Goal: Task Accomplishment & Management: Use online tool/utility

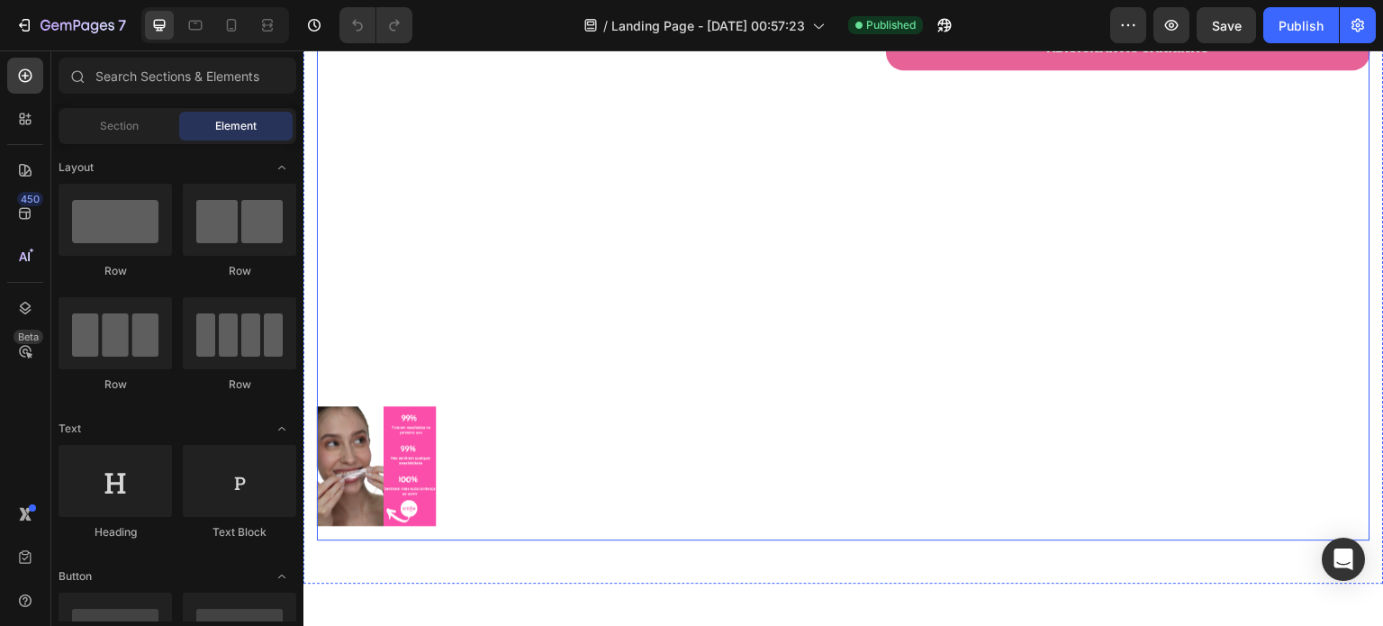
scroll to position [394, 0]
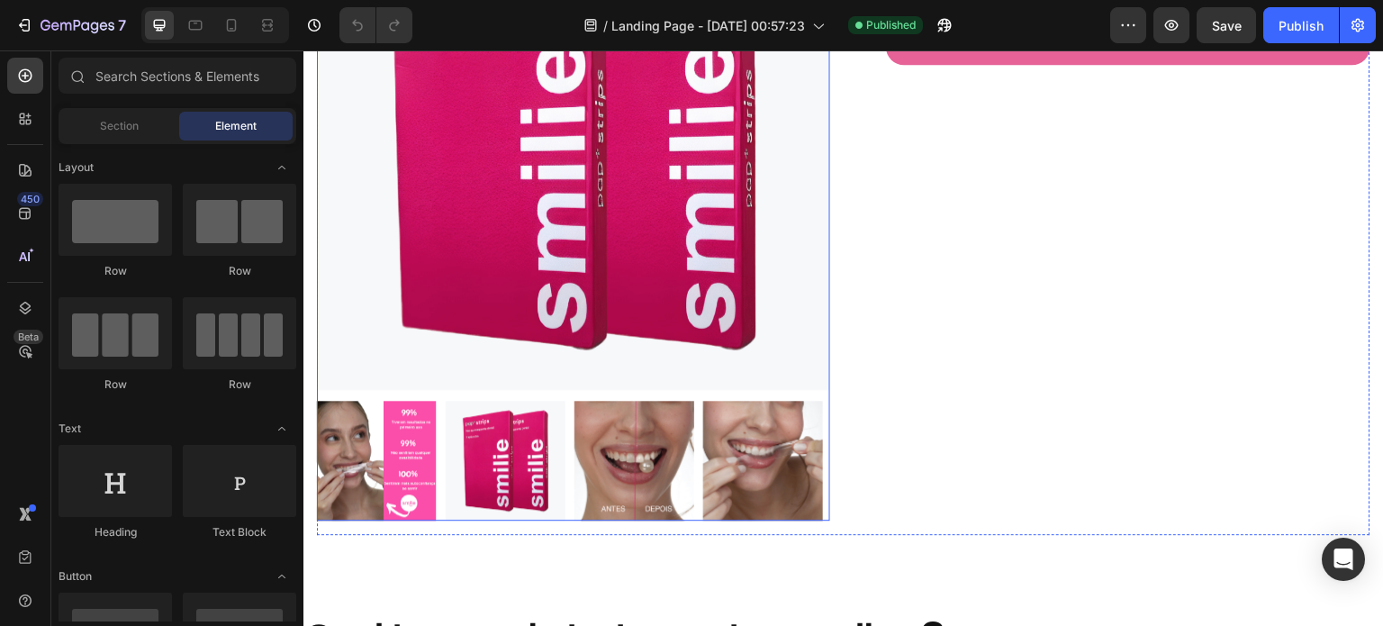
click at [753, 442] on img at bounding box center [763, 461] width 120 height 120
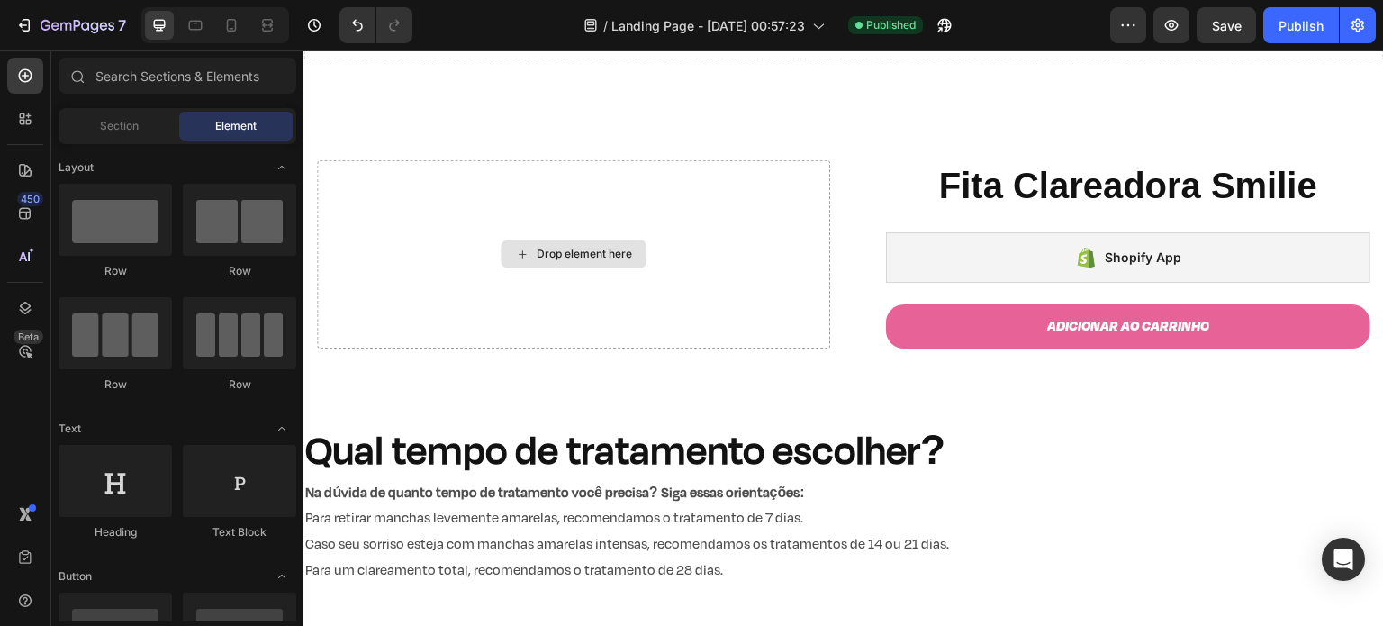
scroll to position [0, 0]
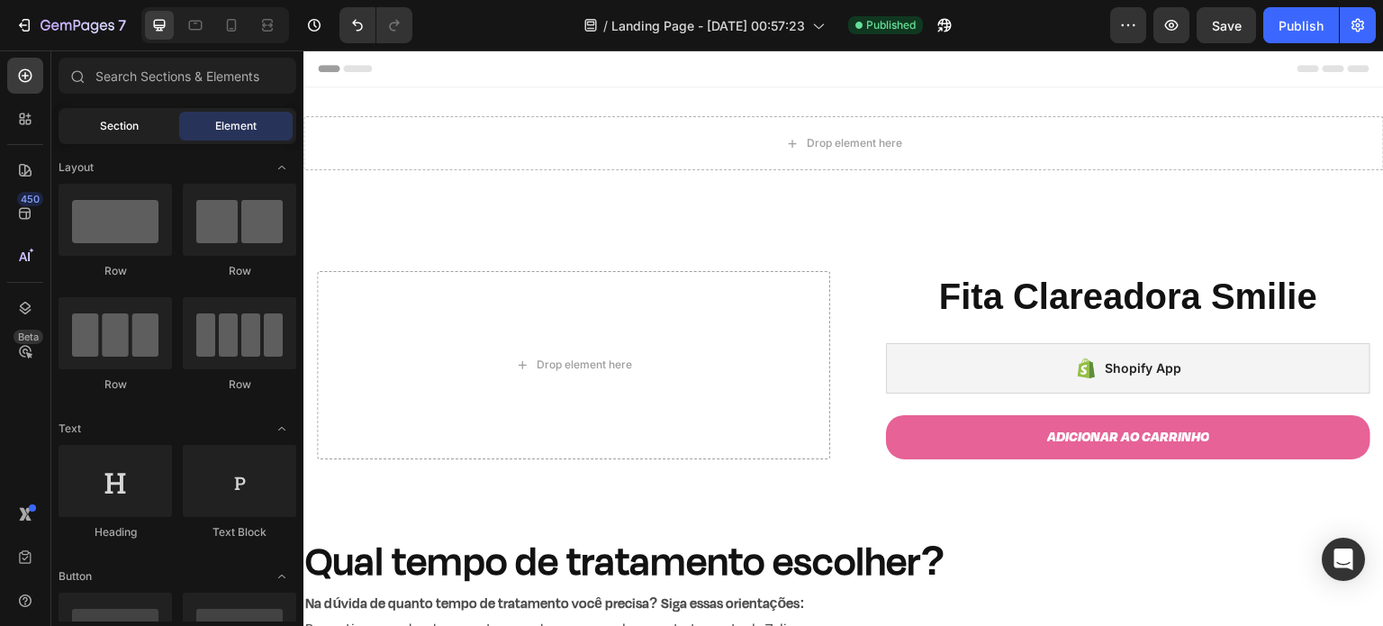
click at [113, 122] on span "Section" at bounding box center [119, 126] width 39 height 16
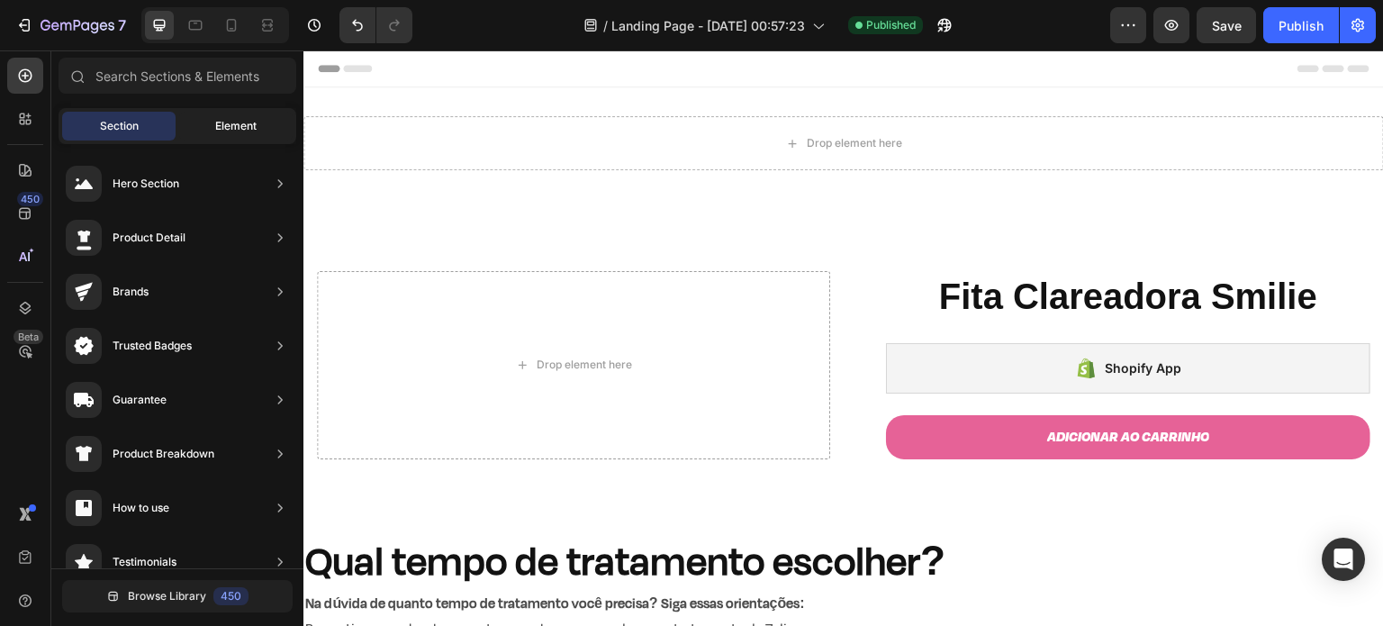
click at [213, 114] on div "Element" at bounding box center [235, 126] width 113 height 29
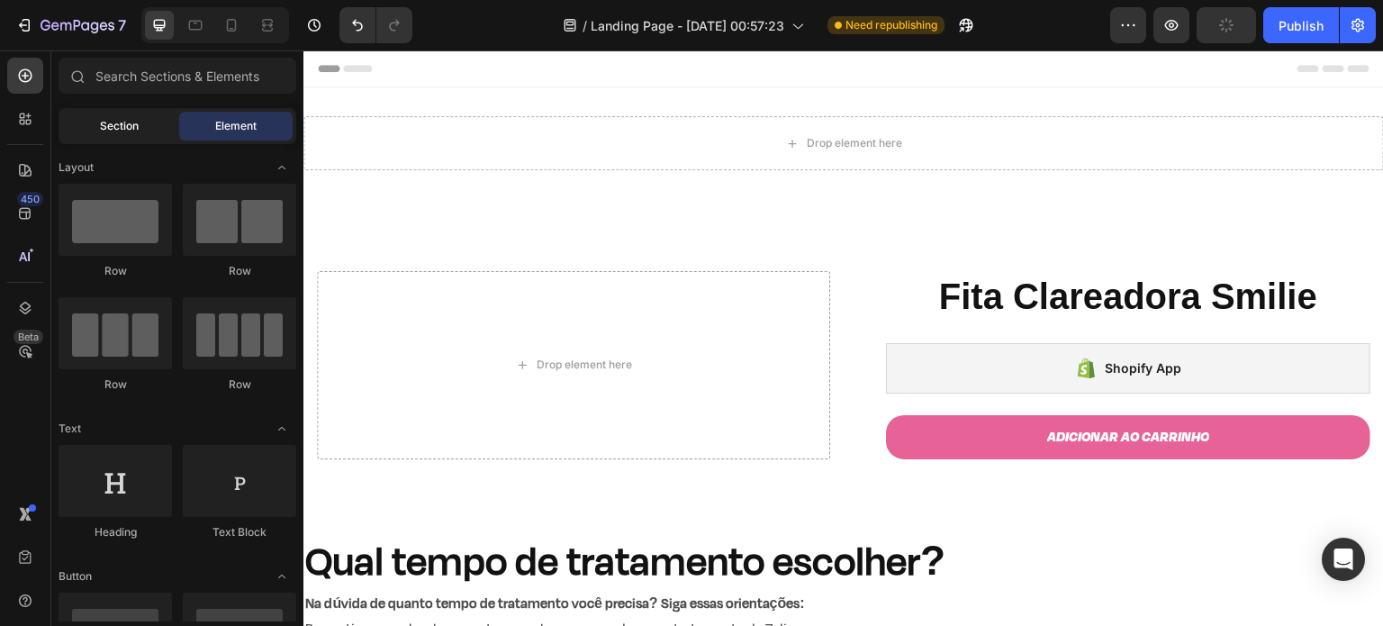
click at [142, 136] on div "Section" at bounding box center [118, 126] width 113 height 29
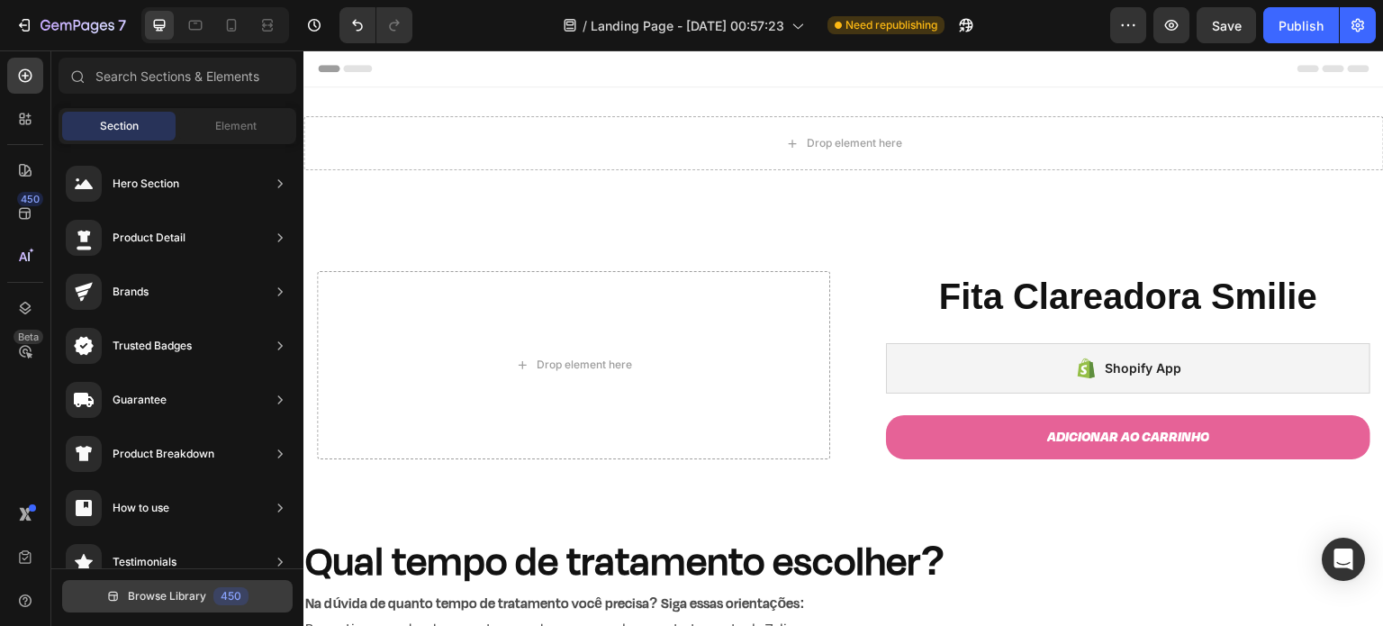
click at [162, 601] on span "Browse Library" at bounding box center [167, 596] width 78 height 16
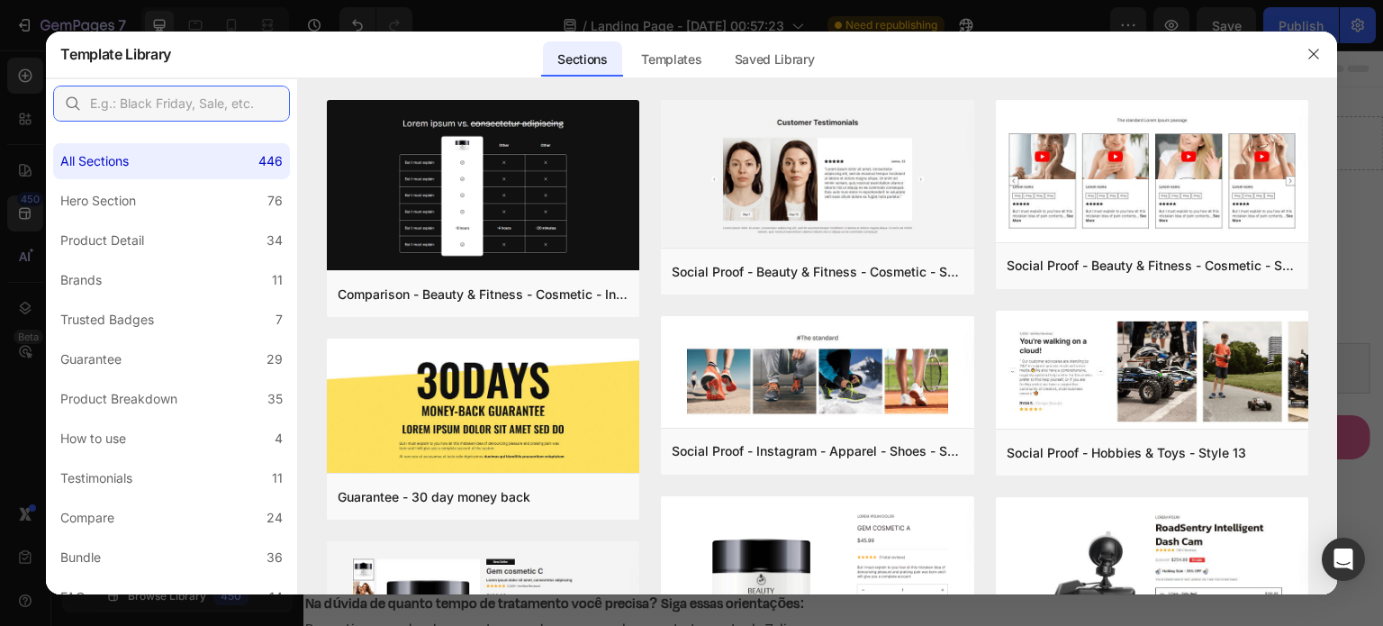
click at [187, 96] on input "text" at bounding box center [171, 104] width 237 height 36
click at [187, 96] on input "slid" at bounding box center [171, 104] width 237 height 36
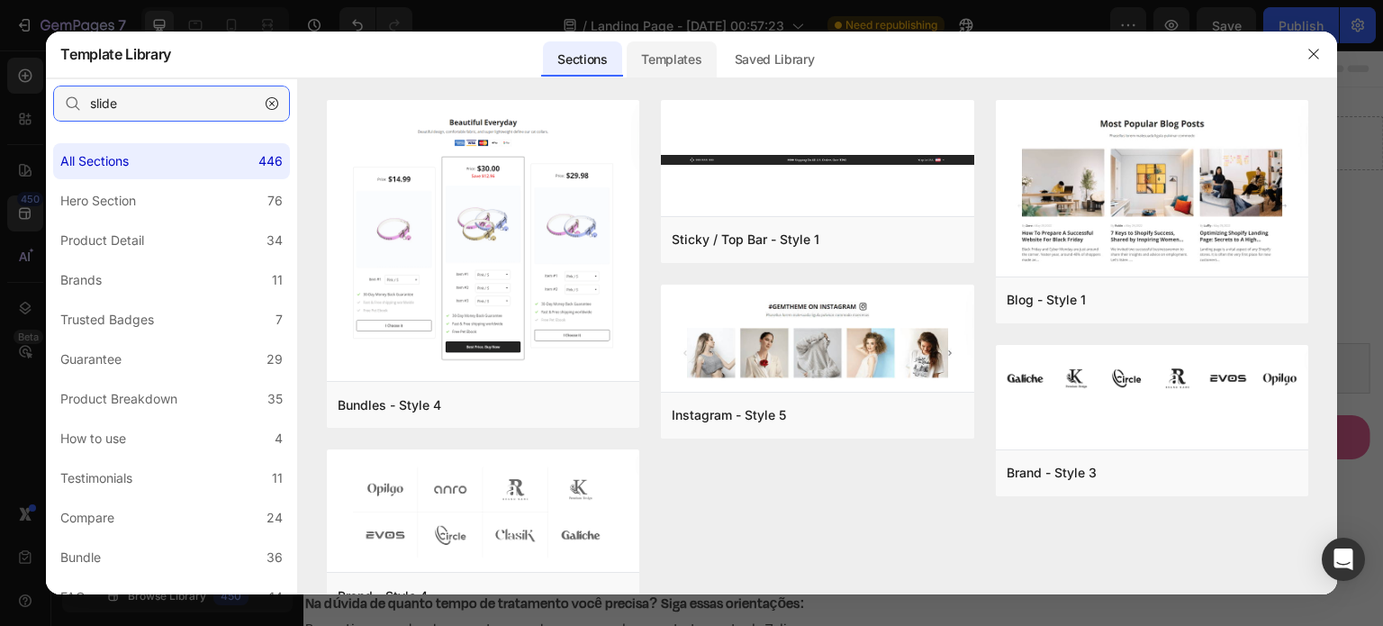
type input "slide"
click at [683, 53] on div "Templates" at bounding box center [671, 59] width 89 height 36
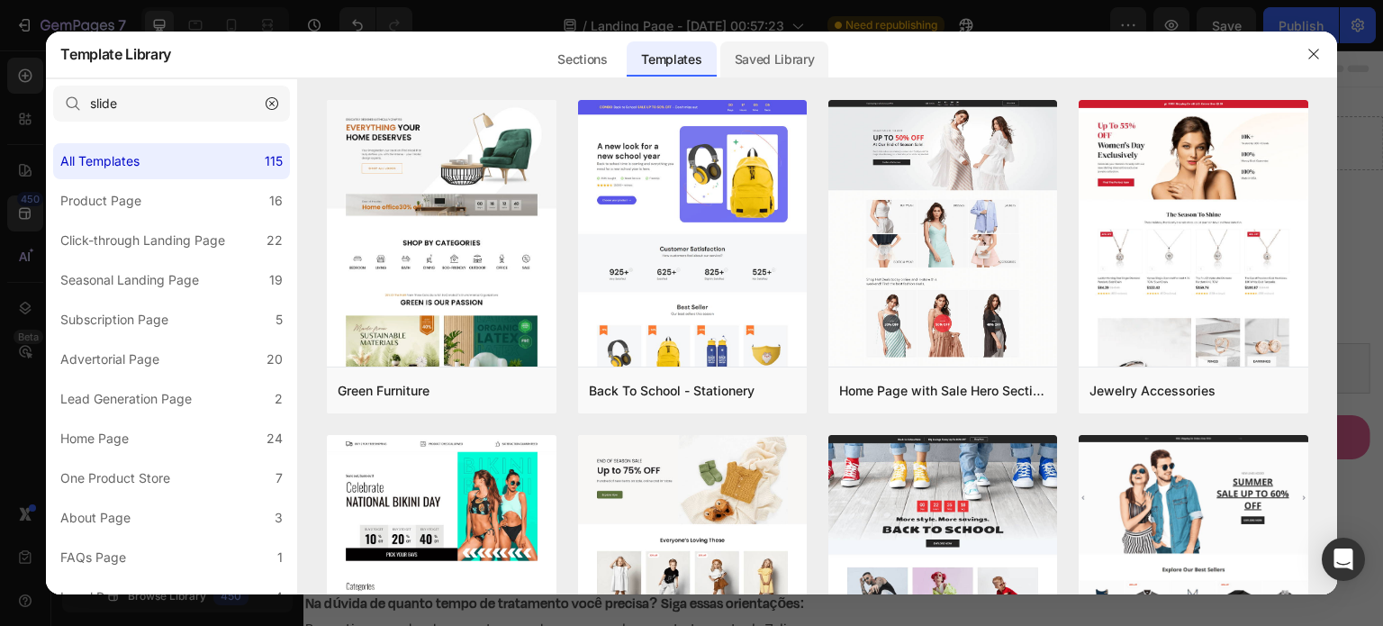
click at [809, 60] on div "Saved Library" at bounding box center [774, 59] width 109 height 36
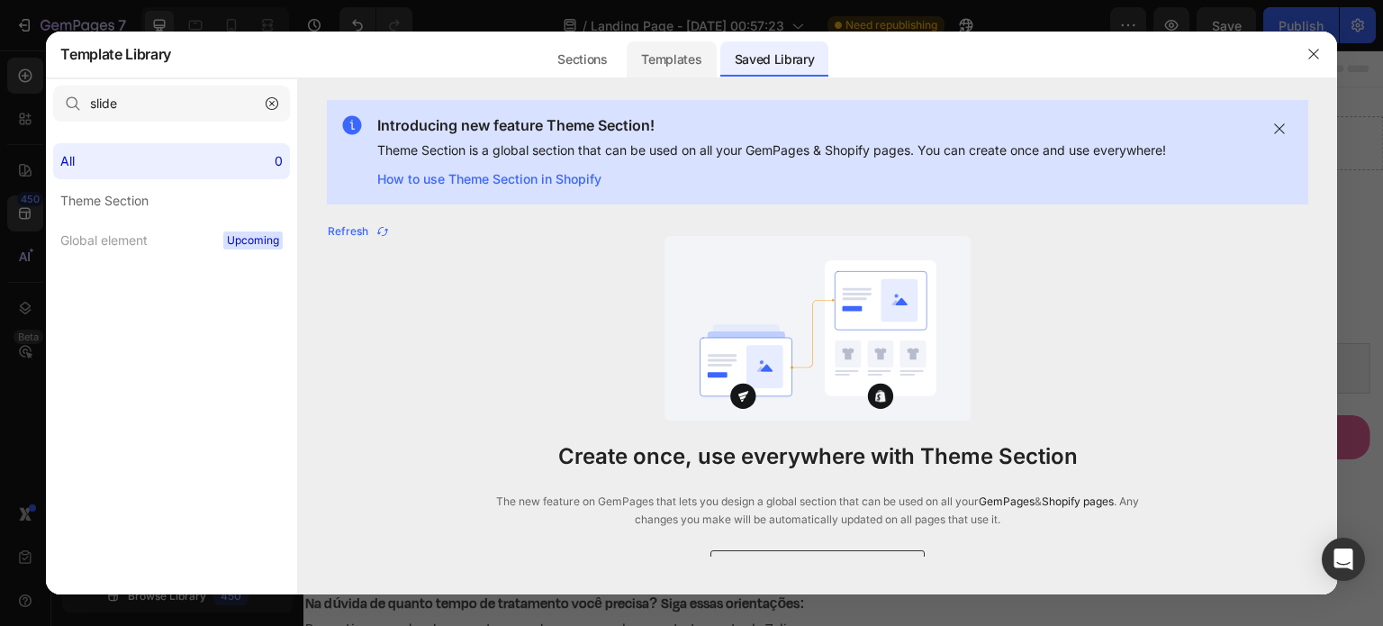
click at [637, 44] on div "Templates" at bounding box center [671, 59] width 89 height 36
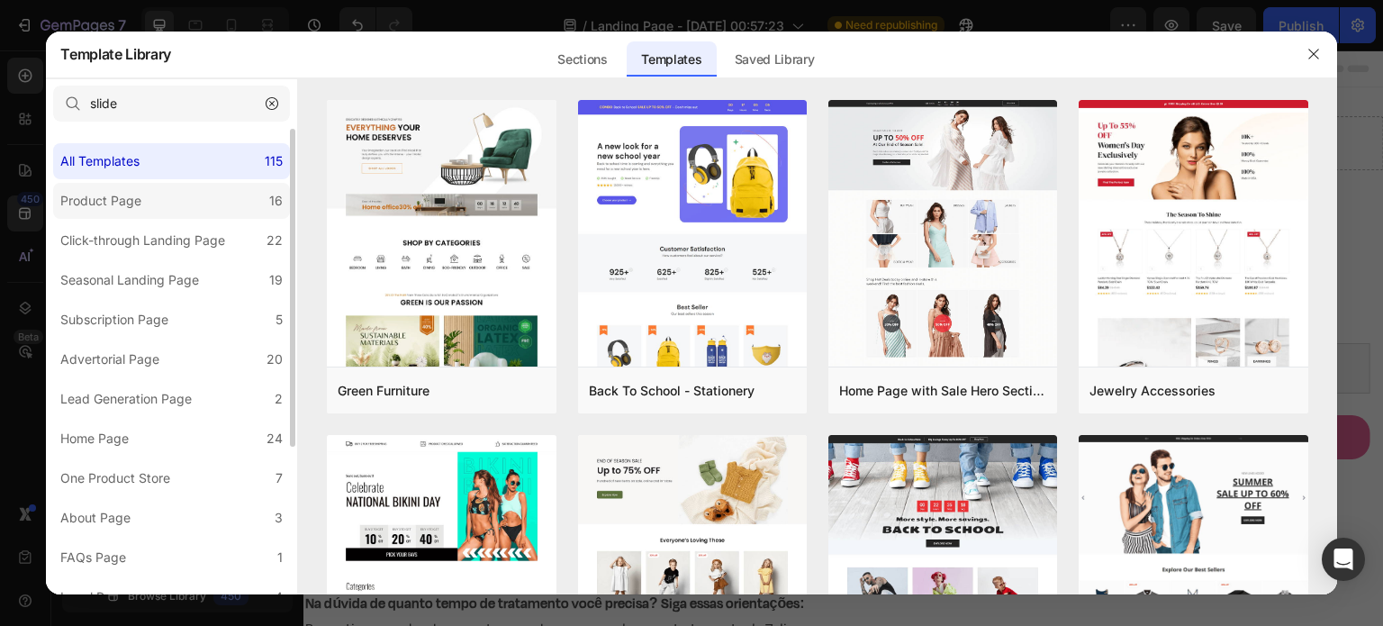
click at [169, 202] on label "Product Page 16" at bounding box center [171, 201] width 237 height 36
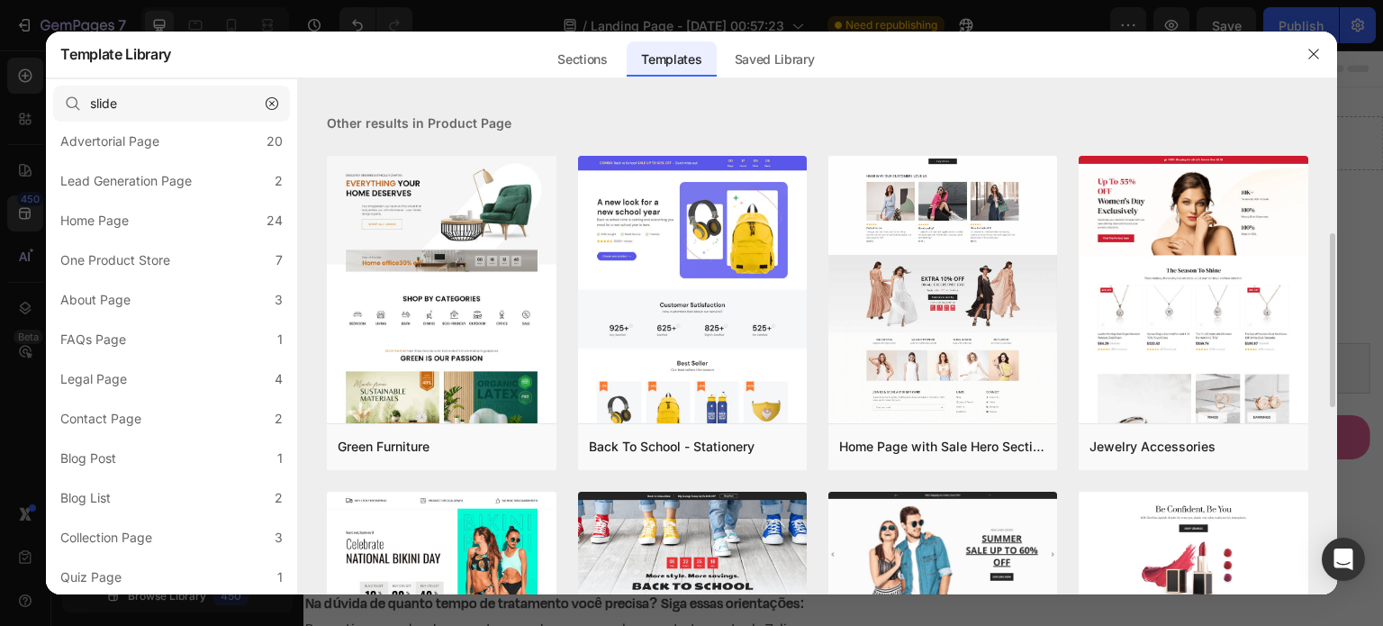
scroll to position [355, 0]
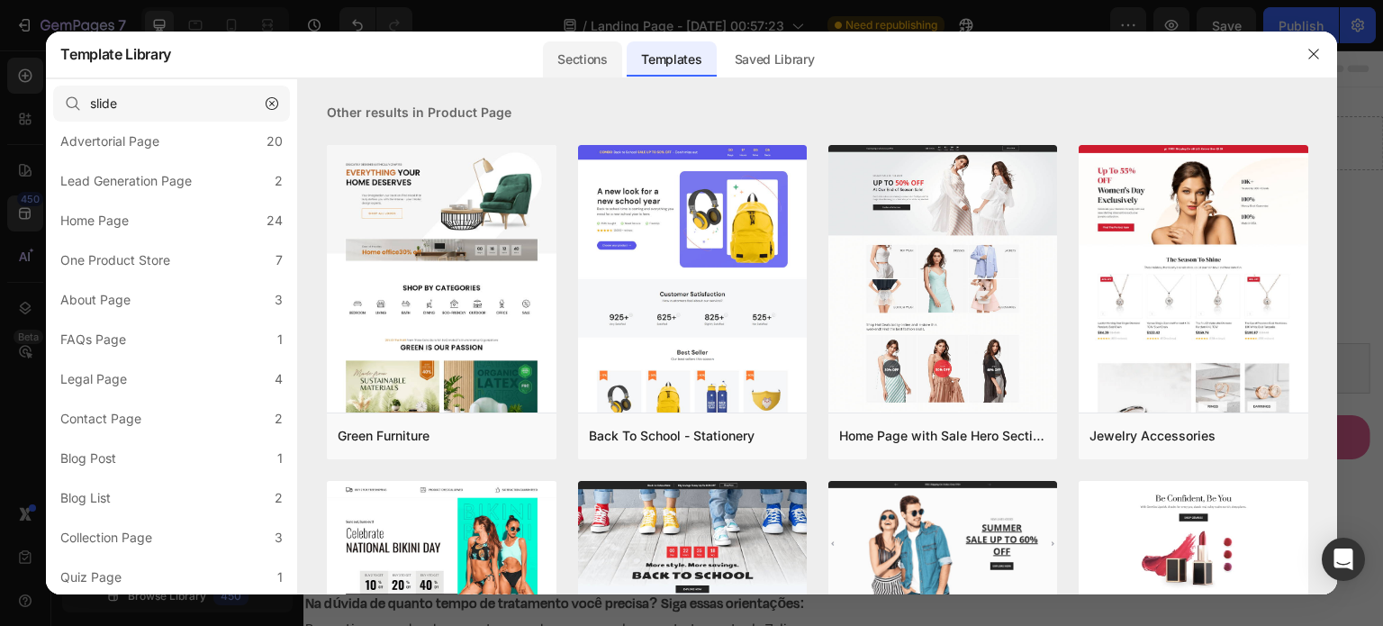
click at [598, 64] on div "Sections" at bounding box center [582, 59] width 78 height 36
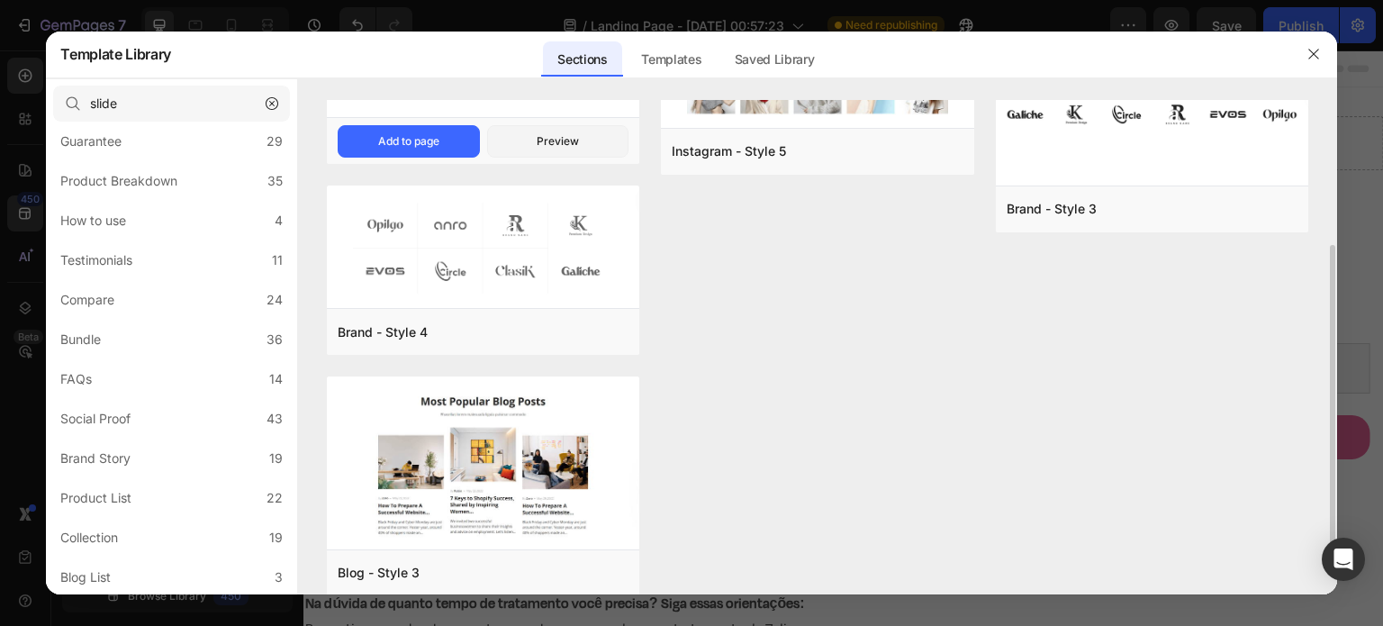
scroll to position [286, 0]
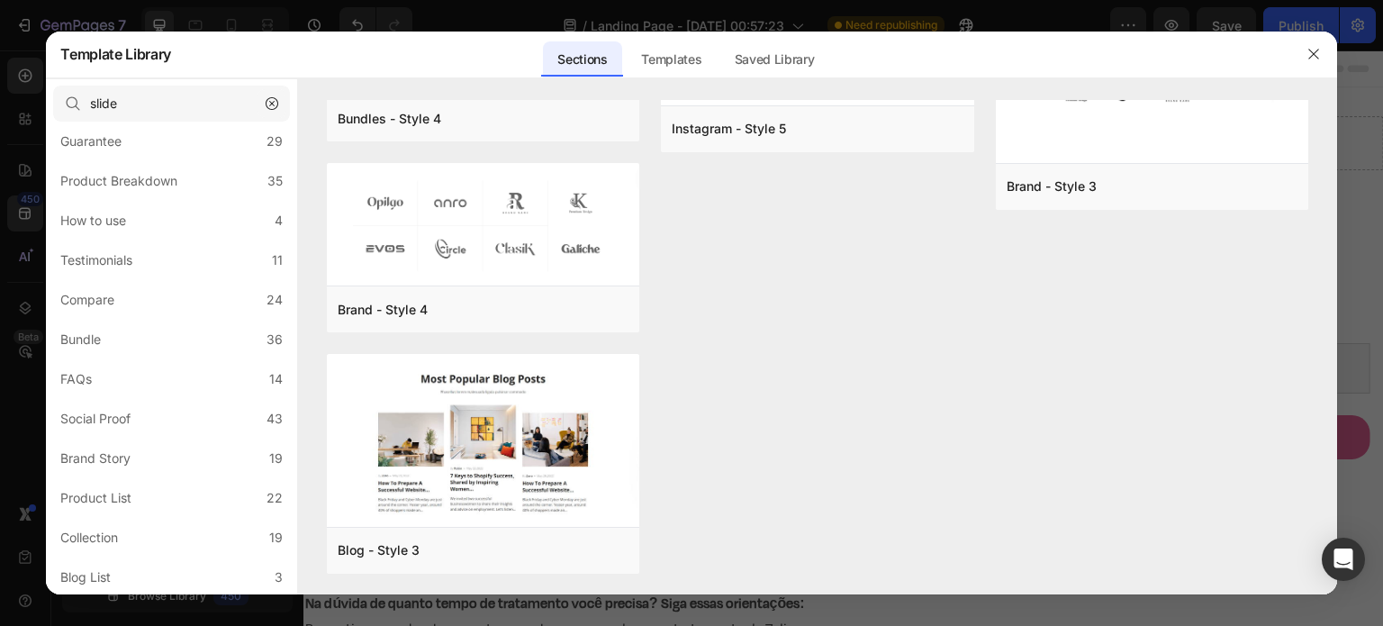
click at [273, 102] on icon "button" at bounding box center [271, 103] width 5 height 5
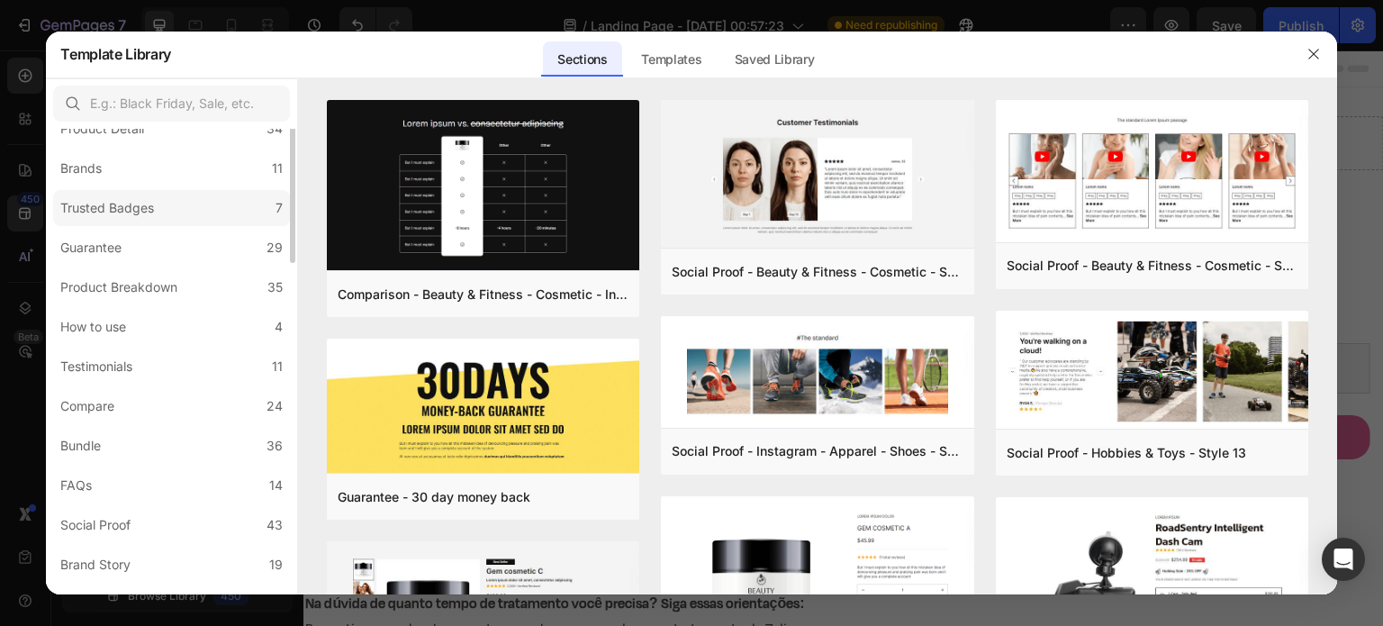
scroll to position [0, 0]
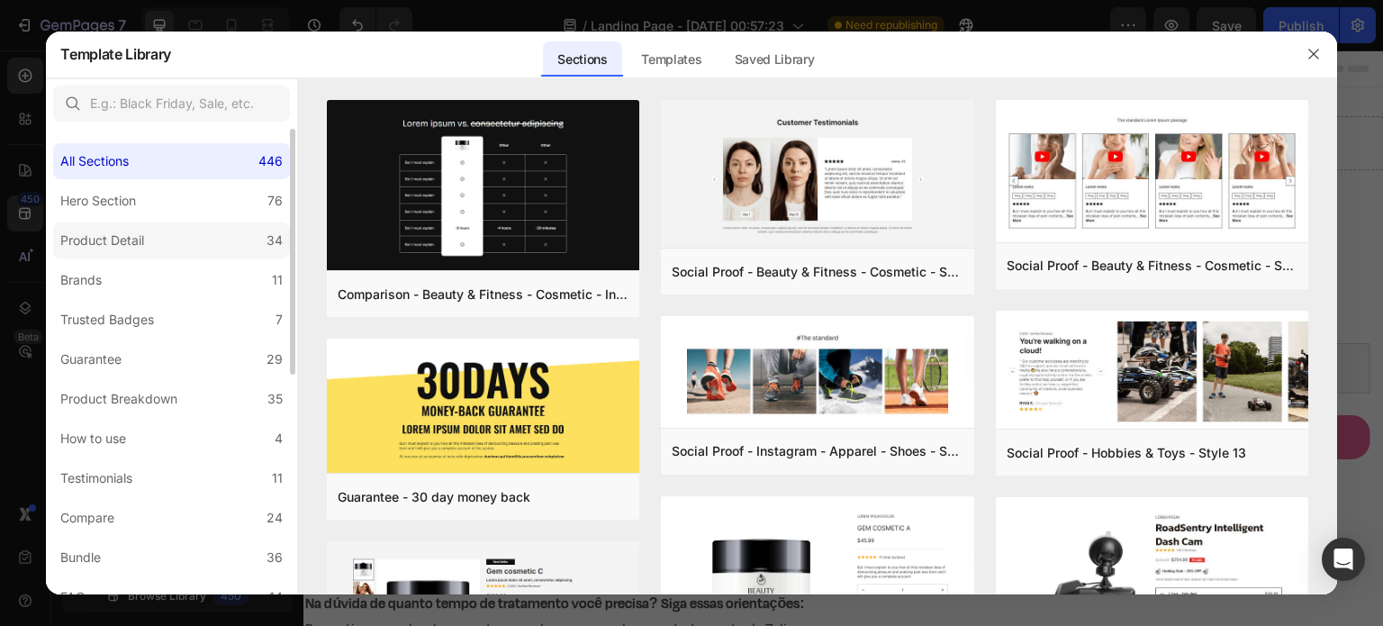
click at [173, 248] on label "Product Detail 34" at bounding box center [171, 240] width 237 height 36
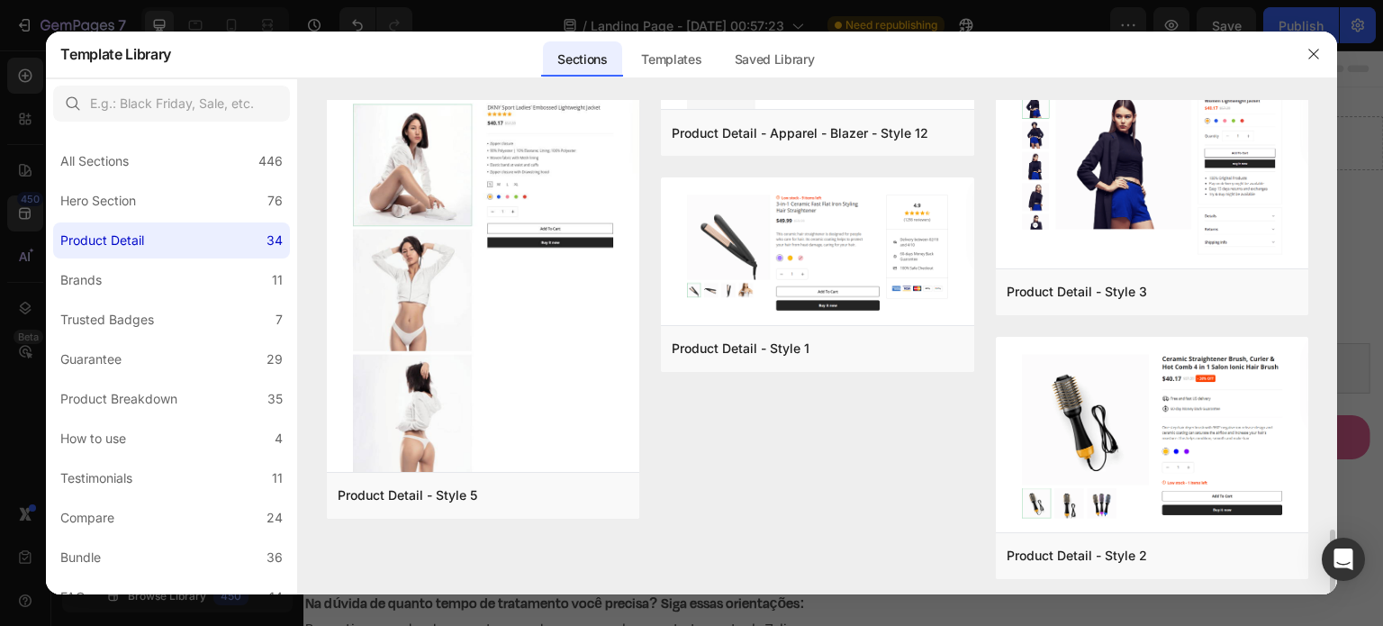
scroll to position [3279, 0]
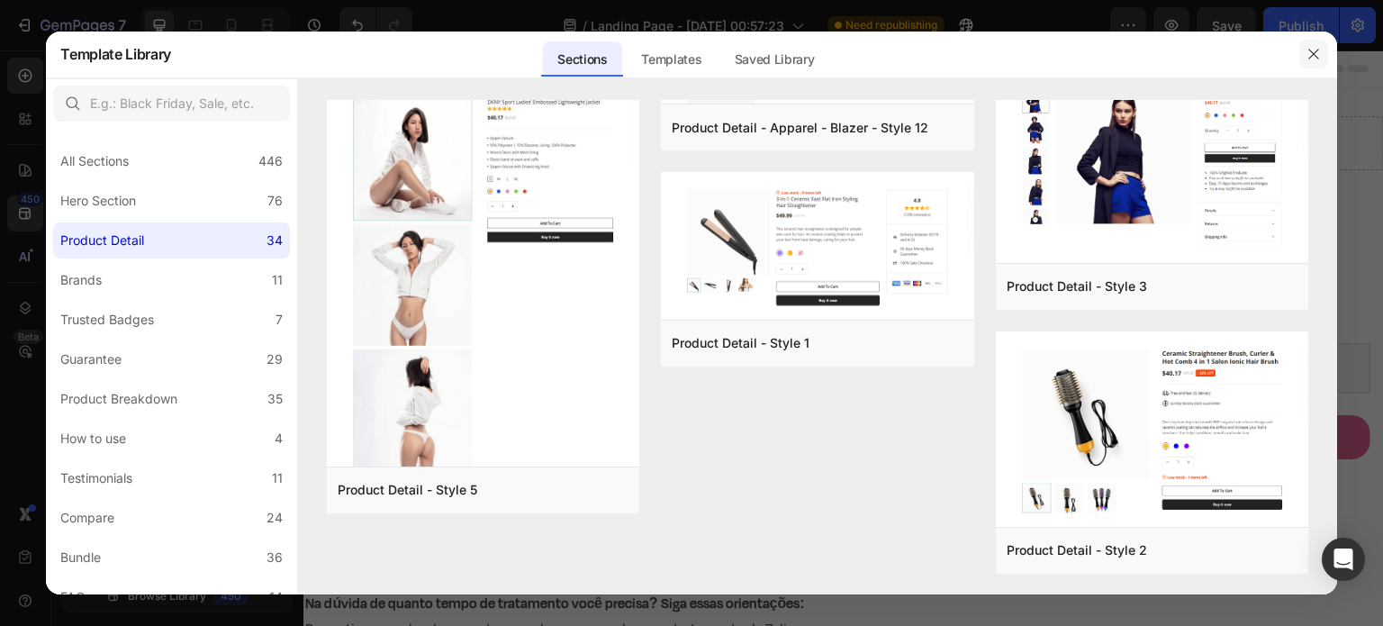
click at [1321, 60] on button "button" at bounding box center [1313, 54] width 29 height 29
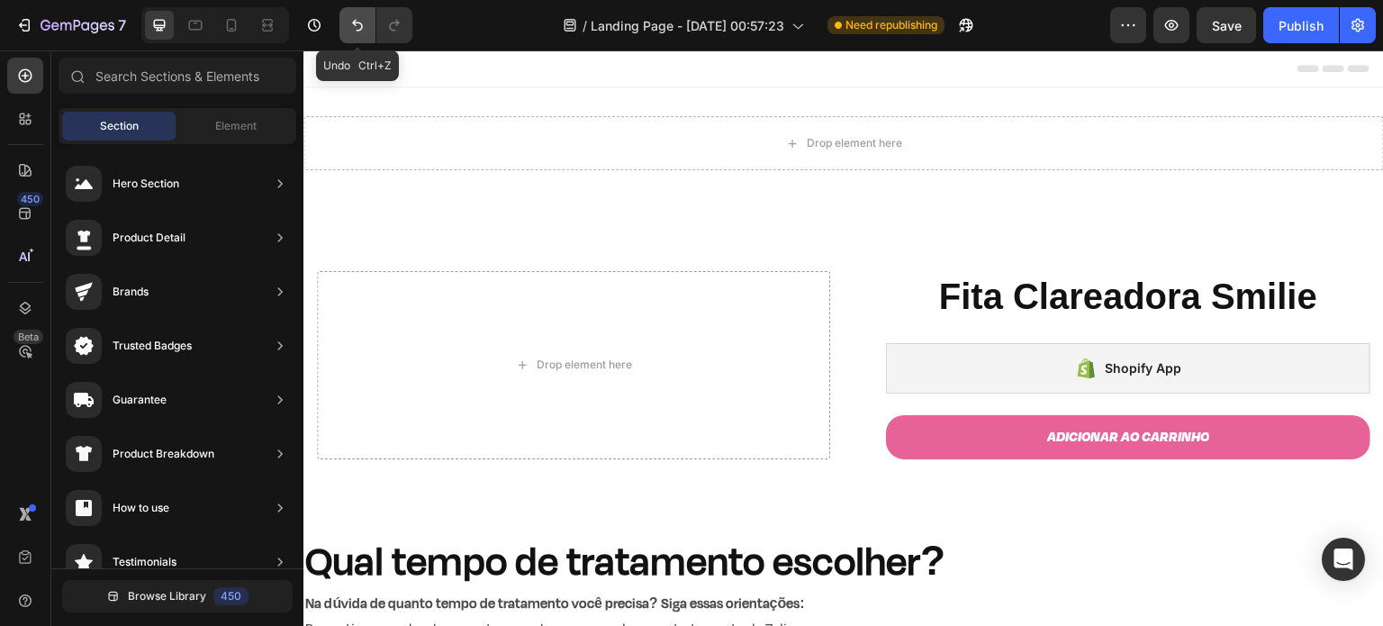
click at [352, 28] on icon "Undo/Redo" at bounding box center [357, 25] width 18 height 18
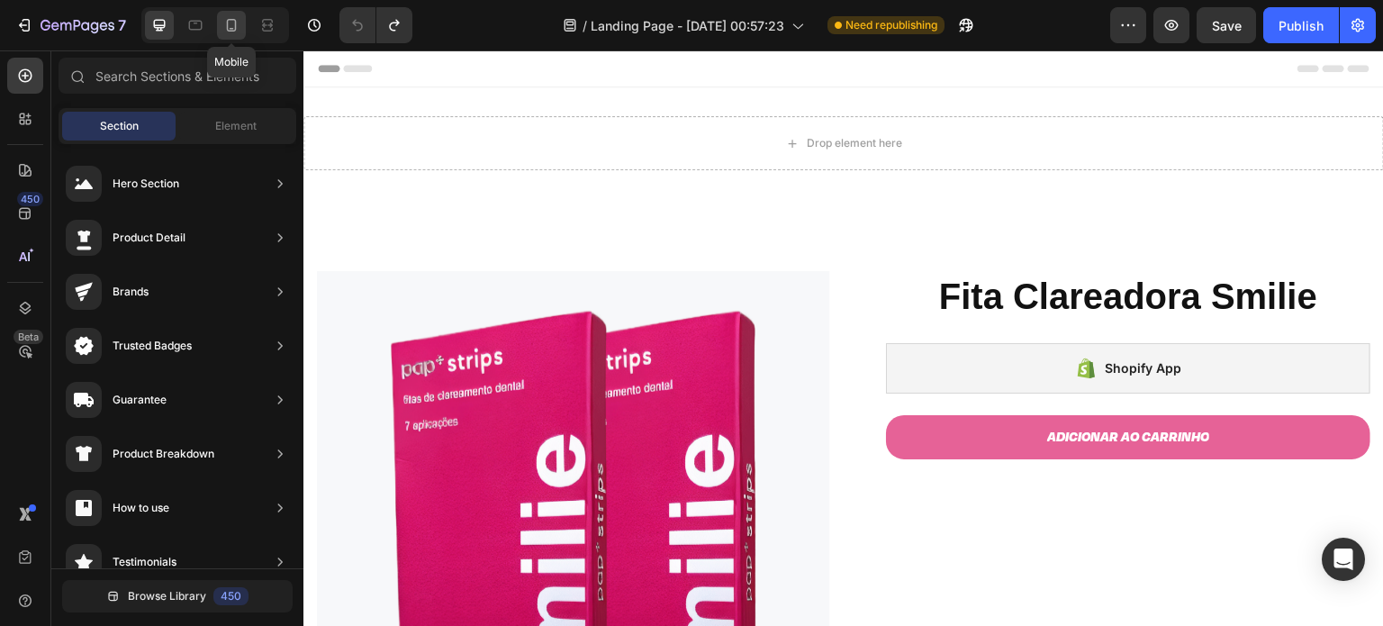
click at [230, 26] on icon at bounding box center [231, 25] width 18 height 18
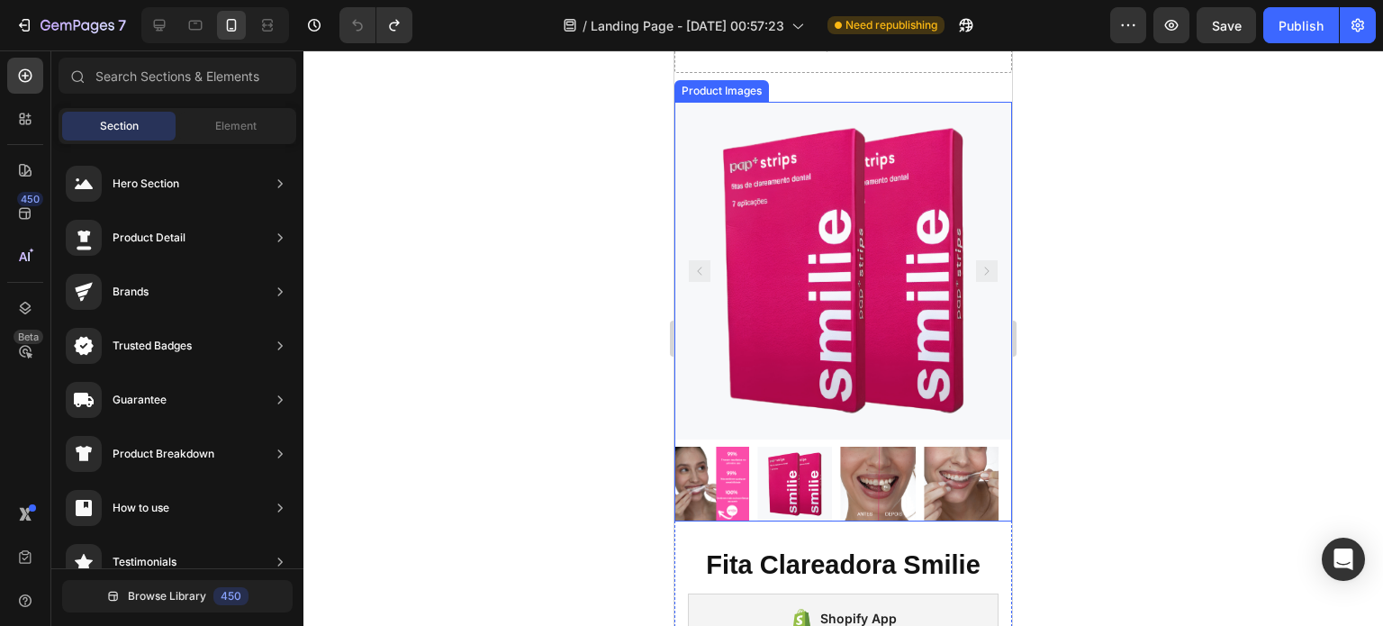
scroll to position [101, 0]
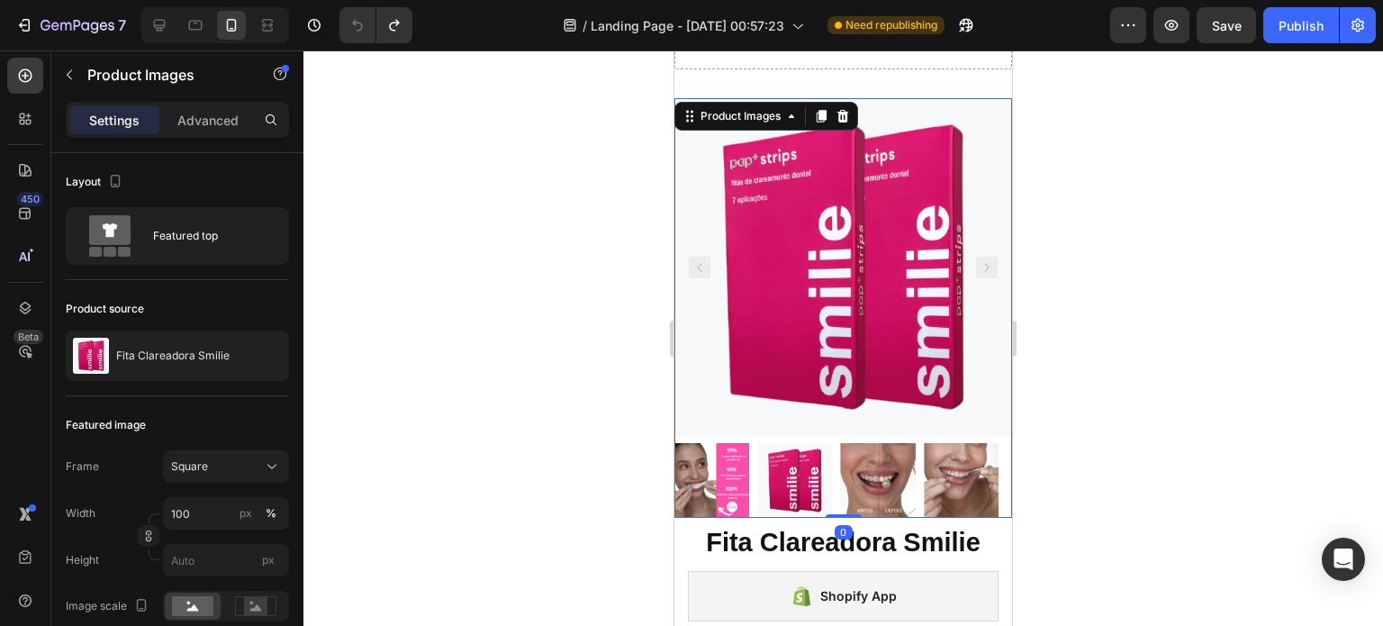
drag, startPoint x: 845, startPoint y: 522, endPoint x: 862, endPoint y: 420, distance: 103.0
click at [862, 420] on div "Product Images 0" at bounding box center [843, 308] width 338 height 420
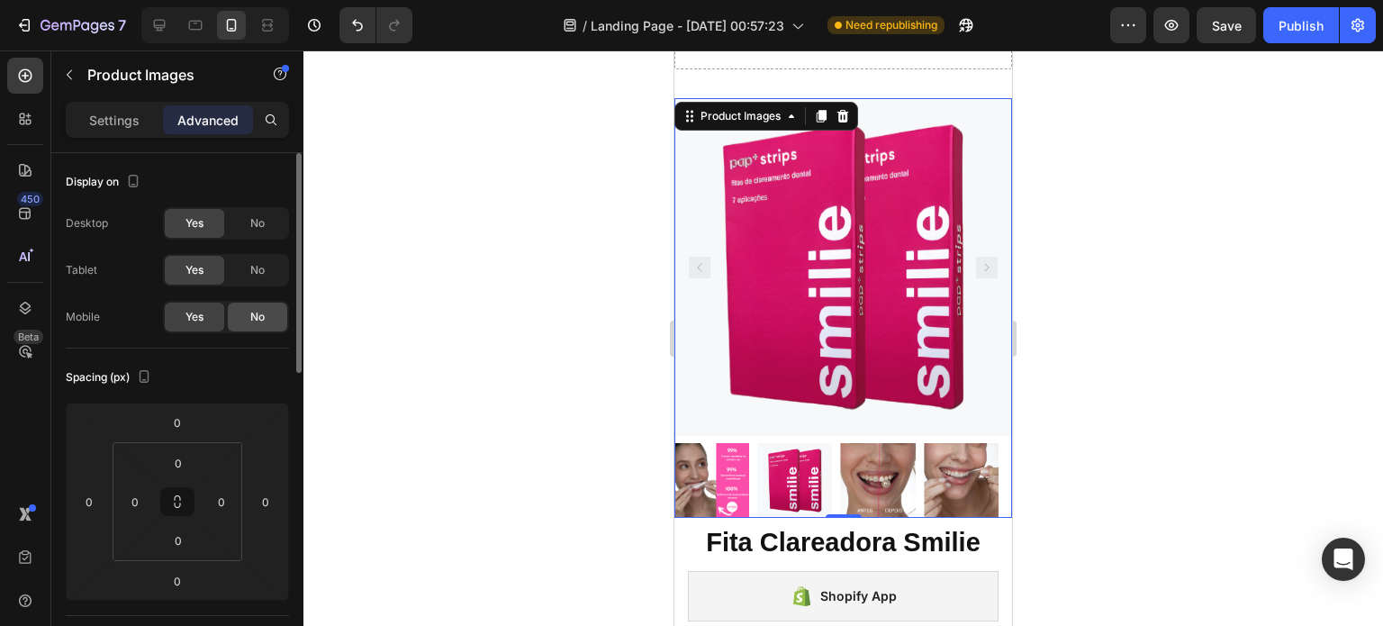
click at [261, 309] on span "No" at bounding box center [257, 317] width 14 height 16
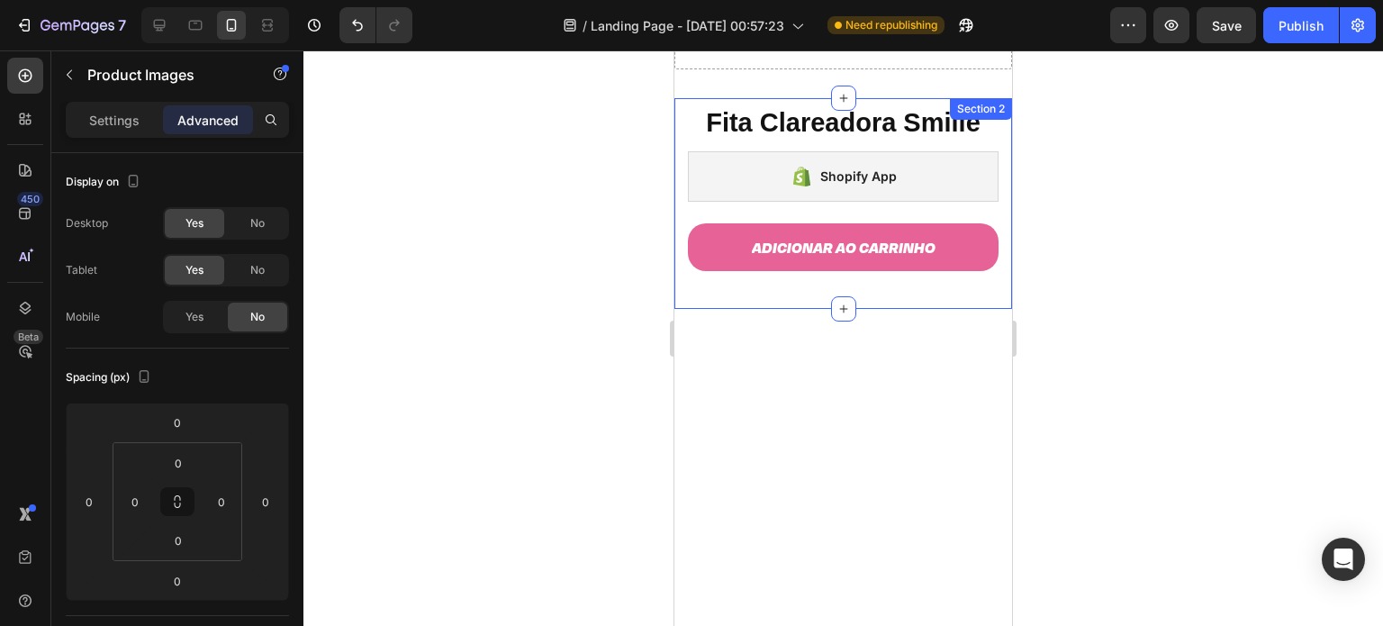
scroll to position [0, 0]
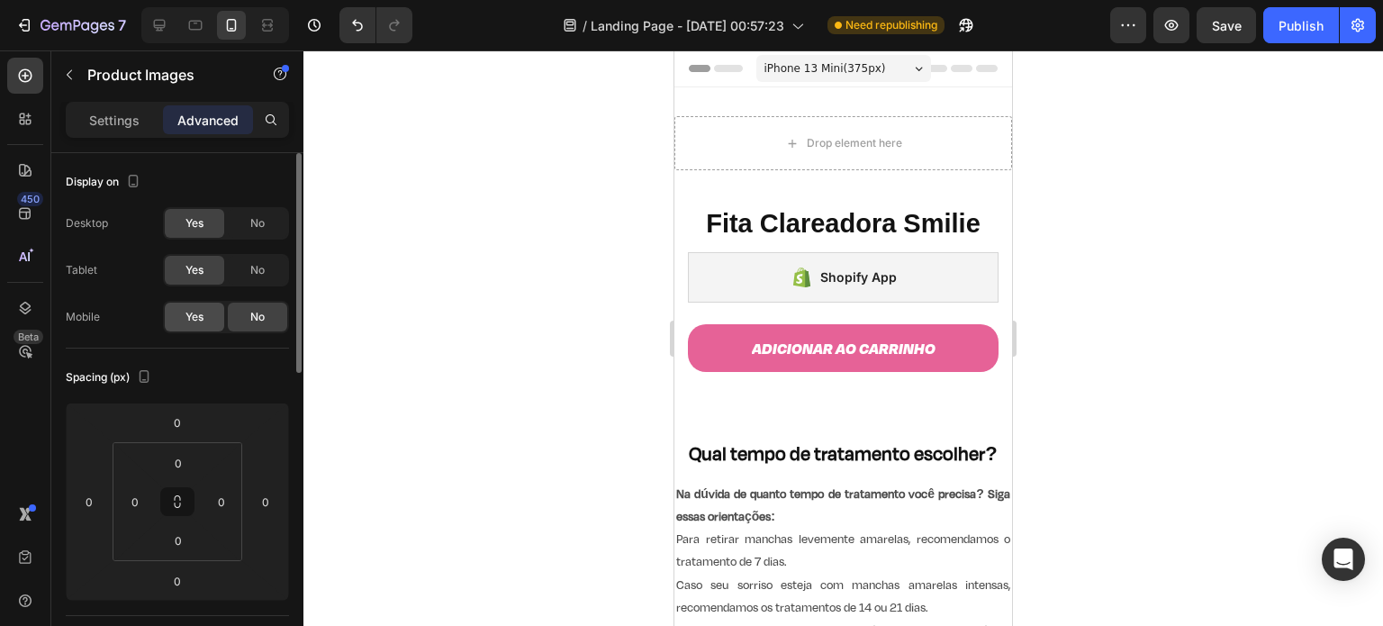
click at [203, 319] on span "Yes" at bounding box center [194, 317] width 18 height 16
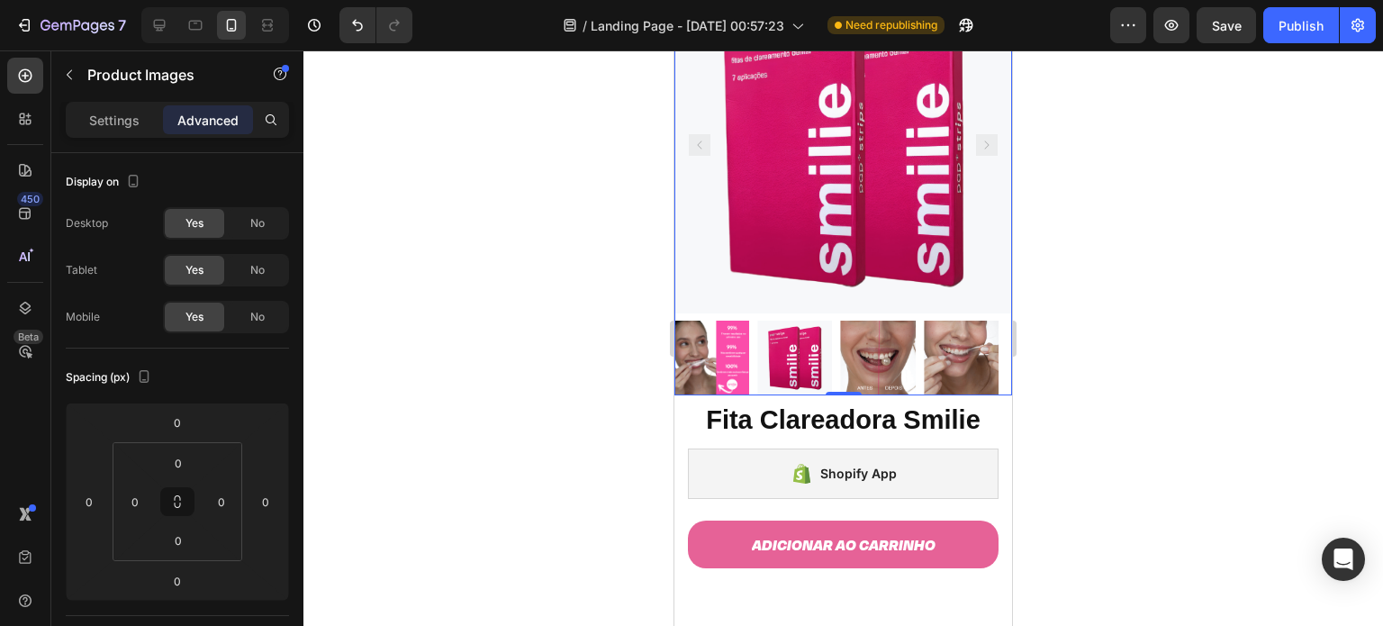
scroll to position [225, 0]
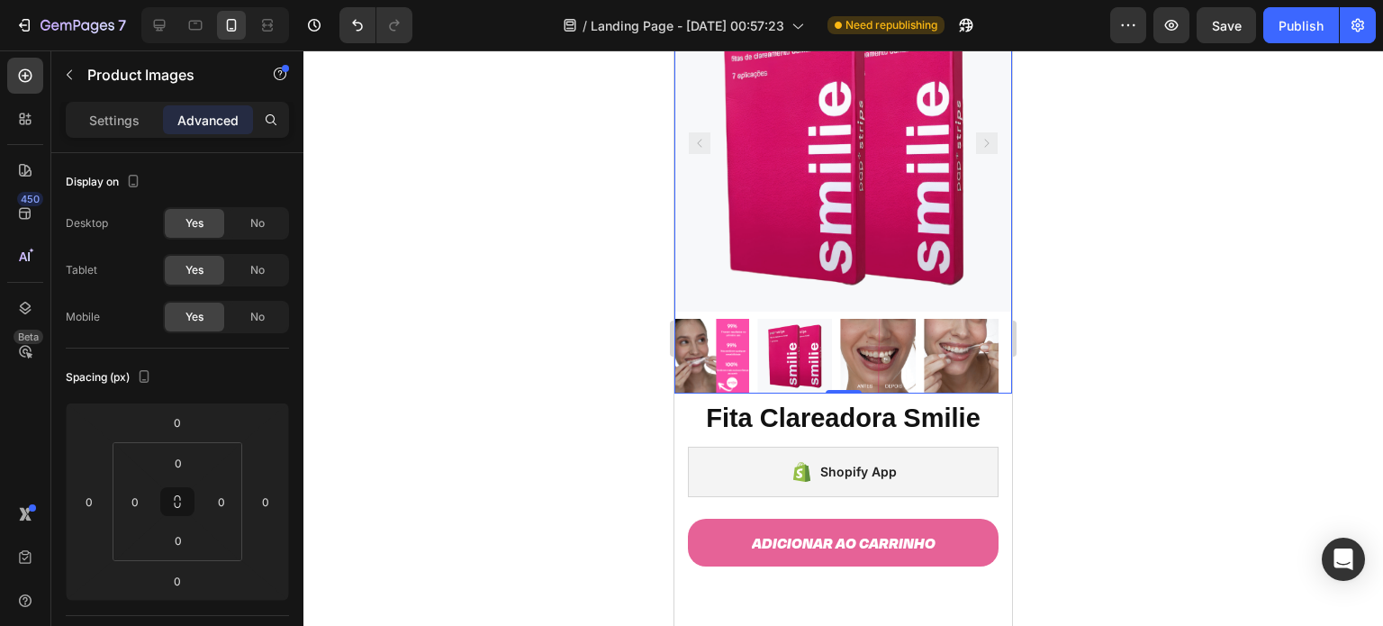
click at [715, 357] on img at bounding box center [711, 356] width 75 height 75
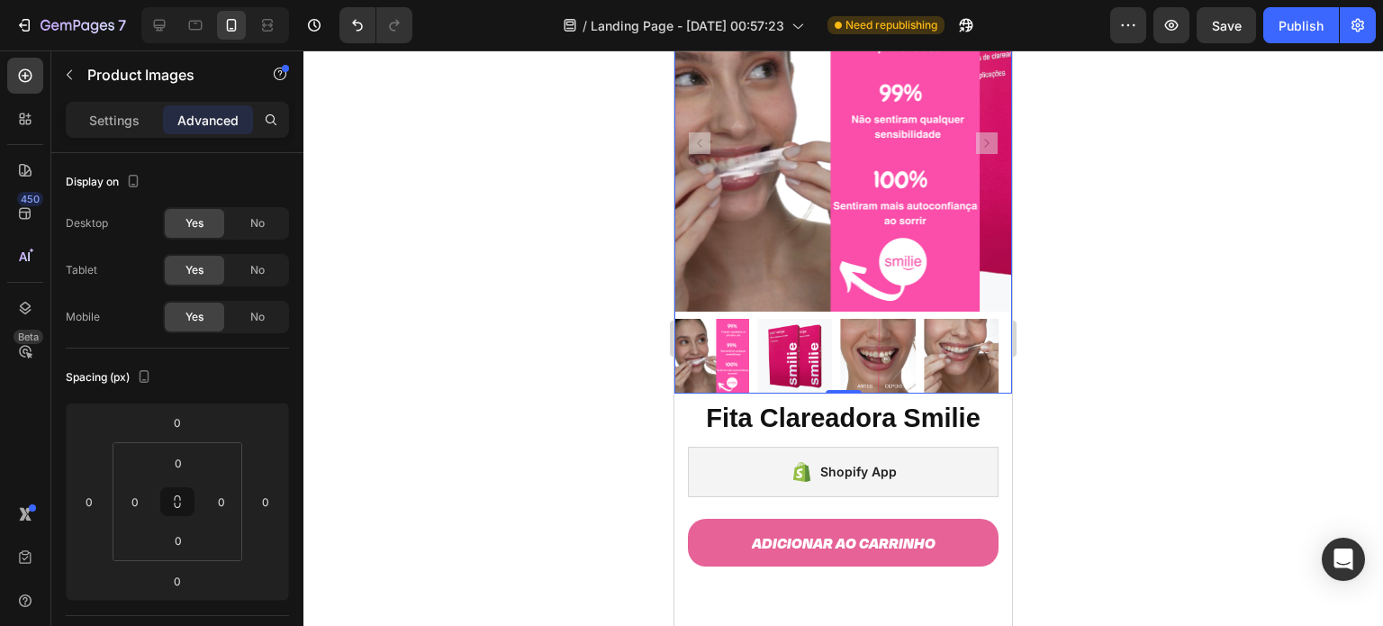
click at [715, 357] on img at bounding box center [711, 356] width 75 height 75
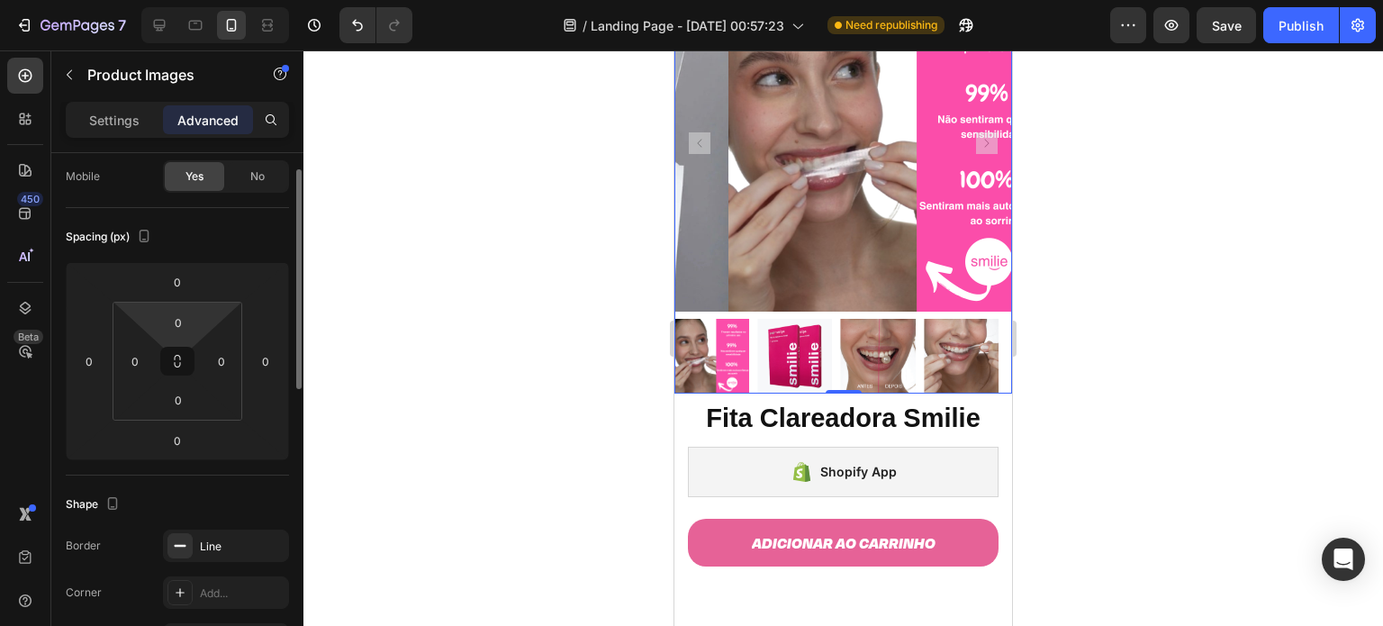
scroll to position [0, 0]
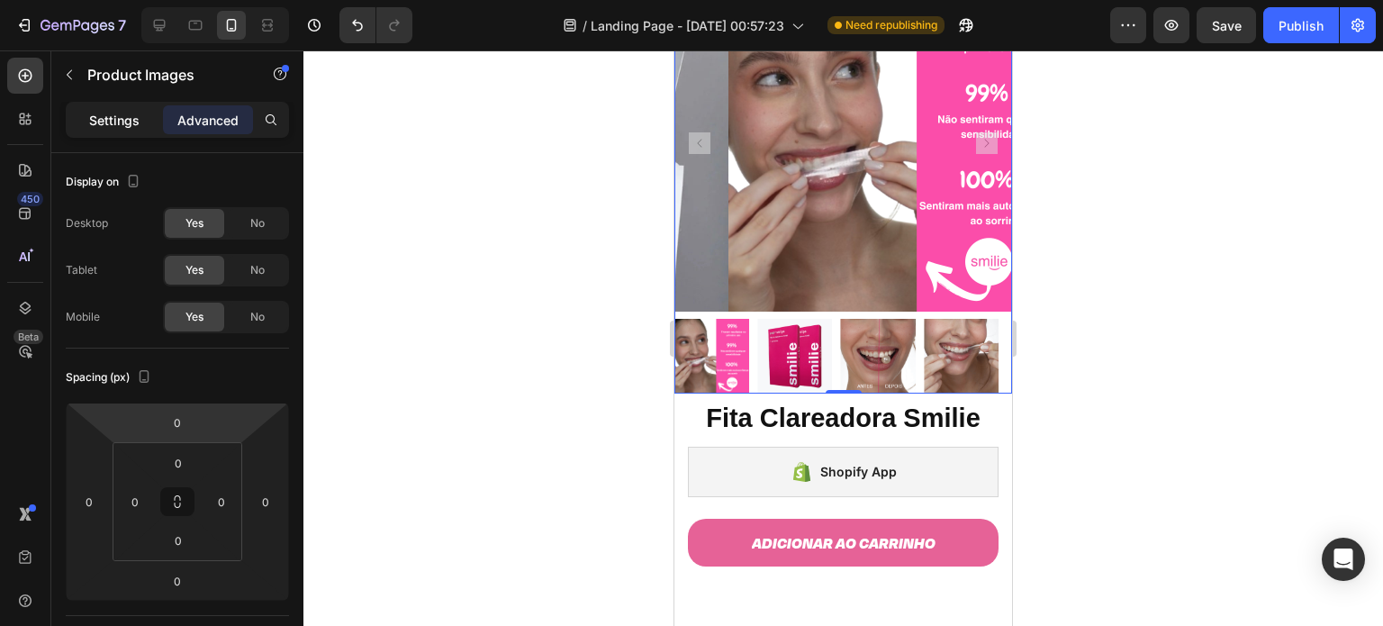
click at [126, 109] on div "Settings" at bounding box center [114, 119] width 90 height 29
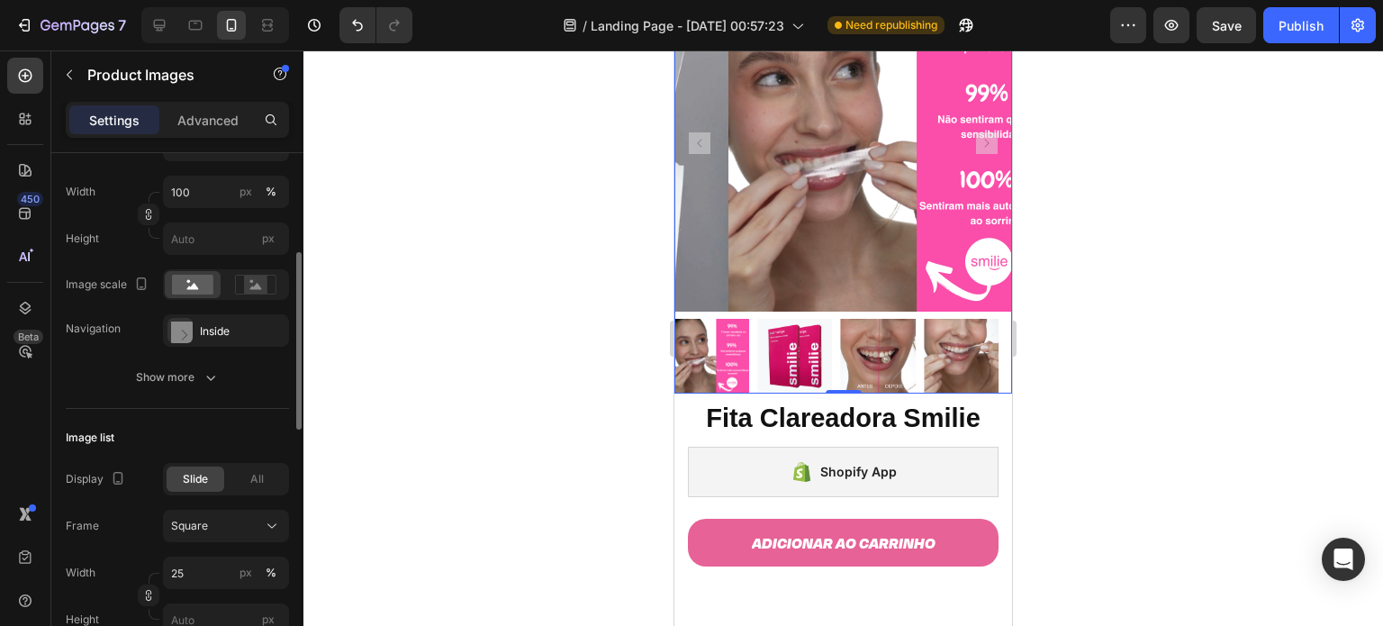
scroll to position [323, 0]
click at [199, 370] on div "Show more" at bounding box center [178, 375] width 84 height 18
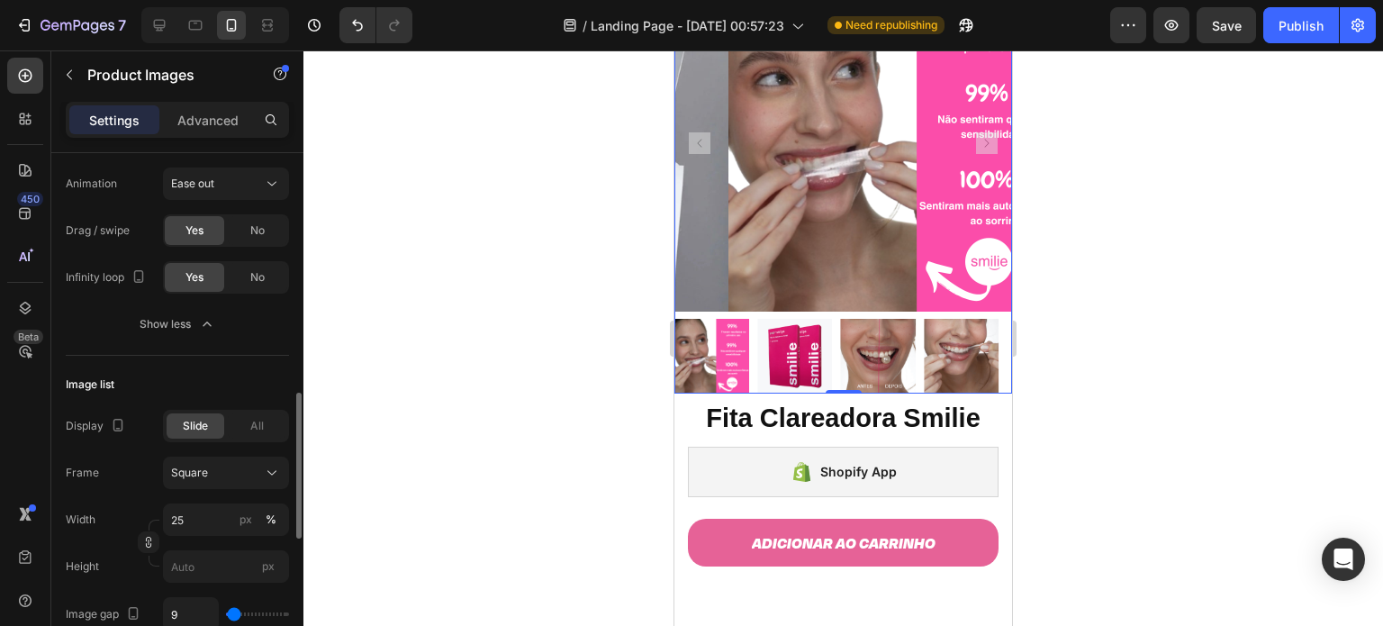
scroll to position [737, 0]
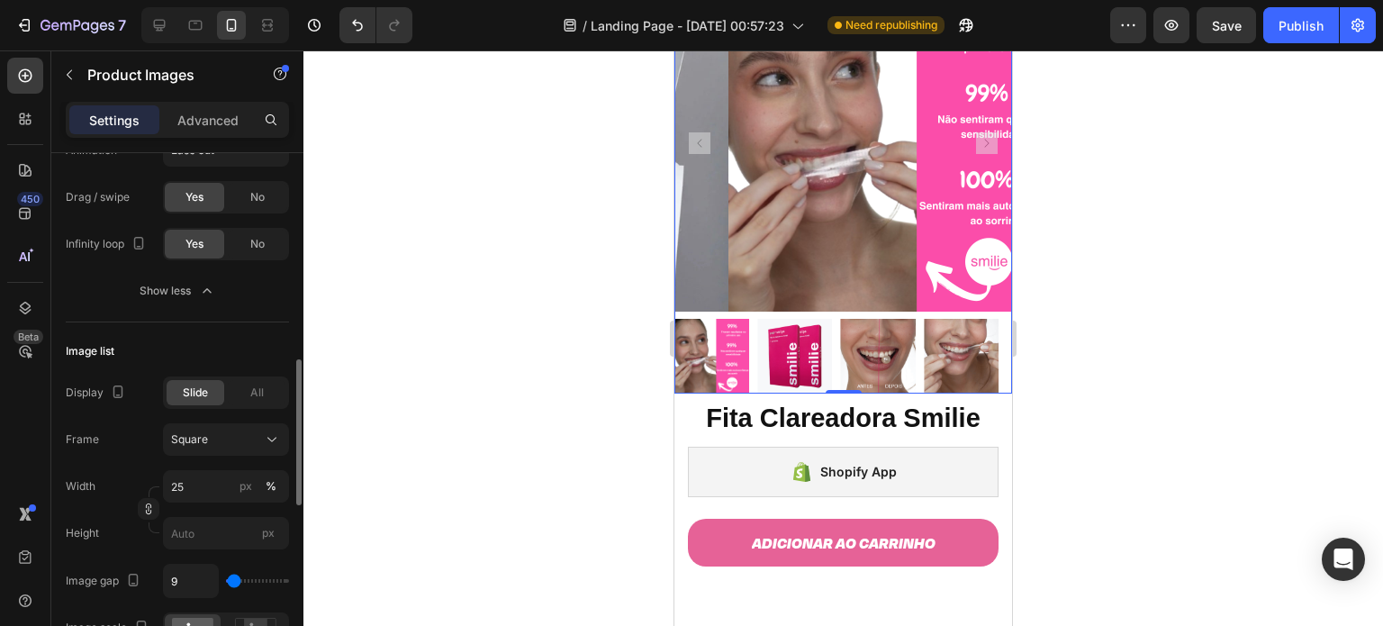
click at [248, 391] on div "All" at bounding box center [257, 392] width 58 height 25
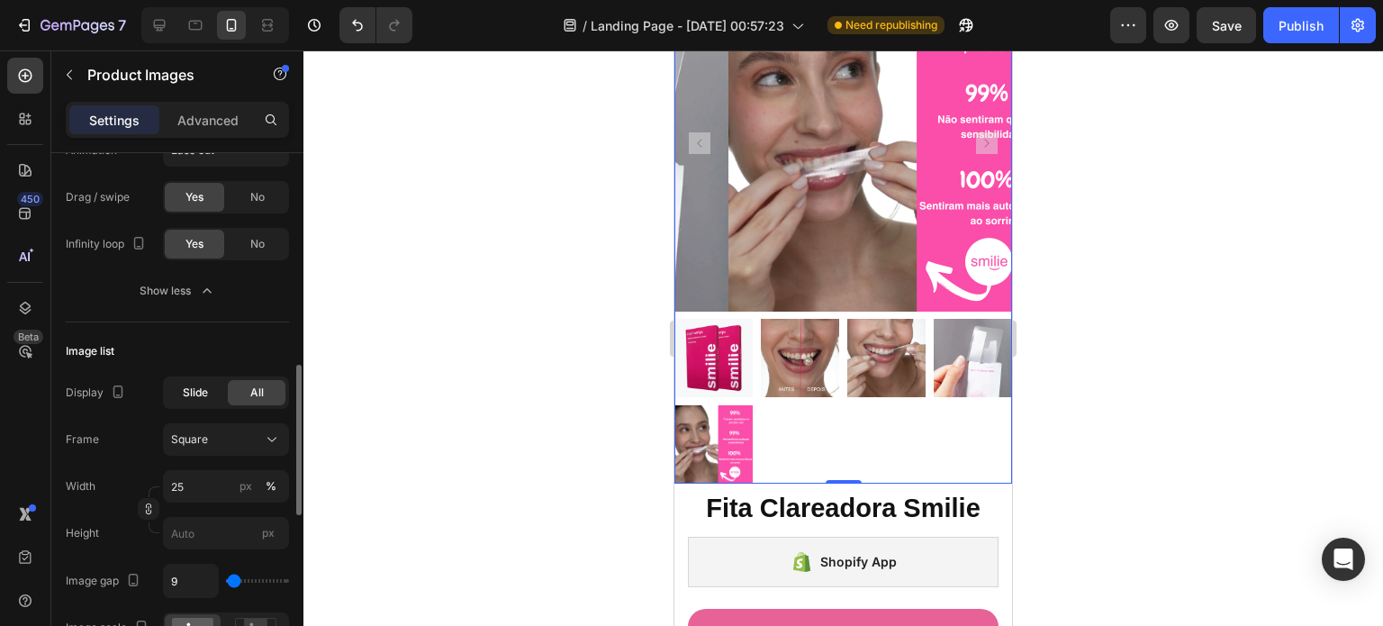
click at [193, 387] on span "Slide" at bounding box center [195, 392] width 25 height 16
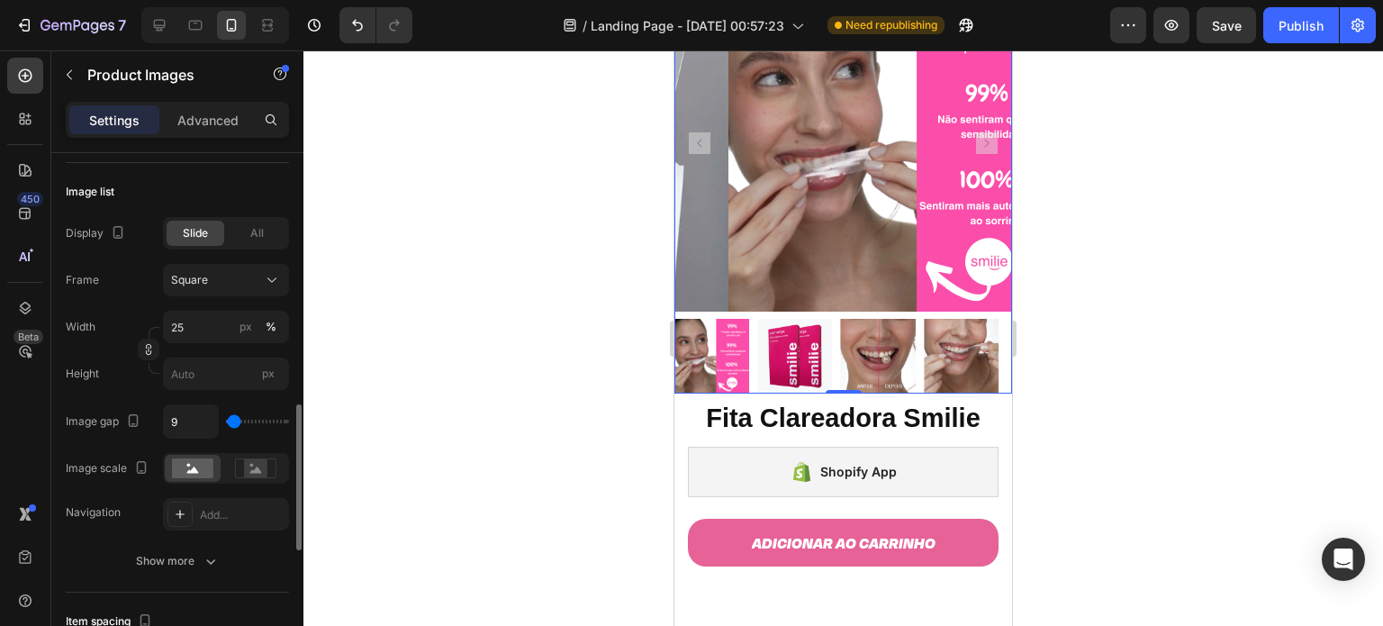
scroll to position [897, 0]
click at [203, 548] on button "Show more" at bounding box center [177, 561] width 223 height 32
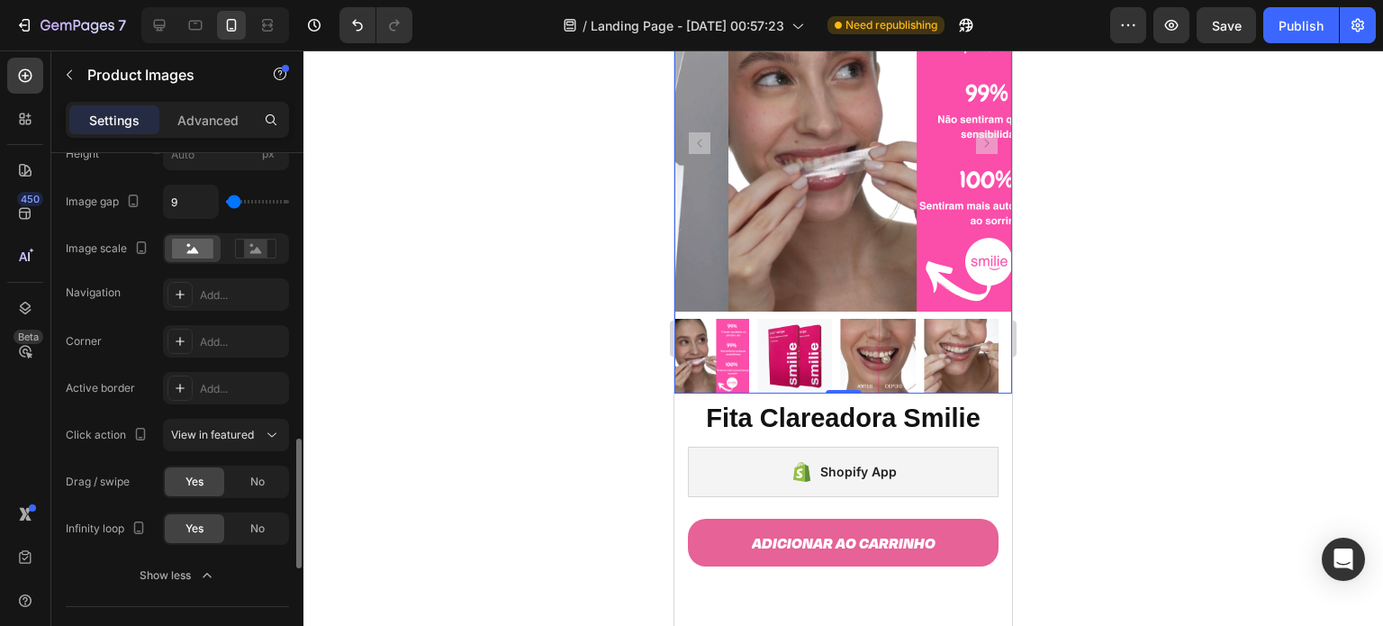
scroll to position [1124, 0]
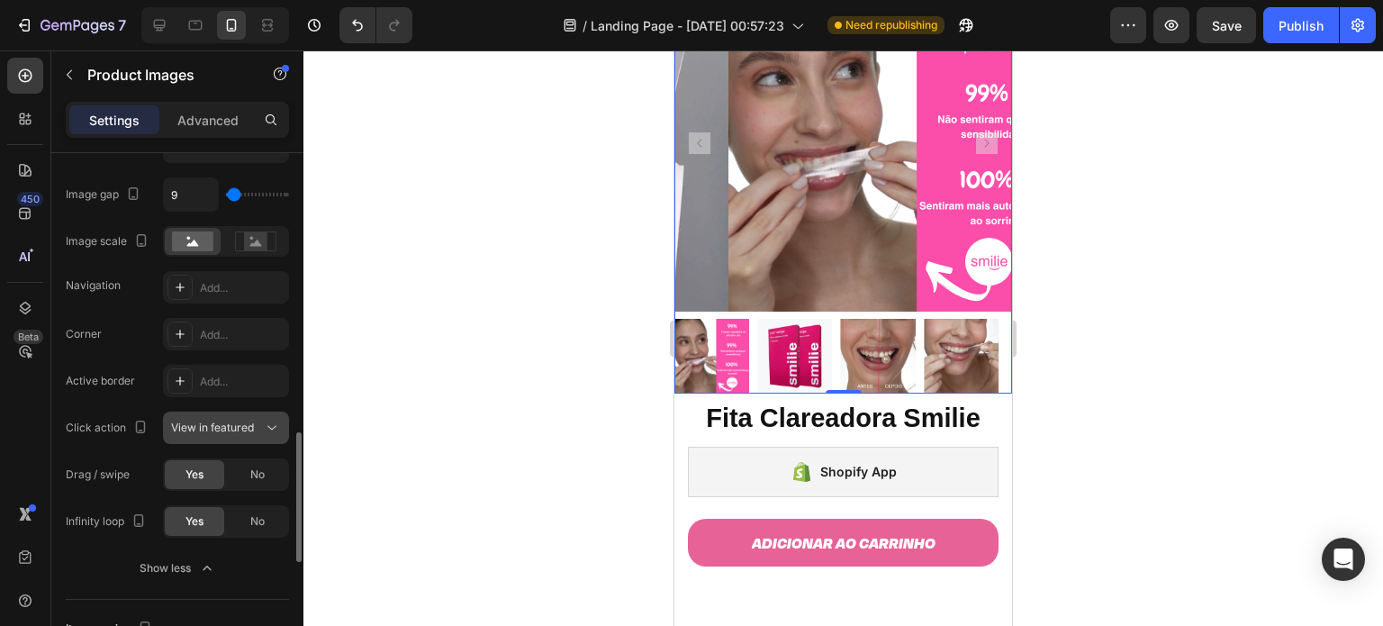
click at [211, 428] on span "View in featured" at bounding box center [212, 427] width 83 height 14
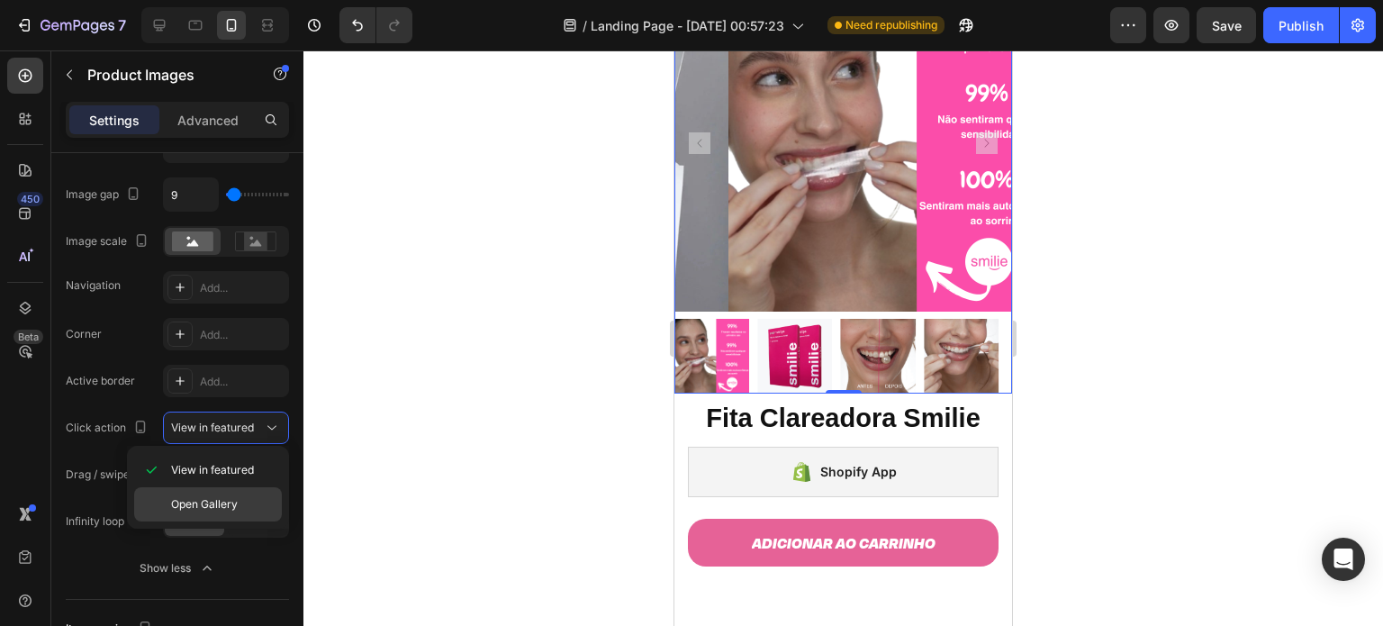
click at [202, 510] on span "Open Gallery" at bounding box center [204, 504] width 67 height 16
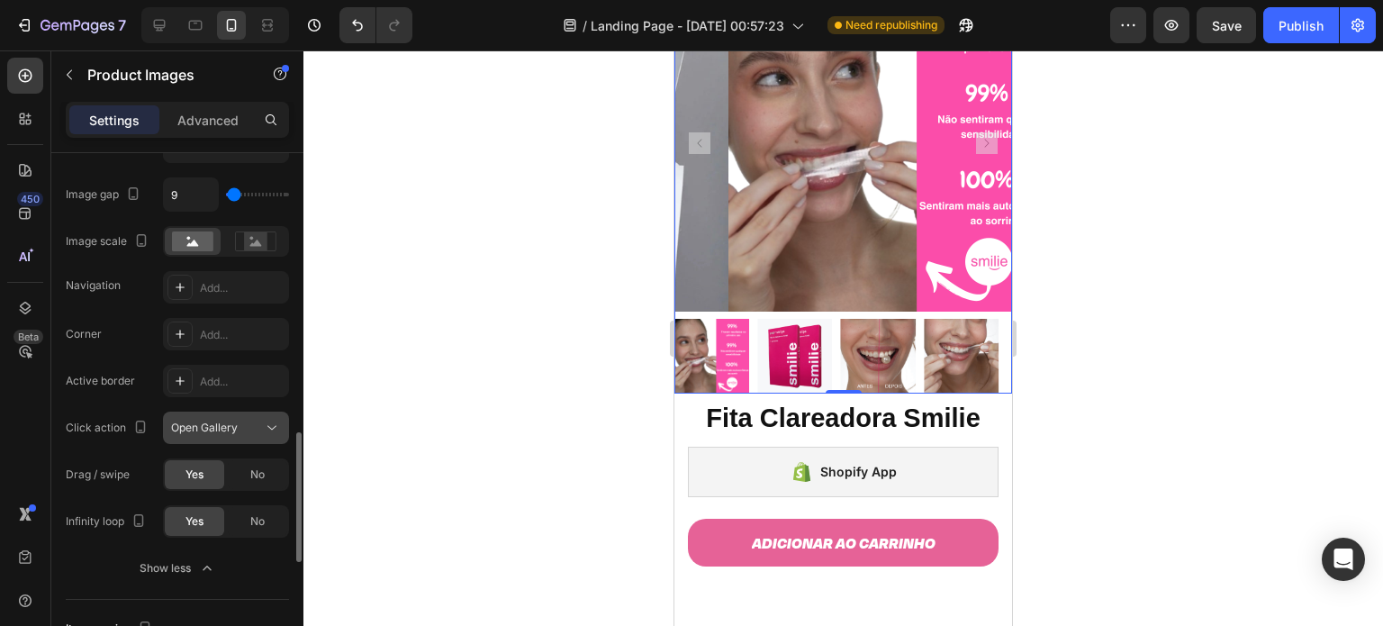
click at [235, 428] on span "Open Gallery" at bounding box center [204, 427] width 67 height 14
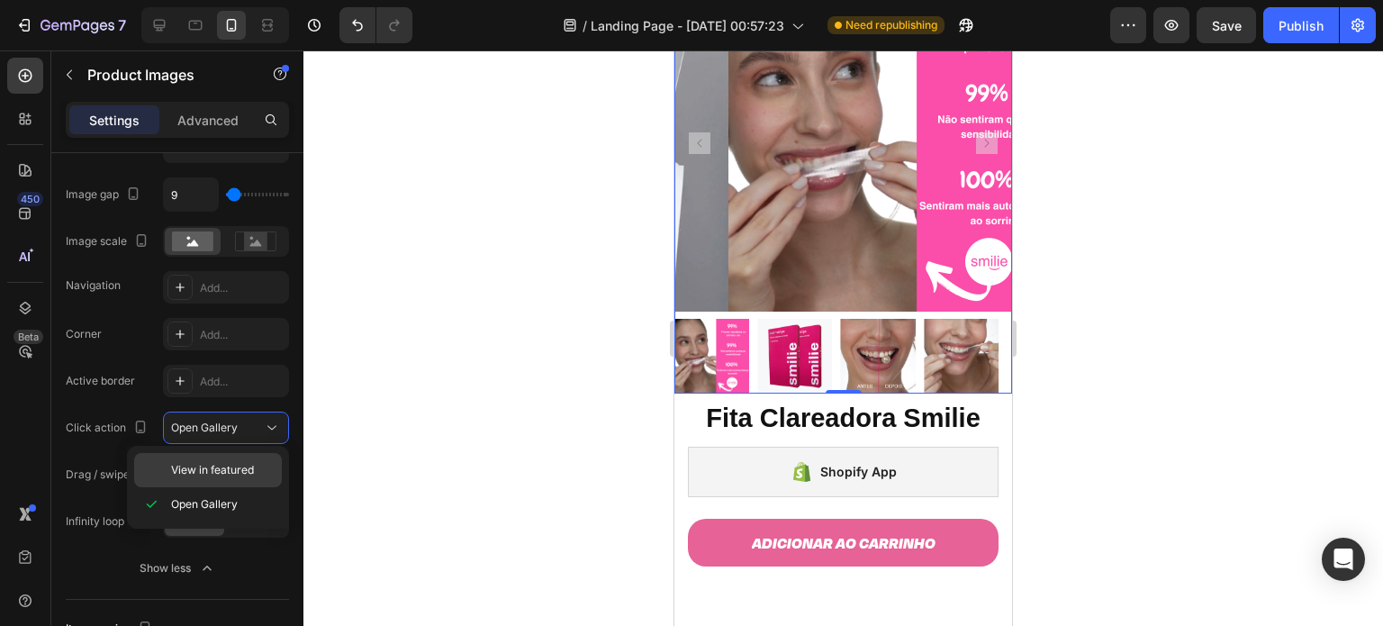
click at [221, 460] on div "View in featured" at bounding box center [208, 470] width 148 height 34
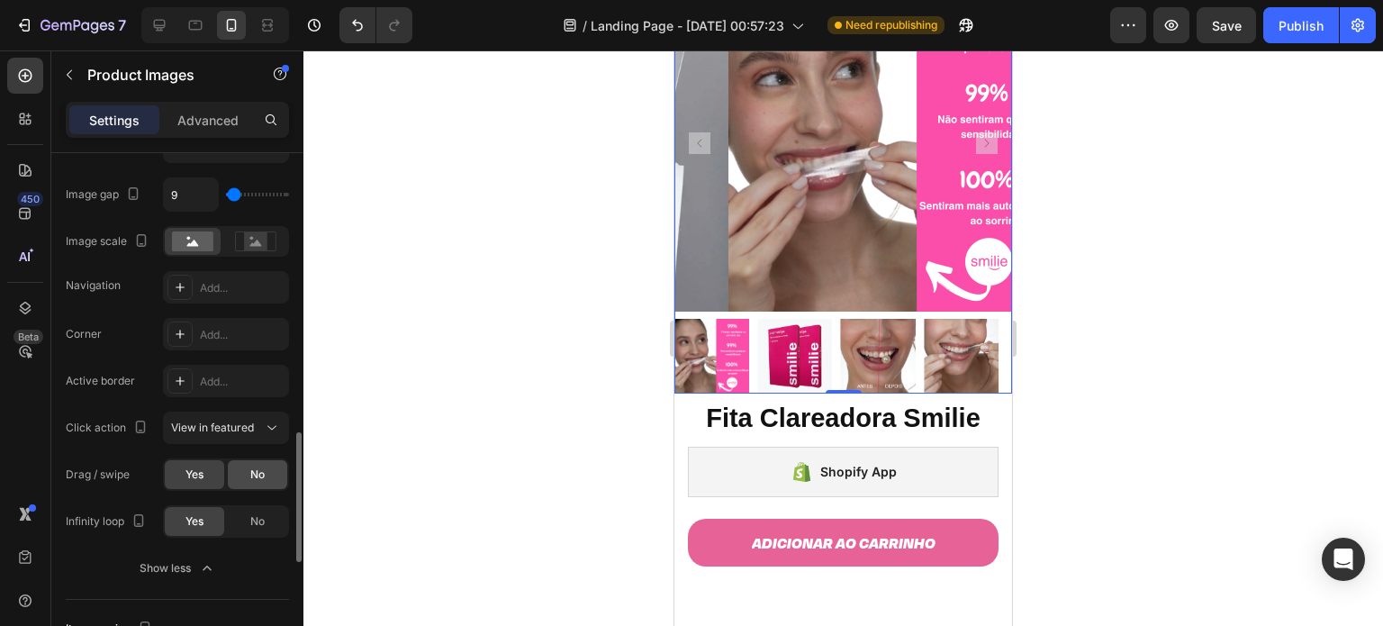
click at [248, 461] on div "No" at bounding box center [257, 474] width 59 height 29
click at [221, 460] on div "Yes" at bounding box center [194, 474] width 59 height 29
click at [253, 510] on div "No" at bounding box center [257, 521] width 59 height 29
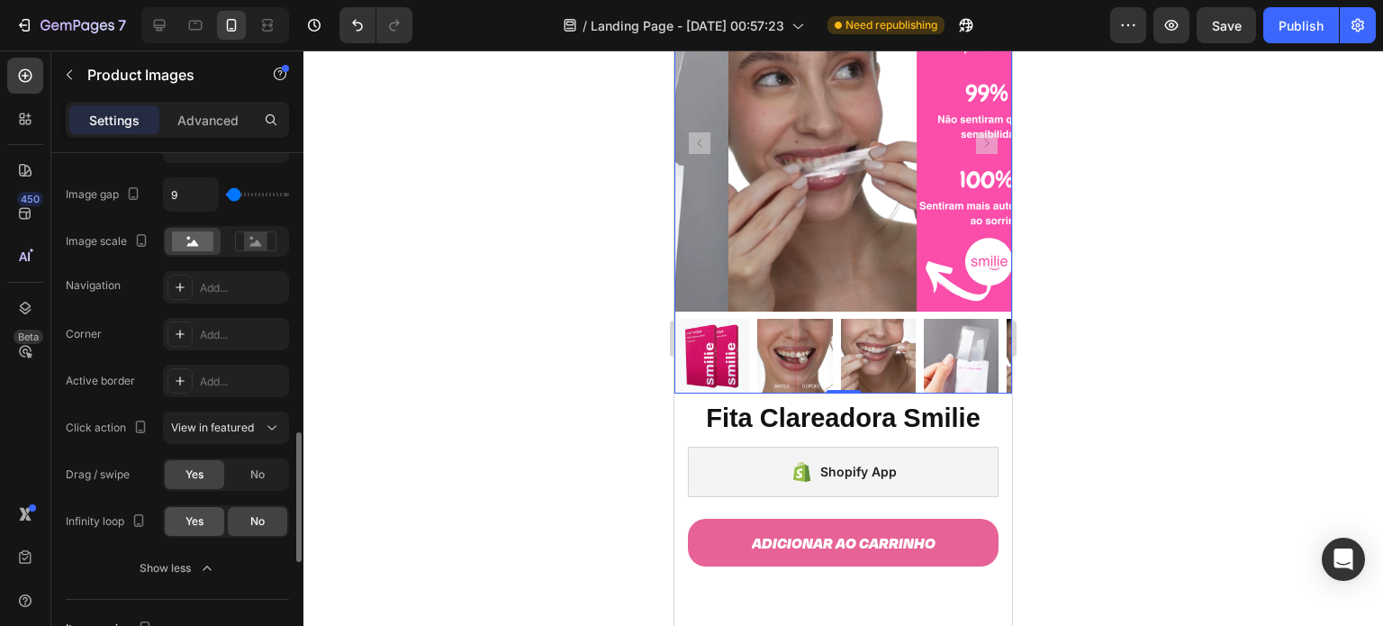
click at [207, 510] on div "Yes" at bounding box center [194, 521] width 59 height 29
click at [238, 518] on div "No" at bounding box center [257, 521] width 59 height 29
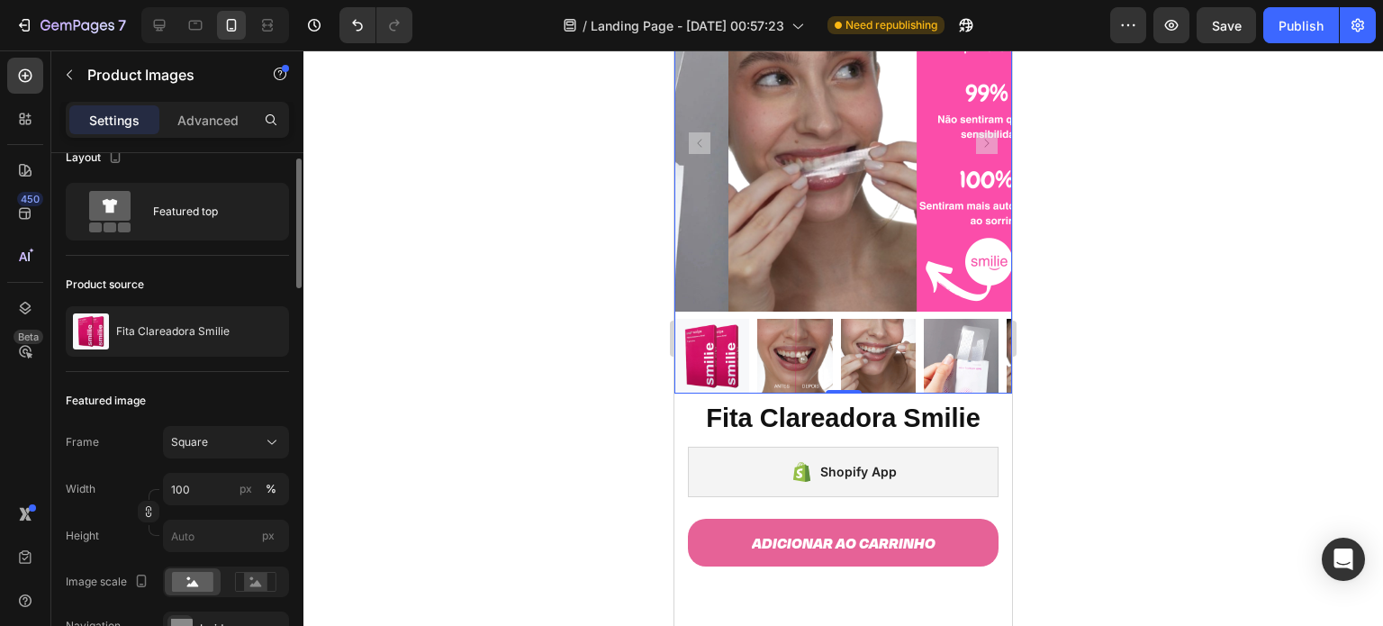
scroll to position [0, 0]
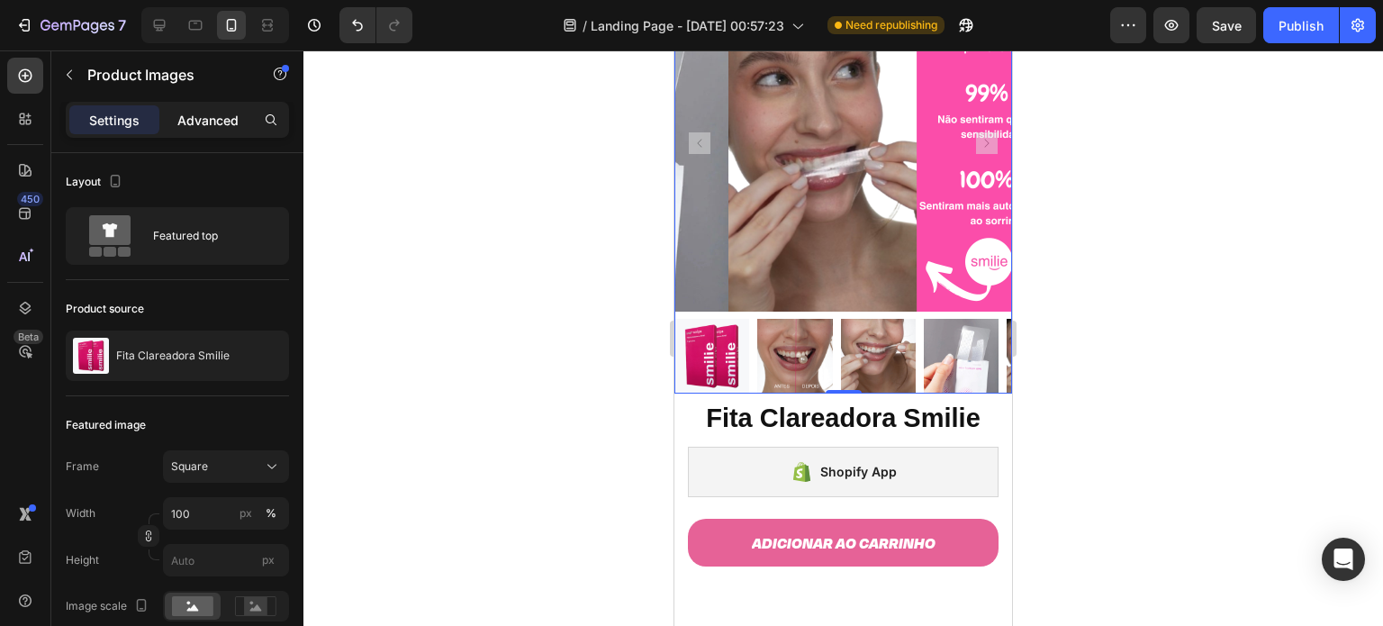
click at [192, 111] on p "Advanced" at bounding box center [207, 120] width 61 height 19
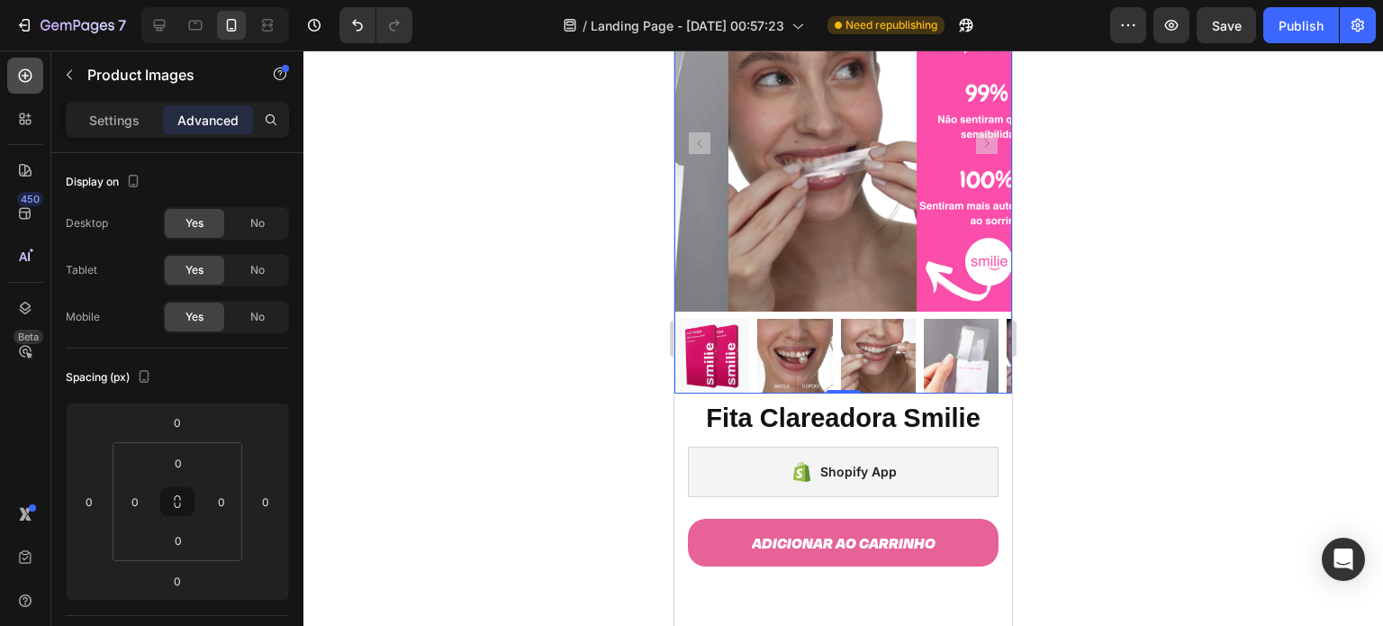
click at [41, 73] on div at bounding box center [25, 76] width 36 height 36
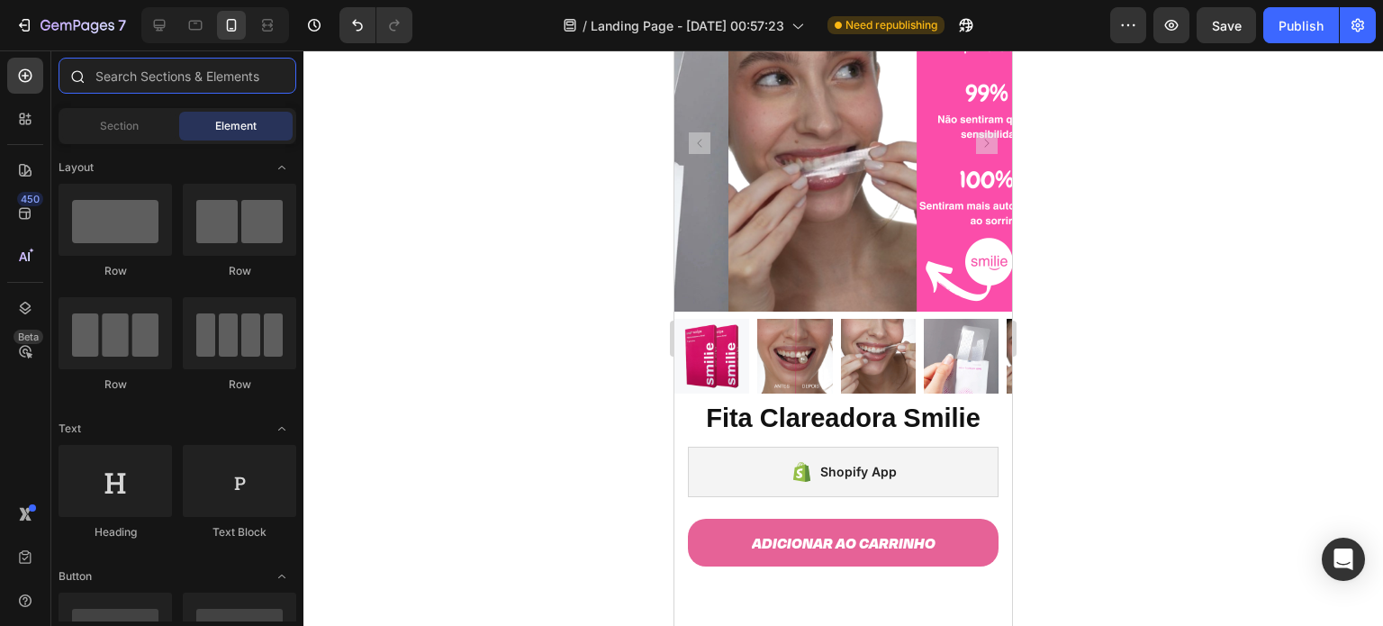
click at [129, 74] on input "text" at bounding box center [178, 76] width 238 height 36
click at [20, 124] on icon at bounding box center [25, 119] width 18 height 18
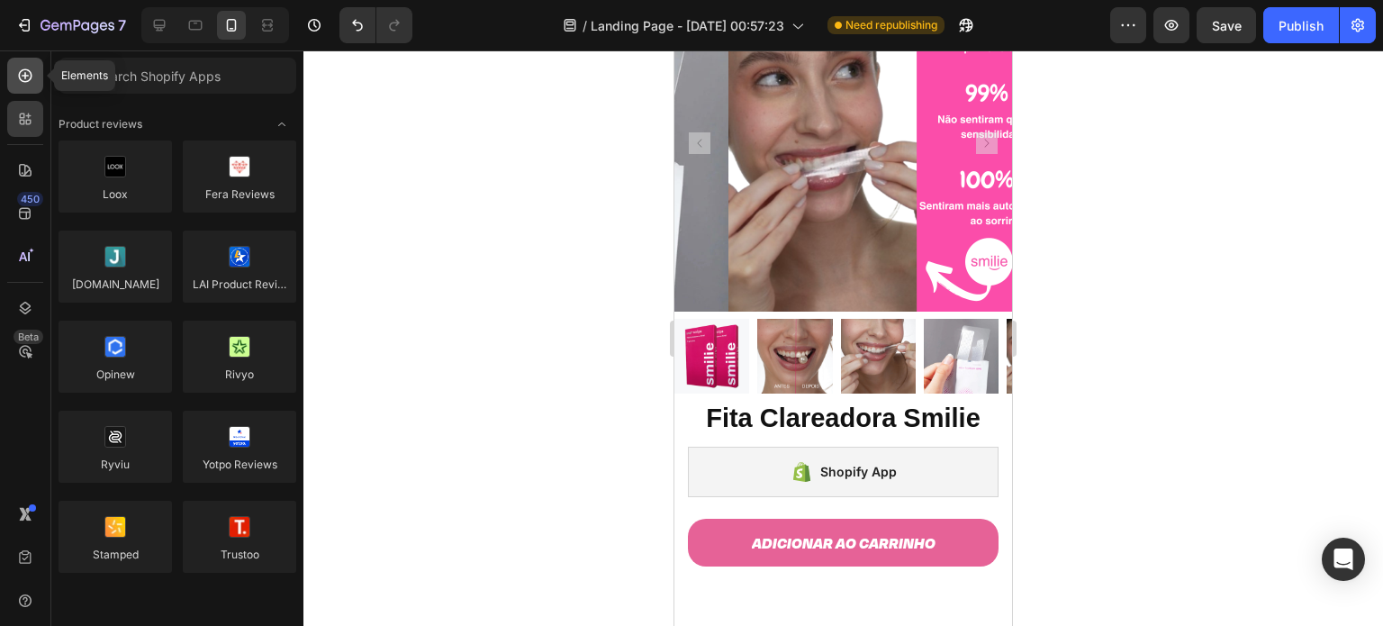
click at [32, 68] on icon at bounding box center [25, 76] width 18 height 18
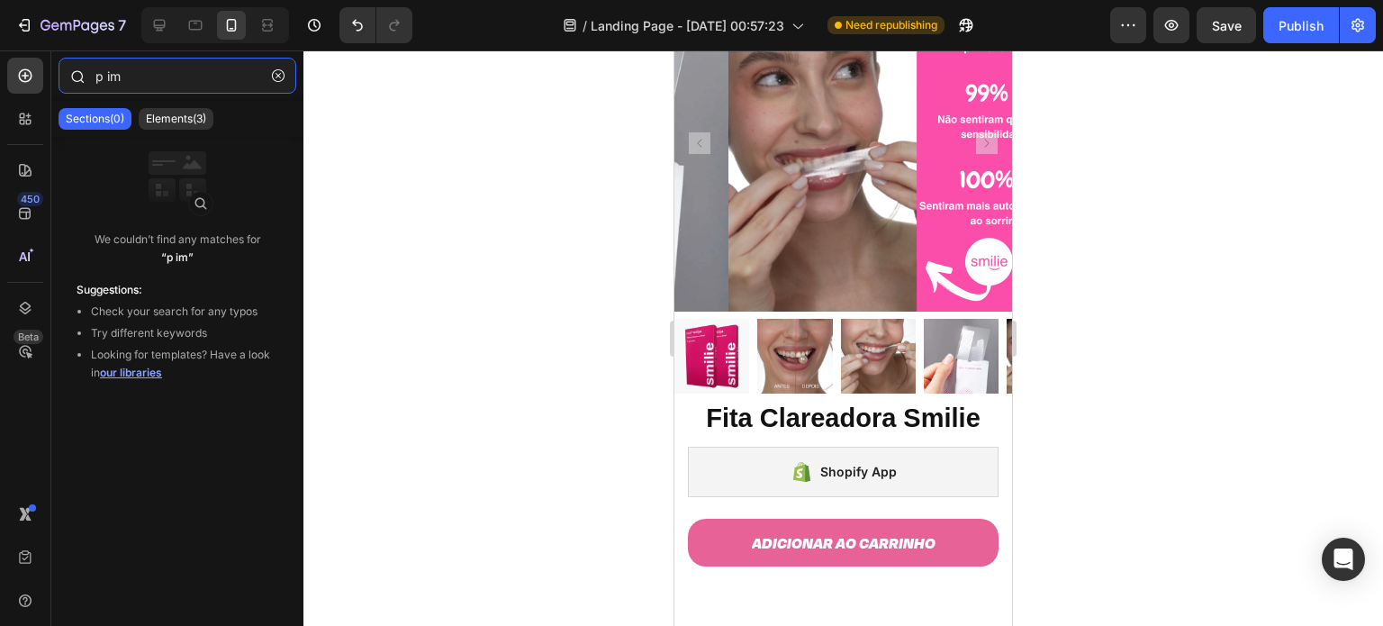
click at [170, 72] on input "p im" at bounding box center [178, 76] width 238 height 36
type input "image list"
click at [133, 377] on span "our libraries" at bounding box center [131, 373] width 62 height 14
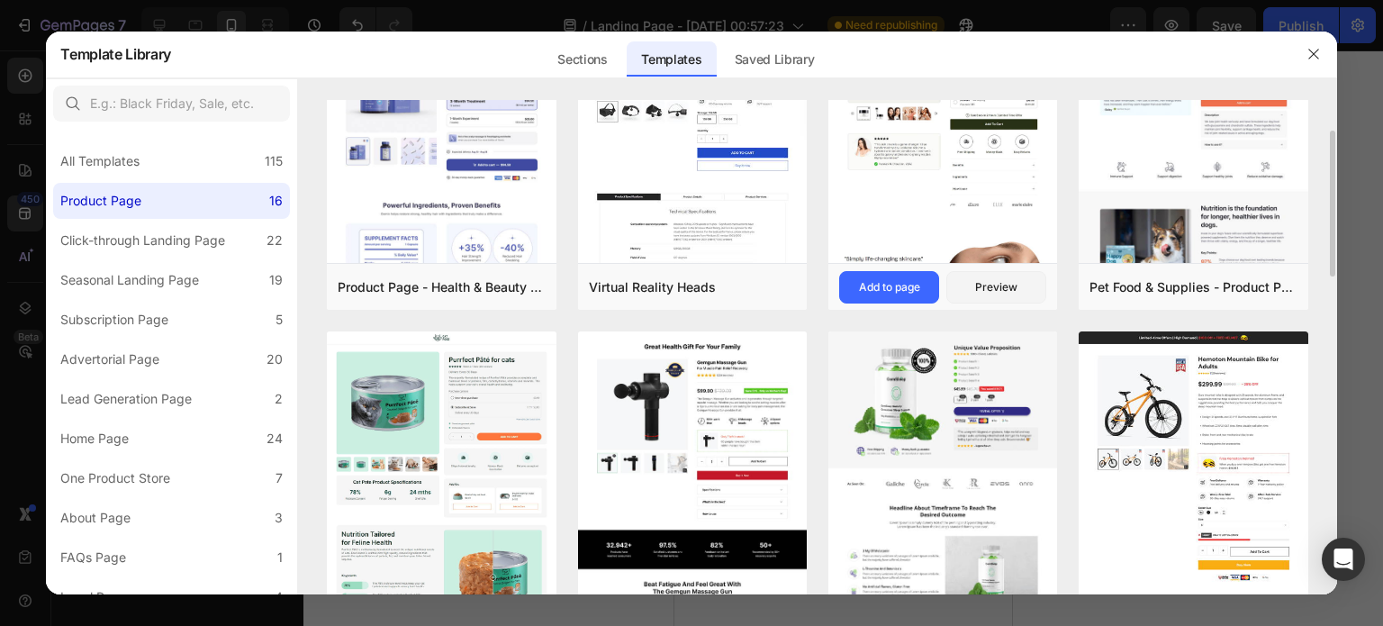
scroll to position [103, 0]
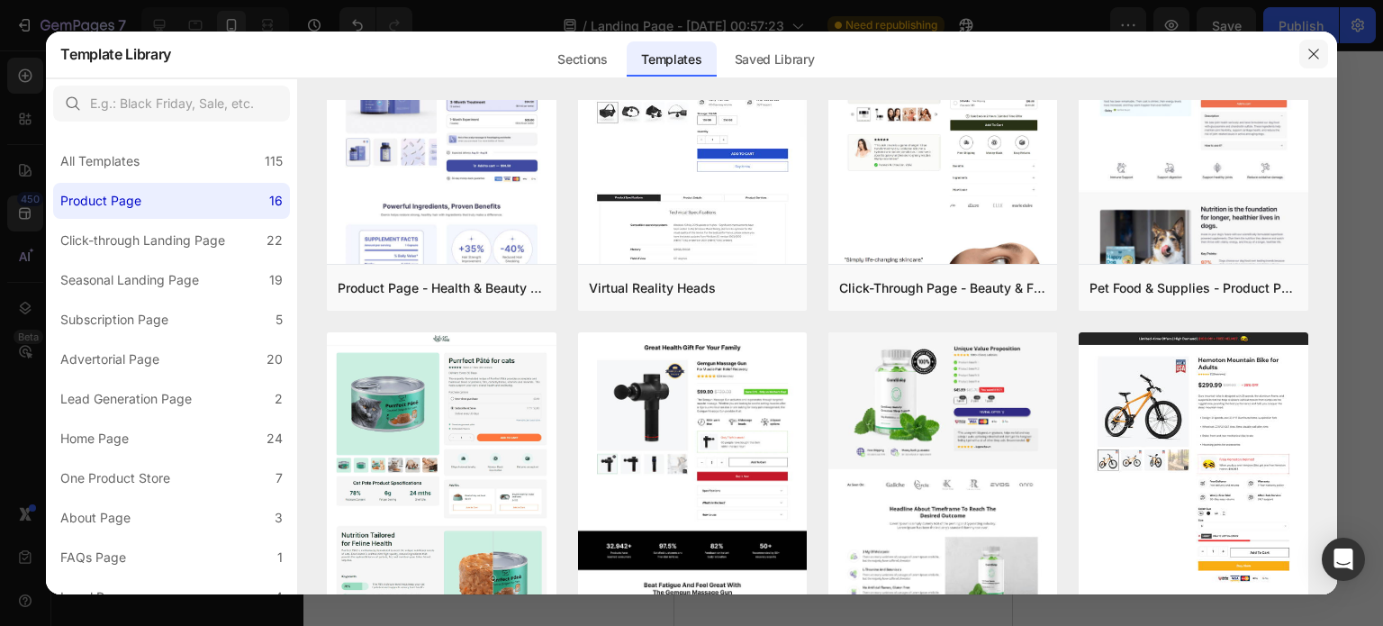
click at [1310, 53] on icon "button" at bounding box center [1313, 54] width 14 height 14
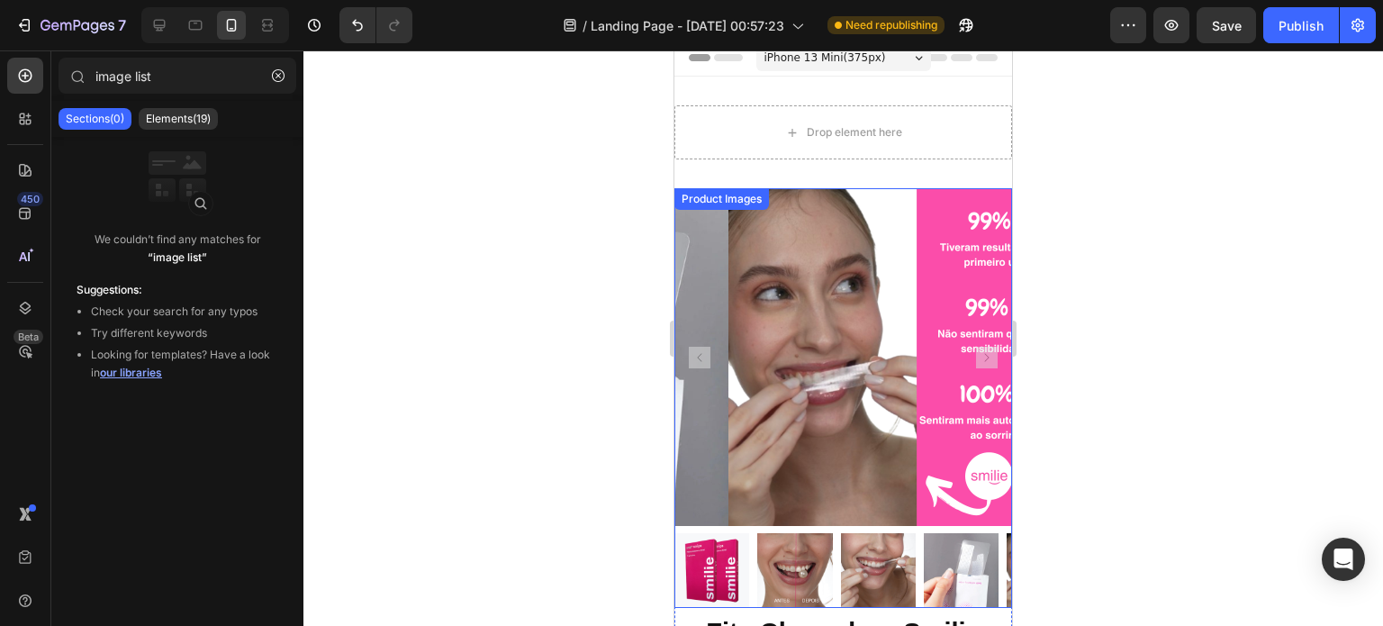
scroll to position [0, 0]
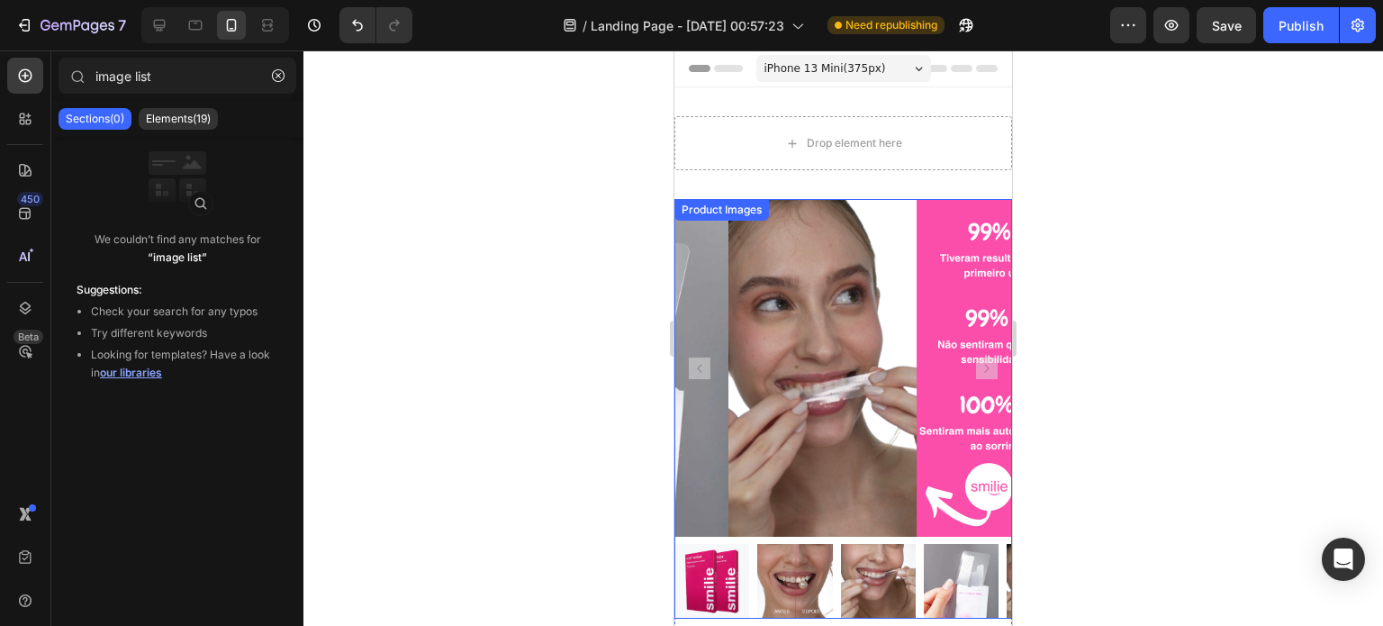
click at [820, 349] on img at bounding box center [897, 368] width 338 height 338
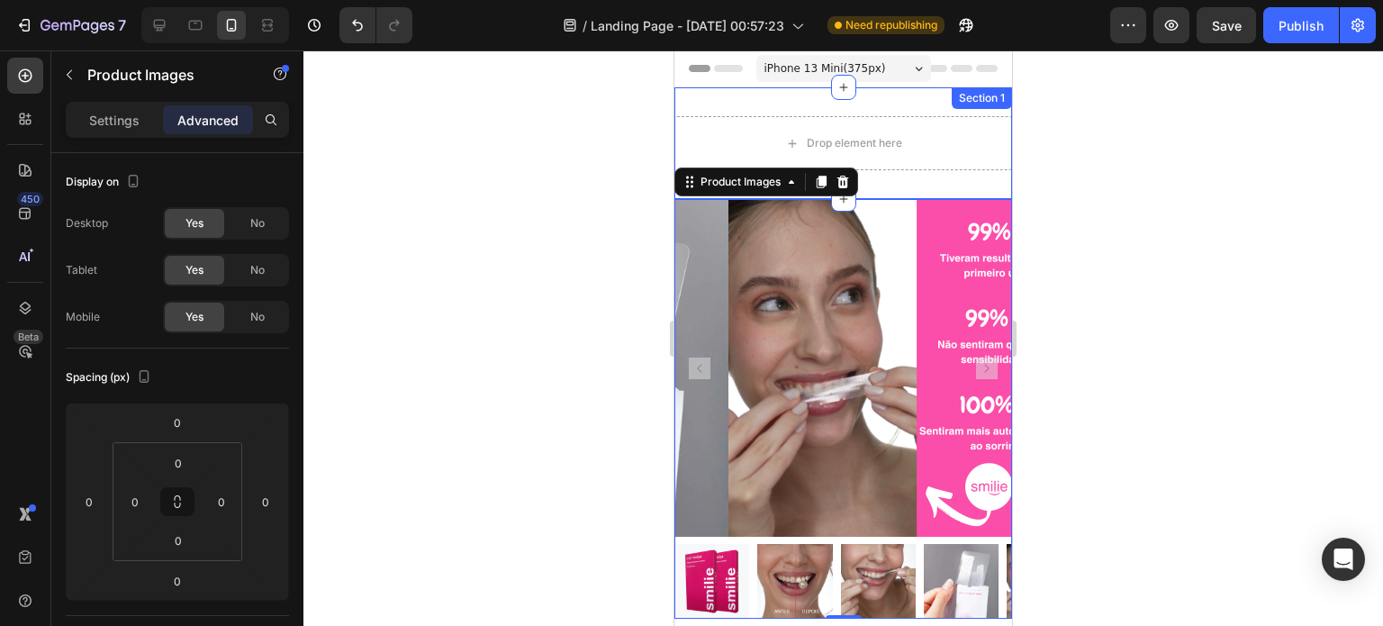
click at [915, 114] on div "Drop element here Section 1" at bounding box center [843, 143] width 338 height 112
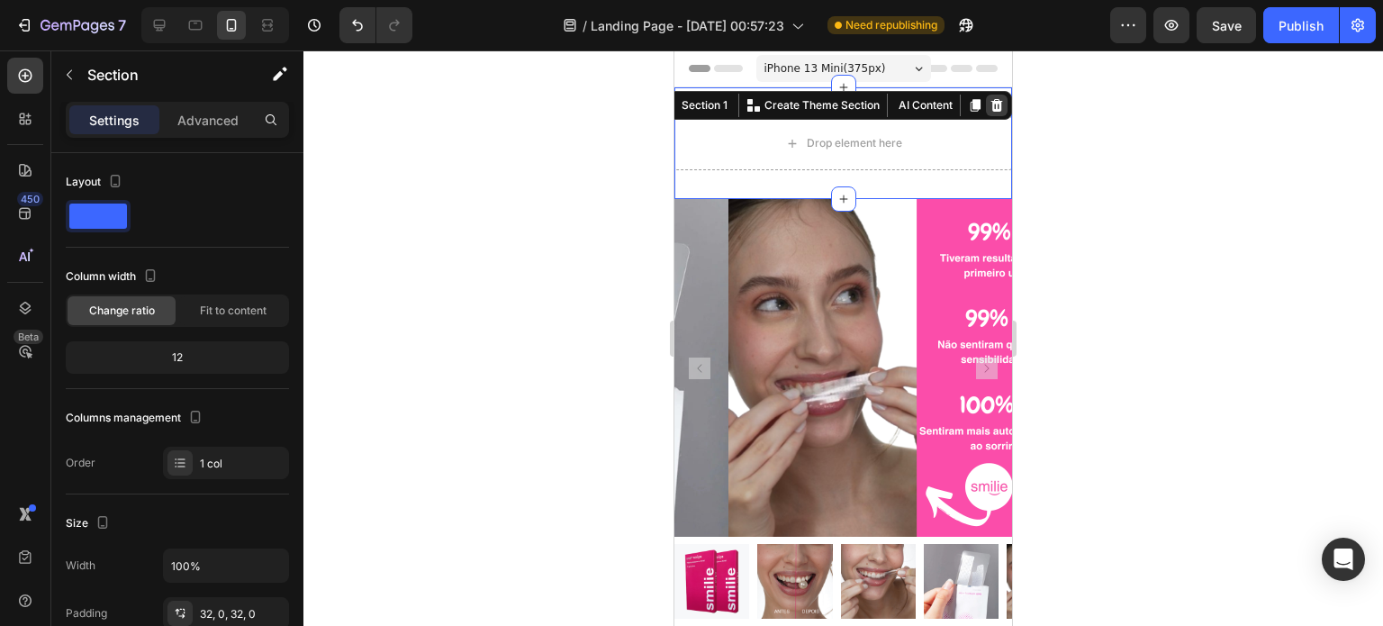
click at [989, 106] on icon at bounding box center [996, 105] width 14 height 14
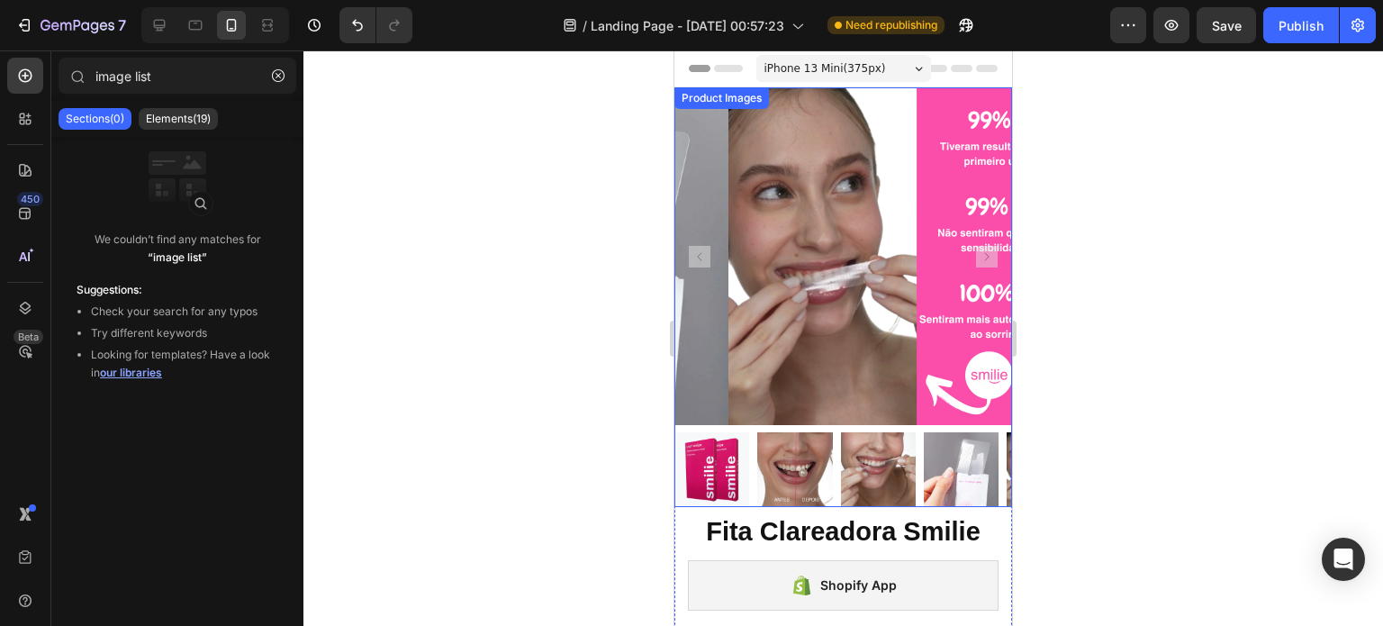
click at [853, 158] on img at bounding box center [897, 256] width 338 height 338
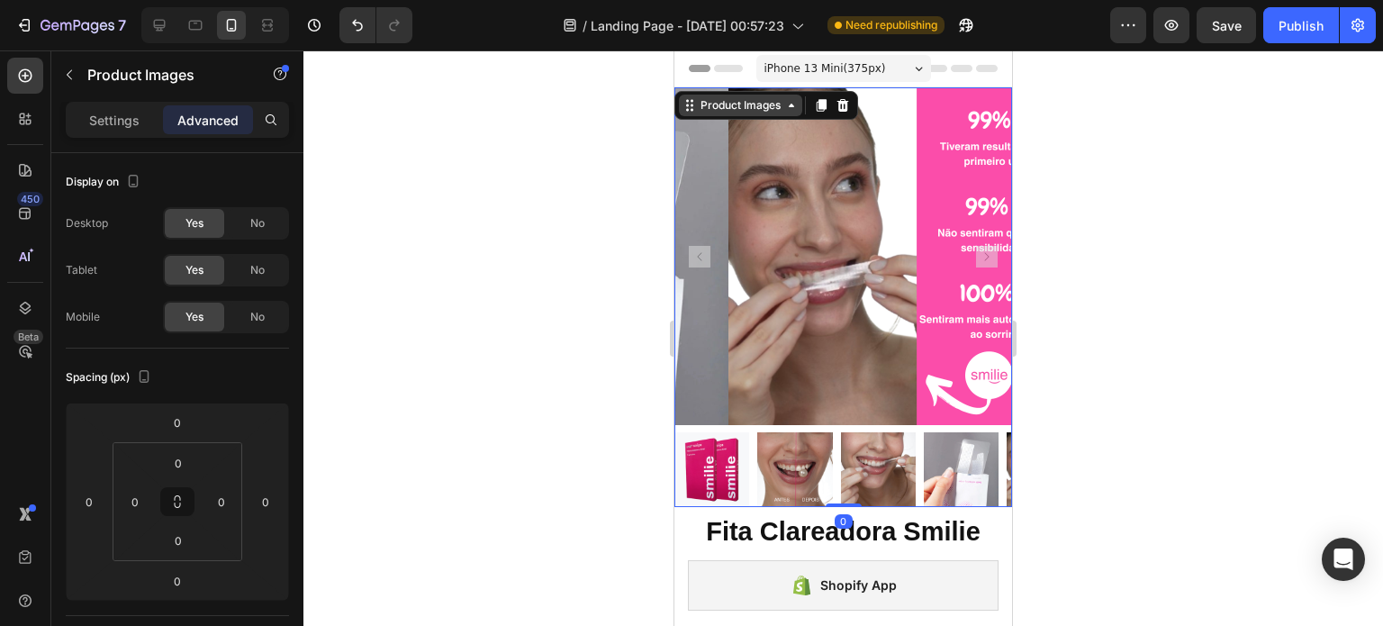
click at [792, 105] on icon at bounding box center [791, 106] width 5 height 4
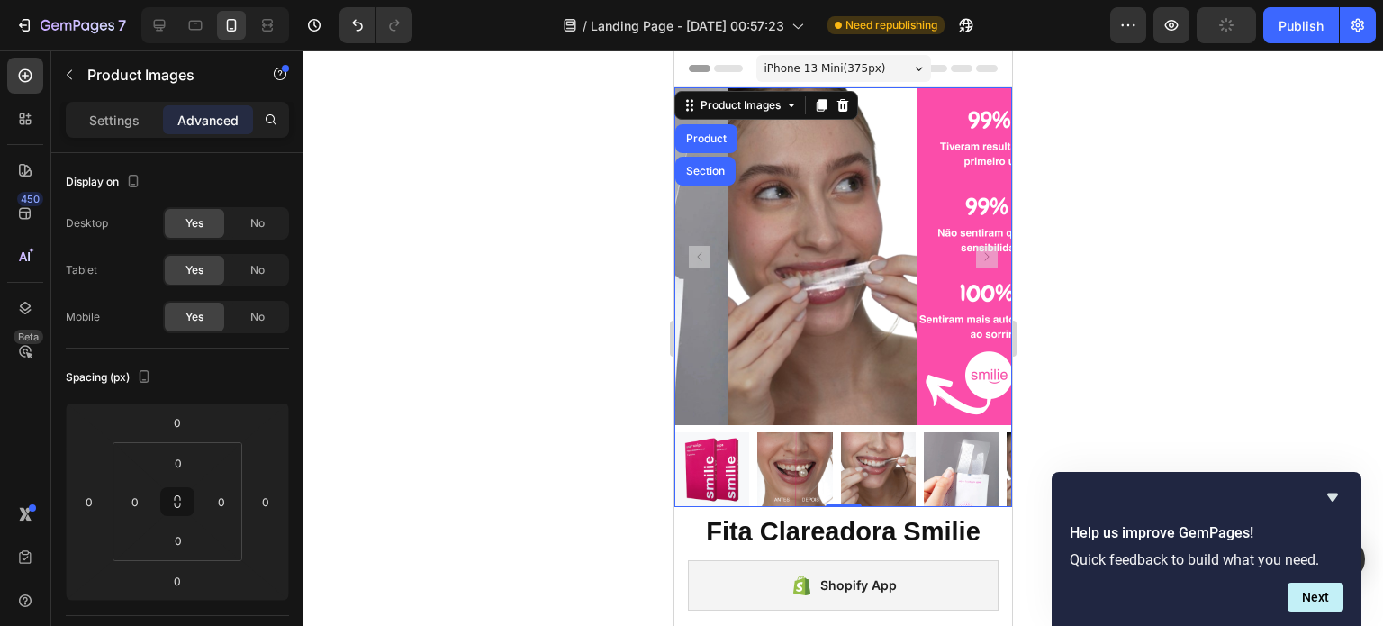
click at [787, 460] on img at bounding box center [794, 469] width 75 height 75
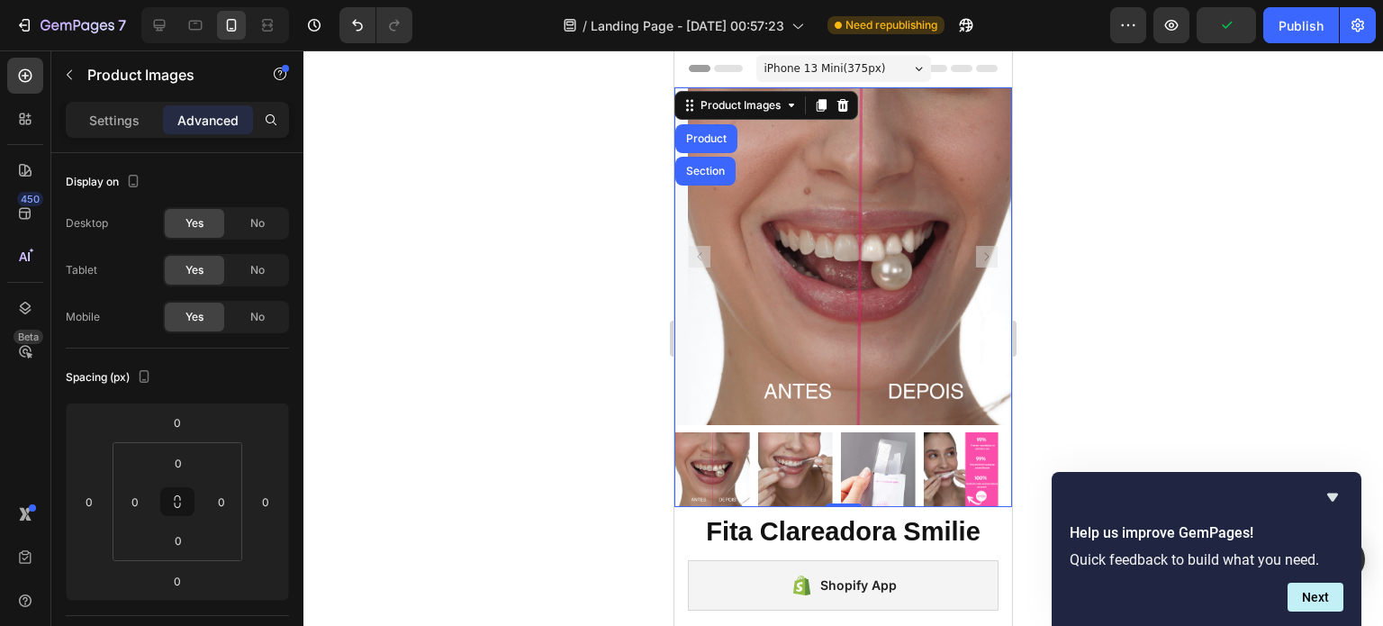
click at [712, 448] on img at bounding box center [711, 469] width 75 height 75
click at [792, 458] on img at bounding box center [794, 469] width 75 height 75
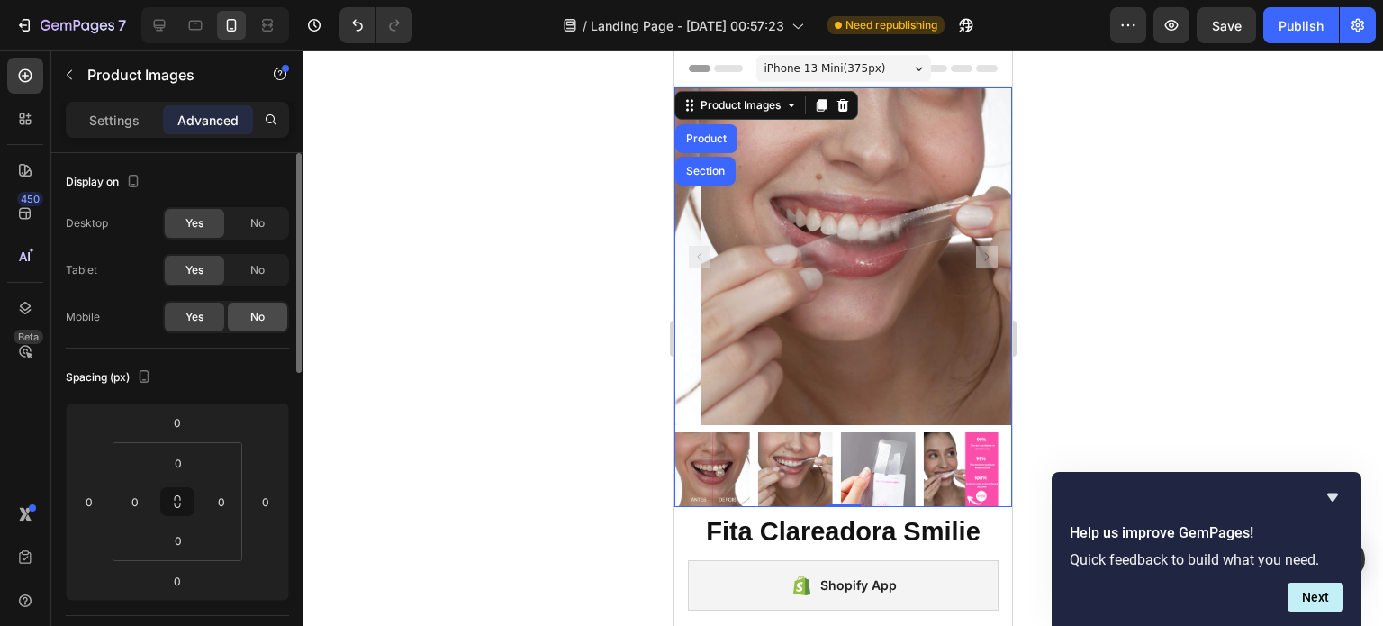
click at [239, 324] on div "No" at bounding box center [257, 317] width 59 height 29
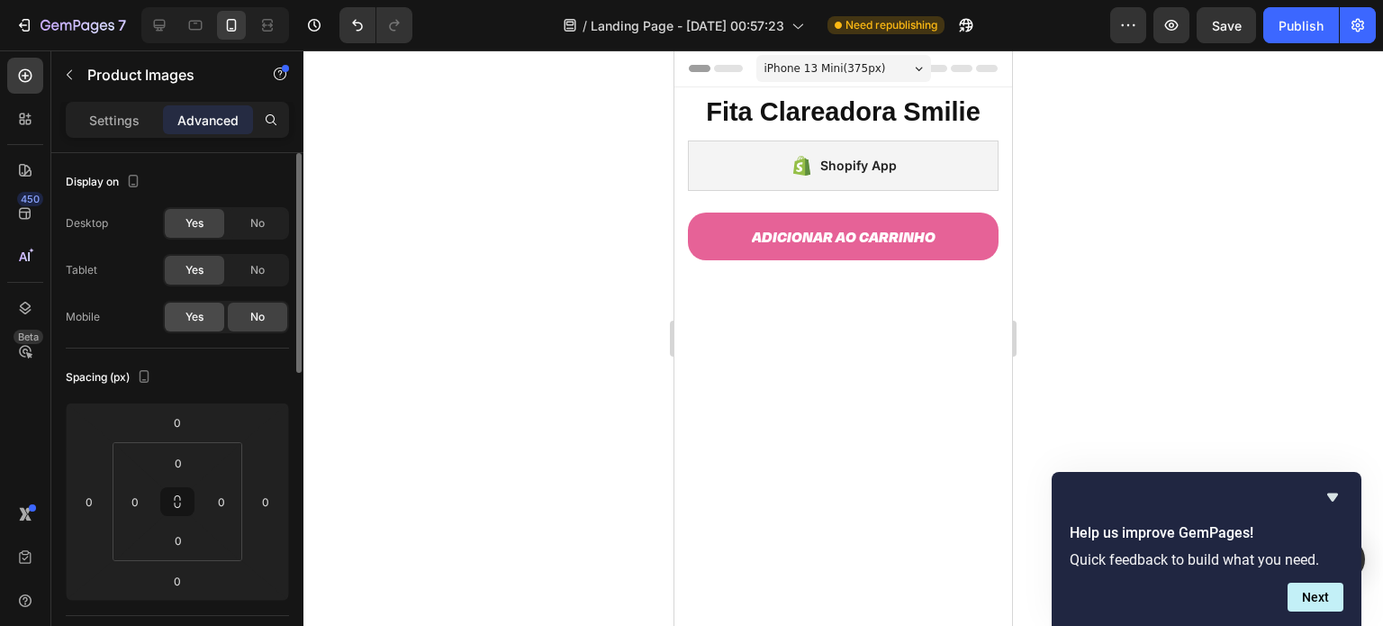
click at [212, 318] on div "Yes" at bounding box center [194, 317] width 59 height 29
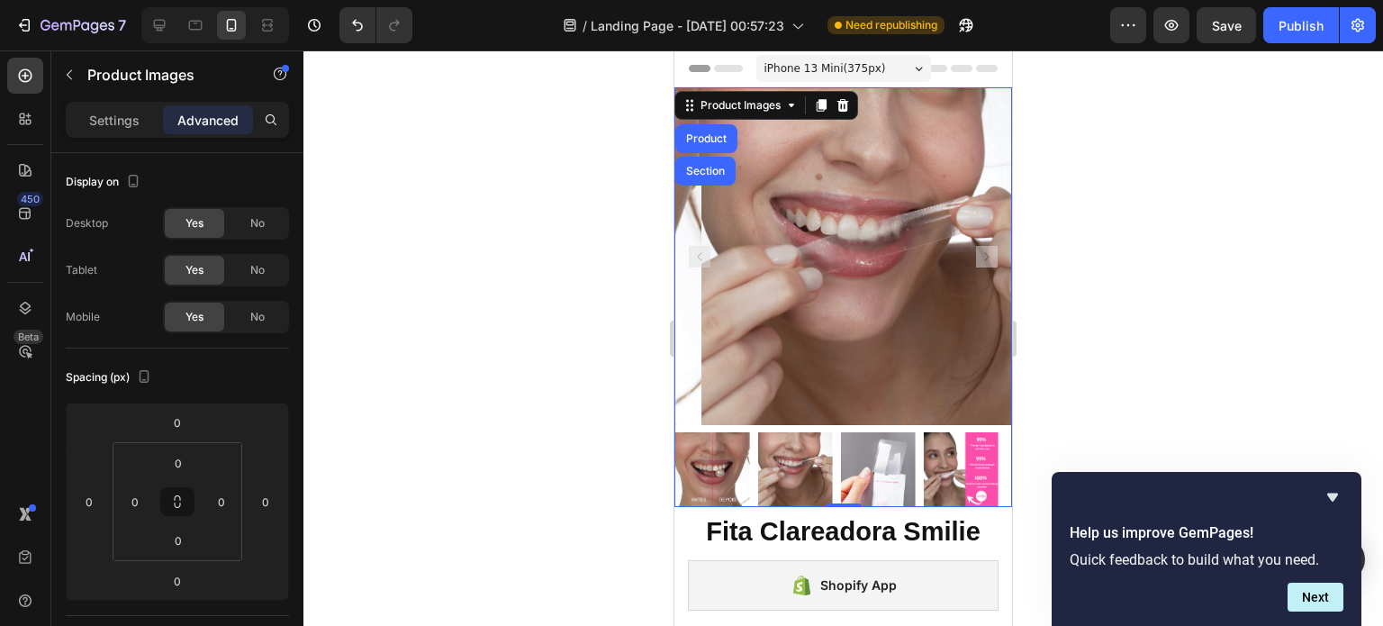
click at [780, 410] on img at bounding box center [870, 256] width 338 height 338
click at [727, 466] on img at bounding box center [711, 469] width 75 height 75
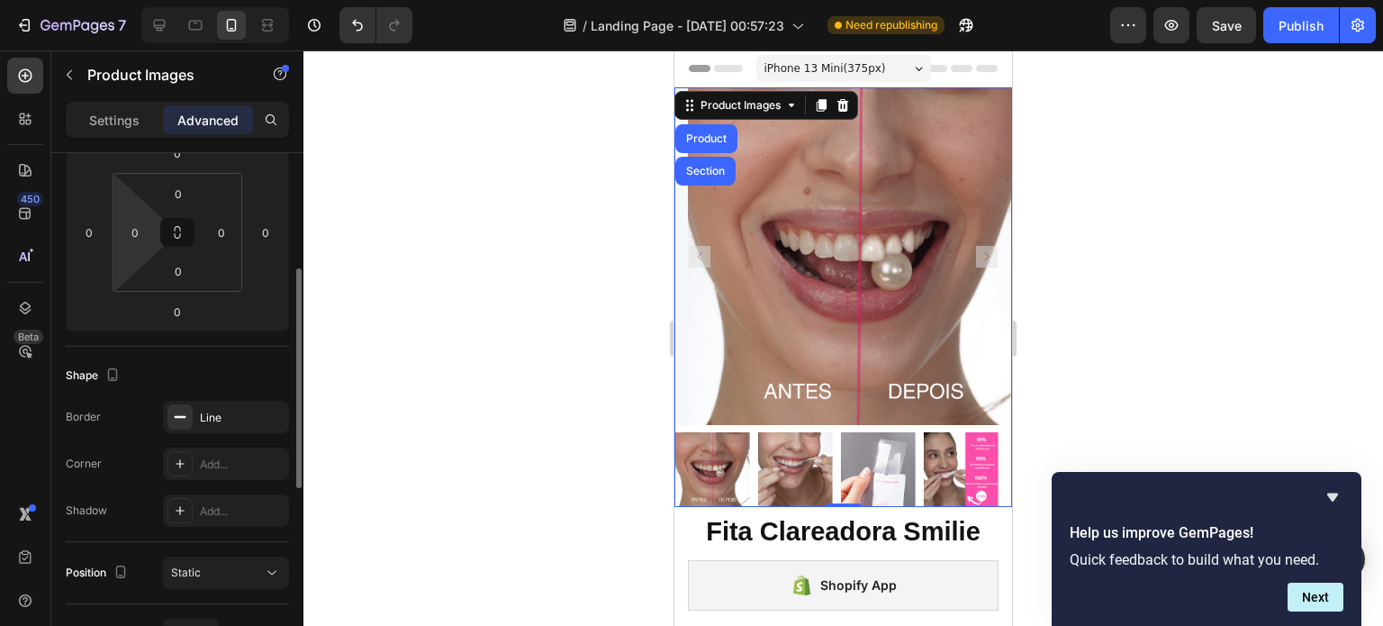
scroll to position [271, 0]
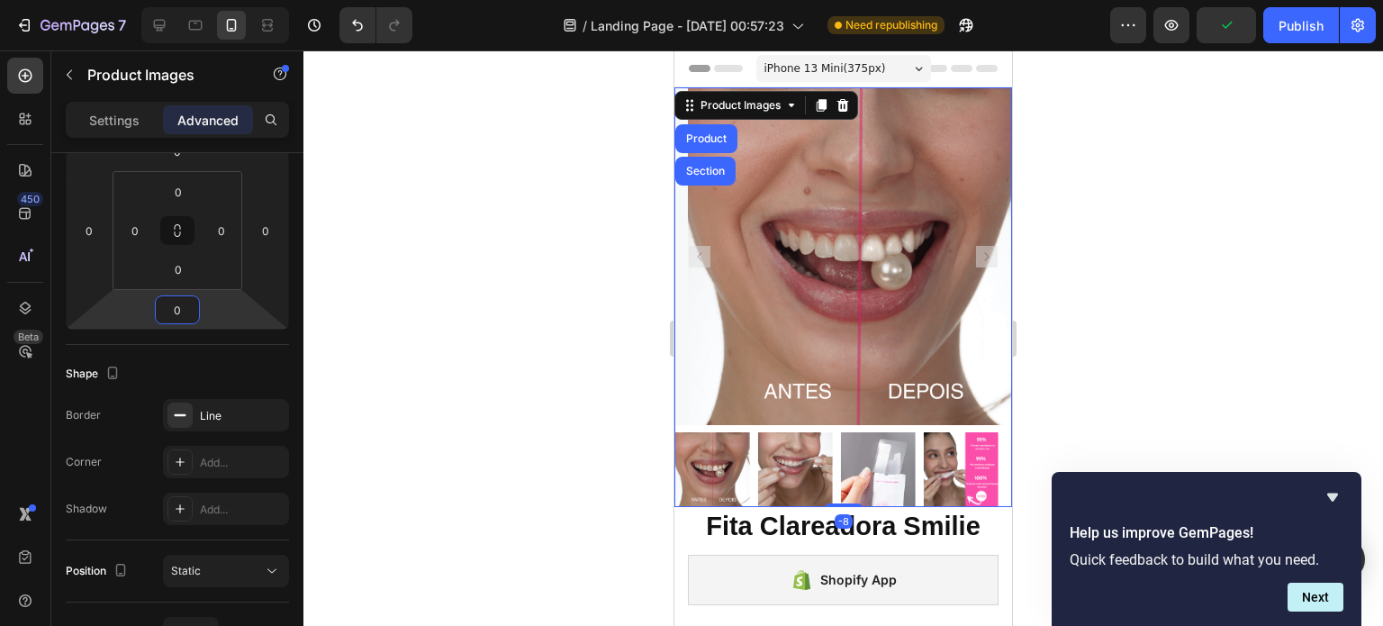
type input "2"
click at [167, 0] on html "7 / Landing Page - [DATE] 00:57:23 Need republishing Preview Publish 450 Beta i…" at bounding box center [691, 0] width 1383 height 0
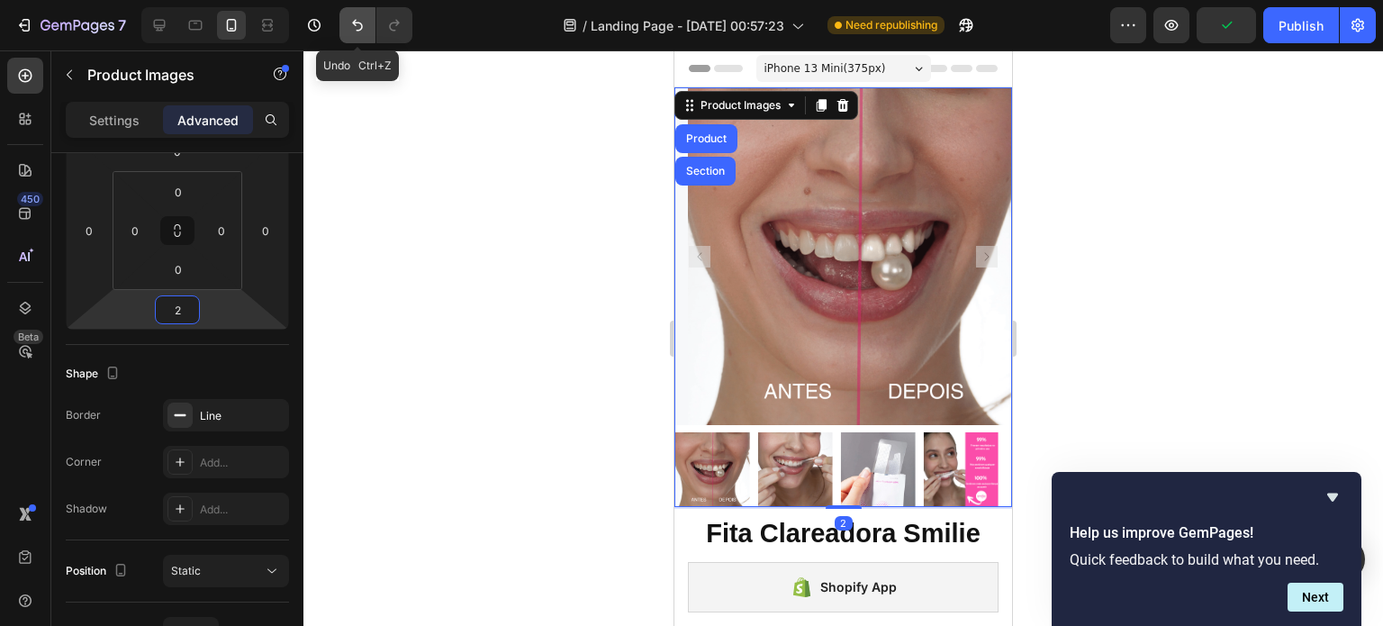
click at [366, 27] on button "Undo/Redo" at bounding box center [357, 25] width 36 height 36
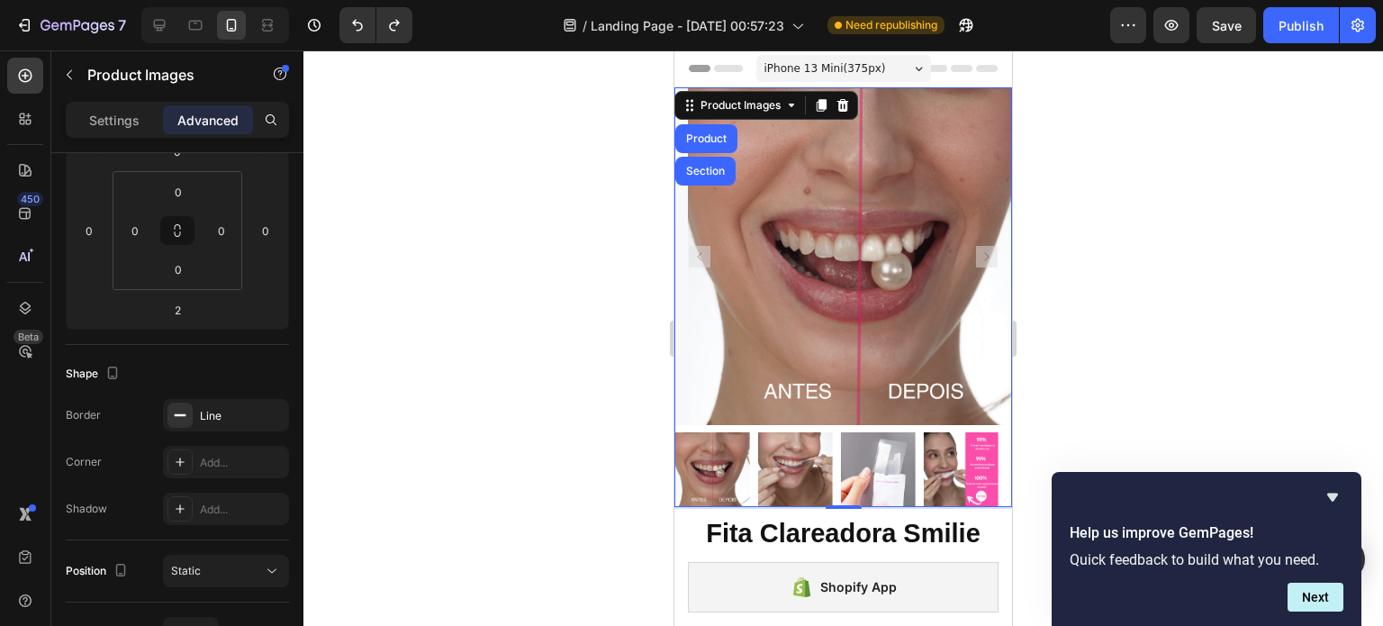
click at [794, 394] on img at bounding box center [857, 256] width 338 height 338
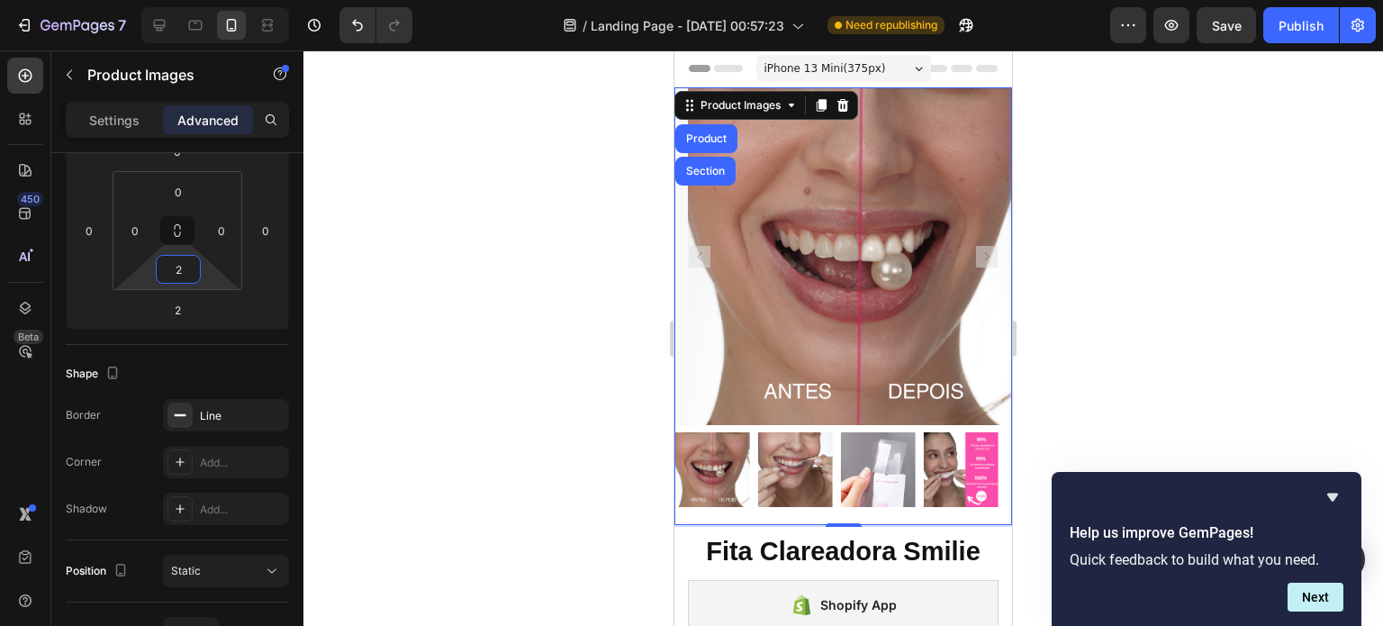
type input "0"
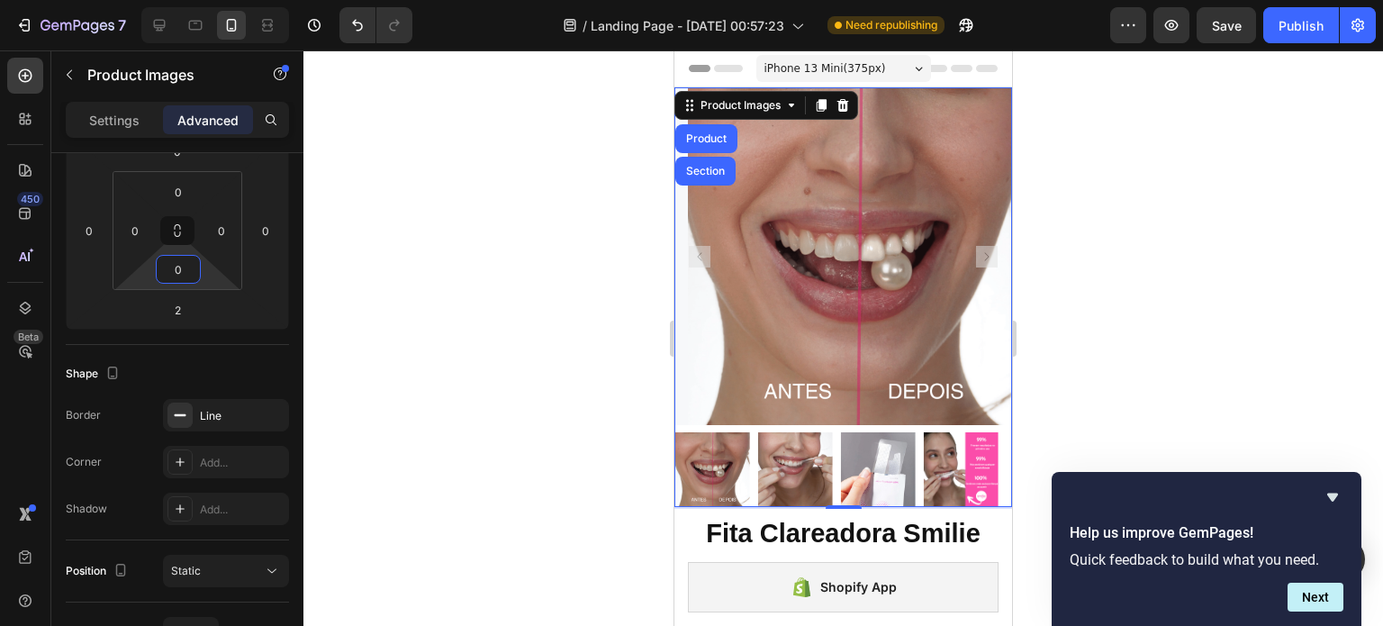
drag, startPoint x: 195, startPoint y: 284, endPoint x: 184, endPoint y: 322, distance: 39.6
click at [184, 0] on html "7 / Landing Page - [DATE] 00:57:23 Need republishing Preview Save Publish 450 B…" at bounding box center [691, 0] width 1383 height 0
drag, startPoint x: 182, startPoint y: 245, endPoint x: 175, endPoint y: 273, distance: 28.8
click at [175, 0] on html "7 / Landing Page - [DATE] 00:57:23 Need republishing Preview Publish 450 Beta i…" at bounding box center [691, 0] width 1383 height 0
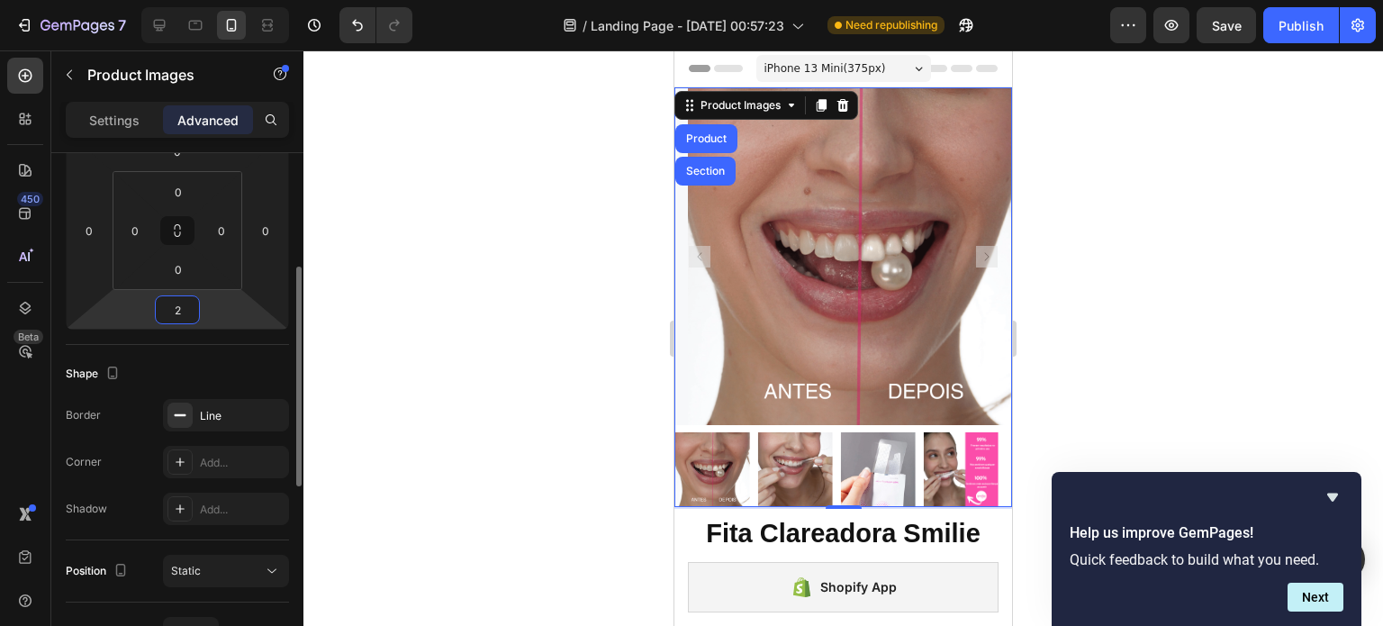
click at [190, 315] on input "2" at bounding box center [177, 309] width 36 height 27
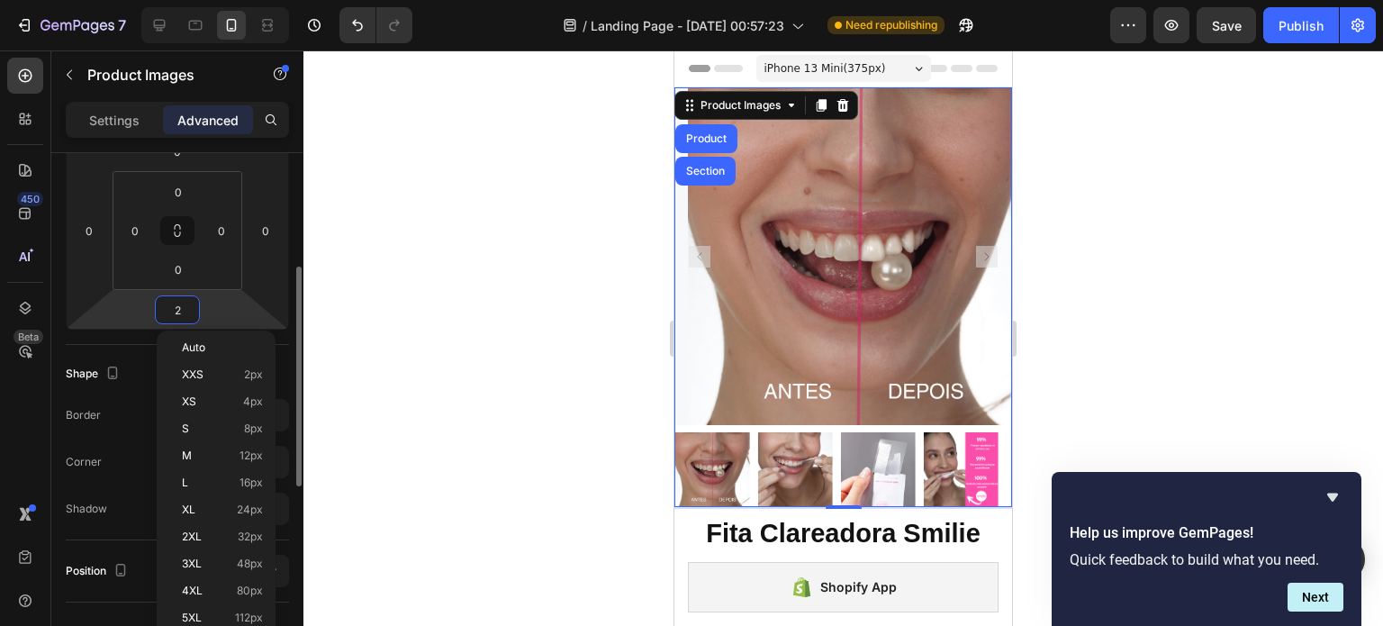
click at [190, 315] on input "2" at bounding box center [177, 309] width 36 height 27
type input "0"
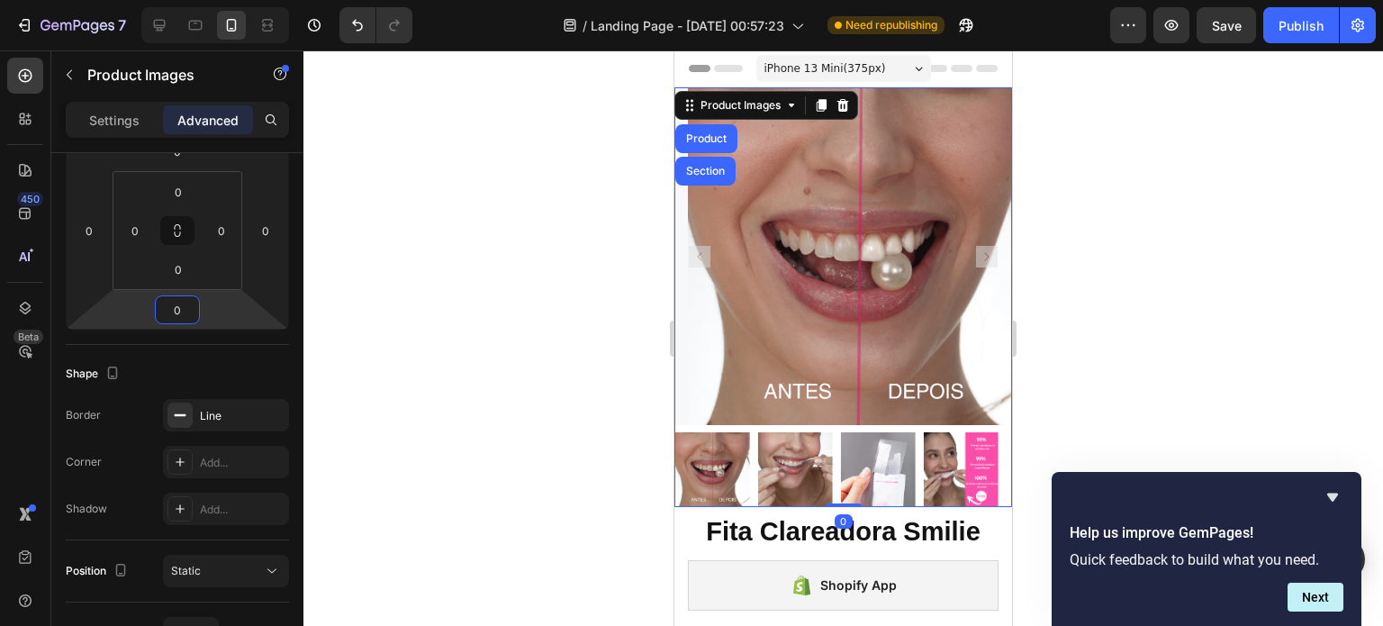
click at [466, 404] on div at bounding box center [842, 337] width 1079 height 575
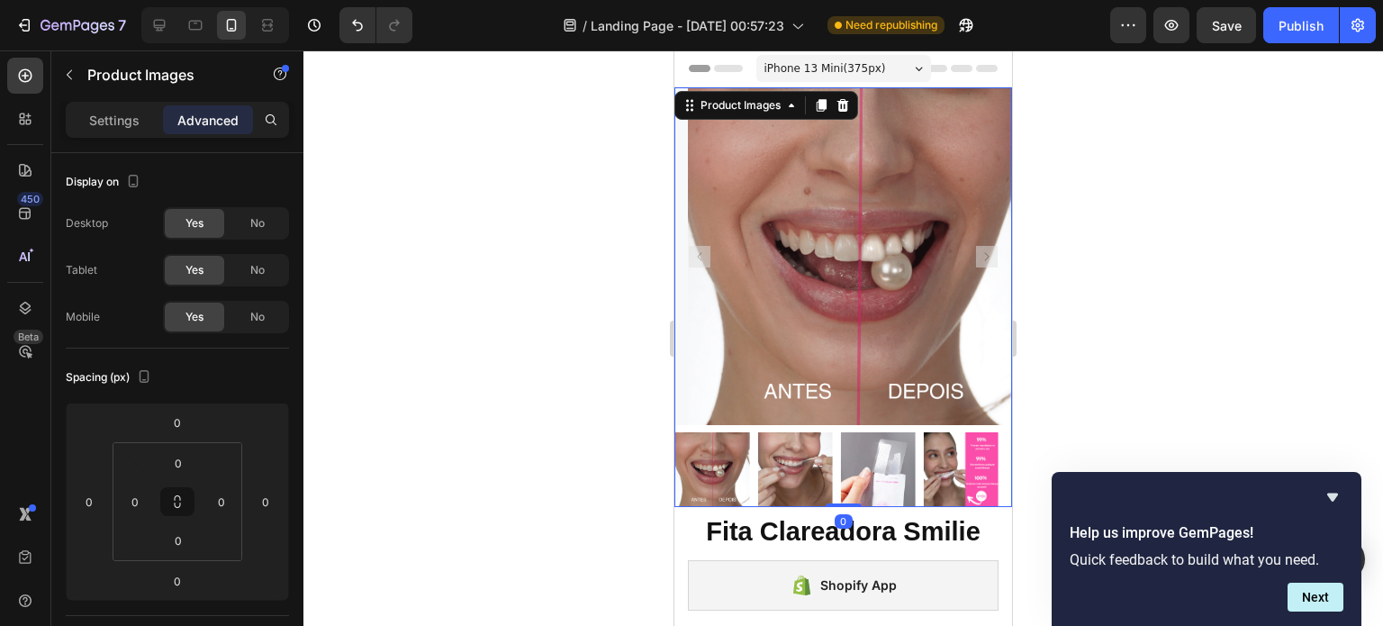
click at [799, 432] on img at bounding box center [794, 469] width 75 height 75
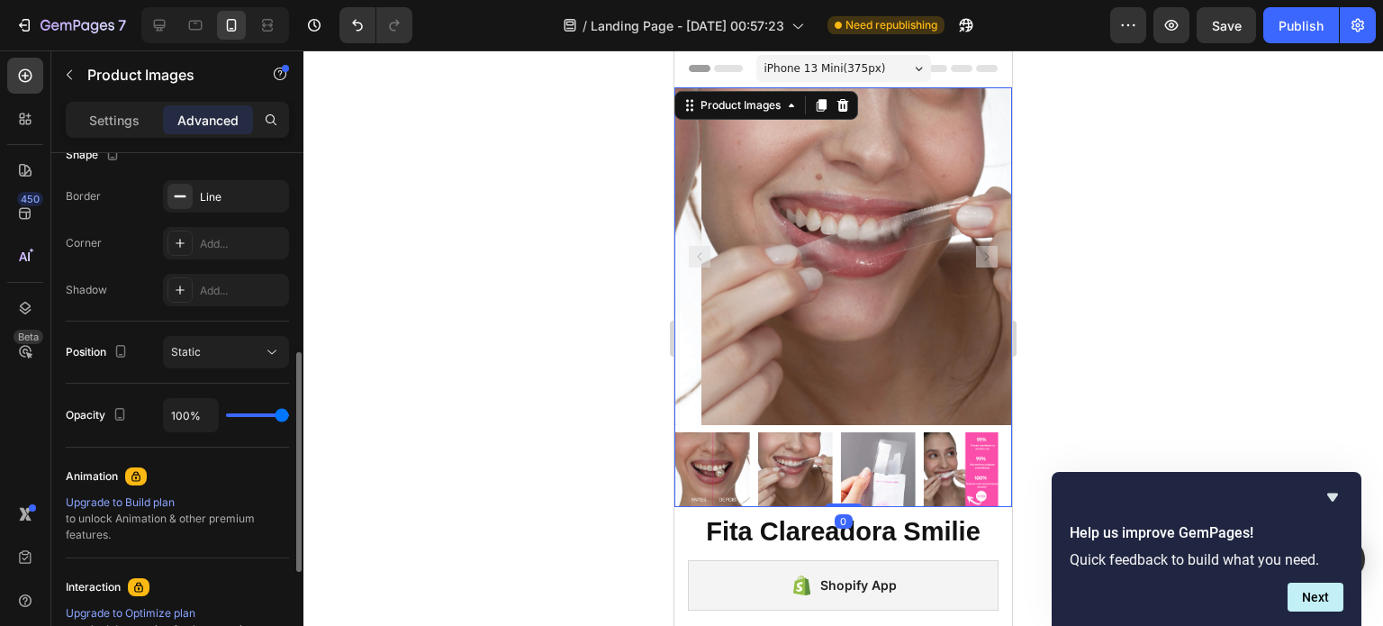
scroll to position [492, 0]
type input "0%"
type input "0"
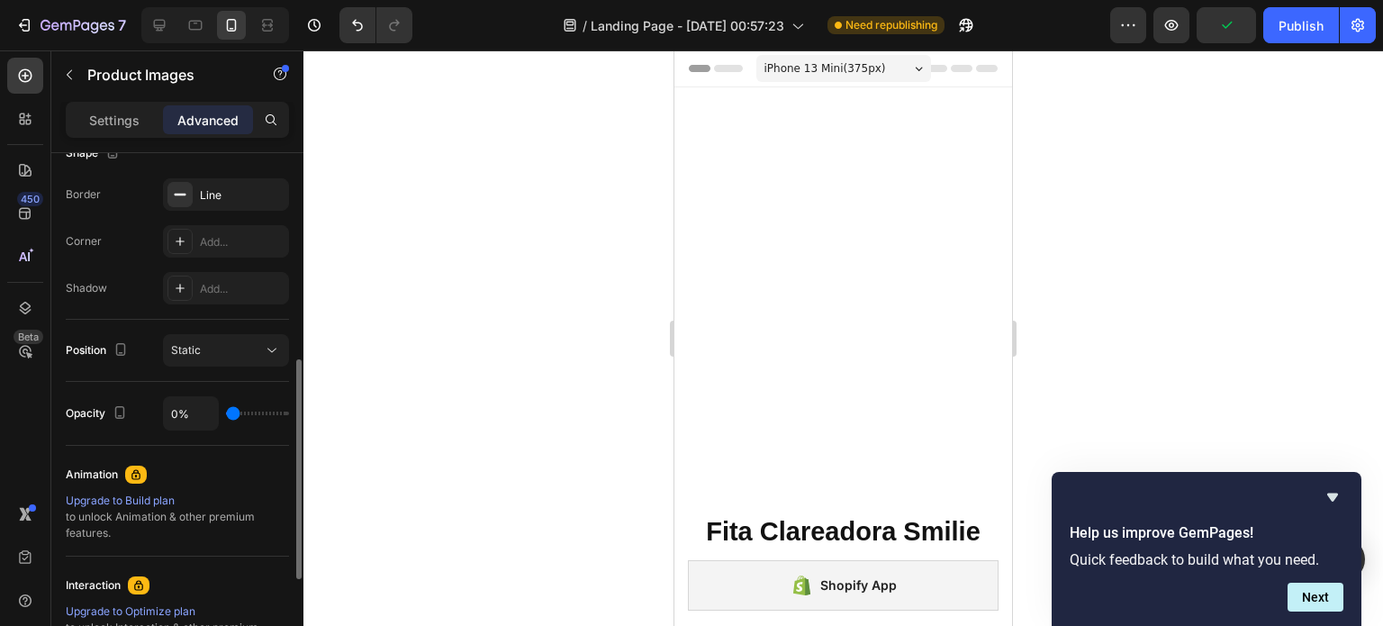
type input "100%"
type input "100"
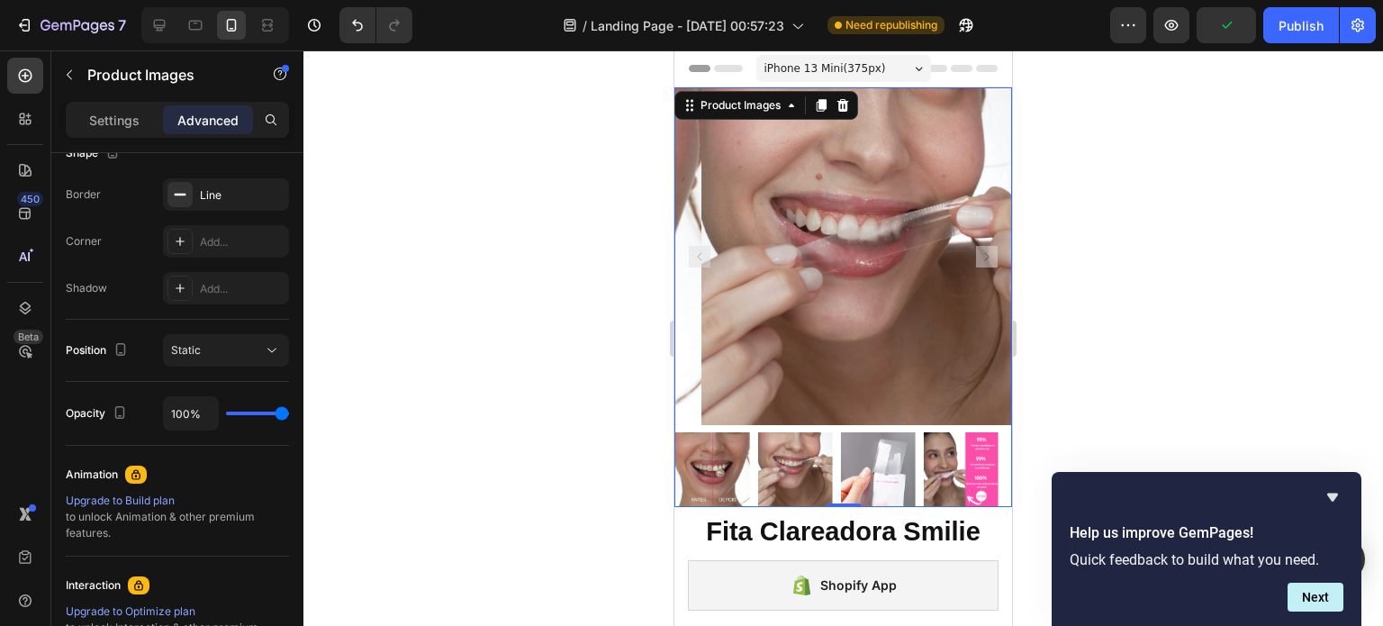
drag, startPoint x: 286, startPoint y: 409, endPoint x: 379, endPoint y: 422, distance: 93.7
click at [289, 415] on input "range" at bounding box center [257, 413] width 63 height 4
click at [274, 349] on icon at bounding box center [271, 350] width 9 height 5
click at [136, 345] on div "Position Static" at bounding box center [177, 350] width 223 height 32
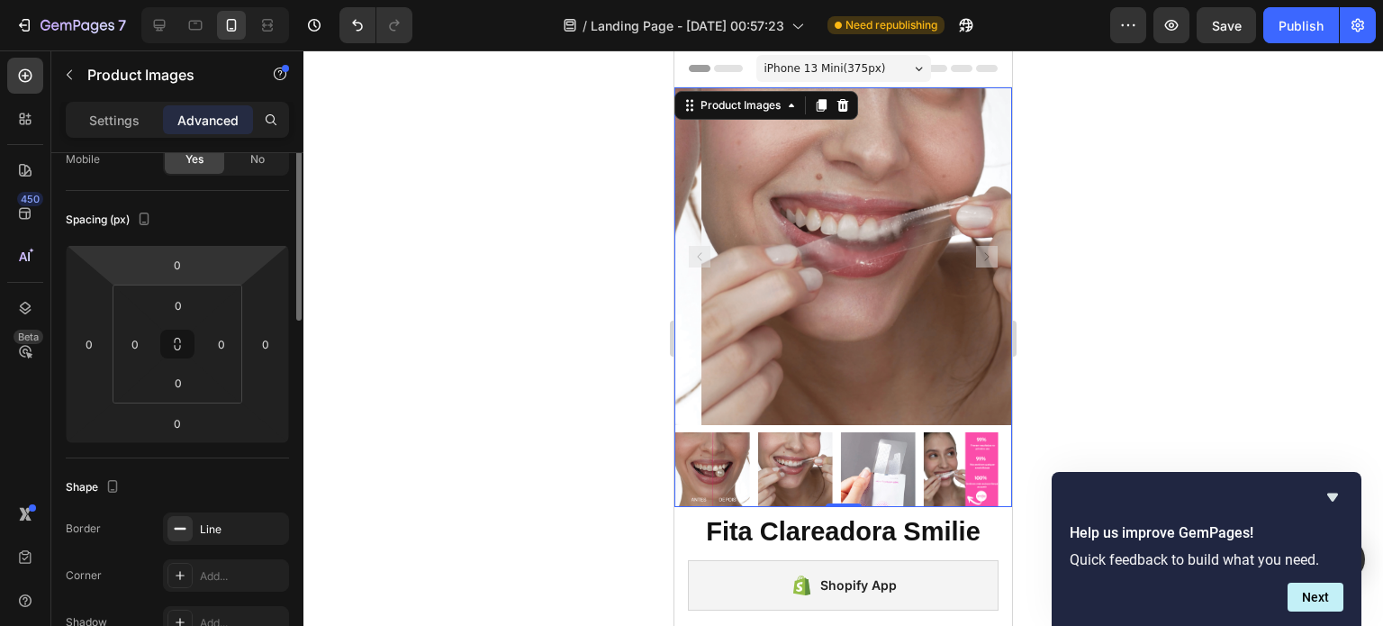
scroll to position [0, 0]
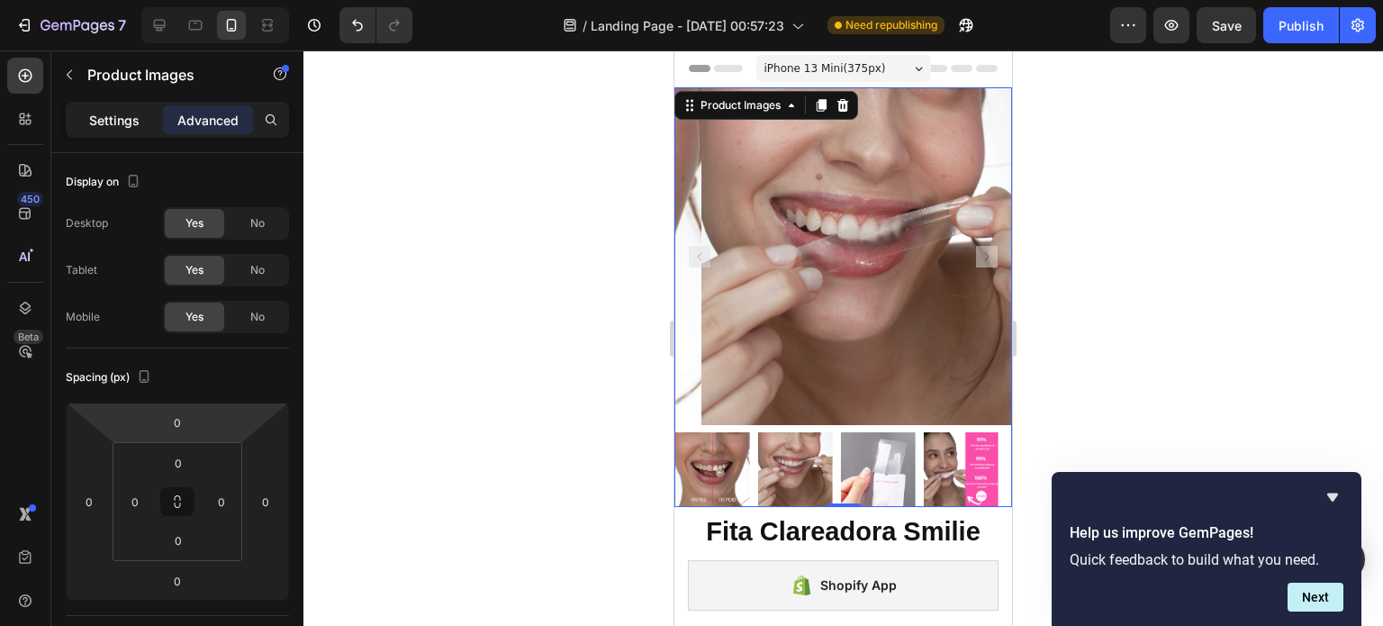
click at [137, 132] on div "Settings" at bounding box center [114, 119] width 90 height 29
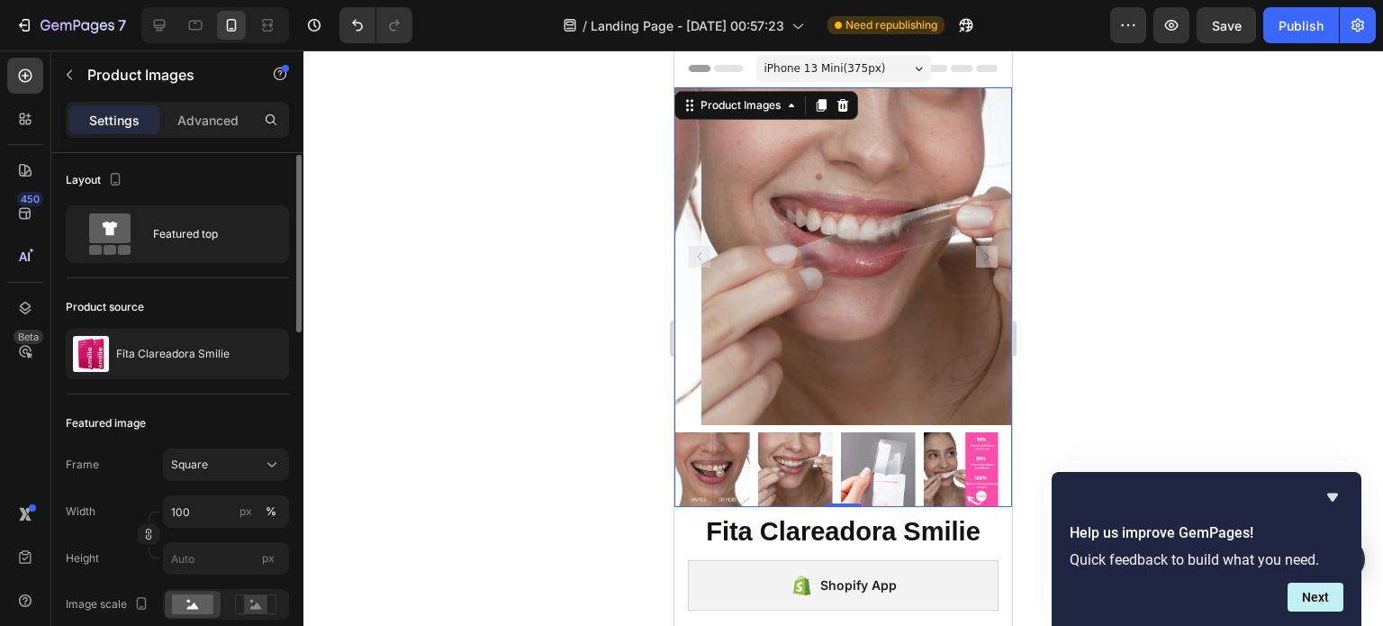
scroll to position [3, 0]
click at [203, 248] on div "Featured top" at bounding box center [208, 232] width 110 height 41
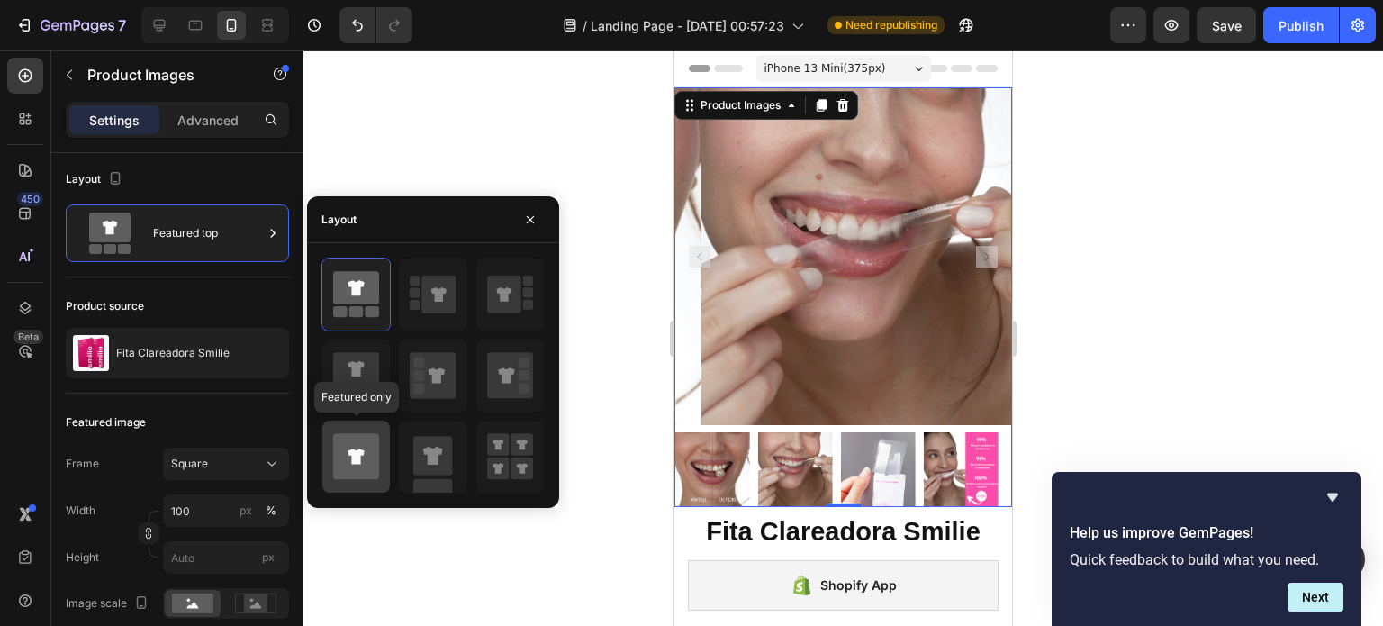
click at [366, 453] on icon at bounding box center [356, 457] width 46 height 46
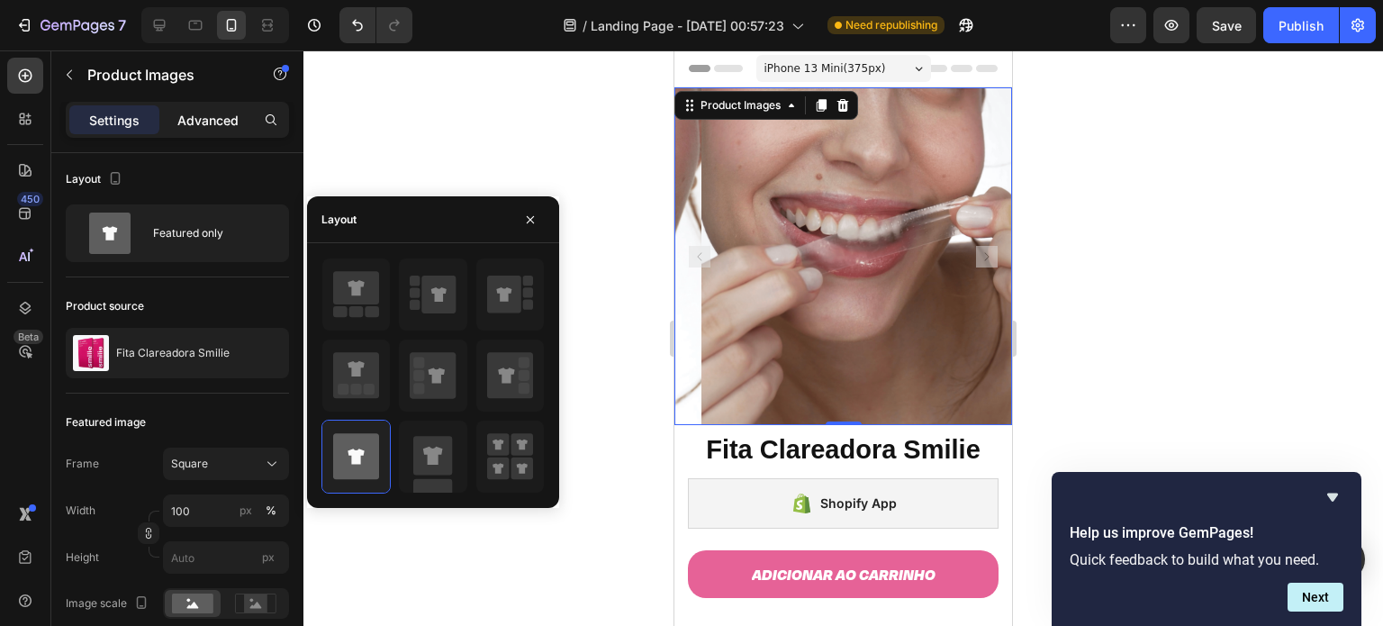
click at [211, 127] on p "Advanced" at bounding box center [207, 120] width 61 height 19
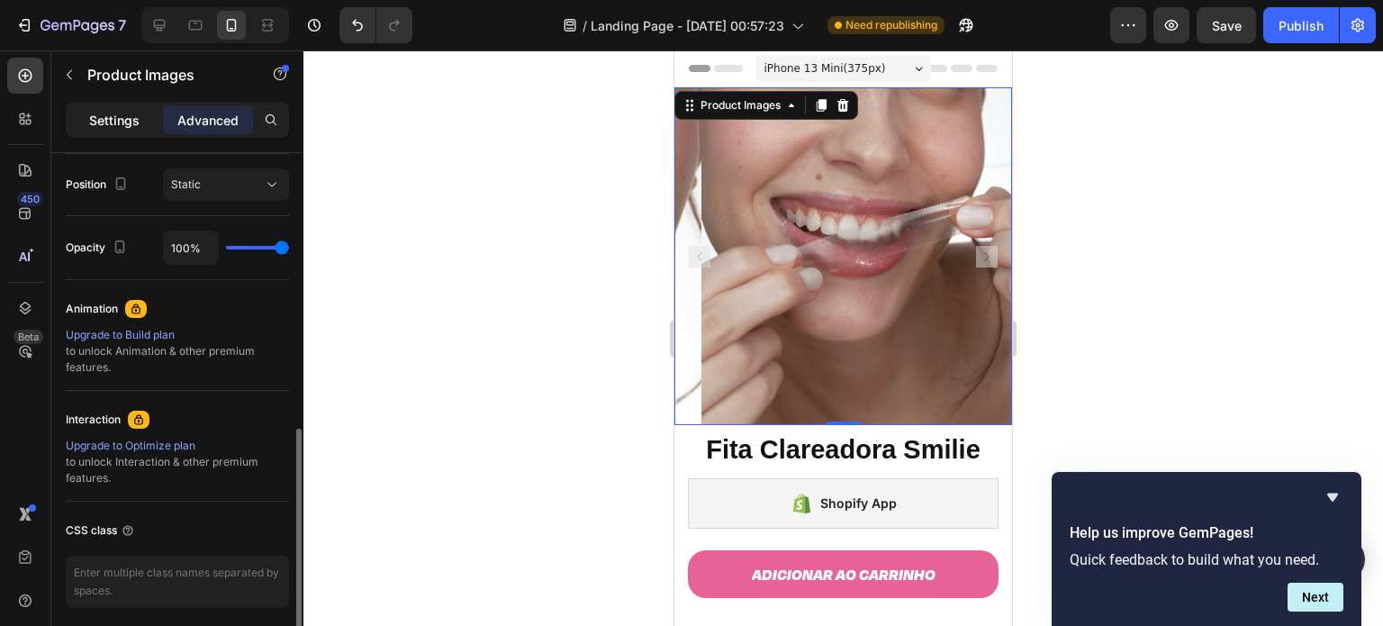
click at [122, 118] on p "Settings" at bounding box center [114, 120] width 50 height 19
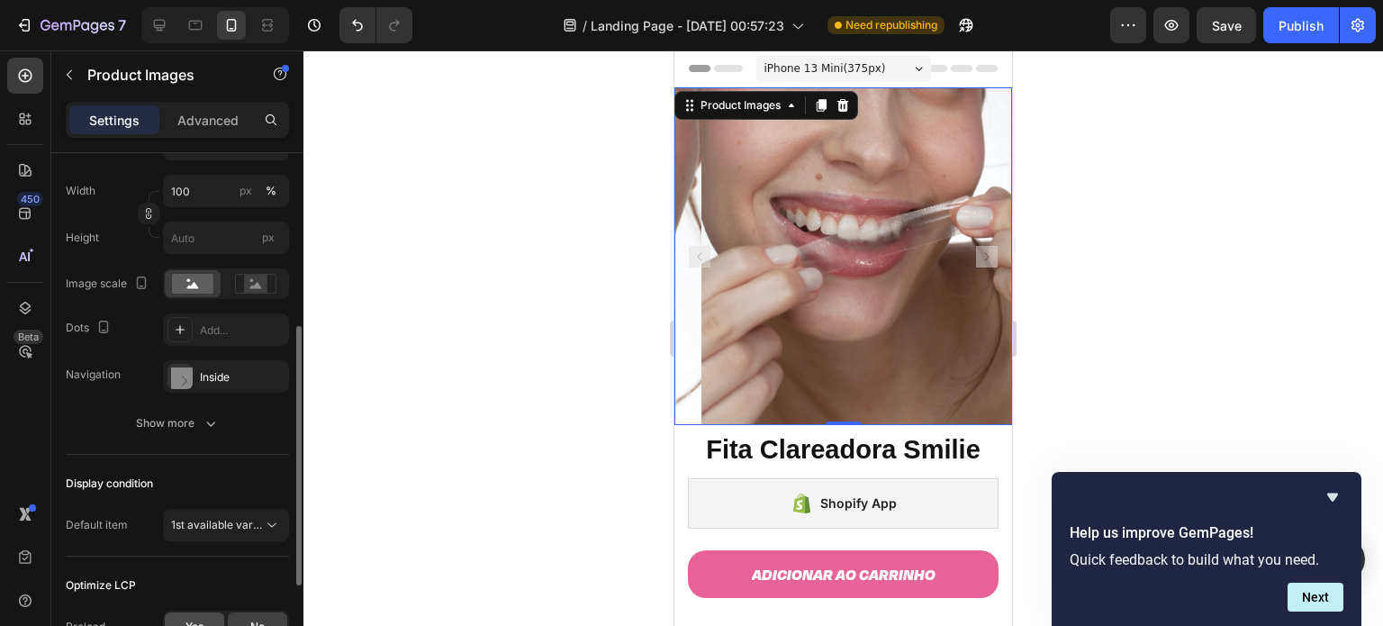
scroll to position [321, 0]
click at [211, 416] on icon "button" at bounding box center [211, 425] width 18 height 18
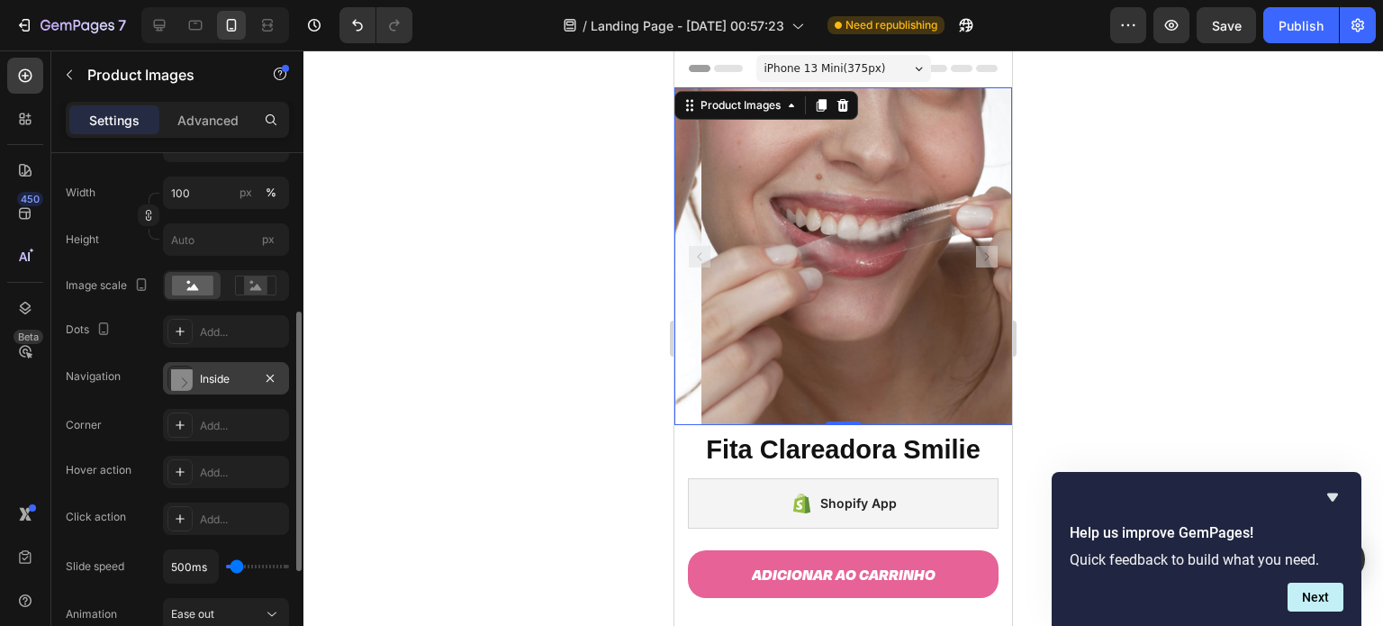
click at [212, 372] on div "Inside" at bounding box center [226, 379] width 52 height 16
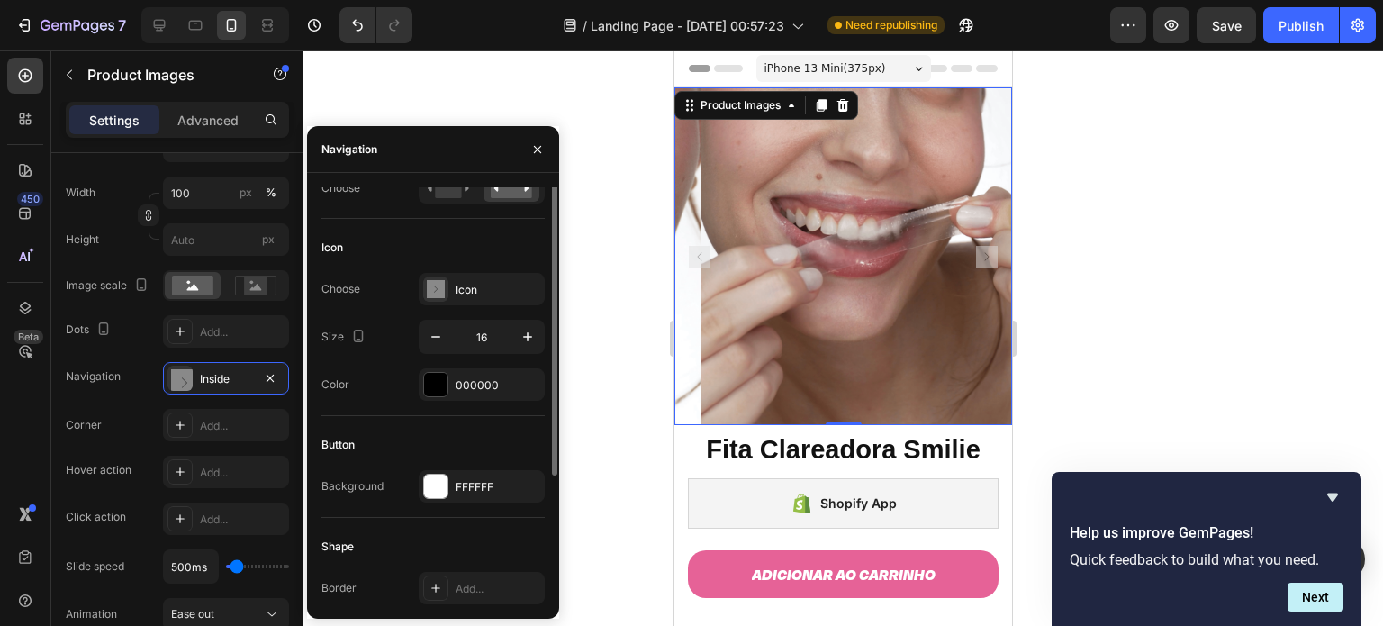
scroll to position [0, 0]
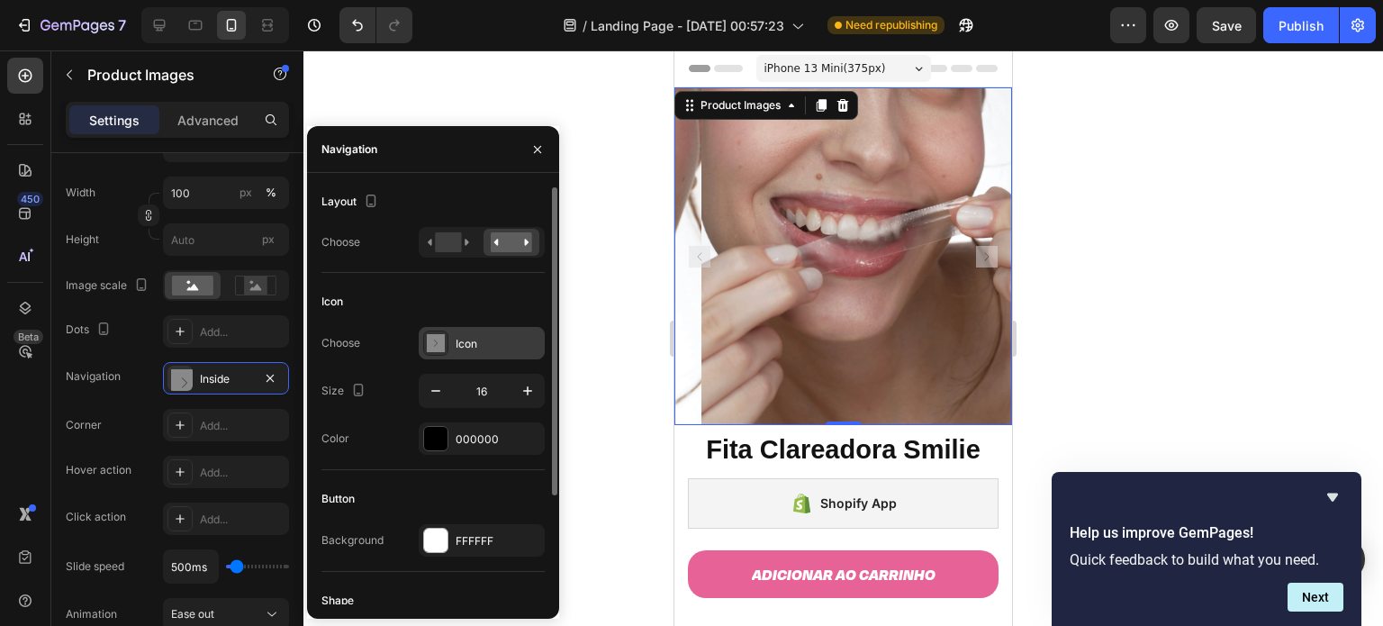
click at [471, 344] on div "Icon" at bounding box center [498, 344] width 85 height 16
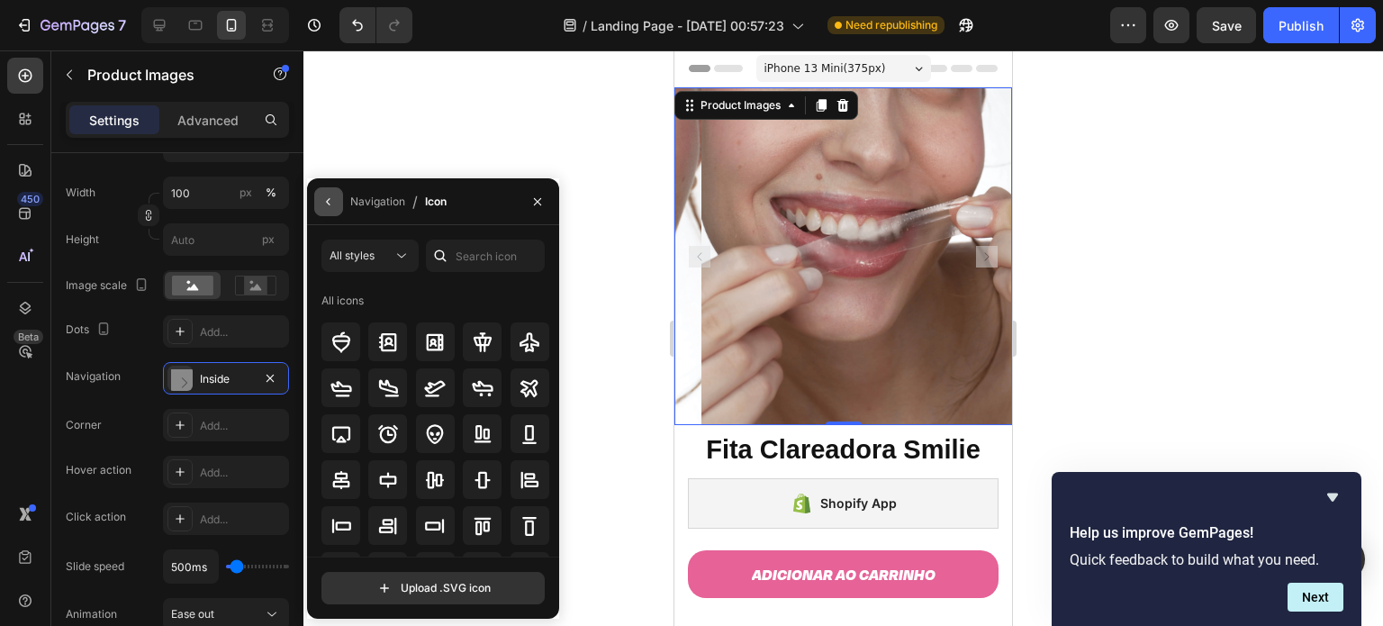
click at [335, 214] on button "button" at bounding box center [328, 201] width 29 height 29
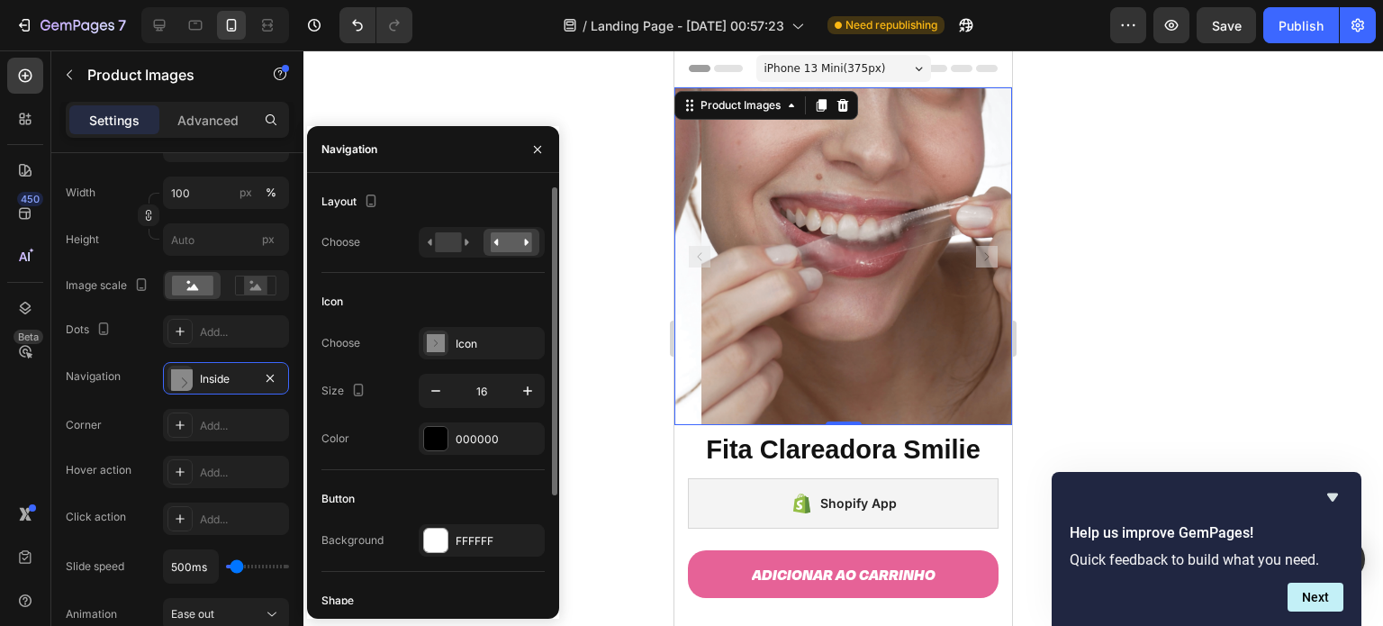
scroll to position [147, 0]
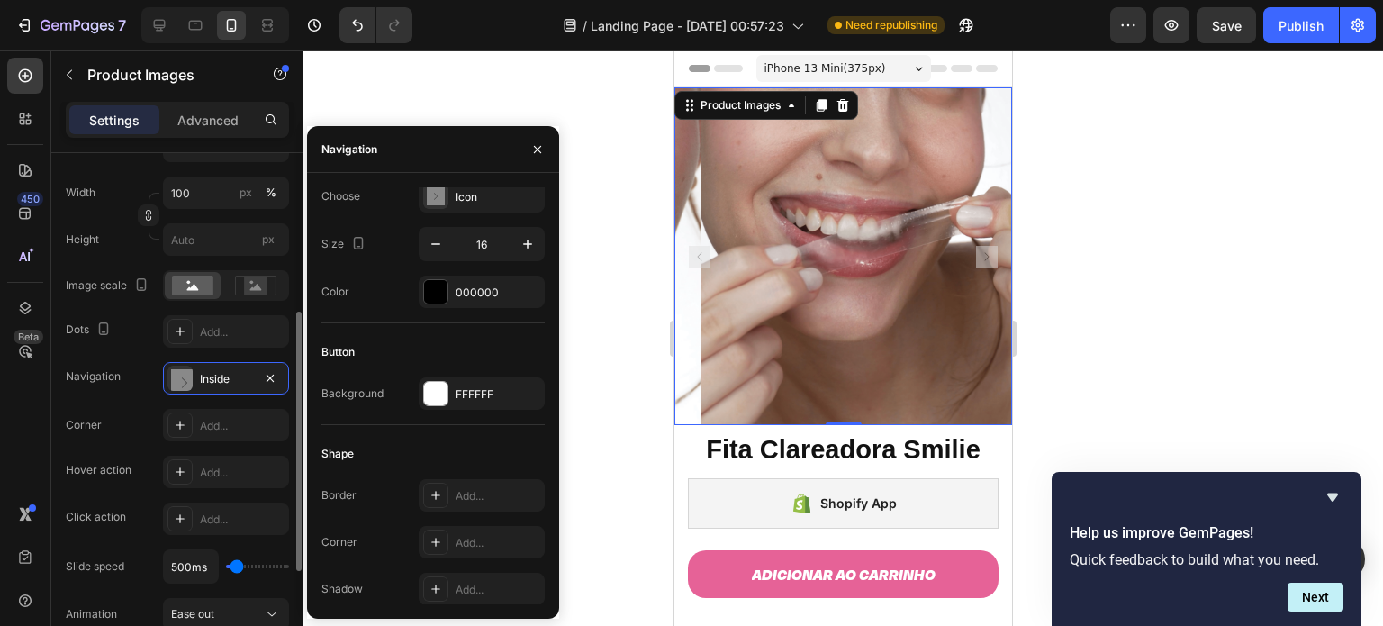
click at [119, 405] on div "Frame Square Width 100 px % Height px Image scale Dots Add... Navigation Inside…" at bounding box center [177, 450] width 223 height 641
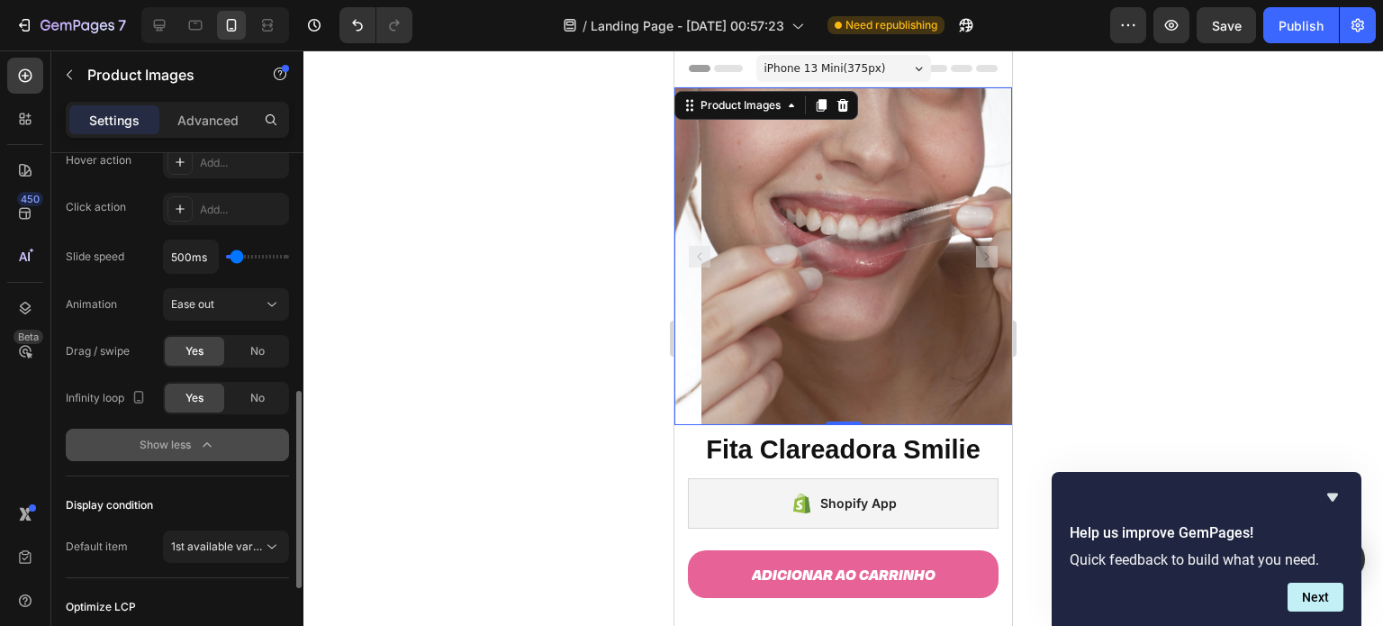
scroll to position [630, 0]
click at [202, 442] on icon "button" at bounding box center [207, 445] width 18 height 18
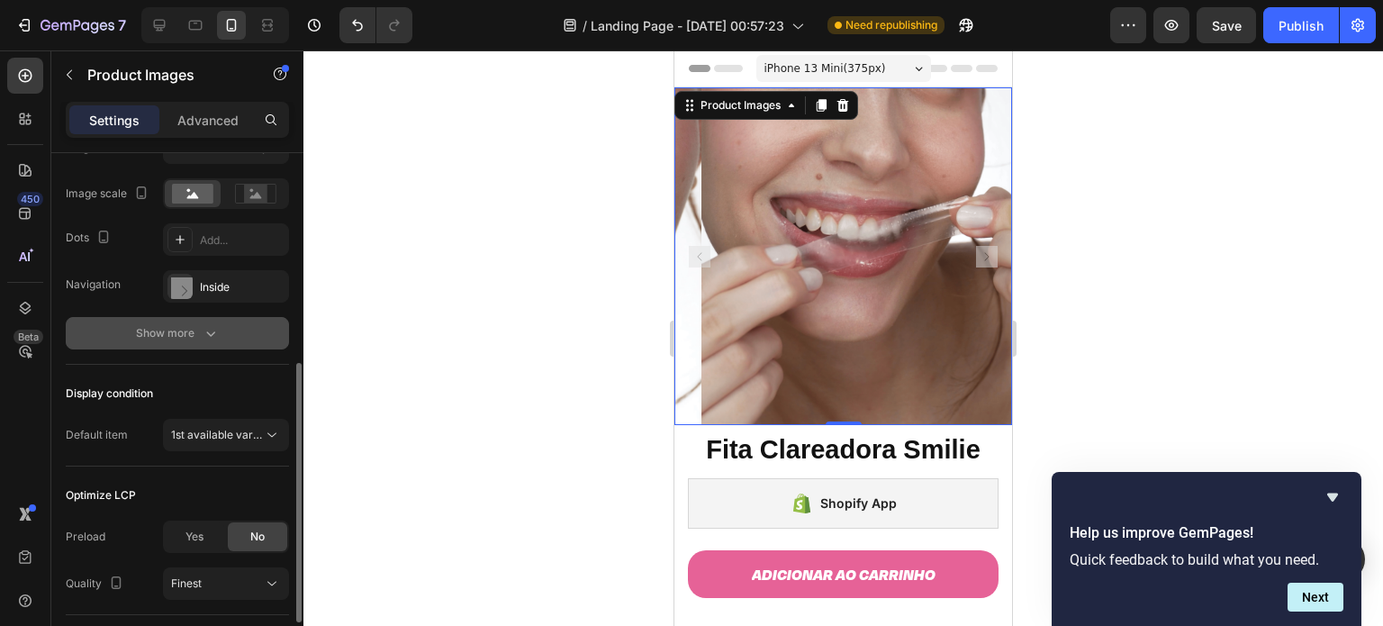
scroll to position [403, 0]
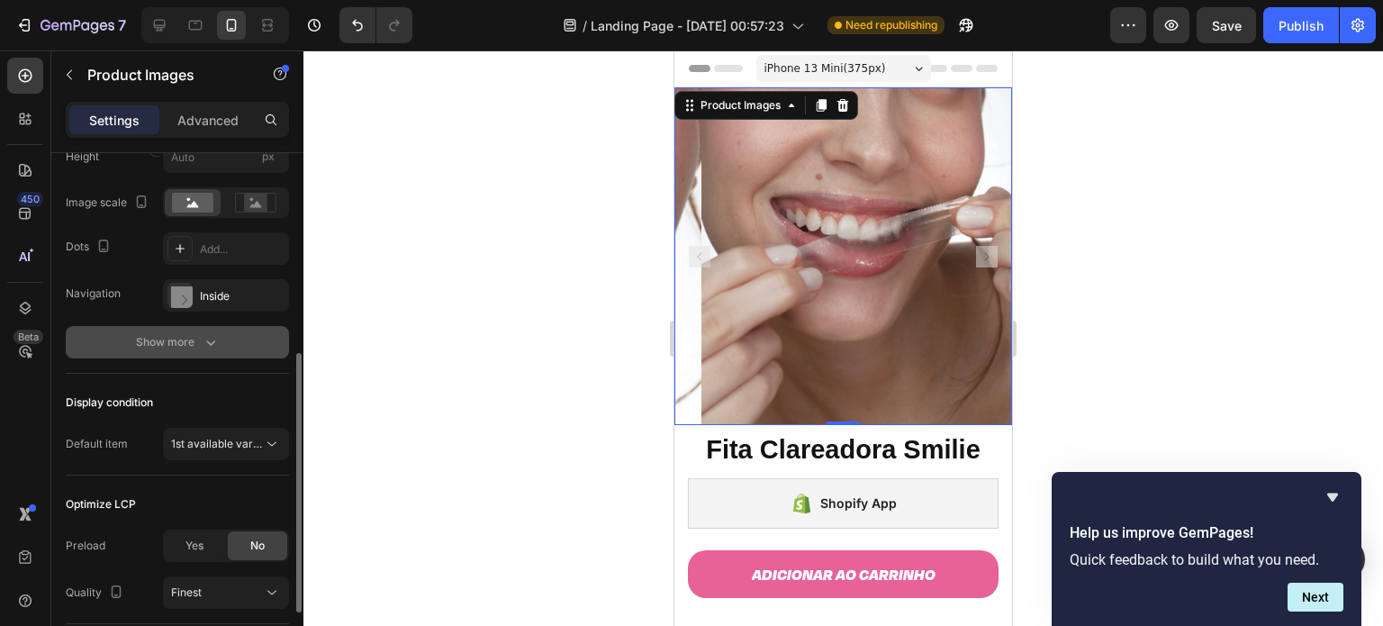
click at [220, 341] on button "Show more" at bounding box center [177, 342] width 223 height 32
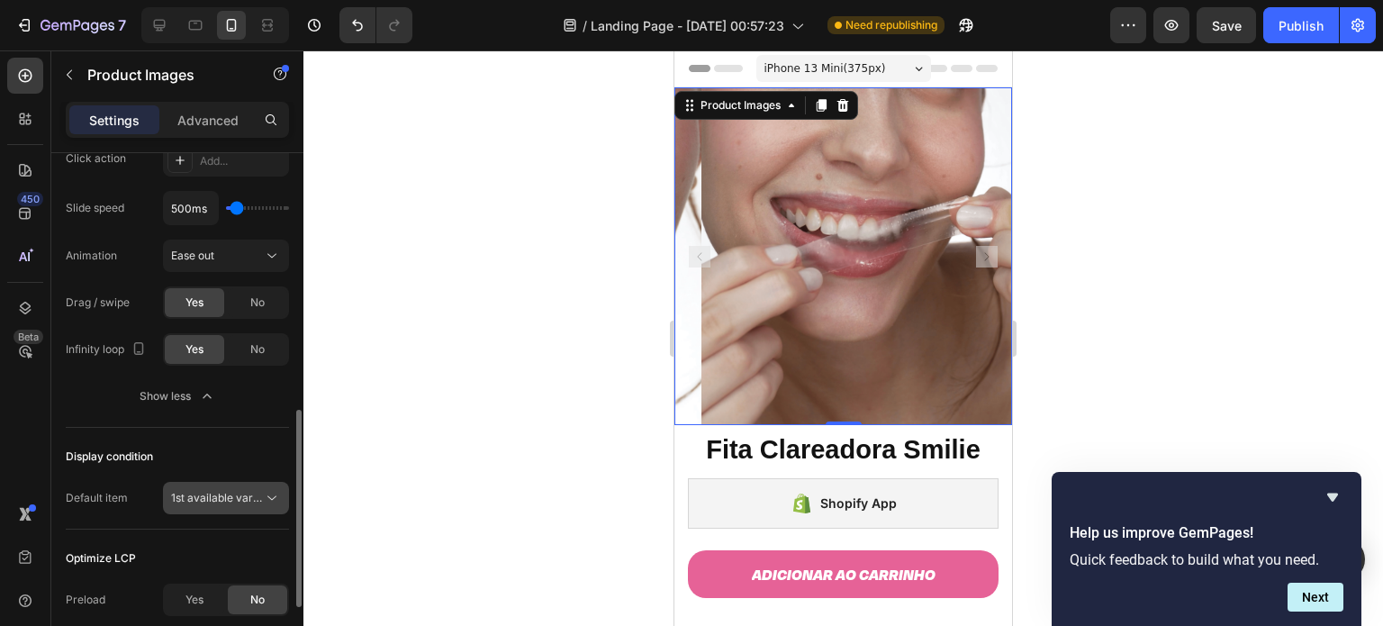
scroll to position [680, 0]
click at [252, 493] on span "1st available variant" at bounding box center [221, 497] width 101 height 14
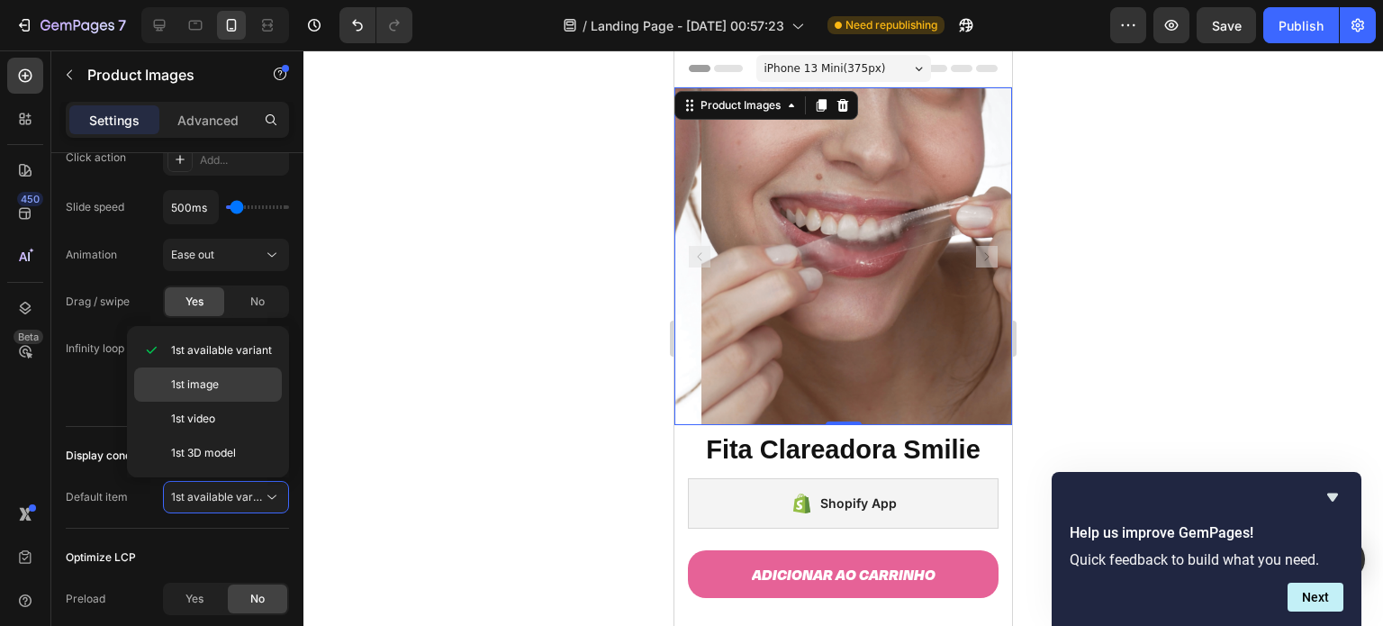
click at [229, 382] on p "1st image" at bounding box center [222, 384] width 103 height 16
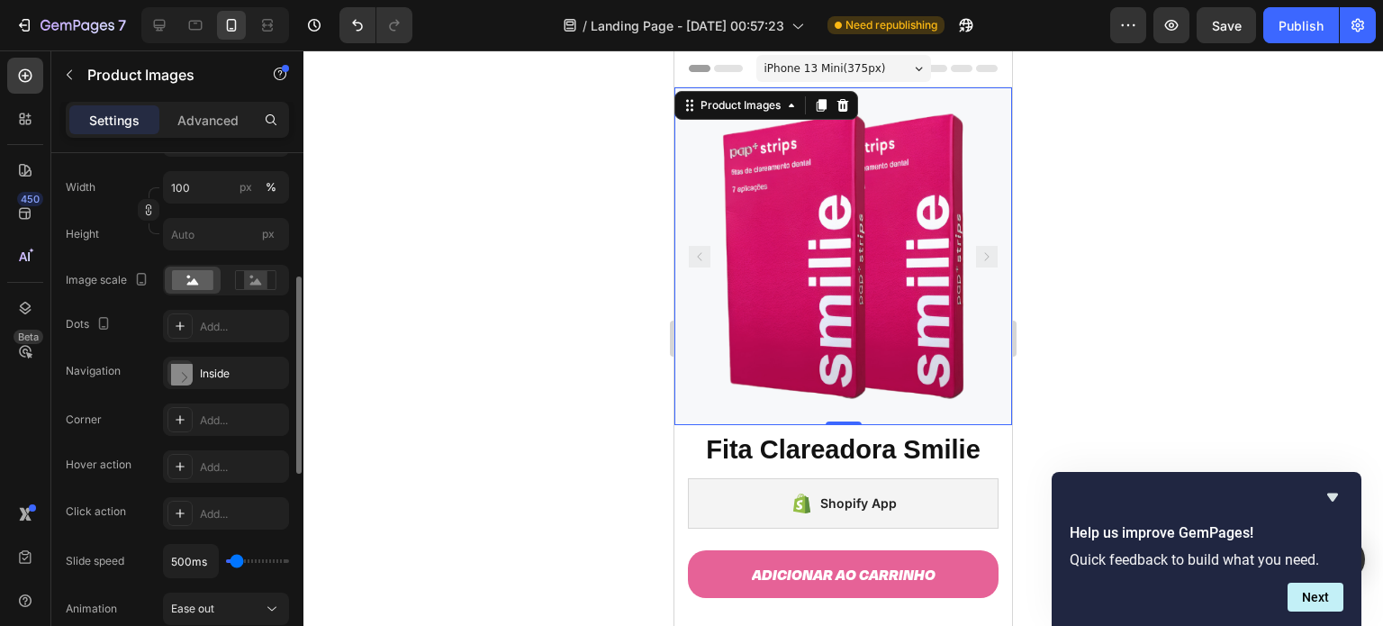
scroll to position [325, 0]
click at [206, 330] on div "Add..." at bounding box center [242, 328] width 85 height 16
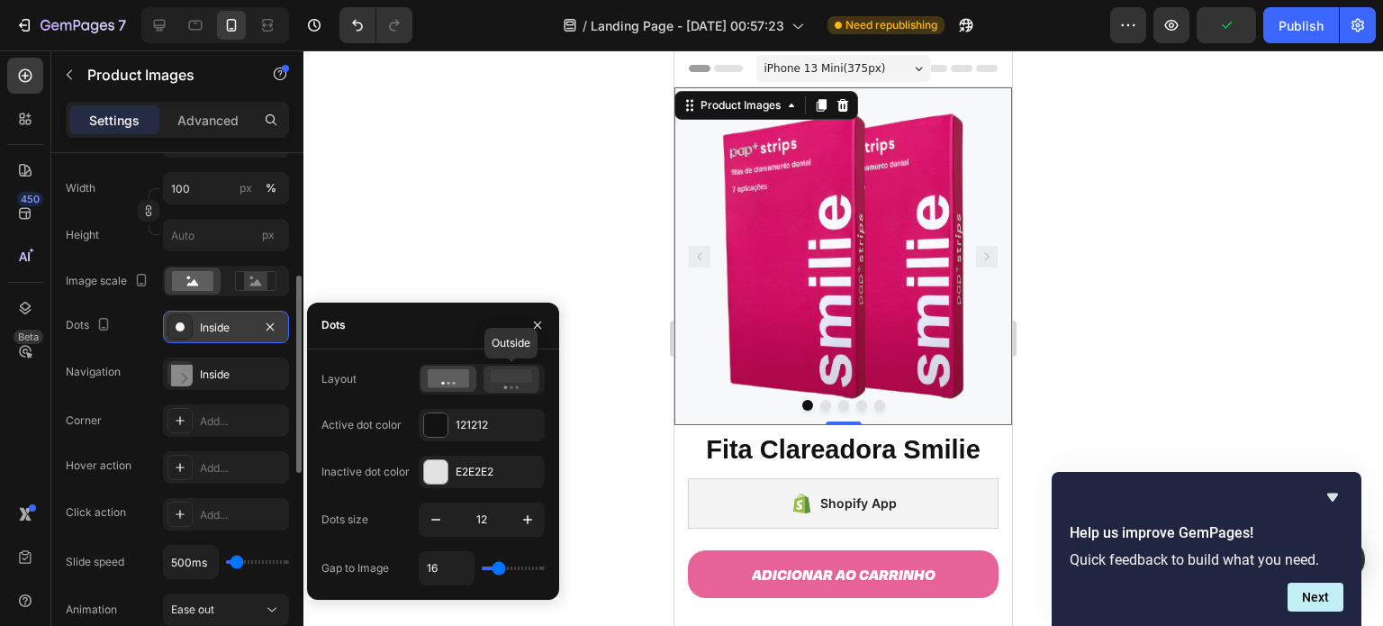
click at [505, 381] on rect at bounding box center [511, 376] width 41 height 14
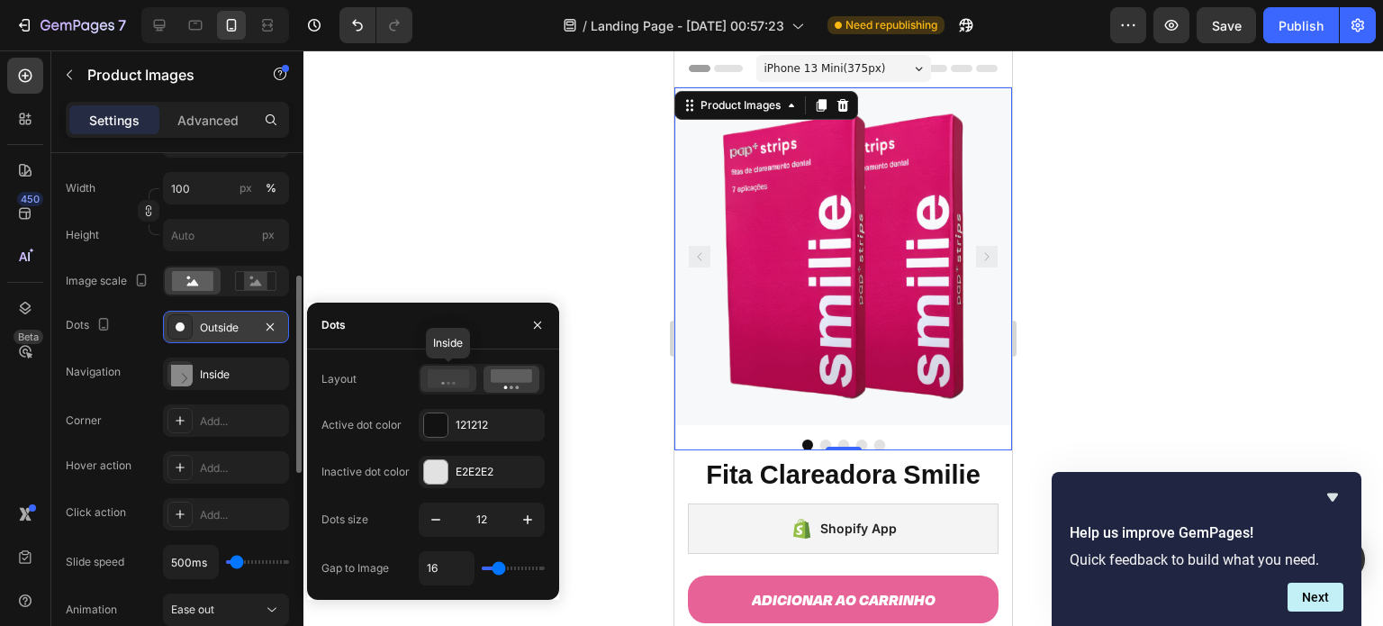
click at [455, 376] on icon at bounding box center [448, 378] width 41 height 18
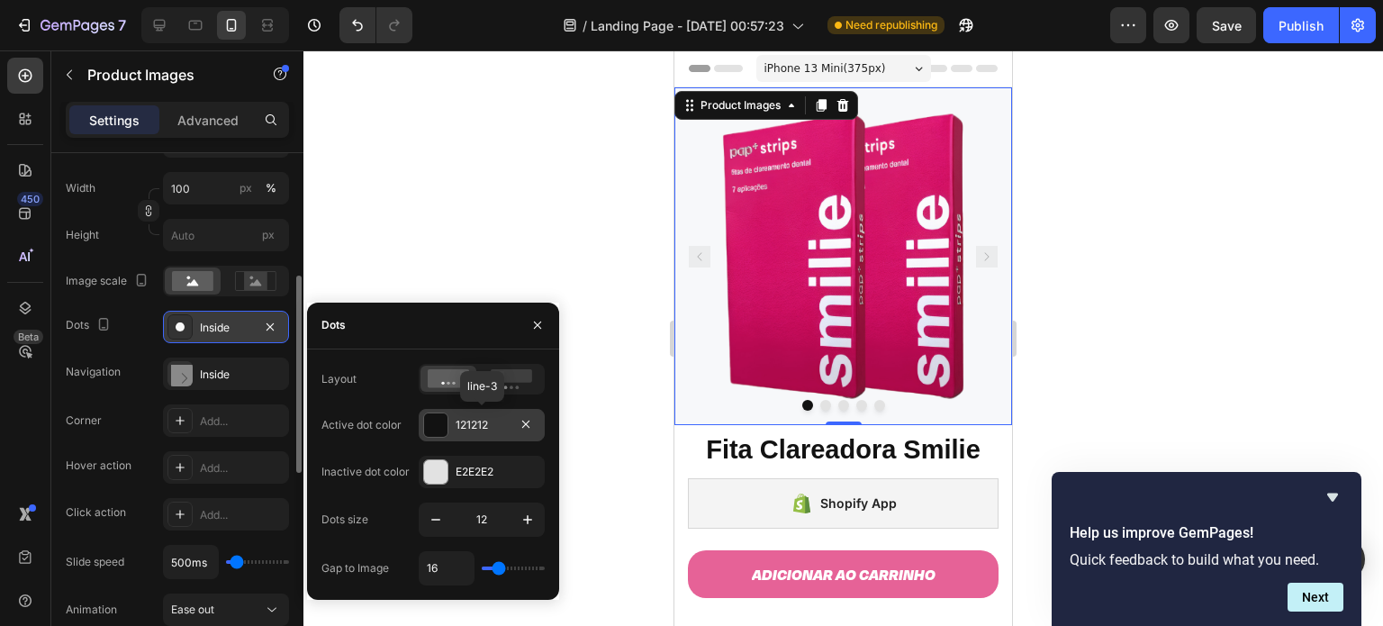
click at [471, 424] on div "121212" at bounding box center [482, 425] width 52 height 16
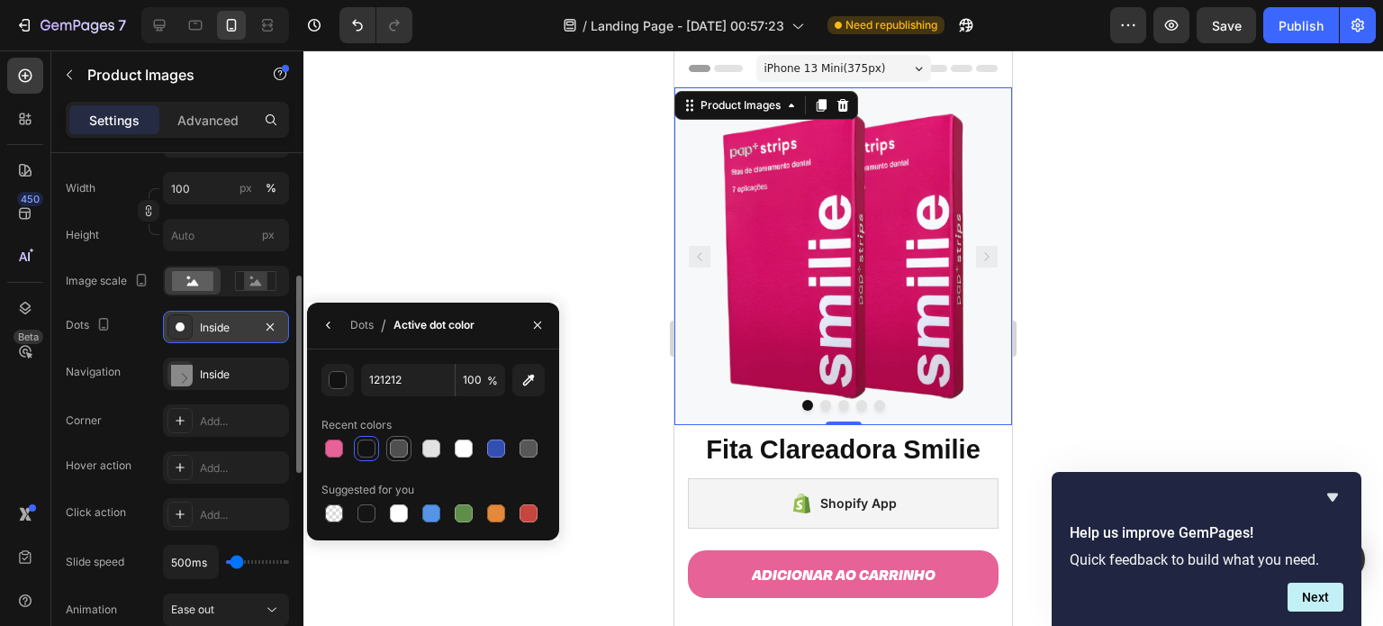
click at [395, 441] on div at bounding box center [399, 448] width 18 height 18
click at [332, 507] on div at bounding box center [334, 513] width 18 height 18
type input "000000"
type input "0"
click at [334, 323] on icon "button" at bounding box center [328, 325] width 14 height 14
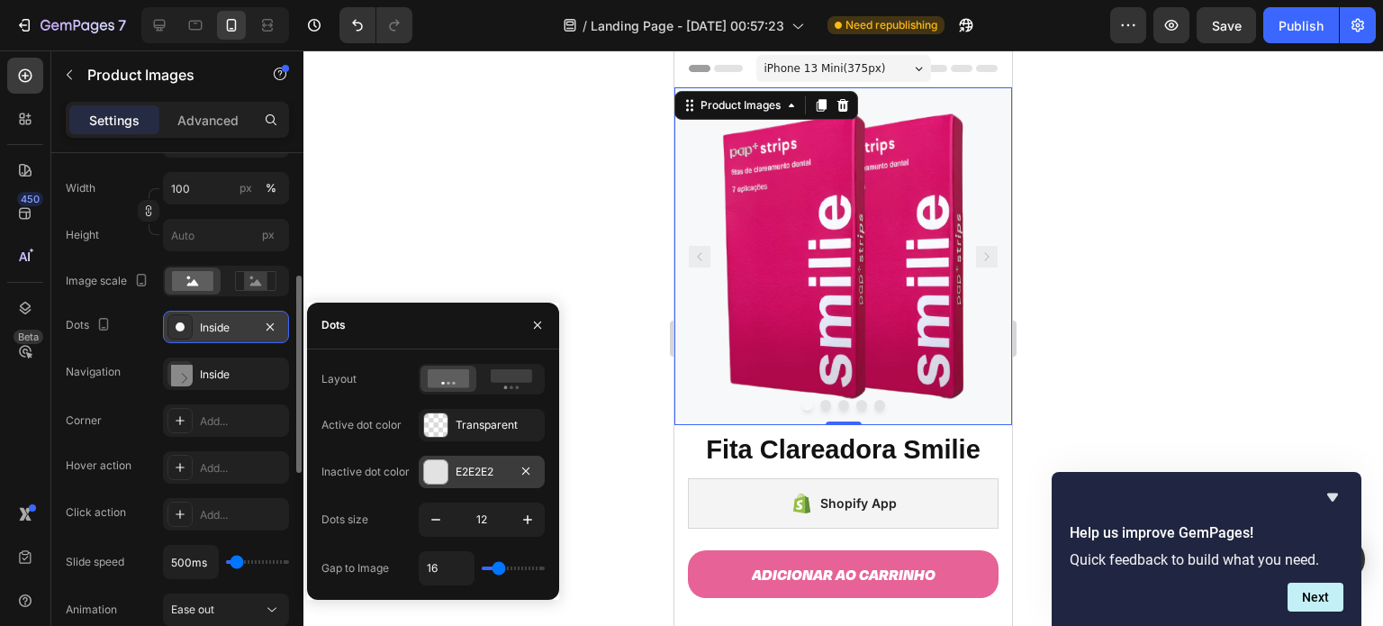
click at [442, 464] on div at bounding box center [435, 471] width 23 height 23
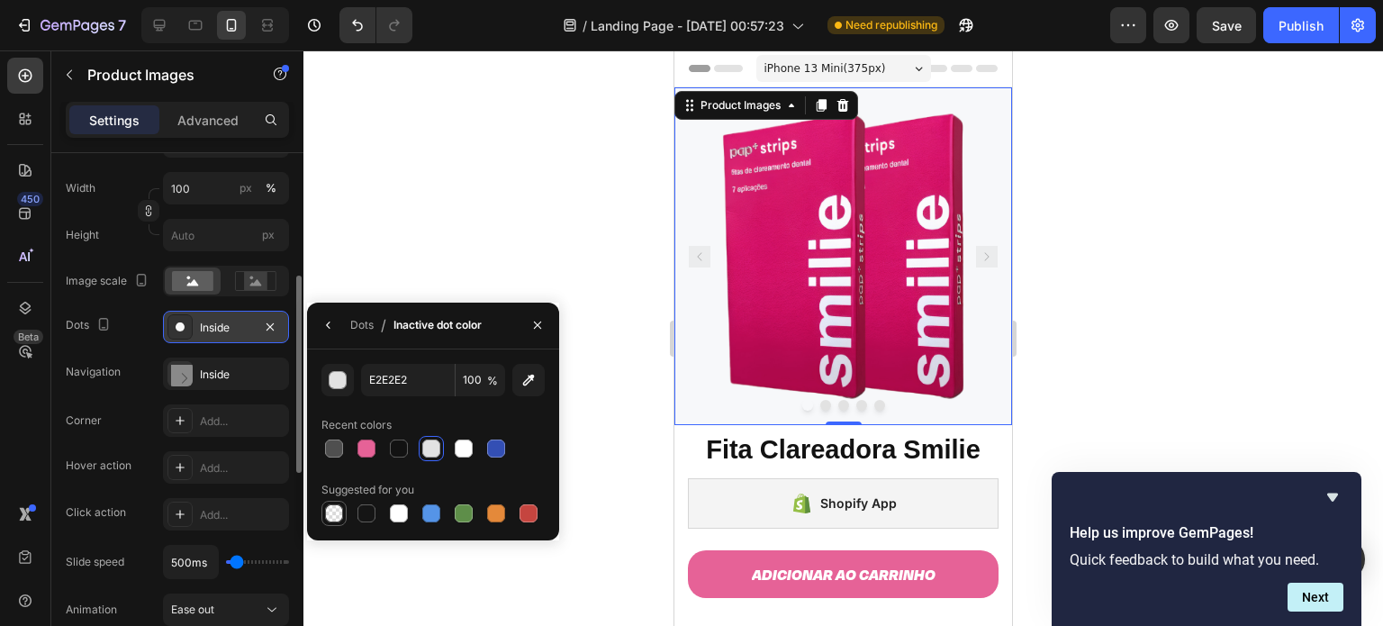
click at [332, 508] on div at bounding box center [334, 513] width 18 height 18
type input "000000"
type input "0"
click at [331, 323] on icon "button" at bounding box center [328, 325] width 14 height 14
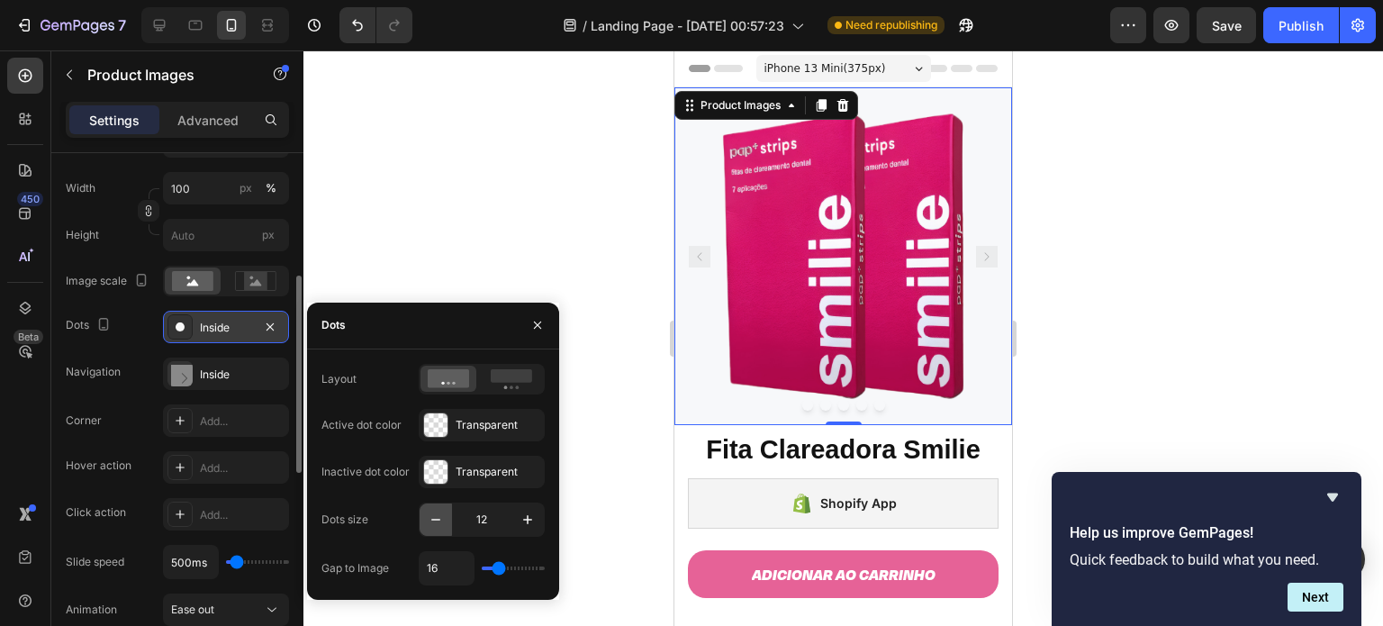
click at [434, 514] on icon "button" at bounding box center [436, 519] width 18 height 18
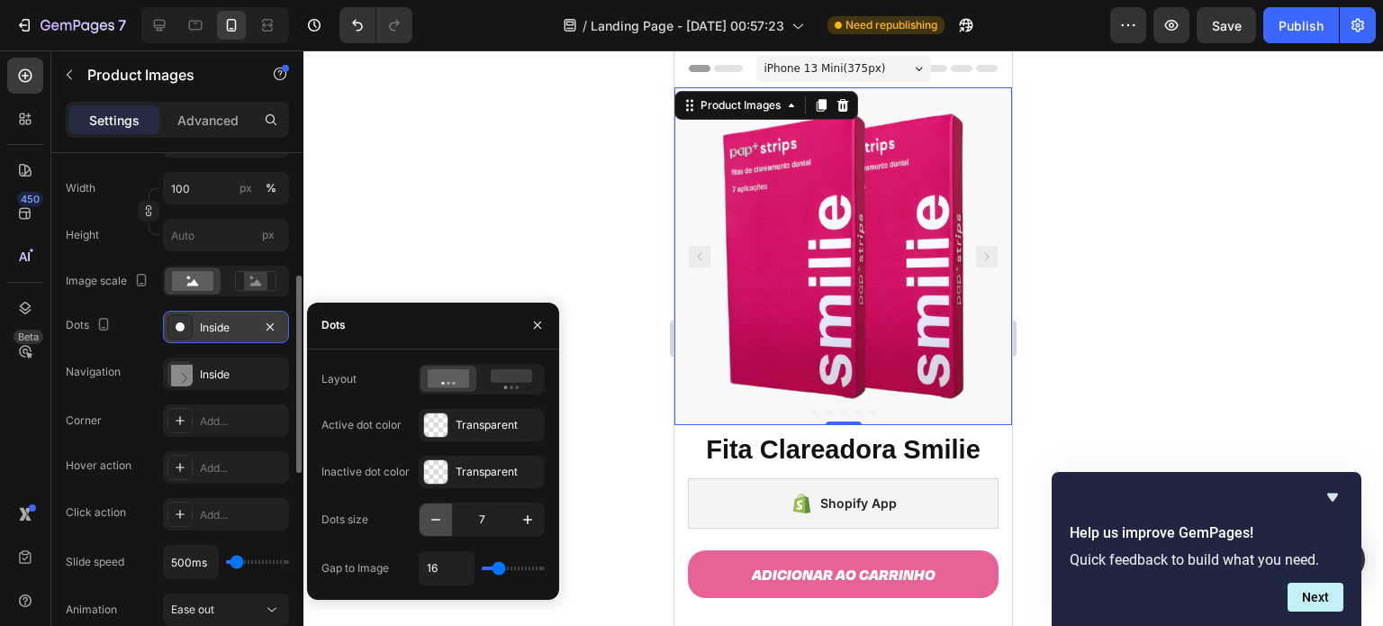
click at [434, 514] on icon "button" at bounding box center [436, 519] width 18 height 18
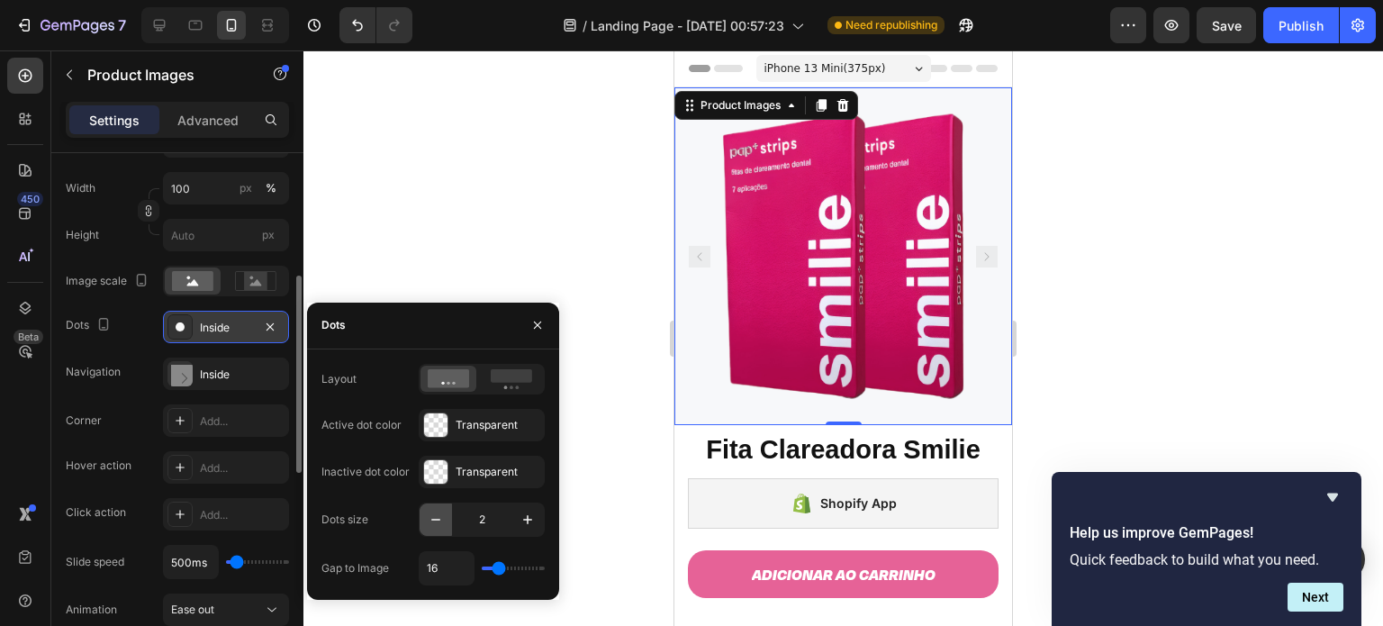
click at [434, 514] on icon "button" at bounding box center [436, 519] width 18 height 18
type input "1"
type input "10"
type input "9"
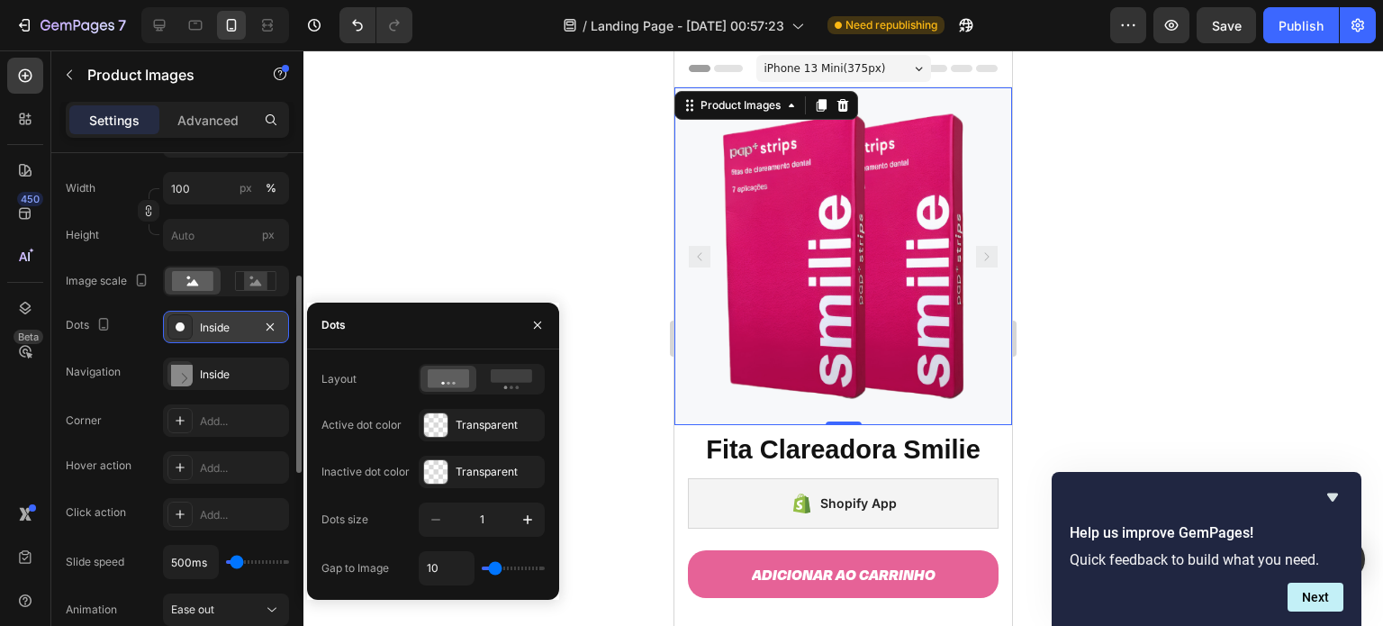
type input "9"
type input "7"
type input "5"
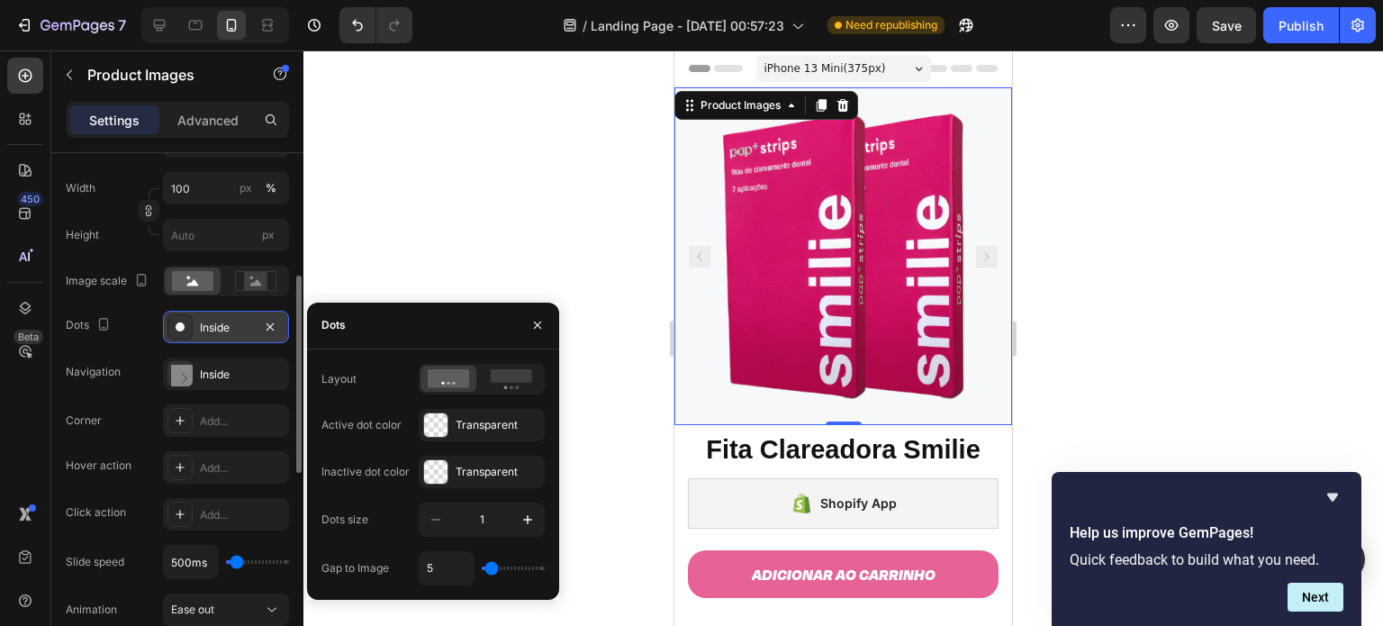
type input "4"
type input "3"
type input "1"
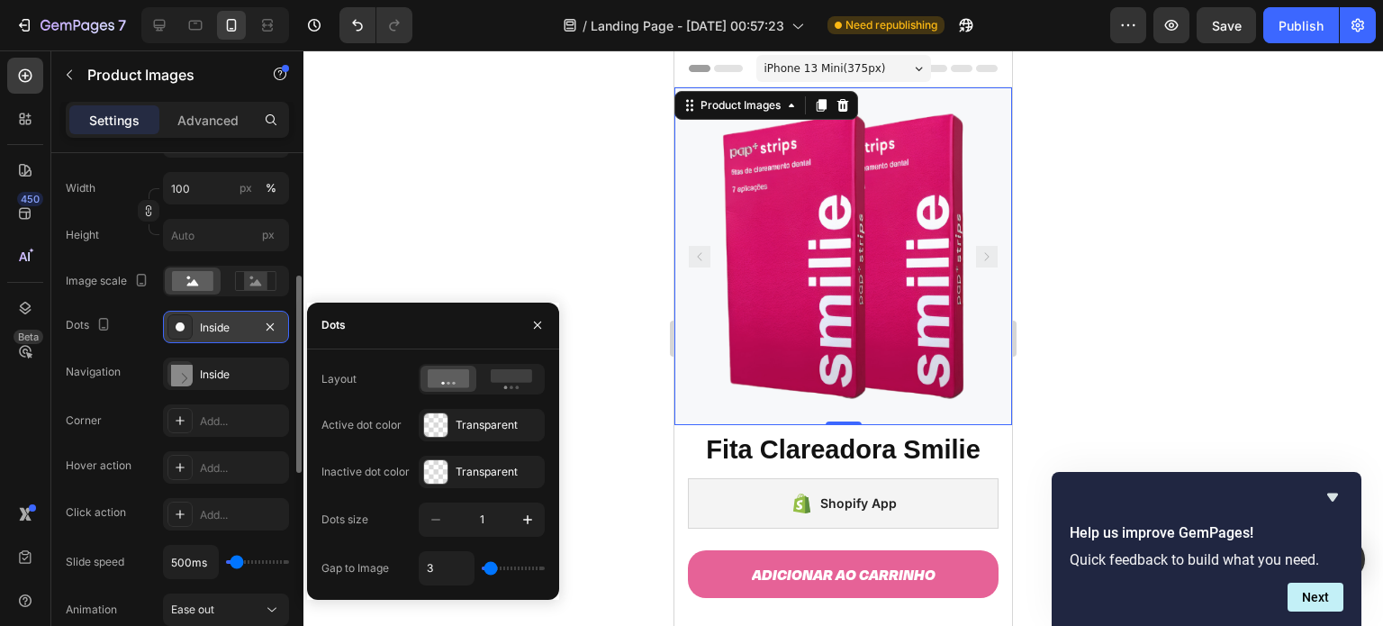
type input "1"
type input "0"
drag, startPoint x: 496, startPoint y: 566, endPoint x: 483, endPoint y: 566, distance: 12.6
type input "0"
click at [483, 566] on input "range" at bounding box center [513, 568] width 63 height 4
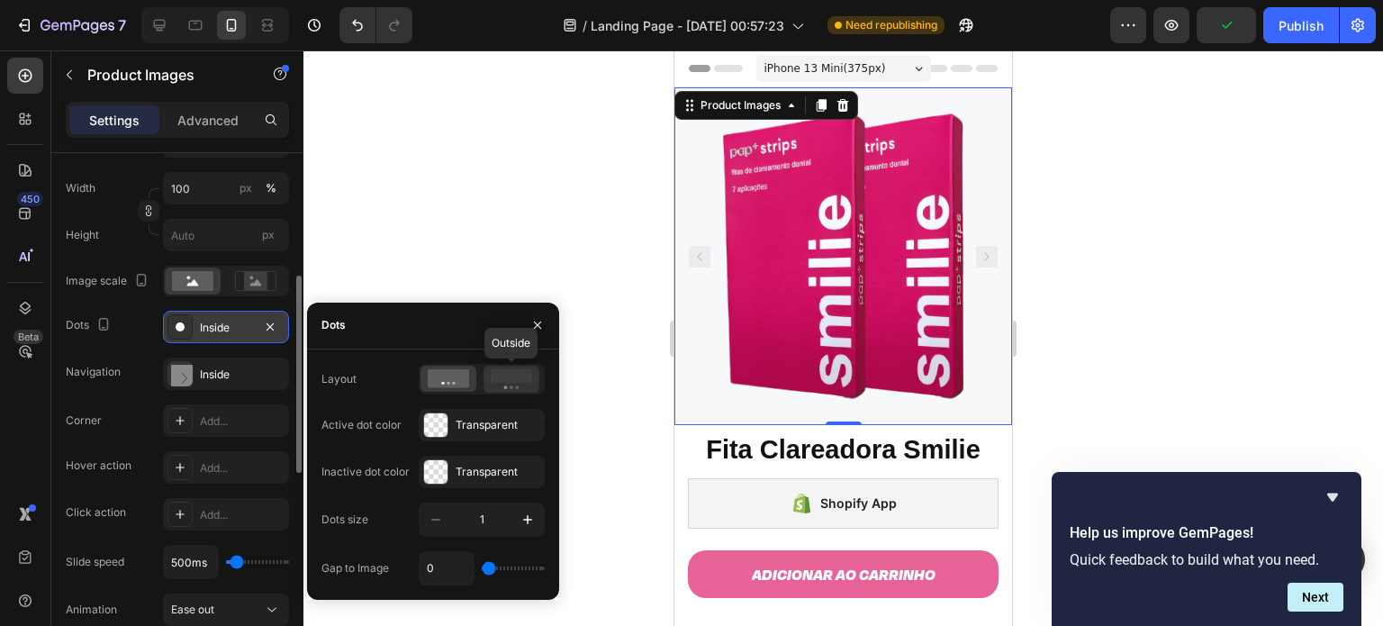
click at [503, 384] on icon at bounding box center [511, 379] width 41 height 20
click at [449, 380] on icon at bounding box center [448, 378] width 41 height 18
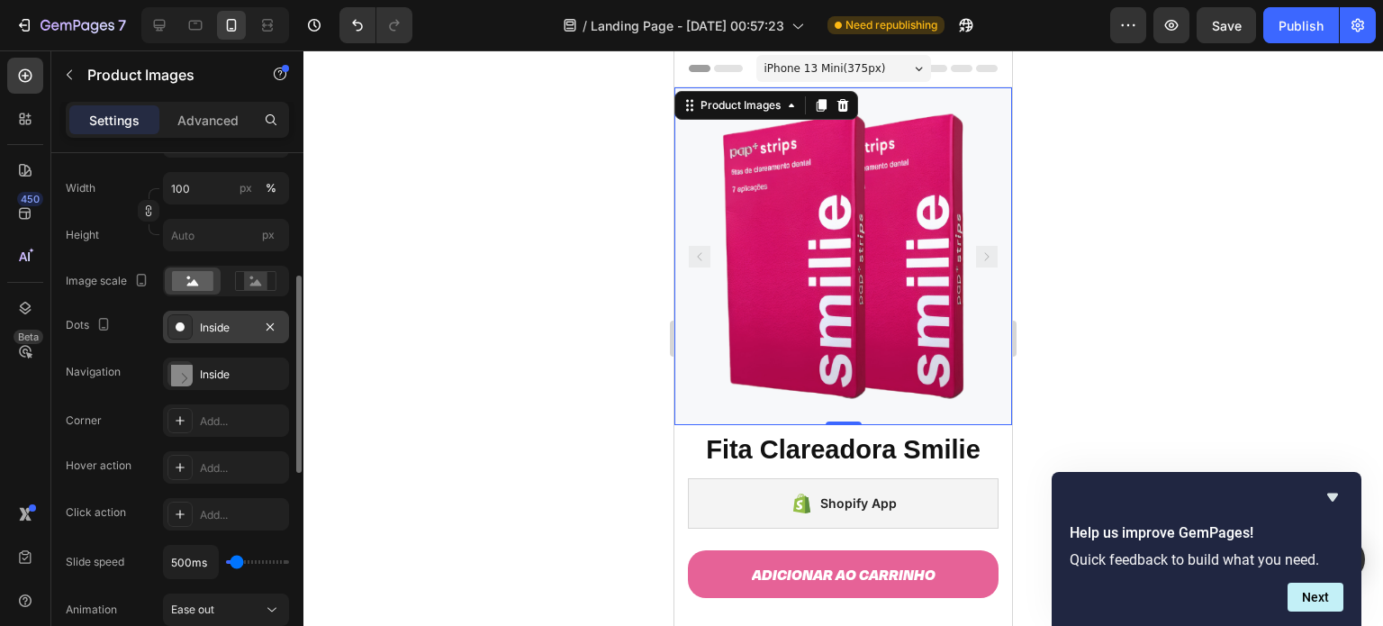
click at [440, 258] on div at bounding box center [842, 337] width 1079 height 575
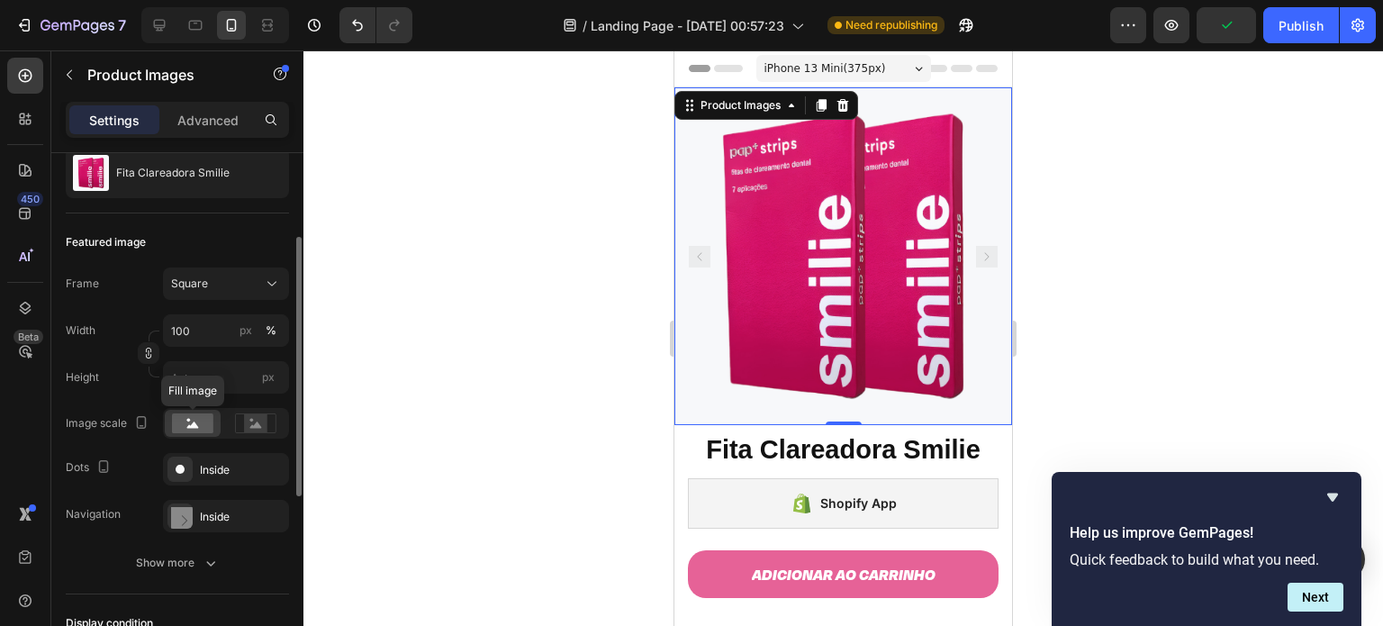
scroll to position [184, 0]
click at [259, 420] on rect at bounding box center [255, 422] width 23 height 18
click at [194, 417] on rect at bounding box center [192, 422] width 41 height 20
click at [211, 334] on input "100" at bounding box center [226, 329] width 126 height 32
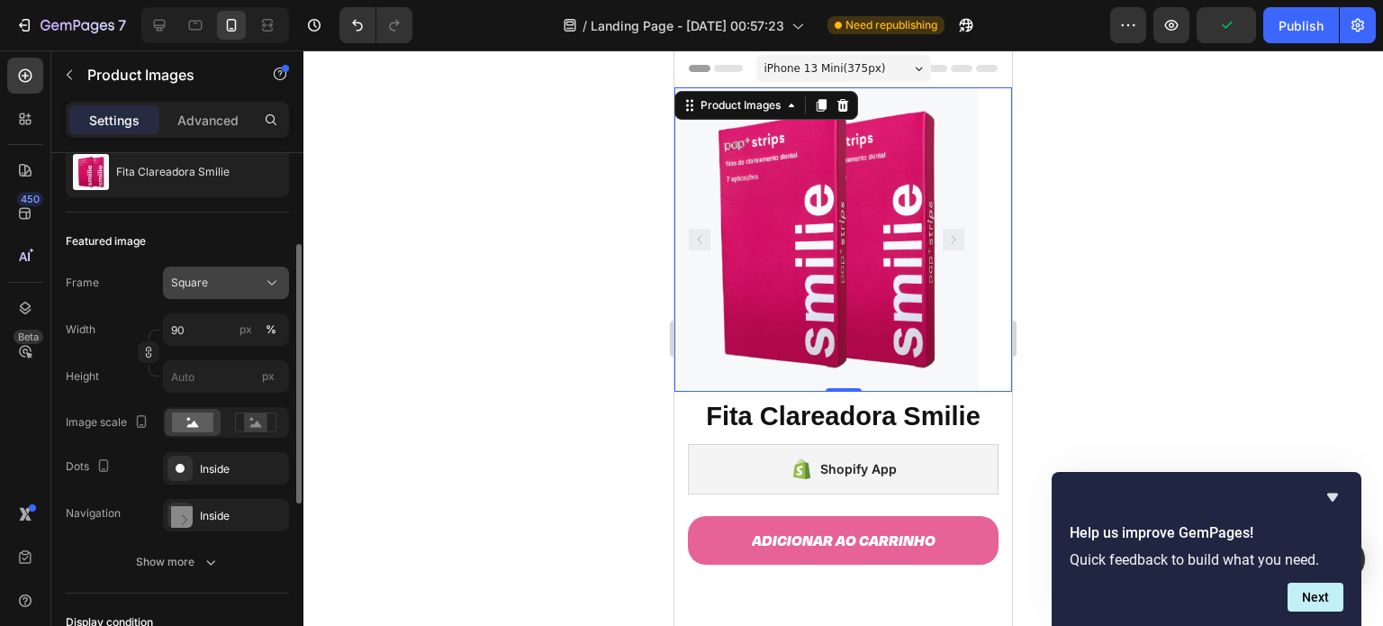
click at [259, 280] on div "Square" at bounding box center [226, 283] width 110 height 18
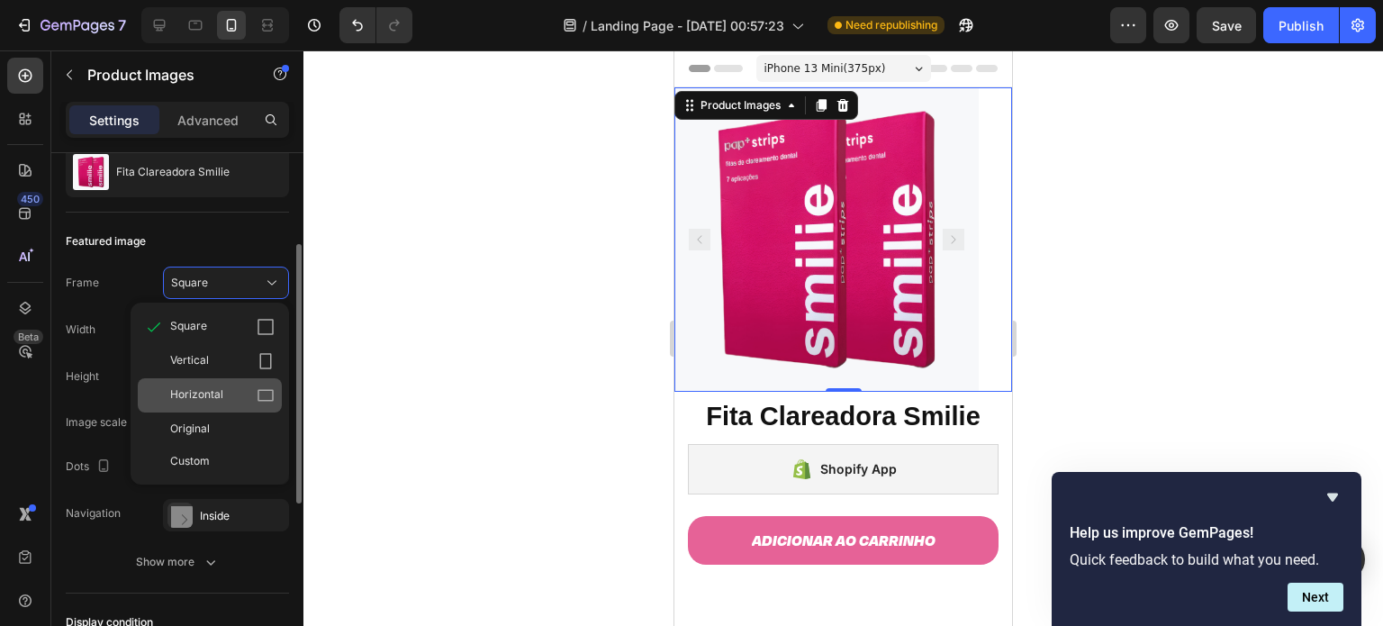
click at [220, 396] on span "Horizontal" at bounding box center [196, 395] width 53 height 18
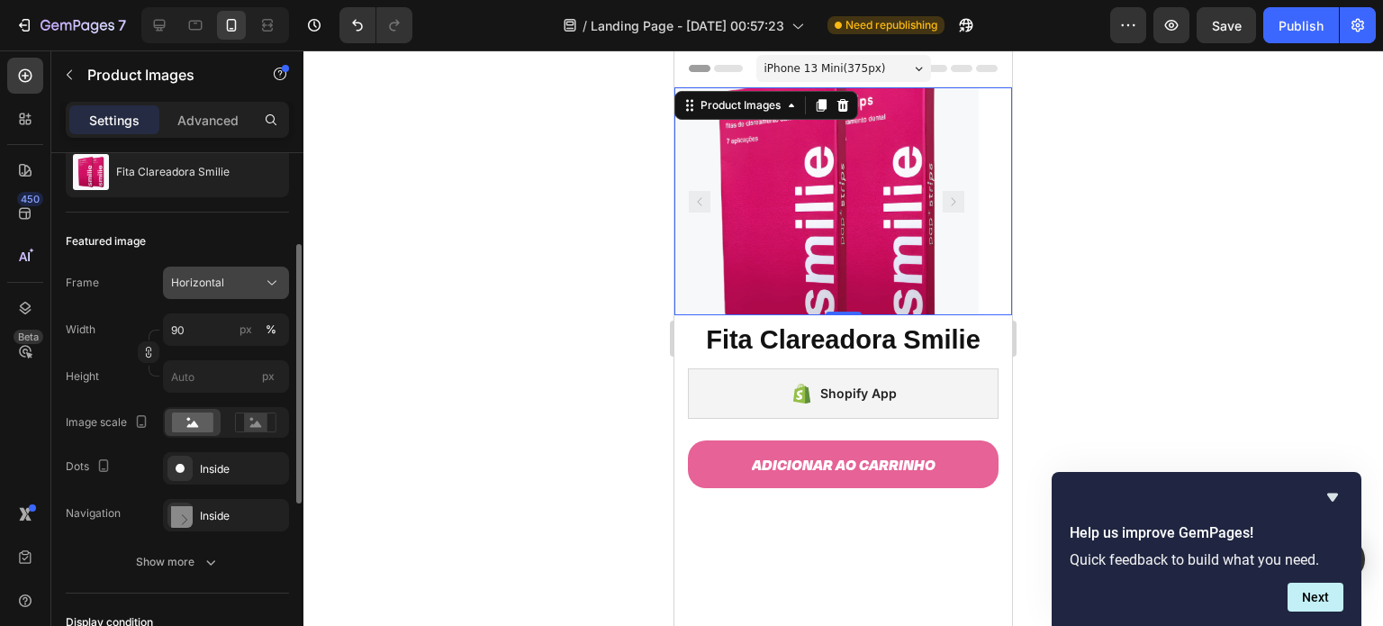
click at [251, 288] on div "Horizontal" at bounding box center [215, 283] width 88 height 16
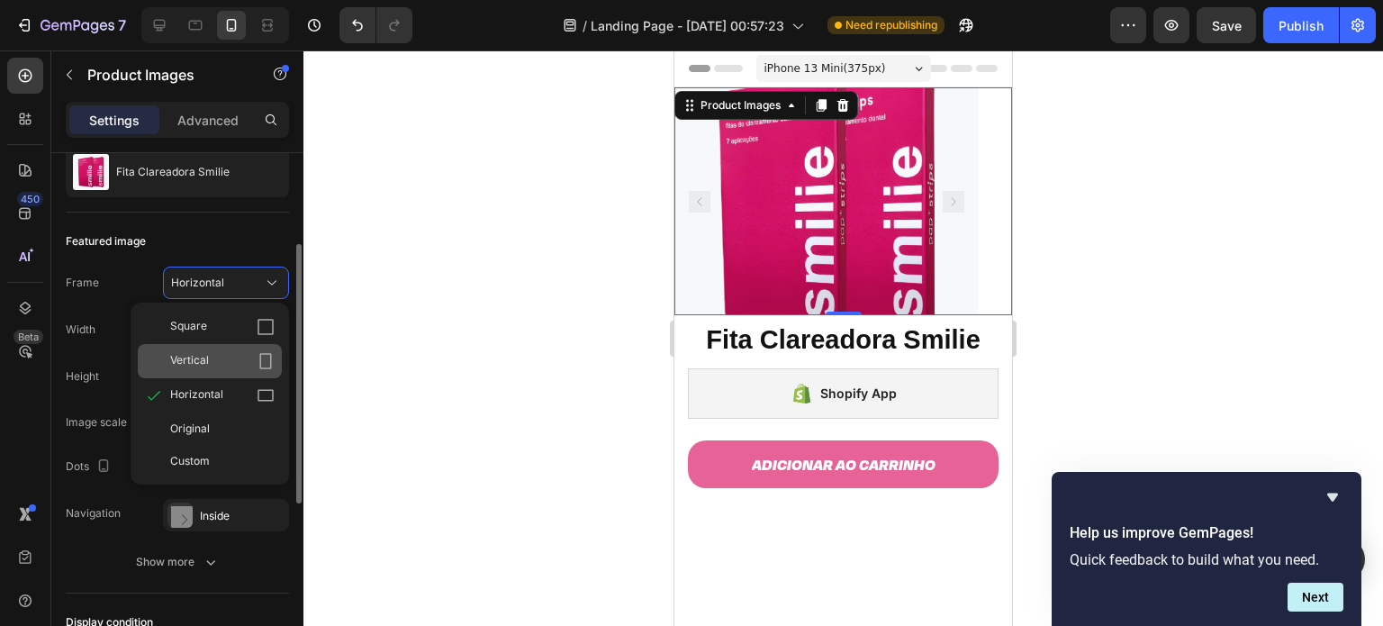
click at [227, 344] on div "Vertical" at bounding box center [210, 361] width 144 height 34
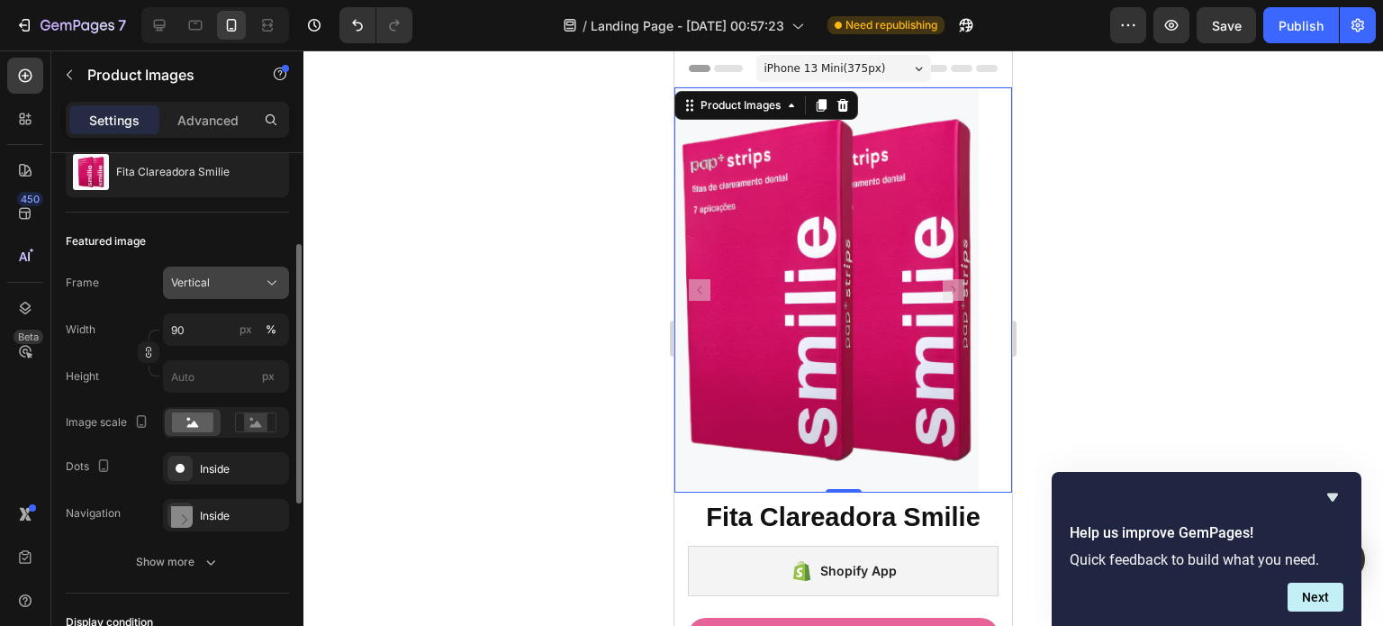
click at [238, 280] on div "Vertical" at bounding box center [215, 283] width 88 height 16
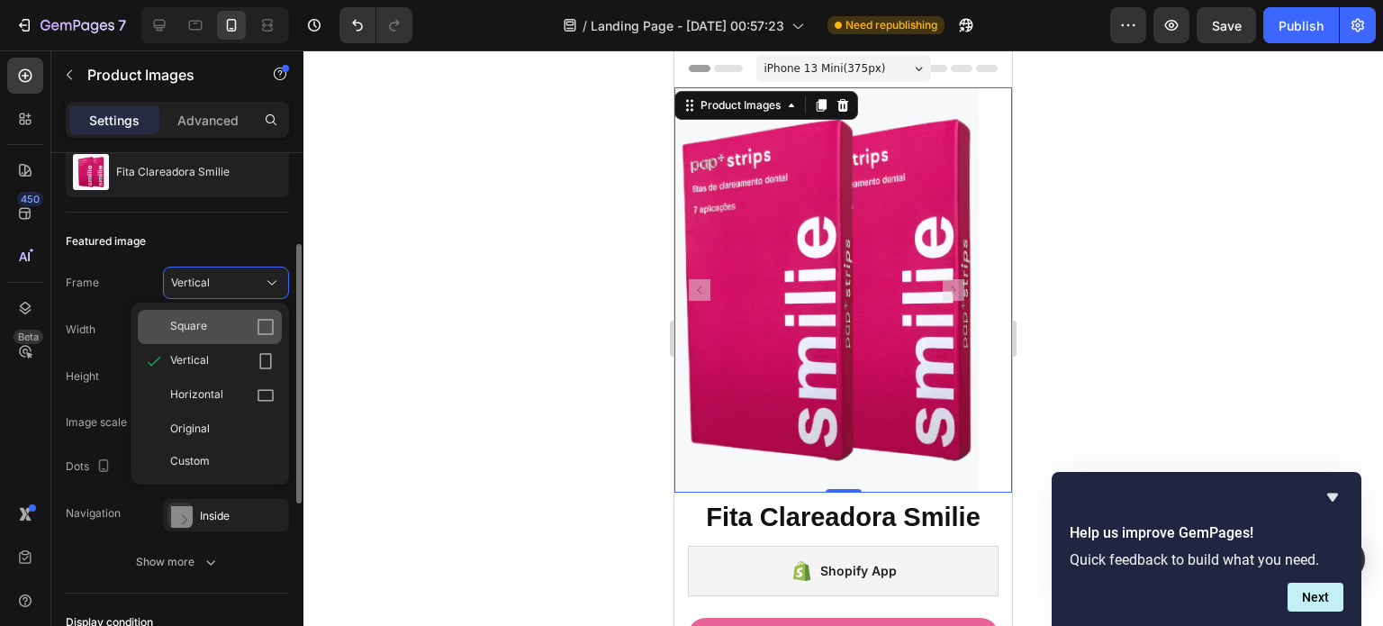
click at [230, 310] on div "Square" at bounding box center [210, 327] width 144 height 34
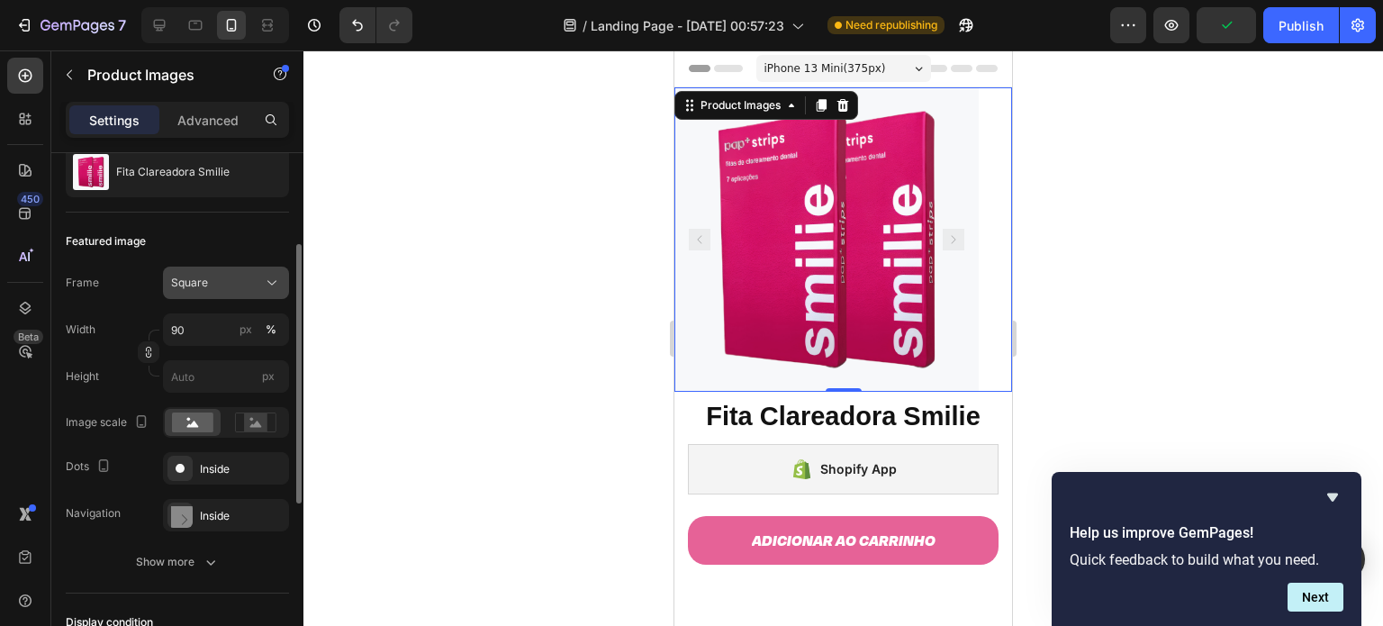
click at [245, 285] on div "Square" at bounding box center [215, 283] width 88 height 16
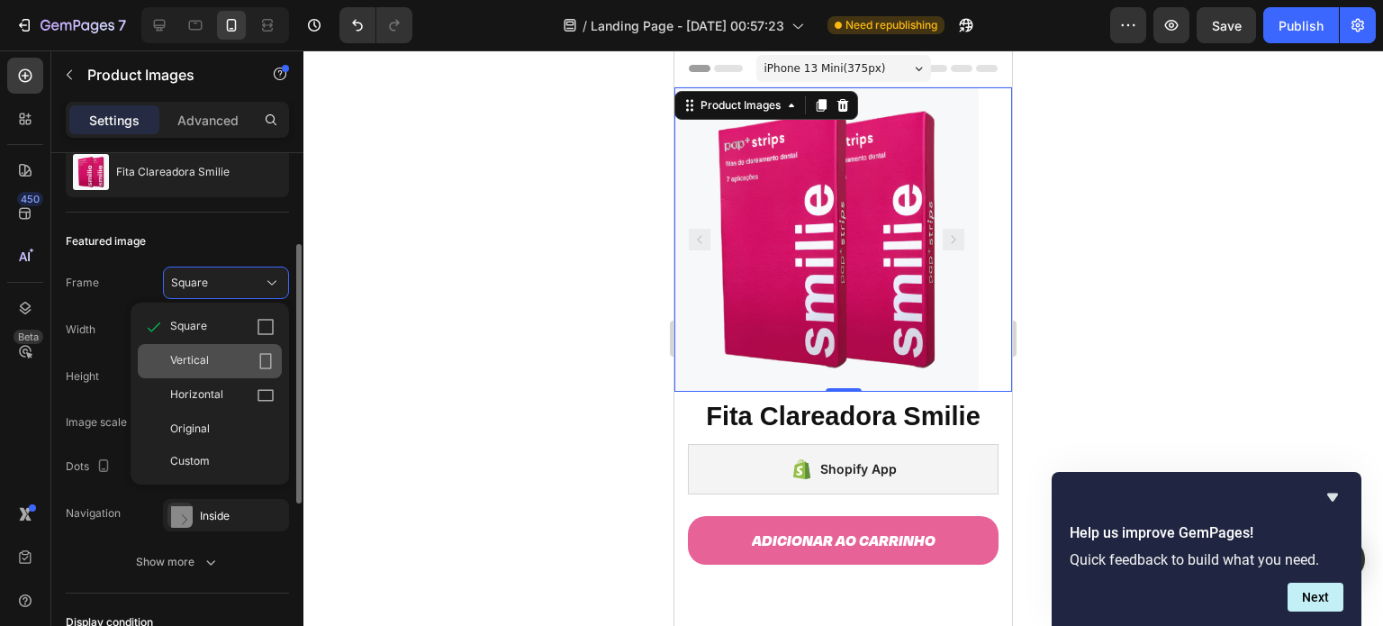
click at [218, 368] on div "Vertical" at bounding box center [210, 361] width 144 height 34
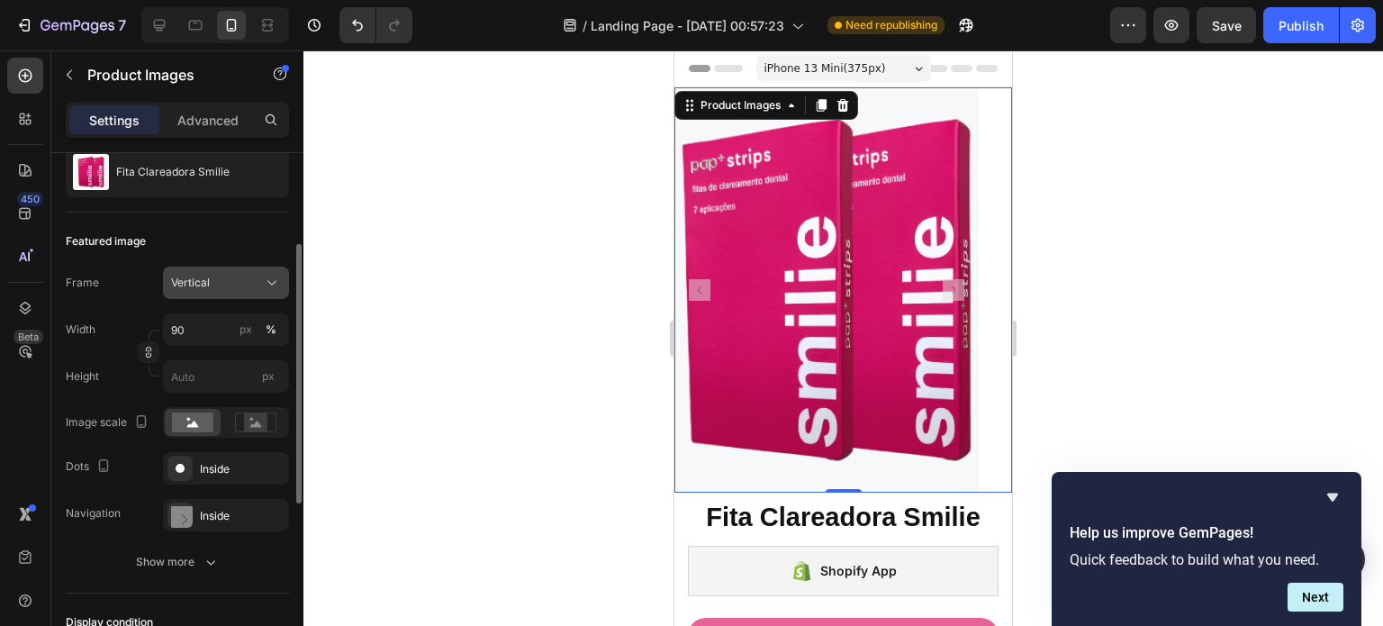
click at [244, 278] on div "Vertical" at bounding box center [215, 283] width 88 height 16
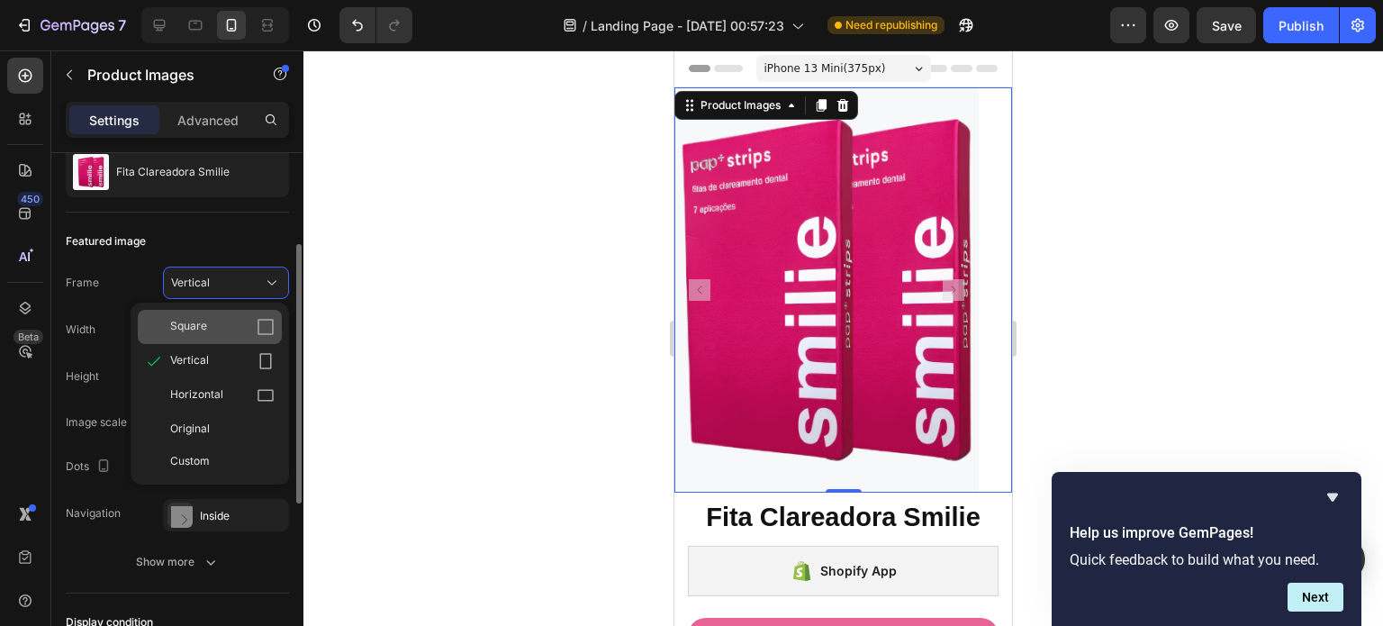
click at [222, 318] on div "Square" at bounding box center [222, 327] width 104 height 18
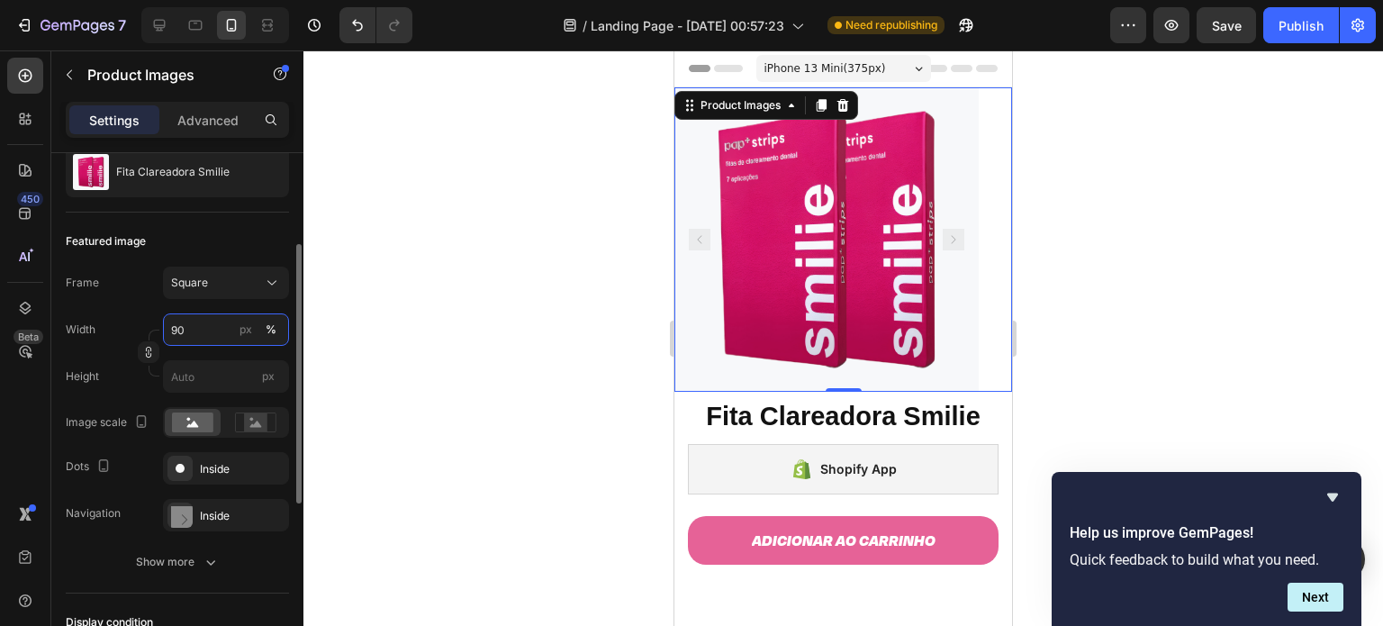
click at [210, 326] on input "90" at bounding box center [226, 329] width 126 height 32
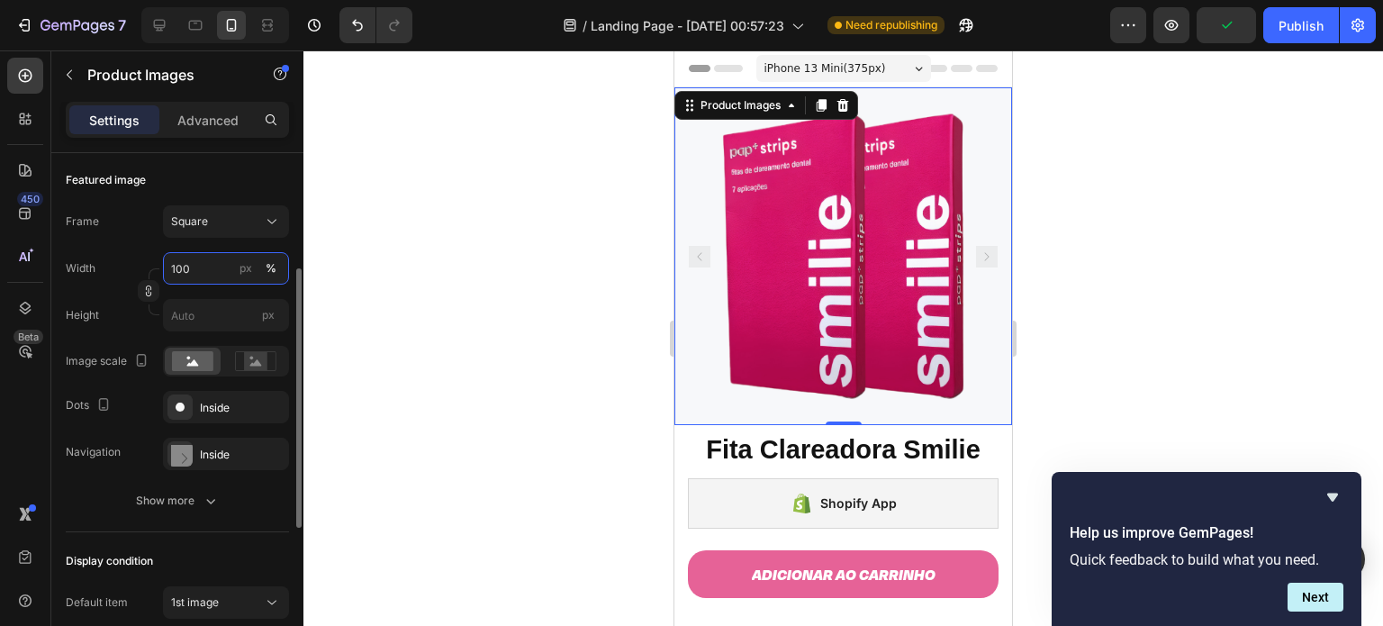
scroll to position [246, 0]
type input "100"
click at [219, 400] on div "Inside" at bounding box center [226, 407] width 52 height 16
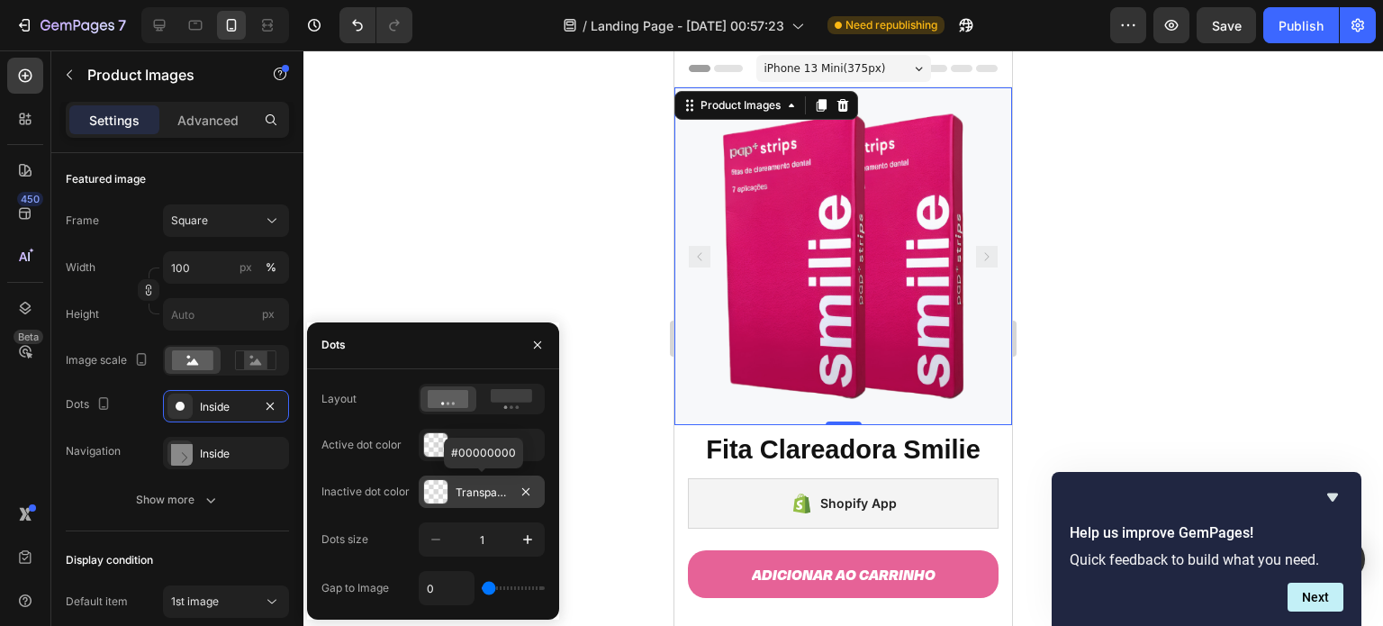
click at [458, 501] on div "Transparent" at bounding box center [482, 491] width 126 height 32
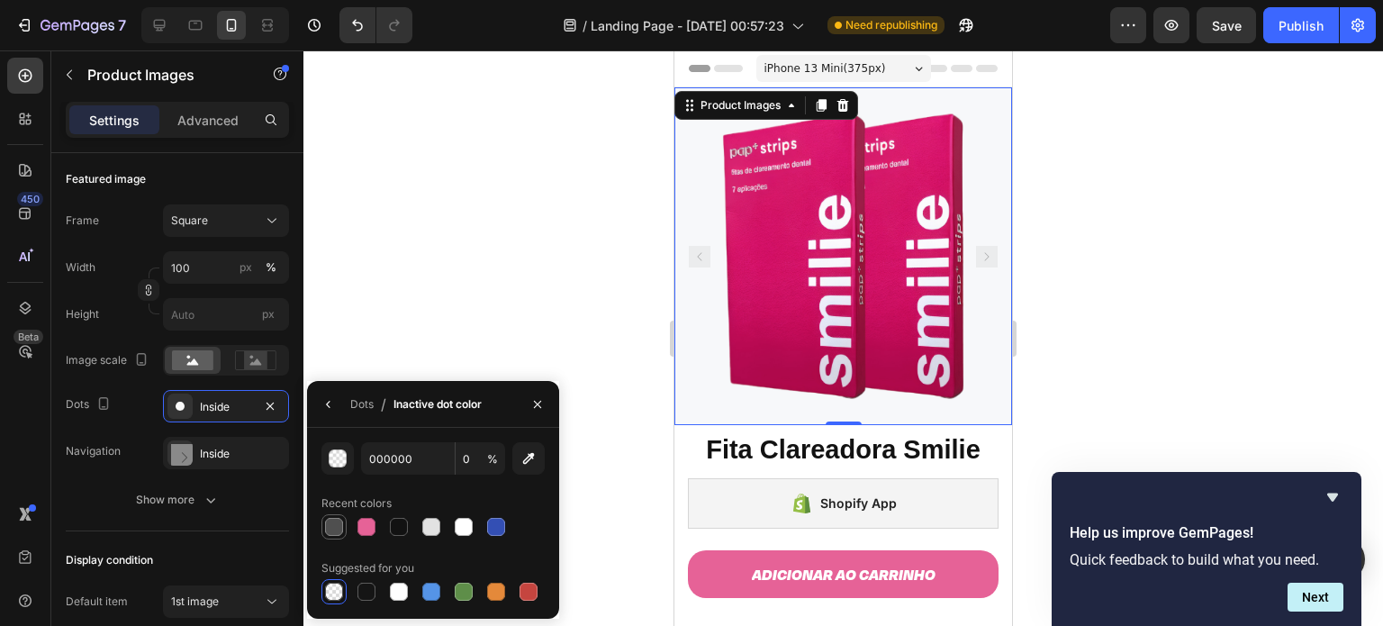
click at [342, 524] on div at bounding box center [334, 527] width 18 height 18
type input "4F4F4F"
type input "100"
click at [329, 401] on icon "button" at bounding box center [328, 404] width 4 height 7
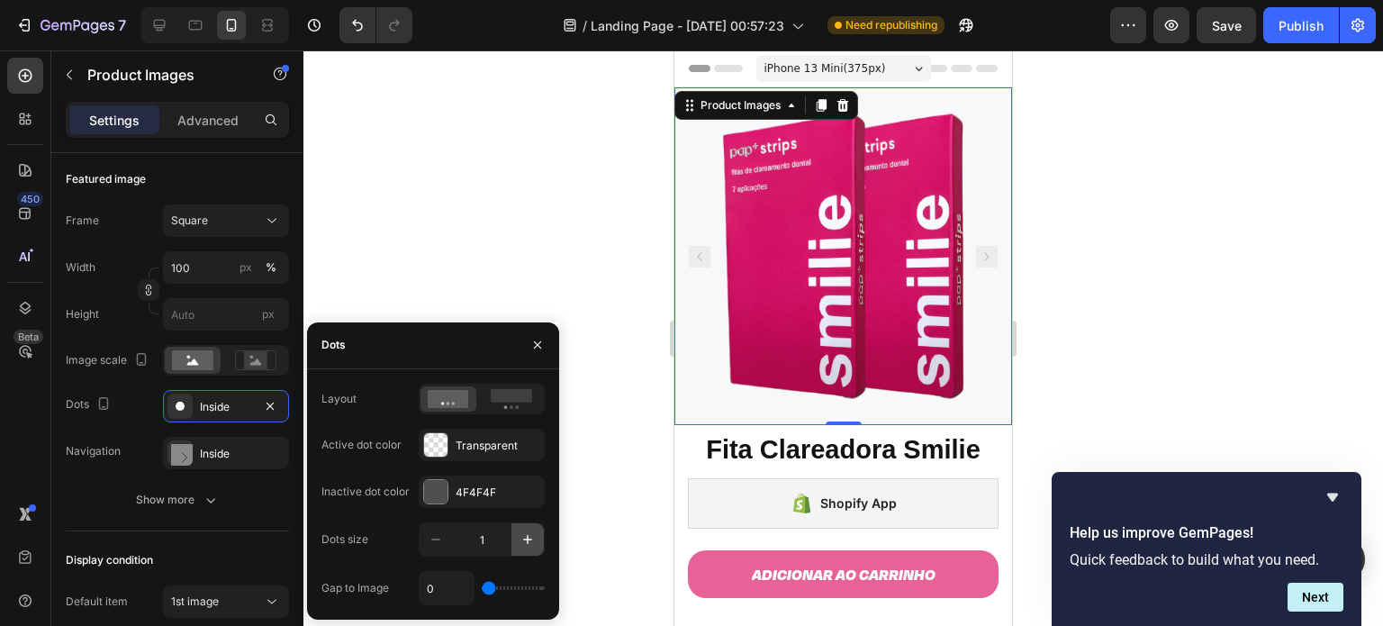
click at [533, 537] on icon "button" at bounding box center [528, 539] width 18 height 18
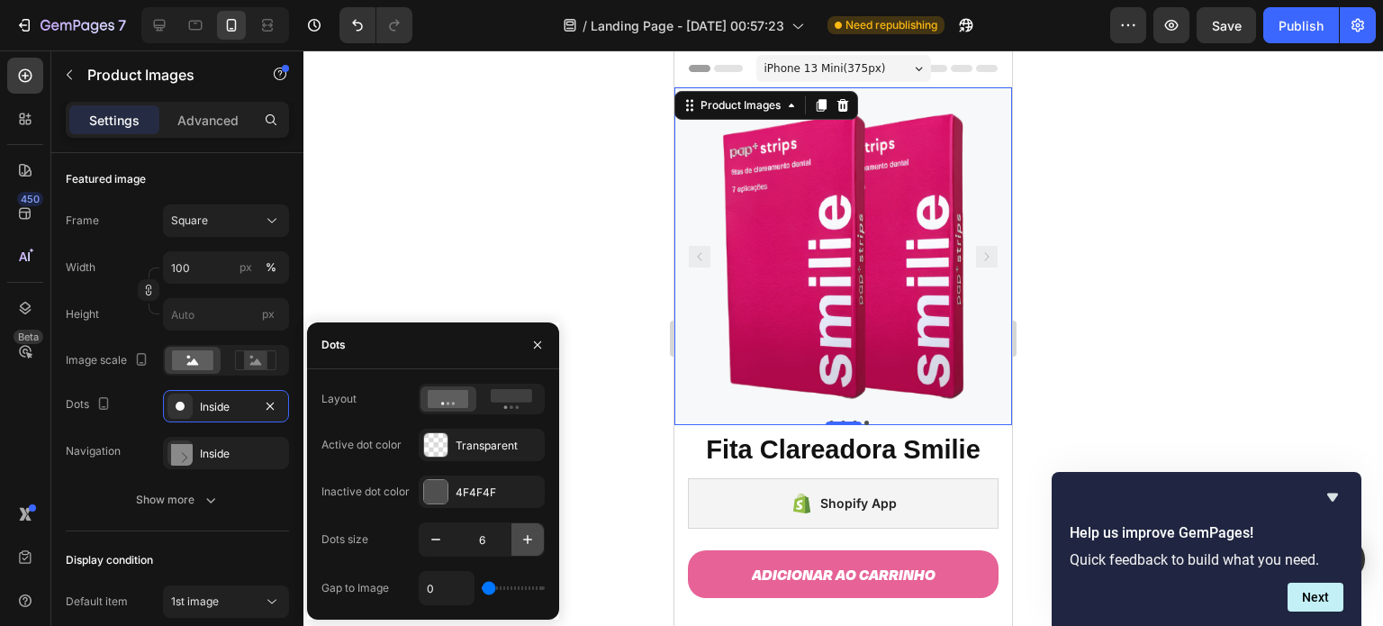
click at [533, 537] on icon "button" at bounding box center [528, 539] width 18 height 18
type input "10"
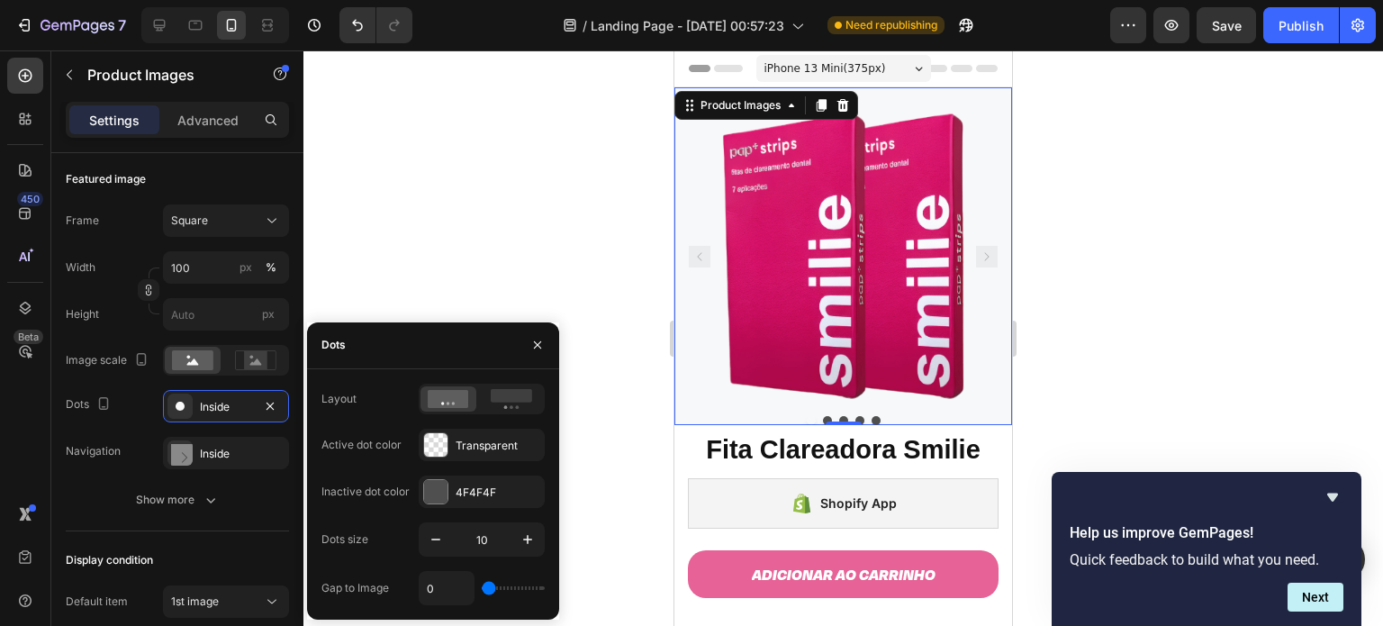
type input "3"
type input "4"
type input "5"
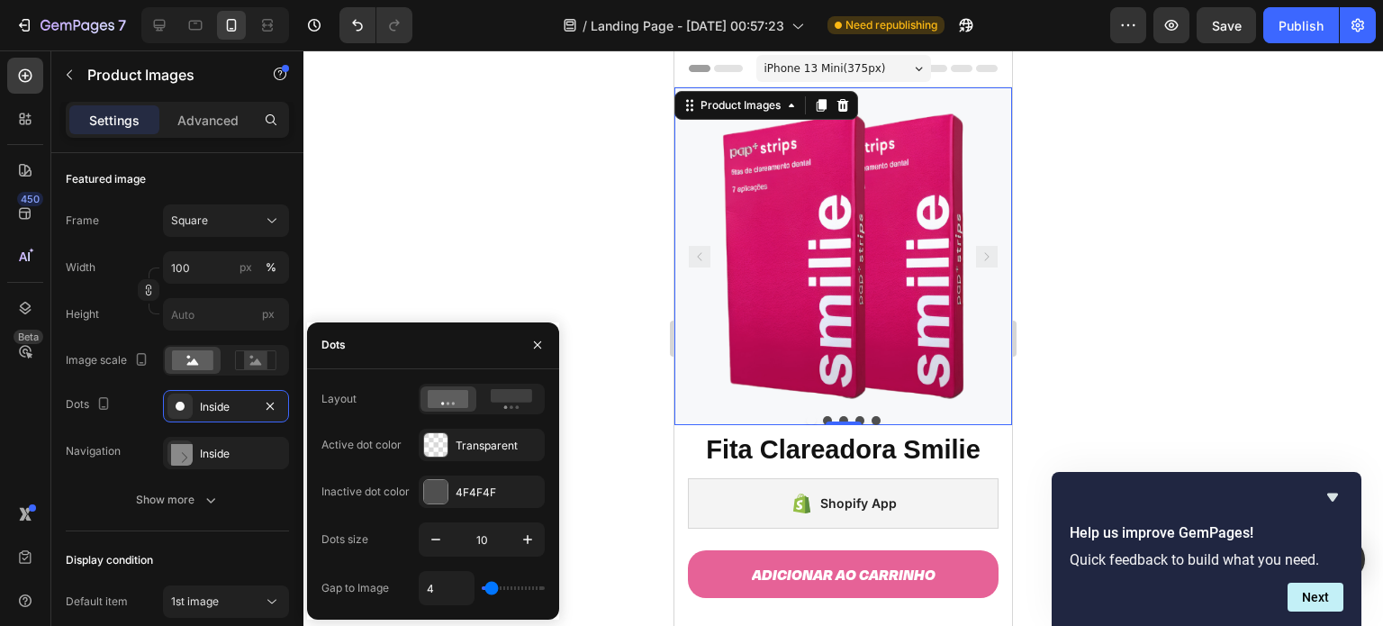
type input "5"
type input "6"
type input "7"
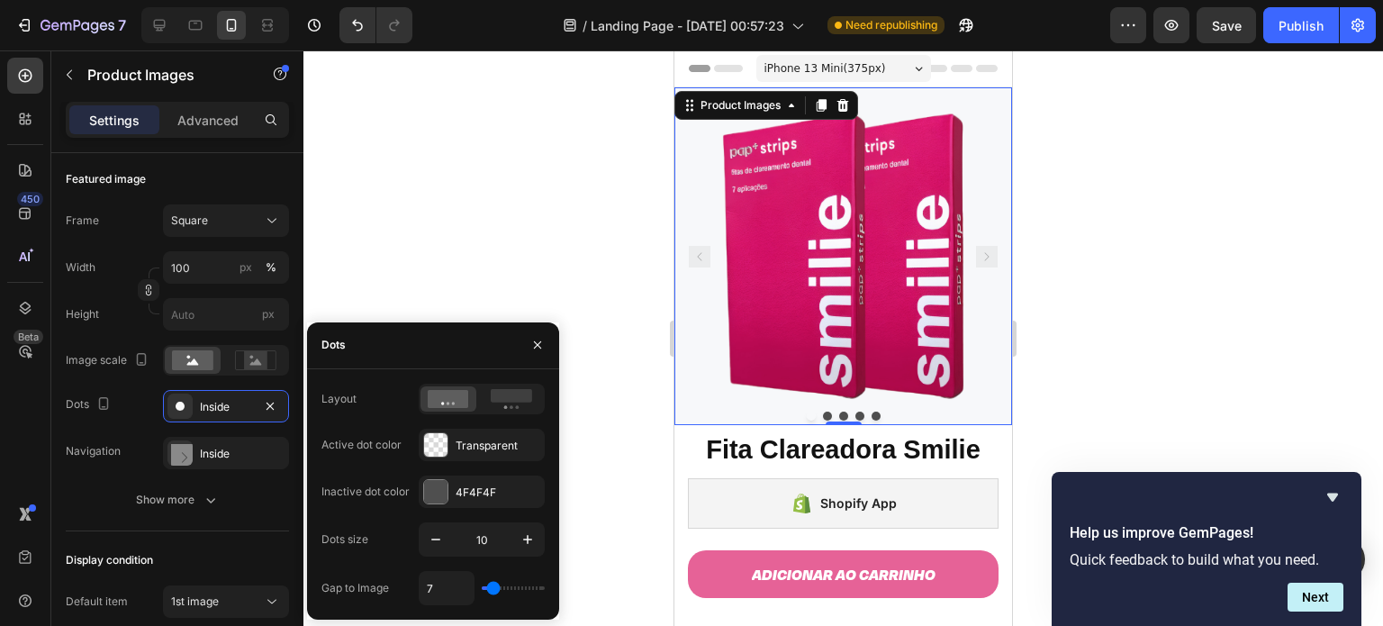
type input "9"
type input "10"
type input "11"
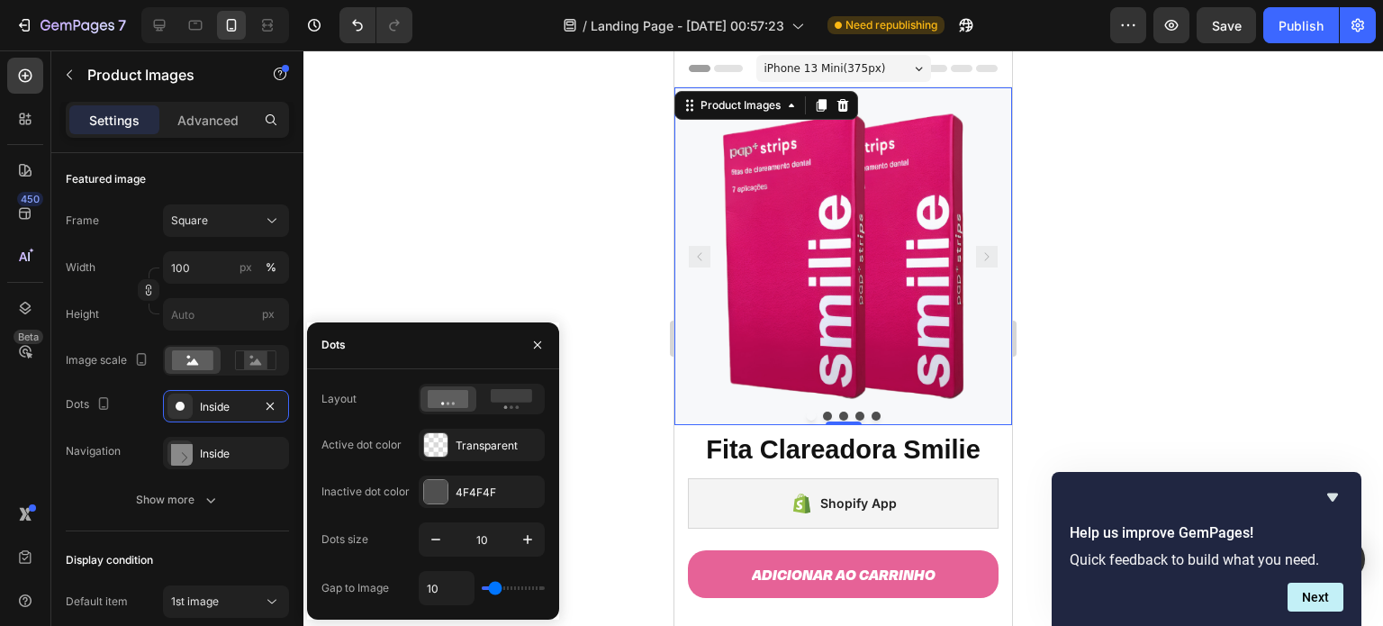
type input "11"
type input "12"
type input "13"
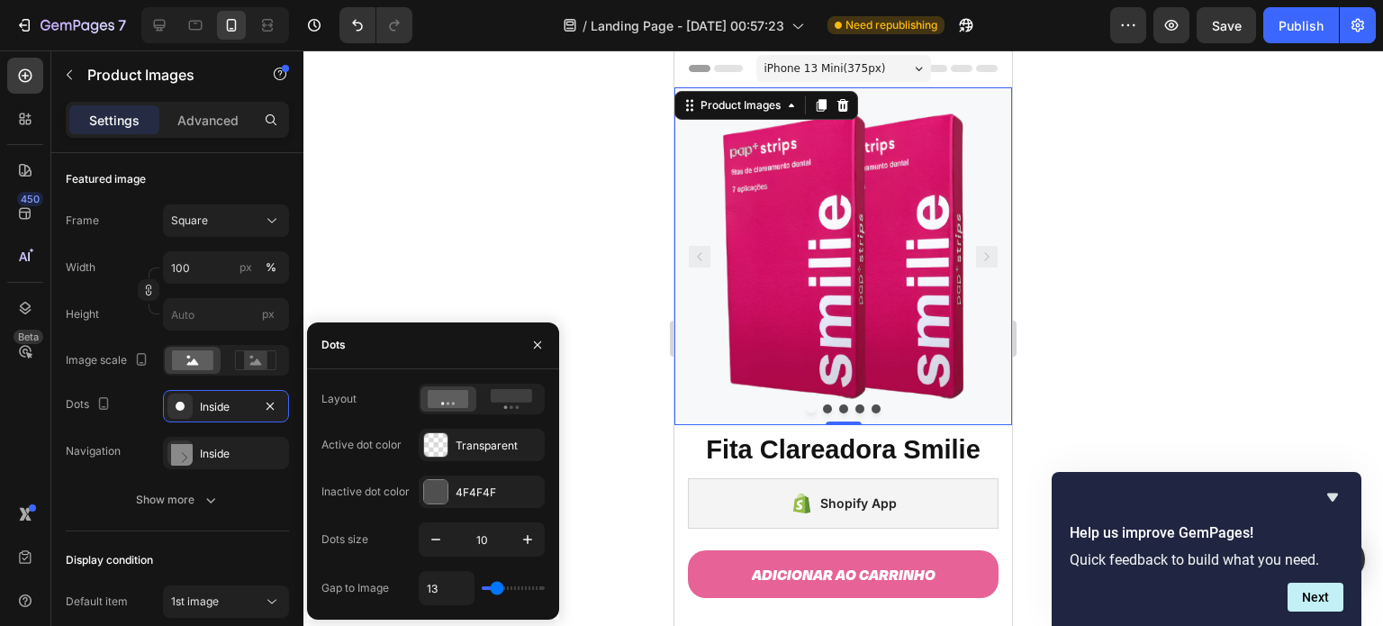
type input "12"
type input "11"
type input "10"
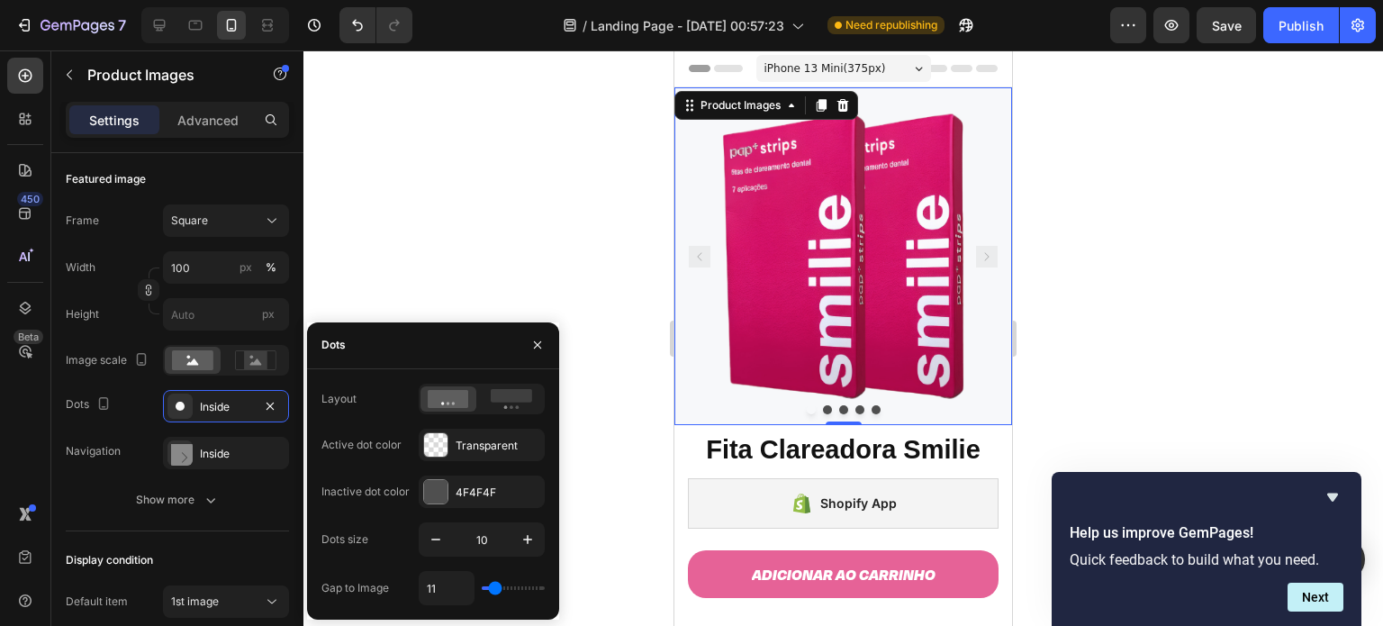
type input "10"
type input "9"
click at [493, 586] on input "range" at bounding box center [513, 588] width 63 height 4
click at [443, 537] on icon "button" at bounding box center [436, 539] width 18 height 18
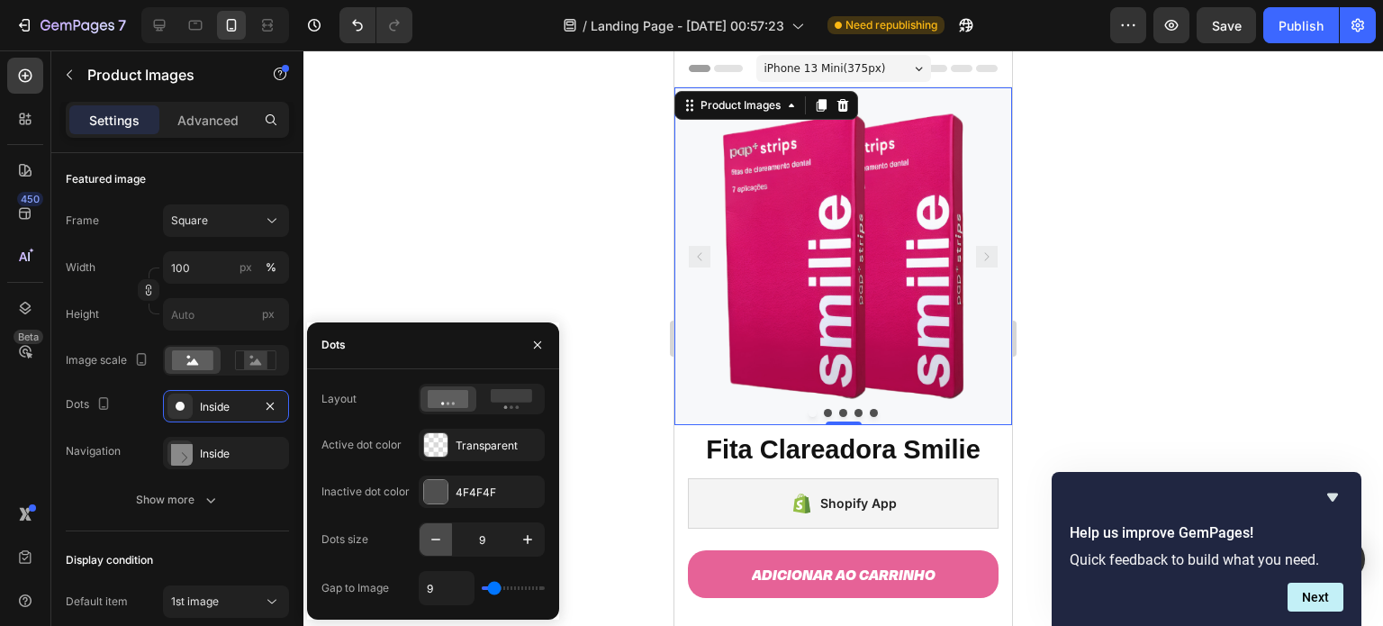
click at [443, 537] on icon "button" at bounding box center [436, 539] width 18 height 18
type input "5"
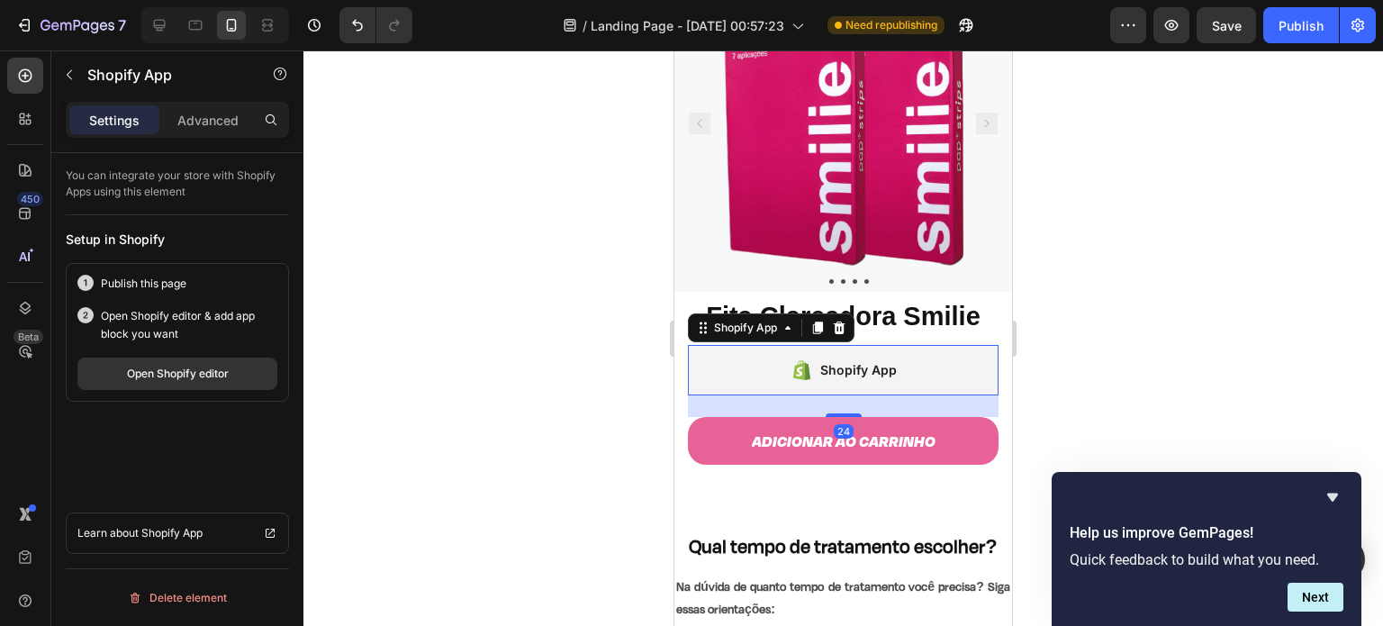
scroll to position [0, 0]
click at [25, 132] on div at bounding box center [25, 119] width 36 height 36
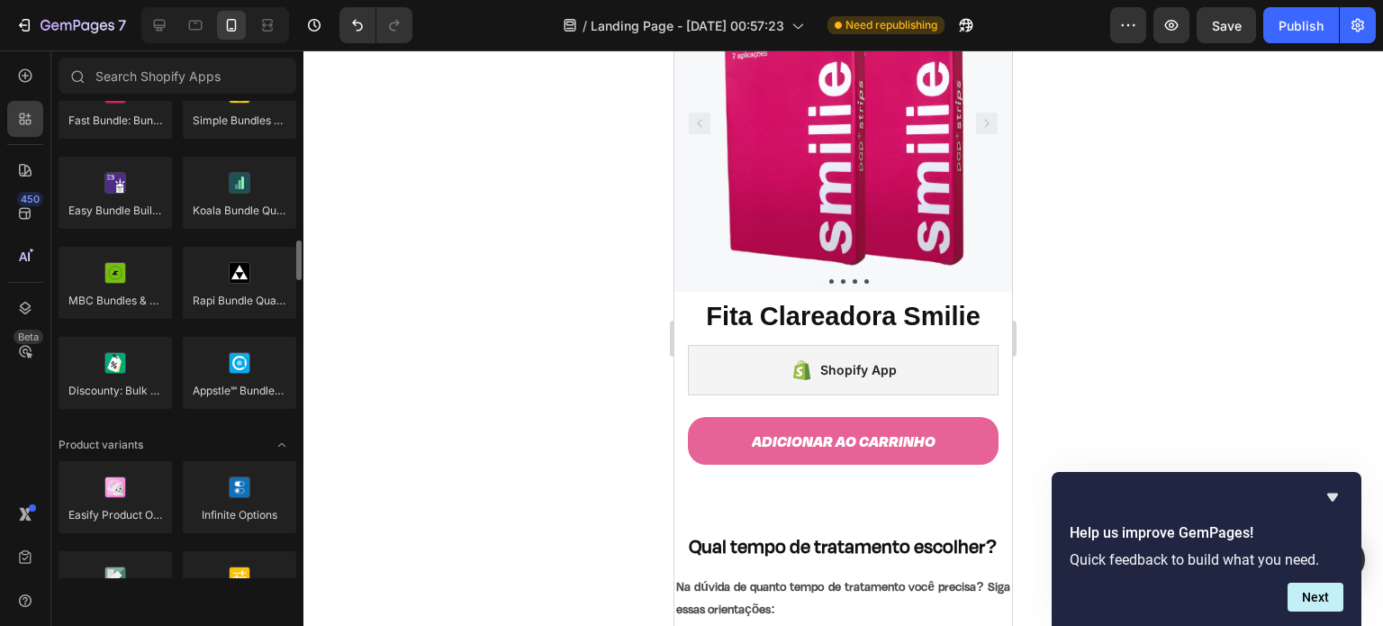
scroll to position [1711, 0]
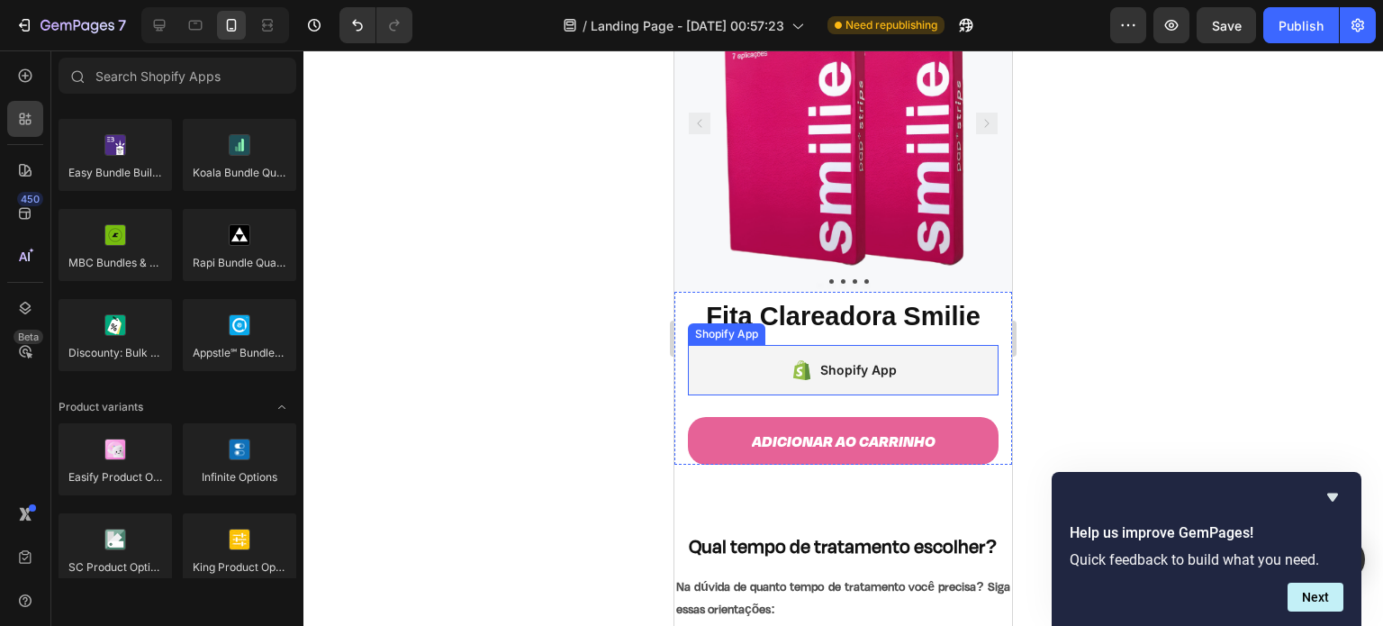
click at [790, 364] on icon at bounding box center [801, 370] width 23 height 22
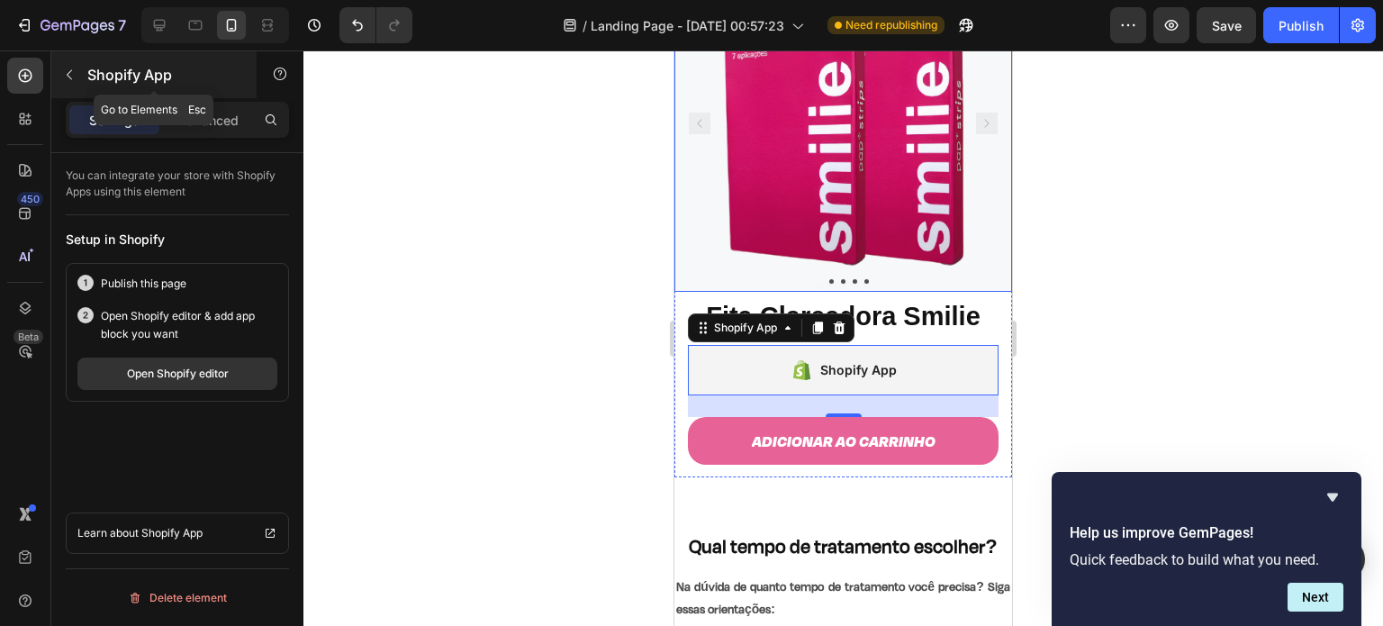
click at [73, 74] on icon "button" at bounding box center [69, 75] width 14 height 14
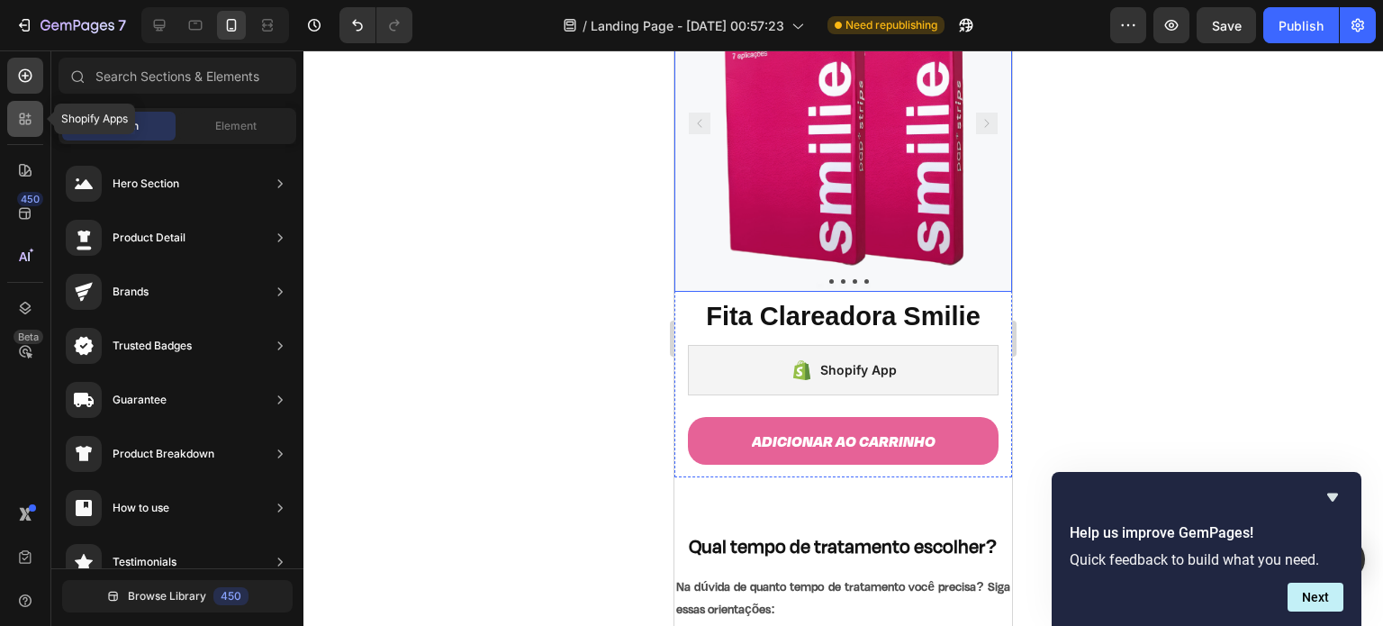
click at [25, 112] on icon at bounding box center [25, 119] width 18 height 18
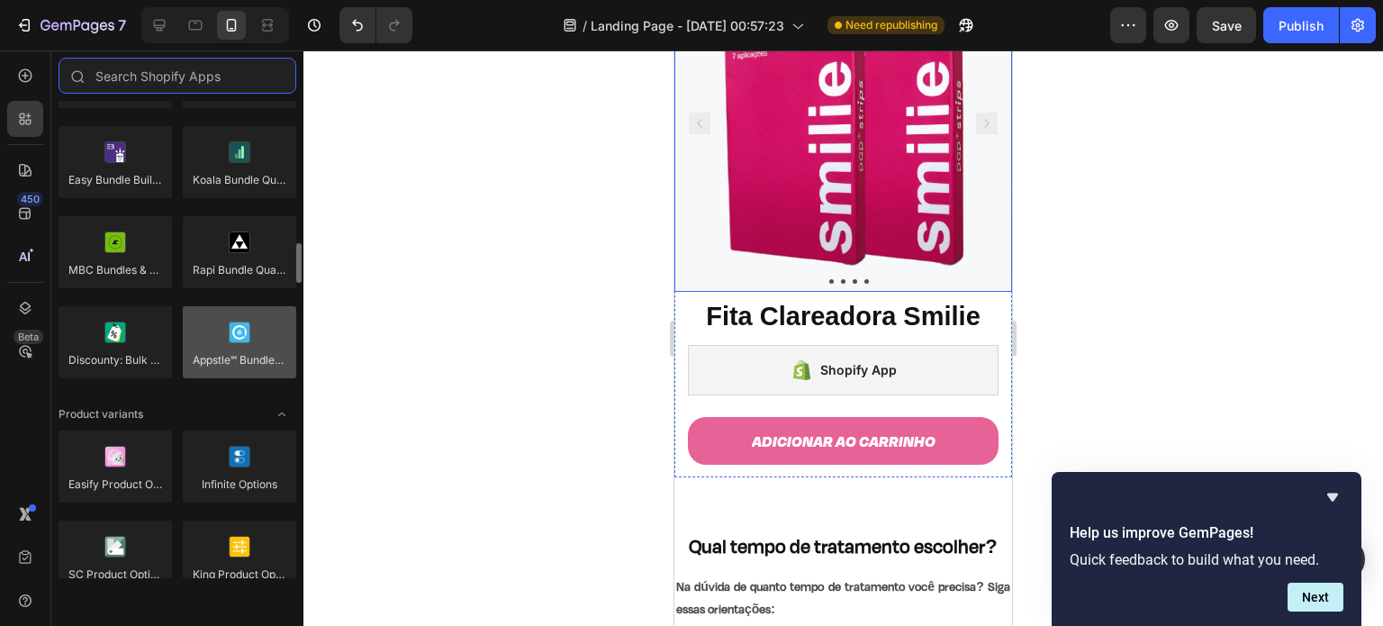
scroll to position [1703, 0]
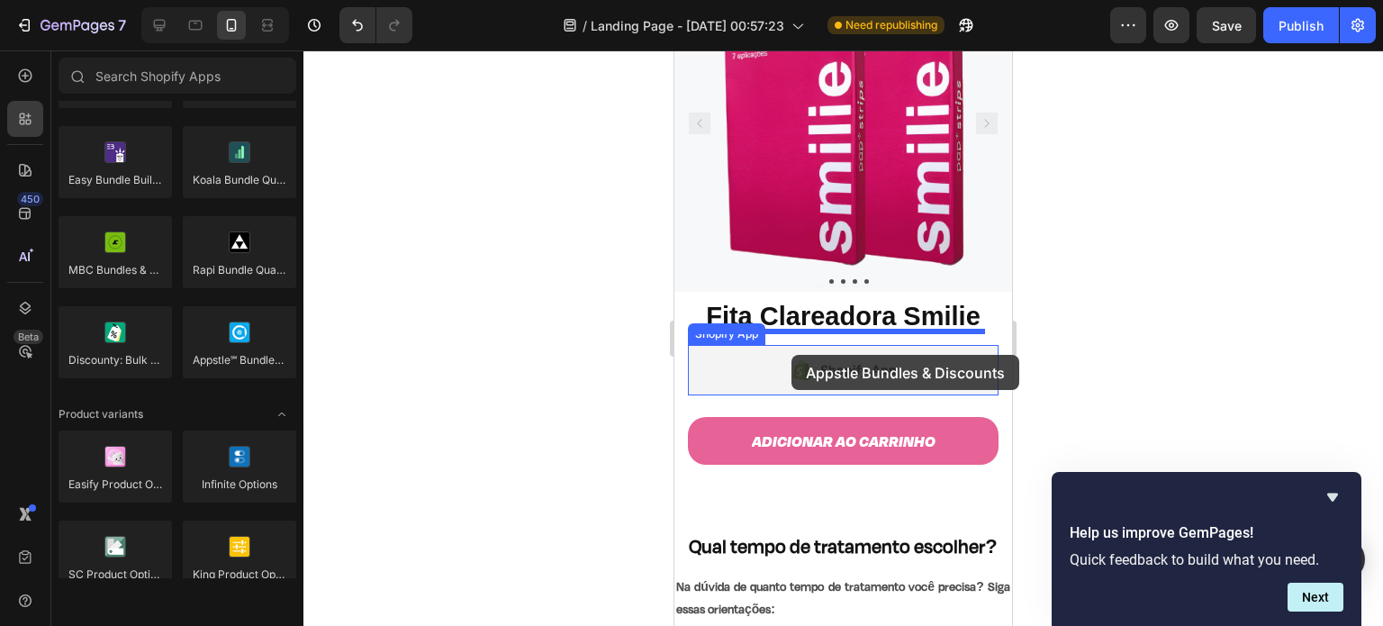
drag, startPoint x: 905, startPoint y: 396, endPoint x: 791, endPoint y: 355, distance: 120.8
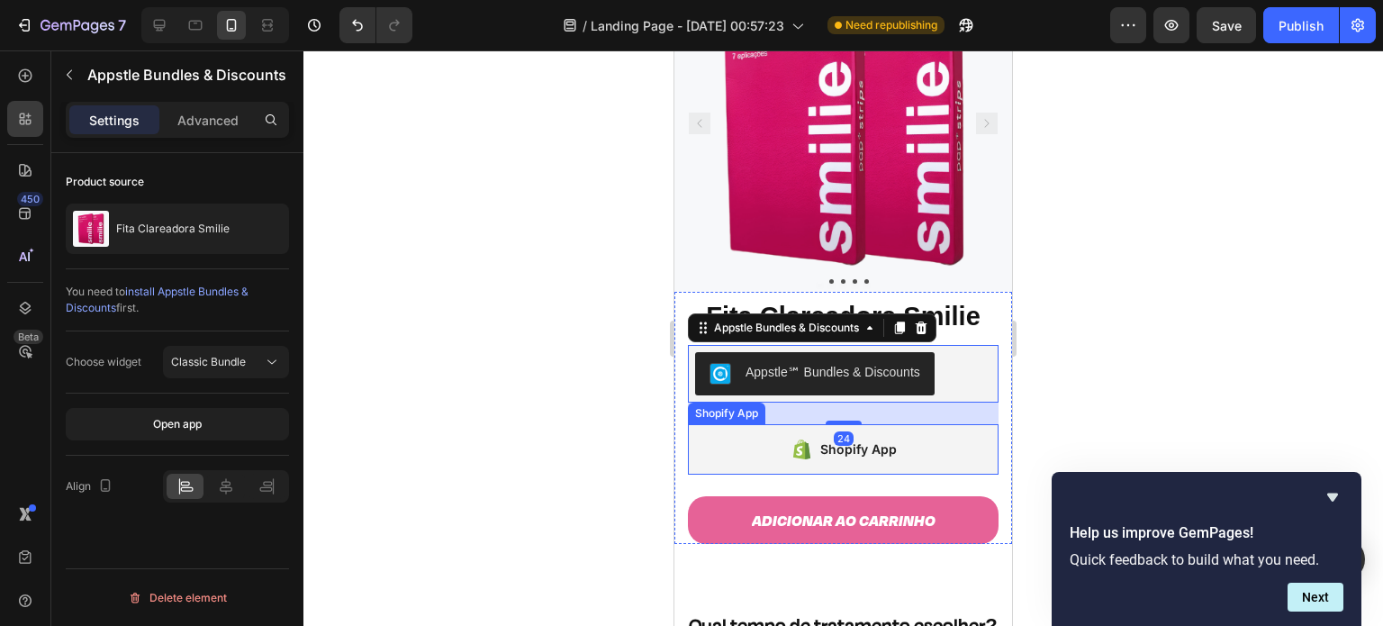
click at [790, 438] on icon at bounding box center [801, 449] width 23 height 22
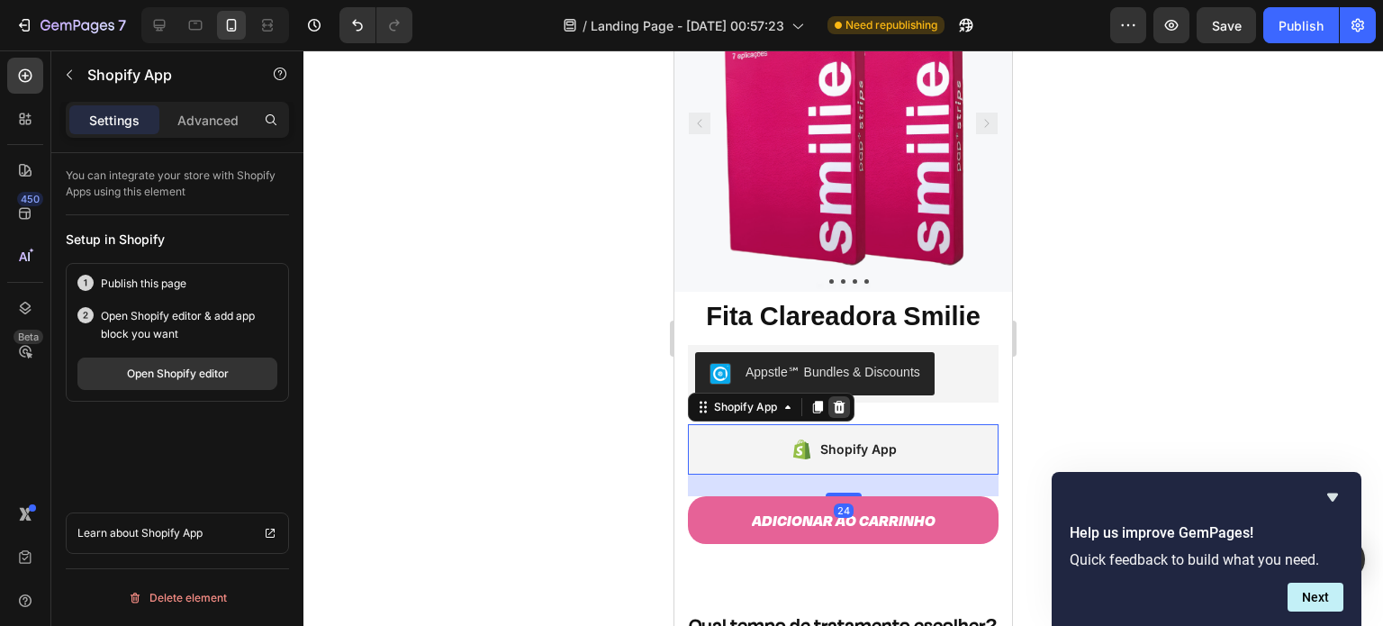
click at [850, 396] on div at bounding box center [839, 407] width 22 height 22
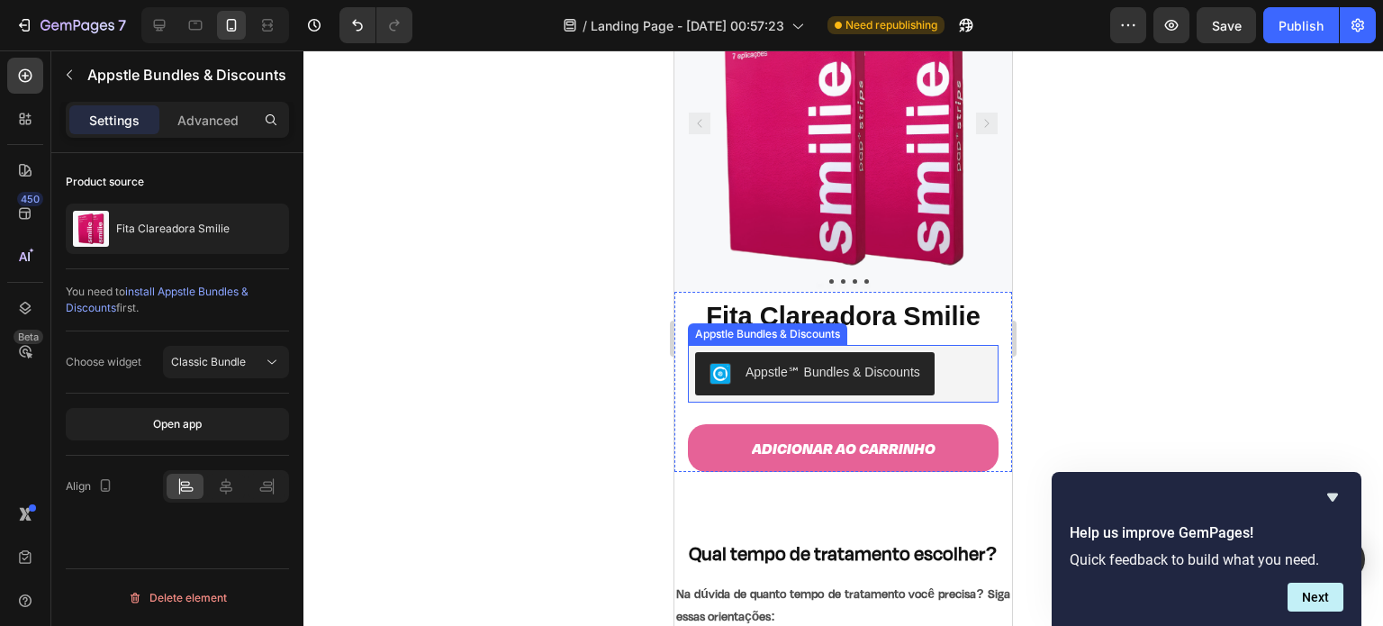
click at [877, 363] on div "Appstle℠ Bundles & Discounts" at bounding box center [832, 372] width 175 height 19
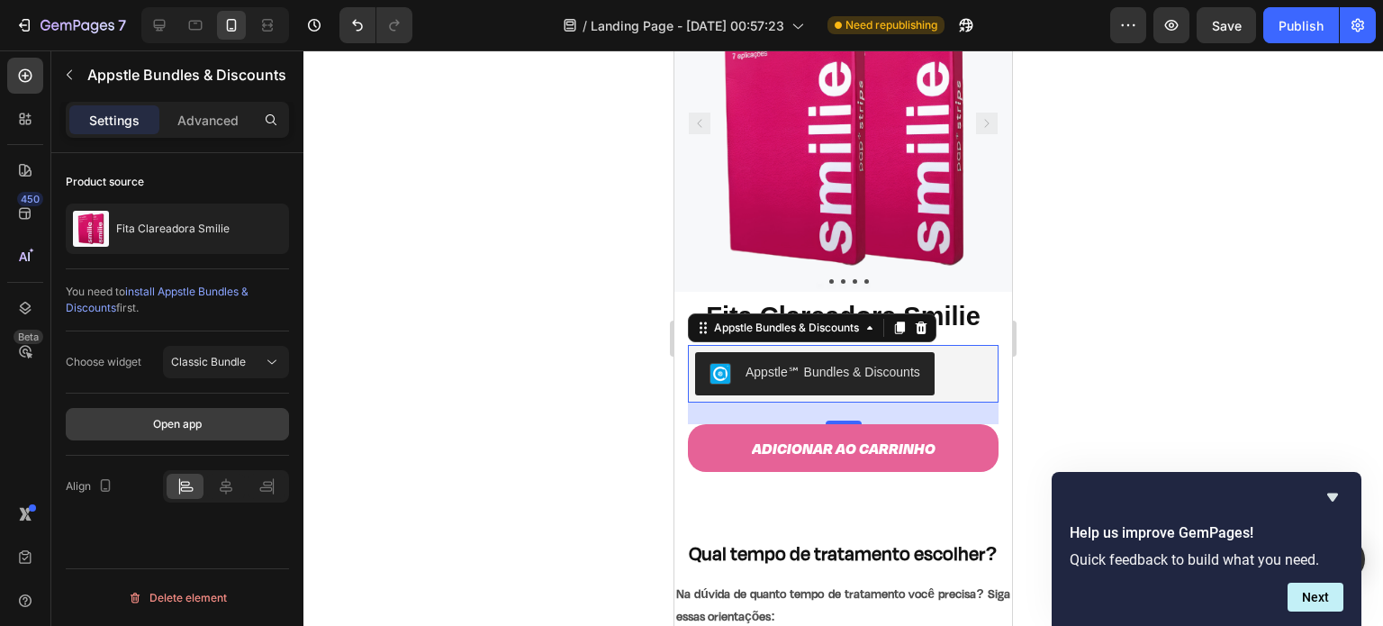
click at [168, 420] on div "Open app" at bounding box center [177, 424] width 49 height 16
click at [258, 362] on div "Classic Bundle" at bounding box center [217, 362] width 92 height 16
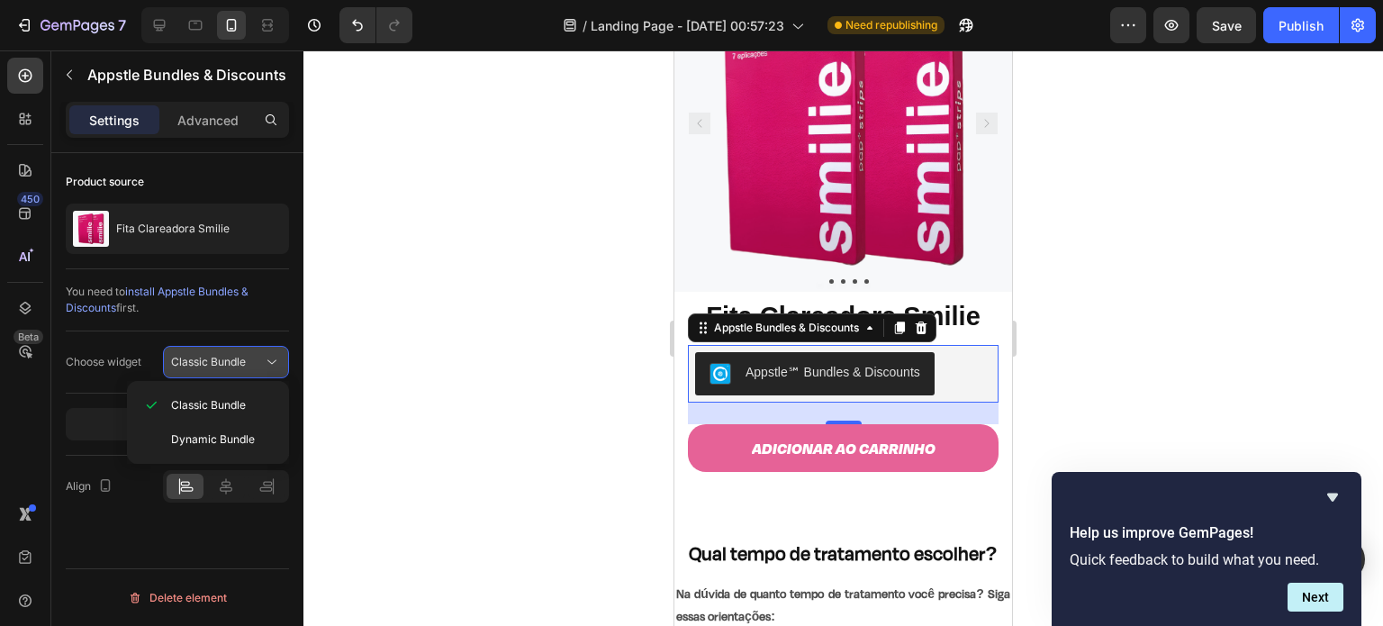
click at [258, 361] on div "Classic Bundle" at bounding box center [217, 362] width 92 height 16
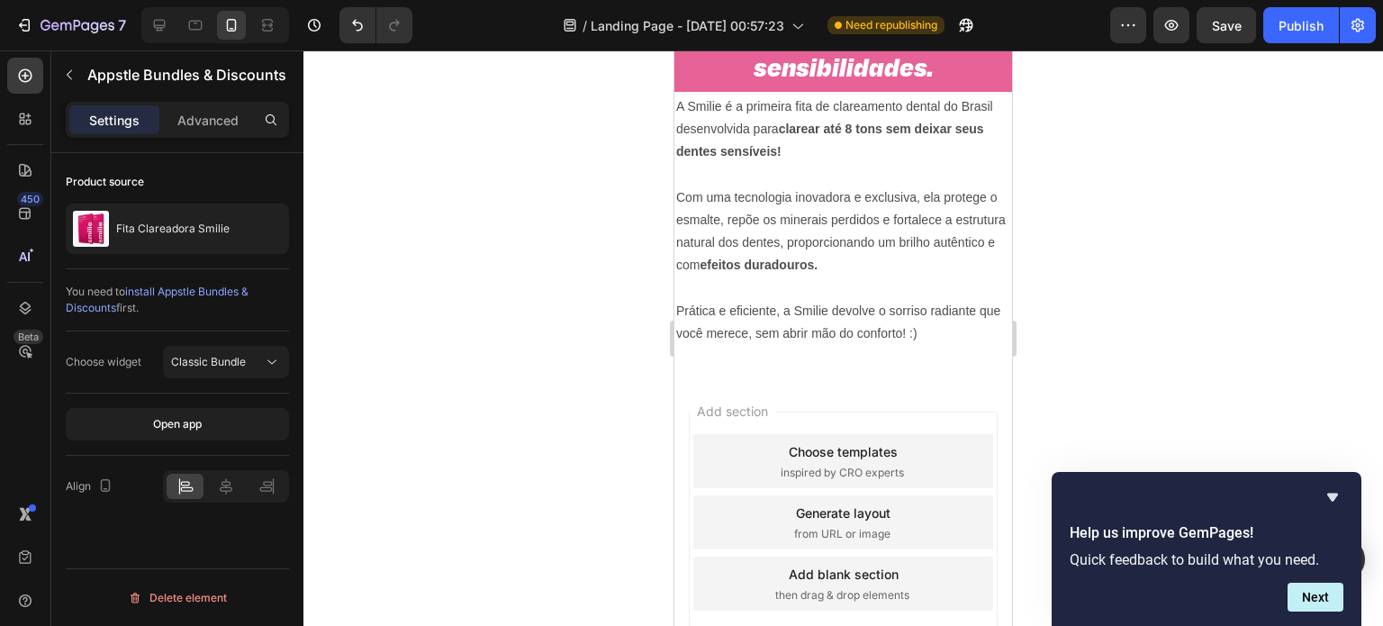
scroll to position [1095, 0]
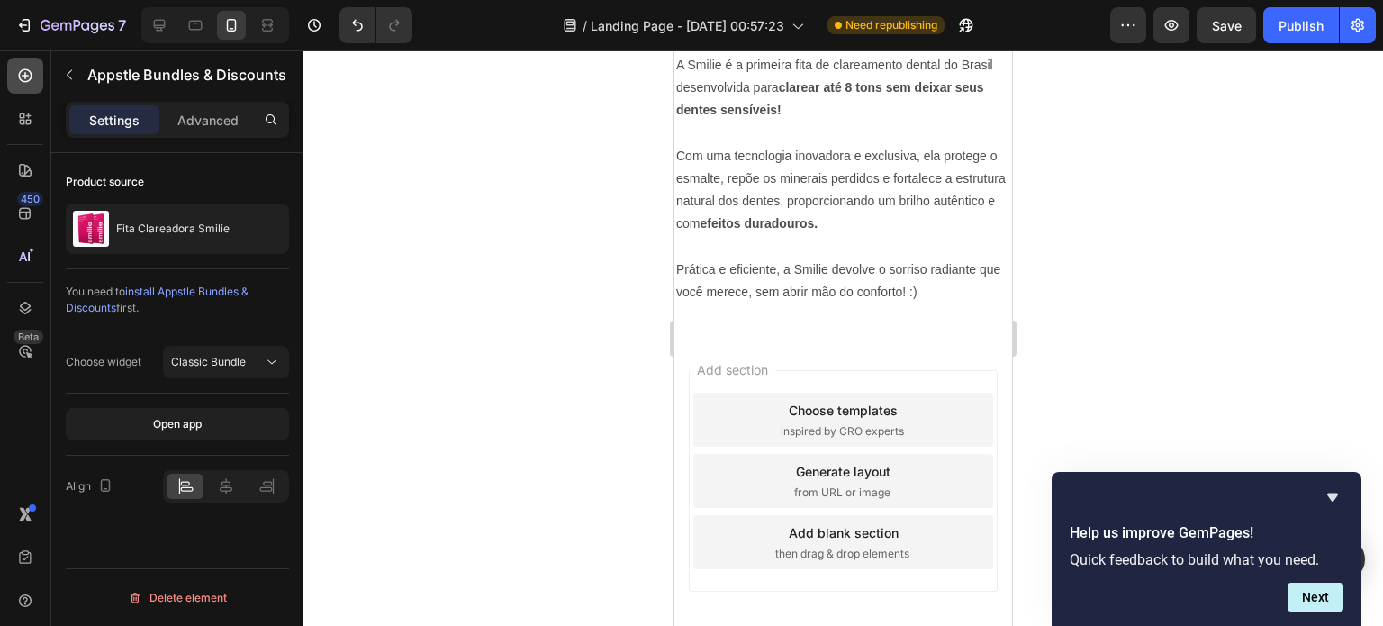
click at [31, 82] on icon at bounding box center [25, 76] width 18 height 18
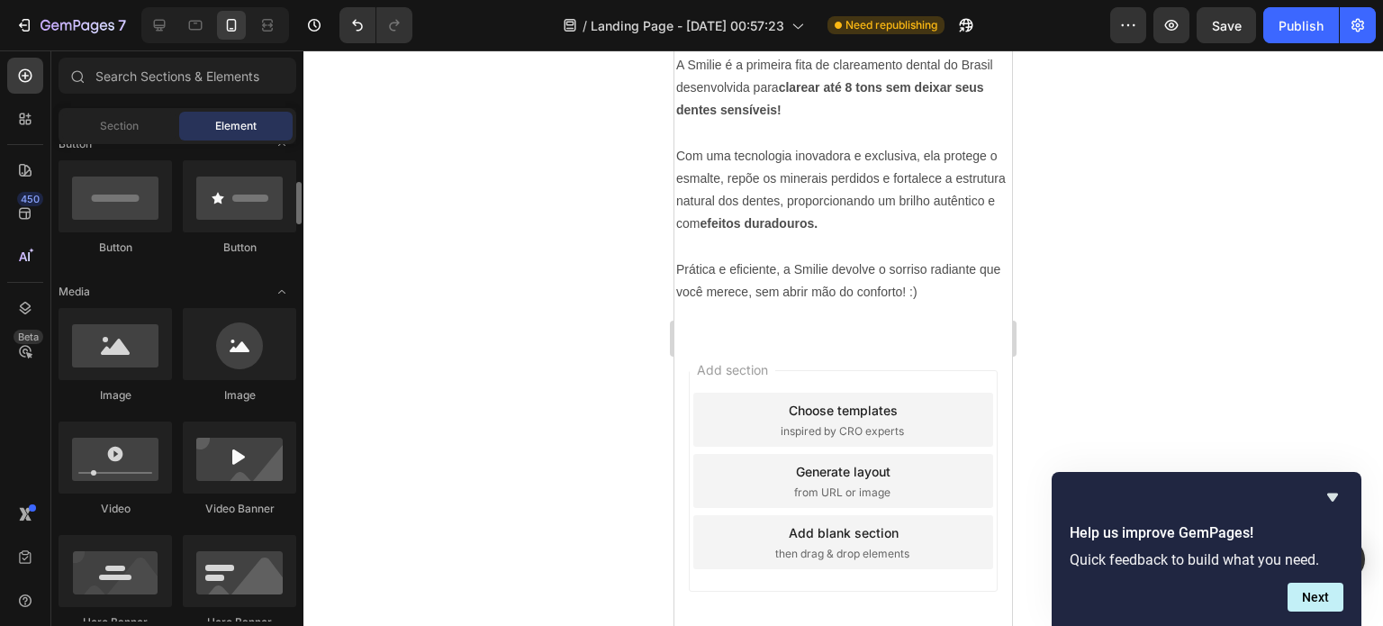
scroll to position [0, 0]
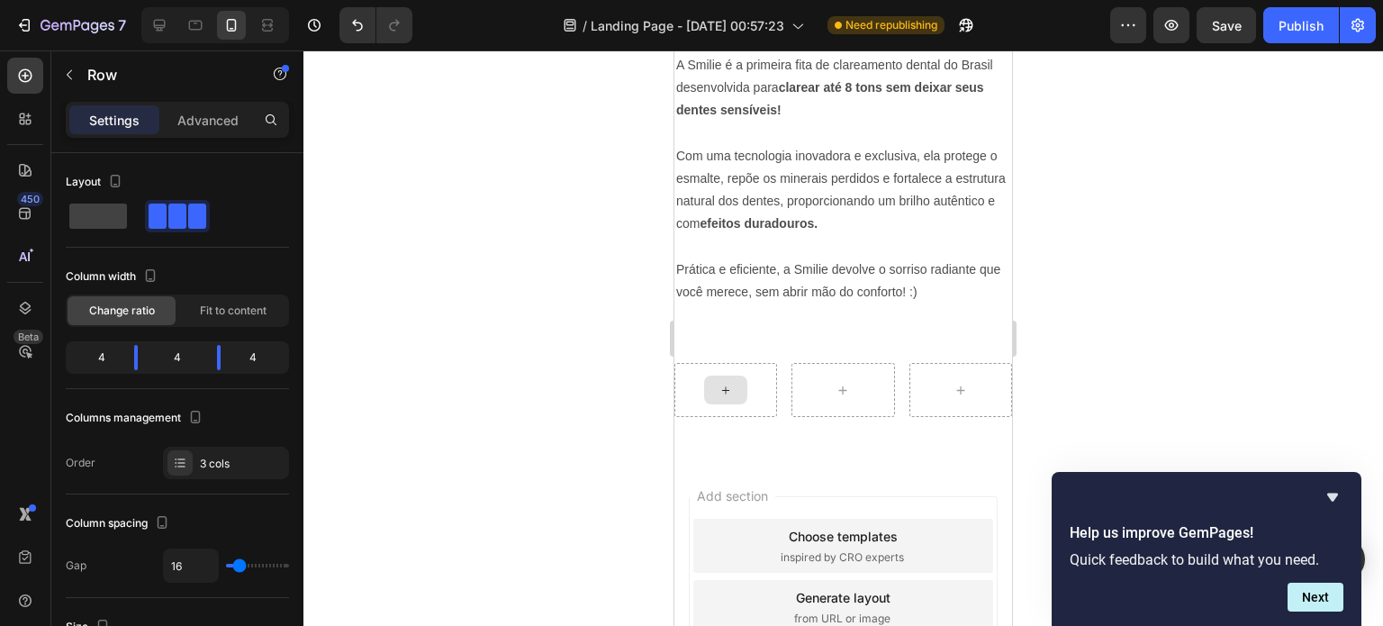
click at [738, 392] on div at bounding box center [725, 389] width 43 height 29
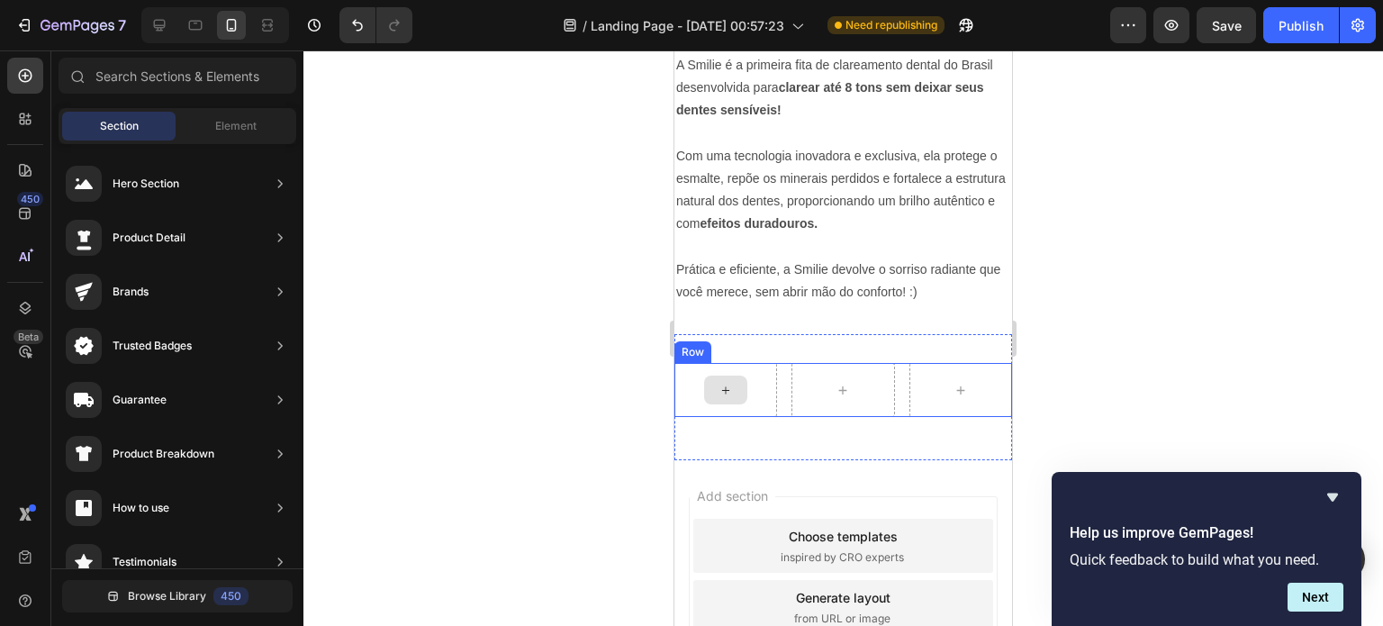
click at [730, 385] on icon at bounding box center [725, 390] width 14 height 15
click at [235, 118] on span "Element" at bounding box center [235, 126] width 41 height 16
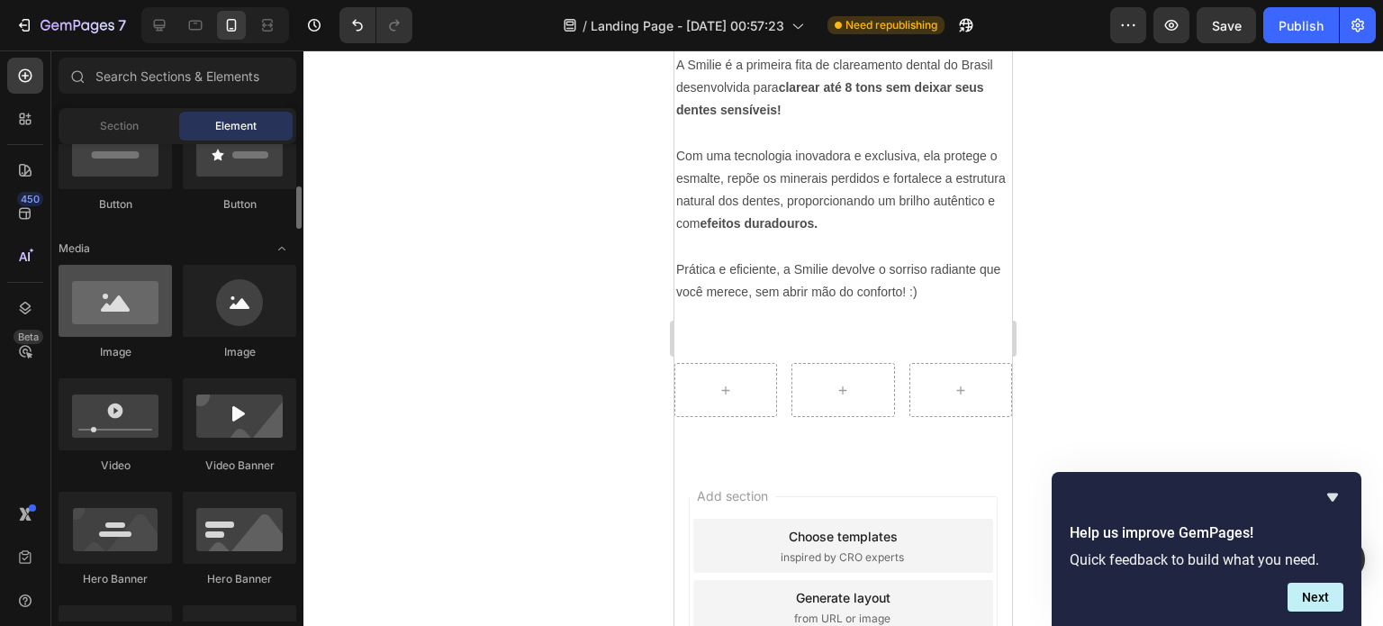
scroll to position [476, 0]
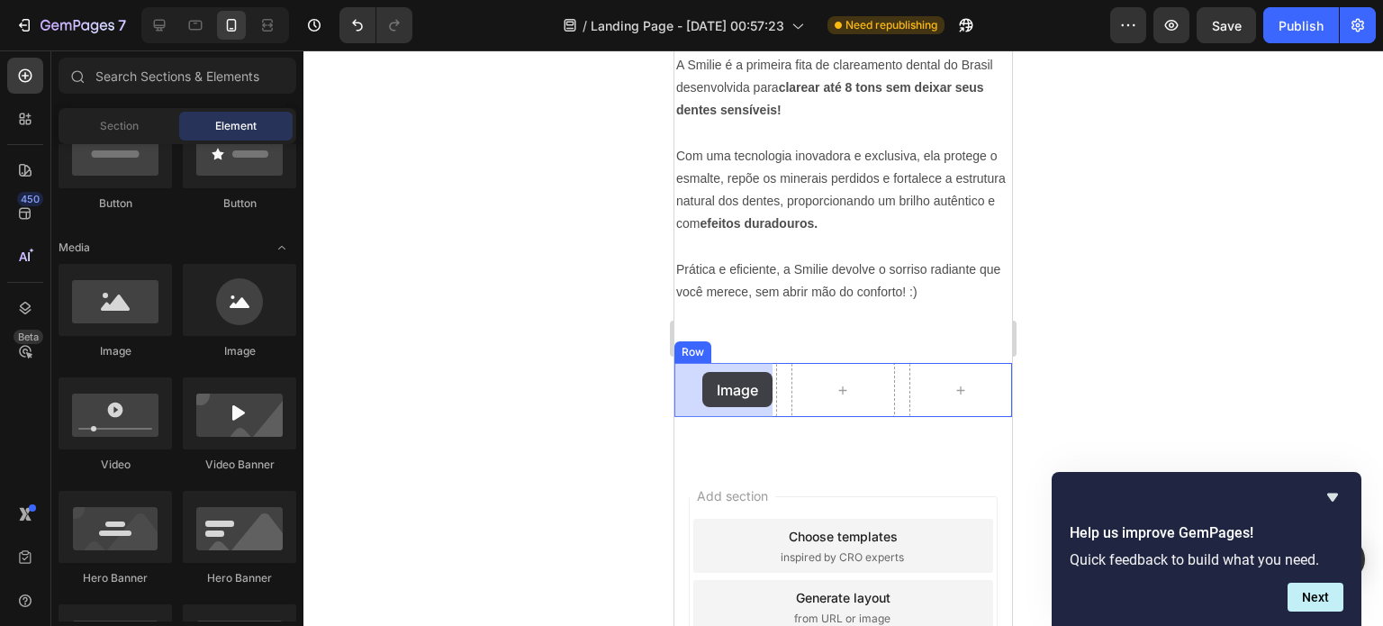
drag, startPoint x: 791, startPoint y: 336, endPoint x: 709, endPoint y: 380, distance: 93.1
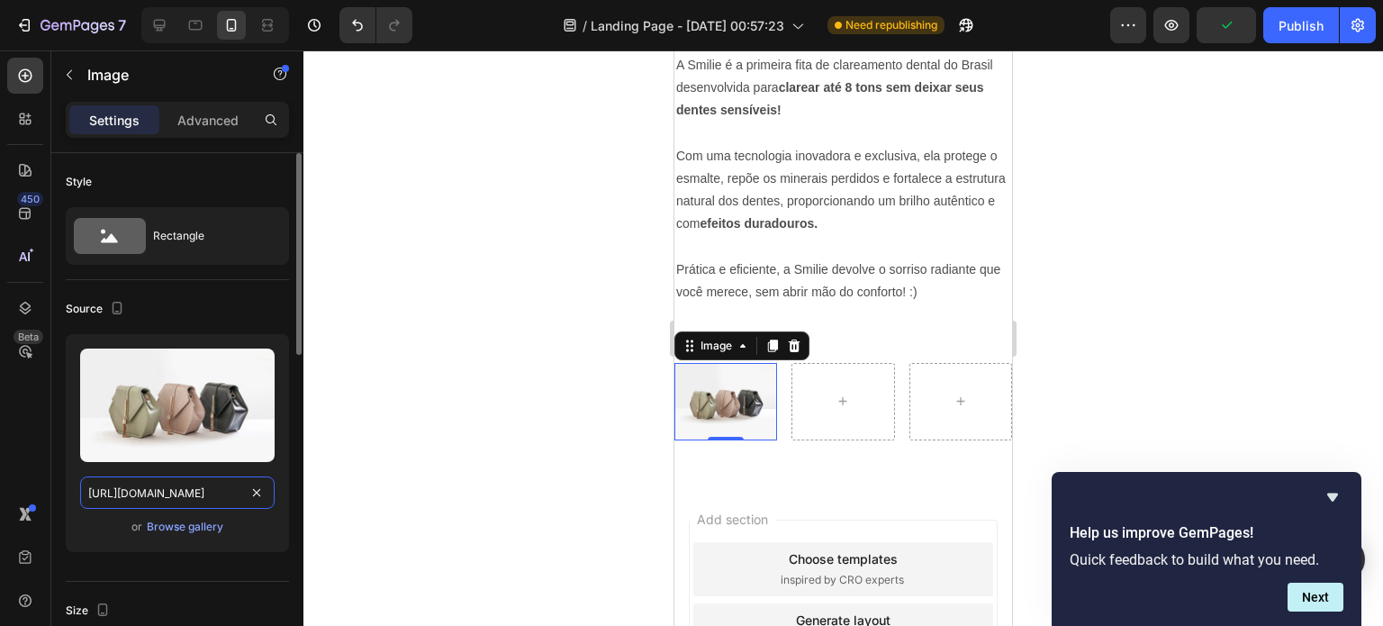
click at [184, 488] on input "[URL][DOMAIN_NAME]" at bounding box center [177, 492] width 194 height 32
paste input "0721/3921/1025/t/3/assets/g1-1676555599860.png?v=1676555601"
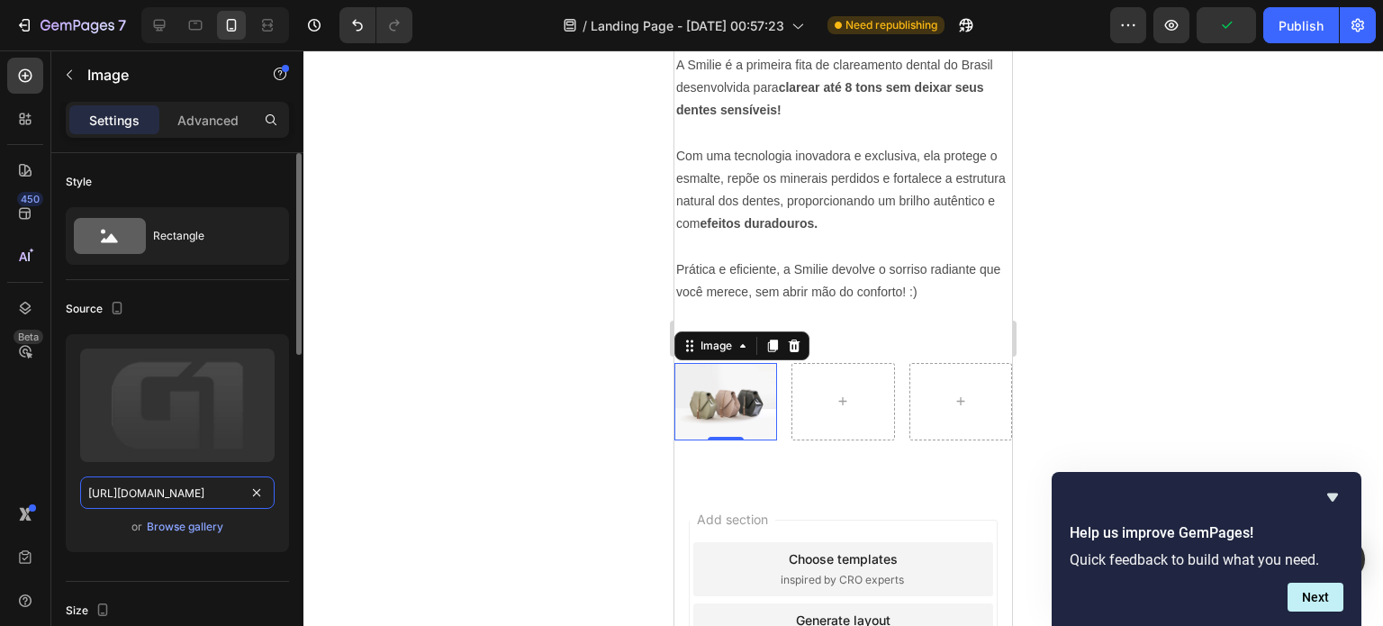
scroll to position [0, 357]
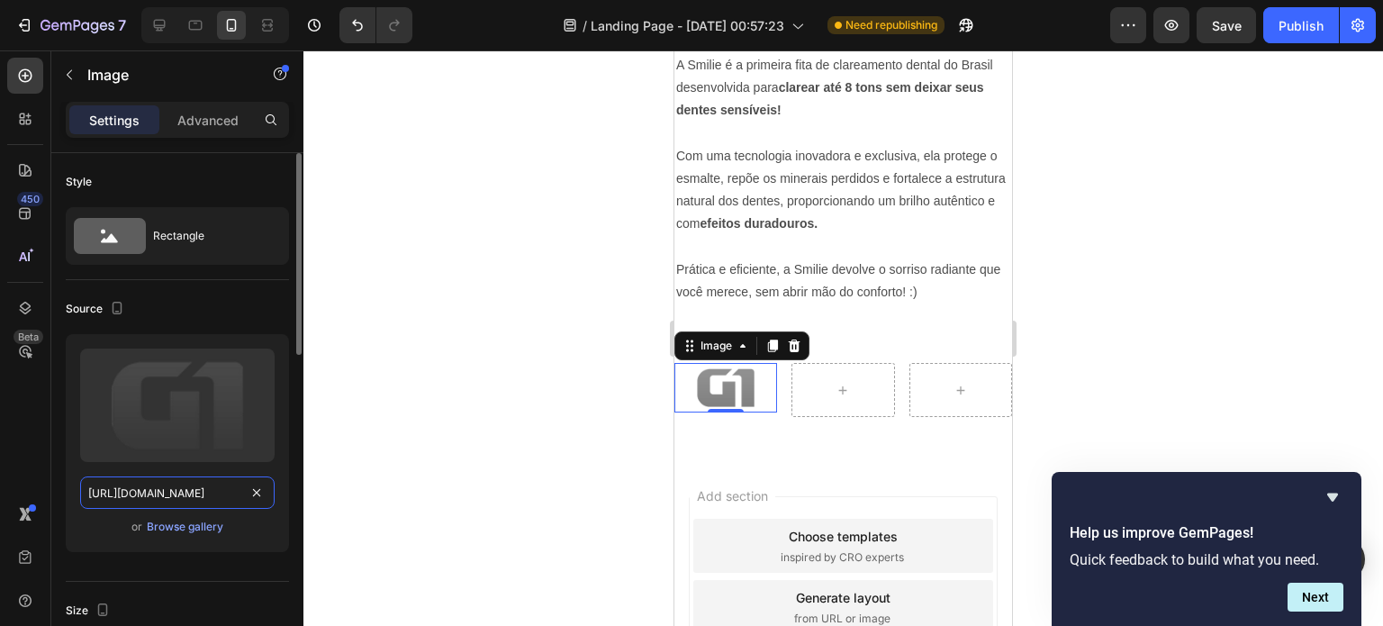
type input "[URL][DOMAIN_NAME]"
click at [275, 531] on div "Upload Image [URL][DOMAIN_NAME] or Browse gallery" at bounding box center [177, 443] width 223 height 218
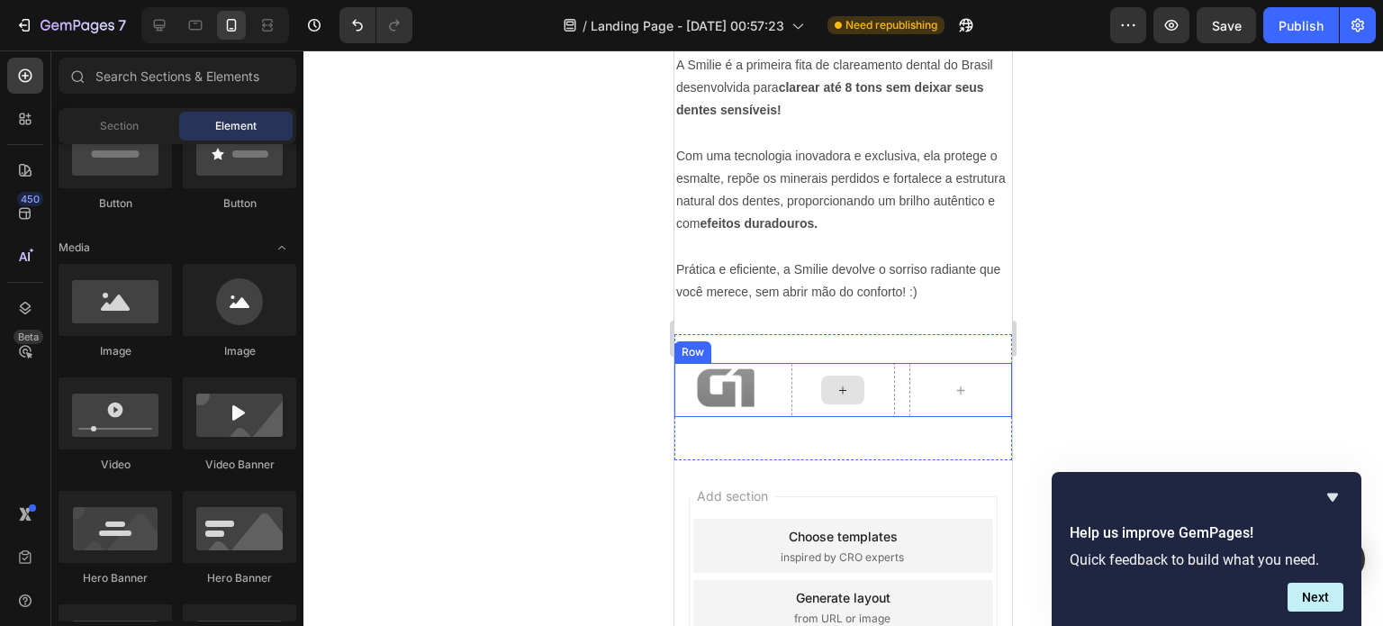
click at [827, 390] on div at bounding box center [842, 389] width 43 height 29
drag, startPoint x: 804, startPoint y: 350, endPoint x: 822, endPoint y: 397, distance: 50.2
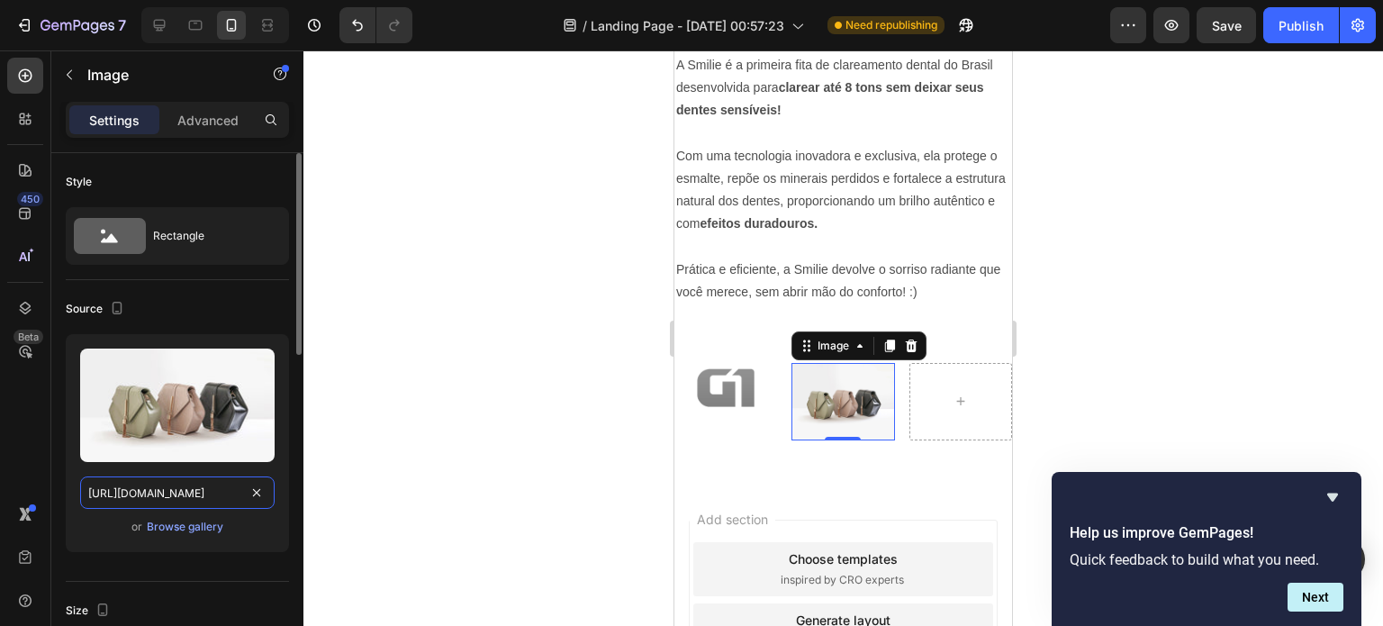
click at [212, 496] on input "[URL][DOMAIN_NAME]" at bounding box center [177, 492] width 194 height 32
paste input "0721/3921/1025/t/3/assets/r7-1676555599865.png?v=1676555603"
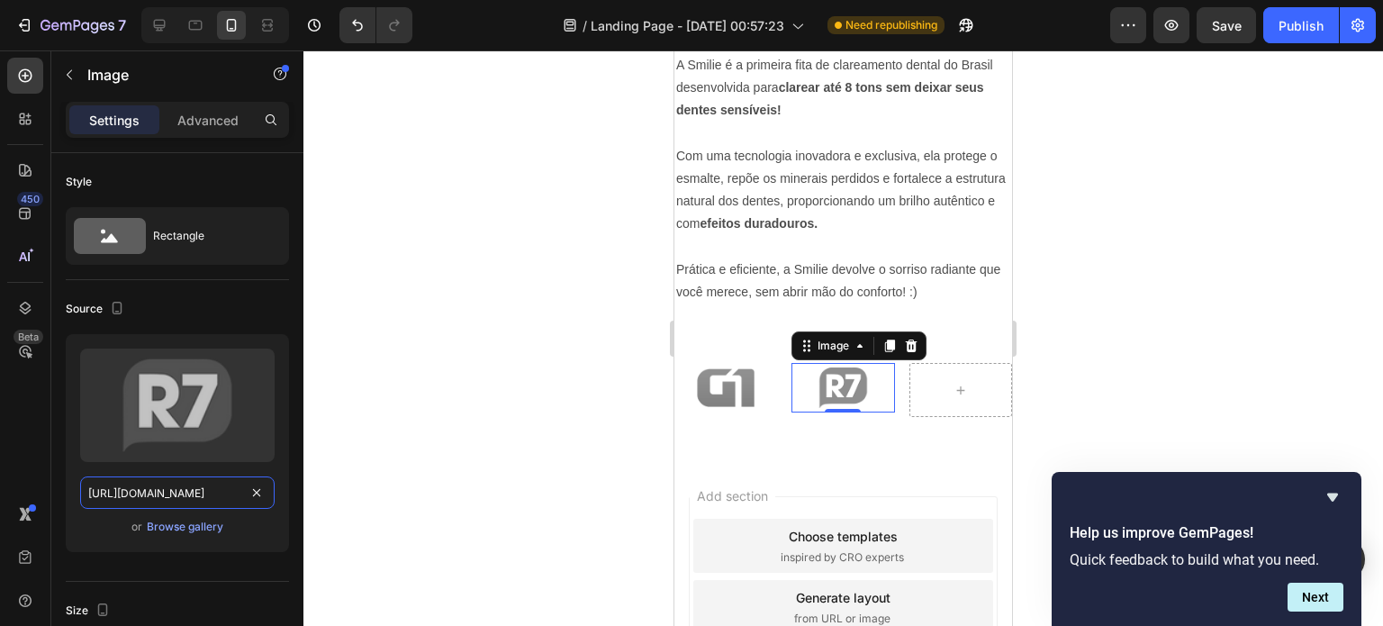
type input "[URL][DOMAIN_NAME]"
click at [346, 435] on div at bounding box center [842, 337] width 1079 height 575
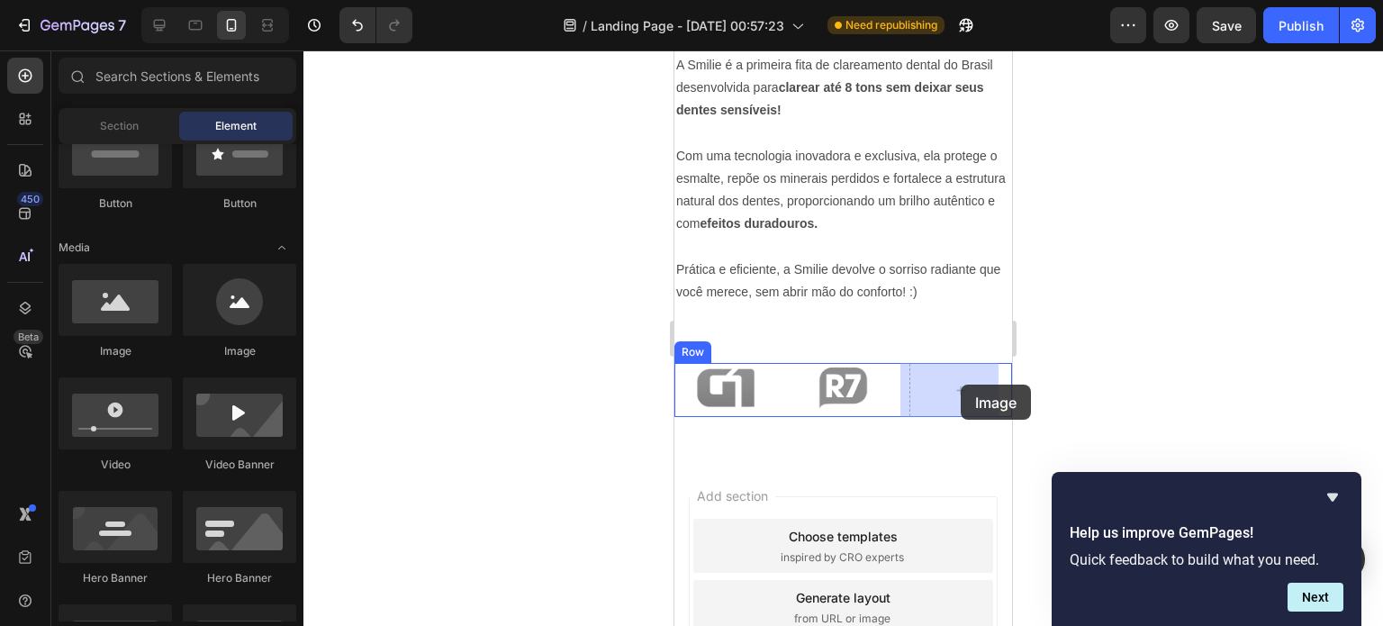
drag, startPoint x: 796, startPoint y: 370, endPoint x: 956, endPoint y: 385, distance: 161.0
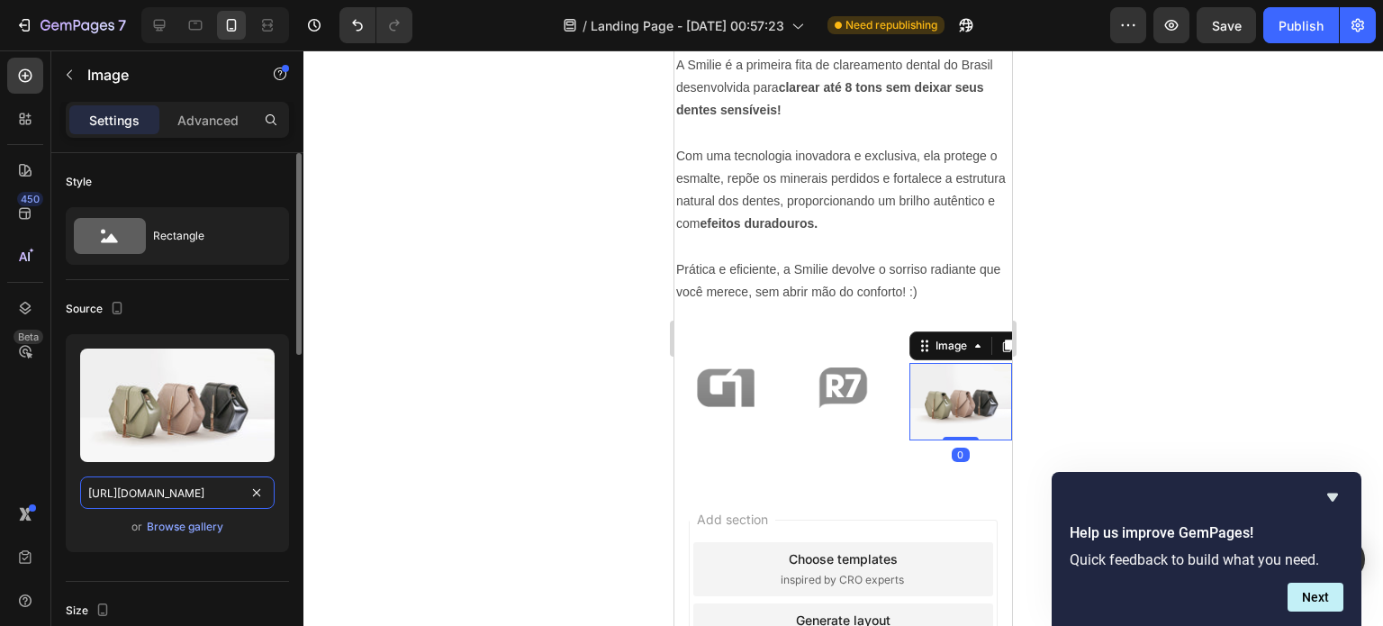
click at [223, 486] on input "[URL][DOMAIN_NAME]" at bounding box center [177, 492] width 194 height 32
paste input "0721/3921/1025/t/3/assets/time-1676555599870.png?v=1676555605"
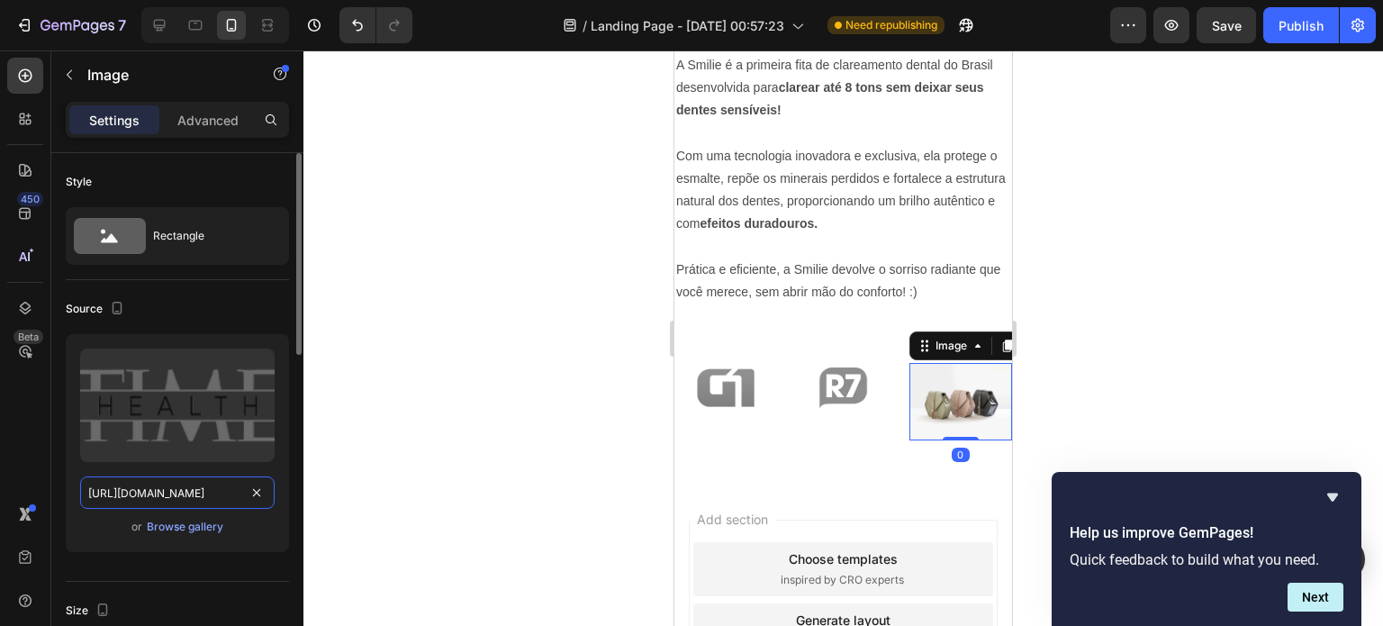
scroll to position [0, 370]
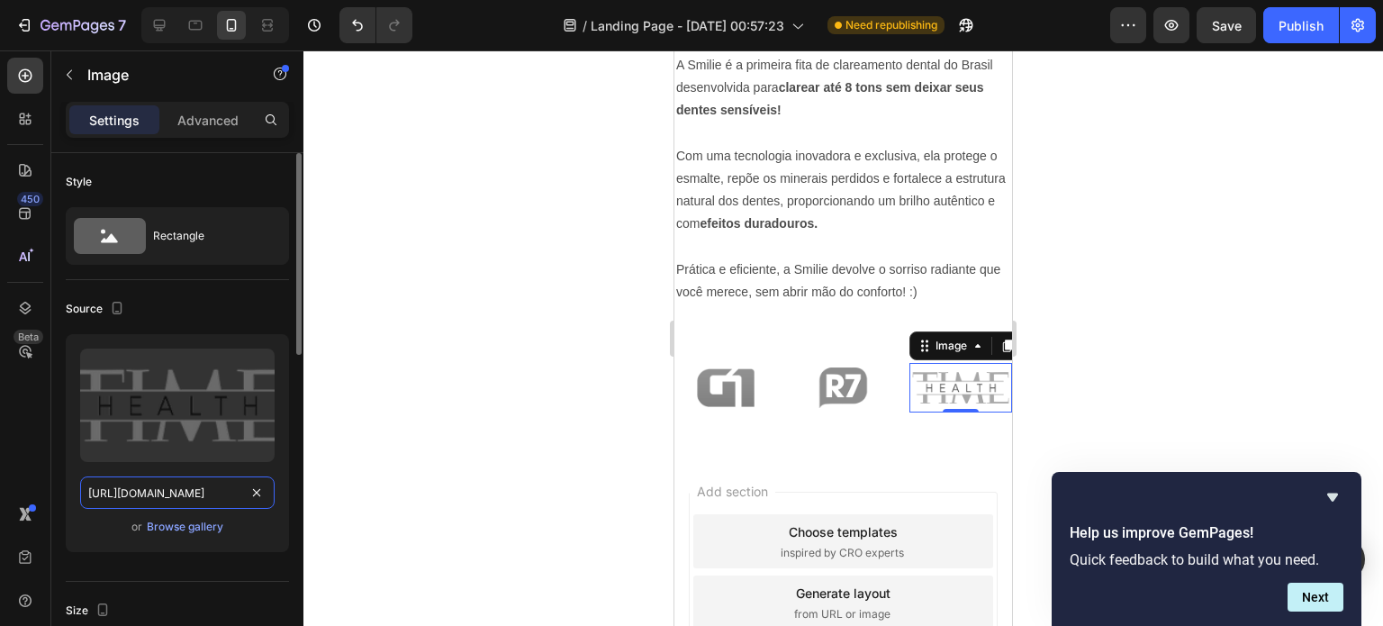
type input "[URL][DOMAIN_NAME]"
click at [237, 571] on div "Source Upload Image [URL][DOMAIN_NAME] or Browse gallery" at bounding box center [177, 431] width 223 height 302
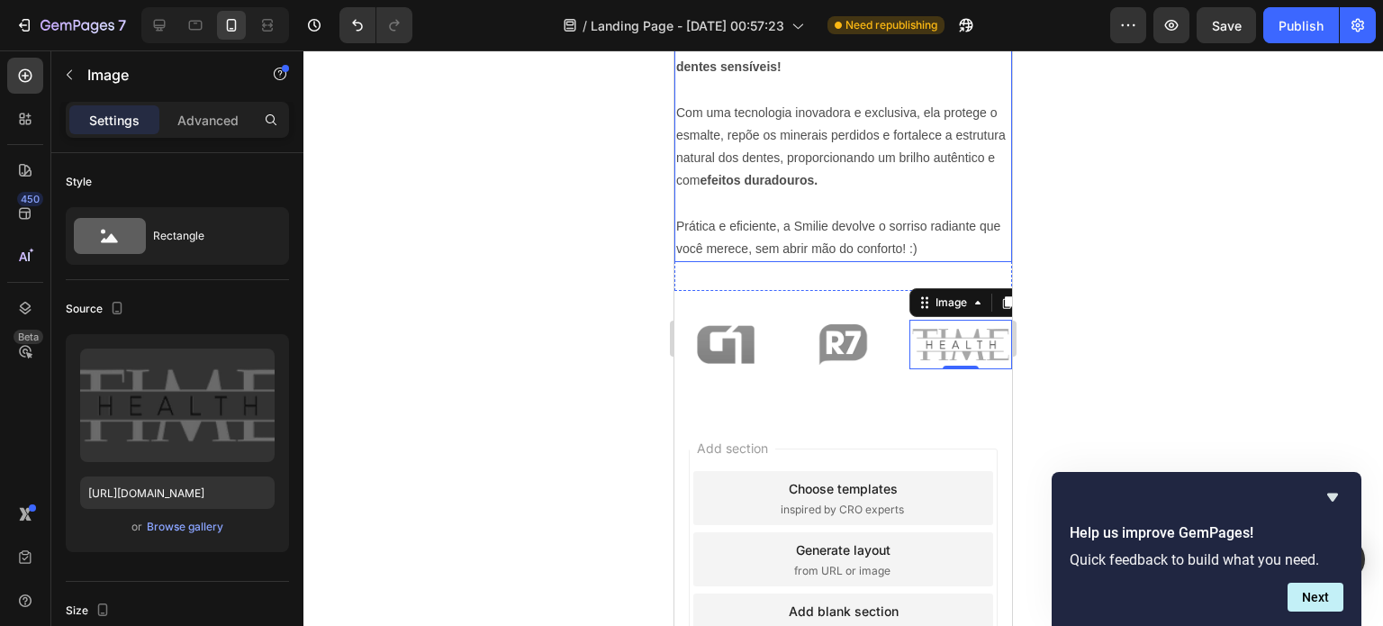
scroll to position [1138, 0]
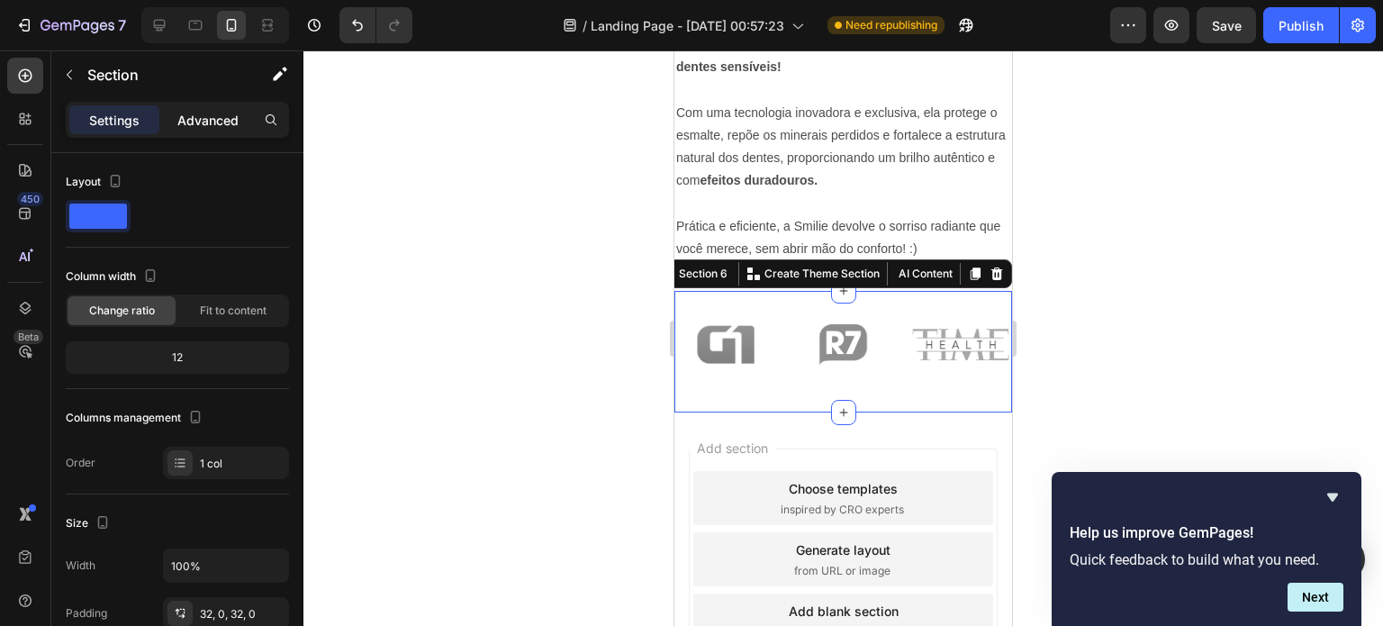
click at [222, 122] on p "Advanced" at bounding box center [207, 120] width 61 height 19
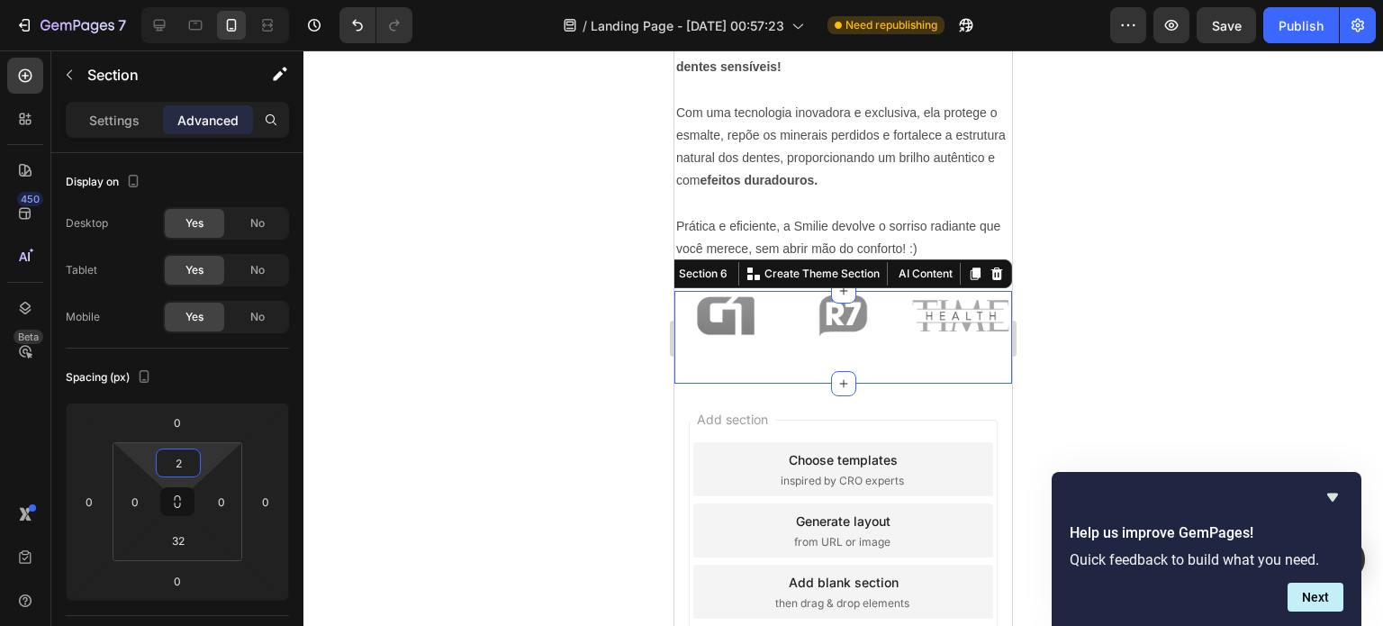
type input "4"
click at [176, 0] on html "7 / Landing Page - [DATE] 00:57:23 Need republishing Preview Save Publish 450 B…" at bounding box center [691, 0] width 1383 height 0
click at [974, 204] on p at bounding box center [843, 204] width 334 height 23
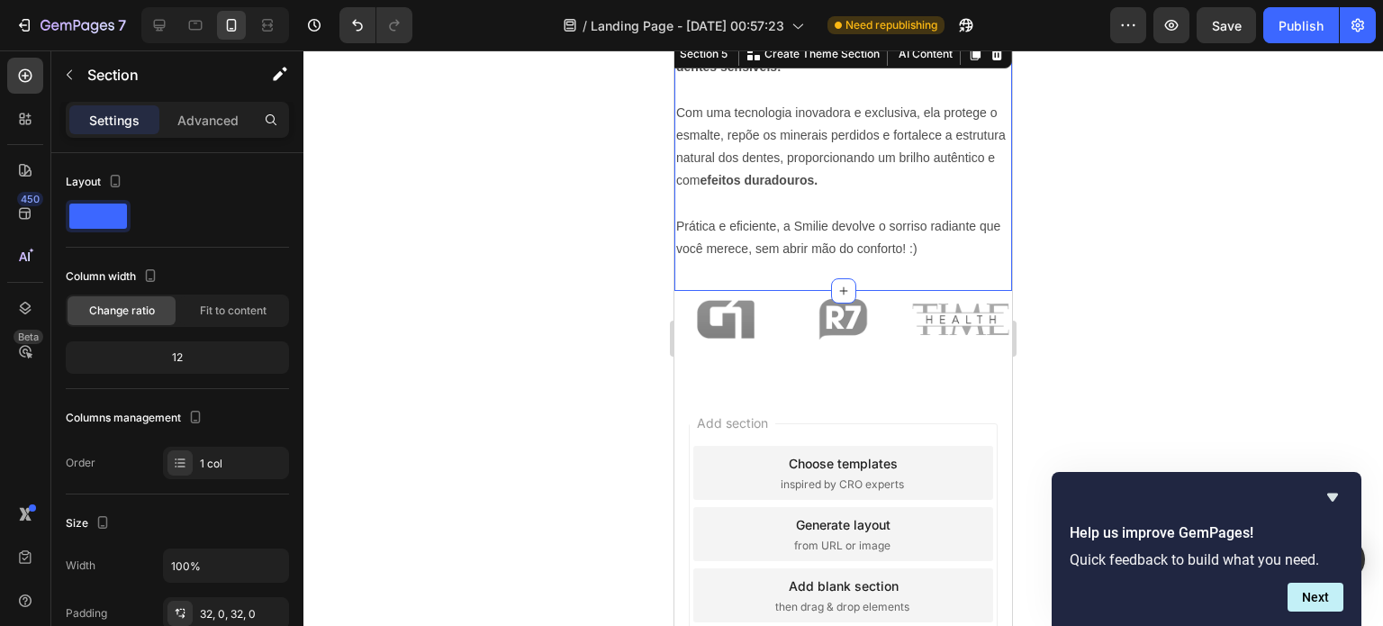
click at [945, 273] on div "A Smilie é a primeira fita de clareamento dental do Brasil desenvolvida para cl…" at bounding box center [843, 163] width 338 height 255
click at [209, 122] on p "Advanced" at bounding box center [207, 120] width 61 height 19
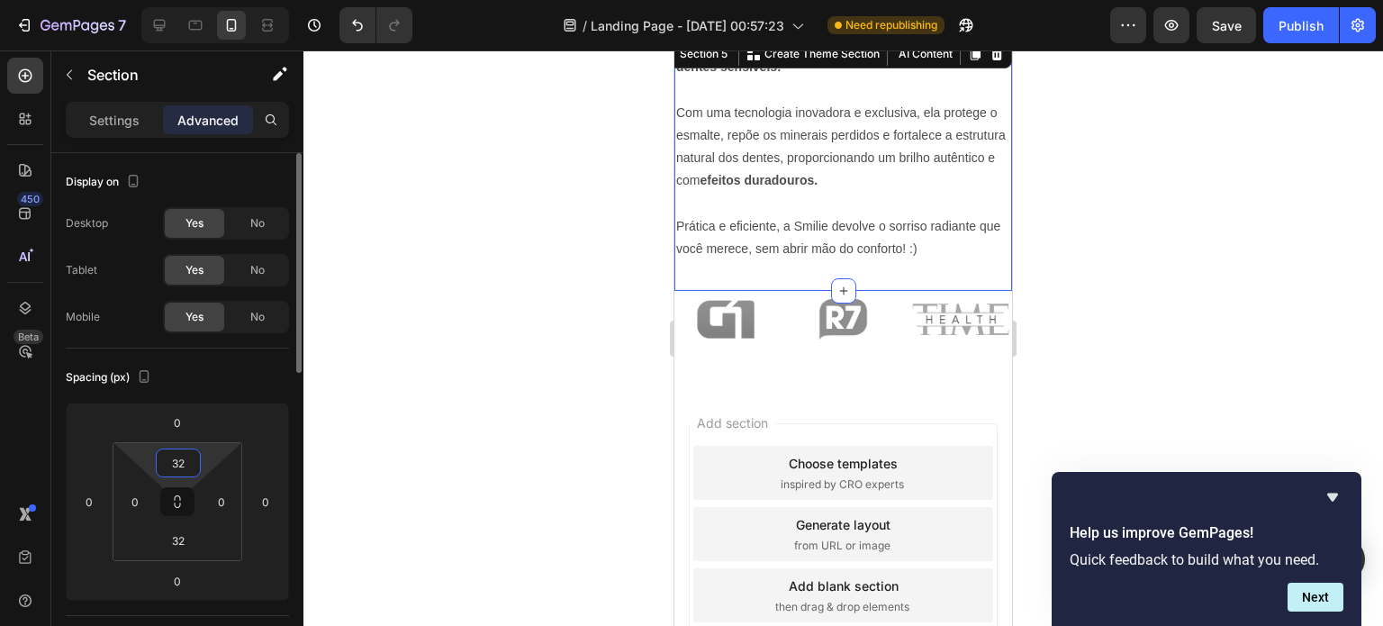
drag, startPoint x: 177, startPoint y: 483, endPoint x: 180, endPoint y: 470, distance: 12.9
click at [180, 0] on html "7 / Landing Page - [DATE] 00:57:23 Need republishing Preview Save Publish 450 B…" at bounding box center [691, 0] width 1383 height 0
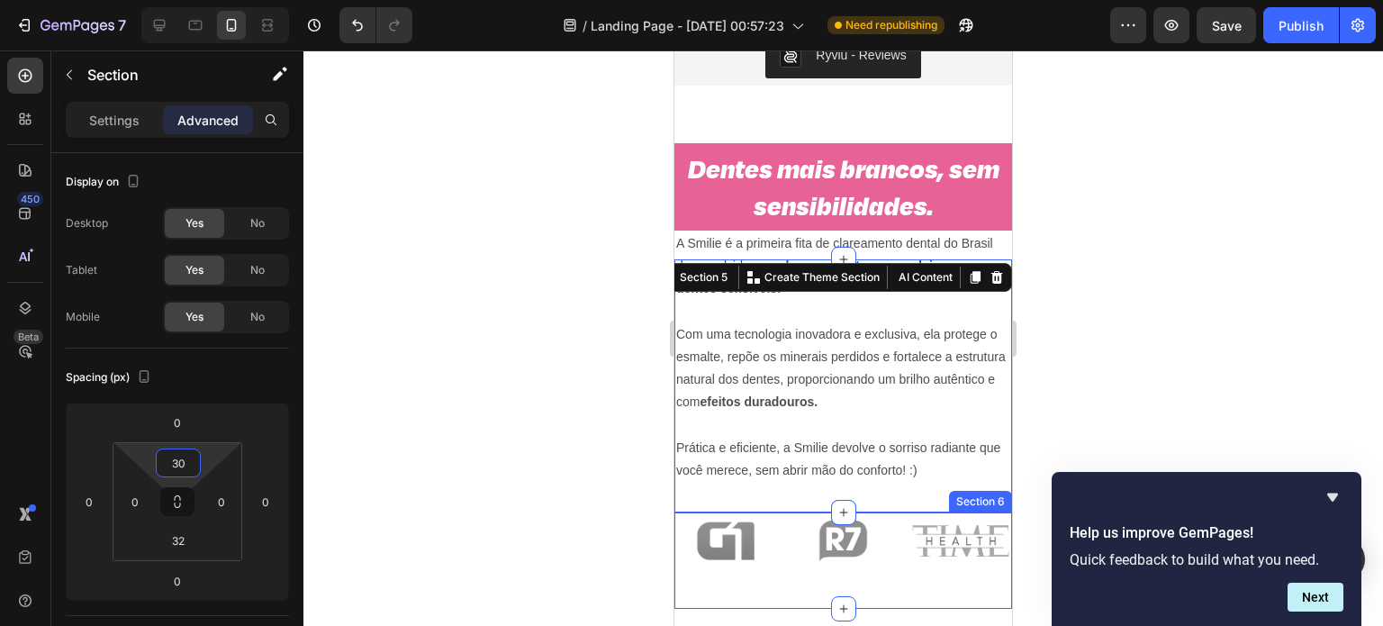
scroll to position [916, 0]
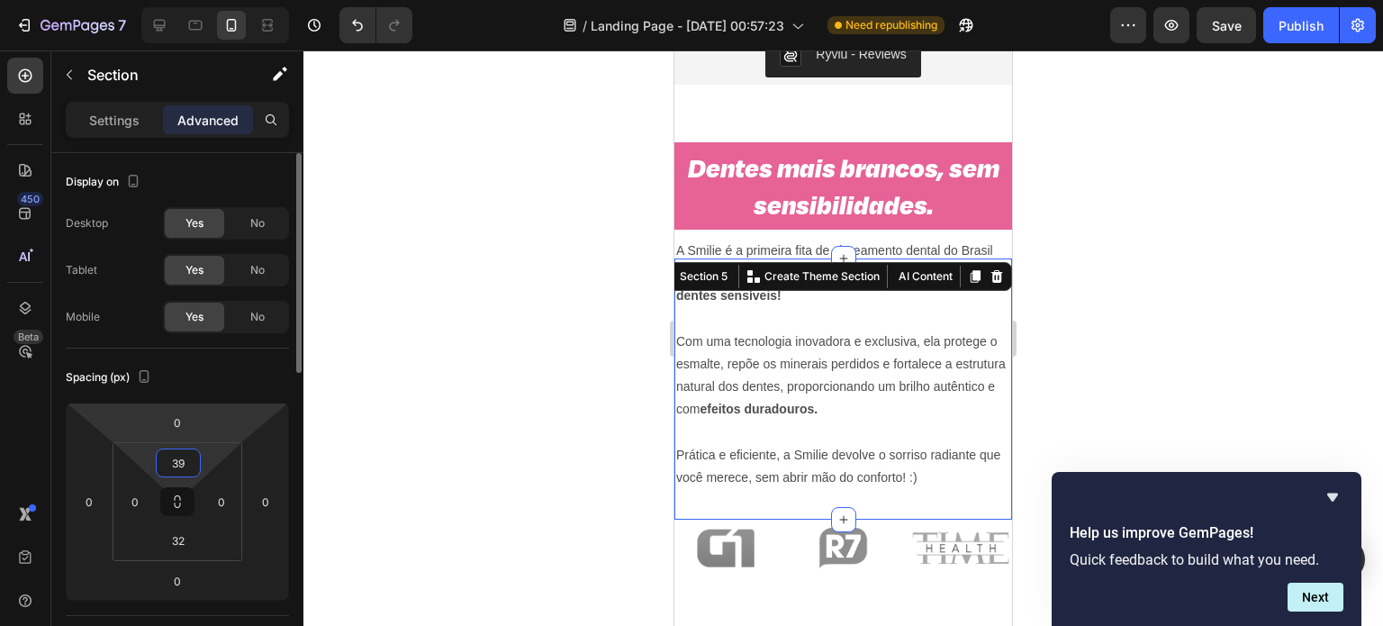
type input "3"
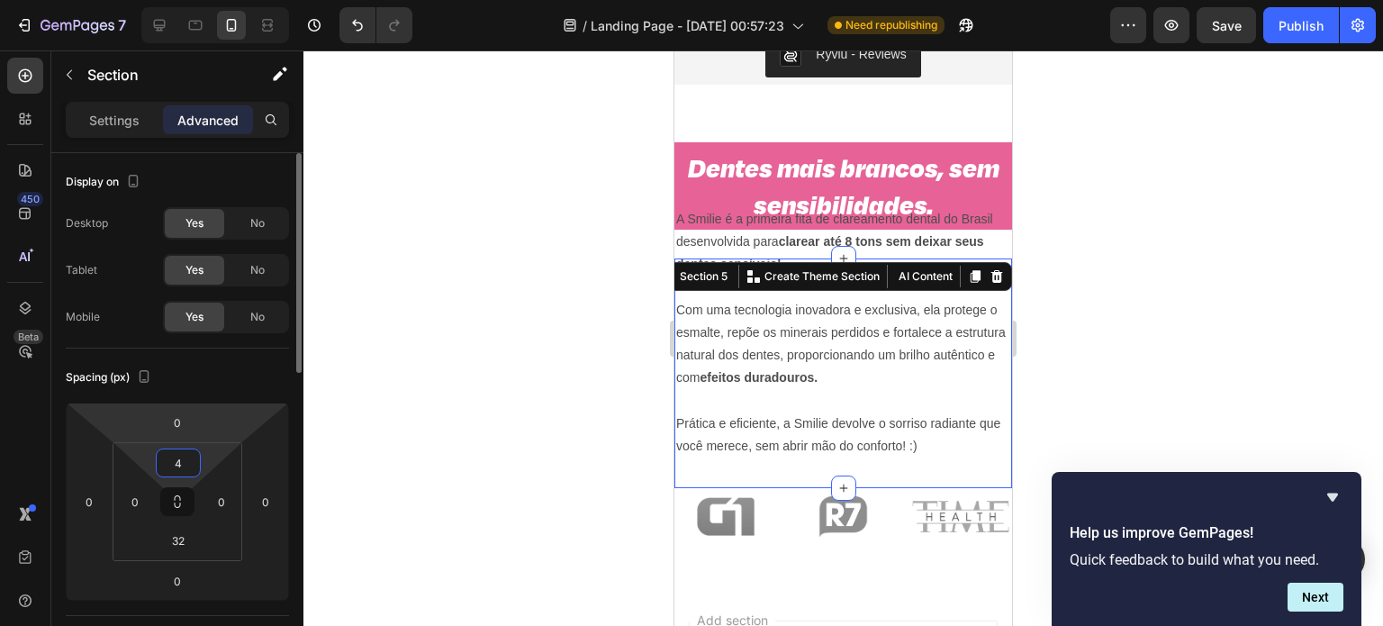
type input "40"
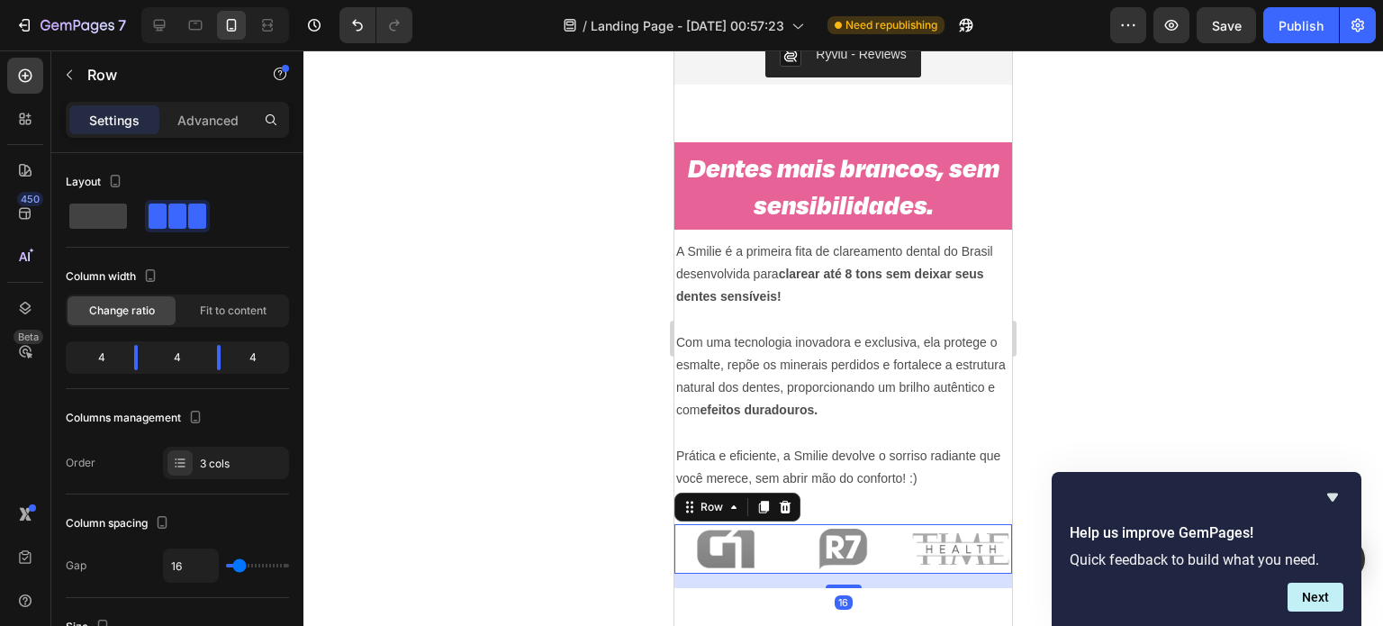
click at [778, 536] on div "Image Image Image Row 16" at bounding box center [843, 549] width 338 height 50
drag, startPoint x: 842, startPoint y: 583, endPoint x: 850, endPoint y: 543, distance: 40.4
click at [850, 543] on div "Image Image Image Row 0" at bounding box center [843, 549] width 338 height 50
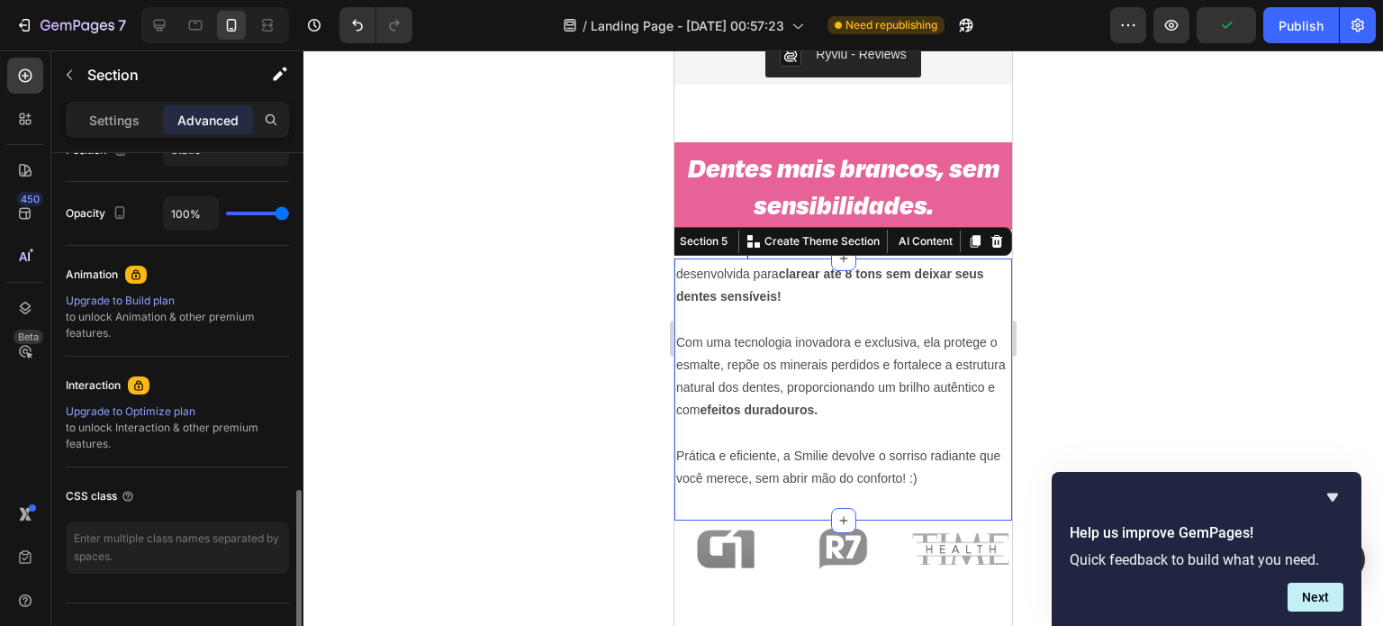
scroll to position [724, 0]
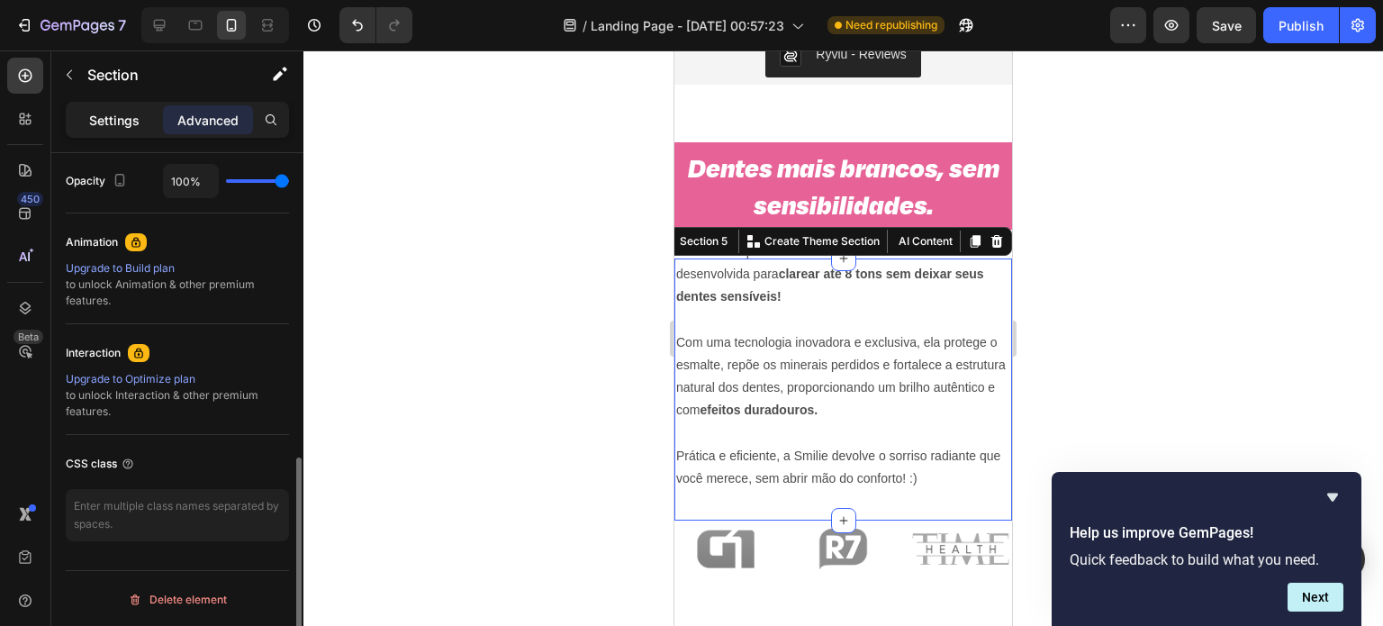
click at [130, 125] on p "Settings" at bounding box center [114, 120] width 50 height 19
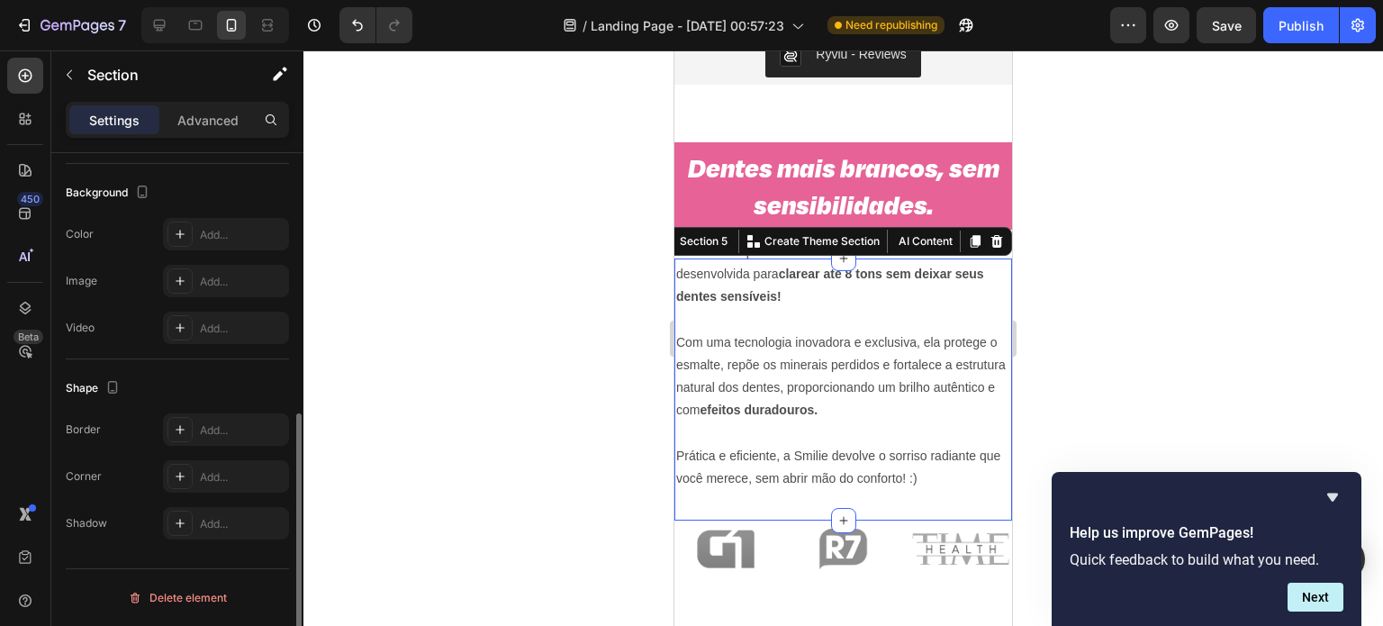
scroll to position [526, 0]
click at [227, 233] on div "Add..." at bounding box center [242, 237] width 85 height 16
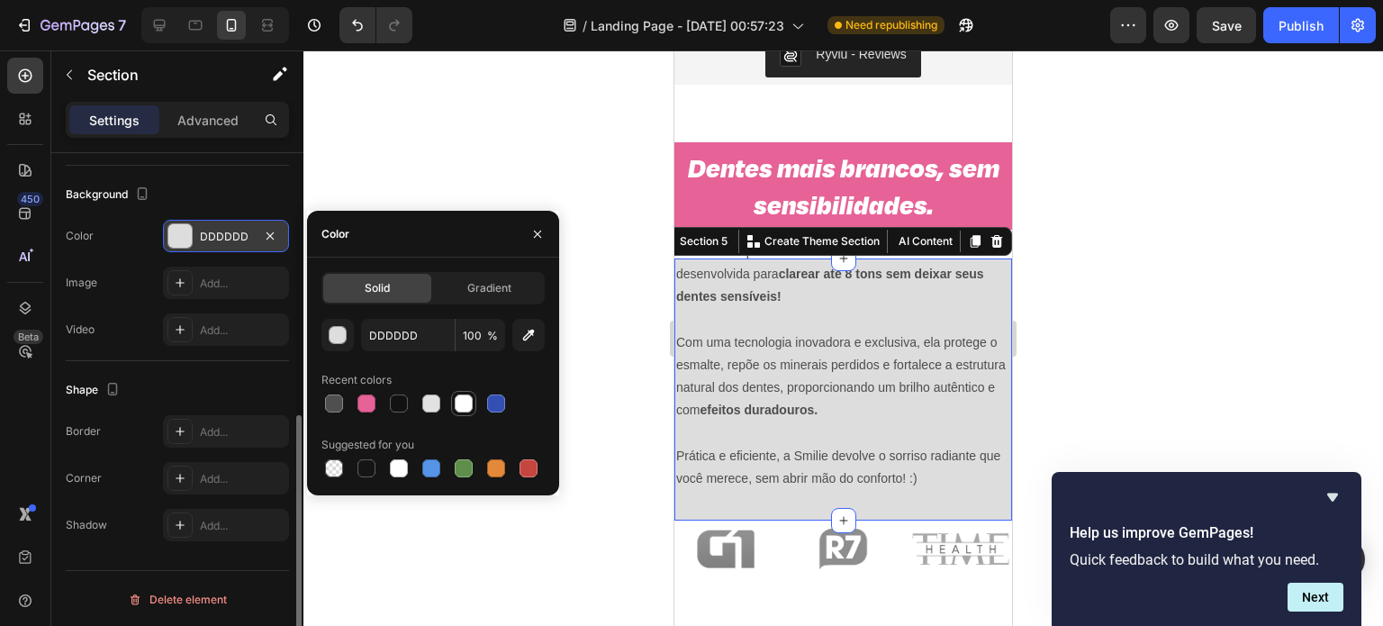
click at [459, 405] on div at bounding box center [464, 403] width 18 height 18
type input "FFFFFF"
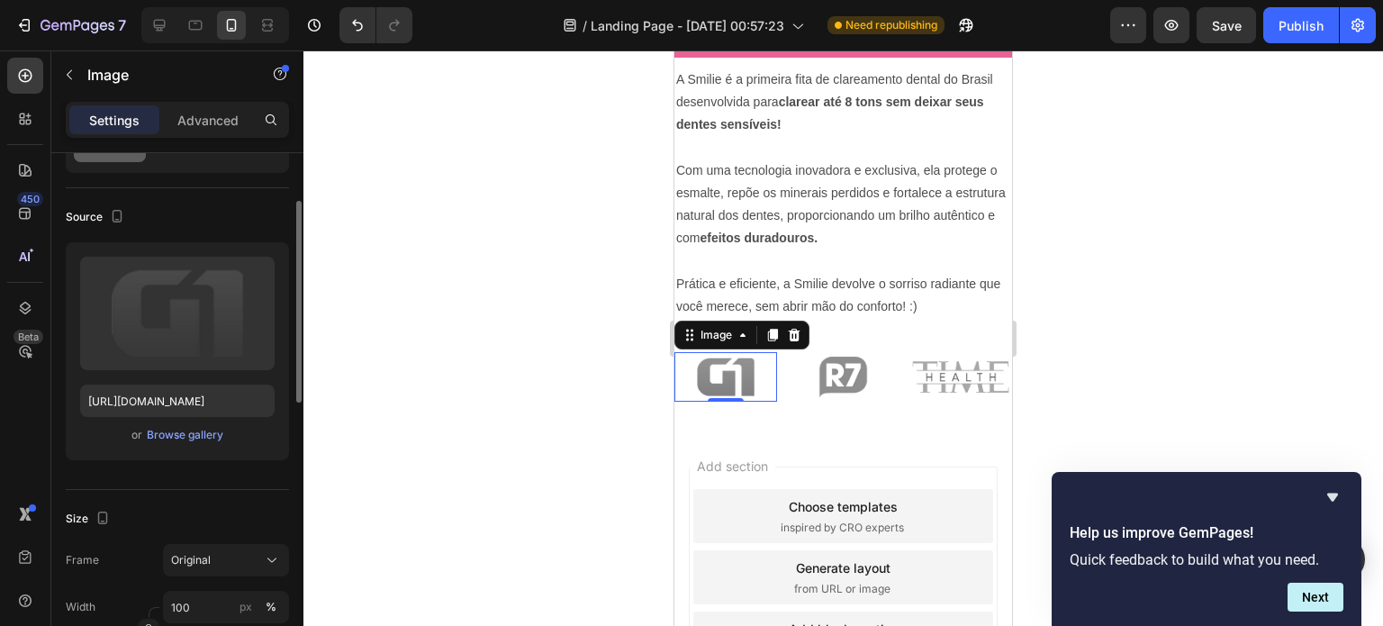
scroll to position [101, 0]
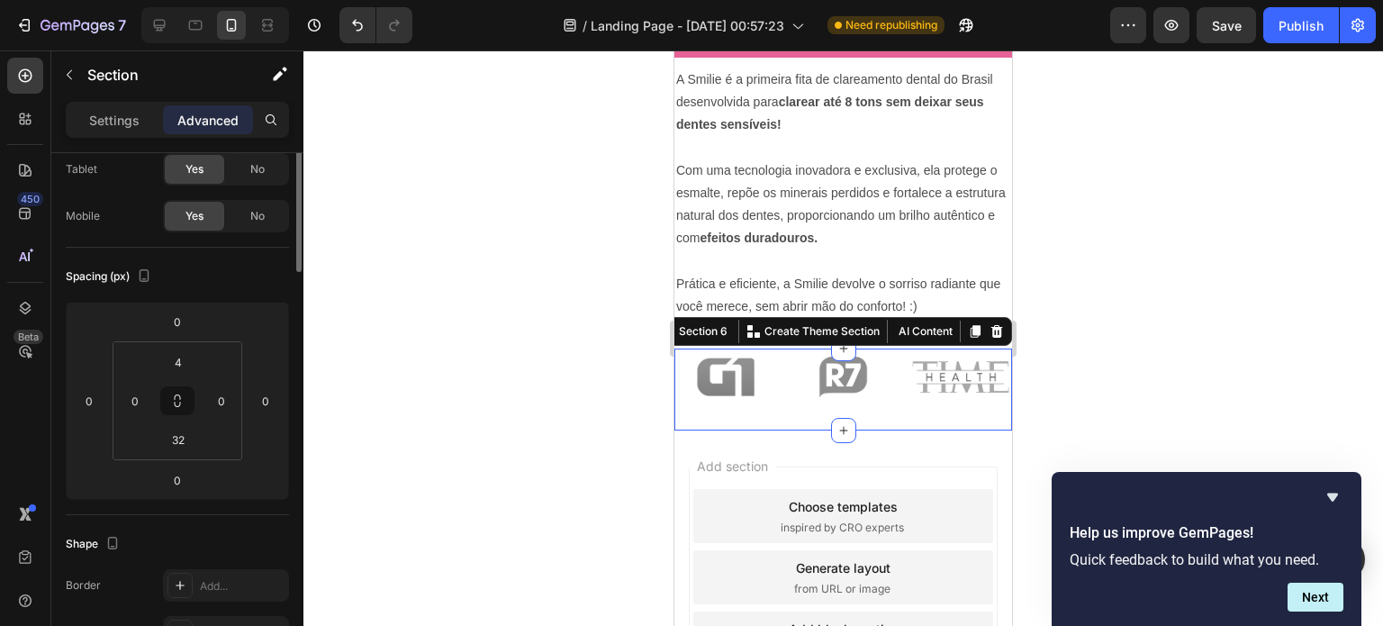
click at [821, 406] on div "Image Image Image Row Section 6 You can create reusable sections Create Theme S…" at bounding box center [843, 389] width 338 height 82
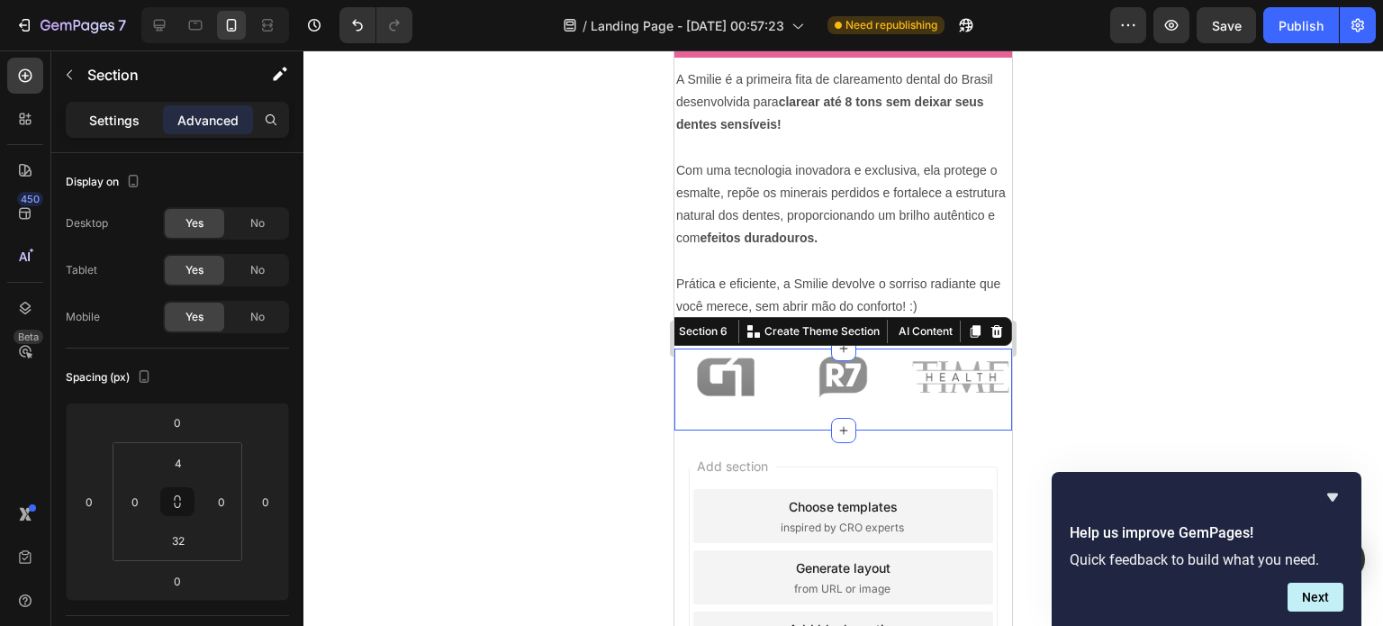
click at [126, 125] on p "Settings" at bounding box center [114, 120] width 50 height 19
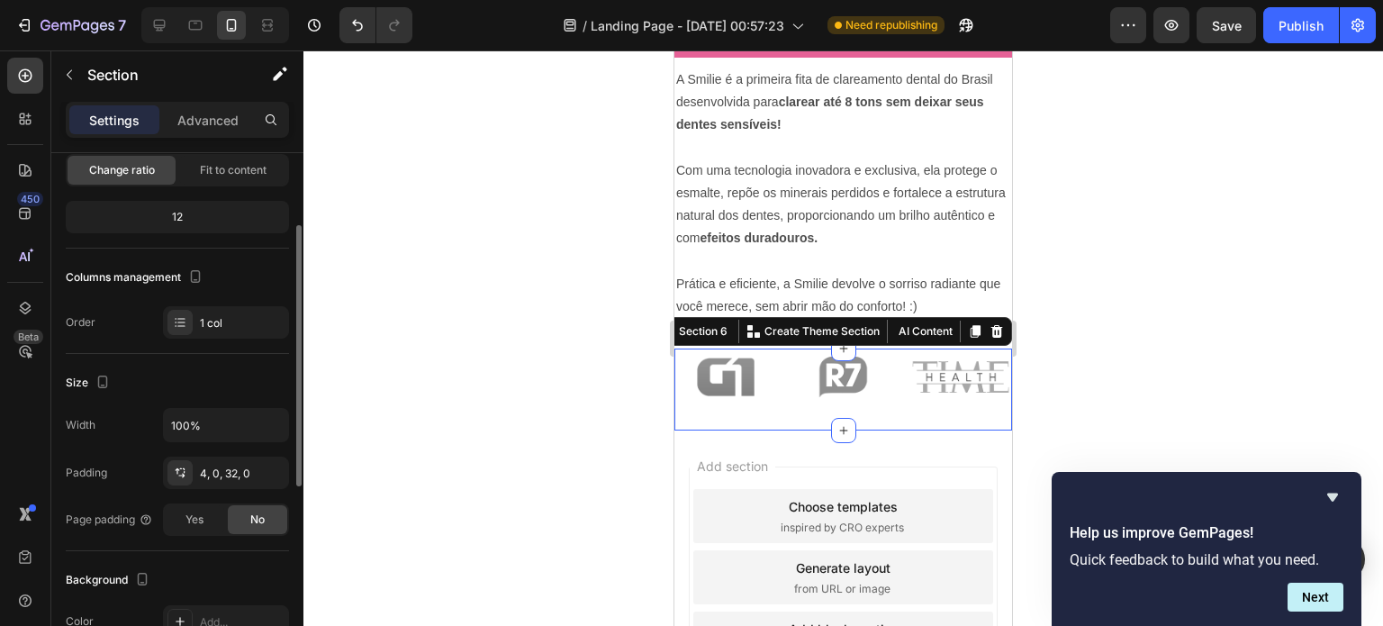
scroll to position [142, 0]
click at [196, 428] on input "100%" at bounding box center [226, 423] width 124 height 32
click at [257, 420] on button "button" at bounding box center [272, 423] width 32 height 32
click at [246, 415] on input "100%" at bounding box center [226, 423] width 124 height 32
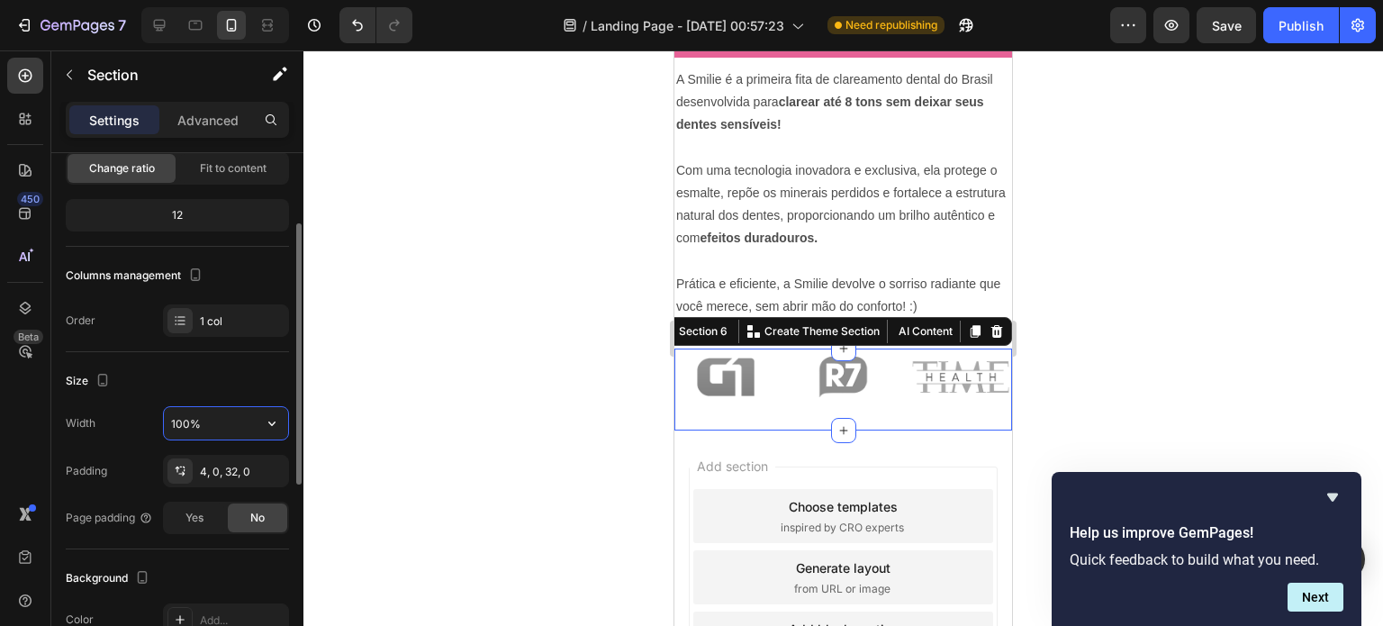
click at [246, 415] on input "100%" at bounding box center [226, 423] width 124 height 32
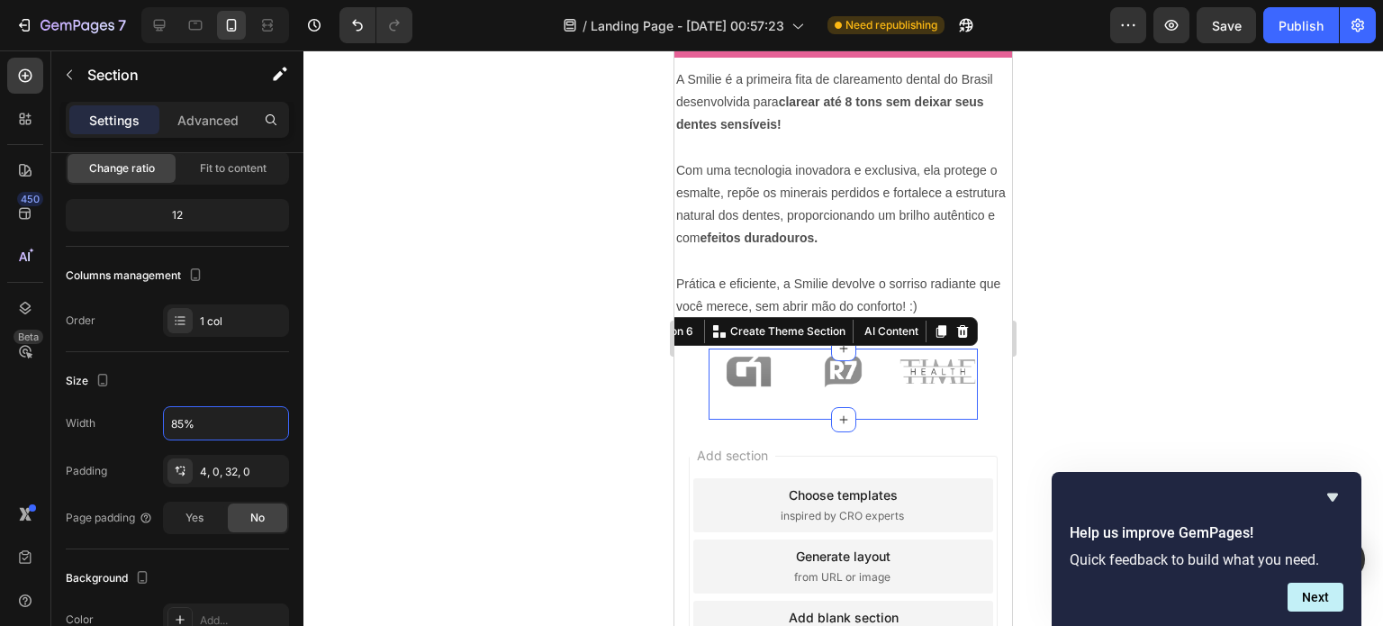
type input "85%"
click at [475, 390] on div at bounding box center [842, 337] width 1079 height 575
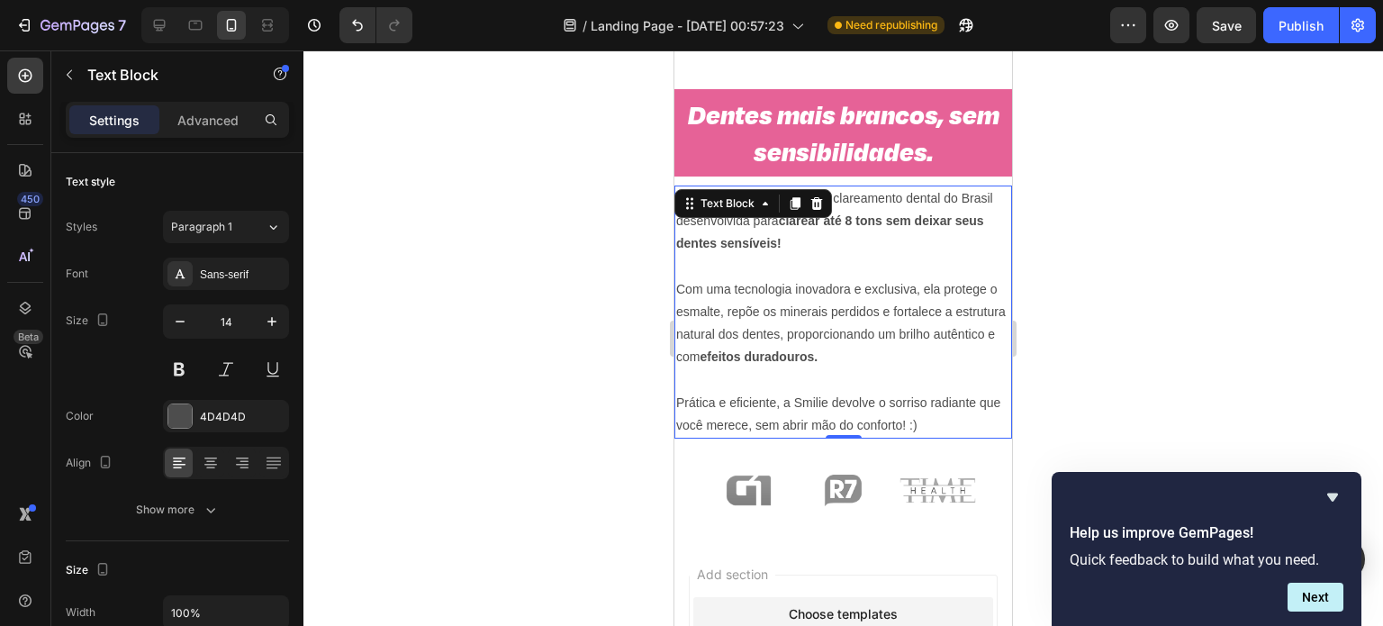
scroll to position [966, 0]
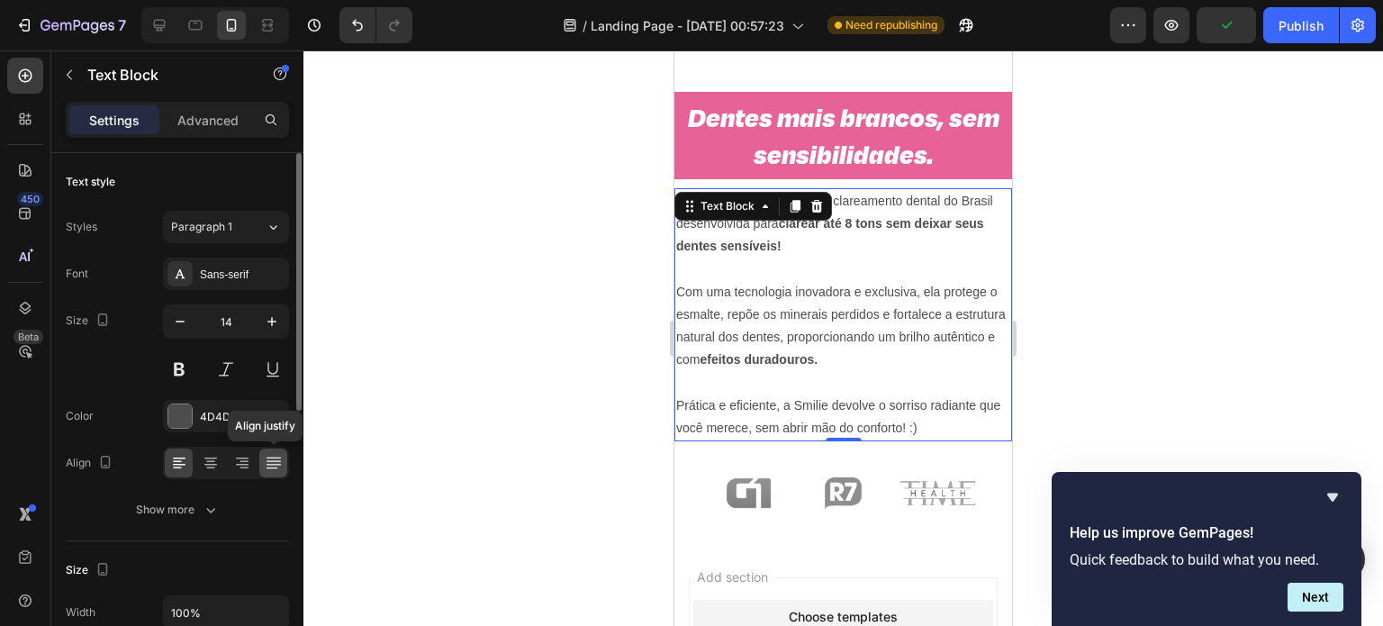
click at [274, 459] on icon at bounding box center [274, 463] width 18 height 18
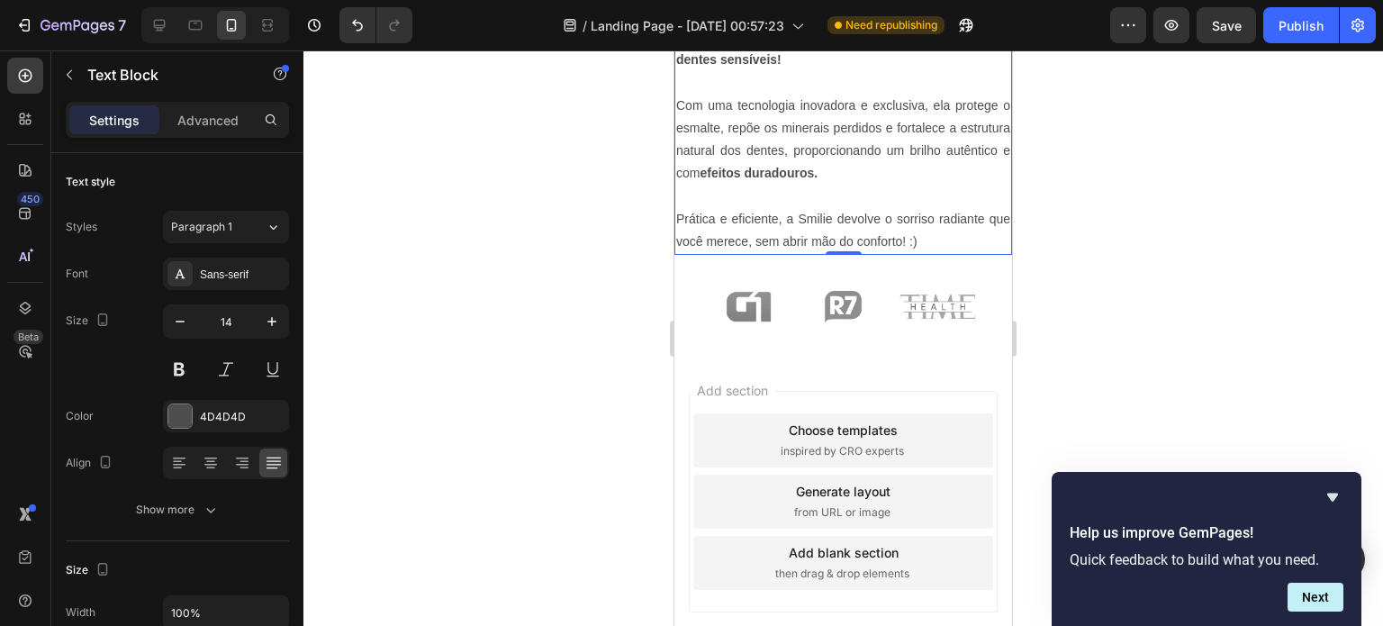
scroll to position [1171, 0]
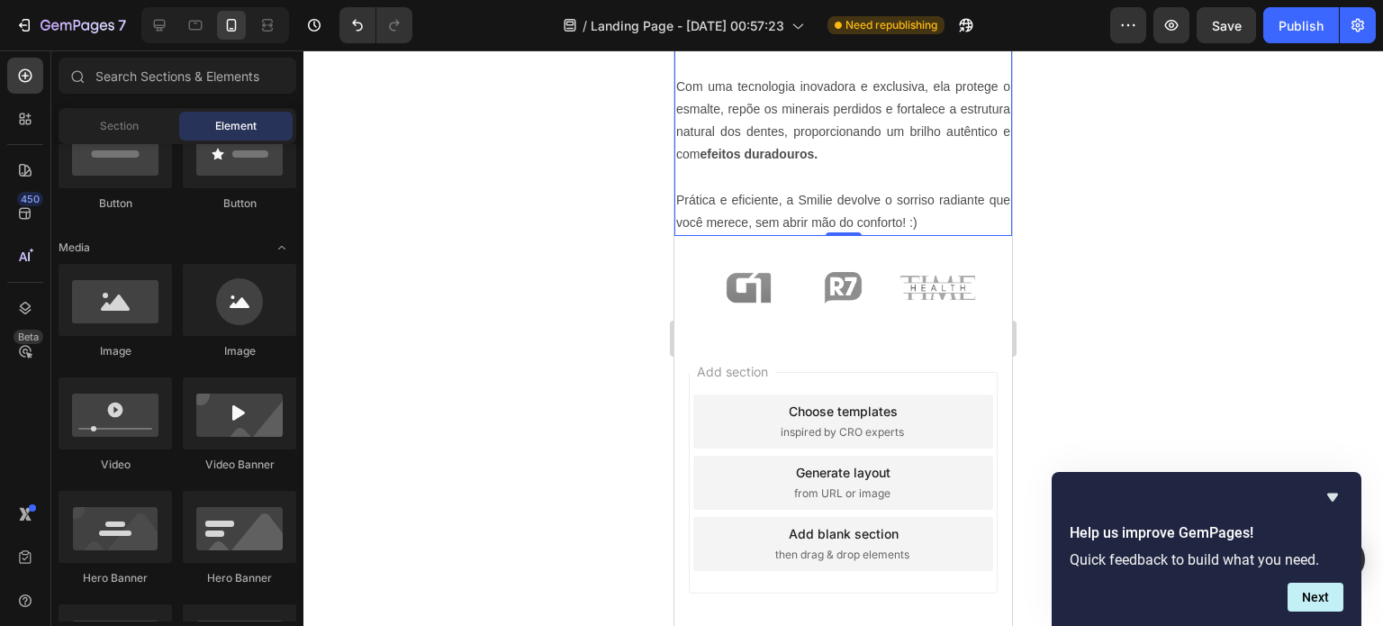
click at [697, 366] on div "Add section Choose templates inspired by CRO experts Generate layout from URL o…" at bounding box center [843, 508] width 338 height 344
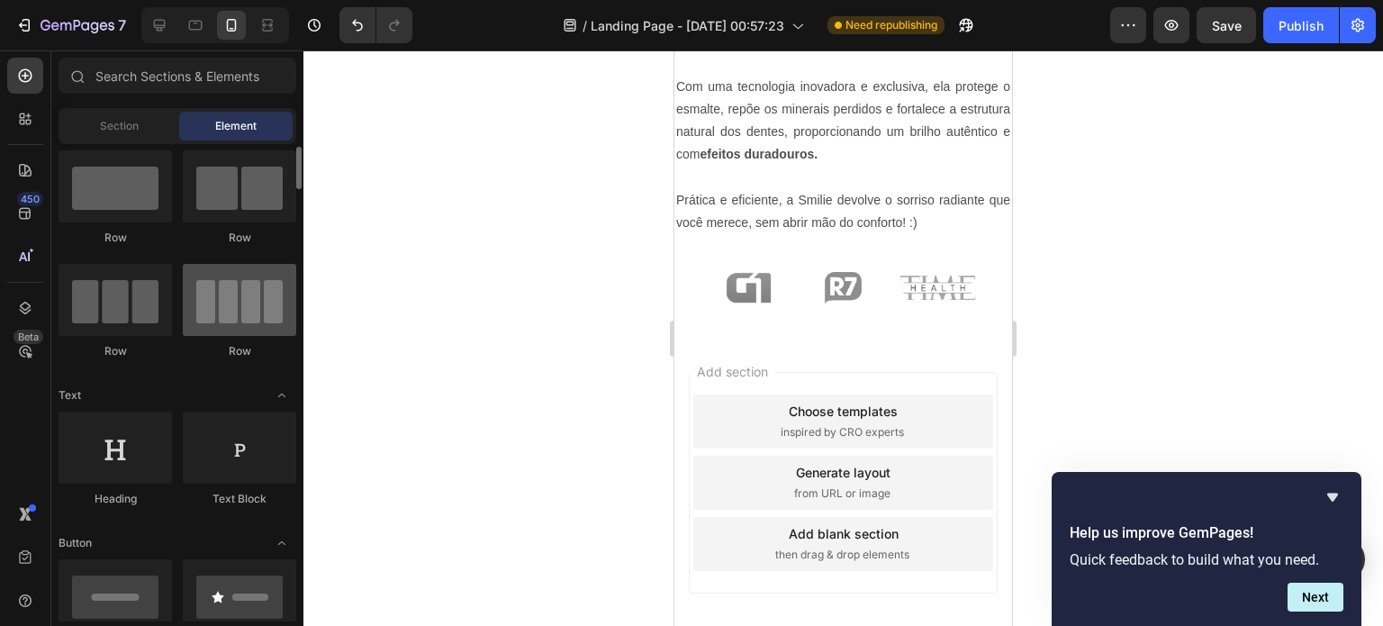
scroll to position [0, 0]
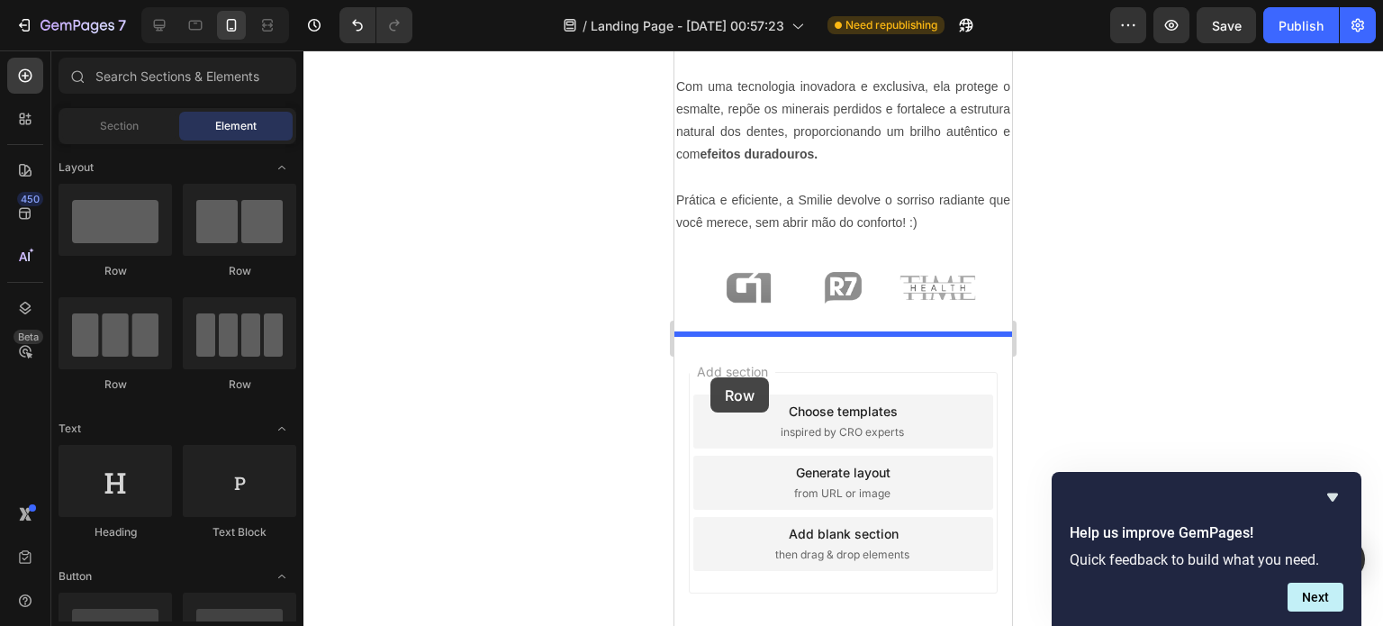
drag, startPoint x: 800, startPoint y: 280, endPoint x: 711, endPoint y: 378, distance: 132.6
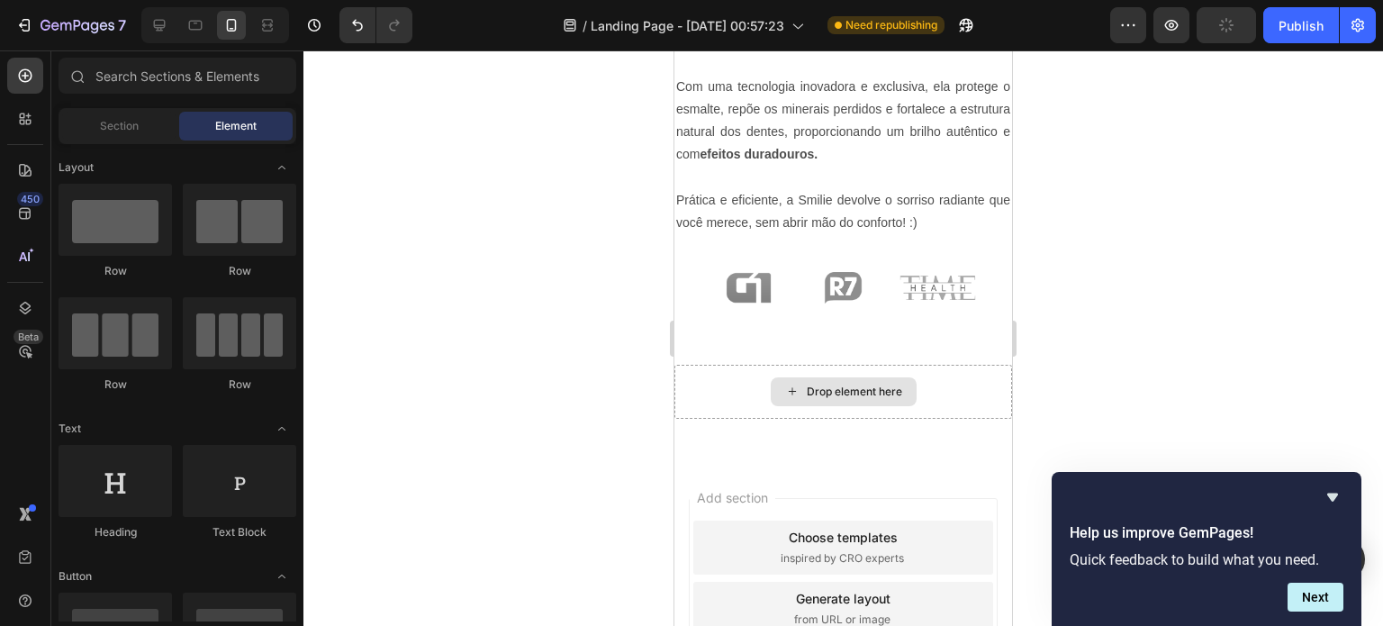
click at [853, 384] on div "Drop element here" at bounding box center [854, 391] width 95 height 14
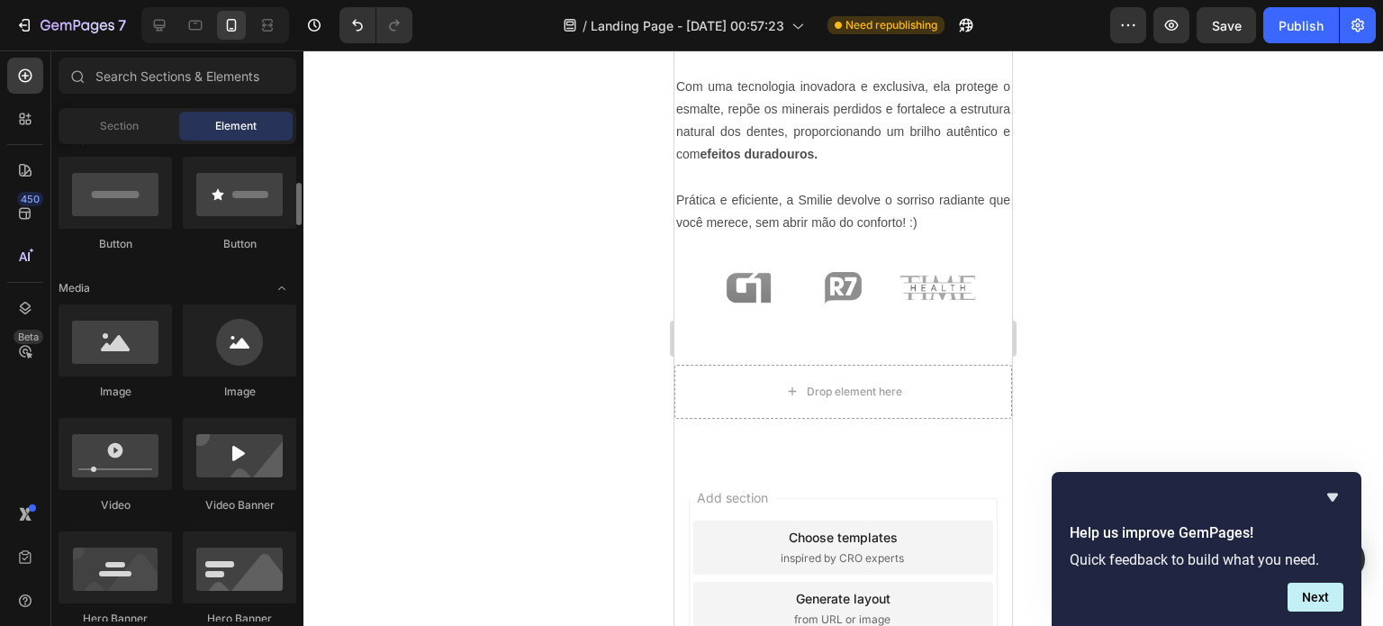
scroll to position [436, 0]
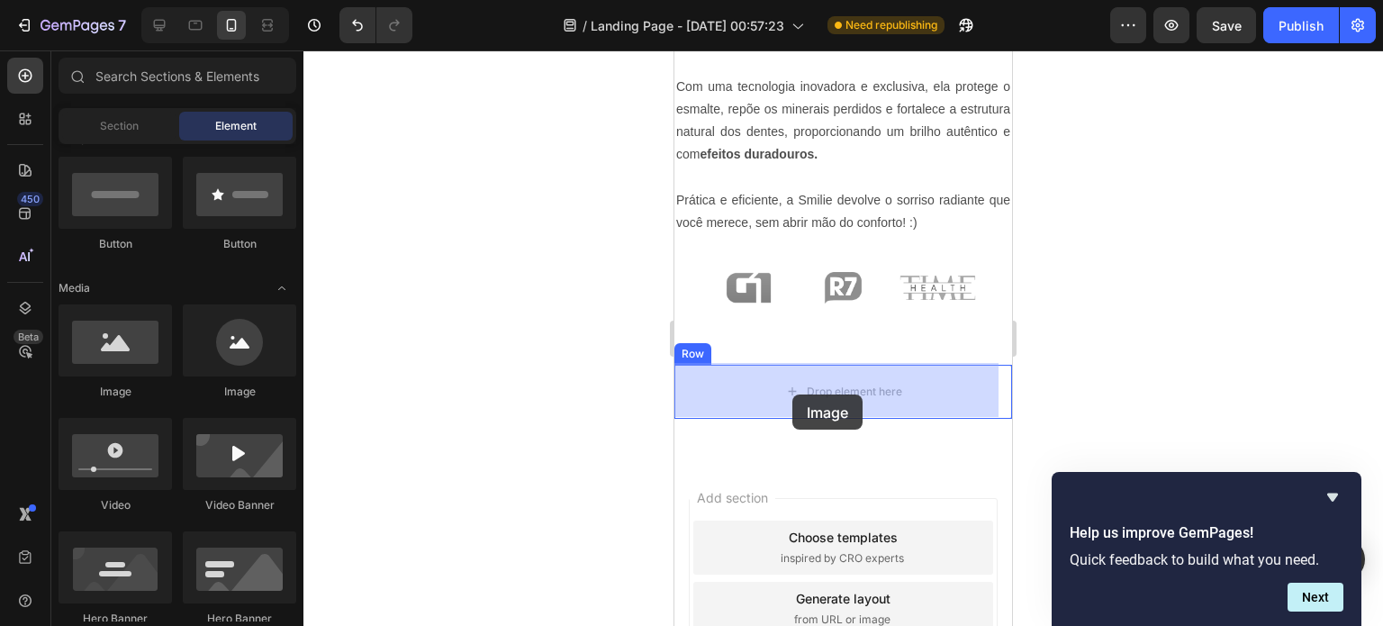
drag, startPoint x: 808, startPoint y: 402, endPoint x: 799, endPoint y: 392, distance: 14.1
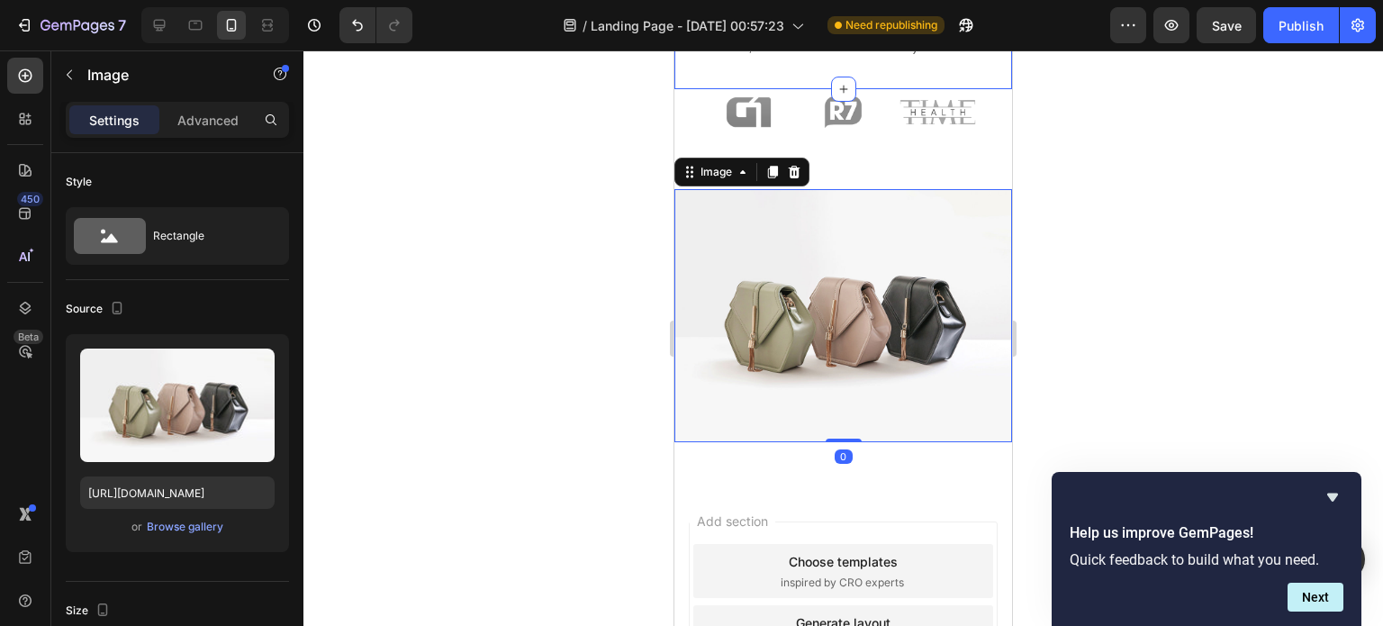
scroll to position [1350, 0]
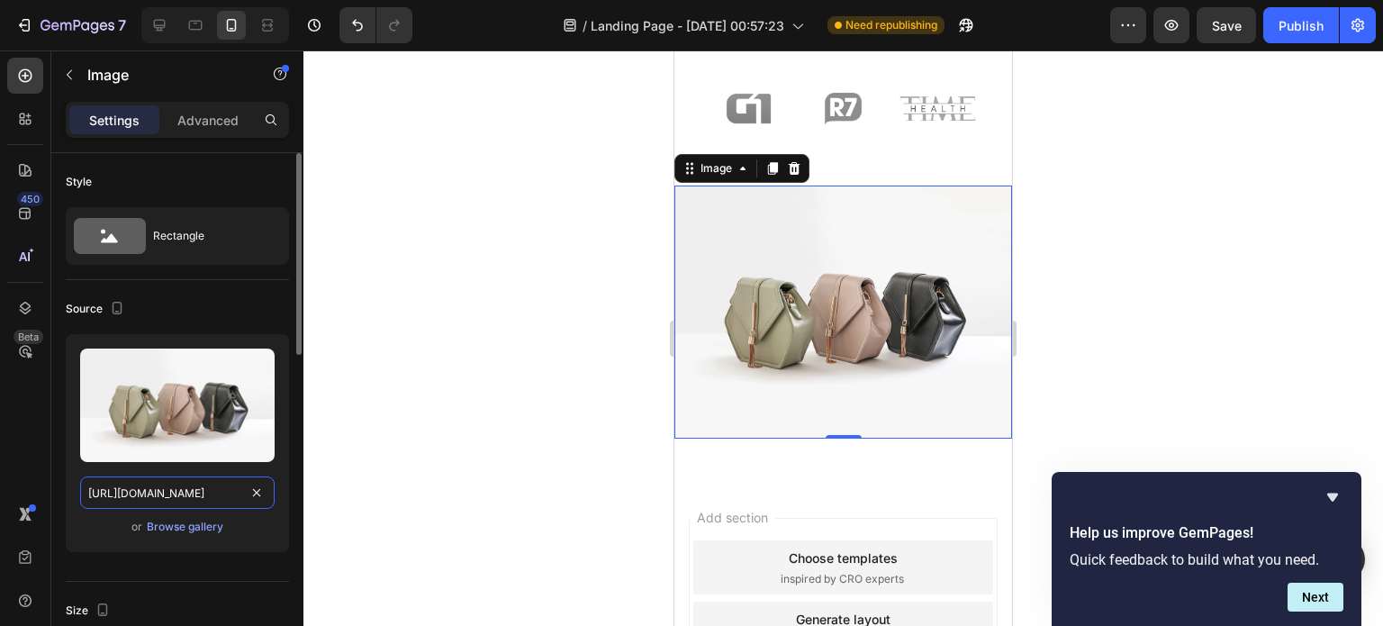
click at [196, 479] on input "[URL][DOMAIN_NAME]" at bounding box center [177, 492] width 194 height 32
paste input "0721/3921/1025/files/copy_719D9434-1110-4BDD-AD9E-B8B4B80D4C0D.gif?v=1735356875…"
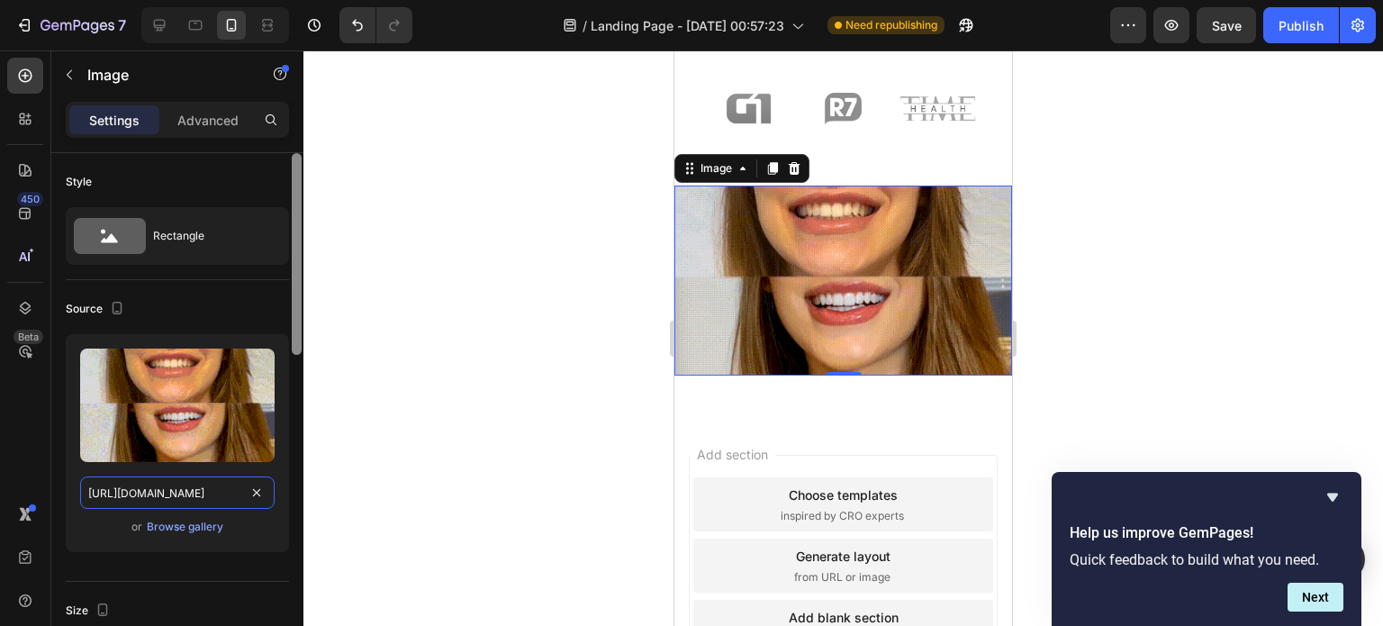
type input "[URL][DOMAIN_NAME]"
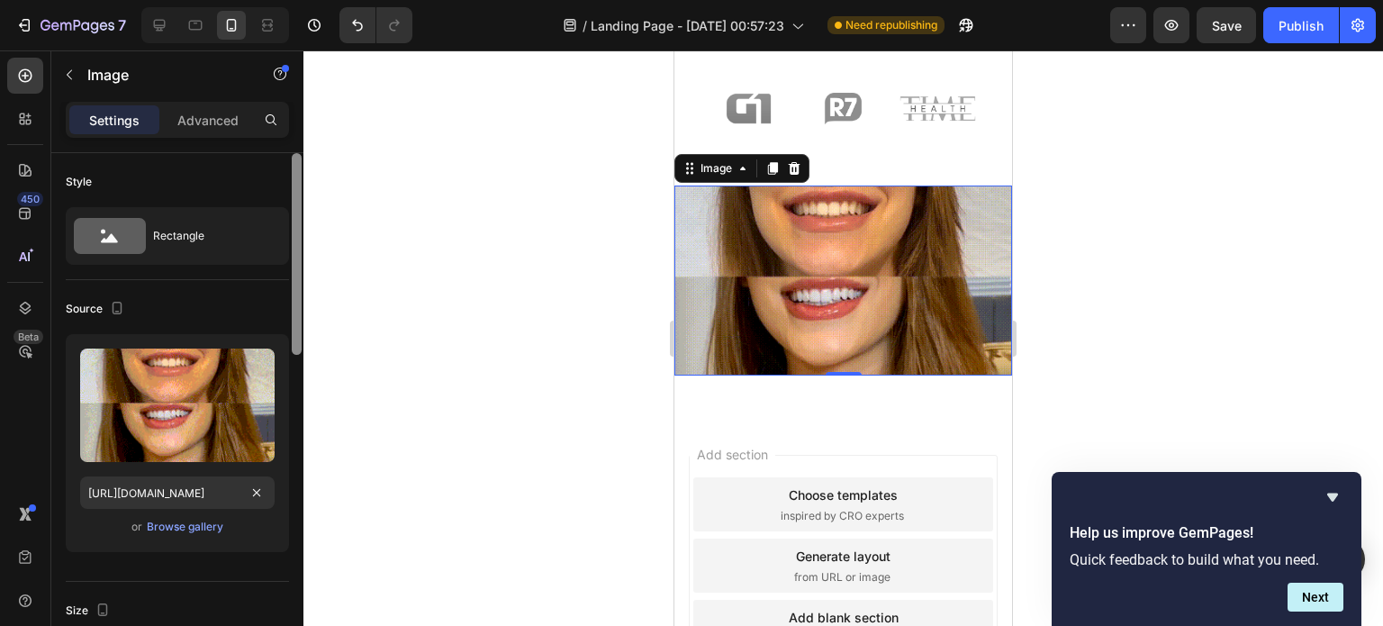
click at [293, 471] on div at bounding box center [297, 415] width 14 height 524
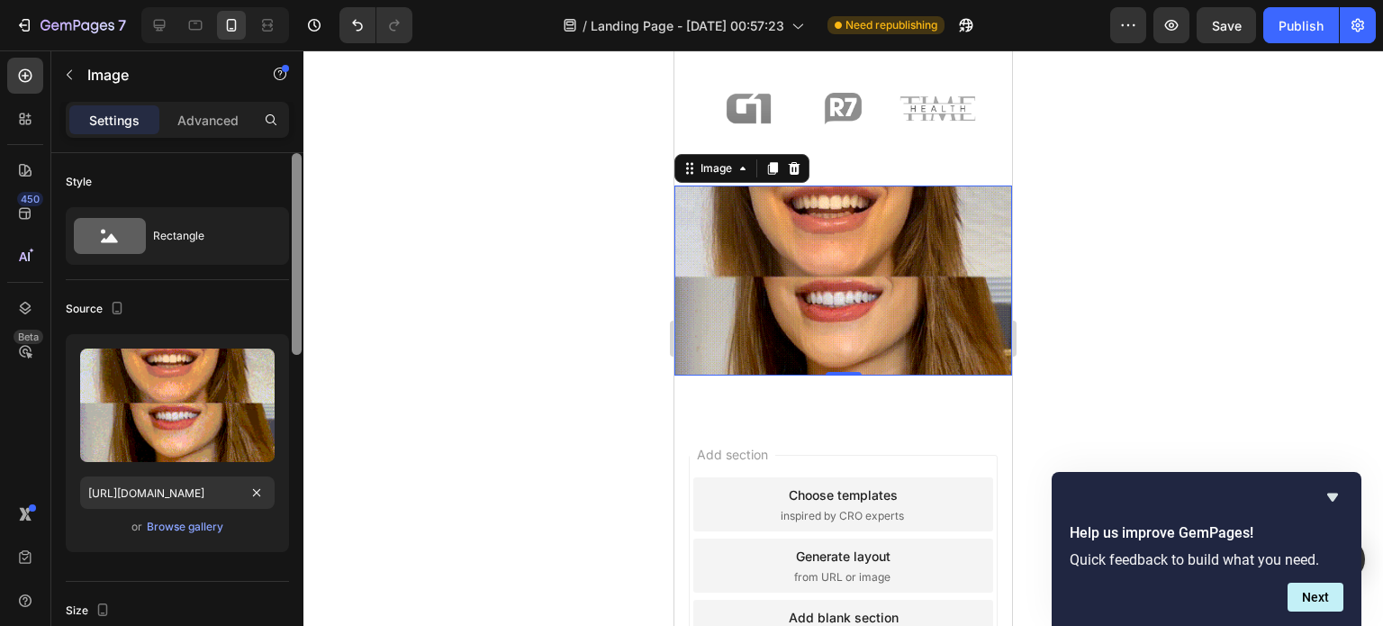
scroll to position [0, 0]
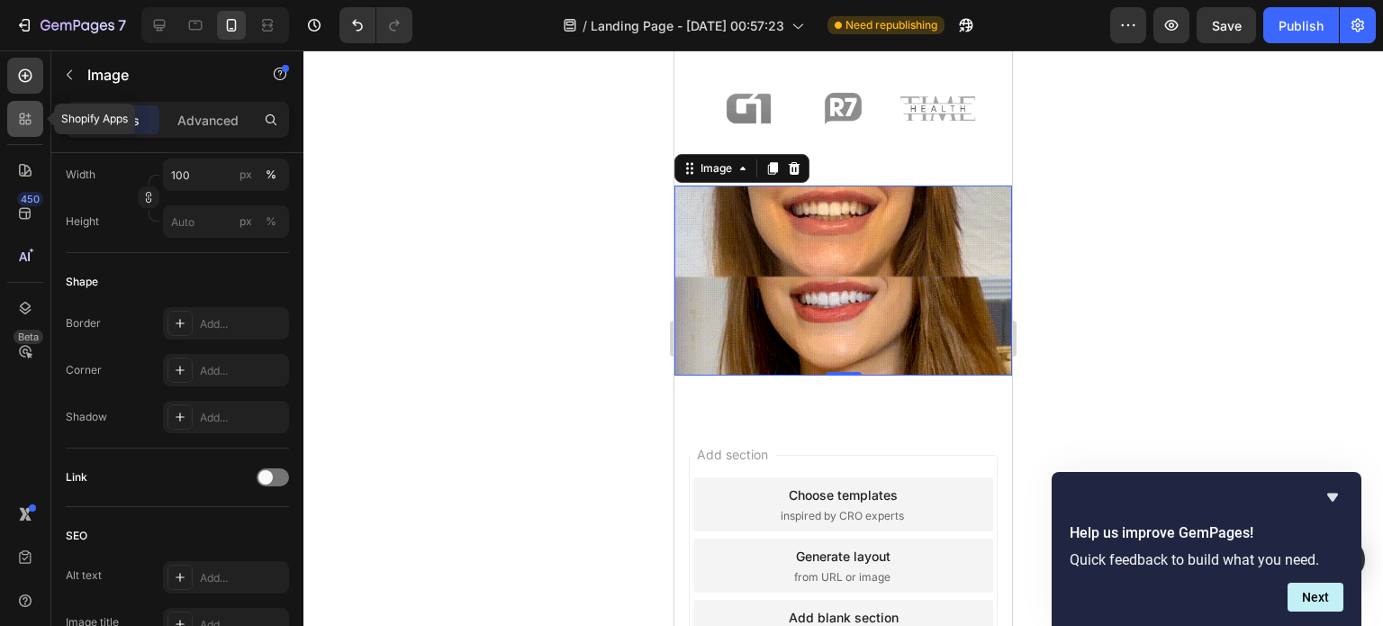
click at [33, 127] on icon at bounding box center [25, 119] width 18 height 18
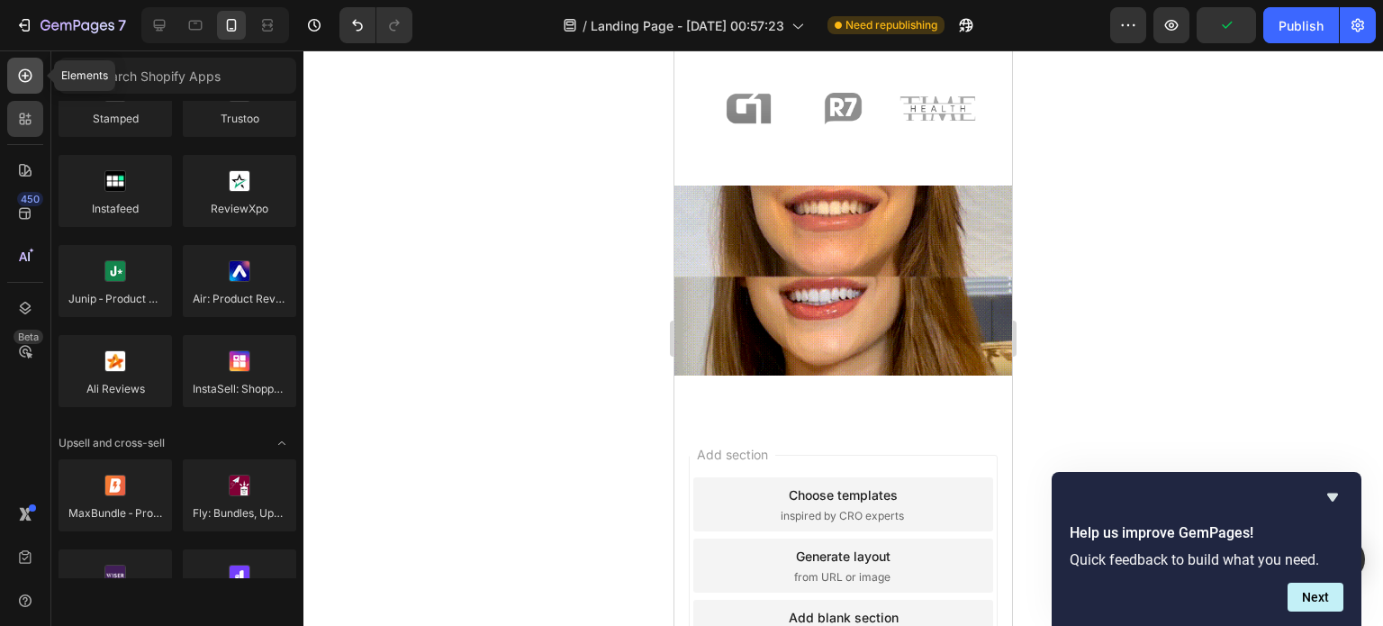
click at [30, 86] on div at bounding box center [25, 76] width 36 height 36
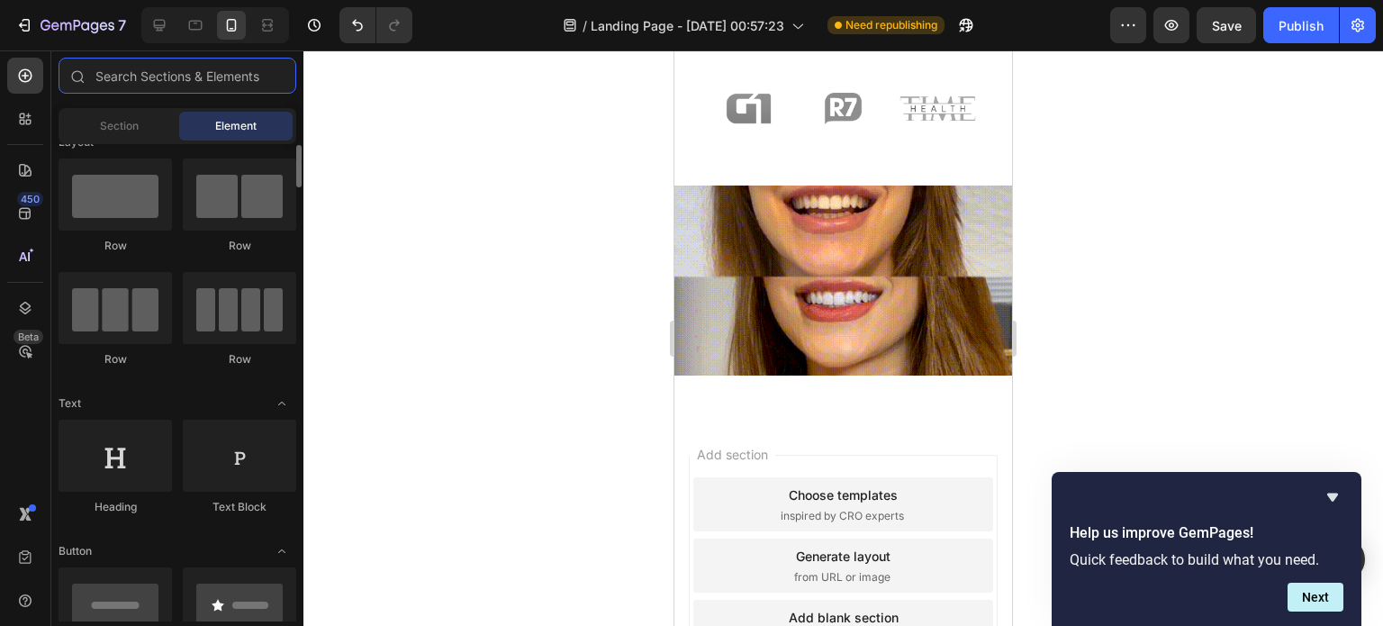
scroll to position [23, 0]
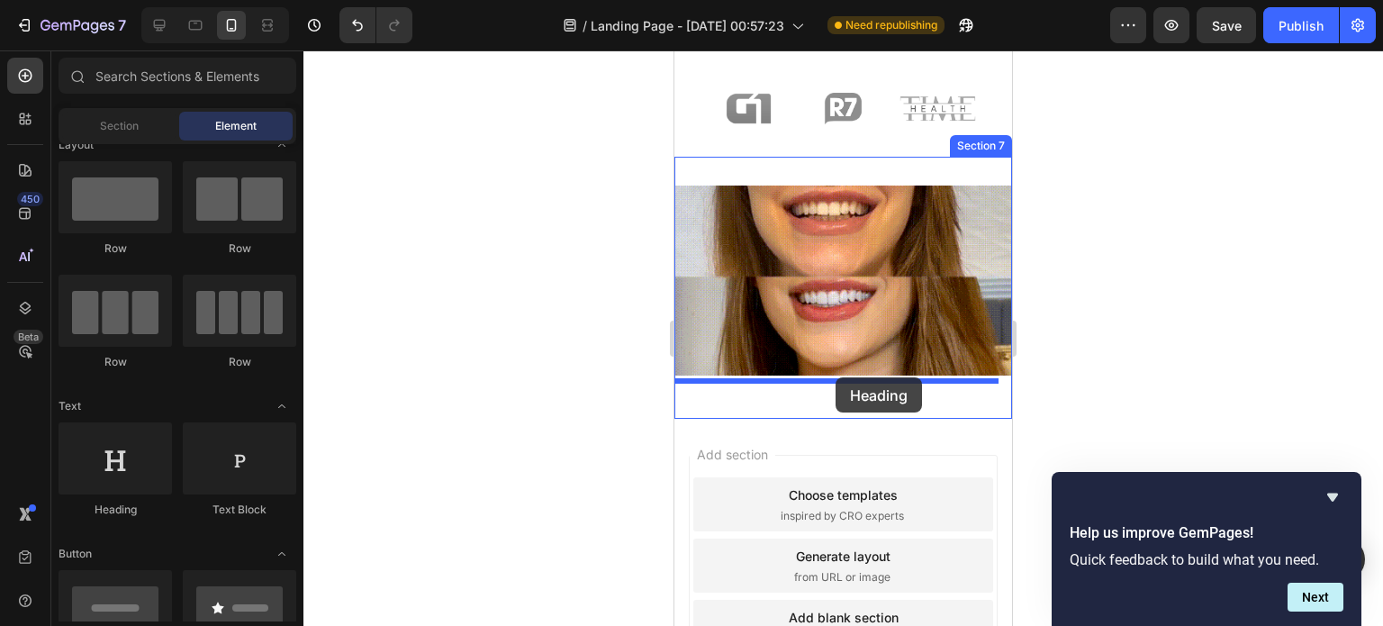
drag, startPoint x: 804, startPoint y: 516, endPoint x: 835, endPoint y: 377, distance: 142.2
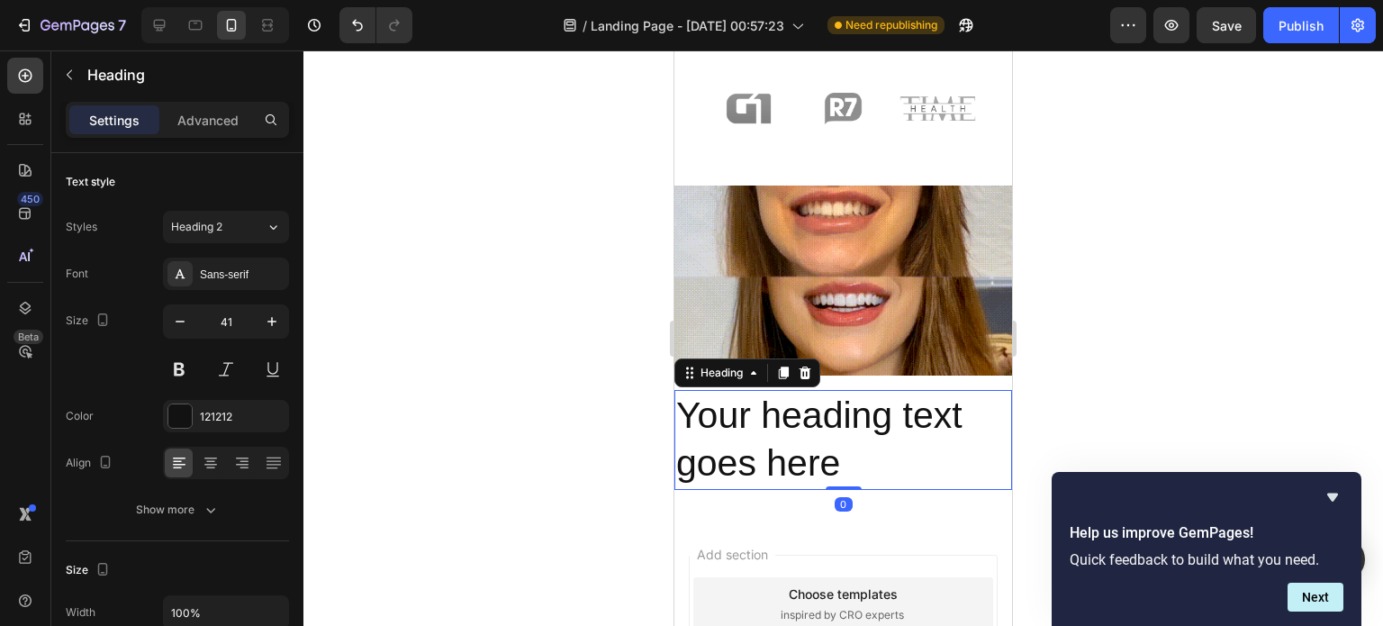
click at [823, 443] on p "Your heading text goes here" at bounding box center [843, 440] width 334 height 96
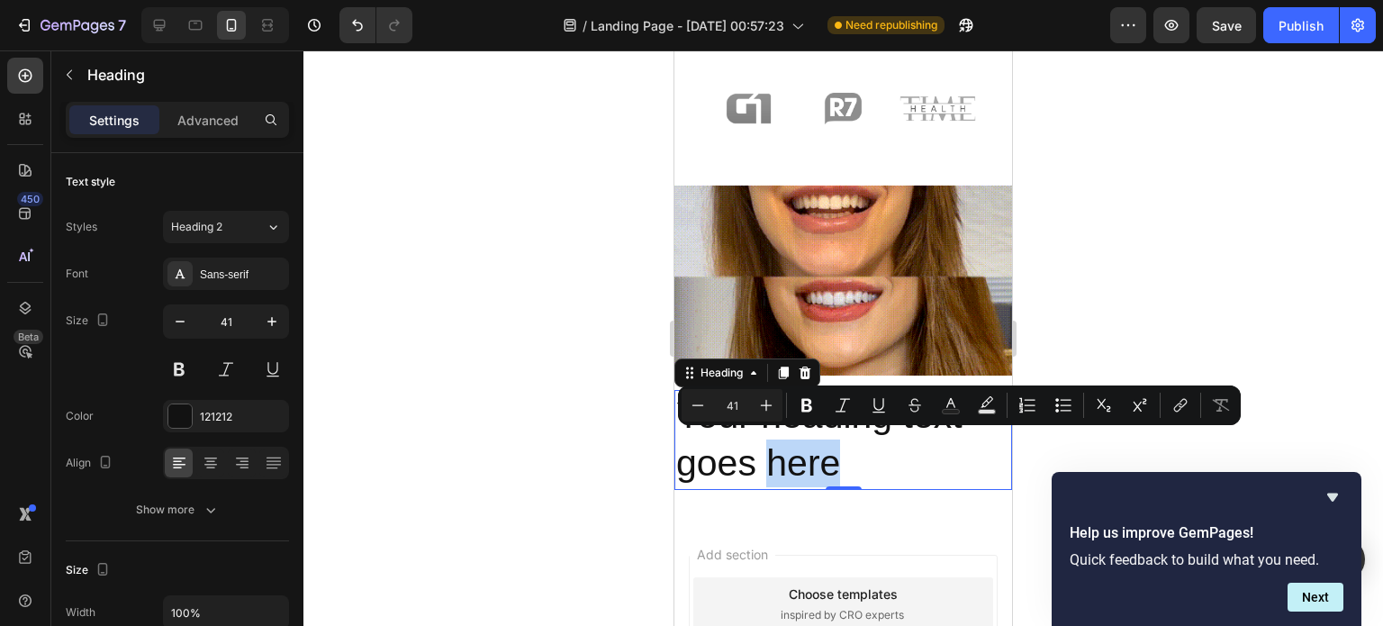
click at [844, 451] on p "Your heading text goes here" at bounding box center [843, 440] width 334 height 96
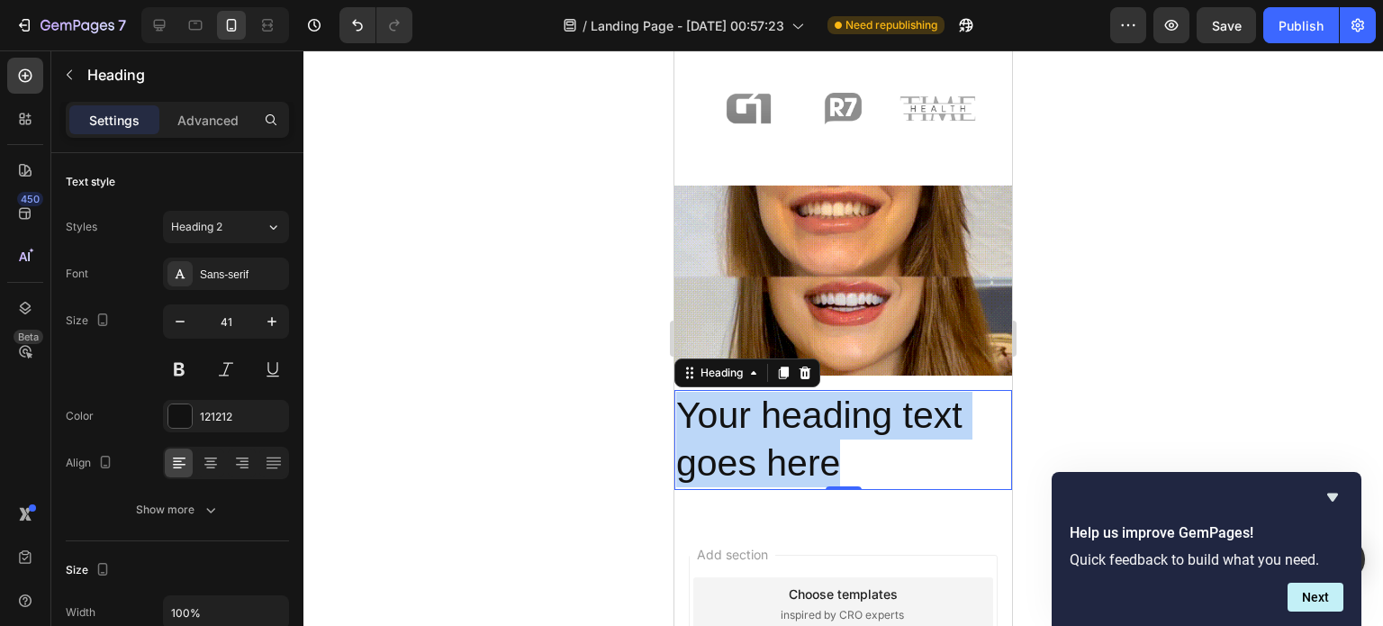
drag, startPoint x: 835, startPoint y: 456, endPoint x: 677, endPoint y: 411, distance: 165.0
click at [677, 411] on p "Your heading text goes here" at bounding box center [843, 440] width 334 height 96
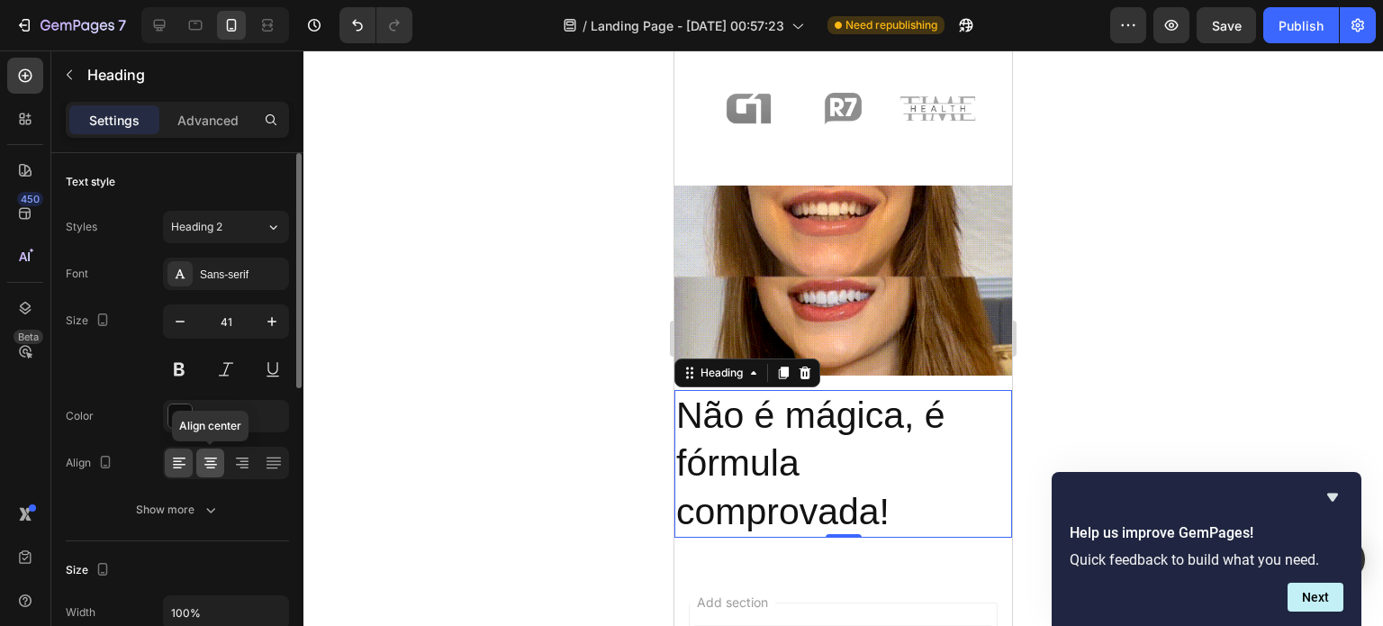
click at [204, 463] on icon at bounding box center [211, 463] width 18 height 18
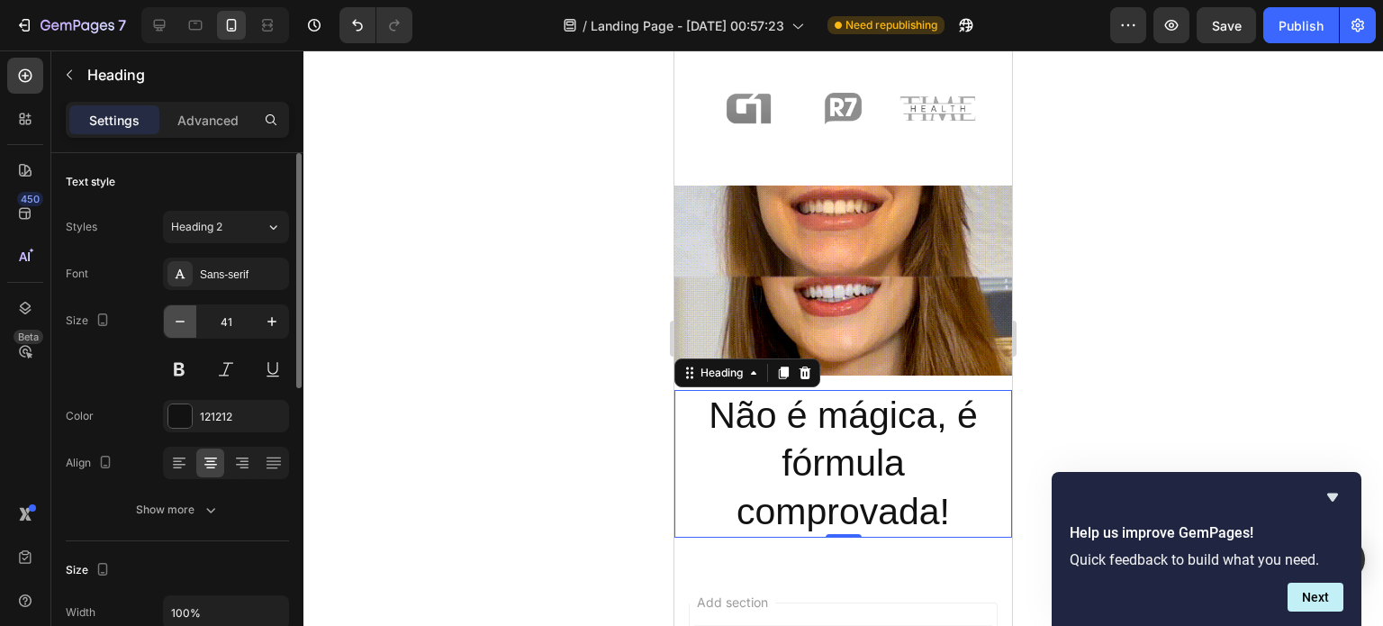
click at [184, 321] on icon "button" at bounding box center [180, 322] width 9 height 2
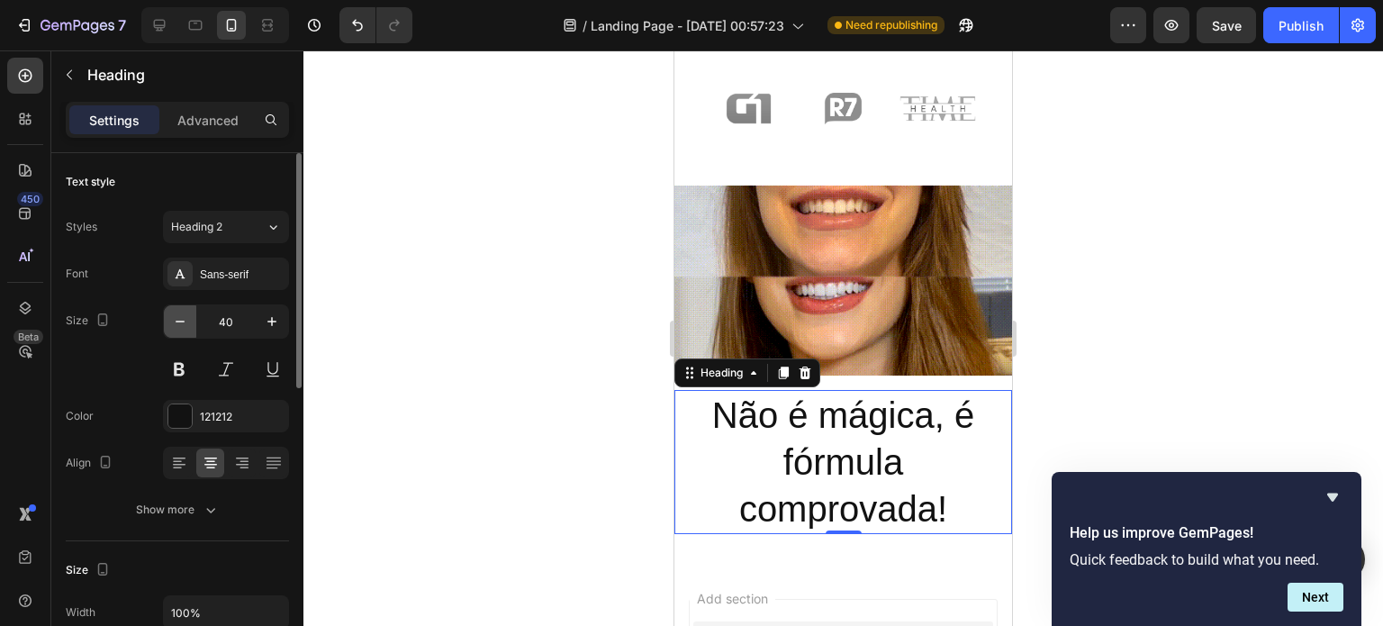
click at [184, 321] on icon "button" at bounding box center [180, 322] width 9 height 2
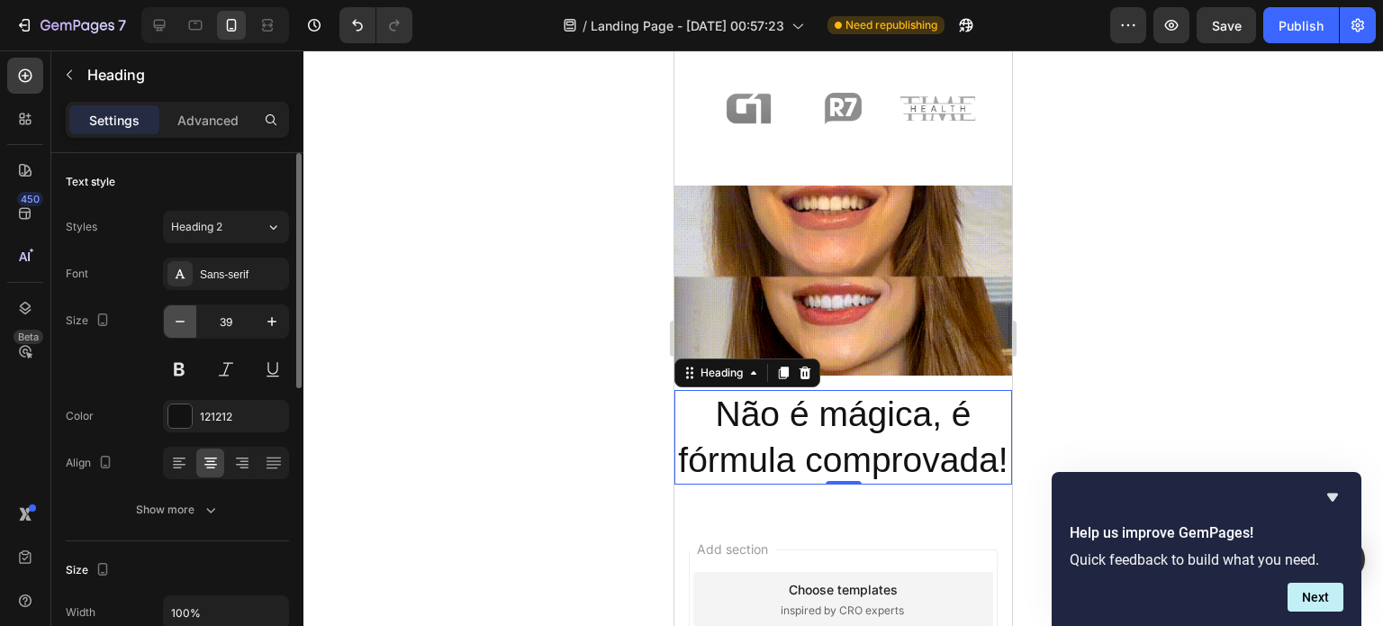
click at [184, 321] on icon "button" at bounding box center [180, 322] width 9 height 2
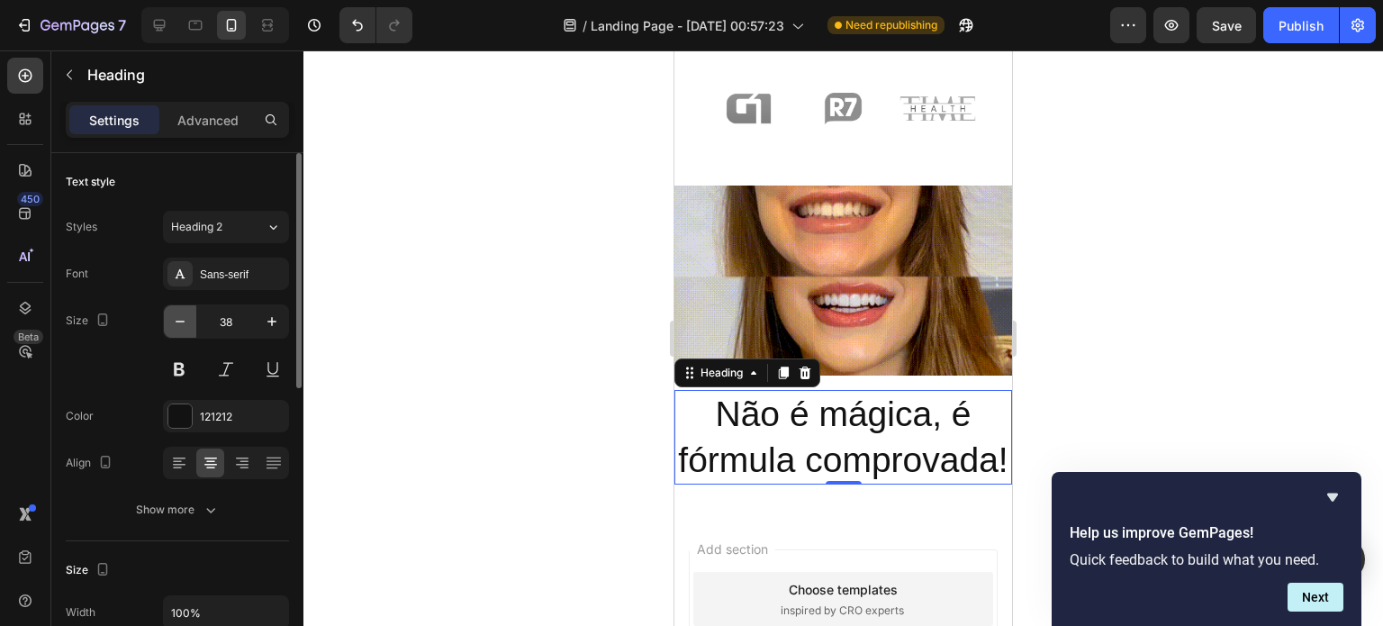
click at [184, 321] on icon "button" at bounding box center [180, 322] width 9 height 2
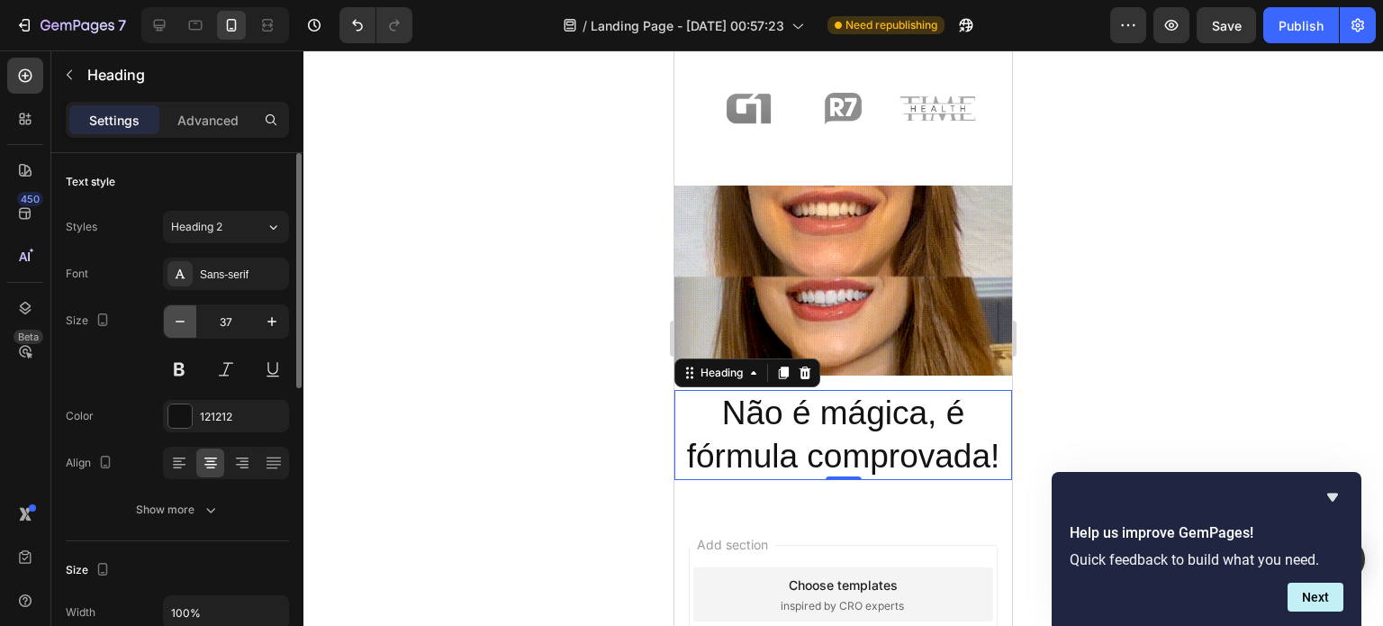
click at [184, 321] on icon "button" at bounding box center [180, 322] width 9 height 2
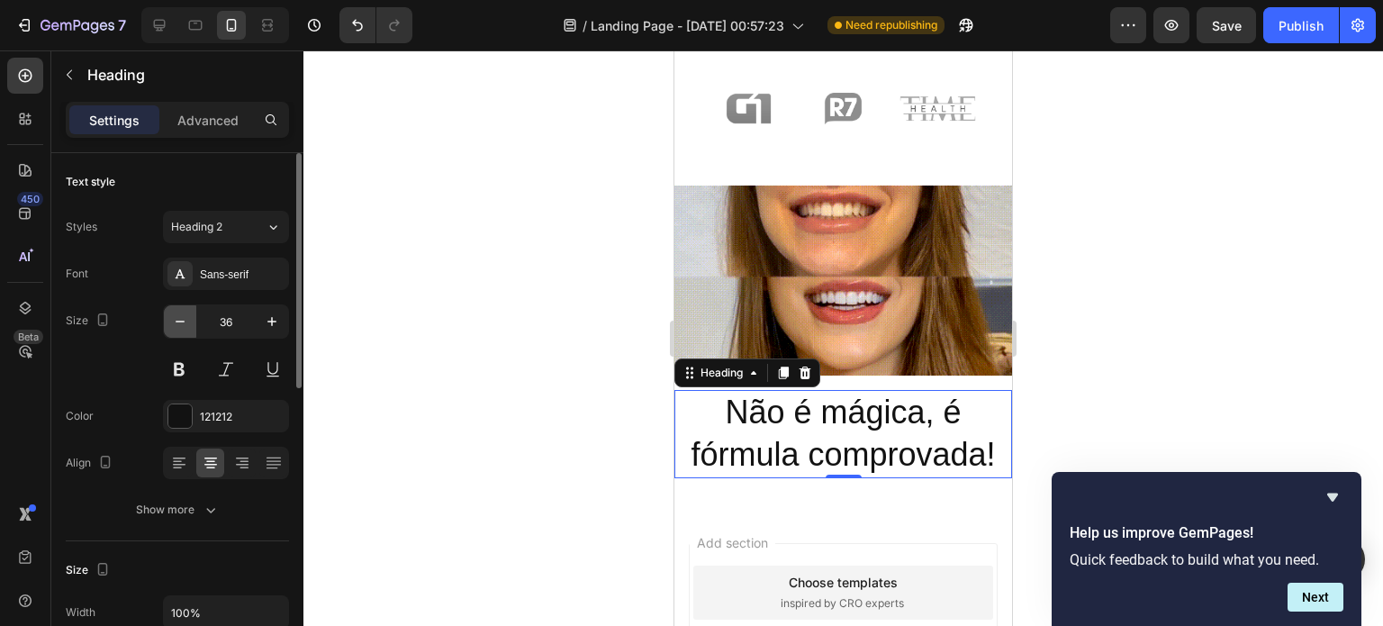
click at [184, 321] on icon "button" at bounding box center [180, 322] width 9 height 2
type input "35"
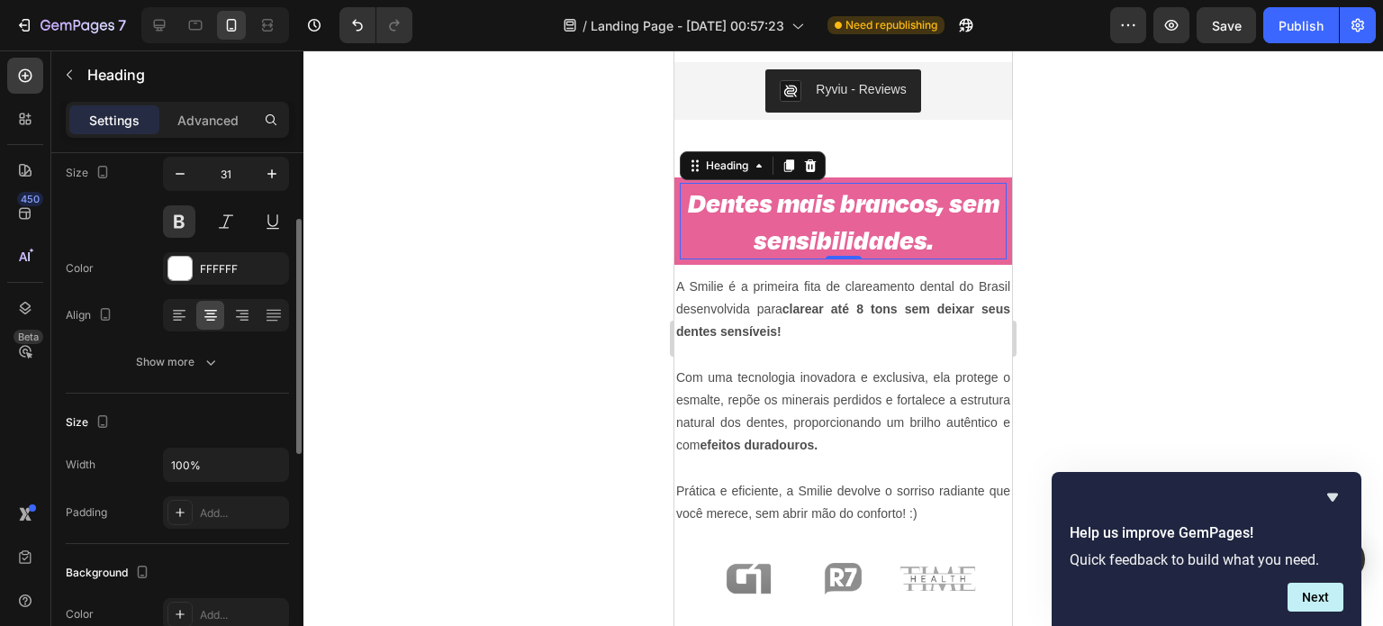
scroll to position [0, 0]
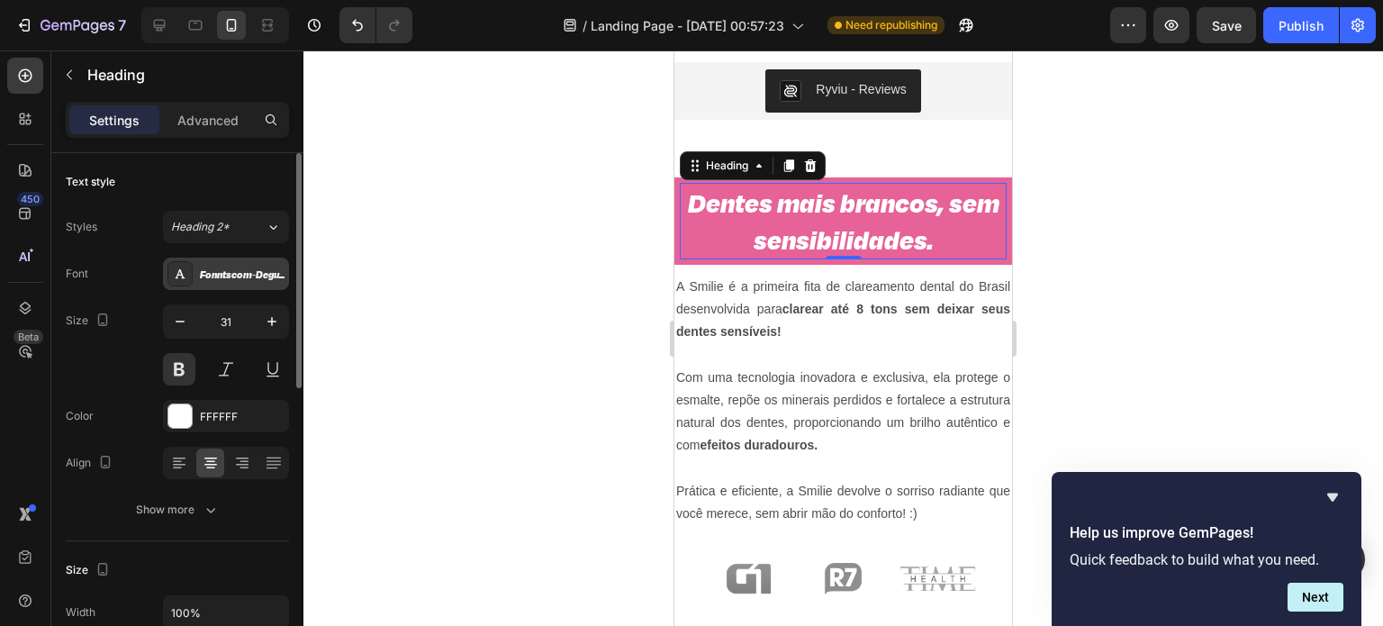
click at [259, 275] on div "Fonntscom-DegularDemo-BlackItalic" at bounding box center [242, 274] width 85 height 16
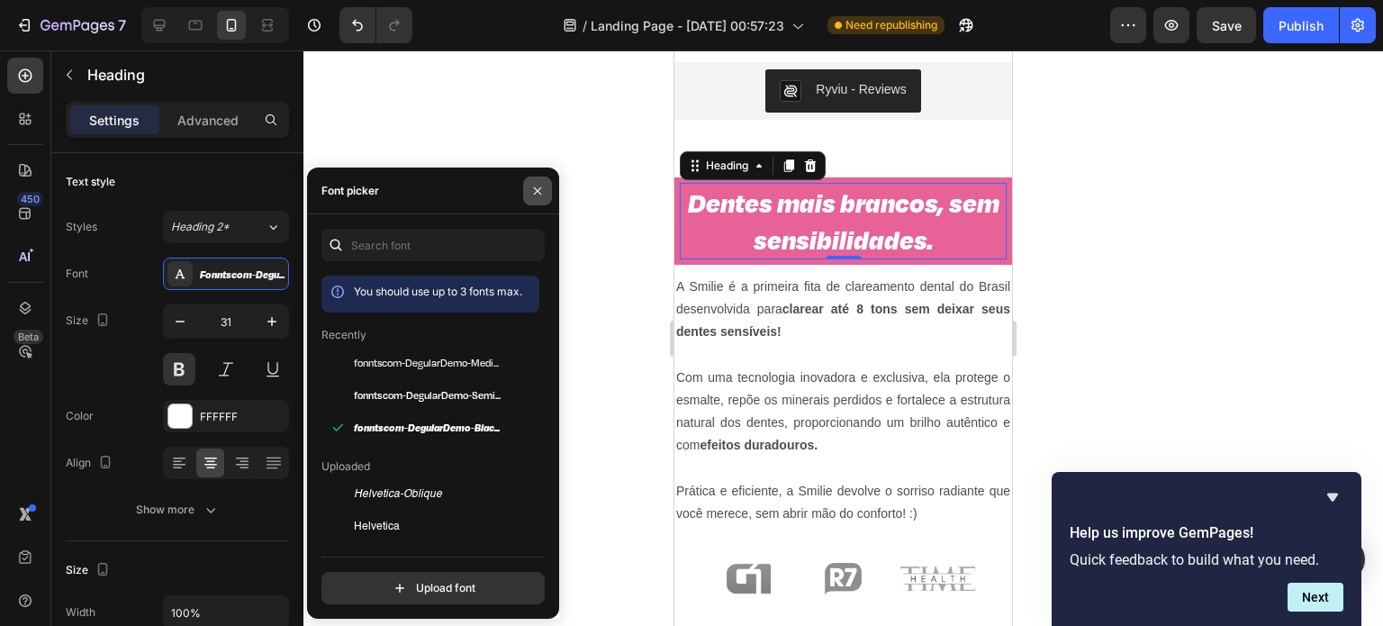
click at [537, 187] on icon "button" at bounding box center [537, 191] width 14 height 14
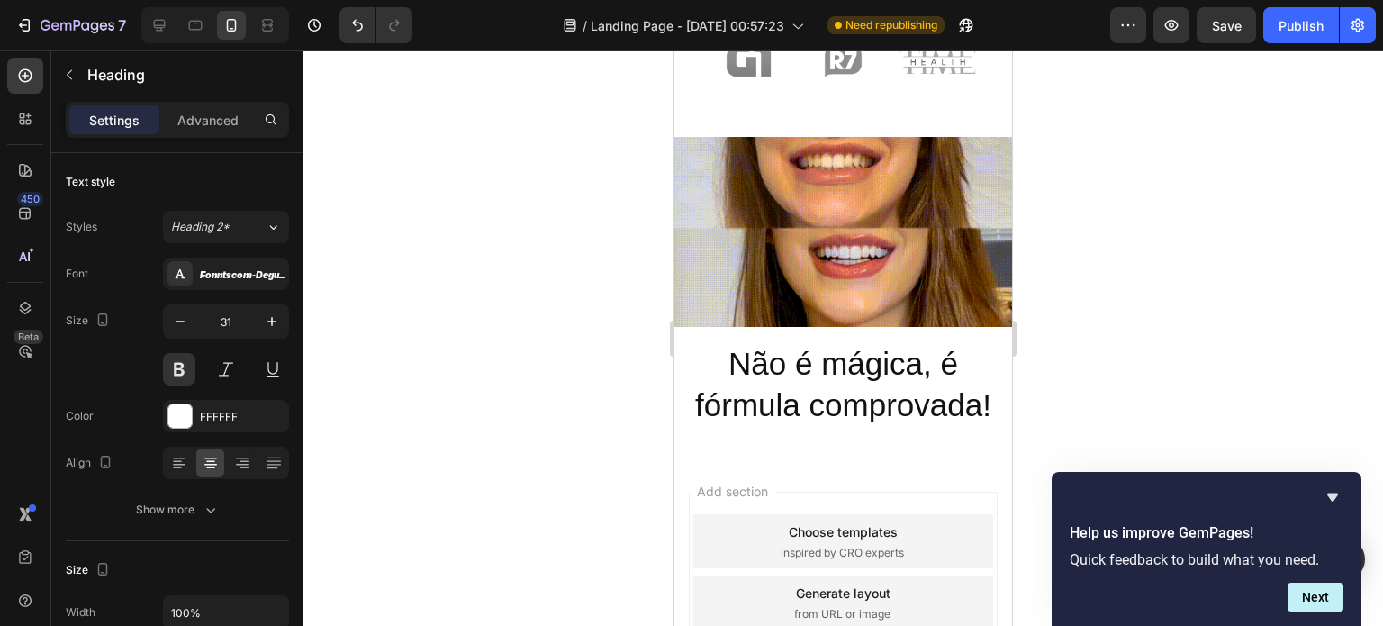
scroll to position [1397, 0]
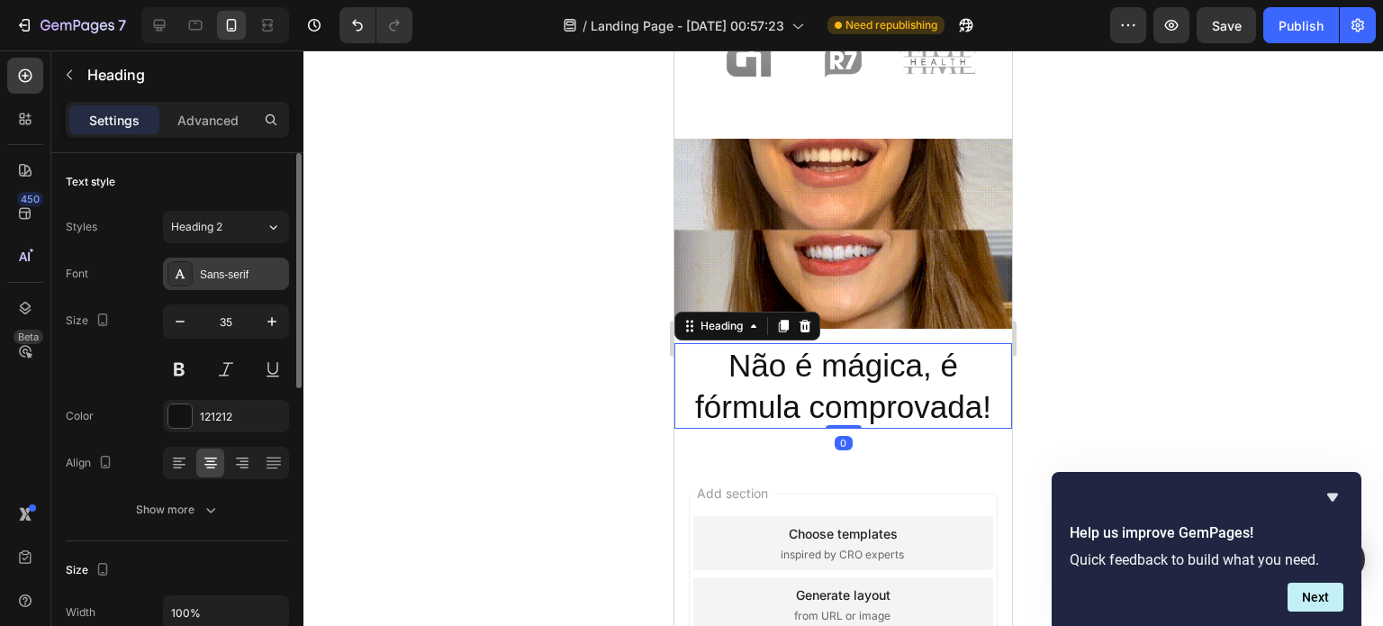
click at [246, 268] on div "Sans-serif" at bounding box center [242, 274] width 85 height 16
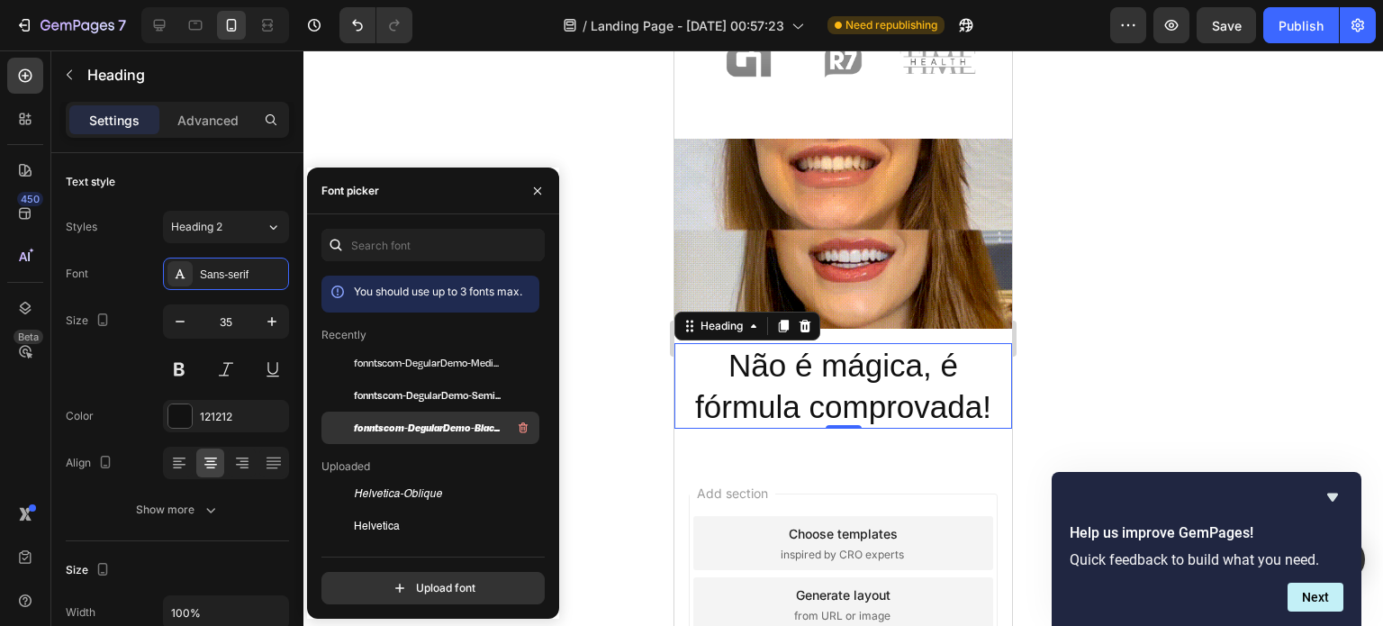
click at [406, 420] on span "fonntscom-DegularDemo-BlackItalic" at bounding box center [428, 428] width 149 height 16
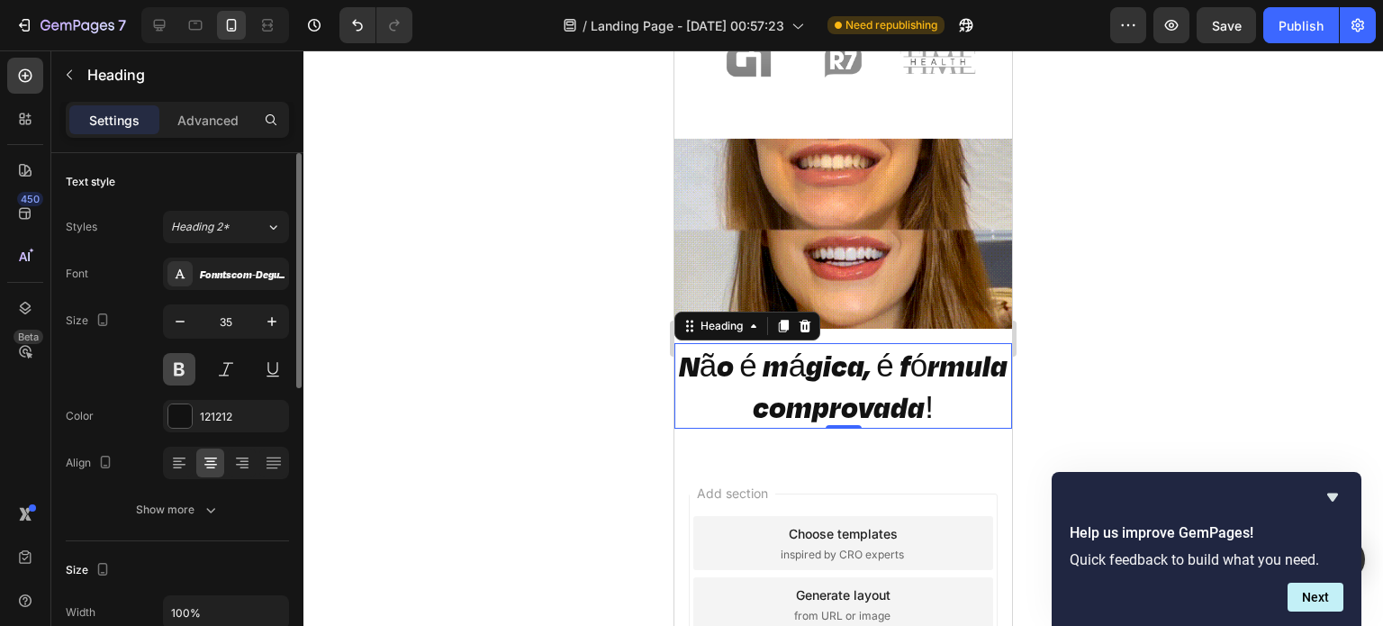
click at [173, 363] on button at bounding box center [179, 369] width 32 height 32
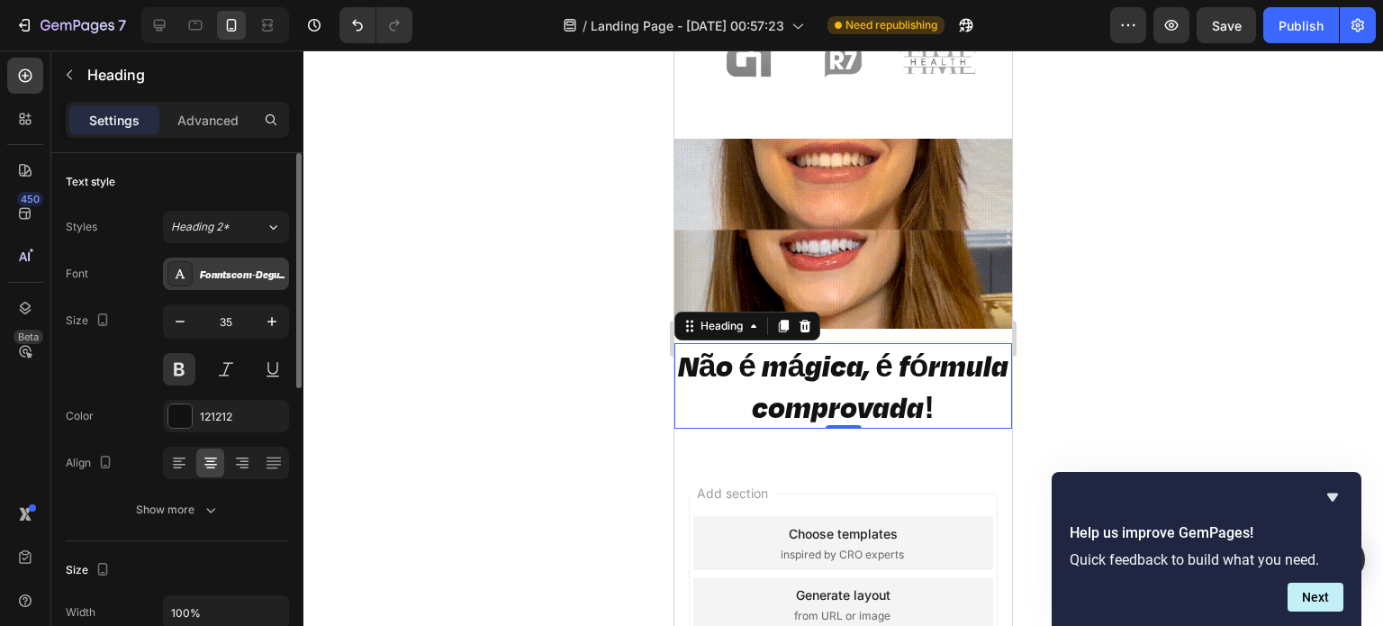
click at [257, 266] on div "Fonntscom-DegularDemo-BlackItalic" at bounding box center [242, 274] width 85 height 16
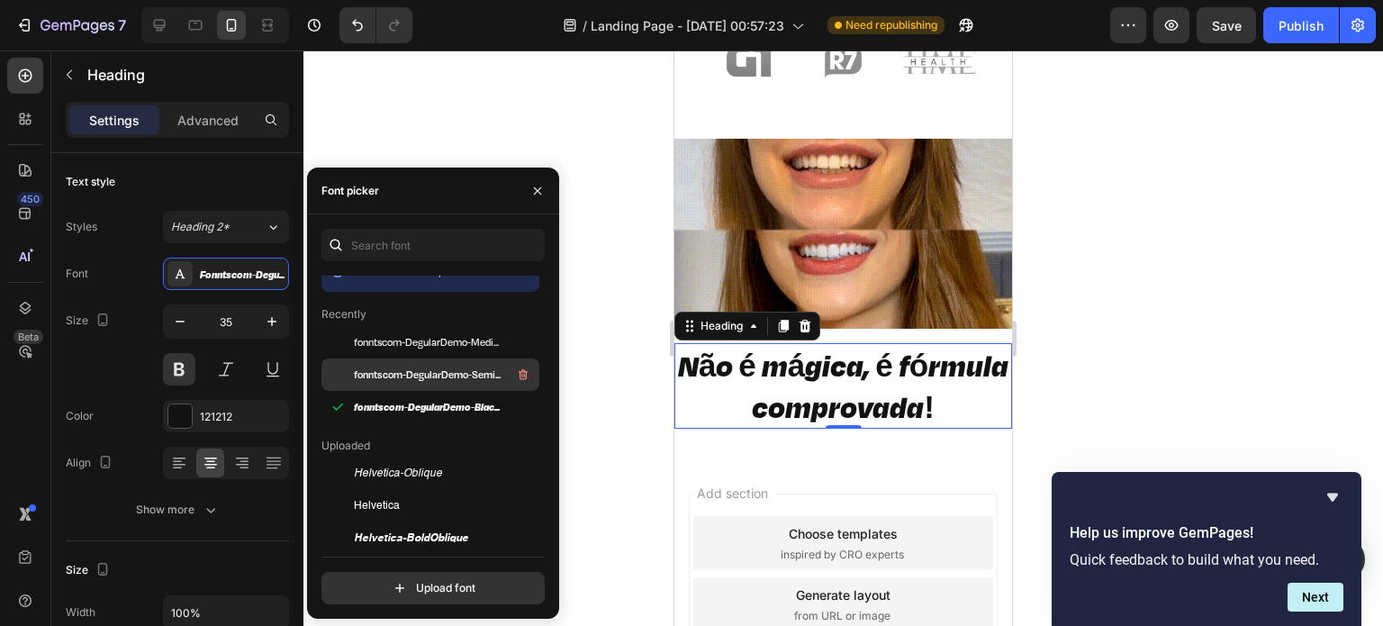
scroll to position [24, 0]
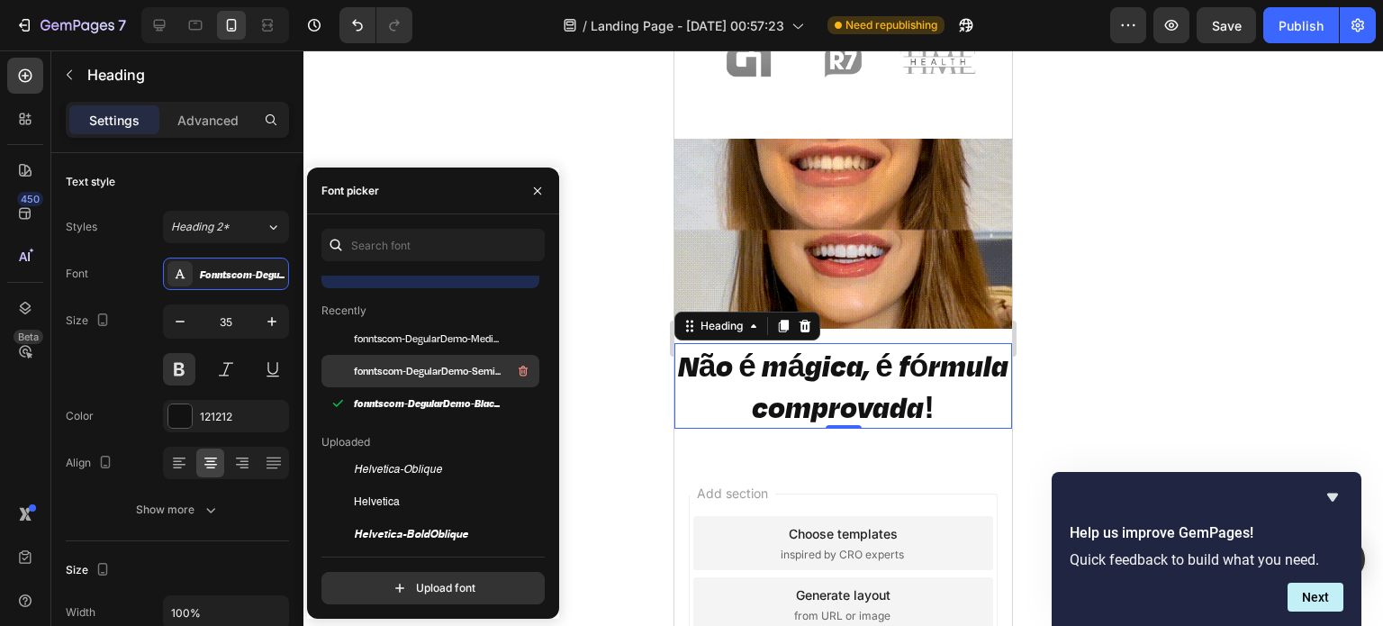
click at [431, 368] on span "fonntscom-DegularDemo-Semibold" at bounding box center [428, 371] width 149 height 16
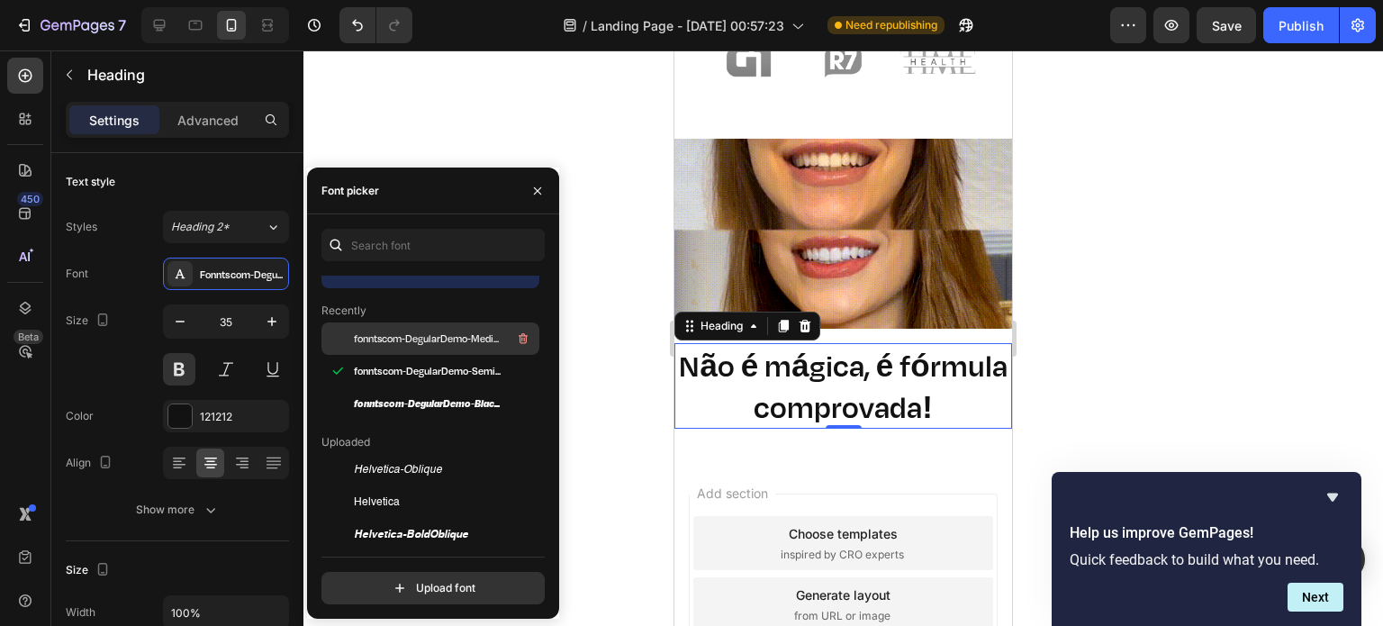
click at [431, 347] on div "fonntscom-DegularDemo-Medium" at bounding box center [445, 339] width 182 height 22
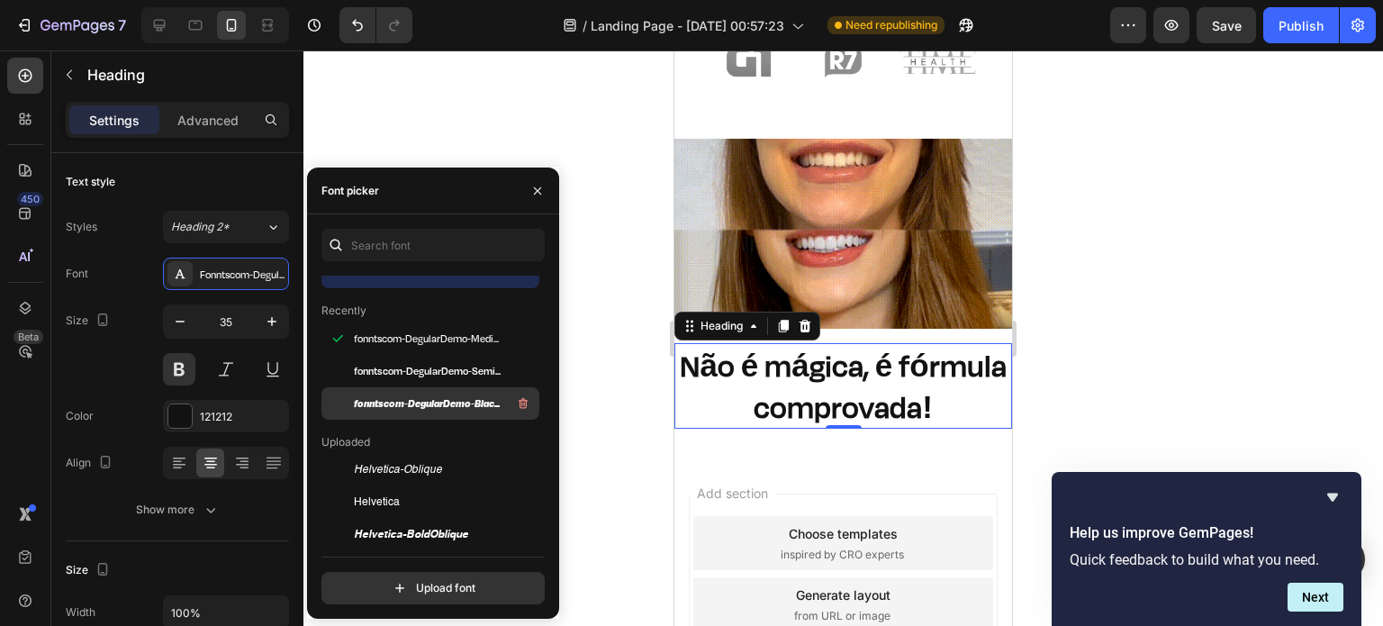
scroll to position [65, 0]
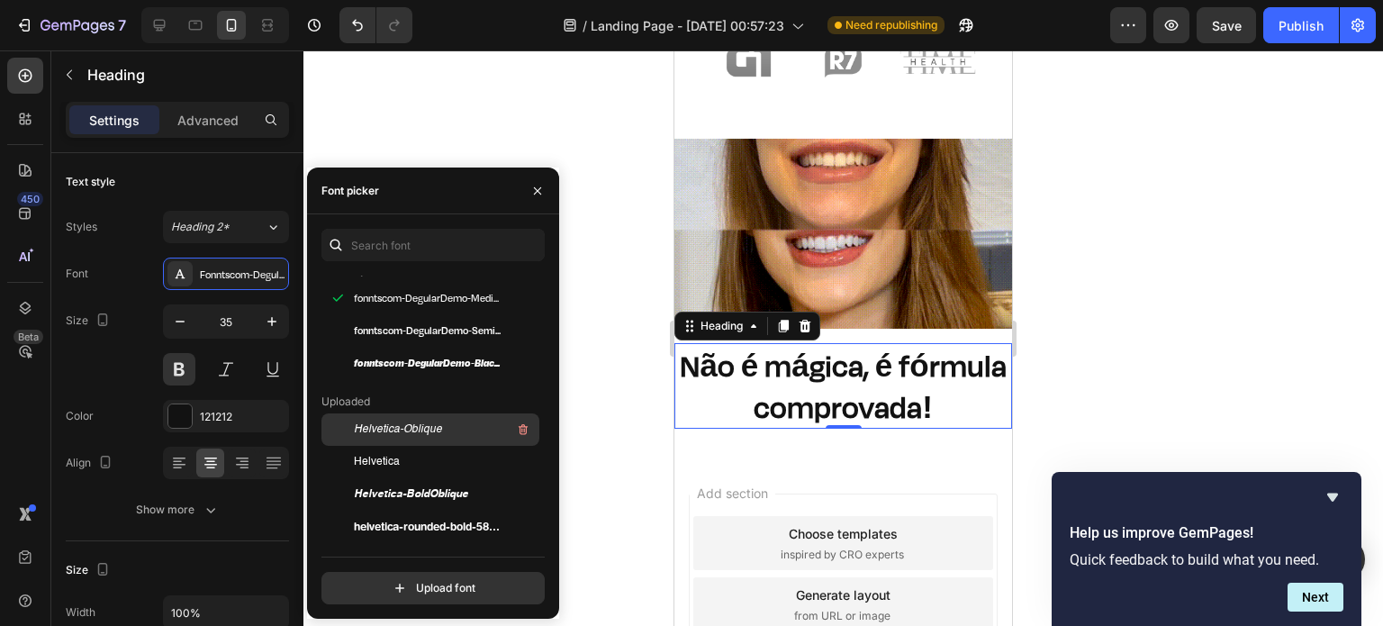
click at [415, 422] on span "Helvetica-Oblique" at bounding box center [398, 429] width 88 height 16
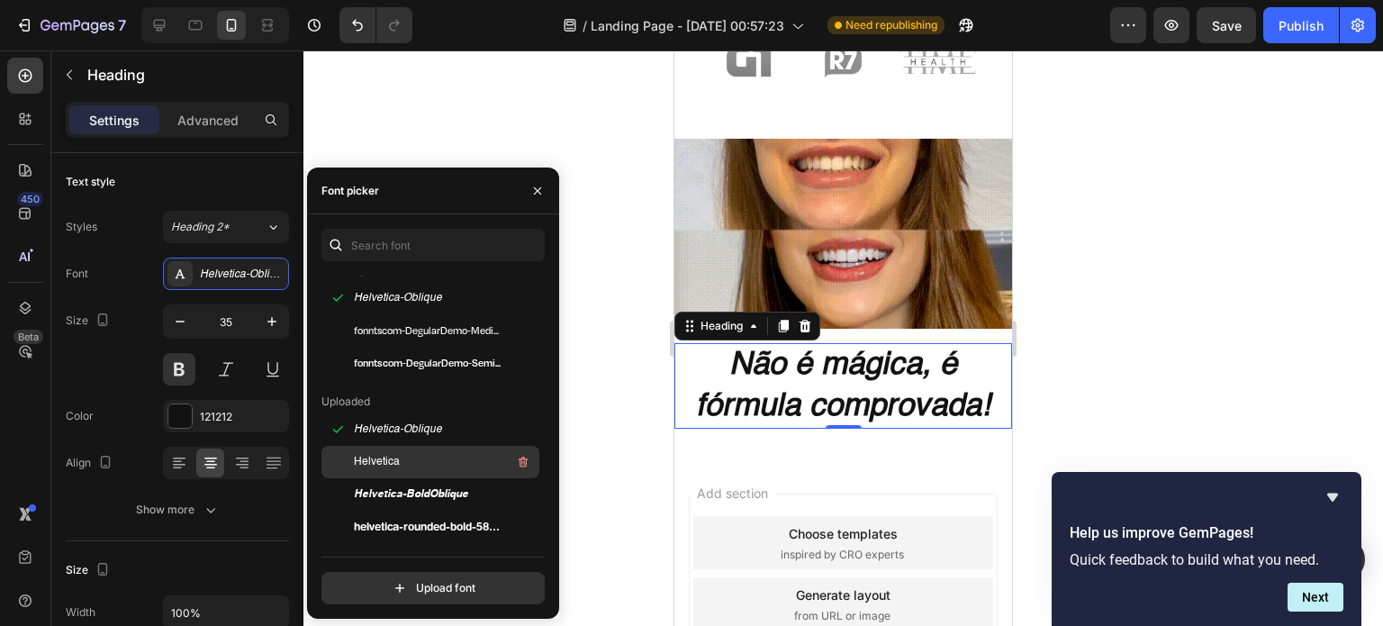
click at [408, 452] on div "Helvetica" at bounding box center [445, 462] width 182 height 22
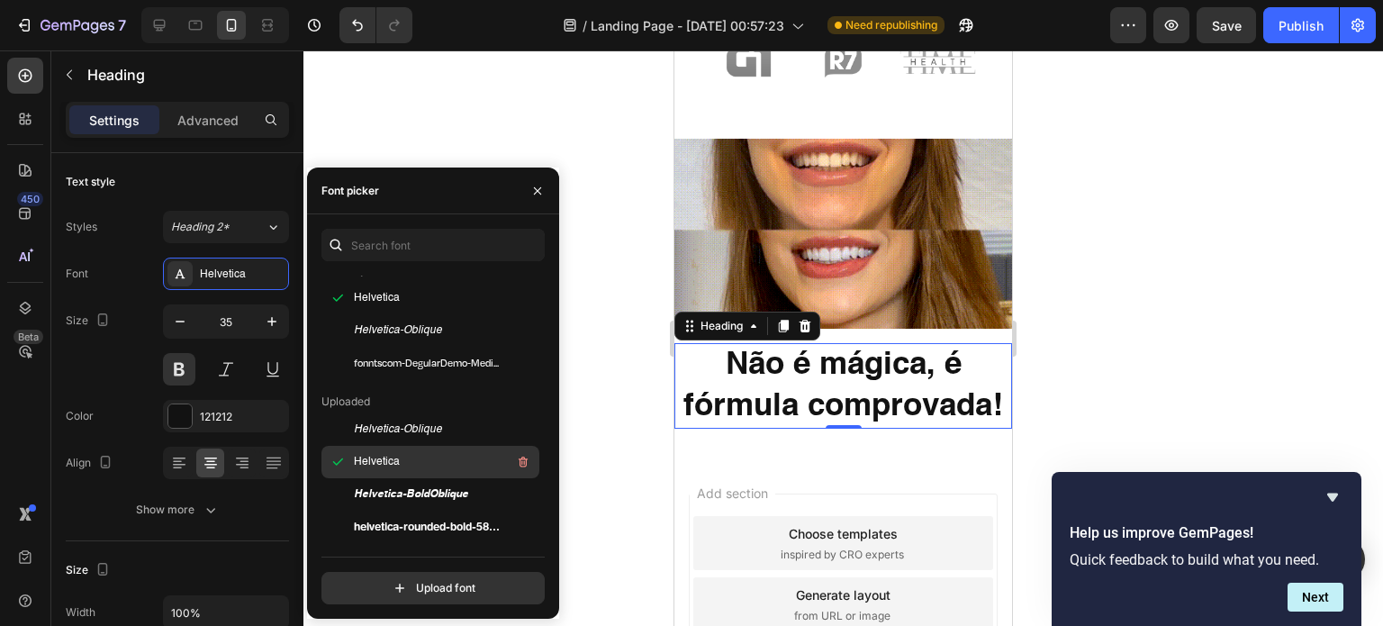
click at [408, 474] on div "Helvetica" at bounding box center [430, 462] width 218 height 32
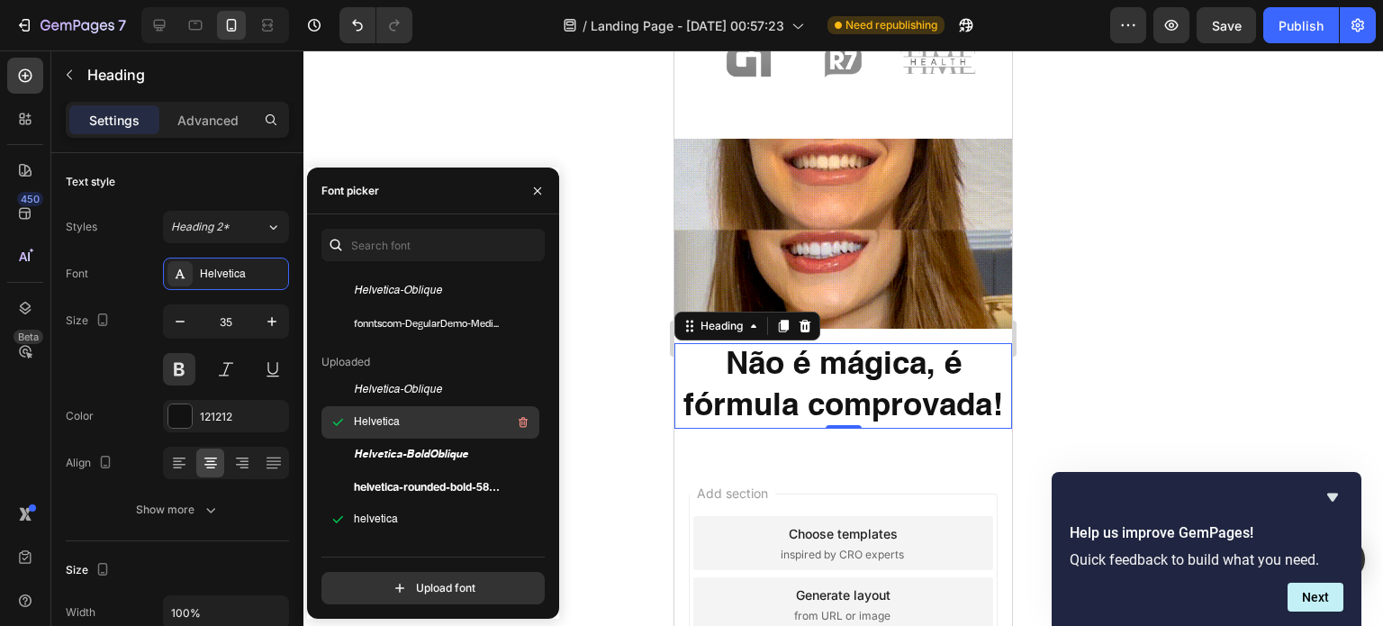
scroll to position [104, 0]
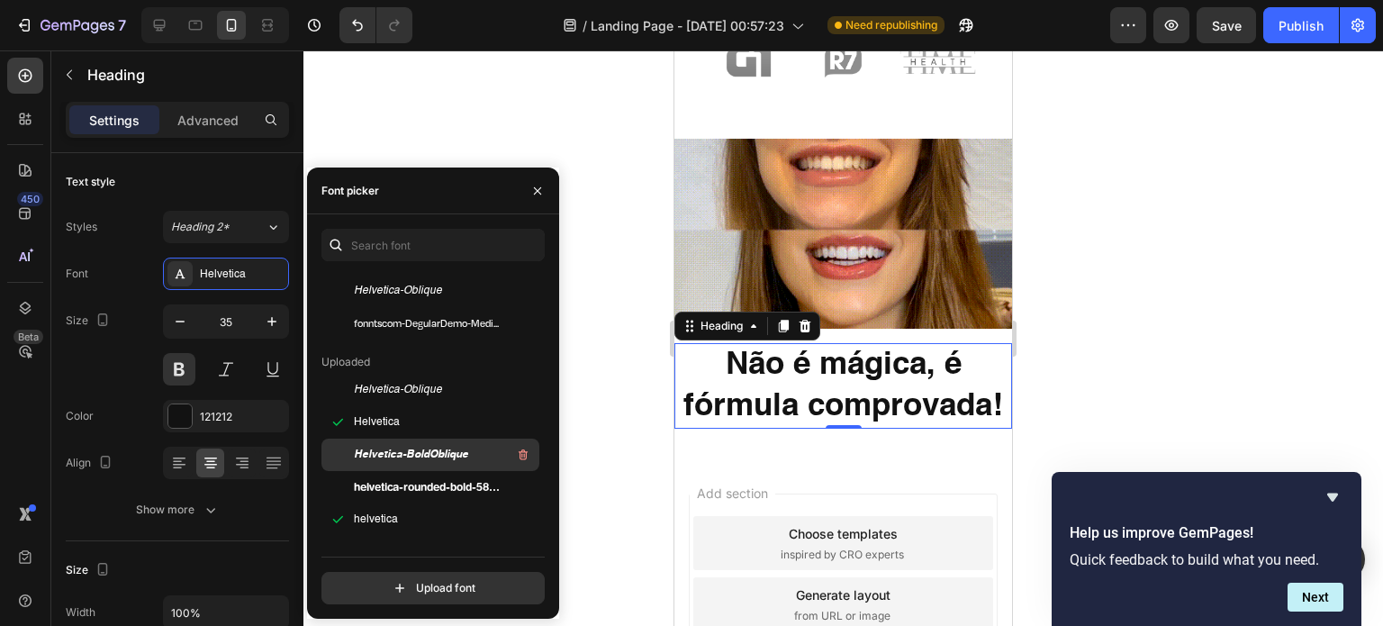
click at [400, 461] on span "Helvetica-BoldOblique" at bounding box center [411, 455] width 114 height 16
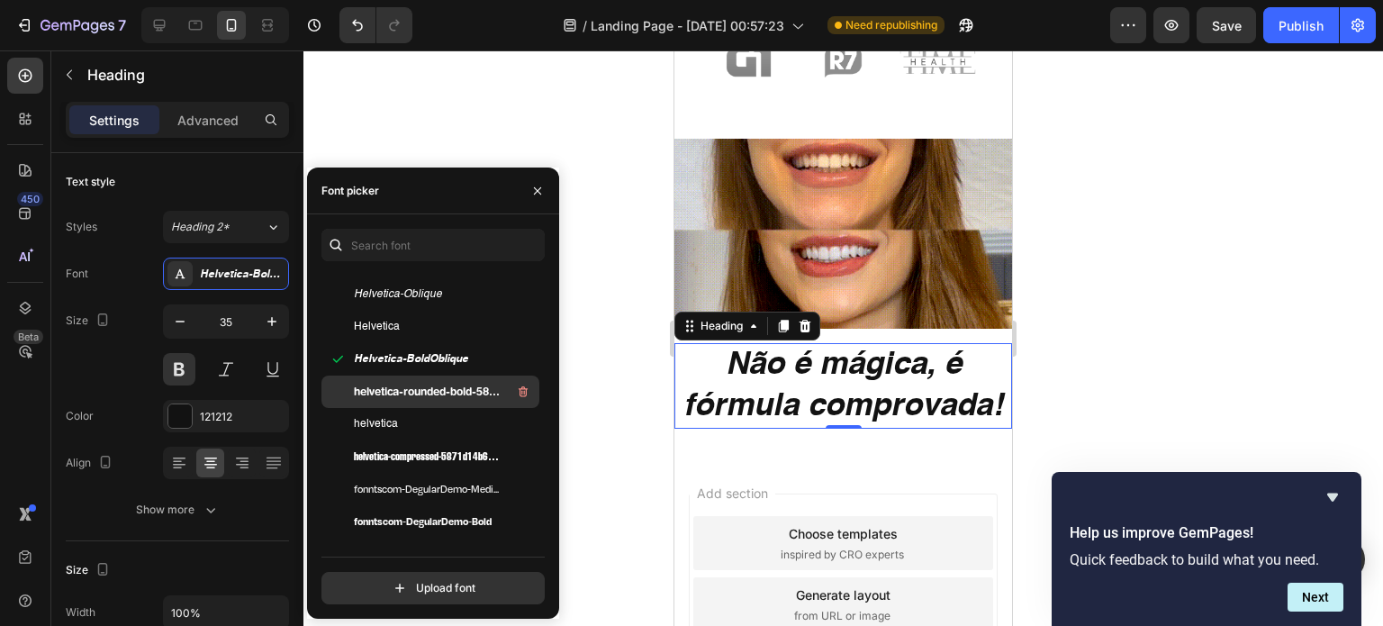
scroll to position [208, 0]
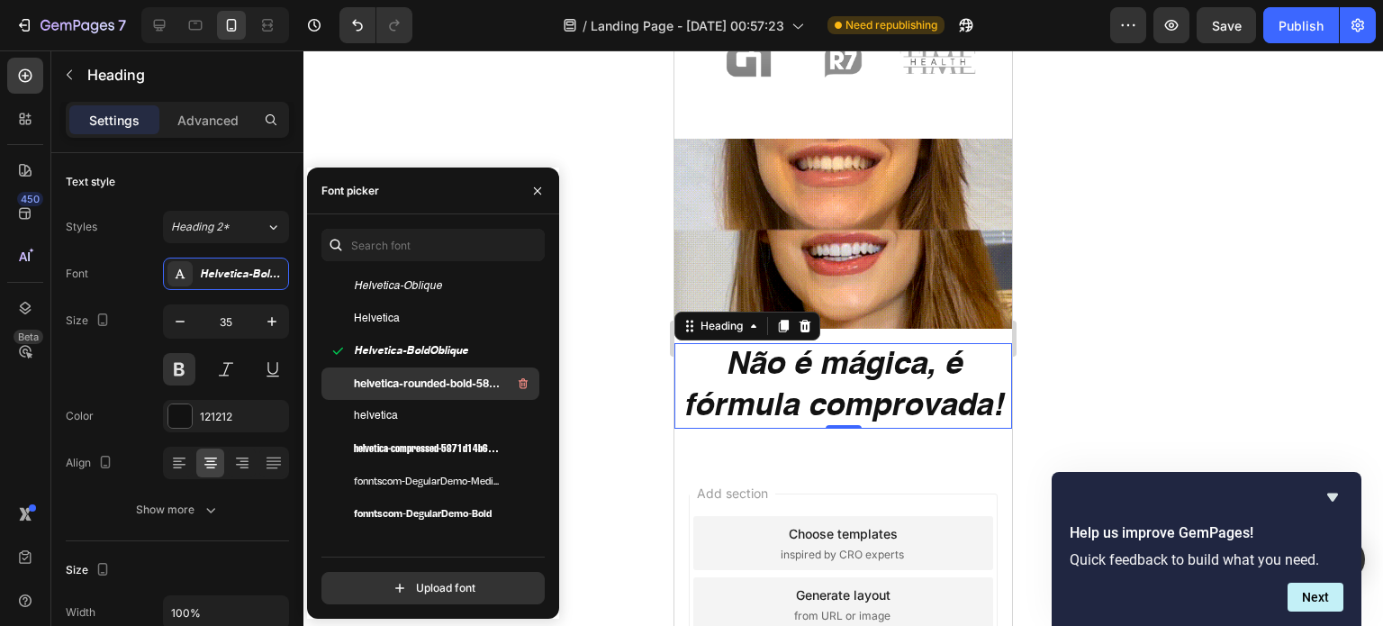
click at [425, 384] on span "helvetica-rounded-bold-5871d05ead8de" at bounding box center [428, 383] width 149 height 16
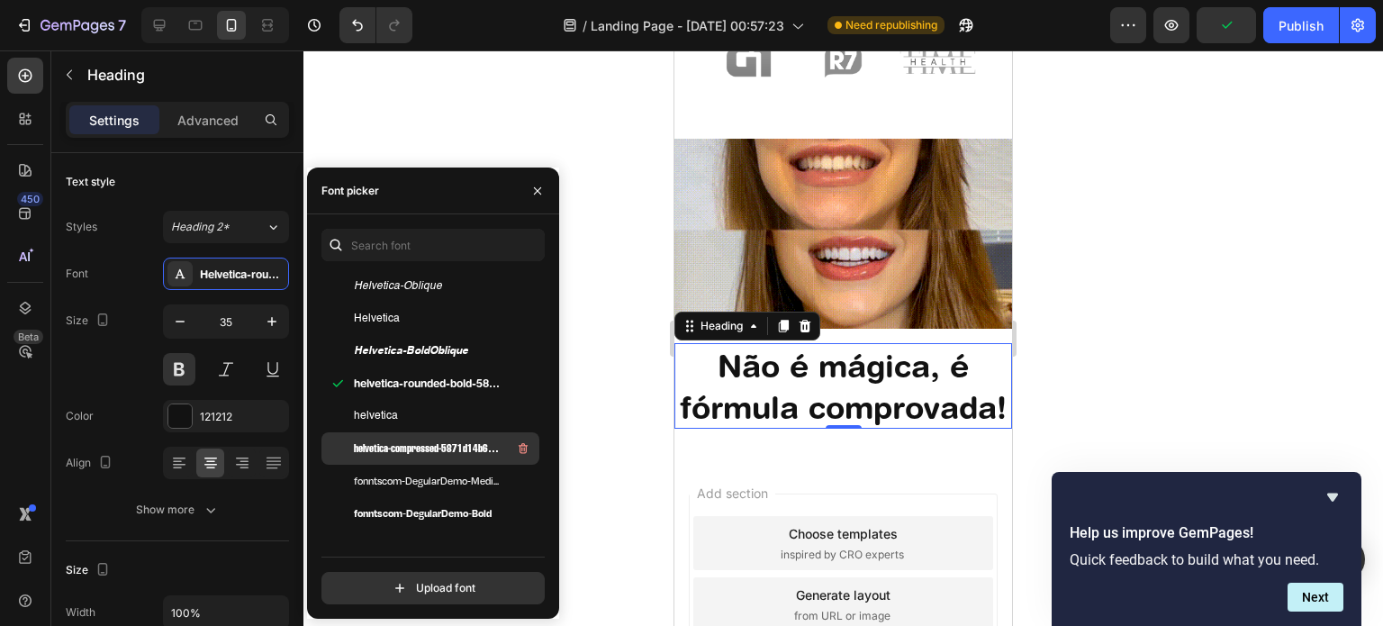
click at [422, 443] on span "helvetica-compressed-5871d14b6903a" at bounding box center [428, 448] width 149 height 16
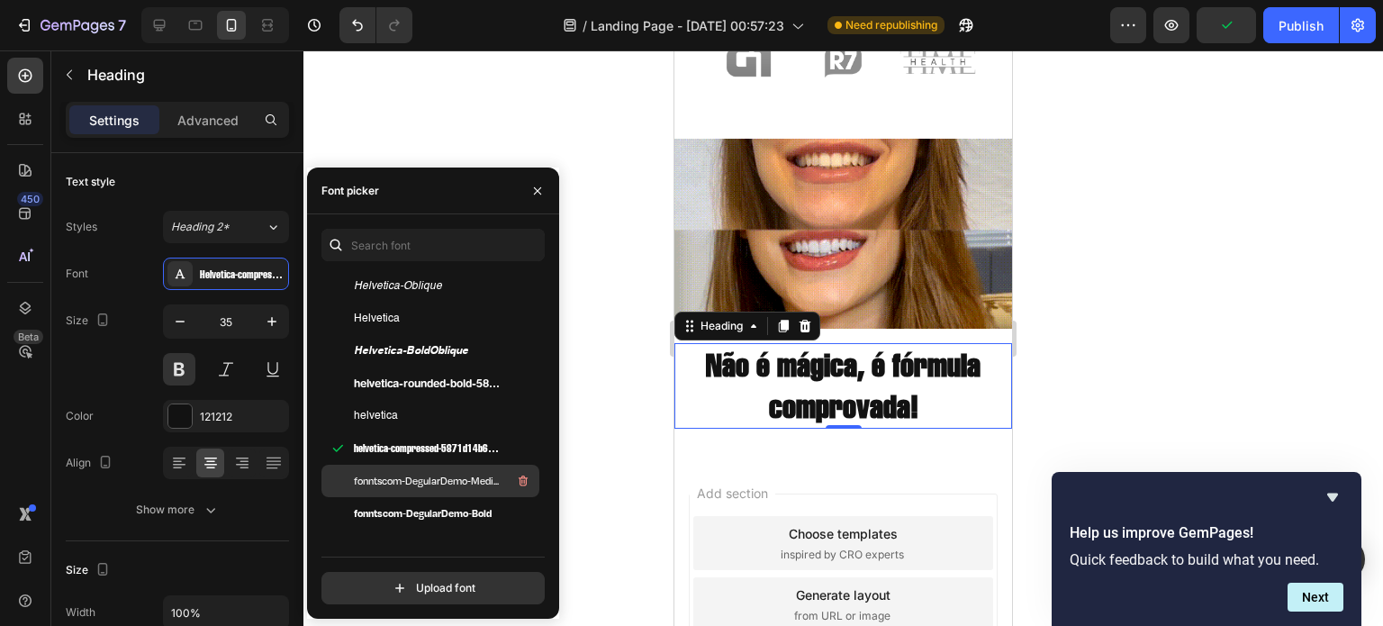
click at [425, 483] on span "fonntscom-DegularDemo-Medium" at bounding box center [428, 481] width 149 height 16
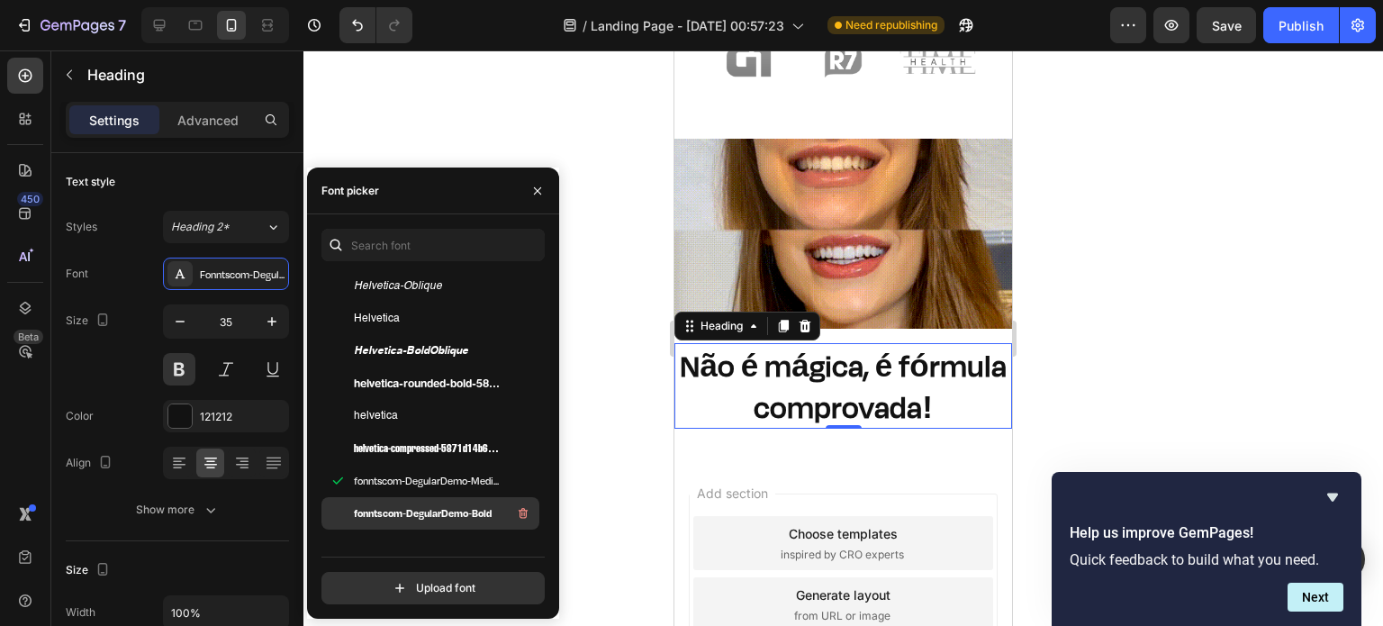
click at [425, 506] on span "fonntscom-DegularDemo-Bold" at bounding box center [423, 513] width 138 height 16
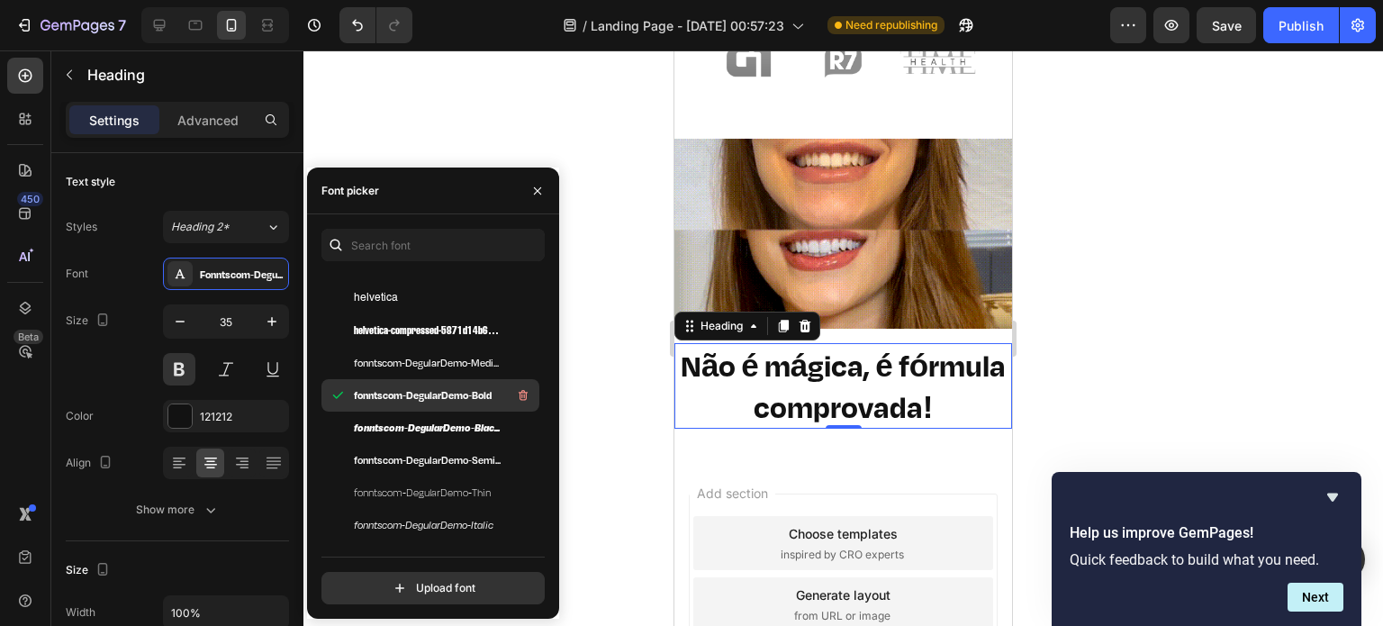
scroll to position [327, 0]
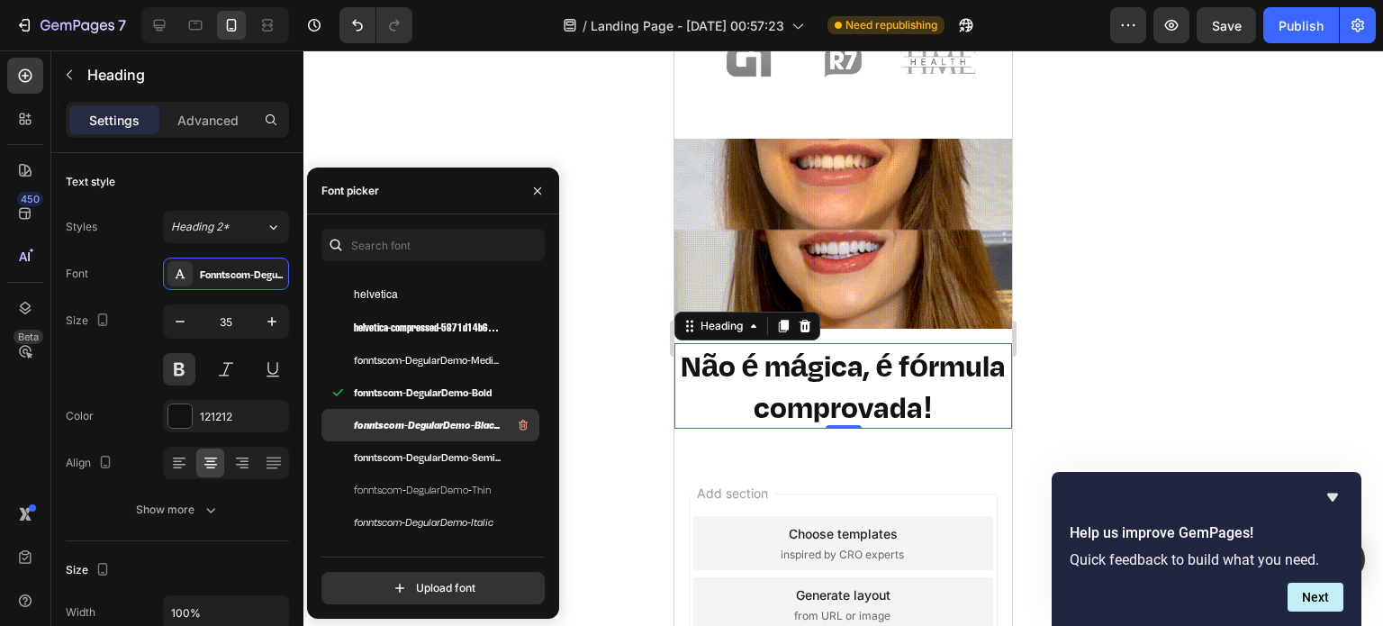
click at [445, 432] on span "fonntscom-DegularDemo-BlackItalic" at bounding box center [428, 425] width 149 height 16
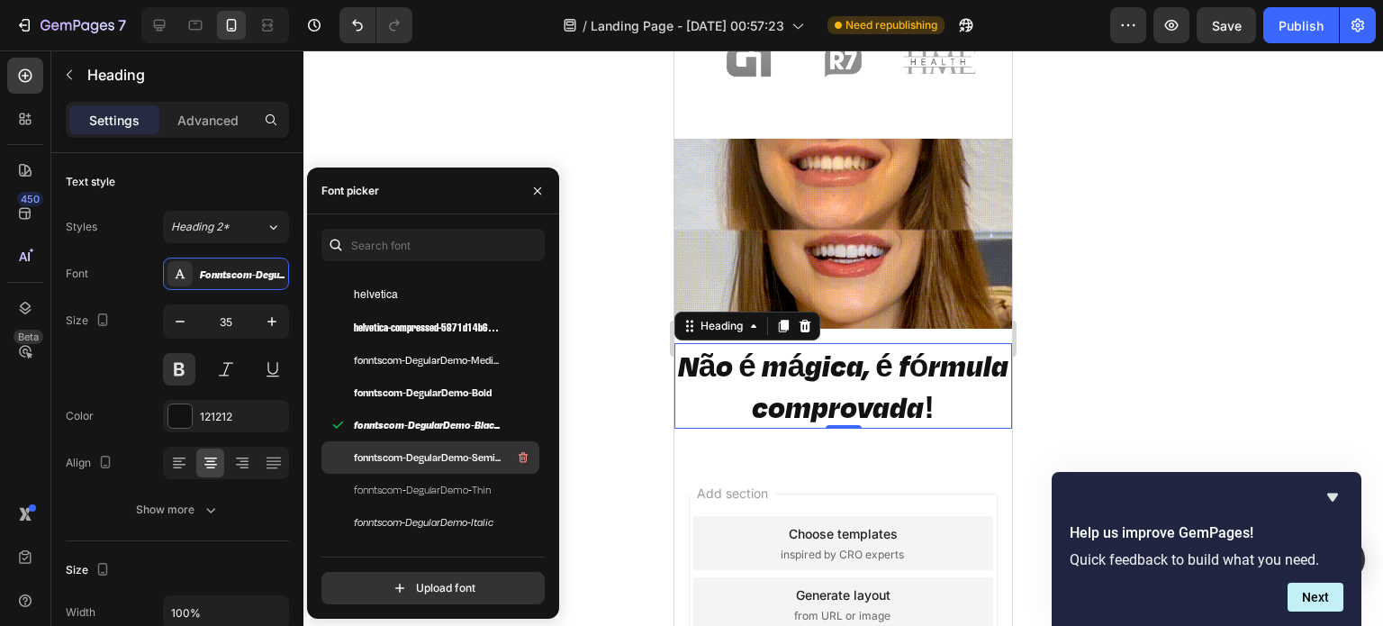
click at [445, 456] on span "fonntscom-DegularDemo-Semibold" at bounding box center [428, 457] width 149 height 16
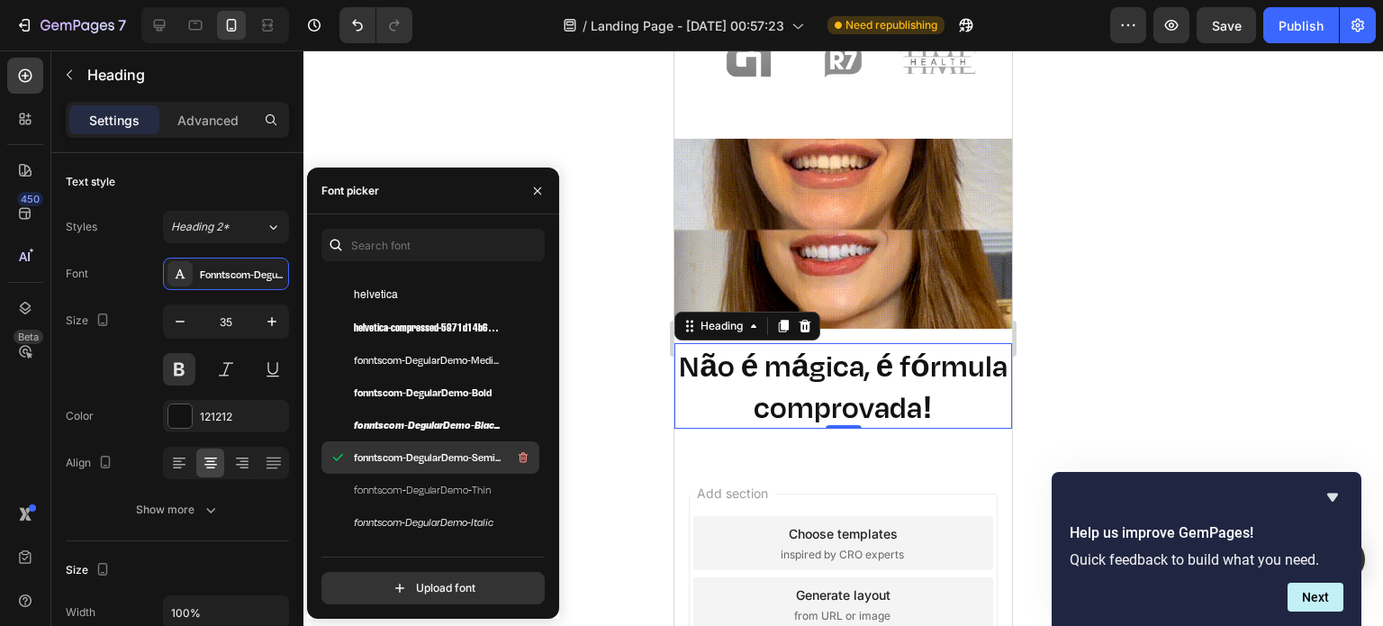
click at [442, 468] on div "fonntscom-DegularDemo-Semibold" at bounding box center [430, 457] width 218 height 32
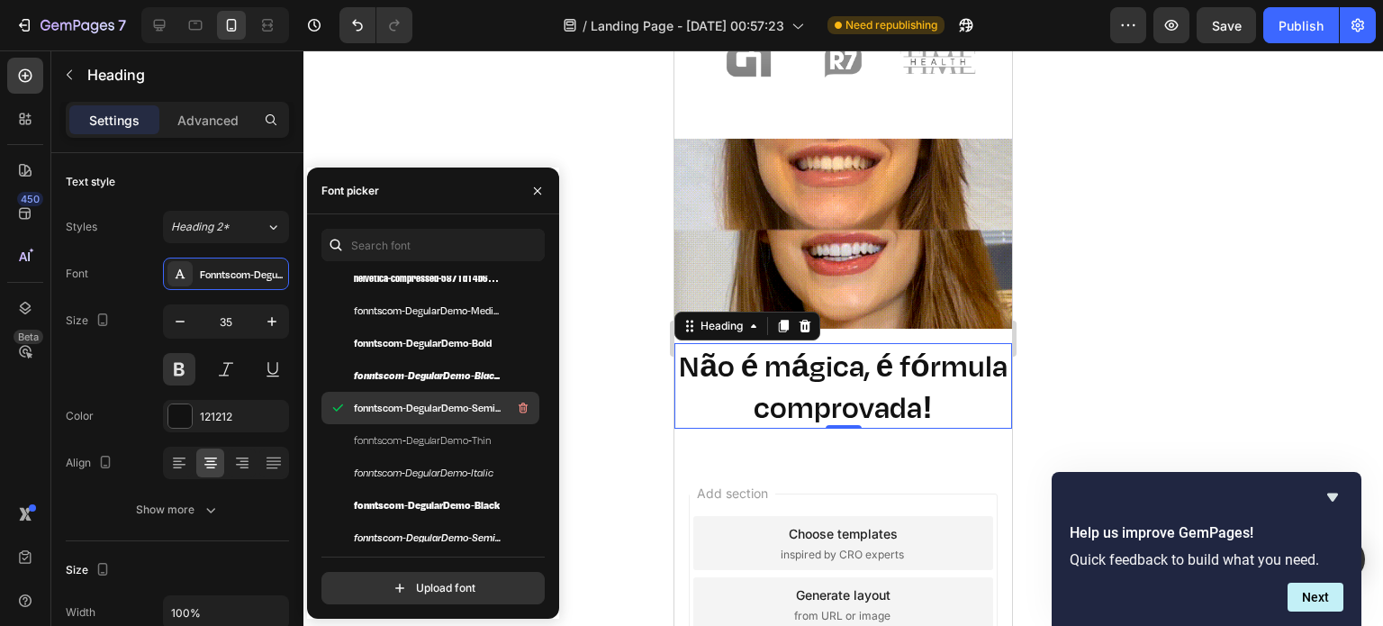
scroll to position [384, 0]
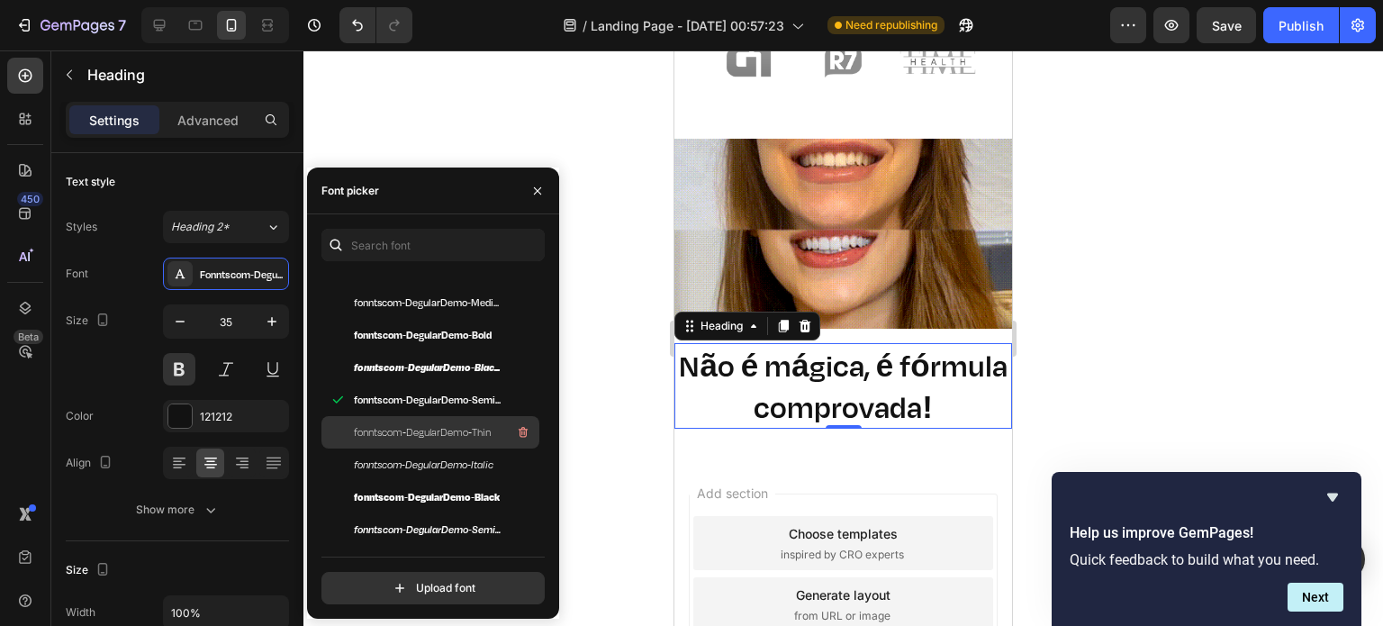
click at [432, 431] on span "fonntscom-DegularDemo-Thin" at bounding box center [422, 432] width 137 height 16
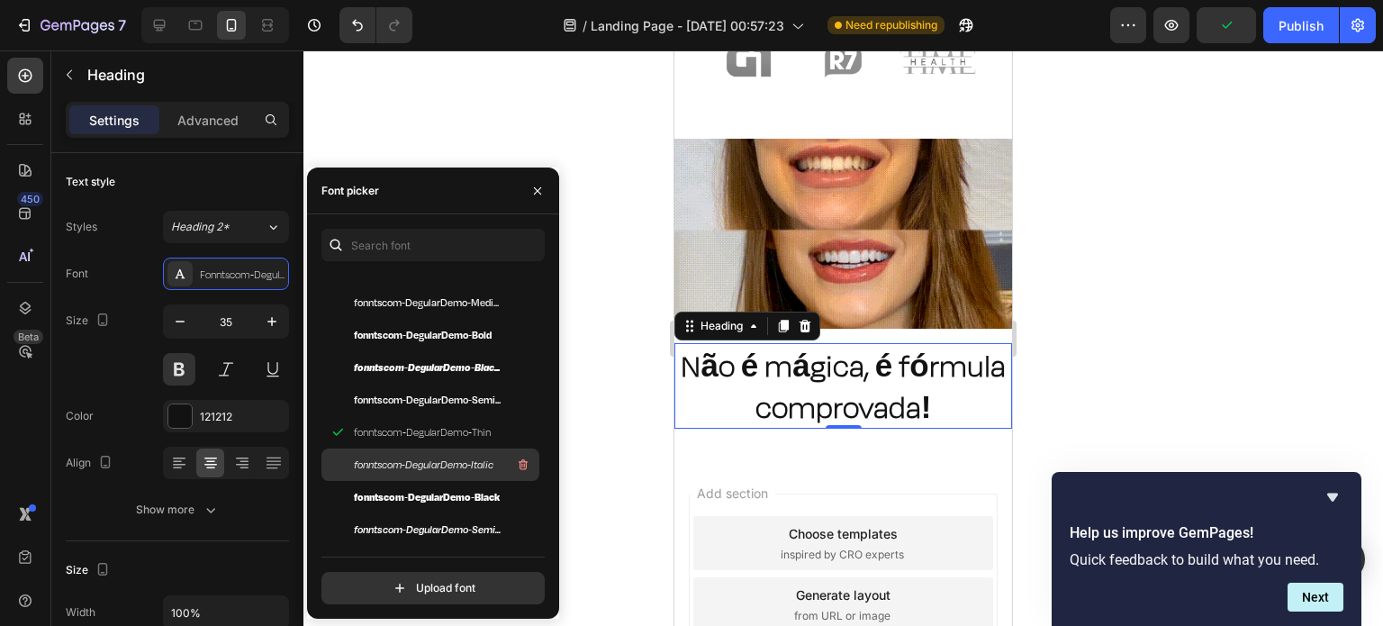
click at [433, 459] on span "fonntscom-DegularDemo-Italic" at bounding box center [424, 464] width 140 height 16
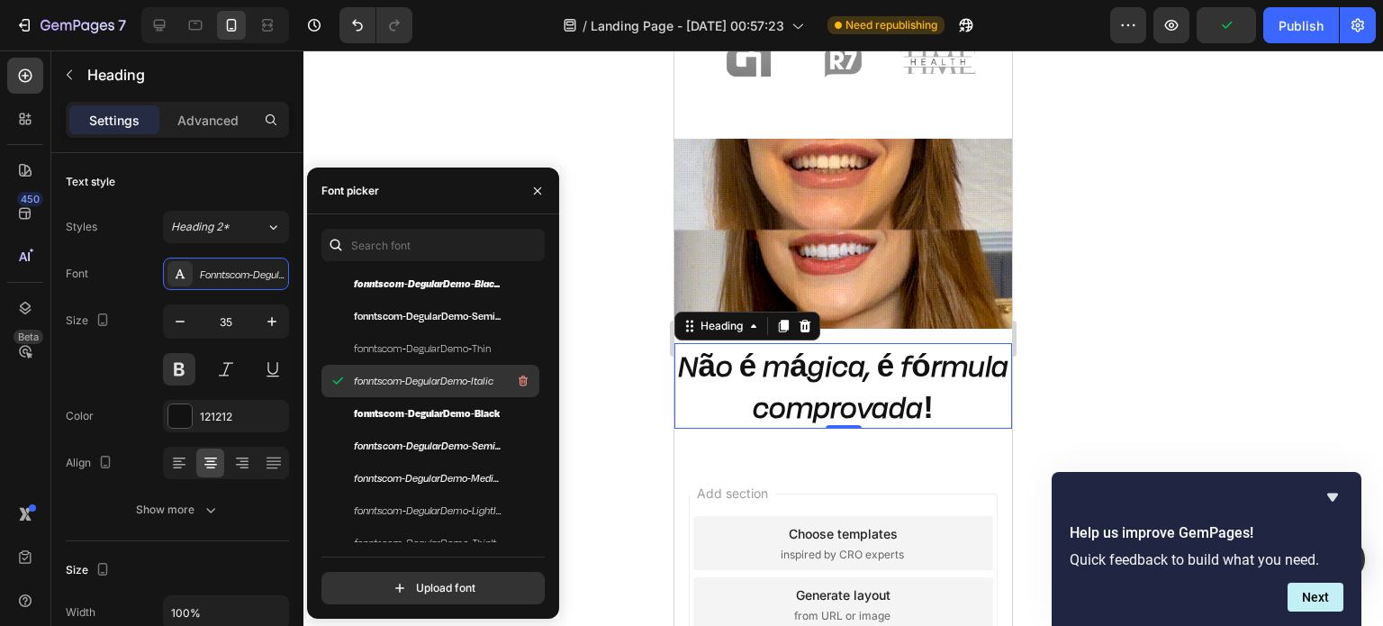
scroll to position [488, 0]
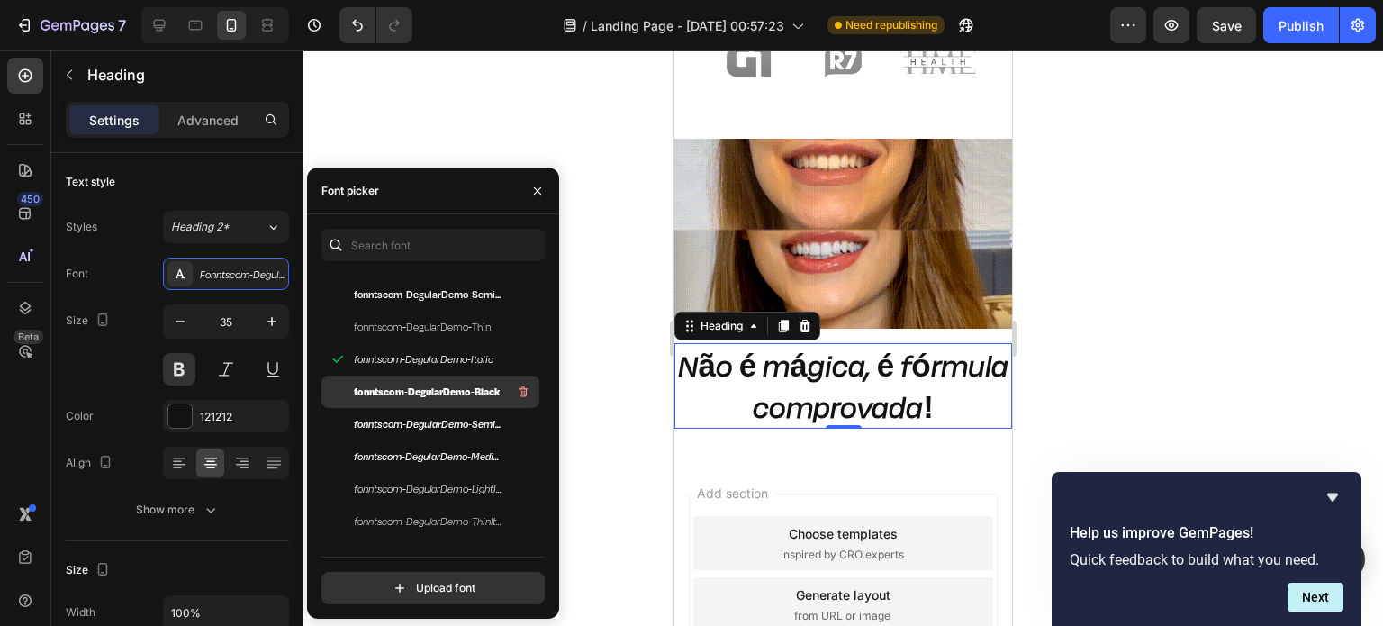
click at [436, 392] on span "fonntscom-DegularDemo-Black" at bounding box center [427, 392] width 146 height 16
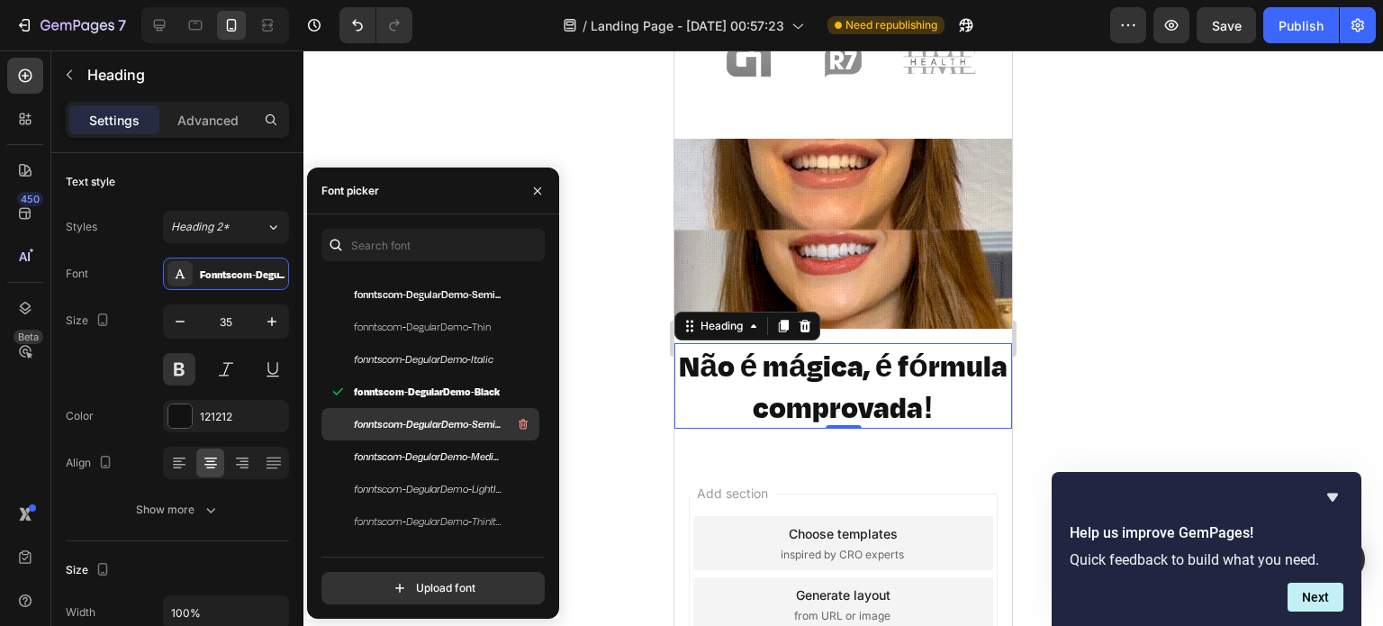
click at [437, 412] on div "fonntscom-DegularDemo-SemiboldItalic" at bounding box center [430, 424] width 218 height 32
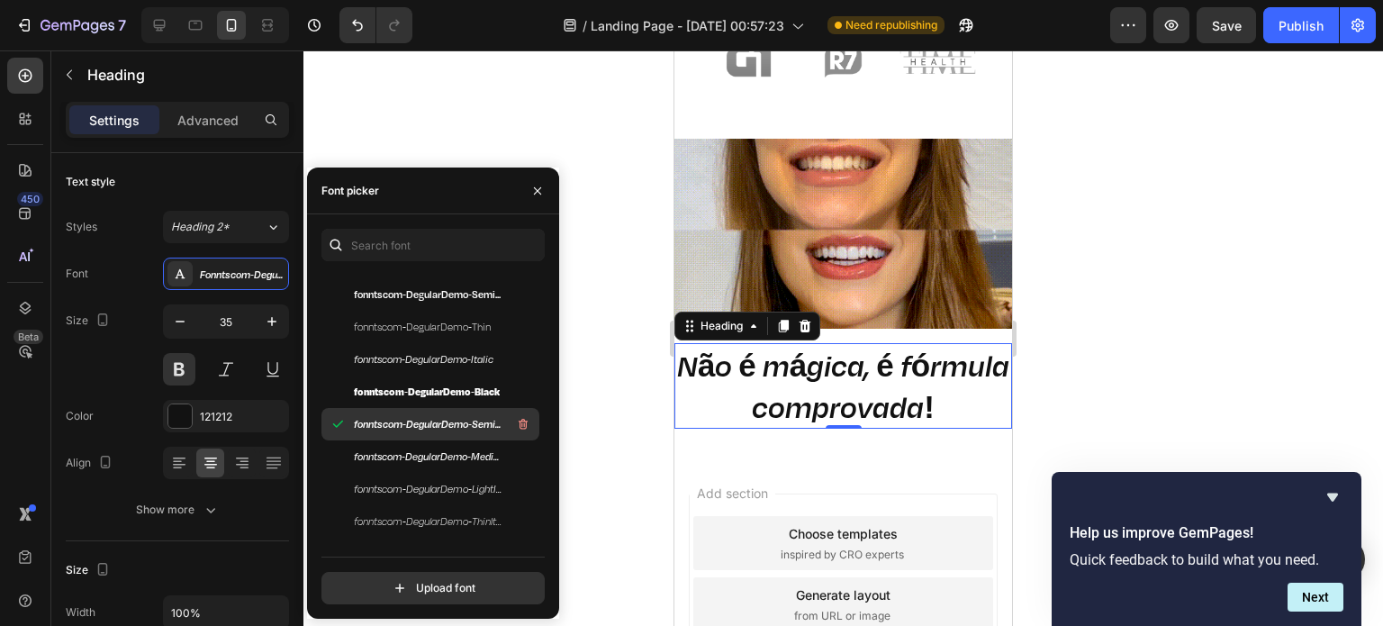
click at [436, 428] on span "fonntscom-DegularDemo-SemiboldItalic" at bounding box center [428, 424] width 149 height 16
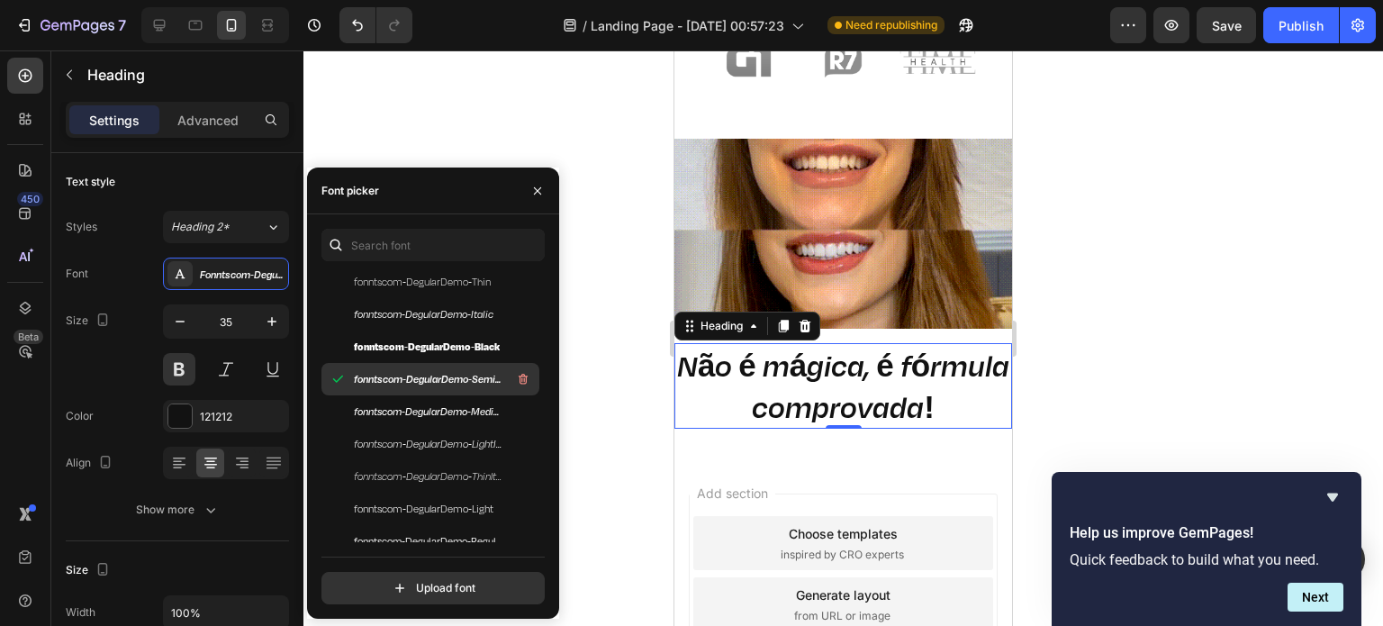
scroll to position [535, 0]
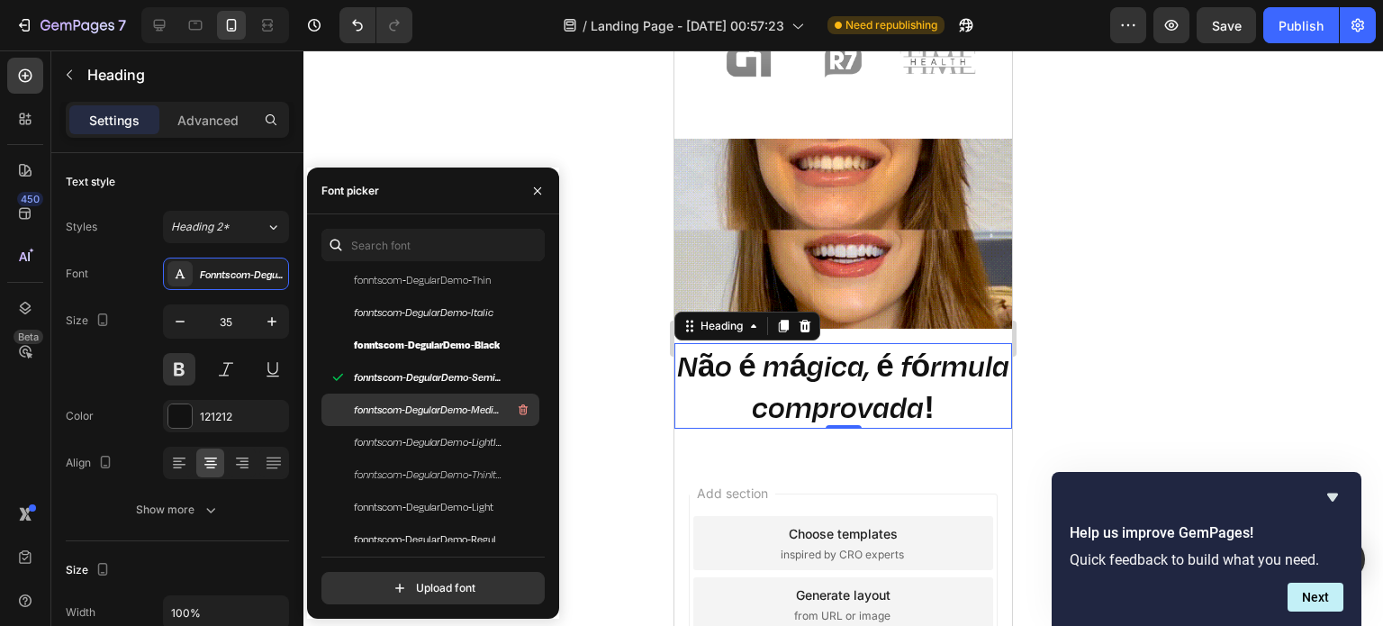
click at [433, 423] on div "fonntscom-DegularDemo-MediumItalic" at bounding box center [430, 409] width 218 height 32
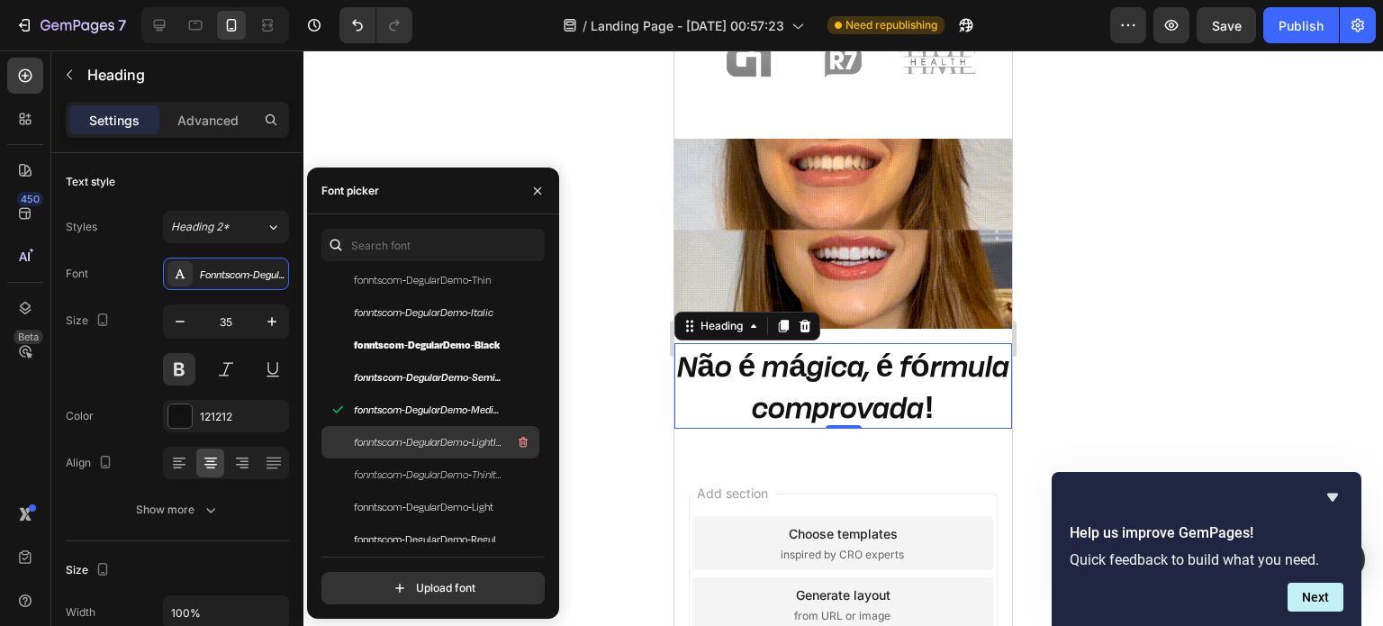
click at [431, 438] on span "fonntscom-DegularDemo-LightItalic" at bounding box center [428, 442] width 149 height 16
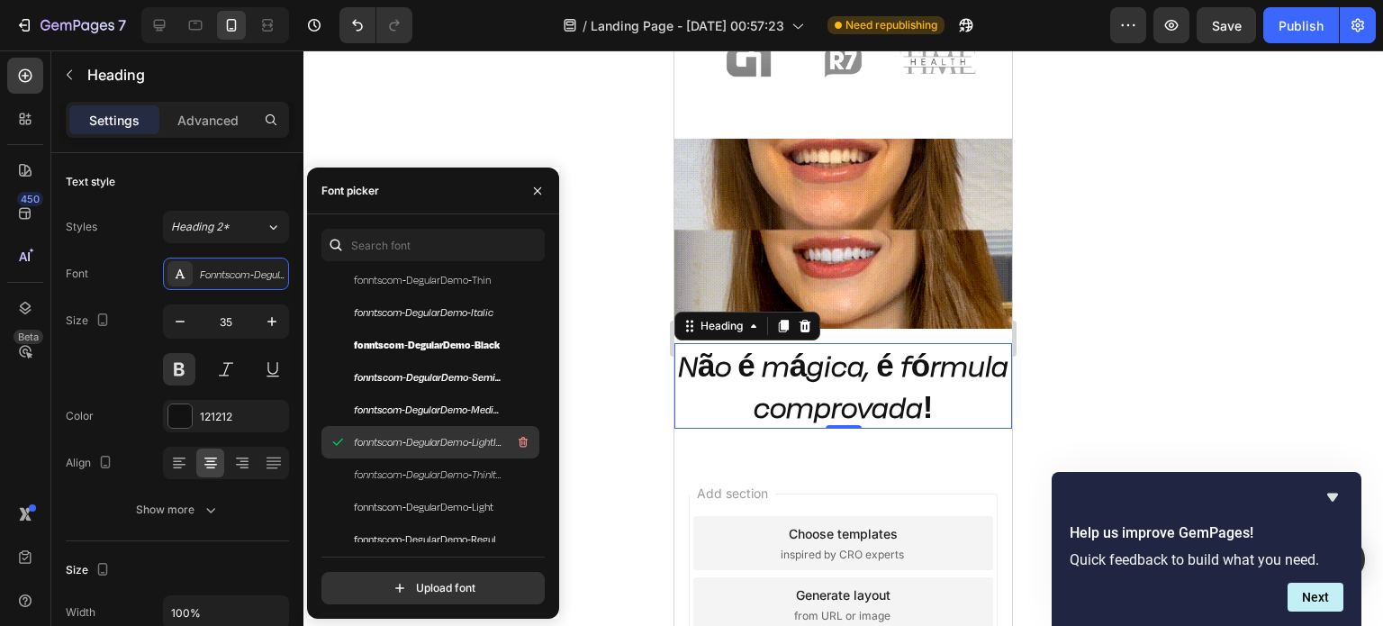
click at [428, 453] on div "fonntscom-DegularDemo-LightItalic" at bounding box center [445, 442] width 182 height 22
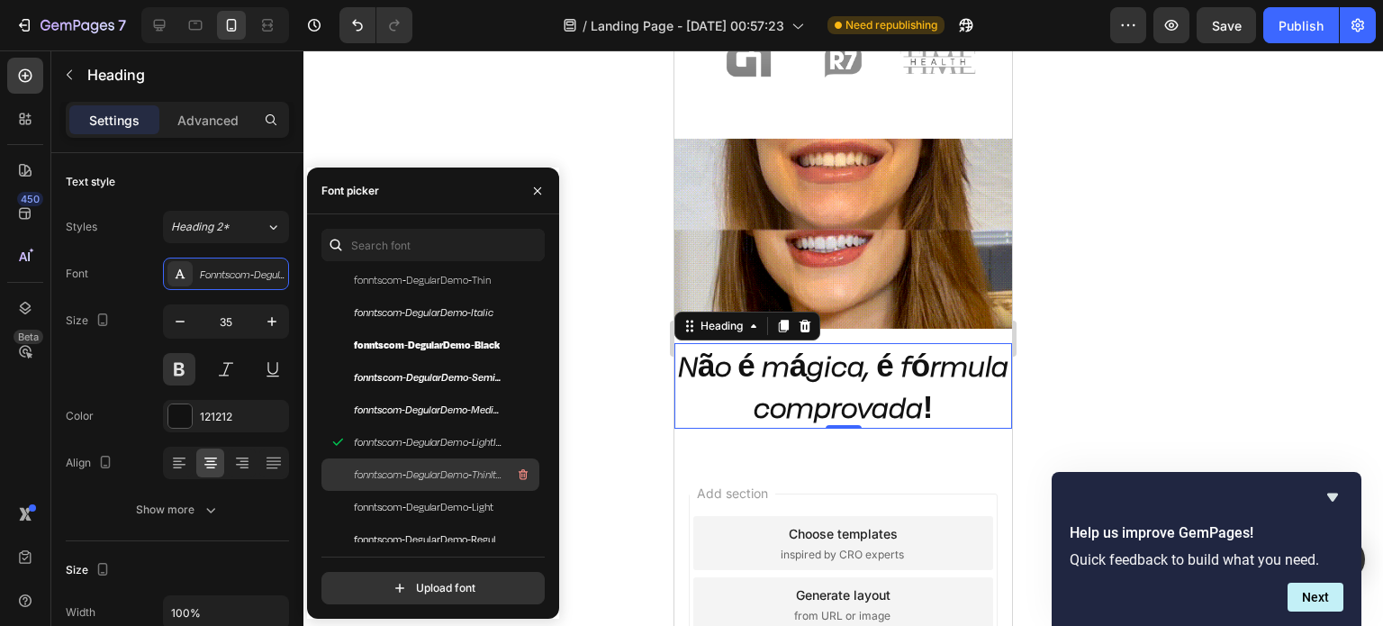
click at [425, 463] on div "fonntscom-DegularDemo-ThinItalic" at bounding box center [430, 474] width 218 height 32
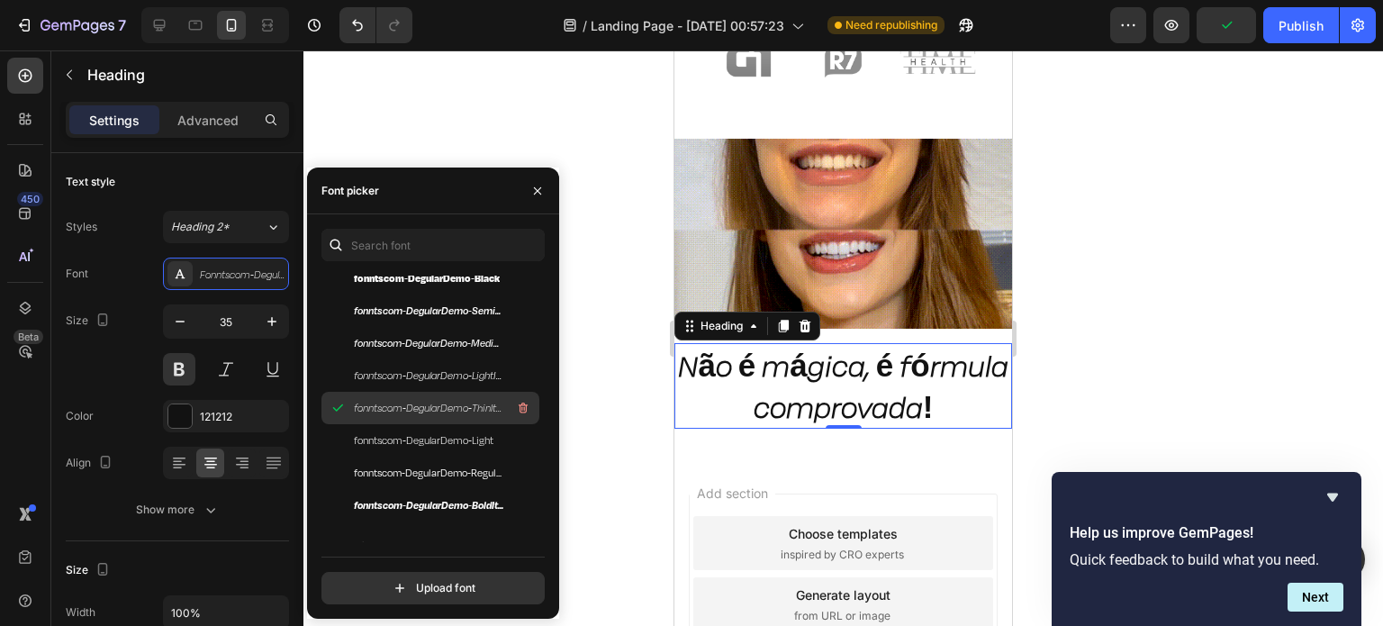
scroll to position [605, 0]
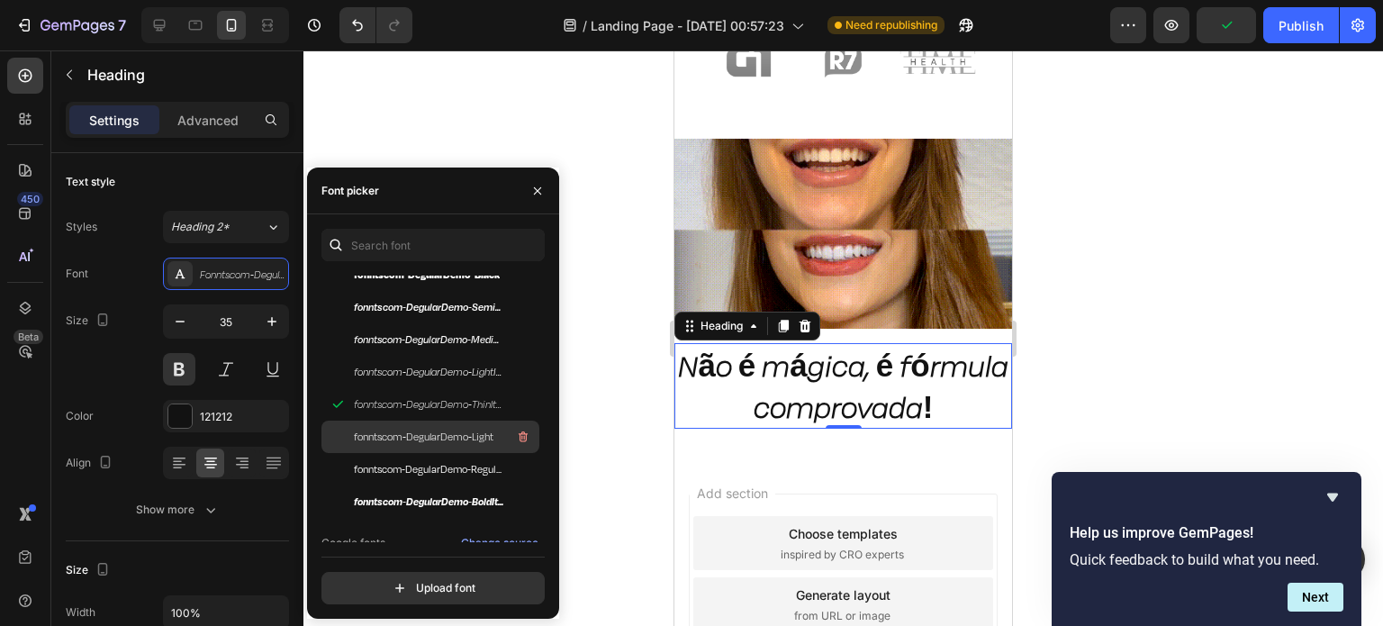
click at [435, 430] on span "fonntscom-DegularDemo-Light" at bounding box center [424, 437] width 140 height 16
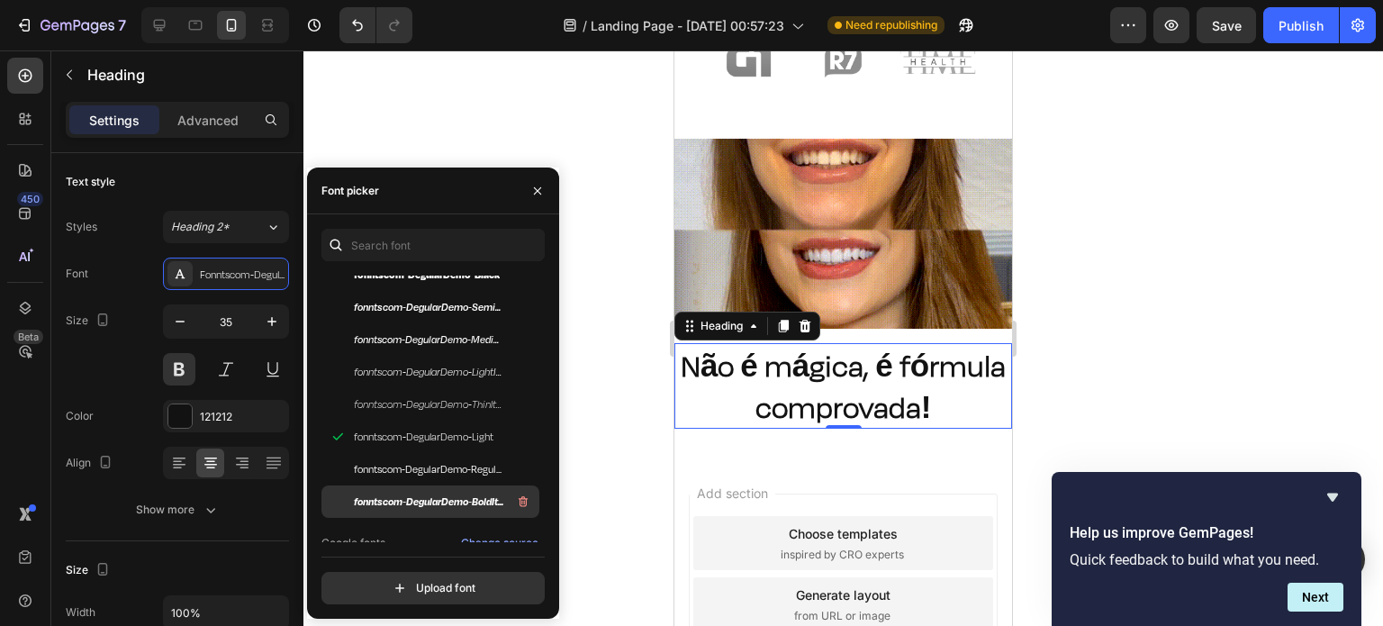
click at [425, 495] on span "fonntscom-DegularDemo-BoldItalic" at bounding box center [428, 501] width 149 height 16
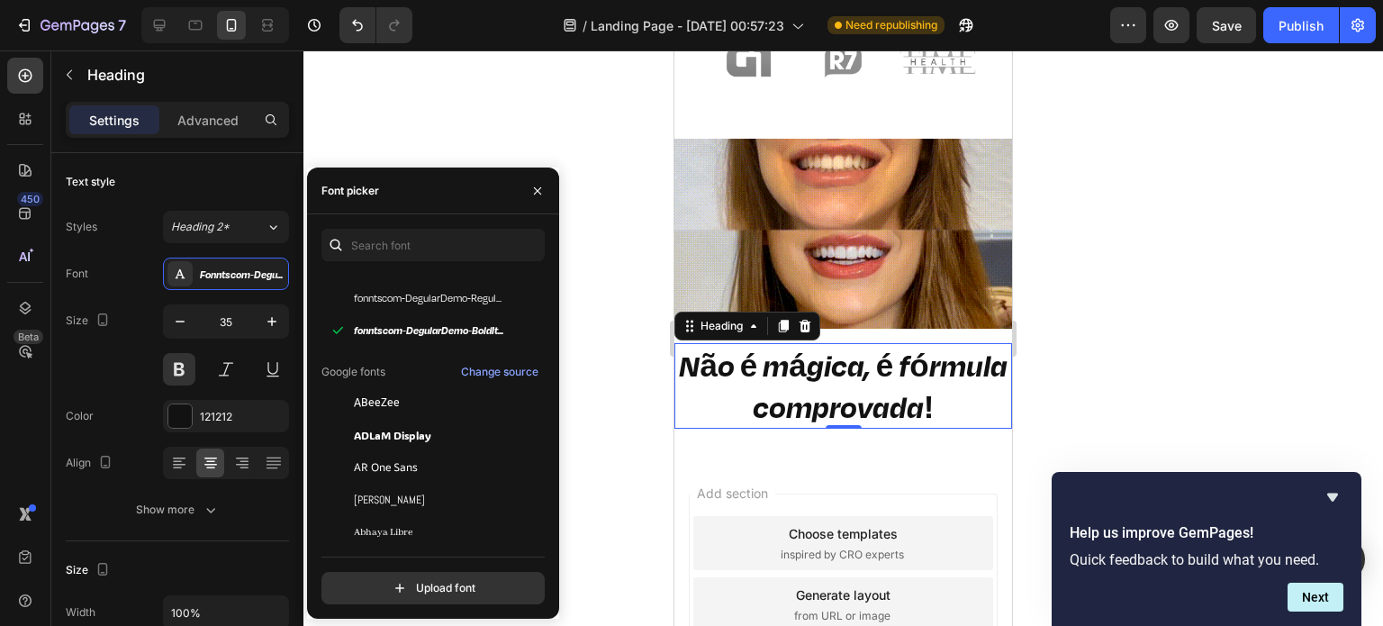
scroll to position [780, 0]
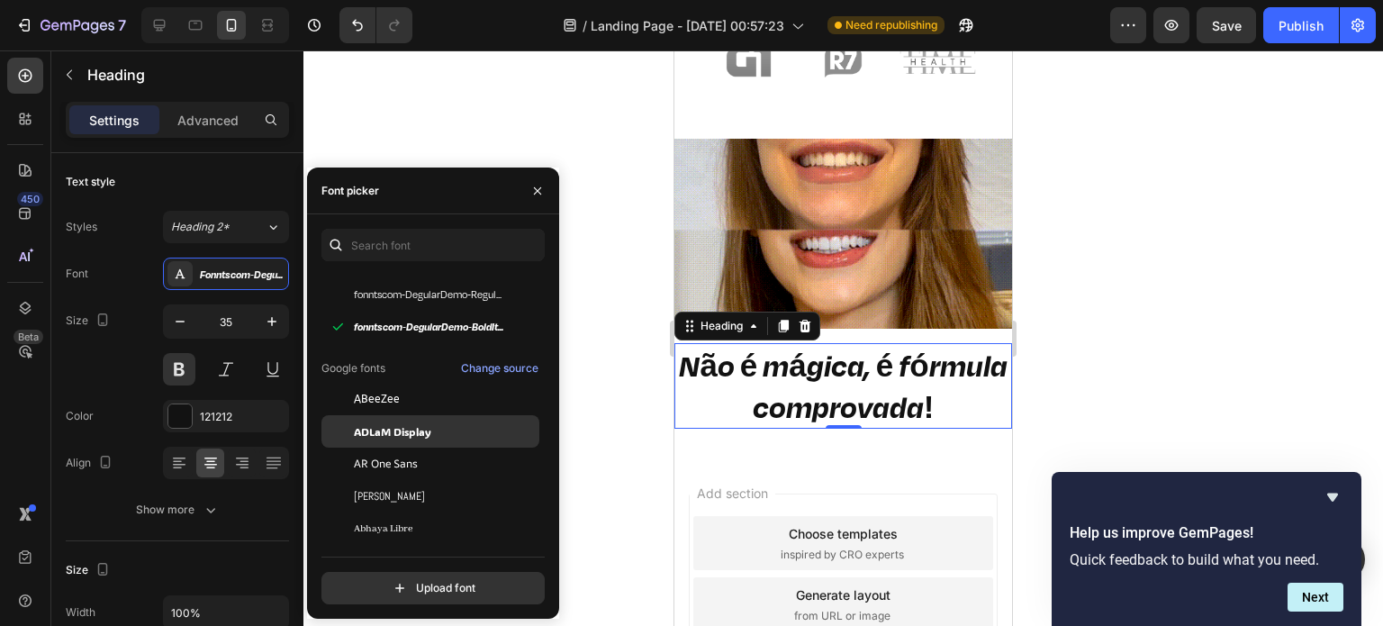
click at [426, 419] on div "ADLaM Display" at bounding box center [430, 431] width 218 height 32
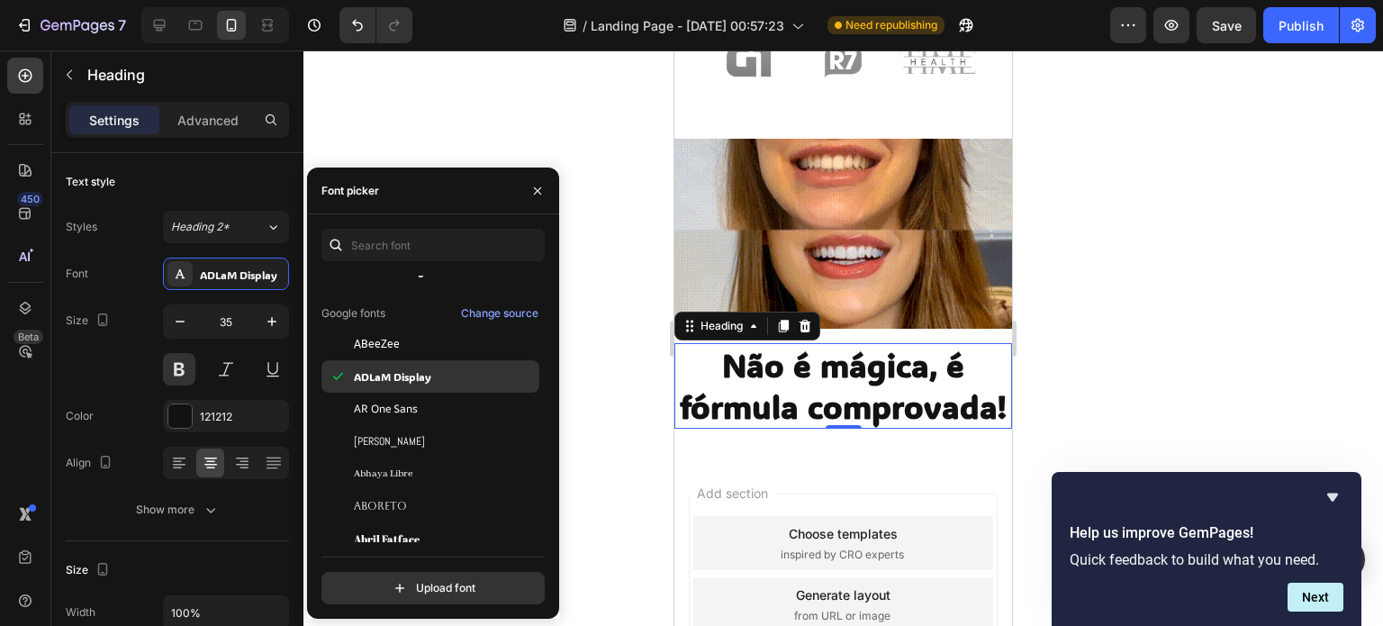
scroll to position [837, 0]
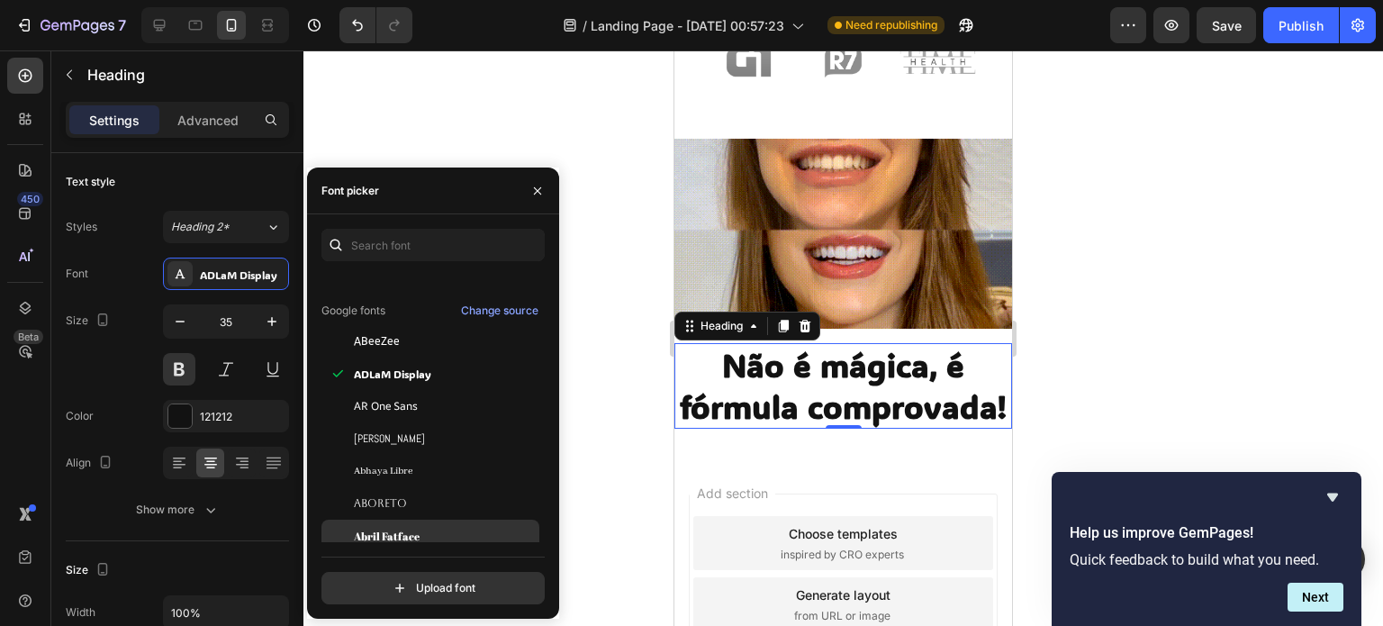
click at [411, 542] on span "Abril Fatface" at bounding box center [387, 536] width 66 height 16
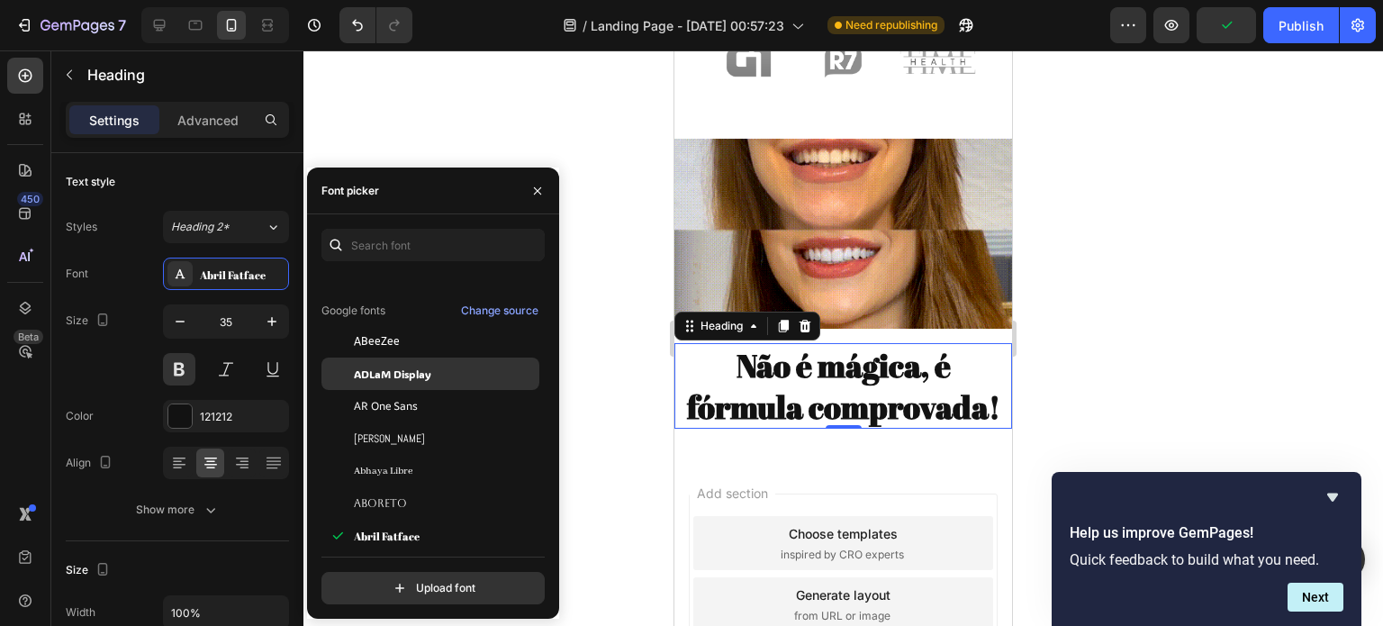
click at [439, 371] on div "ADLaM Display" at bounding box center [445, 374] width 182 height 16
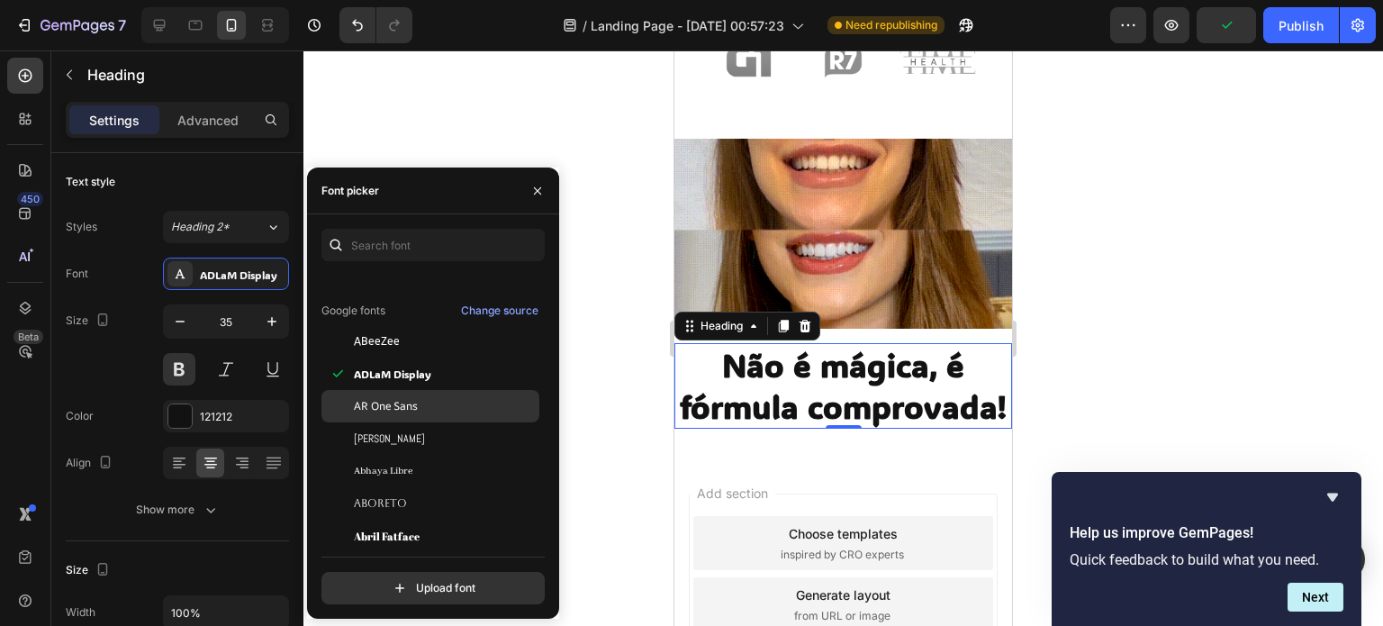
click at [432, 392] on div "AR One Sans" at bounding box center [430, 406] width 218 height 32
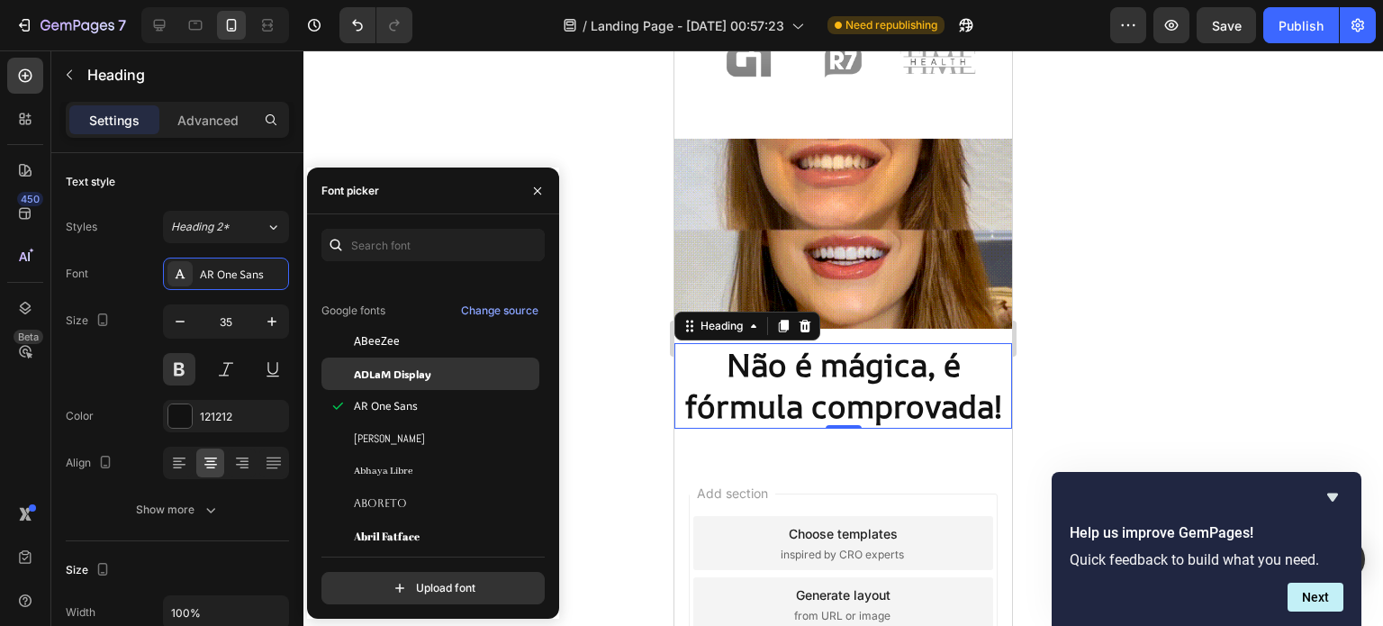
click at [443, 372] on div "ADLaM Display" at bounding box center [445, 374] width 182 height 16
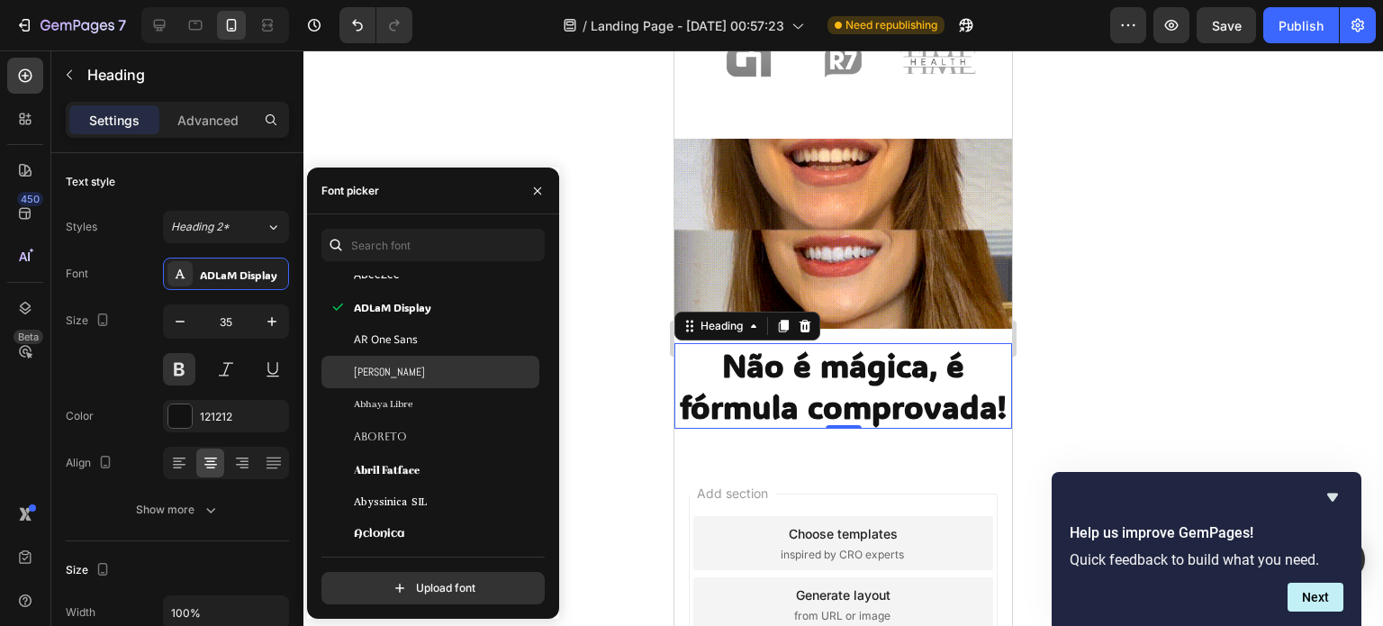
scroll to position [976, 0]
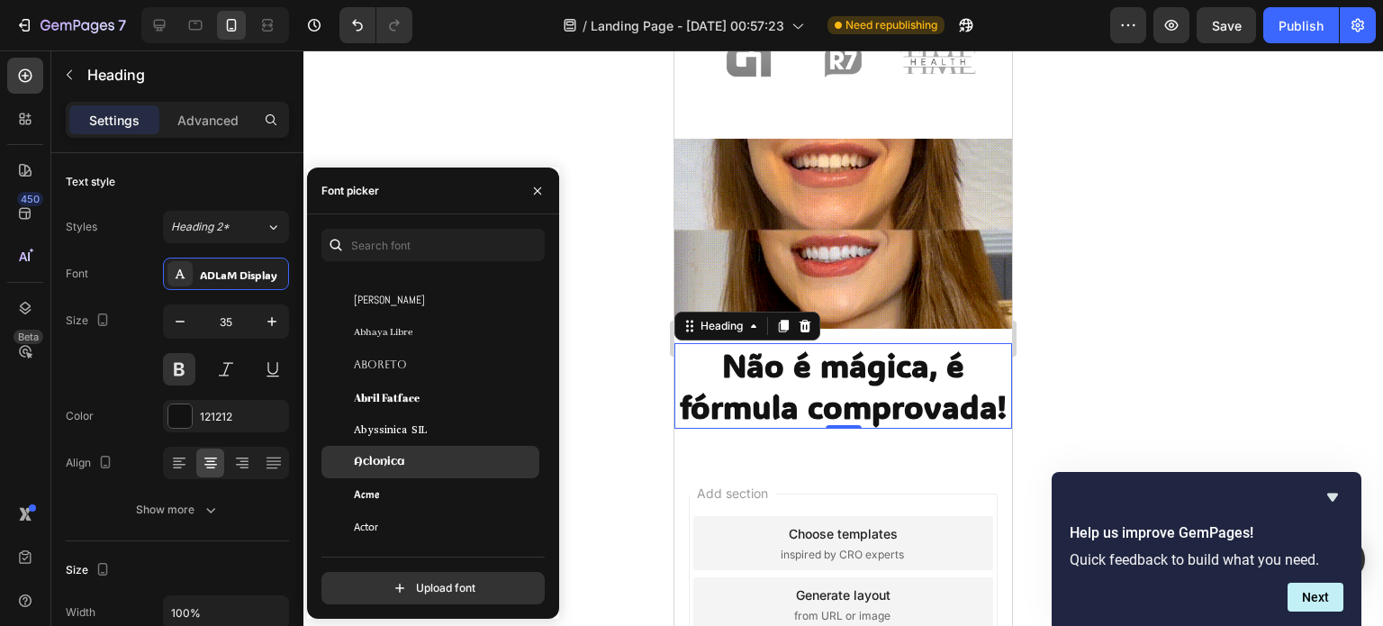
click at [428, 460] on div "Aclonica" at bounding box center [445, 462] width 182 height 16
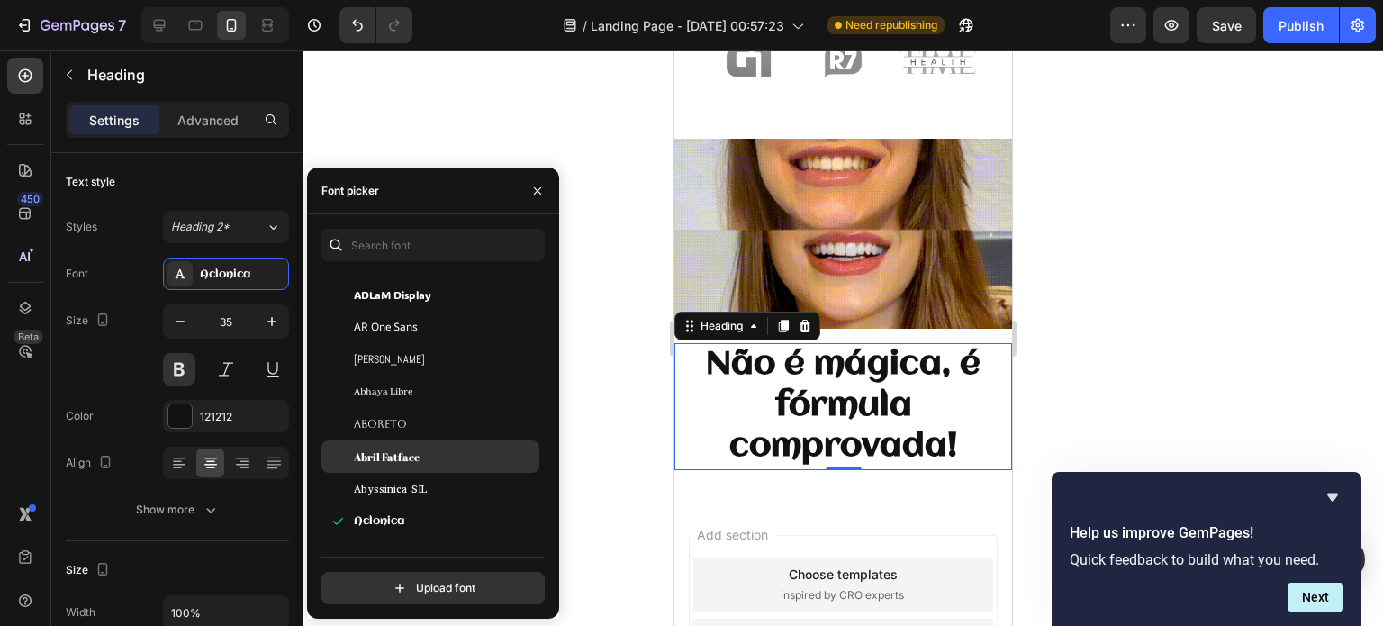
scroll to position [913, 0]
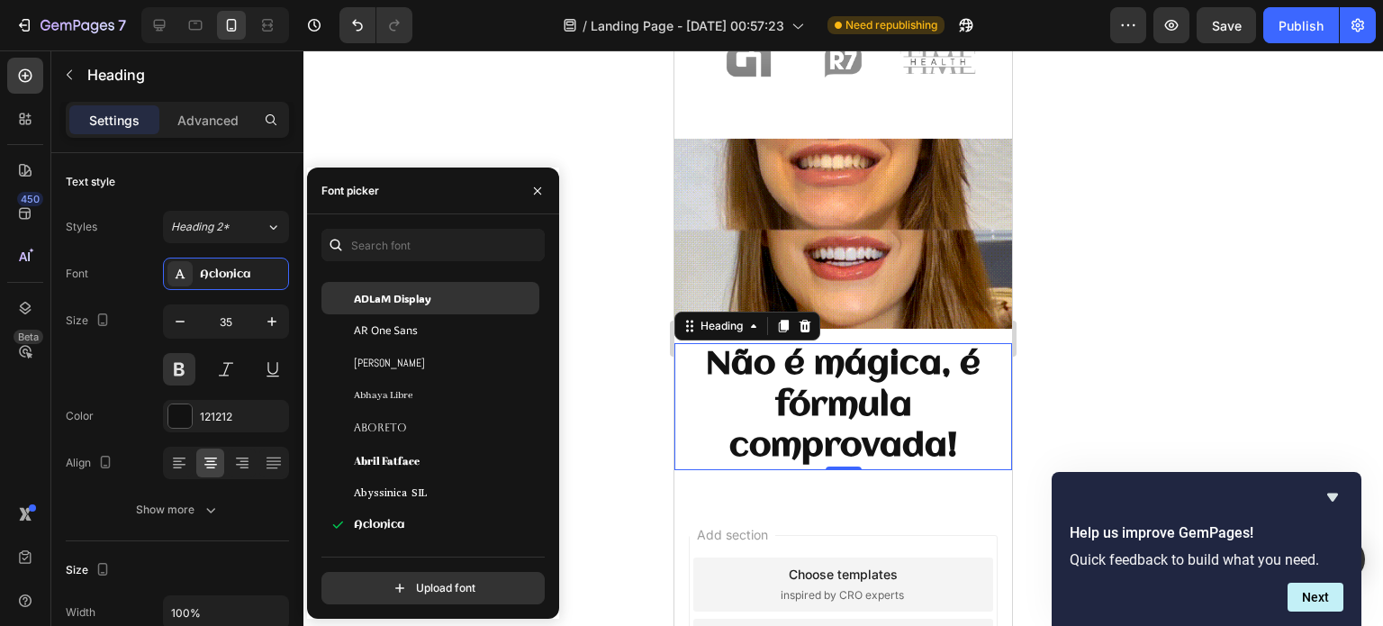
click at [448, 302] on div "ADLaM Display" at bounding box center [445, 298] width 182 height 16
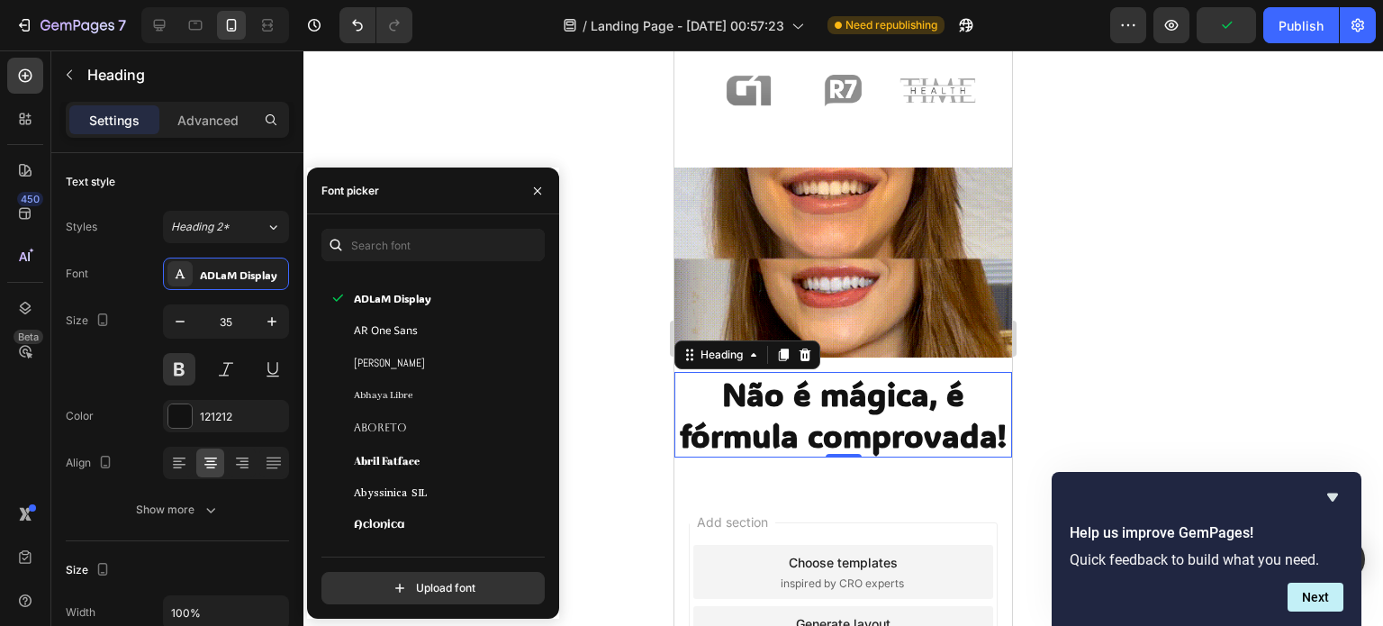
scroll to position [1372, 0]
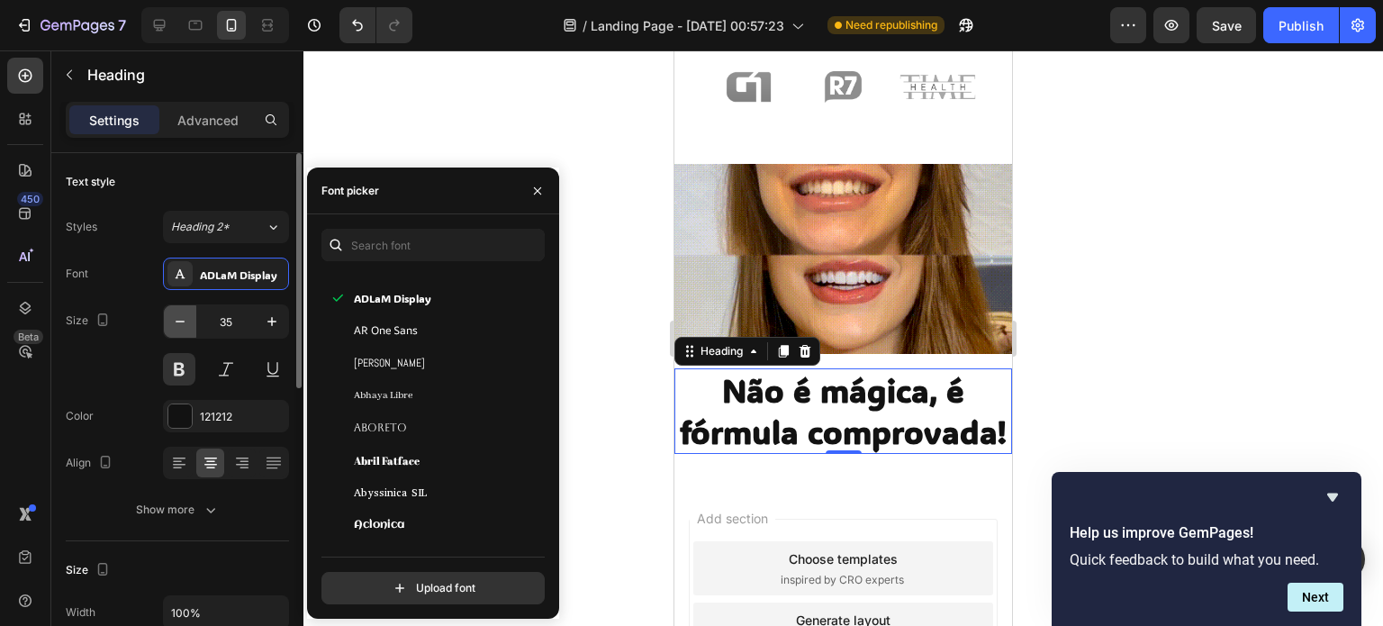
click at [176, 317] on icon "button" at bounding box center [180, 321] width 18 height 18
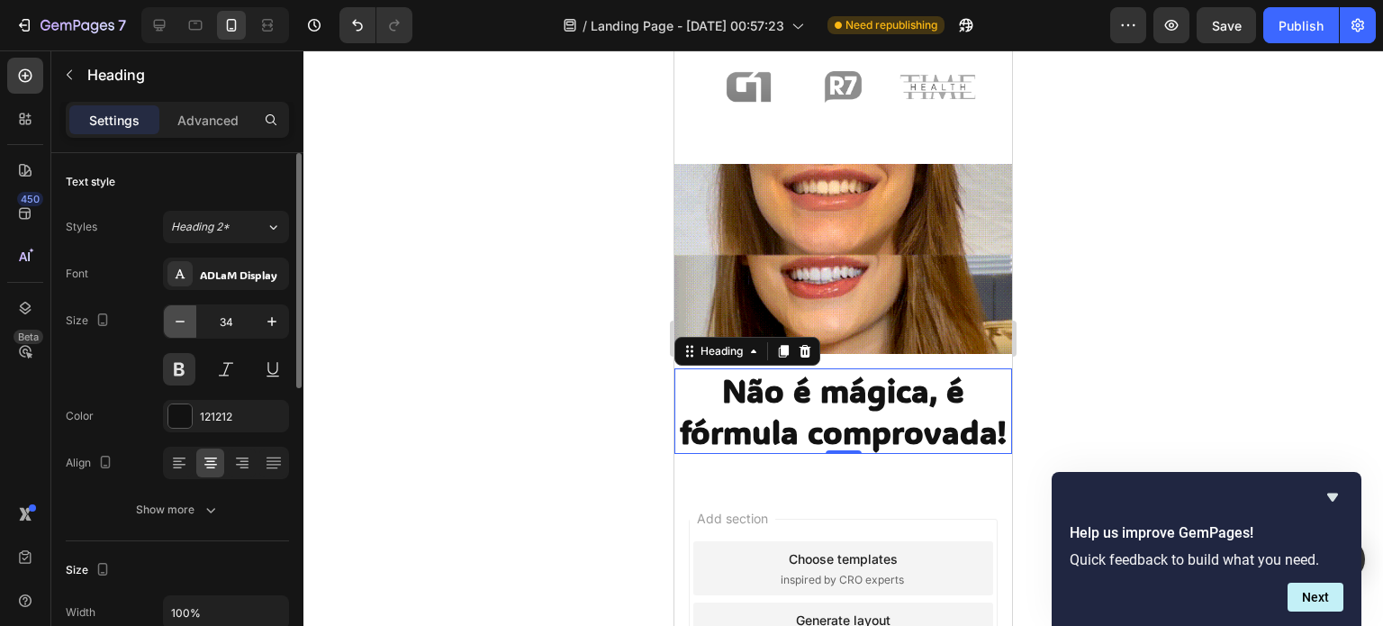
click at [176, 317] on icon "button" at bounding box center [180, 321] width 18 height 18
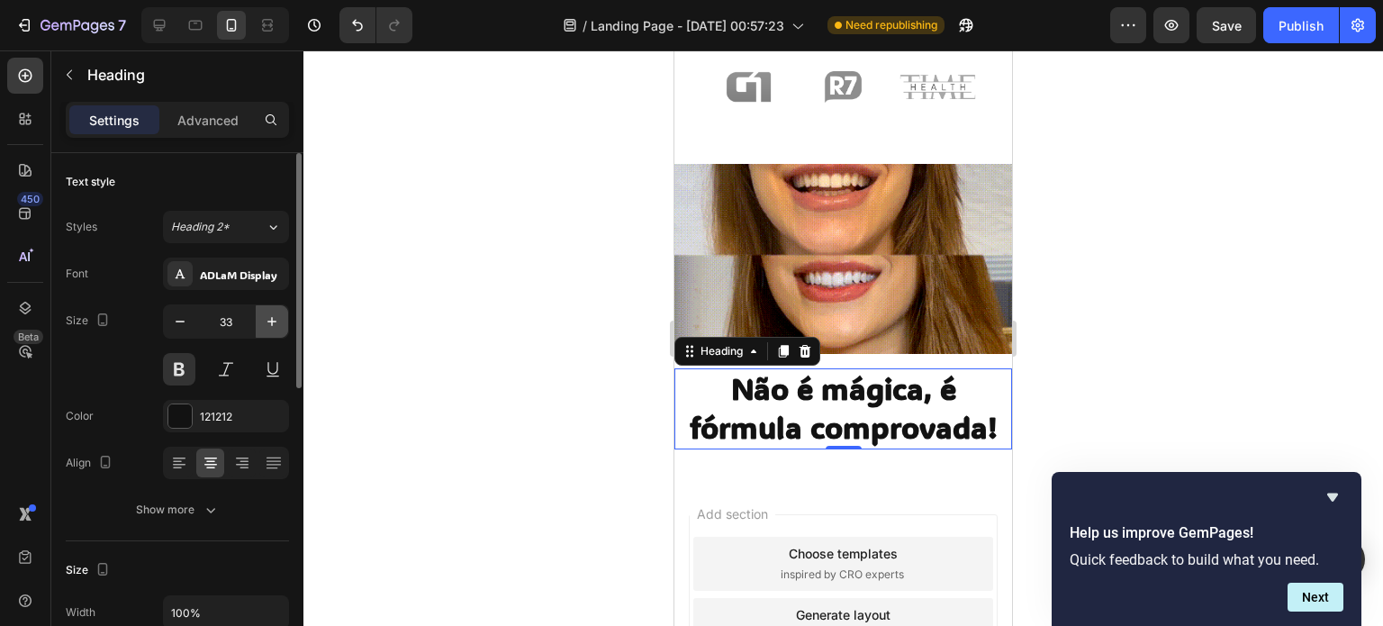
click at [270, 312] on icon "button" at bounding box center [272, 321] width 18 height 18
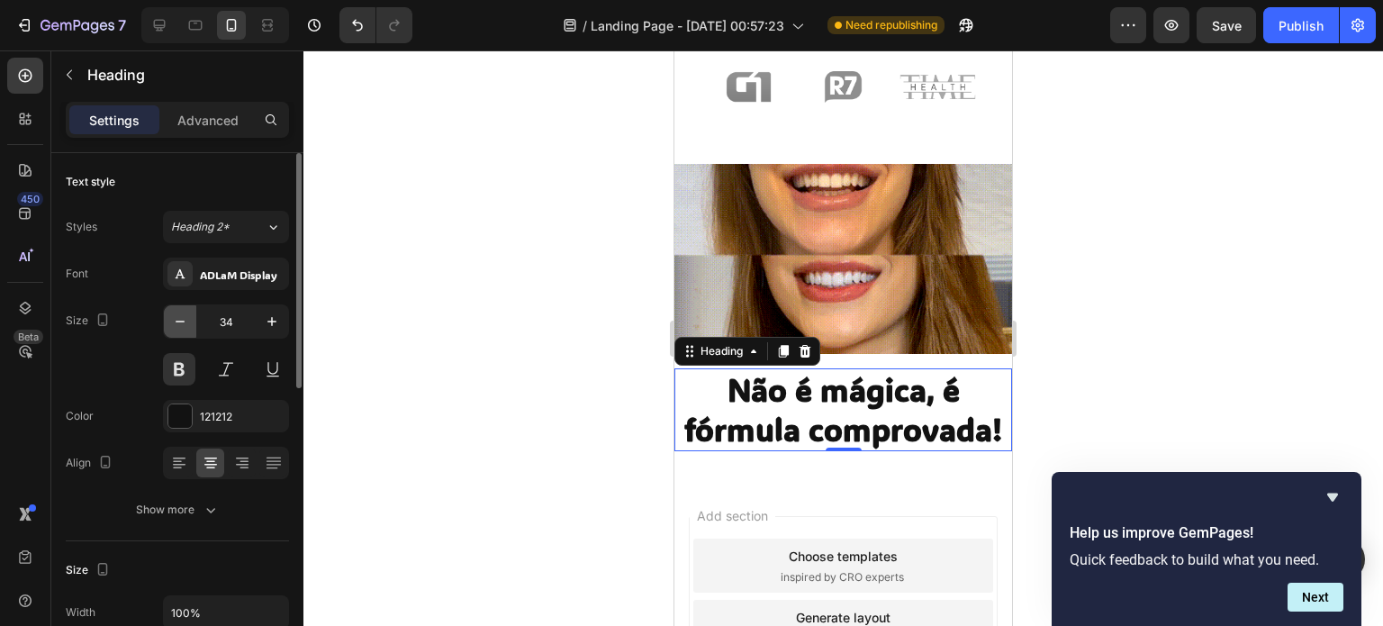
click at [191, 321] on button "button" at bounding box center [180, 321] width 32 height 32
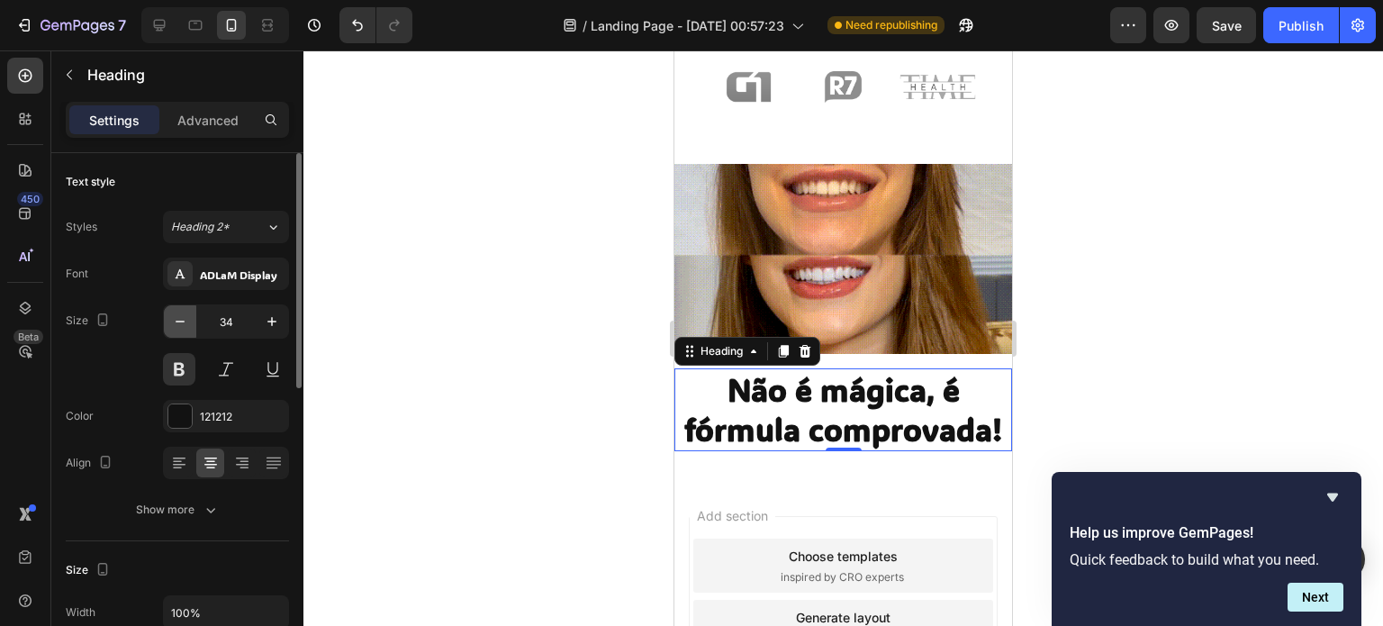
type input "33"
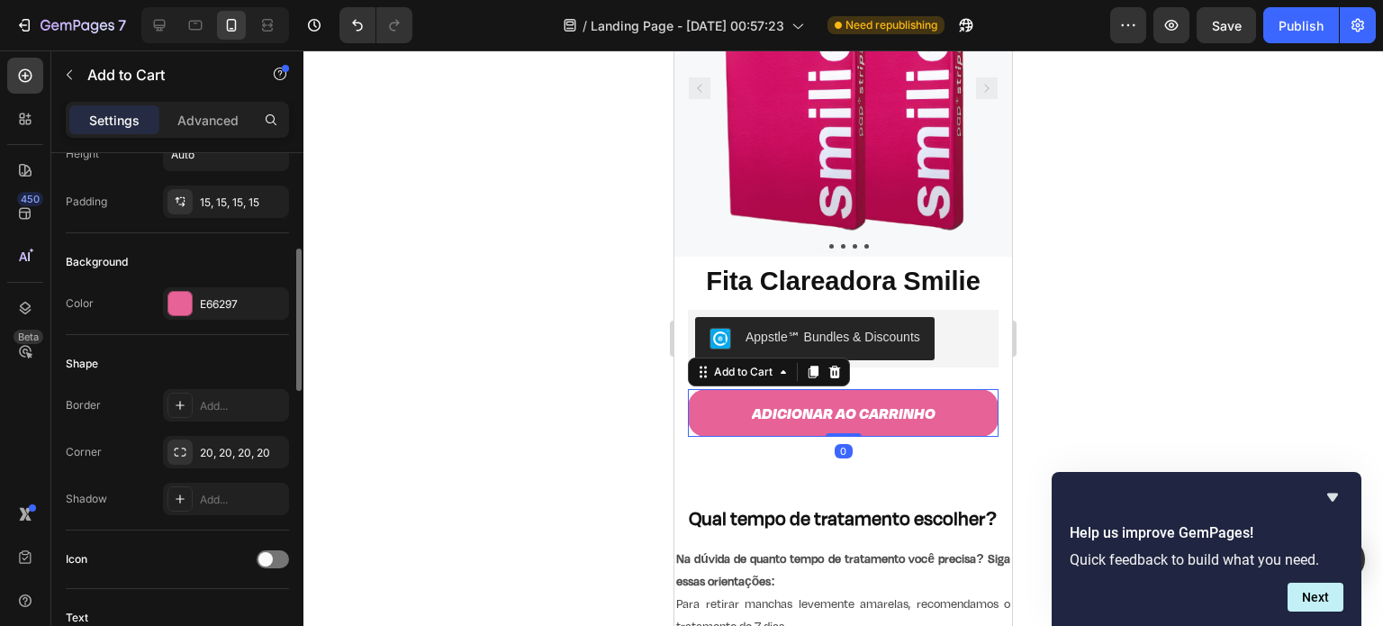
scroll to position [375, 0]
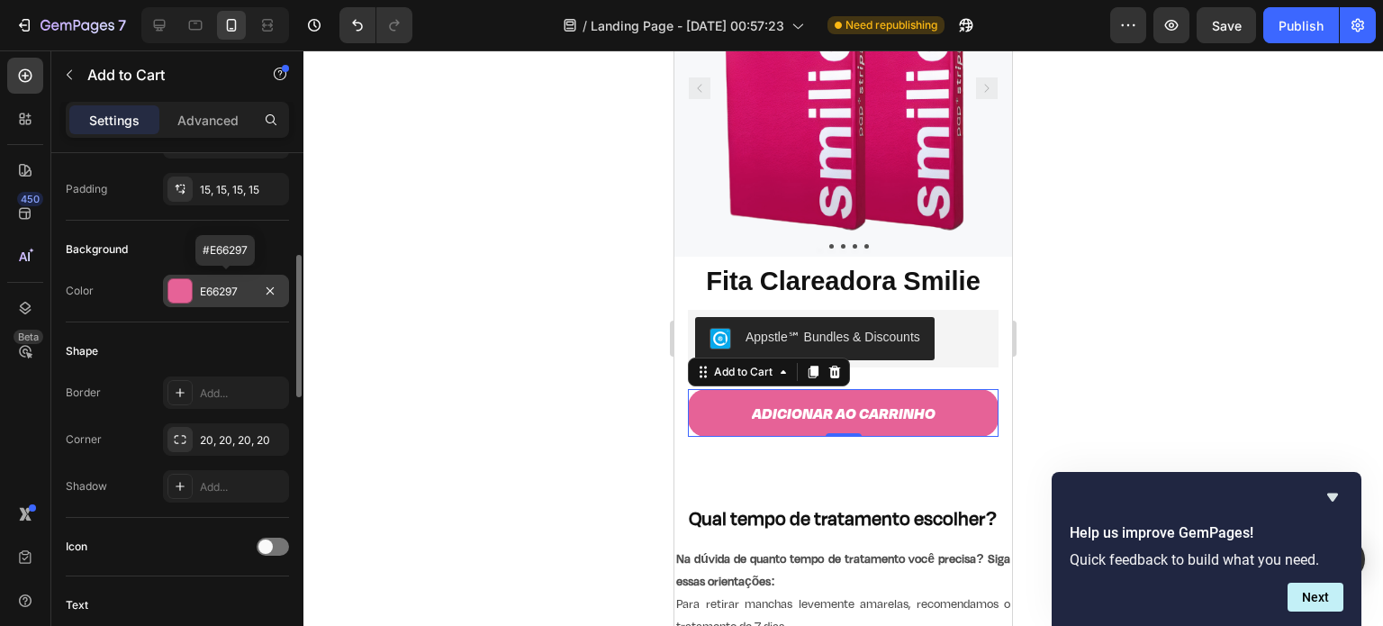
click at [218, 291] on div "E66297" at bounding box center [226, 292] width 52 height 16
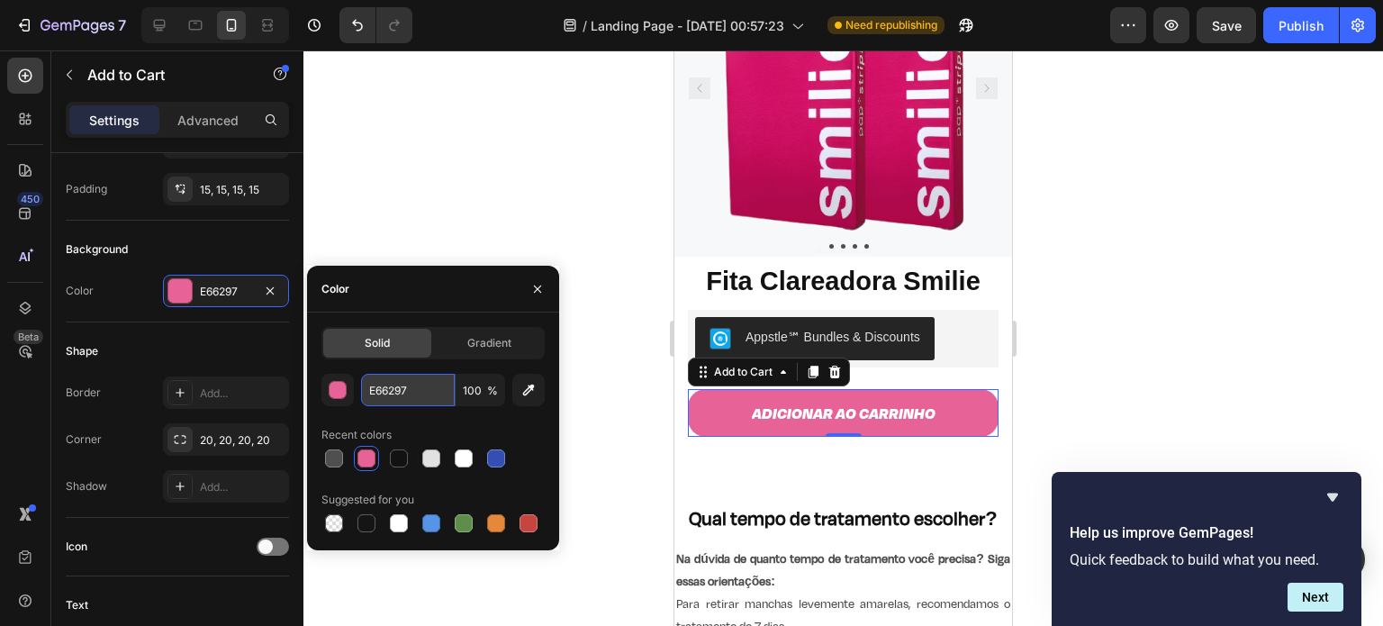
click at [395, 381] on input "E66297" at bounding box center [408, 390] width 94 height 32
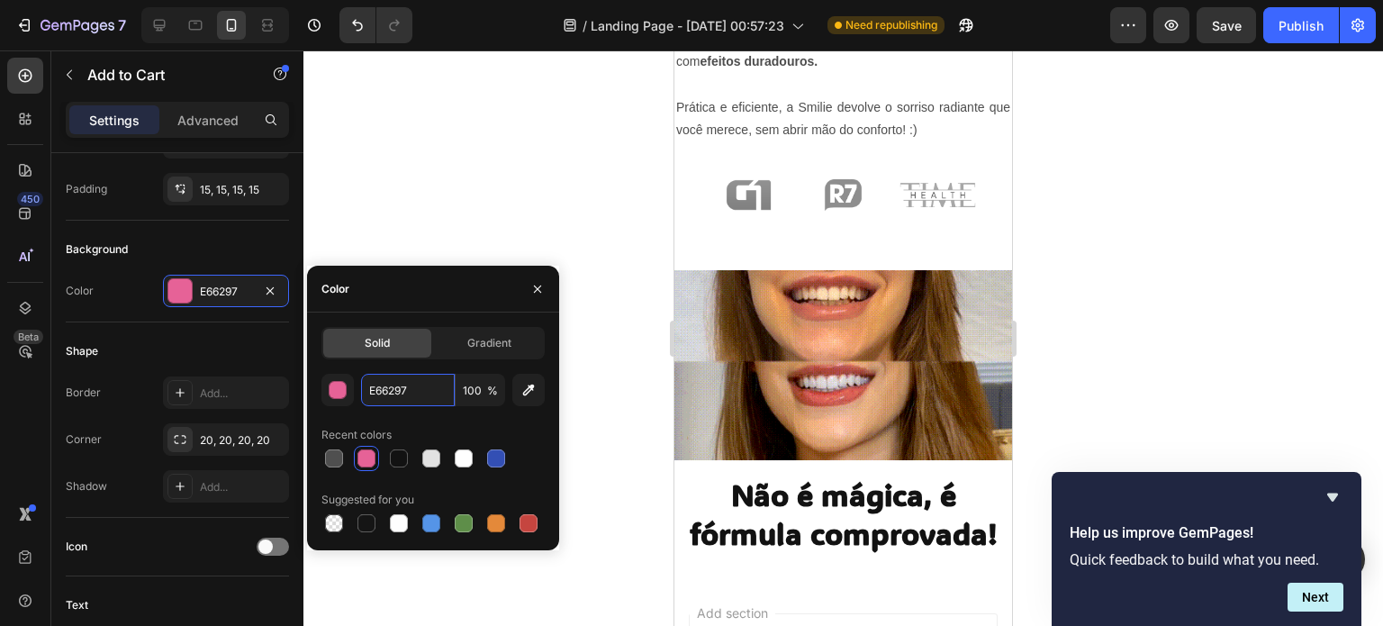
scroll to position [1507, 0]
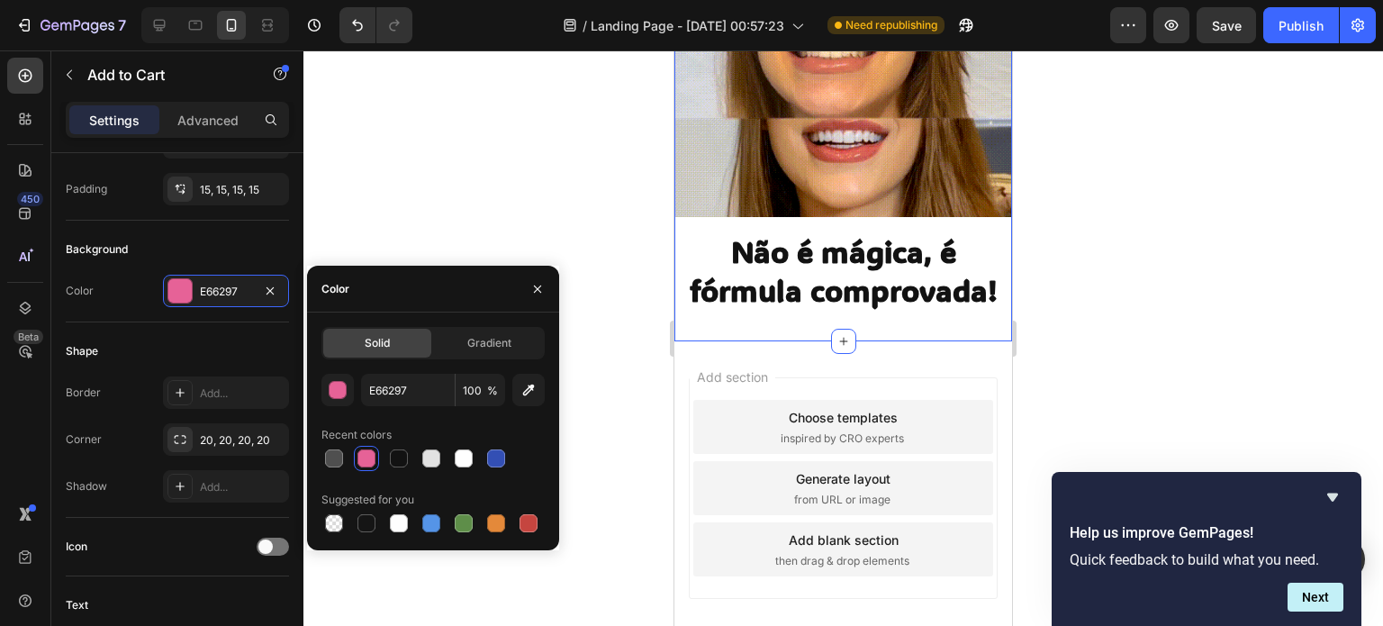
click at [856, 283] on h2 "Não é mágica, é fórmula comprovada!" at bounding box center [843, 271] width 338 height 81
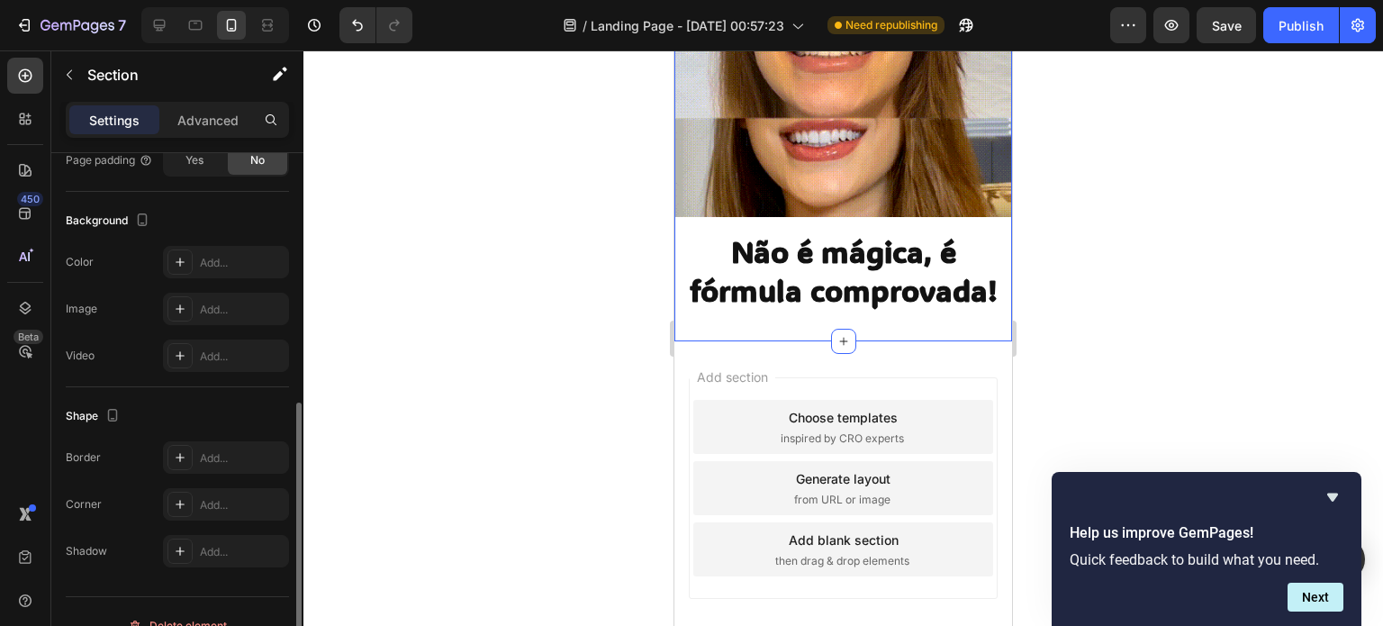
scroll to position [501, 0]
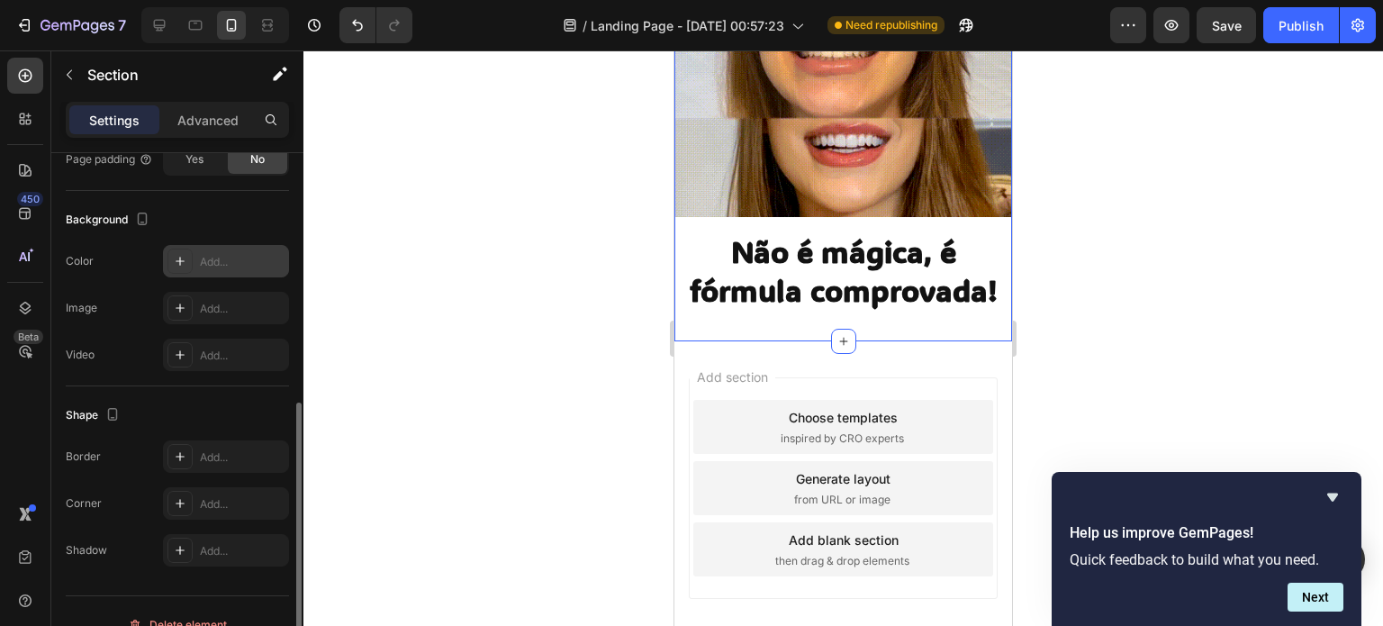
click at [212, 257] on div "Add..." at bounding box center [242, 262] width 85 height 16
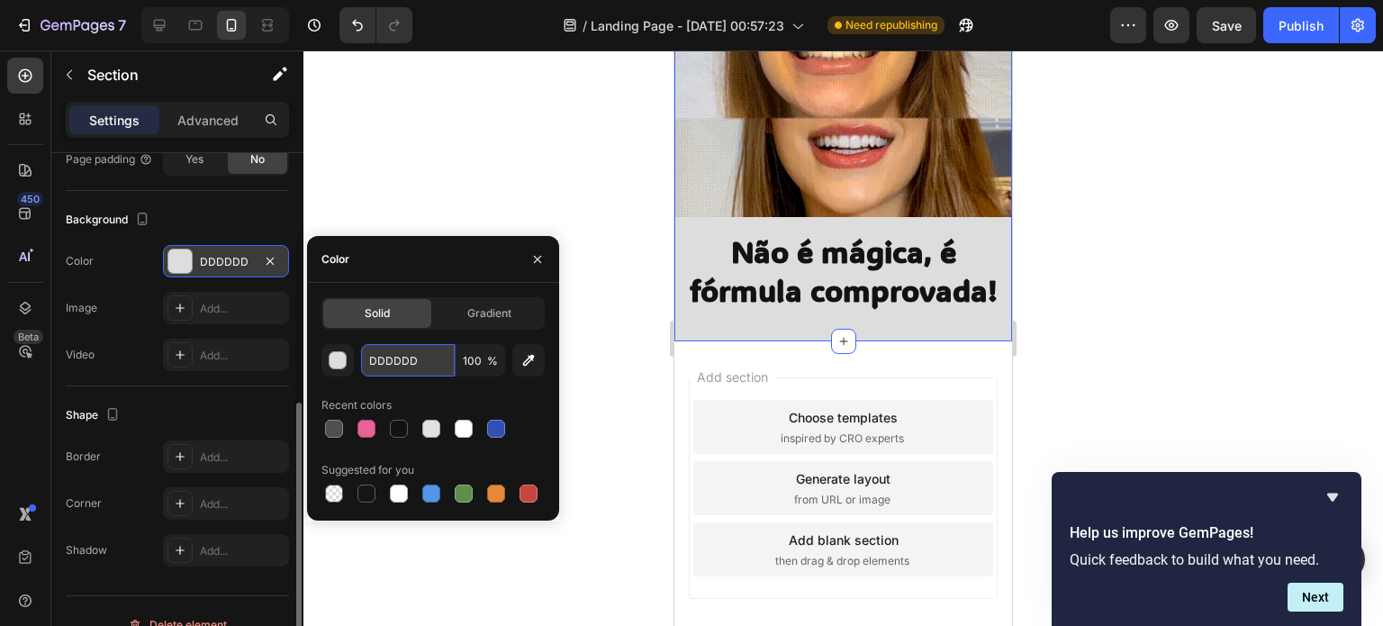
click at [397, 365] on input "DDDDDD" at bounding box center [408, 360] width 94 height 32
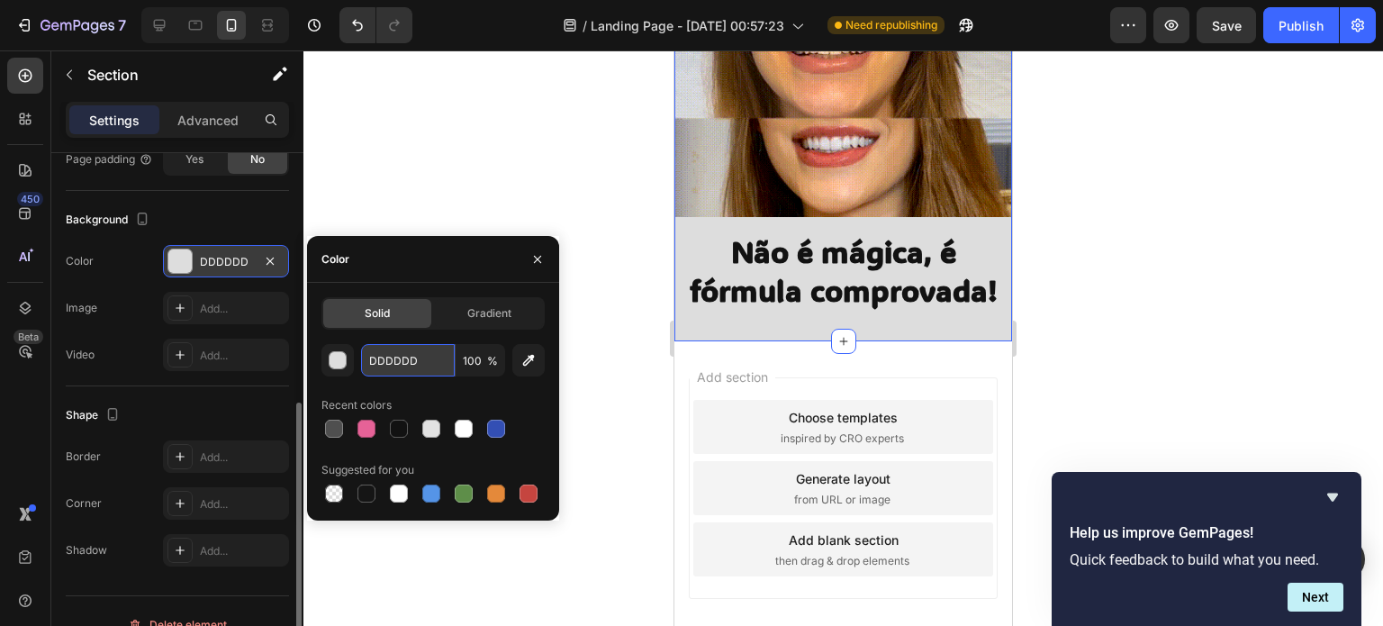
click at [397, 365] on input "DDDDDD" at bounding box center [408, 360] width 94 height 32
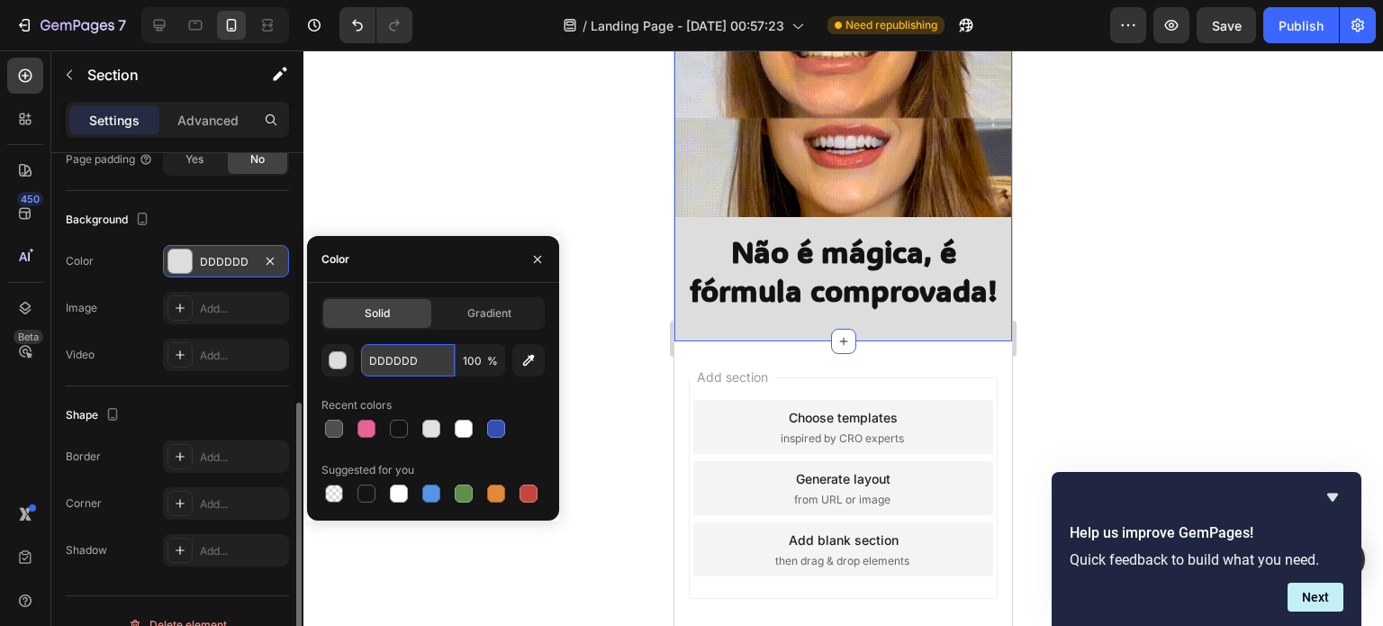
paste input "ffe9ecff"
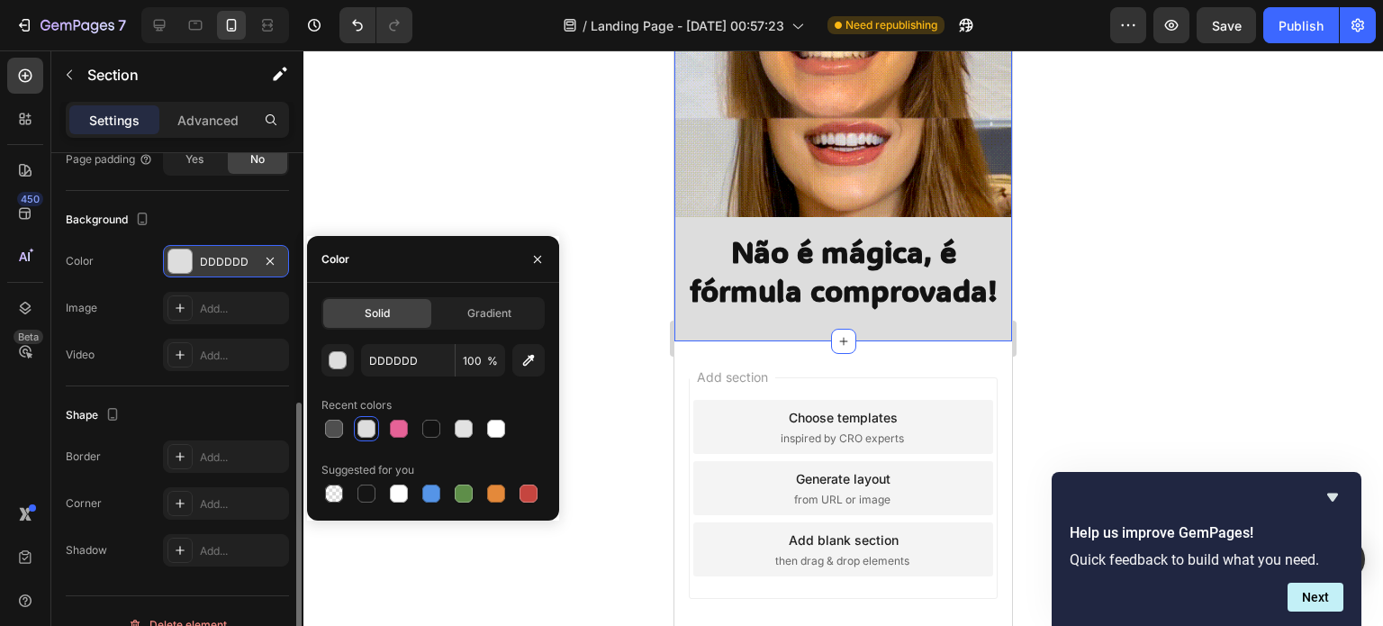
click at [432, 258] on div "Color" at bounding box center [433, 259] width 252 height 47
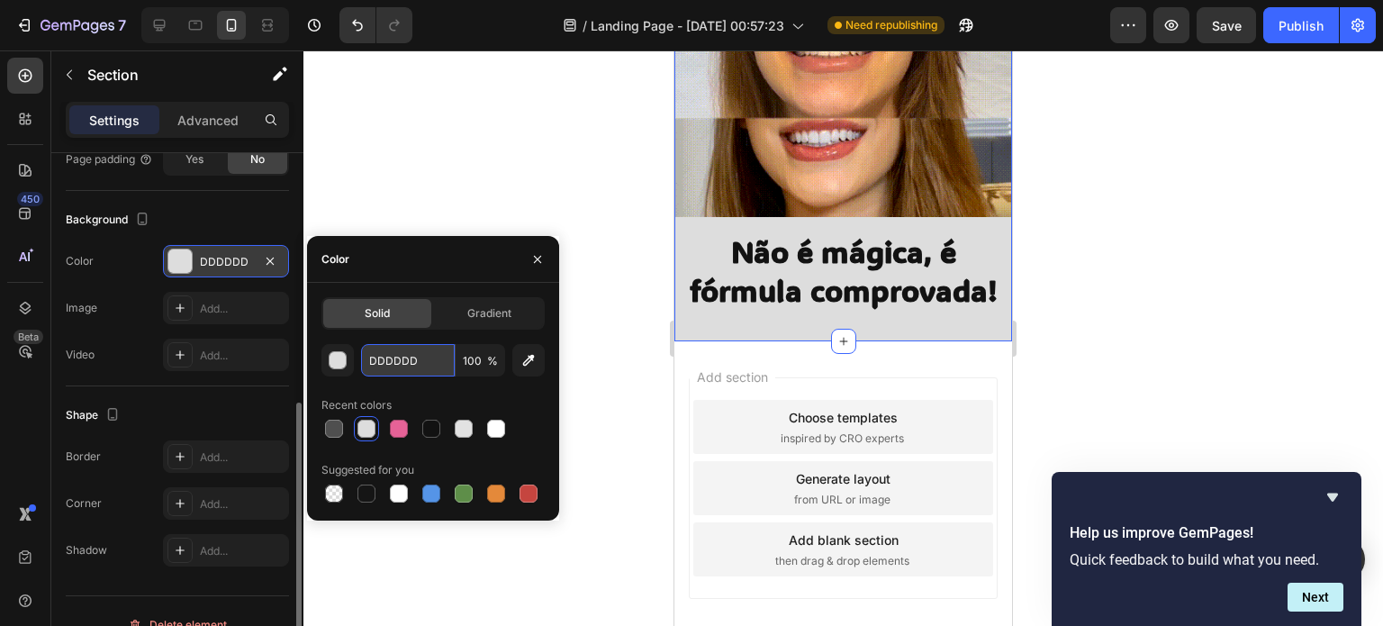
click at [398, 357] on input "DDDDDD" at bounding box center [408, 360] width 94 height 32
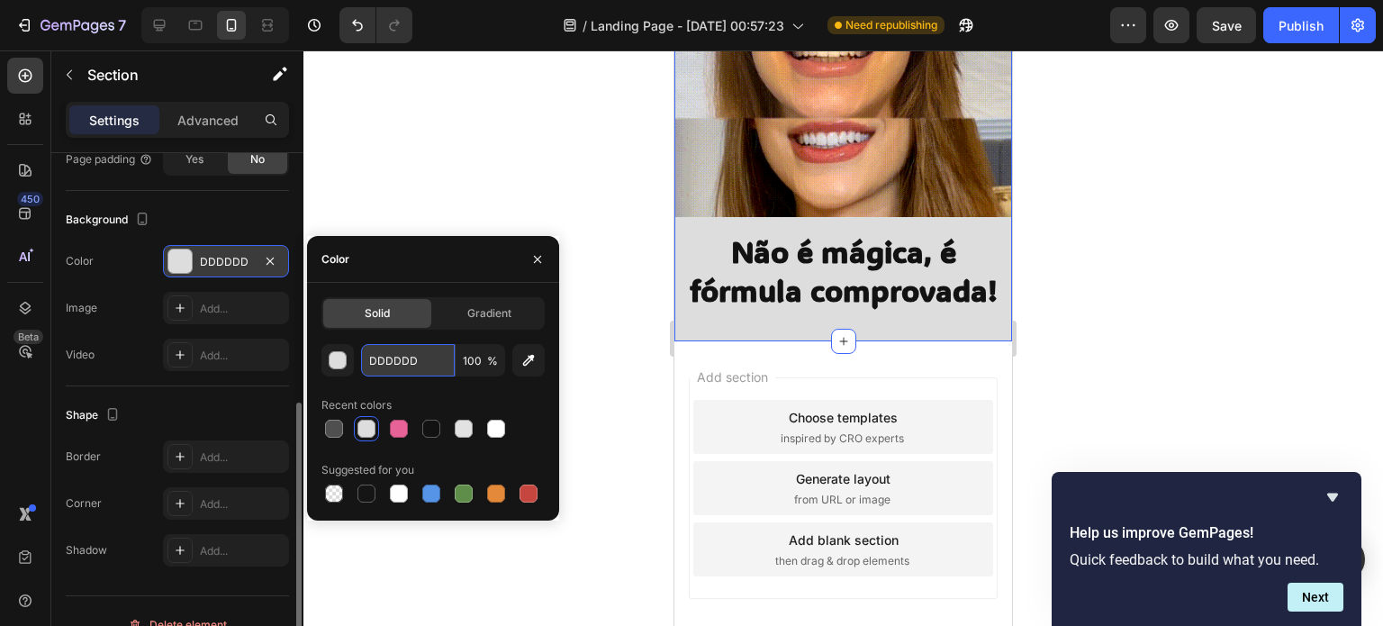
click at [398, 357] on input "DDDDDD" at bounding box center [408, 360] width 94 height 32
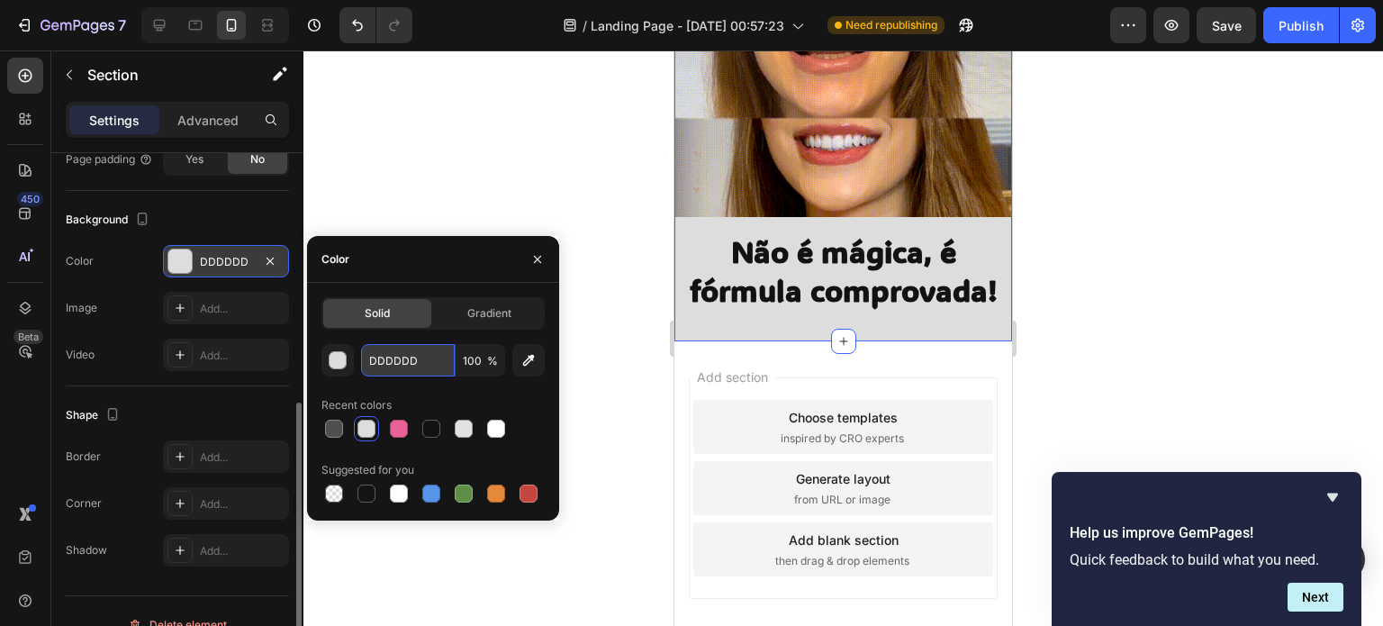
paste input "ffe9ecff"
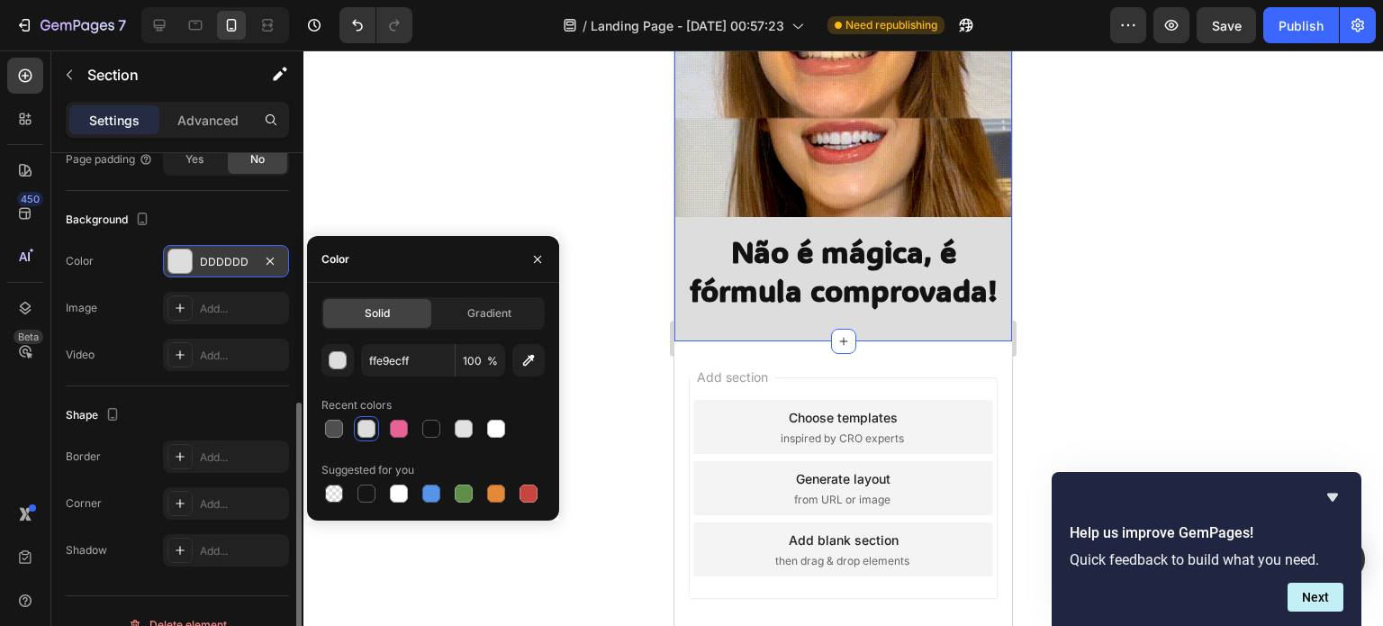
type input "DDDDDD"
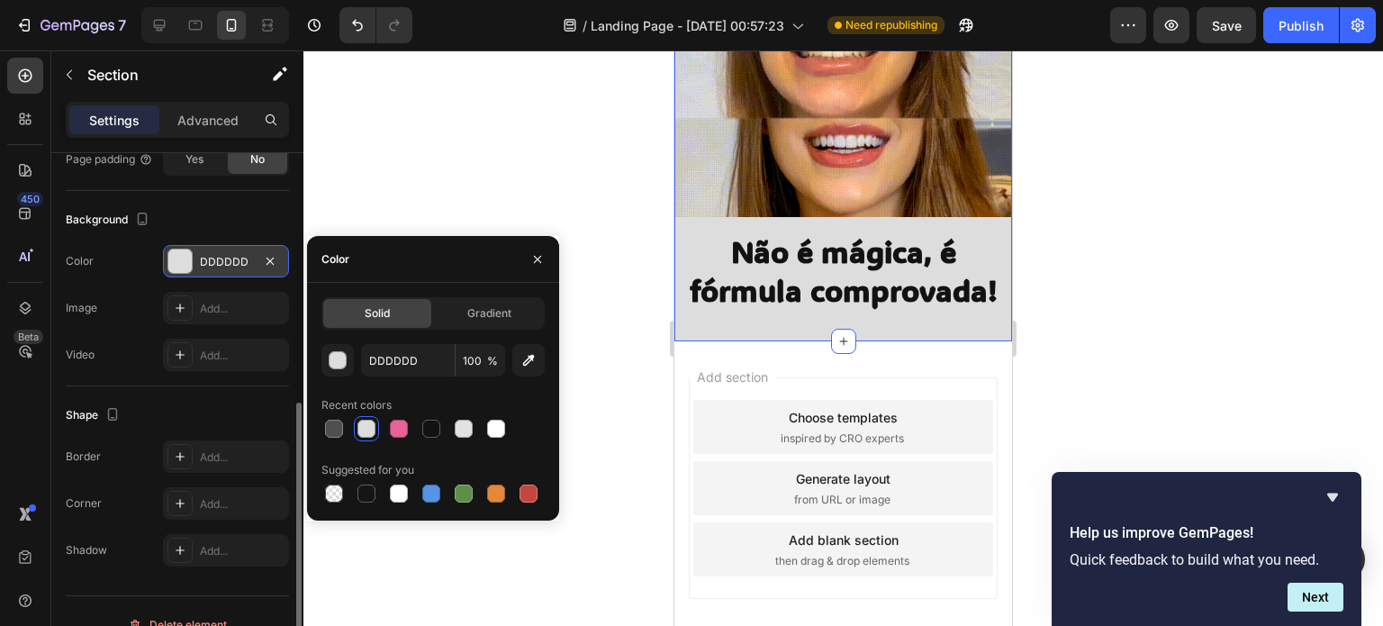
click at [462, 269] on div "Color" at bounding box center [433, 259] width 252 height 47
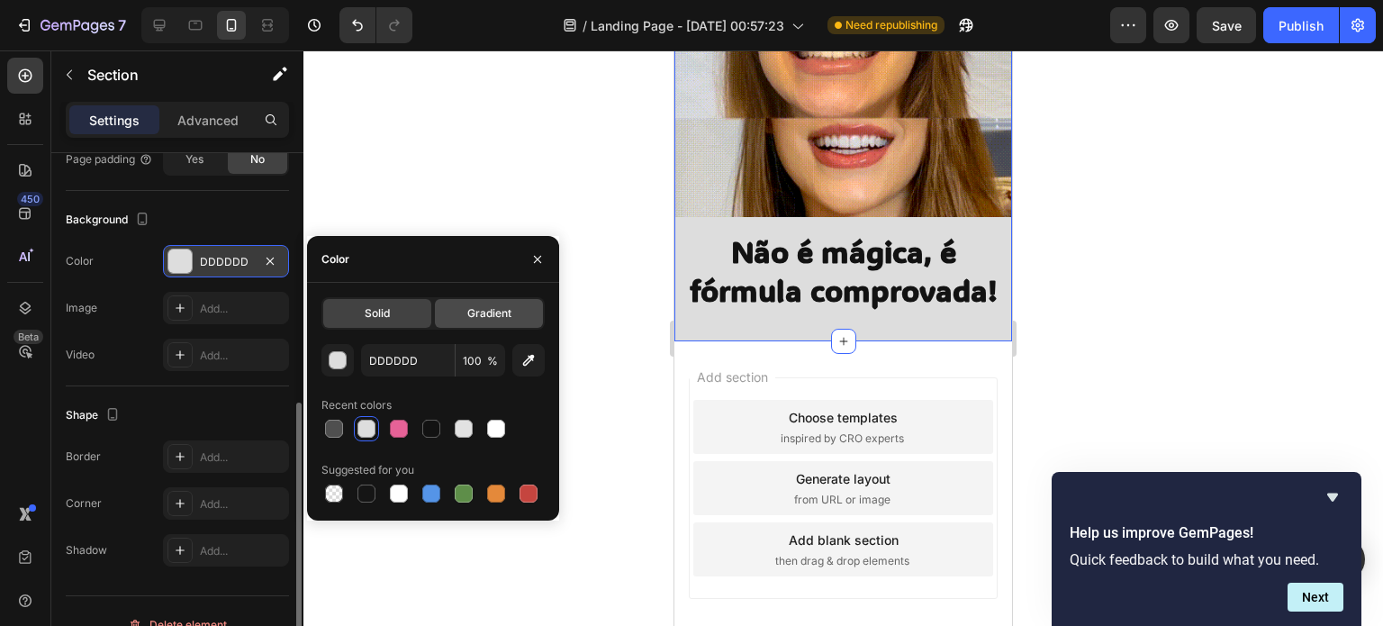
click at [465, 301] on div "Gradient" at bounding box center [489, 313] width 108 height 29
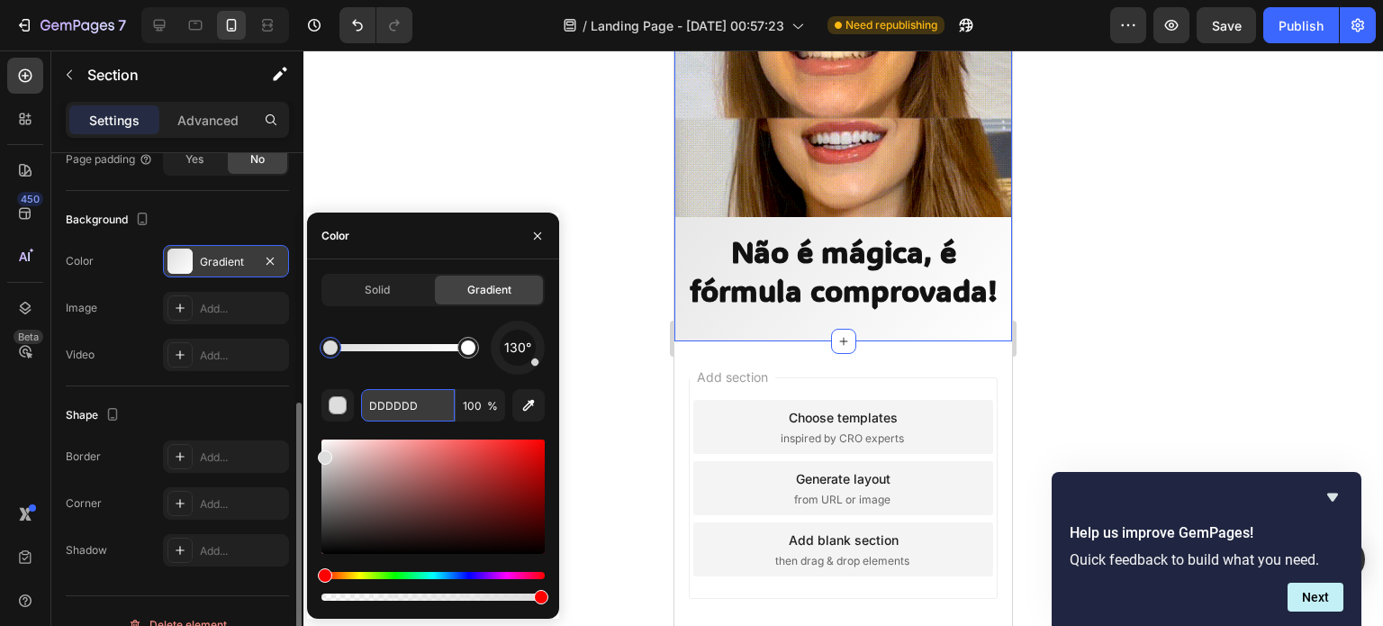
click at [385, 404] on input "DDDDDD" at bounding box center [408, 405] width 94 height 32
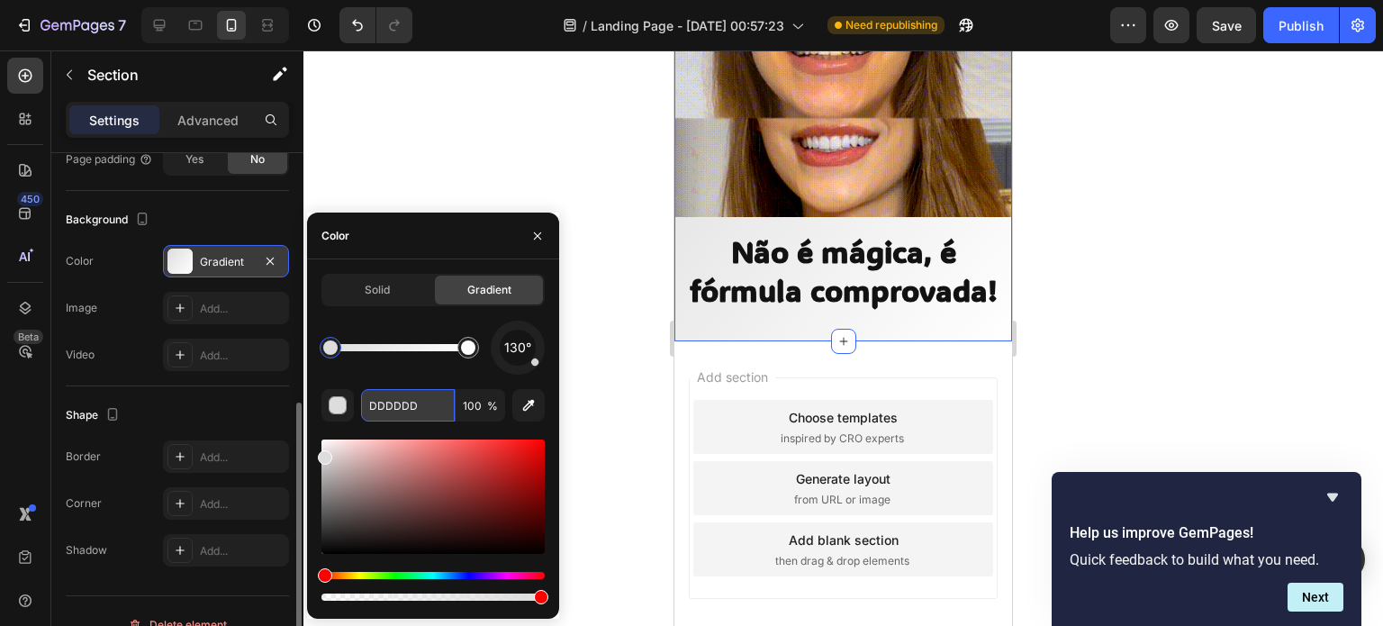
paste input "ffe9ecff"
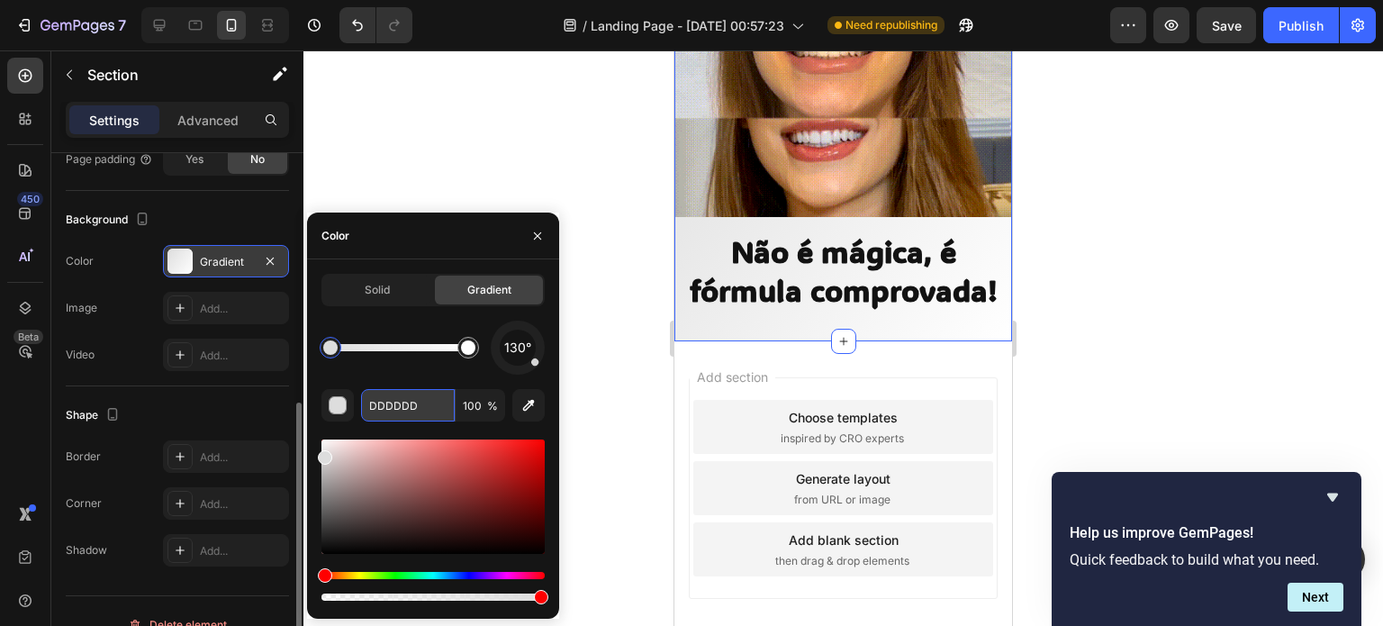
click at [385, 404] on input "DDDDDD" at bounding box center [408, 405] width 94 height 32
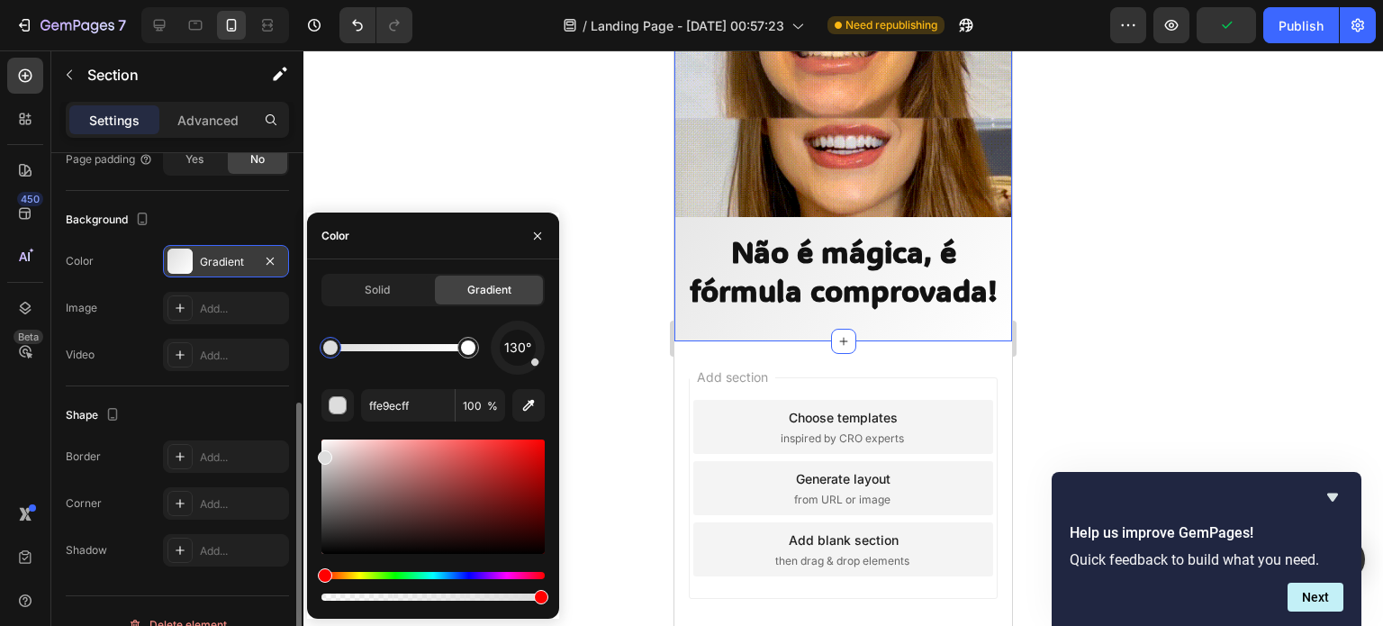
type input "DDDDDD"
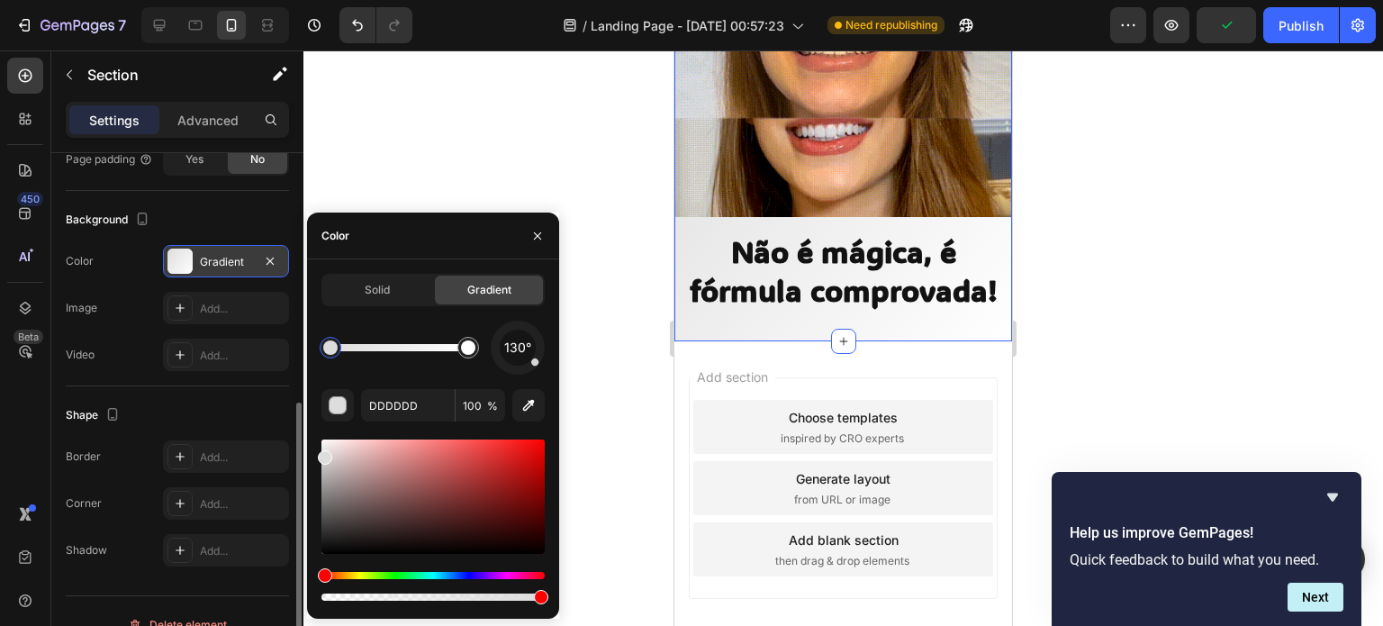
click at [420, 375] on div "130° DDDDDD 100 %" at bounding box center [432, 463] width 223 height 284
click at [394, 288] on div "Solid" at bounding box center [377, 289] width 108 height 29
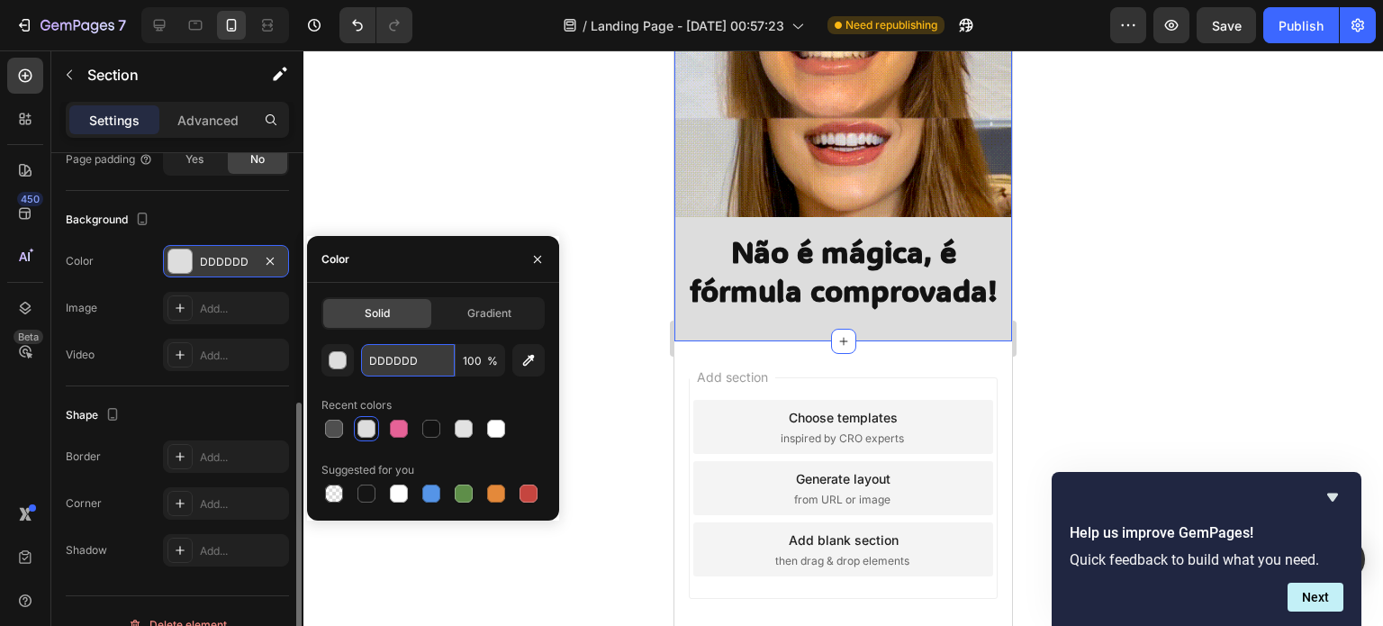
click at [404, 362] on input "DDDDDD" at bounding box center [408, 360] width 94 height 32
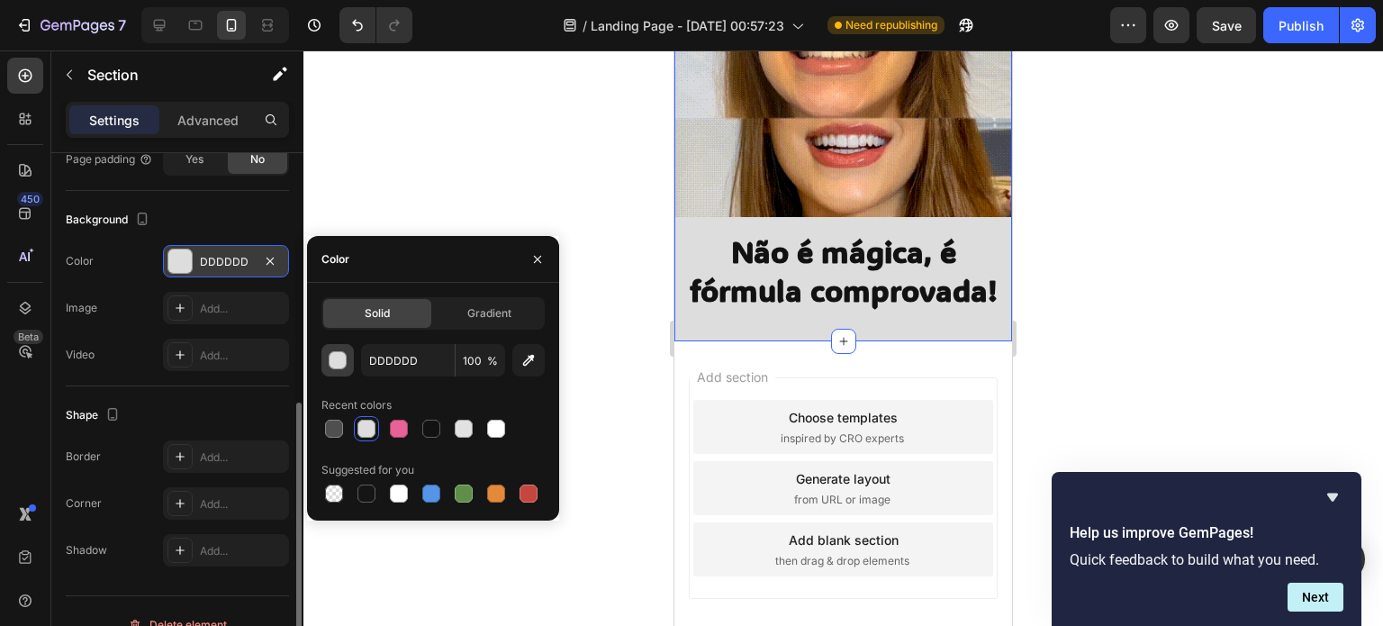
click at [341, 364] on div "button" at bounding box center [339, 361] width 18 height 18
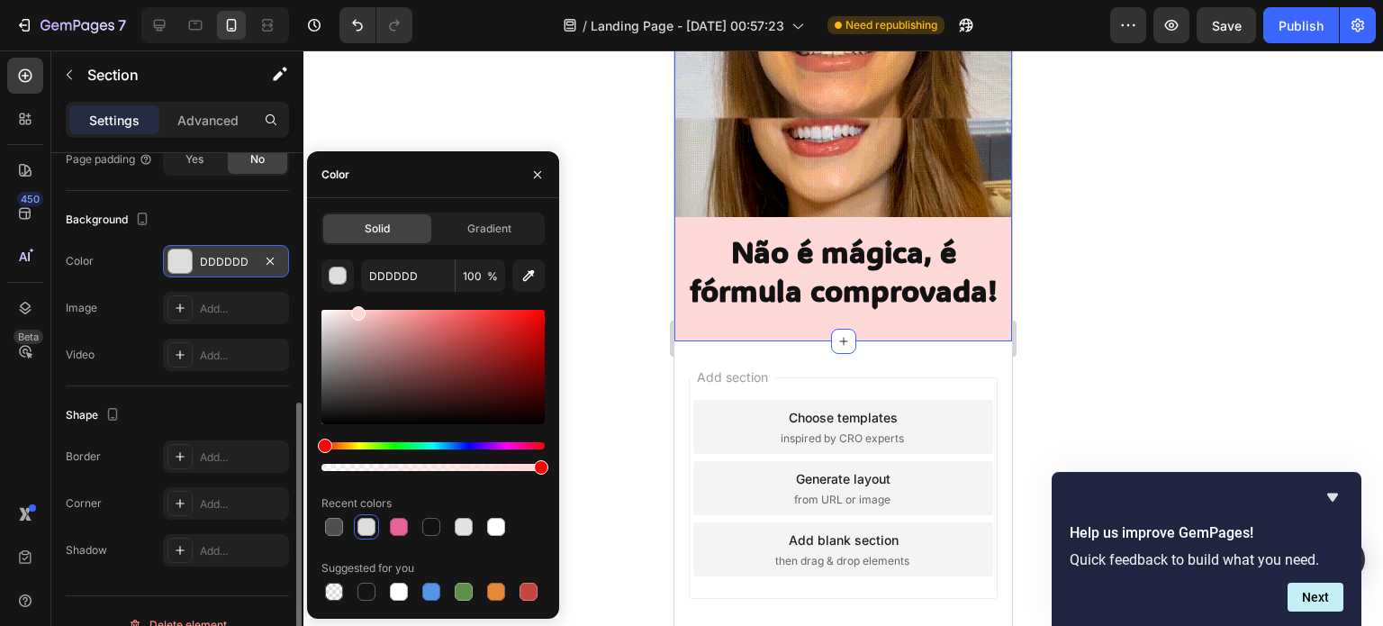
drag, startPoint x: 359, startPoint y: 349, endPoint x: 356, endPoint y: 300, distance: 49.6
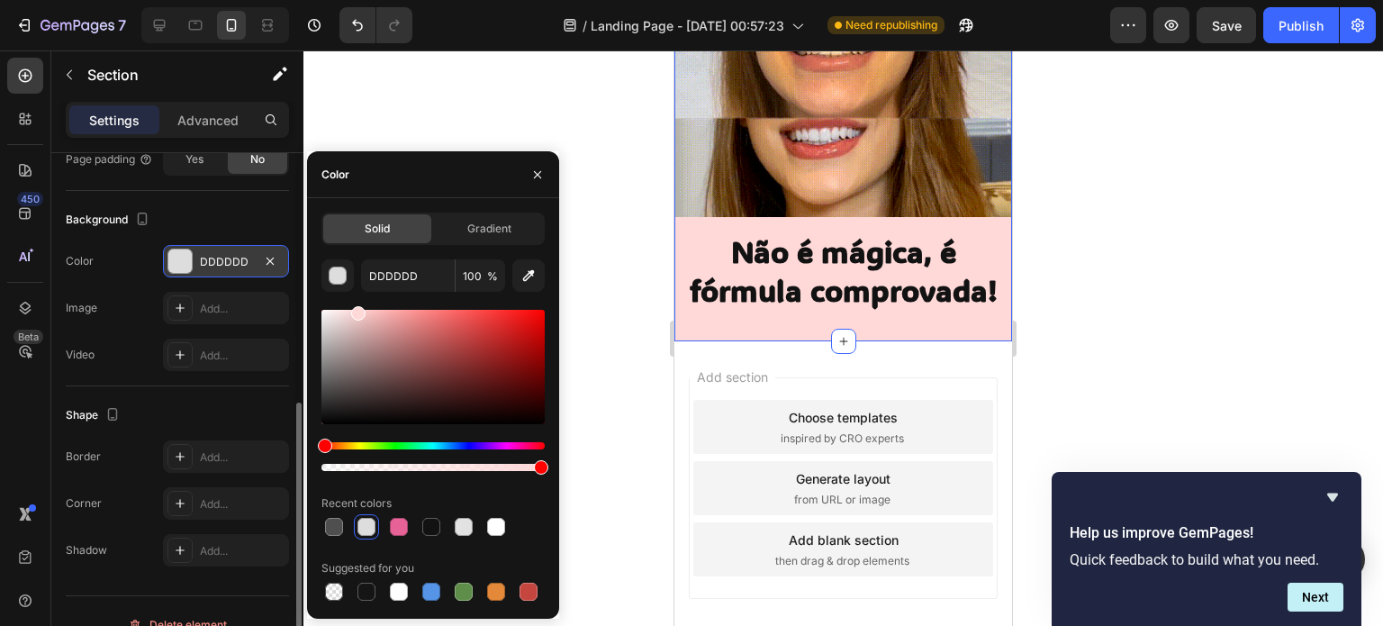
click at [356, 300] on div "DDDDDD 100 % Recent colors Suggested for you" at bounding box center [432, 431] width 223 height 345
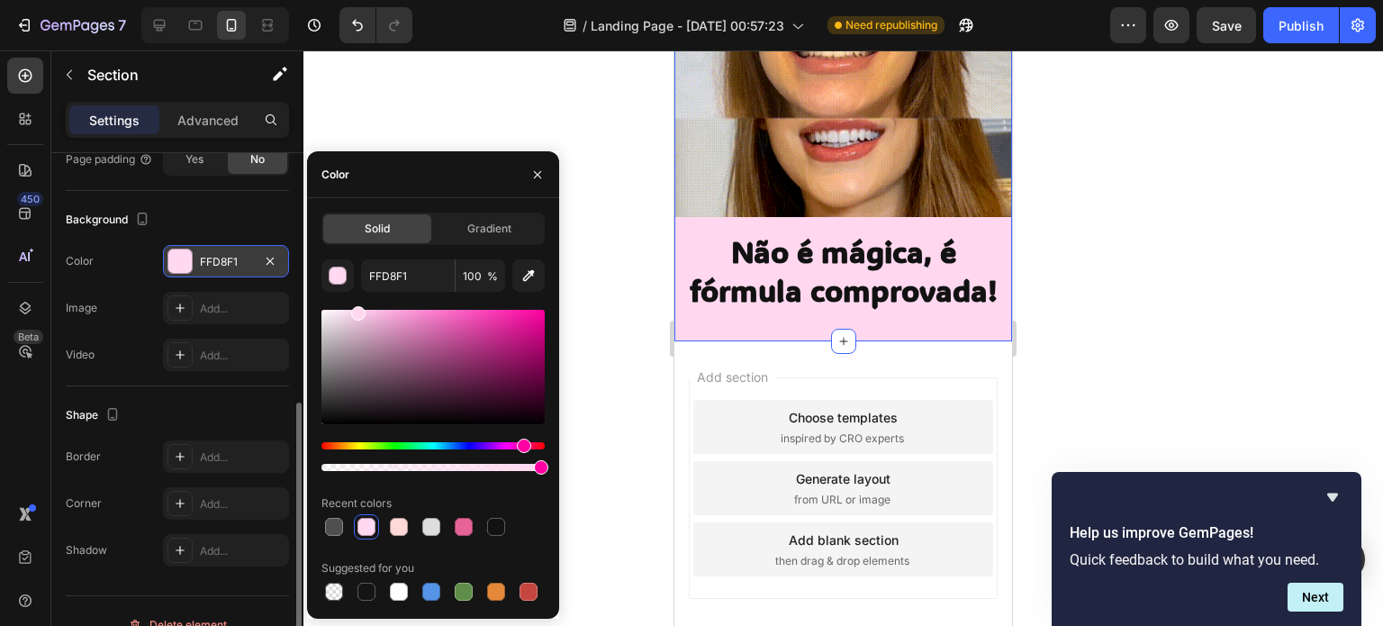
drag, startPoint x: 486, startPoint y: 446, endPoint x: 523, endPoint y: 445, distance: 36.9
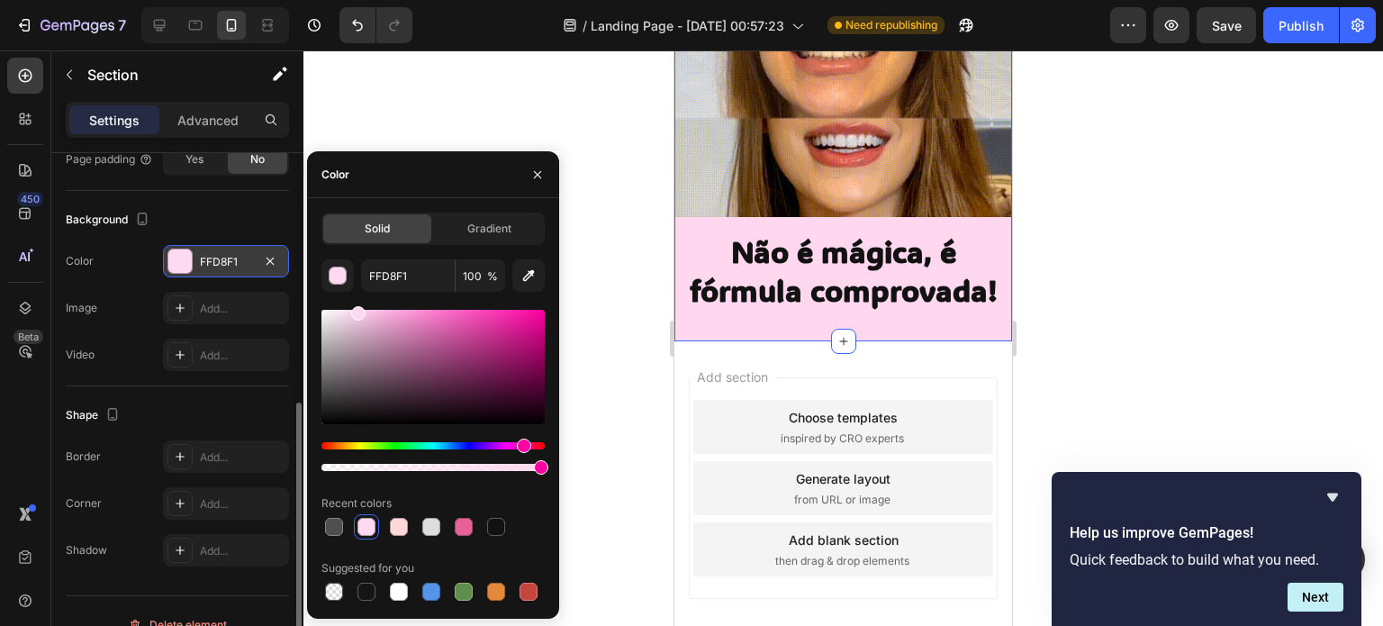
click at [523, 445] on div "Hue" at bounding box center [432, 445] width 223 height 7
click at [414, 271] on input "FFD8EF" at bounding box center [408, 275] width 94 height 32
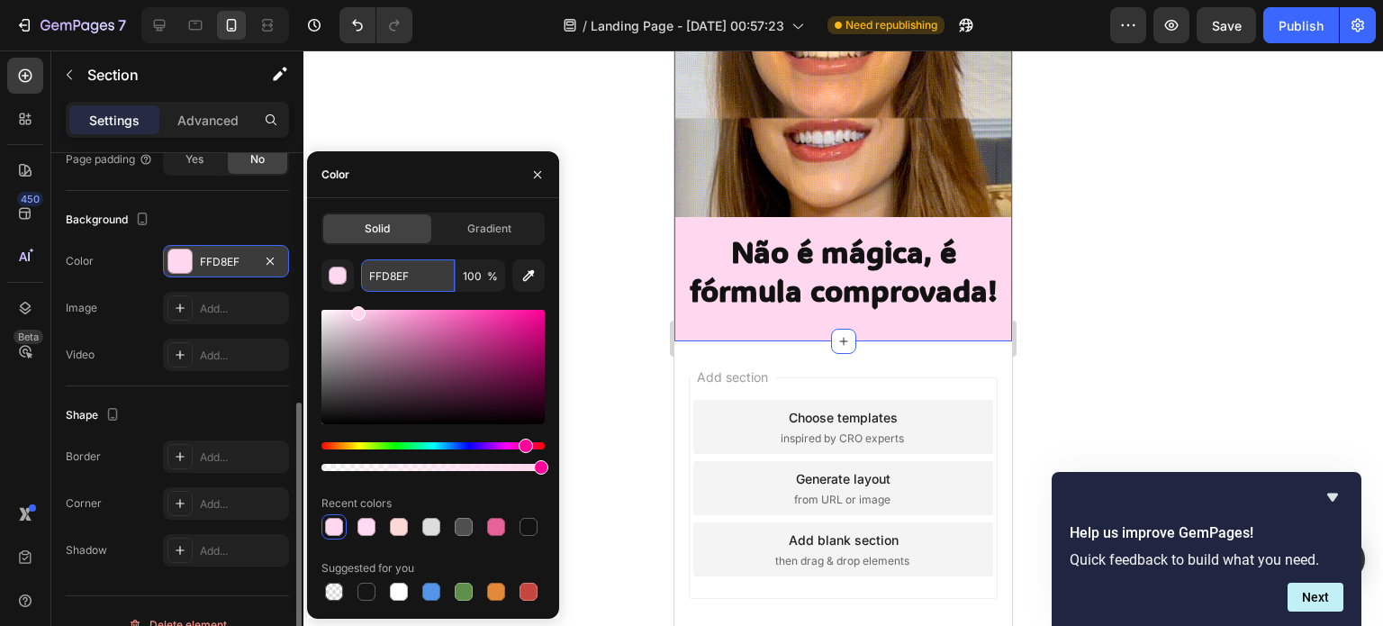
click at [414, 271] on input "FFD8EF" at bounding box center [408, 275] width 94 height 32
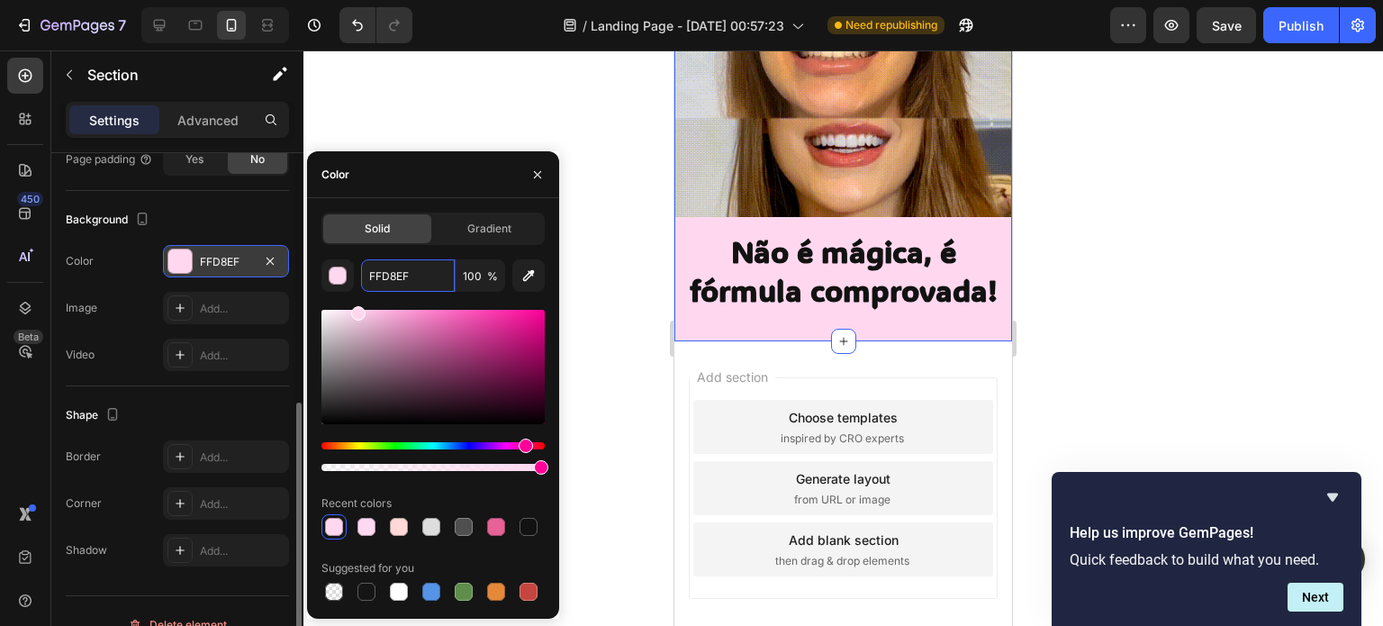
paste input "ffe9ec"
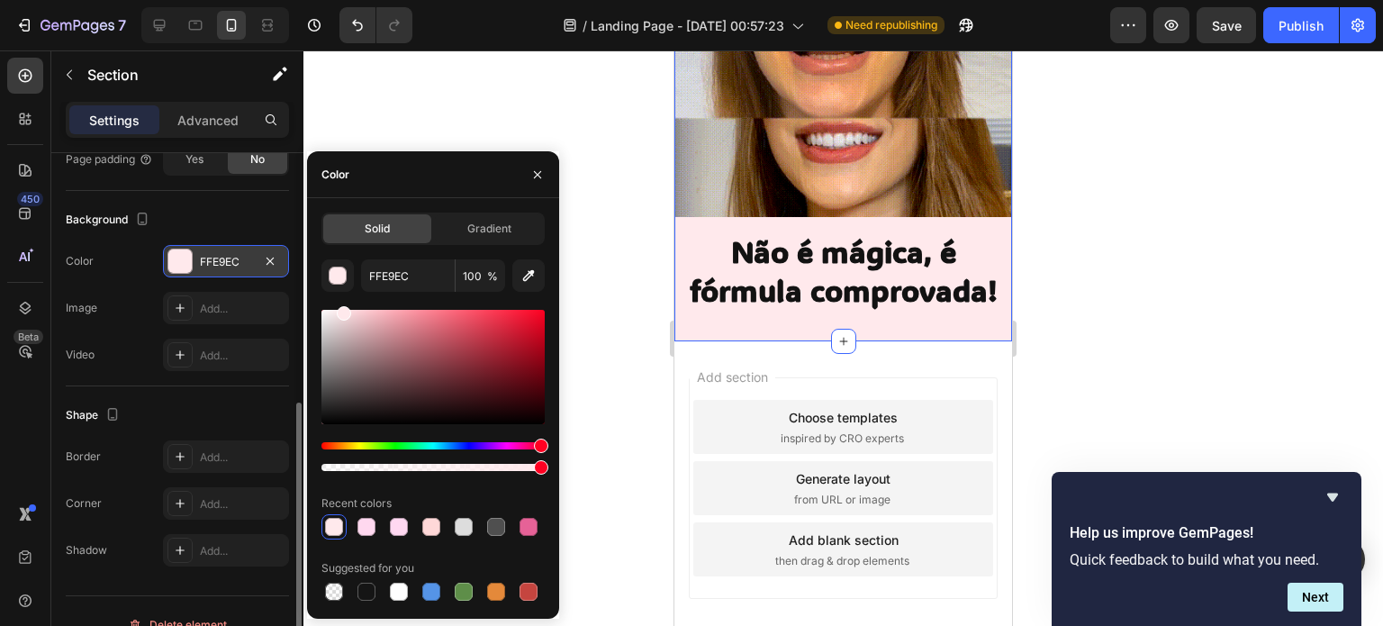
click at [354, 249] on div "Solid Gradient FFE9EC 100 % Recent colors Suggested for you" at bounding box center [432, 408] width 223 height 392
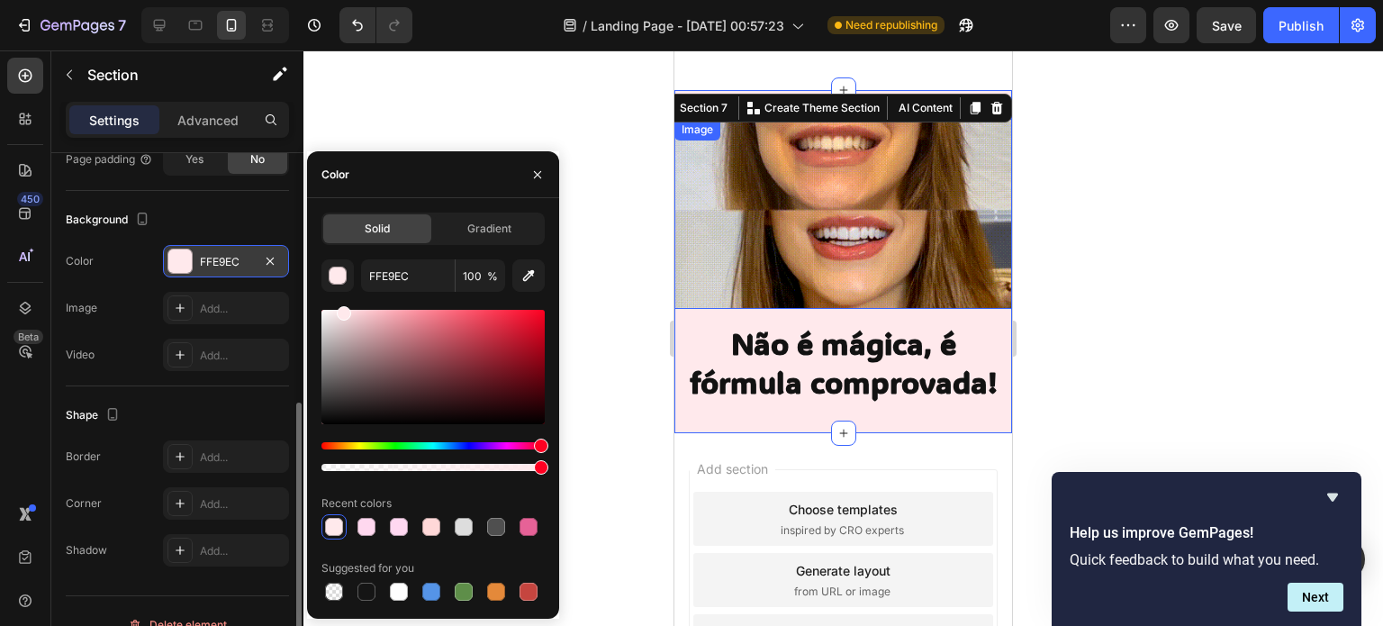
scroll to position [1507, 0]
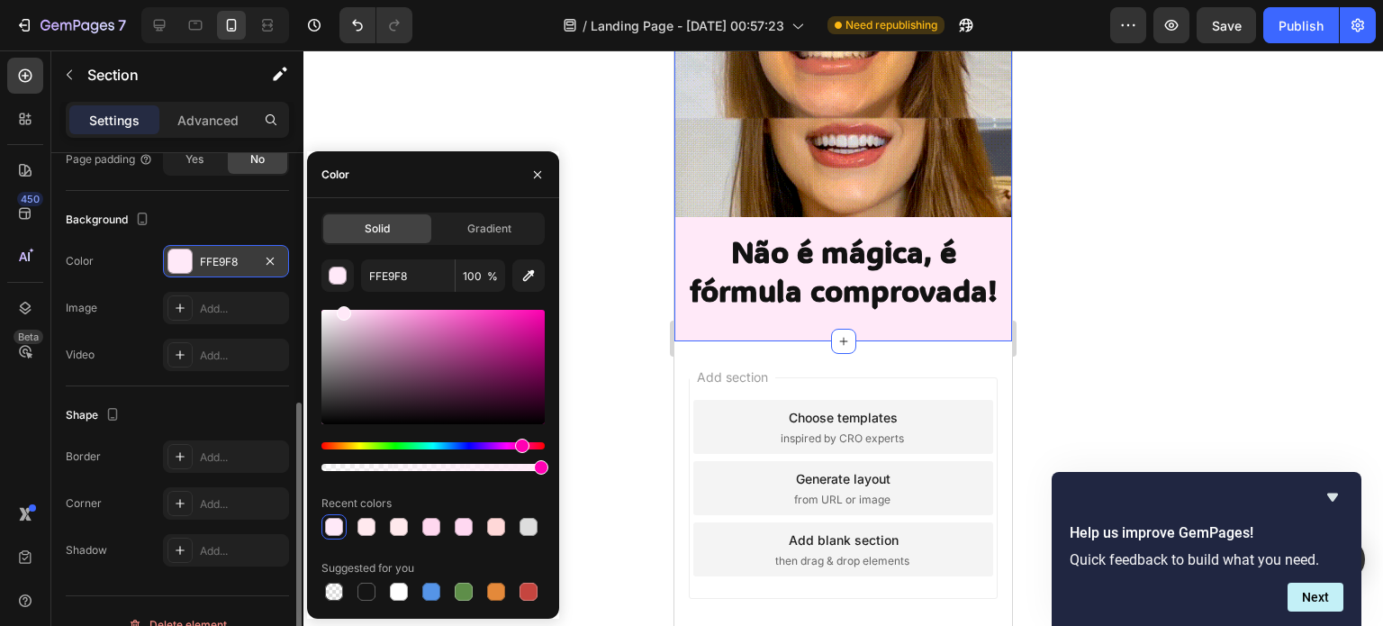
drag, startPoint x: 537, startPoint y: 441, endPoint x: 519, endPoint y: 424, distance: 24.2
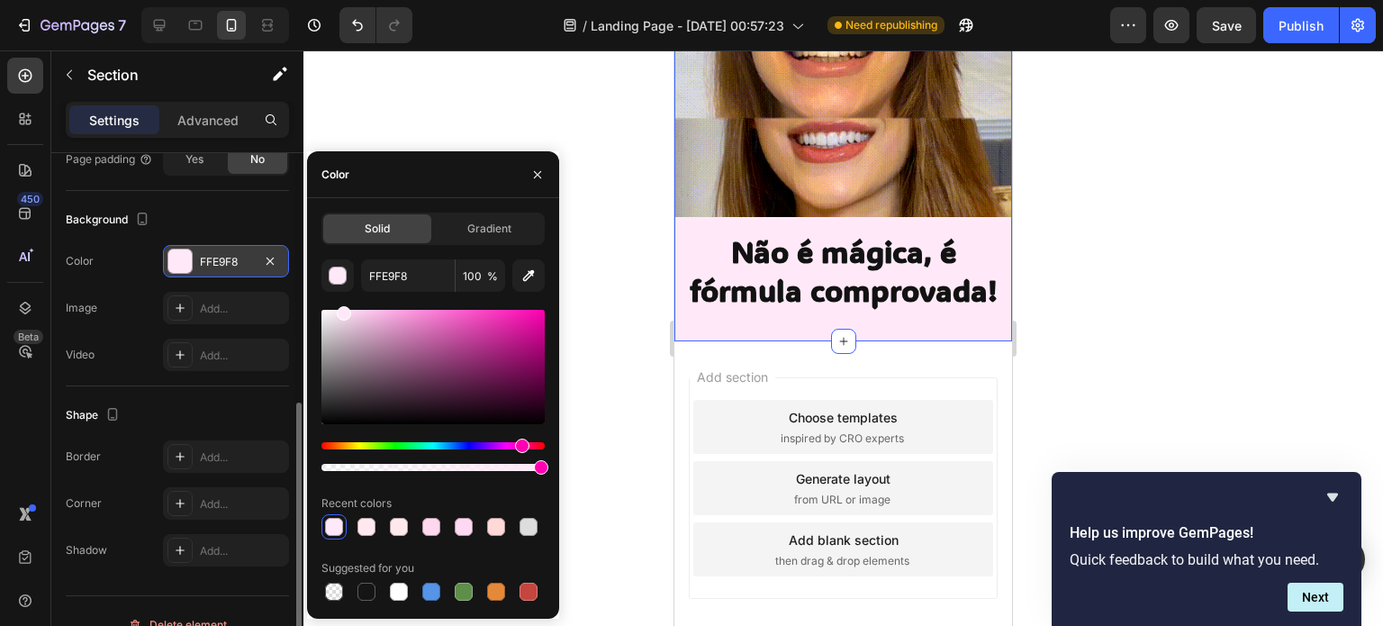
click at [519, 424] on div at bounding box center [432, 390] width 223 height 168
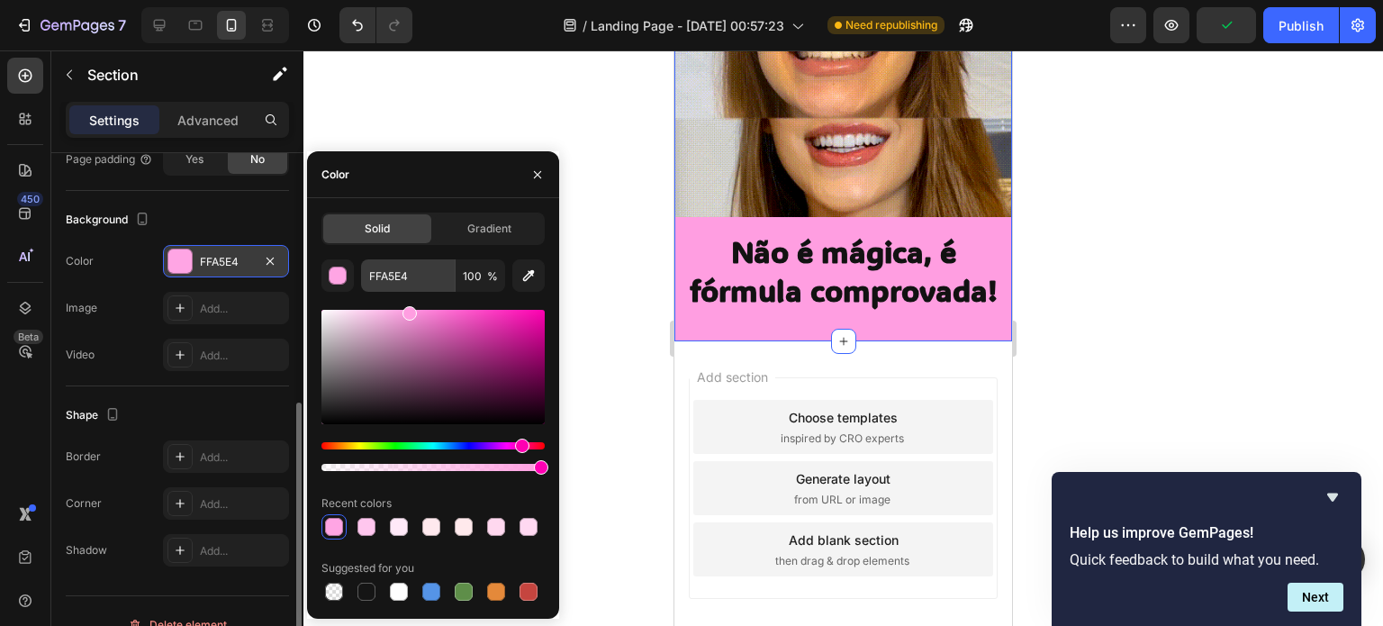
drag, startPoint x: 344, startPoint y: 313, endPoint x: 408, endPoint y: 291, distance: 67.8
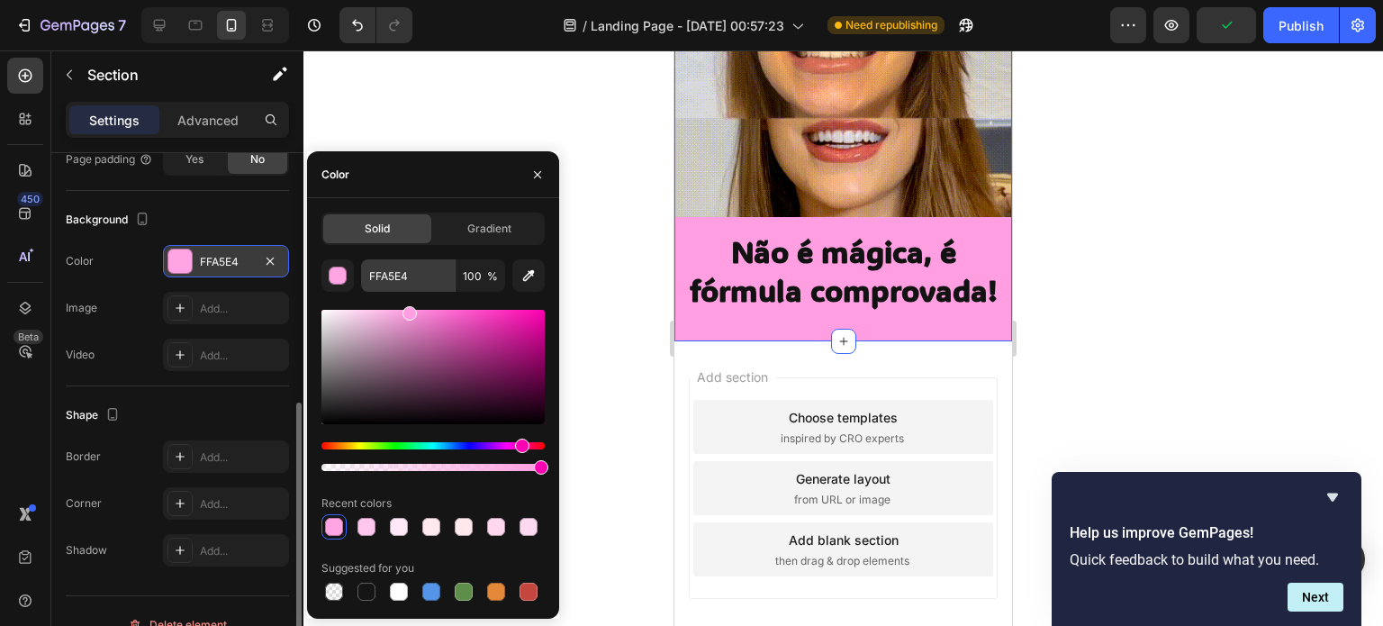
click at [408, 291] on div "FFA5E4 100 % Recent colors Suggested for you" at bounding box center [432, 431] width 223 height 345
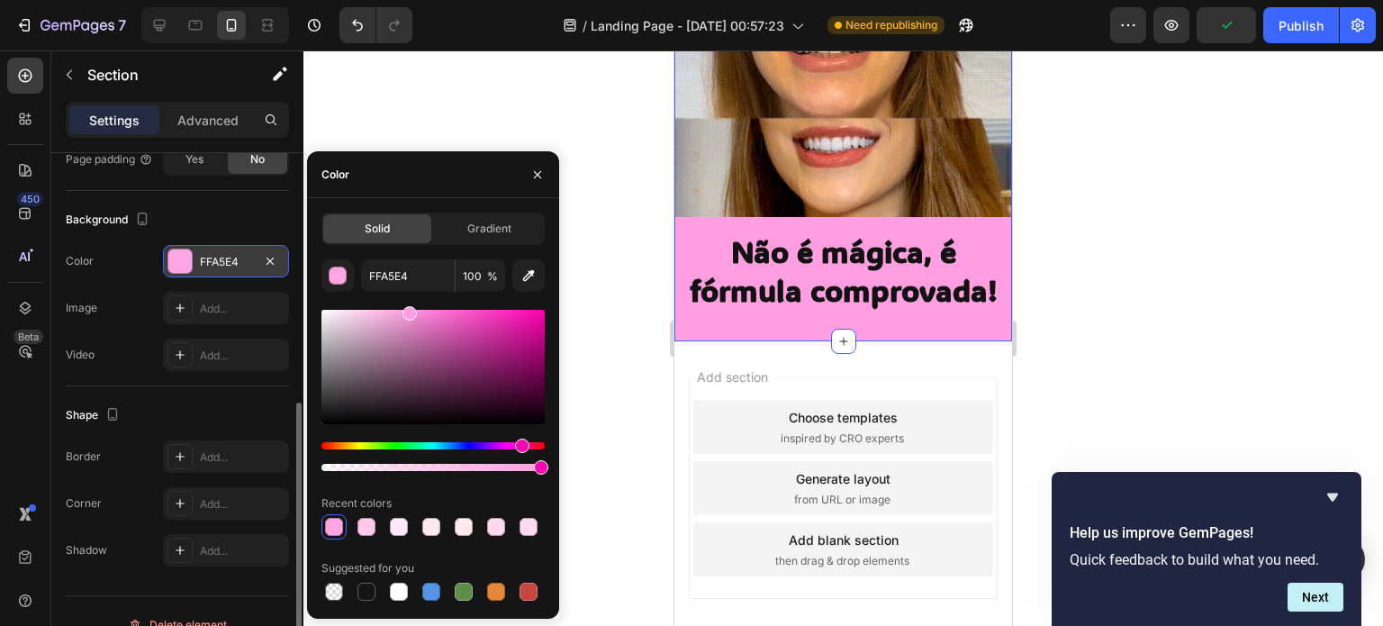
type input "FF9EE1"
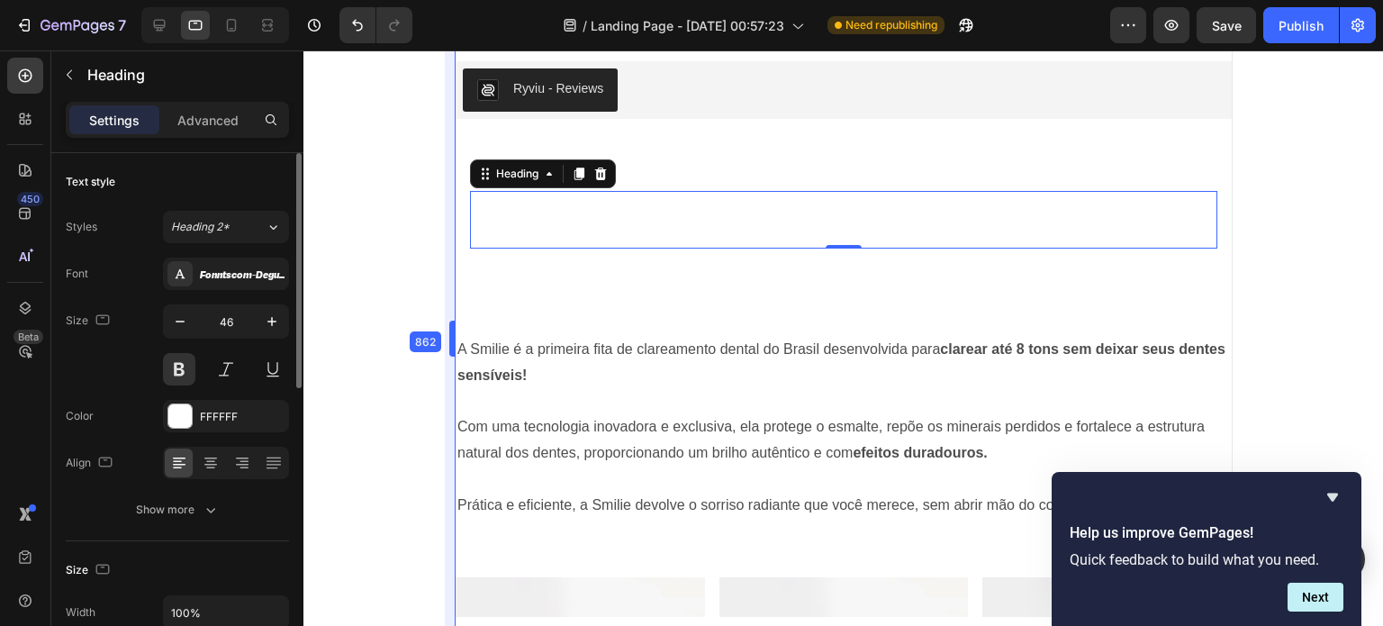
scroll to position [897, 0]
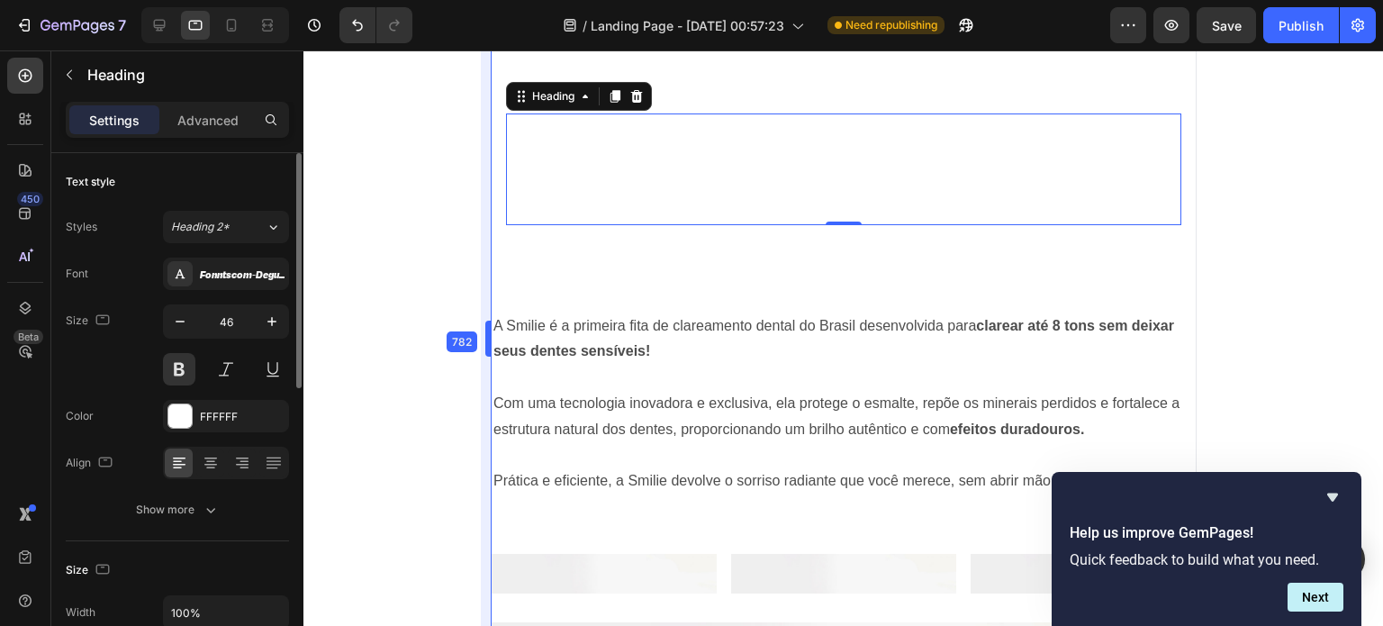
type input "31"
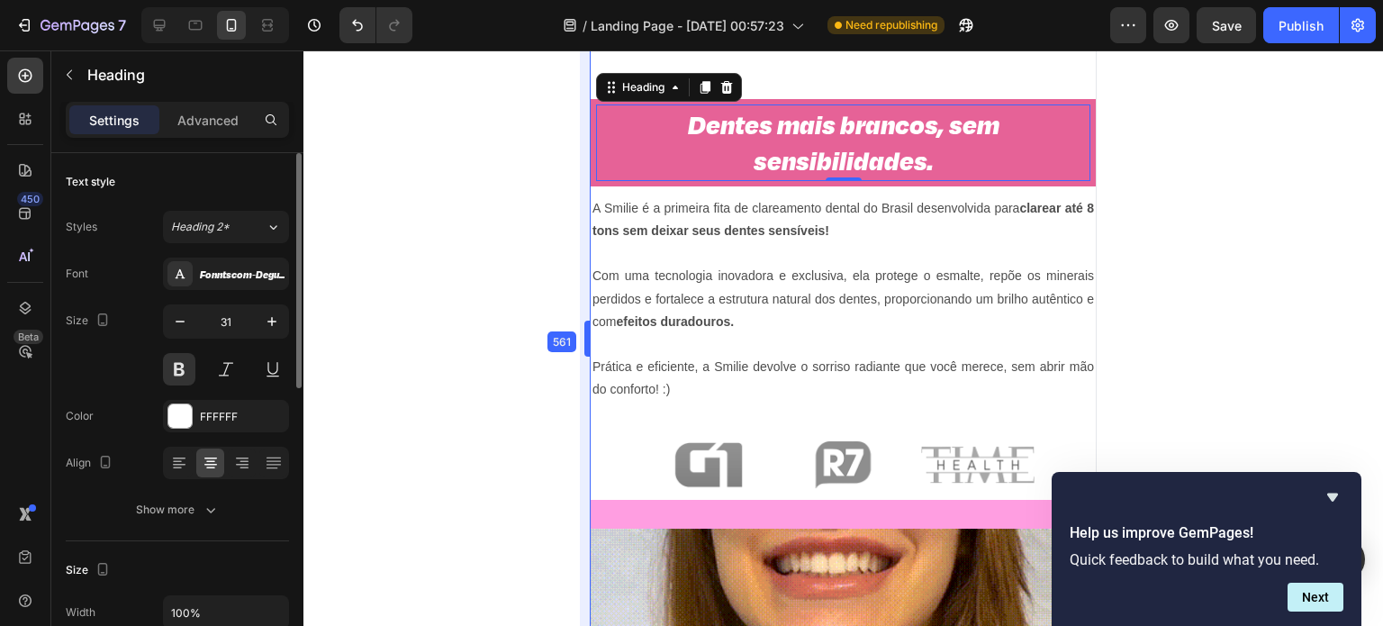
scroll to position [887, 0]
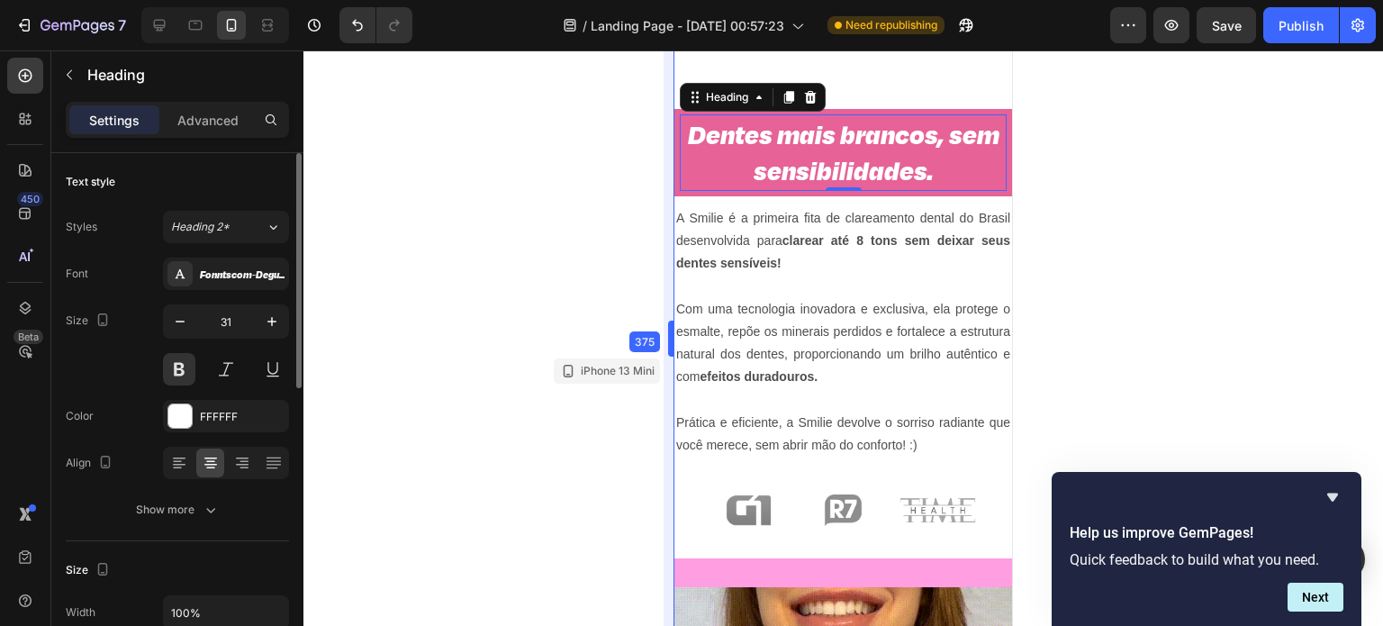
drag, startPoint x: 673, startPoint y: 302, endPoint x: 673, endPoint y: 273, distance: 28.8
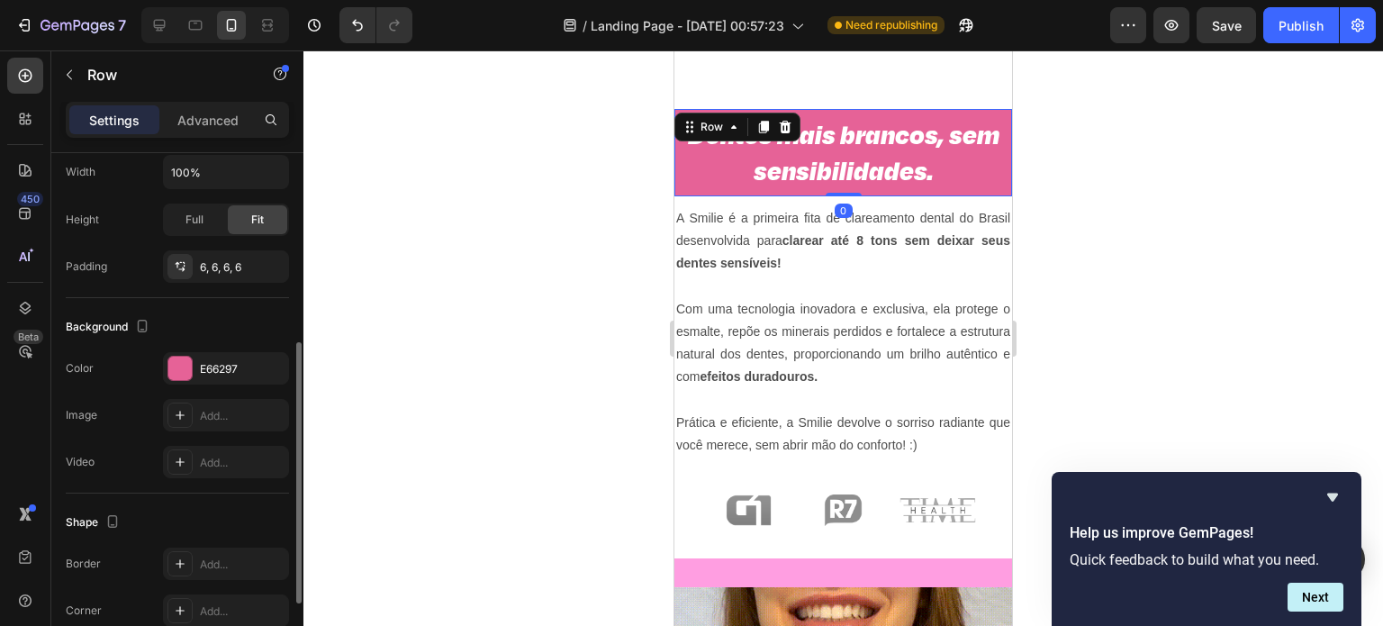
scroll to position [405, 0]
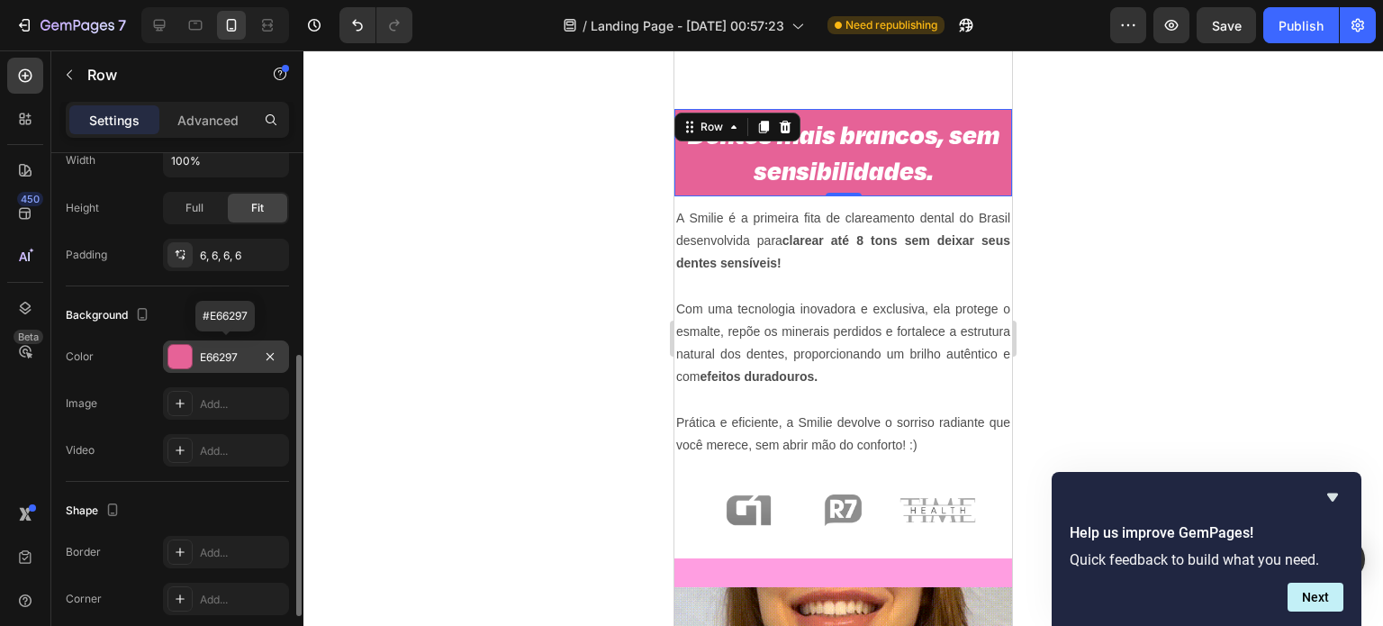
click at [223, 352] on div "E66297" at bounding box center [226, 357] width 52 height 16
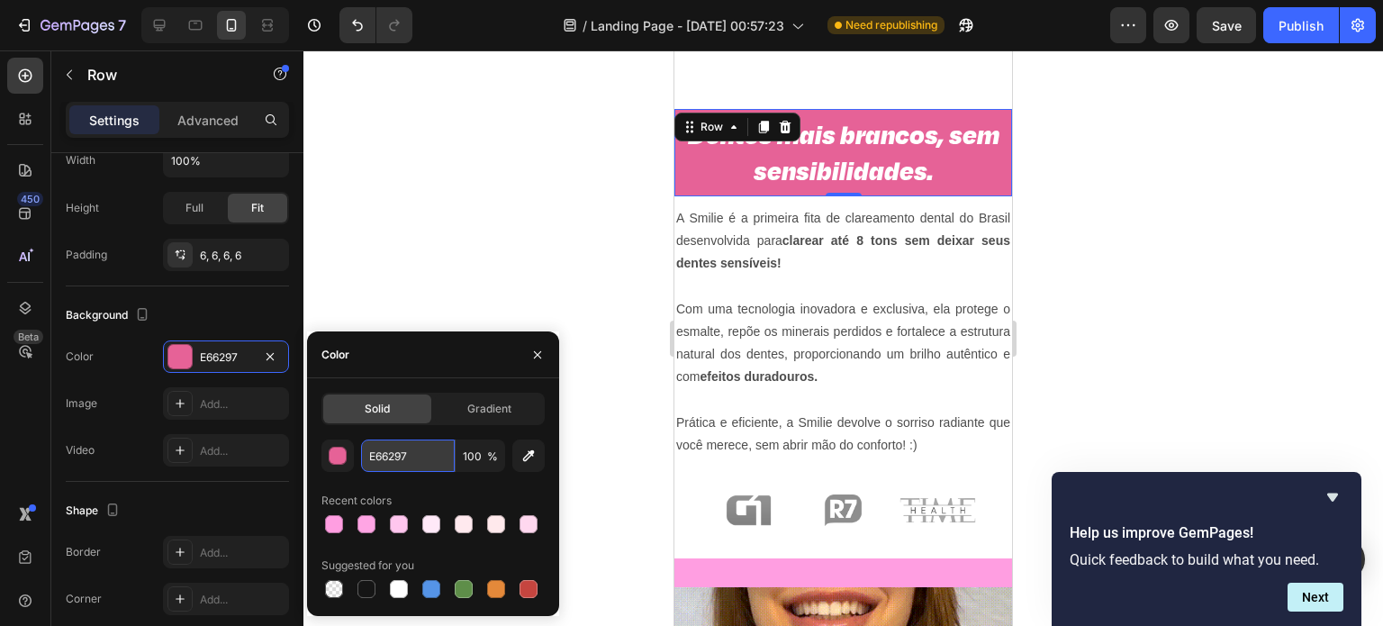
click at [393, 447] on input "E66297" at bounding box center [408, 455] width 94 height 32
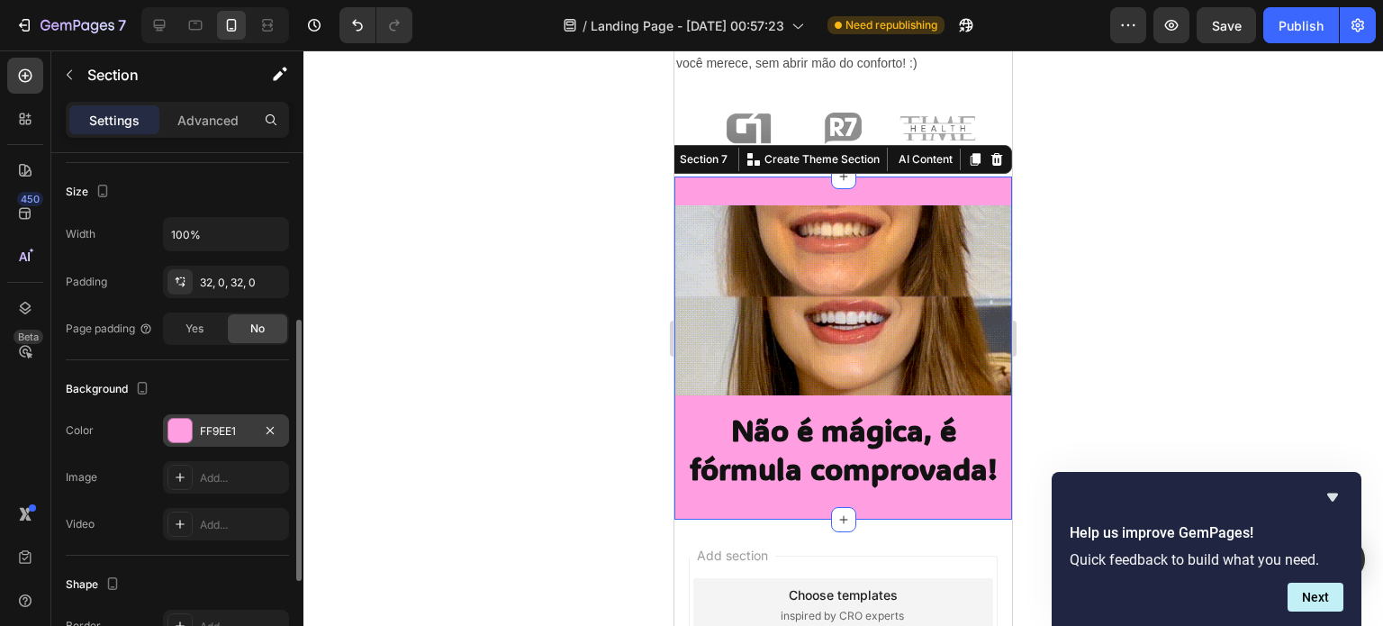
scroll to position [332, 0]
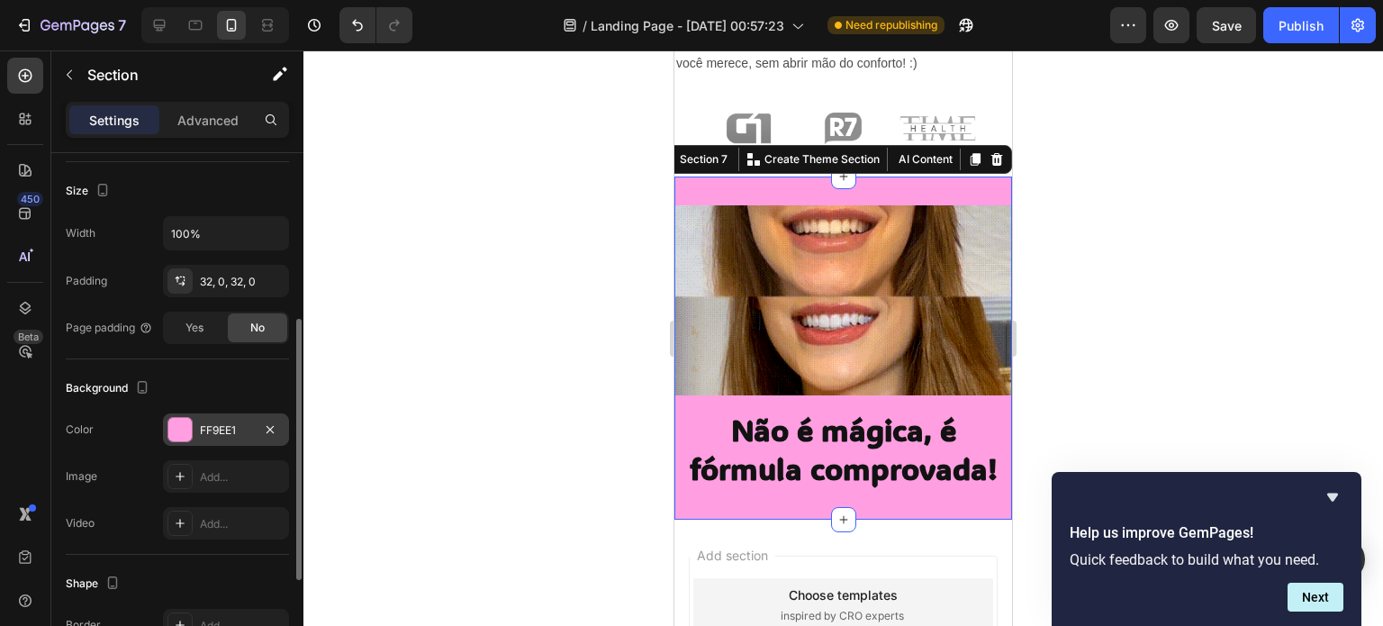
click at [208, 429] on div "FF9EE1" at bounding box center [226, 430] width 52 height 16
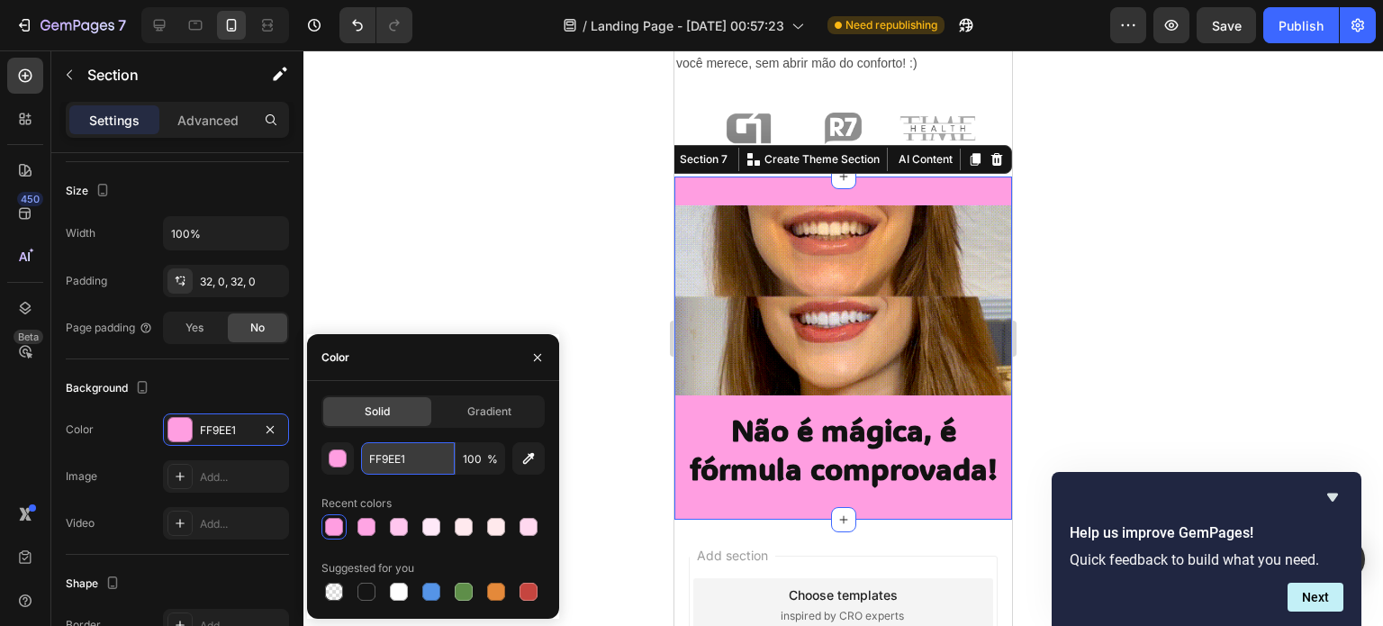
click at [392, 451] on input "FF9EE1" at bounding box center [408, 458] width 94 height 32
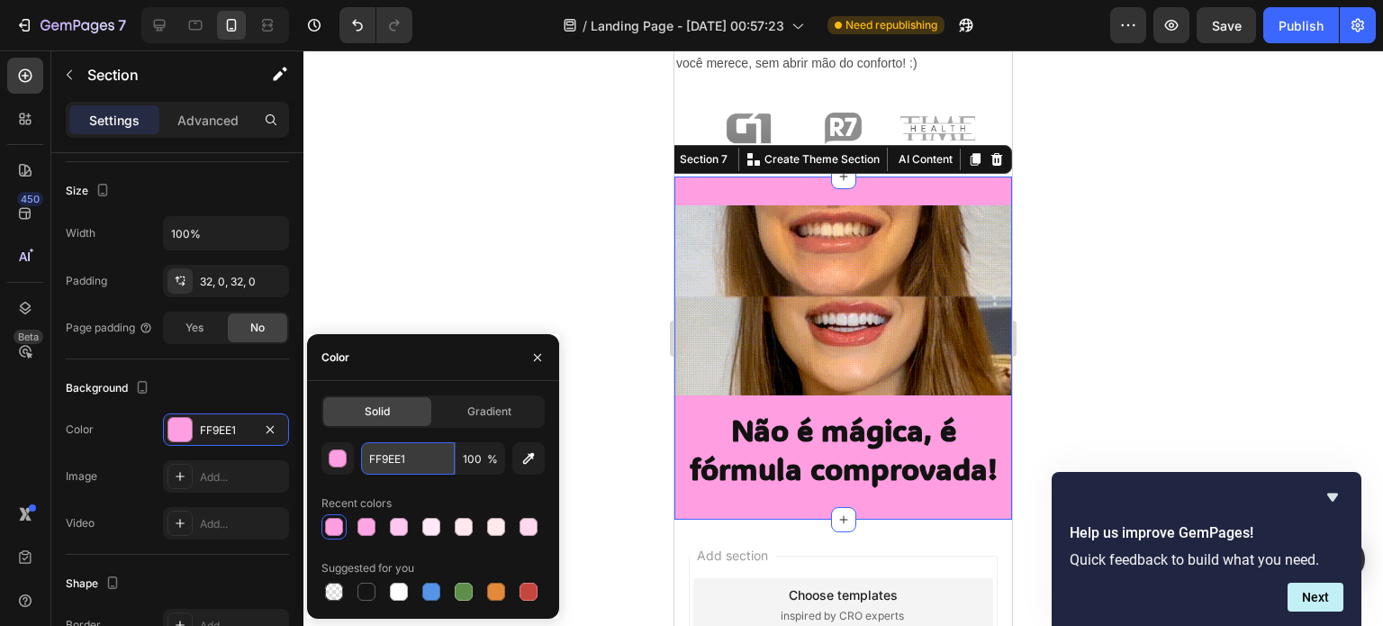
click at [392, 451] on input "FF9EE1" at bounding box center [408, 458] width 94 height 32
paste input "E66297"
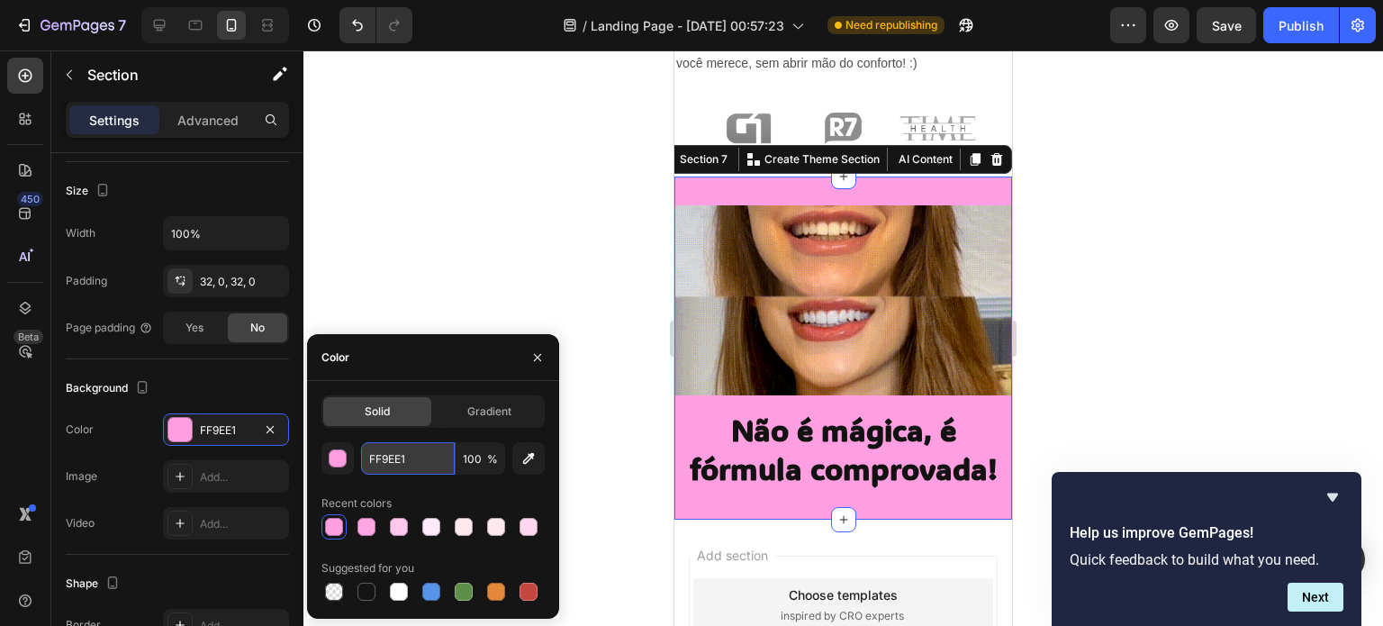
type input "E66297"
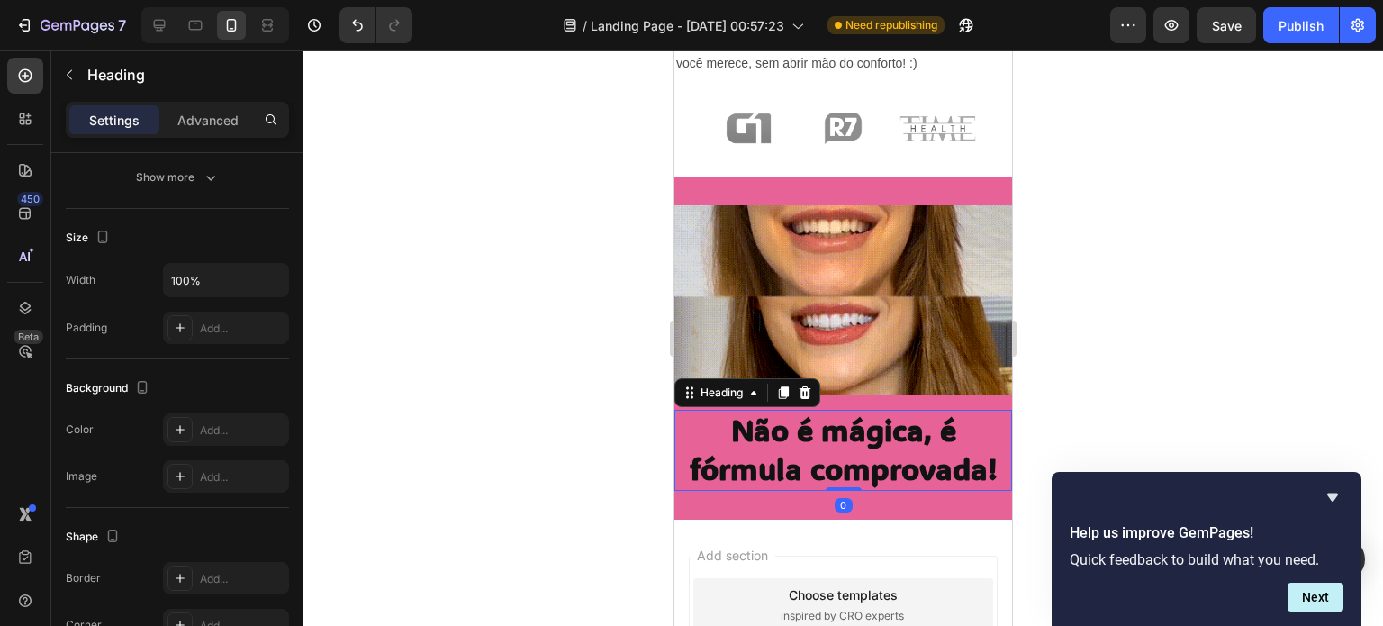
click at [802, 455] on h2 "Não é mágica, é fórmula comprovada!" at bounding box center [843, 450] width 338 height 81
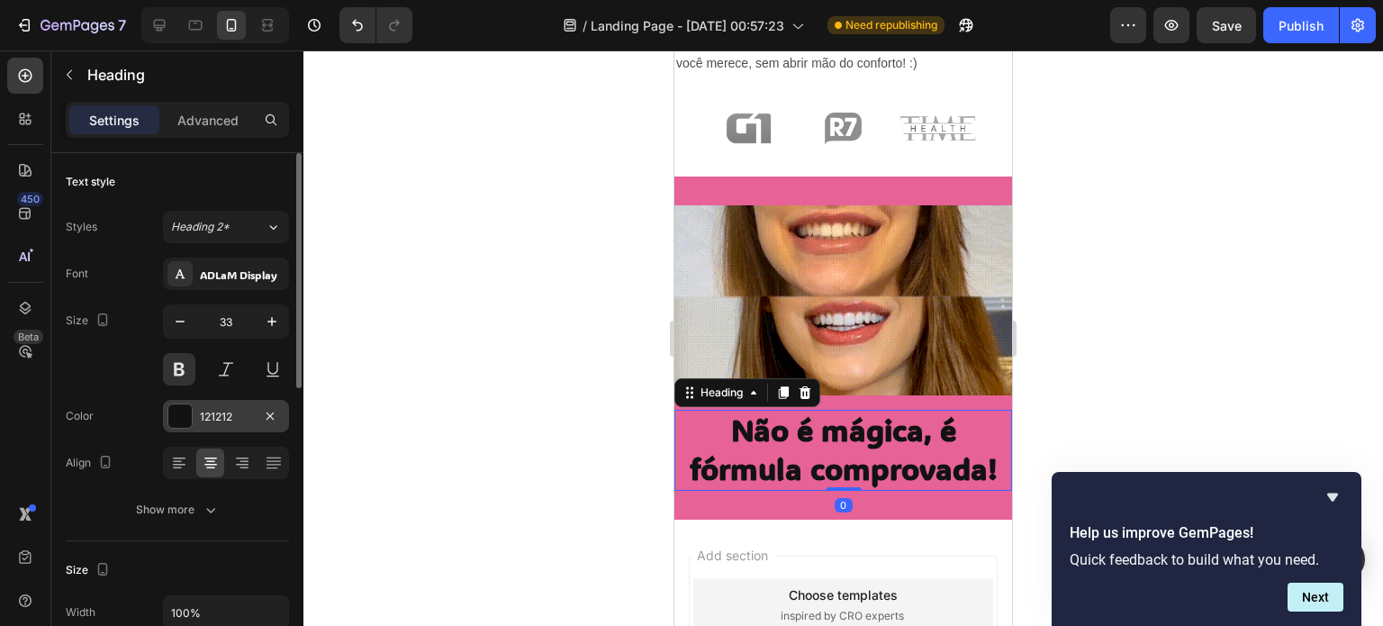
click at [235, 417] on div "121212" at bounding box center [226, 417] width 52 height 16
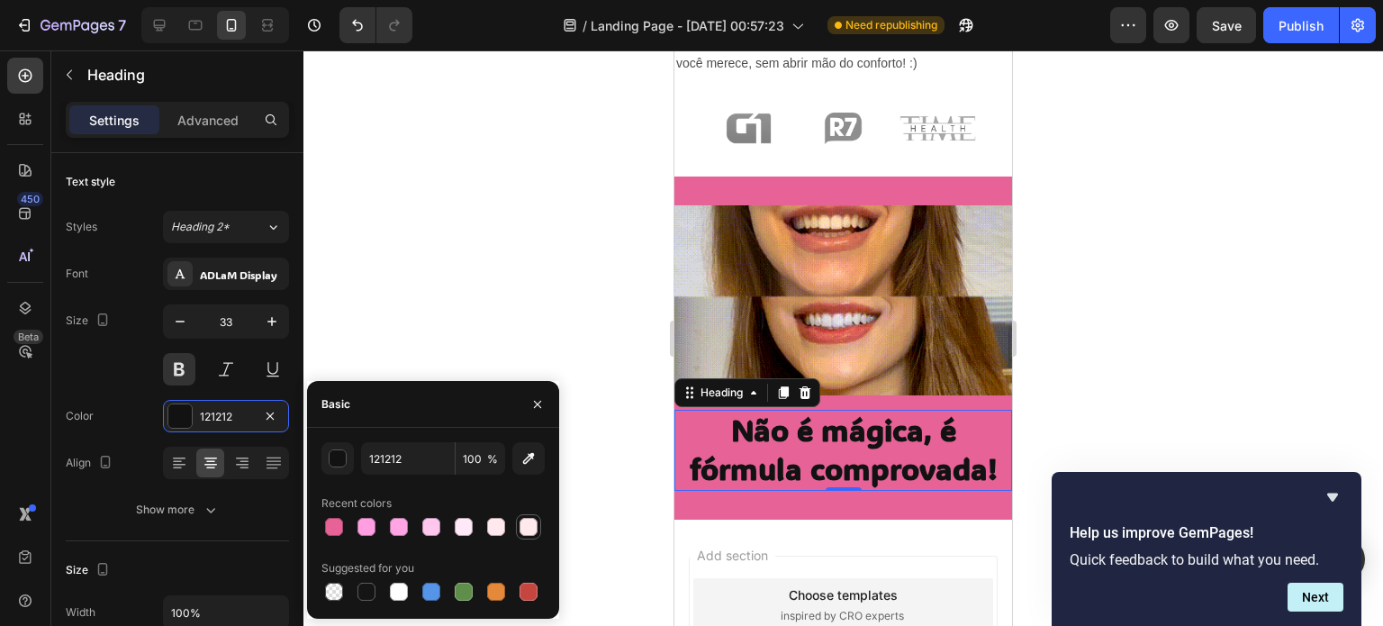
click at [528, 523] on div at bounding box center [528, 527] width 18 height 18
type input "FFE9EC"
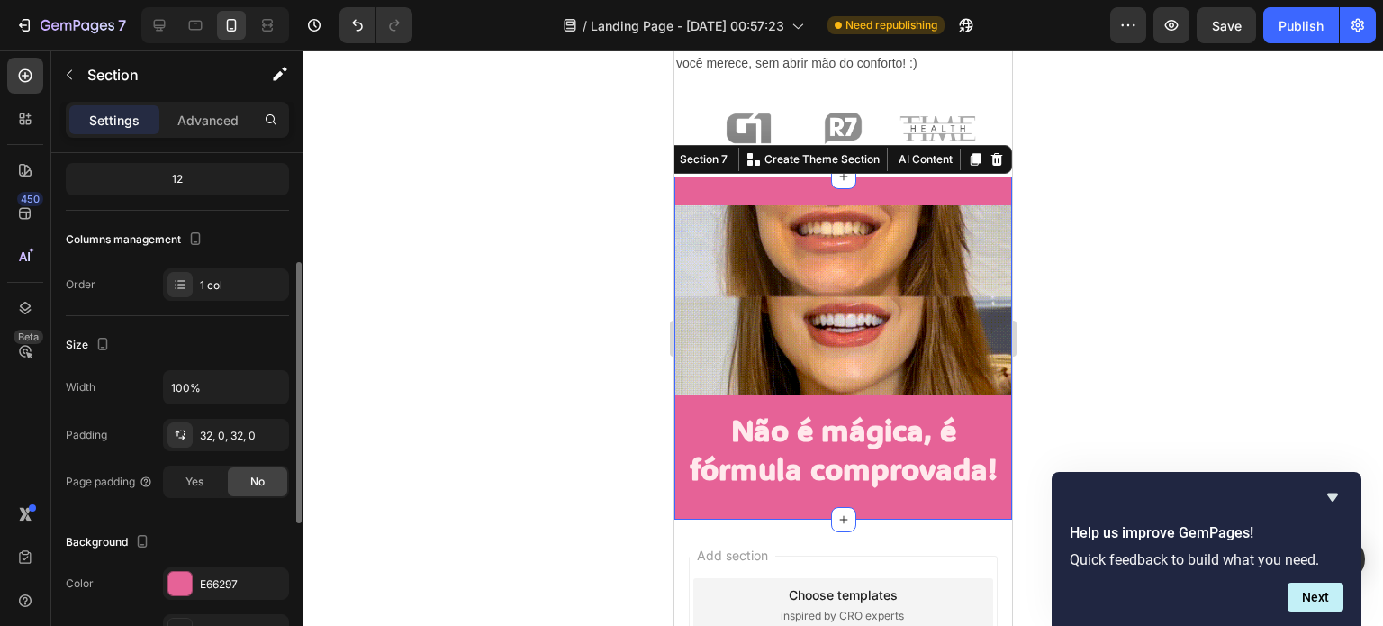
scroll to position [194, 0]
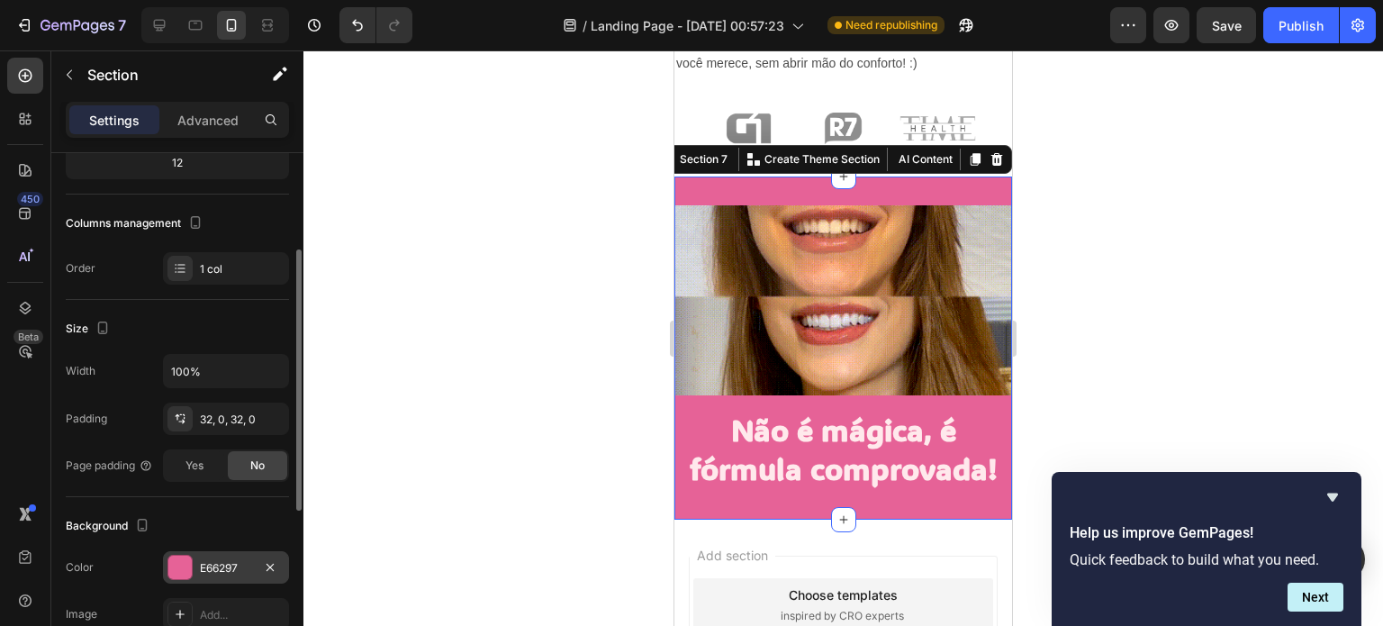
click at [210, 572] on div "E66297" at bounding box center [226, 568] width 52 height 16
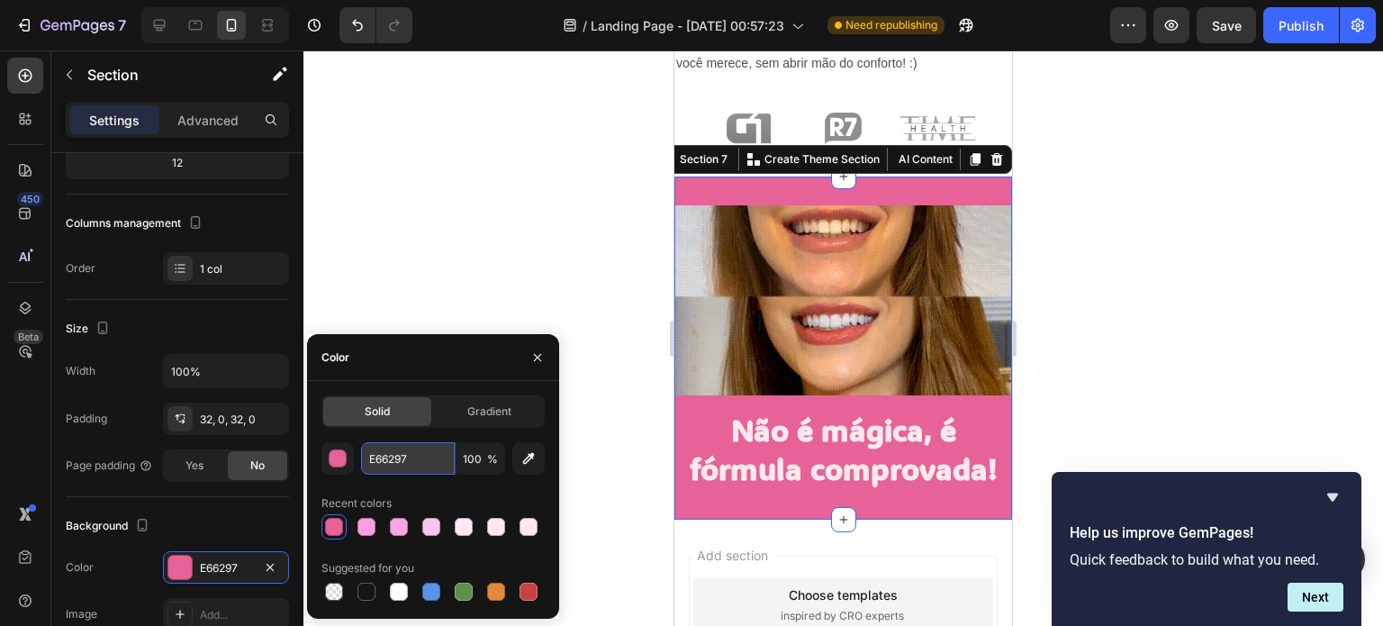
click at [384, 452] on input "E66297" at bounding box center [408, 458] width 94 height 32
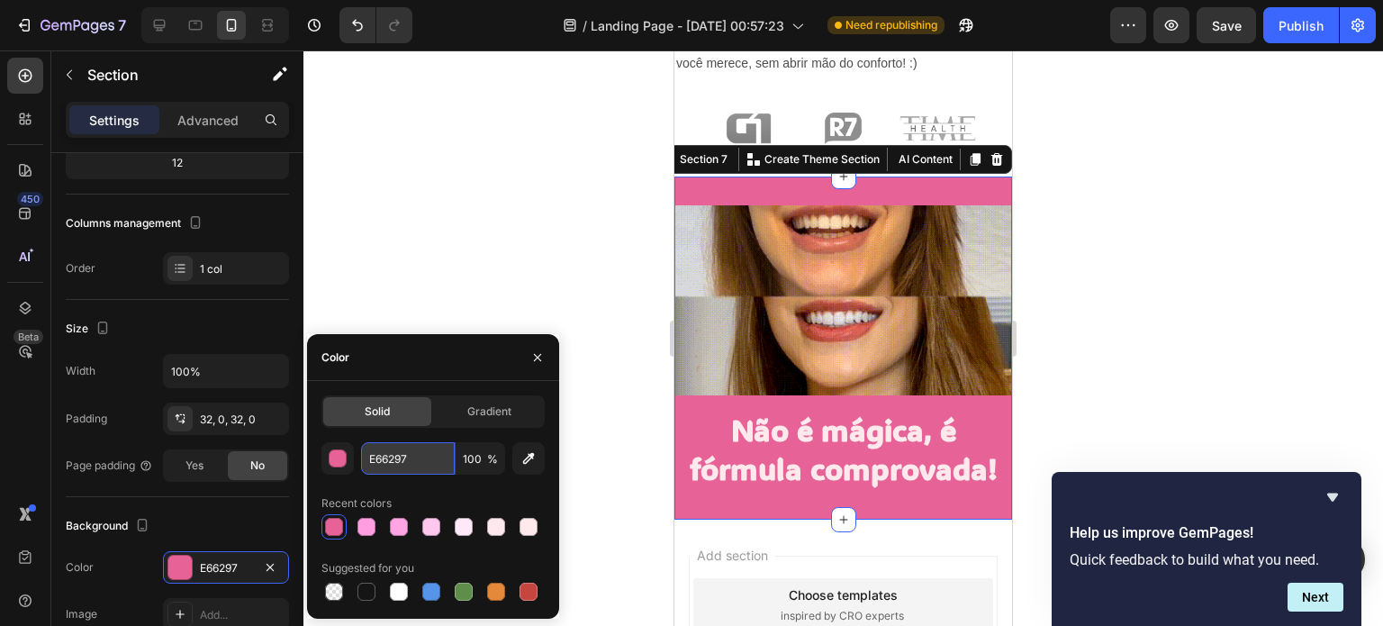
paste input "ffe9ec"
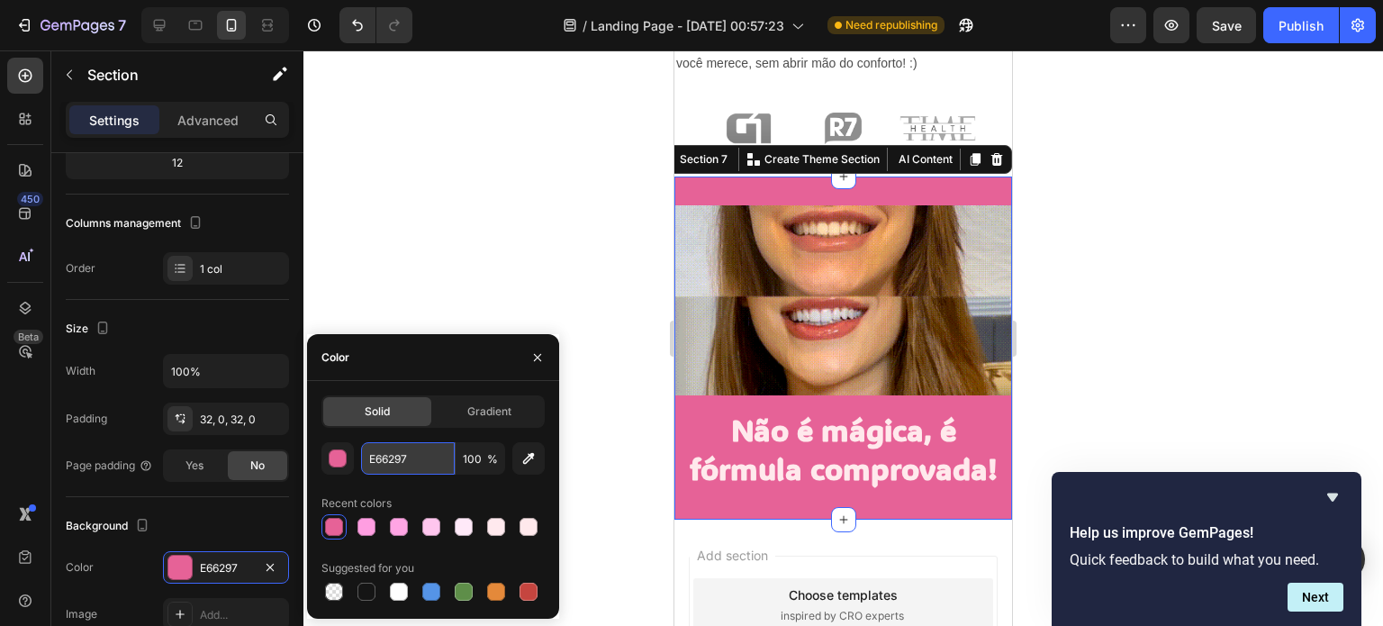
type input "ffe9ec"
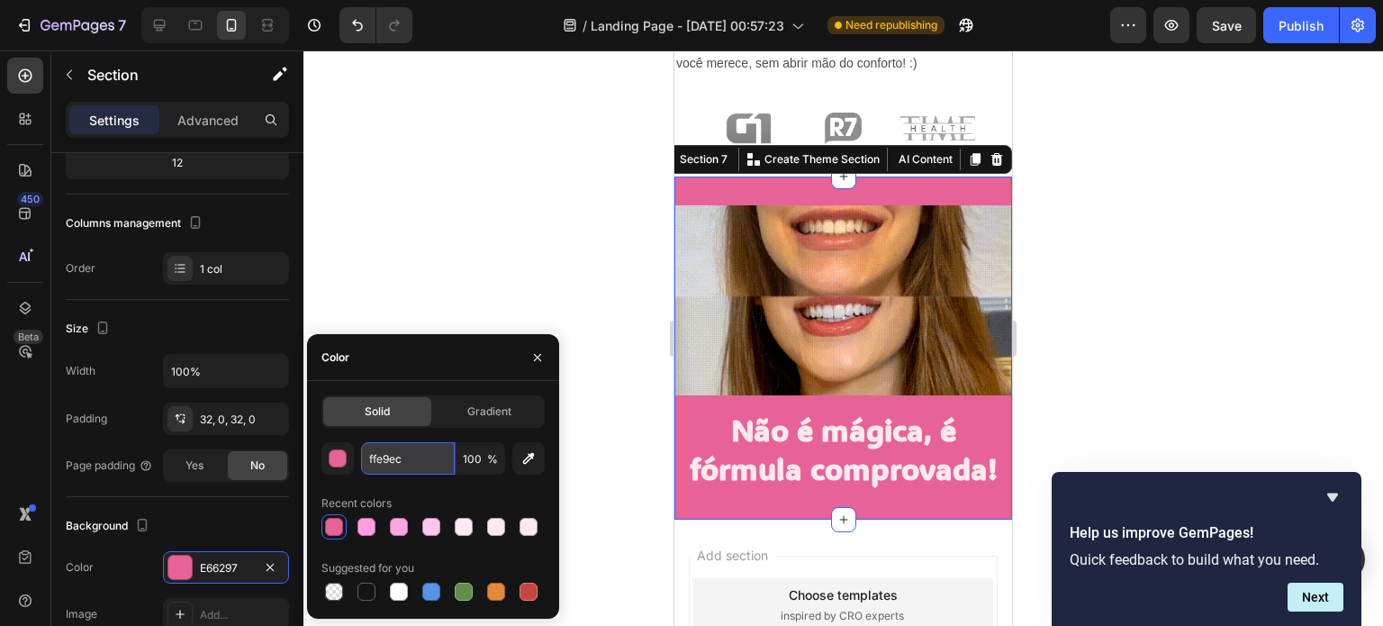
click at [384, 452] on input "ffe9ec" at bounding box center [408, 458] width 94 height 32
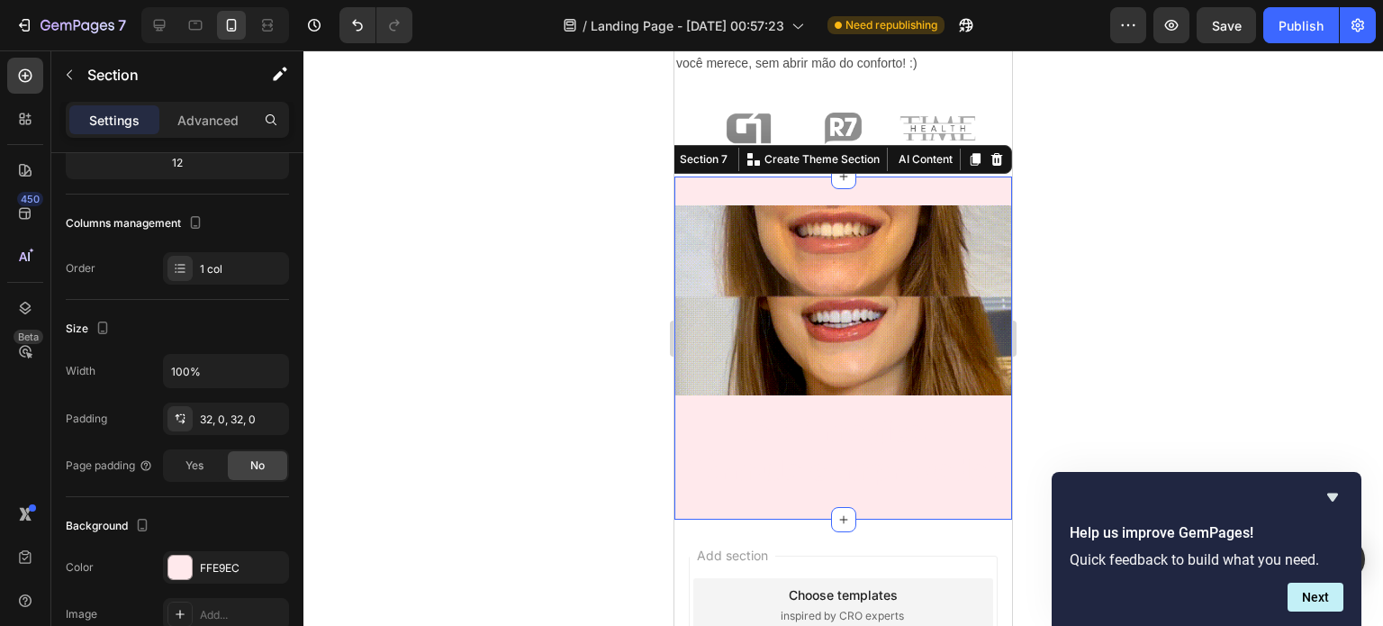
click at [481, 276] on div at bounding box center [842, 337] width 1079 height 575
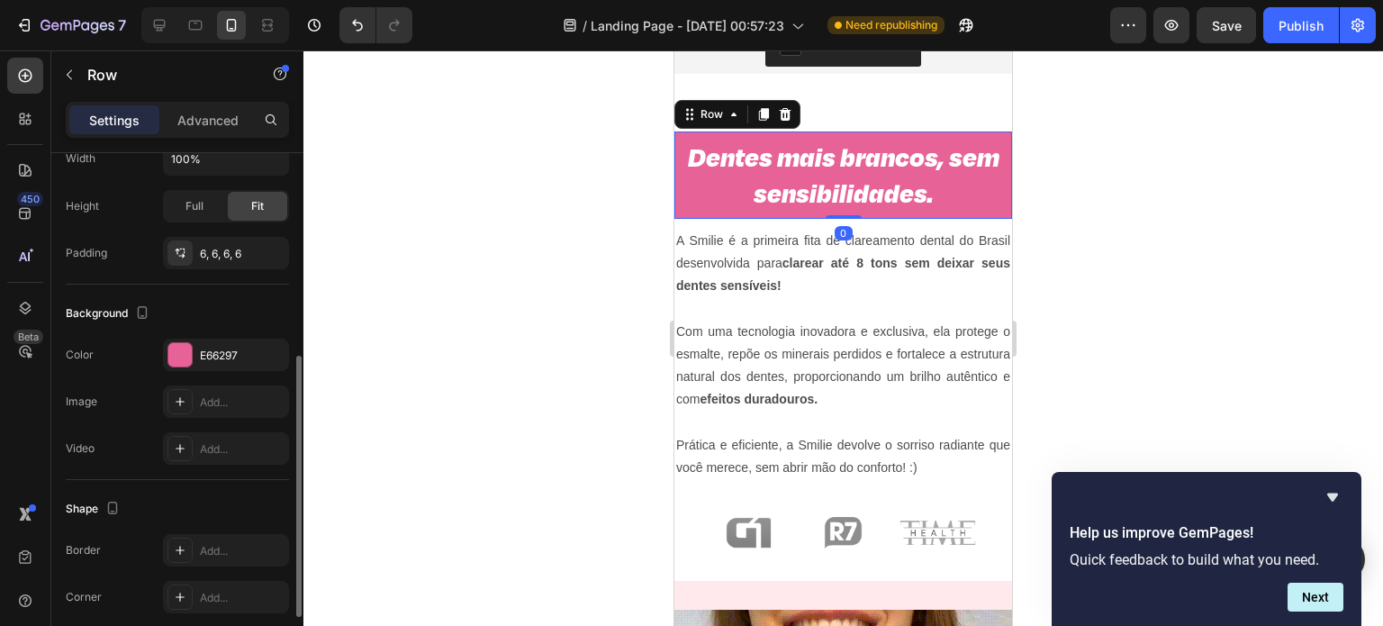
scroll to position [420, 0]
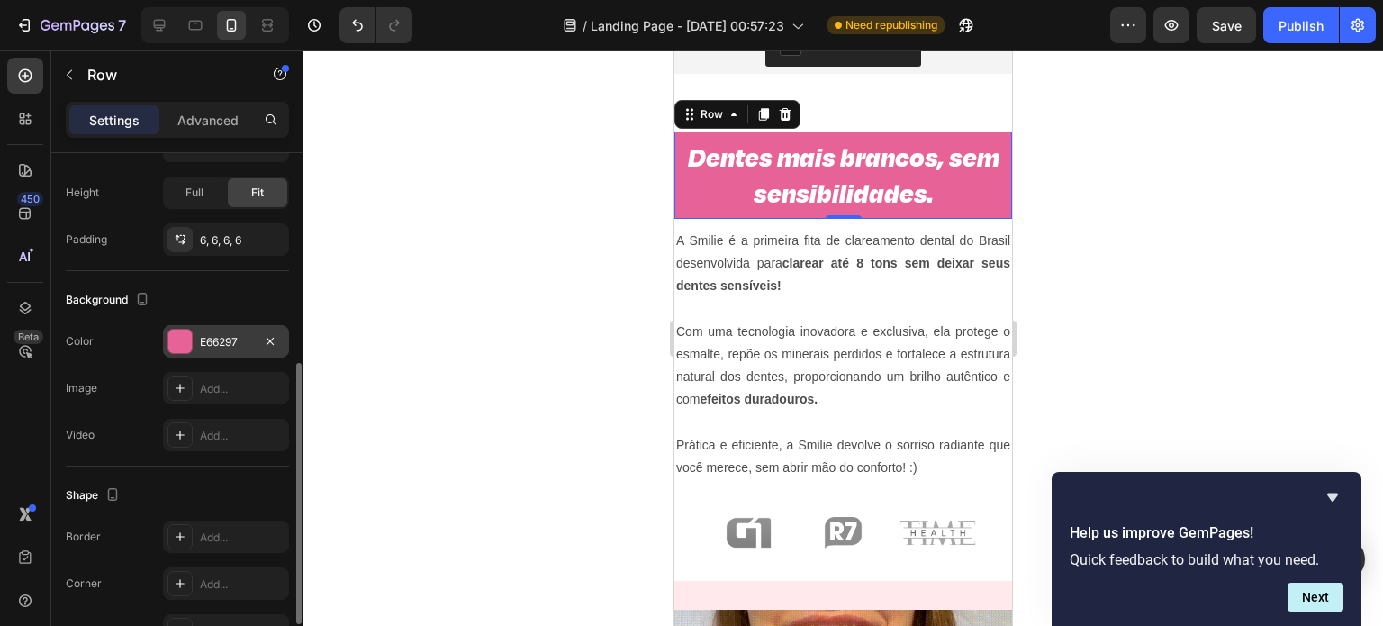
click at [223, 339] on div "E66297" at bounding box center [226, 342] width 52 height 16
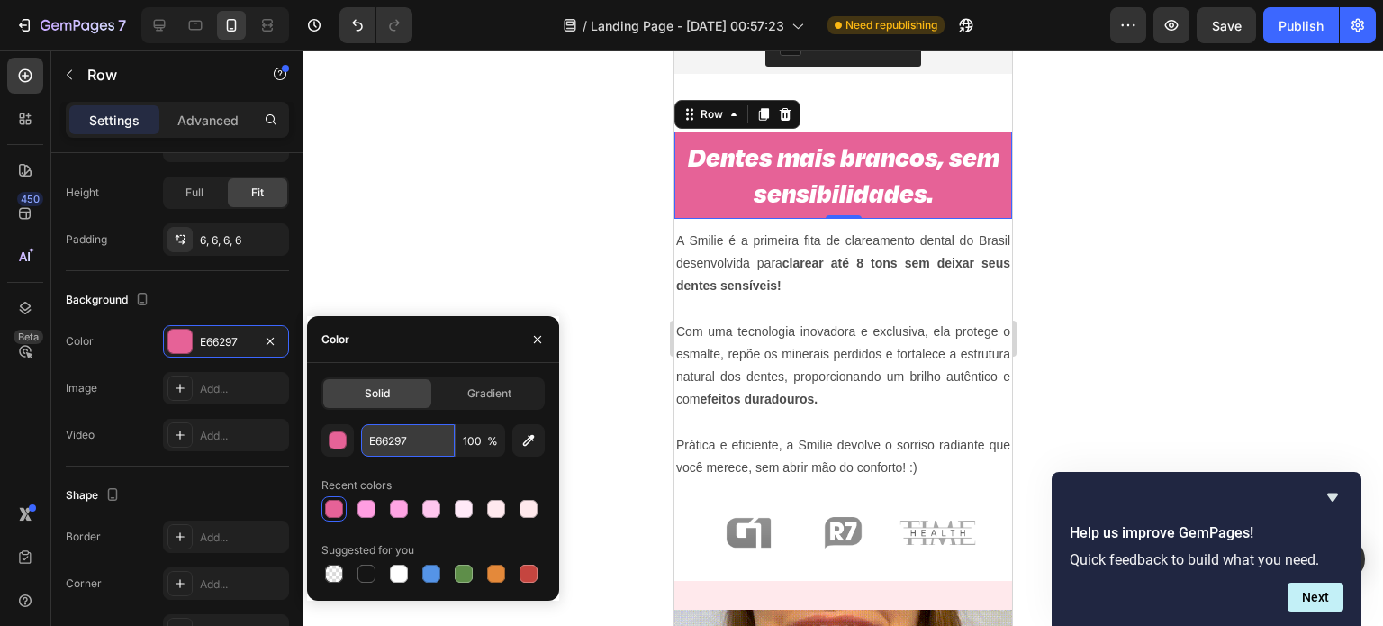
click at [402, 439] on input "E66297" at bounding box center [408, 440] width 94 height 32
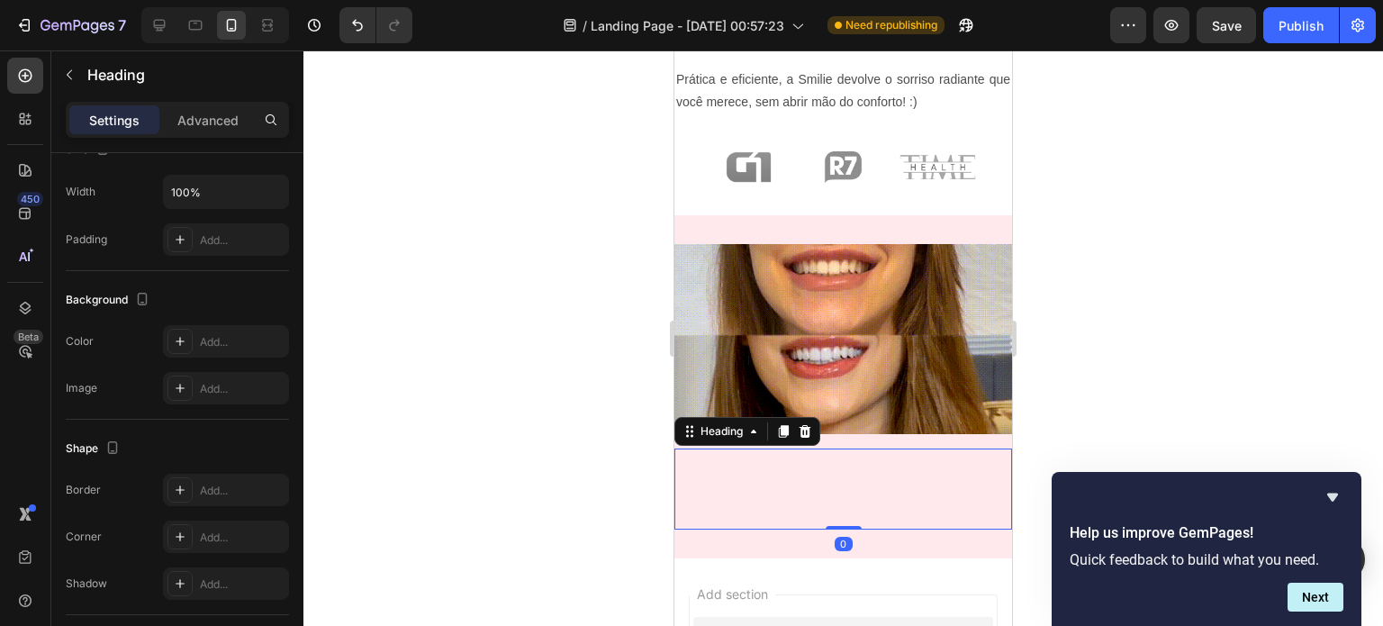
scroll to position [0, 0]
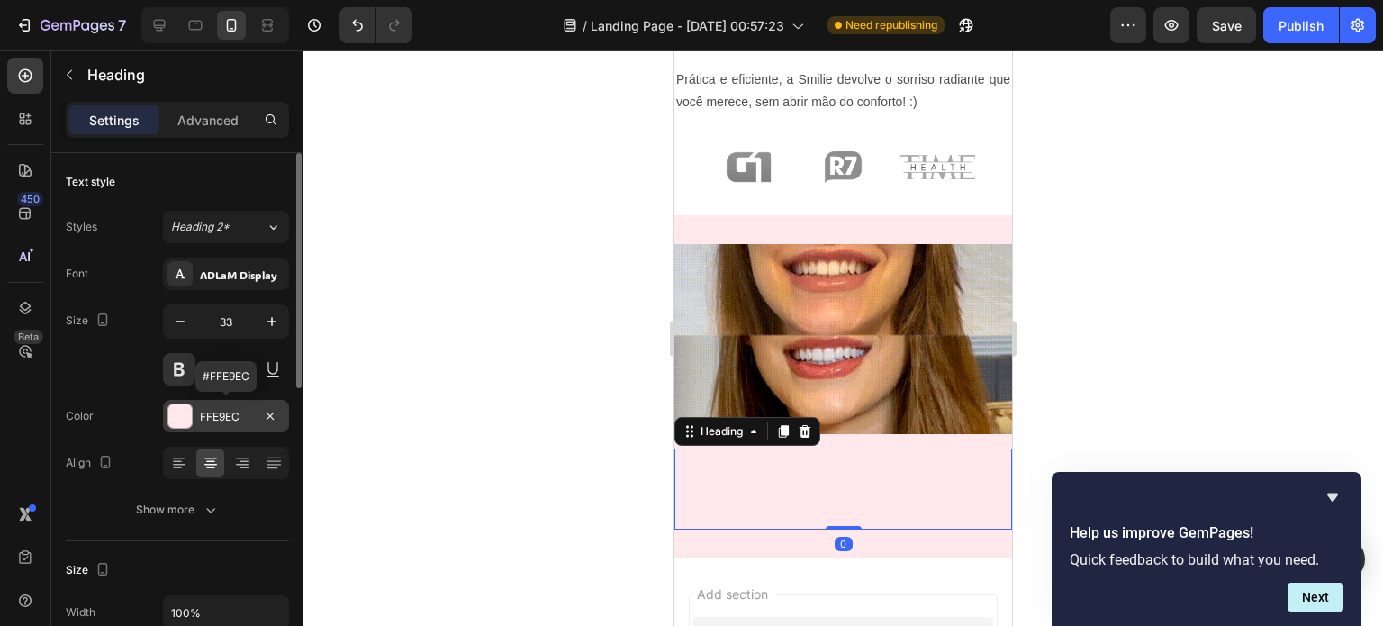
click at [223, 412] on div "FFE9EC" at bounding box center [226, 417] width 52 height 16
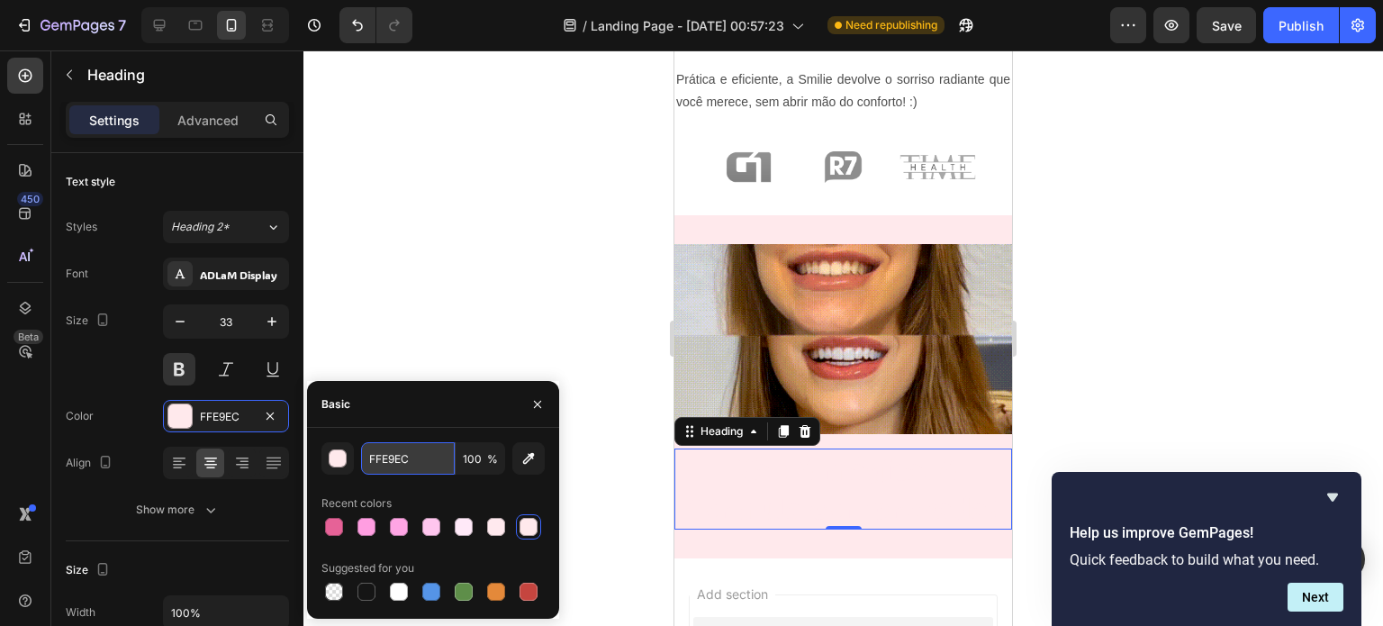
click at [393, 465] on input "FFE9EC" at bounding box center [408, 458] width 94 height 32
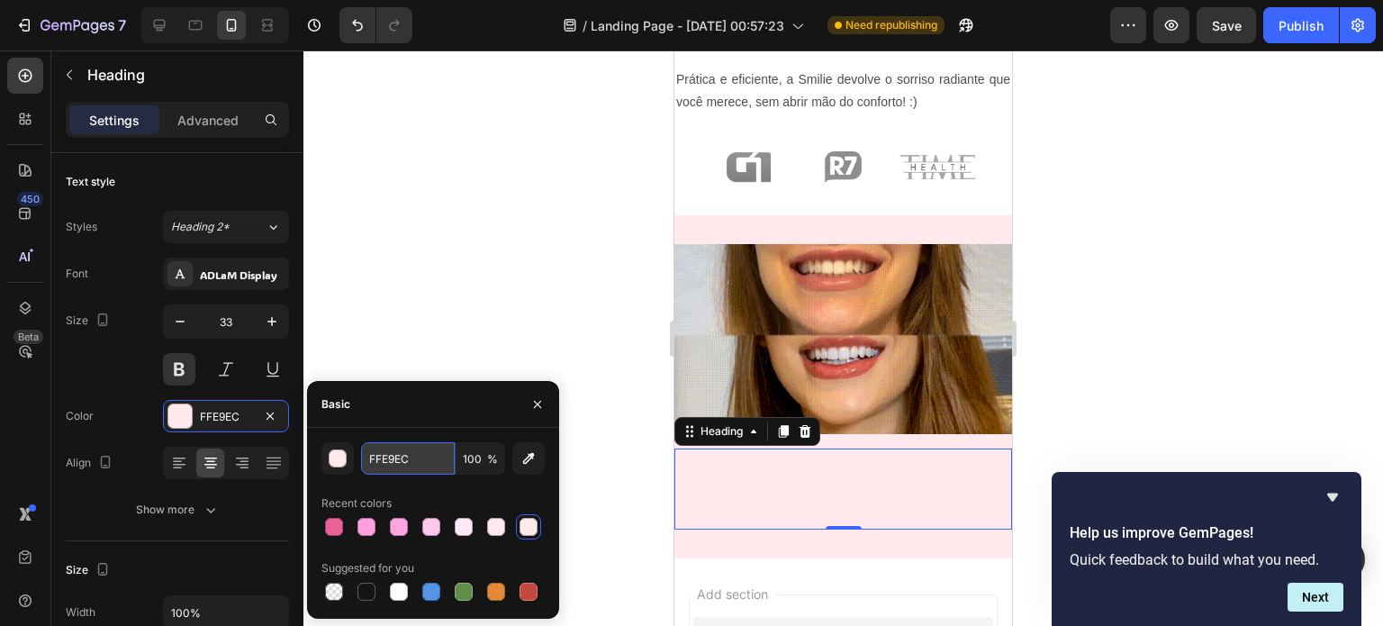
click at [393, 465] on input "FFE9EC" at bounding box center [408, 458] width 94 height 32
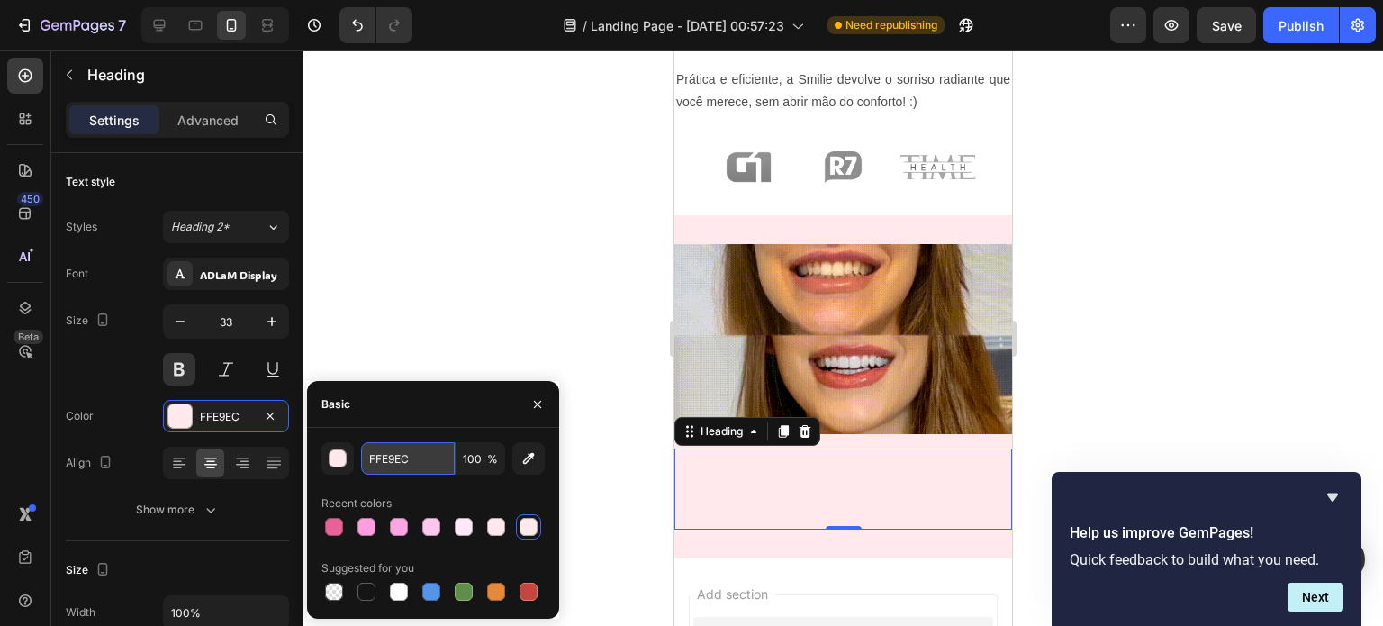
paste input "E66297"
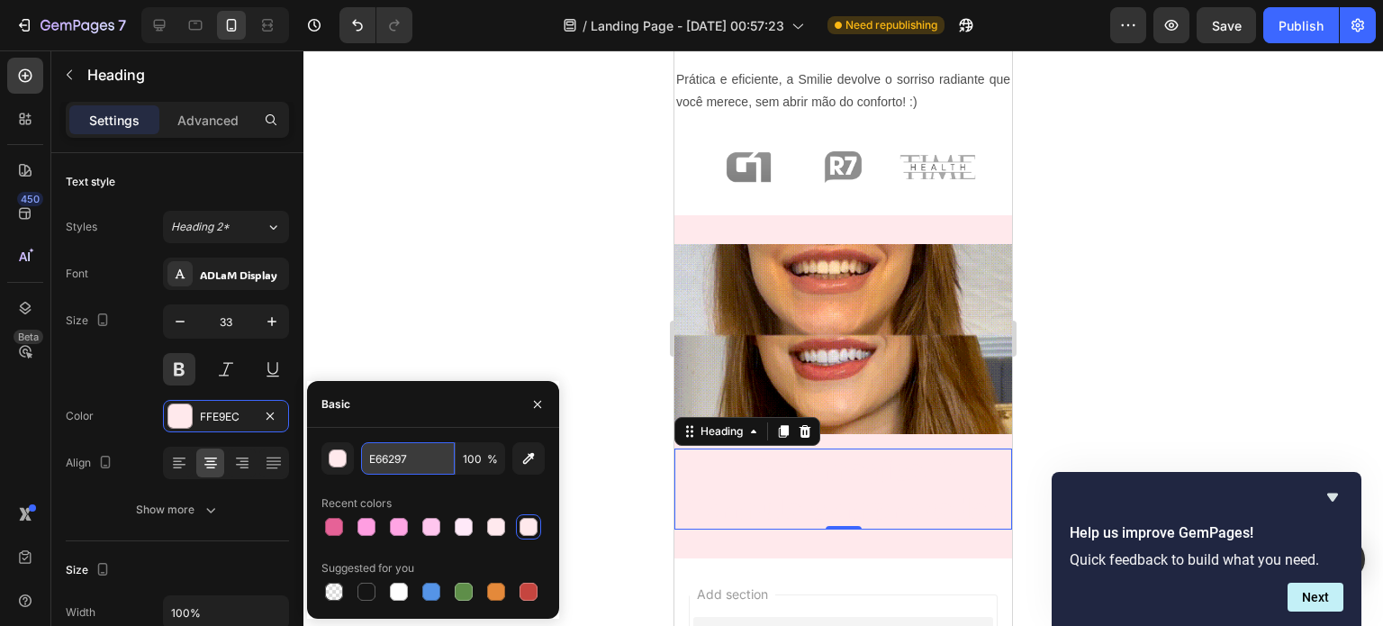
click at [393, 465] on input "E66297" at bounding box center [408, 458] width 94 height 32
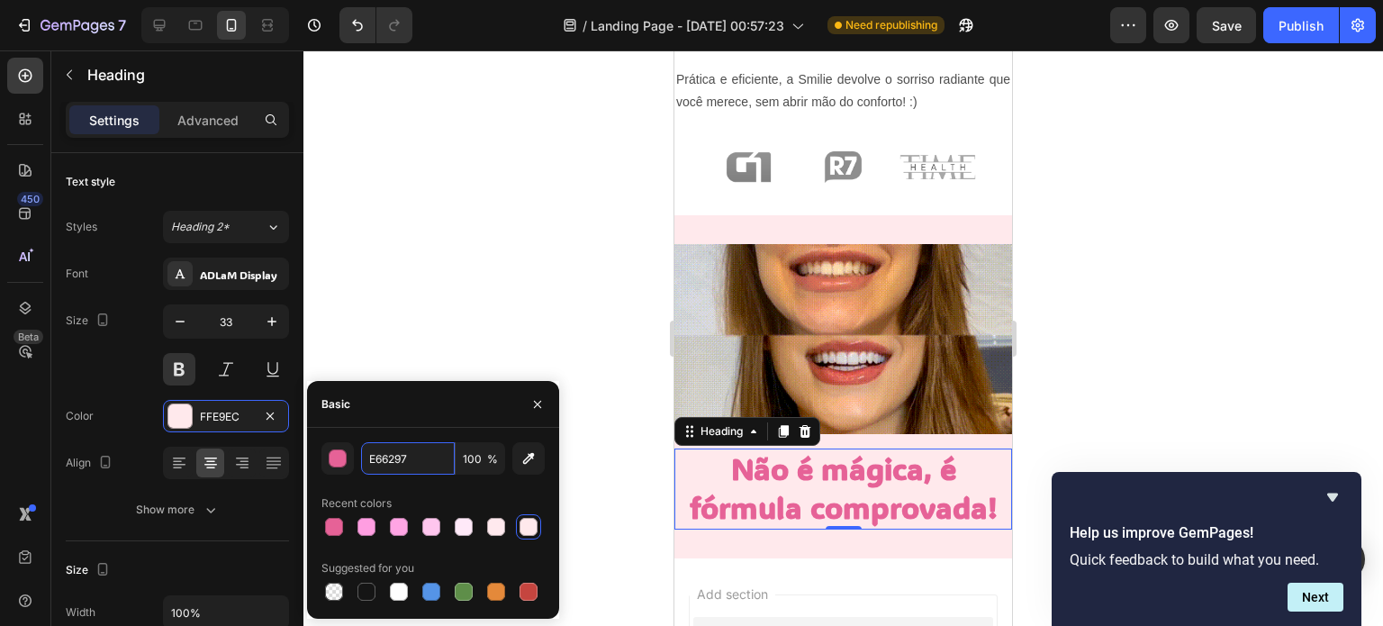
type input "E66297"
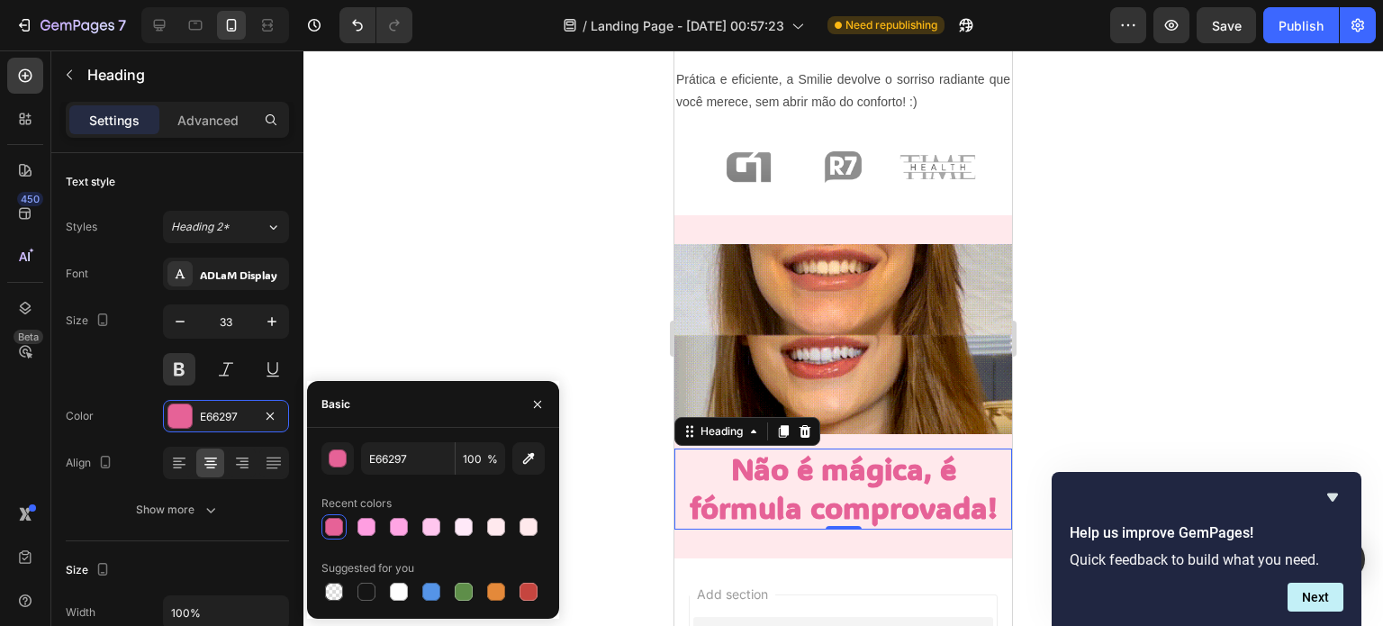
click at [432, 412] on div "Basic" at bounding box center [433, 404] width 252 height 47
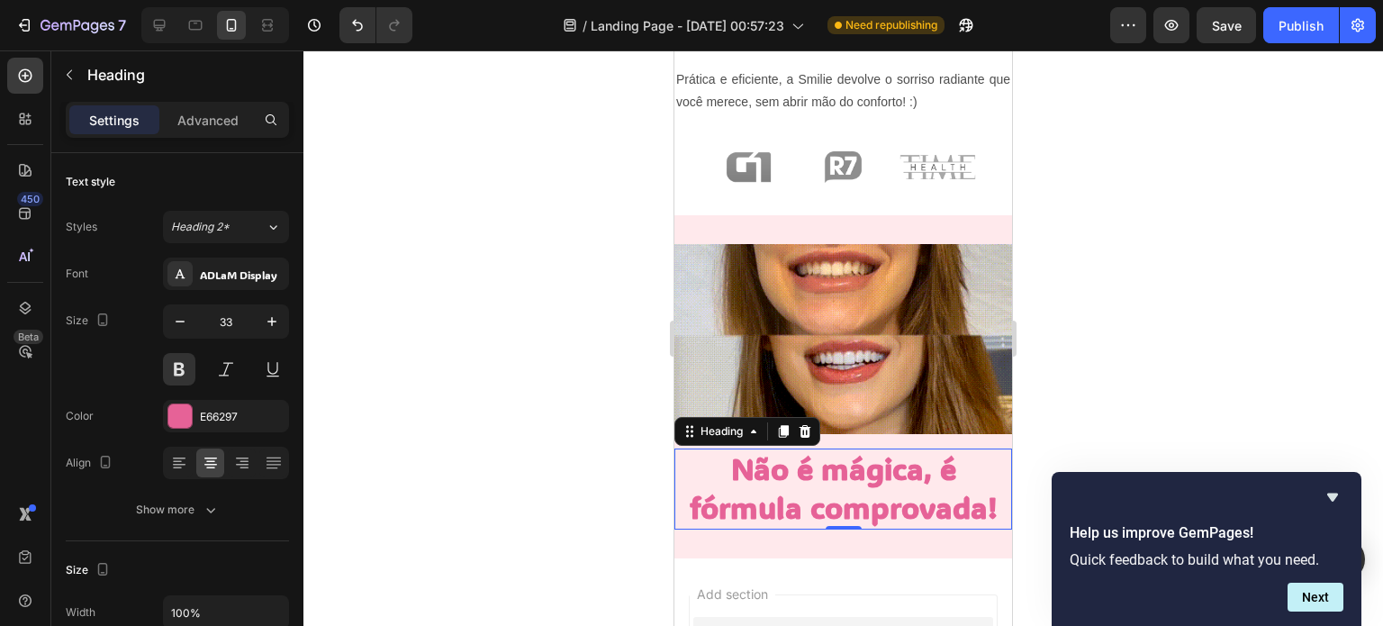
click at [456, 355] on div at bounding box center [842, 337] width 1079 height 575
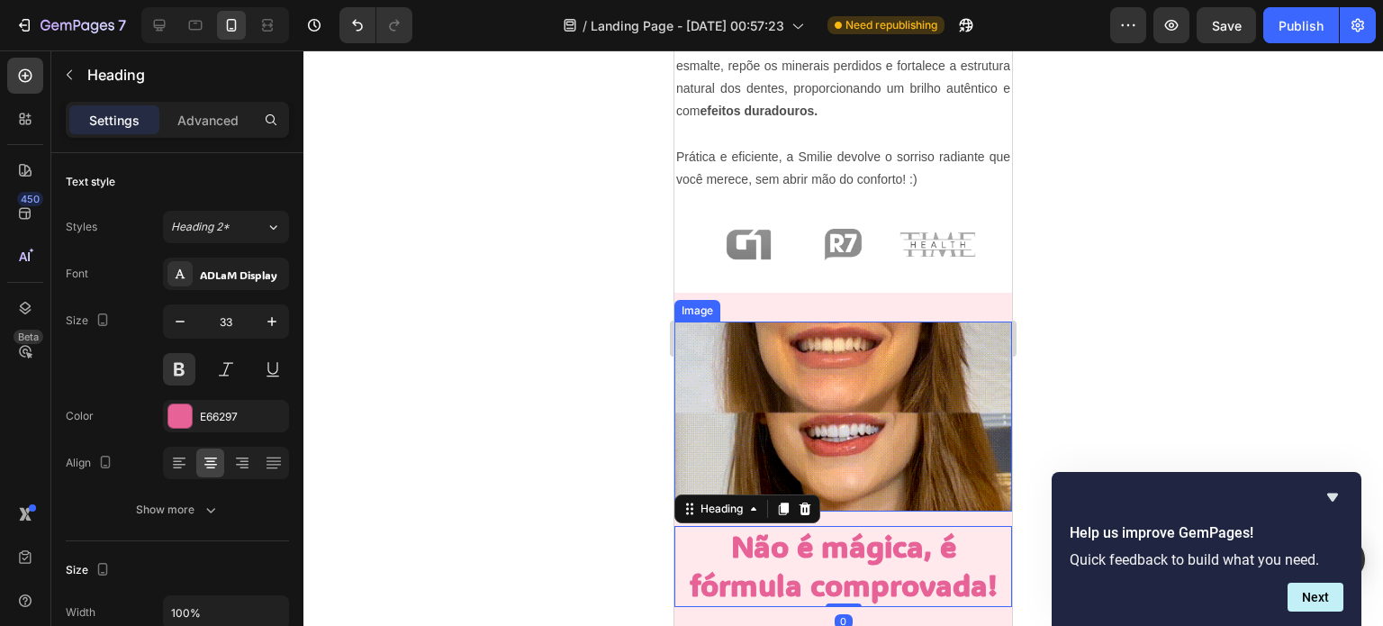
scroll to position [1154, 0]
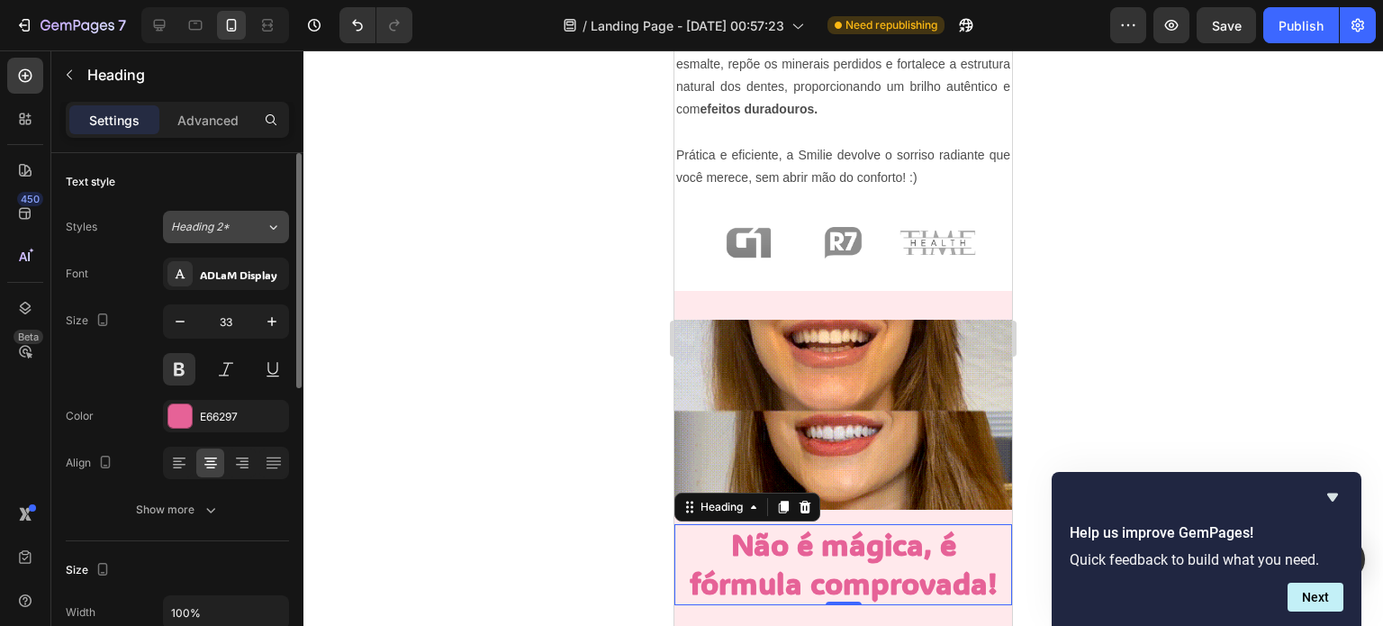
click at [264, 235] on button "Heading 2*" at bounding box center [226, 227] width 126 height 32
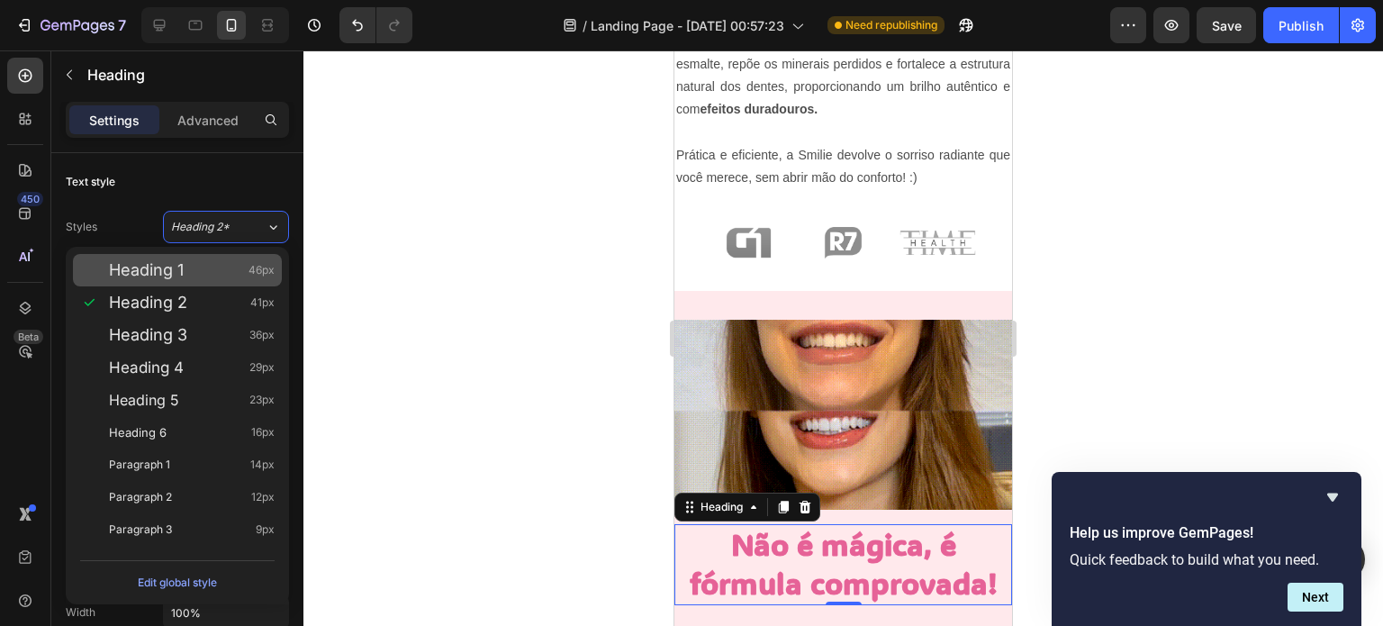
click at [221, 262] on div "Heading 1 46px" at bounding box center [192, 270] width 166 height 18
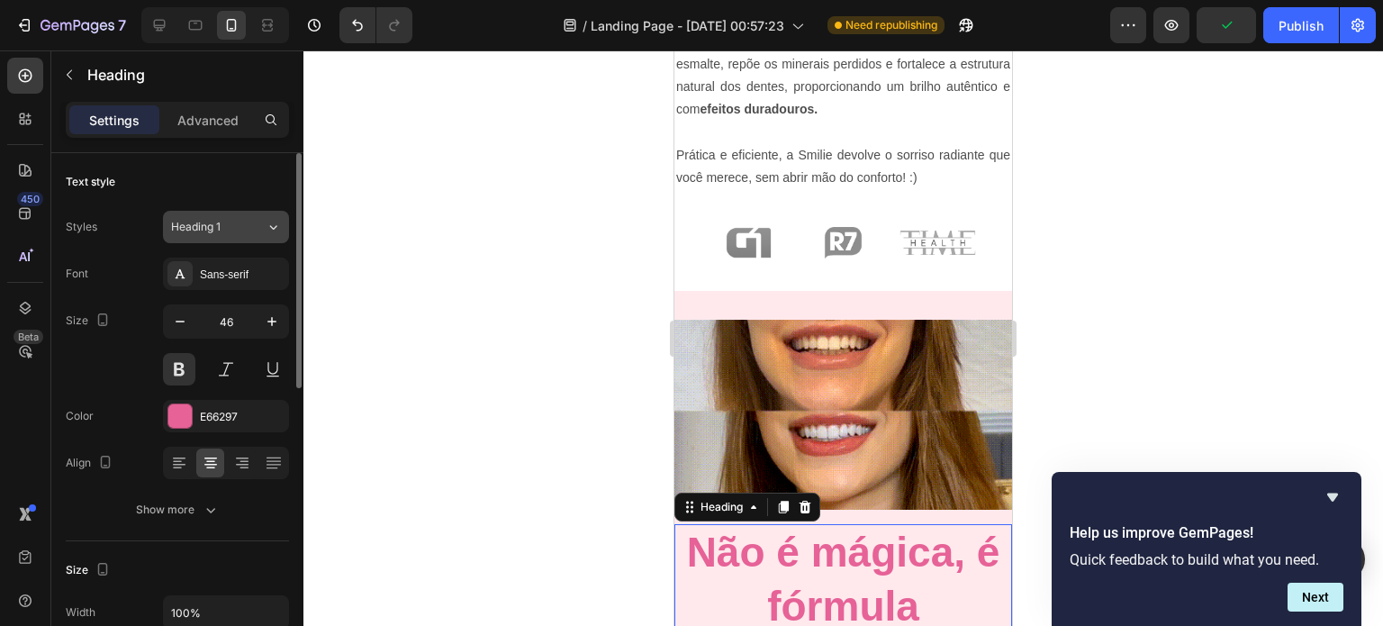
click at [263, 226] on div "Heading 1" at bounding box center [218, 227] width 95 height 16
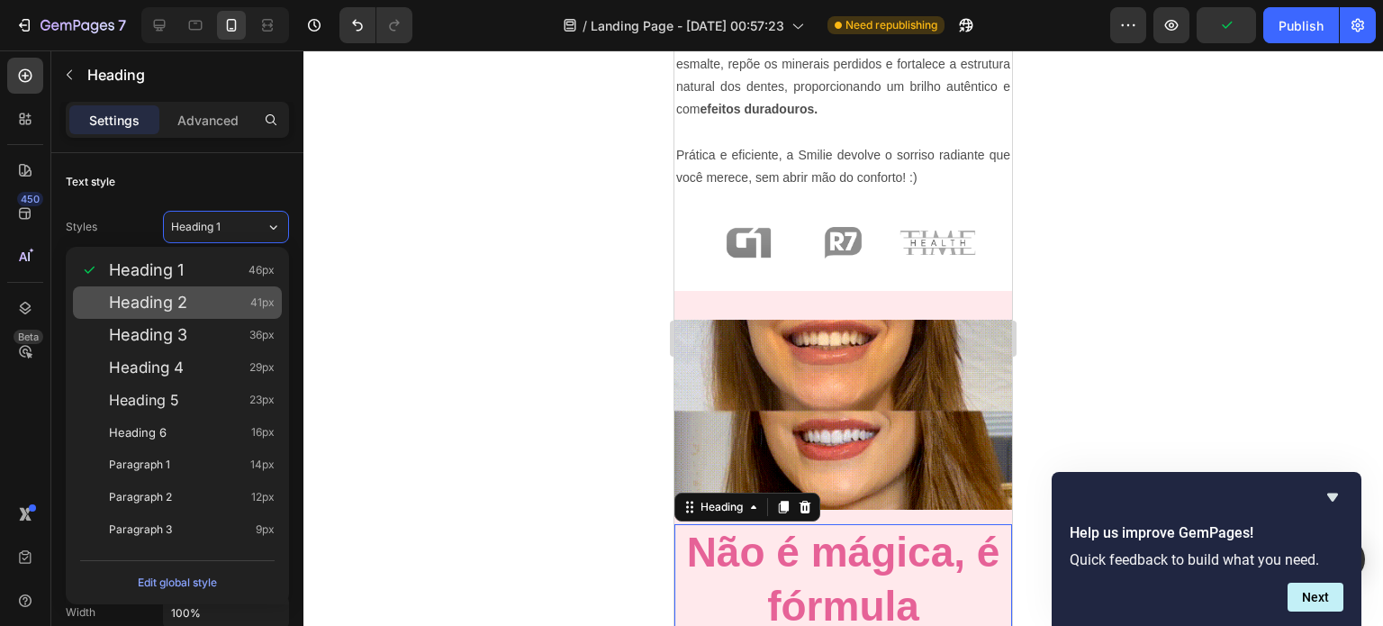
click at [205, 295] on div "Heading 2 41px" at bounding box center [192, 303] width 166 height 18
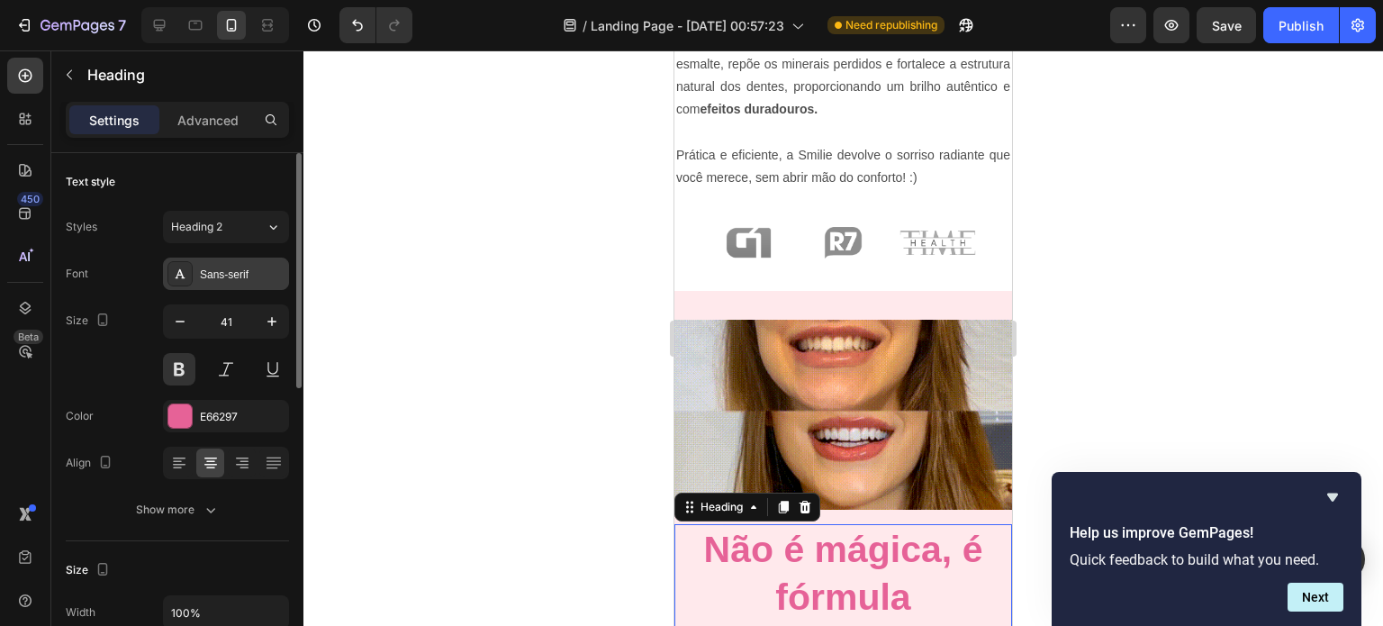
click at [232, 277] on div "Sans-serif" at bounding box center [242, 274] width 85 height 16
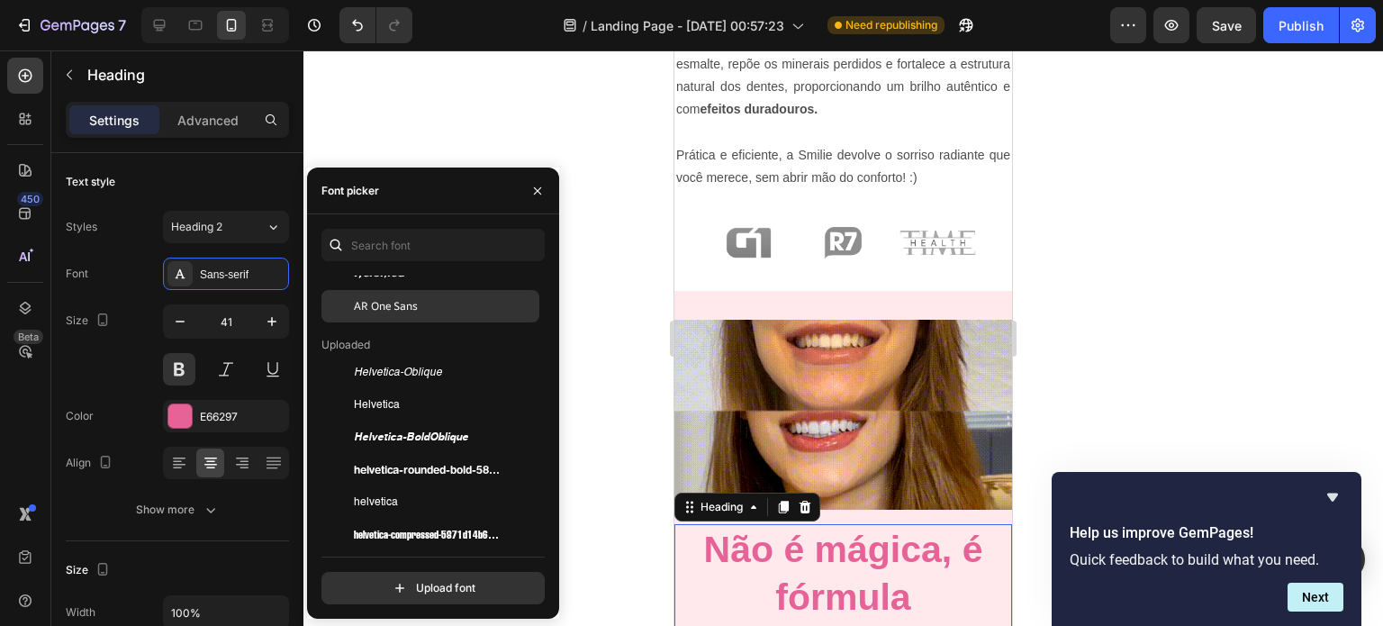
scroll to position [129, 0]
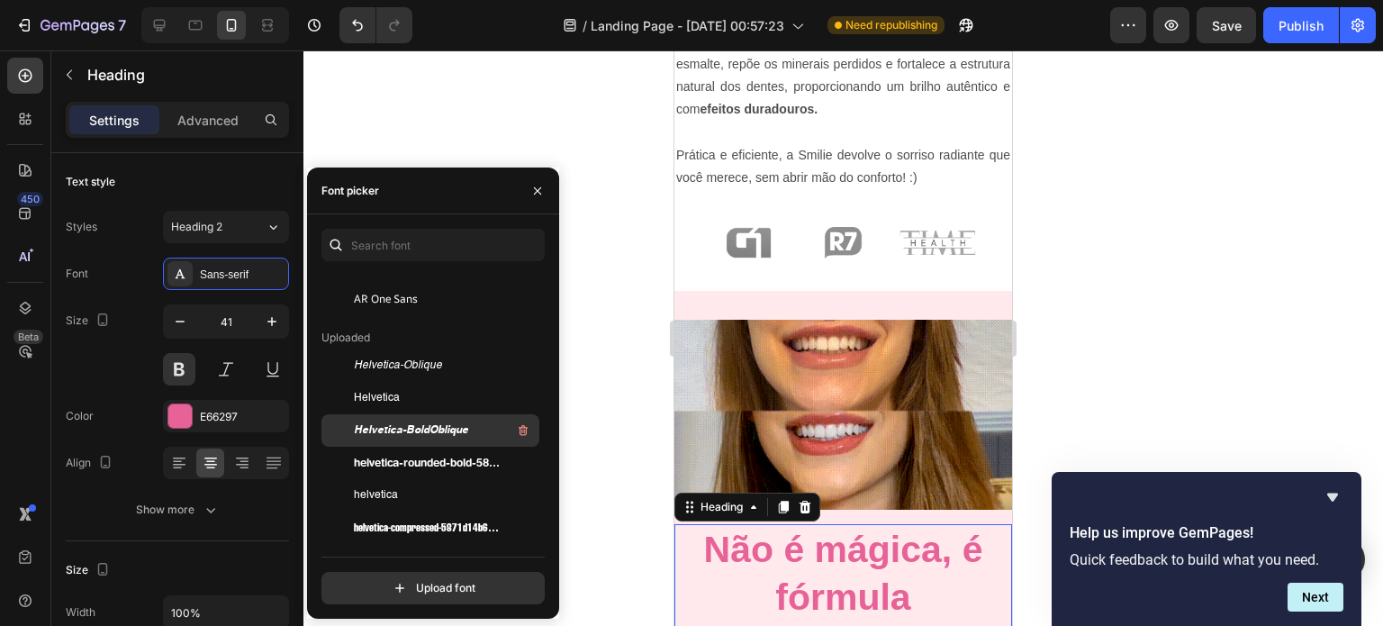
click at [425, 428] on span "Helvetica-BoldOblique" at bounding box center [411, 430] width 114 height 16
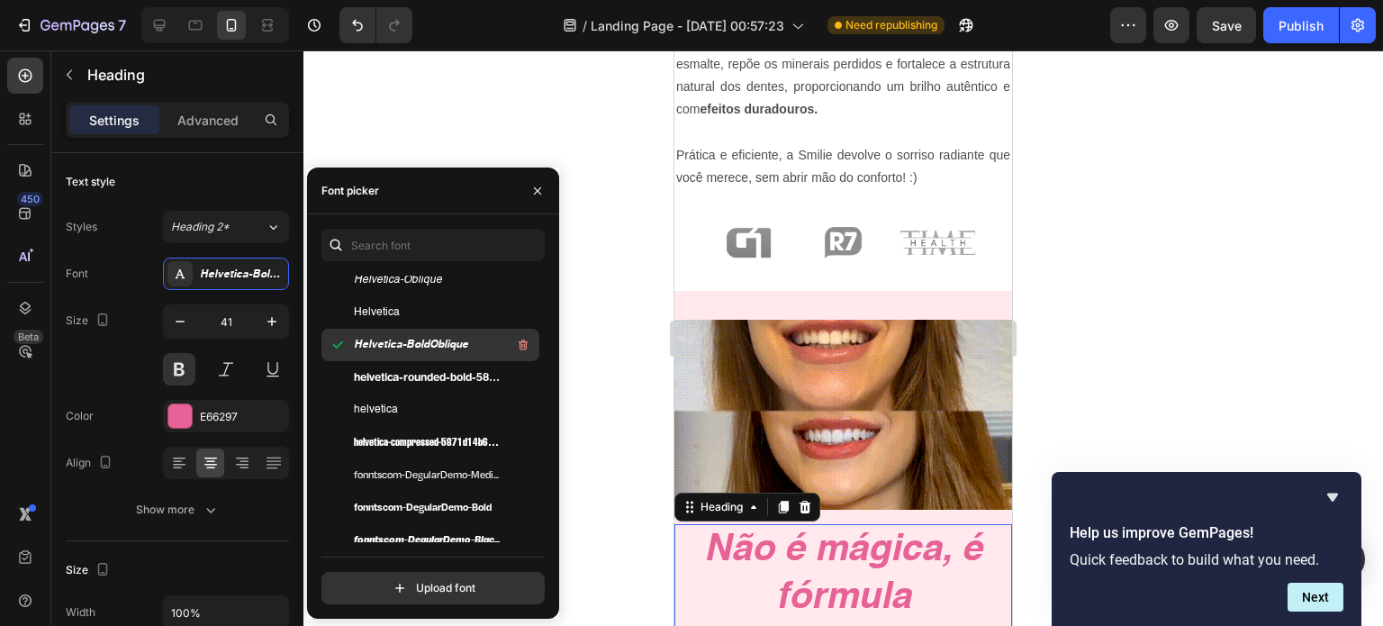
scroll to position [215, 0]
click at [425, 428] on div "helvetica-compressed-5871d14b6903a" at bounding box center [430, 441] width 218 height 32
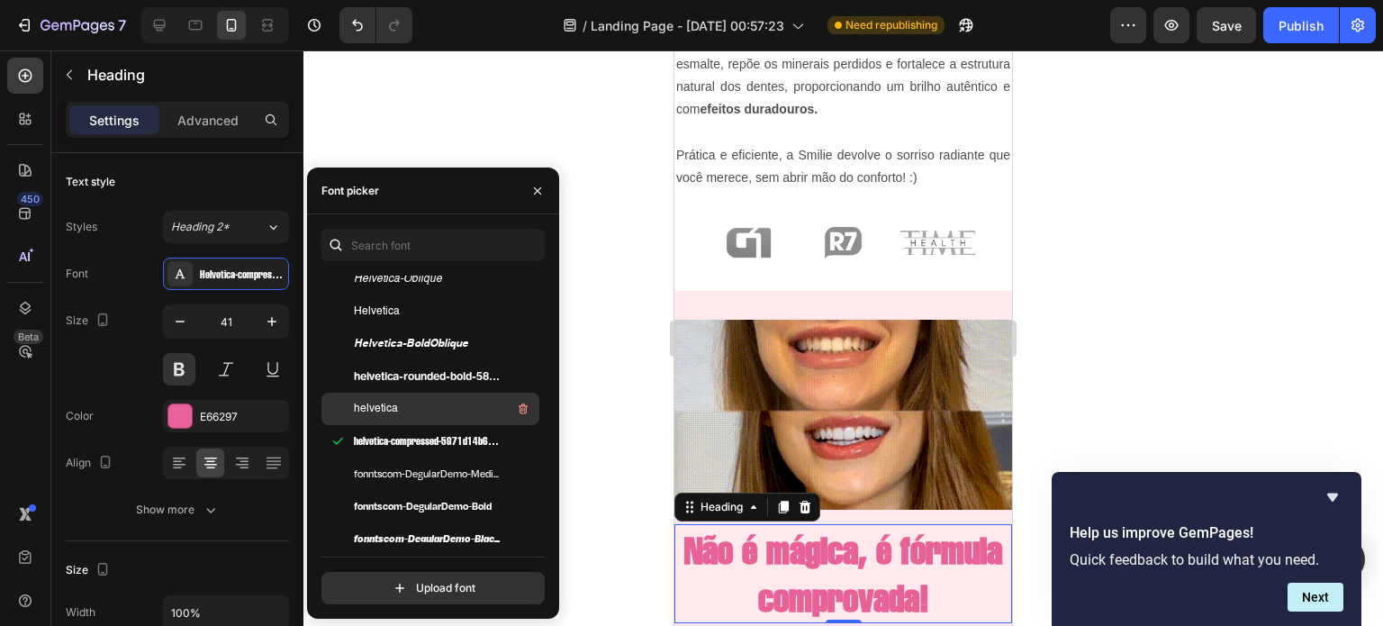
click at [418, 414] on div "helvetica" at bounding box center [445, 409] width 182 height 22
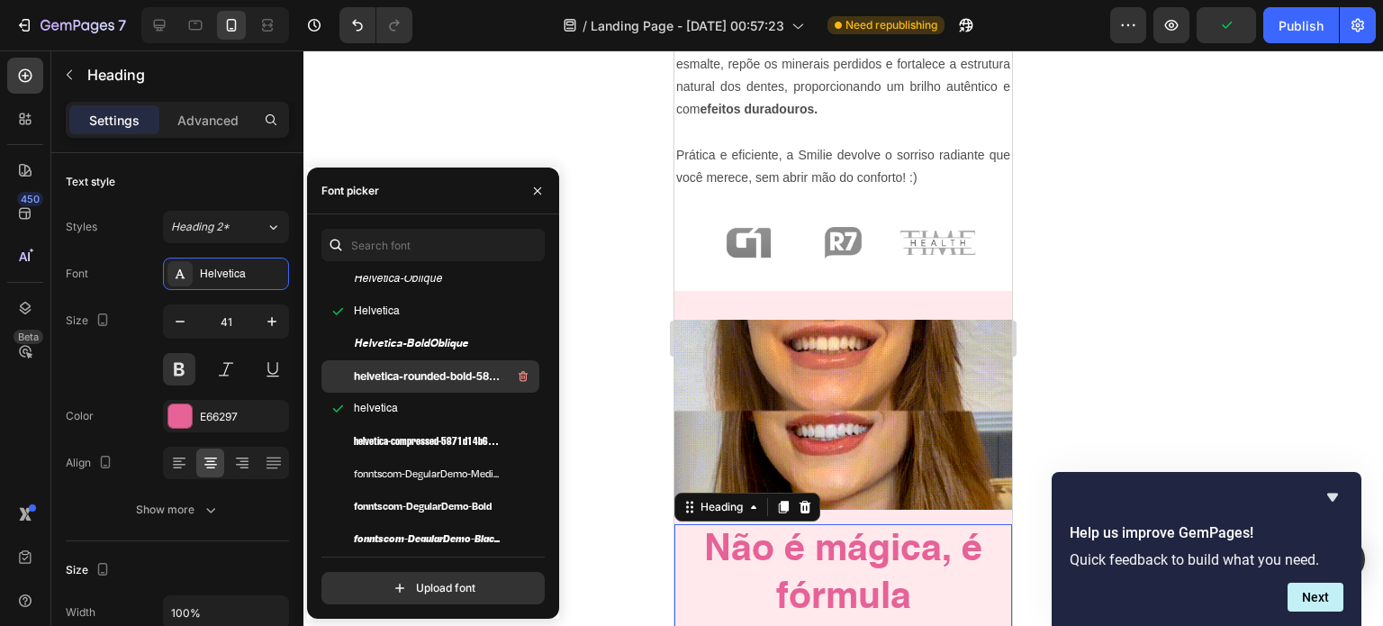
click at [431, 384] on span "helvetica-rounded-bold-5871d05ead8de" at bounding box center [428, 376] width 149 height 16
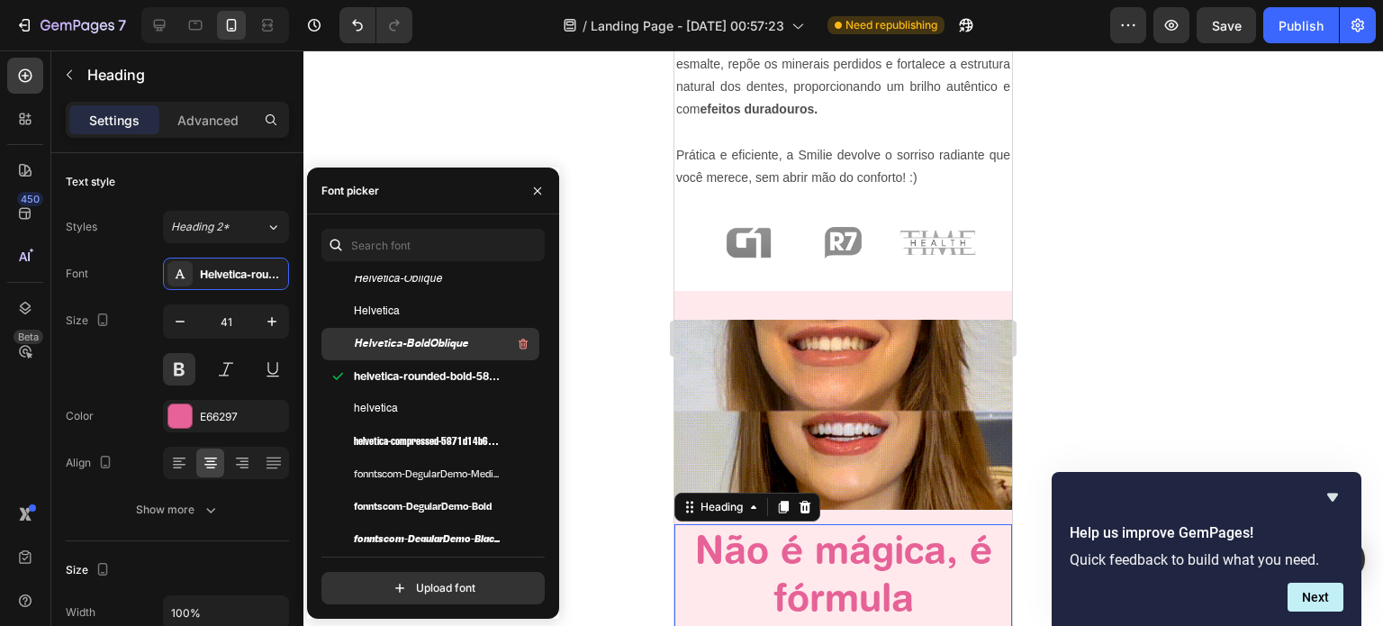
click at [438, 347] on span "Helvetica-BoldOblique" at bounding box center [411, 344] width 114 height 16
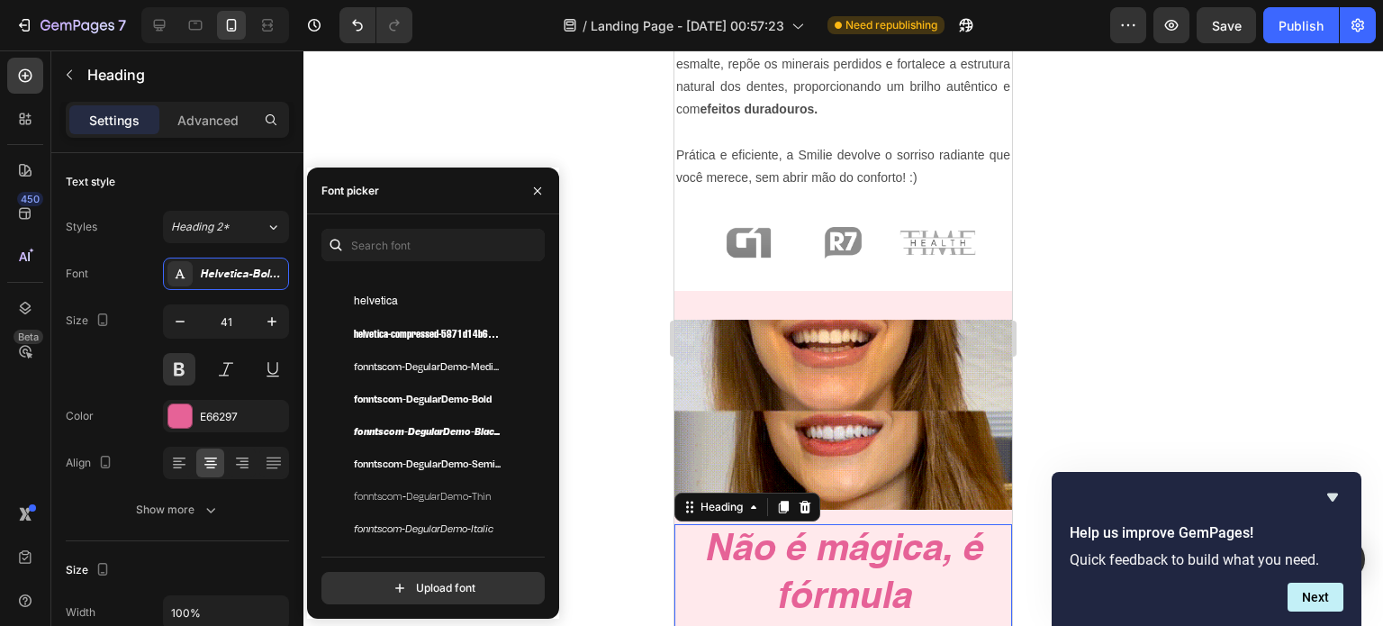
scroll to position [324, 0]
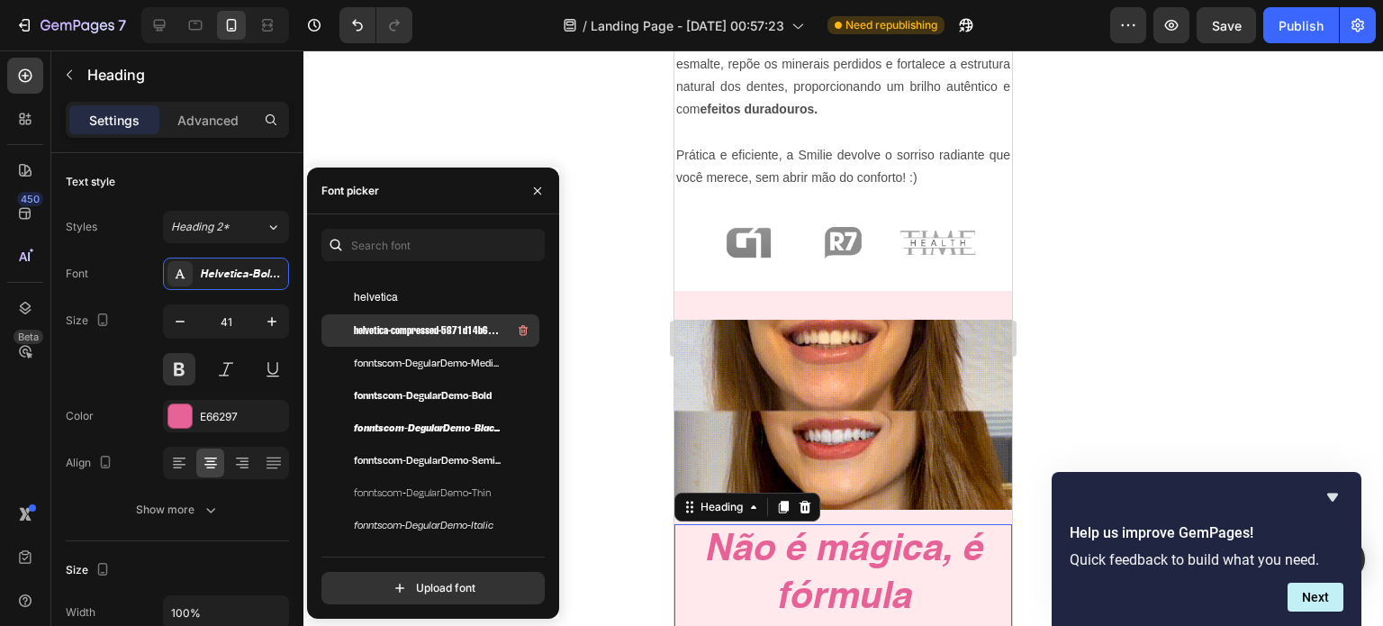
click at [448, 330] on span "helvetica-compressed-5871d14b6903a" at bounding box center [428, 330] width 149 height 16
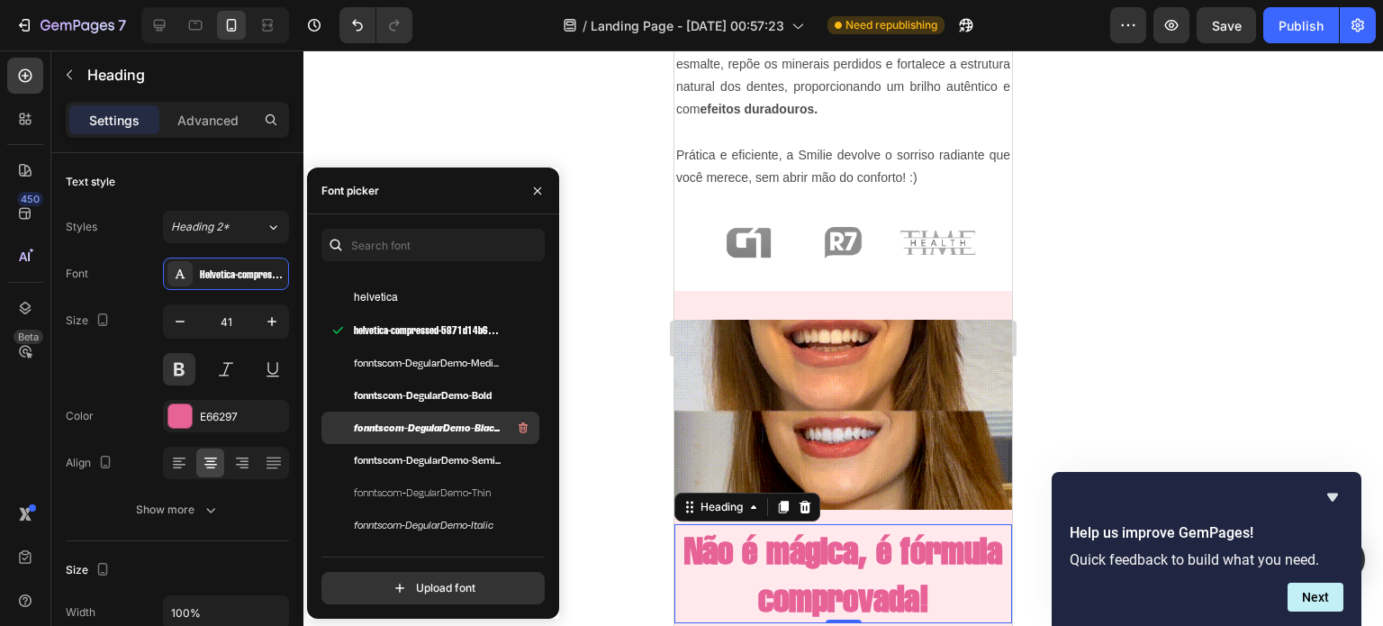
click at [438, 423] on span "fonntscom-DegularDemo-BlackItalic" at bounding box center [428, 428] width 149 height 16
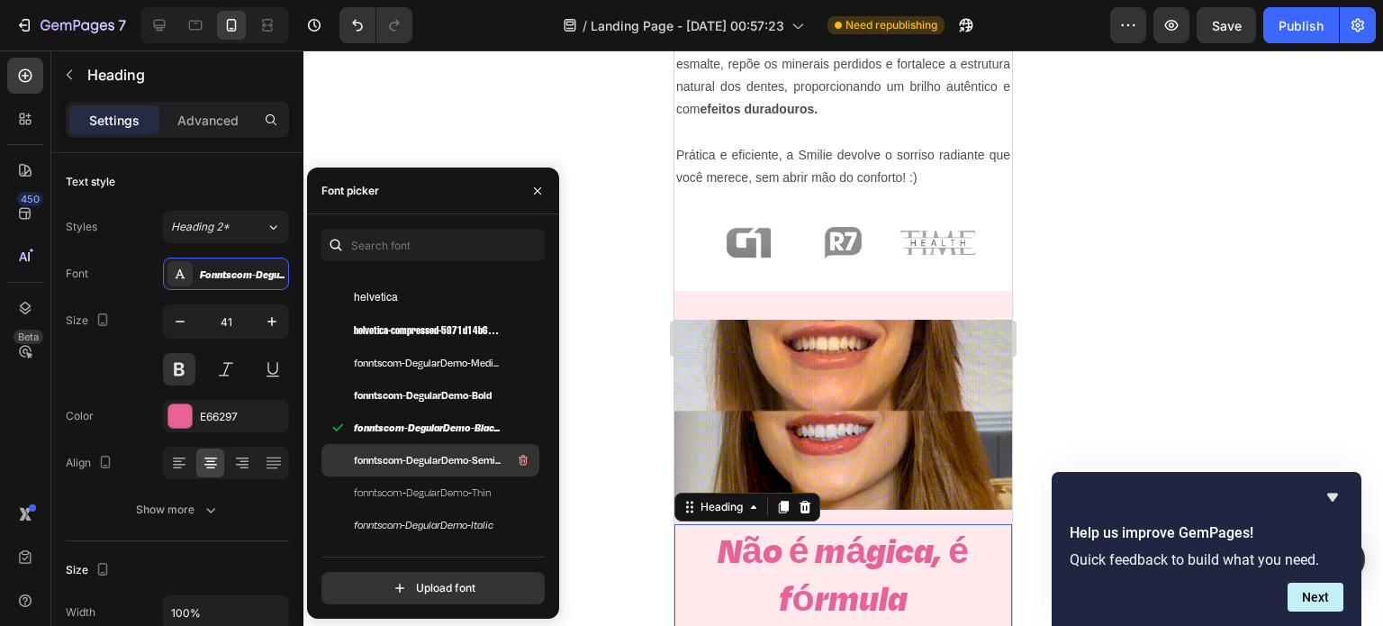
click at [432, 447] on div "fonntscom-DegularDemo-Semibold" at bounding box center [430, 460] width 218 height 32
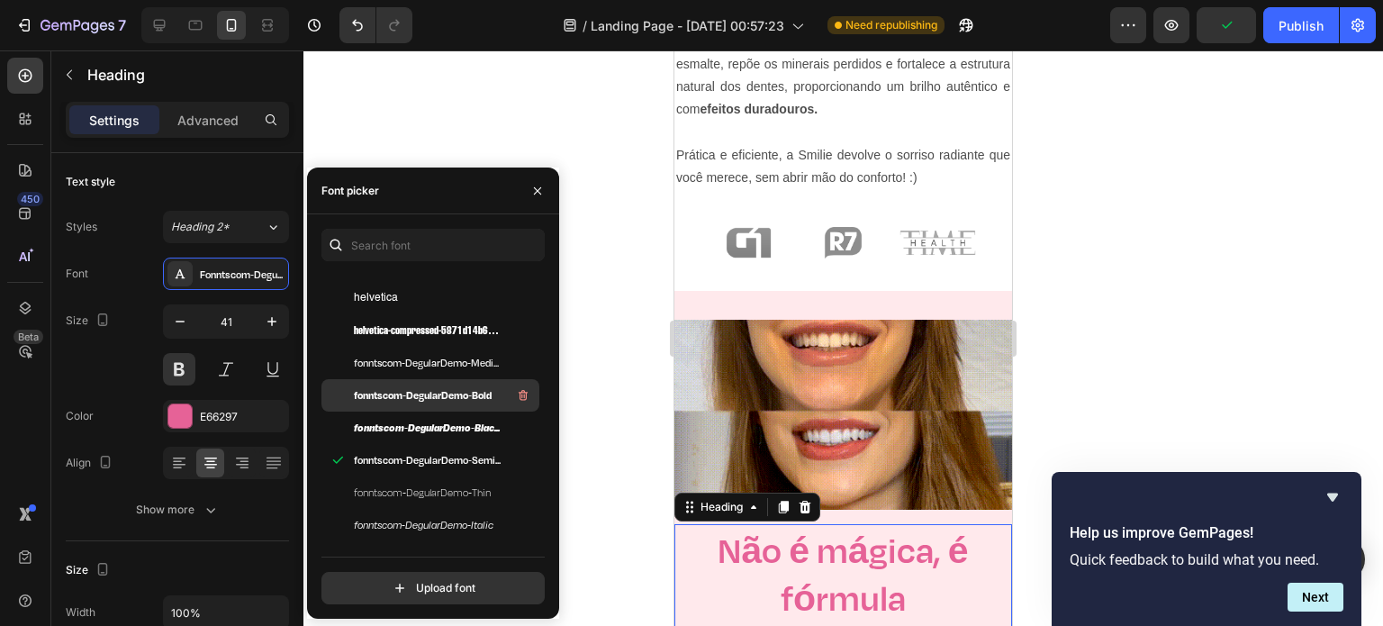
click at [445, 398] on span "fonntscom-DegularDemo-Bold" at bounding box center [423, 395] width 138 height 16
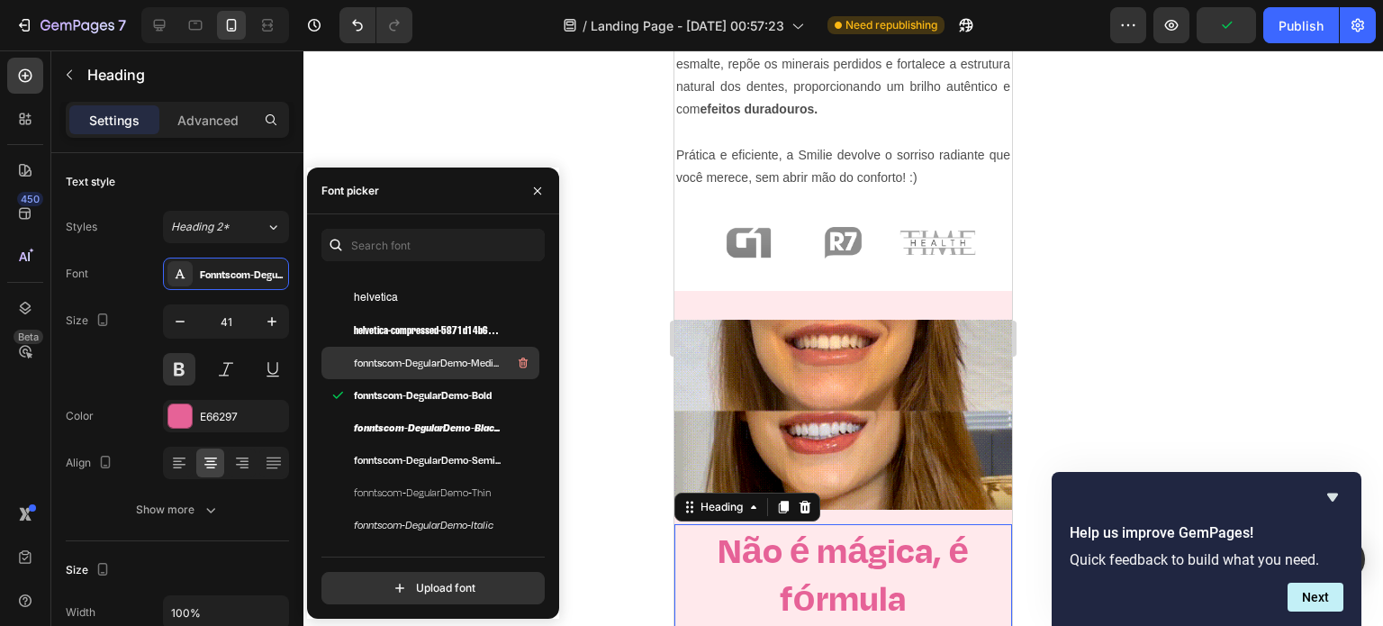
click at [449, 370] on span "fonntscom-DegularDemo-Medium" at bounding box center [428, 363] width 149 height 16
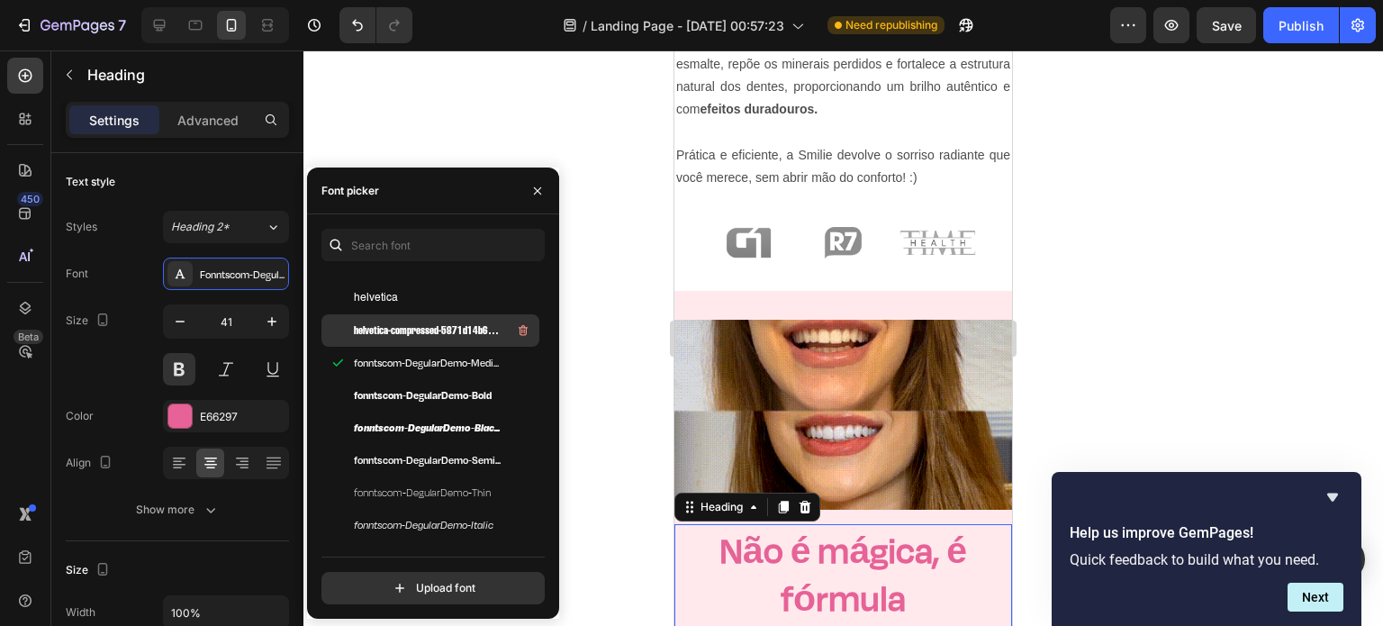
click at [454, 332] on span "helvetica-compressed-5871d14b6903a" at bounding box center [428, 330] width 149 height 16
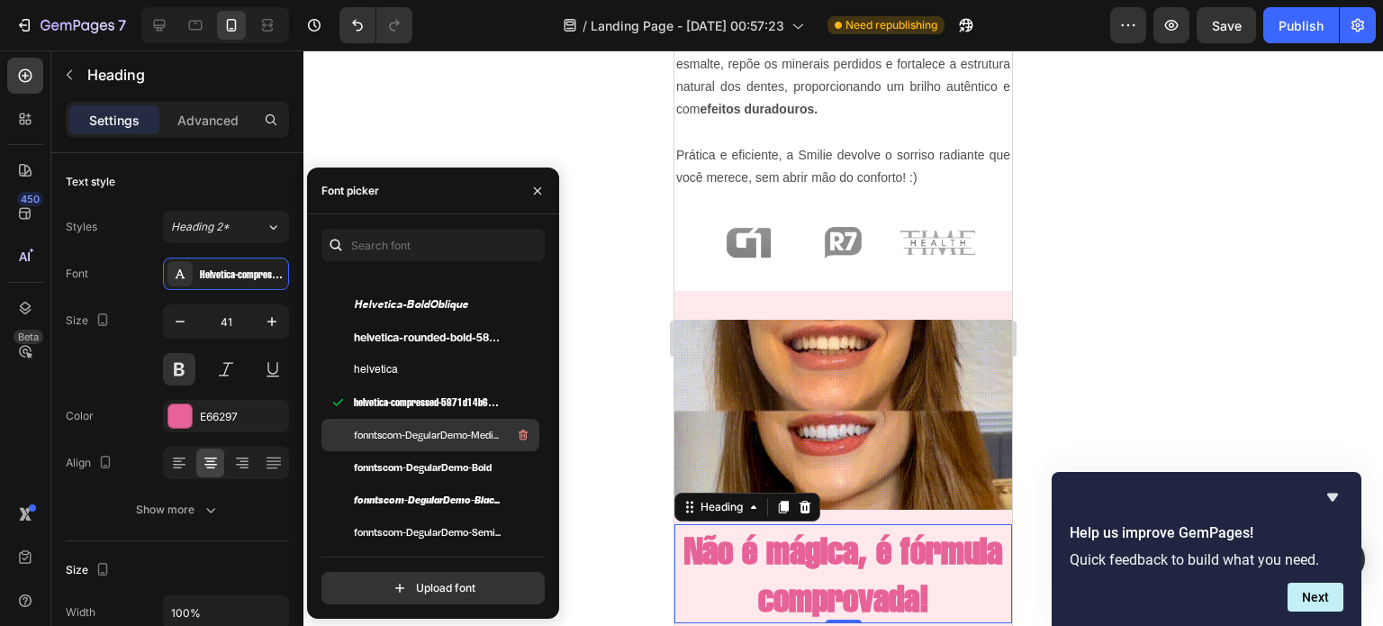
scroll to position [250, 0]
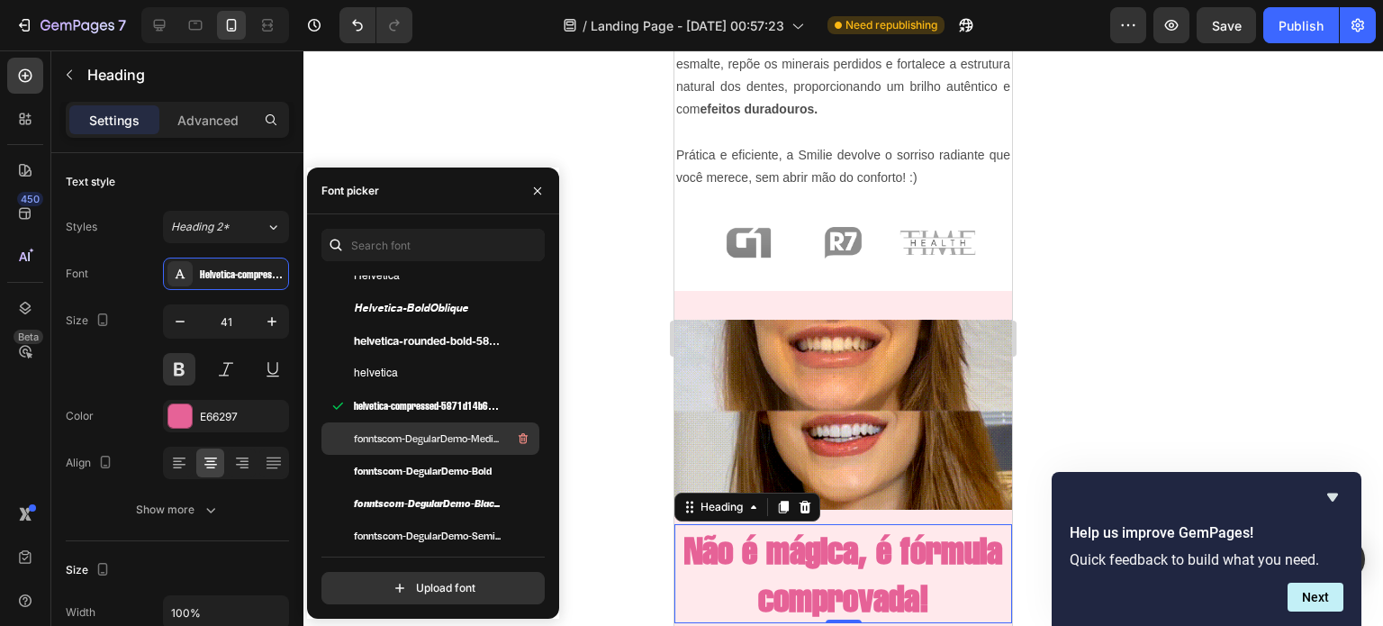
click at [457, 370] on div "helvetica" at bounding box center [445, 374] width 182 height 22
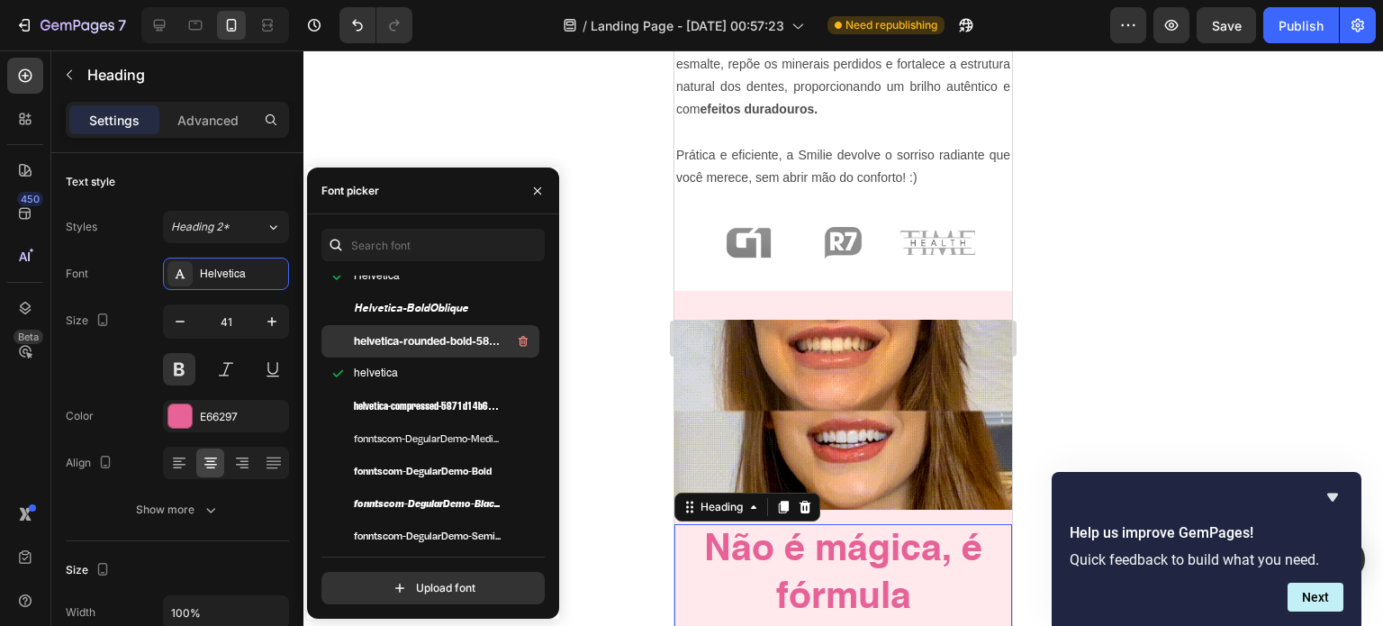
click at [454, 347] on span "helvetica-rounded-bold-5871d05ead8de" at bounding box center [428, 341] width 149 height 16
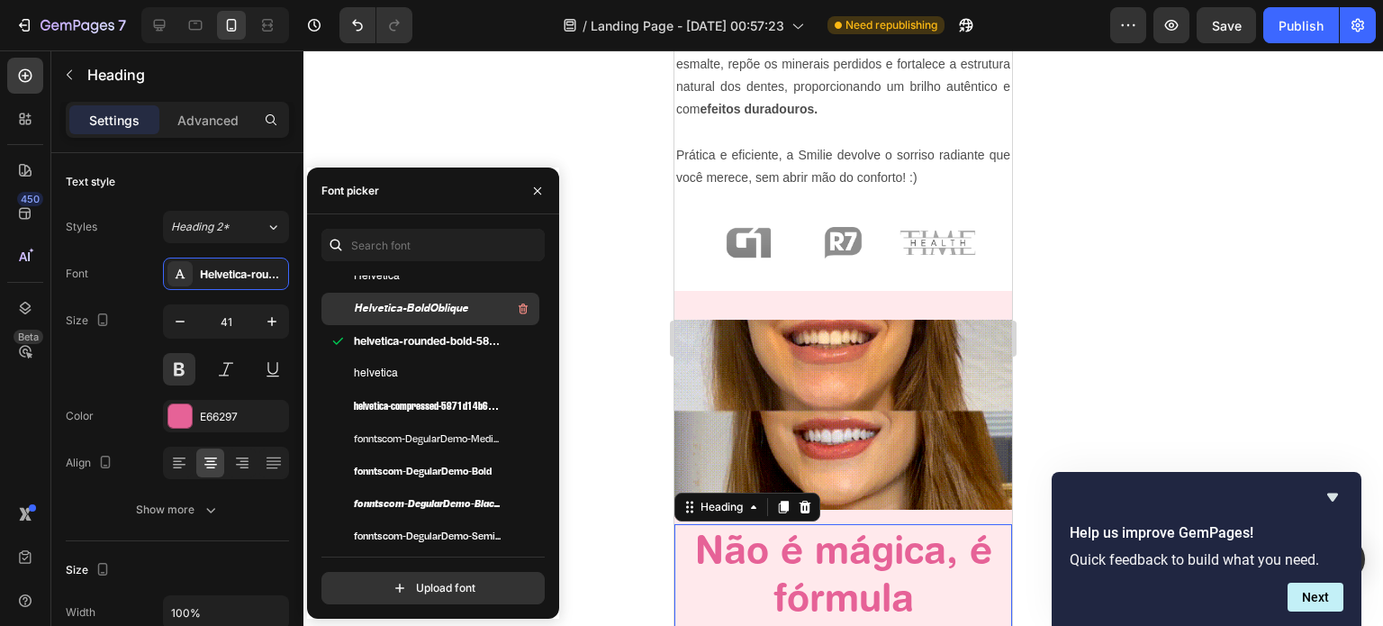
click at [441, 322] on div "Helvetica-BoldOblique" at bounding box center [430, 309] width 218 height 32
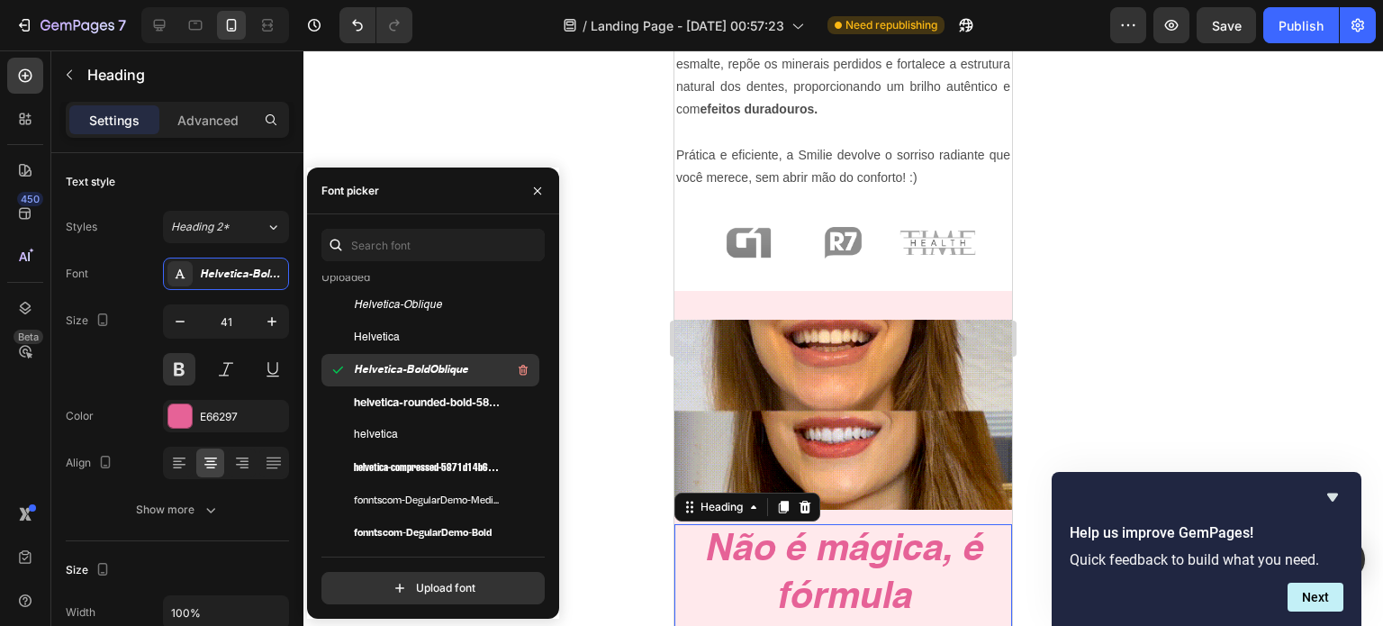
scroll to position [187, 0]
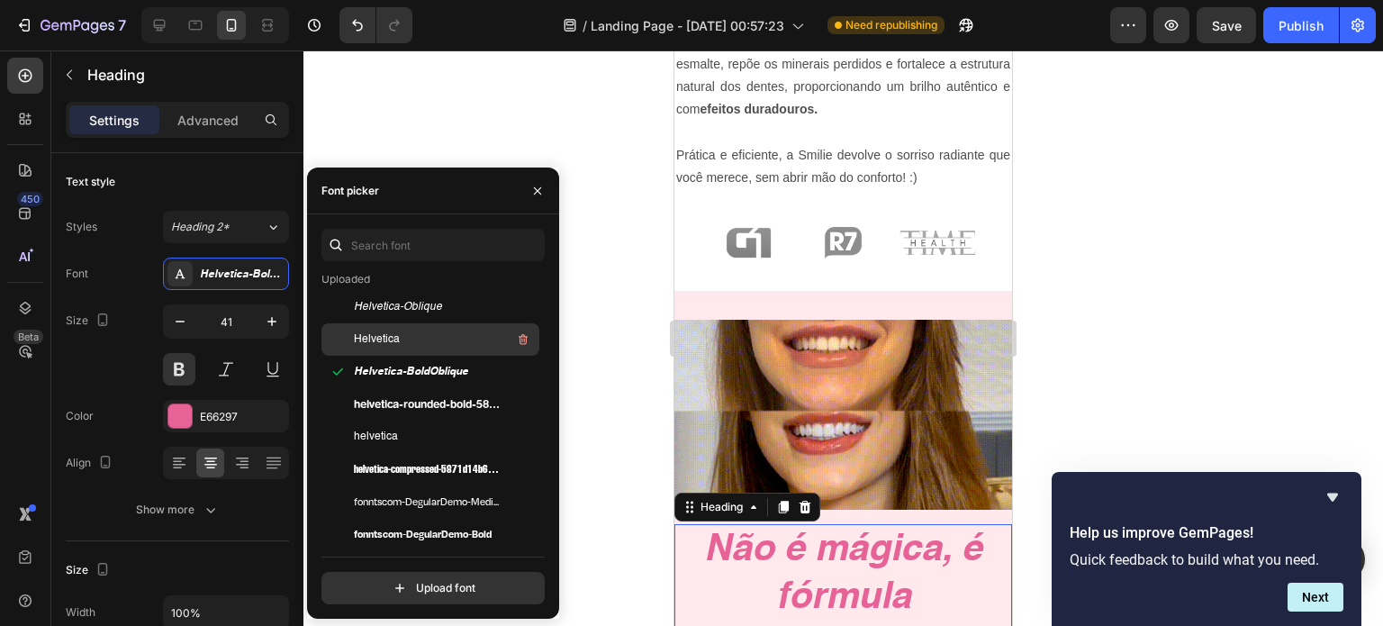
click at [424, 334] on div "Helvetica" at bounding box center [445, 340] width 182 height 22
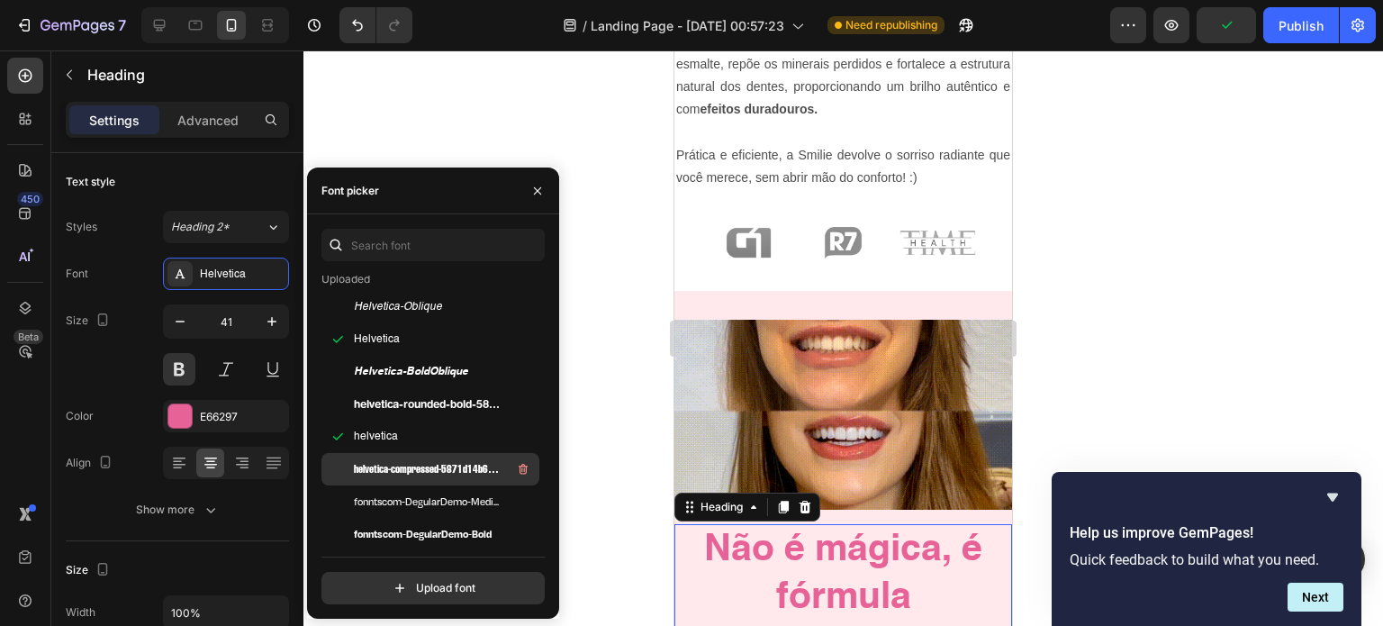
click at [425, 456] on div "helvetica-compressed-5871d14b6903a" at bounding box center [430, 469] width 218 height 32
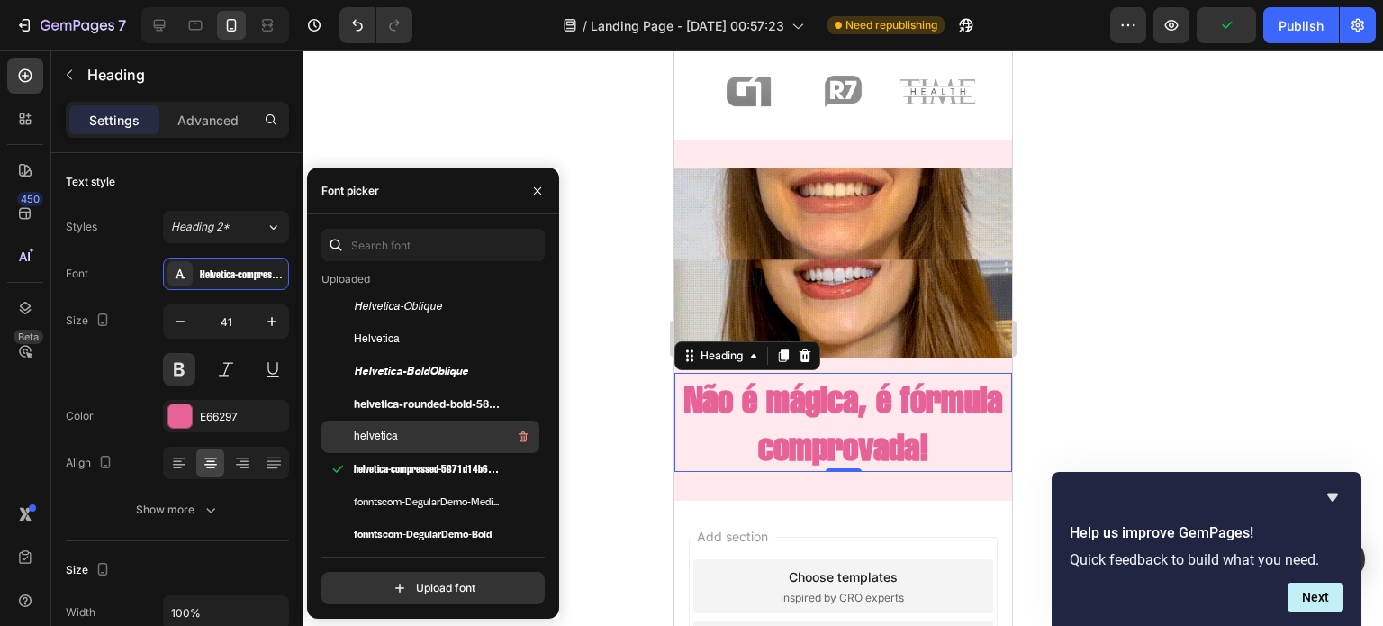
scroll to position [248, 0]
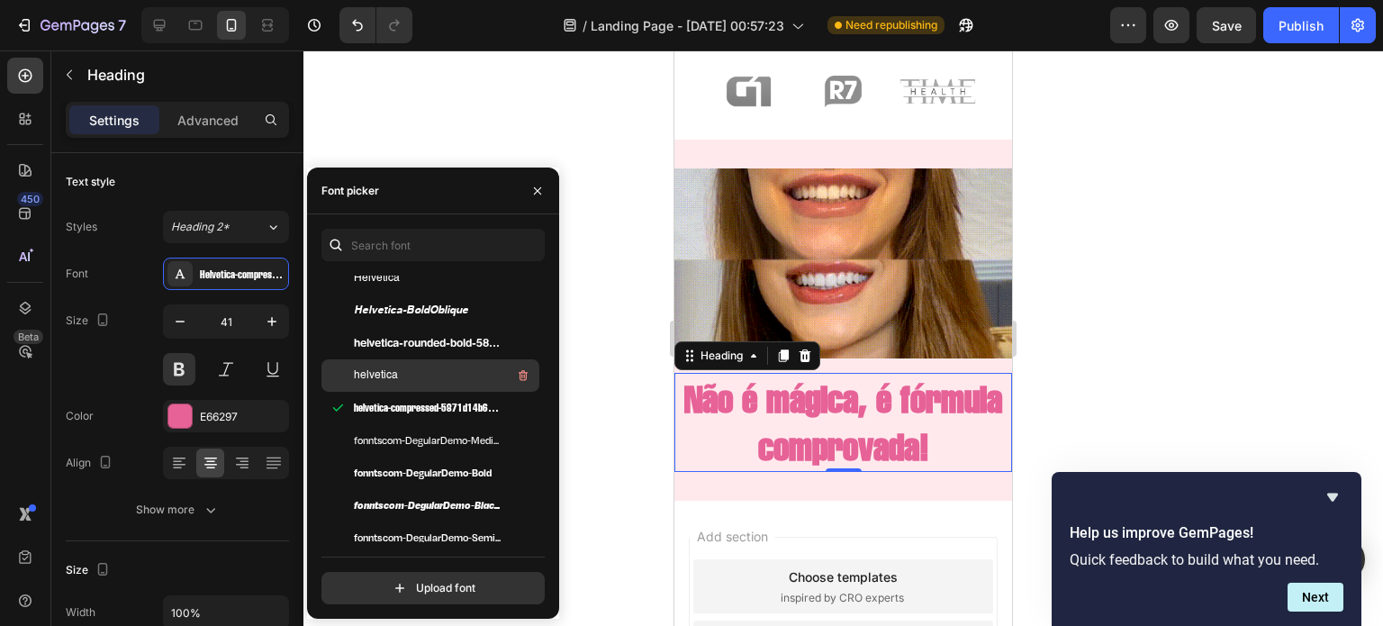
click at [425, 381] on div "helvetica" at bounding box center [445, 376] width 182 height 22
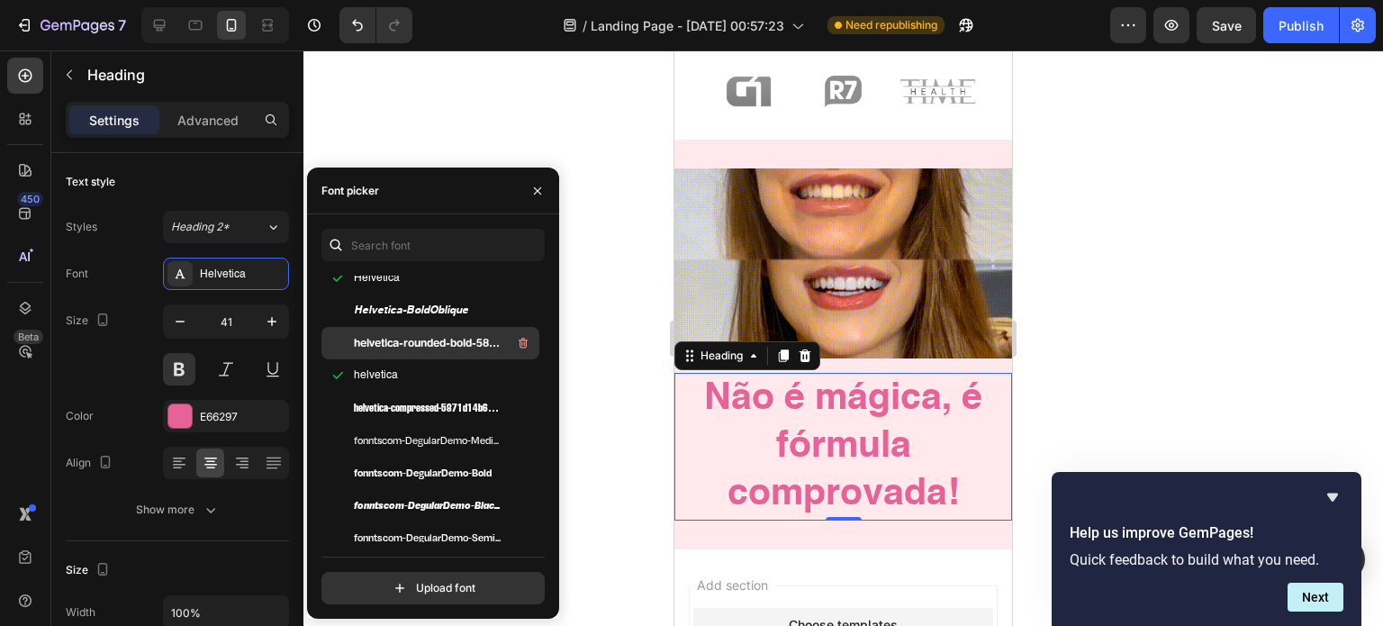
click at [436, 334] on div "helvetica-rounded-bold-5871d05ead8de" at bounding box center [445, 343] width 182 height 22
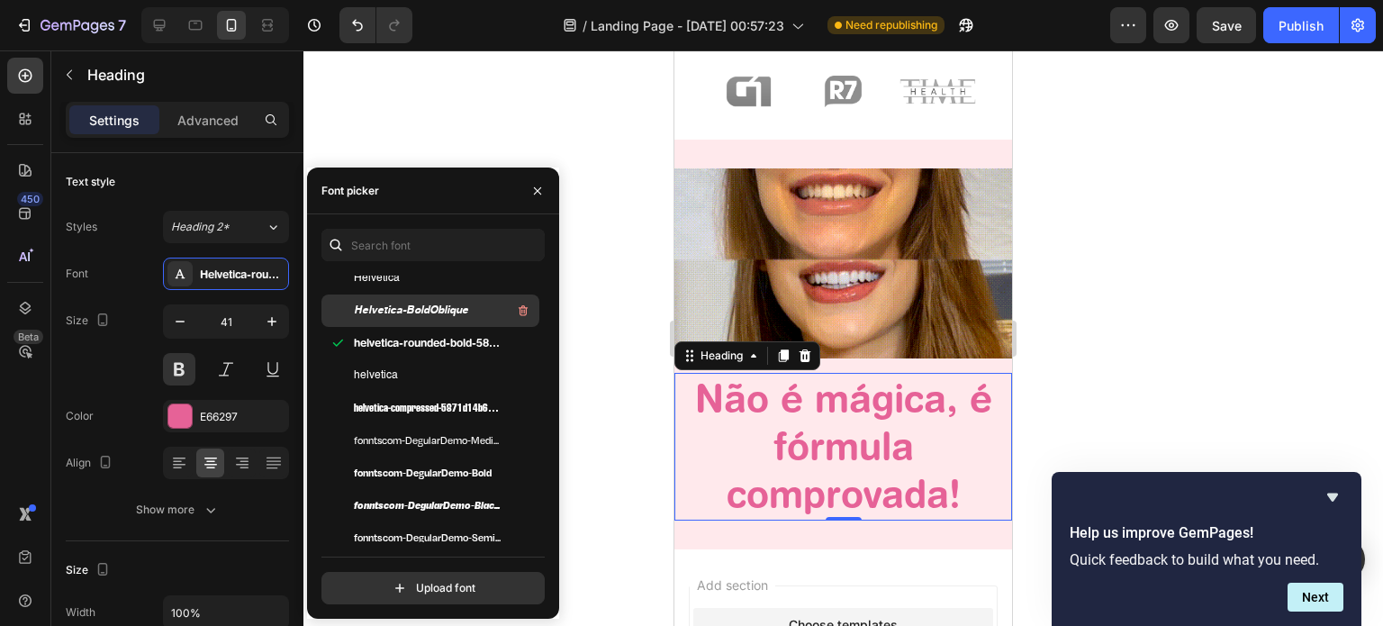
click at [444, 312] on span "Helvetica-BoldOblique" at bounding box center [411, 311] width 114 height 16
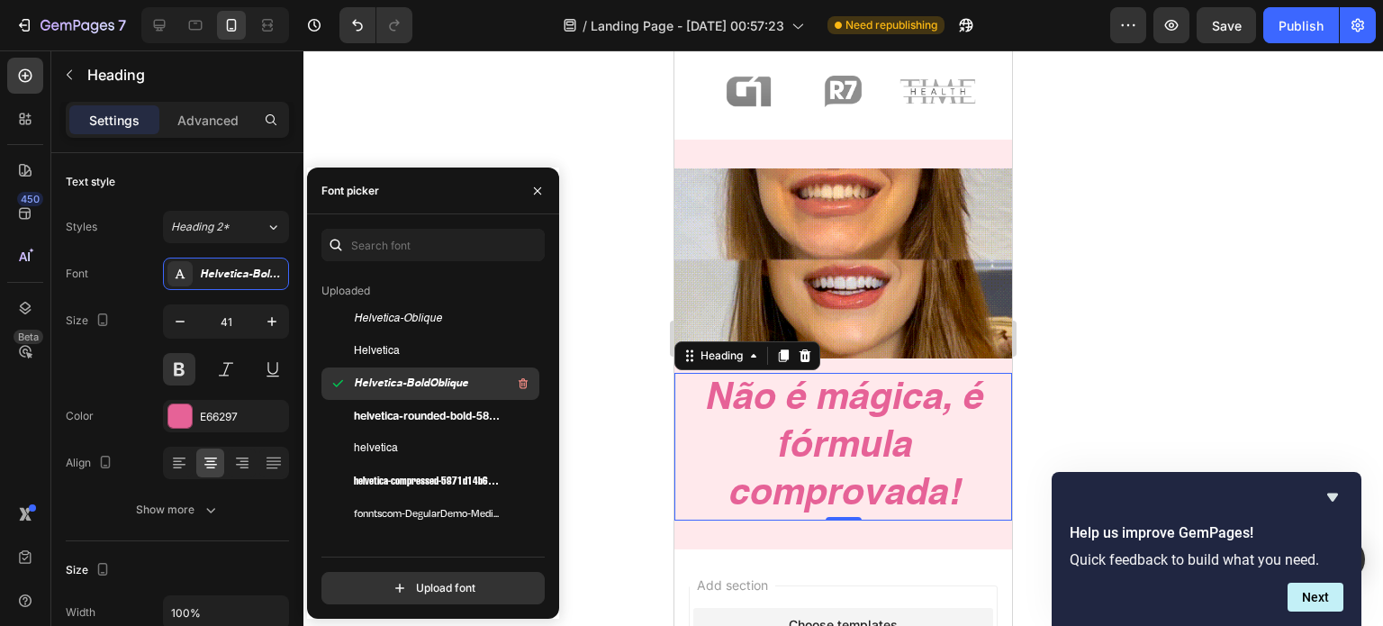
scroll to position [169, 0]
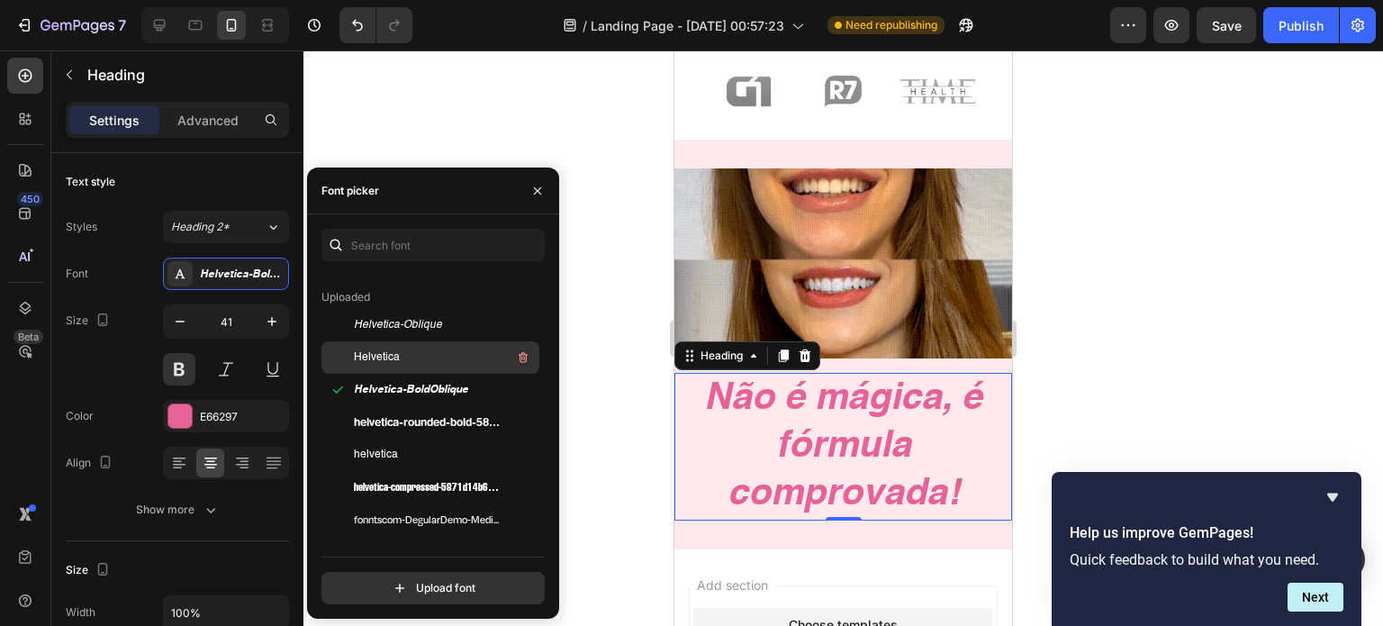
click at [435, 354] on div "Helvetica" at bounding box center [445, 358] width 182 height 22
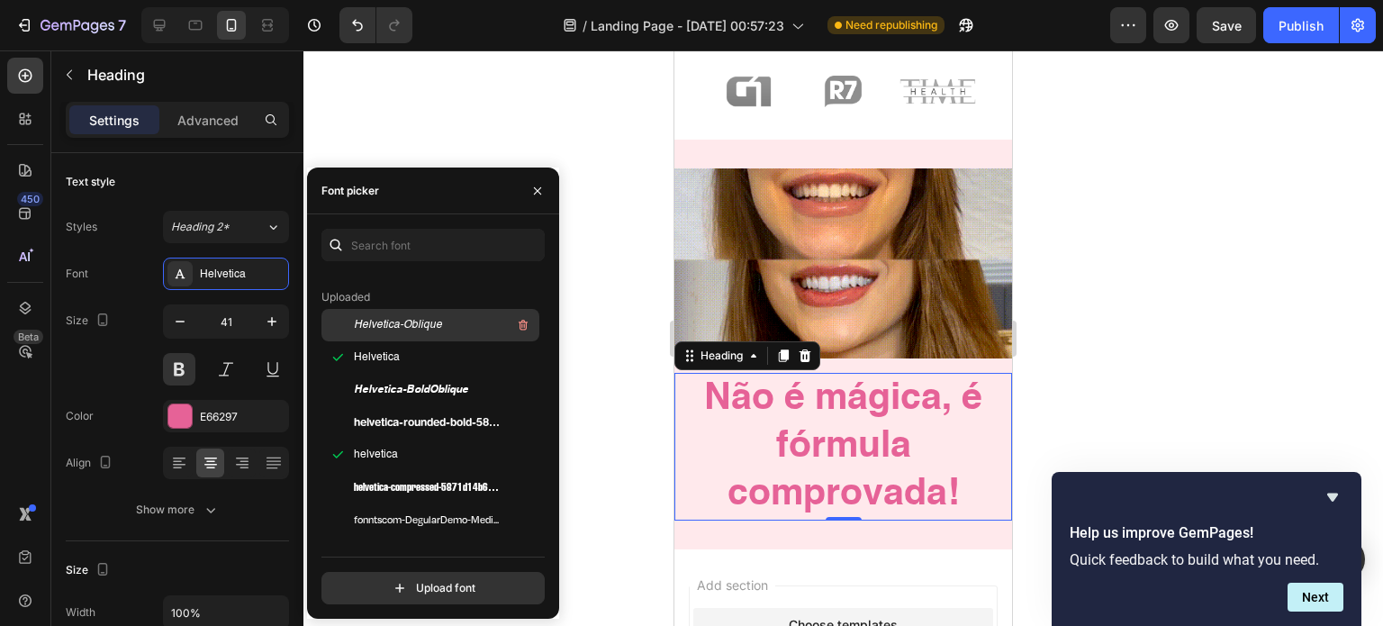
click at [451, 317] on div "Helvetica-Oblique" at bounding box center [445, 325] width 182 height 22
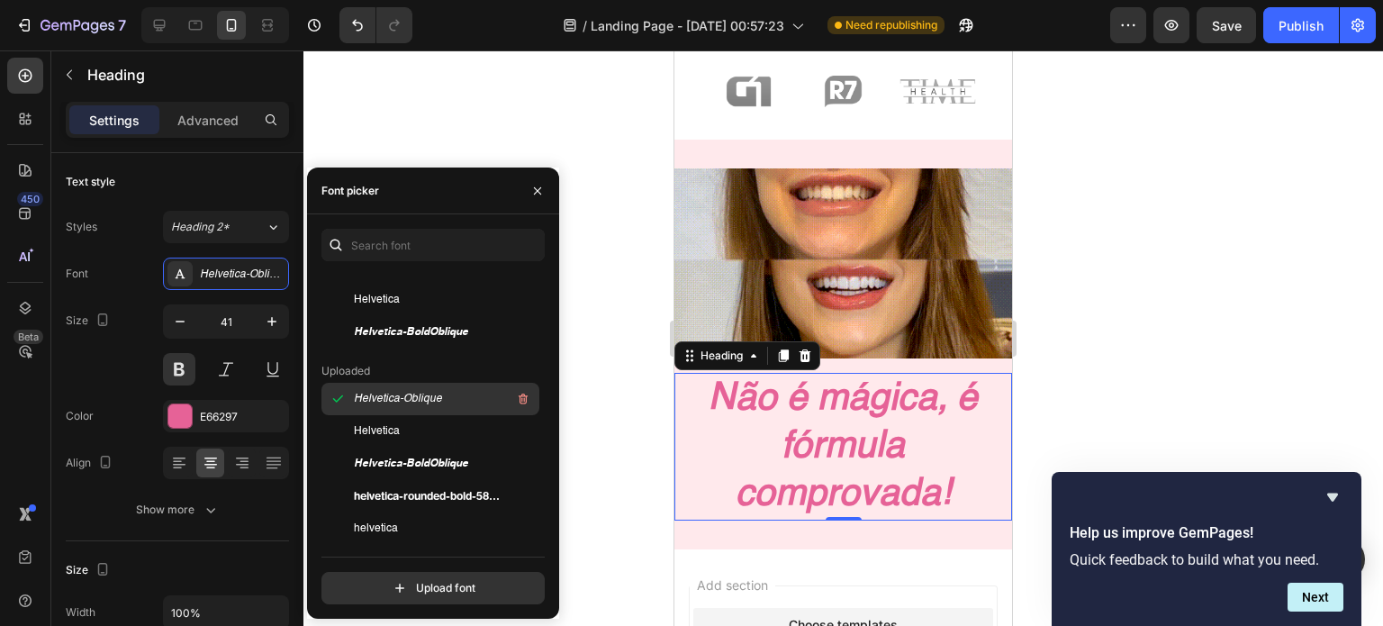
scroll to position [93, 0]
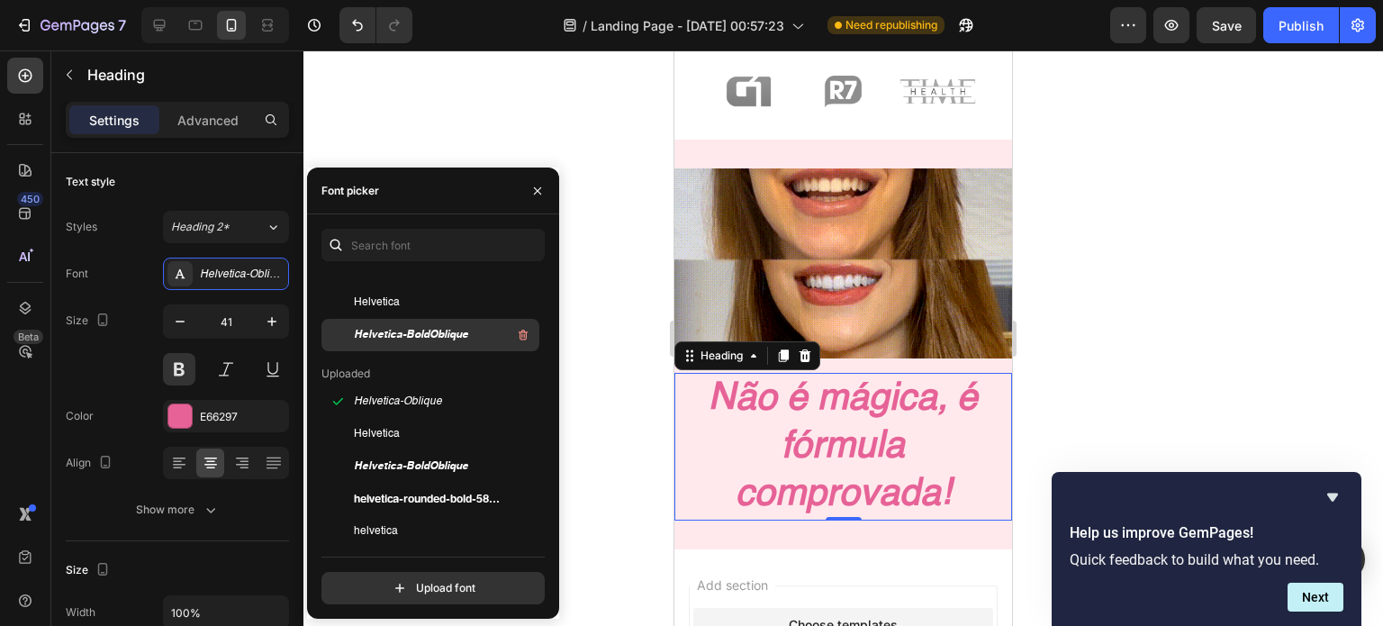
click at [450, 328] on span "Helvetica-BoldOblique" at bounding box center [411, 335] width 114 height 16
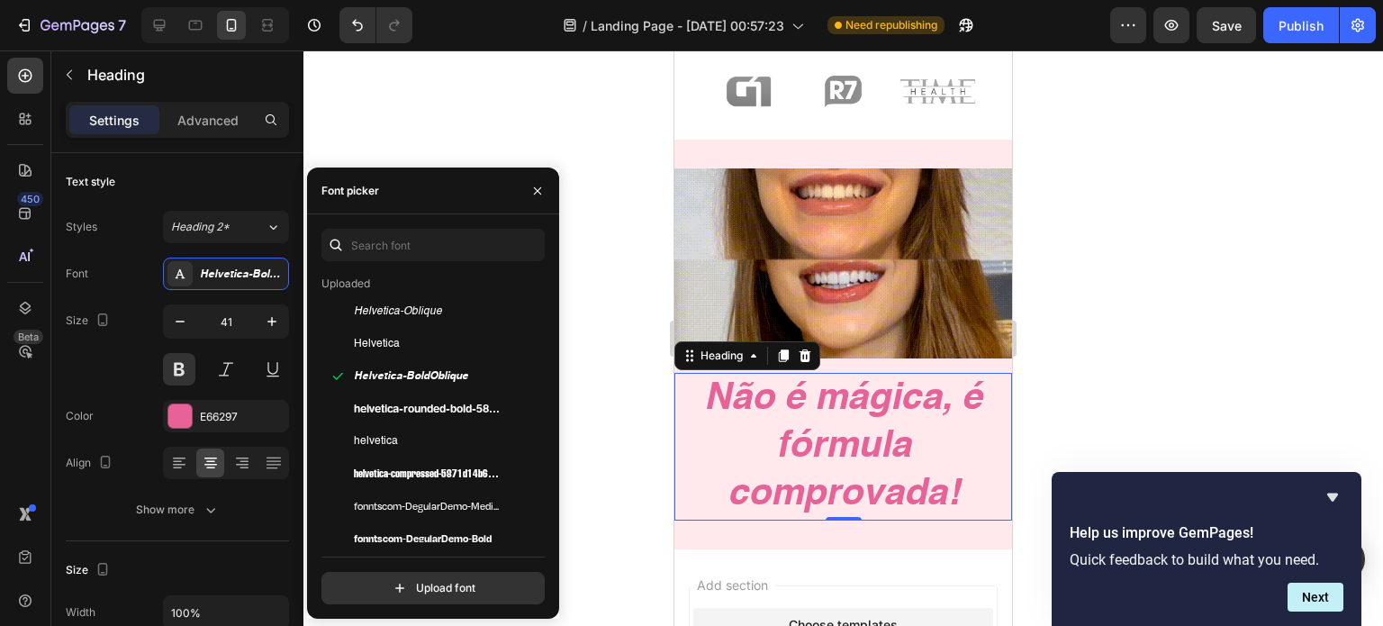
scroll to position [263, 0]
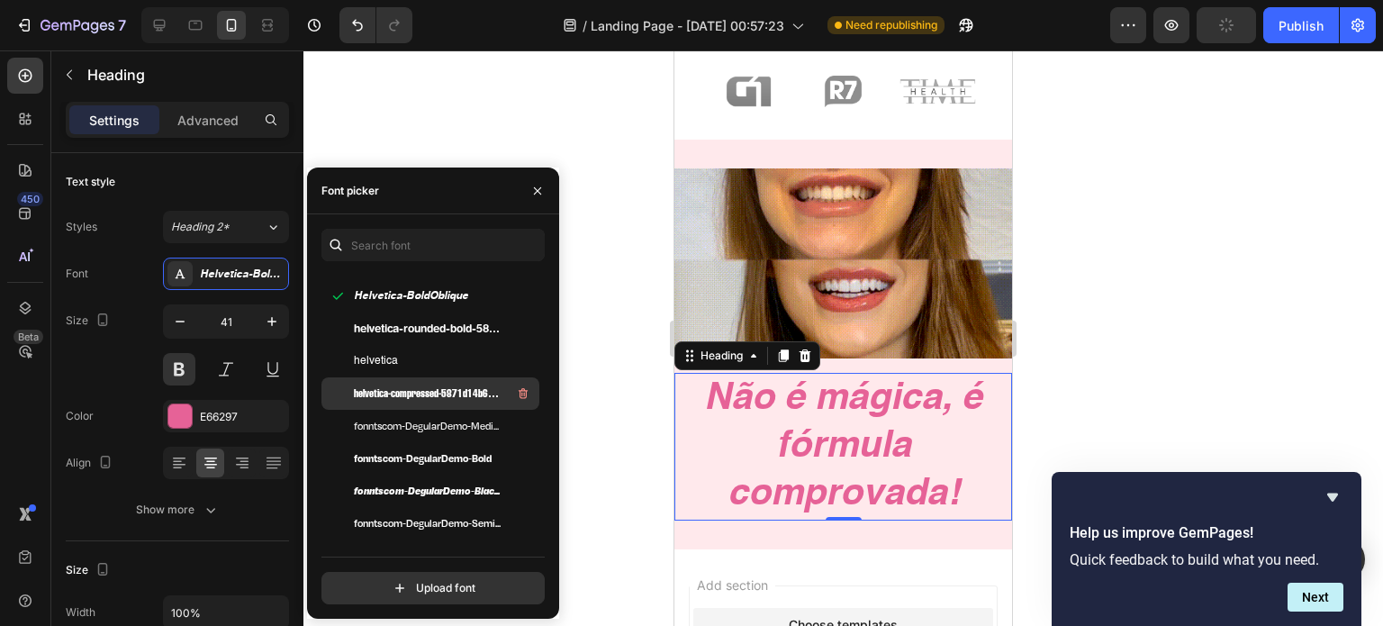
click at [428, 388] on span "helvetica-compressed-5871d14b6903a" at bounding box center [428, 393] width 149 height 16
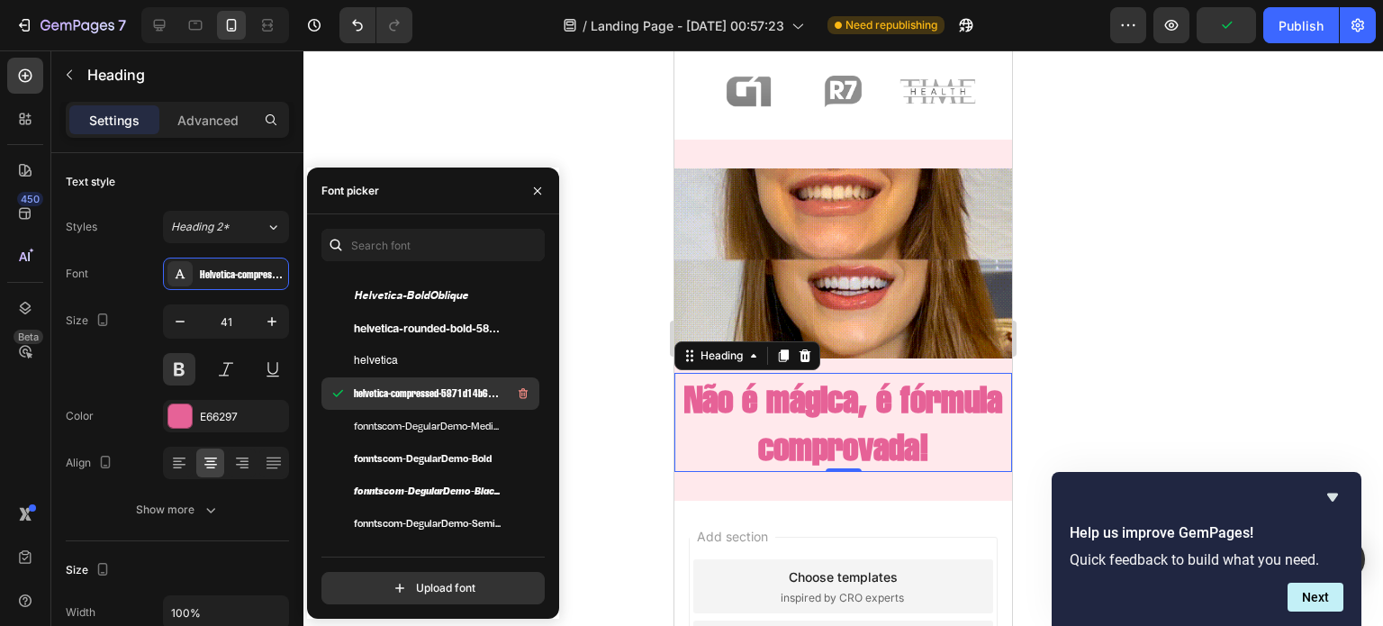
click at [425, 410] on div "fonntscom-DegularDemo-Medium" at bounding box center [430, 426] width 218 height 32
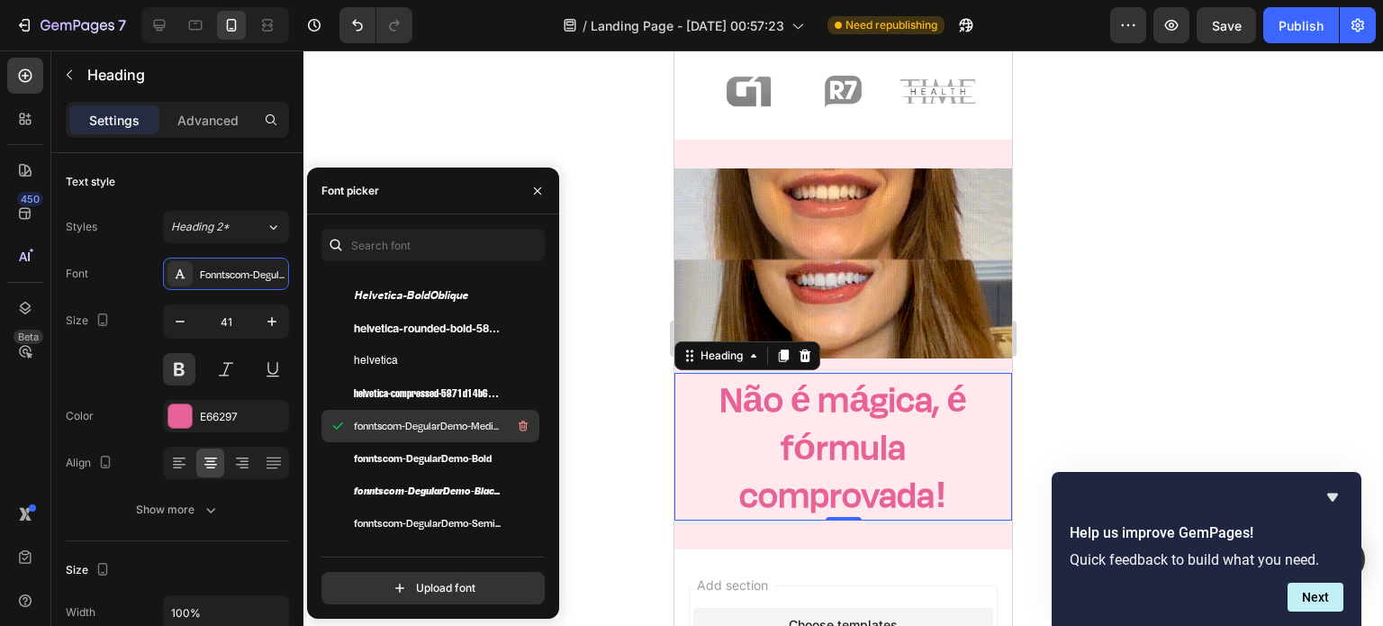
click at [420, 441] on div "fonntscom-DegularDemo-Medium" at bounding box center [430, 426] width 218 height 32
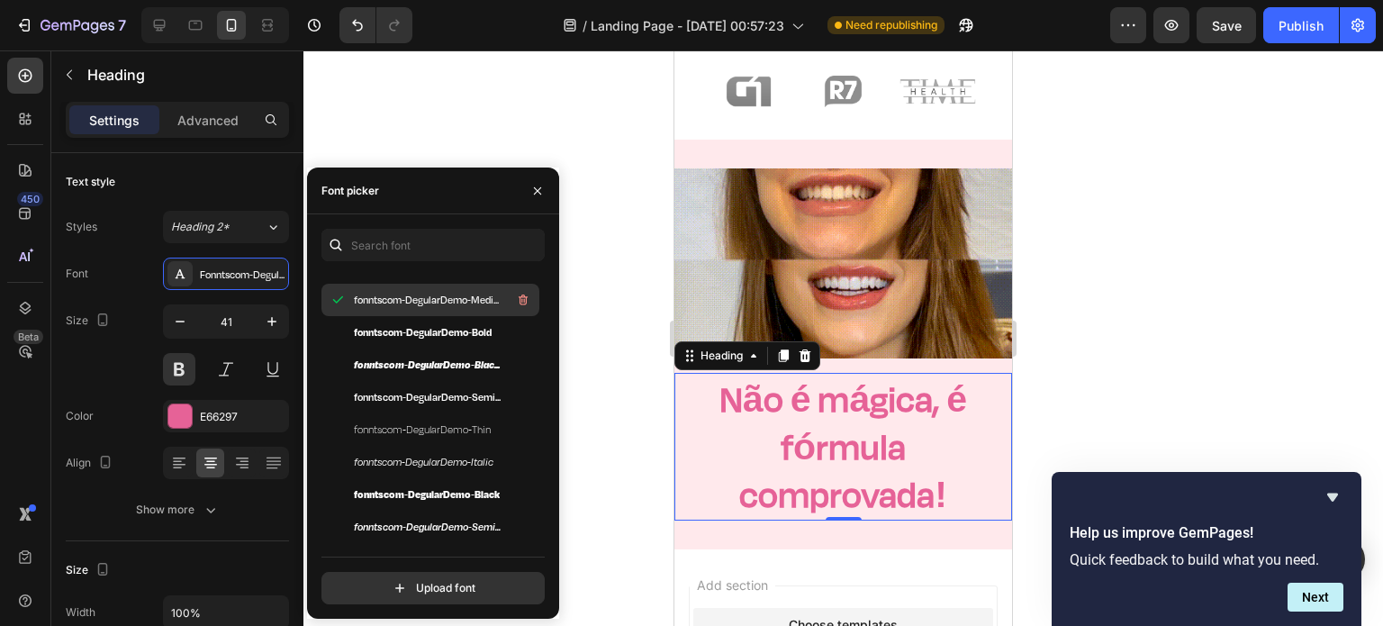
scroll to position [392, 0]
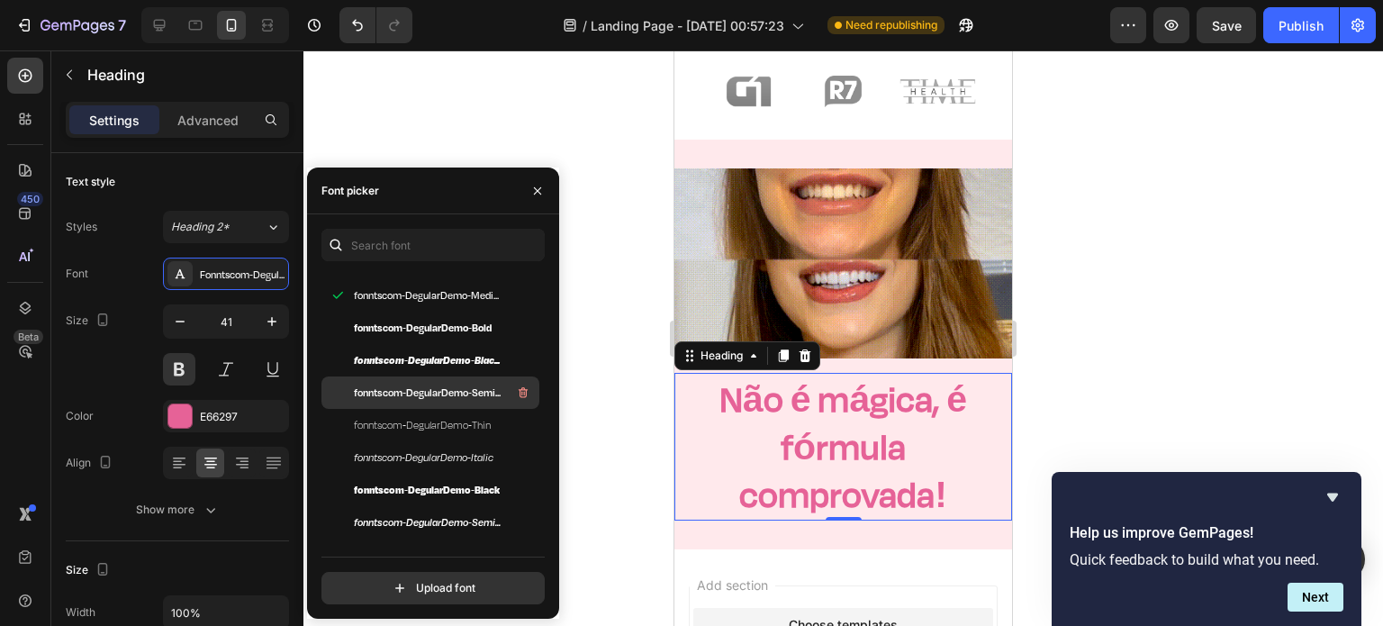
click at [443, 391] on span "fonntscom-DegularDemo-Semibold" at bounding box center [428, 392] width 149 height 16
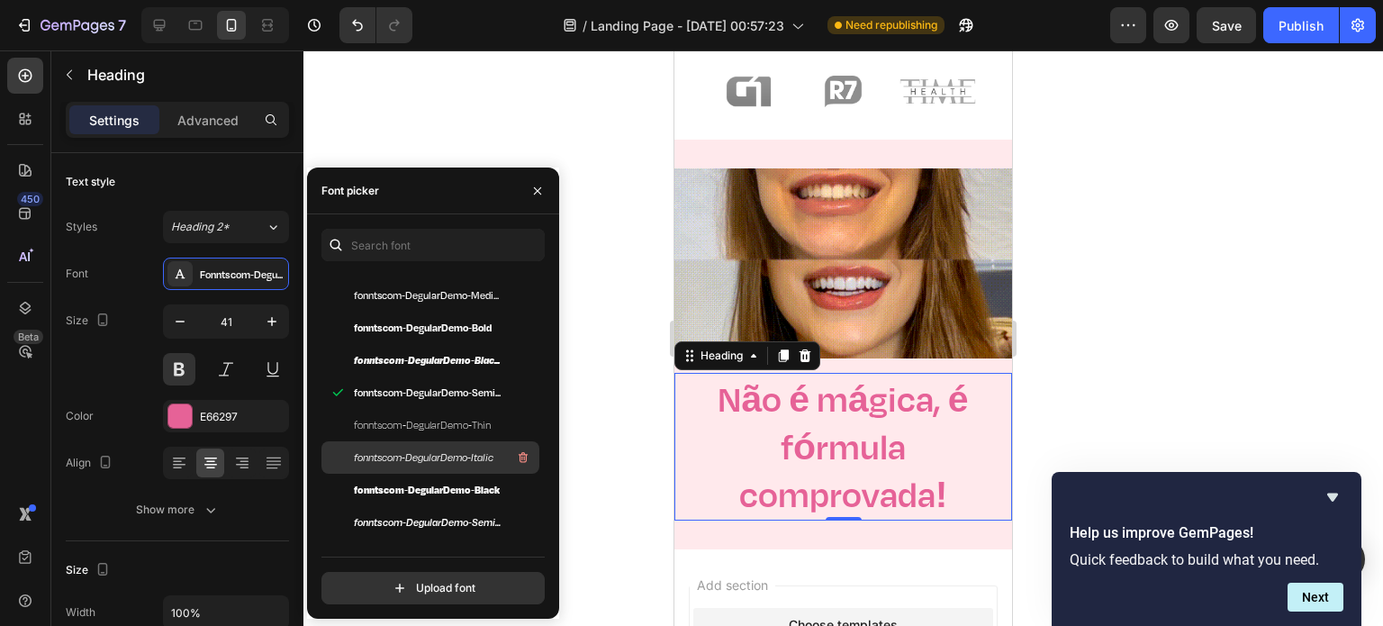
click at [425, 443] on div "fonntscom-DegularDemo-Italic" at bounding box center [430, 457] width 218 height 32
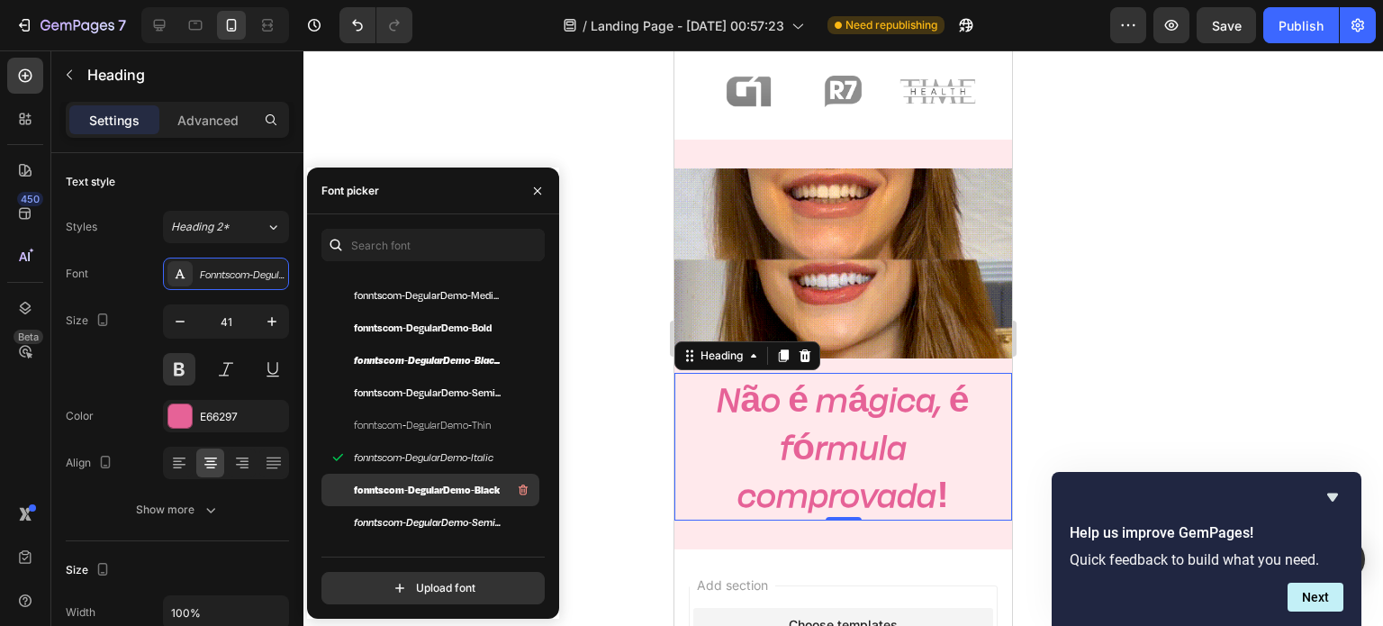
click at [418, 478] on div "fonntscom-DegularDemo-Black" at bounding box center [430, 490] width 218 height 32
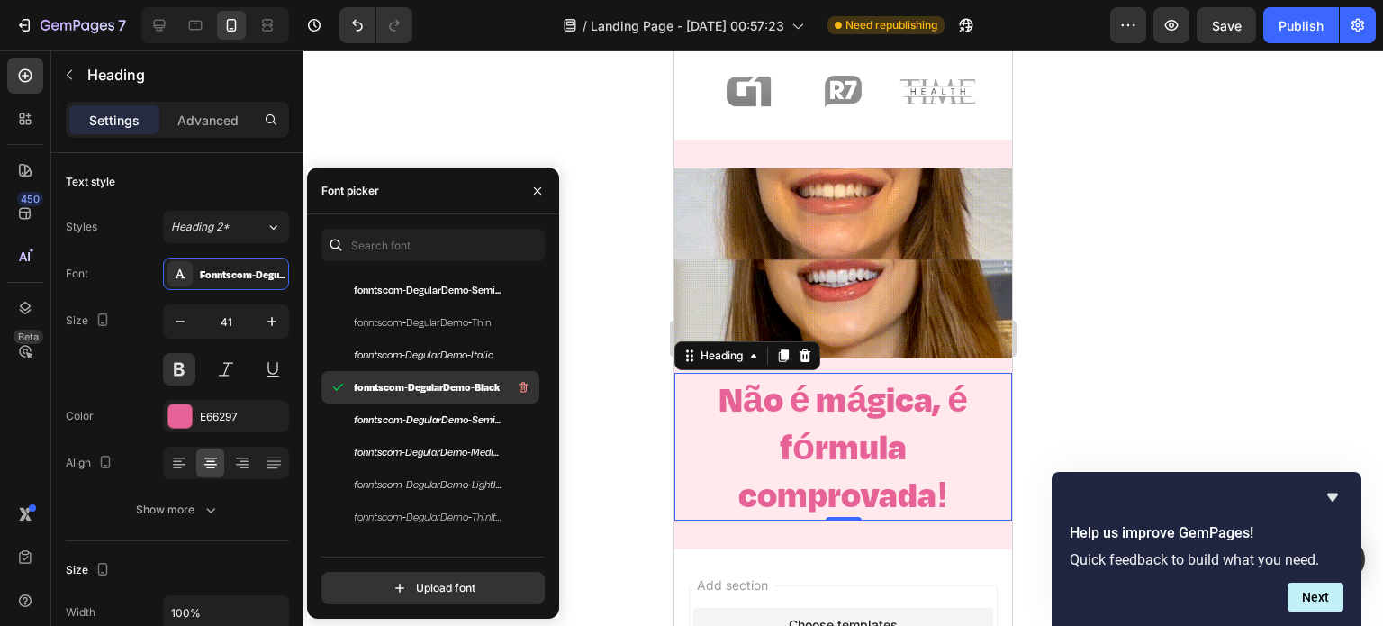
scroll to position [502, 0]
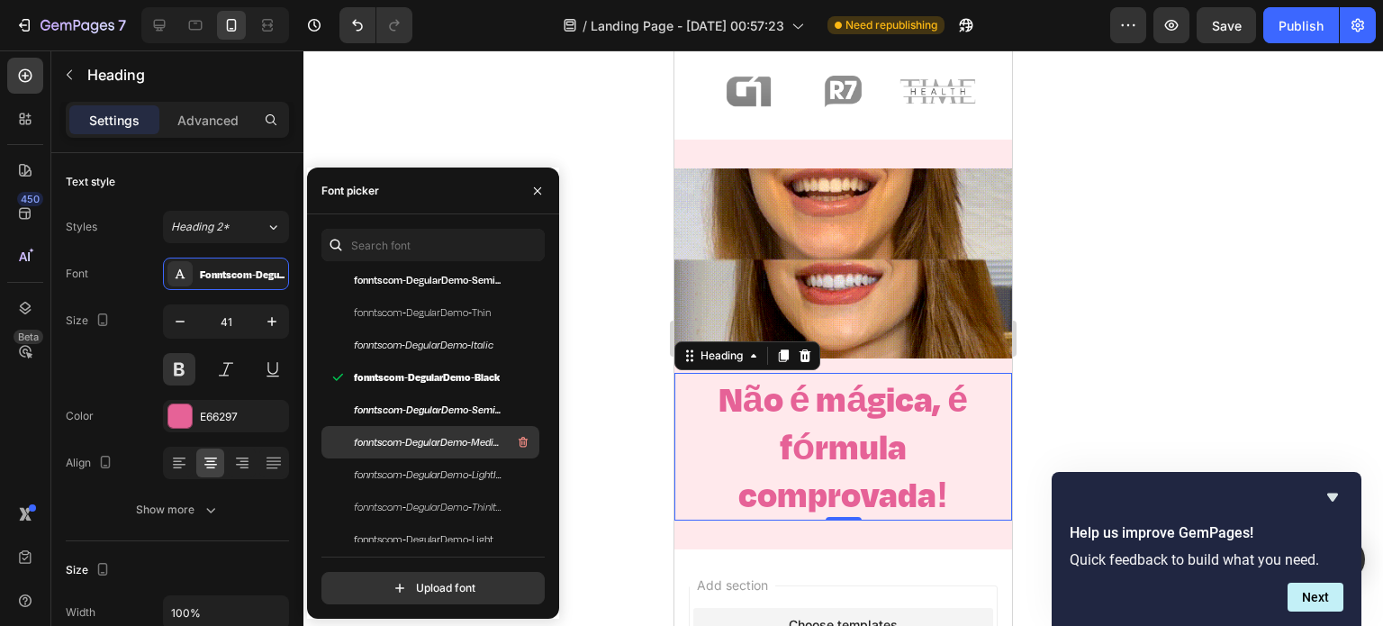
click at [430, 453] on div "fonntscom-DegularDemo-MediumItalic" at bounding box center [445, 442] width 182 height 22
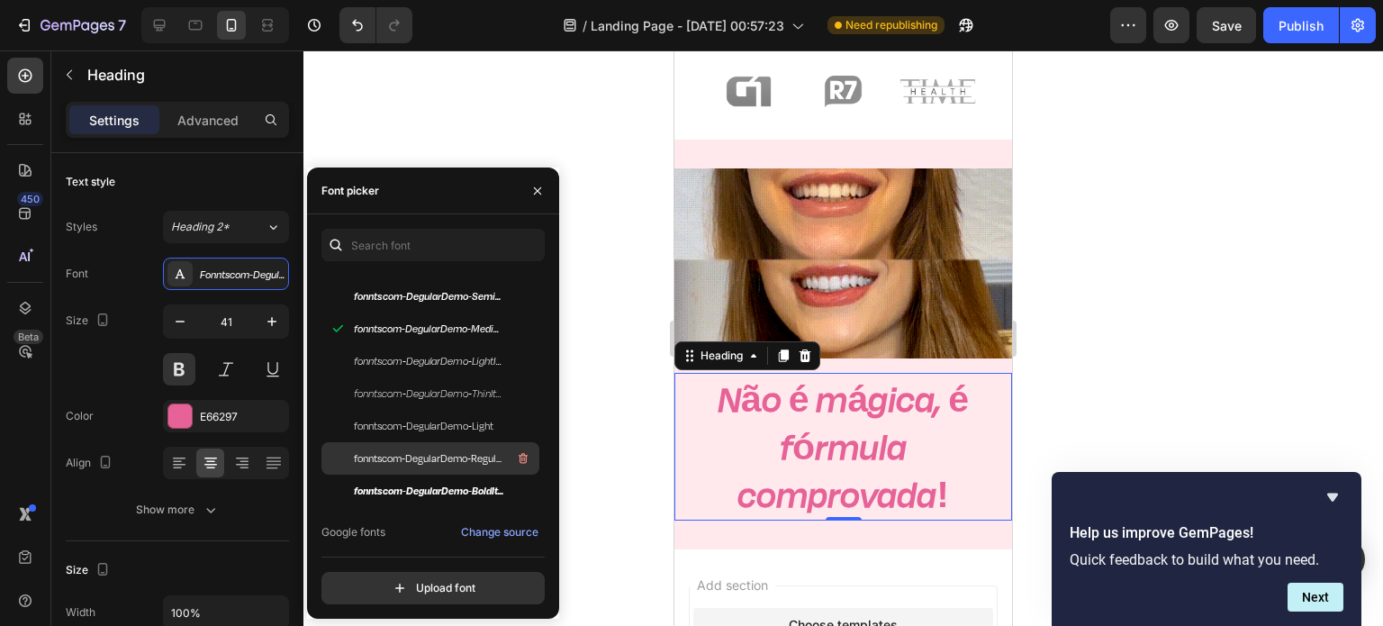
scroll to position [618, 0]
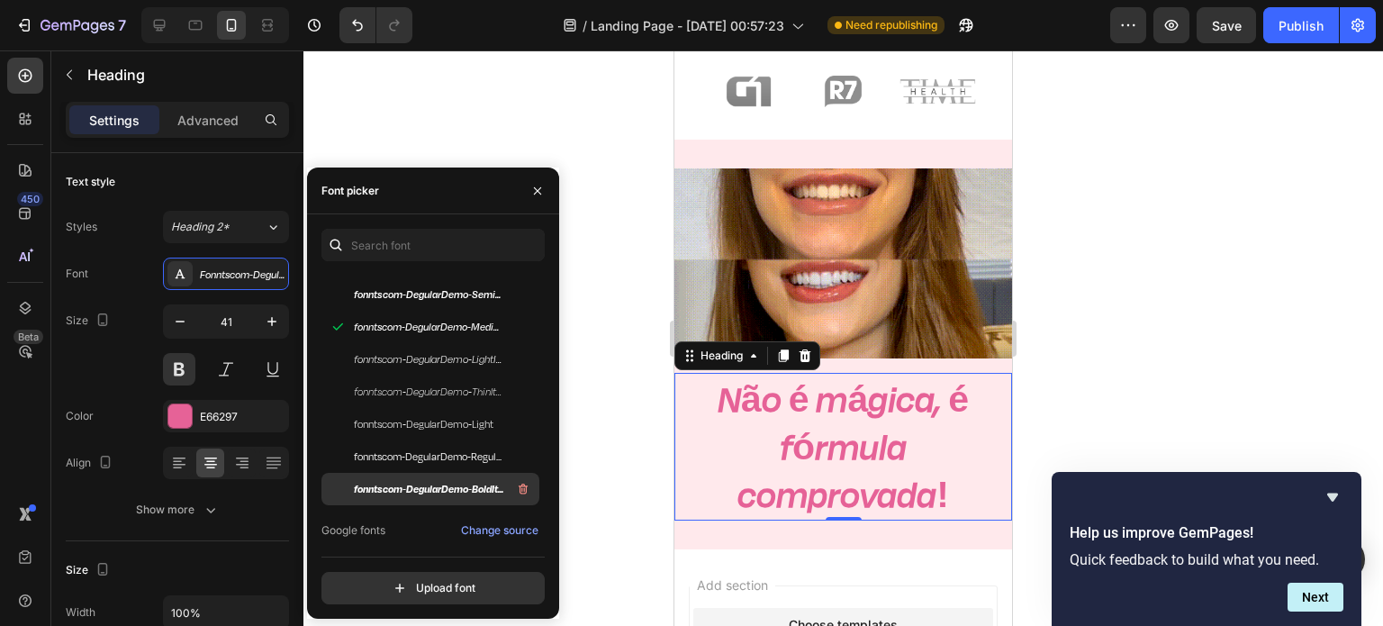
click at [434, 482] on span "fonntscom-DegularDemo-BoldItalic" at bounding box center [428, 489] width 149 height 16
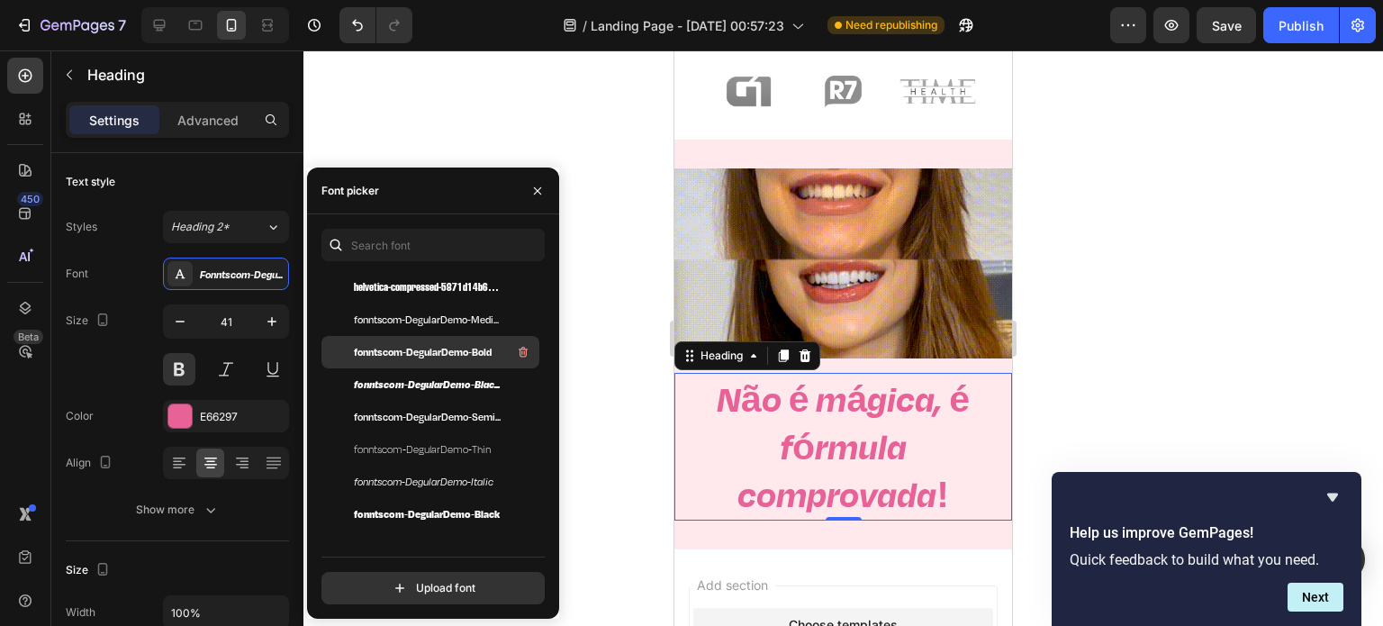
scroll to position [342, 0]
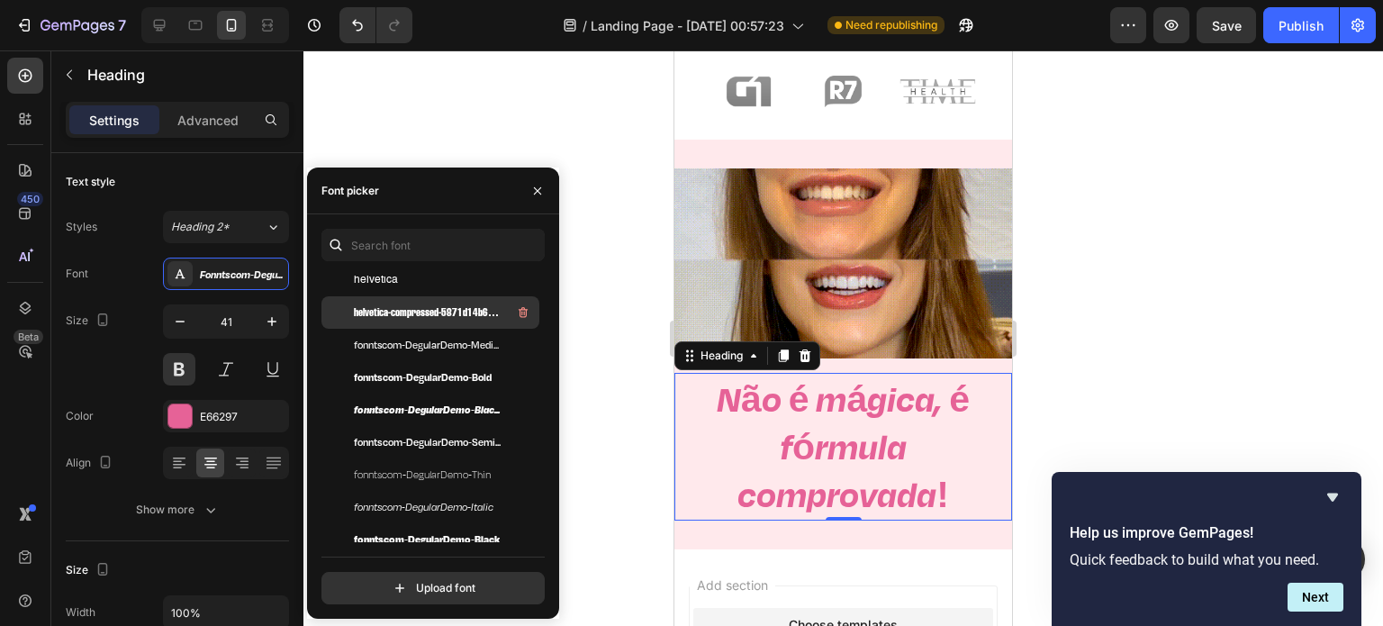
click at [456, 320] on span "helvetica-compressed-5871d14b6903a" at bounding box center [428, 312] width 149 height 16
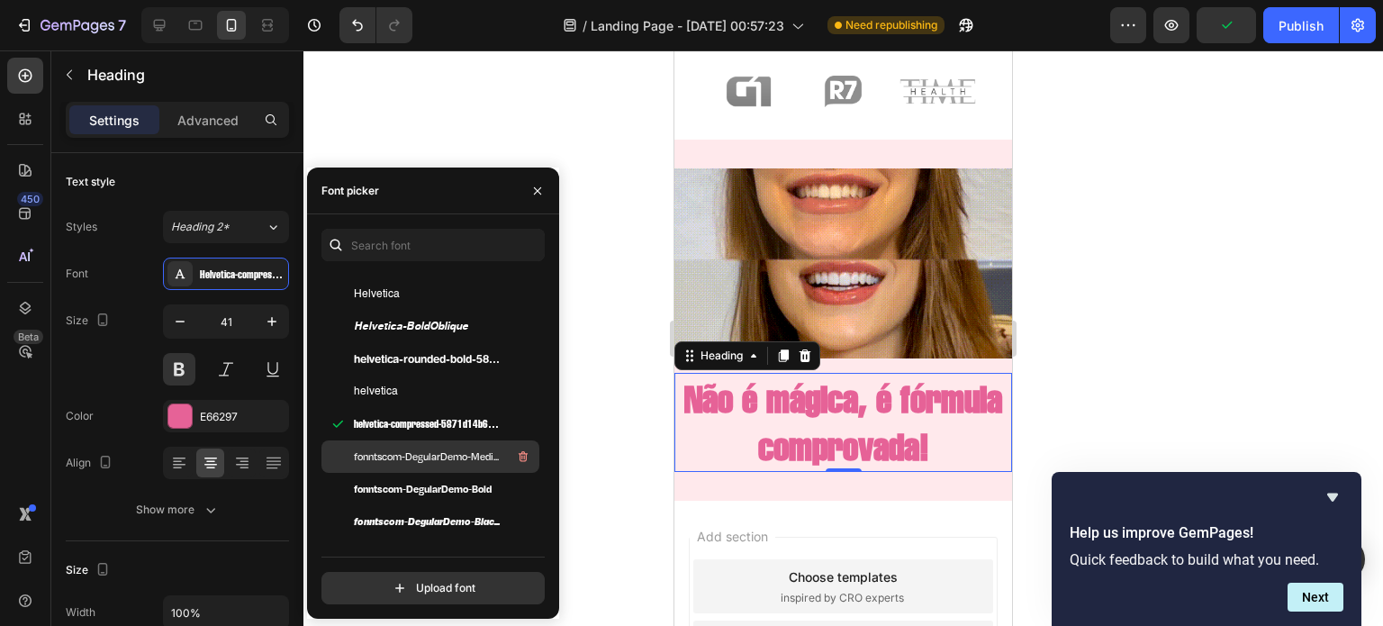
scroll to position [230, 0]
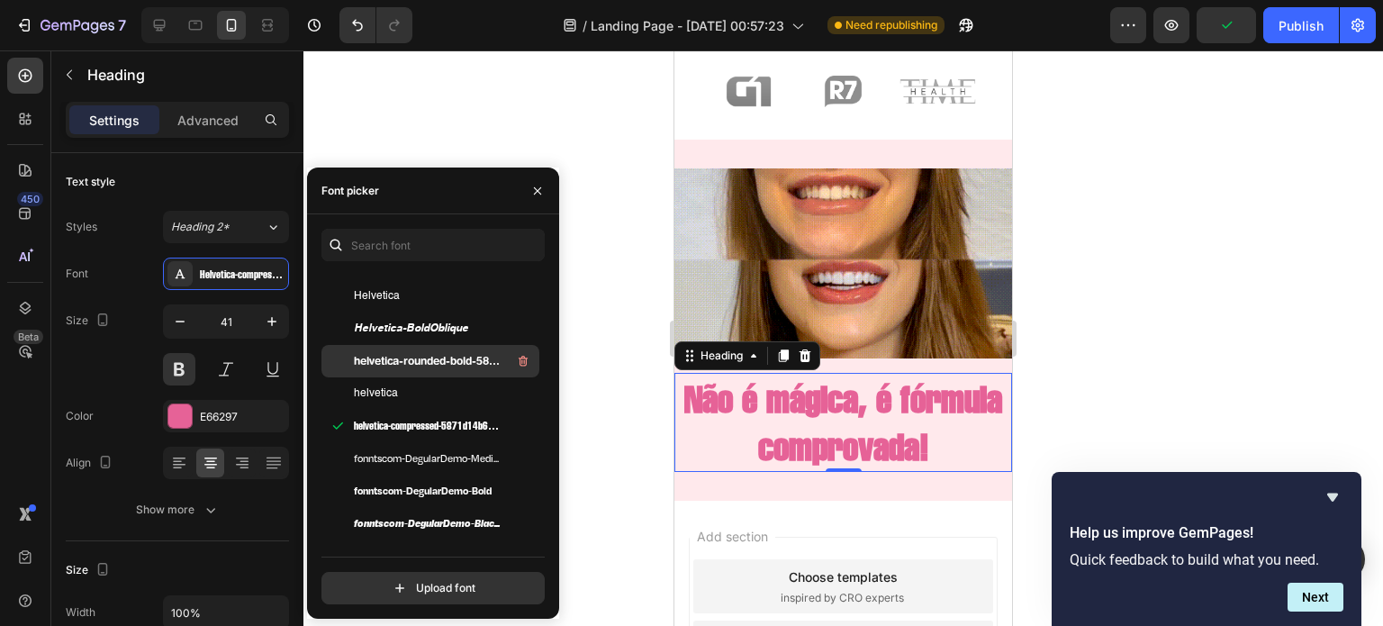
click at [425, 370] on div "helvetica-rounded-bold-5871d05ead8de" at bounding box center [445, 361] width 182 height 22
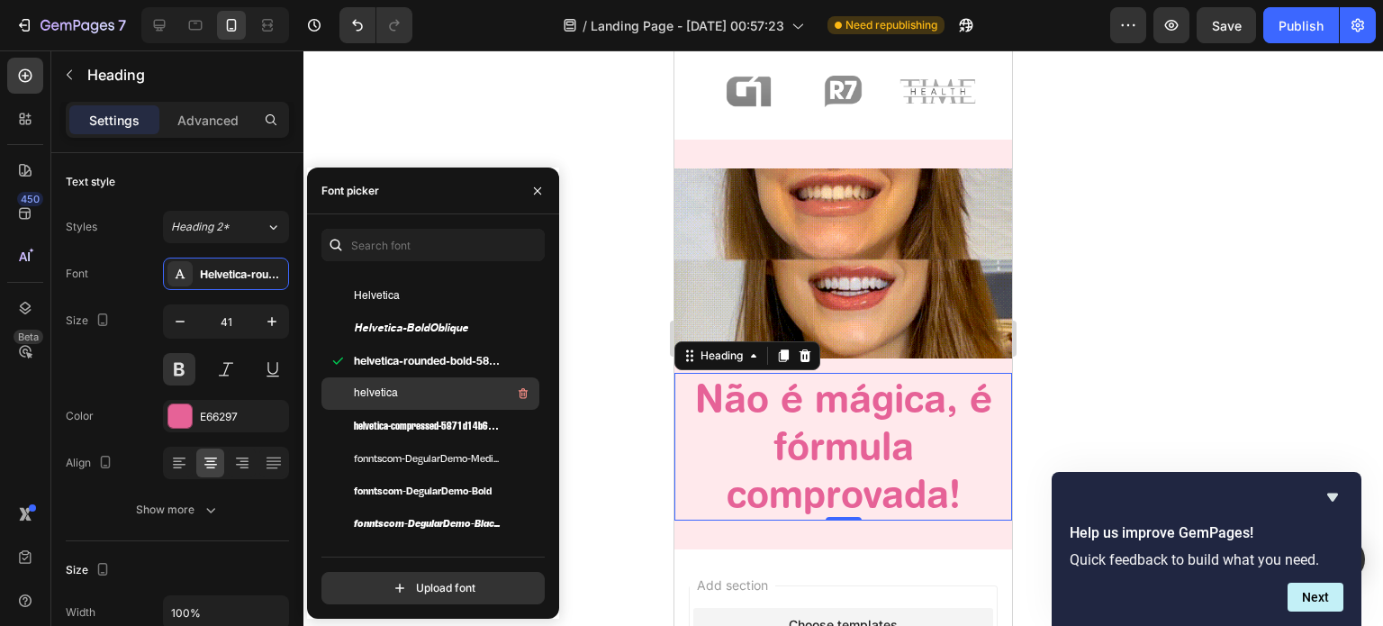
click at [420, 391] on div "helvetica" at bounding box center [445, 394] width 182 height 22
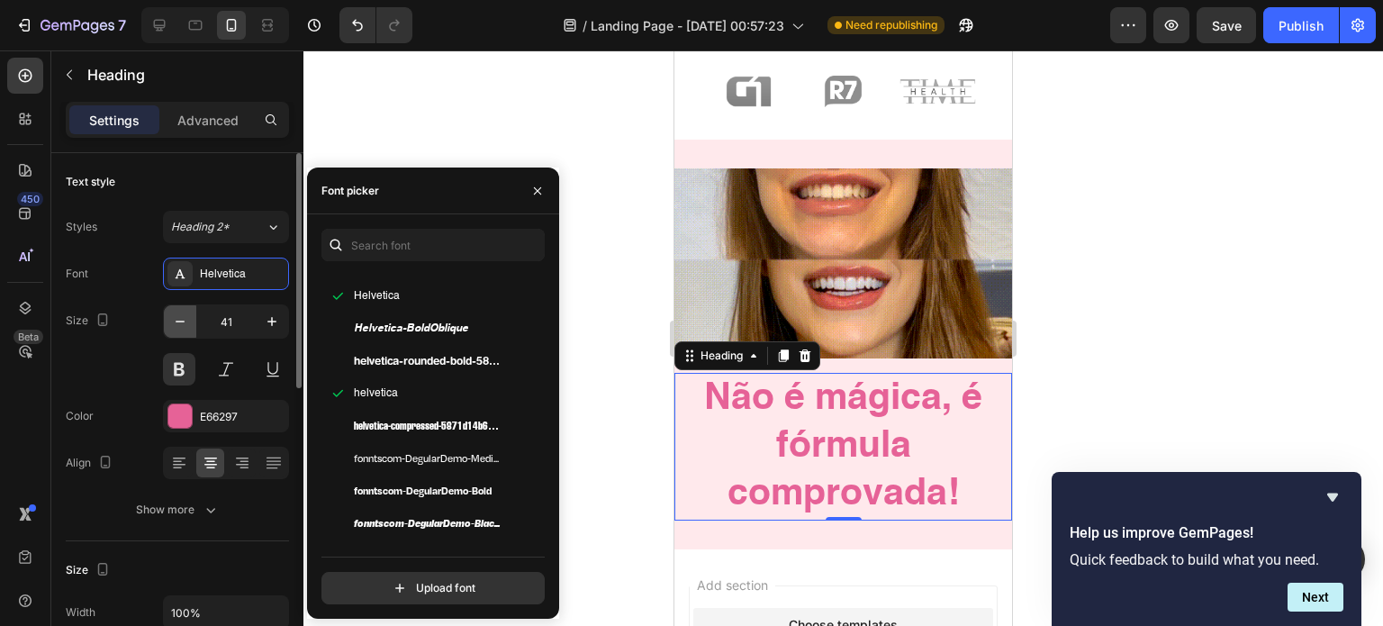
click at [176, 320] on icon "button" at bounding box center [180, 321] width 18 height 18
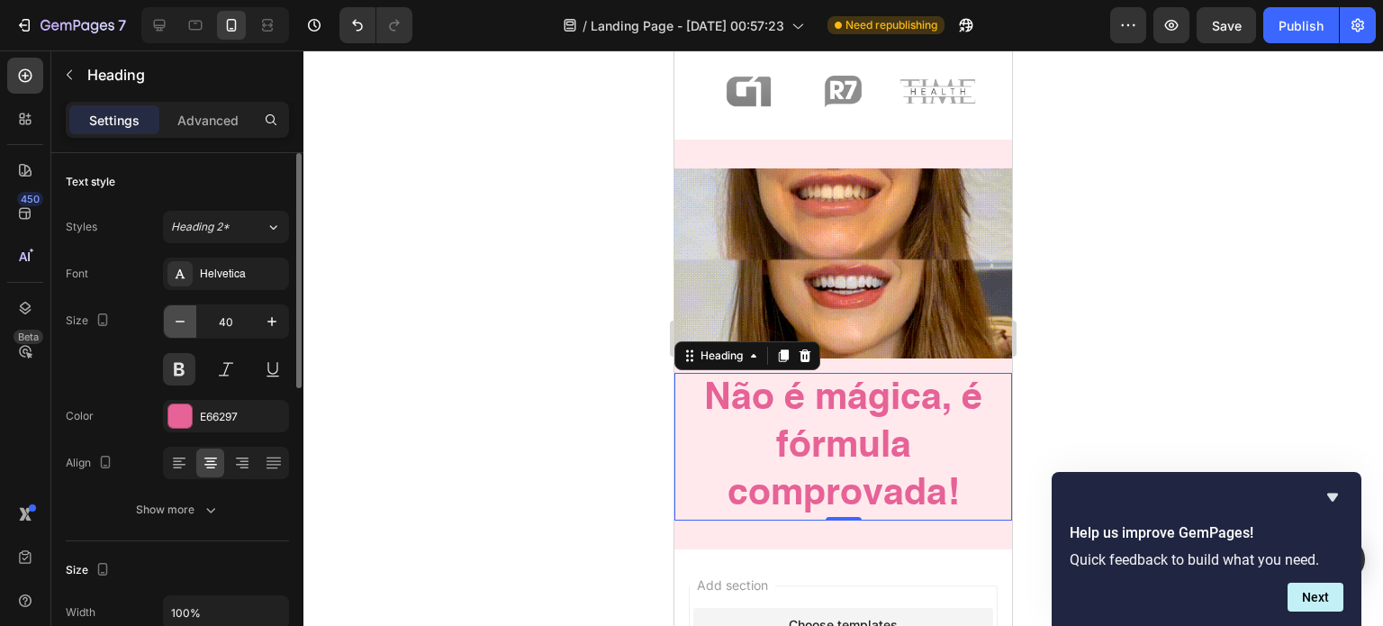
click at [176, 320] on icon "button" at bounding box center [180, 321] width 18 height 18
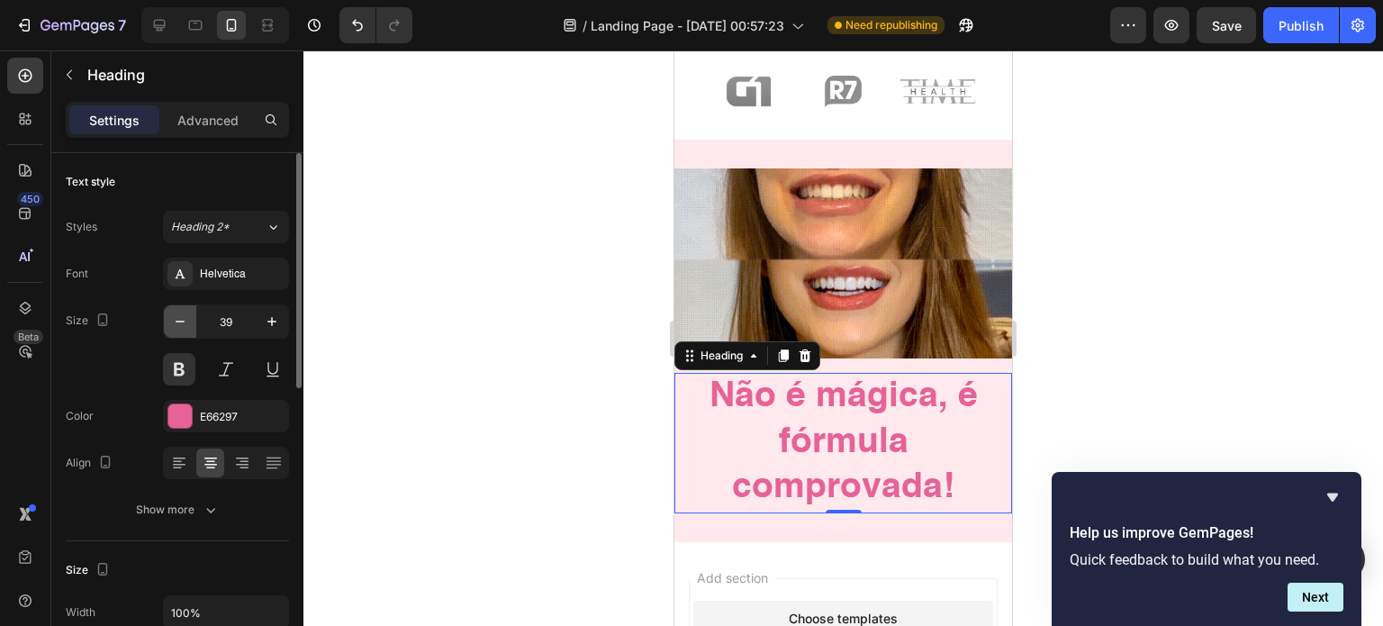
click at [176, 320] on icon "button" at bounding box center [180, 321] width 18 height 18
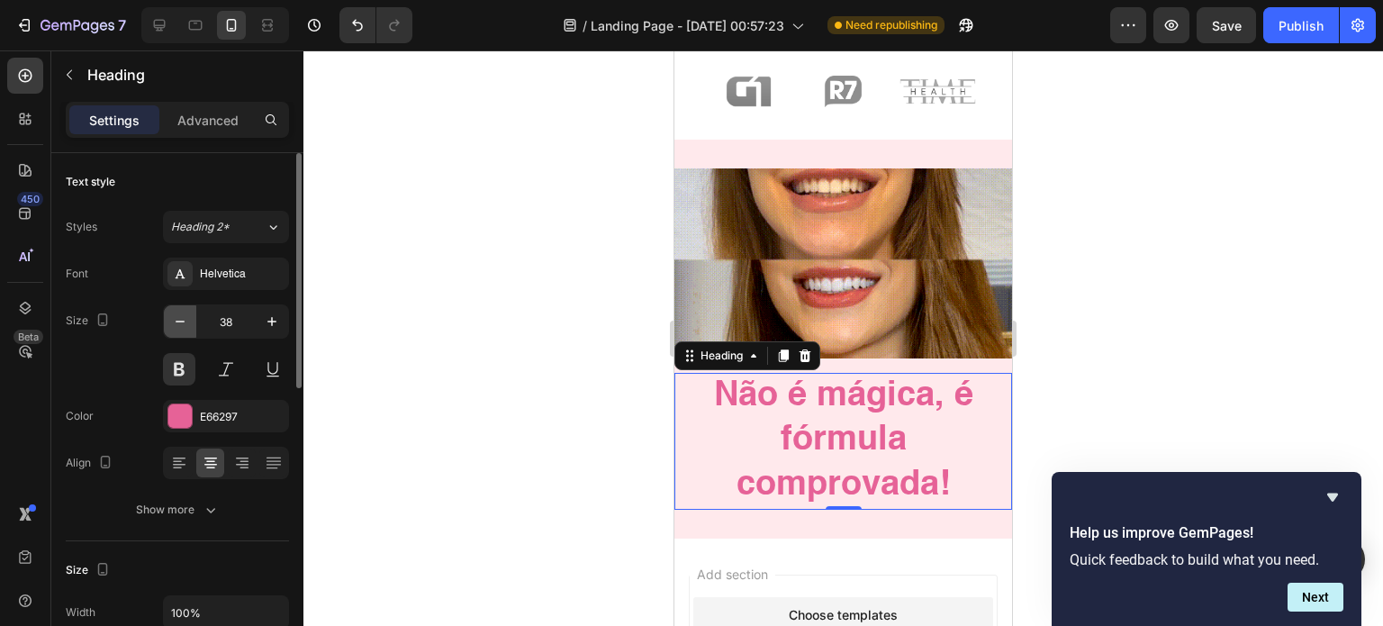
click at [176, 320] on icon "button" at bounding box center [180, 321] width 18 height 18
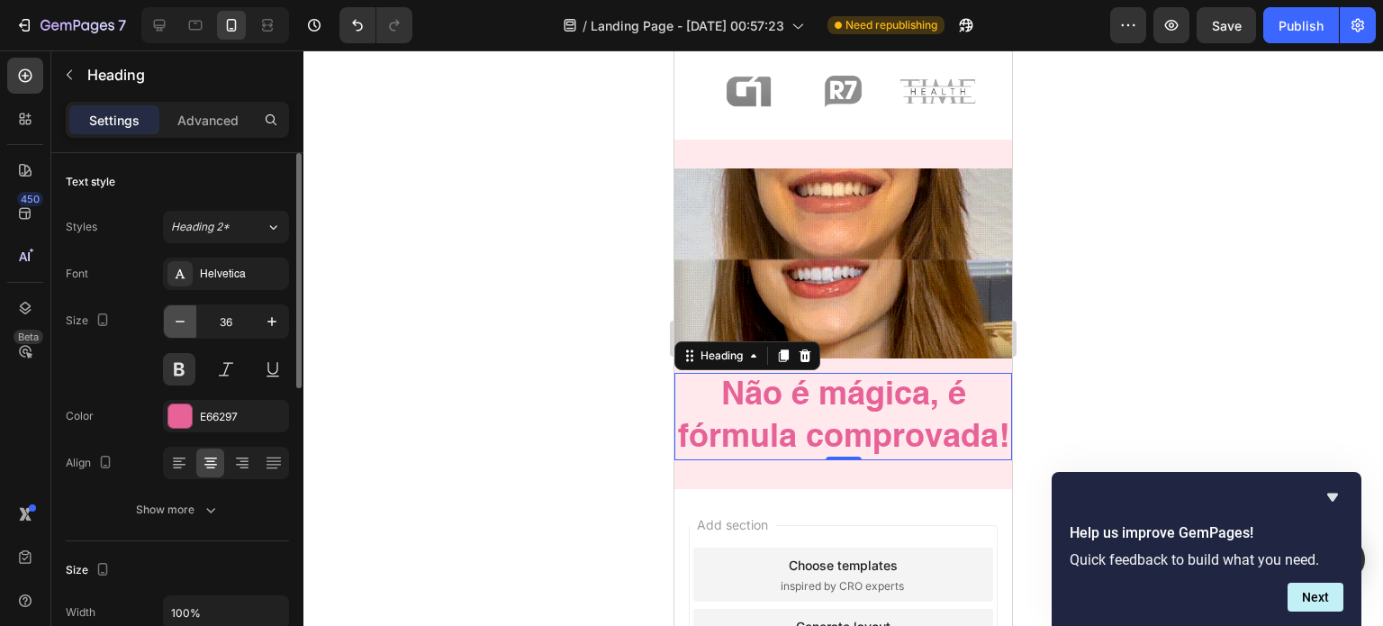
click at [176, 320] on icon "button" at bounding box center [180, 321] width 18 height 18
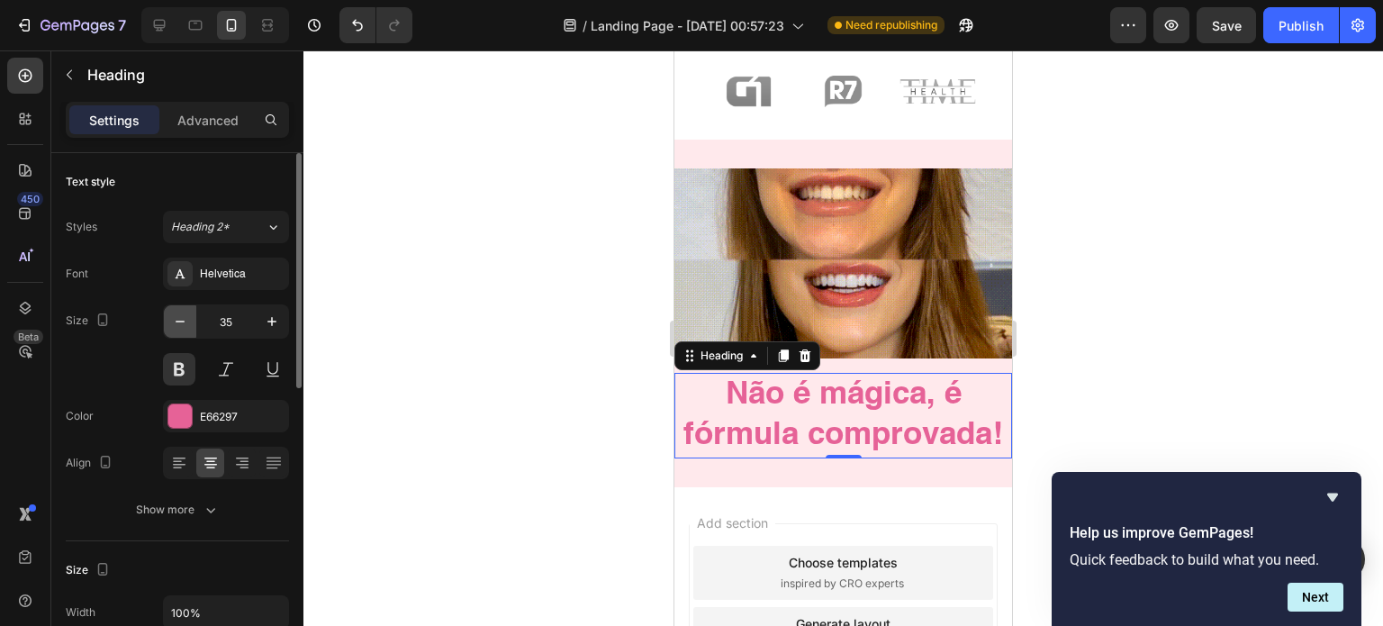
click at [176, 320] on icon "button" at bounding box center [180, 321] width 18 height 18
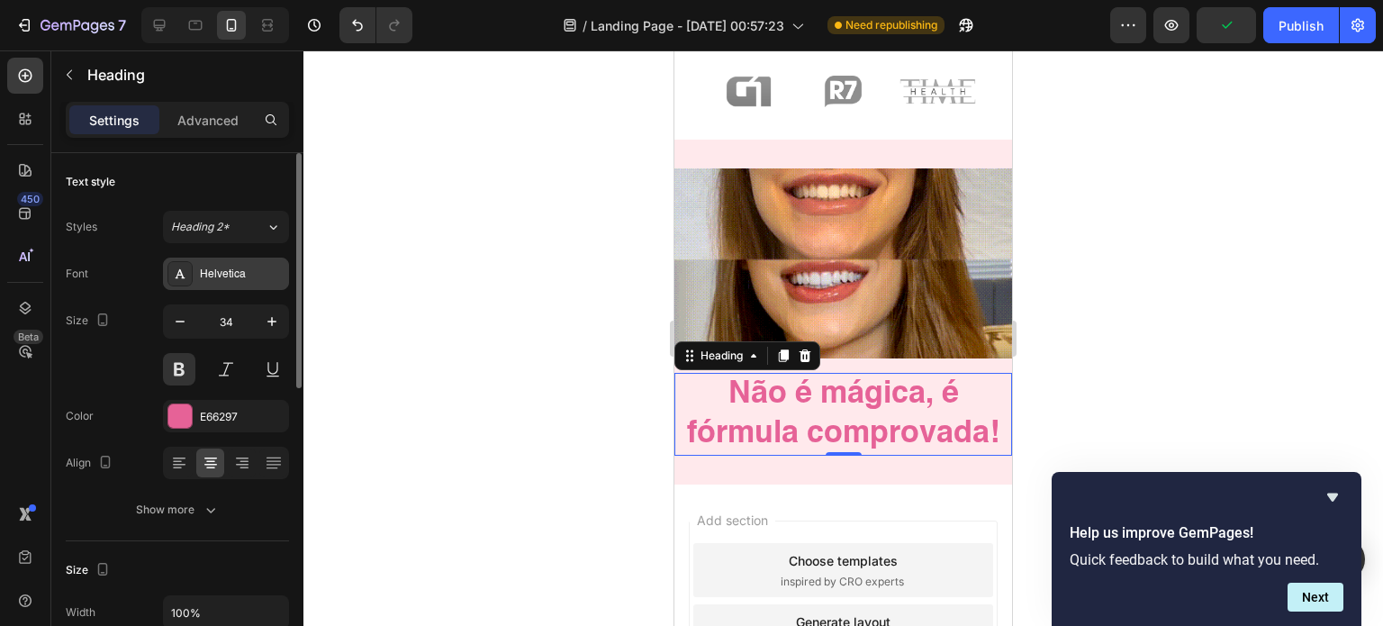
click at [235, 279] on div "Helvetica" at bounding box center [242, 274] width 85 height 16
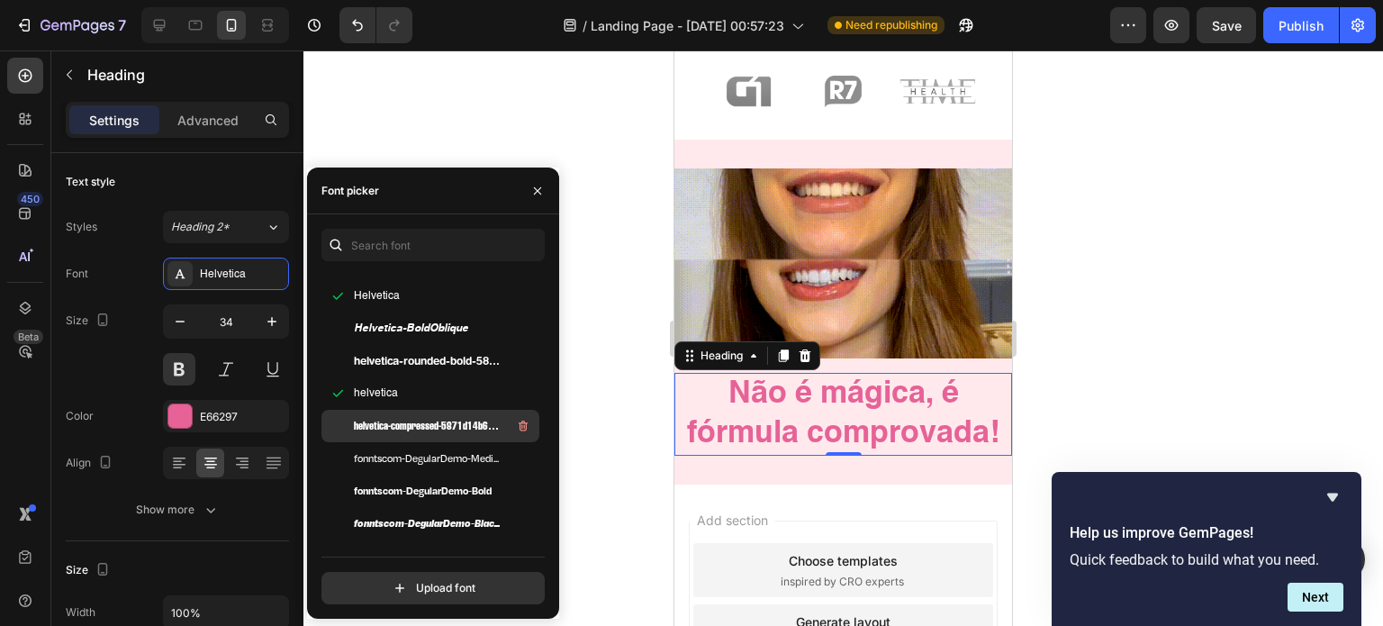
click at [376, 428] on span "helvetica-compressed-5871d14b6903a" at bounding box center [428, 426] width 149 height 16
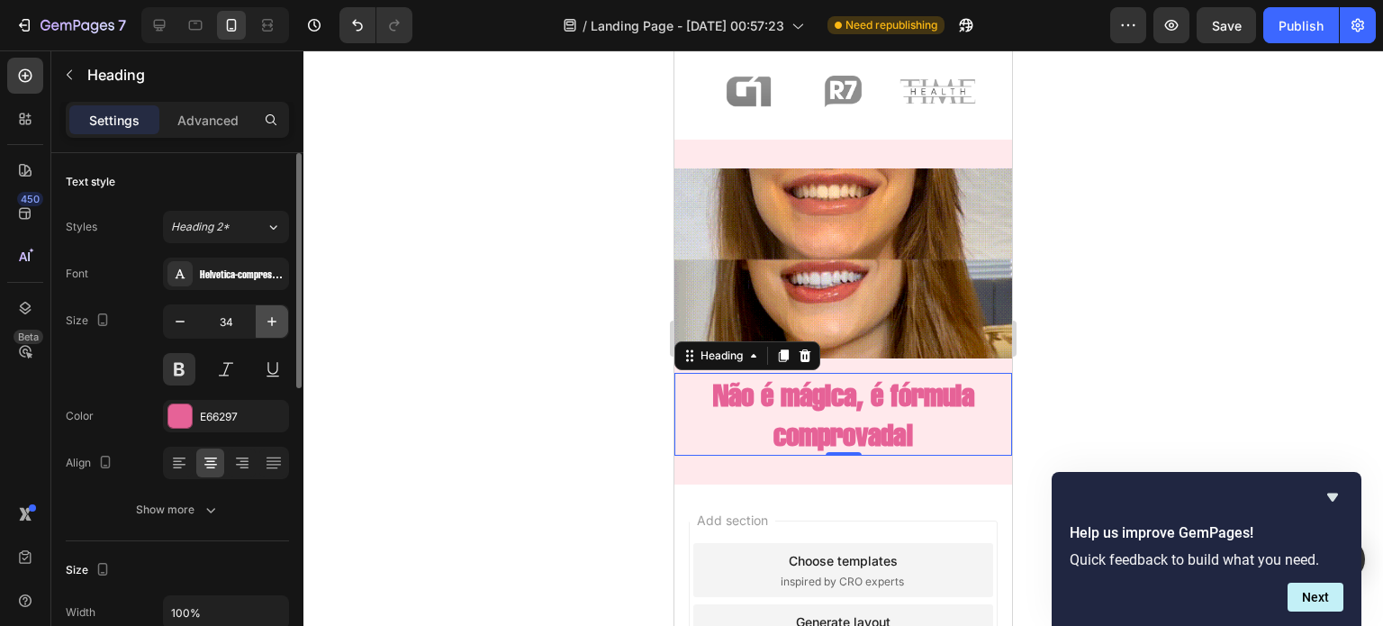
click at [263, 320] on icon "button" at bounding box center [272, 321] width 18 height 18
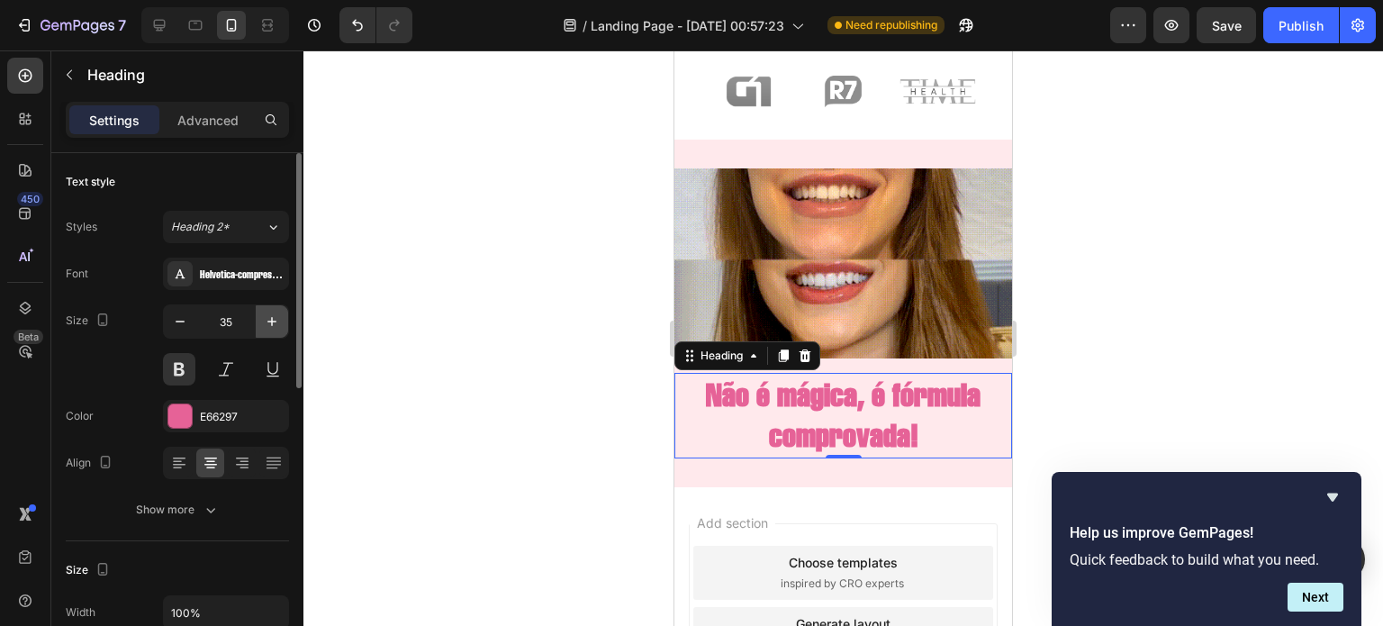
click at [263, 320] on icon "button" at bounding box center [272, 321] width 18 height 18
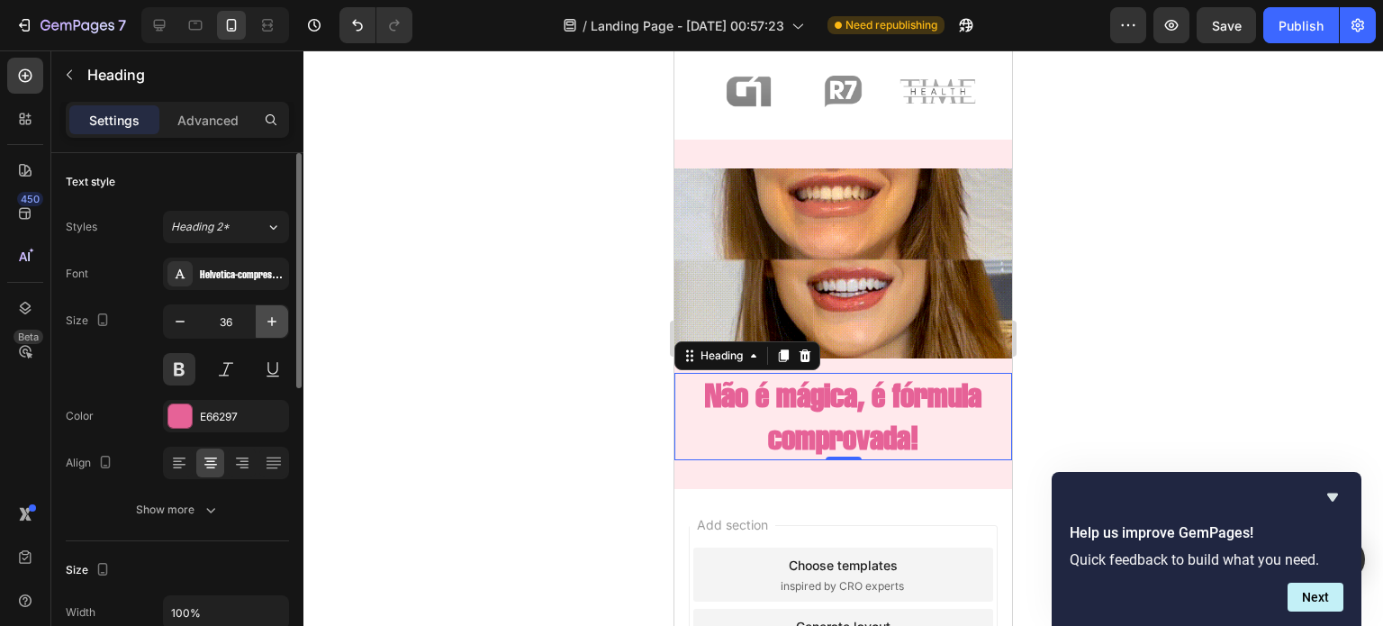
click at [263, 320] on icon "button" at bounding box center [272, 321] width 18 height 18
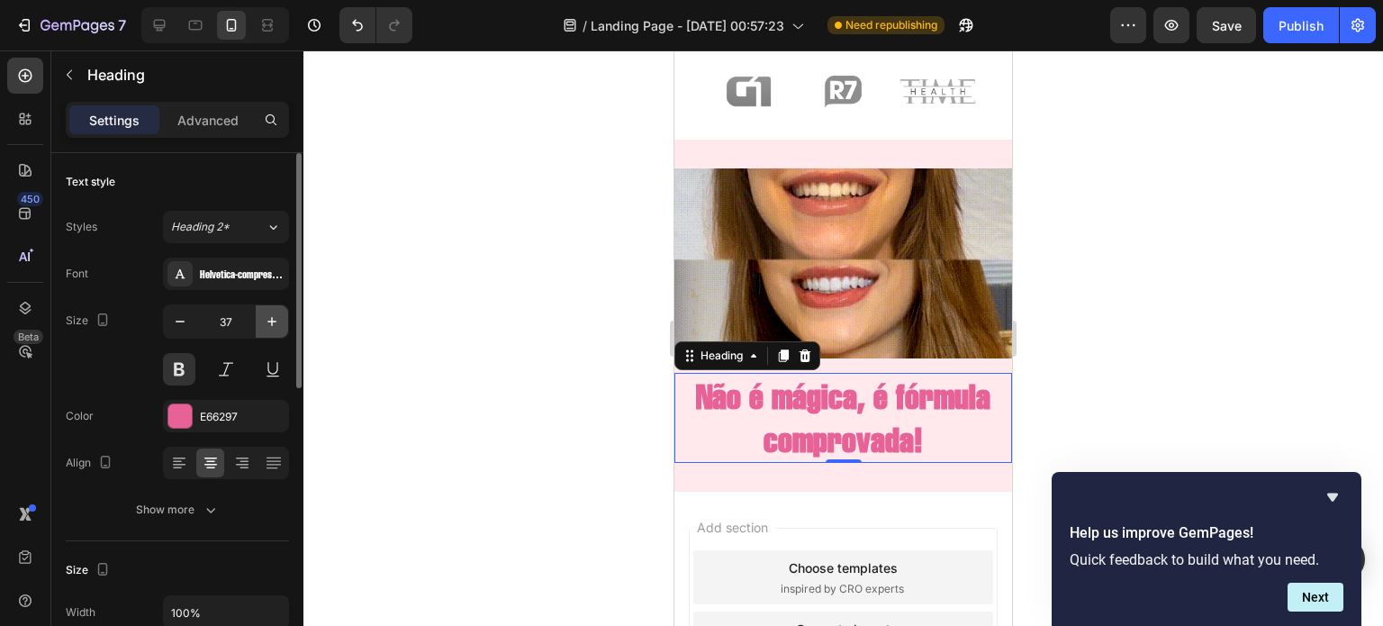
click at [263, 320] on icon "button" at bounding box center [272, 321] width 18 height 18
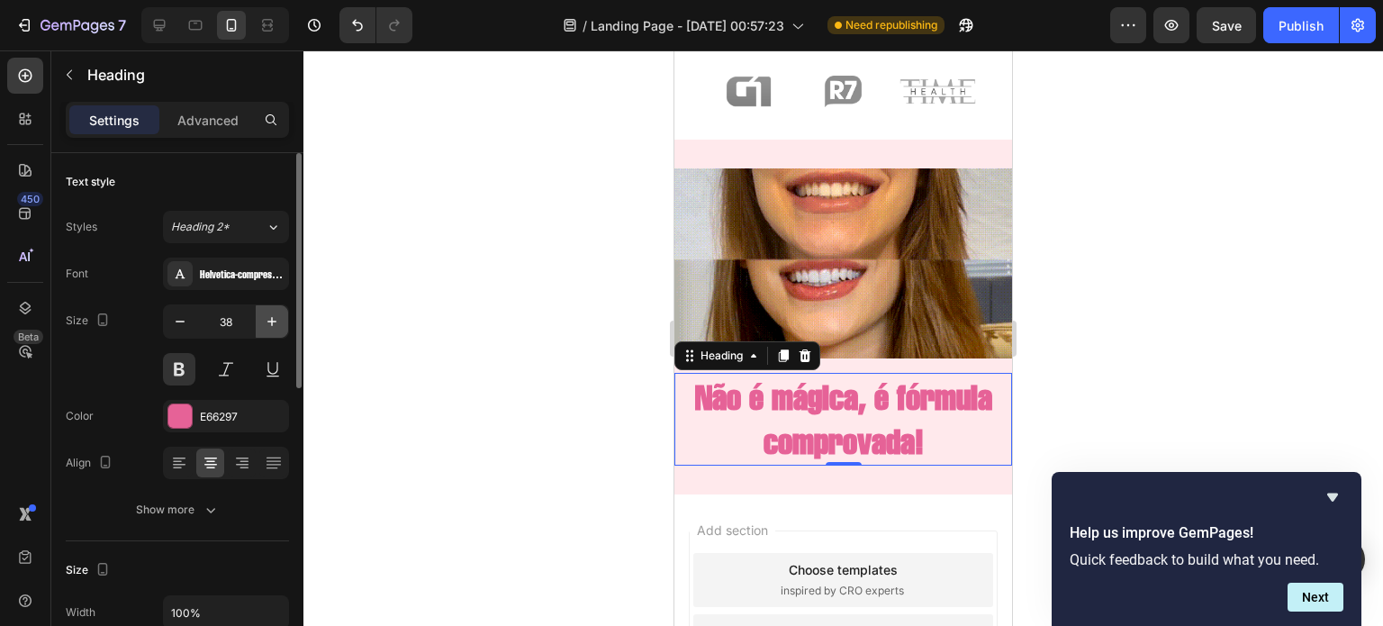
click at [263, 320] on icon "button" at bounding box center [272, 321] width 18 height 18
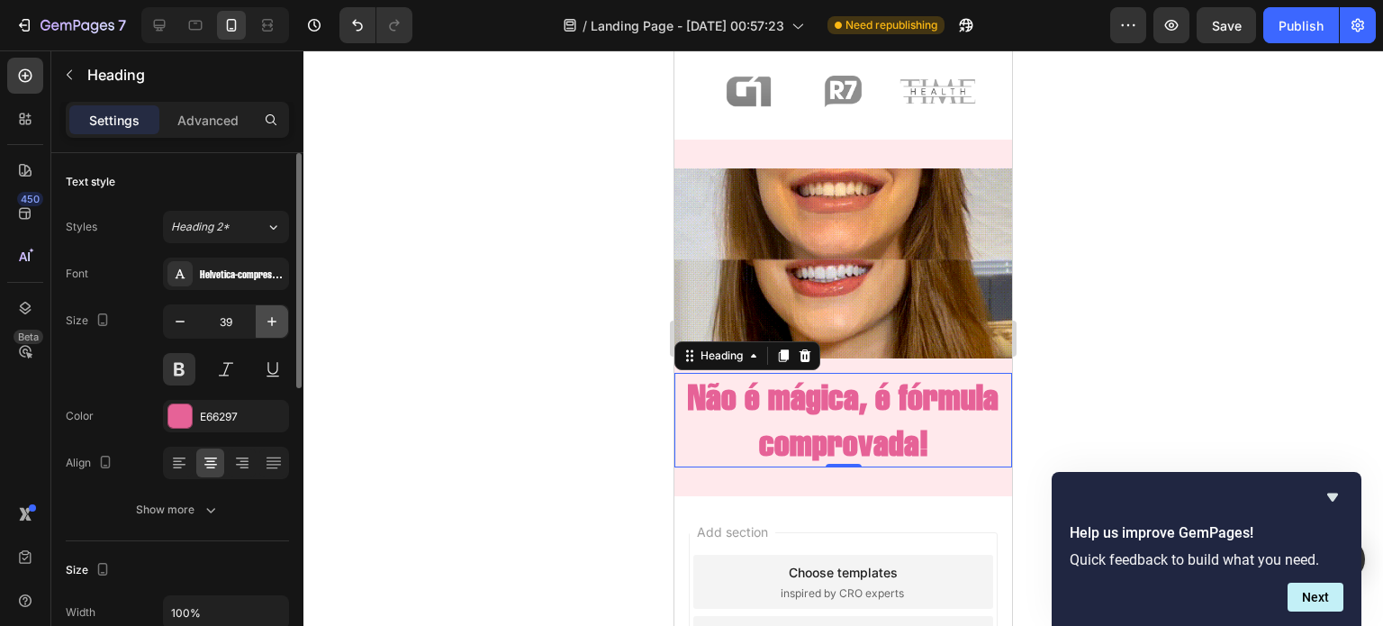
click at [263, 320] on icon "button" at bounding box center [272, 321] width 18 height 18
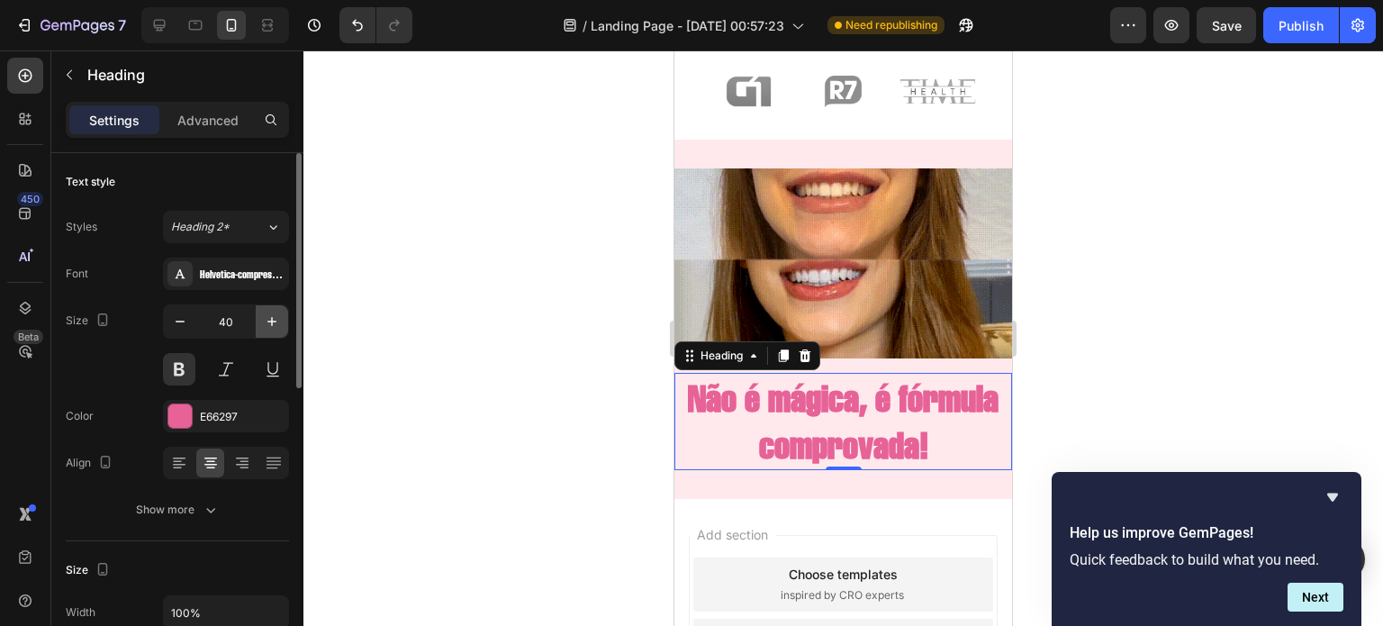
click at [263, 320] on icon "button" at bounding box center [272, 321] width 18 height 18
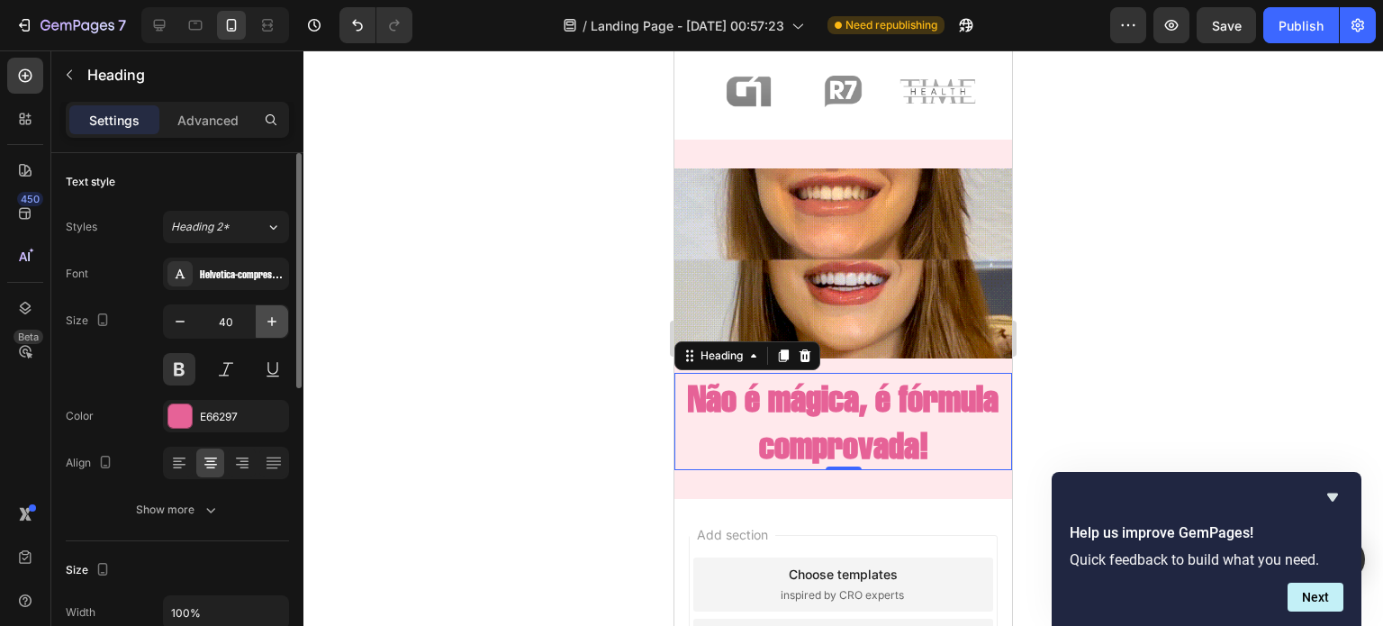
type input "41"
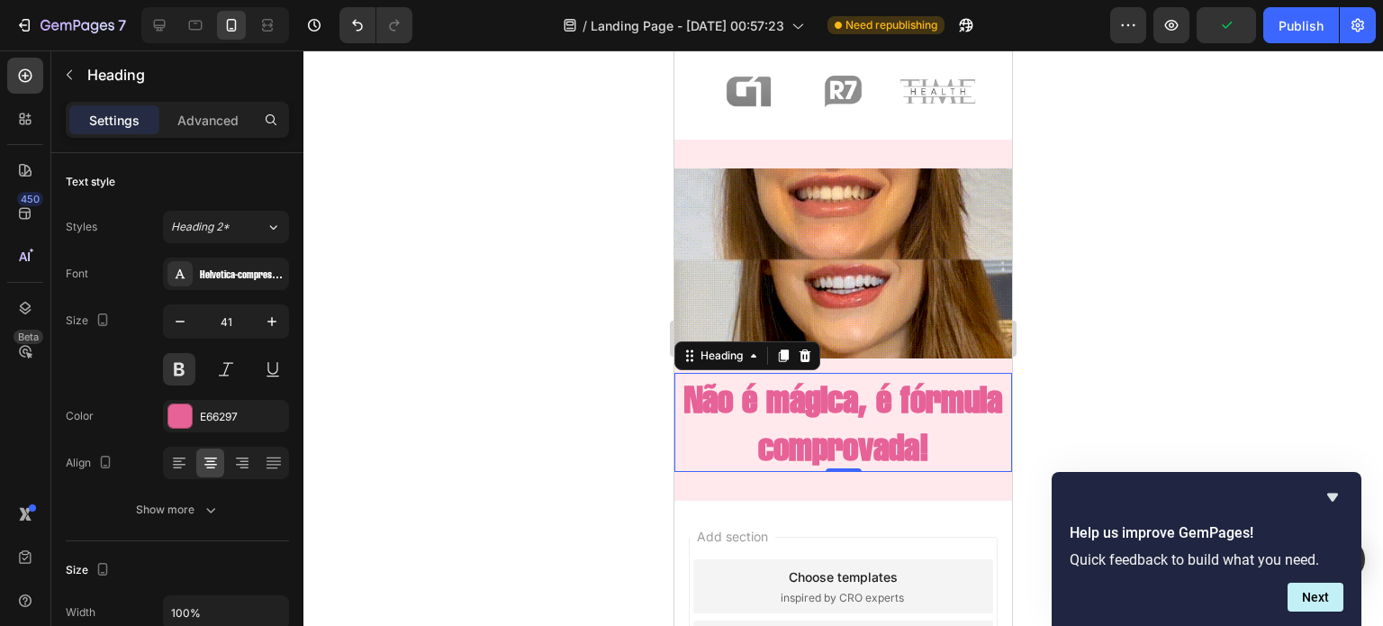
click at [562, 369] on div at bounding box center [842, 337] width 1079 height 575
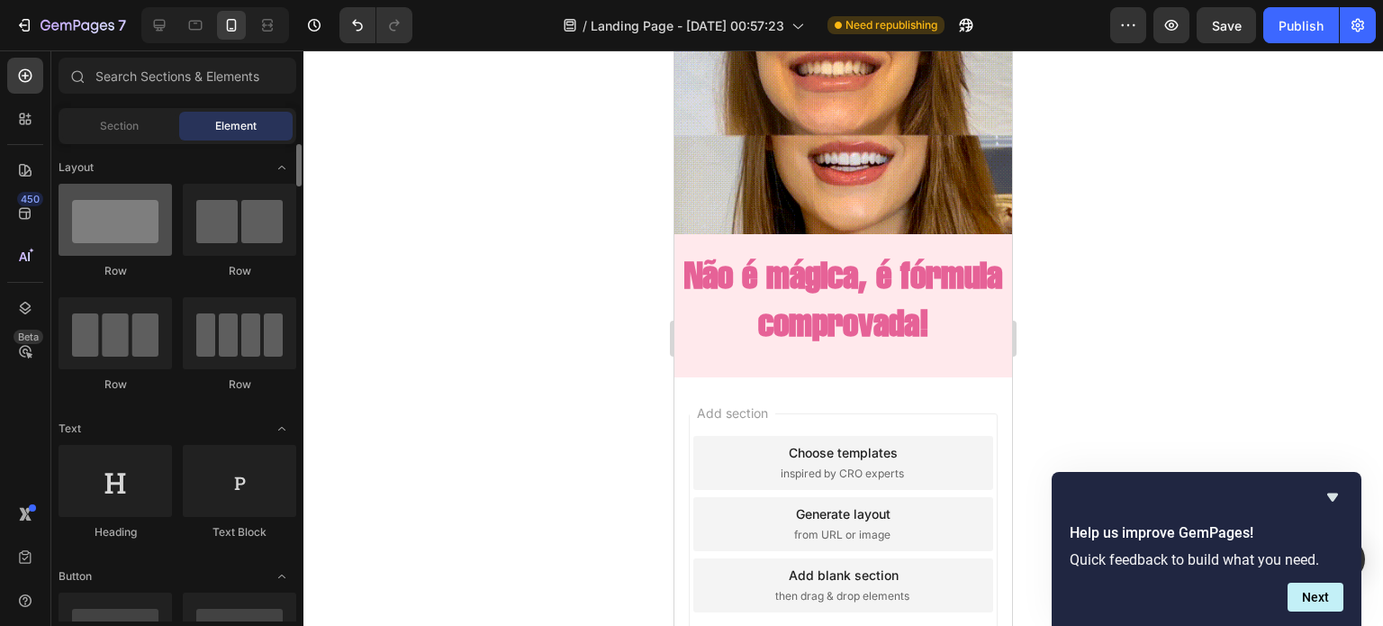
scroll to position [0, 0]
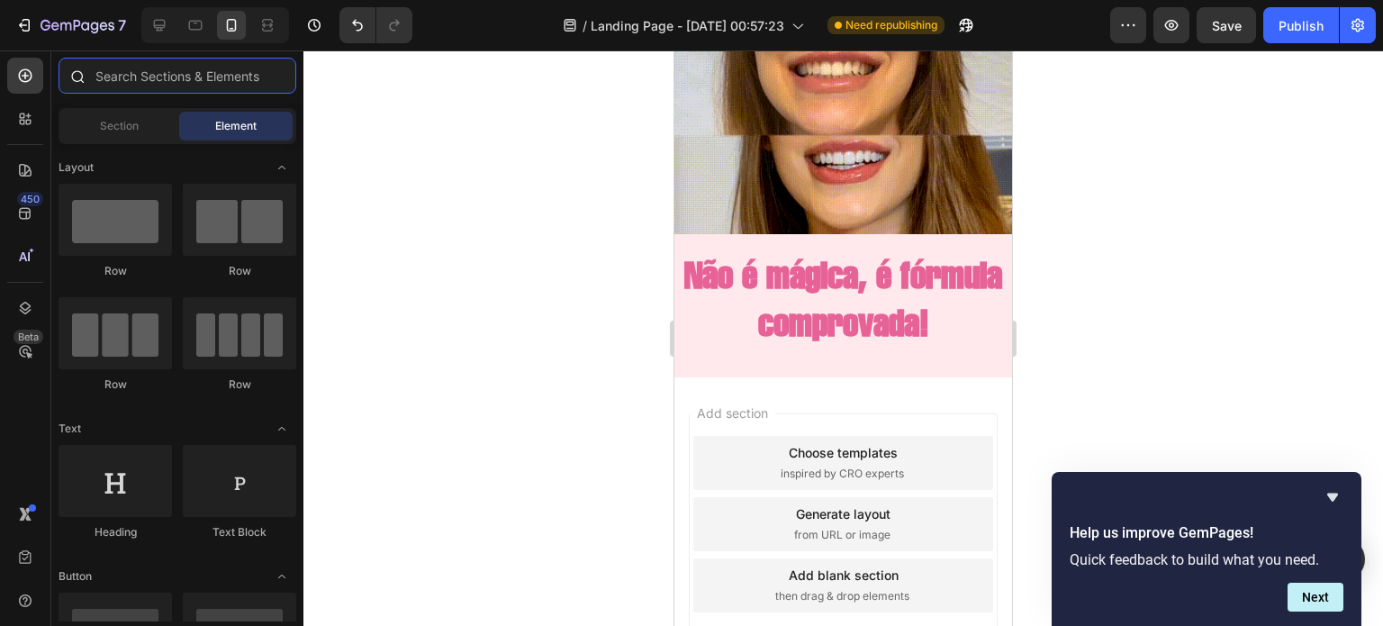
click at [120, 74] on input "text" at bounding box center [178, 76] width 238 height 36
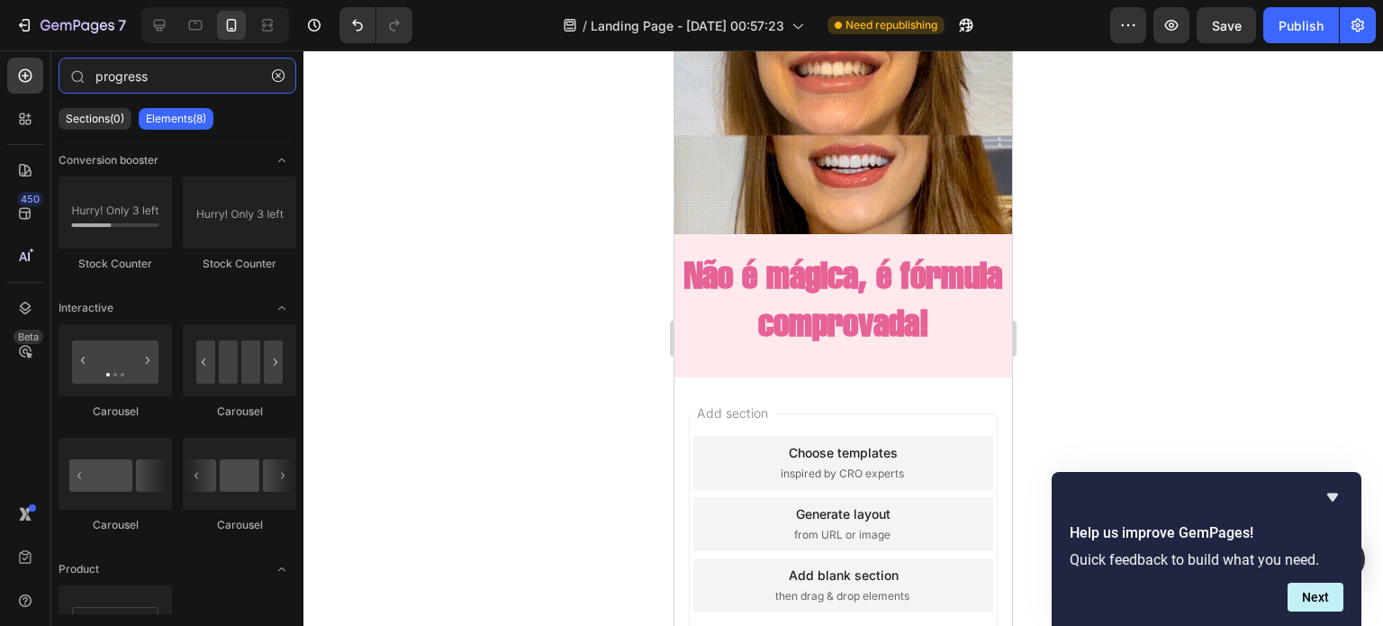
type input "progress"
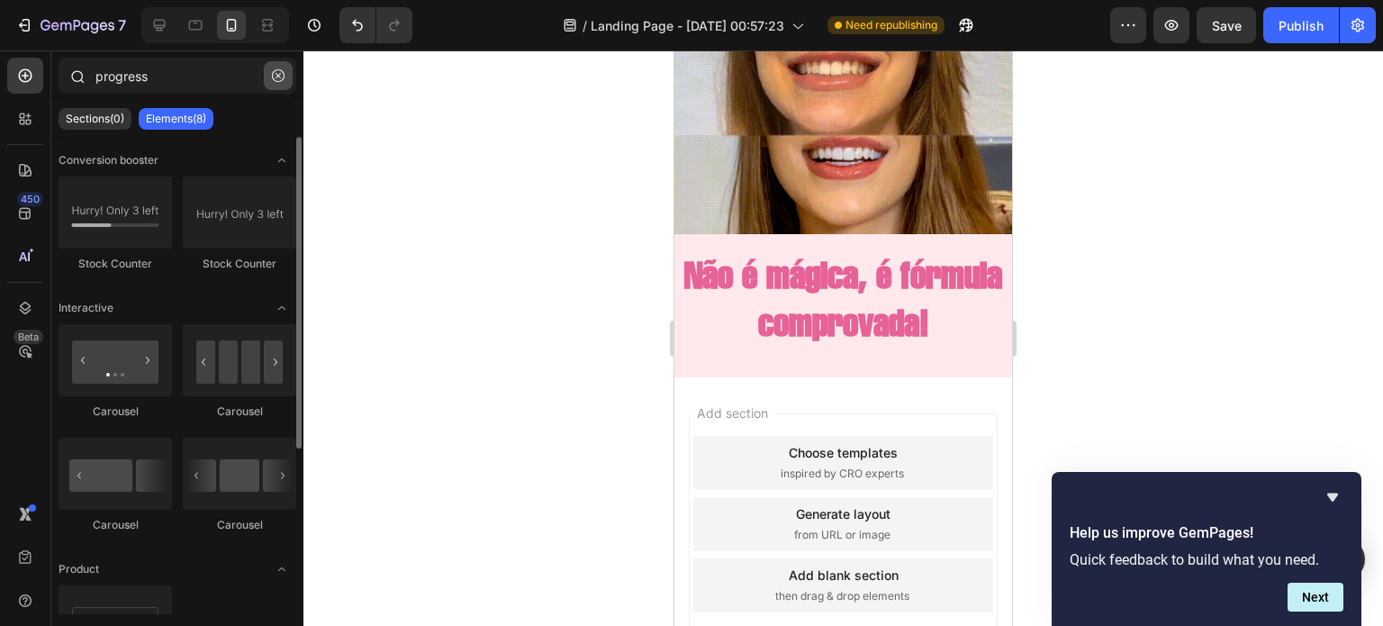
click at [279, 71] on icon "button" at bounding box center [278, 75] width 13 height 13
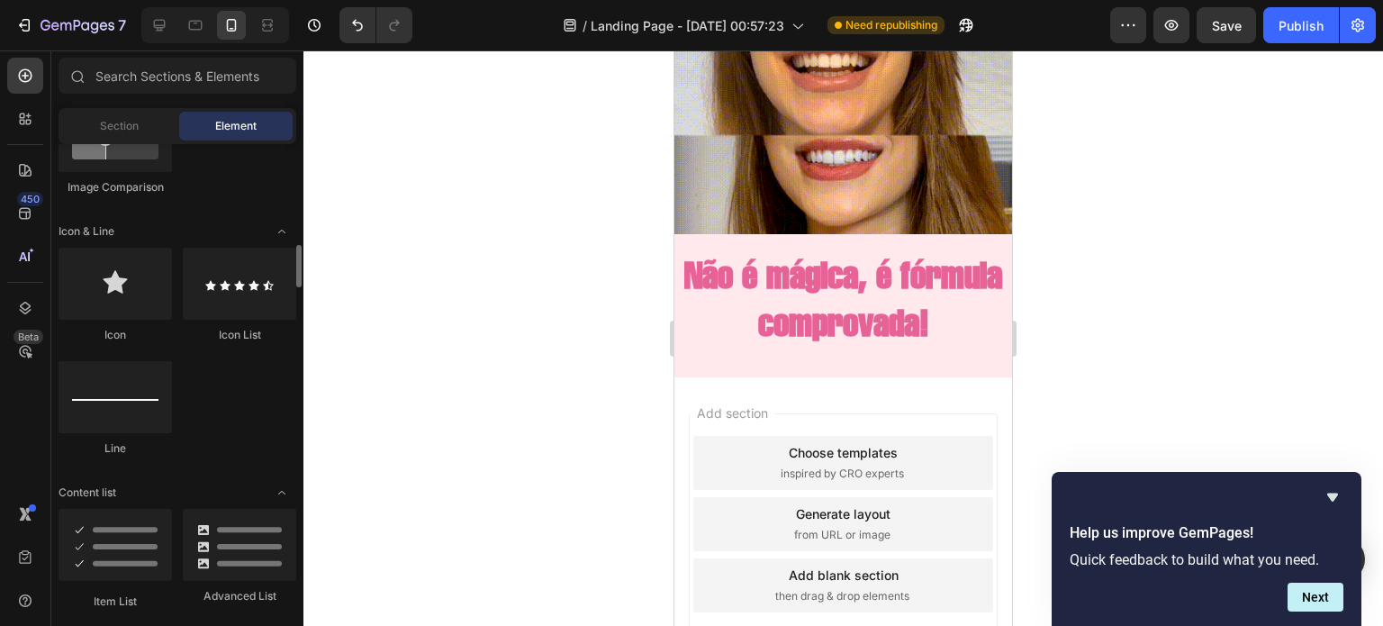
scroll to position [1106, 0]
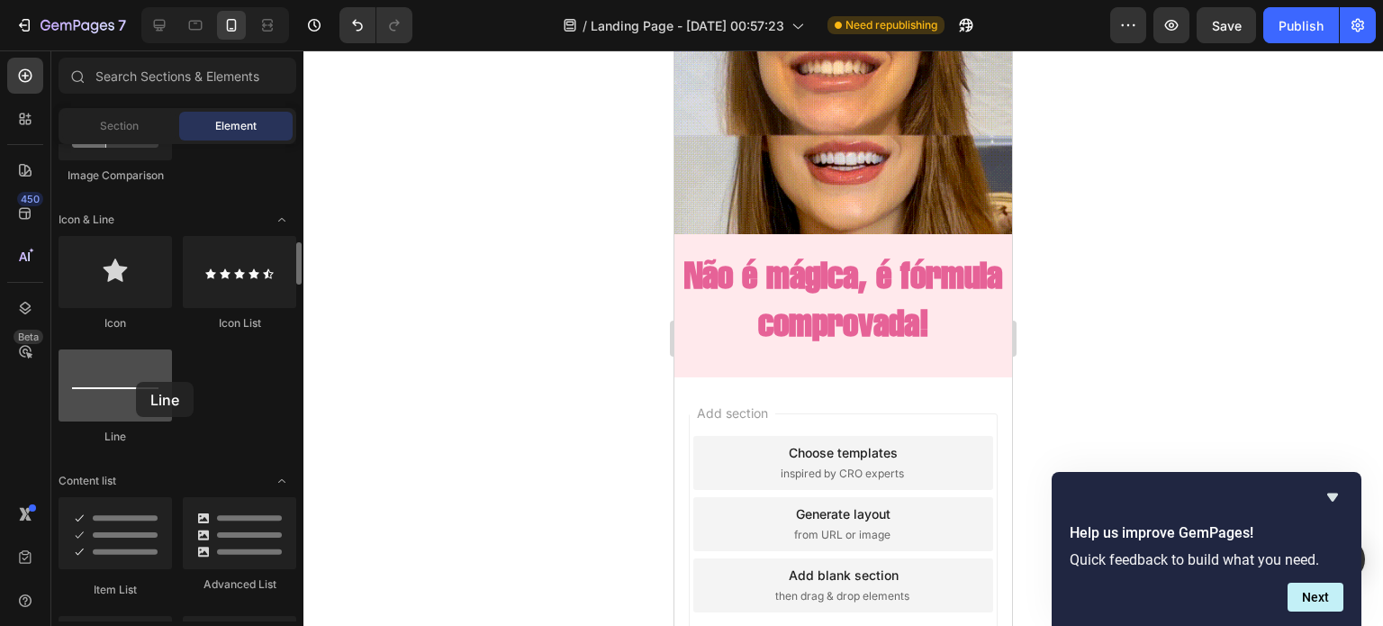
click at [136, 382] on div at bounding box center [115, 385] width 113 height 72
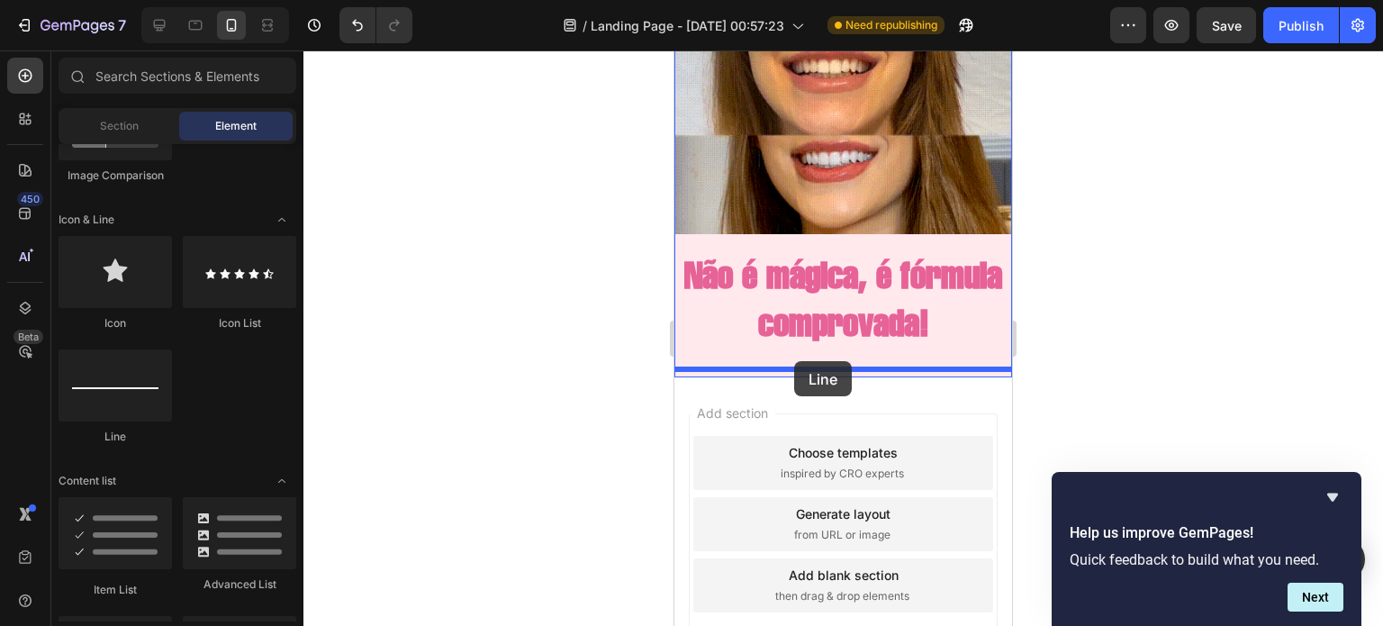
drag, startPoint x: 810, startPoint y: 432, endPoint x: 794, endPoint y: 360, distance: 73.8
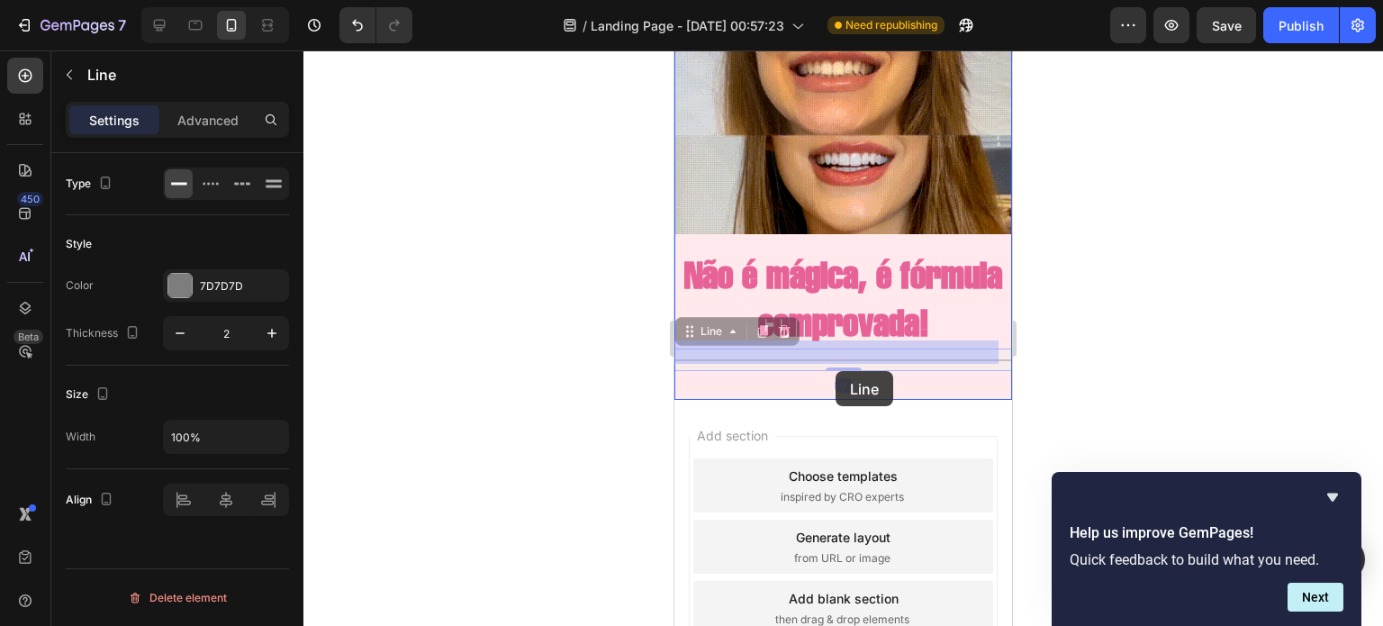
drag, startPoint x: 835, startPoint y: 353, endPoint x: 835, endPoint y: 371, distance: 18.0
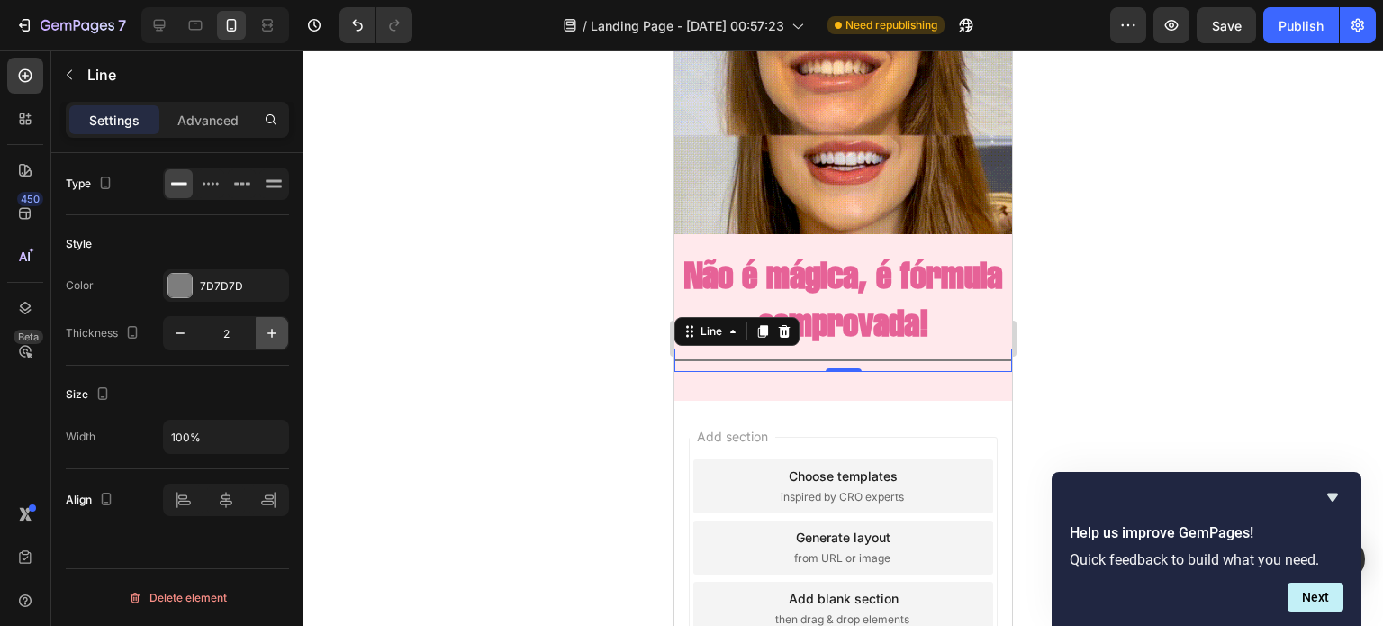
click at [263, 324] on icon "button" at bounding box center [272, 333] width 18 height 18
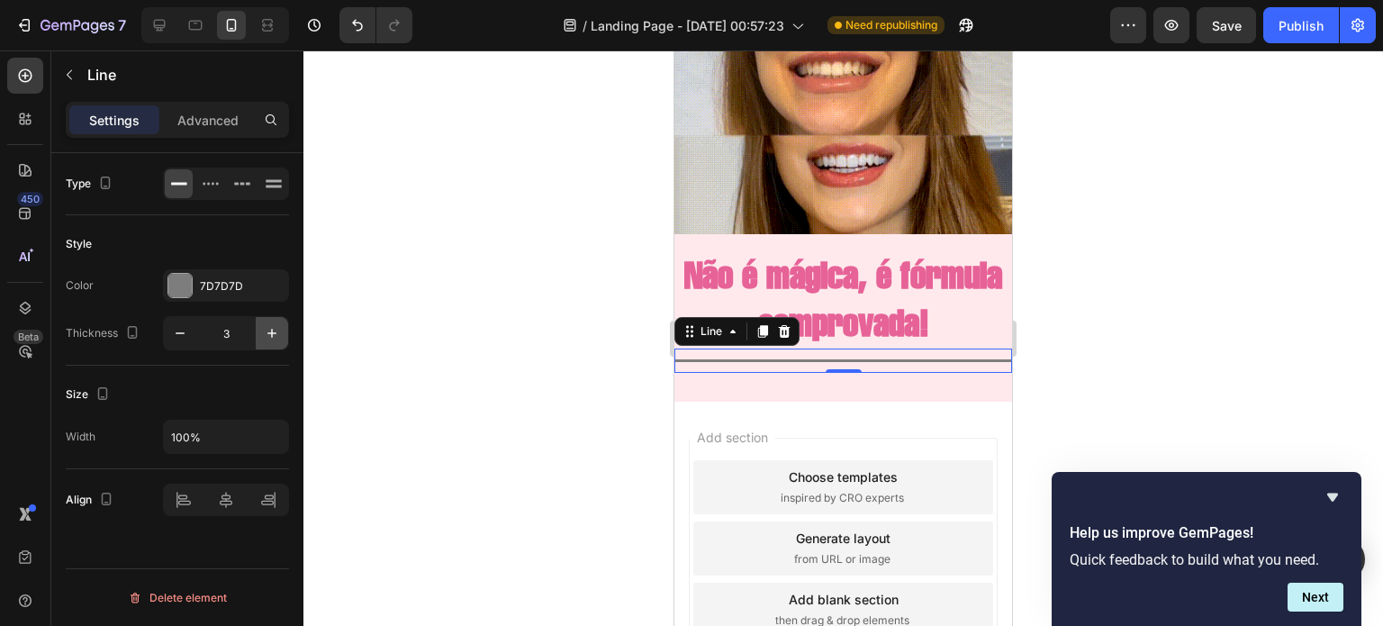
click at [263, 324] on icon "button" at bounding box center [272, 333] width 18 height 18
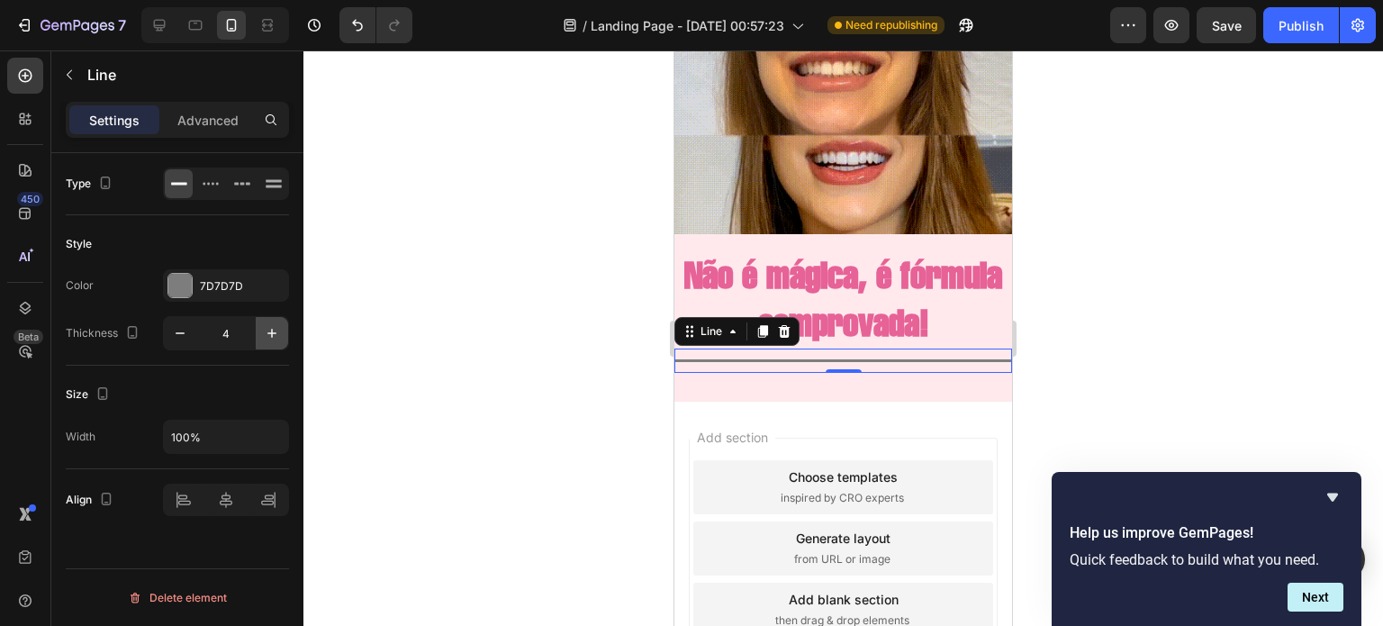
click at [263, 324] on icon "button" at bounding box center [272, 333] width 18 height 18
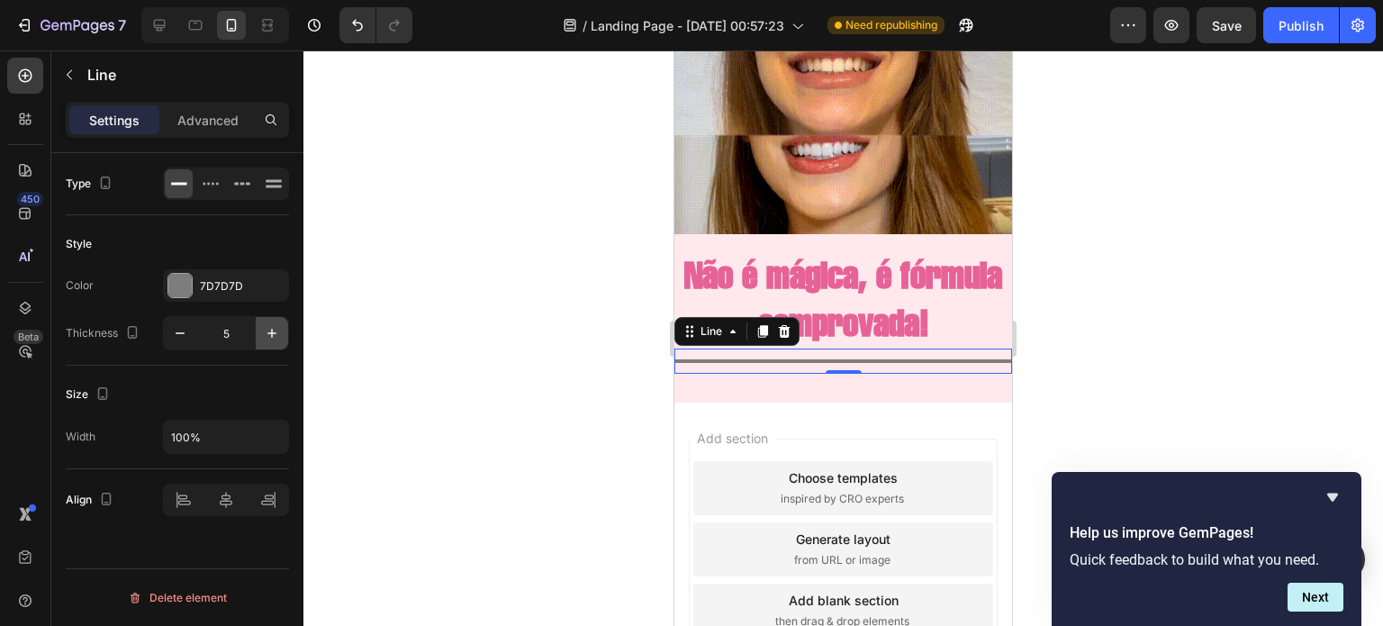
click at [263, 324] on icon "button" at bounding box center [272, 333] width 18 height 18
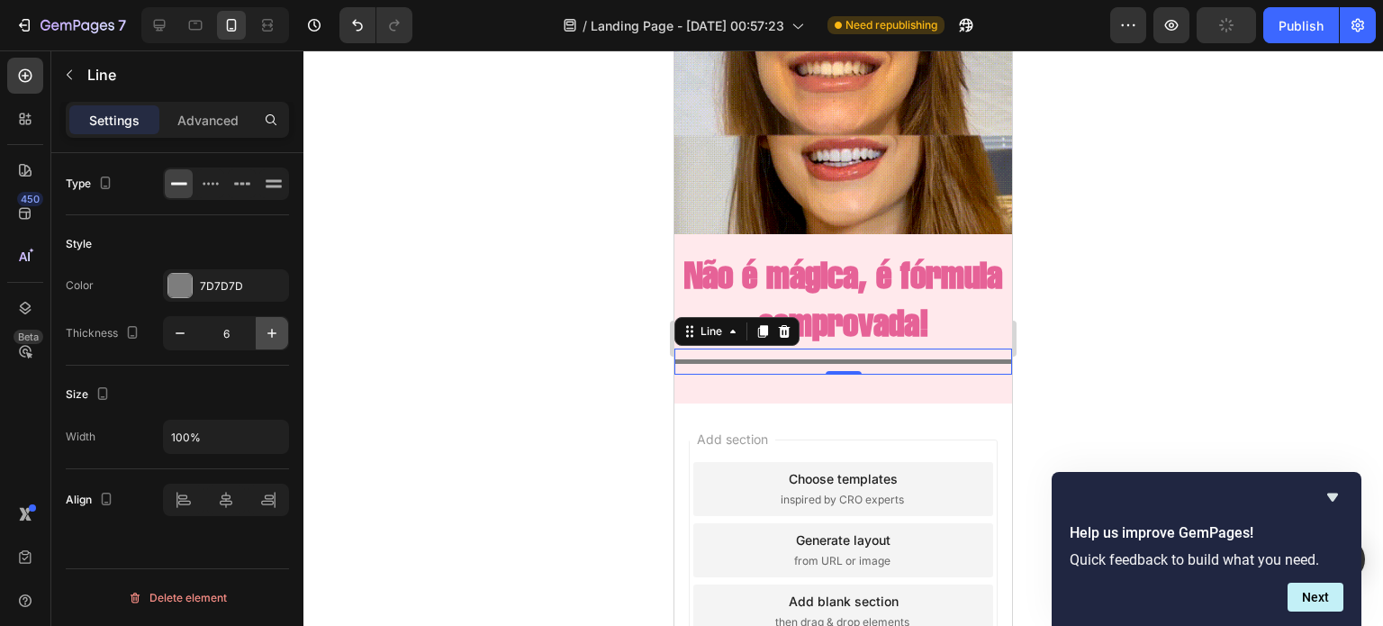
click at [263, 324] on icon "button" at bounding box center [272, 333] width 18 height 18
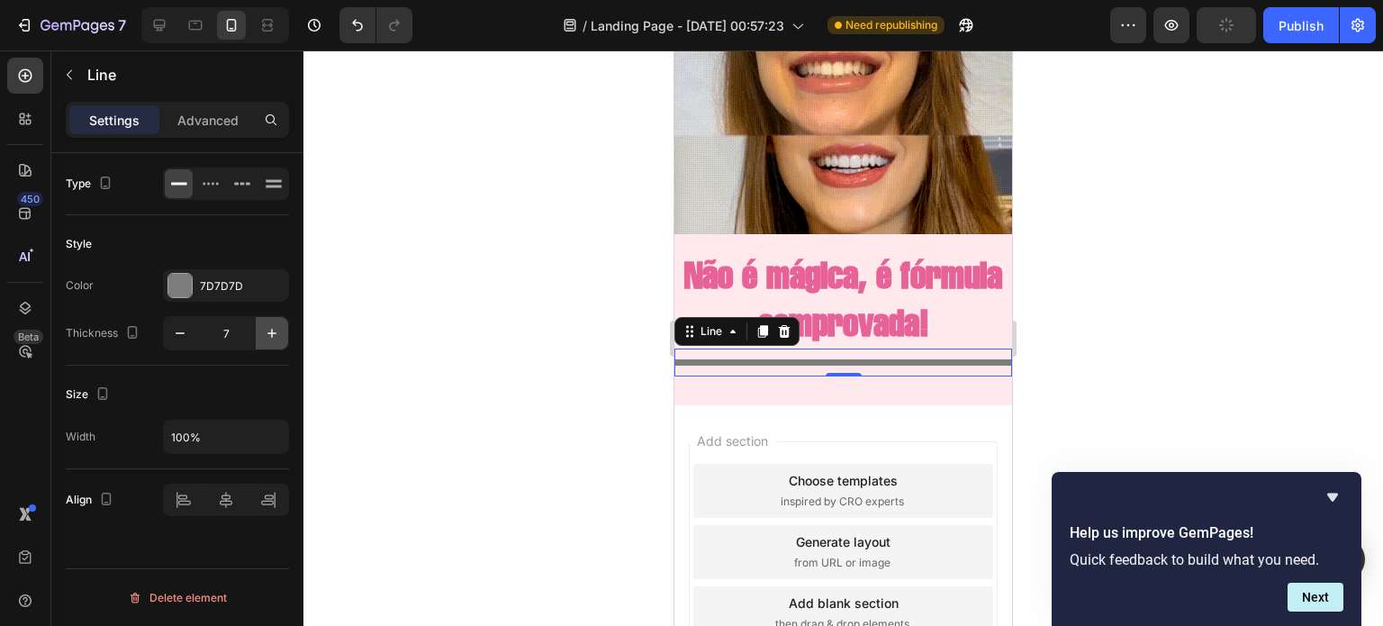
click at [263, 324] on icon "button" at bounding box center [272, 333] width 18 height 18
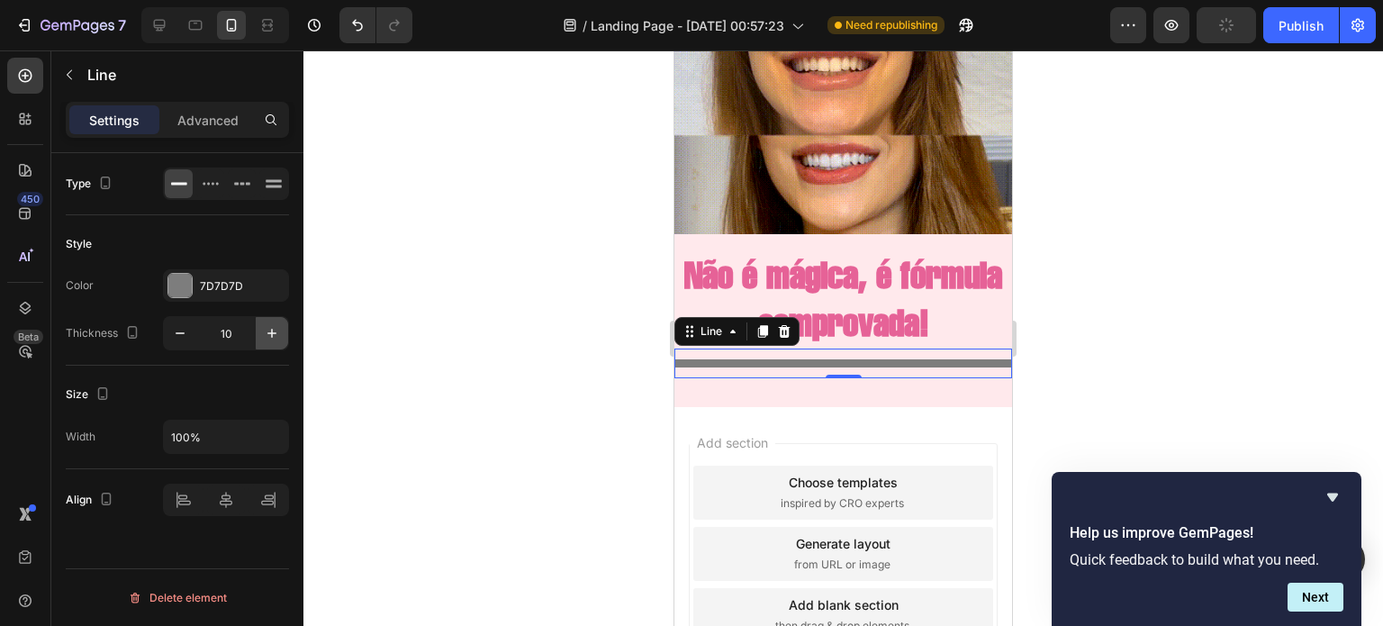
click at [263, 324] on icon "button" at bounding box center [272, 333] width 18 height 18
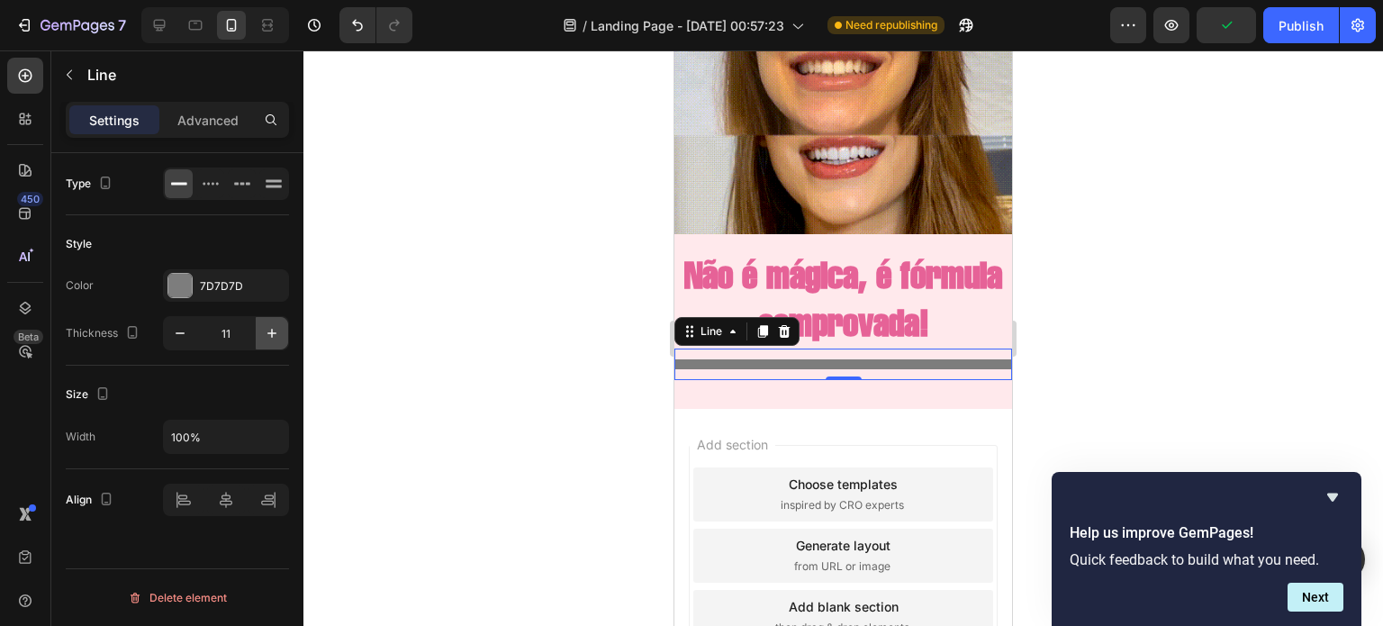
click at [263, 324] on icon "button" at bounding box center [272, 333] width 18 height 18
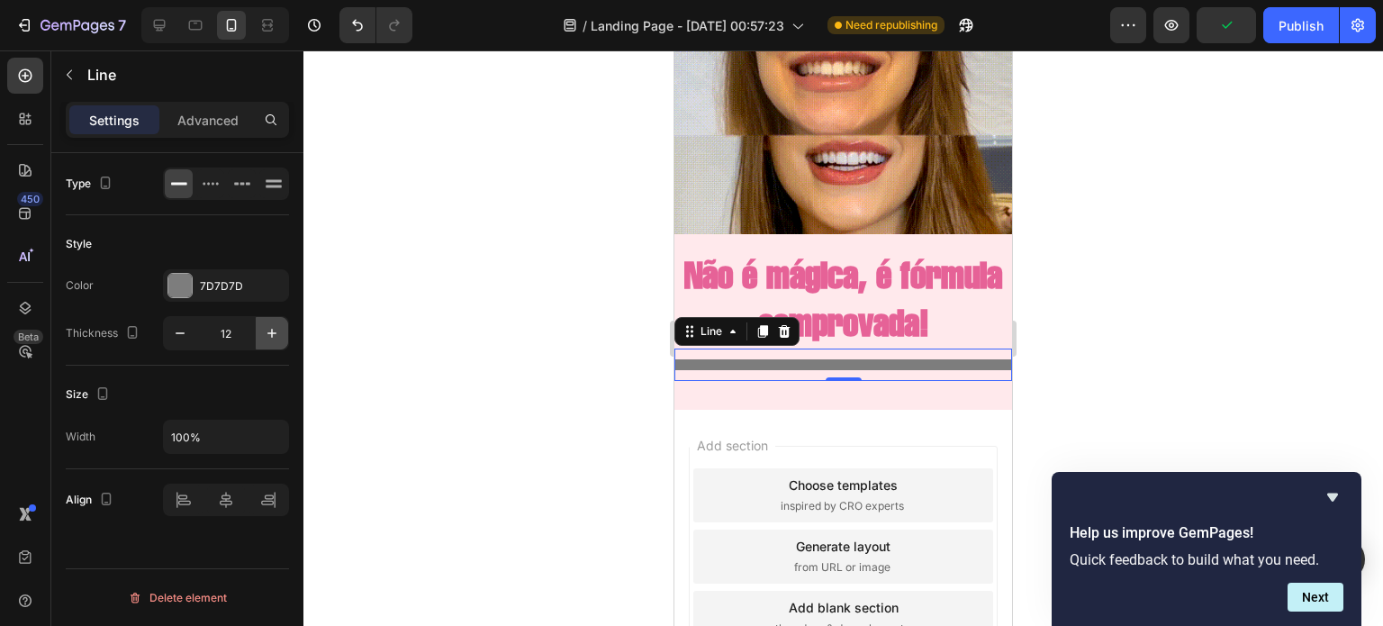
click at [263, 324] on icon "button" at bounding box center [272, 333] width 18 height 18
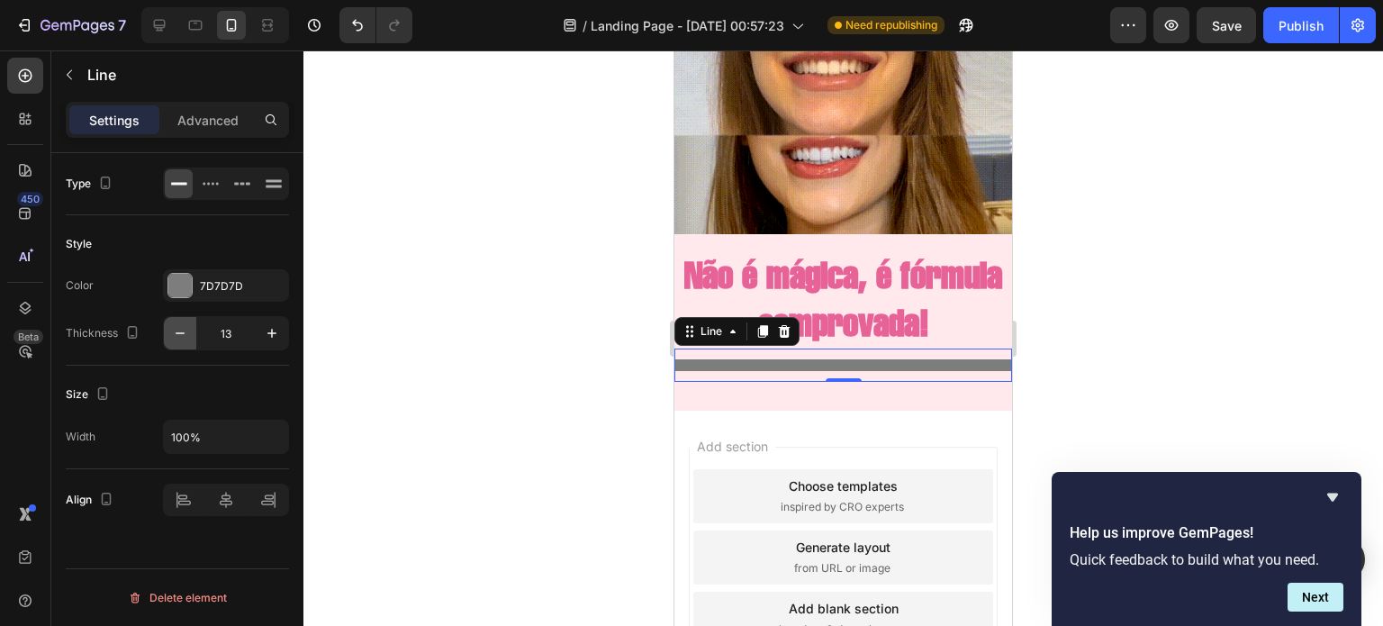
click at [185, 329] on icon "button" at bounding box center [180, 333] width 18 height 18
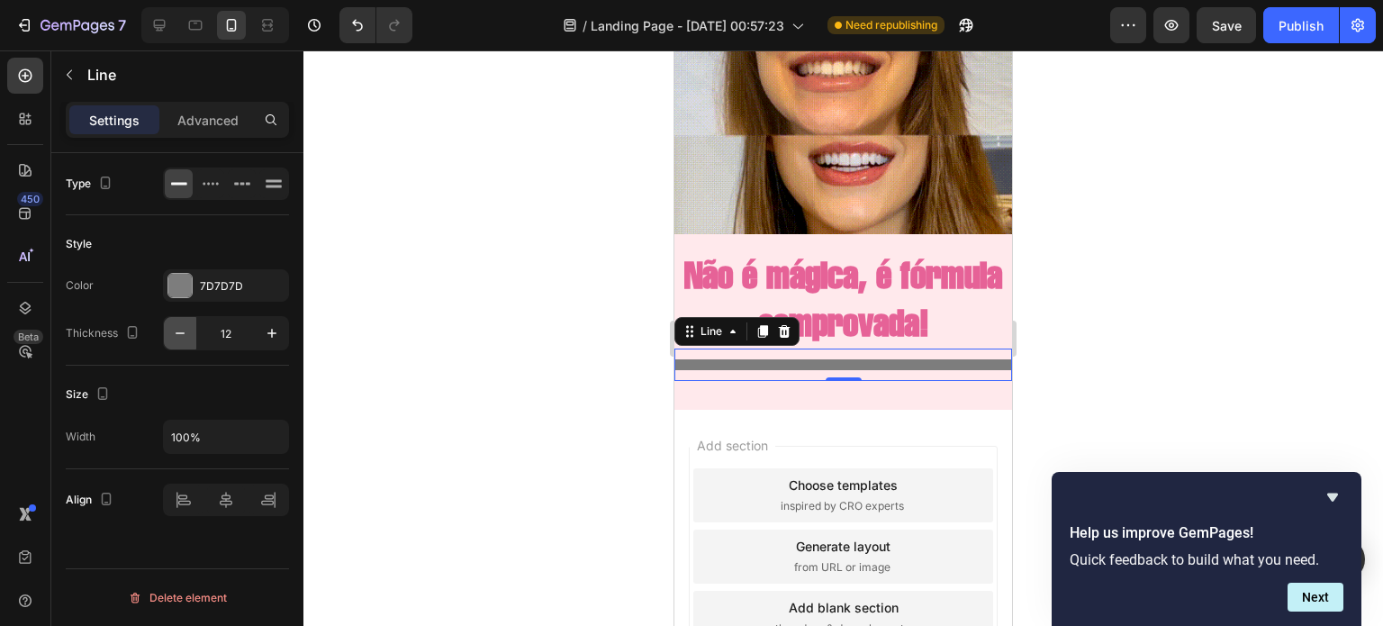
click at [185, 329] on icon "button" at bounding box center [180, 333] width 18 height 18
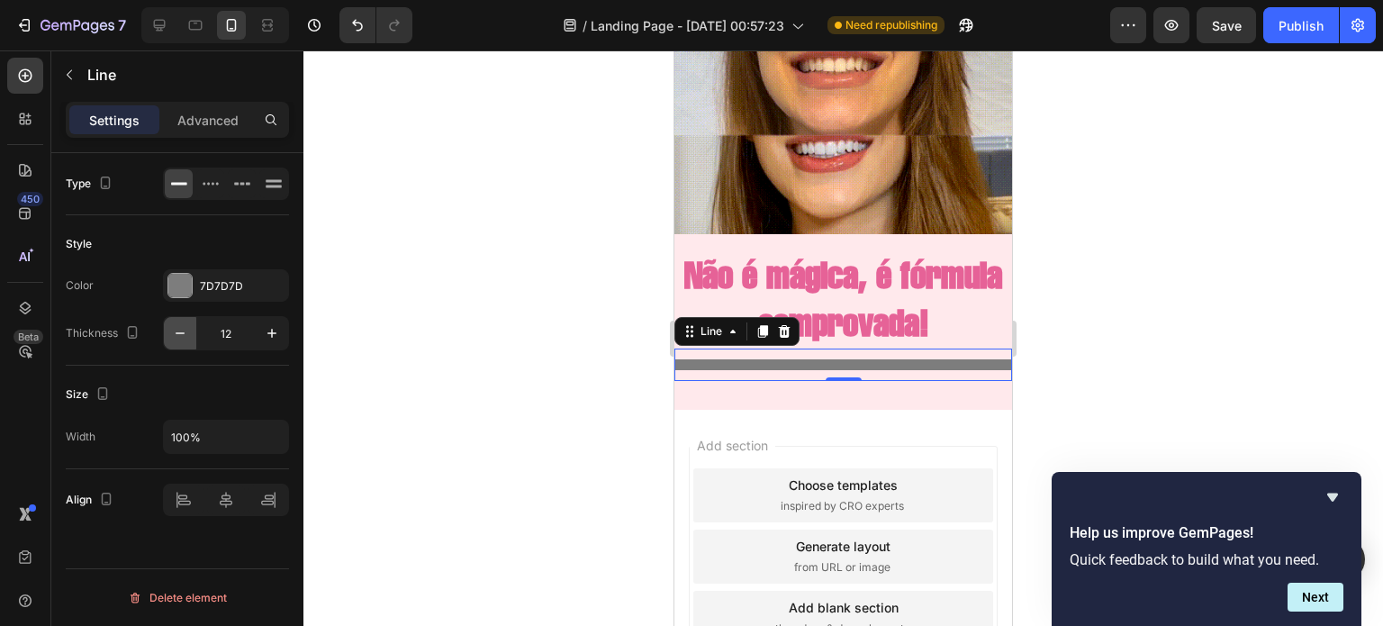
type input "11"
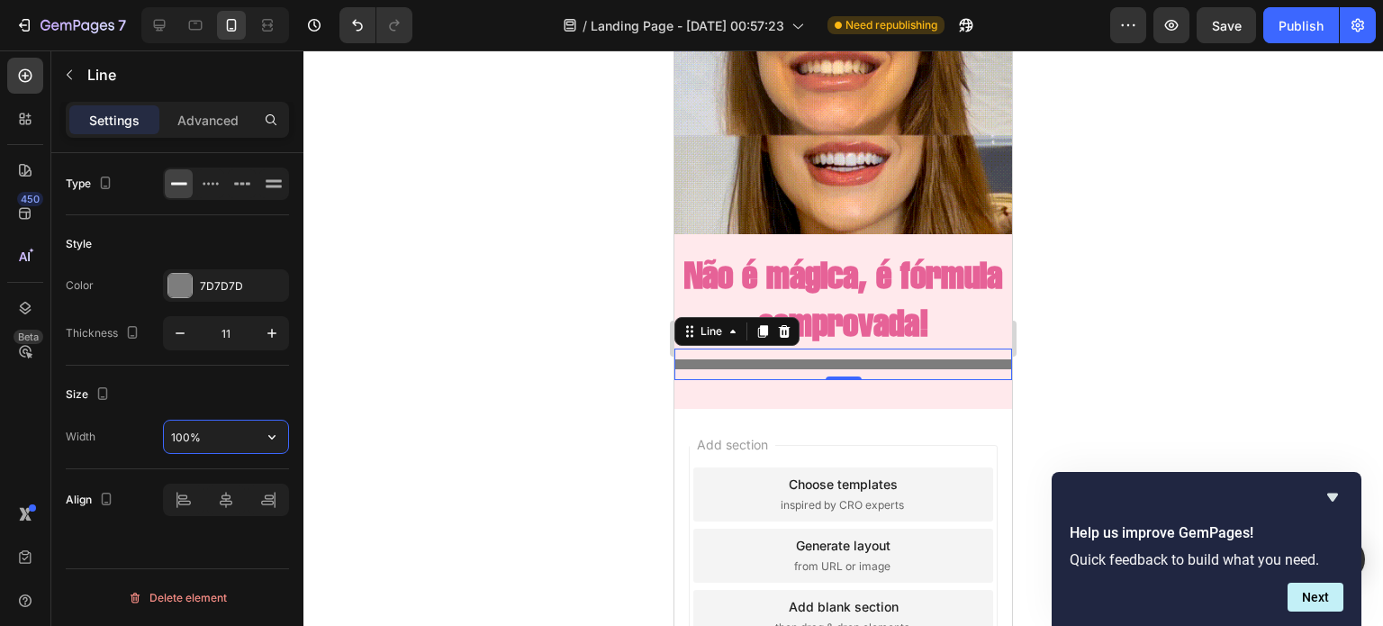
click at [185, 436] on input "100%" at bounding box center [226, 436] width 124 height 32
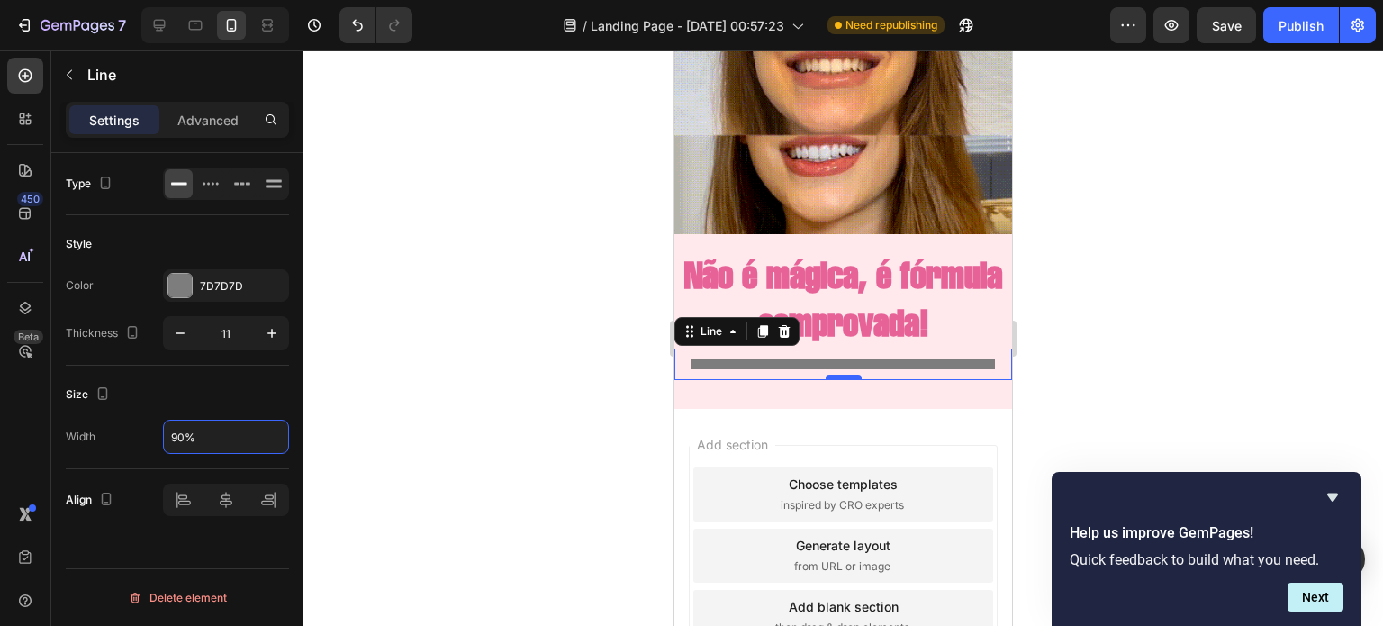
type input "90%"
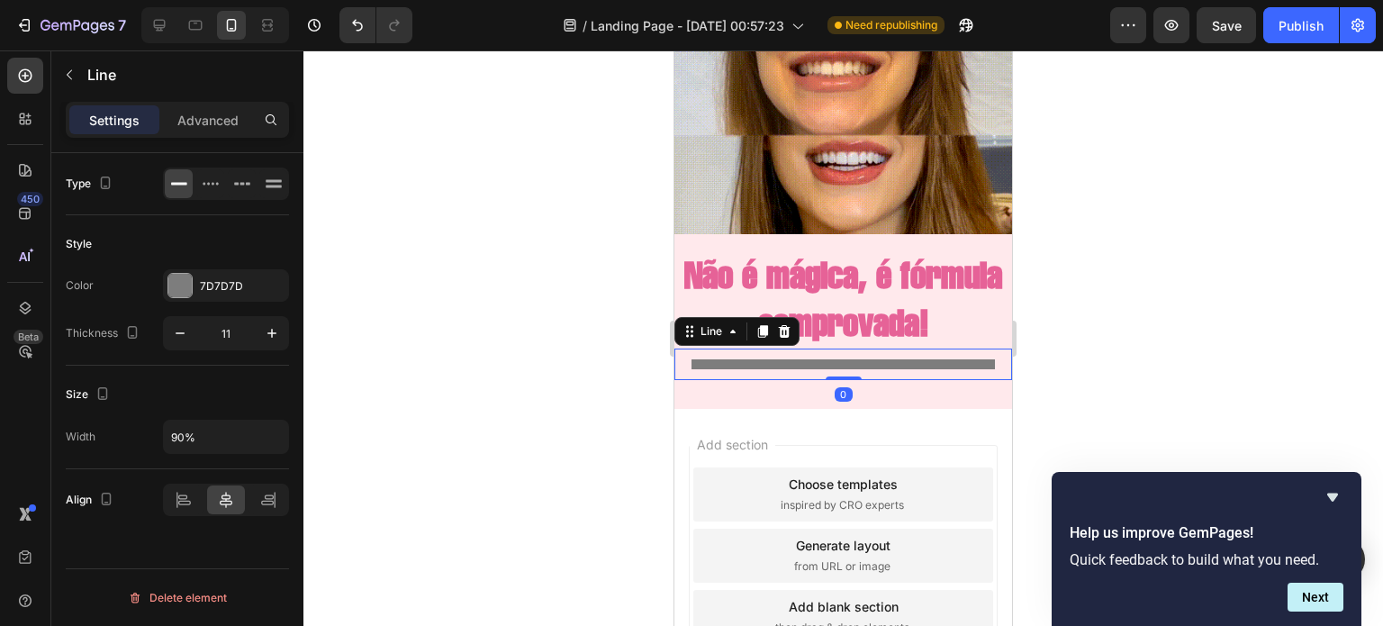
click at [845, 363] on div "Title Line 0" at bounding box center [843, 364] width 338 height 32
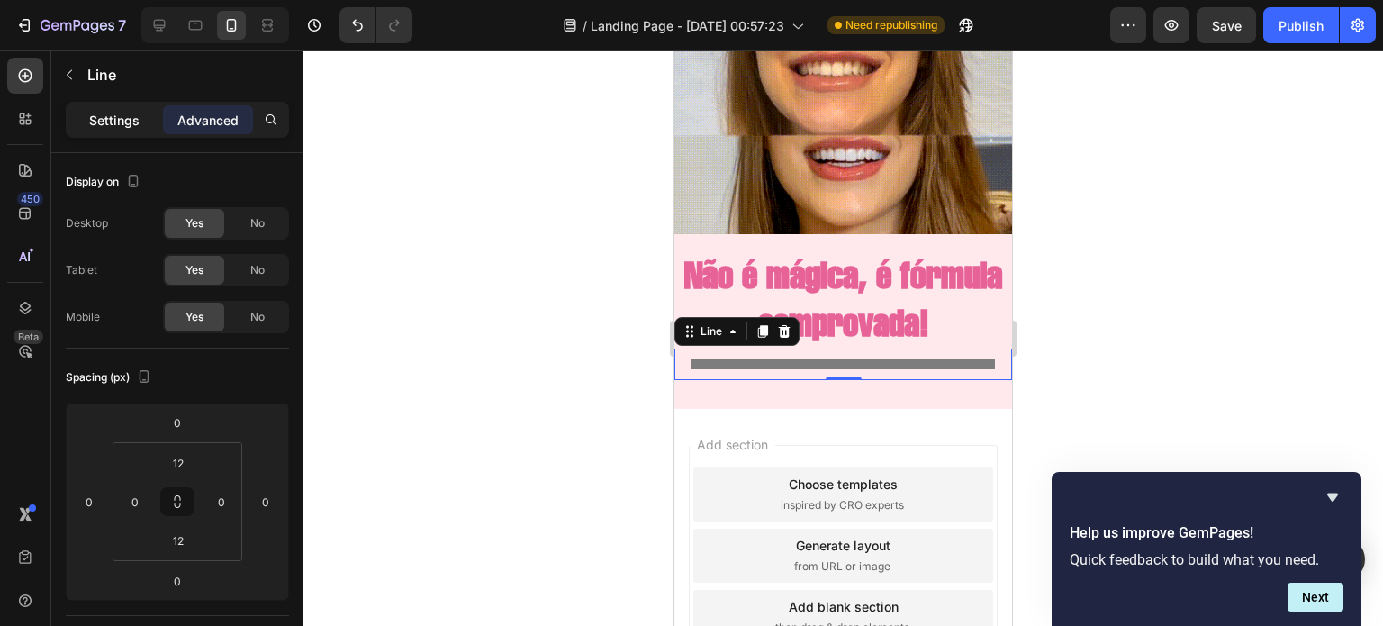
click at [133, 120] on p "Settings" at bounding box center [114, 120] width 50 height 19
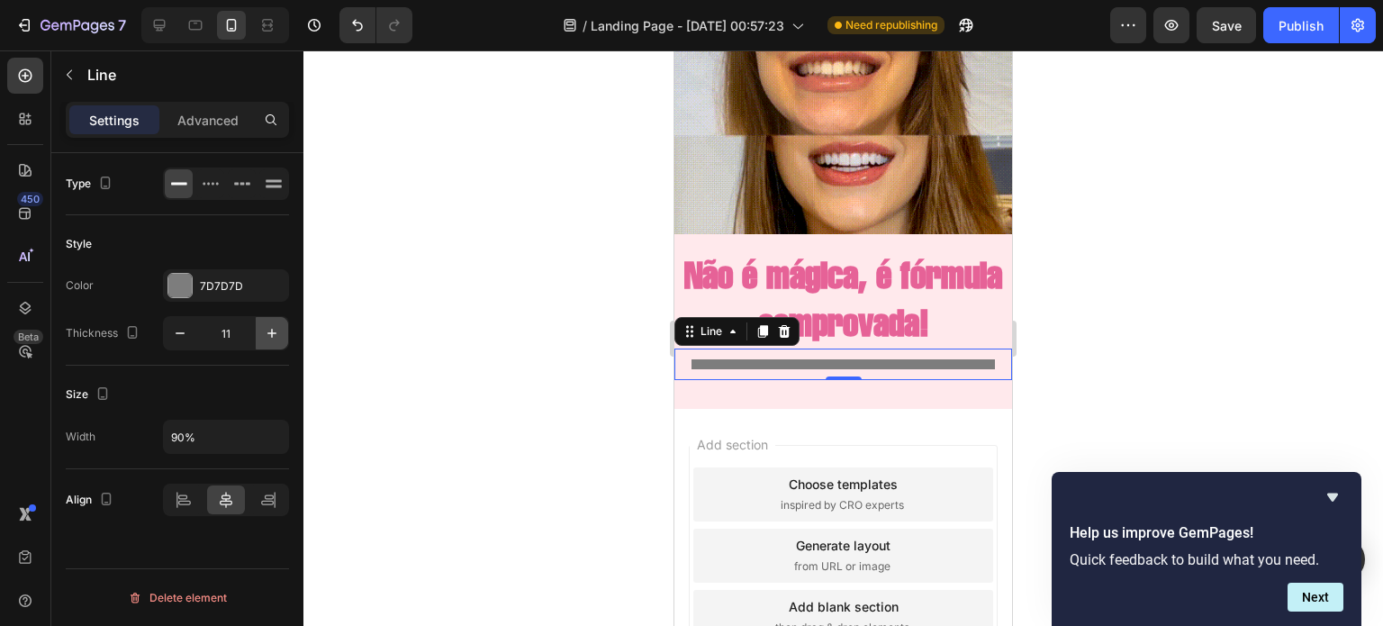
click at [265, 333] on icon "button" at bounding box center [272, 333] width 18 height 18
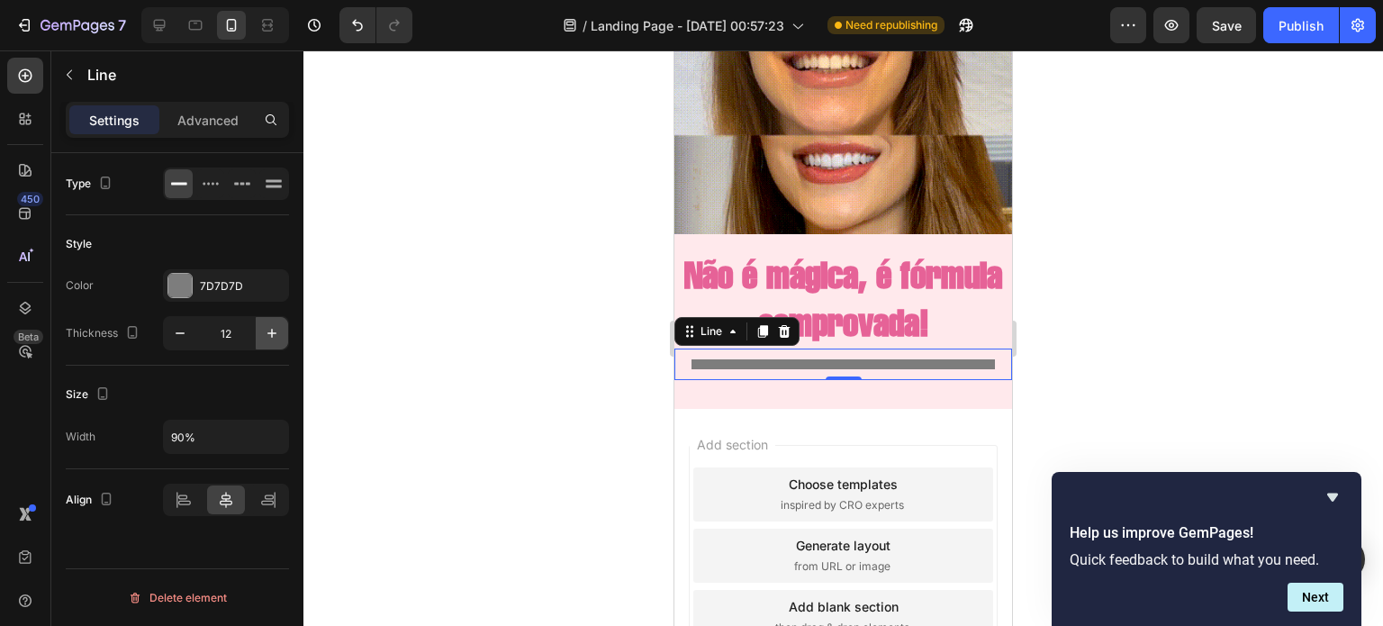
click at [265, 333] on icon "button" at bounding box center [272, 333] width 18 height 18
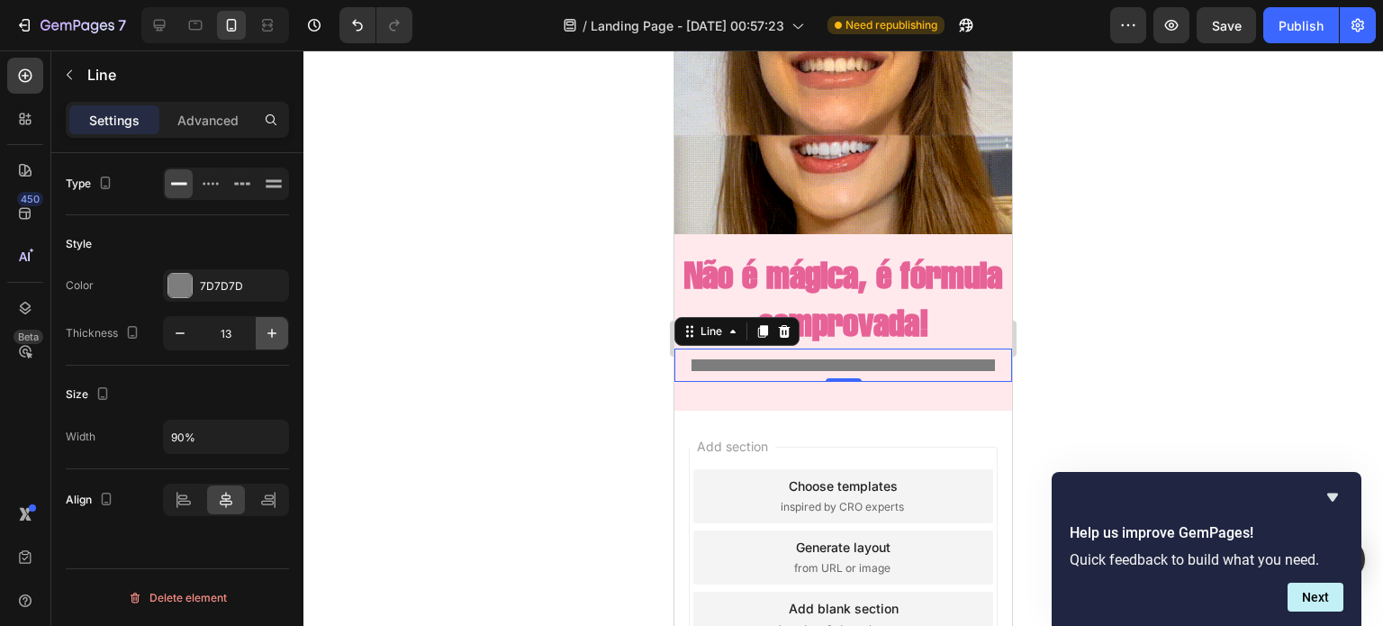
click at [265, 333] on icon "button" at bounding box center [272, 333] width 18 height 18
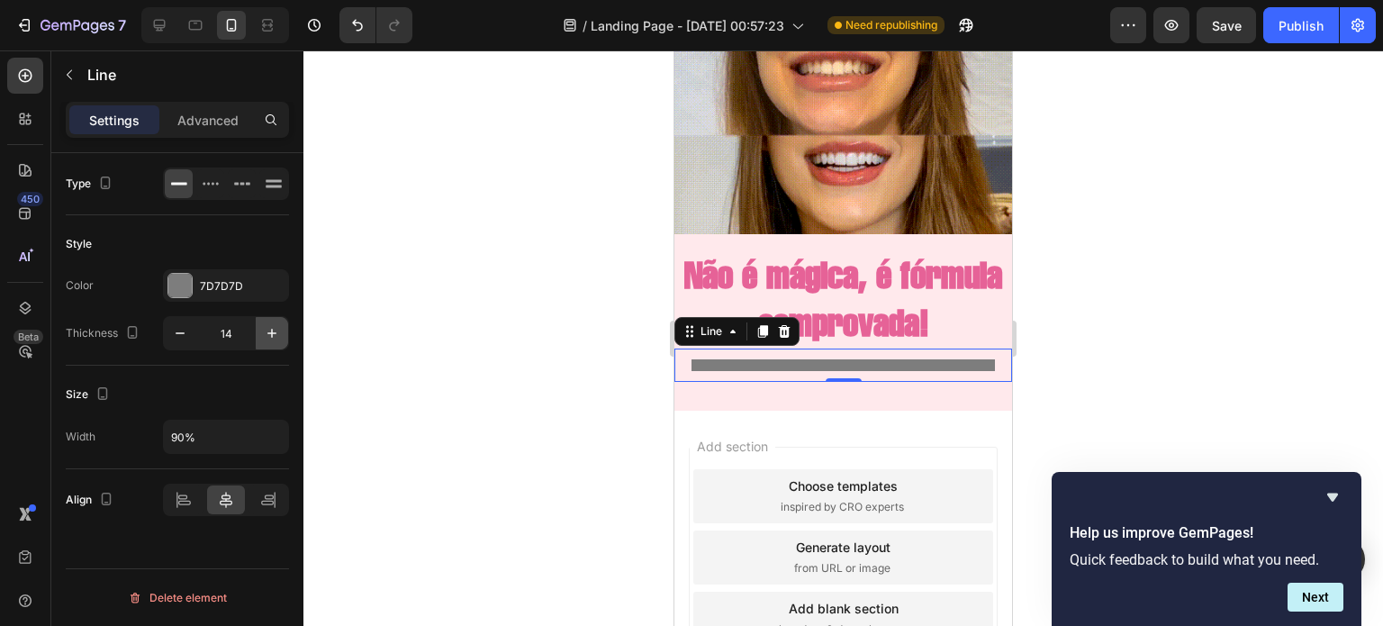
click at [265, 333] on icon "button" at bounding box center [272, 333] width 18 height 18
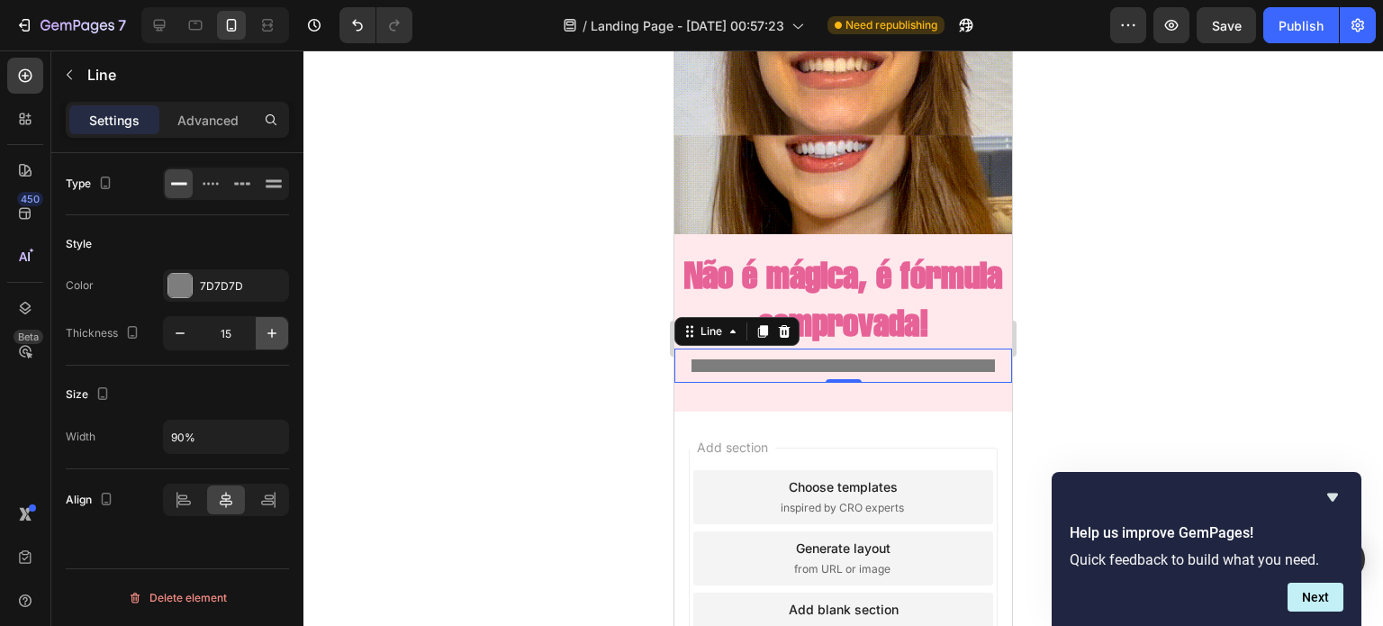
click at [265, 333] on icon "button" at bounding box center [272, 333] width 18 height 18
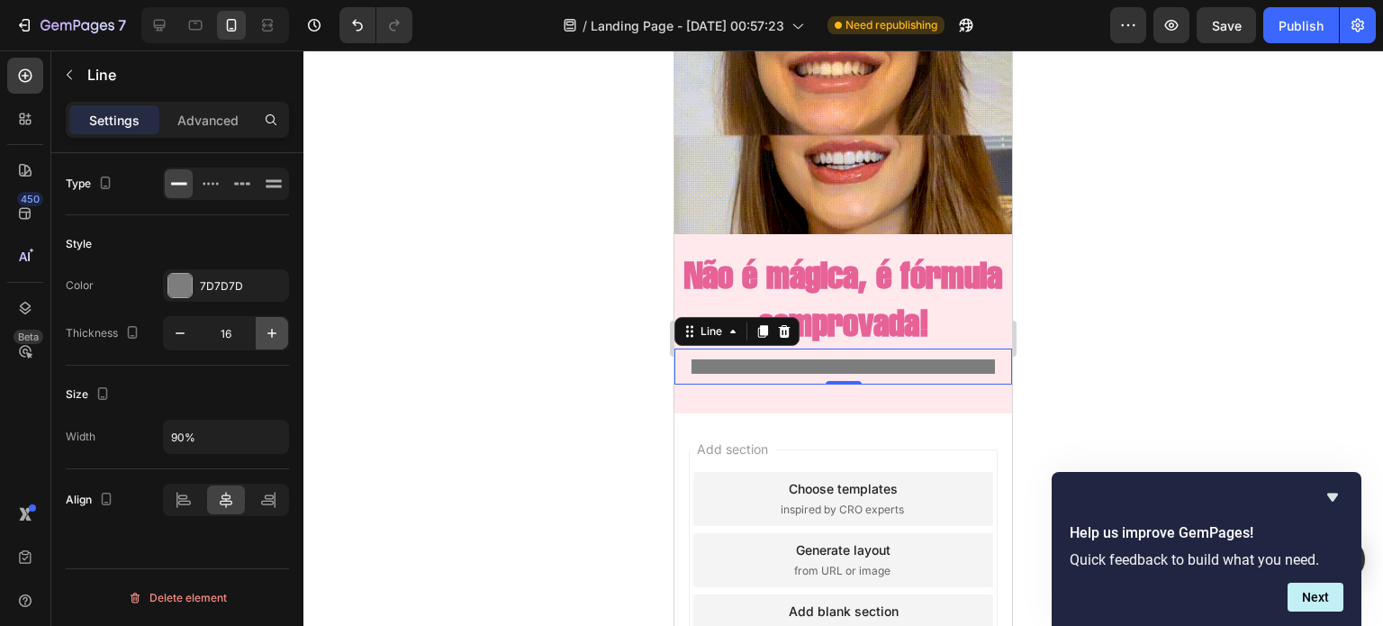
click at [265, 333] on icon "button" at bounding box center [272, 333] width 18 height 18
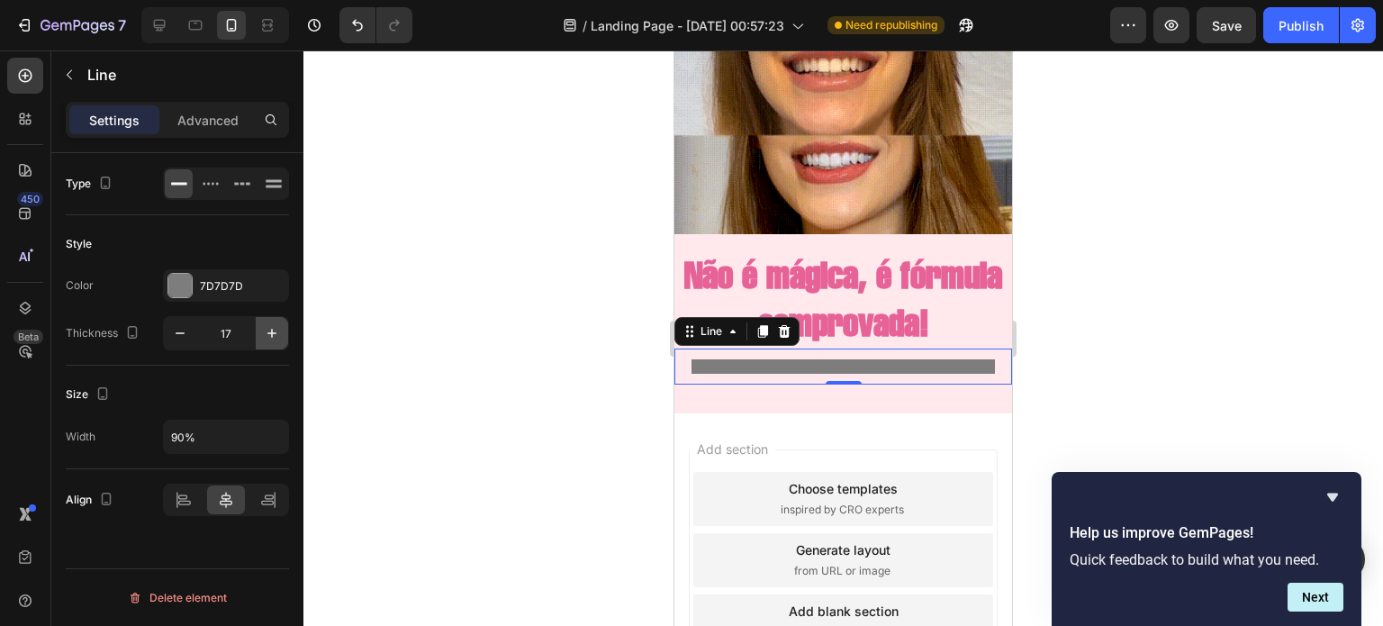
click at [265, 333] on icon "button" at bounding box center [272, 333] width 18 height 18
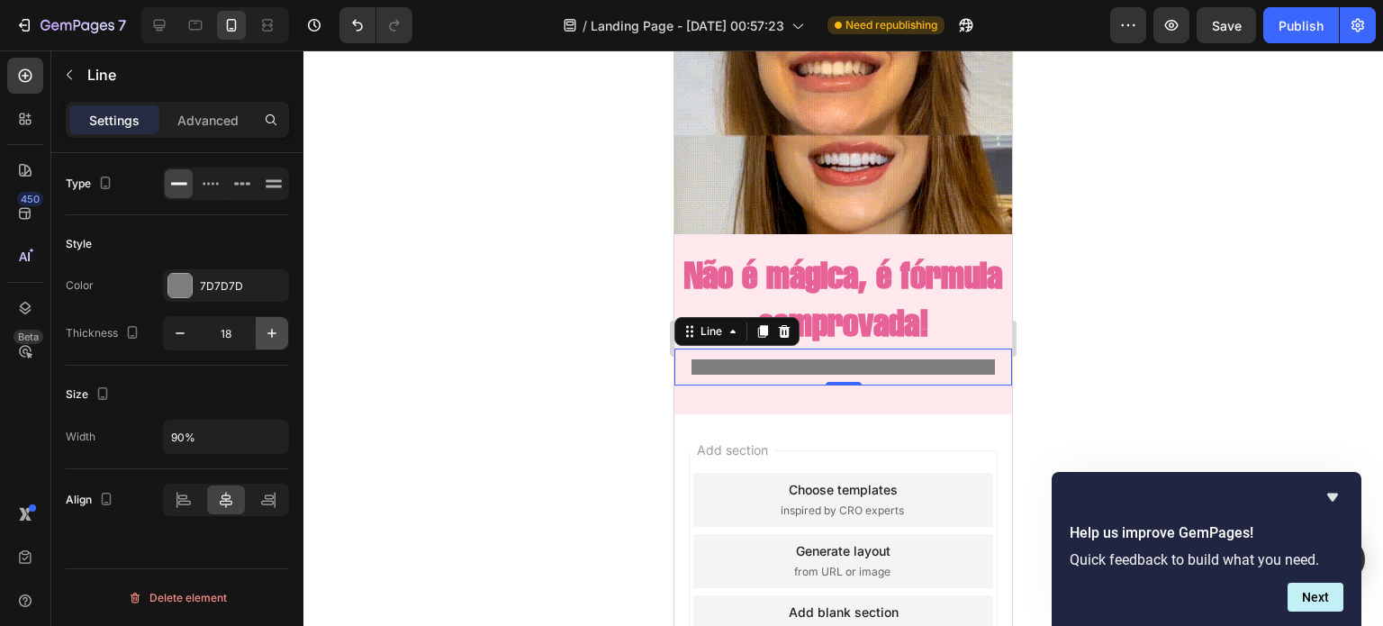
click at [265, 333] on icon "button" at bounding box center [272, 333] width 18 height 18
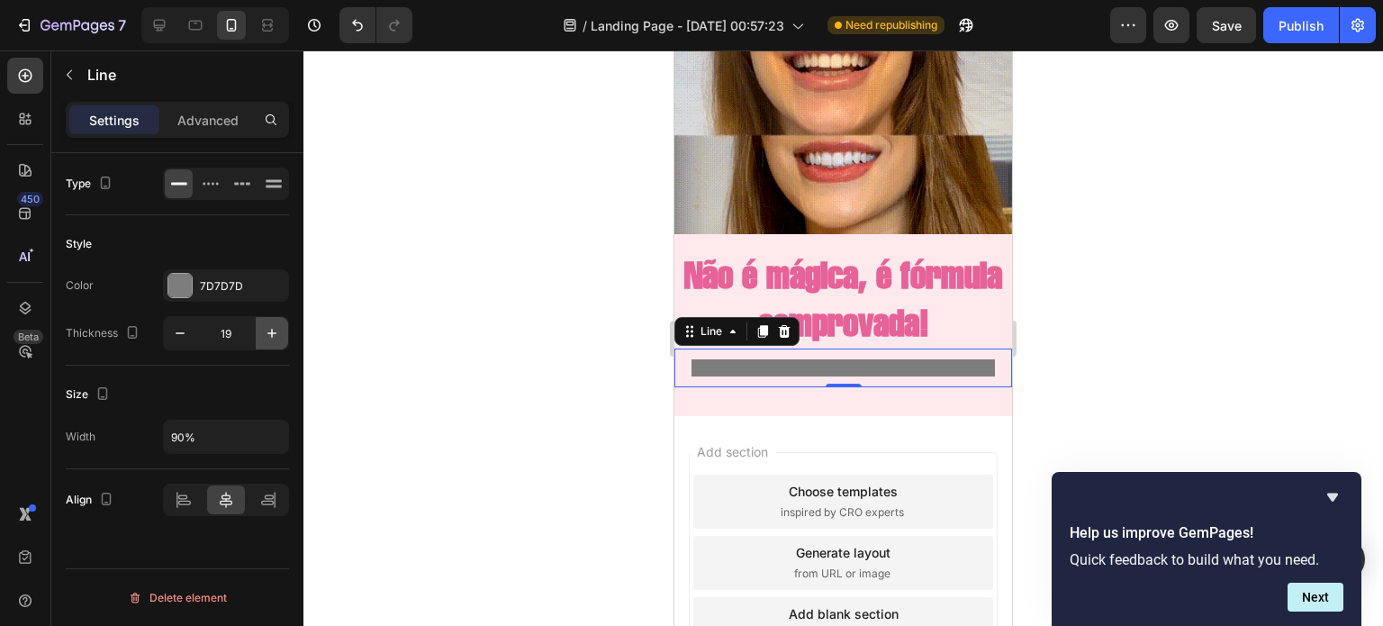
click at [265, 333] on icon "button" at bounding box center [272, 333] width 18 height 18
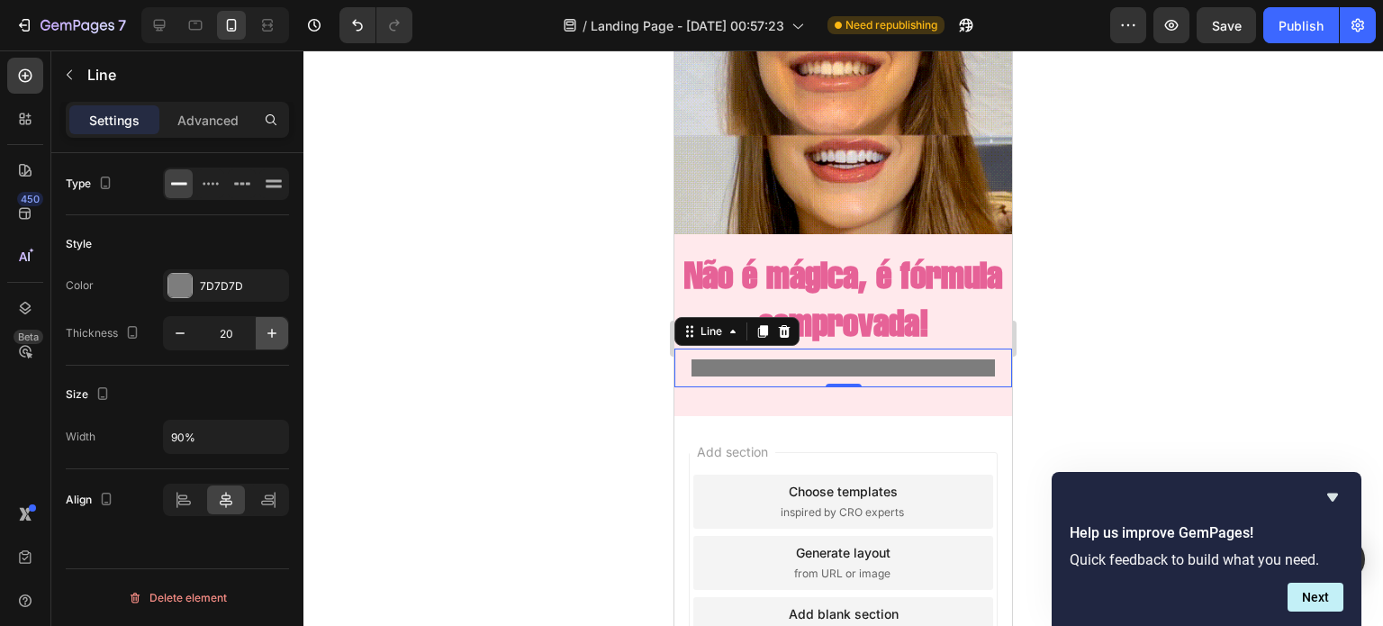
click at [265, 333] on icon "button" at bounding box center [272, 333] width 18 height 18
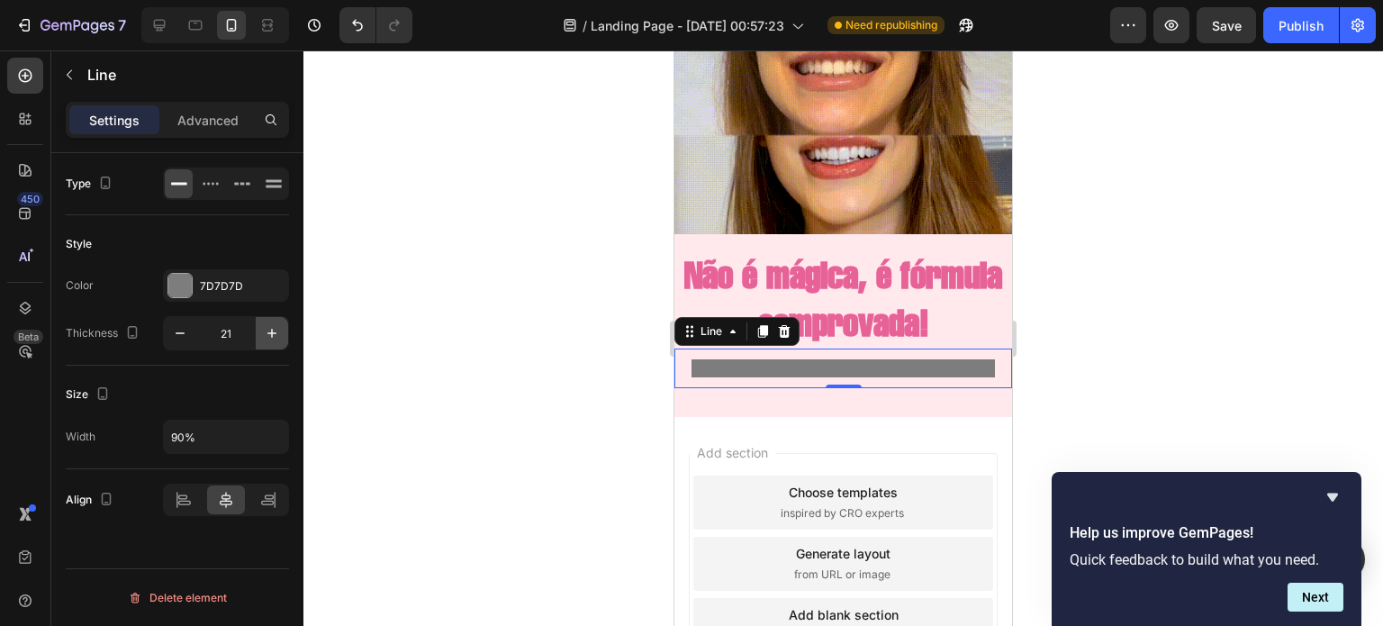
click at [265, 333] on icon "button" at bounding box center [272, 333] width 18 height 18
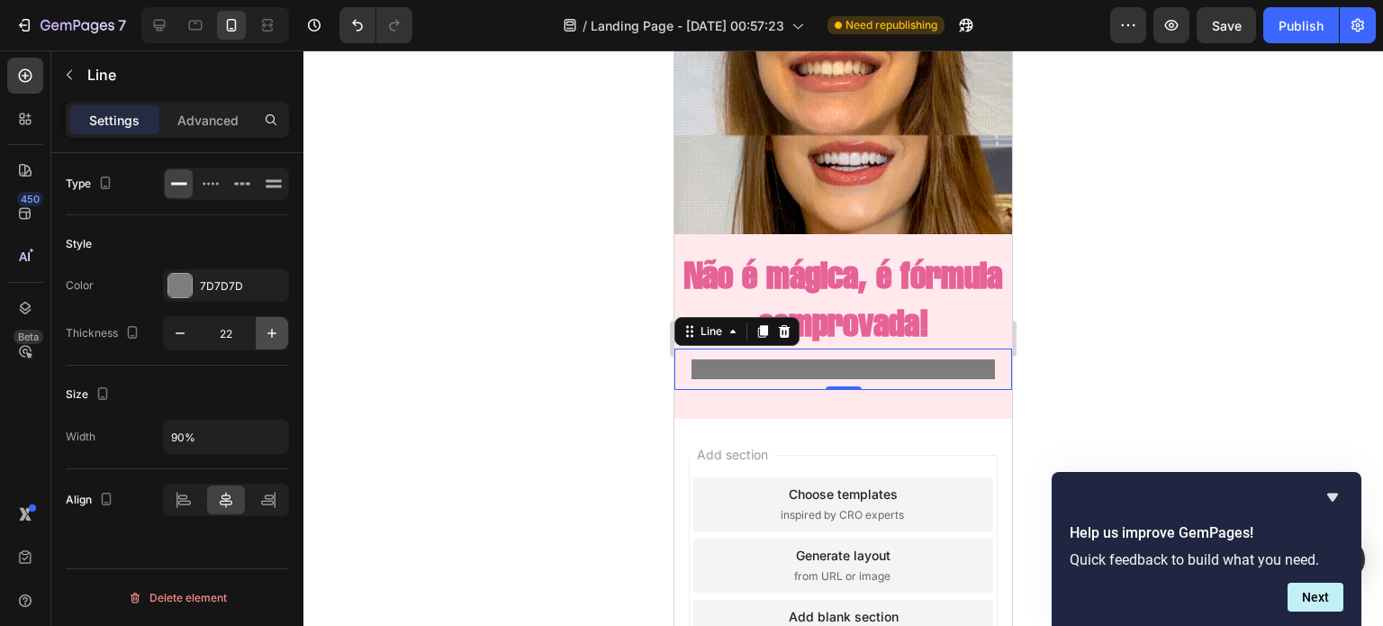
click at [265, 333] on icon "button" at bounding box center [272, 333] width 18 height 18
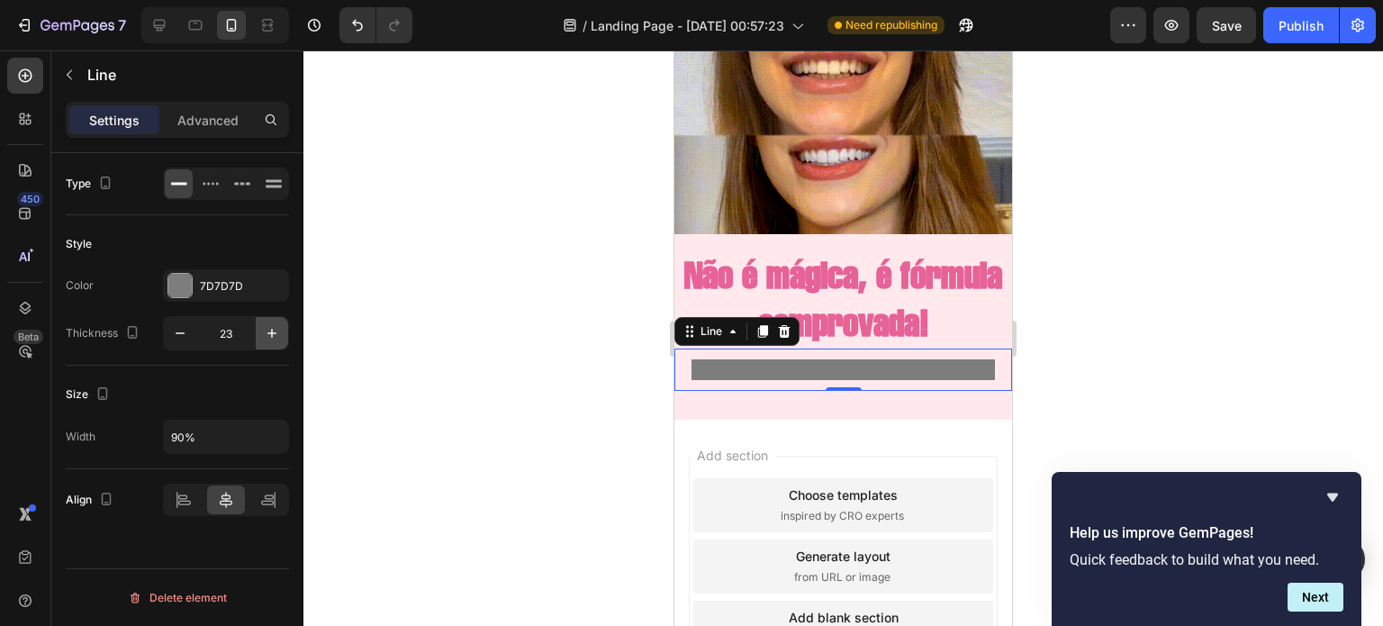
click at [265, 333] on icon "button" at bounding box center [272, 333] width 18 height 18
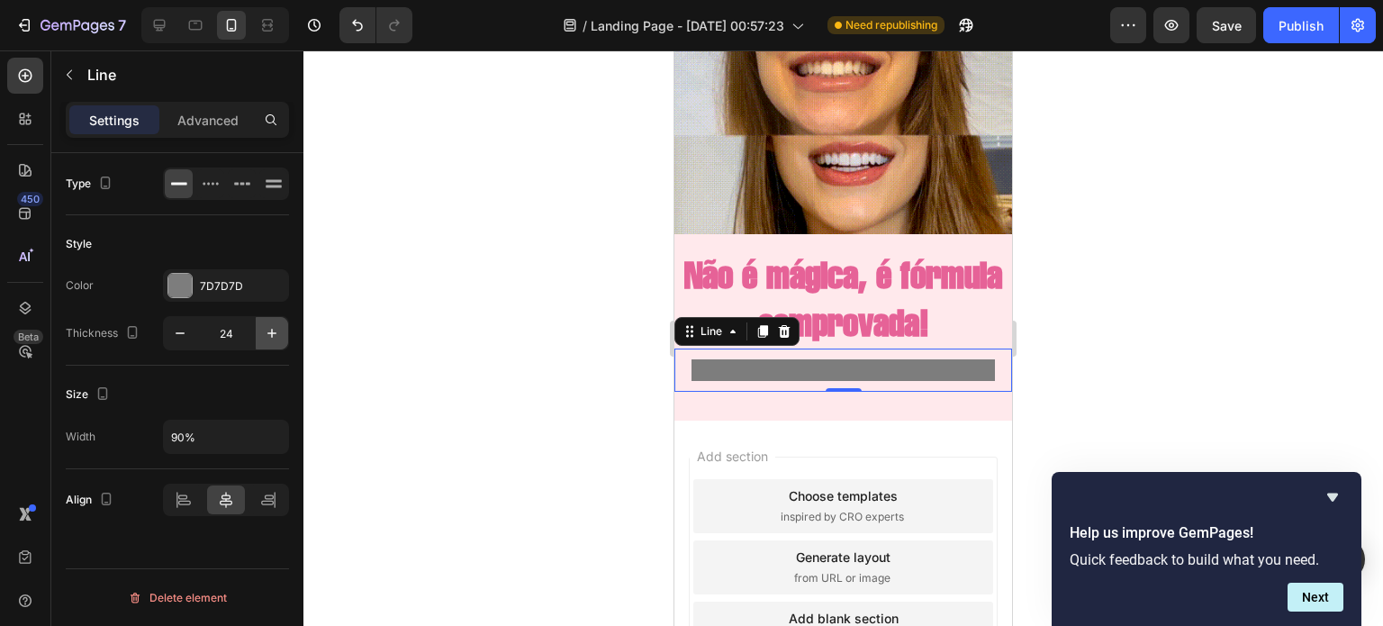
click at [265, 333] on icon "button" at bounding box center [272, 333] width 18 height 18
click at [180, 334] on icon "button" at bounding box center [180, 333] width 18 height 18
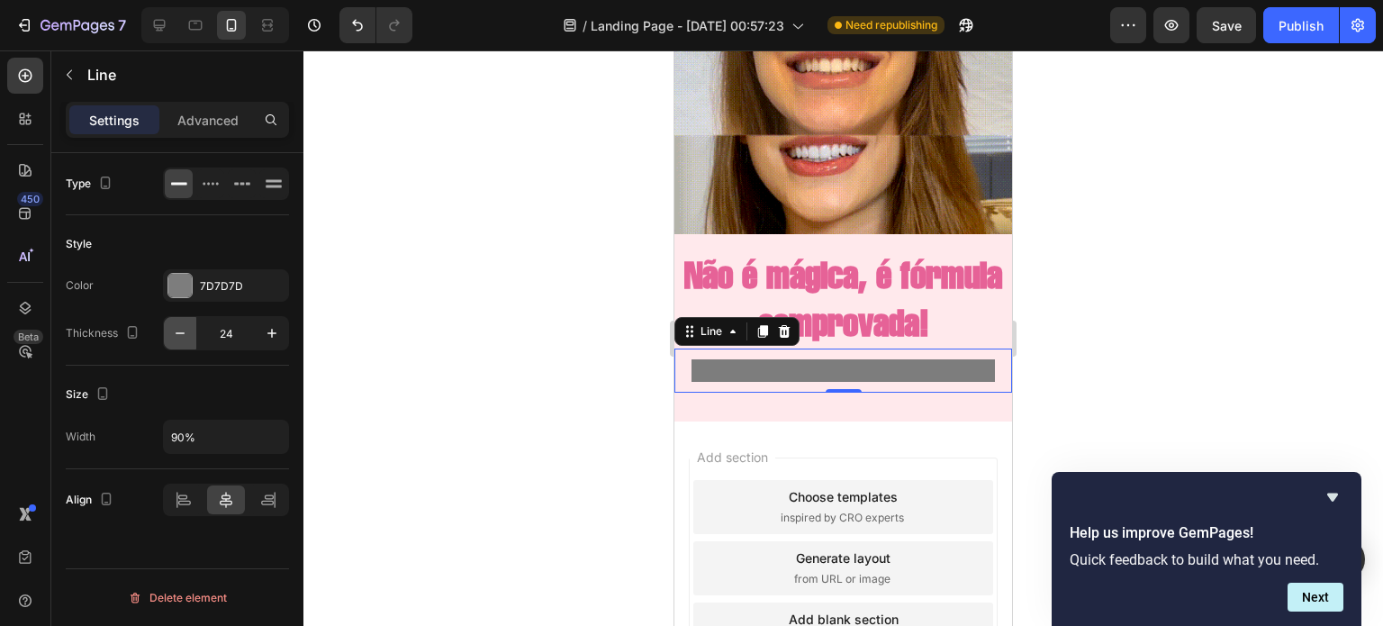
click at [180, 334] on icon "button" at bounding box center [180, 333] width 18 height 18
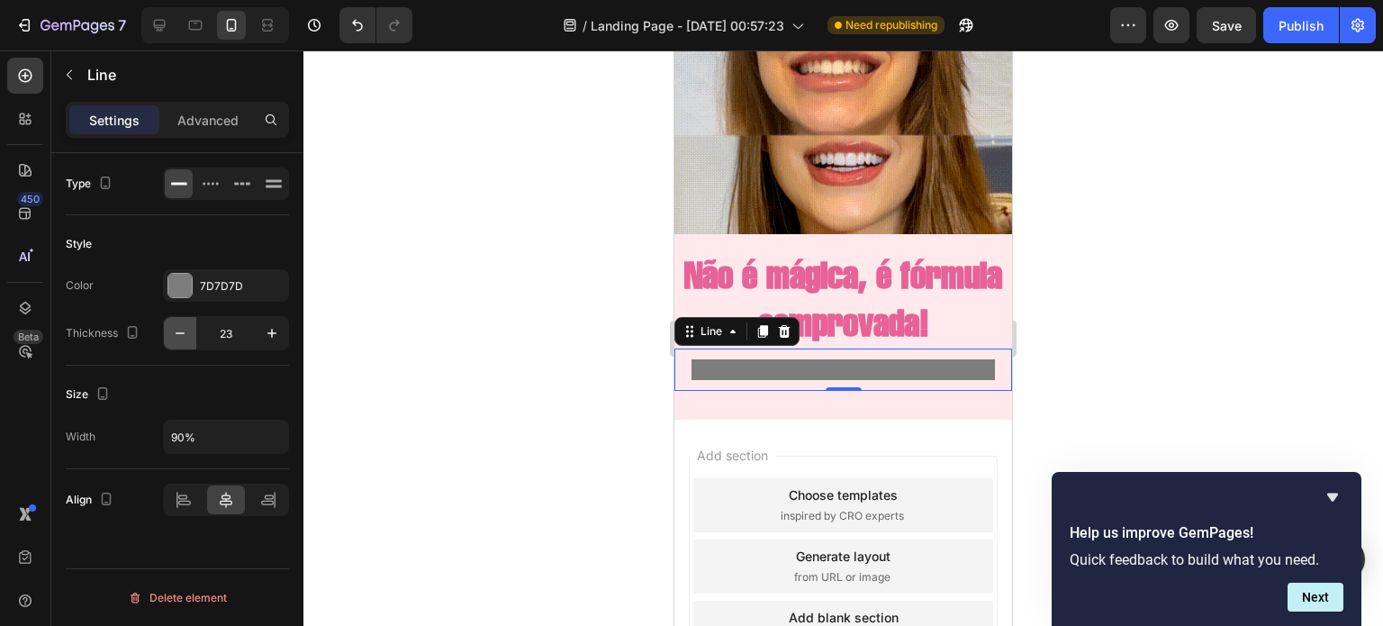
click at [180, 334] on icon "button" at bounding box center [180, 333] width 18 height 18
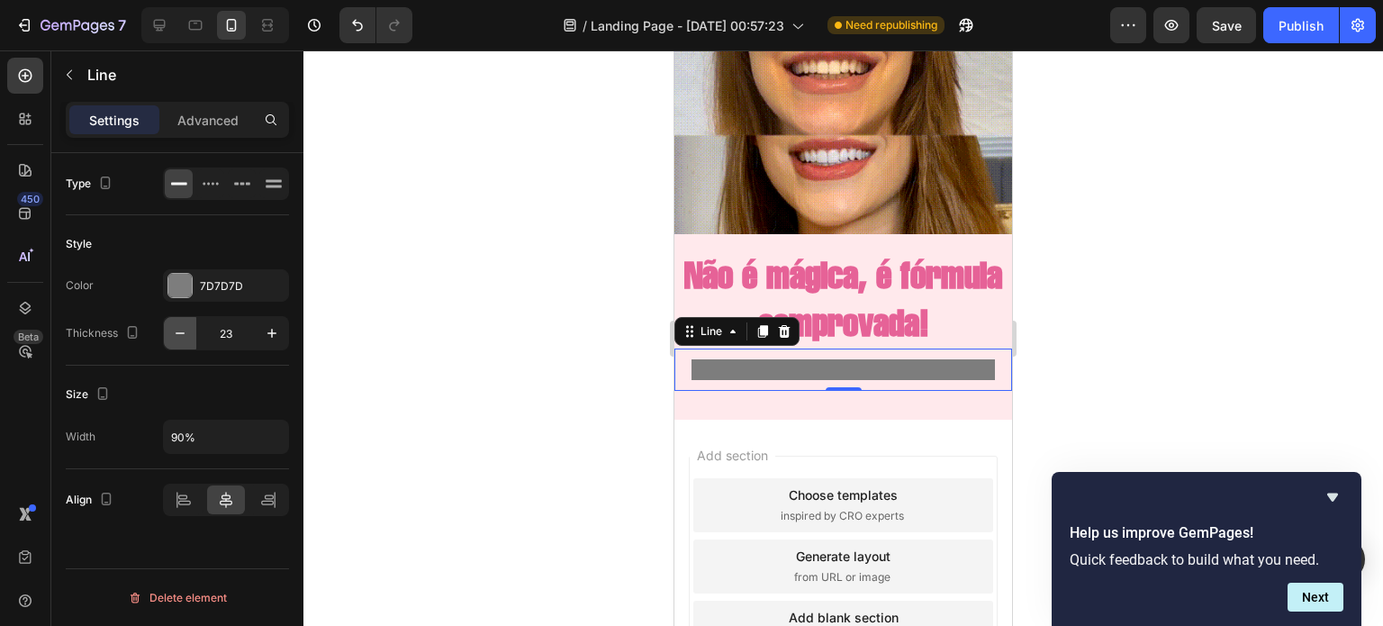
type input "22"
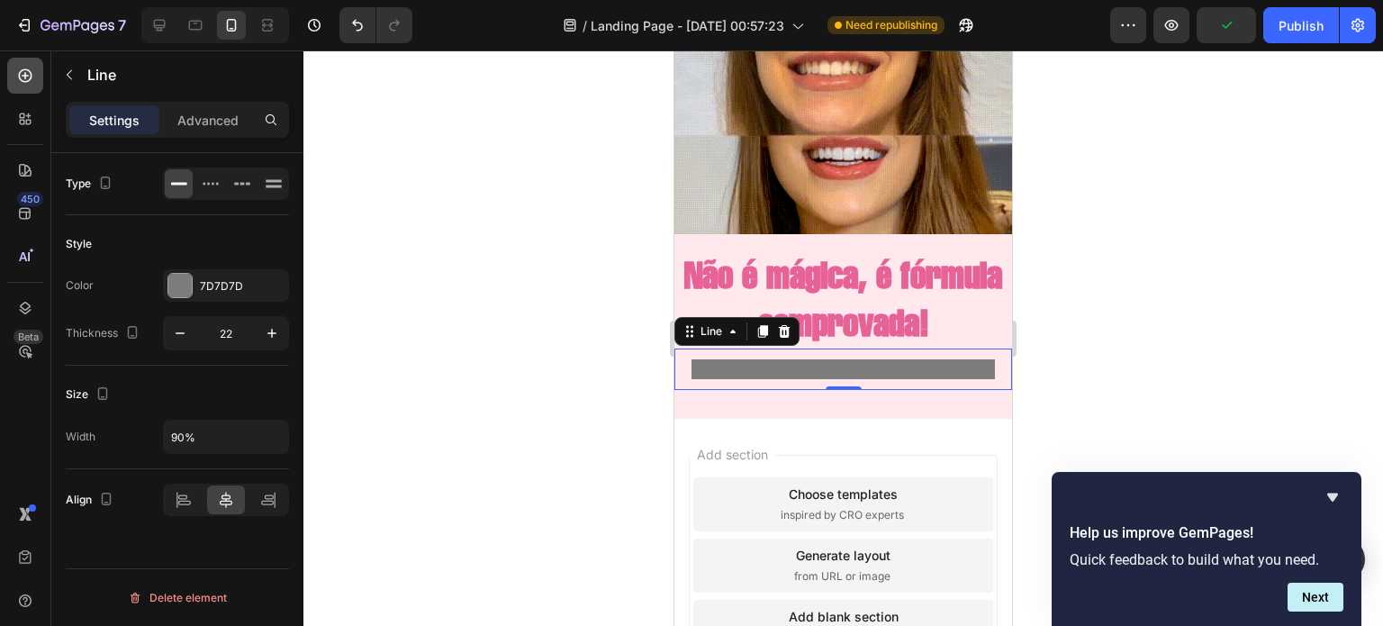
click at [23, 77] on icon at bounding box center [25, 76] width 18 height 18
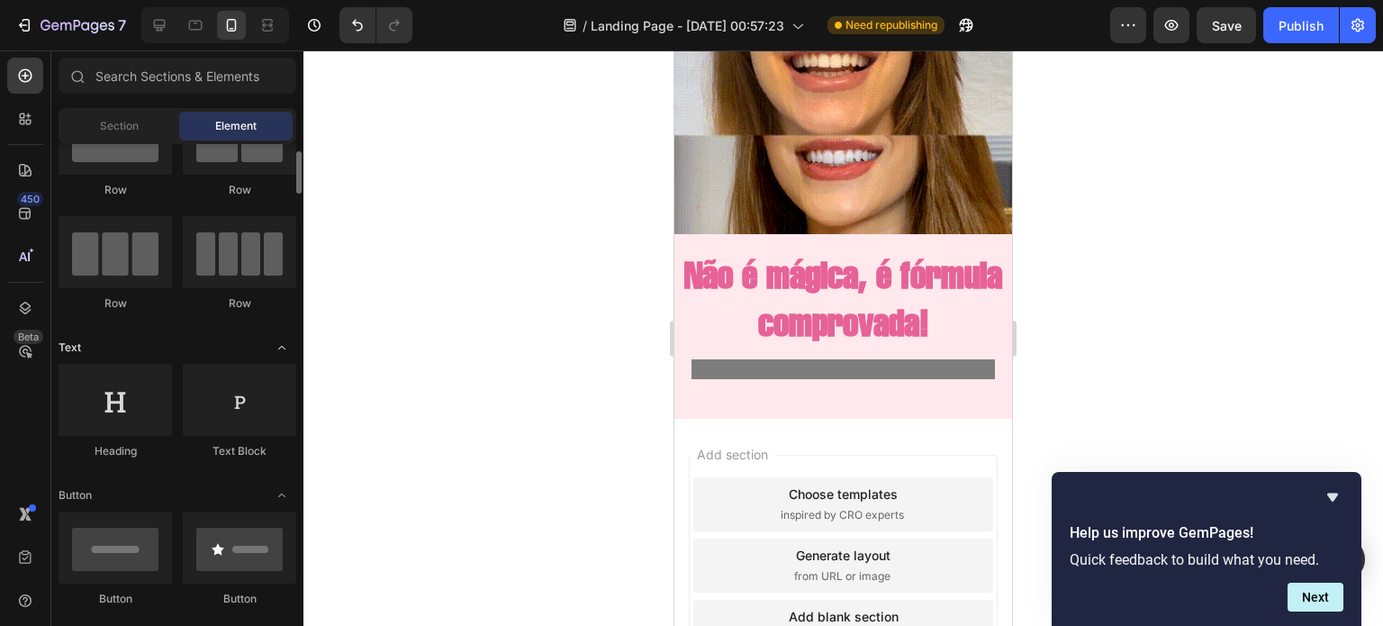
scroll to position [82, 0]
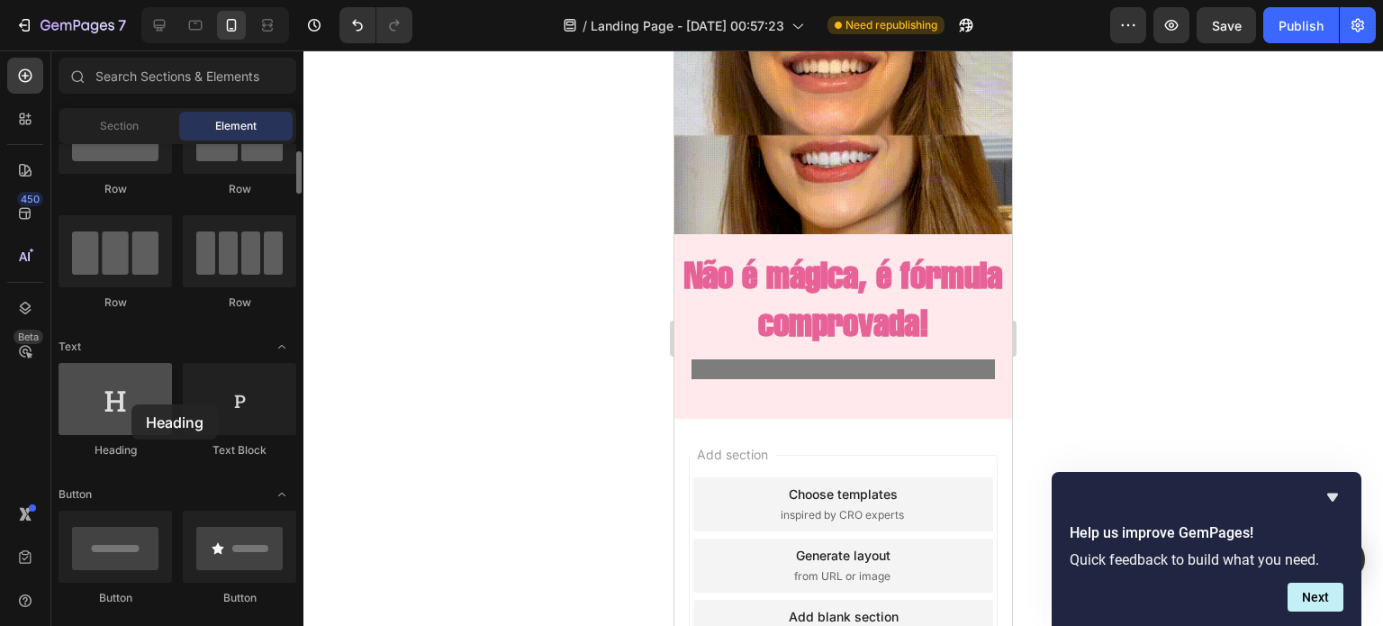
drag, startPoint x: 145, startPoint y: 402, endPoint x: 126, endPoint y: 398, distance: 19.4
click at [126, 398] on div at bounding box center [115, 399] width 113 height 72
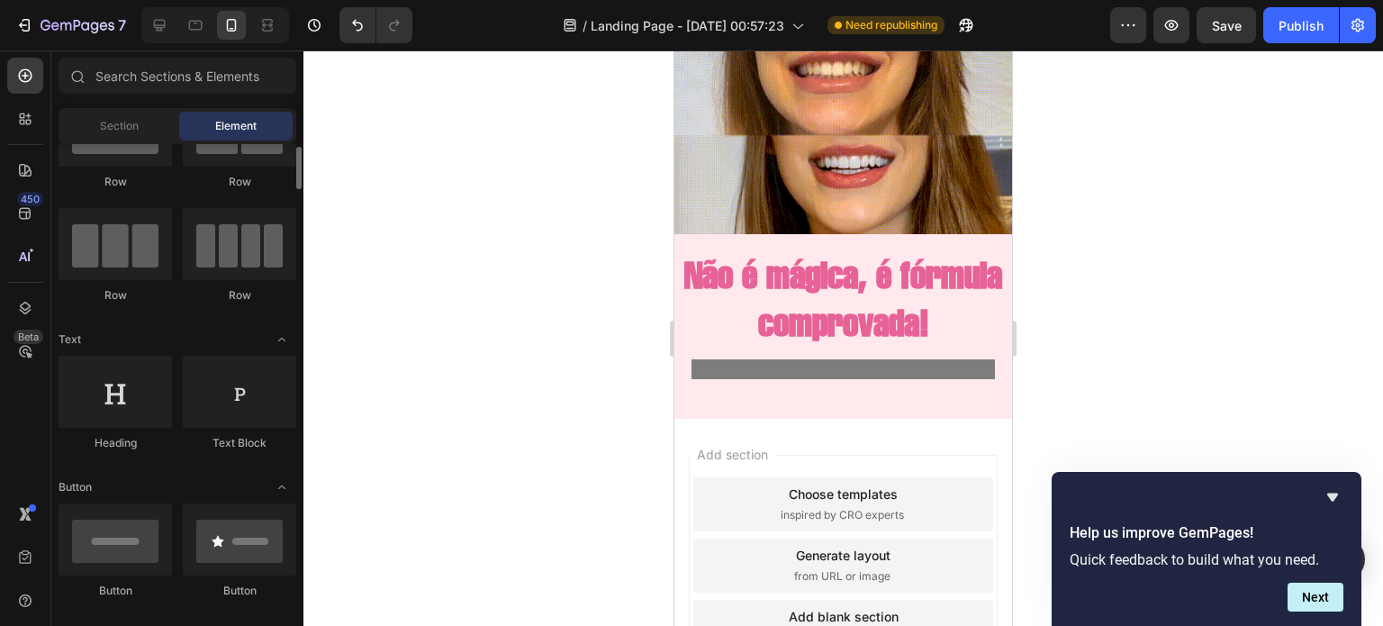
scroll to position [66, 0]
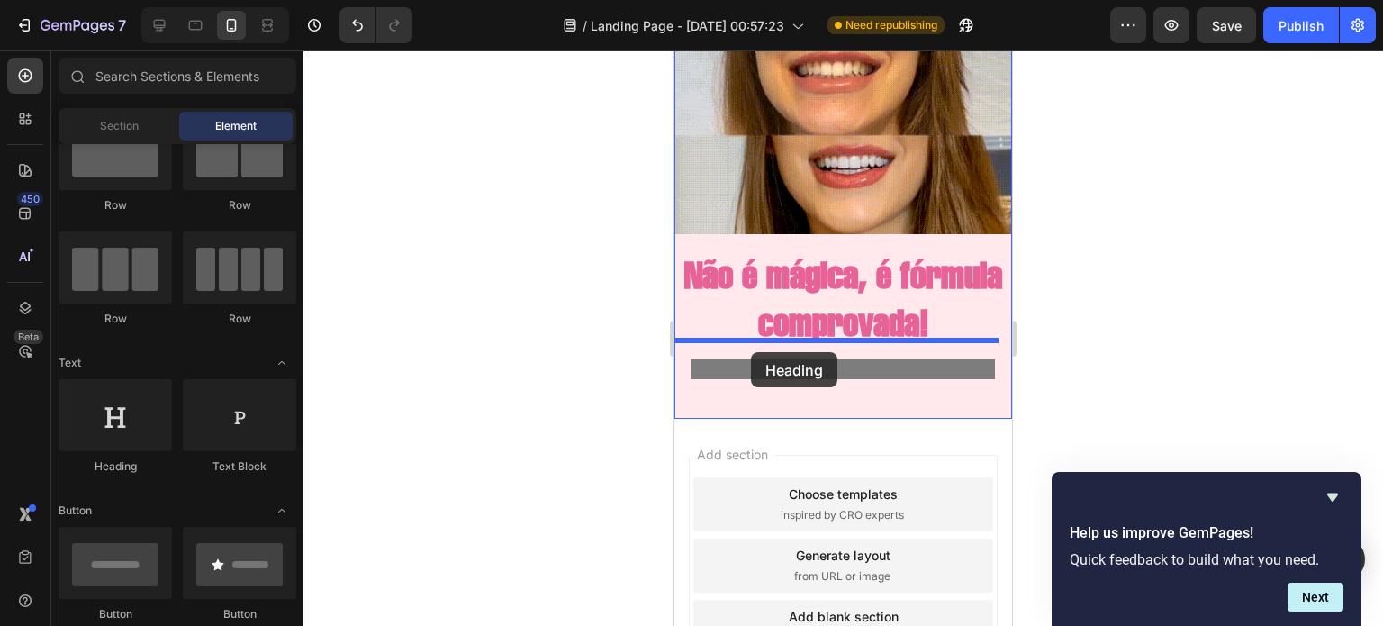
drag, startPoint x: 775, startPoint y: 488, endPoint x: 751, endPoint y: 352, distance: 138.1
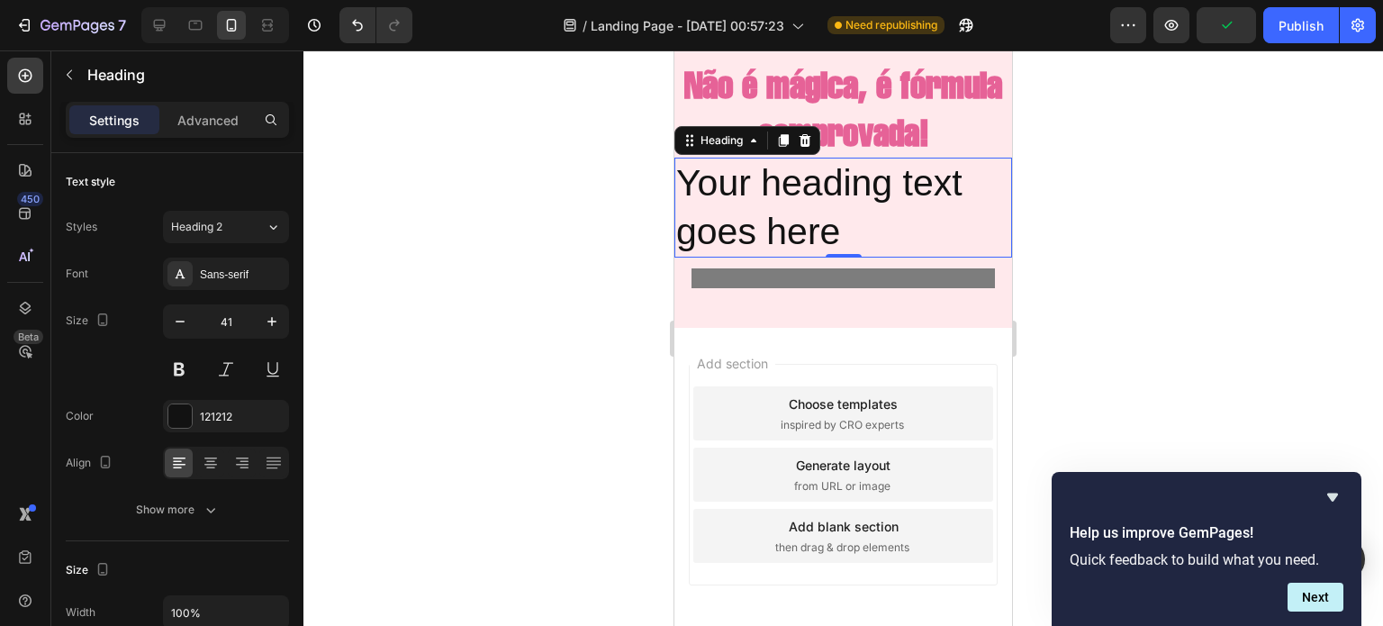
scroll to position [1428, 0]
click at [832, 257] on h2 "Your heading text goes here" at bounding box center [843, 208] width 338 height 100
click at [832, 256] on p "Your heading text goes here" at bounding box center [843, 207] width 334 height 96
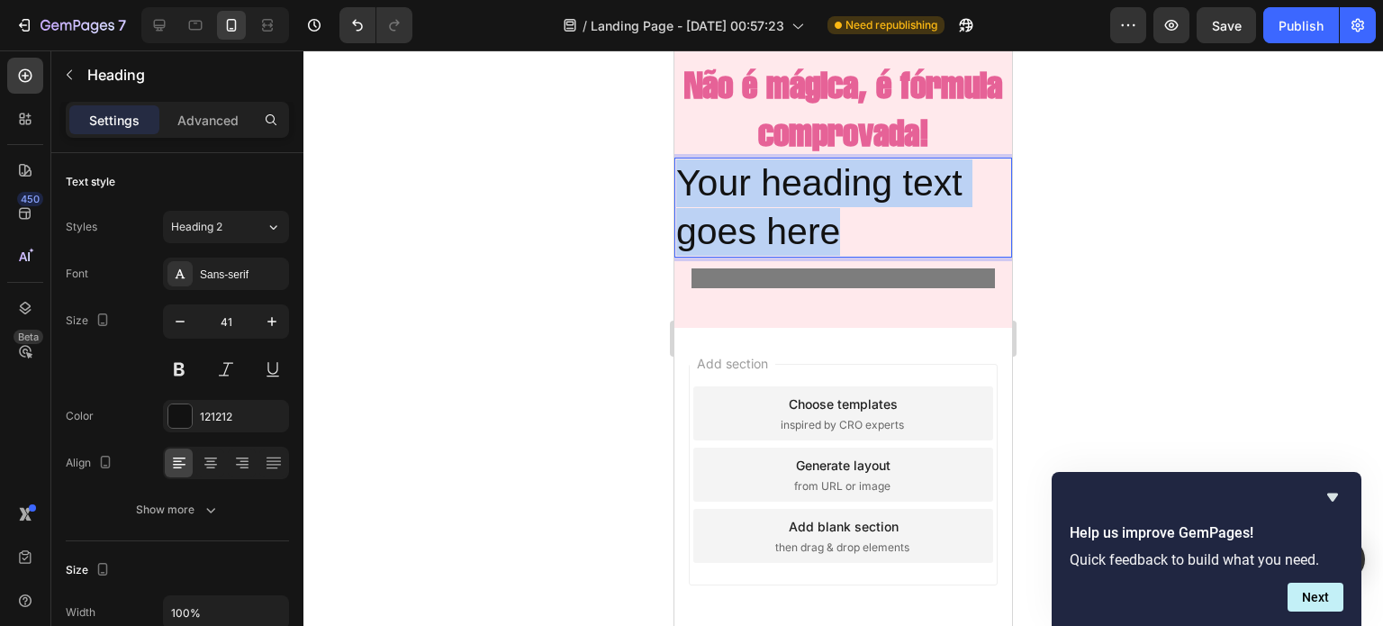
click at [832, 256] on p "Your heading text goes here" at bounding box center [843, 207] width 334 height 96
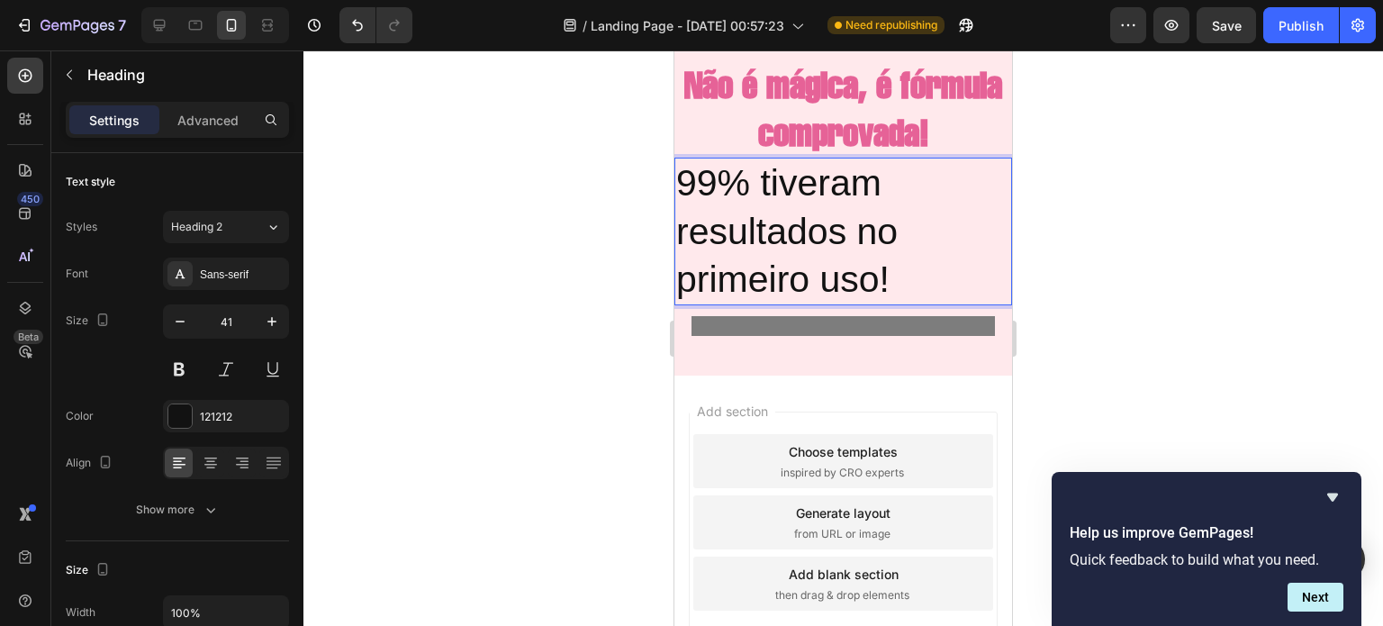
click at [821, 303] on p "99% tiveram resultados no primeiro uso!" at bounding box center [843, 231] width 334 height 144
click at [265, 459] on icon at bounding box center [274, 463] width 18 height 18
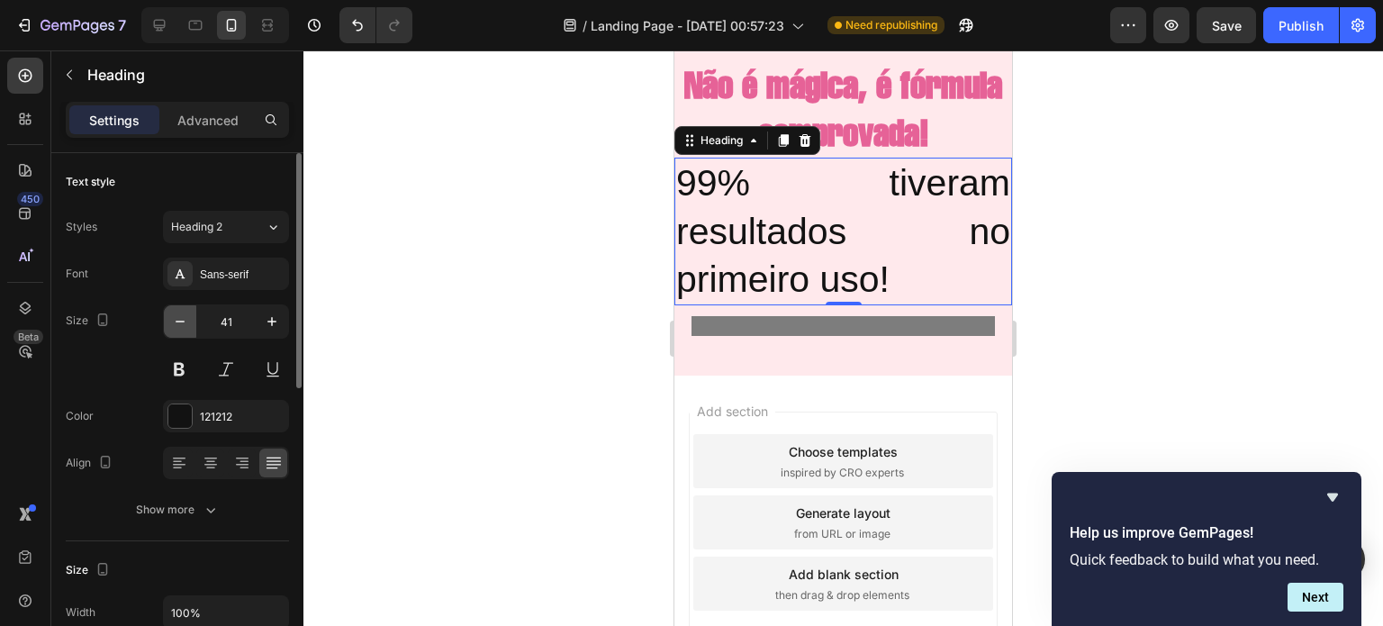
click at [180, 319] on icon "button" at bounding box center [180, 321] width 18 height 18
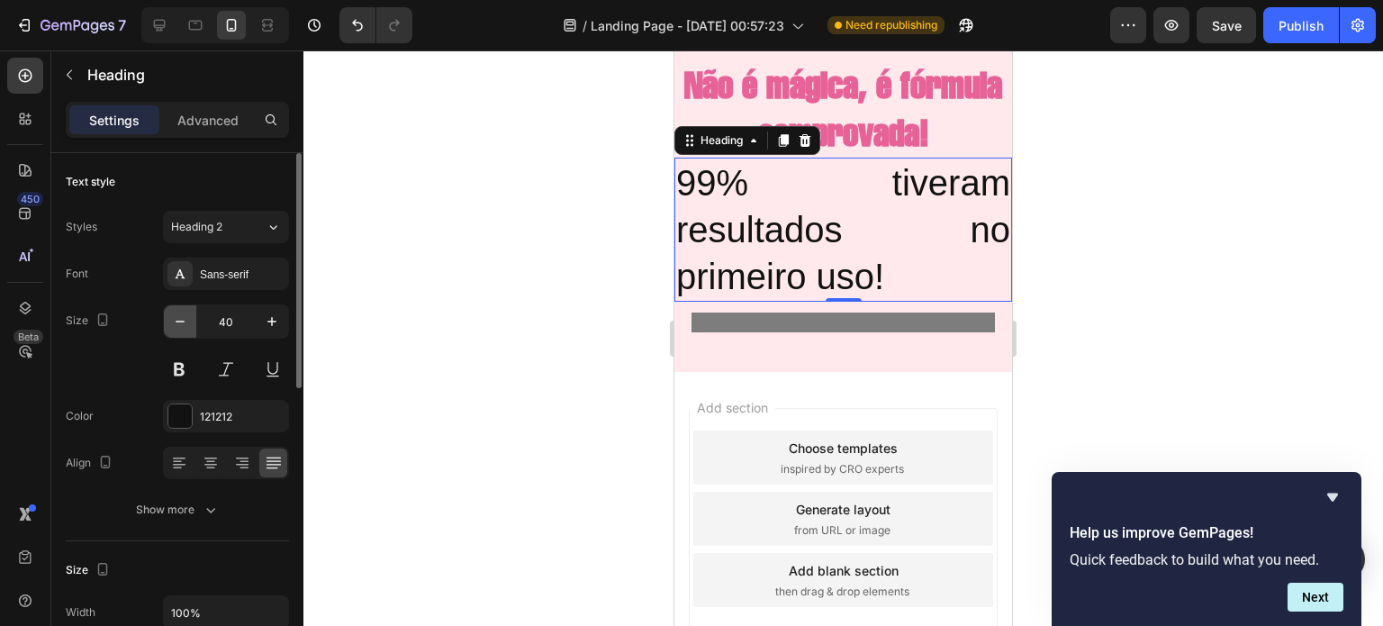
click at [180, 319] on icon "button" at bounding box center [180, 321] width 18 height 18
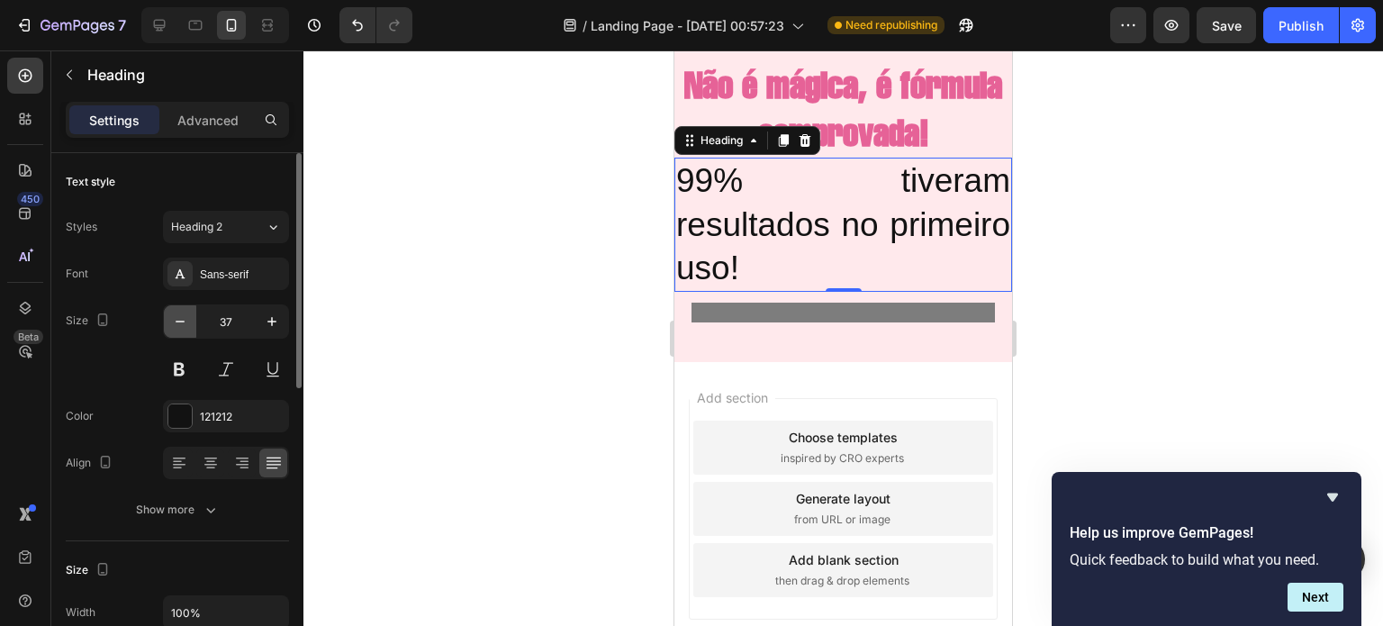
click at [180, 319] on icon "button" at bounding box center [180, 321] width 18 height 18
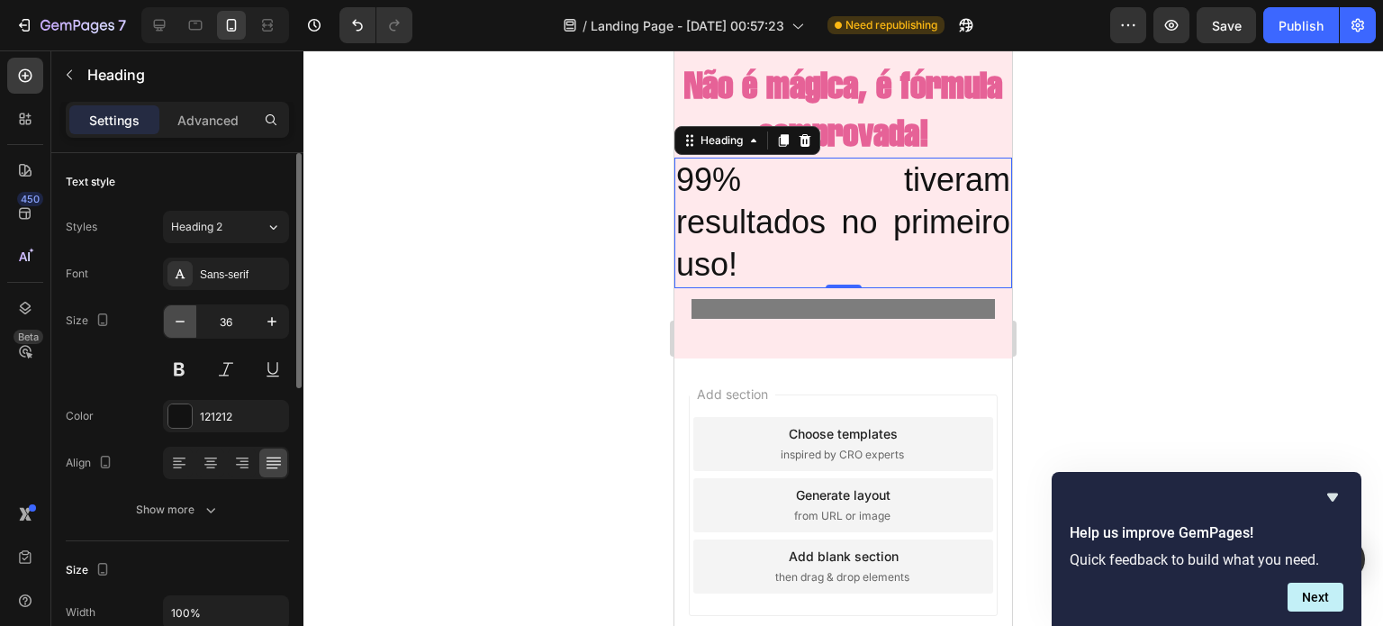
click at [180, 319] on icon "button" at bounding box center [180, 321] width 18 height 18
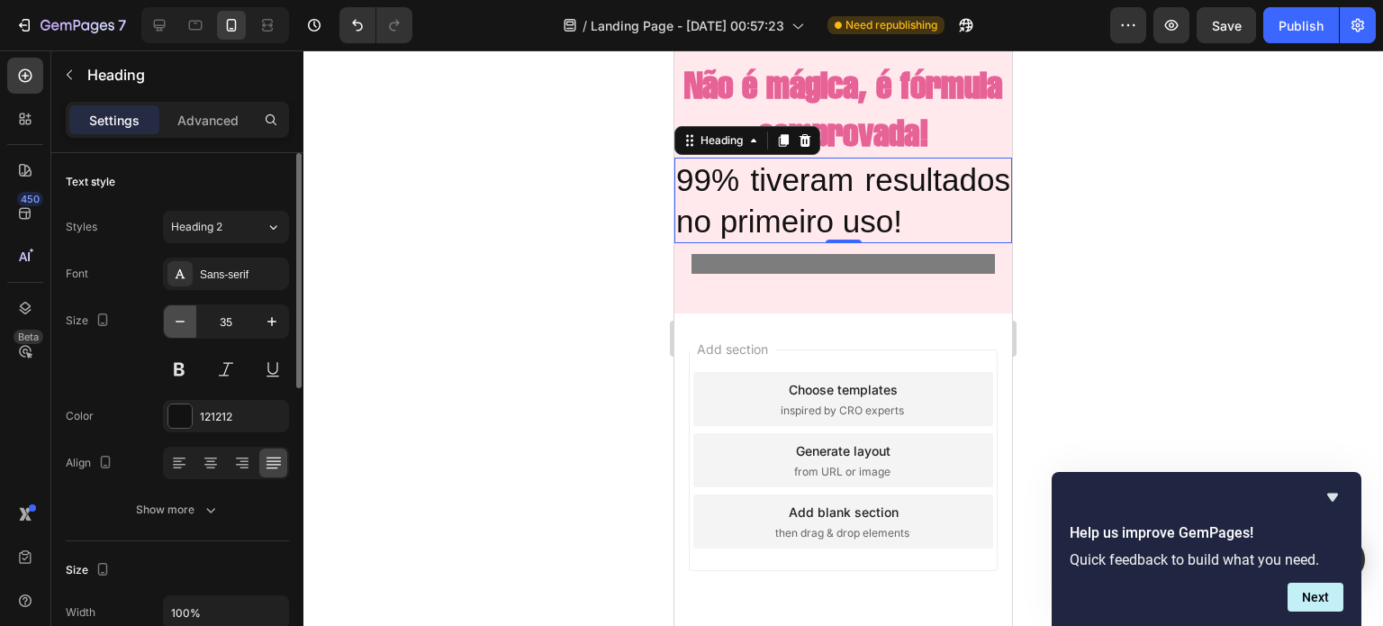
click at [180, 319] on icon "button" at bounding box center [180, 321] width 18 height 18
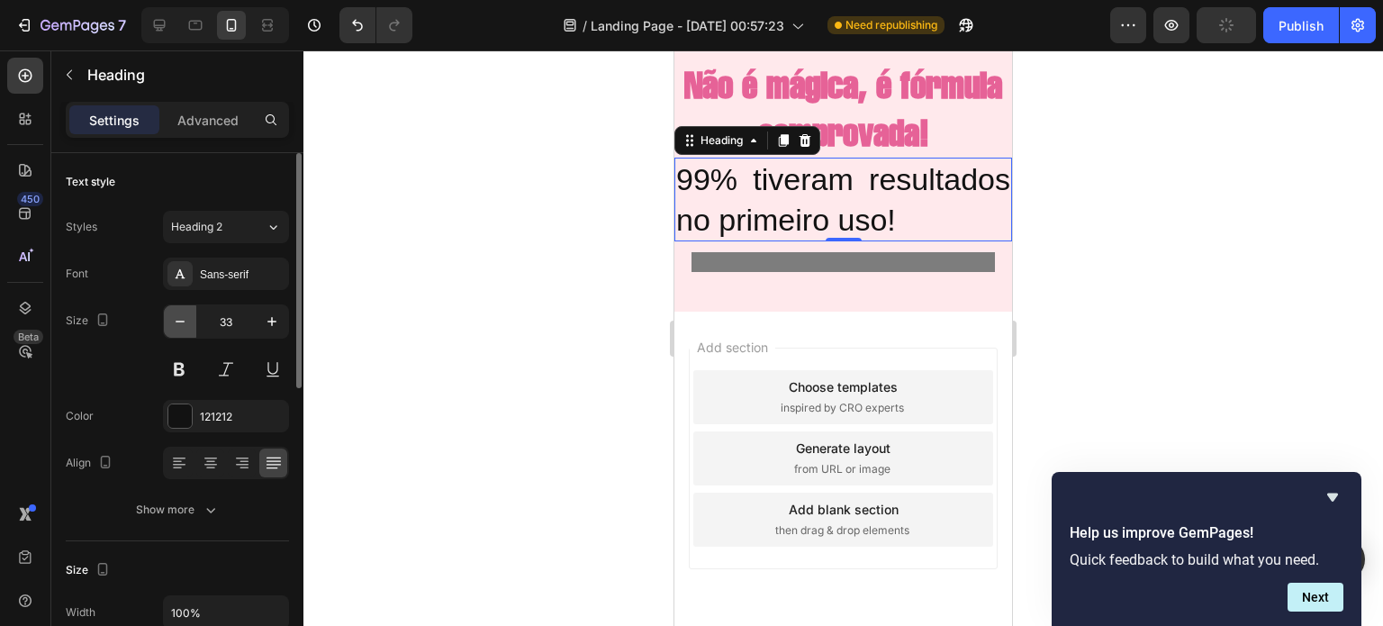
click at [180, 319] on icon "button" at bounding box center [180, 321] width 18 height 18
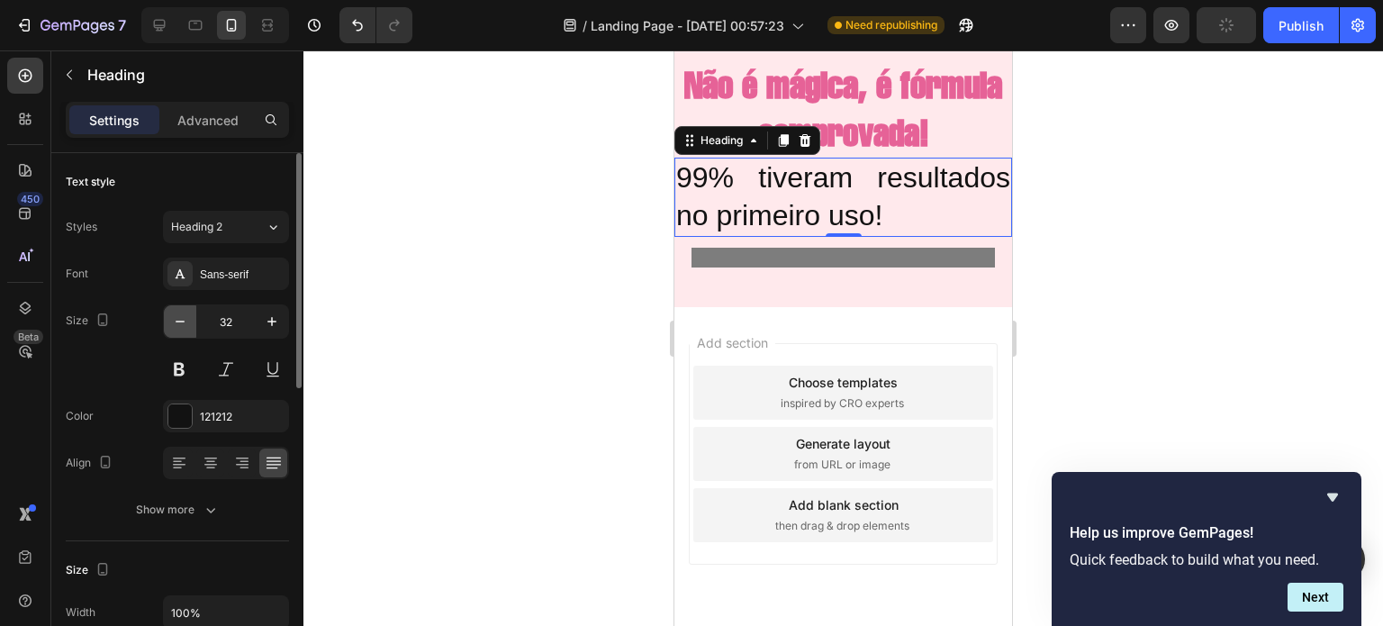
click at [180, 319] on icon "button" at bounding box center [180, 321] width 18 height 18
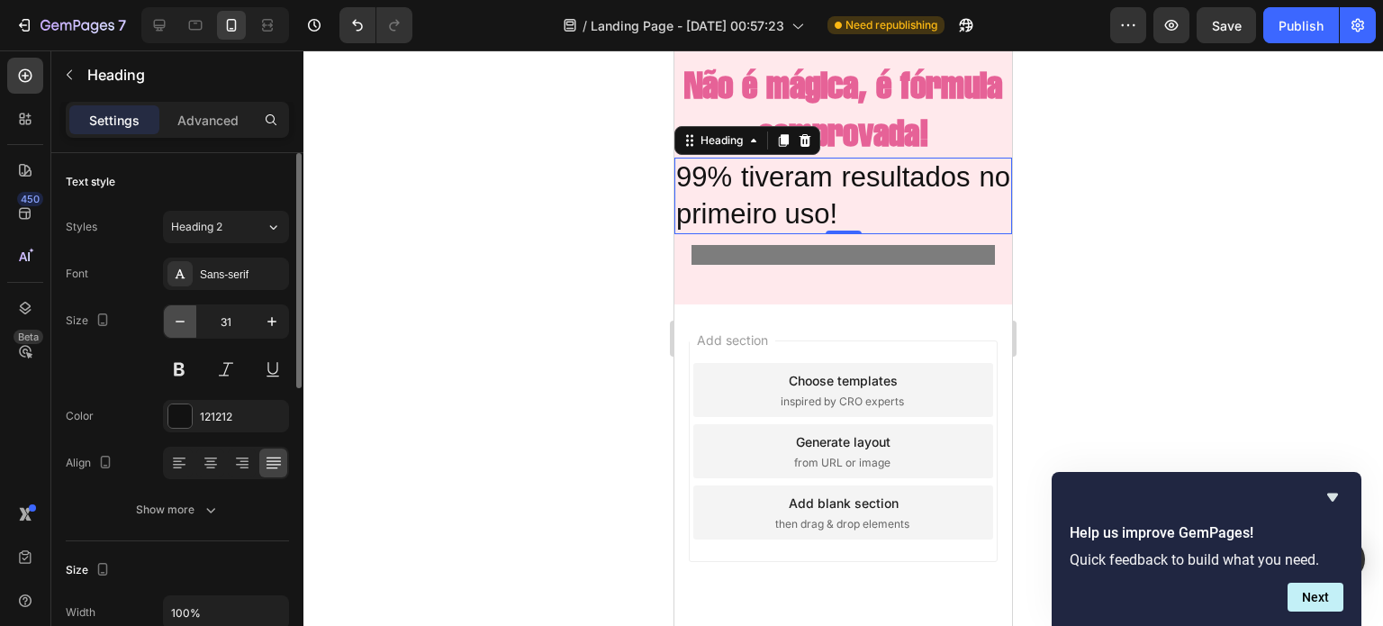
click at [180, 319] on icon "button" at bounding box center [180, 321] width 18 height 18
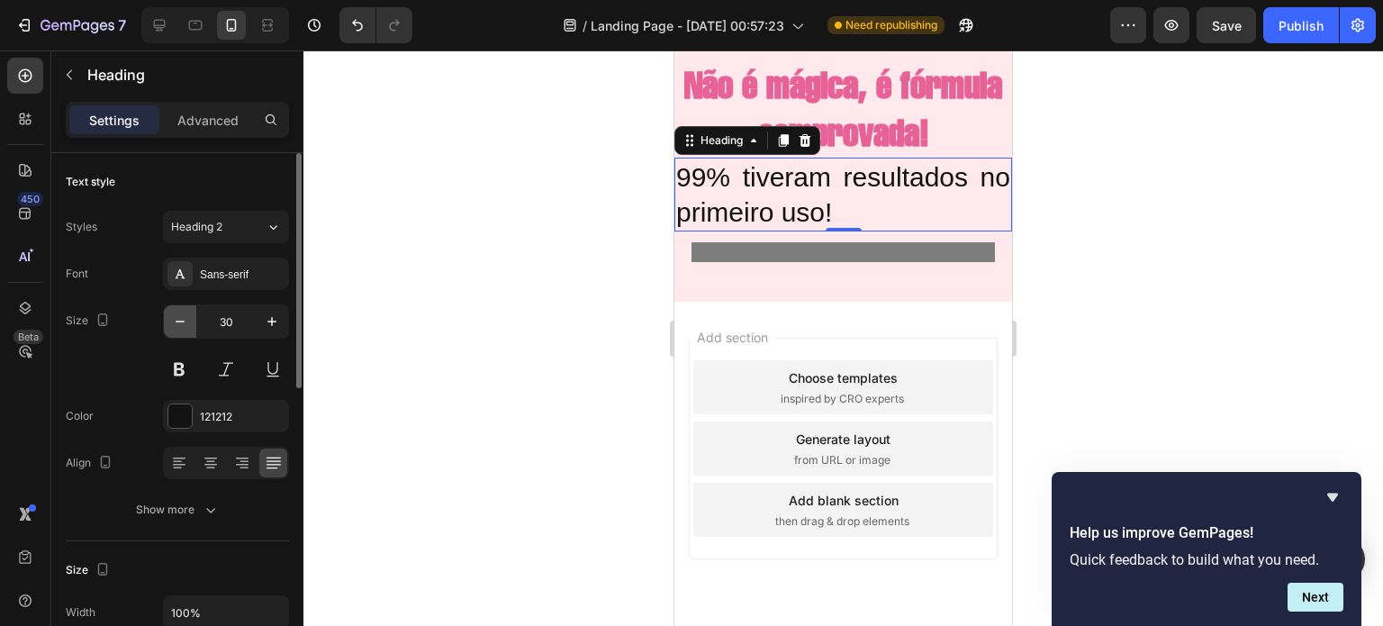
click at [180, 319] on icon "button" at bounding box center [180, 321] width 18 height 18
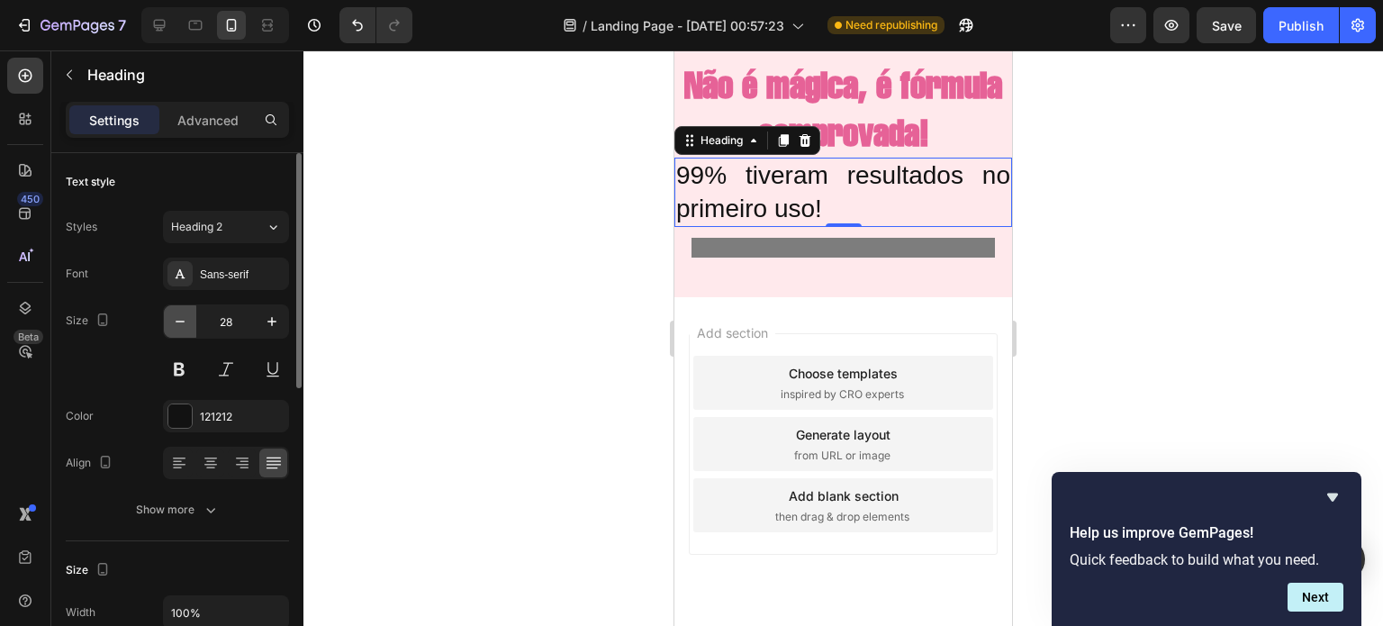
click at [180, 319] on icon "button" at bounding box center [180, 321] width 18 height 18
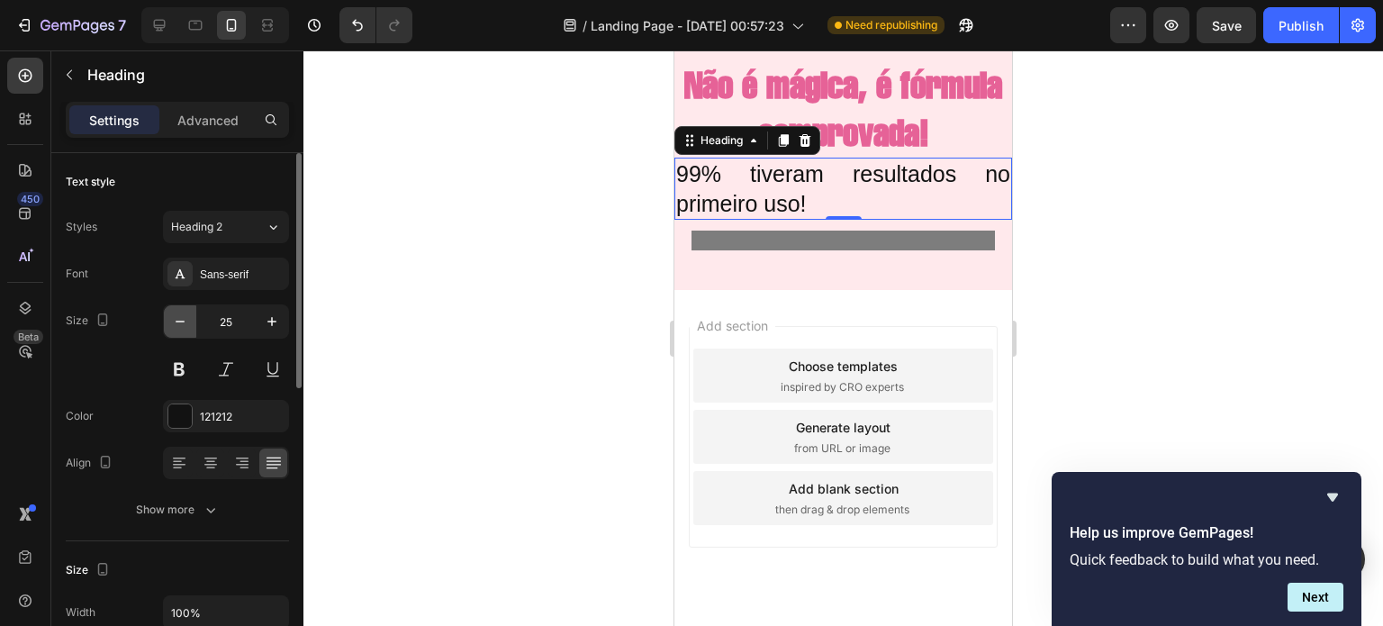
click at [180, 319] on icon "button" at bounding box center [180, 321] width 18 height 18
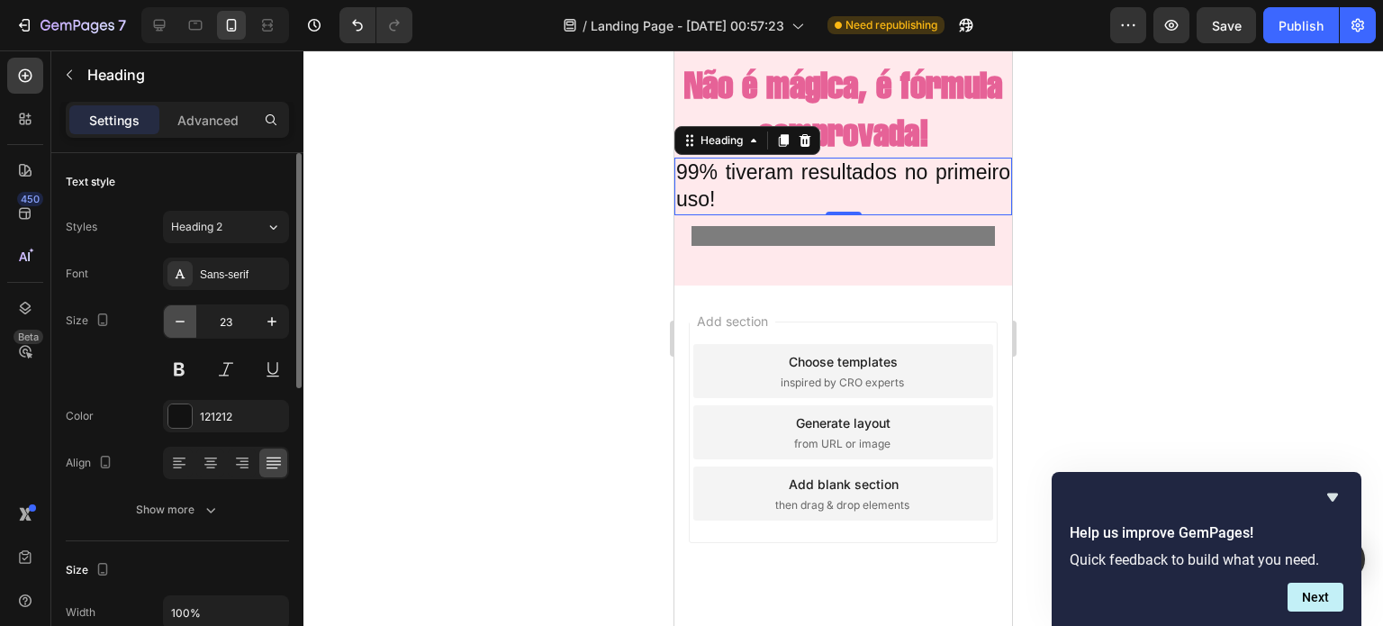
click at [180, 319] on icon "button" at bounding box center [180, 321] width 18 height 18
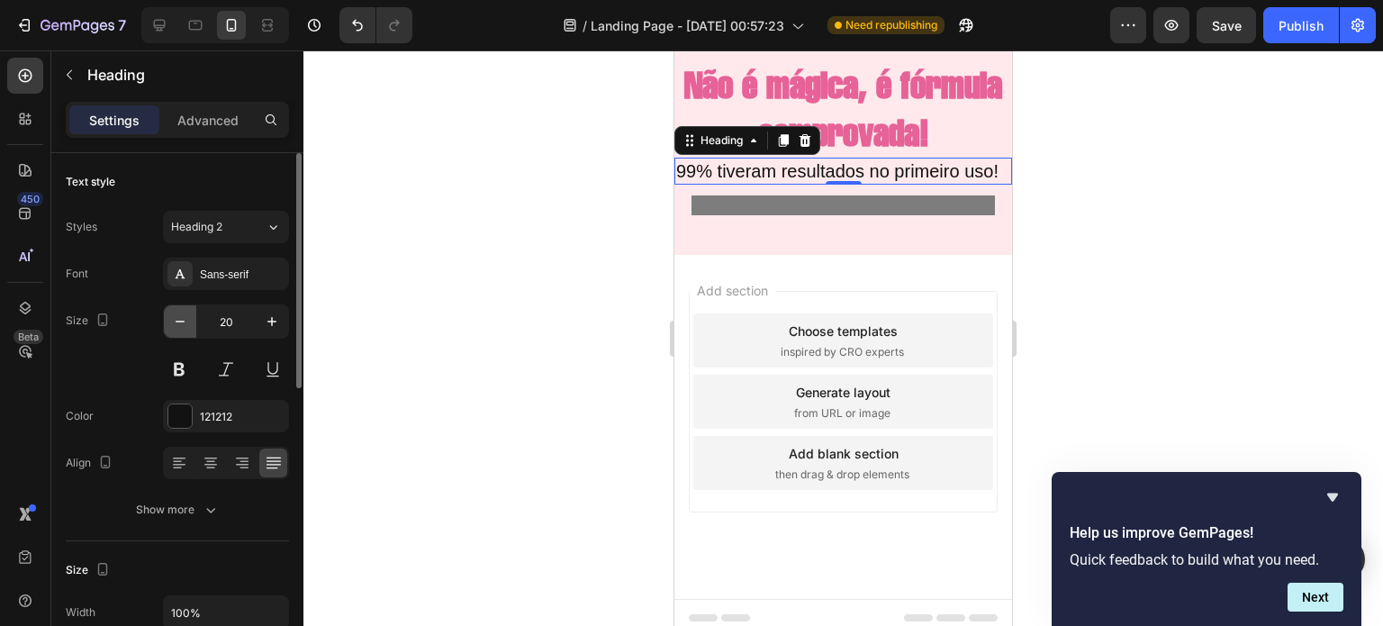
click at [180, 319] on icon "button" at bounding box center [180, 321] width 18 height 18
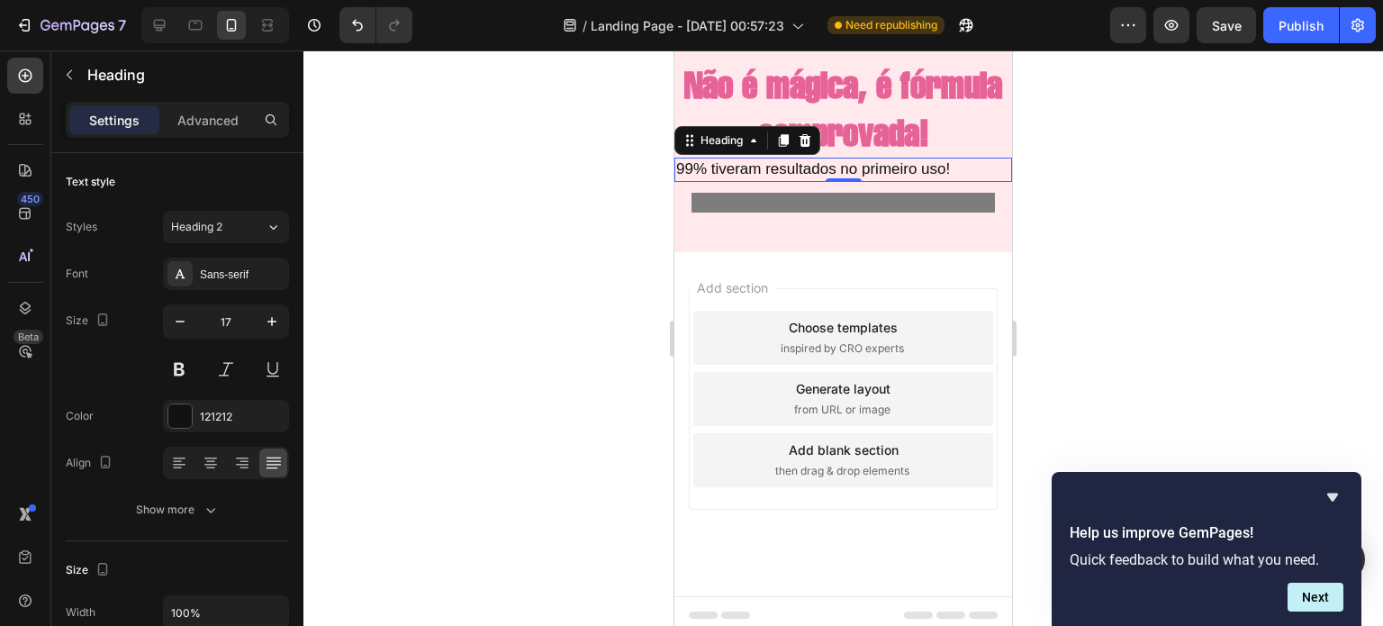
click at [988, 179] on p "99% tiveram resultados no primeiro uso!" at bounding box center [843, 169] width 334 height 20
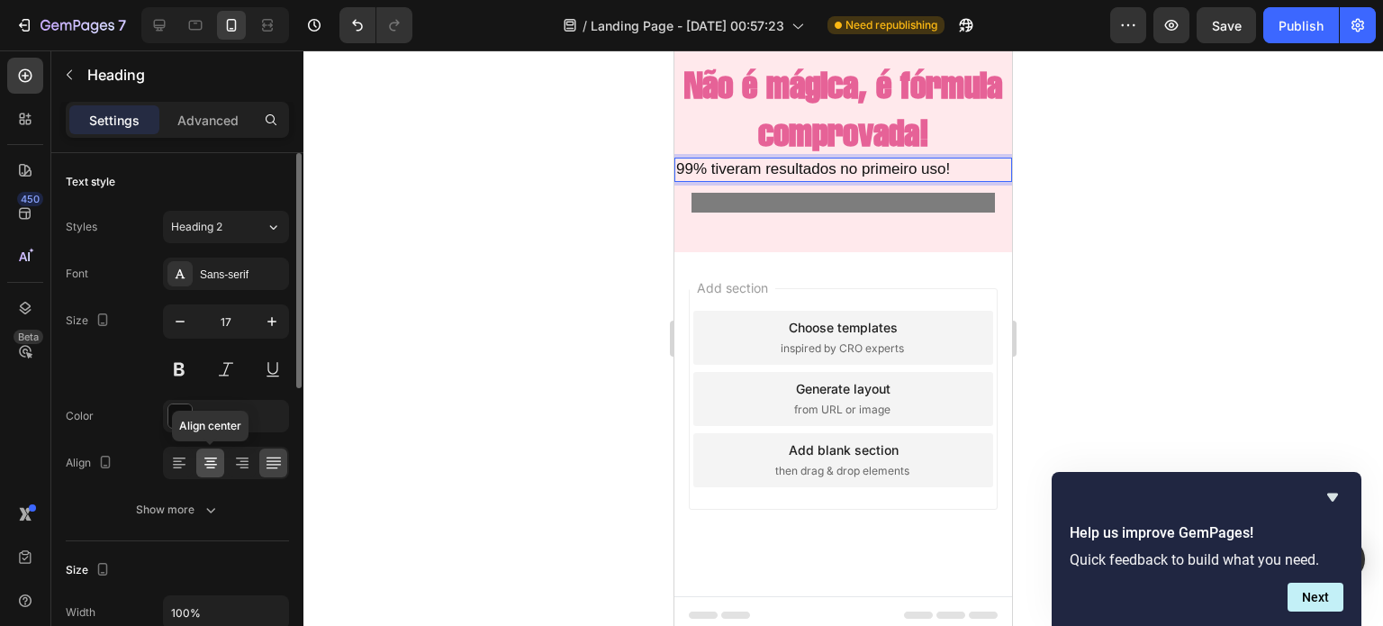
click at [220, 474] on div at bounding box center [210, 462] width 28 height 29
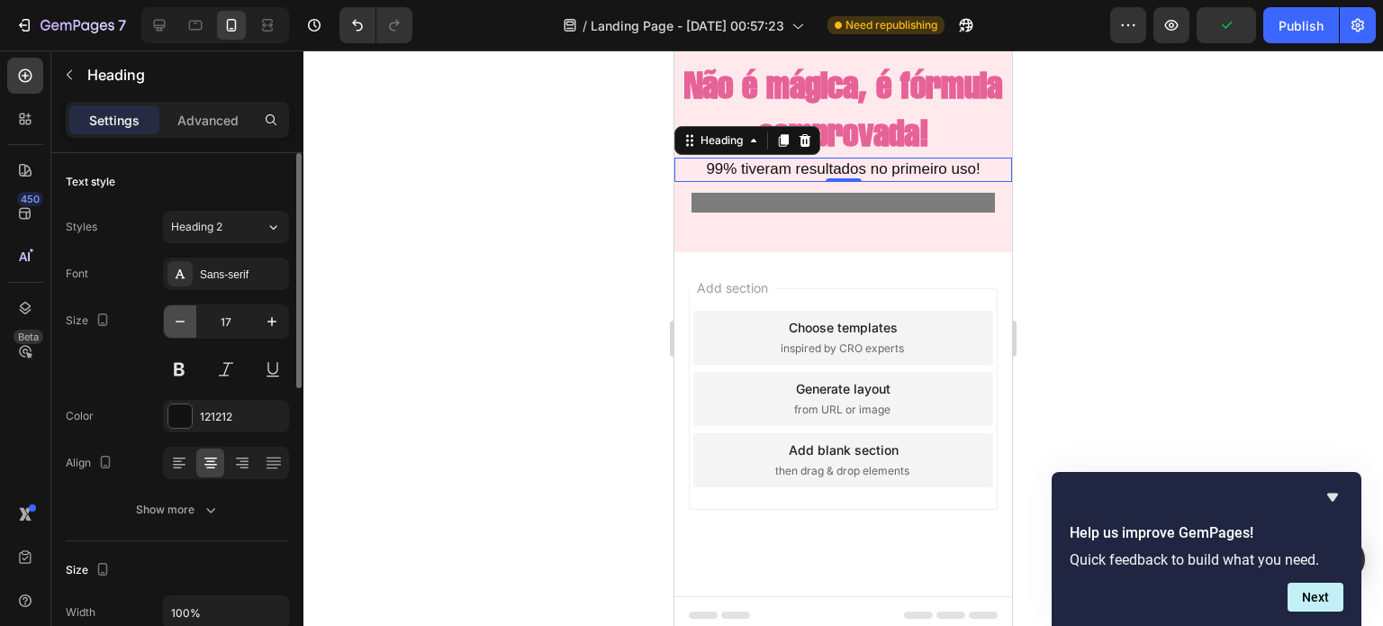
click at [176, 327] on icon "button" at bounding box center [180, 321] width 18 height 18
type input "15"
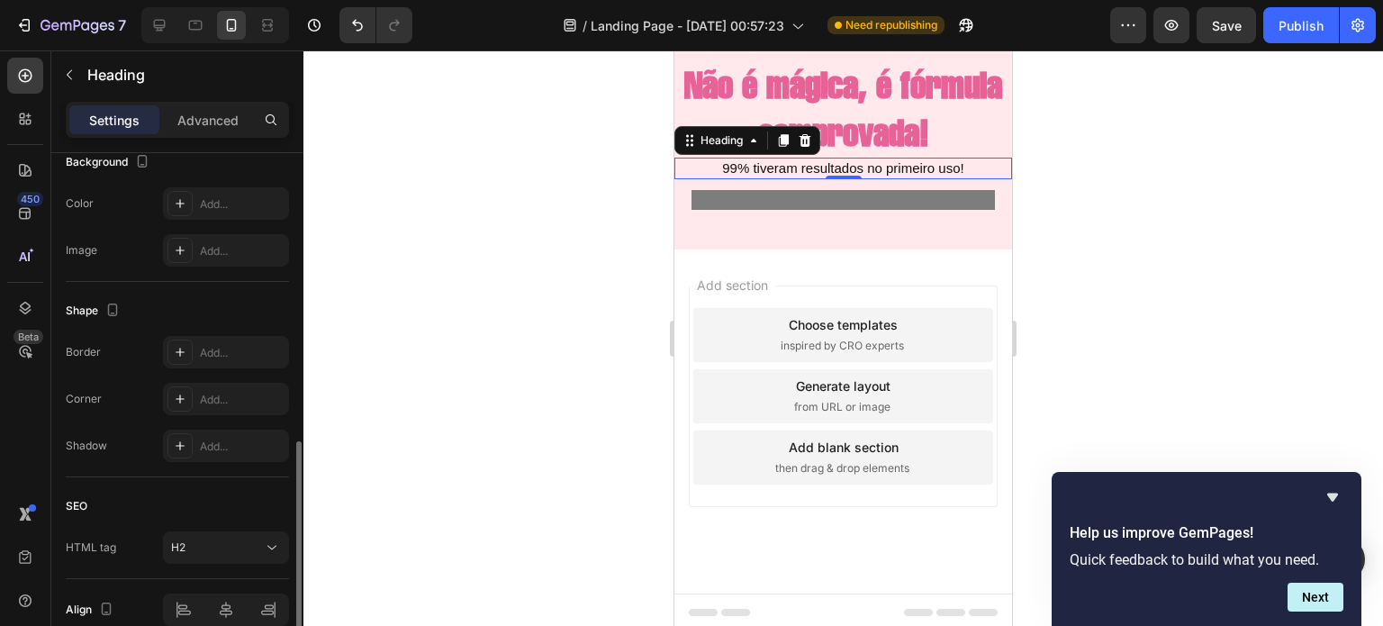
scroll to position [584, 0]
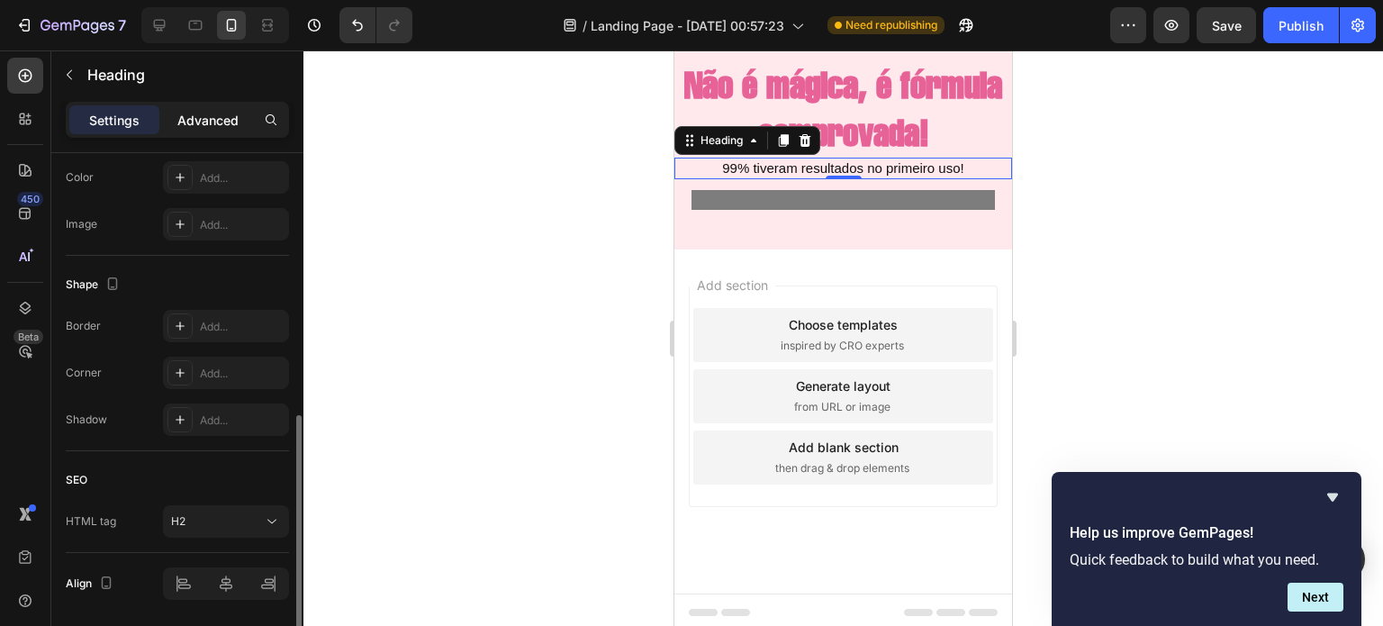
click at [202, 122] on p "Advanced" at bounding box center [207, 120] width 61 height 19
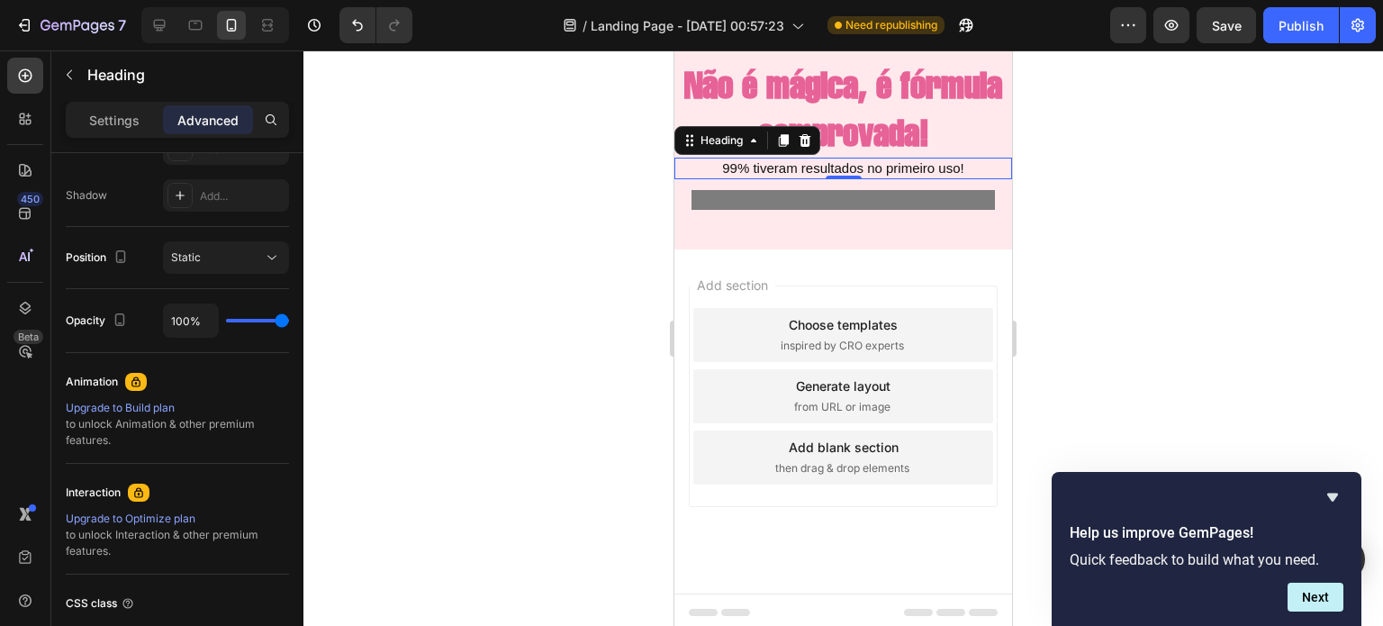
scroll to position [0, 0]
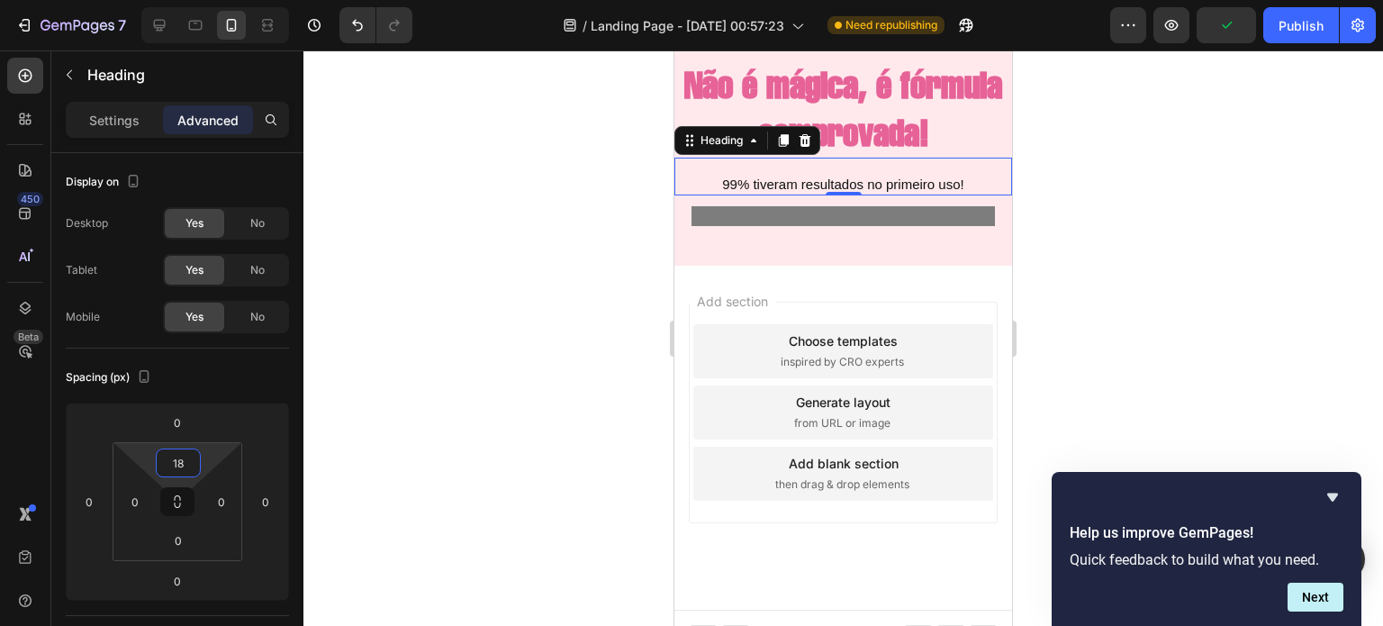
type input "16"
click at [182, 0] on html "7 / Landing Page - Sep 27, 00:57:23 Need republishing Preview Publish 450 Beta …" at bounding box center [691, 0] width 1383 height 0
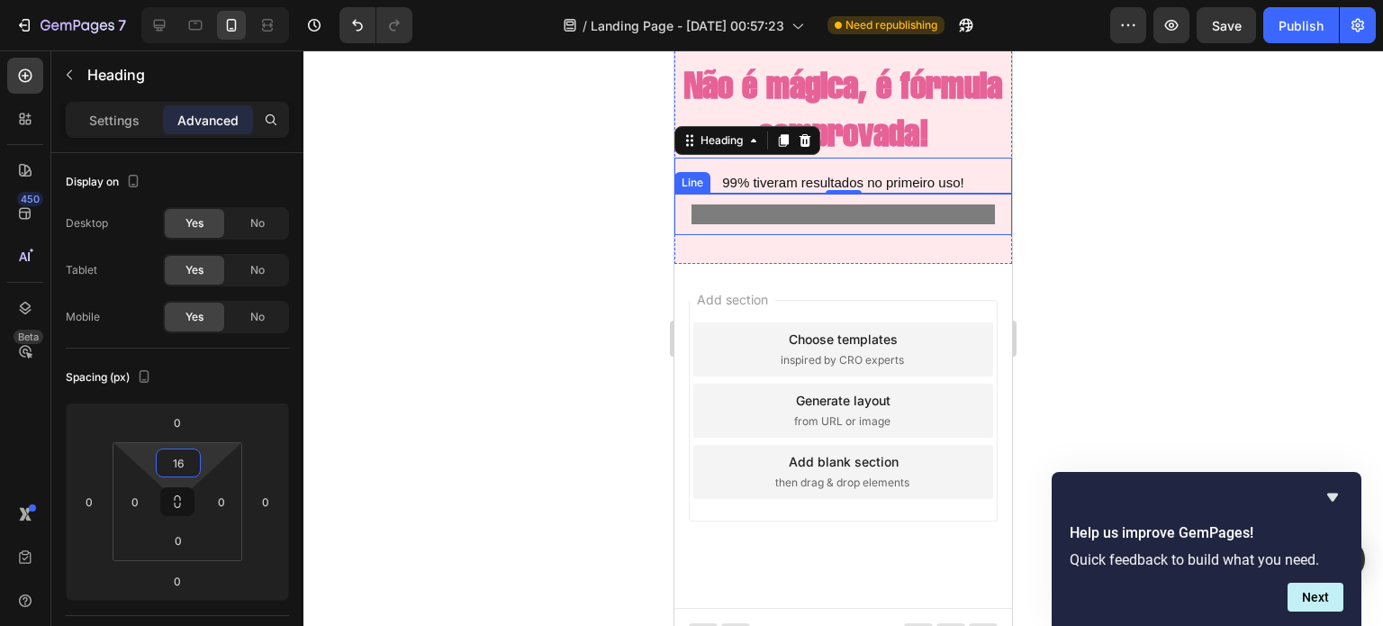
click at [760, 224] on div at bounding box center [843, 214] width 304 height 20
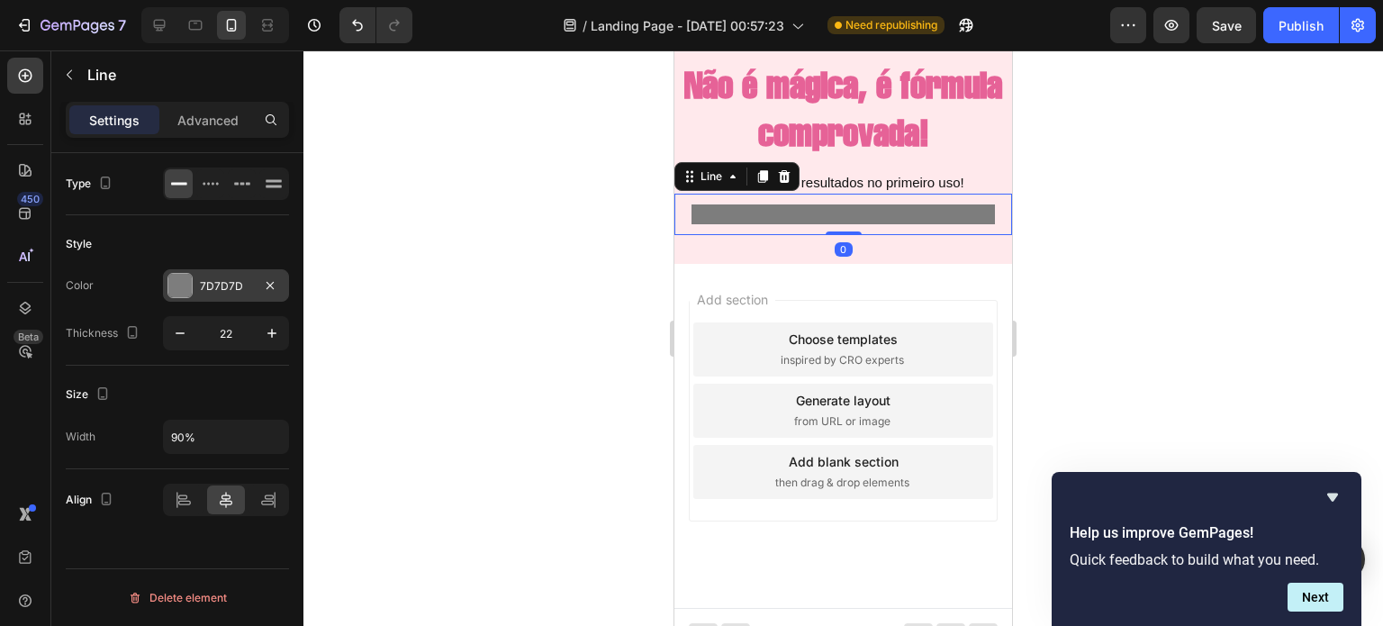
click at [209, 287] on div "7D7D7D" at bounding box center [226, 286] width 52 height 16
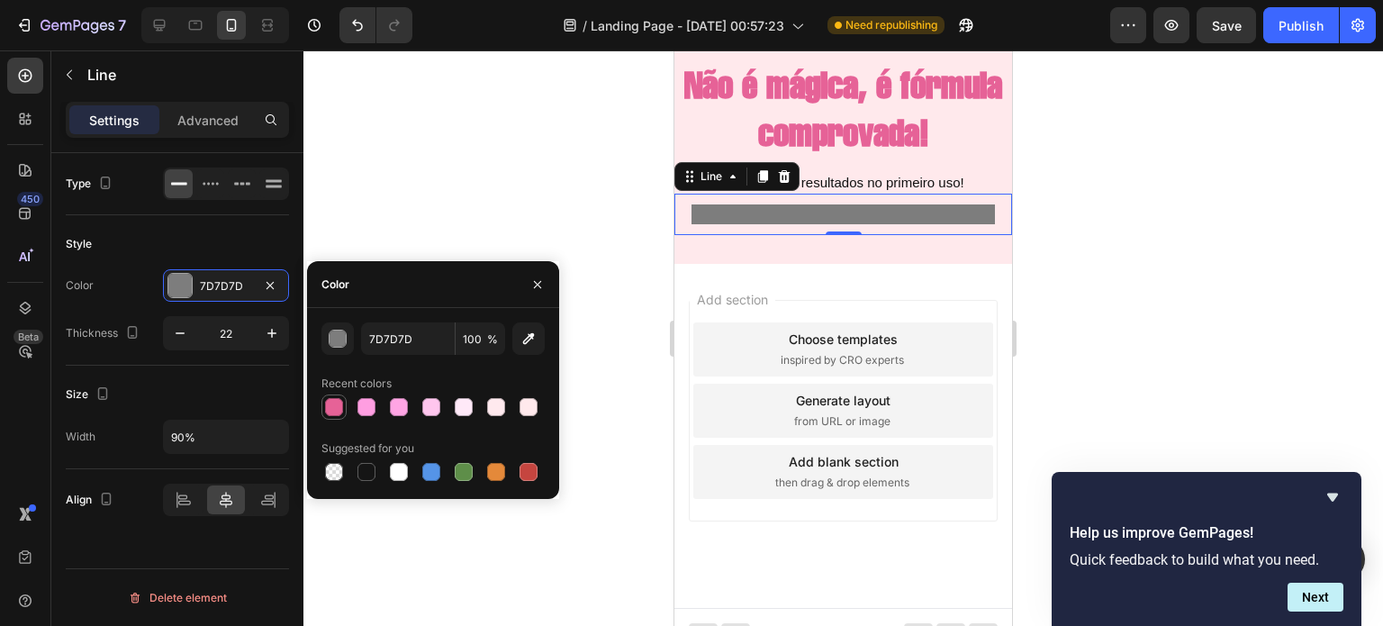
click at [333, 402] on div at bounding box center [334, 407] width 18 height 18
type input "E66297"
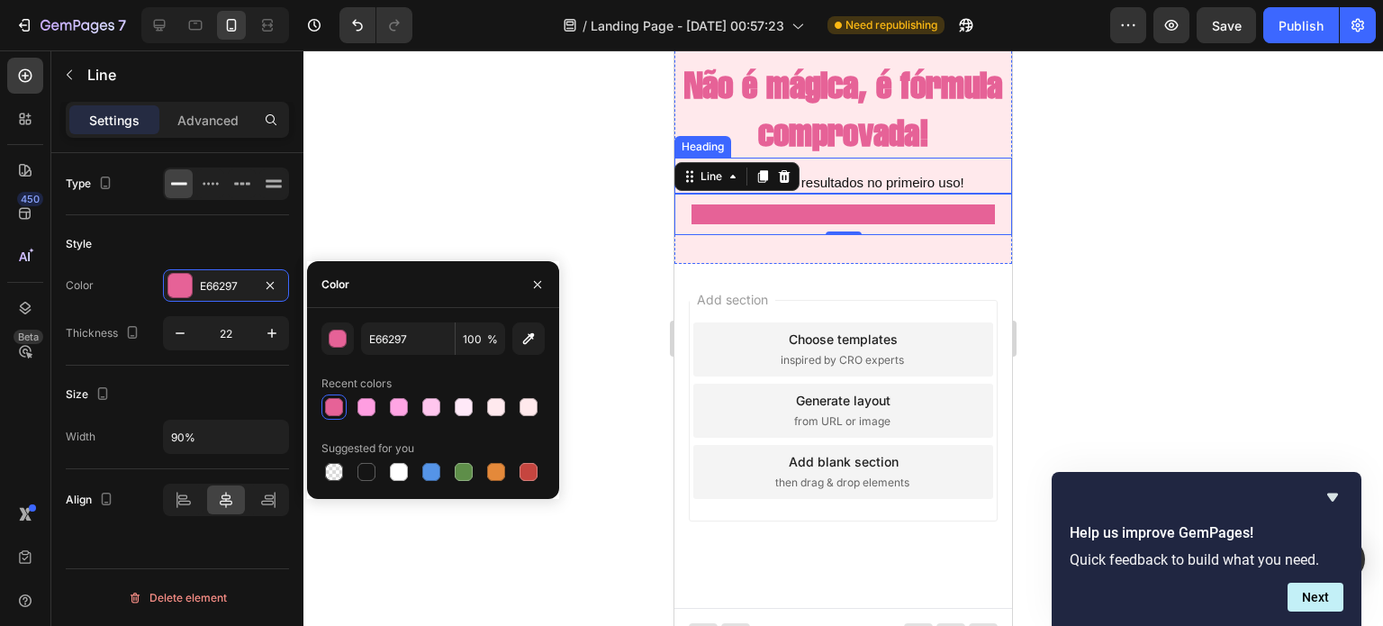
click at [912, 192] on p "99% tiveram resultados no primeiro uso!" at bounding box center [843, 183] width 334 height 18
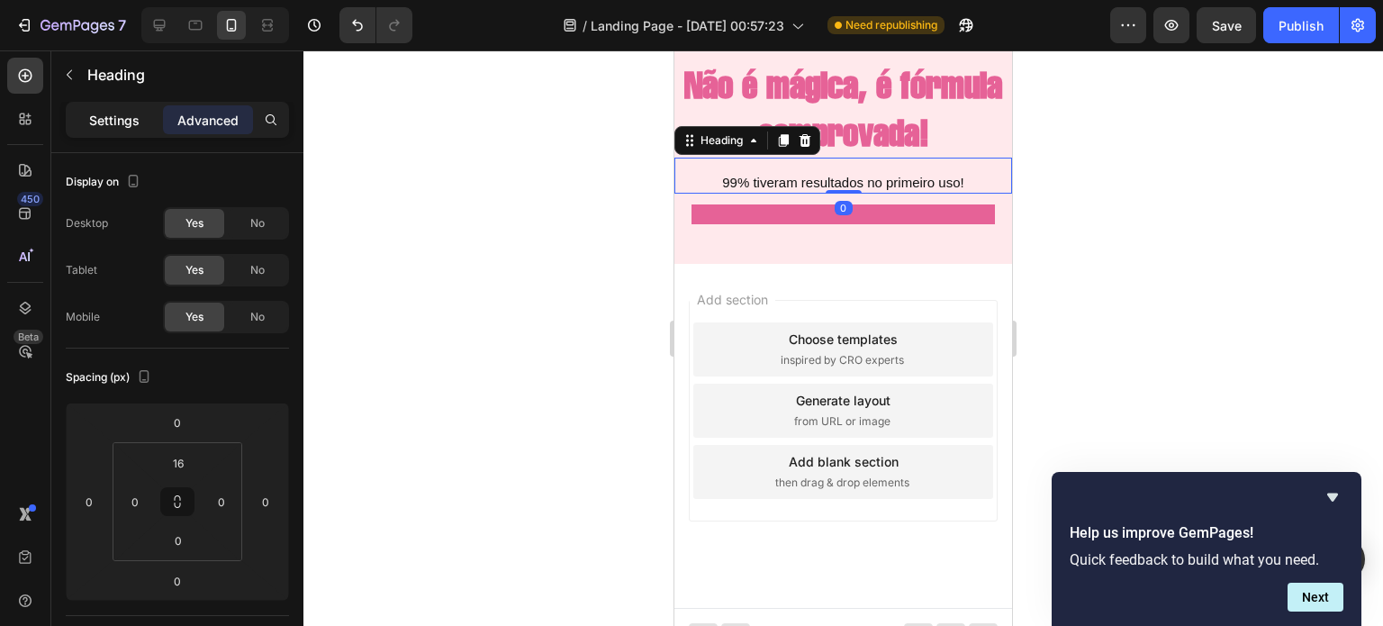
click at [133, 106] on div "Settings" at bounding box center [114, 119] width 90 height 29
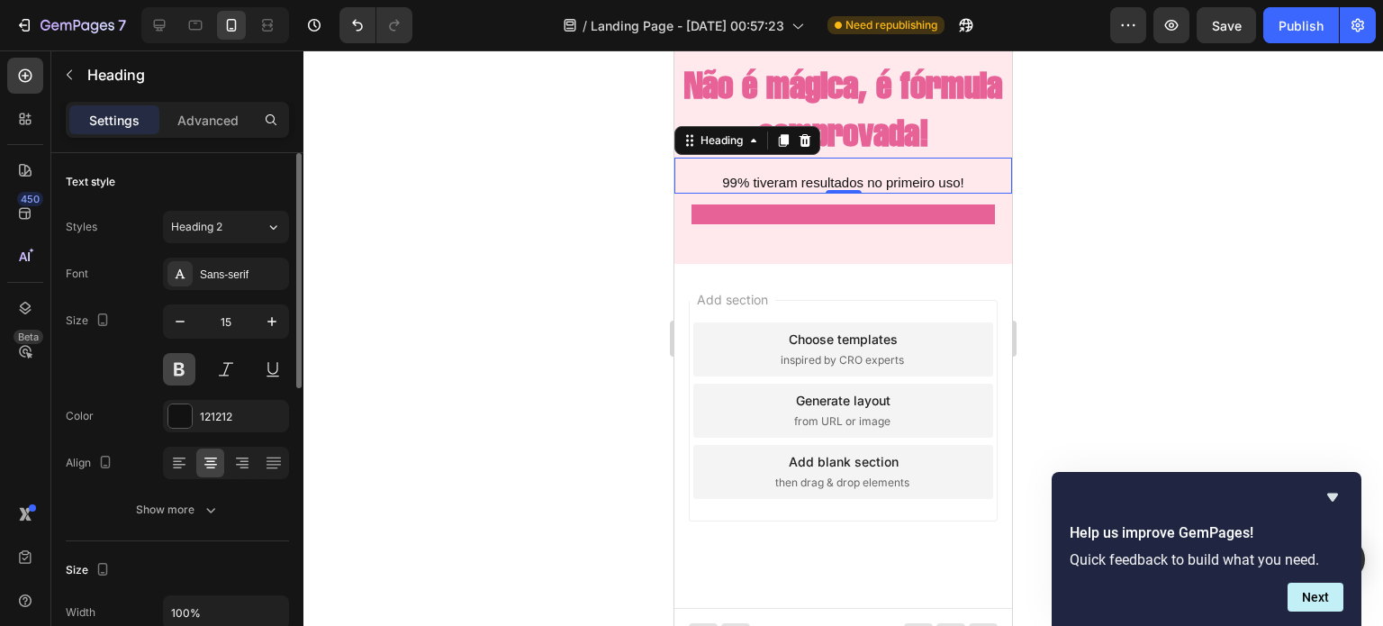
click at [171, 363] on button at bounding box center [179, 369] width 32 height 32
click at [239, 285] on div "Sans-serif" at bounding box center [226, 273] width 126 height 32
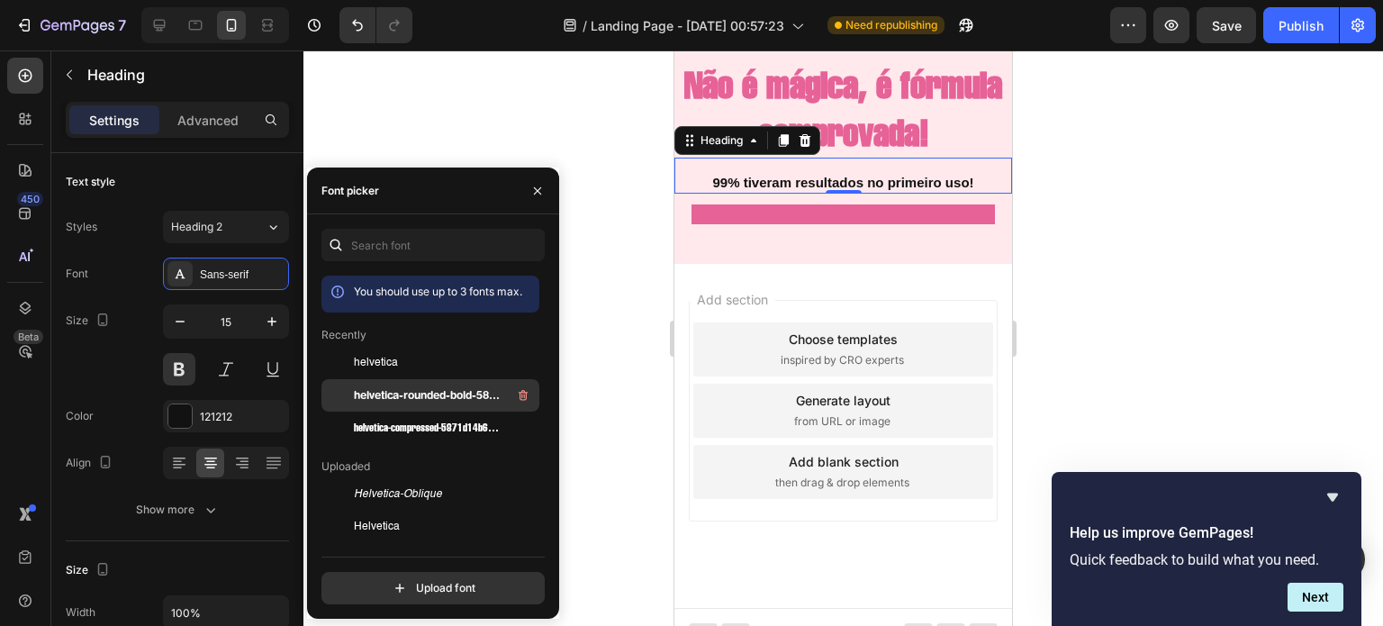
click at [396, 391] on span "helvetica-rounded-bold-5871d05ead8de" at bounding box center [428, 395] width 149 height 16
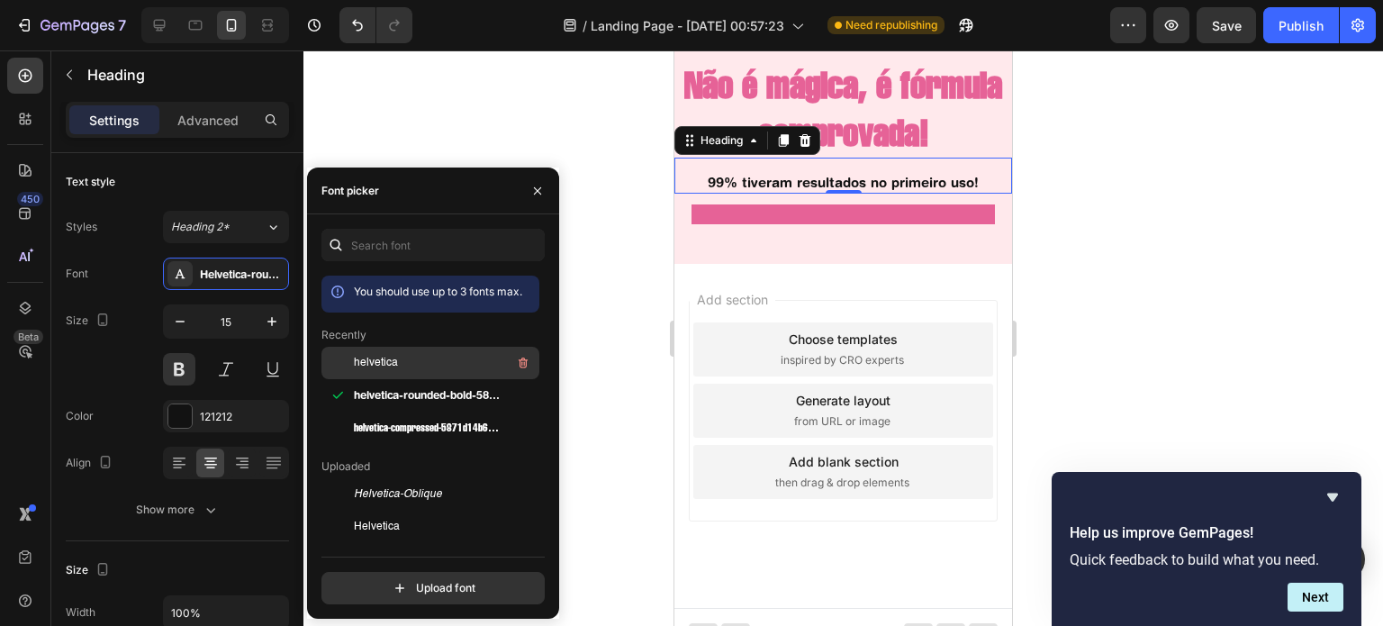
click at [384, 365] on span "helvetica" at bounding box center [376, 363] width 44 height 16
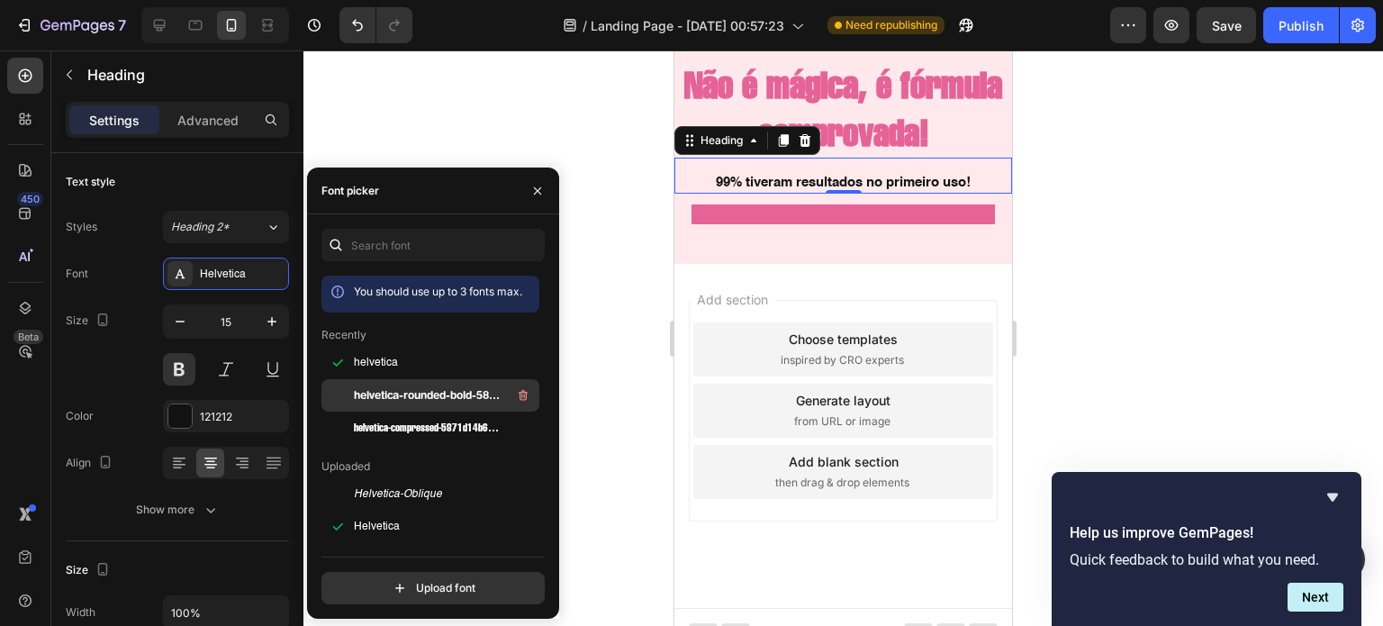
click at [404, 396] on span "helvetica-rounded-bold-5871d05ead8de" at bounding box center [428, 395] width 149 height 16
click at [460, 125] on div at bounding box center [842, 337] width 1079 height 575
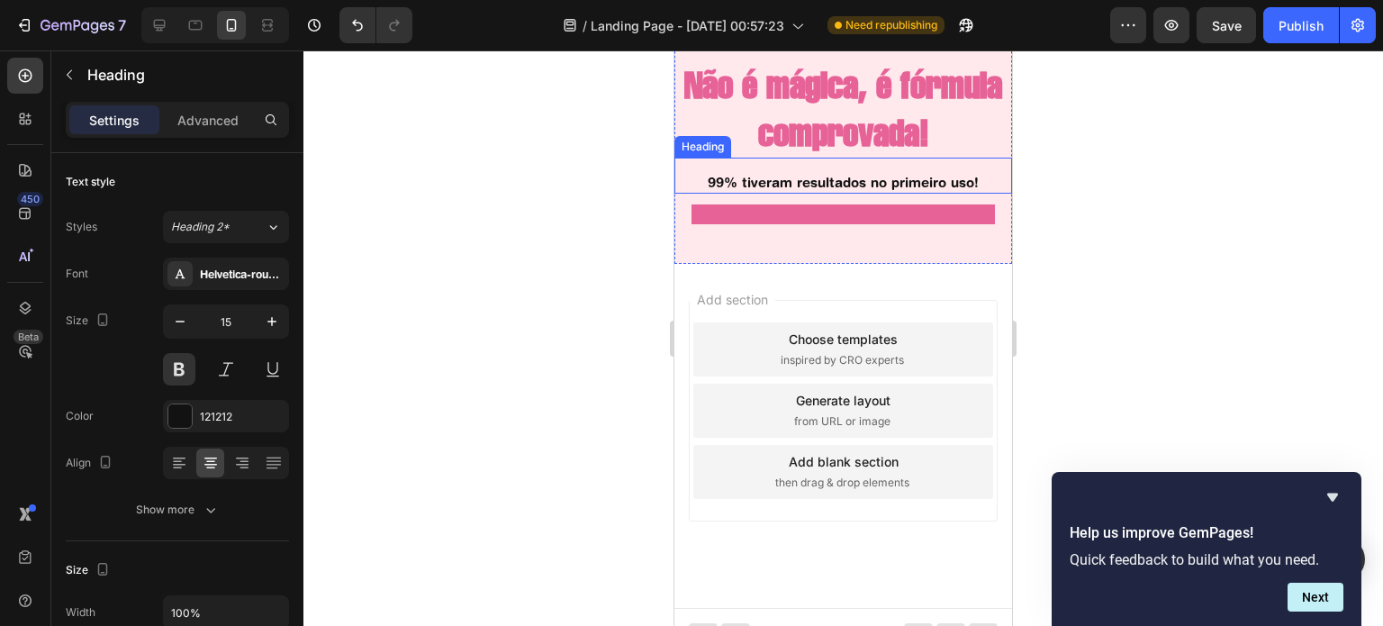
click at [803, 192] on p "99% tiveram resultados no primeiro uso!" at bounding box center [843, 183] width 334 height 18
click at [843, 192] on p "99% tiveram resultados no primeiro uso!" at bounding box center [843, 183] width 334 height 18
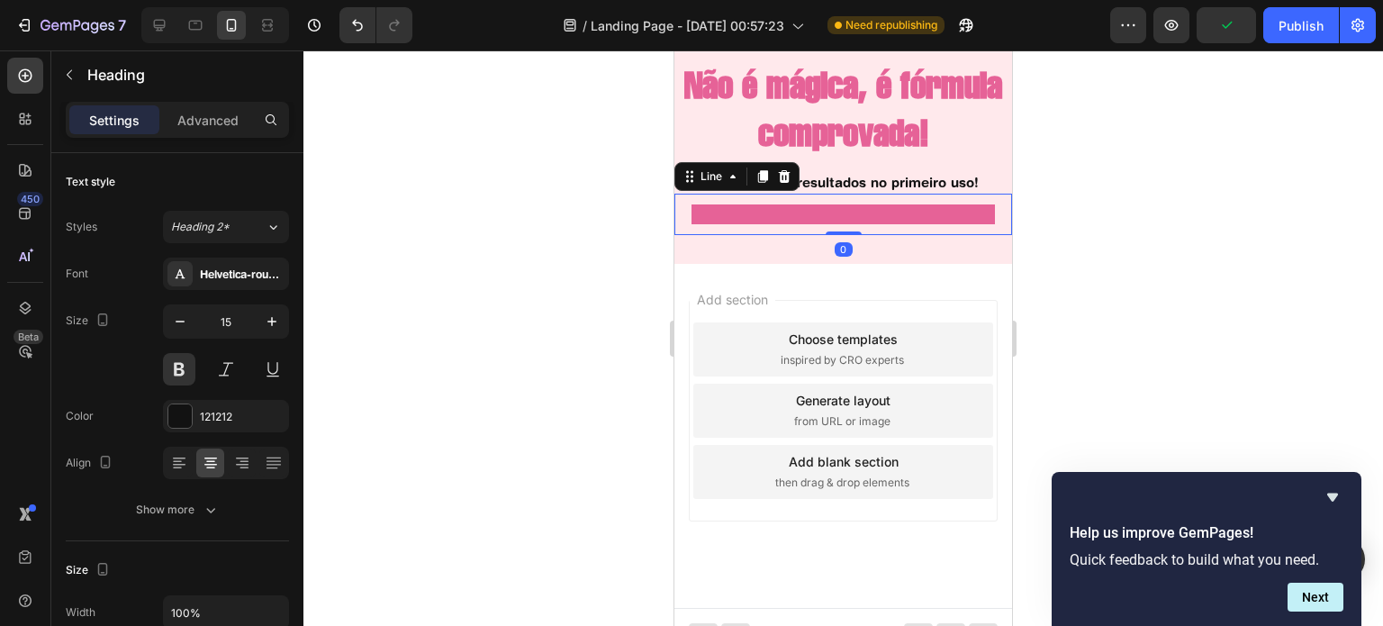
click at [780, 224] on div at bounding box center [843, 214] width 304 height 20
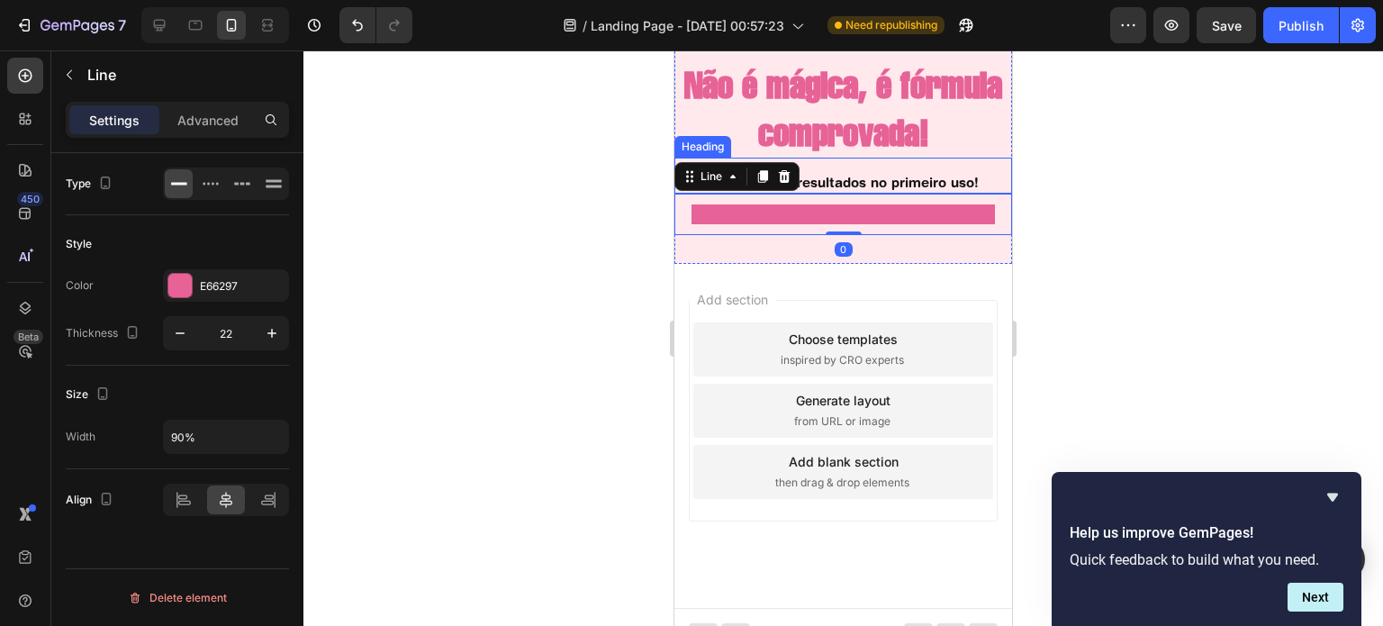
click at [862, 192] on p "99% tiveram resultados no primeiro uso!" at bounding box center [843, 183] width 334 height 18
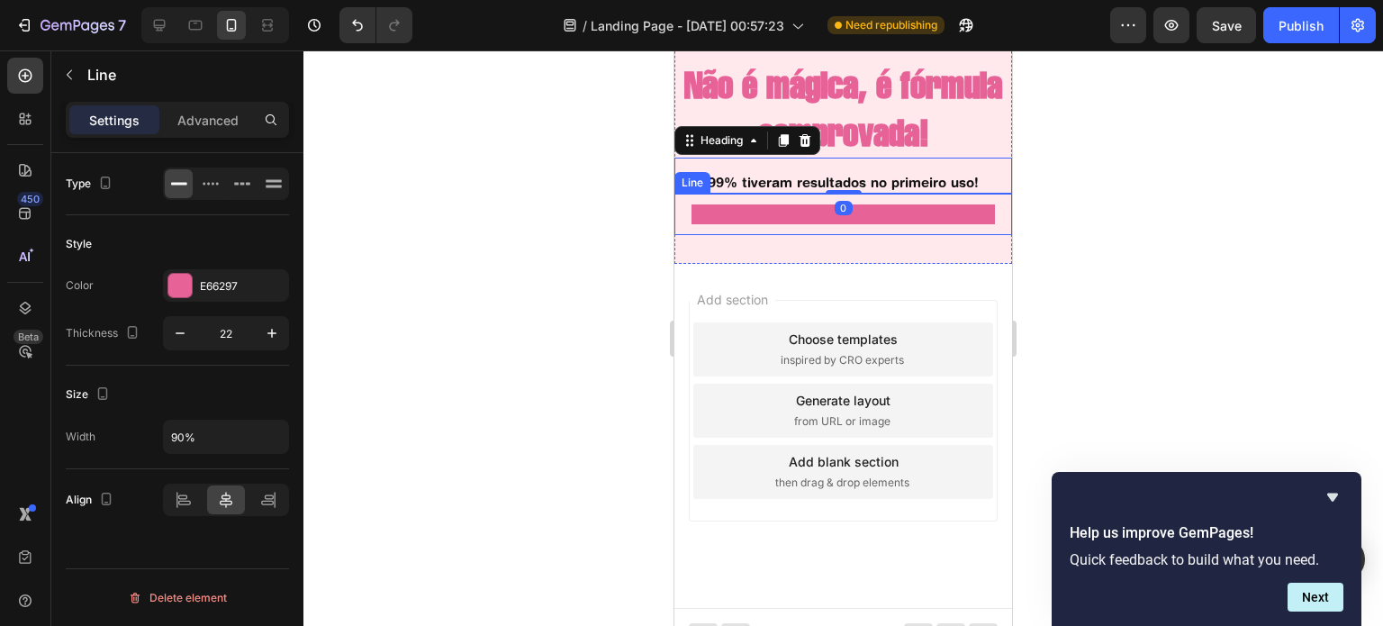
click at [783, 224] on div at bounding box center [843, 214] width 304 height 20
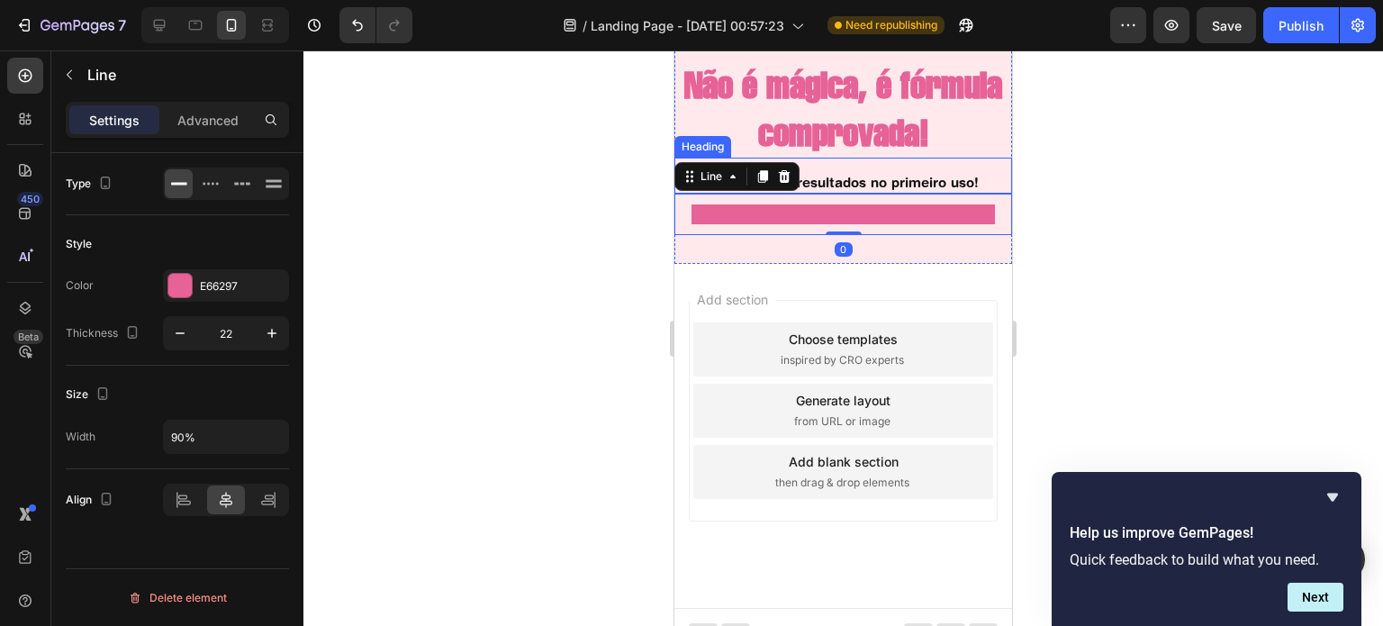
click at [845, 192] on p "99% tiveram resultados no primeiro uso!" at bounding box center [843, 183] width 334 height 18
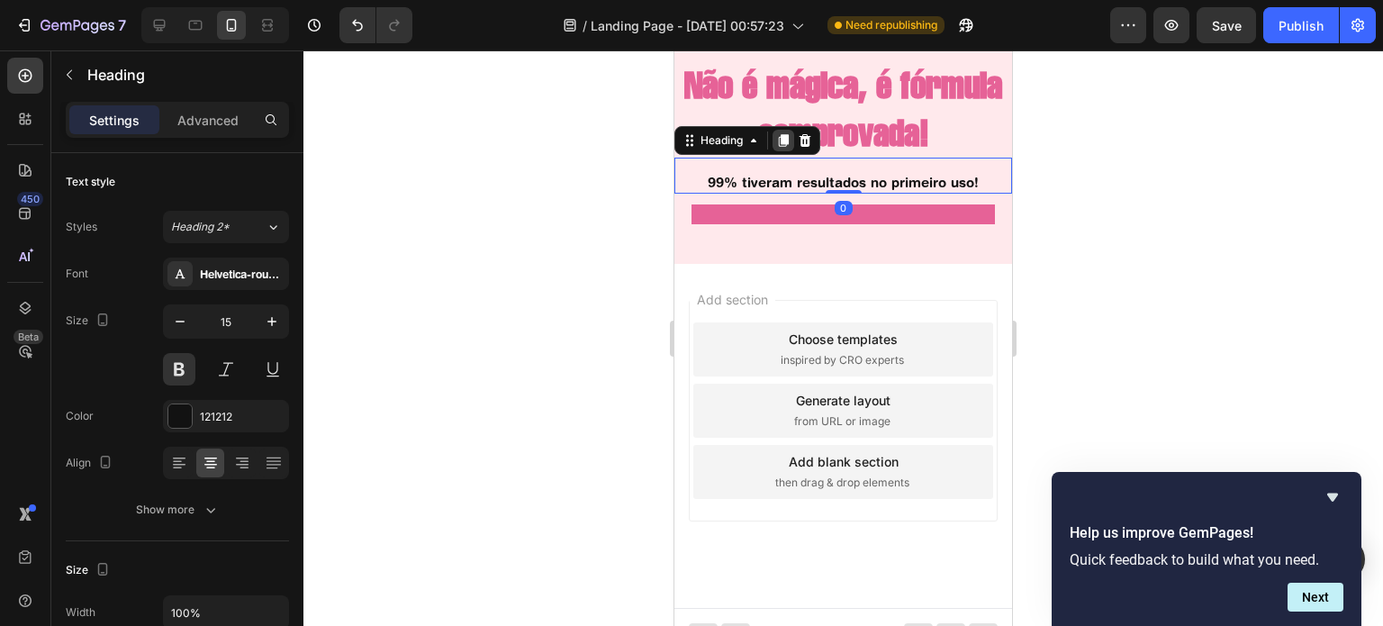
click at [789, 148] on icon at bounding box center [784, 141] width 10 height 13
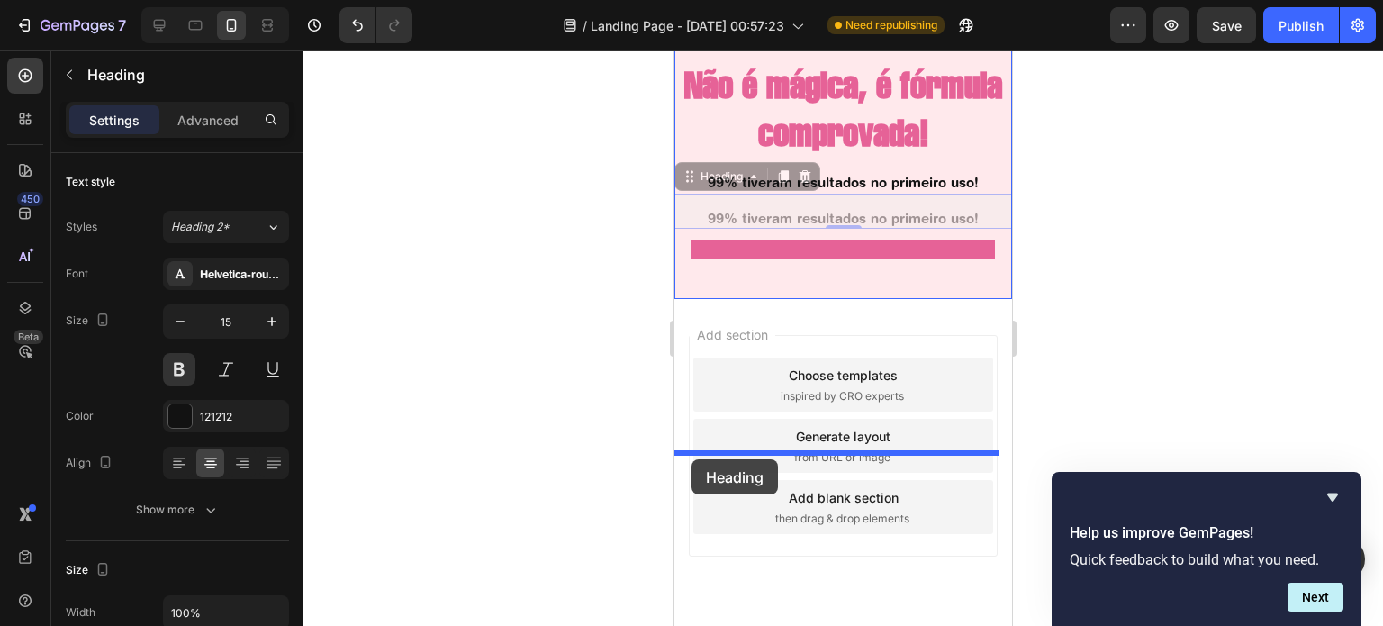
drag, startPoint x: 689, startPoint y: 355, endPoint x: 691, endPoint y: 461, distance: 106.3
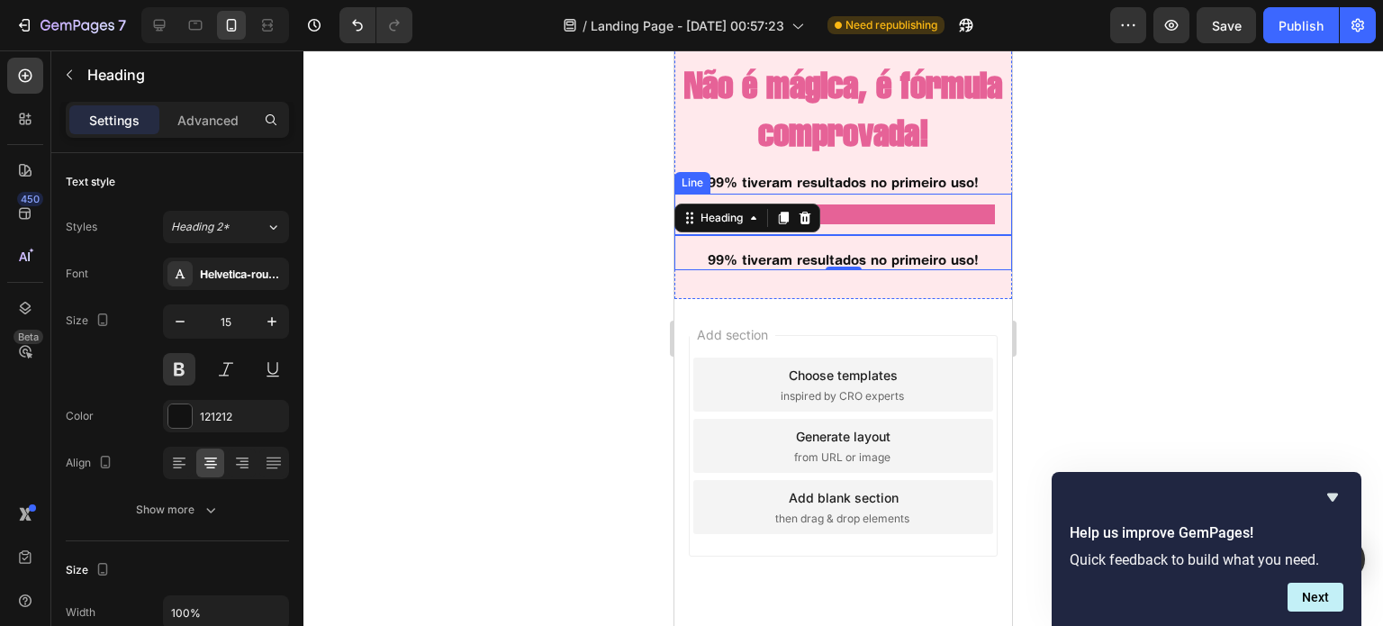
click at [859, 224] on div at bounding box center [843, 214] width 304 height 20
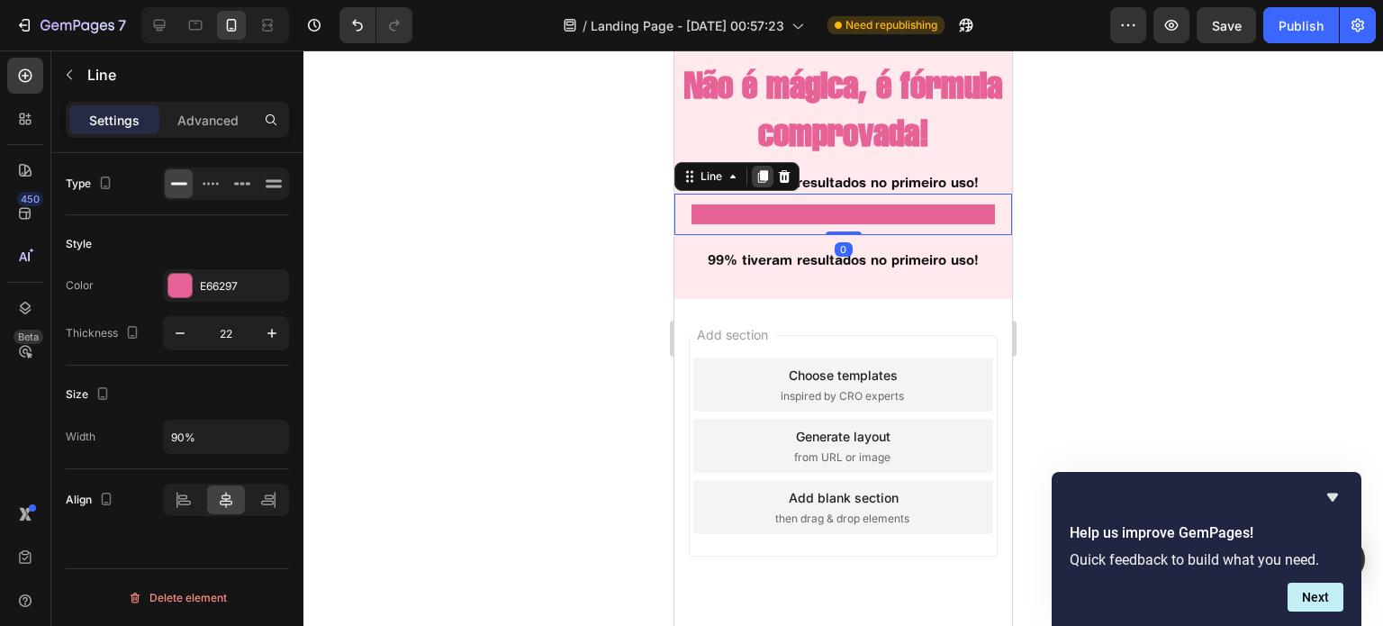
click at [764, 183] on icon at bounding box center [763, 176] width 10 height 13
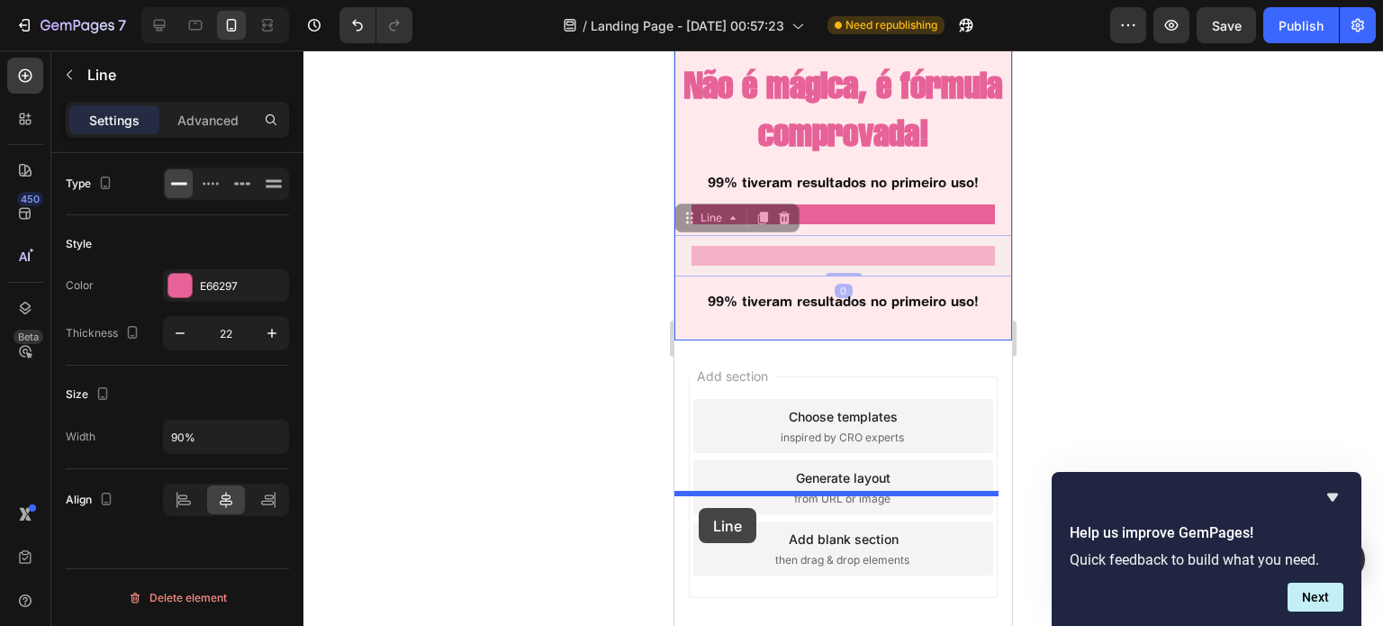
drag, startPoint x: 687, startPoint y: 401, endPoint x: 699, endPoint y: 508, distance: 107.8
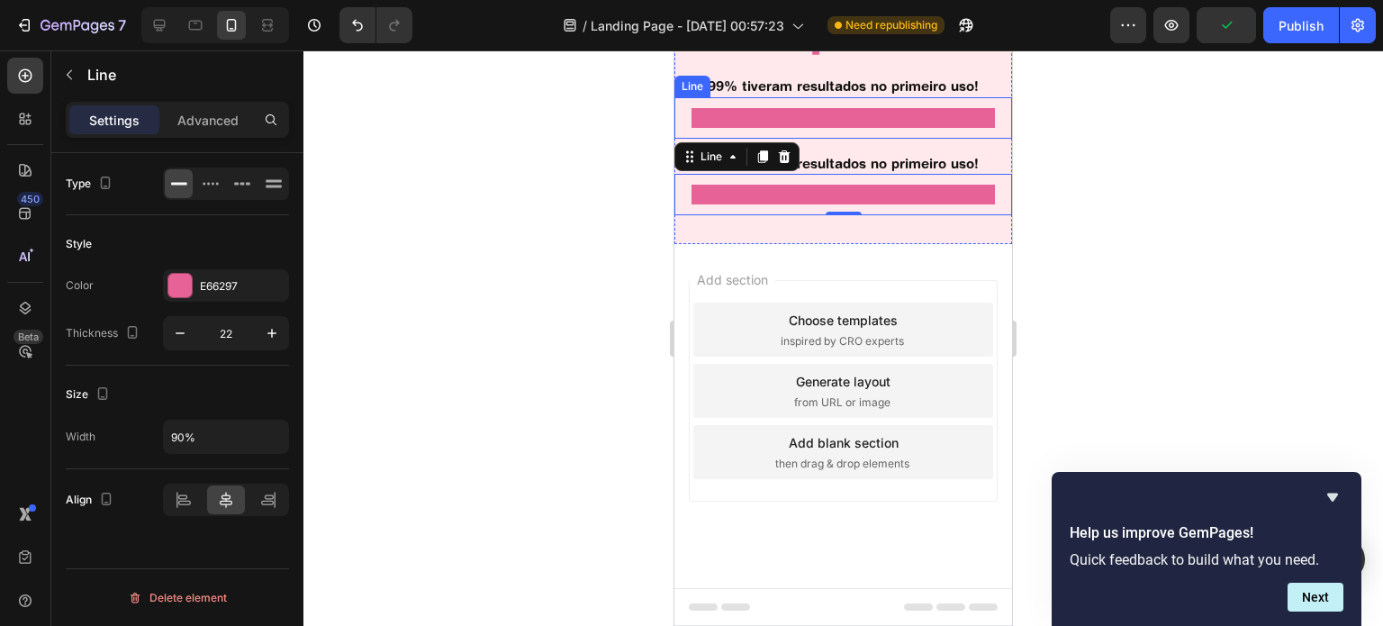
scroll to position [1558, 0]
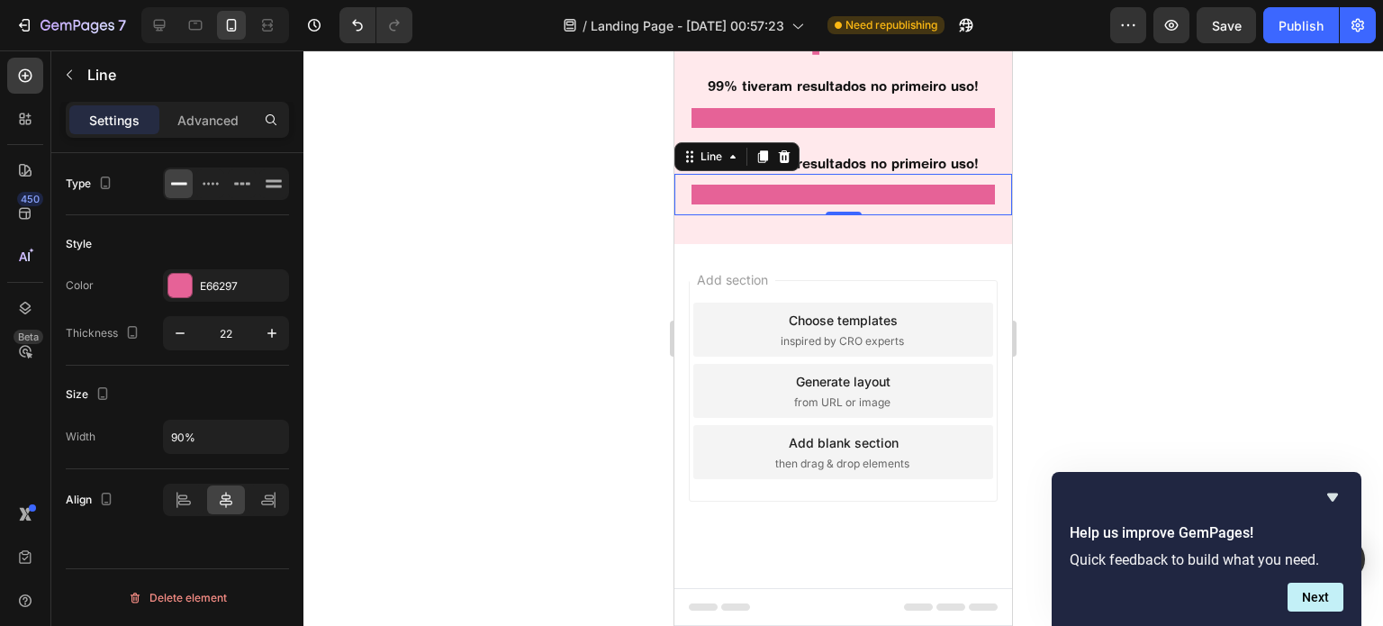
click at [928, 204] on div at bounding box center [843, 195] width 304 height 20
click at [846, 175] on h2 "99% tiveram resultados no primeiro uso!" at bounding box center [843, 164] width 338 height 22
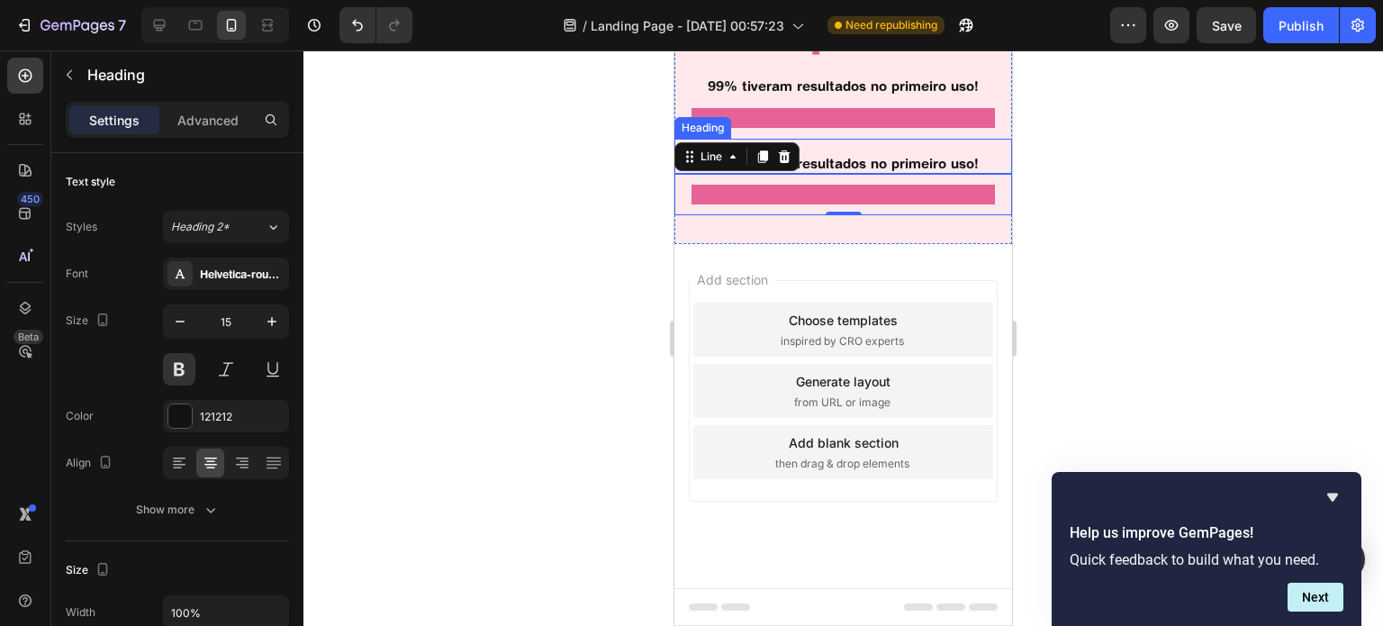
click at [846, 175] on h2 "99% tiveram resultados no primeiro uso!" at bounding box center [843, 164] width 338 height 22
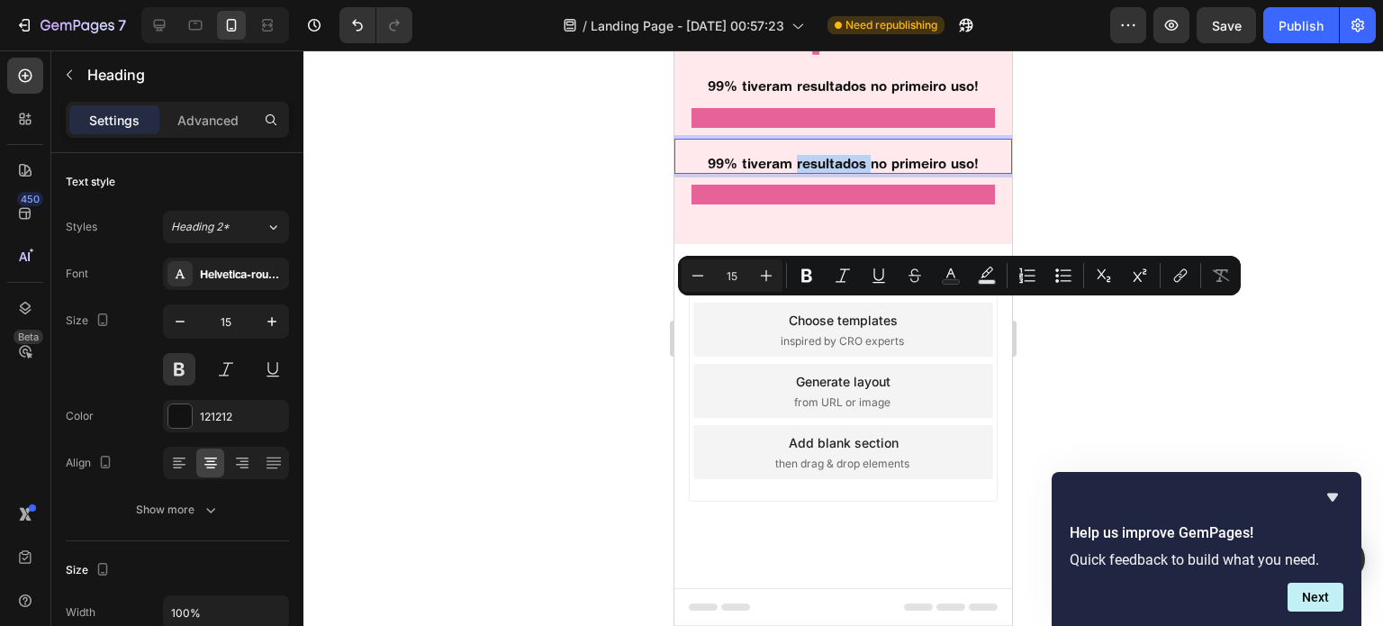
click at [846, 173] on p "99% tiveram resultados no primeiro uso!" at bounding box center [843, 164] width 334 height 18
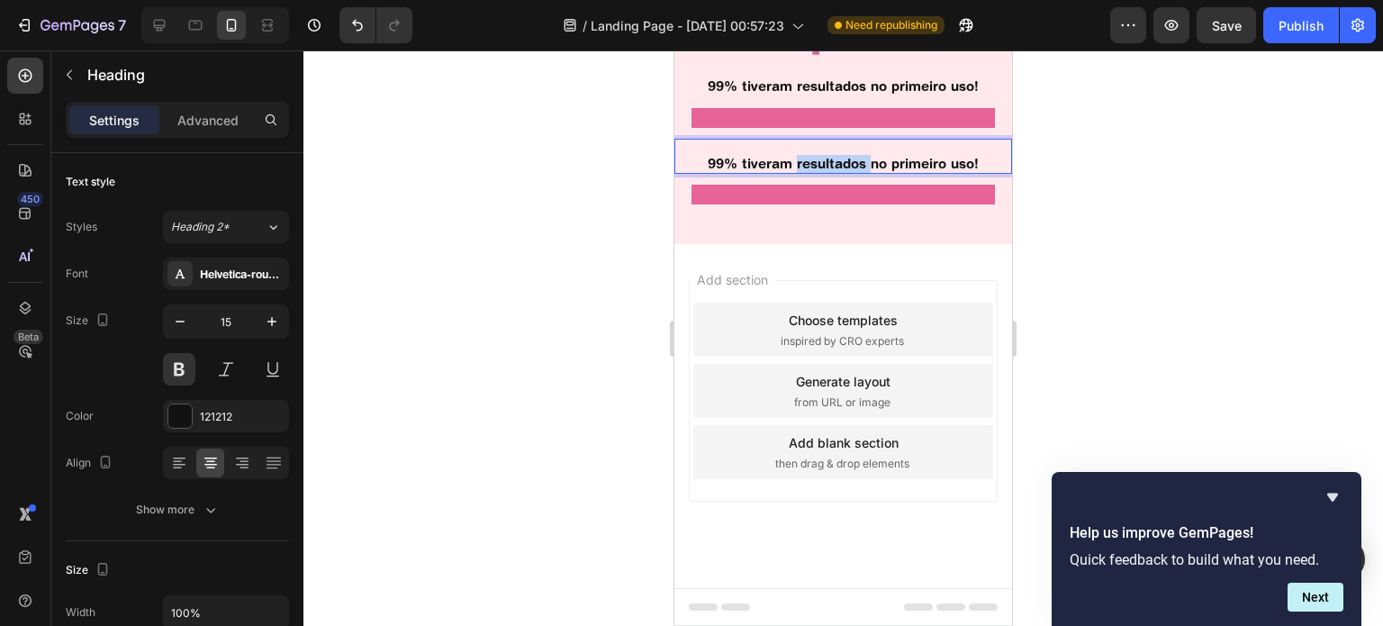
click at [846, 173] on p "99% tiveram resultados no primeiro uso!" at bounding box center [843, 164] width 334 height 18
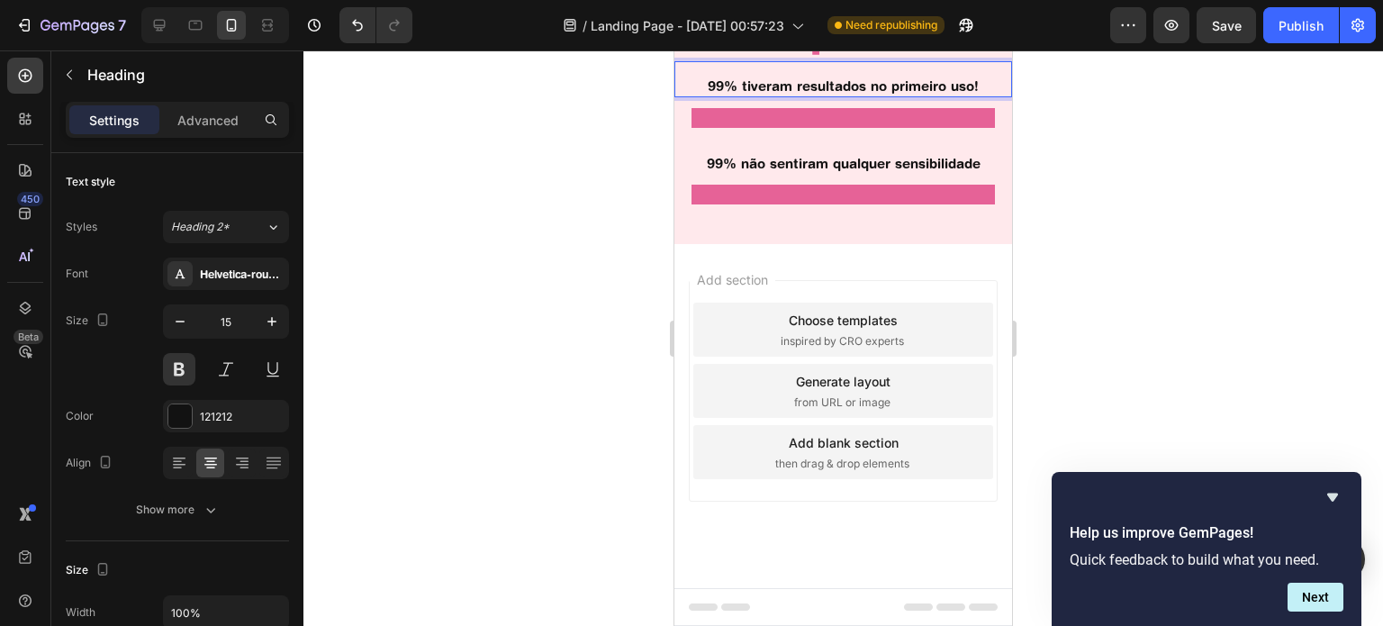
click at [972, 95] on p "99% tiveram resultados no primeiro uso!" at bounding box center [843, 86] width 334 height 18
click at [801, 173] on p "99% não sentiram qualquer sensibilidade" at bounding box center [843, 164] width 334 height 18
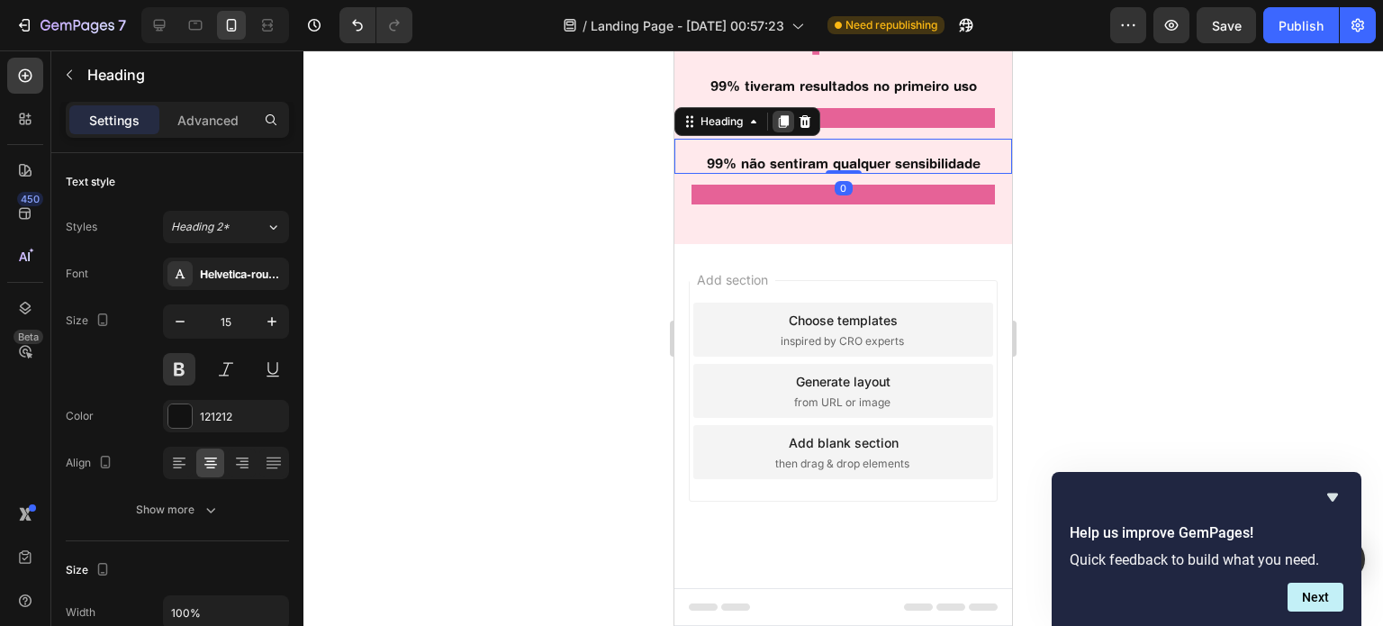
click at [789, 129] on icon at bounding box center [783, 121] width 14 height 14
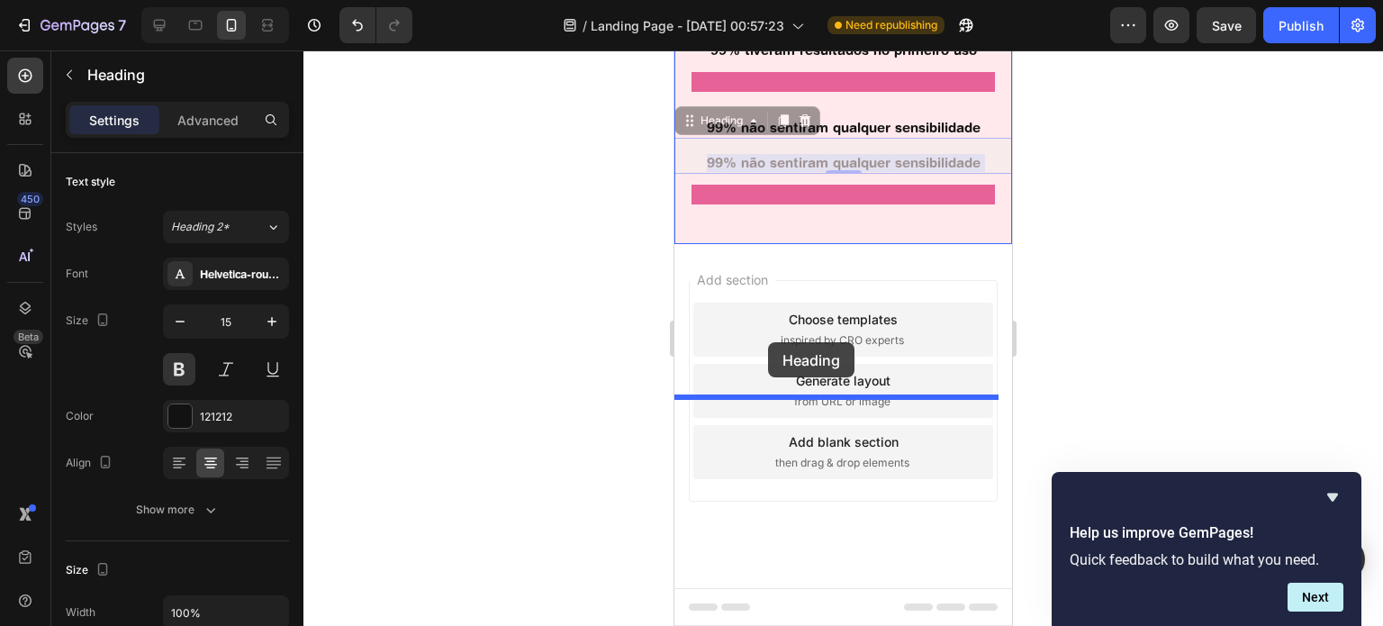
drag, startPoint x: 778, startPoint y: 281, endPoint x: 768, endPoint y: 342, distance: 62.0
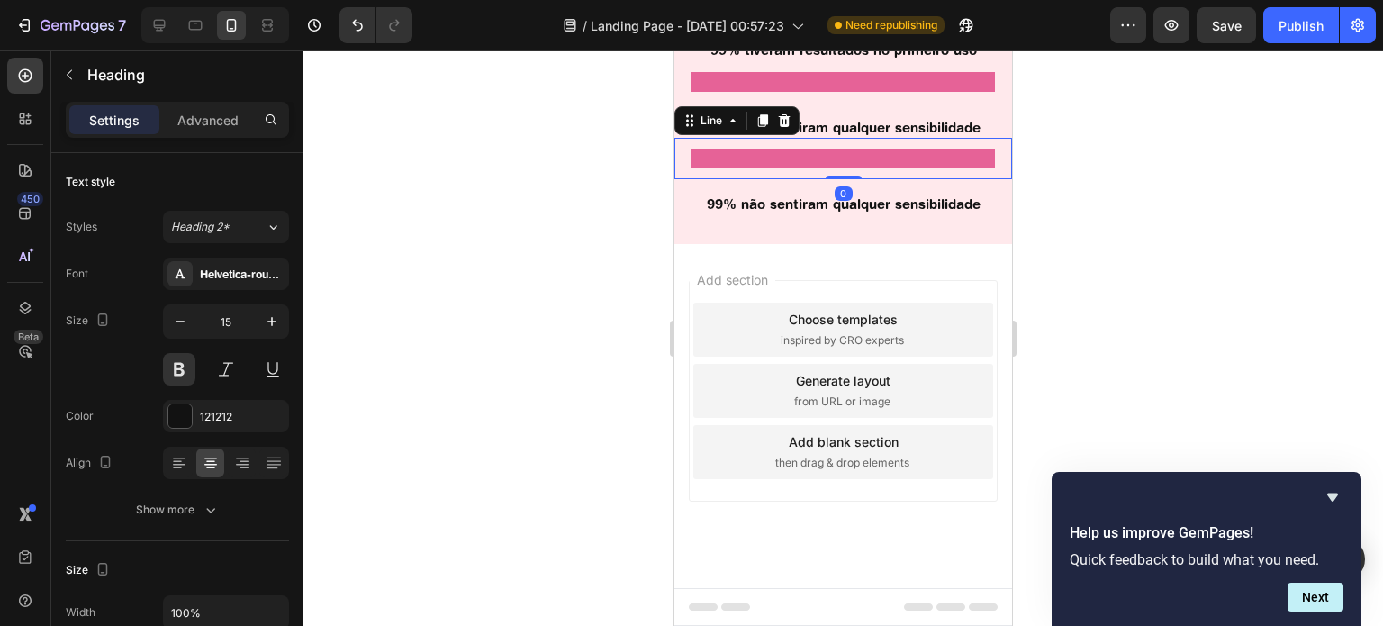
click at [855, 168] on div at bounding box center [843, 159] width 304 height 20
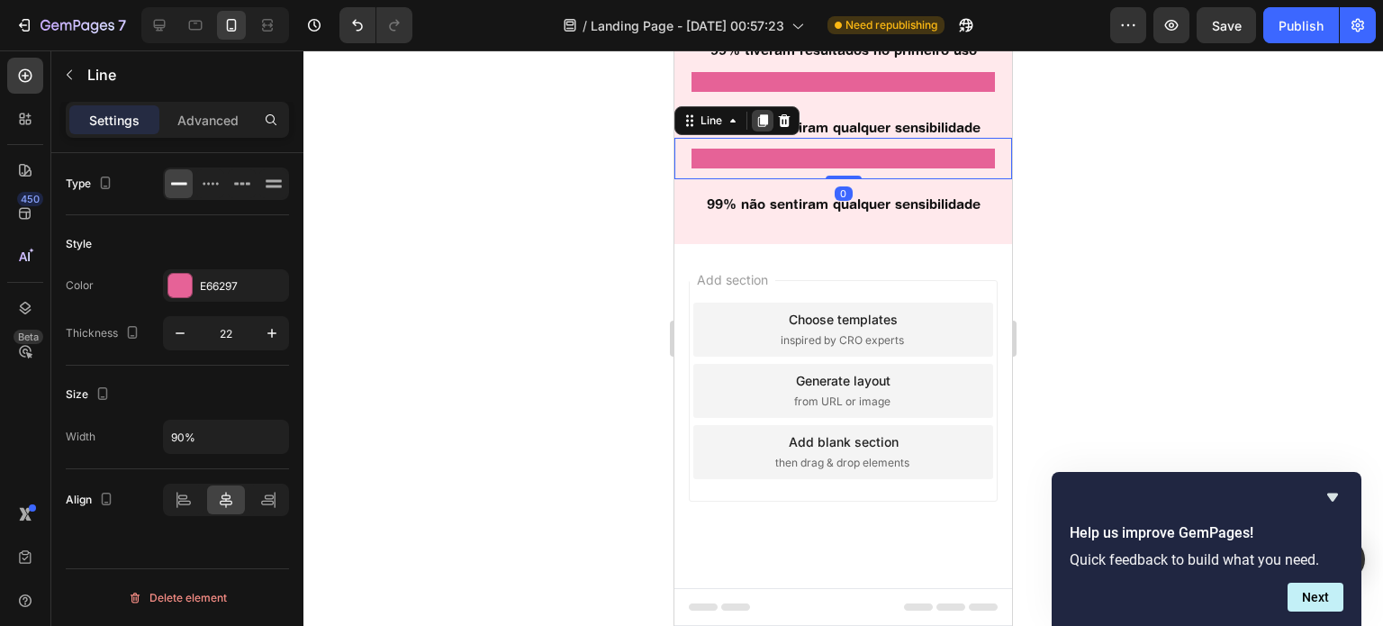
click at [759, 128] on icon at bounding box center [762, 120] width 14 height 14
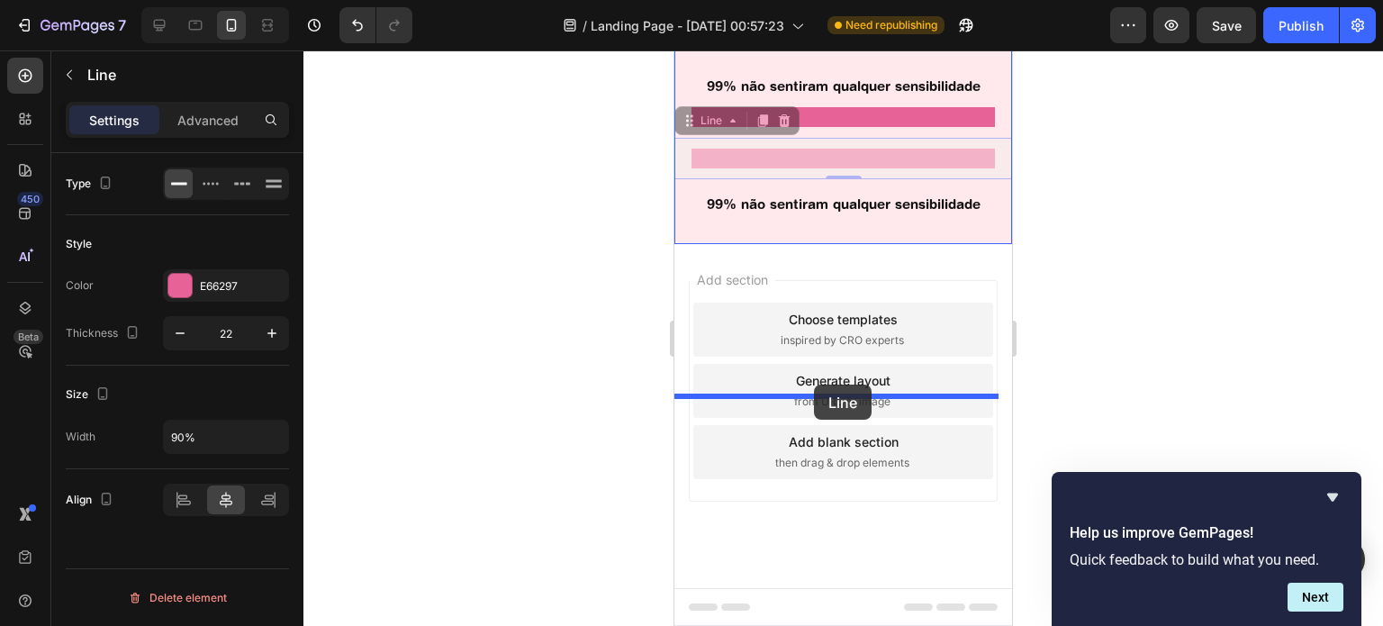
drag, startPoint x: 817, startPoint y: 321, endPoint x: 814, endPoint y: 387, distance: 65.8
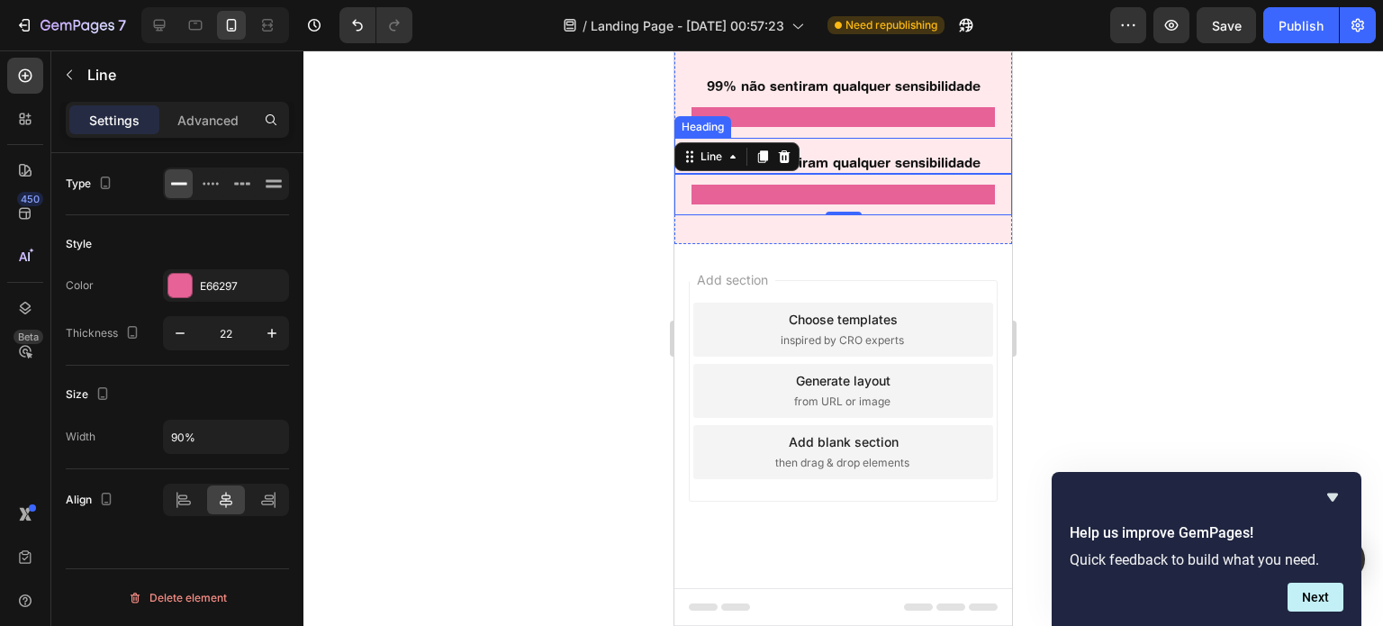
click at [826, 172] on p "99% não sentiram qualquer sensibilidade" at bounding box center [843, 163] width 334 height 18
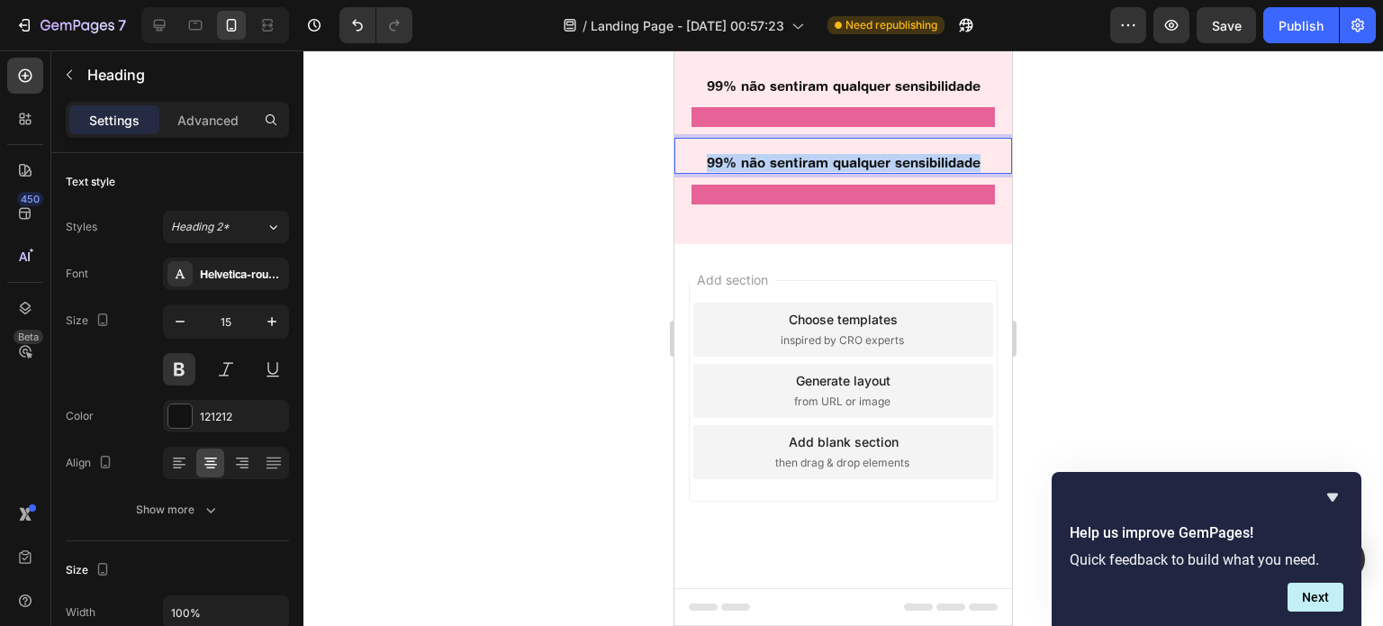
click at [826, 172] on p "99% não sentiram qualquer sensibilidade" at bounding box center [843, 163] width 334 height 18
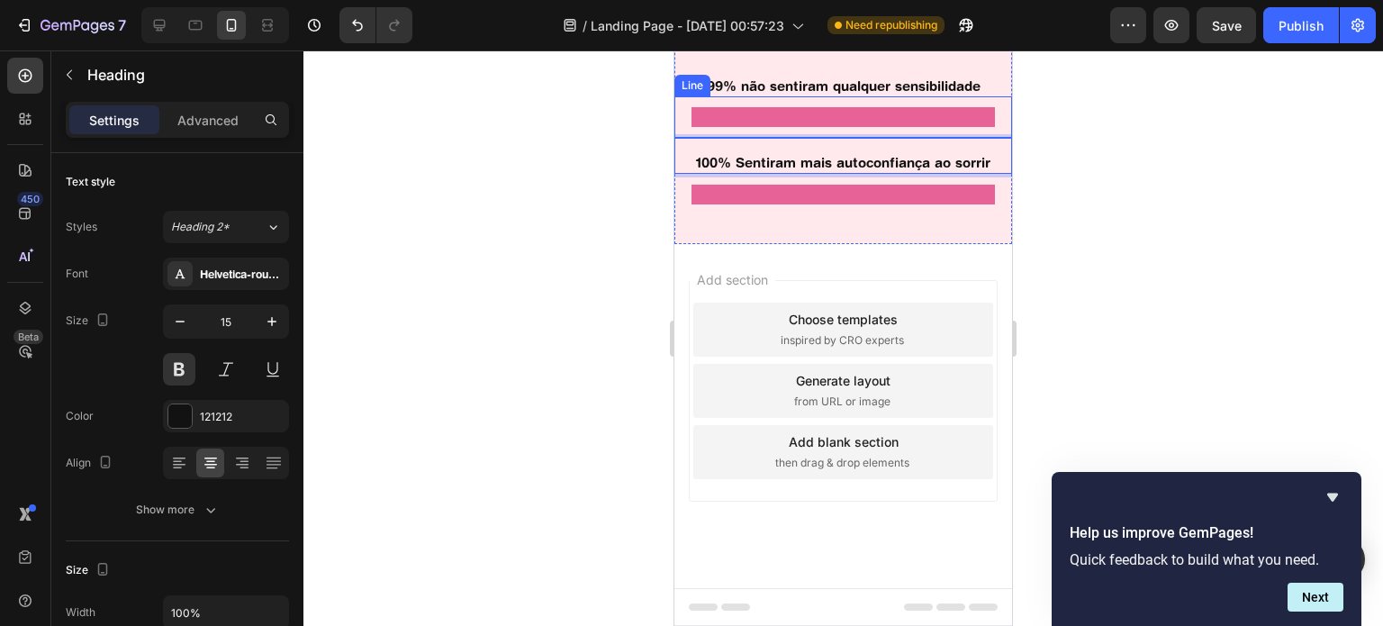
click at [1133, 309] on div at bounding box center [842, 337] width 1079 height 575
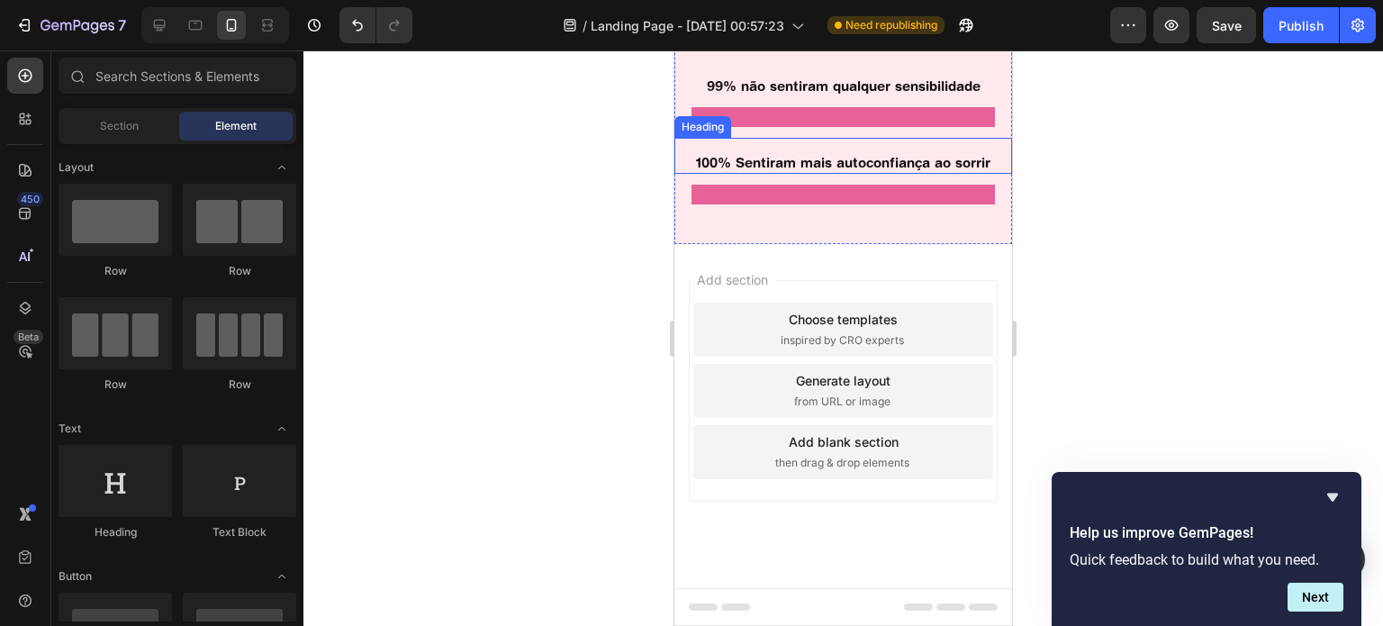
click at [914, 172] on p "100% Sentiram mais autoconfiança ao sorrir" at bounding box center [843, 163] width 334 height 18
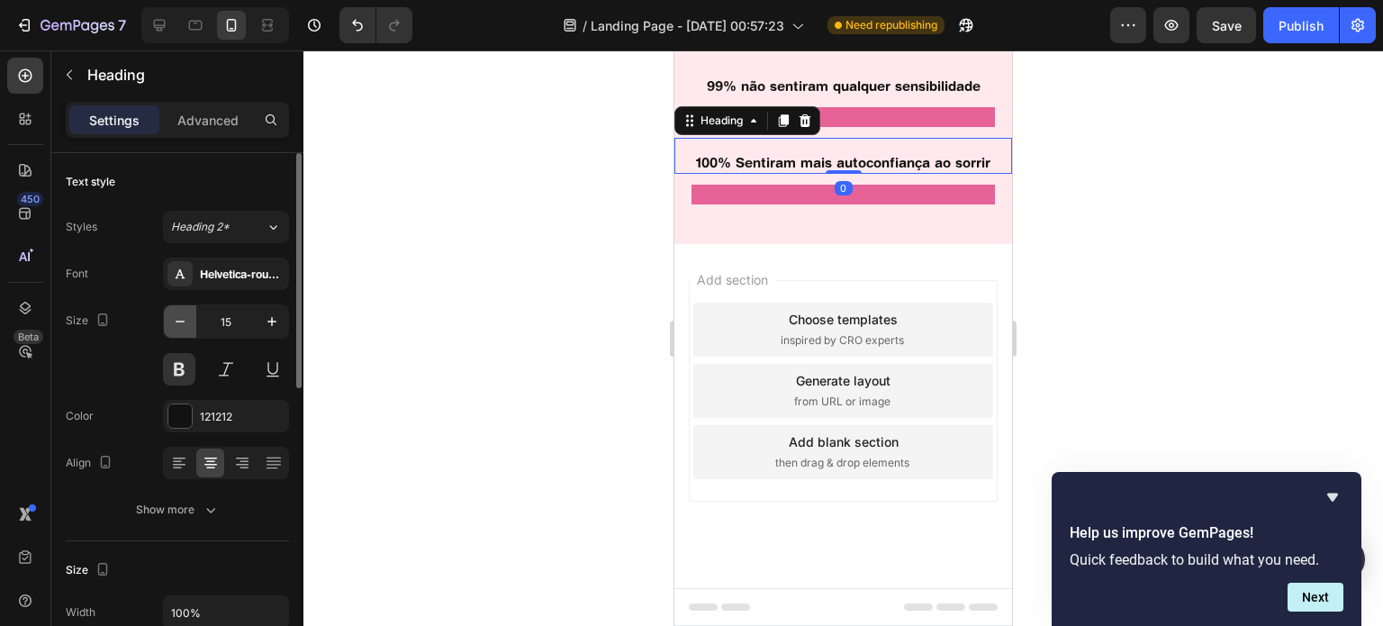
click at [183, 323] on icon "button" at bounding box center [180, 321] width 18 height 18
type input "14"
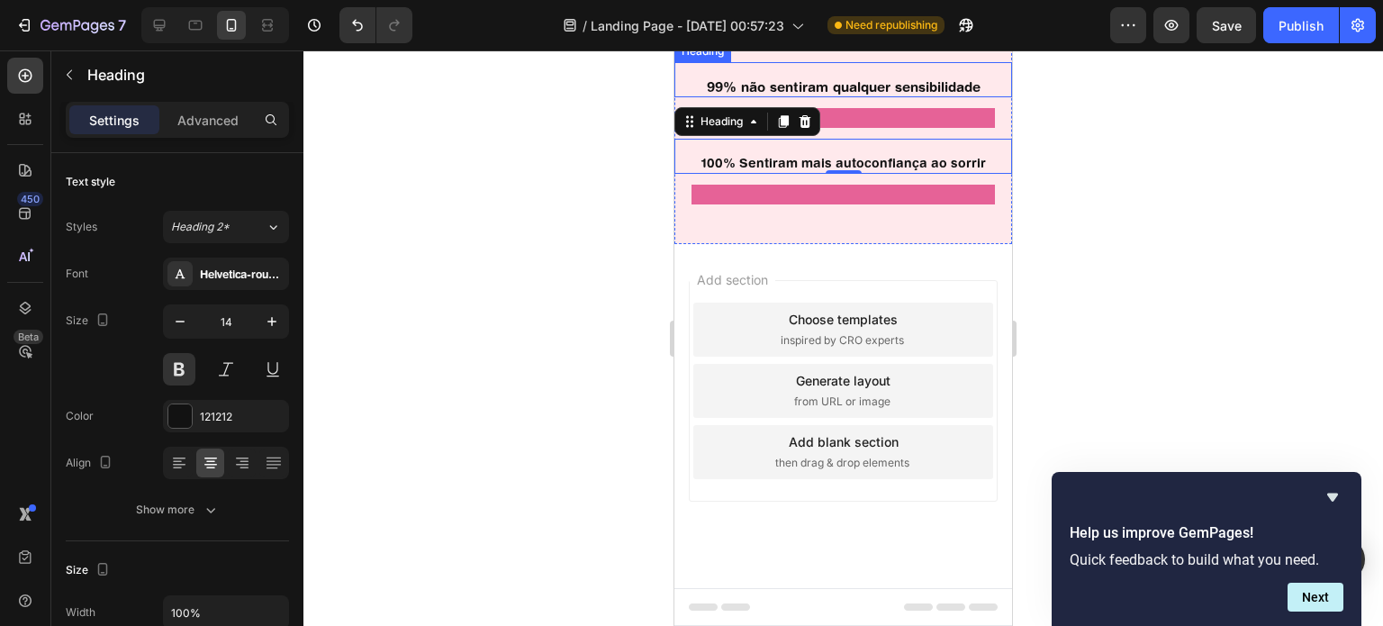
click at [872, 96] on p "99% não sentiram qualquer sensibilidade" at bounding box center [843, 87] width 334 height 18
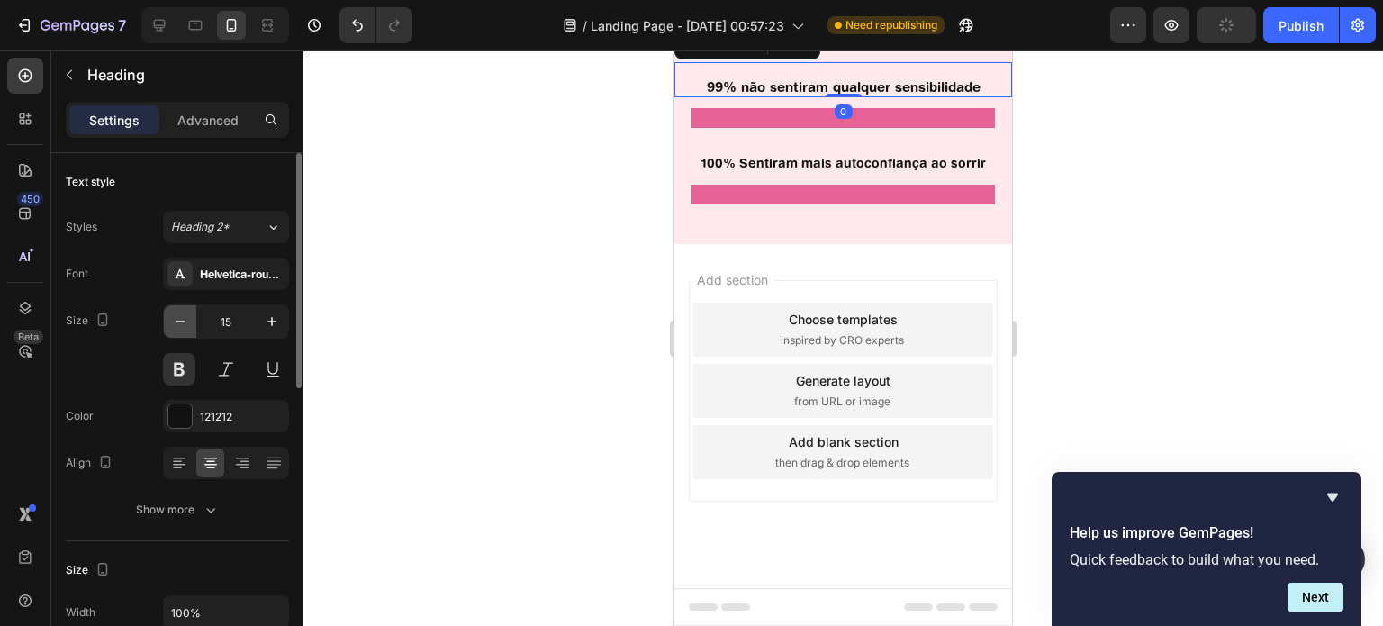
click at [182, 314] on icon "button" at bounding box center [180, 321] width 18 height 18
click at [268, 321] on icon "button" at bounding box center [271, 321] width 9 height 9
type input "15"
click at [1158, 292] on div at bounding box center [842, 337] width 1079 height 575
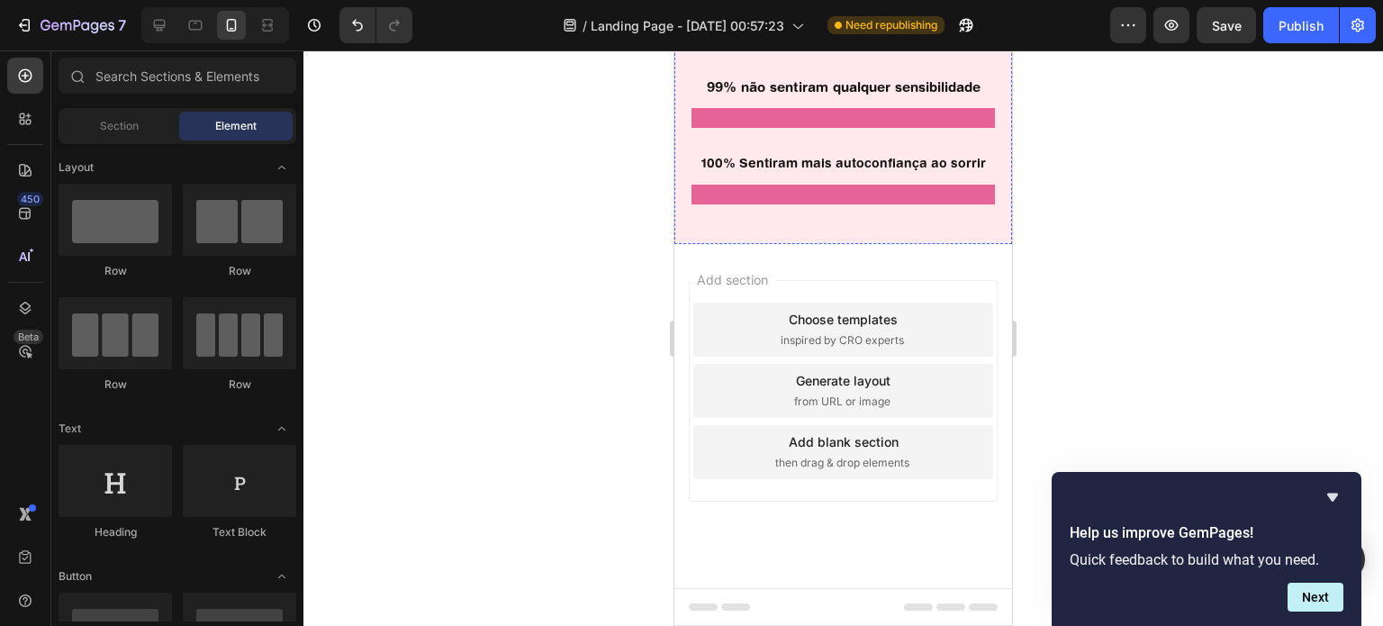
click at [861, 19] on p "99% tiveram resultados no primeiro uso" at bounding box center [843, 10] width 334 height 18
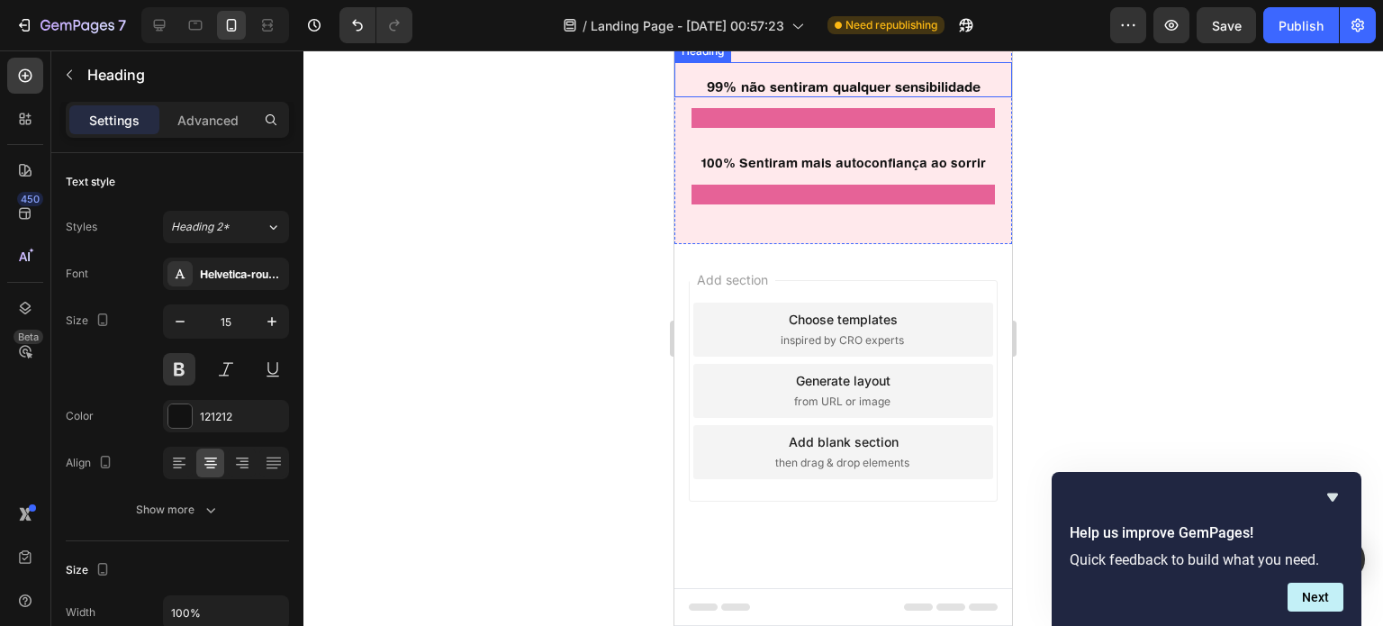
click at [813, 96] on p "99% não sentiram qualquer sensibilidade" at bounding box center [843, 87] width 334 height 18
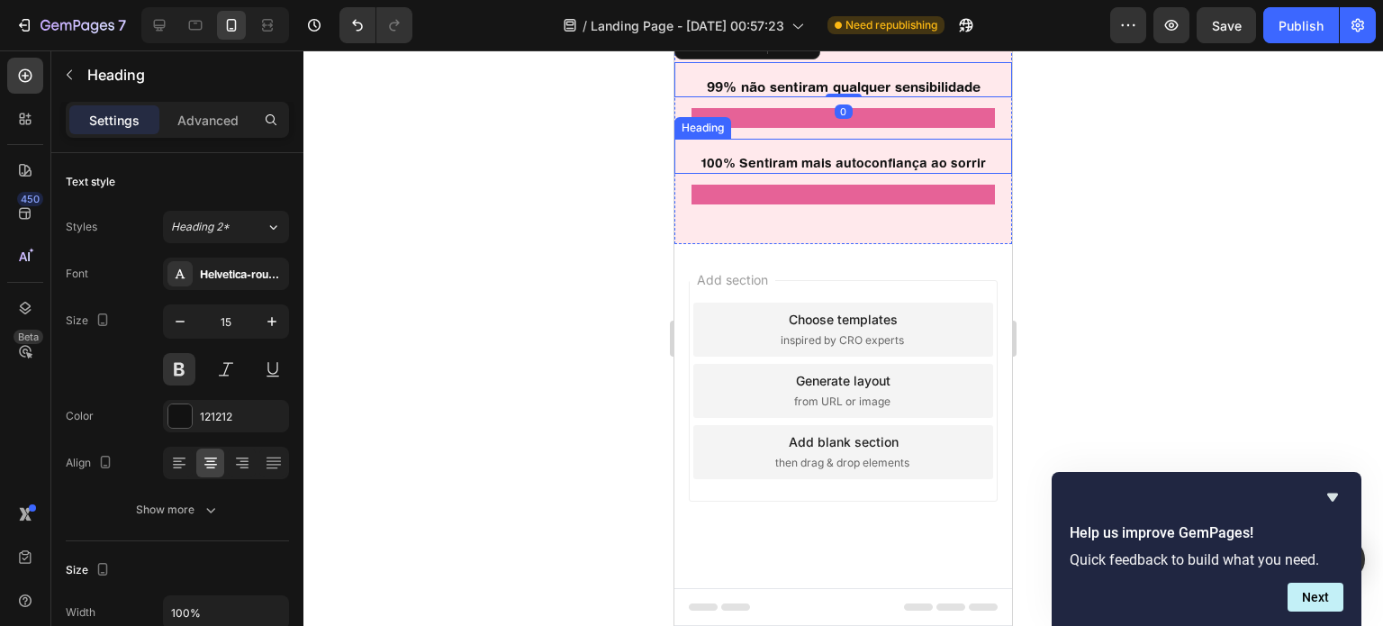
click at [781, 171] on p "100% Sentiram mais autoconfiança ao sorrir" at bounding box center [843, 163] width 334 height 16
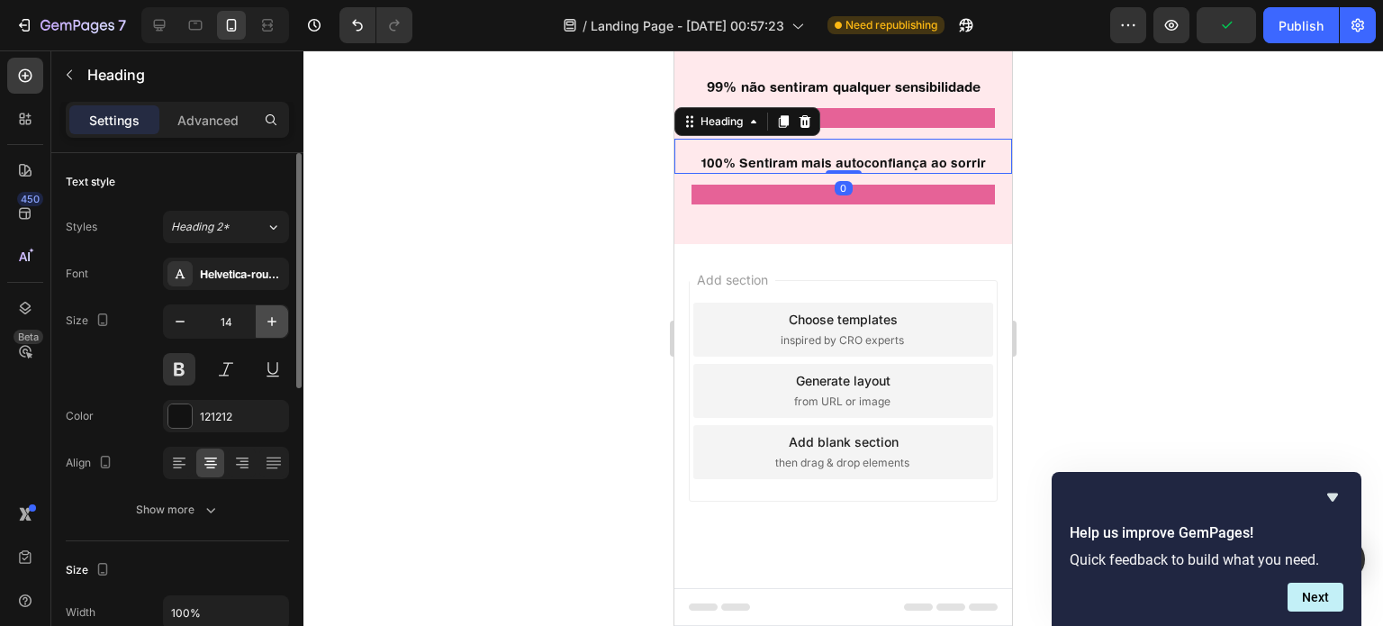
click at [270, 316] on icon "button" at bounding box center [272, 321] width 18 height 18
type input "15"
click at [1184, 323] on div at bounding box center [842, 337] width 1079 height 575
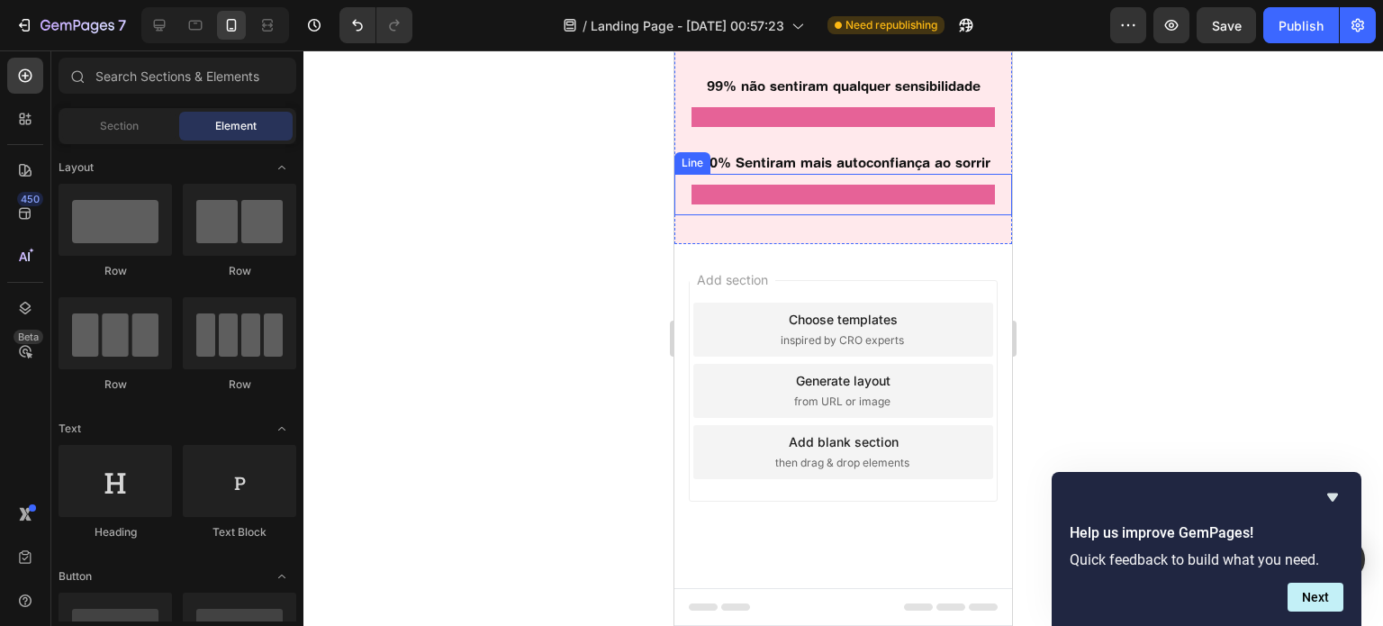
scroll to position [1693, 0]
click at [785, 363] on div "Add section Choose templates inspired by CRO experts Generate layout from URL o…" at bounding box center [843, 416] width 338 height 344
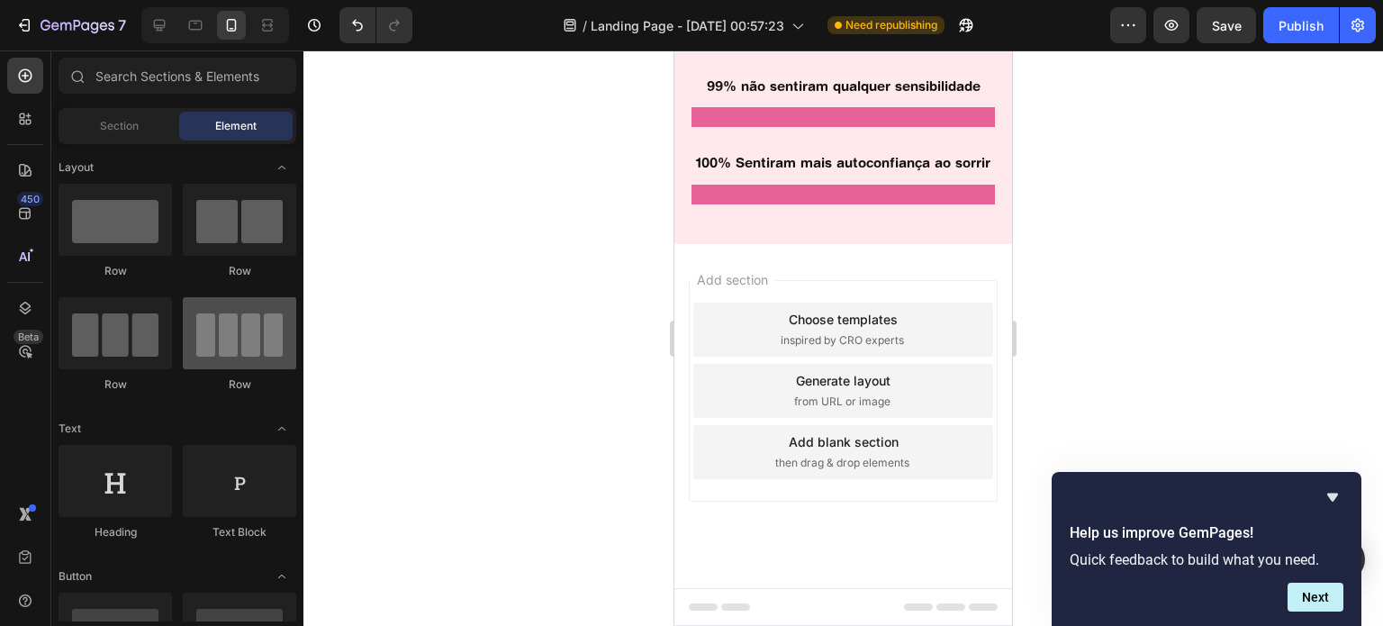
scroll to position [0, 0]
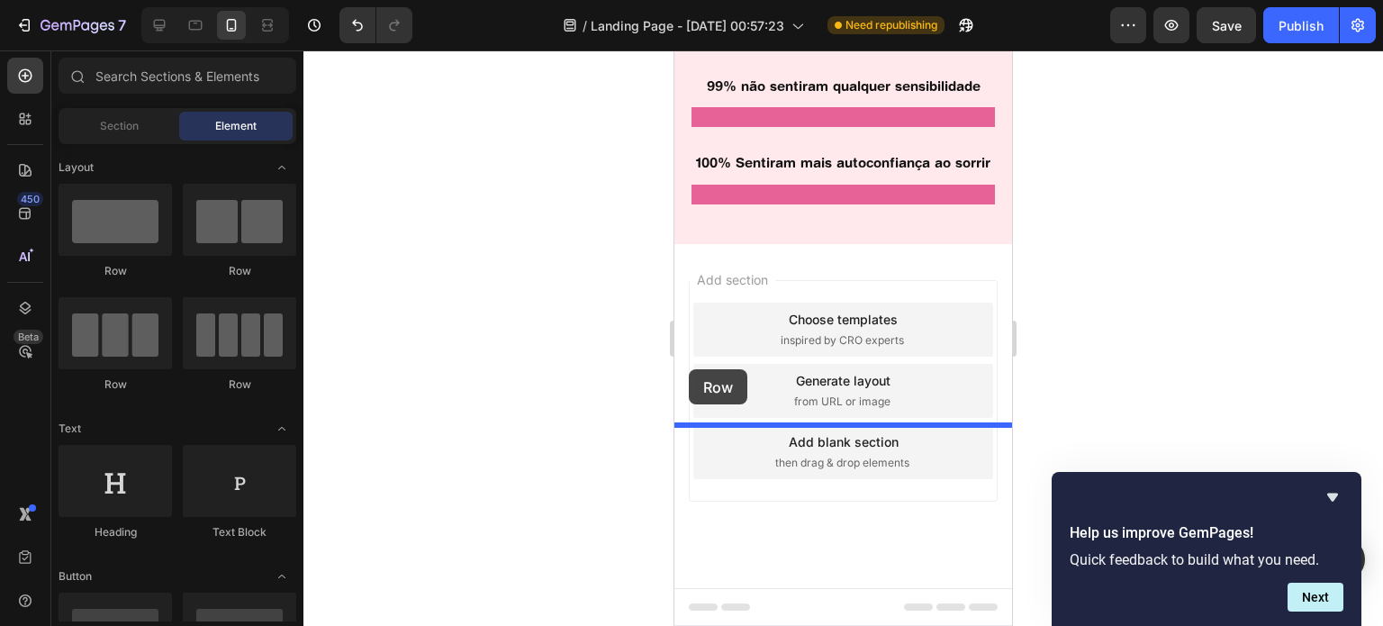
drag, startPoint x: 804, startPoint y: 296, endPoint x: 689, endPoint y: 369, distance: 136.4
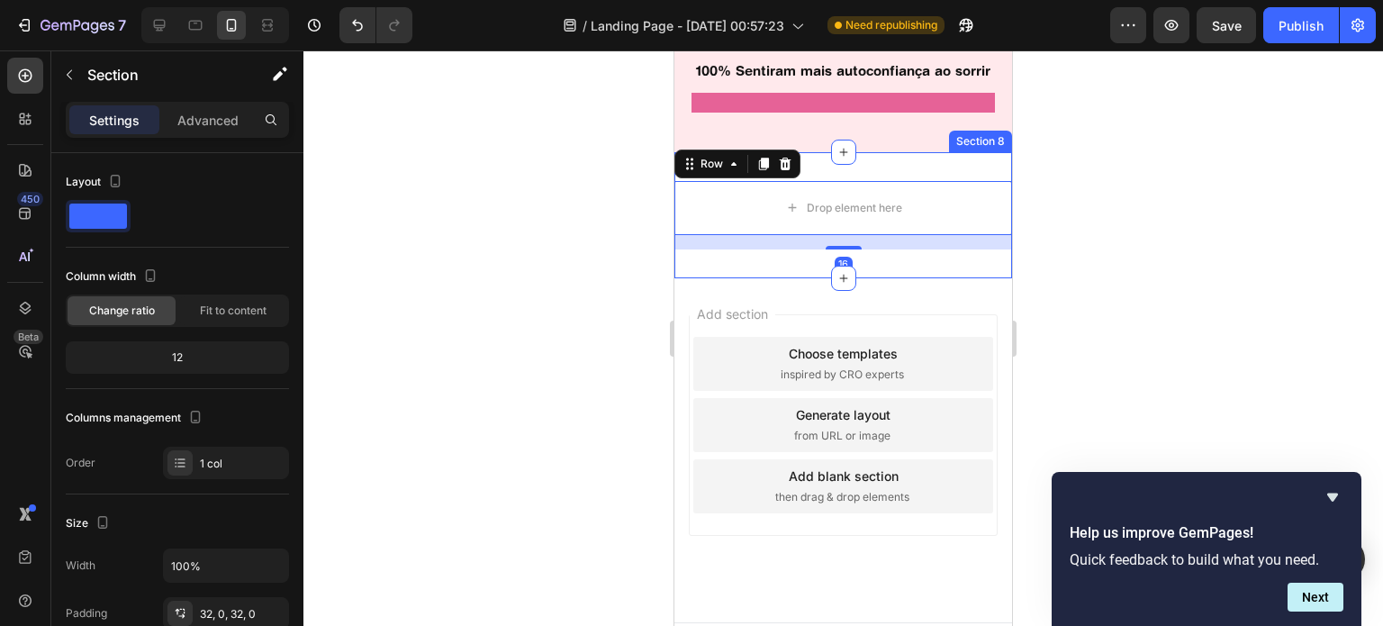
click at [879, 278] on div "Drop element here Row 16 Section 8" at bounding box center [843, 215] width 338 height 126
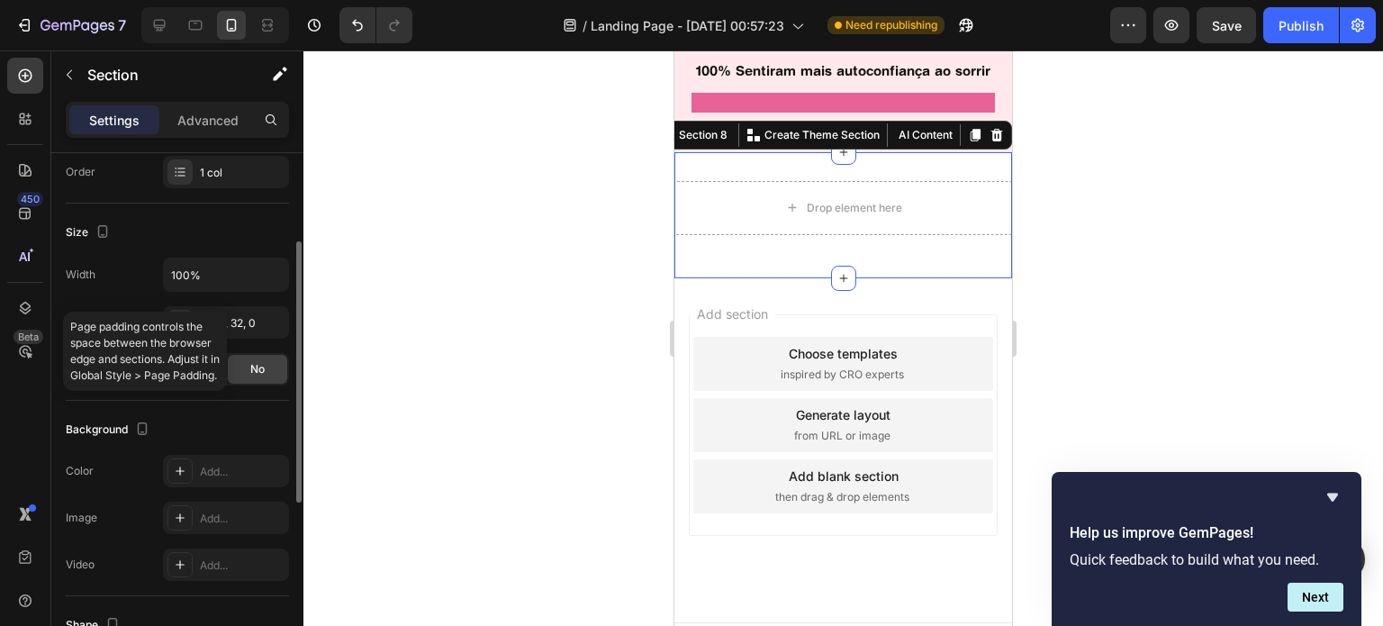
scroll to position [323, 0]
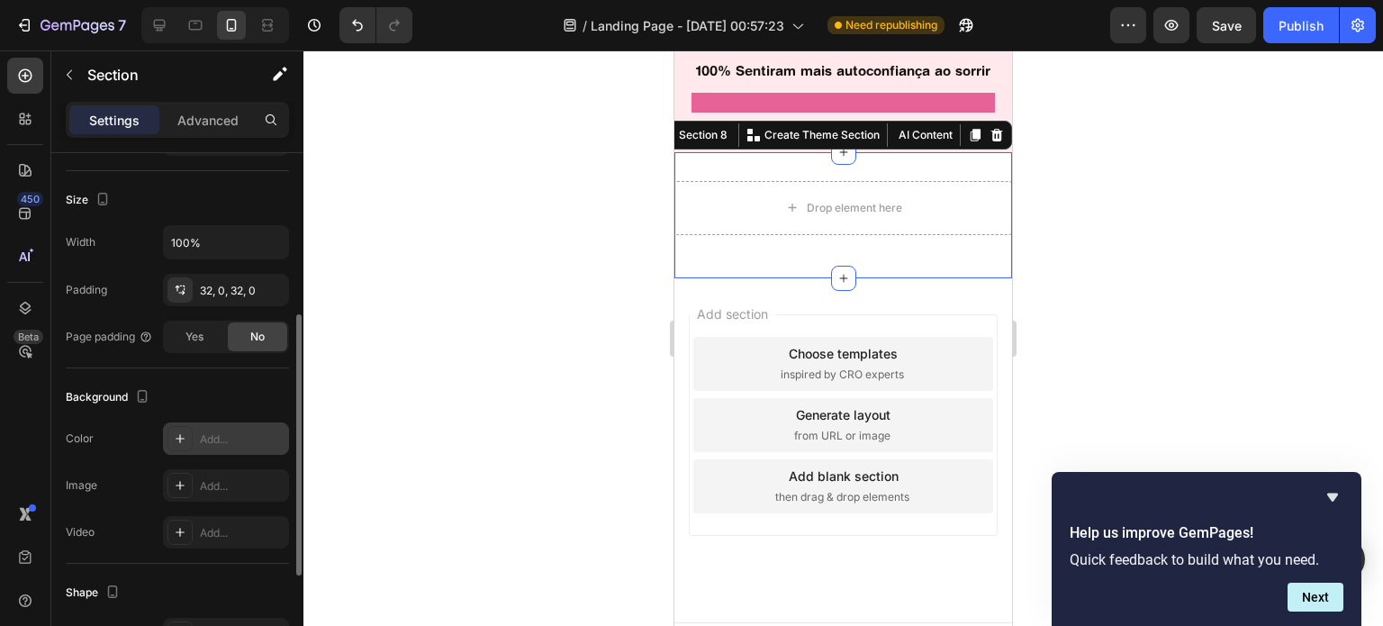
click at [218, 442] on div "Add..." at bounding box center [242, 439] width 85 height 16
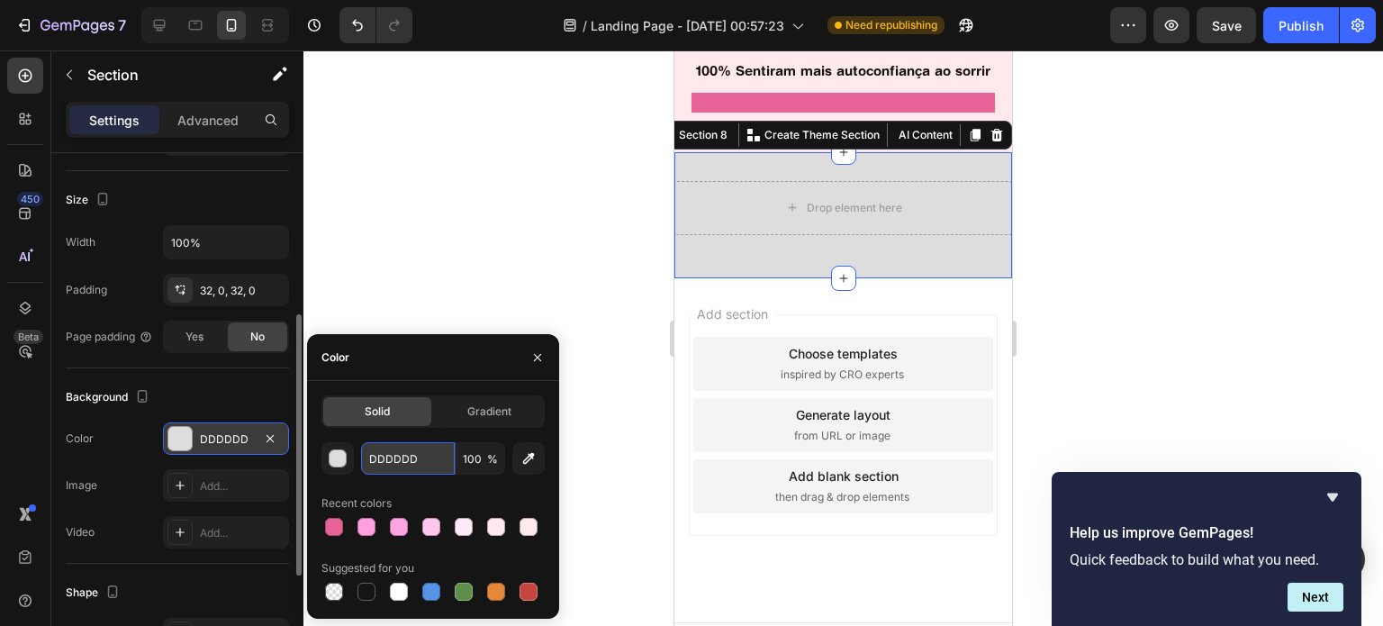
click at [381, 450] on input "DDDDDD" at bounding box center [408, 458] width 94 height 32
paste input "b585e2"
type input "b585e2"
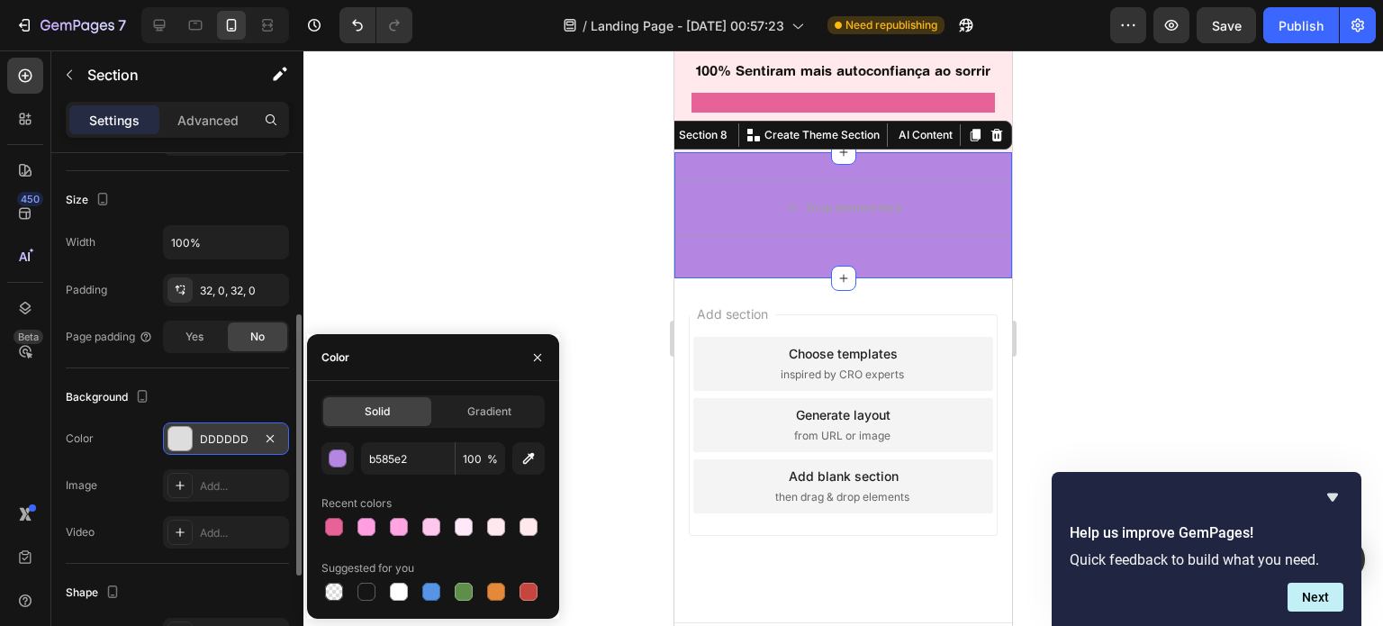
click at [269, 385] on div "Background" at bounding box center [177, 397] width 223 height 29
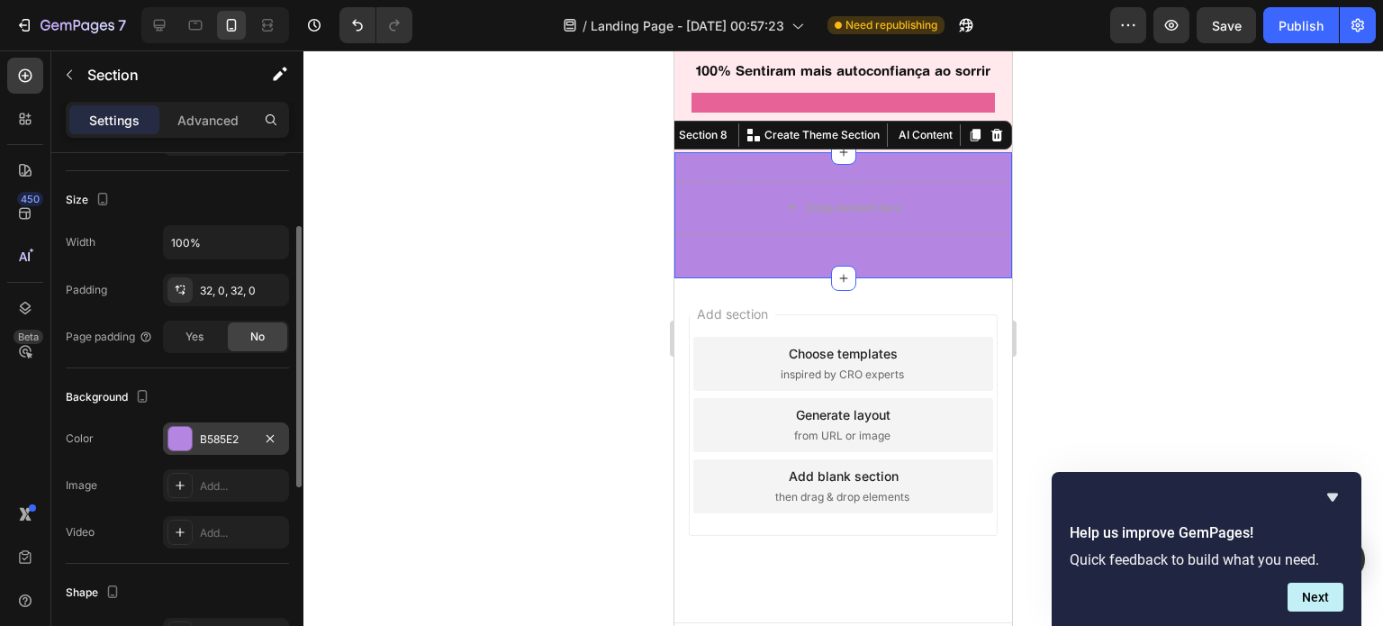
scroll to position [0, 0]
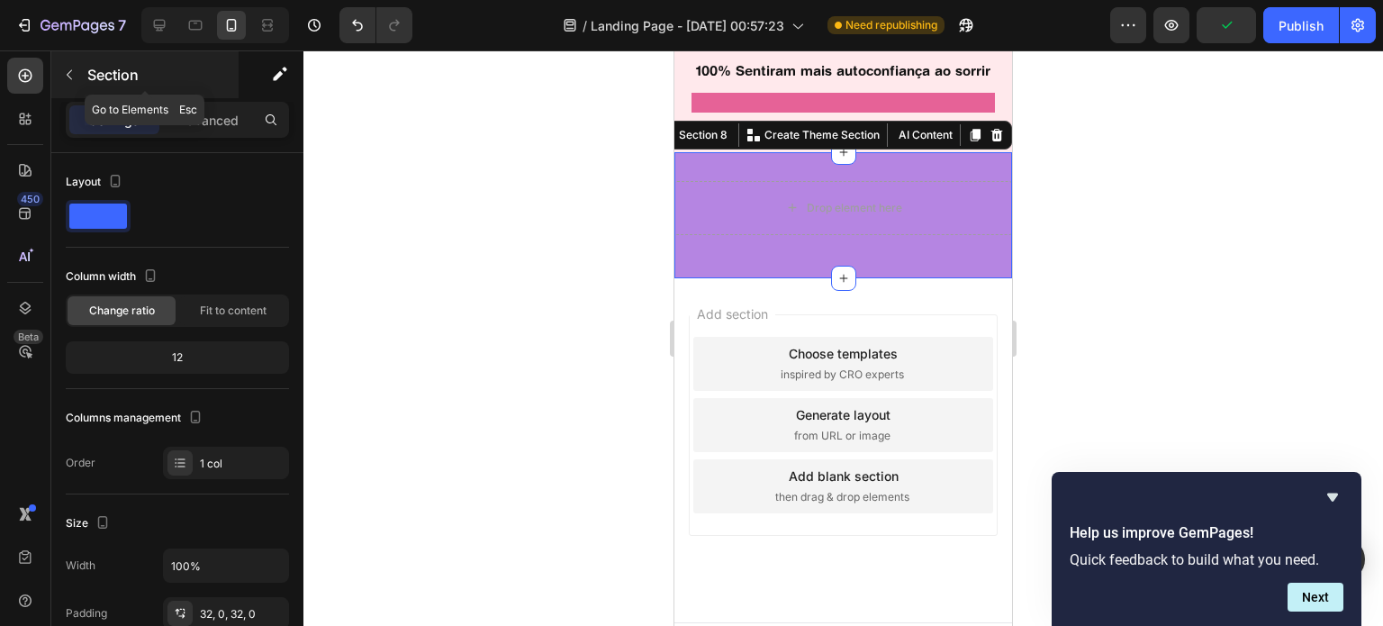
click at [81, 78] on button "button" at bounding box center [69, 74] width 29 height 29
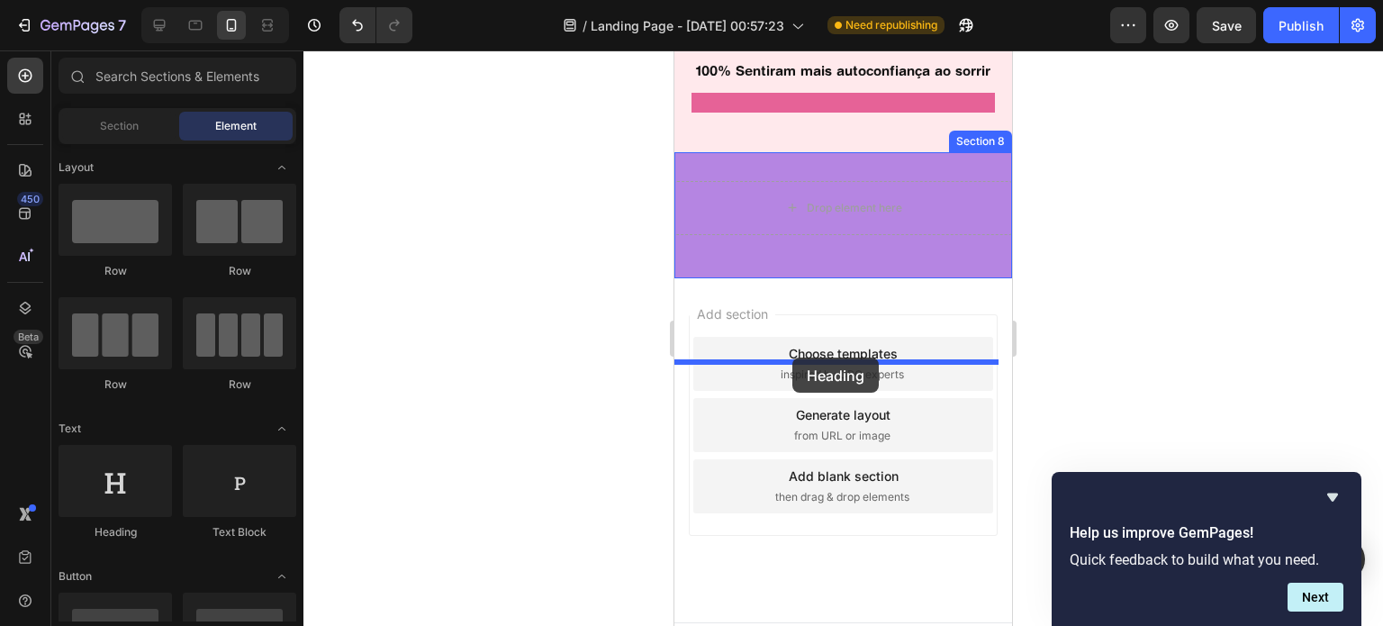
drag, startPoint x: 797, startPoint y: 534, endPoint x: 792, endPoint y: 357, distance: 176.5
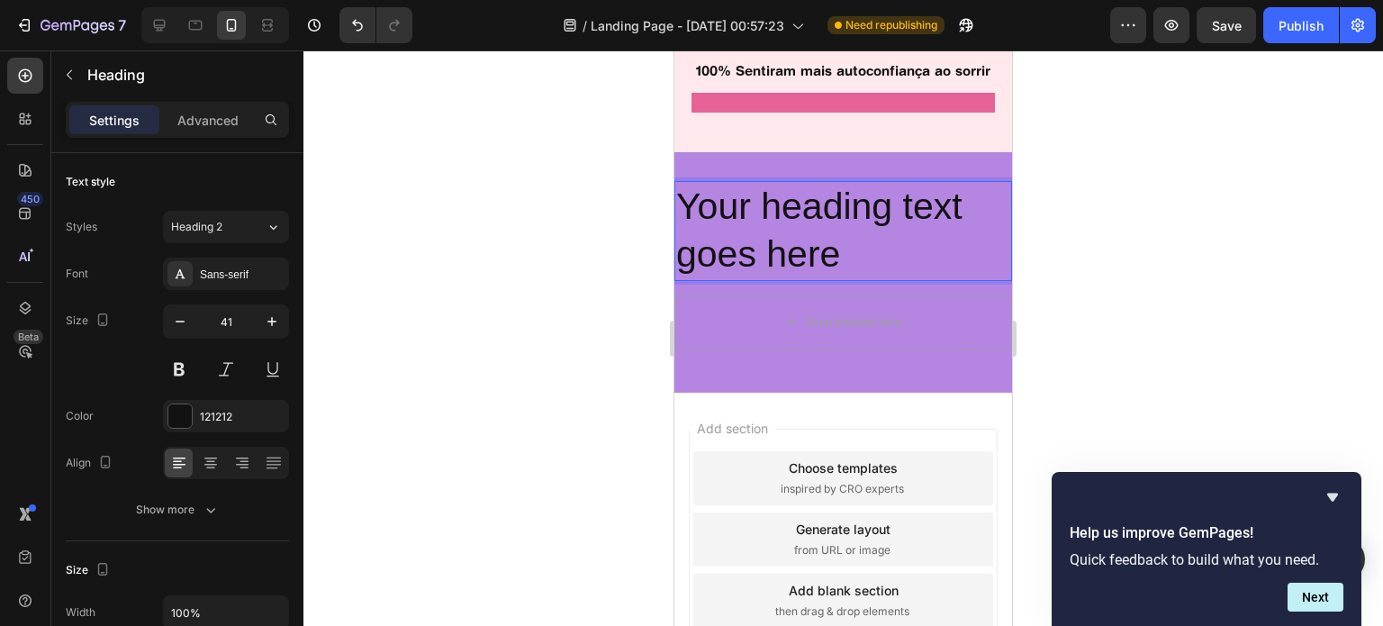
click at [814, 281] on h2 "Your heading text goes here" at bounding box center [843, 231] width 338 height 100
click at [814, 279] on p "Your heading text goes here" at bounding box center [843, 231] width 334 height 96
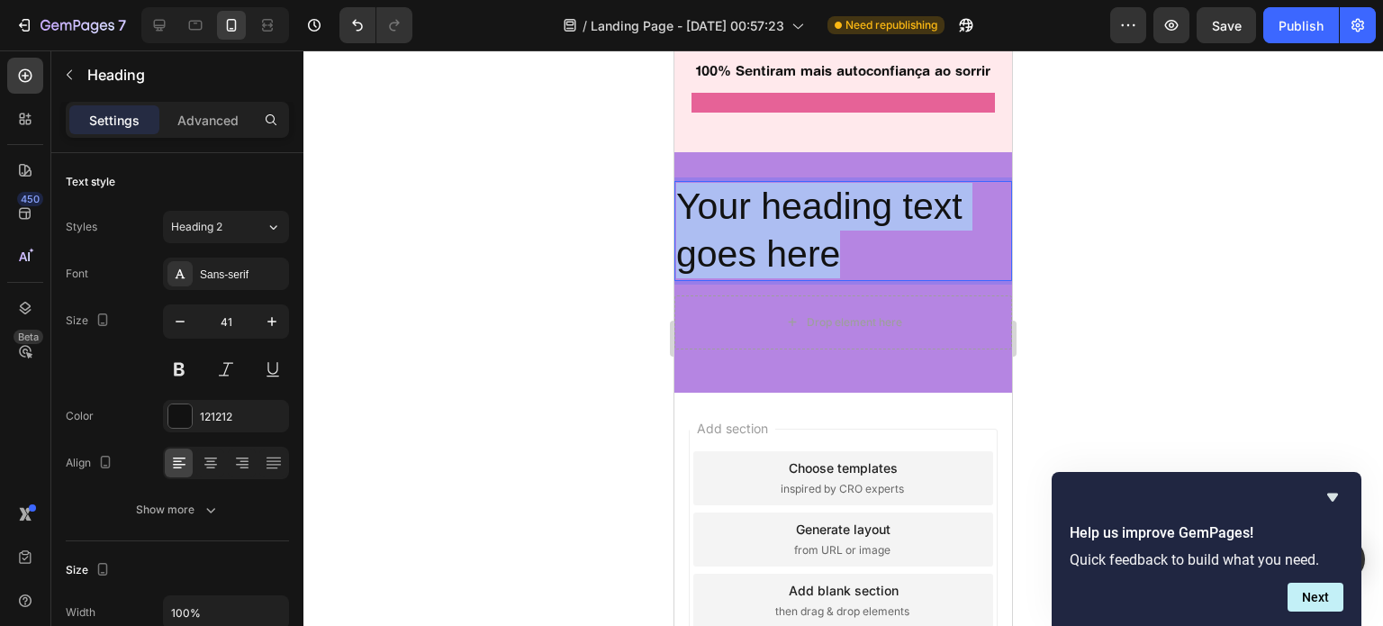
click at [814, 279] on p "Your heading text goes here" at bounding box center [843, 231] width 334 height 96
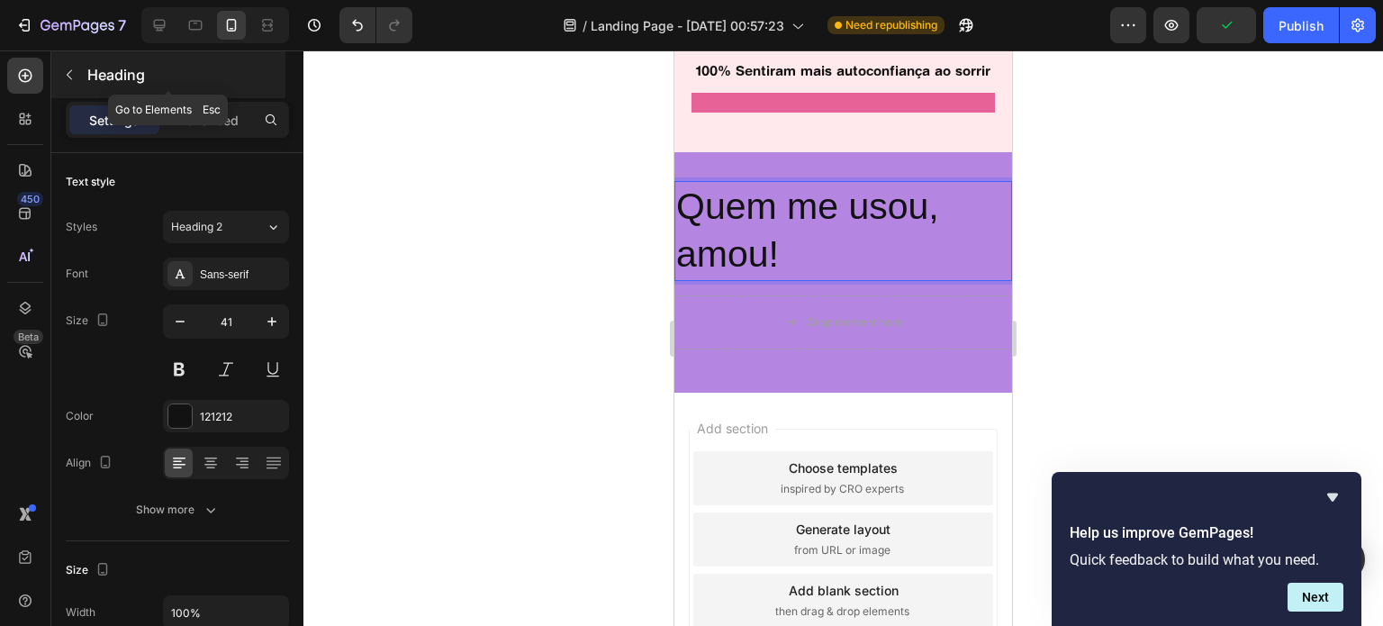
click at [83, 78] on button "button" at bounding box center [69, 74] width 29 height 29
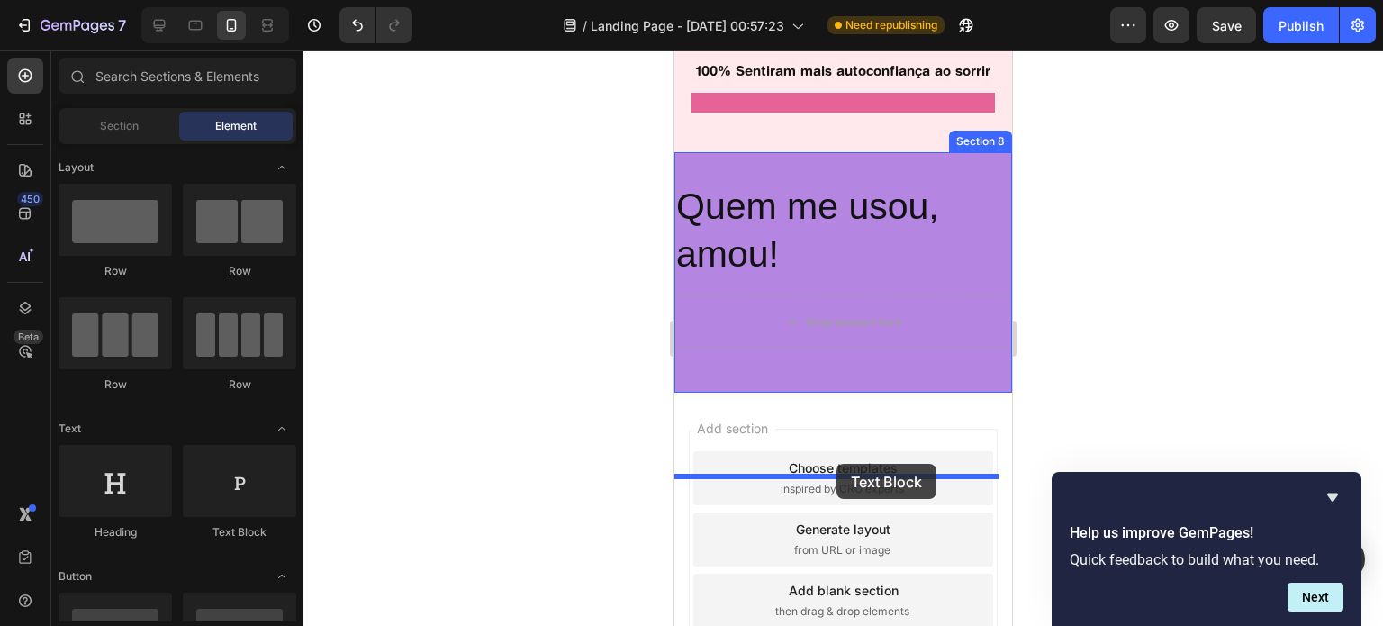
drag, startPoint x: 883, startPoint y: 528, endPoint x: 836, endPoint y: 464, distance: 79.2
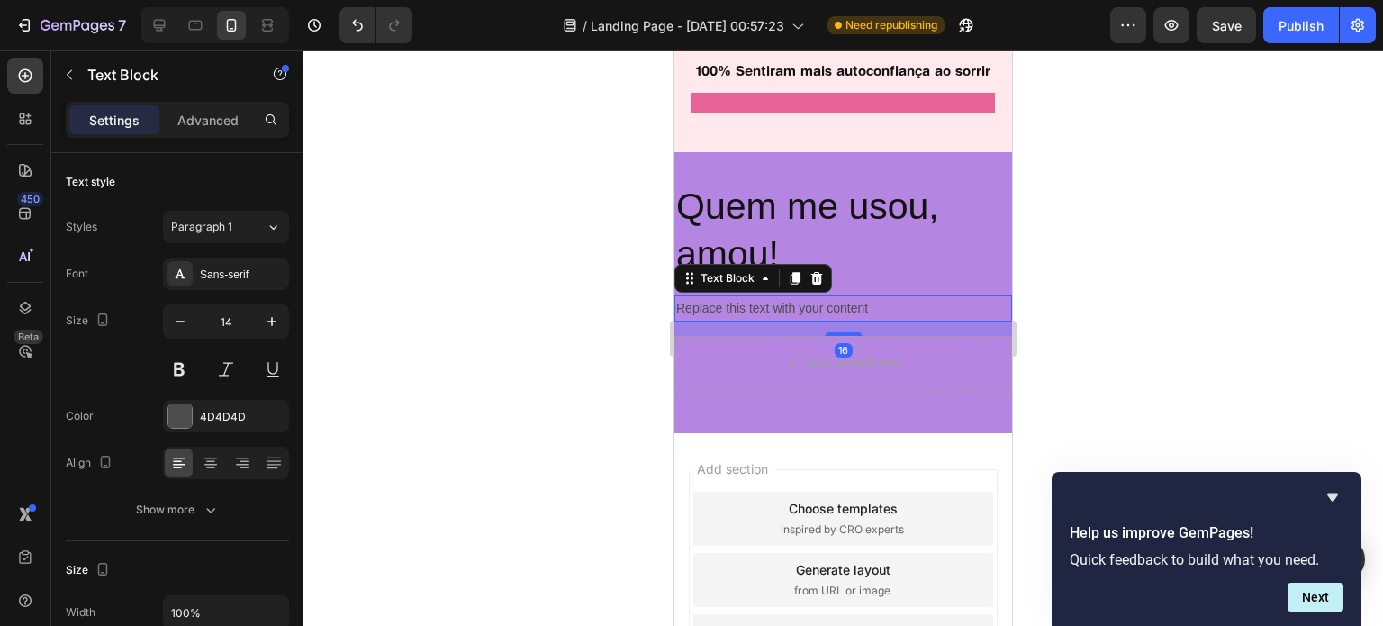
click at [827, 321] on div "Replace this text with your content" at bounding box center [843, 308] width 338 height 26
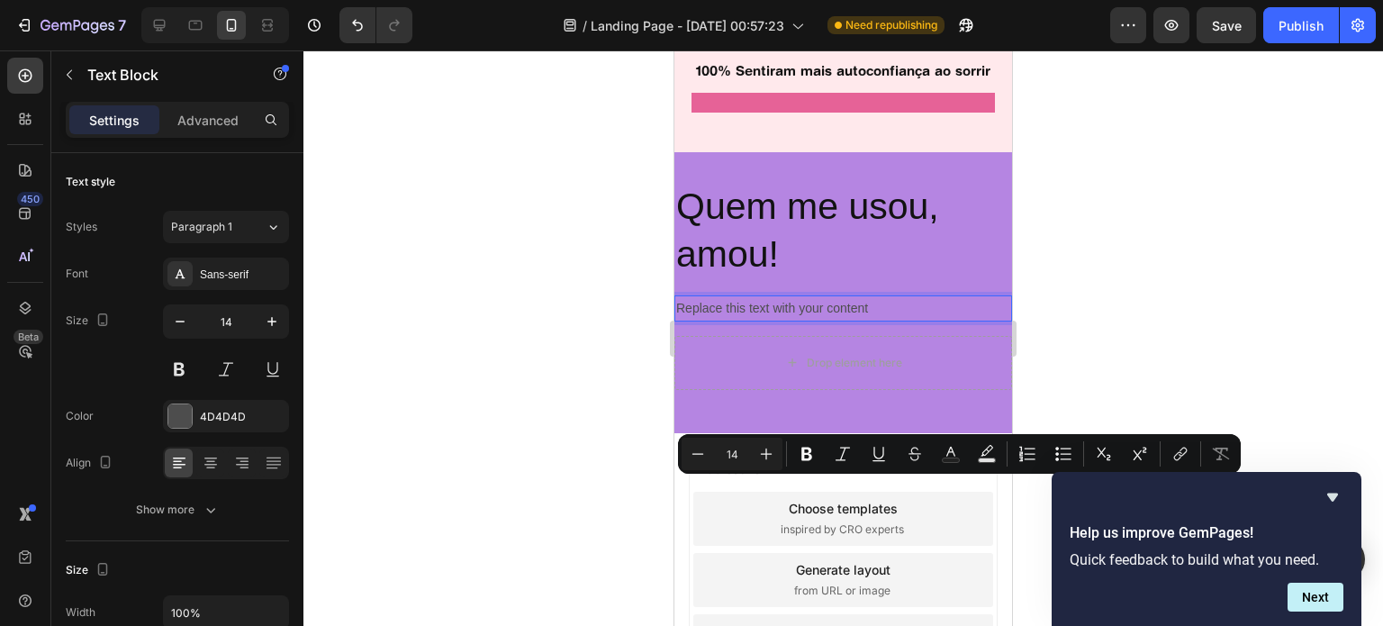
click at [827, 320] on p "Replace this text with your content" at bounding box center [843, 308] width 334 height 23
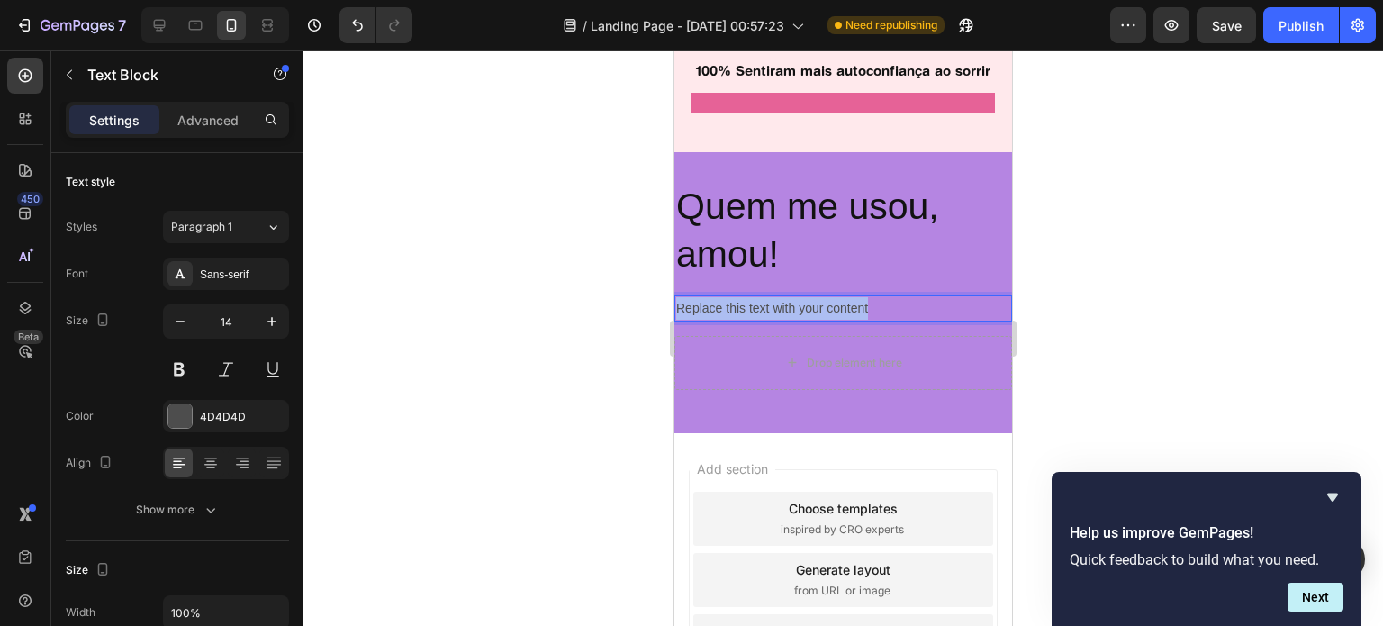
click at [827, 320] on p "Replace this text with your content" at bounding box center [843, 308] width 334 height 23
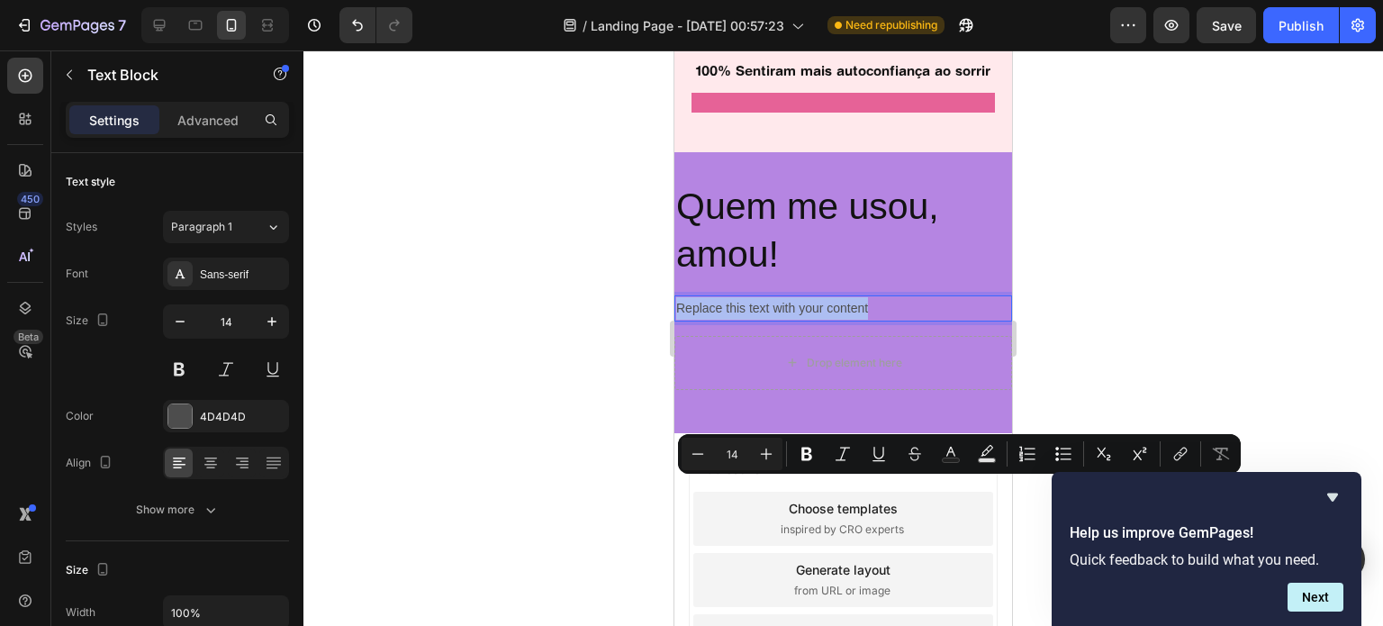
click at [833, 320] on p "Replace this text with your content" at bounding box center [843, 308] width 334 height 23
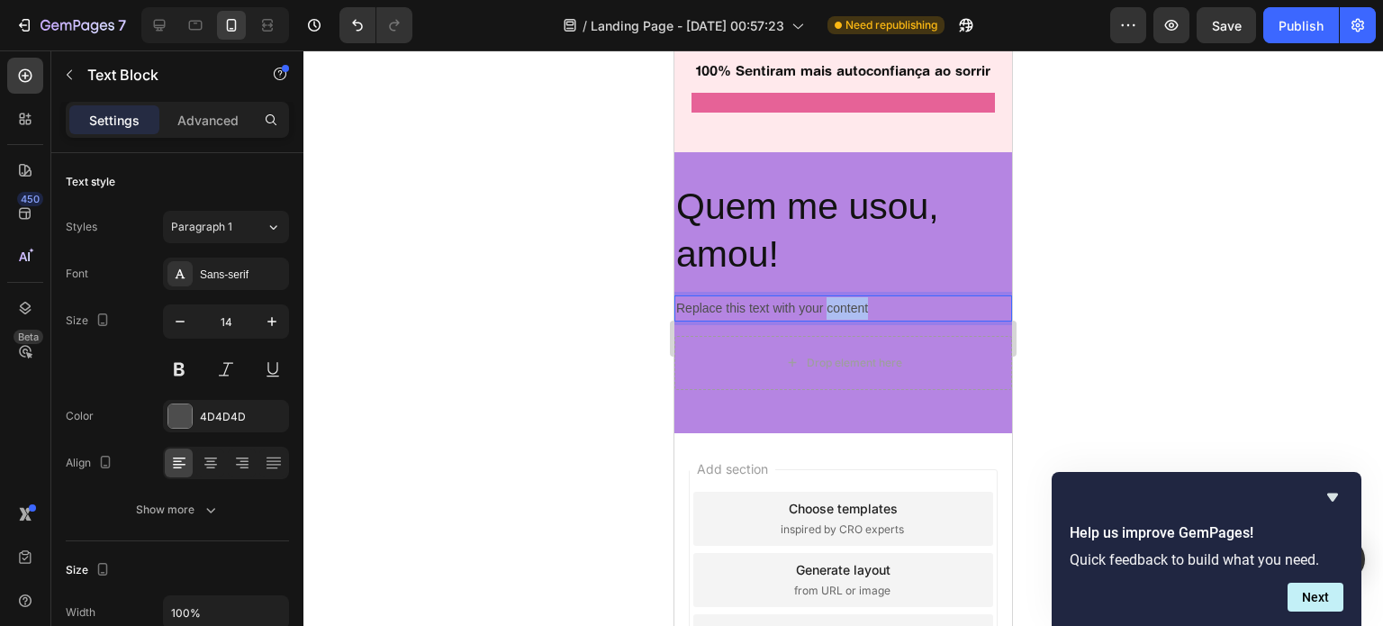
click at [833, 320] on p "Replace this text with your content" at bounding box center [843, 308] width 334 height 23
click at [859, 320] on p "Resultados visíveis já no primeiro dia!" at bounding box center [843, 308] width 334 height 23
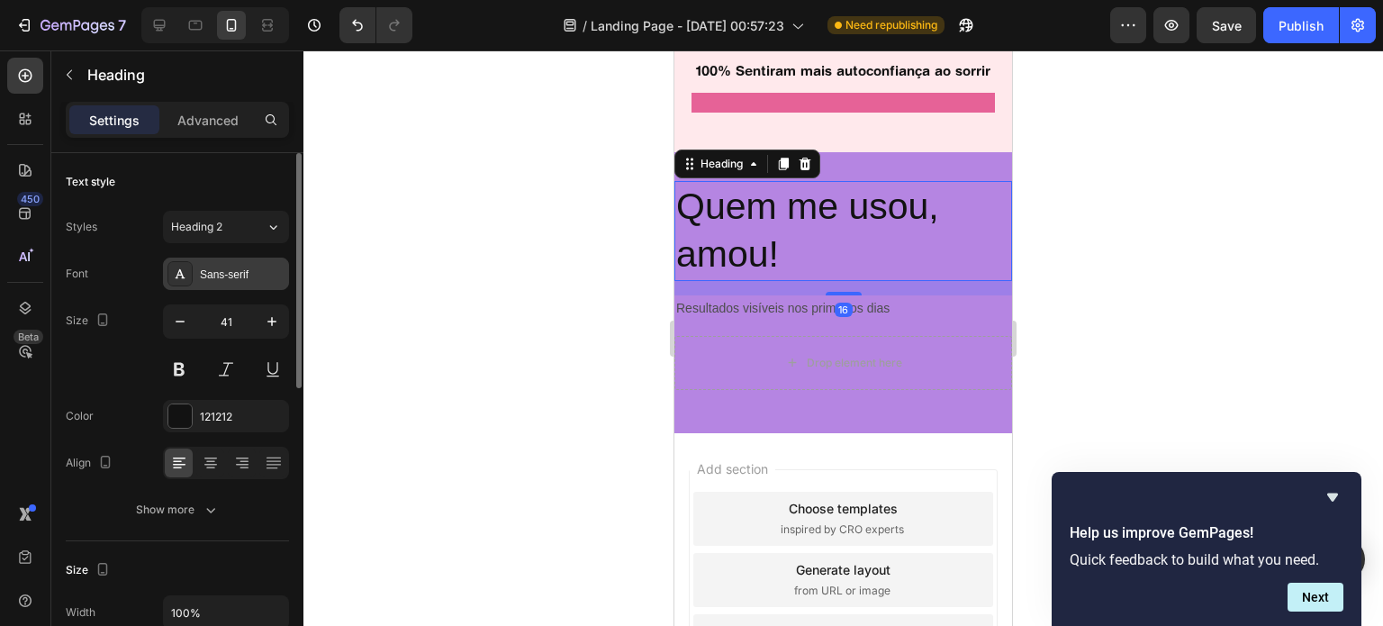
click at [266, 277] on div "Sans-serif" at bounding box center [242, 274] width 85 height 16
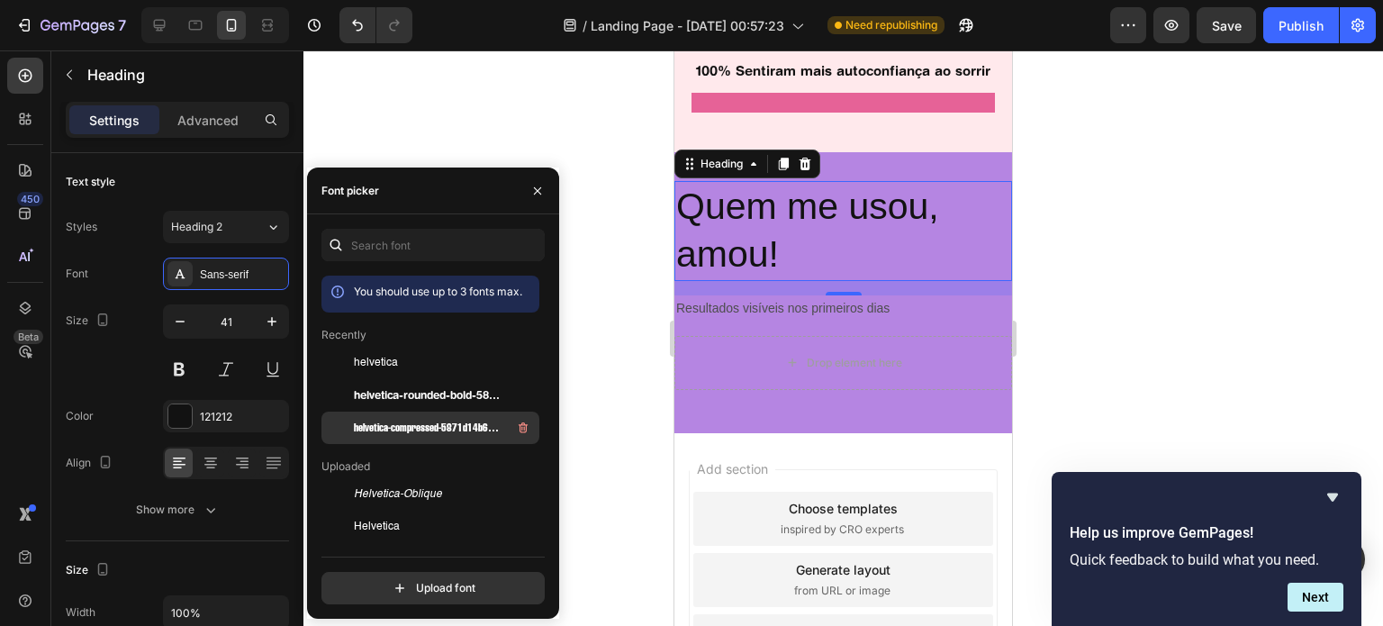
click at [422, 420] on span "helvetica-compressed-5871d14b6903a" at bounding box center [428, 428] width 149 height 16
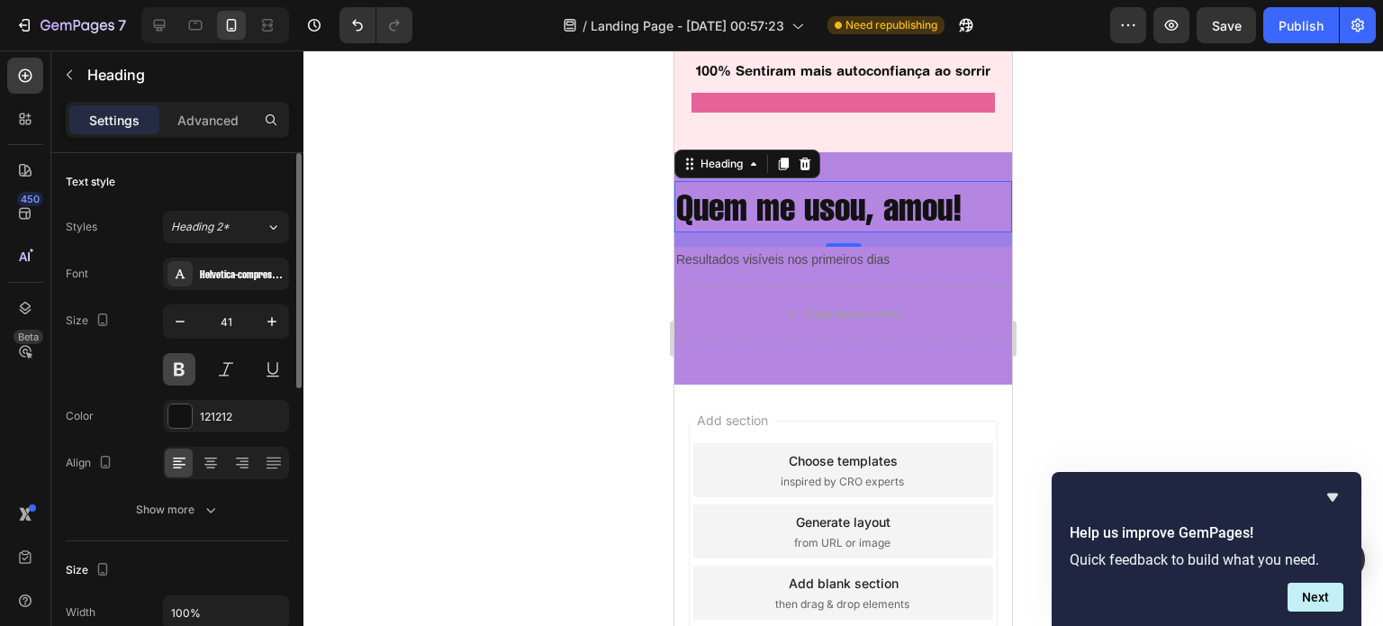
click at [169, 373] on button at bounding box center [179, 369] width 32 height 32
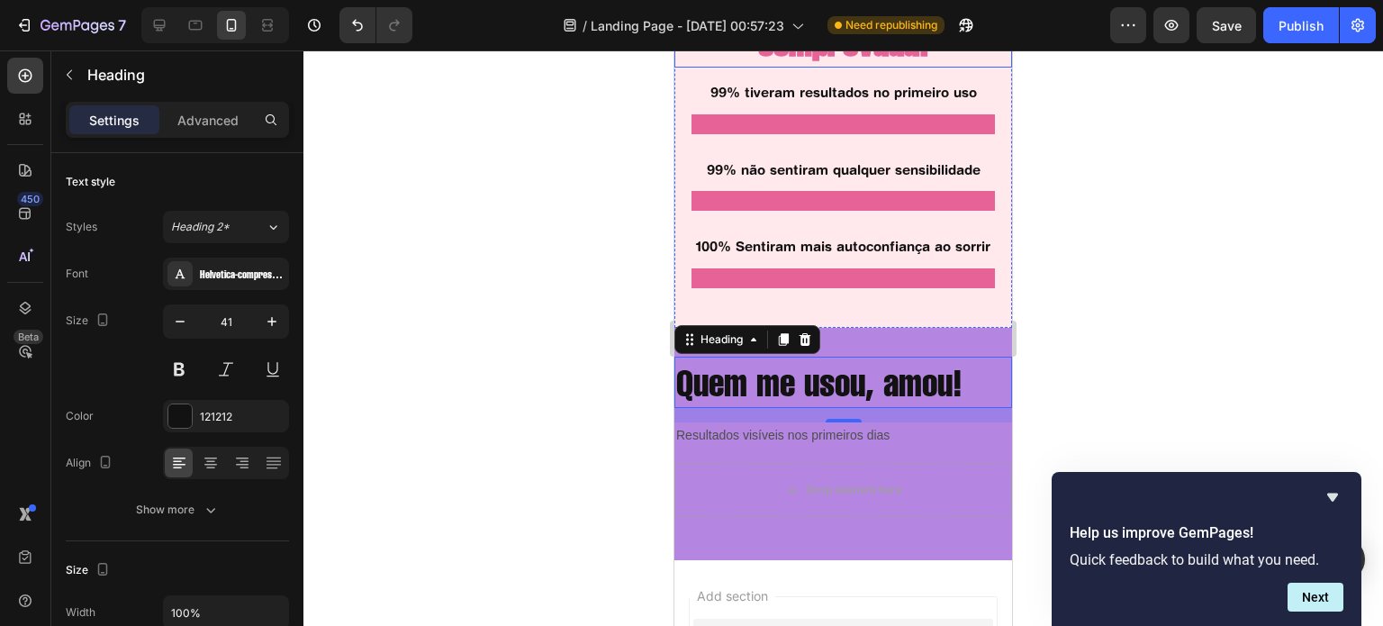
scroll to position [1517, 0]
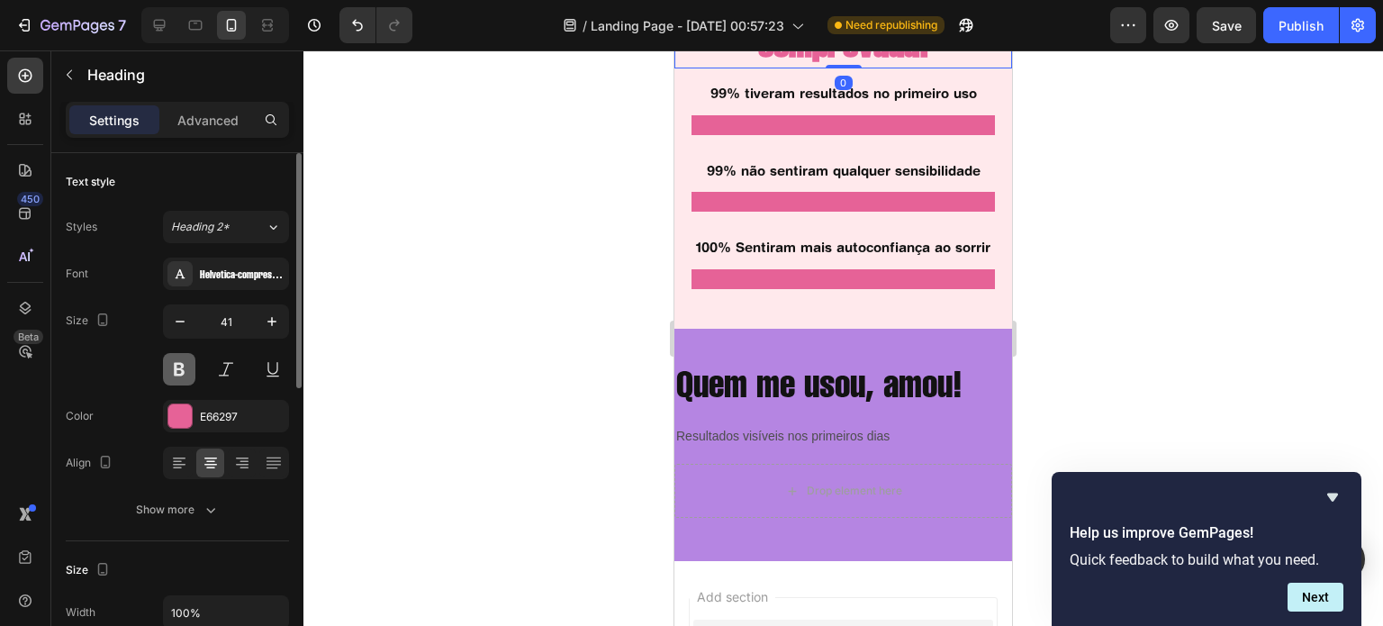
click at [180, 365] on button at bounding box center [179, 369] width 32 height 32
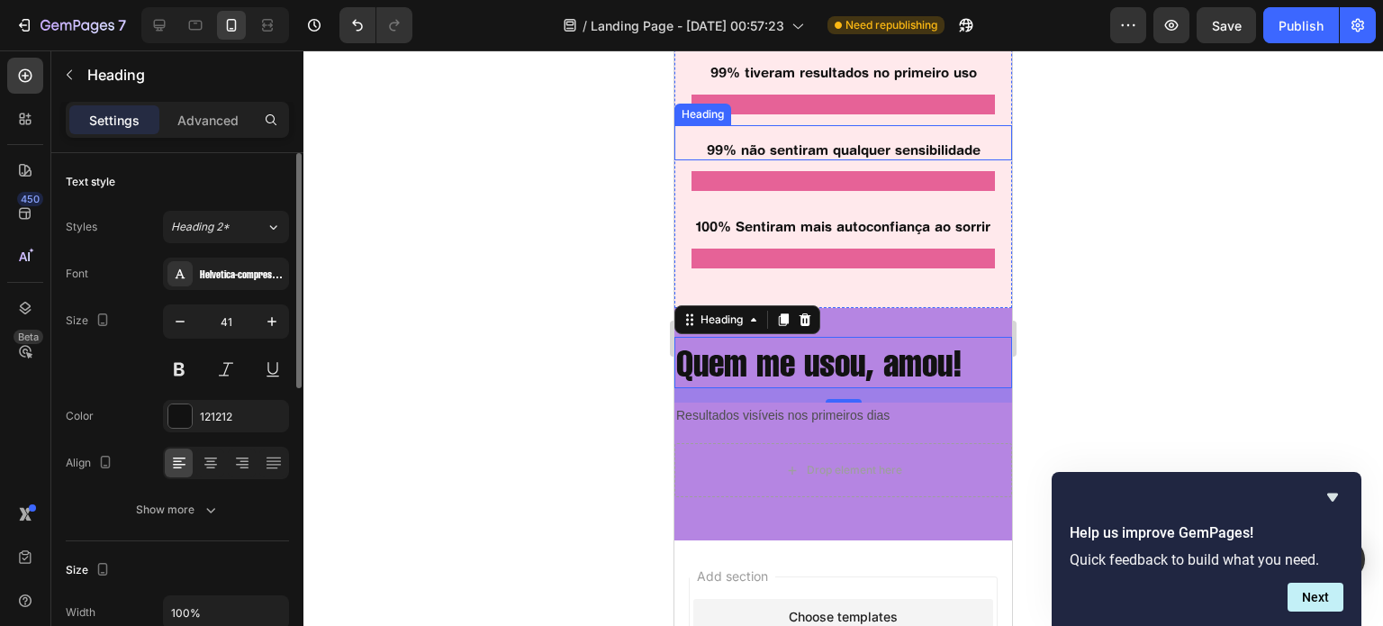
scroll to position [1539, 0]
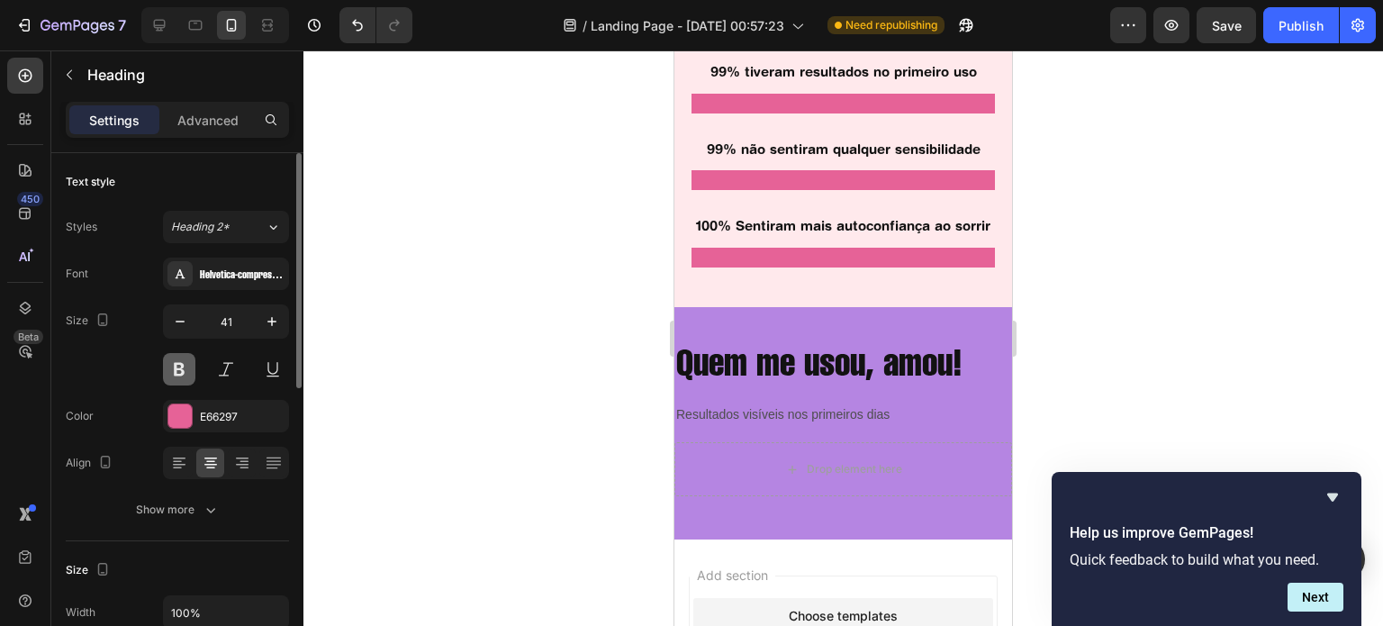
click at [180, 367] on button at bounding box center [179, 369] width 32 height 32
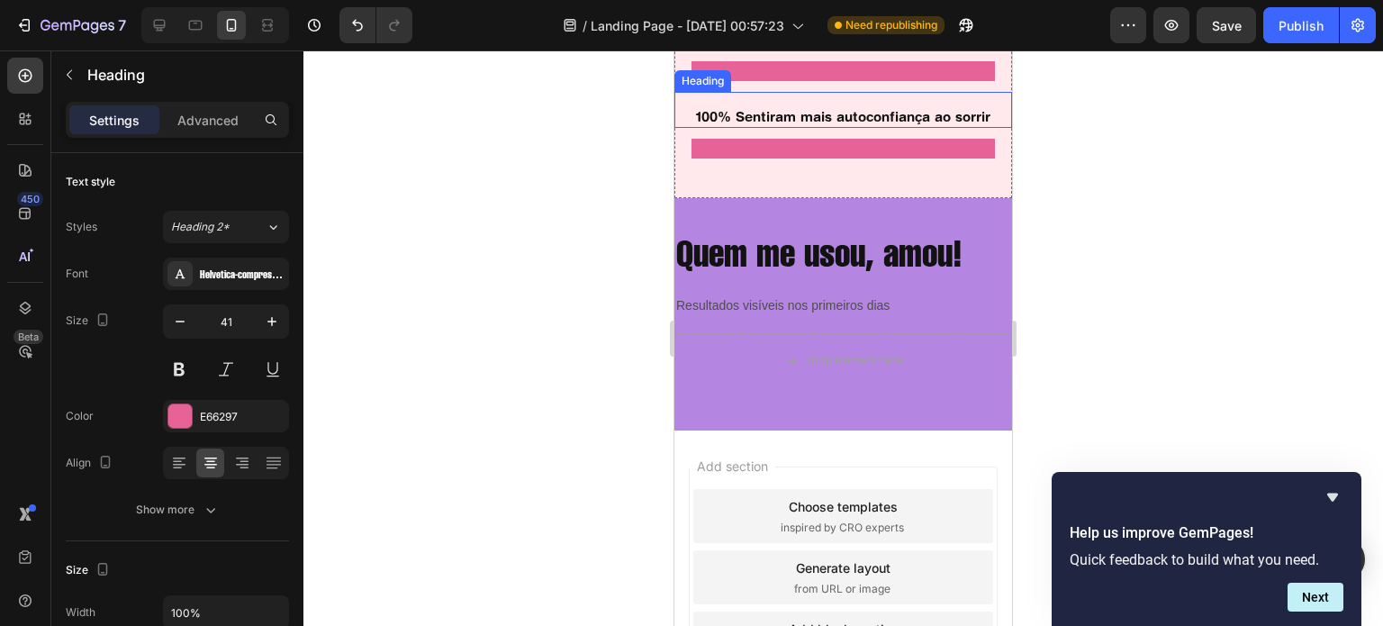
scroll to position [1675, 0]
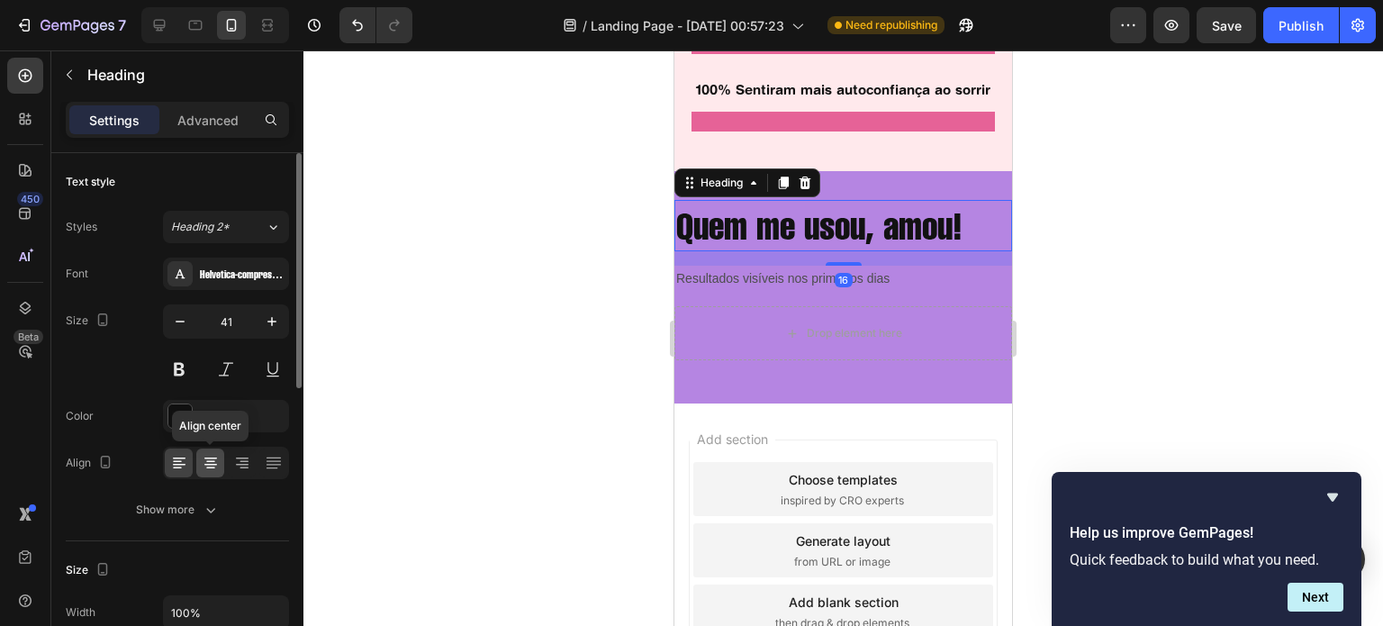
click at [212, 461] on icon at bounding box center [211, 463] width 18 height 18
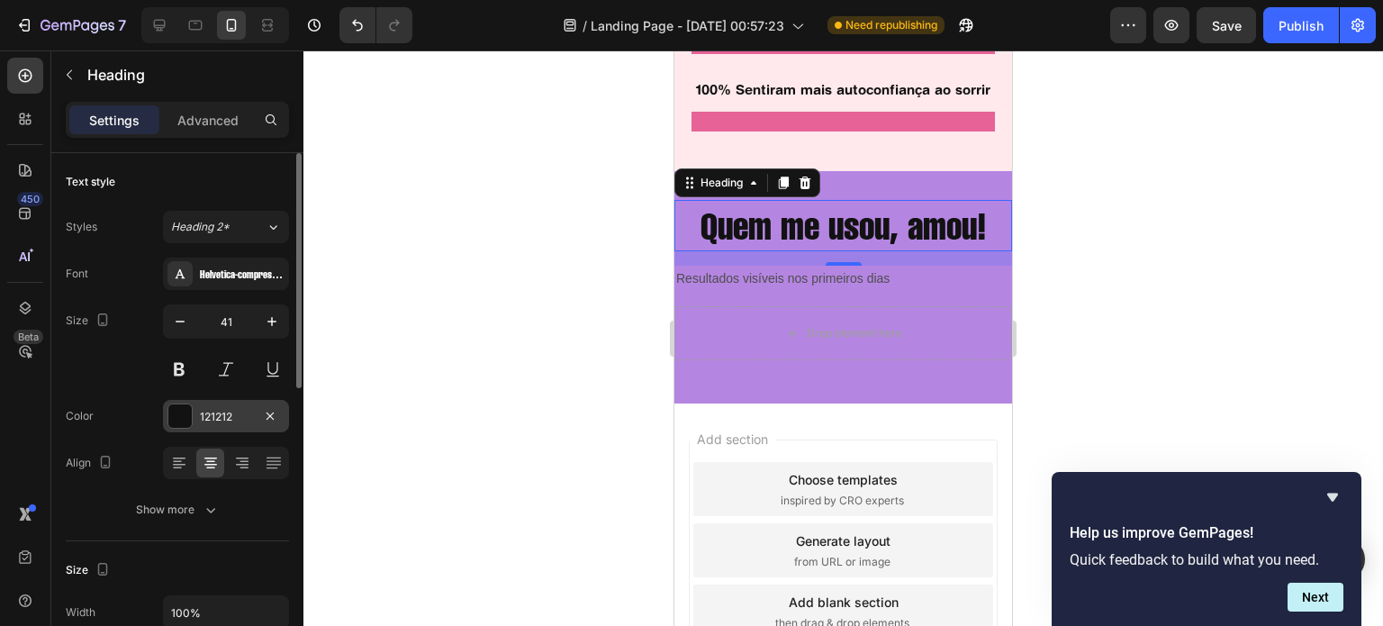
click at [214, 427] on div "121212" at bounding box center [226, 416] width 126 height 32
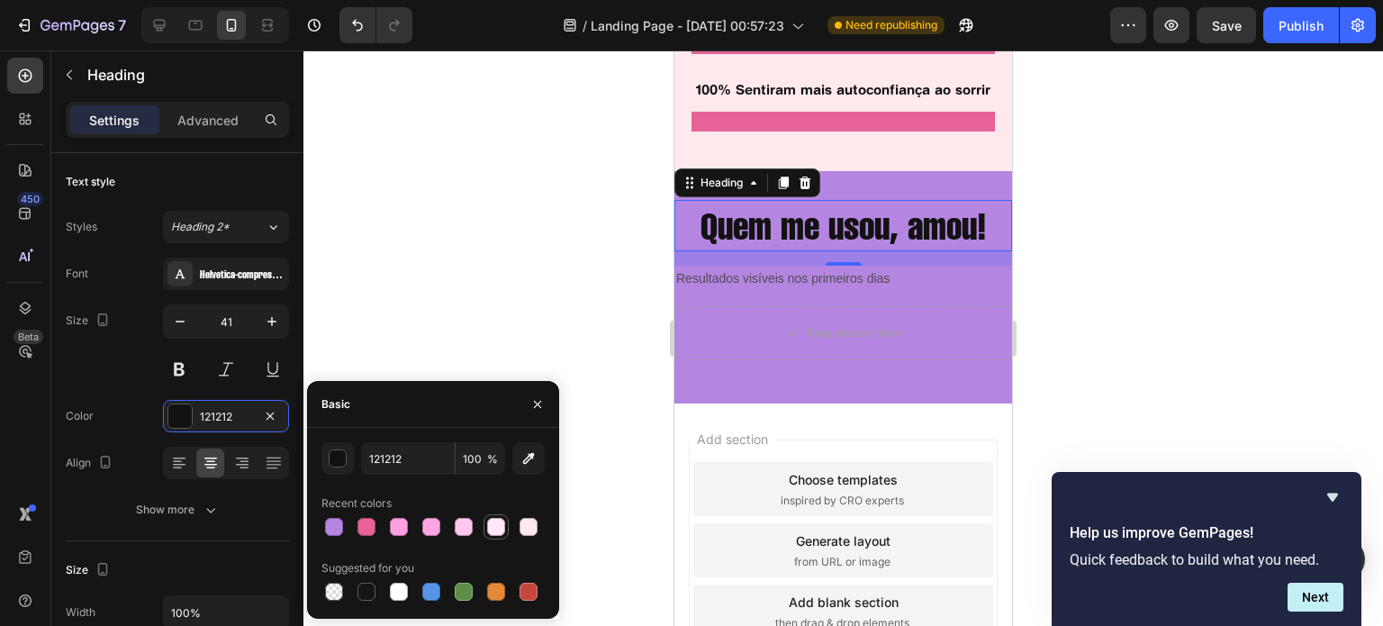
click at [508, 525] on div at bounding box center [495, 526] width 25 height 25
type input "FFE9F8"
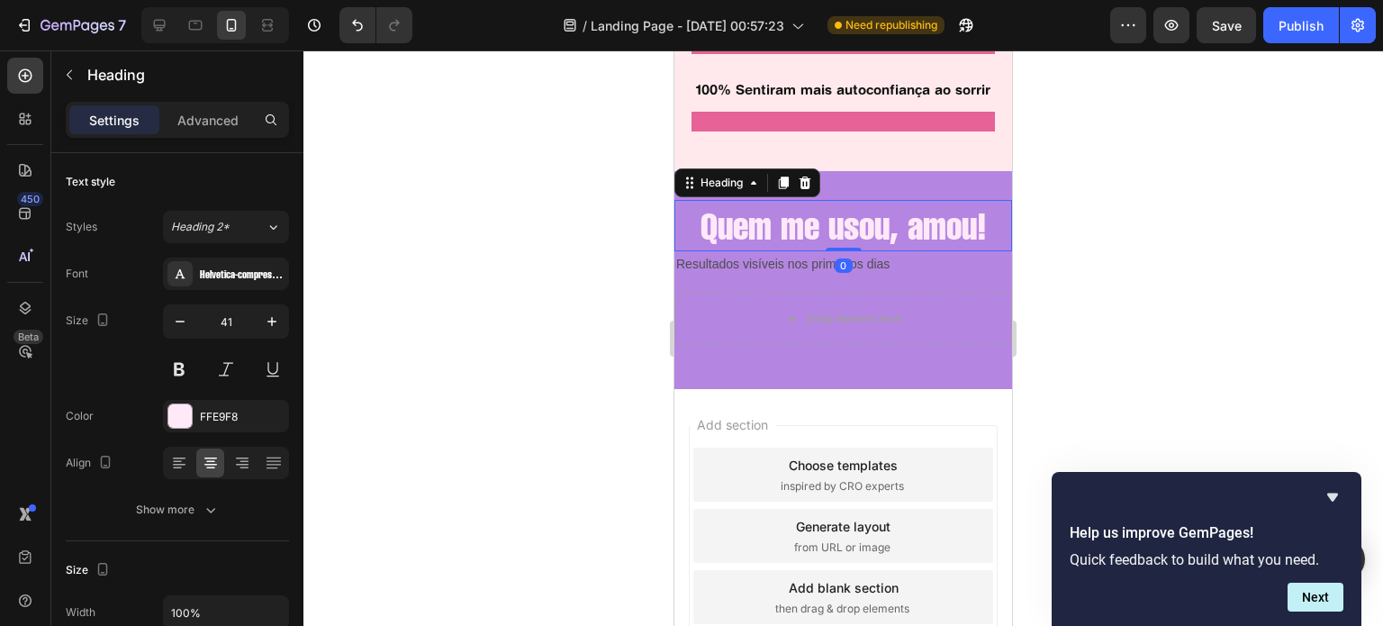
drag, startPoint x: 831, startPoint y: 447, endPoint x: 842, endPoint y: 416, distance: 32.5
click at [842, 251] on div "Quem me usou, amou! Heading 0" at bounding box center [843, 225] width 338 height 51
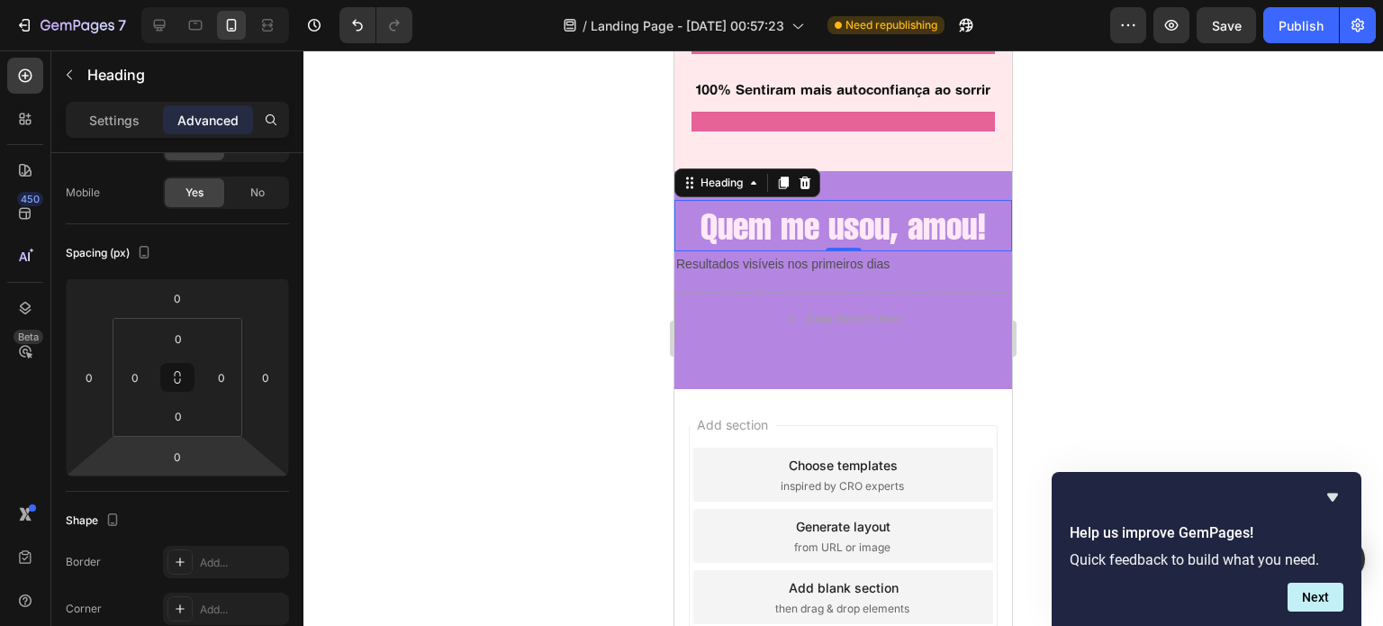
scroll to position [5, 0]
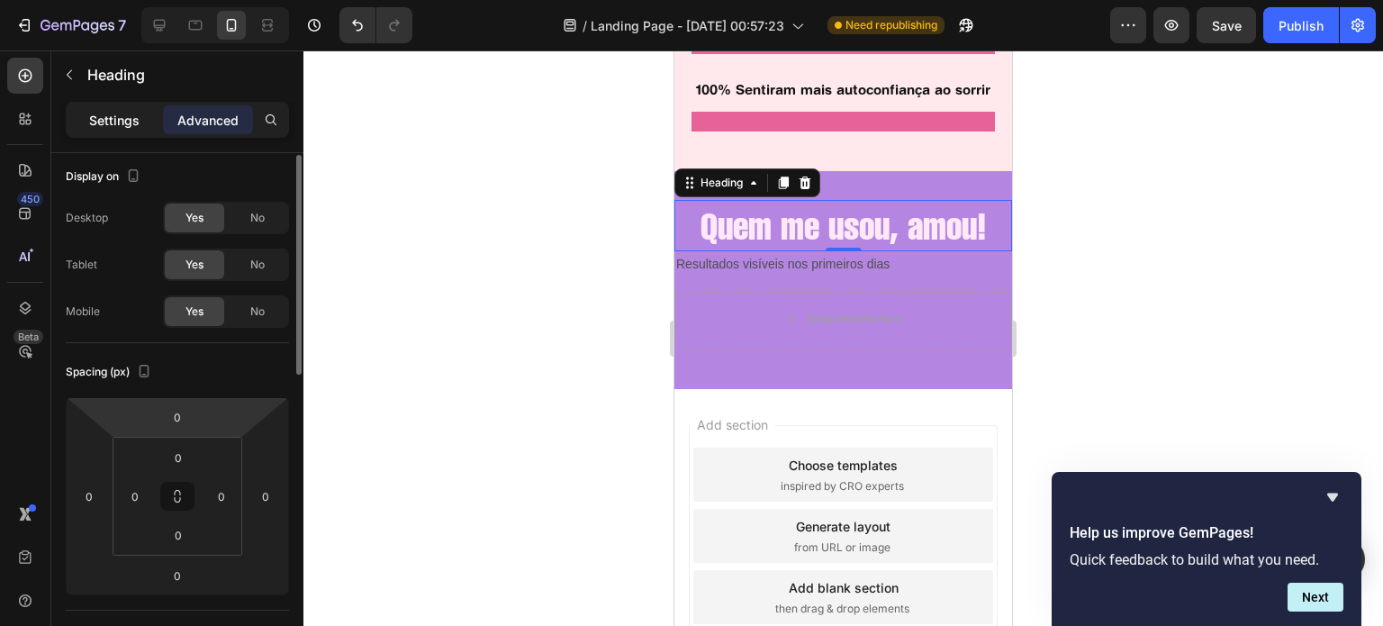
click at [135, 122] on p "Settings" at bounding box center [114, 120] width 50 height 19
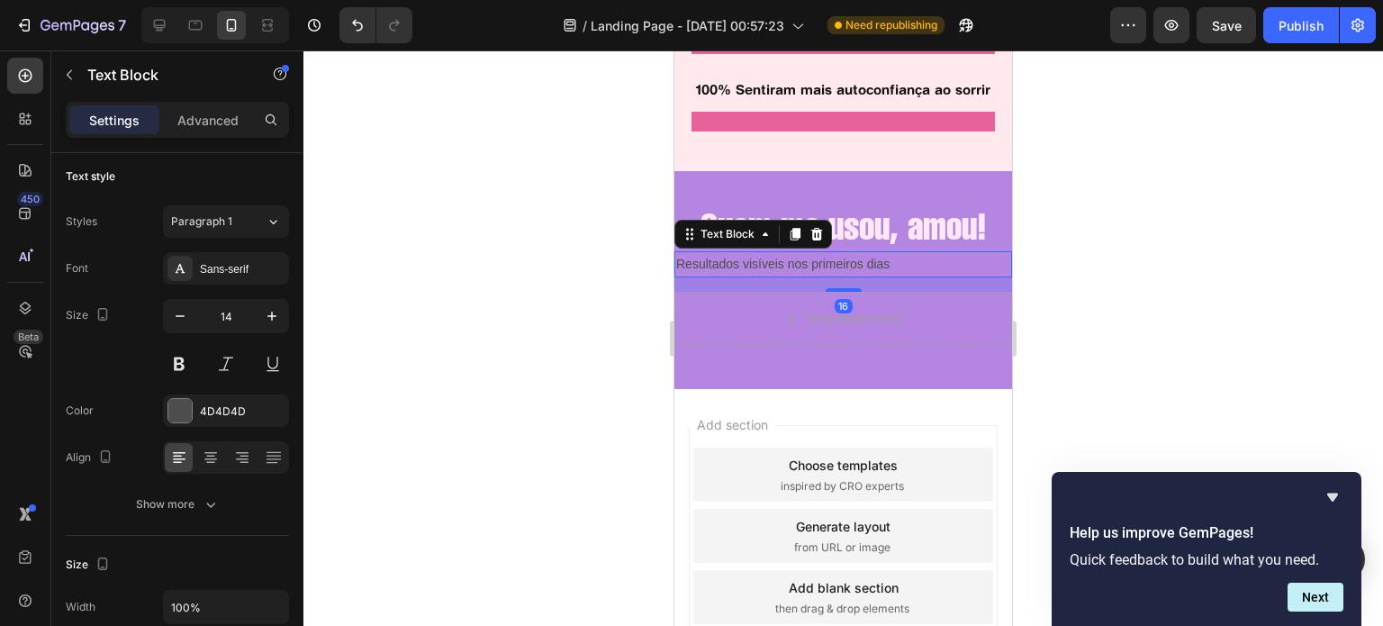
scroll to position [0, 0]
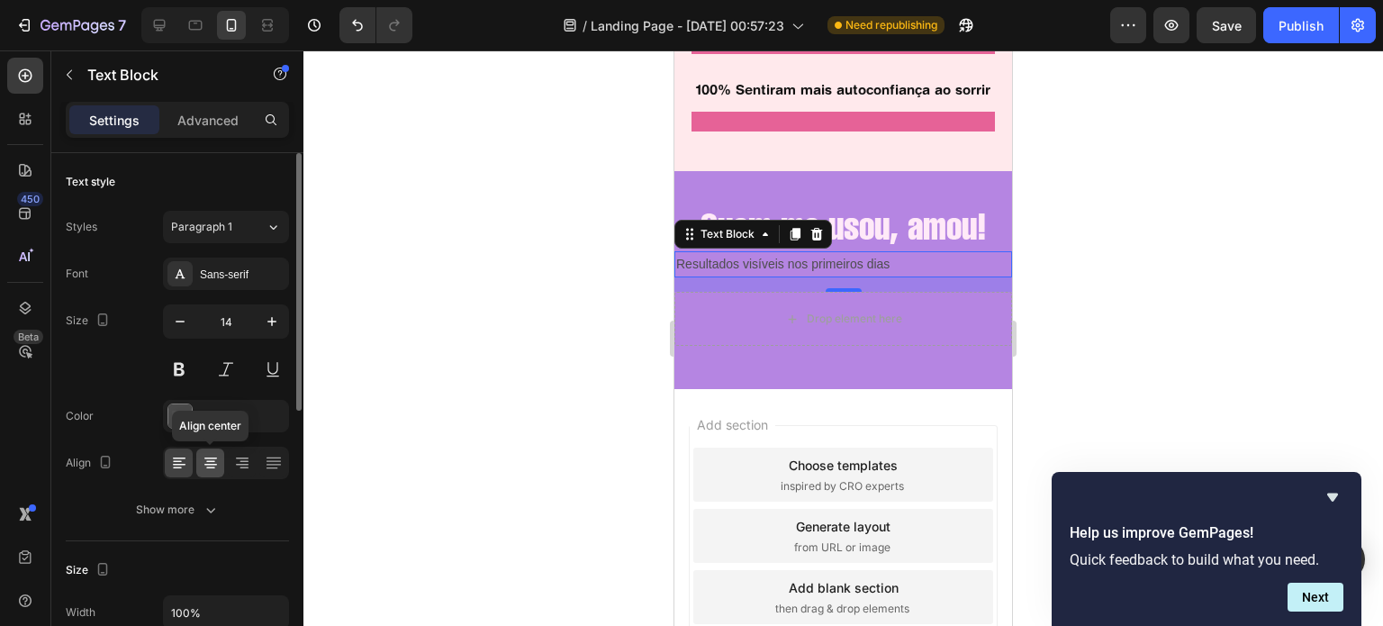
click at [202, 460] on icon at bounding box center [211, 463] width 18 height 18
click at [238, 266] on div "Sans-serif" at bounding box center [242, 274] width 85 height 16
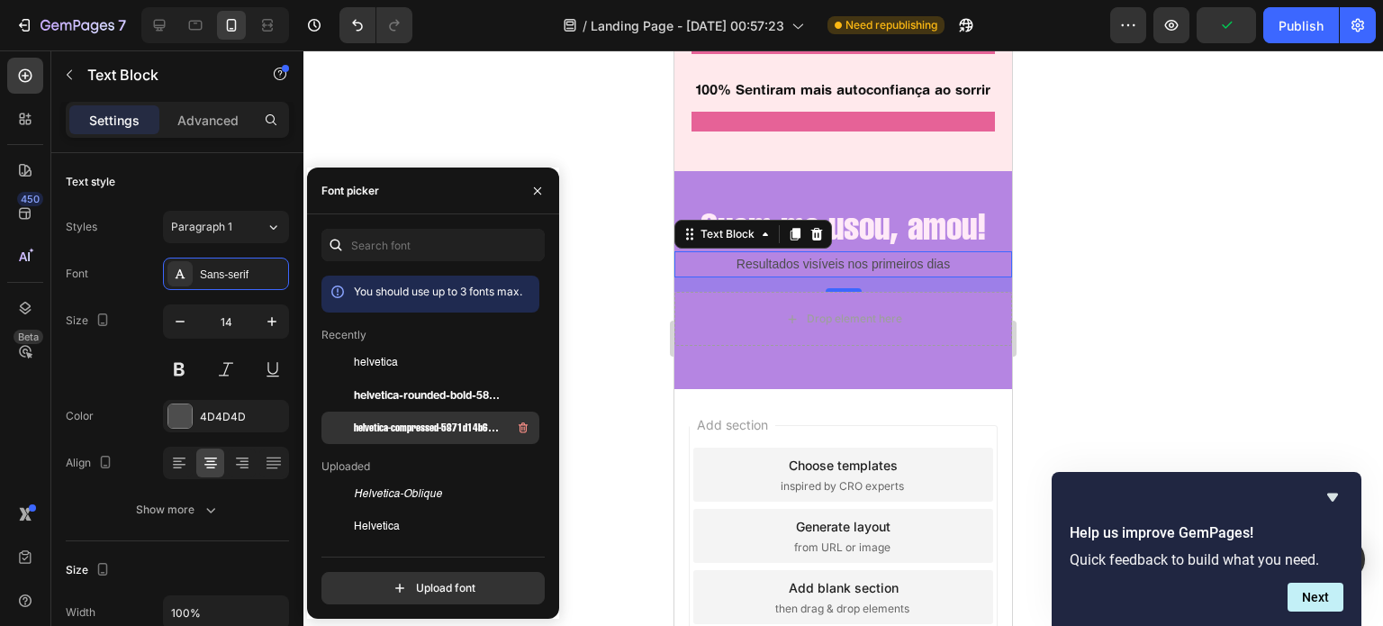
click at [422, 418] on div "helvetica-compressed-5871d14b6903a" at bounding box center [445, 428] width 182 height 22
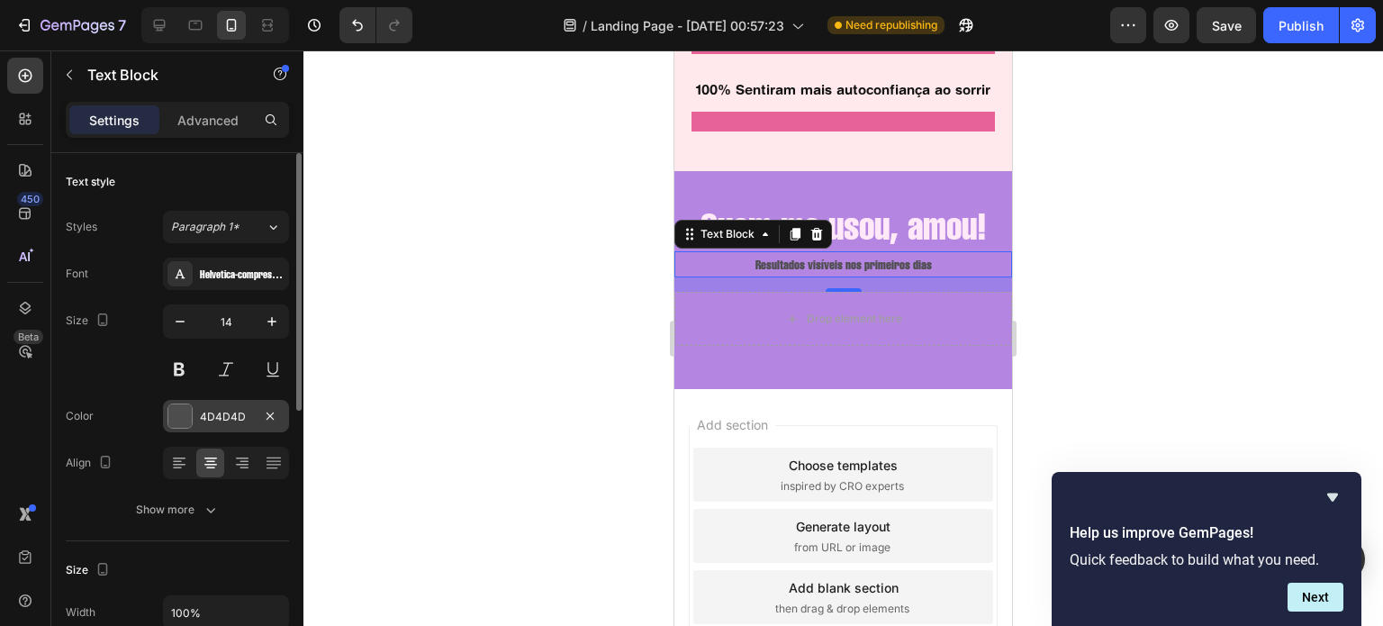
click at [201, 418] on div "4D4D4D" at bounding box center [226, 417] width 52 height 16
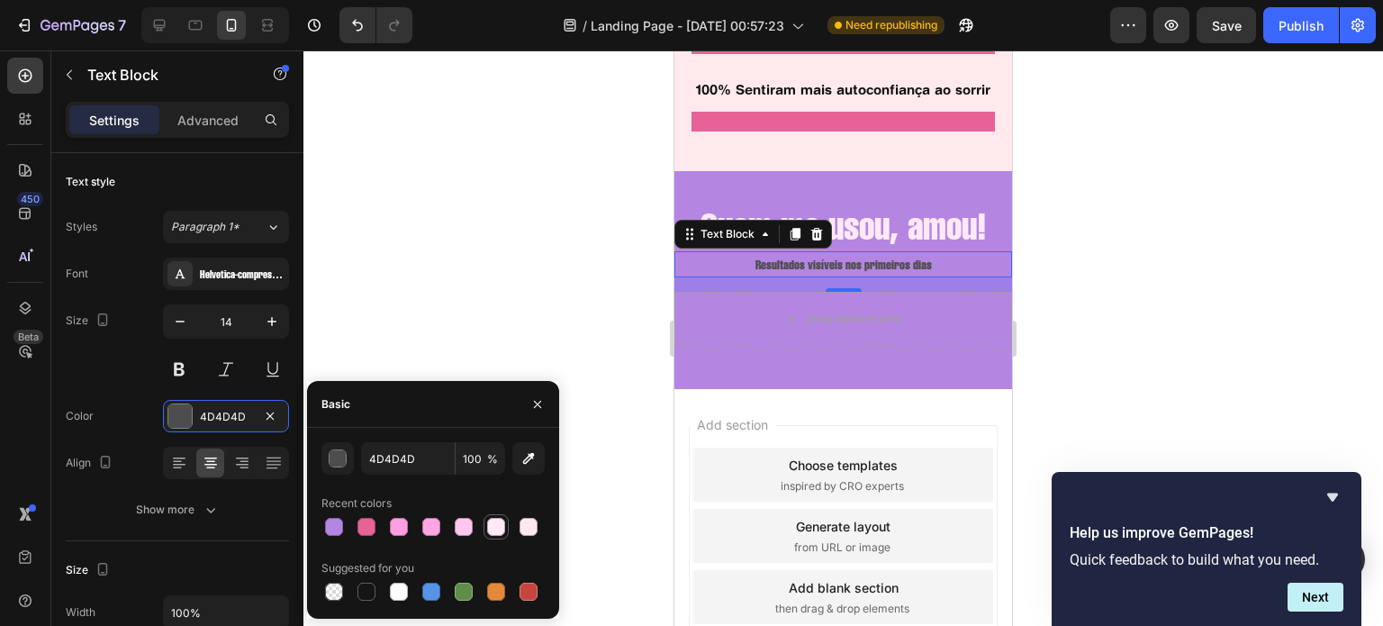
click at [493, 525] on div at bounding box center [496, 527] width 18 height 18
type input "FFE9F8"
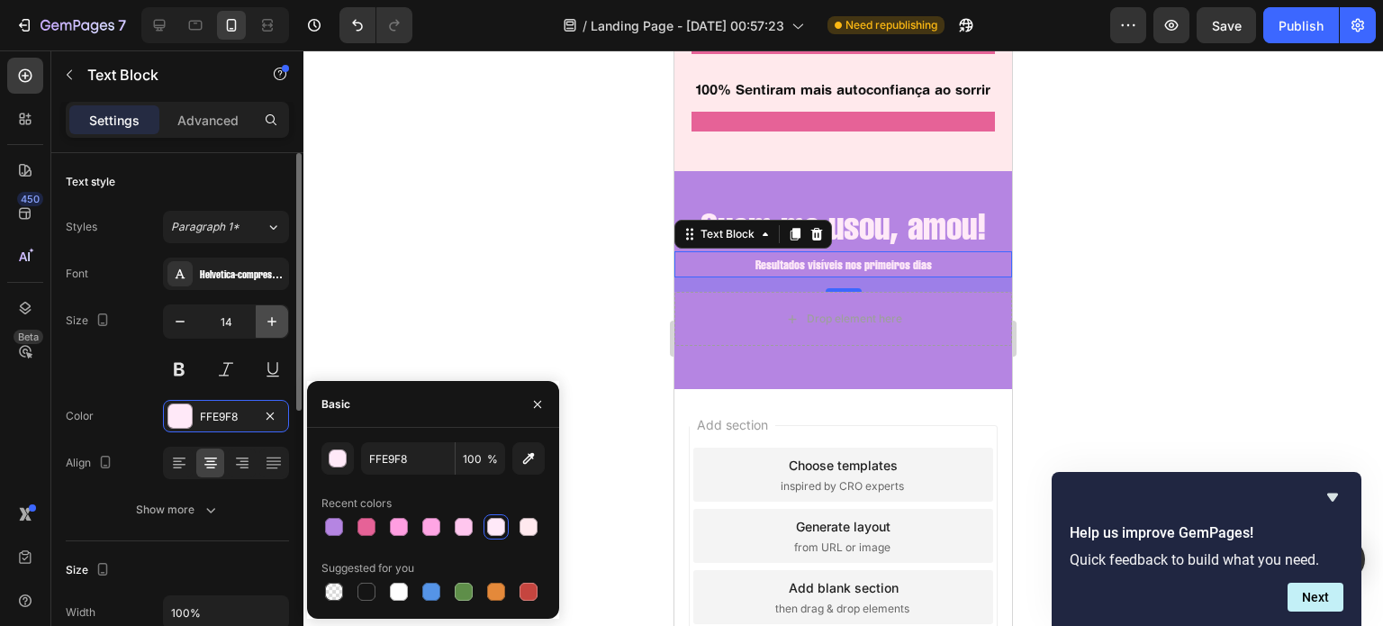
click at [274, 313] on icon "button" at bounding box center [272, 321] width 18 height 18
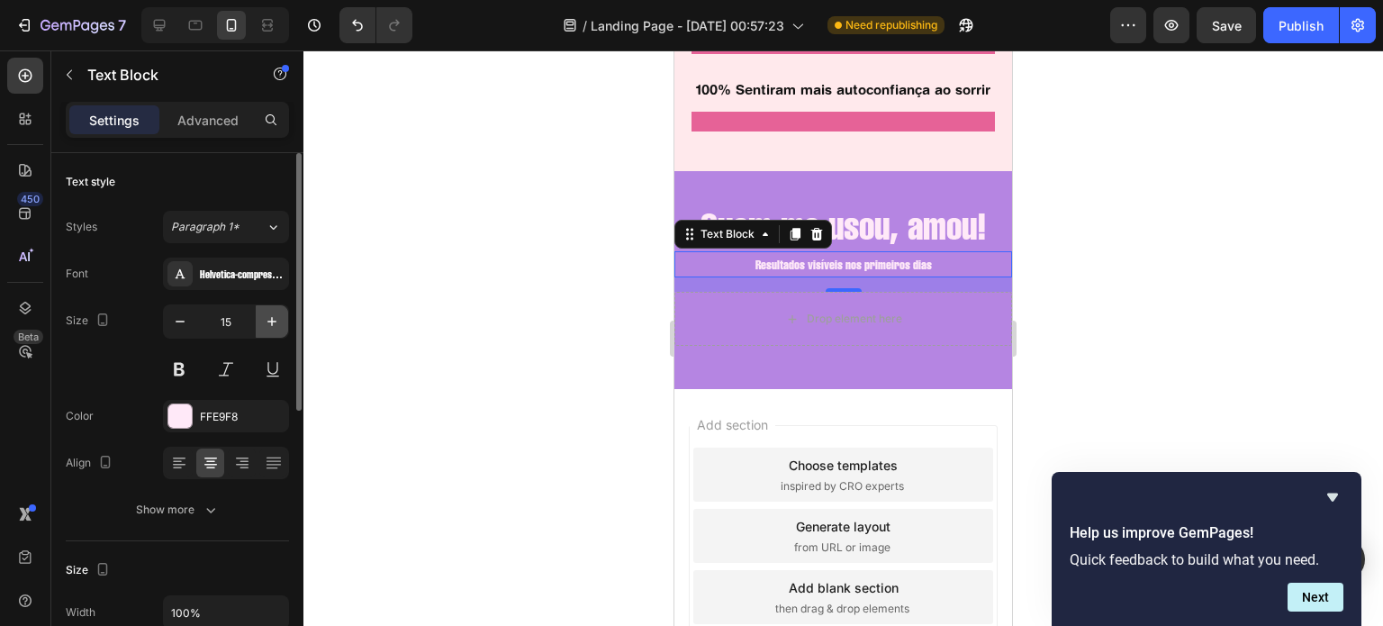
click at [274, 313] on icon "button" at bounding box center [272, 321] width 18 height 18
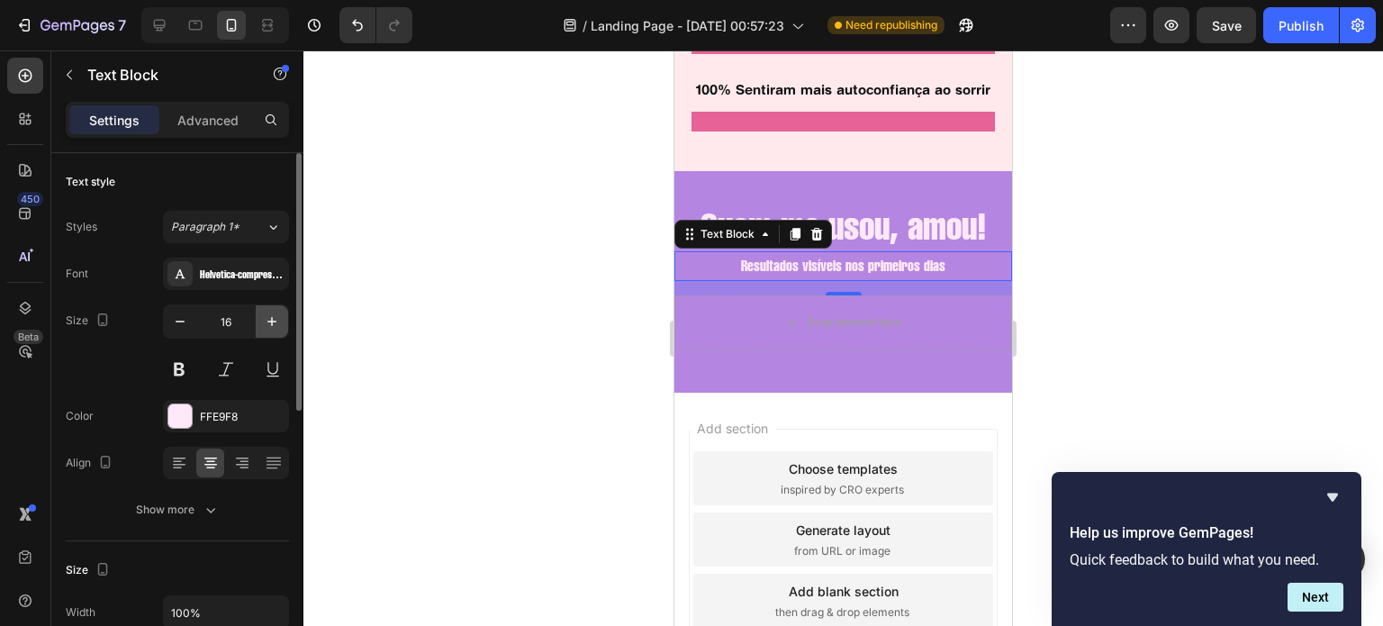
click at [274, 313] on icon "button" at bounding box center [272, 321] width 18 height 18
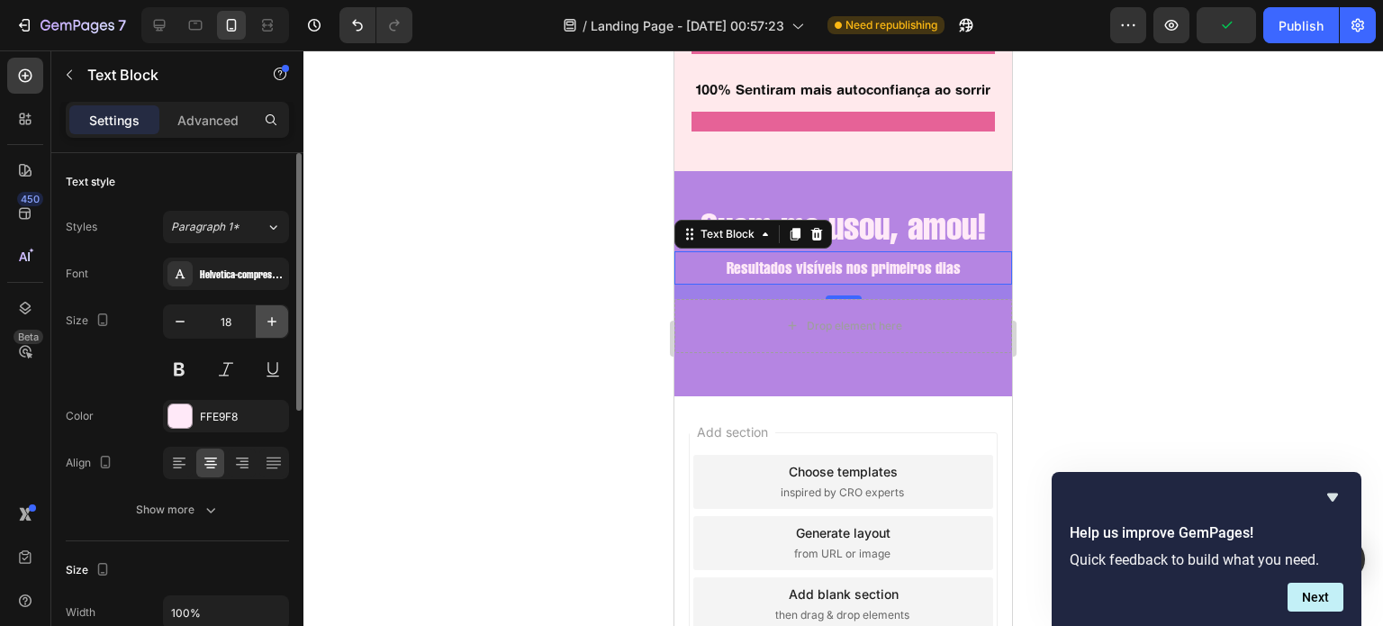
click at [274, 313] on icon "button" at bounding box center [272, 321] width 18 height 18
type input "19"
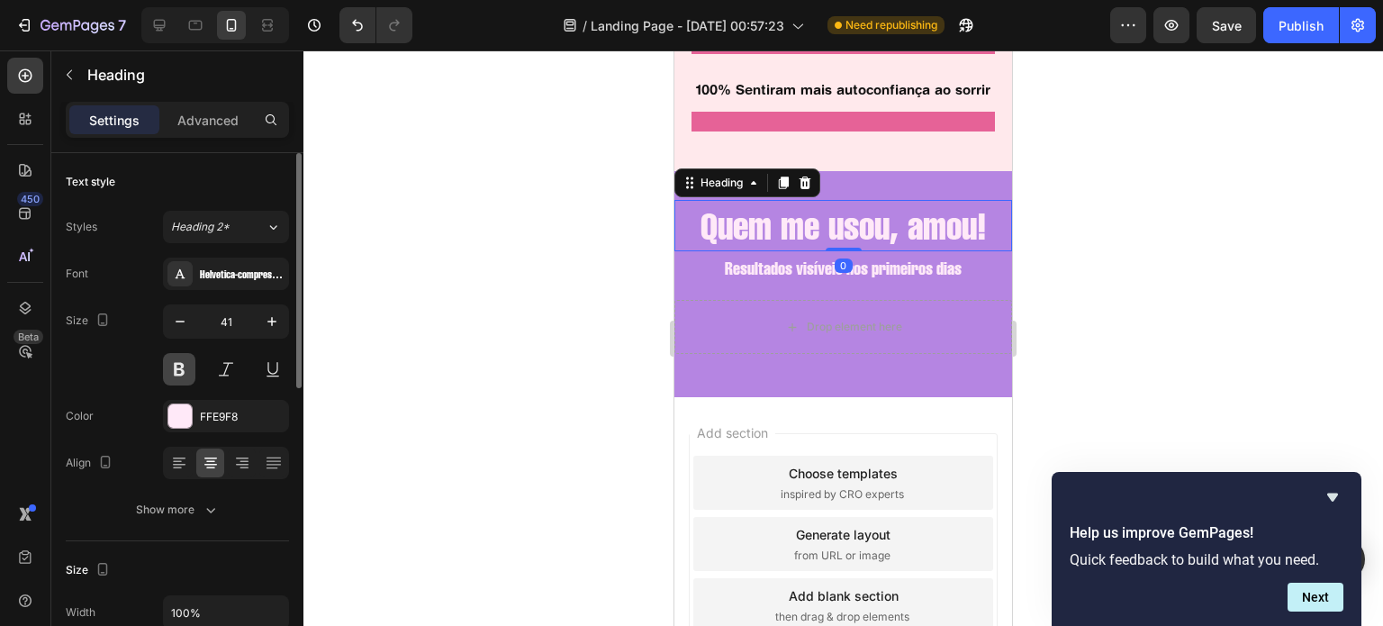
click at [187, 370] on button at bounding box center [179, 369] width 32 height 32
click at [25, 128] on div at bounding box center [25, 119] width 36 height 36
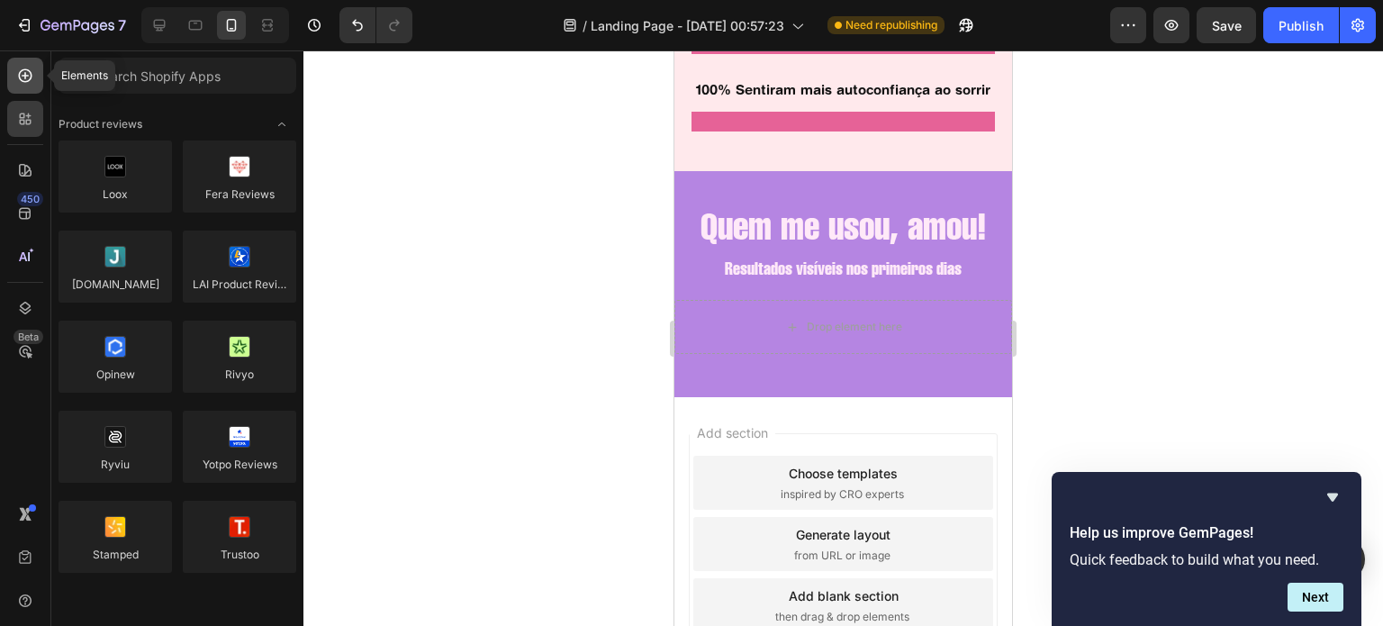
click at [40, 84] on div at bounding box center [25, 76] width 36 height 36
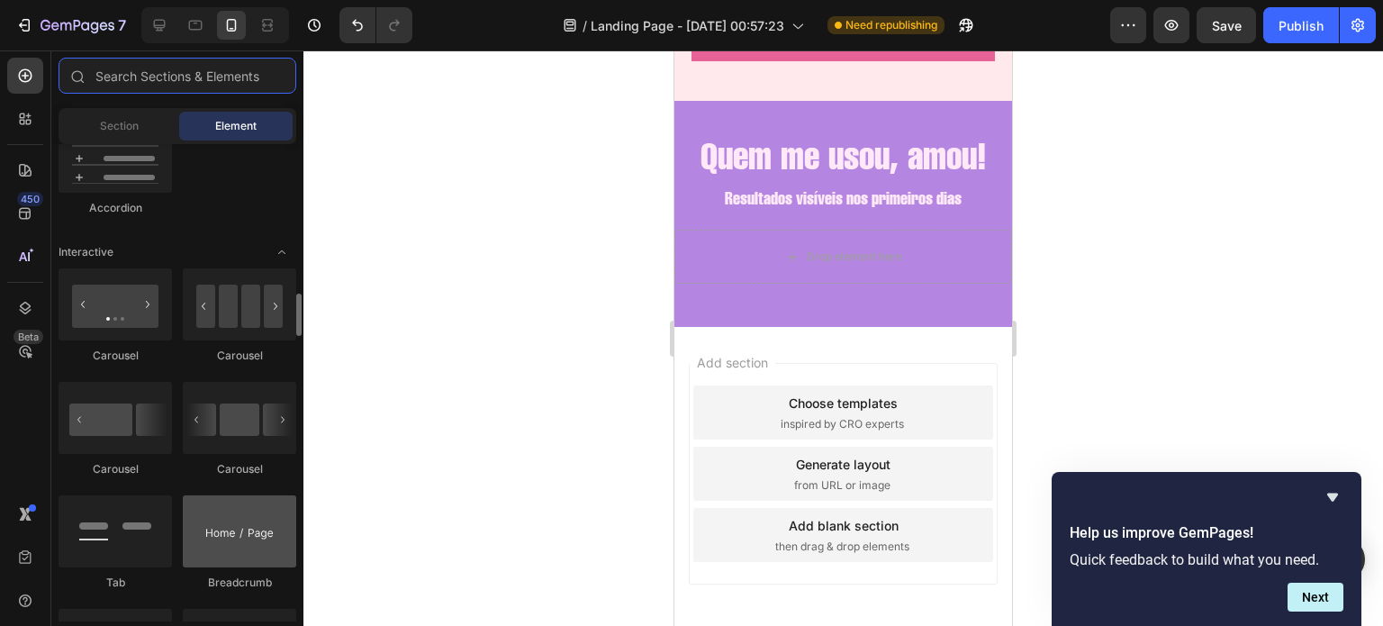
scroll to position [1711, 0]
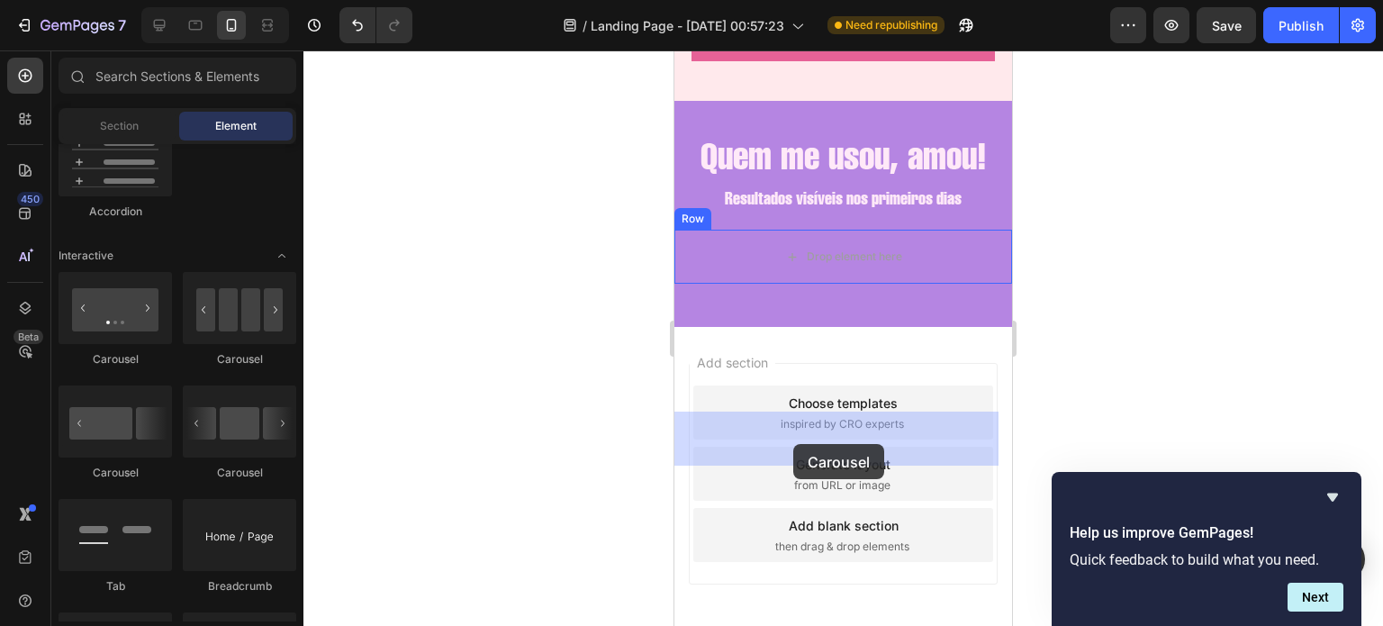
drag, startPoint x: 912, startPoint y: 474, endPoint x: 794, endPoint y: 442, distance: 122.1
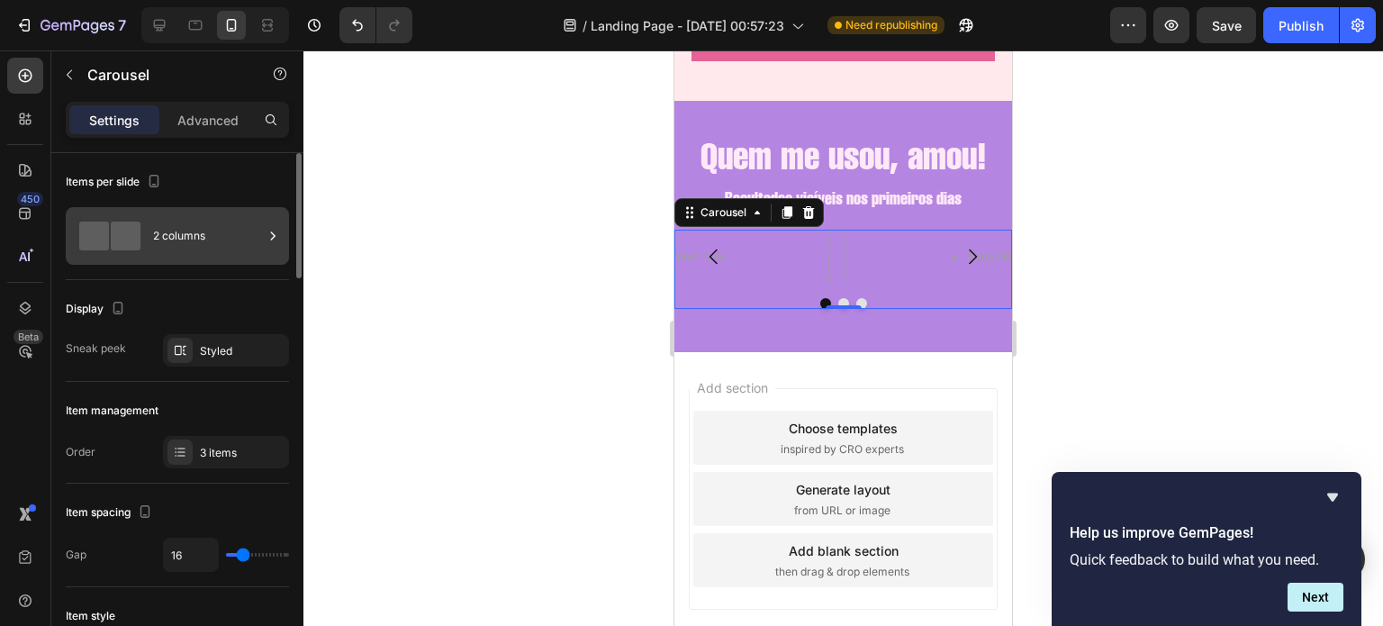
click at [226, 229] on div "2 columns" at bounding box center [208, 235] width 110 height 41
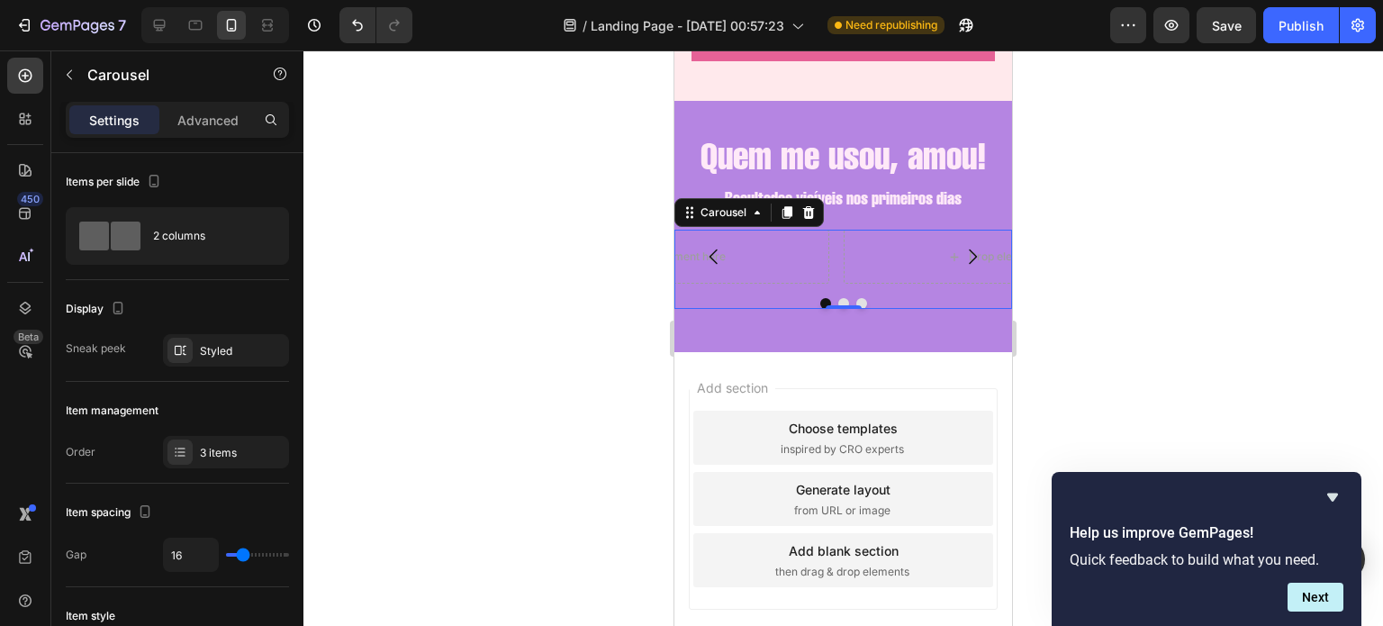
click at [456, 128] on div at bounding box center [842, 337] width 1079 height 575
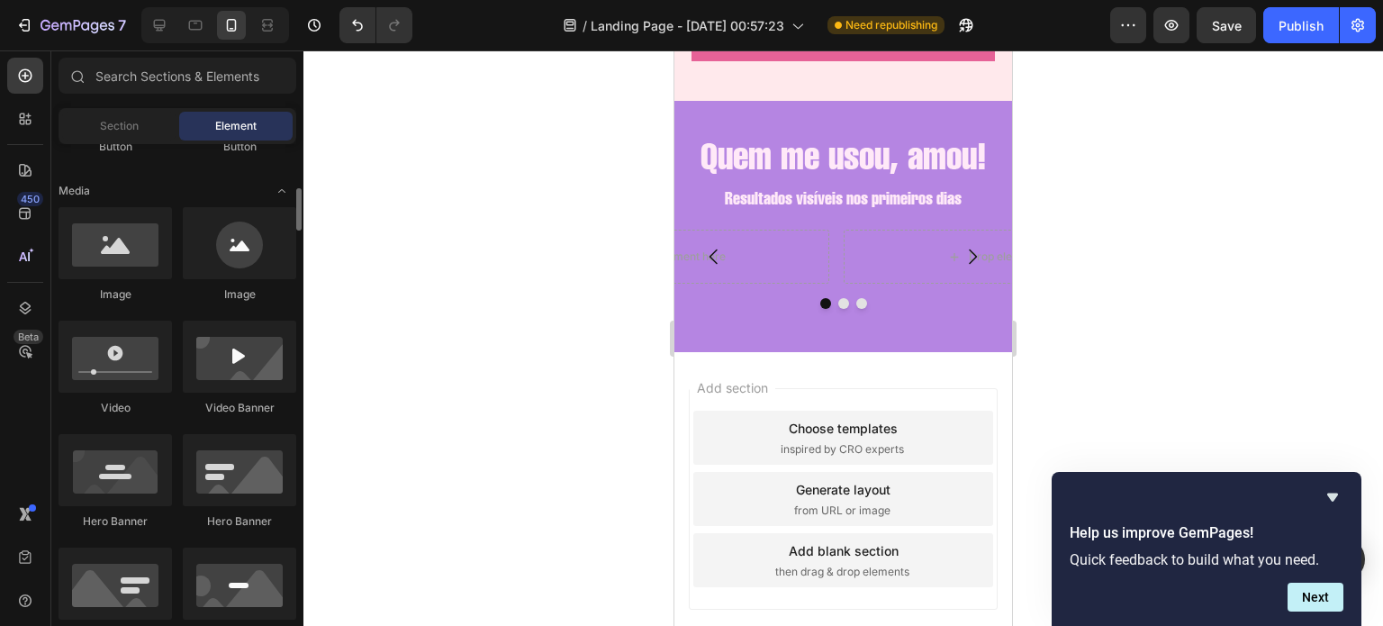
scroll to position [530, 0]
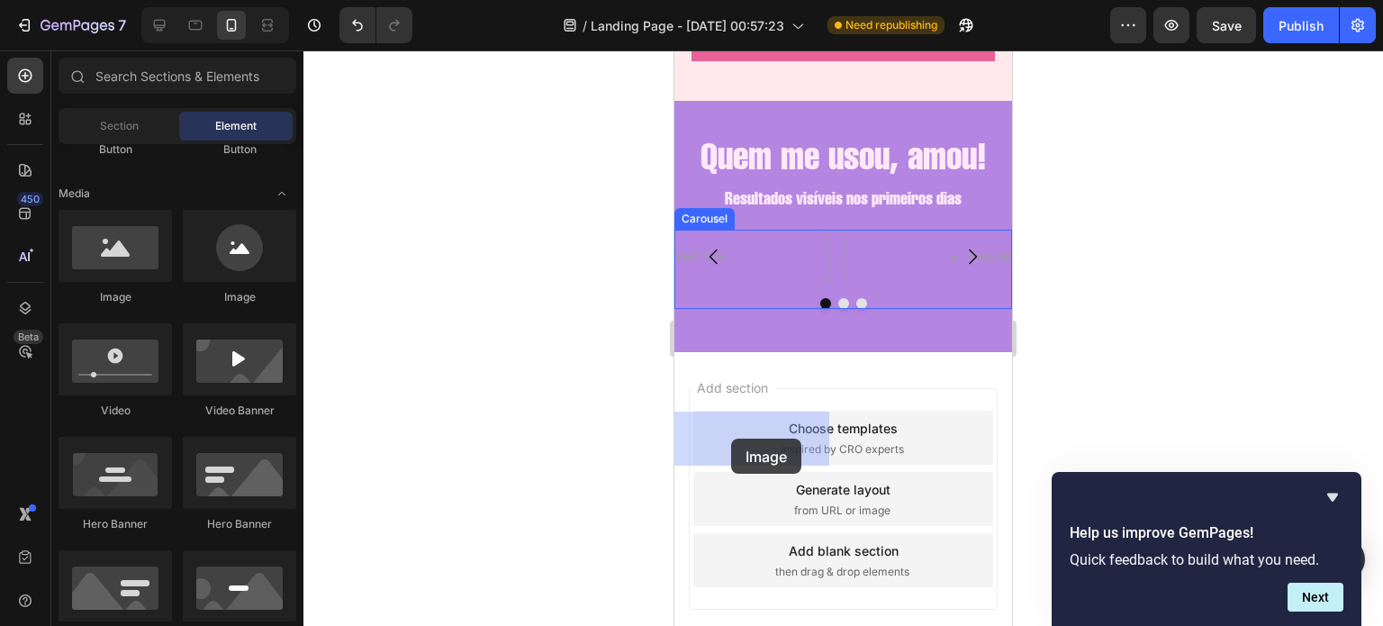
drag, startPoint x: 796, startPoint y: 293, endPoint x: 732, endPoint y: 438, distance: 159.2
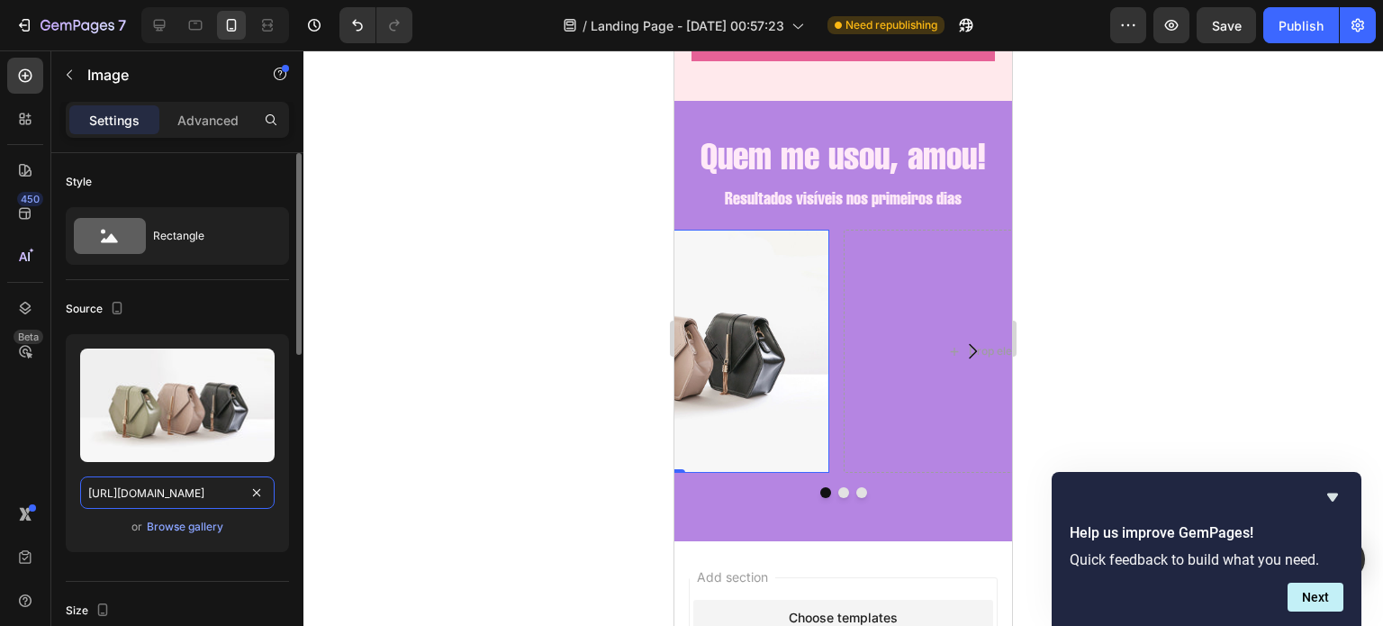
click at [212, 490] on input "[URL][DOMAIN_NAME]" at bounding box center [177, 492] width 194 height 32
paste input "0721/3921/1025/files/IMG-20250826-WA0031_2a3c63ee-a769-4e1f-943c-bb5f936a38dd.j…"
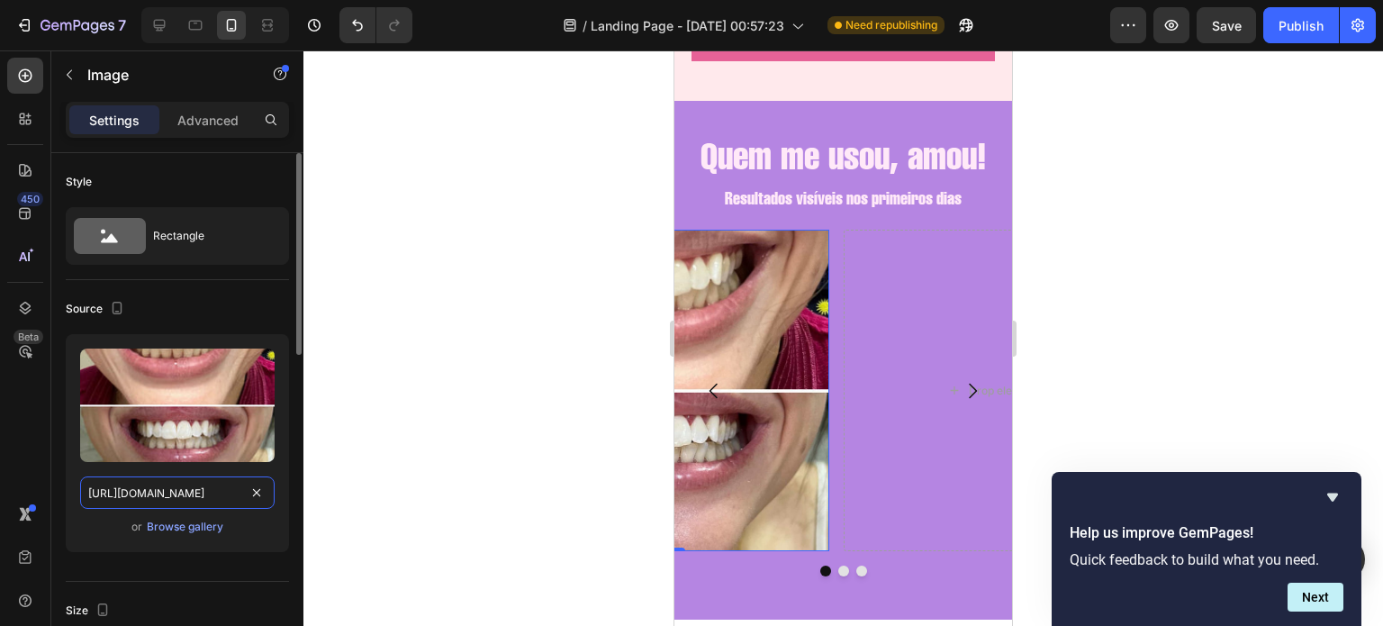
type input "https://cdn.shopify.com/s/files/1/0721/3921/1025/files/IMG-20250826-WA0031_2a3c…"
click at [252, 292] on div "Source Upload Image https://cdn.shopify.com/s/files/1/0721/3921/1025/files/IMG-…" at bounding box center [177, 431] width 223 height 302
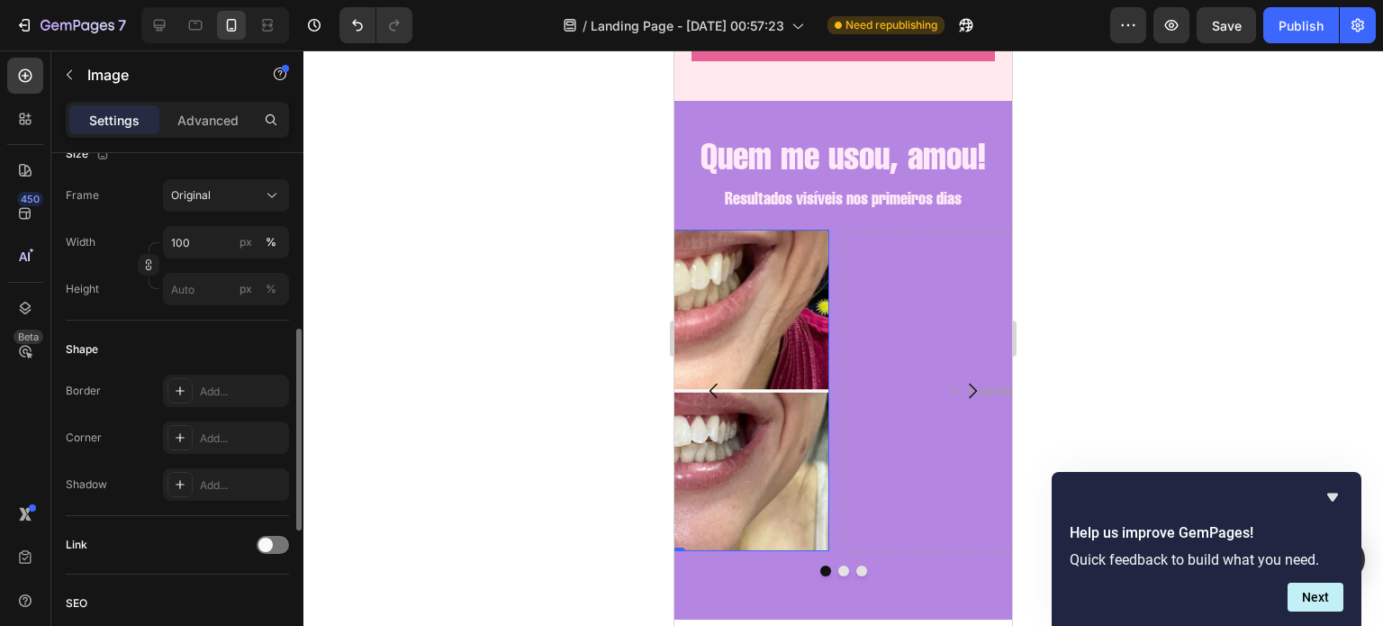
scroll to position [474, 0]
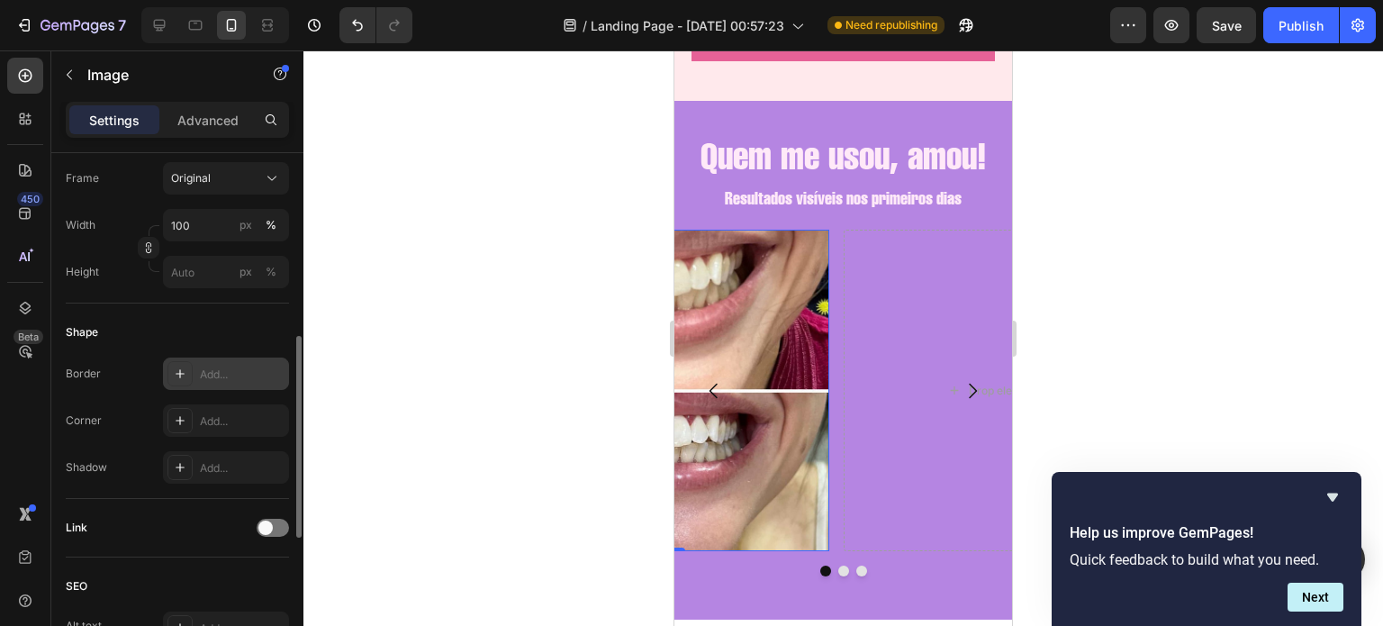
click at [196, 374] on div "Add..." at bounding box center [226, 373] width 126 height 32
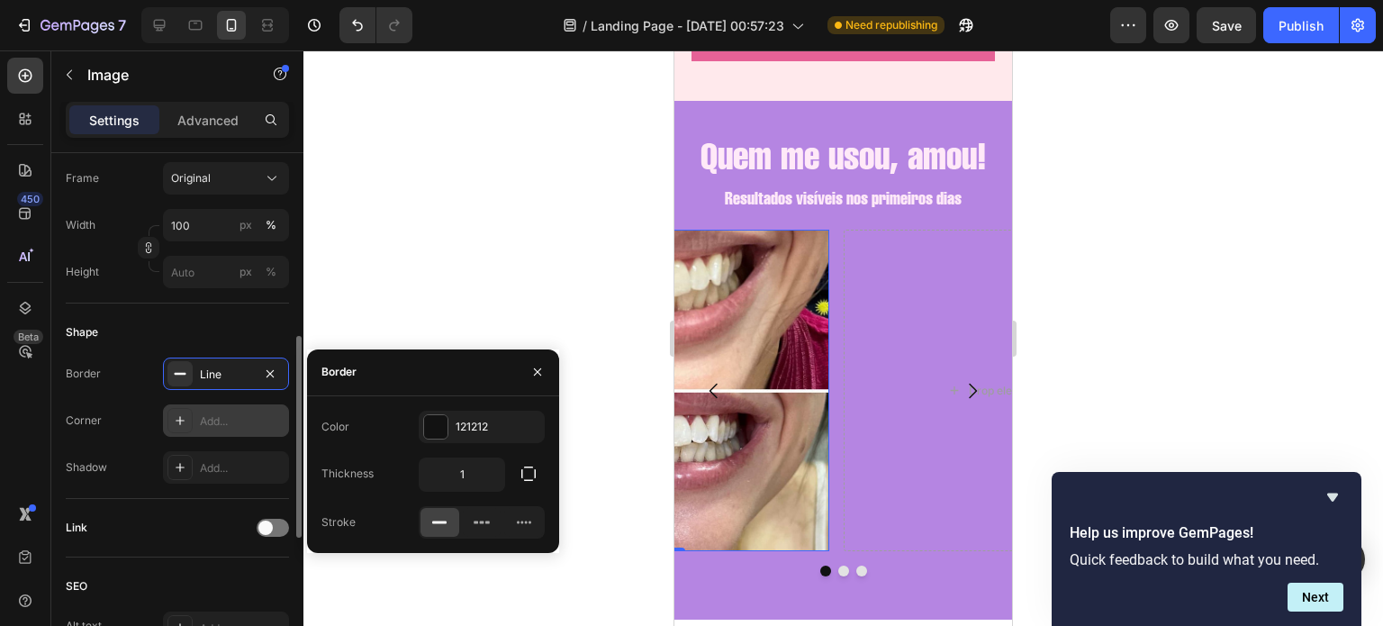
click at [212, 424] on div "Add..." at bounding box center [242, 421] width 85 height 16
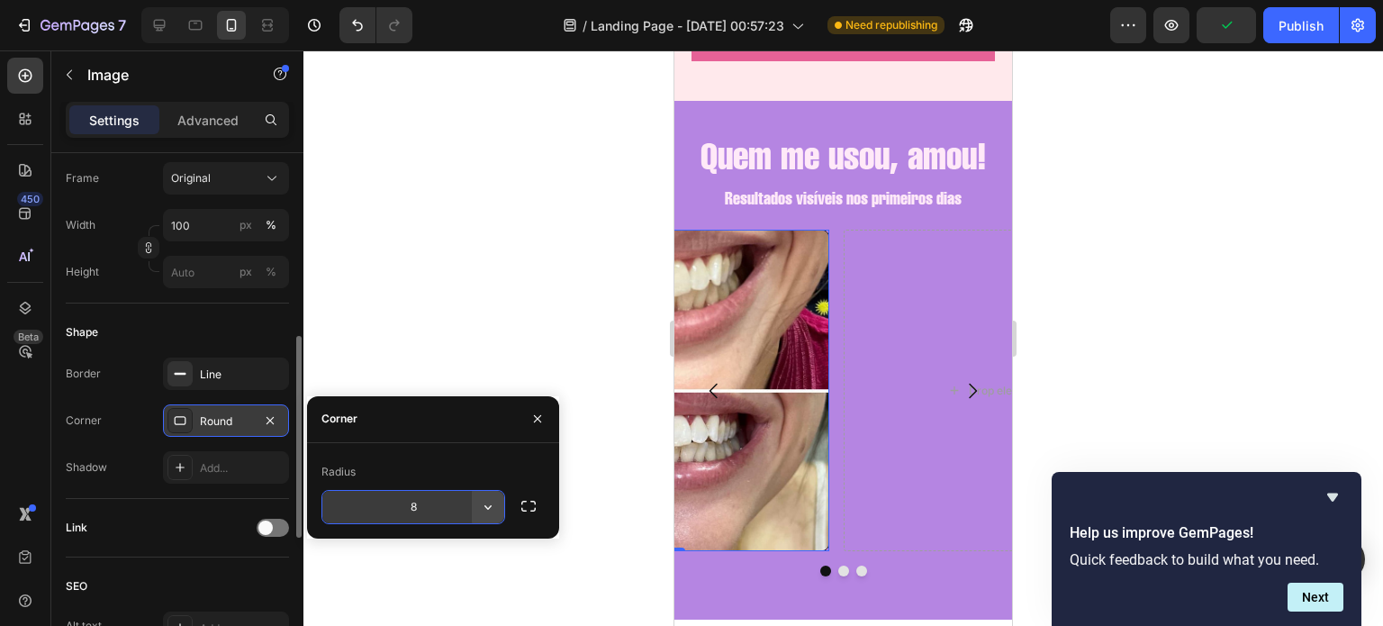
click at [485, 505] on icon "button" at bounding box center [487, 507] width 7 height 5
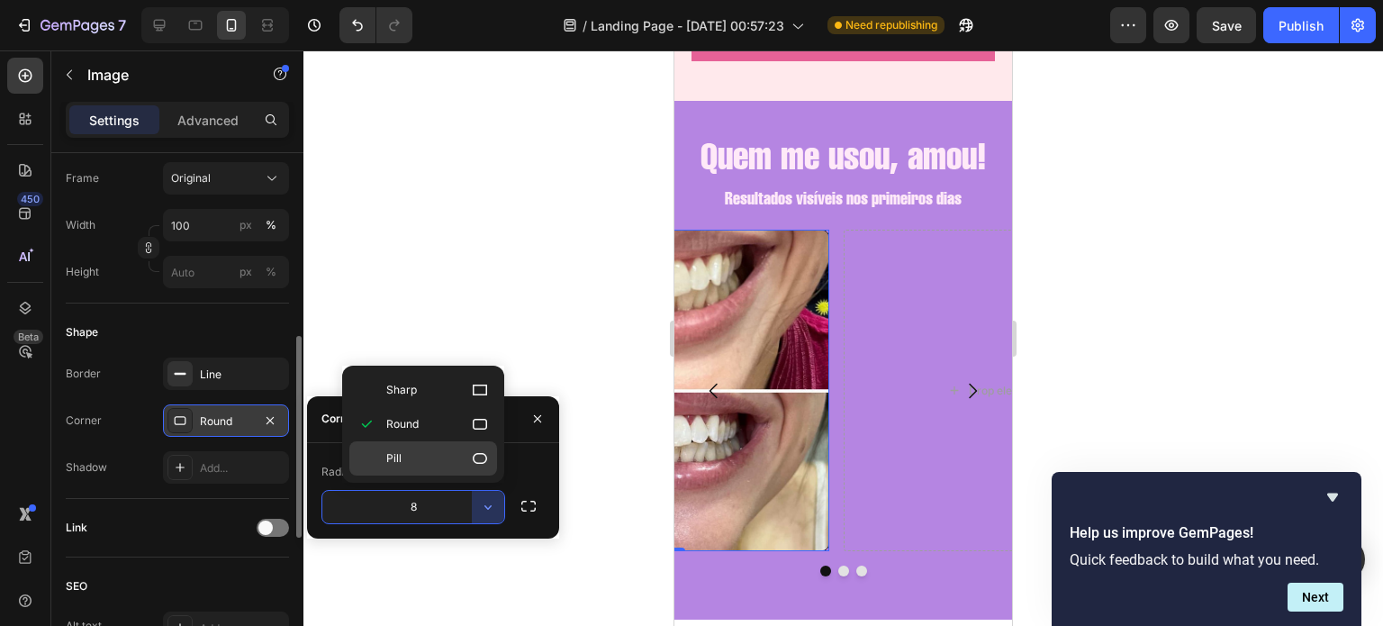
click at [469, 462] on p "Pill" at bounding box center [437, 458] width 103 height 18
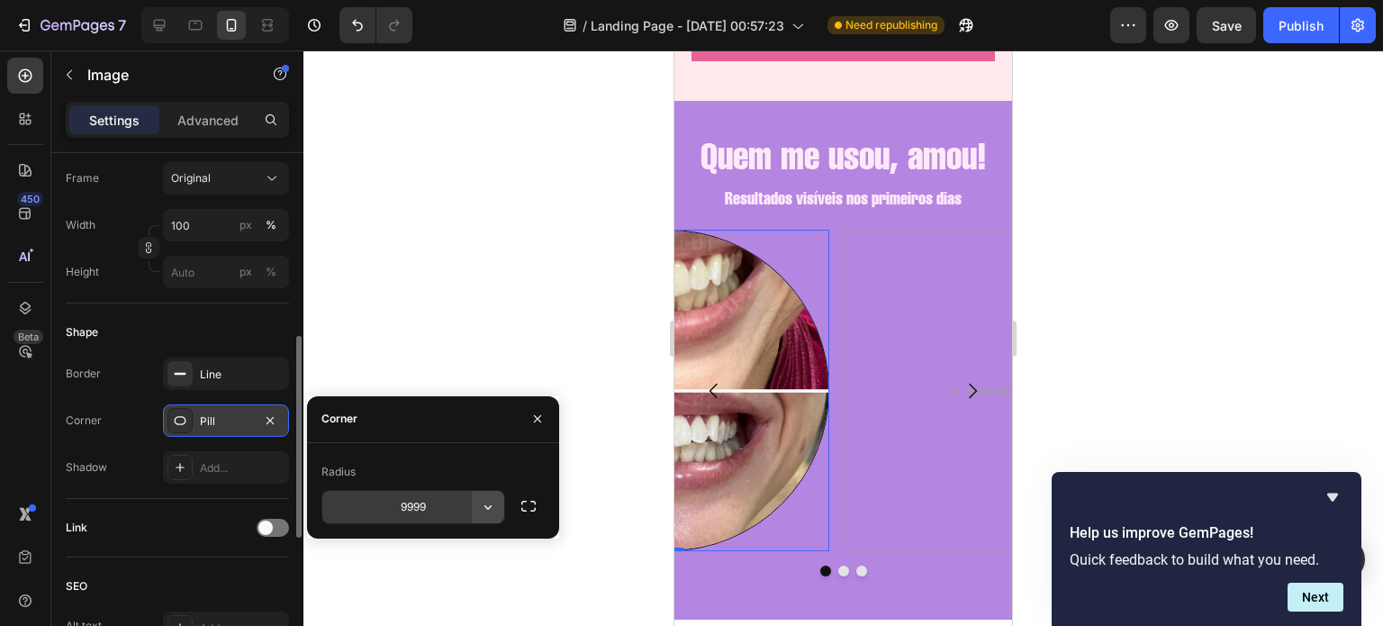
click at [481, 504] on icon "button" at bounding box center [488, 507] width 18 height 18
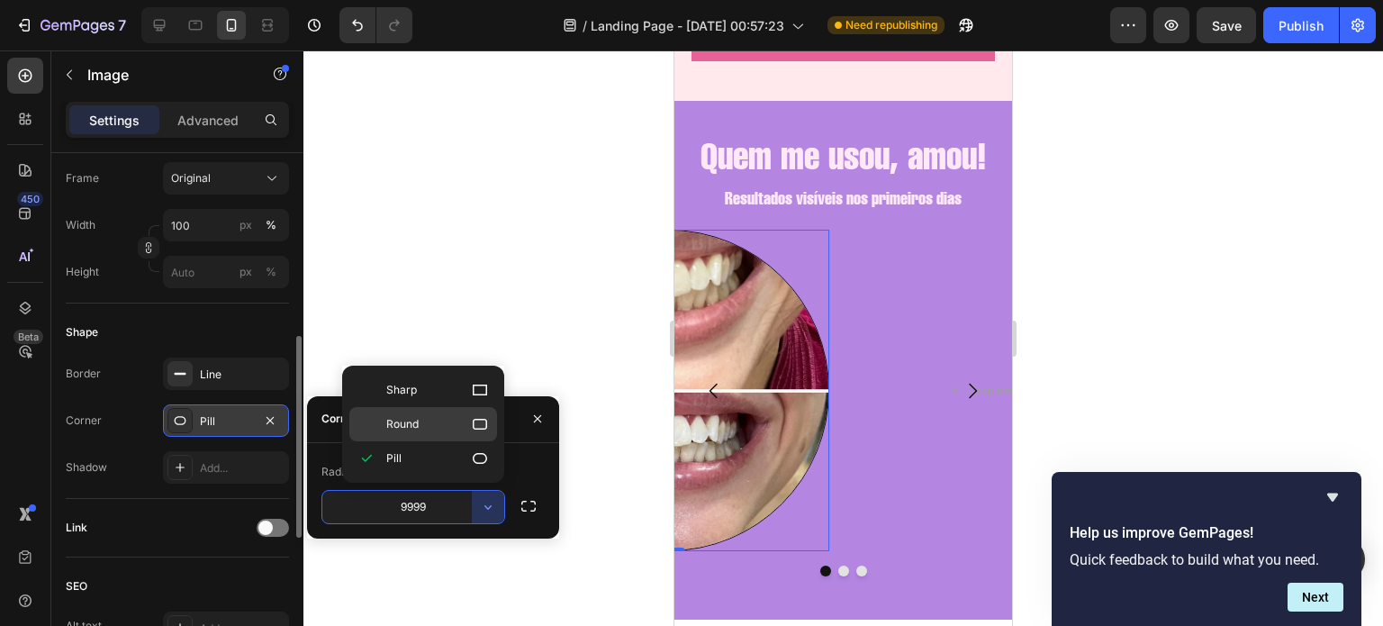
click at [482, 427] on icon at bounding box center [480, 424] width 18 height 18
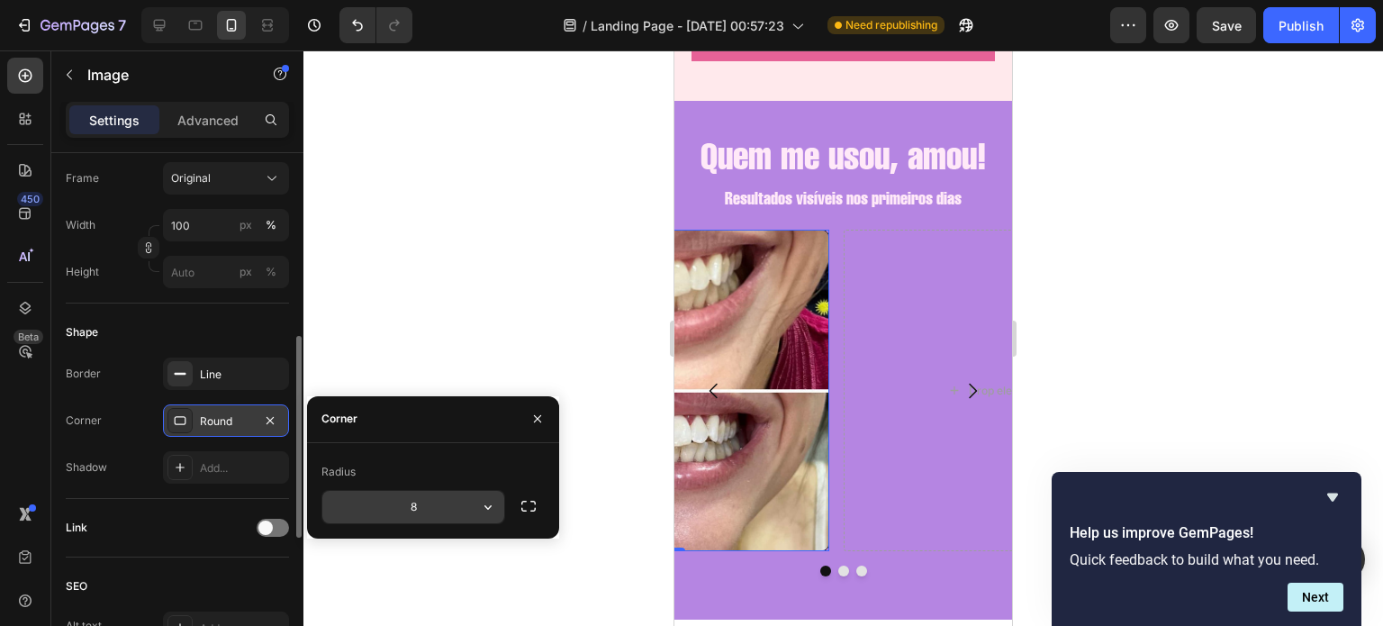
click at [443, 506] on input "8" at bounding box center [413, 507] width 182 height 32
type input "1"
type input "2"
type input "40"
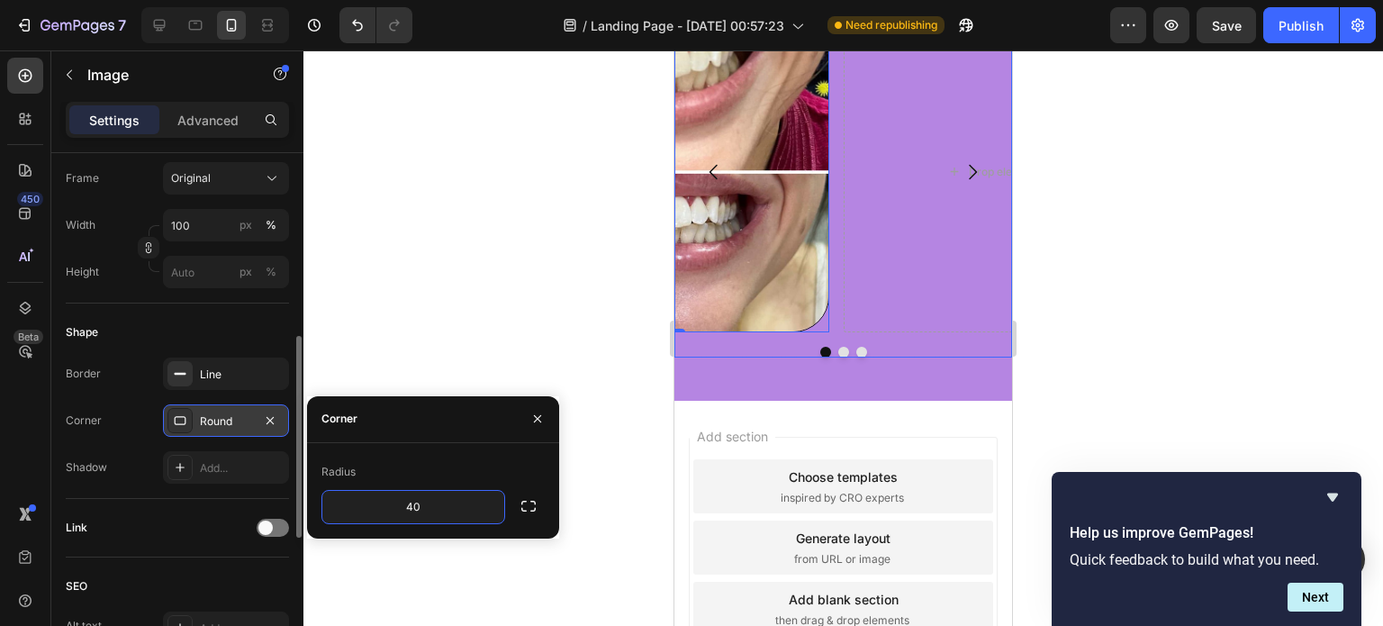
scroll to position [1963, 0]
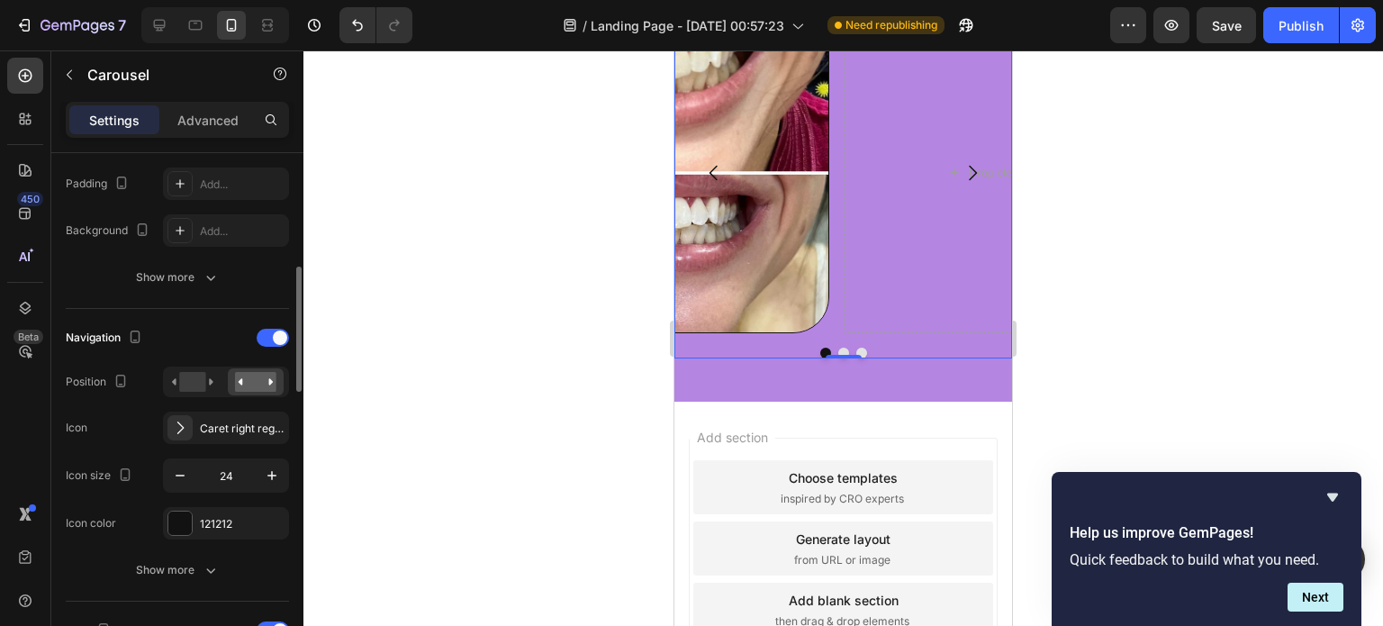
click at [713, 181] on icon "Carousel Back Arrow" at bounding box center [713, 173] width 8 height 15
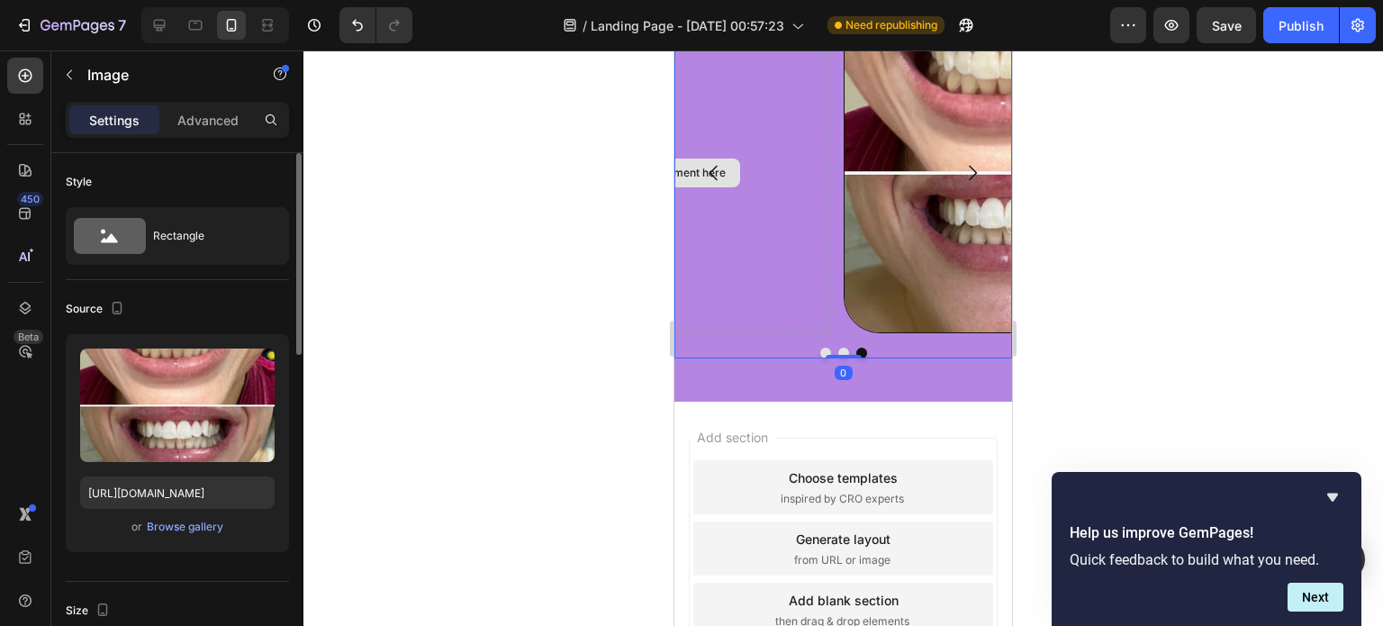
click at [787, 281] on div "Drop element here" at bounding box center [667, 172] width 324 height 321
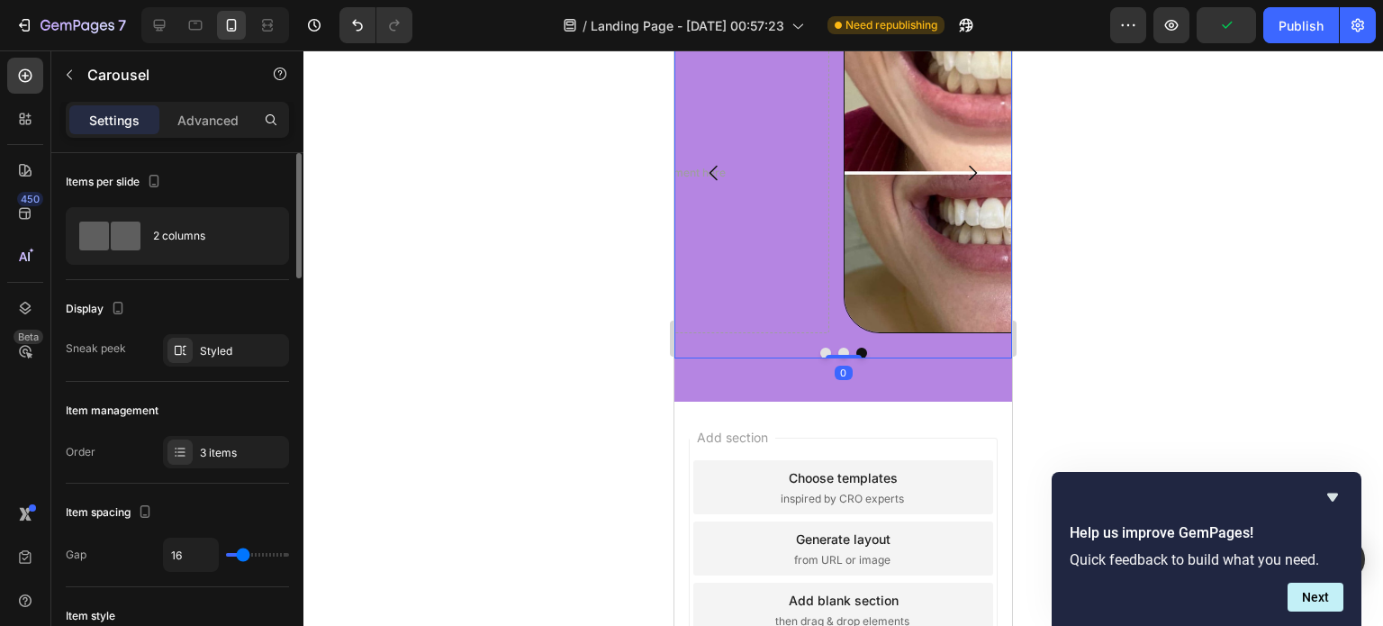
click at [820, 358] on button "Dot" at bounding box center [825, 353] width 11 height 11
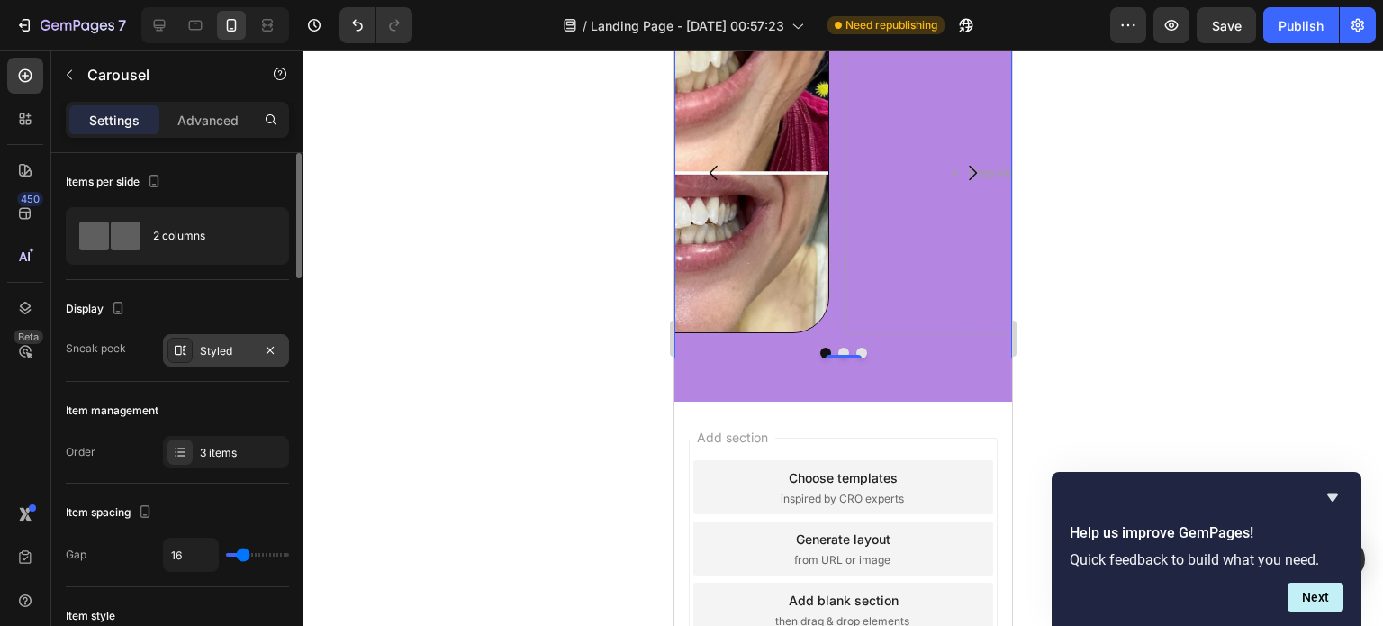
click at [204, 345] on div "Styled" at bounding box center [226, 351] width 52 height 16
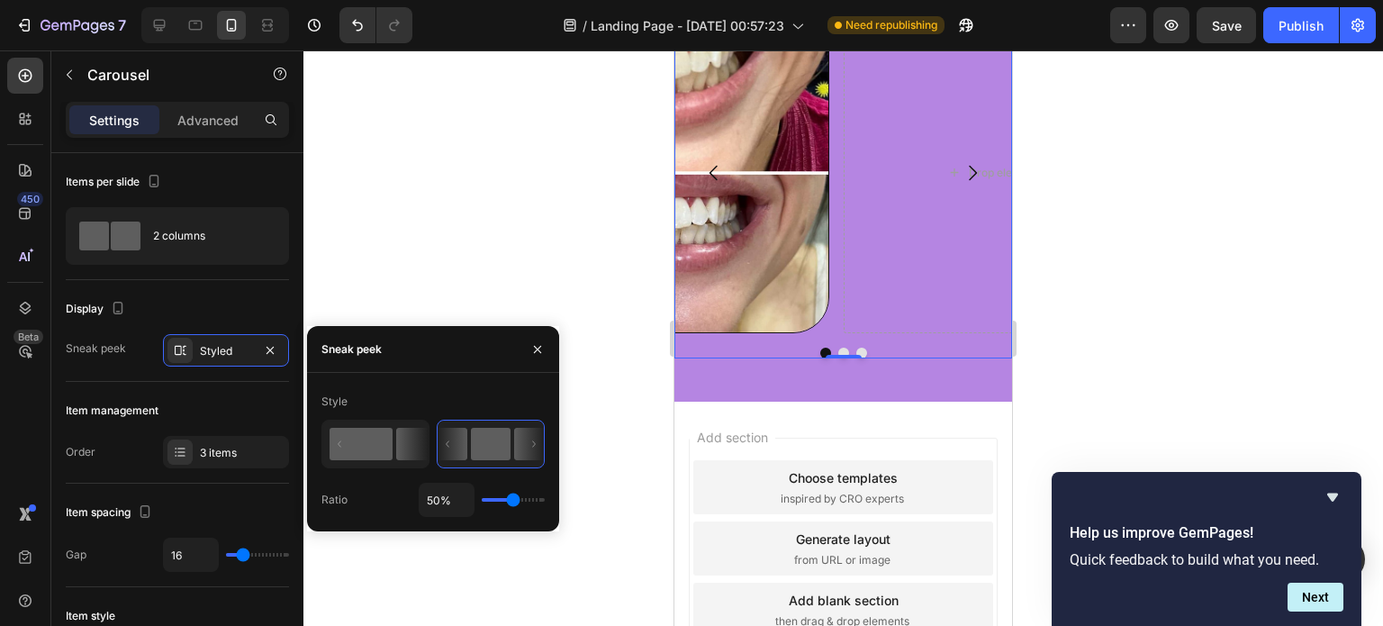
click at [375, 438] on rect at bounding box center [361, 444] width 63 height 32
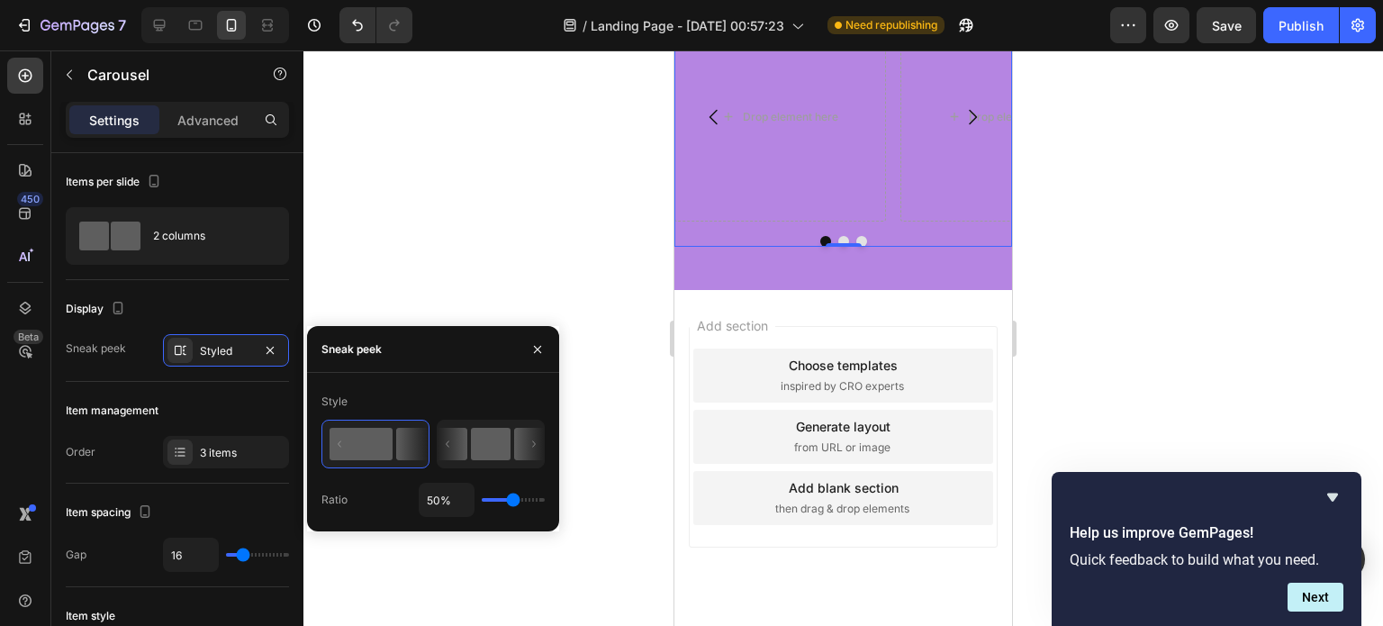
click at [489, 447] on rect at bounding box center [491, 444] width 40 height 32
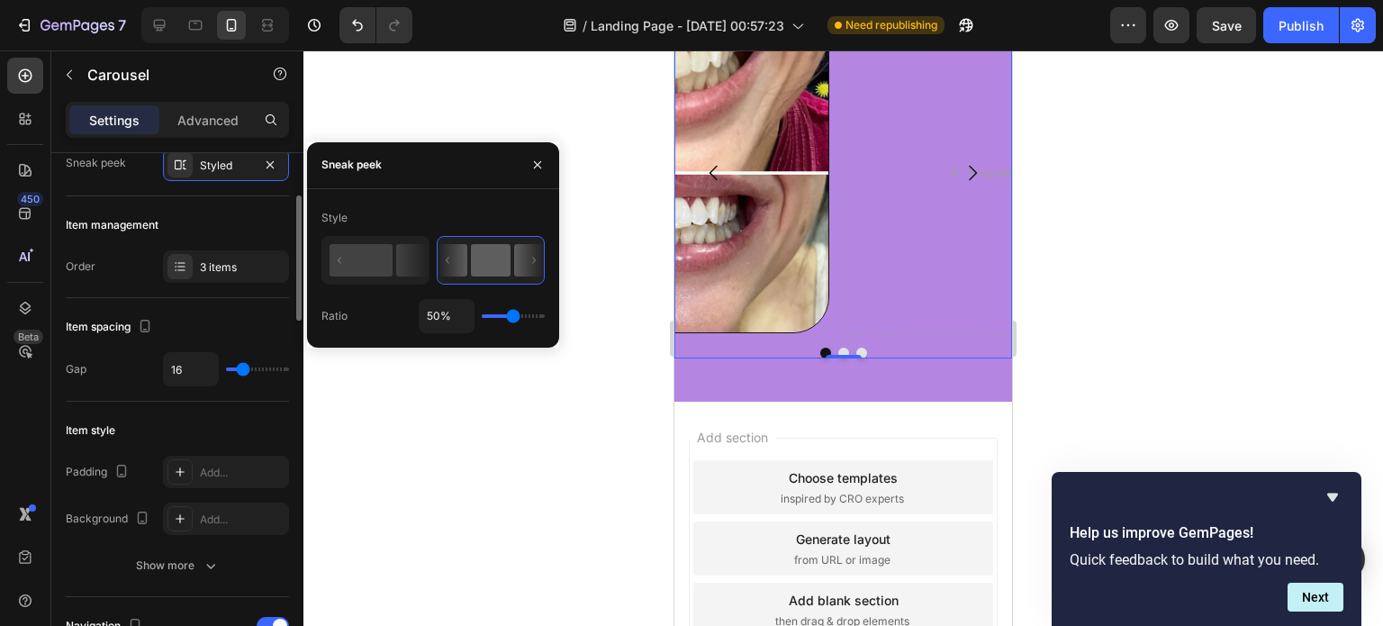
scroll to position [186, 0]
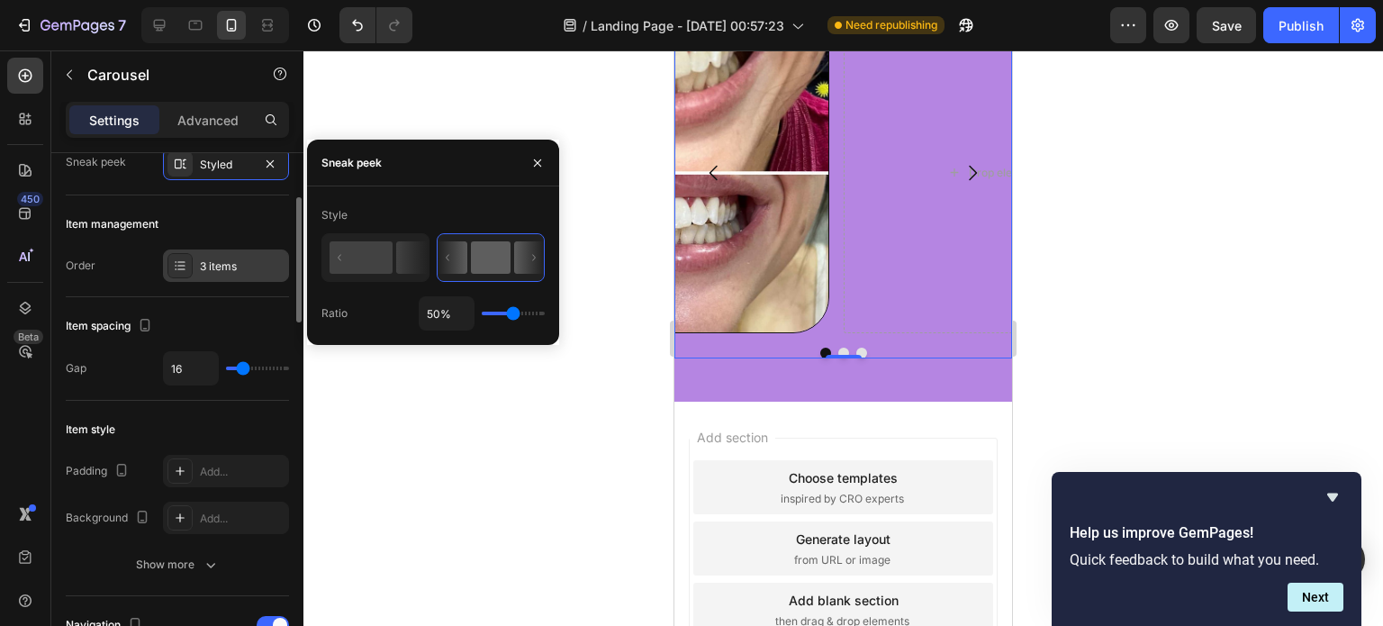
click at [220, 268] on div "3 items" at bounding box center [242, 266] width 85 height 16
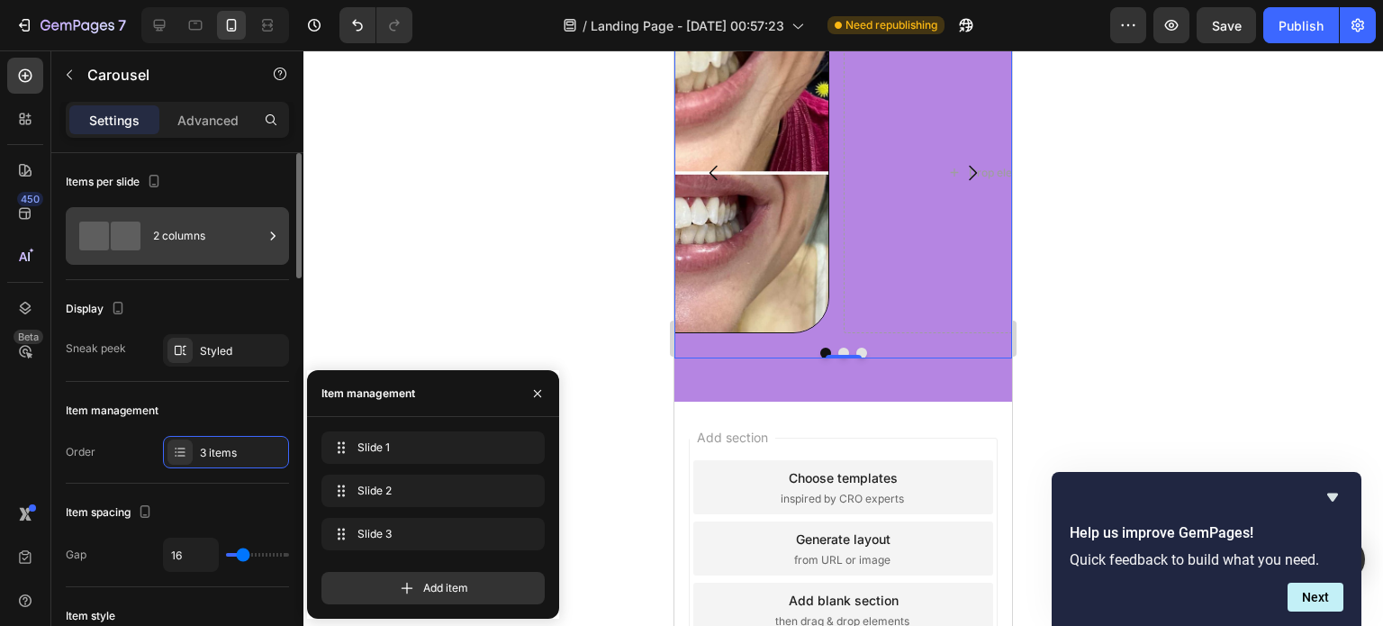
scroll to position [0, 0]
click at [179, 233] on div "2 columns" at bounding box center [208, 235] width 110 height 41
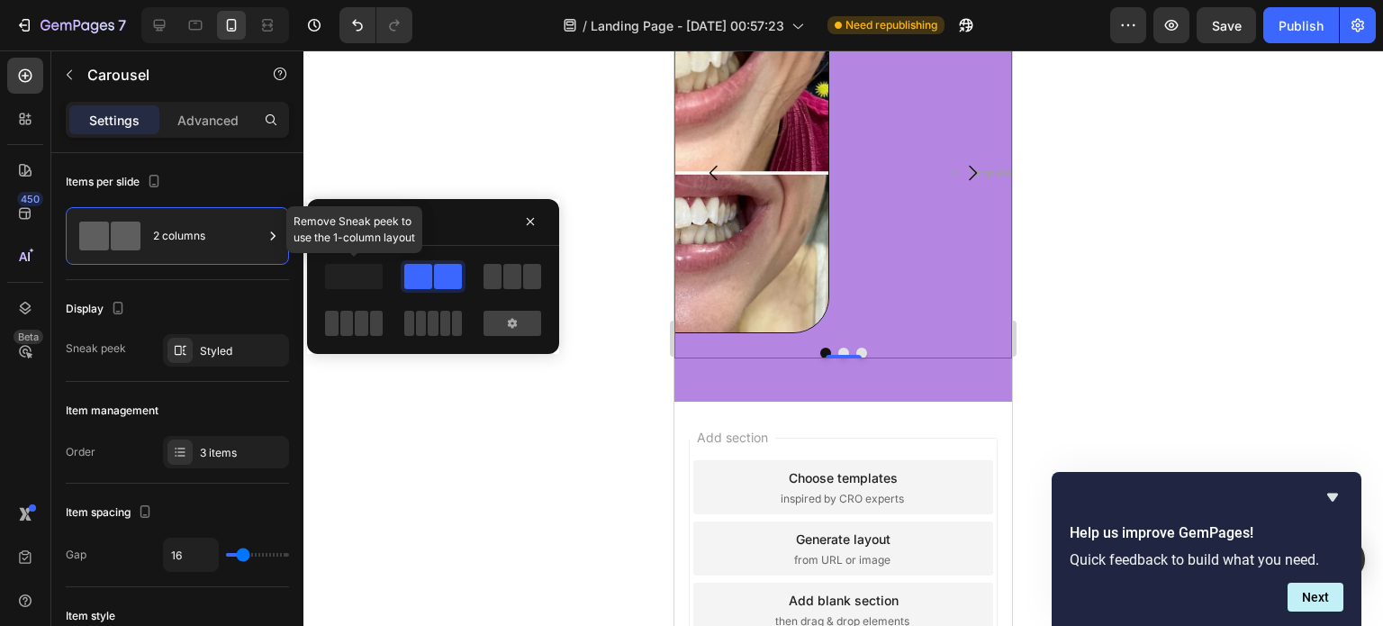
click at [359, 276] on span at bounding box center [354, 276] width 58 height 25
click at [483, 278] on div at bounding box center [512, 276] width 65 height 32
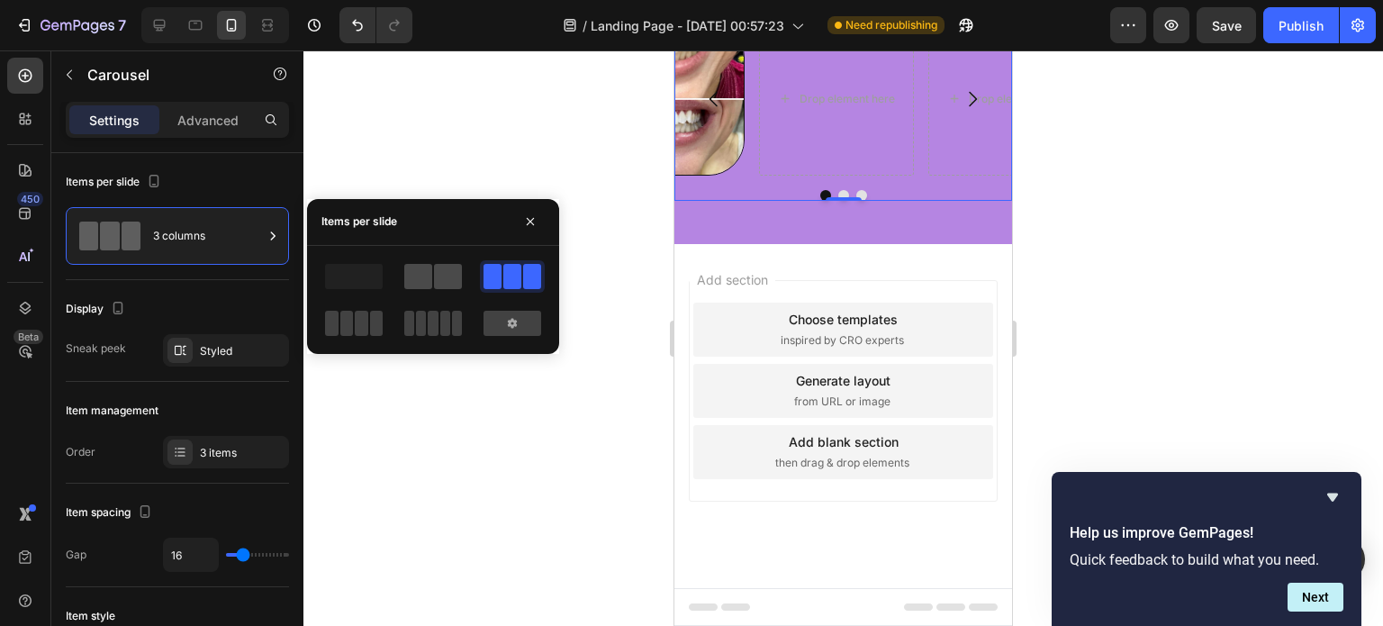
click at [429, 272] on span at bounding box center [418, 276] width 28 height 25
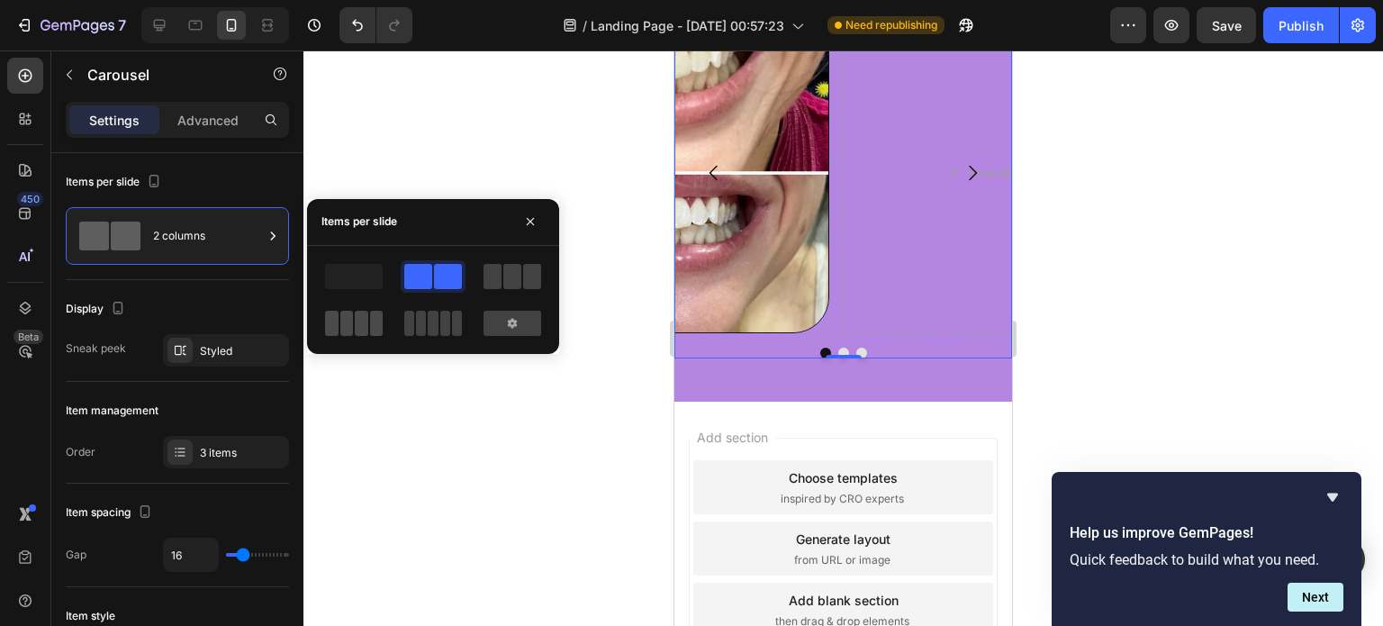
click at [375, 312] on span at bounding box center [377, 323] width 14 height 25
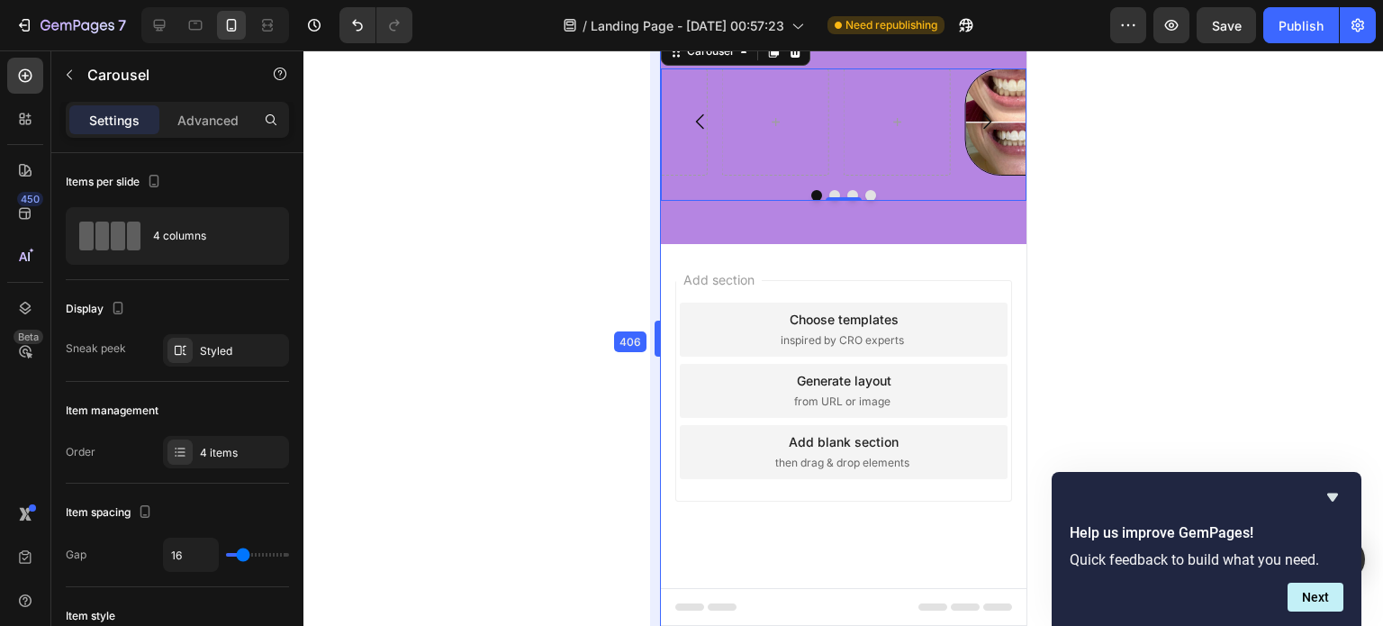
drag, startPoint x: 673, startPoint y: 303, endPoint x: 646, endPoint y: 302, distance: 27.9
click at [828, 201] on button "Dot" at bounding box center [833, 195] width 11 height 11
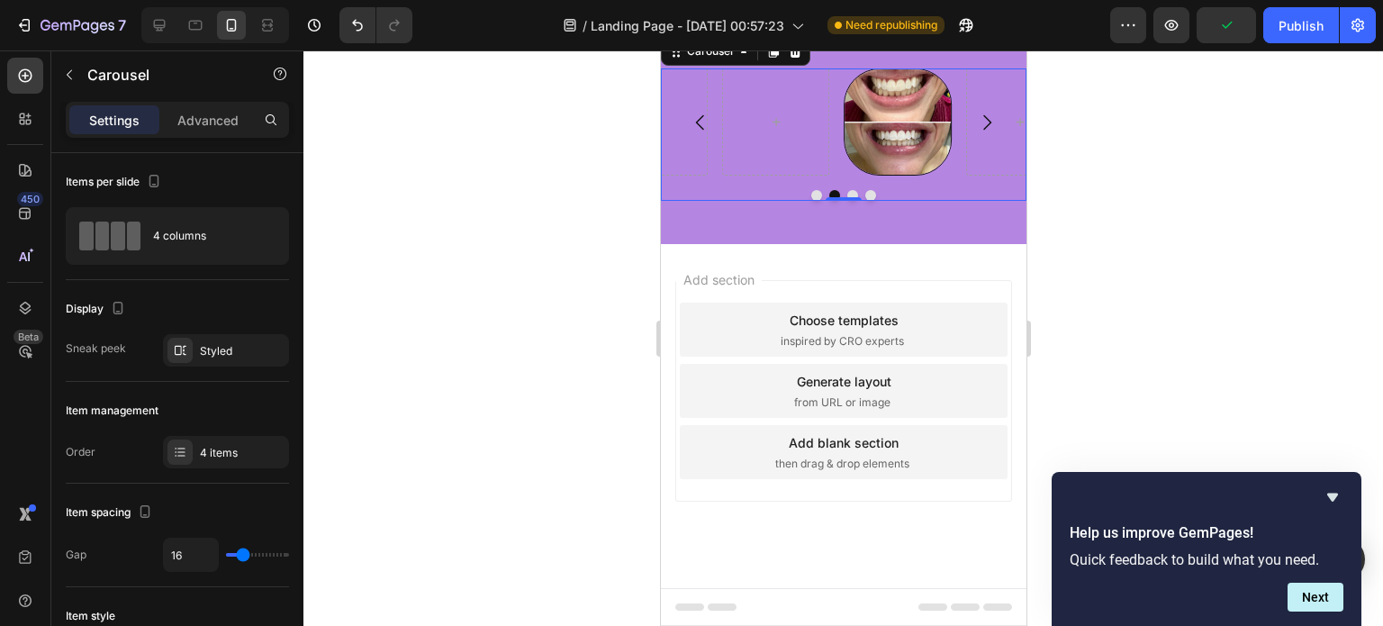
click at [846, 201] on button "Dot" at bounding box center [851, 195] width 11 height 11
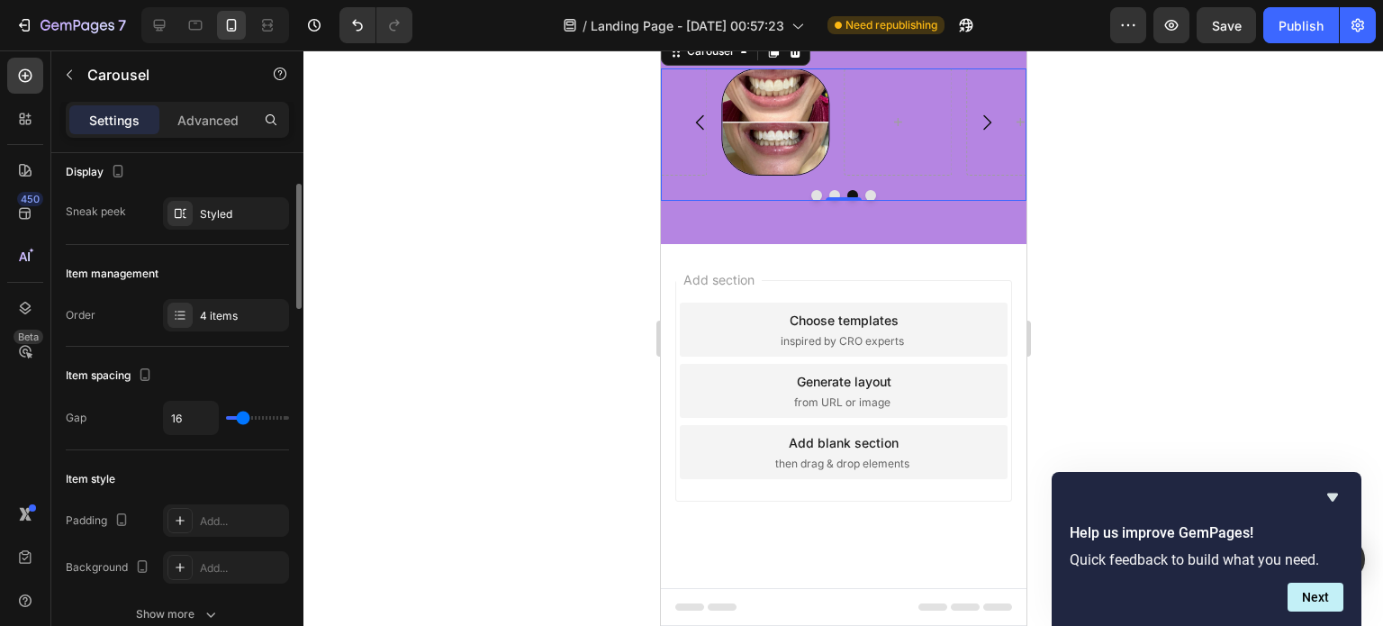
scroll to position [137, 0]
type input "18"
type input "16"
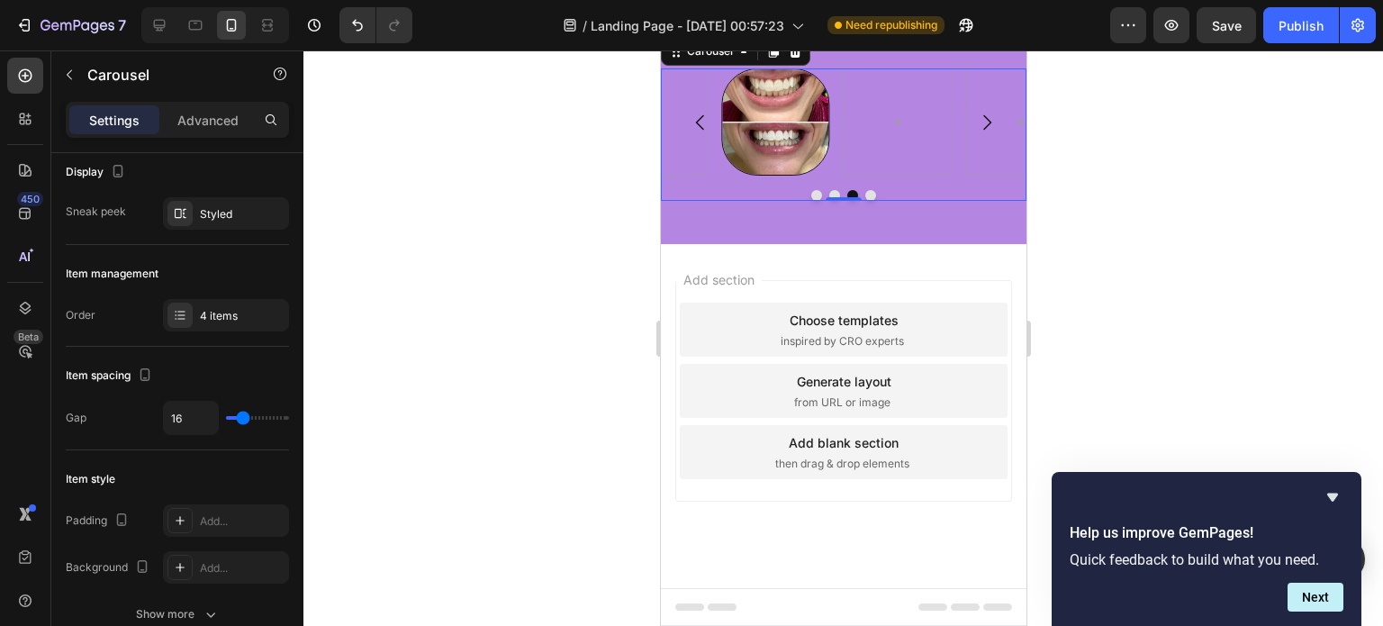
type input "15"
type input "13"
type input "11"
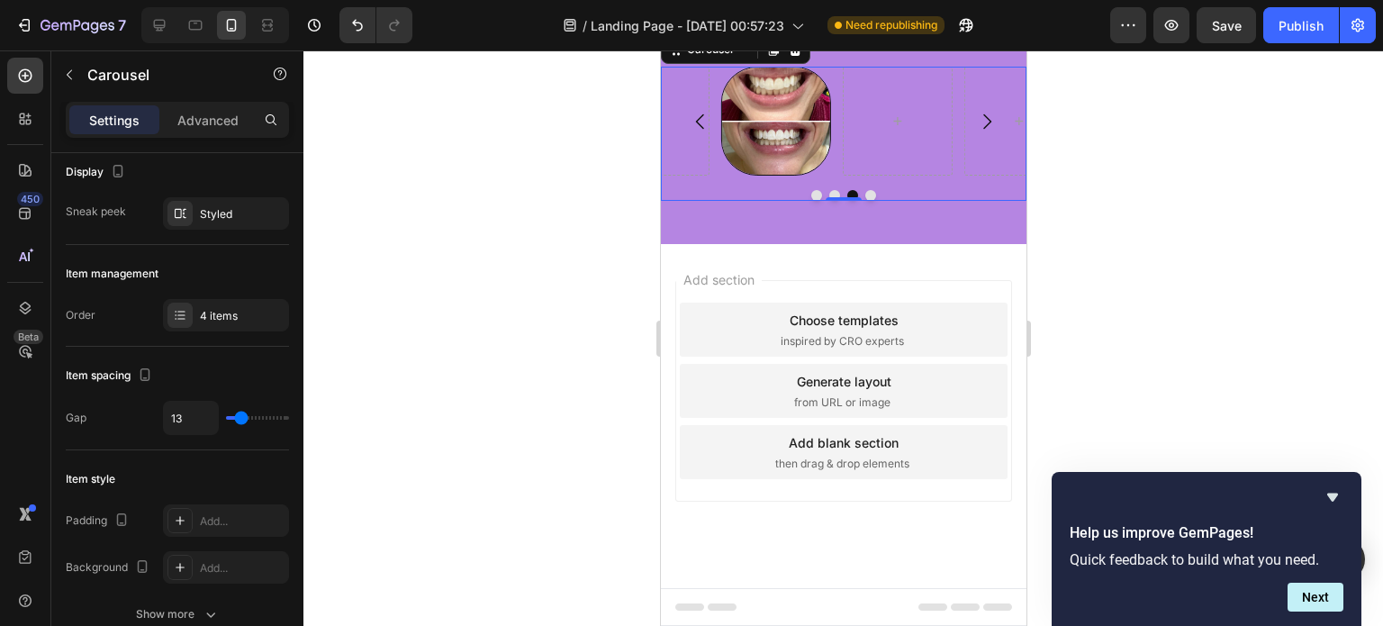
type input "11"
type input "10"
type input "9"
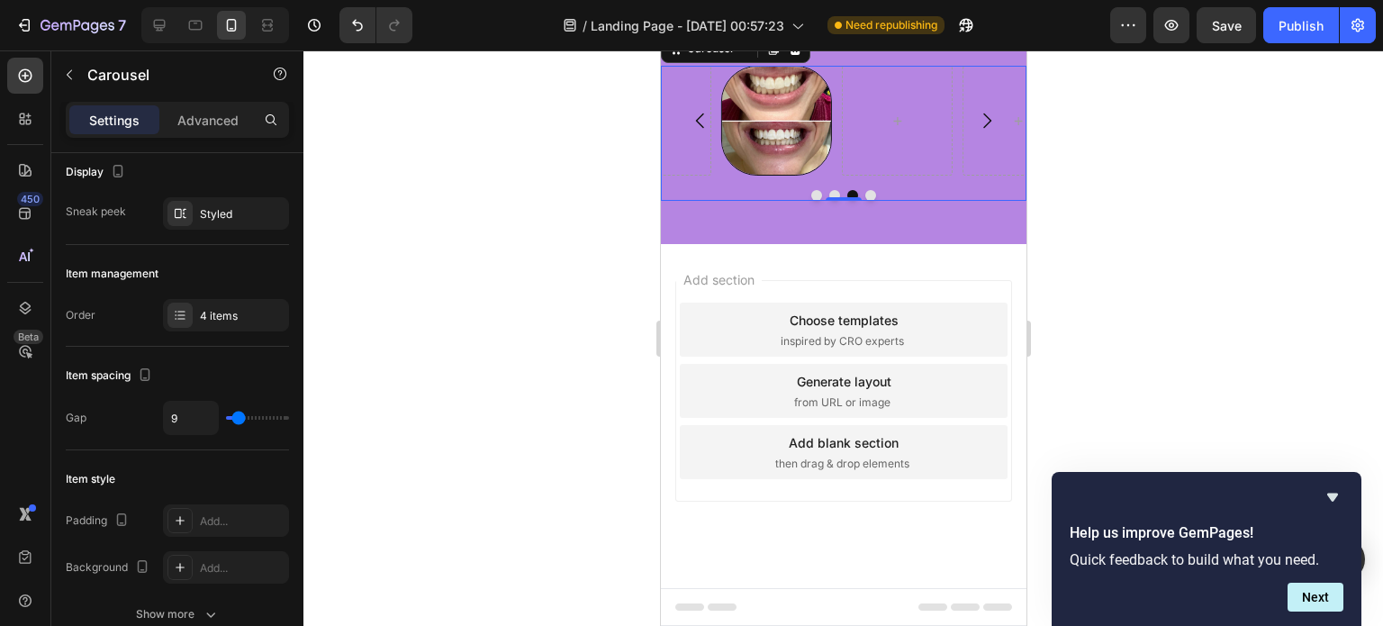
type input "7"
type input "6"
type input "5"
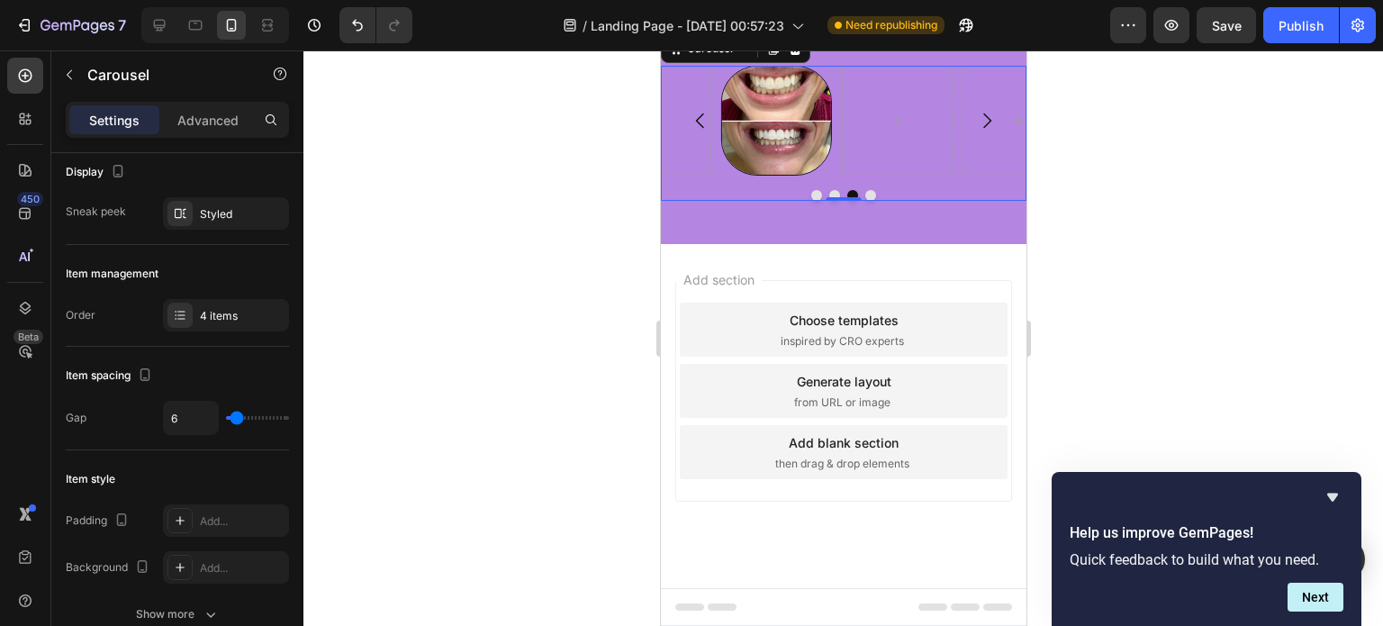
type input "5"
type input "4"
type input "3"
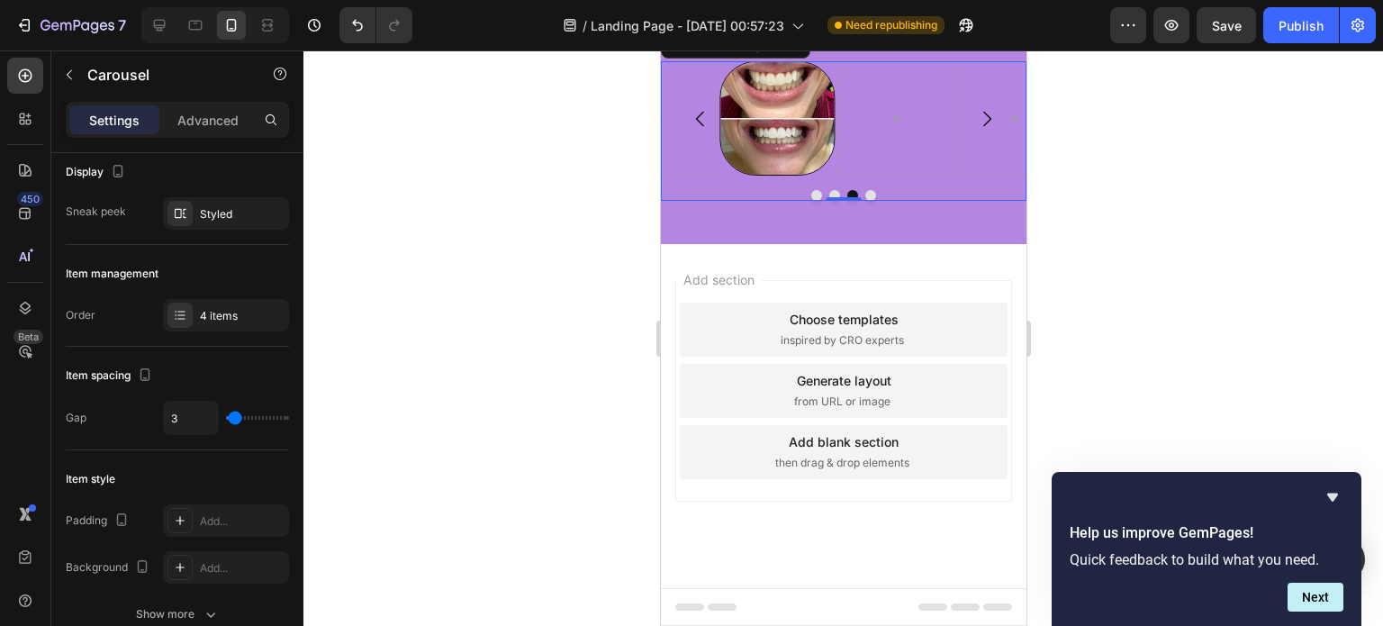
type input "1"
type input "3"
type input "4"
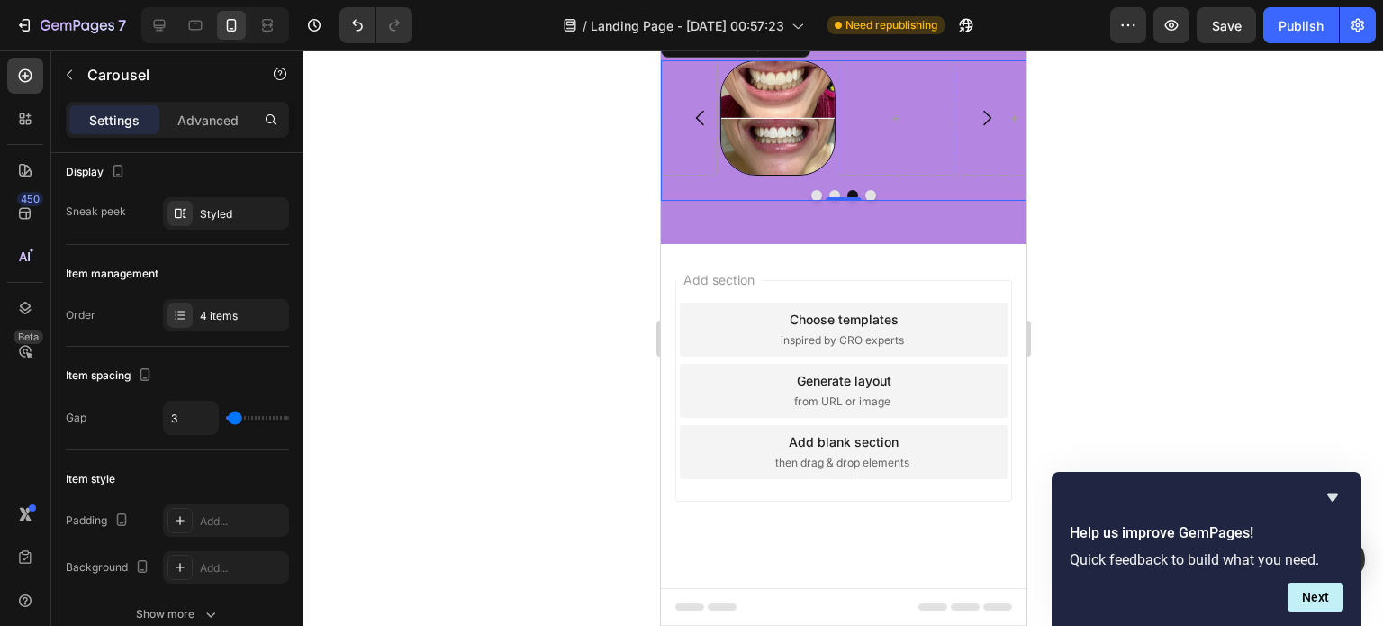
type input "4"
type input "5"
type input "6"
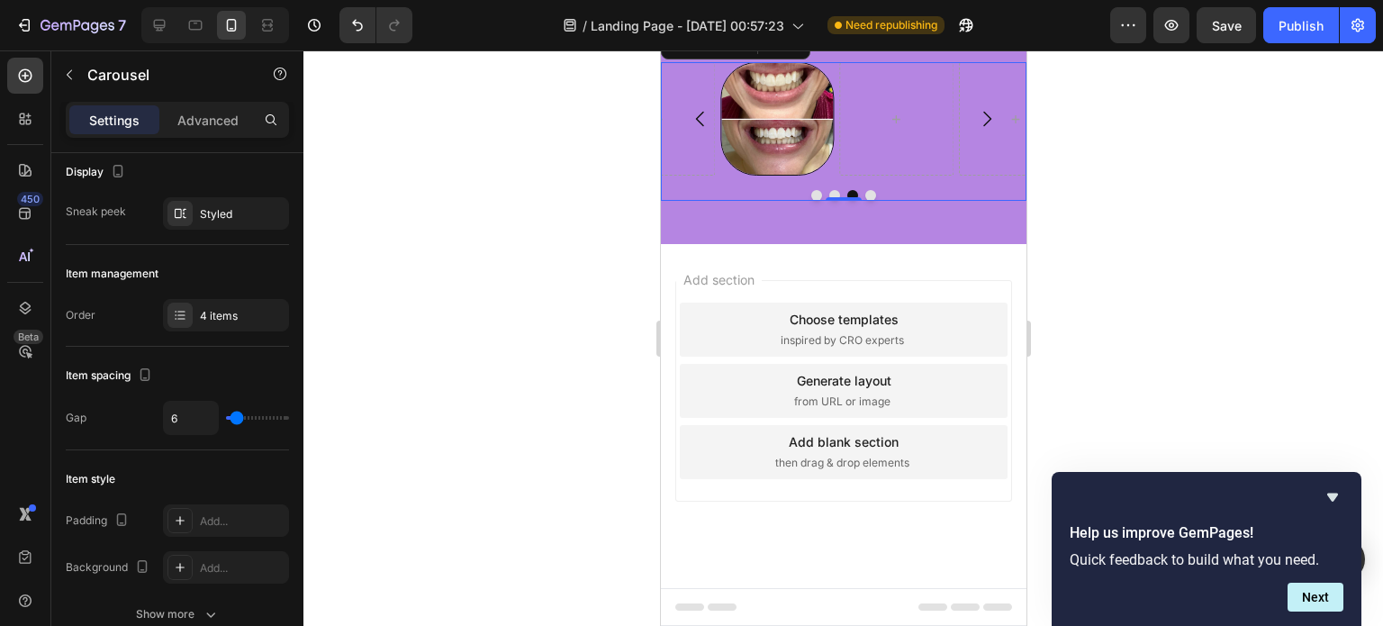
type input "7"
type input "9"
click at [238, 419] on input "range" at bounding box center [257, 418] width 63 height 4
type input "9"
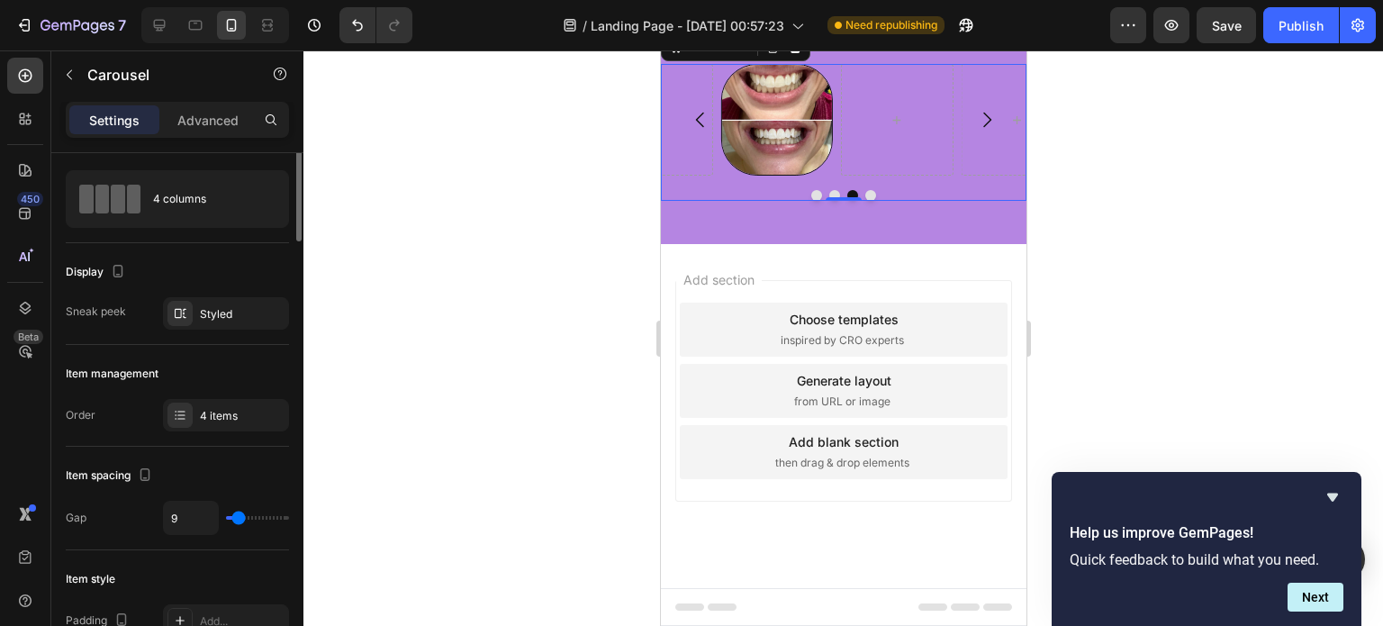
scroll to position [0, 0]
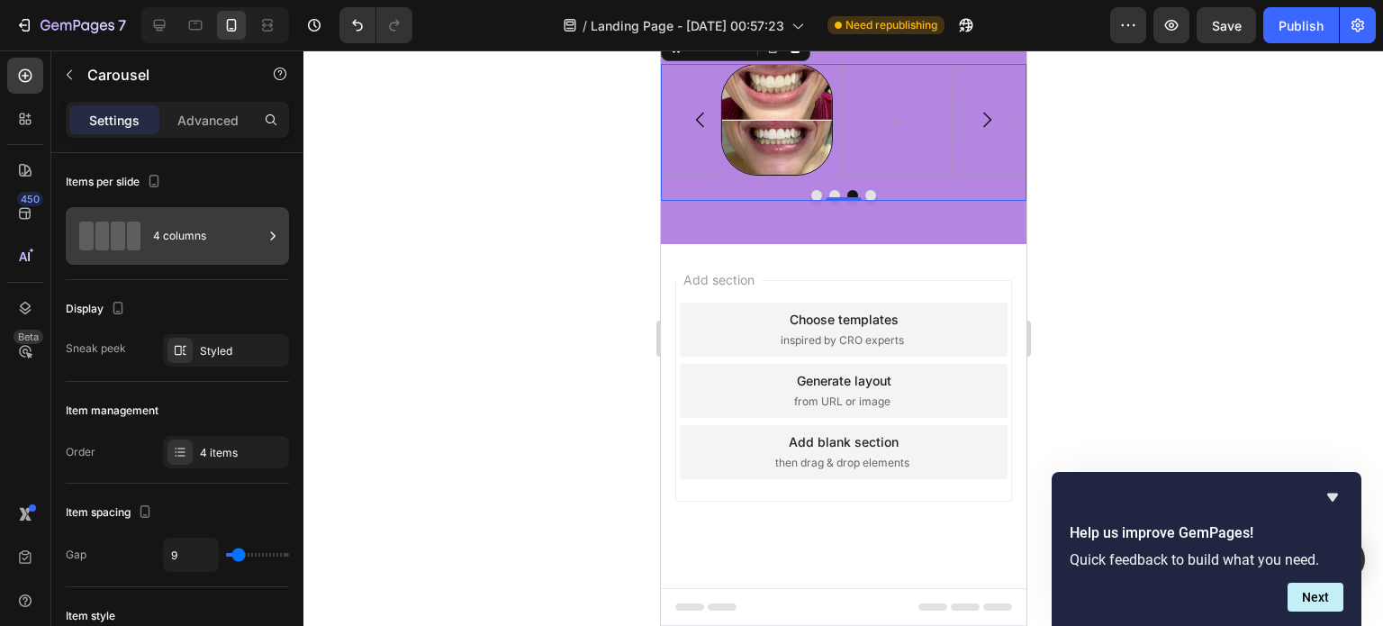
click at [186, 235] on div "4 columns" at bounding box center [208, 235] width 110 height 41
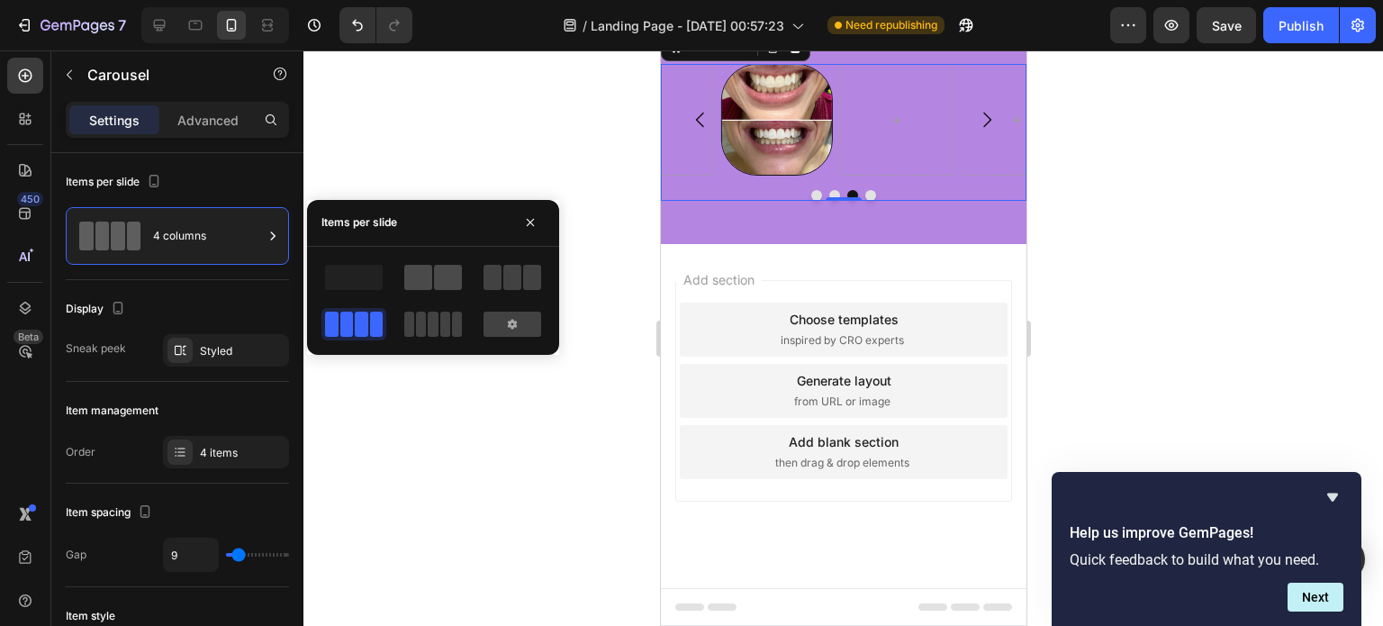
click at [421, 285] on span at bounding box center [418, 277] width 28 height 25
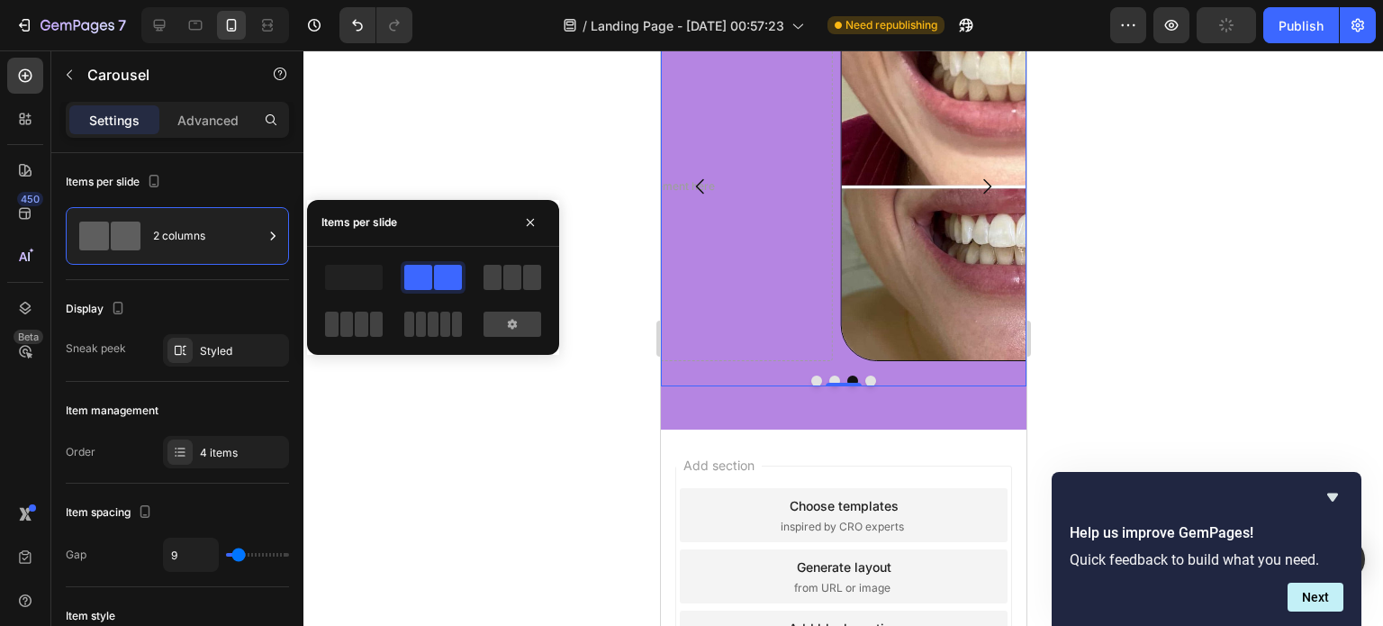
click at [810, 386] on button "Dot" at bounding box center [815, 380] width 11 height 11
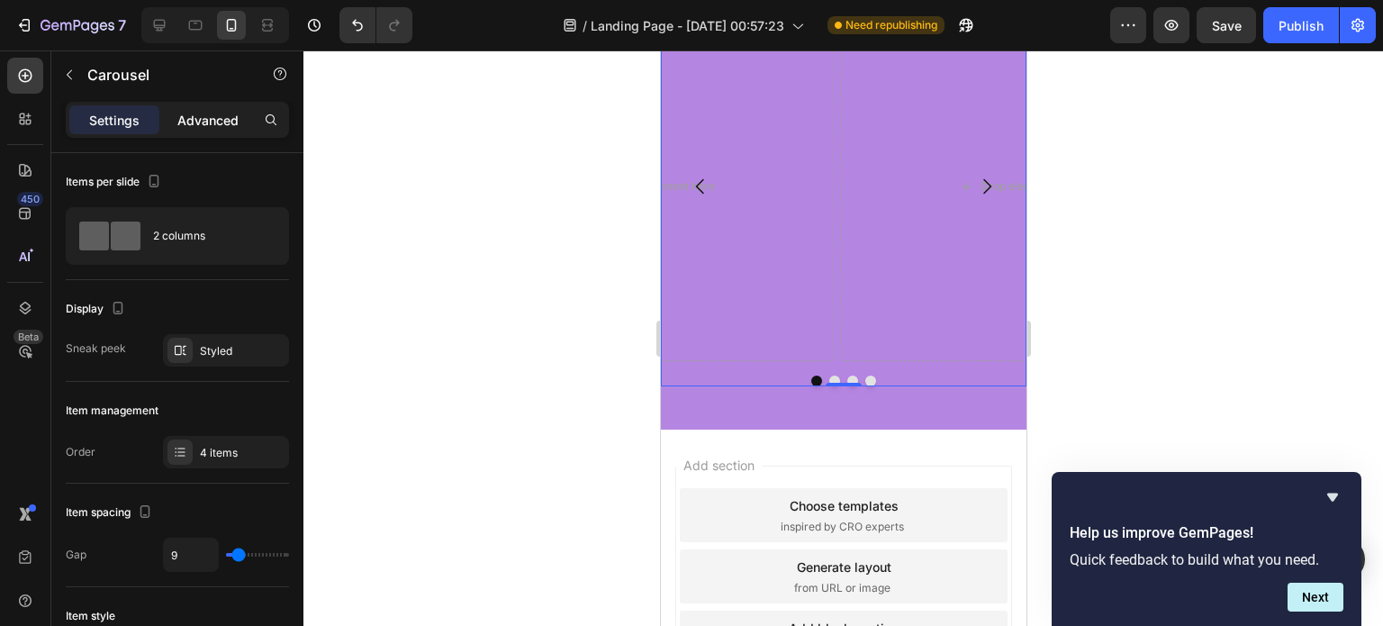
click at [218, 123] on p "Advanced" at bounding box center [207, 120] width 61 height 19
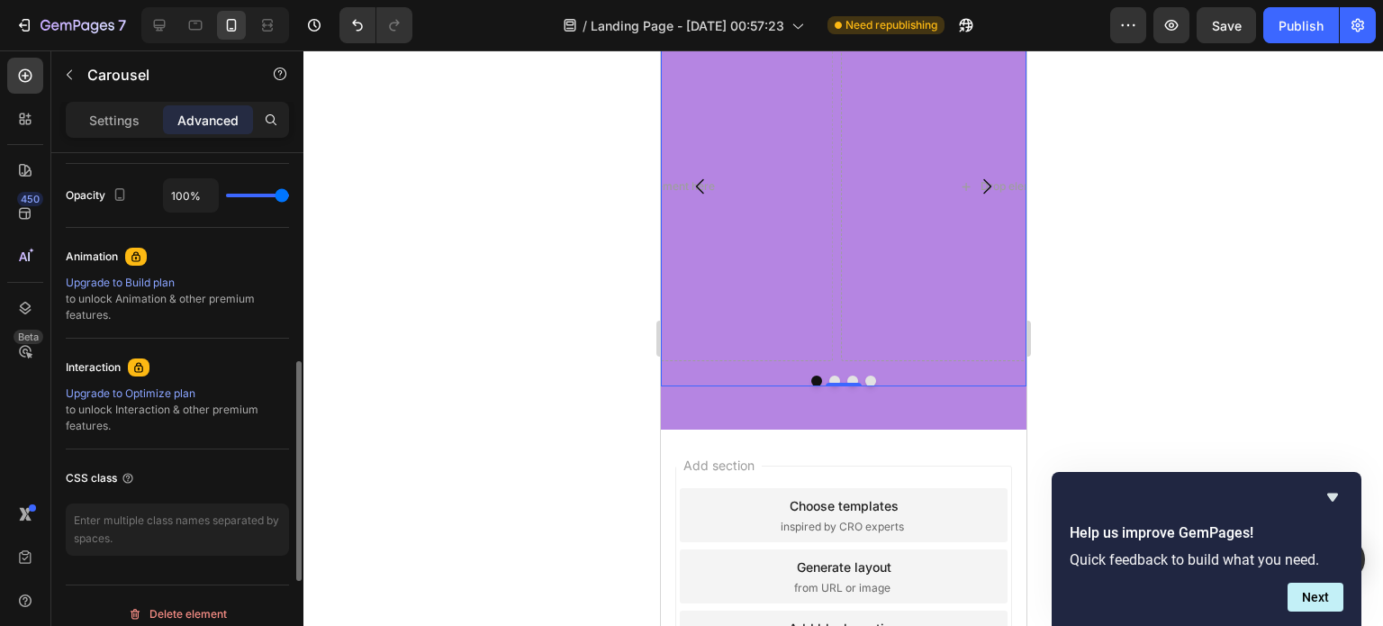
scroll to position [724, 0]
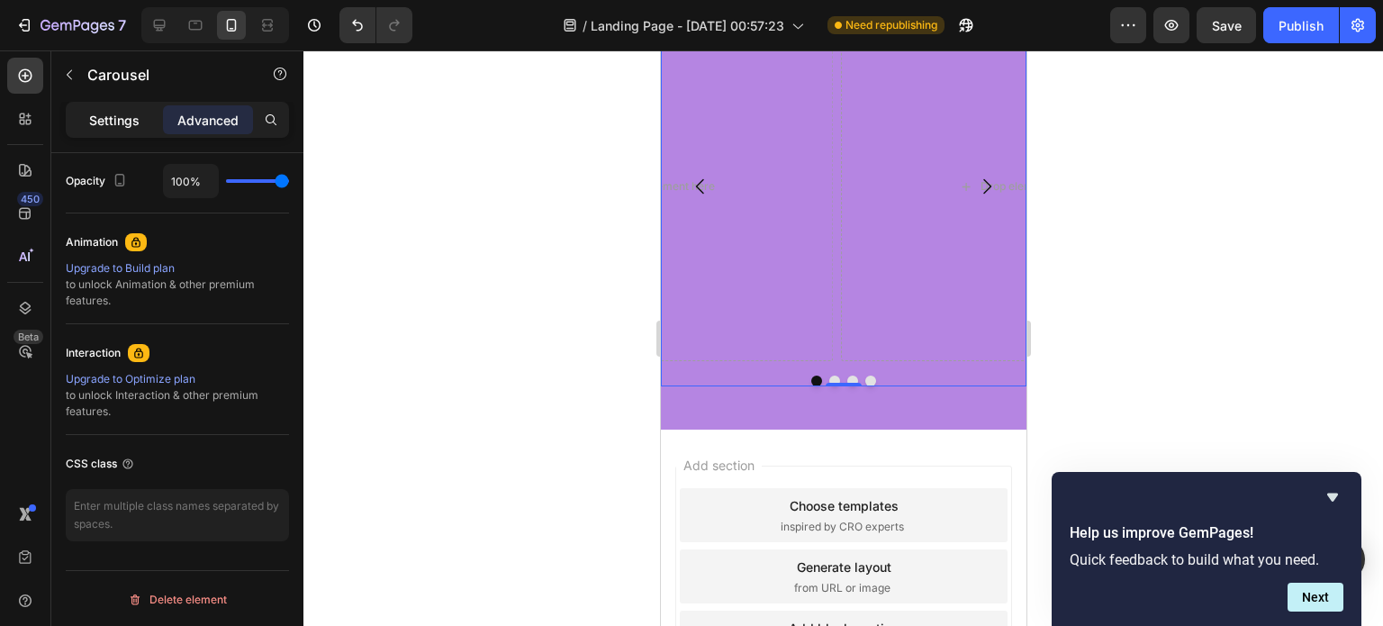
click at [108, 124] on p "Settings" at bounding box center [114, 120] width 50 height 19
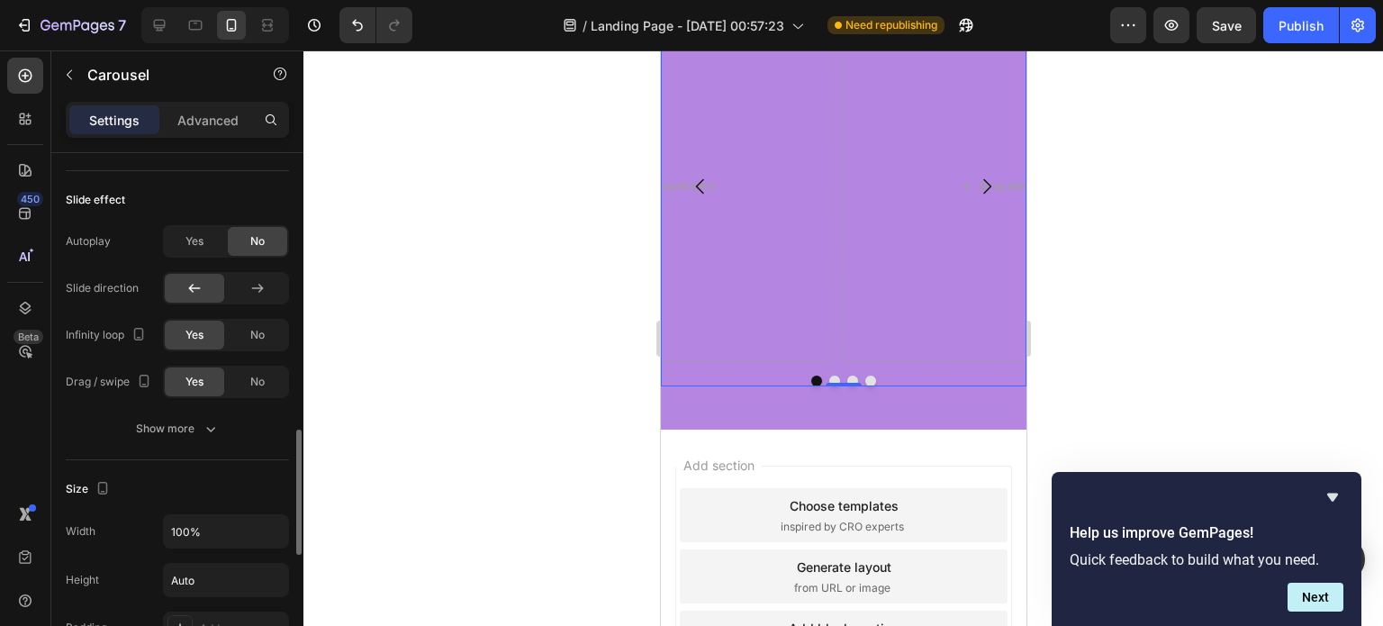
scroll to position [1149, 0]
click at [220, 236] on div "Yes" at bounding box center [194, 240] width 59 height 29
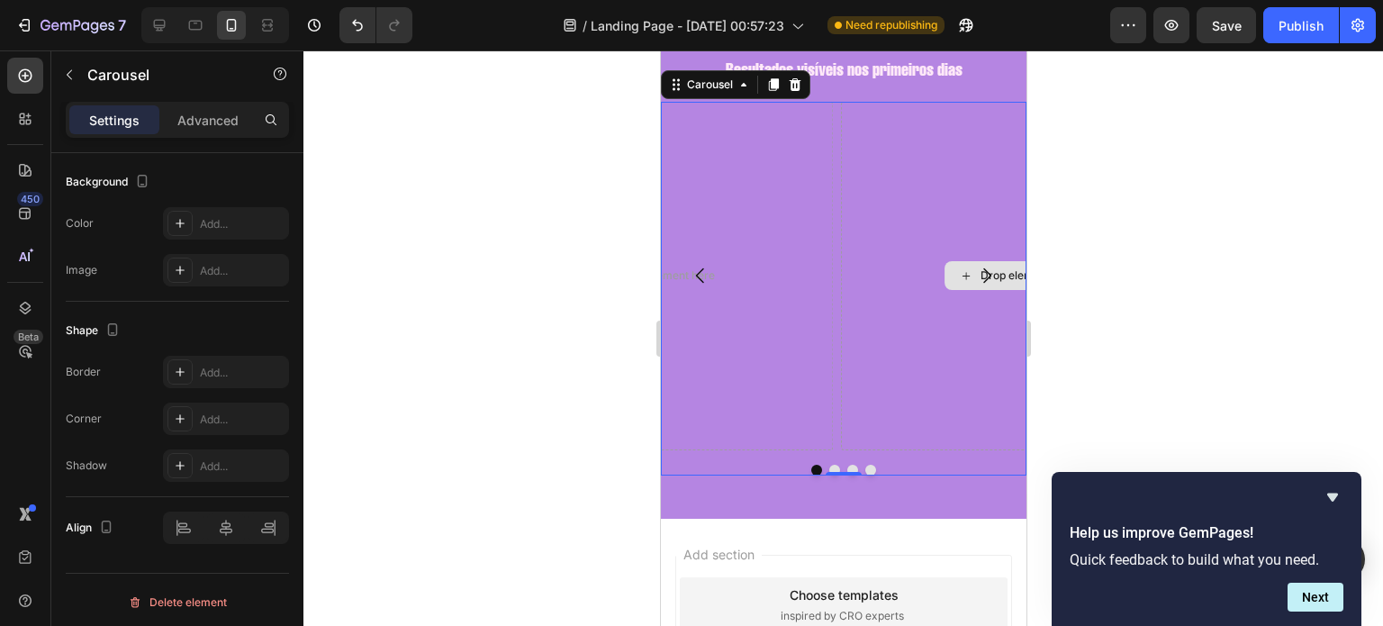
scroll to position [2074, 0]
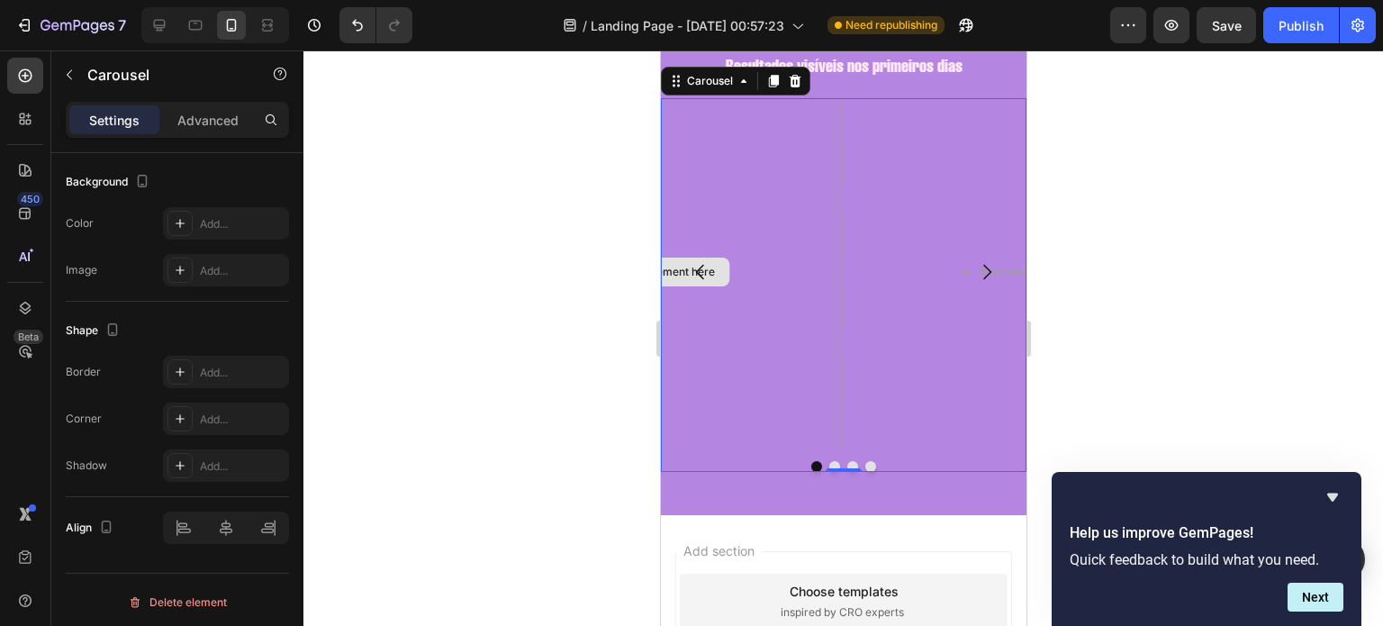
click at [772, 305] on div "Drop element here" at bounding box center [656, 272] width 352 height 349
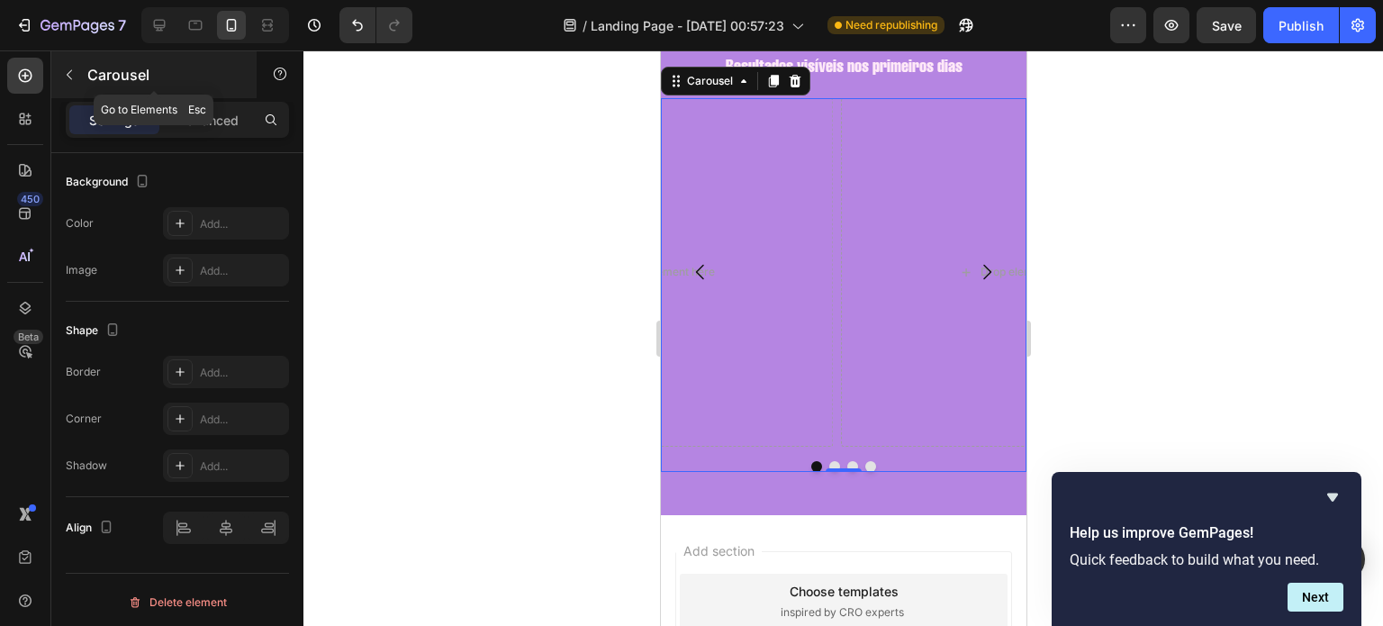
click at [86, 78] on div "Carousel" at bounding box center [153, 74] width 205 height 47
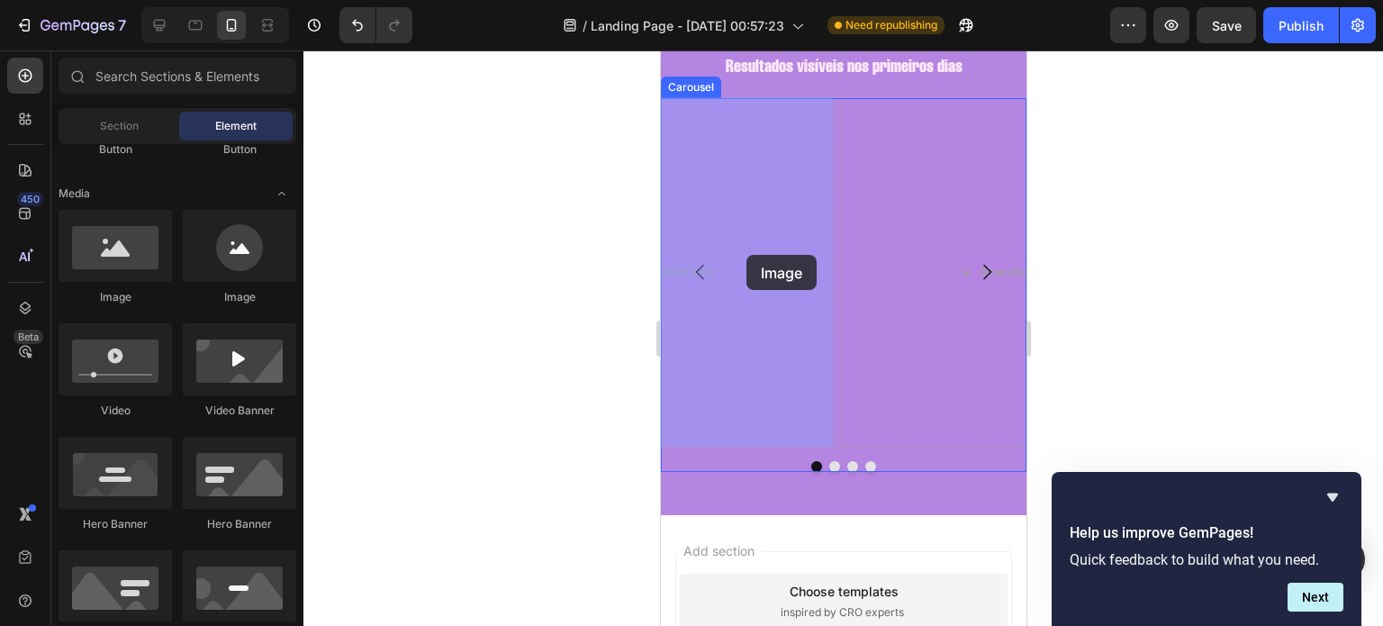
drag, startPoint x: 787, startPoint y: 308, endPoint x: 753, endPoint y: 255, distance: 63.2
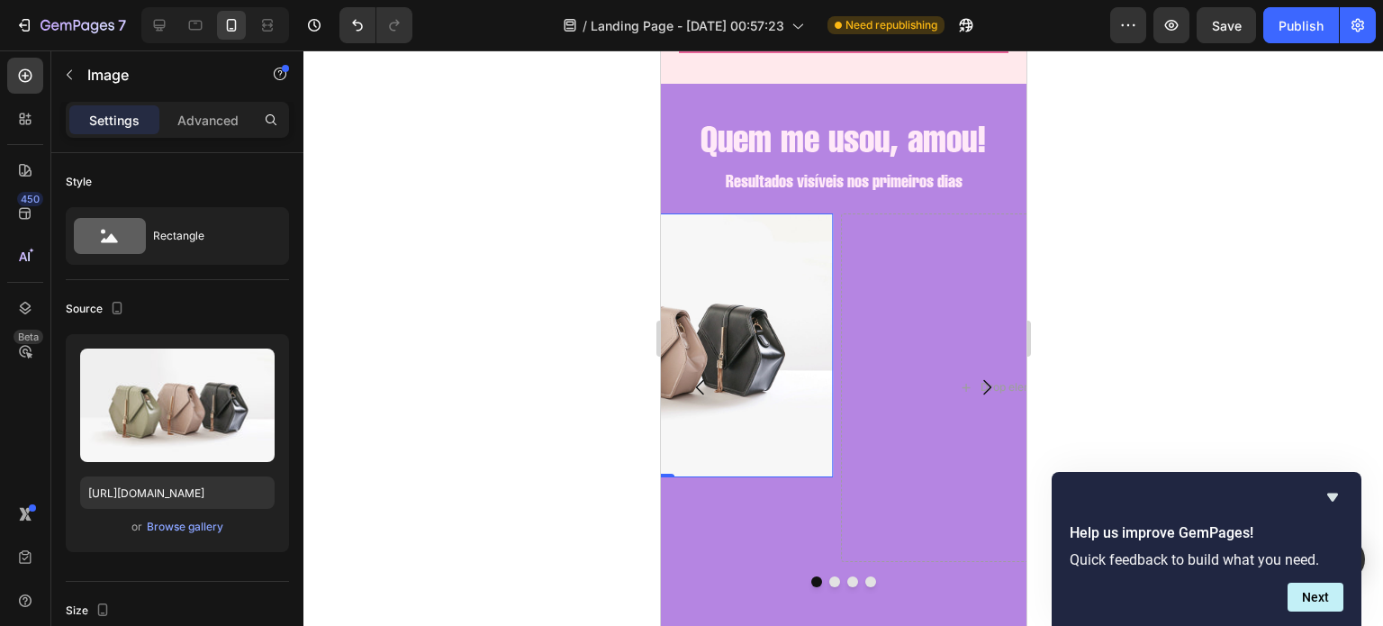
scroll to position [1952, 0]
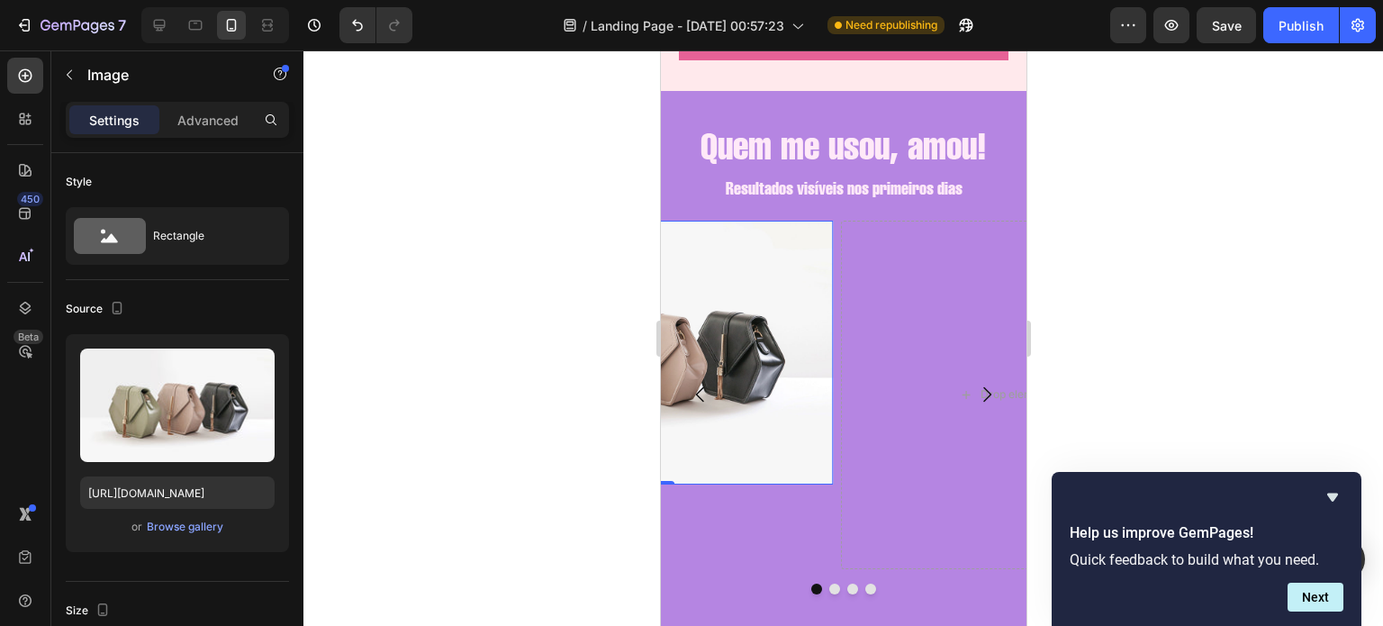
click at [749, 330] on img at bounding box center [656, 353] width 352 height 264
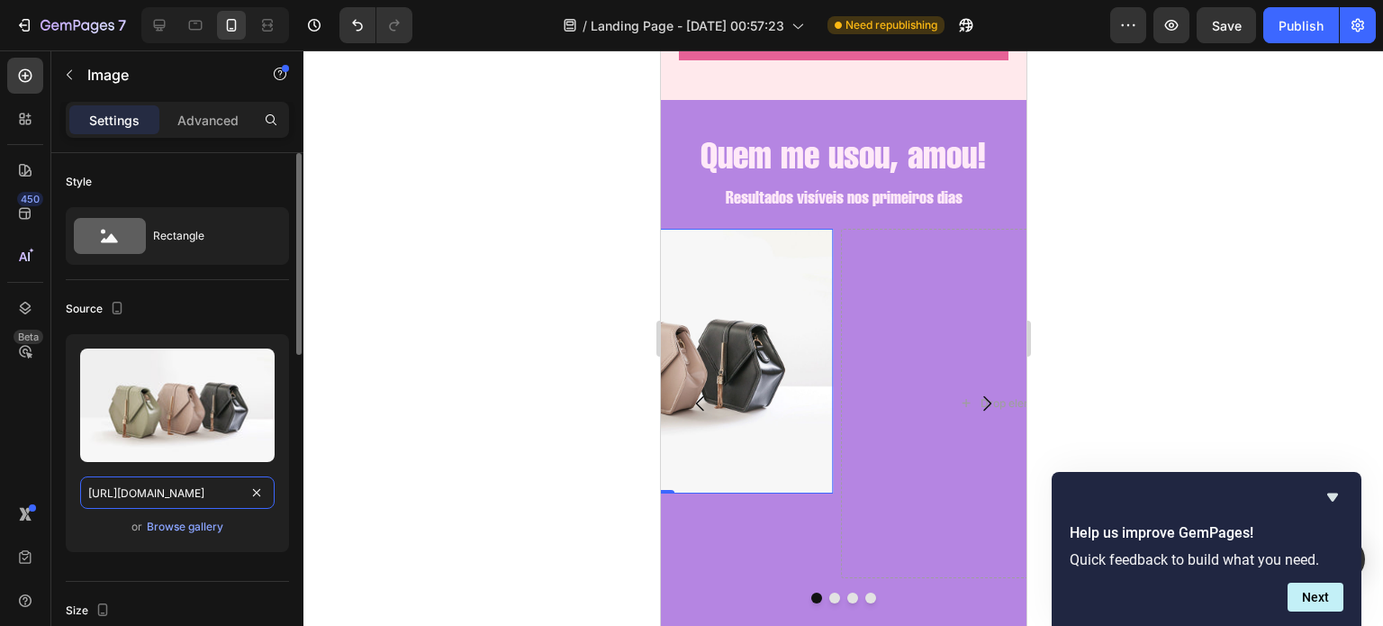
click at [161, 487] on input "[URL][DOMAIN_NAME]" at bounding box center [177, 492] width 194 height 32
paste input "0721/3921/1025/files/IMG-20250826-WA0031_2a3c63ee-a769-4e1f-943c-bb5f936a38dd.j…"
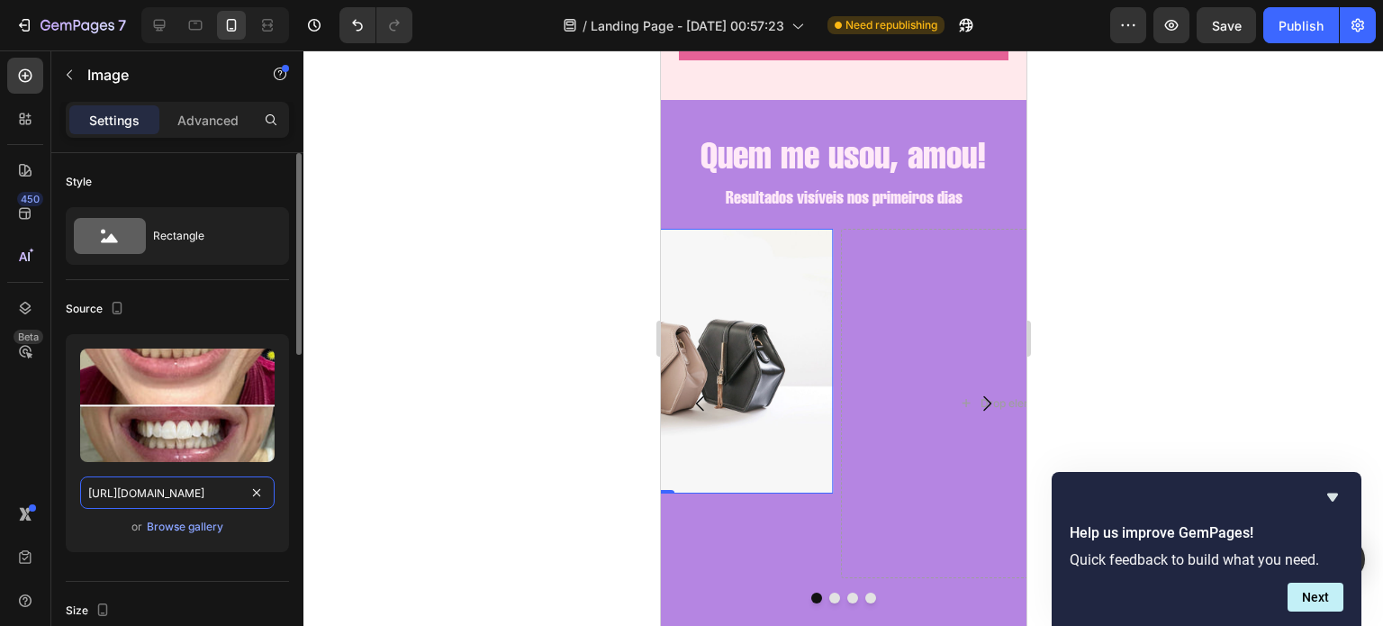
scroll to position [0, 579]
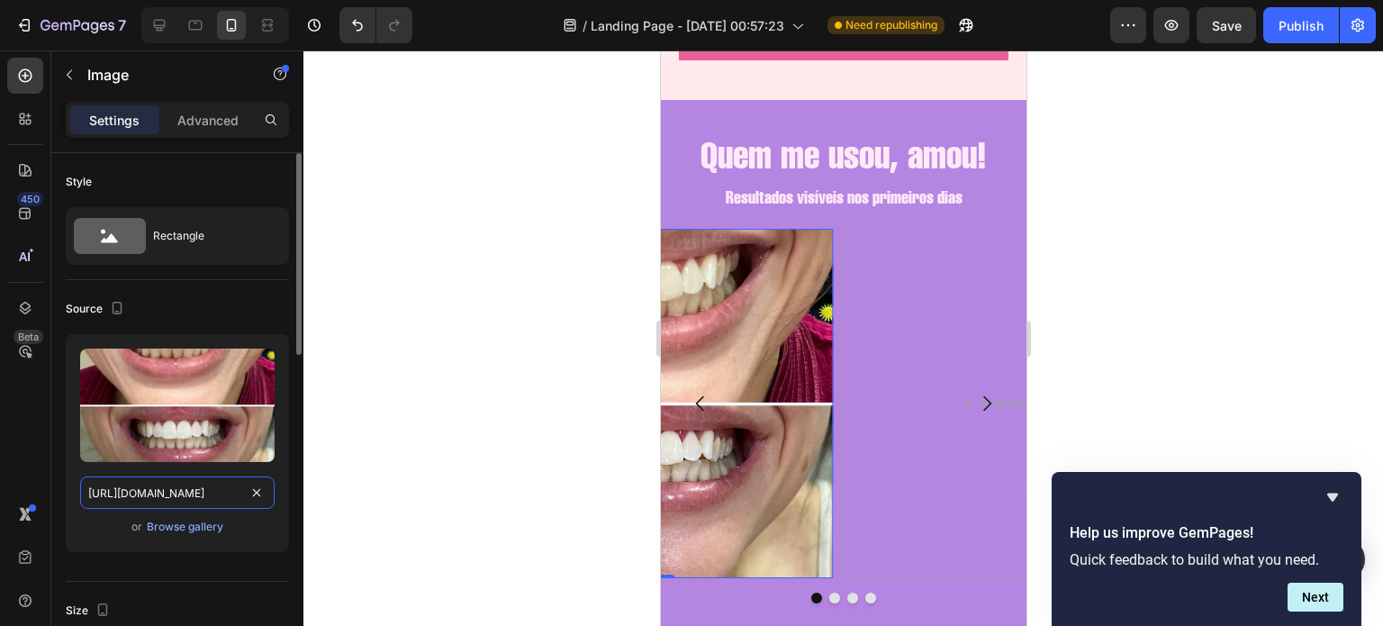
type input "https://cdn.shopify.com/s/files/1/0721/3921/1025/files/IMG-20250826-WA0031_2a3c…"
click at [234, 296] on div "Source" at bounding box center [177, 308] width 223 height 29
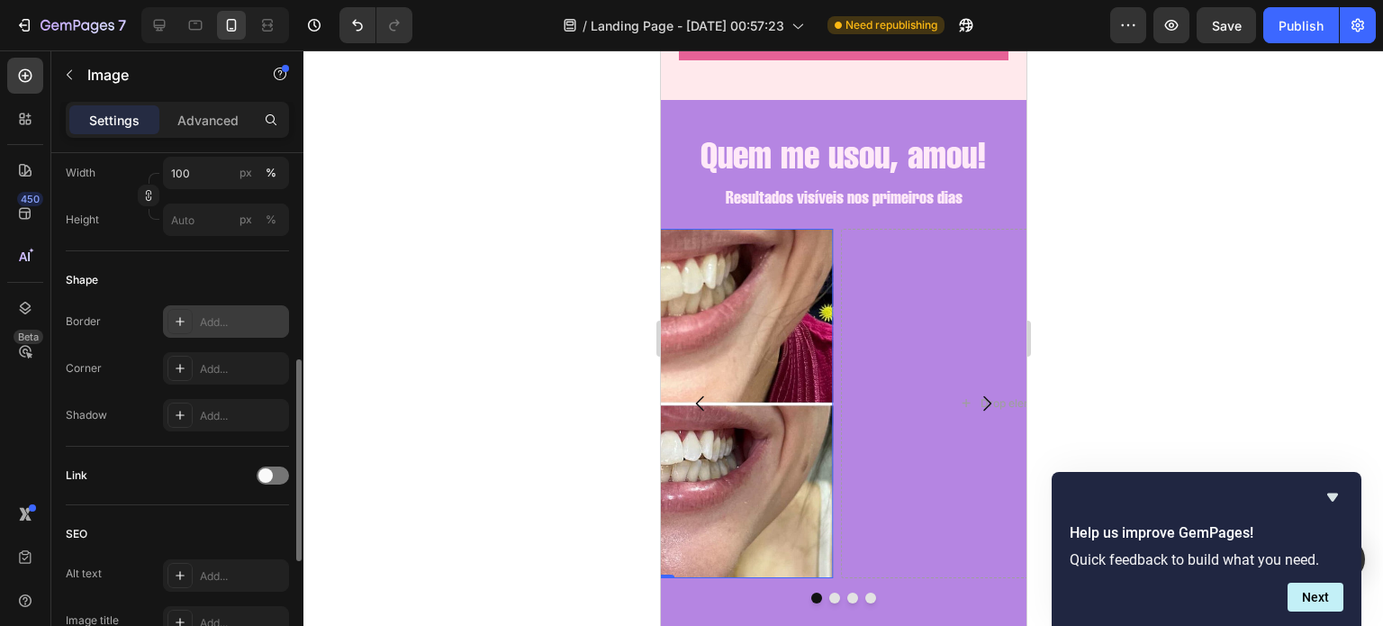
scroll to position [529, 0]
click at [205, 360] on div "Add..." at bounding box center [242, 365] width 85 height 16
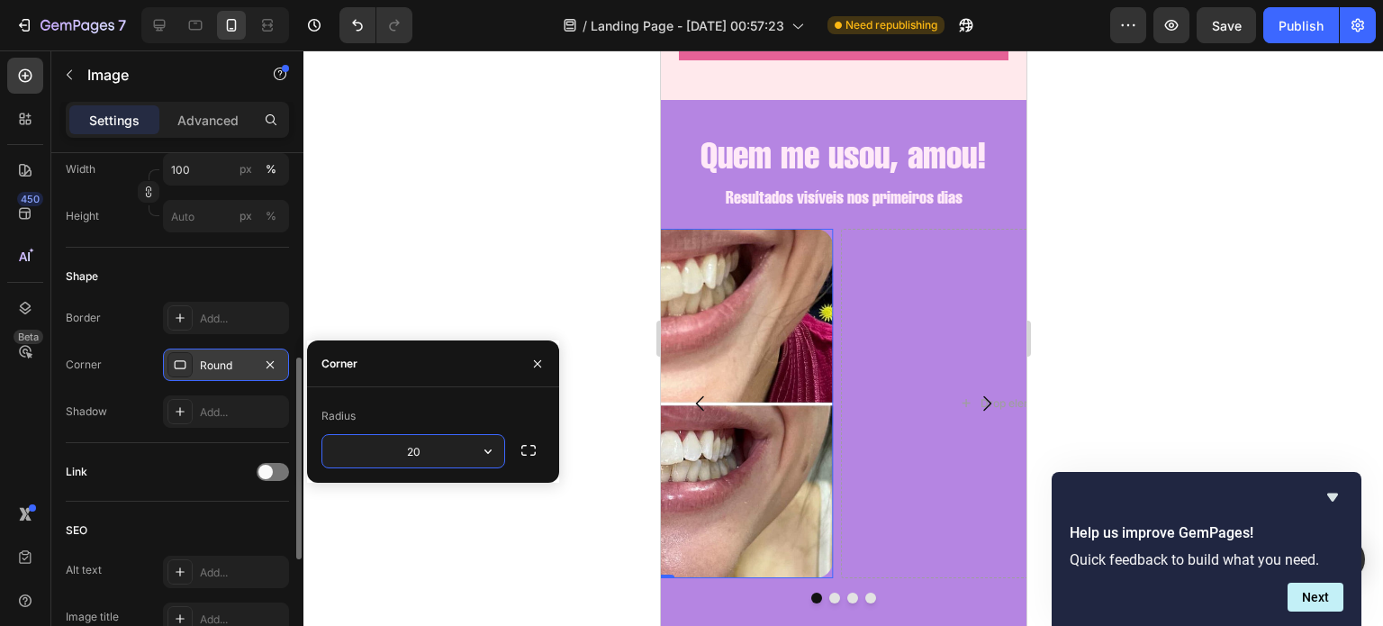
type input "2"
type input "40"
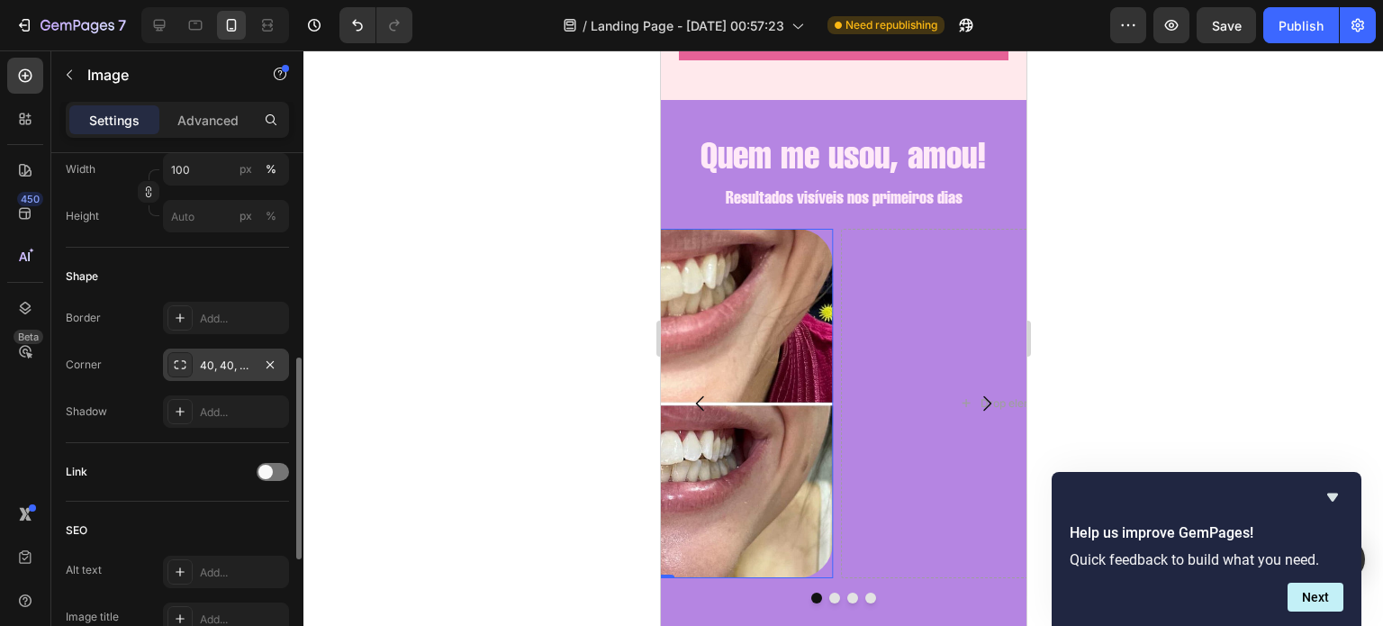
click at [241, 250] on div "Shape Border Add... Corner 40, 40, 40, 40 Shadow Add..." at bounding box center [177, 345] width 223 height 195
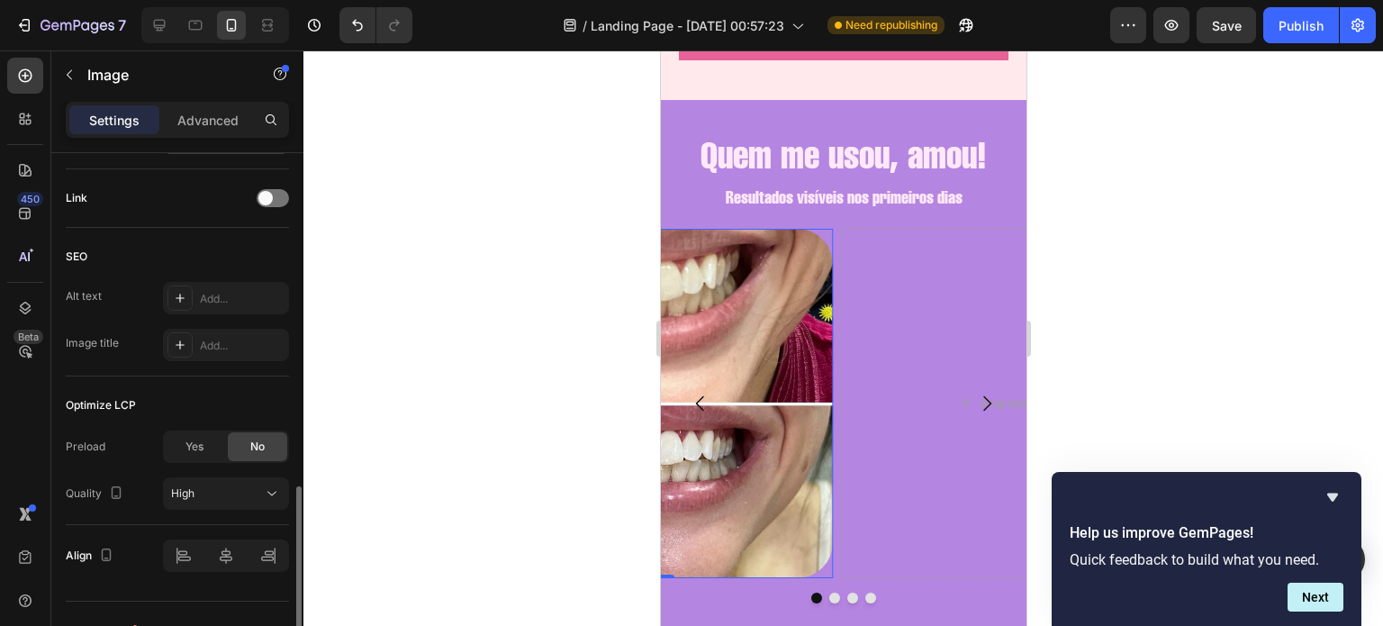
scroll to position [834, 0]
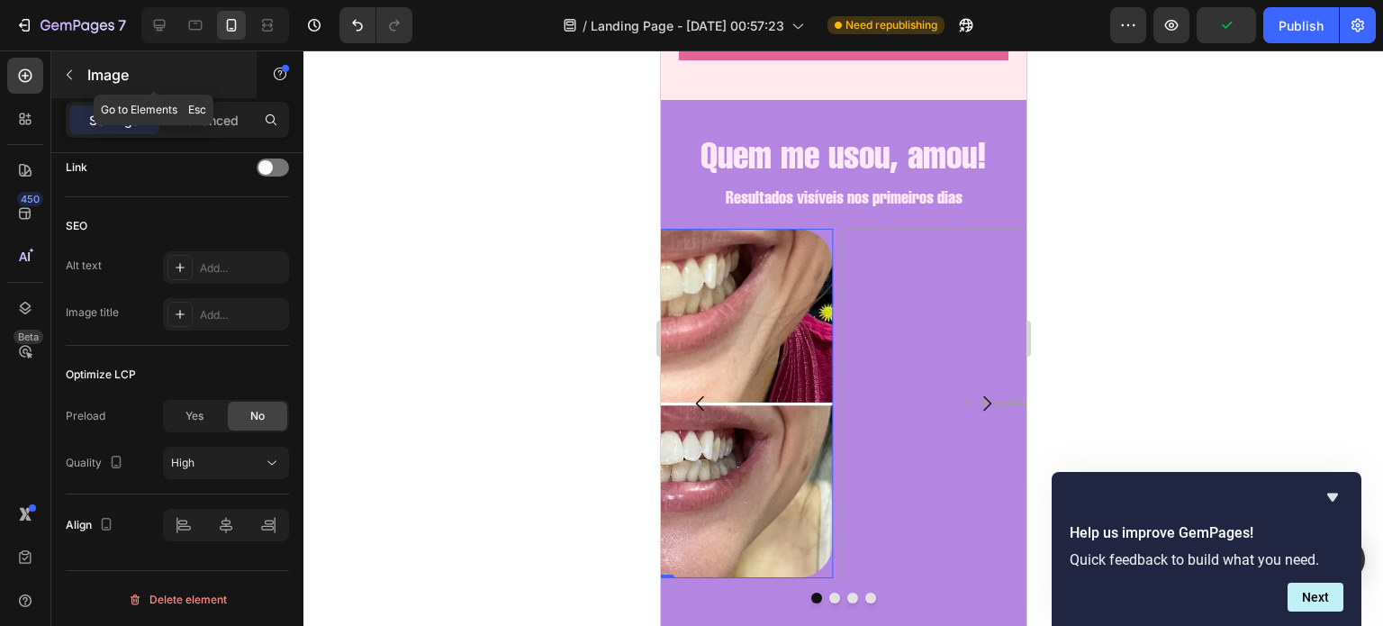
click at [80, 64] on button "button" at bounding box center [69, 74] width 29 height 29
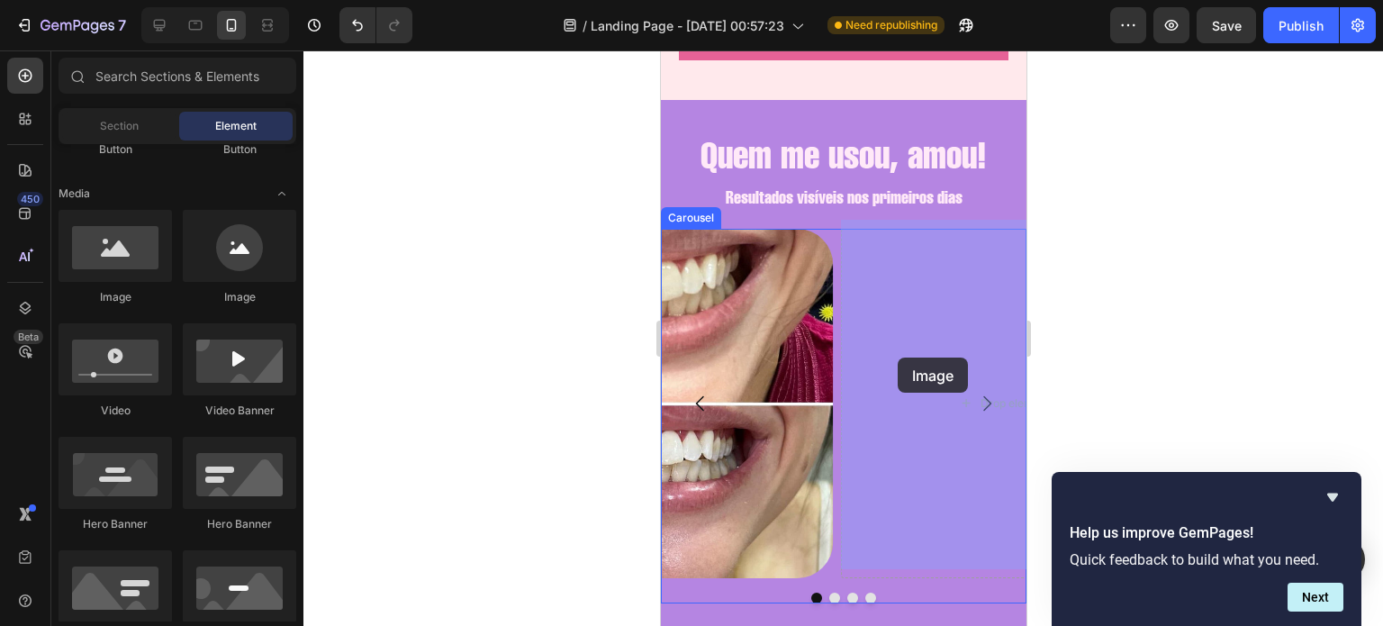
drag, startPoint x: 775, startPoint y: 305, endPoint x: 898, endPoint y: 357, distance: 133.1
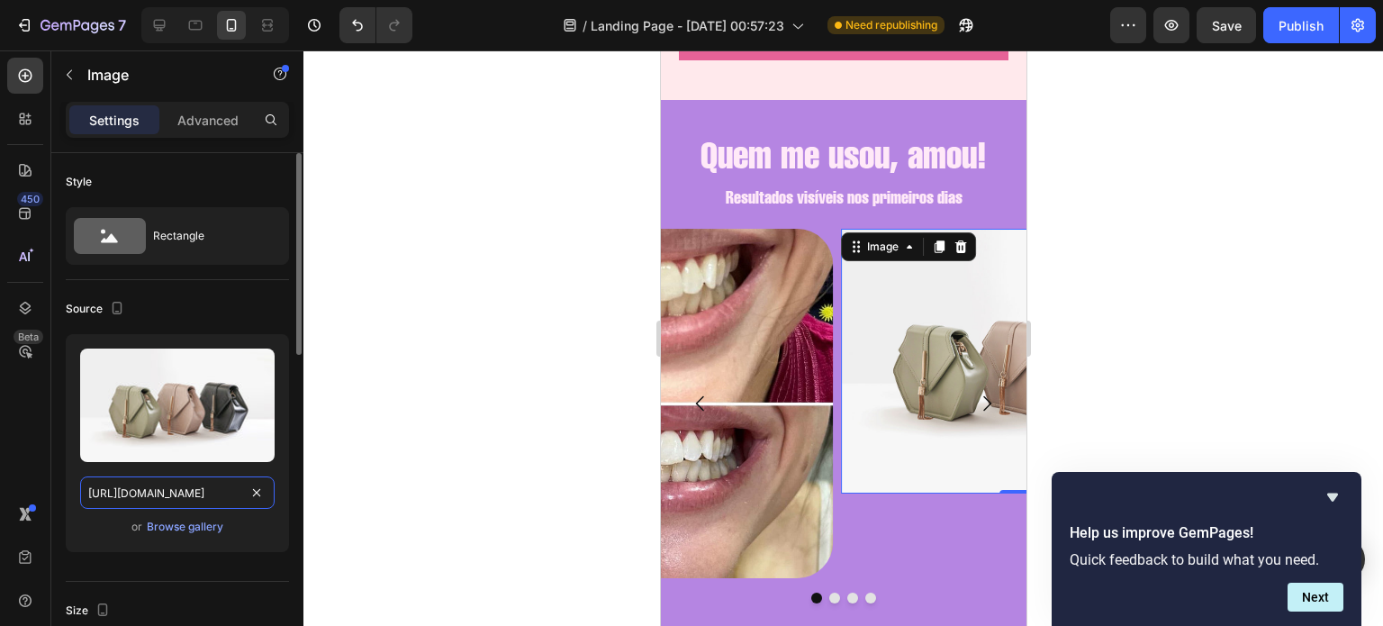
click at [194, 488] on input "[URL][DOMAIN_NAME]" at bounding box center [177, 492] width 194 height 32
paste input "0721/3921/1025/files/IMG-20250826-WA0028_1028fd9a-7179-4c85-897c-e9c8805def12.j…"
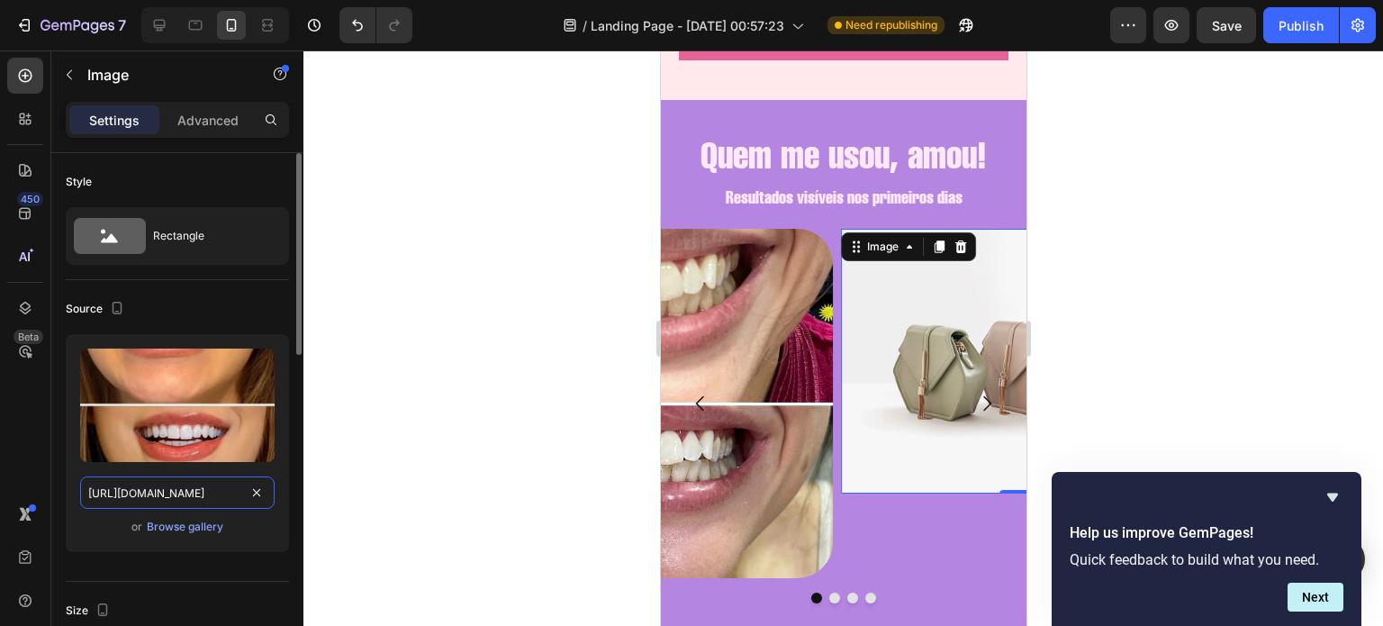
scroll to position [0, 574]
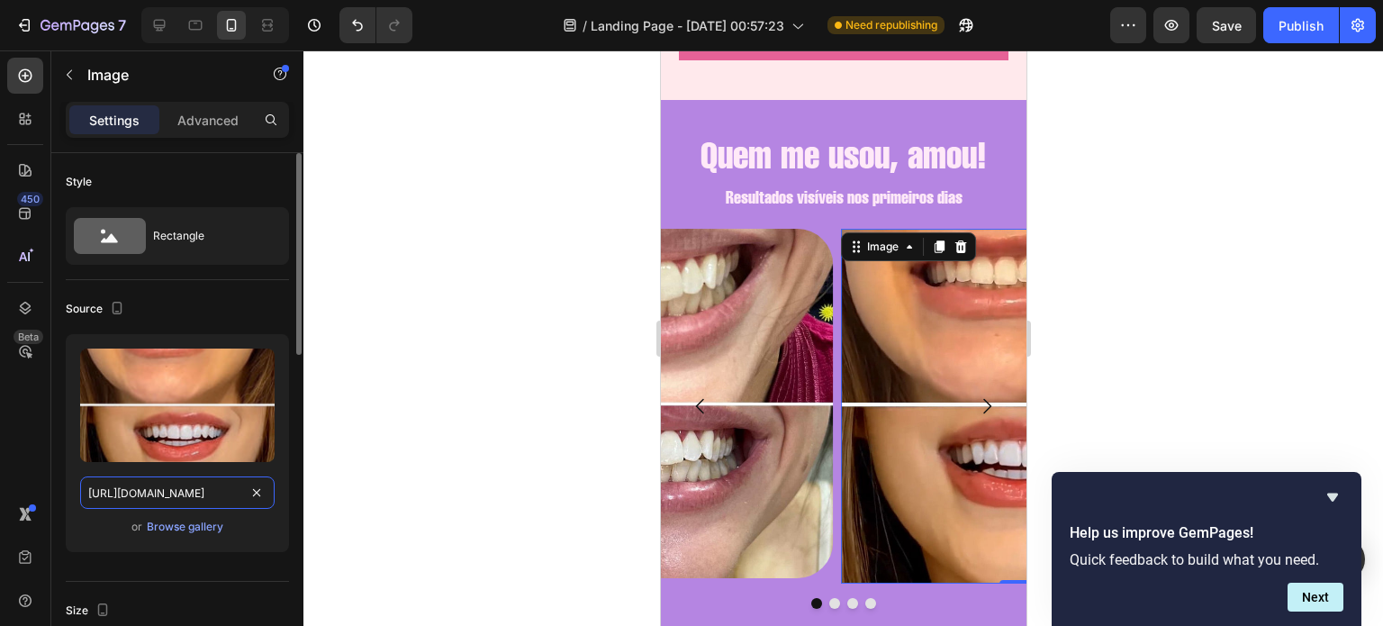
type input "https://cdn.shopify.com/s/files/1/0721/3921/1025/files/IMG-20250826-WA0028_1028…"
click at [257, 307] on div "Source" at bounding box center [177, 308] width 223 height 29
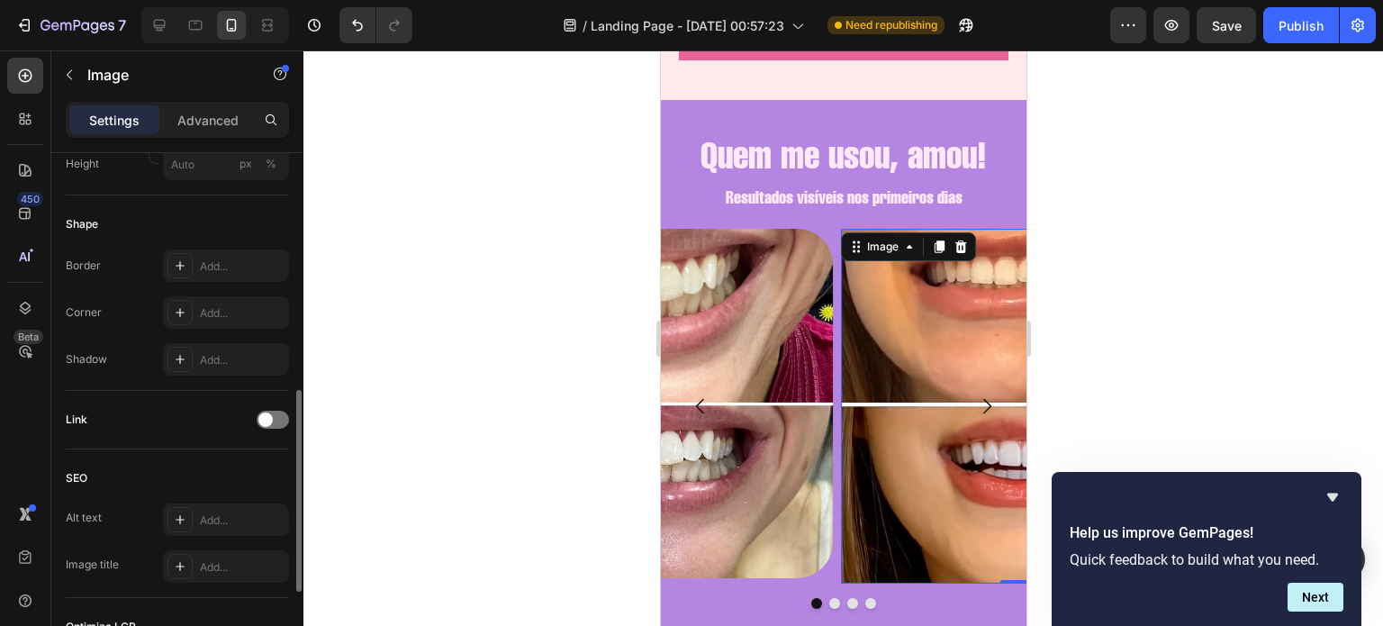
scroll to position [591, 0]
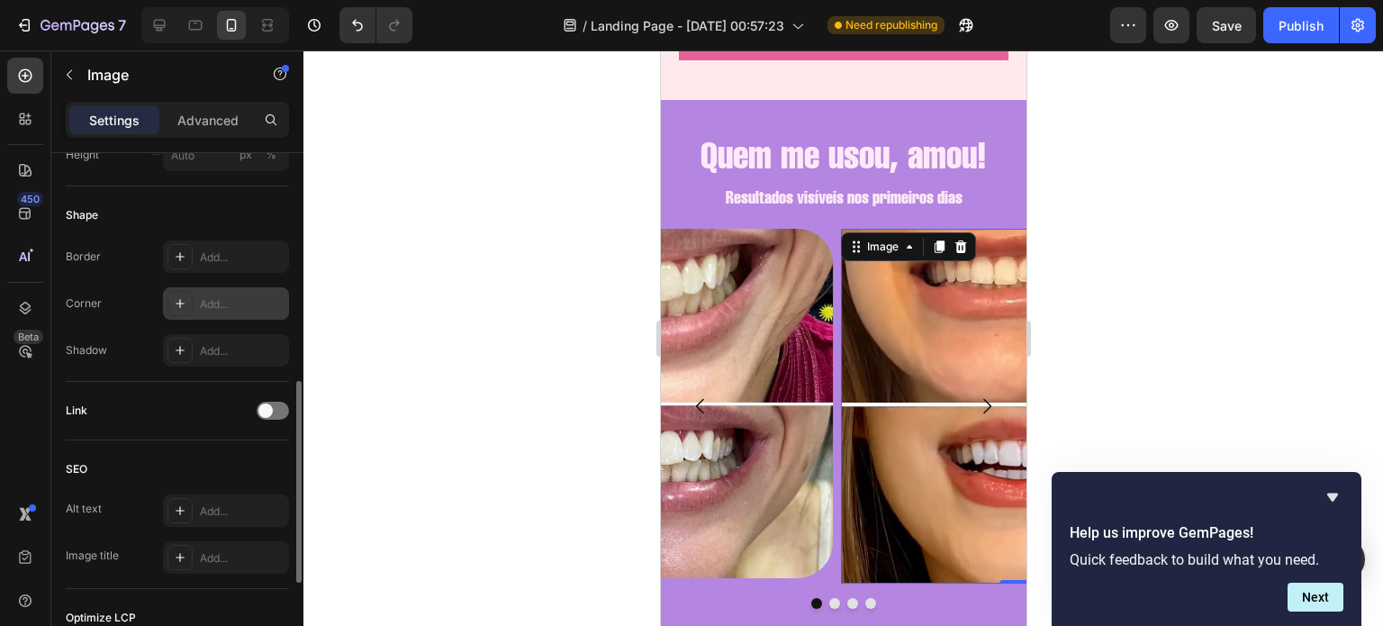
click at [219, 309] on div "Add..." at bounding box center [242, 304] width 85 height 16
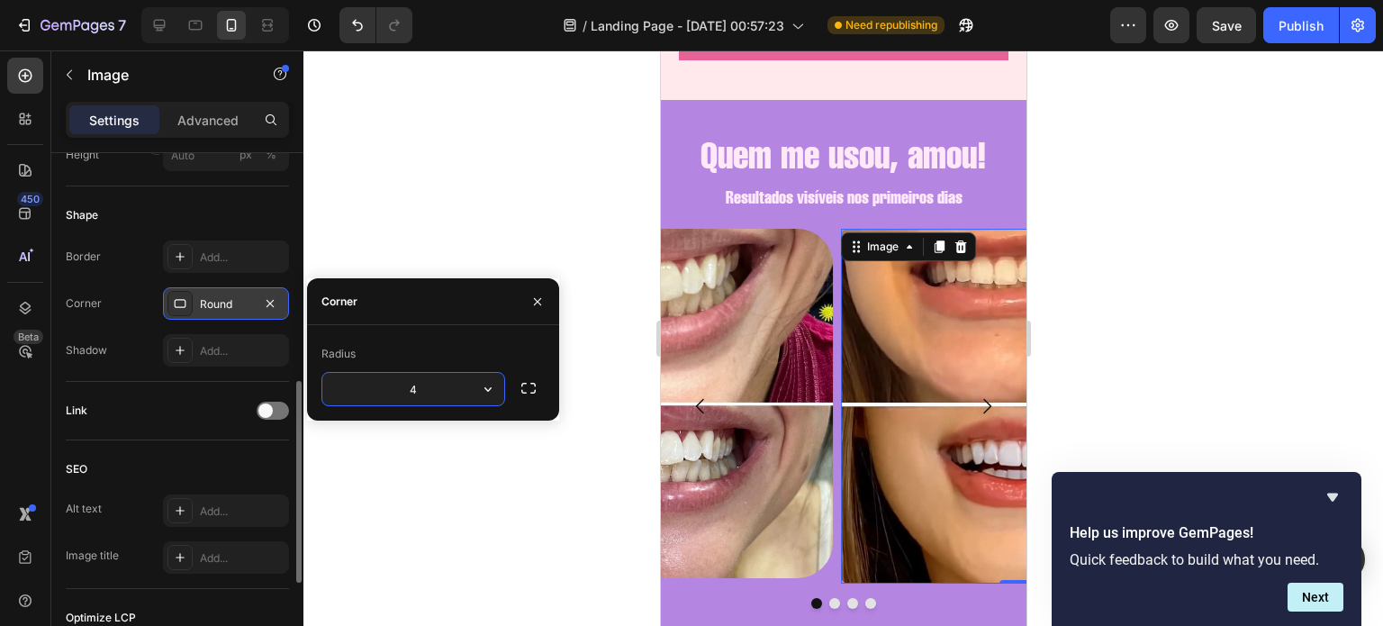
type input "40"
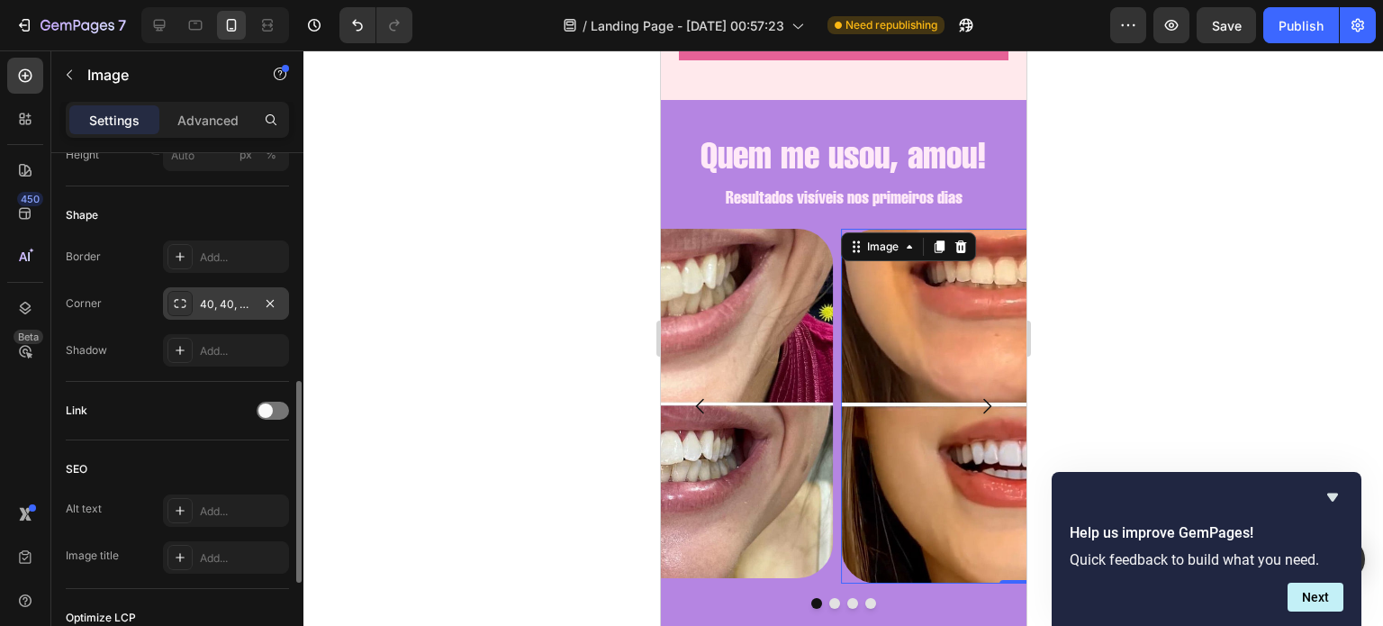
click at [239, 221] on div "Shape" at bounding box center [177, 215] width 223 height 29
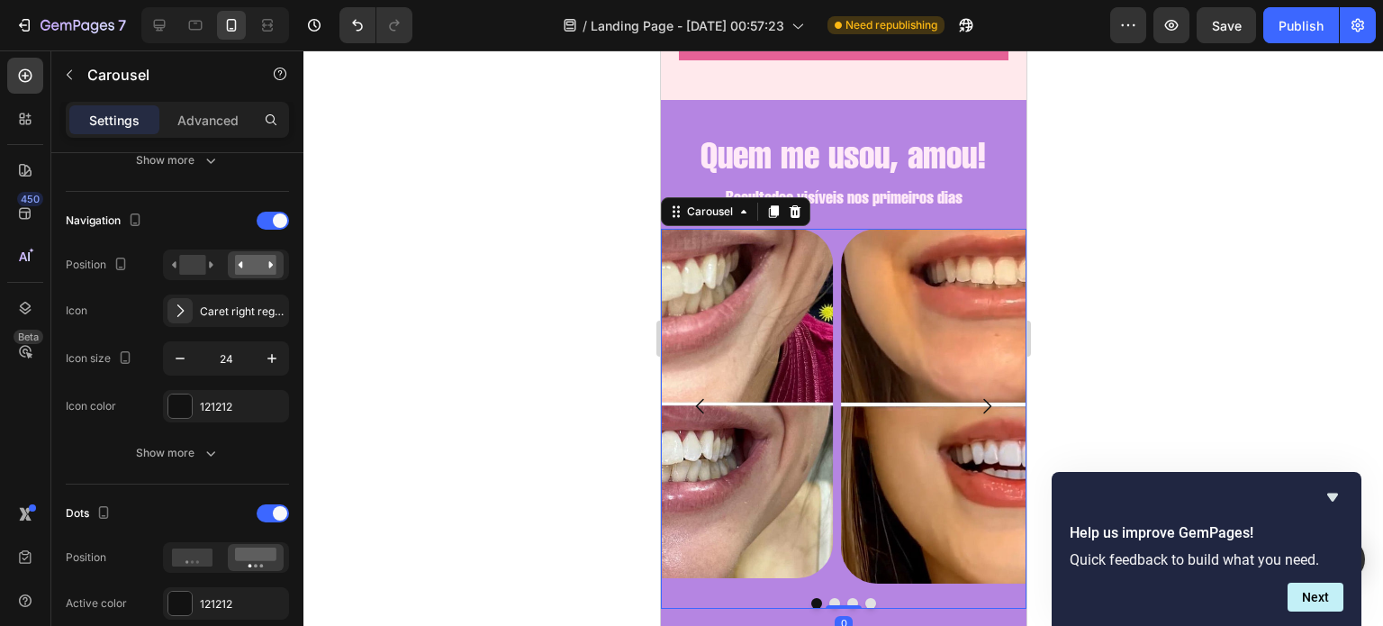
scroll to position [0, 0]
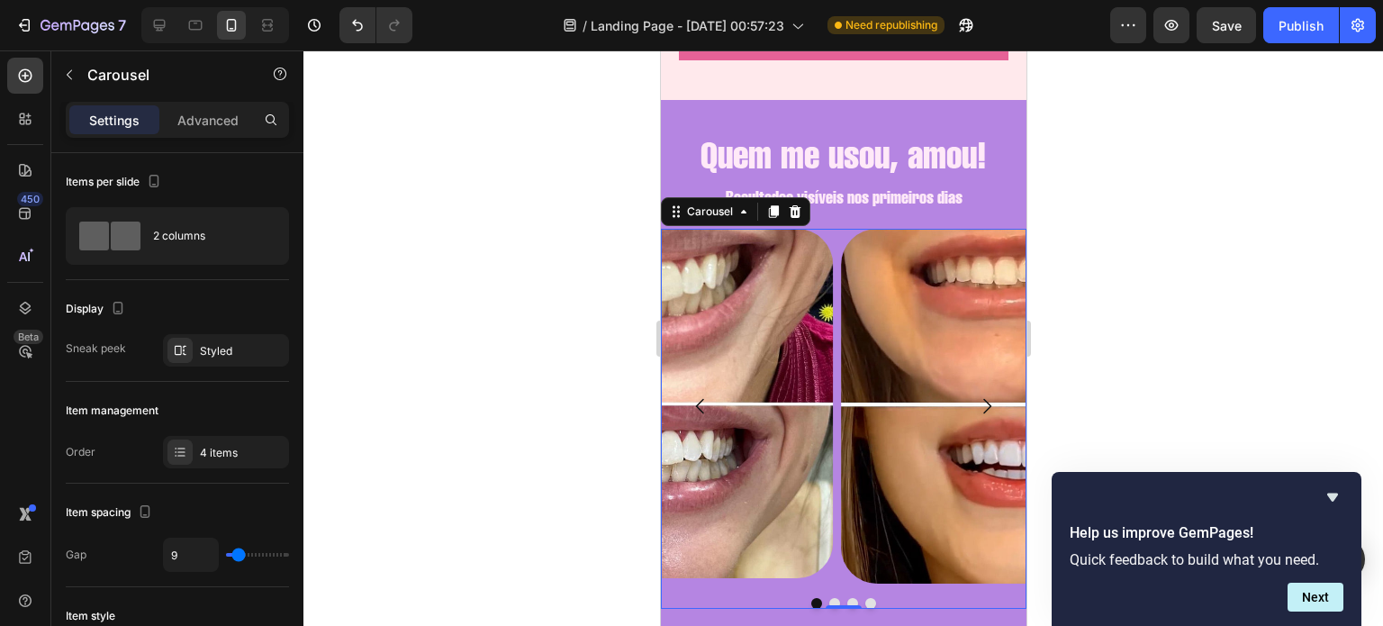
click at [975, 396] on icon "Carousel Next Arrow" at bounding box center [986, 406] width 22 height 22
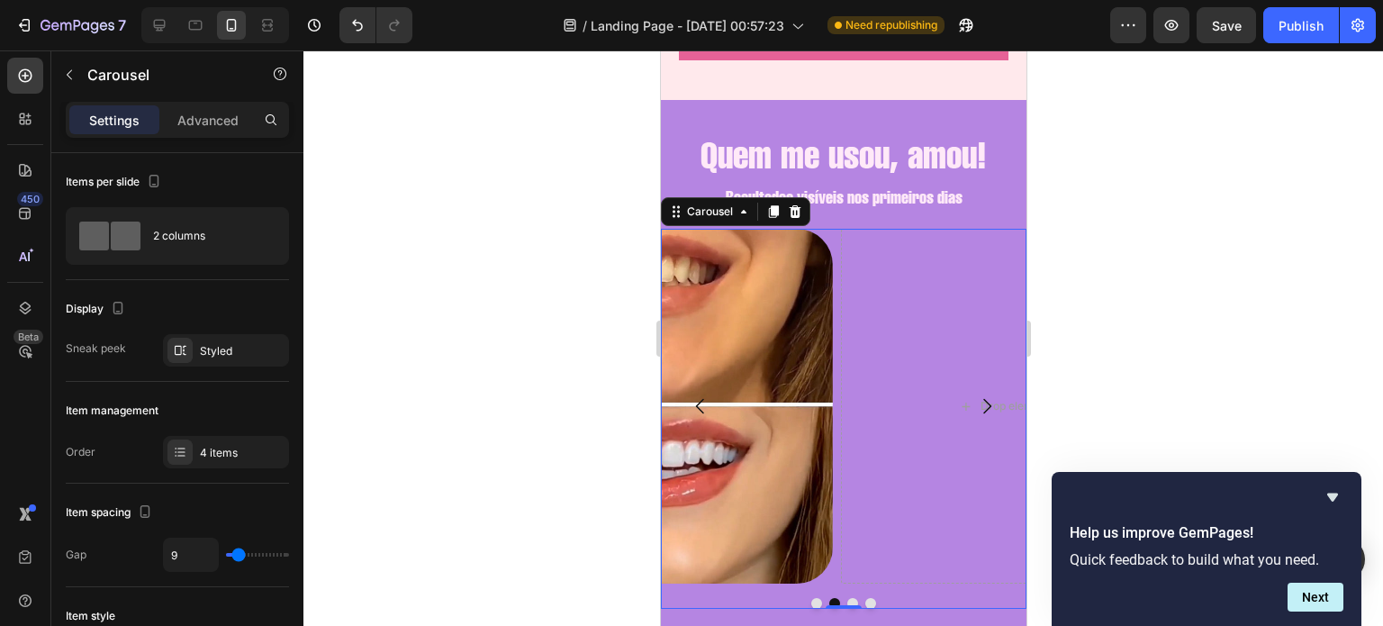
click at [975, 396] on icon "Carousel Next Arrow" at bounding box center [986, 406] width 22 height 22
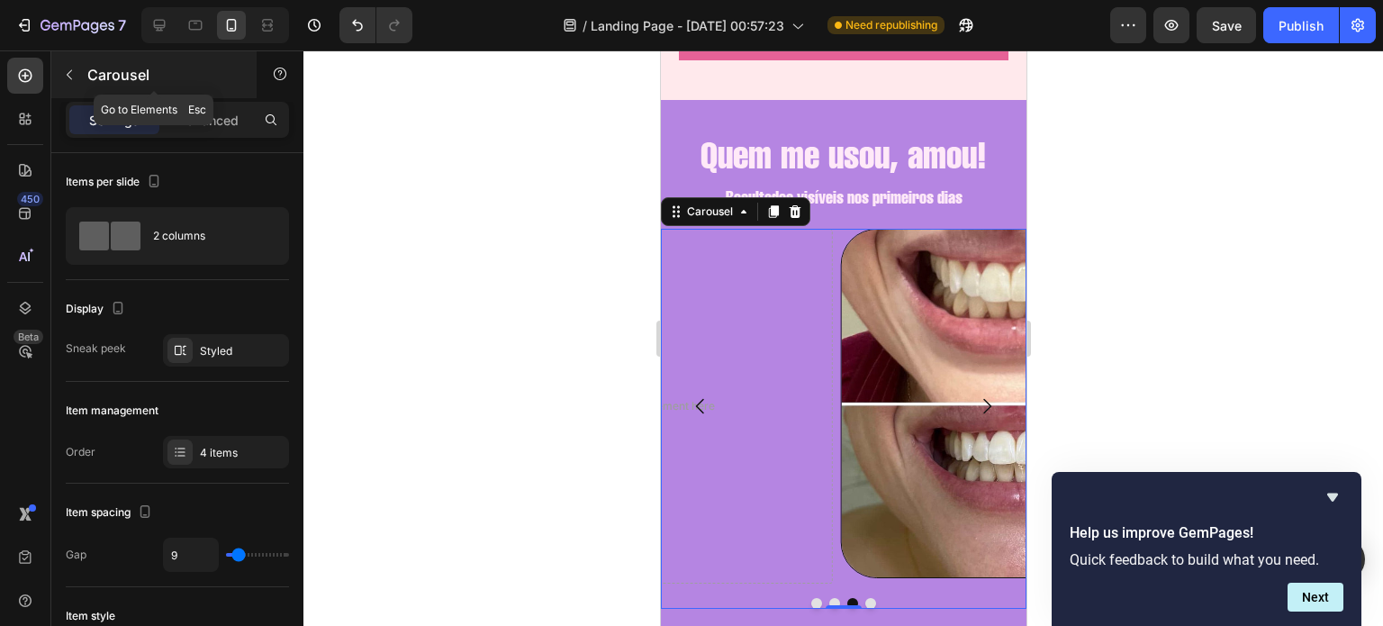
click at [64, 75] on icon "button" at bounding box center [69, 75] width 14 height 14
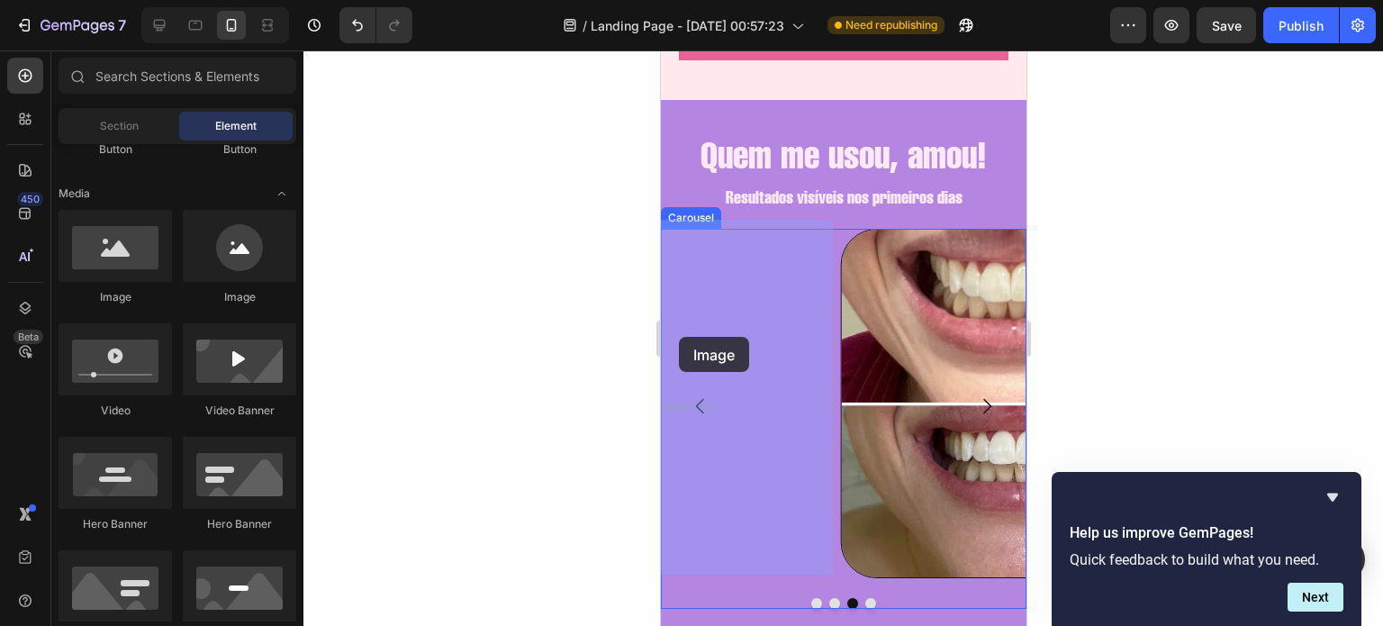
drag, startPoint x: 774, startPoint y: 294, endPoint x: 690, endPoint y: 339, distance: 95.4
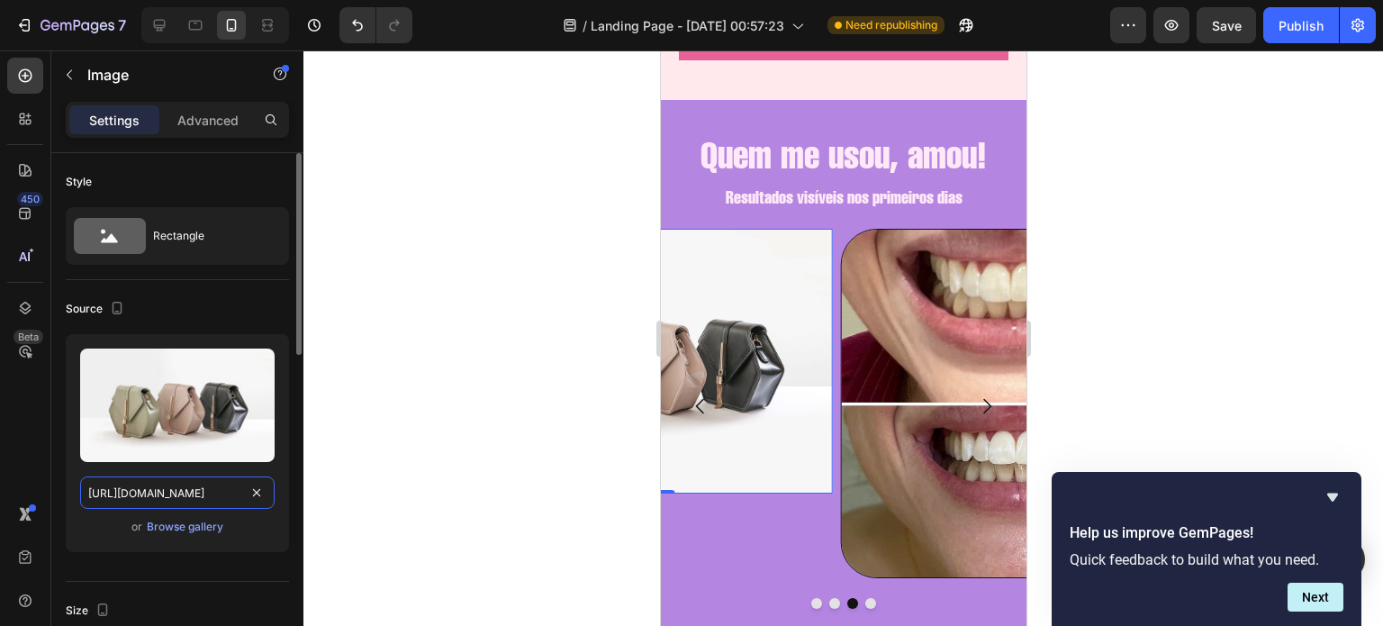
click at [189, 483] on input "[URL][DOMAIN_NAME]" at bounding box center [177, 492] width 194 height 32
paste input "0721/3921/1025/files/IMG-20250826-WA0029_8d05c63b-85e8-4edc-9068-66d322740c59.j…"
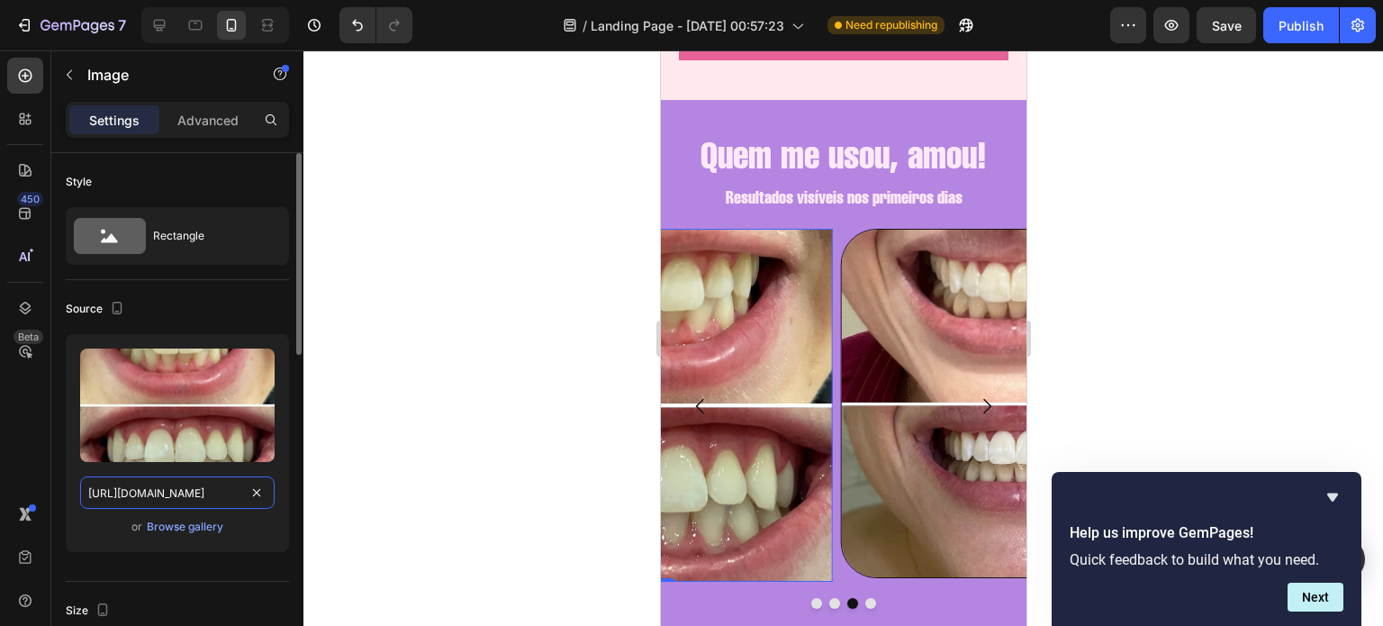
type input "https://cdn.shopify.com/s/files/1/0721/3921/1025/files/IMG-20250826-WA0029_8d05…"
click at [252, 281] on div "Source Upload Image https://cdn.shopify.com/s/files/1/0721/3921/1025/files/IMG-…" at bounding box center [177, 431] width 223 height 302
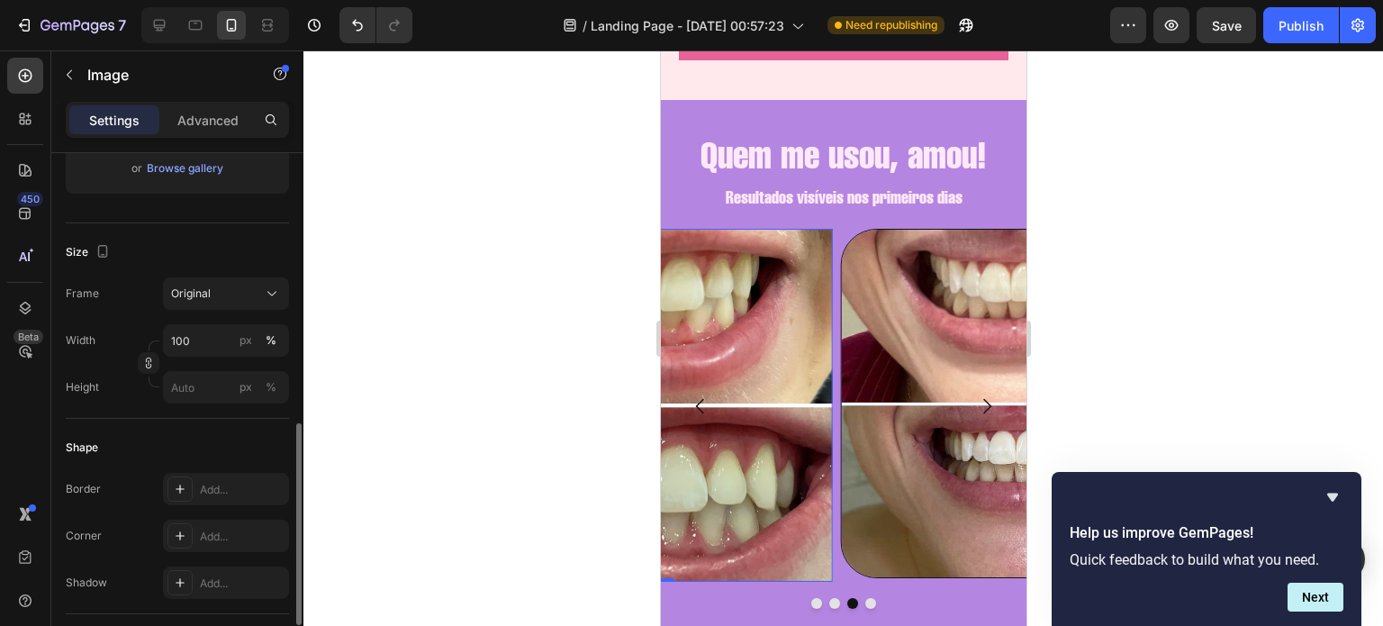
scroll to position [486, 0]
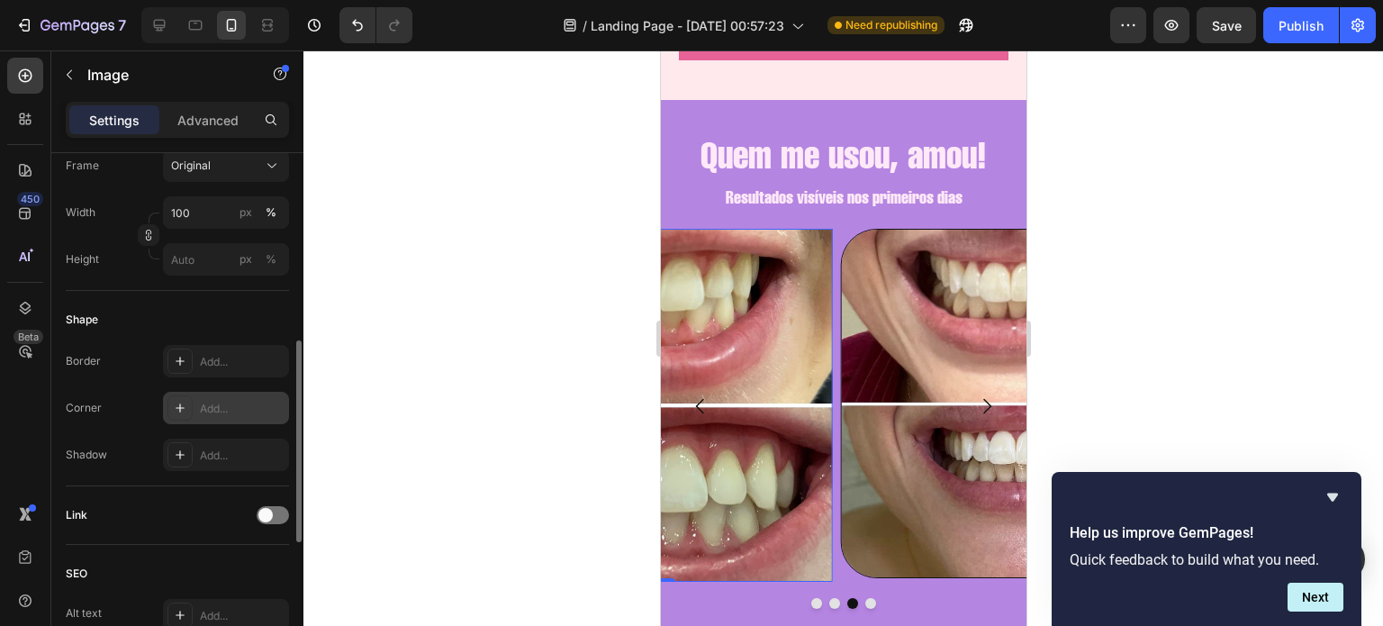
click at [217, 406] on div "Add..." at bounding box center [242, 409] width 85 height 16
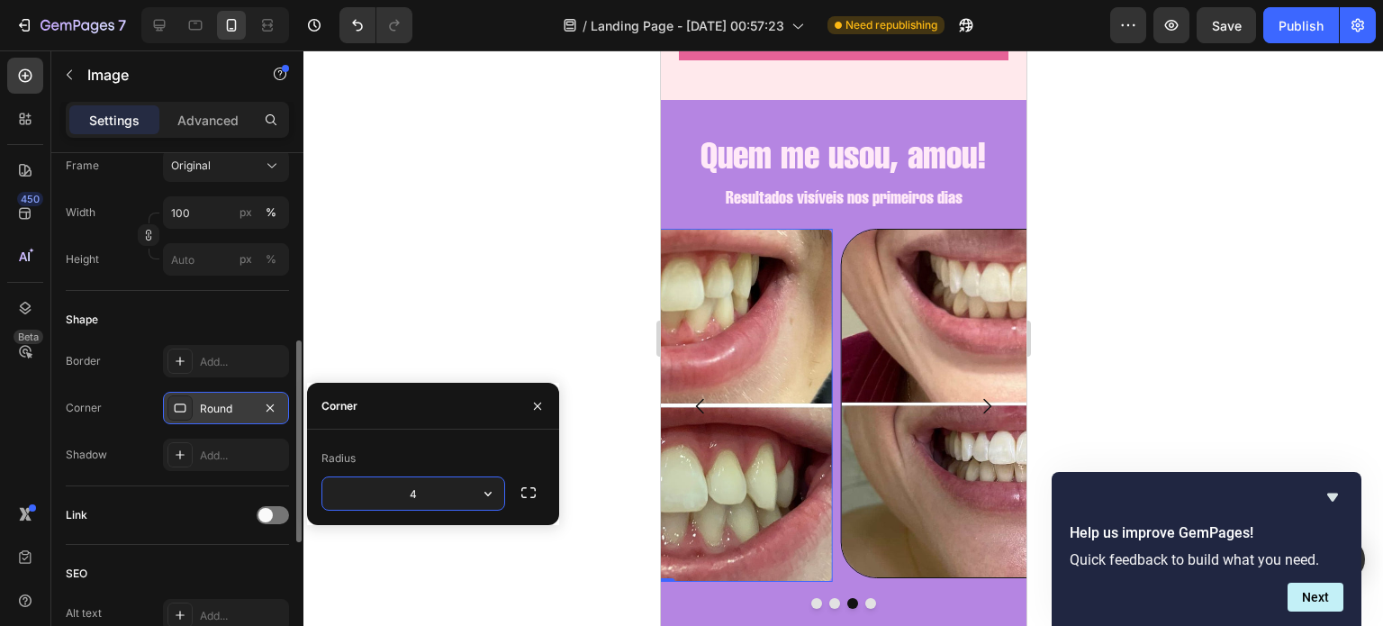
type input "40"
click at [443, 366] on div at bounding box center [842, 337] width 1079 height 575
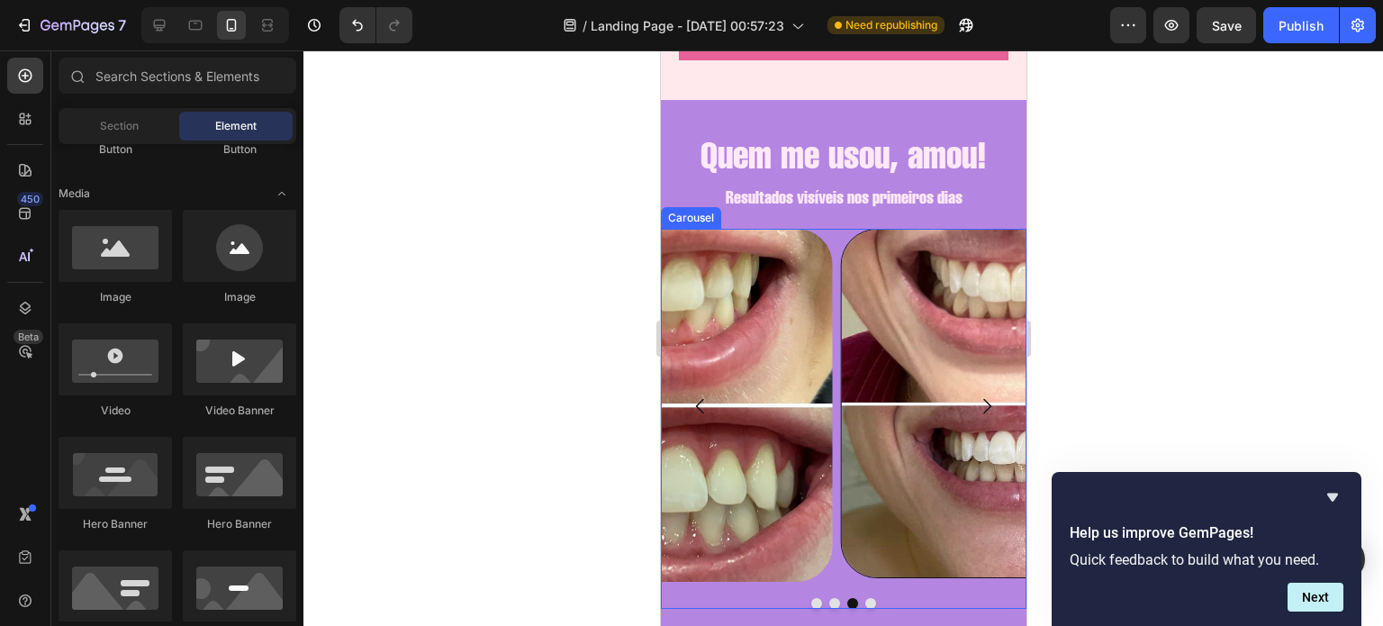
click at [810, 598] on button "Dot" at bounding box center [815, 603] width 11 height 11
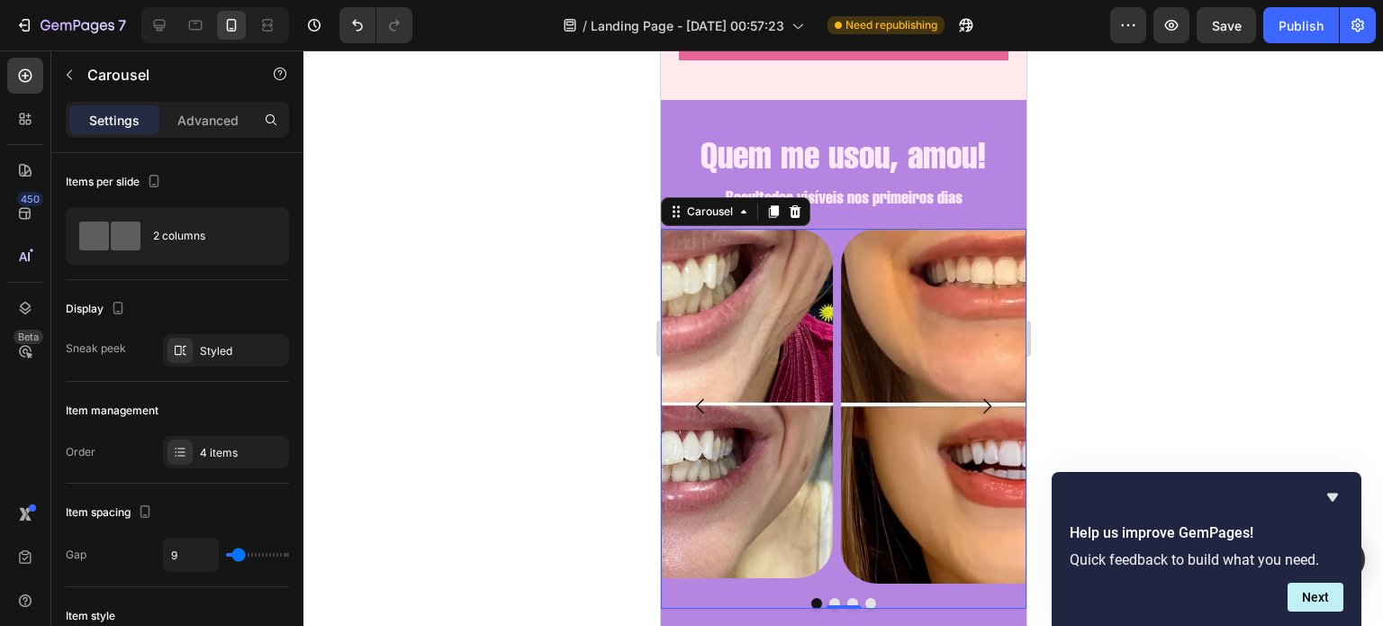
click at [975, 396] on icon "Carousel Next Arrow" at bounding box center [986, 406] width 22 height 22
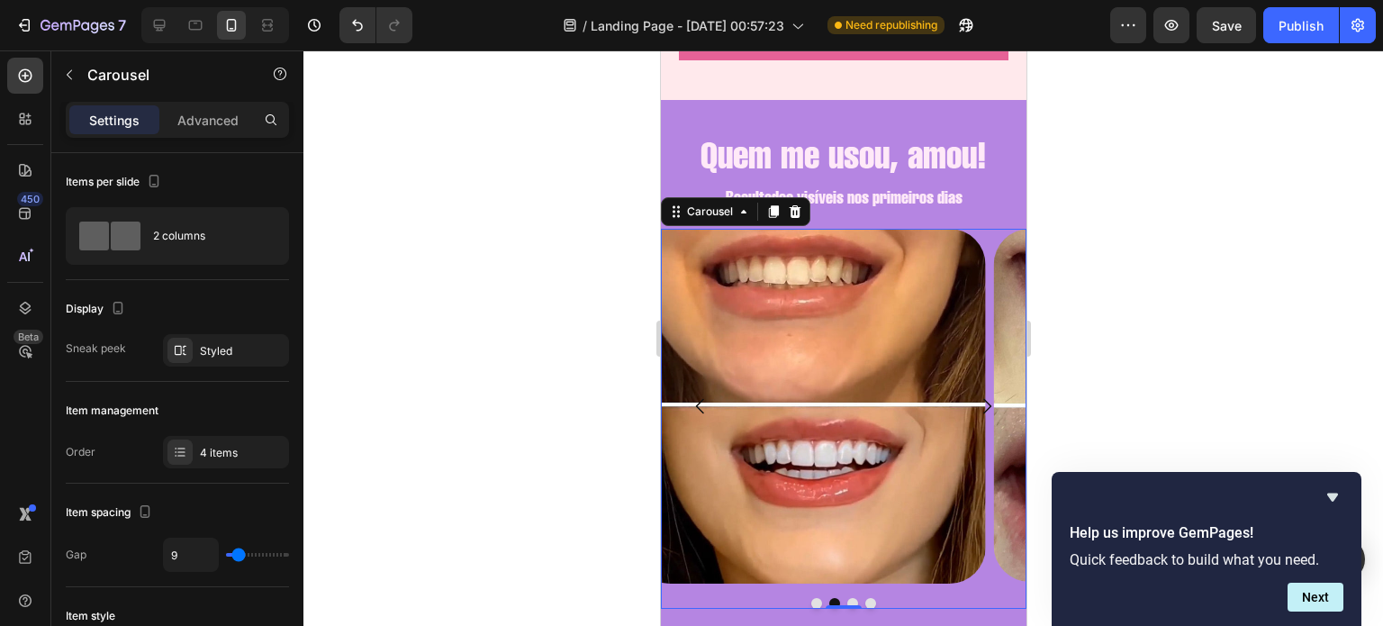
click at [975, 396] on icon "Carousel Next Arrow" at bounding box center [986, 406] width 22 height 22
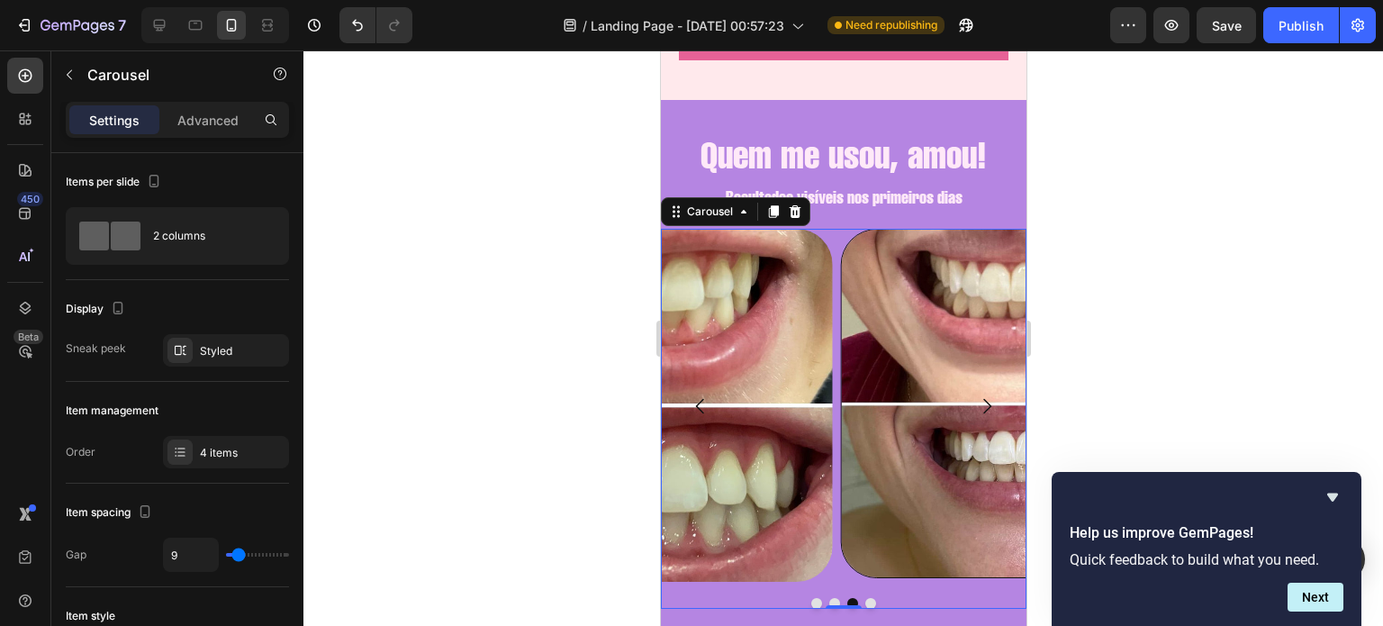
click at [975, 396] on icon "Carousel Next Arrow" at bounding box center [986, 406] width 22 height 22
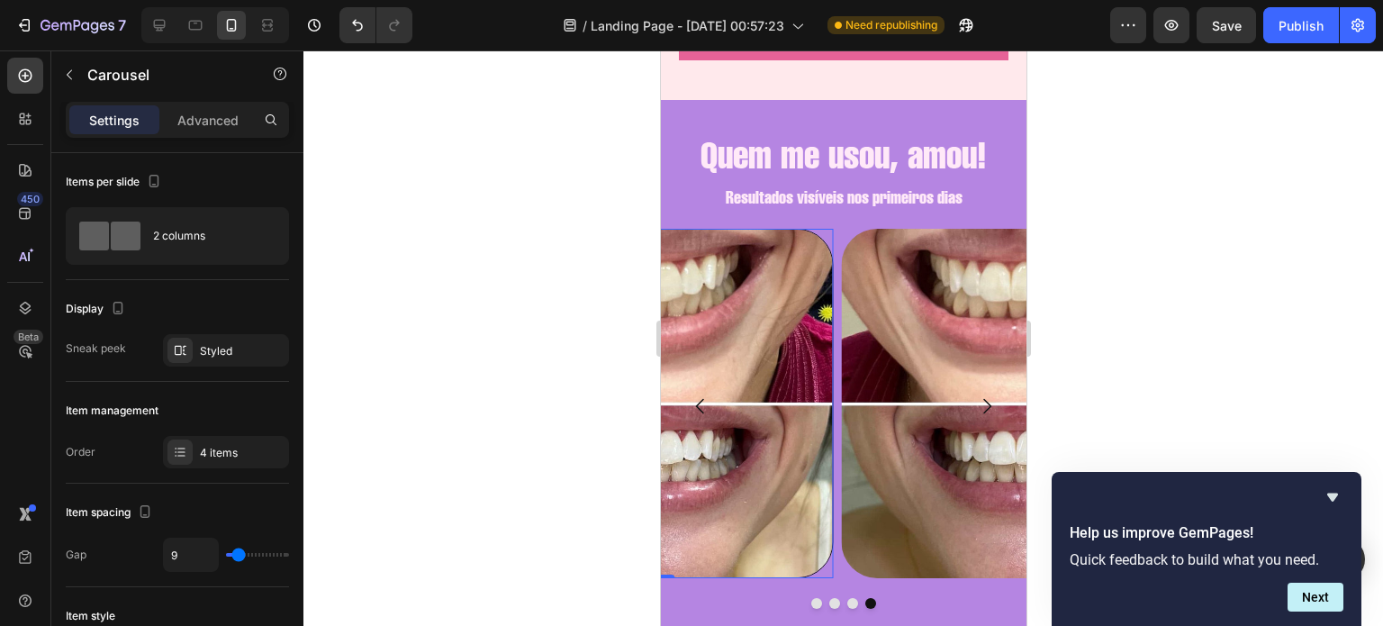
click at [776, 316] on img at bounding box center [656, 403] width 352 height 349
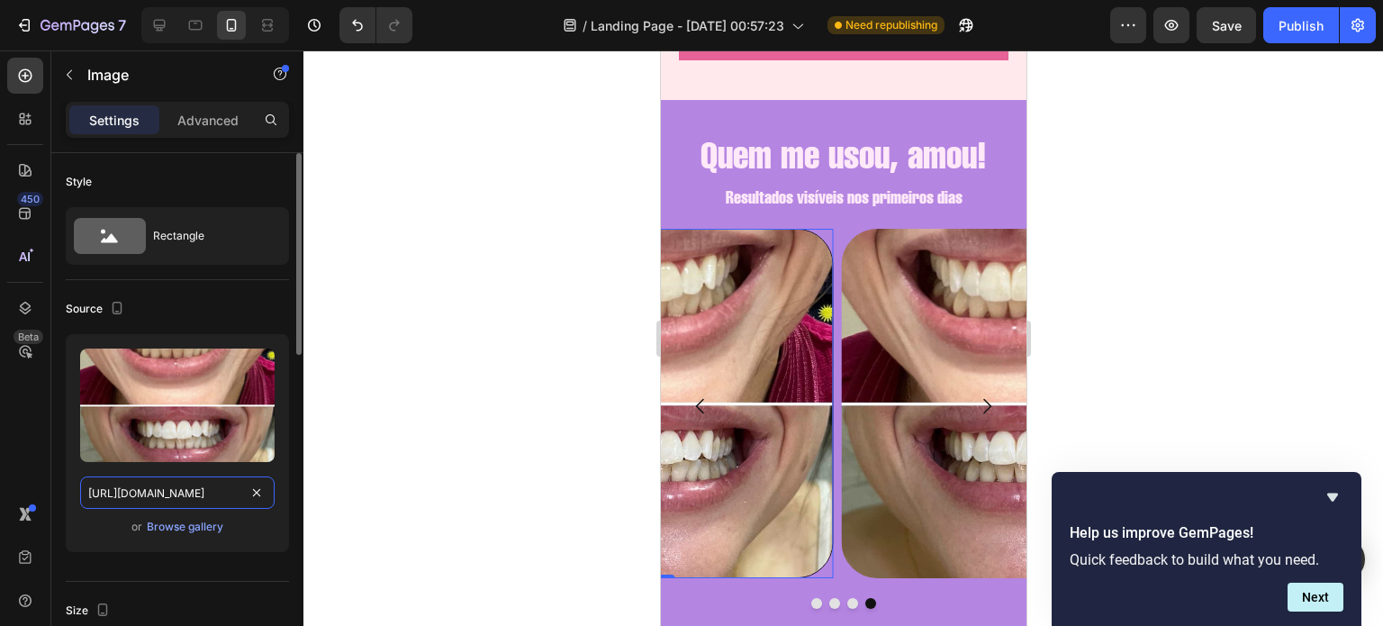
click at [168, 505] on input "https://cdn.shopify.com/s/files/1/0721/3921/1025/files/IMG-20250826-WA0031_2a3c…" at bounding box center [177, 492] width 194 height 32
paste input "0_0d6913f8-28b3-4ee0-94a3-b690669a4bf4"
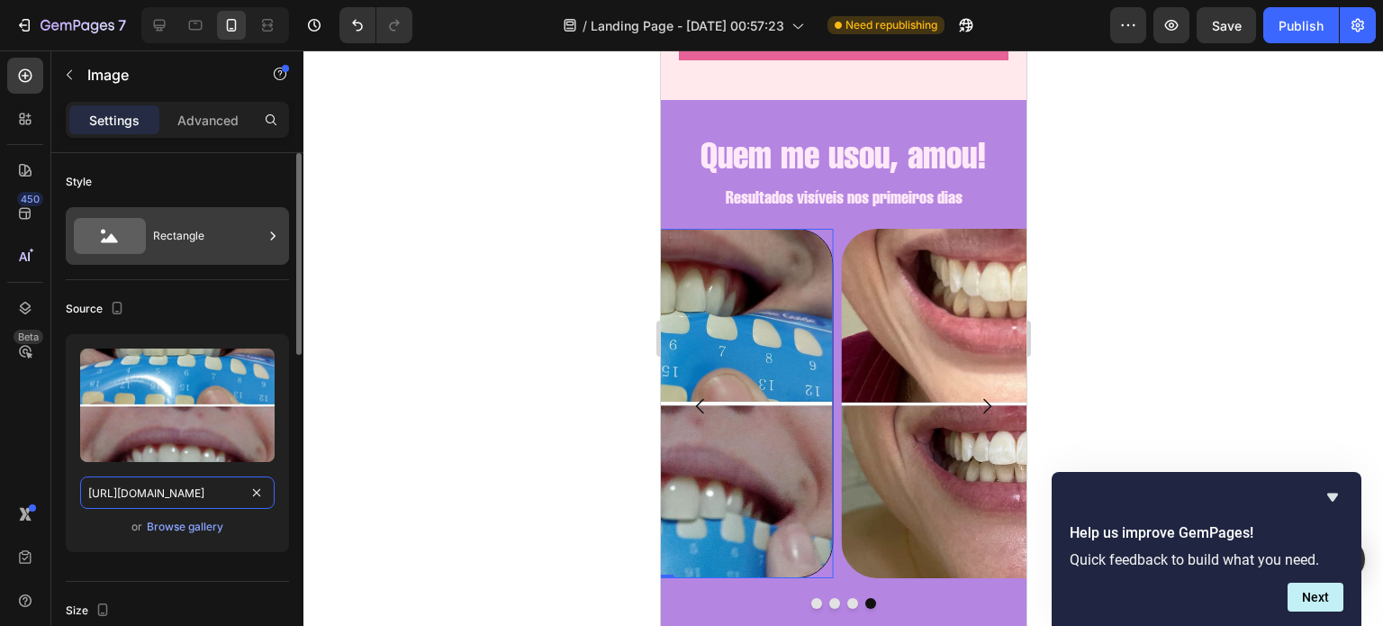
type input "https://cdn.shopify.com/s/files/1/0721/3921/1025/files/IMG-20250826-WA0030_0d69…"
click at [266, 252] on div at bounding box center [273, 236] width 18 height 58
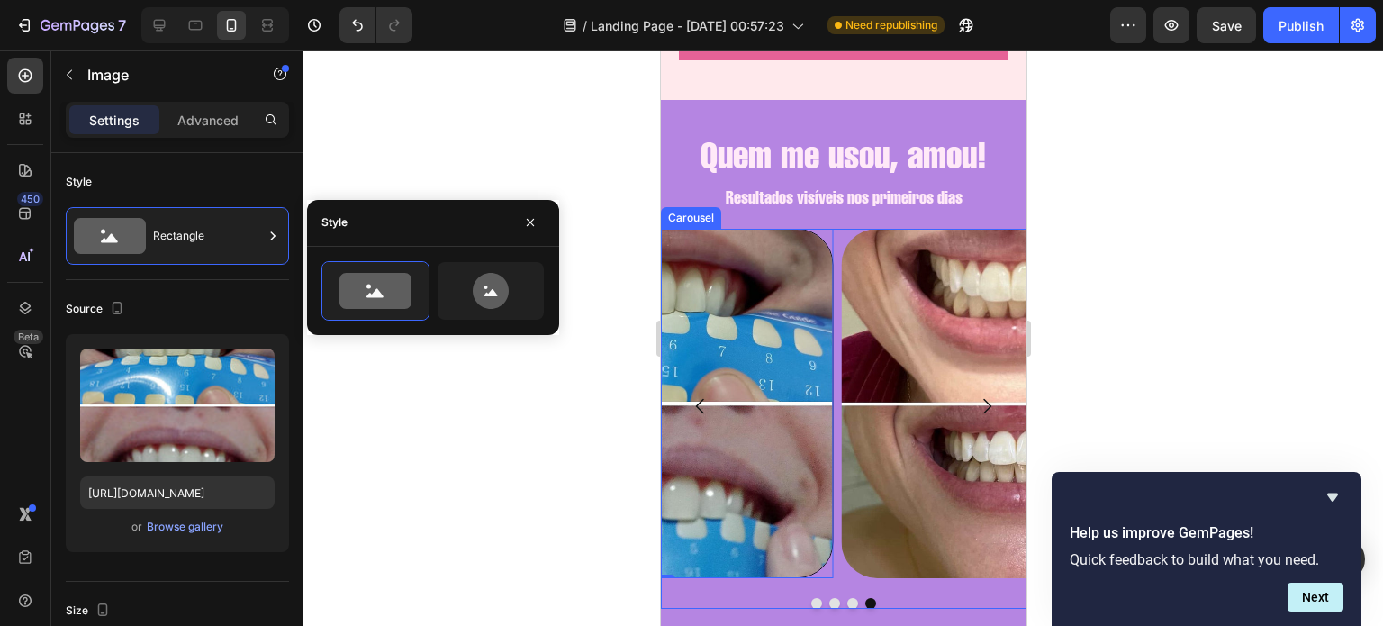
click at [810, 598] on button "Dot" at bounding box center [815, 603] width 11 height 11
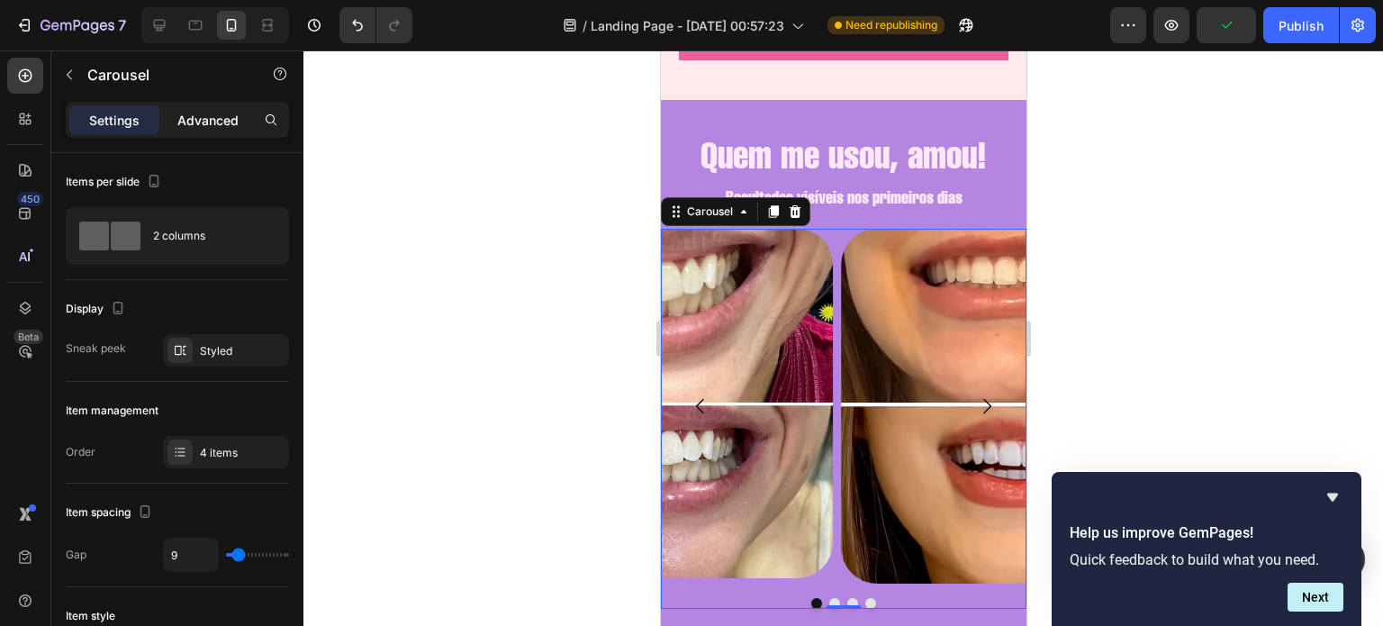
click at [216, 117] on p "Advanced" at bounding box center [207, 120] width 61 height 19
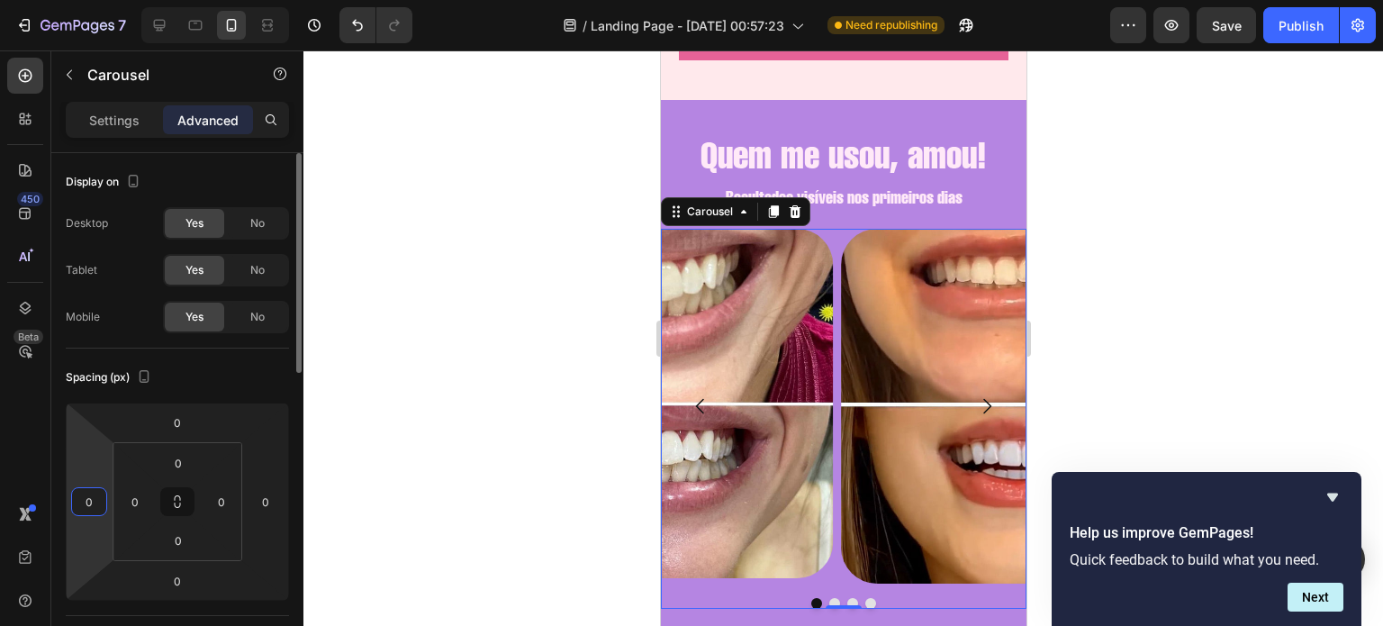
click at [111, 0] on html "7 / Landing Page - [DATE] 00:57:23 Need republishing Preview Save Publish 450 B…" at bounding box center [691, 0] width 1383 height 0
drag, startPoint x: 112, startPoint y: 500, endPoint x: 113, endPoint y: 522, distance: 22.6
click at [113, 522] on div "0 0 0 0" at bounding box center [178, 501] width 130 height 119
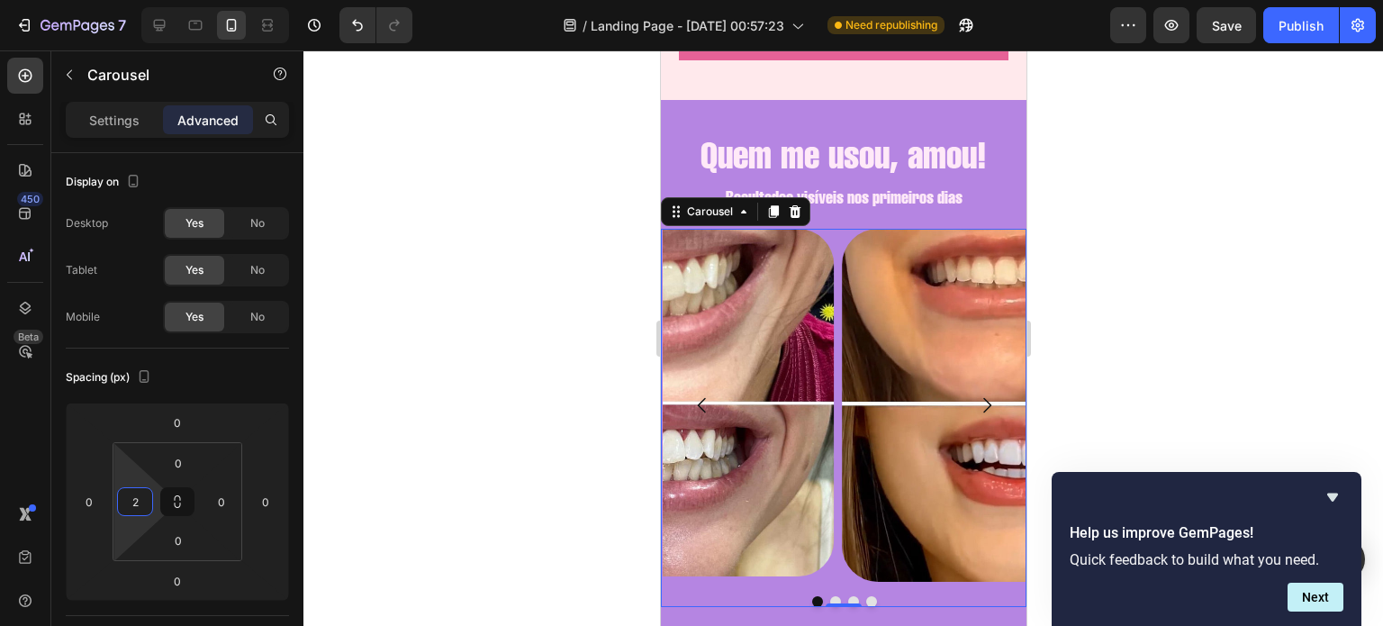
type input "0"
drag, startPoint x: 113, startPoint y: 517, endPoint x: 112, endPoint y: 532, distance: 15.4
click at [112, 0] on html "7 / Landing Page - [DATE] 00:57:23 Need republishing Preview Save Publish 450 B…" at bounding box center [691, 0] width 1383 height 0
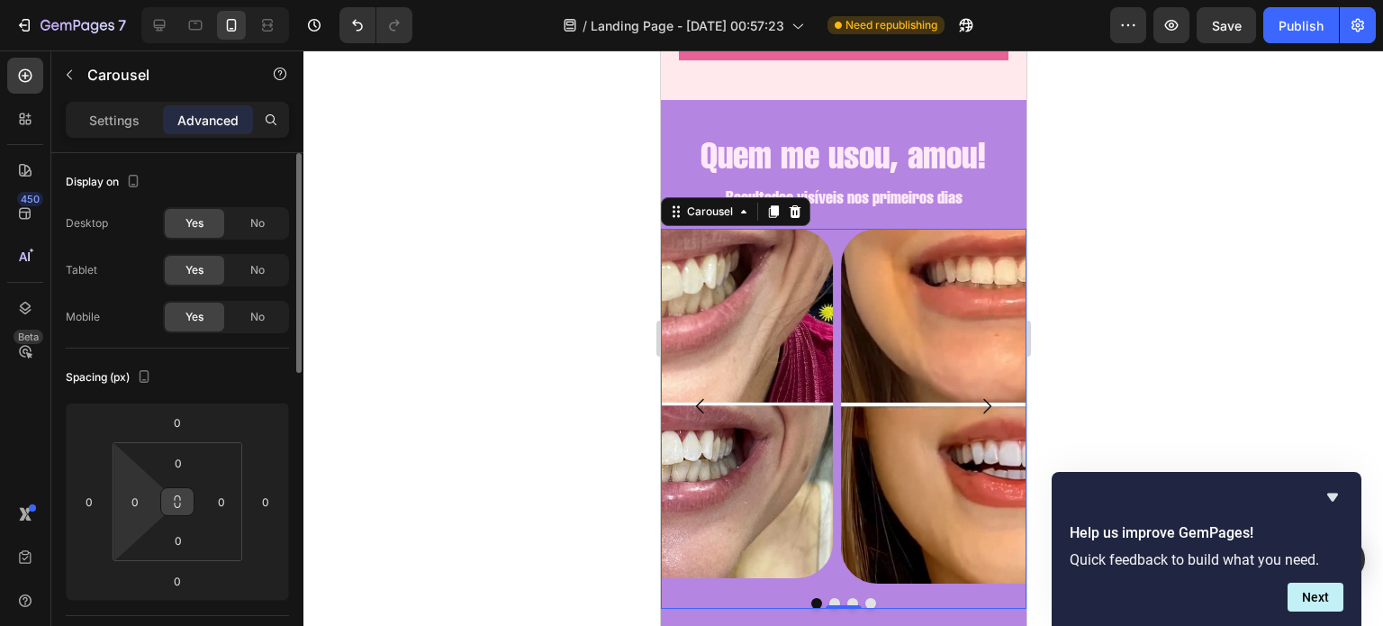
click at [160, 503] on button at bounding box center [177, 501] width 34 height 29
click at [95, 501] on input "0" at bounding box center [89, 501] width 27 height 27
click at [66, 497] on icon at bounding box center [177, 501] width 223 height 198
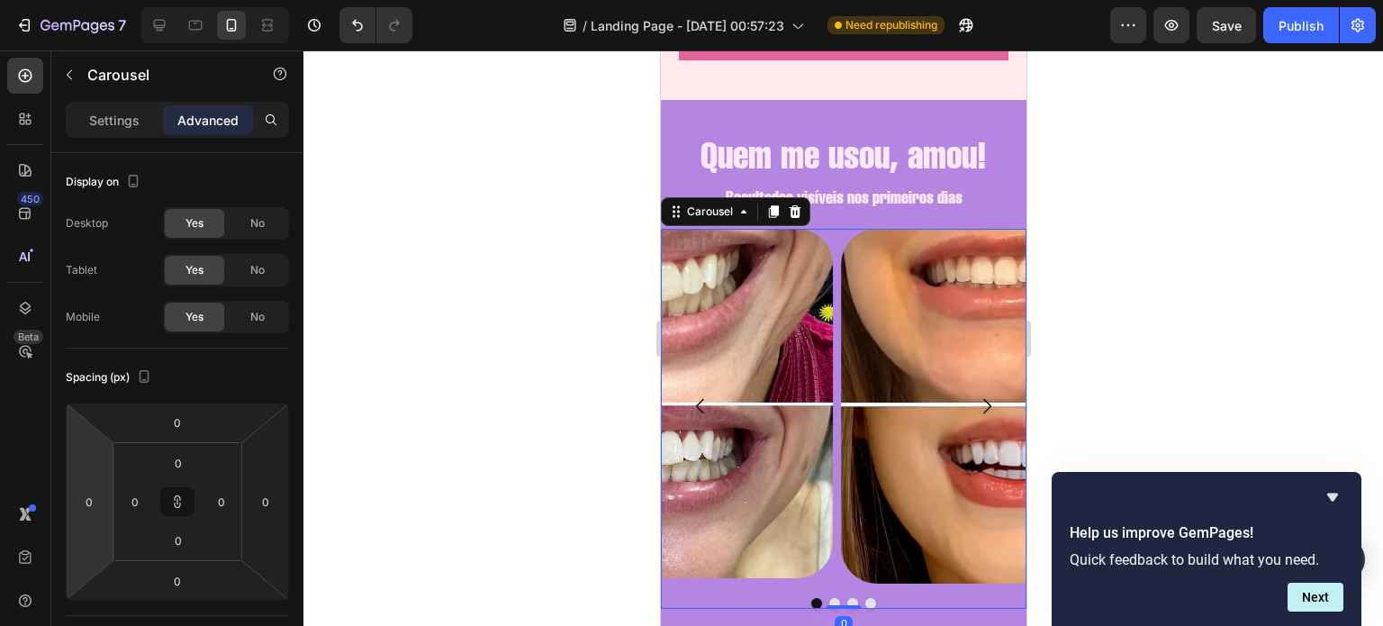
type input "20"
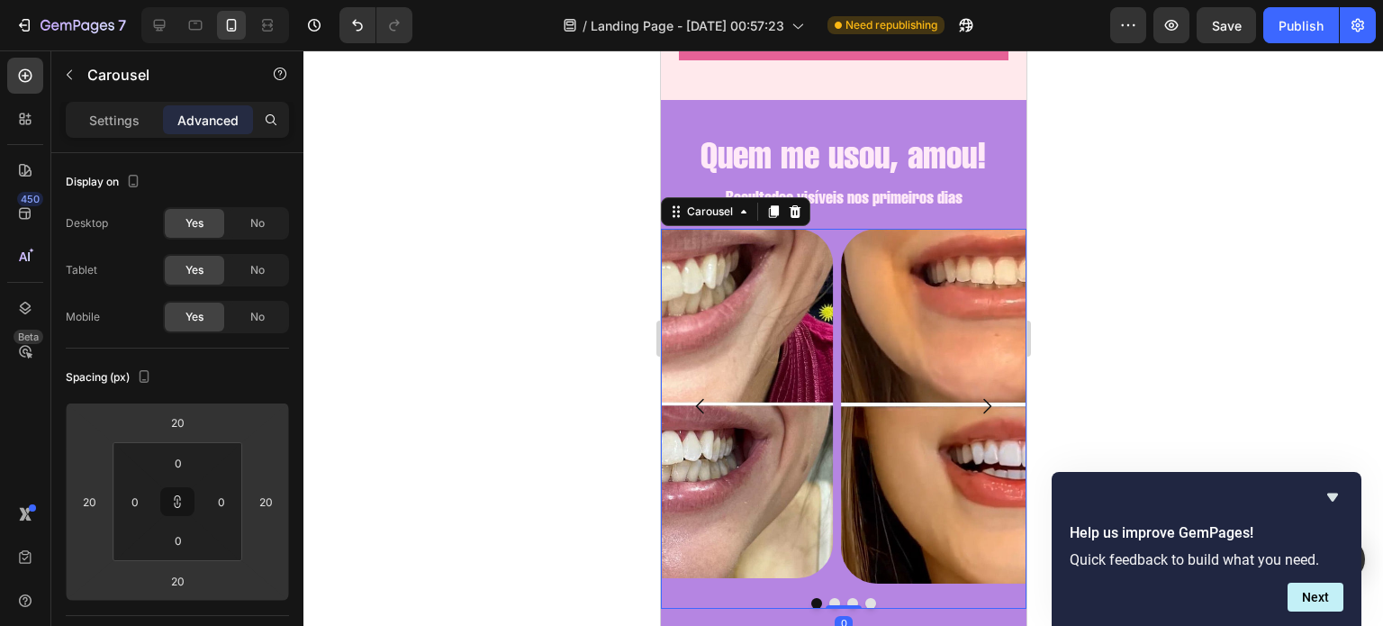
type input "34"
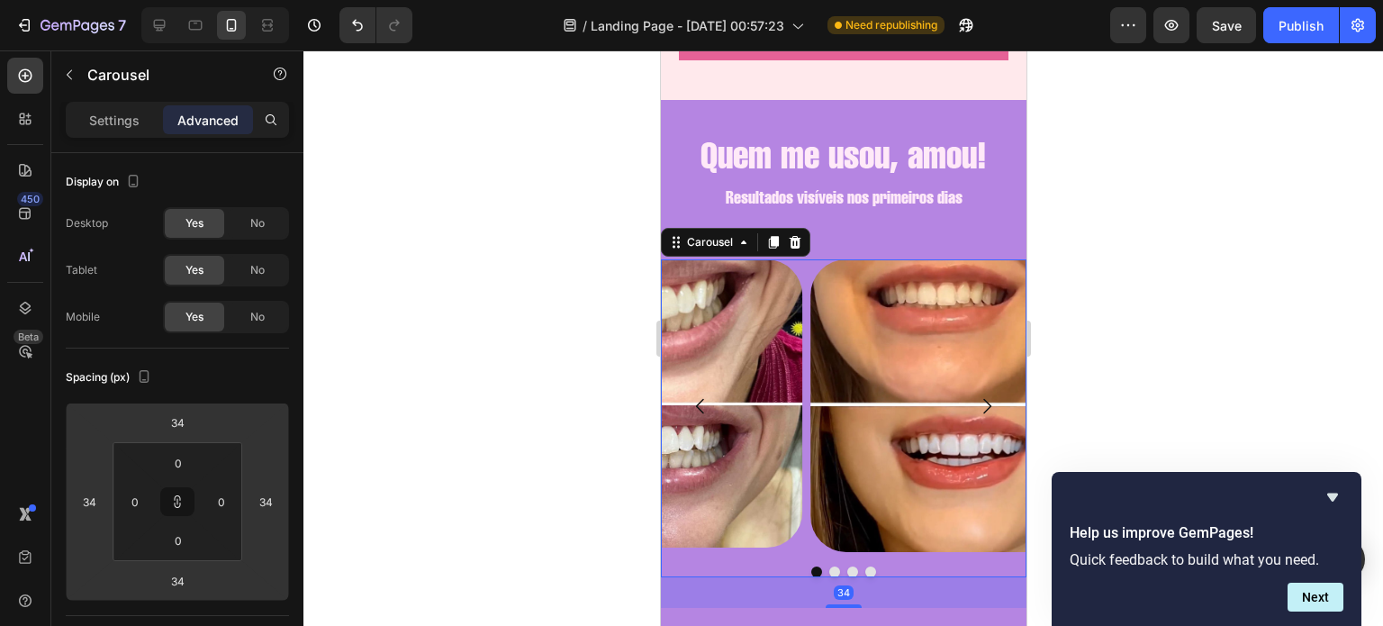
type input "36"
type input "38"
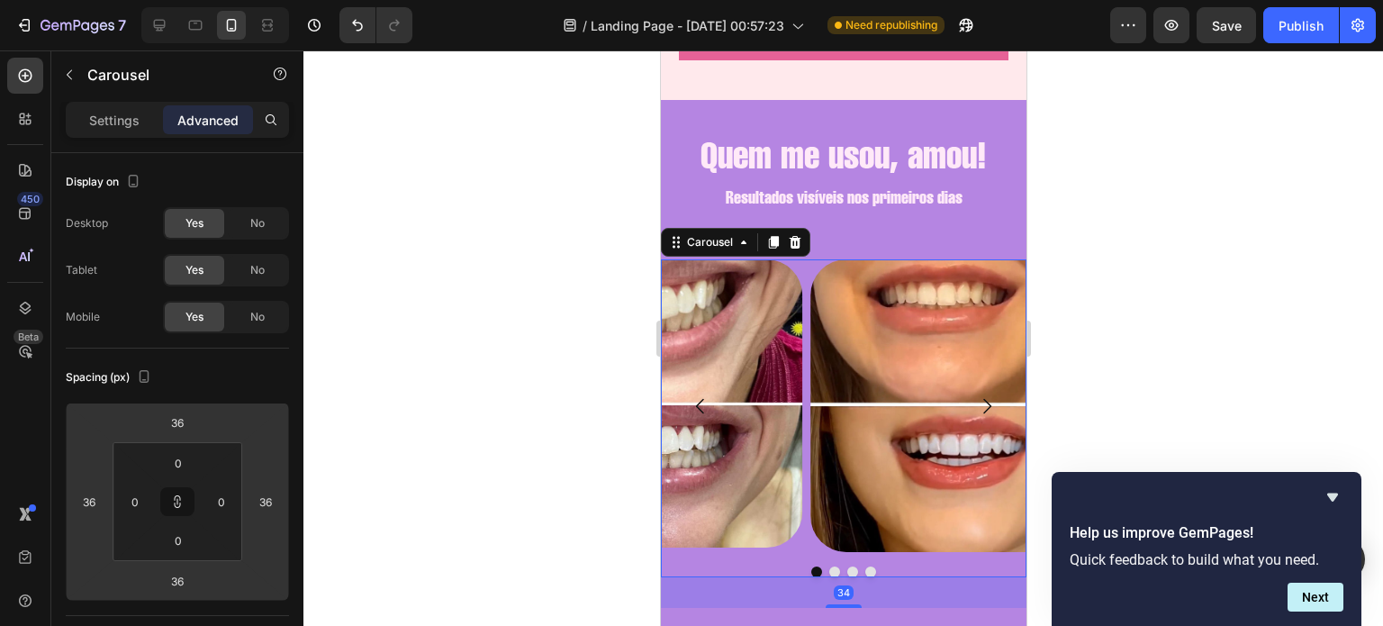
type input "38"
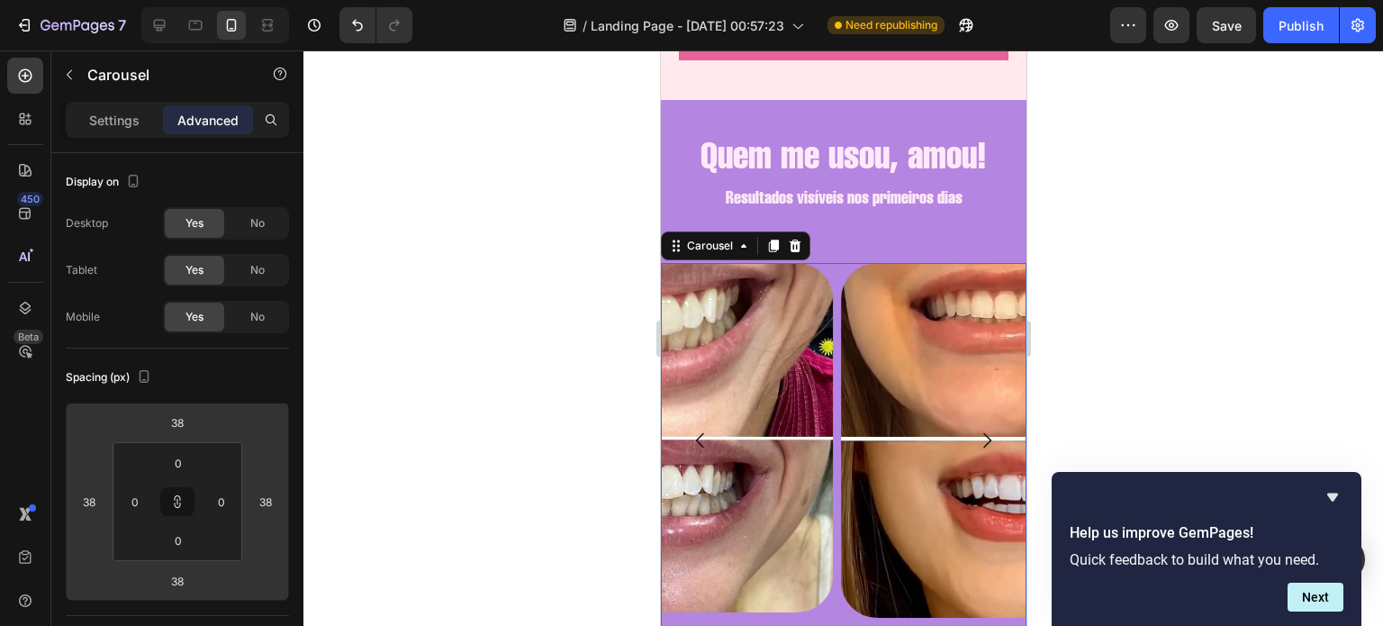
type input "52"
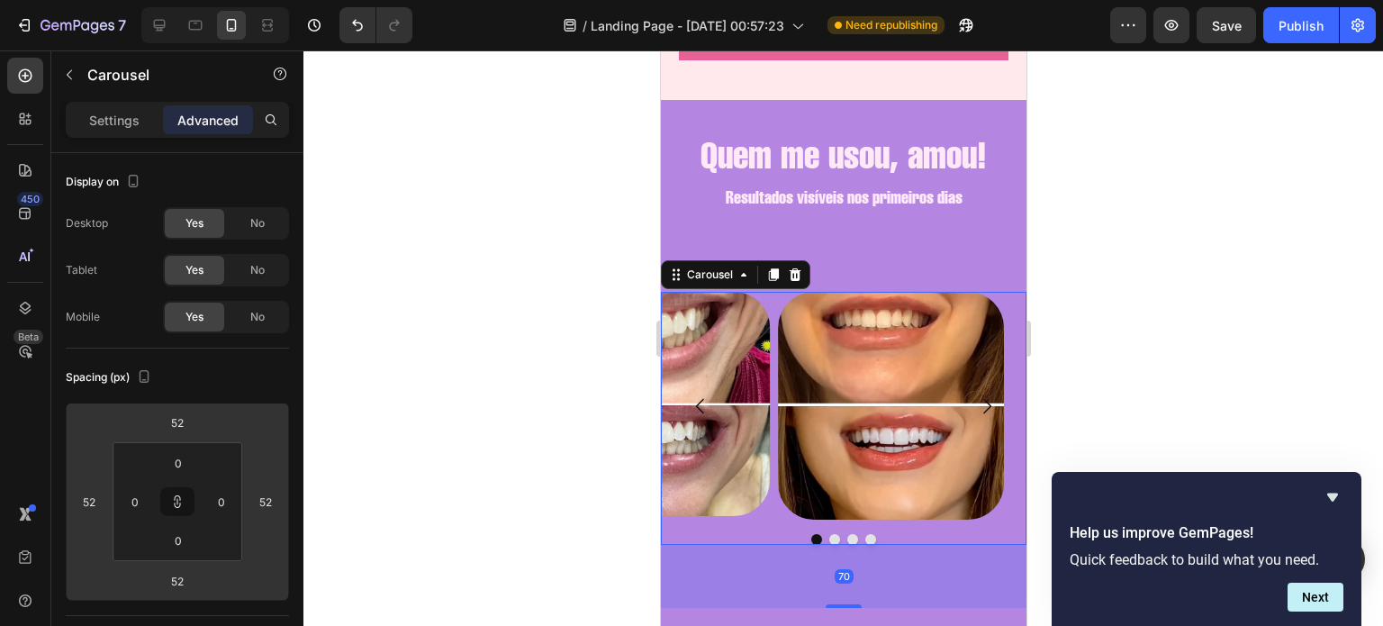
type input "70"
type input "76"
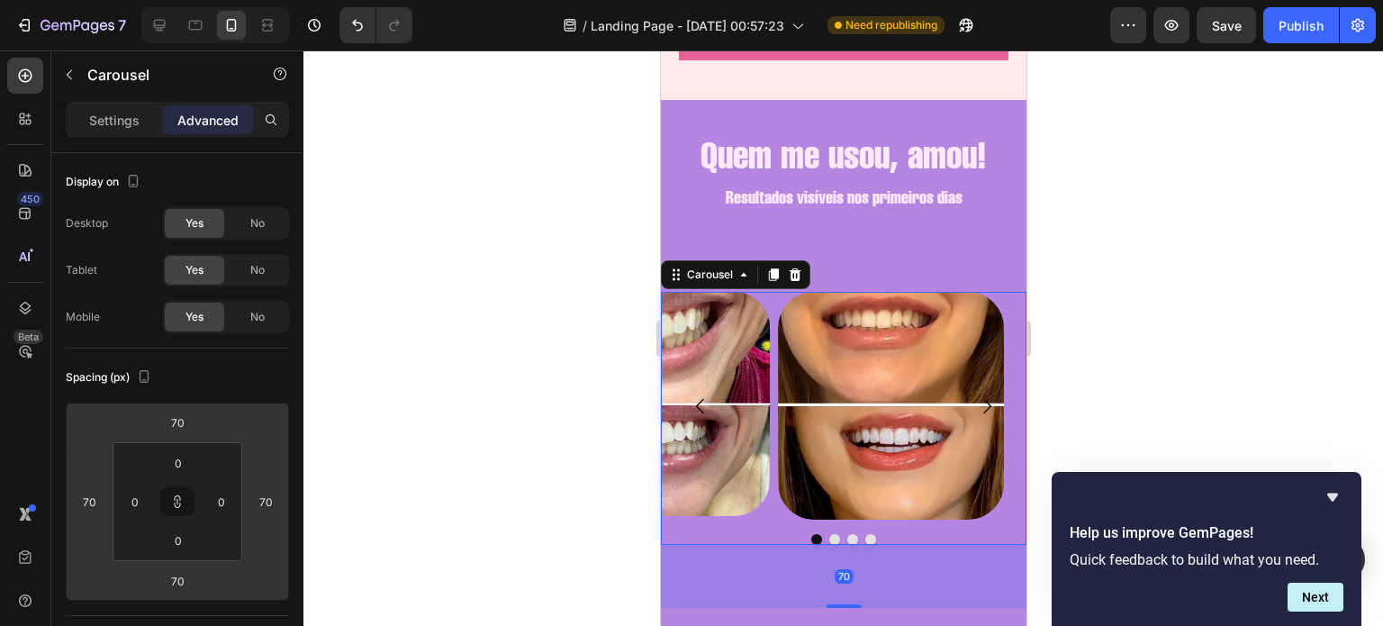
type input "76"
type input "78"
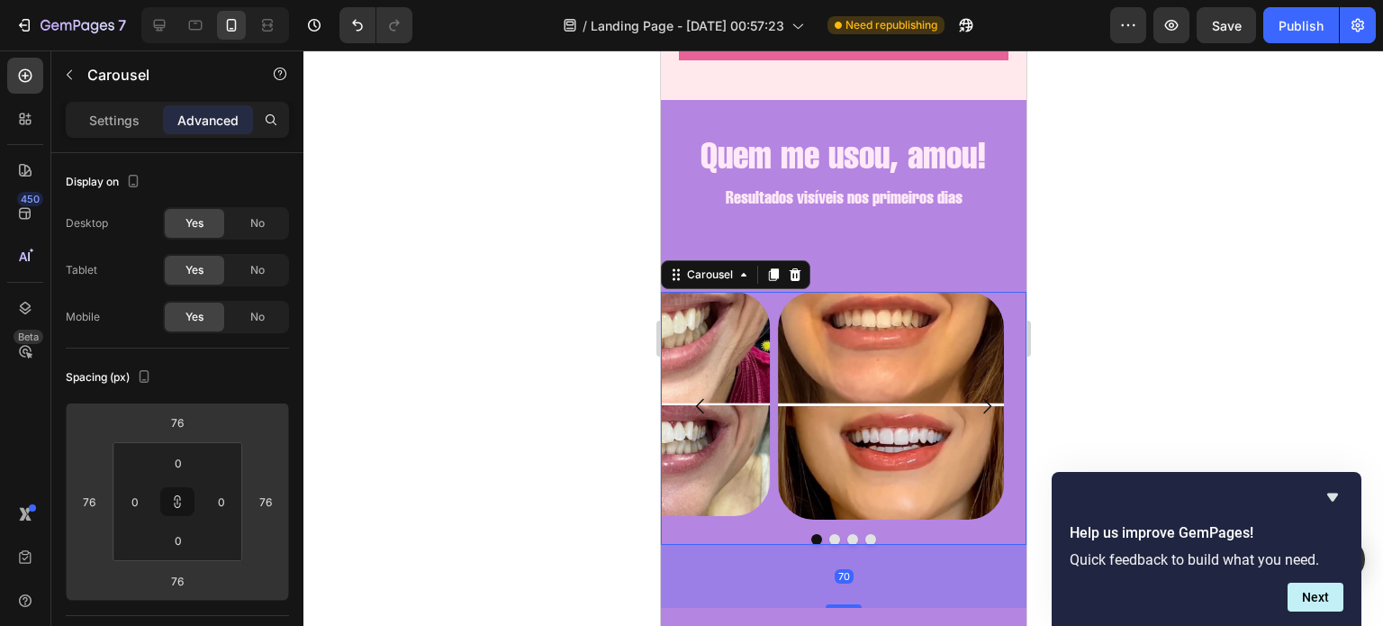
type input "78"
type input "82"
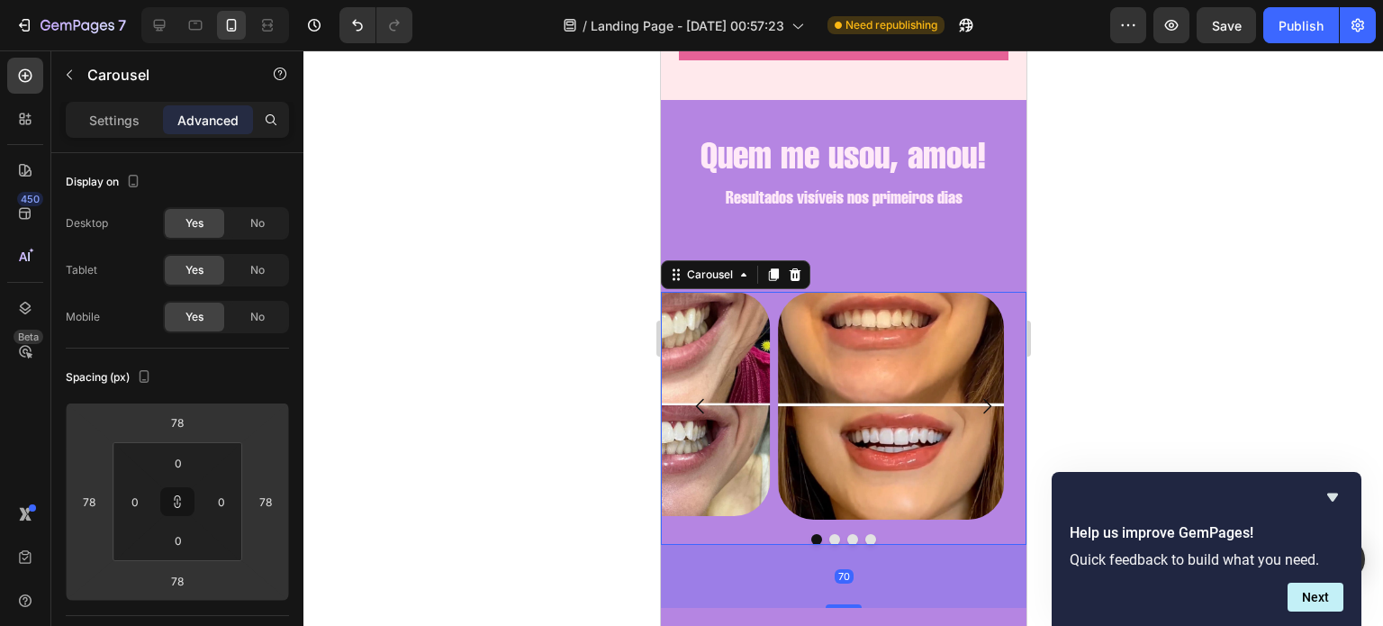
type input "82"
type input "84"
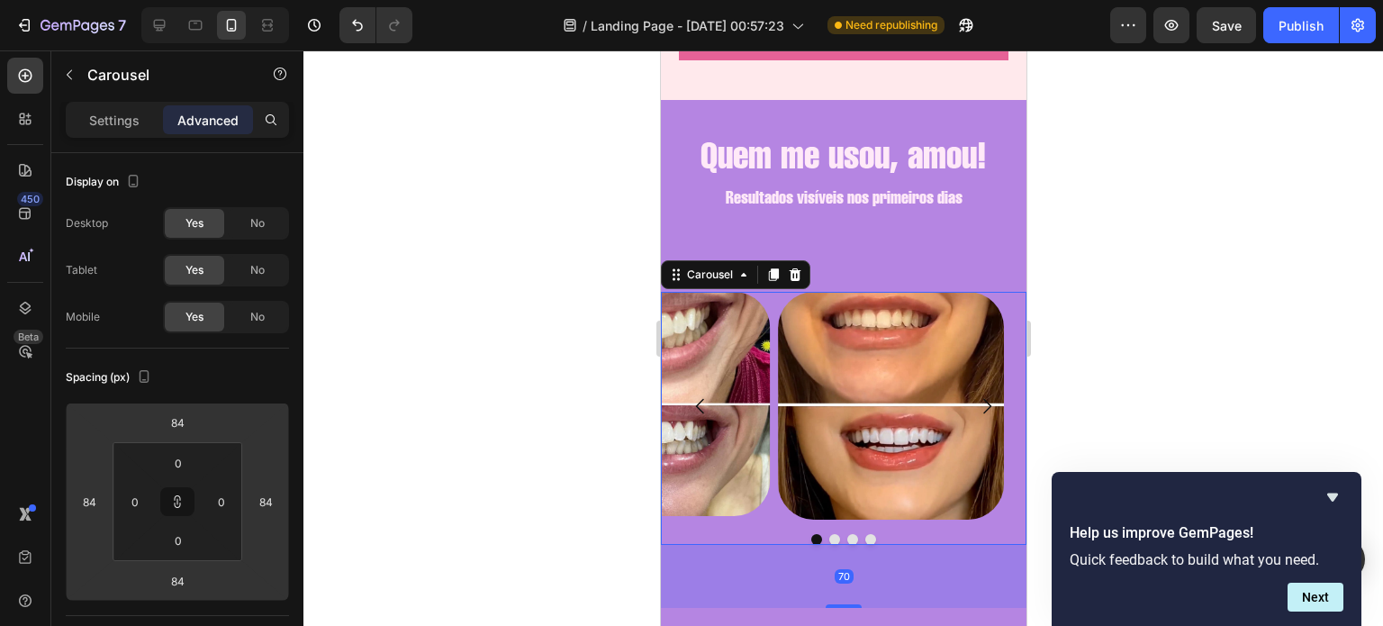
type input "86"
type input "88"
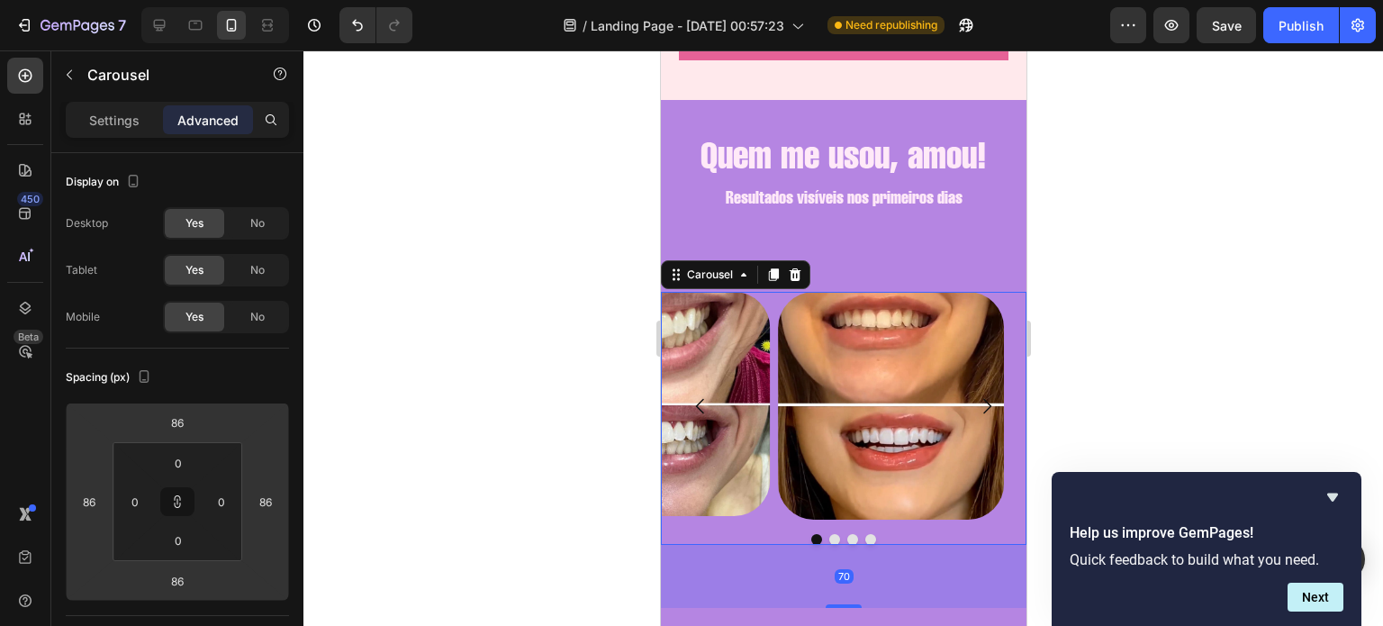
type input "88"
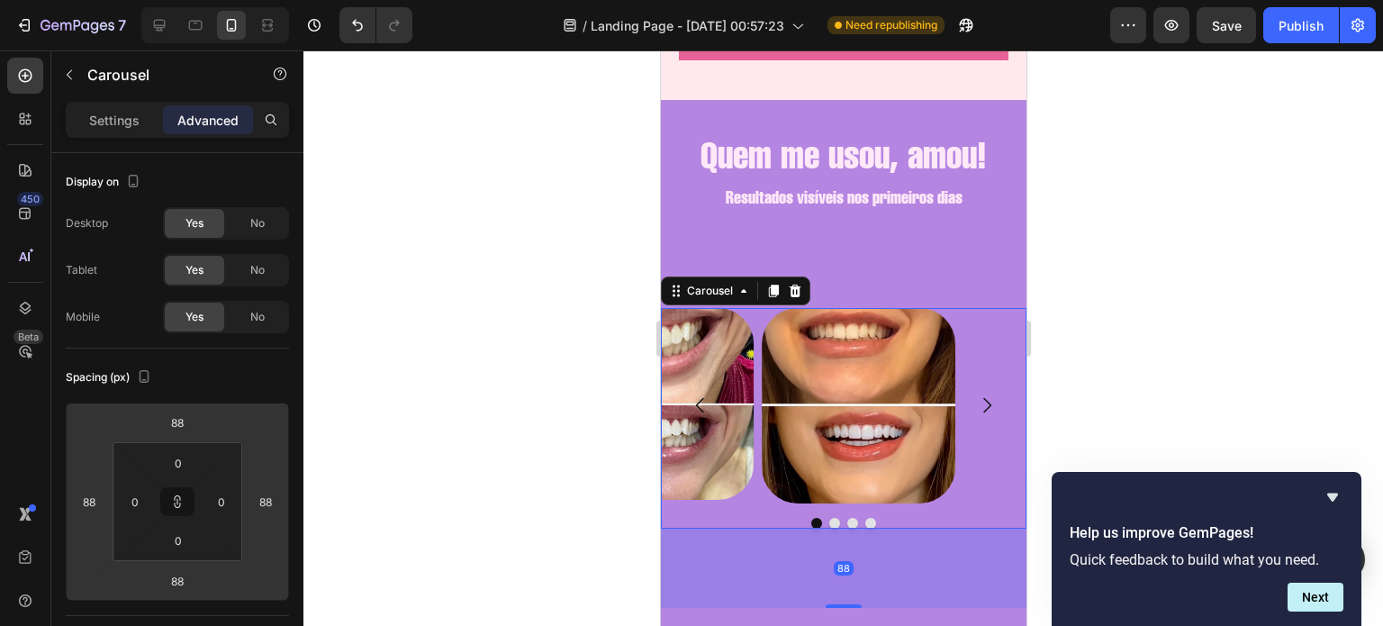
type input "90"
type input "92"
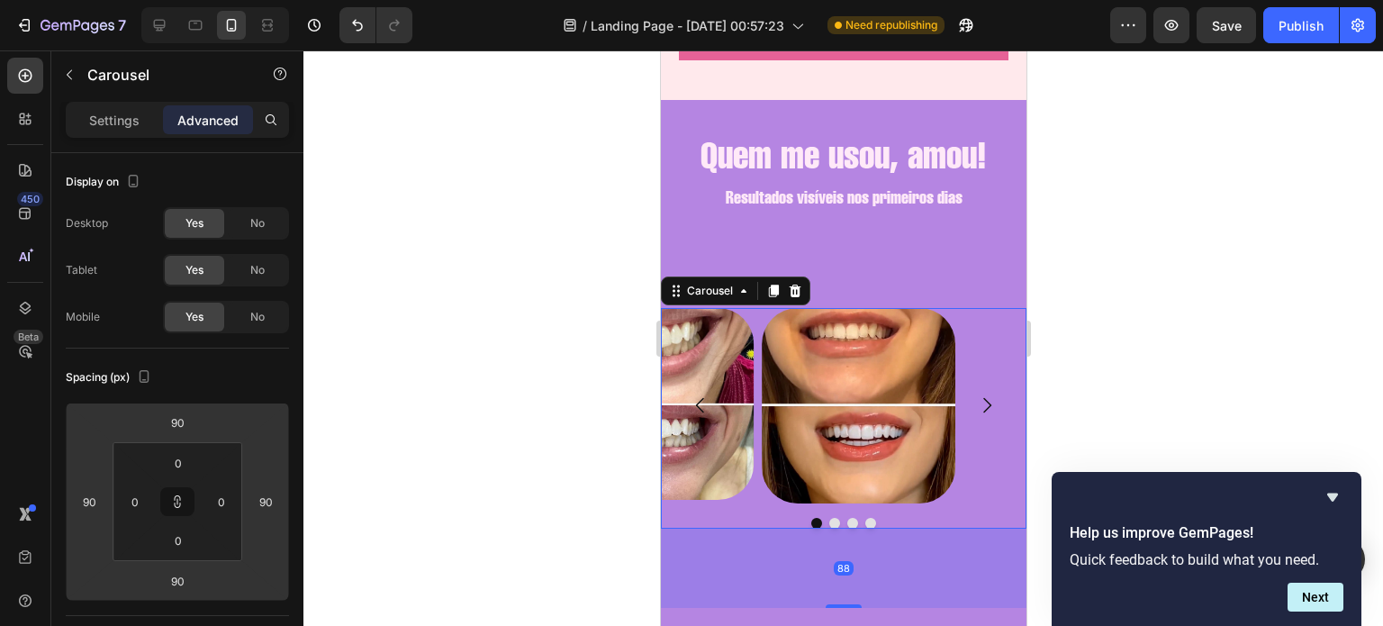
type input "92"
type input "94"
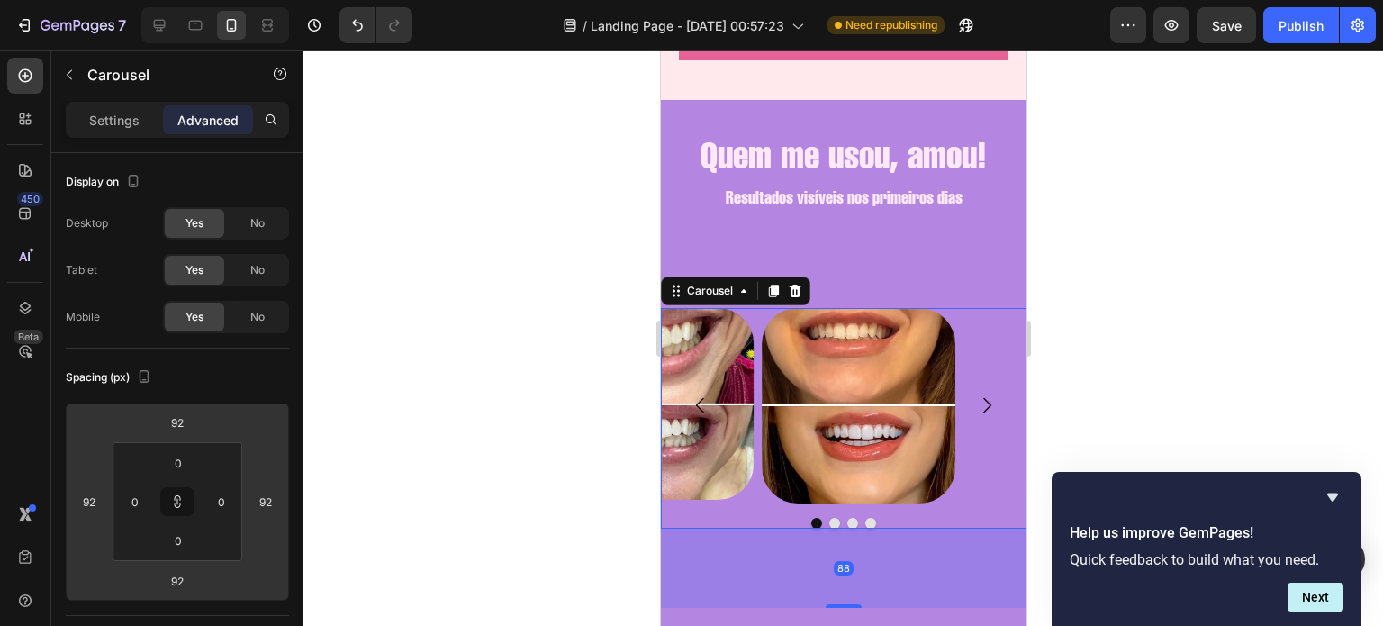
type input "94"
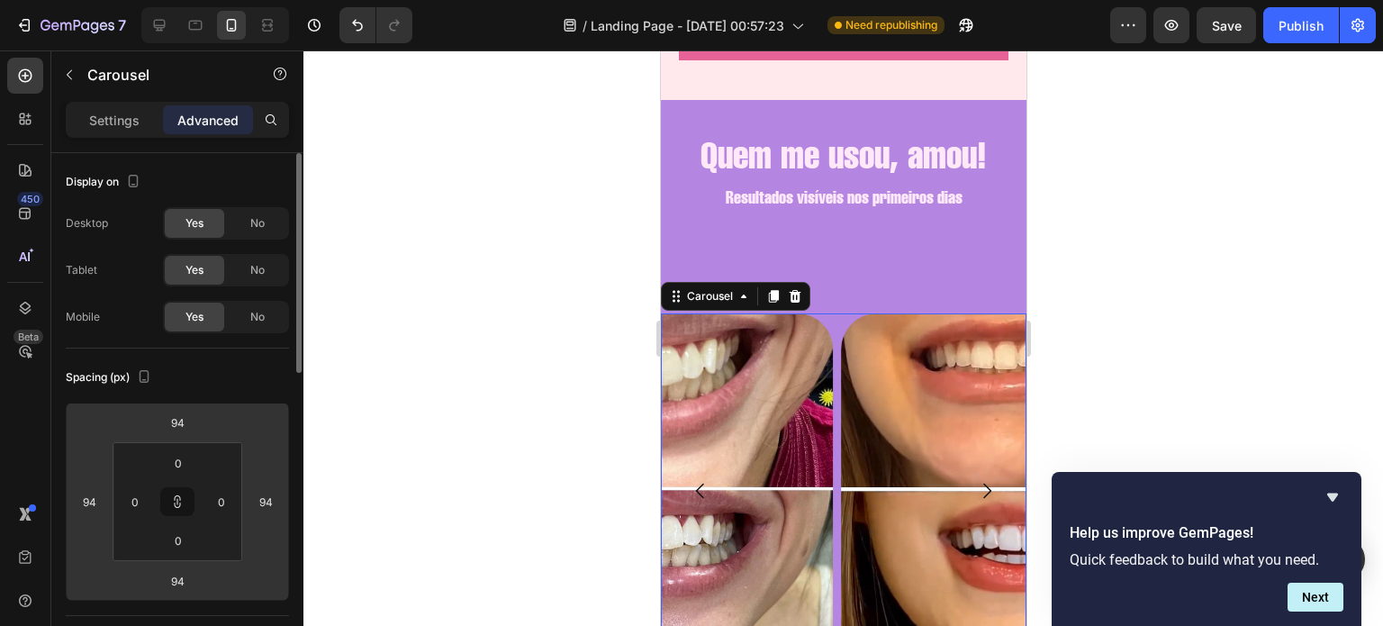
type input "108"
drag, startPoint x: 68, startPoint y: 499, endPoint x: 68, endPoint y: 449, distance: 49.5
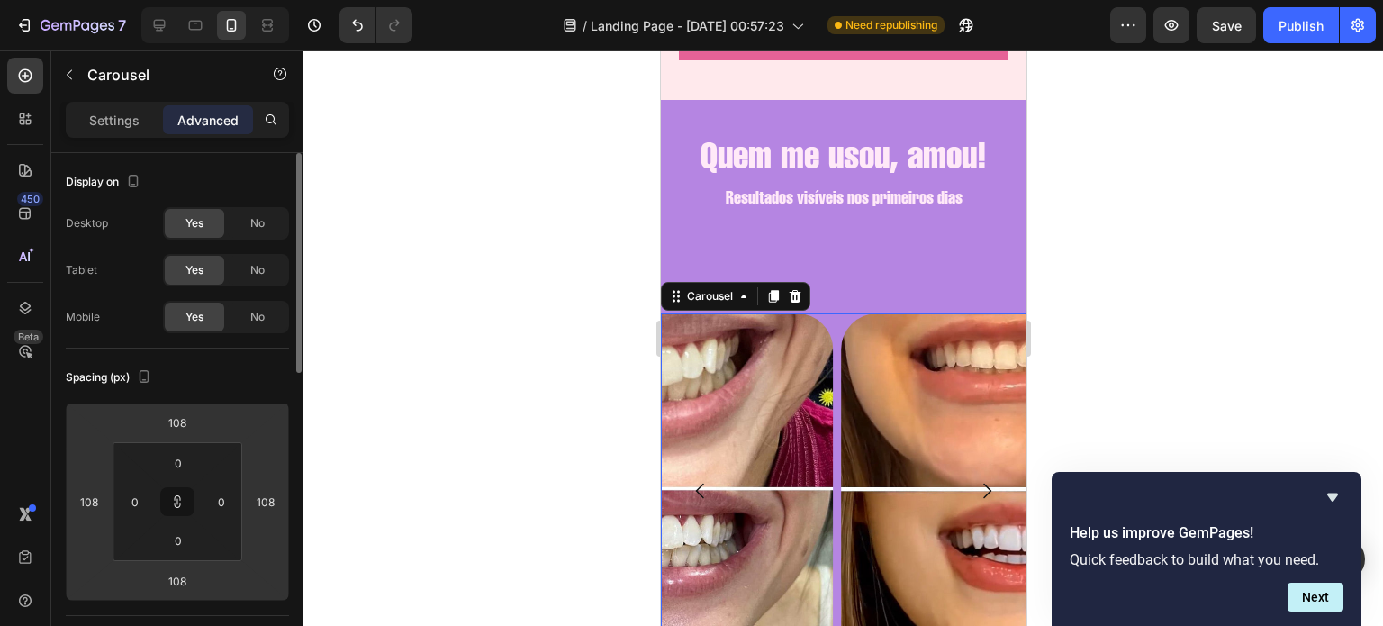
click at [68, 0] on html "7 / Landing Page - [DATE] 00:57:23 Need republishing Preview Save Publish 450 B…" at bounding box center [691, 0] width 1383 height 0
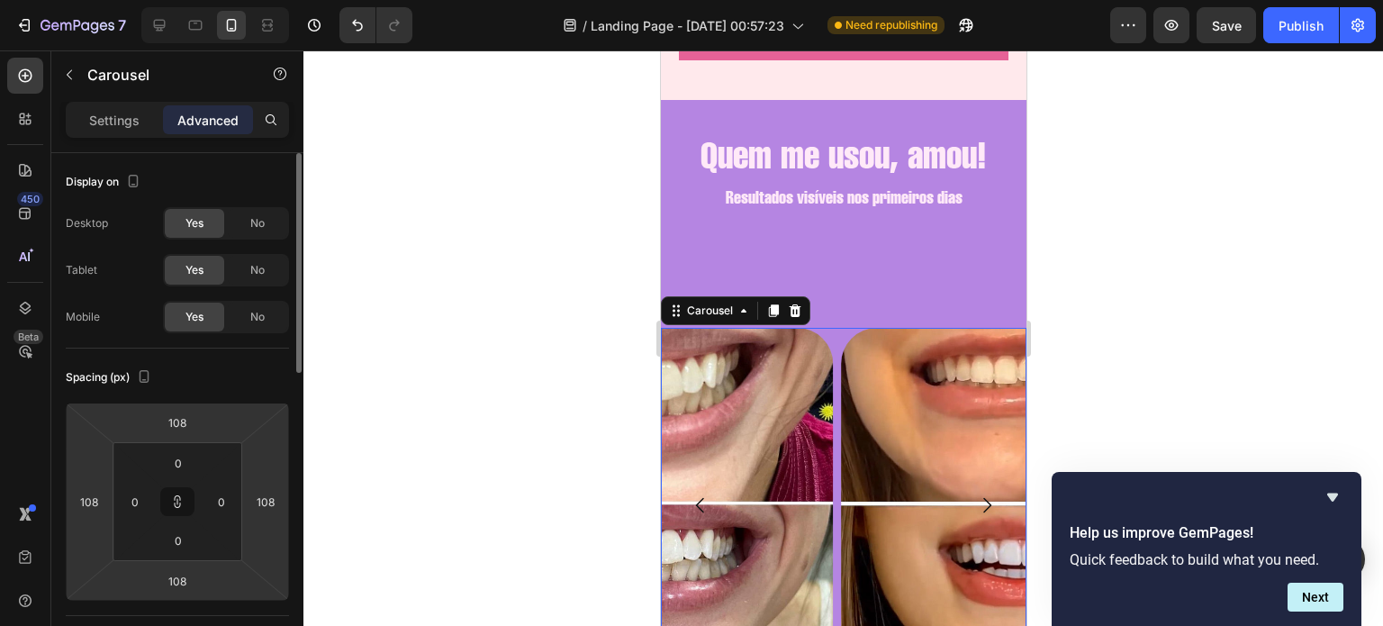
type input "110"
click at [86, 500] on input "110" at bounding box center [89, 501] width 27 height 27
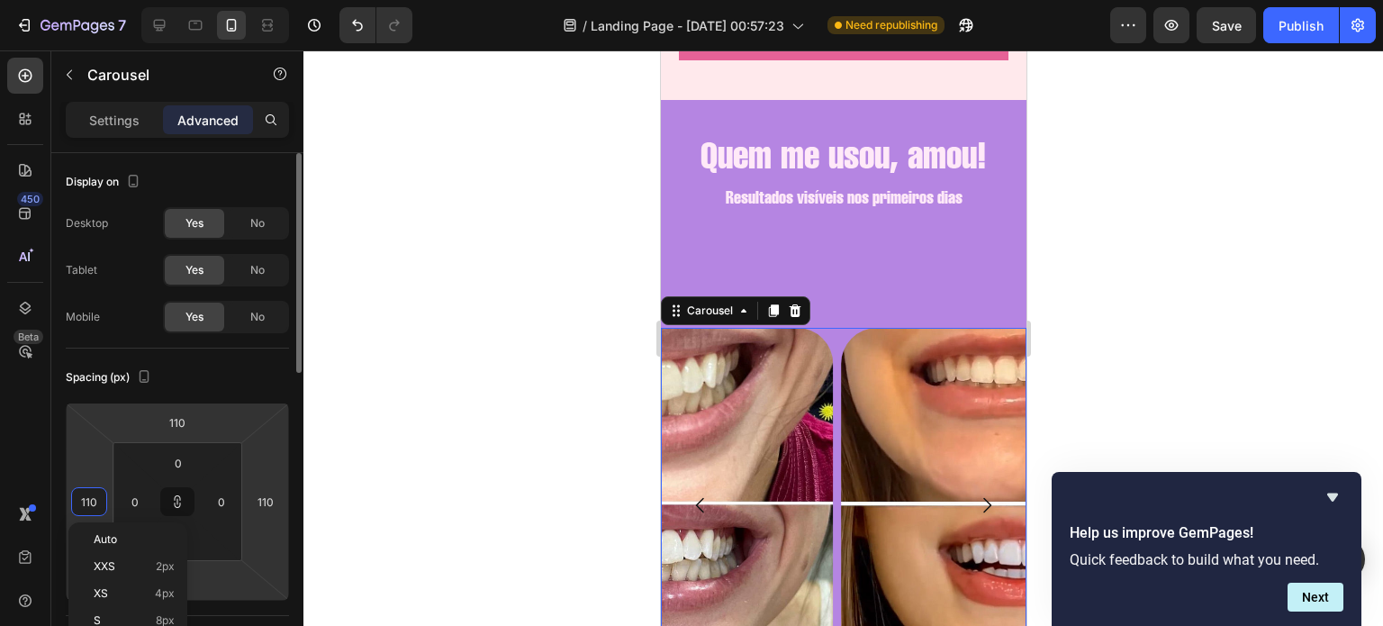
type input "1010"
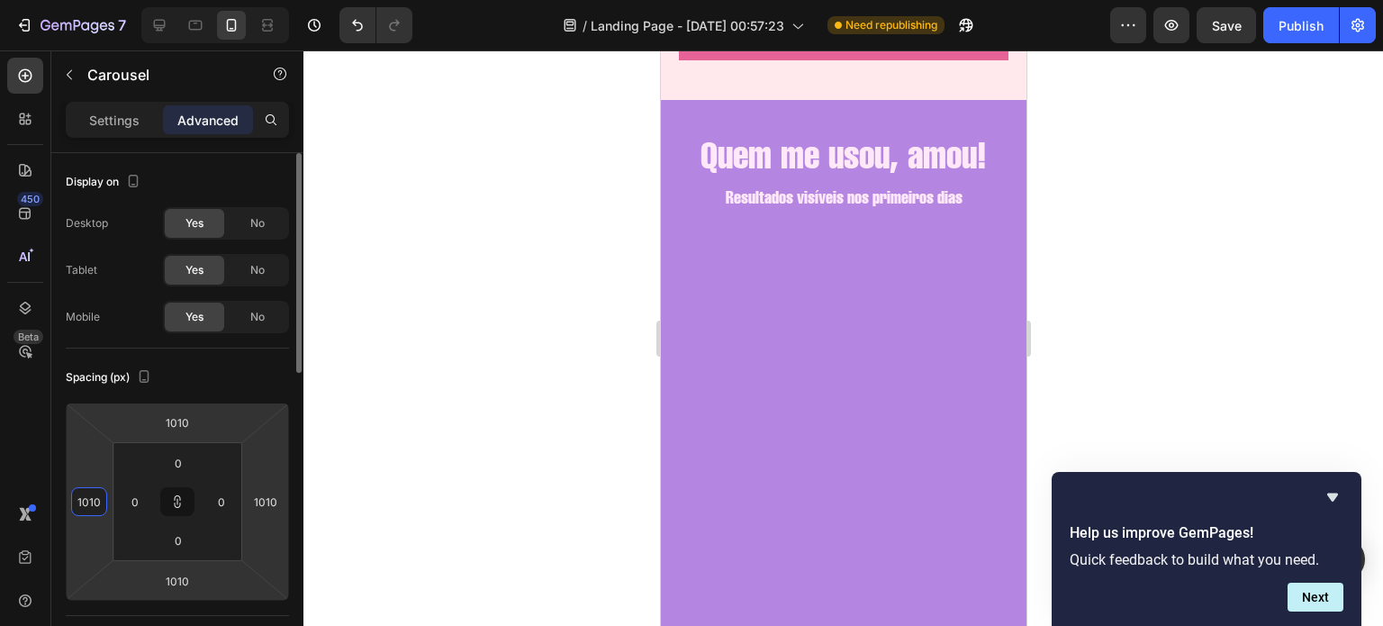
type input "10010"
type input "1010"
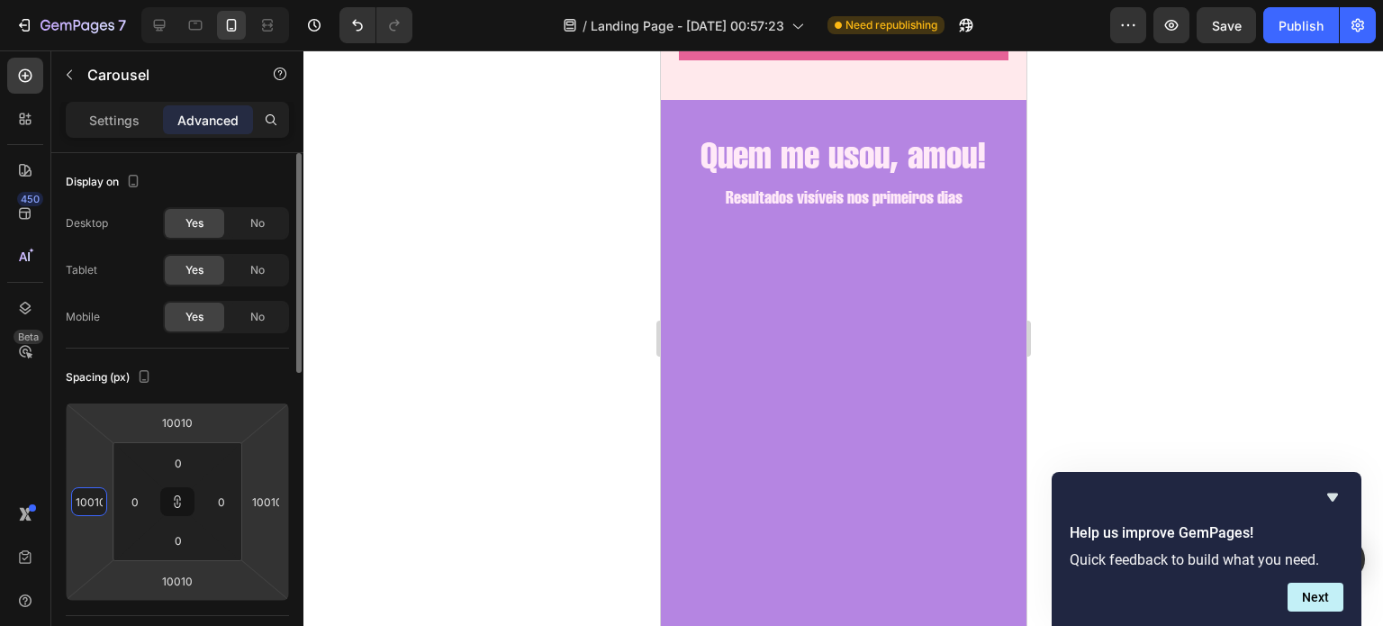
type input "1010"
type input "110"
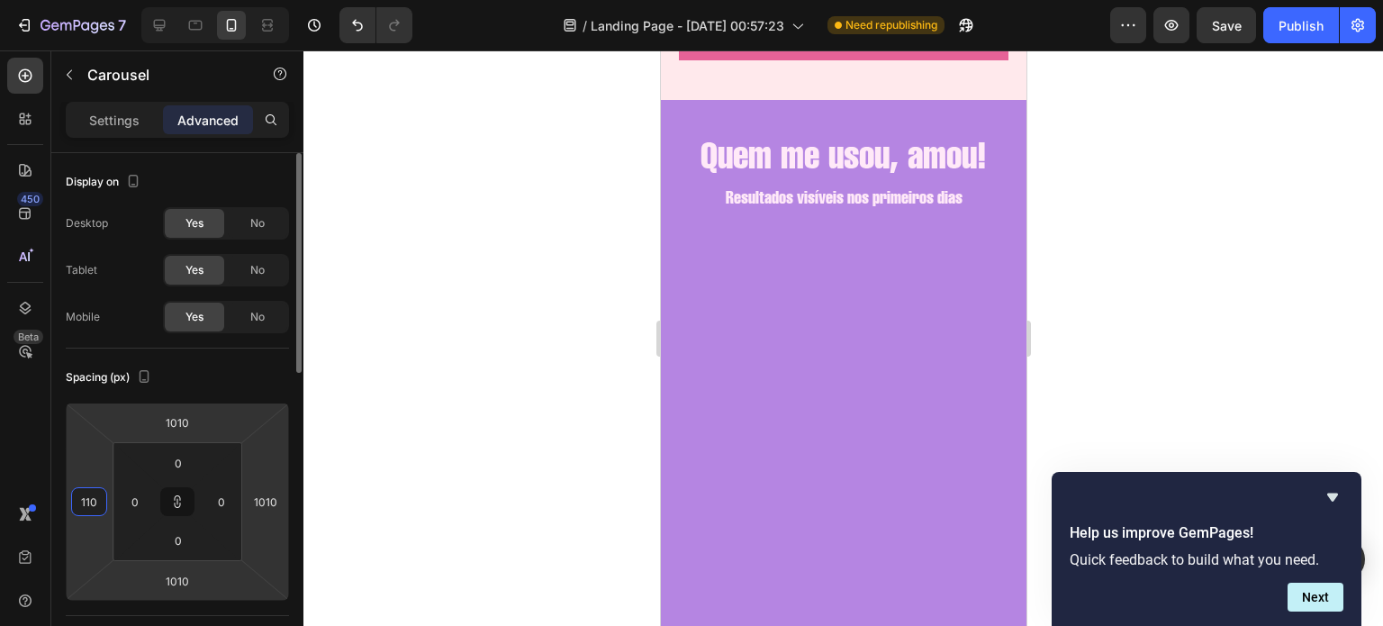
type input "110"
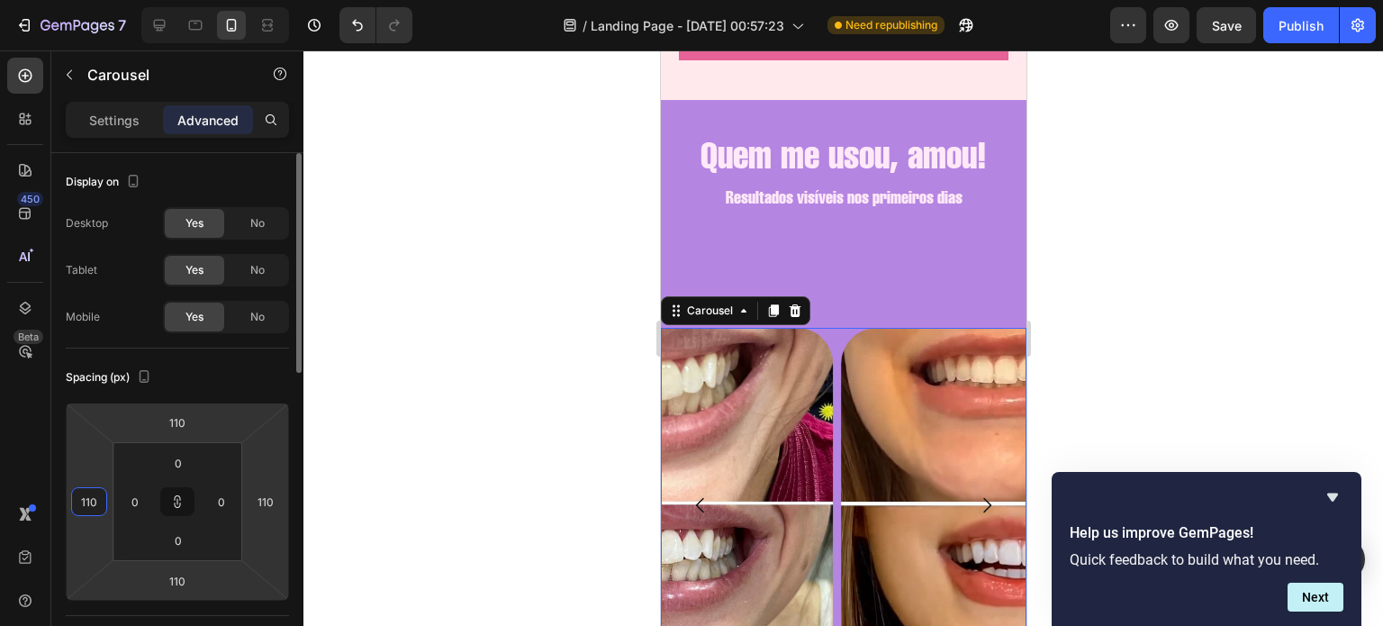
type input "10"
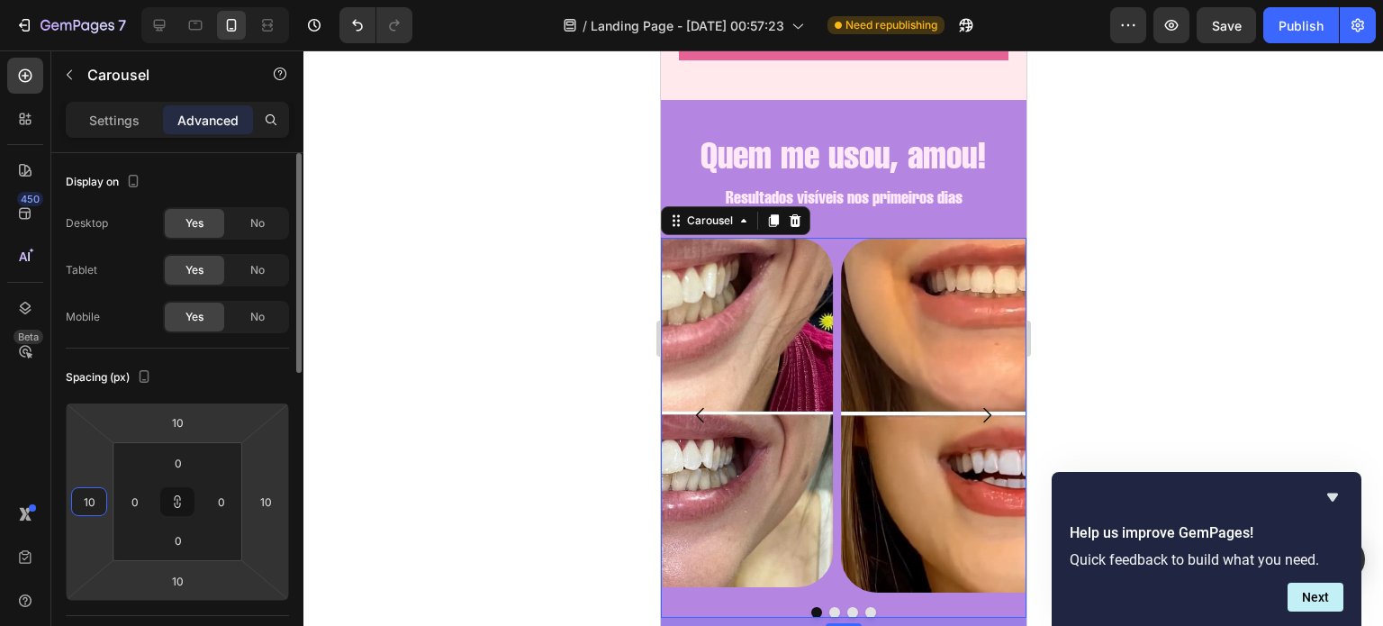
type input "0"
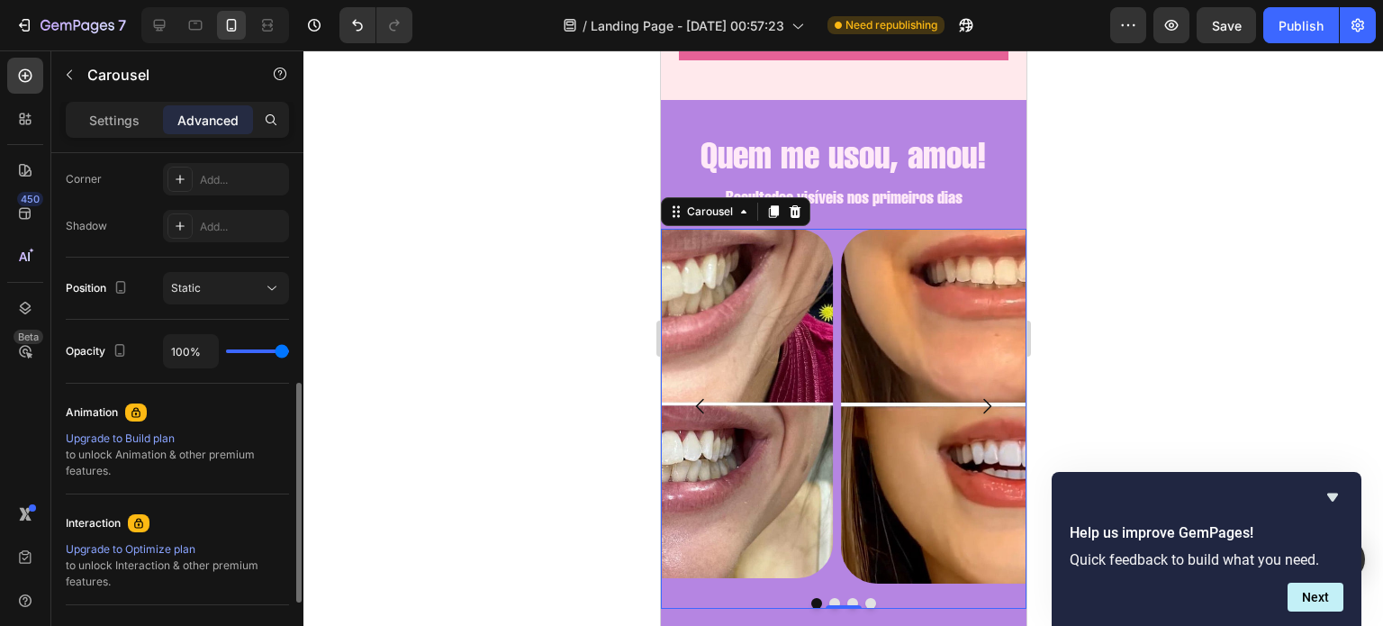
scroll to position [555, 0]
type input "0"
click at [242, 286] on div "Static" at bounding box center [217, 287] width 92 height 16
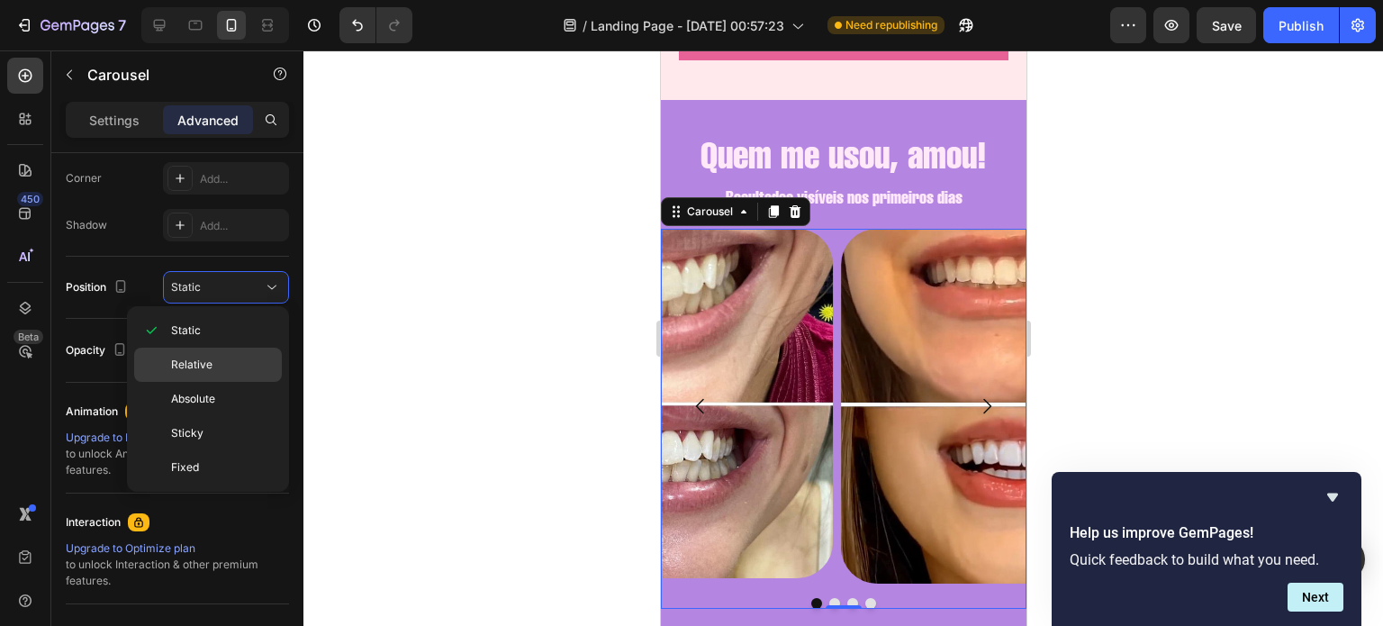
click at [199, 364] on span "Relative" at bounding box center [191, 365] width 41 height 16
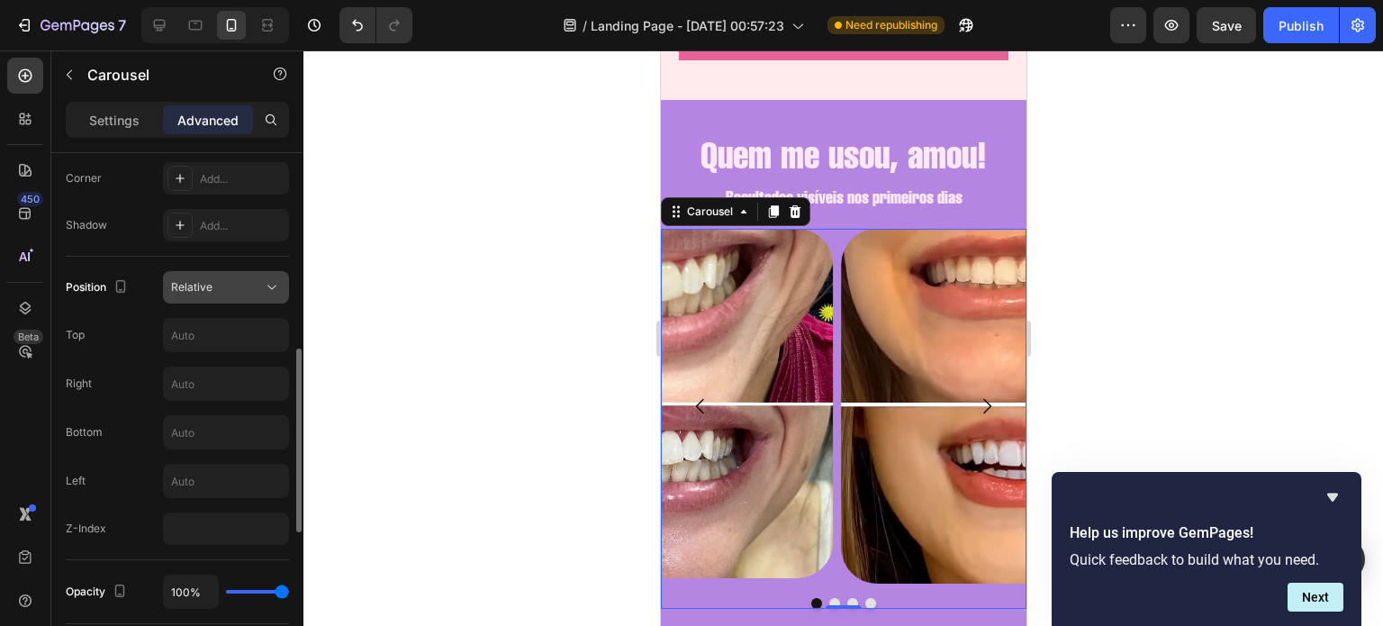
click at [248, 288] on div "Relative" at bounding box center [217, 287] width 92 height 16
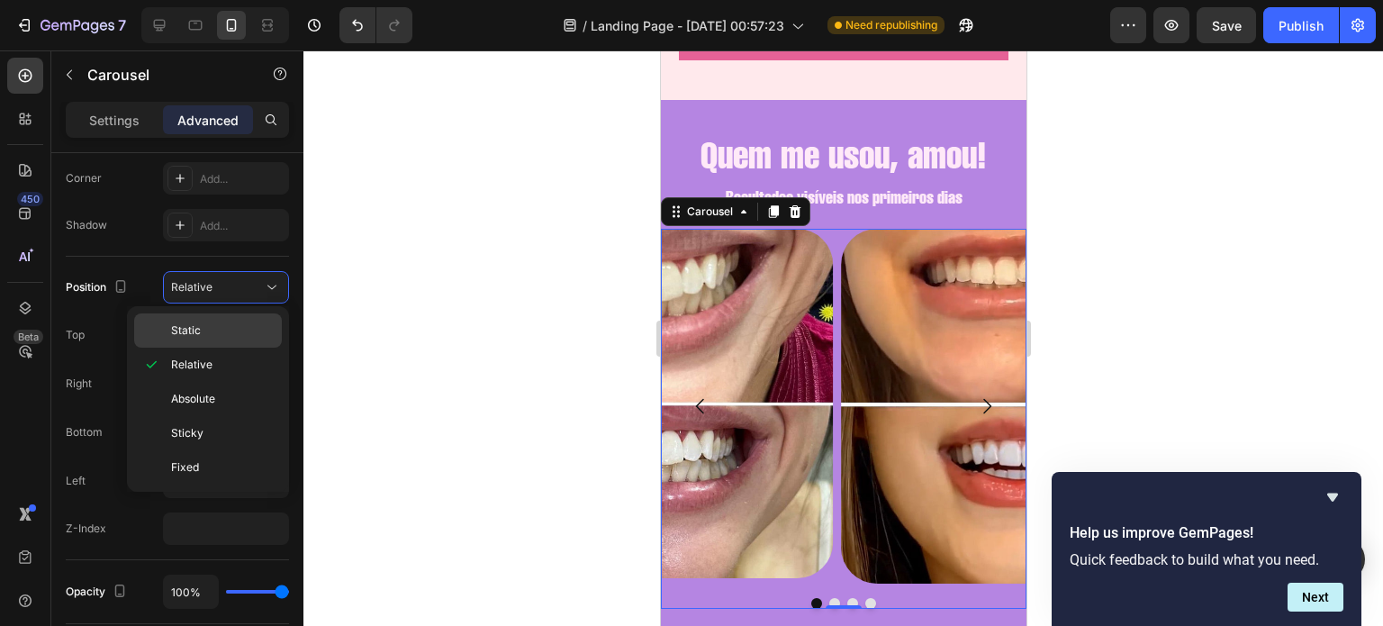
click at [216, 330] on p "Static" at bounding box center [222, 330] width 103 height 16
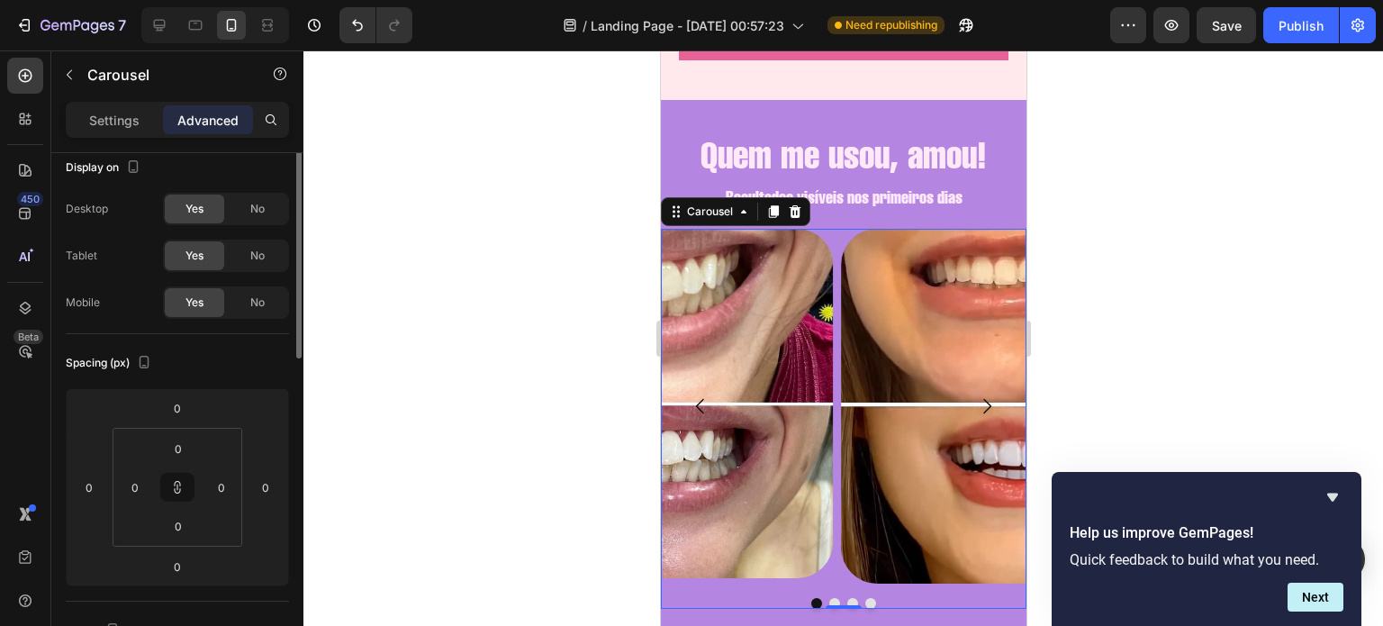
scroll to position [0, 0]
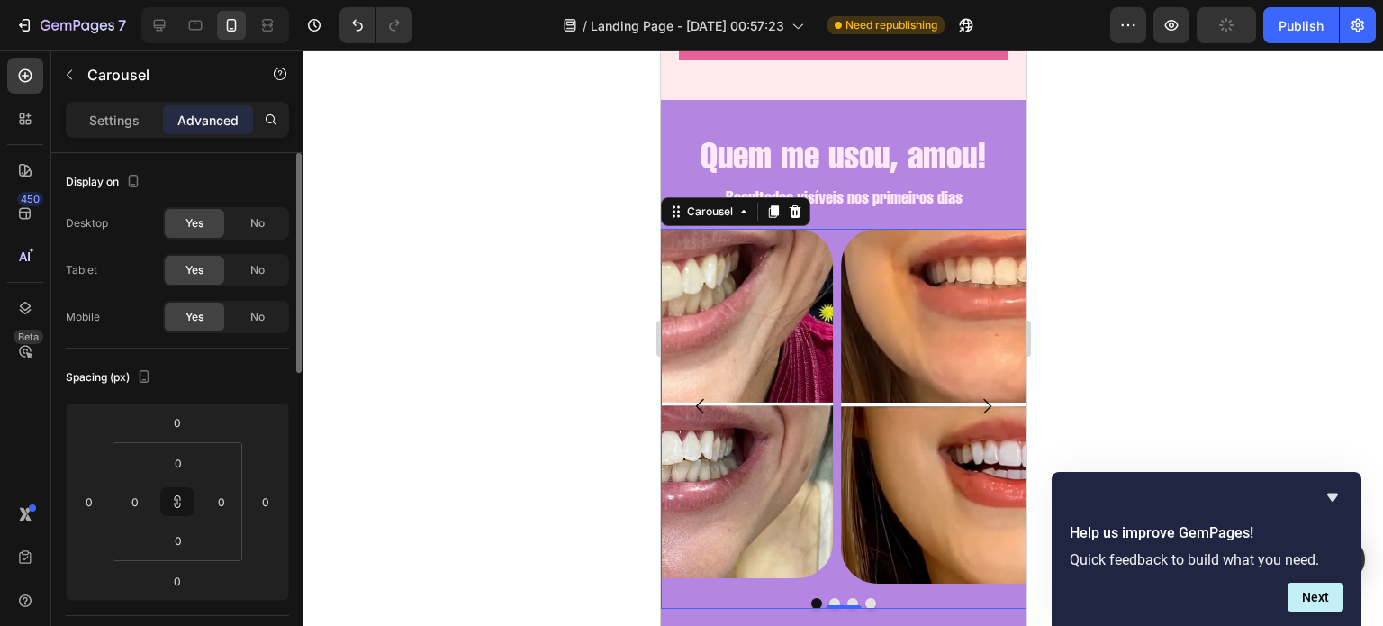
click at [128, 136] on div "Settings Advanced" at bounding box center [177, 120] width 223 height 36
click at [120, 122] on p "Settings" at bounding box center [114, 120] width 50 height 19
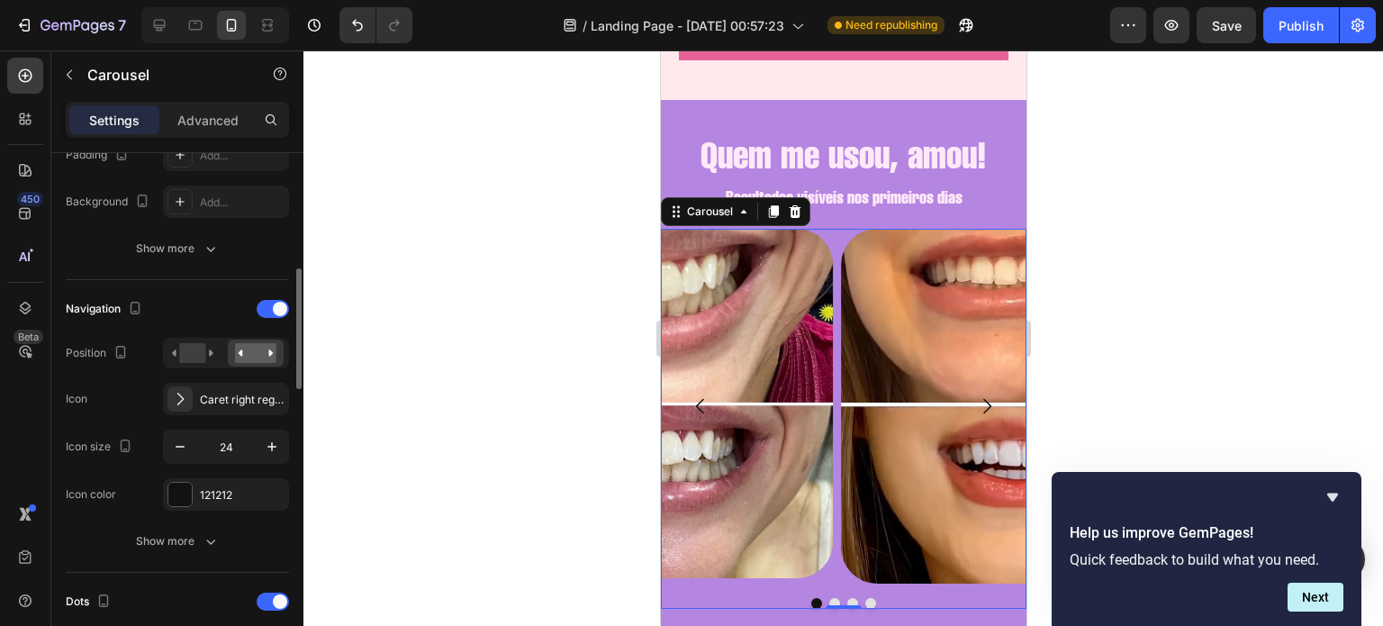
scroll to position [504, 0]
click at [187, 436] on icon "button" at bounding box center [180, 445] width 18 height 18
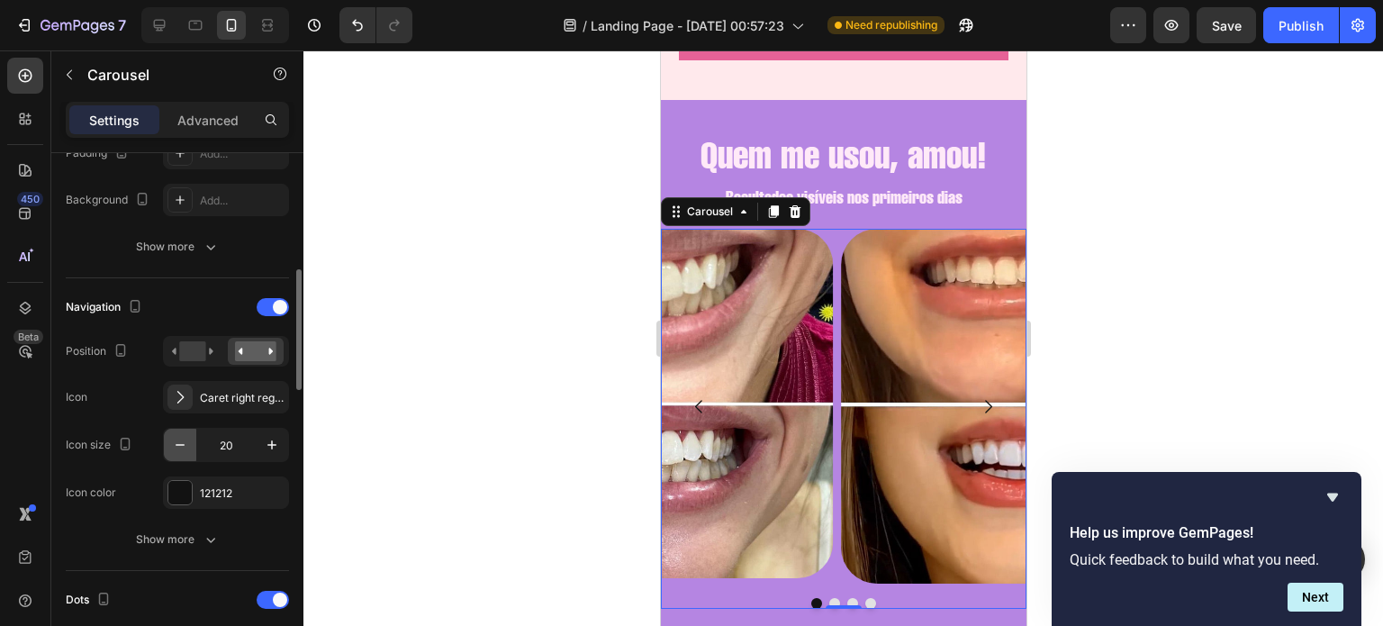
click at [187, 436] on icon "button" at bounding box center [180, 445] width 18 height 18
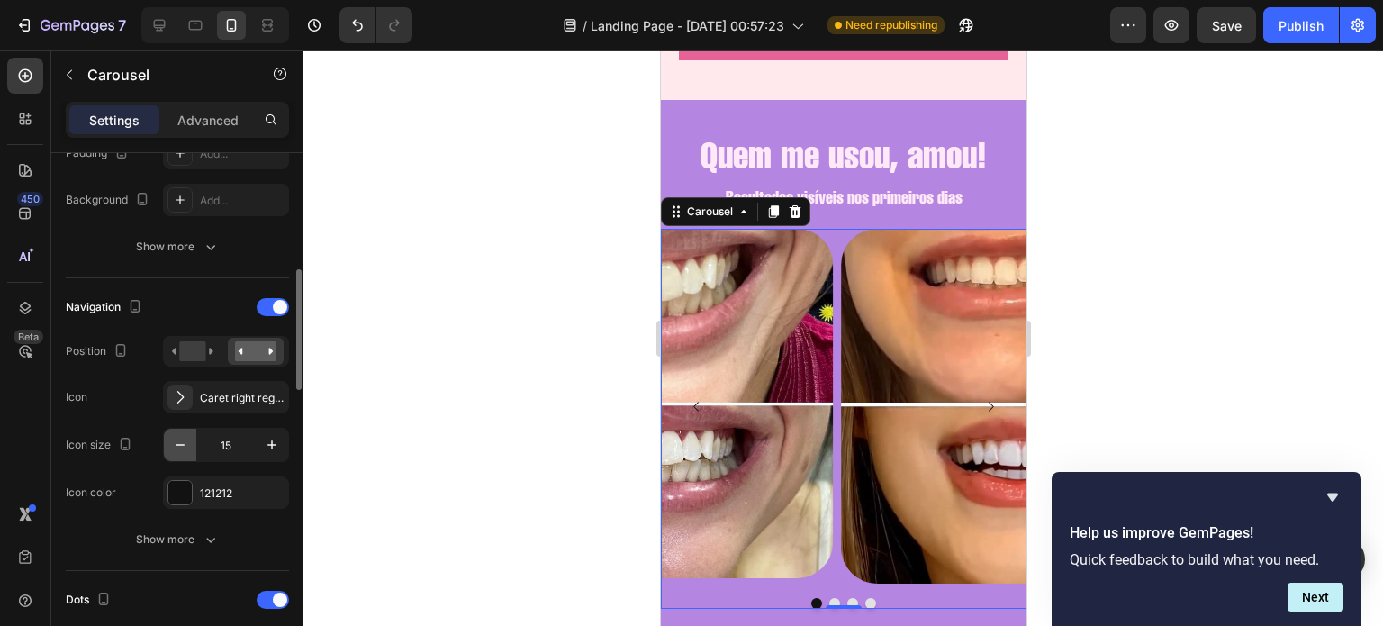
click at [187, 436] on icon "button" at bounding box center [180, 445] width 18 height 18
drag, startPoint x: 187, startPoint y: 433, endPoint x: 221, endPoint y: 319, distance: 119.3
click at [221, 319] on div "Navigation Position Icon Caret right regular Icon size 14 Icon color 121212" at bounding box center [177, 401] width 223 height 216
click at [222, 440] on input "14" at bounding box center [225, 445] width 59 height 32
click at [152, 420] on div "Navigation Position Icon Caret right regular Icon size 0 Icon color 121212" at bounding box center [177, 401] width 223 height 216
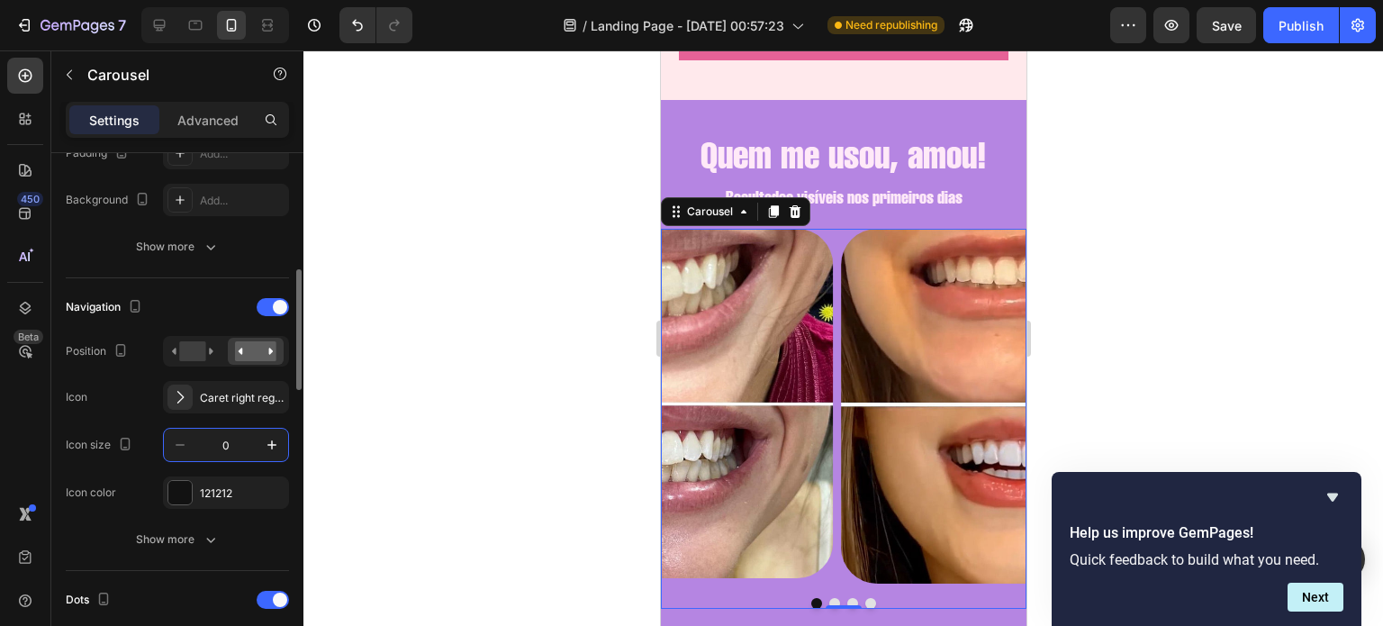
type input "1"
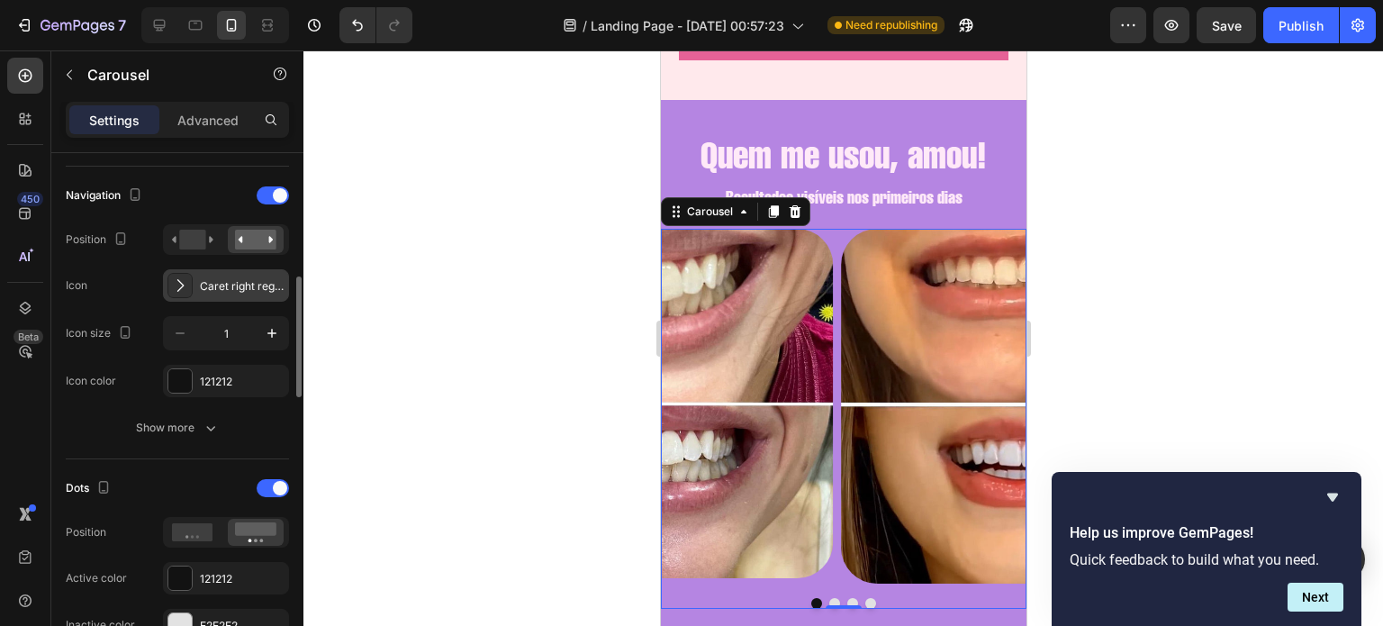
scroll to position [616, 0]
click at [269, 482] on div at bounding box center [273, 488] width 32 height 18
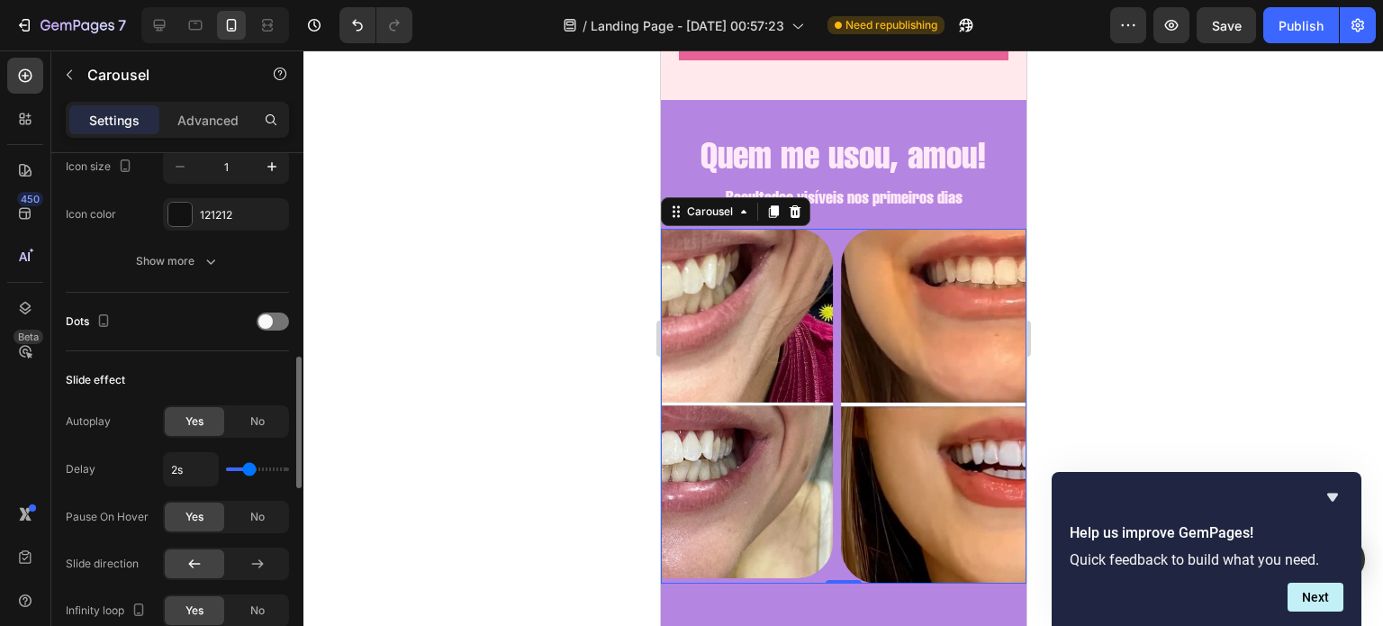
scroll to position [826, 0]
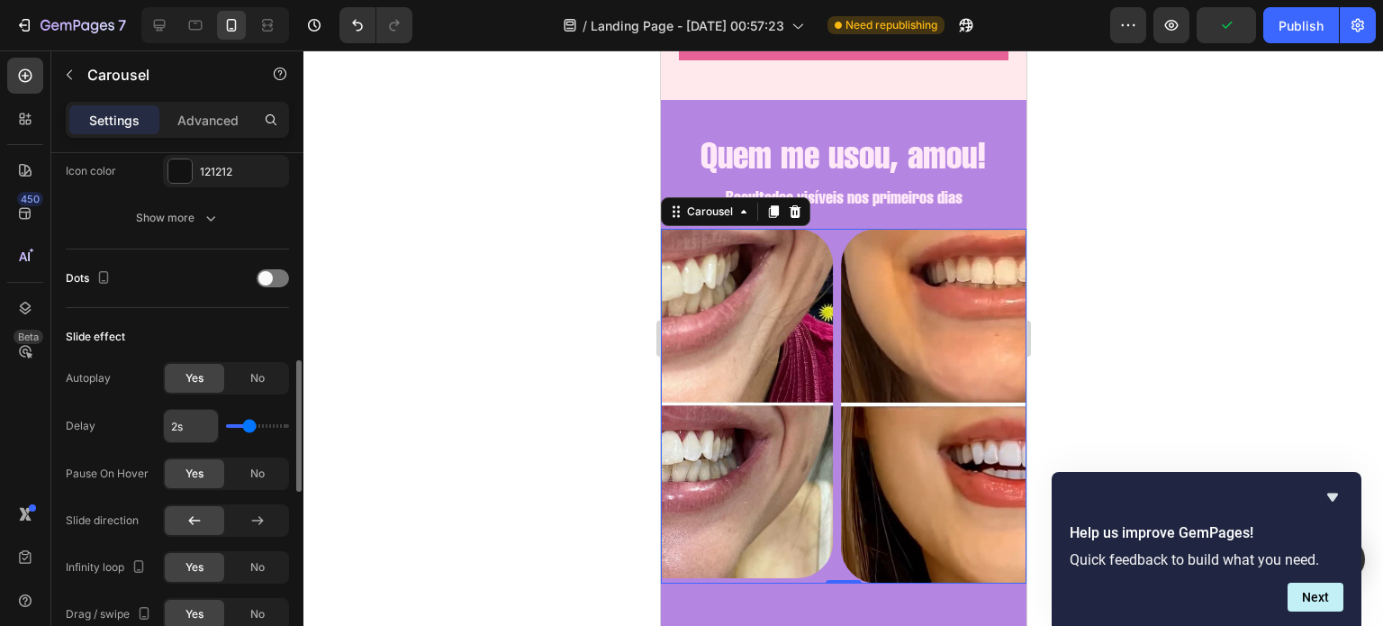
click at [177, 428] on input "2s" at bounding box center [191, 426] width 54 height 32
type input "1s"
type input "1"
type input "1s"
click at [142, 401] on div "Autoplay Yes No Delay 1s Pause On Hover Yes No Slide direction Infinity loop Ye…" at bounding box center [177, 496] width 223 height 268
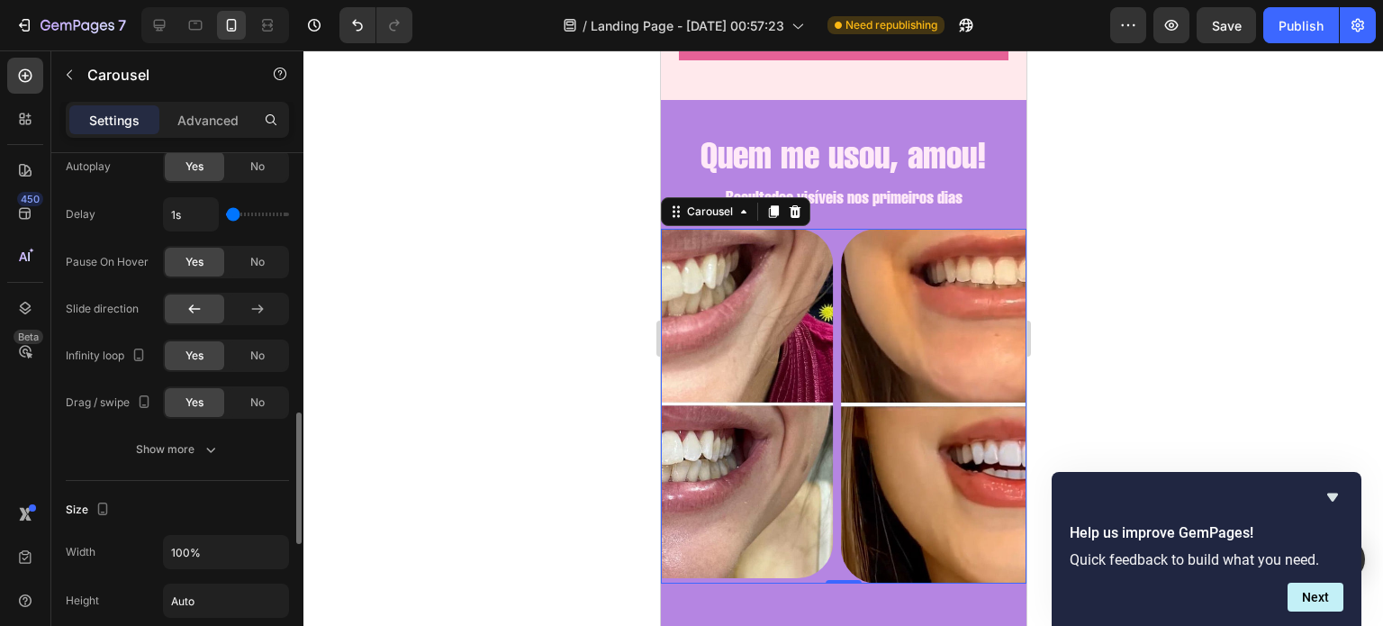
scroll to position [1043, 0]
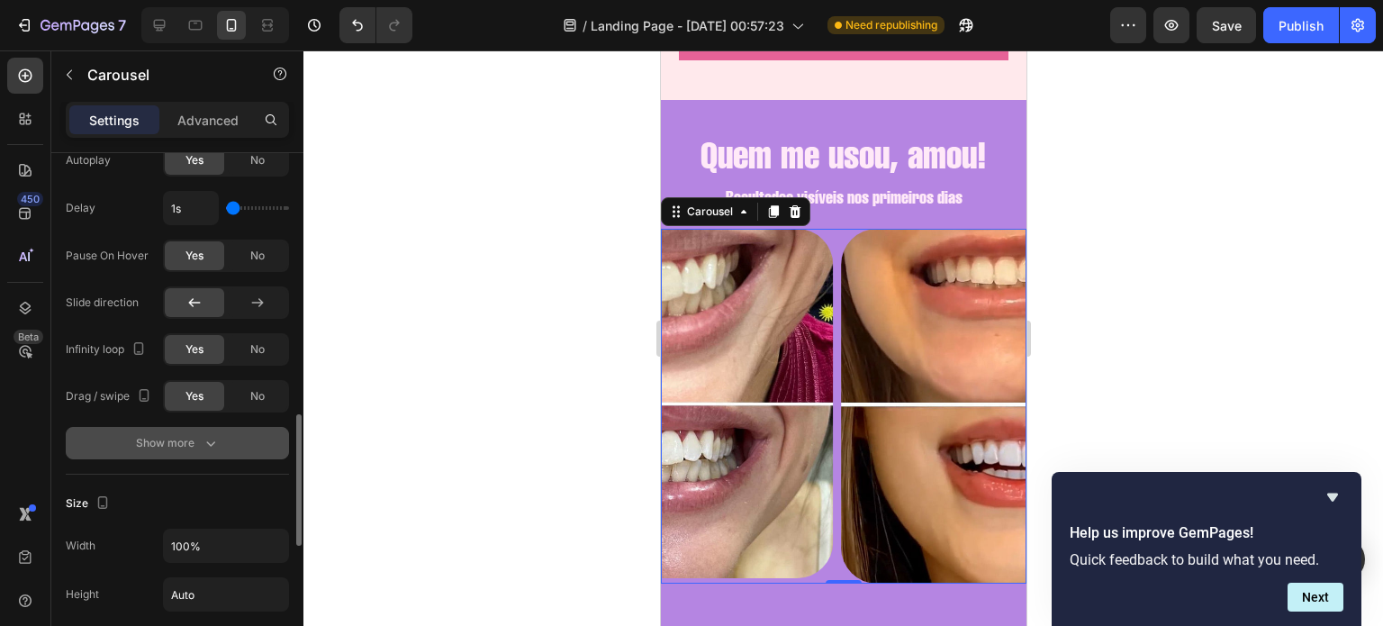
click at [202, 434] on icon "button" at bounding box center [211, 443] width 18 height 18
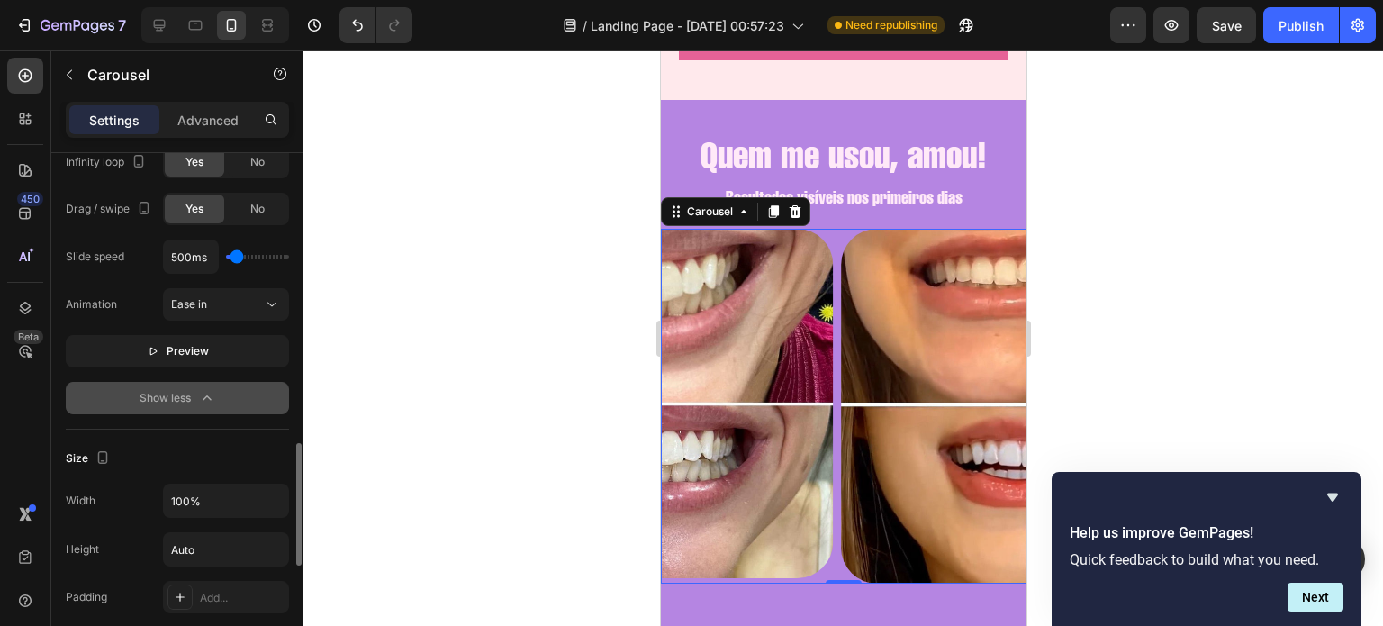
scroll to position [1234, 0]
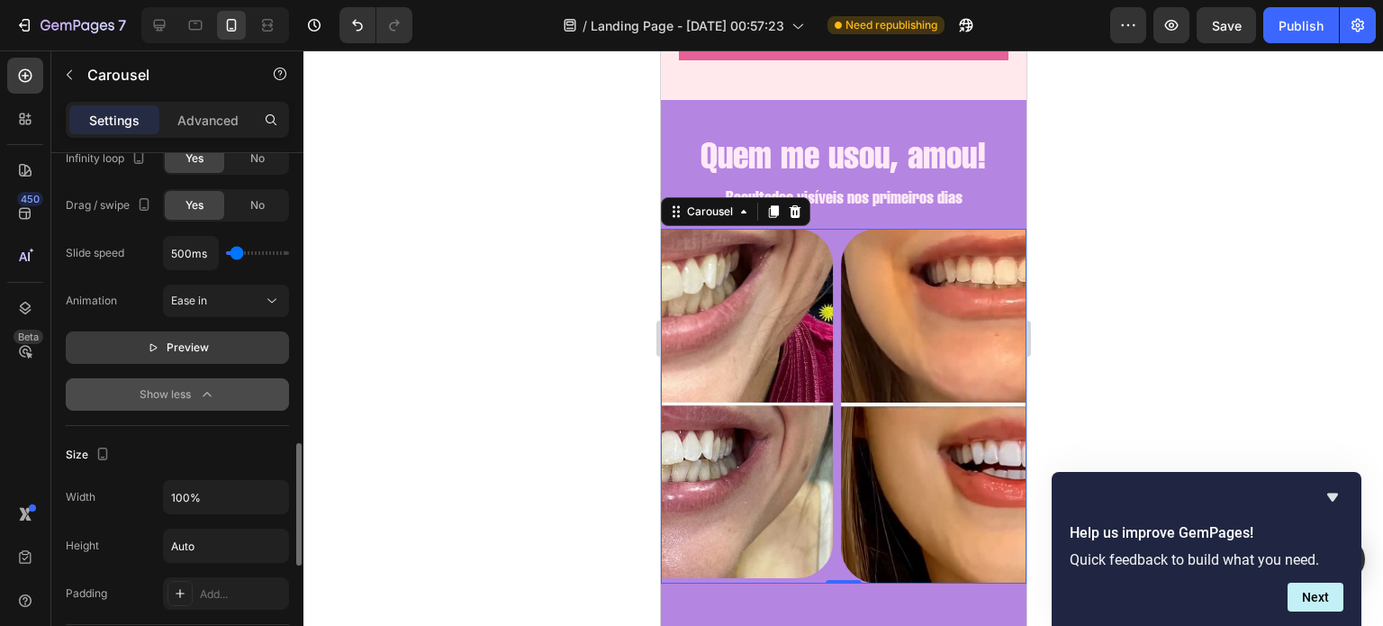
click at [175, 356] on button "Preview" at bounding box center [177, 347] width 223 height 32
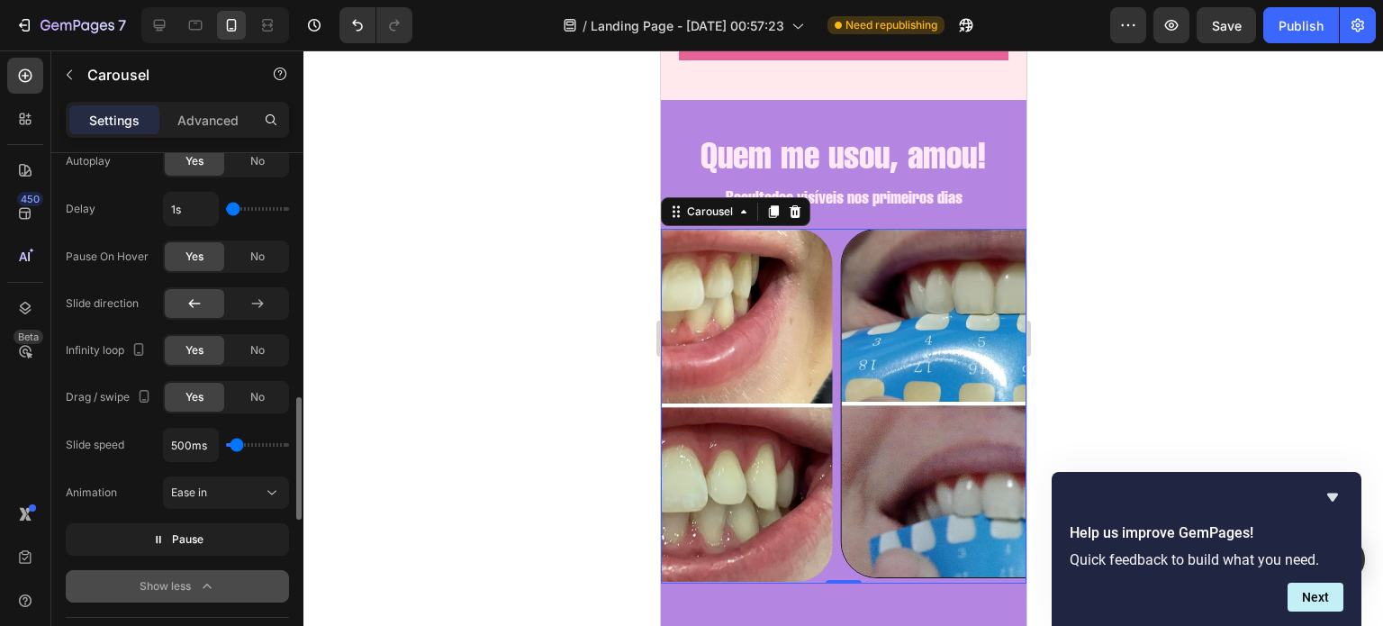
scroll to position [1042, 0]
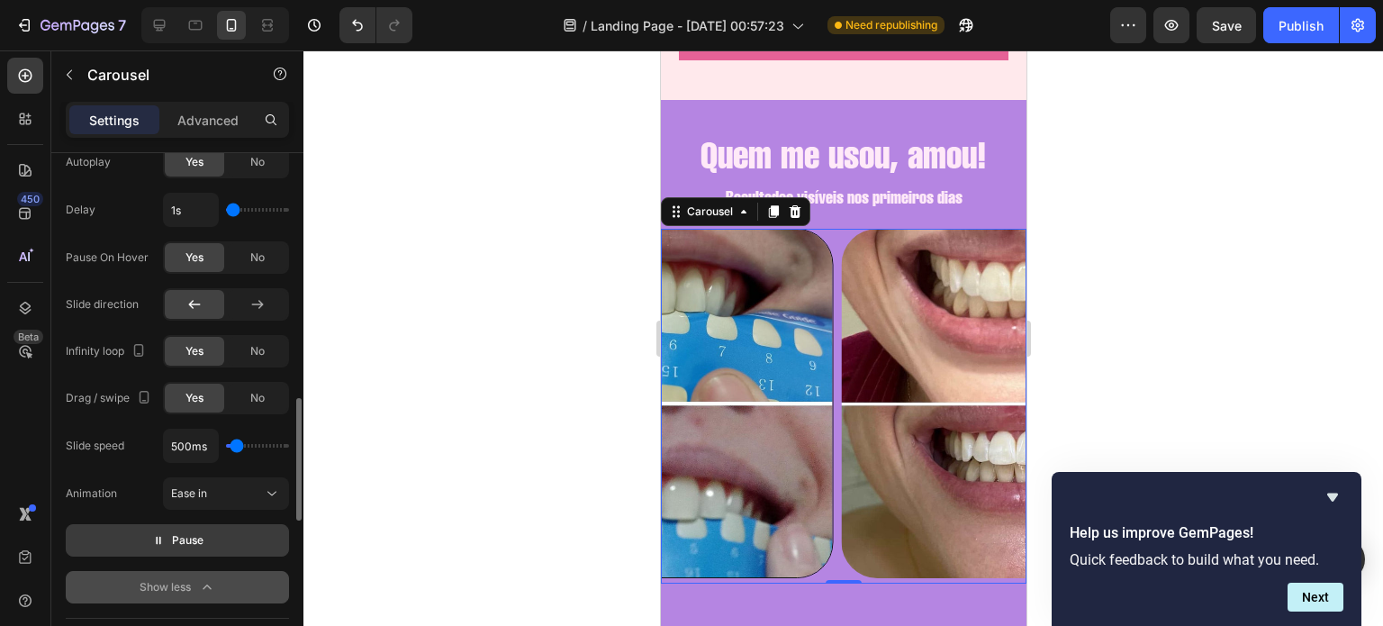
click at [167, 540] on p "Pause" at bounding box center [177, 540] width 51 height 18
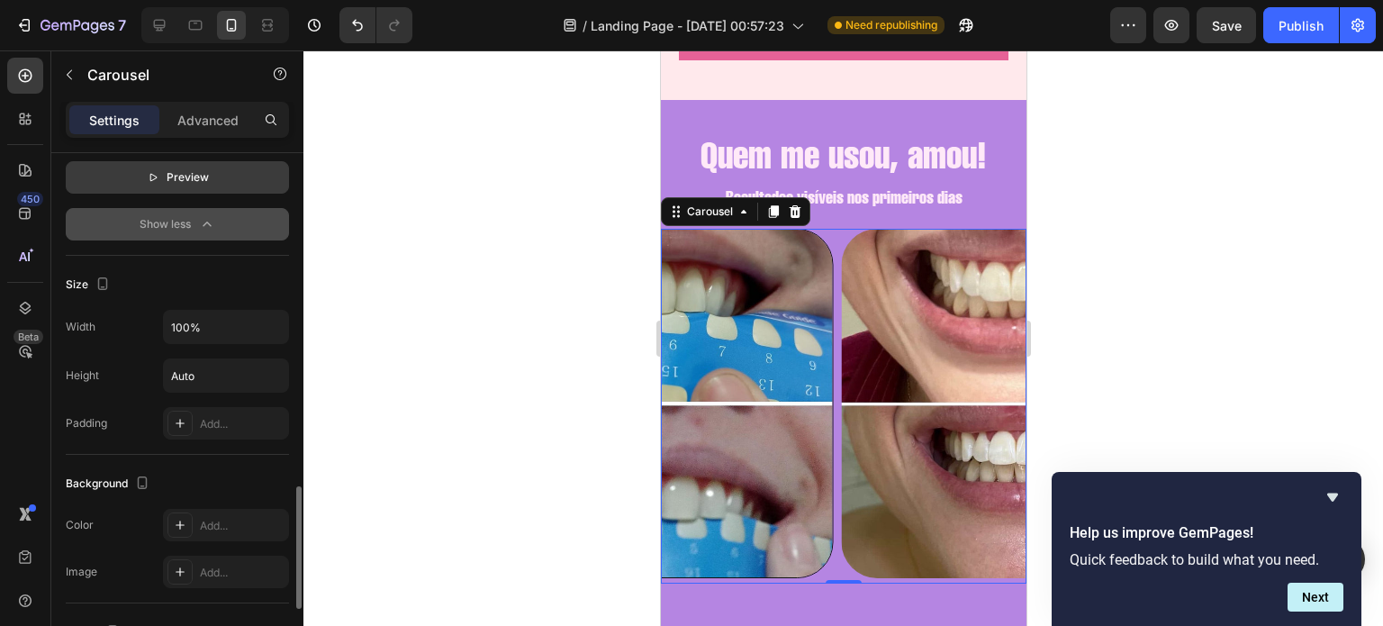
scroll to position [1412, 0]
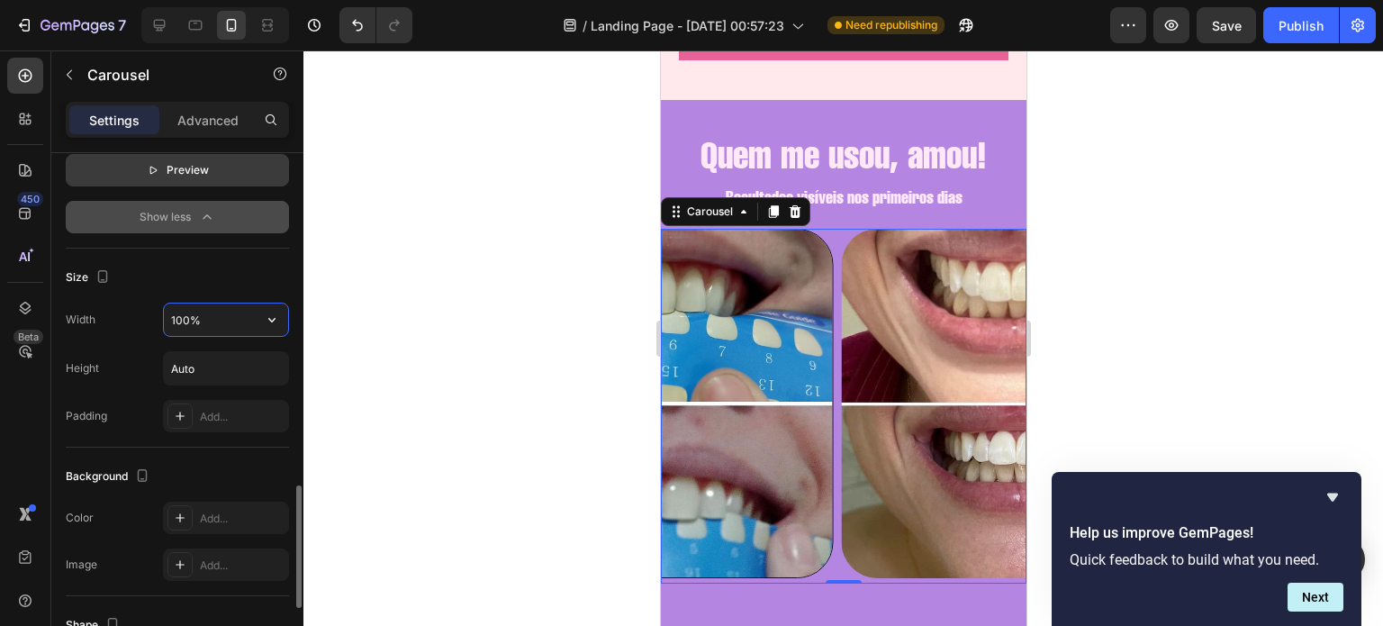
click at [186, 316] on input "100%" at bounding box center [226, 319] width 124 height 32
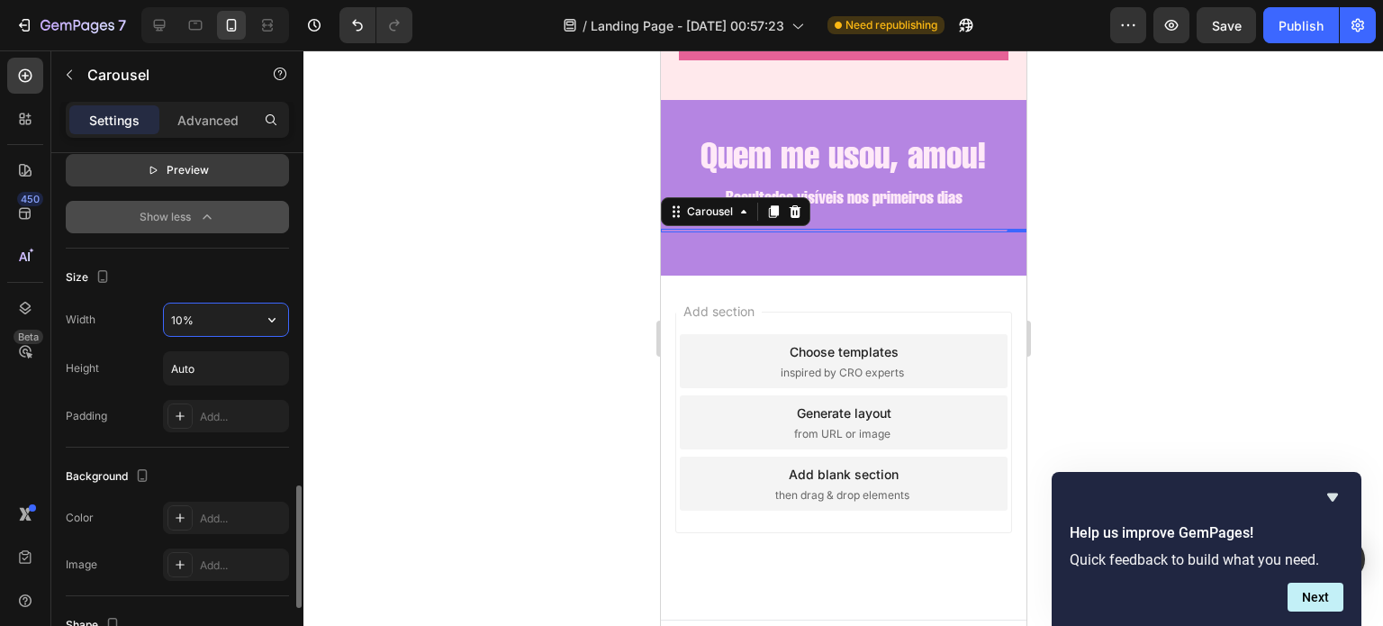
type input "100%"
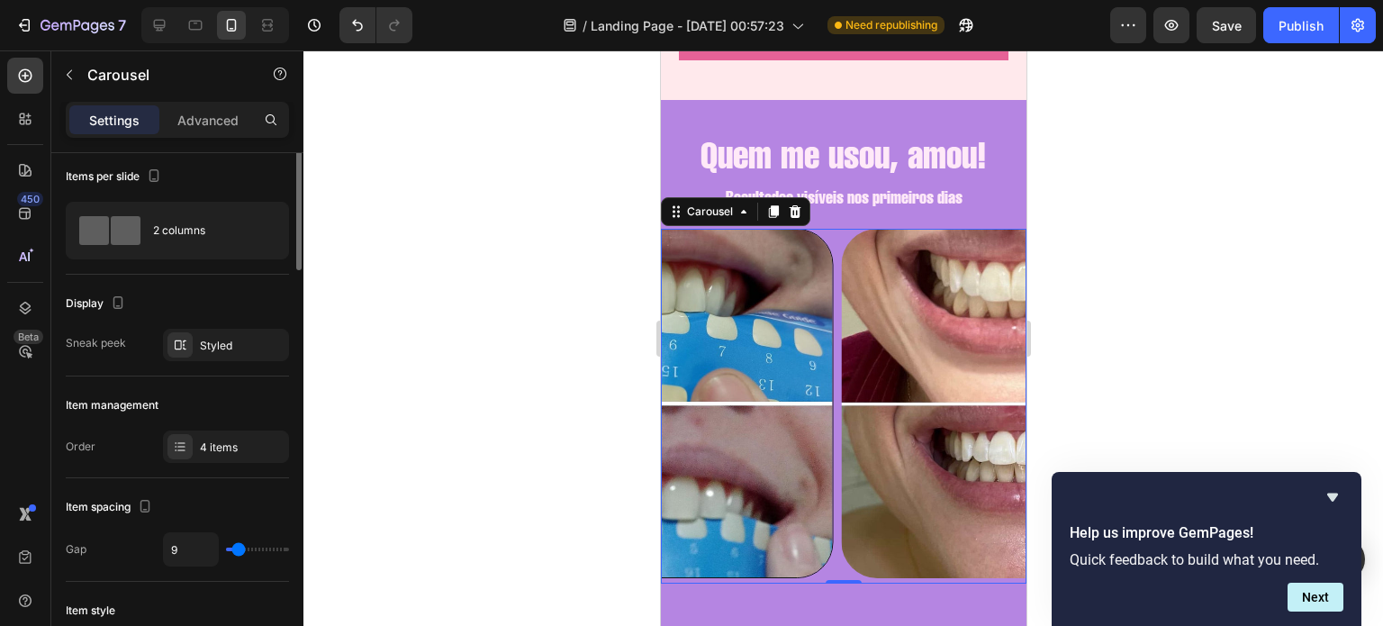
scroll to position [0, 0]
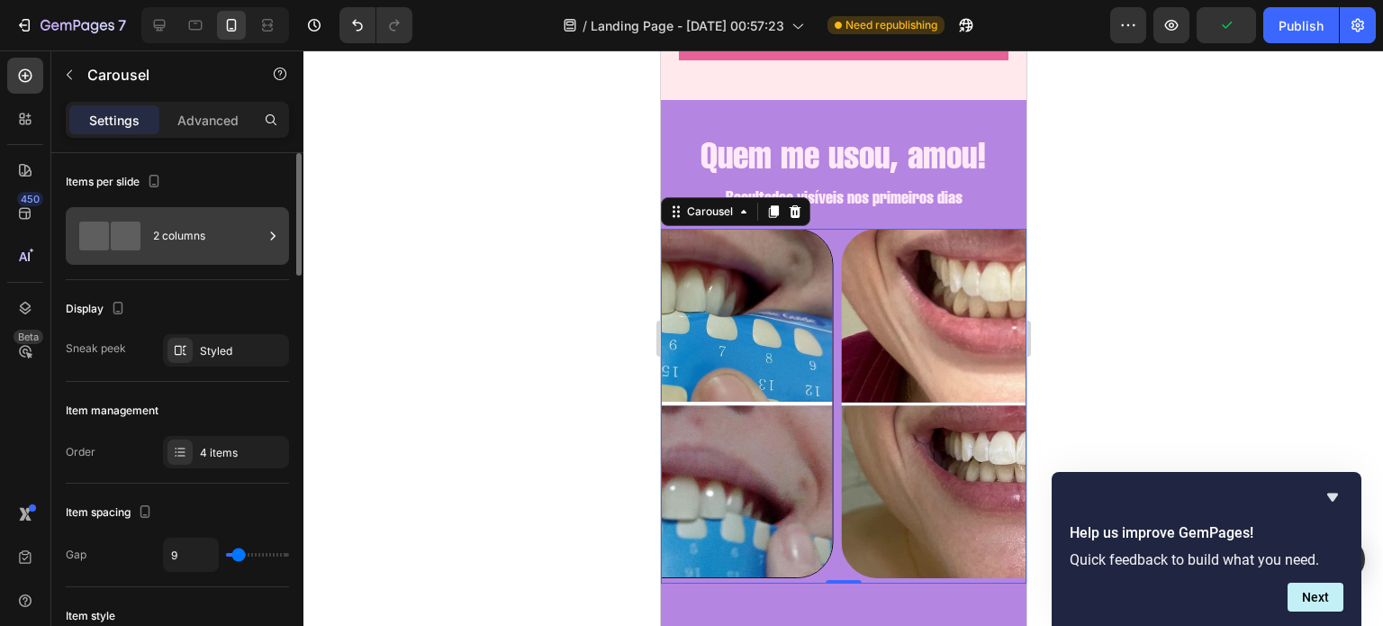
click at [177, 254] on div "2 columns" at bounding box center [208, 235] width 110 height 41
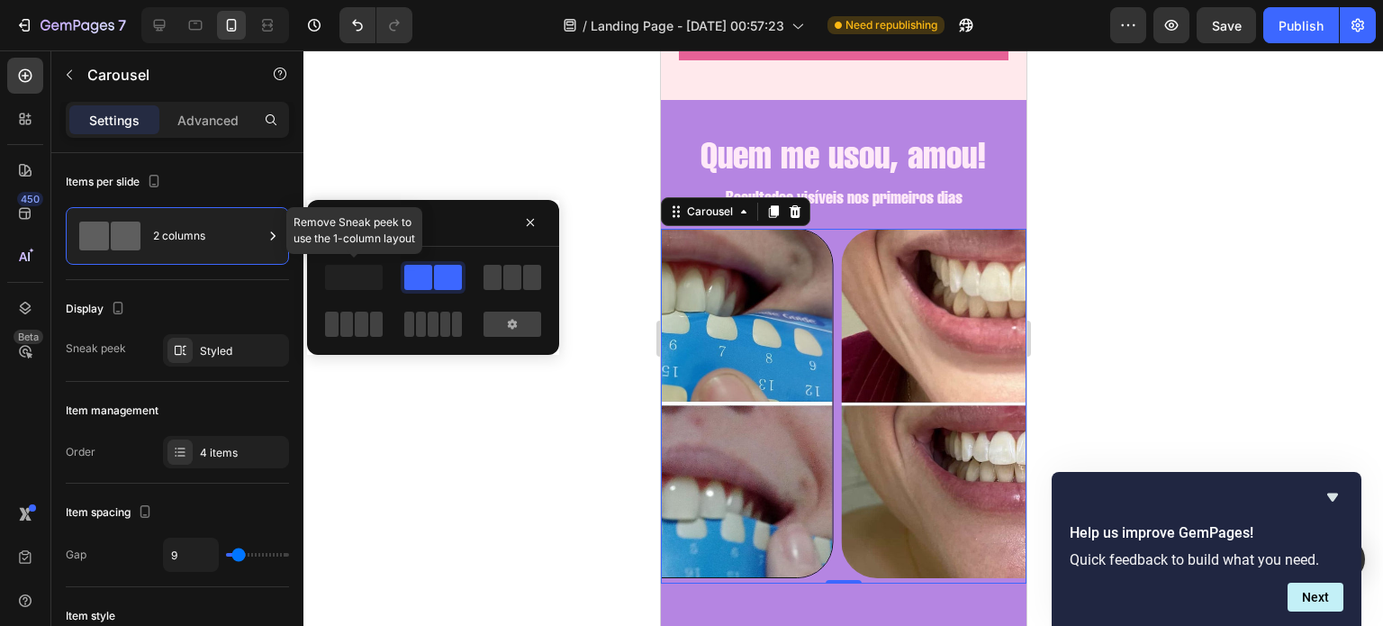
click at [359, 277] on span at bounding box center [354, 277] width 58 height 25
click at [509, 317] on icon at bounding box center [512, 324] width 14 height 14
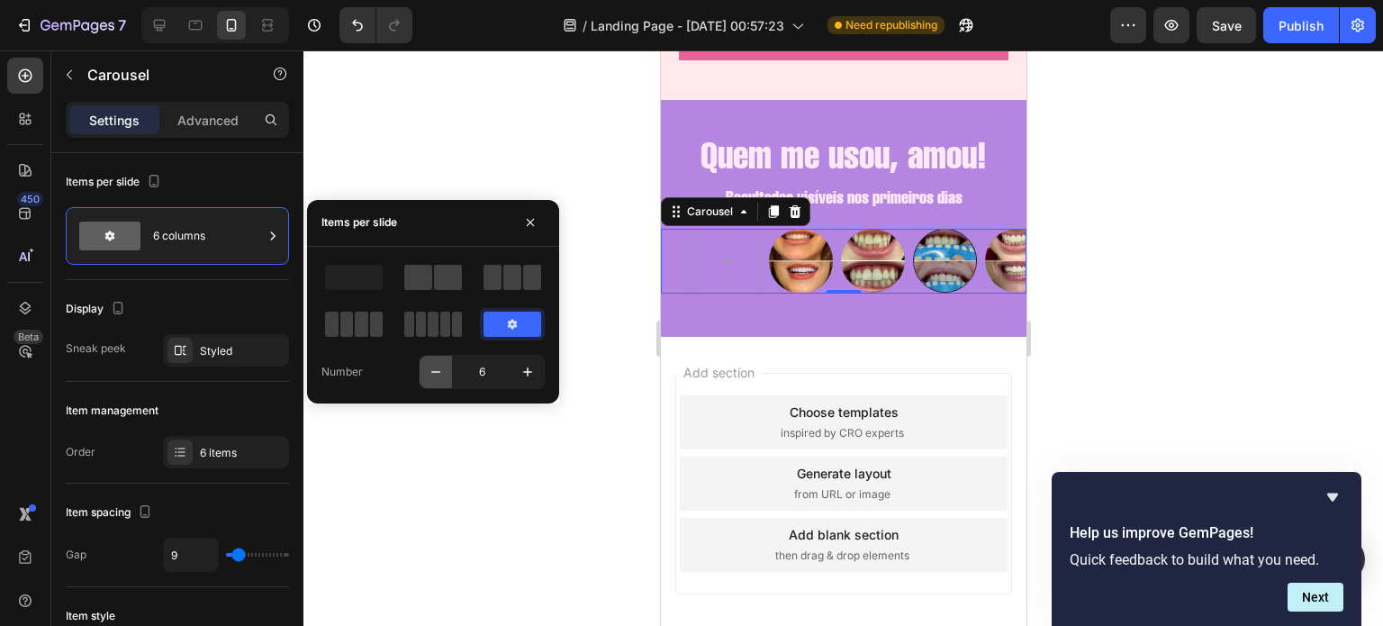
click at [432, 371] on icon "button" at bounding box center [435, 372] width 9 height 2
type input "5"
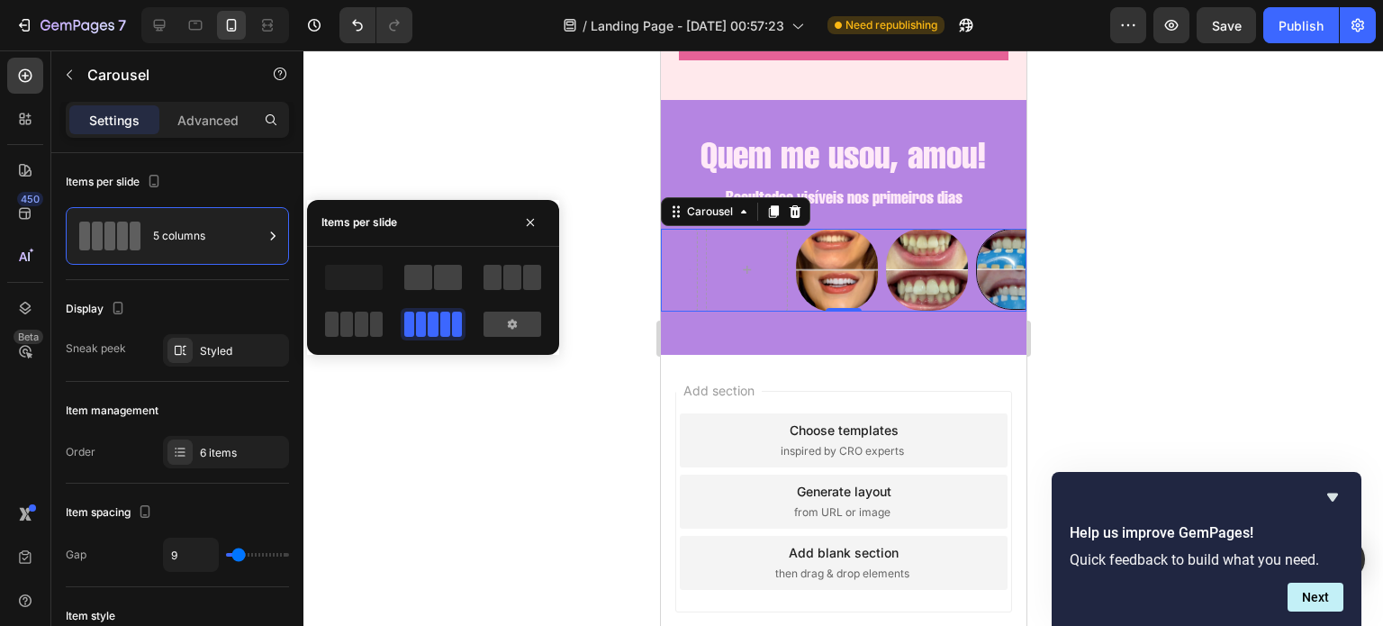
click at [432, 371] on div at bounding box center [842, 337] width 1079 height 575
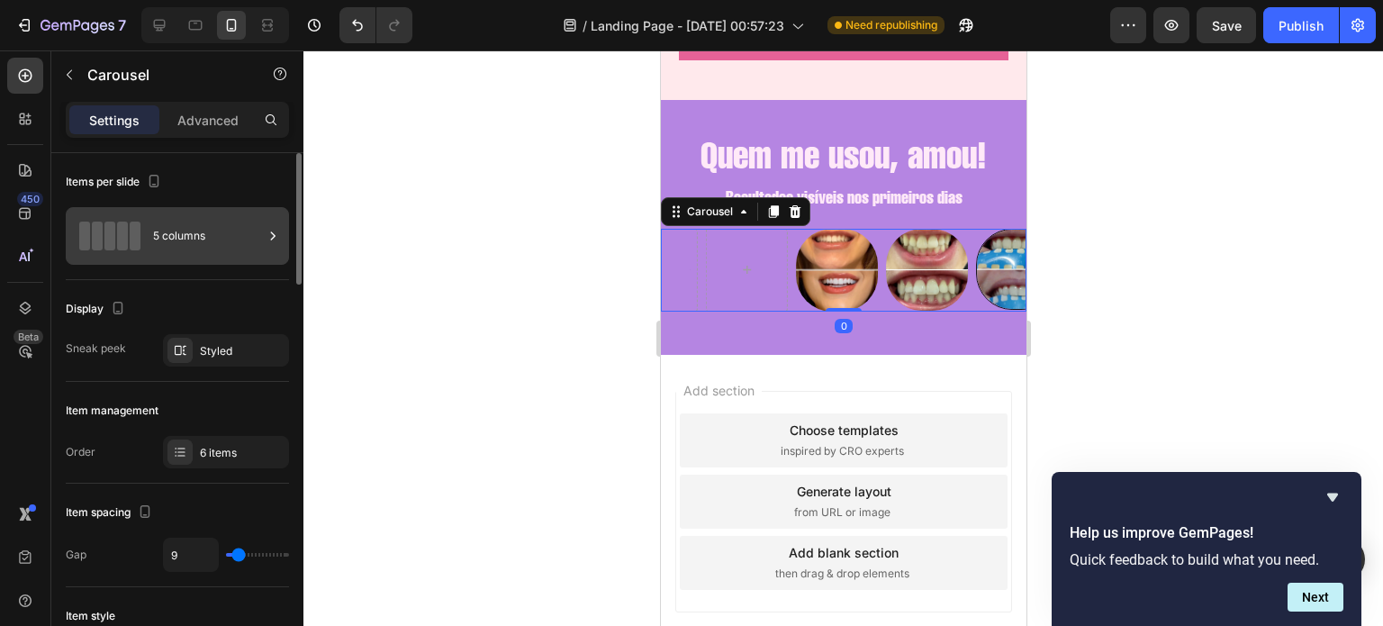
click at [200, 243] on div "5 columns" at bounding box center [208, 235] width 110 height 41
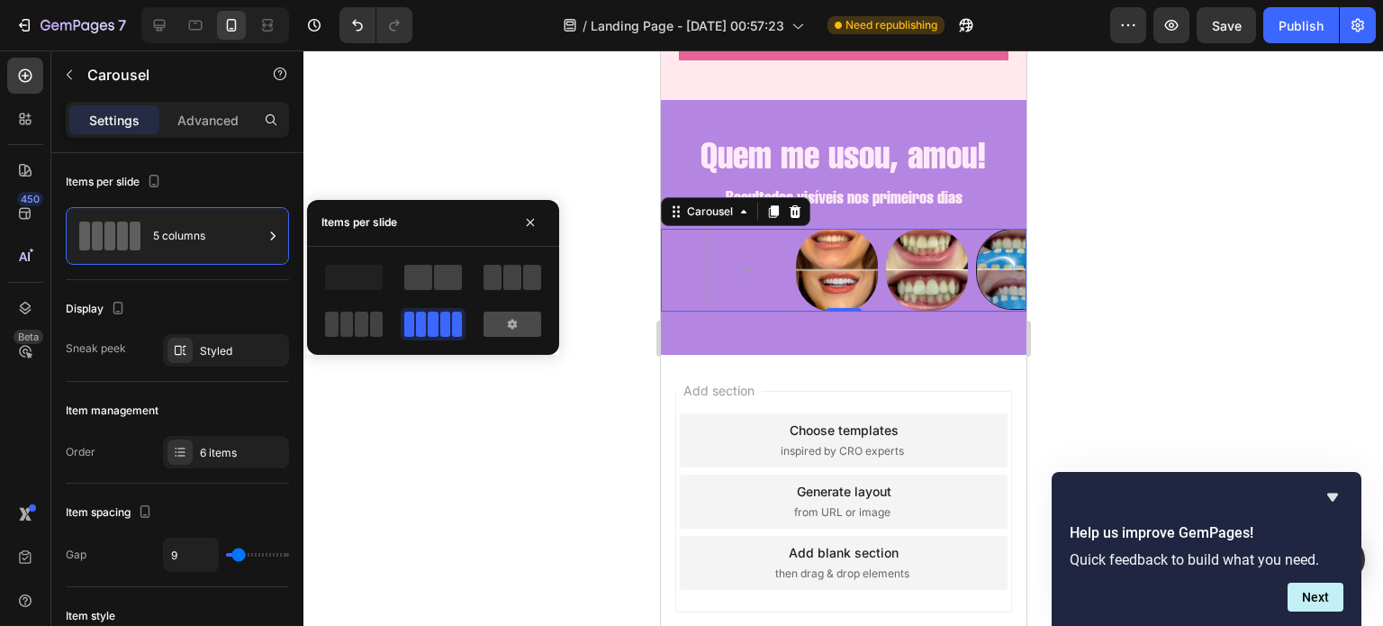
click at [493, 315] on div at bounding box center [512, 324] width 58 height 25
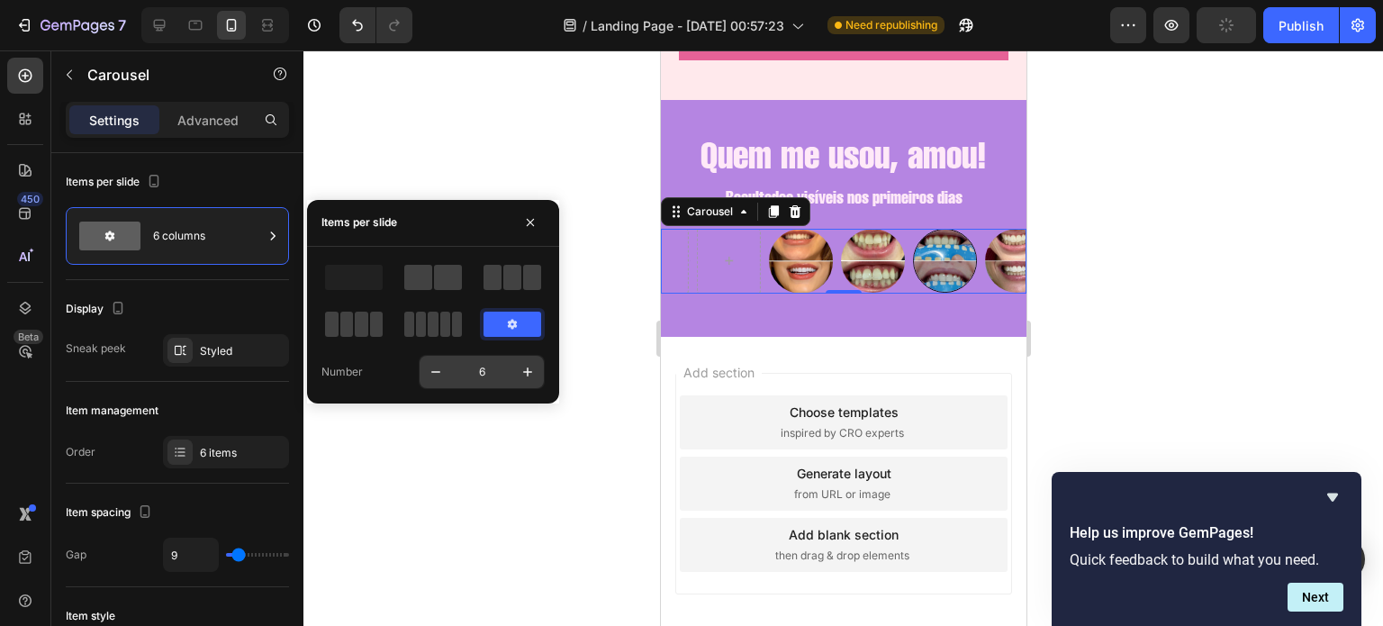
click at [483, 358] on input "6" at bounding box center [481, 372] width 59 height 32
type input "1"
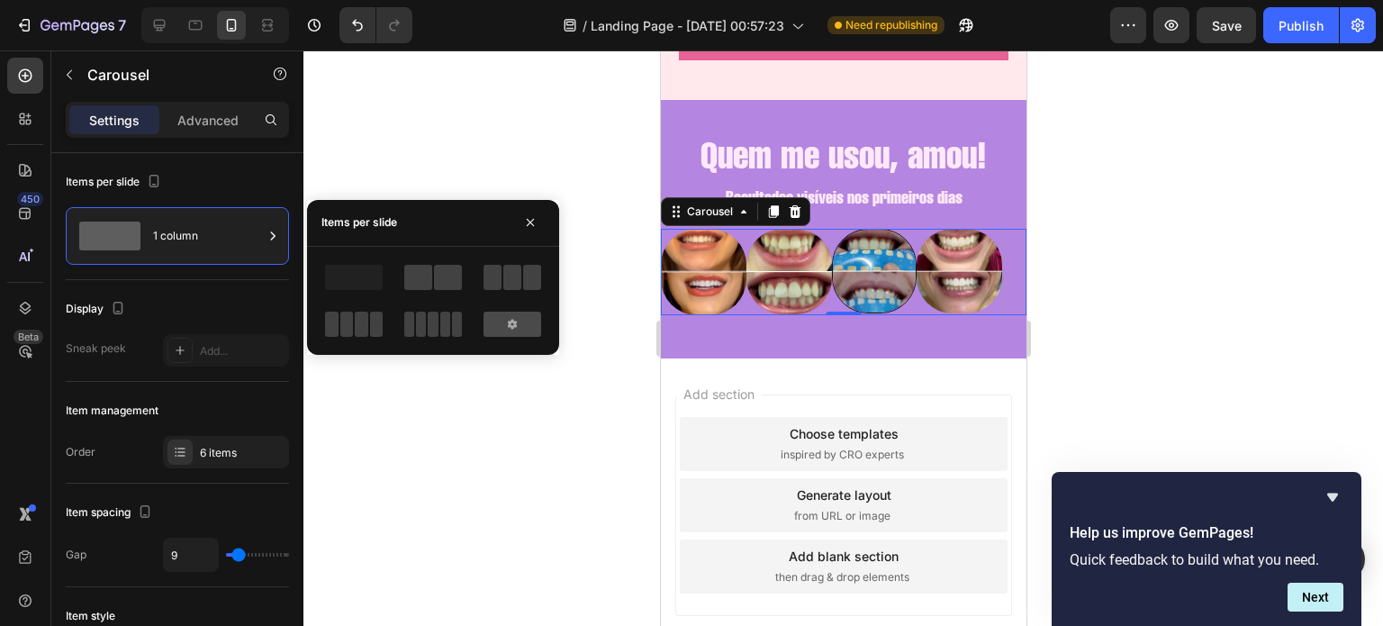
click at [508, 330] on icon at bounding box center [512, 324] width 14 height 14
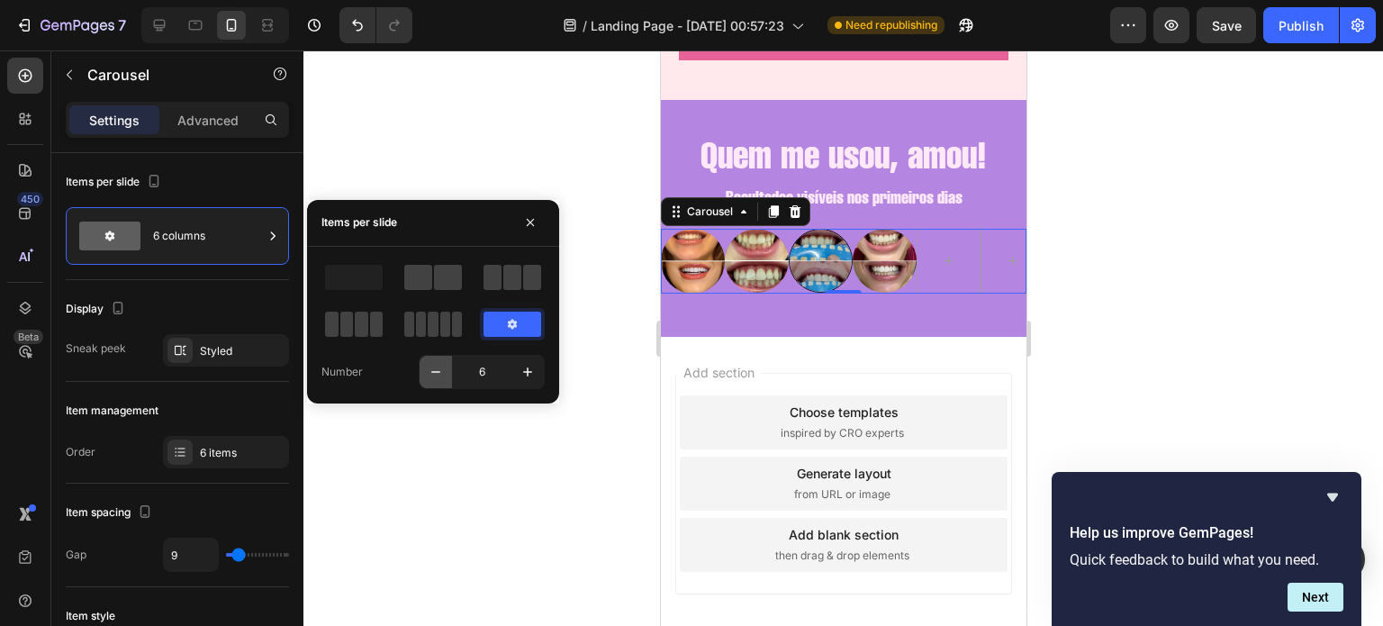
click at [434, 366] on icon "button" at bounding box center [436, 372] width 18 height 18
click at [429, 363] on icon "button" at bounding box center [436, 372] width 18 height 18
type input "3"
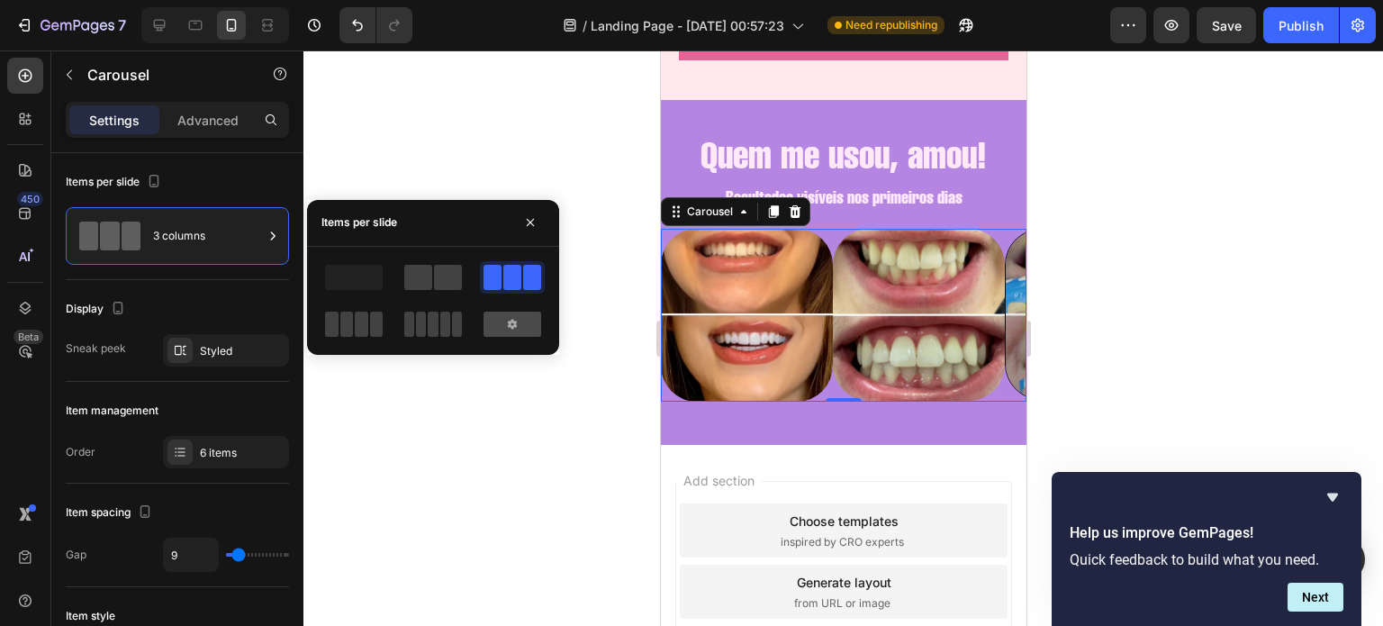
click at [505, 318] on icon at bounding box center [512, 324] width 14 height 14
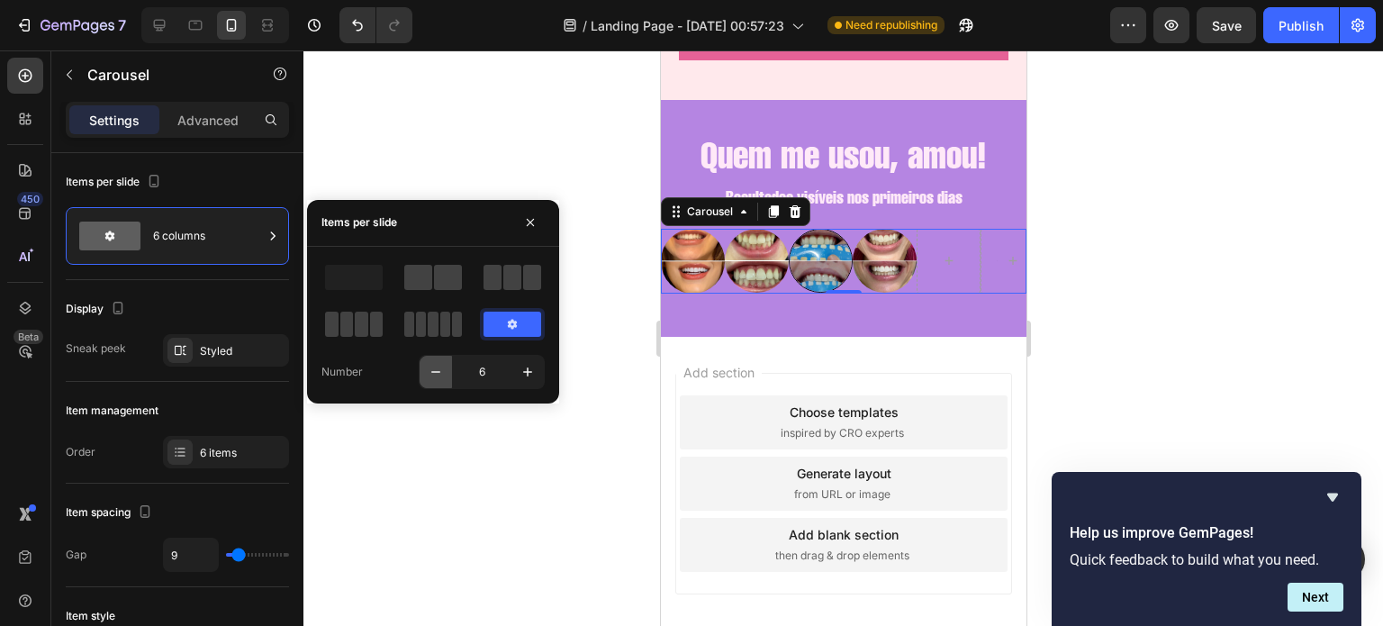
click at [438, 363] on icon "button" at bounding box center [436, 372] width 18 height 18
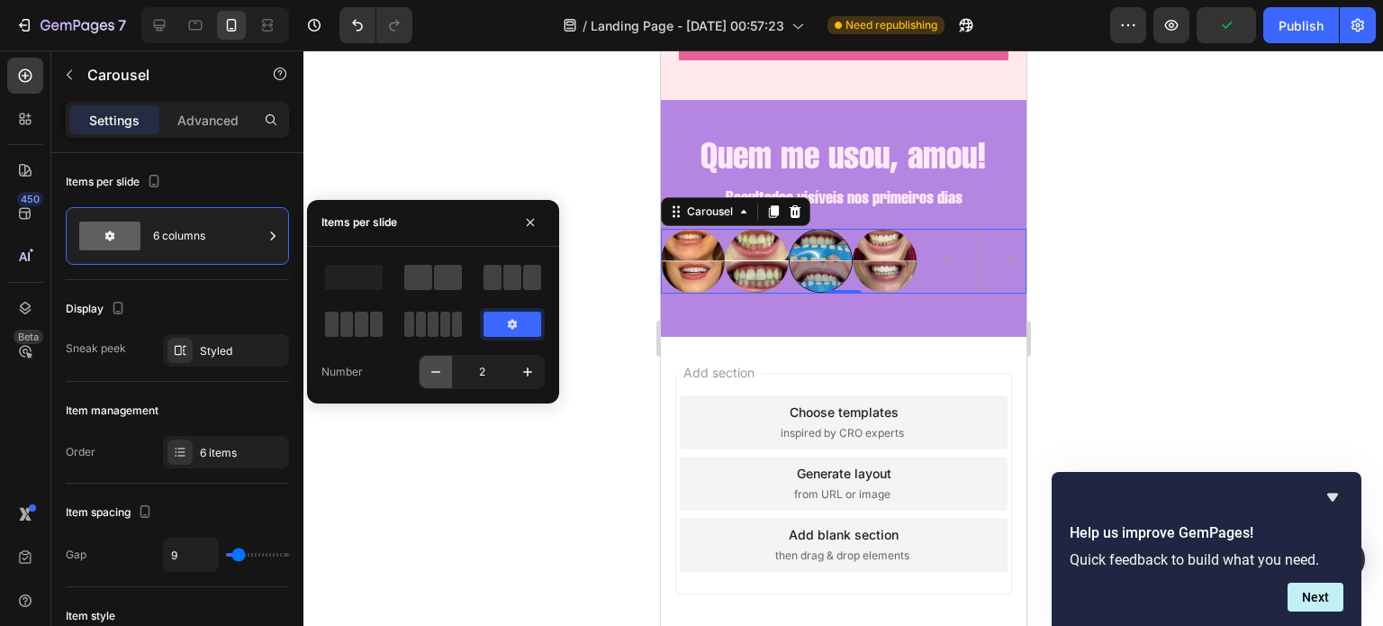
type input "1"
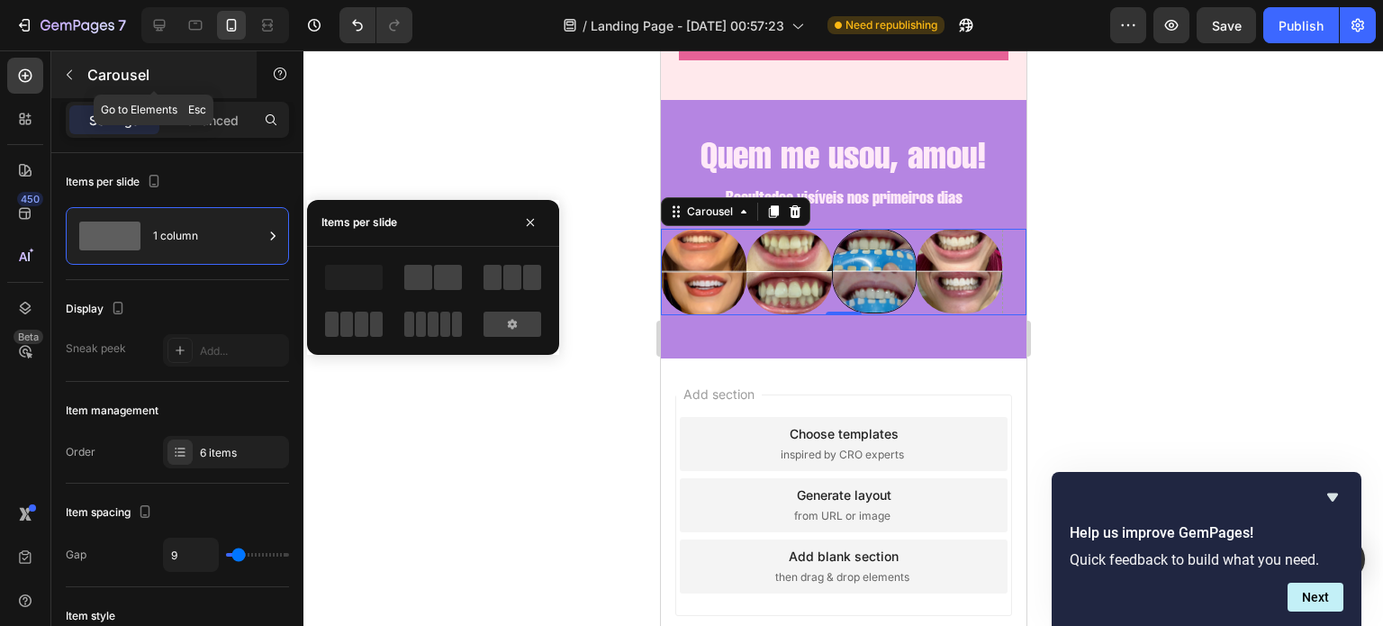
click at [91, 75] on p "Carousel" at bounding box center [163, 75] width 153 height 22
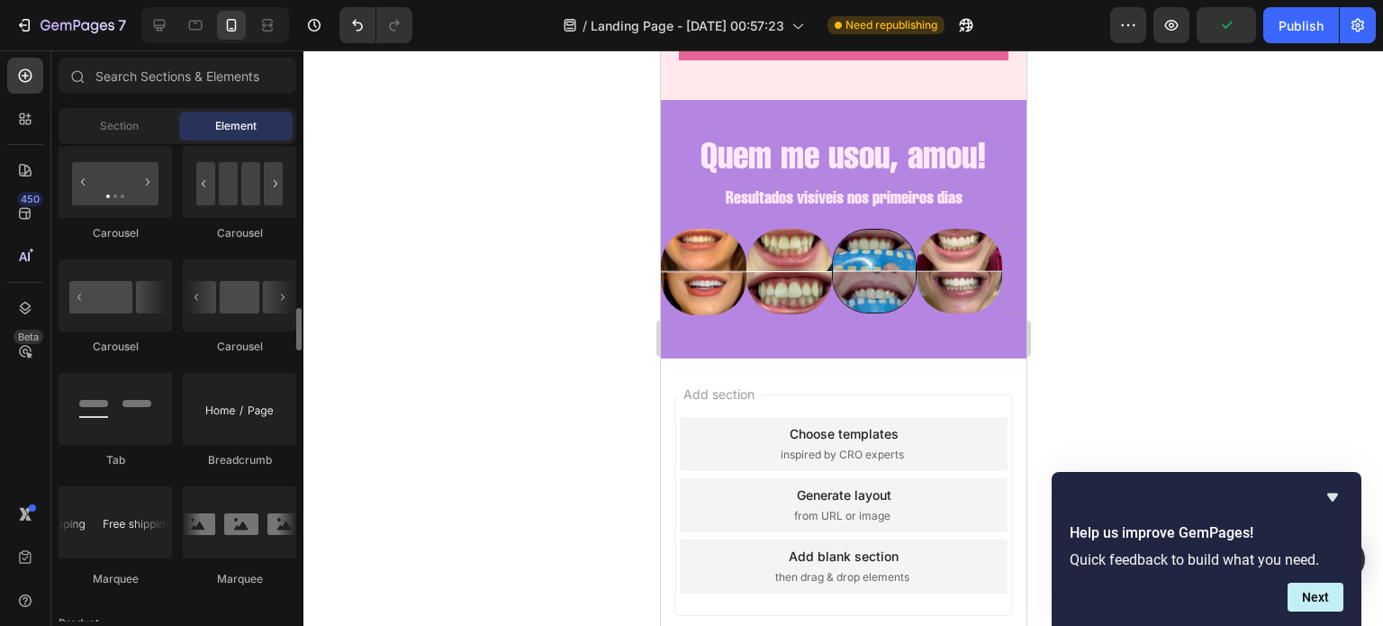
scroll to position [1838, 0]
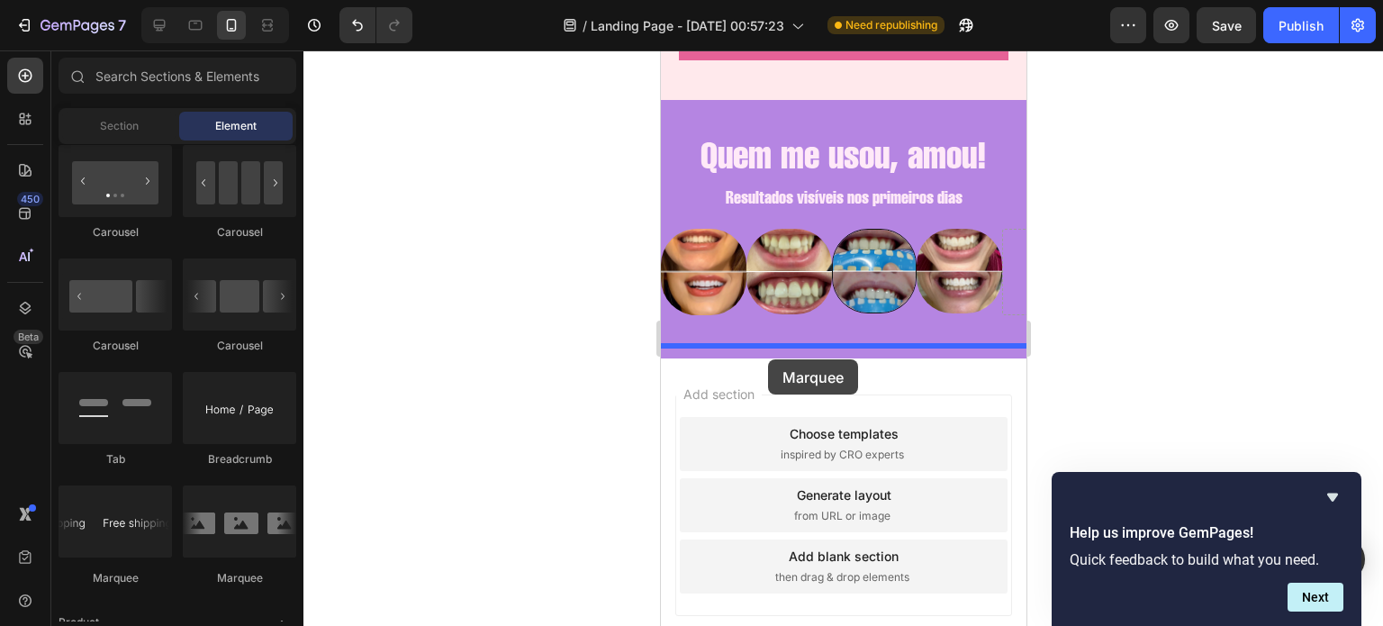
drag, startPoint x: 902, startPoint y: 597, endPoint x: 767, endPoint y: 358, distance: 274.2
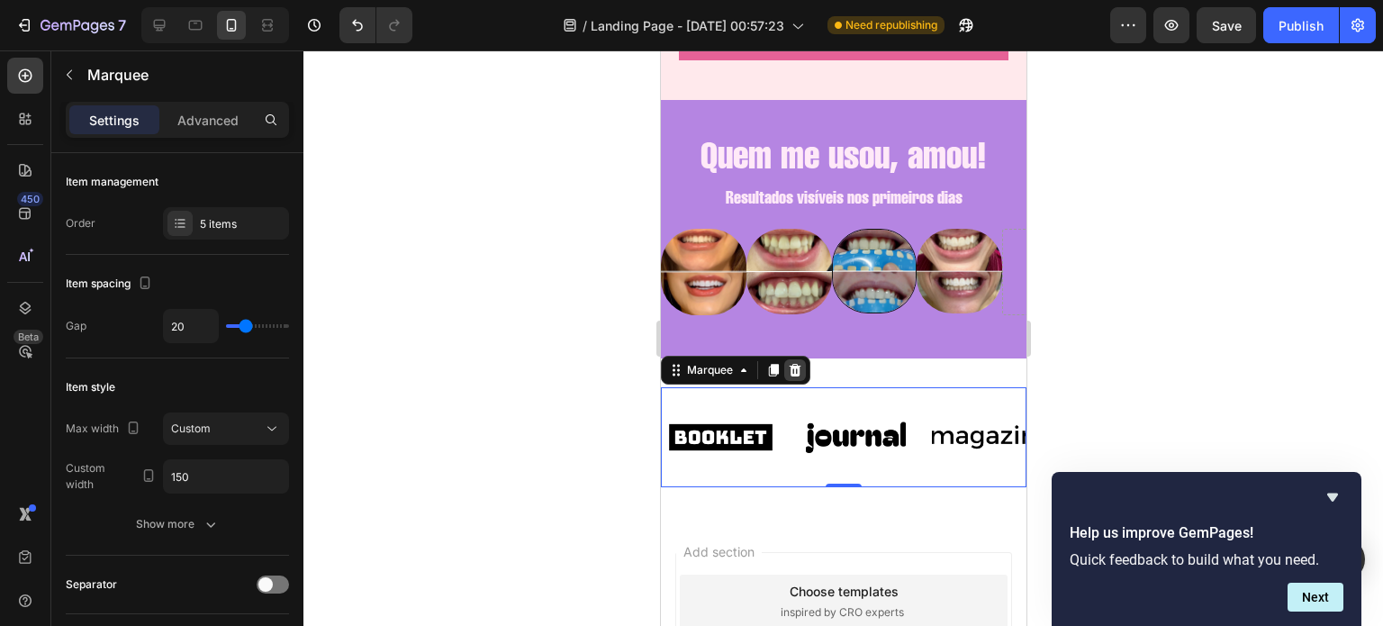
click at [790, 359] on div at bounding box center [794, 370] width 22 height 22
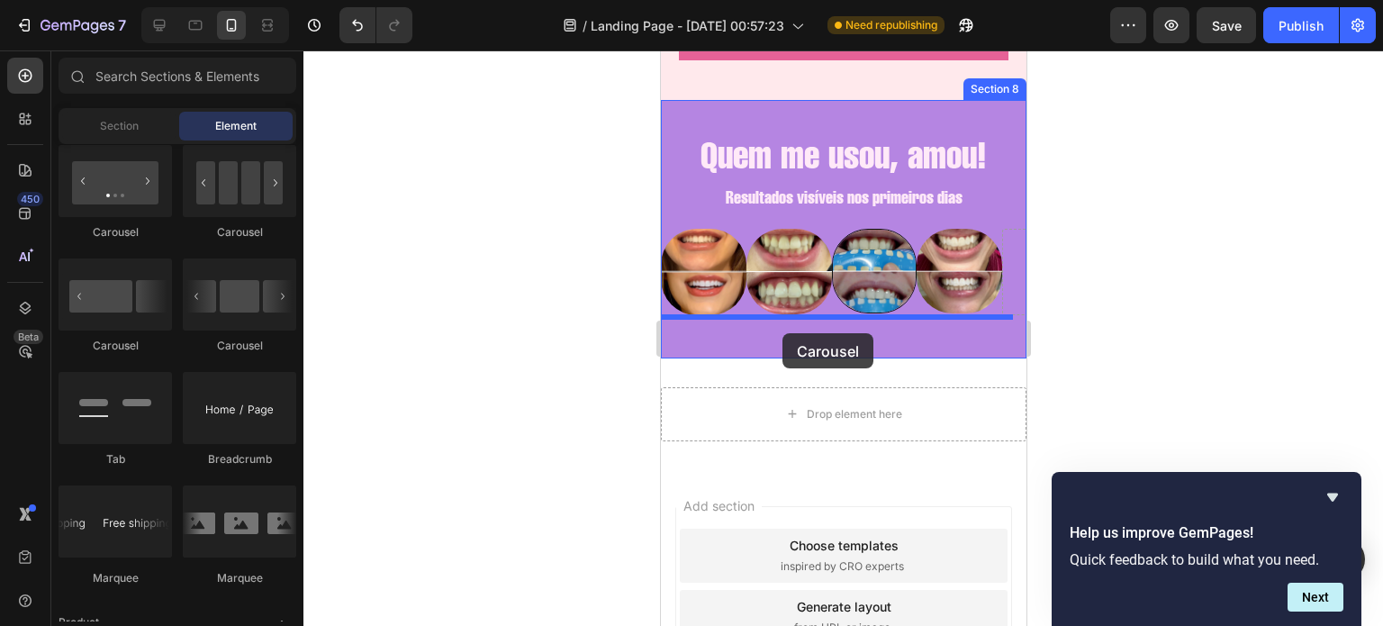
drag, startPoint x: 794, startPoint y: 362, endPoint x: 781, endPoint y: 331, distance: 33.1
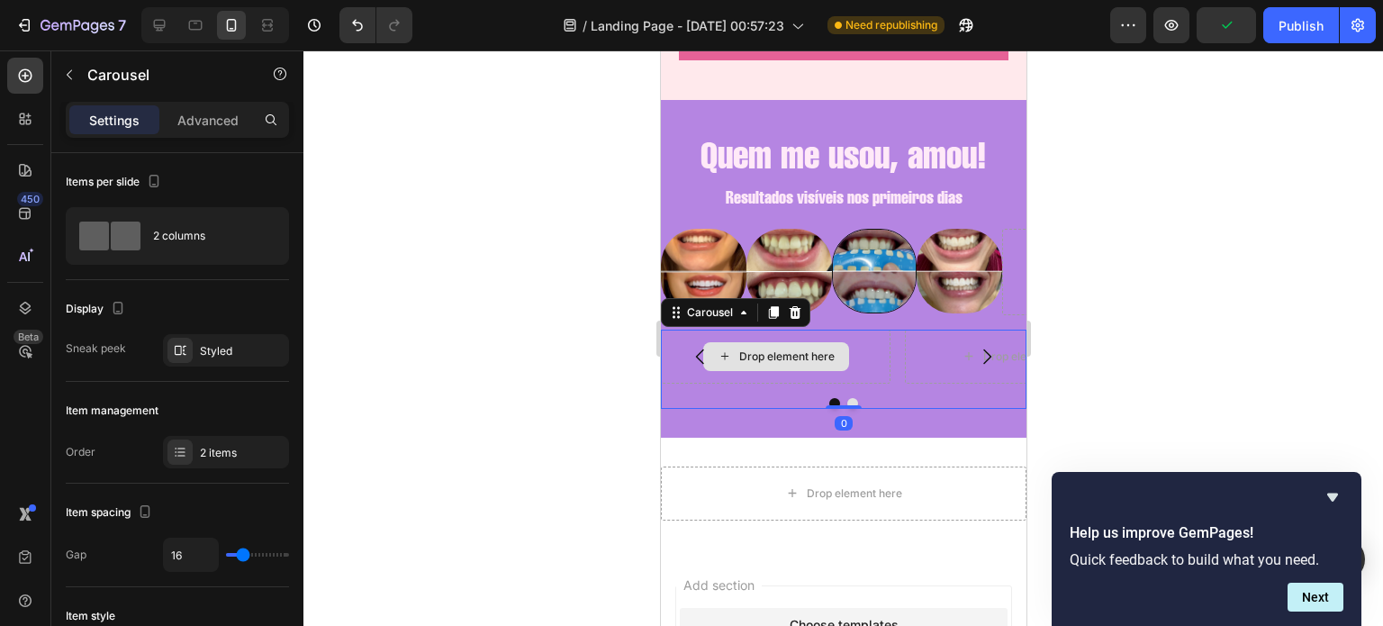
click at [764, 349] on div "Drop element here" at bounding box center [785, 356] width 95 height 14
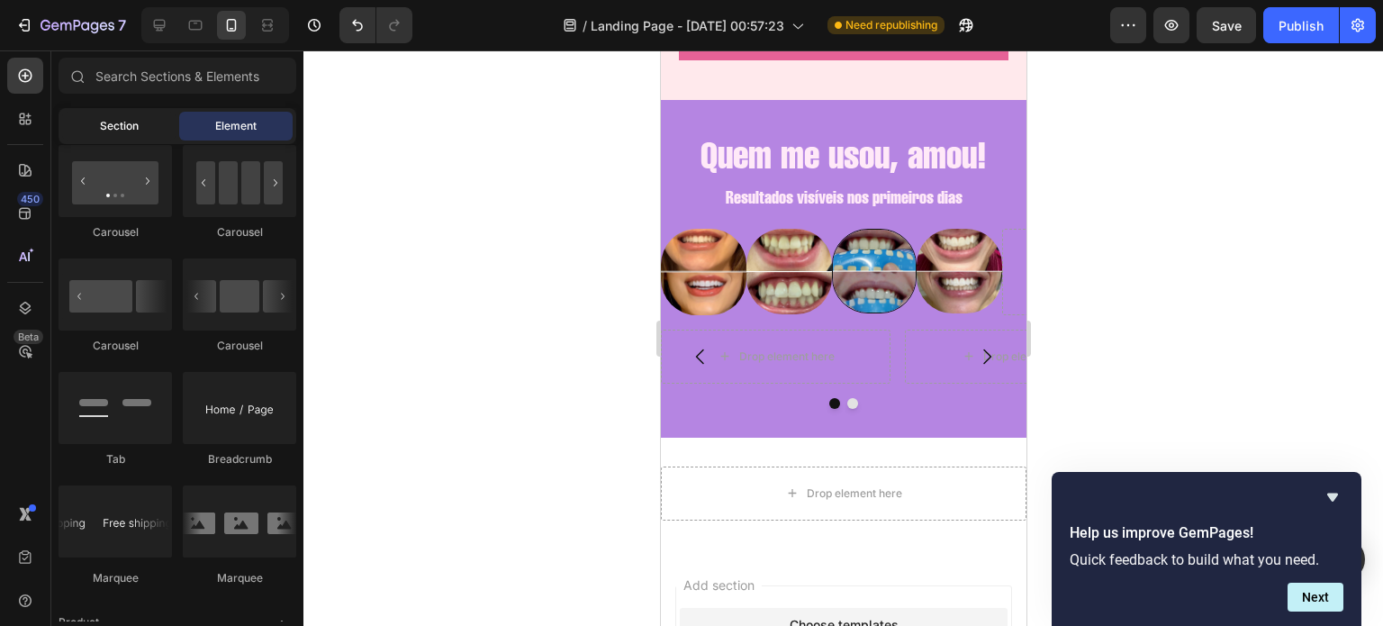
click at [123, 124] on span "Section" at bounding box center [119, 126] width 39 height 16
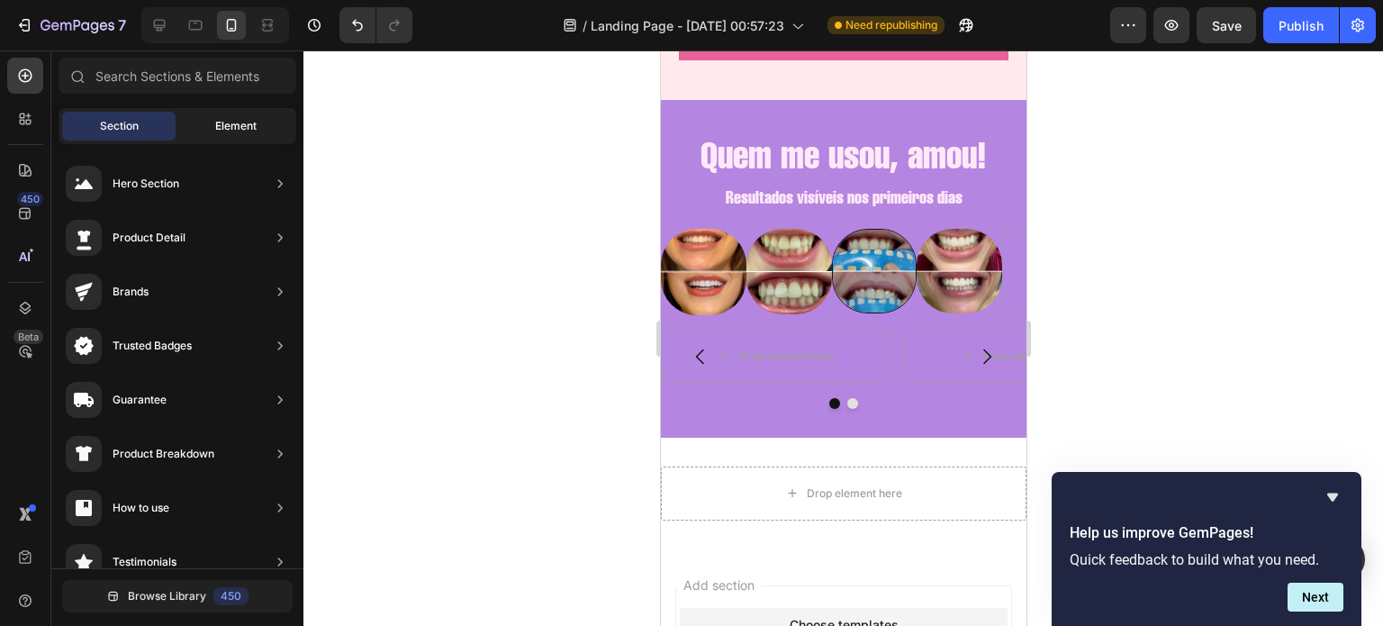
click at [196, 122] on div "Element" at bounding box center [235, 126] width 113 height 29
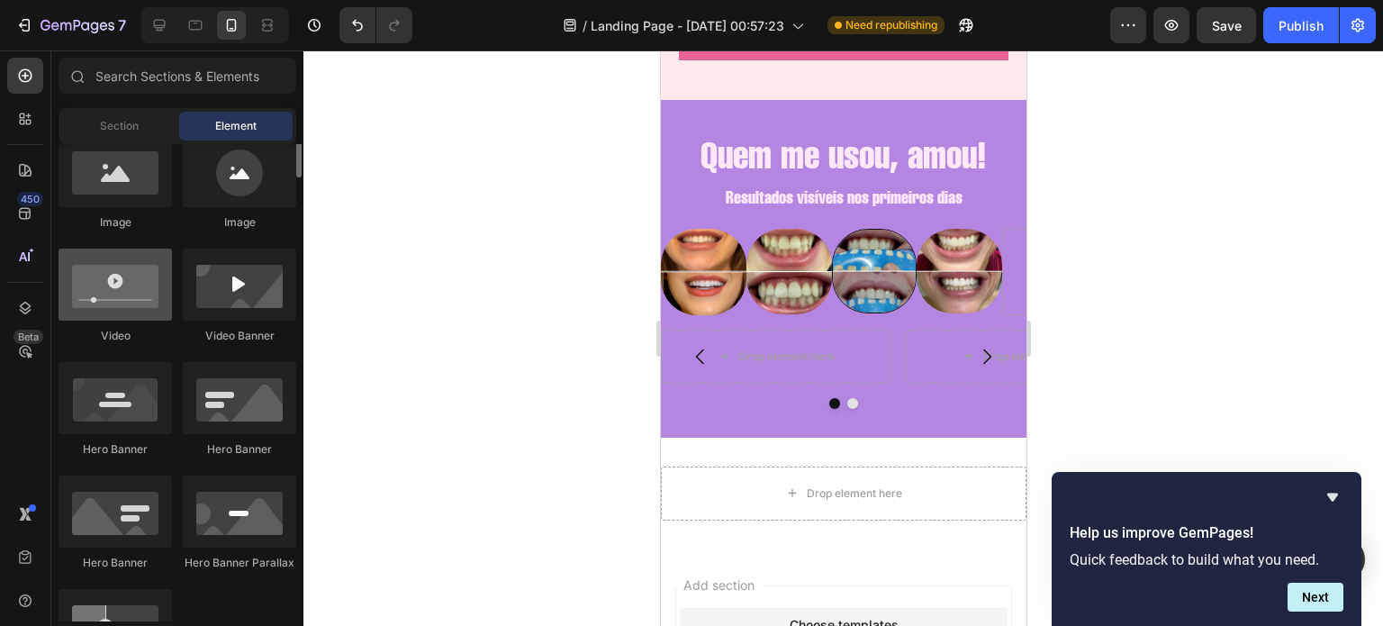
scroll to position [504, 0]
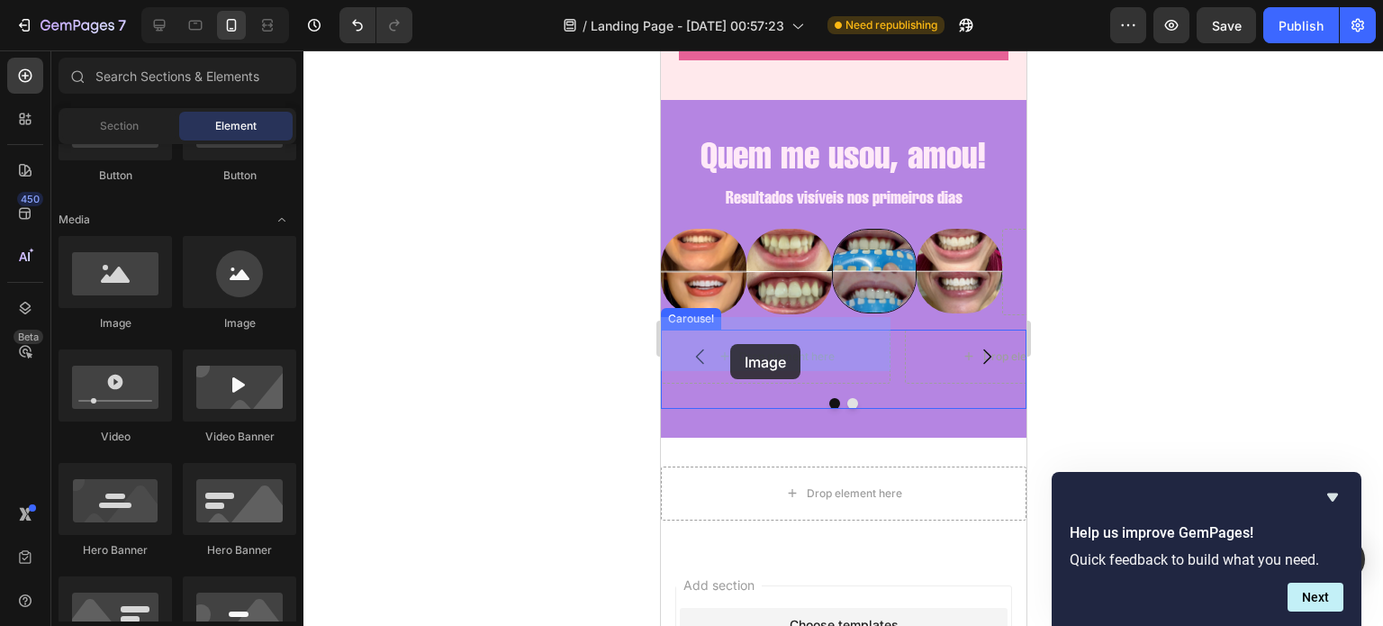
drag, startPoint x: 766, startPoint y: 330, endPoint x: 729, endPoint y: 344, distance: 39.6
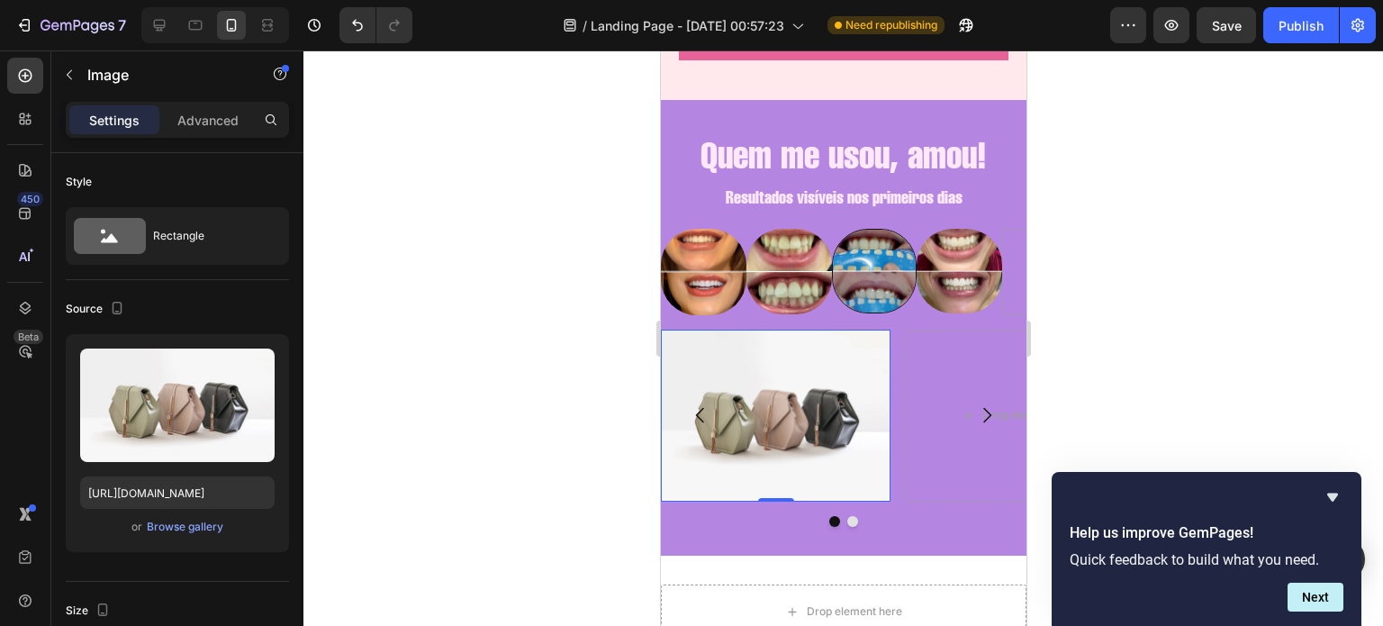
click at [734, 406] on img at bounding box center [775, 416] width 230 height 173
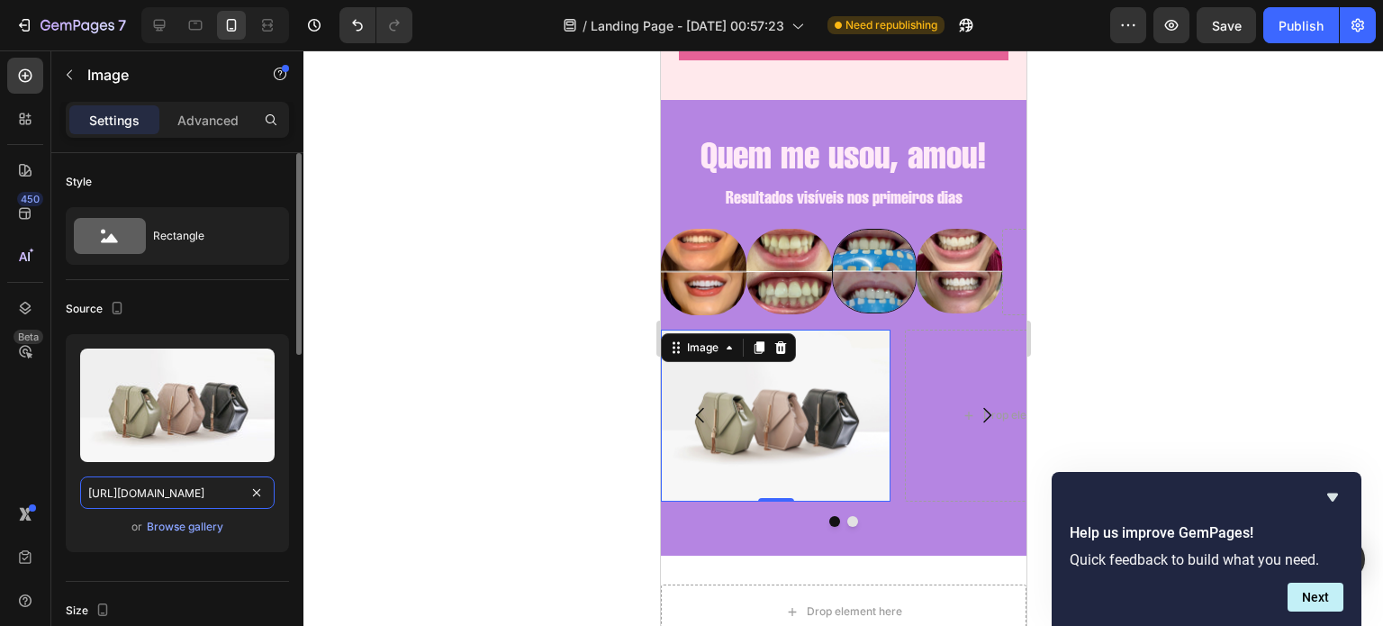
click at [192, 476] on input "[URL][DOMAIN_NAME]" at bounding box center [177, 492] width 194 height 32
paste input "0721/3921/1025/files/IMG-20250826-WA0031_2a3c63ee-a769-4e1f-943c-bb5f936a38dd.j…"
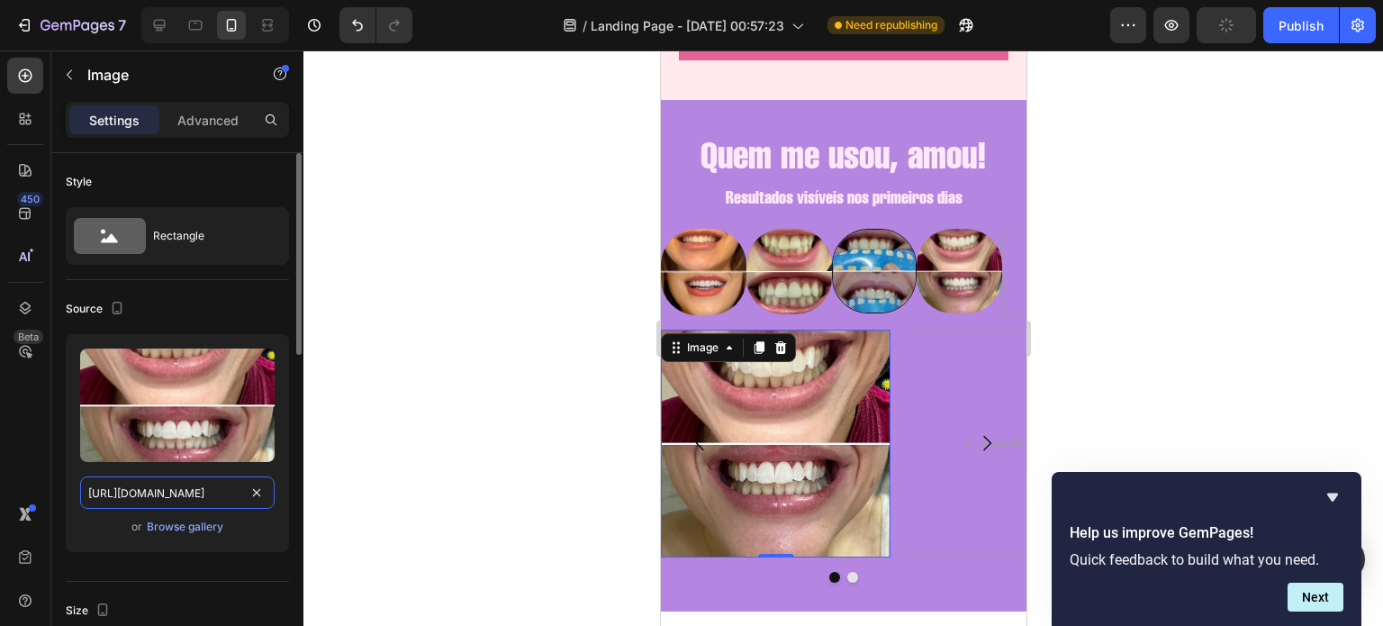
type input "https://cdn.shopify.com/s/files/1/0721/3921/1025/files/IMG-20250826-WA0031_2a3c…"
click at [241, 303] on div "Source" at bounding box center [177, 308] width 223 height 29
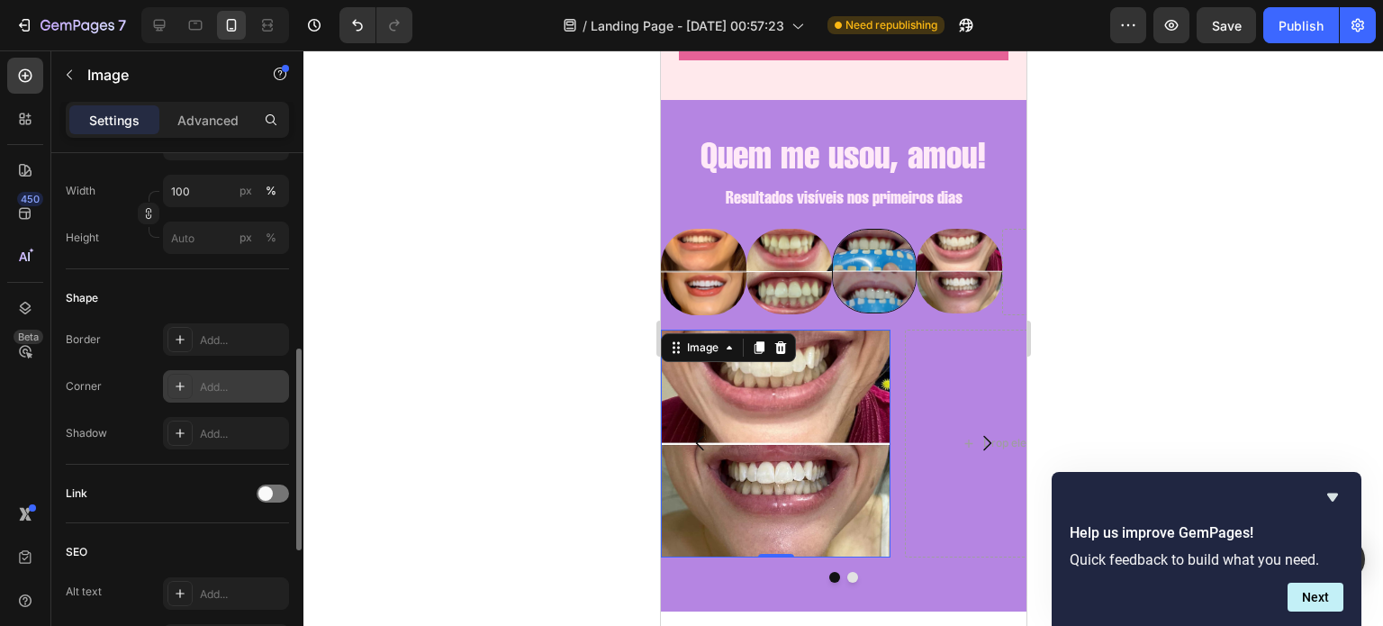
scroll to position [508, 0]
click at [216, 391] on div "Add..." at bounding box center [242, 387] width 85 height 16
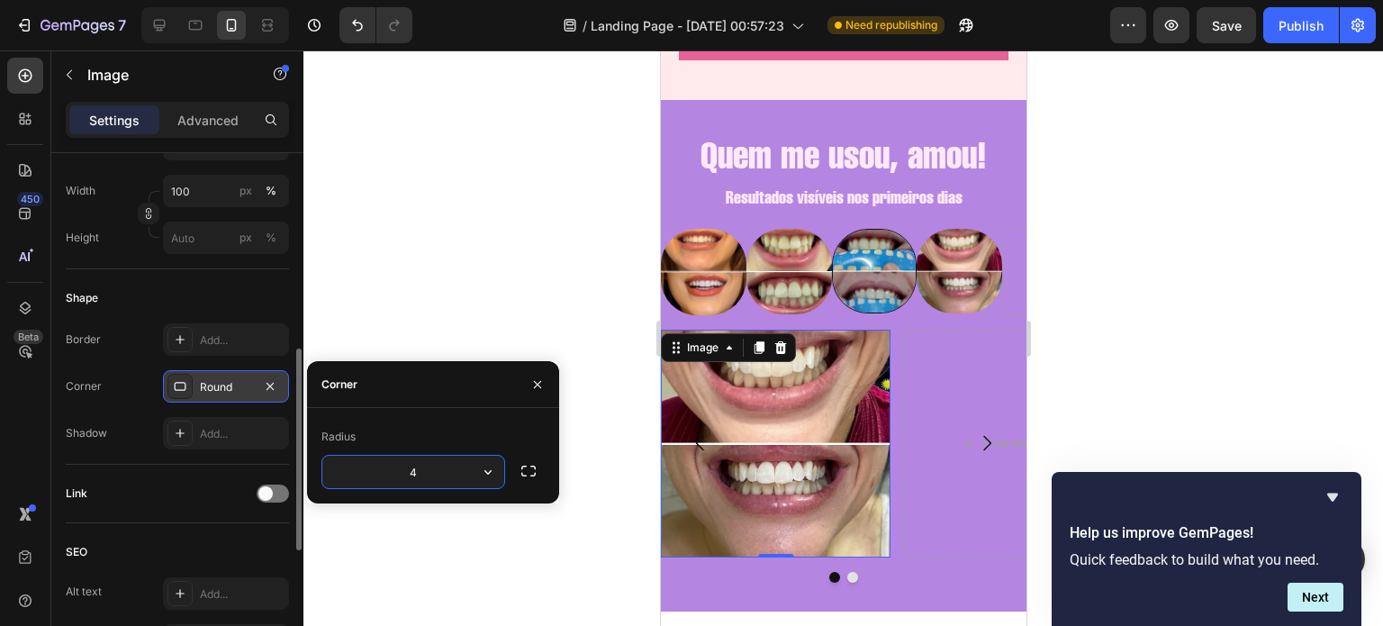
type input "40"
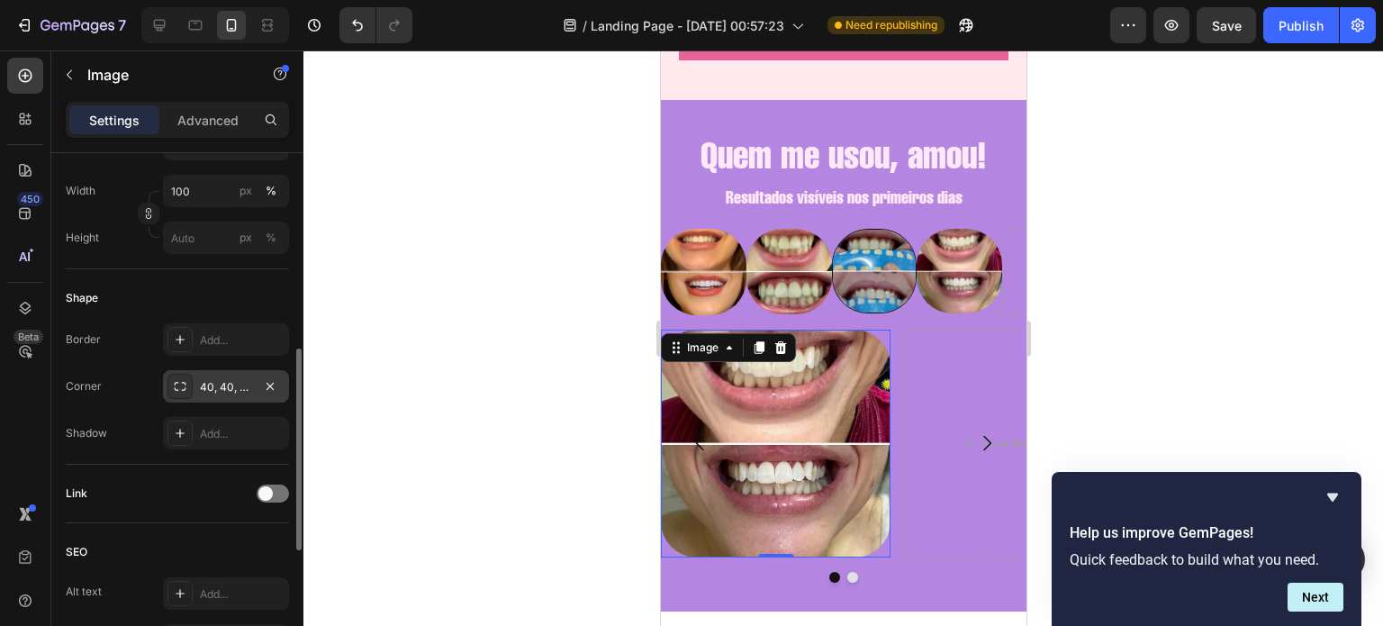
click at [131, 434] on div "Shadow Add..." at bounding box center [177, 433] width 223 height 32
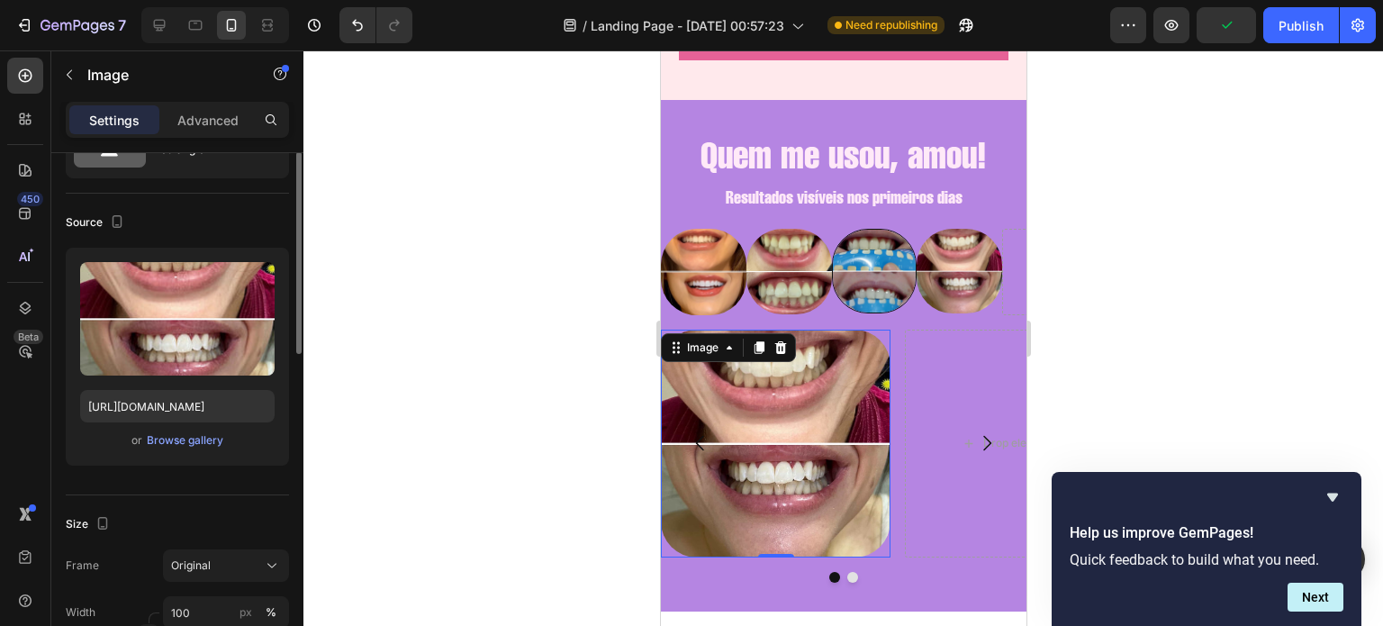
scroll to position [0, 0]
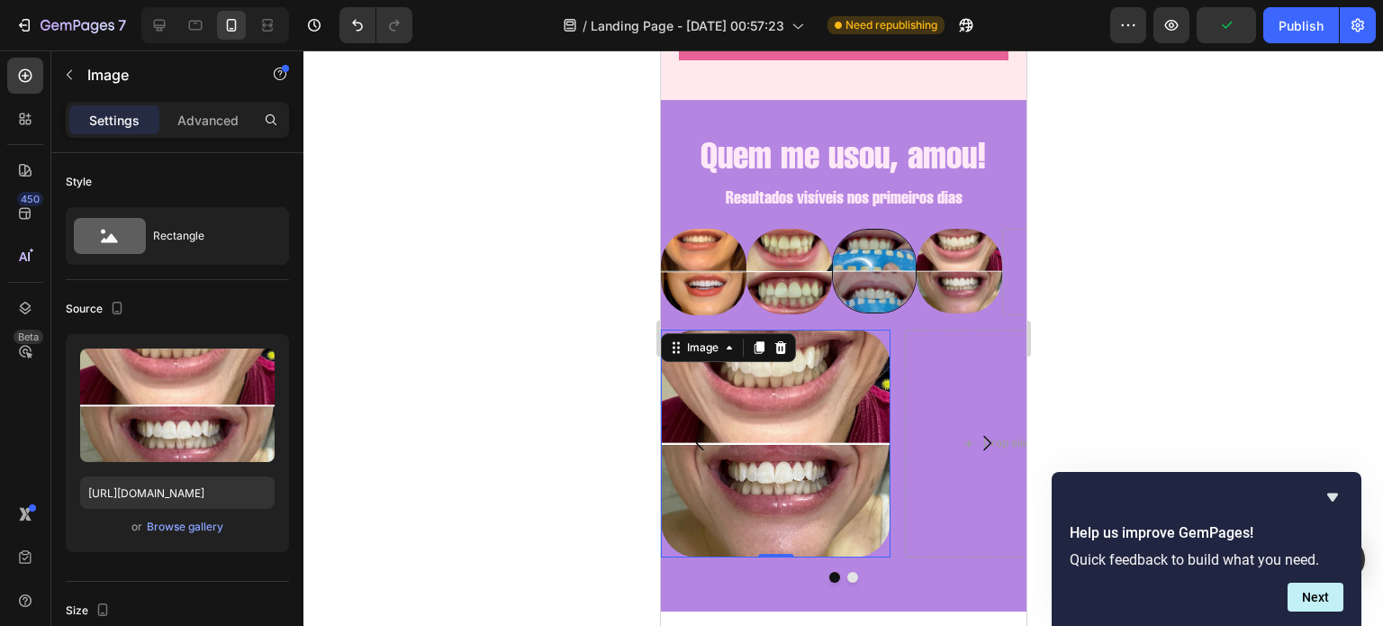
click at [203, 140] on div "Settings Advanced" at bounding box center [177, 127] width 252 height 51
click at [944, 387] on div "Drop element here" at bounding box center [1019, 444] width 230 height 228
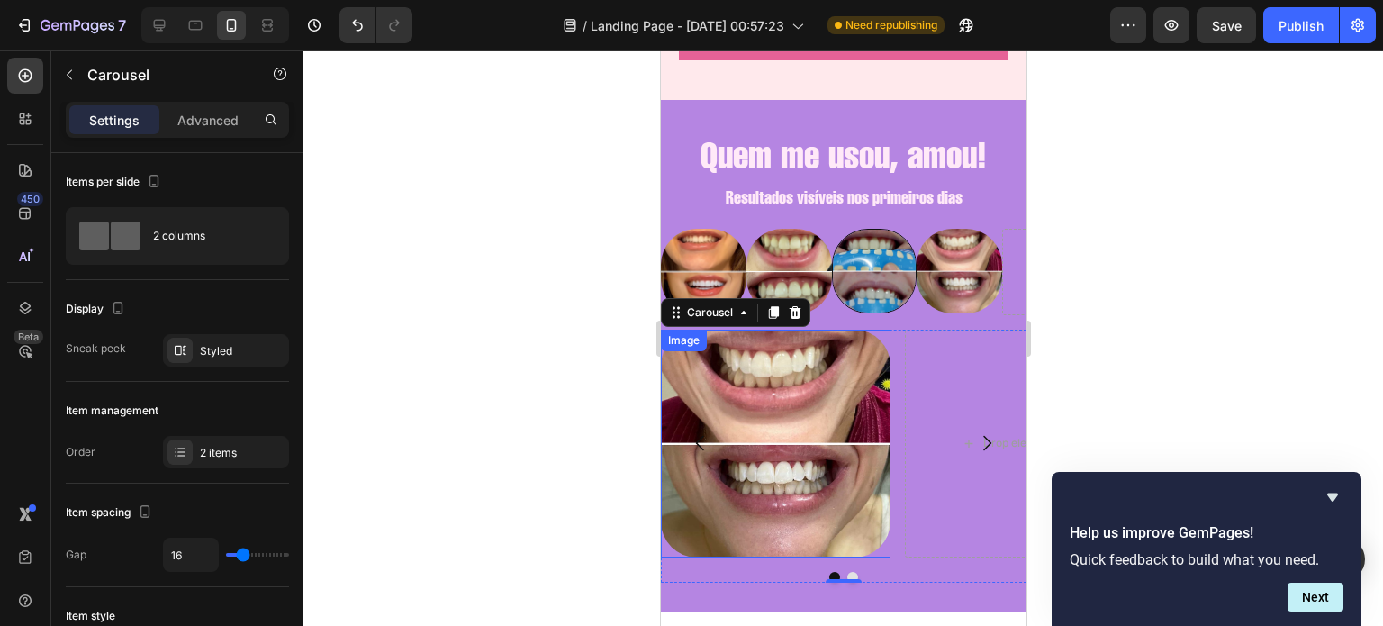
click at [755, 359] on img at bounding box center [775, 444] width 230 height 228
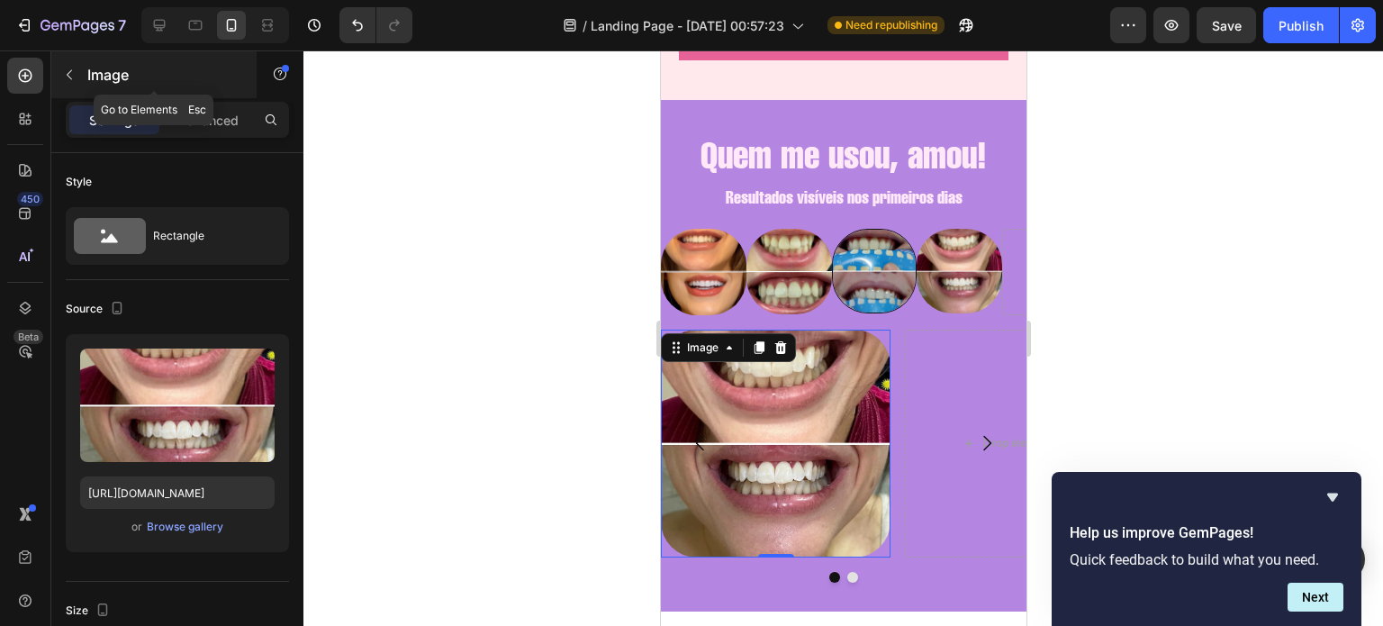
click at [76, 86] on button "button" at bounding box center [69, 74] width 29 height 29
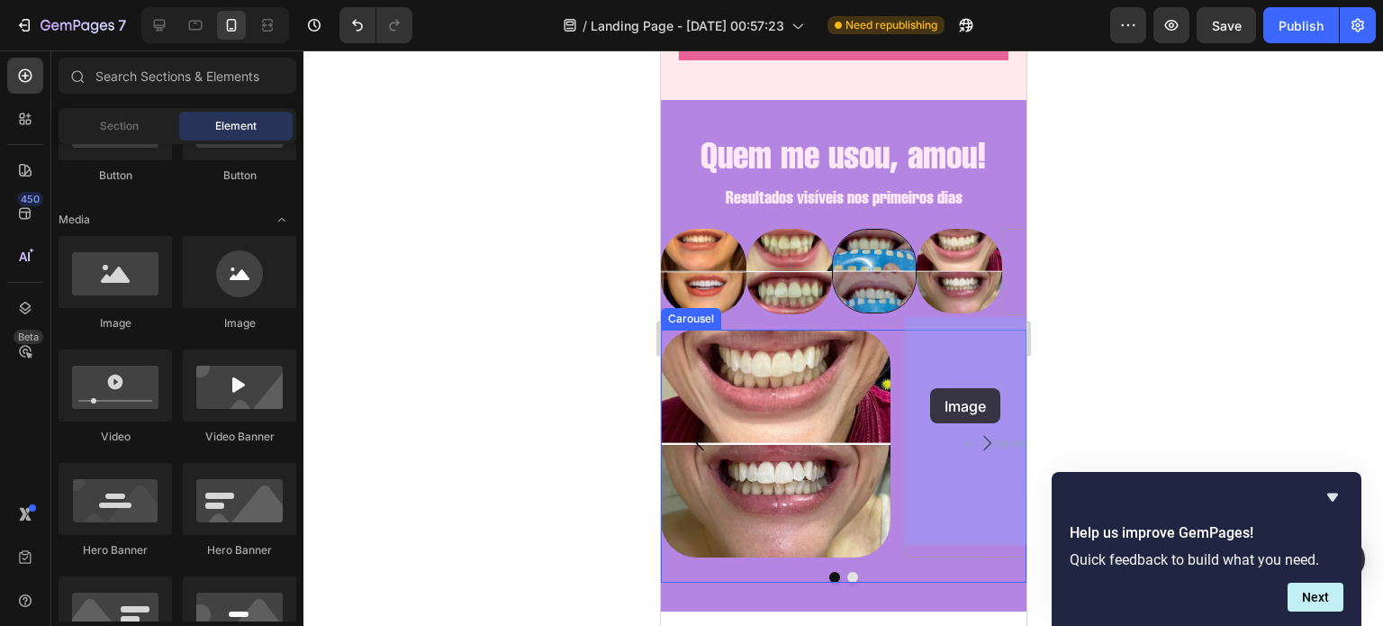
drag, startPoint x: 779, startPoint y: 321, endPoint x: 980, endPoint y: 405, distance: 217.9
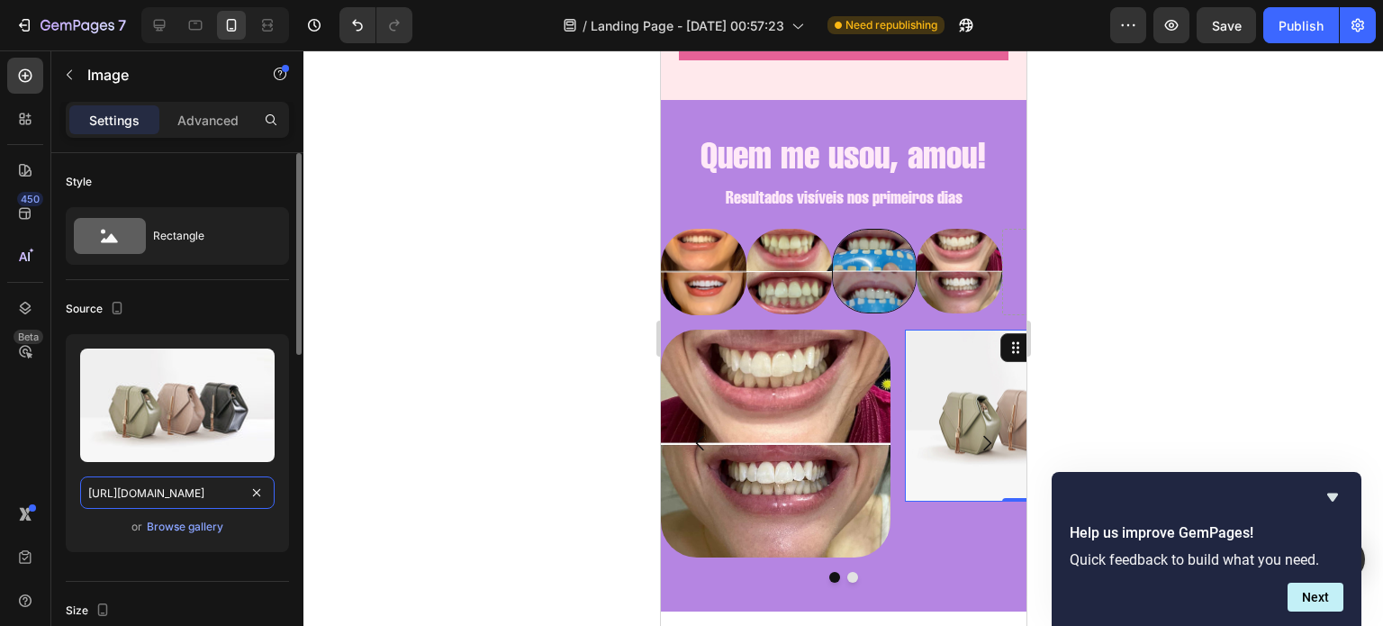
click at [195, 492] on input "[URL][DOMAIN_NAME]" at bounding box center [177, 492] width 194 height 32
paste input "0721/3921/1025/files/IMG-20250826-WA0028_1028fd9a-7179-4c85-897c-e9c8805def12.j…"
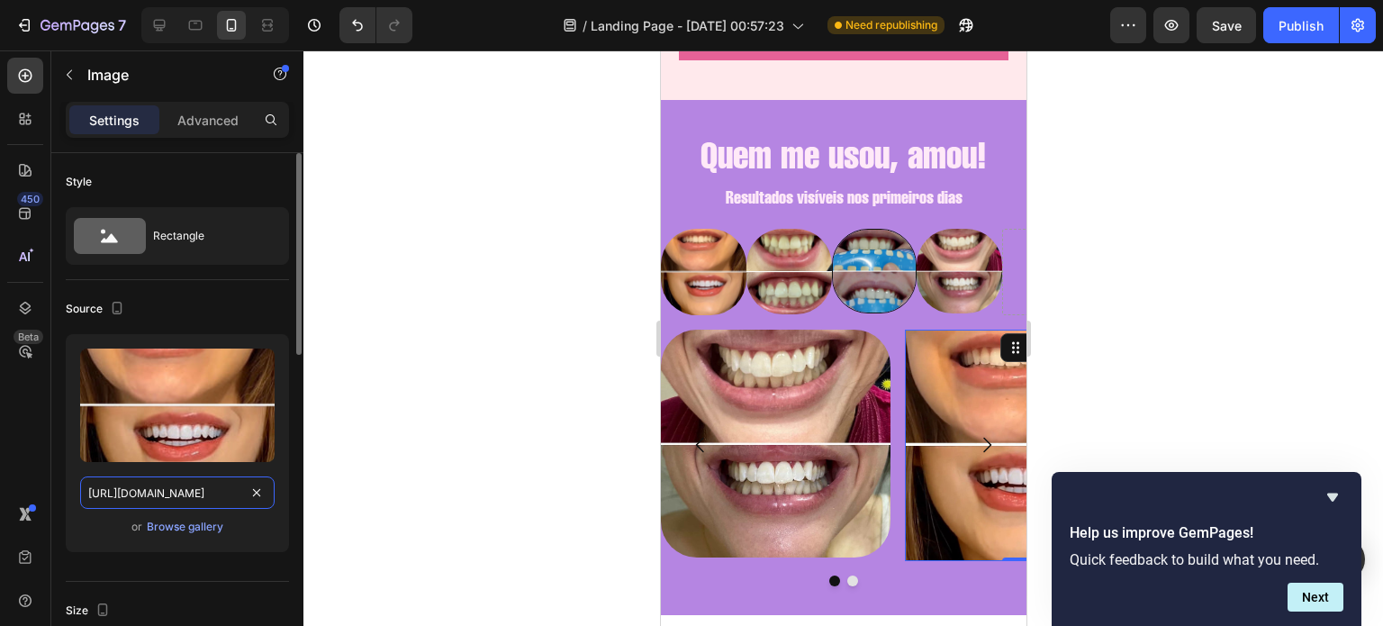
type input "https://cdn.shopify.com/s/files/1/0721/3921/1025/files/IMG-20250826-WA0028_1028…"
click at [221, 296] on div "Source" at bounding box center [177, 308] width 223 height 29
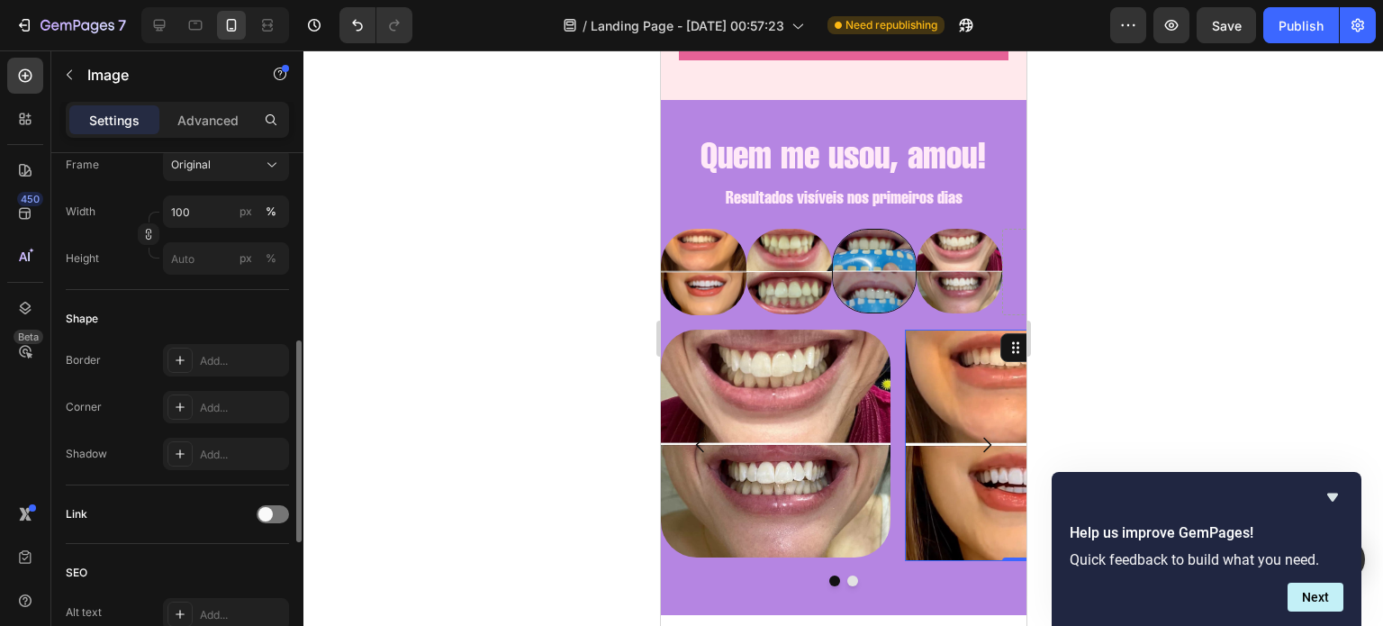
scroll to position [551, 0]
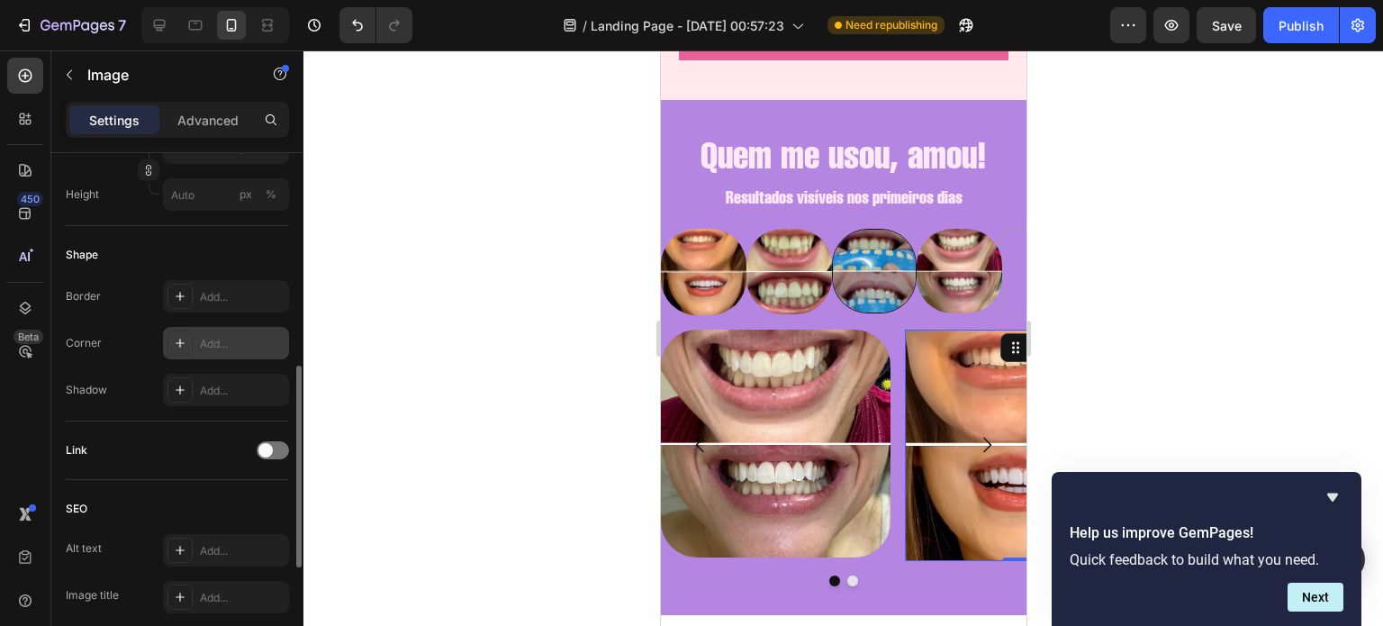
click at [211, 336] on div "Add..." at bounding box center [242, 344] width 85 height 16
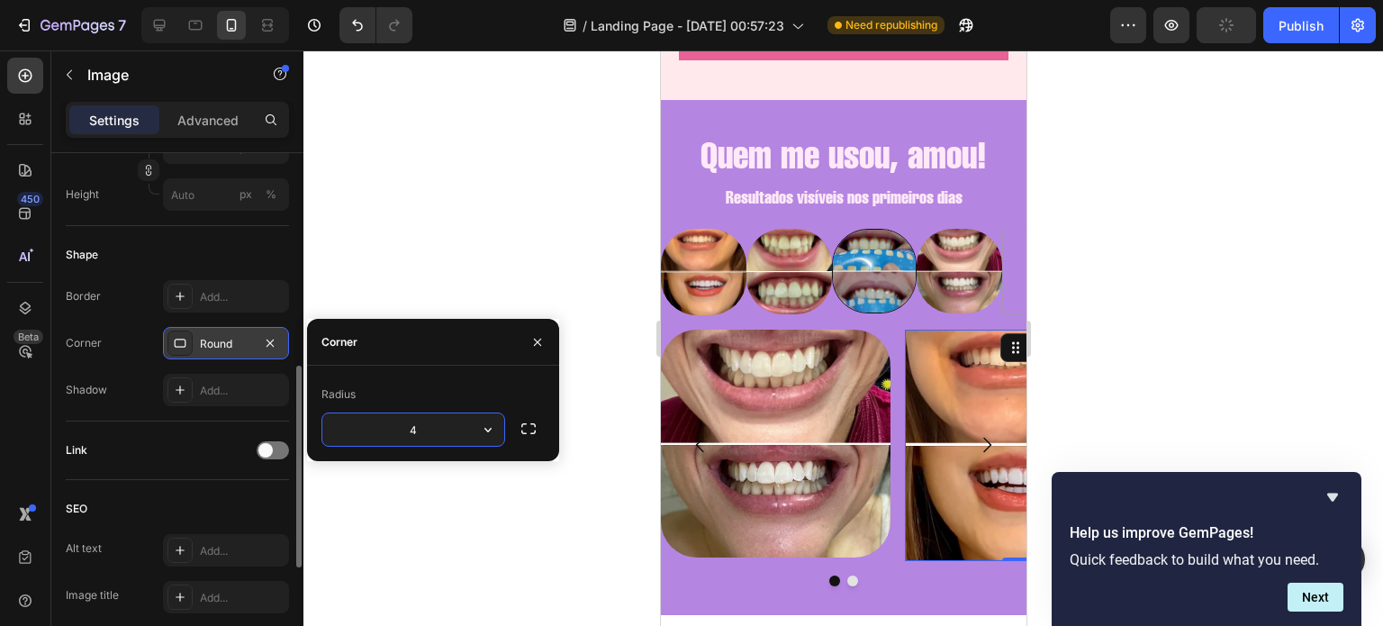
type input "40"
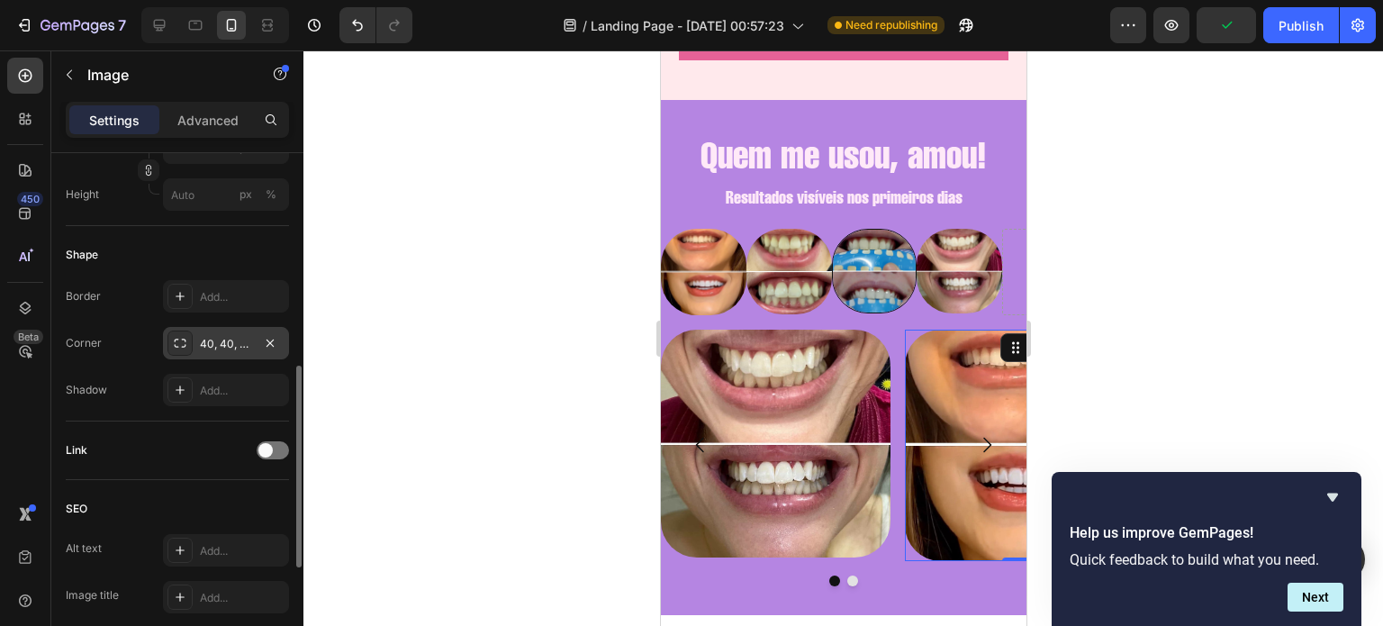
click at [260, 236] on div "Shape Border Add... Corner 40, 40, 40, 40 Shadow Add..." at bounding box center [177, 323] width 223 height 195
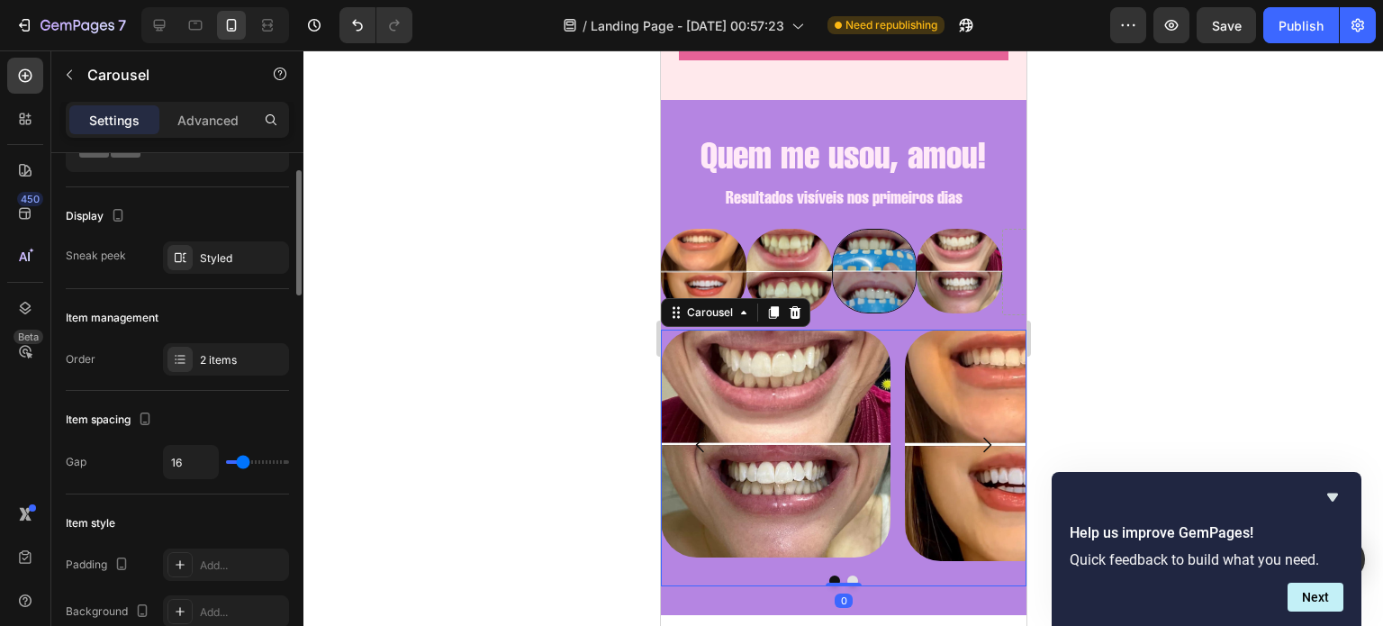
scroll to position [99, 0]
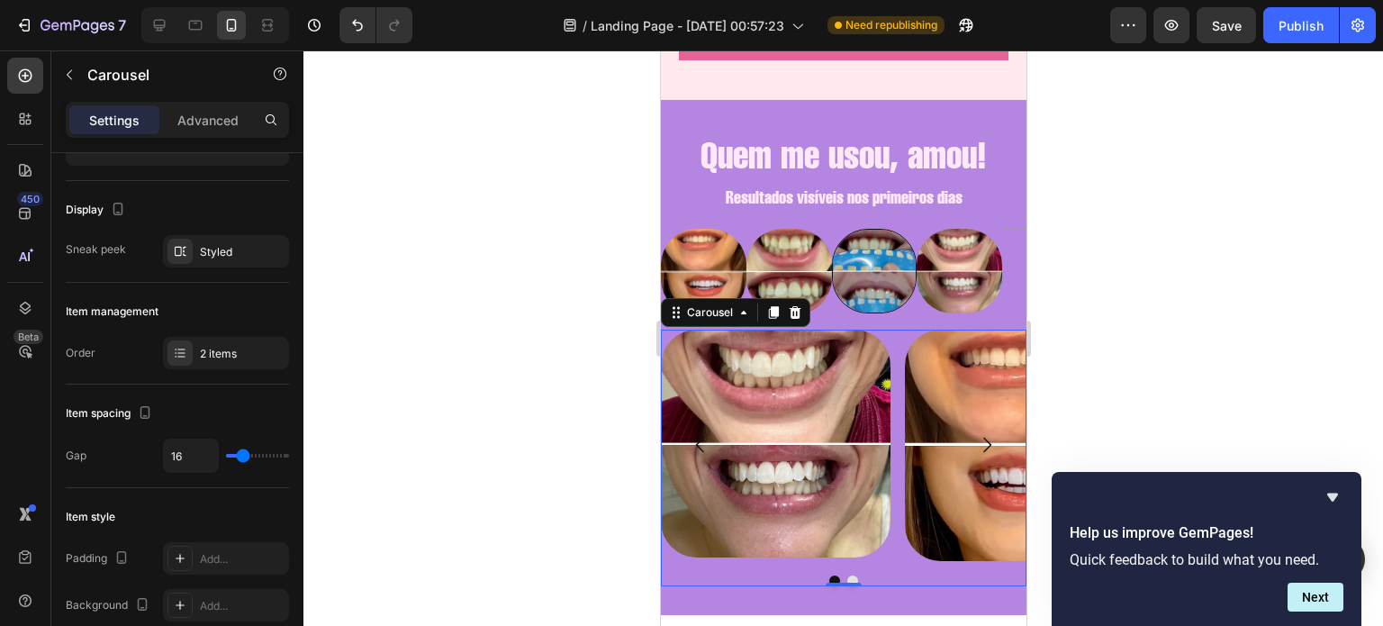
type input "17"
type input "16"
type input "15"
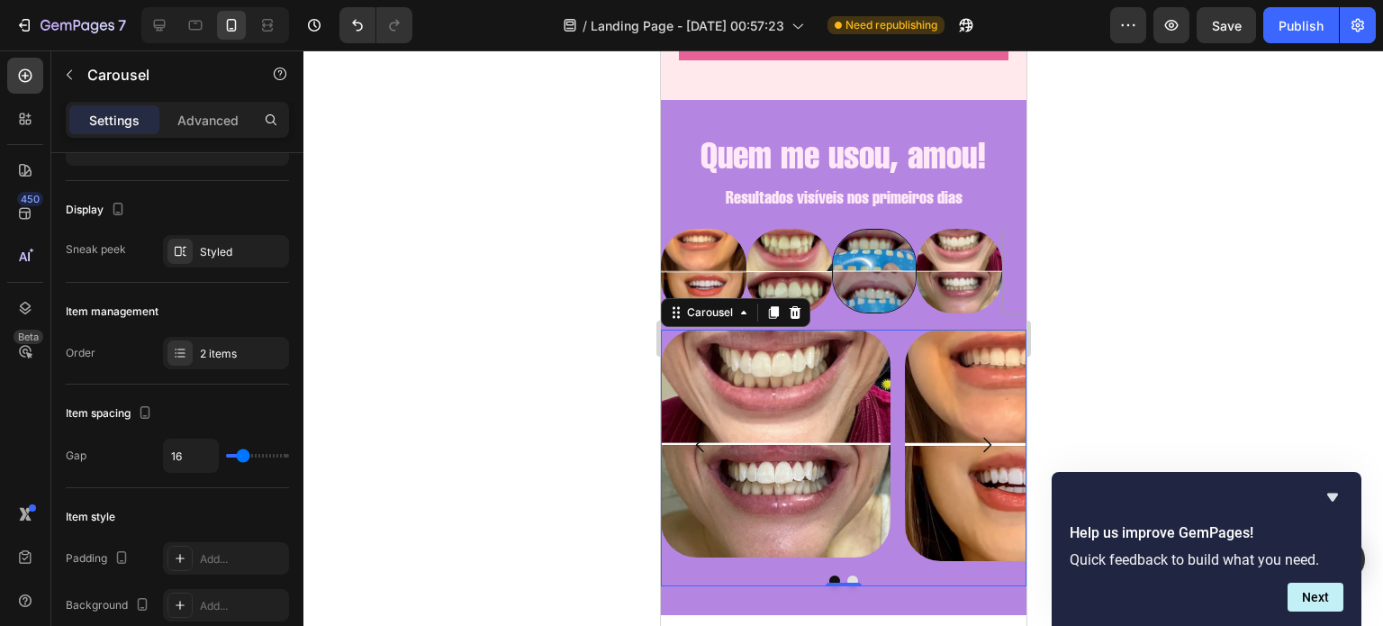
type input "15"
type input "13"
type input "11"
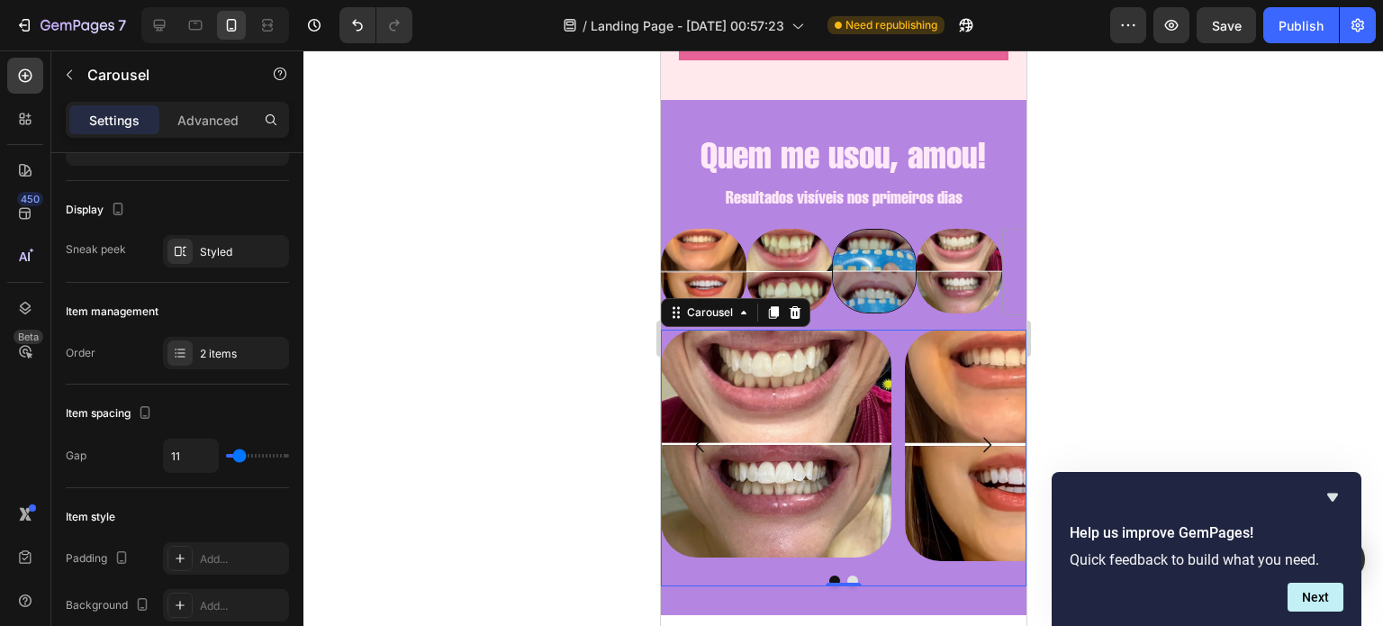
type input "10"
type input "9"
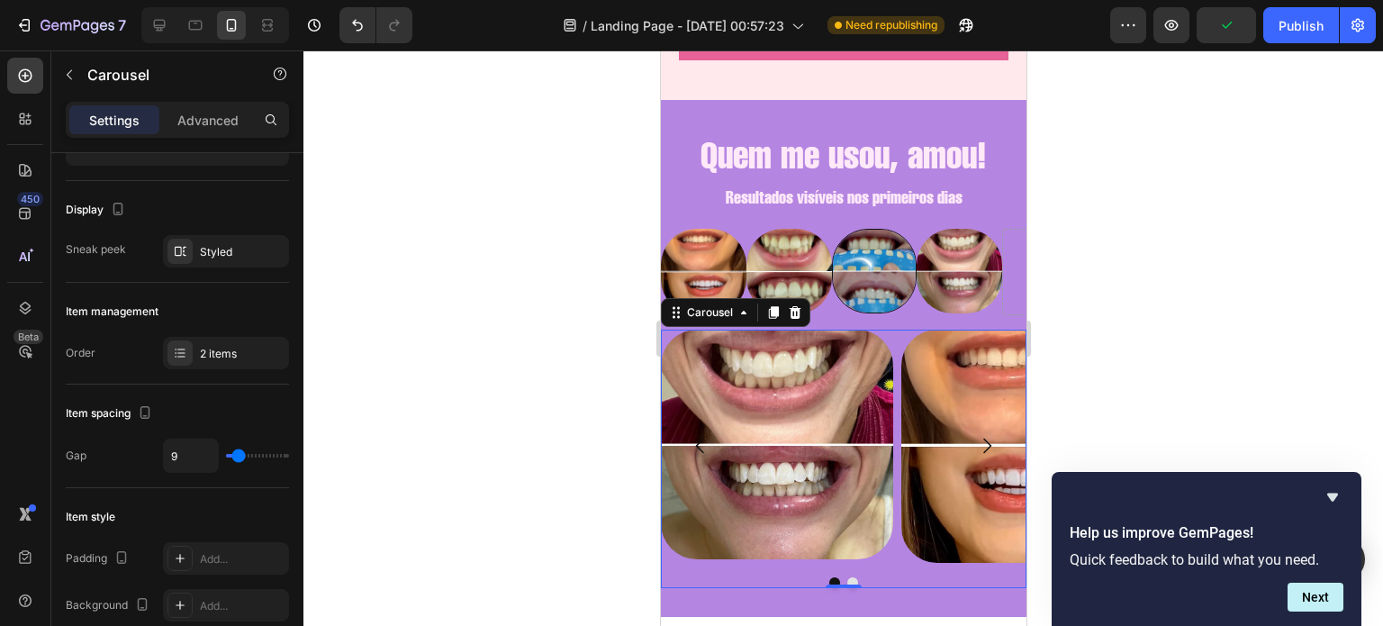
type input "10"
click at [239, 455] on input "range" at bounding box center [257, 456] width 63 height 4
type input "10"
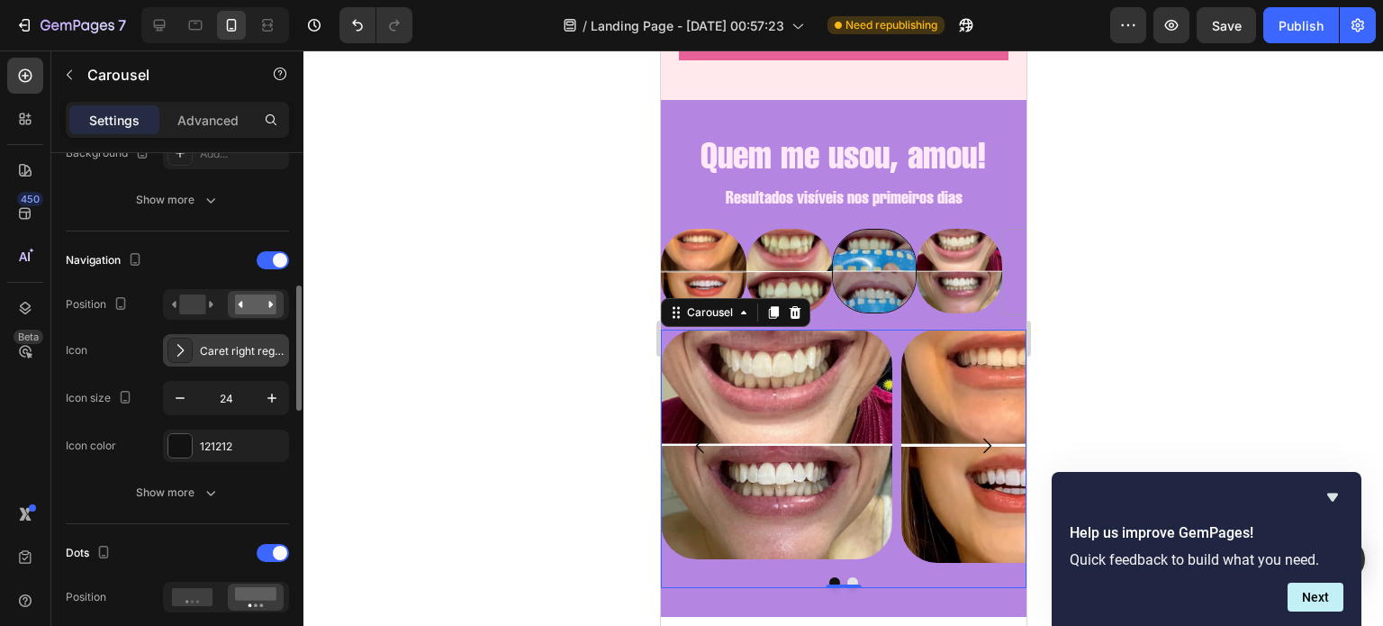
scroll to position [553, 0]
click at [231, 384] on input "24" at bounding box center [225, 396] width 59 height 32
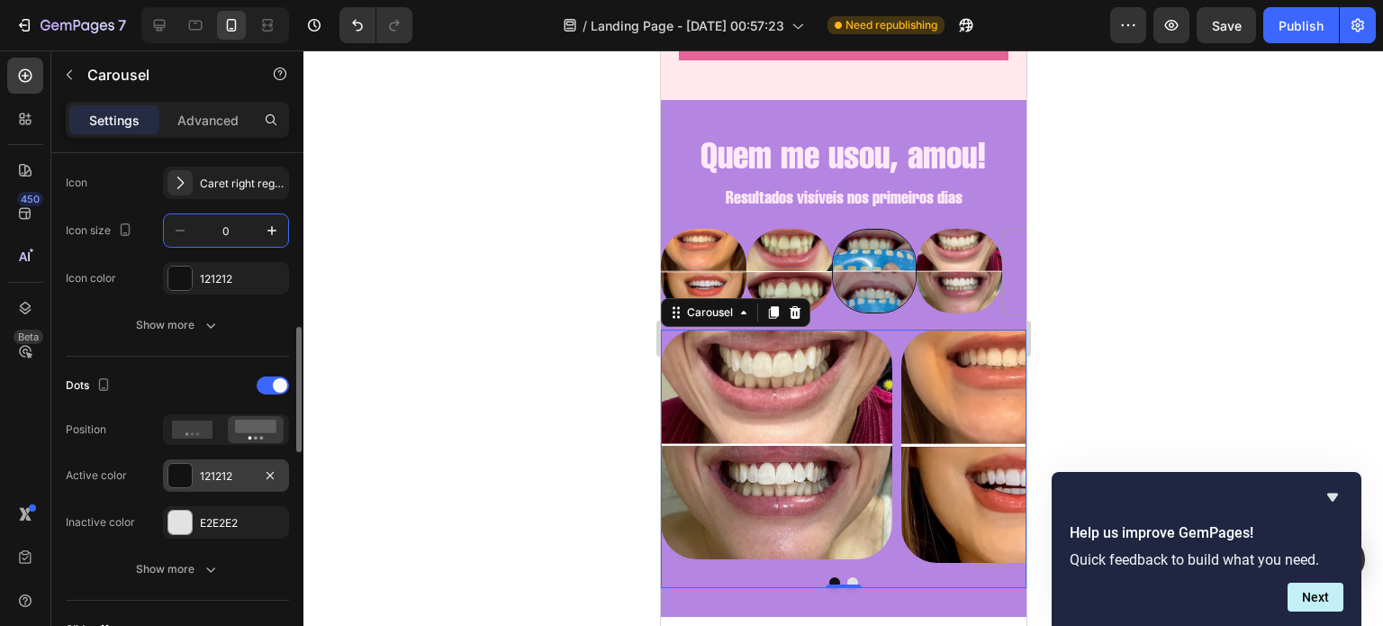
scroll to position [719, 0]
type input "1"
click at [272, 388] on div at bounding box center [273, 384] width 32 height 18
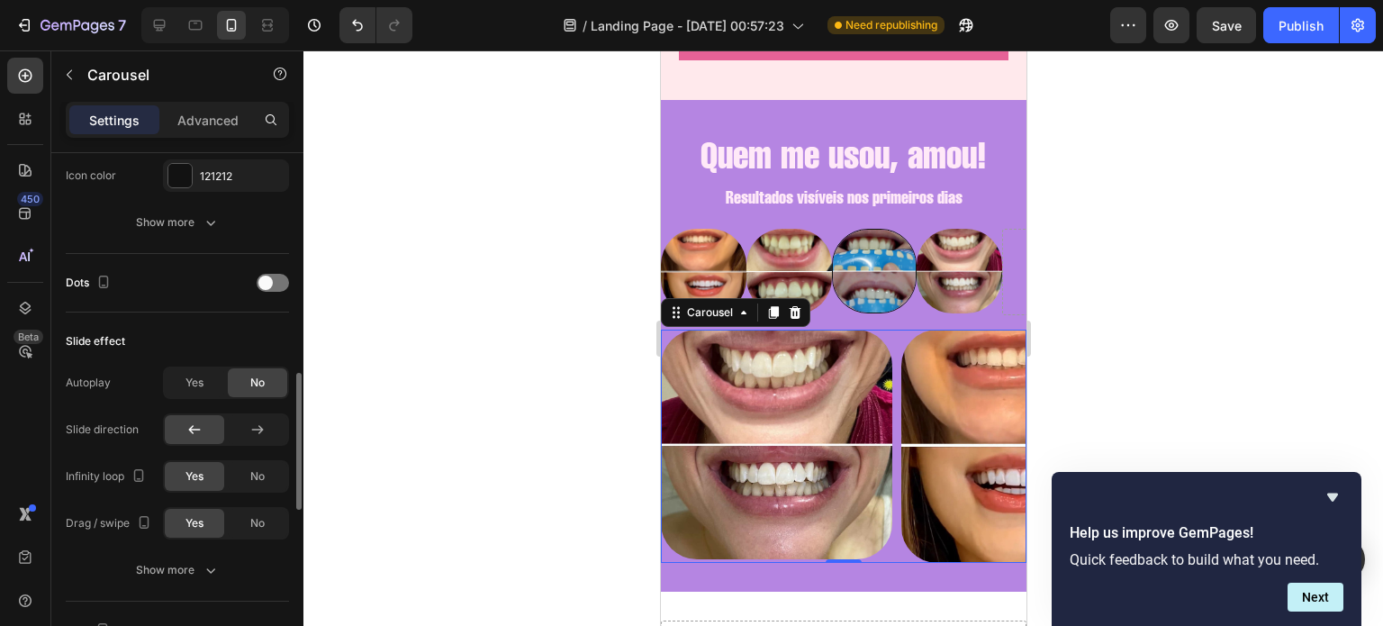
scroll to position [821, 0]
click at [189, 383] on span "Yes" at bounding box center [194, 383] width 18 height 16
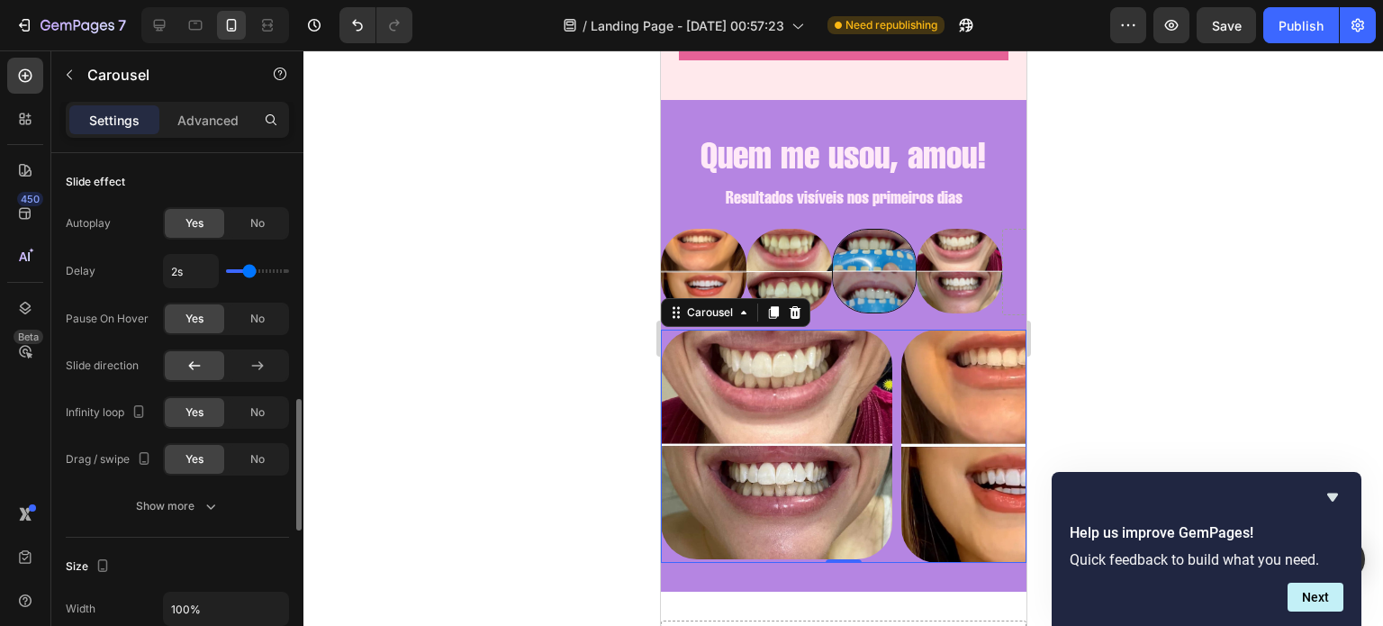
scroll to position [981, 0]
click at [263, 364] on icon at bounding box center [257, 365] width 18 height 18
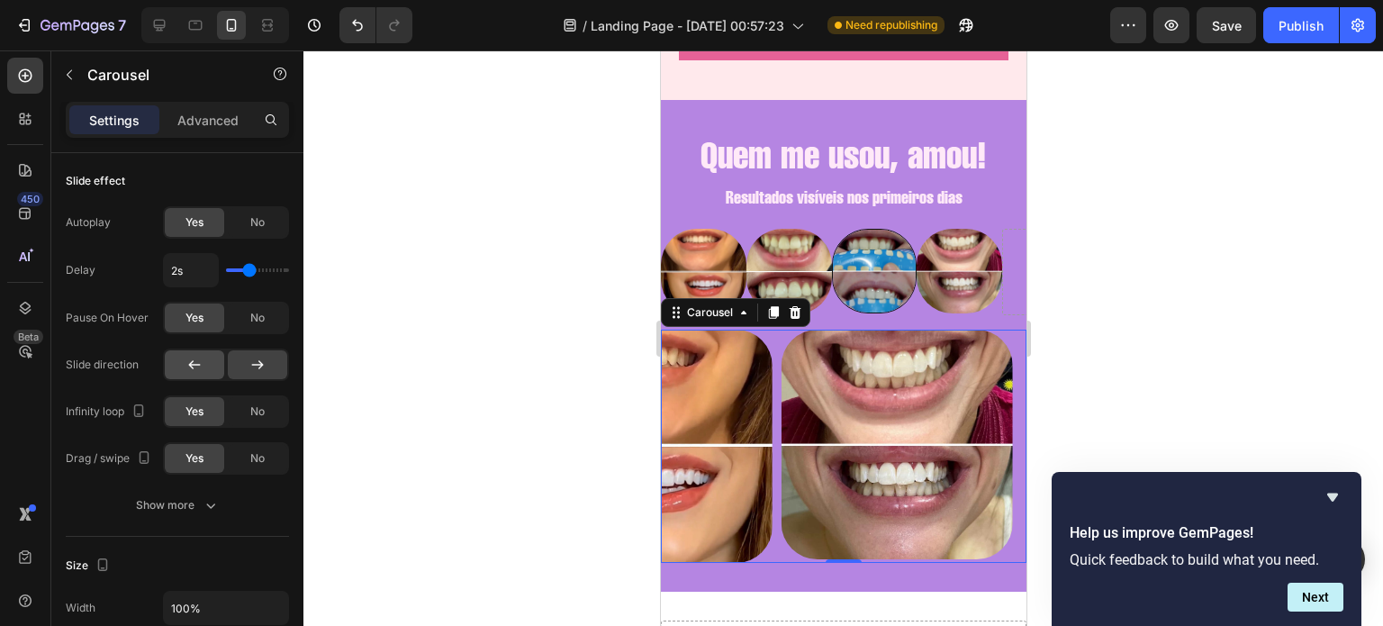
click at [173, 363] on div at bounding box center [194, 364] width 59 height 29
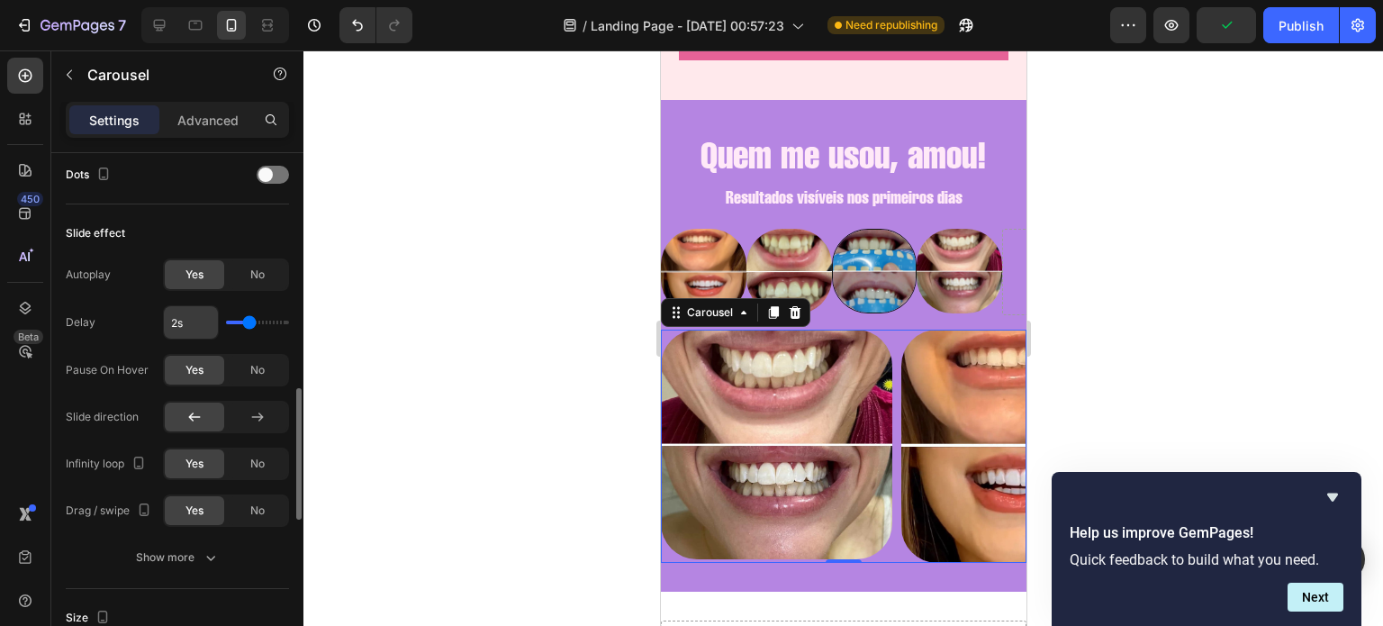
scroll to position [927, 0]
click at [243, 270] on div "No" at bounding box center [257, 276] width 59 height 29
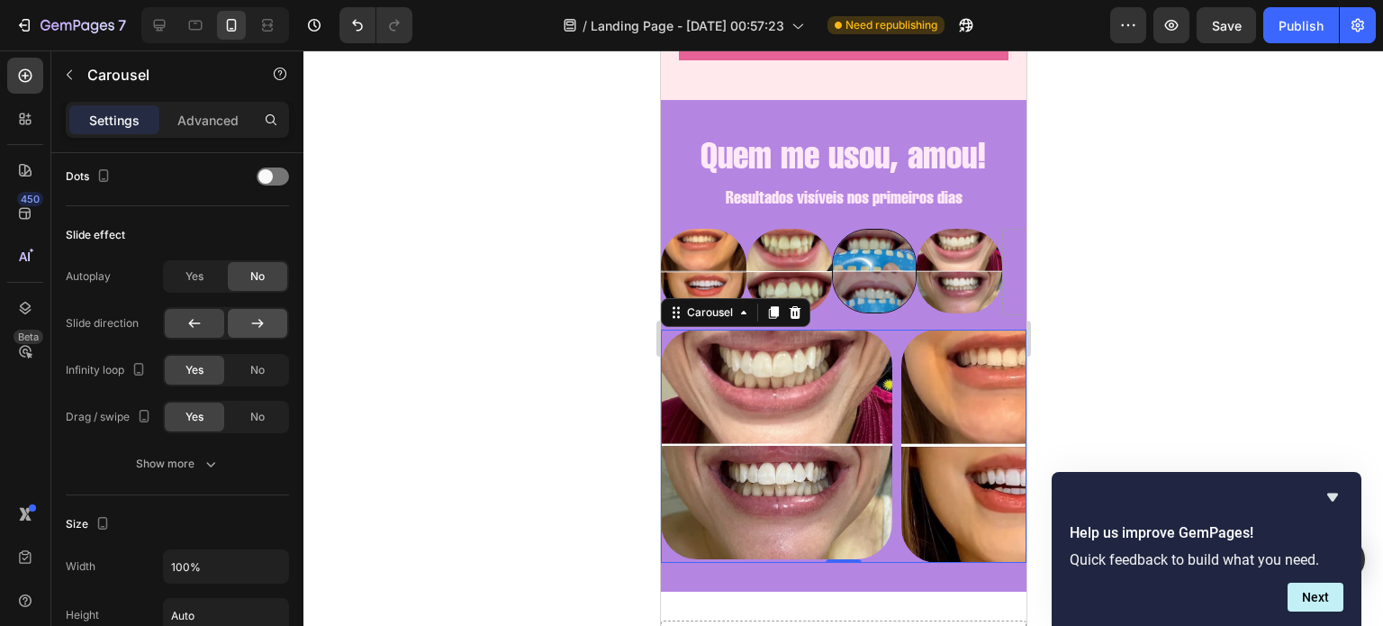
click at [238, 329] on div at bounding box center [257, 323] width 59 height 29
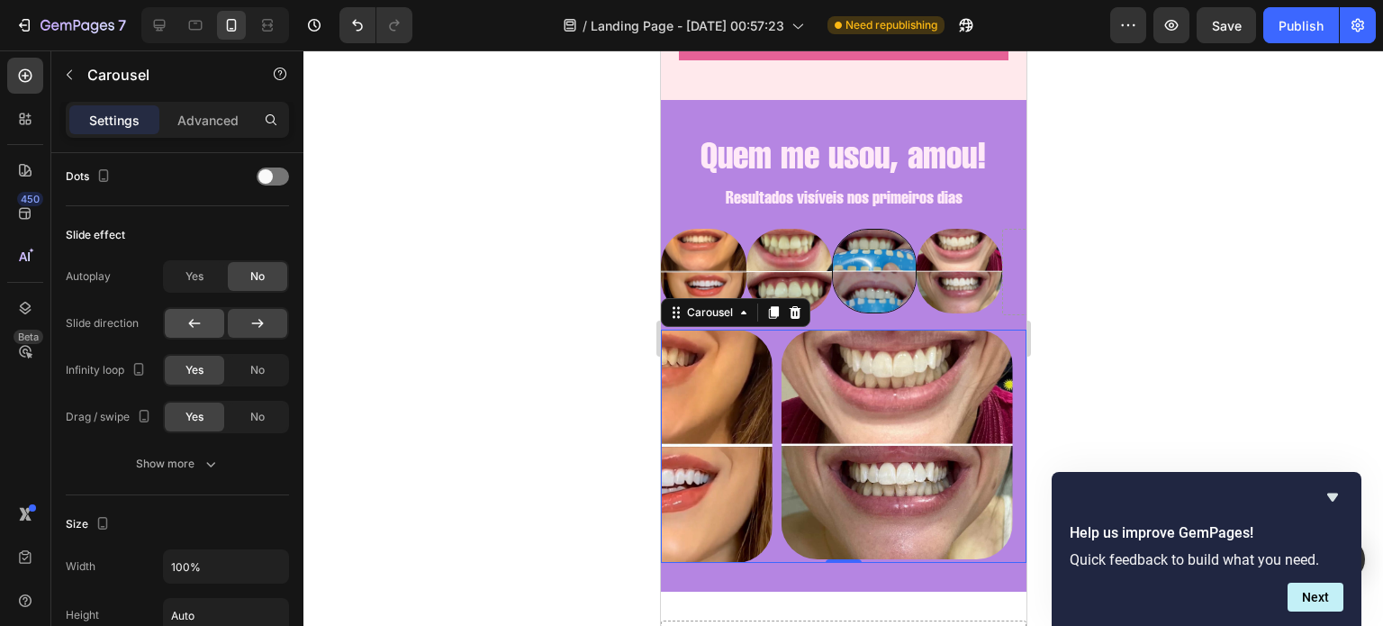
click at [192, 323] on icon at bounding box center [195, 323] width 12 height 9
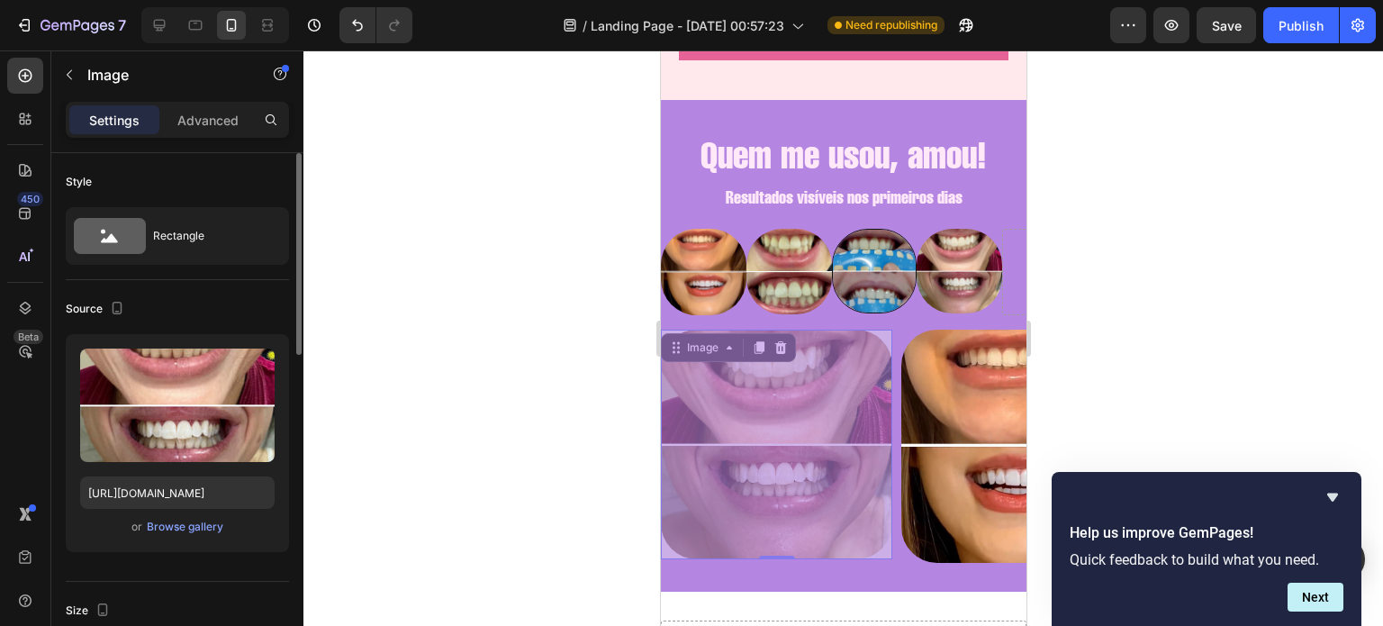
scroll to position [0, 0]
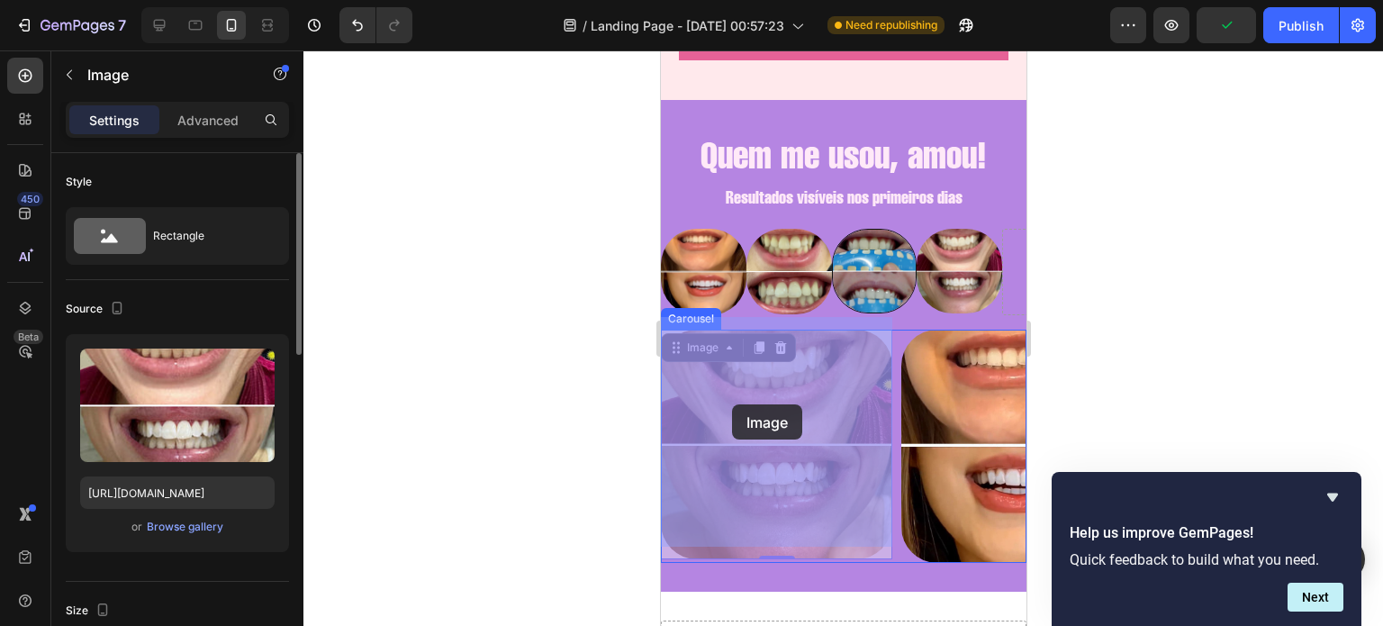
drag, startPoint x: 802, startPoint y: 407, endPoint x: 746, endPoint y: 405, distance: 55.8
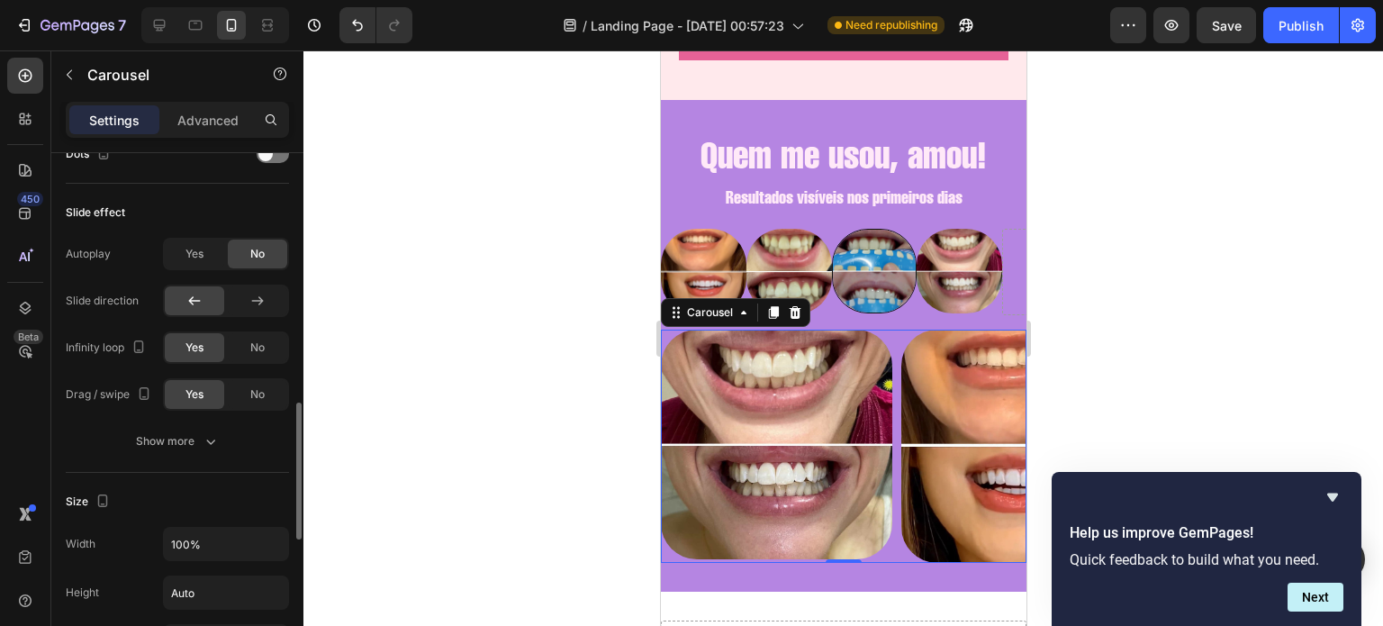
scroll to position [946, 0]
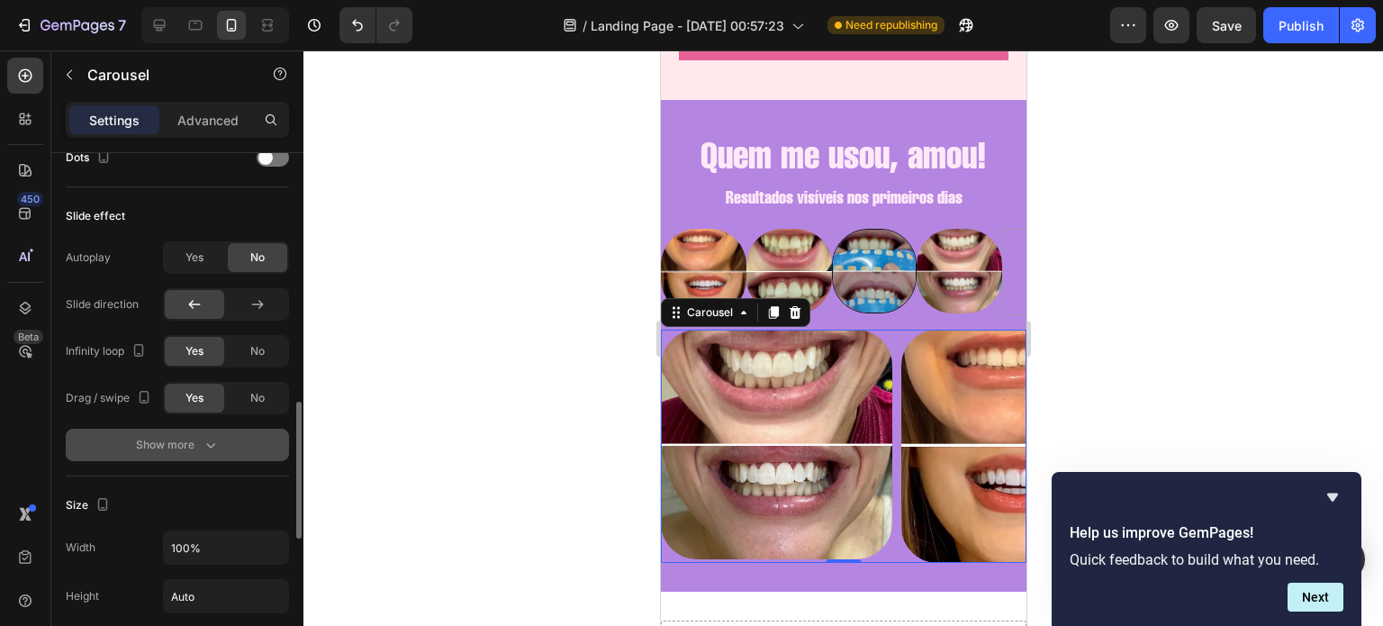
click at [202, 448] on icon "button" at bounding box center [211, 445] width 18 height 18
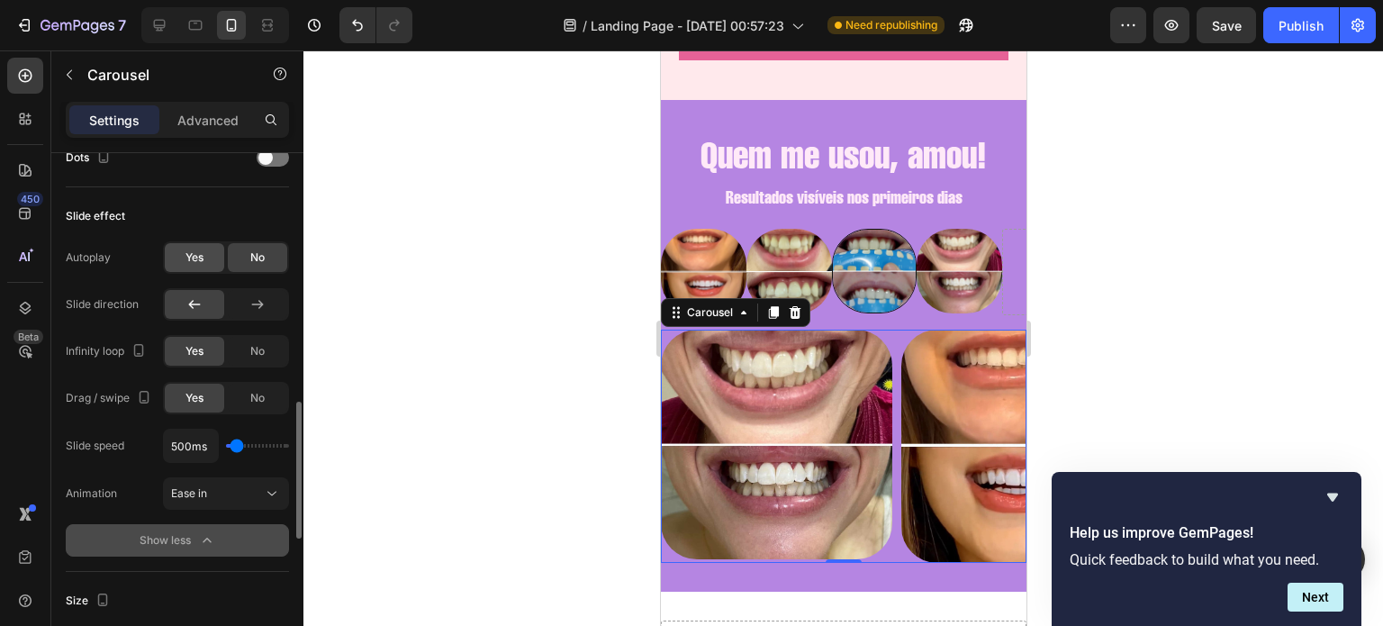
click at [190, 266] on div "Yes" at bounding box center [194, 257] width 59 height 29
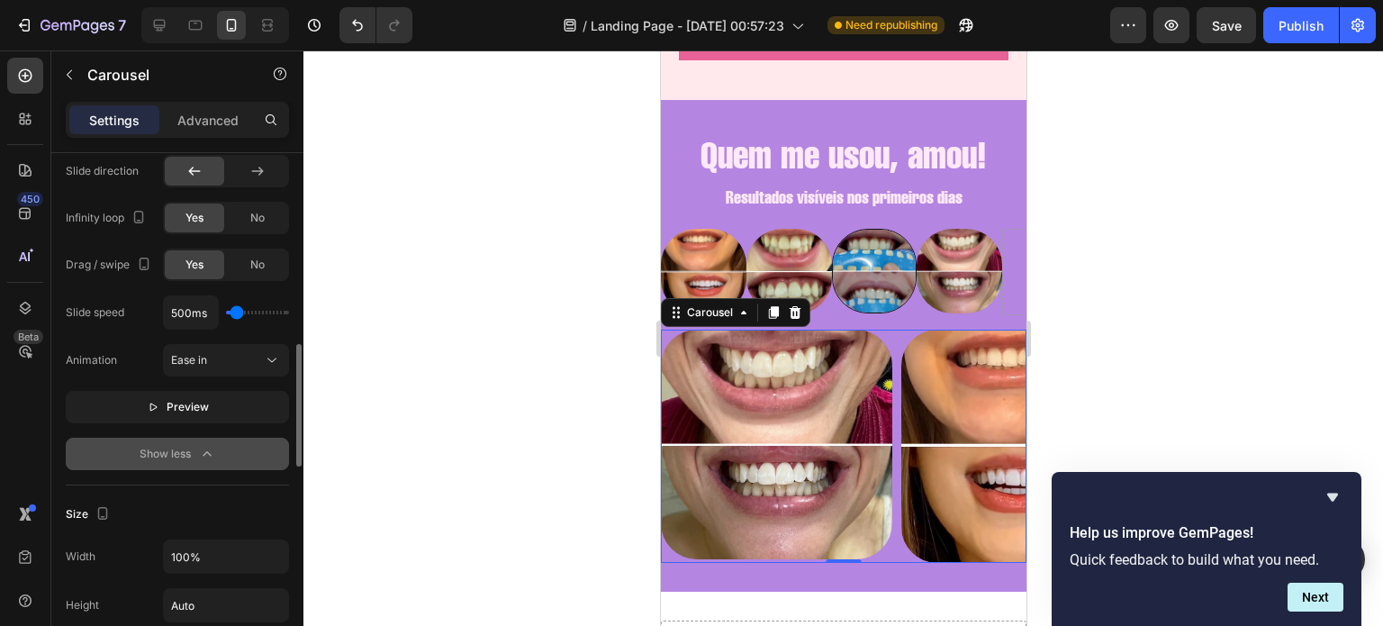
scroll to position [1184, 0]
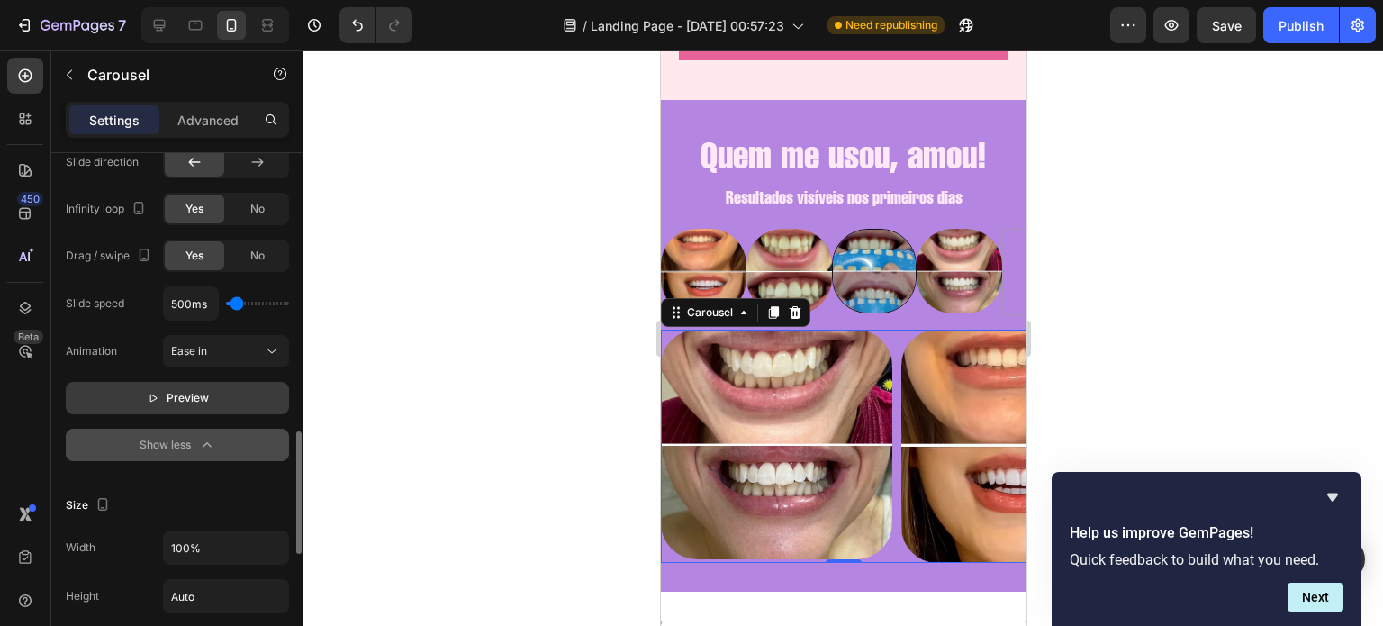
click at [202, 401] on span "Preview" at bounding box center [188, 398] width 42 height 18
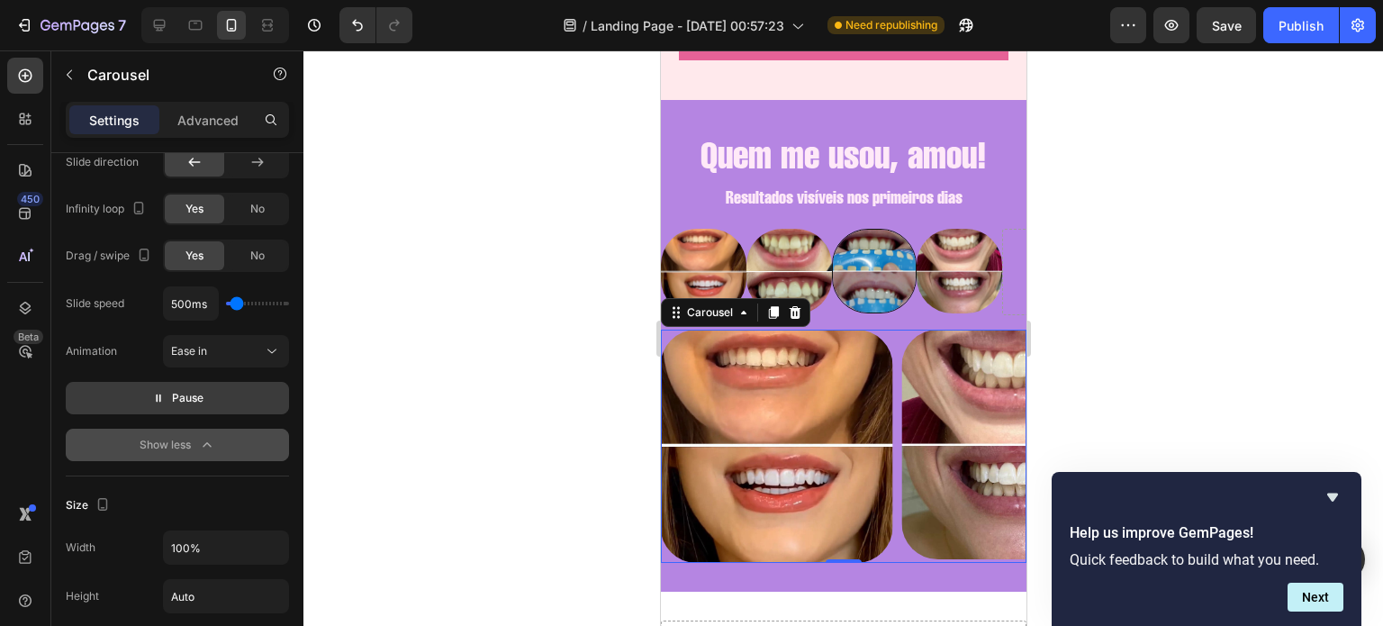
click at [202, 401] on span "Pause" at bounding box center [188, 398] width 32 height 18
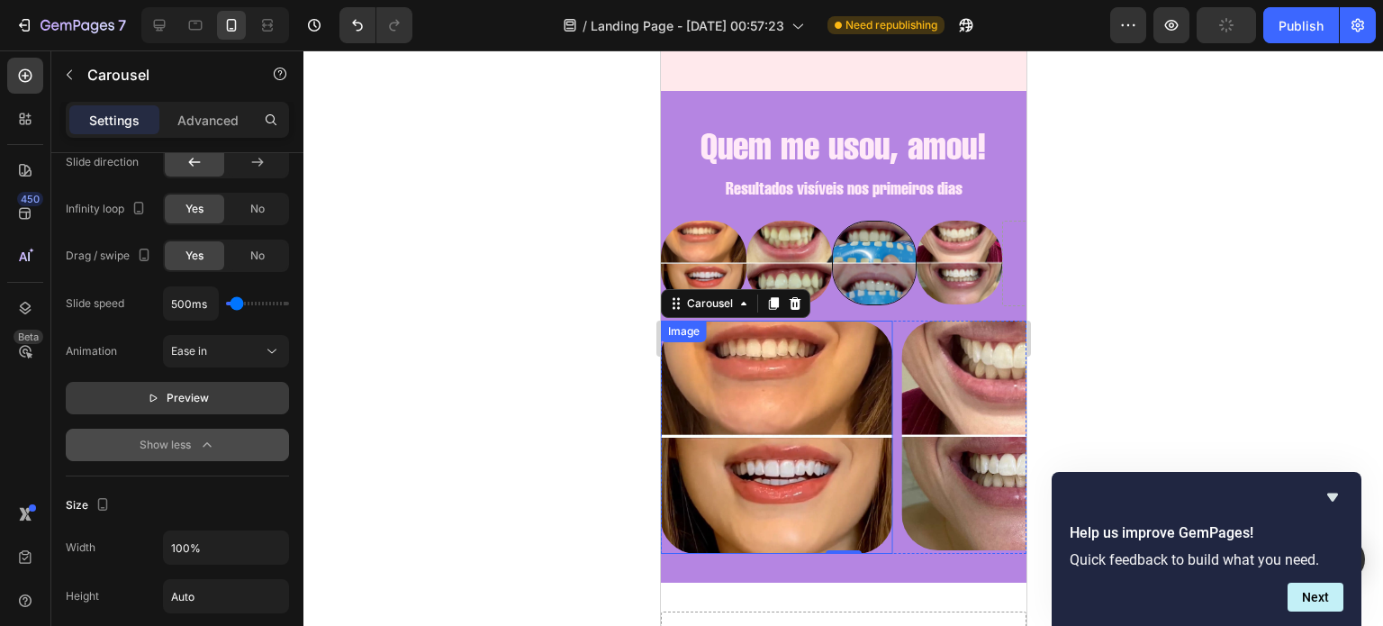
scroll to position [2064, 0]
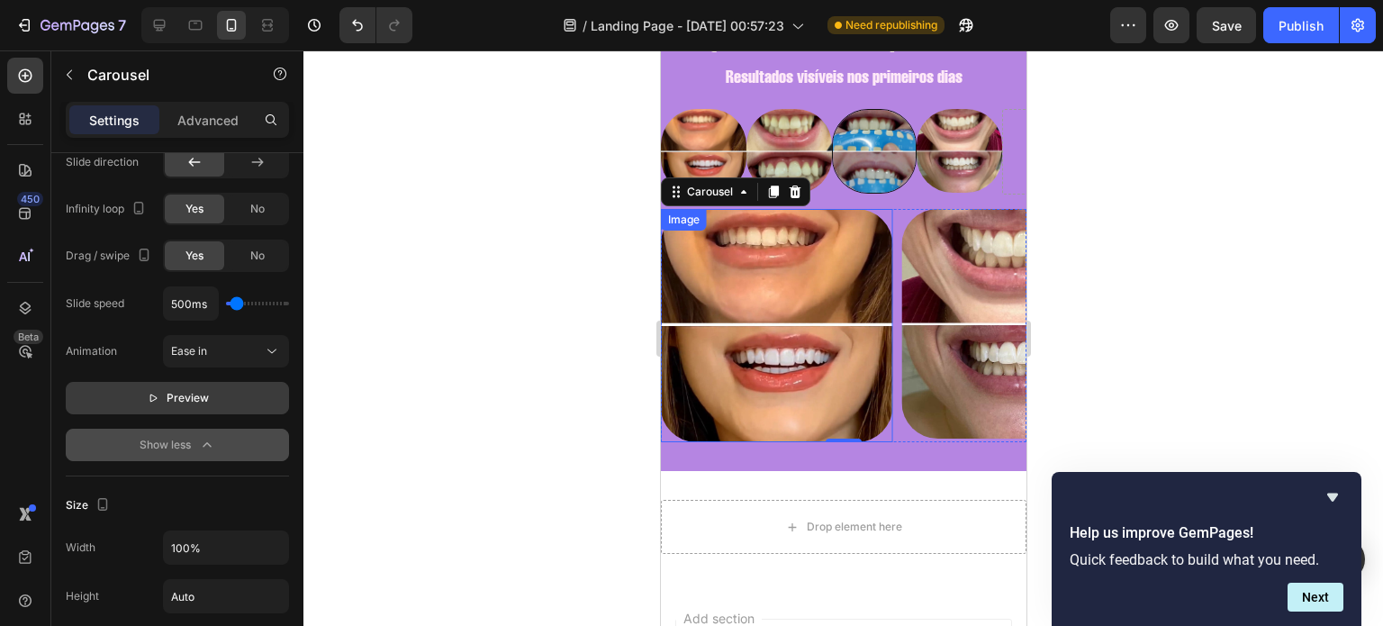
click at [141, 389] on button "Preview" at bounding box center [177, 398] width 223 height 32
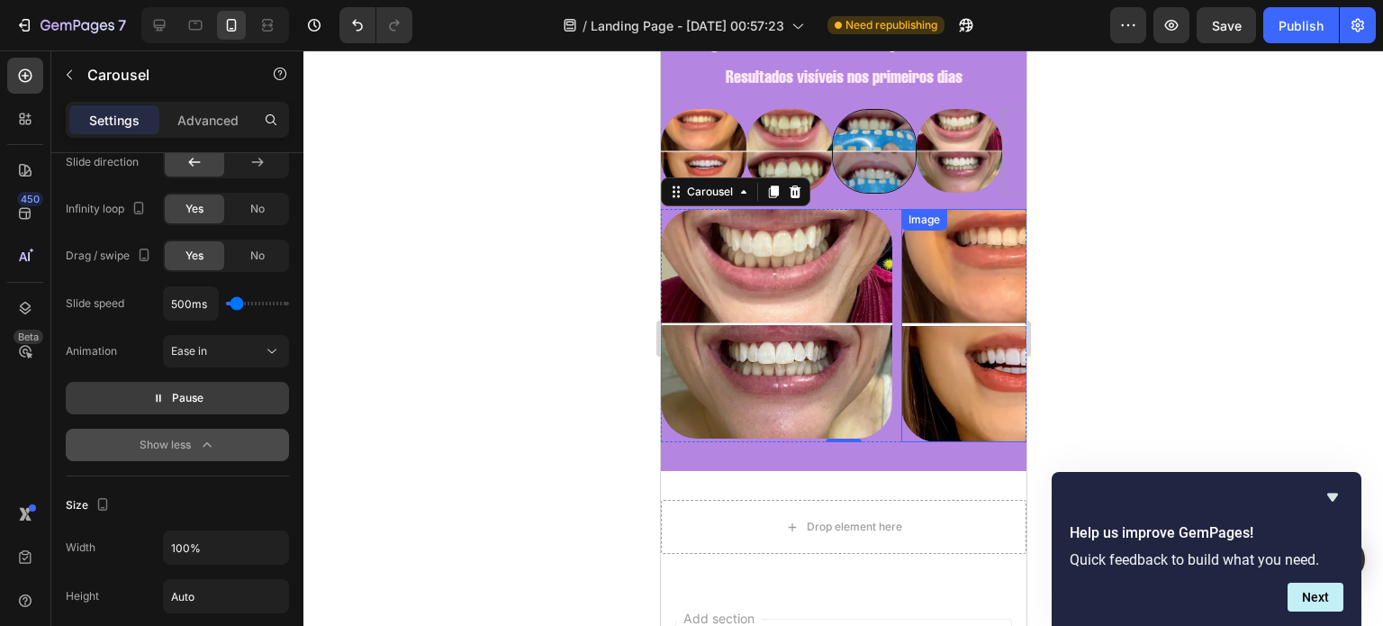
click at [141, 389] on button "Pause" at bounding box center [177, 398] width 223 height 32
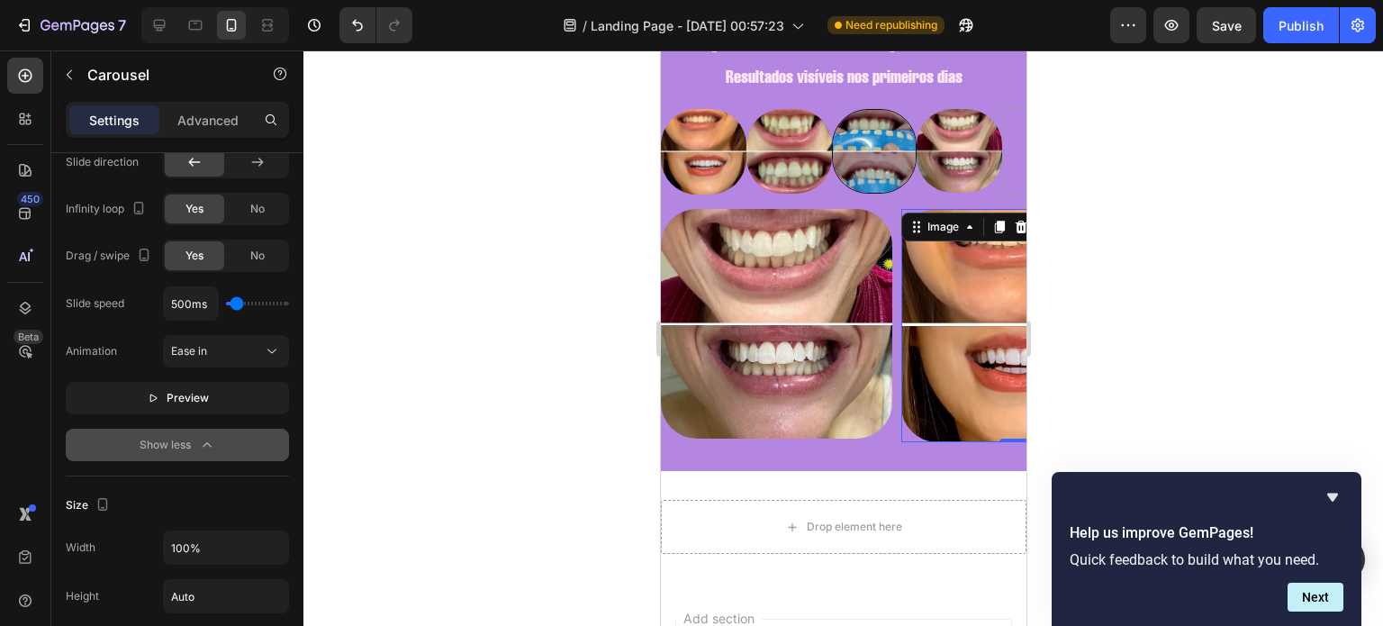
scroll to position [0, 0]
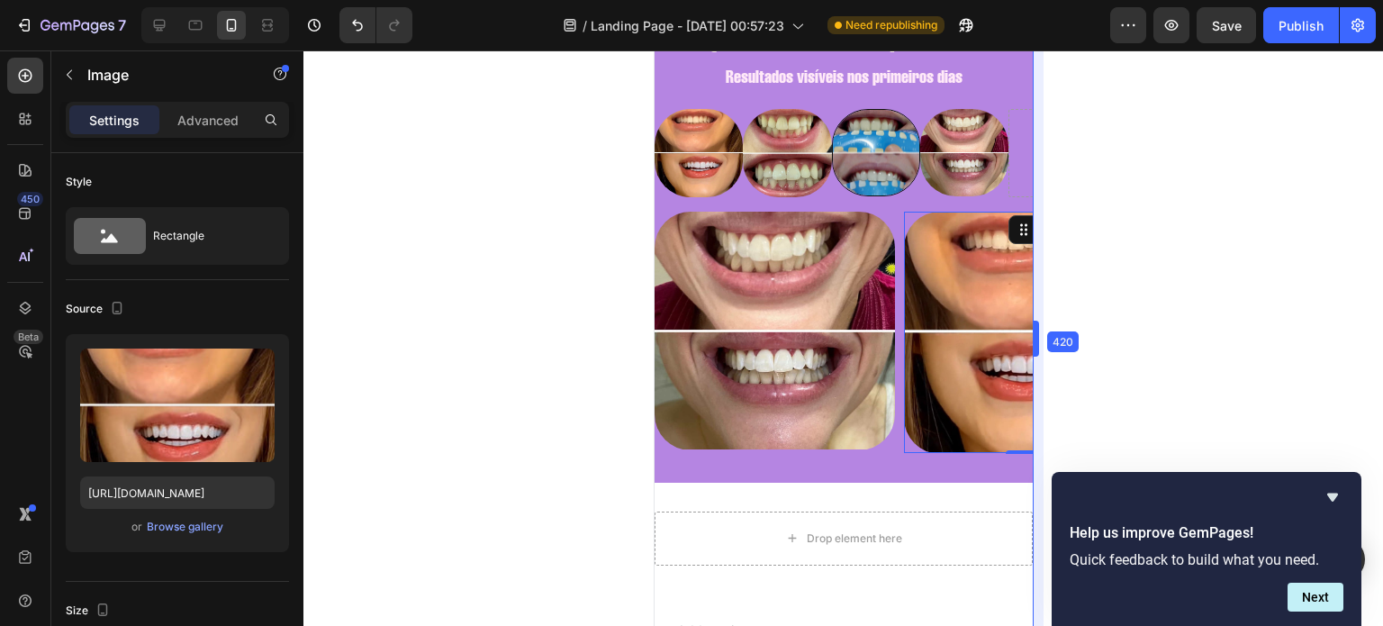
drag, startPoint x: 1032, startPoint y: 293, endPoint x: 1044, endPoint y: 305, distance: 17.8
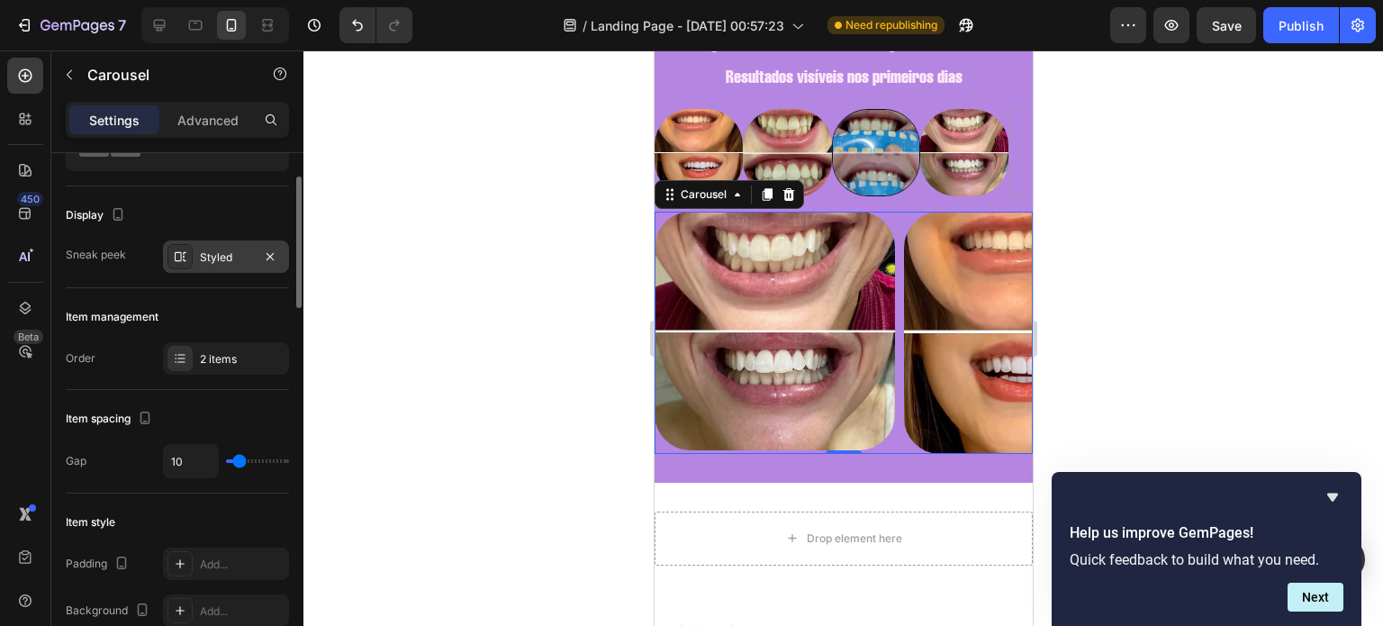
scroll to position [94, 0]
click at [223, 356] on div "2 items" at bounding box center [242, 359] width 85 height 16
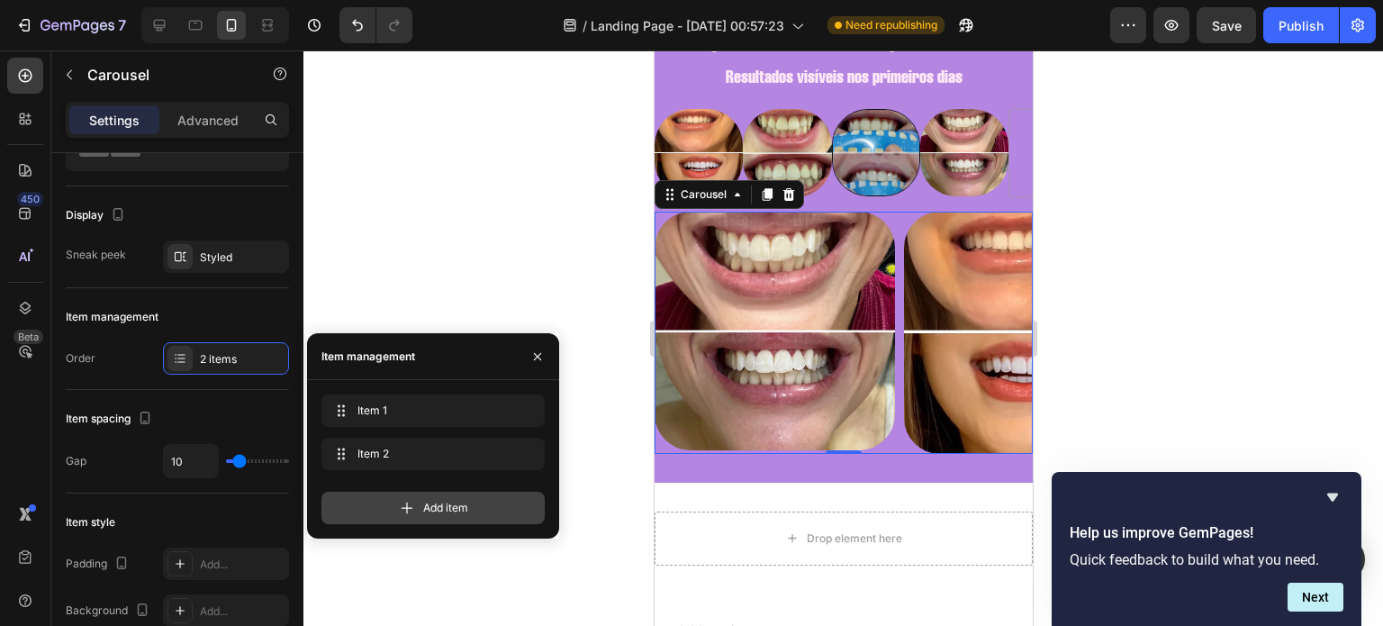
click at [422, 498] on div "Add item" at bounding box center [432, 508] width 223 height 32
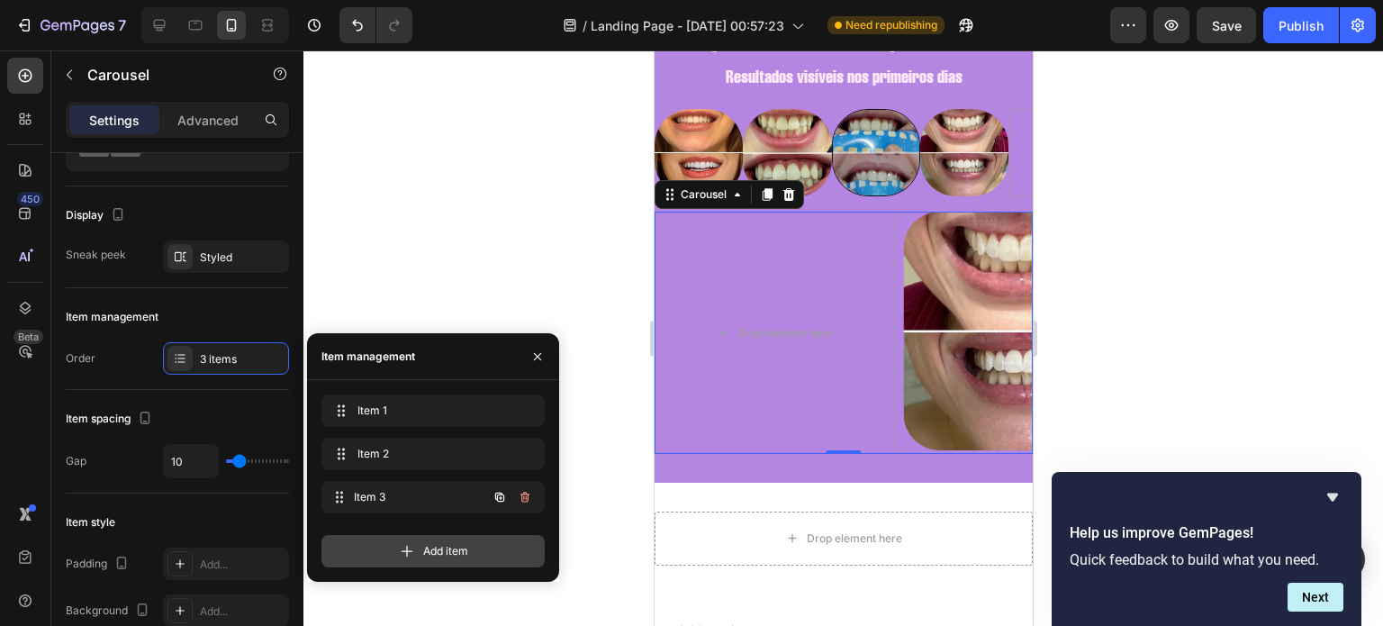
click at [422, 498] on span "Item 3" at bounding box center [420, 497] width 133 height 16
click at [414, 549] on icon at bounding box center [407, 551] width 18 height 18
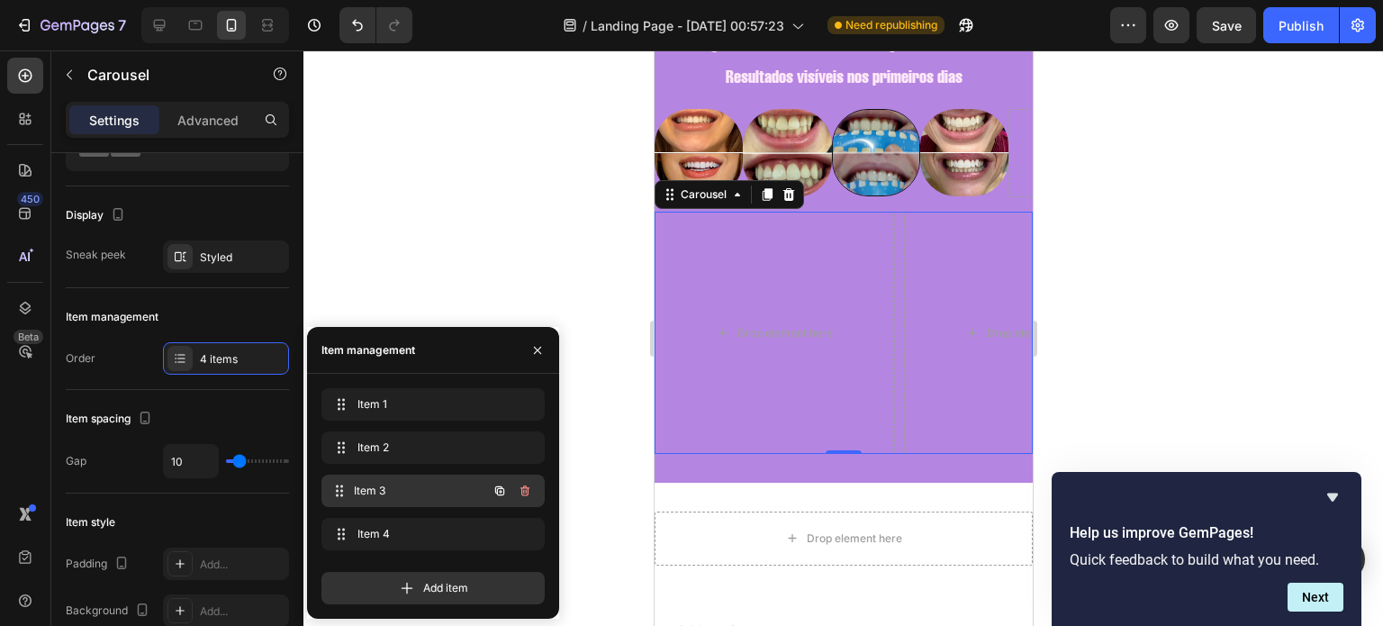
click at [418, 493] on span "Item 3" at bounding box center [420, 491] width 133 height 16
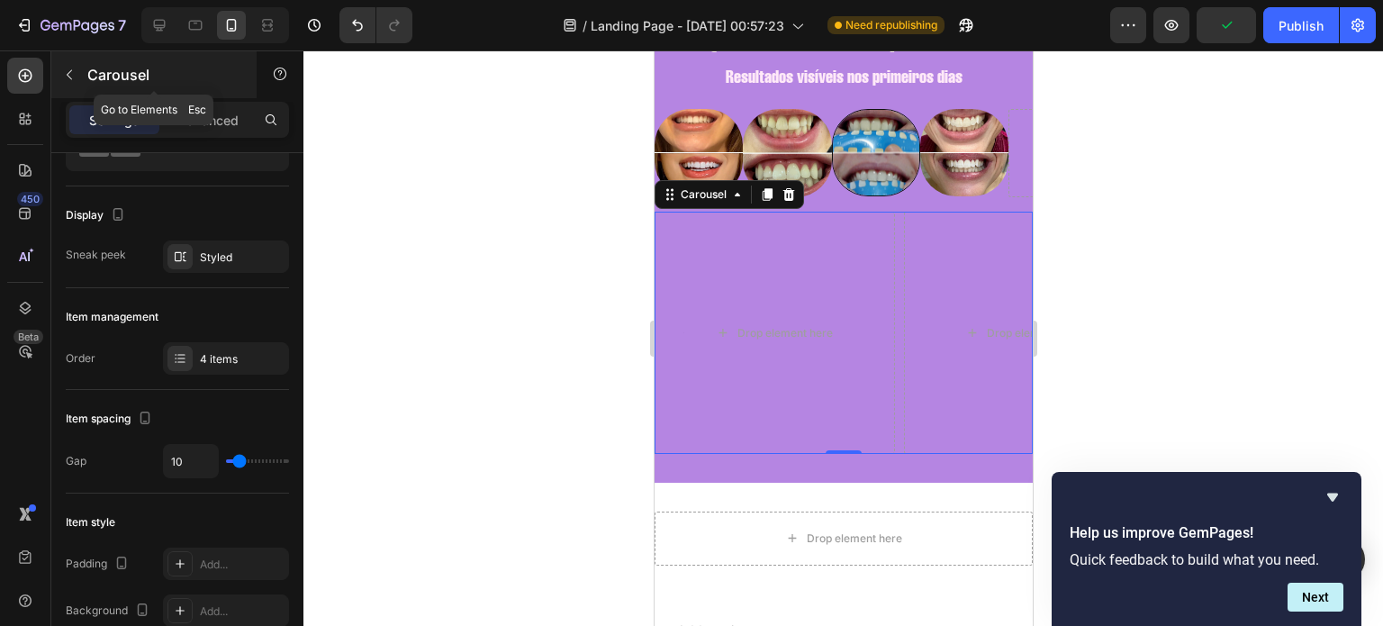
click at [92, 82] on p "Carousel" at bounding box center [163, 75] width 153 height 22
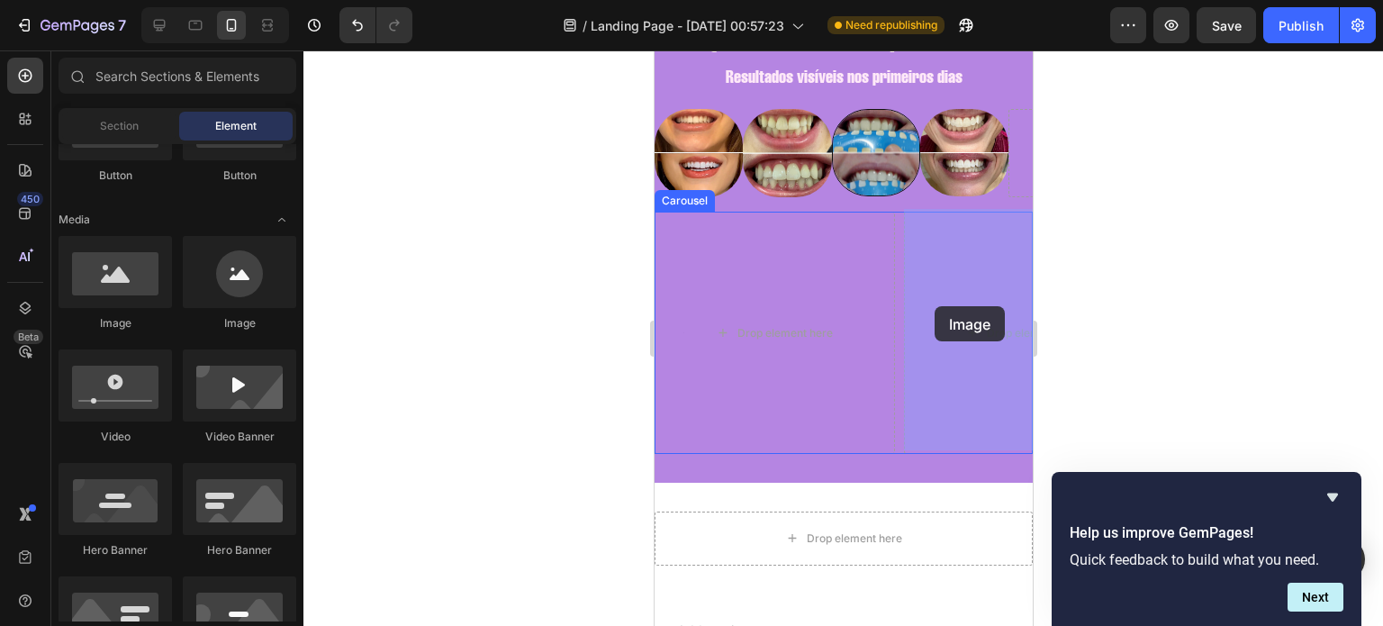
drag, startPoint x: 767, startPoint y: 334, endPoint x: 935, endPoint y: 306, distance: 170.7
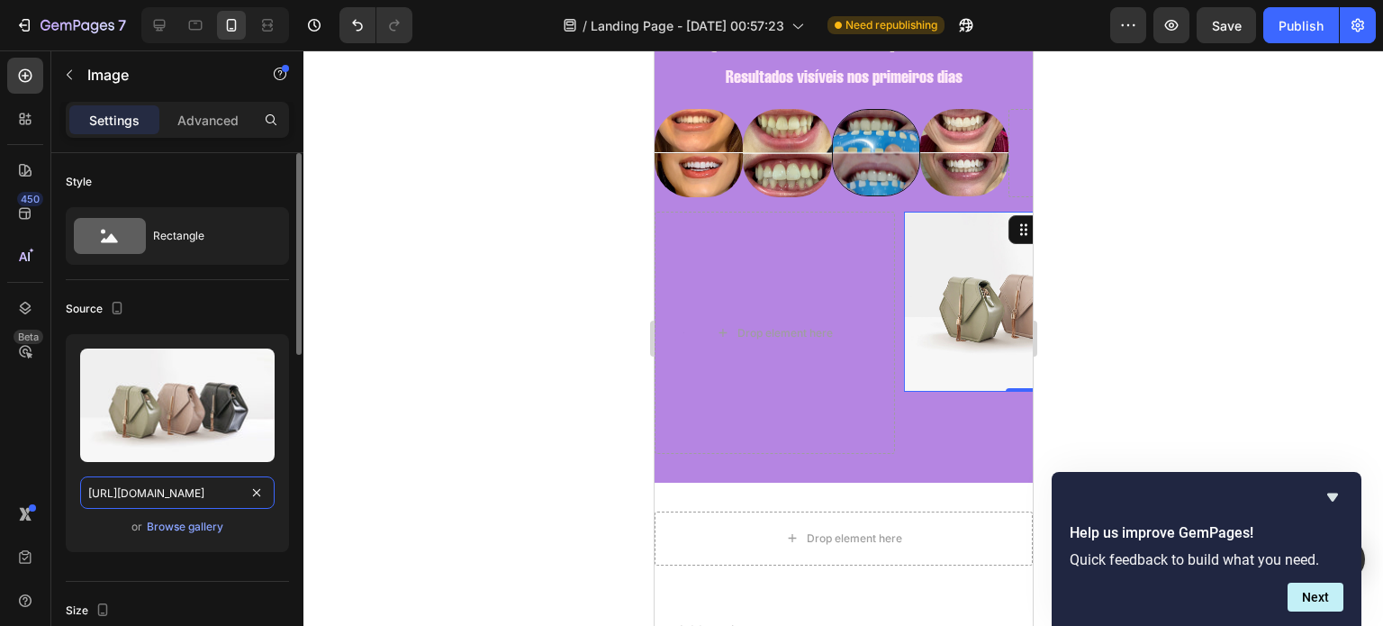
click at [205, 479] on input "[URL][DOMAIN_NAME]" at bounding box center [177, 492] width 194 height 32
paste input "0721/3921/1025/files/IMG-20250826-WA0029_8d05c63b-85e8-4edc-9068-66d322740c59.j…"
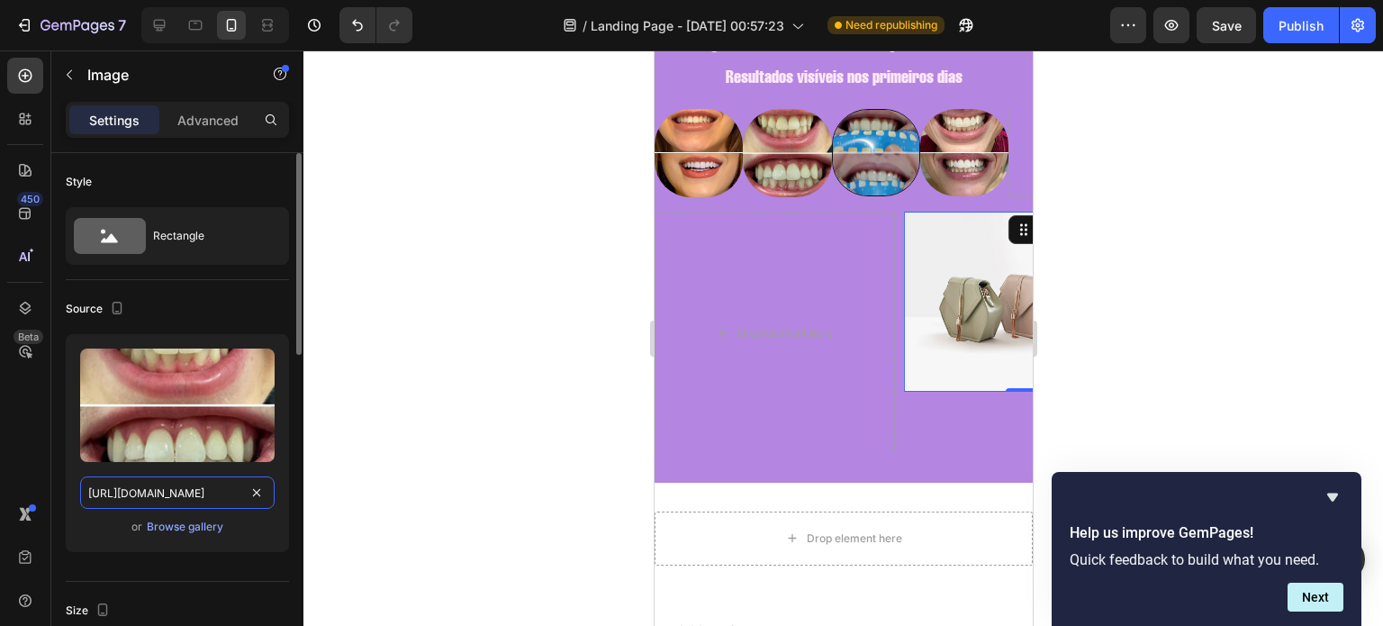
scroll to position [0, 590]
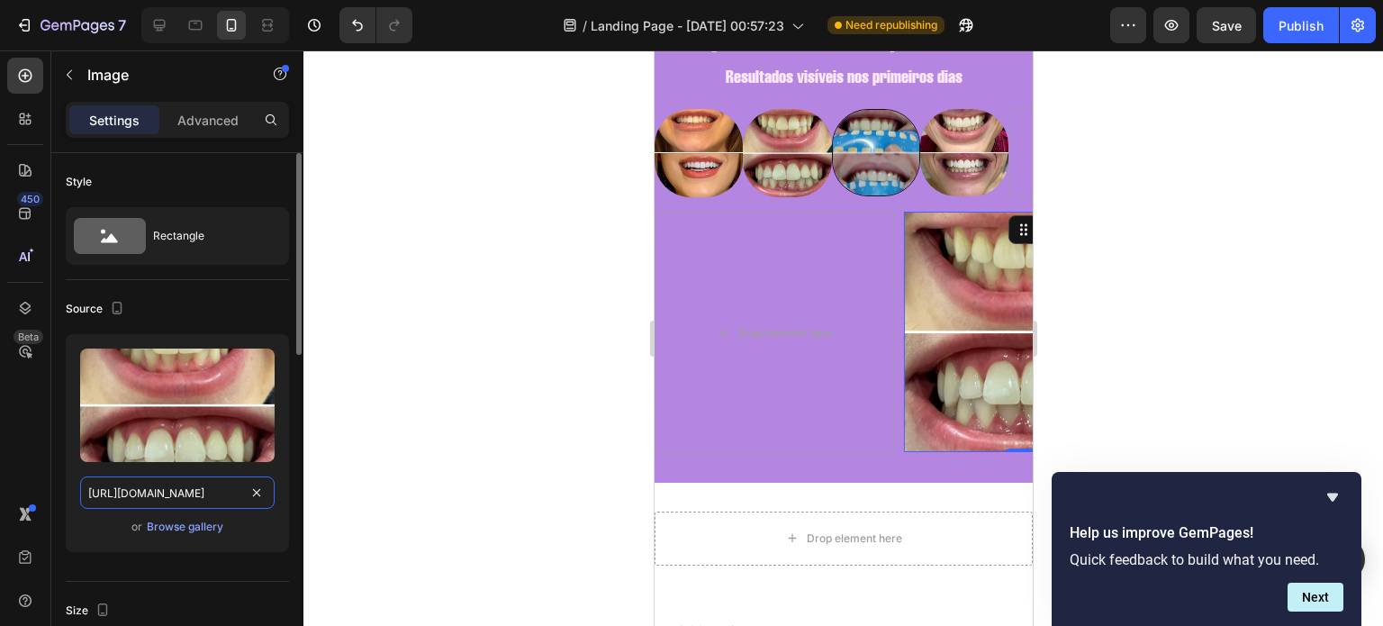
type input "https://cdn.shopify.com/s/files/1/0721/3921/1025/files/IMG-20250826-WA0029_8d05…"
click at [207, 302] on div "Source" at bounding box center [177, 308] width 223 height 29
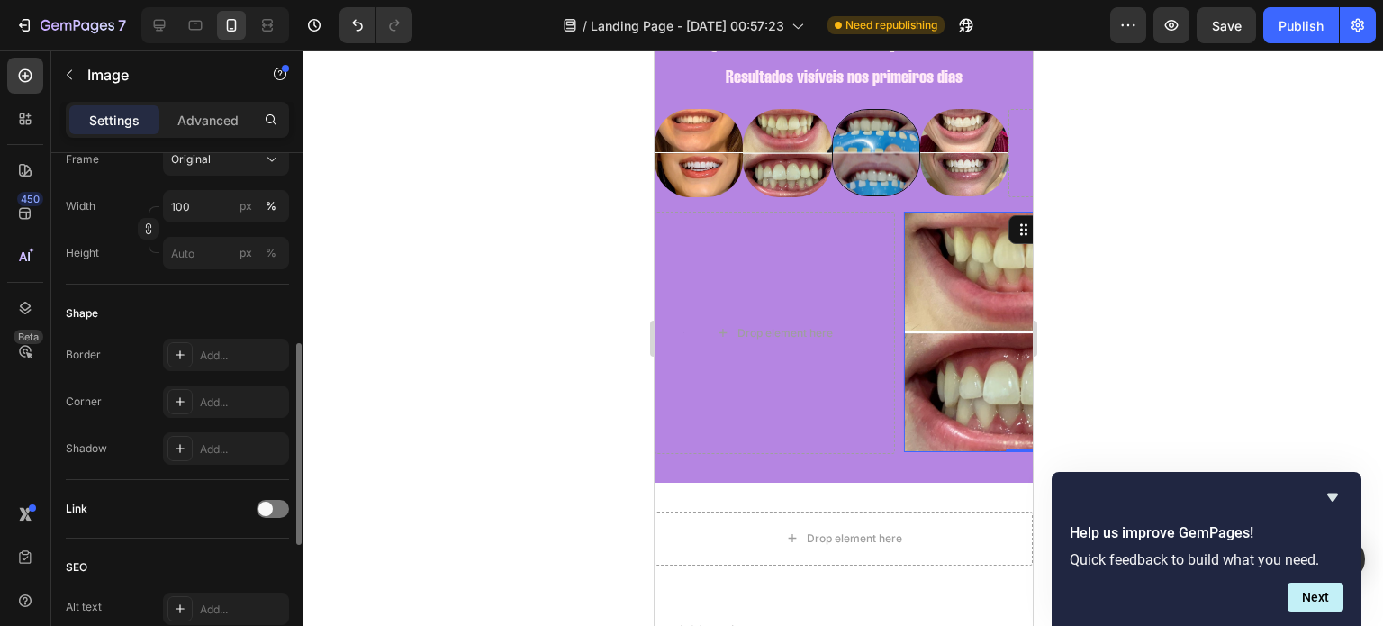
scroll to position [492, 0]
click at [208, 414] on div "Add..." at bounding box center [226, 402] width 126 height 32
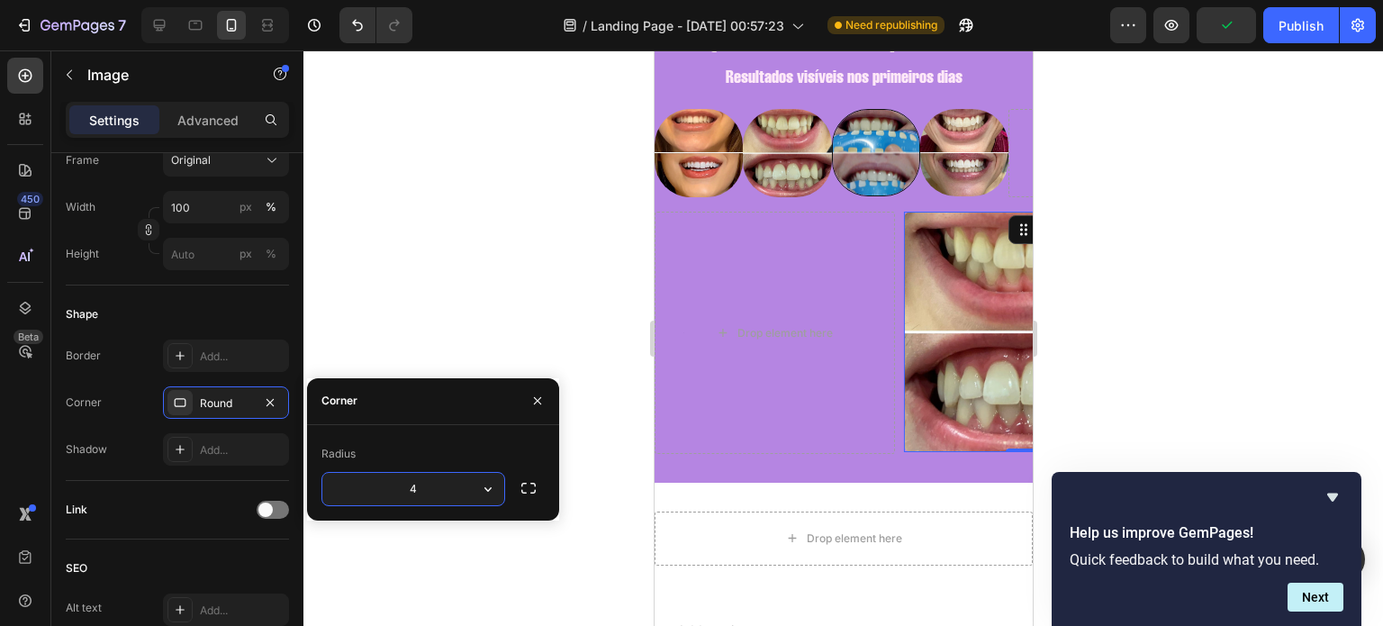
type input "40"
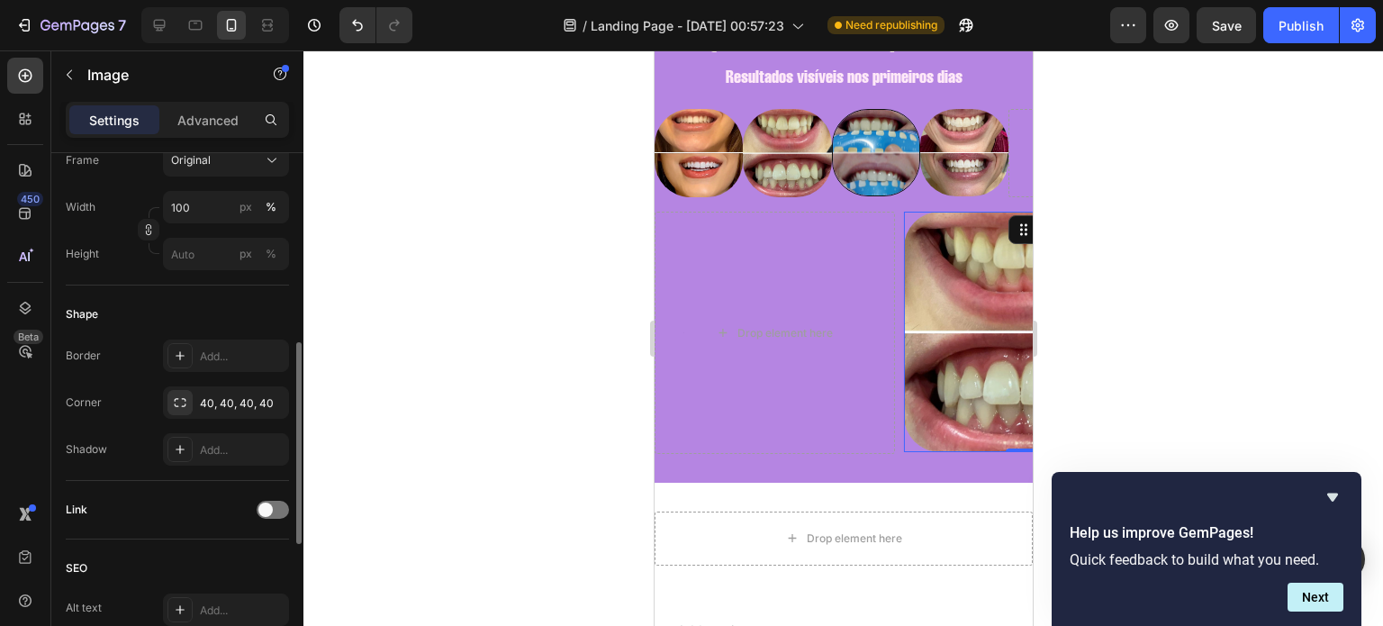
click at [263, 321] on div "Shape" at bounding box center [177, 314] width 223 height 29
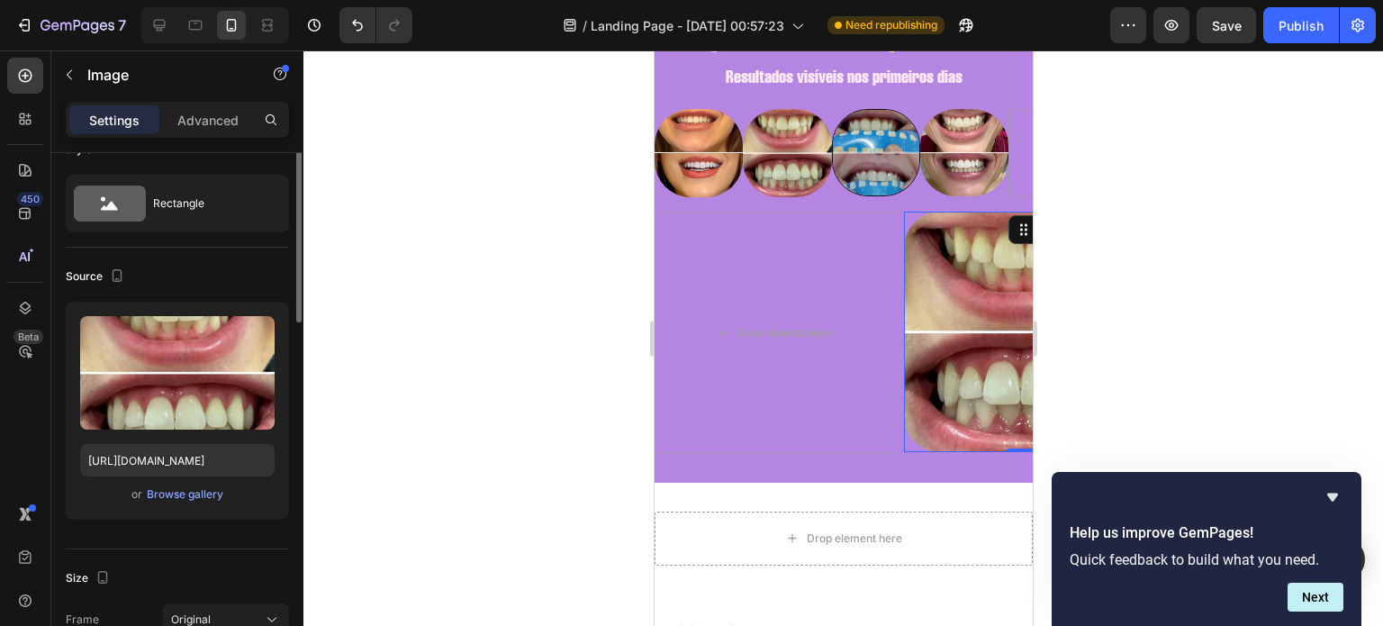
scroll to position [0, 0]
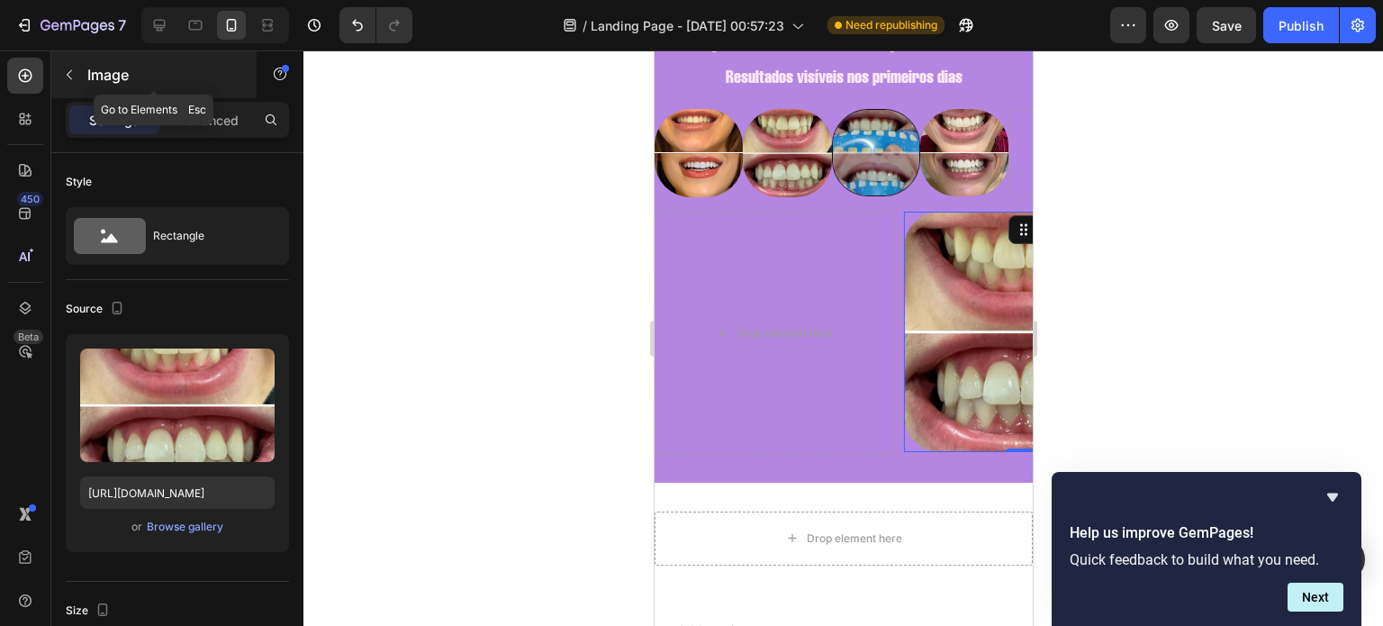
click at [79, 74] on button "button" at bounding box center [69, 74] width 29 height 29
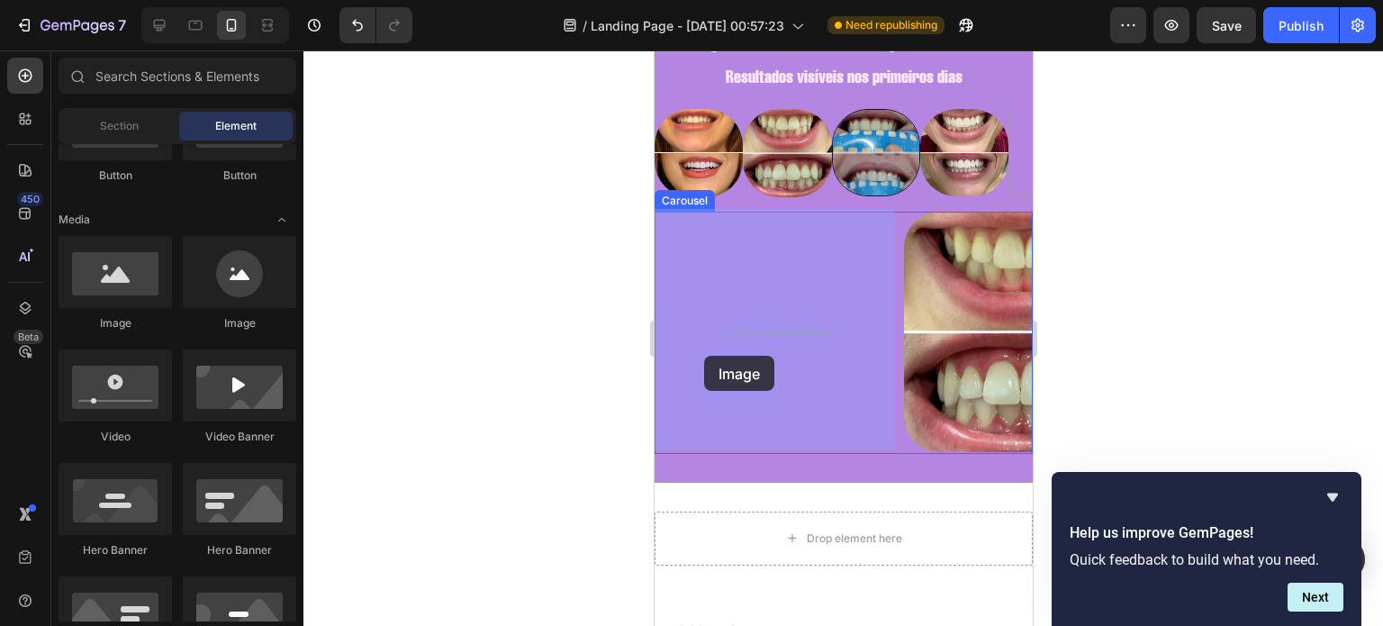
drag, startPoint x: 778, startPoint y: 330, endPoint x: 717, endPoint y: 334, distance: 61.3
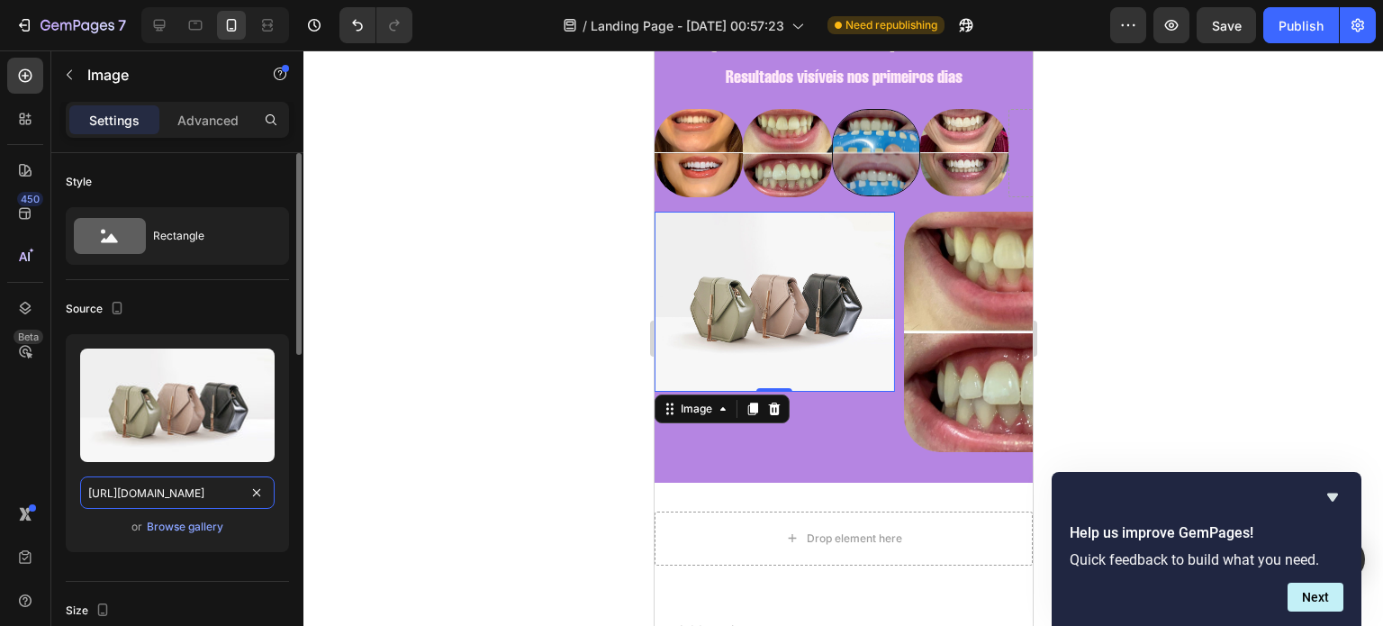
click at [181, 482] on input "[URL][DOMAIN_NAME]" at bounding box center [177, 492] width 194 height 32
paste input "0721/3921/1025/files/IMG-20250826-WA0030_0d6913f8-28b3-4ee0-94a3-b690669a4bf4.j…"
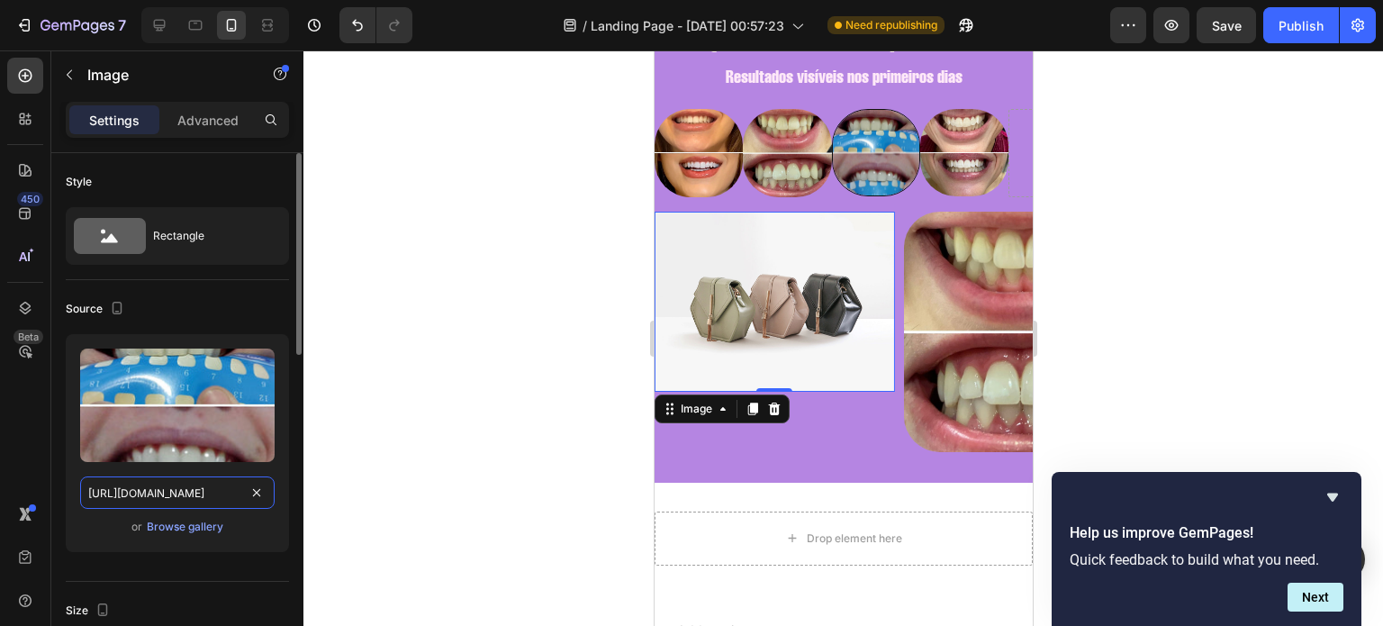
scroll to position [0, 583]
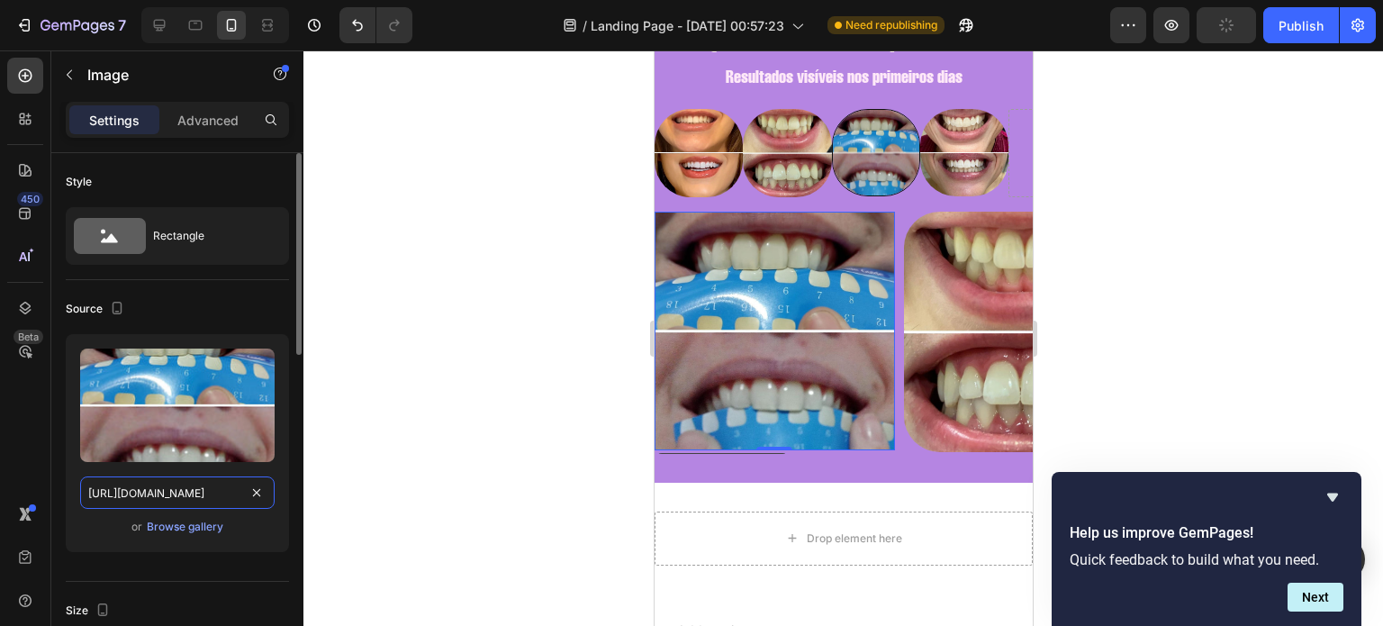
type input "https://cdn.shopify.com/s/files/1/0721/3921/1025/files/IMG-20250826-WA0030_0d69…"
click at [230, 273] on div "Style Rectangle" at bounding box center [177, 216] width 223 height 127
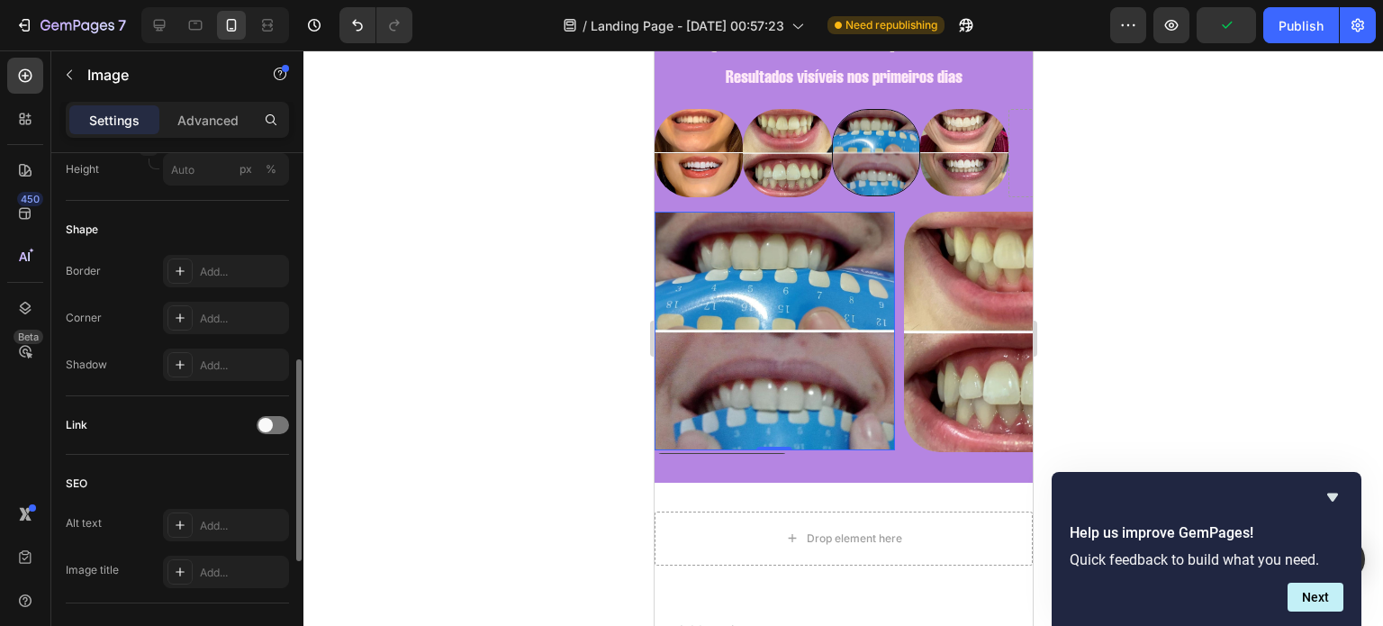
scroll to position [587, 0]
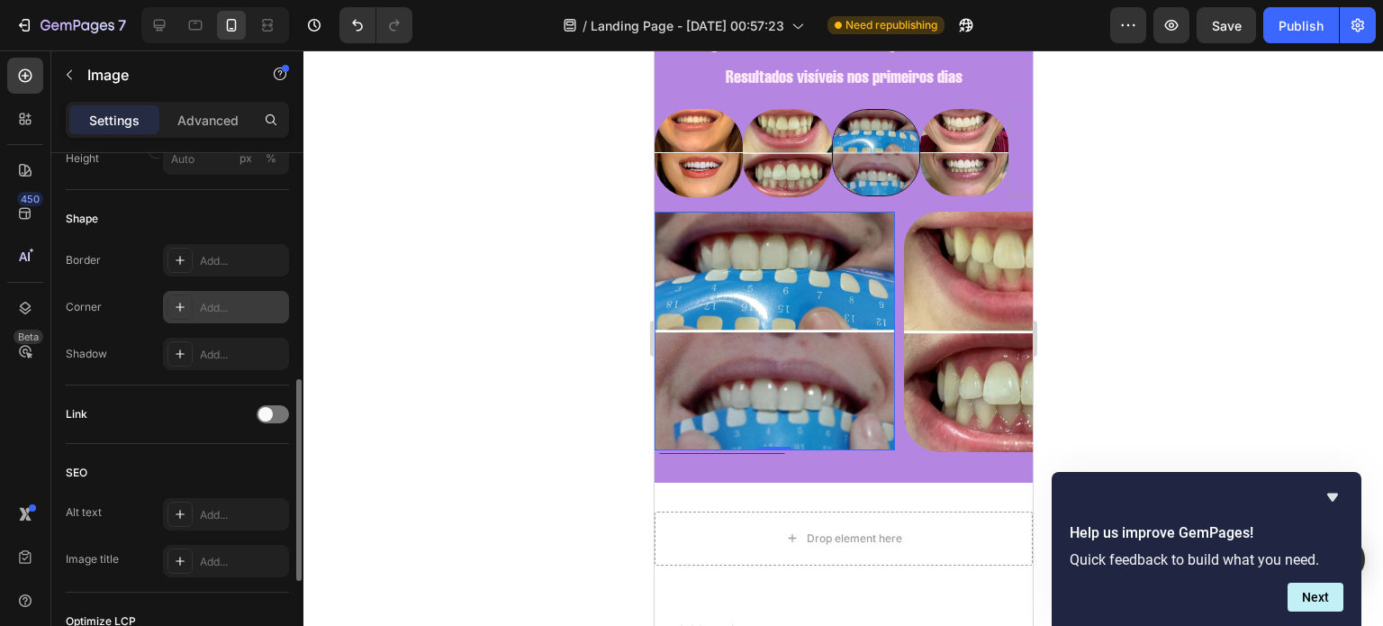
click at [222, 313] on div "Add..." at bounding box center [242, 308] width 85 height 16
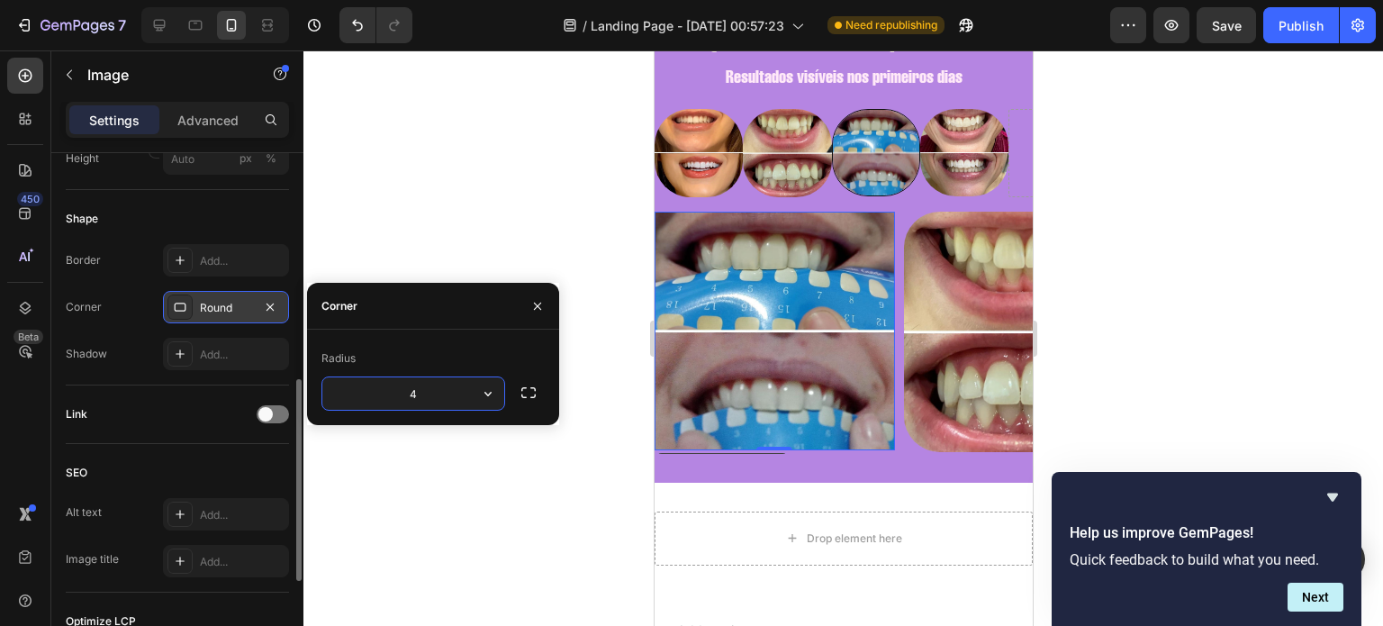
type input "40"
click at [234, 208] on div "Shape" at bounding box center [177, 218] width 223 height 29
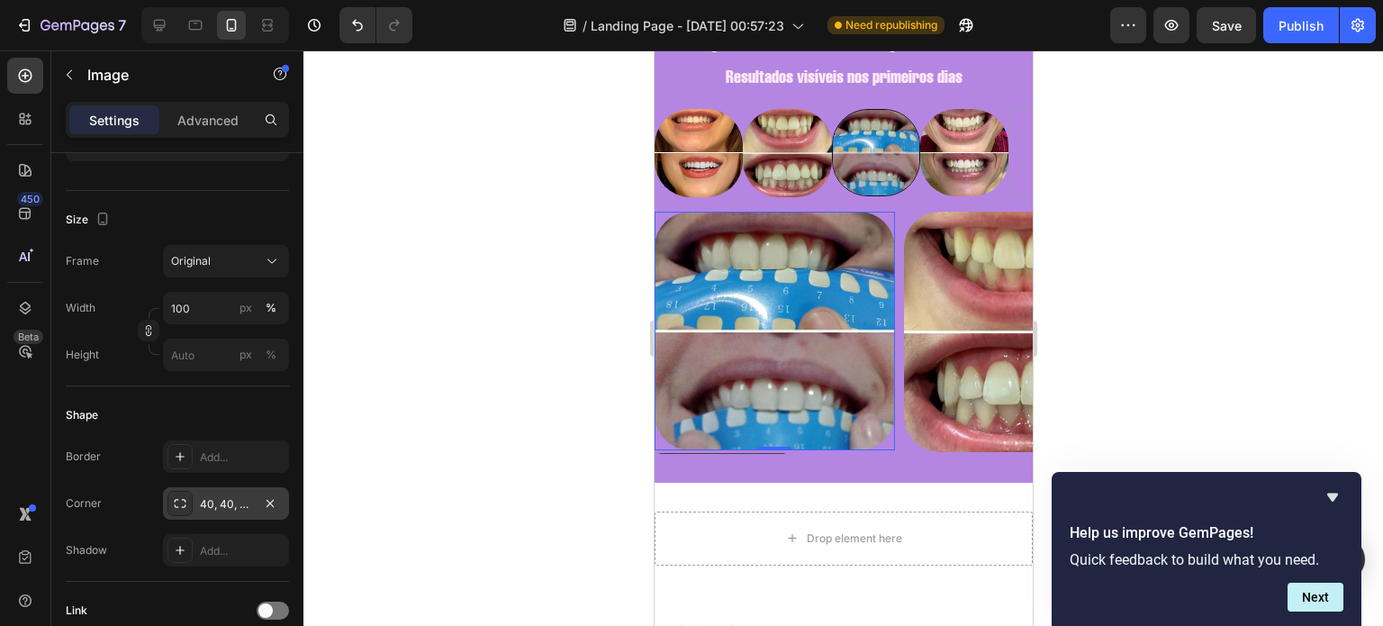
scroll to position [0, 0]
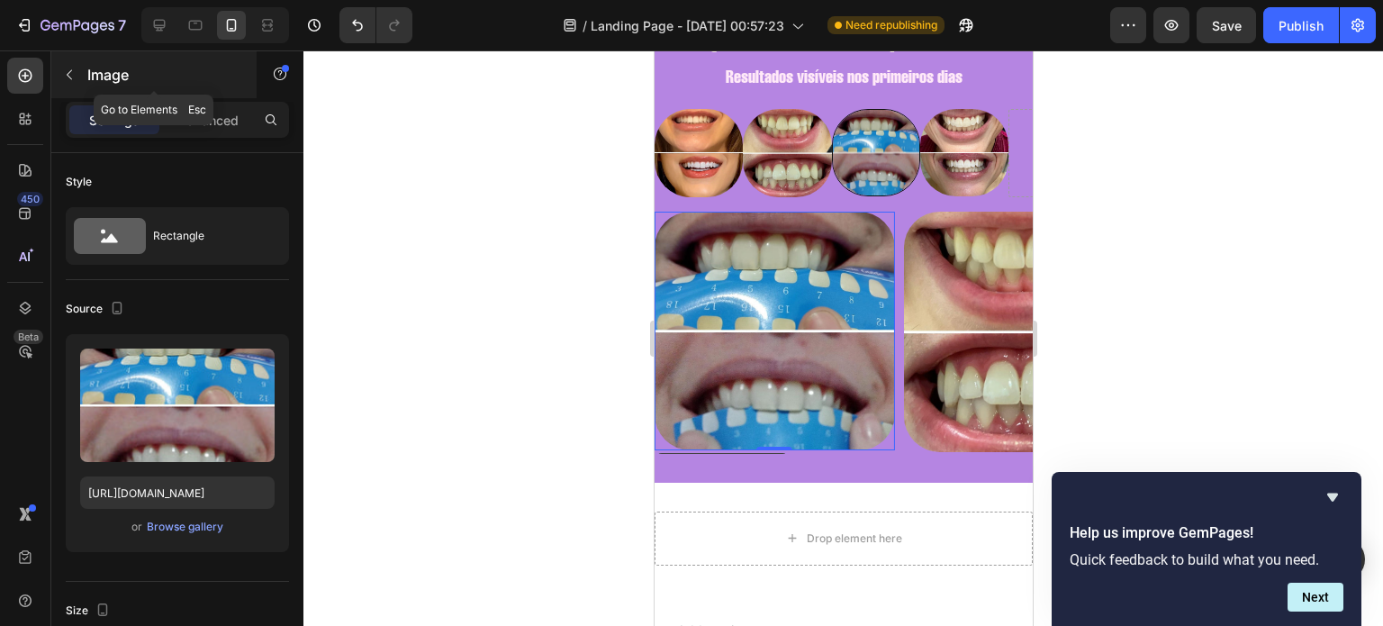
click at [68, 71] on icon "button" at bounding box center [69, 75] width 5 height 10
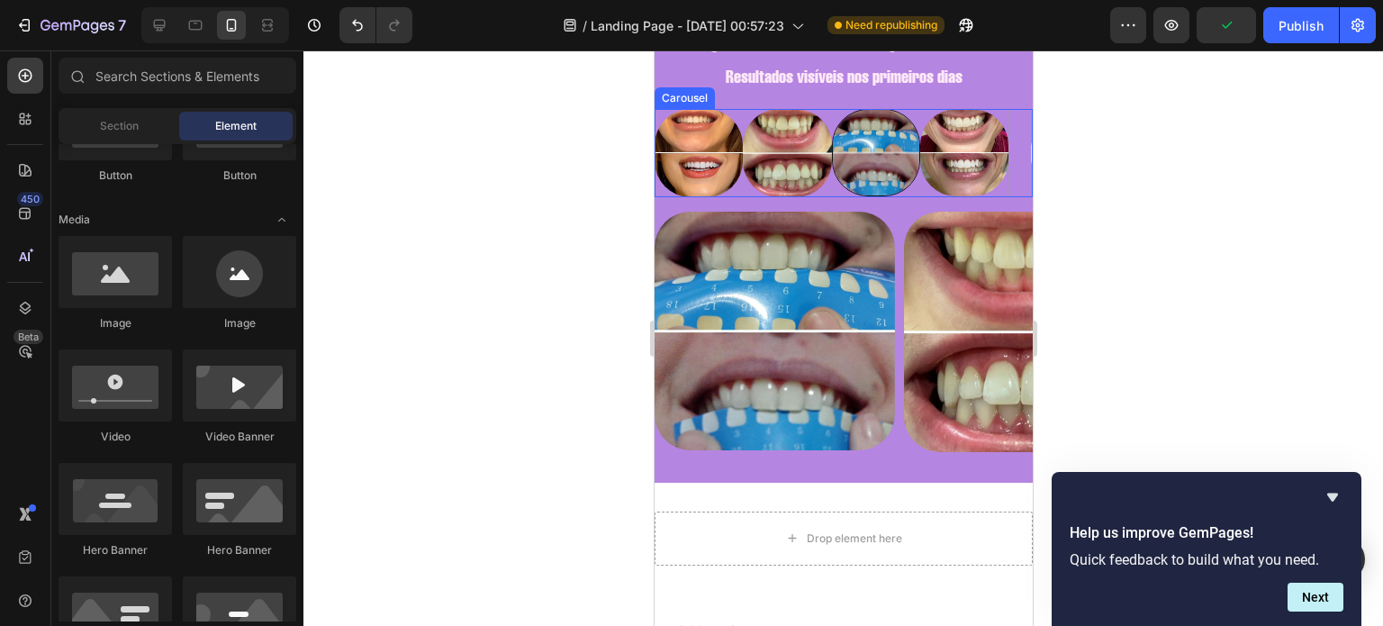
click at [1007, 159] on div at bounding box center [1051, 153] width 88 height 89
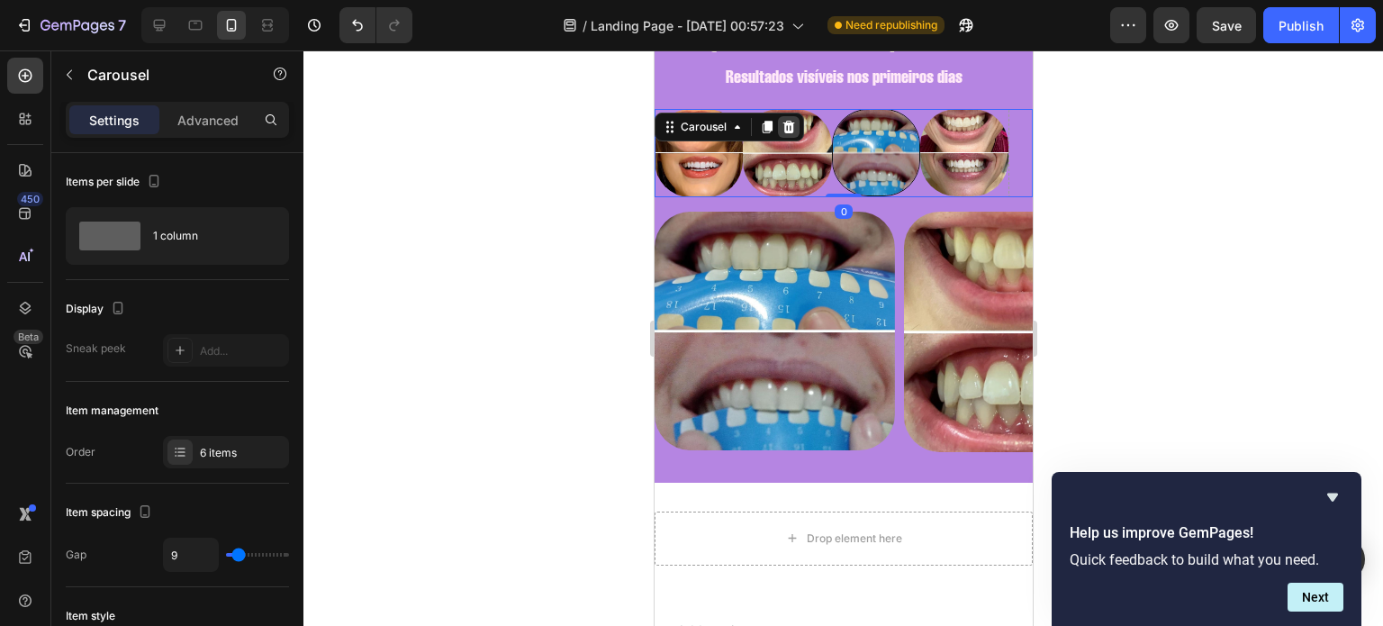
click at [786, 125] on icon at bounding box center [788, 127] width 14 height 14
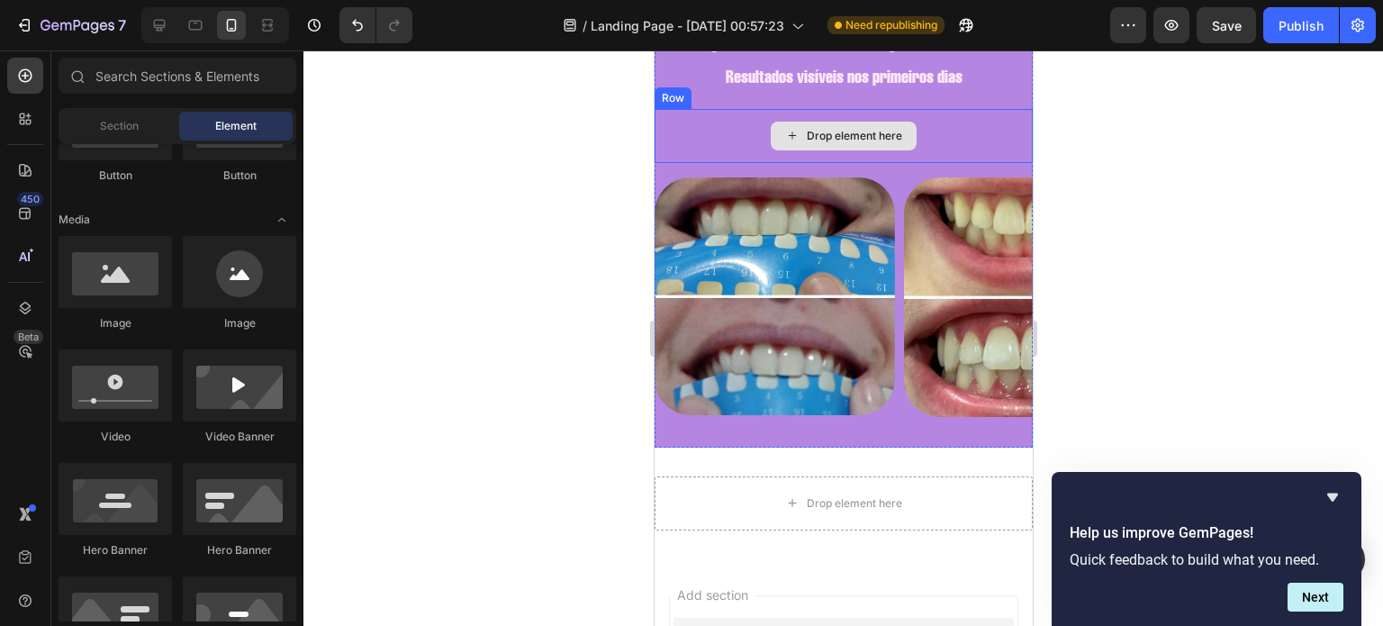
click at [910, 125] on div "Drop element here" at bounding box center [843, 136] width 378 height 54
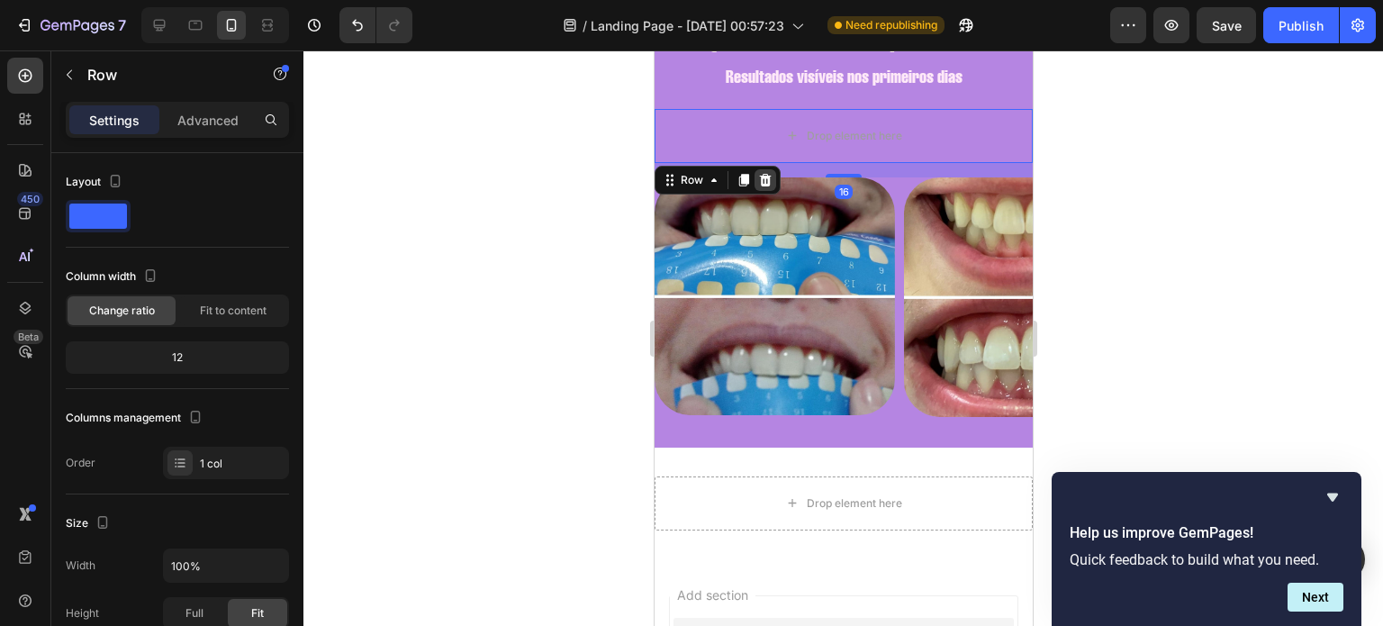
click at [763, 177] on icon at bounding box center [765, 179] width 12 height 13
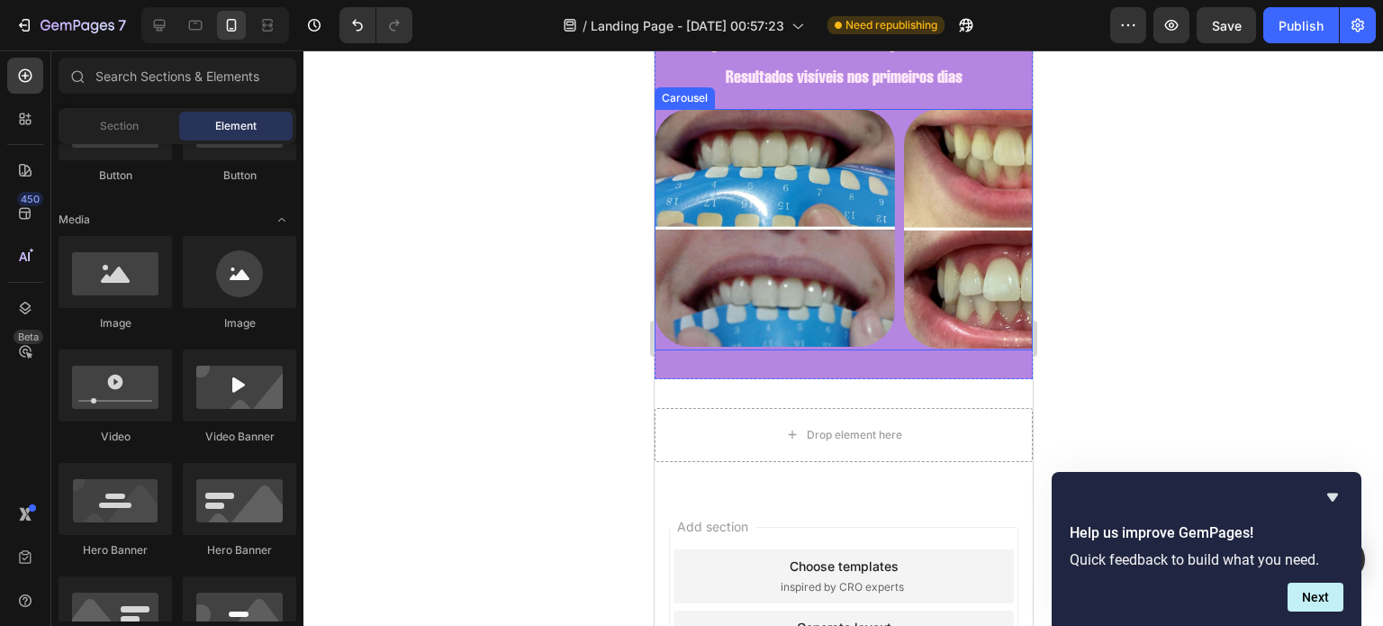
click at [898, 347] on div "Image Image Image Image" at bounding box center [843, 229] width 378 height 241
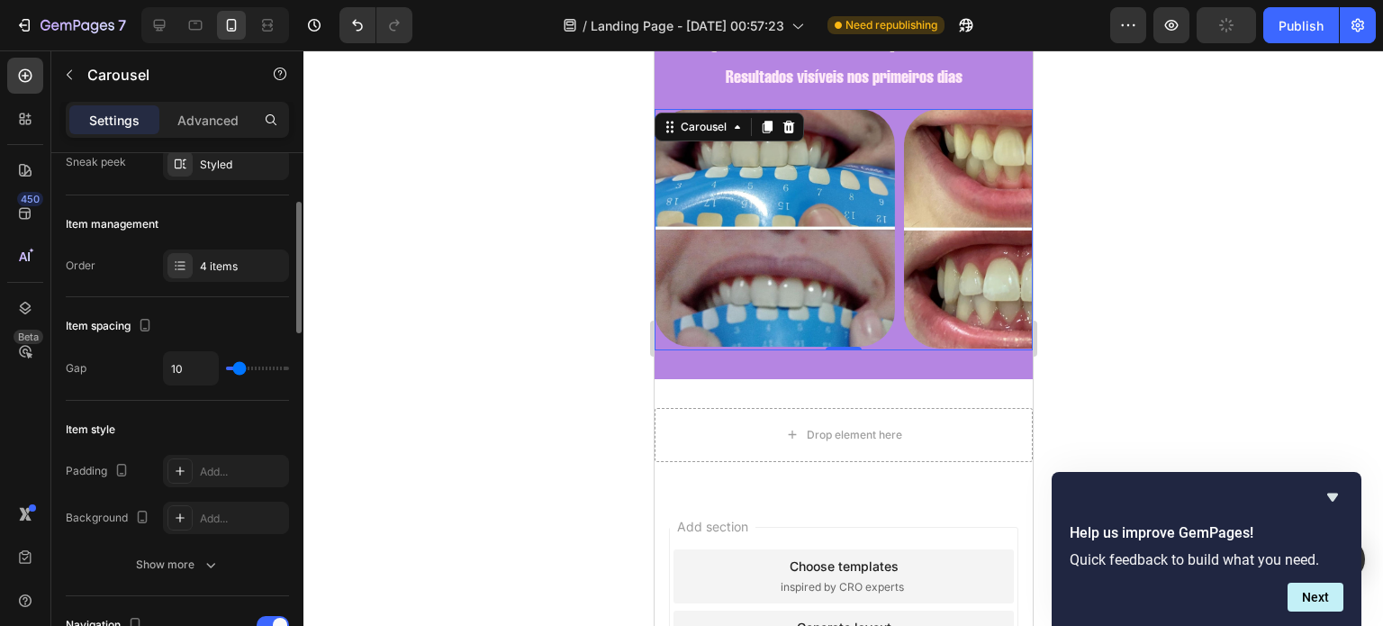
scroll to position [185, 0]
click at [205, 259] on div "4 items" at bounding box center [242, 267] width 85 height 16
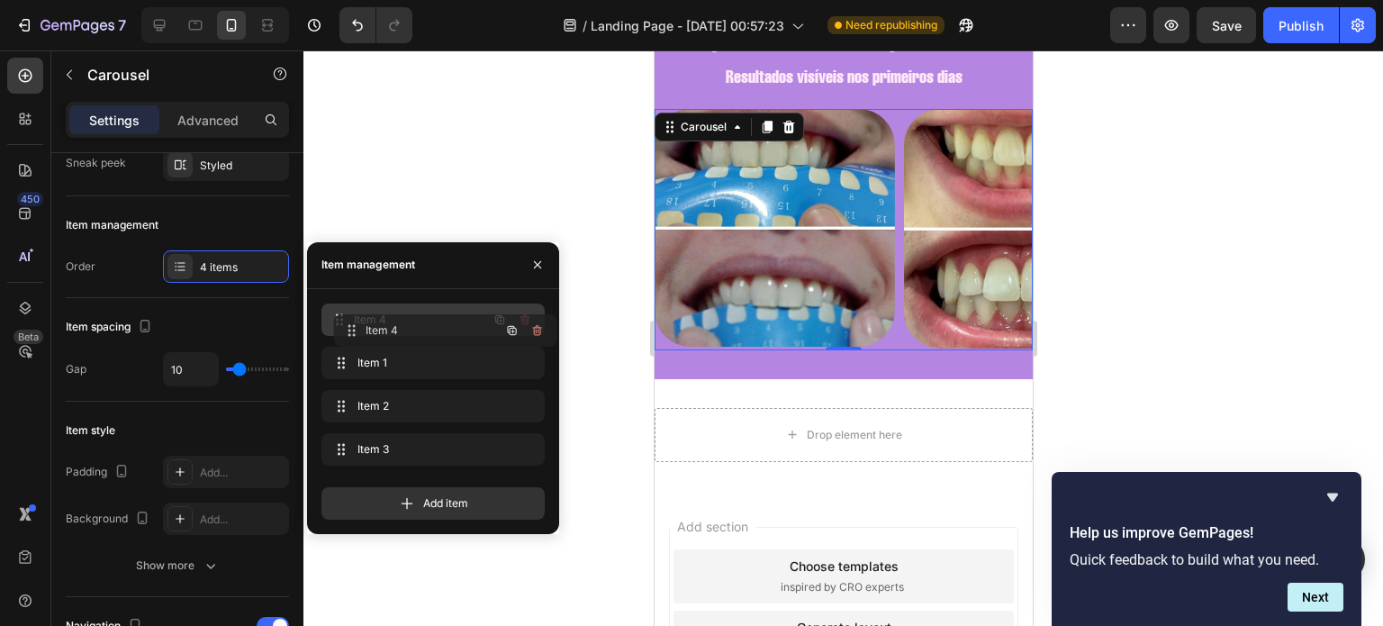
drag, startPoint x: 436, startPoint y: 447, endPoint x: 447, endPoint y: 328, distance: 120.3
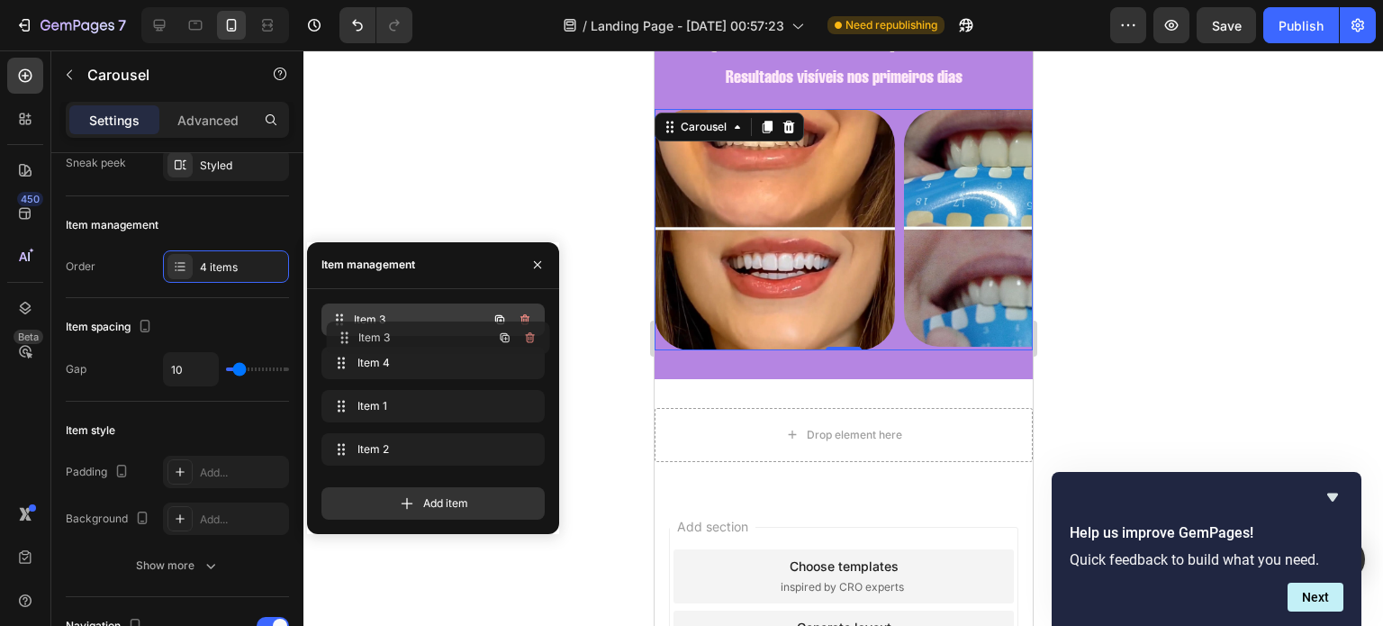
drag, startPoint x: 418, startPoint y: 443, endPoint x: 421, endPoint y: 323, distance: 119.8
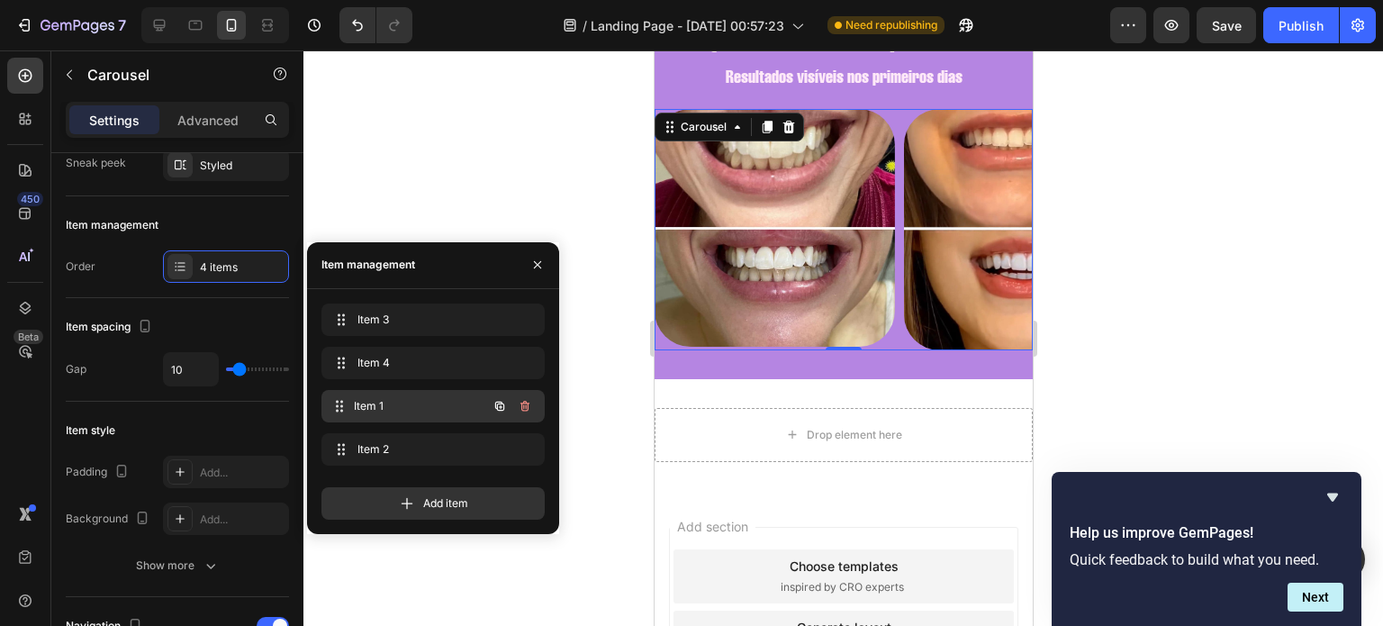
click at [398, 406] on span "Item 1" at bounding box center [420, 406] width 133 height 16
drag, startPoint x: 446, startPoint y: 445, endPoint x: 447, endPoint y: 408, distance: 36.9
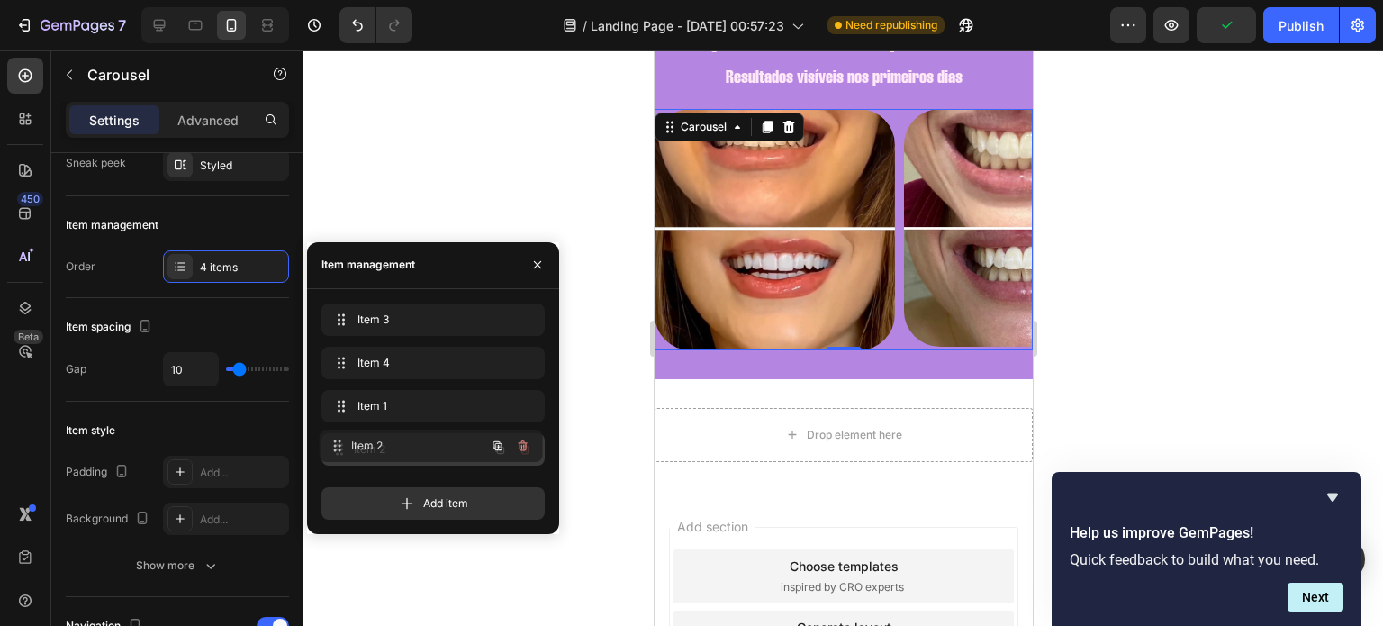
drag, startPoint x: 447, startPoint y: 408, endPoint x: 444, endPoint y: 451, distance: 43.3
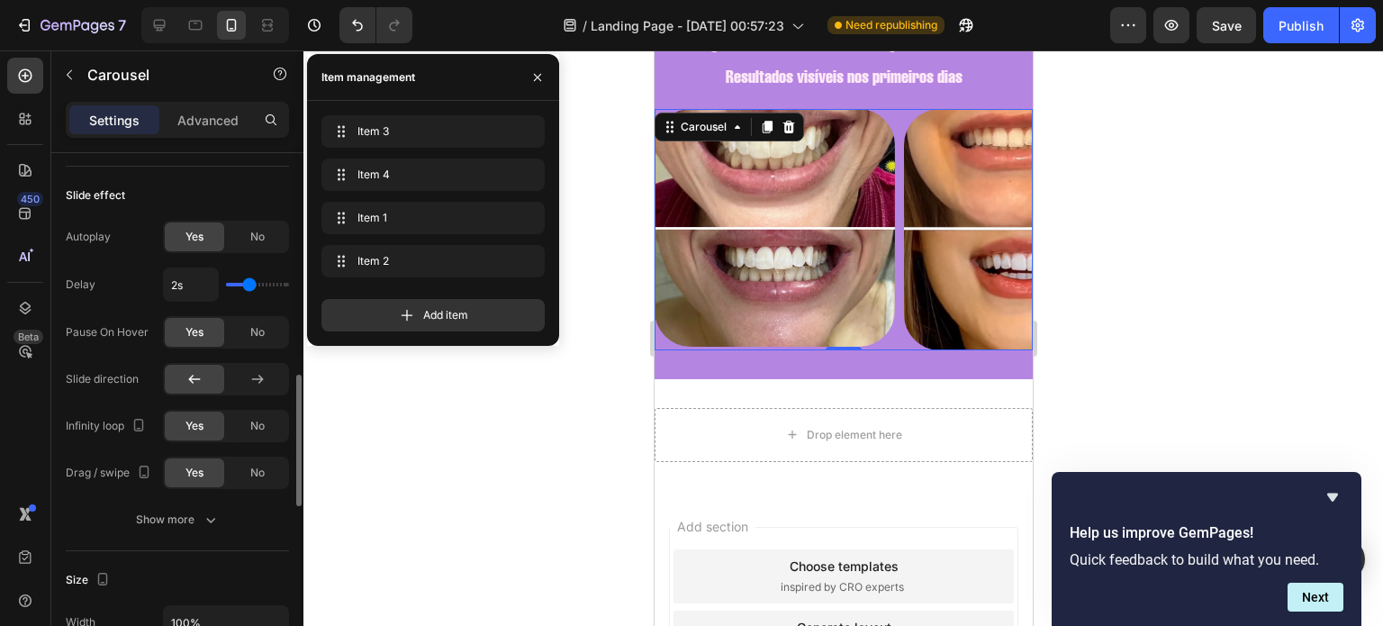
scroll to position [1001, 0]
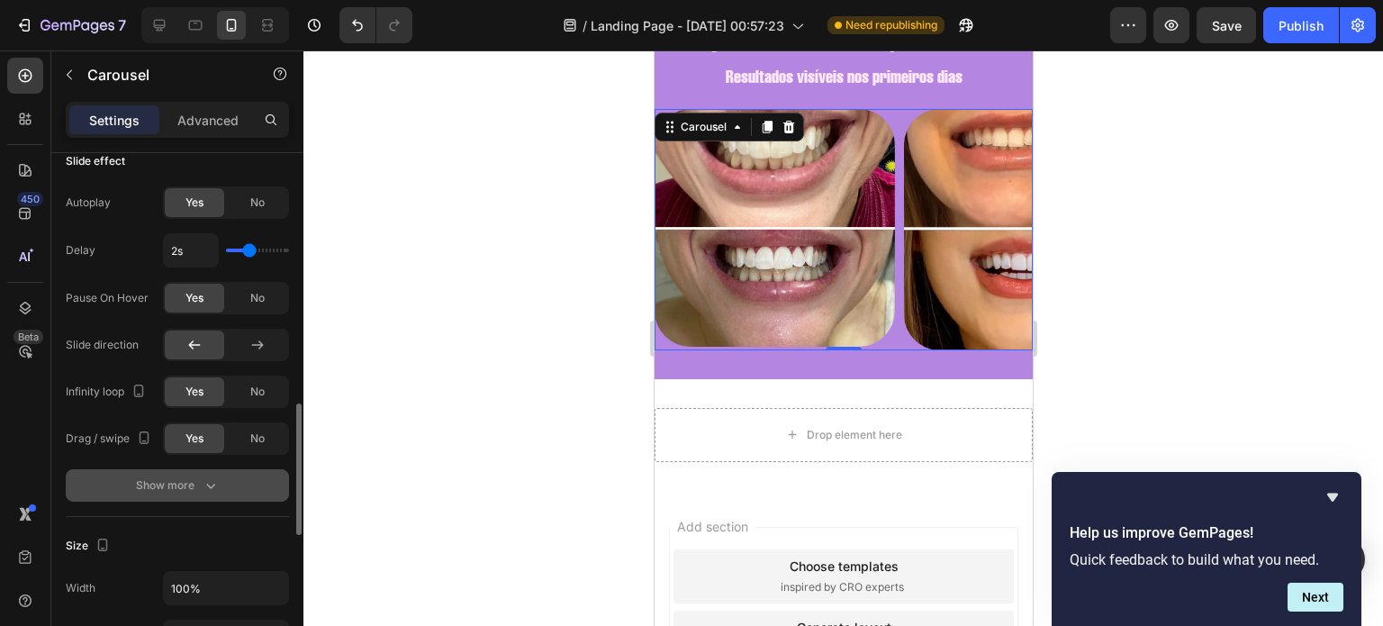
click at [183, 479] on div "Show more" at bounding box center [178, 485] width 84 height 18
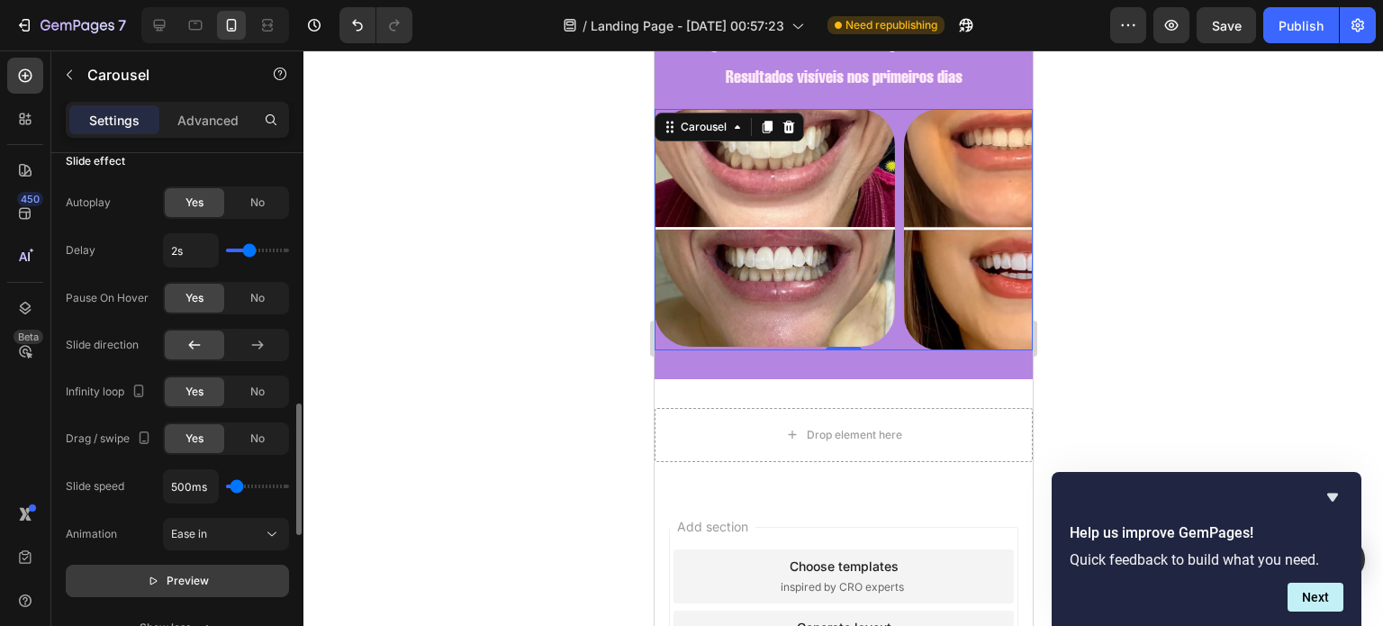
click at [182, 572] on span "Preview" at bounding box center [188, 581] width 42 height 18
click at [182, 572] on span "Pause" at bounding box center [188, 581] width 32 height 18
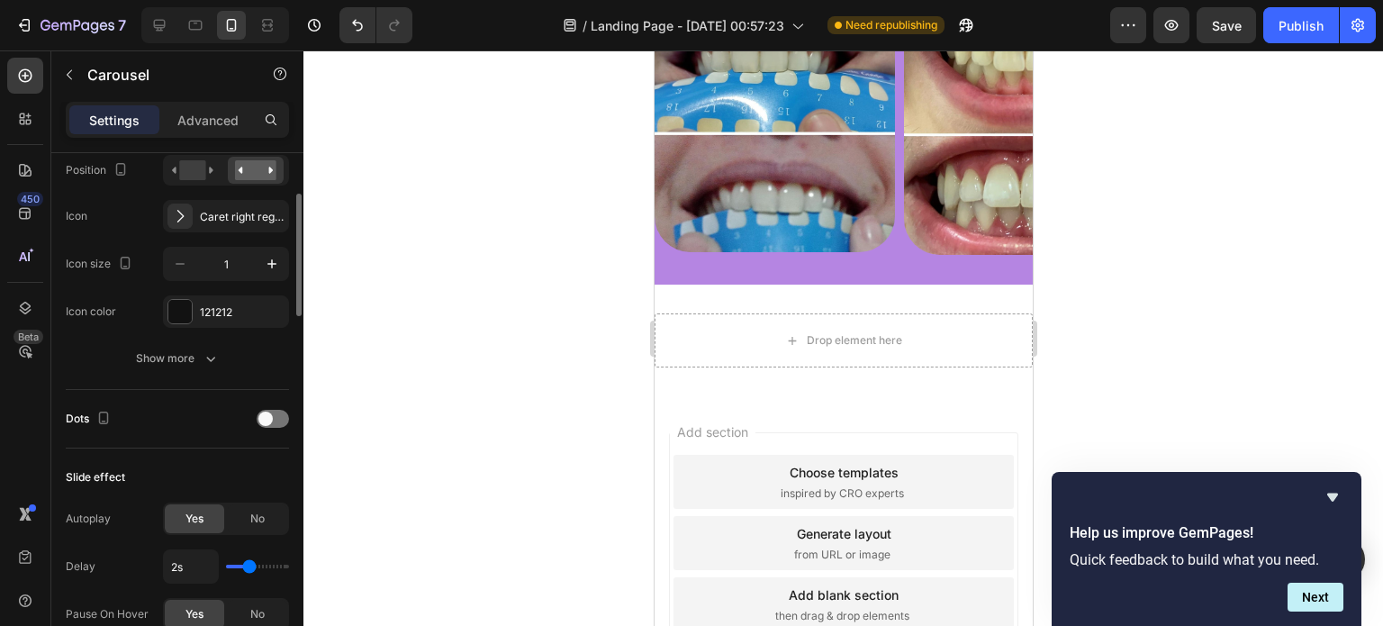
scroll to position [480, 0]
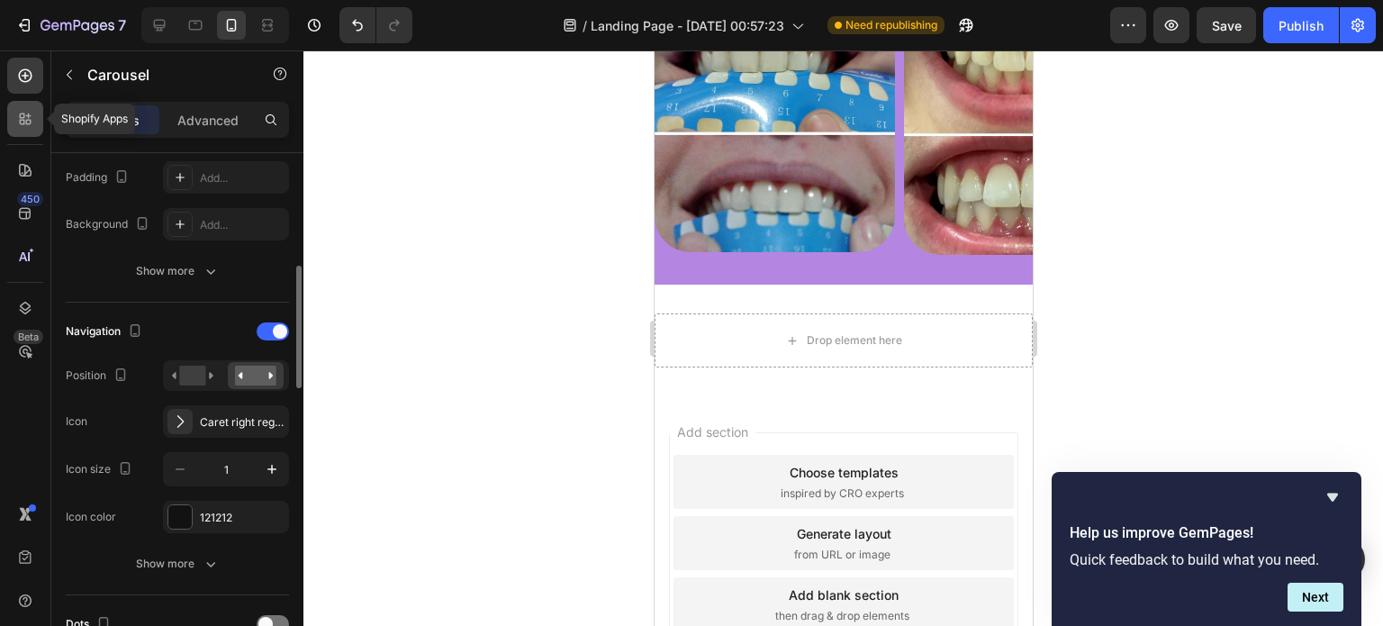
click at [26, 113] on icon at bounding box center [25, 119] width 18 height 18
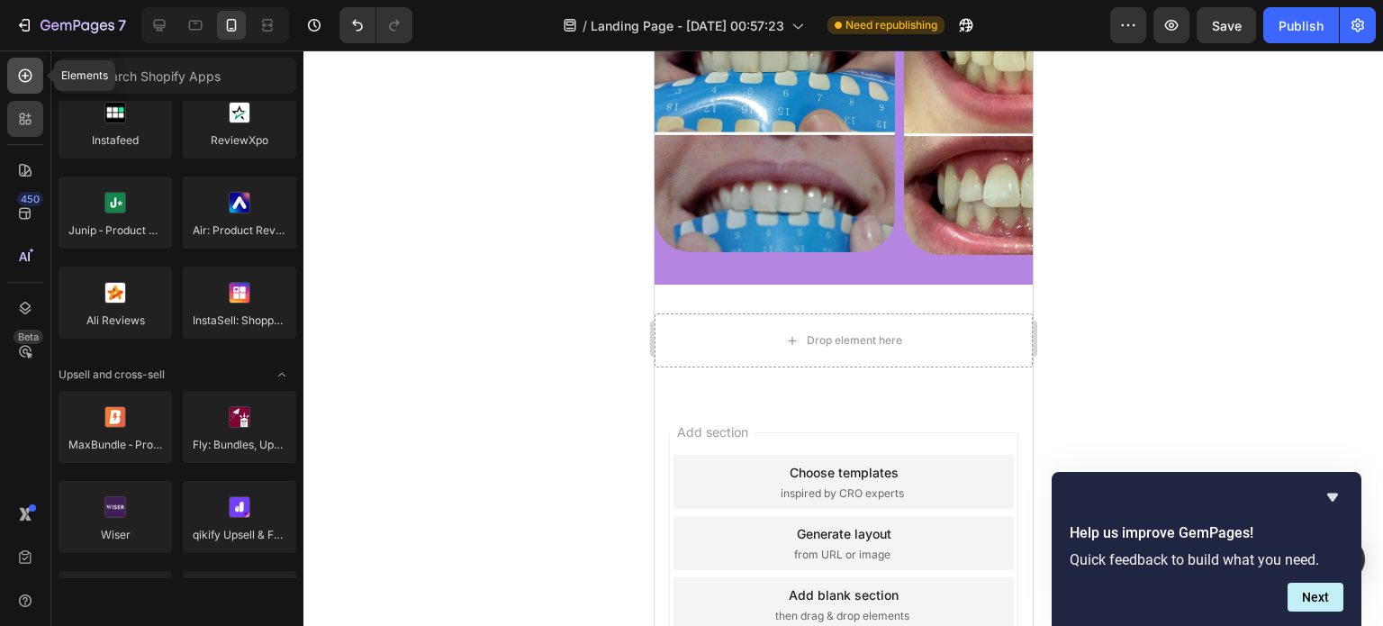
click at [35, 92] on div at bounding box center [25, 76] width 36 height 36
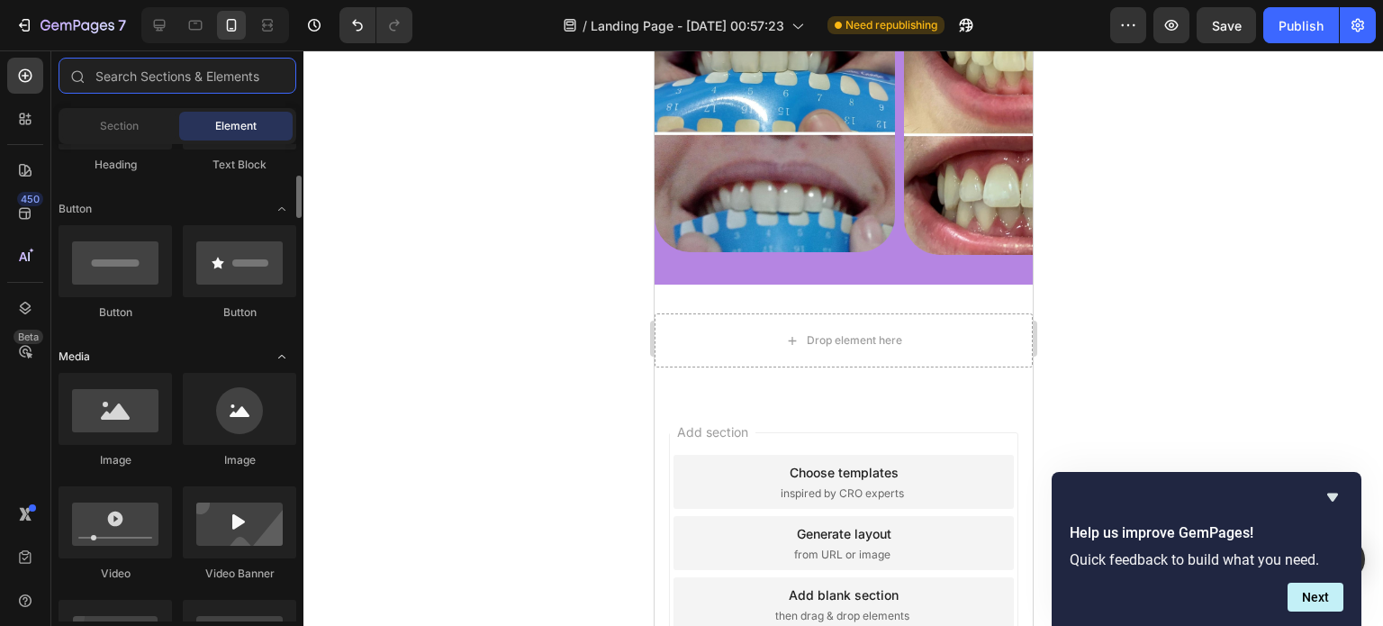
scroll to position [357, 0]
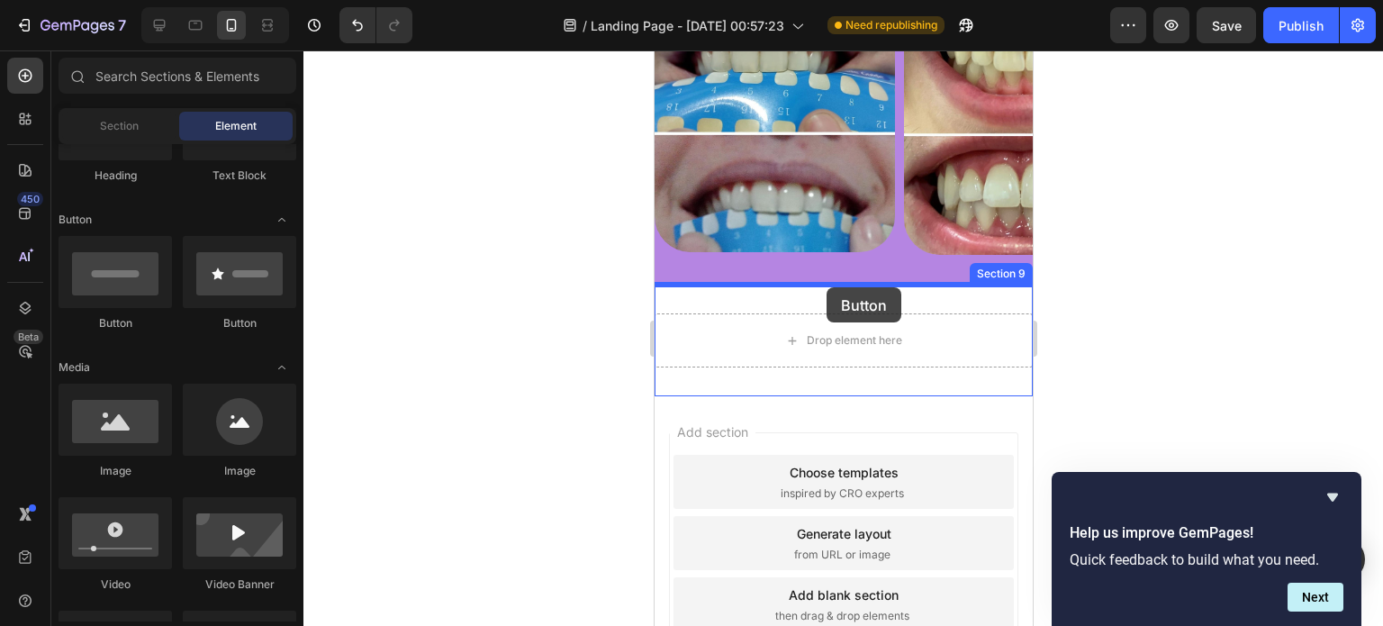
drag, startPoint x: 783, startPoint y: 328, endPoint x: 826, endPoint y: 287, distance: 58.6
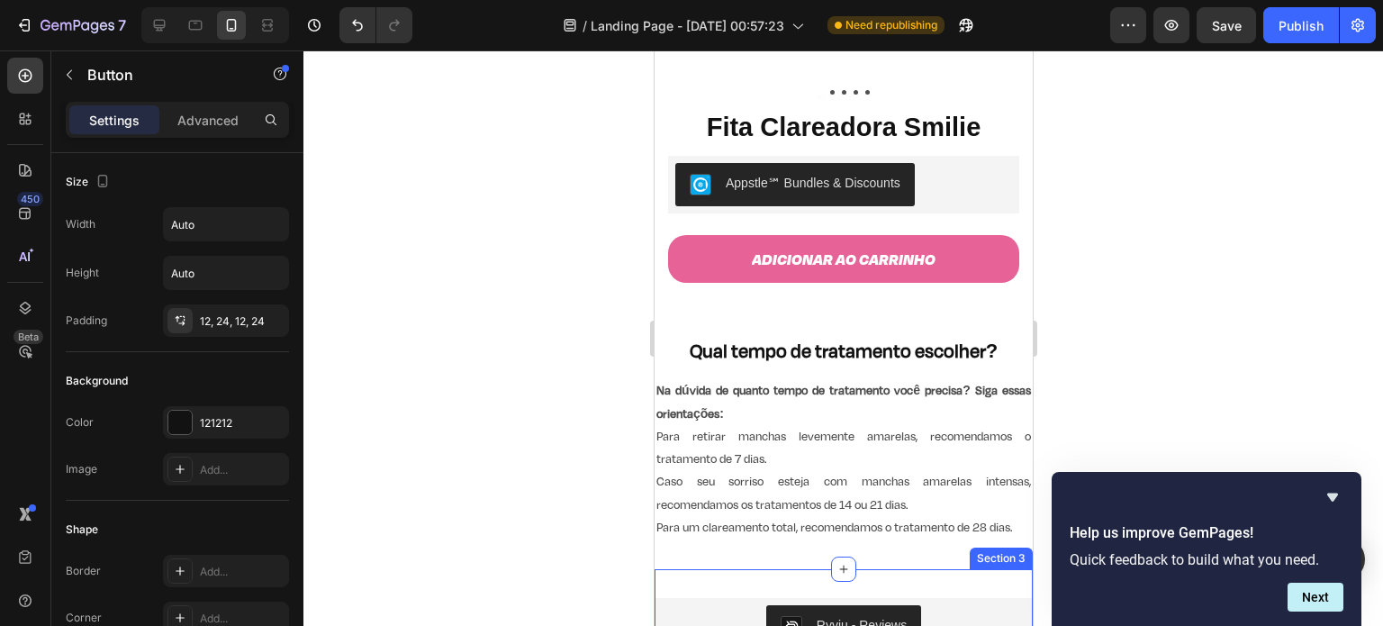
scroll to position [361, 0]
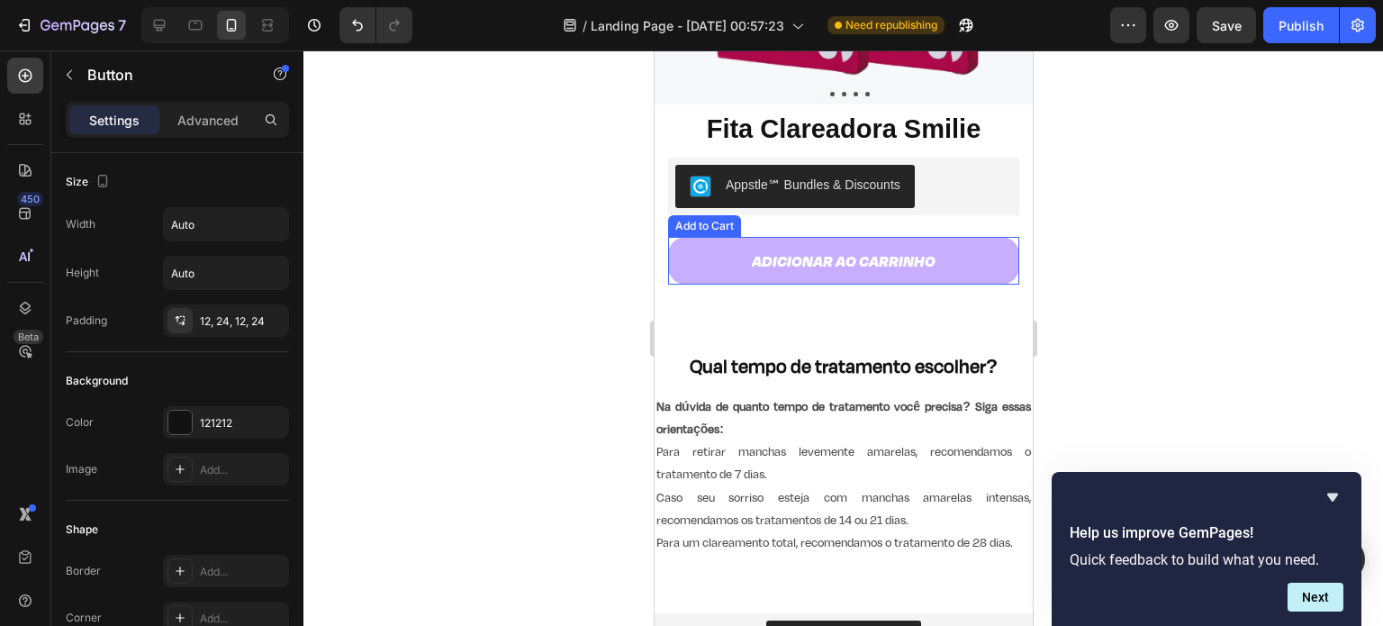
click at [980, 240] on button "Adicionar ao carrinho" at bounding box center [842, 261] width 351 height 48
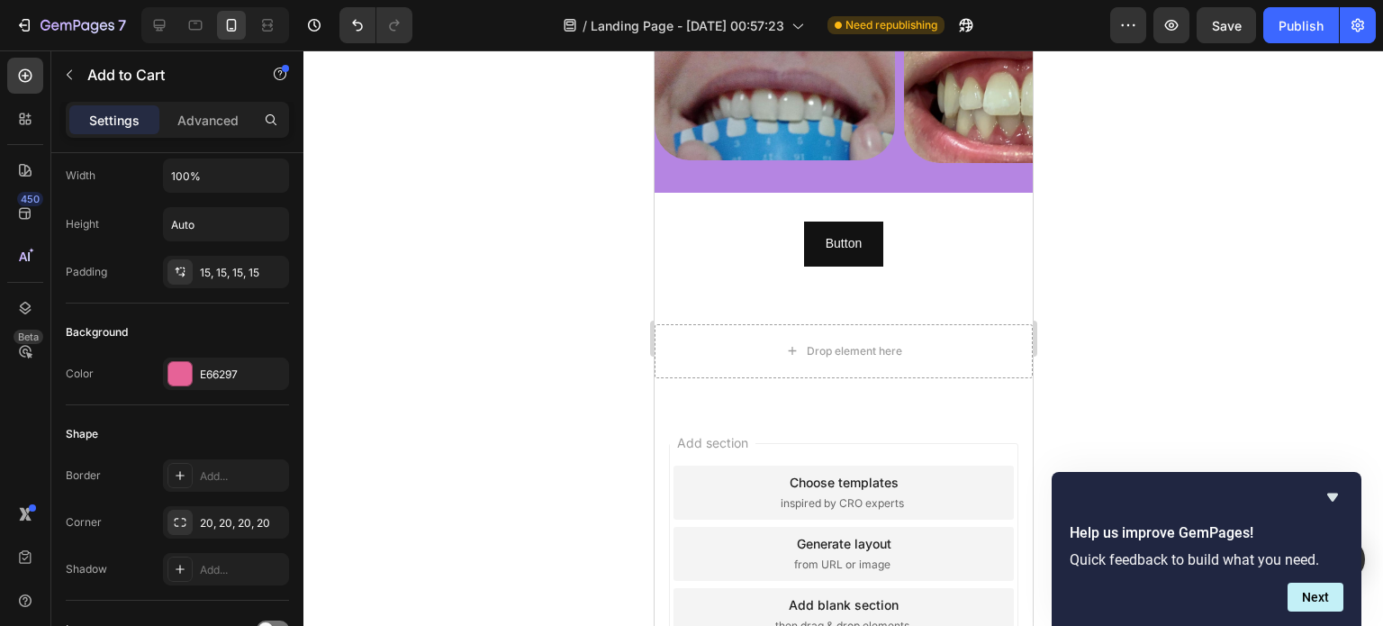
scroll to position [2402, 0]
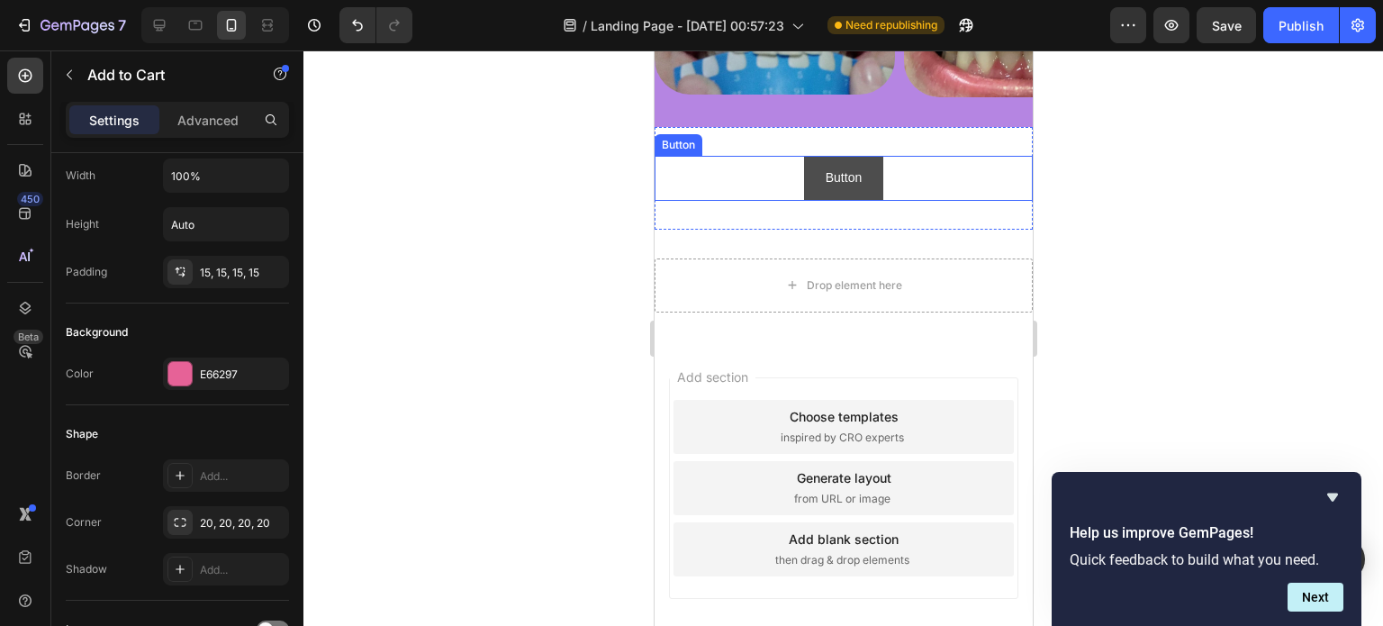
click at [863, 189] on button "Button" at bounding box center [842, 178] width 79 height 44
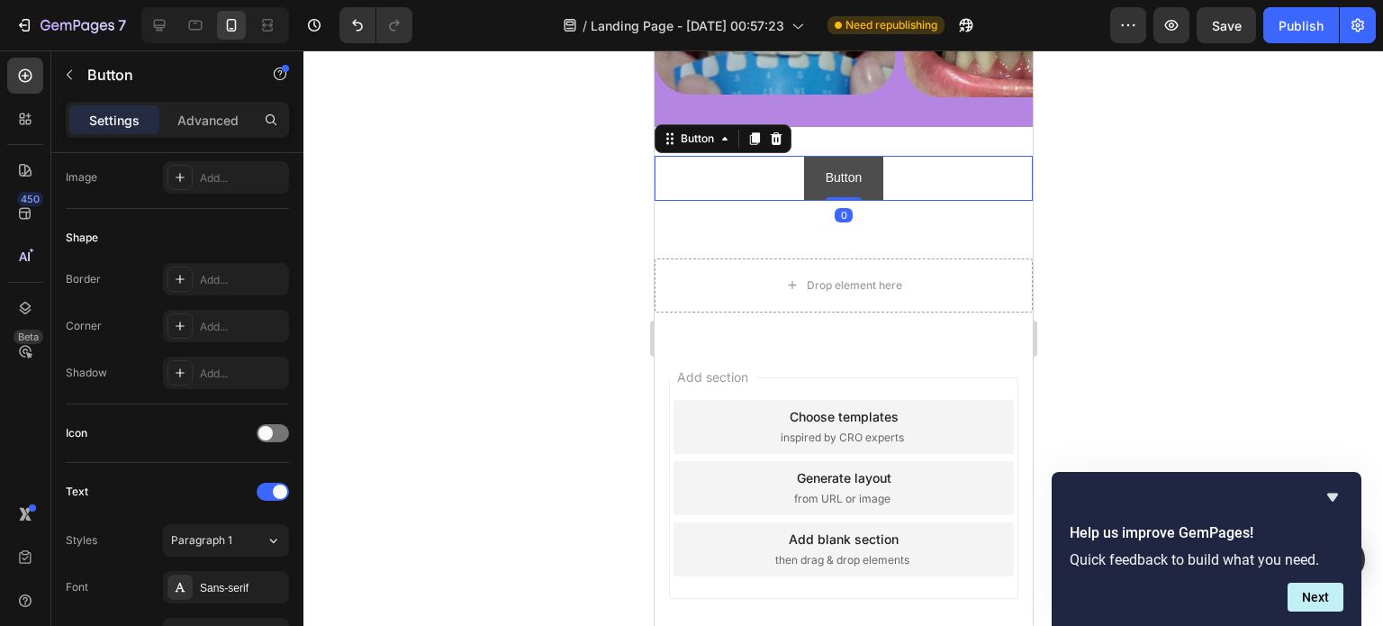
scroll to position [0, 0]
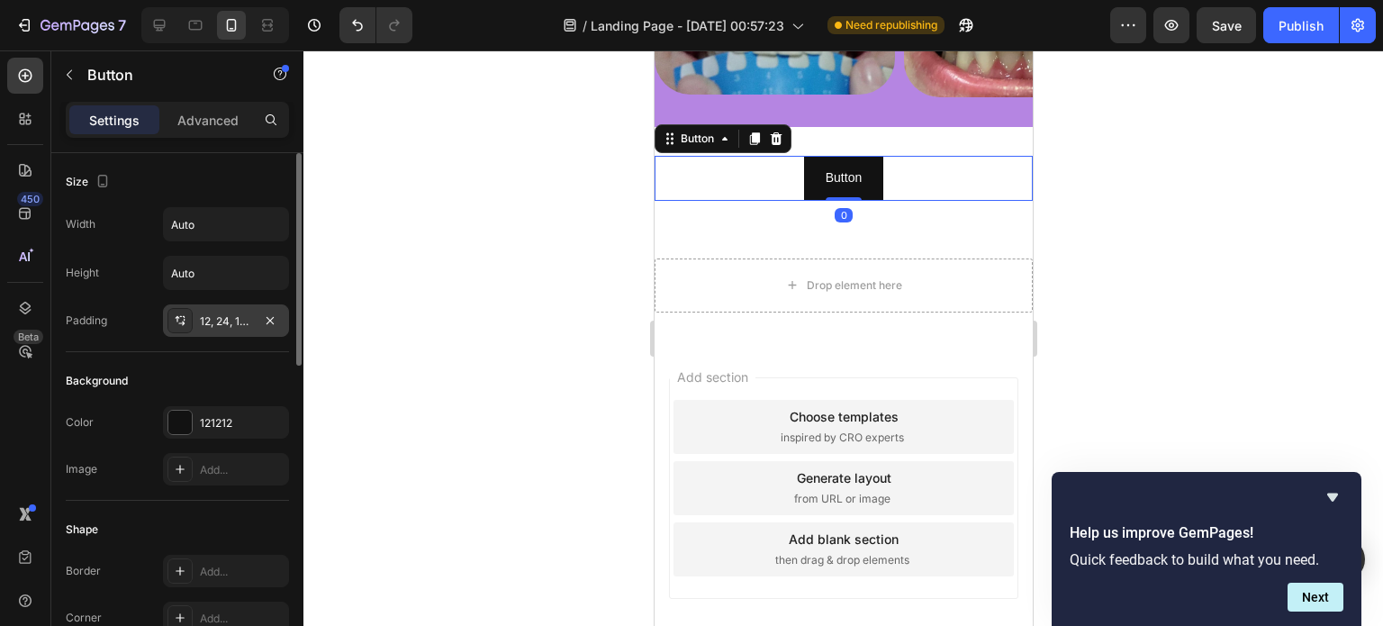
click at [245, 318] on div "12, 24, 12, 24" at bounding box center [226, 321] width 52 height 16
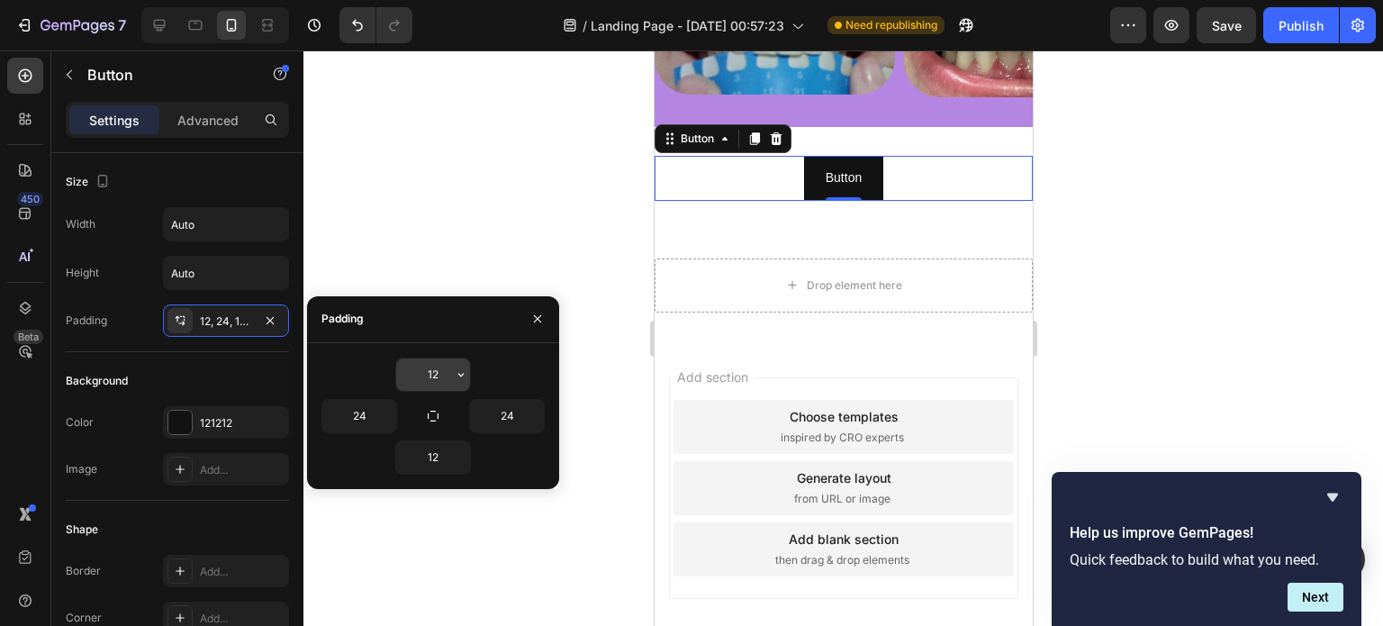
click at [444, 370] on input "12" at bounding box center [433, 374] width 74 height 32
type input "15"
click at [362, 415] on input "24" at bounding box center [359, 416] width 74 height 32
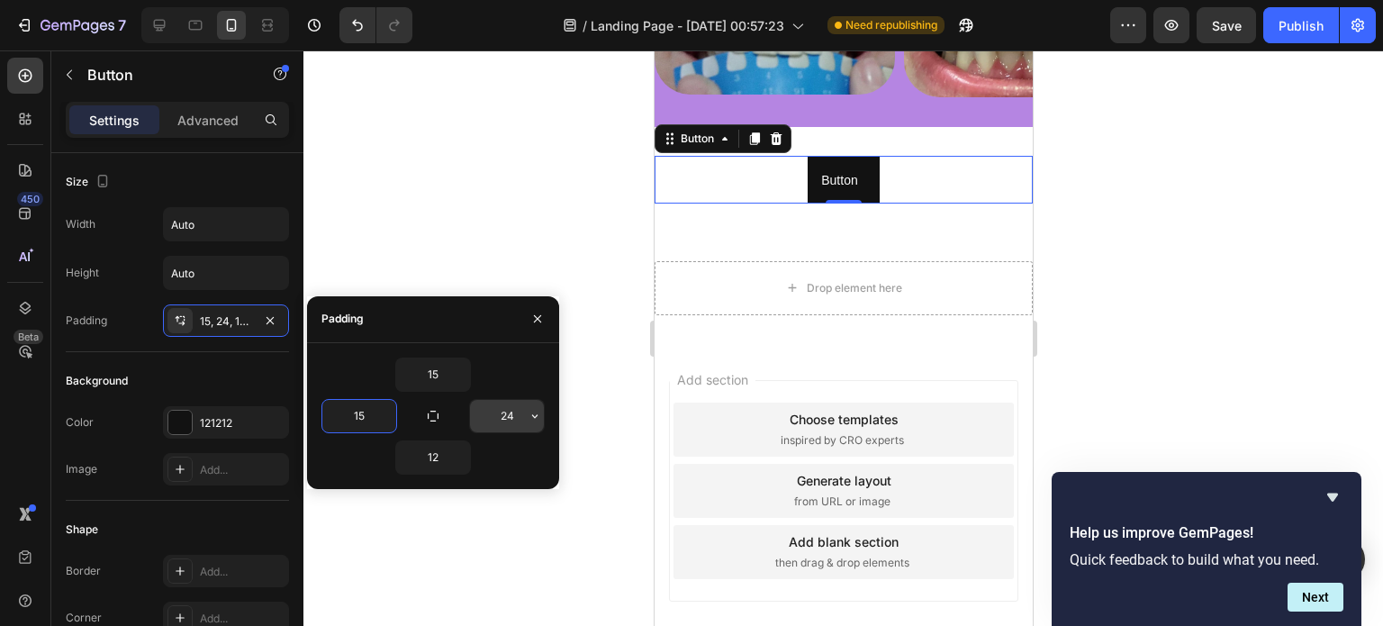
type input "15"
click at [513, 414] on input "24" at bounding box center [507, 416] width 74 height 32
type input "15"
click at [440, 458] on input "12" at bounding box center [433, 457] width 74 height 32
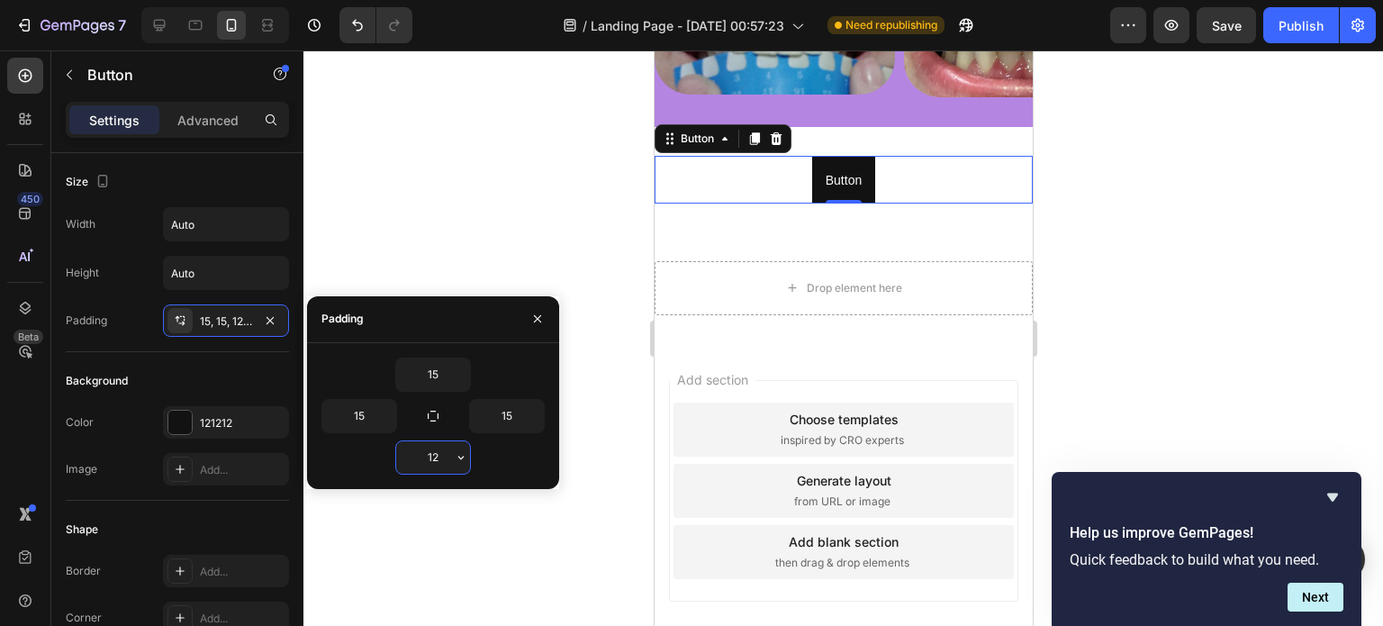
click at [440, 458] on input "12" at bounding box center [433, 457] width 74 height 32
type input "15"
click at [493, 343] on div "15 15 15 15" at bounding box center [433, 416] width 252 height 146
click at [560, 262] on div at bounding box center [842, 337] width 1079 height 575
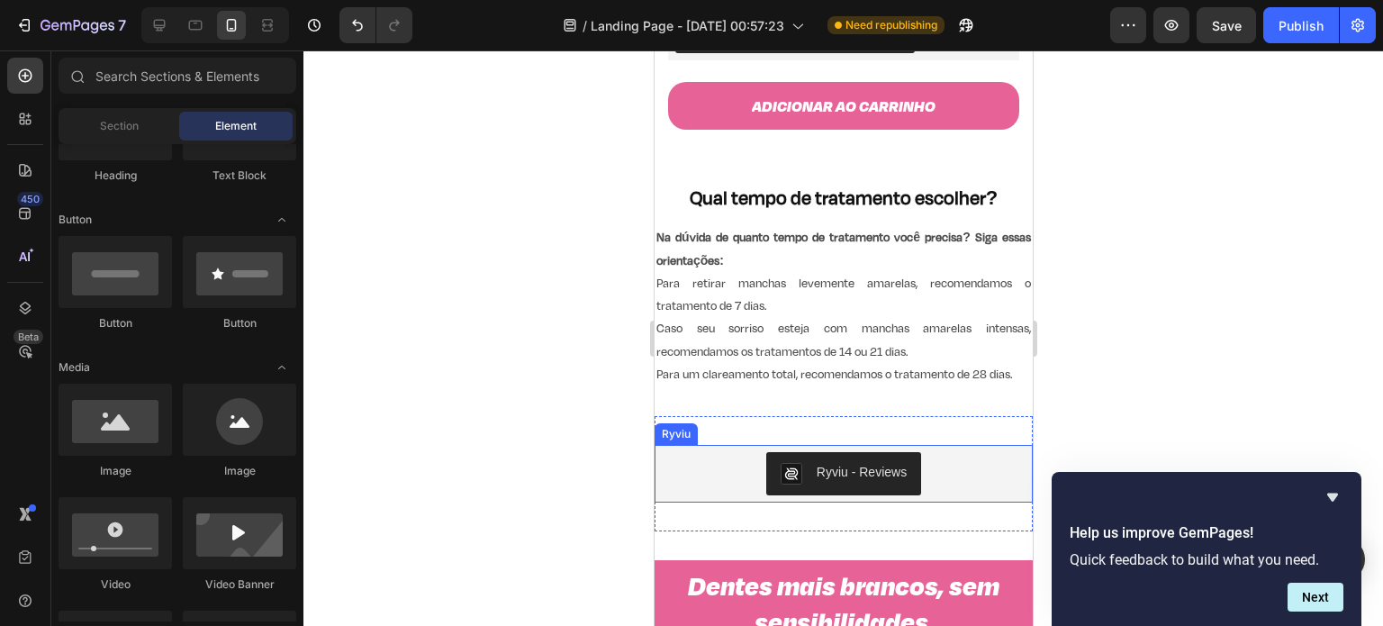
scroll to position [482, 0]
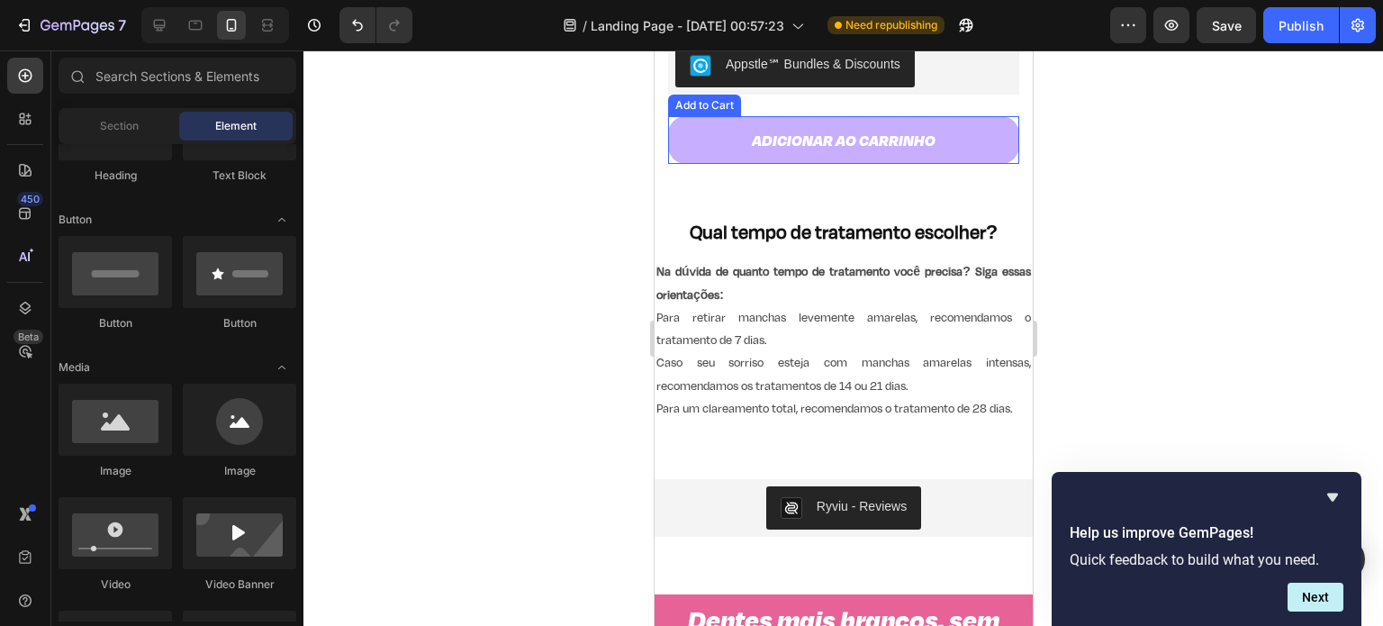
click at [957, 136] on button "Adicionar ao carrinho" at bounding box center [842, 140] width 351 height 48
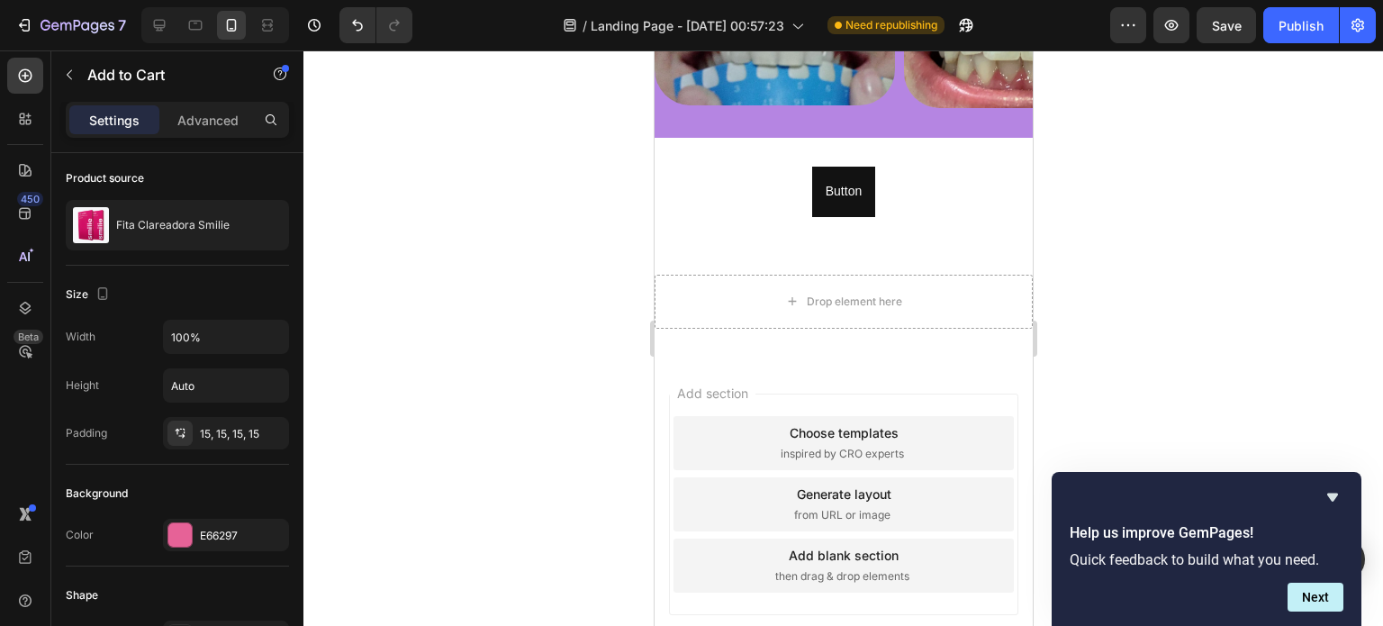
scroll to position [2394, 0]
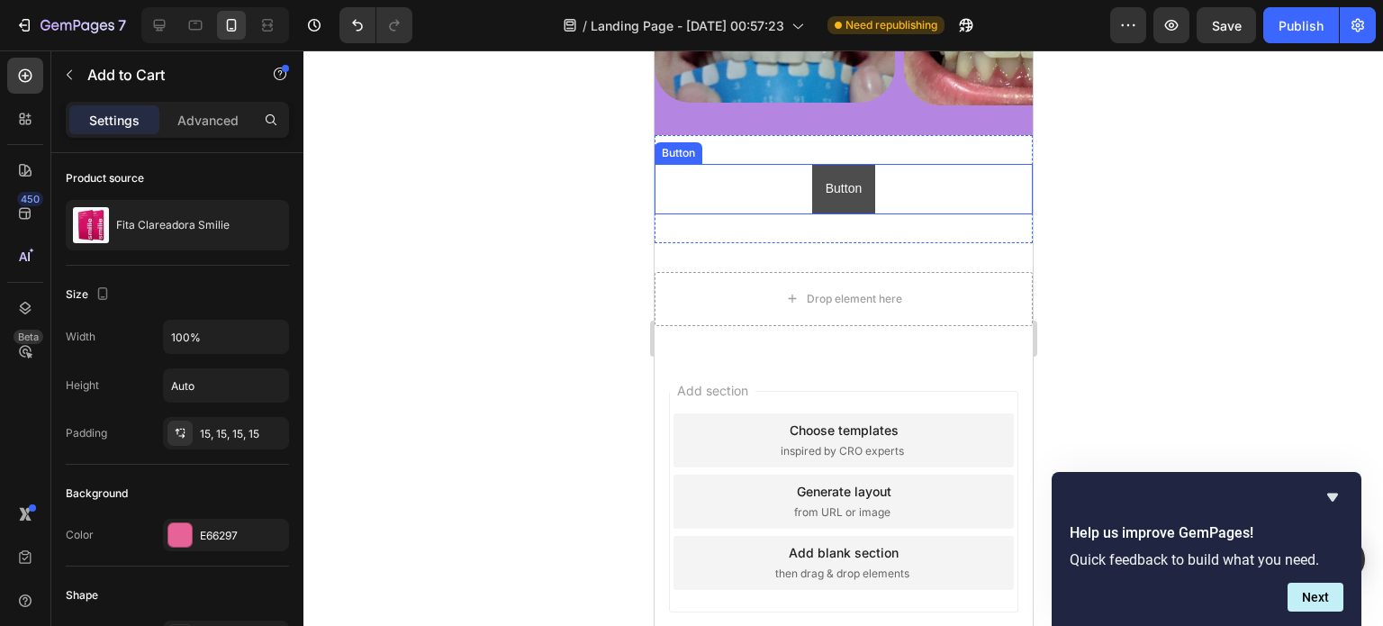
click at [859, 202] on button "Button" at bounding box center [842, 189] width 63 height 50
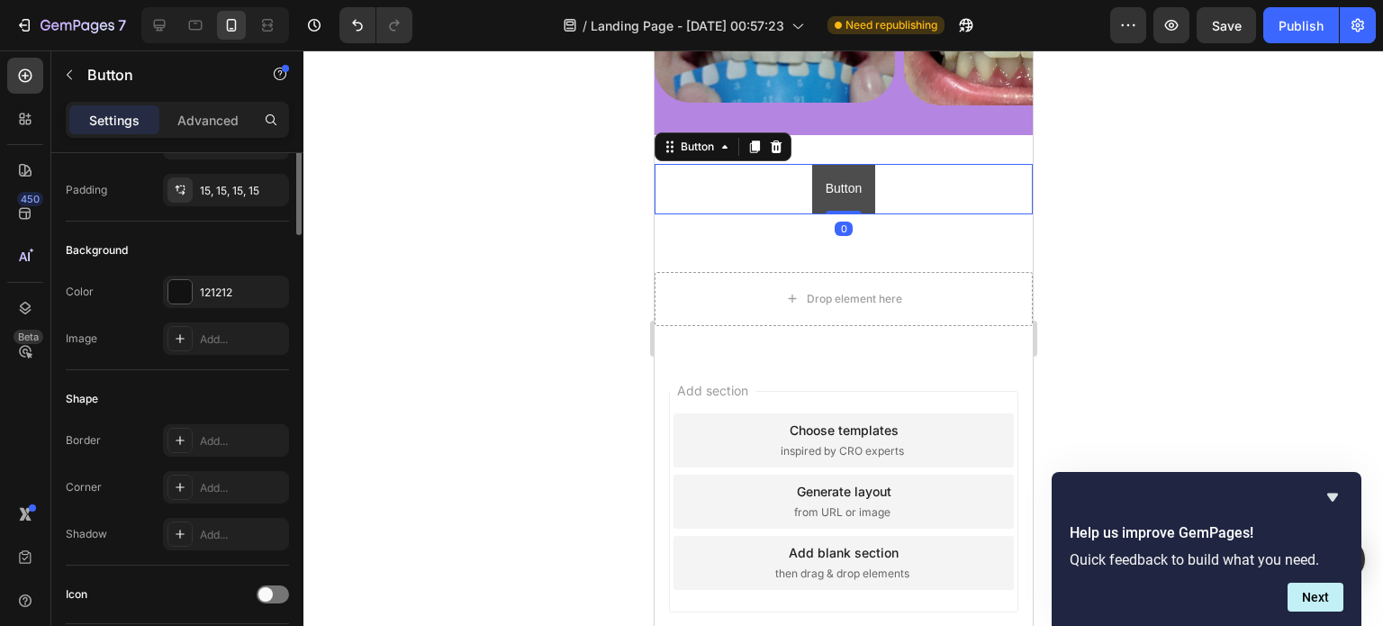
scroll to position [0, 0]
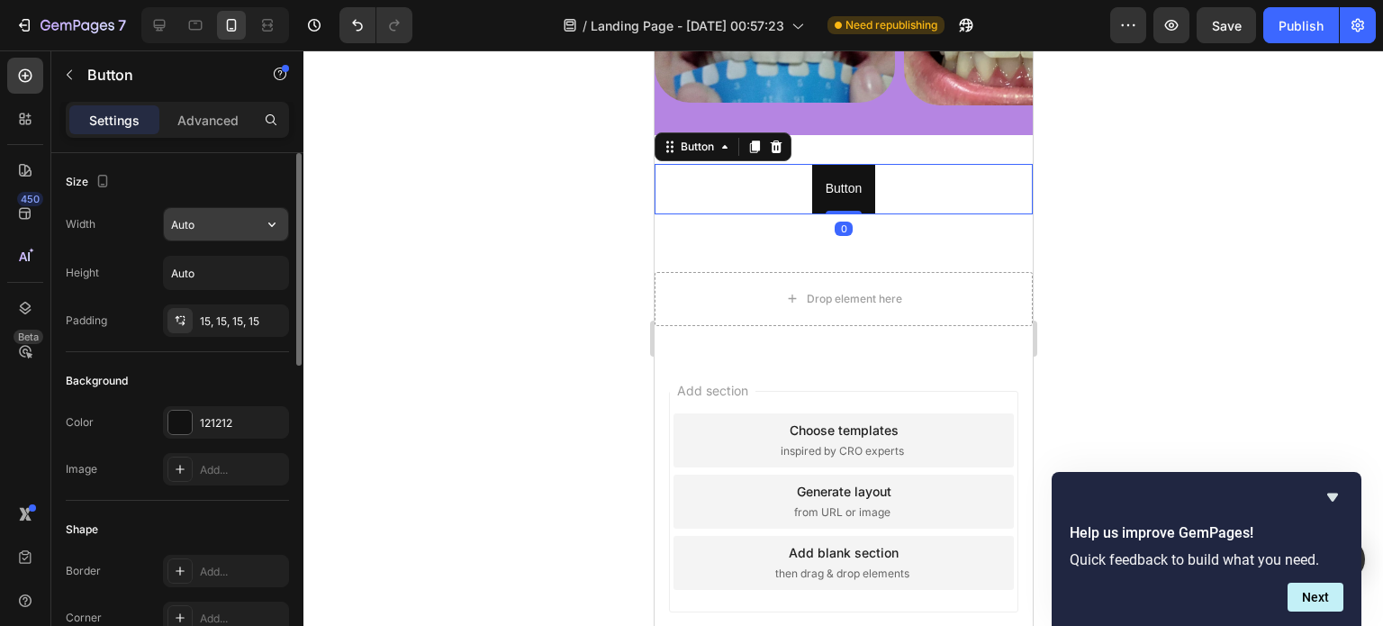
click at [198, 221] on input "Auto" at bounding box center [226, 224] width 124 height 32
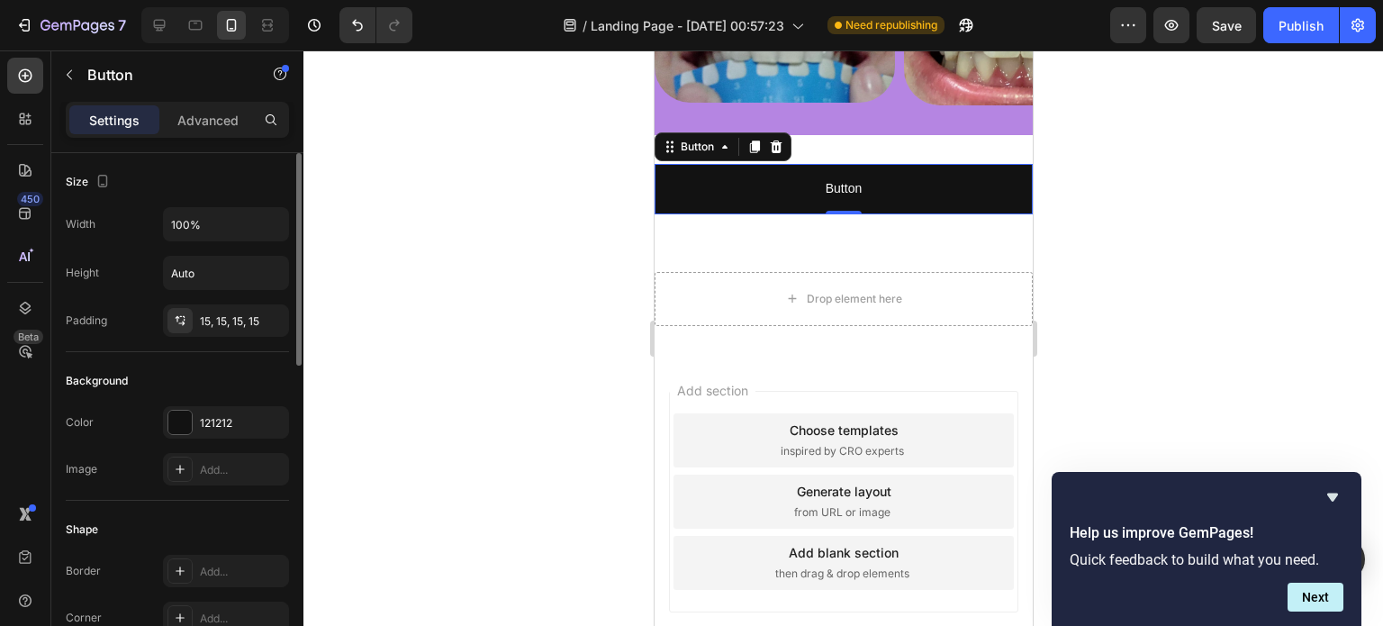
click at [284, 248] on div "Width 100% Height Auto Padding 15, 15, 15, 15" at bounding box center [177, 272] width 223 height 130
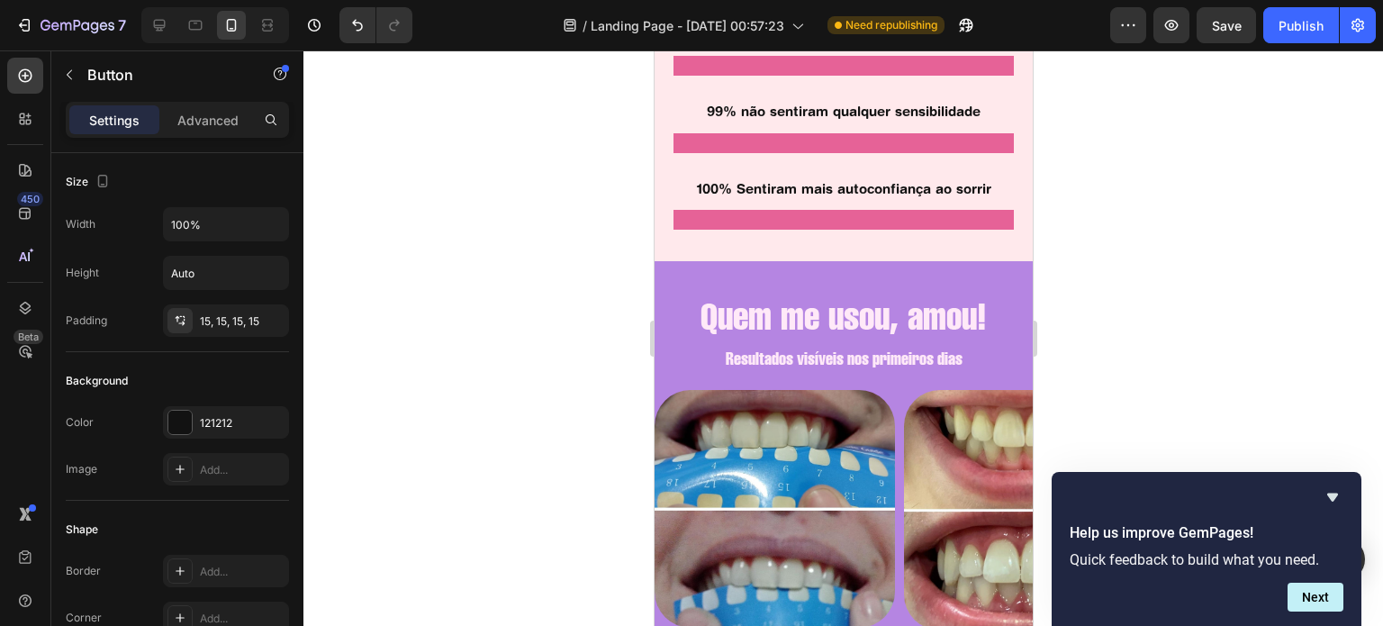
scroll to position [1941, 0]
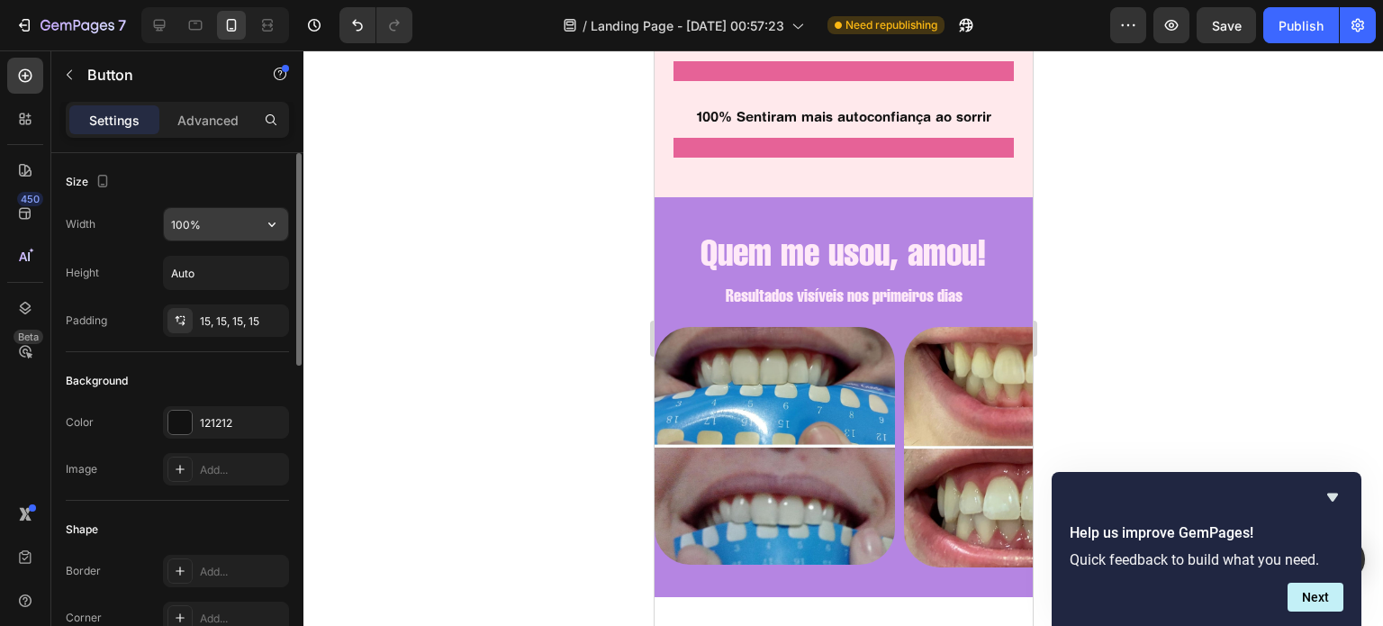
click at [182, 222] on input "100%" at bounding box center [226, 224] width 124 height 32
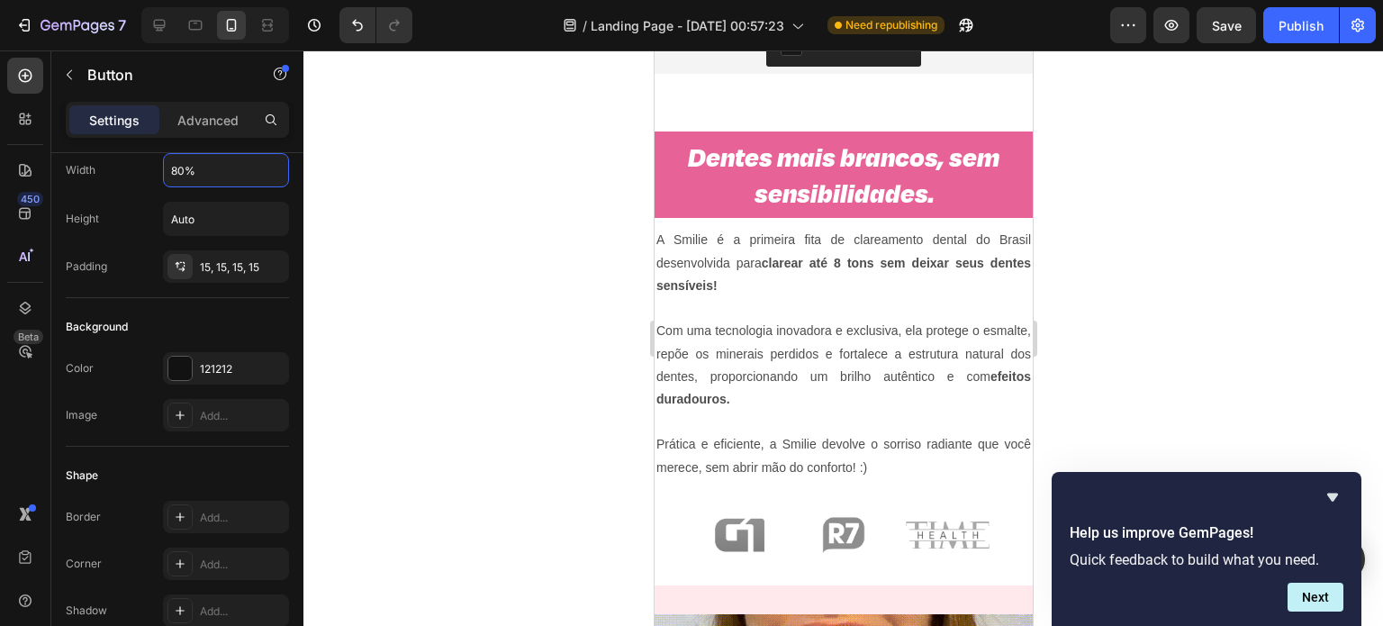
scroll to position [944, 0]
type input "80%"
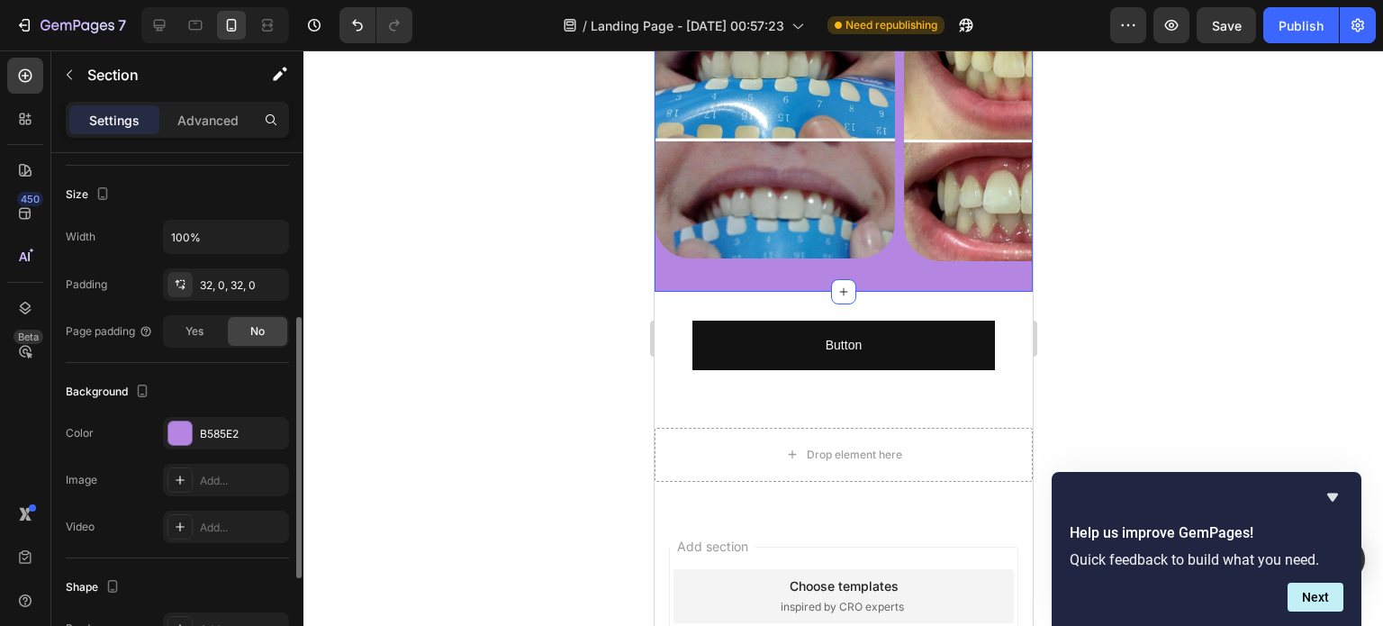
scroll to position [330, 0]
click at [226, 417] on div "B585E2" at bounding box center [226, 432] width 126 height 32
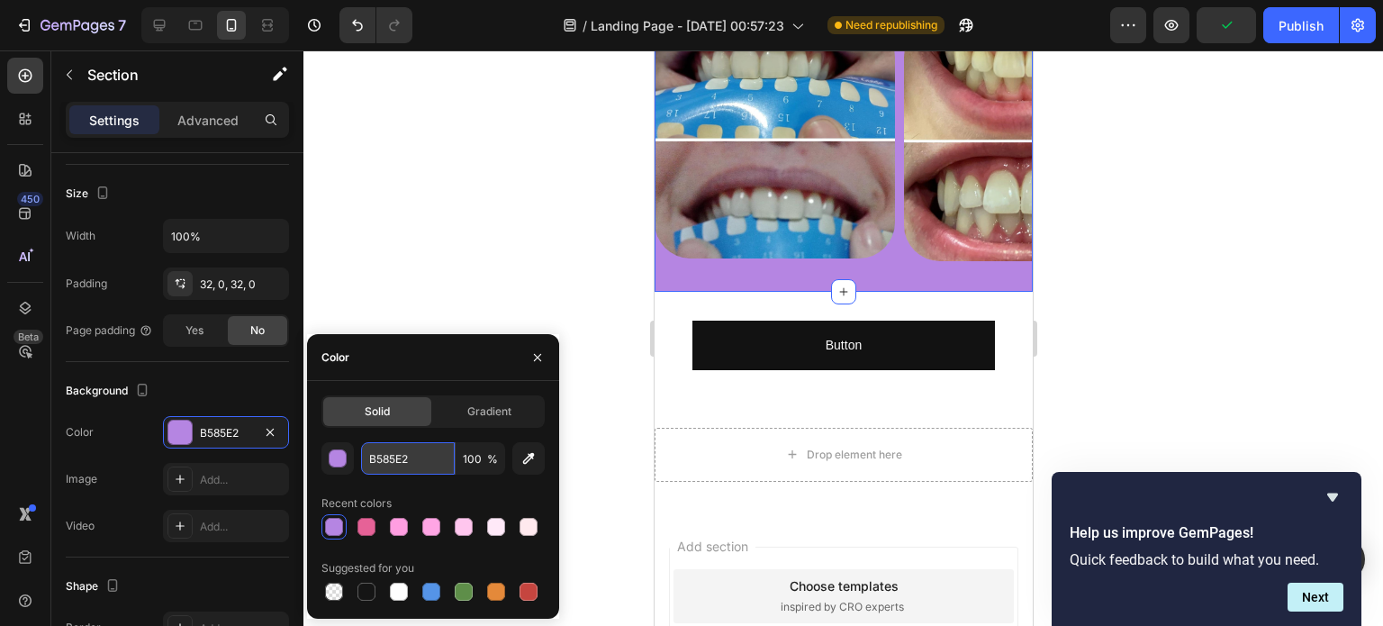
click at [402, 467] on input "B585E2" at bounding box center [408, 458] width 94 height 32
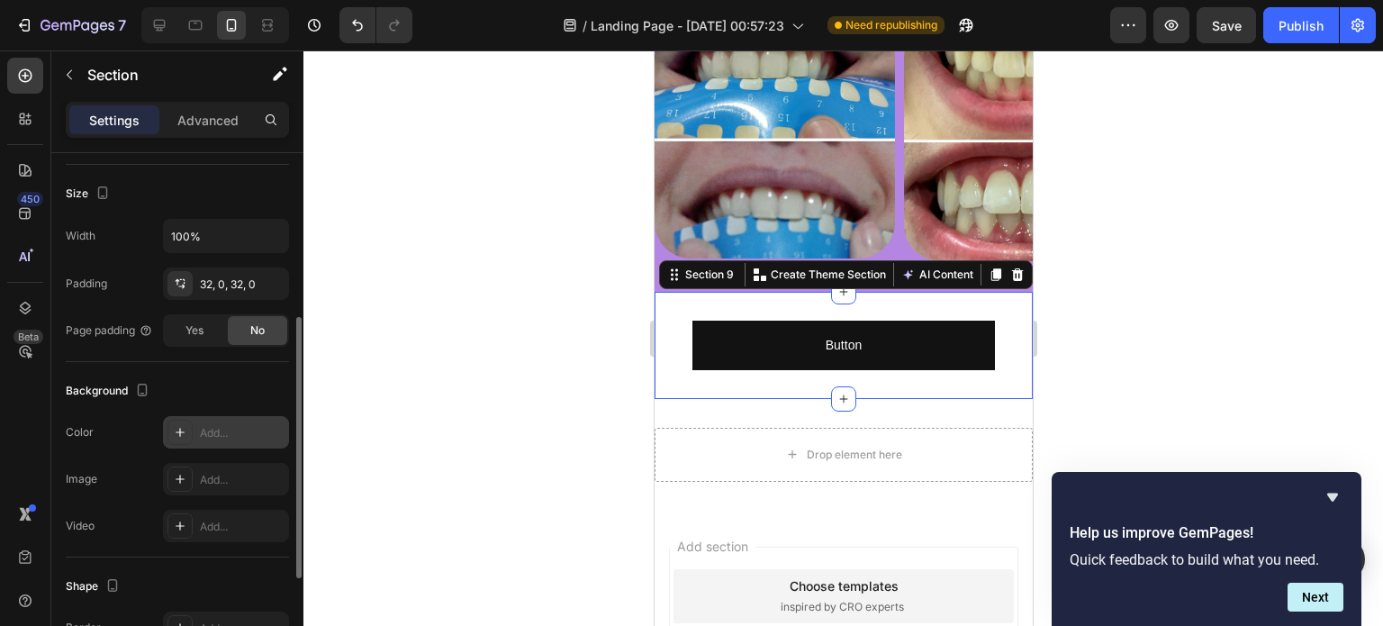
click at [235, 435] on div "Add..." at bounding box center [242, 433] width 85 height 16
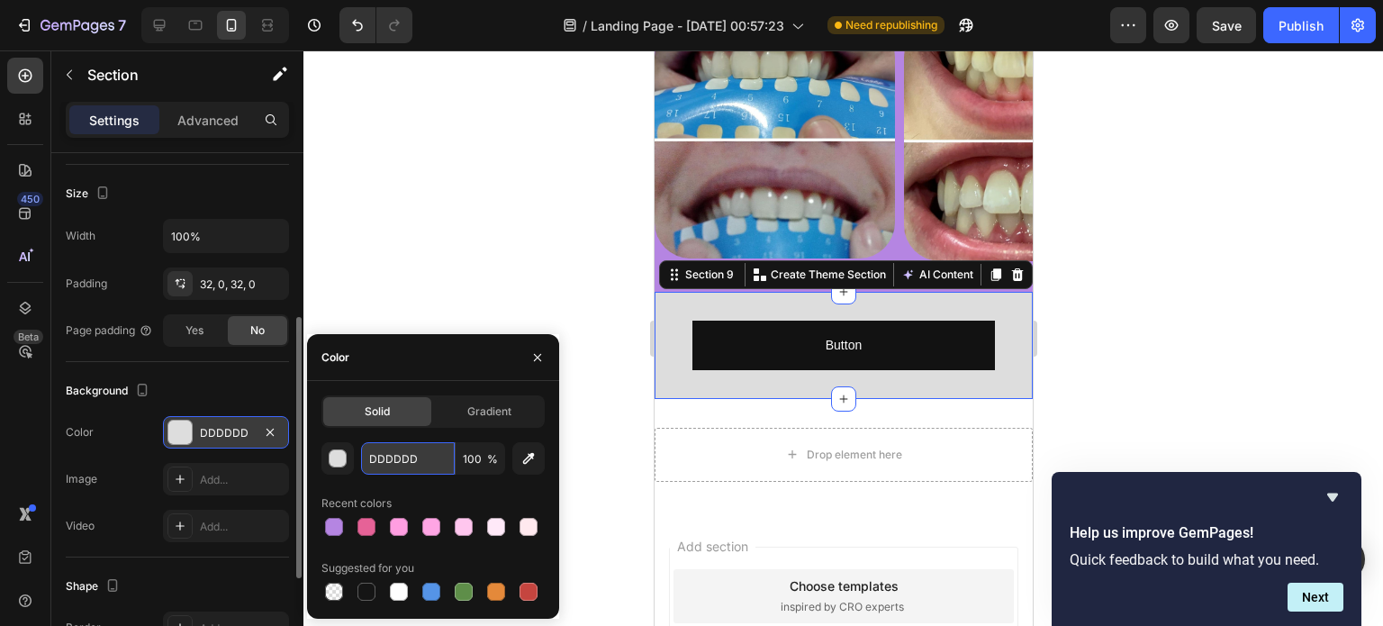
click at [385, 449] on input "DDDDDD" at bounding box center [408, 458] width 94 height 32
paste input "B585E2"
type input "B585E2"
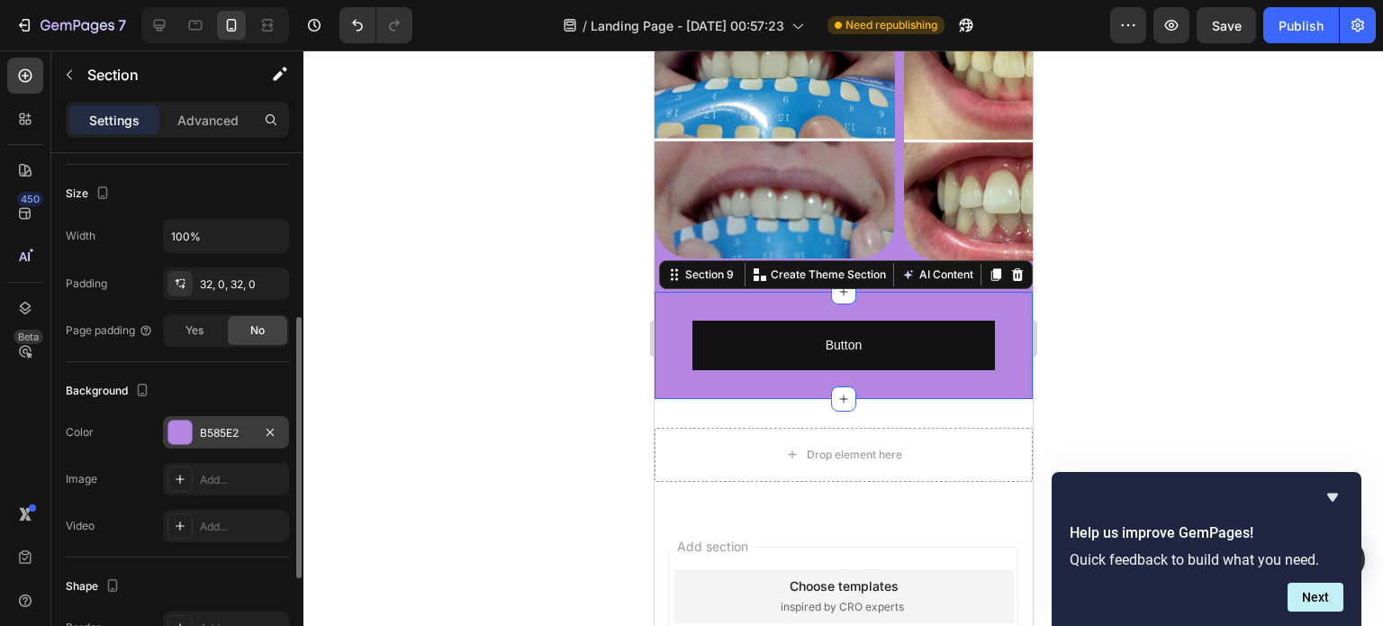
click at [469, 280] on div at bounding box center [842, 337] width 1079 height 575
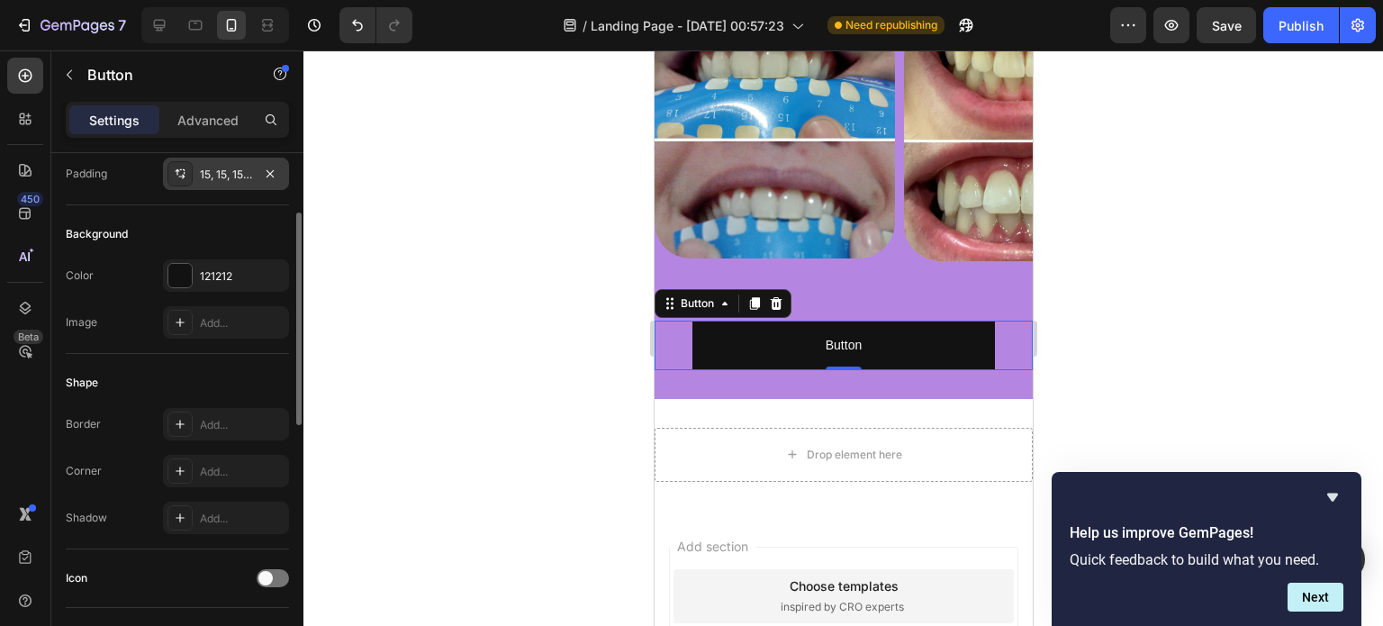
scroll to position [148, 0]
click at [243, 281] on div "121212" at bounding box center [226, 275] width 52 height 16
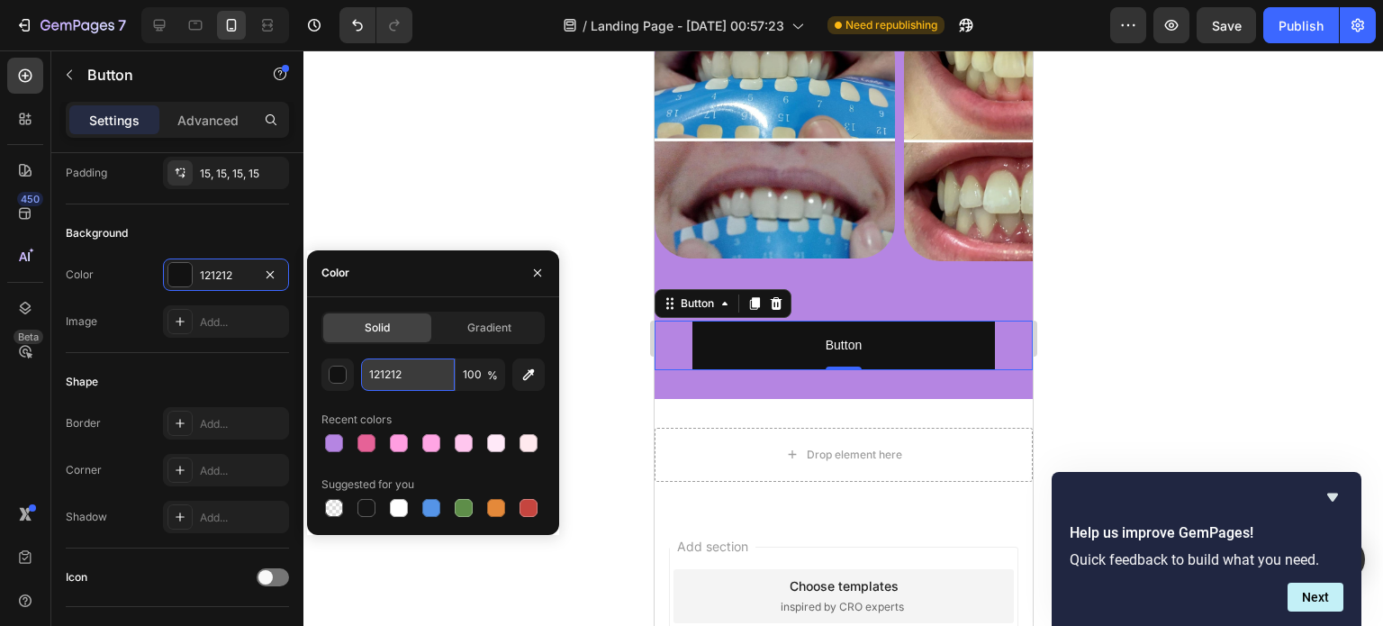
click at [383, 360] on input "121212" at bounding box center [408, 374] width 94 height 32
paste input "41a2fe"
type input "41a2fe"
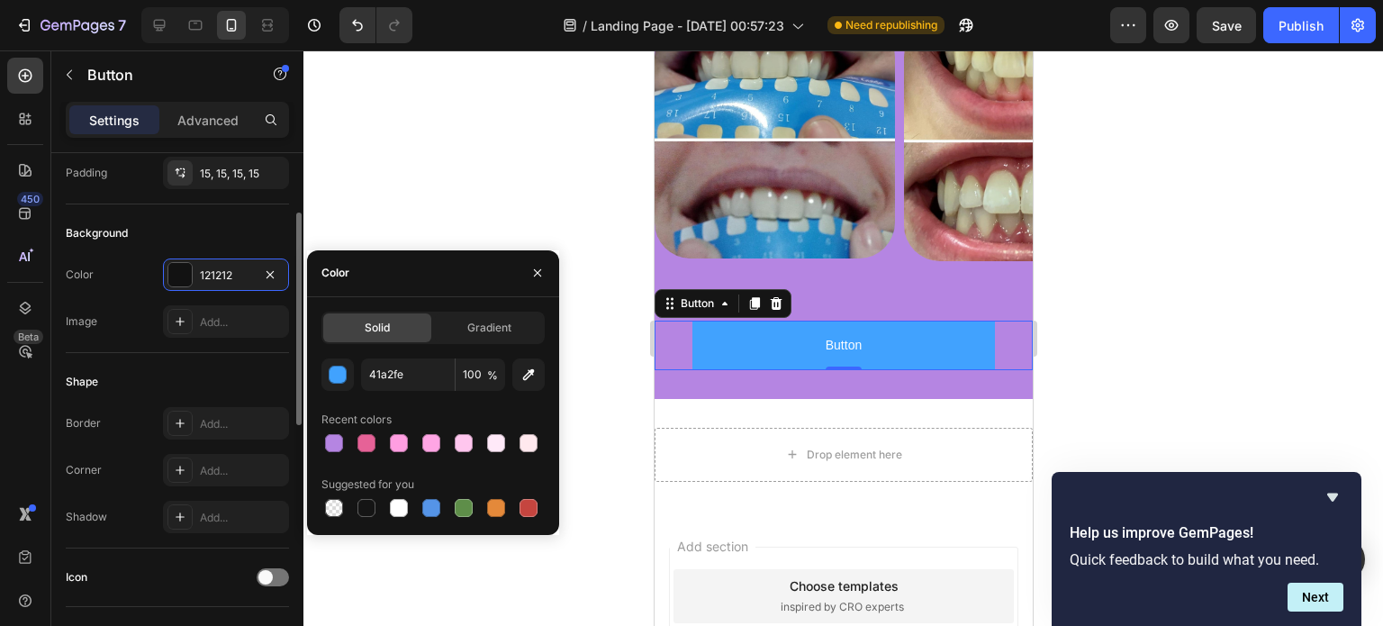
click at [248, 364] on div "Shape Border Add... Corner Add... Shadow Add..." at bounding box center [177, 450] width 223 height 195
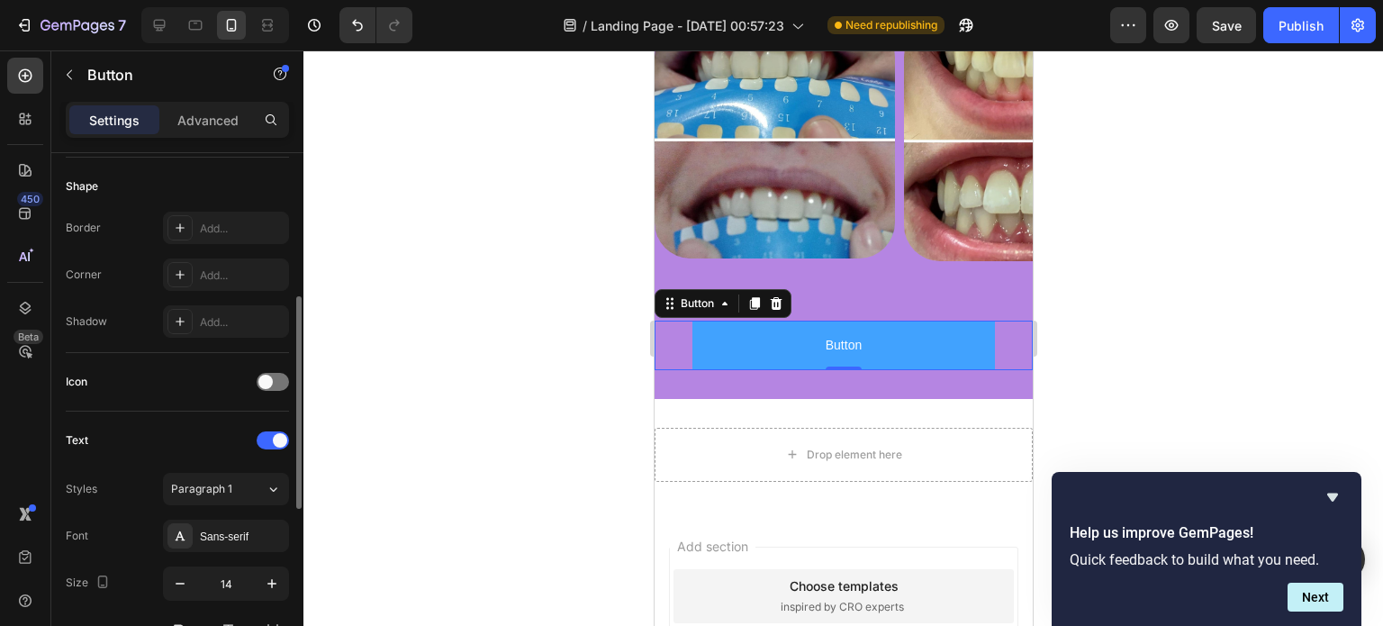
scroll to position [346, 0]
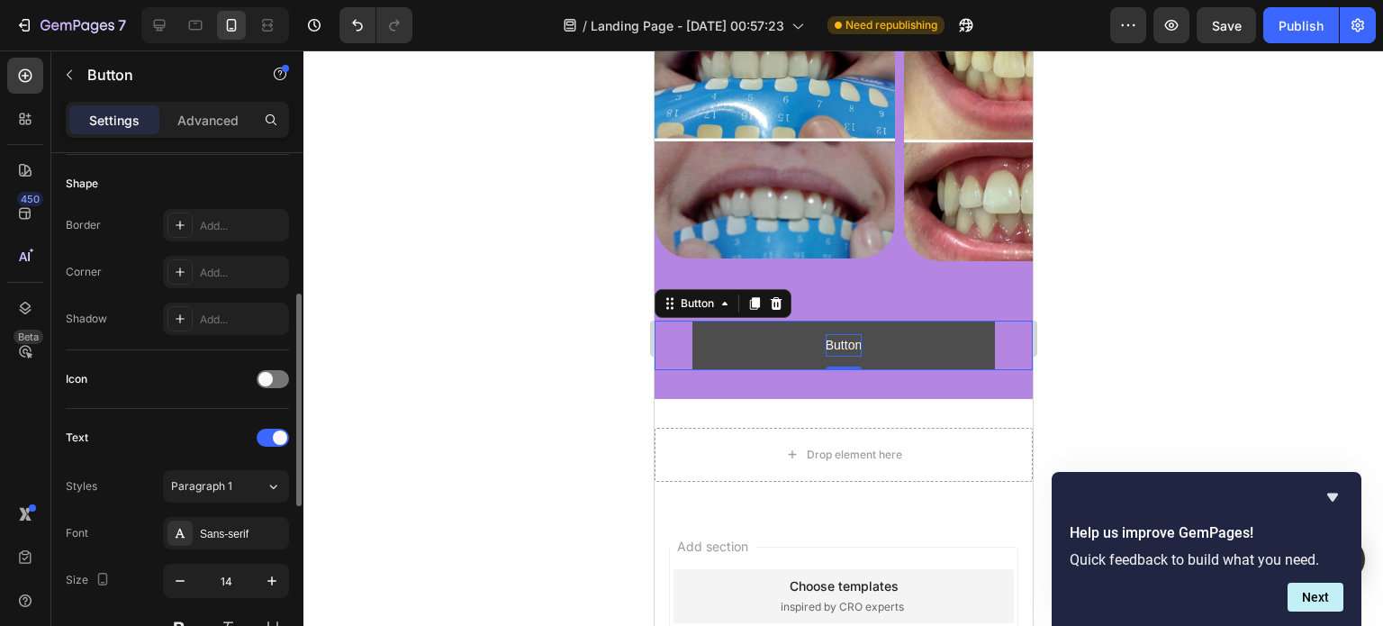
click at [837, 341] on p "Button" at bounding box center [843, 345] width 36 height 23
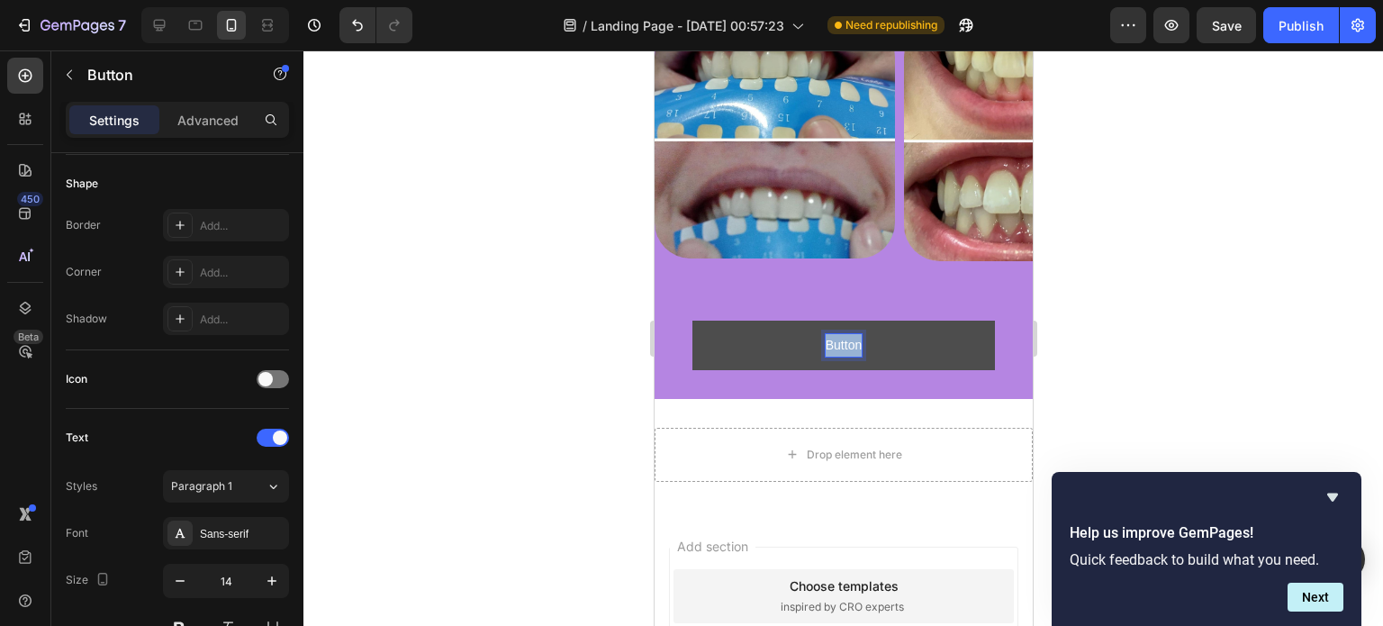
click at [837, 341] on p "Button" at bounding box center [843, 345] width 36 height 23
click at [691, 321] on button "CLAREAR" at bounding box center [842, 346] width 303 height 50
click at [589, 306] on div at bounding box center [842, 337] width 1079 height 575
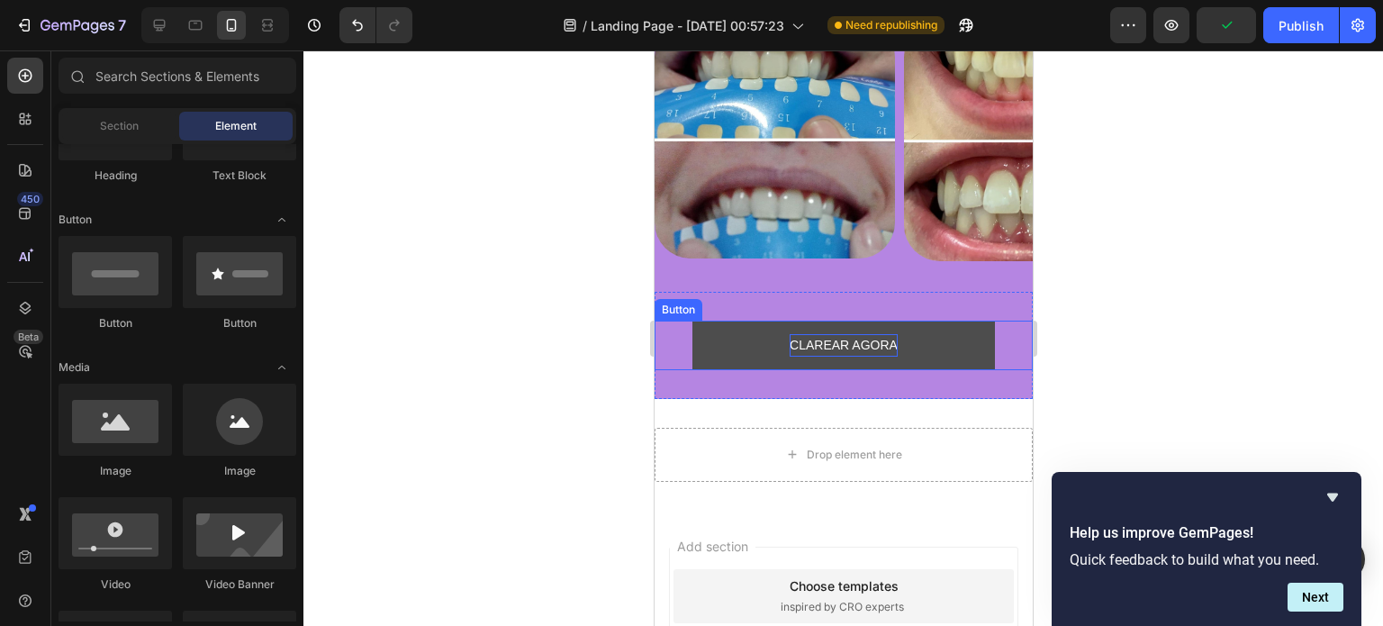
click at [826, 340] on p "CLAREAR AGORA" at bounding box center [843, 345] width 108 height 23
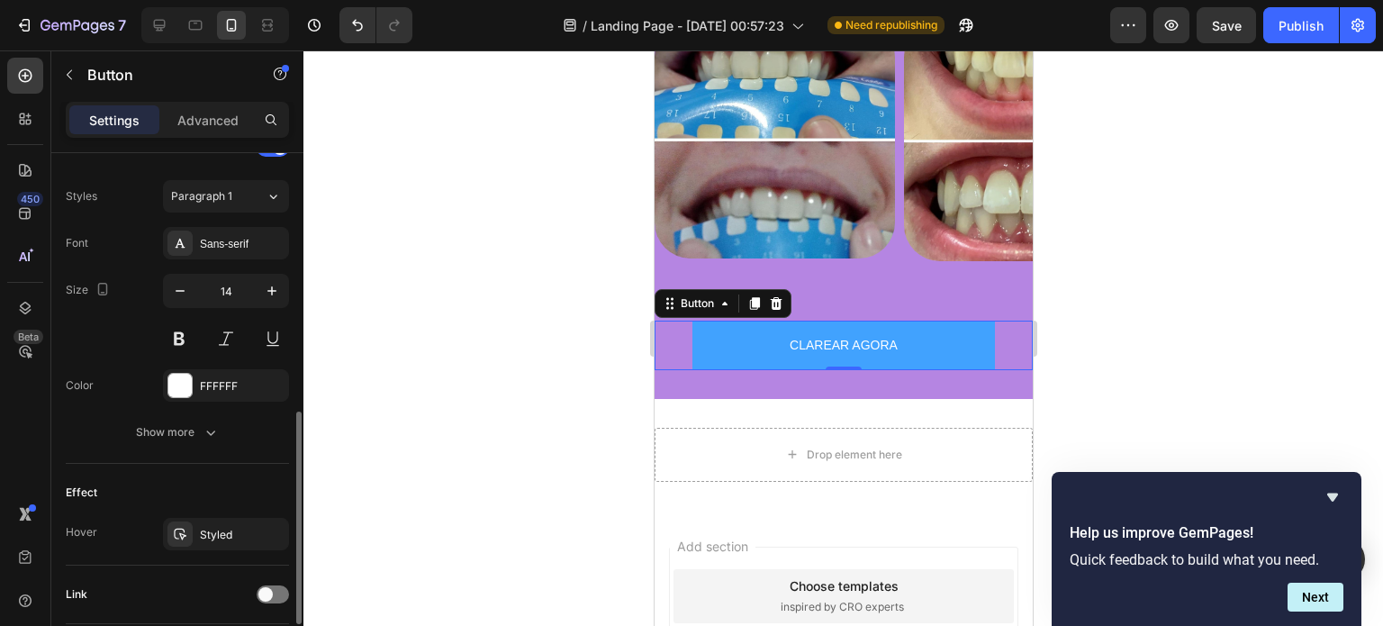
scroll to position [654, 0]
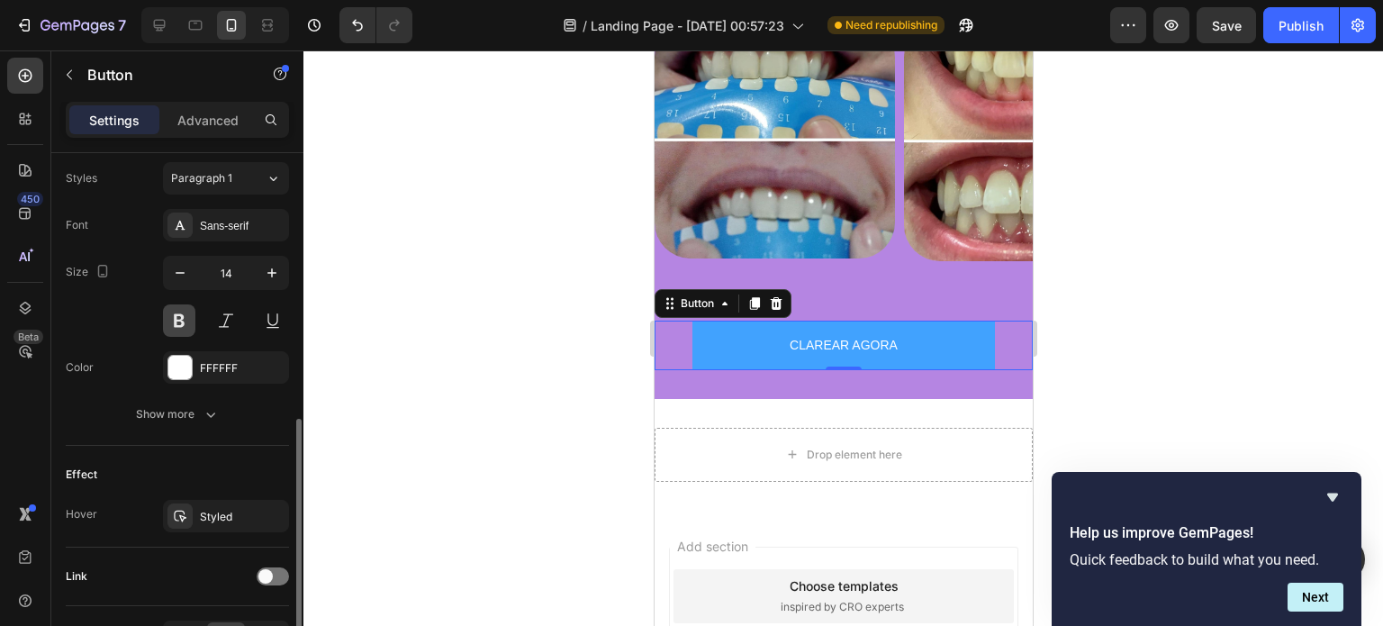
click at [176, 319] on button at bounding box center [179, 320] width 32 height 32
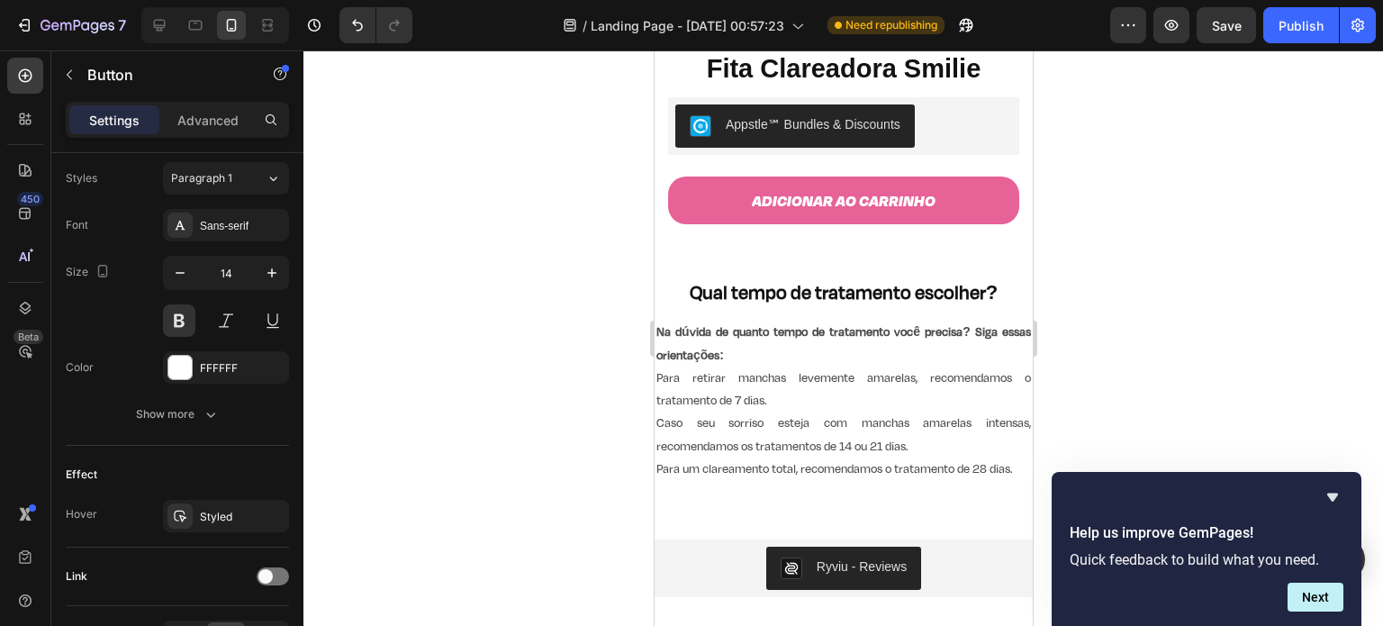
scroll to position [420, 0]
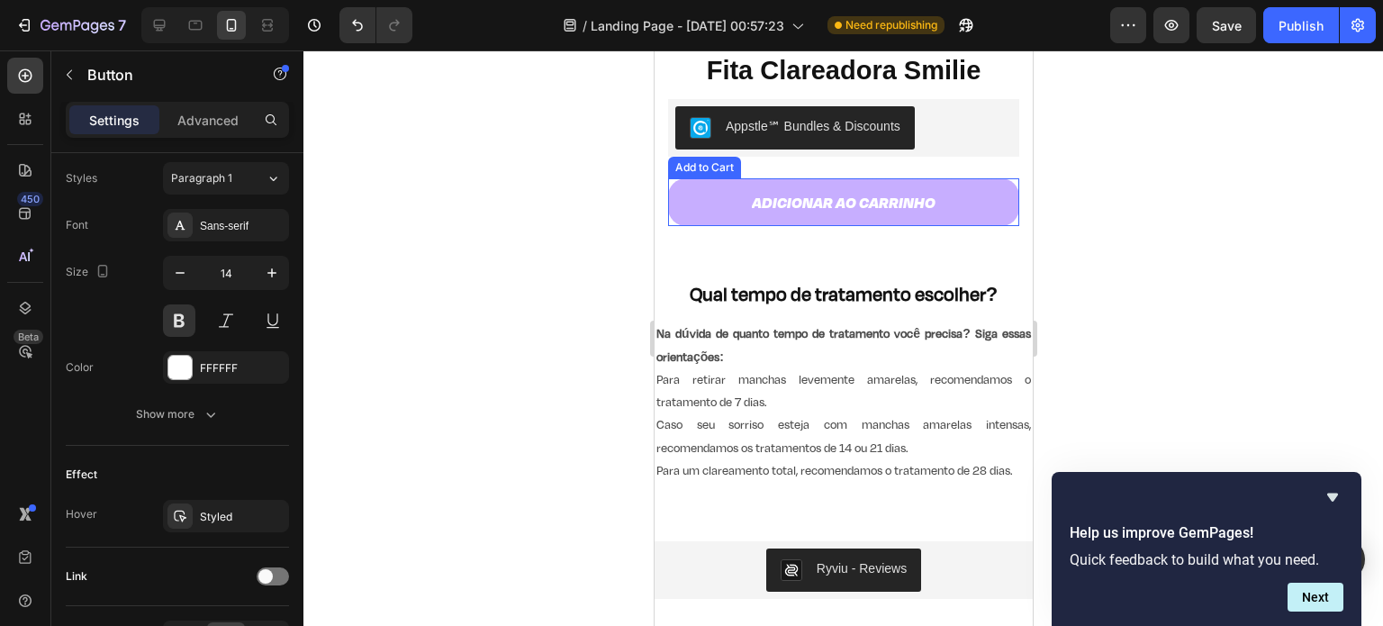
click at [934, 182] on button "Adicionar ao carrinho" at bounding box center [842, 202] width 351 height 48
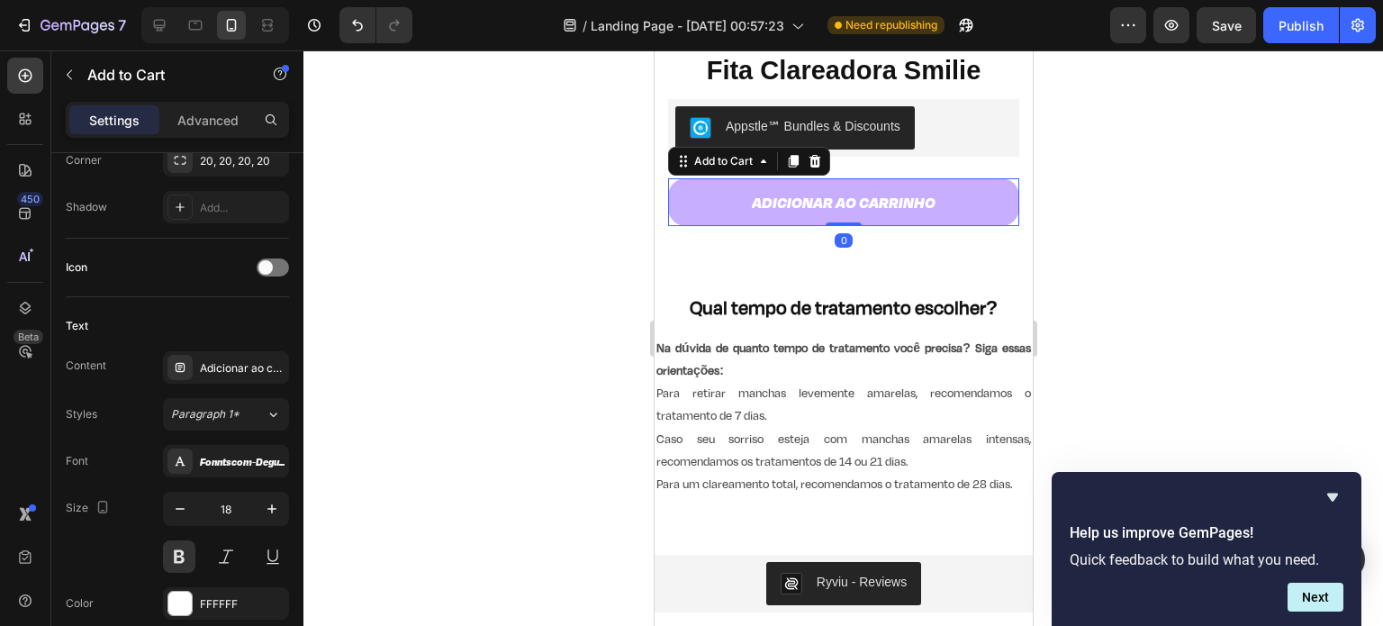
scroll to position [0, 0]
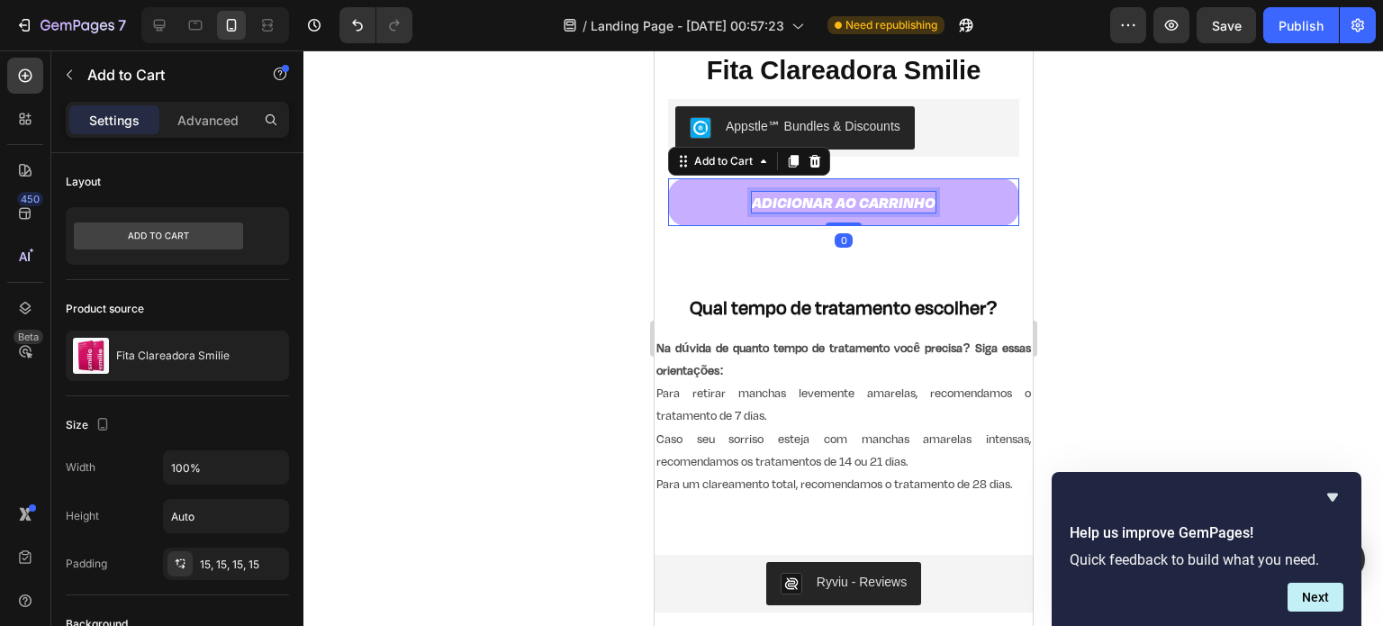
click at [885, 192] on div "Adicionar ao carrinho" at bounding box center [843, 202] width 184 height 21
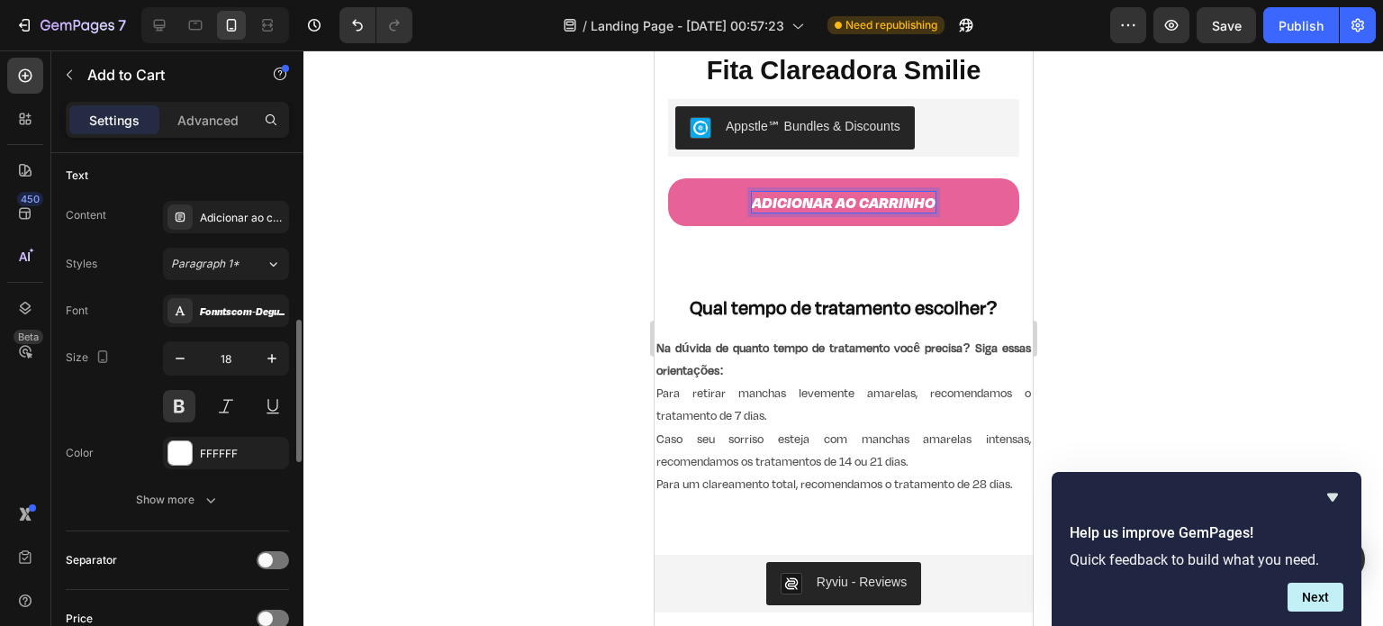
scroll to position [826, 0]
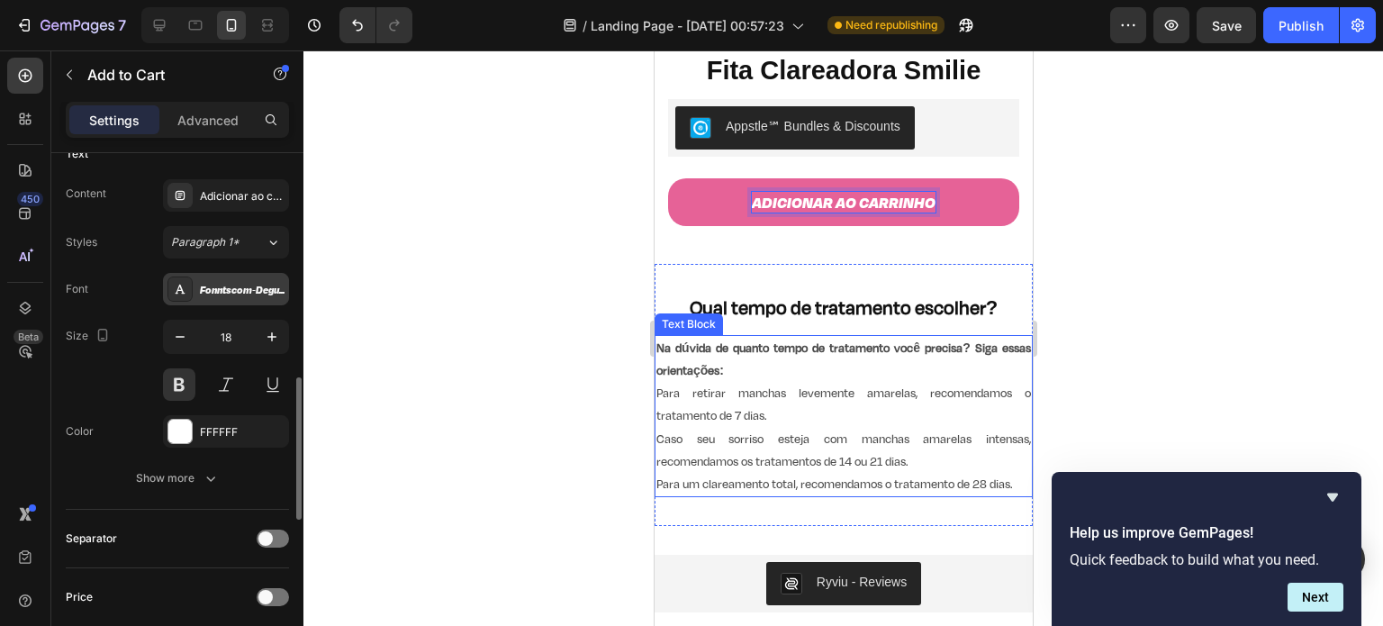
click at [269, 289] on div "Fonntscom-DegularDemo-BlackItalic" at bounding box center [242, 290] width 85 height 16
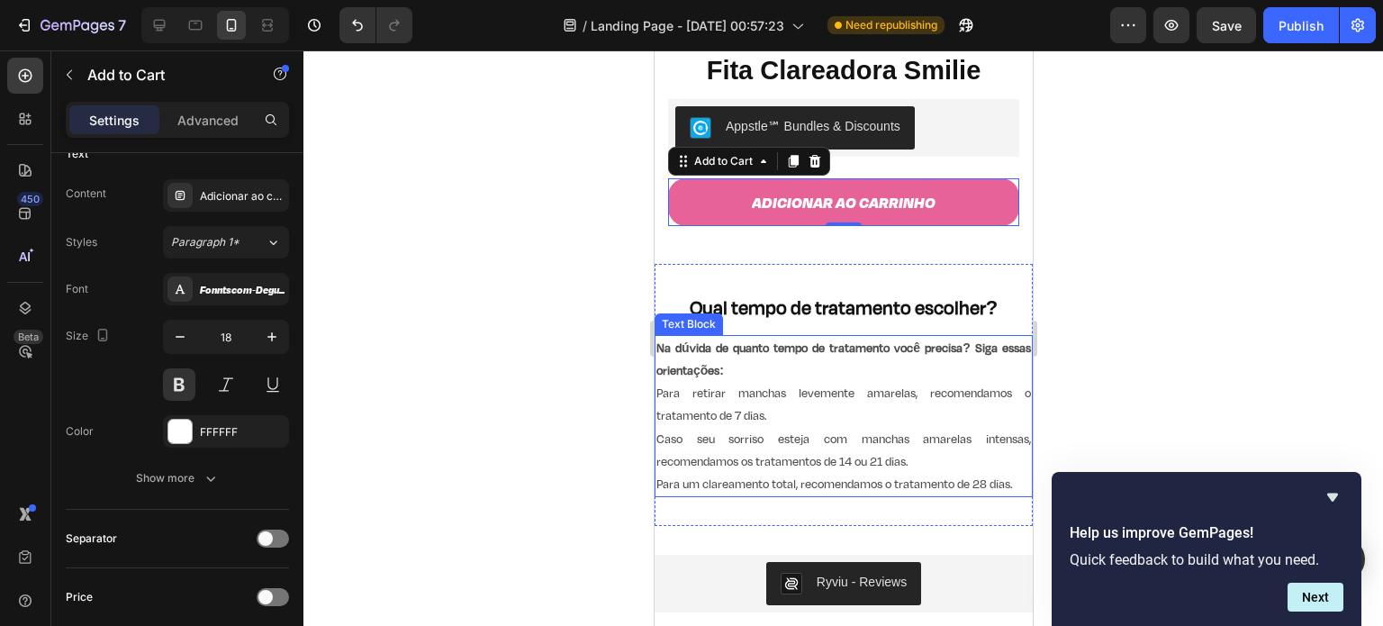
click at [567, 384] on div at bounding box center [842, 337] width 1079 height 575
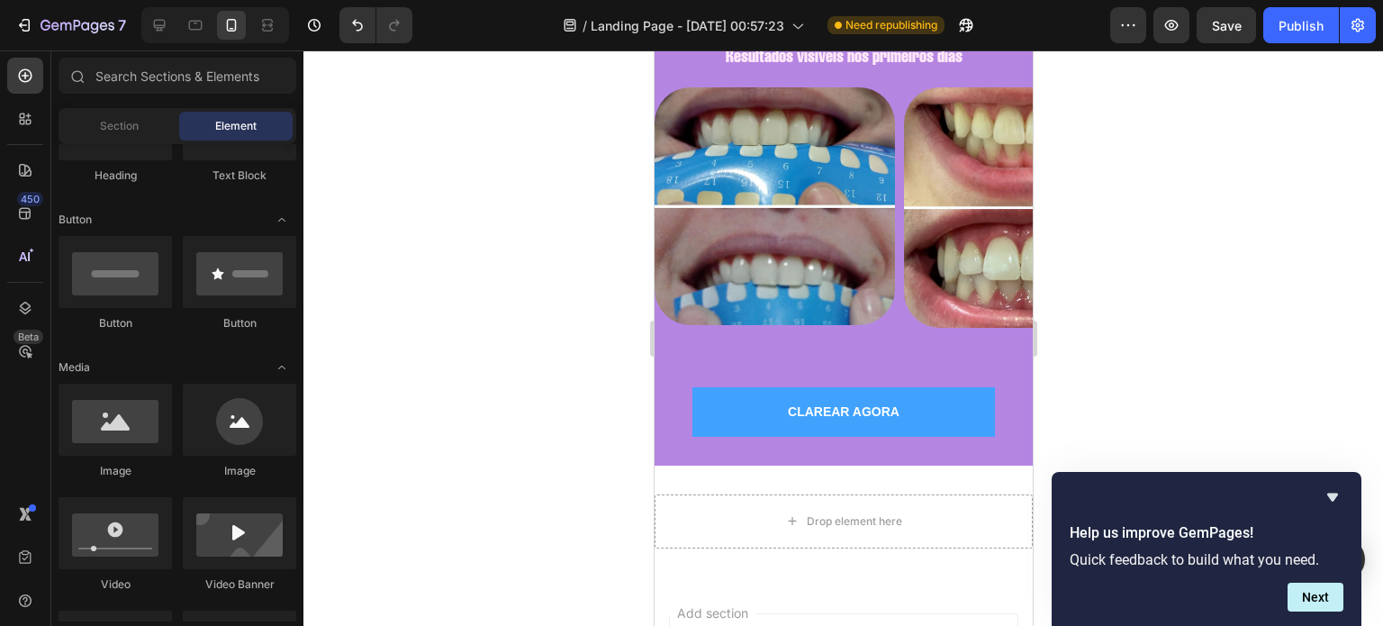
scroll to position [2177, 0]
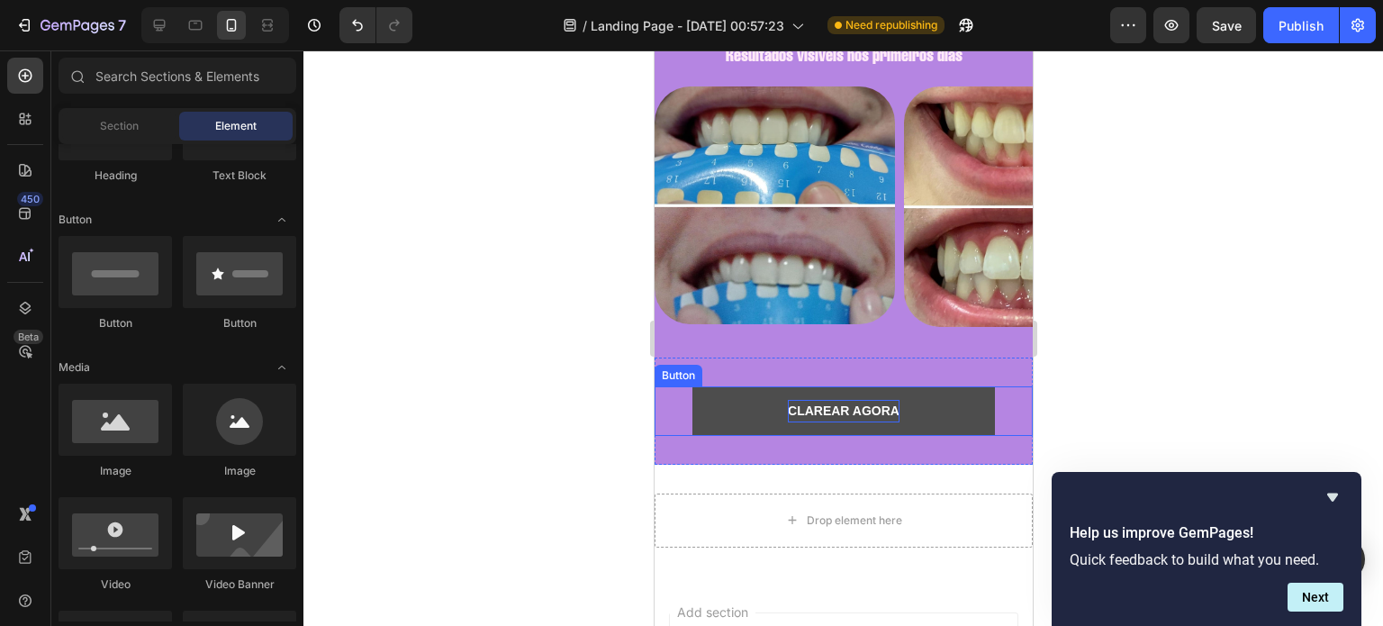
click at [854, 402] on p "CLAREAR AGORA" at bounding box center [843, 411] width 112 height 23
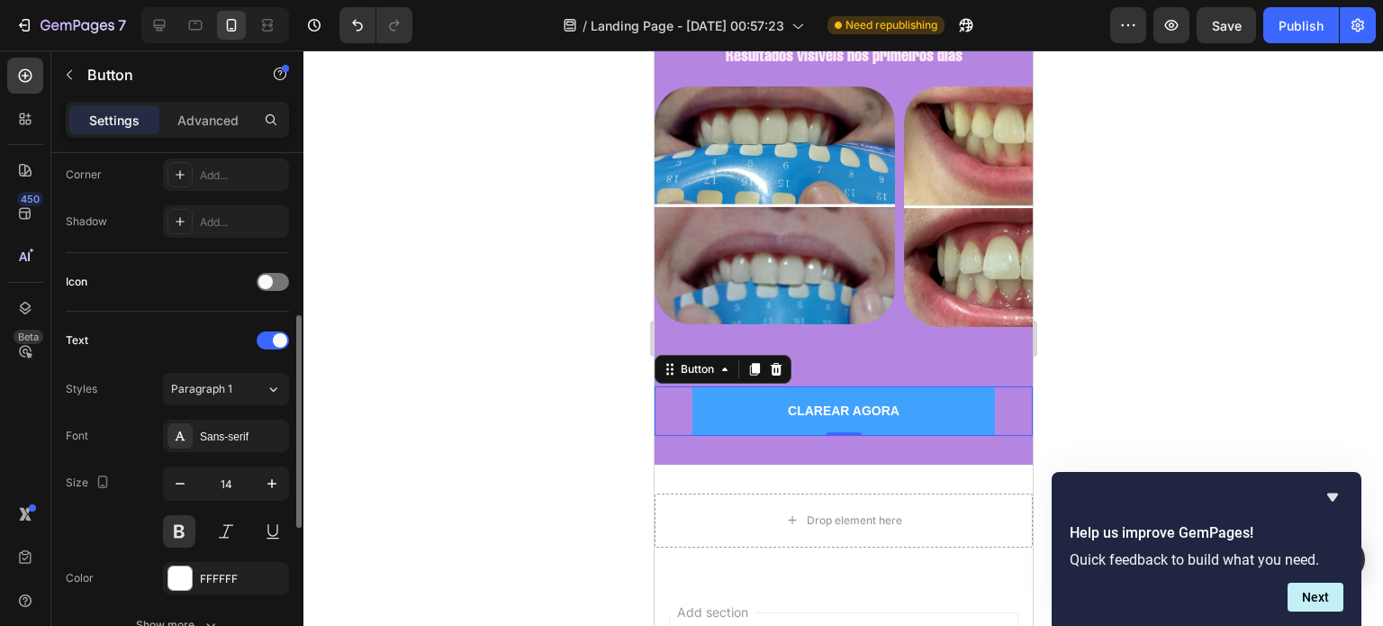
scroll to position [447, 0]
click at [214, 429] on div "Sans-serif" at bounding box center [242, 433] width 85 height 16
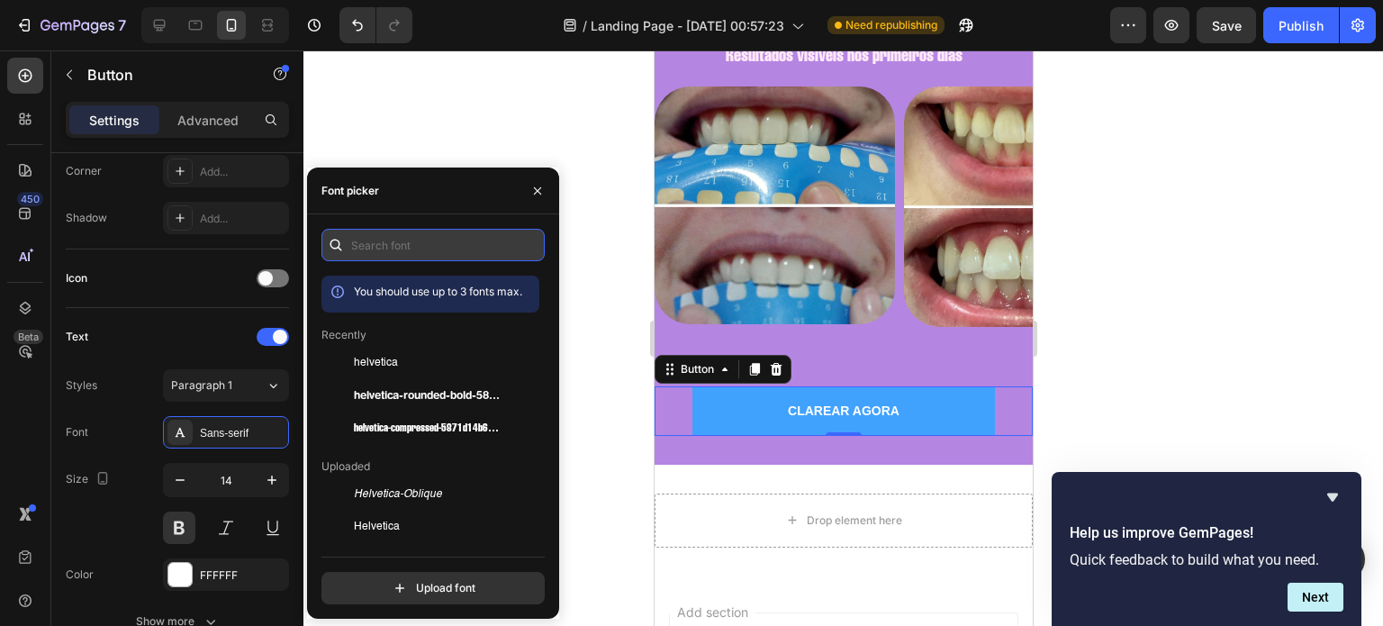
click at [413, 234] on input "text" at bounding box center [432, 245] width 223 height 32
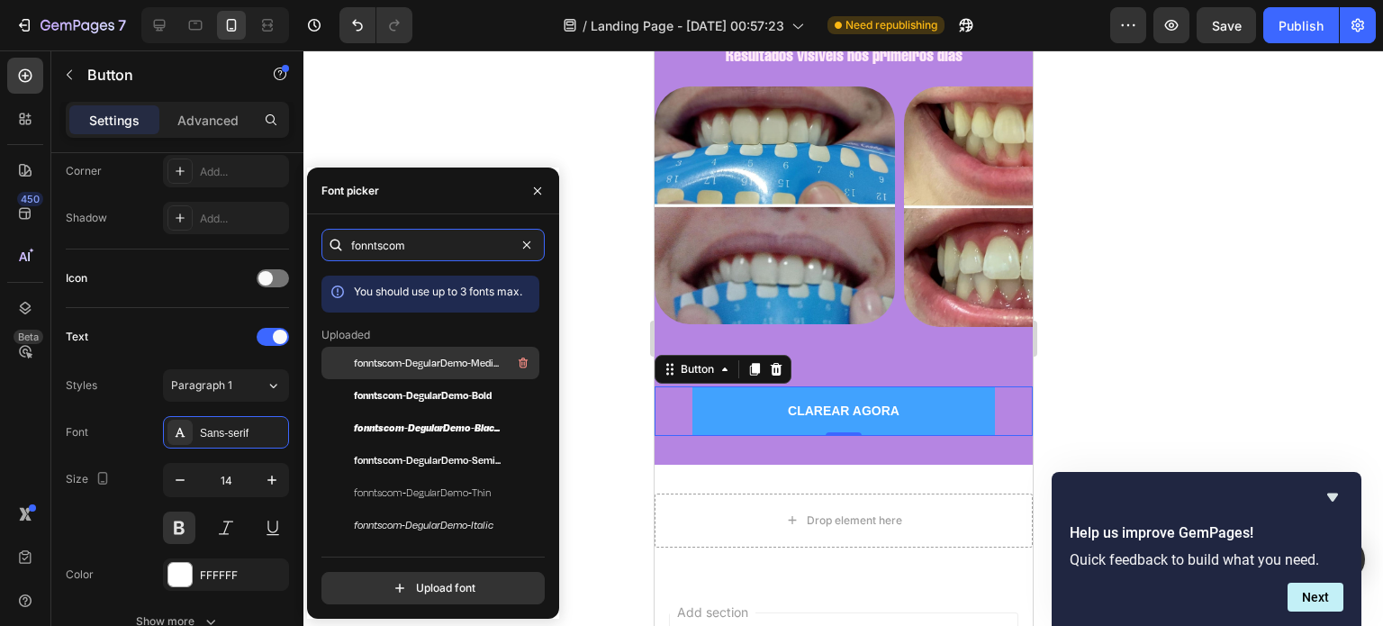
type input "fonntscom"
click at [469, 352] on div "fonntscom-DegularDemo-Medium" at bounding box center [445, 363] width 182 height 22
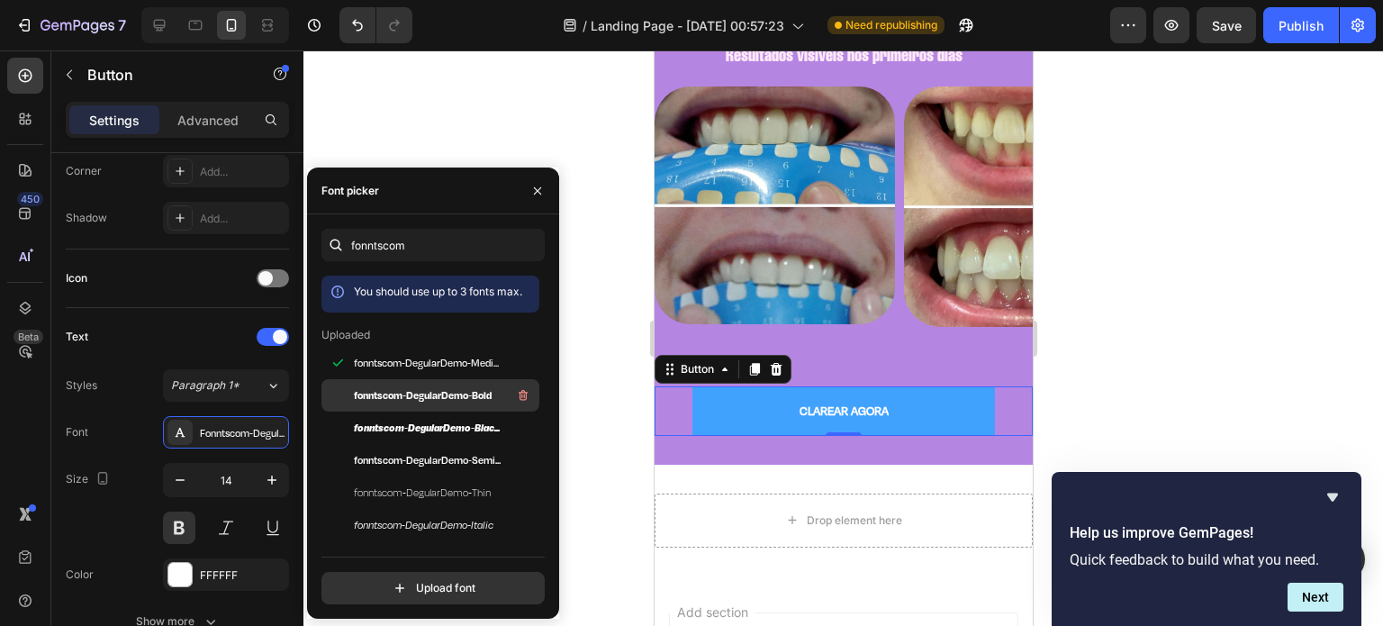
click at [439, 396] on span "fonntscom-DegularDemo-Bold" at bounding box center [423, 395] width 138 height 16
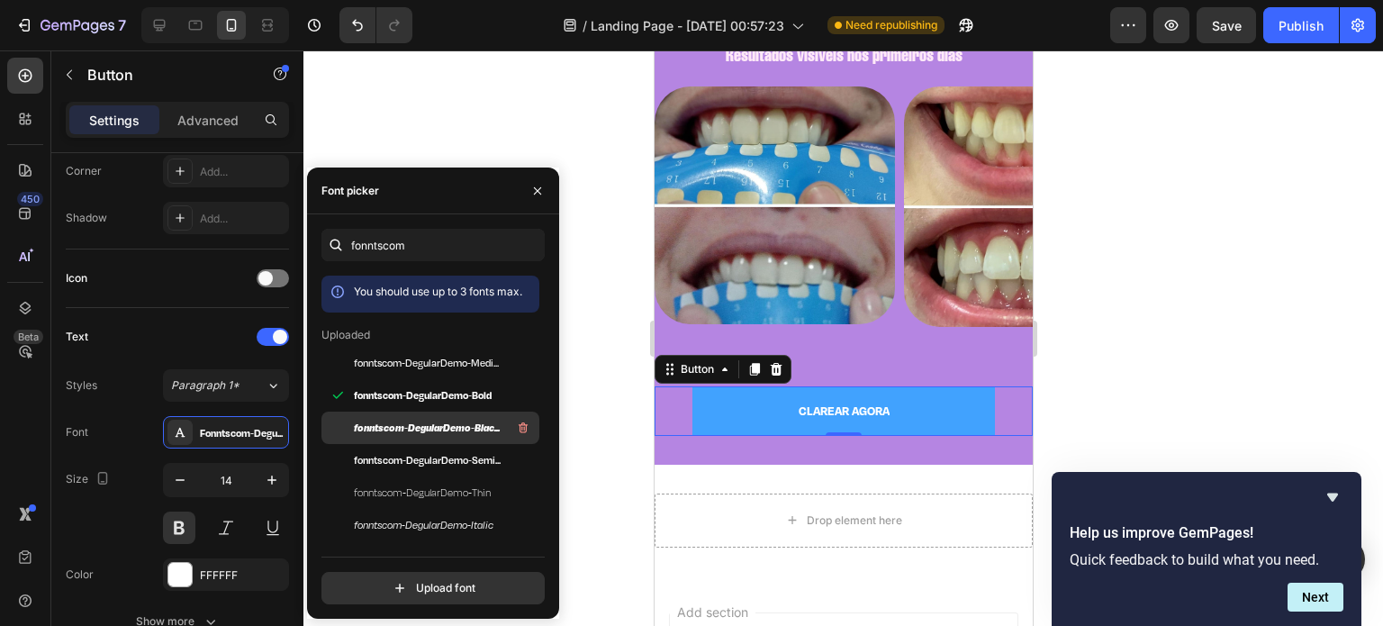
click at [433, 429] on span "fonntscom-DegularDemo-BlackItalic" at bounding box center [428, 428] width 149 height 16
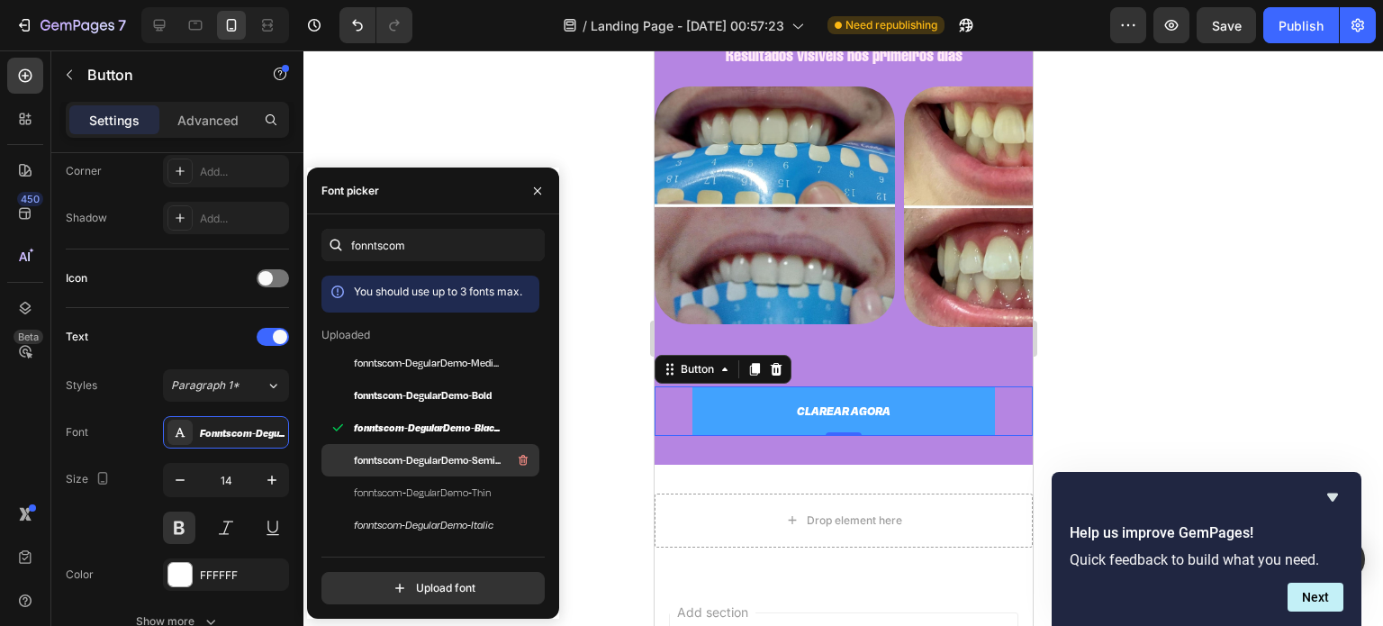
click at [433, 450] on div "fonntscom-DegularDemo-Semibold" at bounding box center [445, 460] width 182 height 22
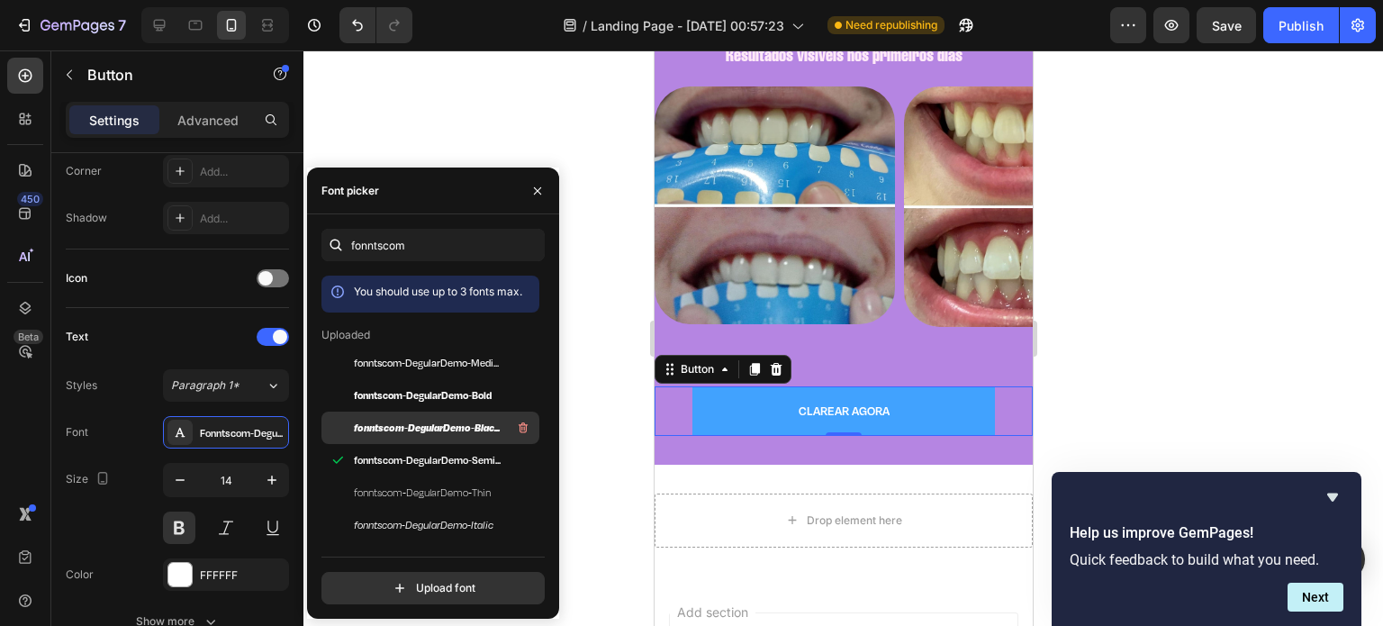
click at [420, 422] on span "fonntscom-DegularDemo-BlackItalic" at bounding box center [428, 428] width 149 height 16
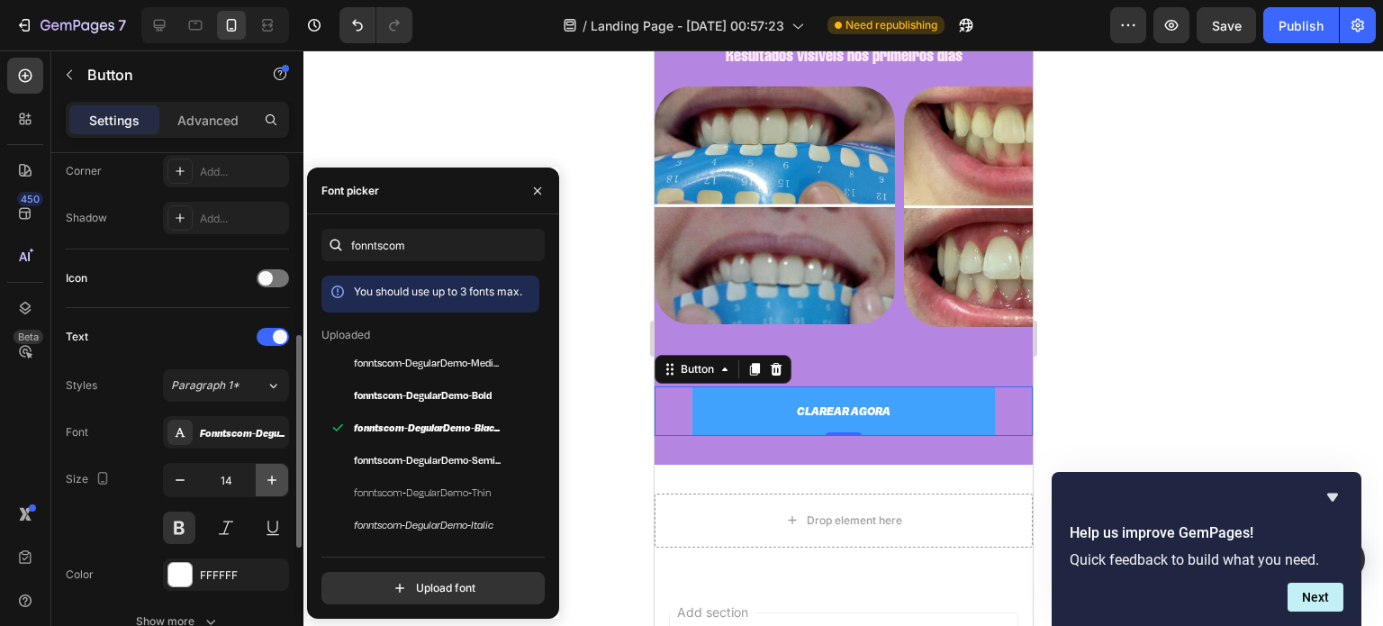
click at [269, 471] on icon "button" at bounding box center [272, 480] width 18 height 18
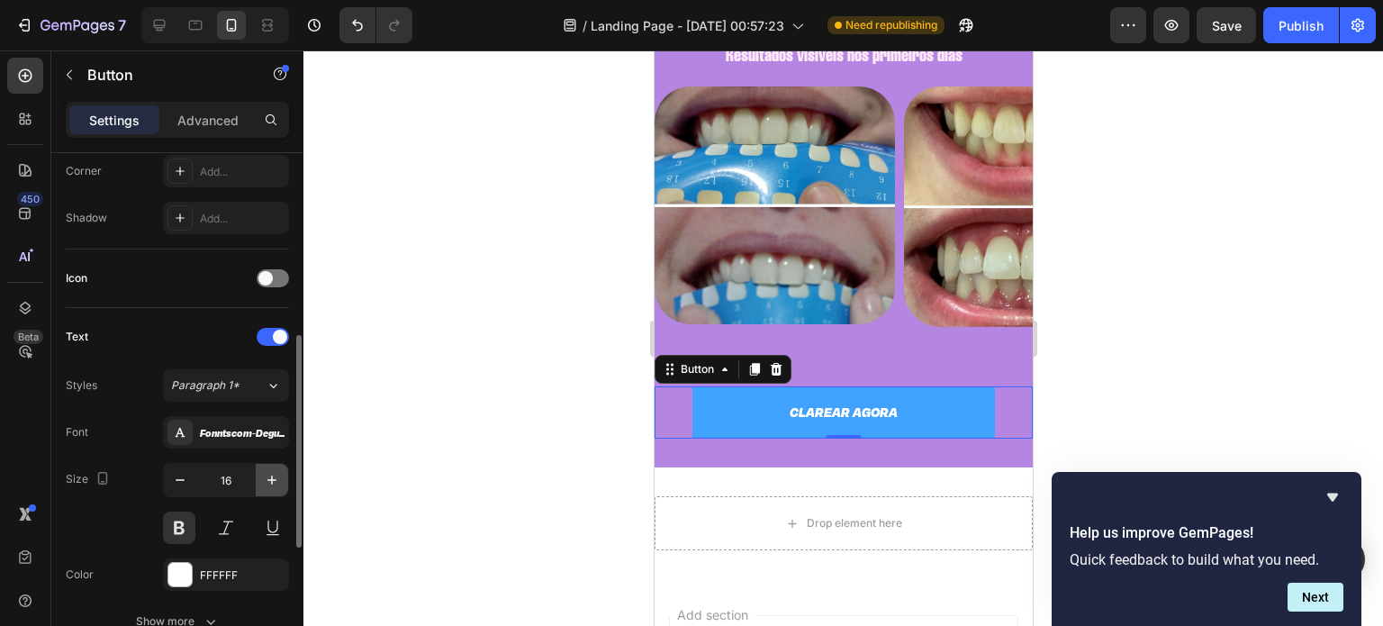
click at [269, 471] on icon "button" at bounding box center [272, 480] width 18 height 18
type input "19"
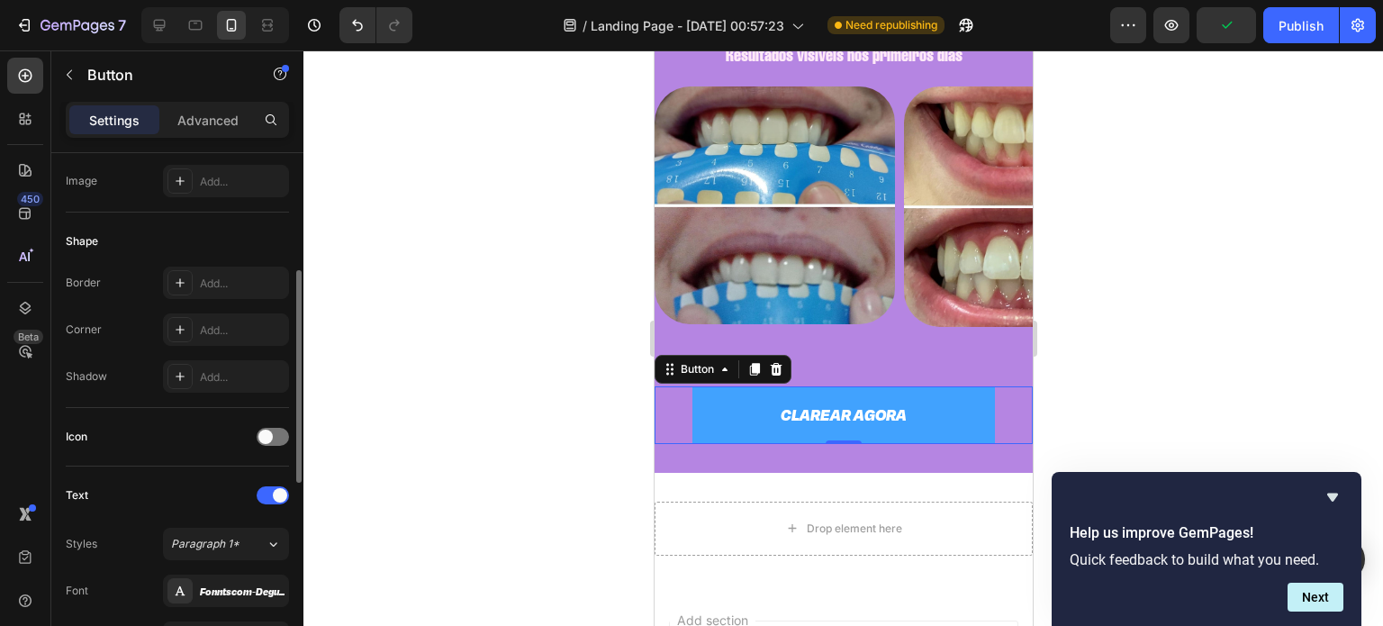
scroll to position [284, 0]
click at [214, 327] on div "Add..." at bounding box center [242, 334] width 85 height 16
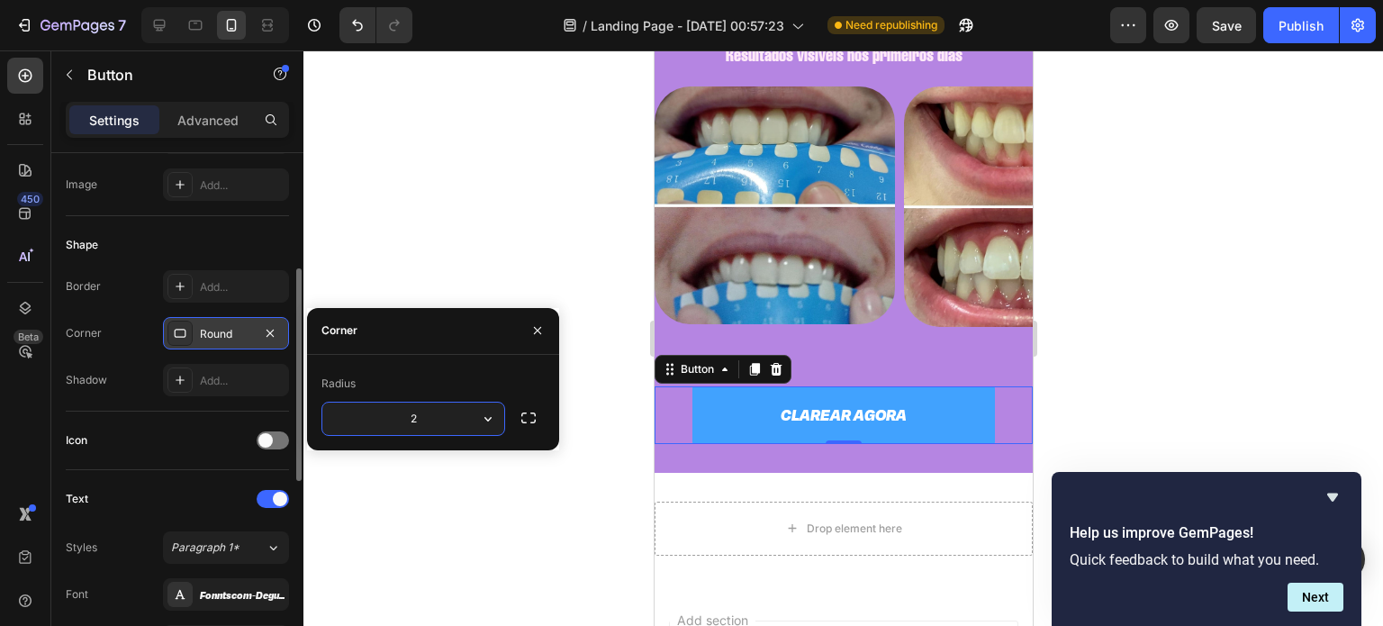
type input "20"
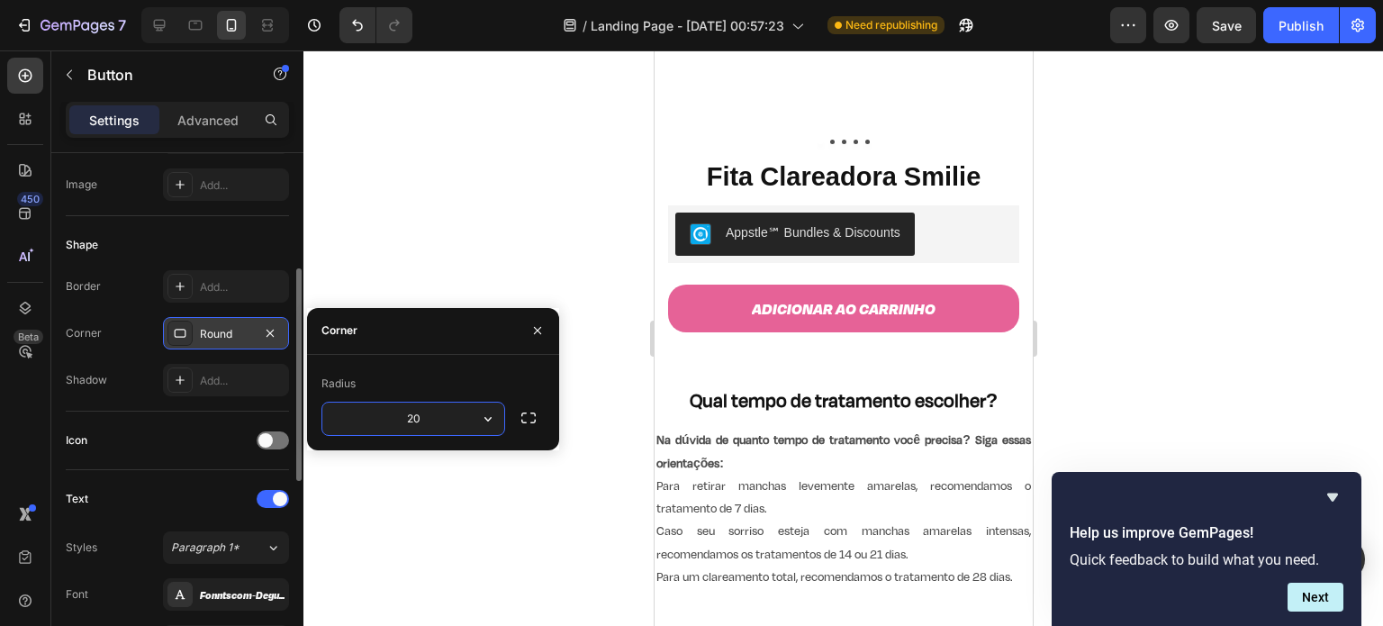
scroll to position [311, 0]
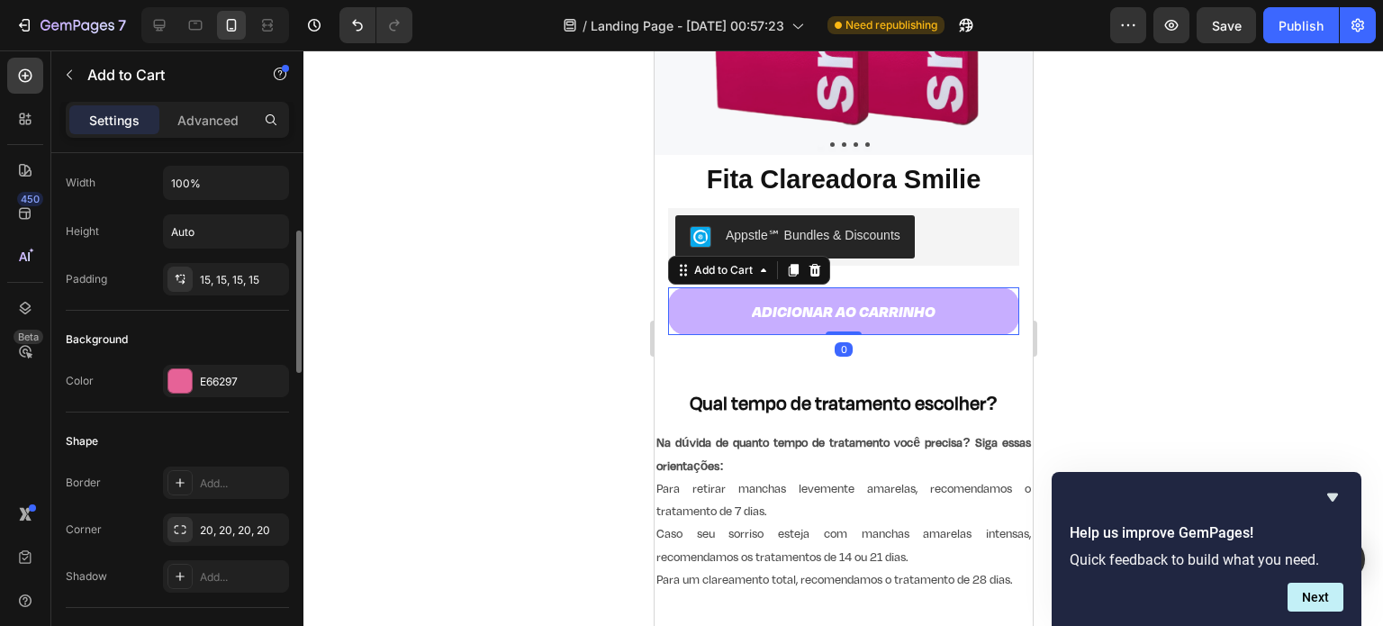
click at [952, 295] on button "Adicionar ao carrinho" at bounding box center [842, 311] width 351 height 48
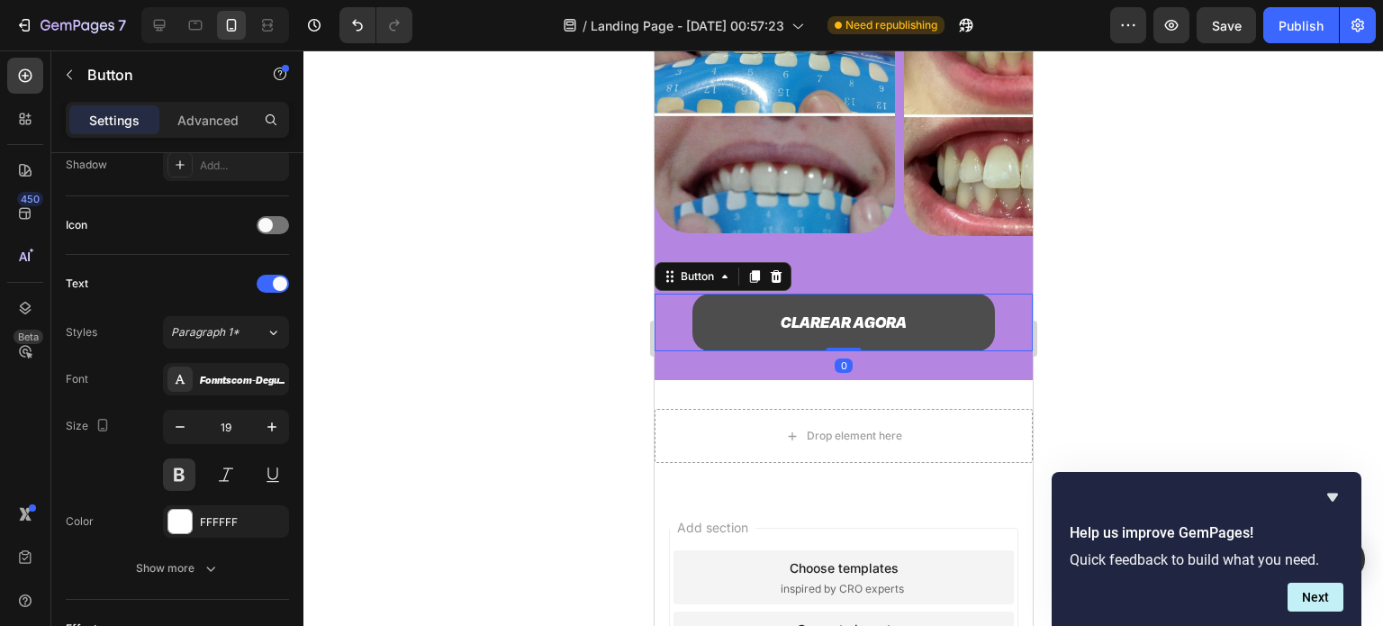
scroll to position [0, 0]
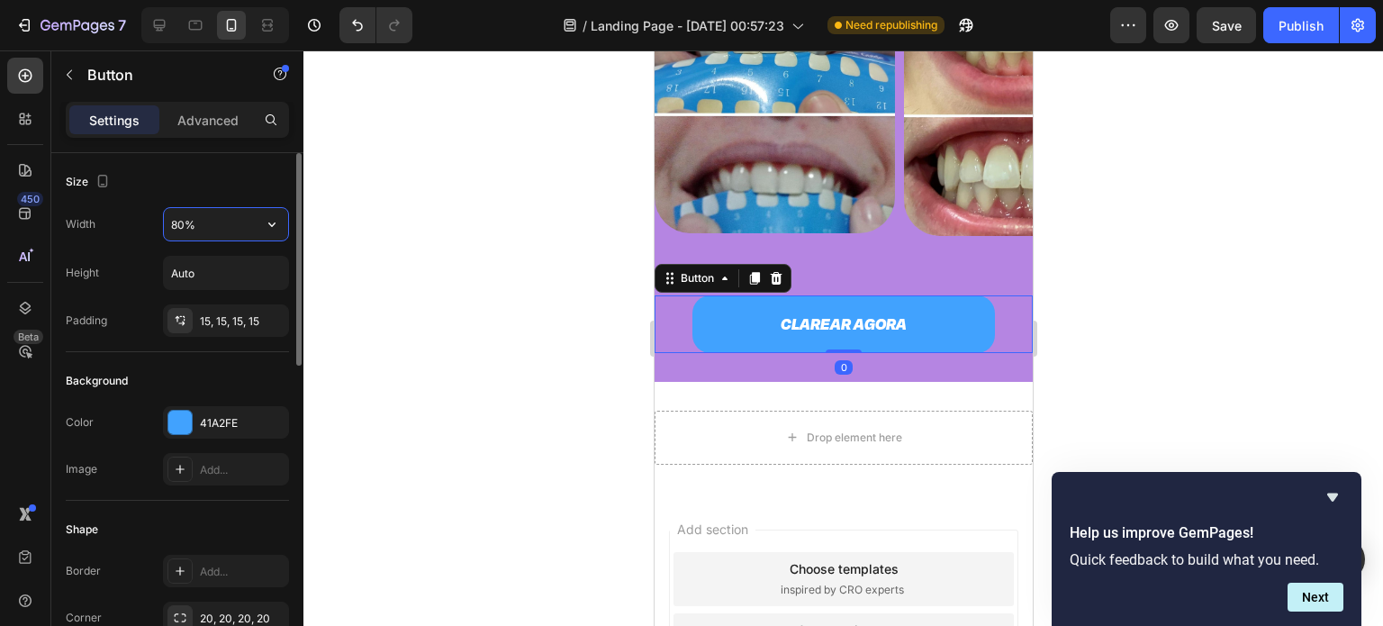
click at [186, 224] on input "80%" at bounding box center [226, 224] width 124 height 32
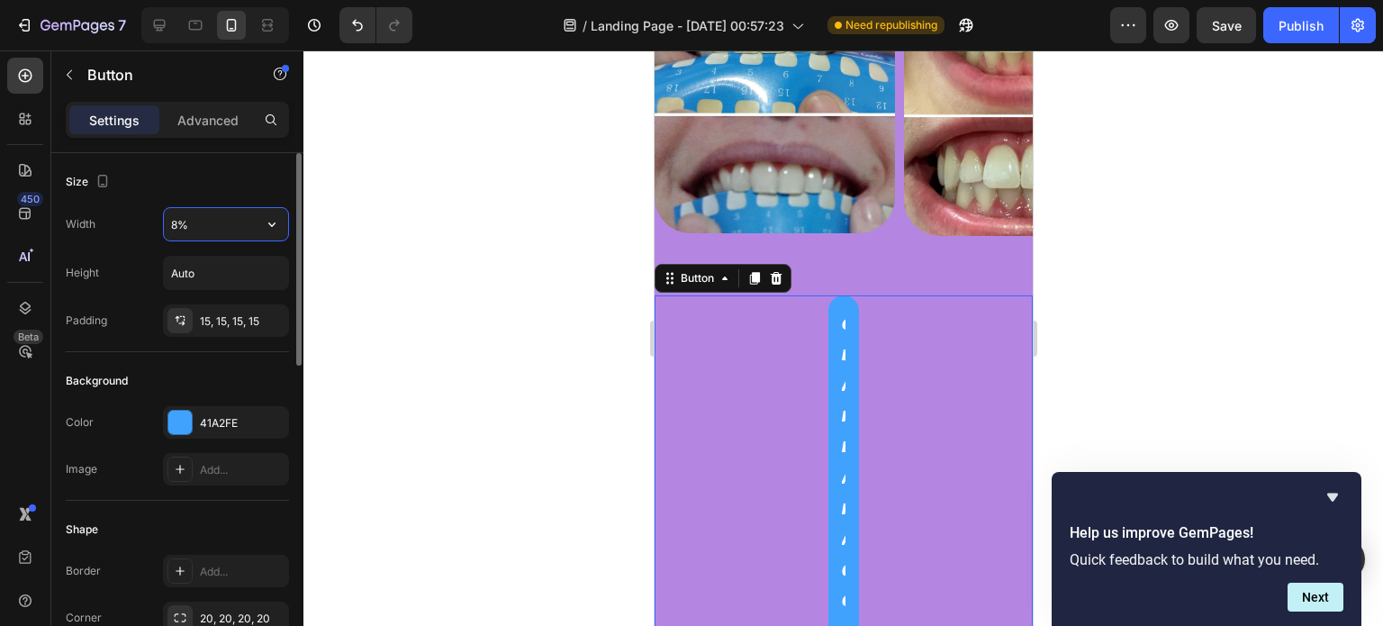
type input "85%"
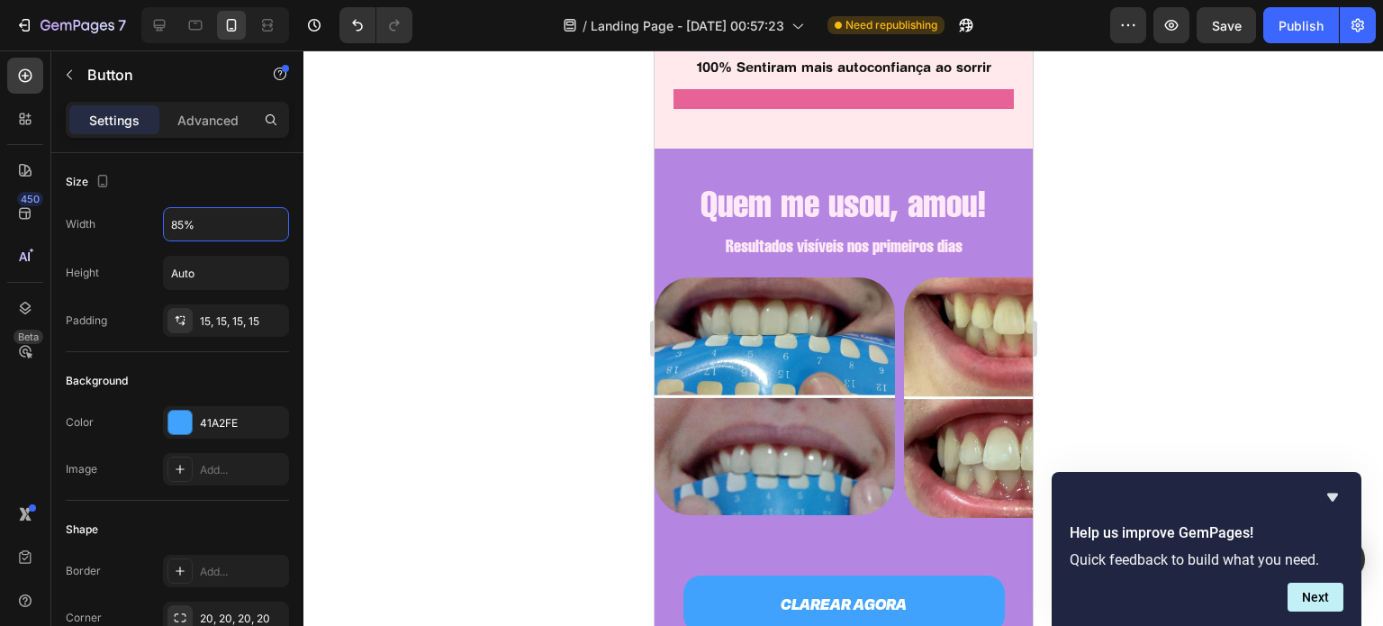
scroll to position [2006, 0]
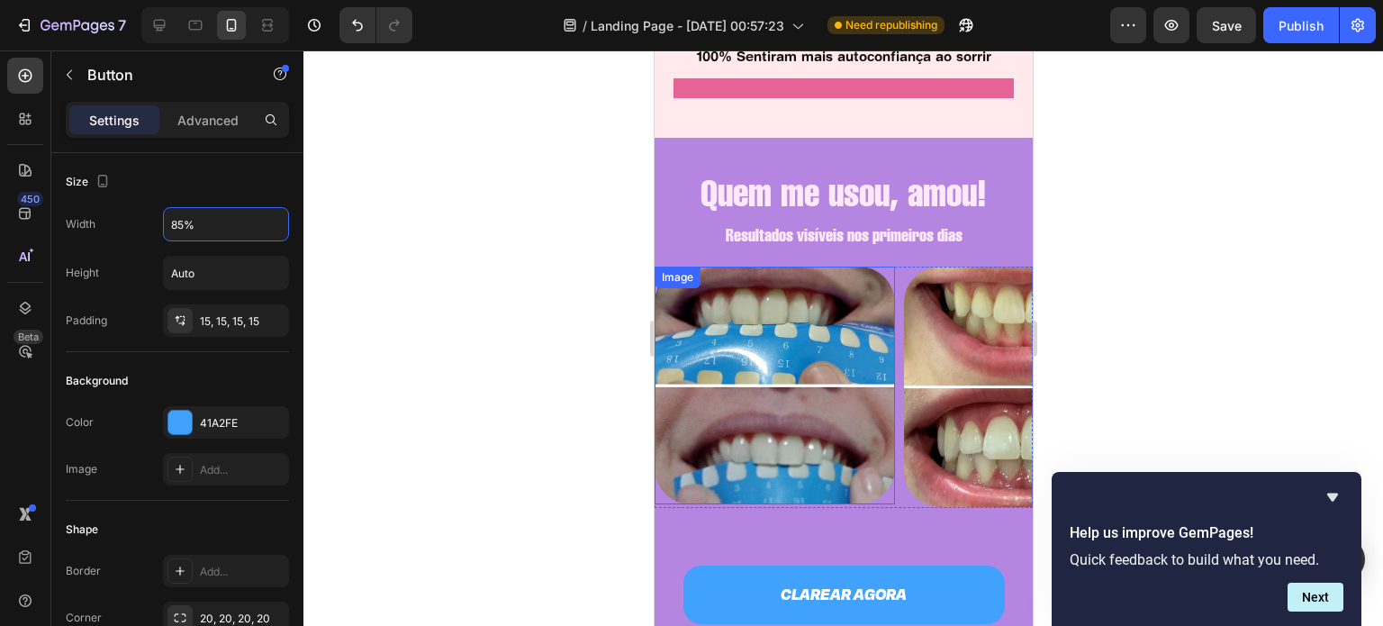
click at [809, 360] on img at bounding box center [774, 385] width 240 height 238
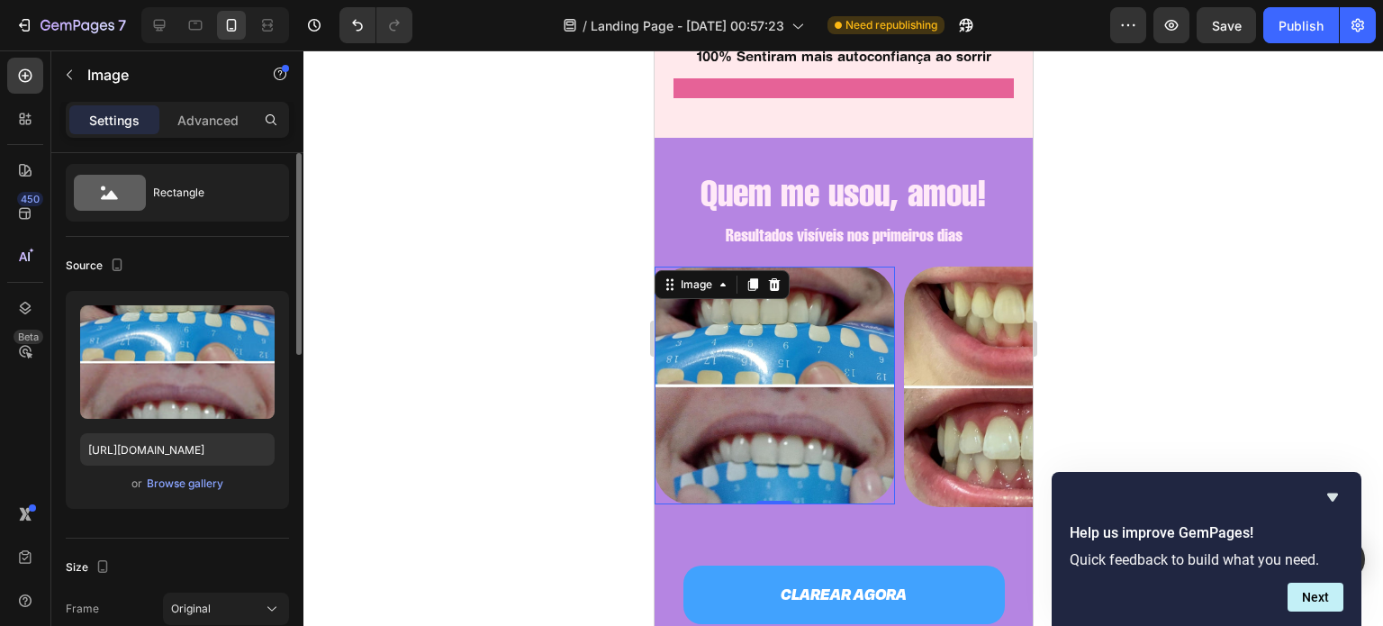
scroll to position [32, 0]
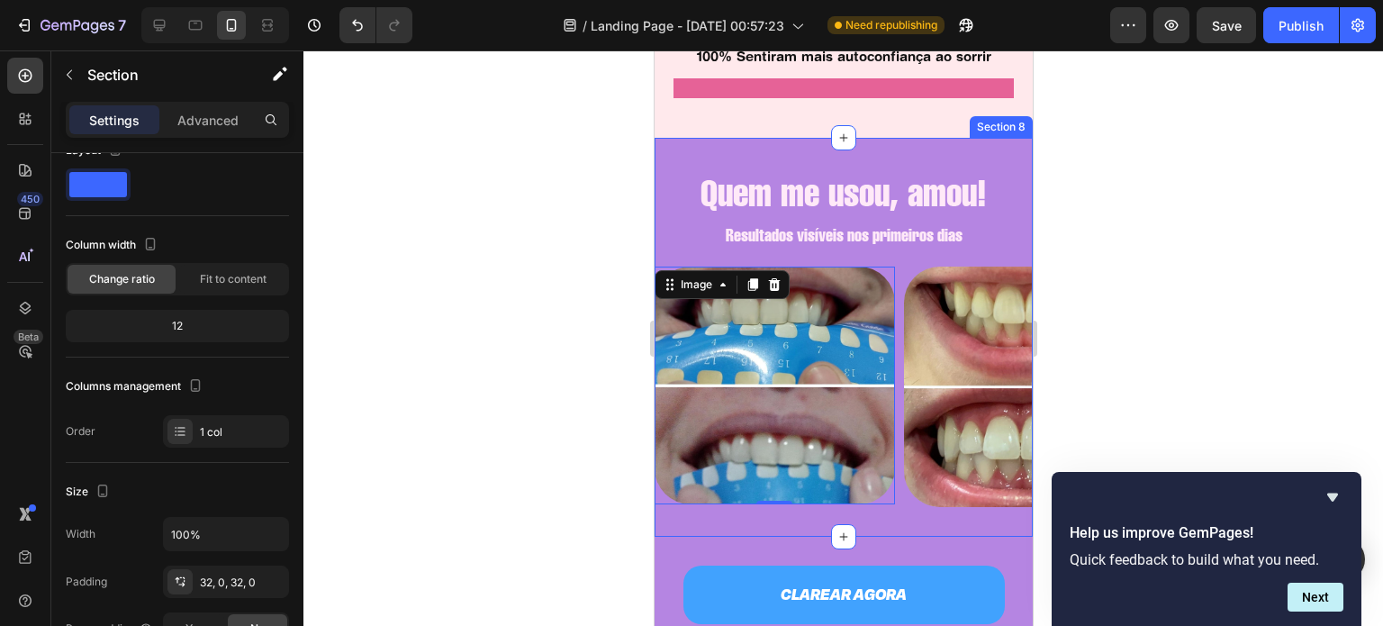
click at [905, 510] on div "Quem me usou, amou! Heading Resultados visíveis nos primeiros dias Text Block I…" at bounding box center [843, 338] width 378 height 400
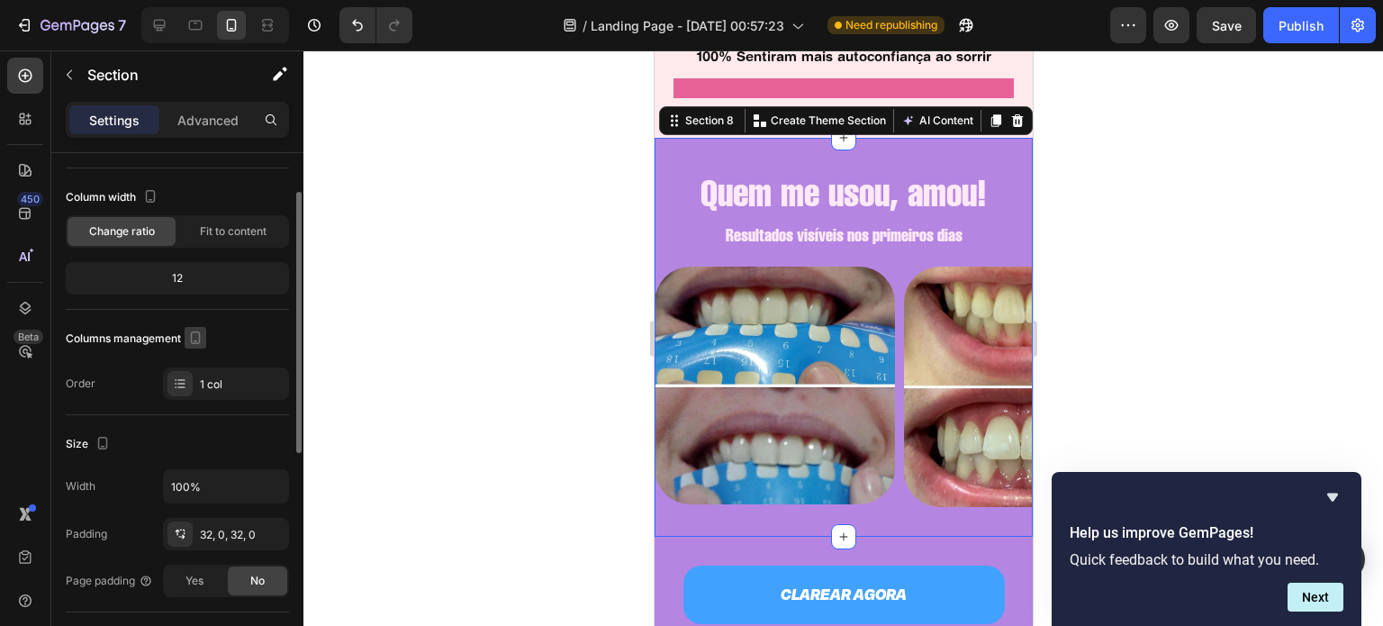
scroll to position [79, 0]
click at [228, 381] on div "1 col" at bounding box center [242, 384] width 85 height 16
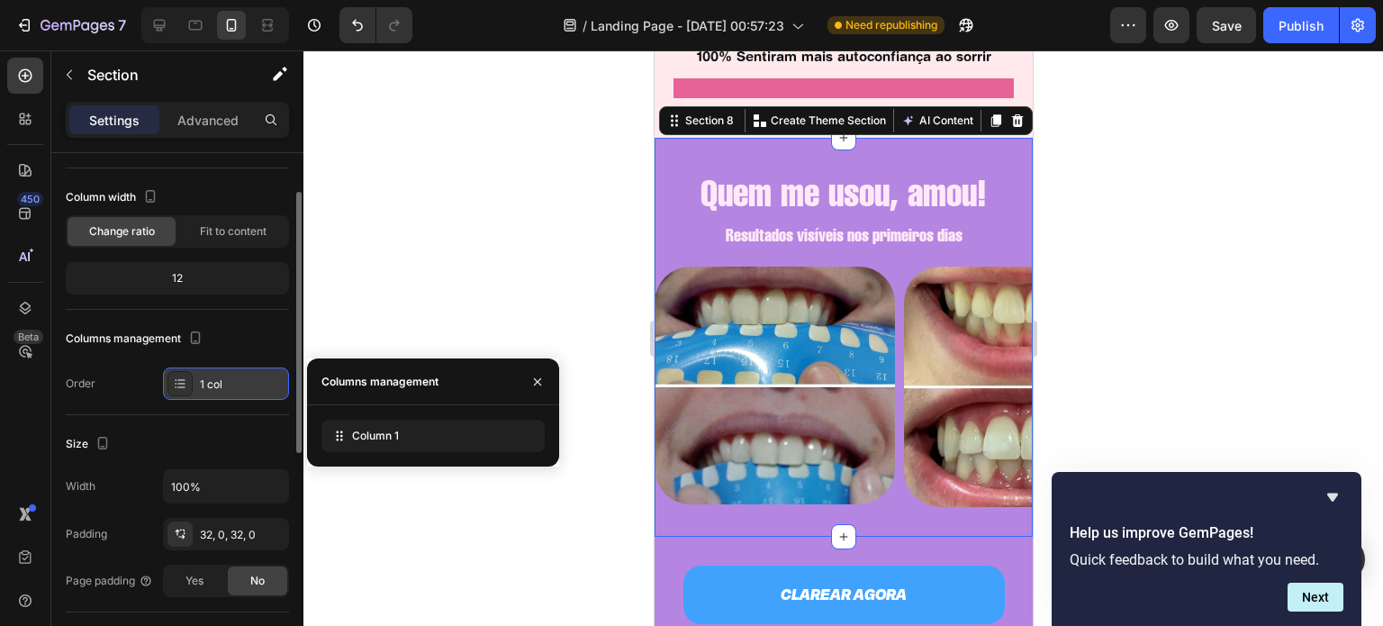
click at [234, 381] on div "1 col" at bounding box center [242, 384] width 85 height 16
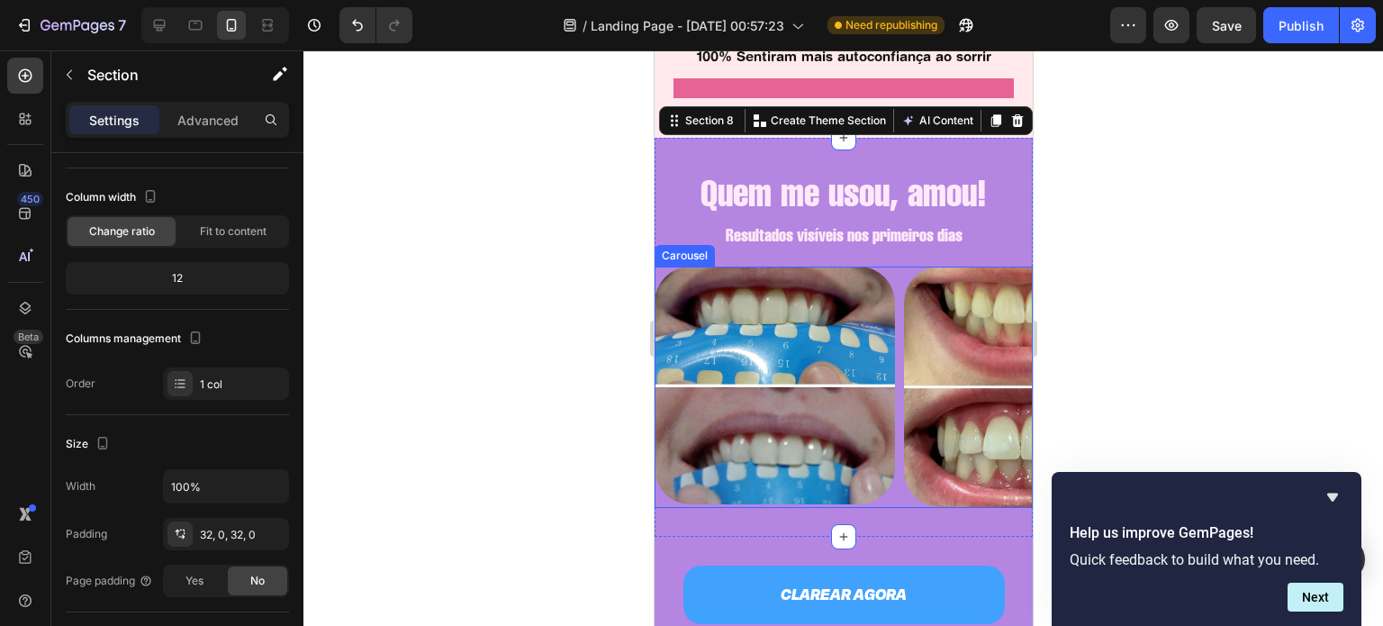
click at [900, 492] on div "Image Image Image Image" at bounding box center [843, 386] width 378 height 241
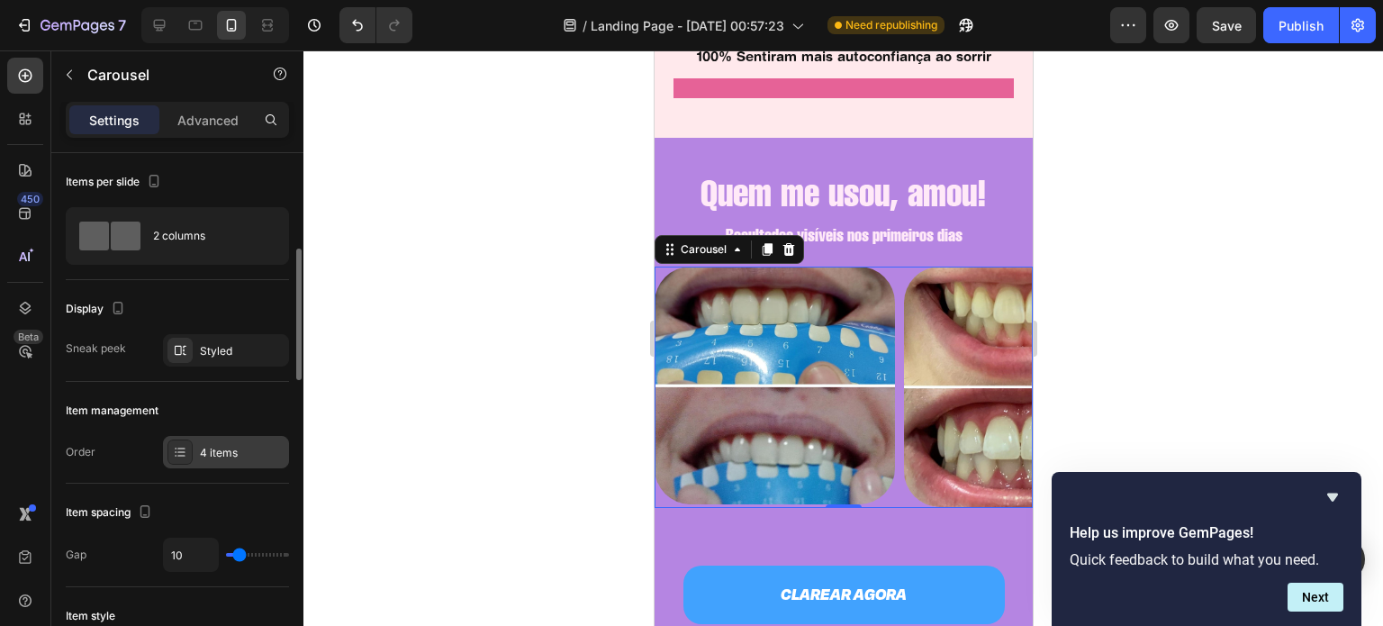
scroll to position [77, 0]
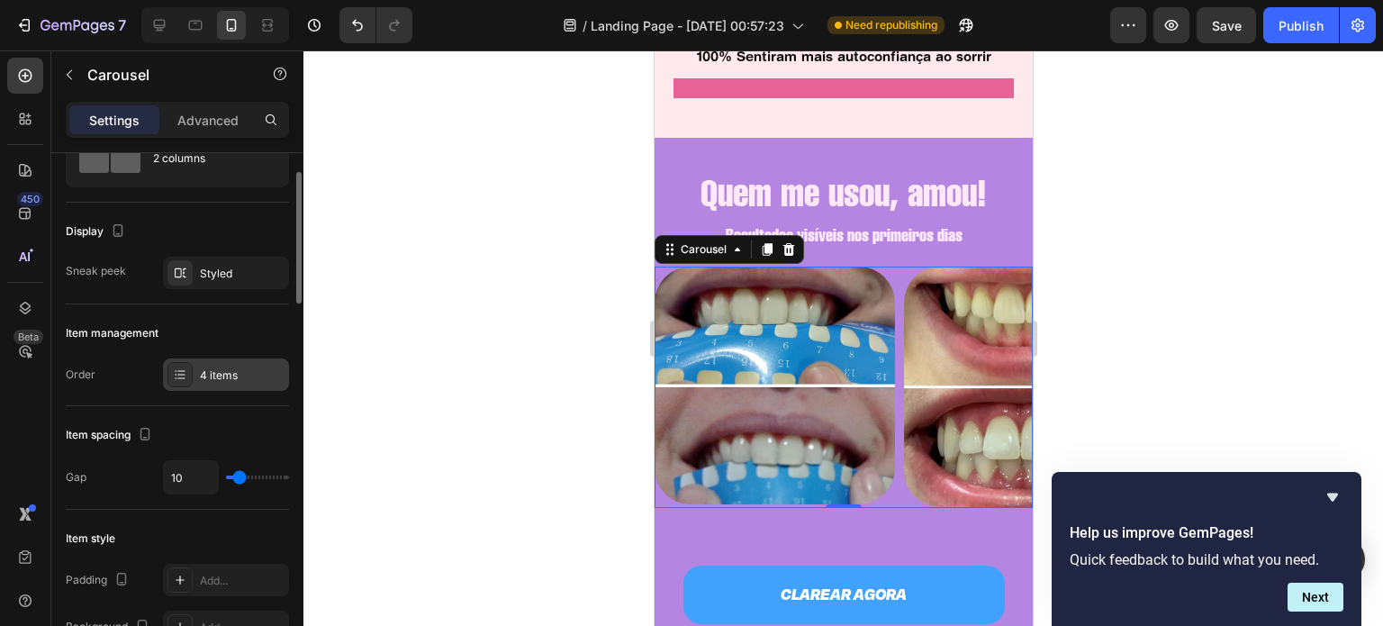
click at [214, 371] on div "4 items" at bounding box center [242, 375] width 85 height 16
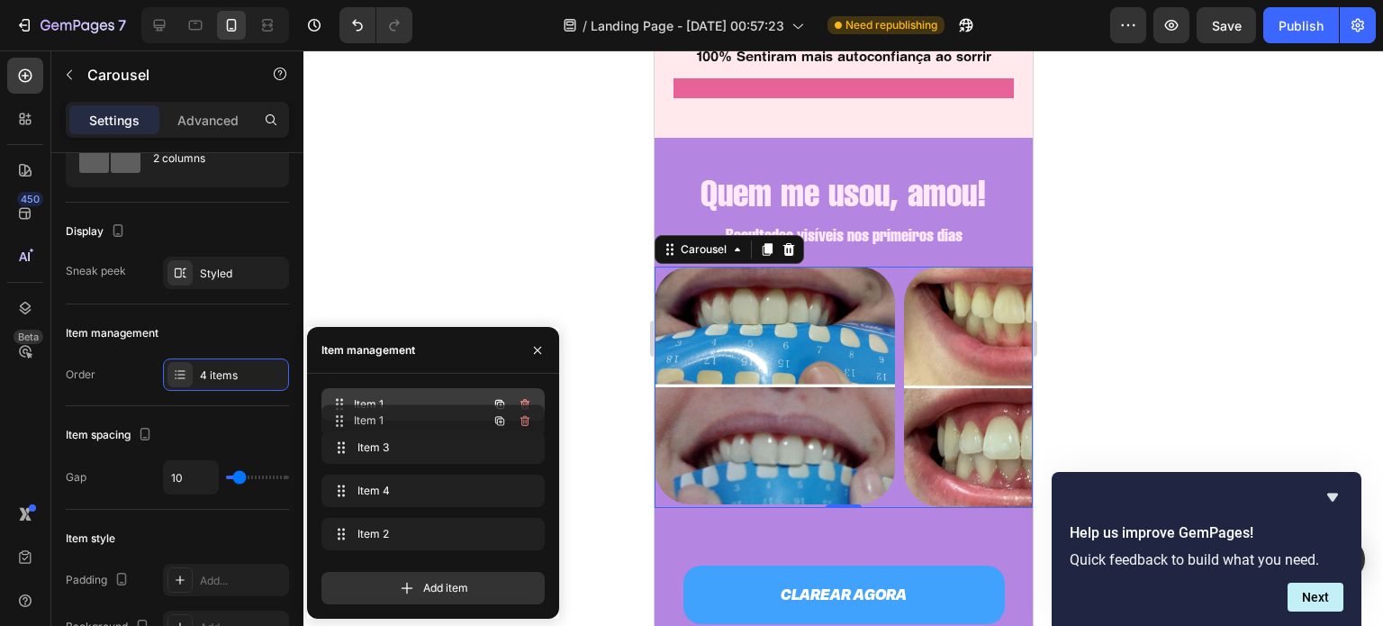
drag, startPoint x: 402, startPoint y: 487, endPoint x: 402, endPoint y: 402, distance: 84.6
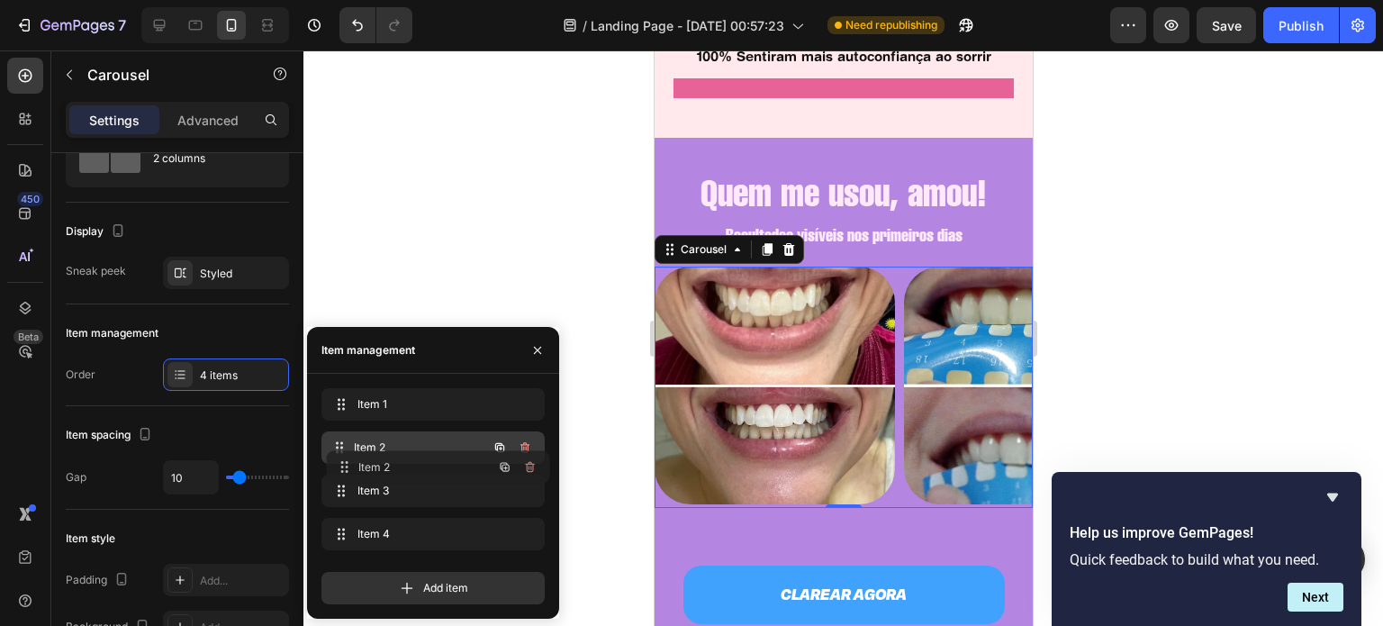
drag, startPoint x: 396, startPoint y: 525, endPoint x: 402, endPoint y: 453, distance: 72.2
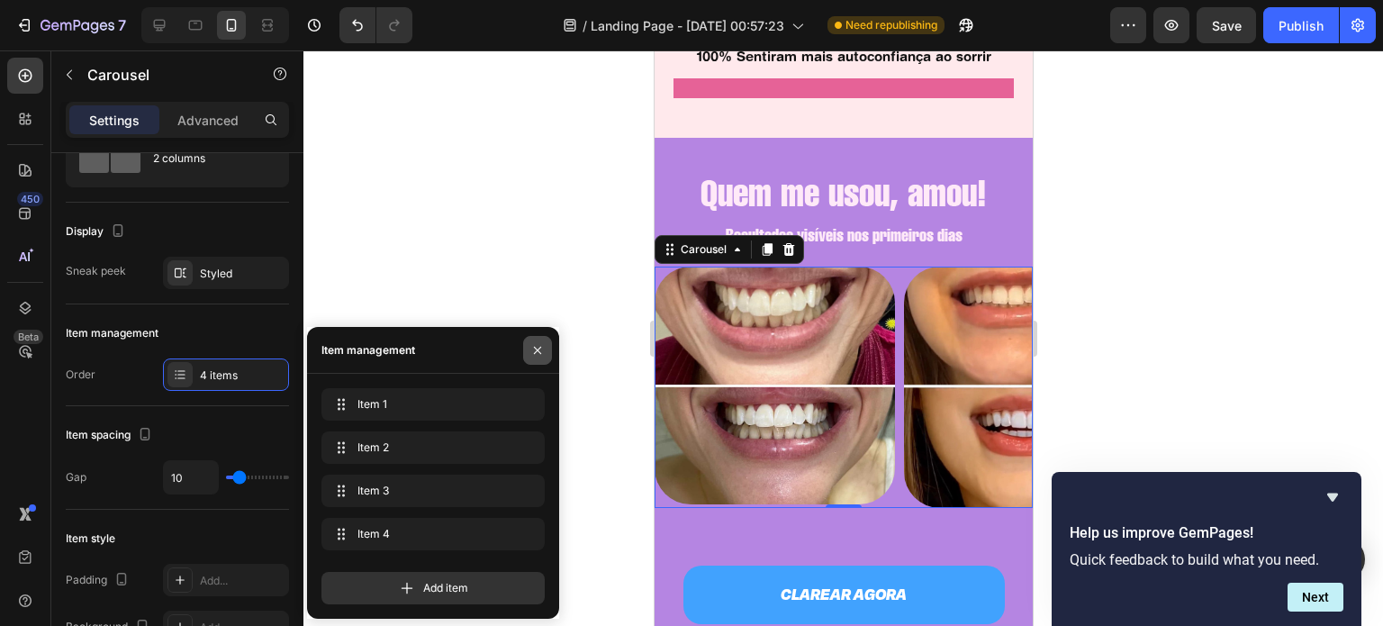
click at [530, 343] on icon "button" at bounding box center [537, 350] width 14 height 14
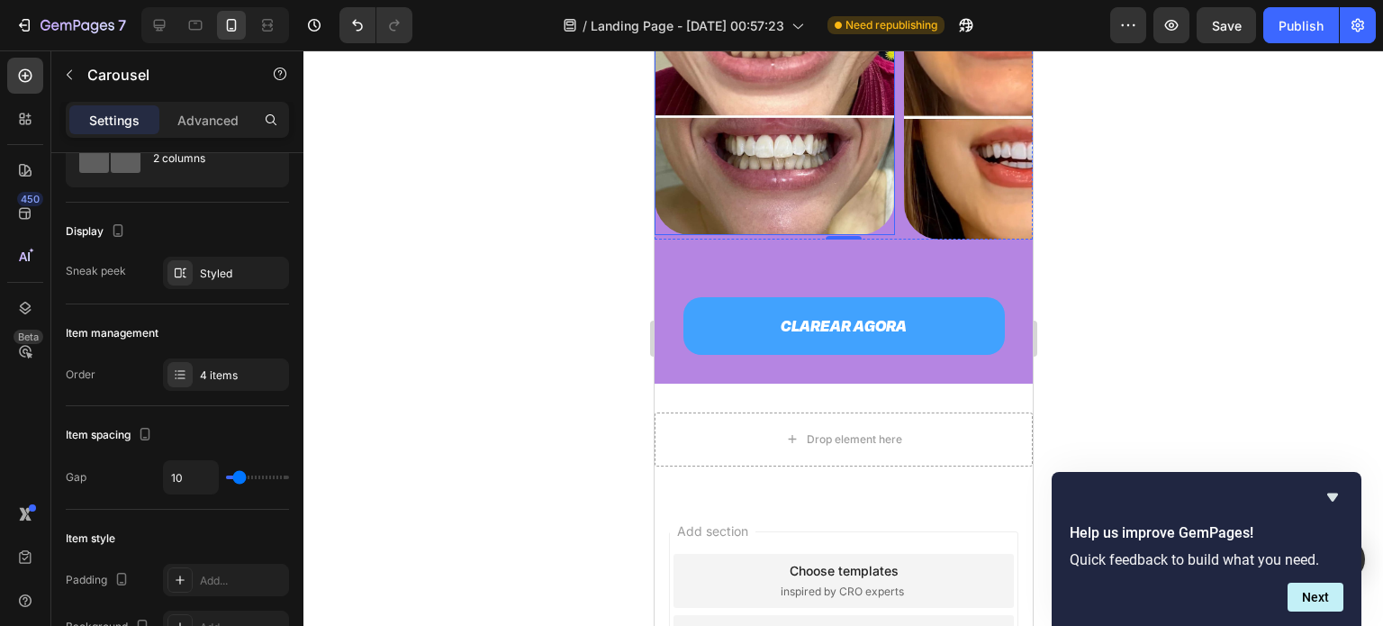
scroll to position [2272, 0]
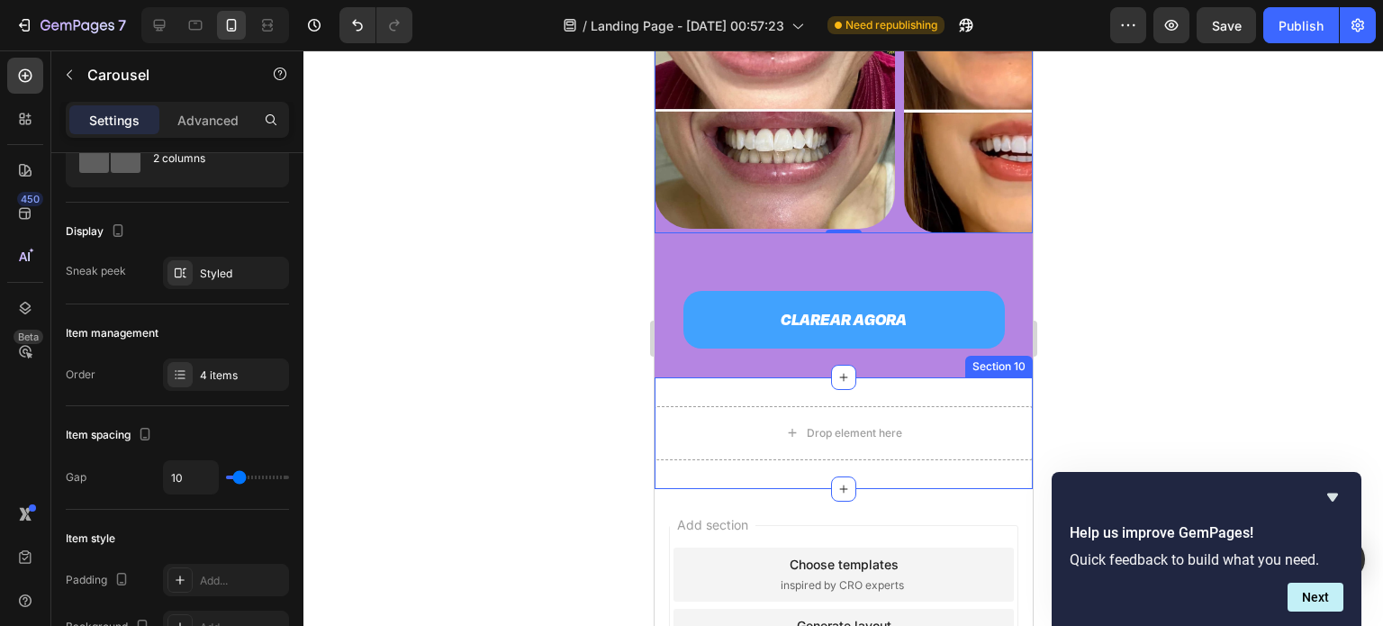
click at [728, 391] on div "Drop element here Section 10" at bounding box center [843, 433] width 378 height 112
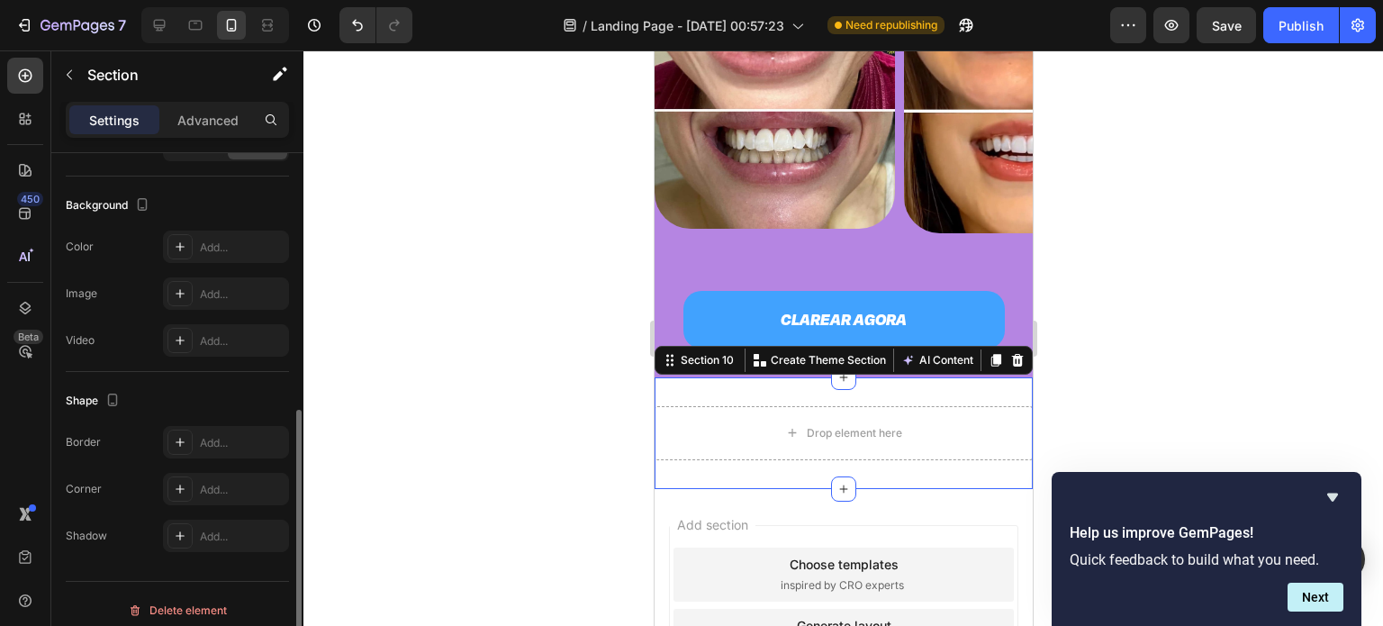
scroll to position [526, 0]
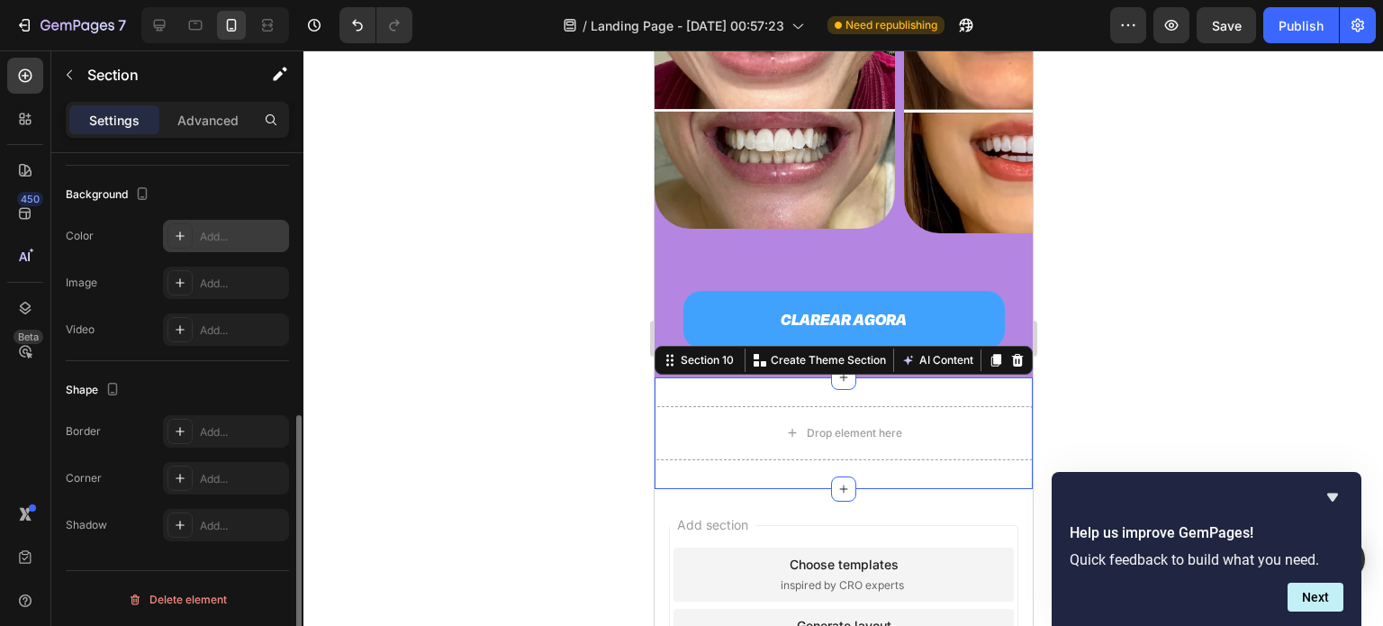
click at [212, 237] on div "Add..." at bounding box center [242, 237] width 85 height 16
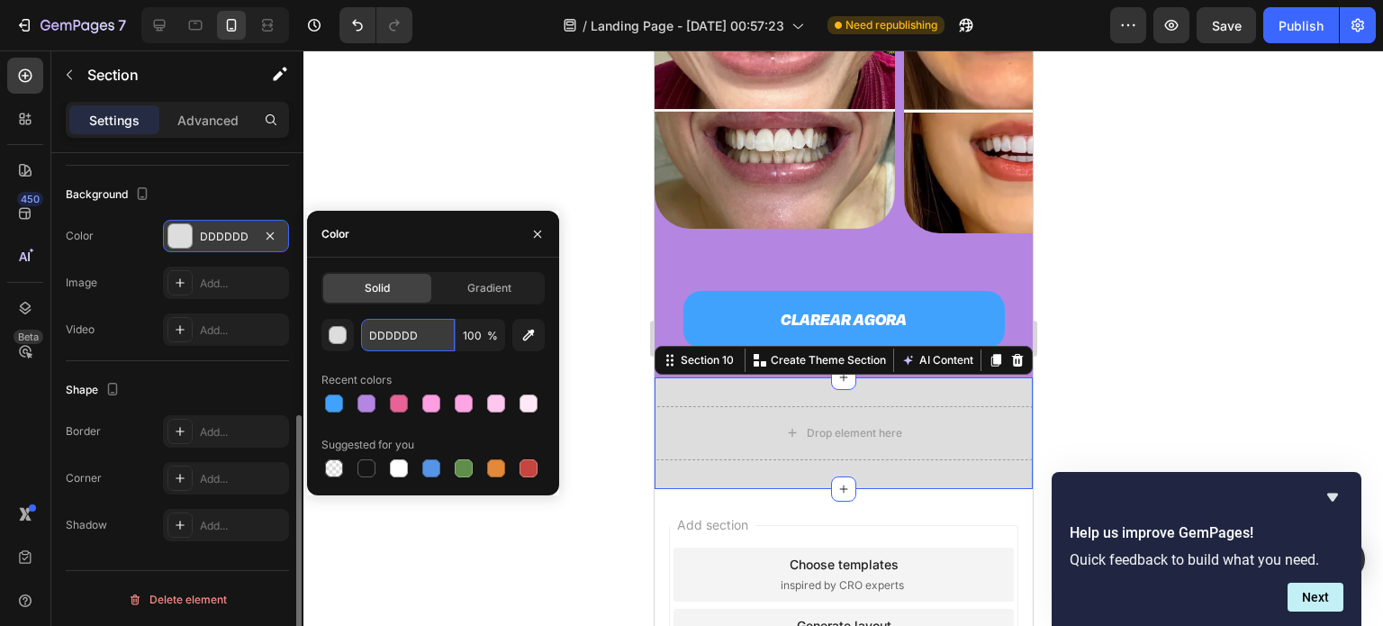
click at [374, 334] on input "DDDDDD" at bounding box center [408, 335] width 94 height 32
paste input "814db4"
type input "814db4"
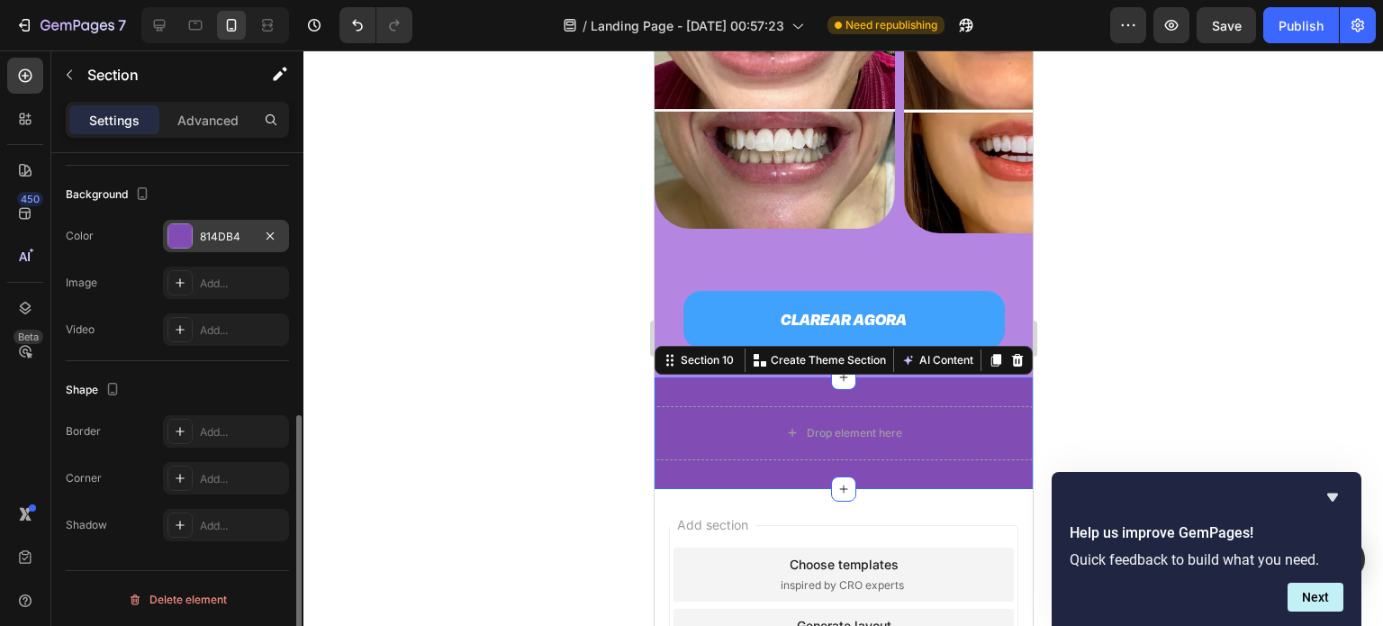
click at [271, 195] on div "Background" at bounding box center [177, 194] width 223 height 29
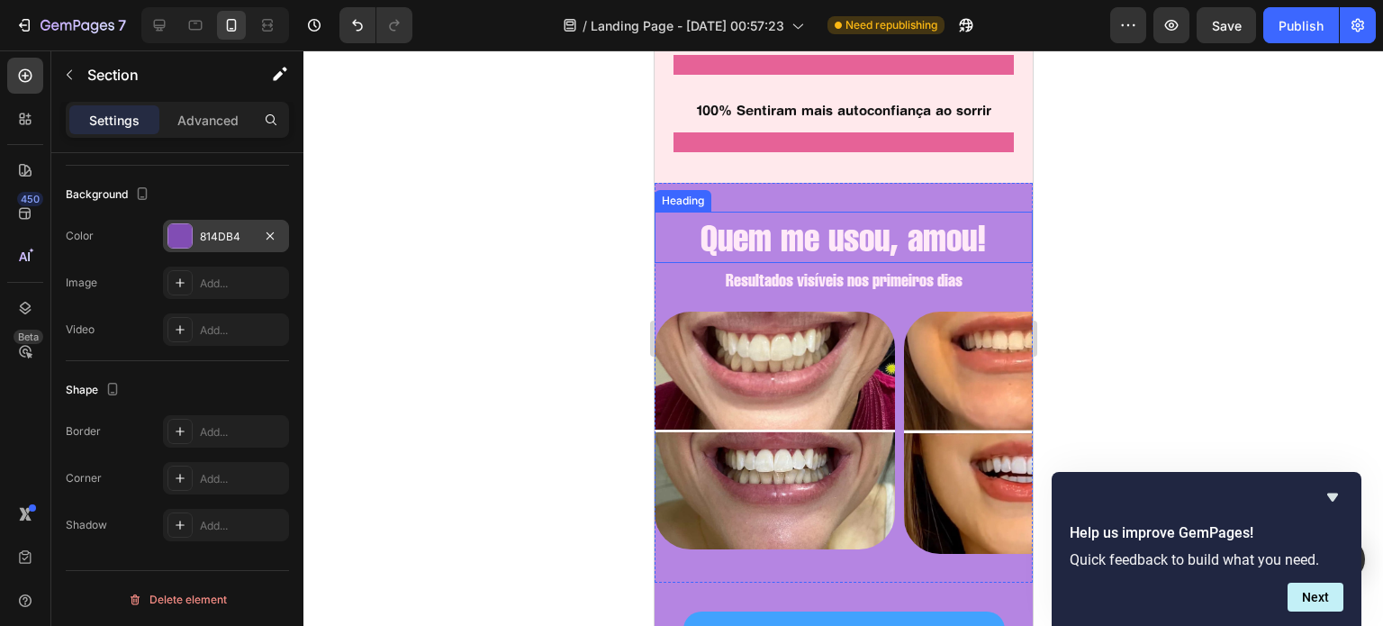
scroll to position [1955, 0]
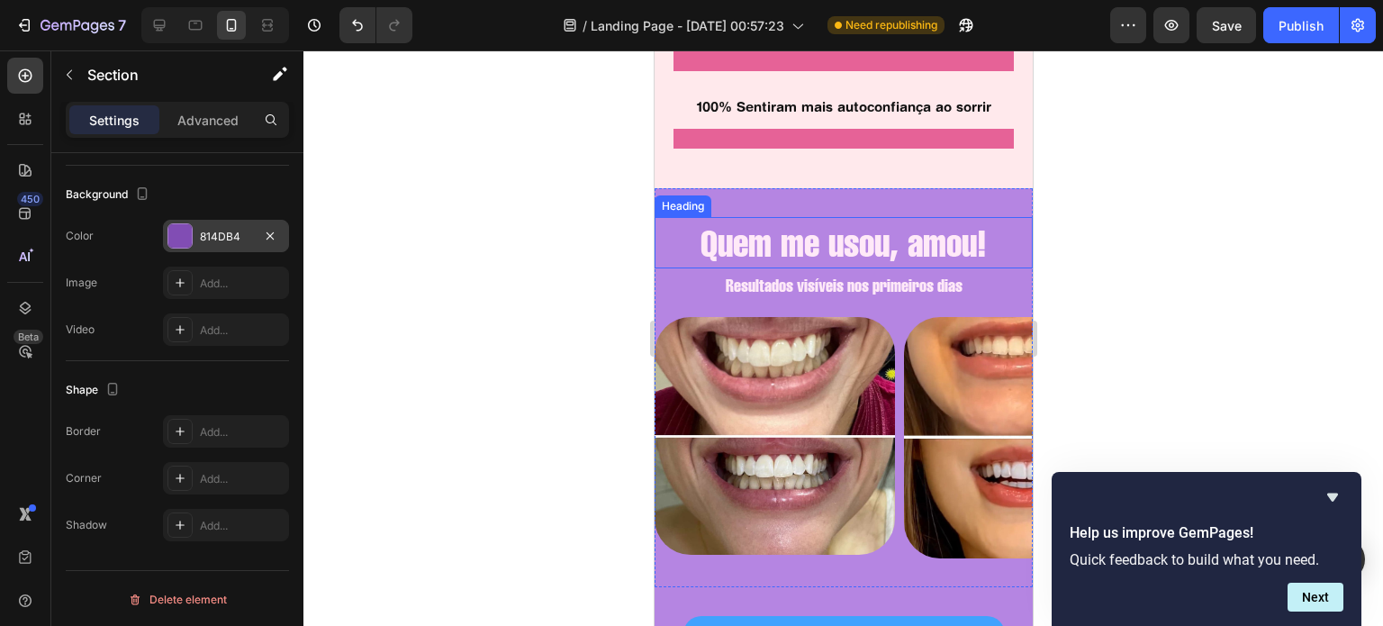
click at [828, 238] on h2 "Quem me usou, amou!" at bounding box center [843, 242] width 378 height 51
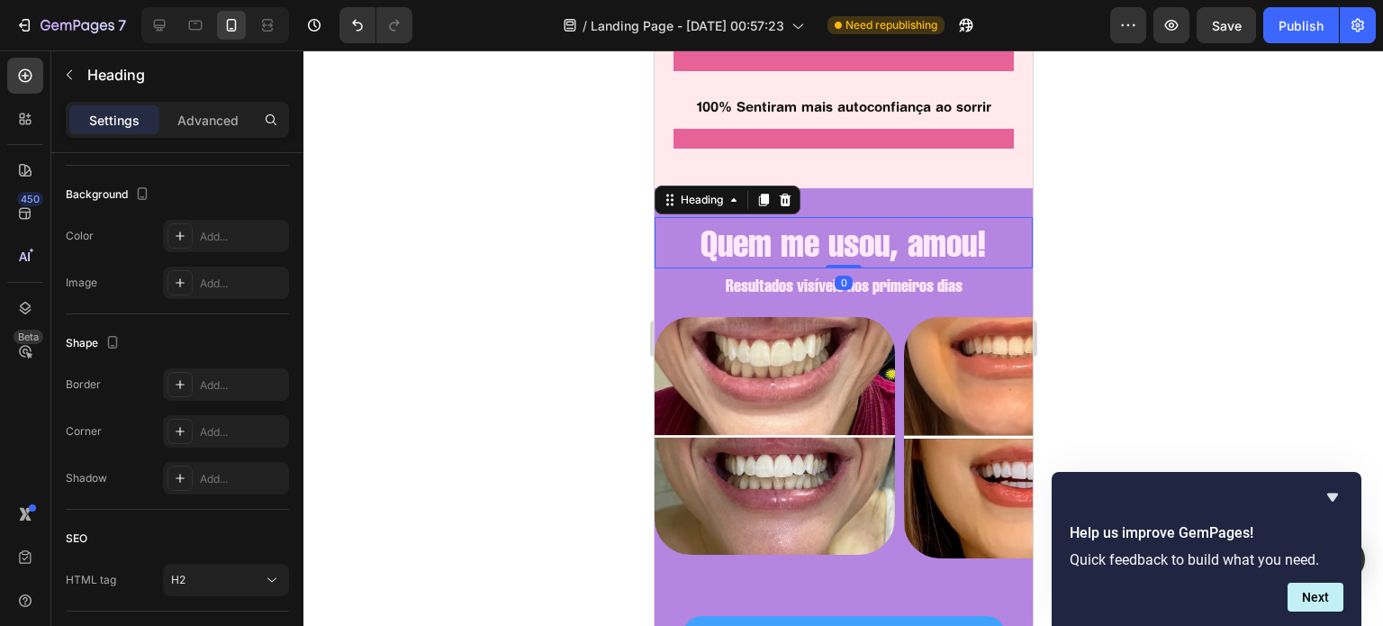
scroll to position [0, 0]
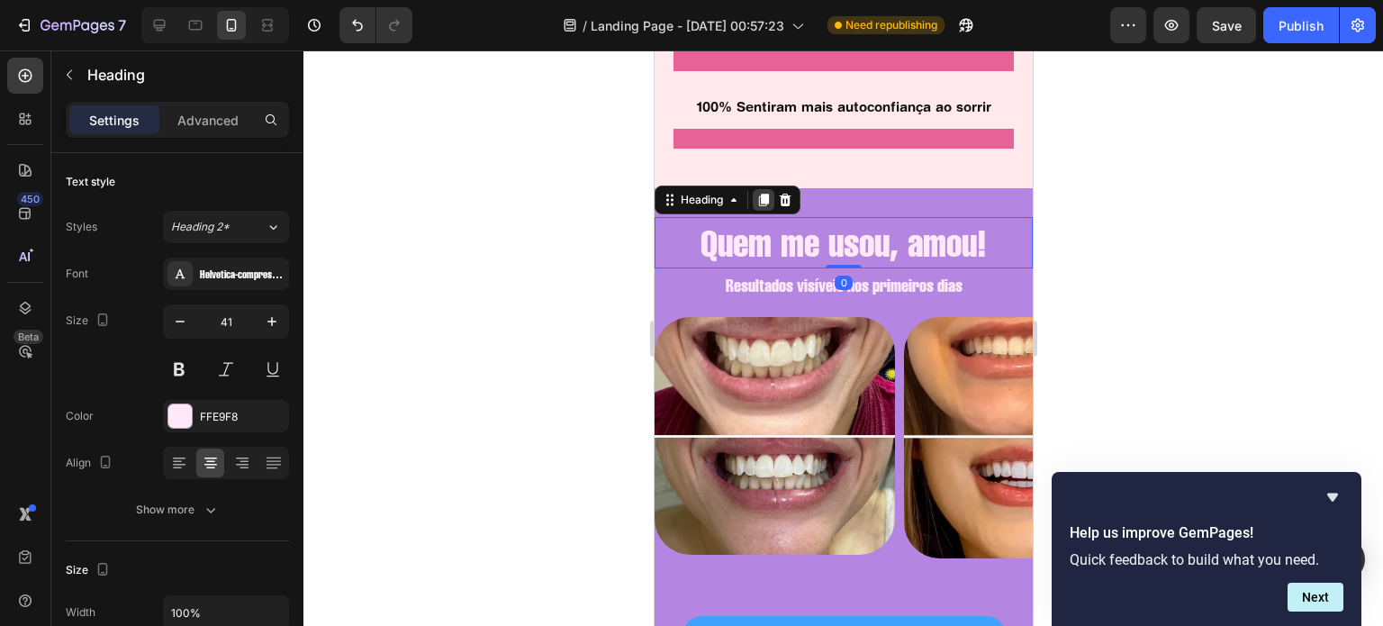
click at [765, 194] on icon at bounding box center [763, 200] width 10 height 13
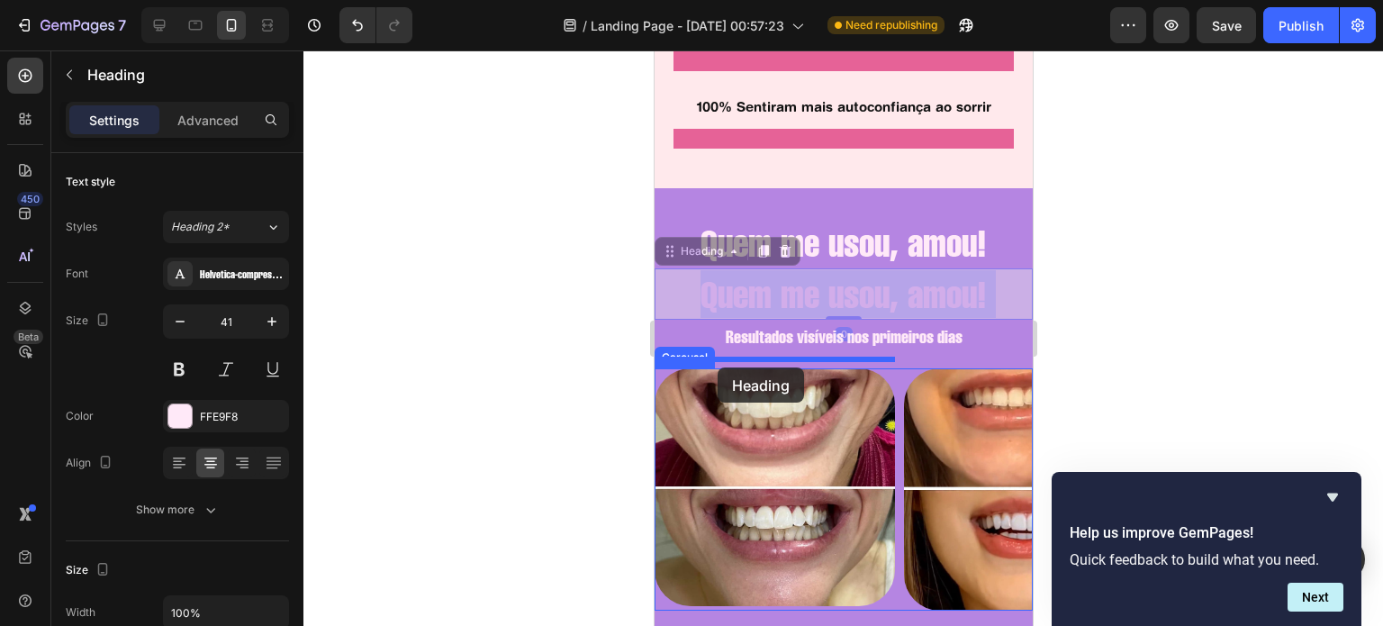
drag, startPoint x: 718, startPoint y: 280, endPoint x: 709, endPoint y: 406, distance: 126.3
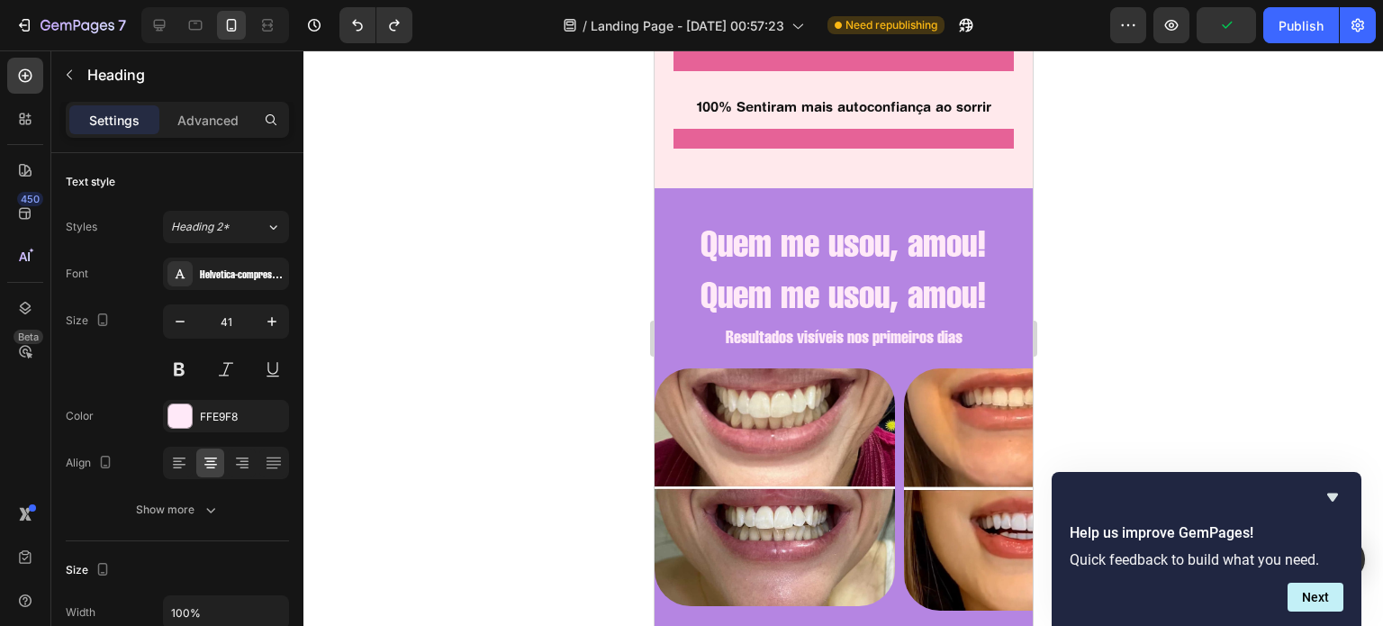
click at [799, 291] on h2 "Quem me usou, amou!" at bounding box center [843, 293] width 378 height 51
click at [714, 279] on p "Quem me usou, amou!" at bounding box center [842, 294] width 375 height 48
click at [682, 278] on p "Quem me usou, amou!" at bounding box center [842, 294] width 375 height 48
click at [351, 27] on icon "Undo/Redo" at bounding box center [357, 25] width 18 height 18
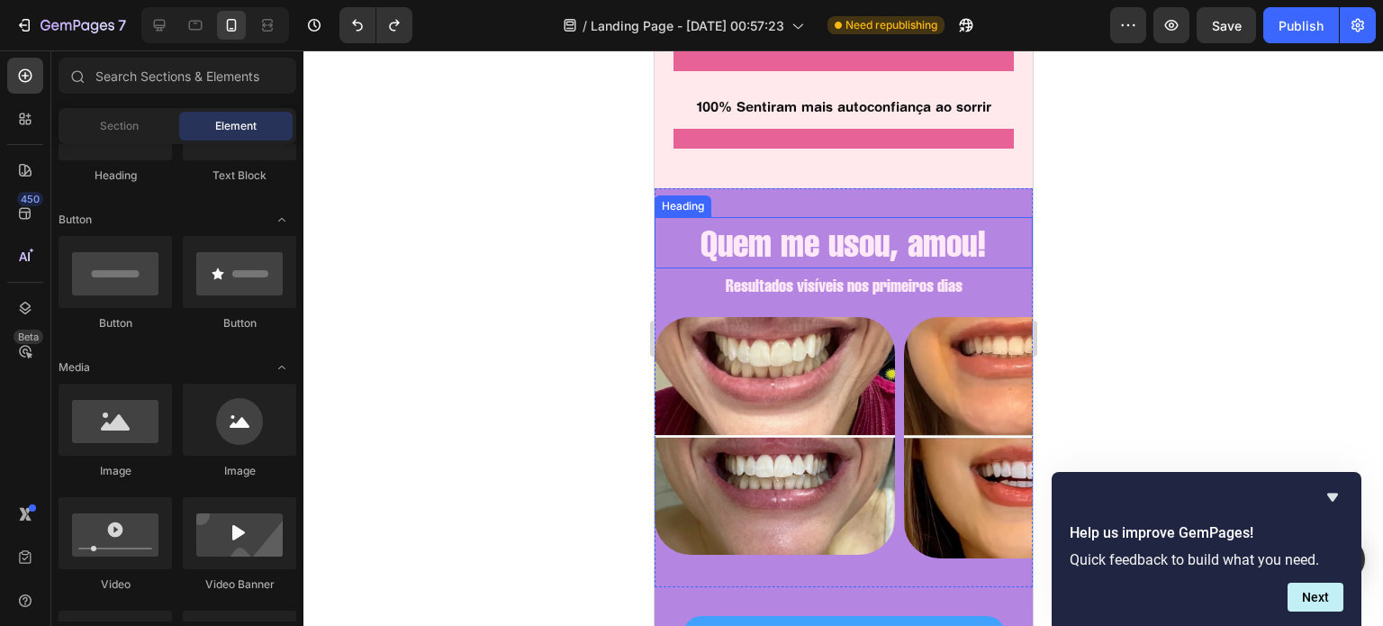
click at [747, 224] on h2 "Quem me usou, amou!" at bounding box center [843, 242] width 378 height 51
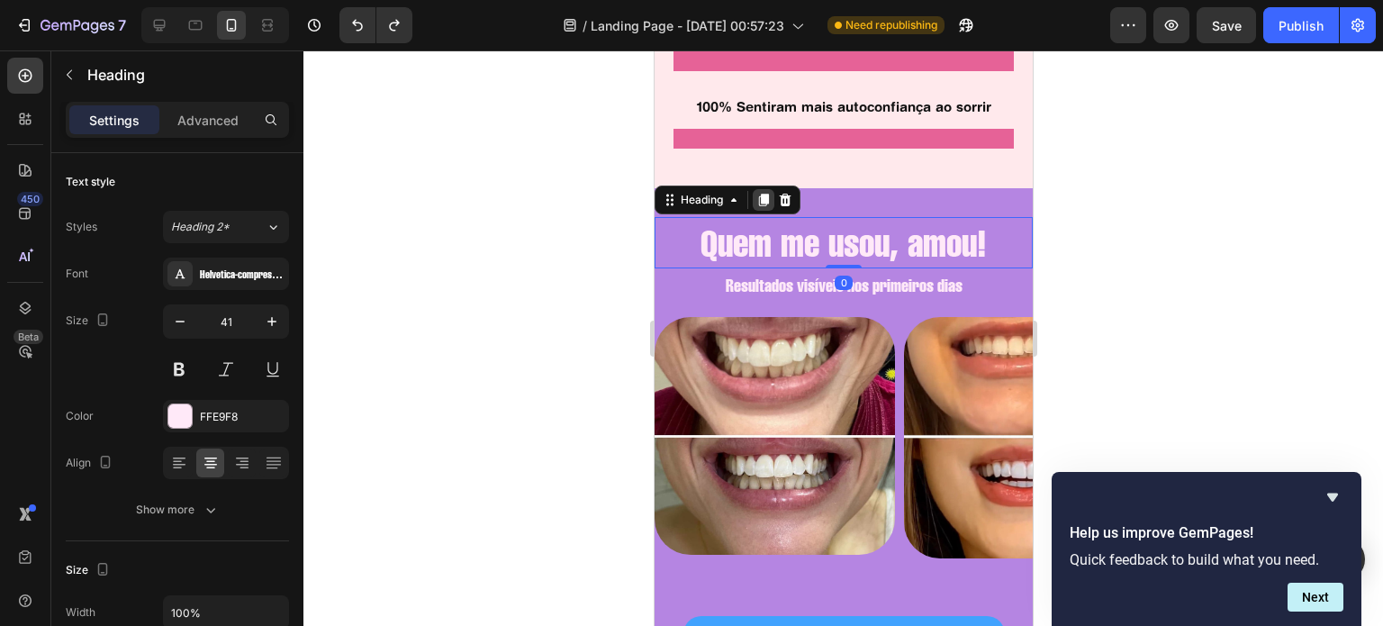
click at [756, 194] on icon at bounding box center [762, 200] width 14 height 14
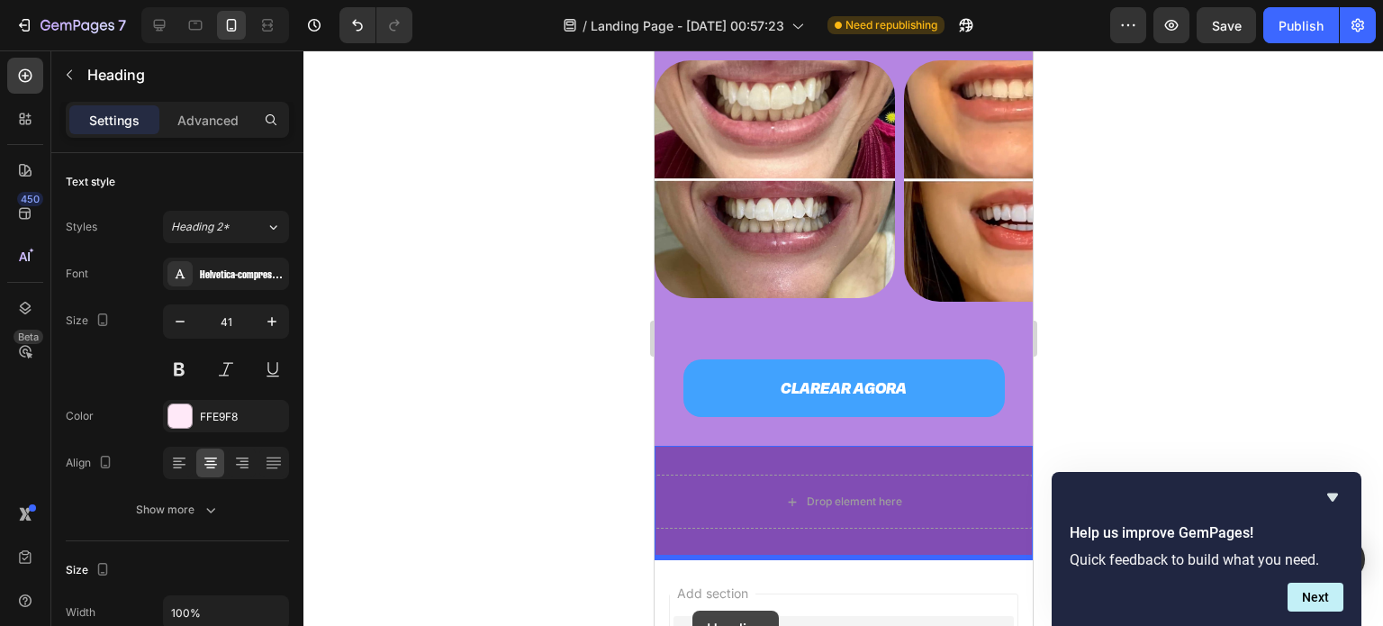
scroll to position [2333, 0]
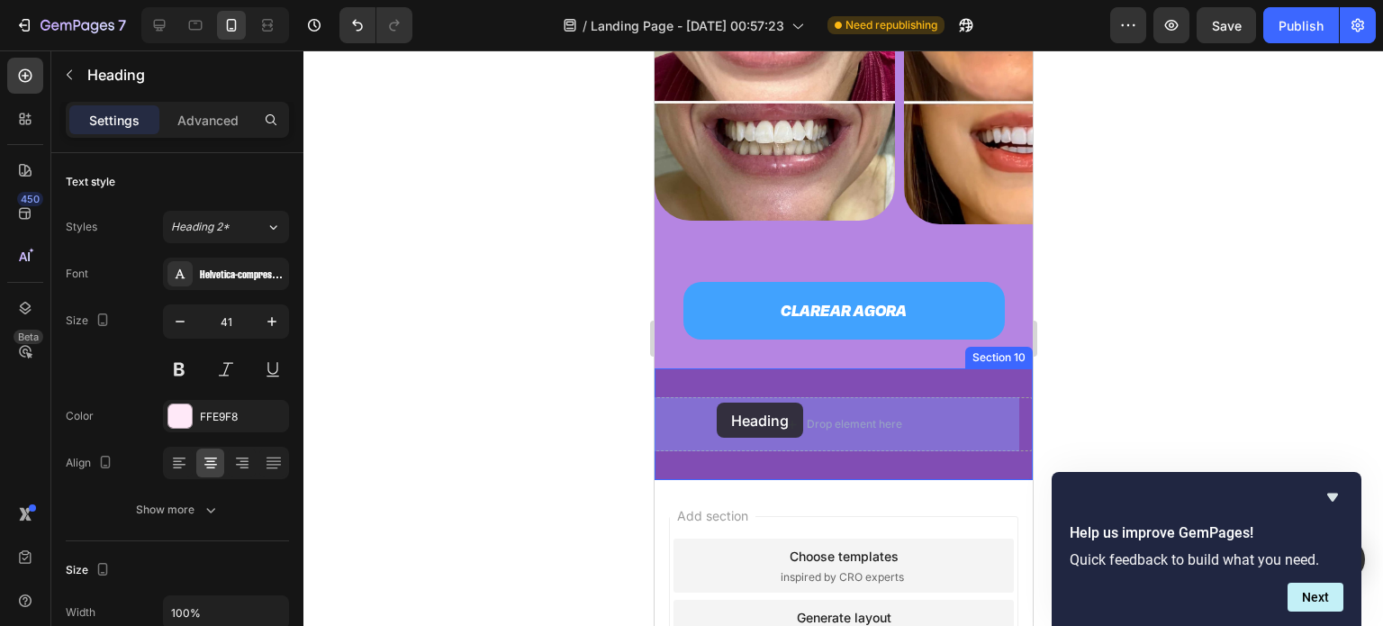
drag, startPoint x: 671, startPoint y: 241, endPoint x: 716, endPoint y: 406, distance: 170.8
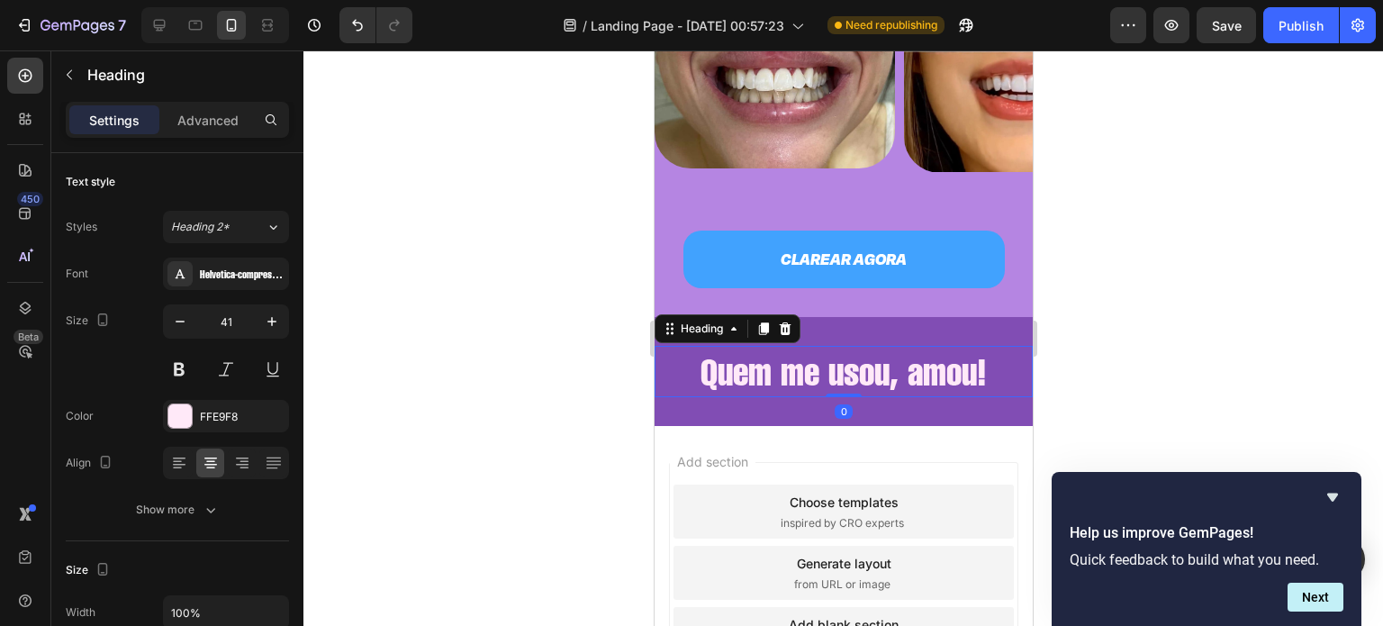
scroll to position [2281, 0]
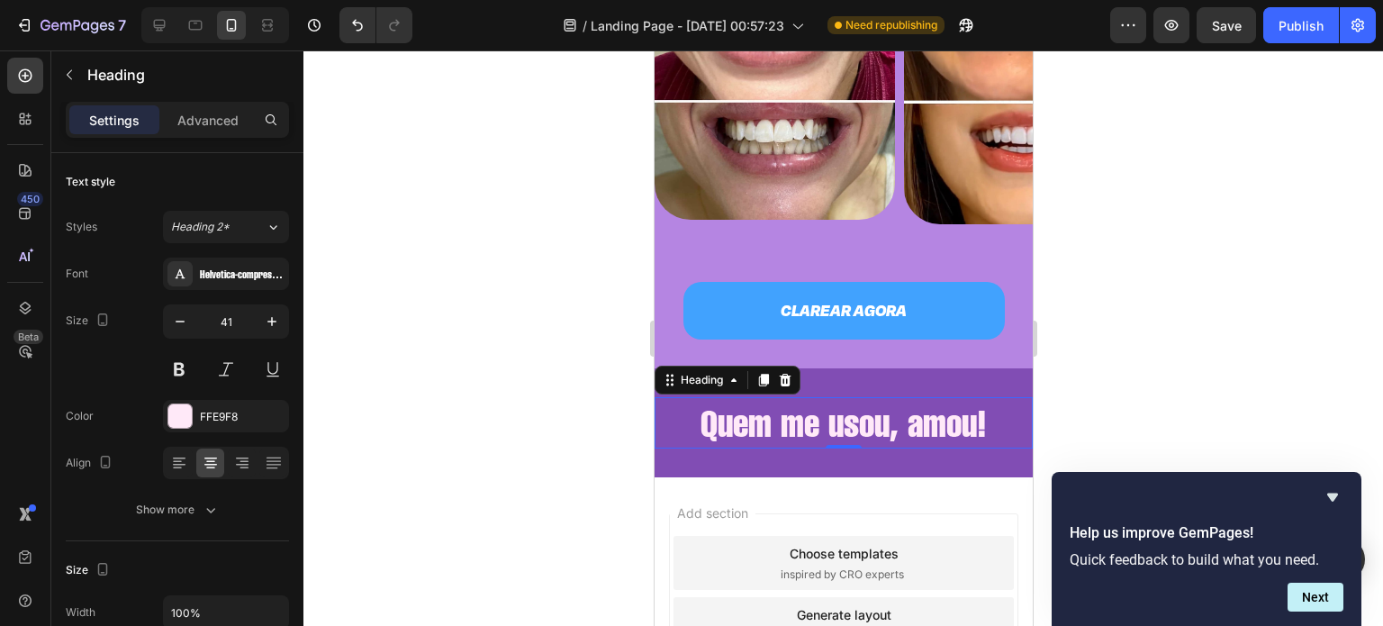
click at [864, 418] on h2 "Quem me usou, amou!" at bounding box center [843, 422] width 378 height 51
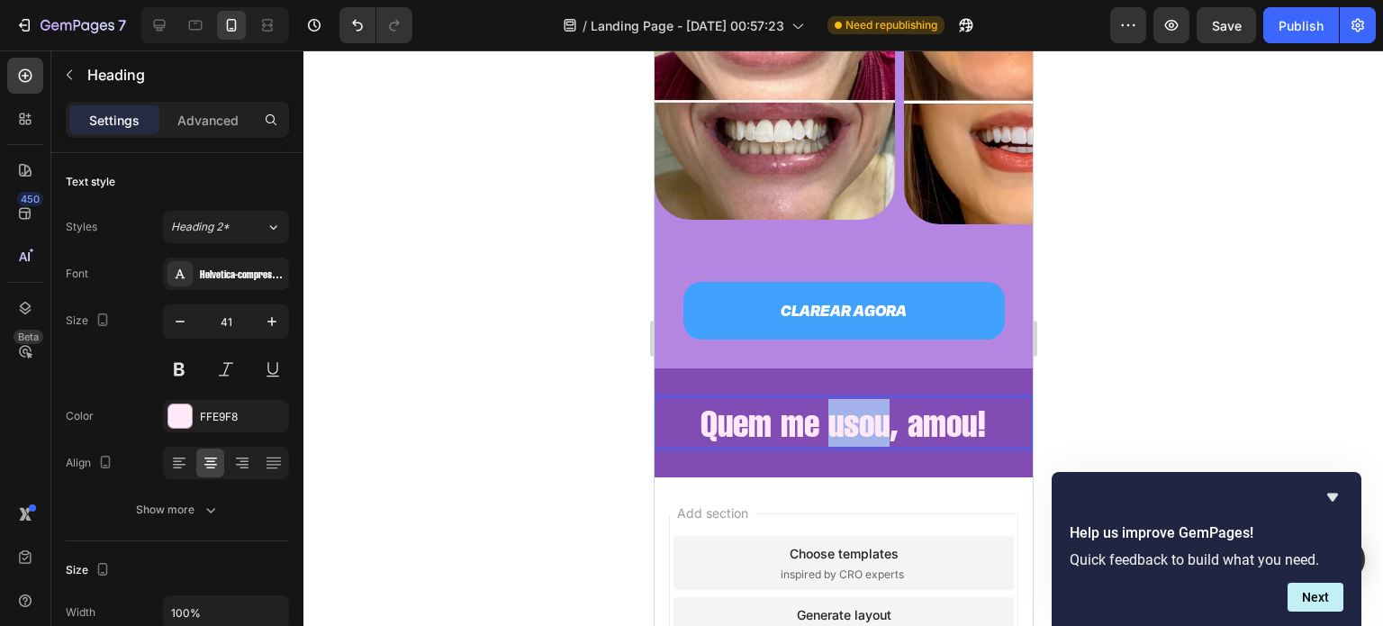
click at [864, 418] on p "Quem me usou, amou!" at bounding box center [842, 423] width 375 height 48
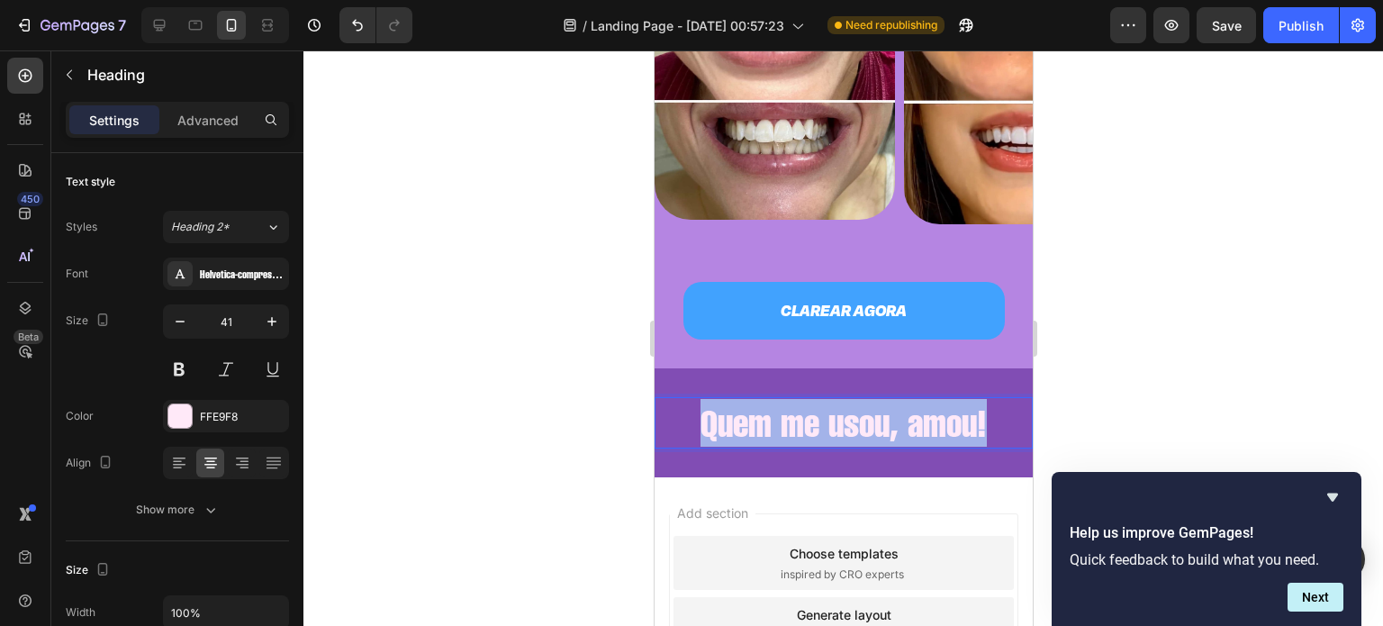
click at [864, 418] on p "Quem me usou, amou!" at bounding box center [842, 423] width 375 height 48
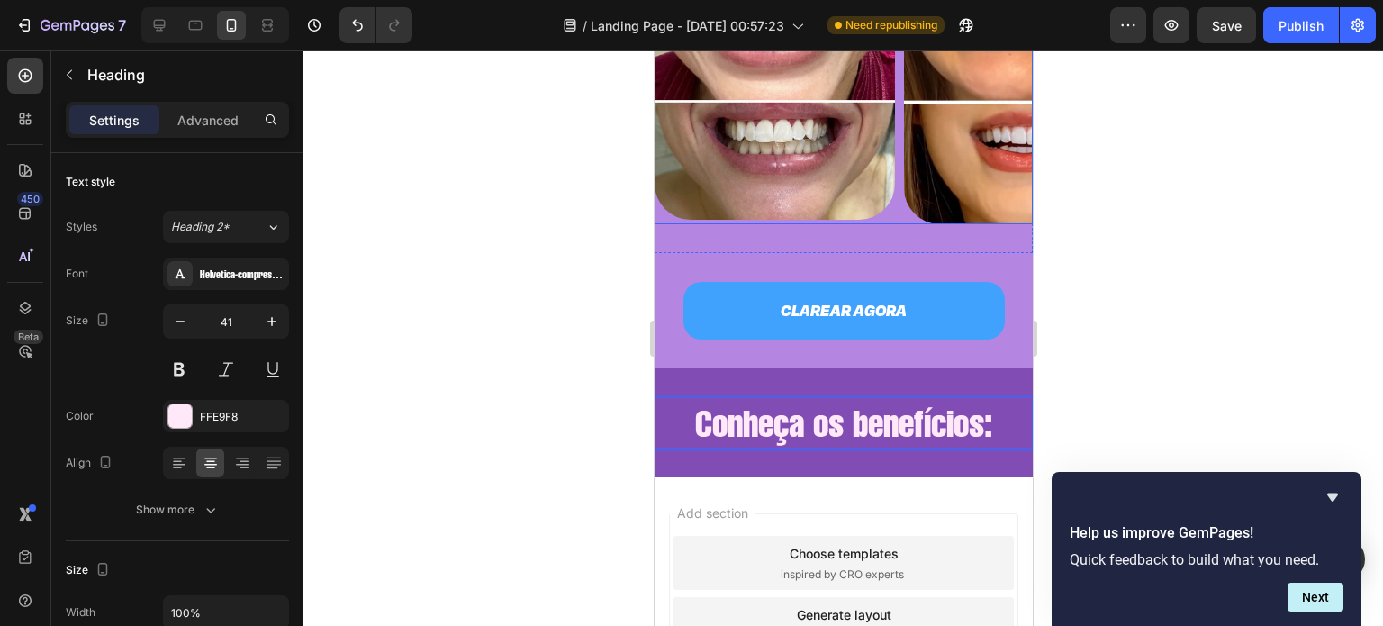
click at [896, 218] on div "Image Image Image Image" at bounding box center [843, 102] width 378 height 241
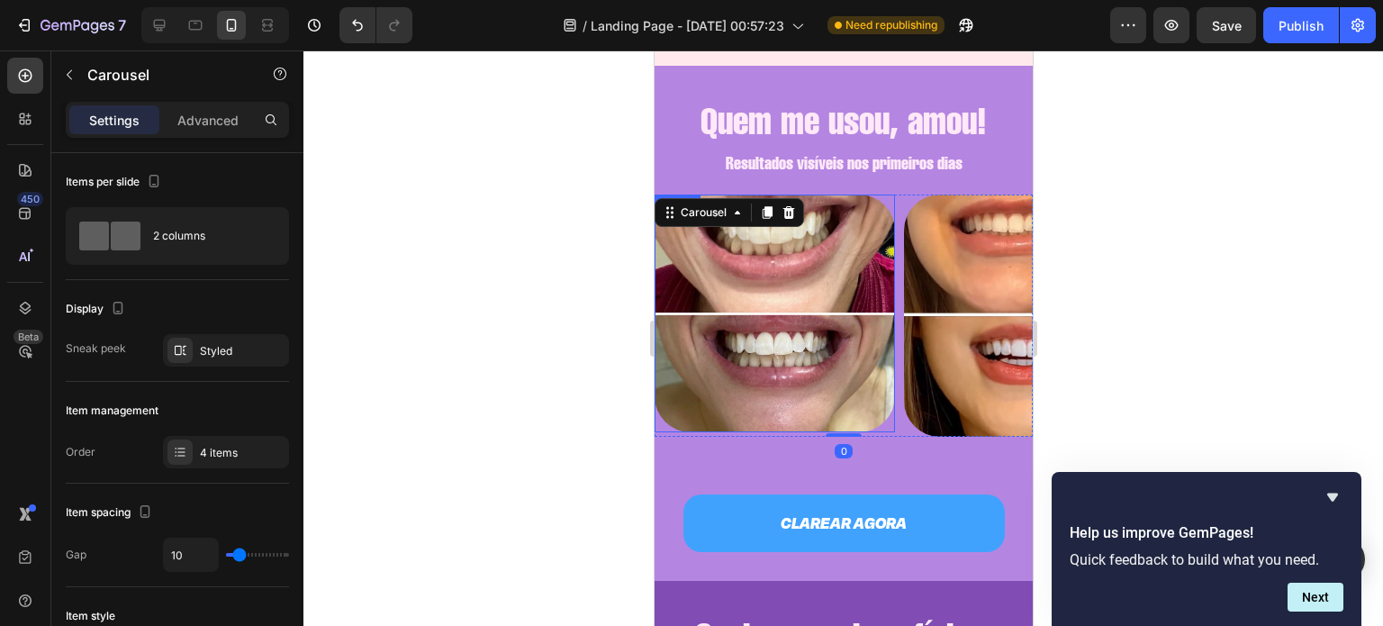
scroll to position [2068, 0]
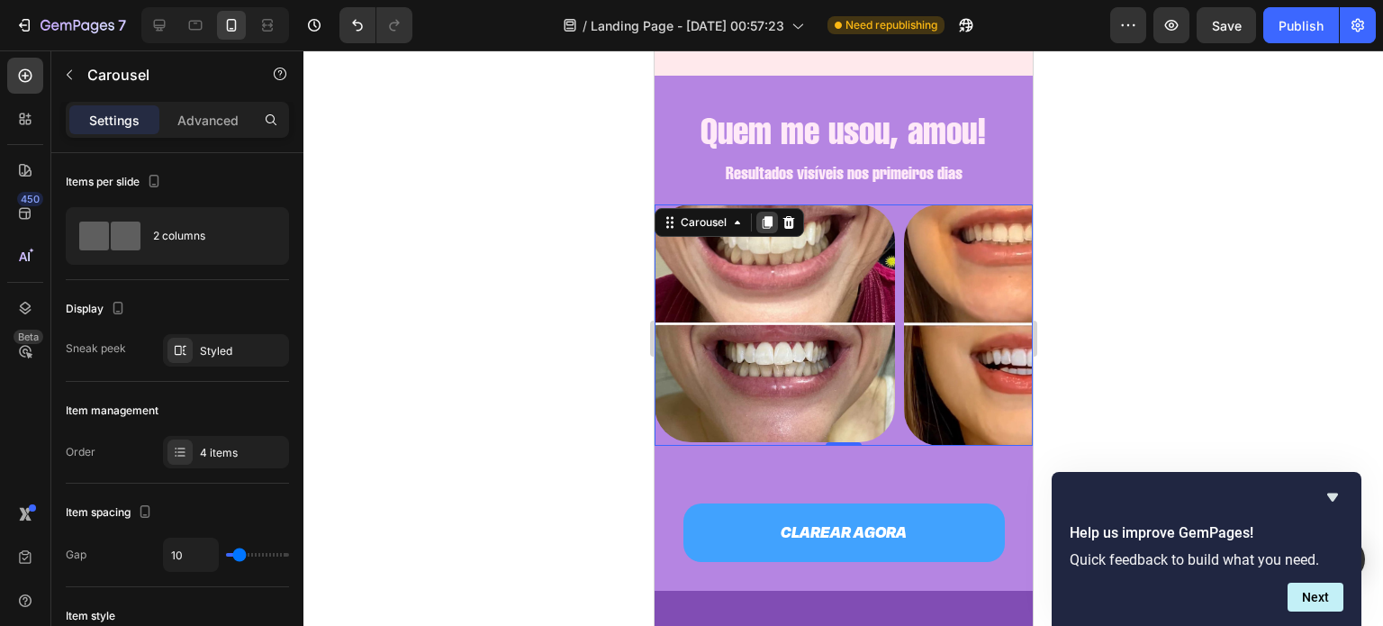
click at [765, 218] on icon at bounding box center [766, 222] width 14 height 14
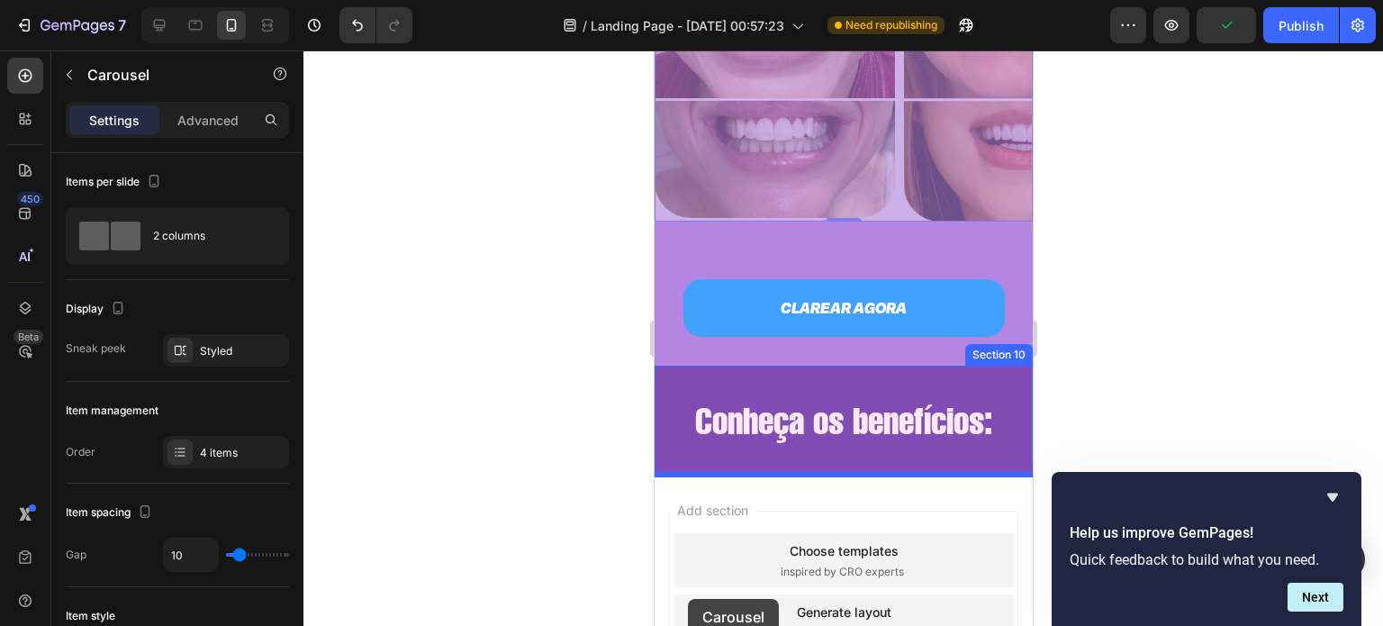
scroll to position [2569, 0]
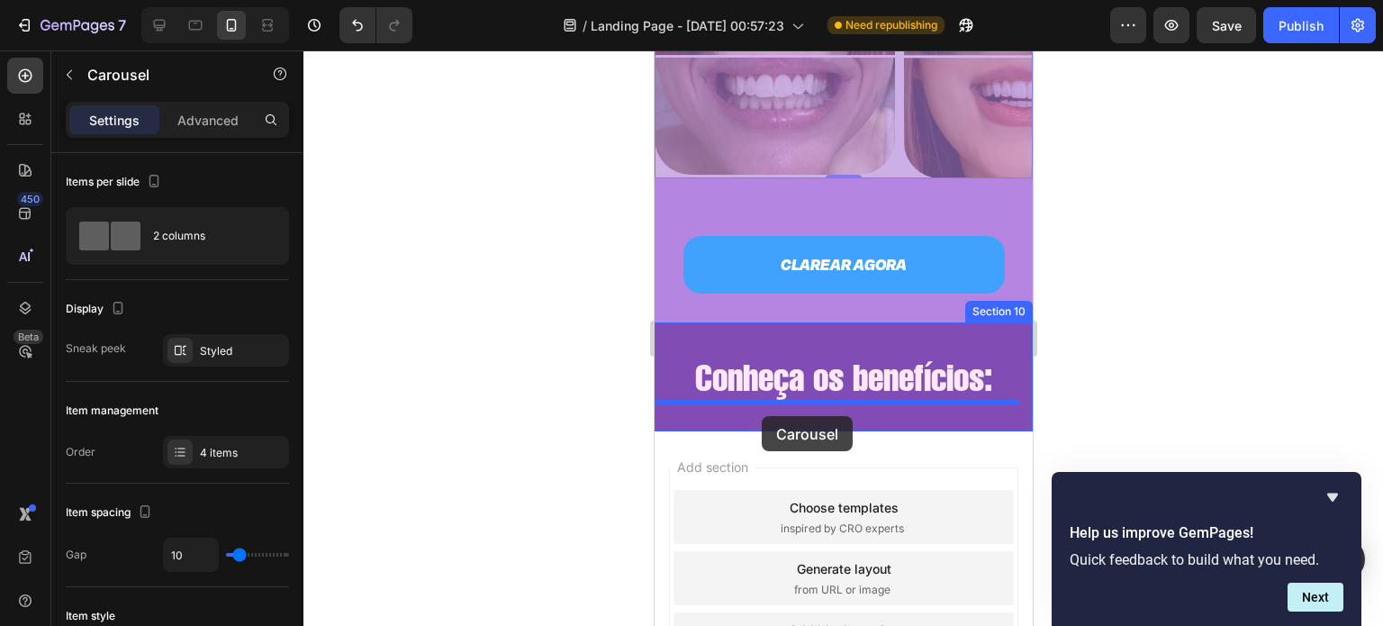
drag, startPoint x: 670, startPoint y: 183, endPoint x: 761, endPoint y: 416, distance: 250.3
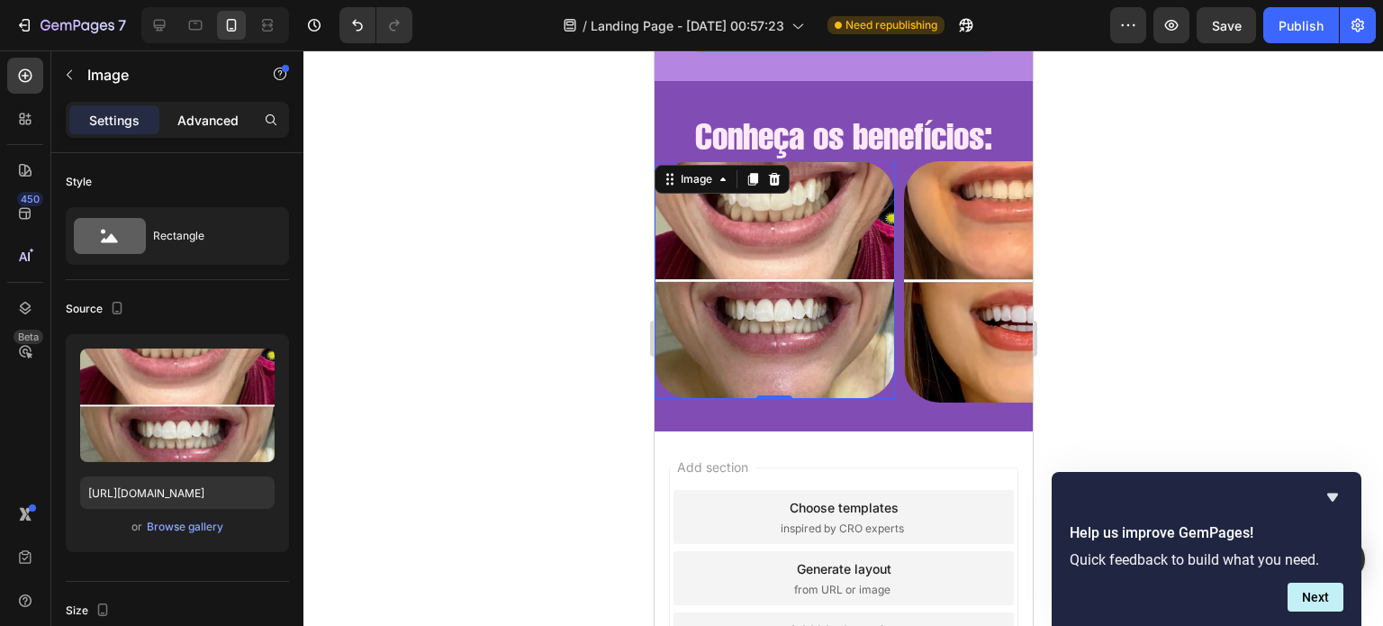
click at [201, 132] on div "Advanced" at bounding box center [208, 119] width 90 height 29
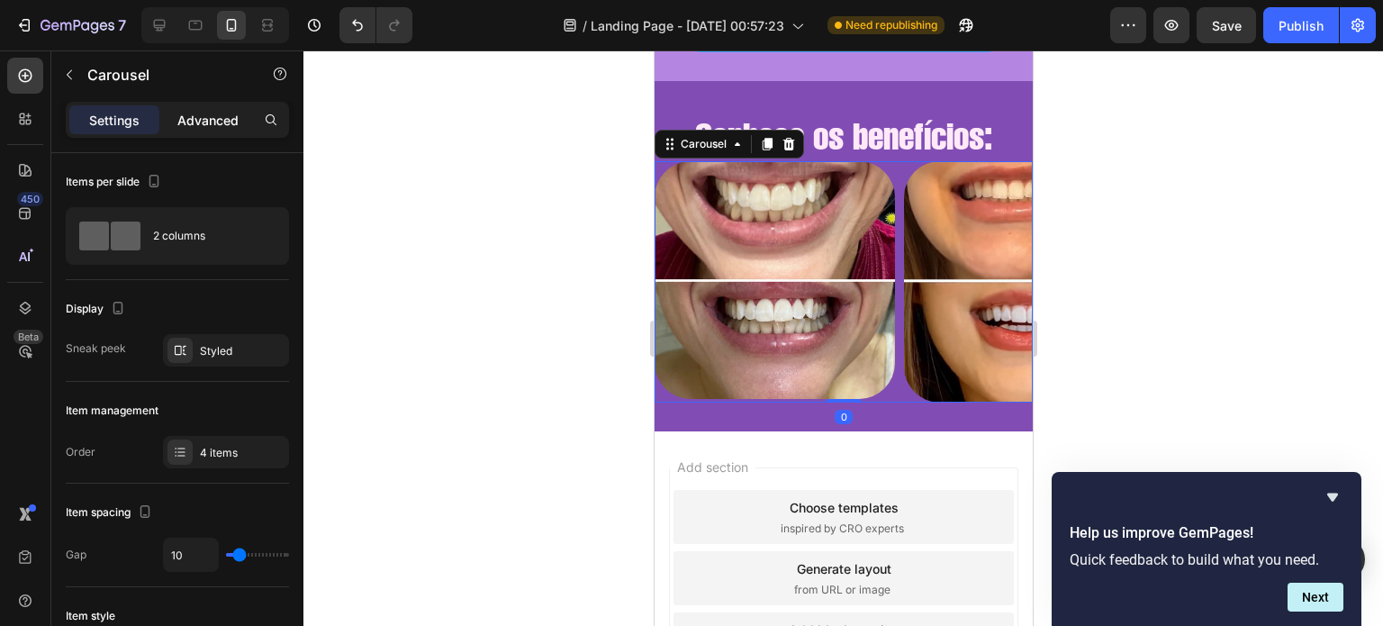
click at [205, 113] on p "Advanced" at bounding box center [207, 120] width 61 height 19
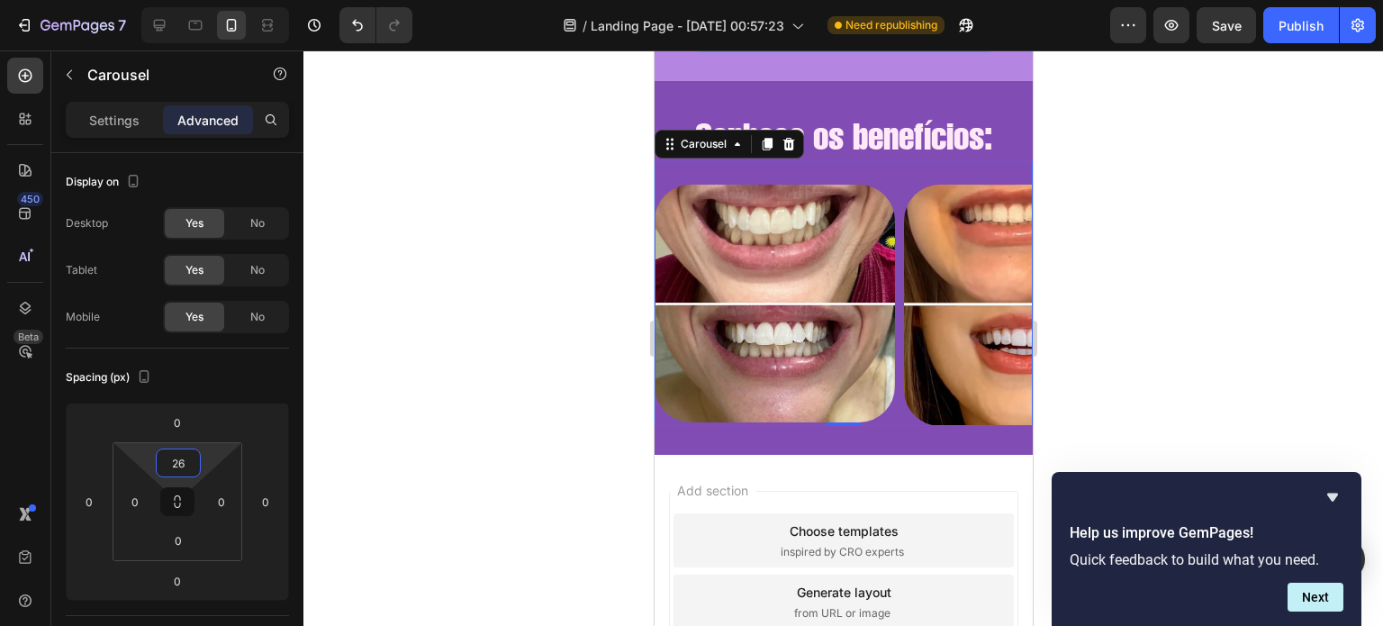
drag, startPoint x: 185, startPoint y: 445, endPoint x: 186, endPoint y: 433, distance: 11.7
click at [186, 0] on html "7 / Landing Page - [DATE] 00:57:23 Need republishing Preview Save Publish 450 B…" at bounding box center [691, 0] width 1383 height 0
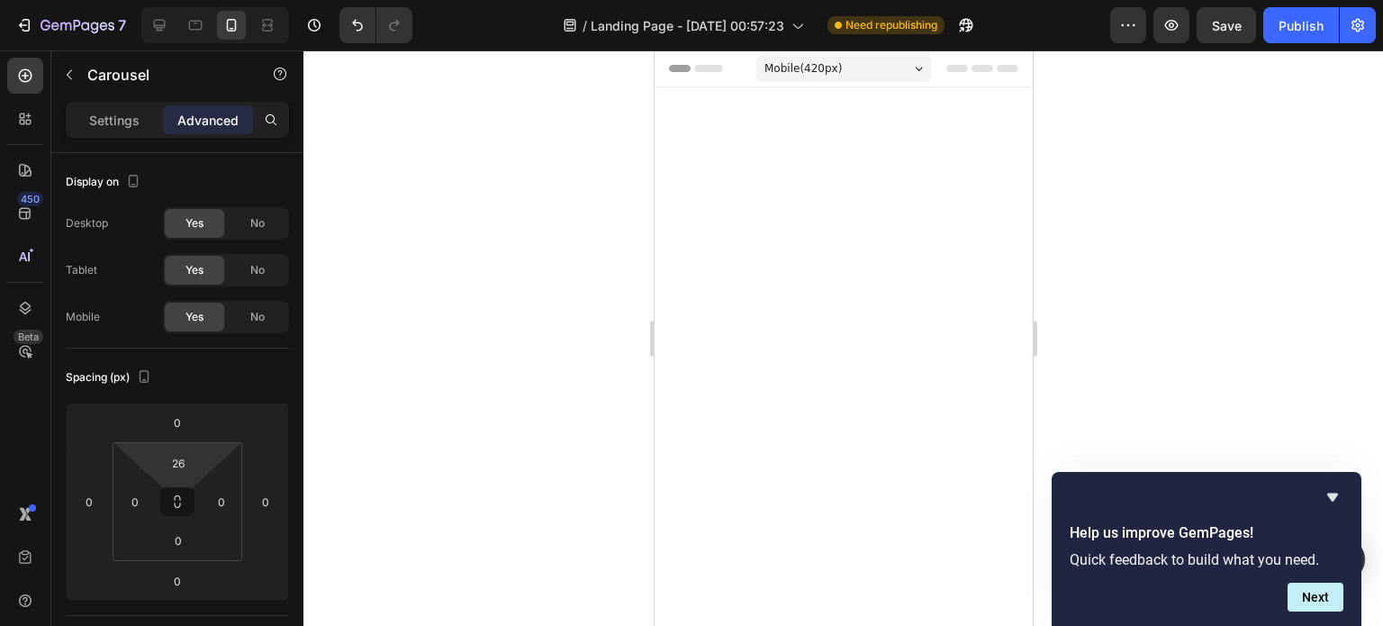
scroll to position [2569, 0]
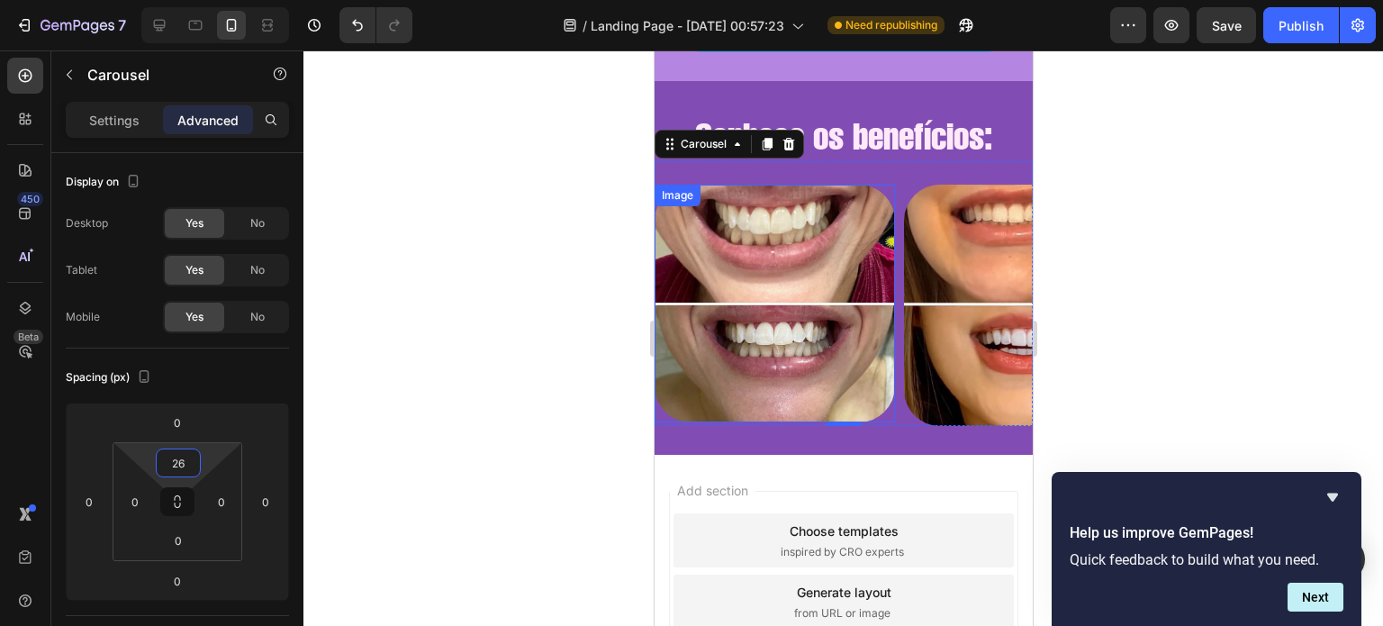
click at [807, 258] on img at bounding box center [774, 304] width 240 height 238
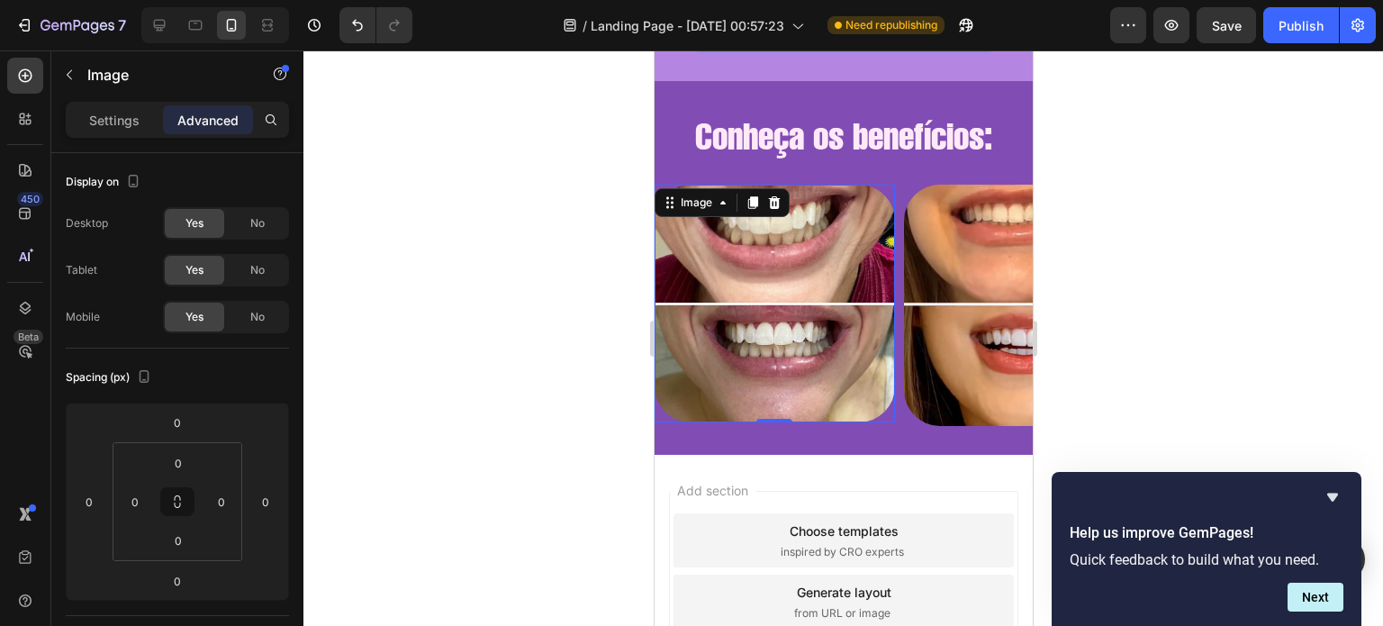
click at [772, 276] on img at bounding box center [774, 304] width 240 height 238
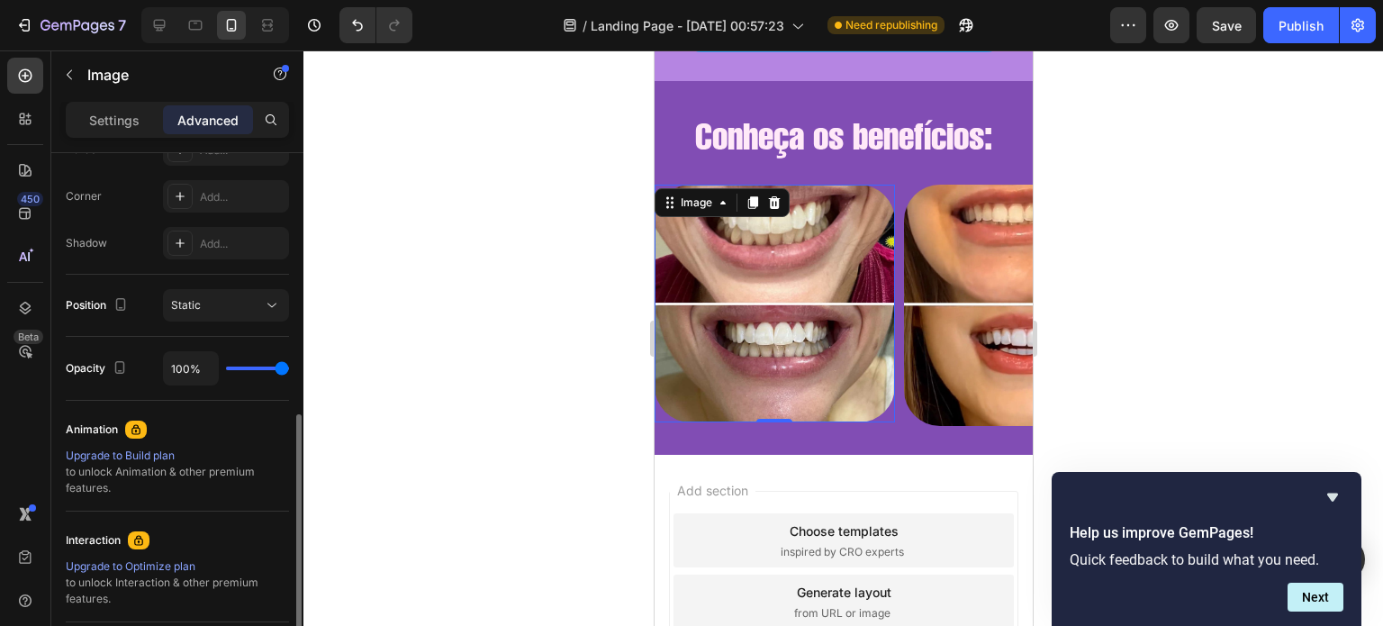
scroll to position [724, 0]
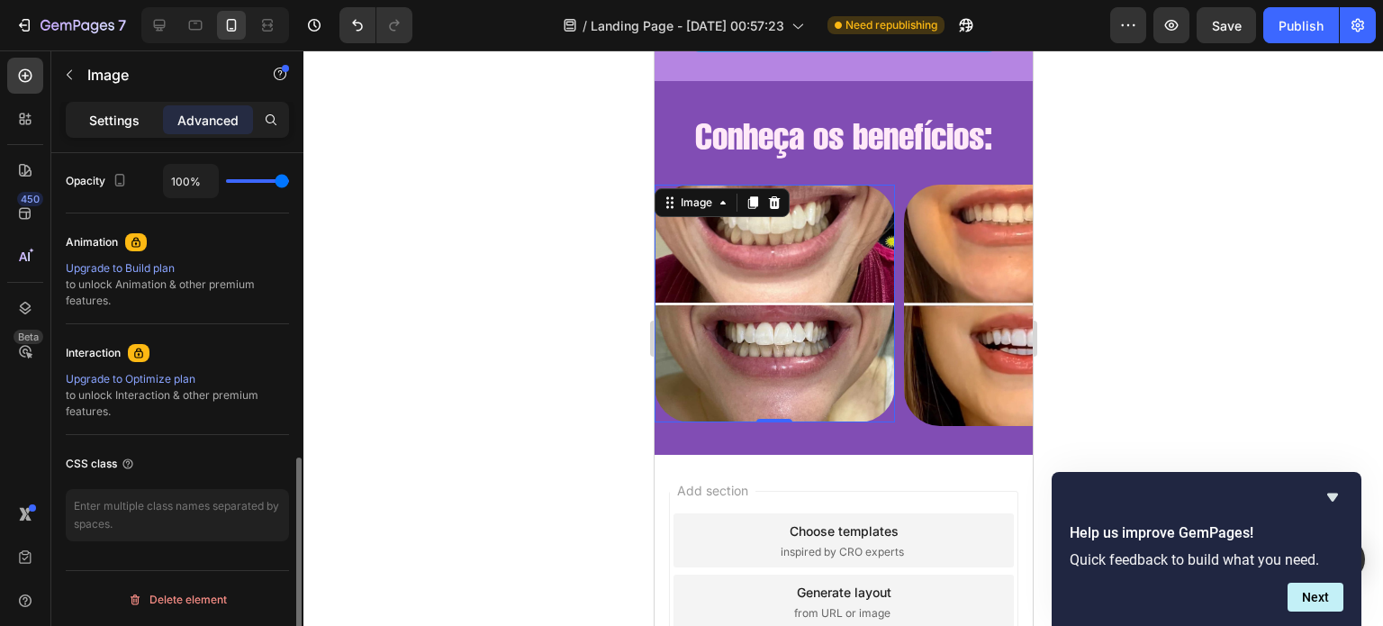
click at [129, 118] on p "Settings" at bounding box center [114, 120] width 50 height 19
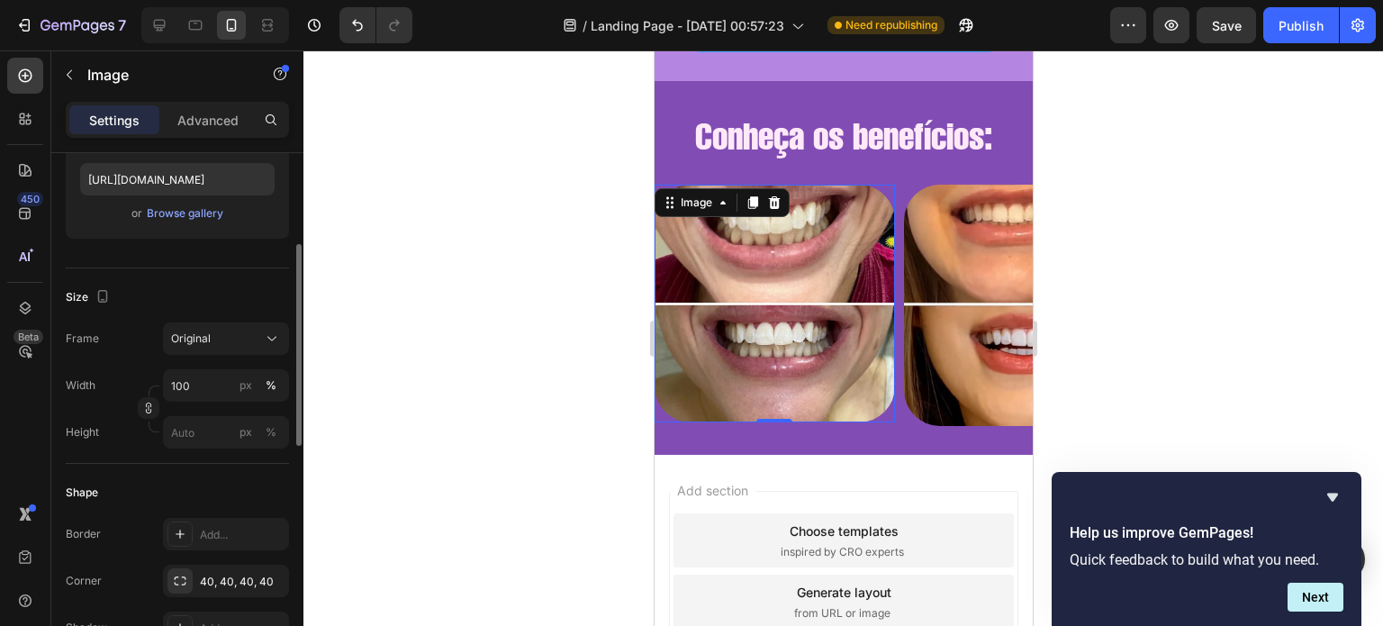
scroll to position [260, 0]
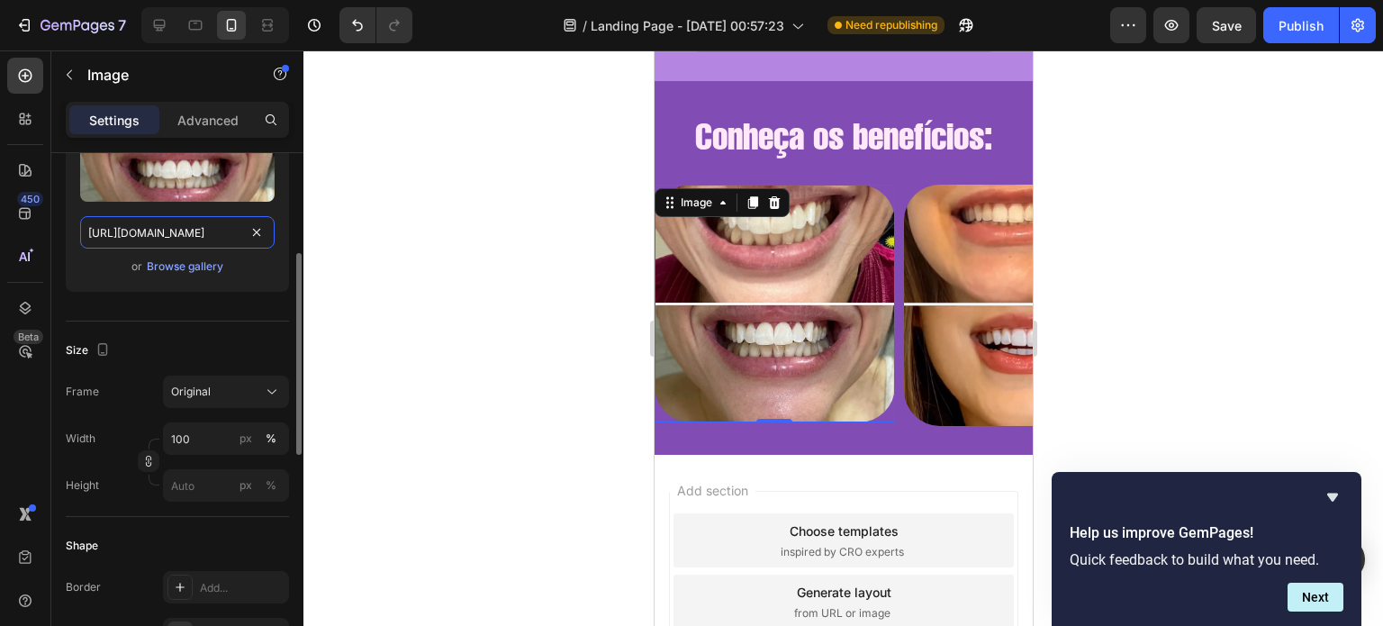
click at [192, 232] on input "https://cdn.shopify.com/s/files/1/0721/3921/1025/files/IMG-20250826-WA0031_2a3c…" at bounding box center [177, 232] width 194 height 32
paste input "t/3/assets/75615980973-1682444373317.png?v=1682444375"
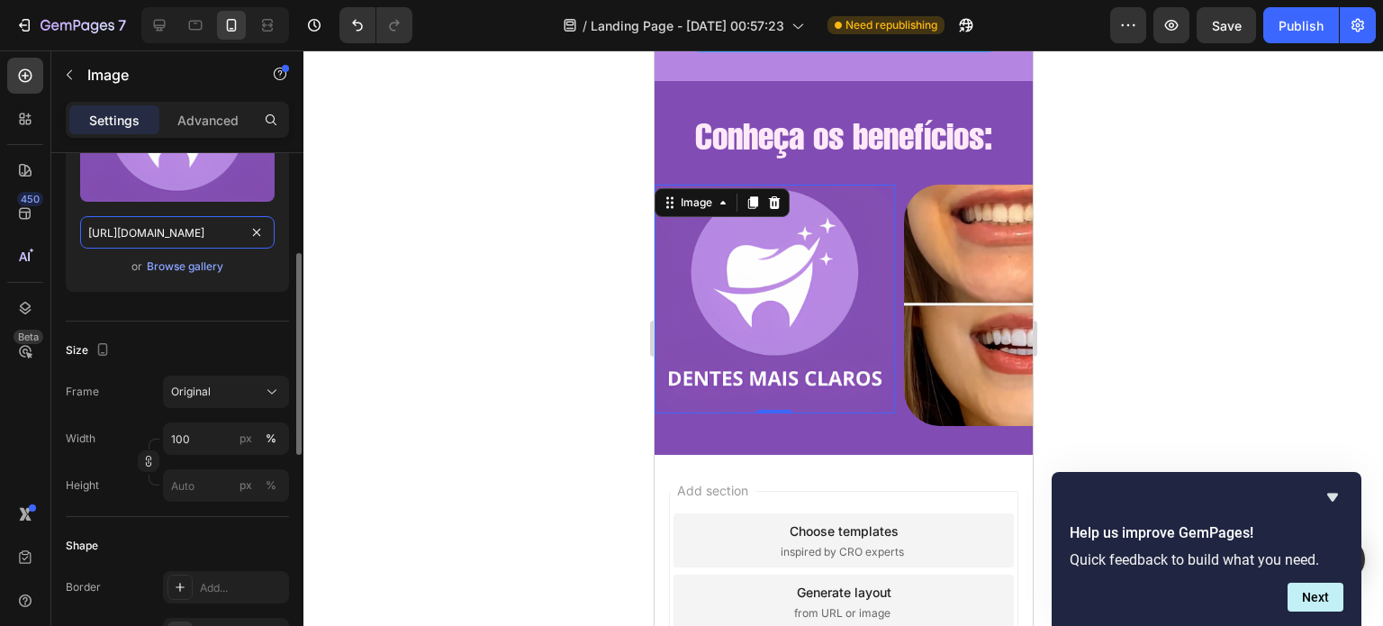
type input "https://cdn.shopify.com/s/files/1/0721/3921/1025/t/3/assets/75615980973-1682444…"
click at [226, 312] on div "Source Upload Image https://cdn.shopify.com/s/files/1/0721/3921/1025/t/3/assets…" at bounding box center [177, 171] width 223 height 302
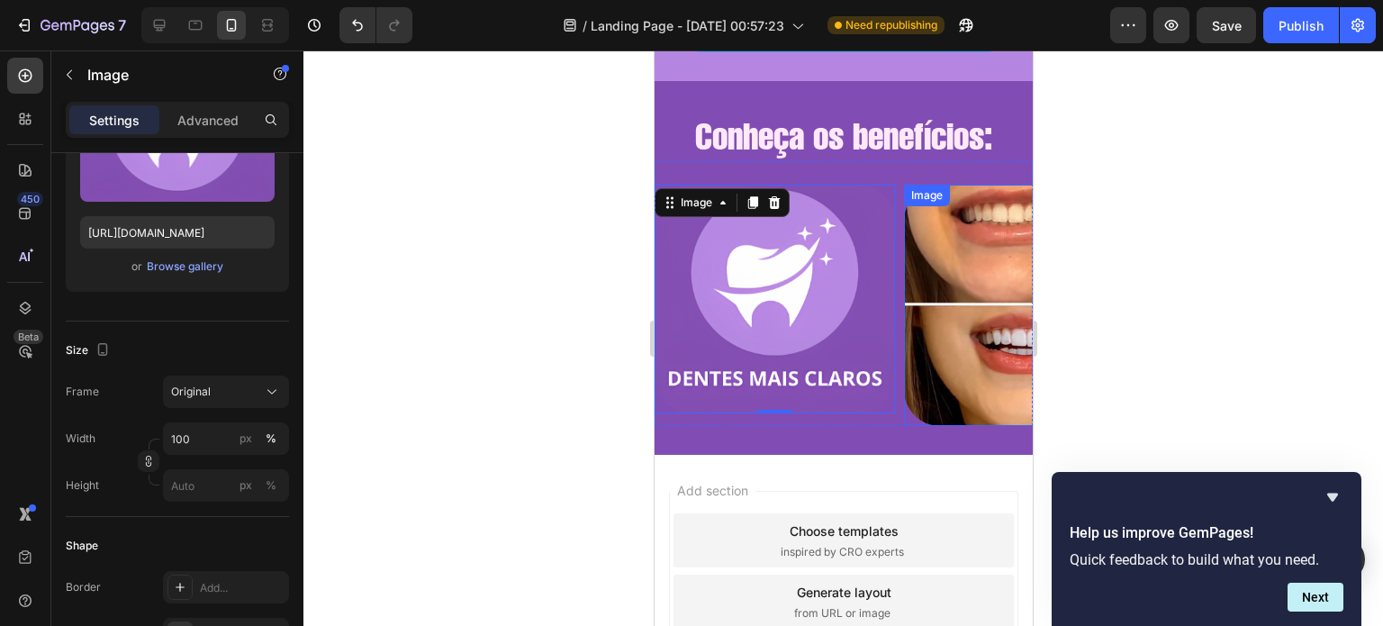
click at [935, 316] on img at bounding box center [1023, 305] width 240 height 241
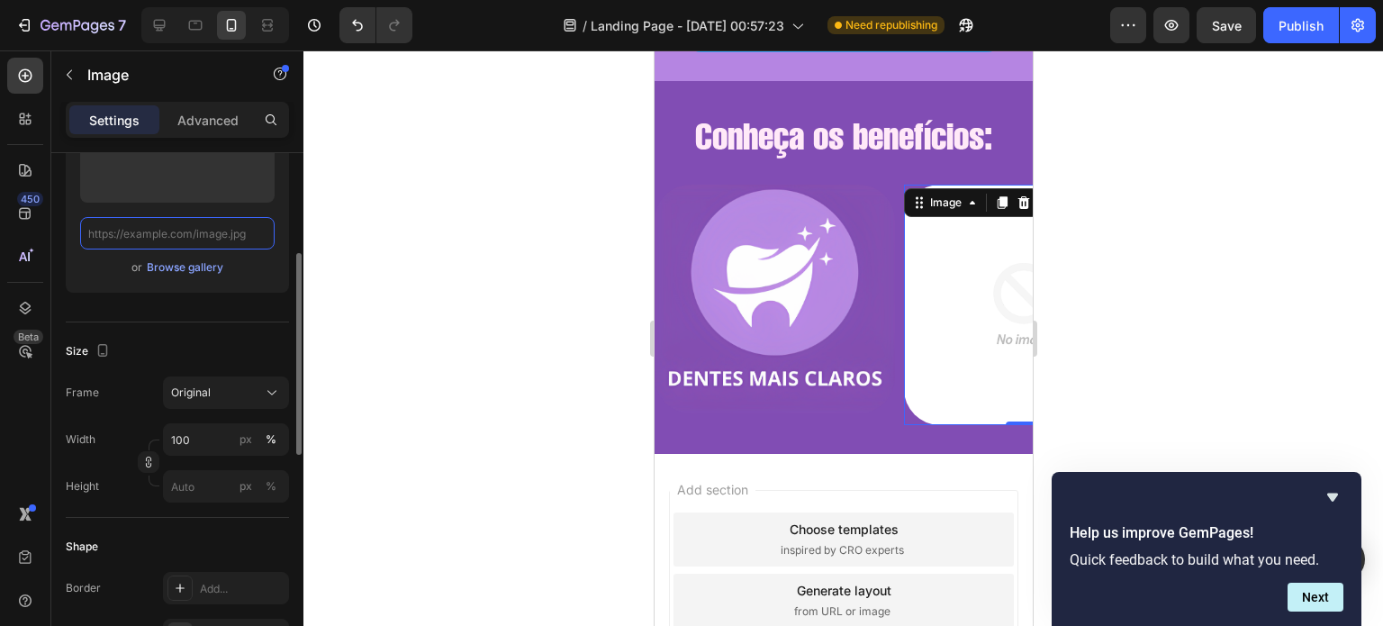
paste input "https://cdn.shopify.com/s/files/1/0721/3921/1025/t/3/assets/dentes-mais-claros-…"
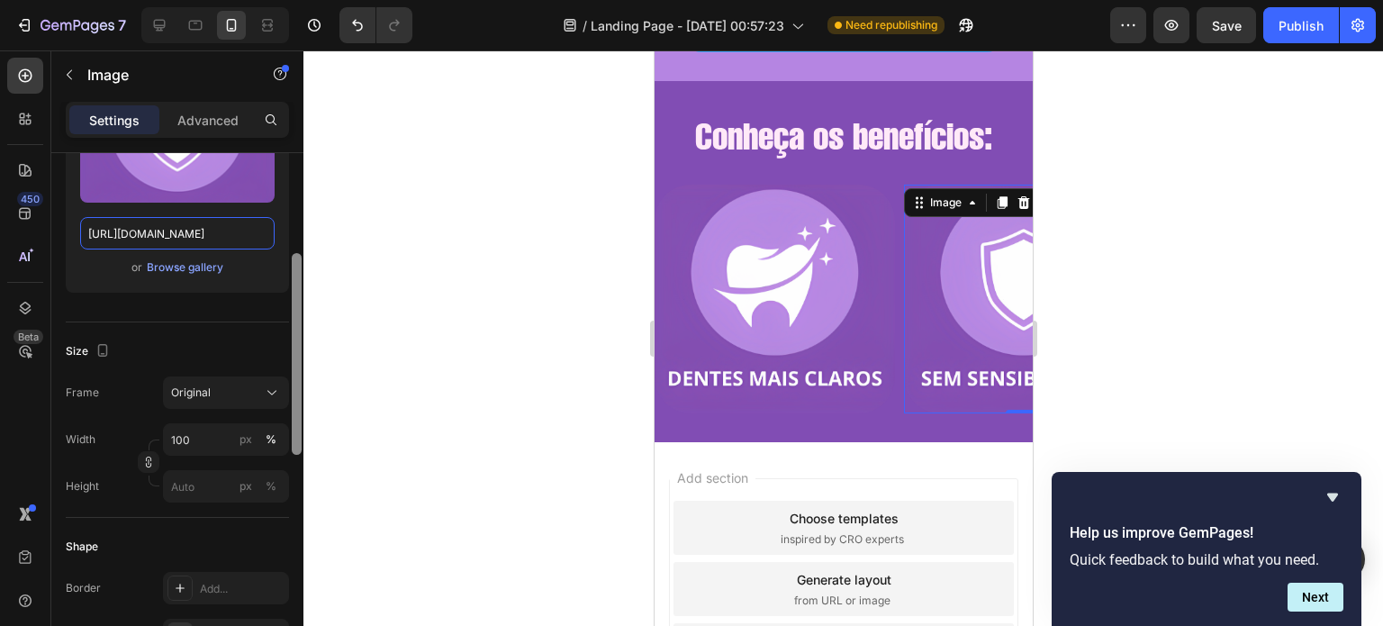
type input "https://cdn.shopify.com/s/files/1/0721/3921/1025/t/3/assets/dentes-mais-claros-…"
click at [293, 222] on div at bounding box center [297, 415] width 14 height 524
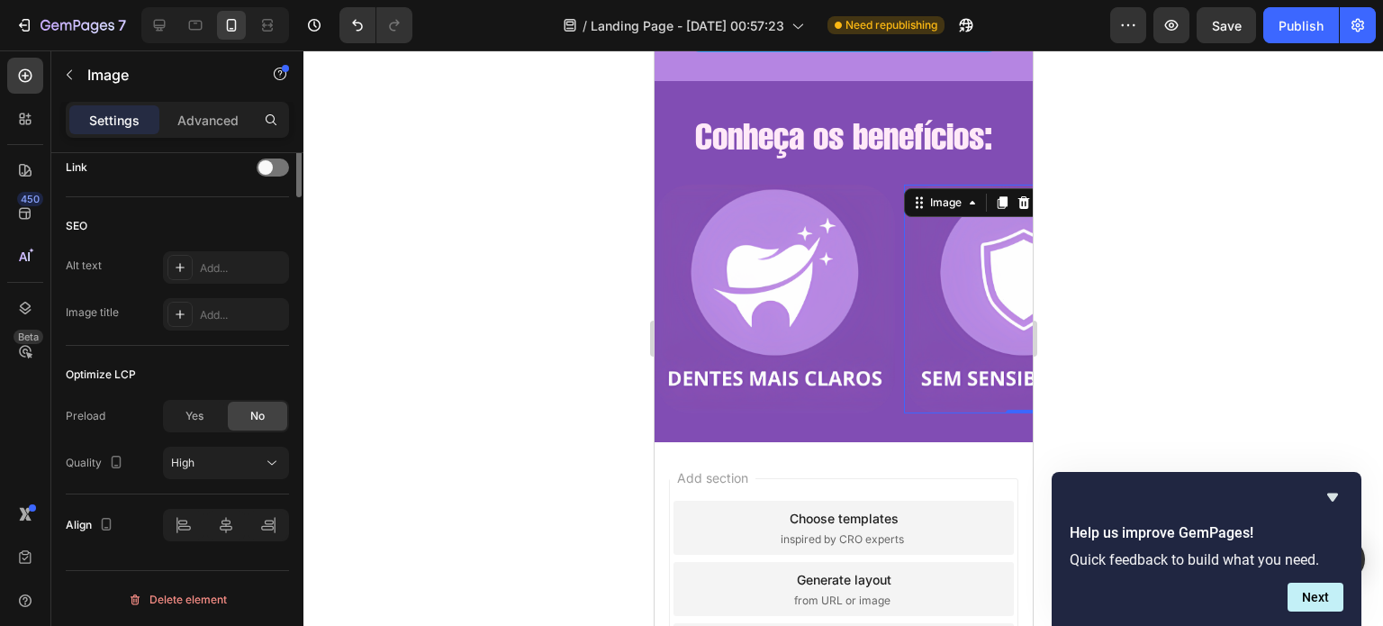
scroll to position [0, 0]
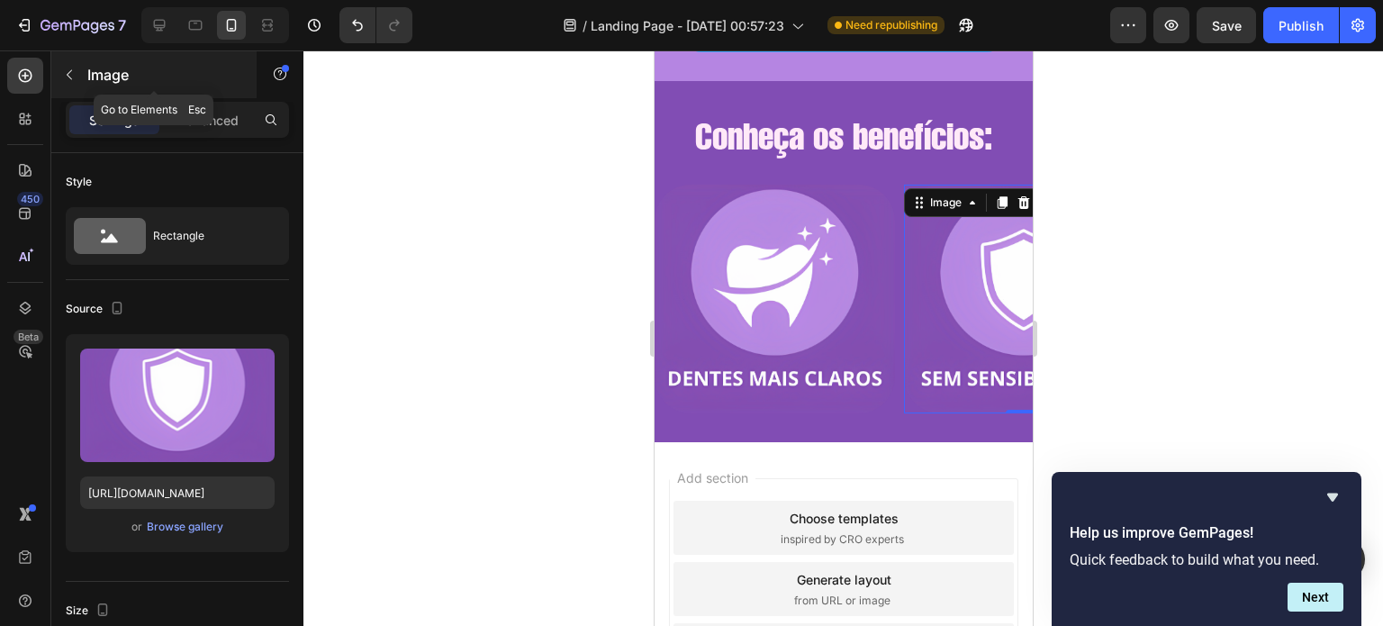
click at [85, 80] on div "Image" at bounding box center [153, 74] width 205 height 47
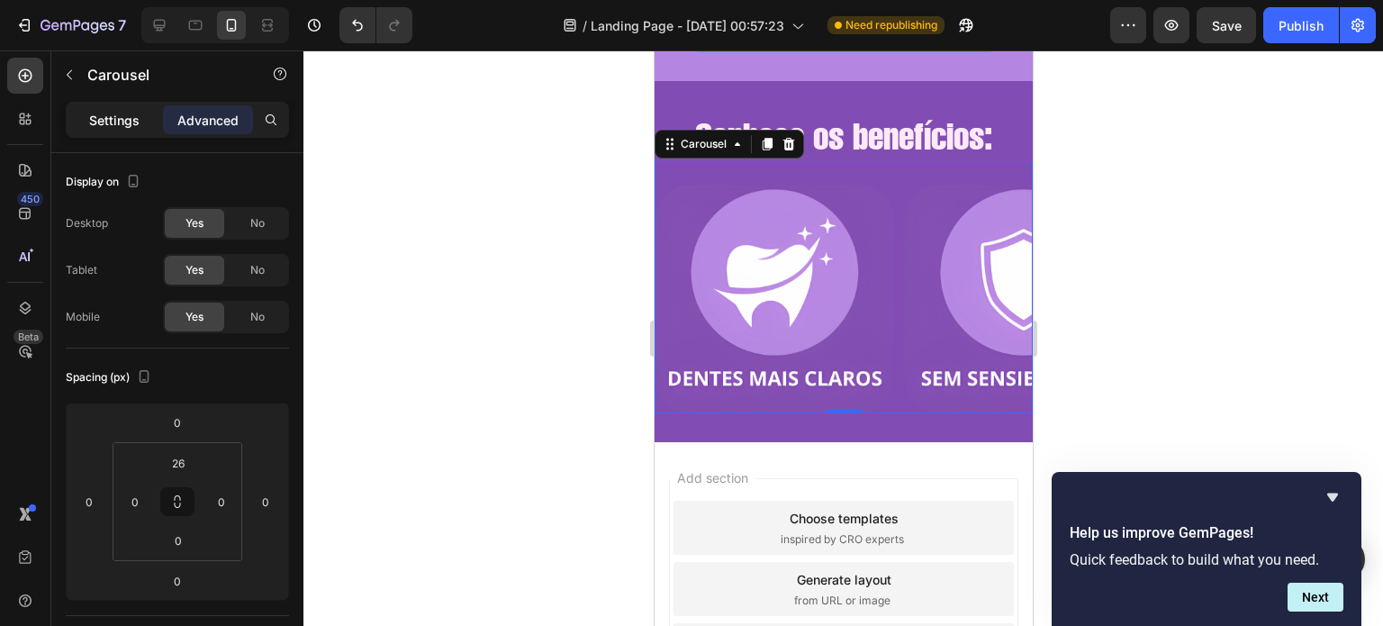
click at [111, 124] on p "Settings" at bounding box center [114, 120] width 50 height 19
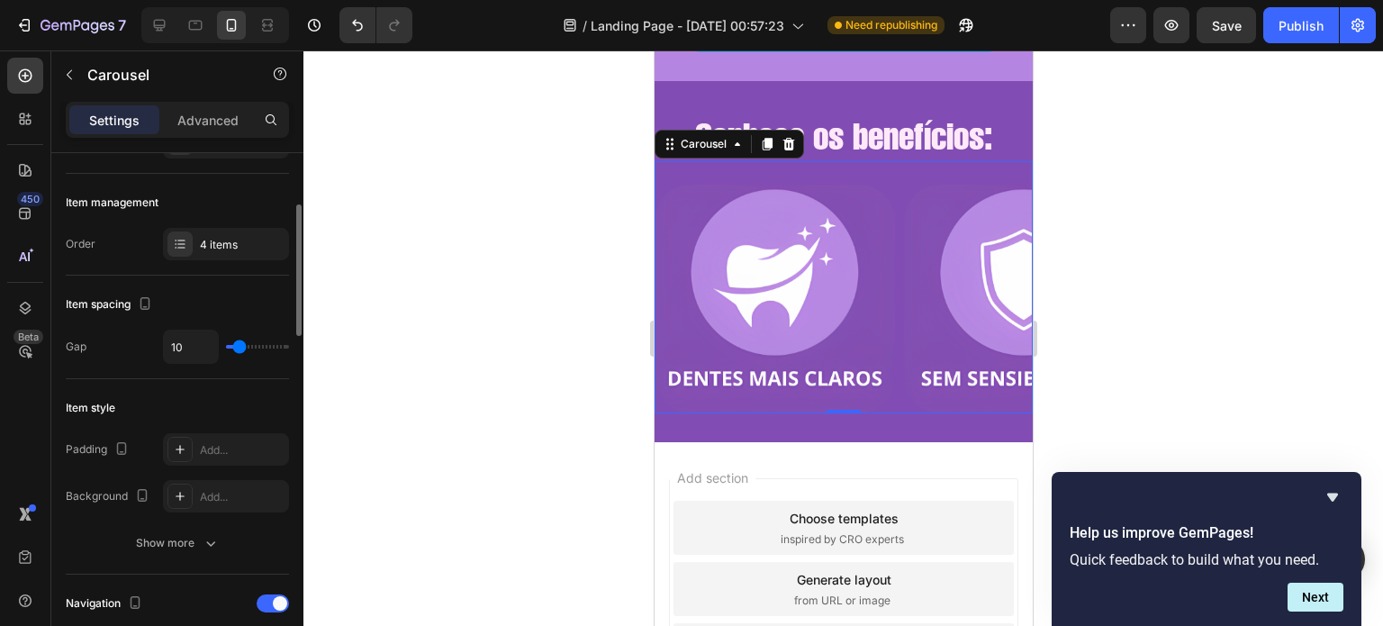
scroll to position [209, 0]
click at [203, 258] on div "Item management Order 4 items" at bounding box center [177, 224] width 223 height 102
click at [205, 249] on div "4 items" at bounding box center [242, 244] width 85 height 16
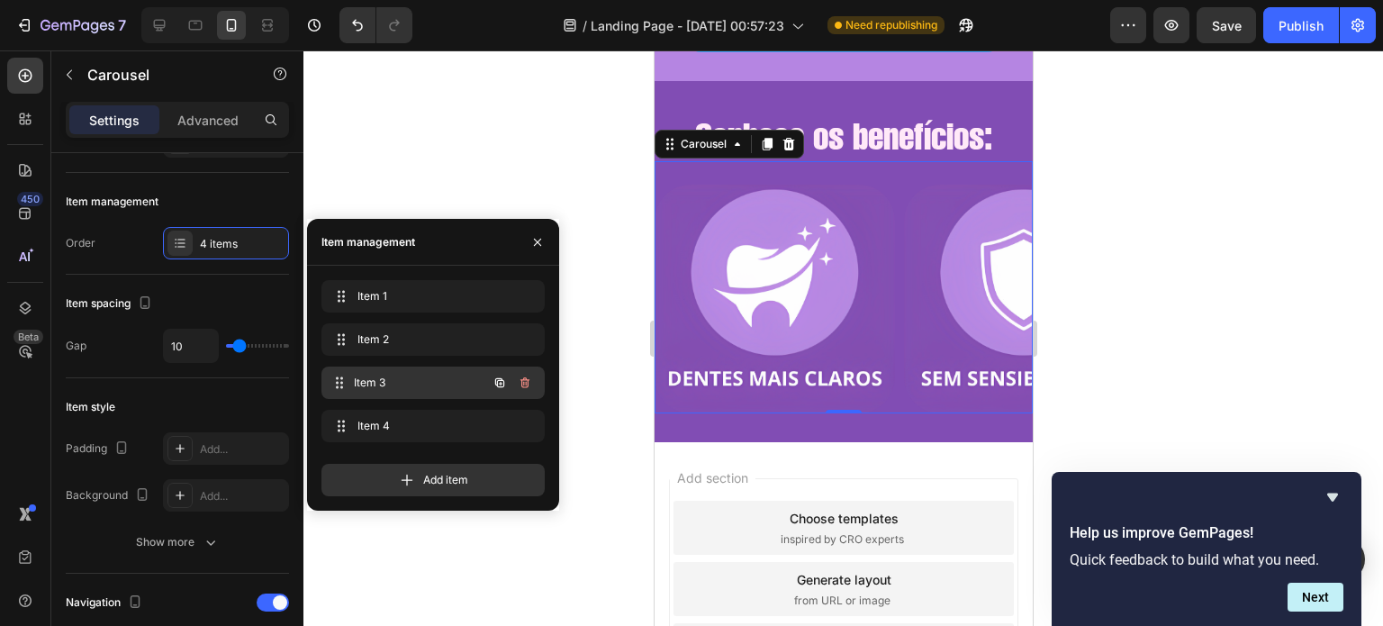
click at [371, 368] on div "Item 3 Item 3" at bounding box center [432, 382] width 223 height 32
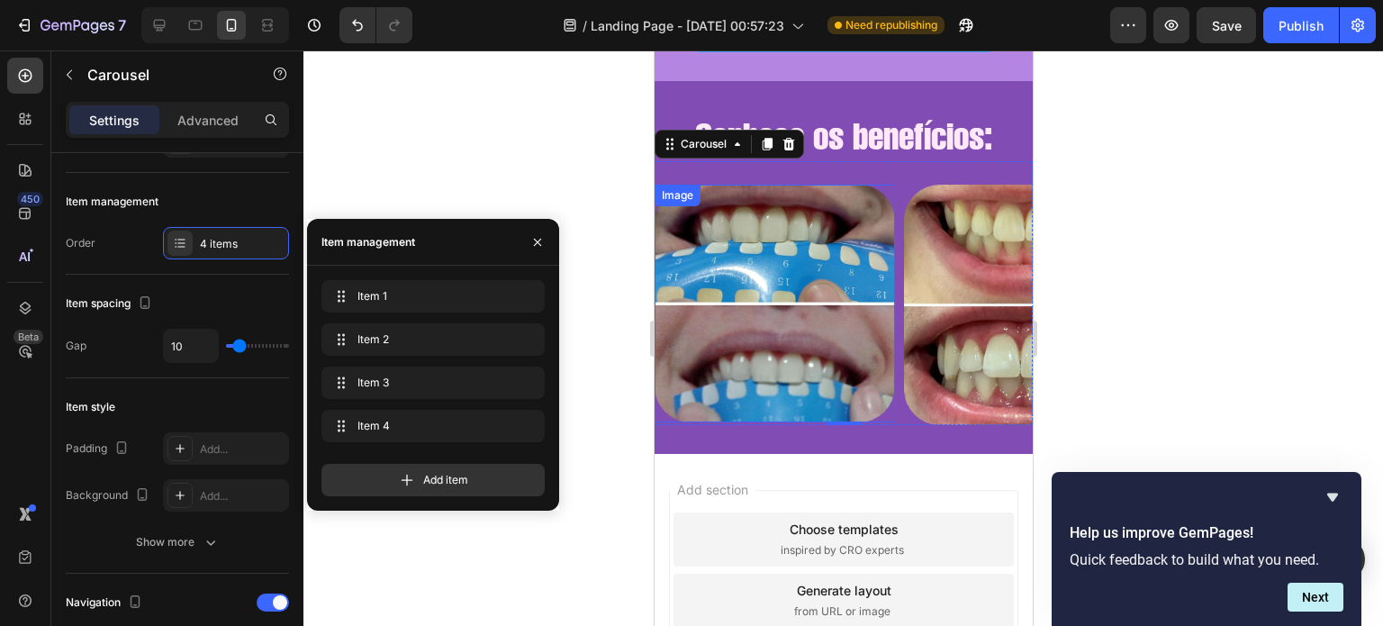
click at [774, 321] on img at bounding box center [774, 304] width 240 height 238
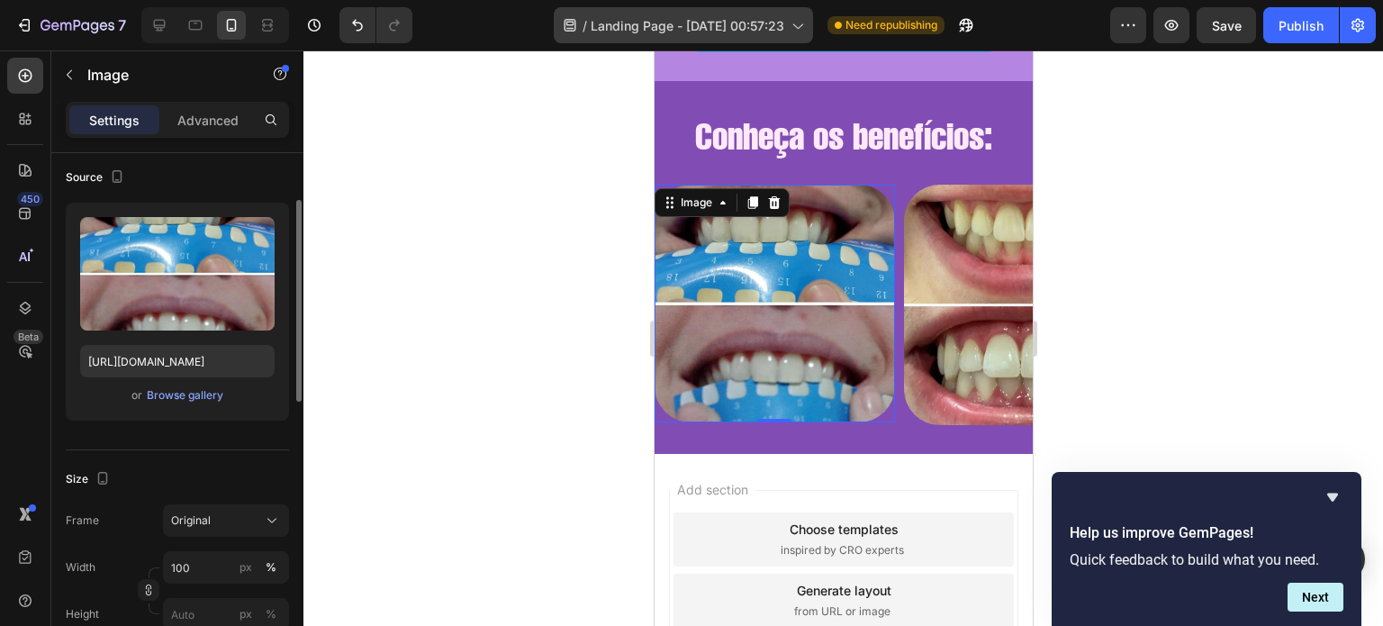
scroll to position [133, 0]
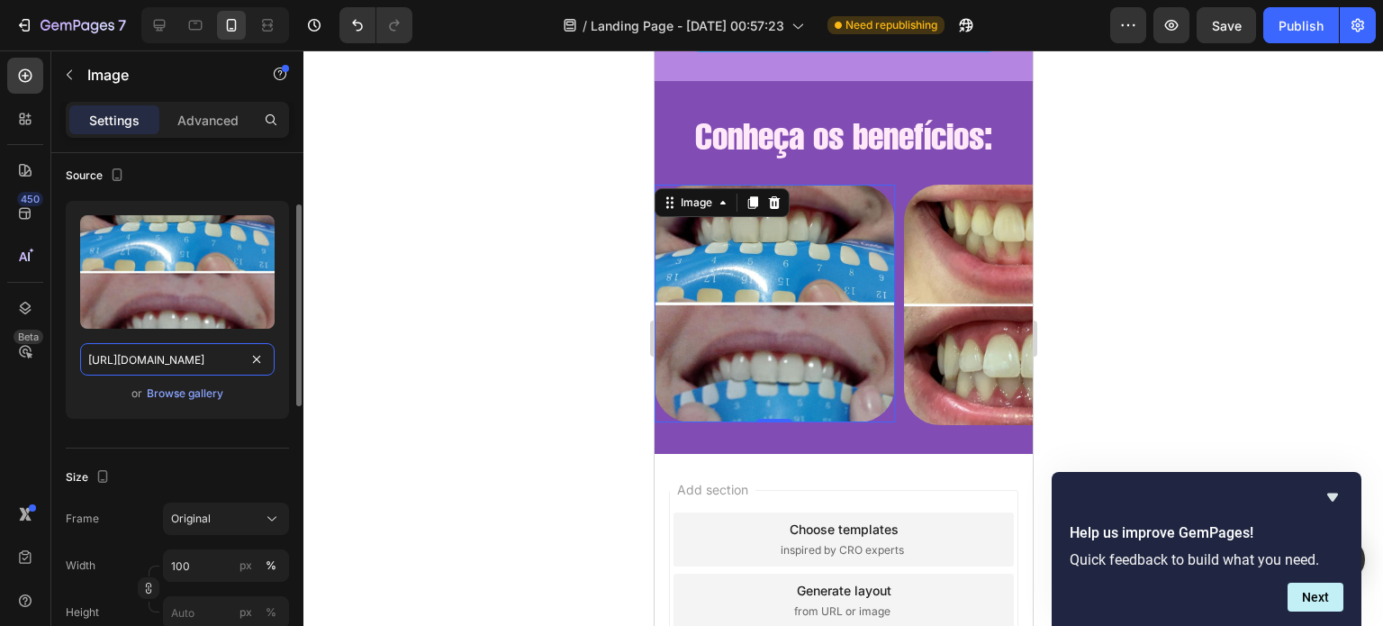
click at [198, 346] on input "https://cdn.shopify.com/s/files/1/0721/3921/1025/files/IMG-20250826-WA0030_0d69…" at bounding box center [177, 359] width 194 height 32
paste input "t/3/assets/dentes-mais-claros-3-1-1682444840849.png?v=1682444842"
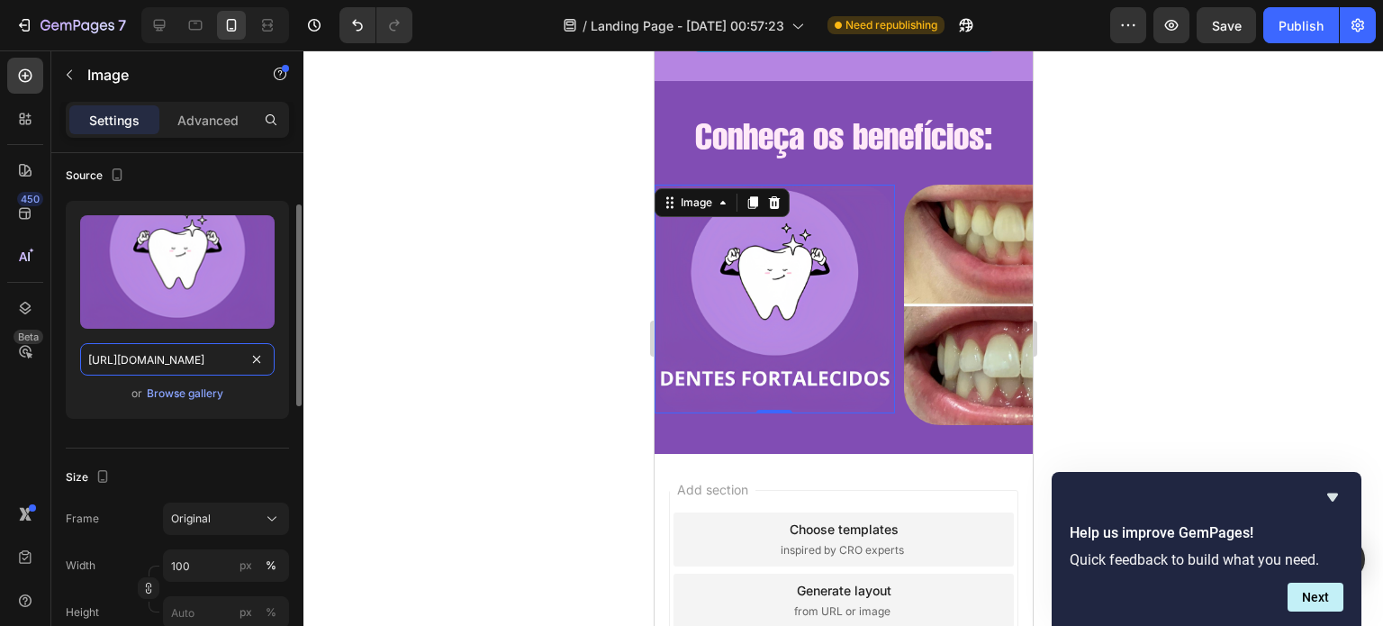
type input "https://cdn.shopify.com/s/files/1/0721/3921/1025/t/3/assets/dentes-mais-claros-…"
click at [252, 442] on div "Source Upload Image https://cdn.shopify.com/s/files/1/0721/3921/1025/t/3/assets…" at bounding box center [177, 298] width 223 height 302
click at [952, 307] on img at bounding box center [1023, 305] width 240 height 240
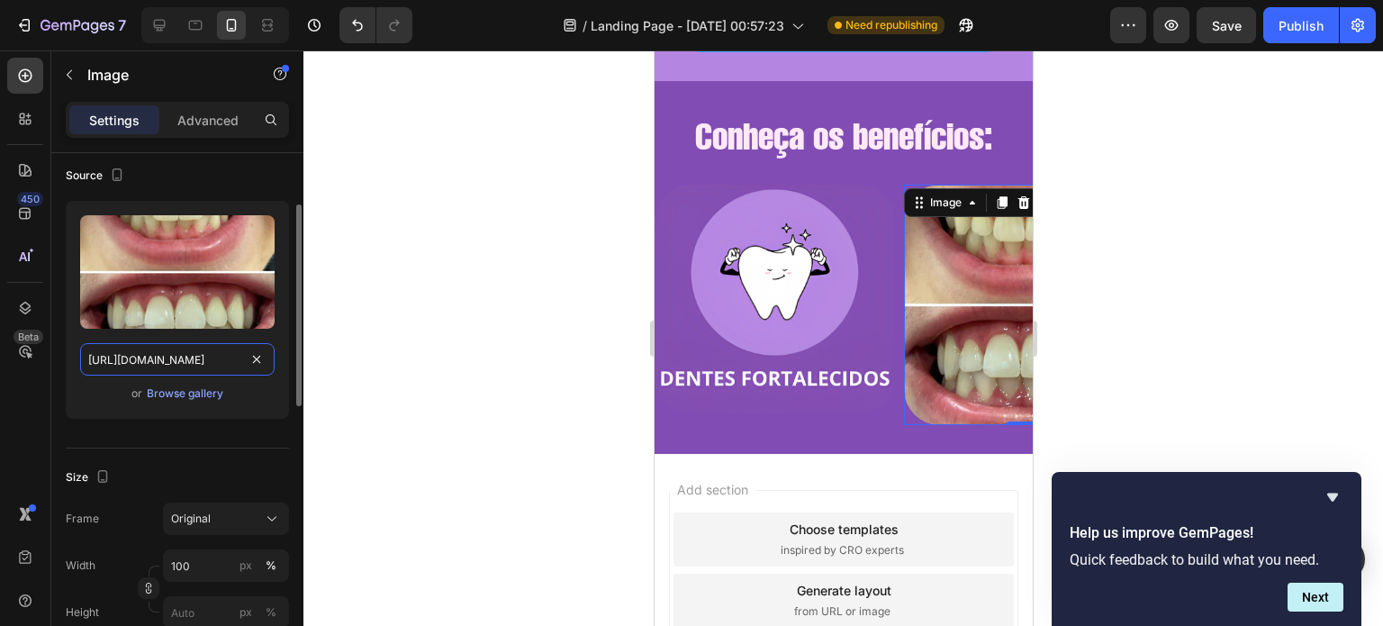
click at [225, 348] on input "https://cdn.shopify.com/s/files/1/0721/3921/1025/files/IMG-20250826-WA0029_8d05…" at bounding box center [177, 359] width 194 height 32
paste input "t/3/assets/dentes-mais-claros-5-1-1682445009636.png?v=1682445011"
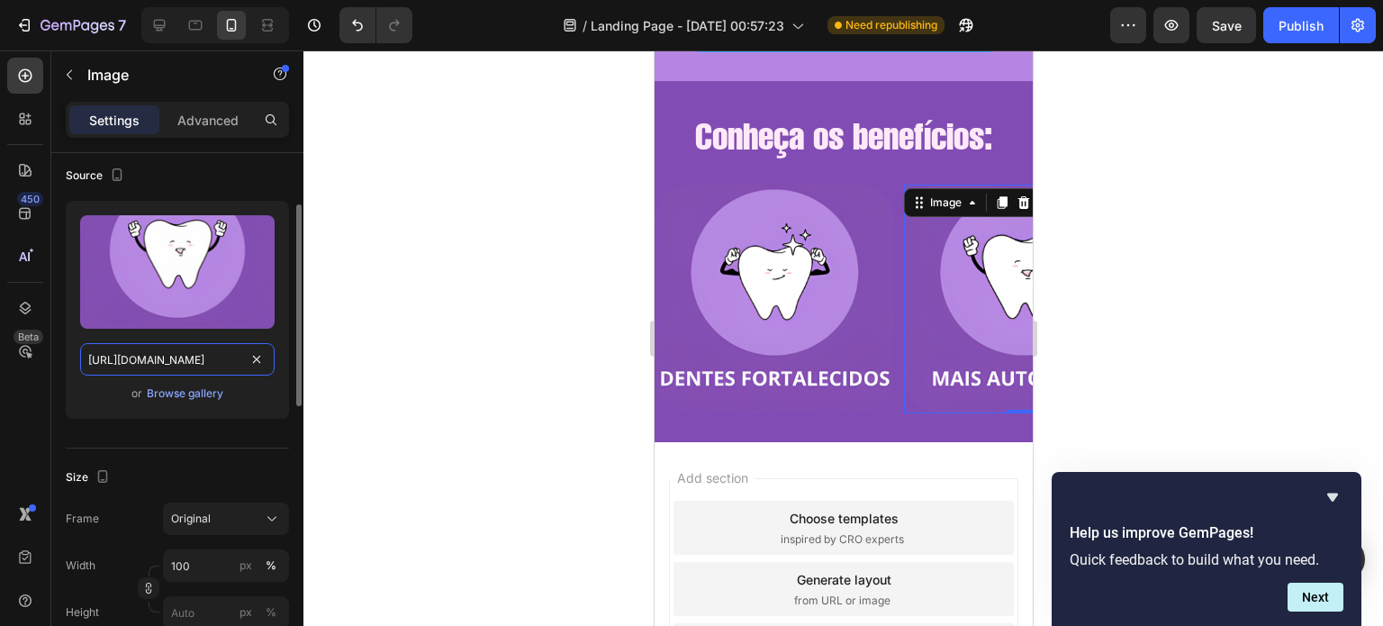
type input "https://cdn.shopify.com/s/files/1/0721/3921/1025/t/3/assets/dentes-mais-claros-…"
click at [272, 438] on div "Source Upload Image https://cdn.shopify.com/s/files/1/0721/3921/1025/t/3/assets…" at bounding box center [177, 298] width 223 height 302
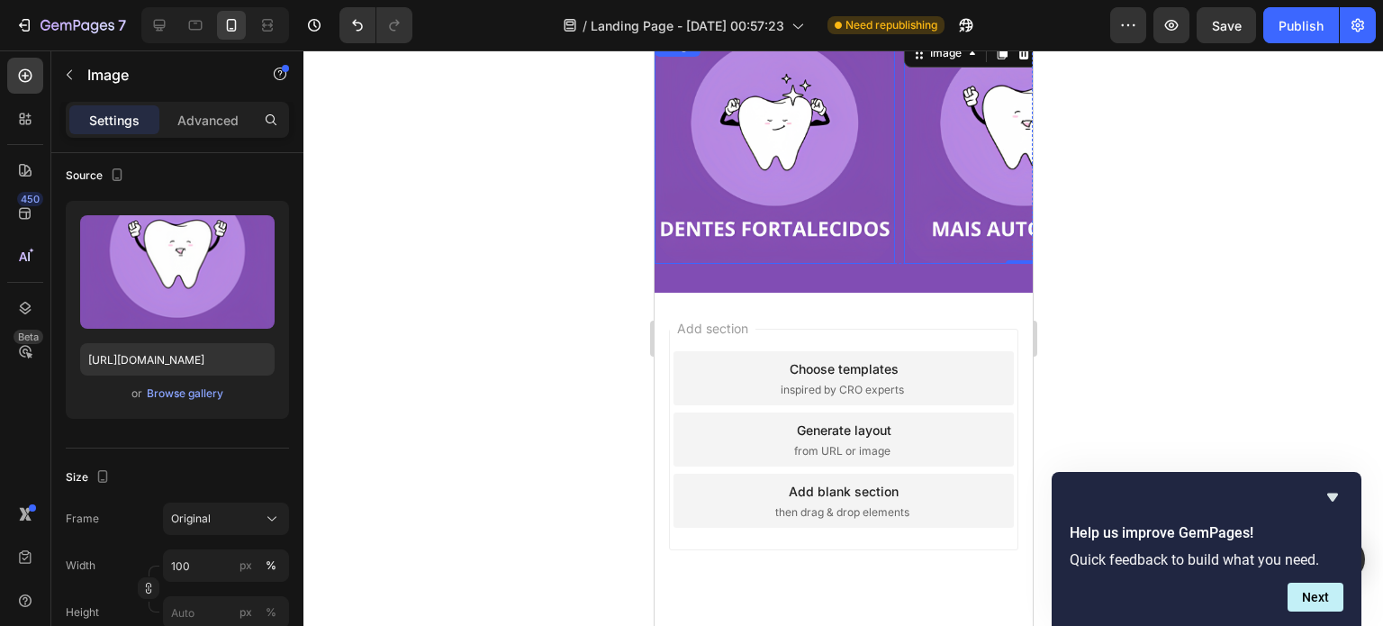
scroll to position [2722, 0]
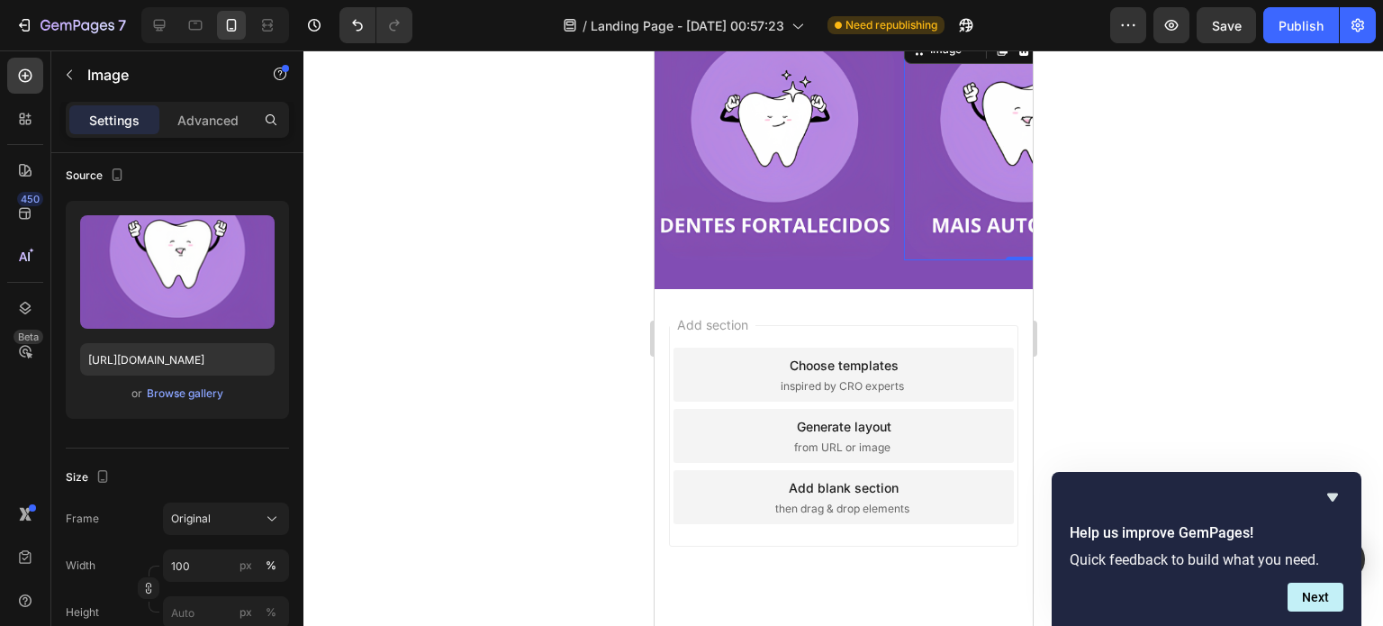
click at [952, 322] on div "Add section Choose templates inspired by CRO experts Generate layout from URL o…" at bounding box center [843, 461] width 378 height 344
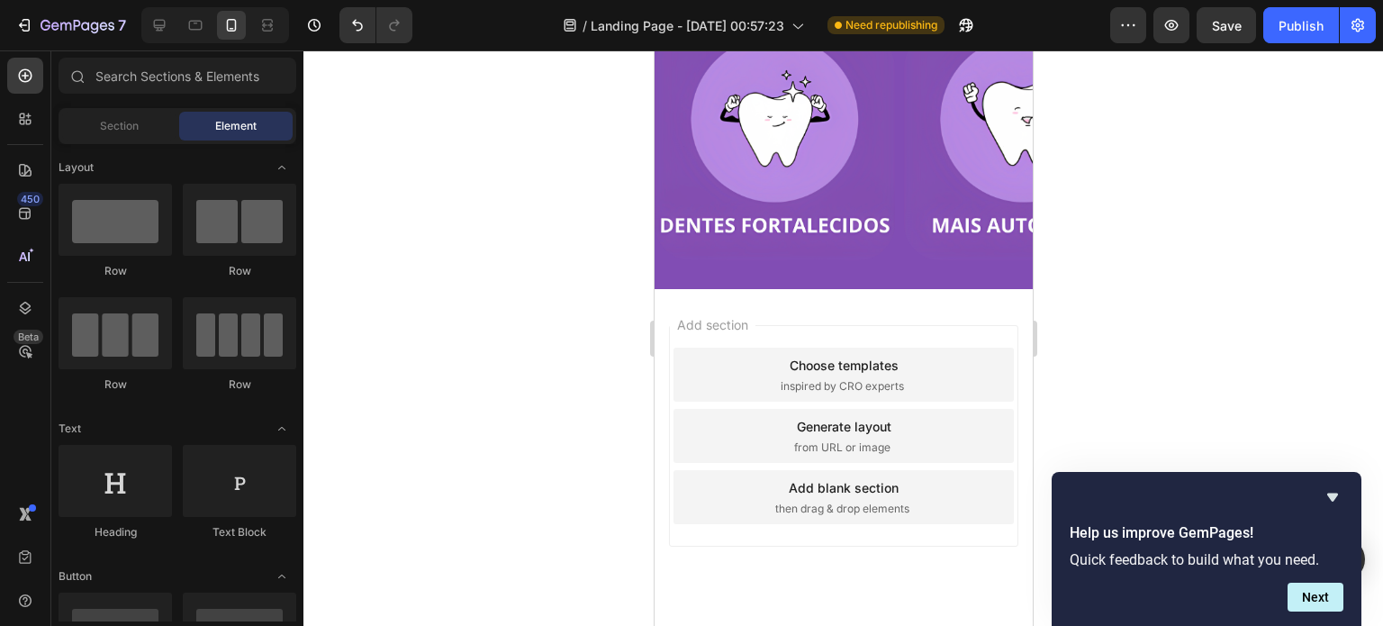
click at [991, 304] on div "Add section Choose templates inspired by CRO experts Generate layout from URL o…" at bounding box center [843, 461] width 378 height 344
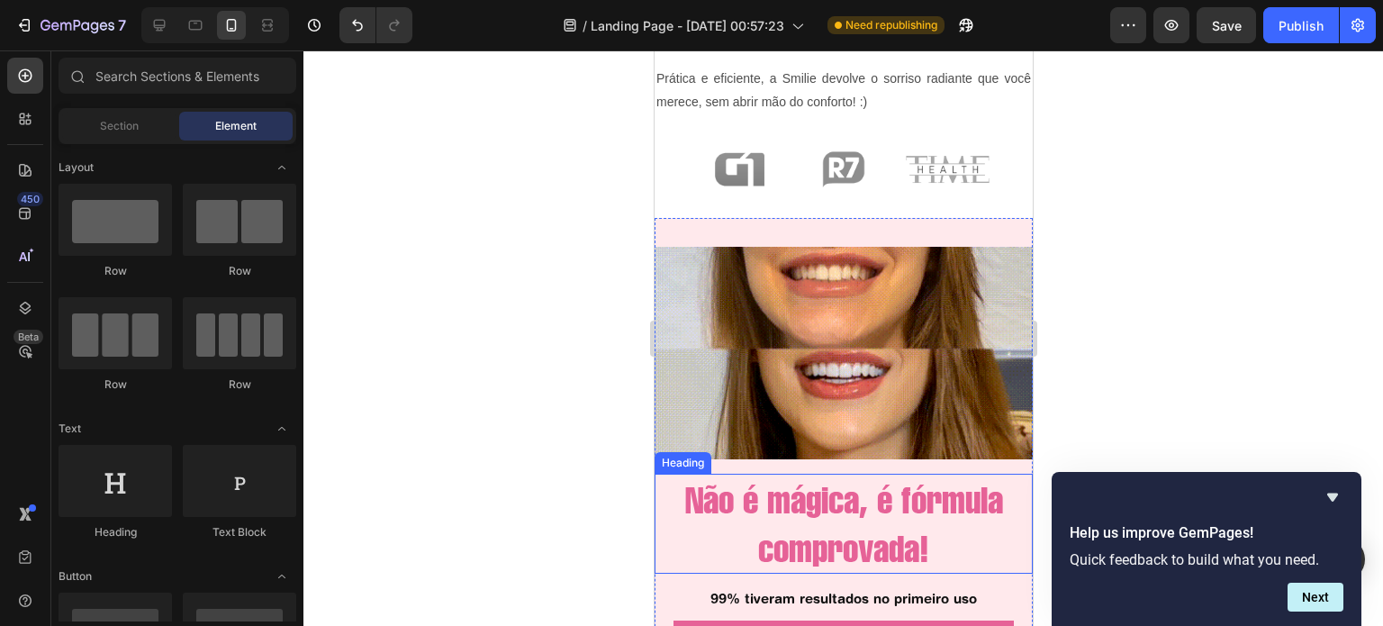
scroll to position [1314, 0]
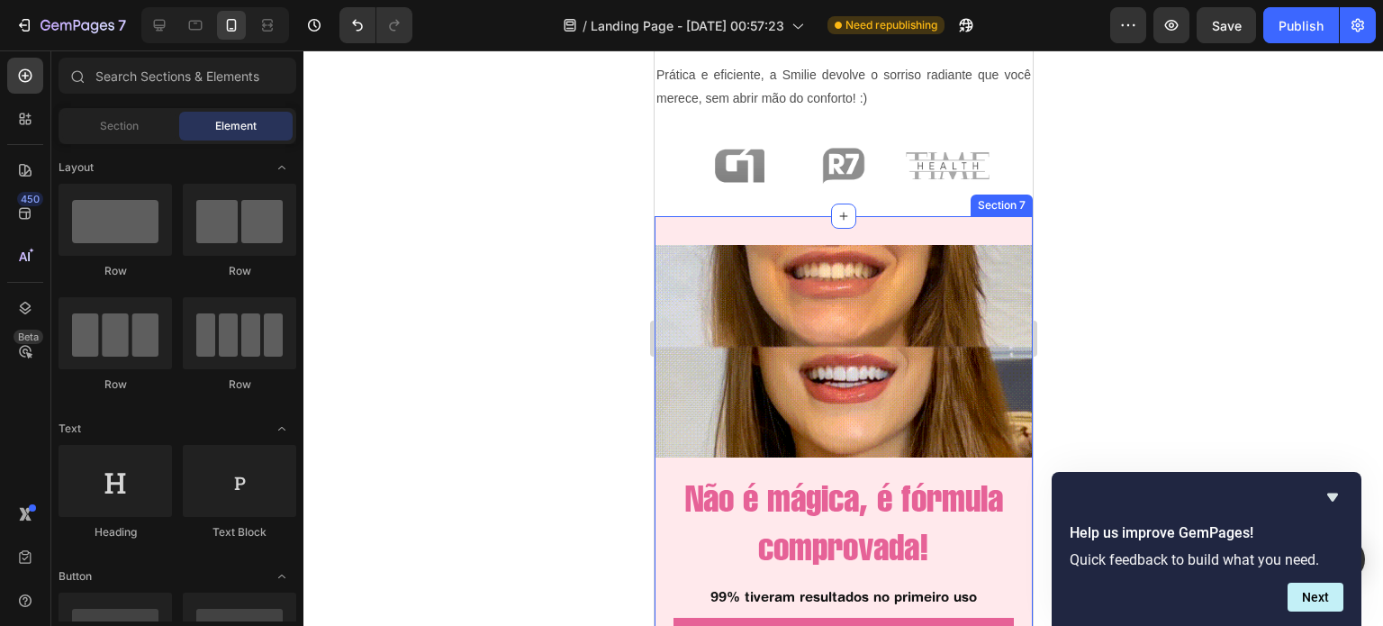
click at [1002, 230] on div "Image Row Não é mágica, é fórmula comprovada! Heading 99% tiveram resultados no…" at bounding box center [843, 524] width 378 height 616
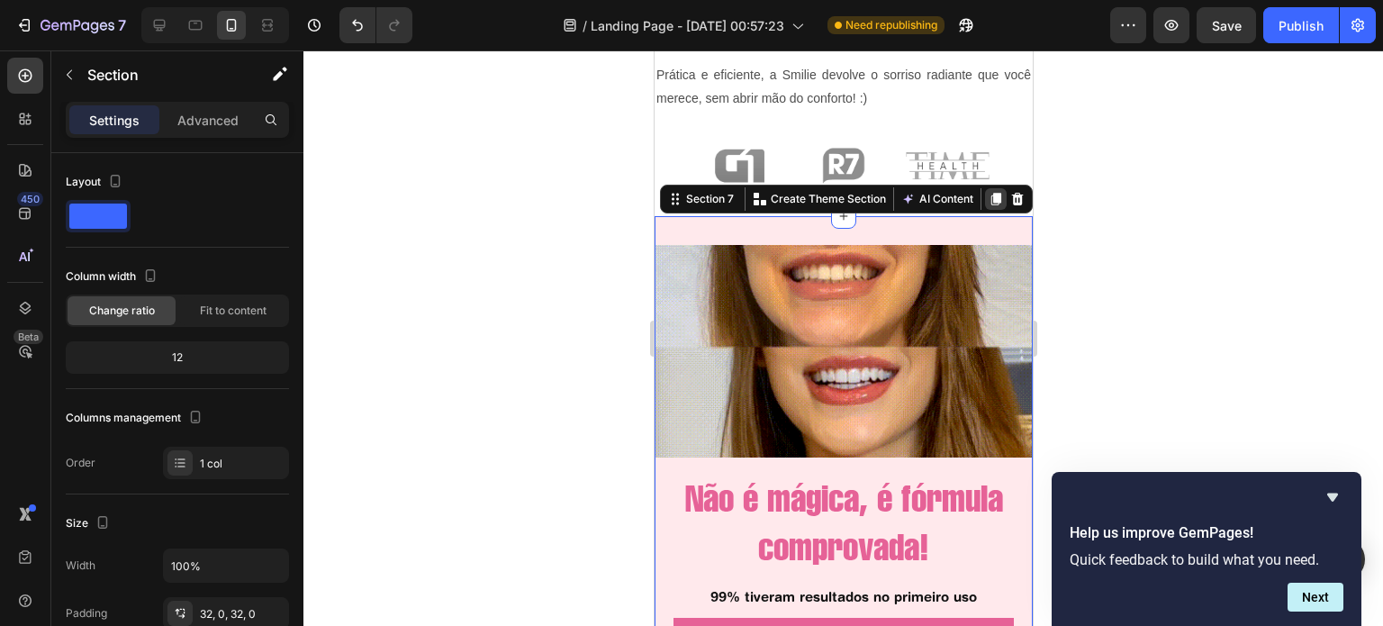
click at [990, 194] on icon at bounding box center [995, 199] width 10 height 13
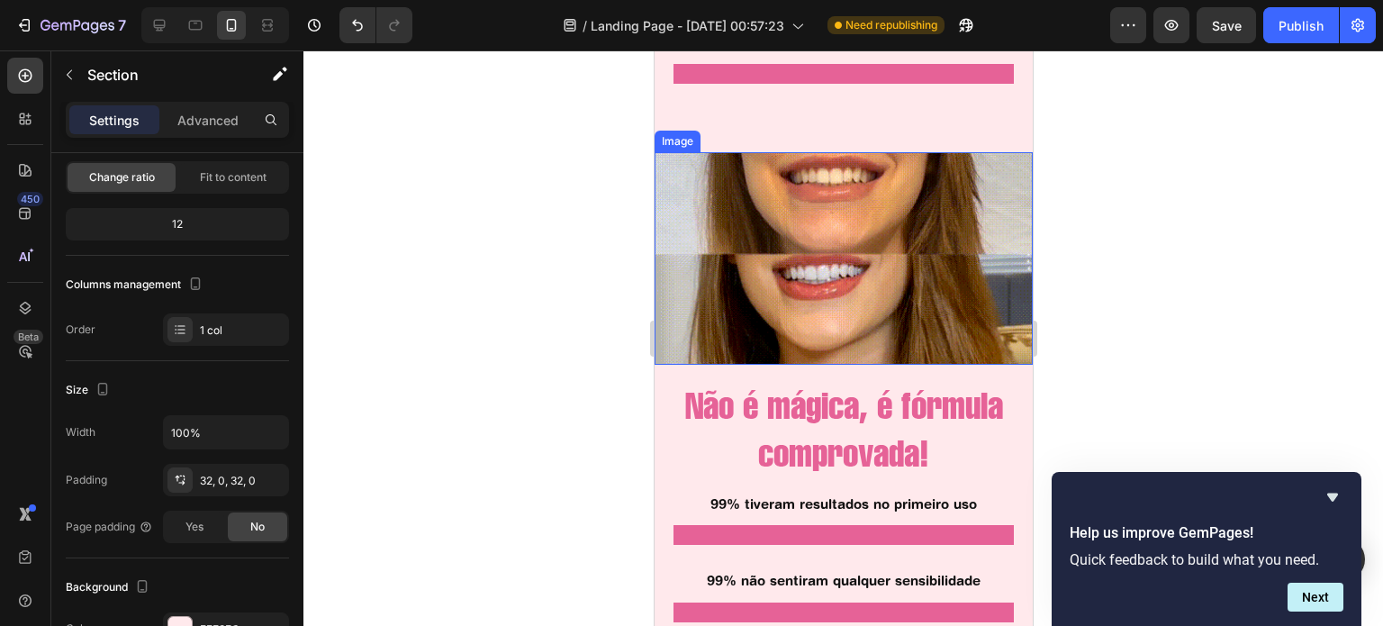
scroll to position [1905, 0]
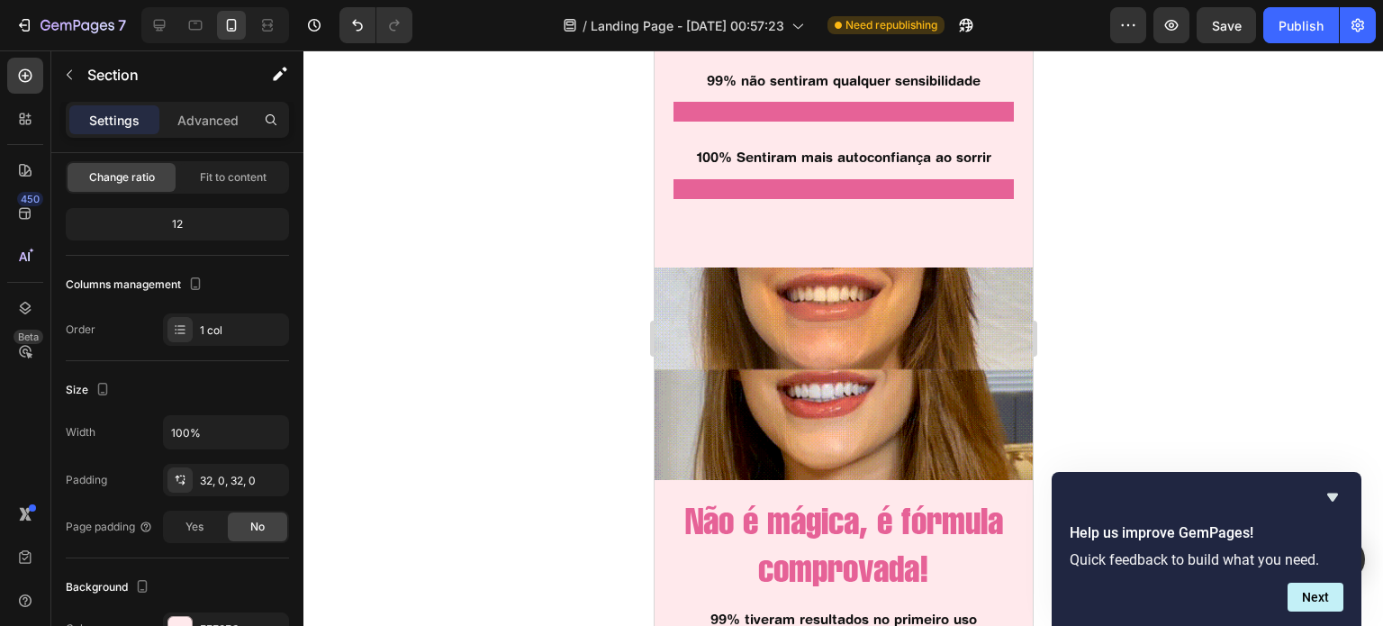
click at [990, 239] on div "Image Row Não é mágica, é fórmula comprovada! Heading 99% tiveram resultados no…" at bounding box center [843, 547] width 378 height 616
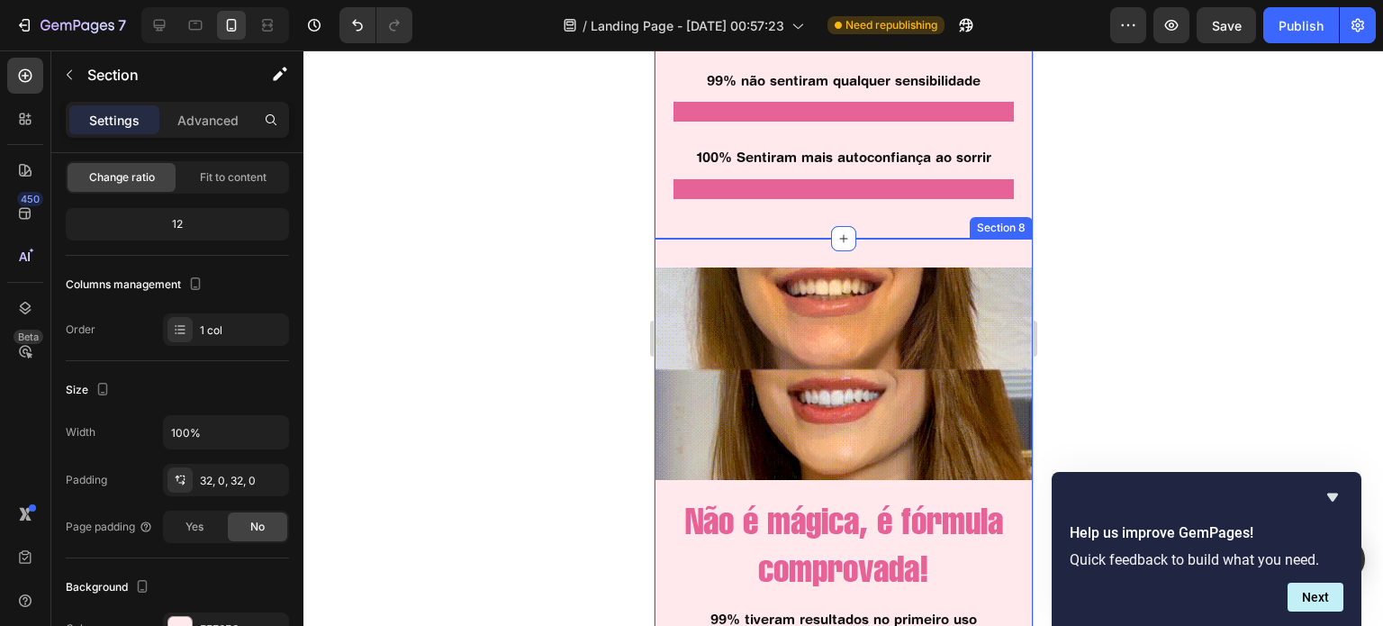
click at [1005, 240] on div "Image Row Não é mágica, é fórmula comprovada! Heading 99% tiveram resultados no…" at bounding box center [843, 547] width 378 height 616
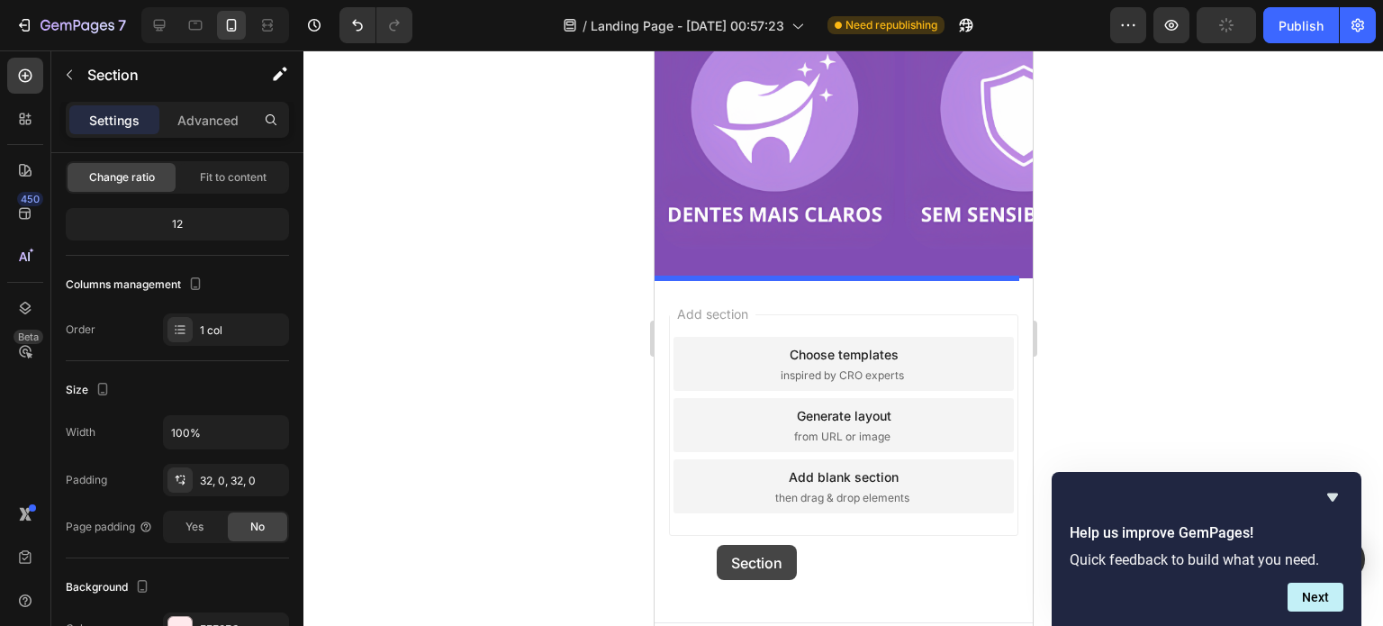
scroll to position [3348, 0]
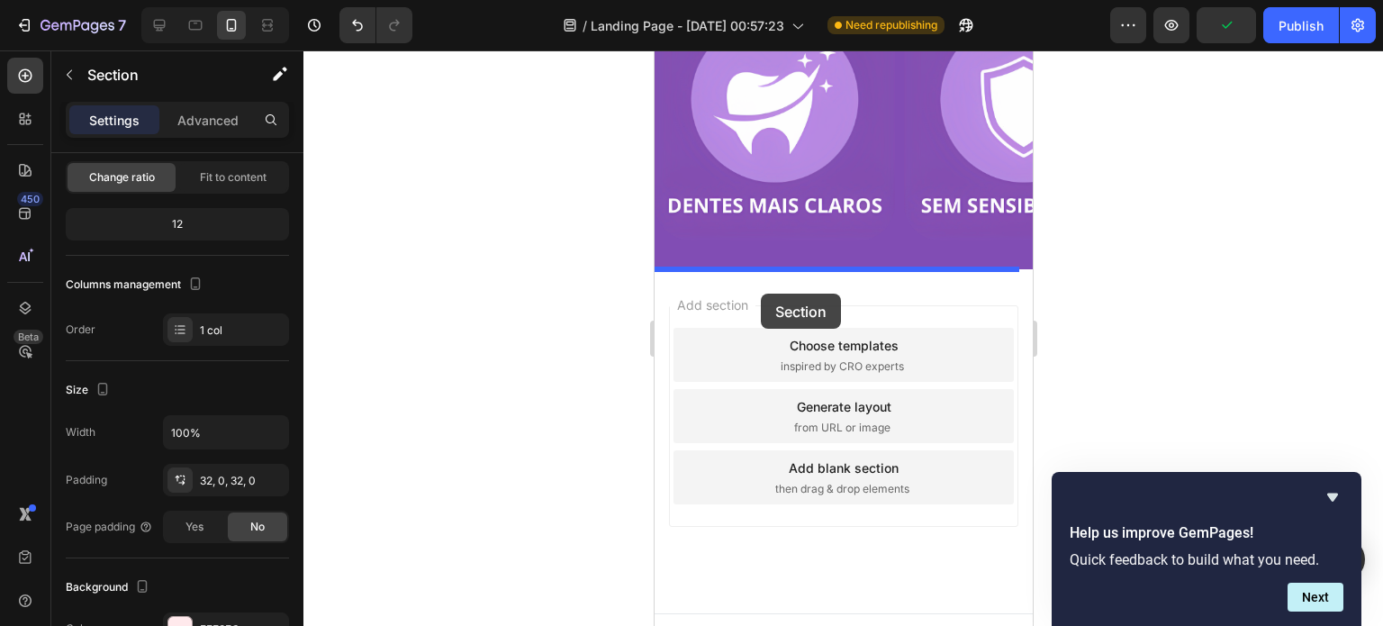
drag, startPoint x: 700, startPoint y: 240, endPoint x: 760, endPoint y: 291, distance: 78.6
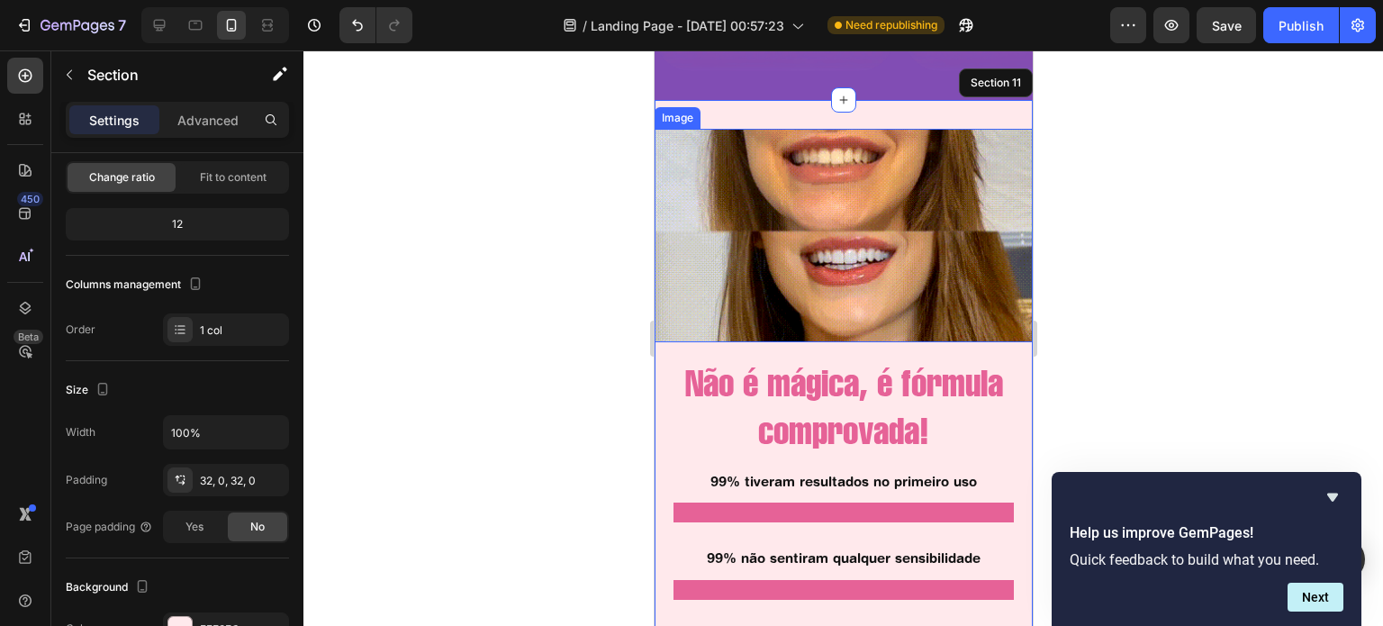
scroll to position [2914, 0]
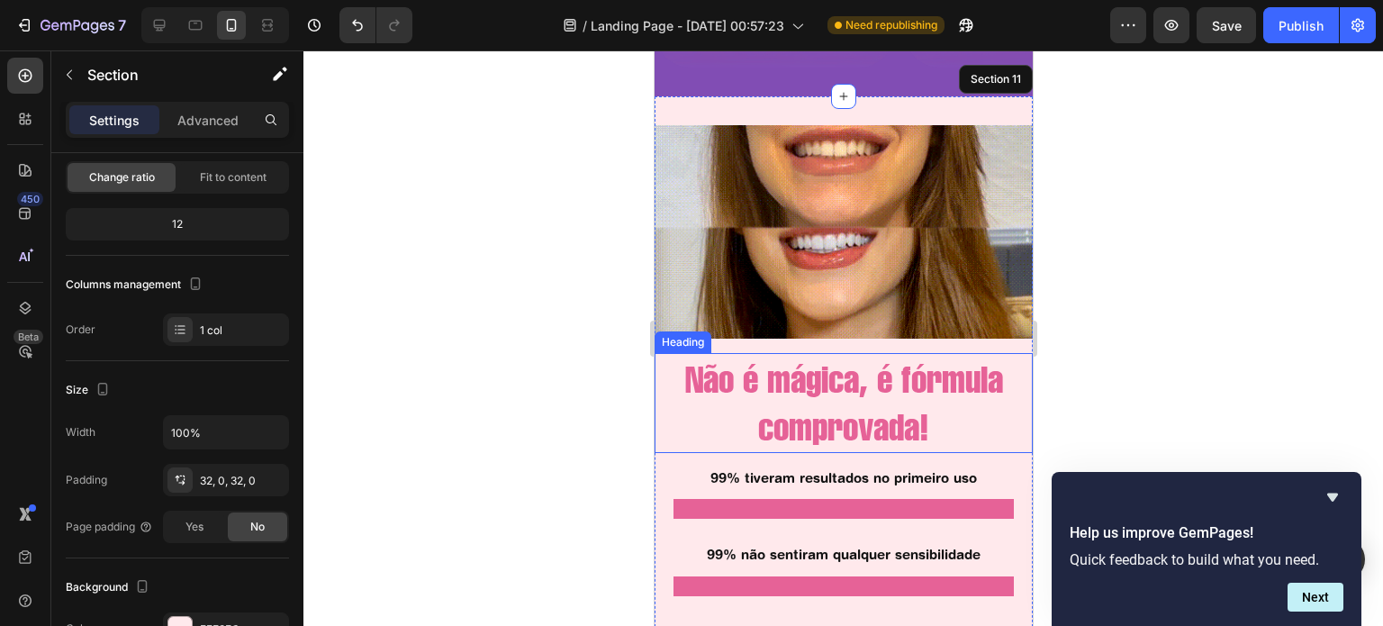
click at [875, 413] on h2 "Não é mágica, é fórmula comprovada!" at bounding box center [843, 403] width 378 height 100
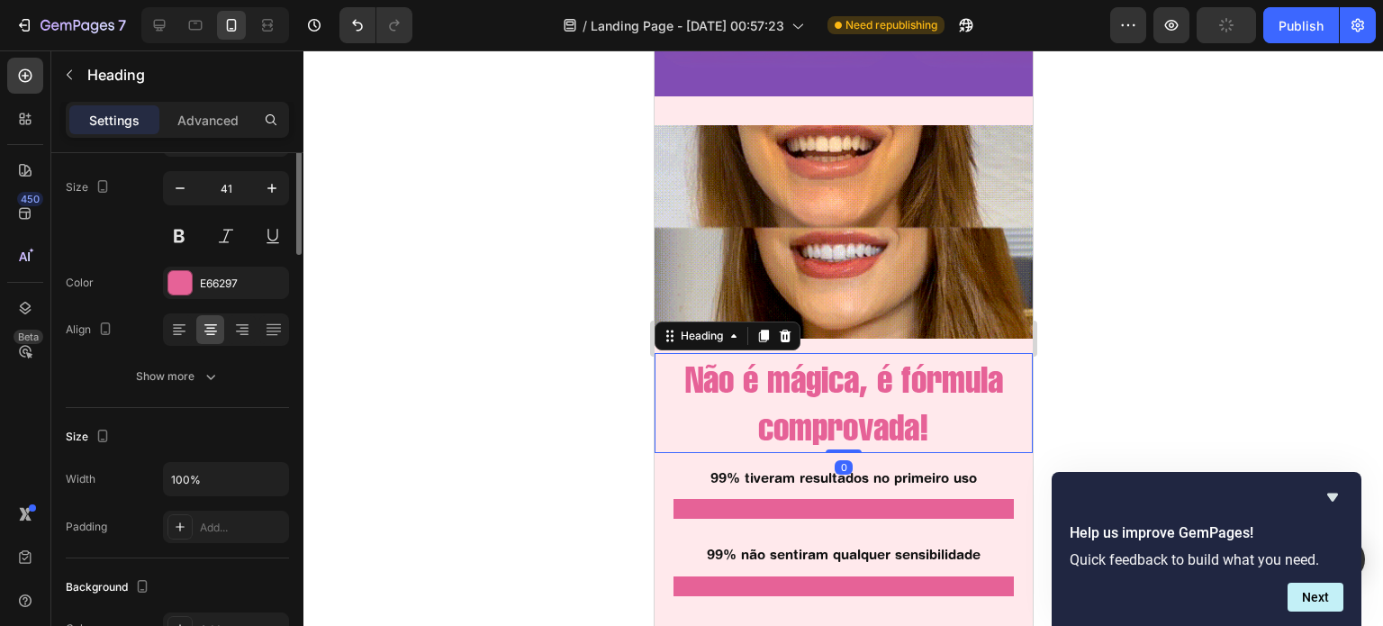
scroll to position [0, 0]
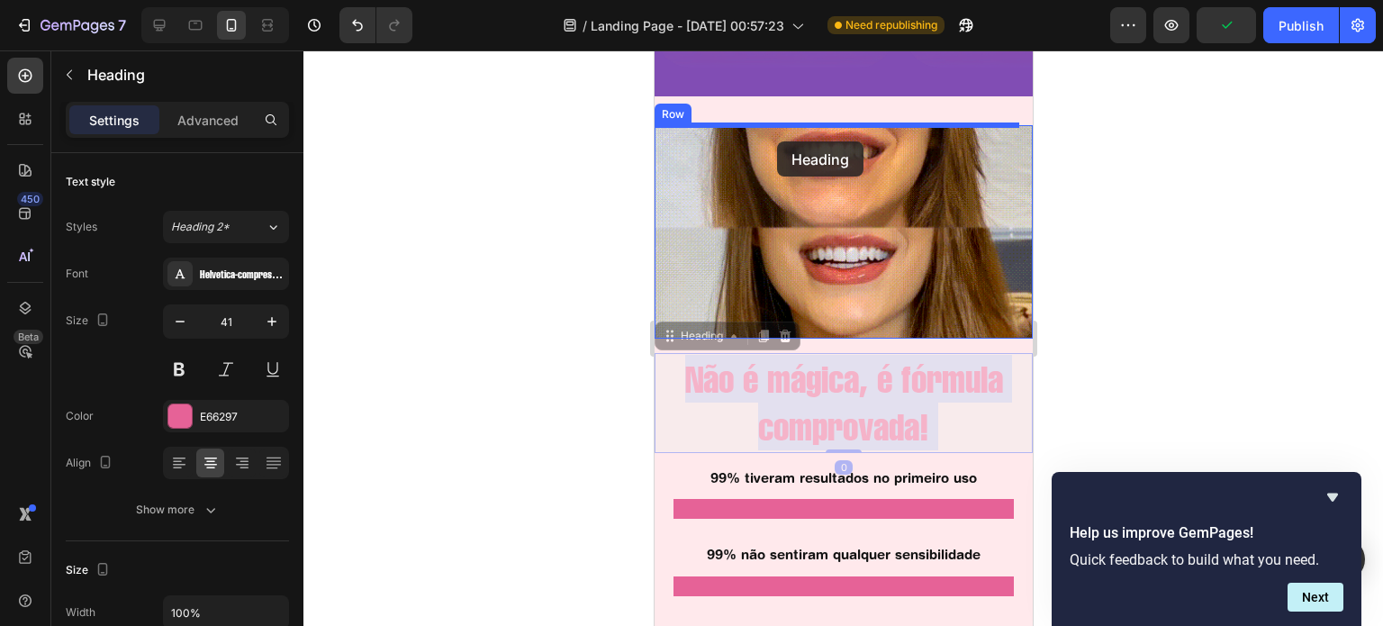
drag, startPoint x: 762, startPoint y: 398, endPoint x: 776, endPoint y: 133, distance: 265.1
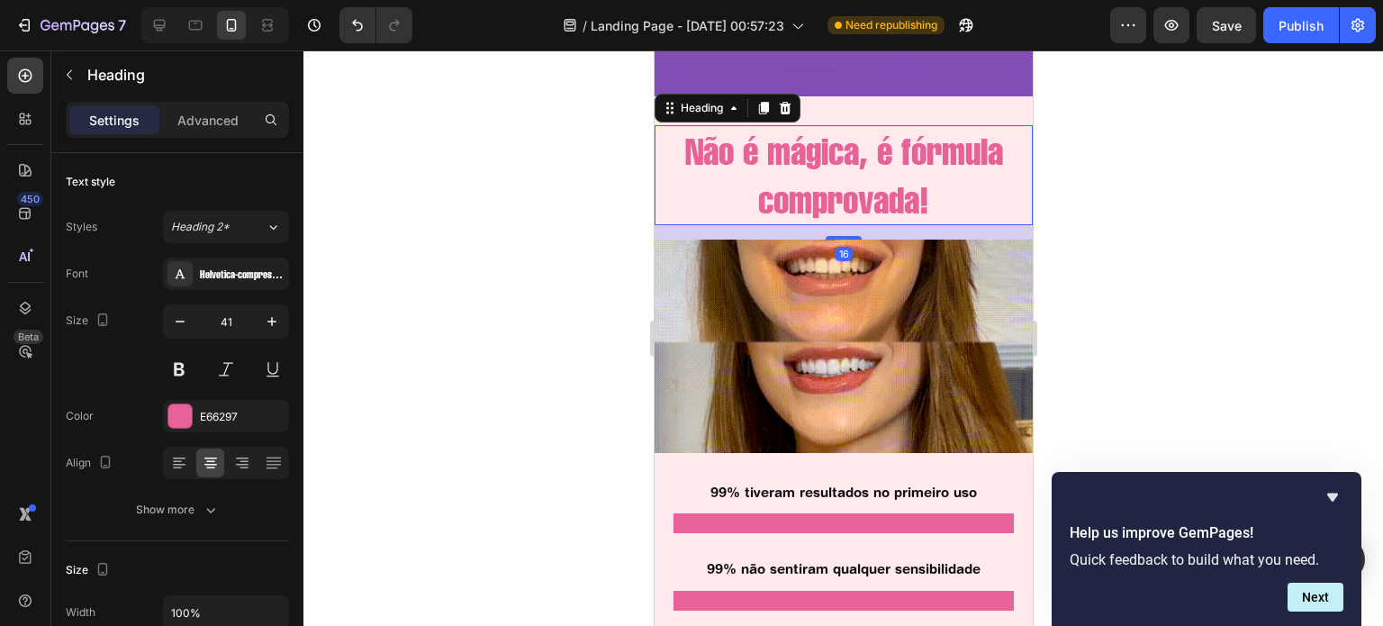
click at [819, 176] on h2 "Não é mágica, é fórmula comprovada!" at bounding box center [843, 175] width 378 height 100
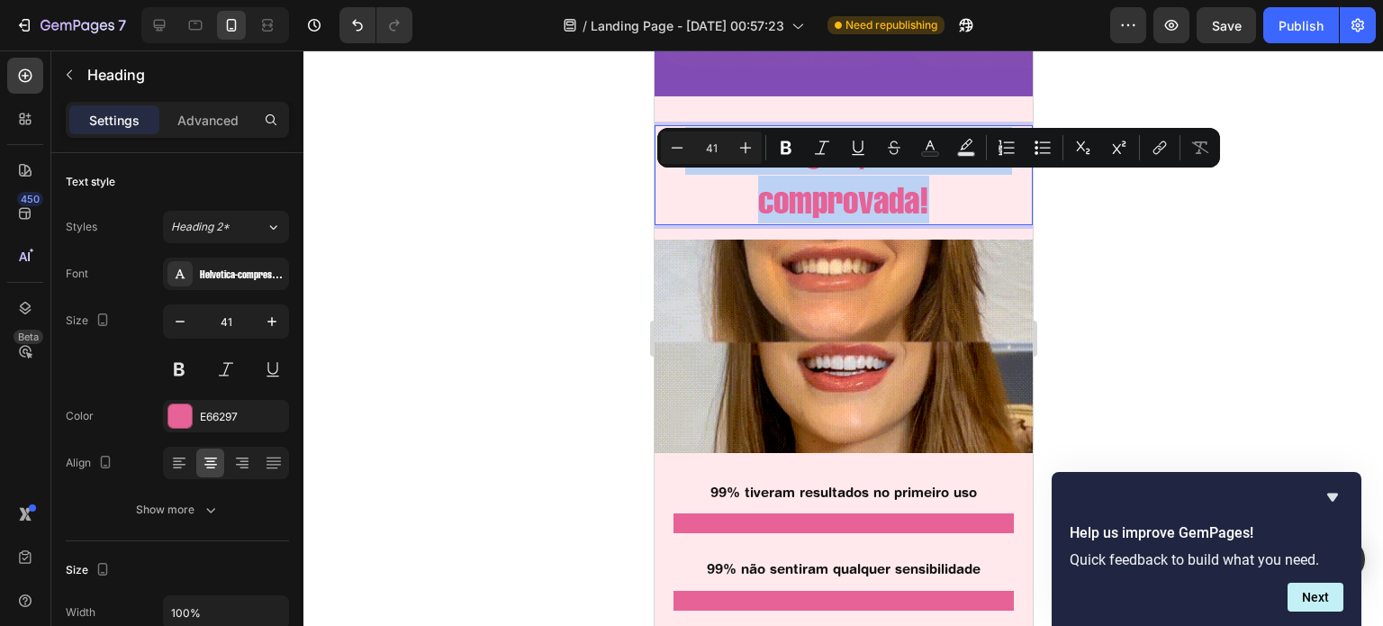
click at [819, 176] on p "Não é mágica, é fórmula comprovada!" at bounding box center [842, 175] width 375 height 96
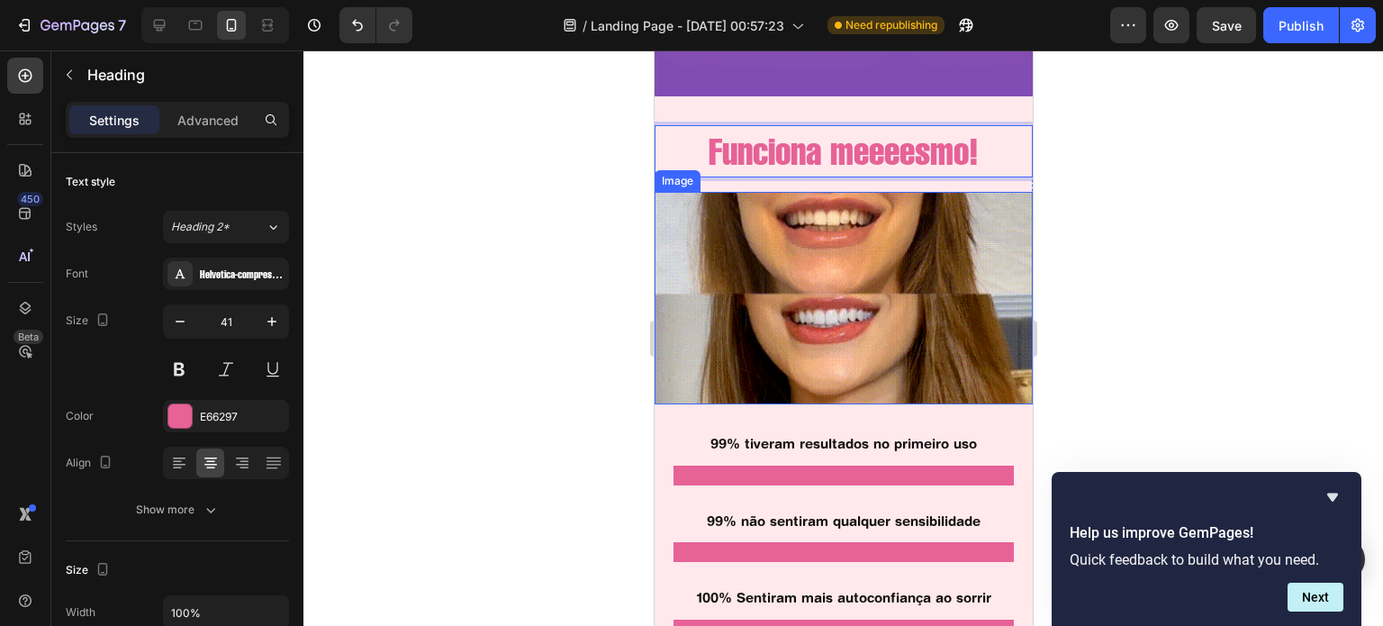
click at [822, 291] on img at bounding box center [843, 298] width 378 height 213
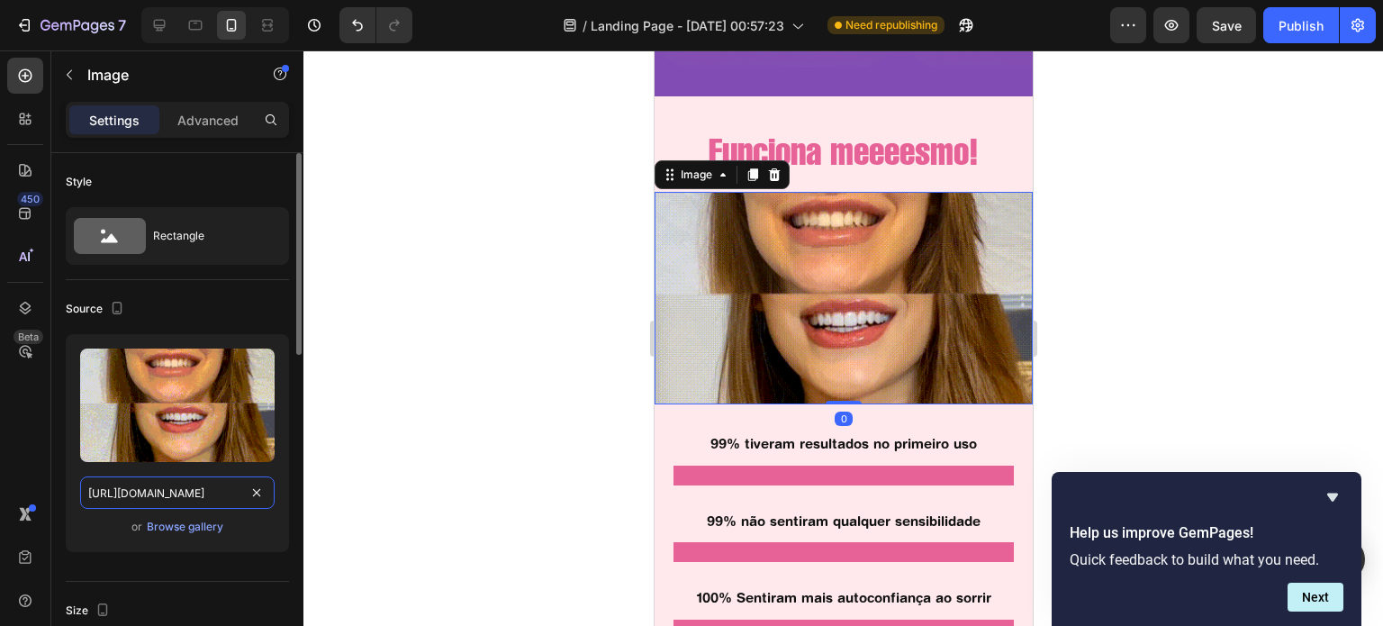
click at [187, 476] on input "[URL][DOMAIN_NAME]" at bounding box center [177, 492] width 194 height 32
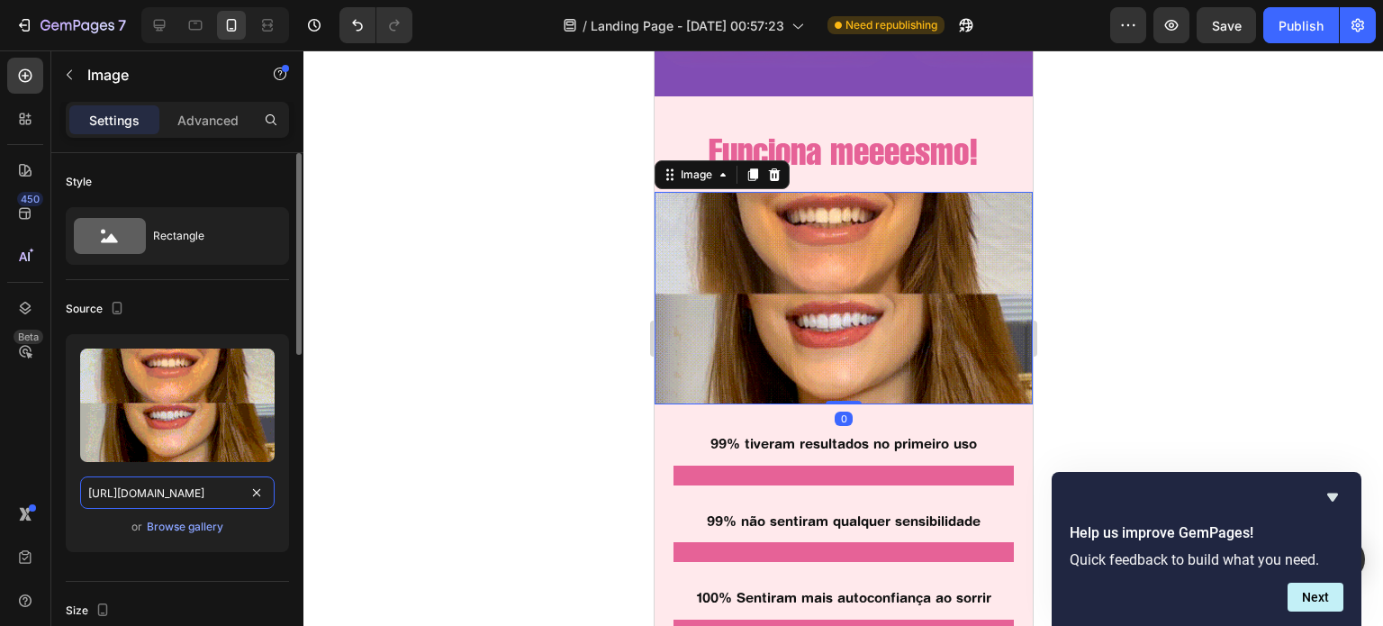
paste input "t/3/assets/giphy-1682433266036.webp?v=1682433281"
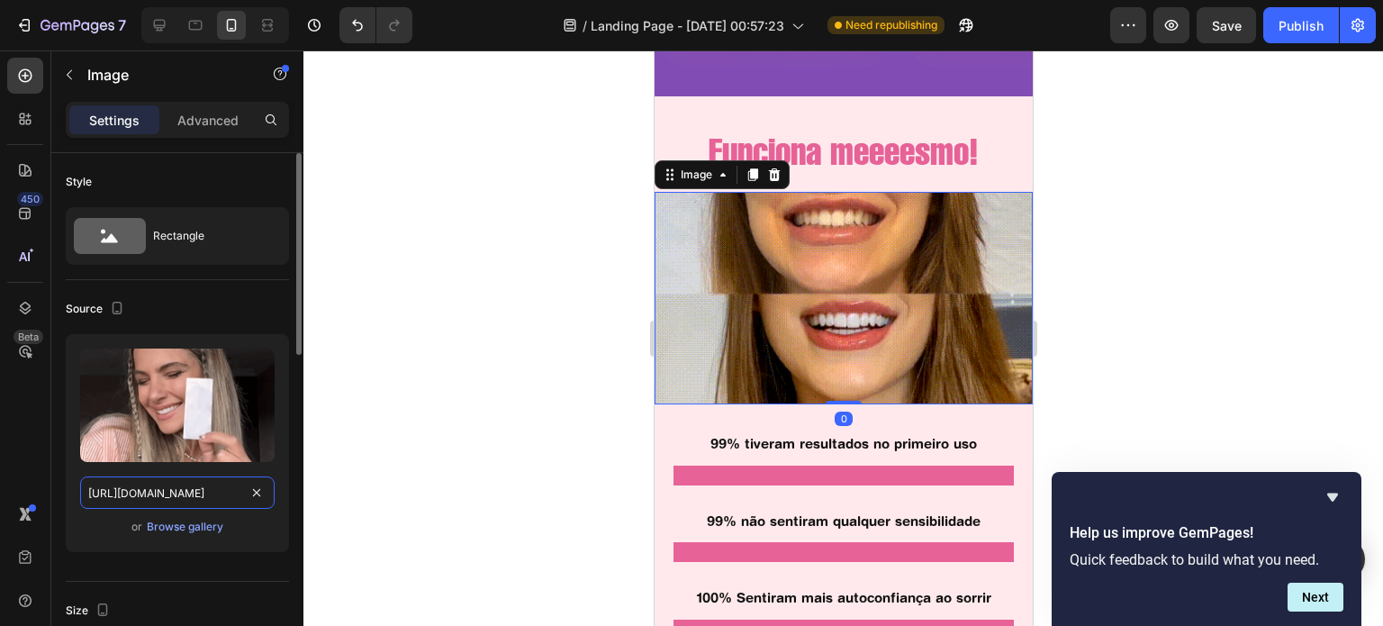
scroll to position [0, 385]
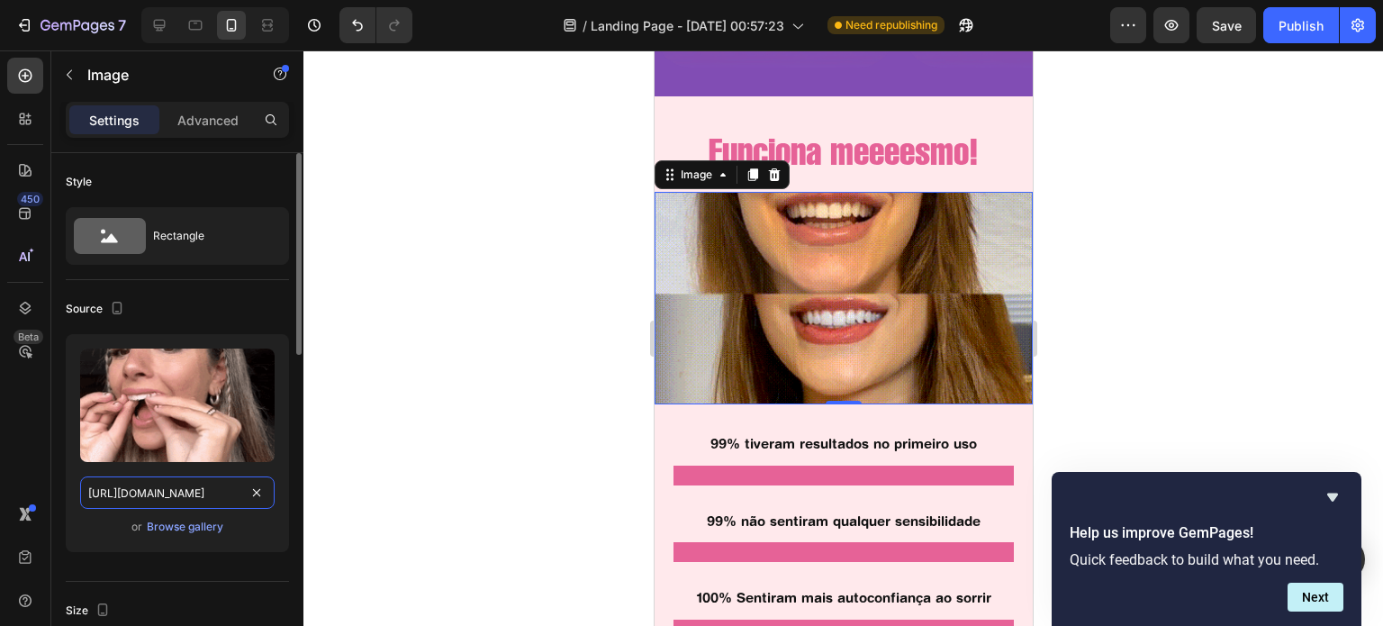
type input "https://cdn.shopify.com/s/files/1/0721/3921/1025/t/3/assets/giphy-1682433266036…"
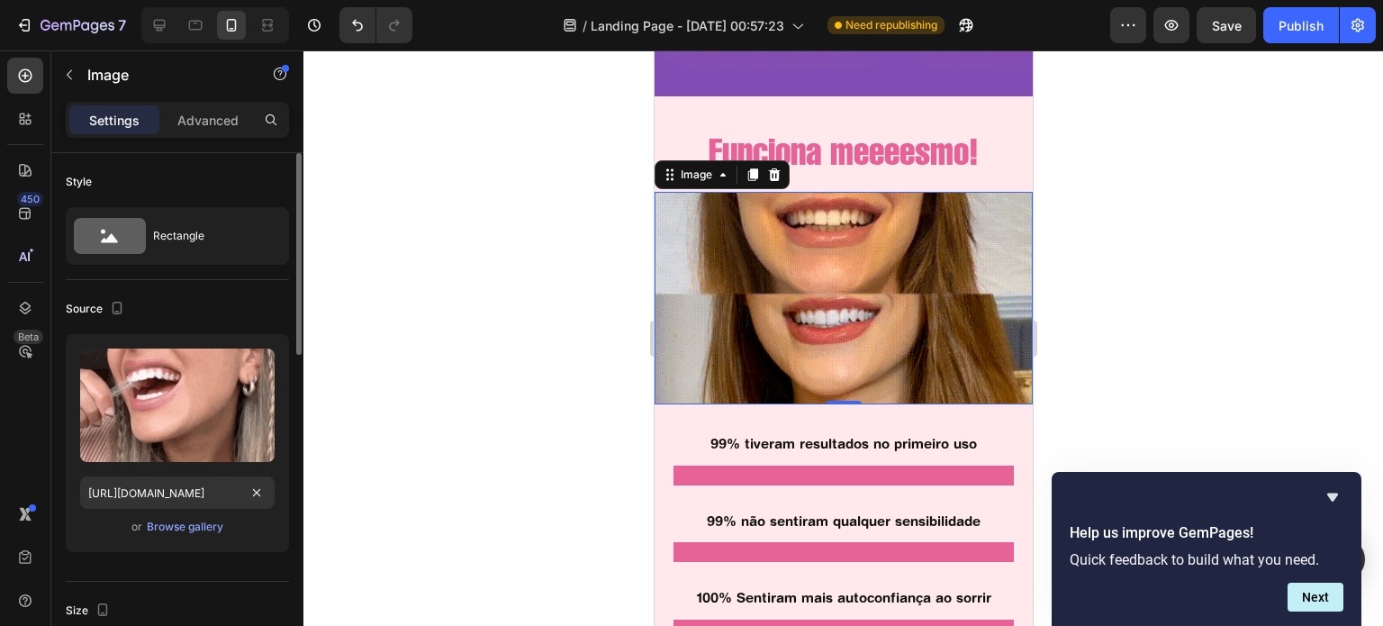
click at [245, 312] on div "Source" at bounding box center [177, 308] width 223 height 29
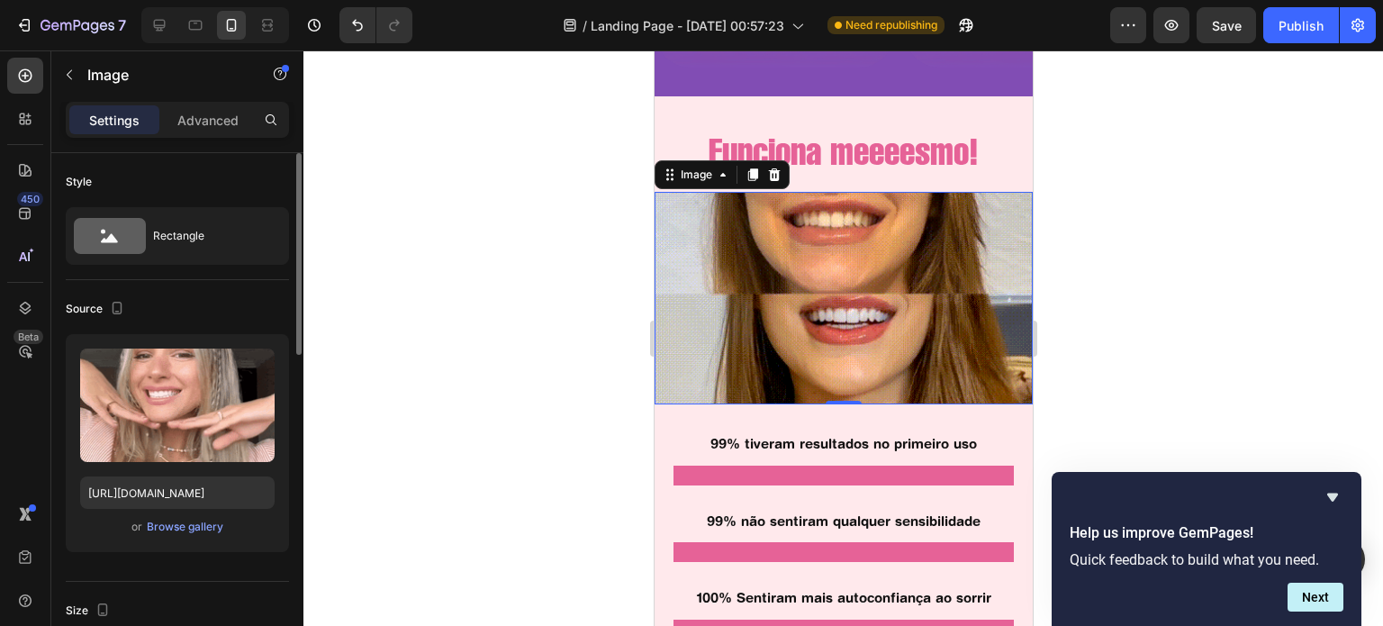
scroll to position [0, 0]
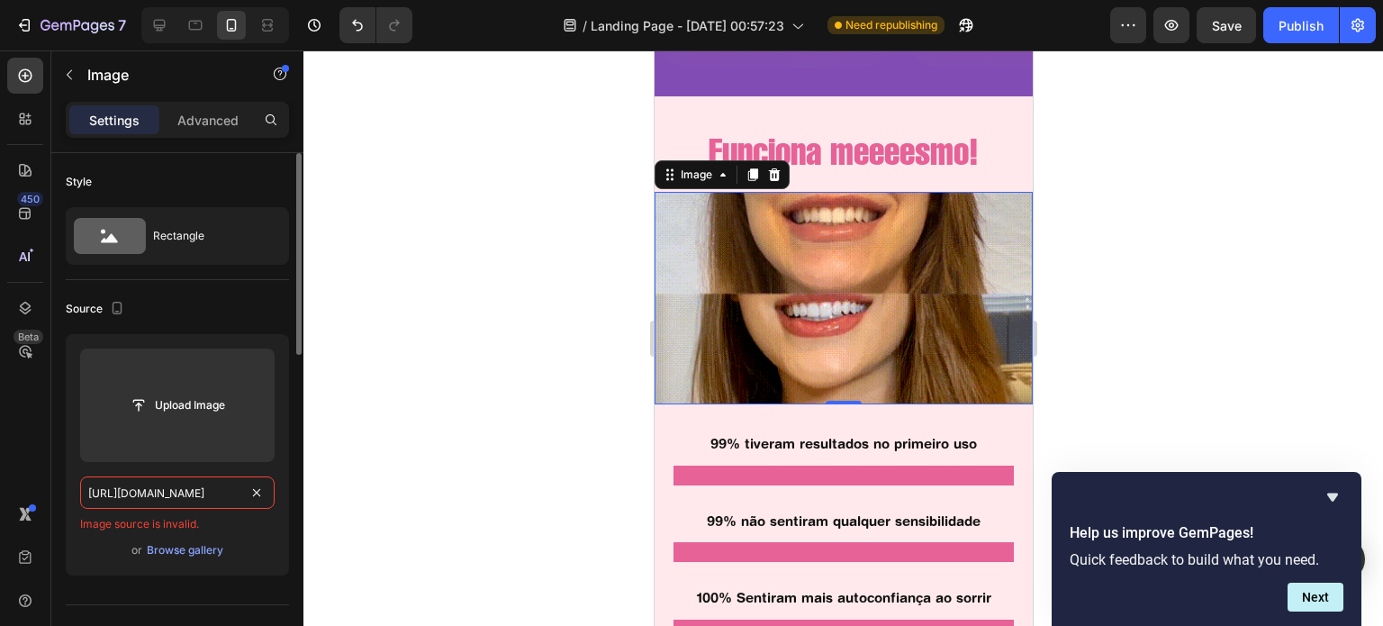
click at [195, 485] on input "https://cdn.shopify.com/s/files/1/0721/3921/1025/t/3/assets/giphy-1682433266036…" at bounding box center [177, 492] width 194 height 32
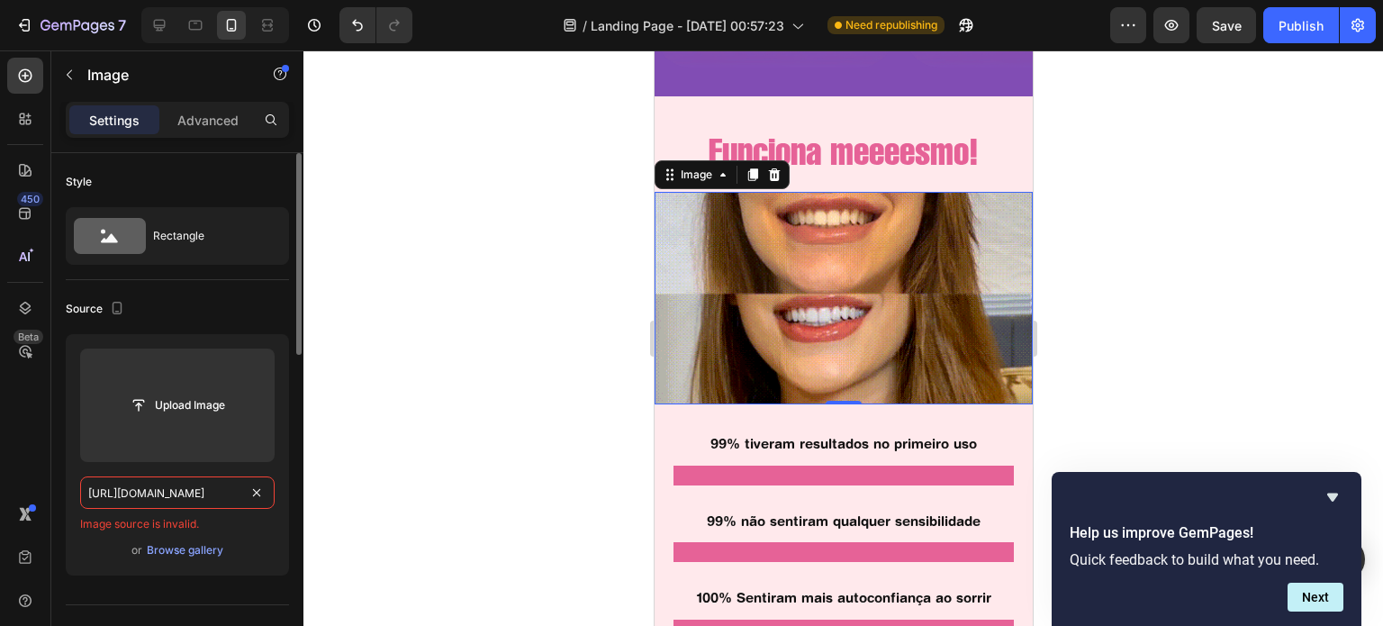
click at [195, 485] on input "https://cdn.shopify.com/s/files/1/0721/3921/1025/t/3/assets/giphy-1682433266036…" at bounding box center [177, 492] width 194 height 32
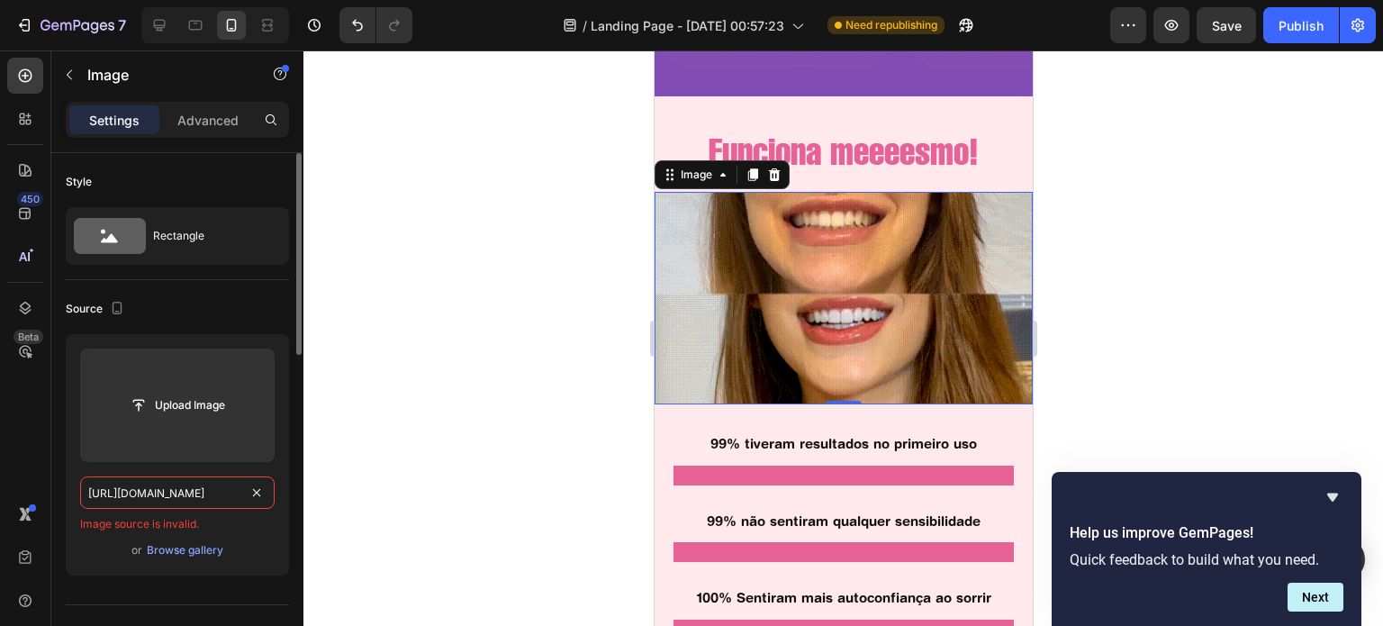
click at [195, 485] on input "https://cdn.shopify.com/s/files/1/0721/3921/1025/t/3/assets/giphy-1682433266036…" at bounding box center [177, 492] width 194 height 32
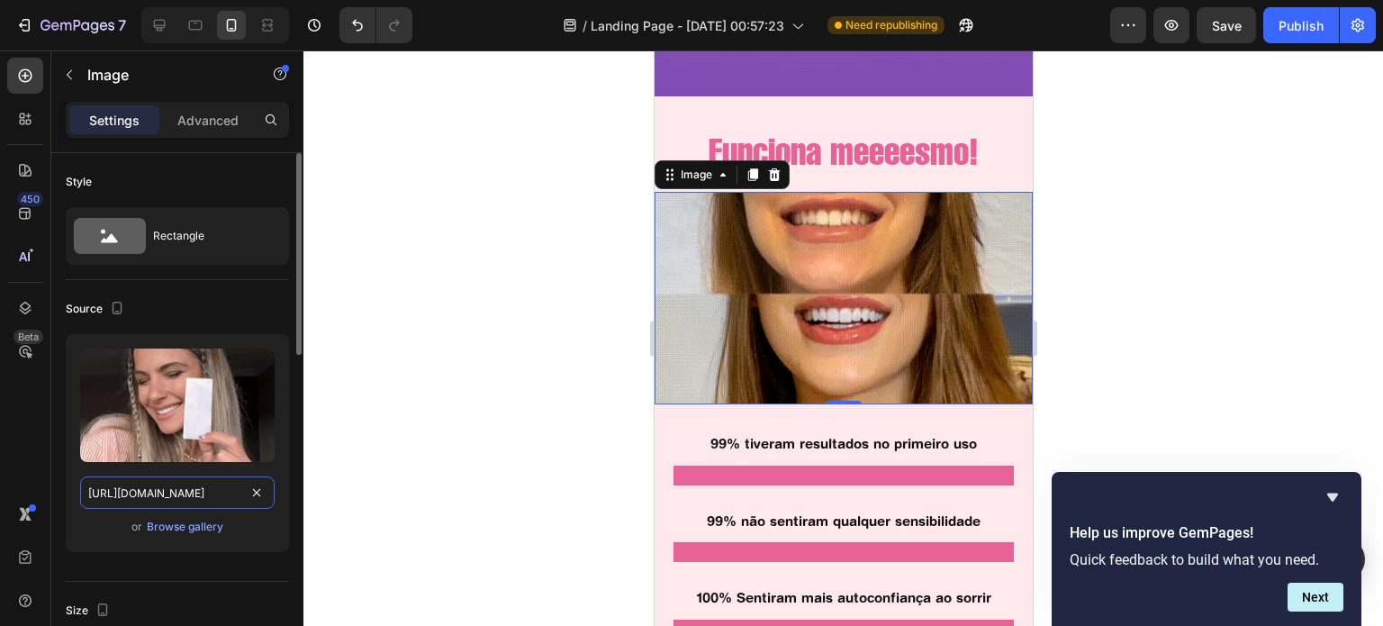
scroll to position [0, 385]
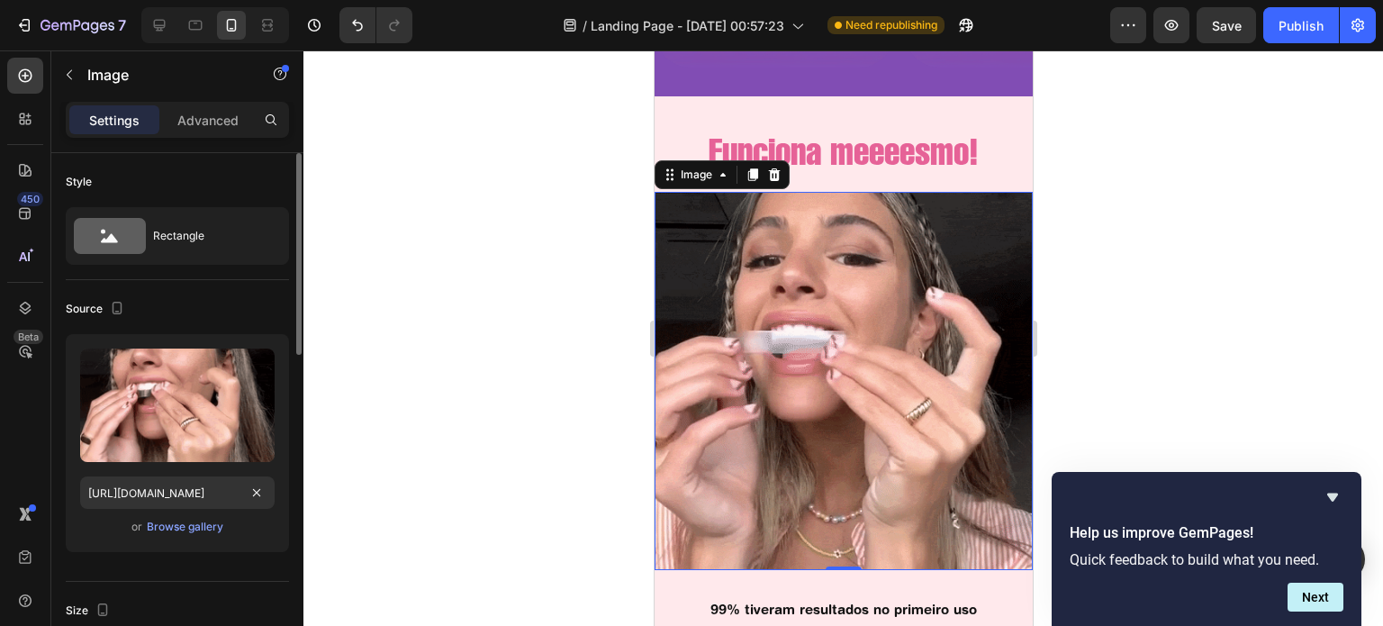
click at [222, 284] on div "Source Upload Image https://cdn.shopify.com/s/files/1/0721/3921/1025/t/3/assets…" at bounding box center [177, 431] width 223 height 302
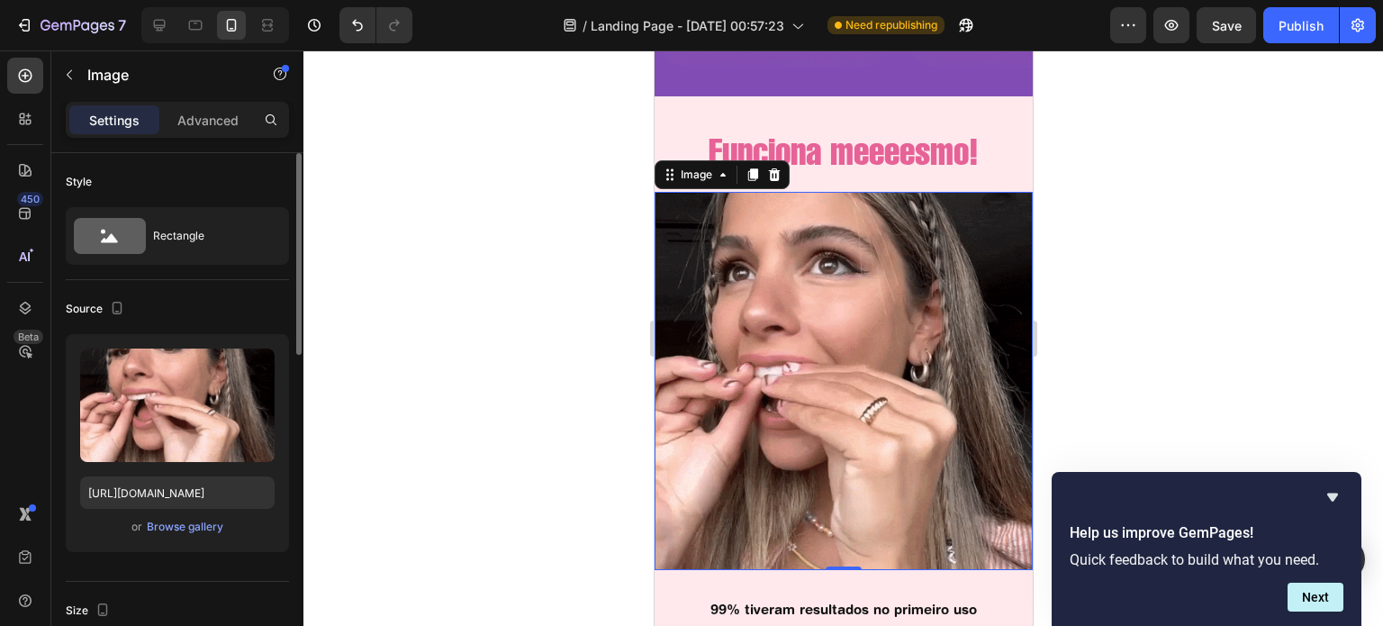
scroll to position [0, 0]
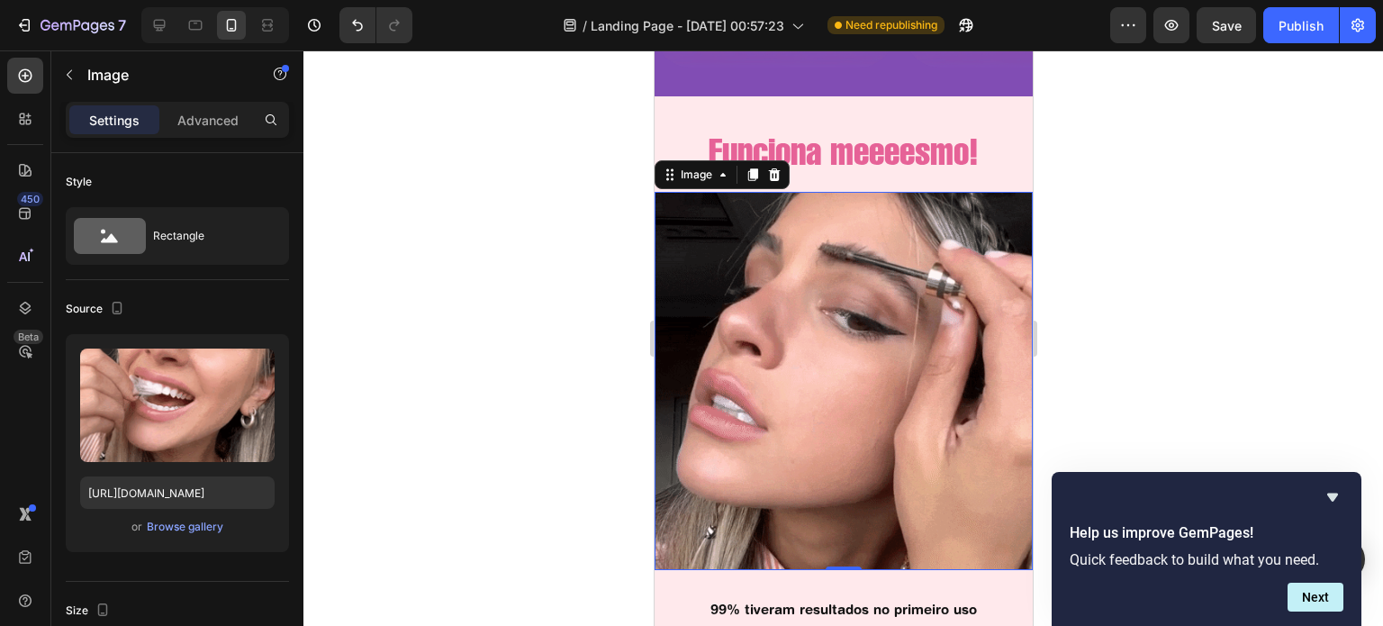
click at [804, 293] on img at bounding box center [843, 381] width 378 height 378
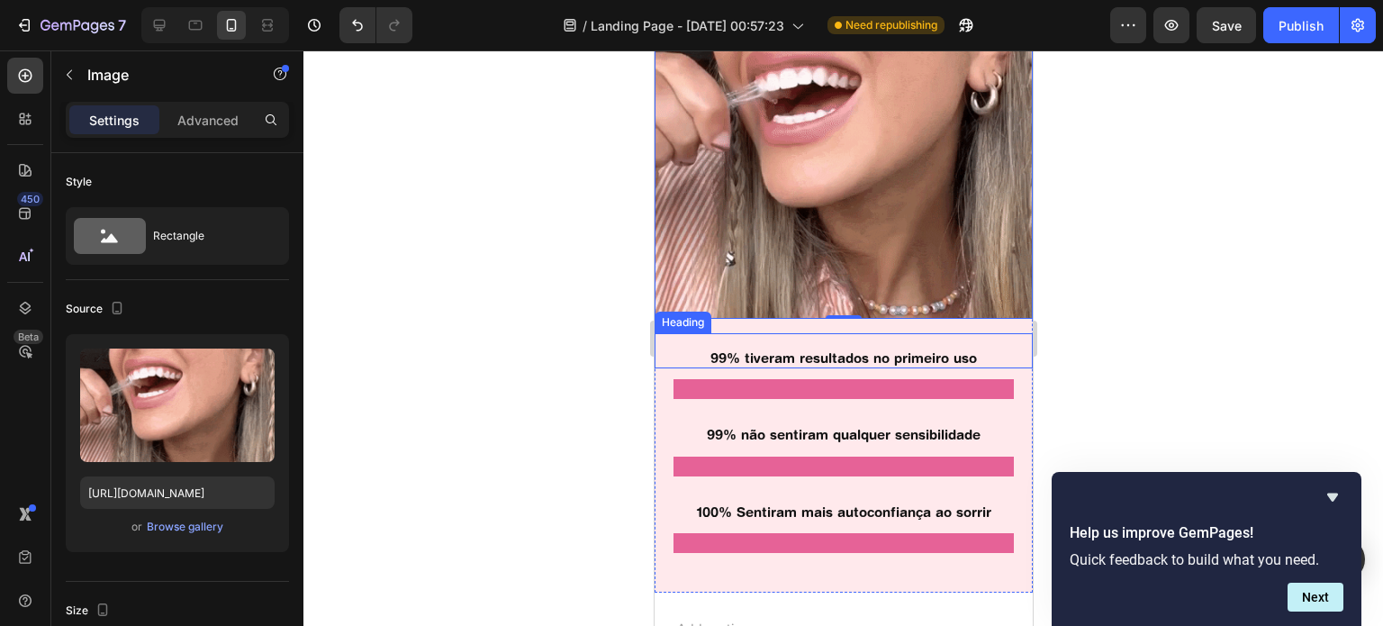
scroll to position [3173, 0]
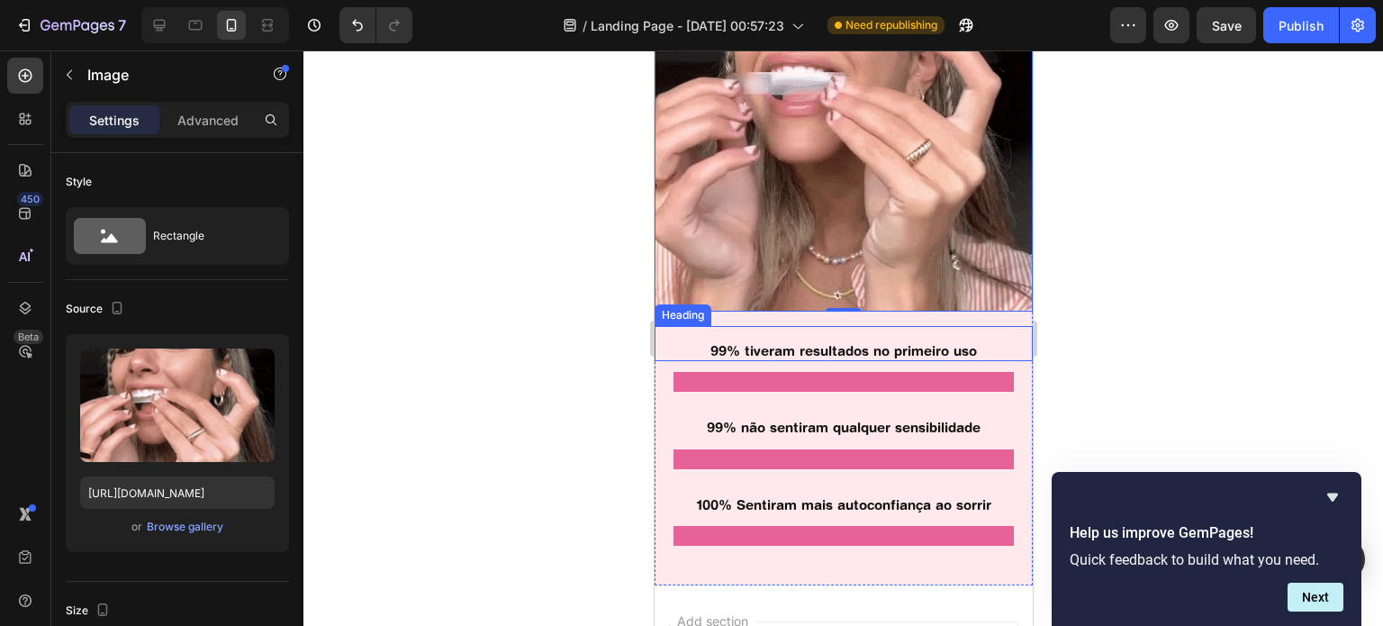
click at [930, 340] on h2 "99% tiveram resultados no primeiro uso" at bounding box center [843, 351] width 378 height 22
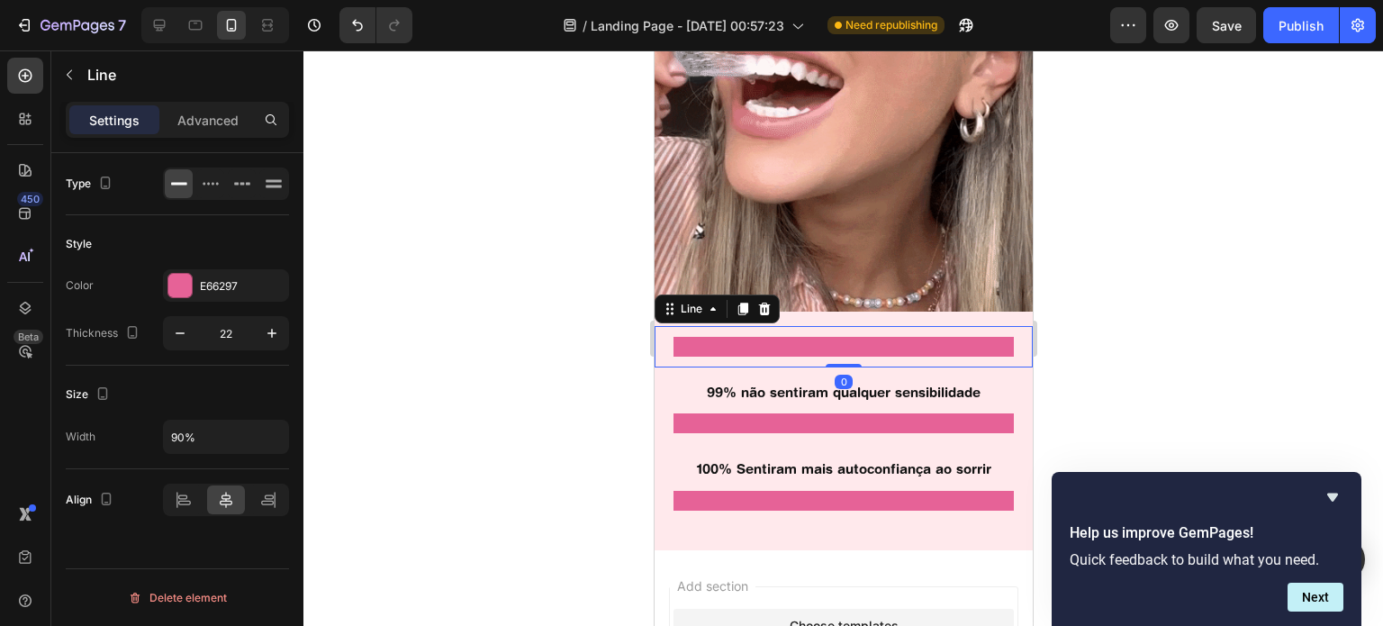
click at [925, 341] on div at bounding box center [843, 347] width 340 height 20
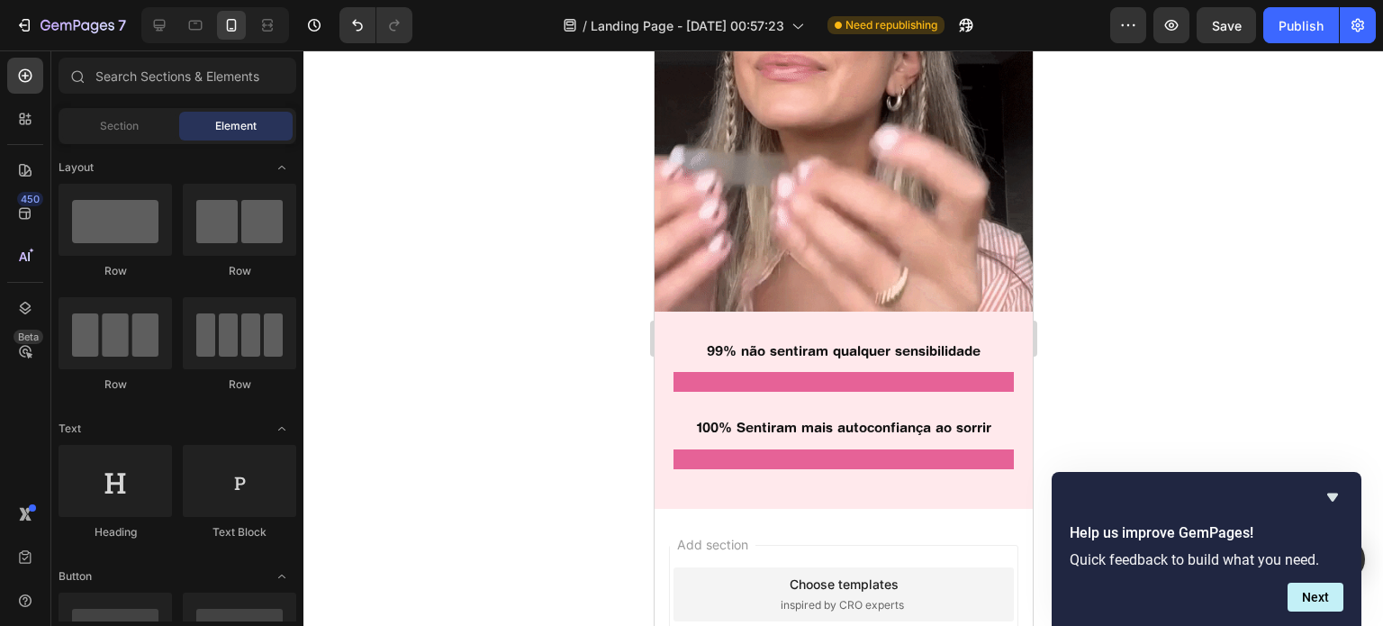
click at [925, 341] on h2 "99% não sentiram qualquer sensibilidade" at bounding box center [843, 351] width 378 height 22
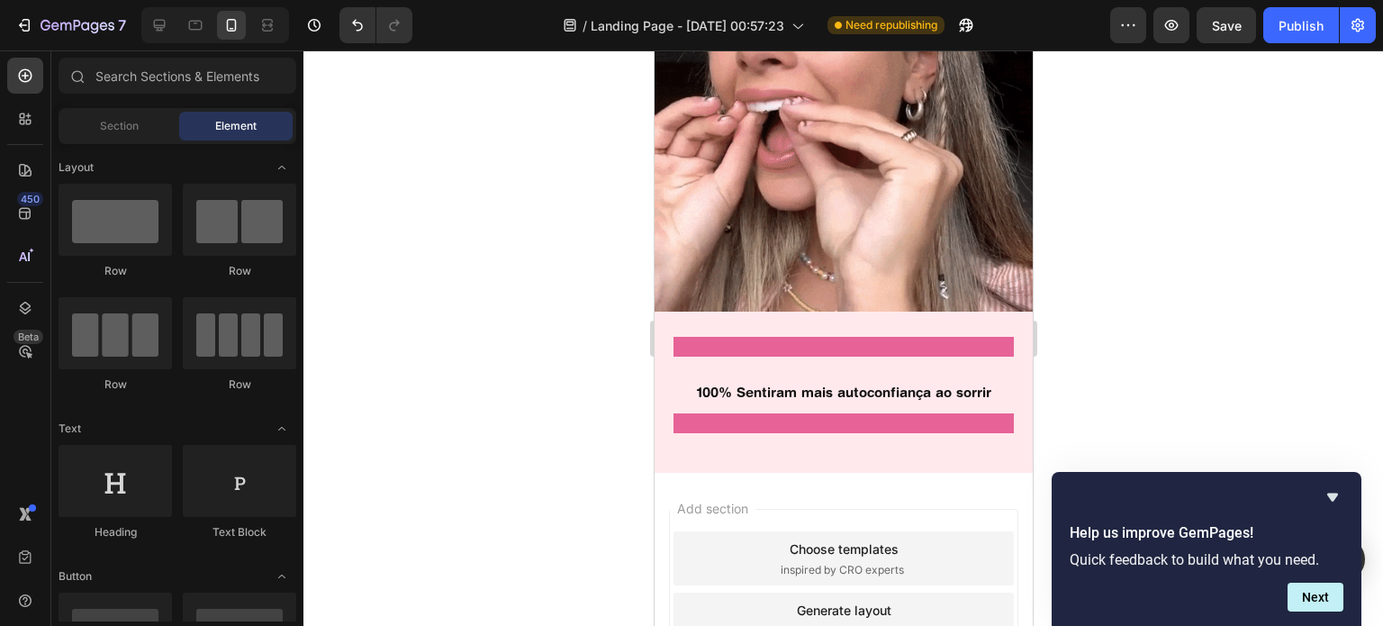
click at [925, 341] on div at bounding box center [843, 347] width 340 height 20
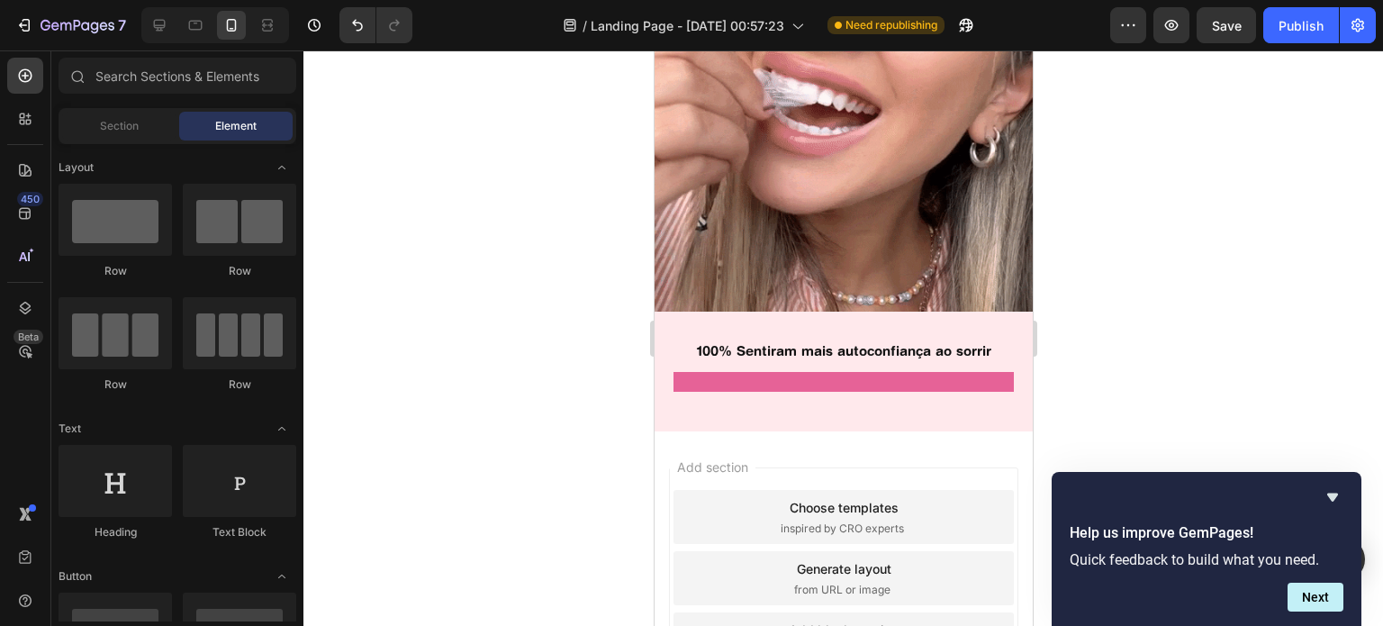
click at [925, 341] on h2 "100% Sentiram mais autoconfiança ao sorrir" at bounding box center [843, 351] width 378 height 22
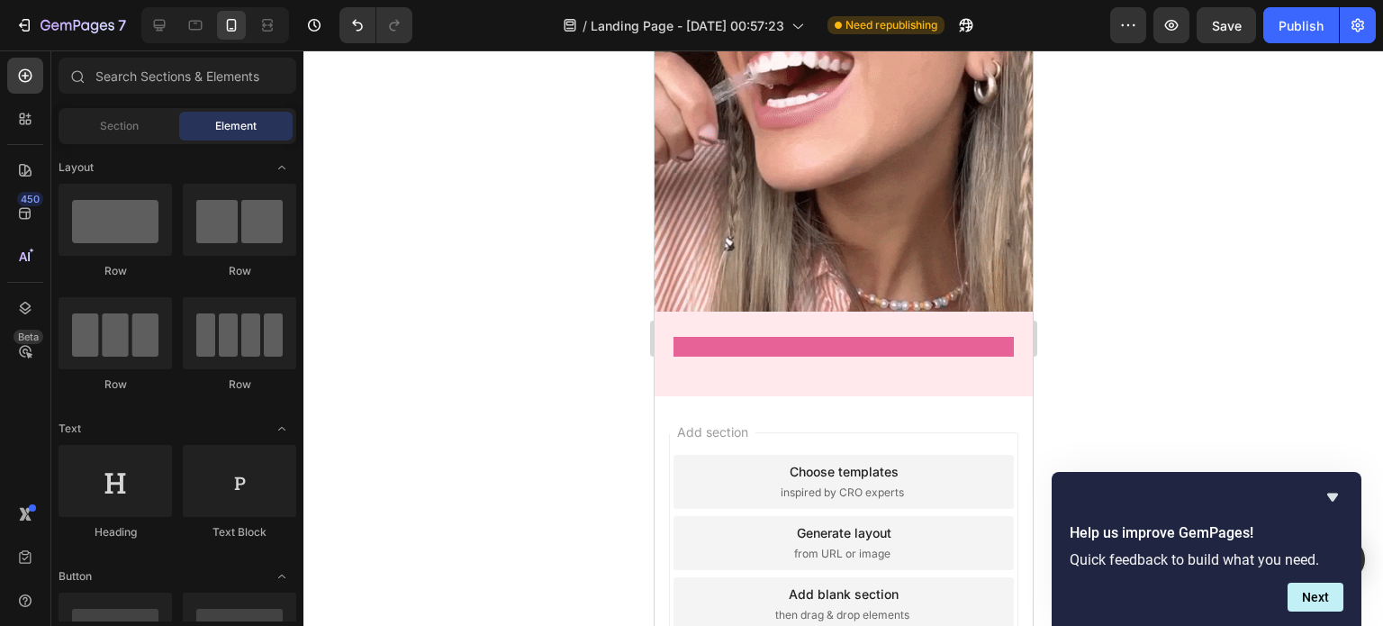
click at [925, 341] on div at bounding box center [843, 347] width 340 height 20
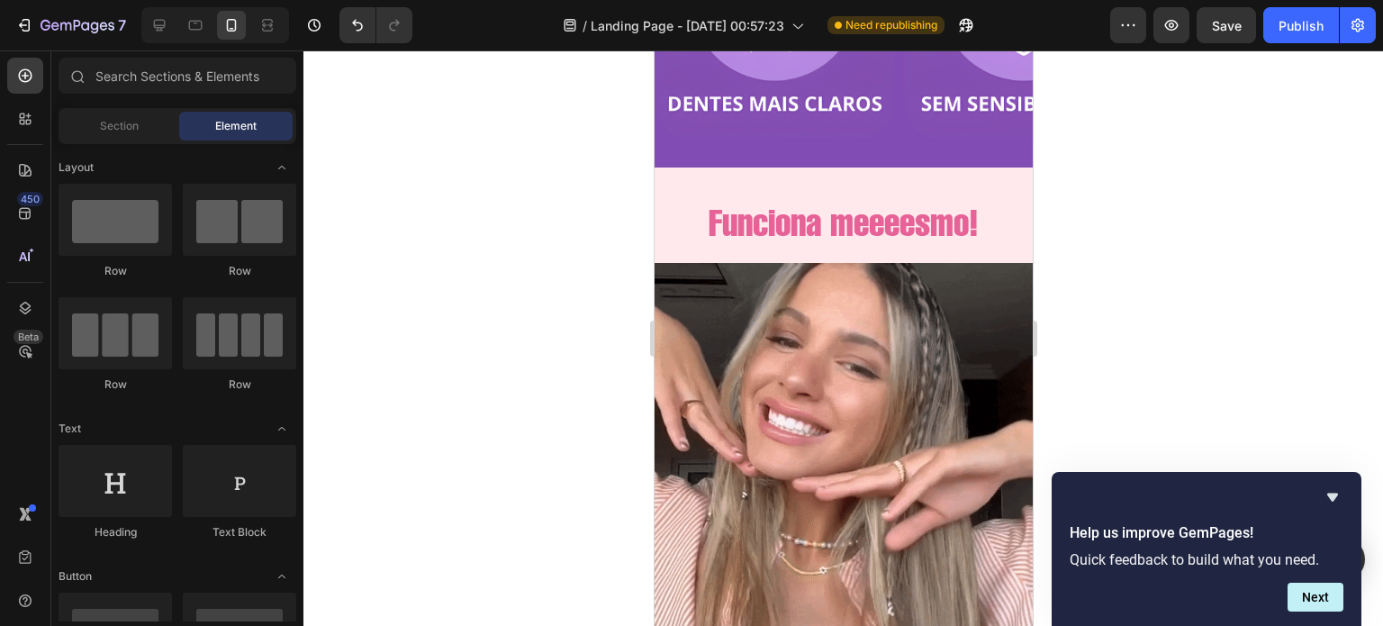
scroll to position [2821, 0]
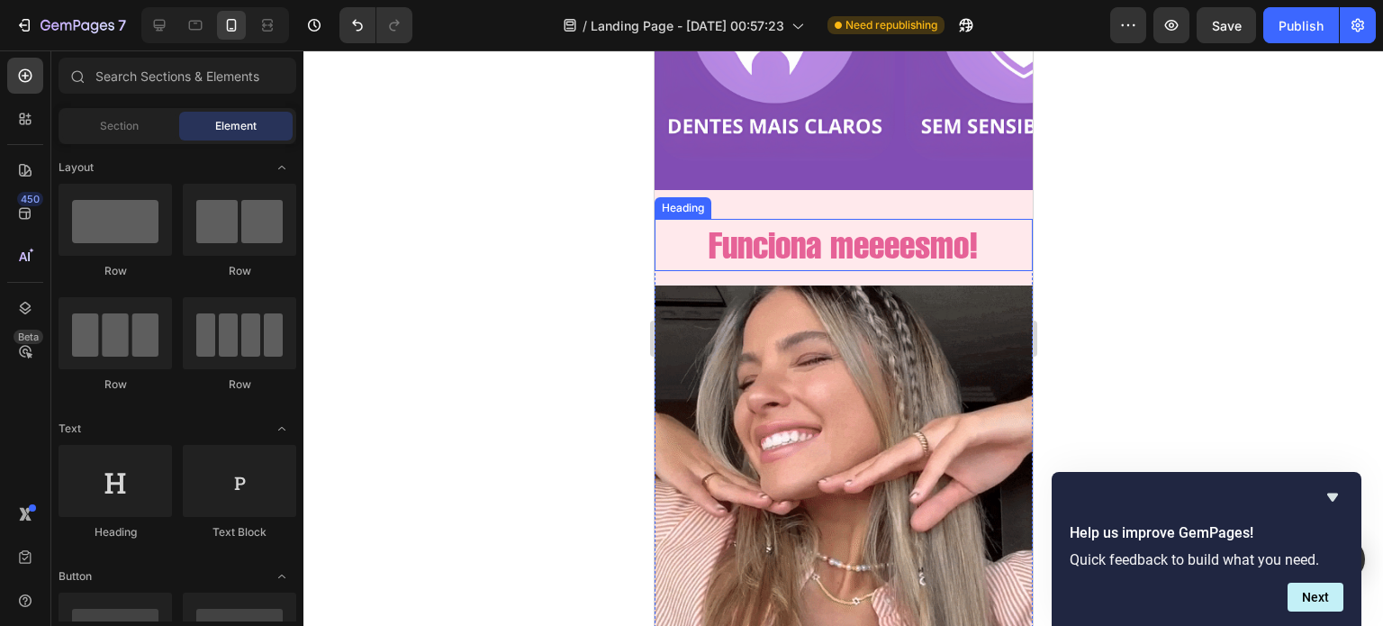
click at [858, 251] on p "Funciona meeeesmo!" at bounding box center [842, 245] width 375 height 48
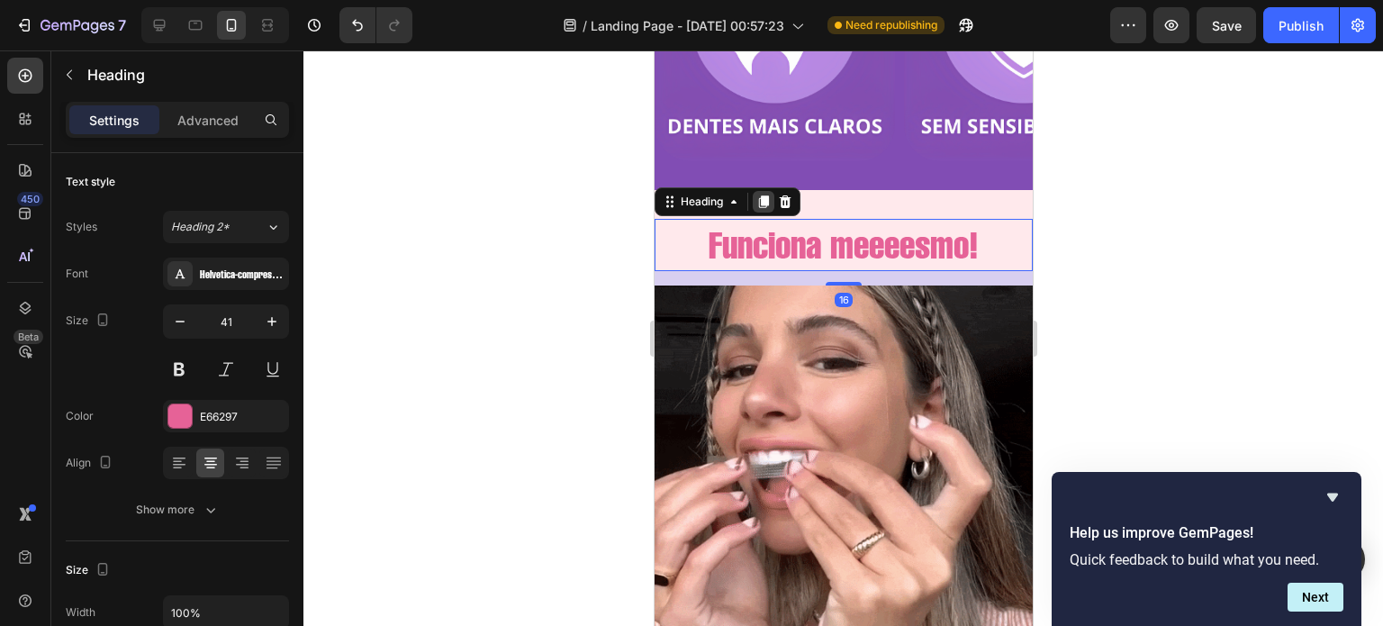
click at [765, 203] on icon at bounding box center [763, 202] width 10 height 13
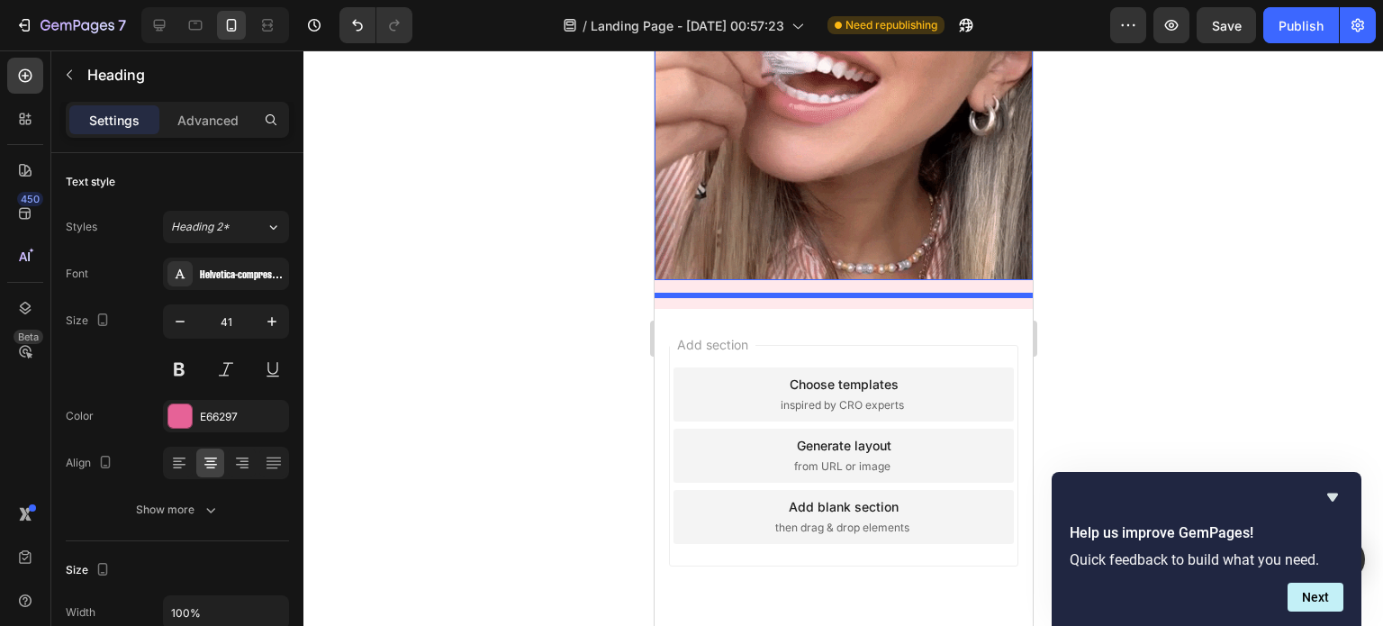
scroll to position [3320, 0]
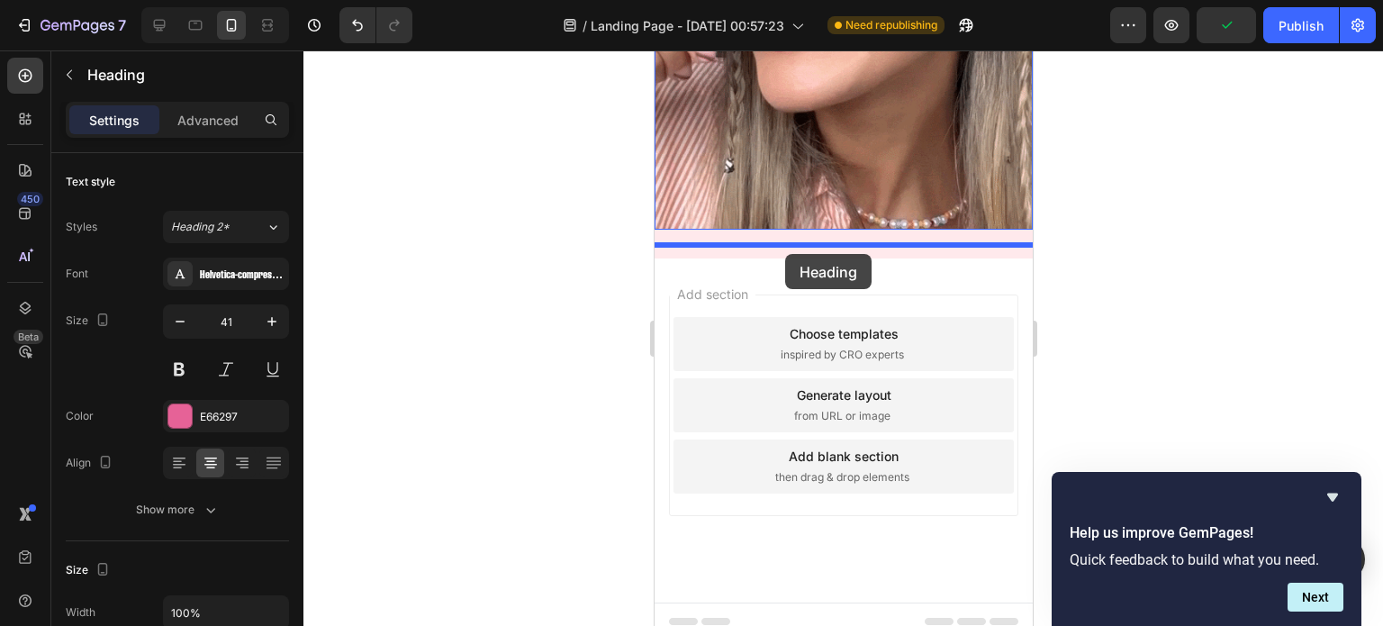
drag, startPoint x: 718, startPoint y: 307, endPoint x: 787, endPoint y: 251, distance: 88.3
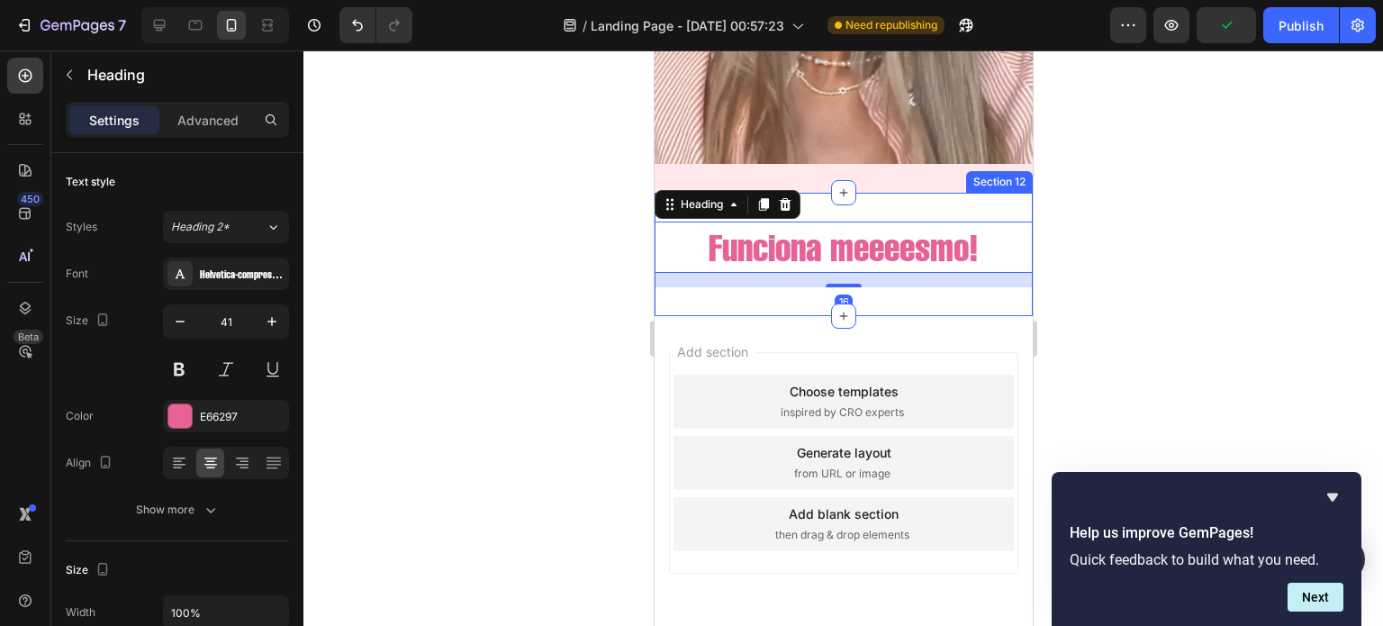
scroll to position [3254, 0]
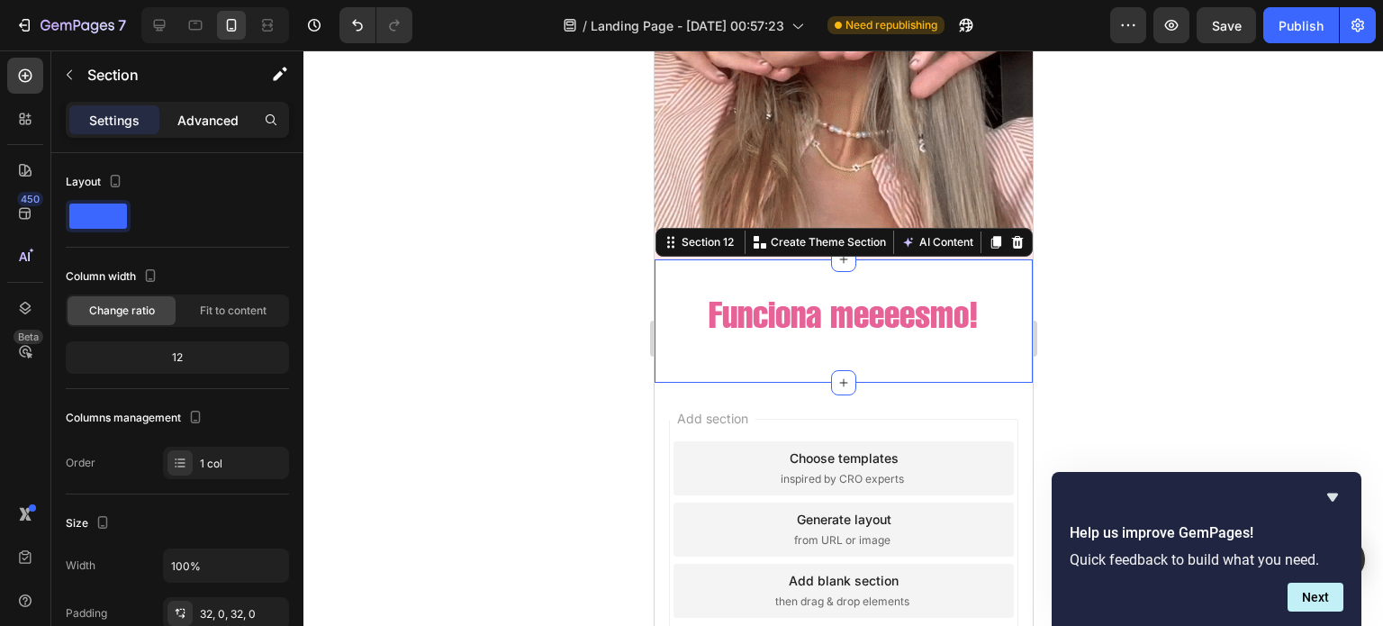
click at [205, 125] on p "Advanced" at bounding box center [207, 120] width 61 height 19
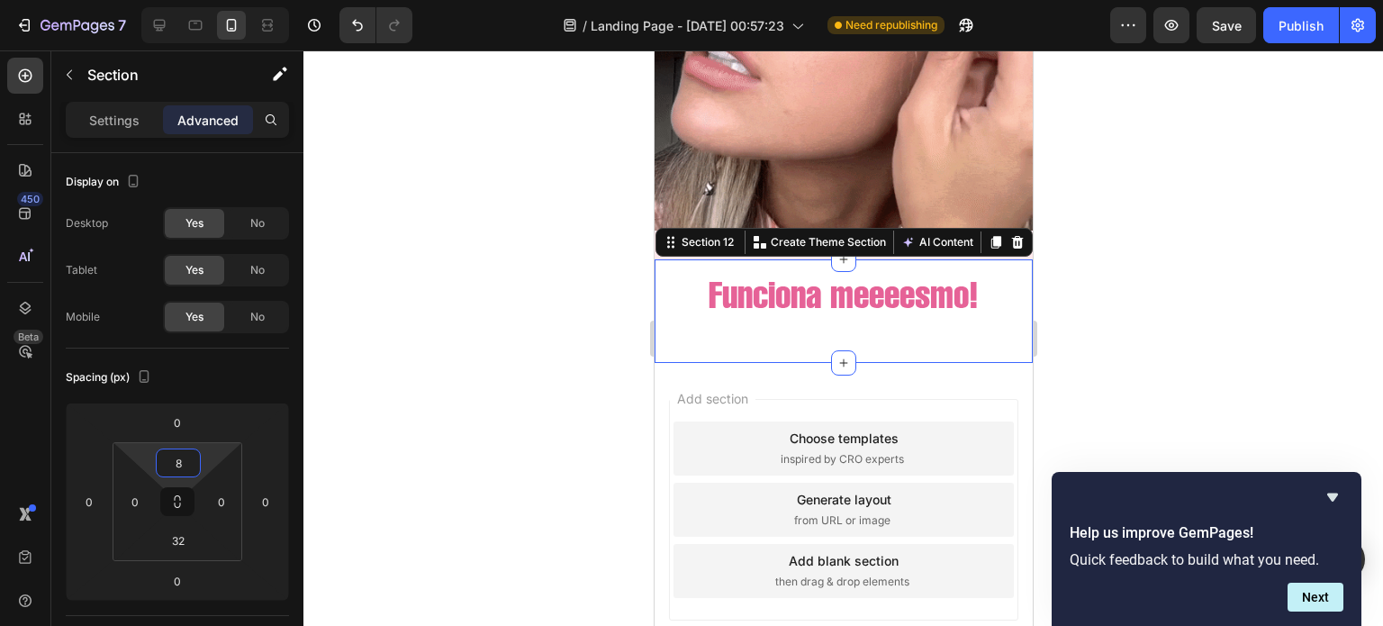
type input "10"
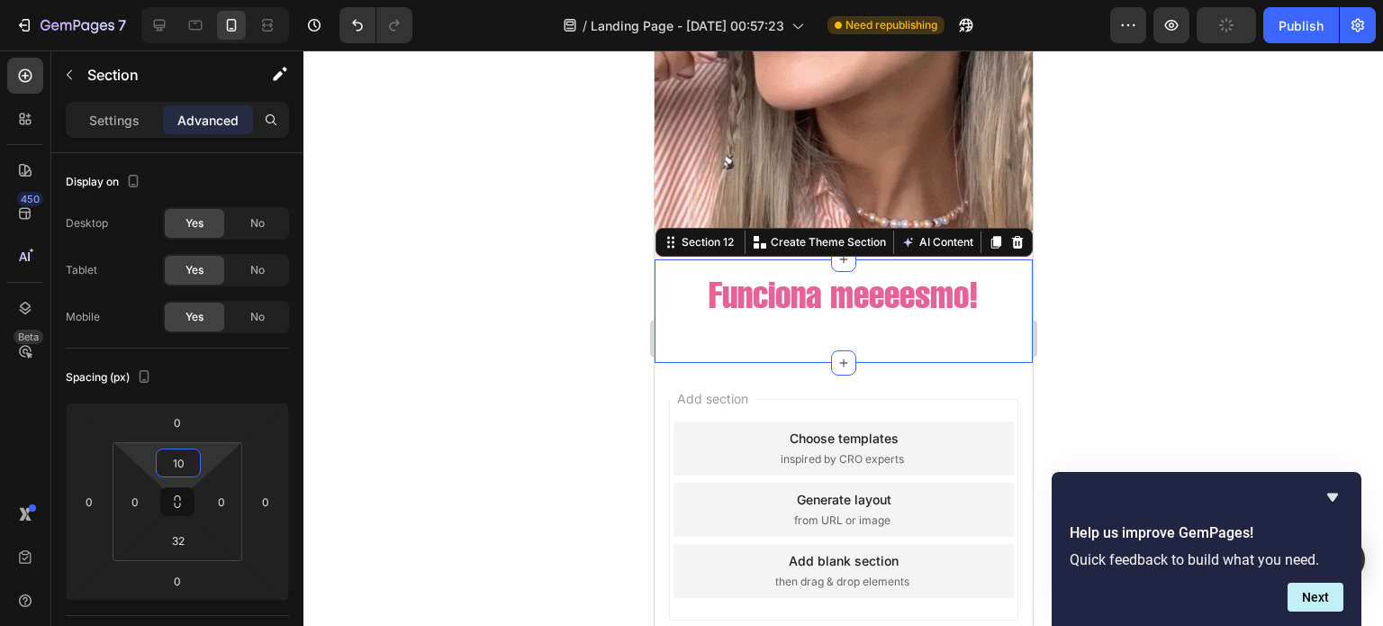
click at [180, 0] on html "7 / Landing Page - Sep 27, 00:57:23 Need republishing Preview Publish 450 Beta …" at bounding box center [691, 0] width 1383 height 0
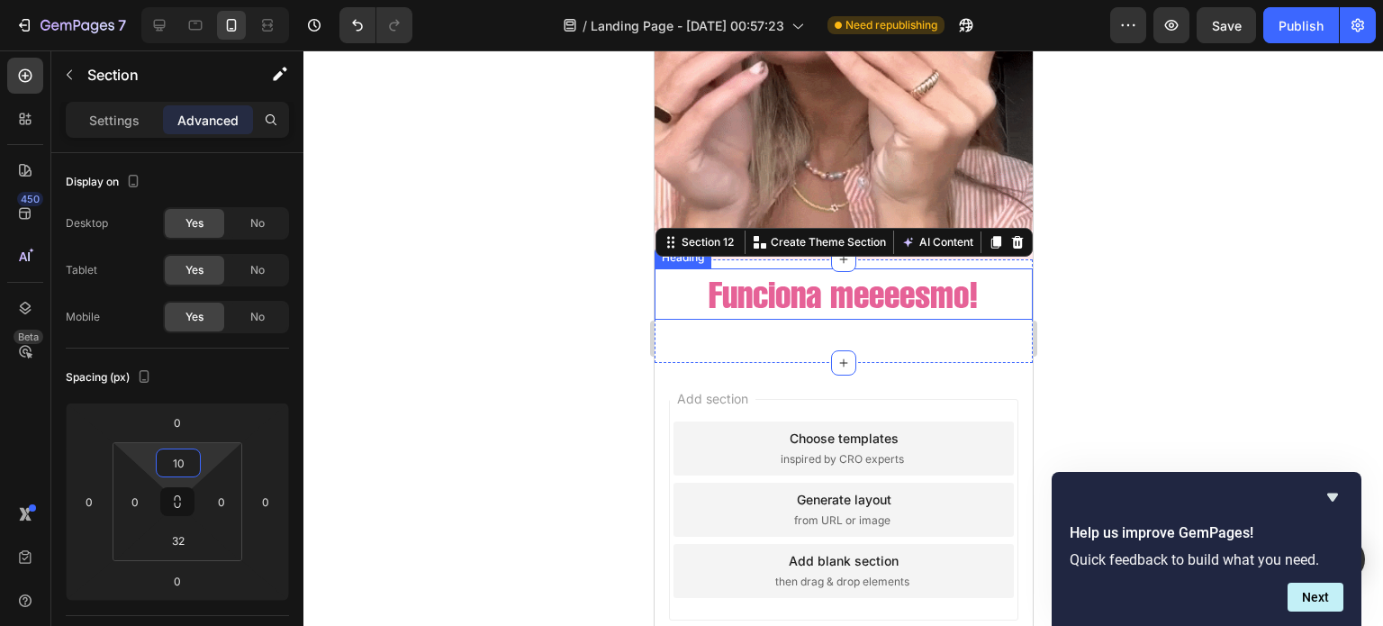
click at [821, 279] on h2 "Funciona meeeesmo!" at bounding box center [843, 293] width 378 height 51
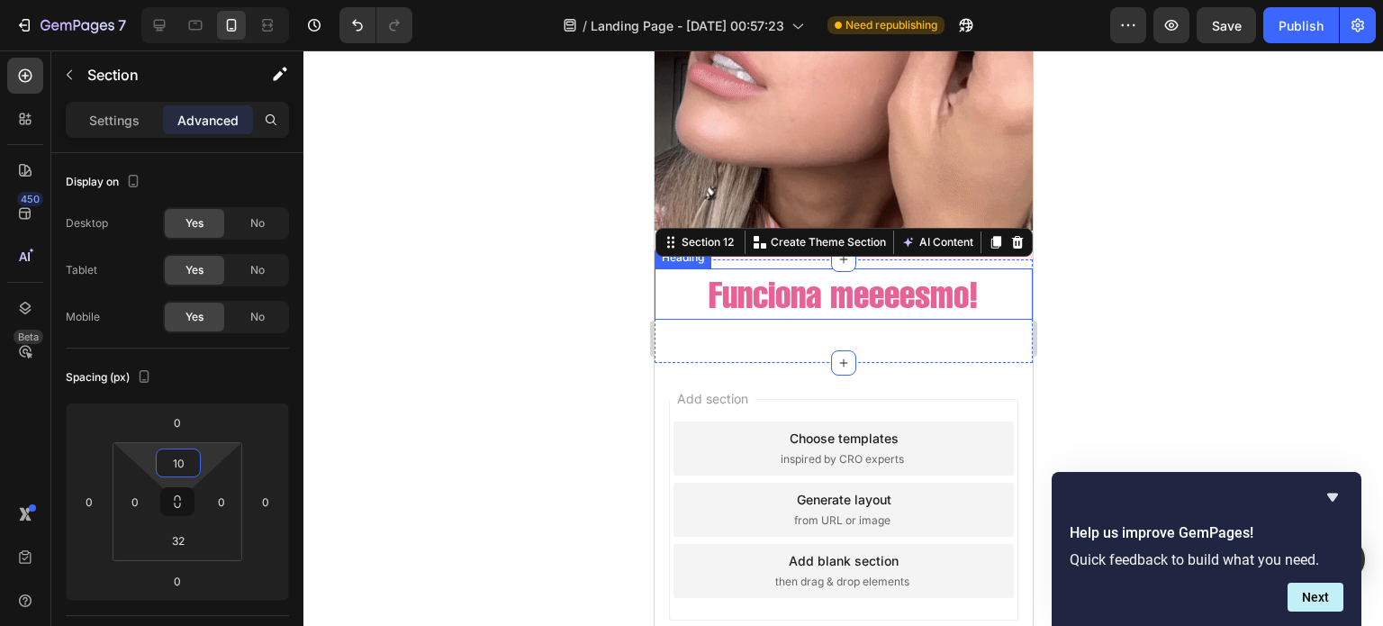
click at [821, 279] on h2 "Funciona meeeesmo!" at bounding box center [843, 293] width 378 height 51
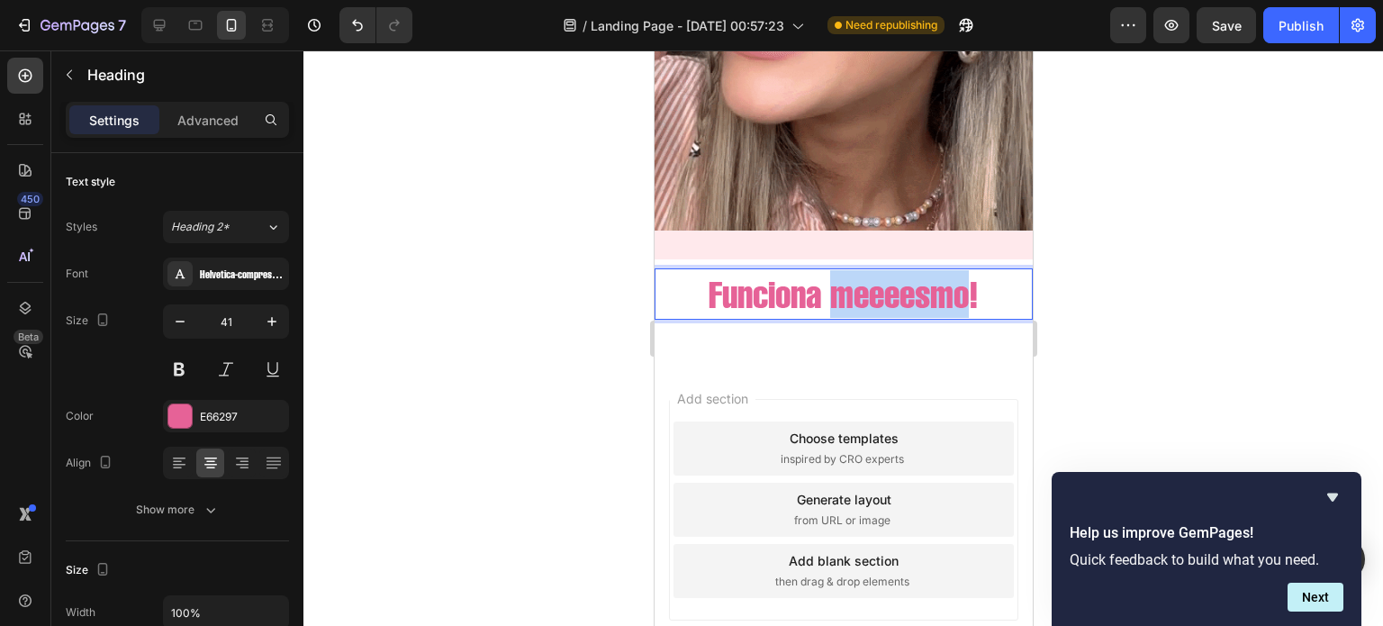
click at [821, 279] on p "Funciona meeeesmo!" at bounding box center [842, 294] width 375 height 48
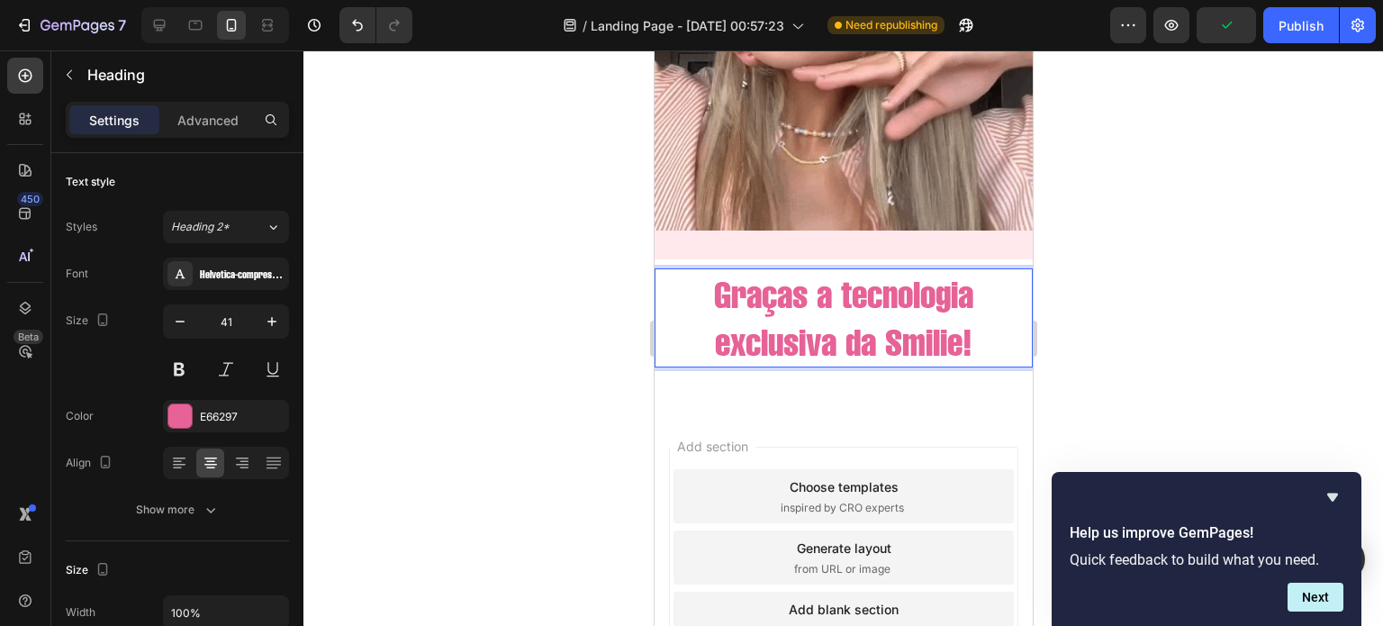
click at [816, 288] on p "Graças a tecnologia exclusiva da Smilie!" at bounding box center [842, 318] width 375 height 96
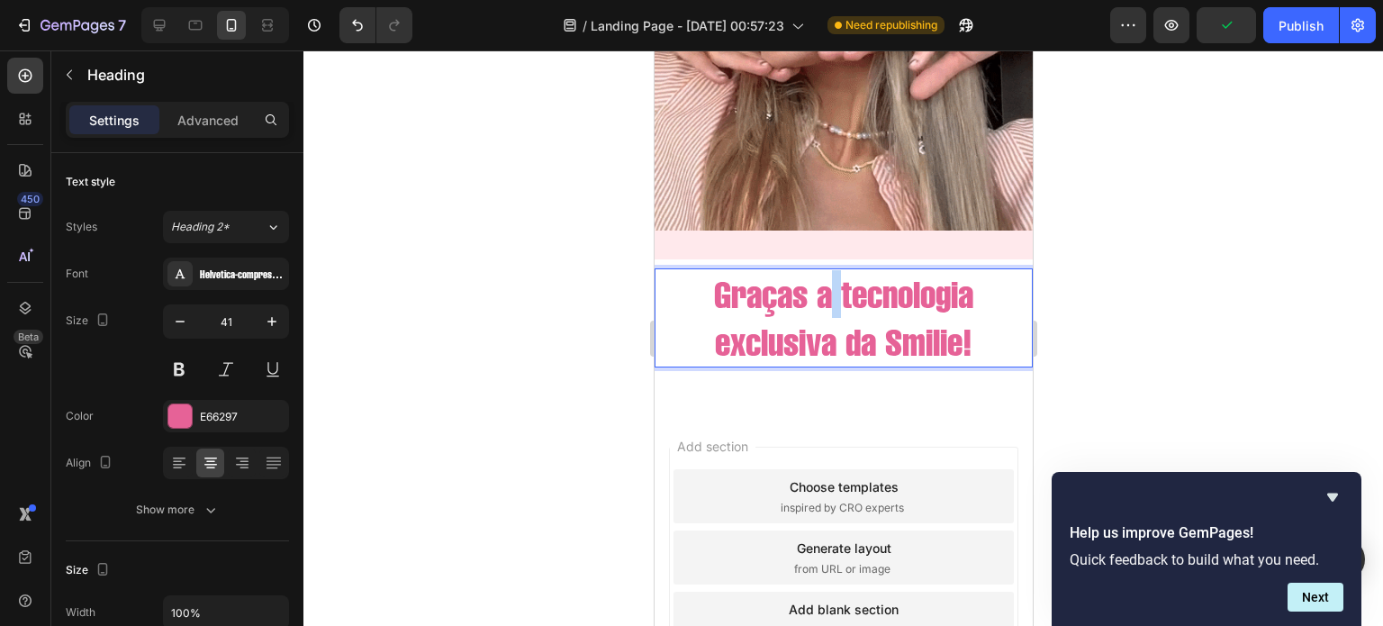
click at [816, 288] on p "Graças a tecnologia exclusiva da Smilie!" at bounding box center [842, 318] width 375 height 96
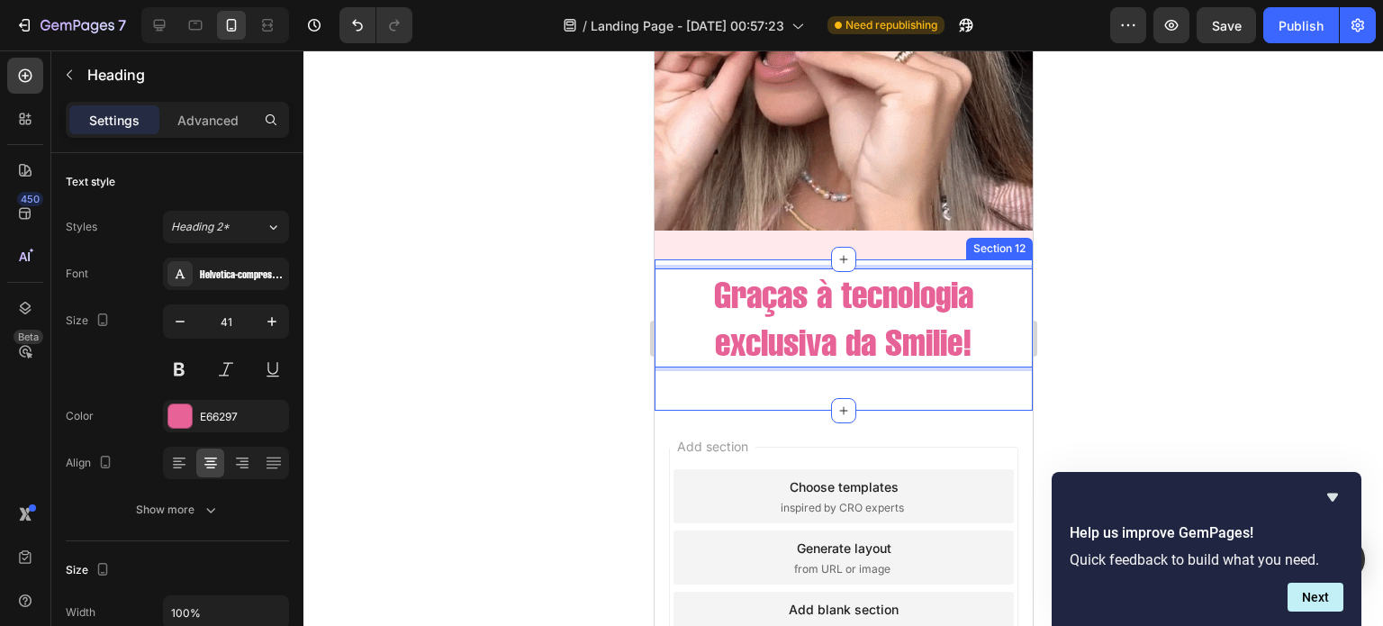
click at [862, 360] on div "Graças à tecnologia exclusiva da Smilie! Heading 16" at bounding box center [843, 325] width 378 height 114
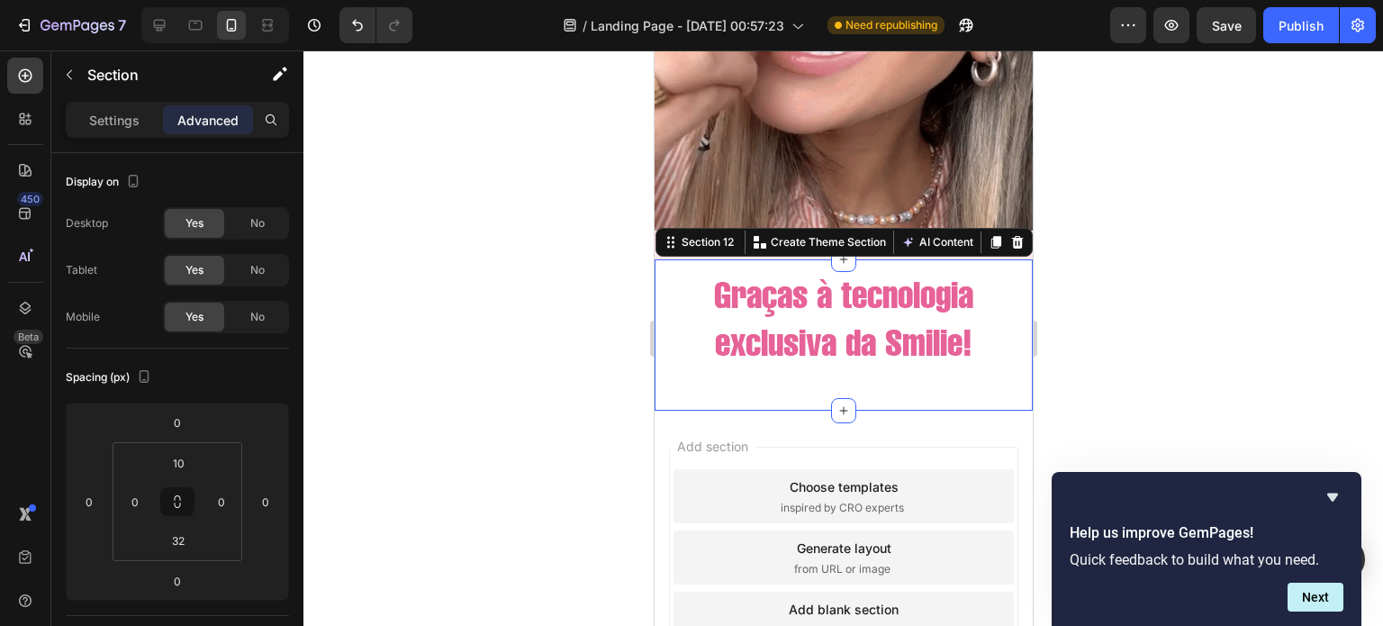
click at [862, 306] on p "Graças à tecnologia exclusiva da Smilie!" at bounding box center [842, 318] width 375 height 96
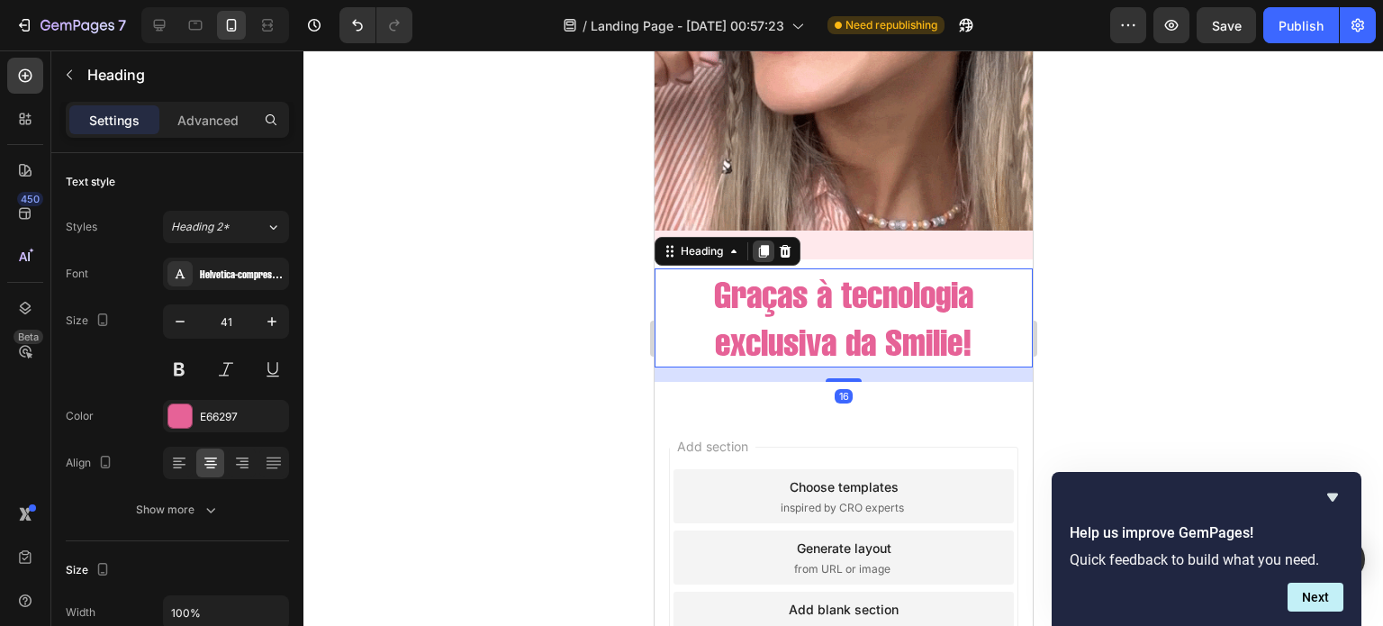
click at [764, 245] on icon at bounding box center [763, 251] width 10 height 13
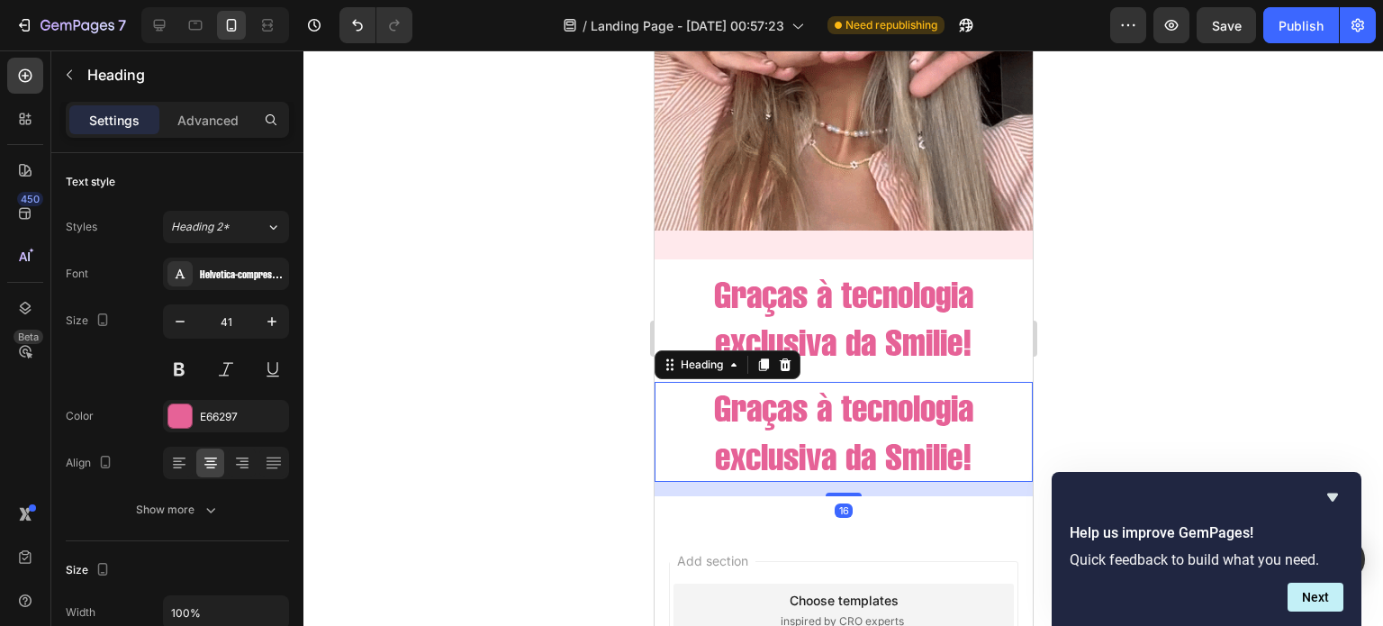
click at [844, 429] on h2 "Graças à tecnologia exclusiva da Smilie!" at bounding box center [843, 432] width 378 height 100
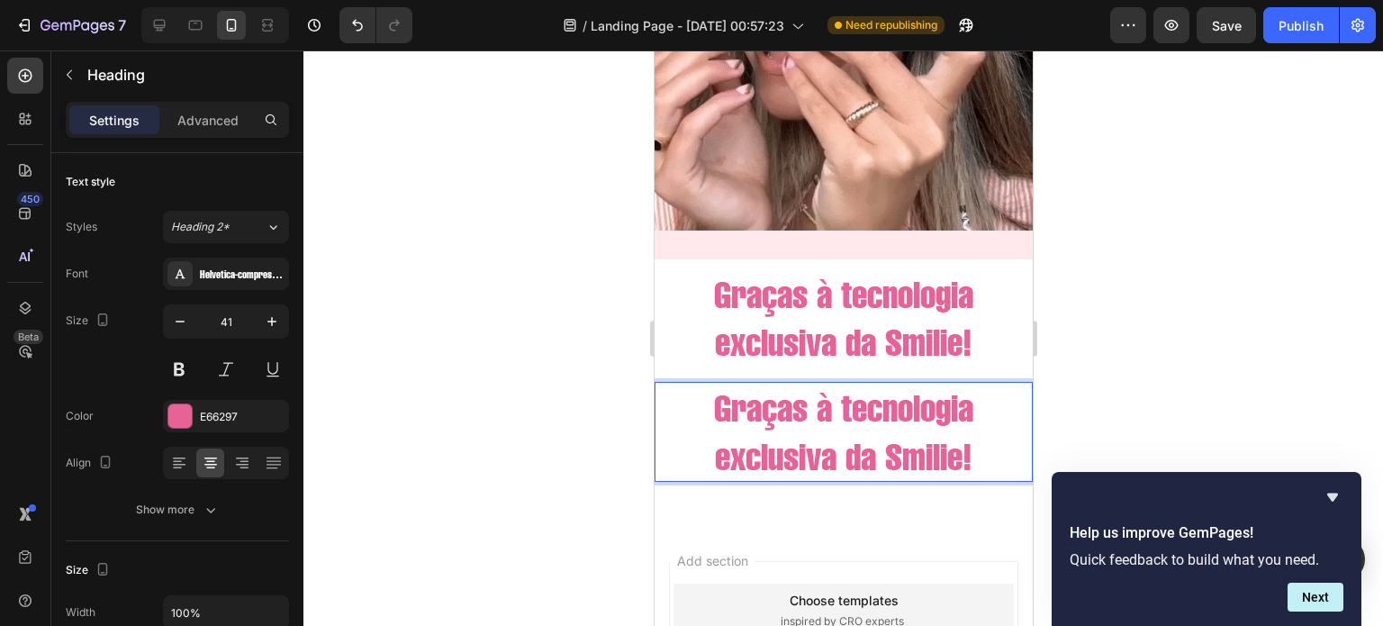
click at [844, 429] on p "Graças à tecnologia exclusiva da Smilie!" at bounding box center [842, 432] width 375 height 96
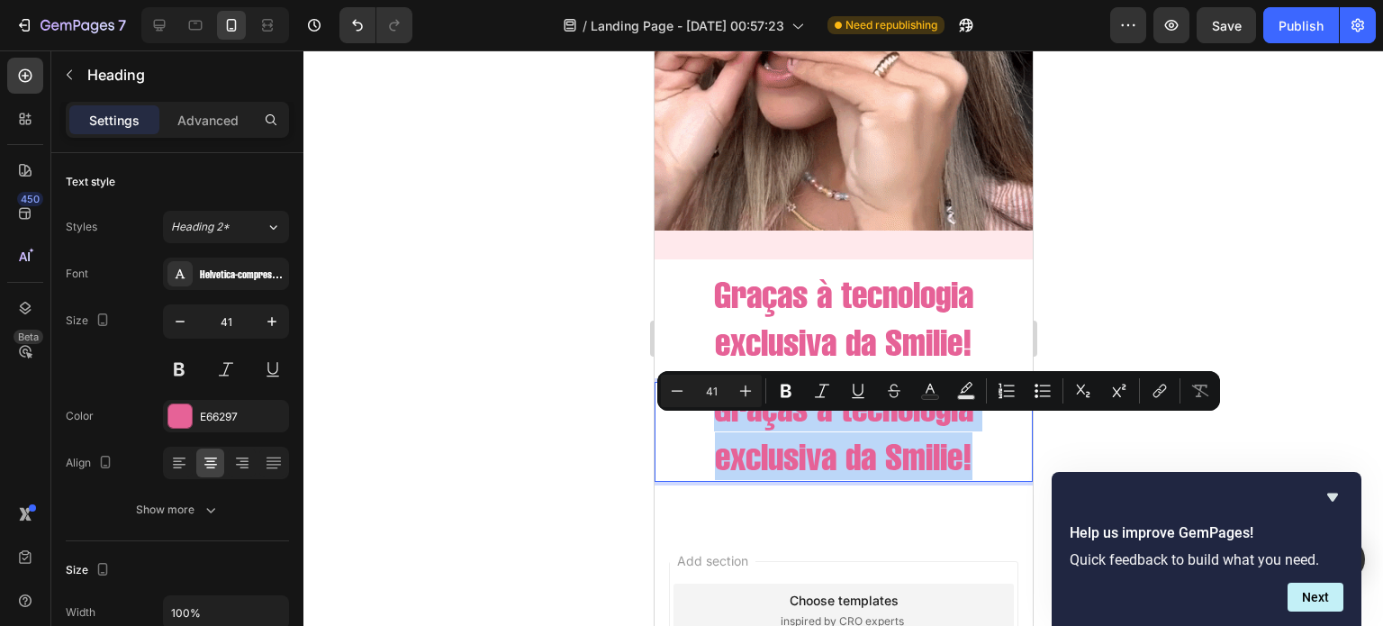
click at [844, 429] on p "Graças à tecnologia exclusiva da Smilie!" at bounding box center [842, 432] width 375 height 96
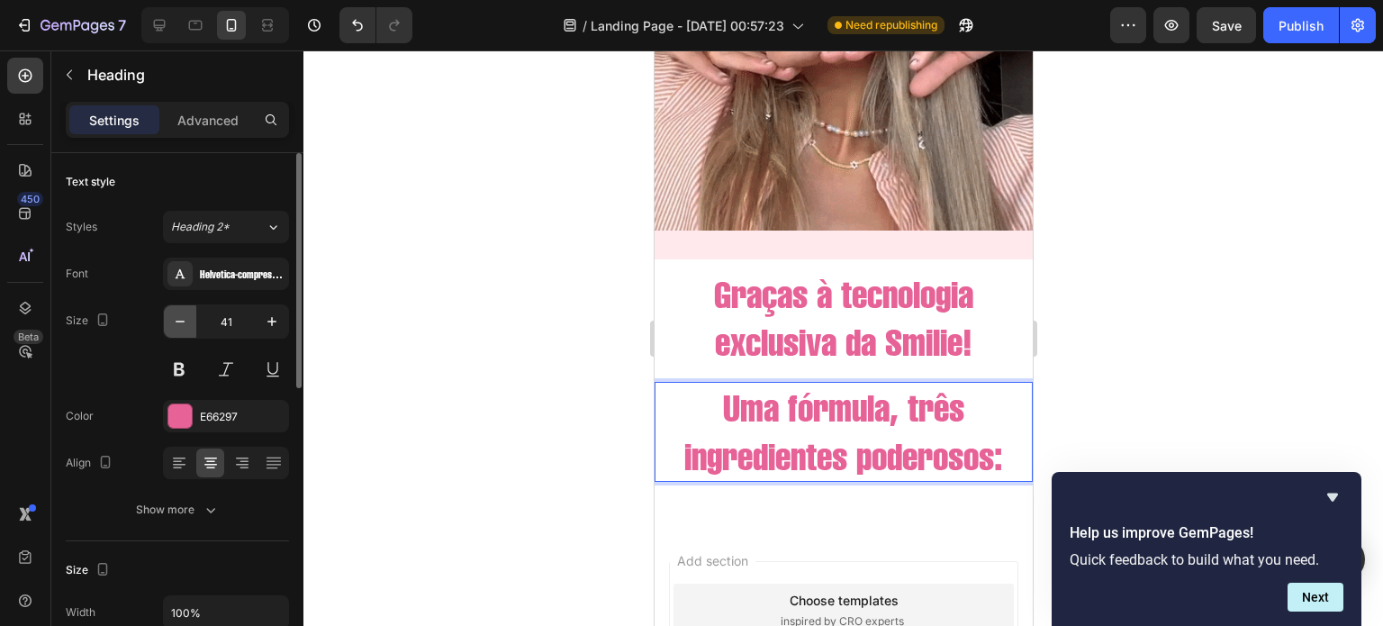
click at [186, 330] on button "button" at bounding box center [180, 321] width 32 height 32
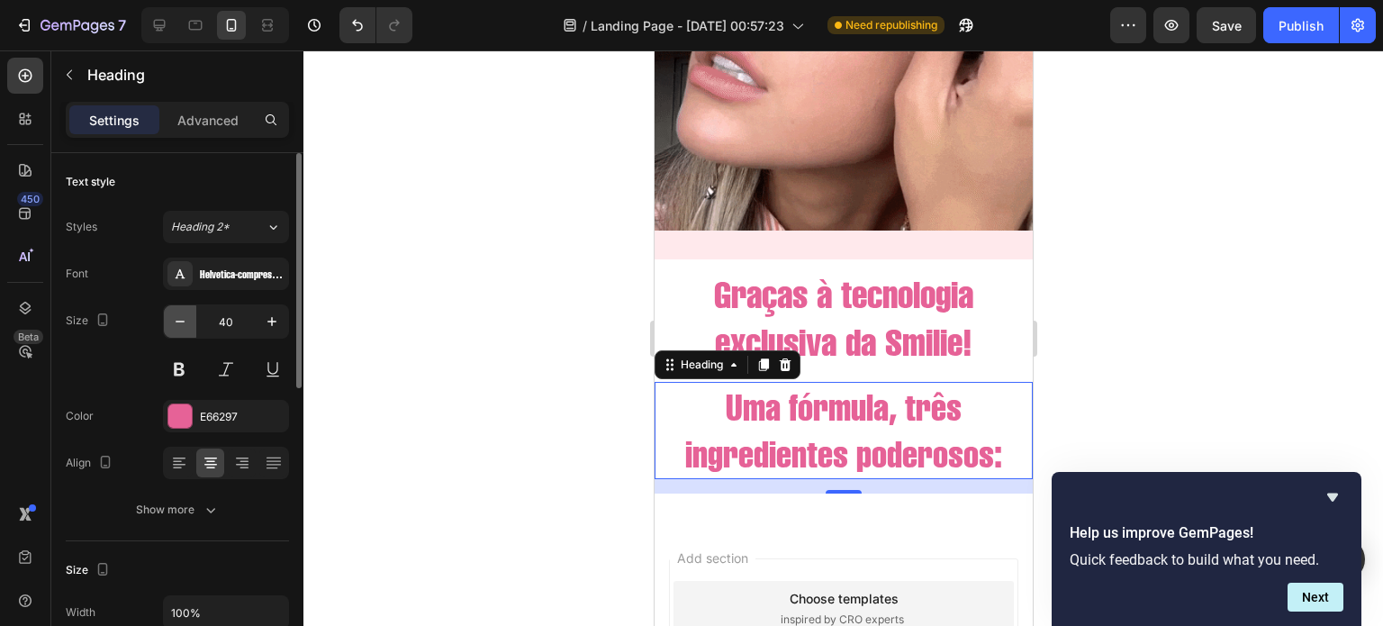
click at [186, 330] on button "button" at bounding box center [180, 321] width 32 height 32
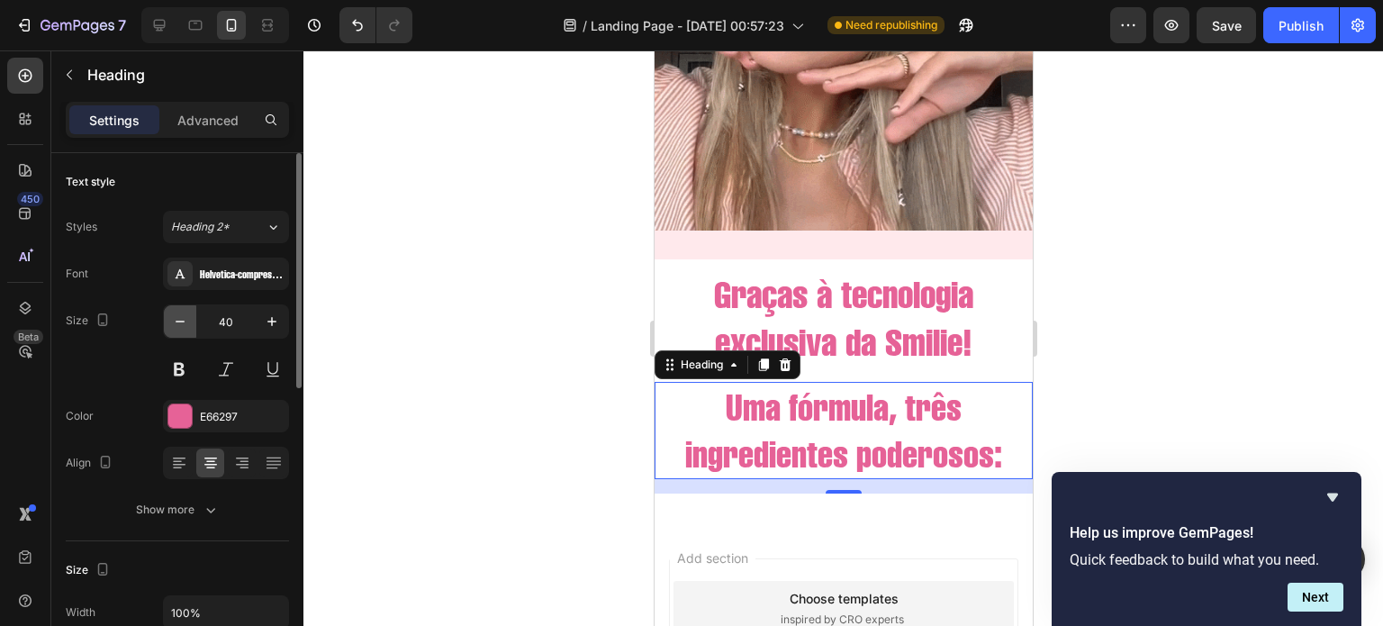
click at [186, 330] on button "button" at bounding box center [180, 321] width 32 height 32
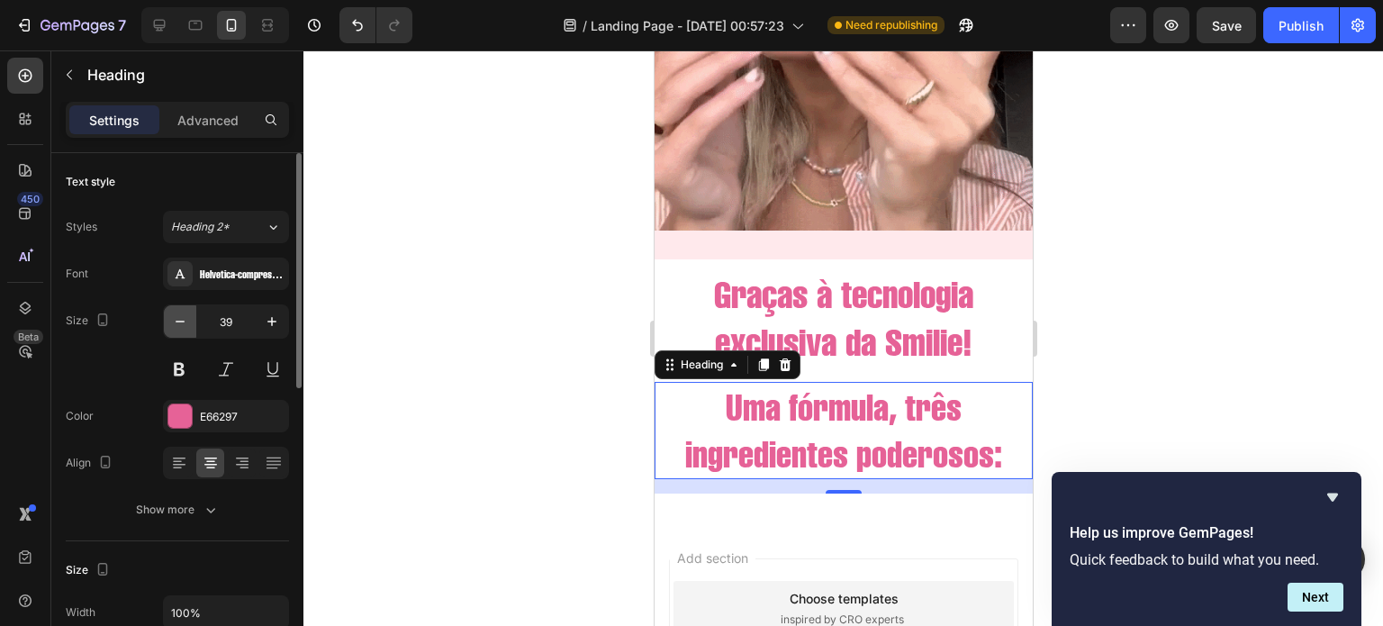
click at [186, 330] on button "button" at bounding box center [180, 321] width 32 height 32
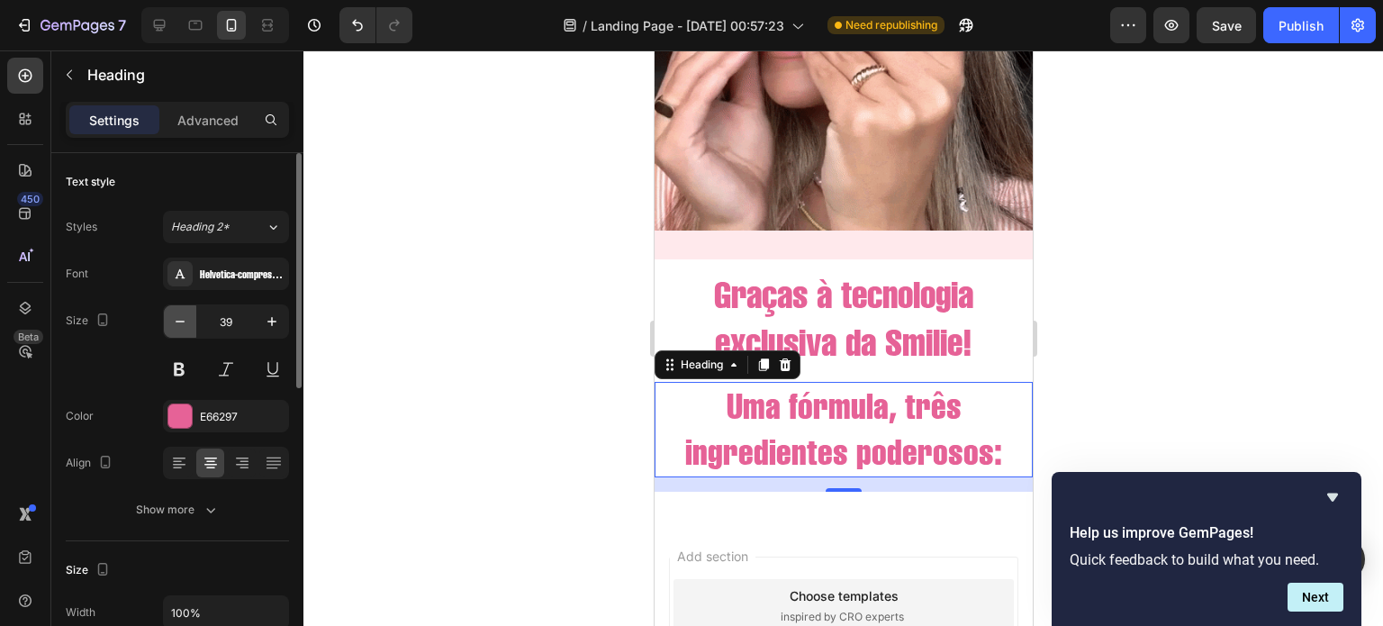
click at [186, 330] on button "button" at bounding box center [180, 321] width 32 height 32
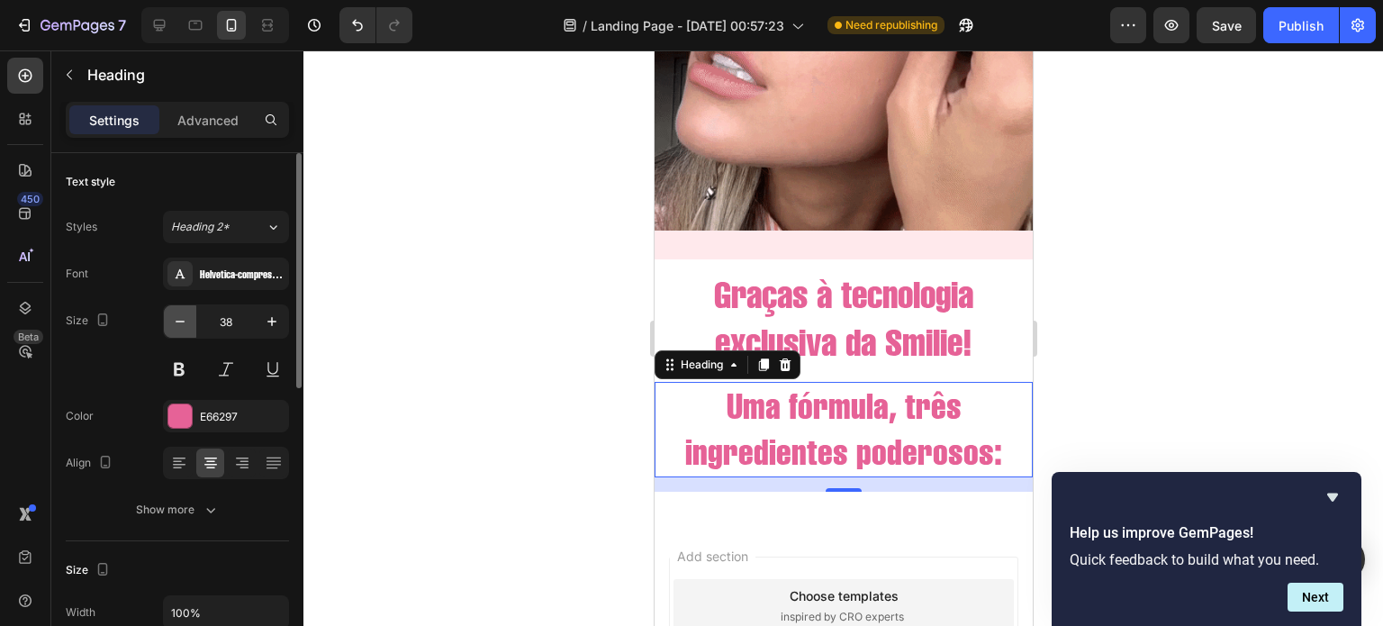
click at [186, 330] on button "button" at bounding box center [180, 321] width 32 height 32
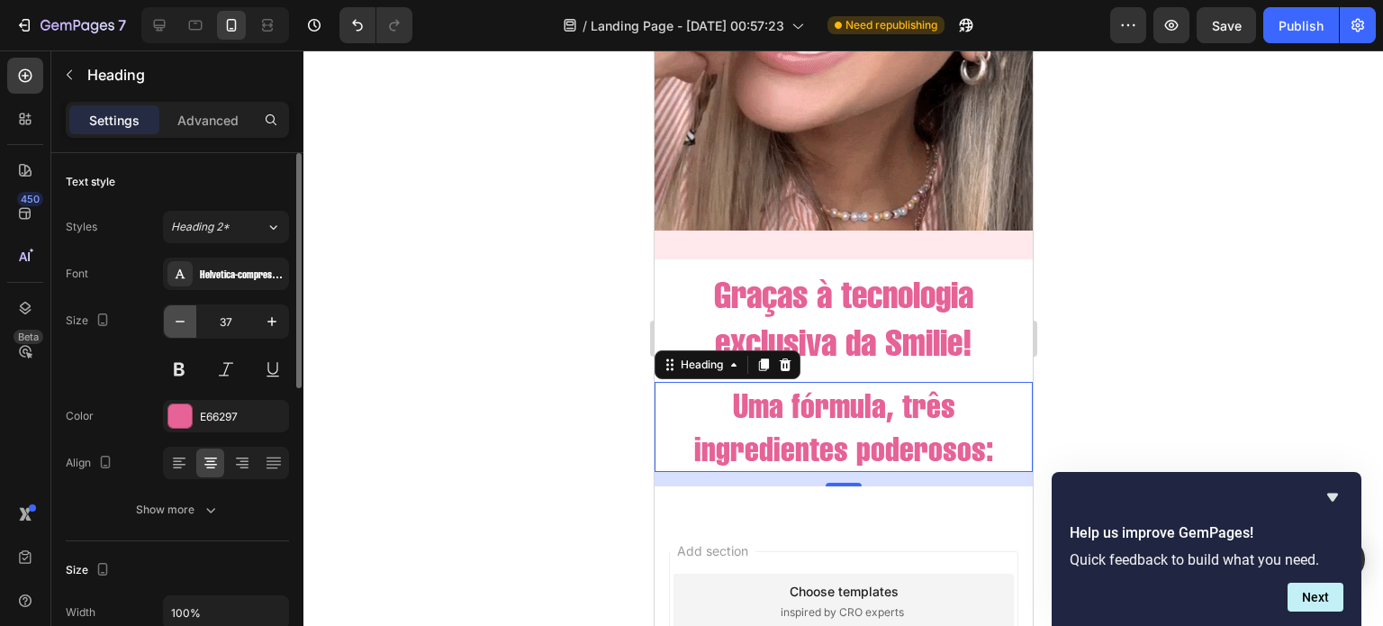
click at [186, 330] on button "button" at bounding box center [180, 321] width 32 height 32
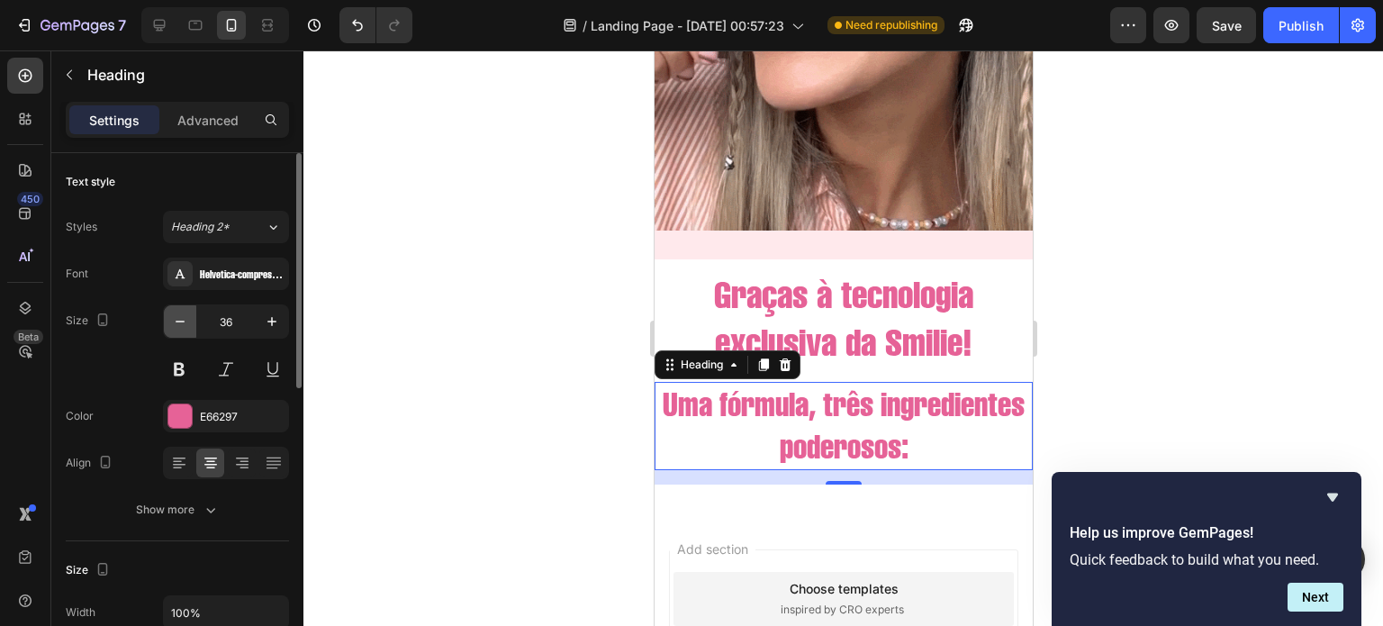
click at [186, 330] on button "button" at bounding box center [180, 321] width 32 height 32
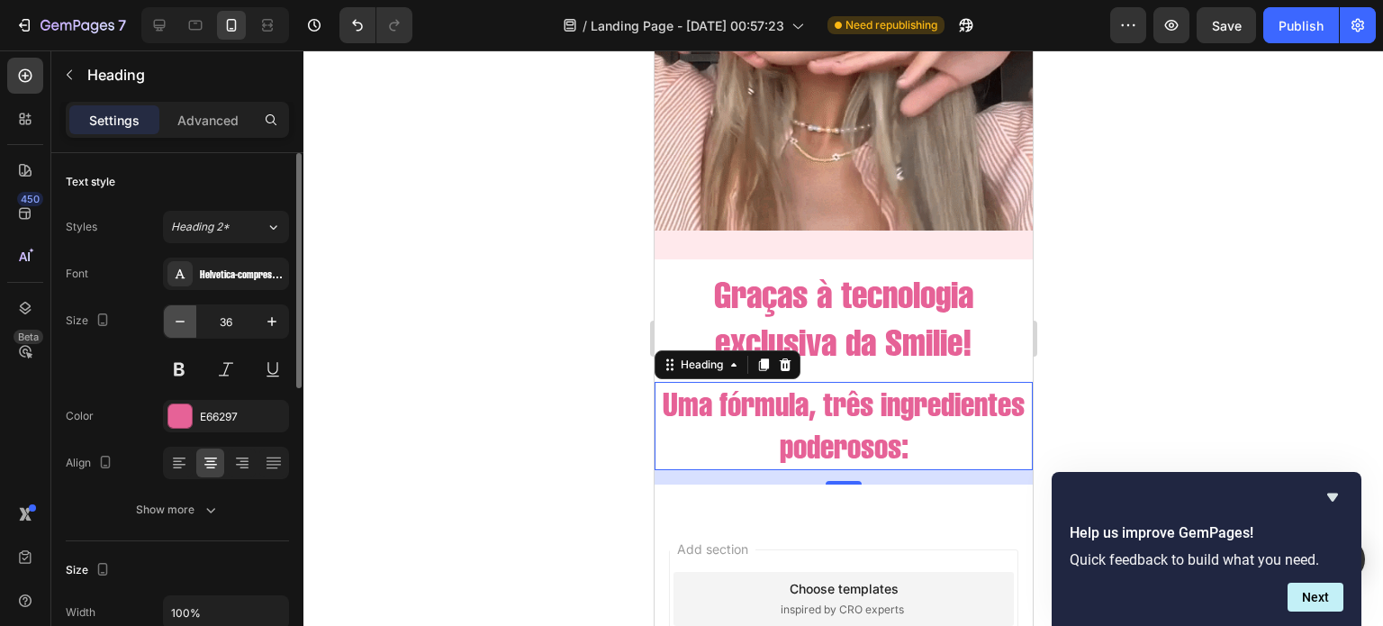
click at [186, 330] on button "button" at bounding box center [180, 321] width 32 height 32
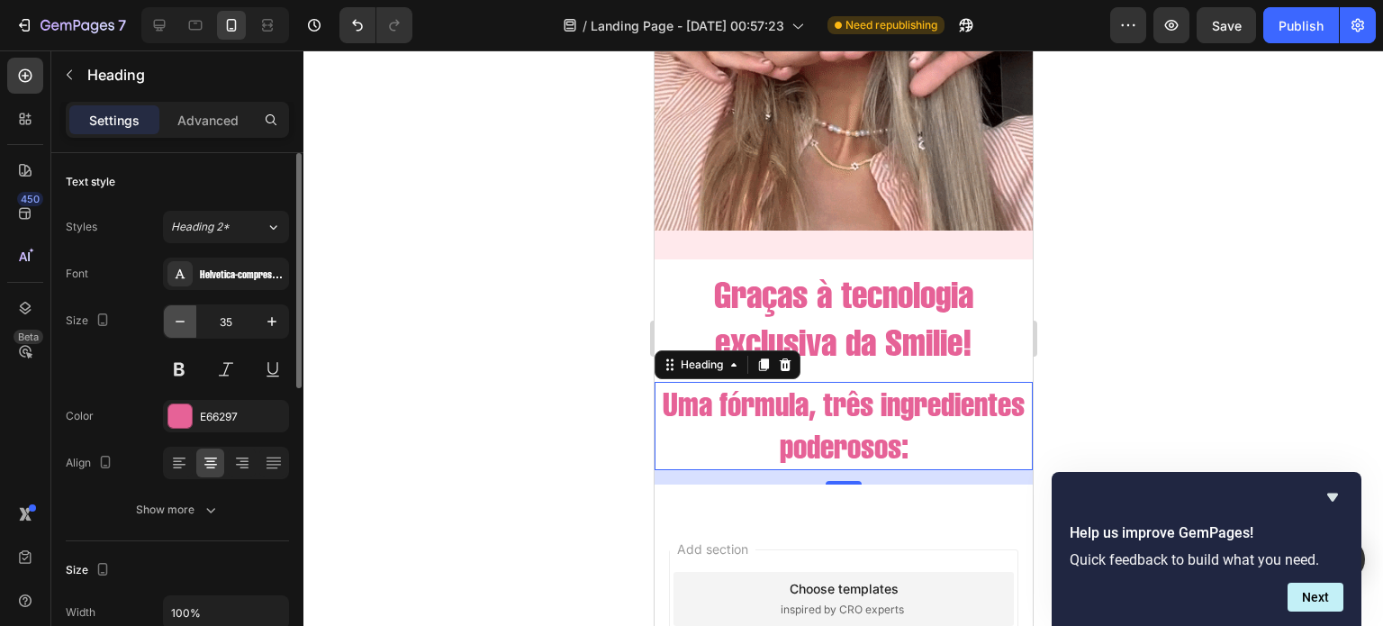
click at [186, 330] on button "button" at bounding box center [180, 321] width 32 height 32
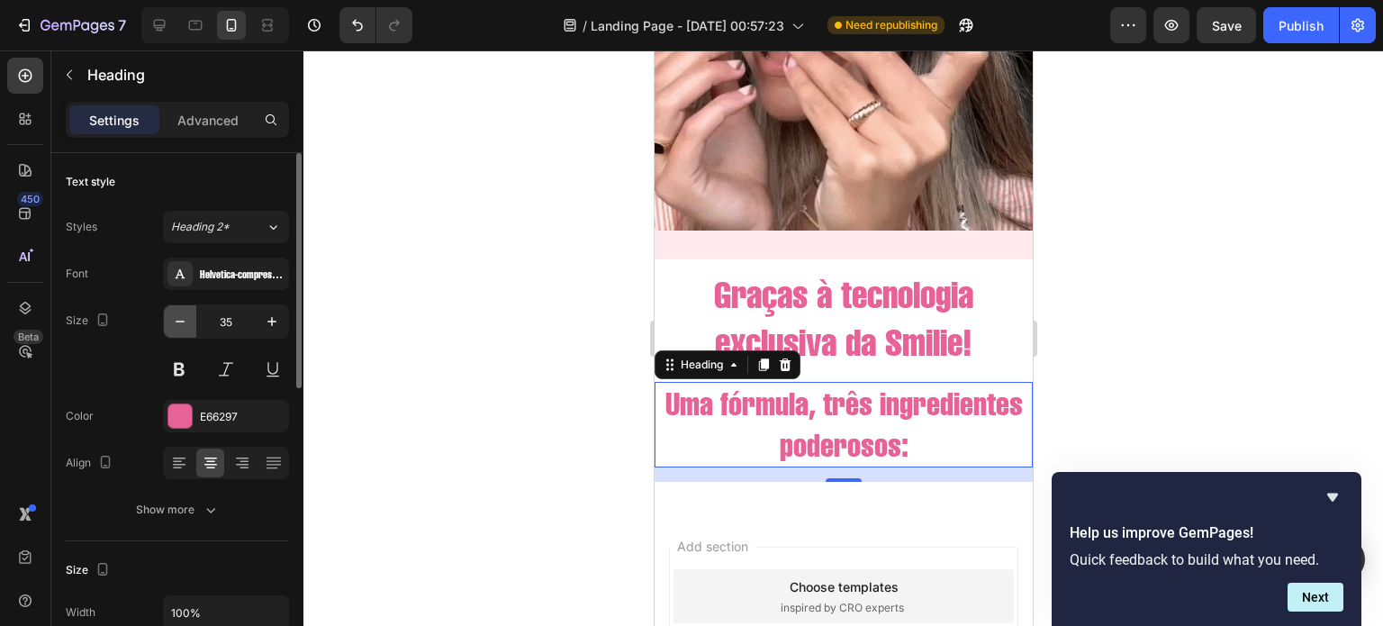
click at [186, 330] on button "button" at bounding box center [180, 321] width 32 height 32
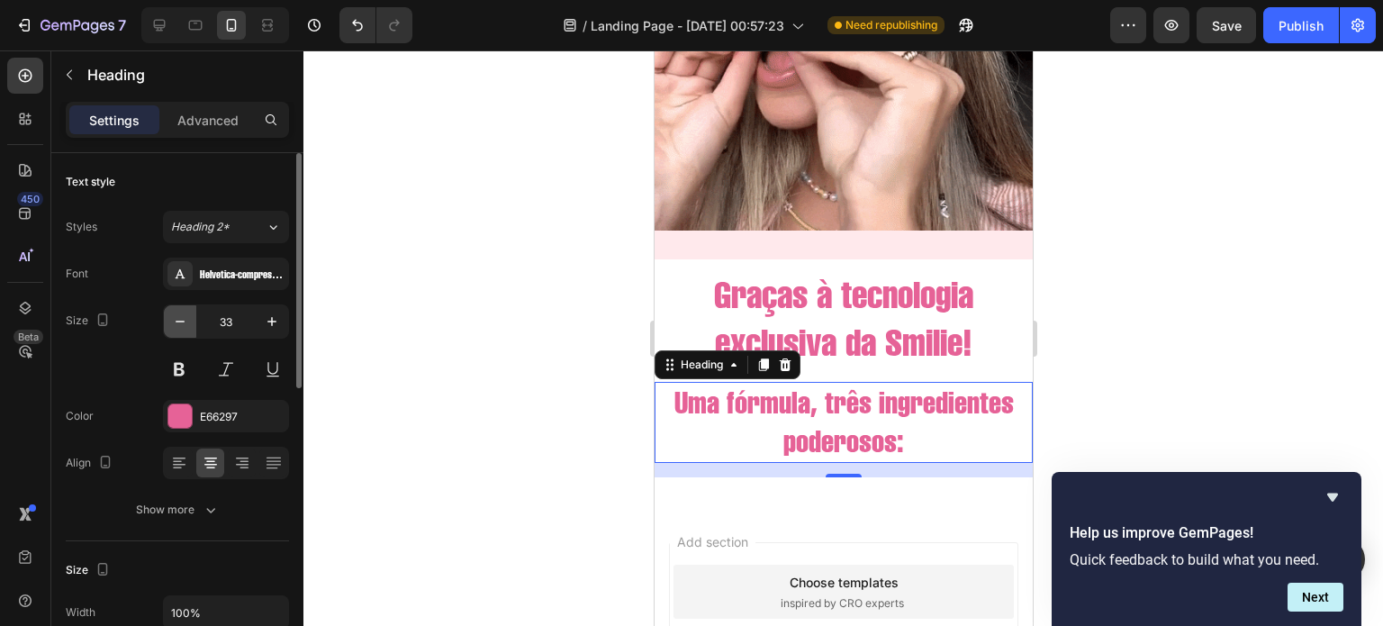
click at [186, 330] on button "button" at bounding box center [180, 321] width 32 height 32
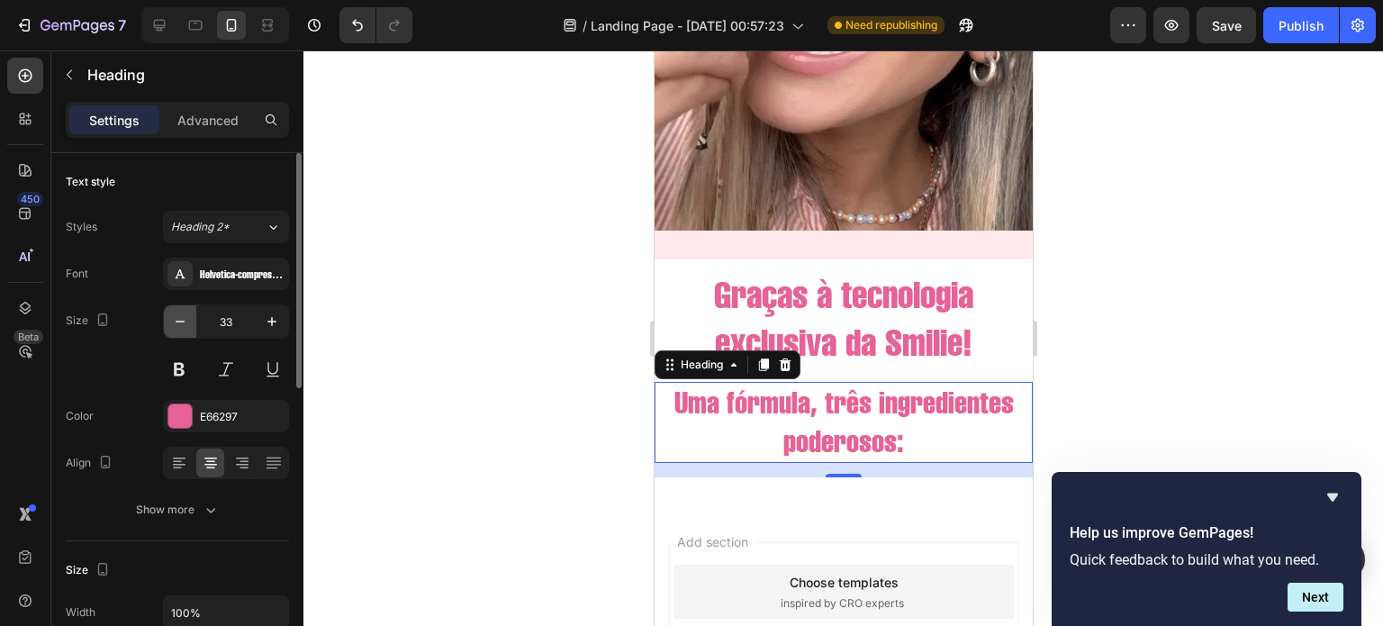
click at [186, 330] on button "button" at bounding box center [180, 321] width 32 height 32
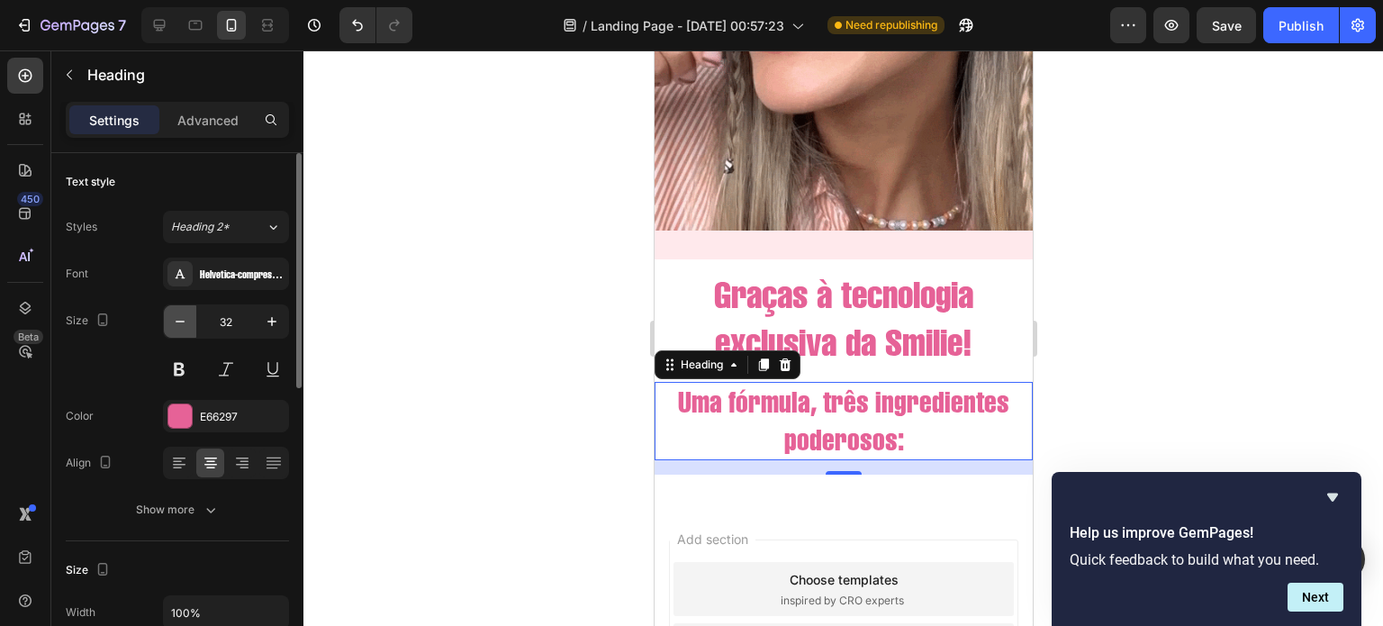
click at [186, 330] on button "button" at bounding box center [180, 321] width 32 height 32
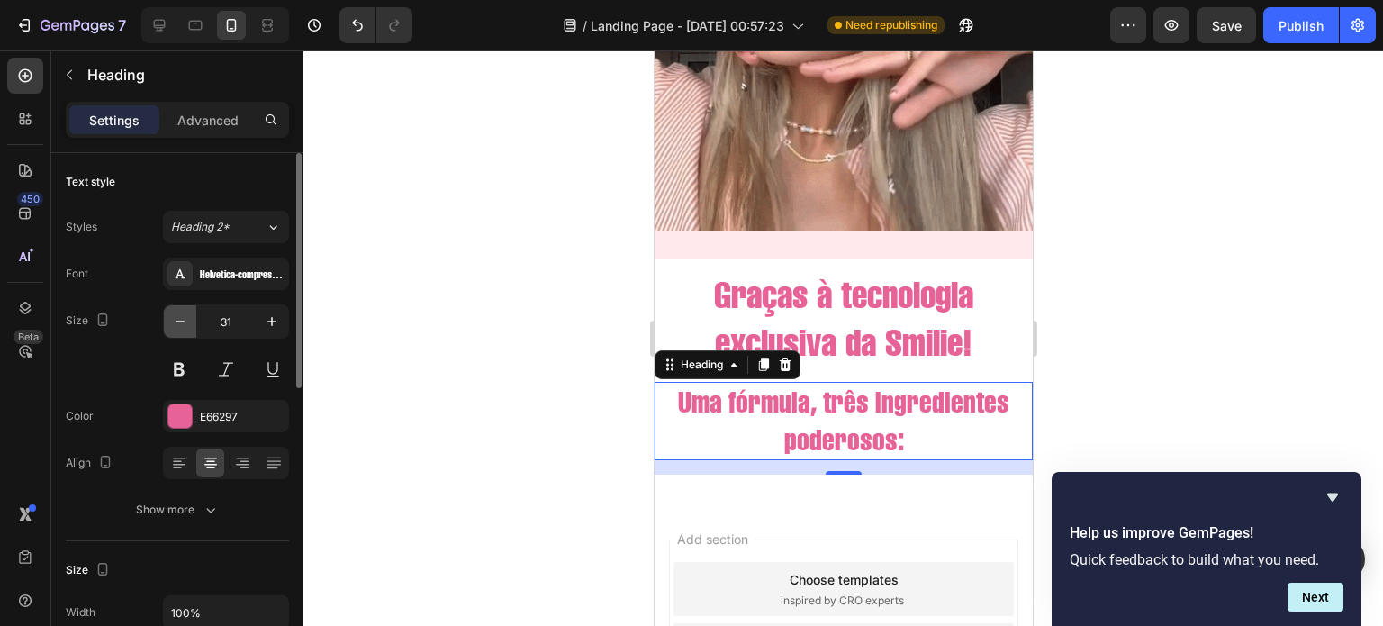
click at [186, 330] on button "button" at bounding box center [180, 321] width 32 height 32
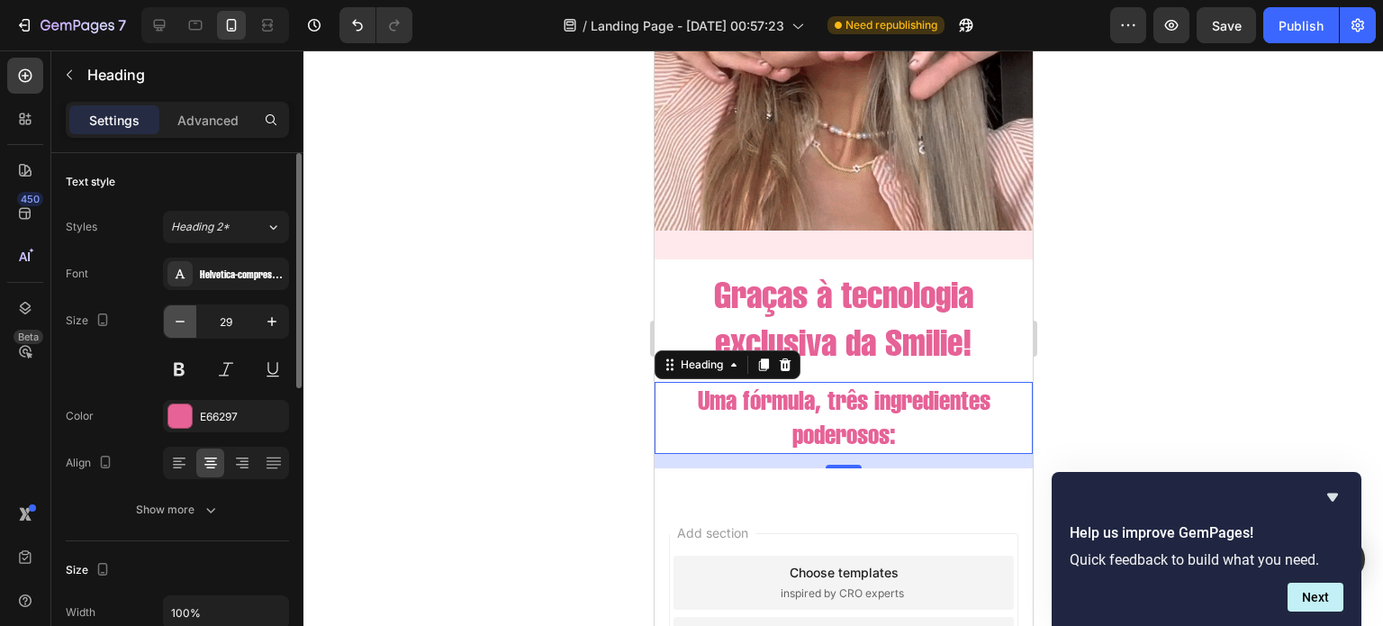
click at [186, 330] on button "button" at bounding box center [180, 321] width 32 height 32
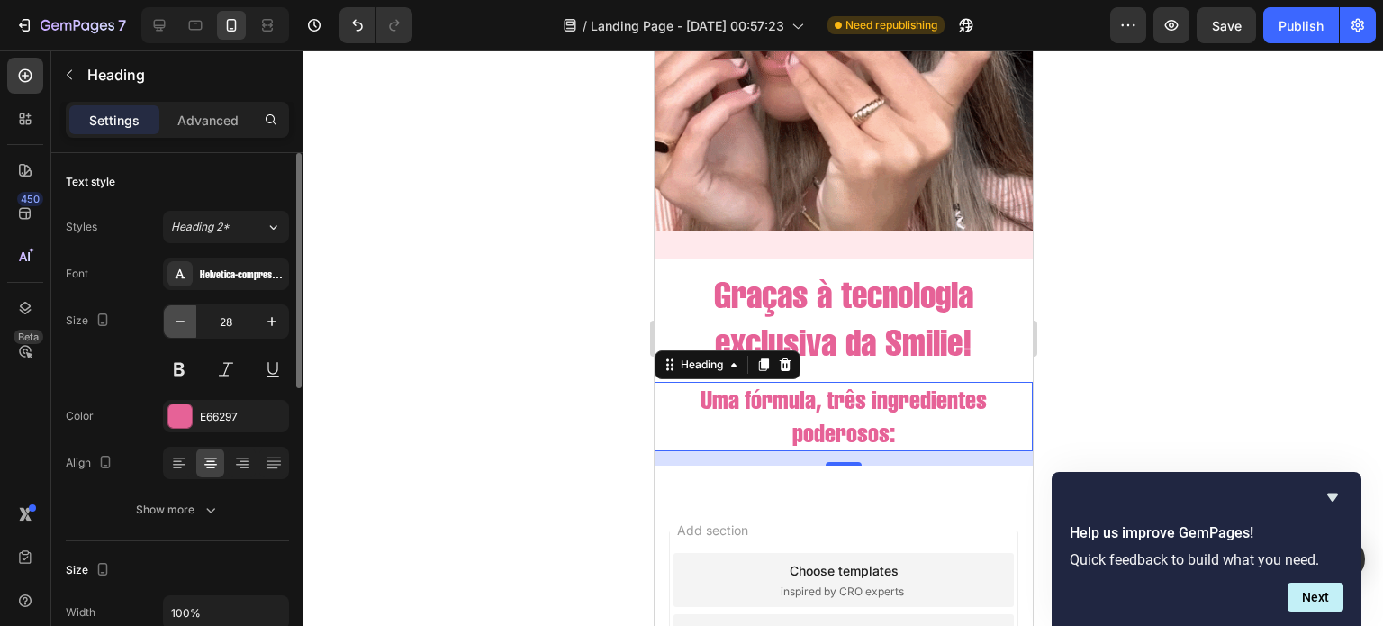
click at [186, 330] on button "button" at bounding box center [180, 321] width 32 height 32
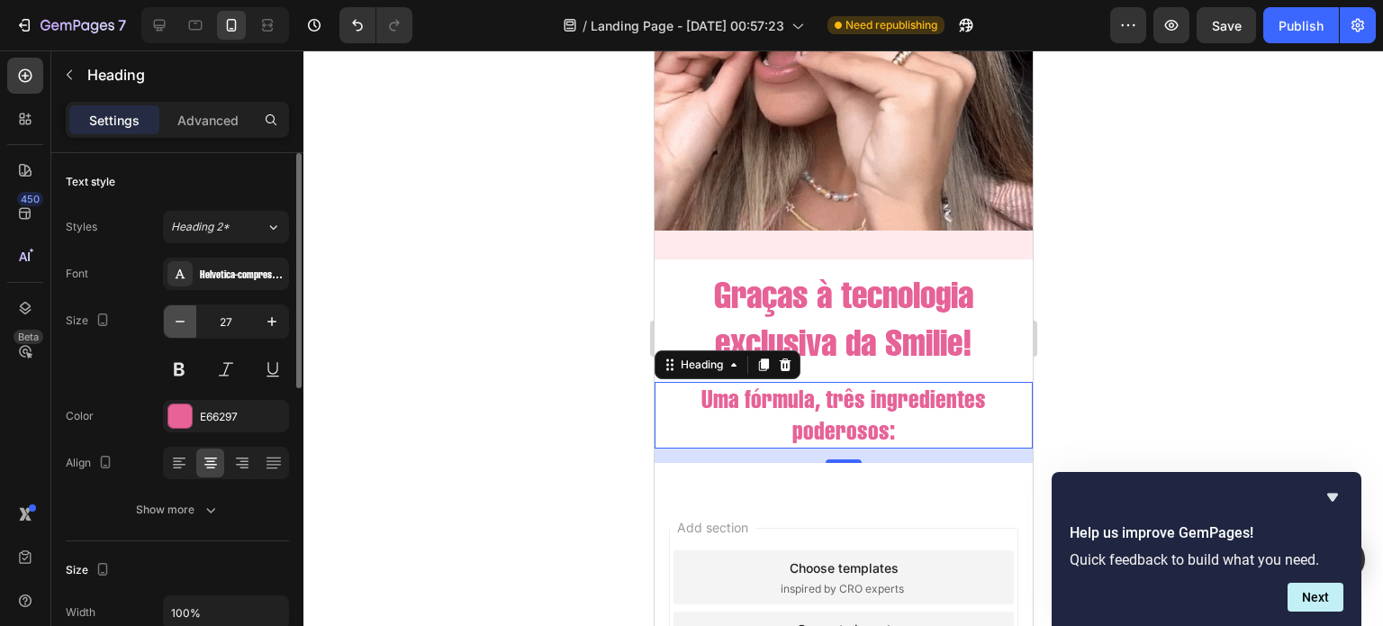
click at [186, 330] on button "button" at bounding box center [180, 321] width 32 height 32
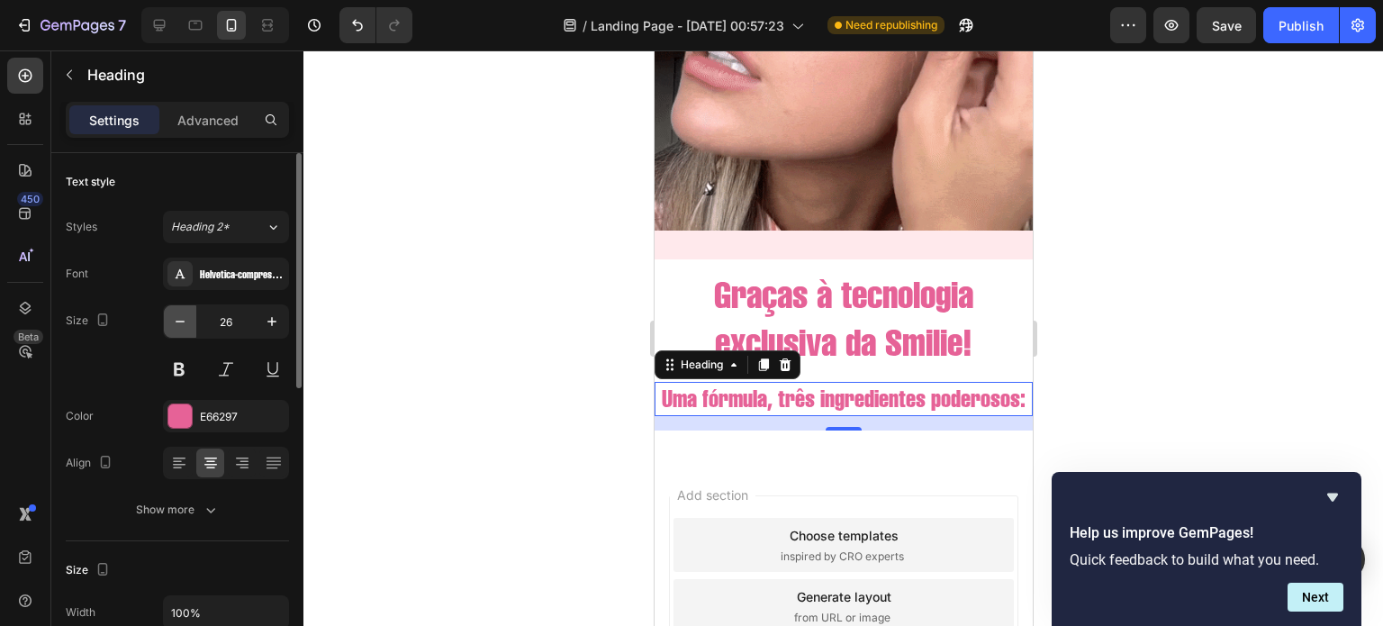
click at [186, 330] on button "button" at bounding box center [180, 321] width 32 height 32
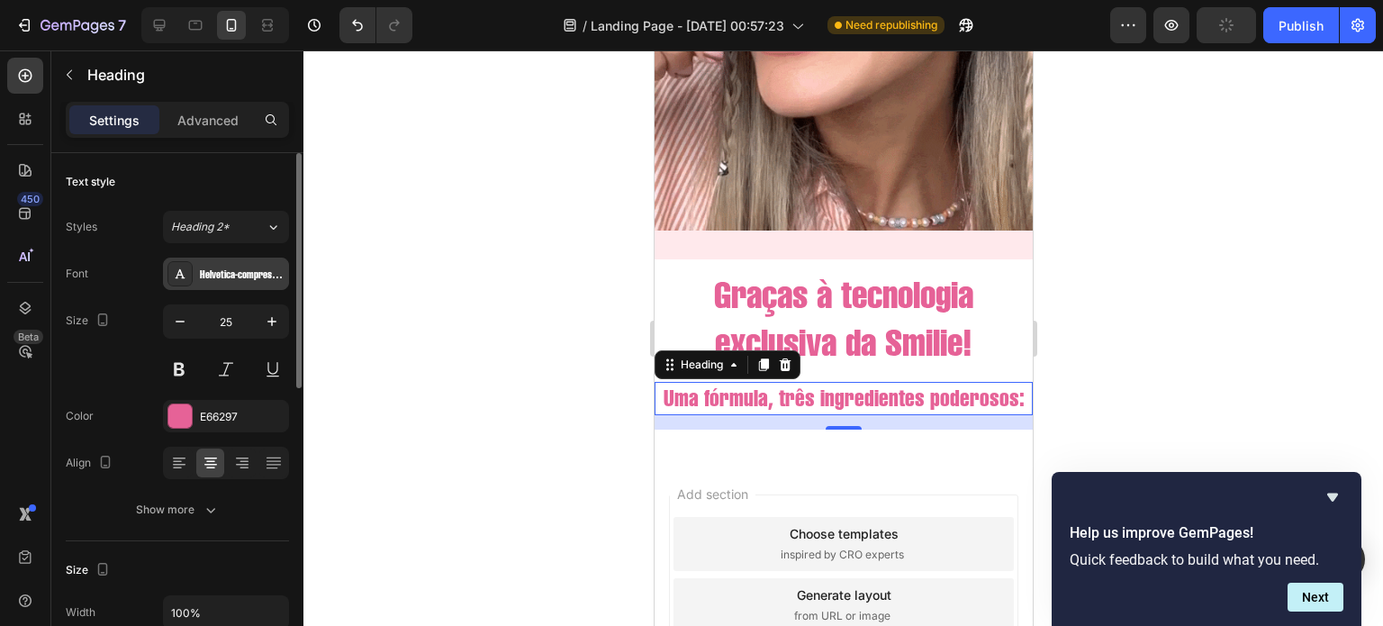
click at [216, 280] on div "Helvetica-compressed-5871d14b6903a" at bounding box center [242, 274] width 85 height 16
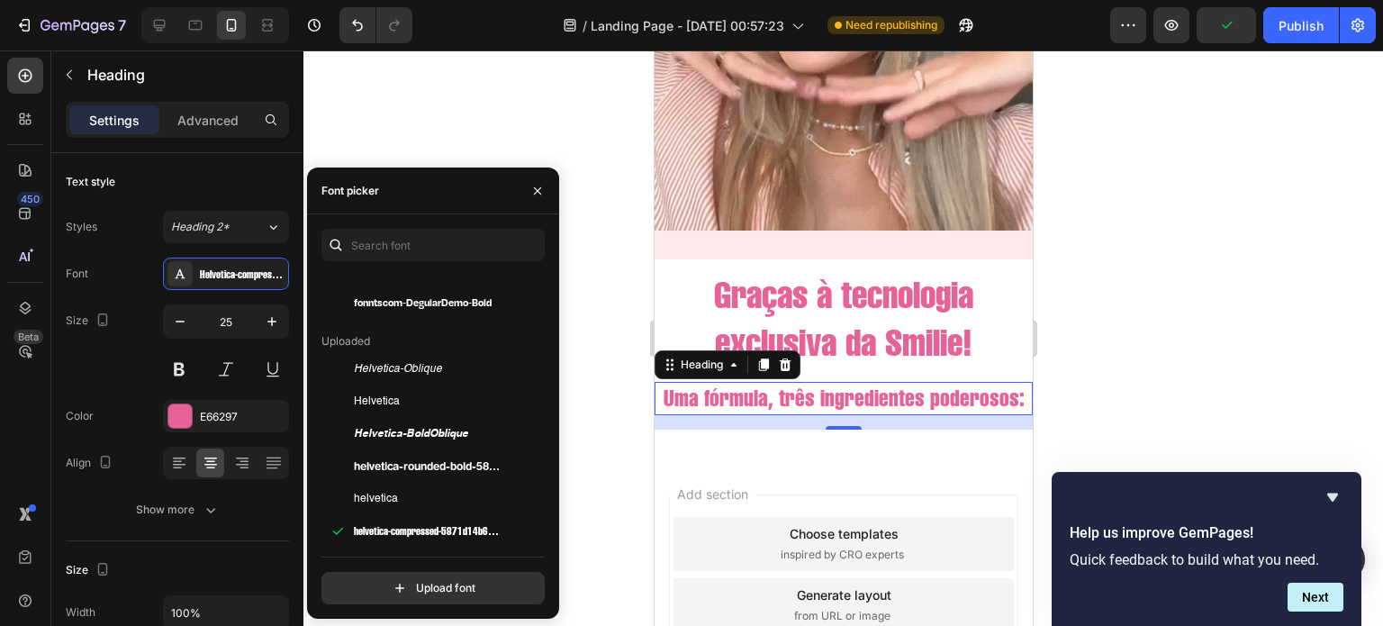
scroll to position [200, 0]
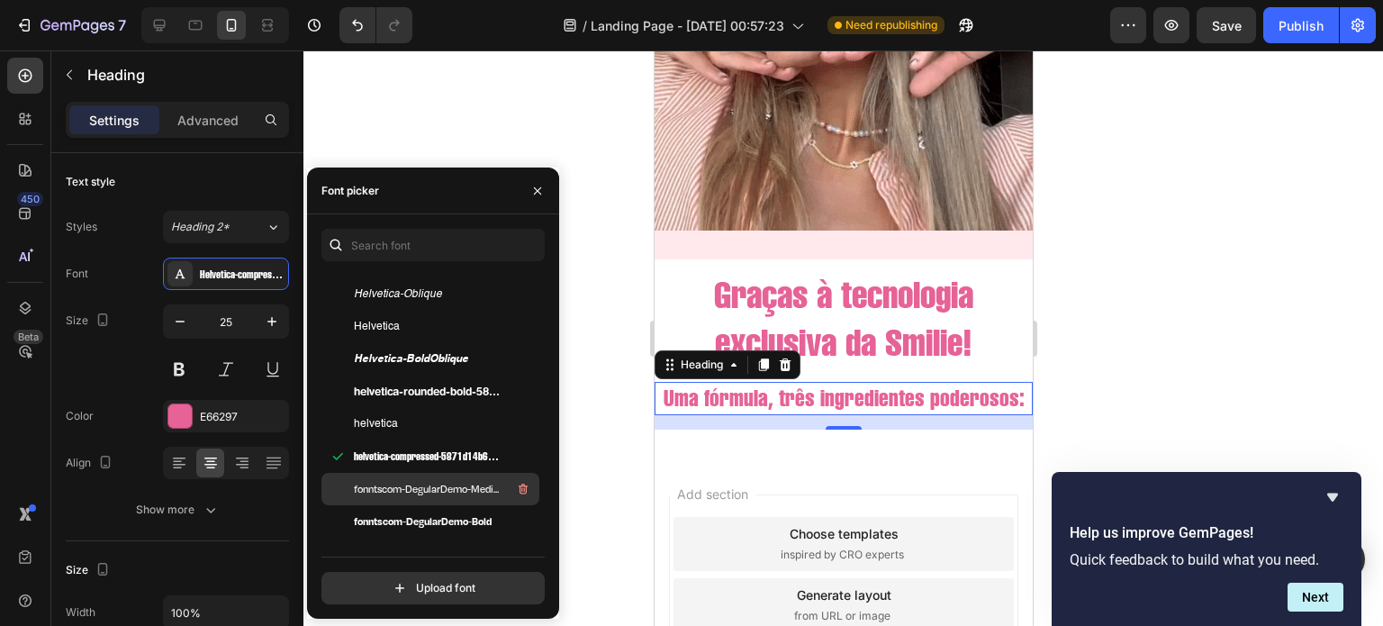
click at [418, 489] on span "fonntscom-DegularDemo-Medium" at bounding box center [428, 489] width 149 height 16
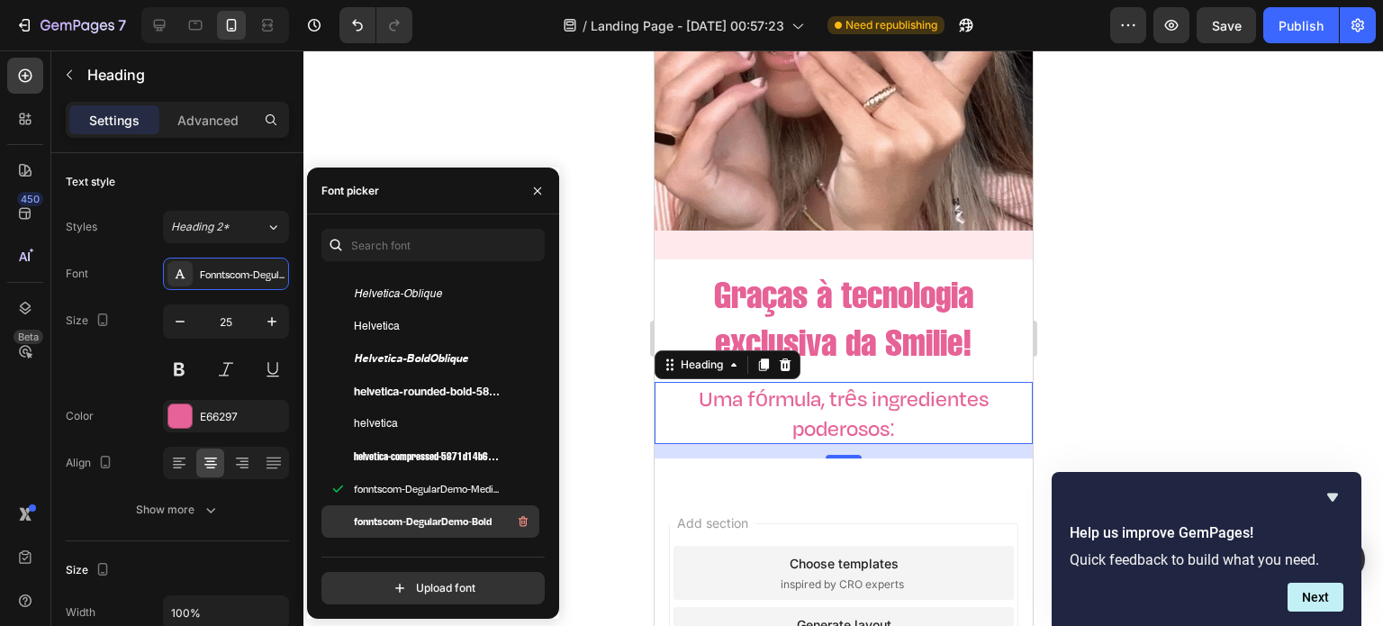
click at [416, 512] on div "fonntscom-DegularDemo-Bold" at bounding box center [445, 521] width 182 height 22
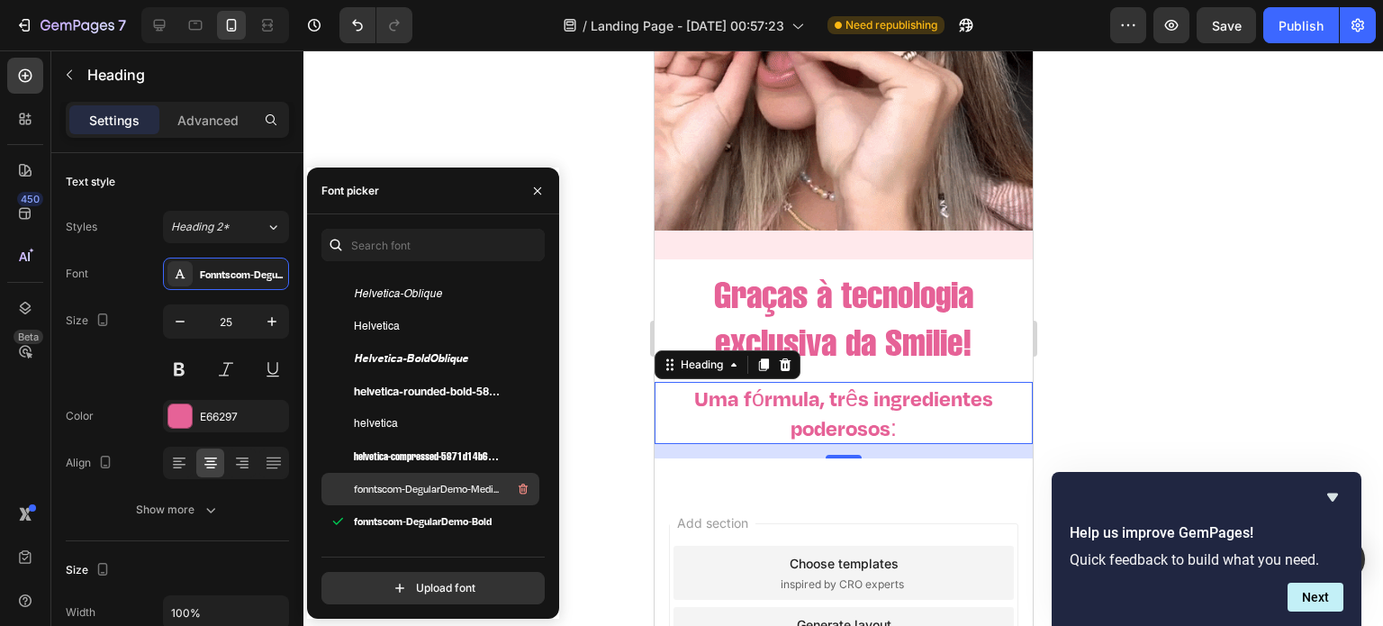
click at [420, 481] on span "fonntscom-DegularDemo-Medium" at bounding box center [428, 489] width 149 height 16
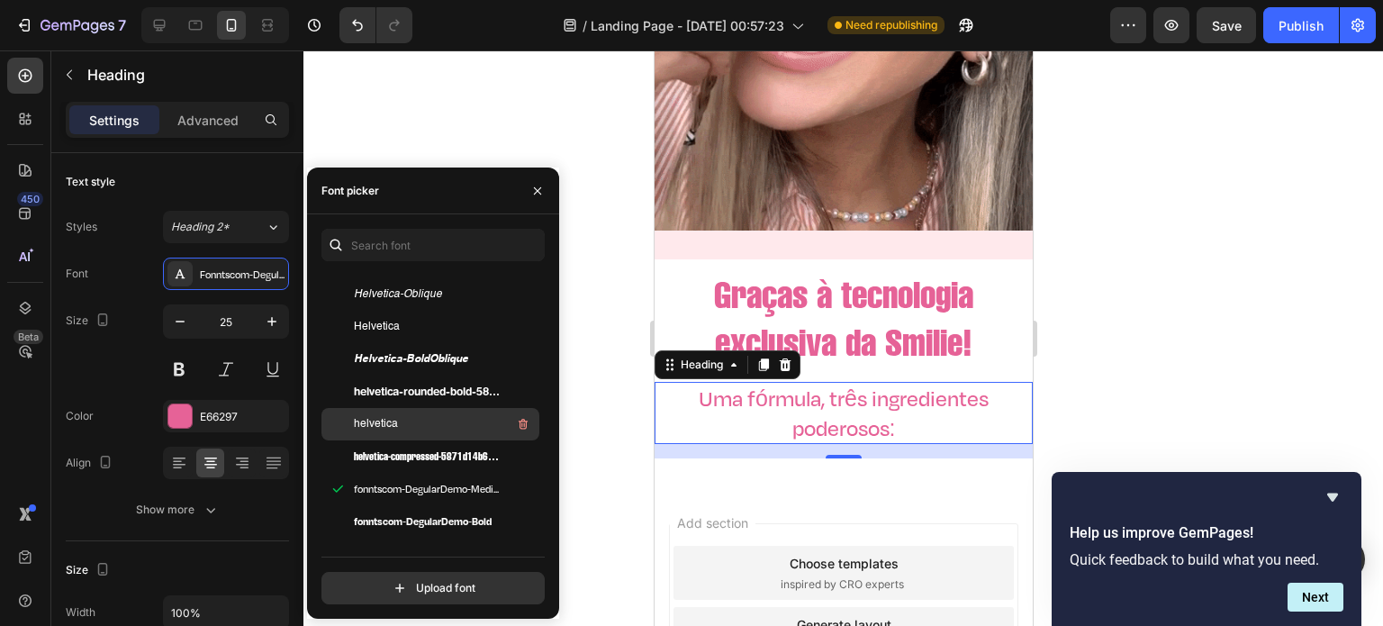
click at [409, 421] on div "helvetica" at bounding box center [445, 424] width 182 height 22
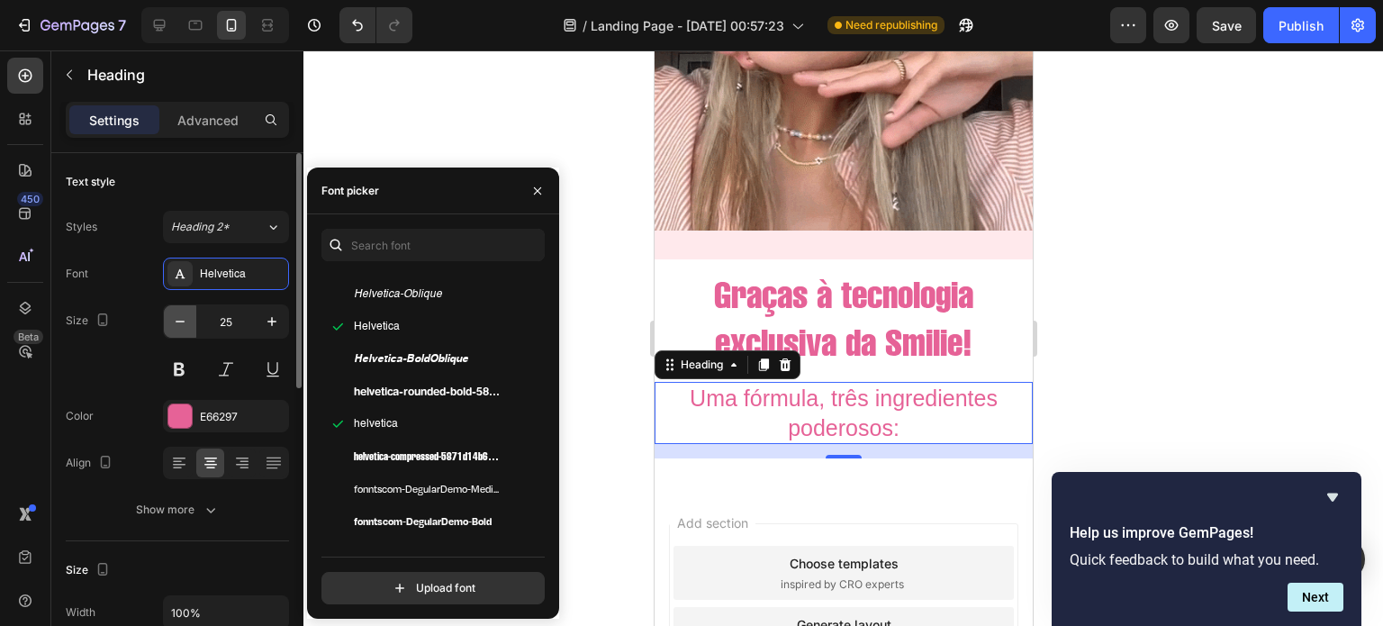
click at [176, 326] on icon "button" at bounding box center [180, 321] width 18 height 18
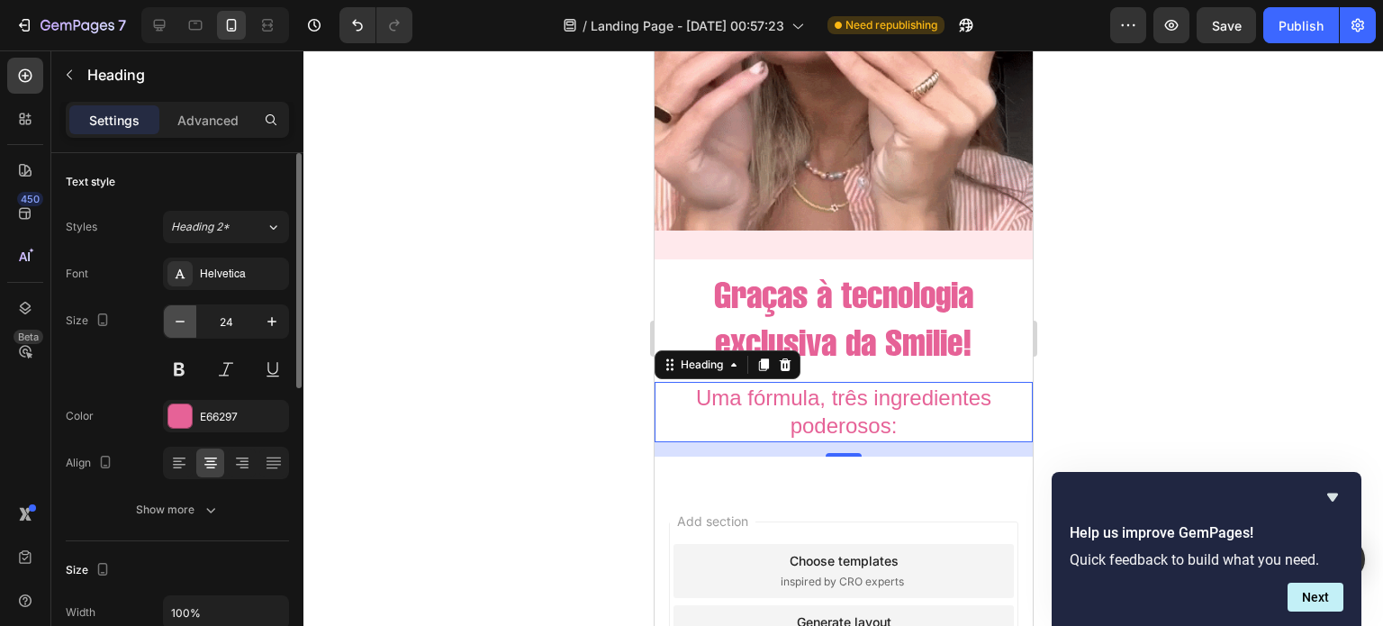
click at [176, 326] on icon "button" at bounding box center [180, 321] width 18 height 18
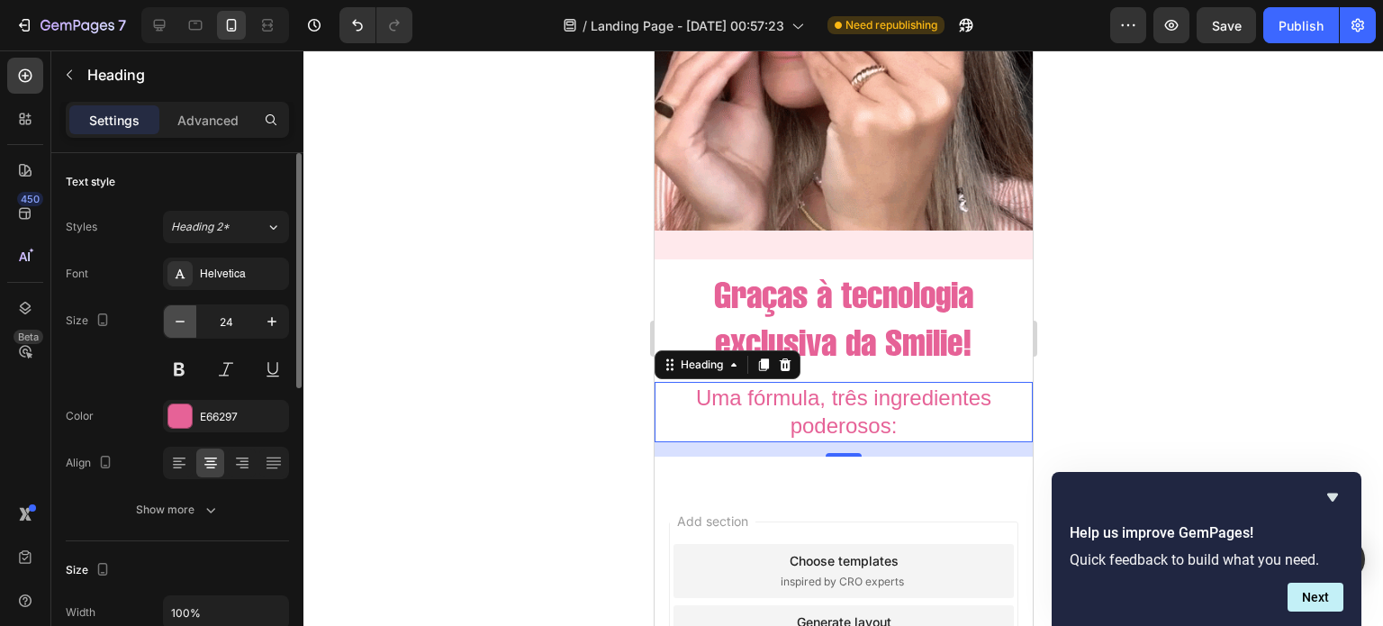
click at [176, 326] on icon "button" at bounding box center [180, 321] width 18 height 18
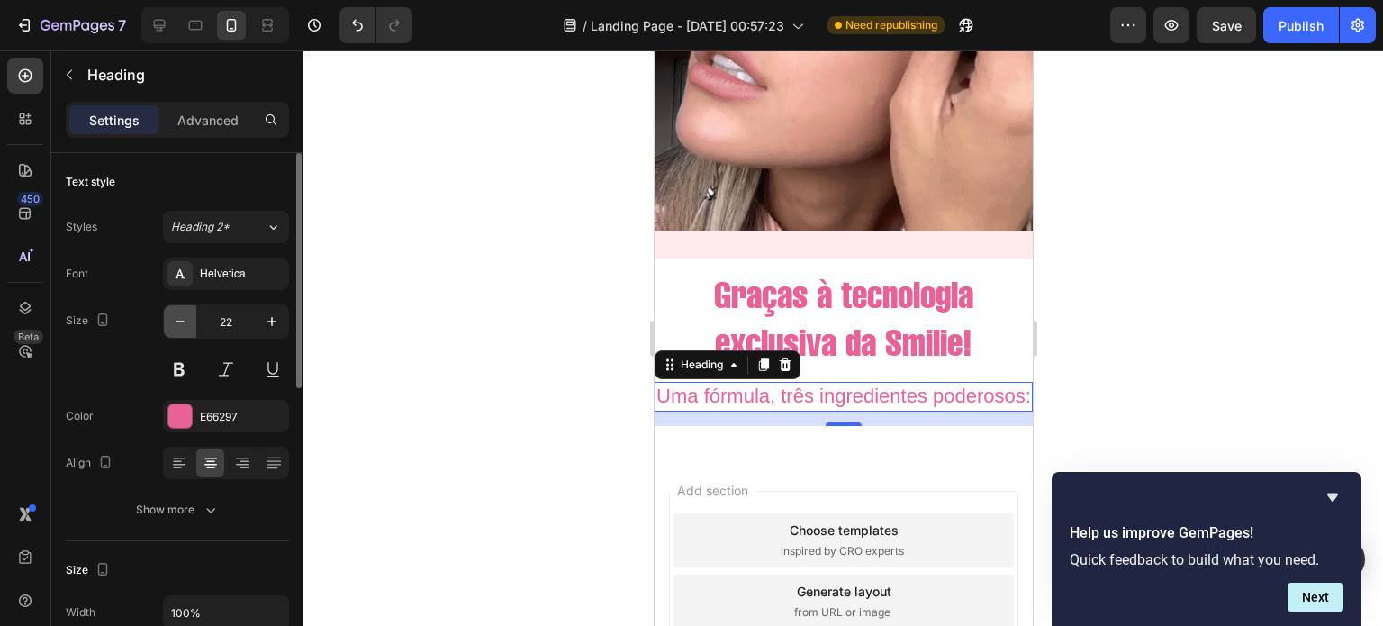
click at [176, 326] on icon "button" at bounding box center [180, 321] width 18 height 18
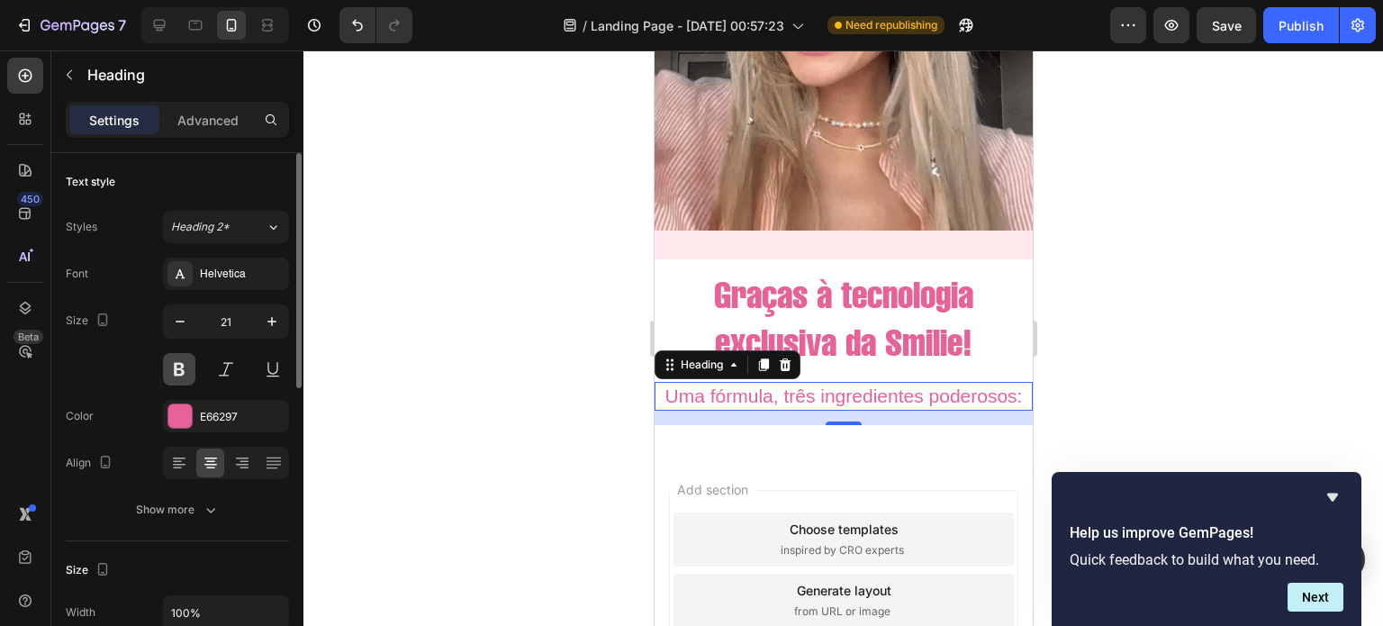
click at [182, 374] on button at bounding box center [179, 369] width 32 height 32
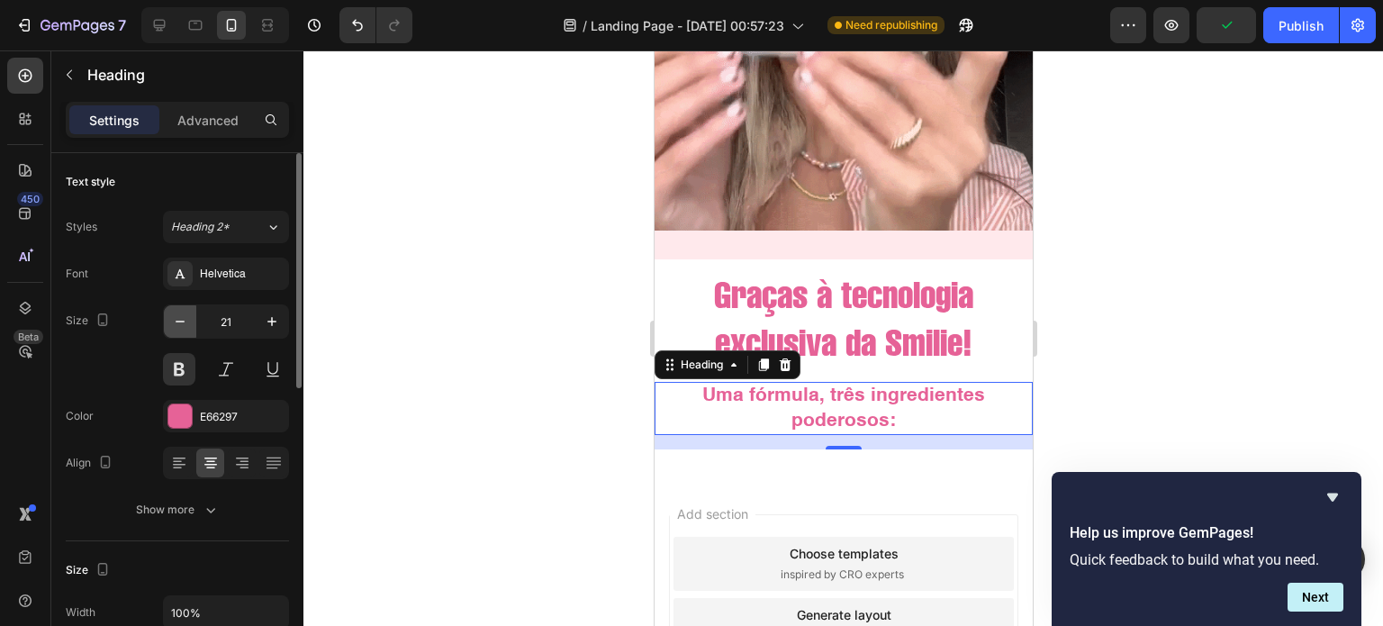
click at [176, 323] on icon "button" at bounding box center [180, 321] width 18 height 18
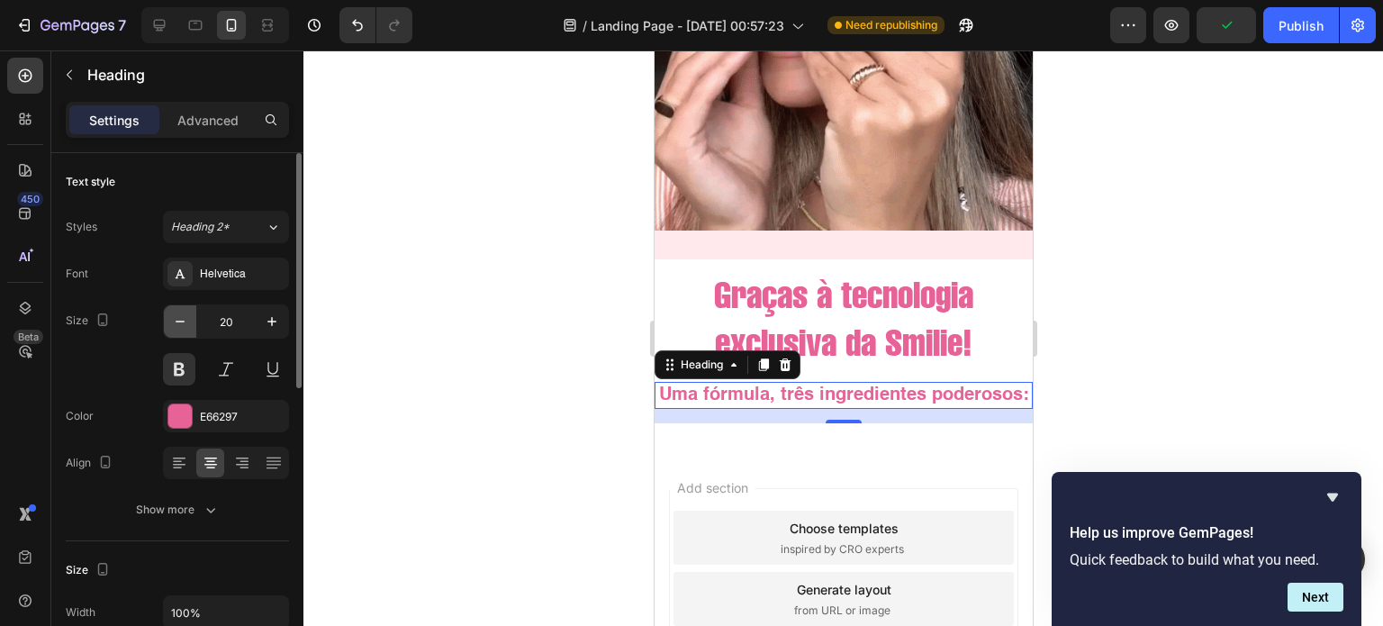
click at [176, 323] on icon "button" at bounding box center [180, 321] width 18 height 18
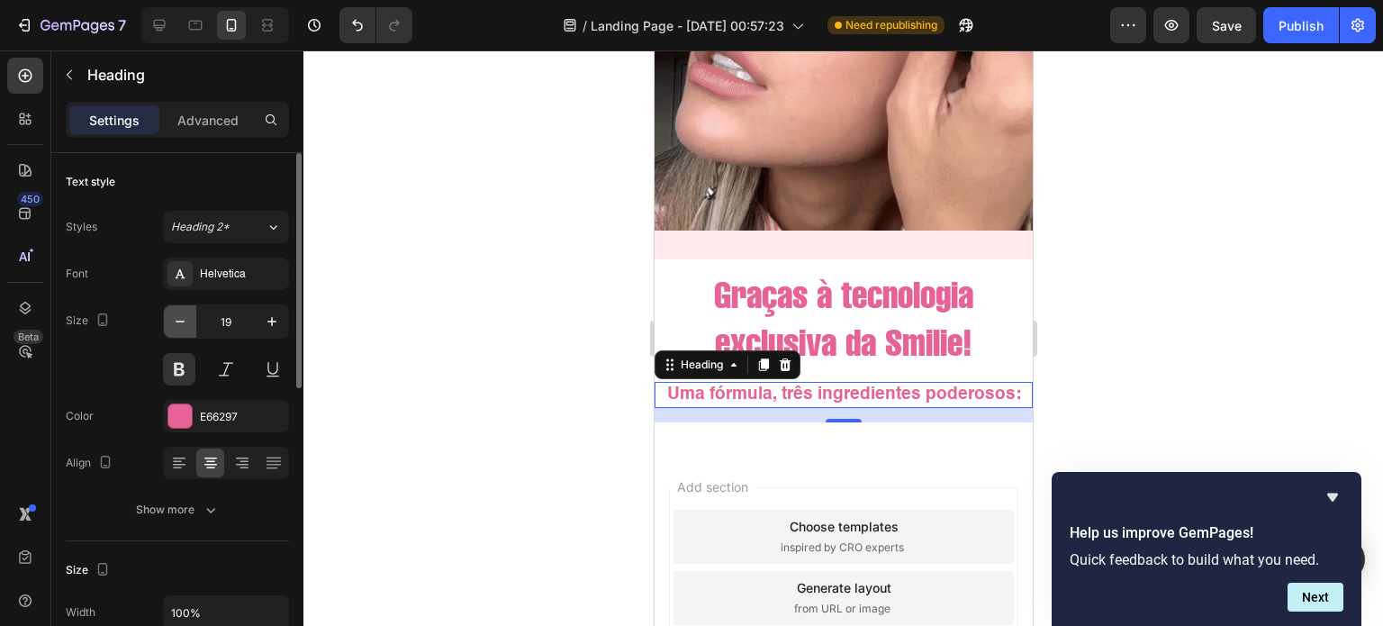
click at [176, 323] on icon "button" at bounding box center [180, 321] width 18 height 18
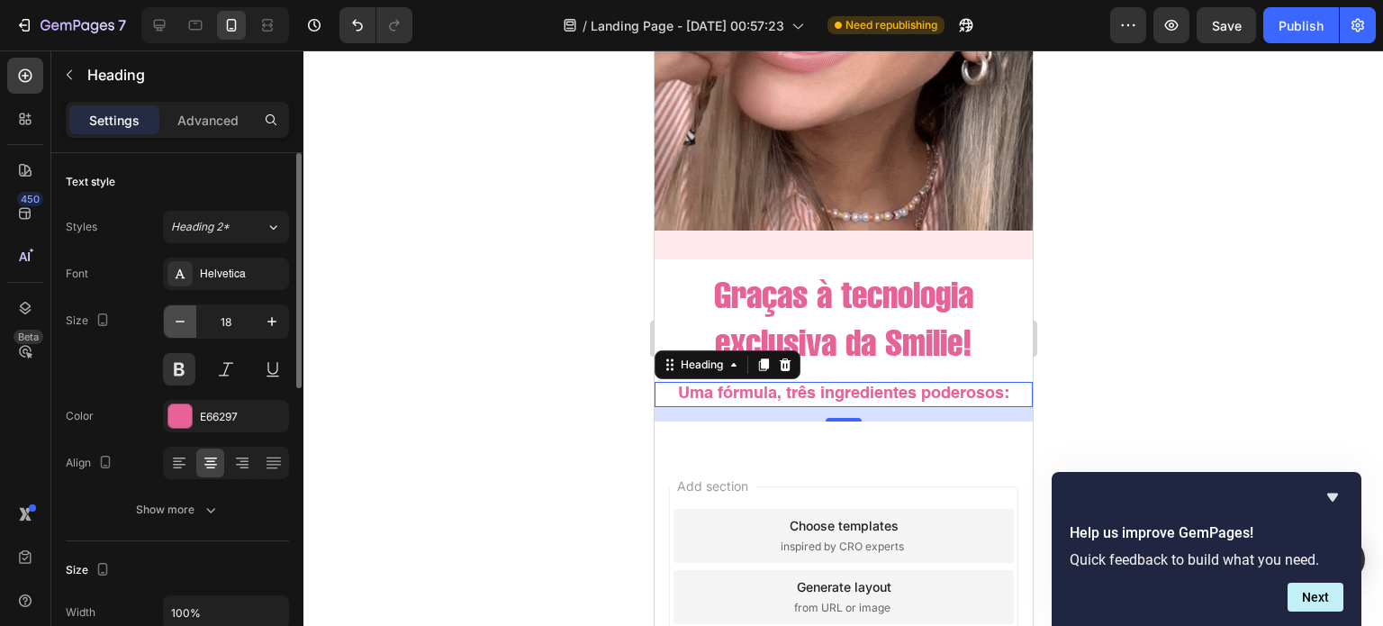
click at [176, 323] on icon "button" at bounding box center [180, 321] width 18 height 18
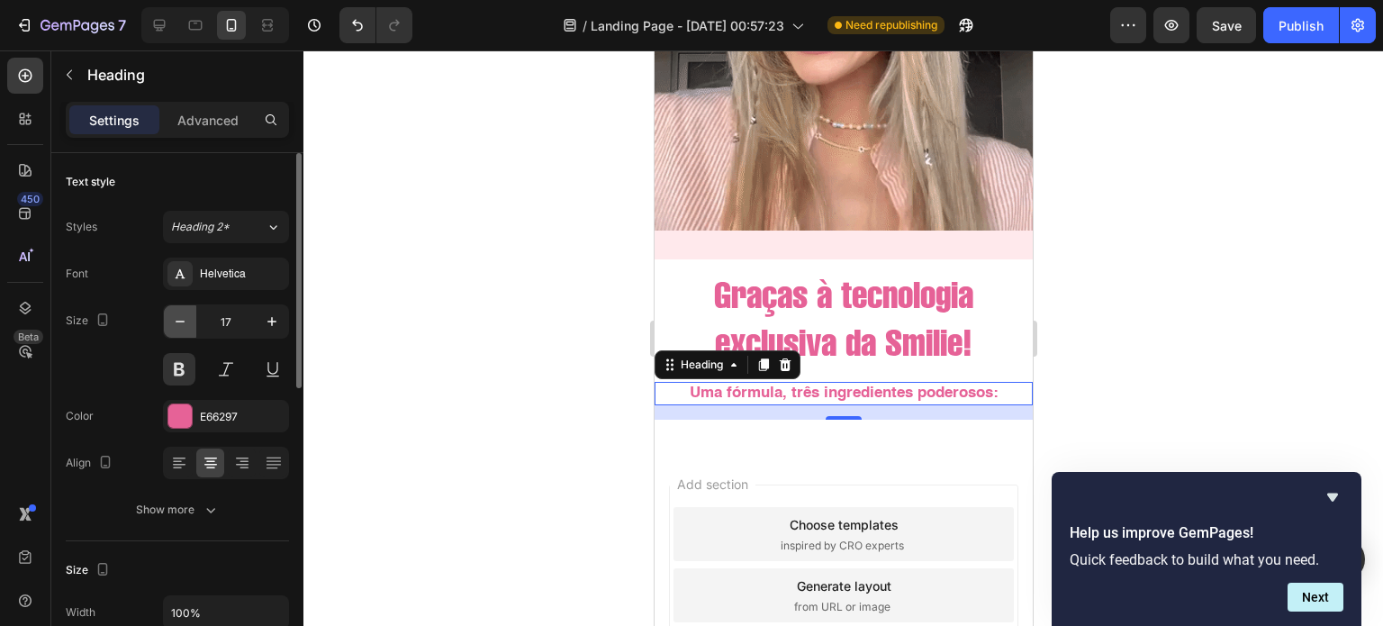
click at [176, 323] on icon "button" at bounding box center [180, 321] width 18 height 18
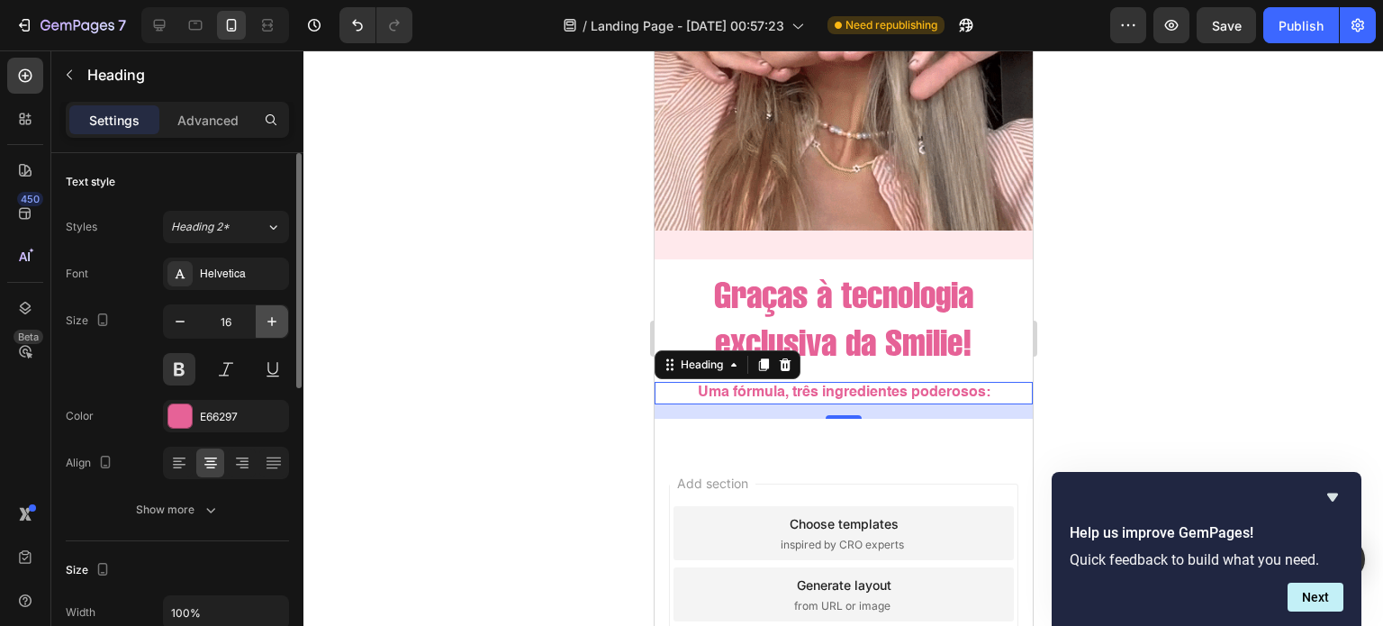
click at [270, 319] on icon "button" at bounding box center [272, 321] width 18 height 18
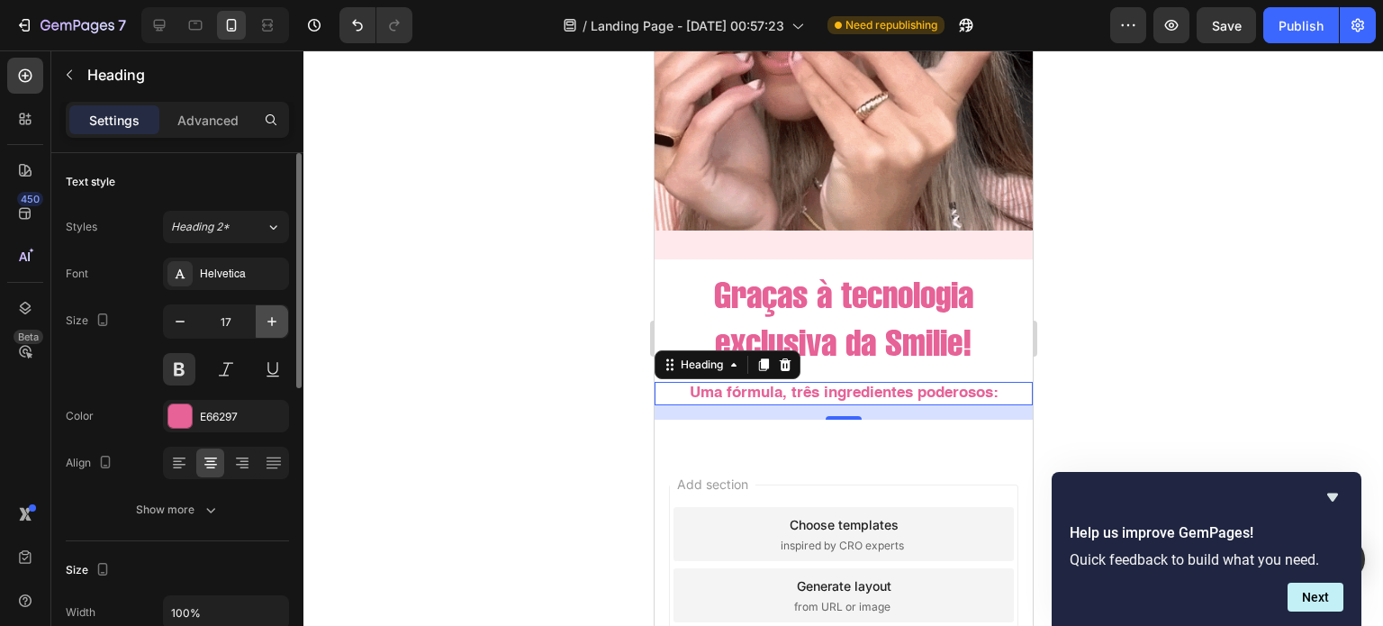
click at [270, 319] on icon "button" at bounding box center [272, 321] width 18 height 18
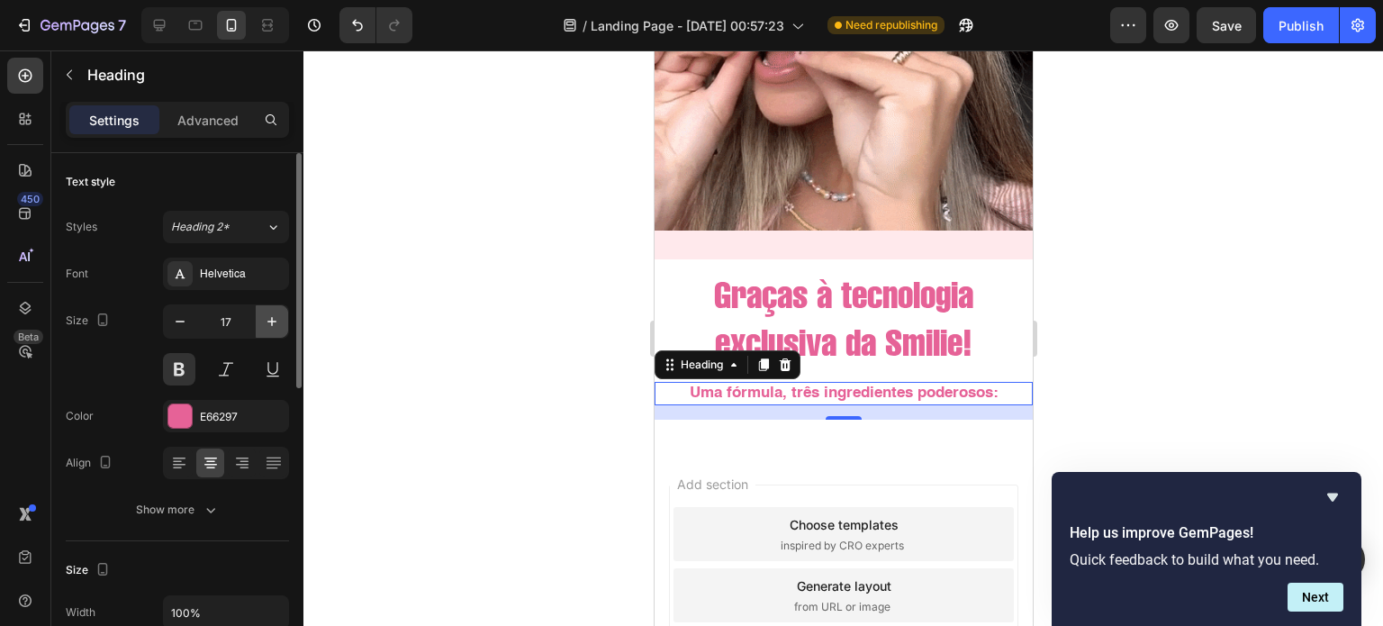
type input "18"
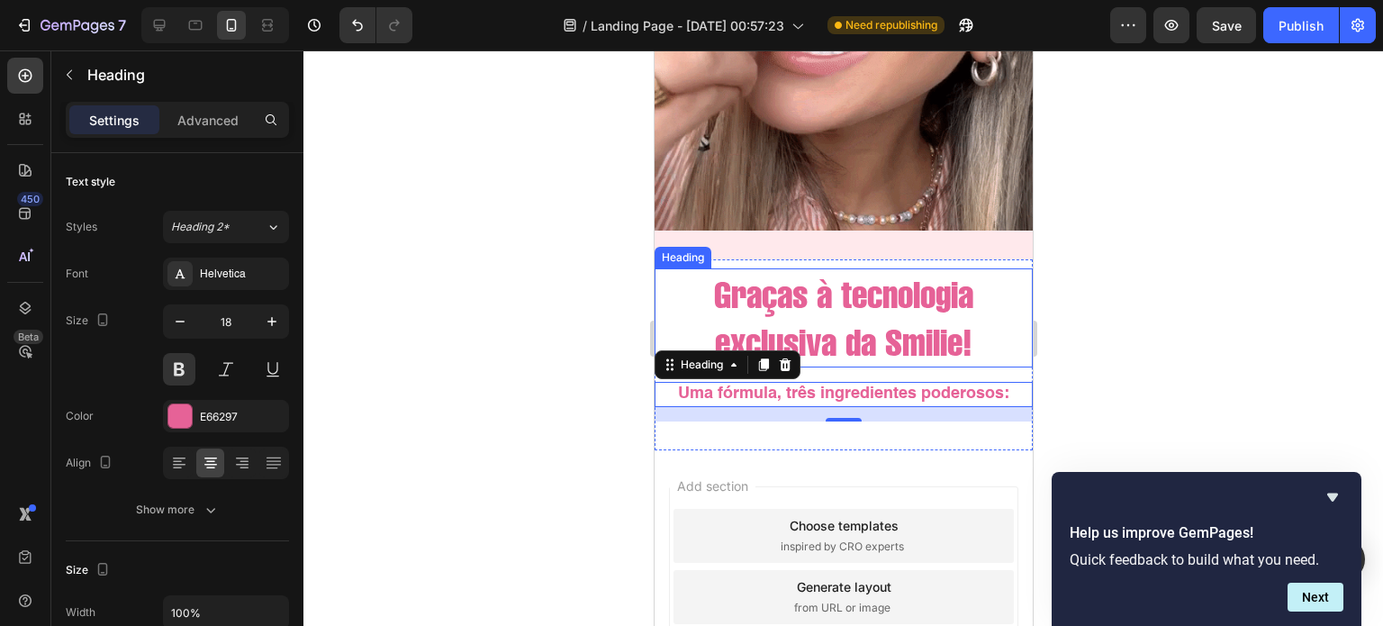
click at [805, 289] on p "Graças à tecnologia exclusiva da Smilie!" at bounding box center [842, 318] width 375 height 96
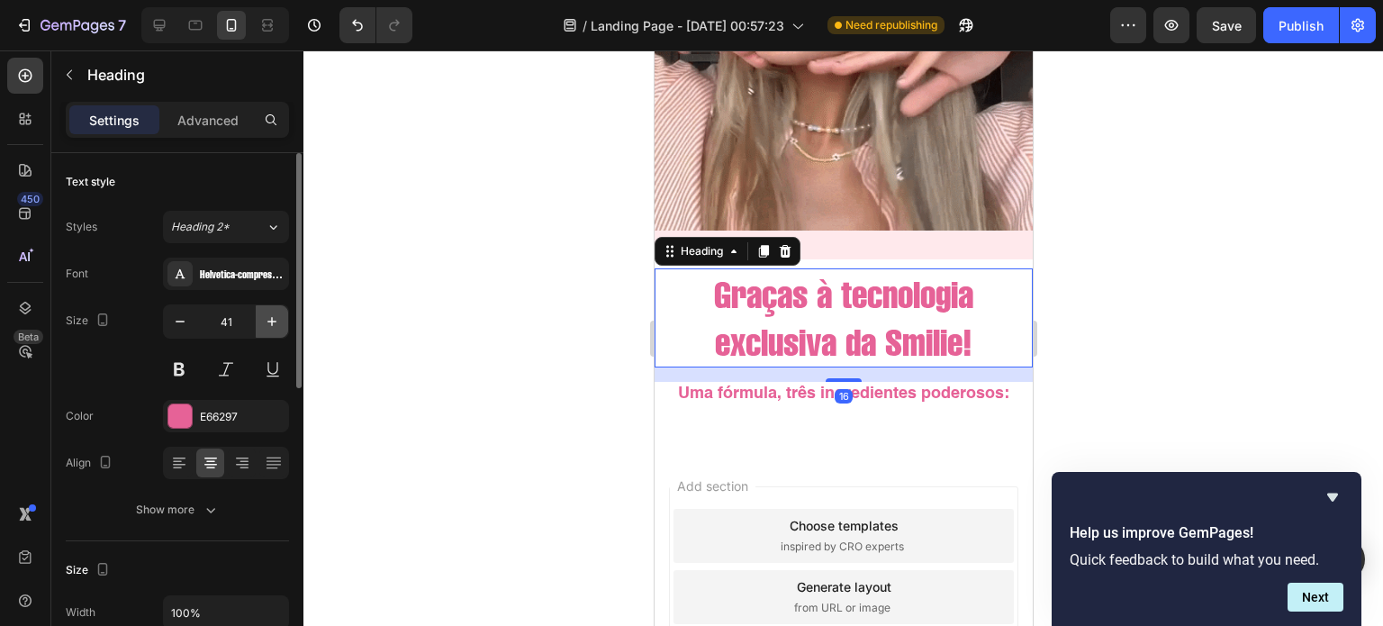
click at [272, 312] on icon "button" at bounding box center [272, 321] width 18 height 18
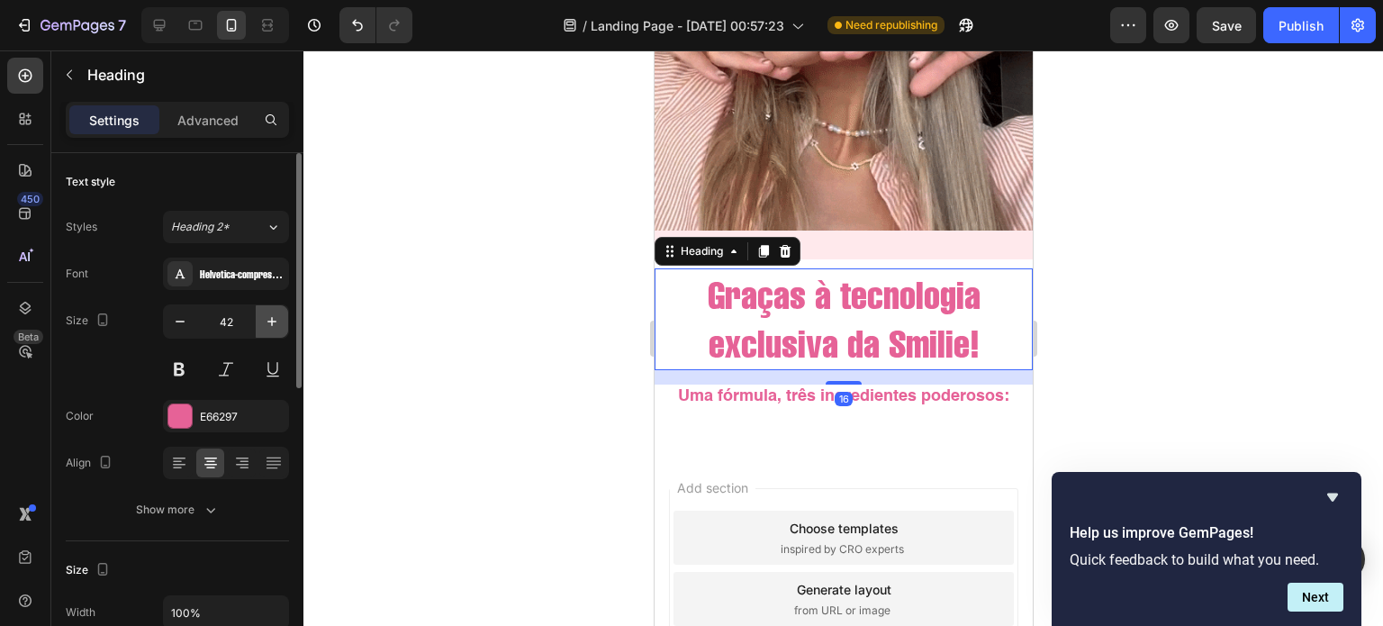
click at [272, 312] on icon "button" at bounding box center [272, 321] width 18 height 18
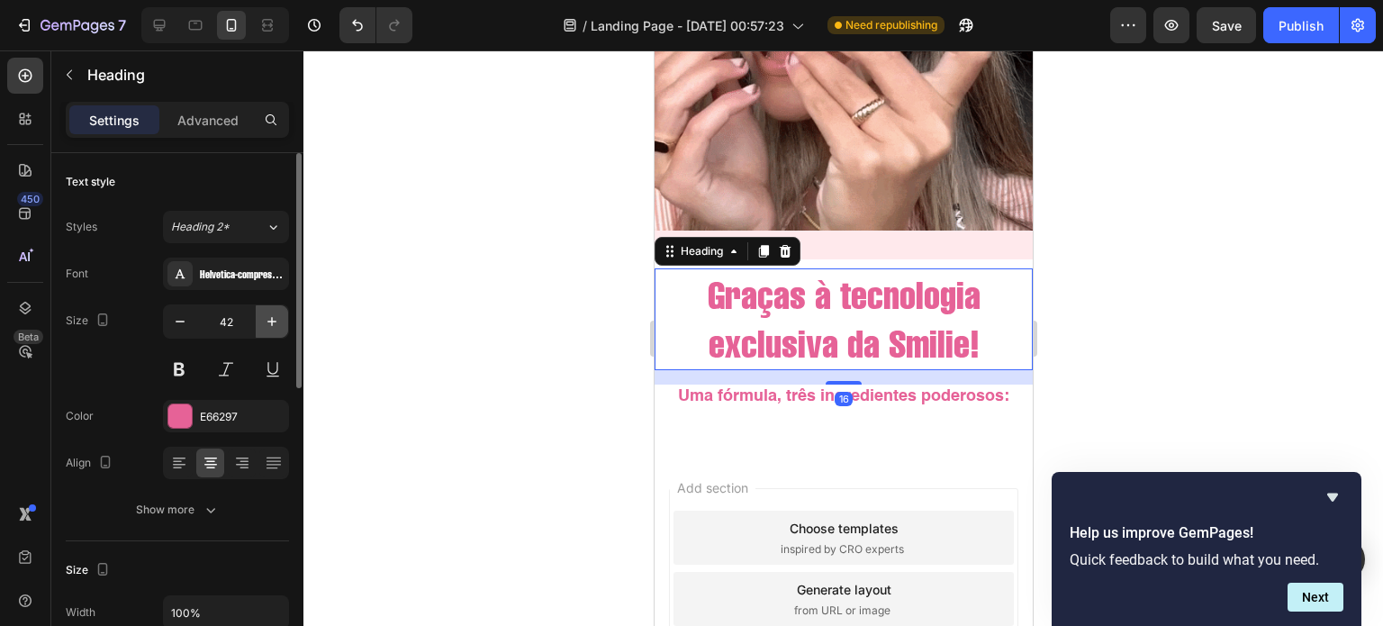
click at [272, 312] on icon "button" at bounding box center [272, 321] width 18 height 18
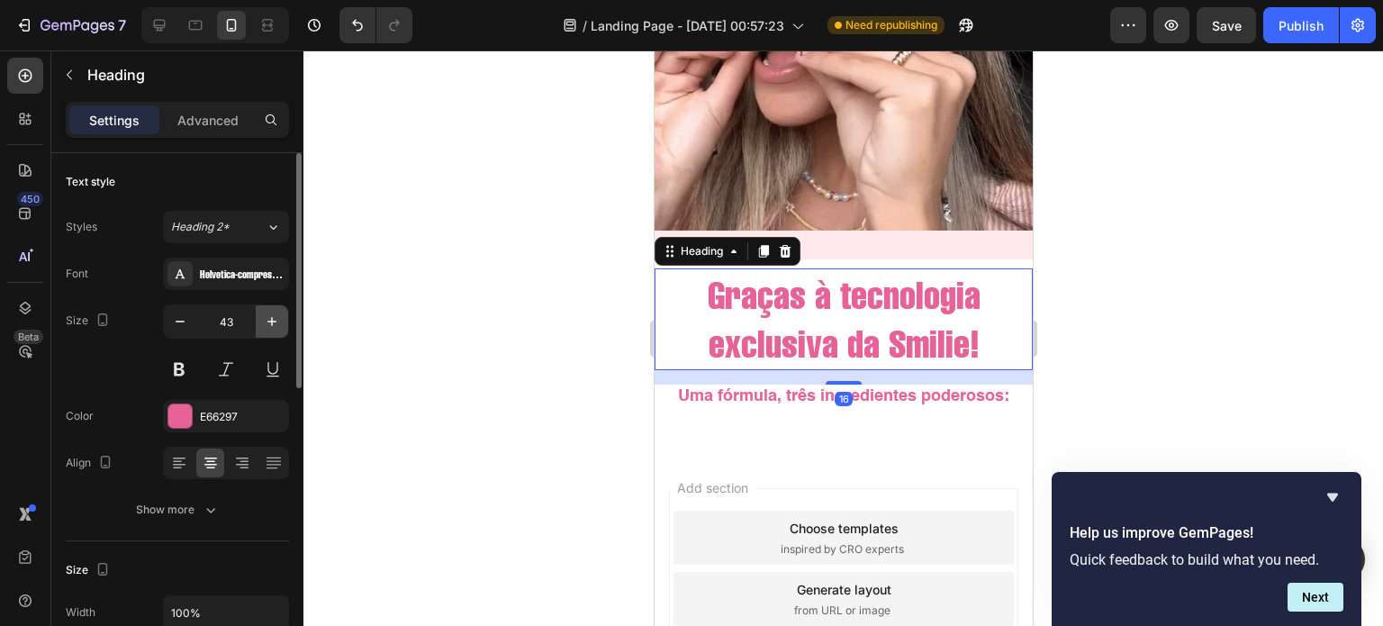
click at [272, 312] on icon "button" at bounding box center [272, 321] width 18 height 18
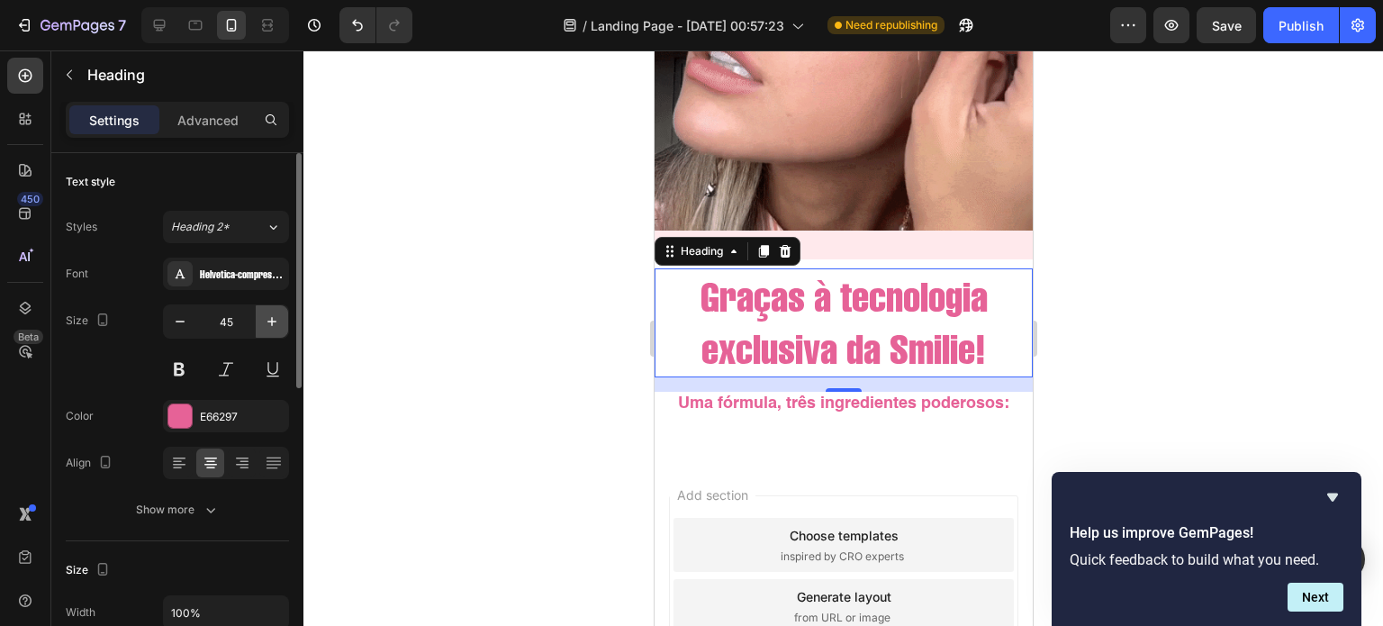
click at [272, 312] on icon "button" at bounding box center [272, 321] width 18 height 18
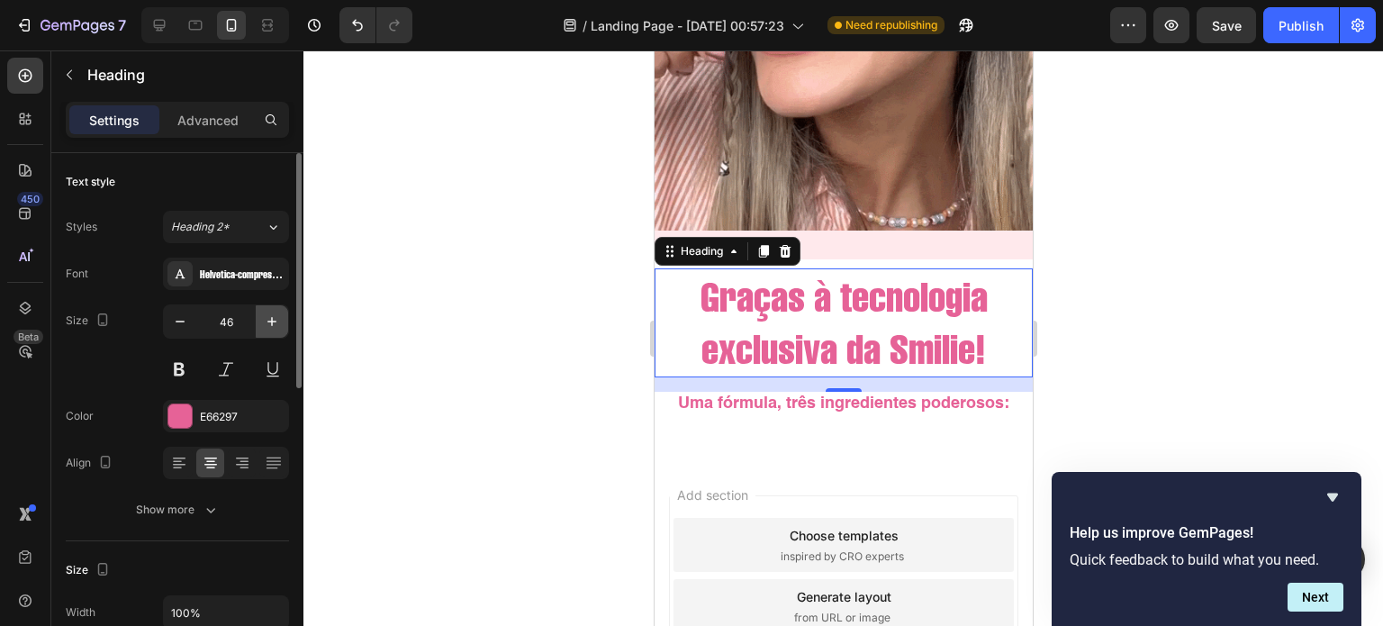
click at [272, 312] on icon "button" at bounding box center [272, 321] width 18 height 18
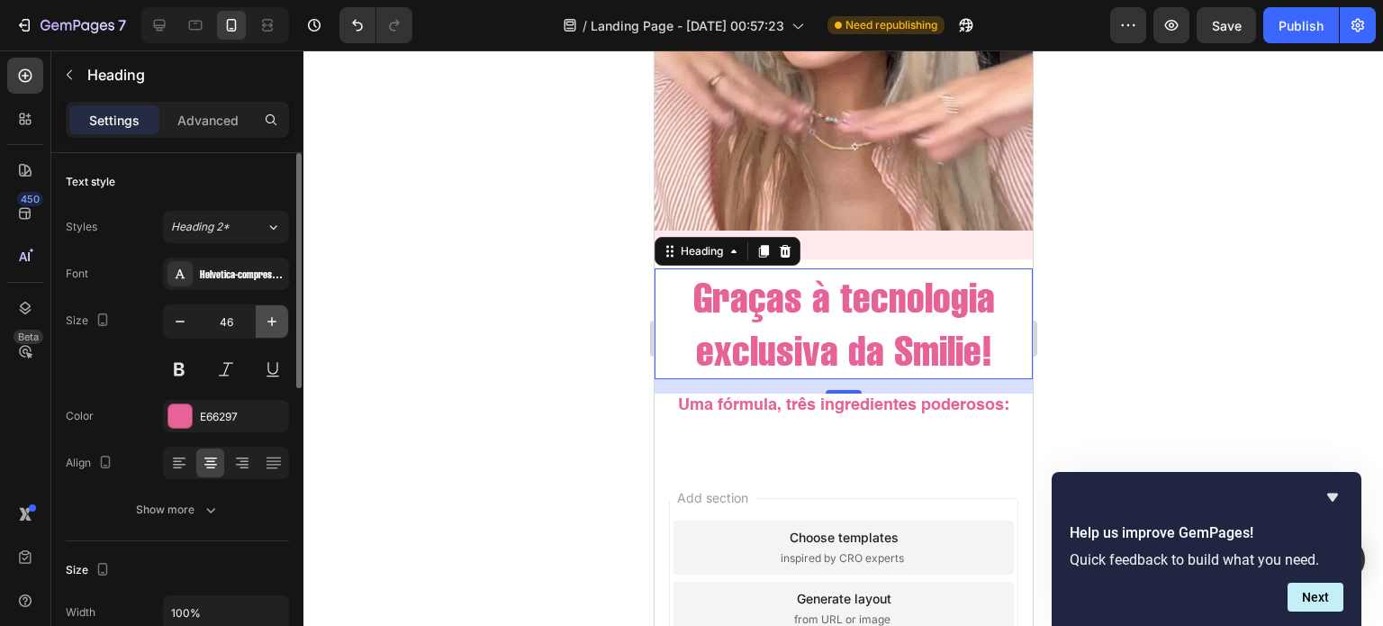
type input "47"
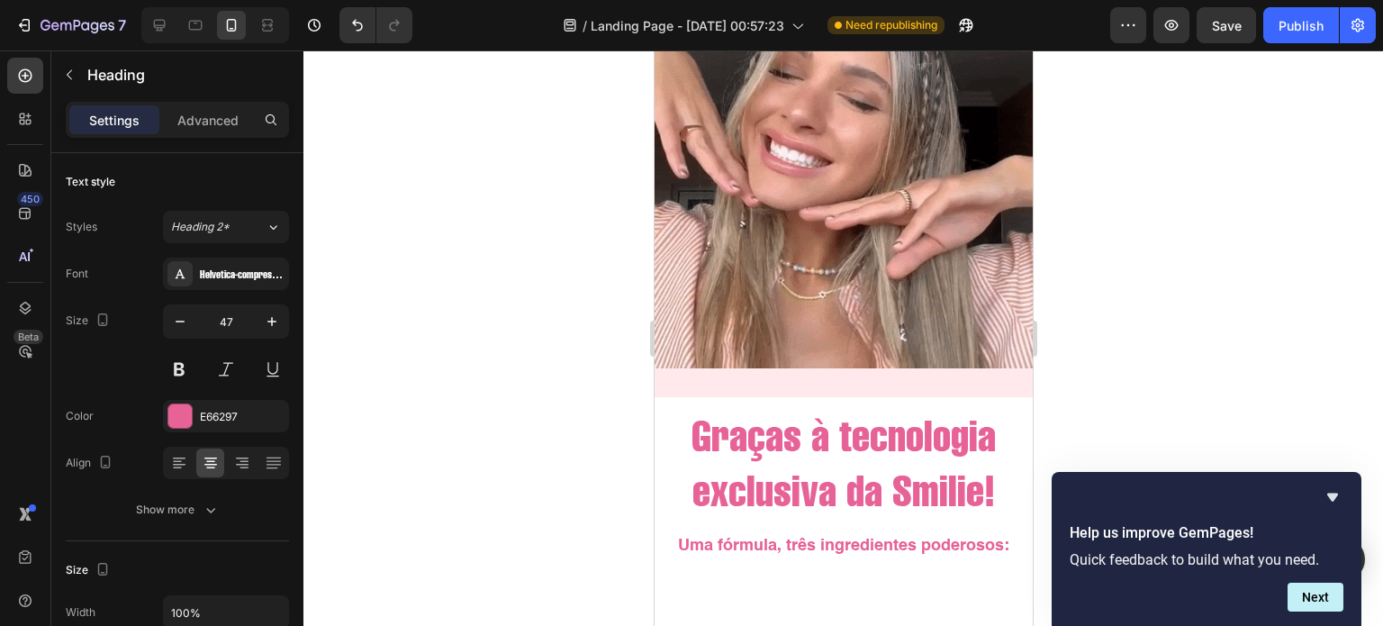
scroll to position [3117, 0]
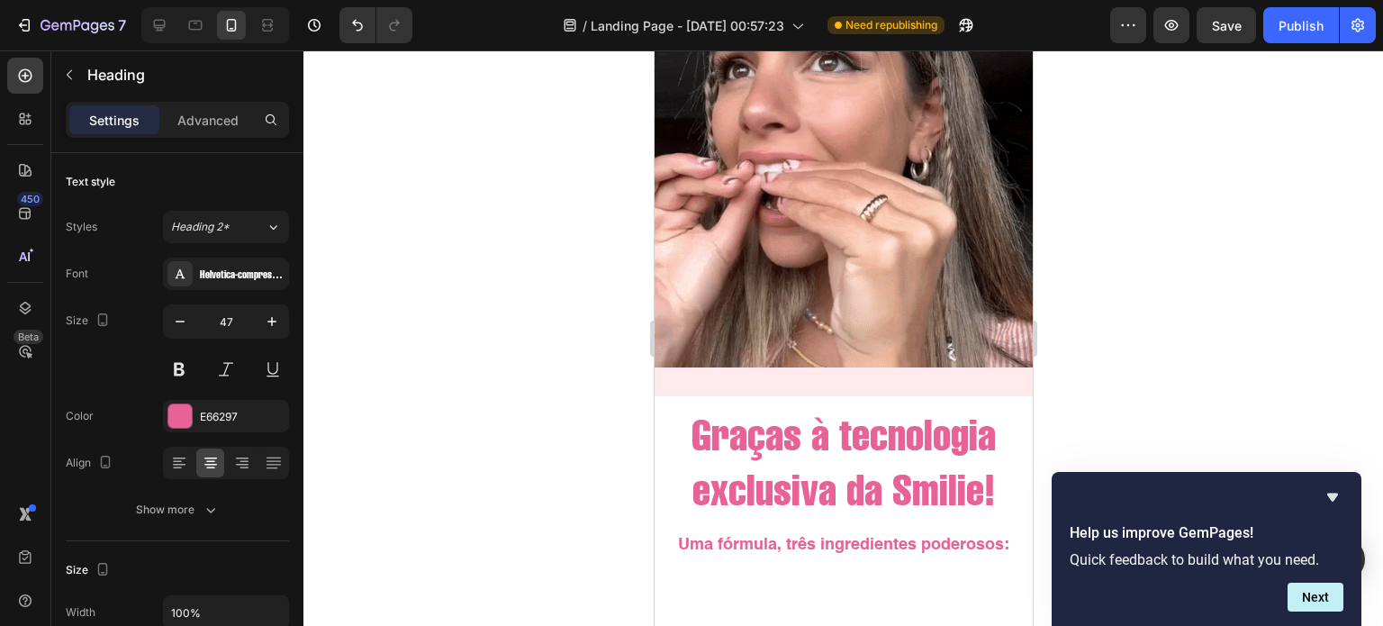
click at [803, 423] on h2 "Graças à tecnologia exclusiva da Smilie!" at bounding box center [843, 461] width 378 height 113
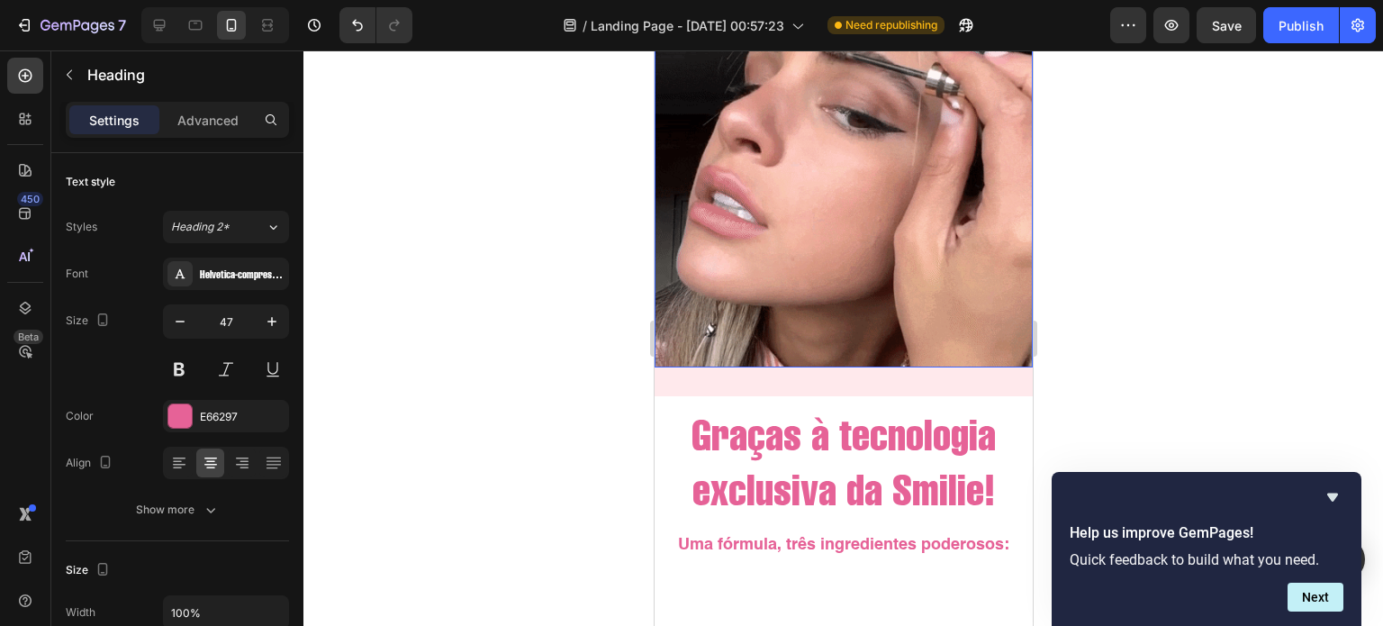
scroll to position [2850, 0]
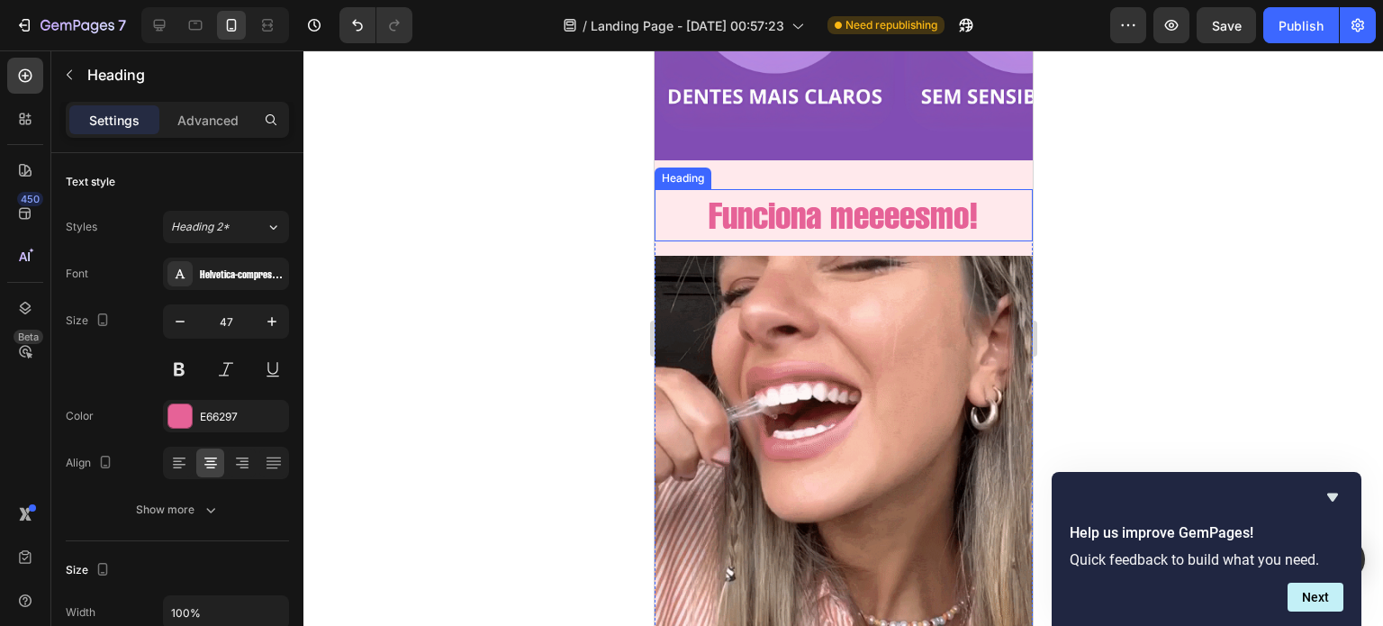
click at [831, 225] on p "Funciona meeeesmo!" at bounding box center [842, 215] width 375 height 48
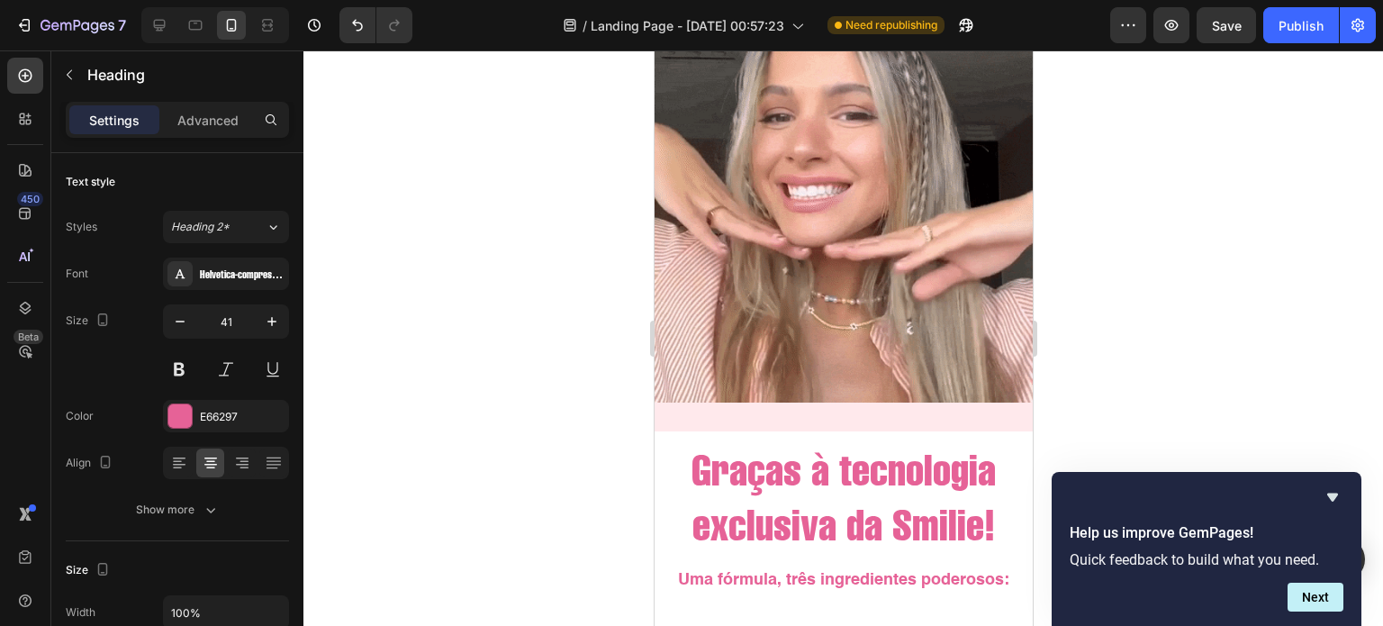
scroll to position [3135, 0]
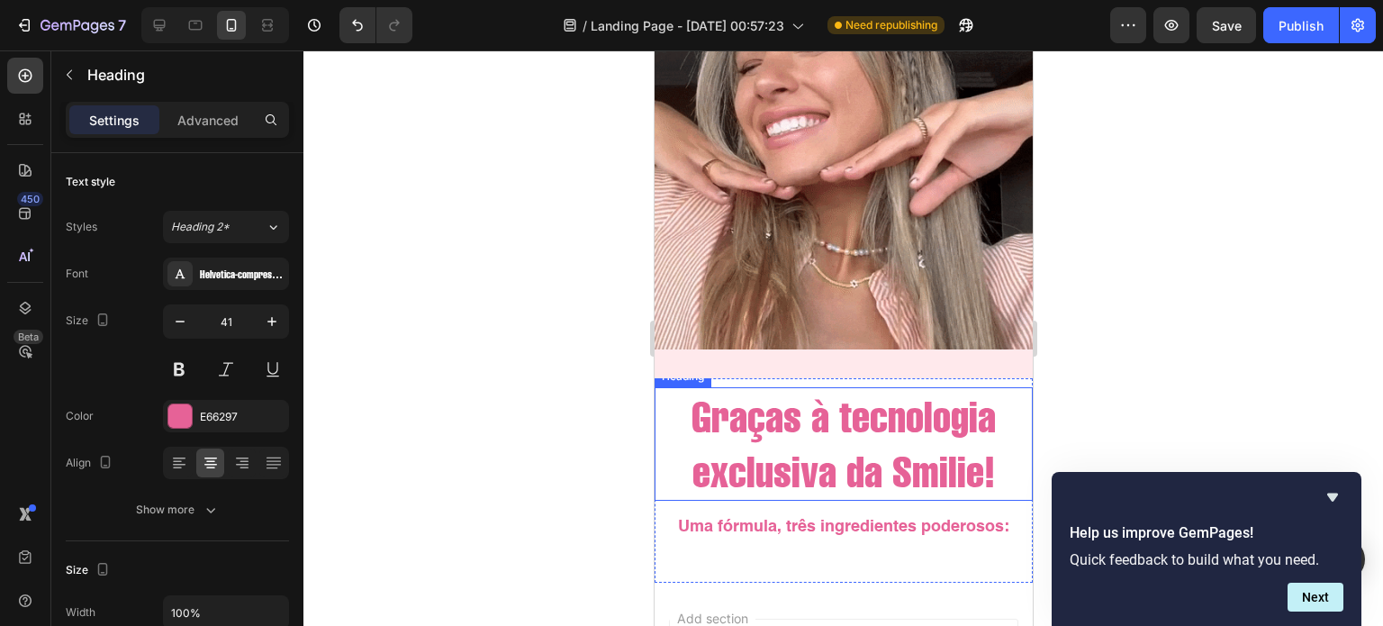
click at [801, 406] on h2 "Graças à tecnologia exclusiva da Smilie!" at bounding box center [843, 443] width 378 height 113
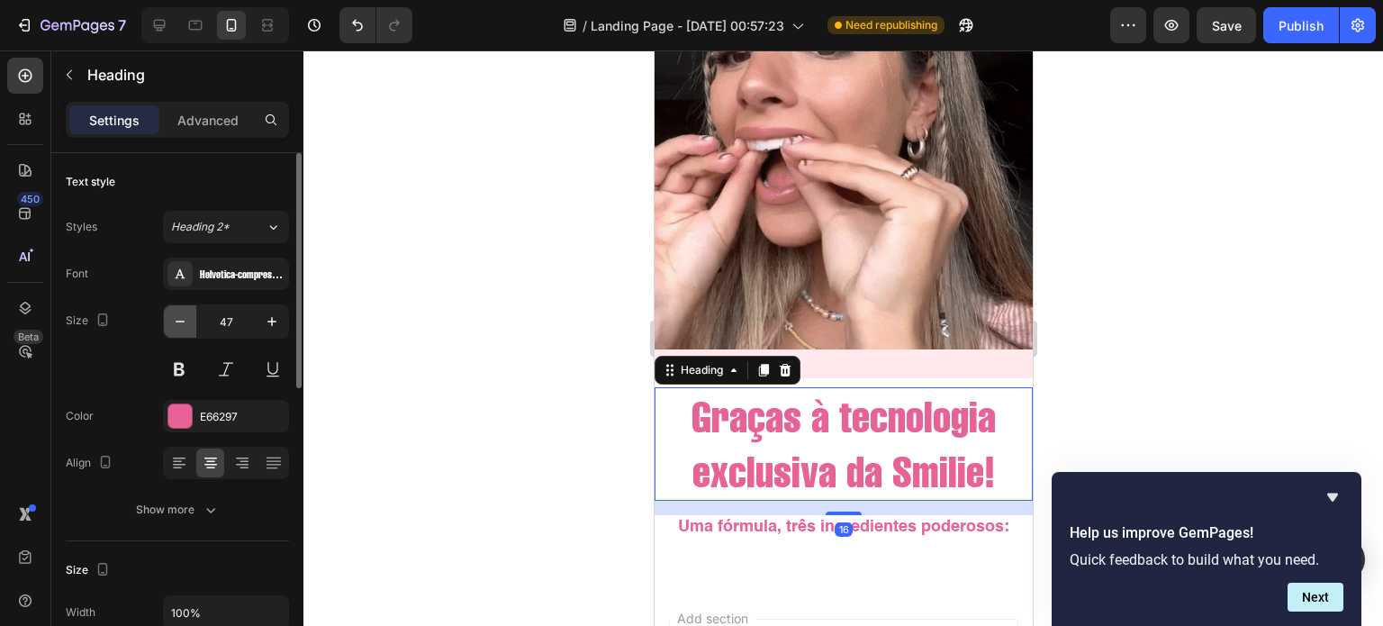
click at [194, 323] on button "button" at bounding box center [180, 321] width 32 height 32
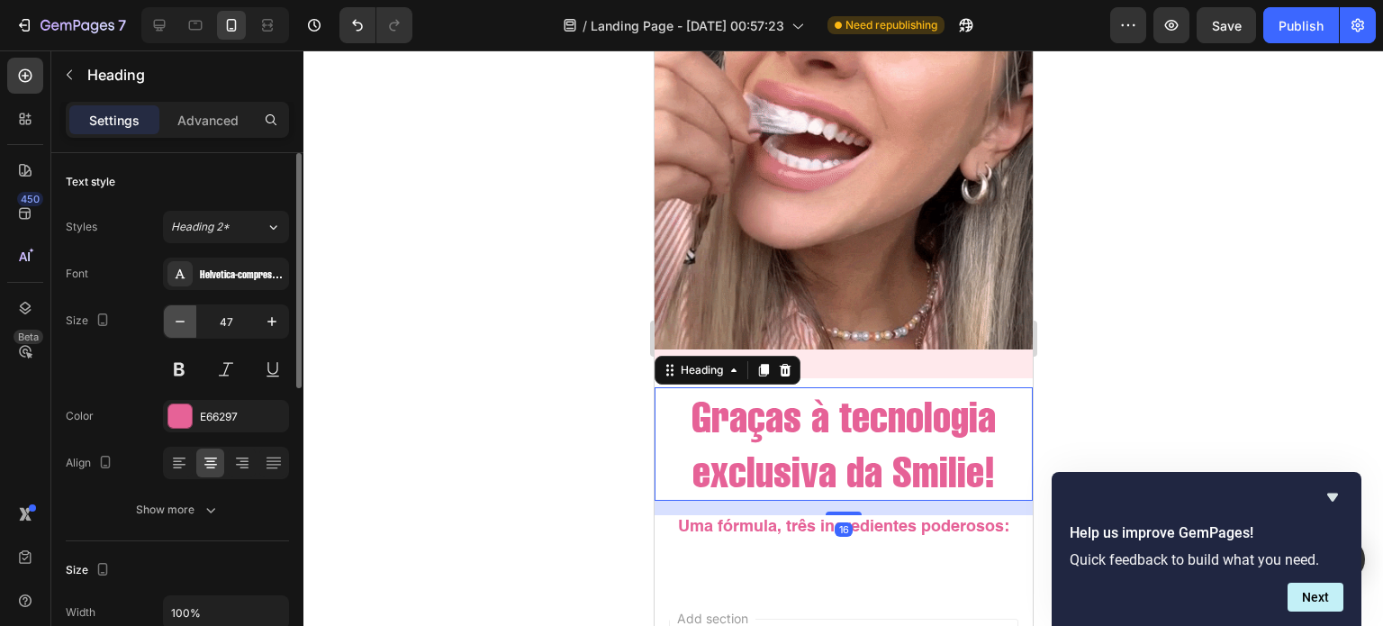
click at [194, 323] on button "button" at bounding box center [180, 321] width 32 height 32
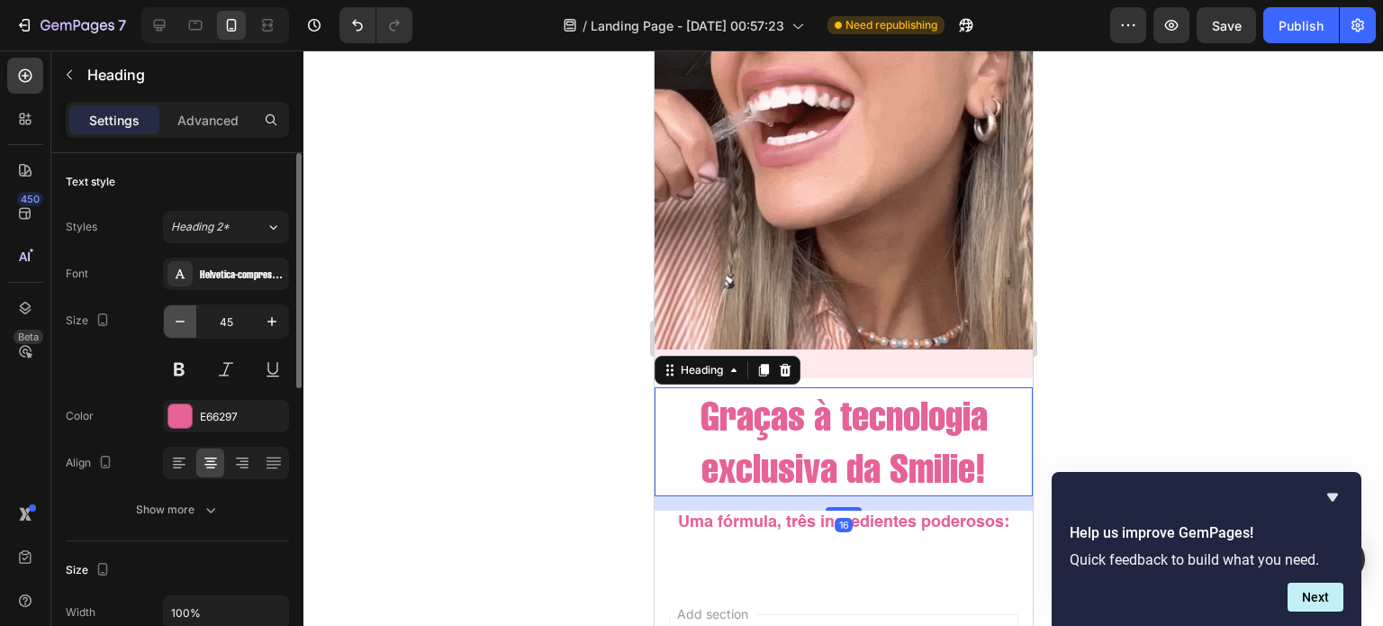
click at [194, 323] on button "button" at bounding box center [180, 321] width 32 height 32
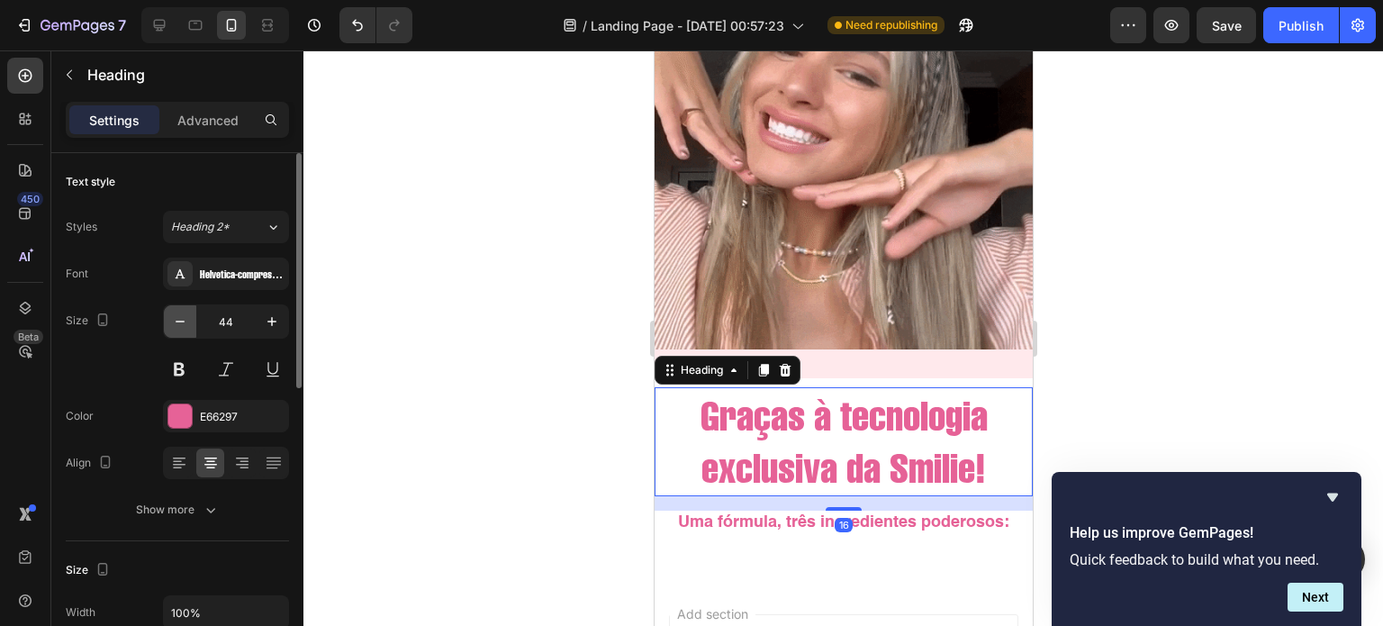
click at [194, 323] on button "button" at bounding box center [180, 321] width 32 height 32
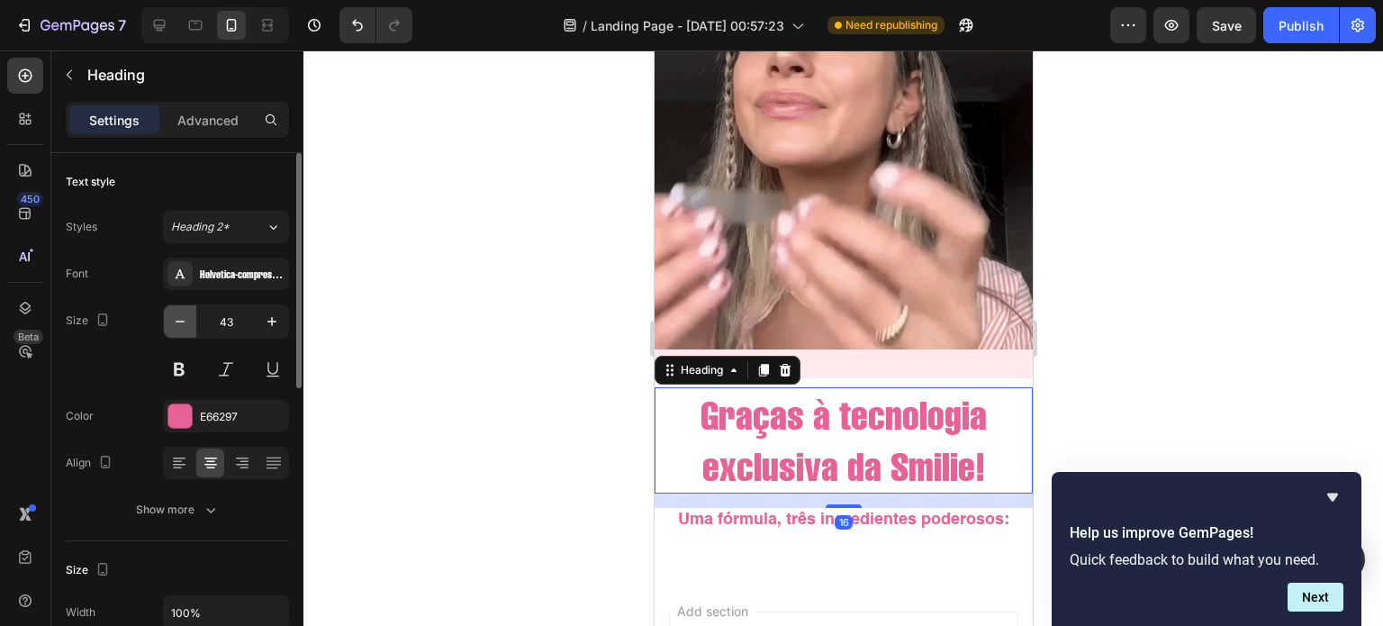
click at [194, 323] on button "button" at bounding box center [180, 321] width 32 height 32
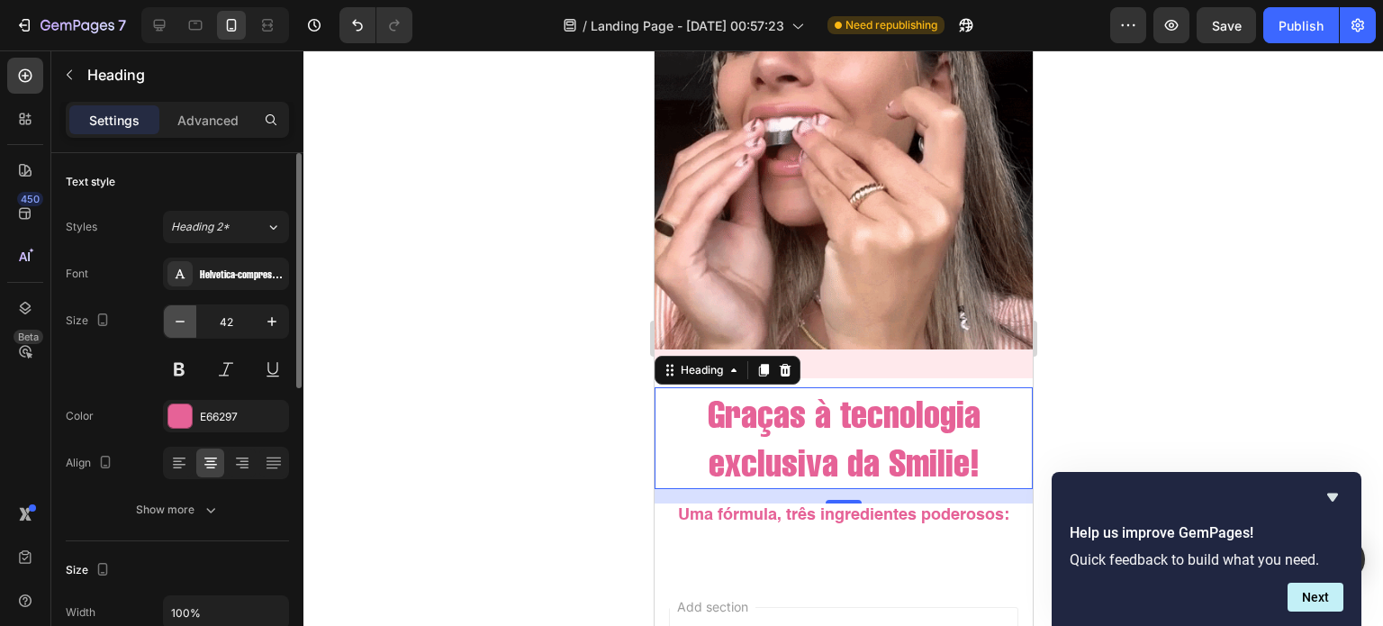
click at [194, 323] on button "button" at bounding box center [180, 321] width 32 height 32
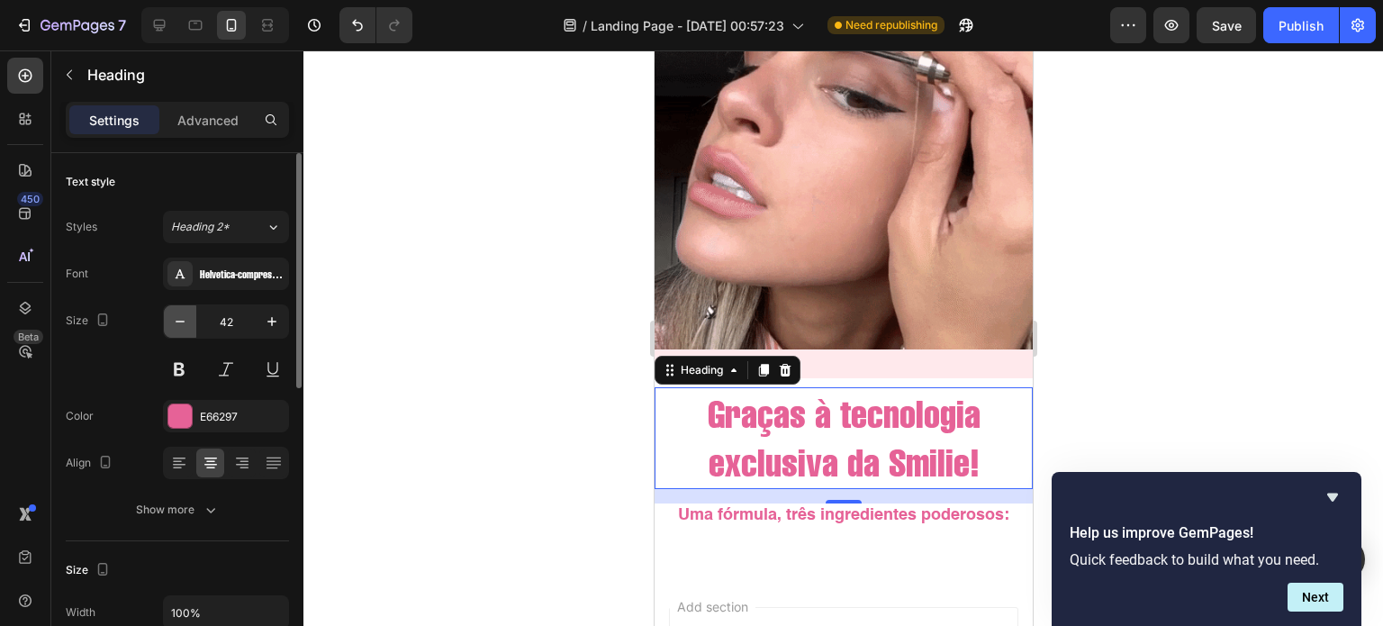
type input "41"
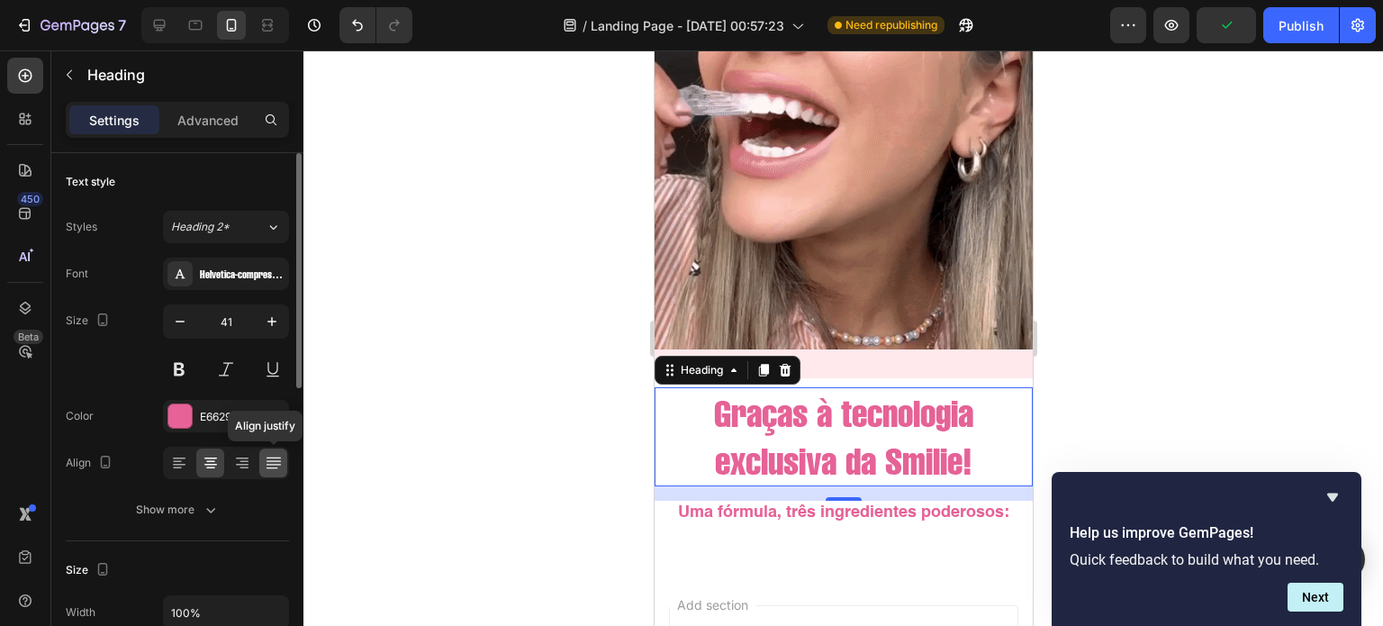
click at [265, 466] on icon at bounding box center [274, 463] width 18 height 18
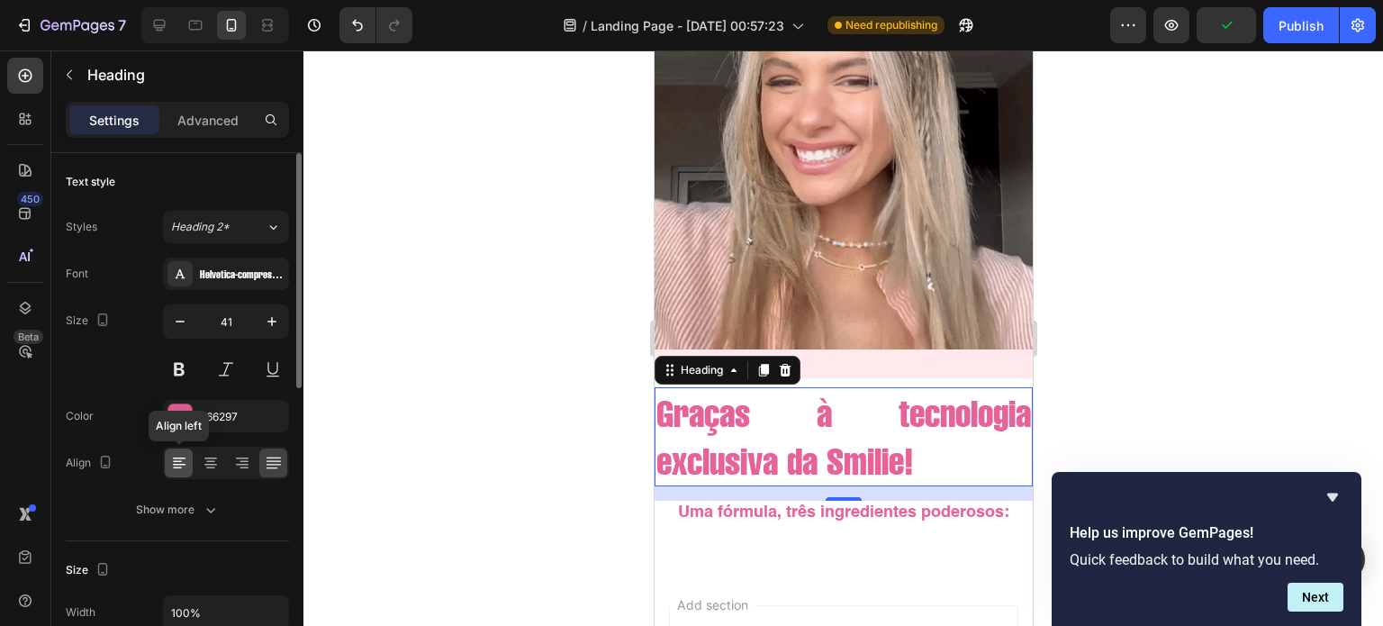
click at [183, 469] on icon at bounding box center [179, 463] width 18 height 18
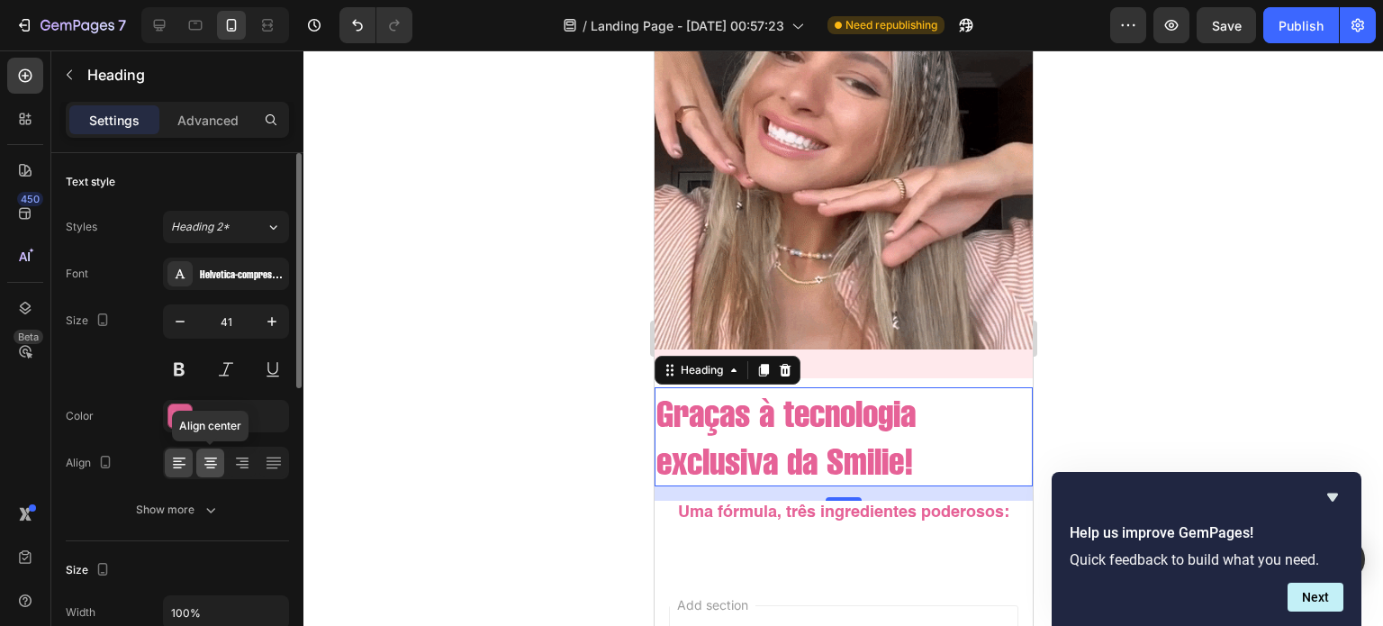
click at [212, 465] on icon at bounding box center [211, 463] width 18 height 18
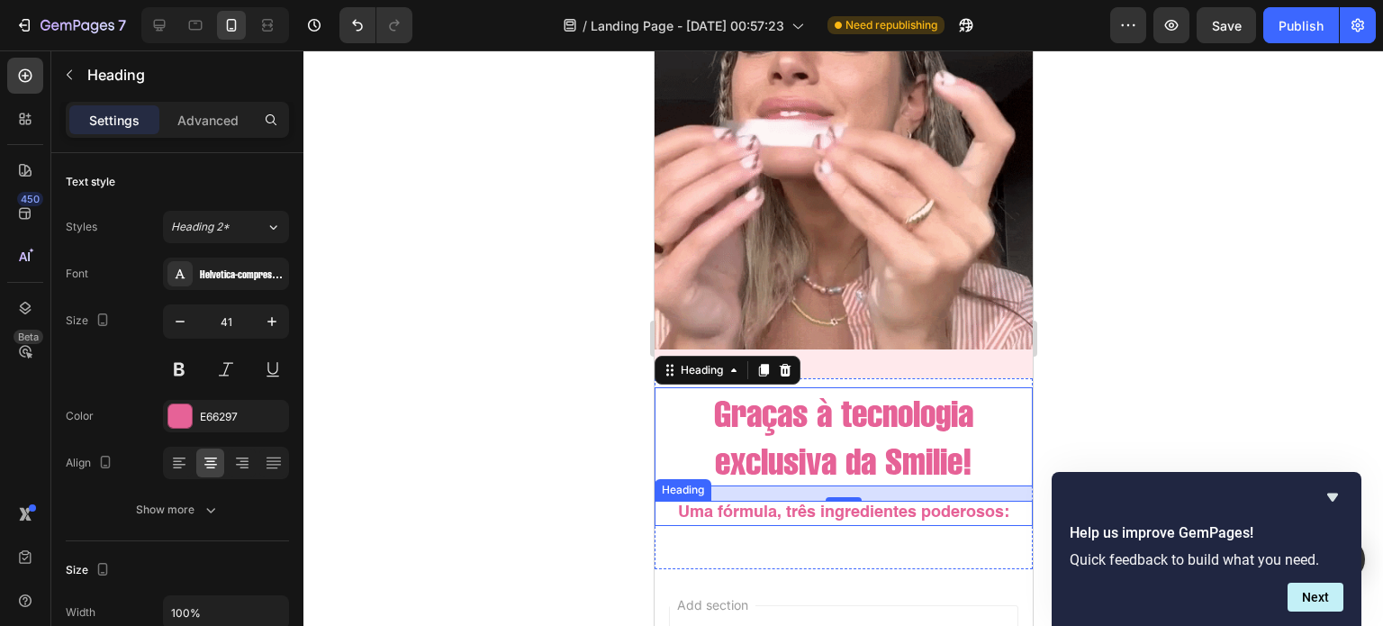
click at [764, 501] on h2 "Uma fórmula, três ingredientes poderosos:" at bounding box center [843, 513] width 378 height 24
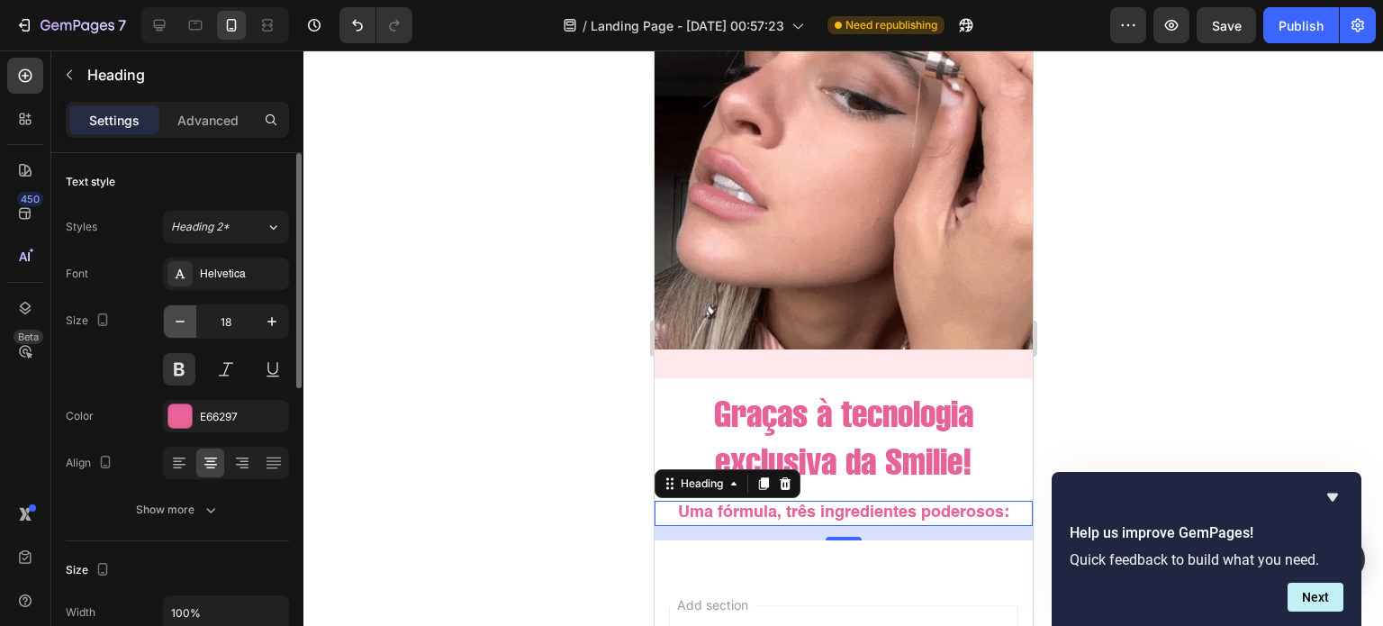
click at [183, 327] on icon "button" at bounding box center [180, 321] width 18 height 18
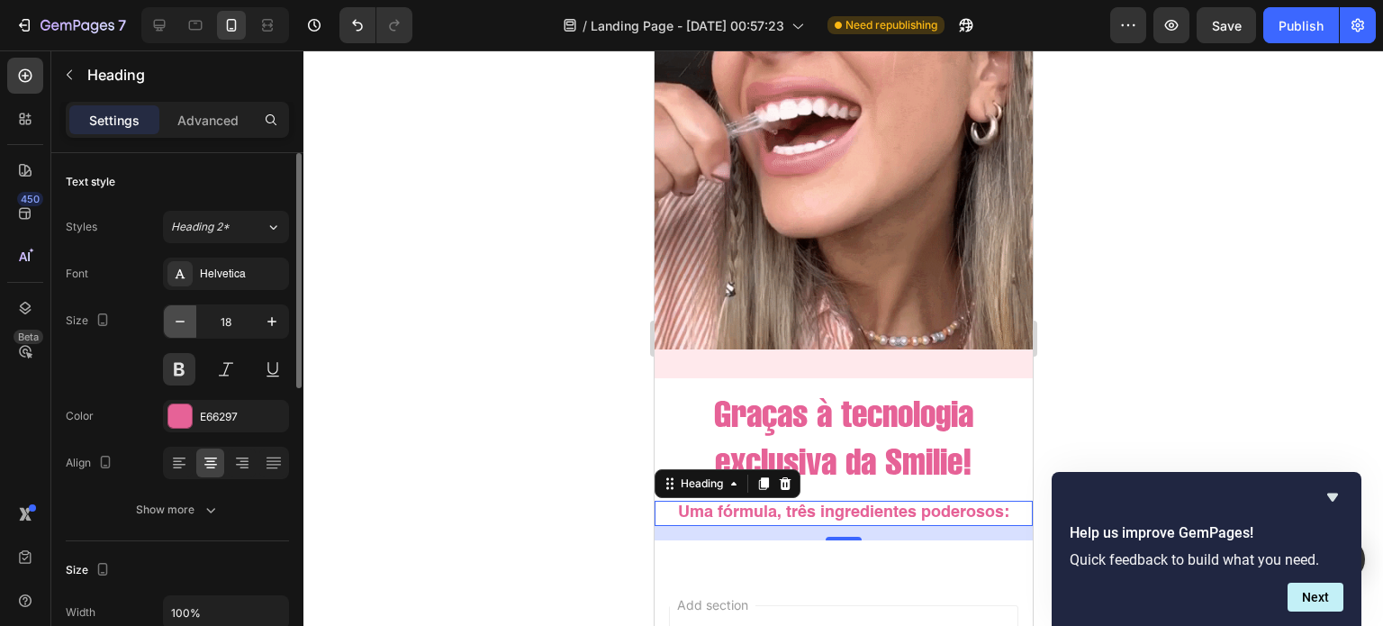
click at [183, 327] on icon "button" at bounding box center [180, 321] width 18 height 18
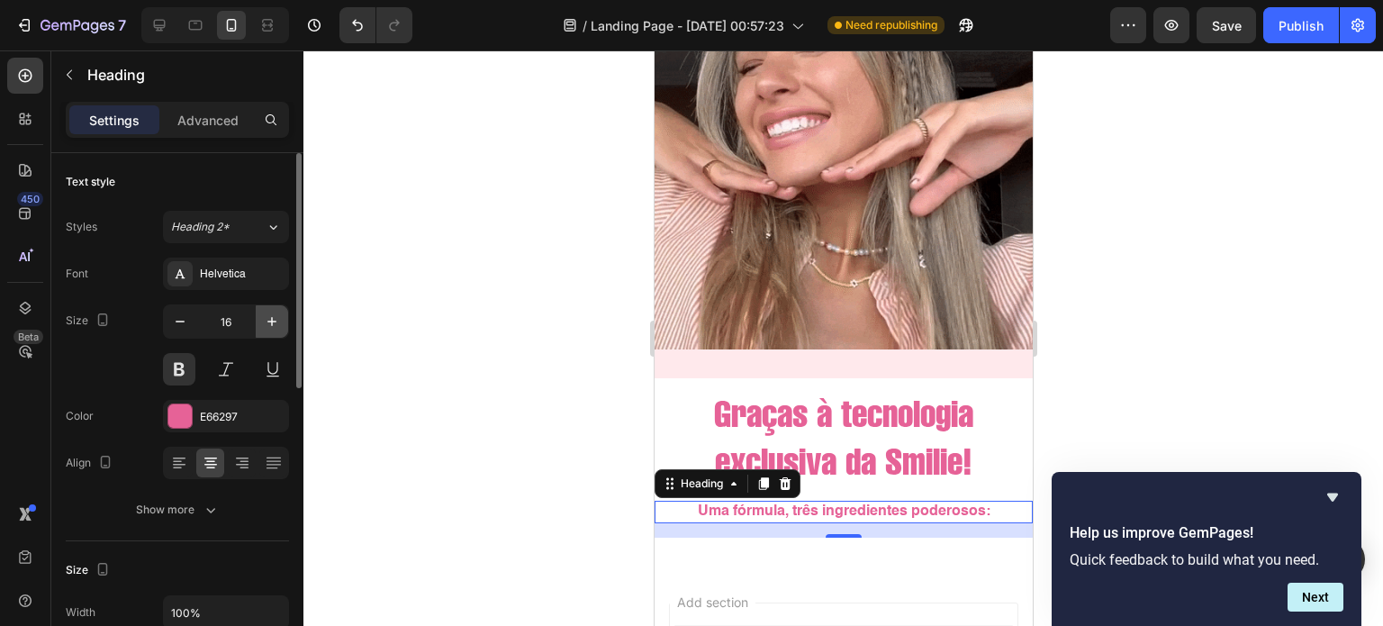
click at [274, 321] on icon "button" at bounding box center [272, 321] width 18 height 18
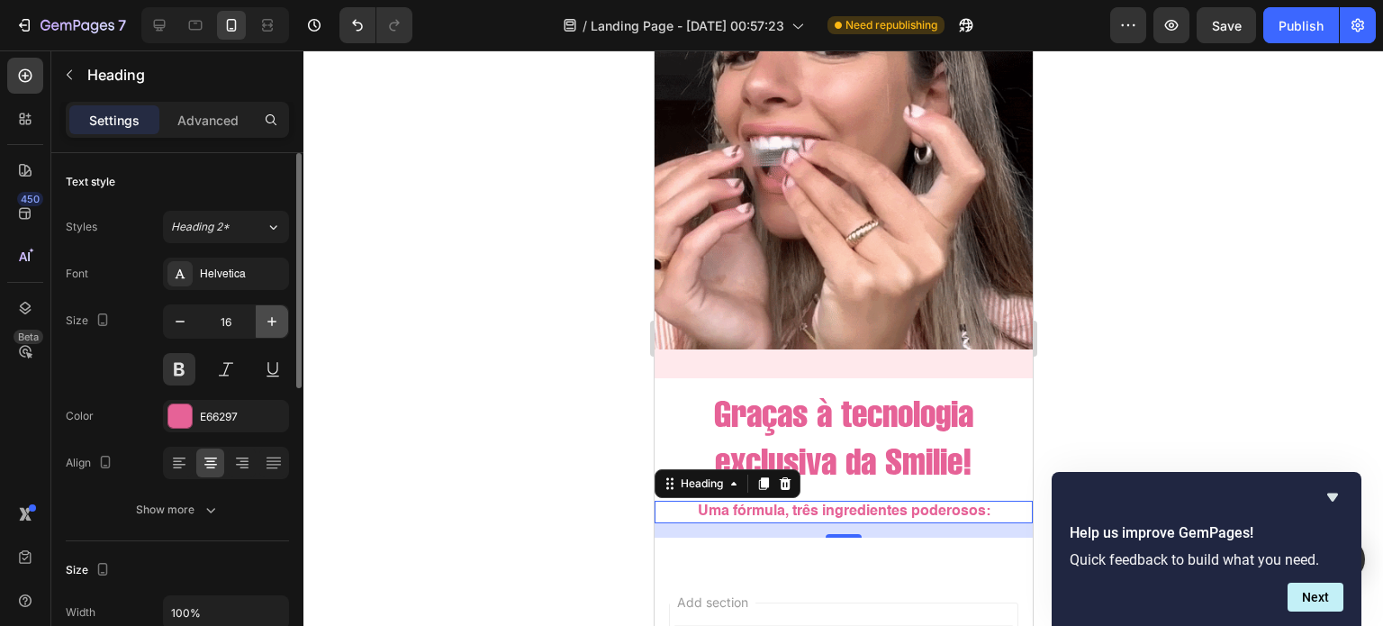
type input "17"
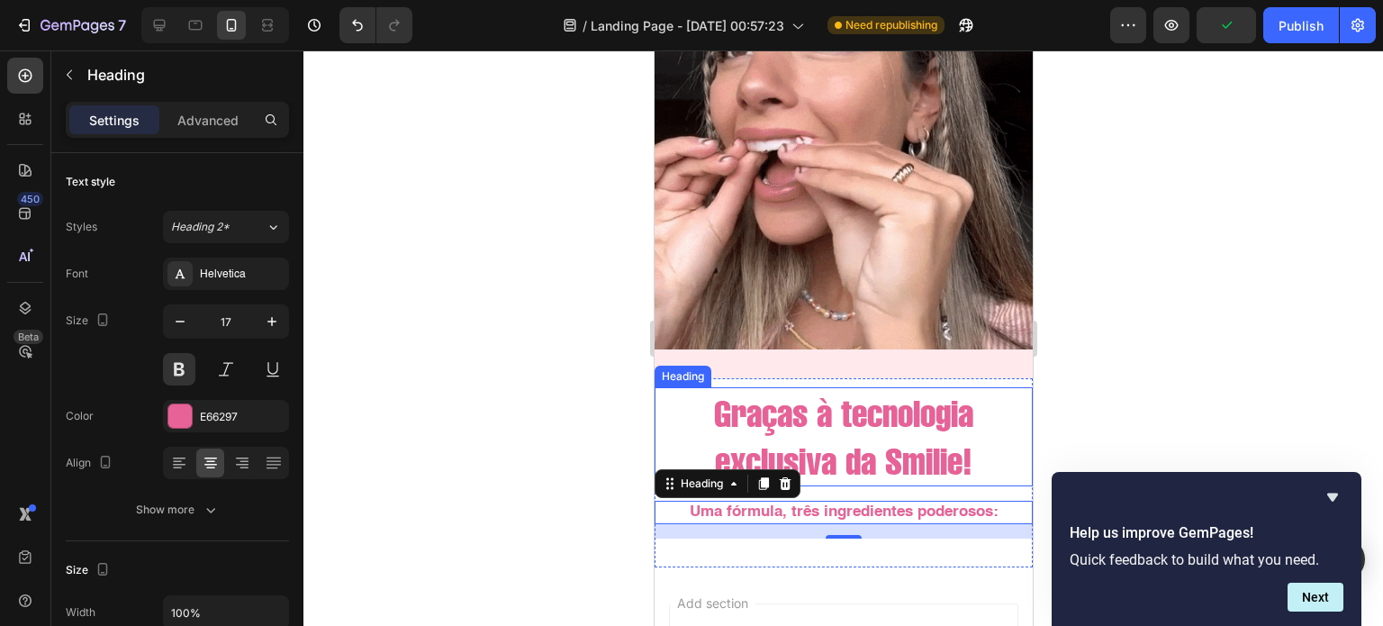
scroll to position [3193, 0]
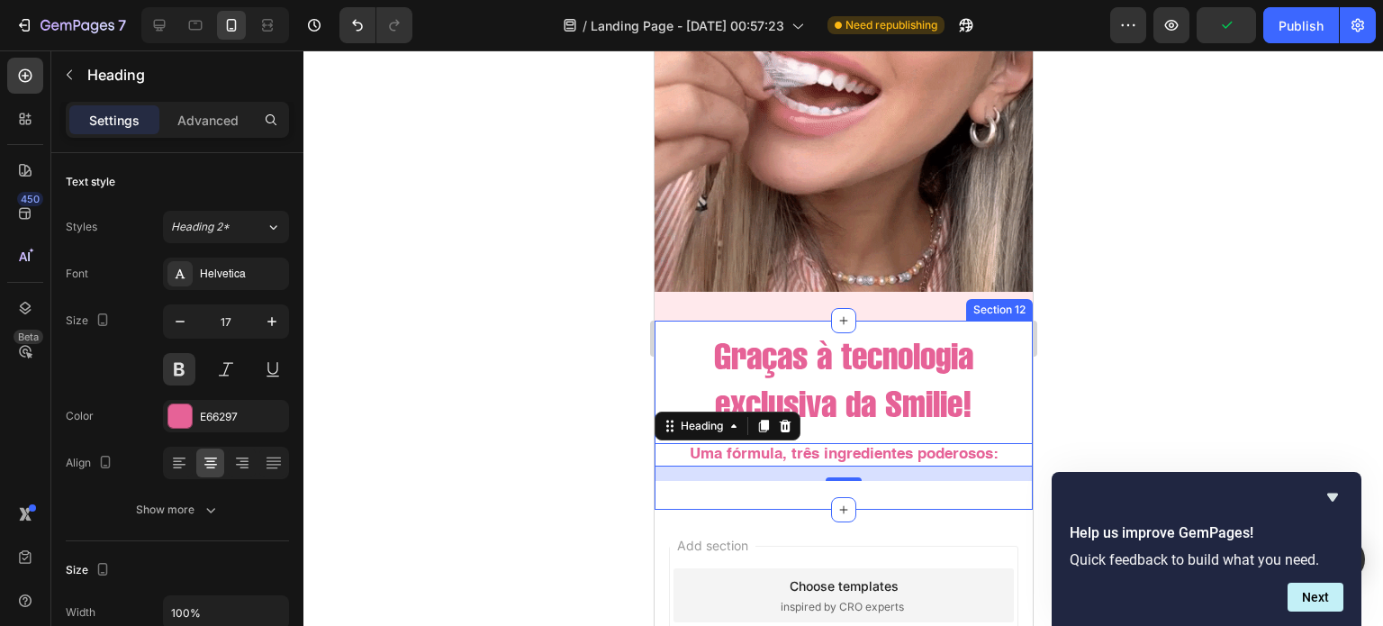
click at [876, 421] on div "Graças à tecnologia exclusiva da Smilie! Heading Uma fórmula, três ingredientes…" at bounding box center [843, 406] width 378 height 152
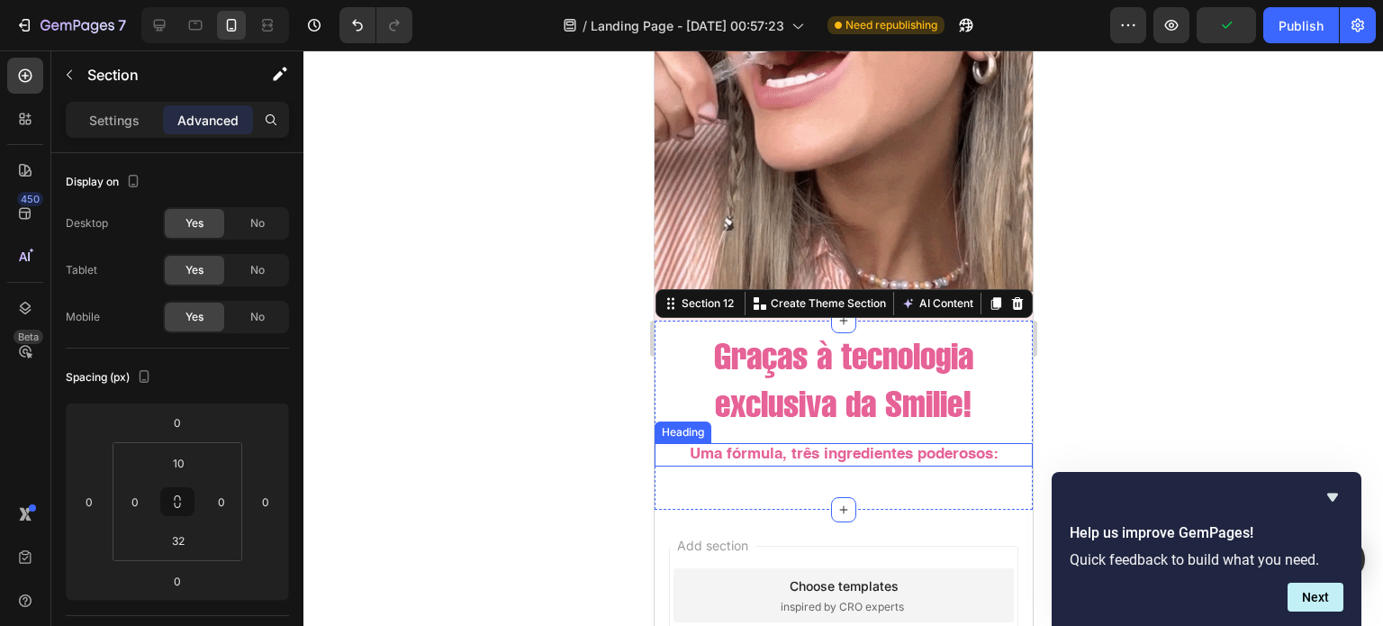
click at [834, 443] on h2 "Uma fórmula, três ingredientes poderosos:" at bounding box center [843, 454] width 378 height 23
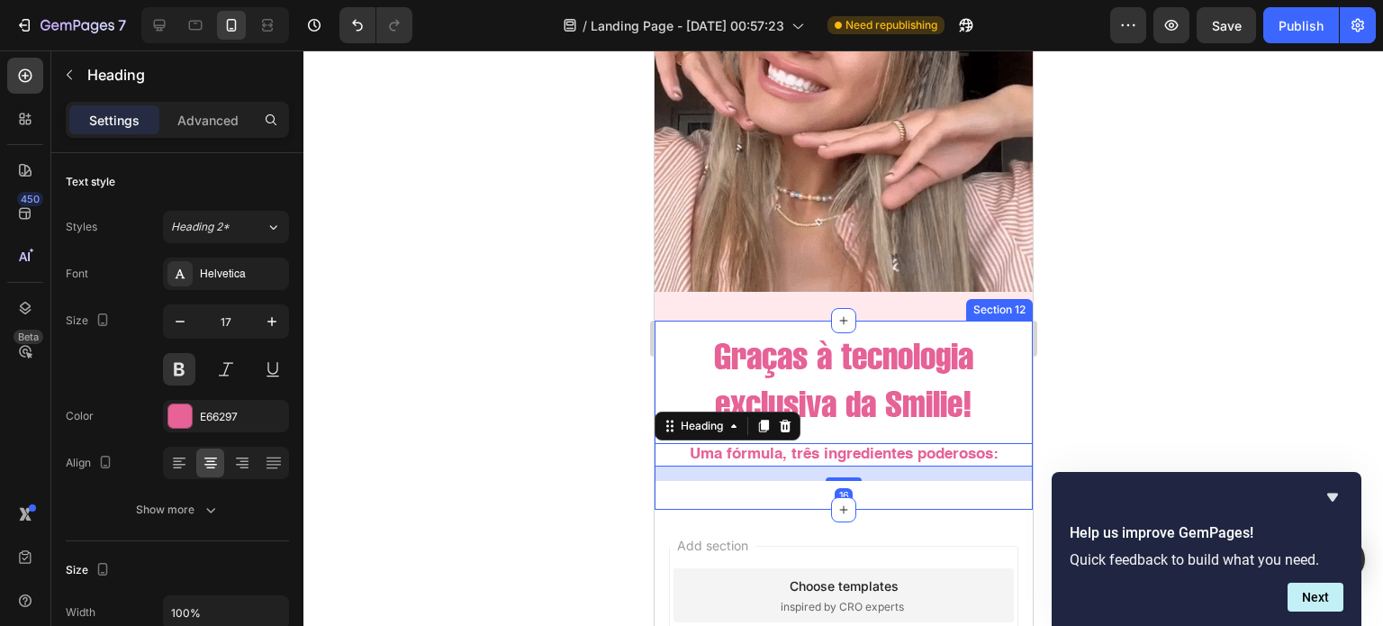
click at [847, 424] on div "Graças à tecnologia exclusiva da Smilie! Heading Uma fórmula, três ingredientes…" at bounding box center [843, 406] width 378 height 152
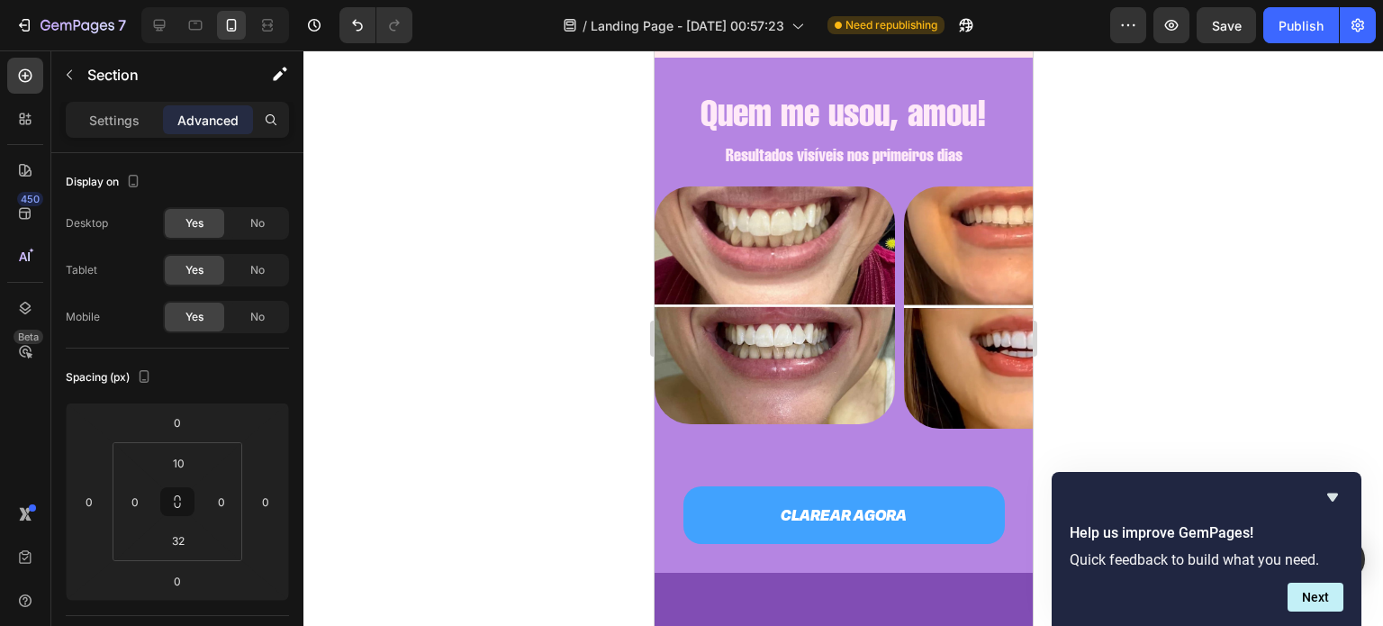
scroll to position [1999, 0]
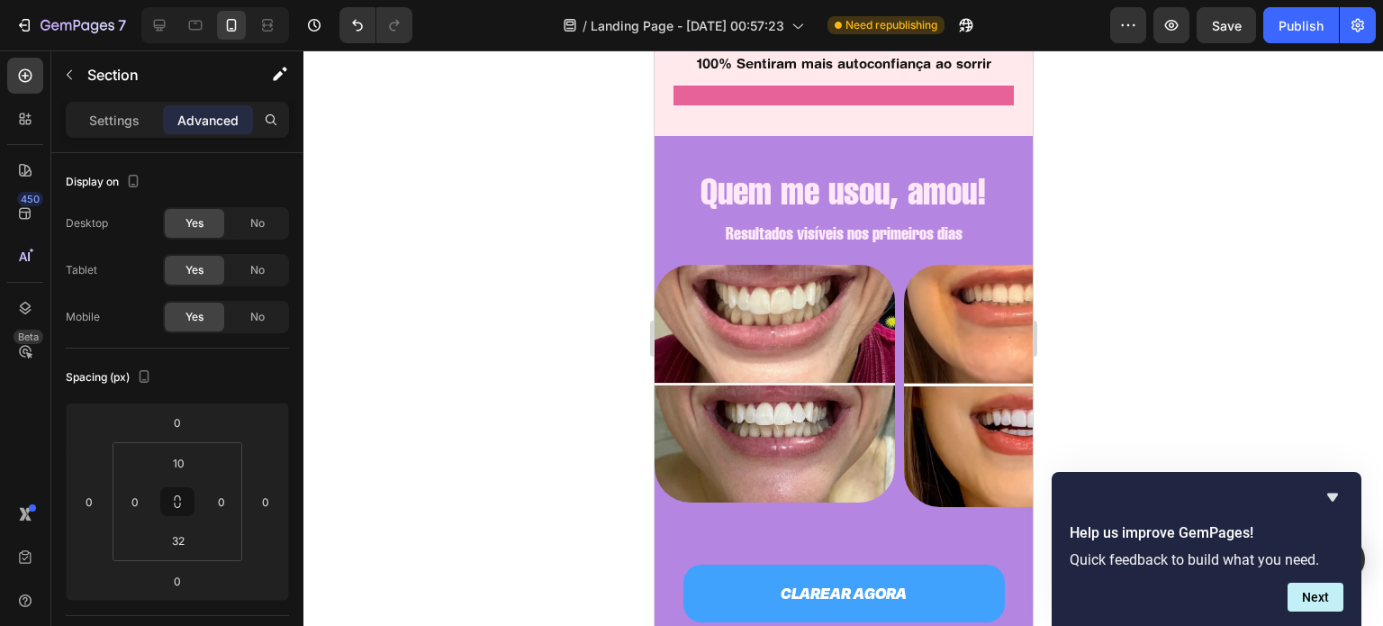
click at [867, 316] on img at bounding box center [774, 384] width 240 height 238
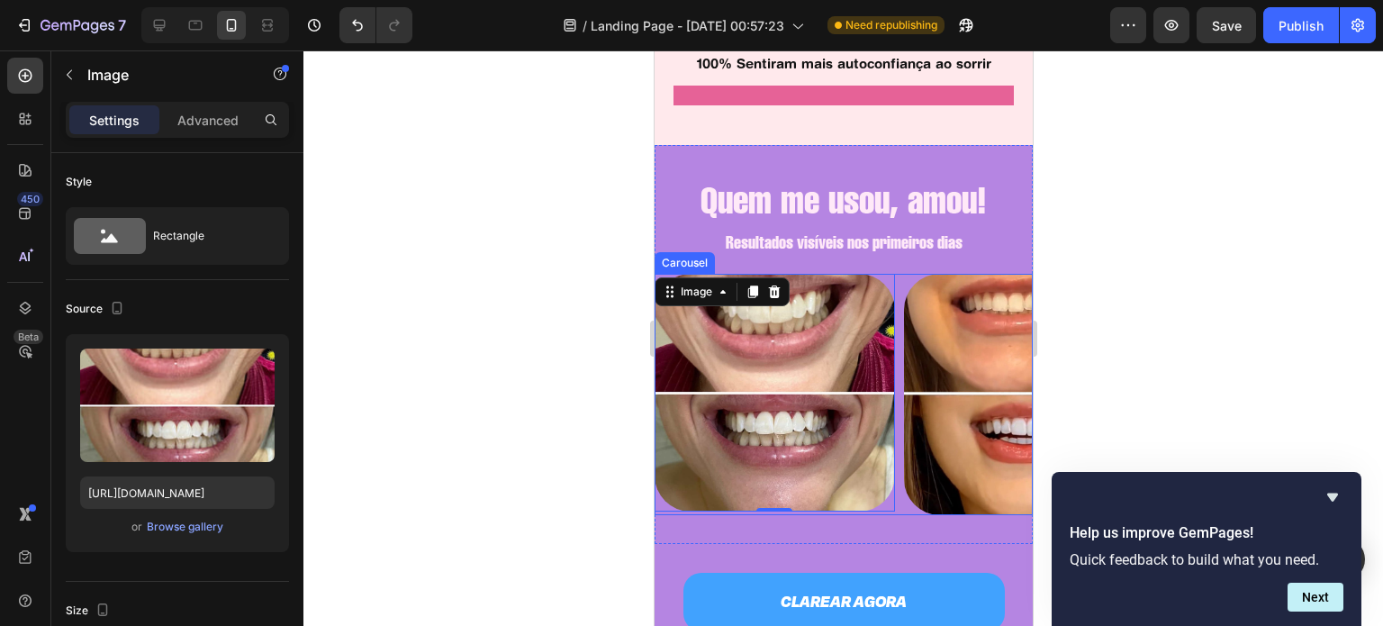
click at [898, 500] on div "Image 0 Image Image Image" at bounding box center [843, 394] width 378 height 241
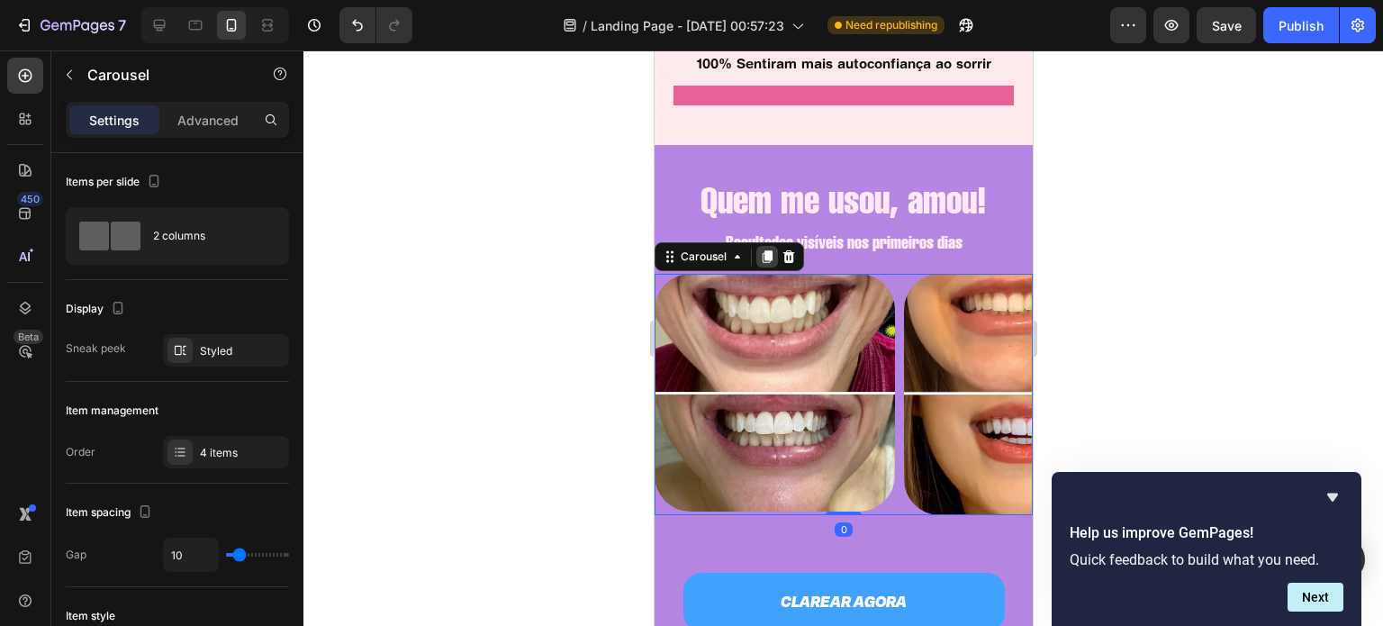
click at [763, 249] on icon at bounding box center [766, 256] width 14 height 14
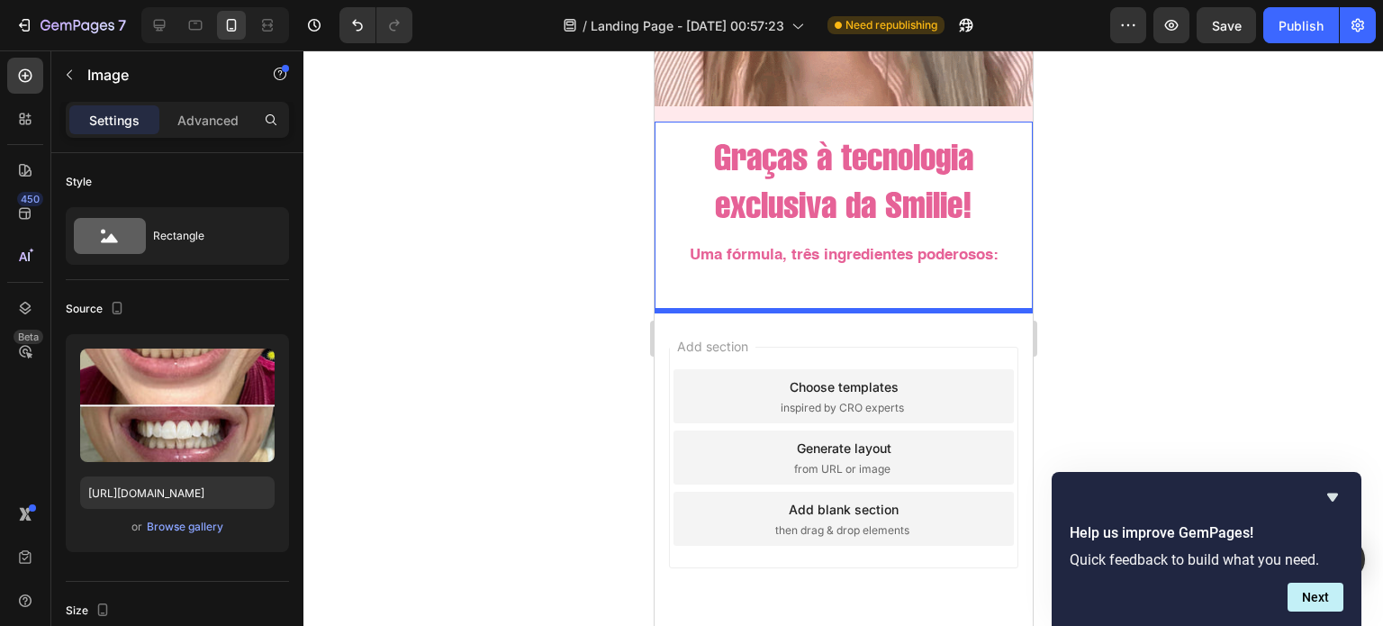
scroll to position [3685, 0]
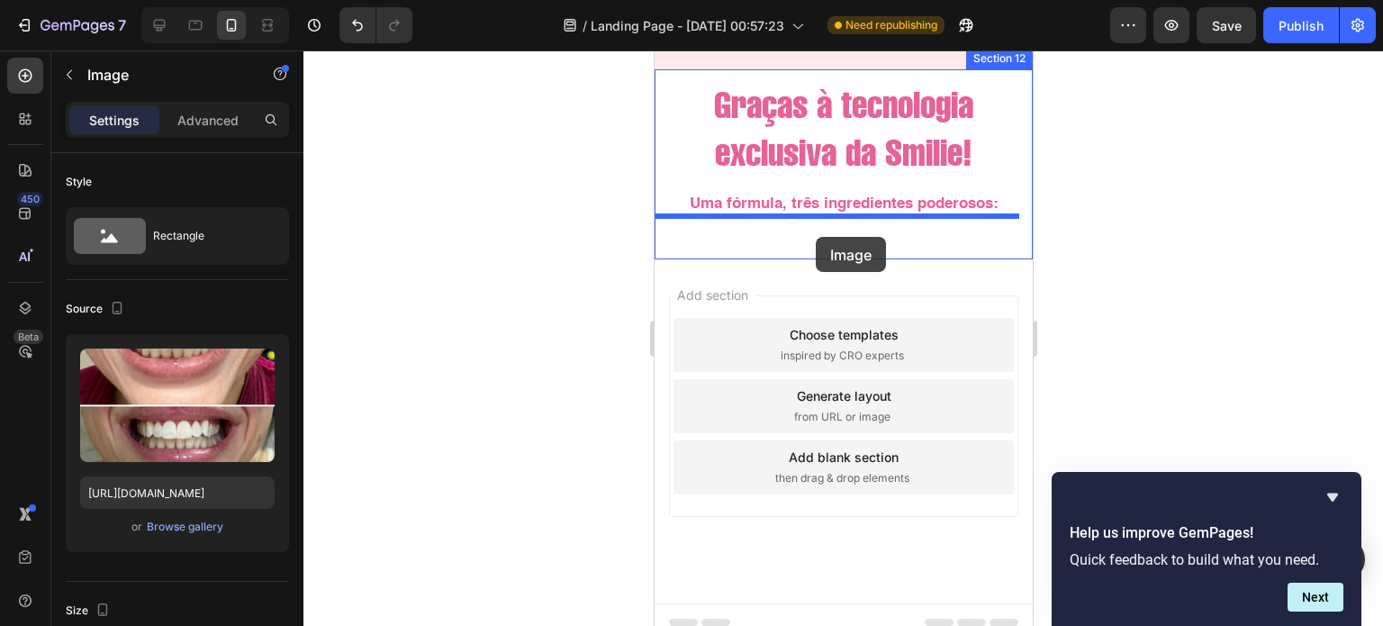
drag, startPoint x: 706, startPoint y: 179, endPoint x: 815, endPoint y: 237, distance: 123.2
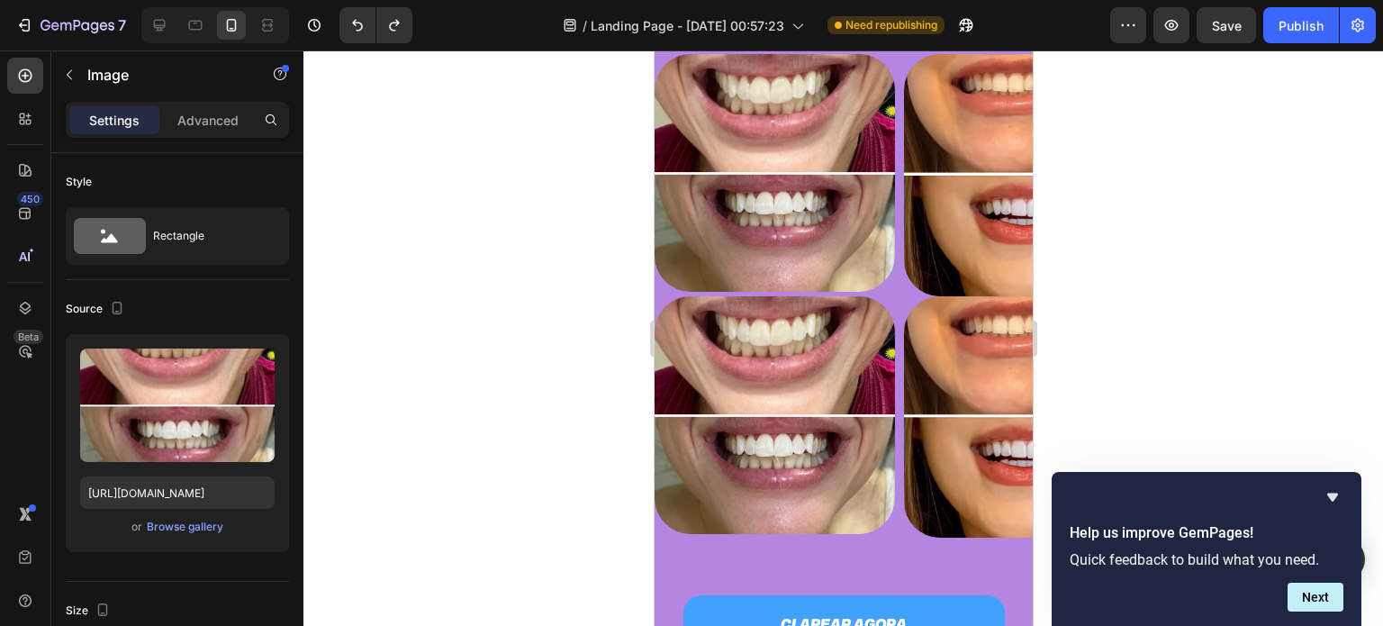
scroll to position [2208, 0]
click at [898, 531] on div "Image Image Image Image" at bounding box center [843, 417] width 378 height 241
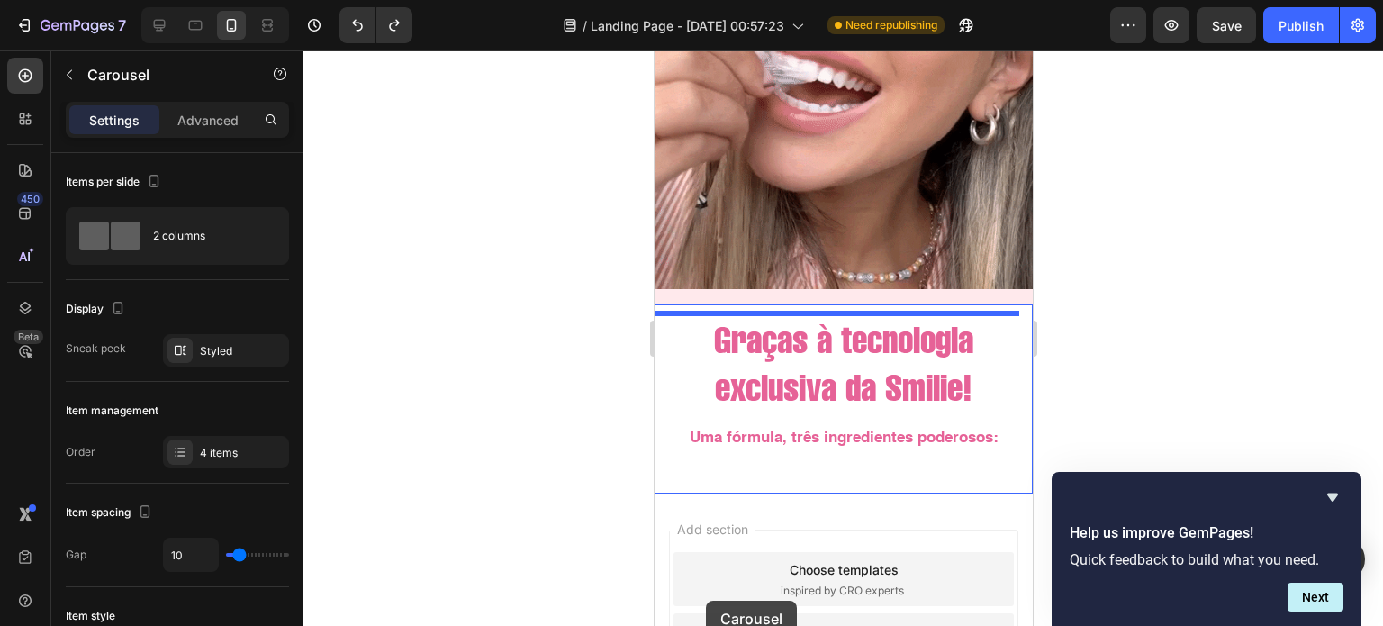
scroll to position [3493, 0]
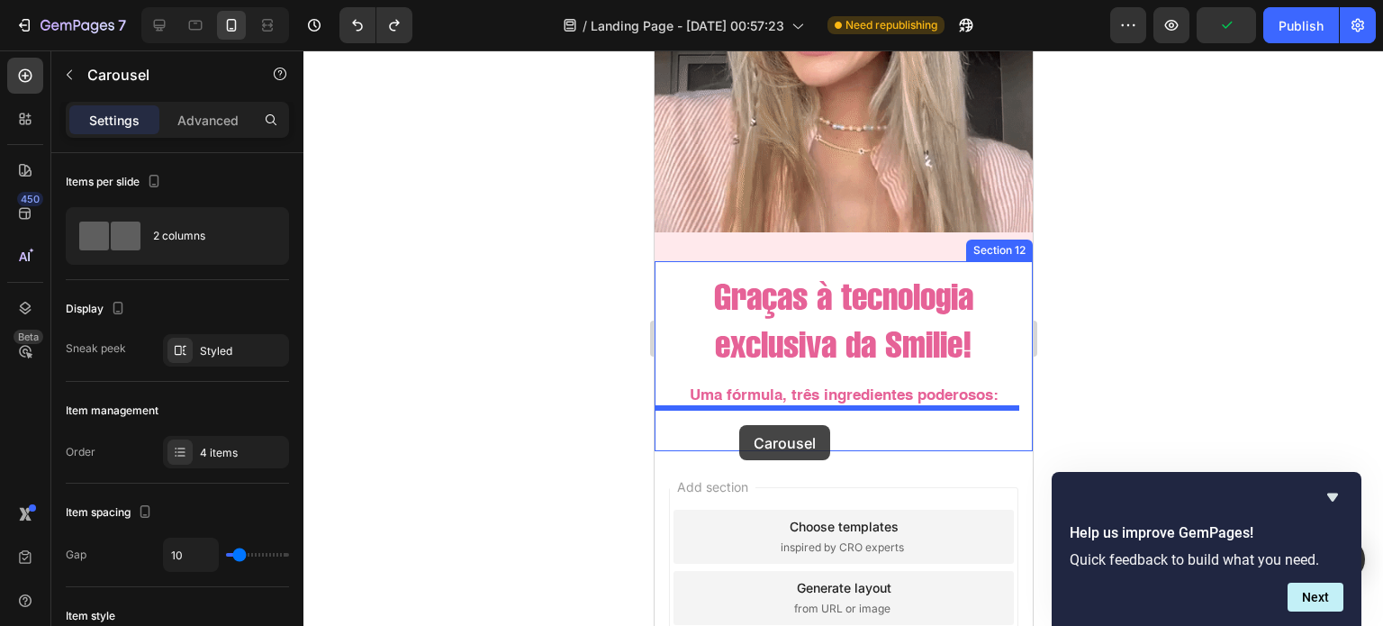
drag, startPoint x: 671, startPoint y: 277, endPoint x: 738, endPoint y: 425, distance: 162.4
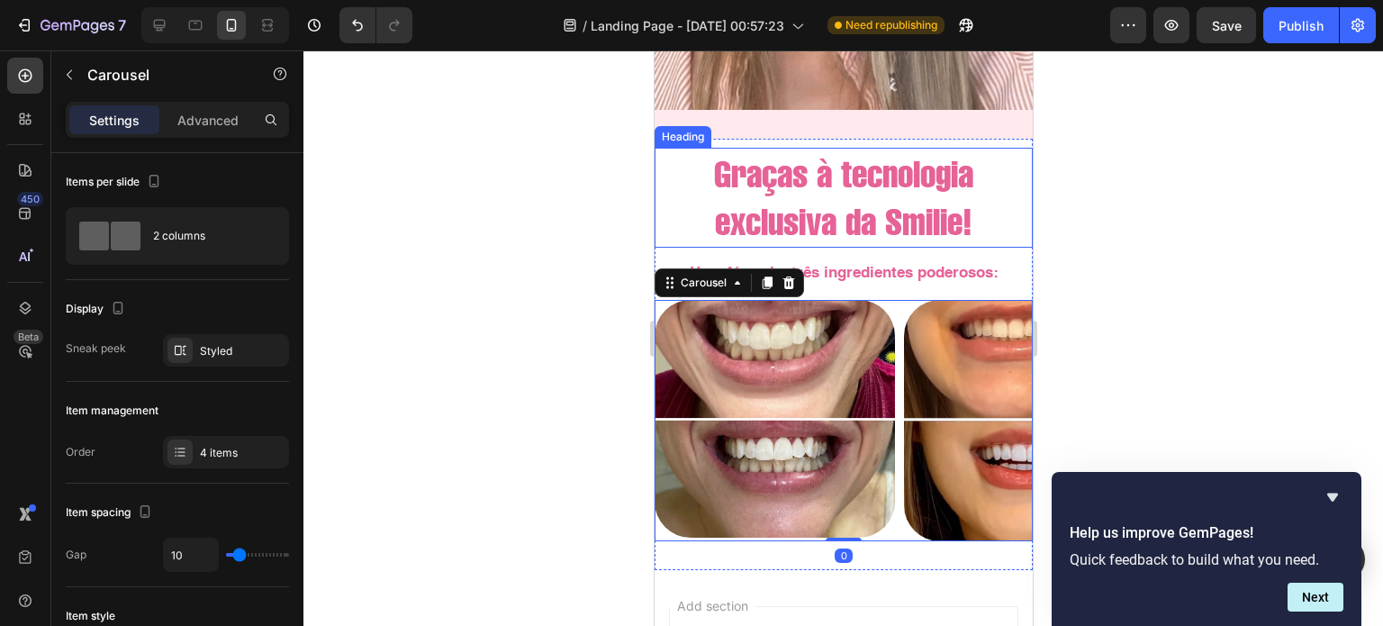
scroll to position [3616, 0]
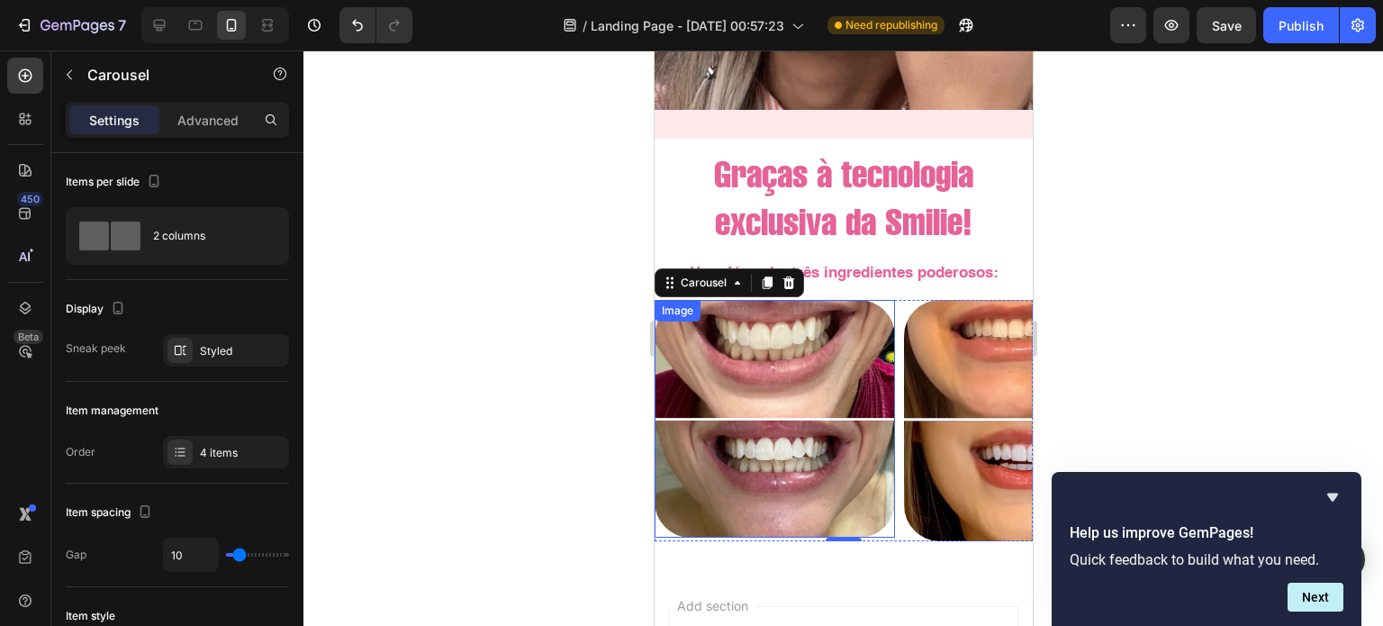
click at [761, 348] on img at bounding box center [774, 419] width 240 height 238
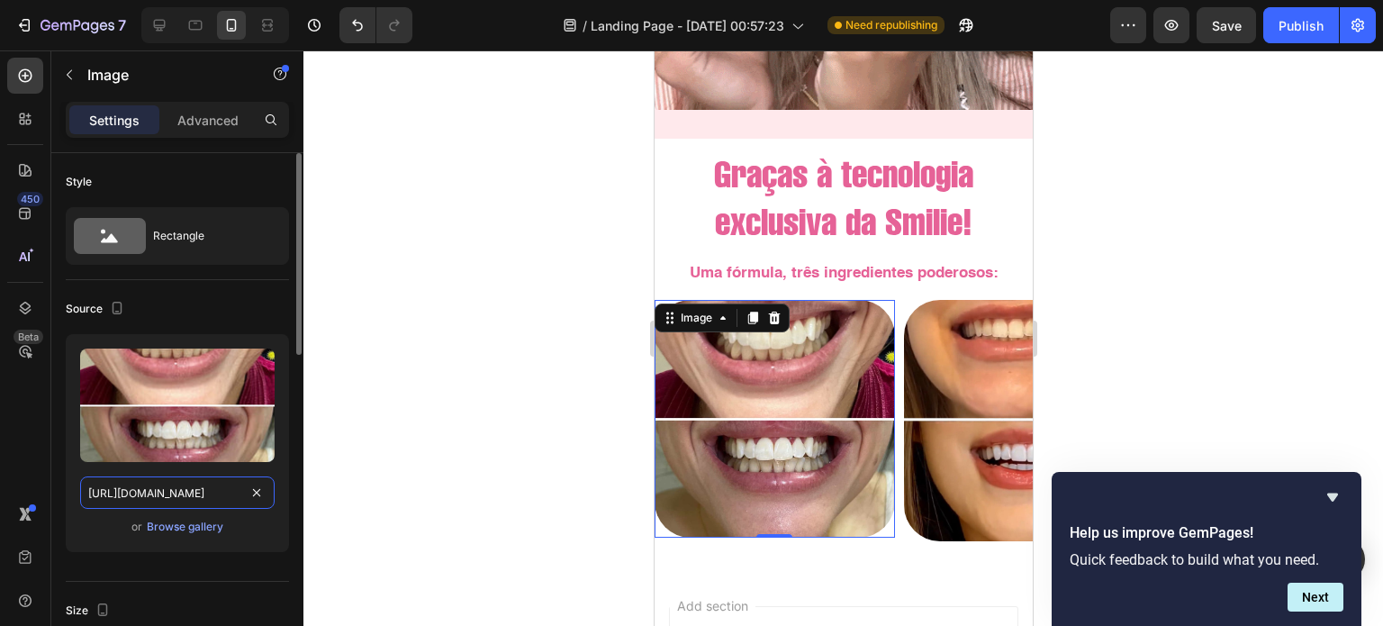
click at [176, 485] on input "https://cdn.shopify.com/s/files/1/0721/3921/1025/files/IMG-20250826-WA0031_2a3c…" at bounding box center [177, 492] width 194 height 32
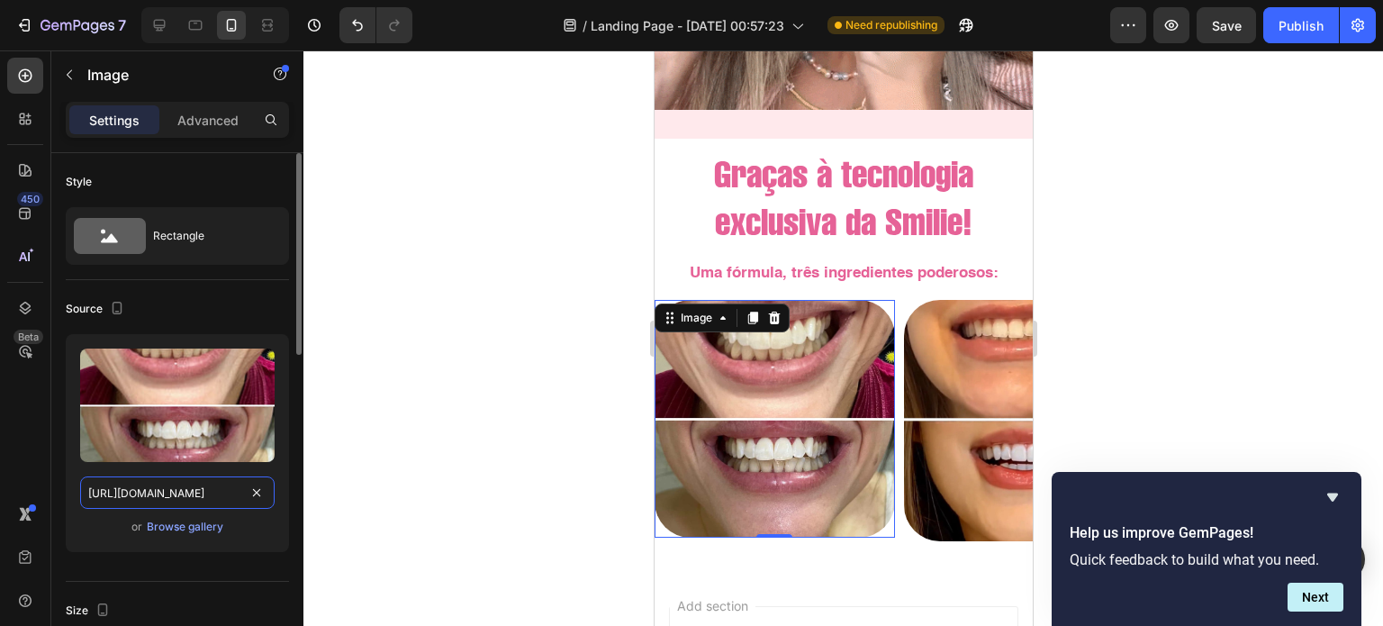
paste input "PAP-CERTO-_1.webp?v=1691721429"
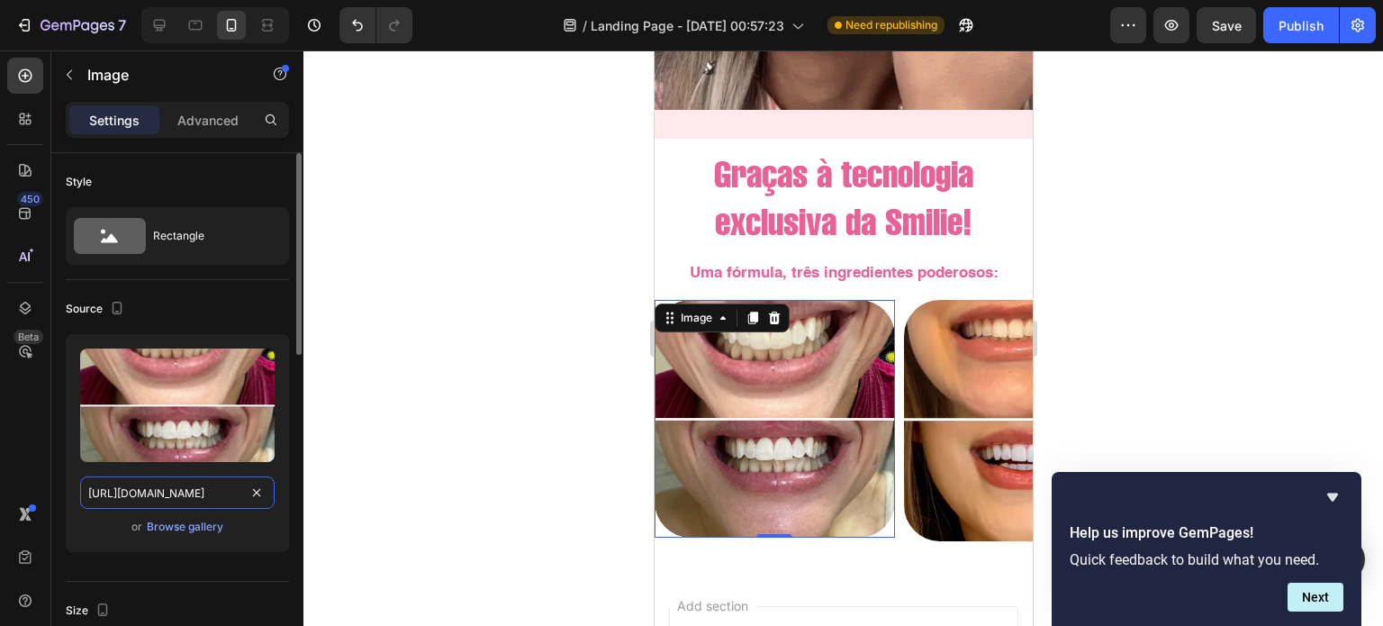
scroll to position [0, 311]
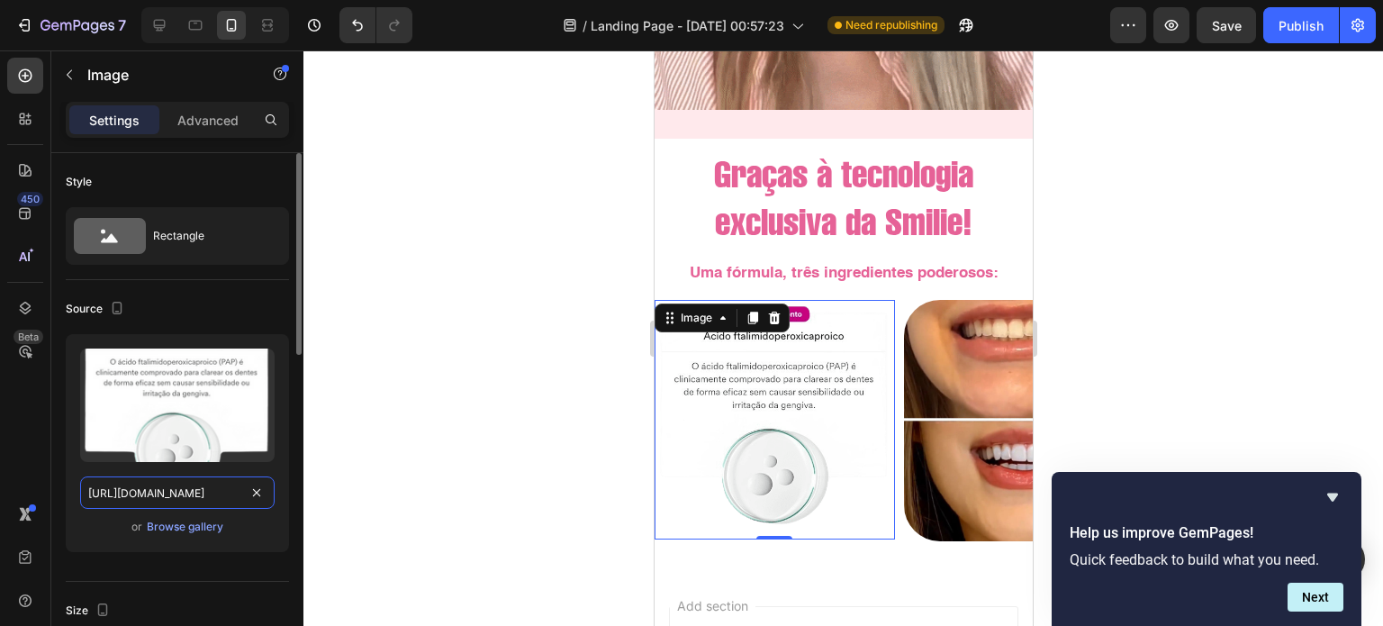
type input "https://cdn.shopify.com/s/files/1/0721/3921/1025/files/PAP-CERTO-_1.webp?v=1691…"
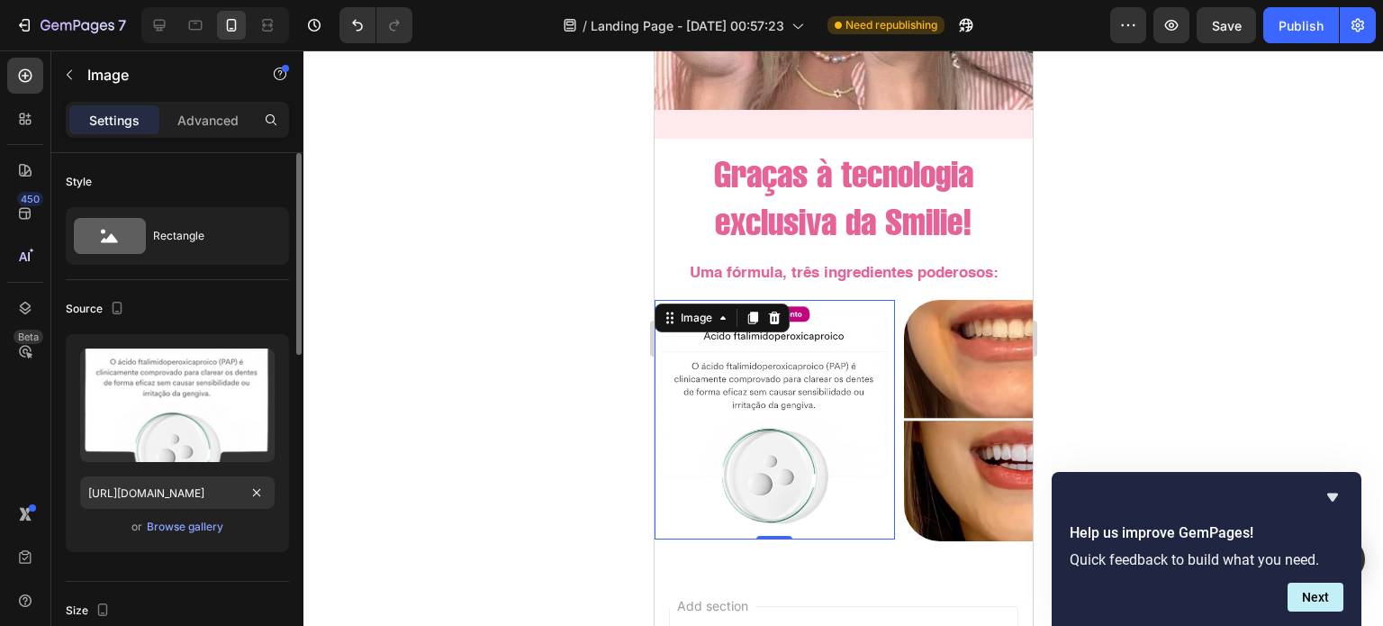
click at [252, 309] on div "Source" at bounding box center [177, 308] width 223 height 29
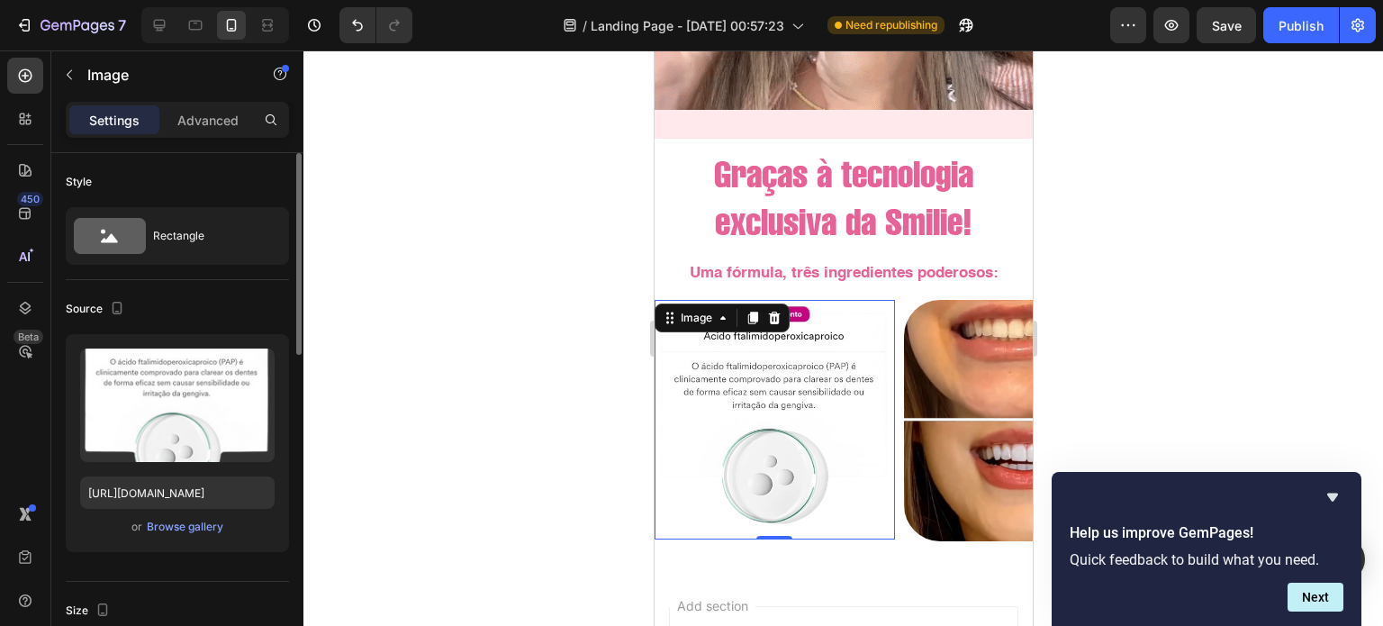
scroll to position [0, 0]
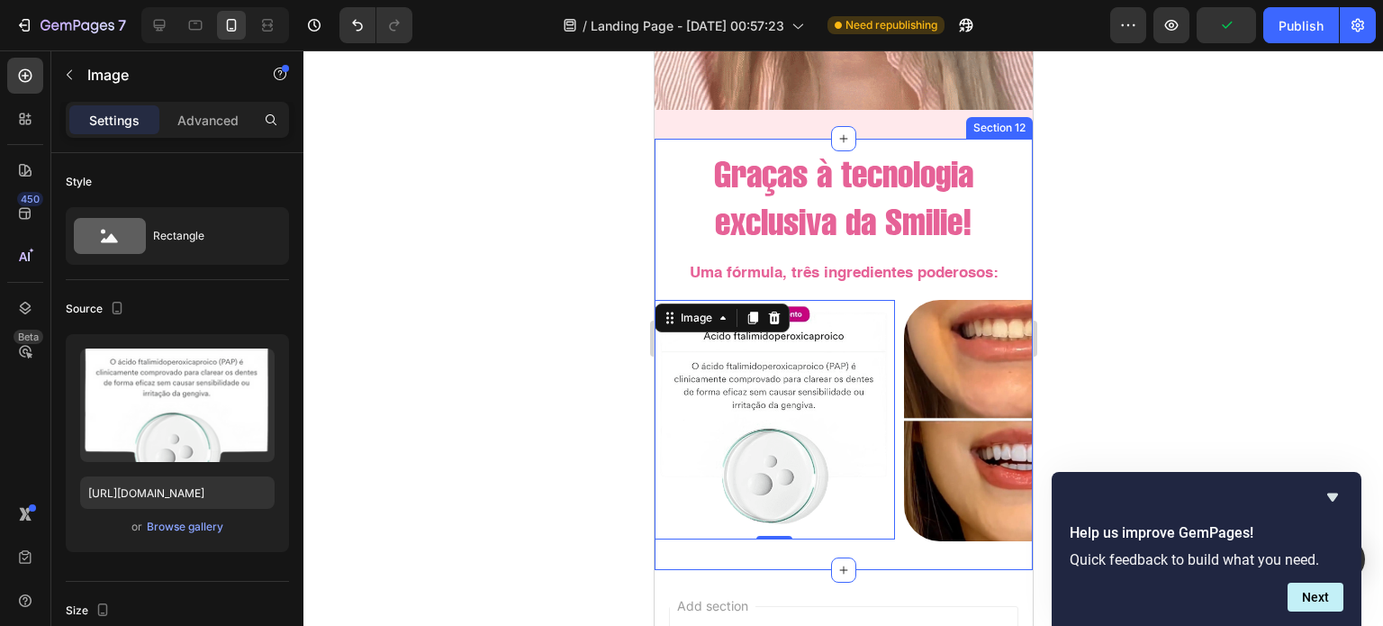
click at [1006, 139] on div "Graças à tecnologia exclusiva da Smilie! Heading Uma fórmula, três ingredientes…" at bounding box center [843, 354] width 378 height 431
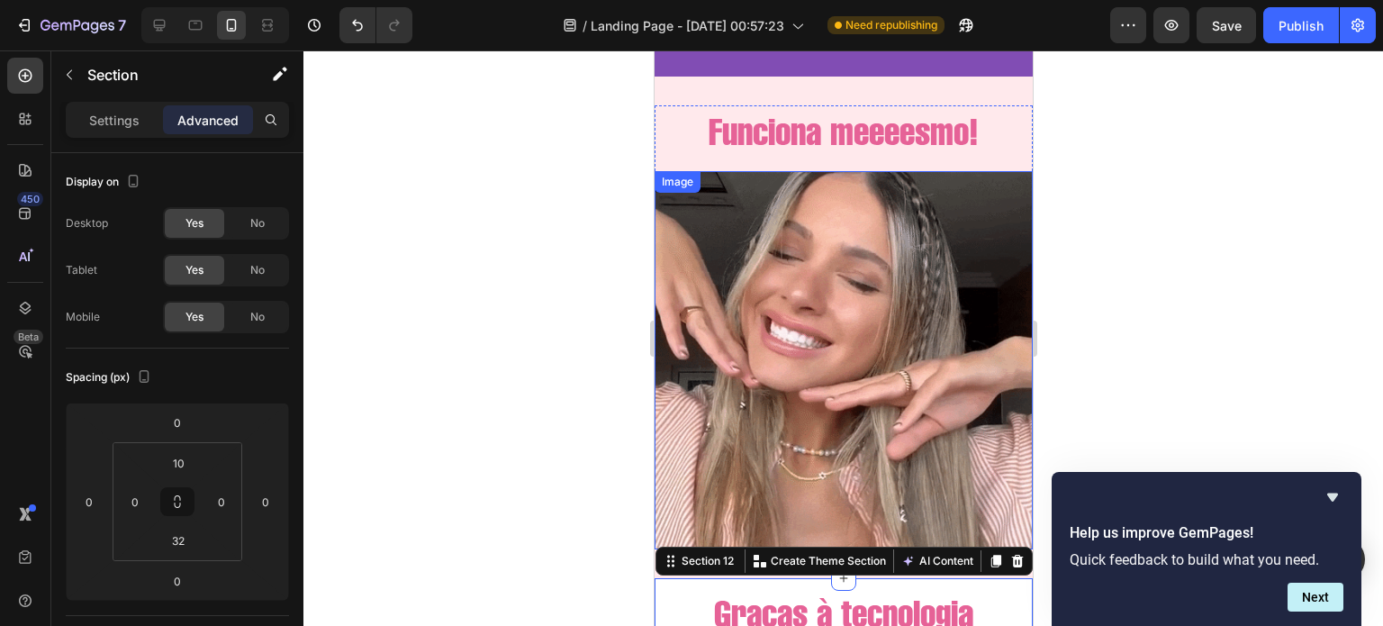
scroll to position [3164, 0]
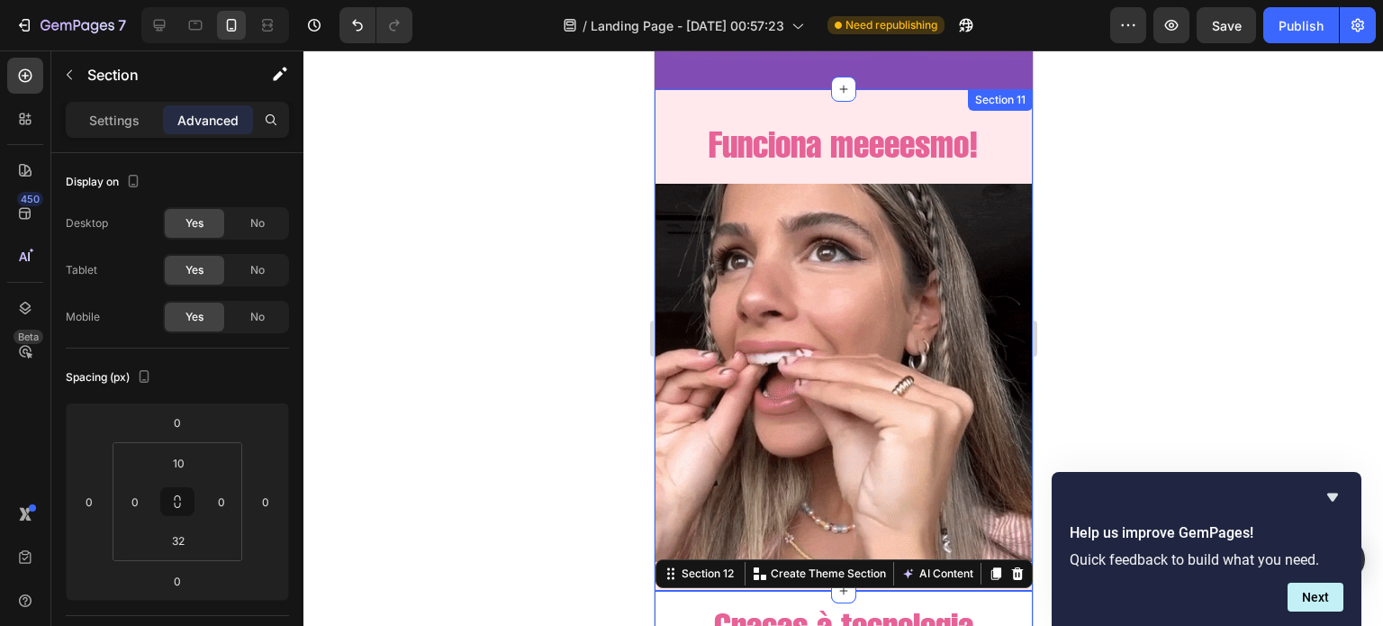
click at [998, 108] on div "Section 11" at bounding box center [999, 100] width 65 height 22
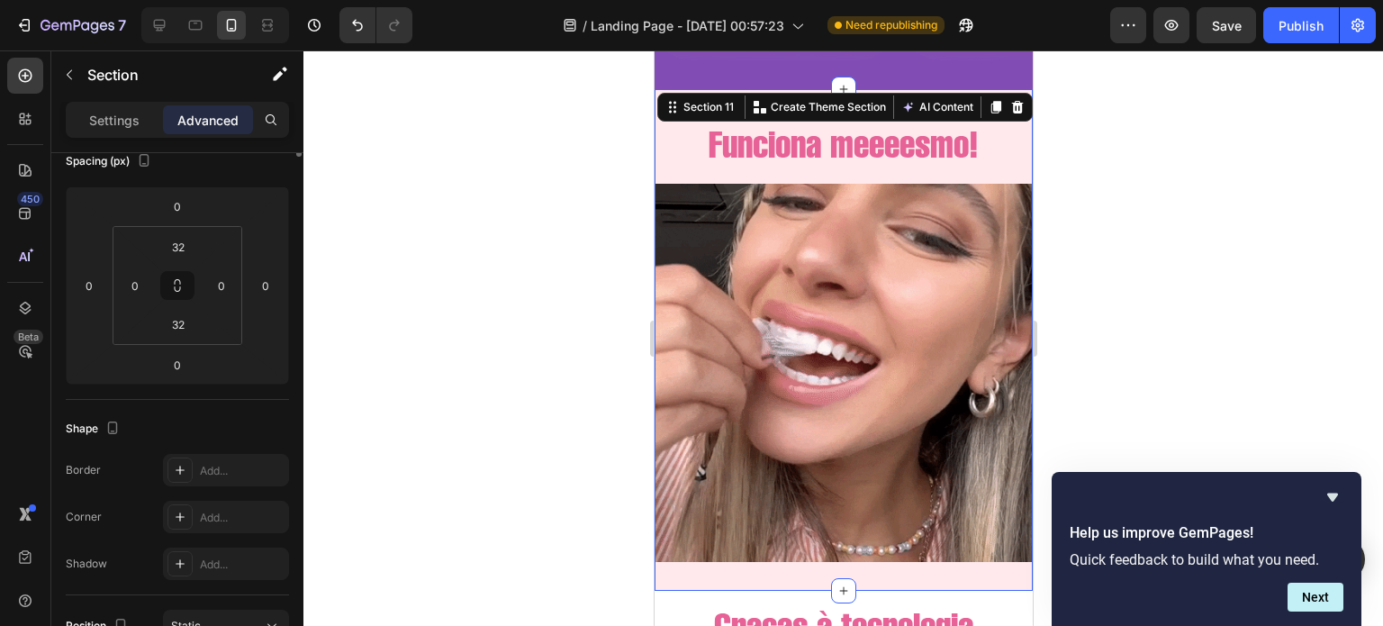
scroll to position [0, 0]
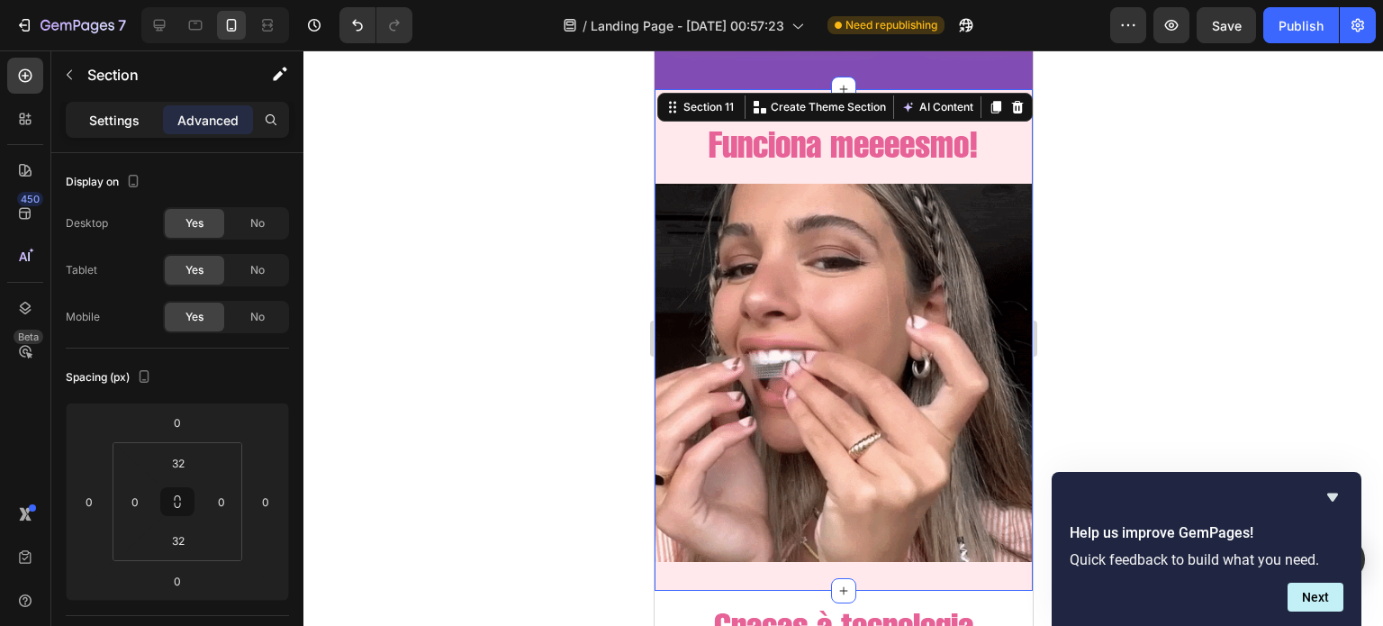
click at [123, 111] on p "Settings" at bounding box center [114, 120] width 50 height 19
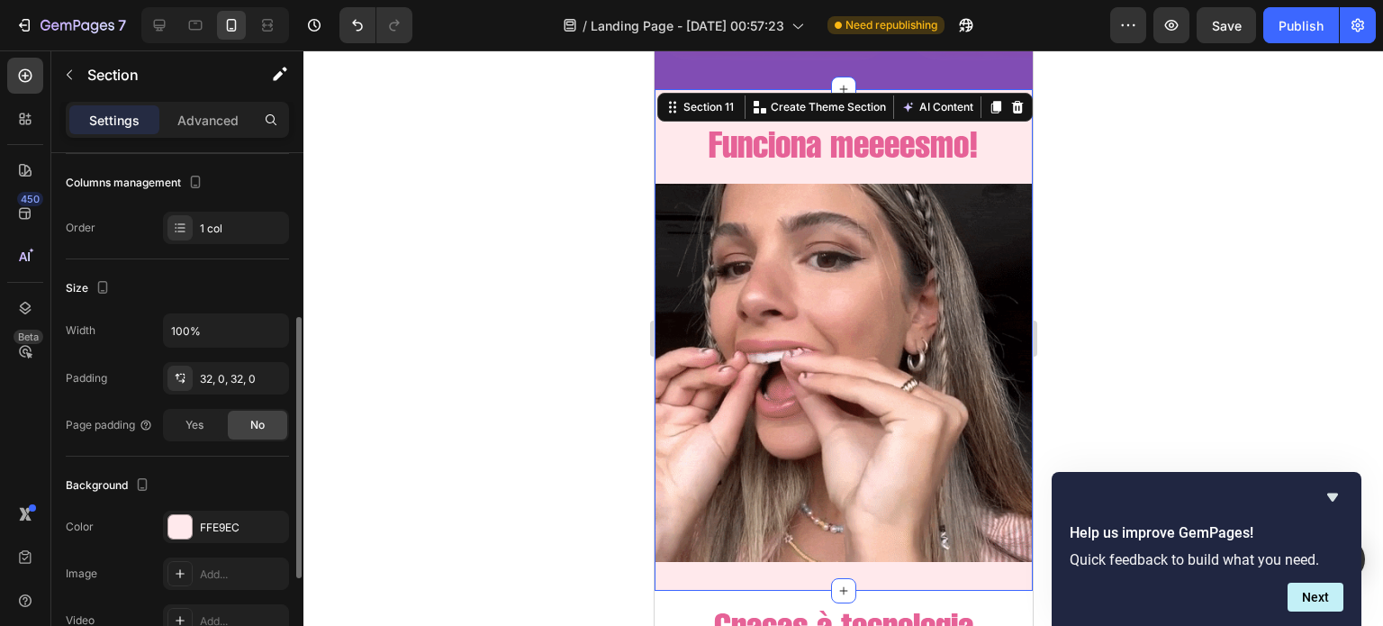
scroll to position [284, 0]
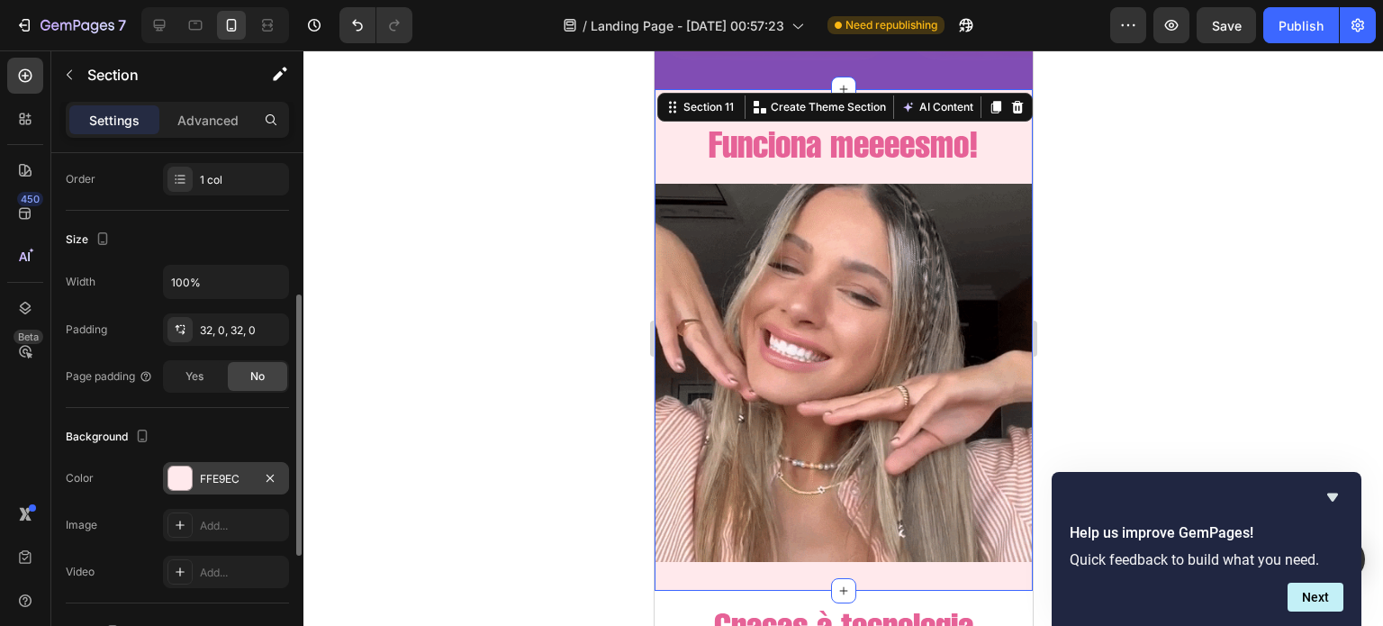
click at [227, 482] on div "FFE9EC" at bounding box center [226, 479] width 52 height 16
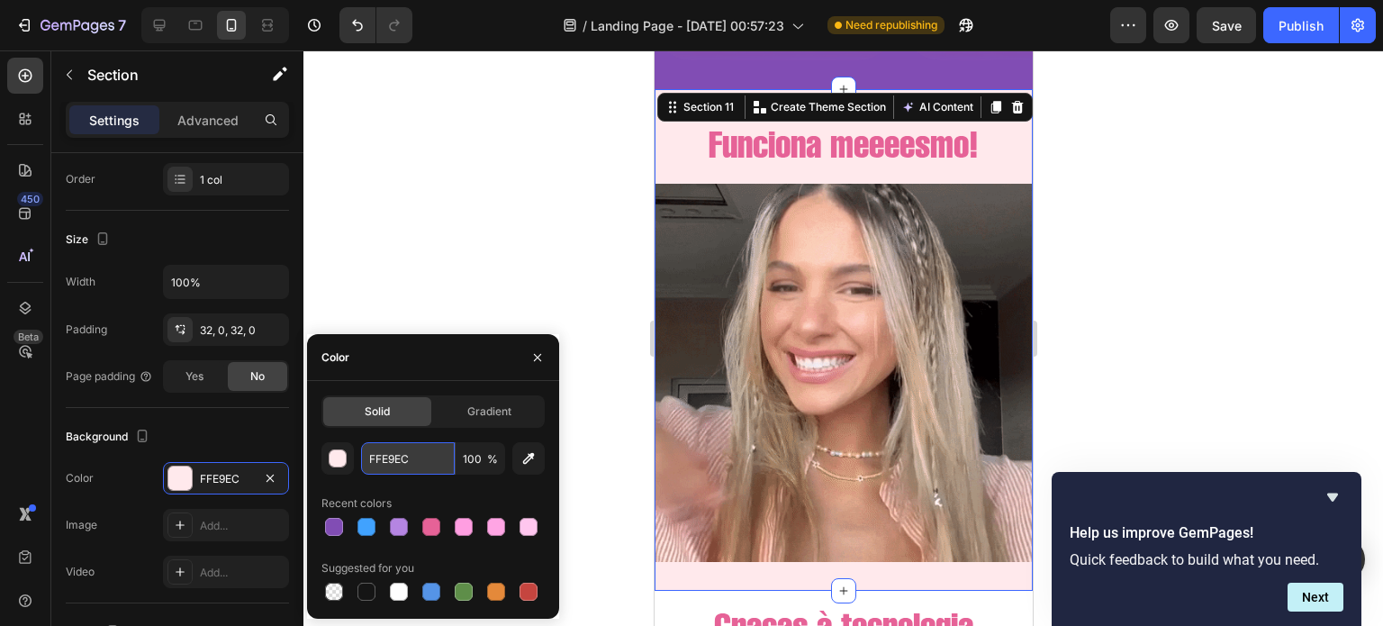
click at [403, 459] on input "FFE9EC" at bounding box center [408, 458] width 94 height 32
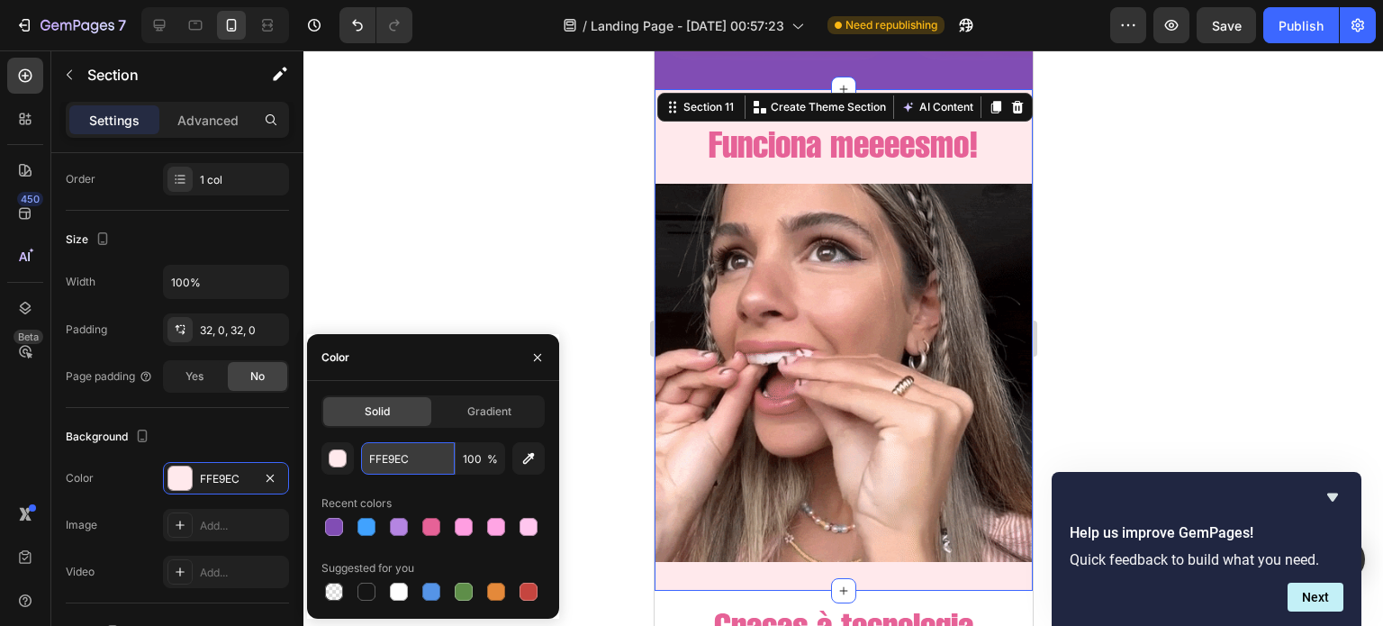
click at [403, 459] on input "FFE9EC" at bounding box center [408, 458] width 94 height 32
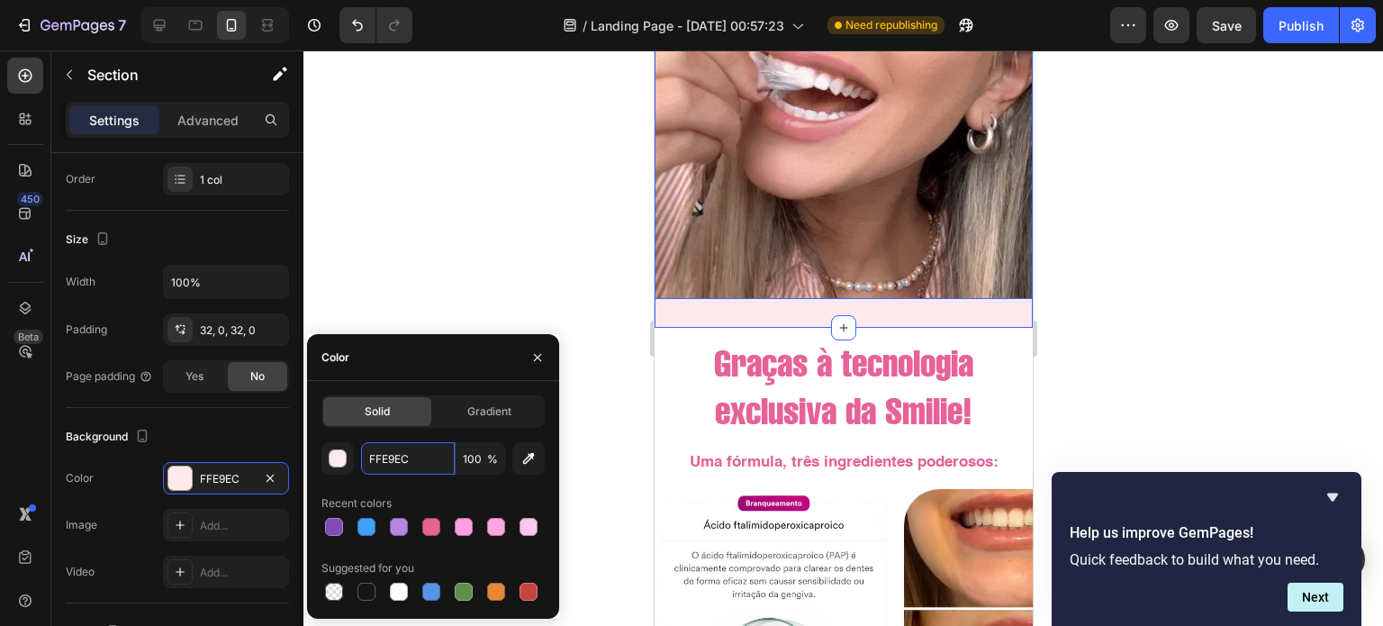
scroll to position [3468, 0]
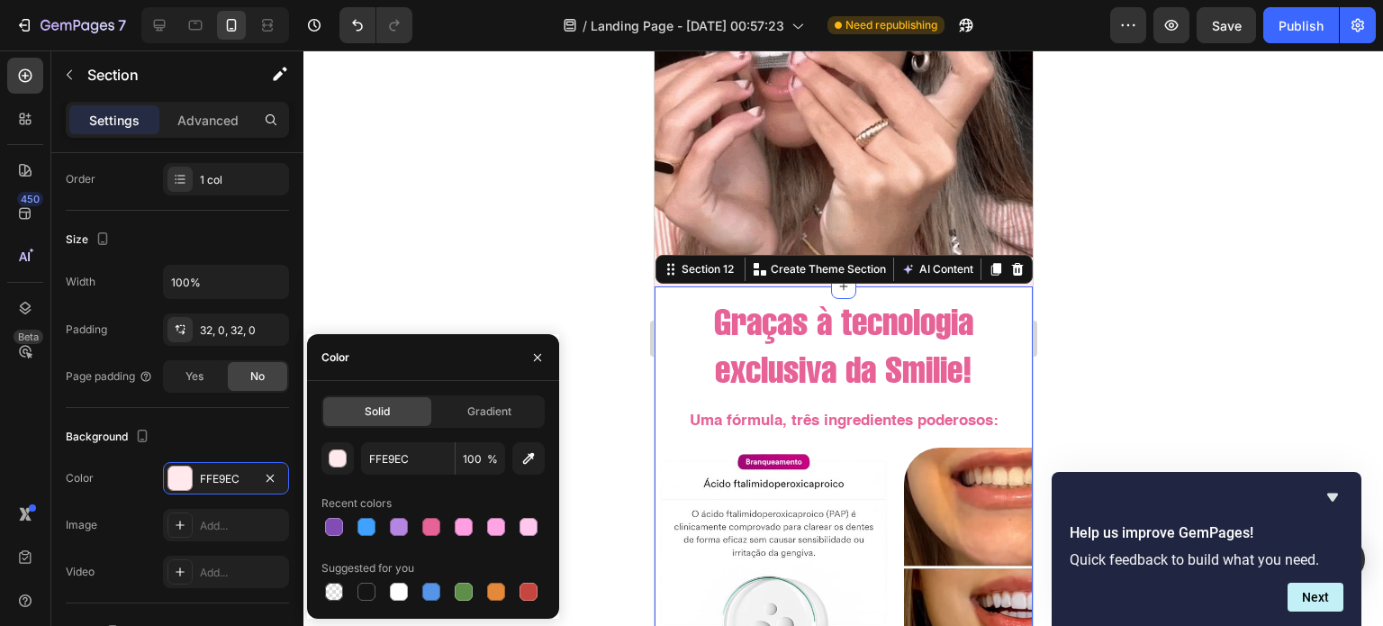
click at [1007, 286] on div "Graças à tecnologia exclusiva da Smilie! Heading Uma fórmula, três ingredientes…" at bounding box center [843, 501] width 378 height 431
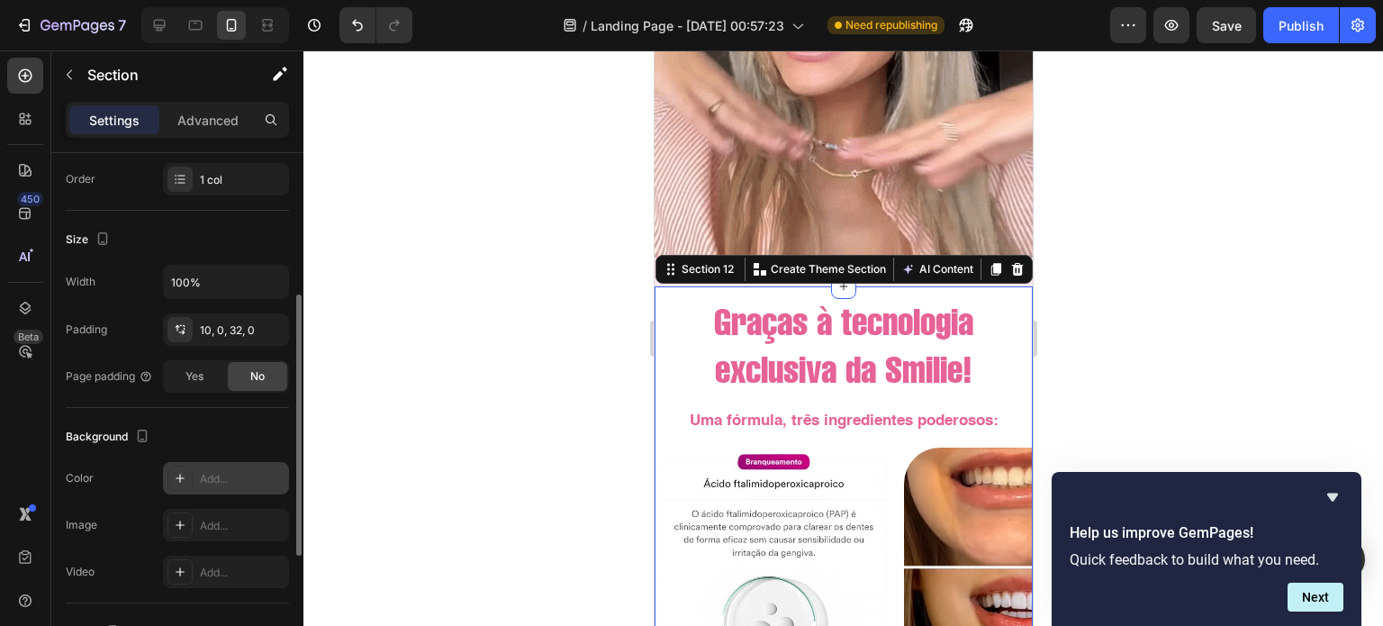
click at [222, 474] on div "Add..." at bounding box center [242, 479] width 85 height 16
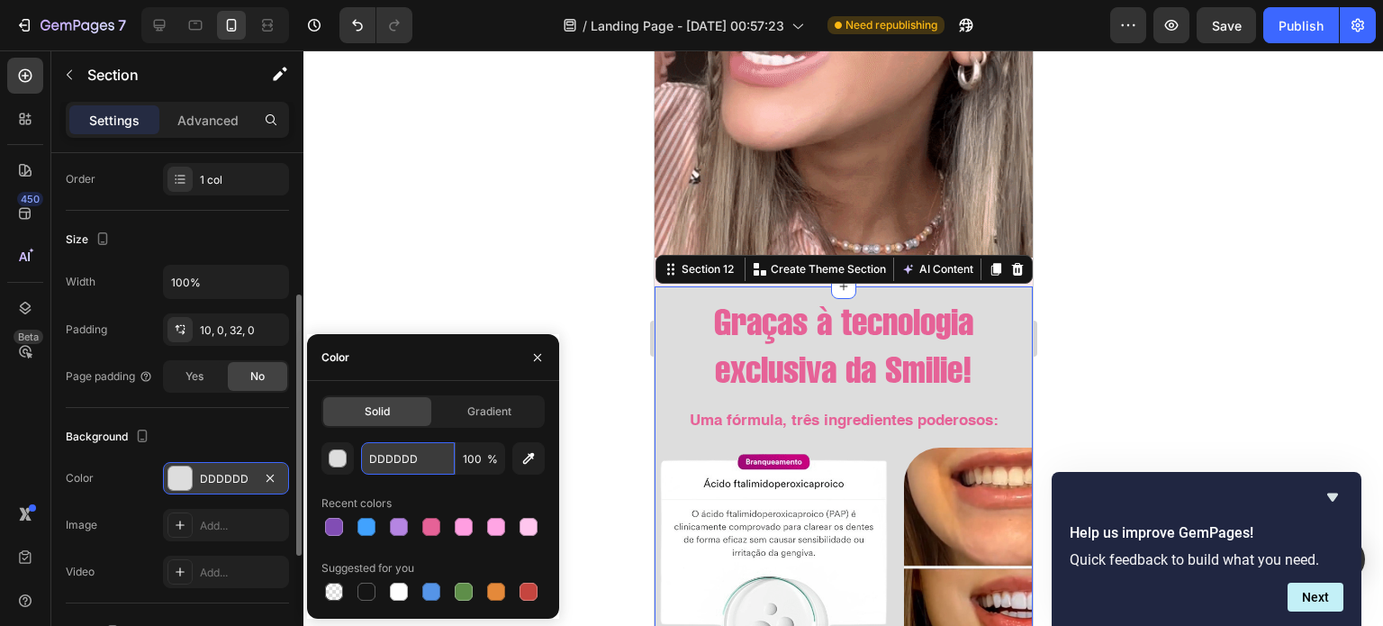
click at [399, 451] on input "DDDDDD" at bounding box center [408, 458] width 94 height 32
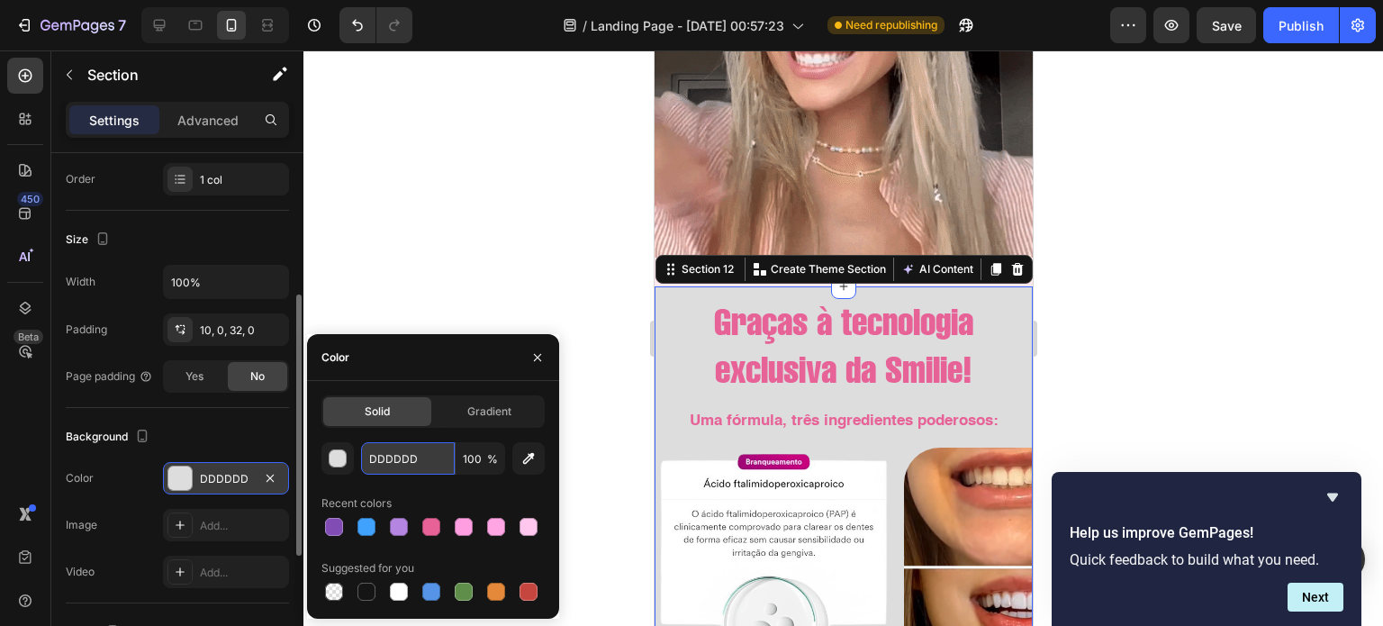
paste input "FFE9EC"
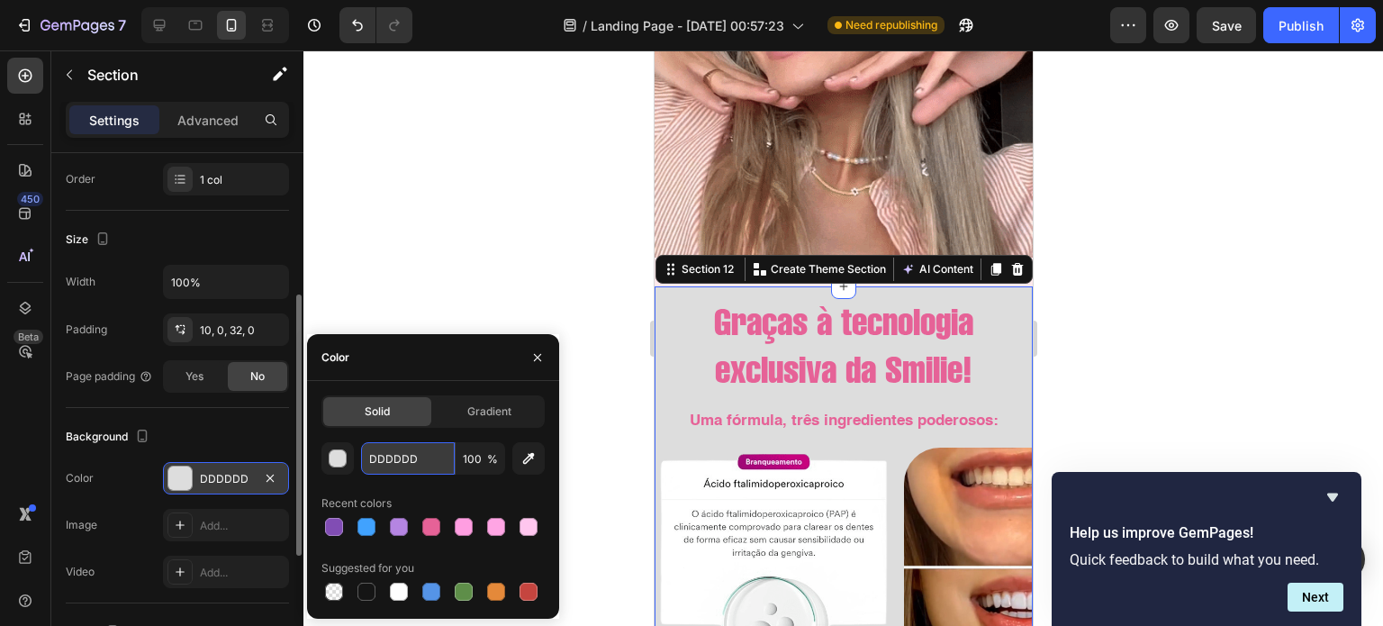
type input "FFE9EC"
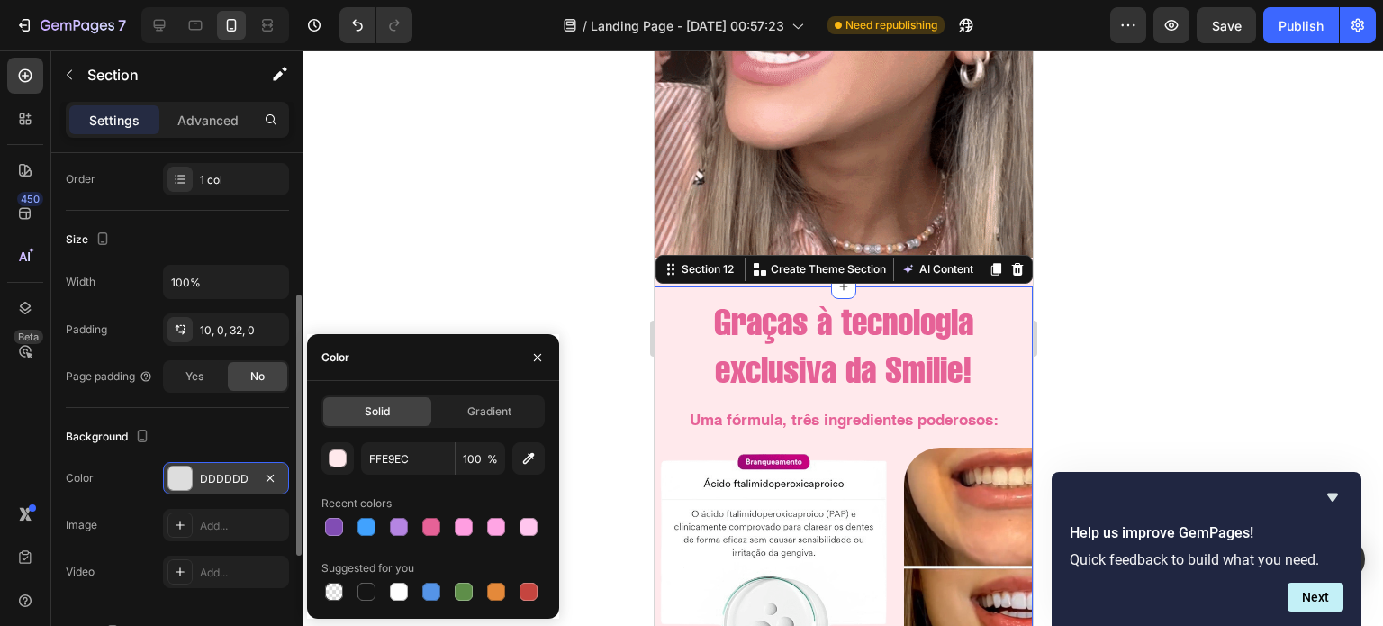
click at [461, 266] on div at bounding box center [842, 337] width 1079 height 575
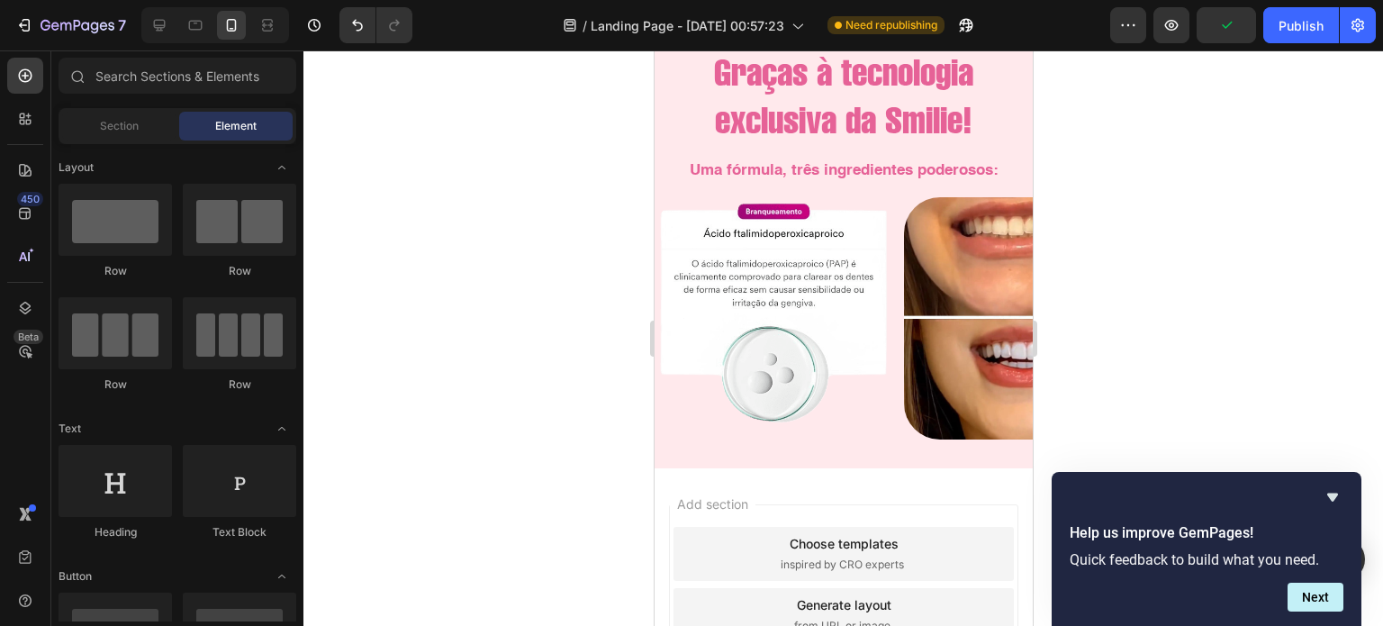
scroll to position [3696, 0]
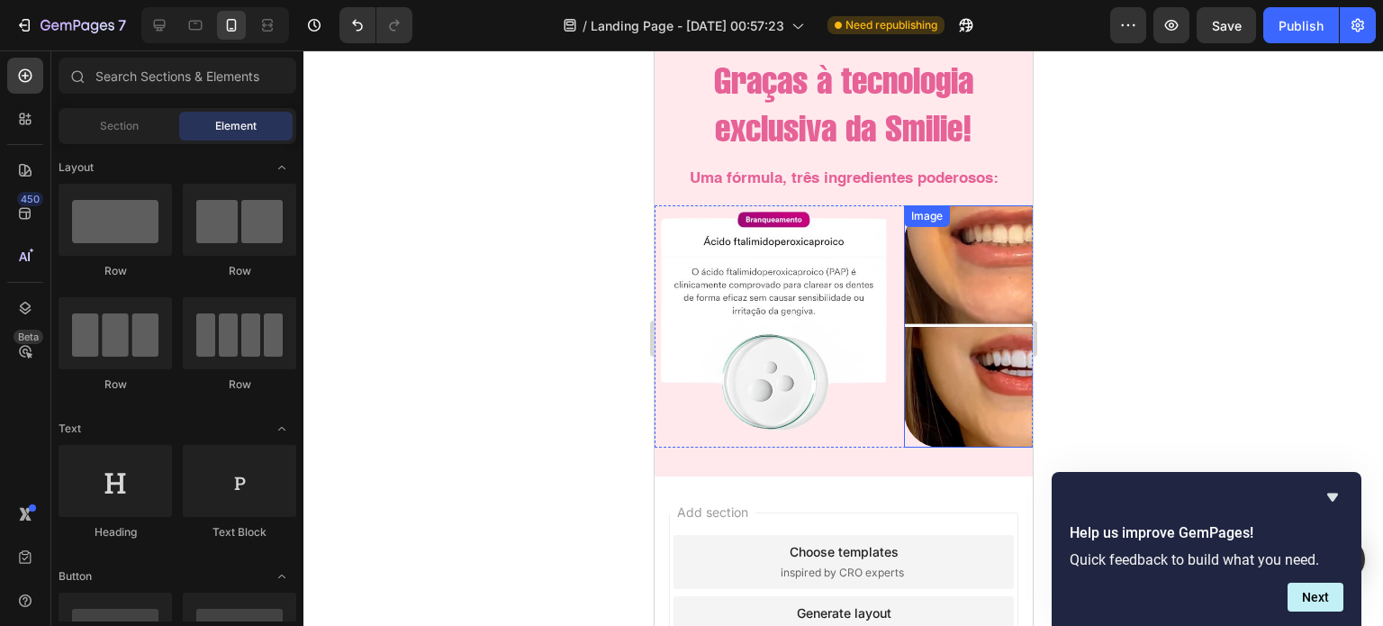
click at [958, 289] on img at bounding box center [1023, 325] width 240 height 241
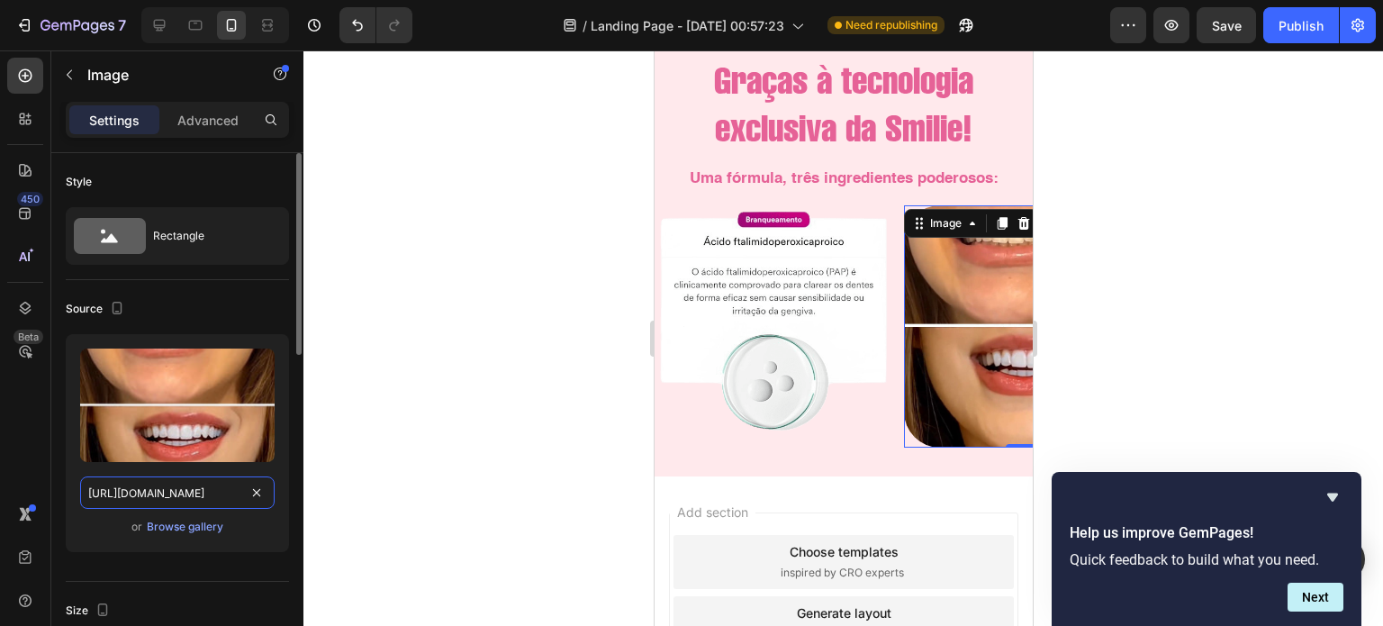
click at [199, 491] on input "https://cdn.shopify.com/s/files/1/0721/3921/1025/files/IMG-20250826-WA0028_1028…" at bounding box center [177, 492] width 194 height 32
paste input "CITRATO-CERTO-_1.webp?v=1691721579"
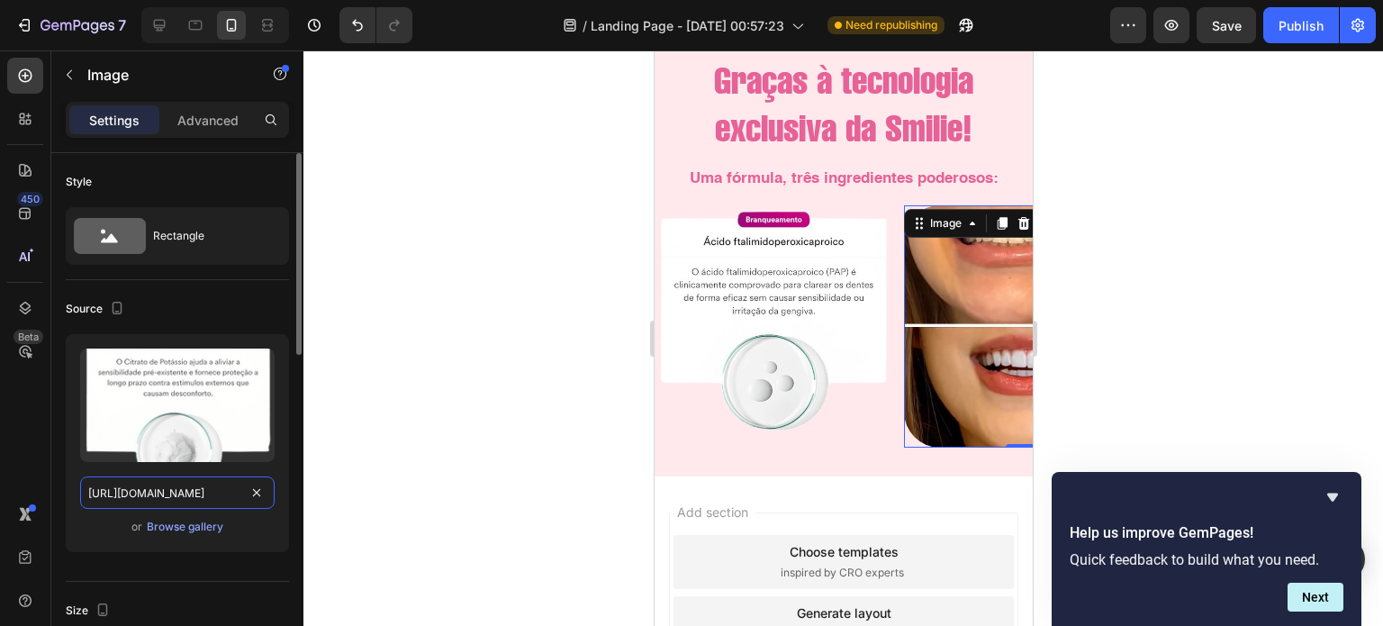
scroll to position [0, 336]
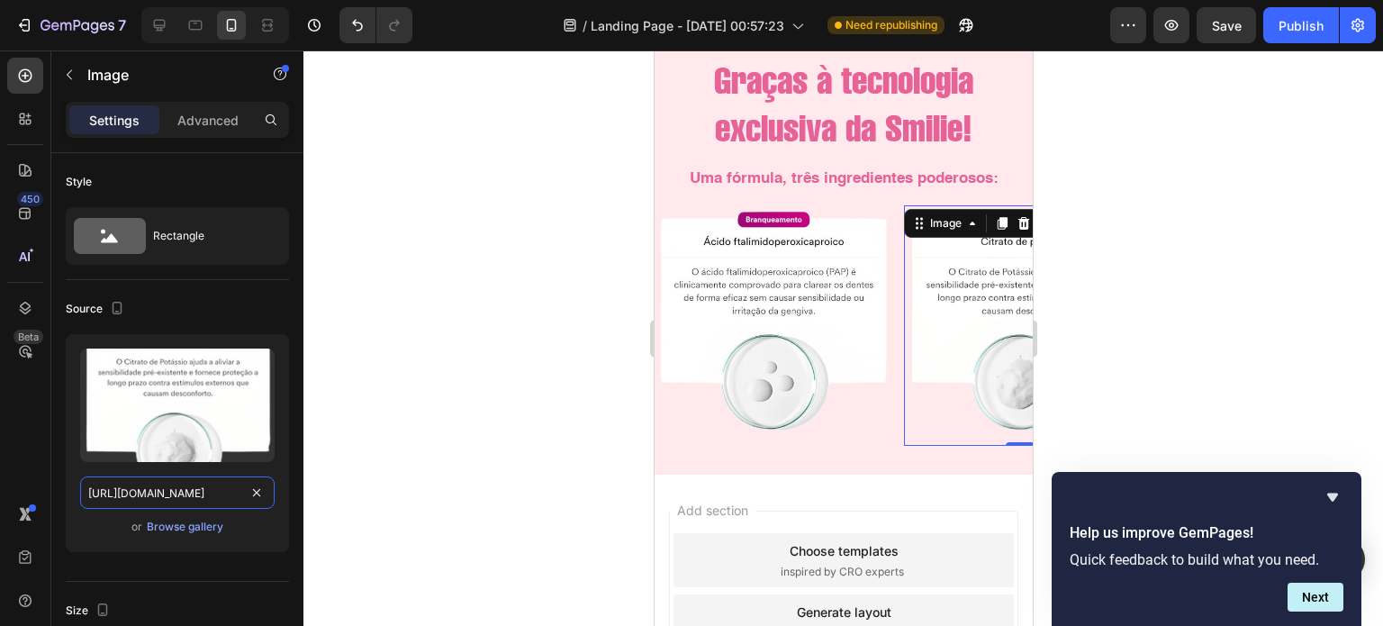
type input "https://cdn.shopify.com/s/files/1/0721/3921/1025/files/CITRATO-CERTO-_1.webp?v=…"
click at [342, 444] on div at bounding box center [842, 337] width 1079 height 575
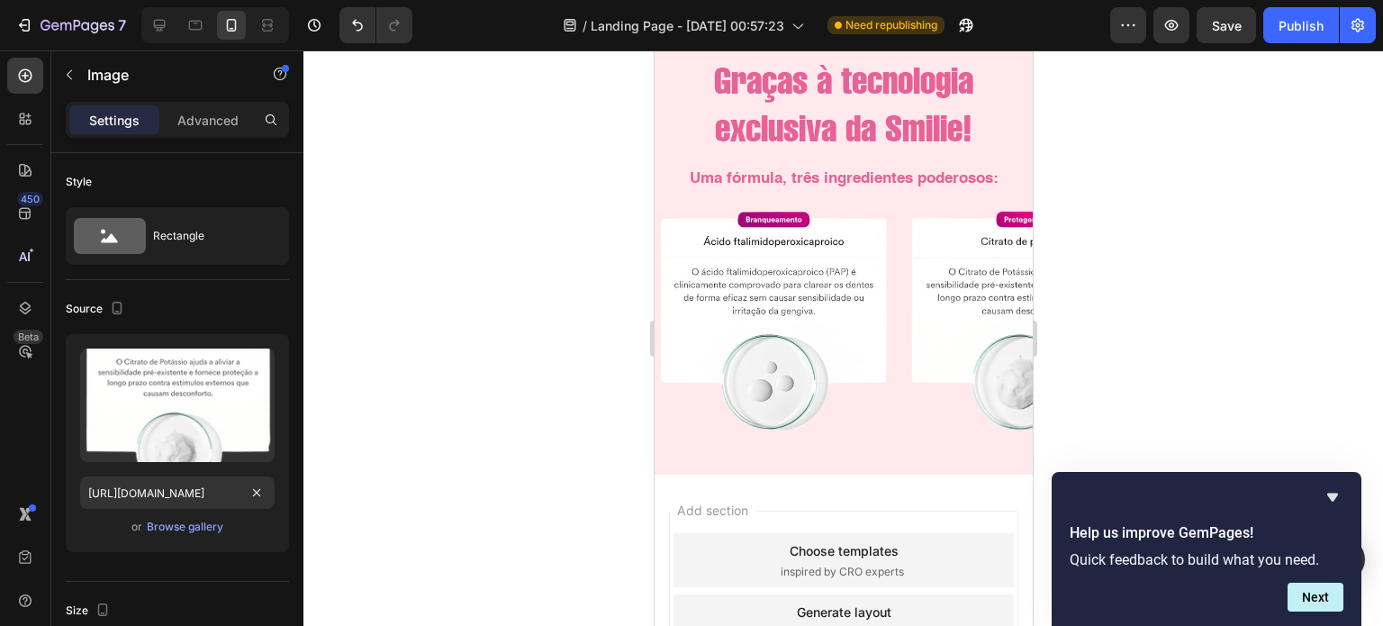
scroll to position [0, 0]
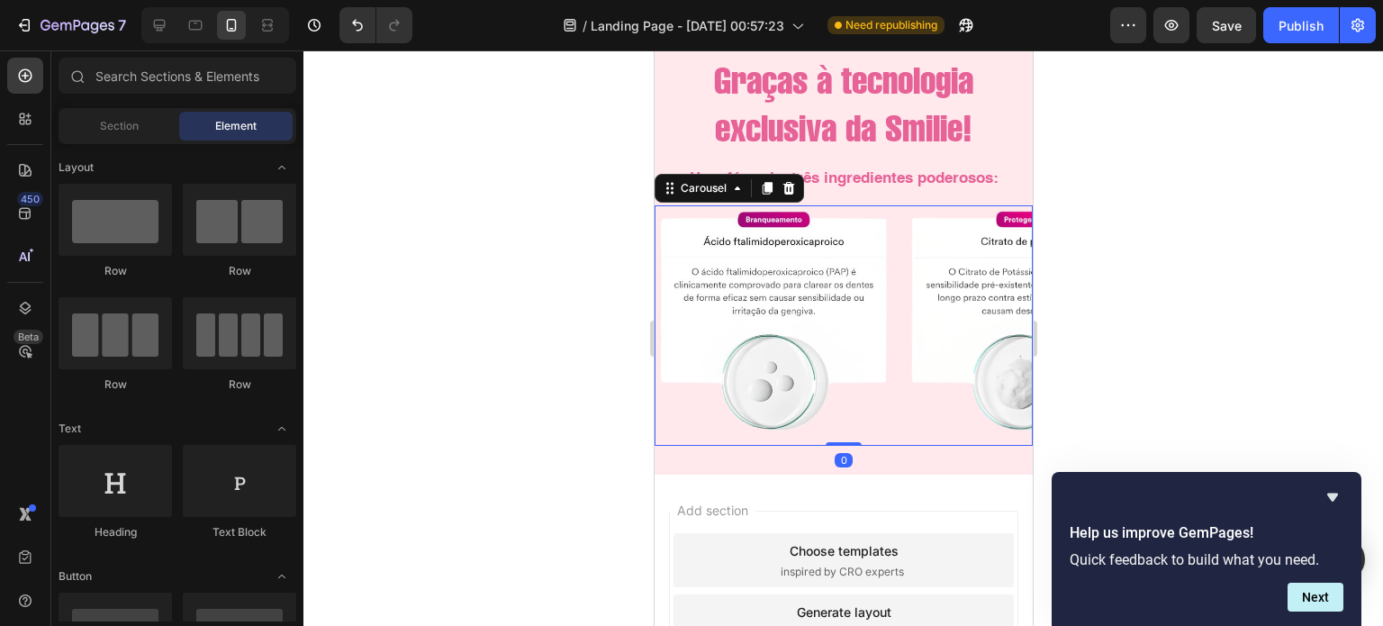
click at [899, 434] on div "Image Image Image Image" at bounding box center [843, 325] width 378 height 240
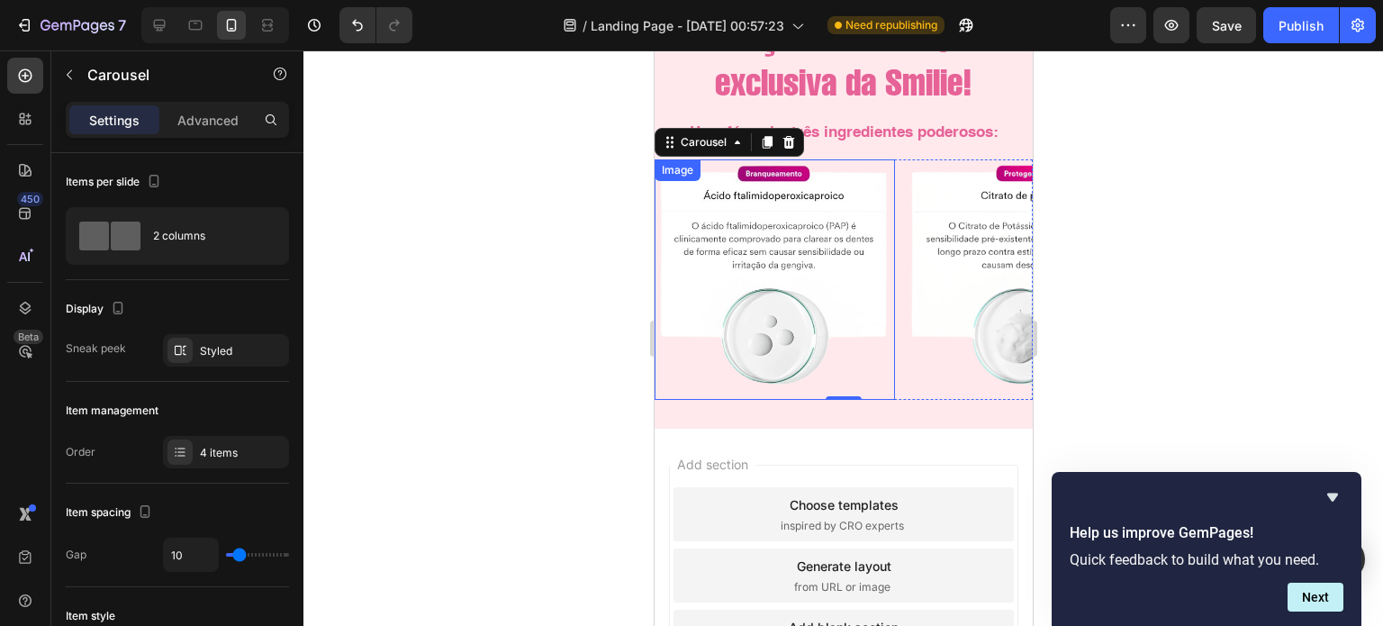
scroll to position [3743, 0]
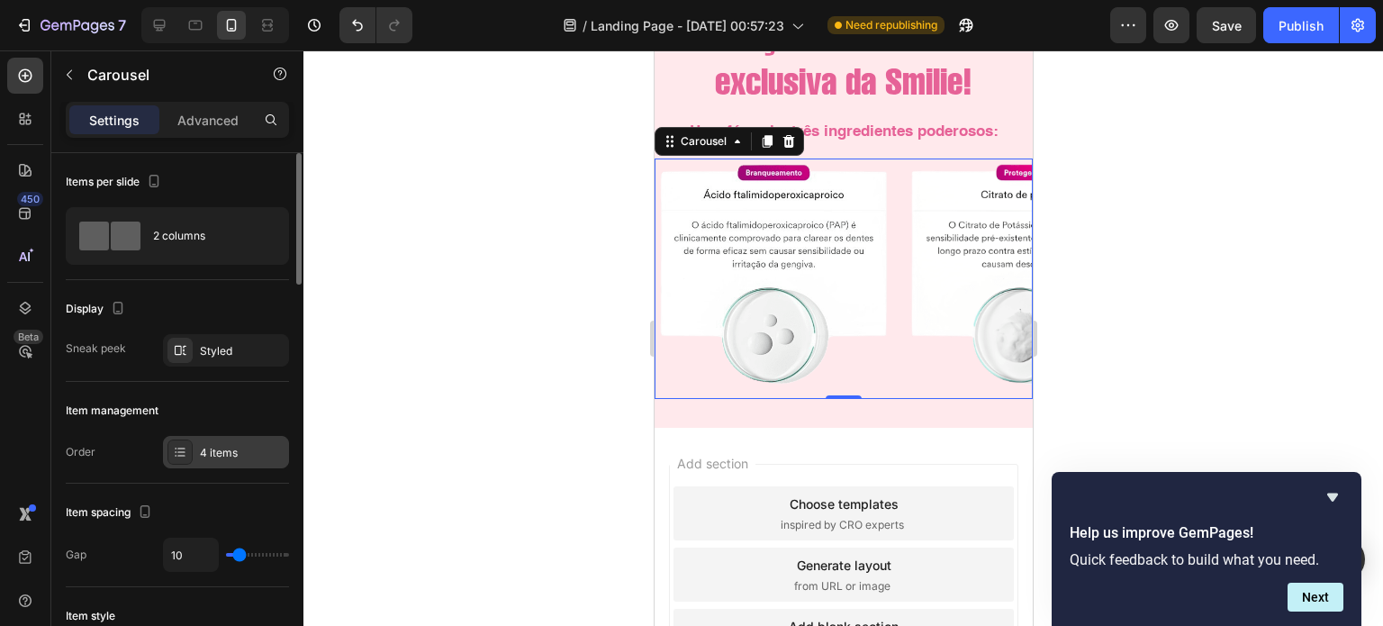
click at [215, 445] on div "4 items" at bounding box center [242, 453] width 85 height 16
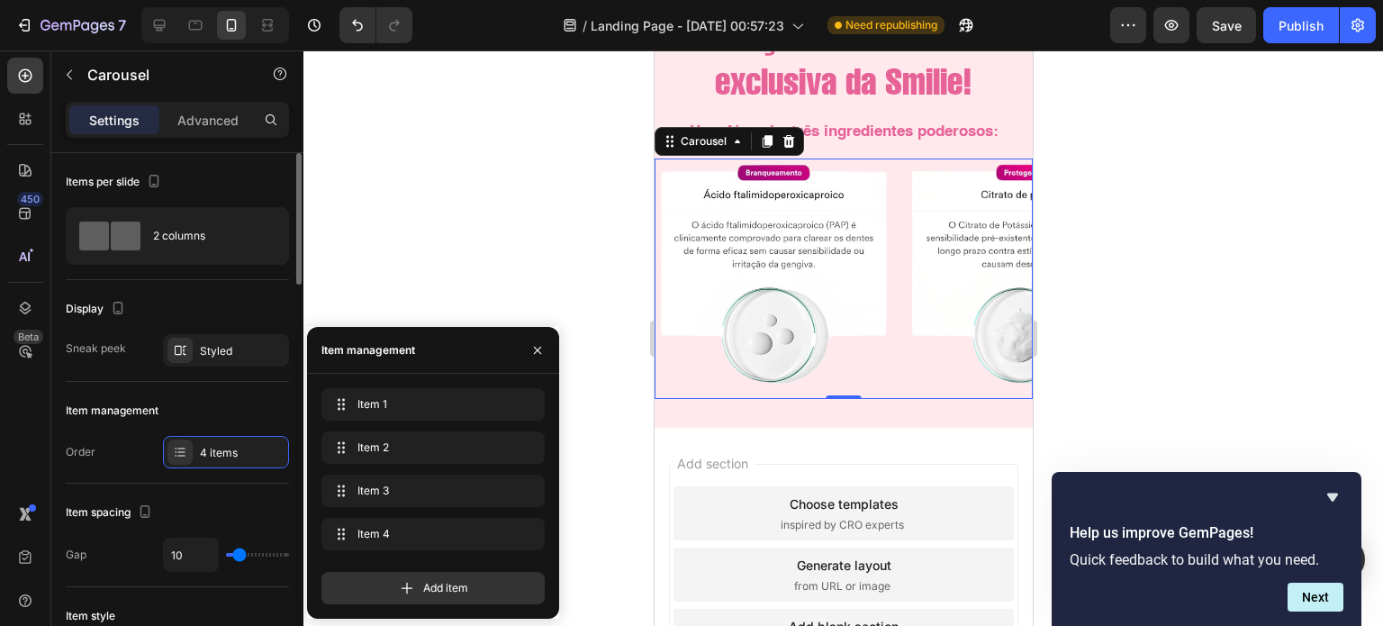
scroll to position [66, 0]
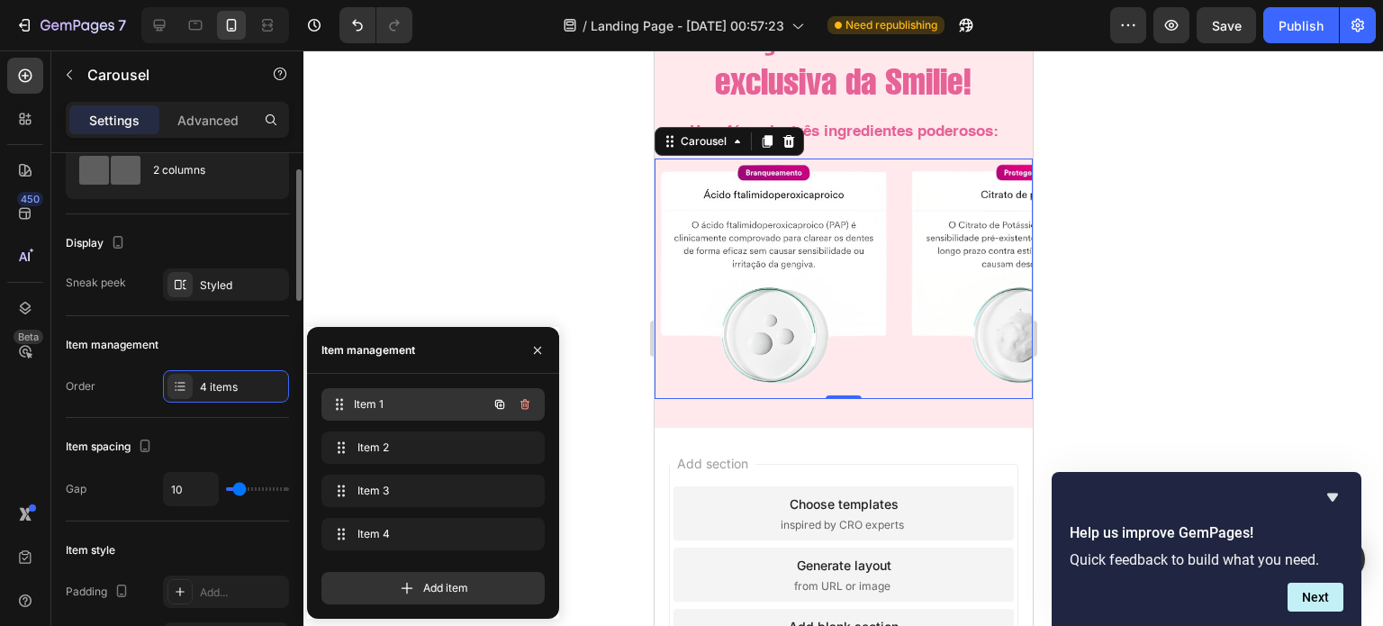
click at [385, 396] on span "Item 1" at bounding box center [420, 404] width 133 height 16
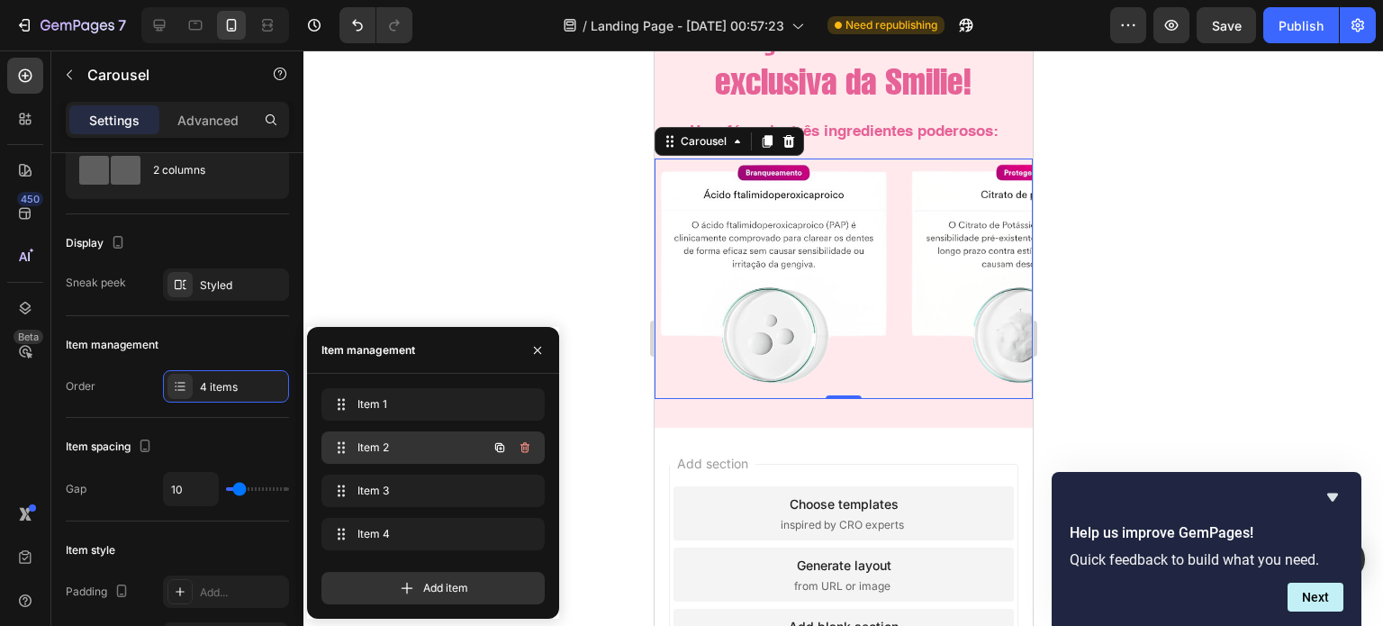
click at [401, 436] on div "Item 2 Item 2" at bounding box center [408, 447] width 158 height 25
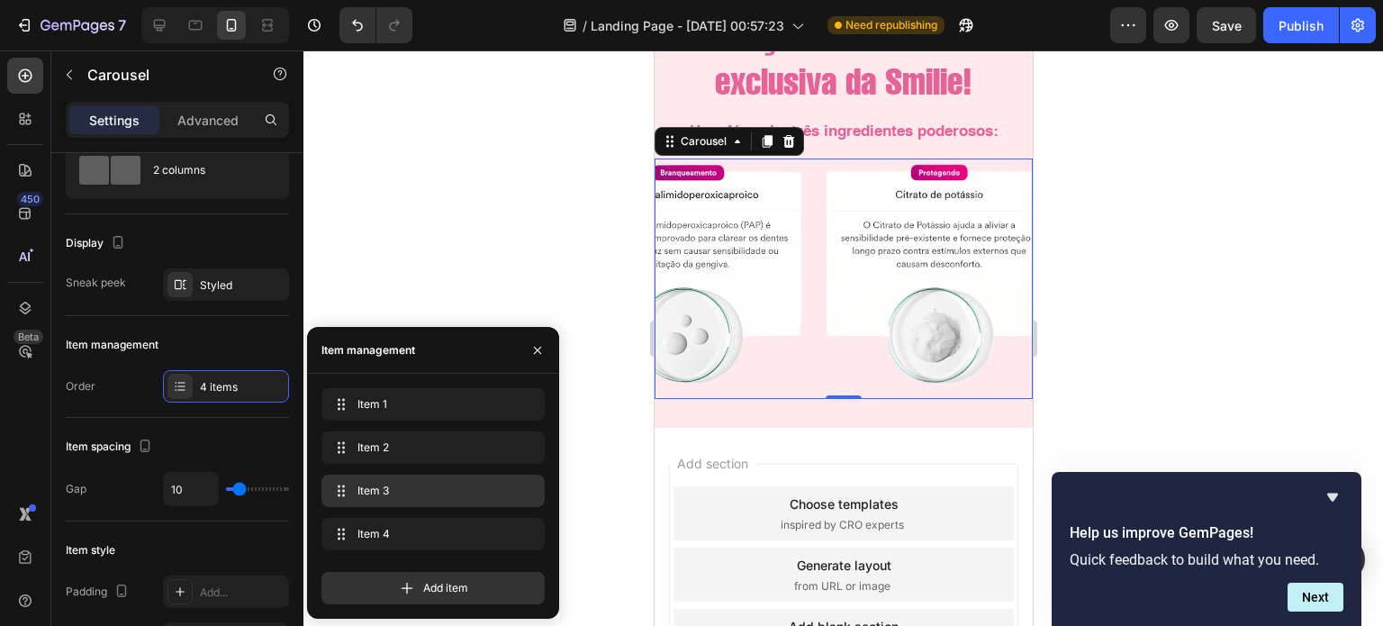
click at [414, 483] on span "Item 3" at bounding box center [429, 491] width 144 height 16
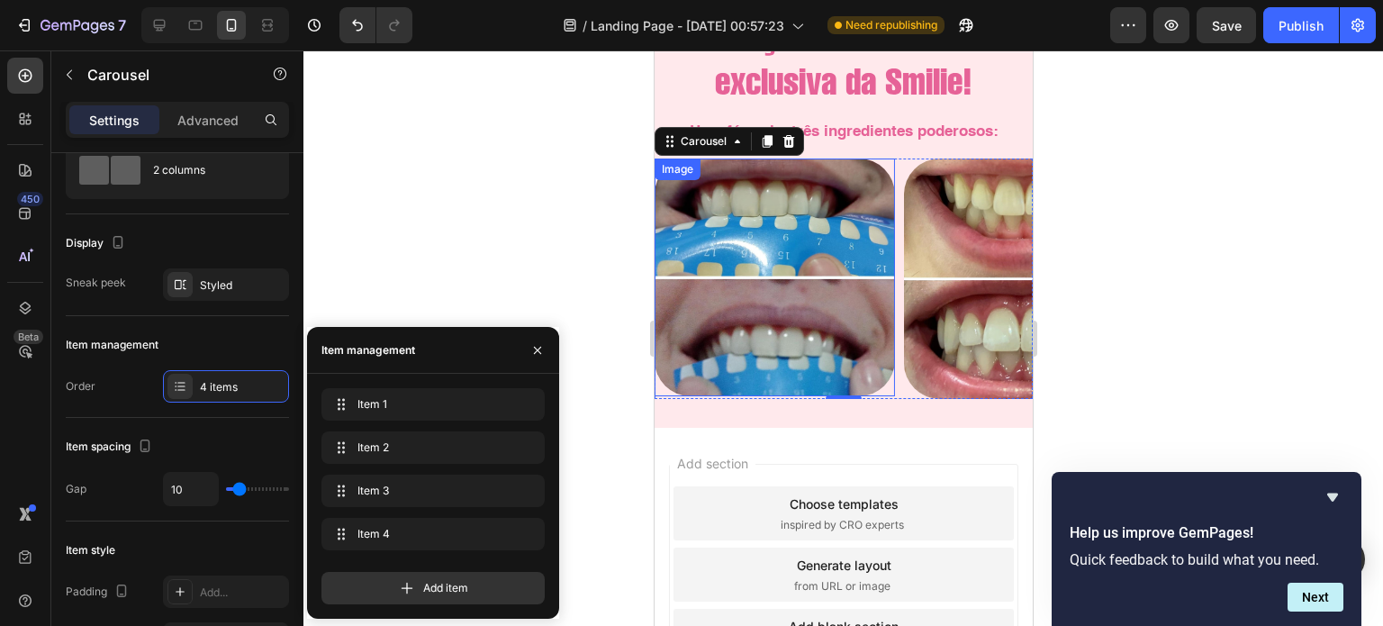
click at [722, 309] on img at bounding box center [774, 277] width 240 height 238
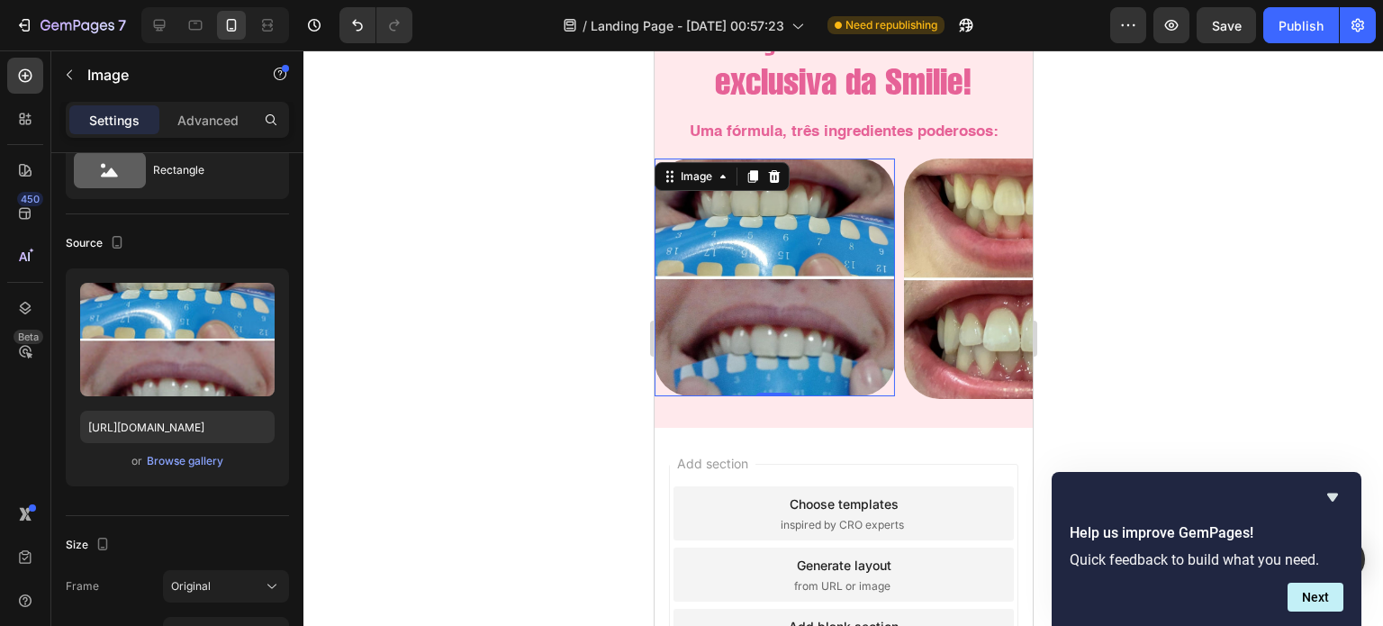
scroll to position [0, 0]
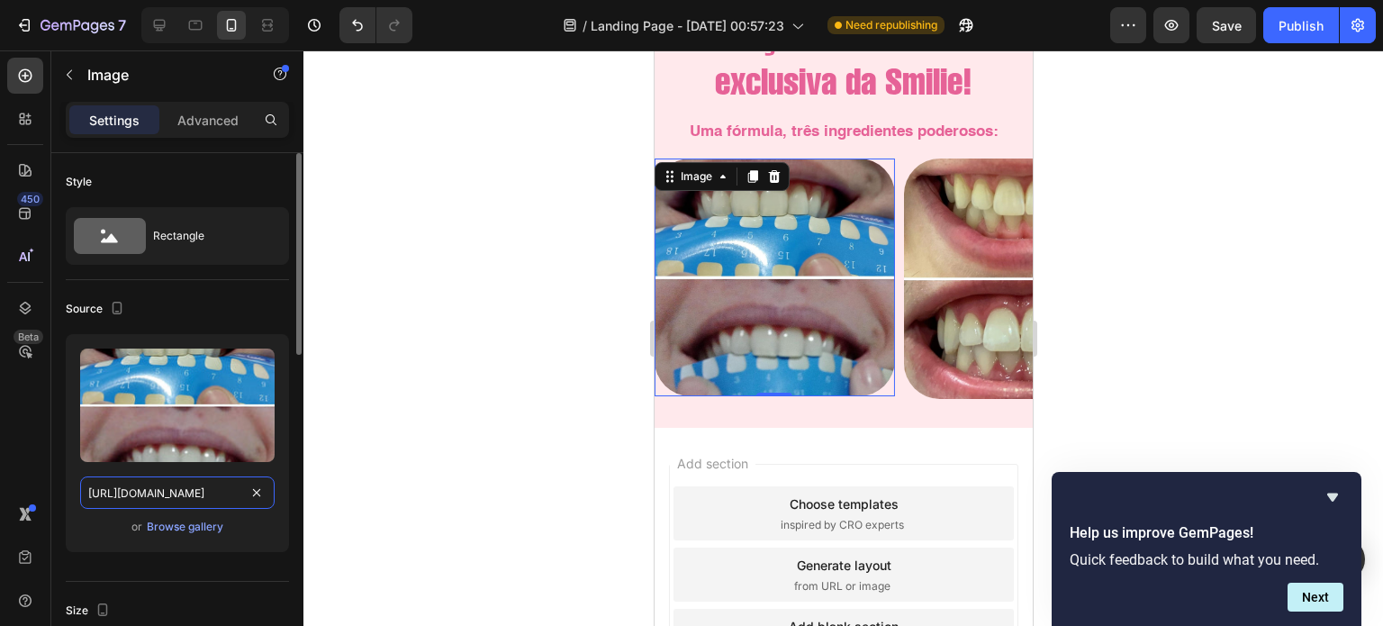
click at [202, 492] on input "https://cdn.shopify.com/s/files/1/0721/3921/1025/files/IMG-20250826-WA0030_0d69…" at bounding box center [177, 492] width 194 height 32
paste input "HIDROXI-CERTO-_1.webp?v=1691721692"
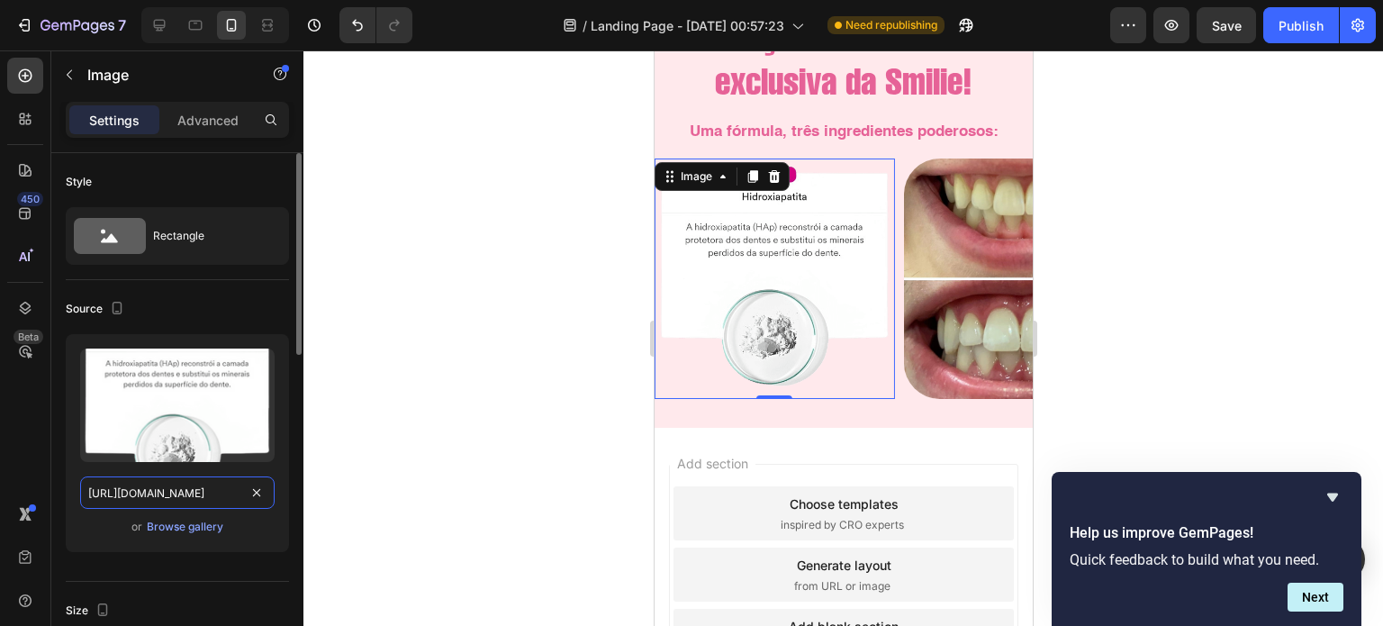
type input "https://cdn.shopify.com/s/files/1/0721/3921/1025/files/HIDROXI-CERTO-_1.webp?v=…"
click at [264, 304] on div "Source" at bounding box center [177, 308] width 223 height 29
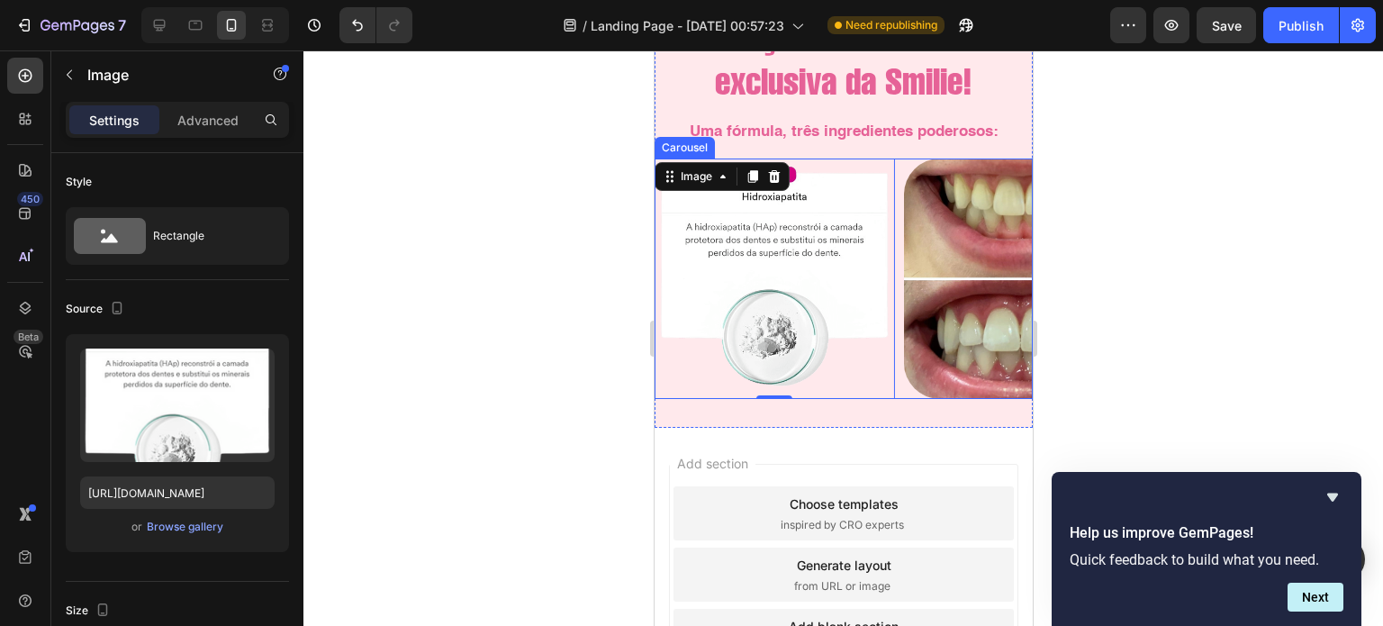
click at [898, 254] on div "Image Image Image 0 Image" at bounding box center [843, 278] width 378 height 240
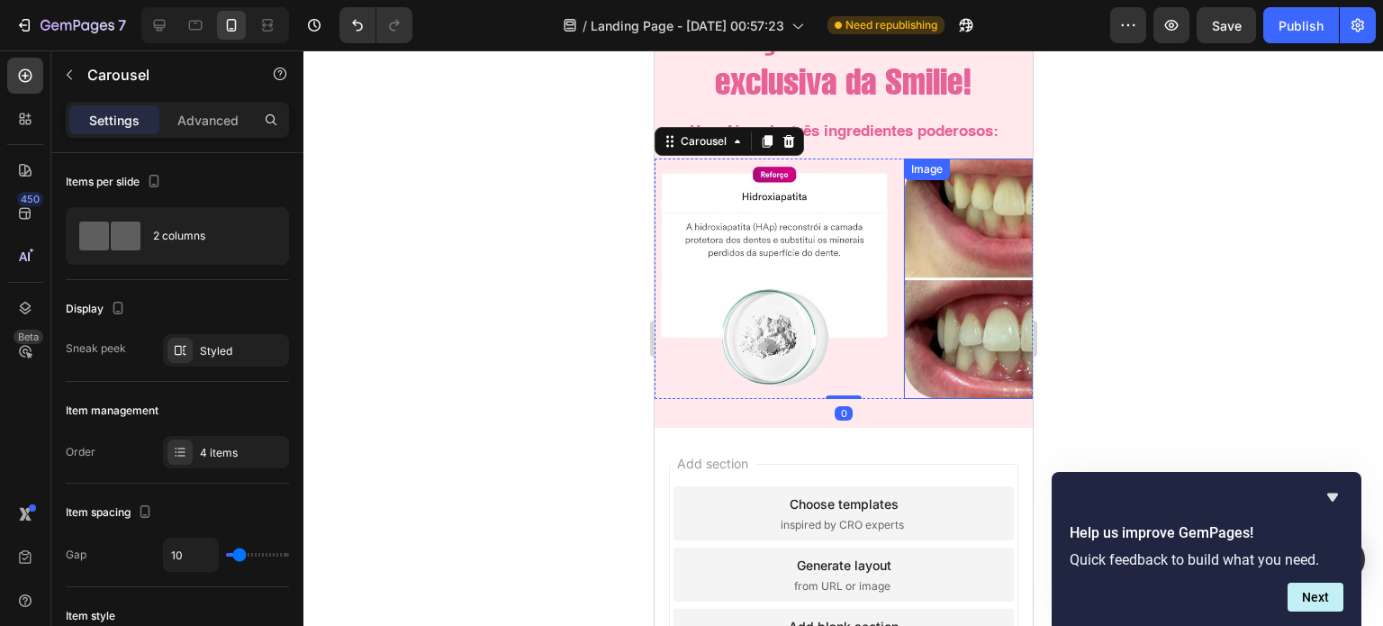
click at [914, 179] on div "Image" at bounding box center [1023, 278] width 240 height 240
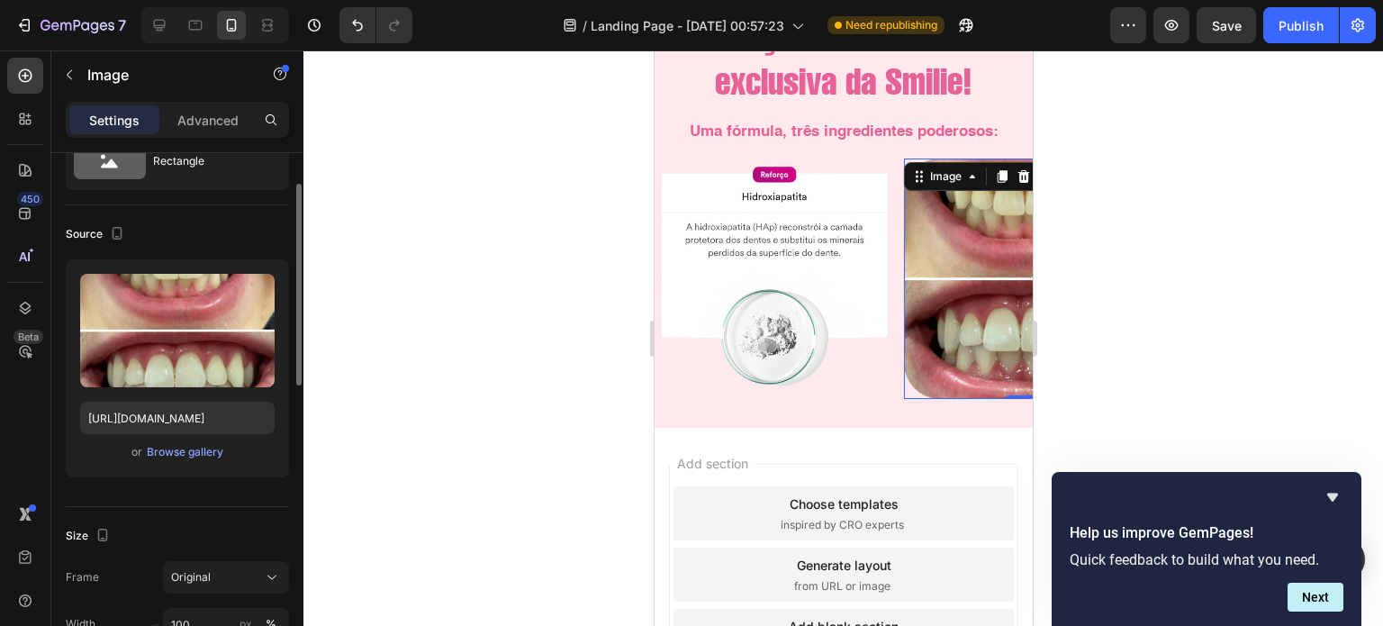
scroll to position [77, 0]
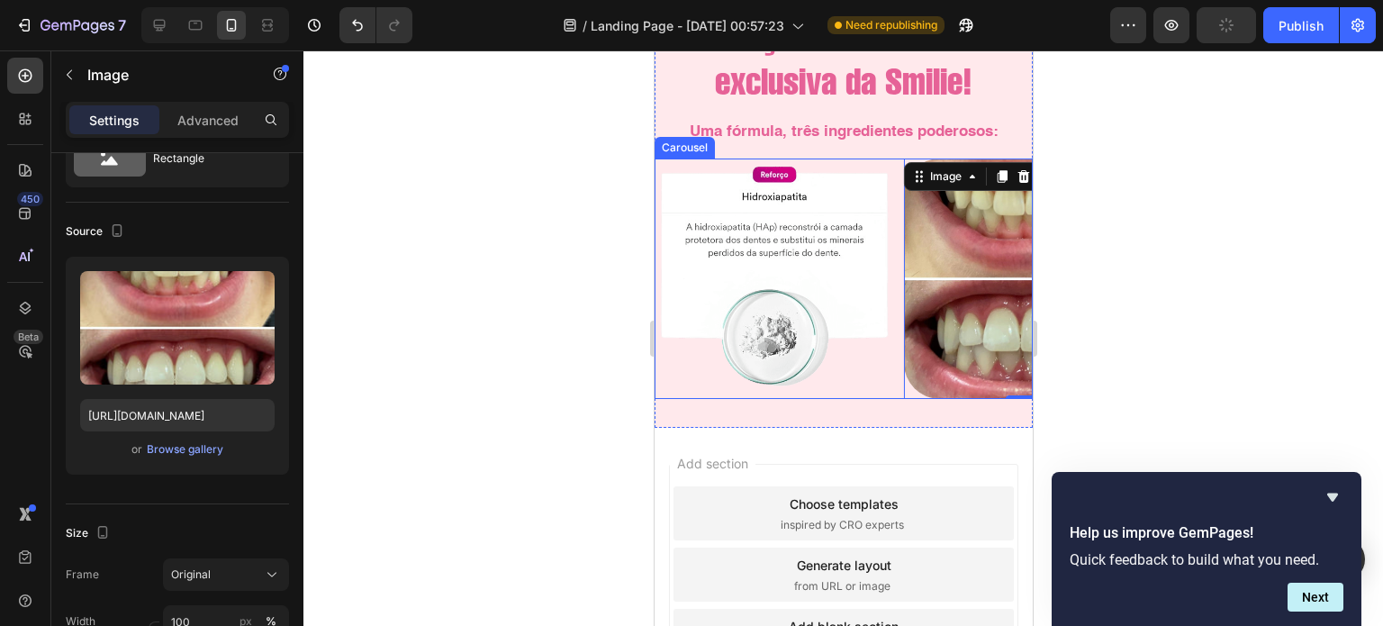
click at [895, 391] on div "Image Image Image Image 0" at bounding box center [843, 278] width 378 height 240
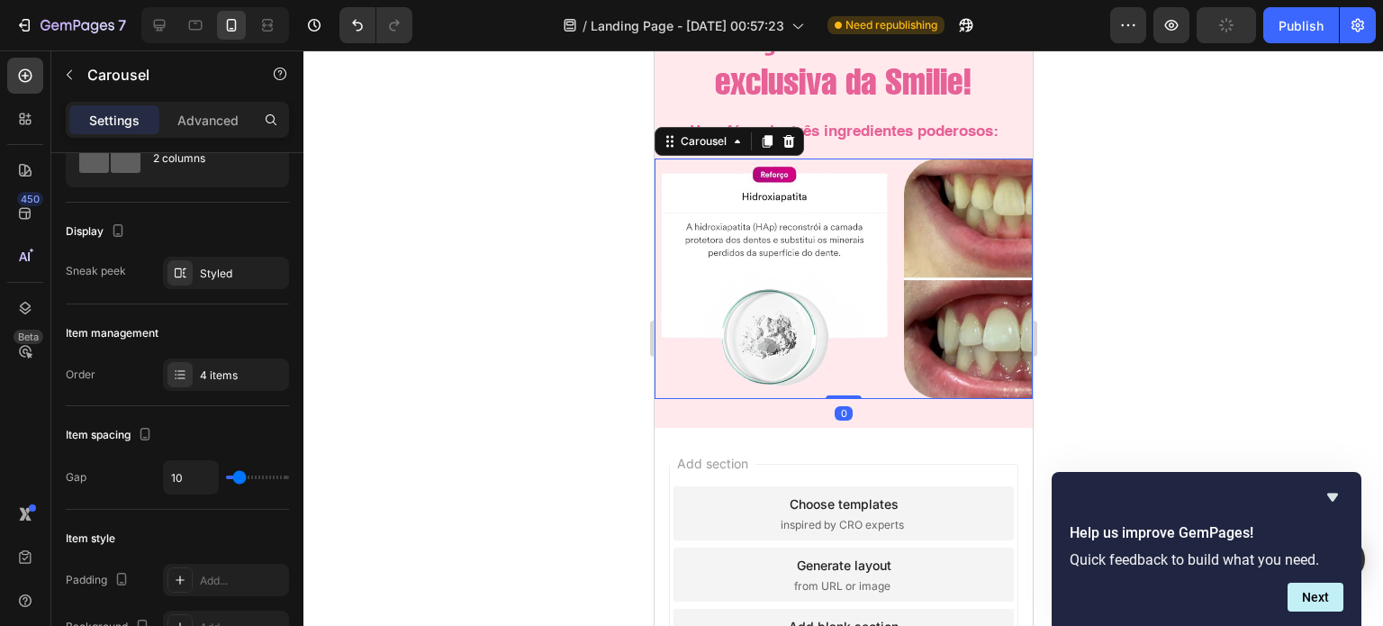
scroll to position [0, 0]
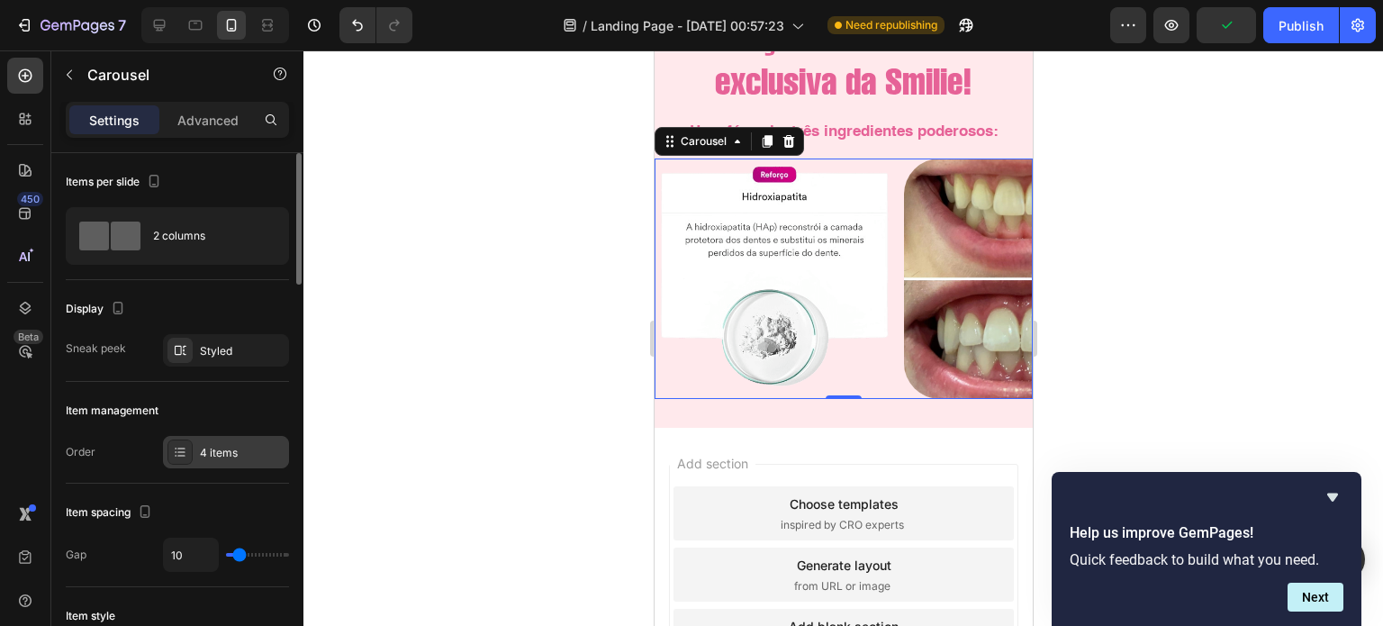
click at [212, 456] on div "4 items" at bounding box center [242, 453] width 85 height 16
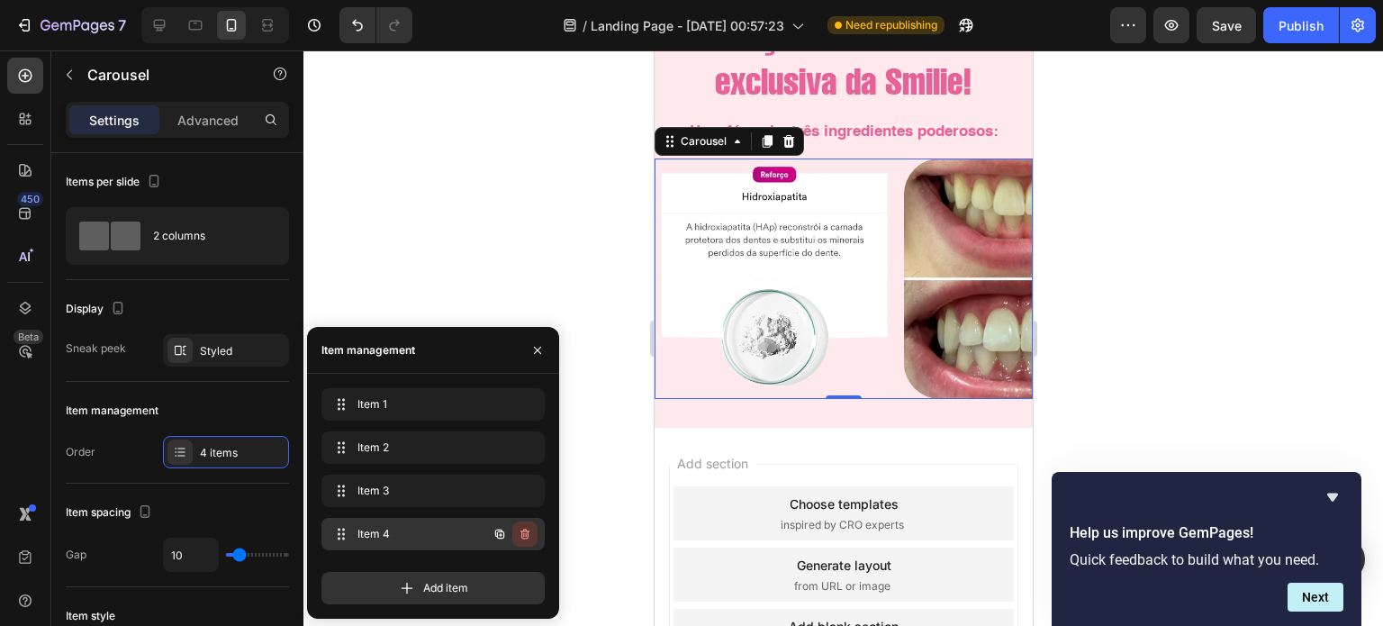
click at [531, 531] on icon "button" at bounding box center [525, 534] width 14 height 14
click at [511, 531] on div "Delete" at bounding box center [512, 534] width 33 height 16
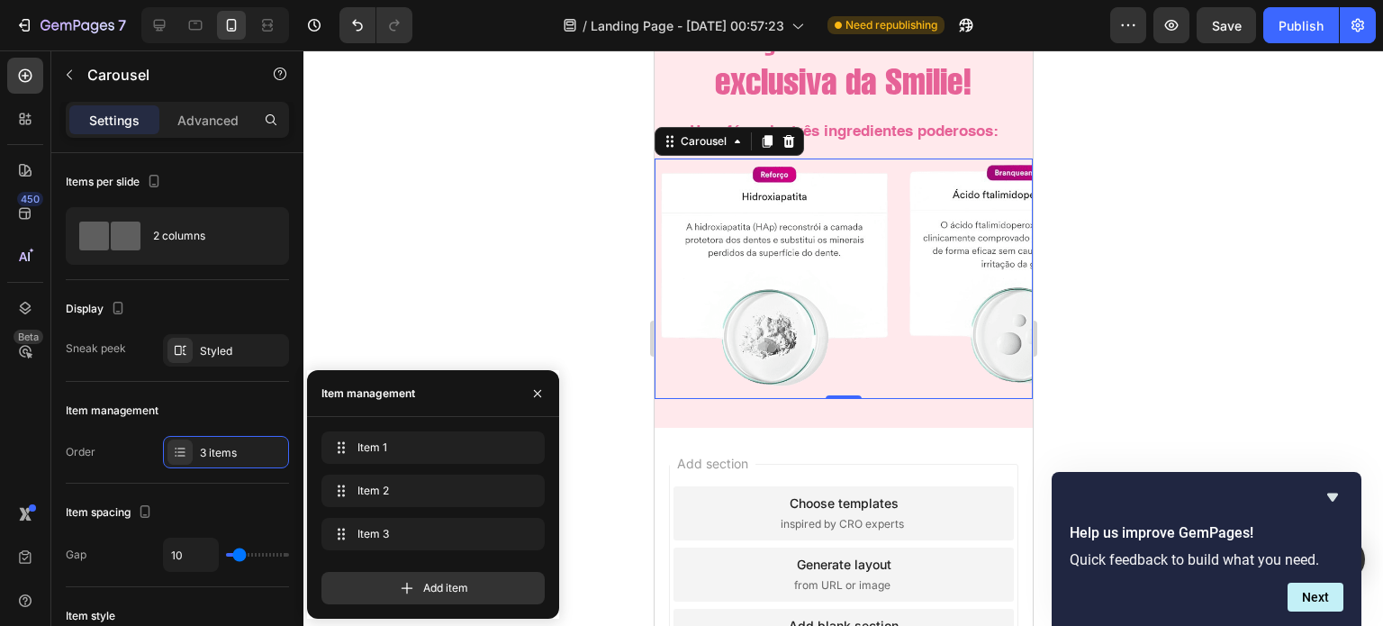
click at [565, 284] on div at bounding box center [842, 337] width 1079 height 575
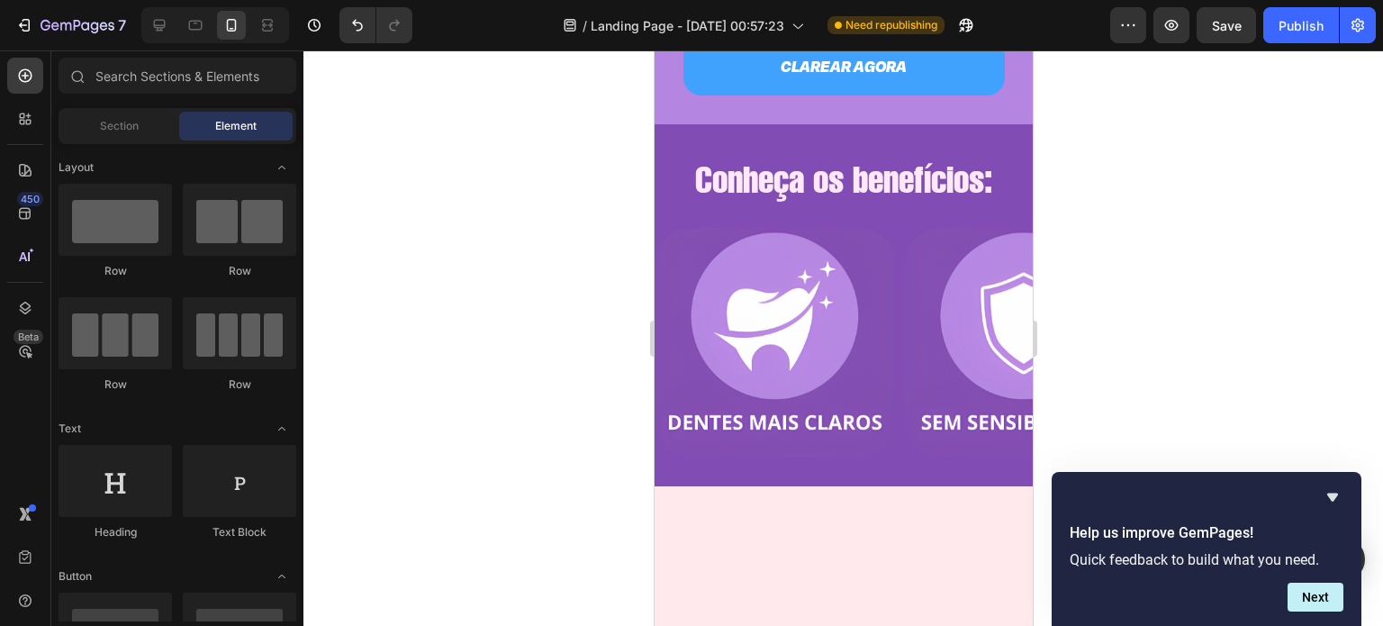
scroll to position [2504, 0]
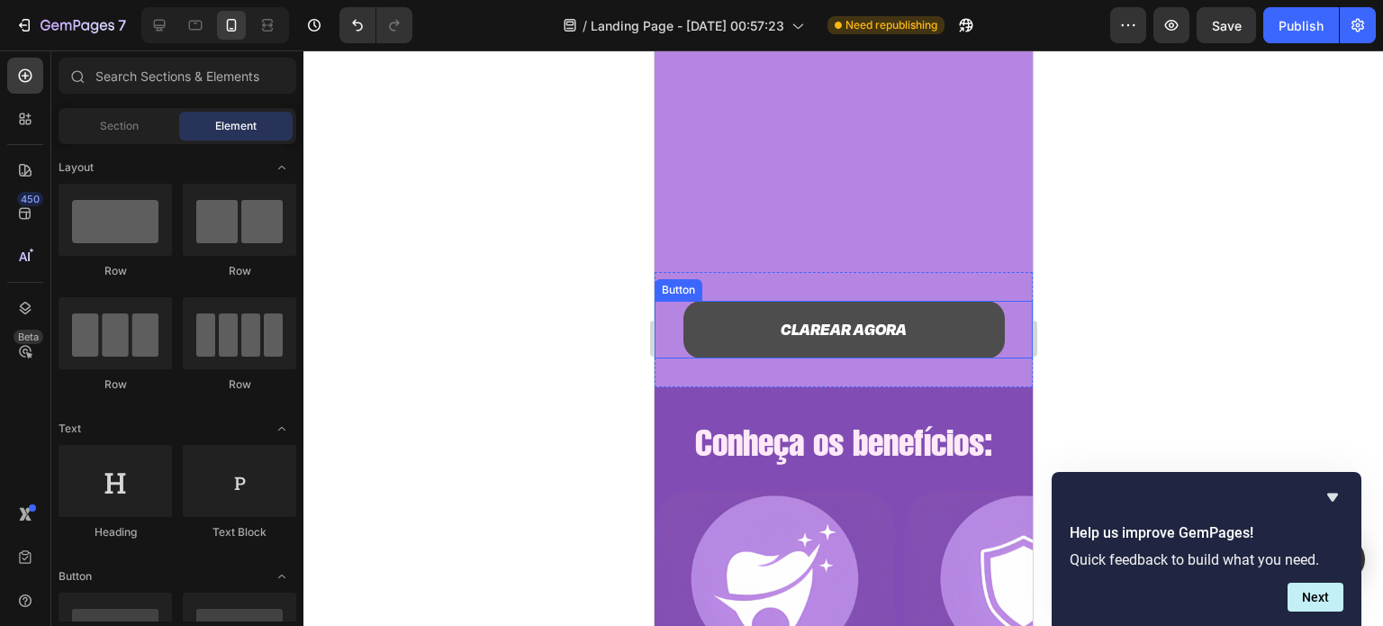
click at [937, 334] on button "CLAREAR AGORA" at bounding box center [842, 330] width 321 height 58
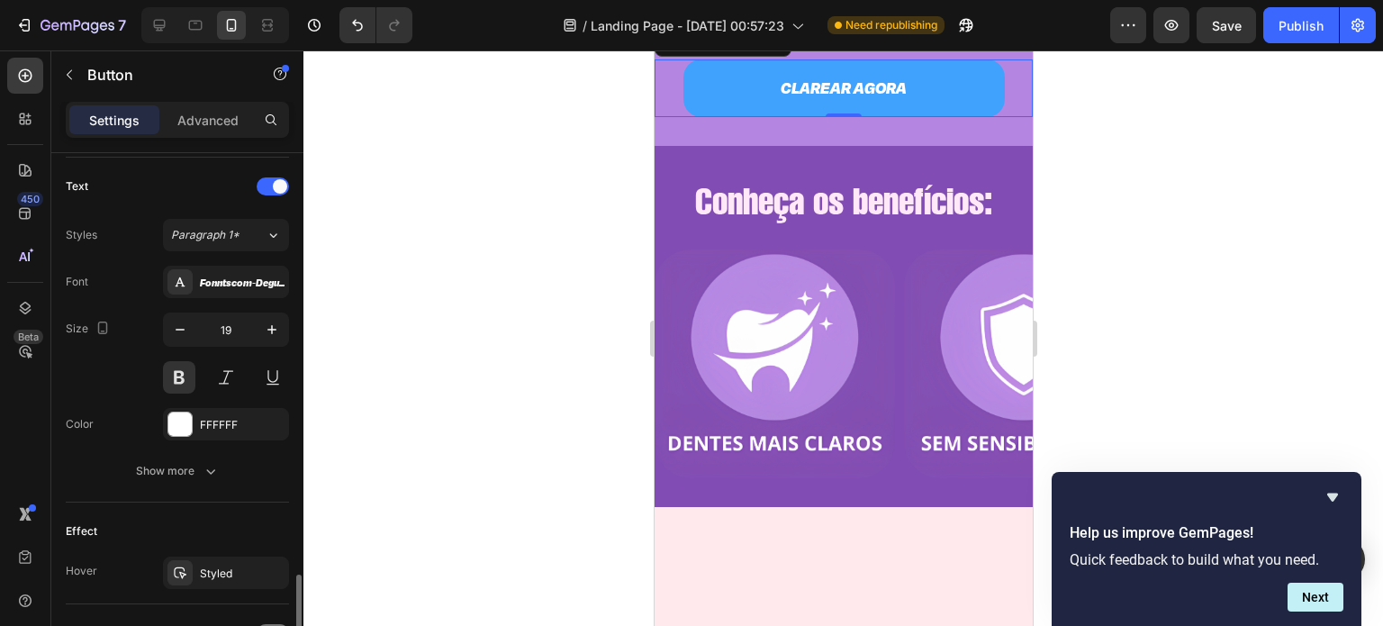
scroll to position [763, 0]
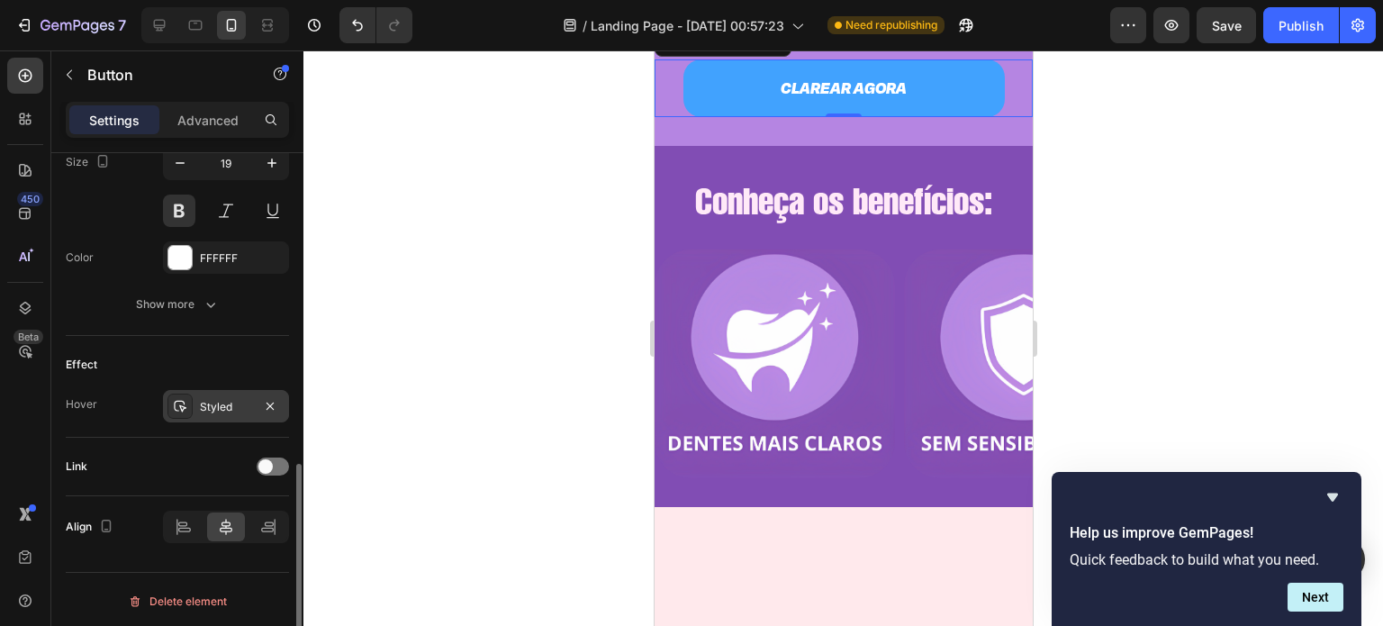
click at [202, 402] on div "Styled" at bounding box center [226, 407] width 52 height 16
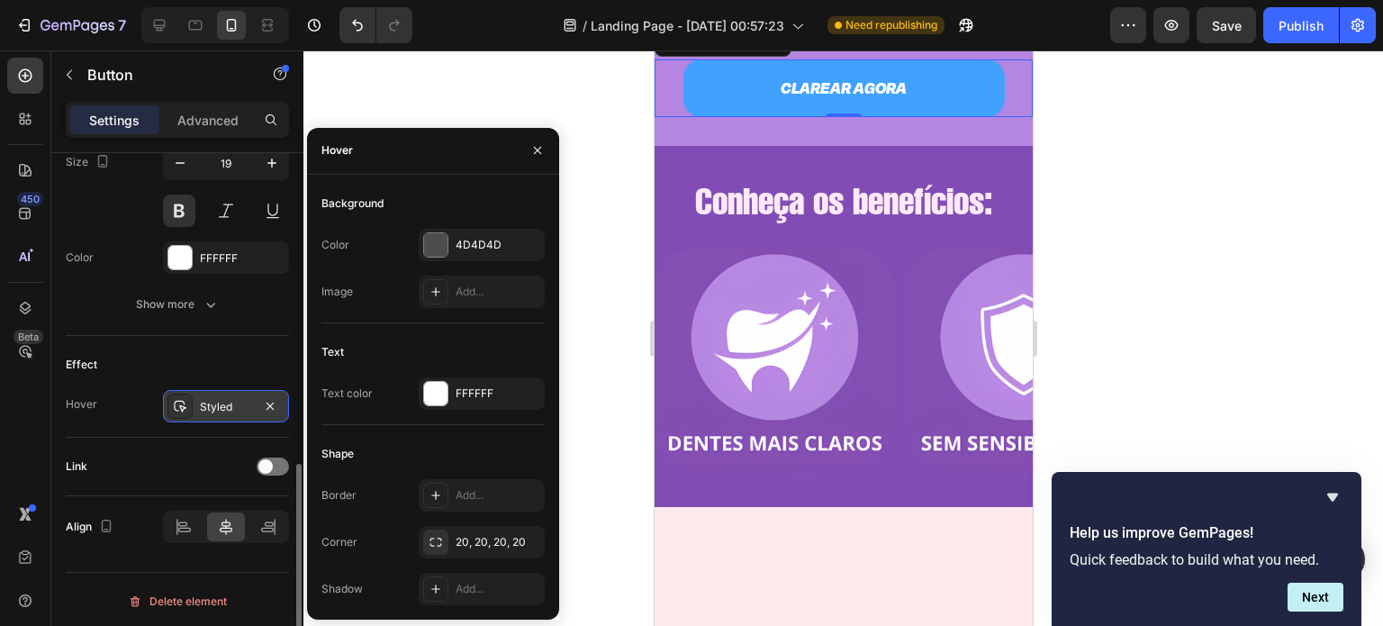
click at [202, 402] on div "Styled" at bounding box center [226, 407] width 52 height 16
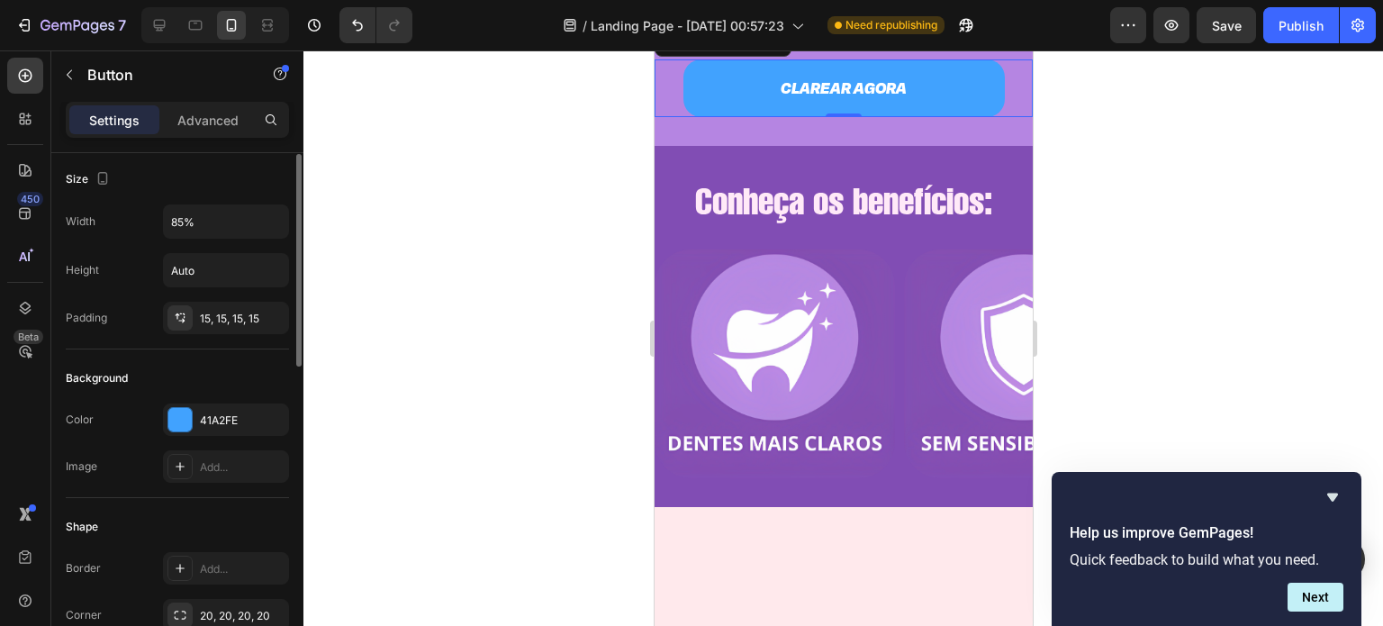
scroll to position [0, 0]
click at [207, 122] on p "Advanced" at bounding box center [207, 120] width 61 height 19
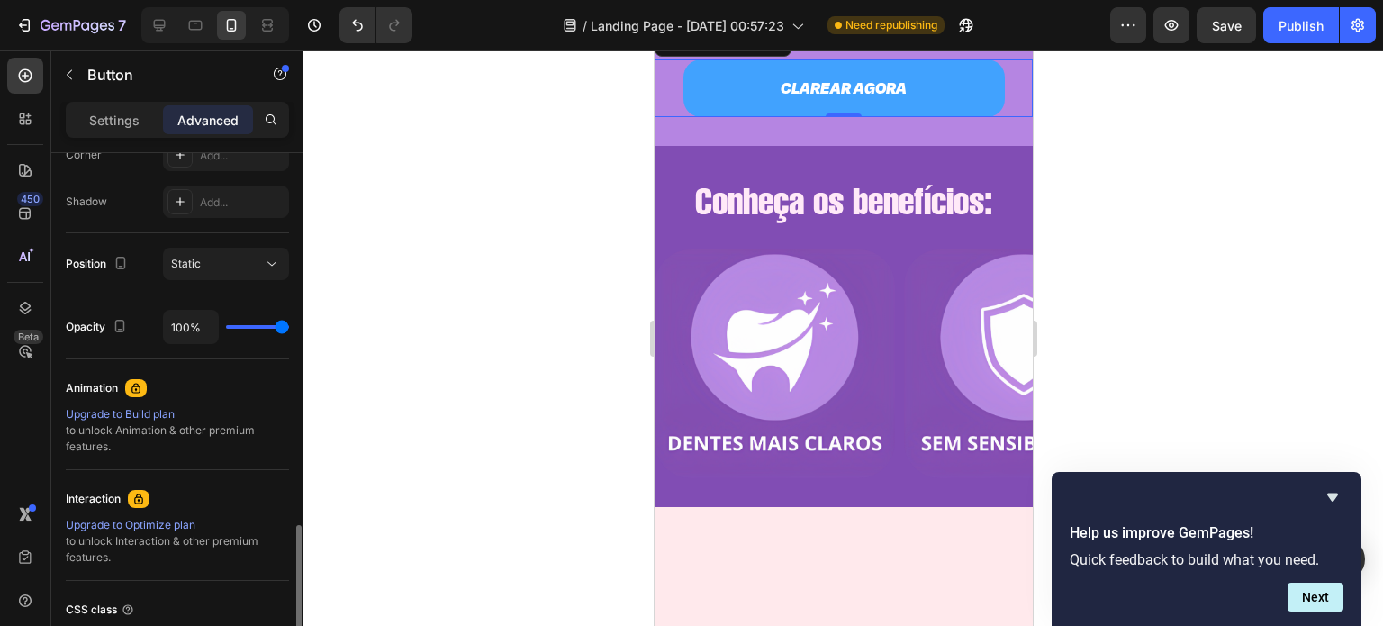
scroll to position [724, 0]
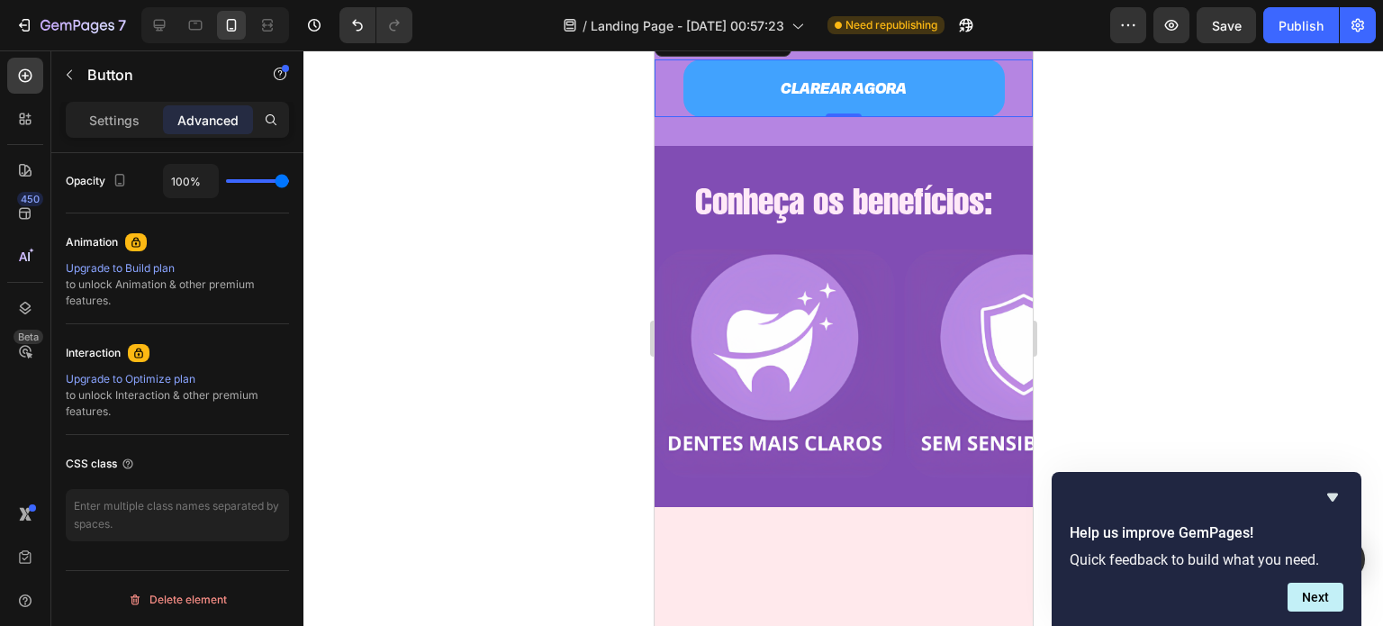
click at [123, 109] on div "Settings" at bounding box center [114, 119] width 90 height 29
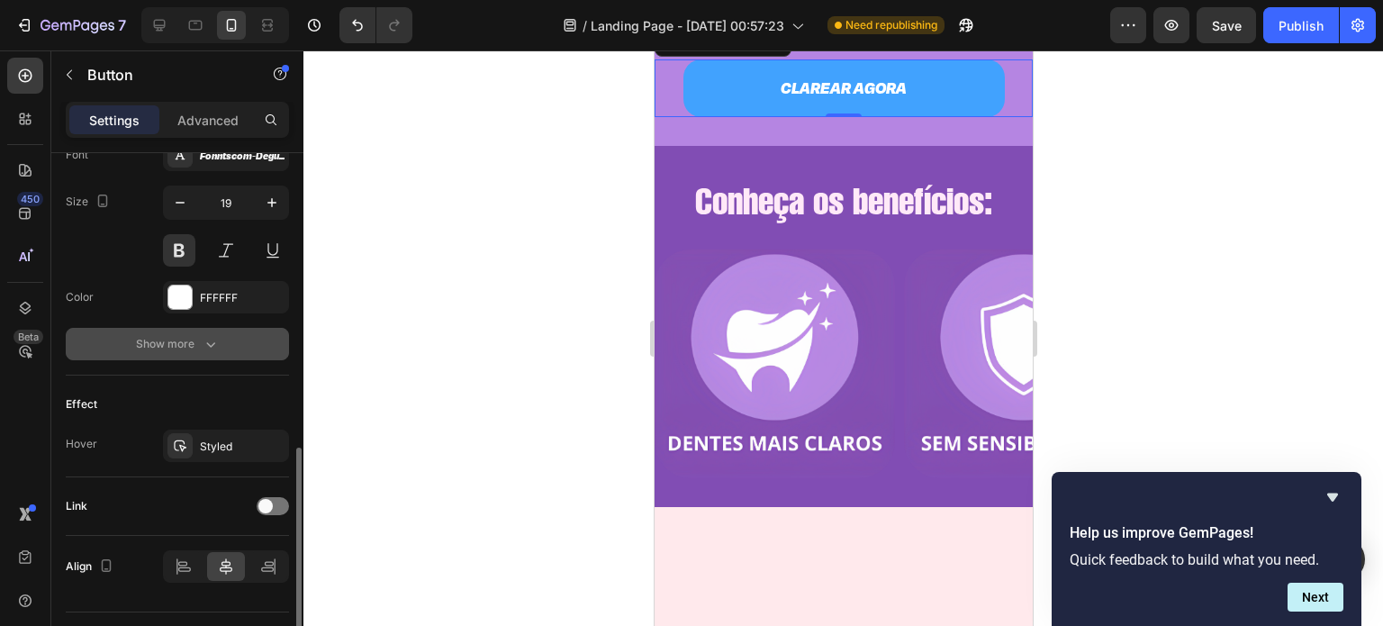
scroll to position [763, 0]
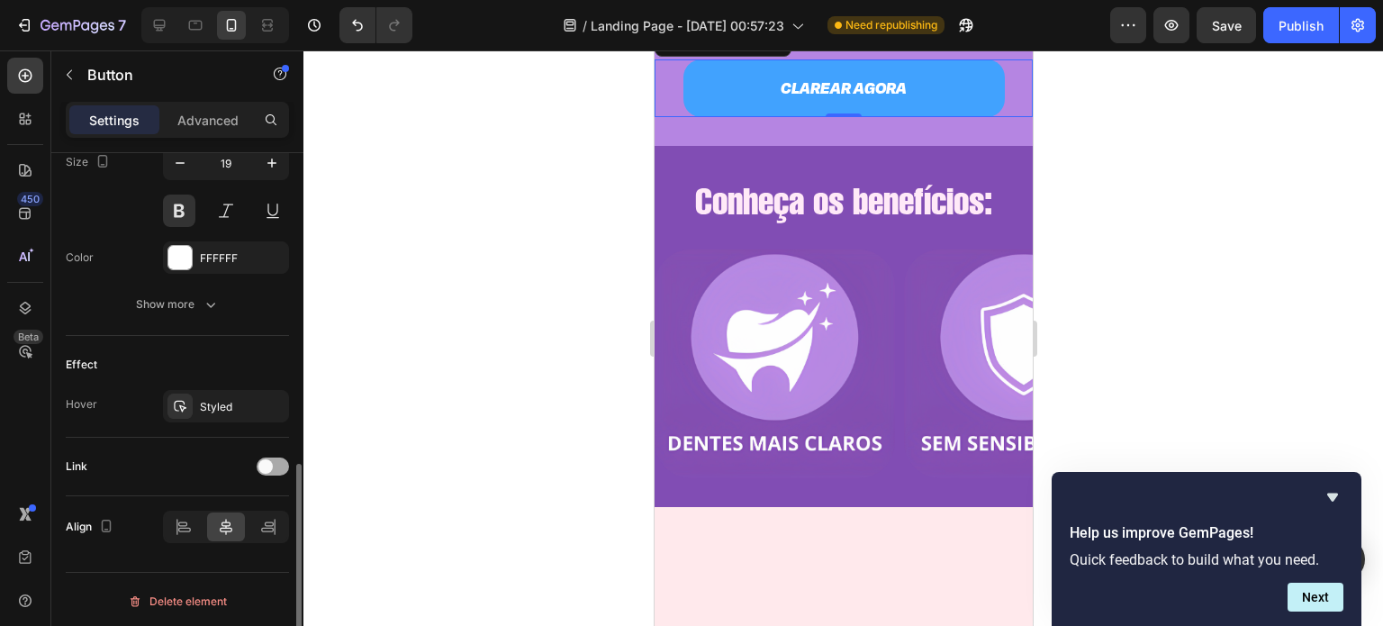
click at [264, 469] on span at bounding box center [265, 466] width 14 height 14
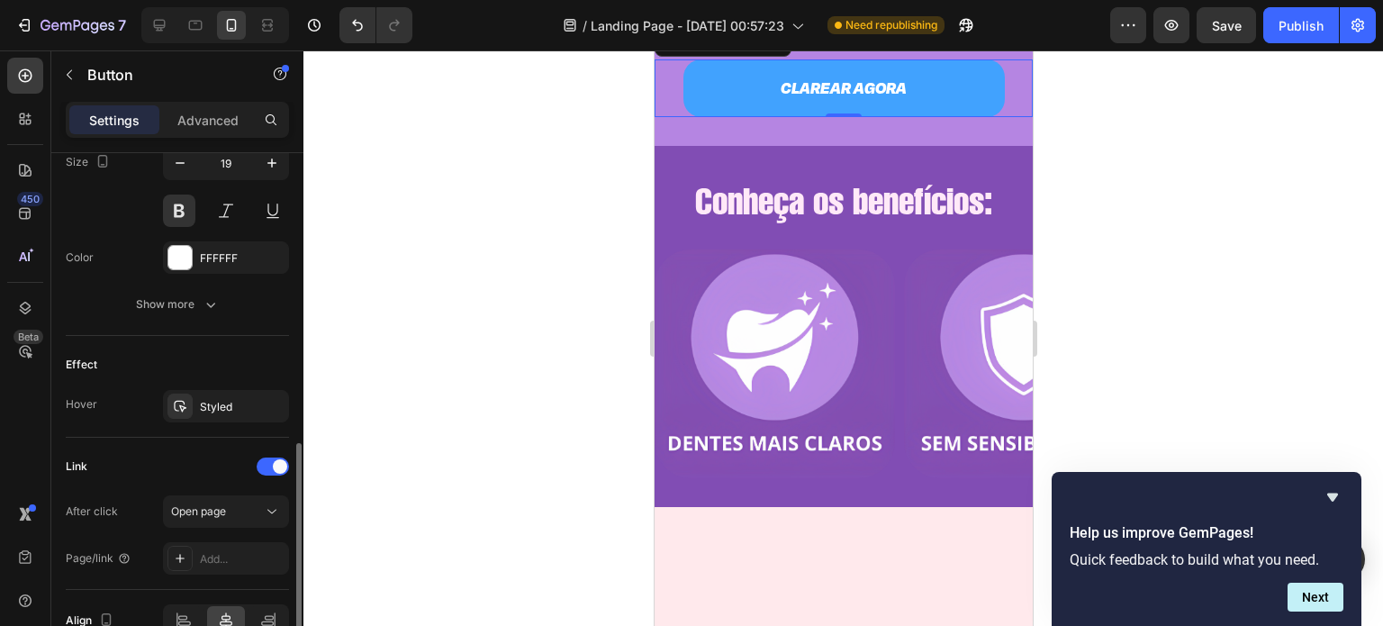
scroll to position [857, 0]
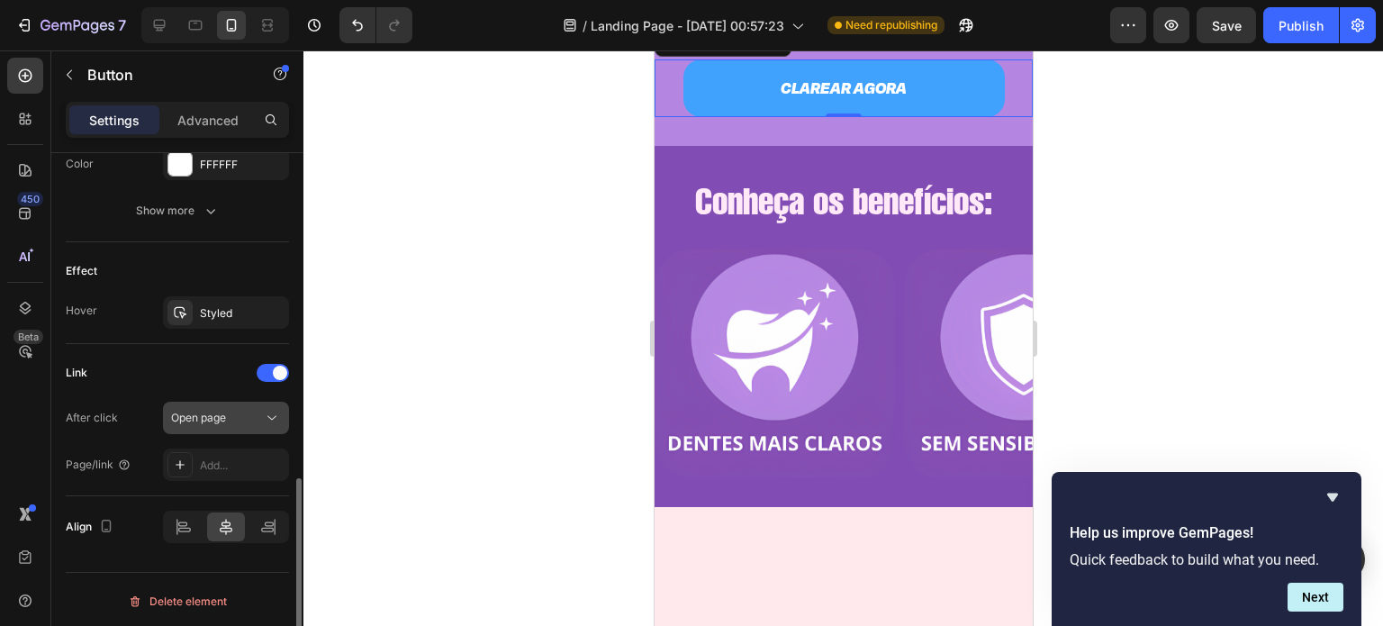
click at [236, 421] on div "Open page" at bounding box center [217, 418] width 92 height 16
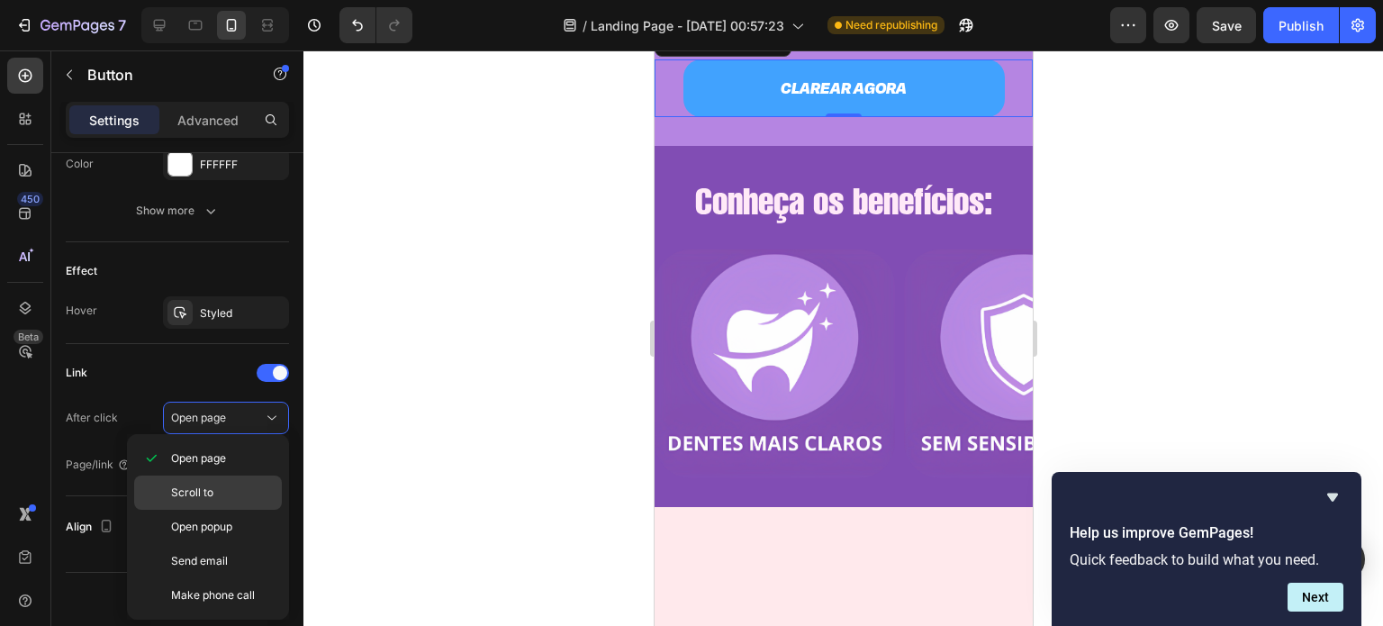
click at [218, 487] on p "Scroll to" at bounding box center [222, 492] width 103 height 16
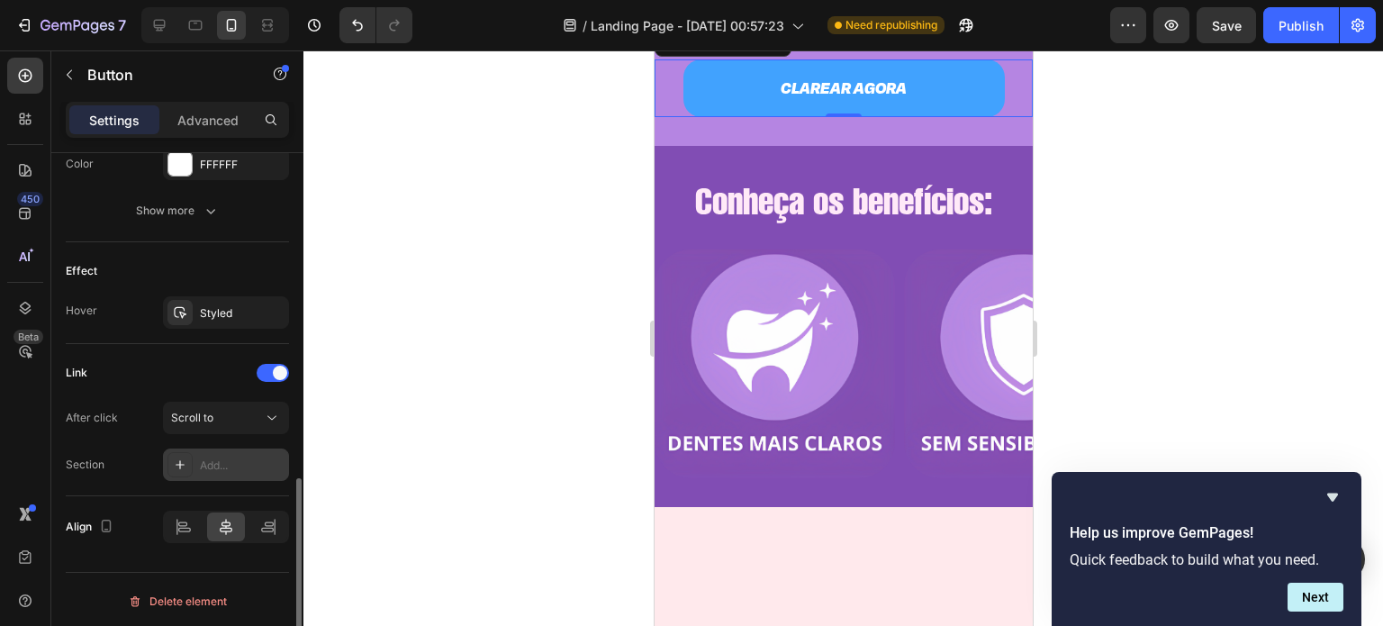
click at [230, 460] on div "Add..." at bounding box center [242, 465] width 85 height 16
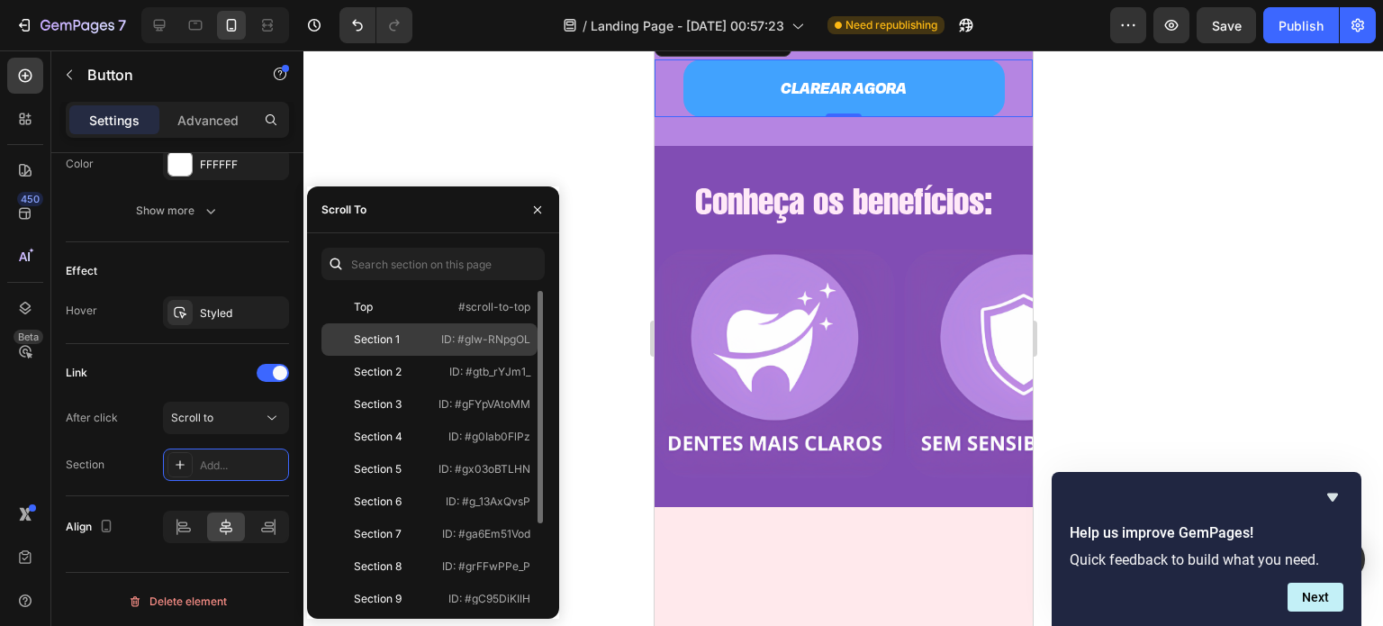
click at [408, 339] on div "Section 1" at bounding box center [381, 339] width 104 height 16
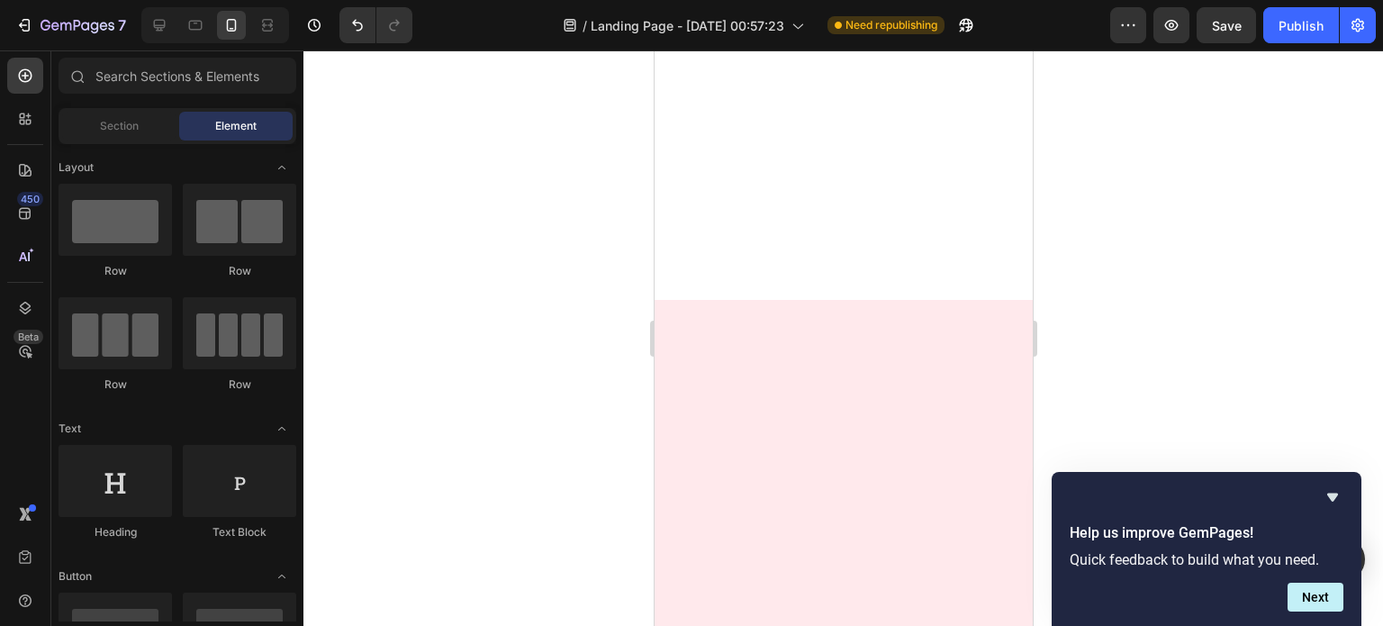
scroll to position [0, 0]
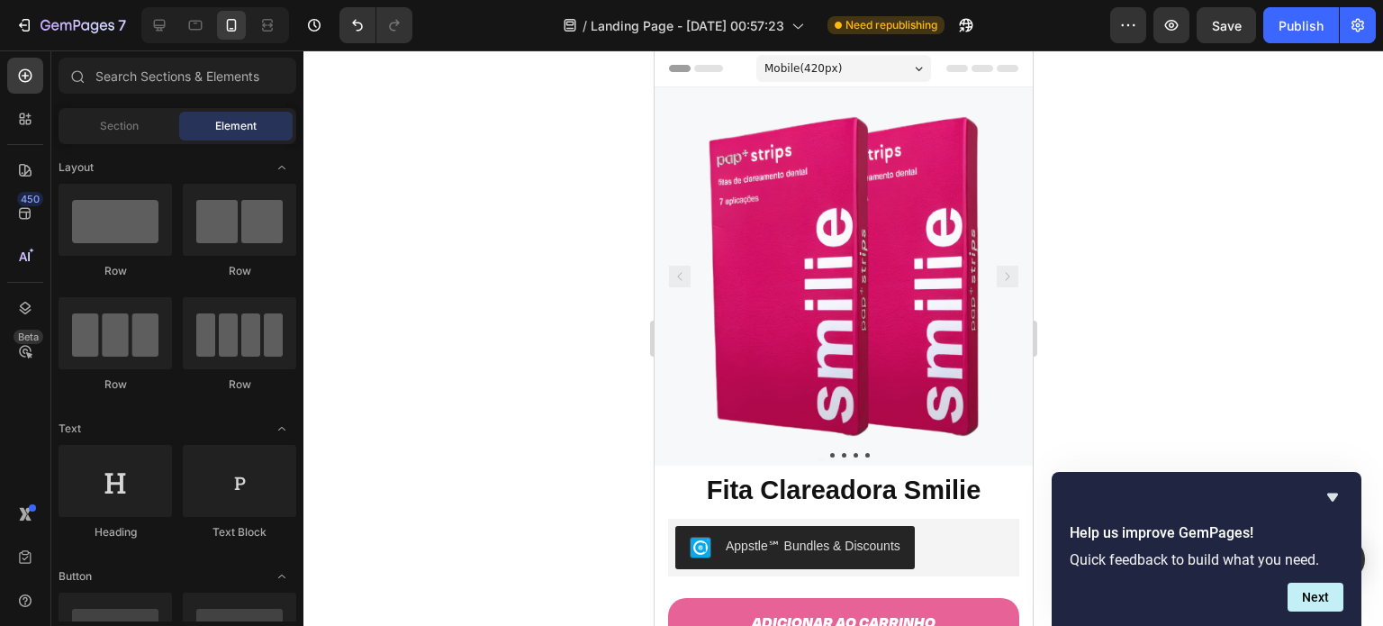
click at [996, 71] on icon at bounding box center [1007, 68] width 22 height 7
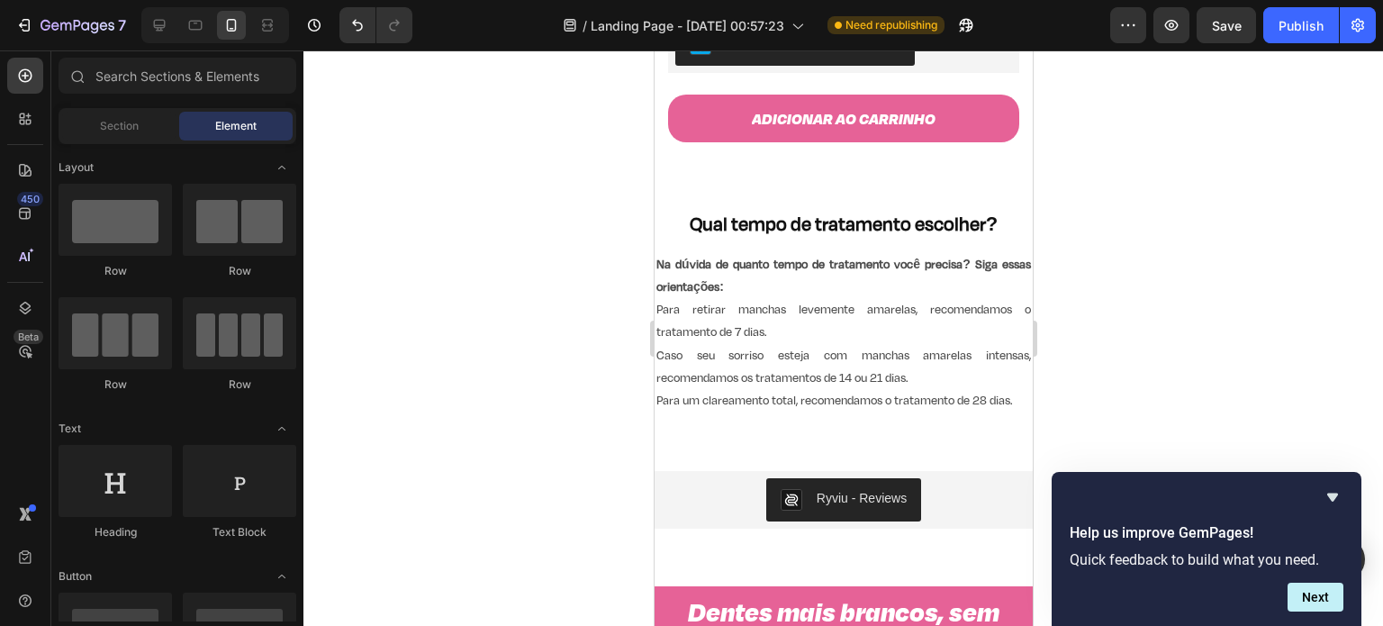
click at [993, 193] on div "Qual tempo de tratamento escolher? Heading Na dúvida de quanto tempo de tratame…" at bounding box center [843, 311] width 378 height 262
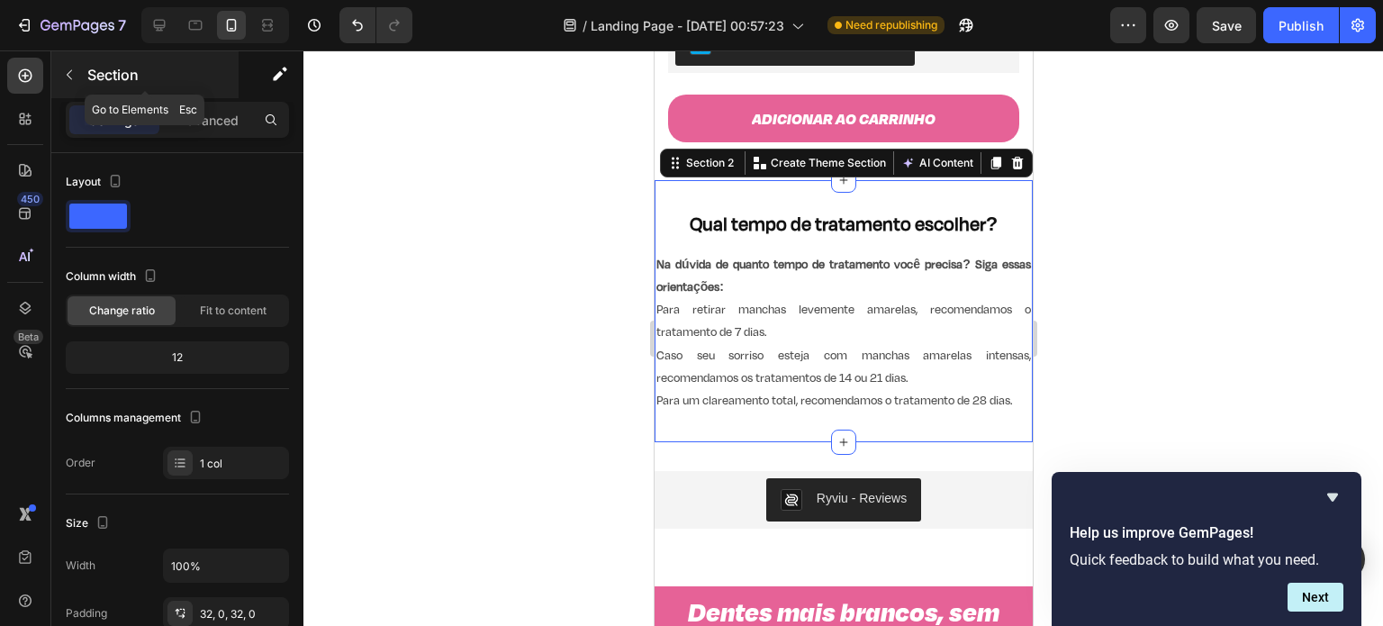
click at [74, 72] on icon "button" at bounding box center [69, 75] width 14 height 14
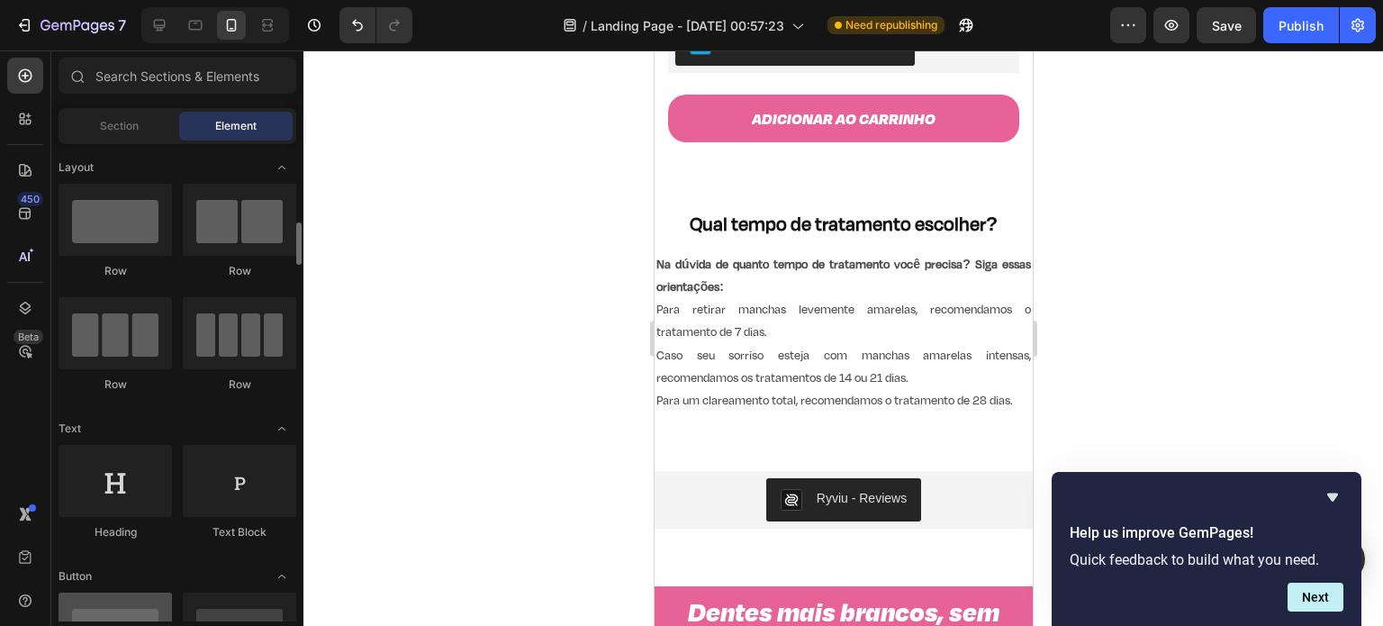
scroll to position [0, 0]
click at [18, 307] on icon at bounding box center [25, 308] width 18 height 18
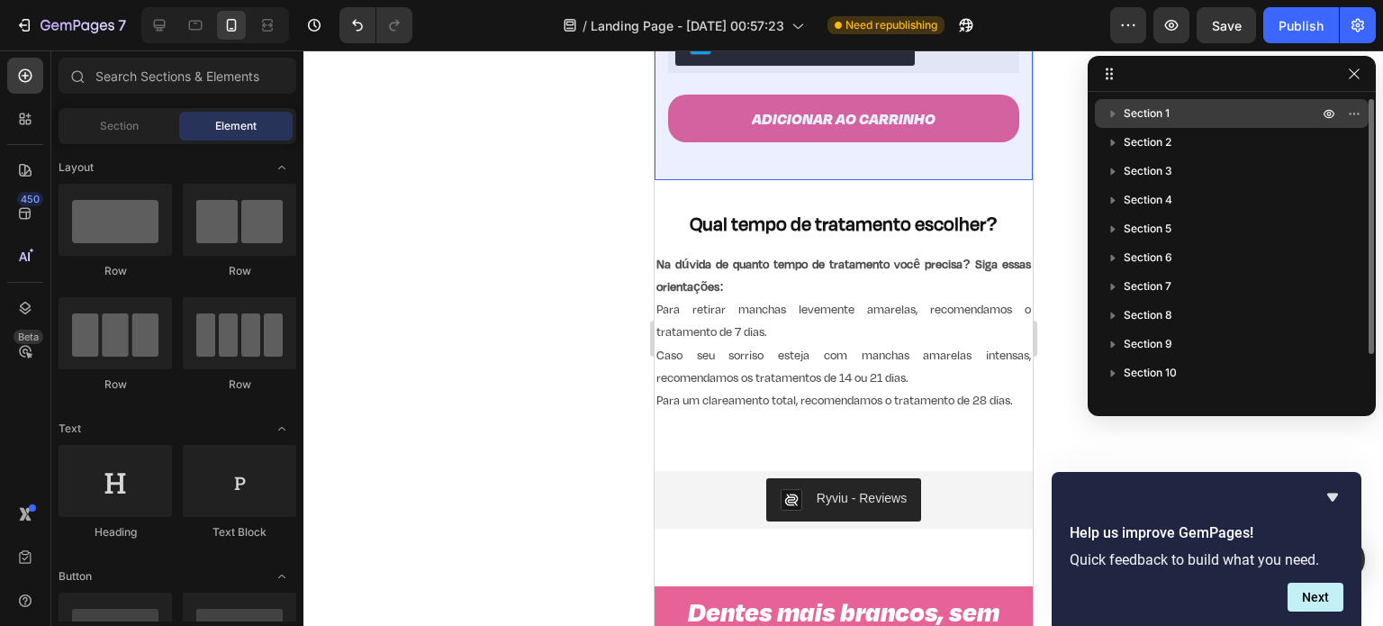
click at [1163, 111] on span "Section 1" at bounding box center [1147, 113] width 46 height 18
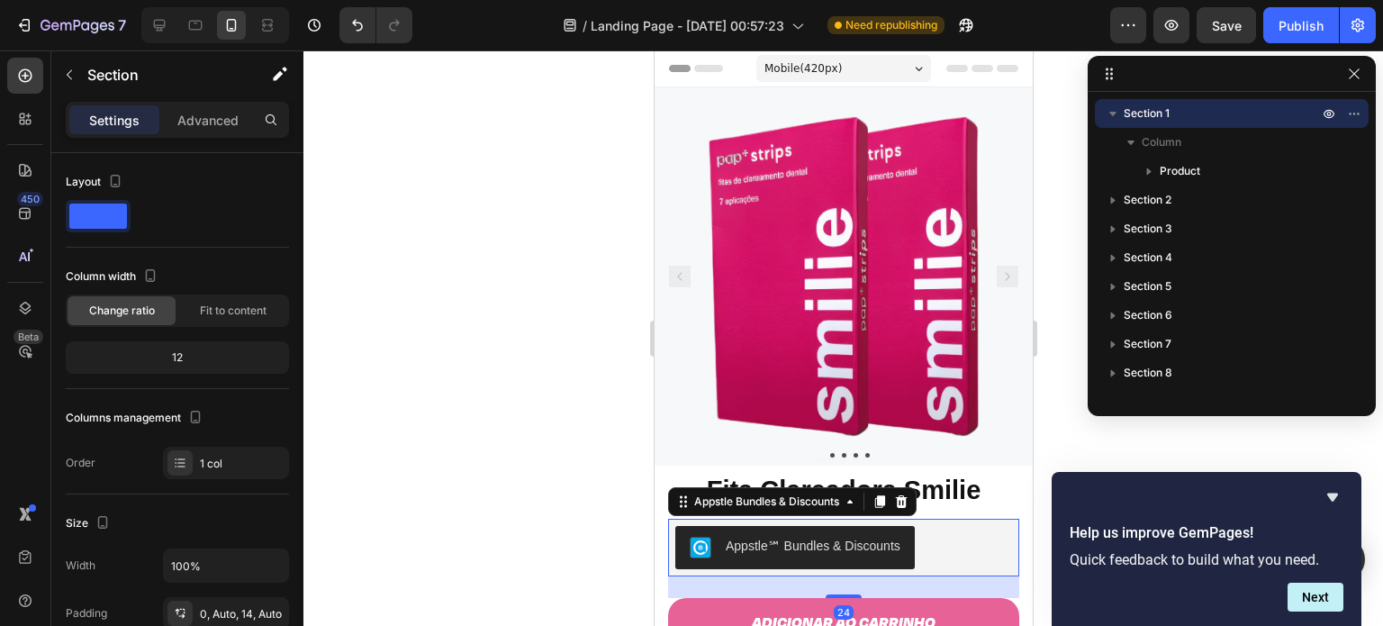
click at [929, 539] on div "Appstle℠ Bundles & Discounts" at bounding box center [842, 547] width 337 height 43
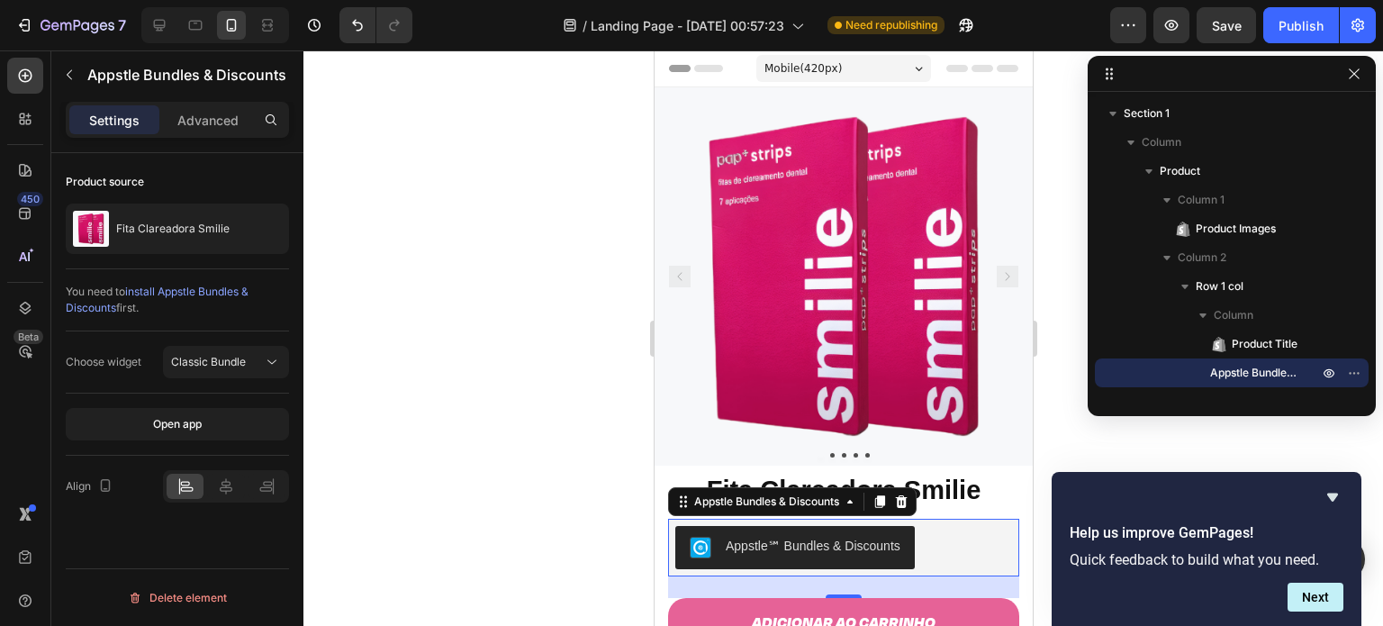
click at [810, 537] on div "Appstle℠ Bundles & Discounts" at bounding box center [812, 546] width 175 height 19
click at [219, 480] on icon at bounding box center [226, 486] width 18 height 18
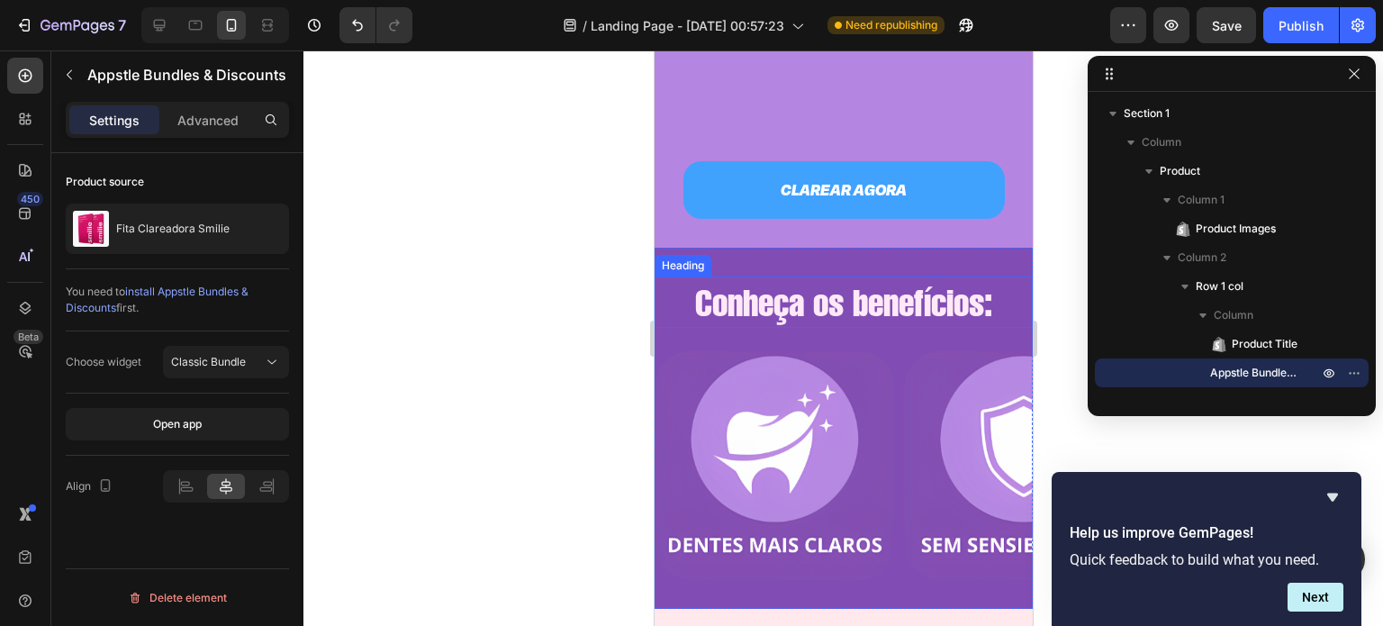
scroll to position [2487, 0]
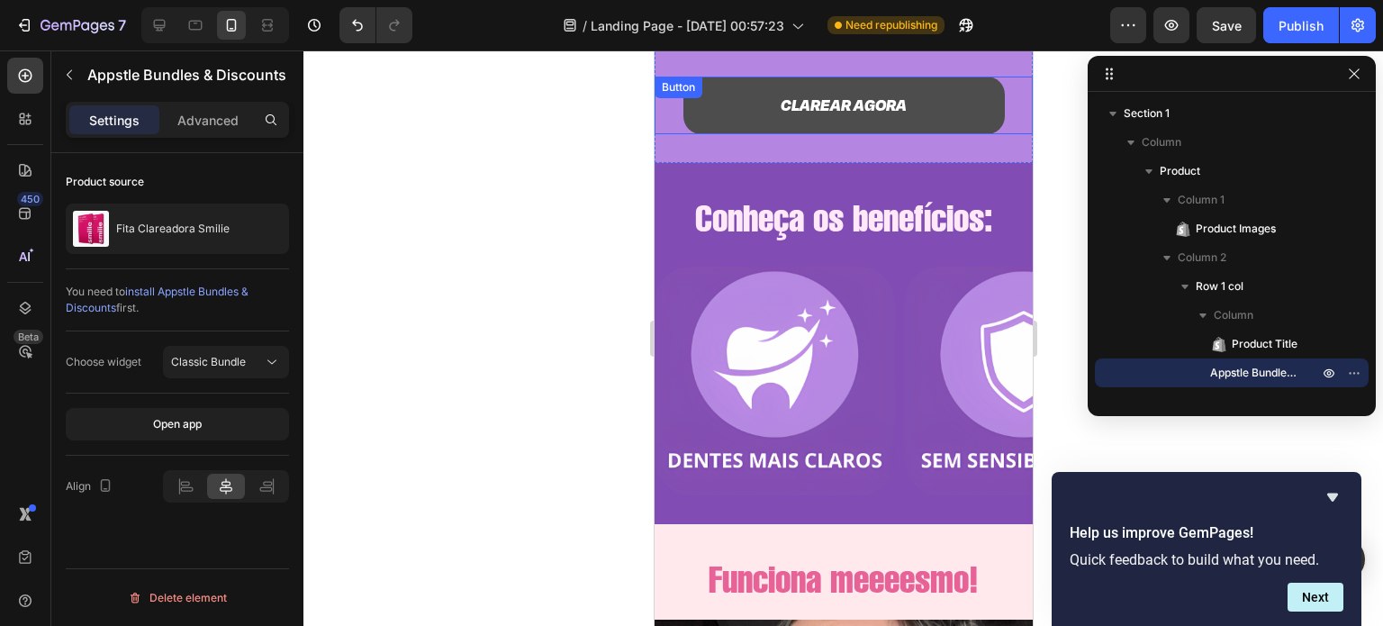
click at [948, 102] on link "CLAREAR AGORA" at bounding box center [842, 106] width 321 height 58
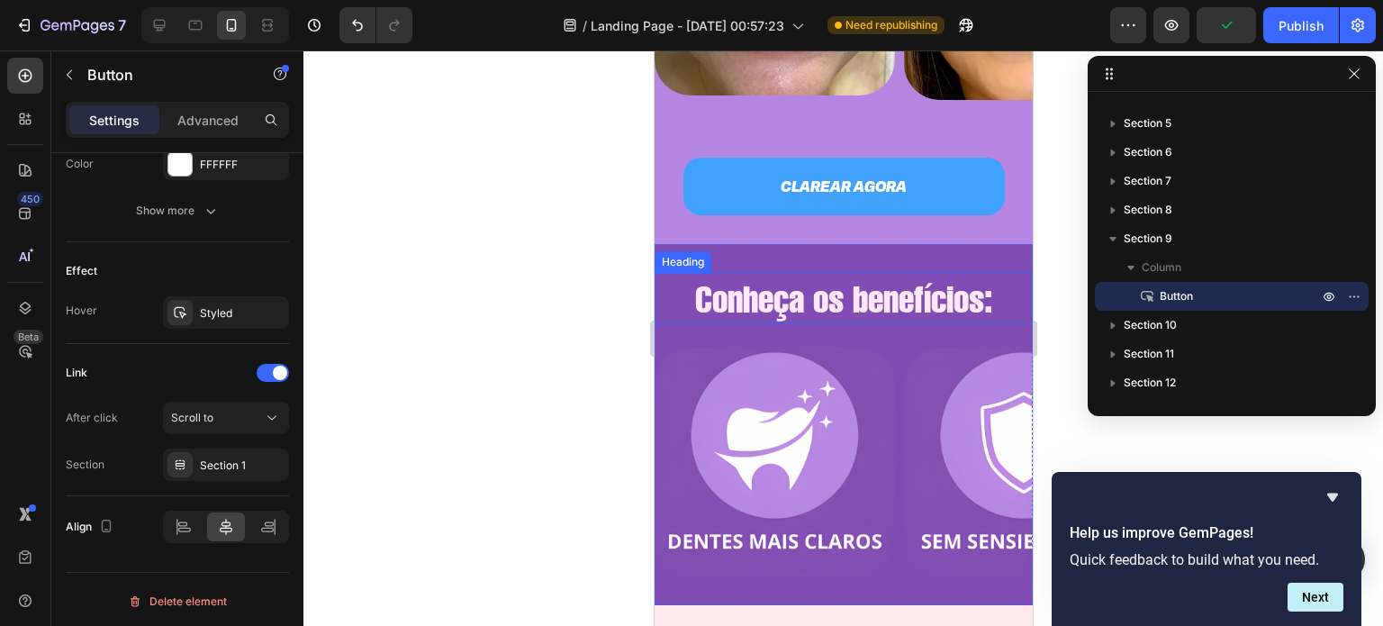
scroll to position [2401, 0]
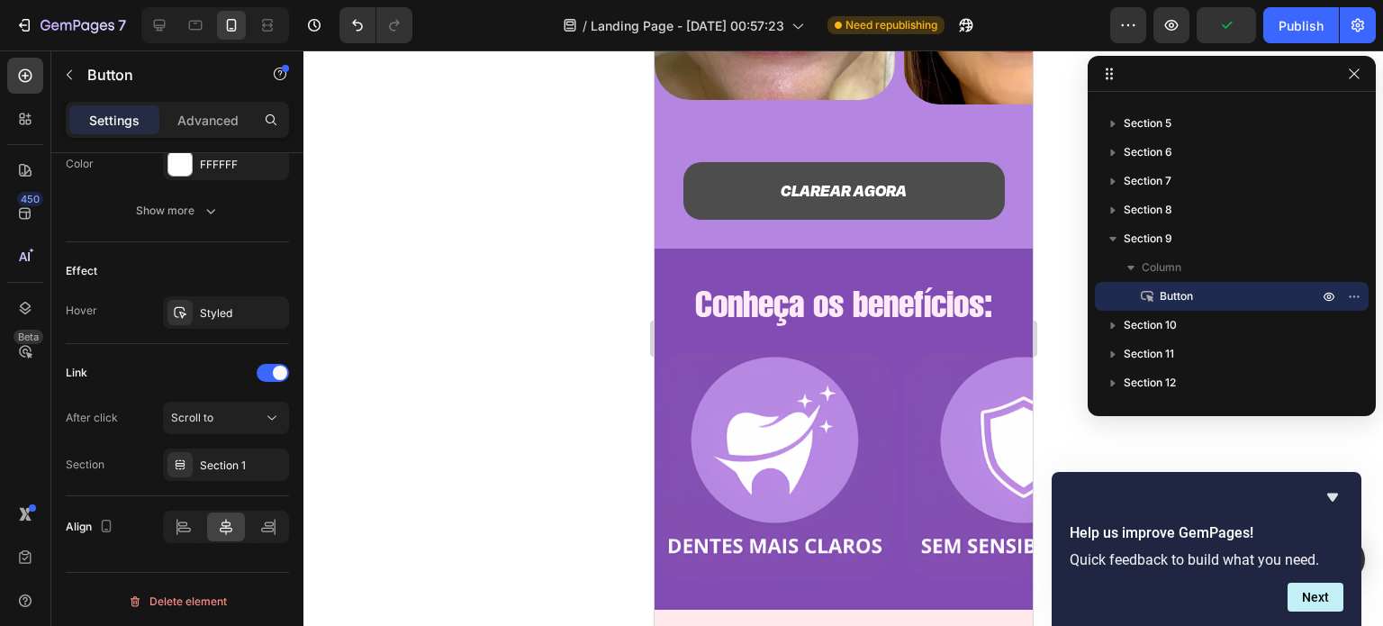
click at [926, 168] on link "CLAREAR AGORA" at bounding box center [842, 191] width 321 height 58
click at [707, 186] on link "CLAREAR AGORA" at bounding box center [842, 191] width 321 height 58
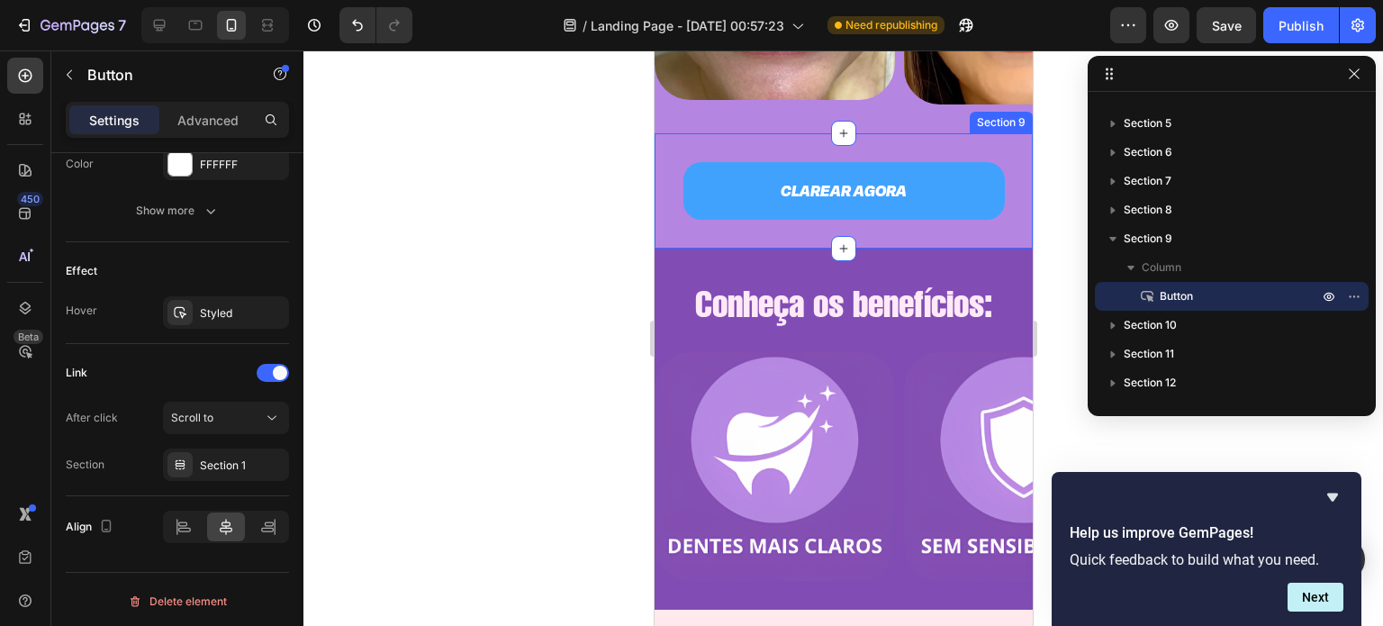
click at [727, 150] on div "CLAREAR AGORA Button Section 9" at bounding box center [843, 190] width 378 height 115
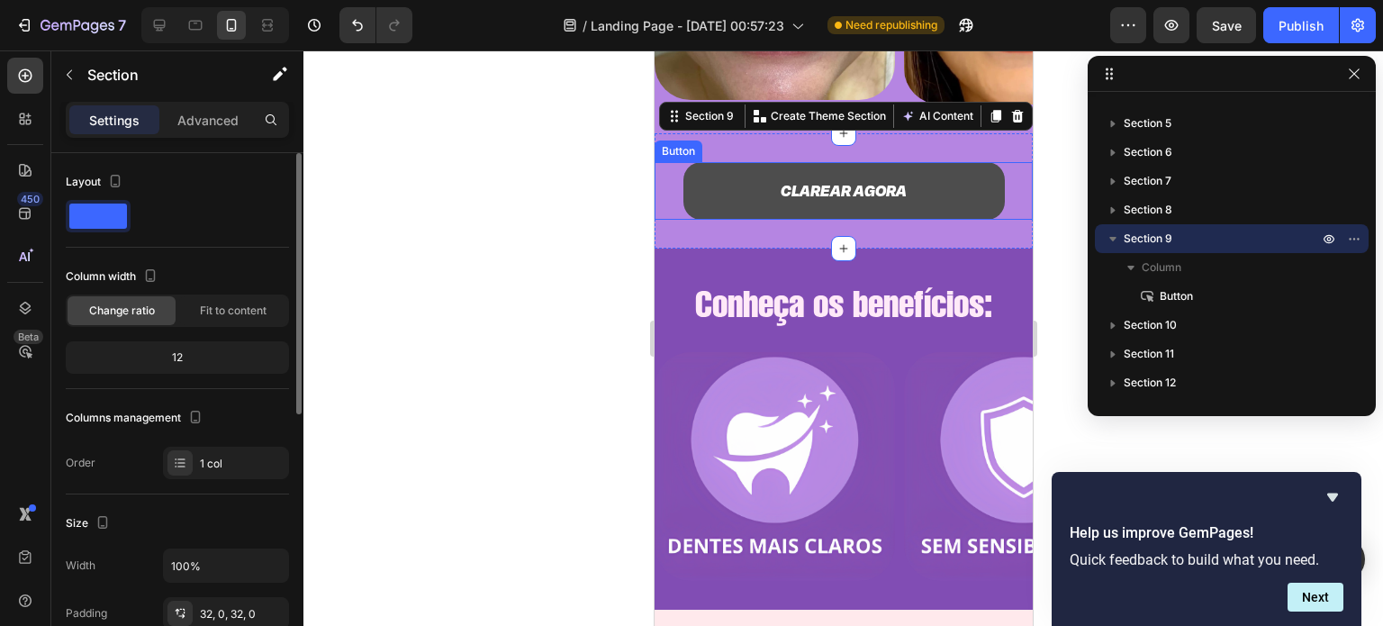
click at [724, 181] on link "CLAREAR AGORA" at bounding box center [842, 191] width 321 height 58
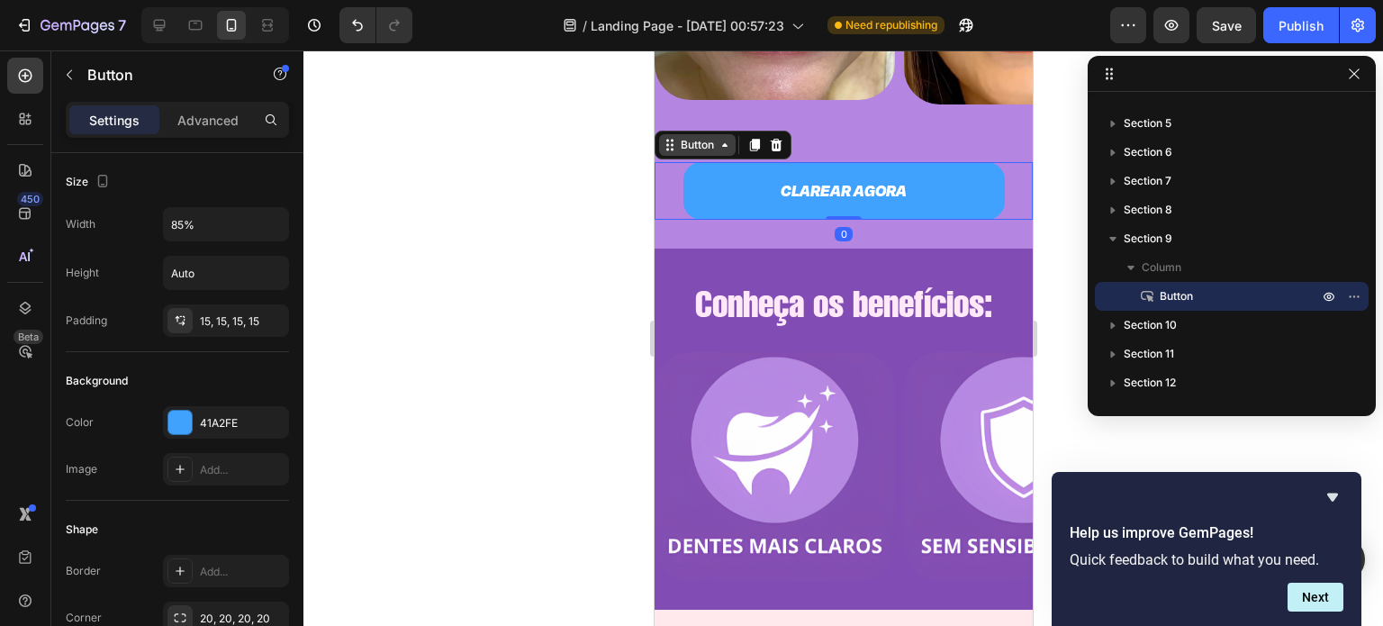
click at [669, 148] on icon at bounding box center [669, 145] width 14 height 14
click at [757, 148] on icon at bounding box center [754, 145] width 10 height 13
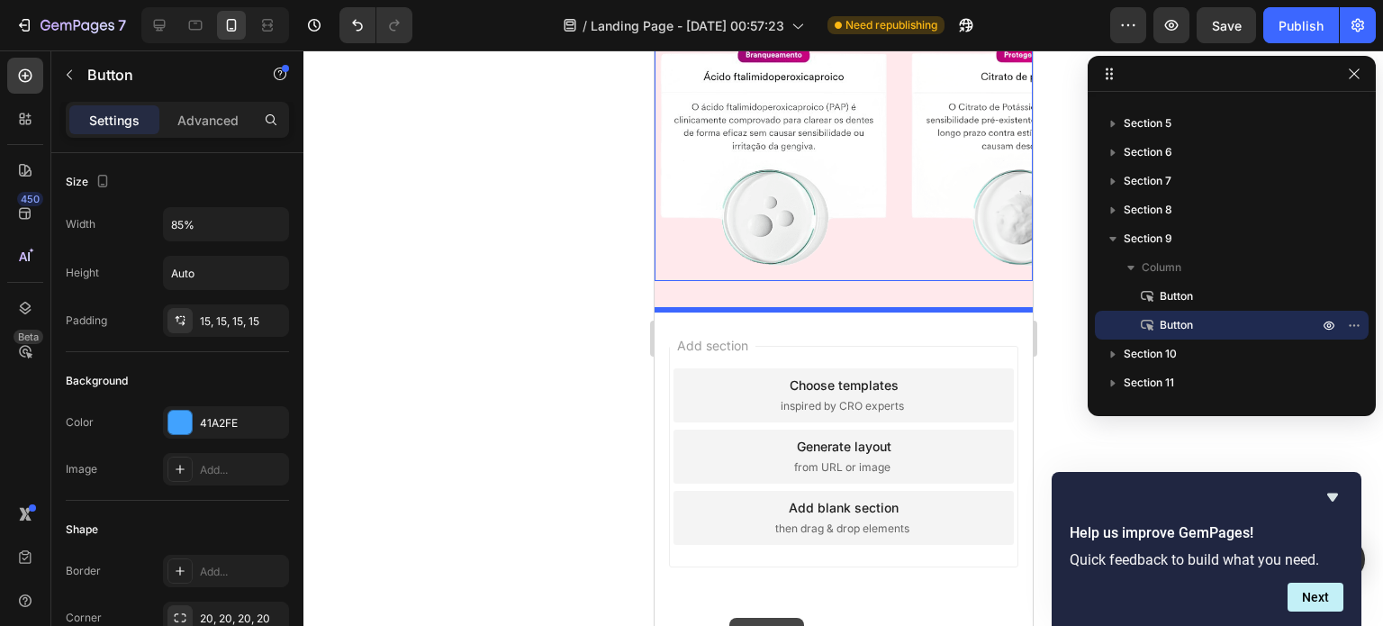
scroll to position [3742, 0]
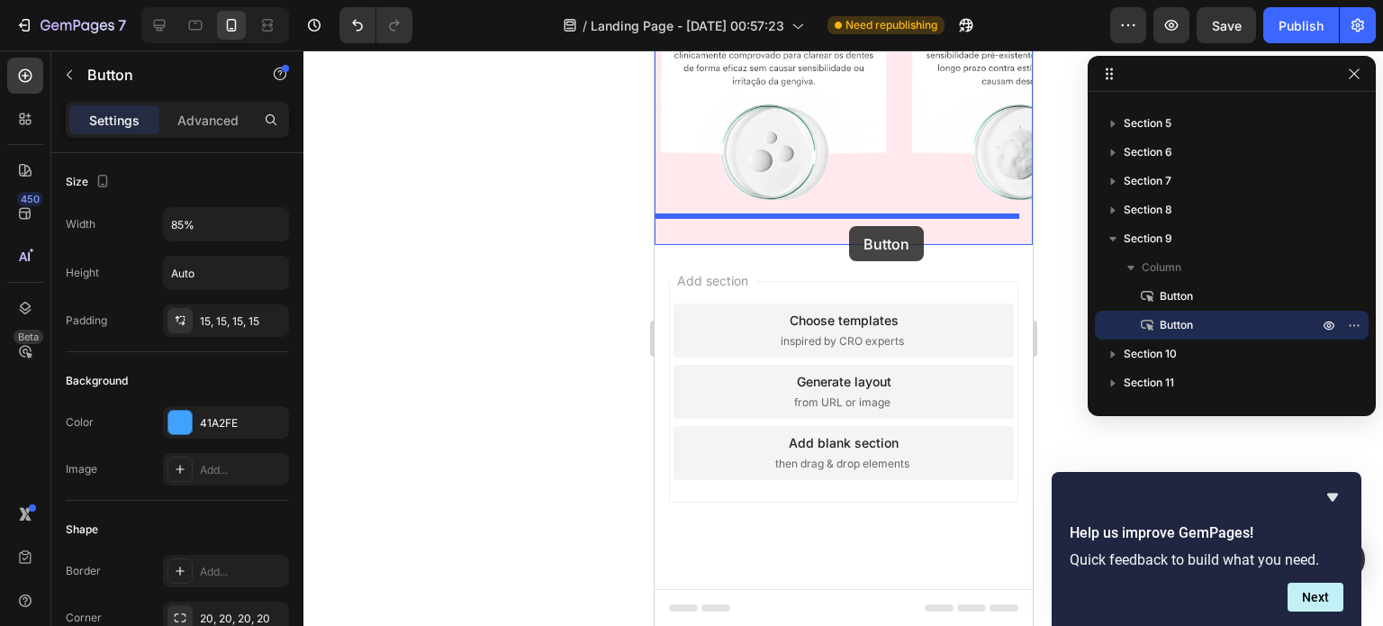
drag, startPoint x: 669, startPoint y: 201, endPoint x: 848, endPoint y: 226, distance: 180.9
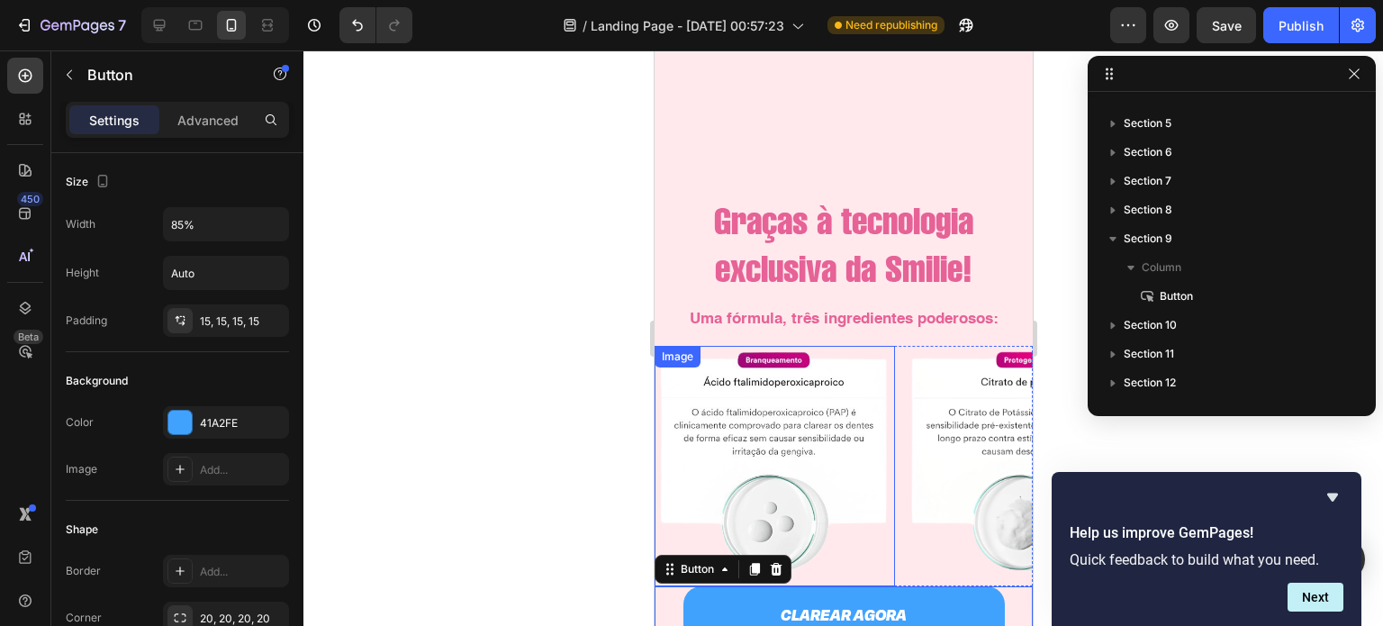
scroll to position [3593, 0]
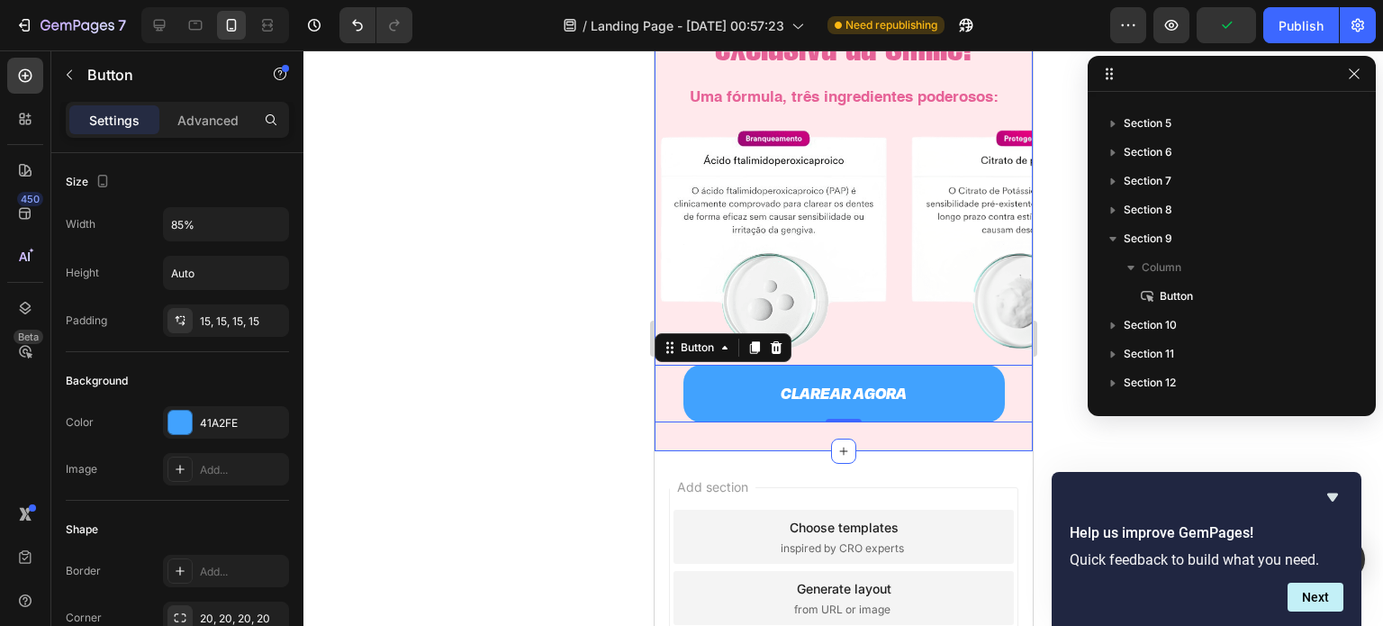
click at [720, 453] on div "Add section Choose templates inspired by CRO experts Generate layout from URL o…" at bounding box center [843, 623] width 378 height 344
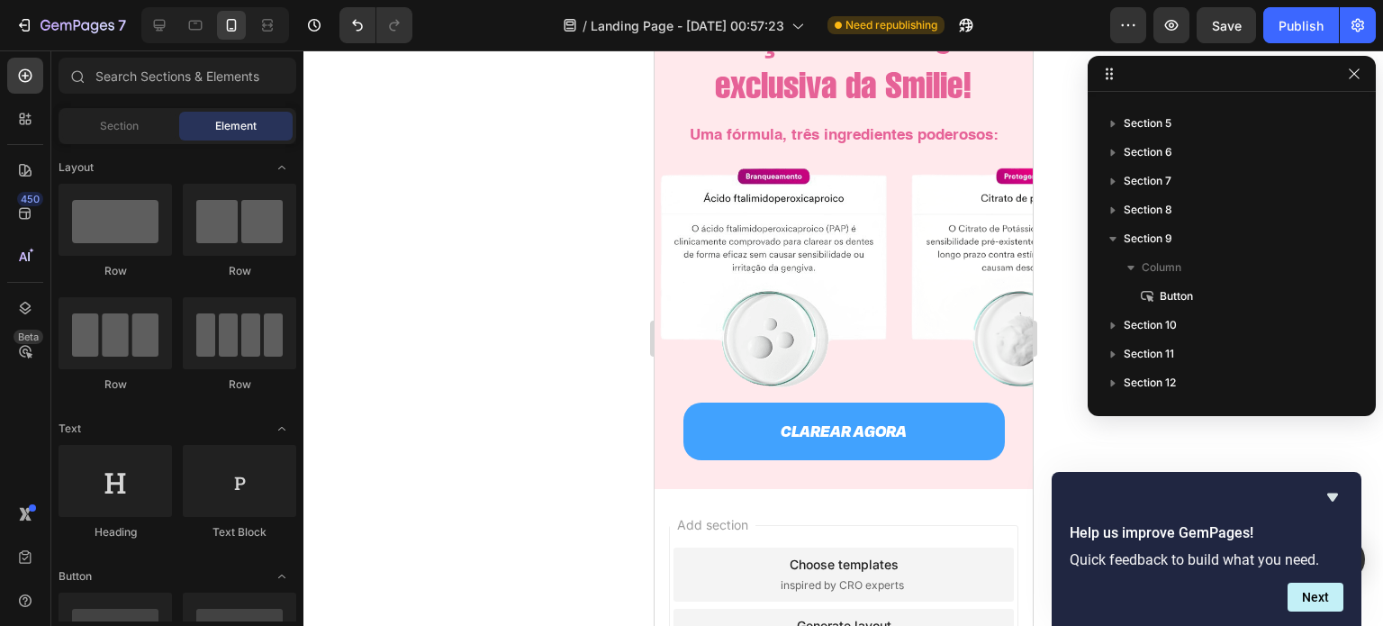
scroll to position [3533, 0]
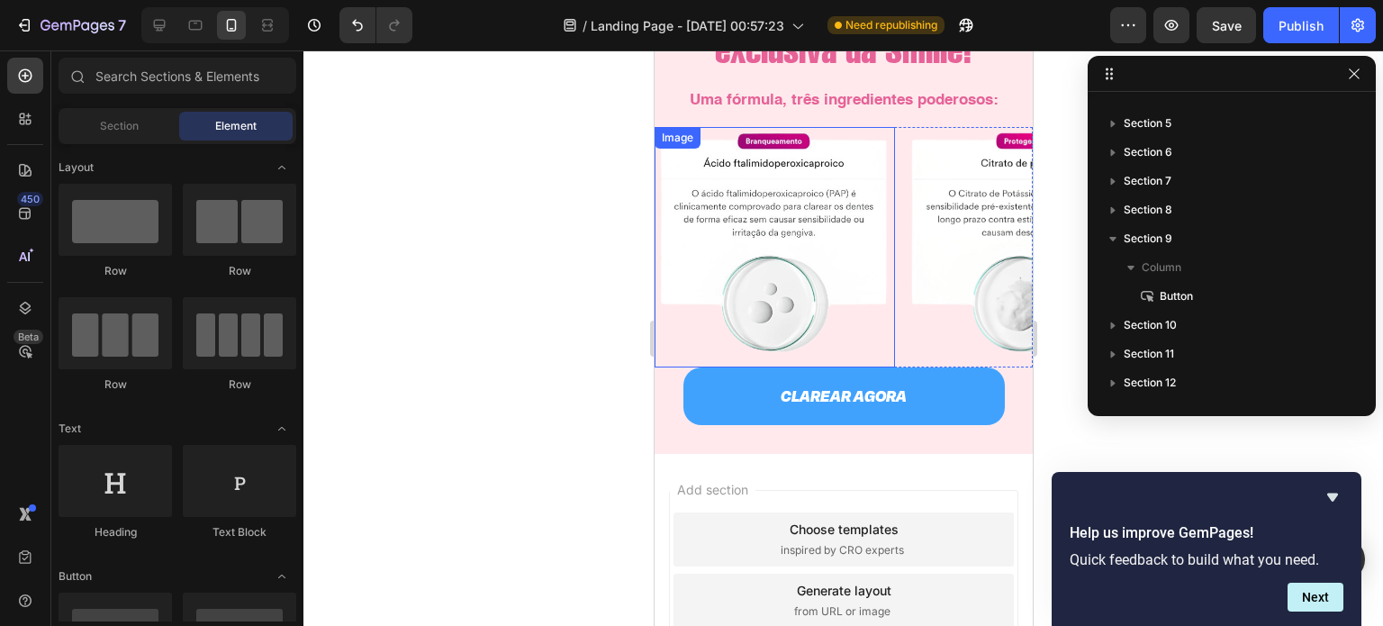
click at [836, 360] on img at bounding box center [774, 247] width 240 height 240
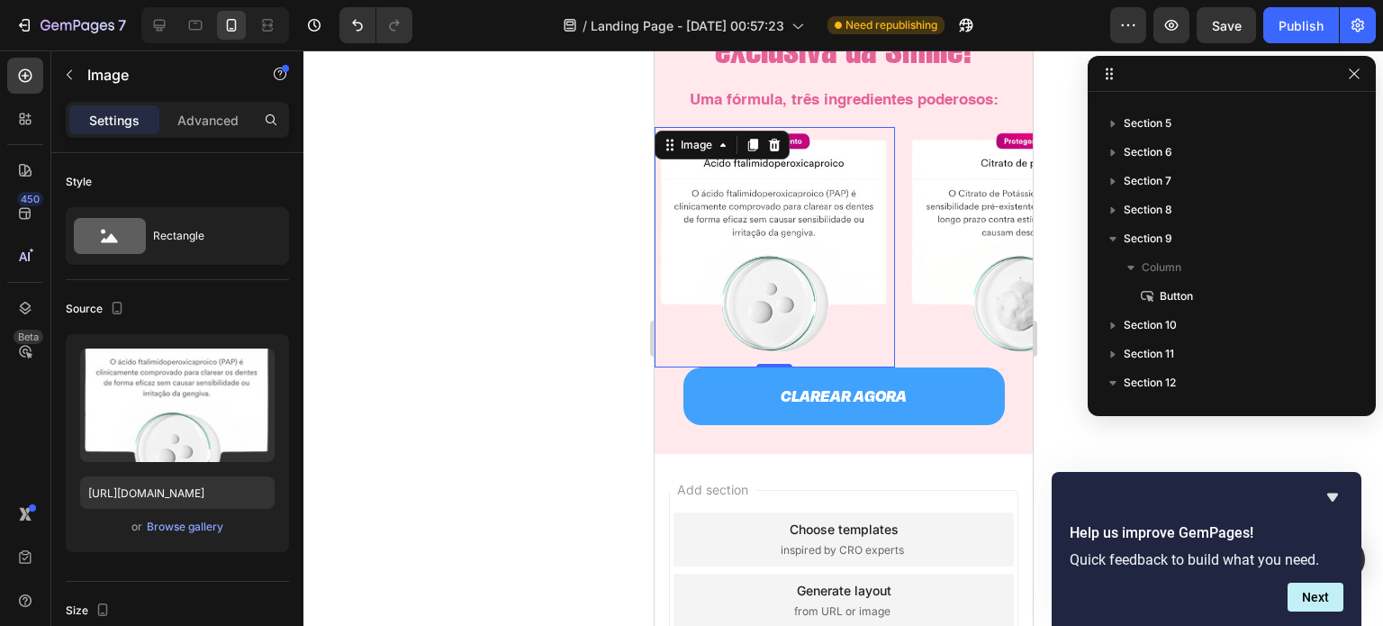
scroll to position [710, 0]
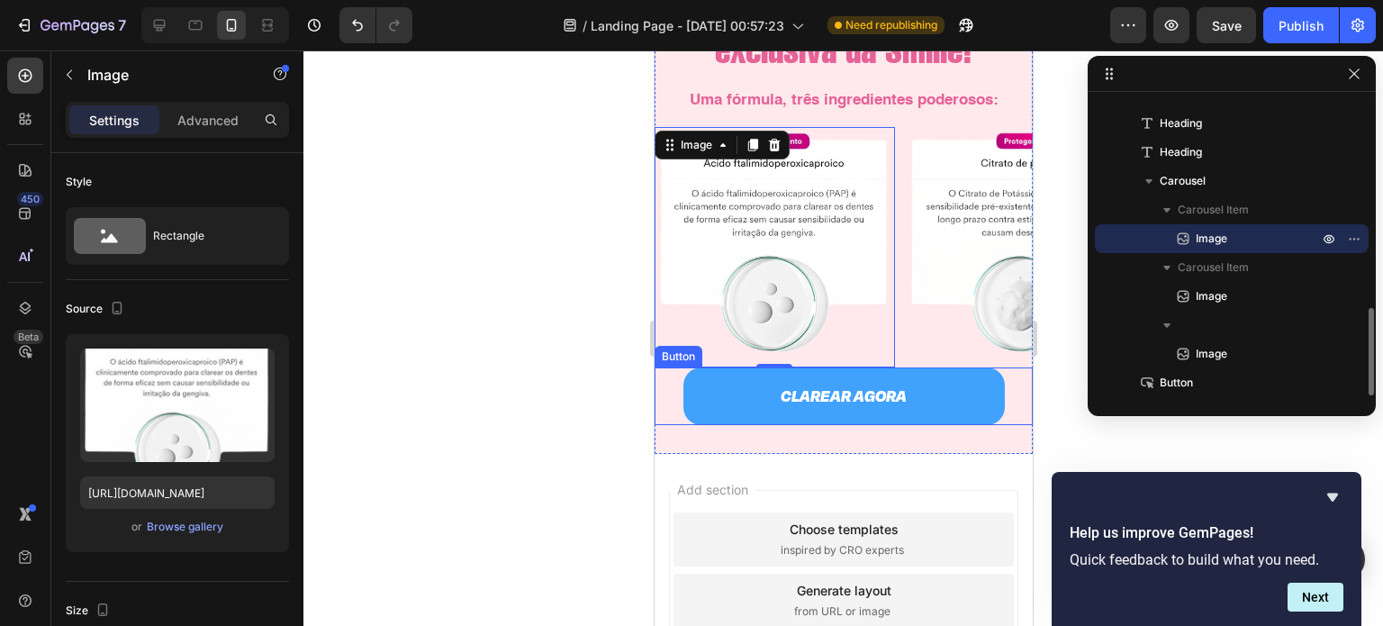
click at [670, 386] on div "CLAREAR AGORA Button" at bounding box center [843, 396] width 378 height 58
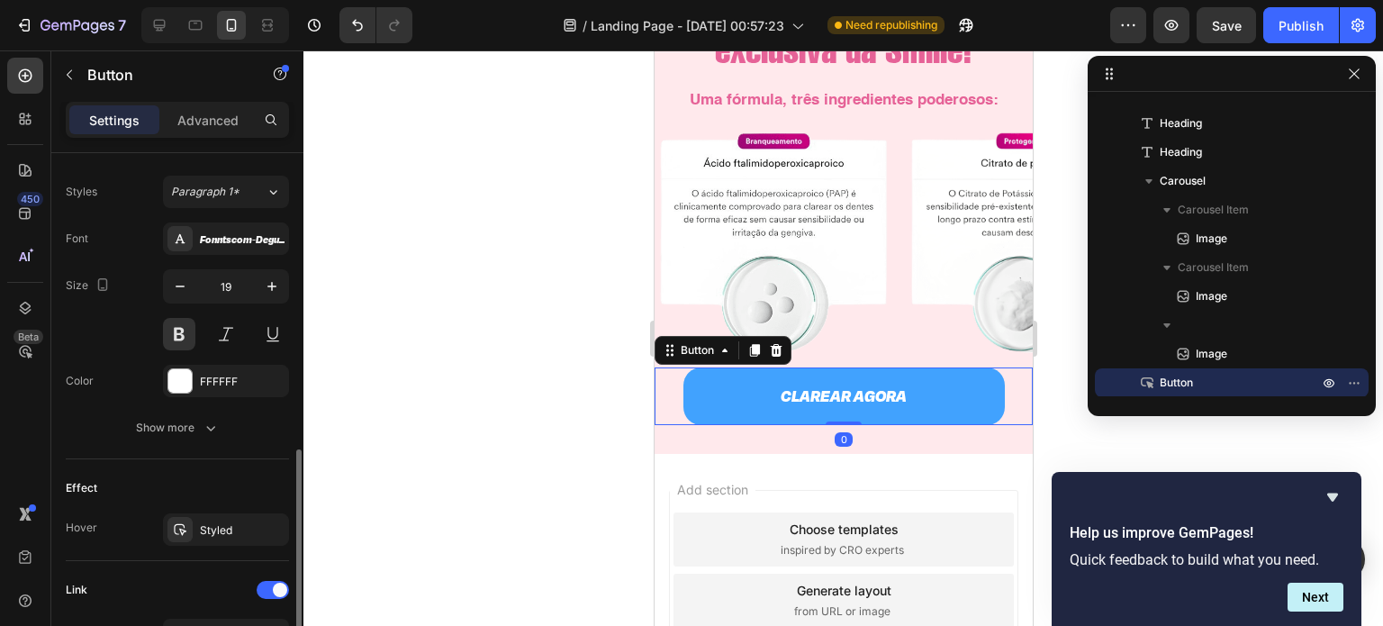
scroll to position [691, 0]
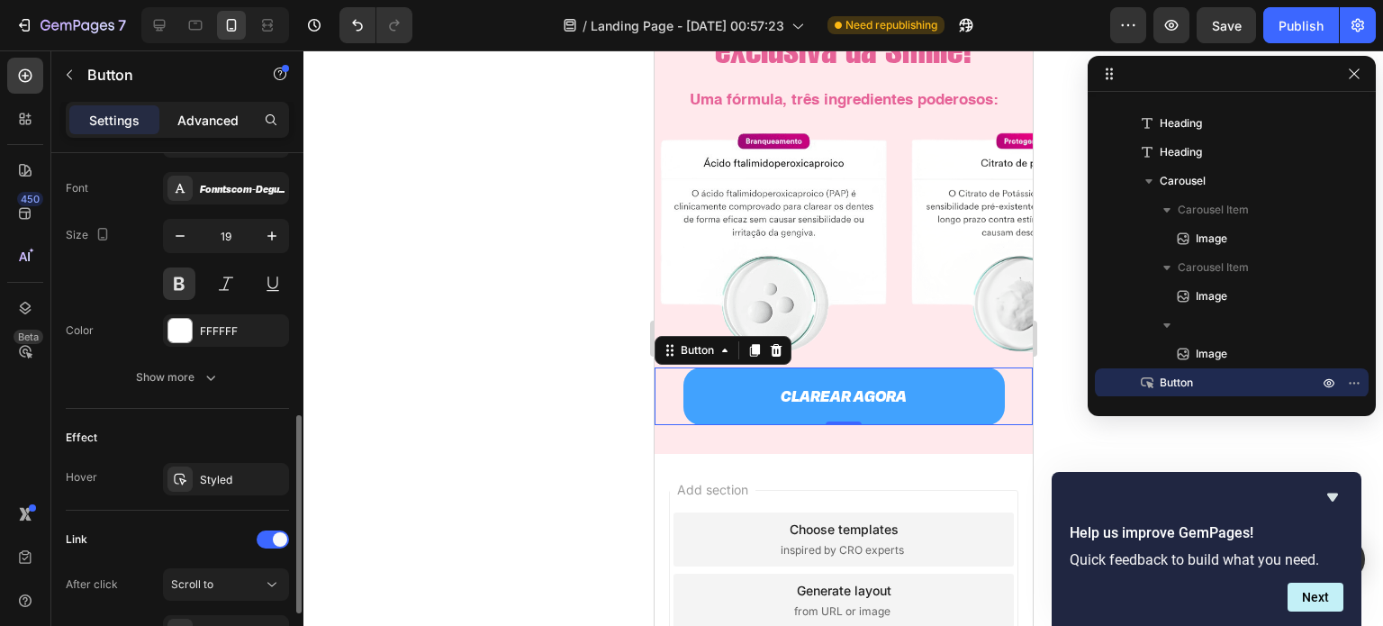
click at [198, 107] on div "Advanced" at bounding box center [208, 119] width 90 height 29
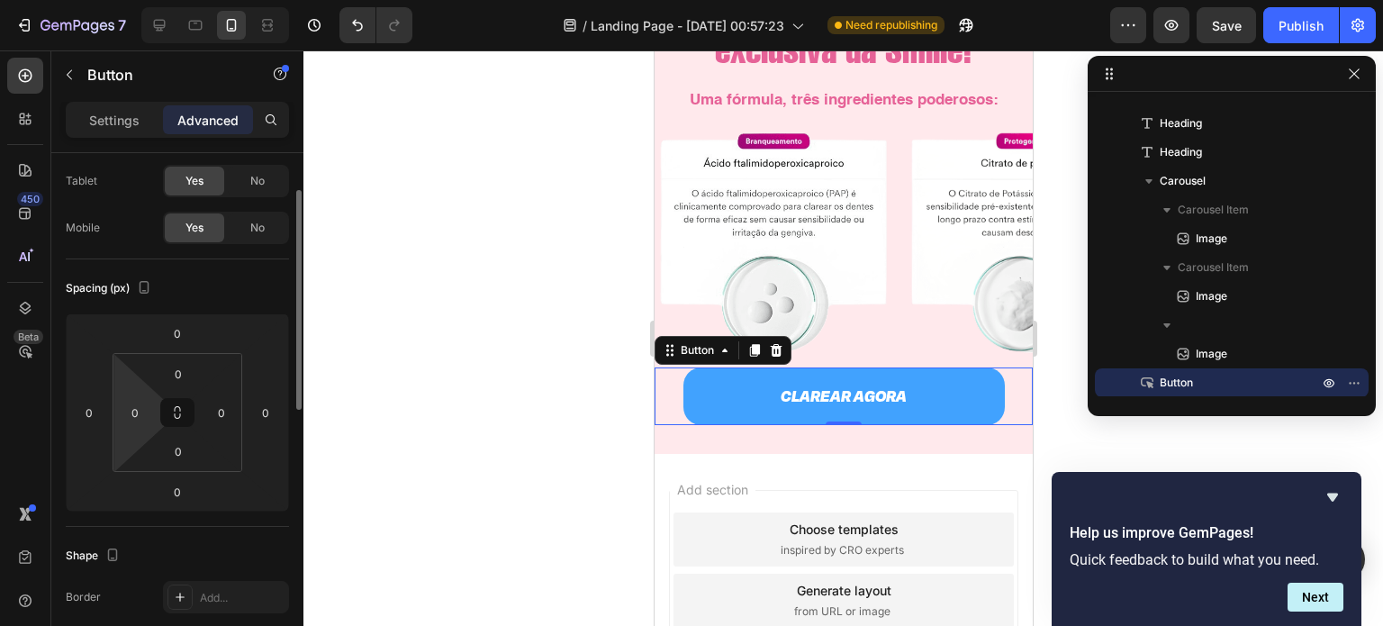
scroll to position [88, 0]
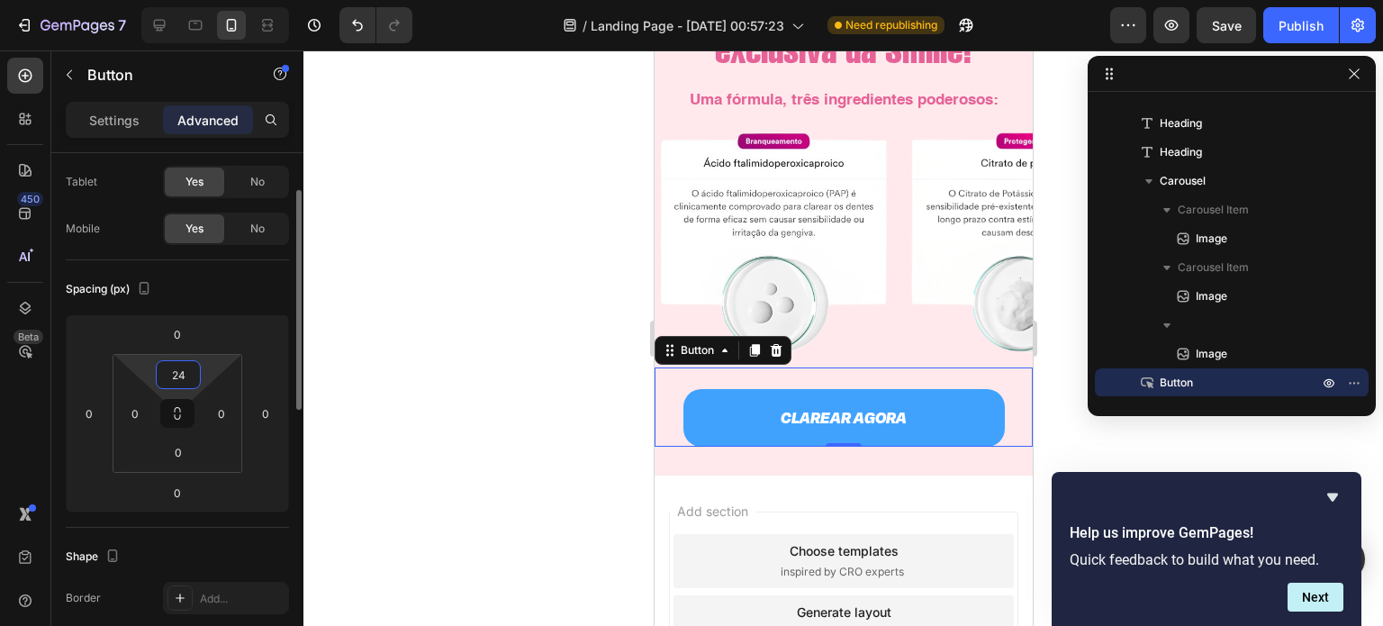
type input "26"
drag, startPoint x: 183, startPoint y: 393, endPoint x: 185, endPoint y: 382, distance: 12.0
click at [185, 0] on html "7 / Landing Page - [DATE] 00:57:23 Need republishing Preview Save Publish 450 B…" at bounding box center [691, 0] width 1383 height 0
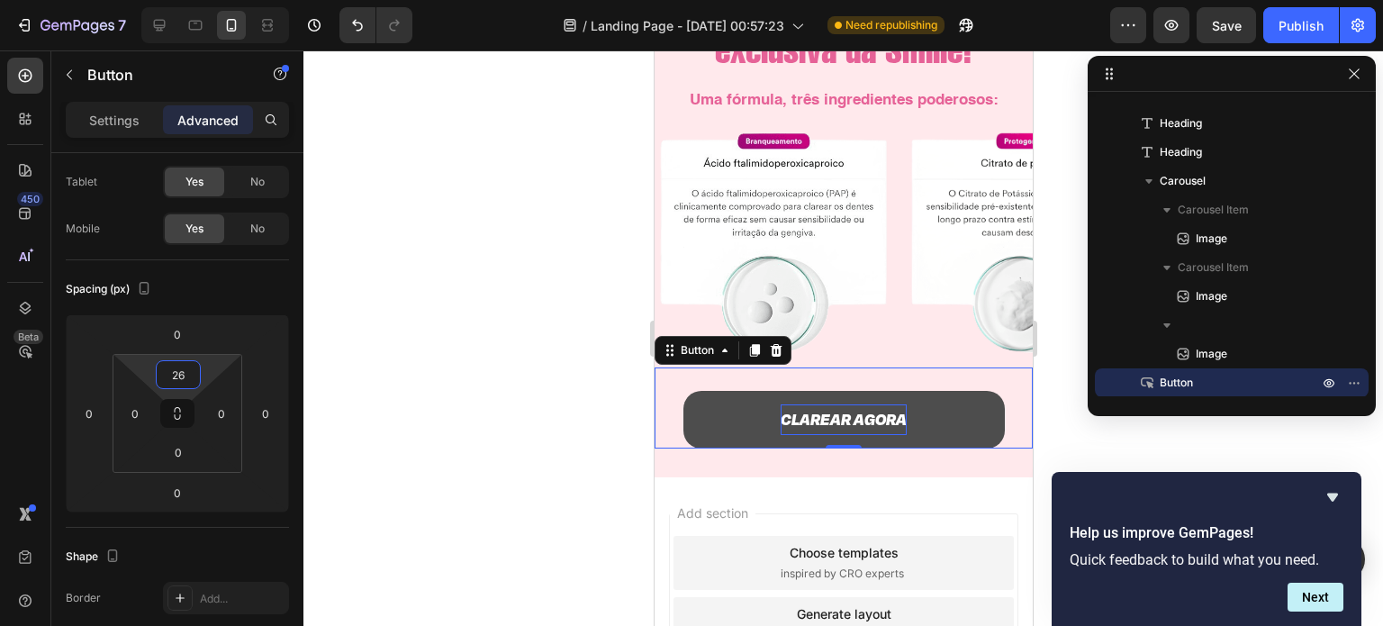
click at [844, 418] on p "CLAREAR AGORA" at bounding box center [843, 419] width 126 height 31
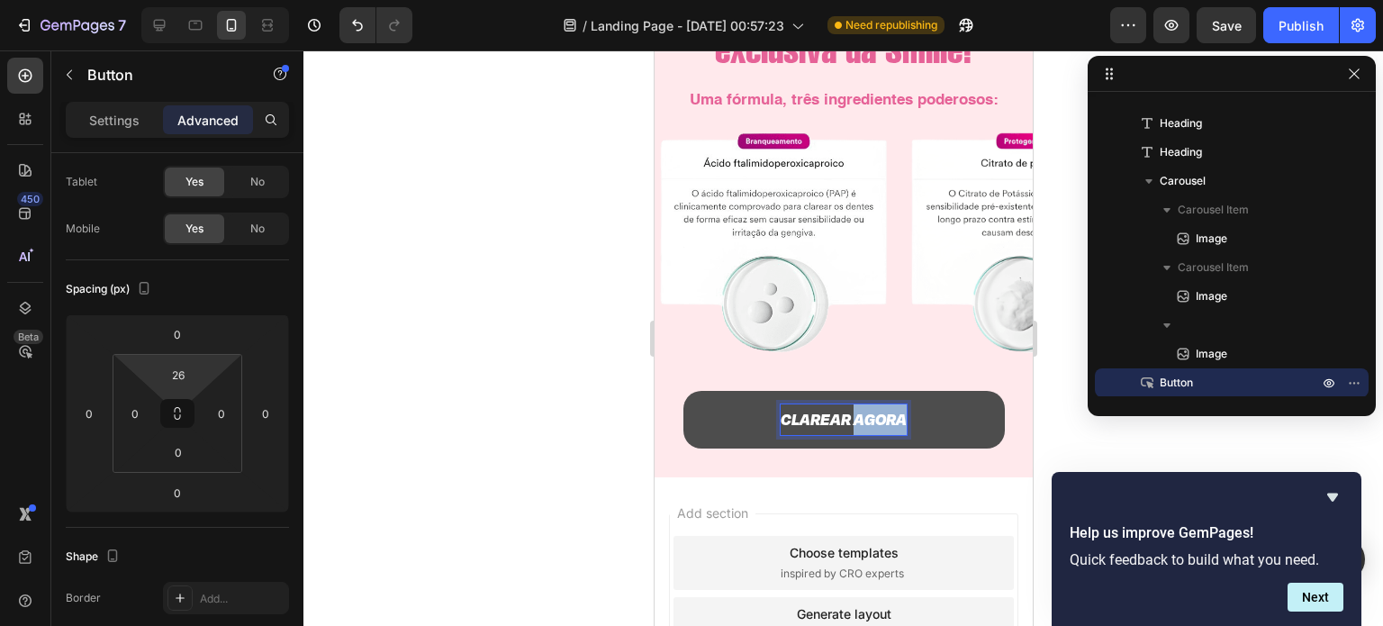
click at [844, 418] on p "CLAREAR AGORA" at bounding box center [843, 419] width 126 height 31
click at [598, 402] on div at bounding box center [842, 337] width 1079 height 575
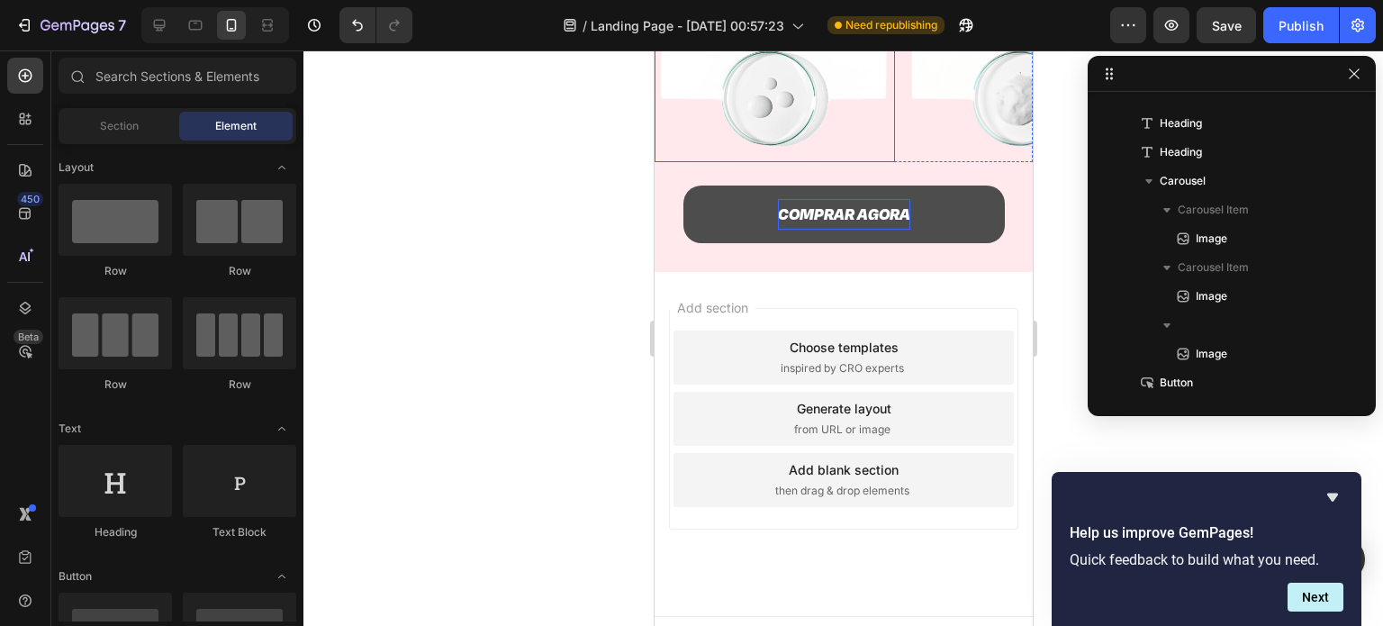
scroll to position [3741, 0]
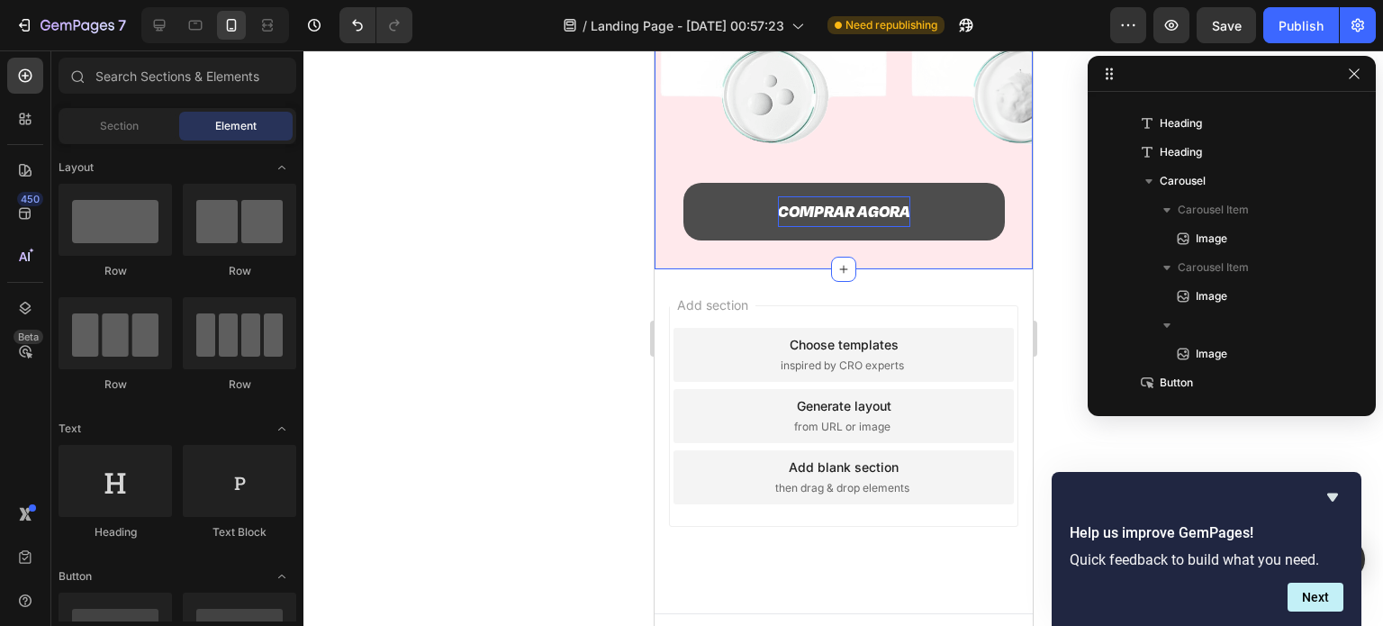
click at [725, 268] on div "Graças à tecnologia exclusiva da Smilie! Heading Uma fórmula, três ingredientes…" at bounding box center [843, 13] width 378 height 510
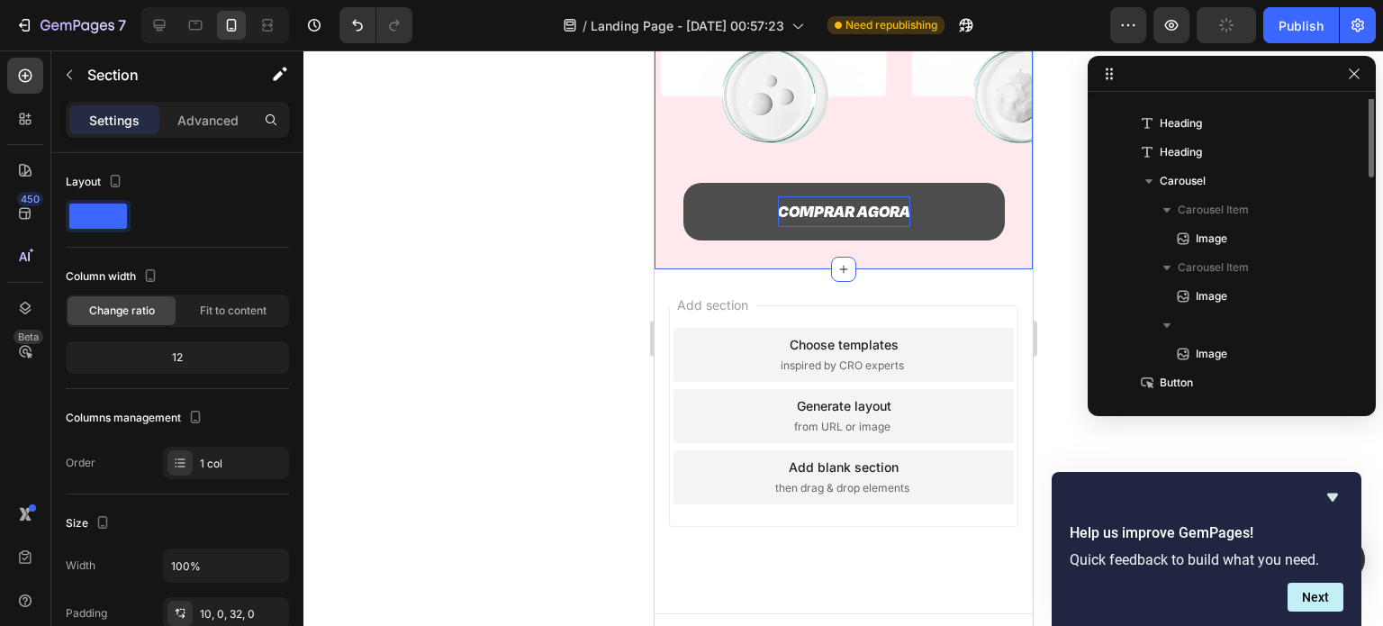
scroll to position [542, 0]
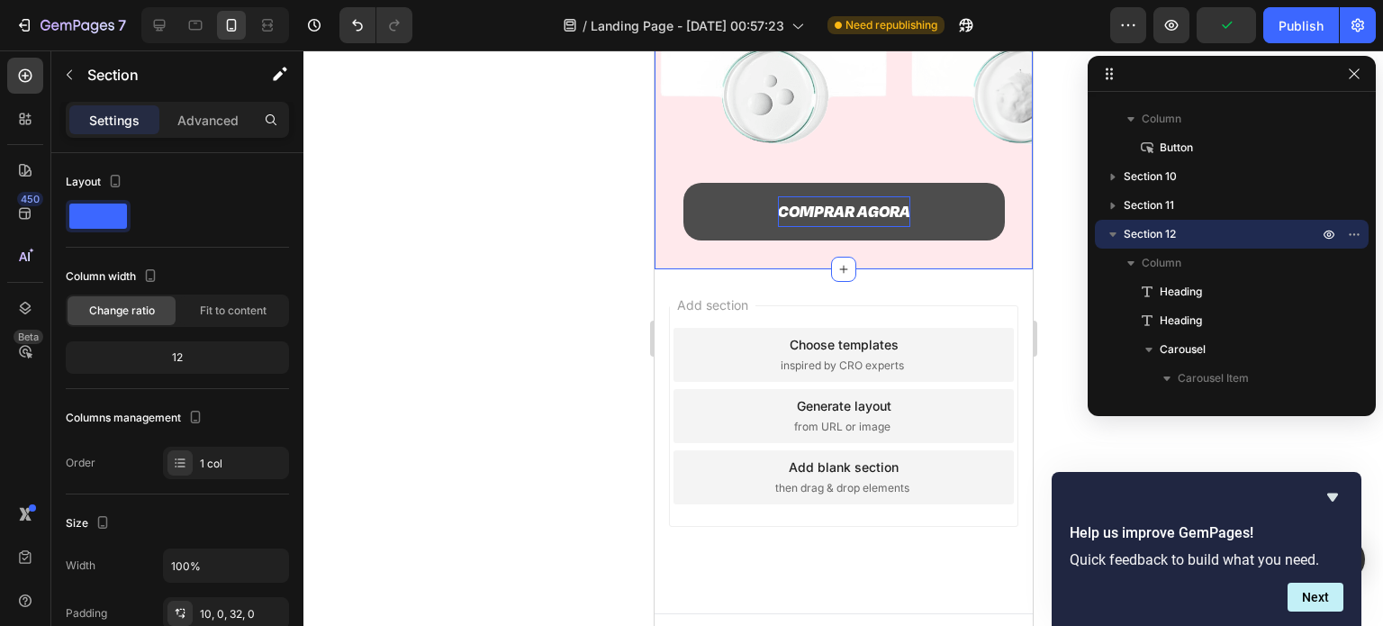
click at [717, 287] on div "Add section Choose templates inspired by CRO experts Generate layout from URL o…" at bounding box center [843, 441] width 378 height 344
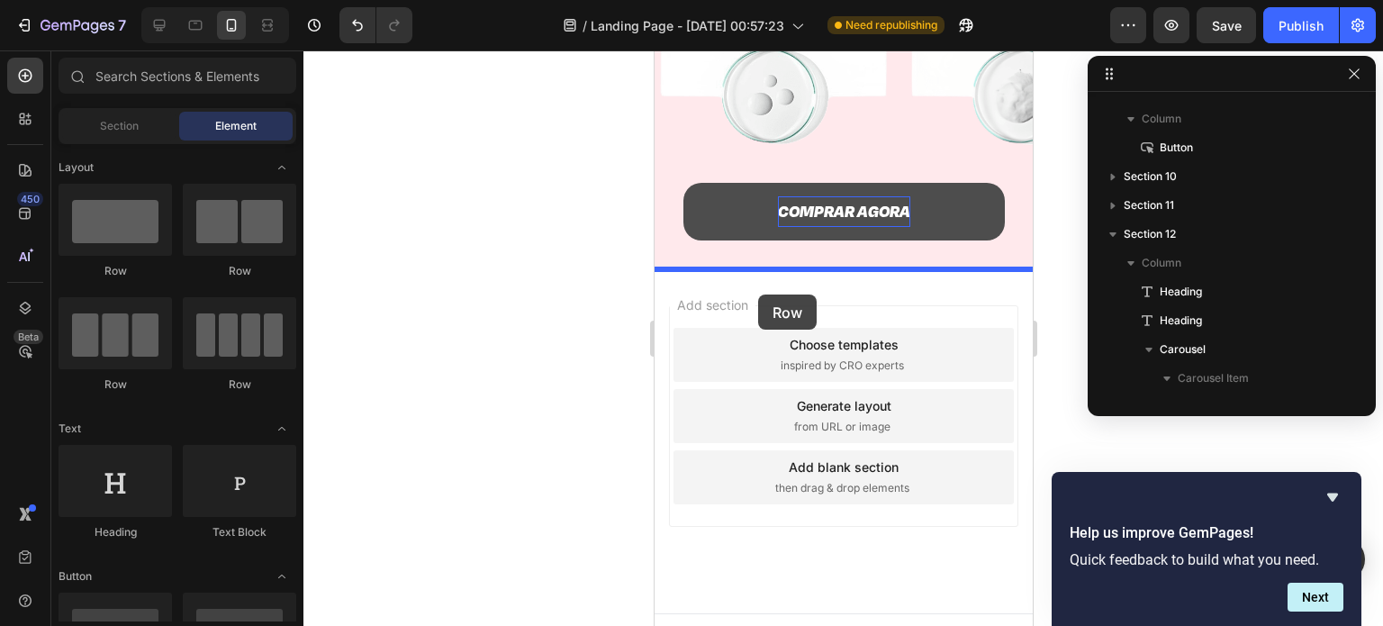
drag, startPoint x: 795, startPoint y: 285, endPoint x: 761, endPoint y: 289, distance: 34.4
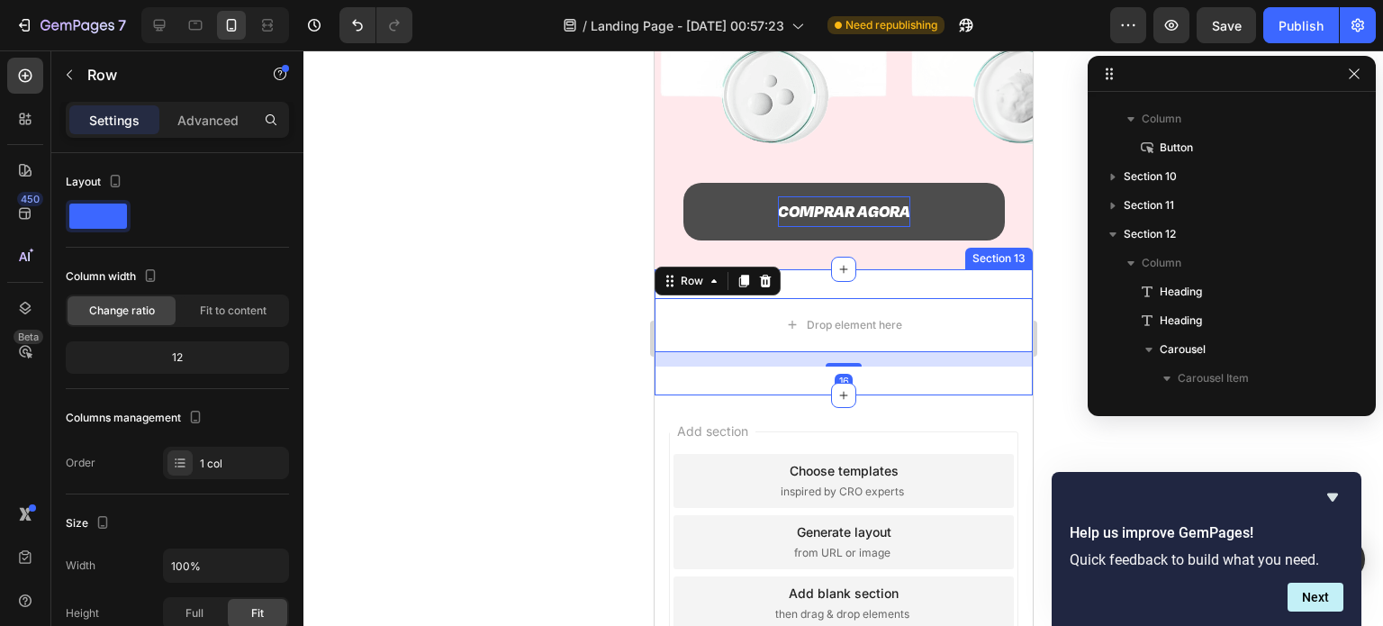
scroll to position [797, 0]
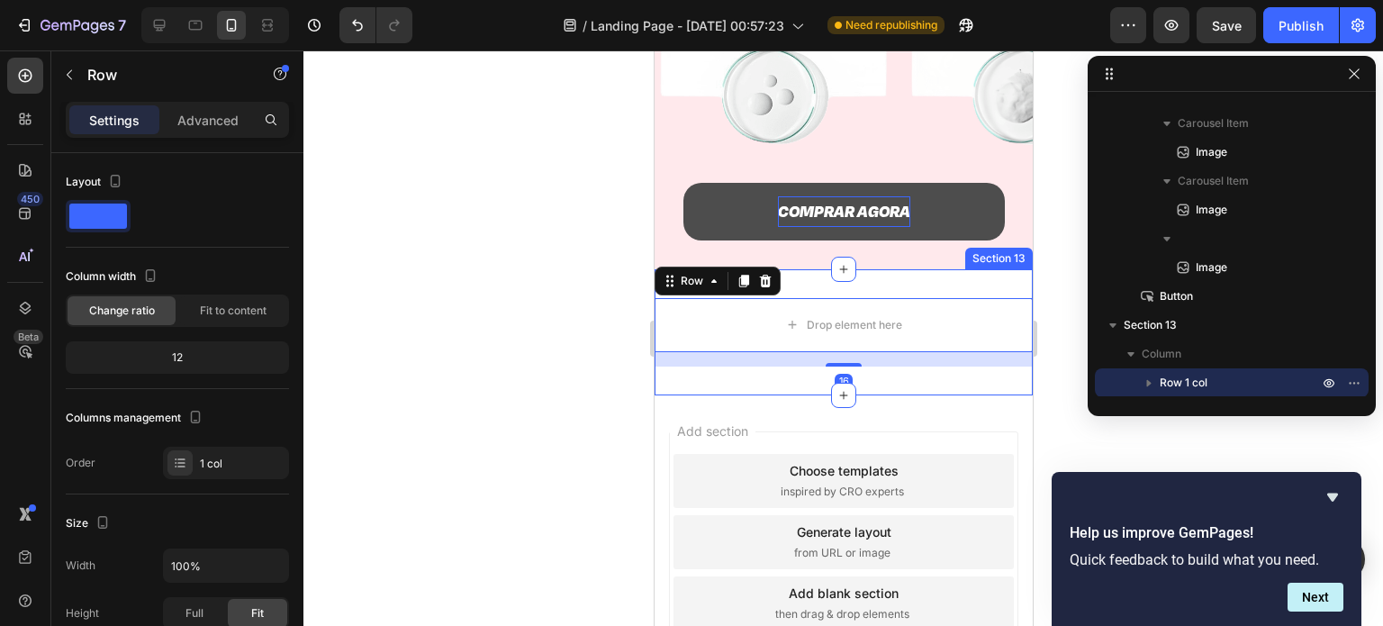
click at [973, 290] on div "Drop element here Row 16 Section 13" at bounding box center [843, 332] width 378 height 126
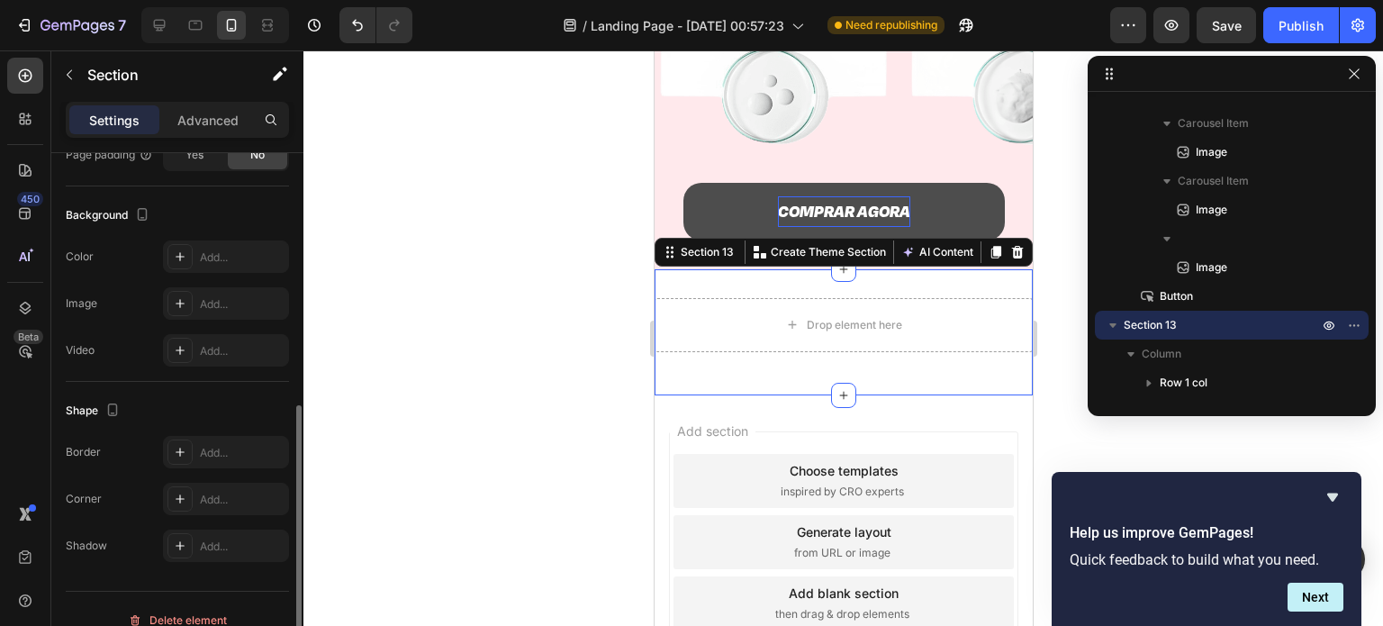
scroll to position [506, 0]
click at [215, 261] on div "Add..." at bounding box center [242, 256] width 85 height 16
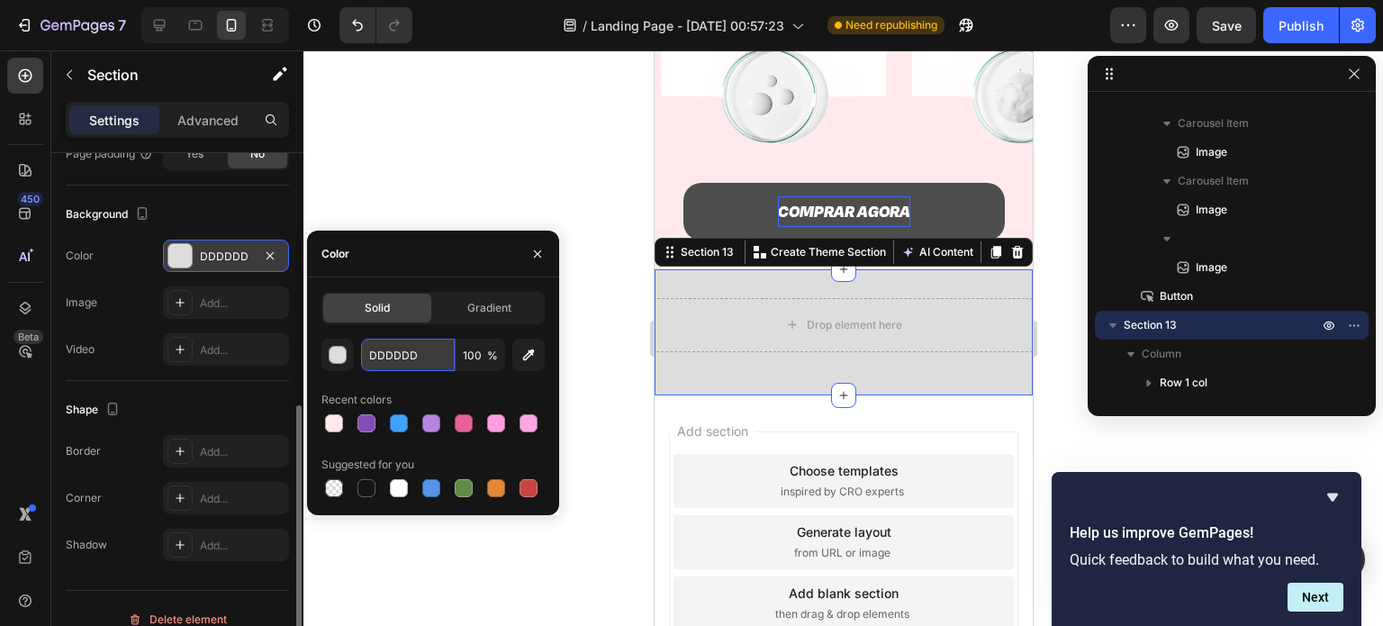
click at [385, 348] on input "DDDDDD" at bounding box center [408, 355] width 94 height 32
paste input "24a1ec"
type input "24a1ec"
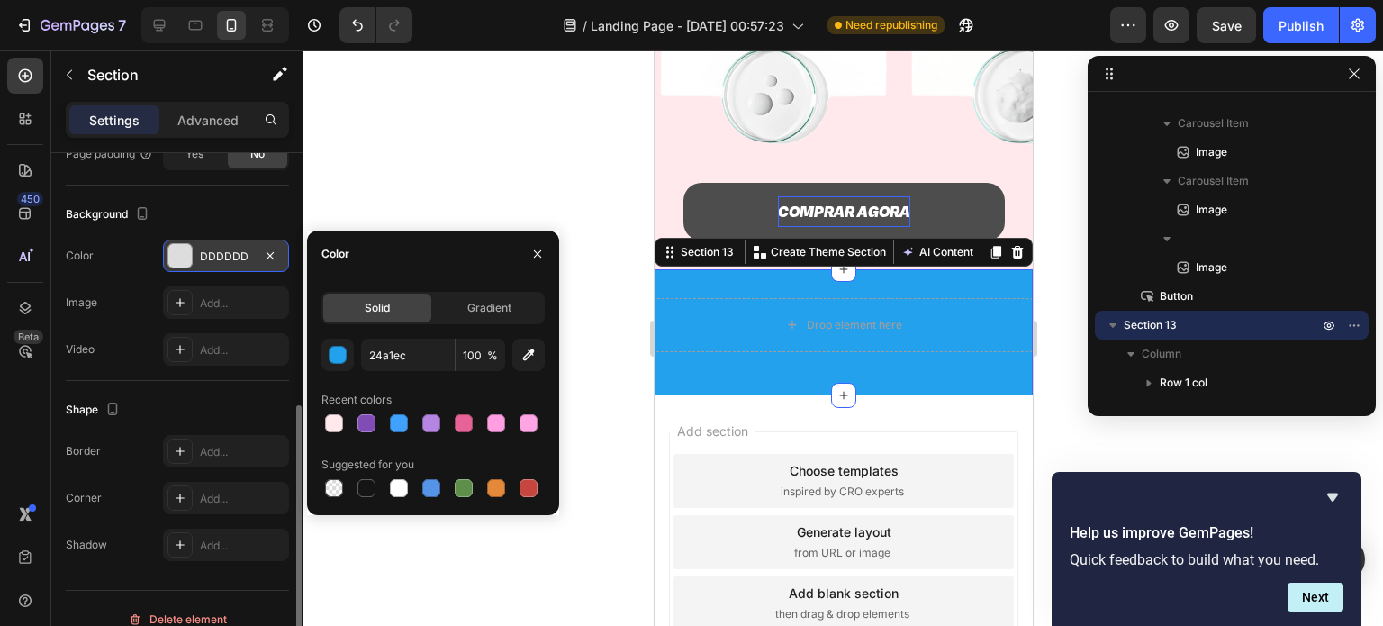
click at [445, 150] on div at bounding box center [842, 337] width 1079 height 575
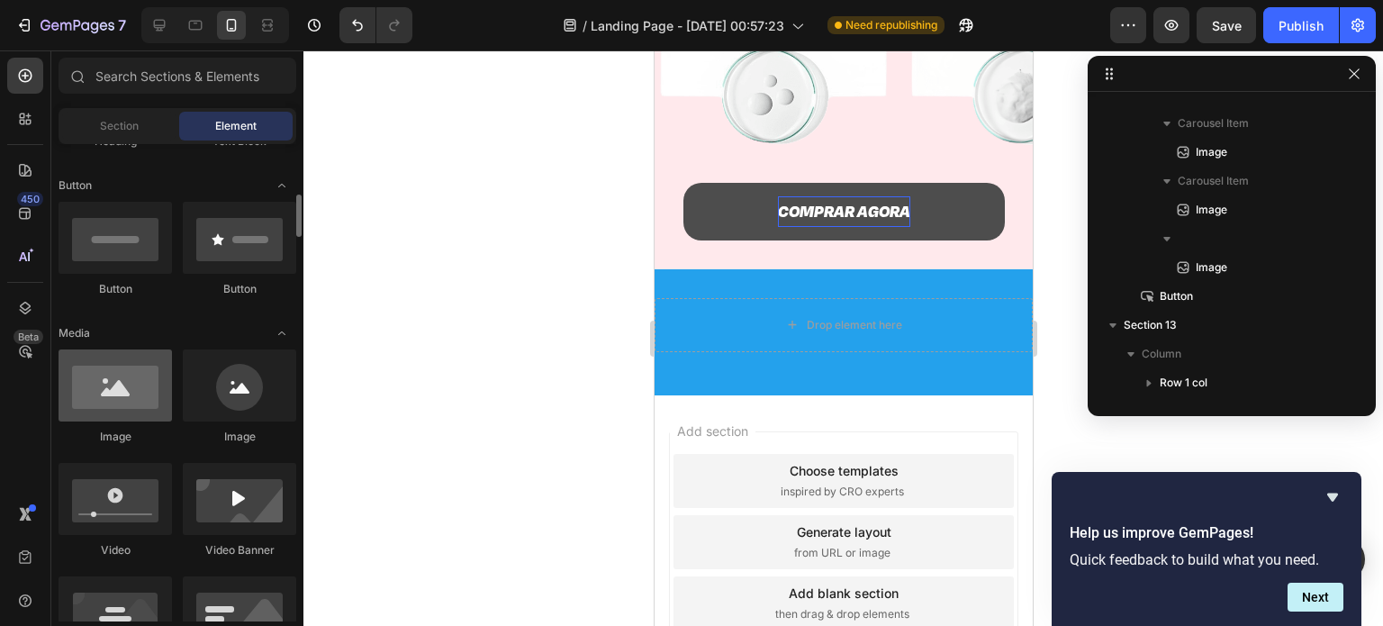
scroll to position [406, 0]
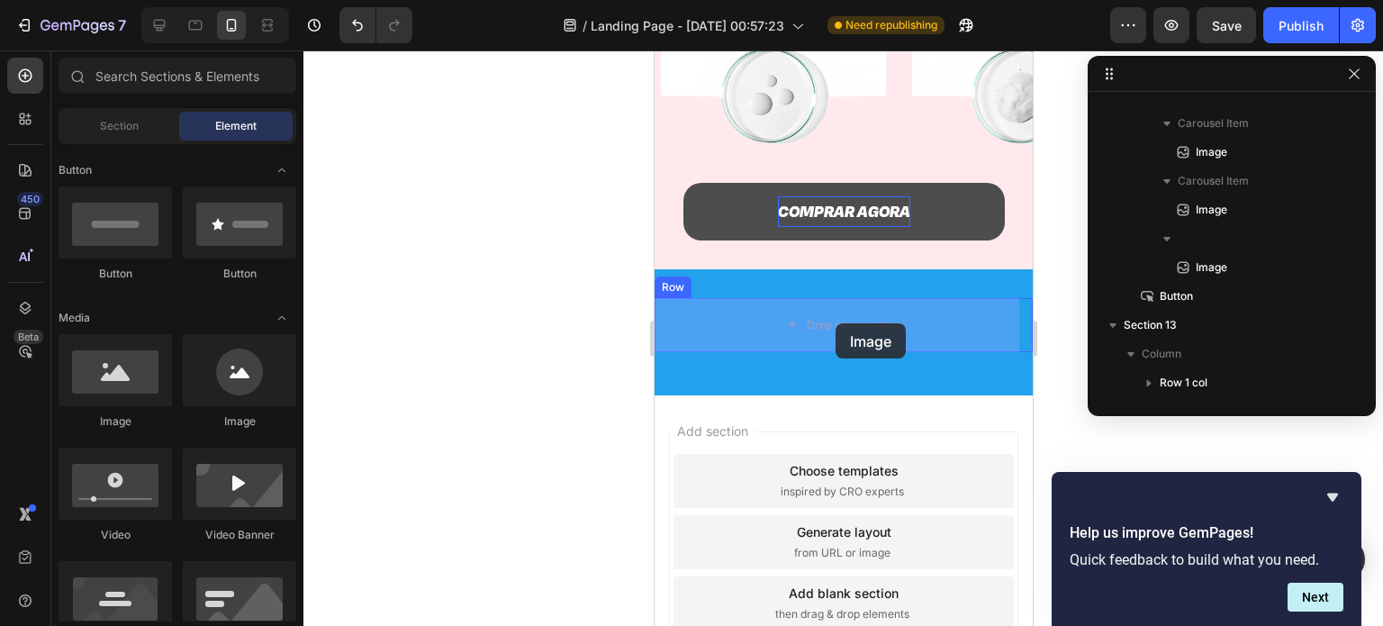
drag, startPoint x: 771, startPoint y: 417, endPoint x: 835, endPoint y: 323, distance: 113.4
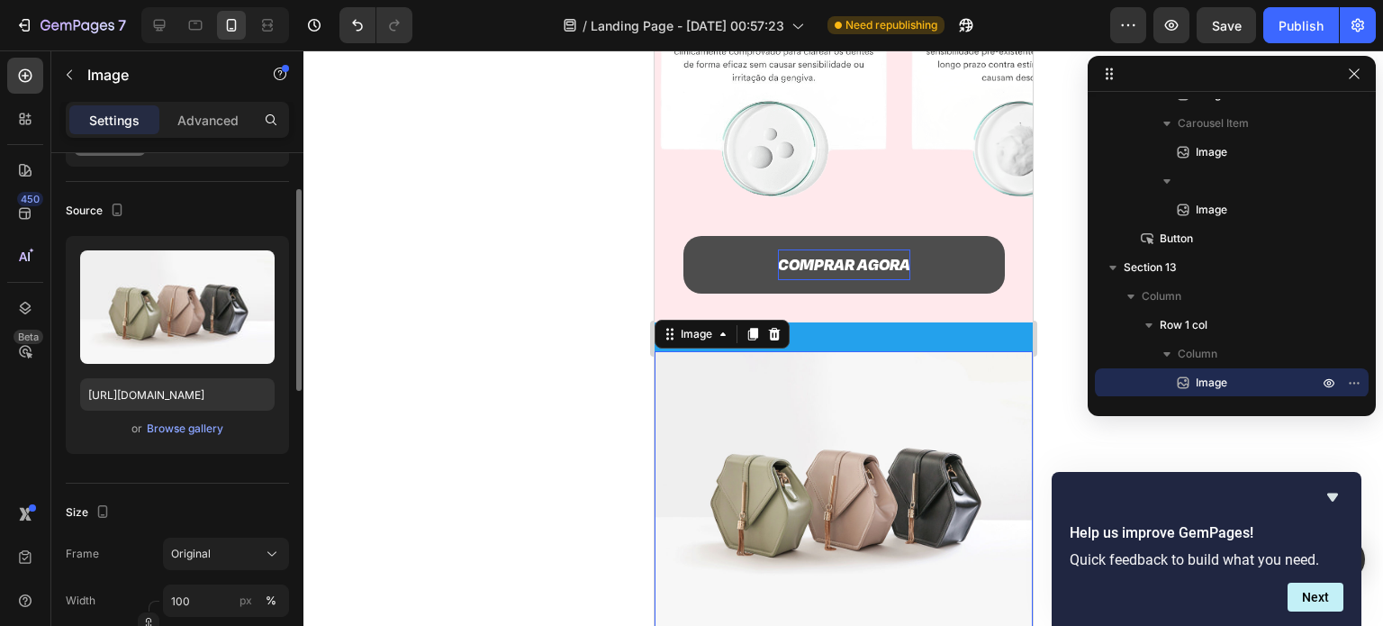
scroll to position [97, 0]
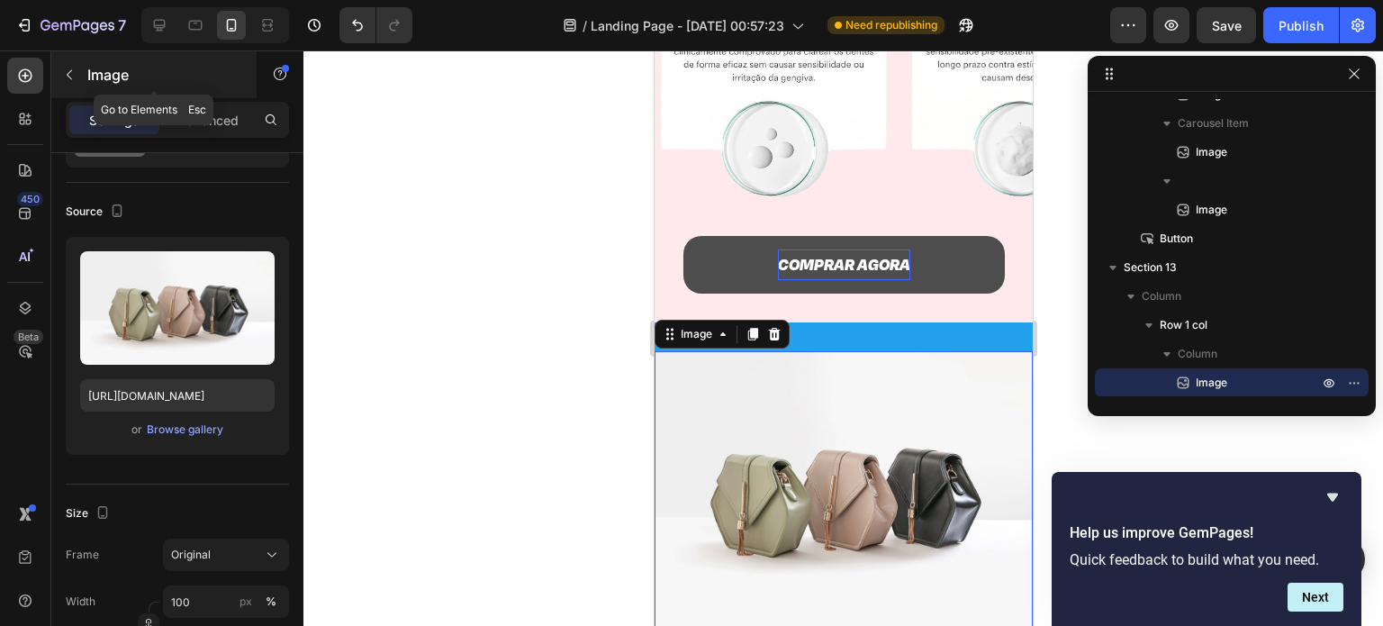
click at [77, 71] on button "button" at bounding box center [69, 74] width 29 height 29
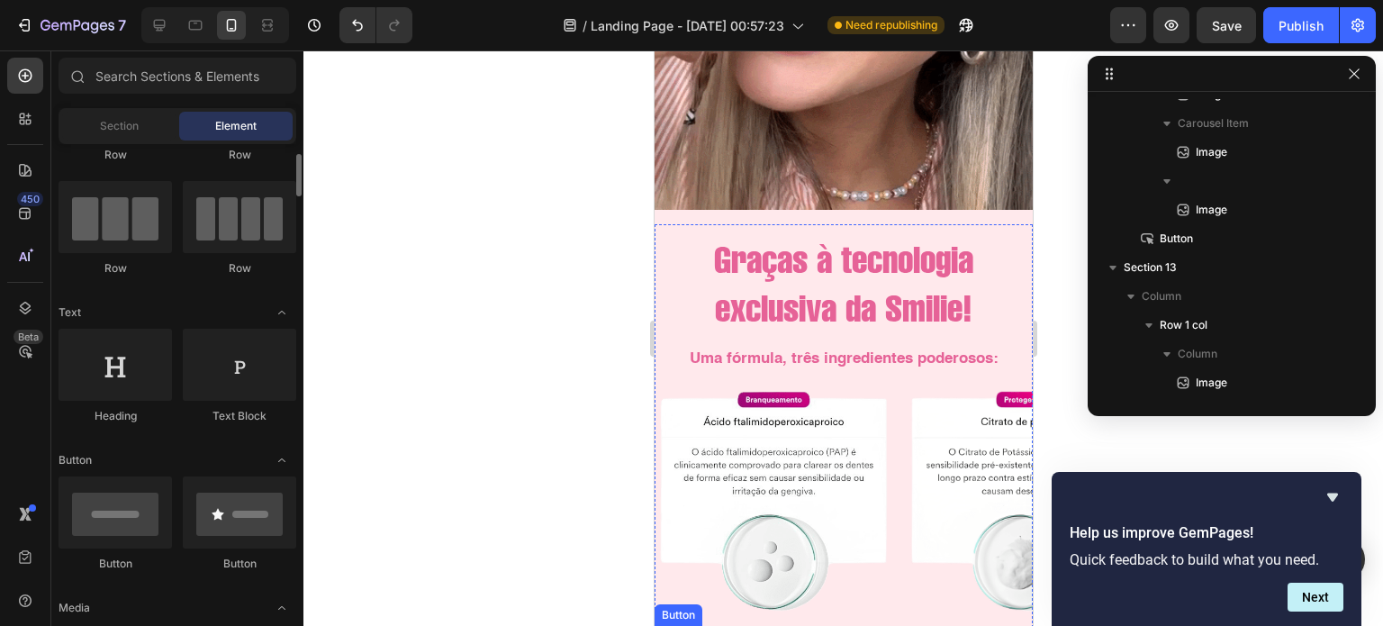
scroll to position [3270, 0]
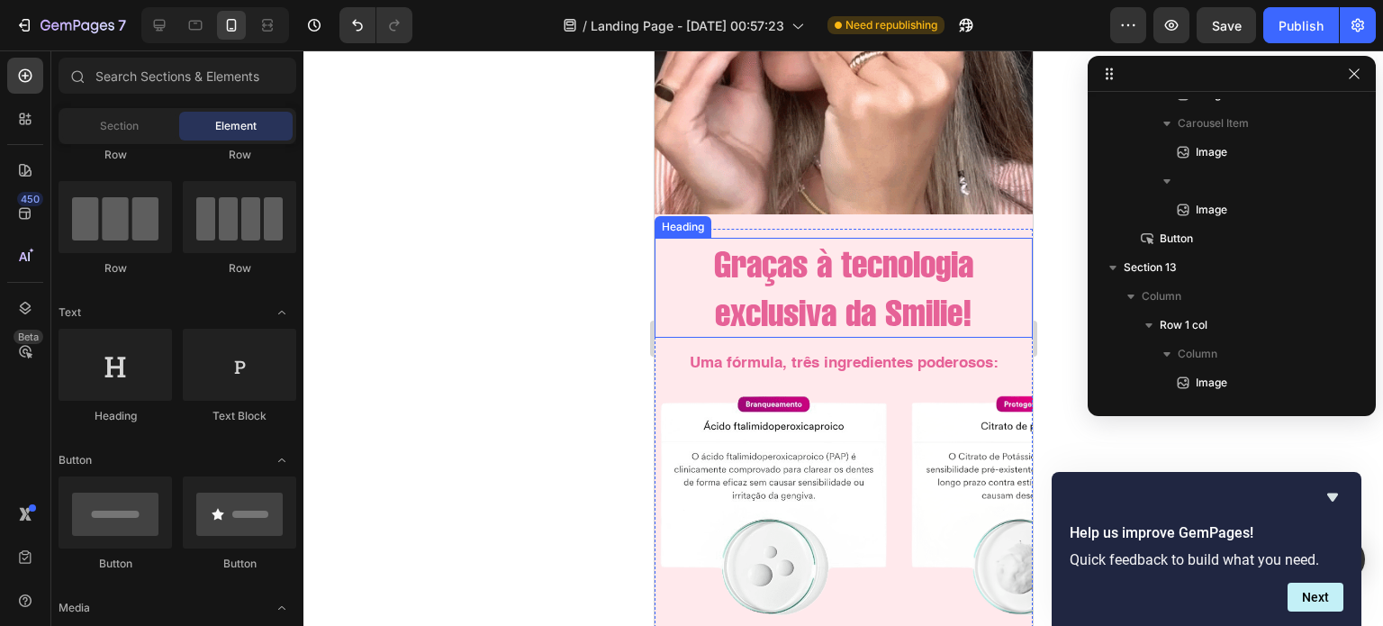
click at [847, 283] on h2 "Graças à tecnologia exclusiva da Smilie!" at bounding box center [843, 288] width 378 height 100
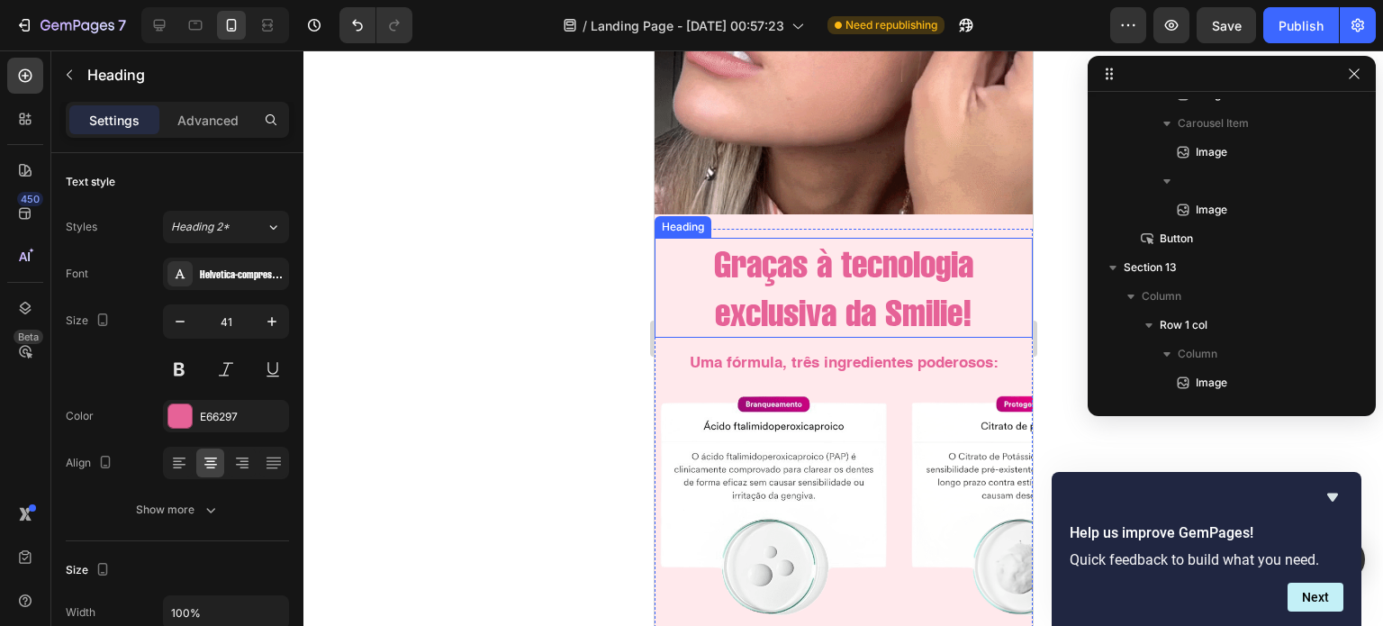
scroll to position [600, 0]
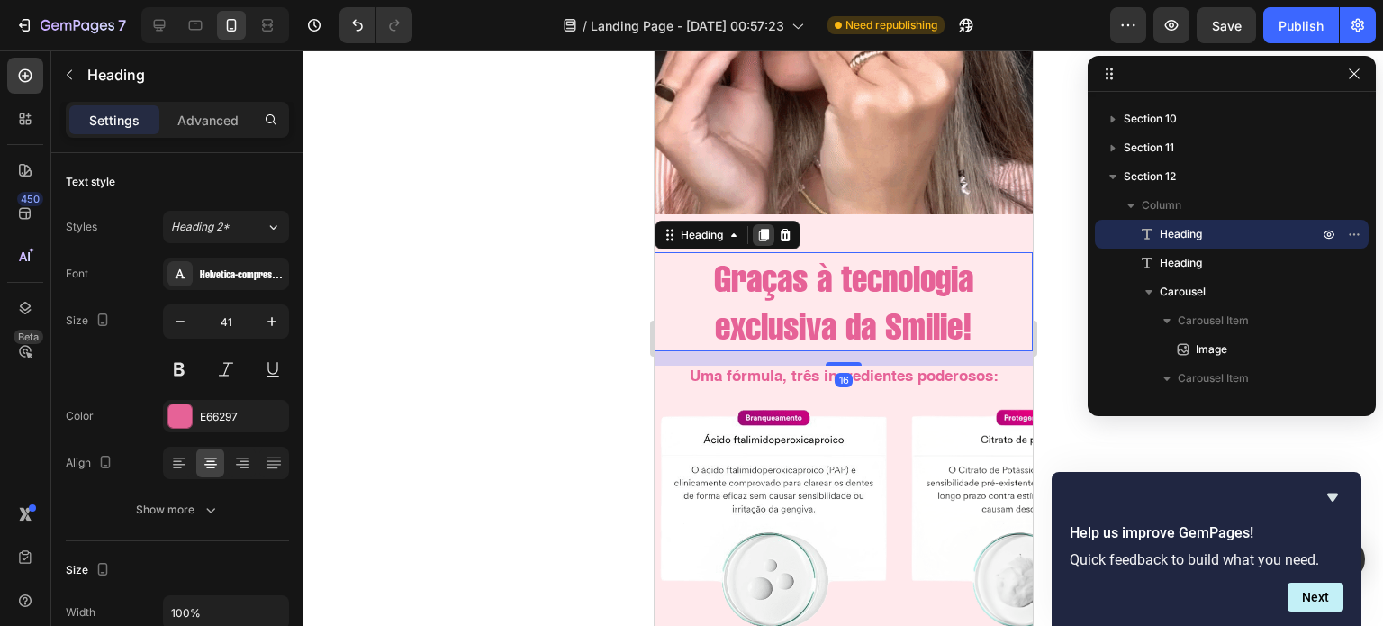
click at [766, 229] on icon at bounding box center [763, 235] width 10 height 13
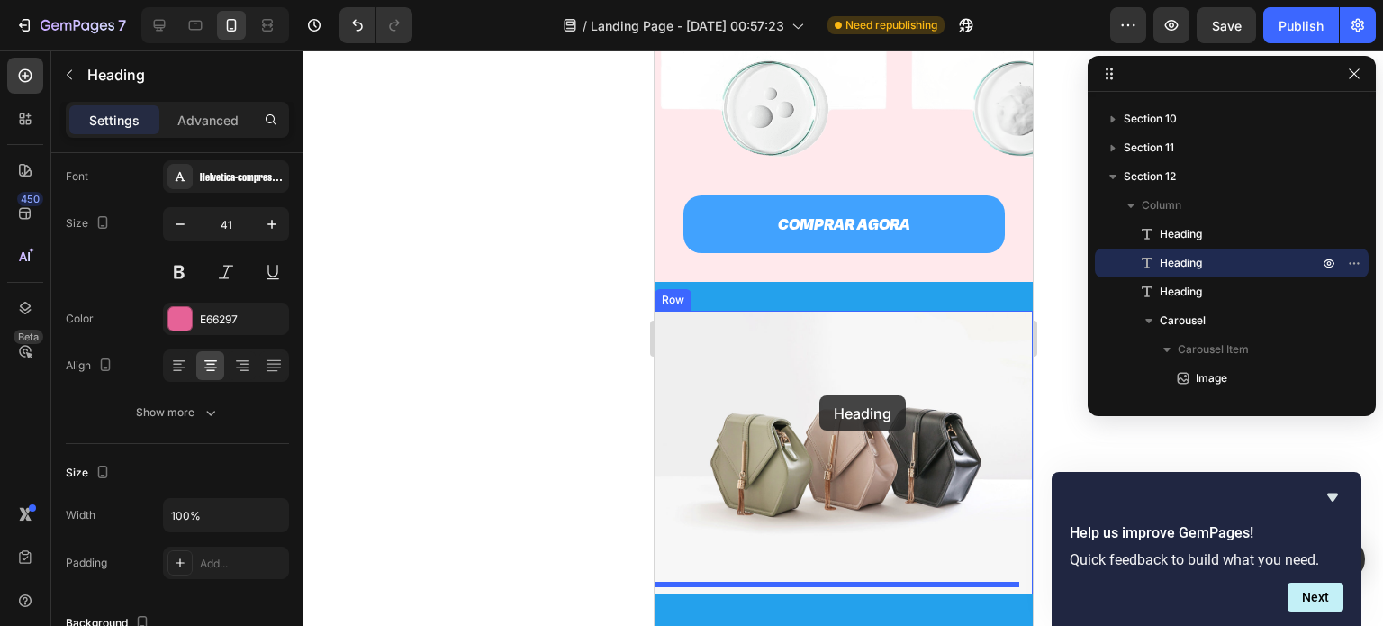
scroll to position [3925, 0]
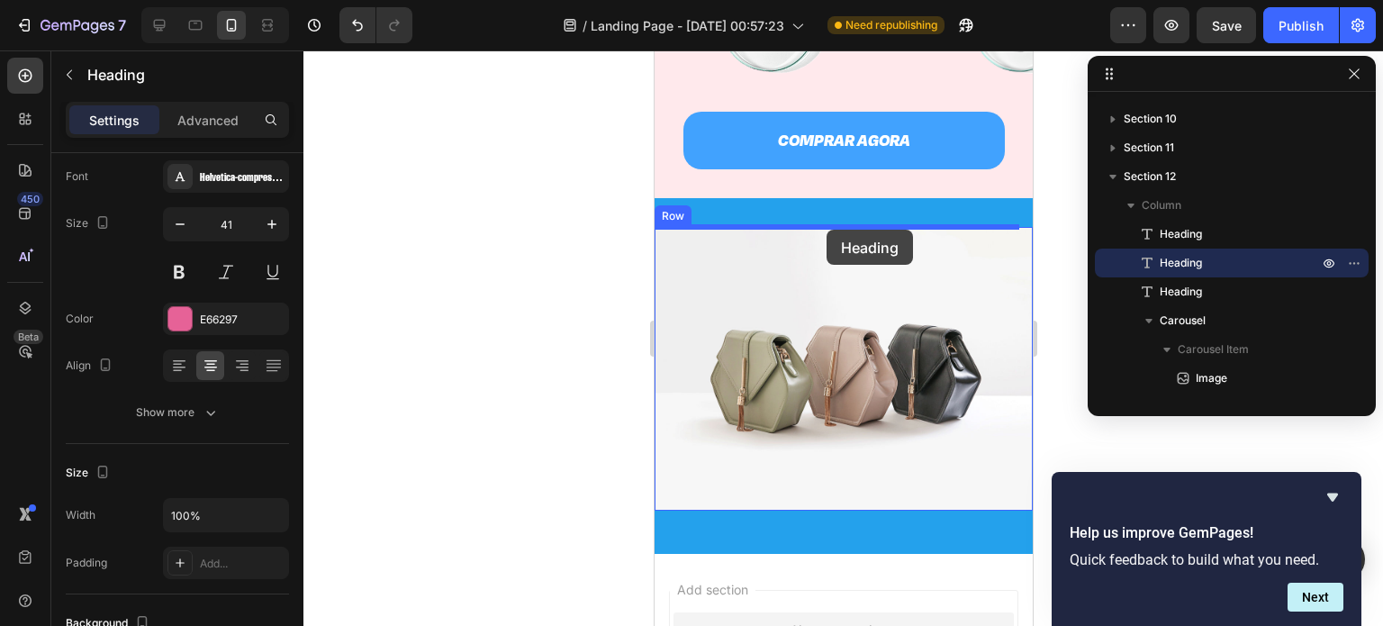
drag, startPoint x: 752, startPoint y: 399, endPoint x: 826, endPoint y: 229, distance: 185.5
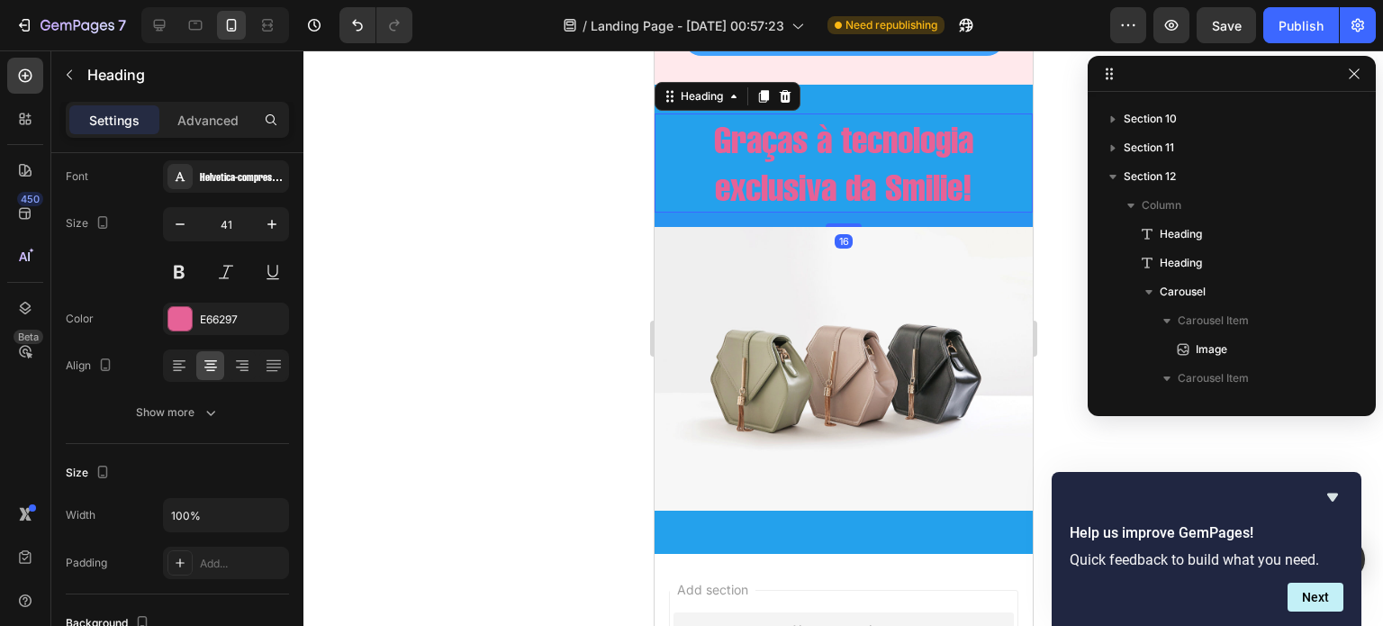
scroll to position [3811, 0]
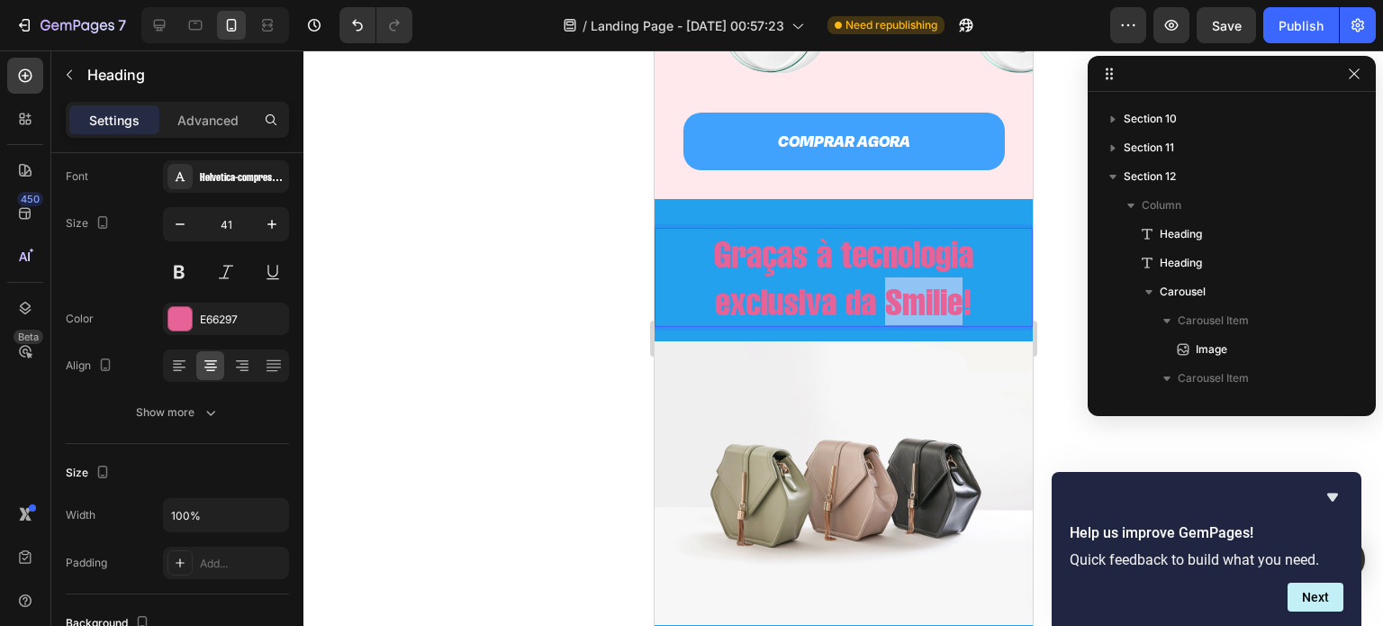
click at [897, 289] on p "Graças à tecnologia exclusiva da Smilie!" at bounding box center [842, 278] width 375 height 96
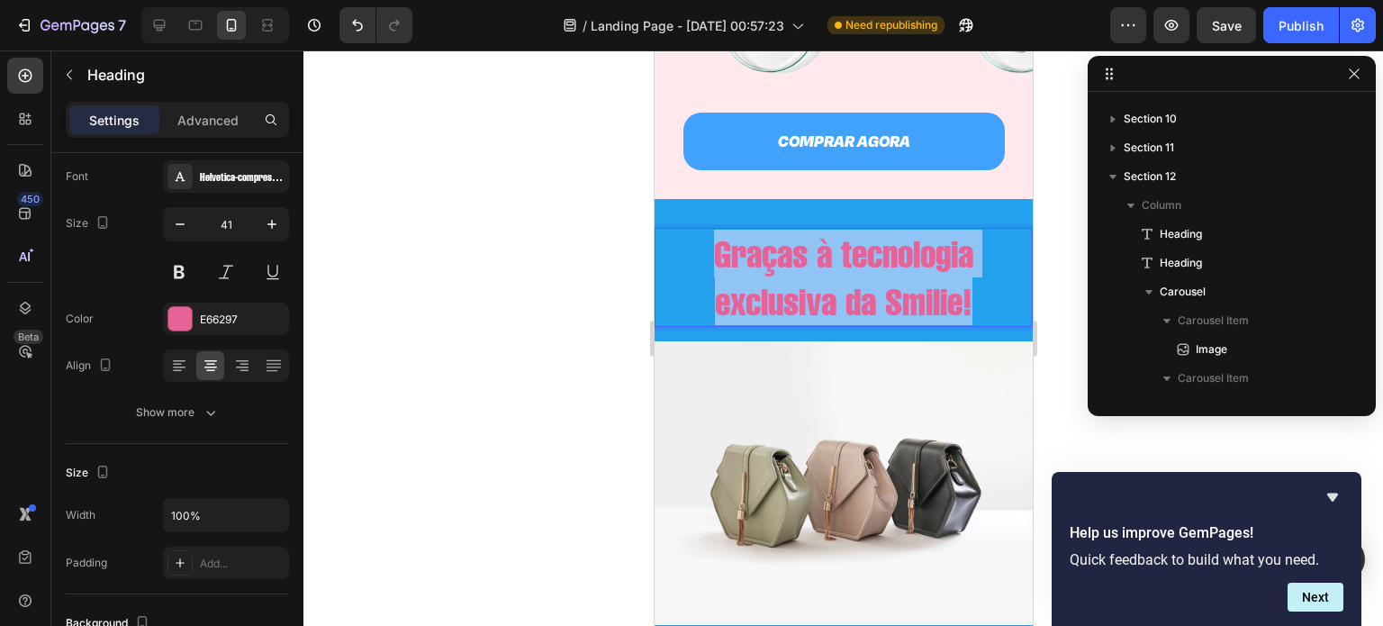
click at [897, 289] on p "Graças à tecnologia exclusiva da Smilie!" at bounding box center [842, 278] width 375 height 96
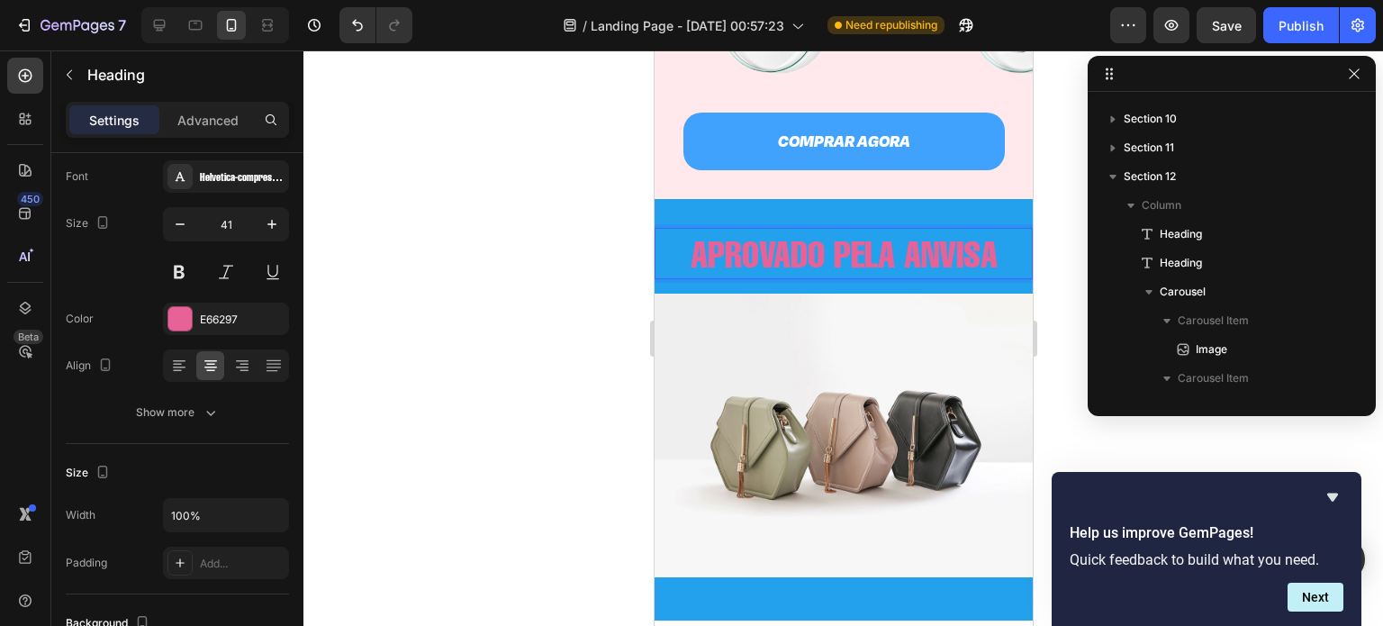
click at [940, 249] on p "APROVADO PELA ANVISA" at bounding box center [842, 254] width 375 height 48
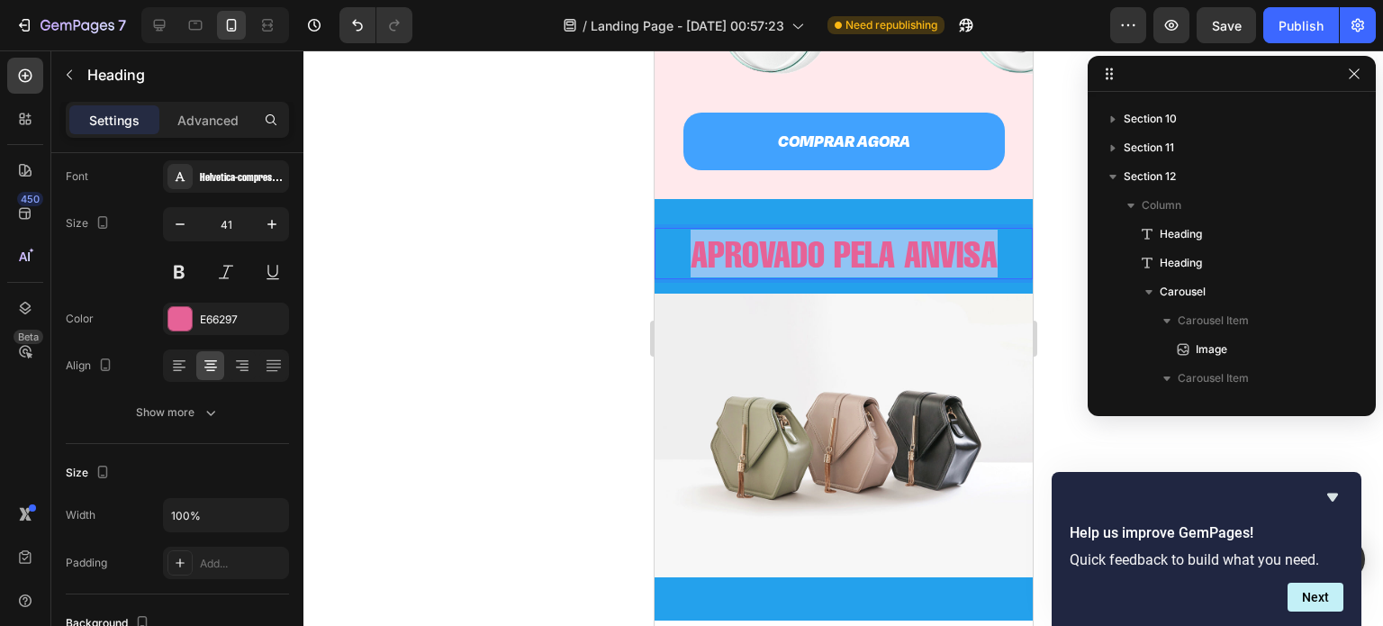
click at [940, 249] on p "APROVADO PELA ANVISA" at bounding box center [842, 254] width 375 height 48
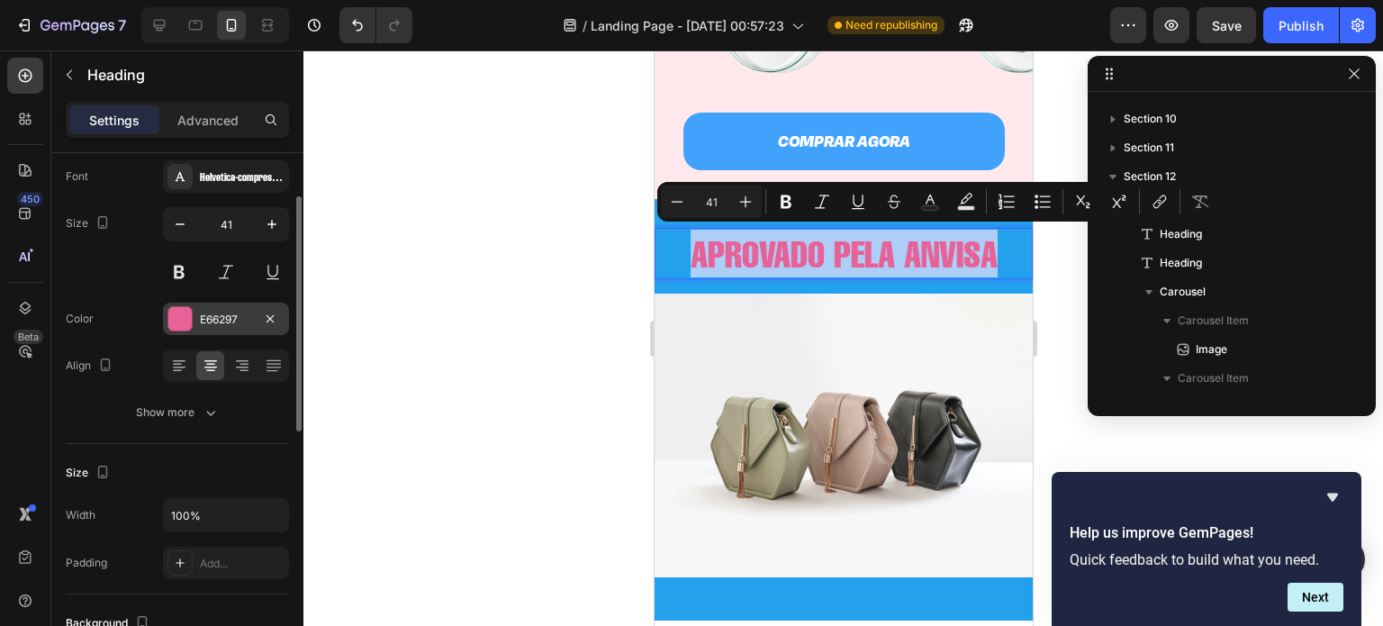
click at [189, 312] on div at bounding box center [179, 318] width 23 height 23
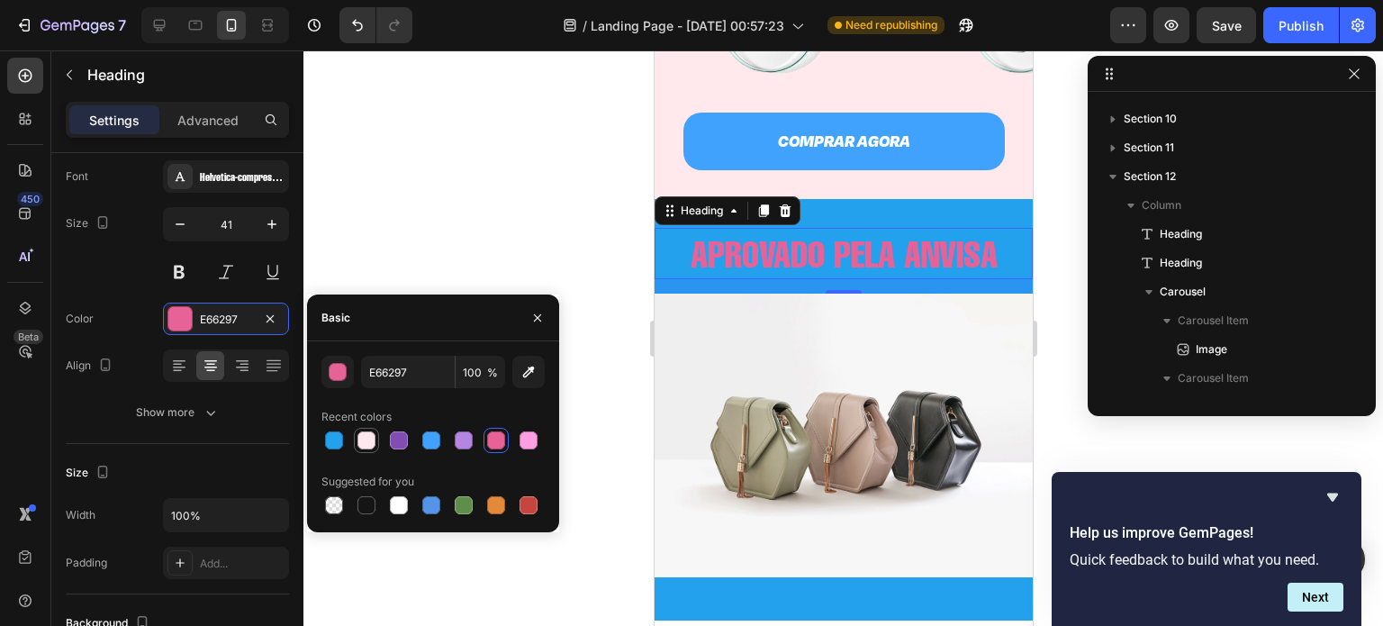
click at [363, 438] on div at bounding box center [366, 440] width 18 height 18
type input "FFE9EC"
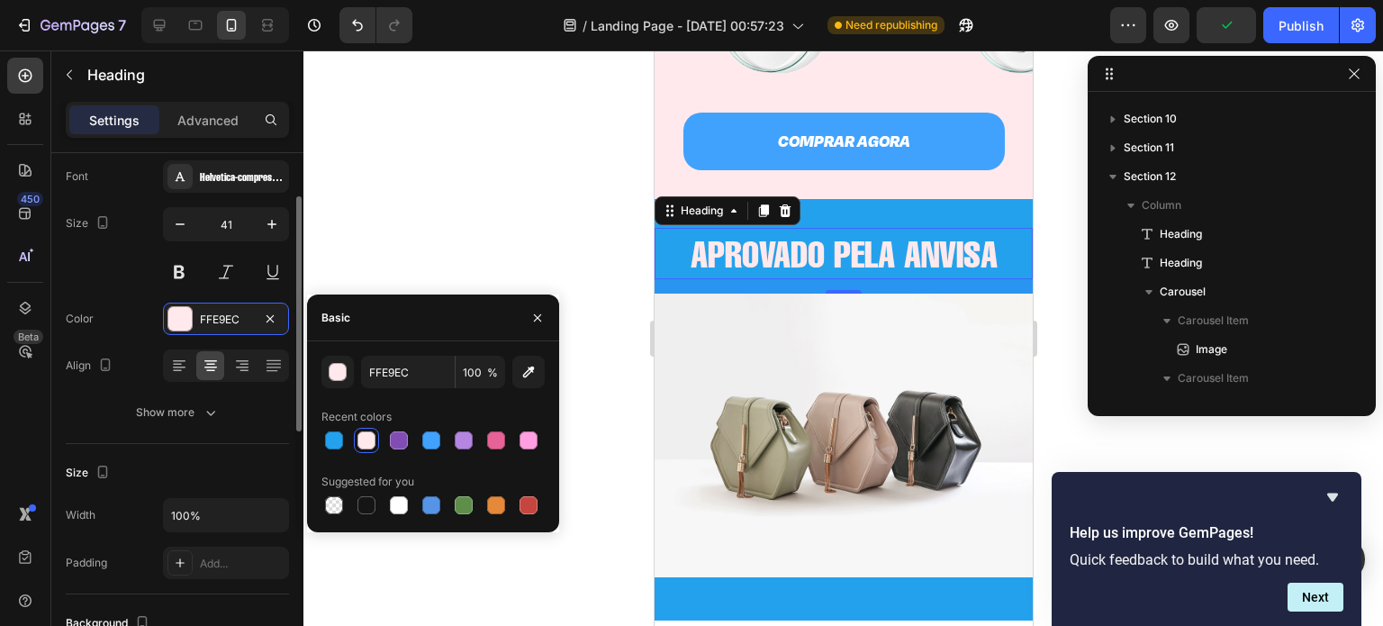
click at [126, 288] on div "Font Helvetica-compressed-5871d14b6903a Size 41 Color FFE9EC Align Show more" at bounding box center [177, 294] width 223 height 268
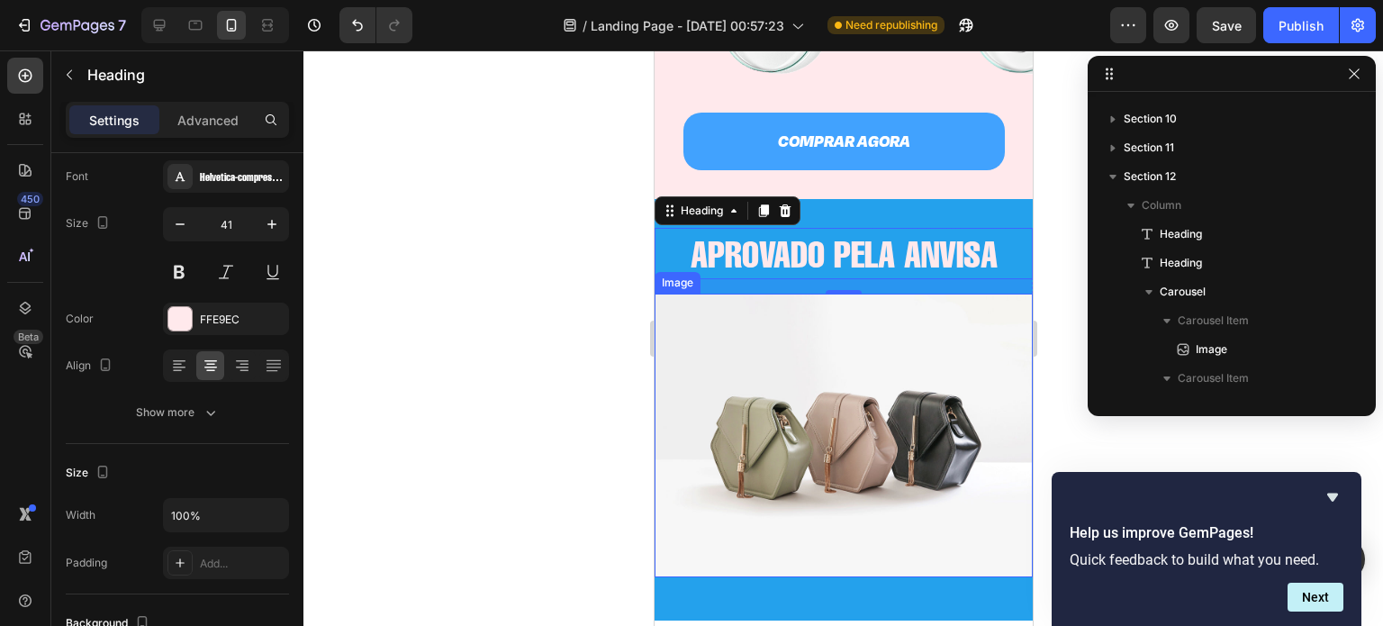
click at [775, 366] on img at bounding box center [843, 436] width 378 height 284
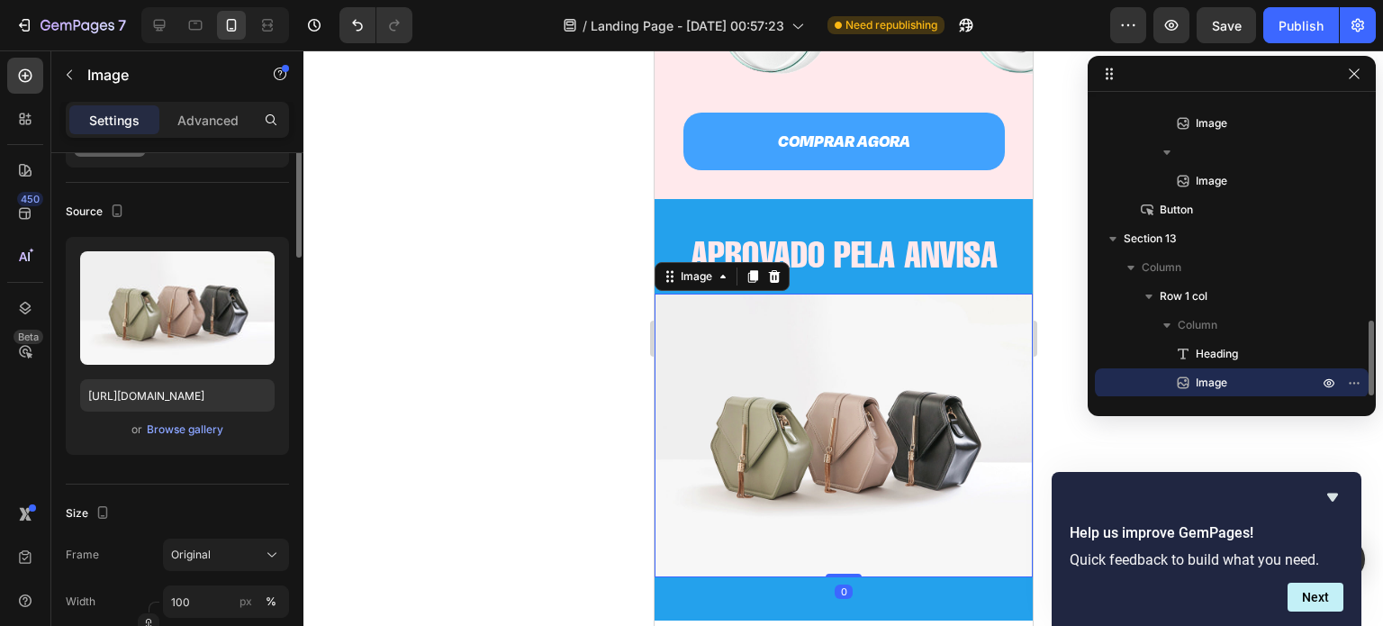
scroll to position [0, 0]
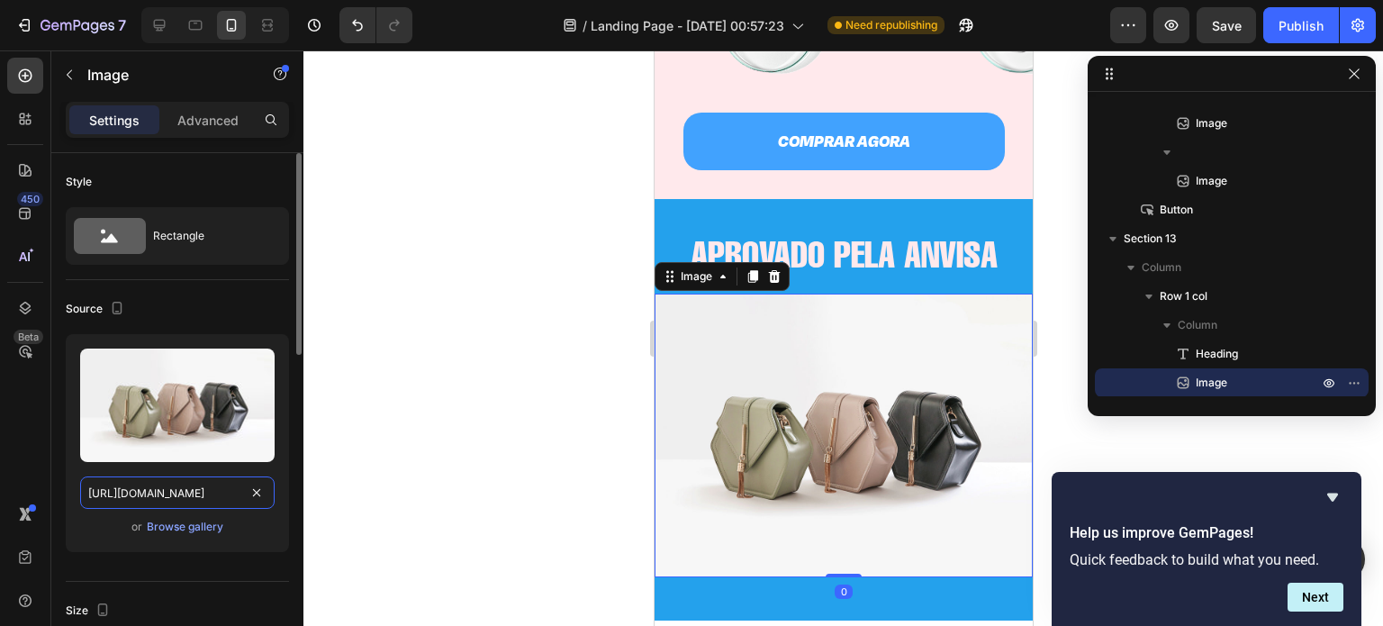
click at [199, 496] on input "[URL][DOMAIN_NAME]" at bounding box center [177, 492] width 194 height 32
paste input "0721/3921/1025/files/anvisa-seeklogo_1000x.png?v=1756175940"
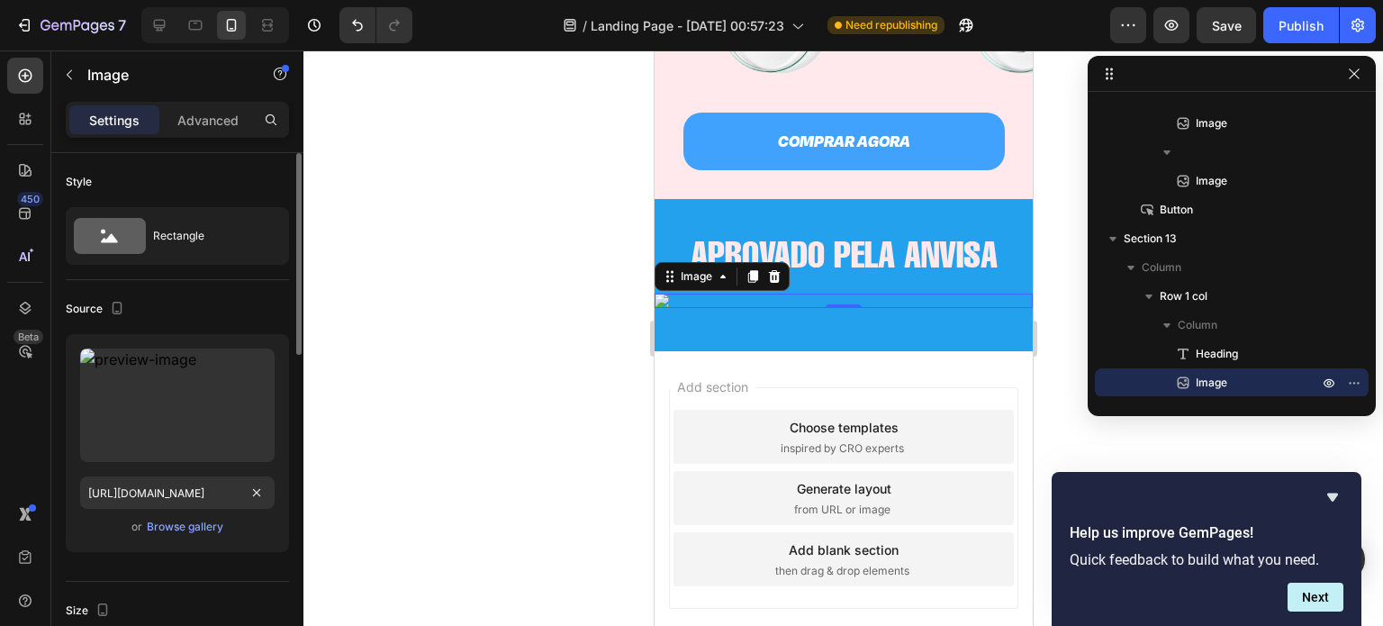
click at [230, 302] on div "Source" at bounding box center [177, 308] width 223 height 29
click at [180, 490] on input "https://cdn.shopify.com/s/files/1/0721/3921/1025/files/anvisa-seeklogo_1000x.pn…" at bounding box center [177, 492] width 194 height 32
click at [204, 309] on div "Source" at bounding box center [177, 308] width 223 height 29
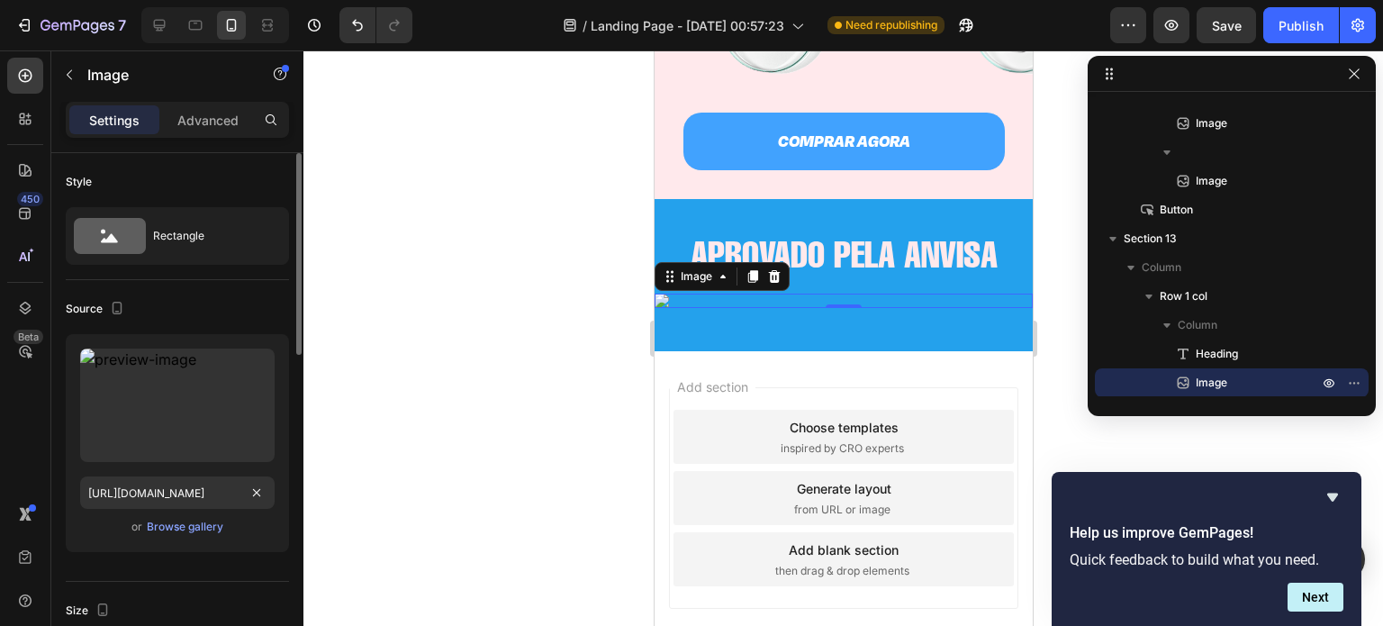
scroll to position [0, 0]
click at [167, 482] on input "https://cdn.shopify.com/s/files/1/0721/3921/1025/files/anvisa-seeklogo_1000x.pn…" at bounding box center [177, 492] width 194 height 32
paste input "text"
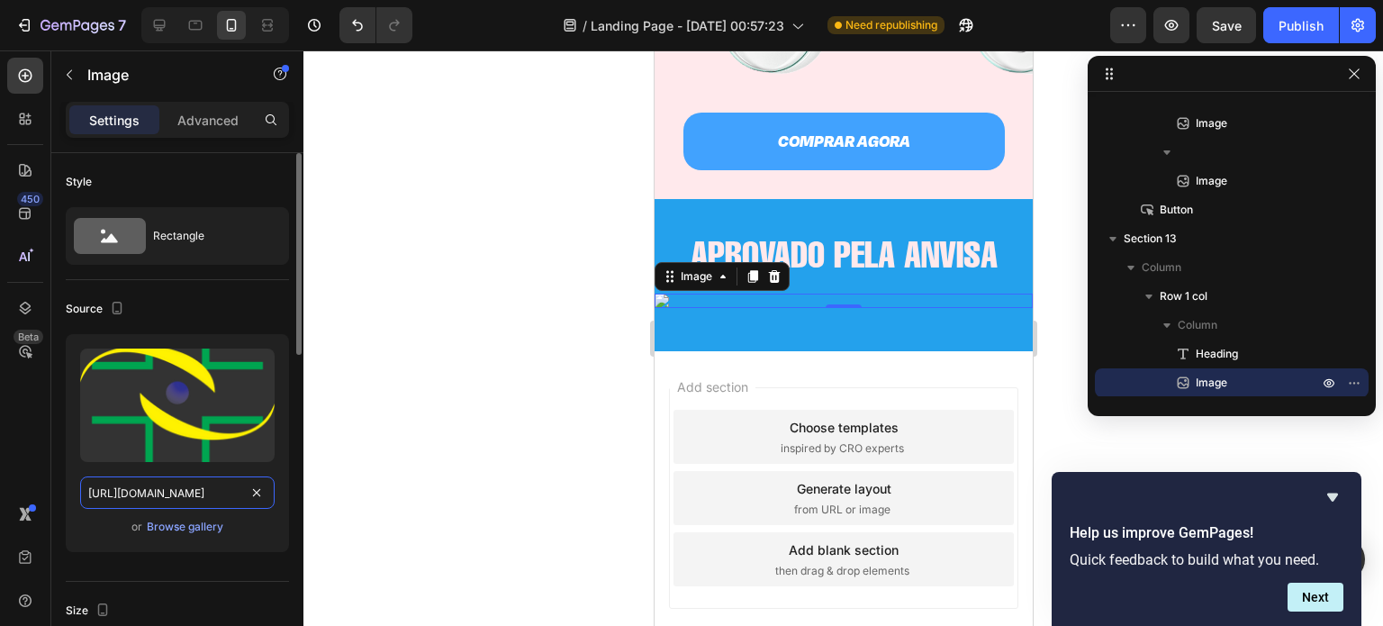
scroll to position [0, 313]
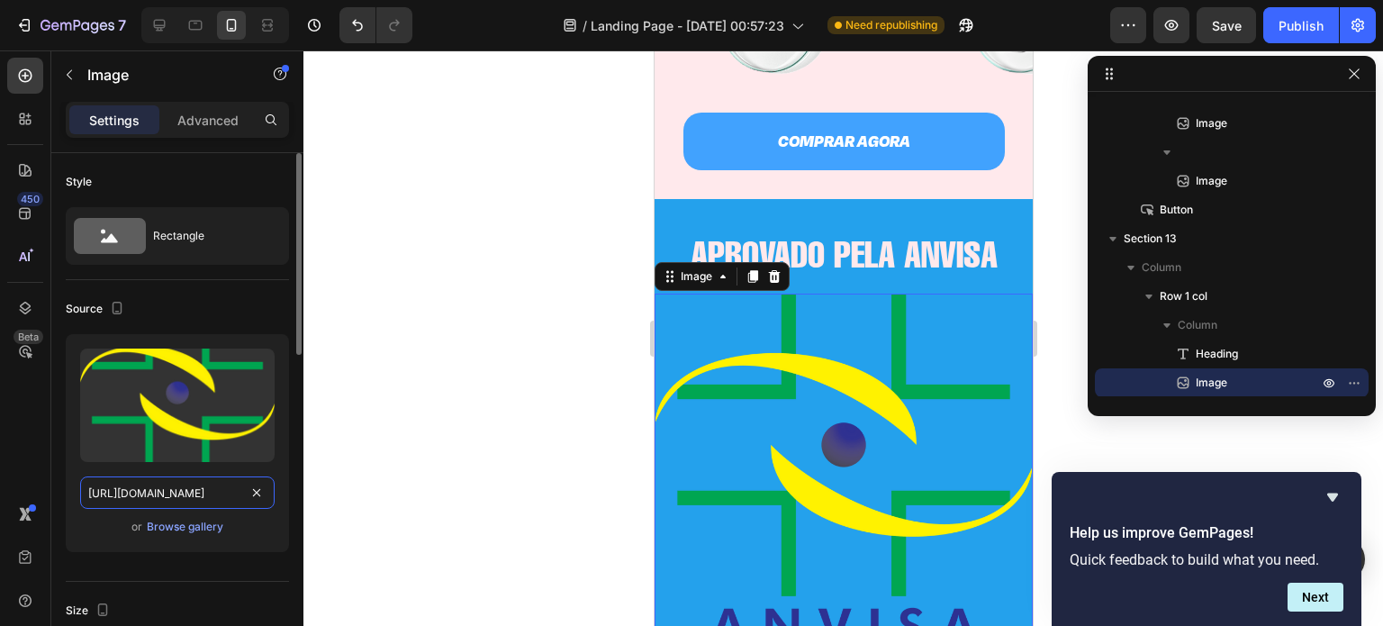
type input "https://cdn.shopify.com/s/files/1/0721/3921/1025/files/anvisa-seeklogo.png?v=17…"
click at [232, 305] on div "Source" at bounding box center [177, 308] width 223 height 29
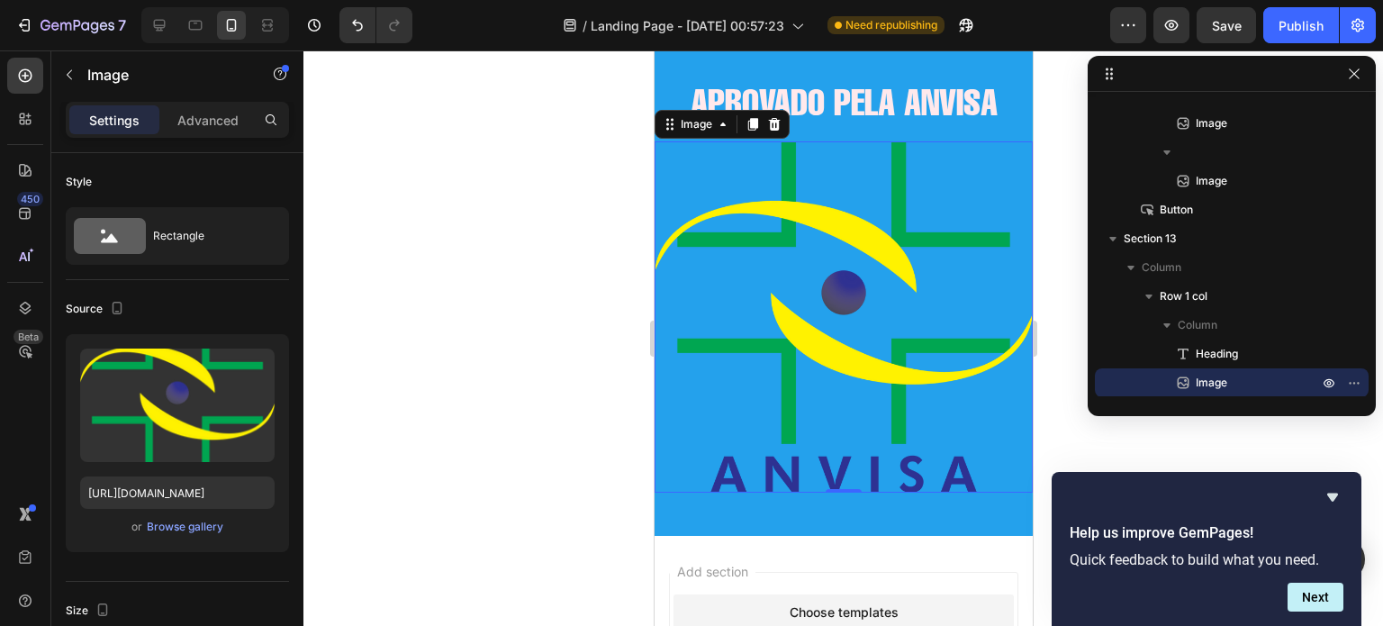
click at [763, 305] on img at bounding box center [843, 316] width 378 height 351
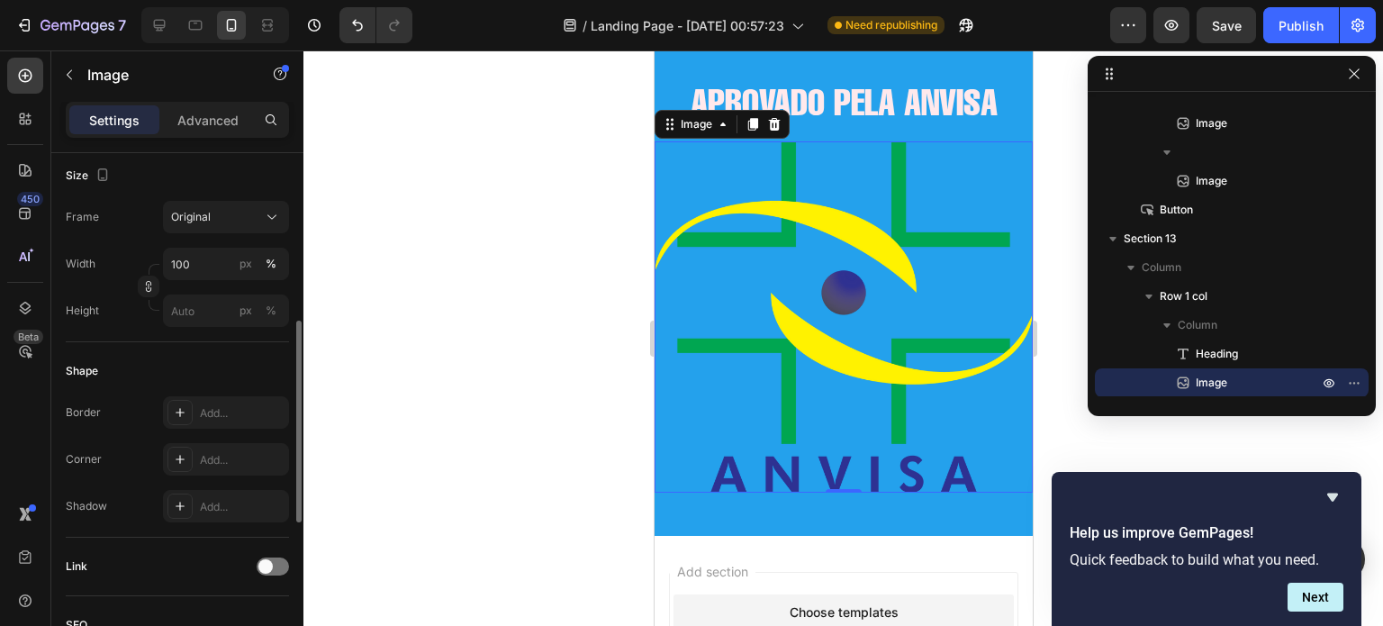
scroll to position [432, 0]
click at [185, 265] on input "100" at bounding box center [226, 266] width 126 height 32
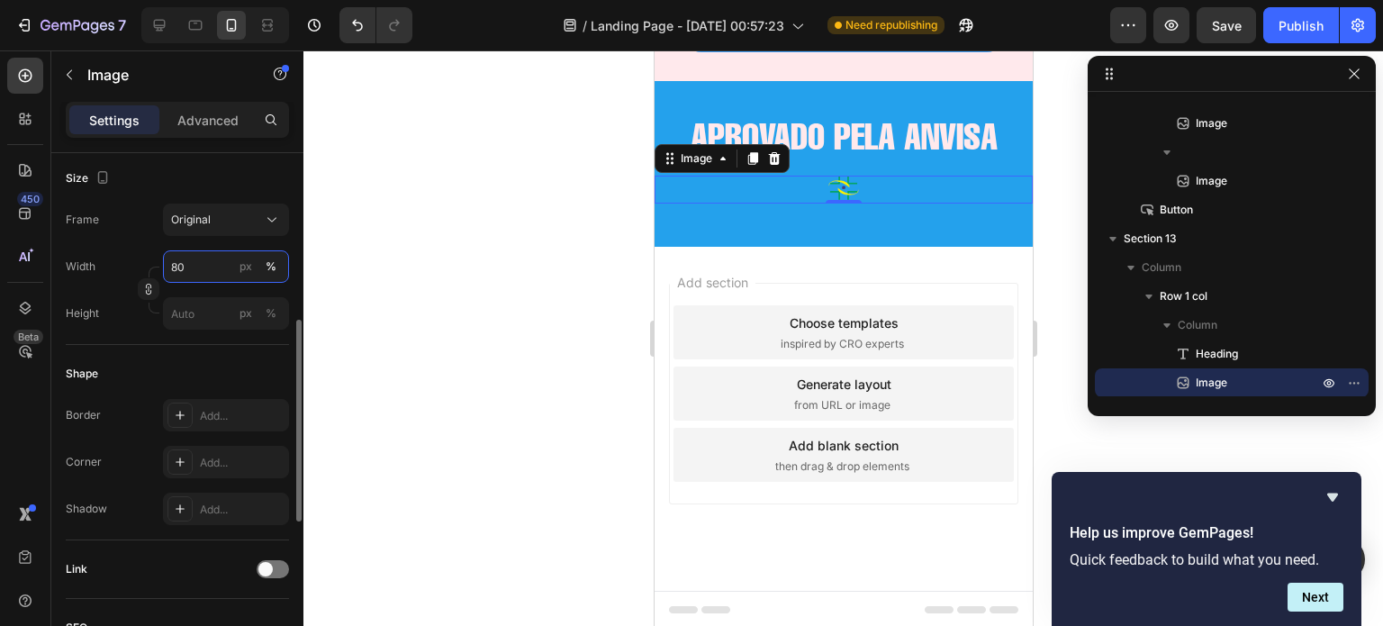
scroll to position [3963, 0]
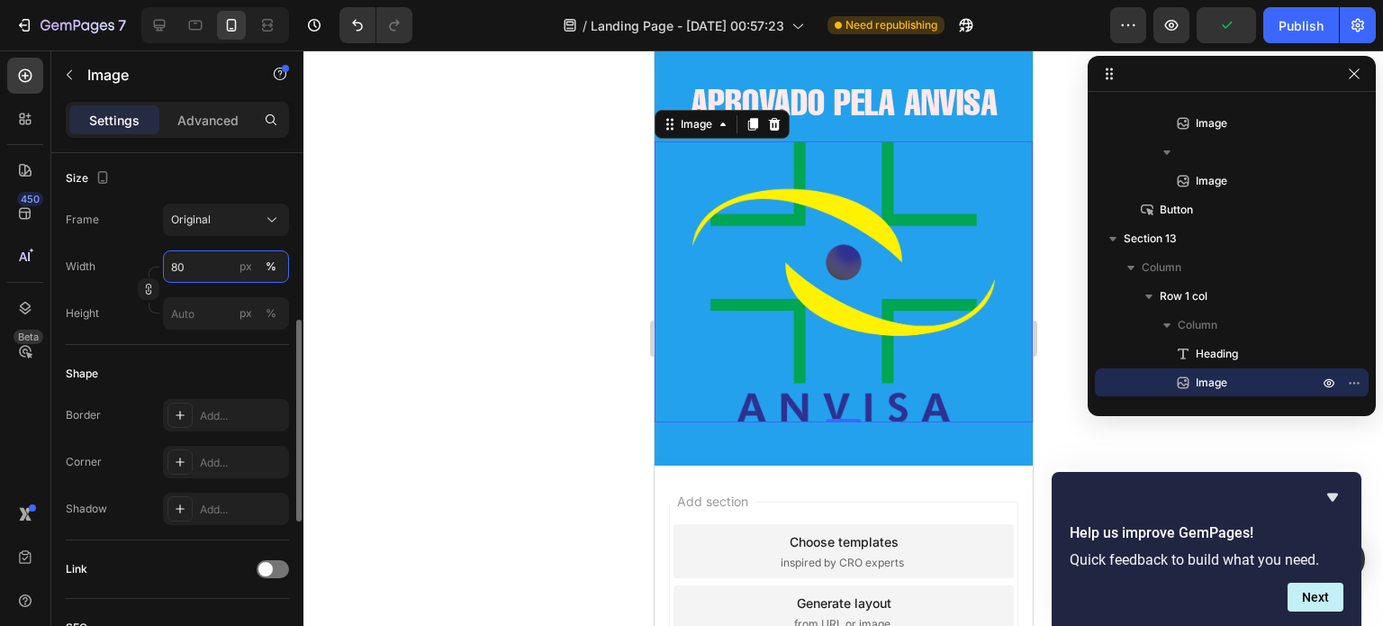
type input "8"
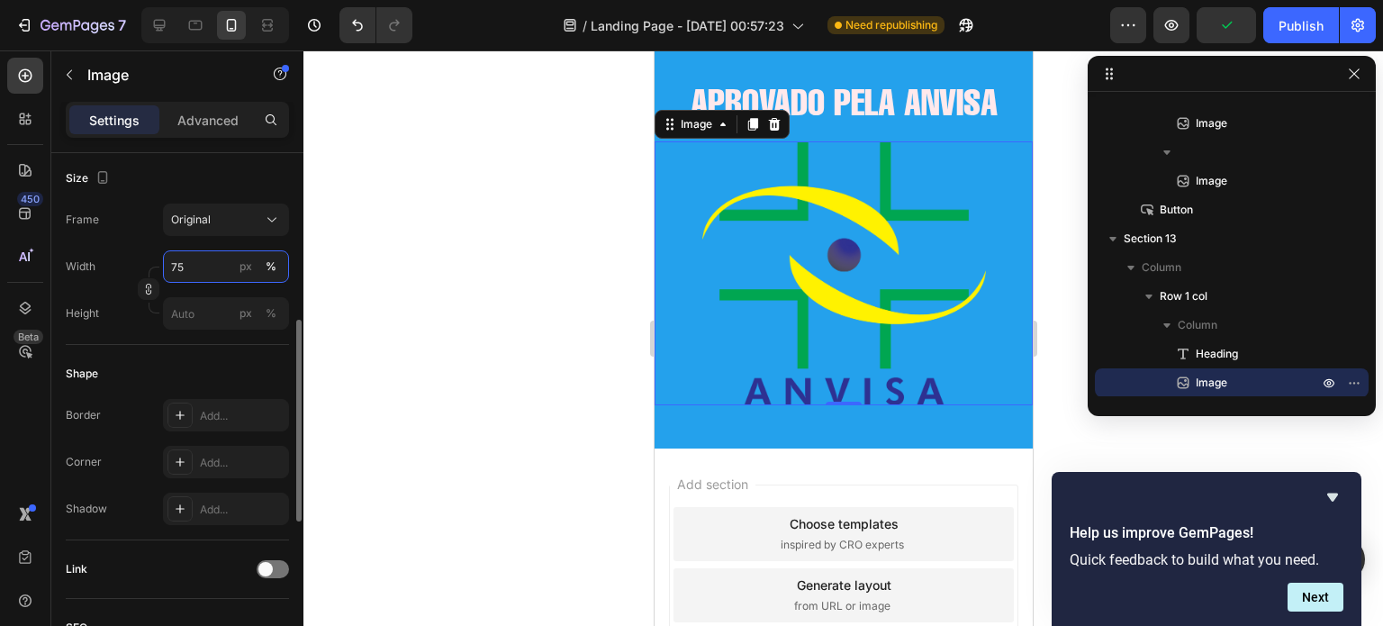
type input "7"
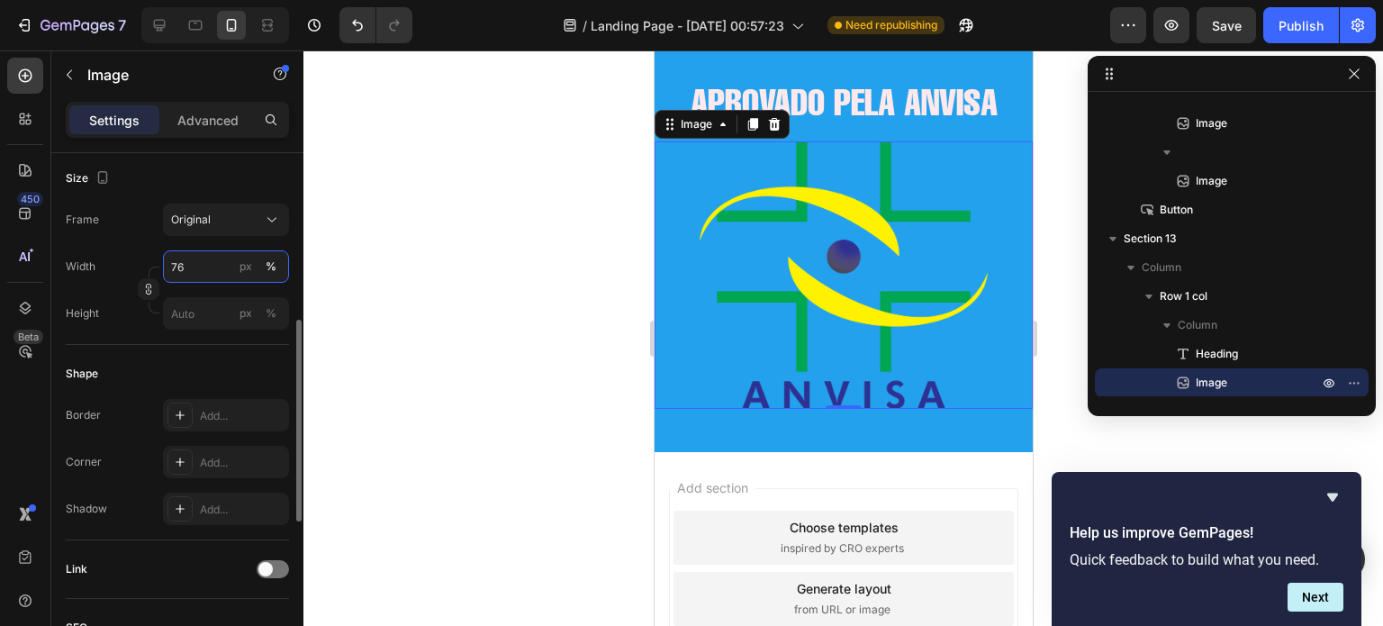
type input "7"
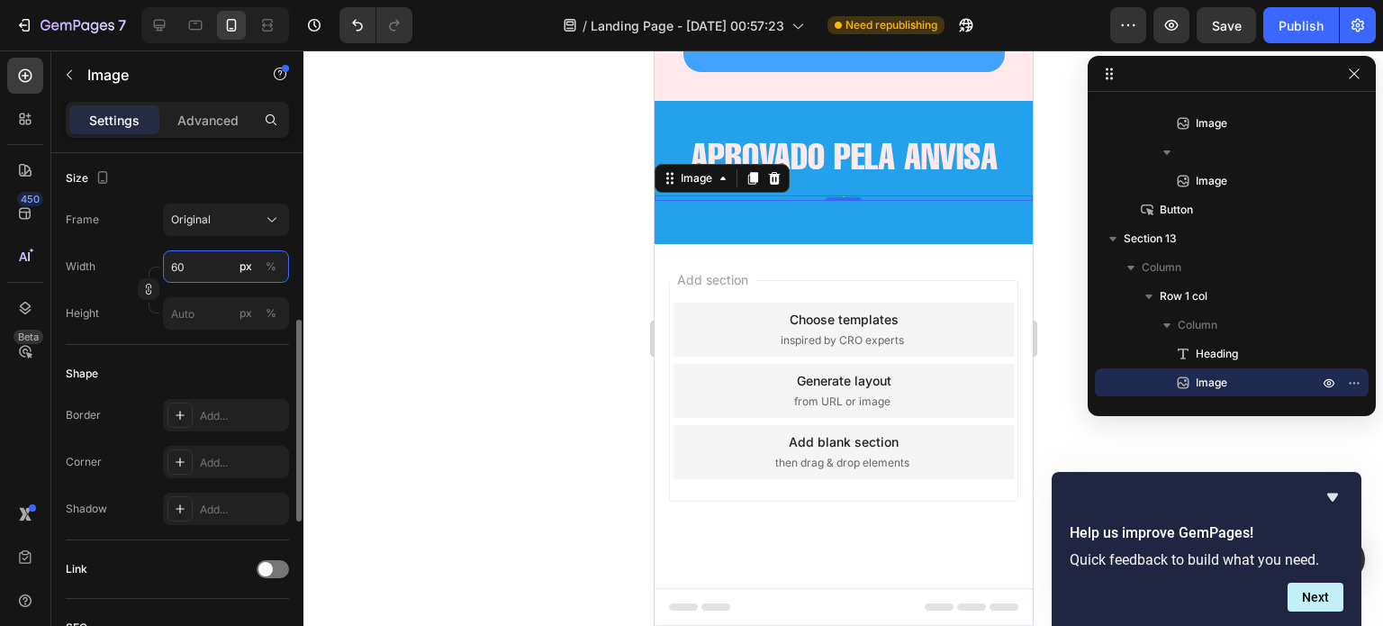
scroll to position [3952, 0]
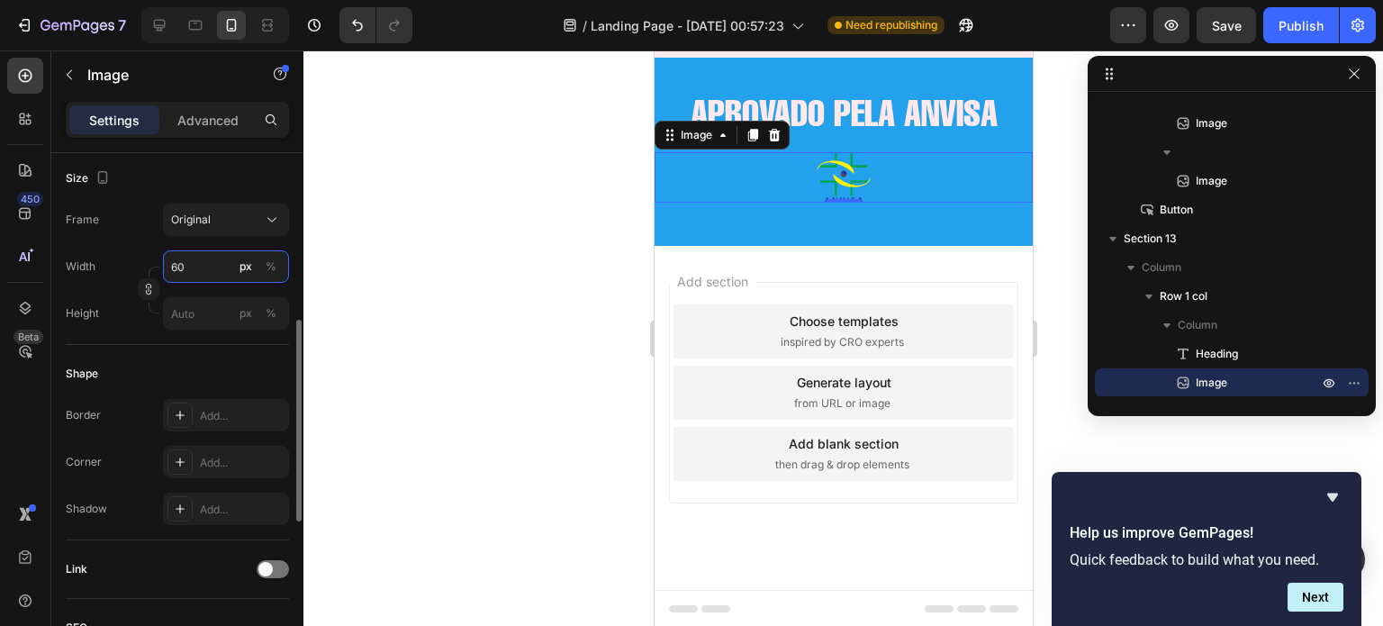
type input "60"
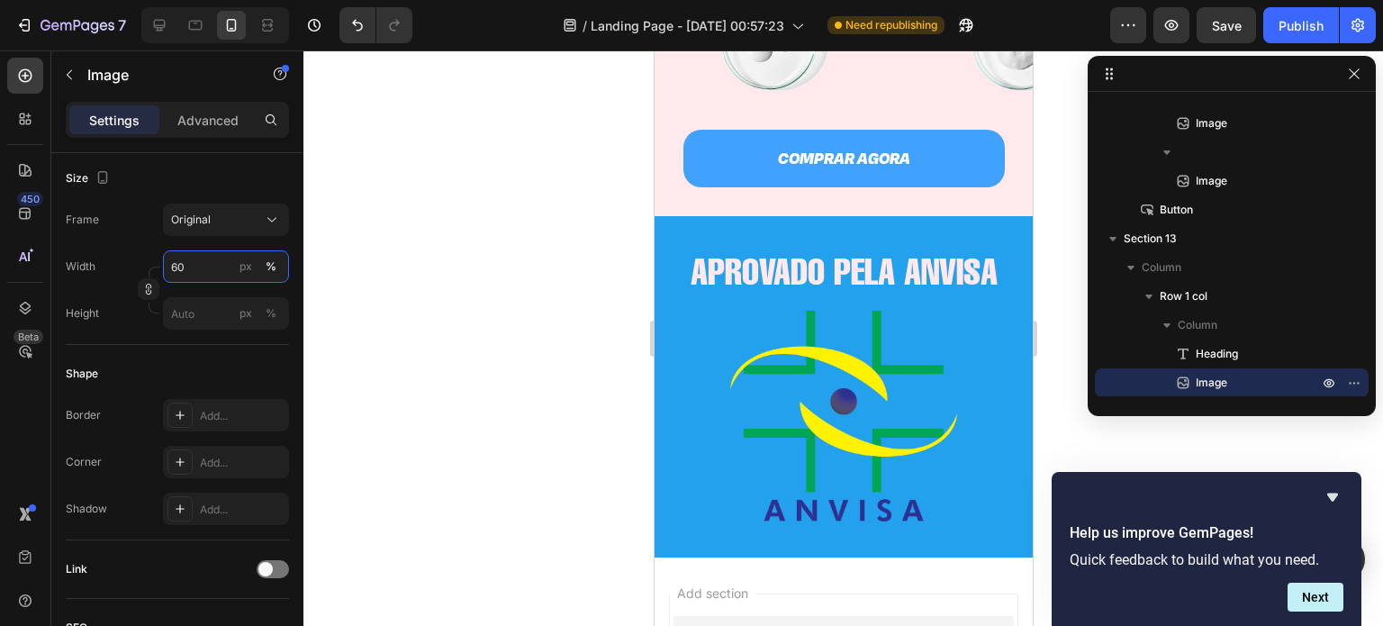
scroll to position [3835, 0]
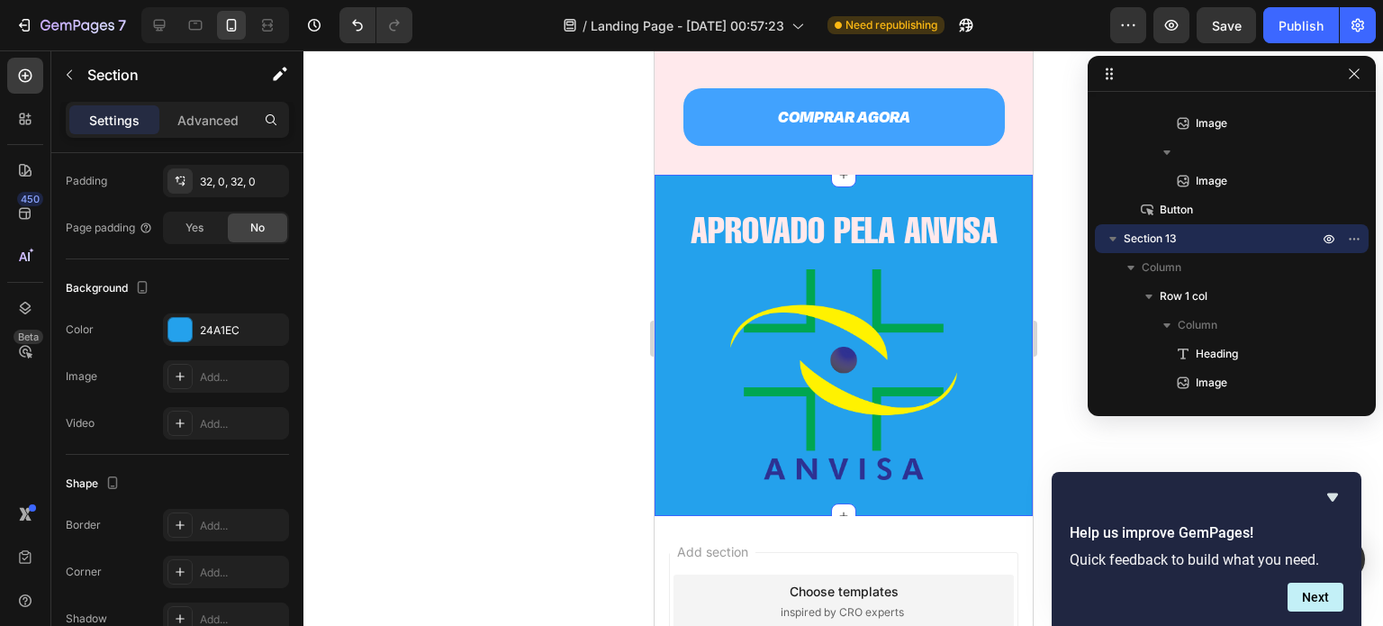
click at [931, 489] on div "APROVADO PELA ANVISA Heading Image Row Section 13" at bounding box center [843, 345] width 378 height 341
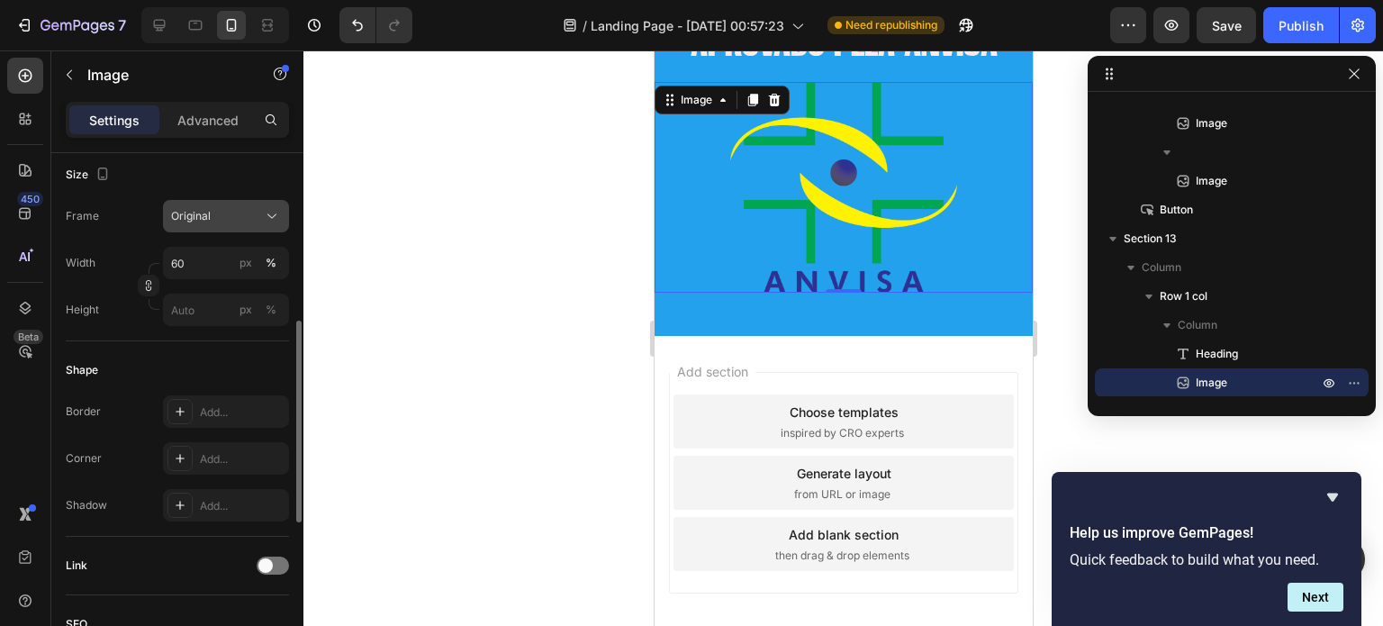
scroll to position [435, 0]
click at [176, 262] on input "60" at bounding box center [226, 264] width 126 height 32
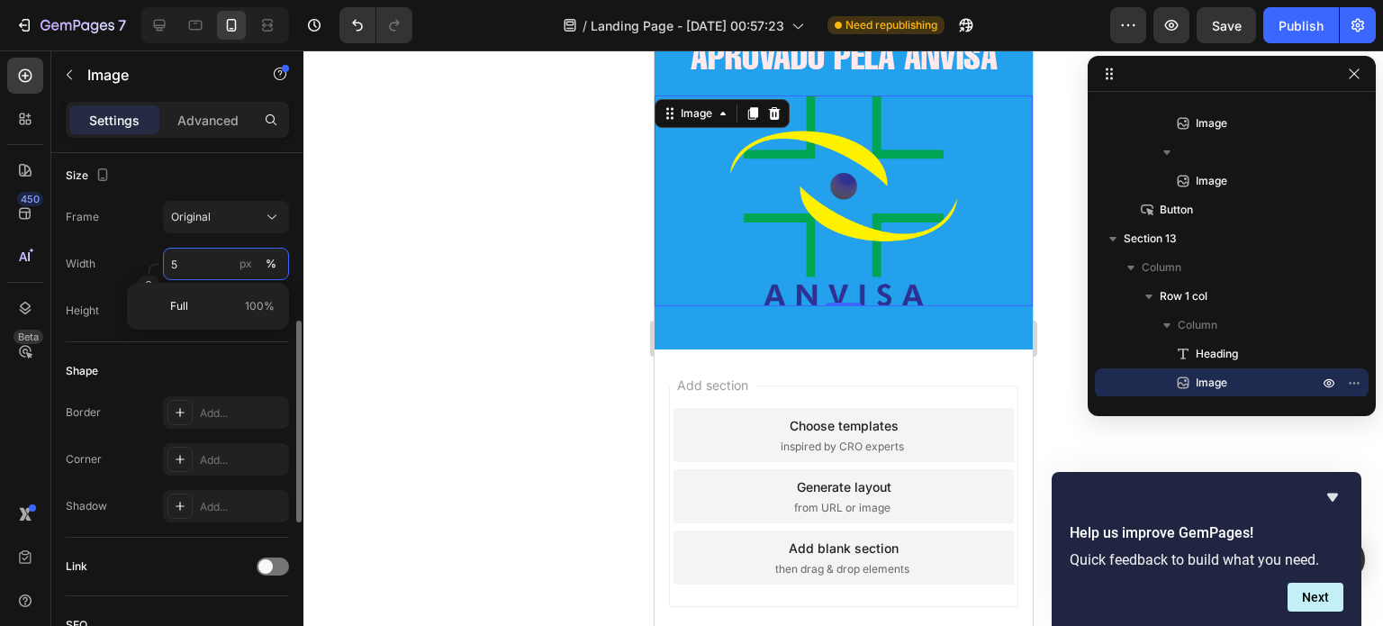
type input "50"
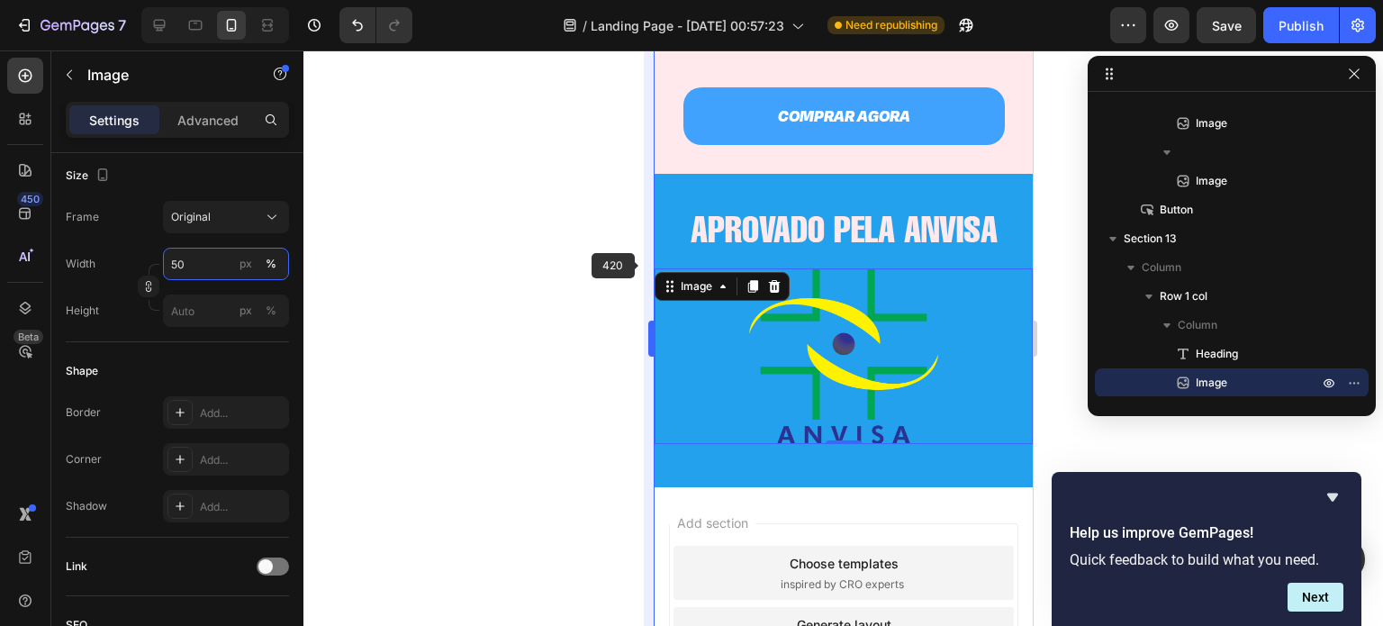
scroll to position [3835, 0]
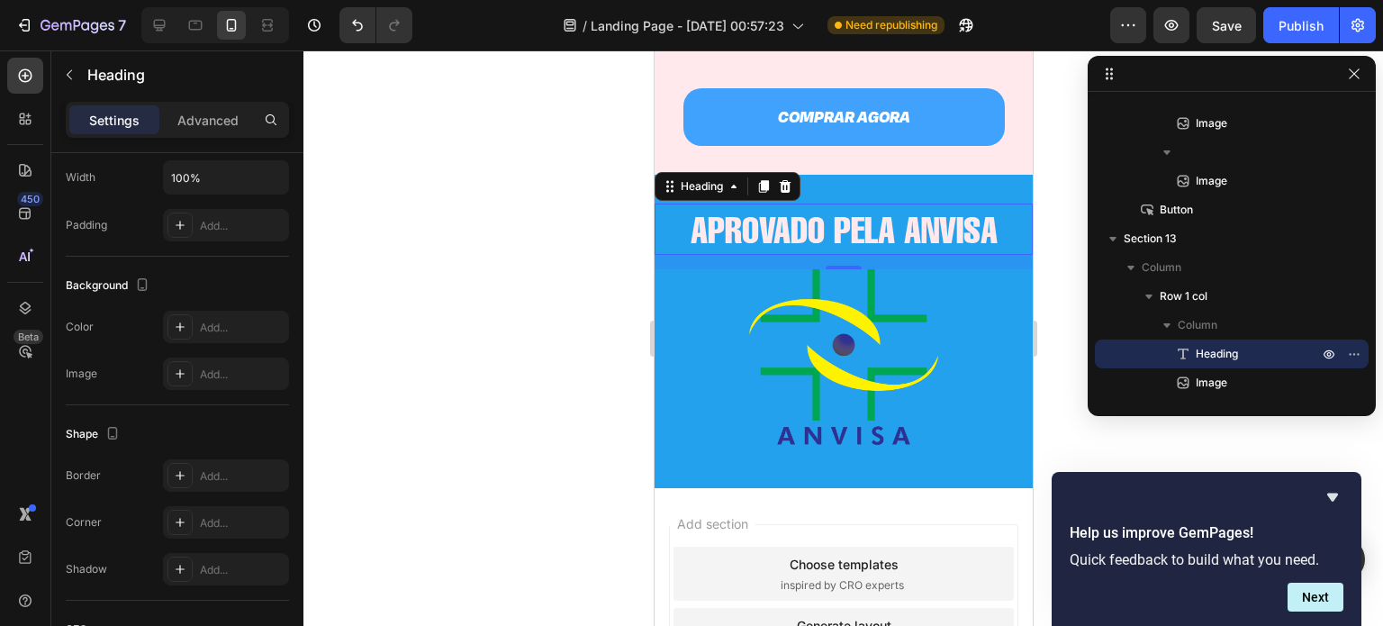
click at [984, 214] on h2 "APROVADO PELA ANVISA" at bounding box center [843, 228] width 378 height 51
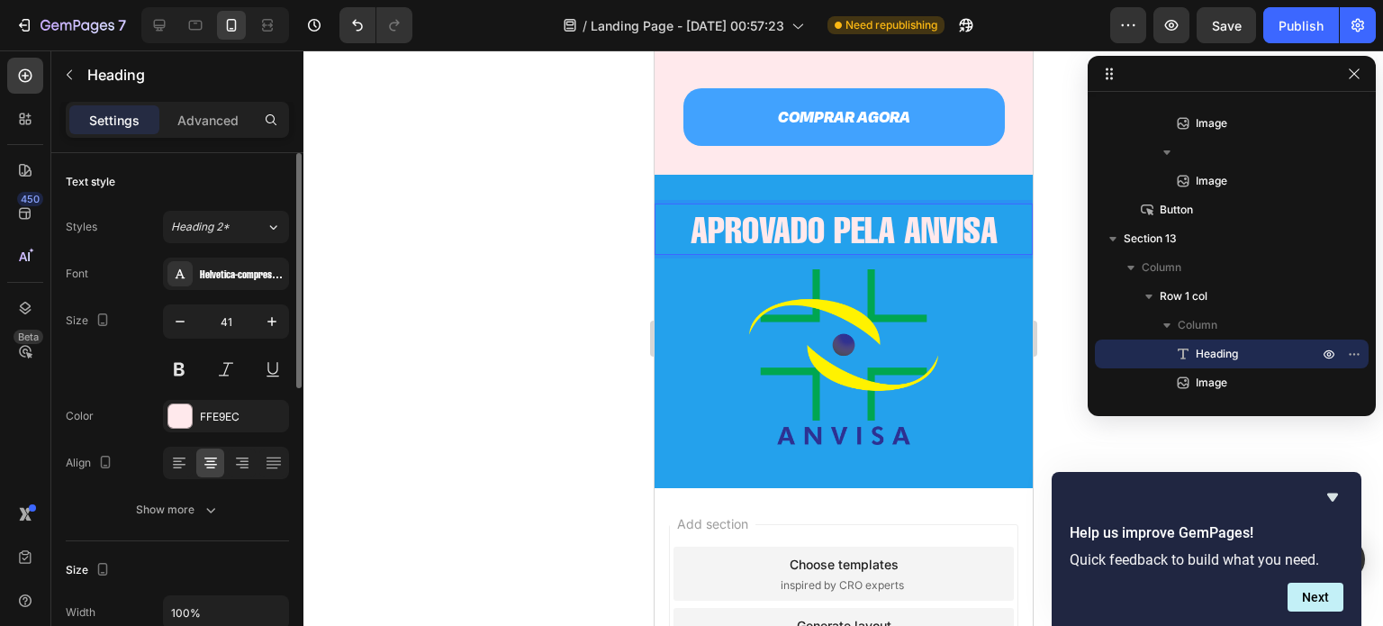
click at [984, 214] on h2 "APROVADO PELA ANVISA" at bounding box center [843, 228] width 378 height 51
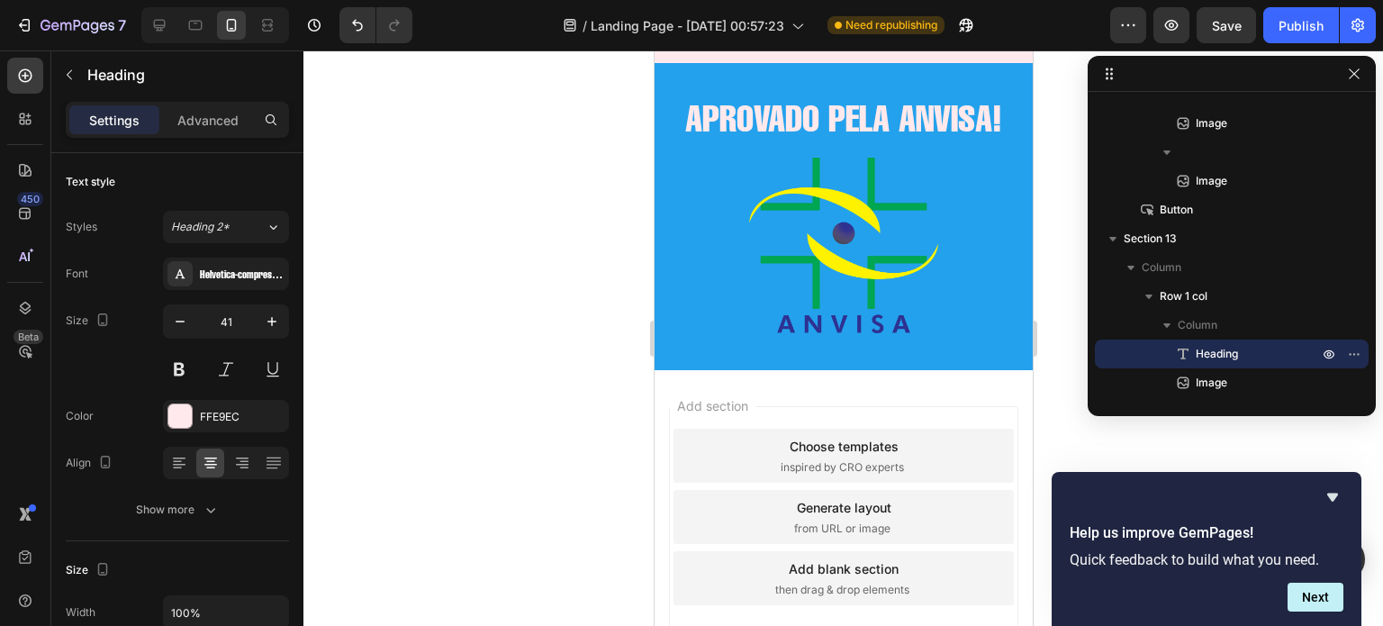
scroll to position [4072, 0]
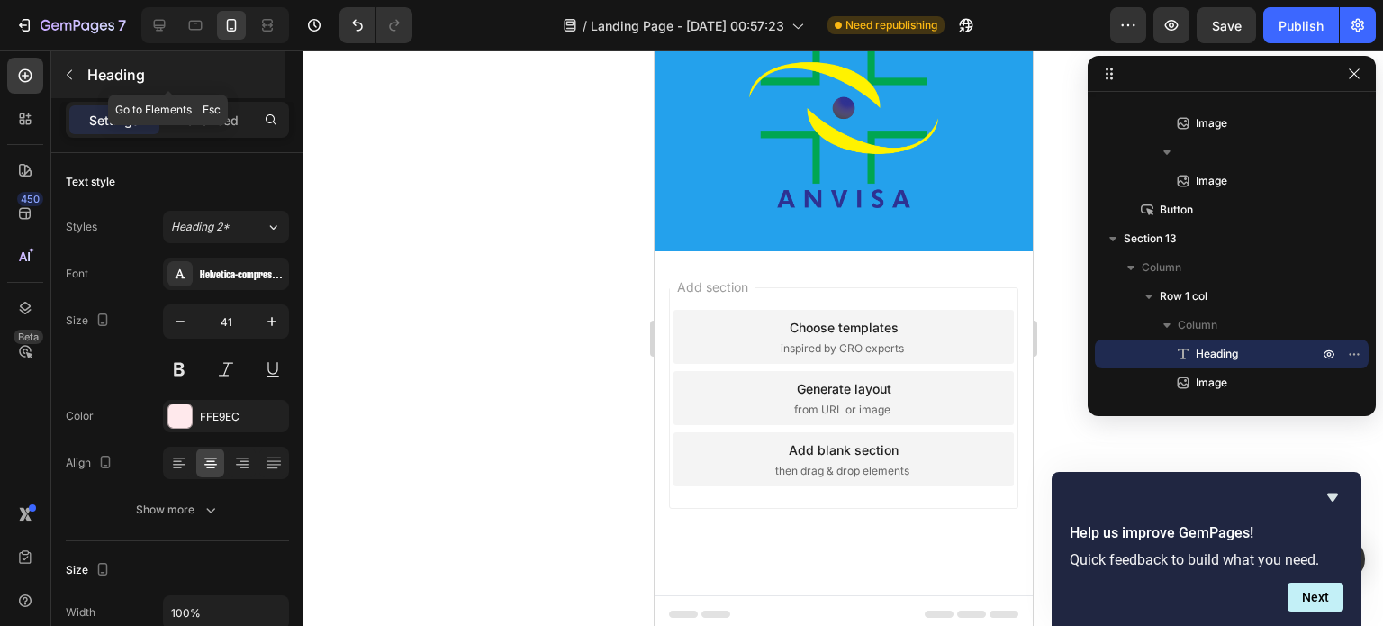
click at [83, 79] on button "button" at bounding box center [69, 74] width 29 height 29
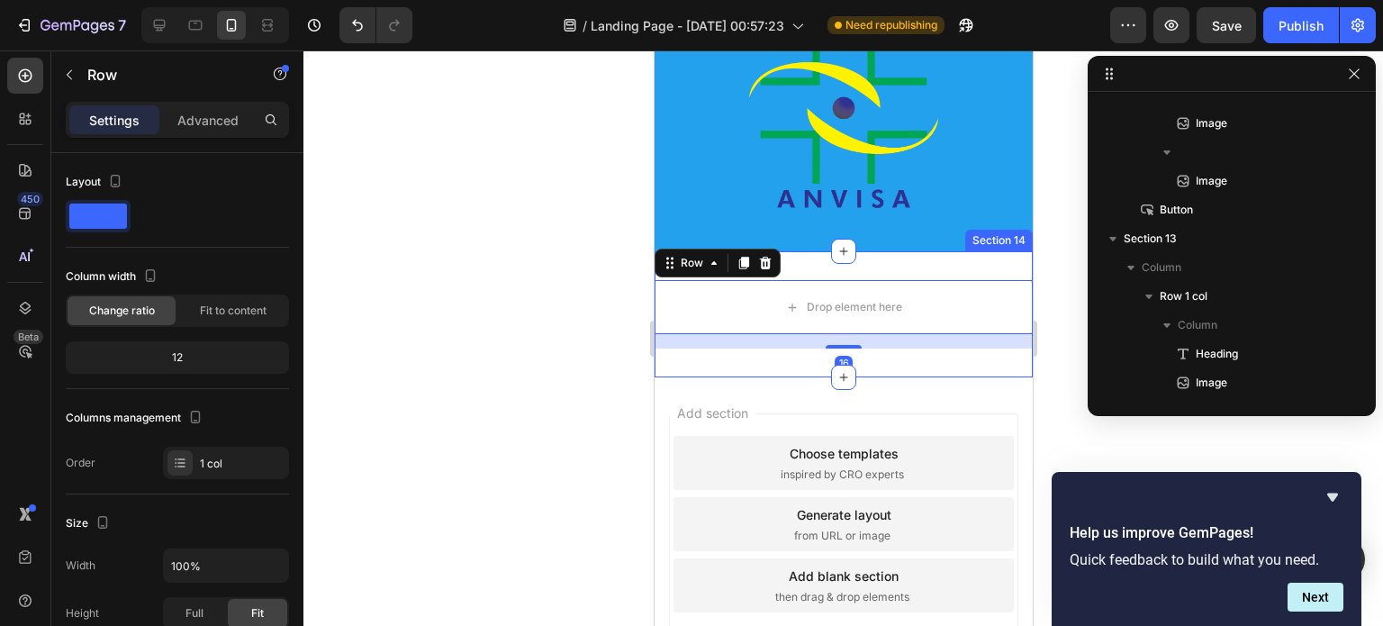
scroll to position [970, 0]
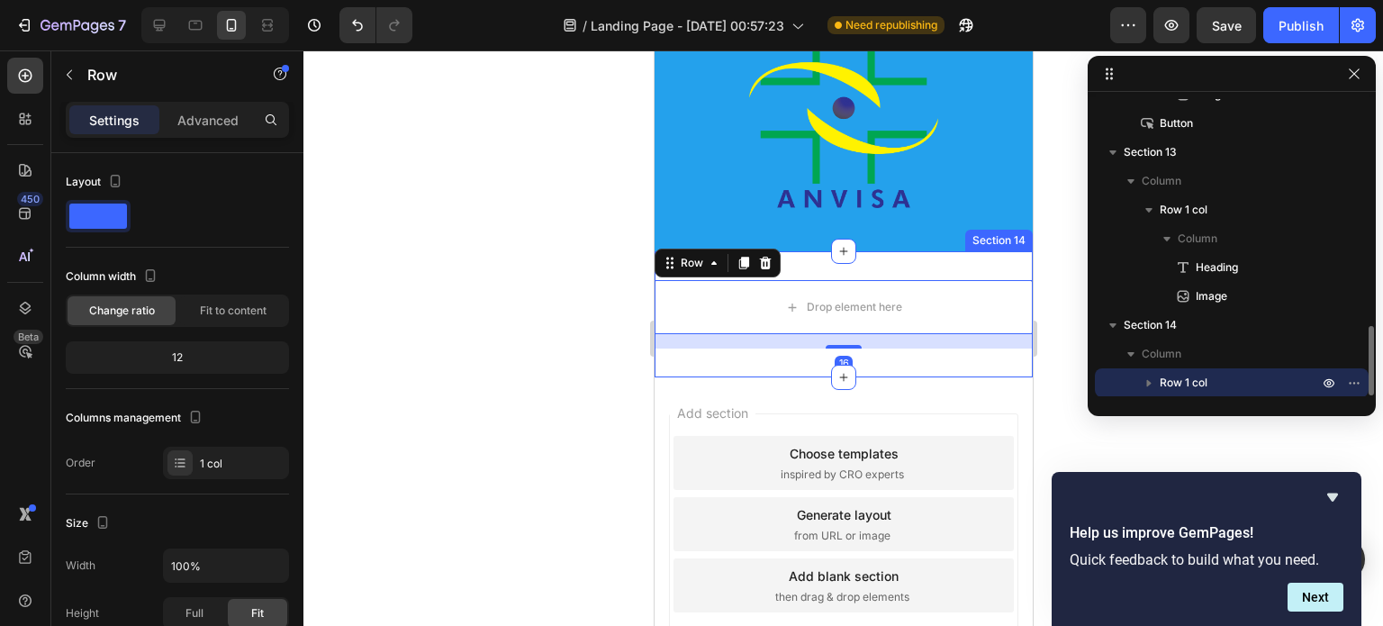
click at [904, 265] on div "Drop element here Row 16 Section 14" at bounding box center [843, 314] width 378 height 126
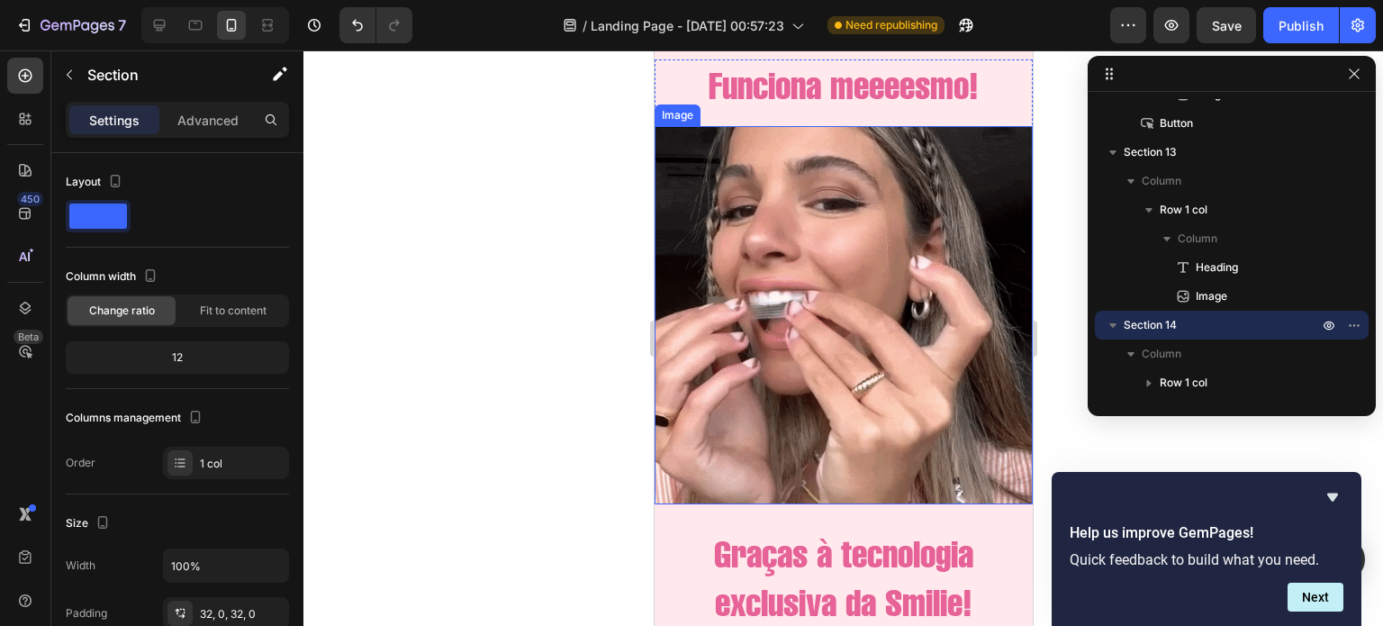
scroll to position [2886, 0]
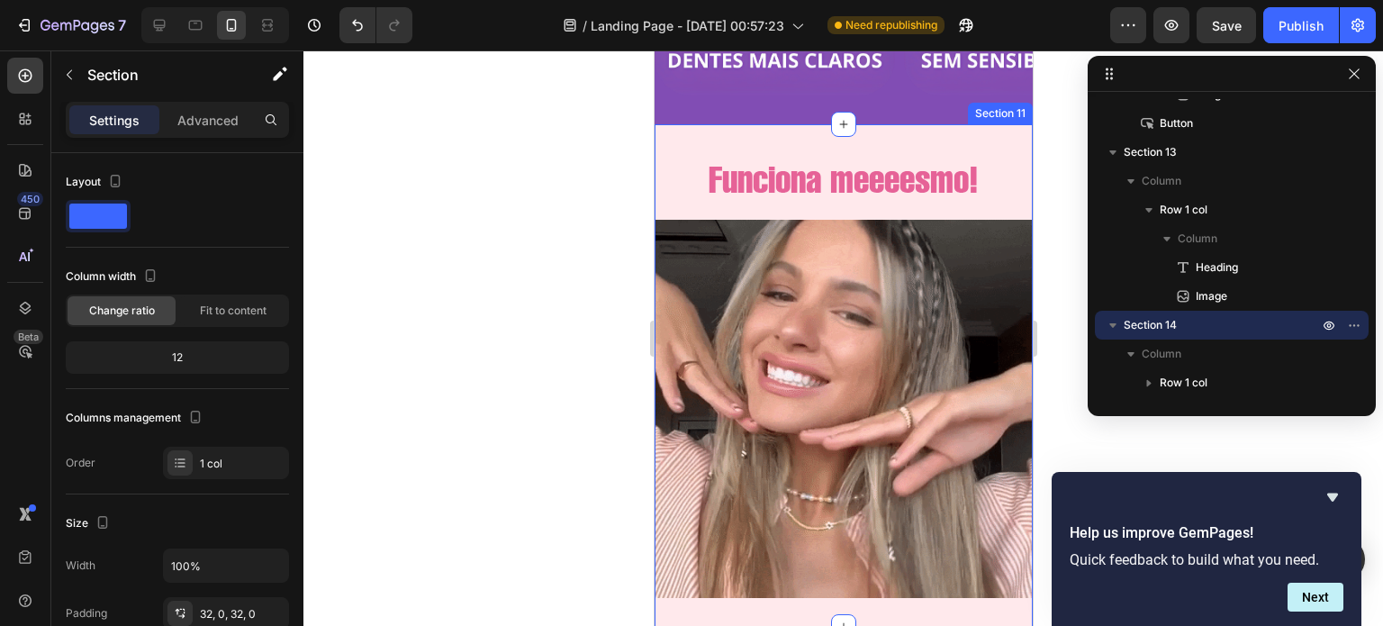
click at [1002, 137] on div "Funciona meeeesmo! Heading Image Row Section 11" at bounding box center [843, 374] width 378 height 501
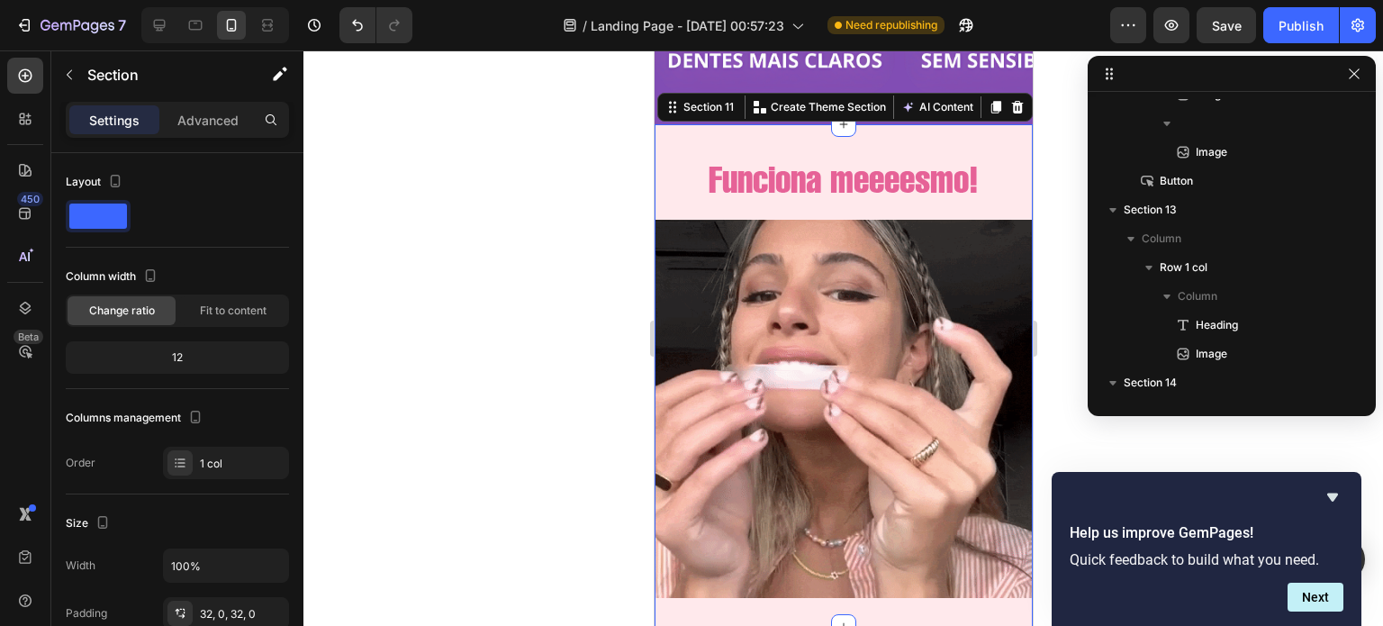
scroll to position [513, 0]
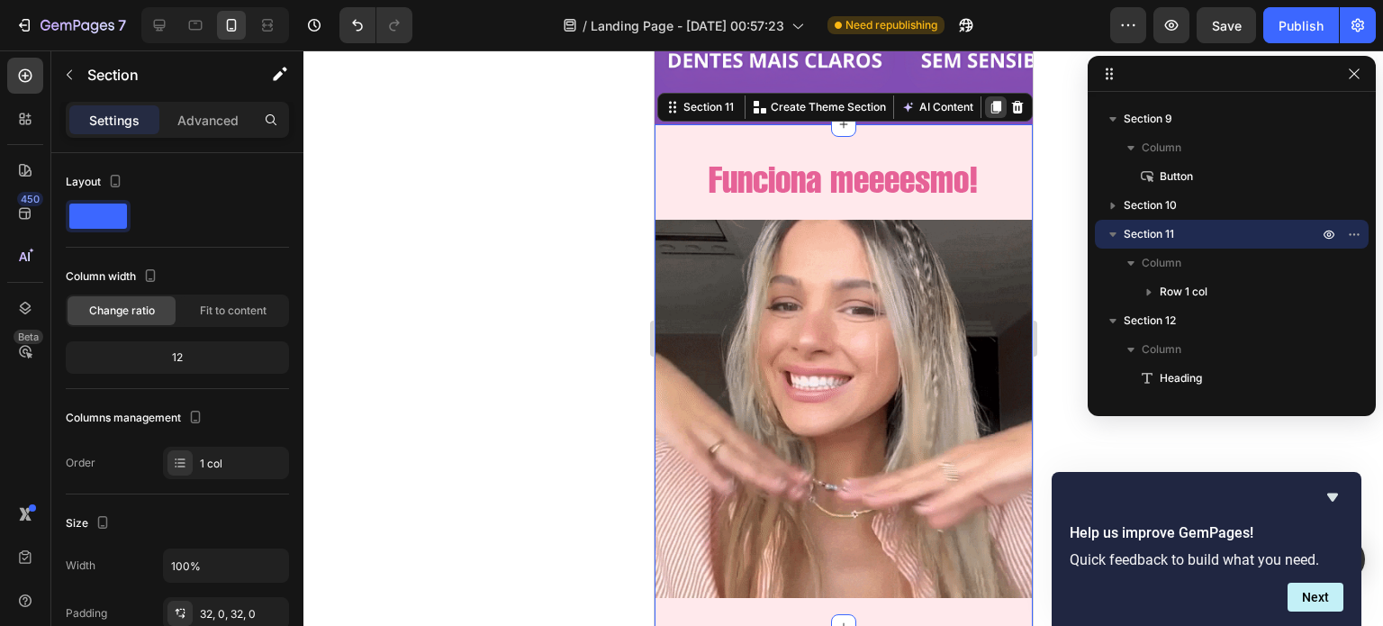
click at [988, 108] on icon at bounding box center [995, 107] width 14 height 14
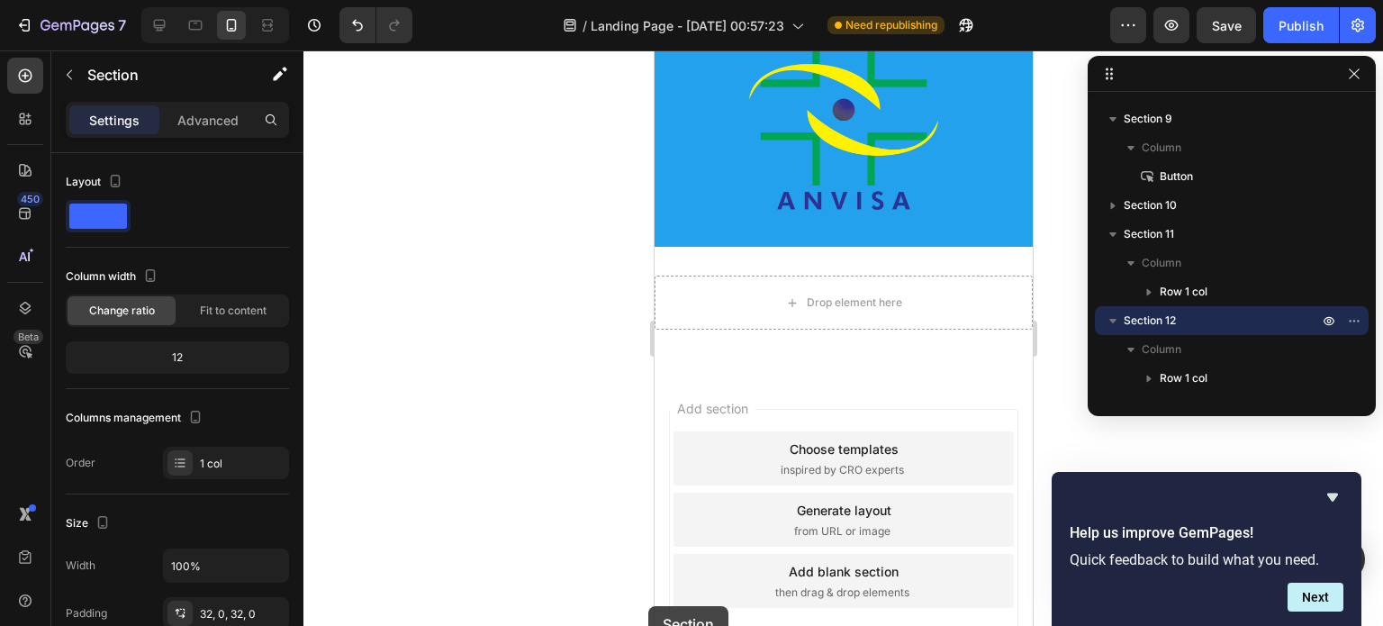
scroll to position [4685, 0]
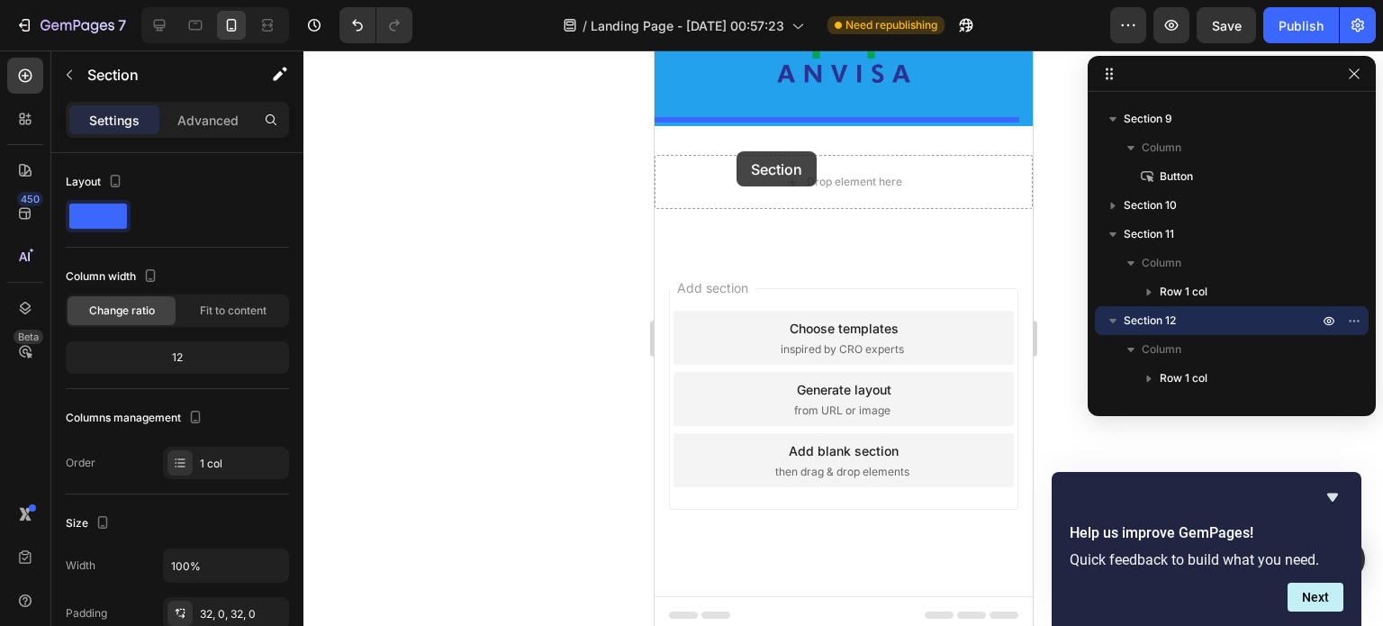
drag, startPoint x: 668, startPoint y: 91, endPoint x: 734, endPoint y: 145, distance: 85.1
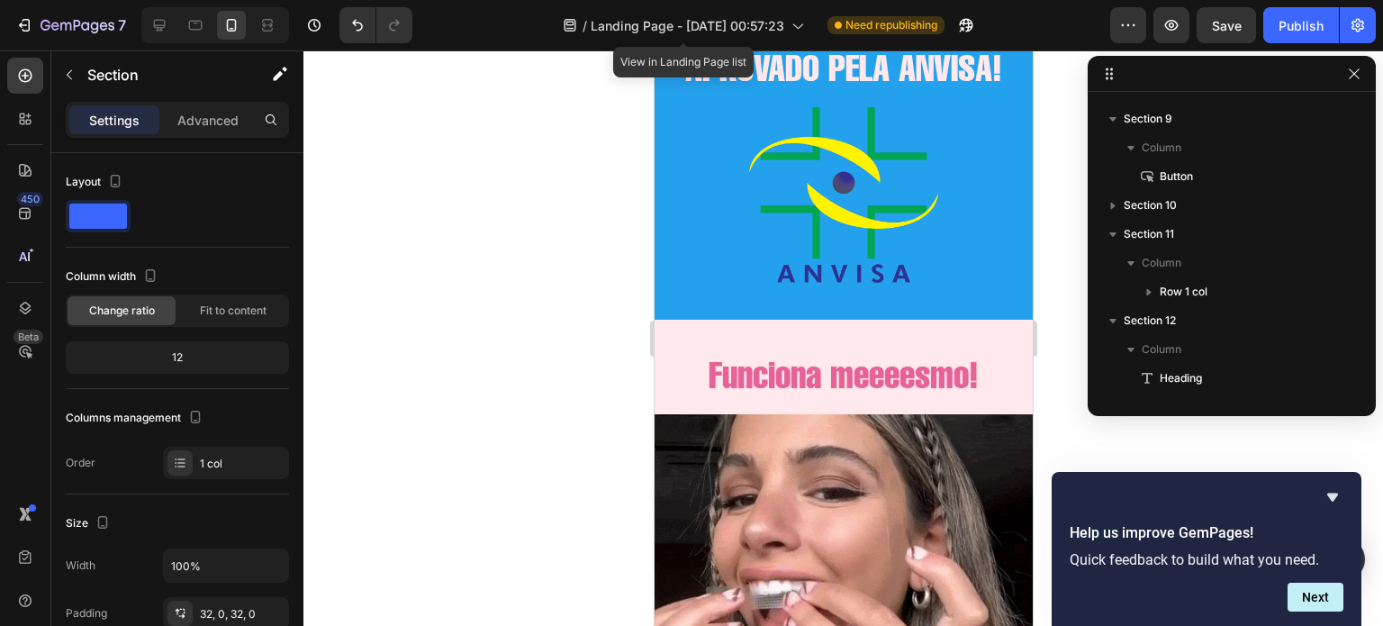
scroll to position [3996, 0]
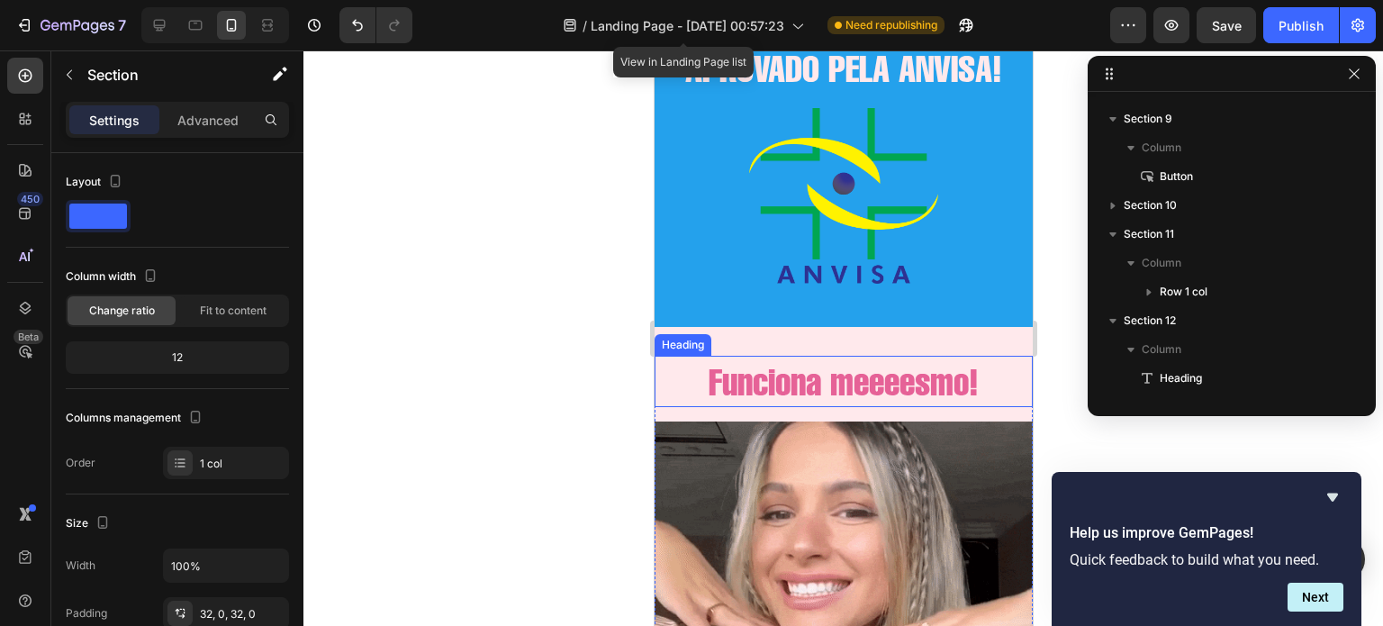
click at [829, 367] on h2 "Funciona meeeesmo!" at bounding box center [843, 381] width 378 height 51
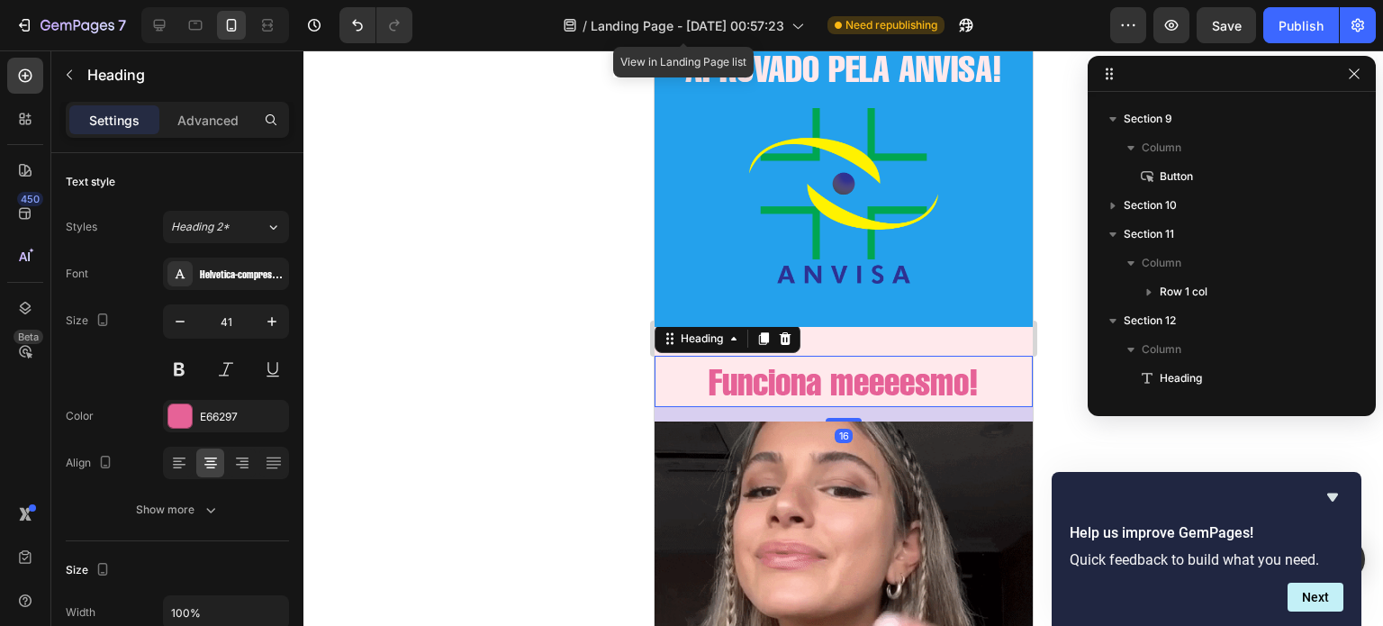
scroll to position [883, 0]
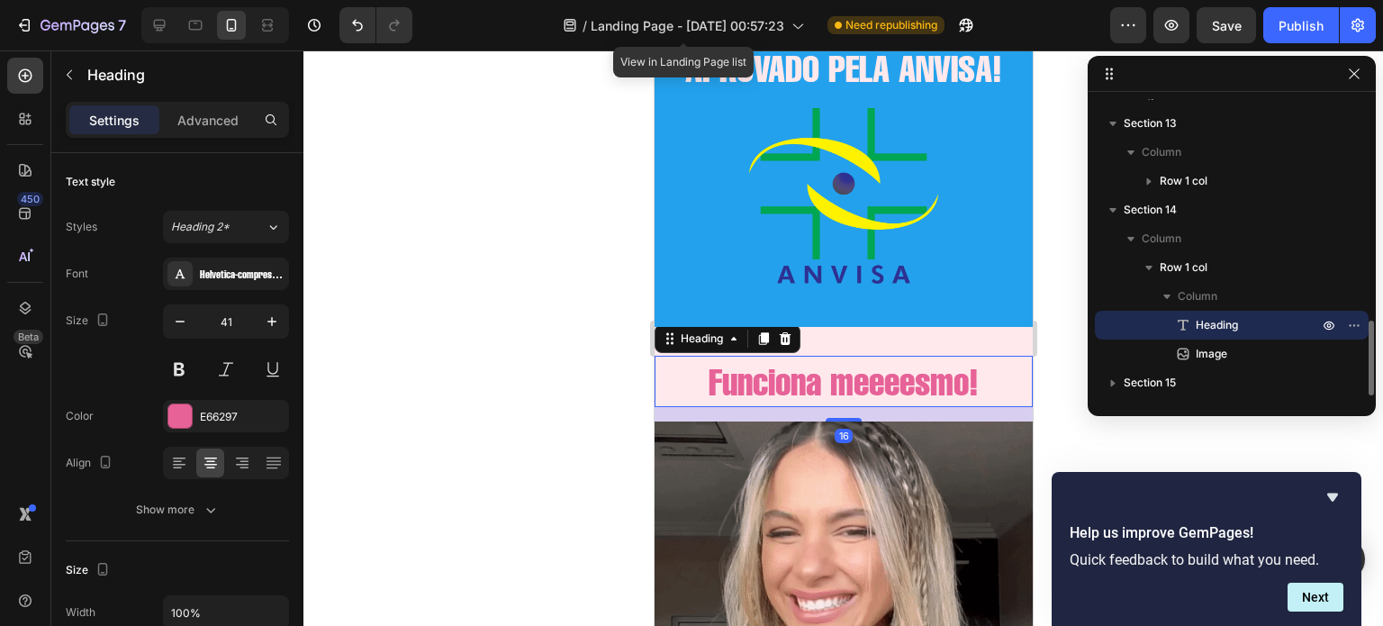
click at [829, 367] on h2 "Funciona meeeesmo!" at bounding box center [843, 381] width 378 height 51
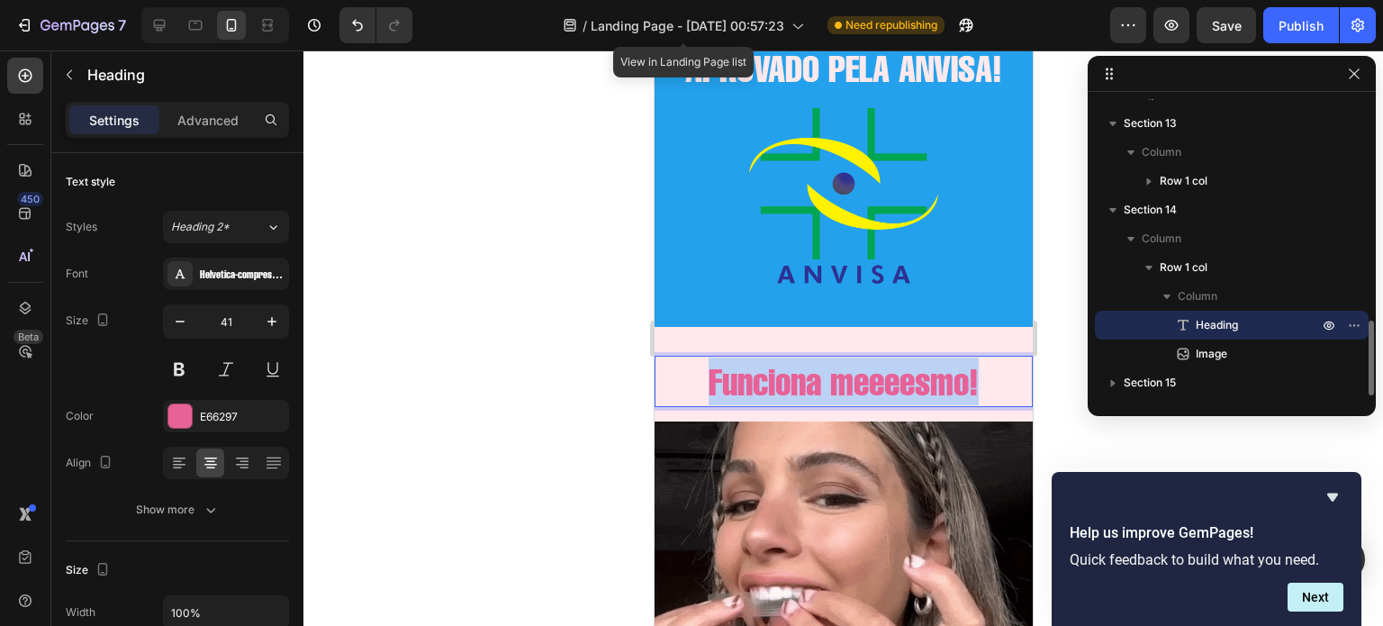
click at [829, 367] on p "Funciona meeeesmo!" at bounding box center [842, 381] width 375 height 48
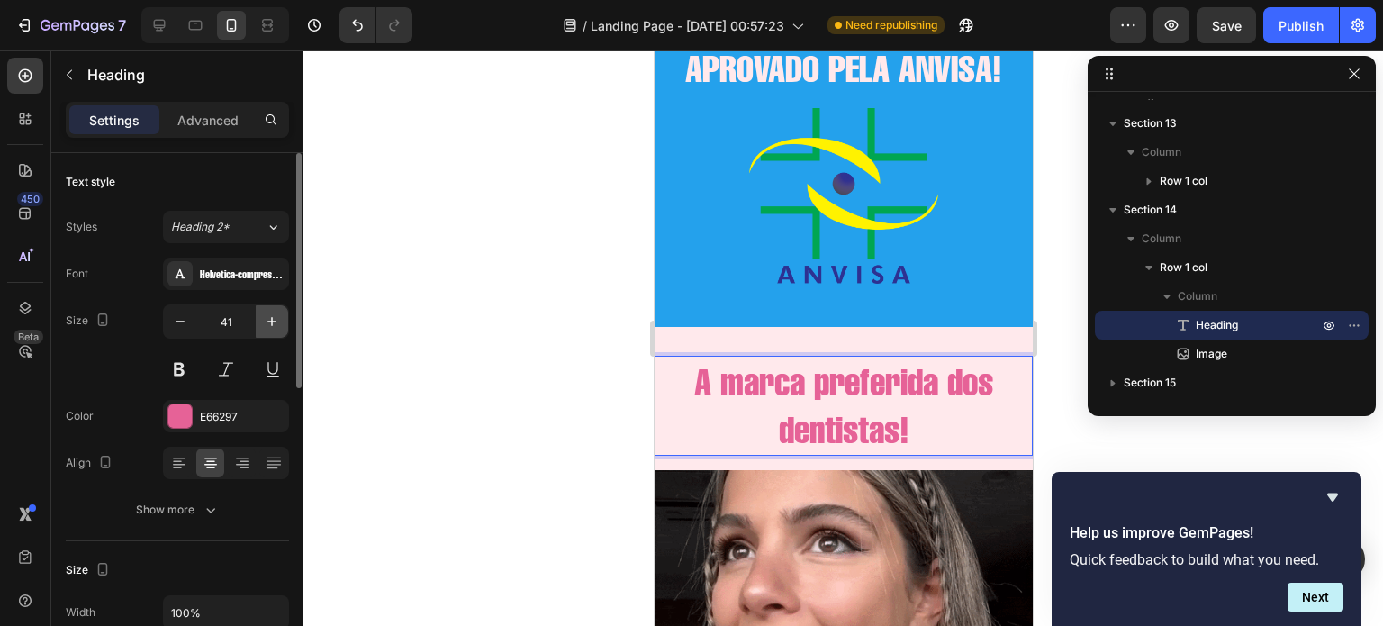
click at [277, 320] on icon "button" at bounding box center [272, 321] width 18 height 18
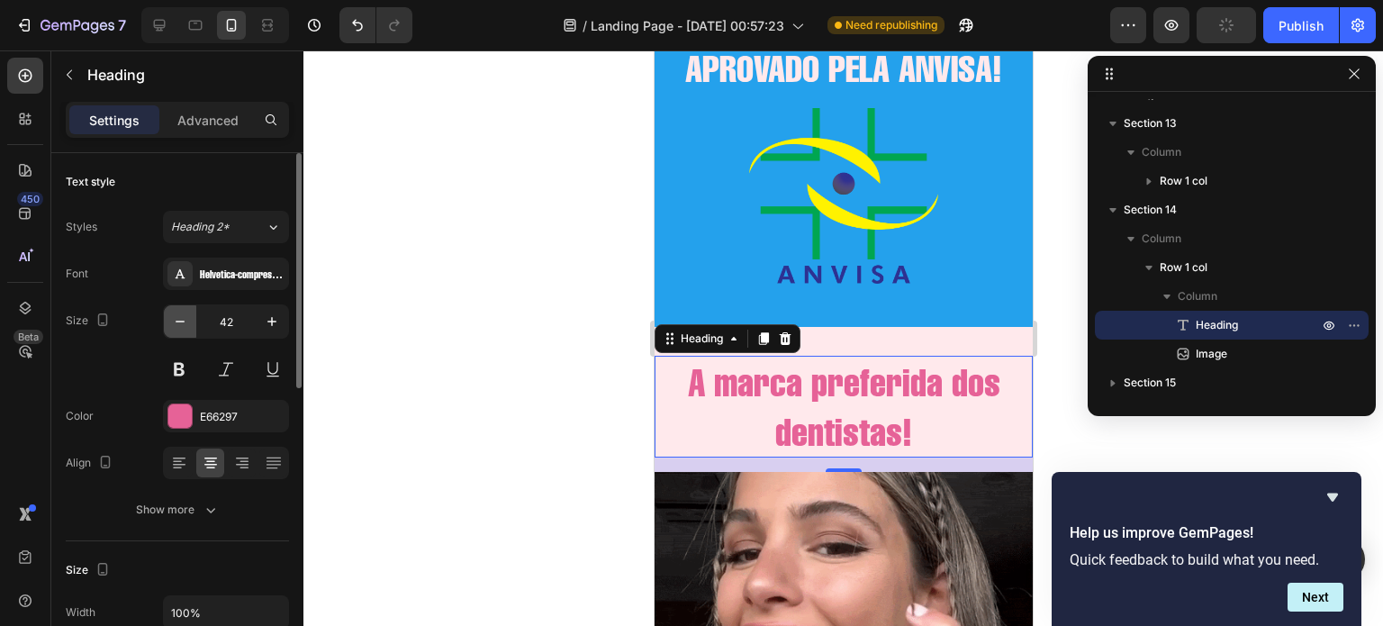
click at [179, 316] on icon "button" at bounding box center [180, 321] width 18 height 18
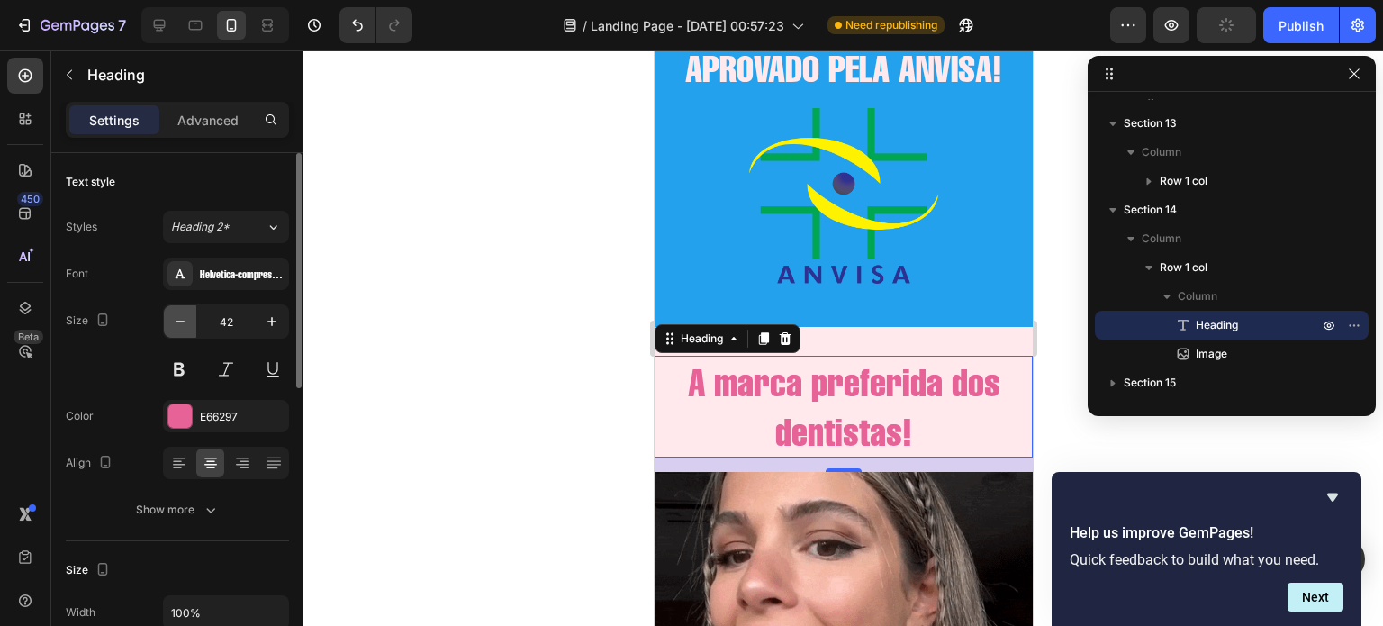
type input "41"
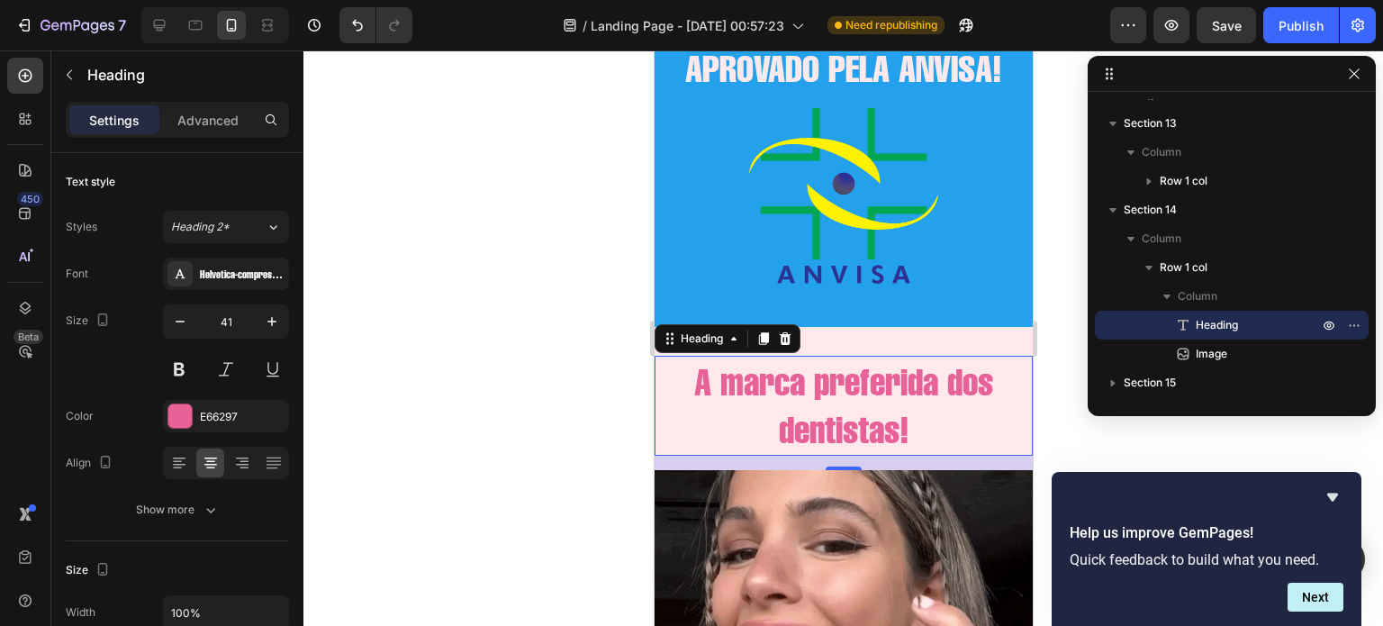
click at [944, 375] on p "A marca preferida dos dentistas!" at bounding box center [842, 405] width 375 height 96
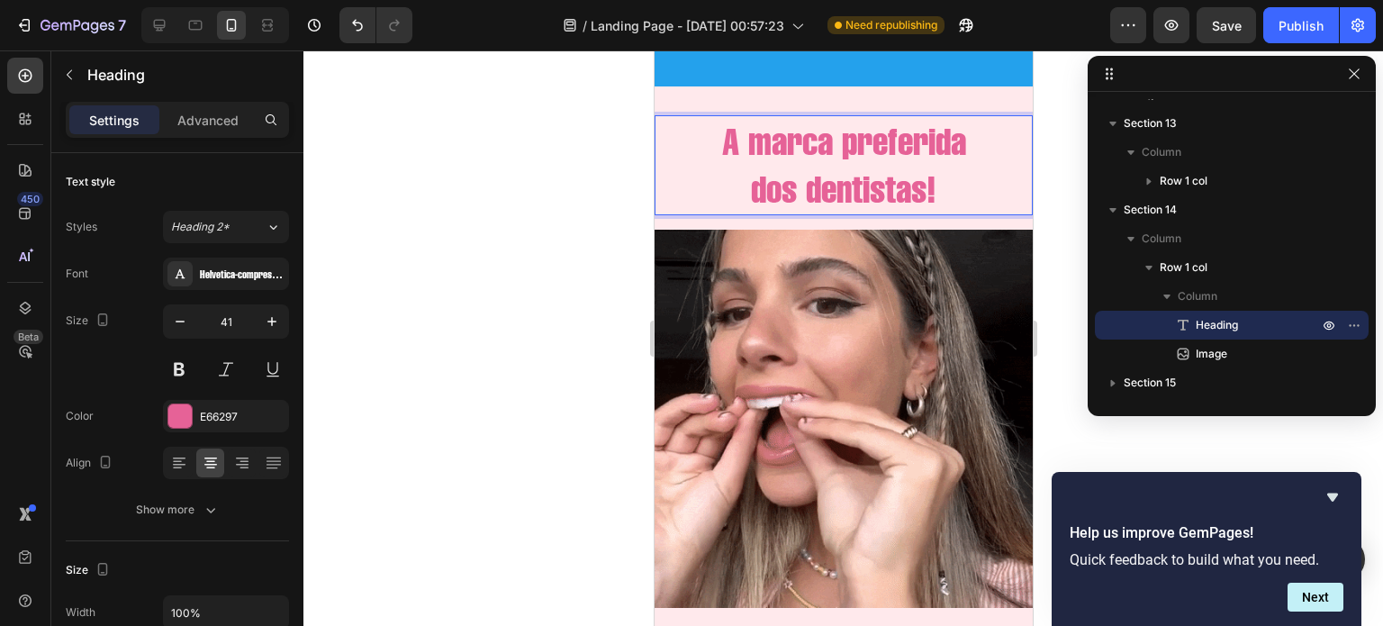
scroll to position [4244, 0]
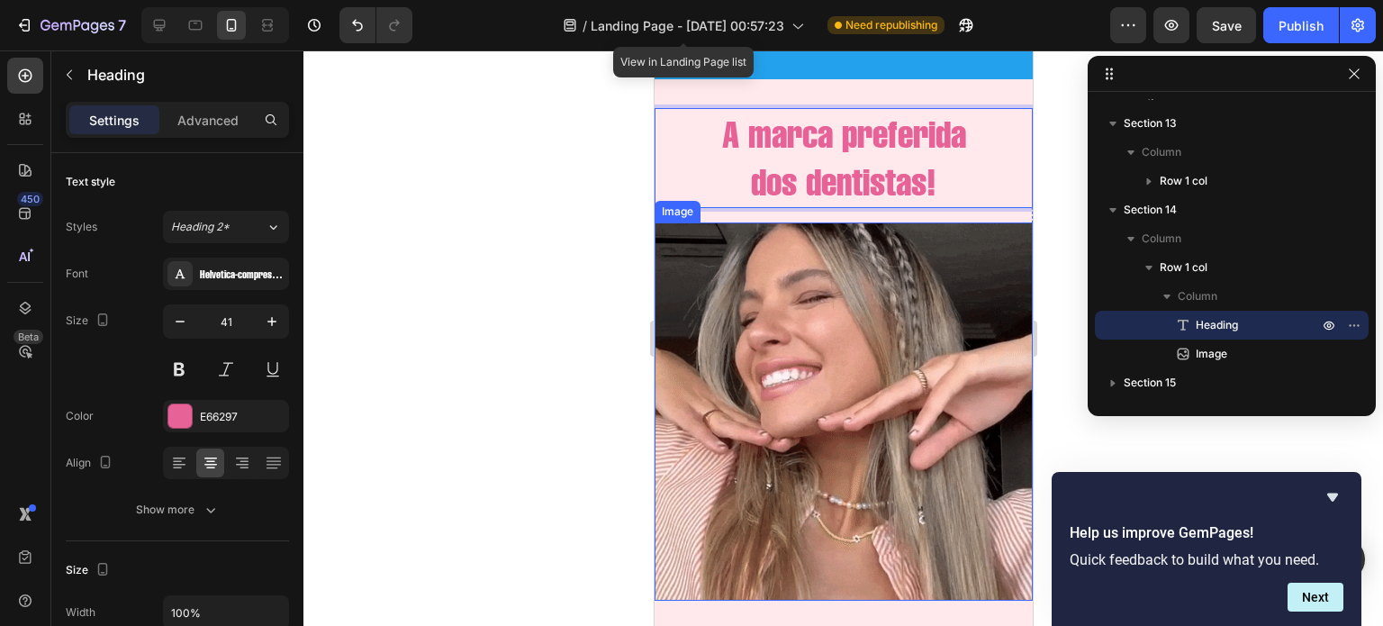
click at [793, 252] on img at bounding box center [843, 411] width 378 height 378
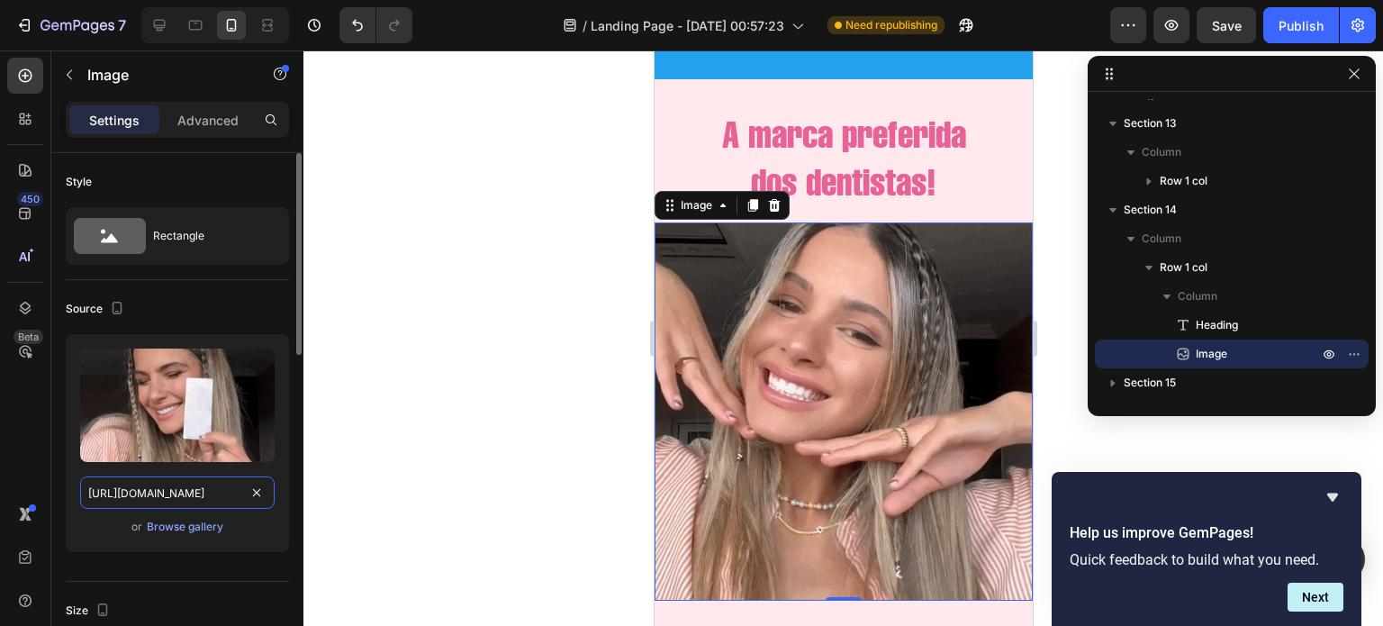
click at [191, 489] on input "https://cdn.shopify.com/s/files/1/0721/3921/1025/t/3/assets/giphy-1682433266036…" at bounding box center [177, 492] width 194 height 32
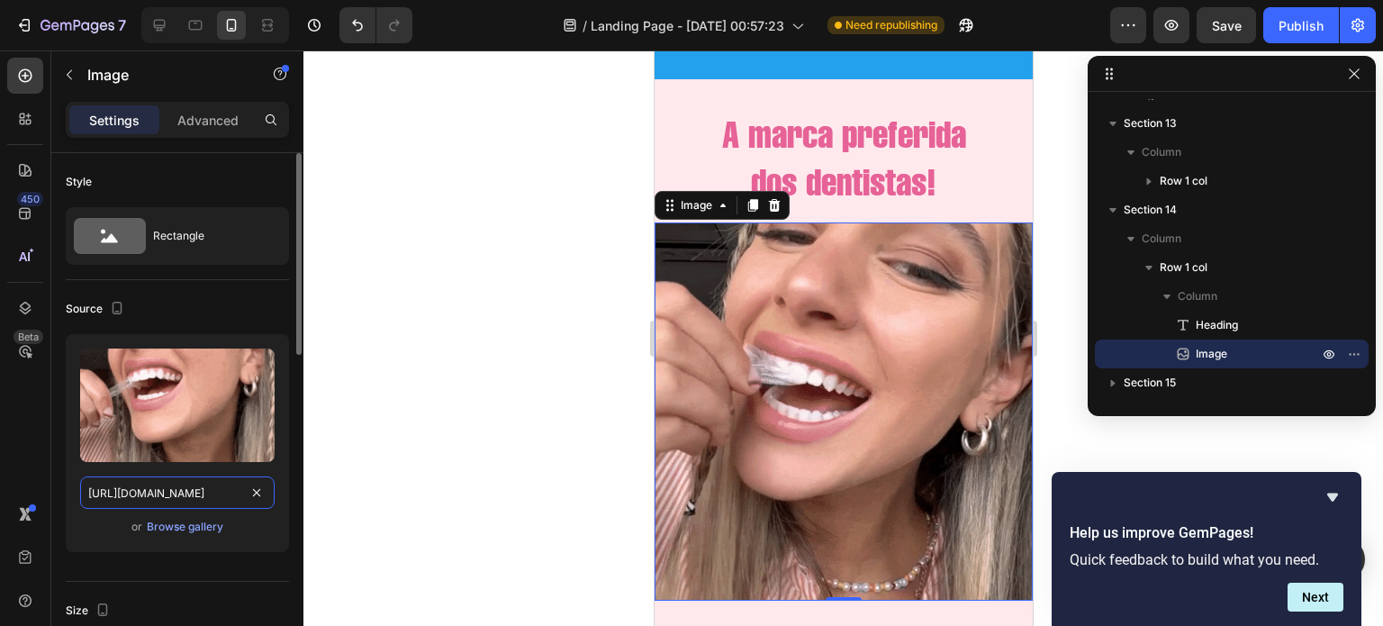
click at [191, 489] on input "https://cdn.shopify.com/s/files/1/0721/3921/1025/t/3/assets/giphy-1682433266036…" at bounding box center [177, 492] width 194 height 32
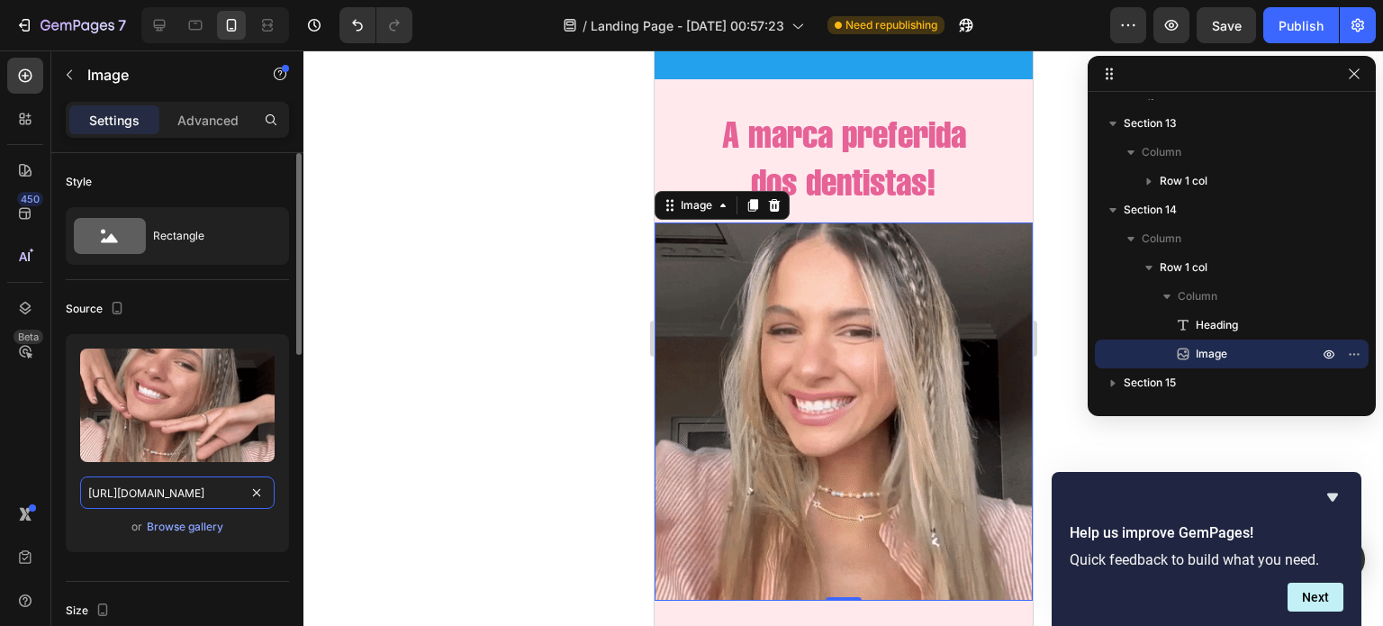
paste input "dentista-1686256657168.jpeg?v=1686256658"
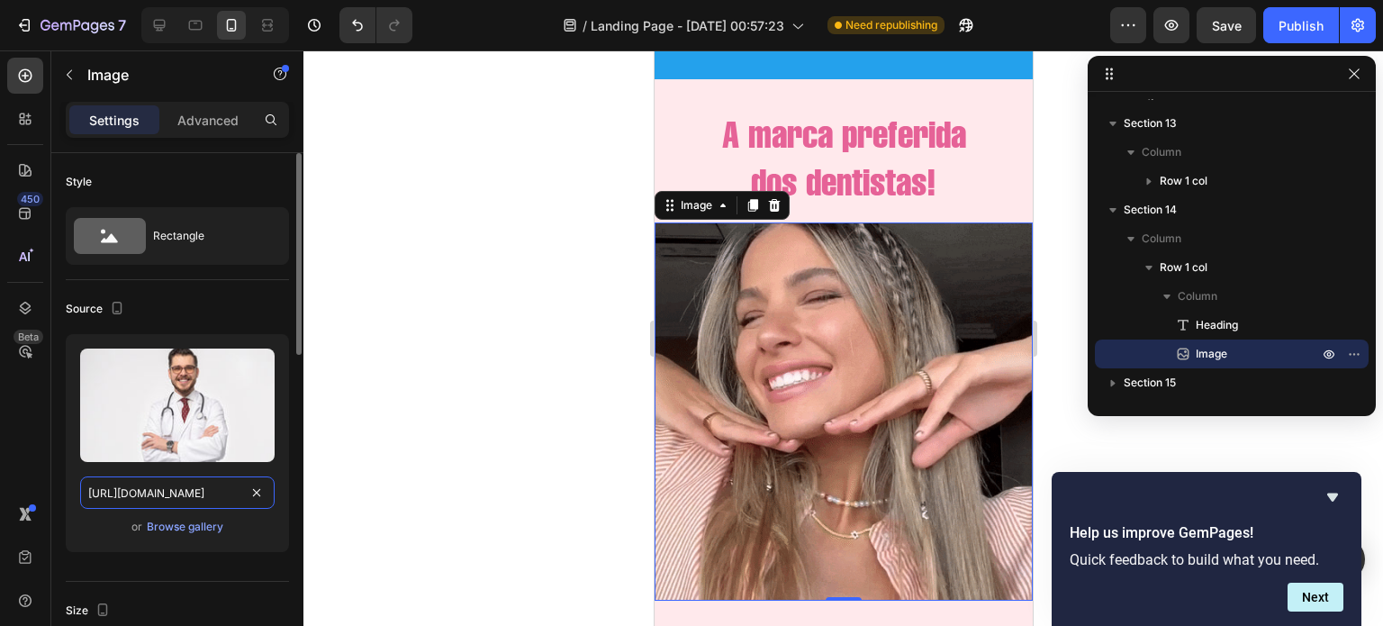
scroll to position [0, 392]
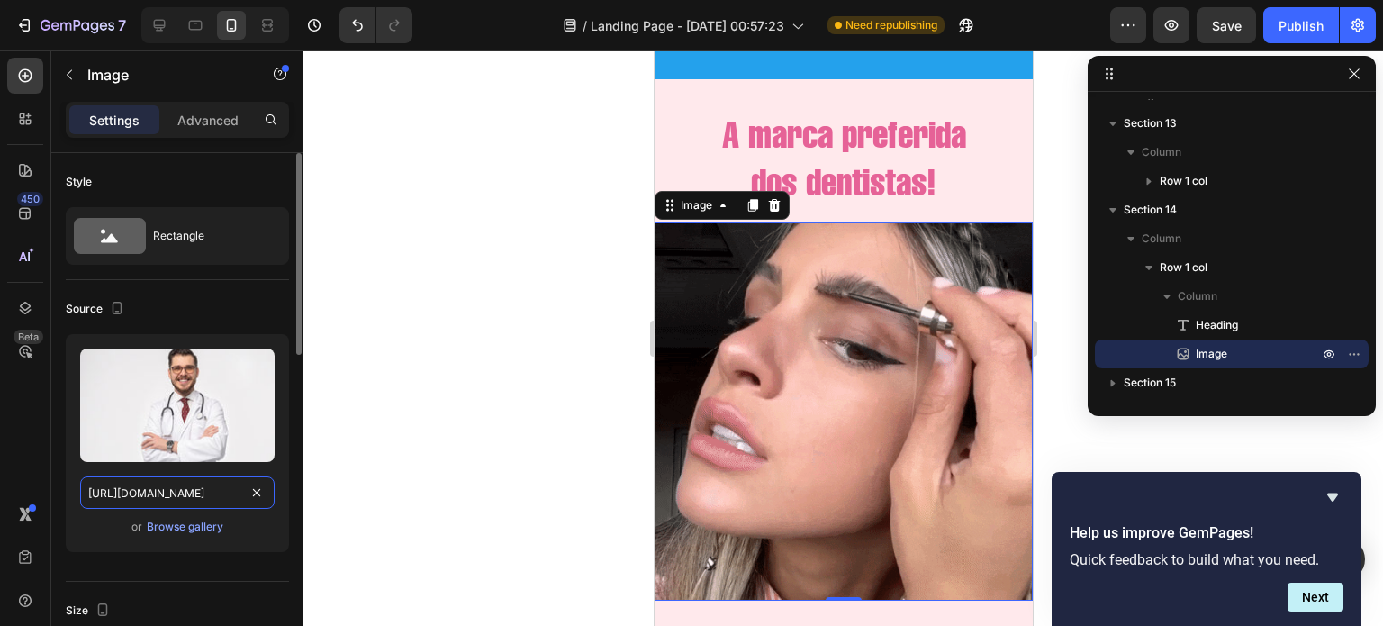
type input "https://cdn.shopify.com/s/files/1/0721/3921/1025/t/3/assets/dentista-1686256657…"
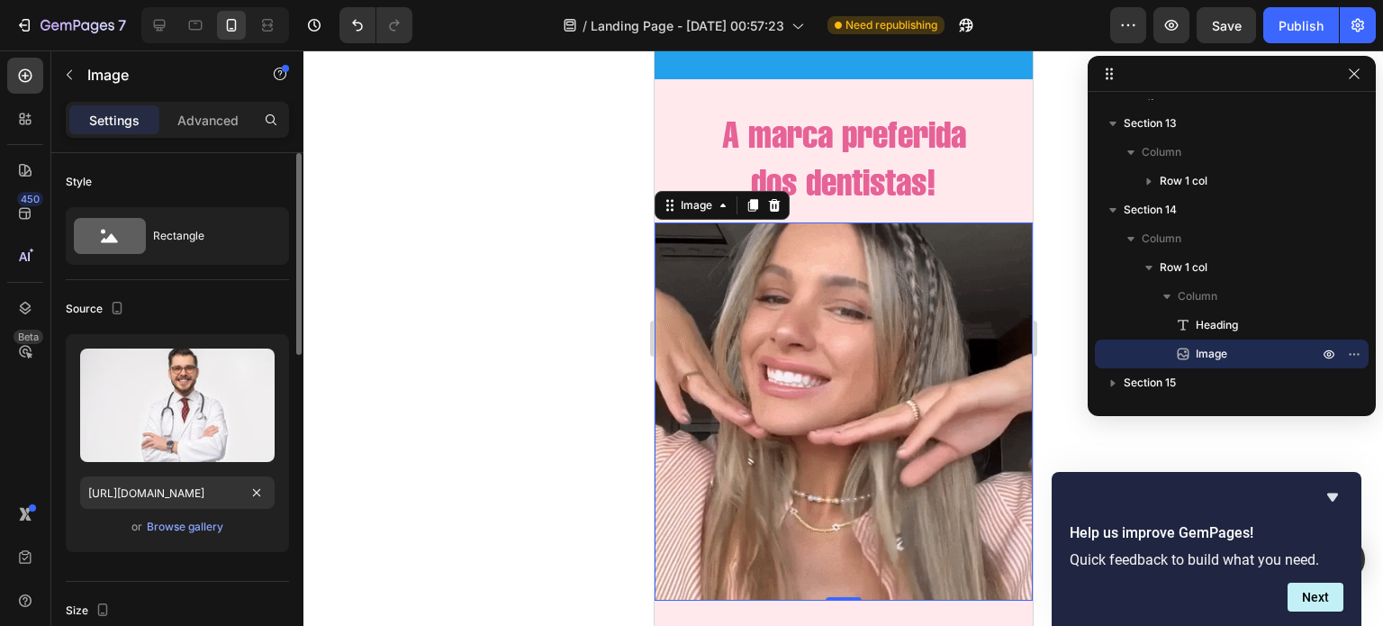
click at [249, 309] on div "Source" at bounding box center [177, 308] width 223 height 29
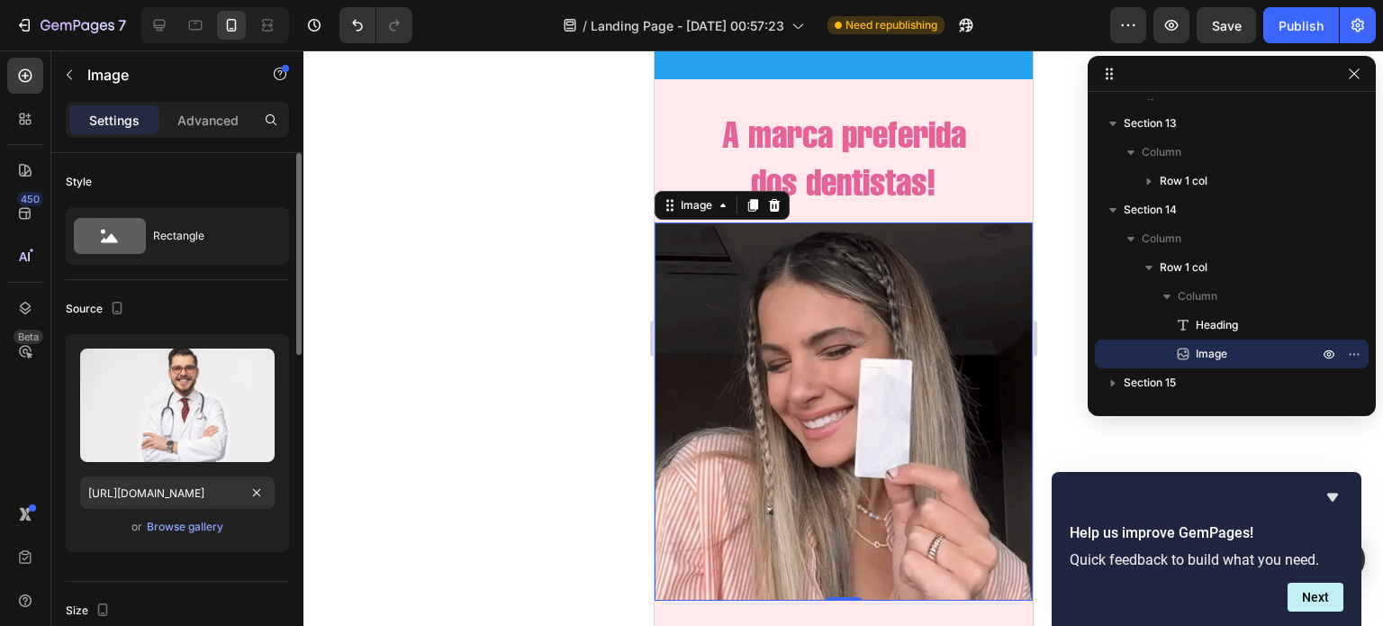
scroll to position [0, 0]
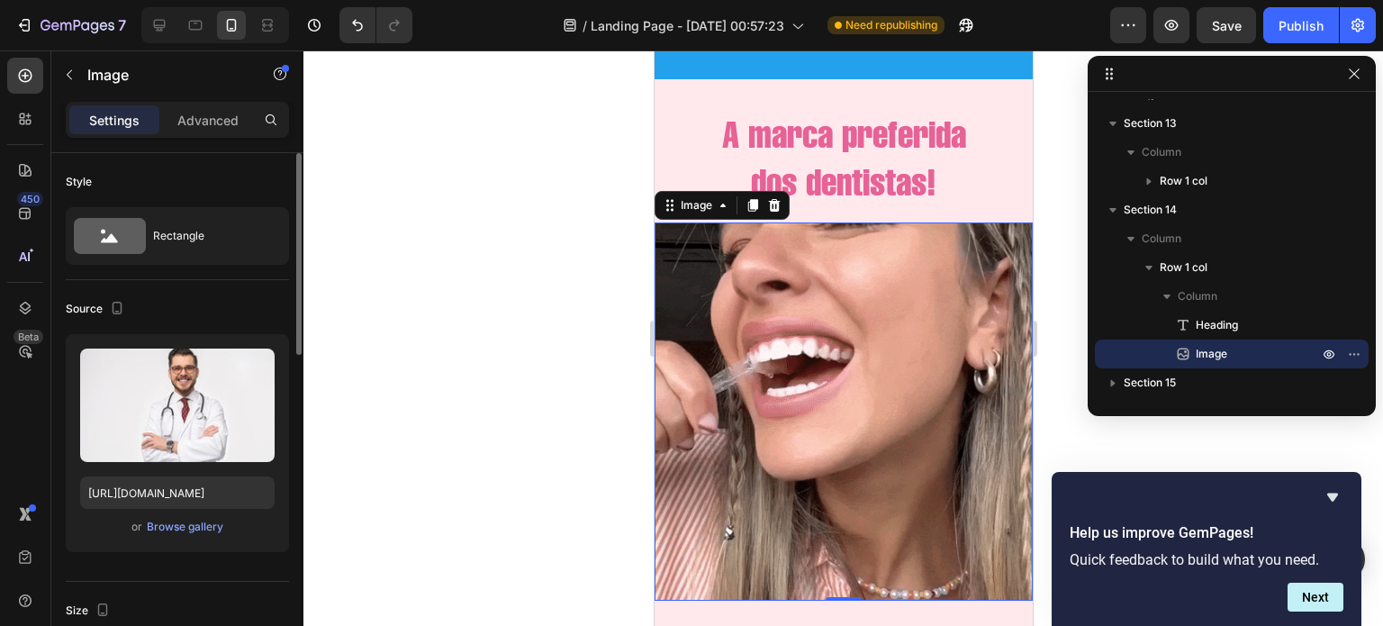
click at [249, 309] on div "Source" at bounding box center [177, 308] width 223 height 29
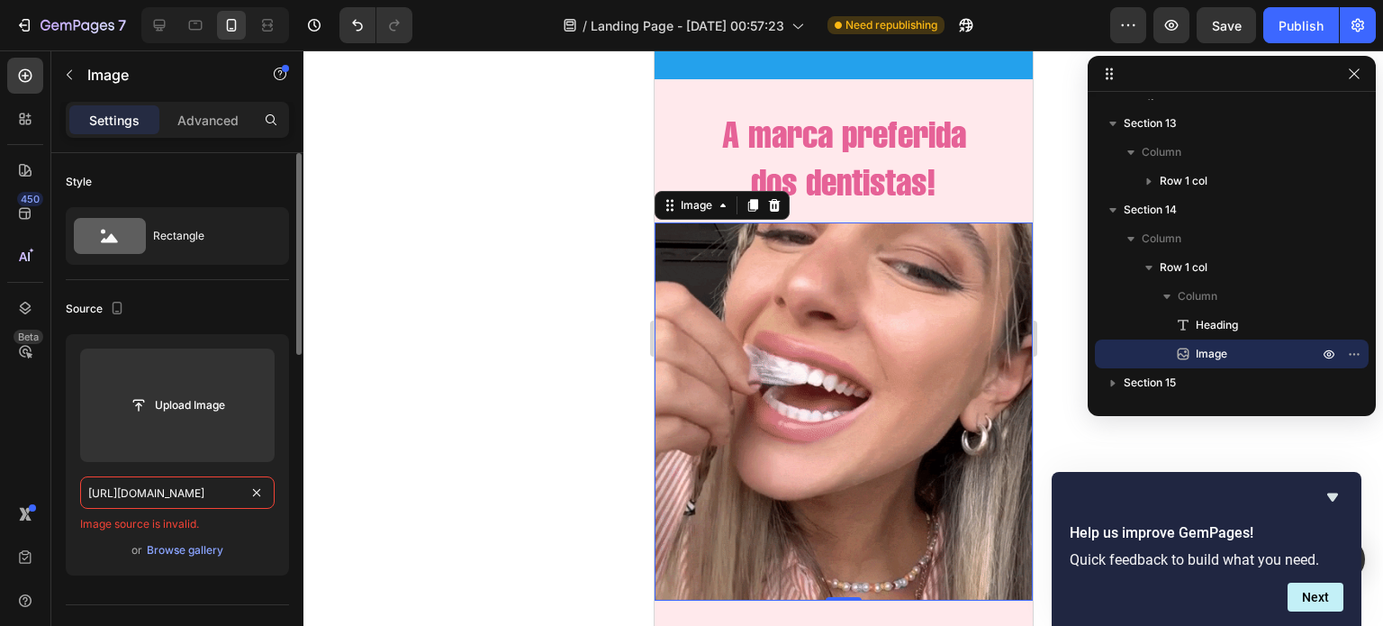
click at [185, 480] on input "https://cdn.shopify.com/s/files/1/0721/3921/1025/t/3/assets/dentista-1686256657…" at bounding box center [177, 492] width 194 height 32
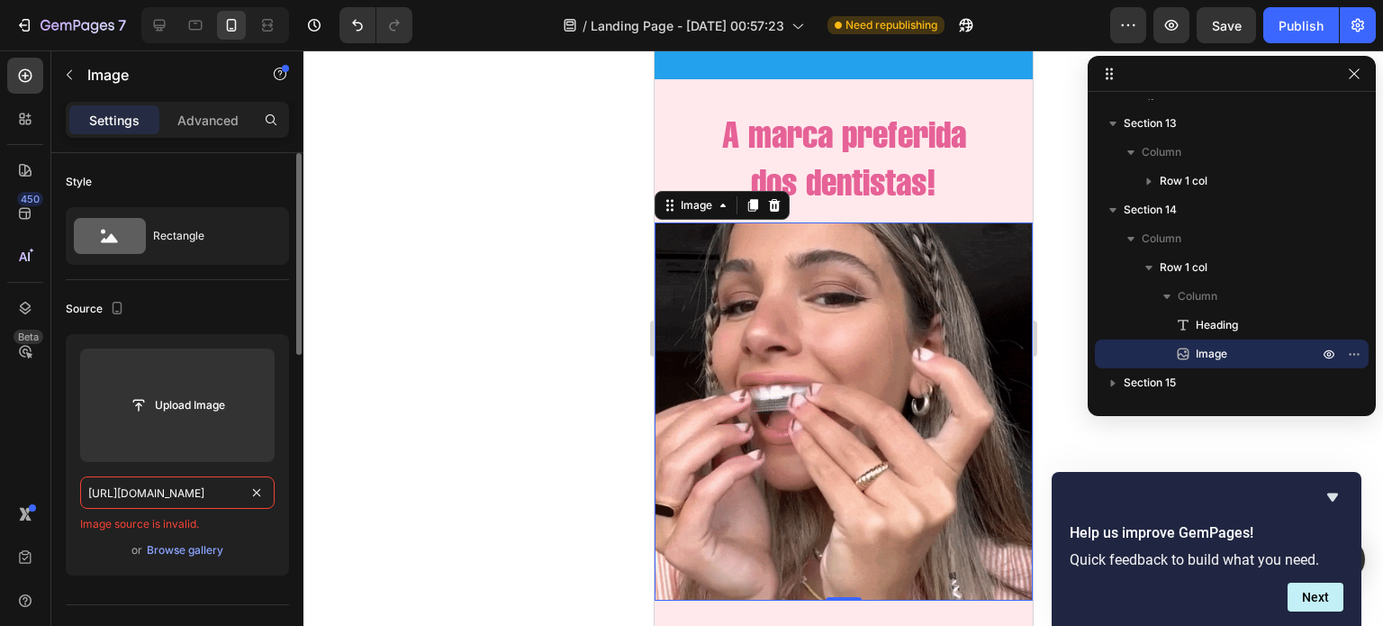
click at [185, 480] on input "https://cdn.shopify.com/s/files/1/0721/3921/1025/t/3/assets/dentista-1686256657…" at bounding box center [177, 492] width 194 height 32
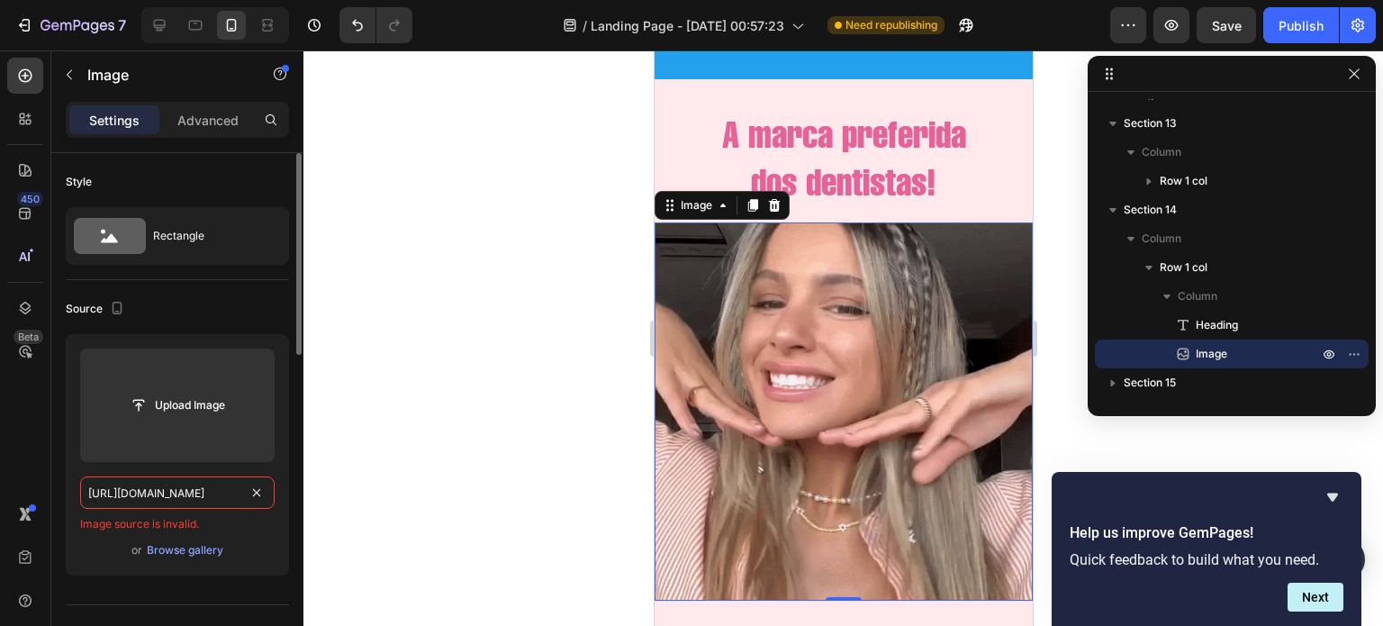
click at [185, 480] on input "https://cdn.shopify.com/s/files/1/0721/3921/1025/t/3/assets/dentista-1686256657…" at bounding box center [177, 492] width 194 height 32
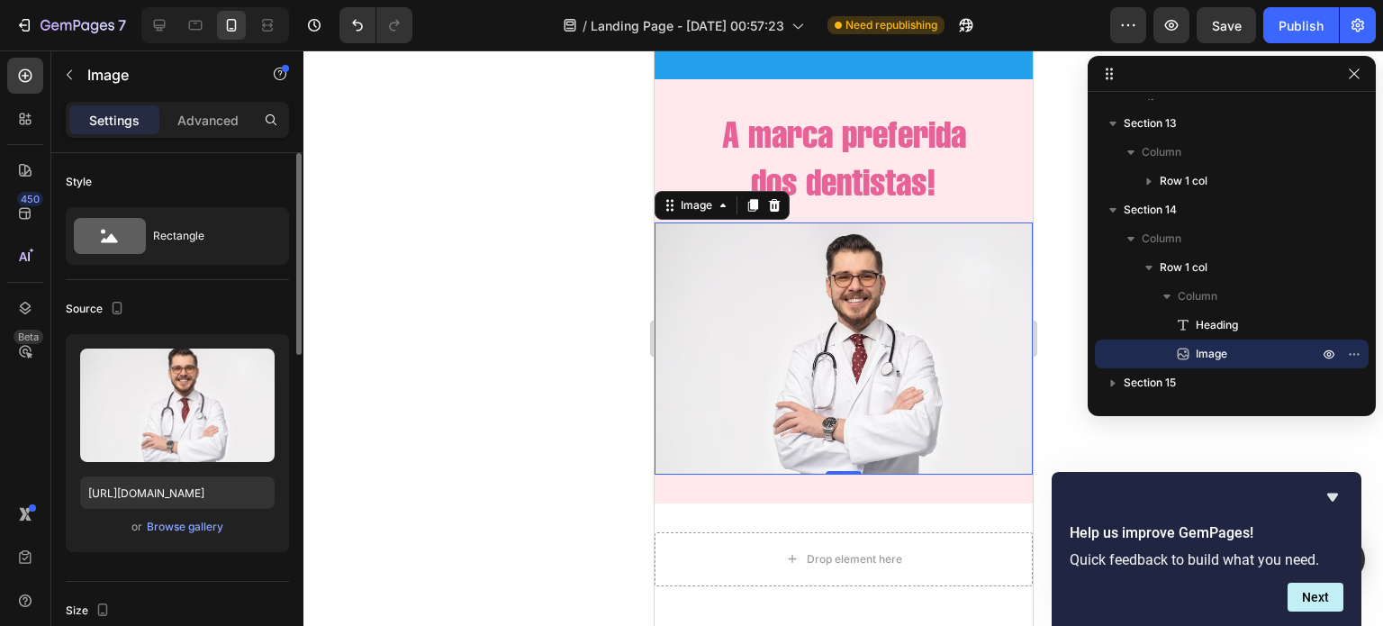
click at [234, 305] on div "Source" at bounding box center [177, 308] width 223 height 29
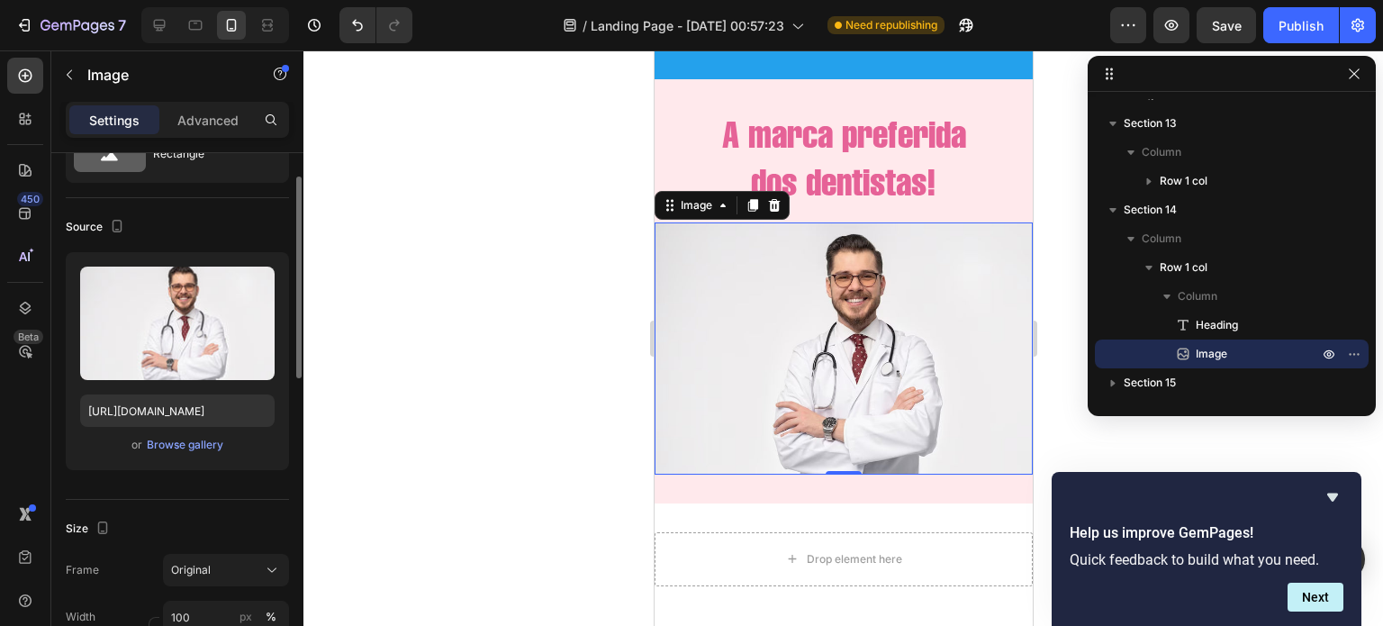
scroll to position [77, 0]
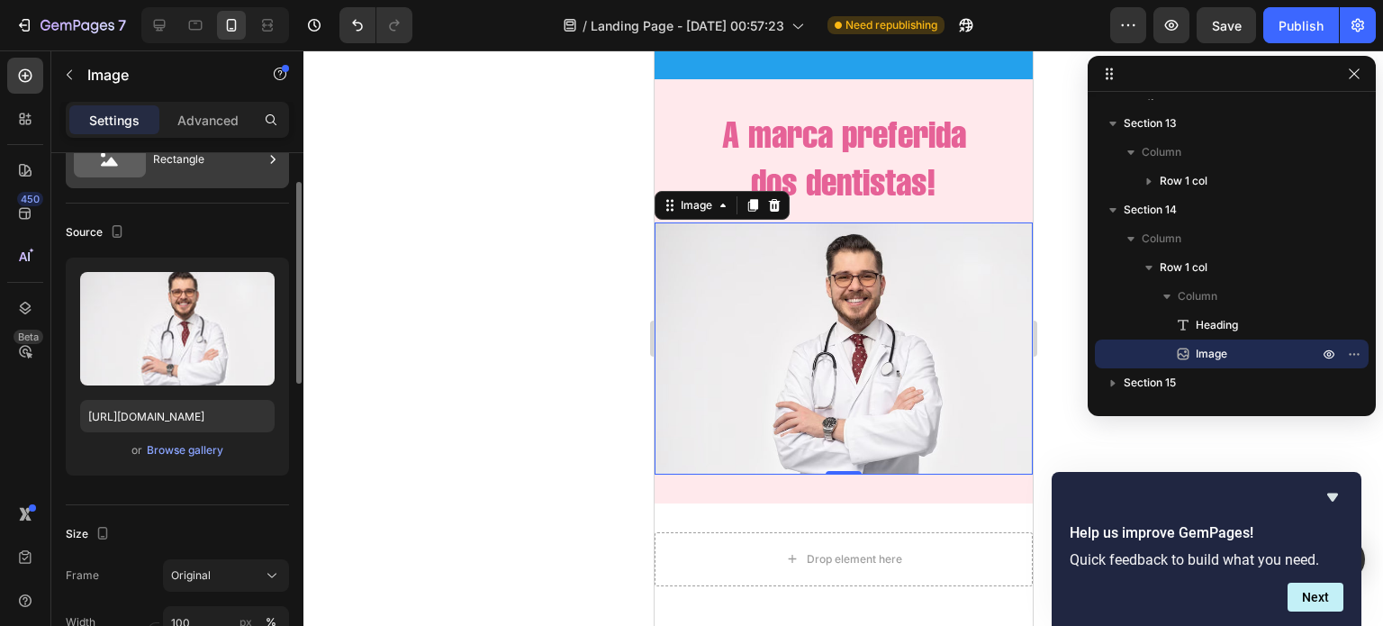
click at [194, 167] on div "Rectangle" at bounding box center [208, 159] width 110 height 41
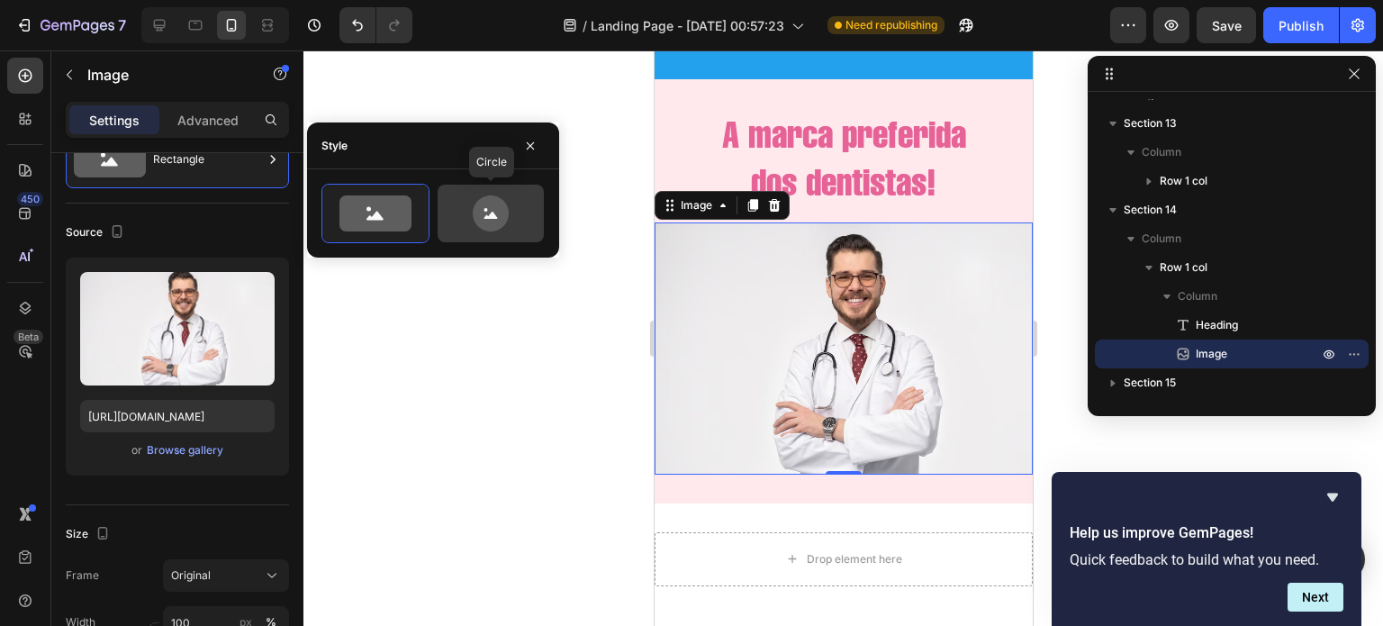
click at [451, 197] on icon at bounding box center [490, 213] width 85 height 36
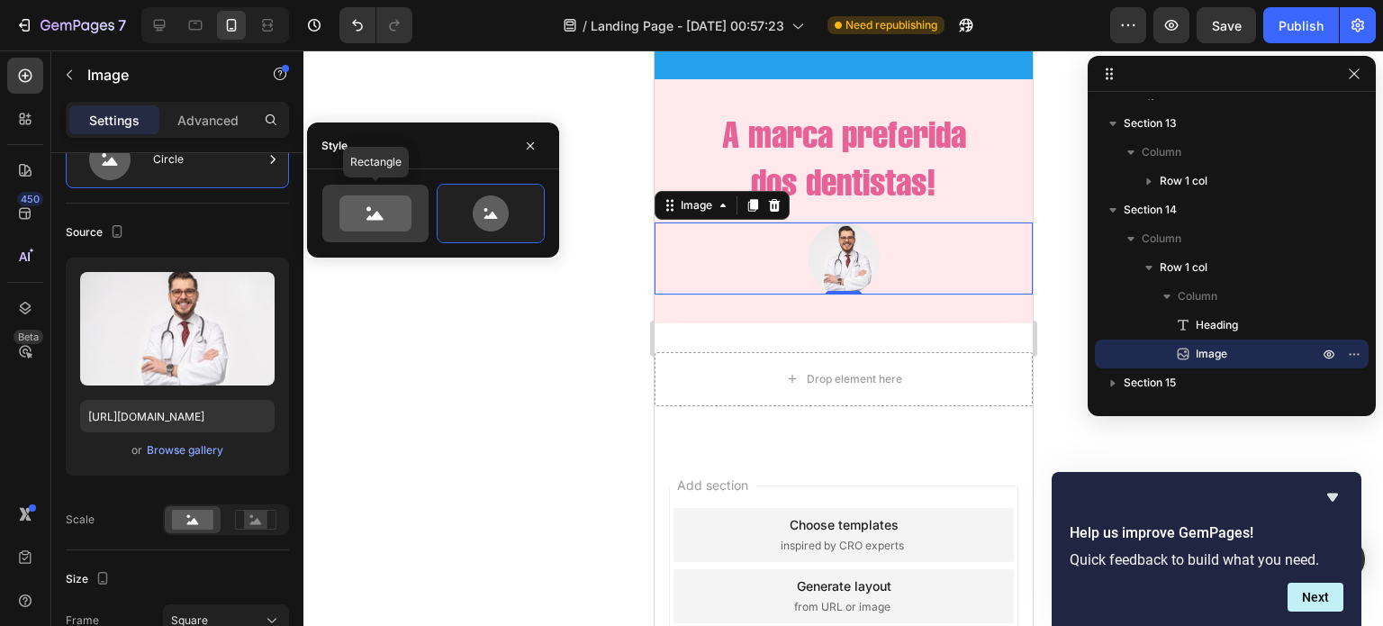
click at [384, 201] on icon at bounding box center [375, 213] width 72 height 36
type input "100"
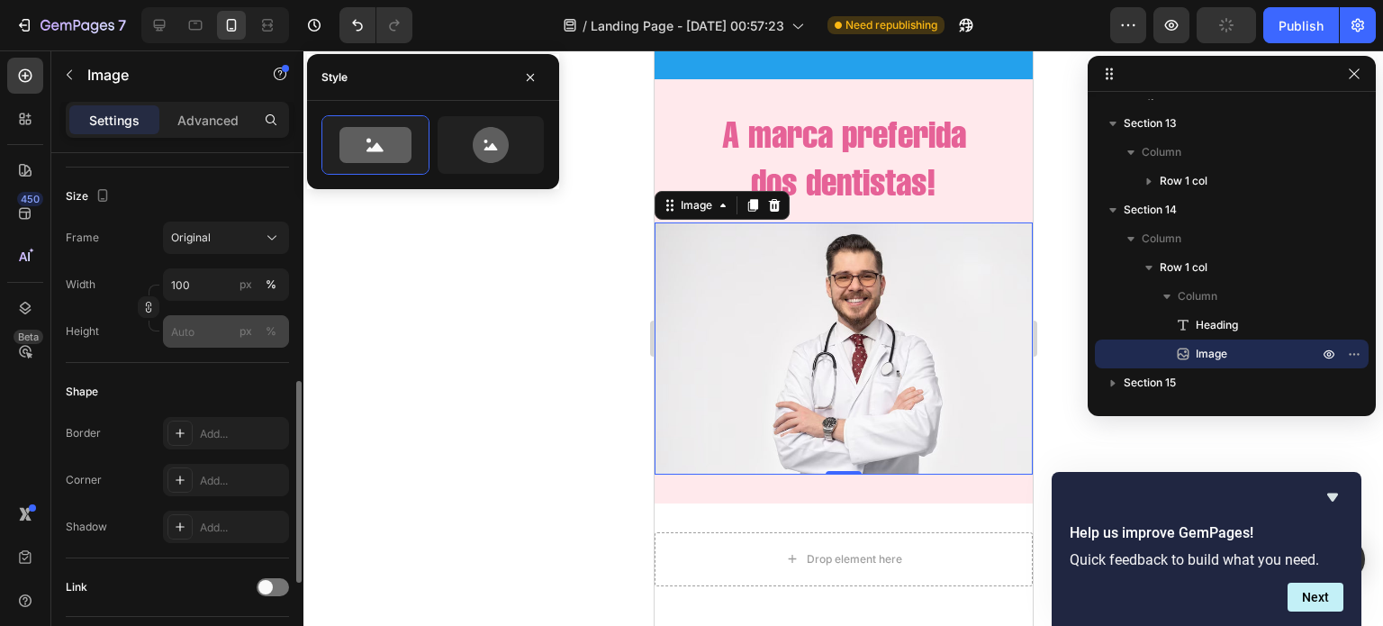
scroll to position [465, 0]
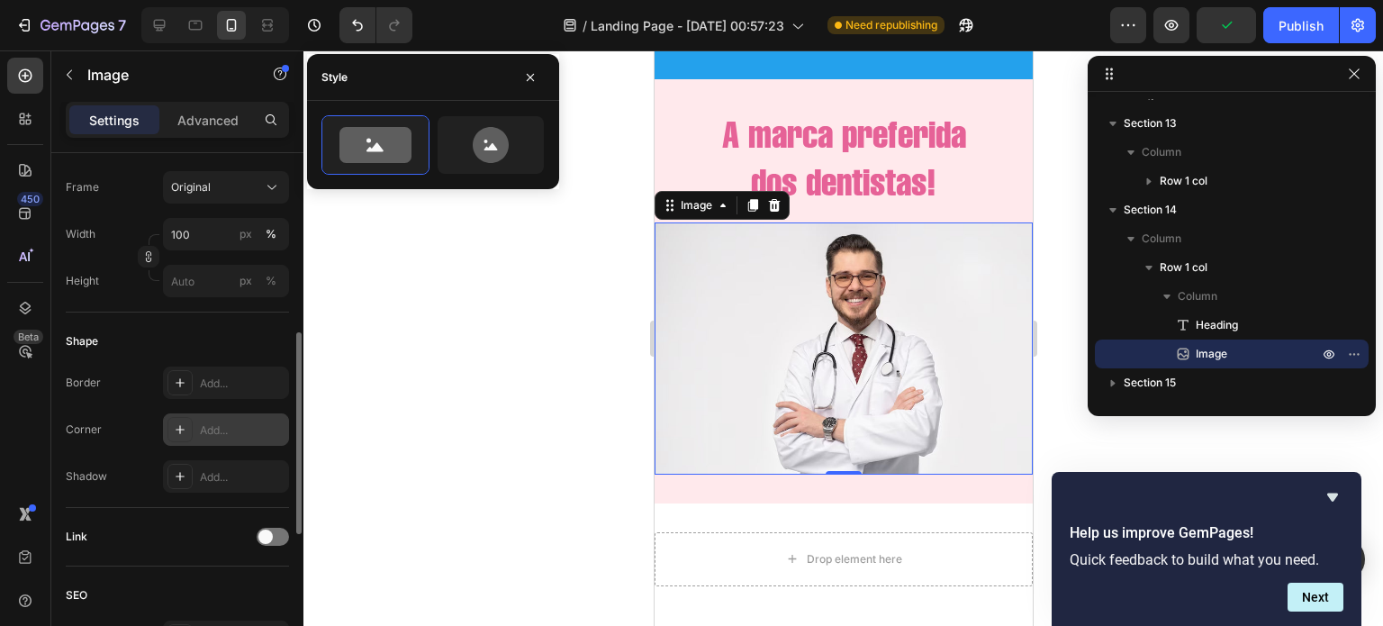
click at [207, 426] on div "Add..." at bounding box center [242, 430] width 85 height 16
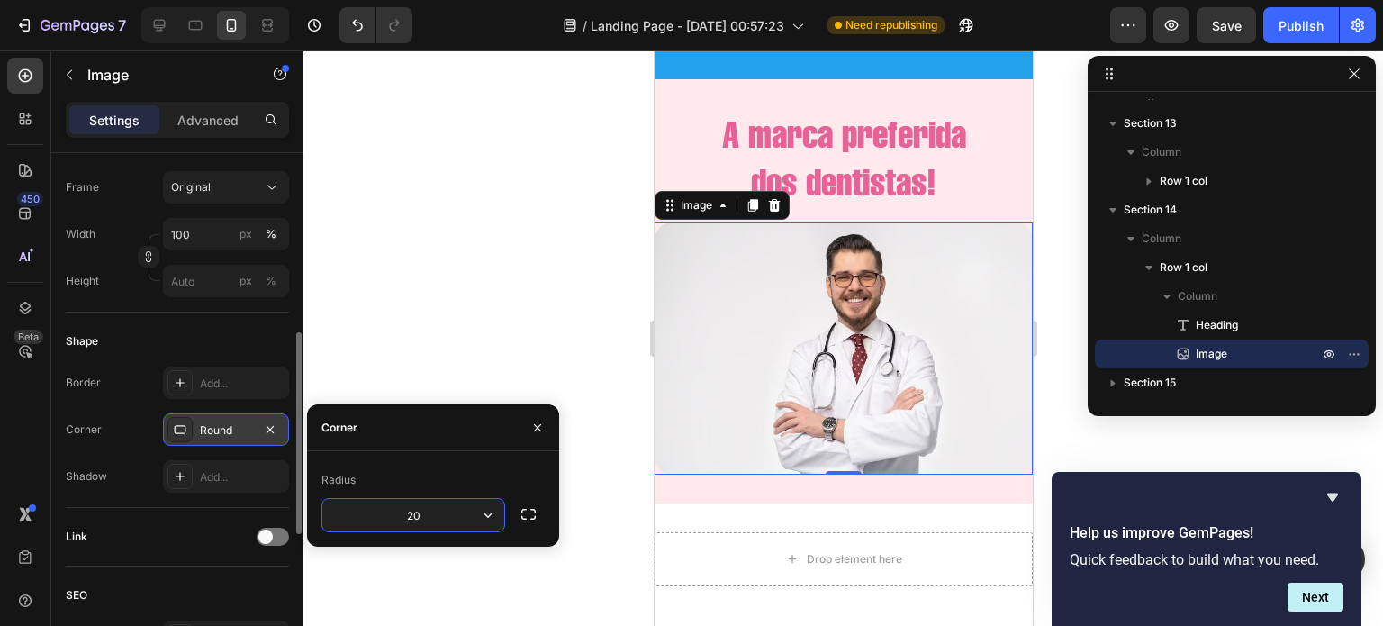
type input "2"
type input "5"
type input "2"
click at [538, 422] on icon "button" at bounding box center [537, 427] width 14 height 14
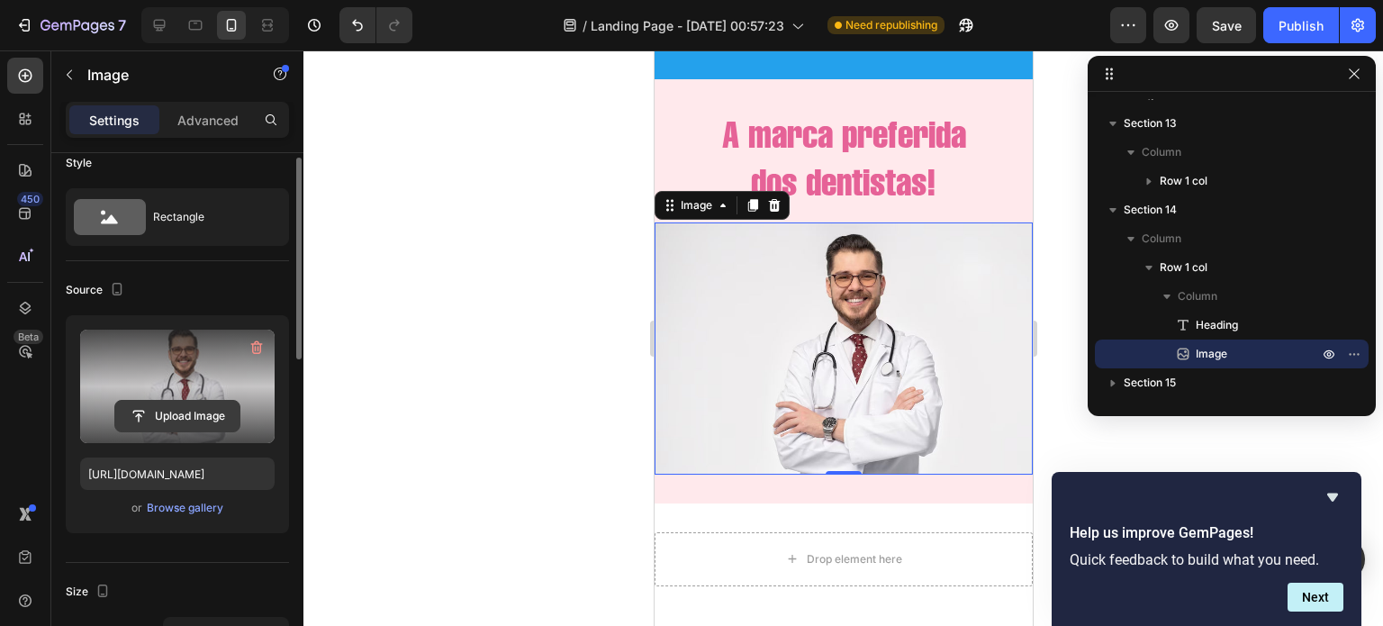
scroll to position [17, 0]
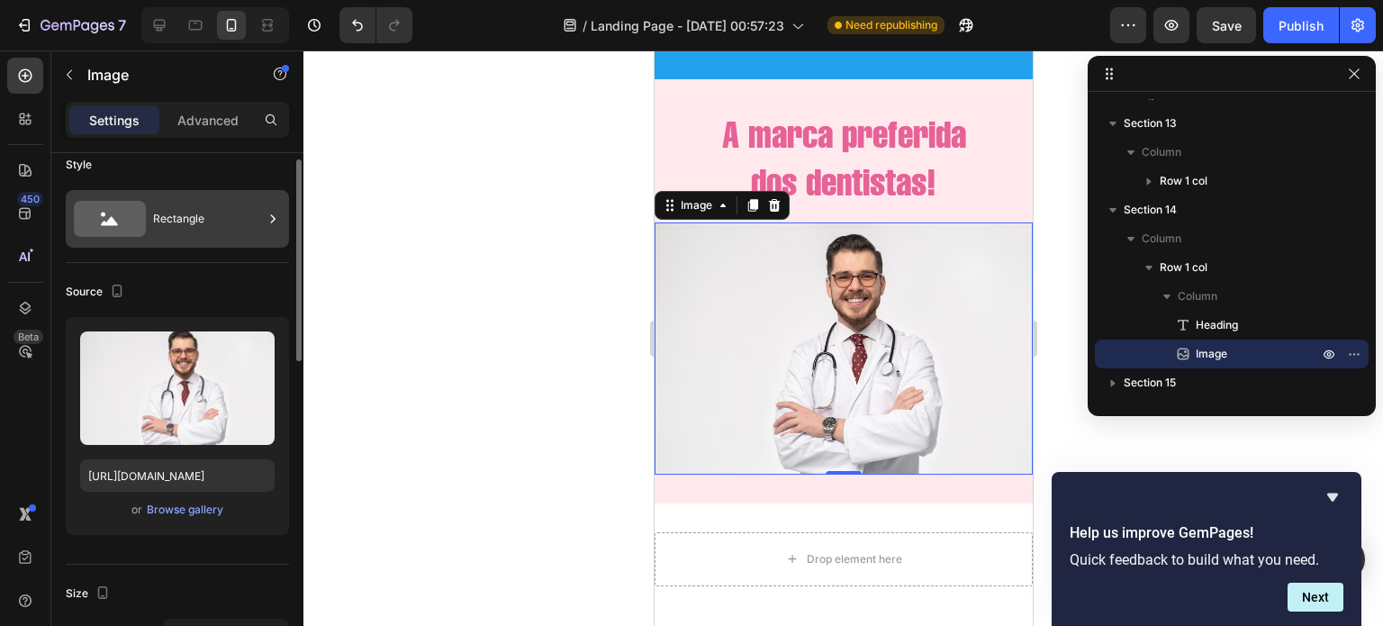
click at [199, 204] on div "Rectangle" at bounding box center [208, 218] width 110 height 41
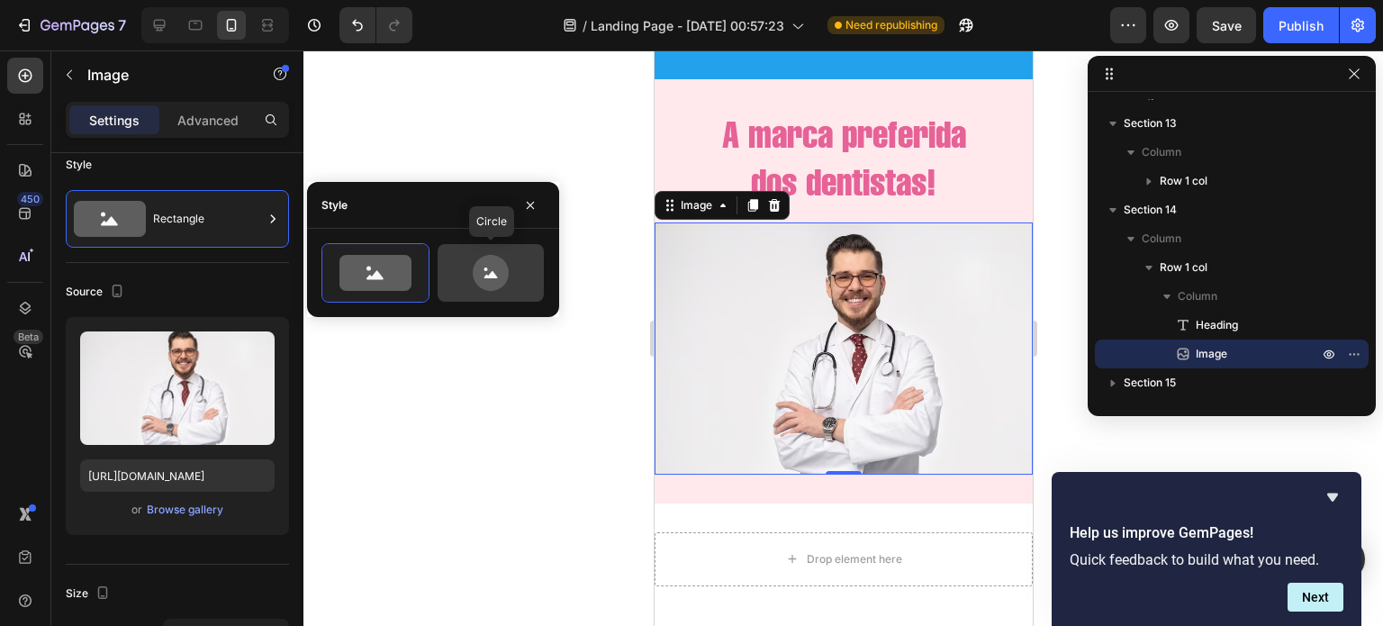
click at [453, 257] on icon at bounding box center [490, 273] width 85 height 36
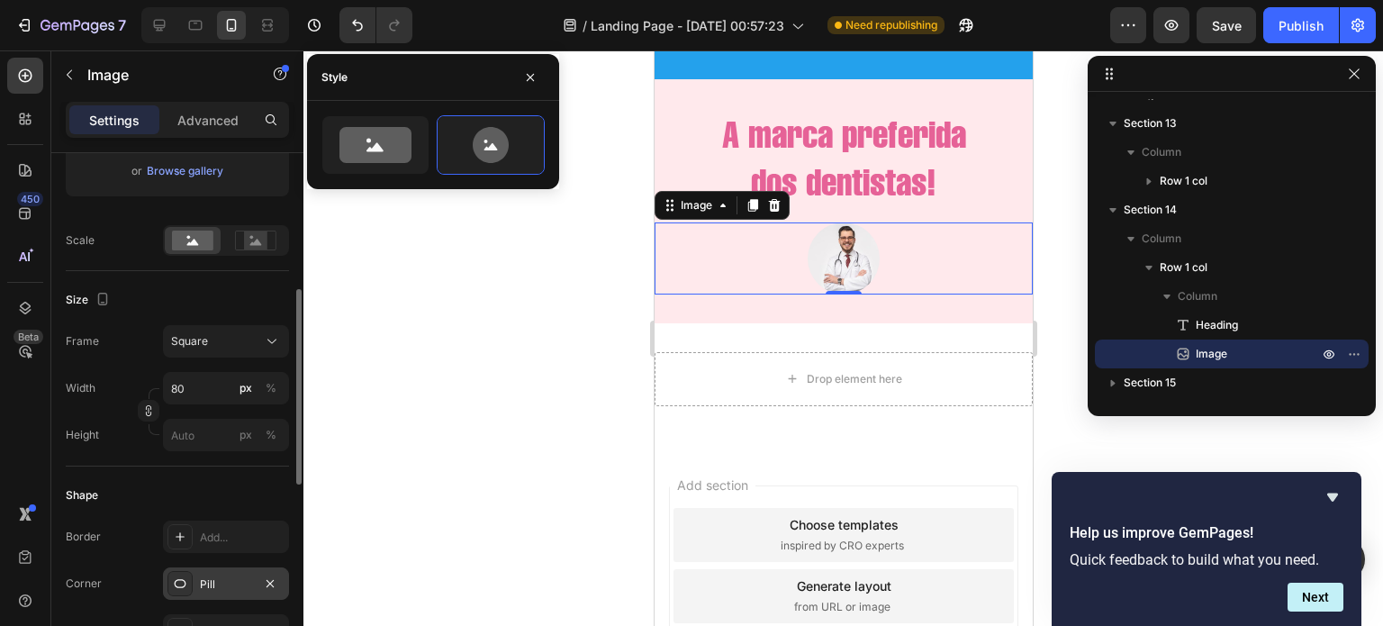
scroll to position [358, 0]
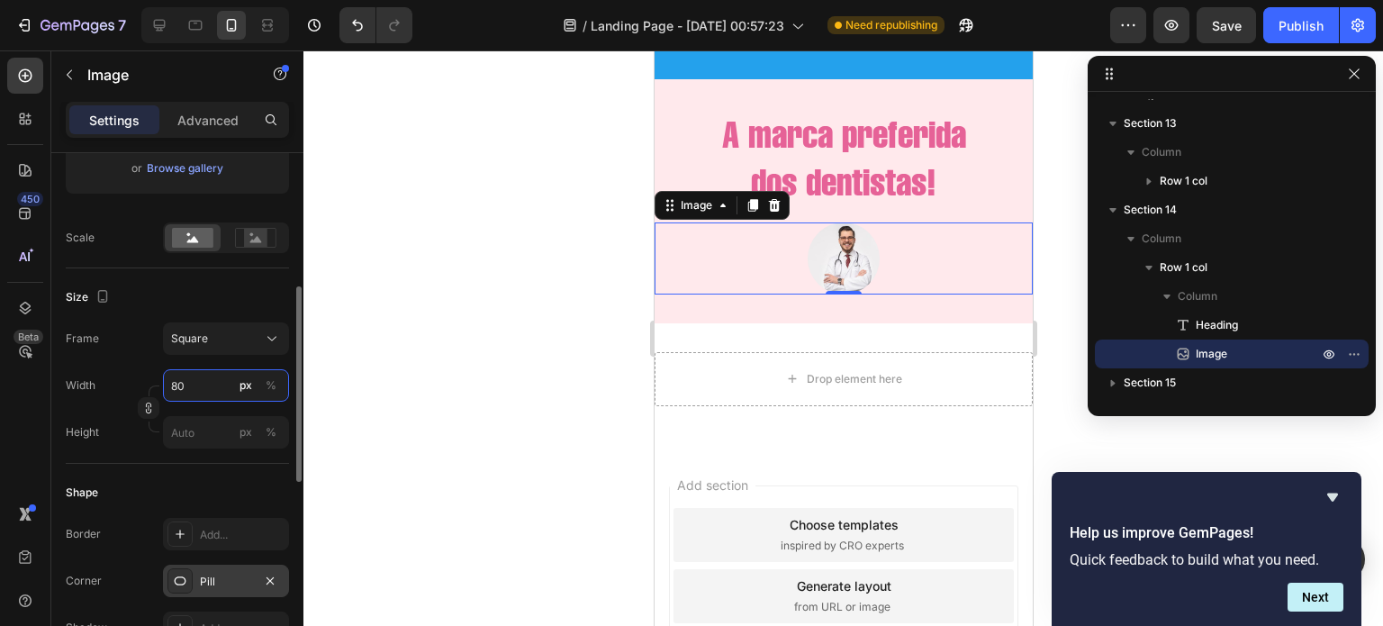
click at [203, 400] on input "80" at bounding box center [226, 385] width 126 height 32
type input "1"
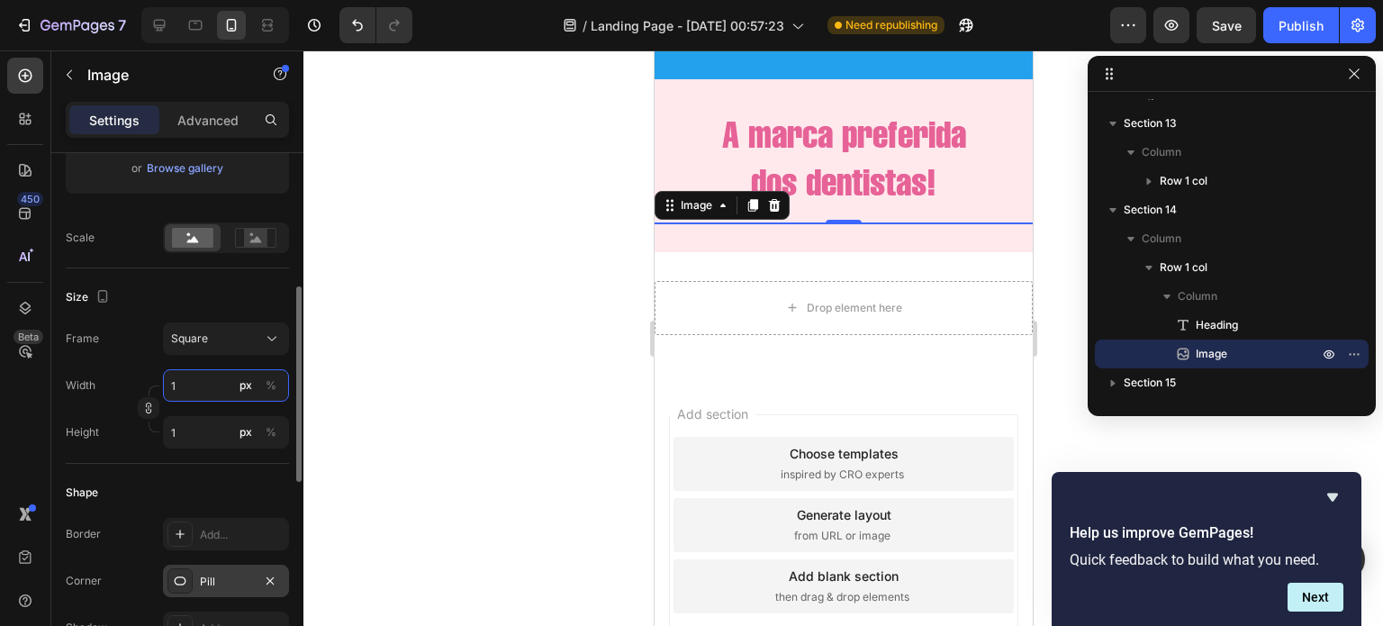
type input "10"
type input "100"
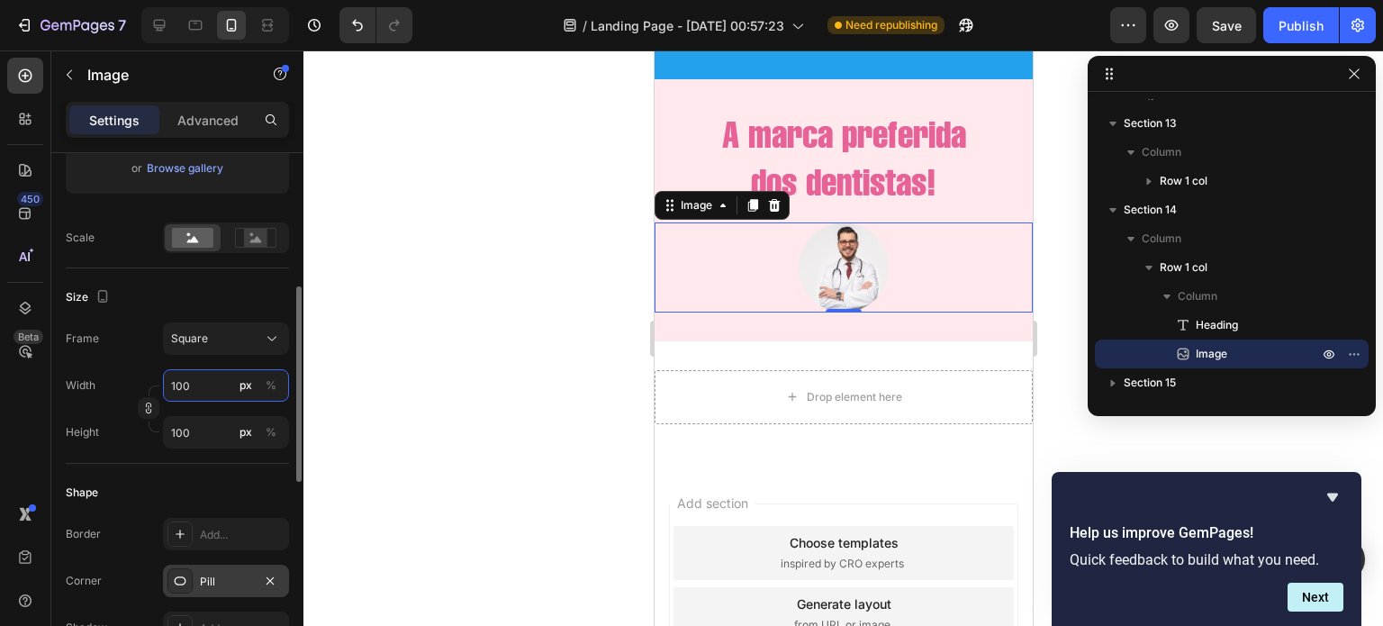
type input "10"
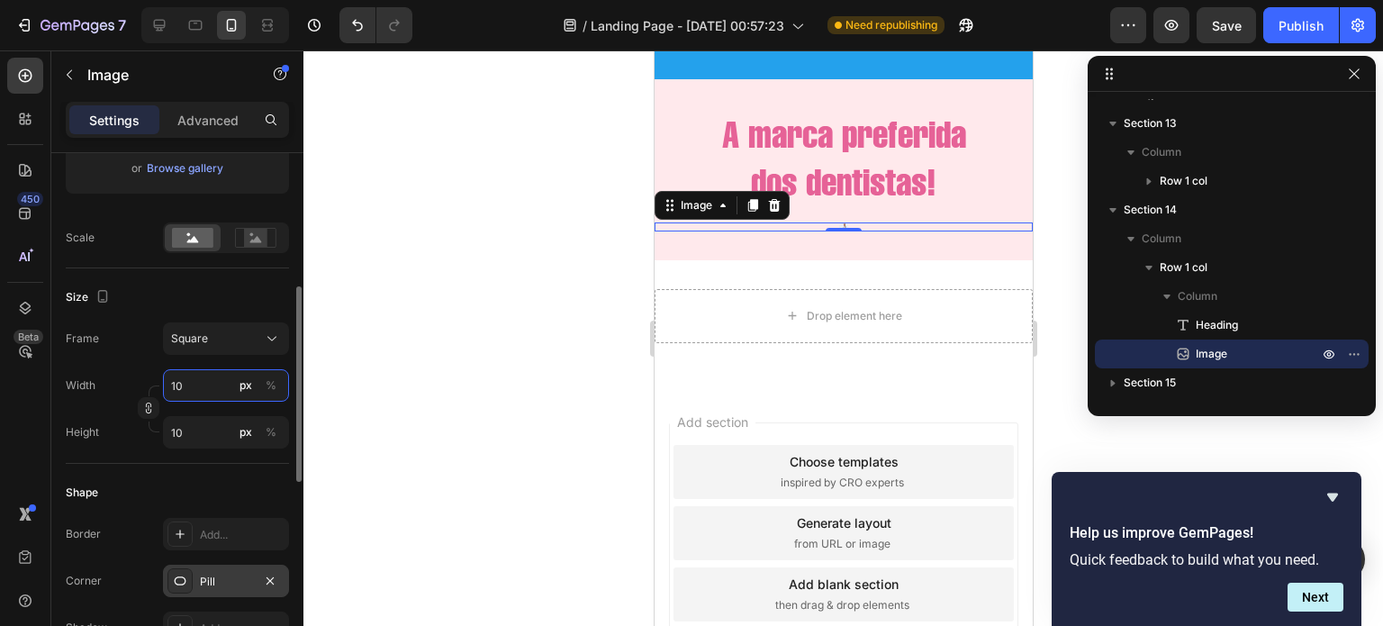
type input "1"
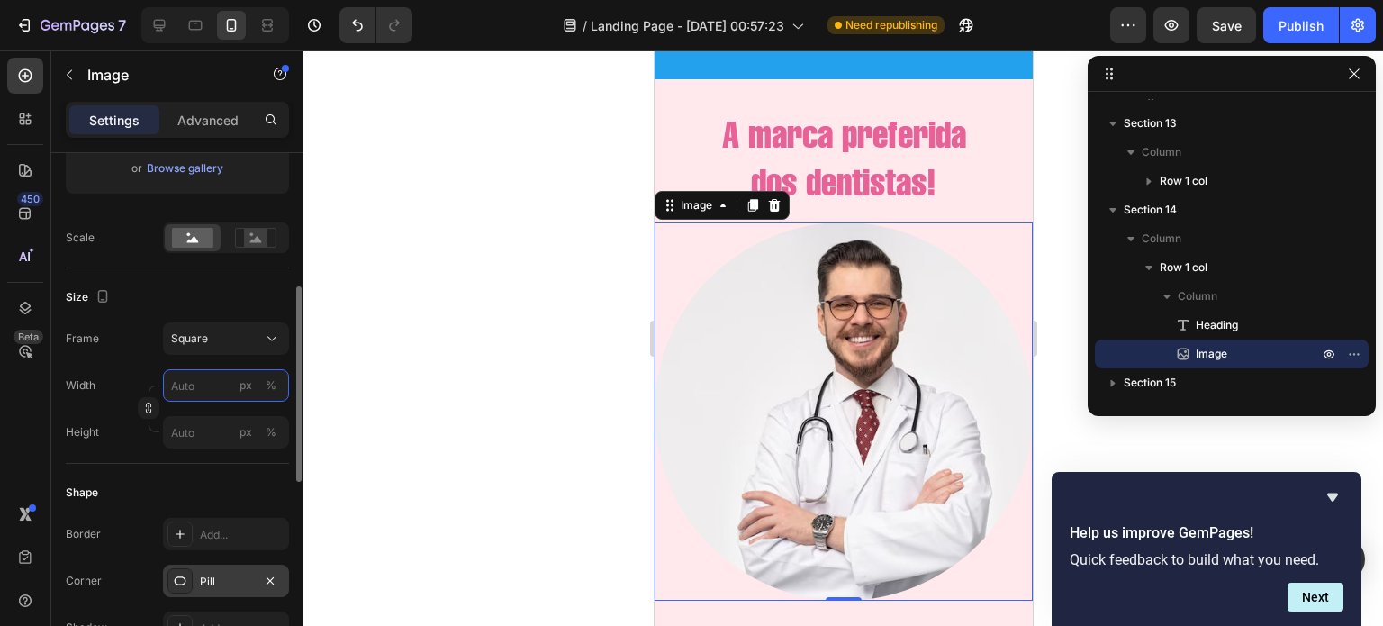
type input "2"
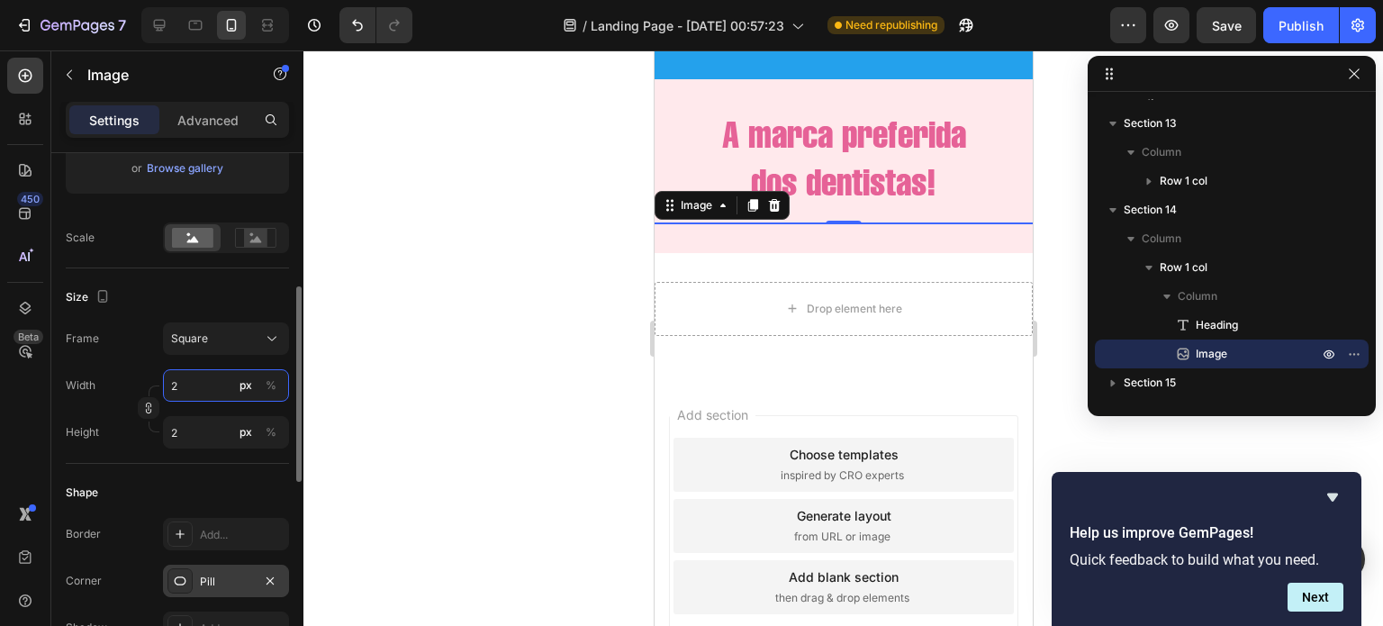
type input "20"
type input "200"
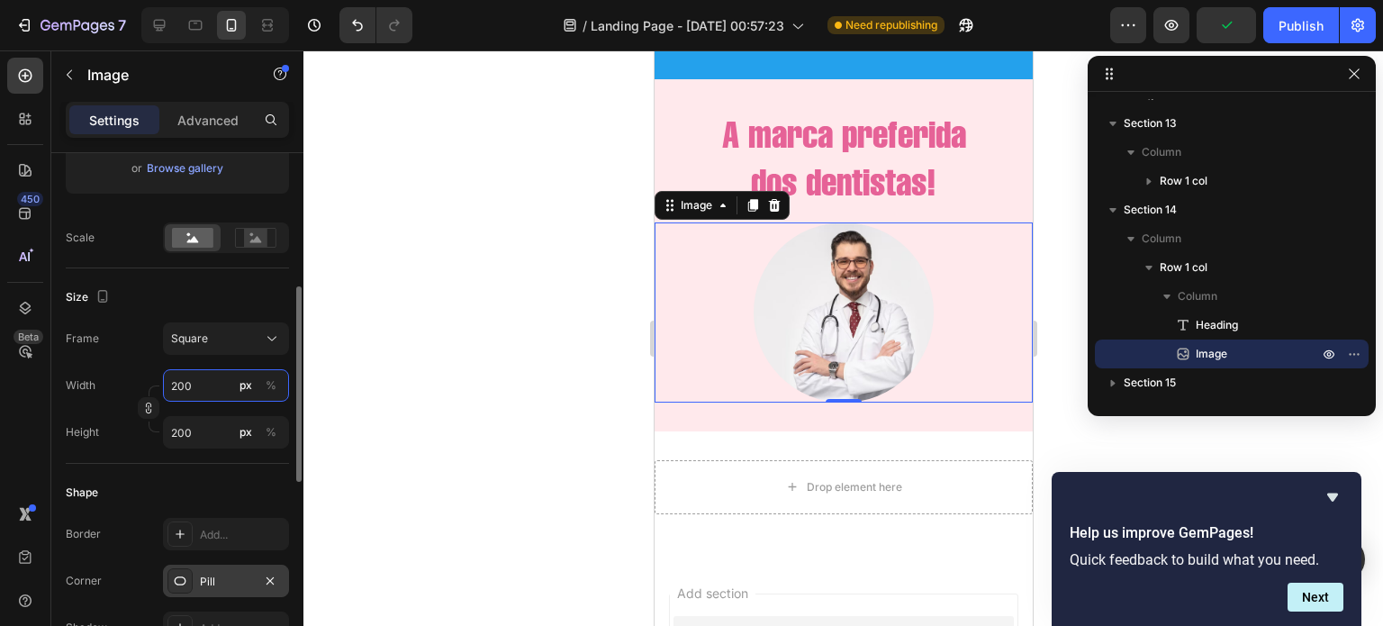
type input "20"
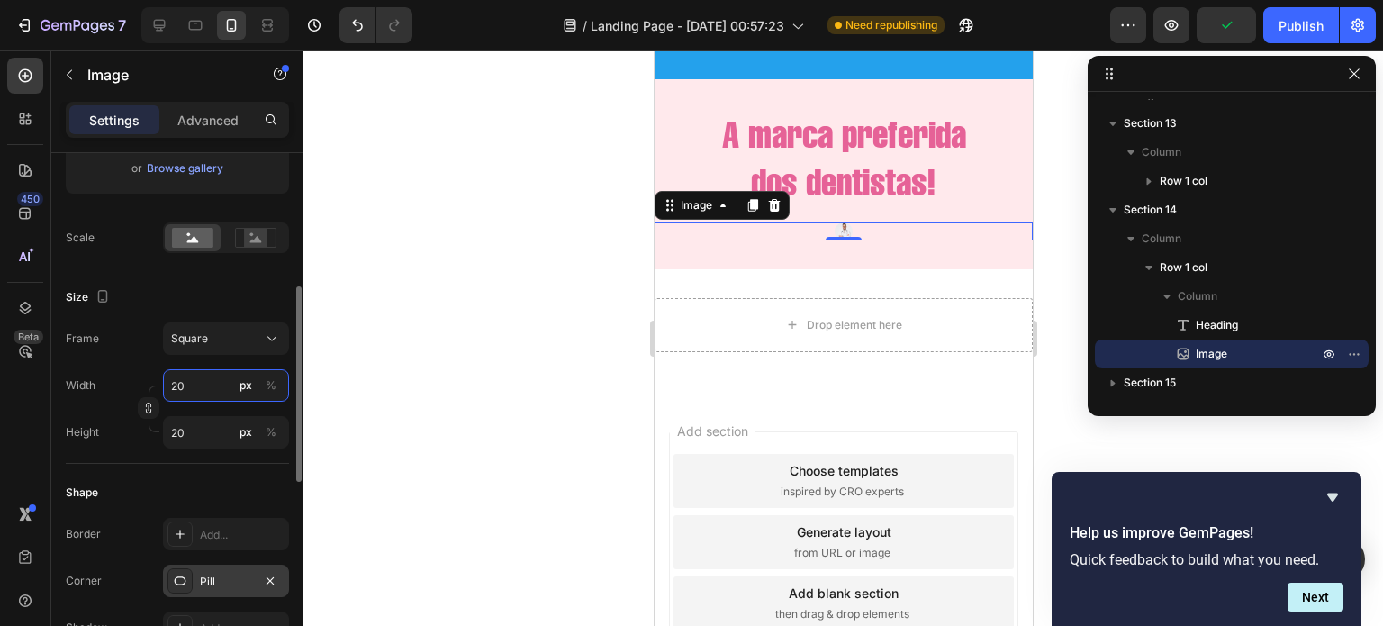
type input "2"
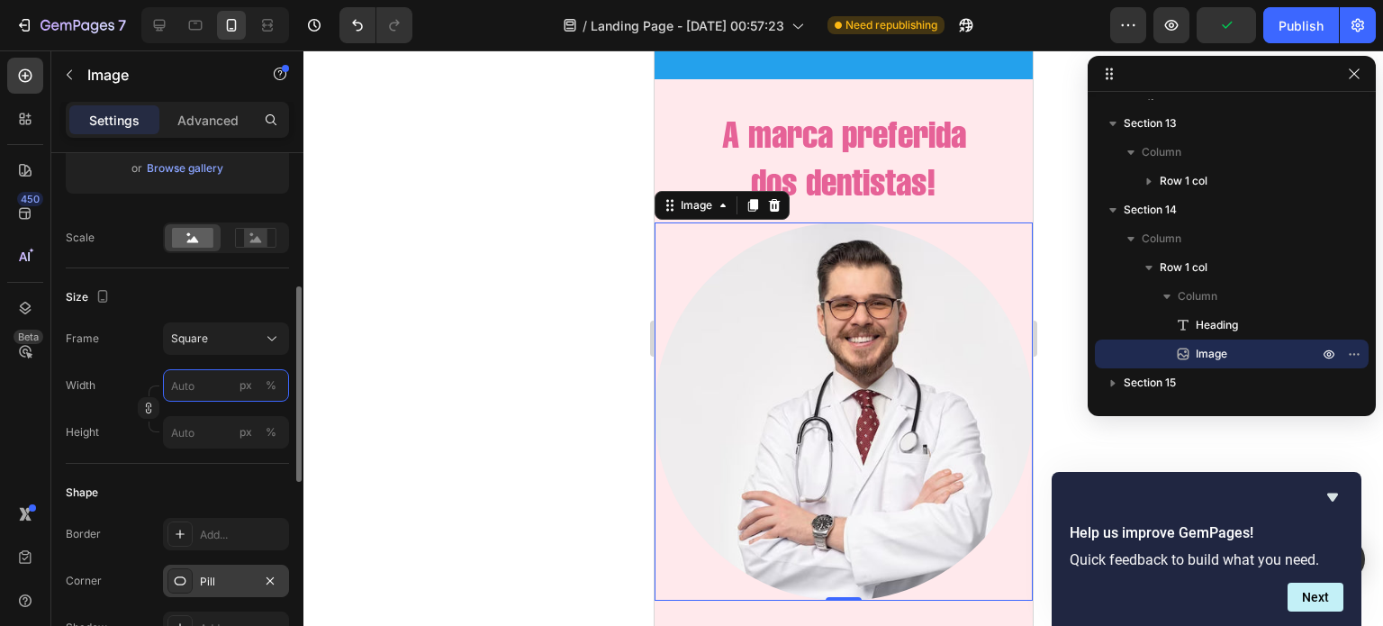
type input "5"
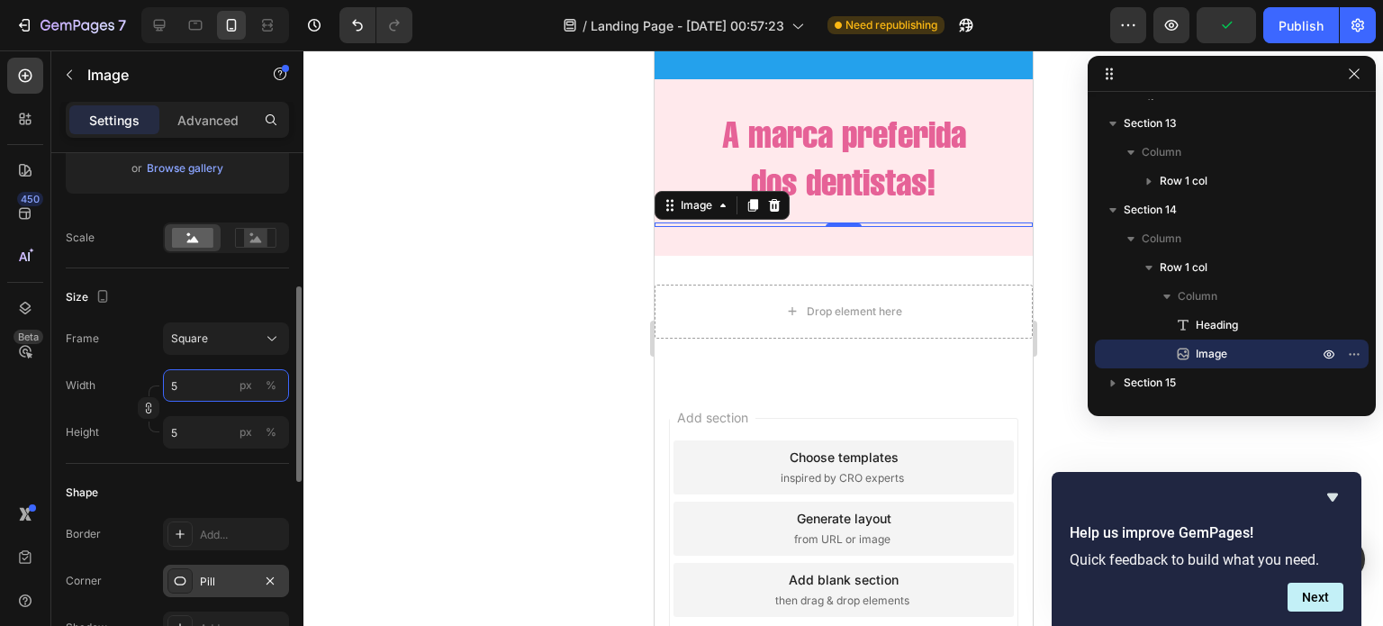
type input "50"
type input "500"
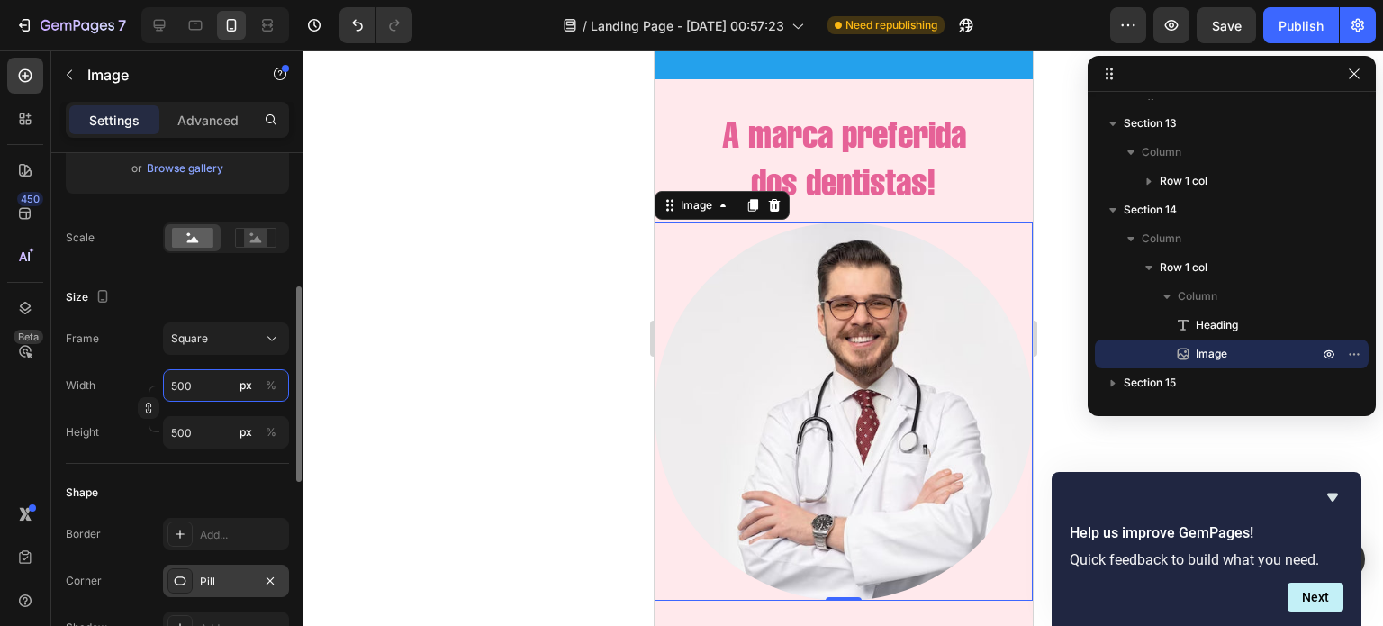
type input "50"
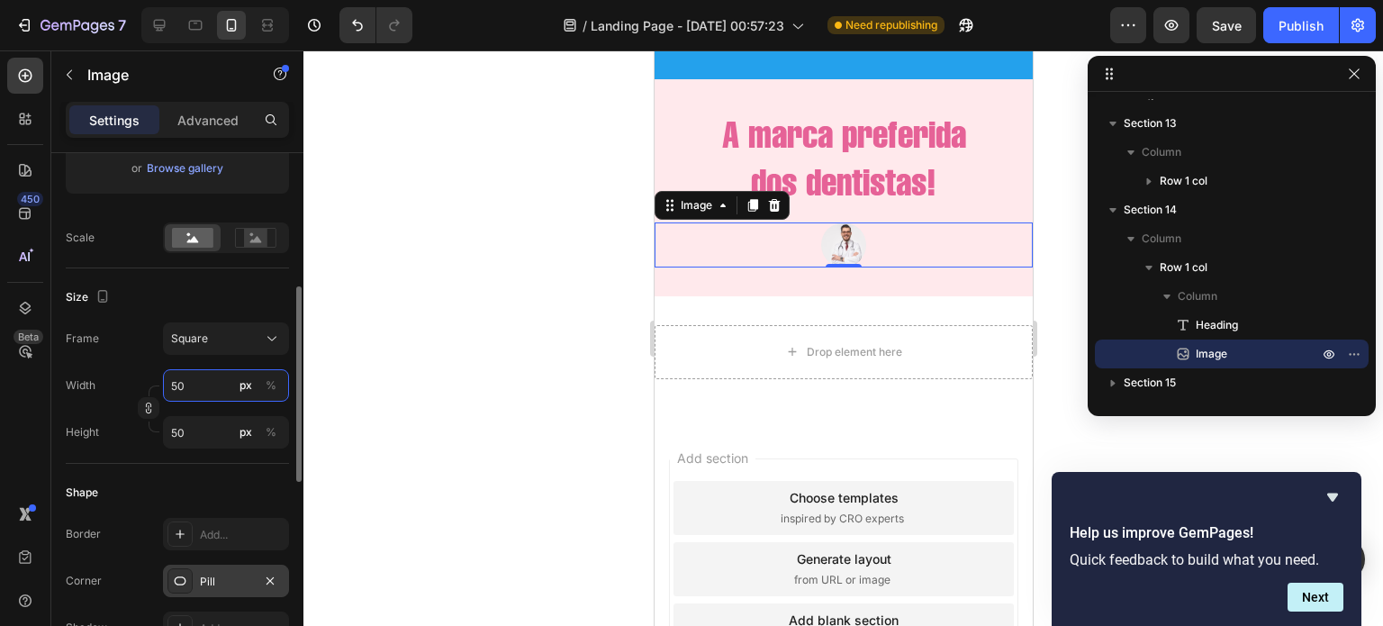
type input "5"
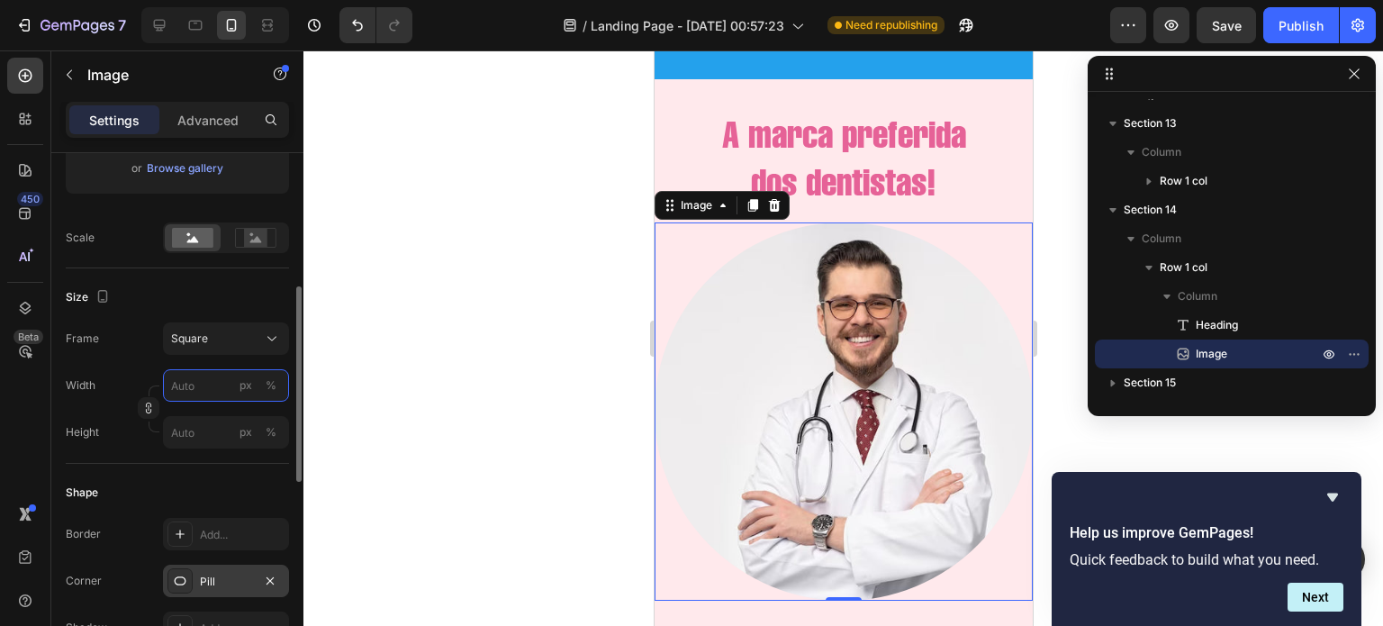
type input "4"
type input "45"
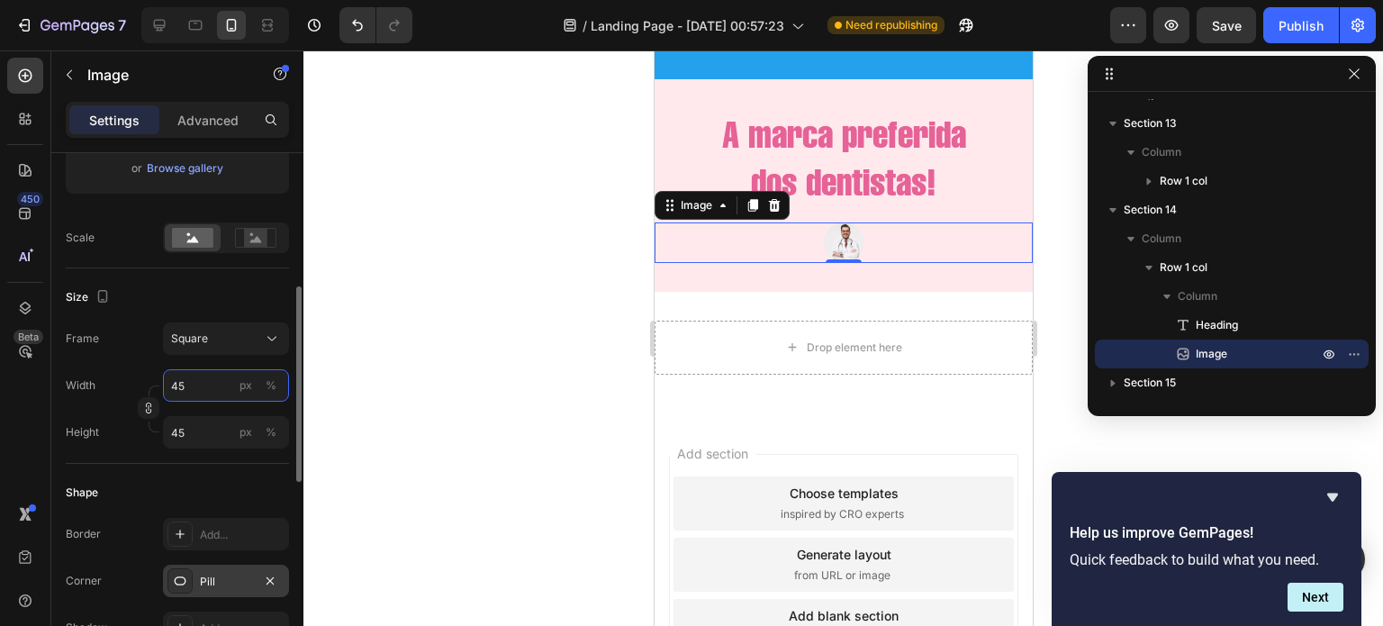
type input "450"
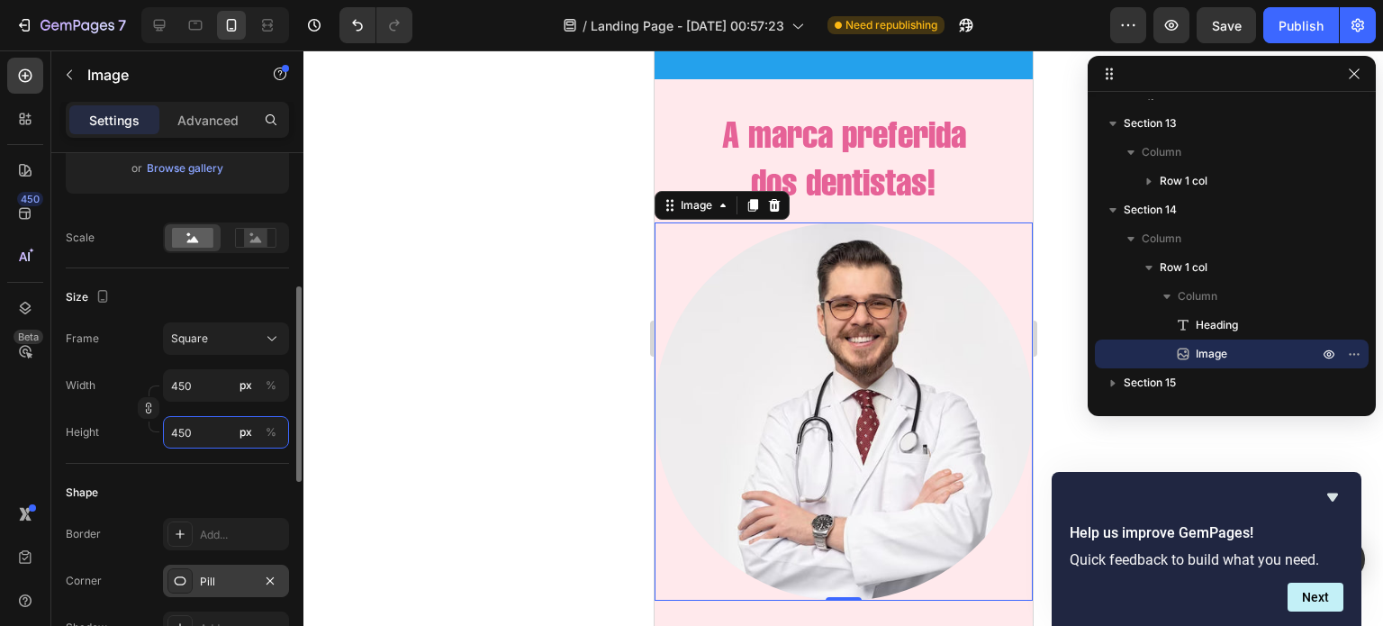
click at [203, 434] on input "450" at bounding box center [226, 432] width 126 height 32
type input "4"
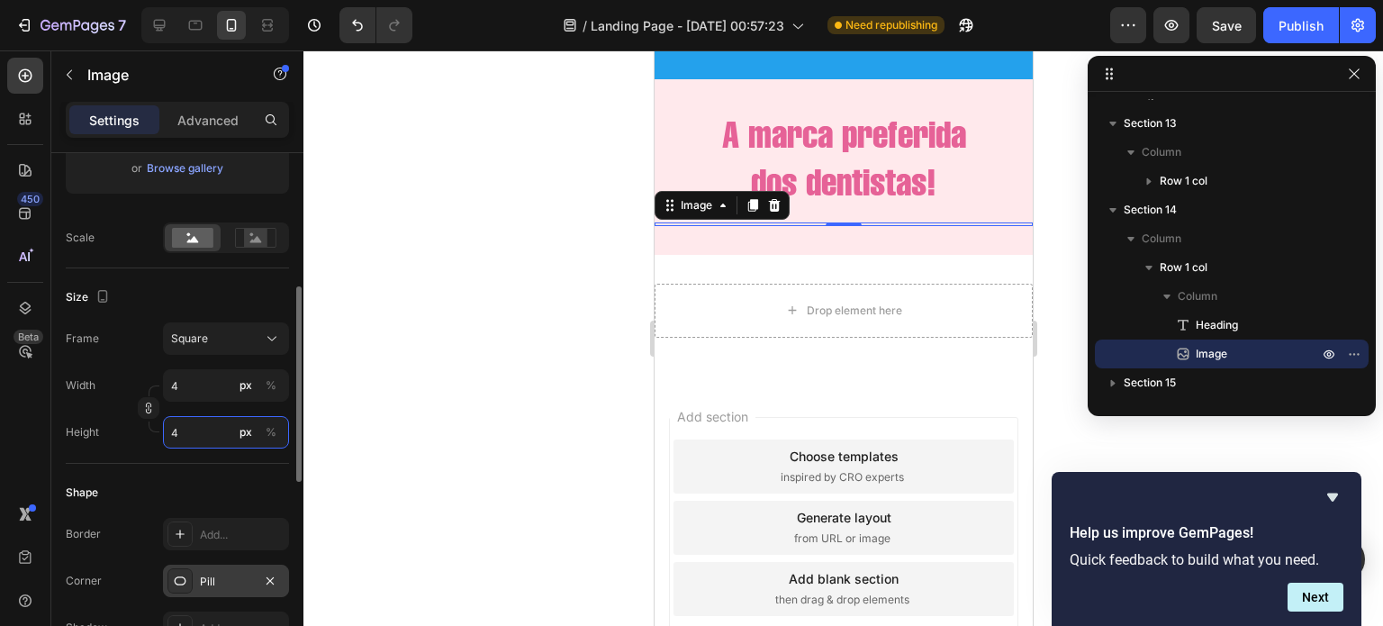
type input "40"
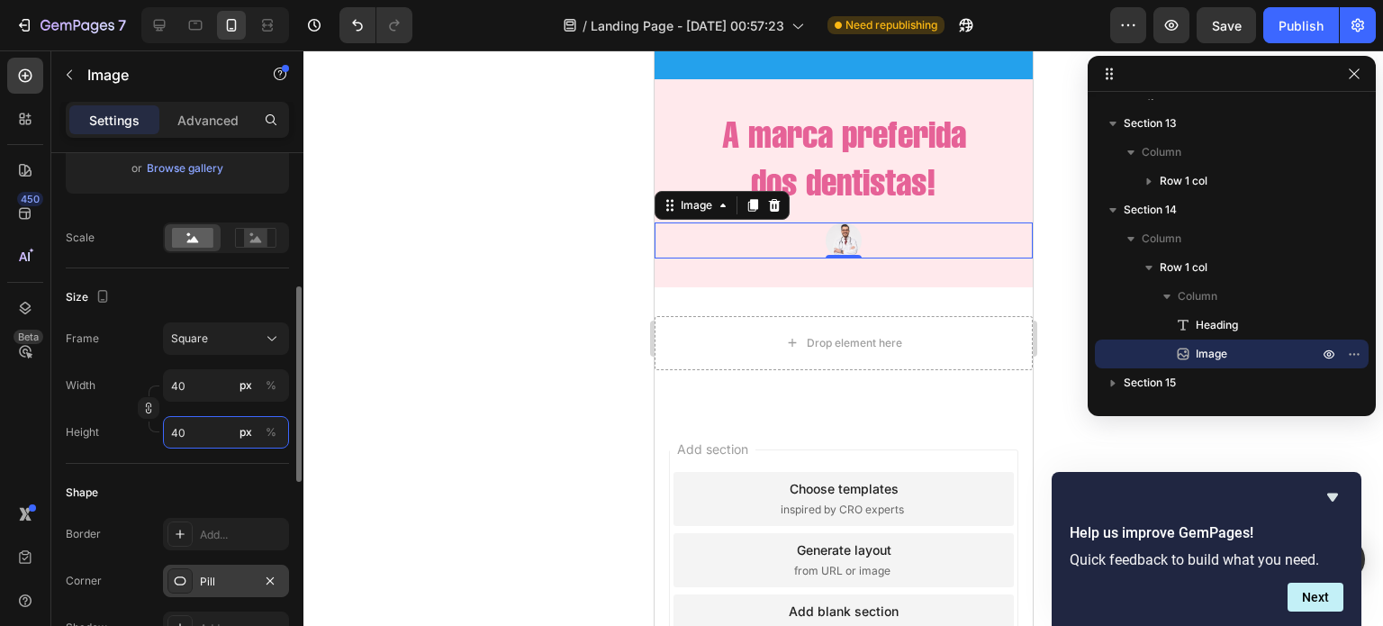
type input "400"
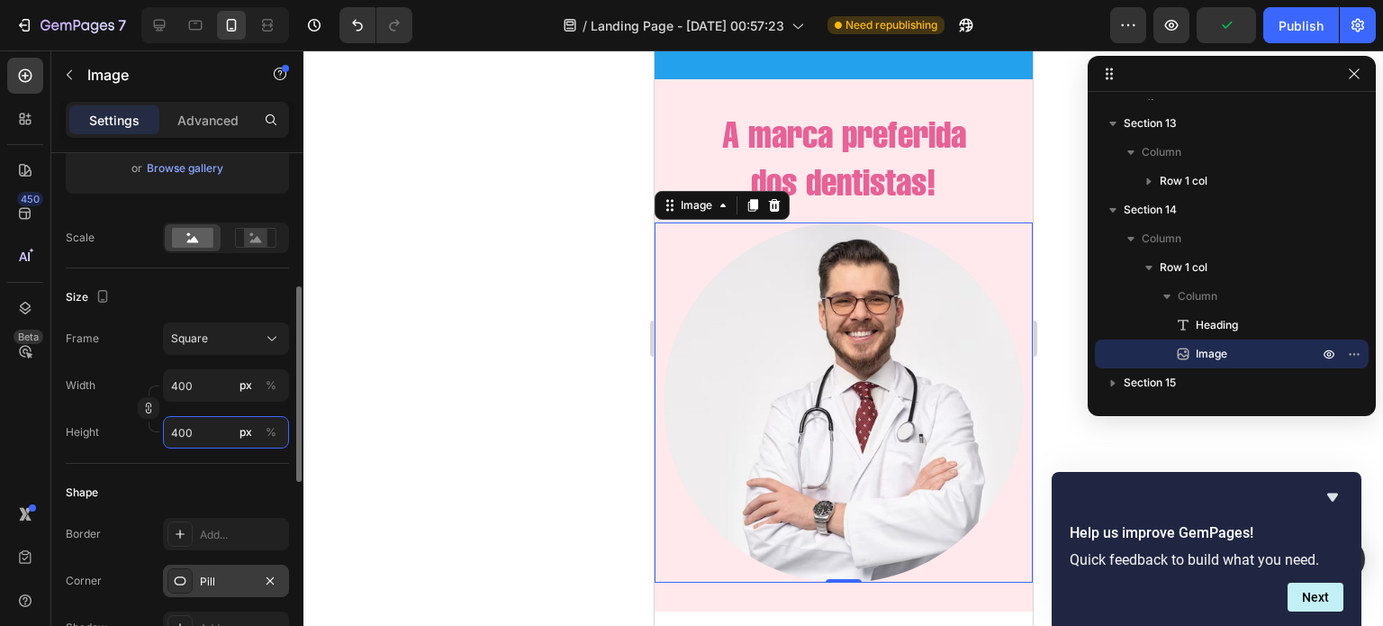
type input "40"
type input "4"
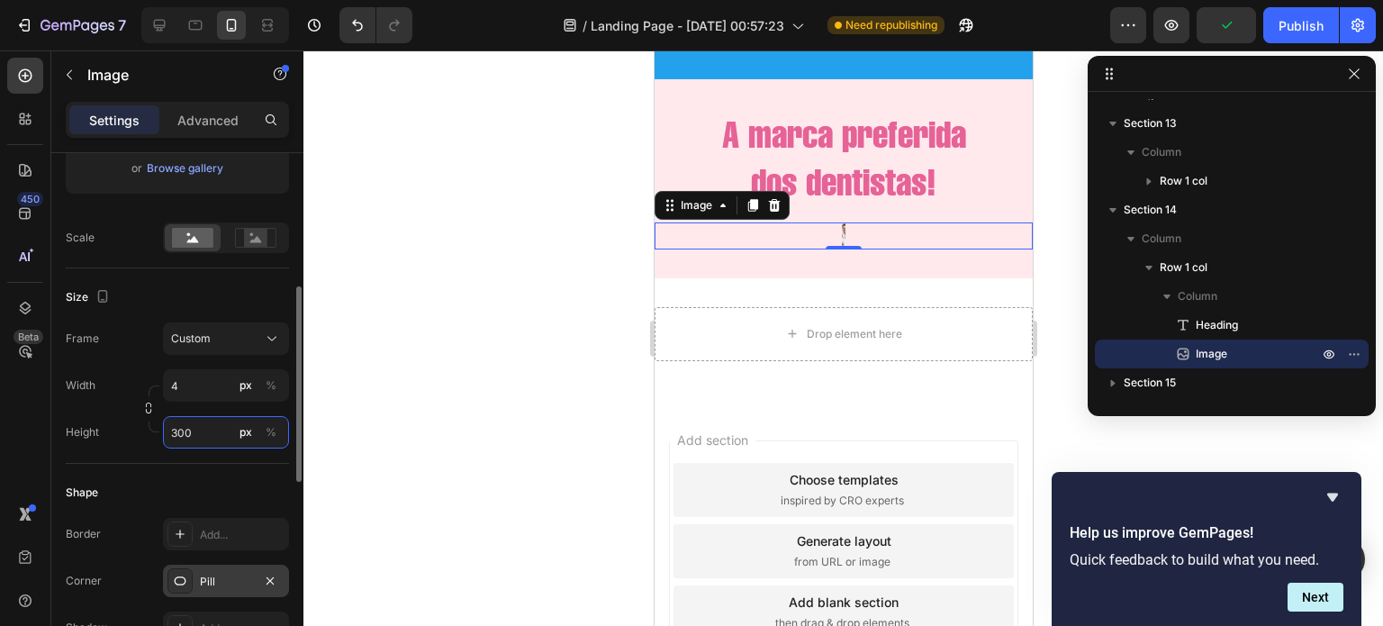
type input "4"
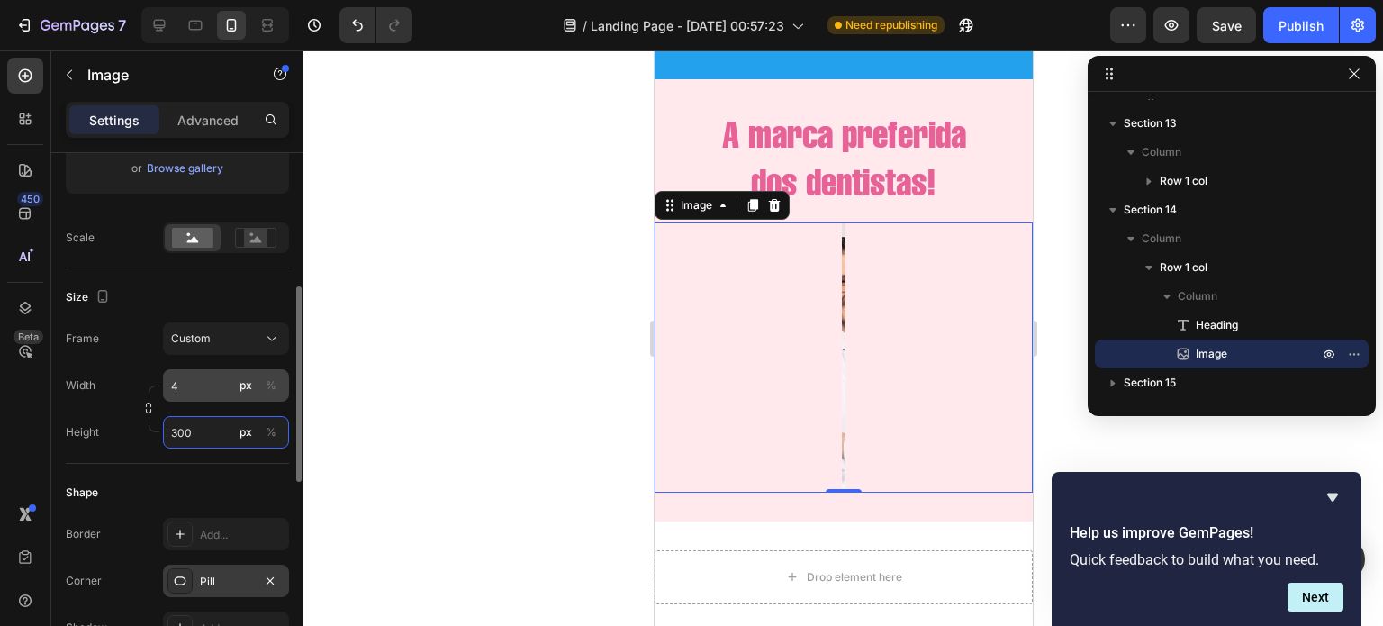
type input "300"
click at [191, 386] on input "4" at bounding box center [226, 385] width 126 height 32
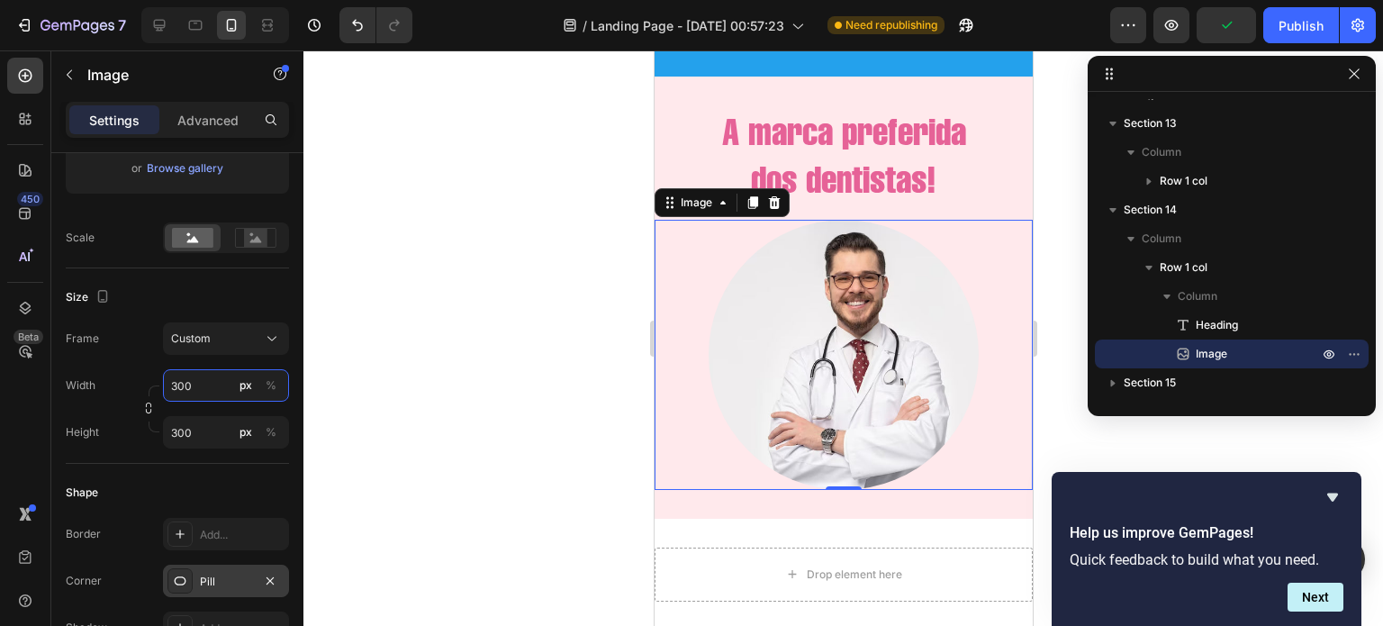
scroll to position [4239, 0]
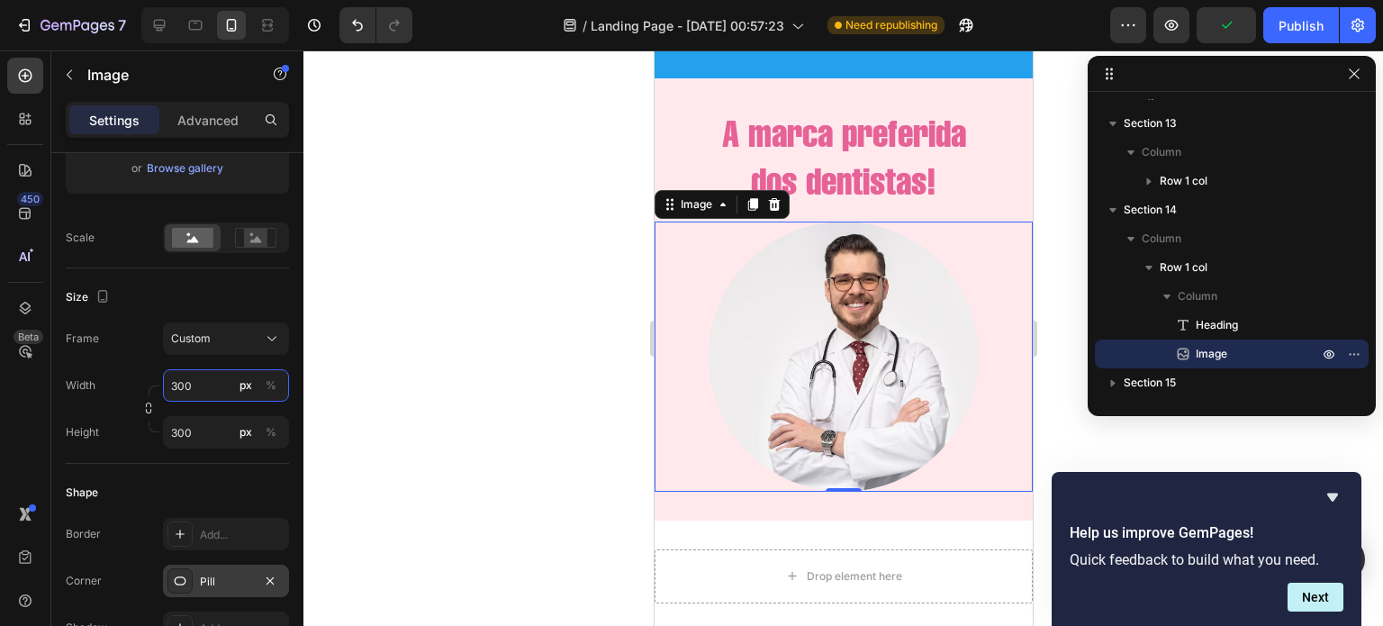
type input "300"
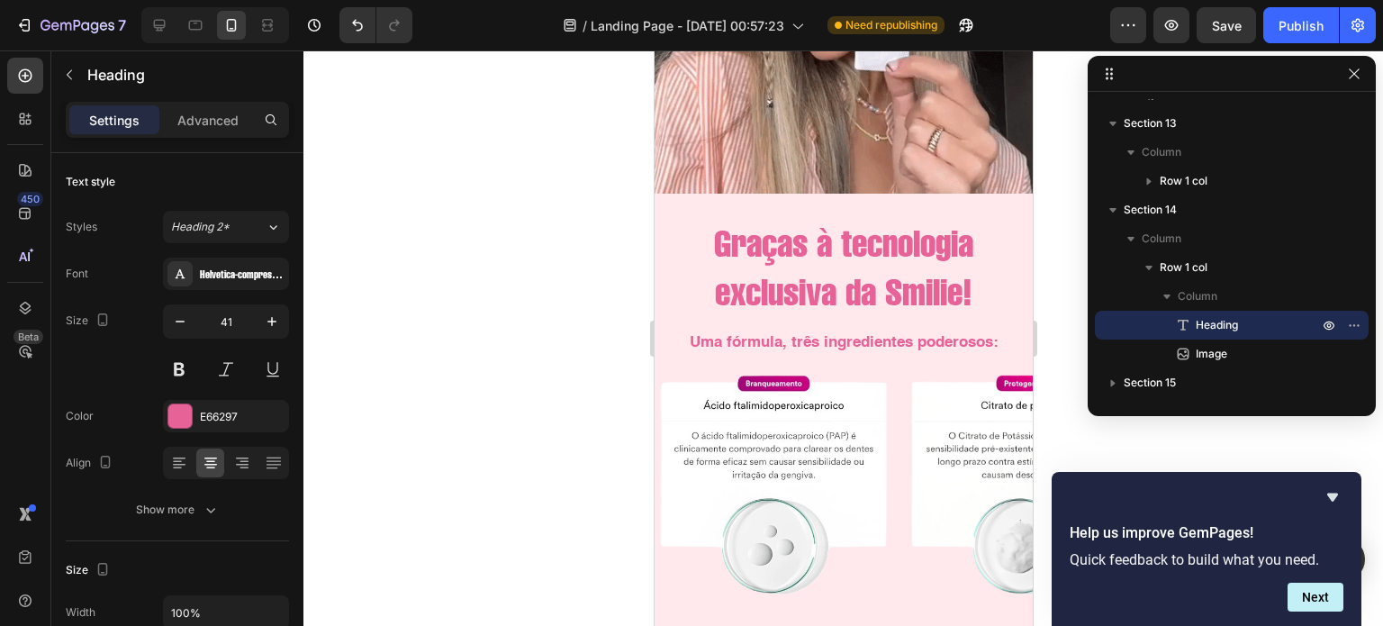
scroll to position [3315, 0]
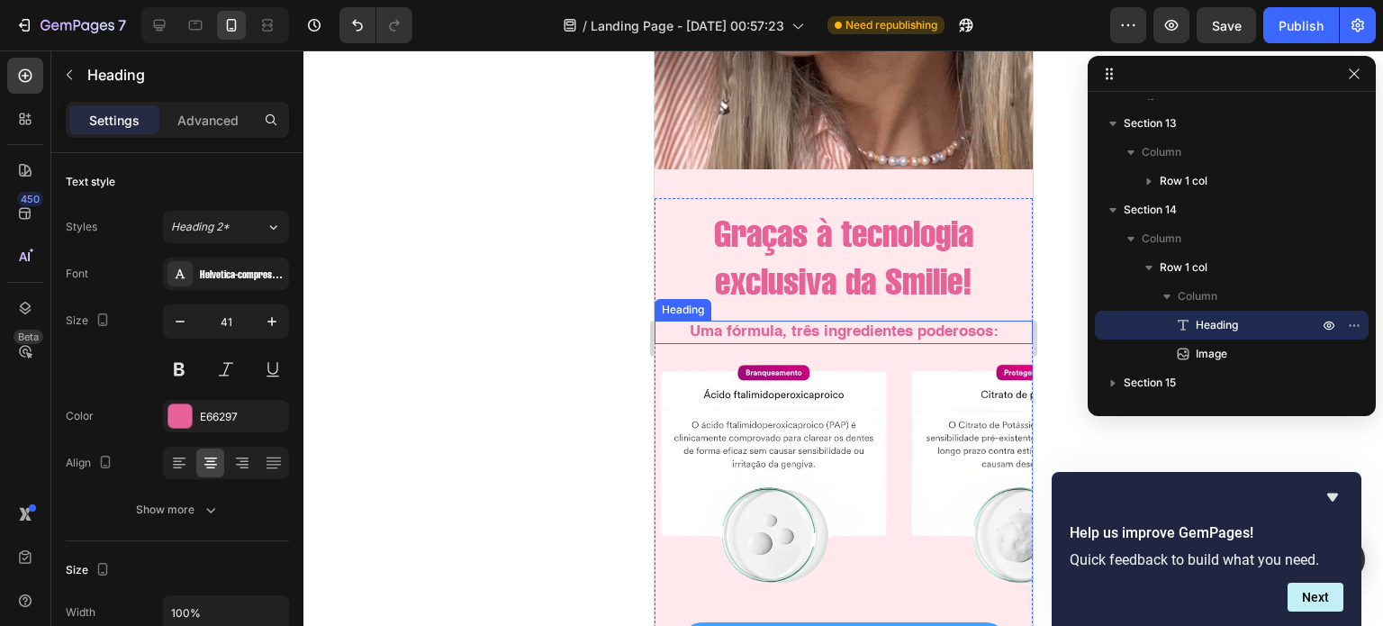
click at [793, 322] on h2 "Uma fórmula, três ingredientes poderosos:" at bounding box center [843, 332] width 378 height 23
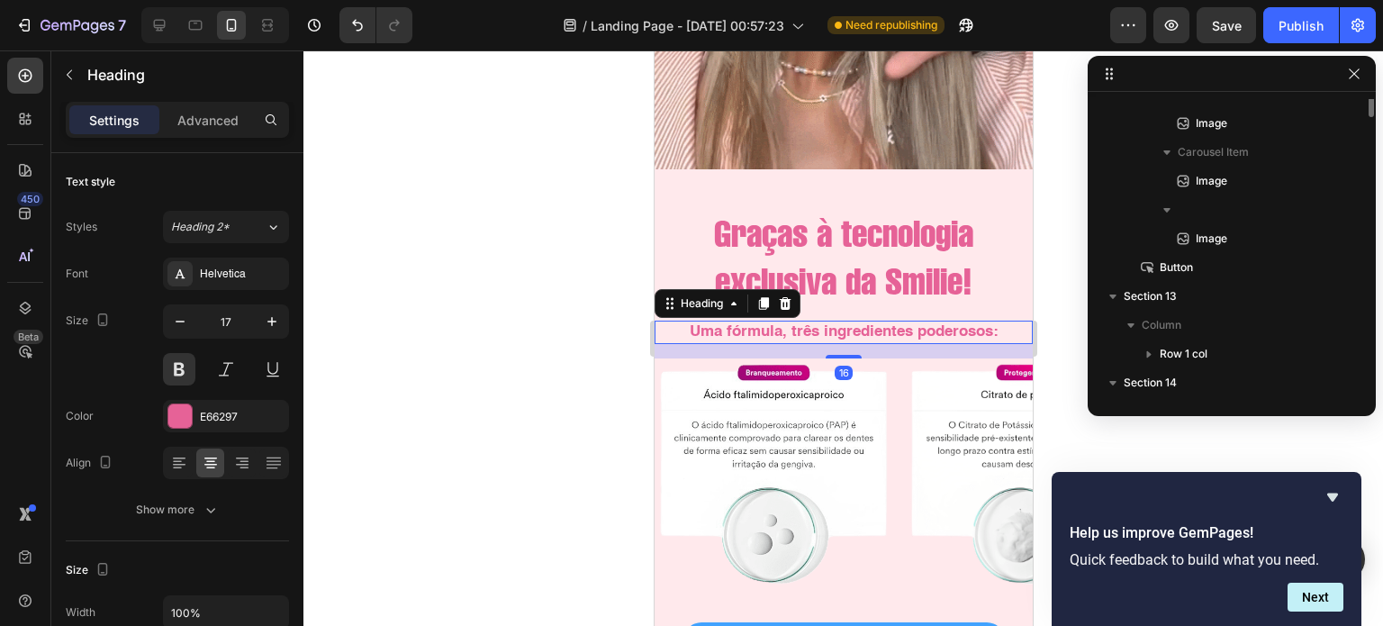
scroll to position [686, 0]
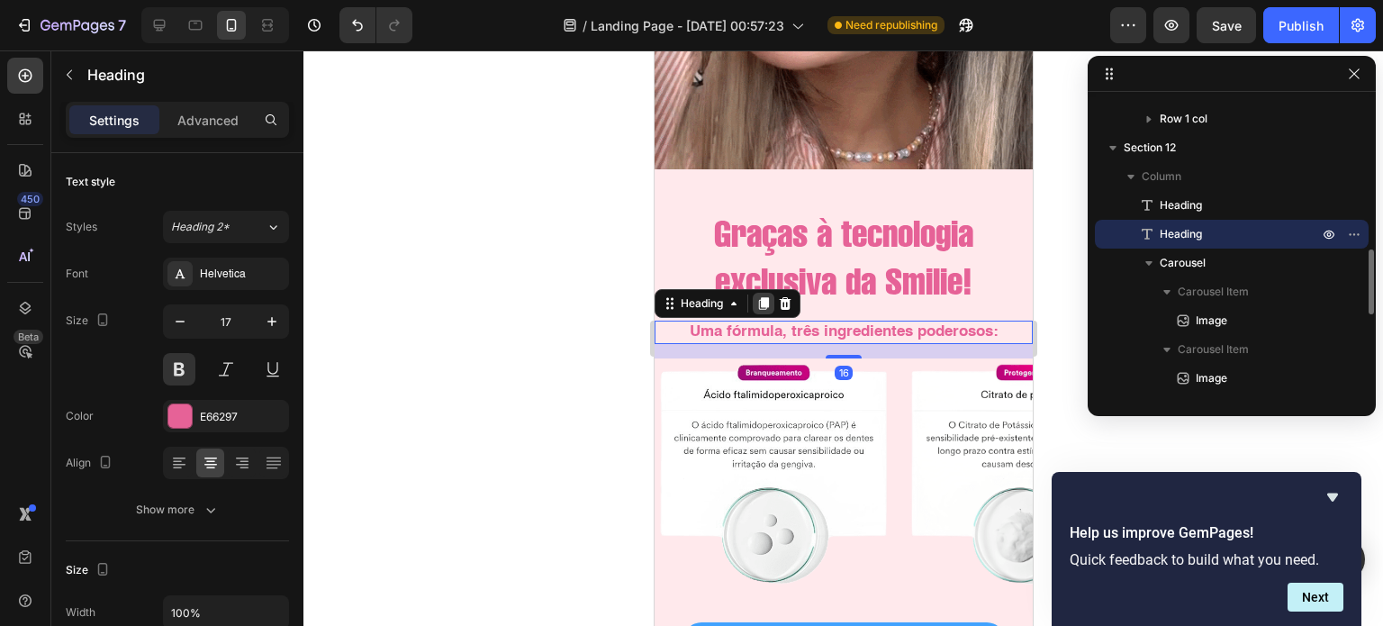
click at [761, 297] on icon at bounding box center [763, 303] width 10 height 13
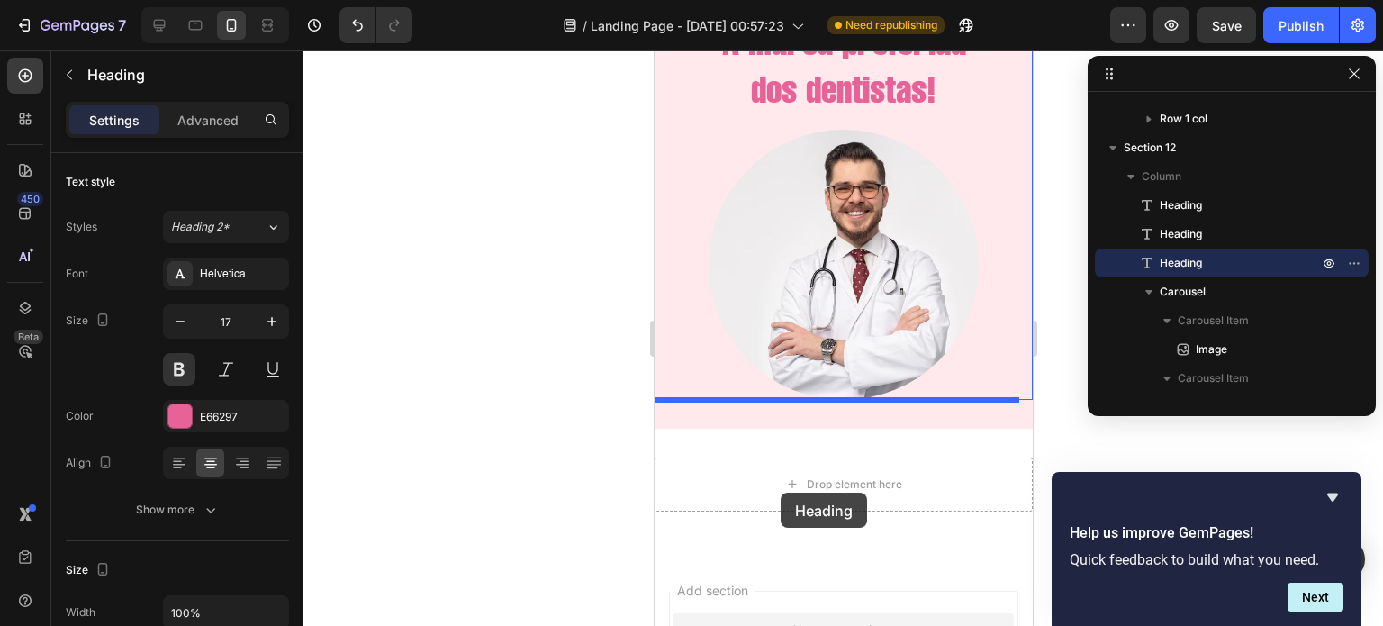
scroll to position [4437, 0]
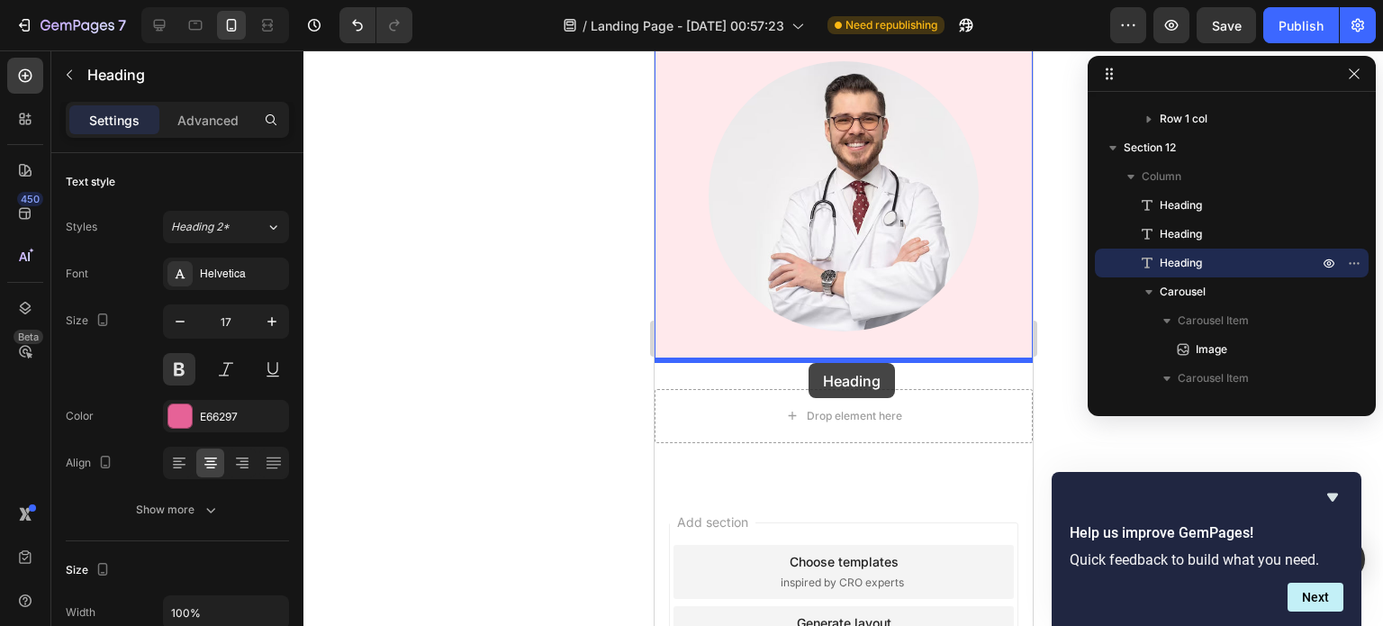
drag, startPoint x: 690, startPoint y: 326, endPoint x: 808, endPoint y: 363, distance: 123.6
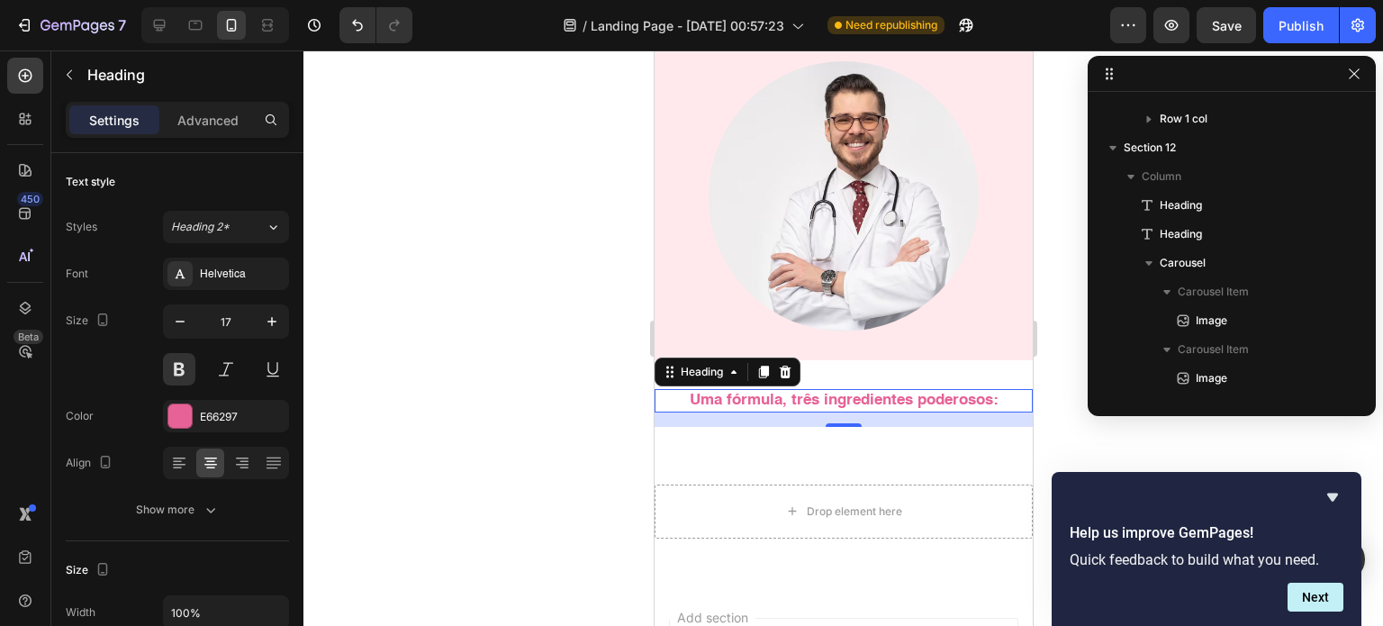
click at [843, 401] on h2 "Uma fórmula, três ingredientes poderosos:" at bounding box center [843, 400] width 378 height 23
click at [843, 401] on p "Uma fórmula, três ingredientes poderosos:" at bounding box center [842, 401] width 375 height 20
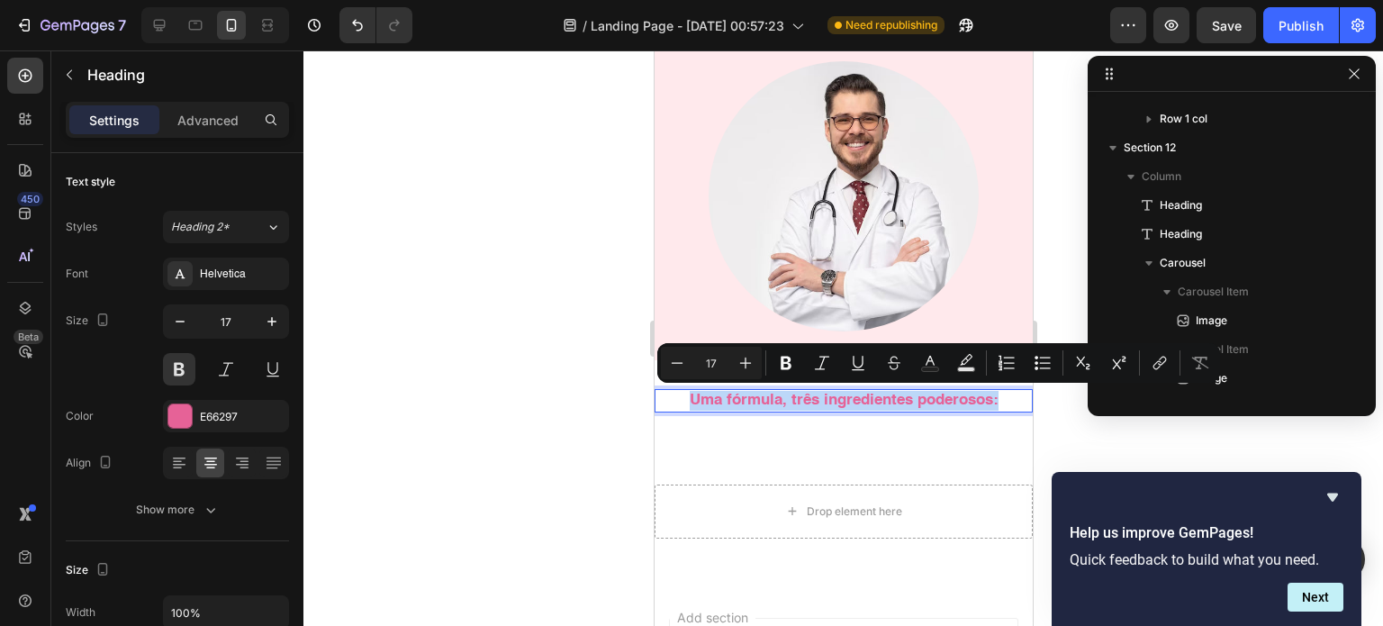
click at [843, 401] on p "Uma fórmula, três ingredientes poderosos:" at bounding box center [842, 401] width 375 height 20
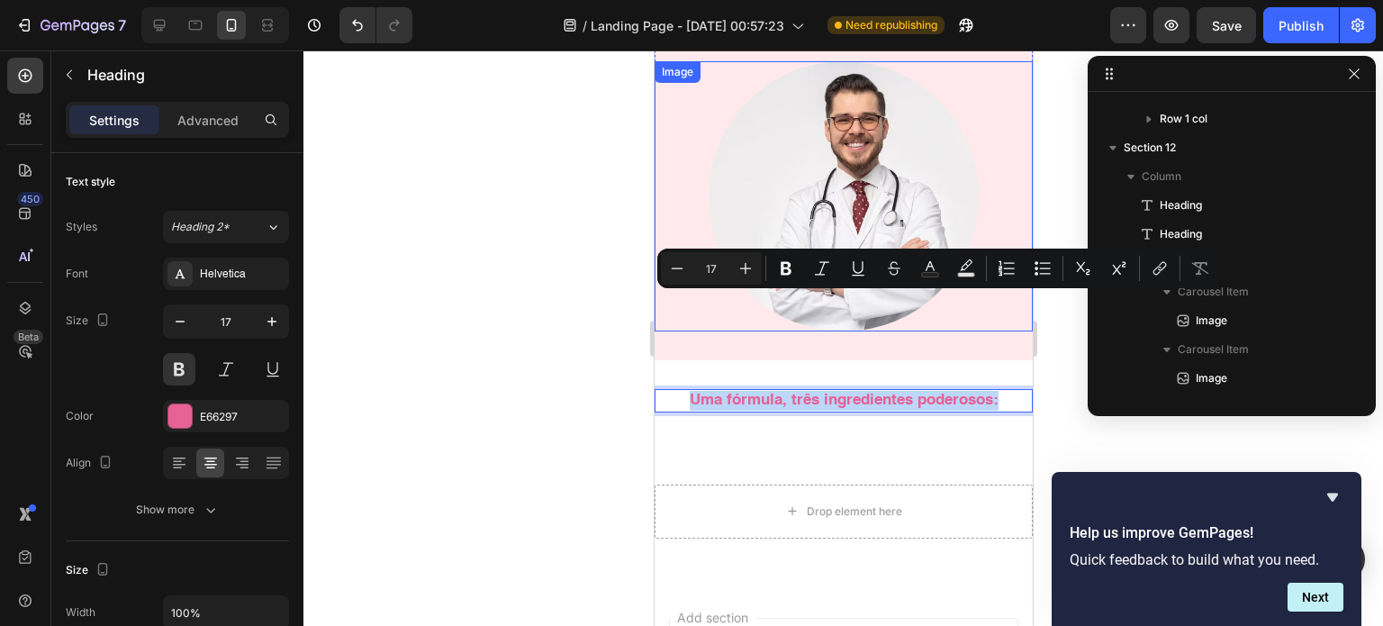
scroll to position [4538, 0]
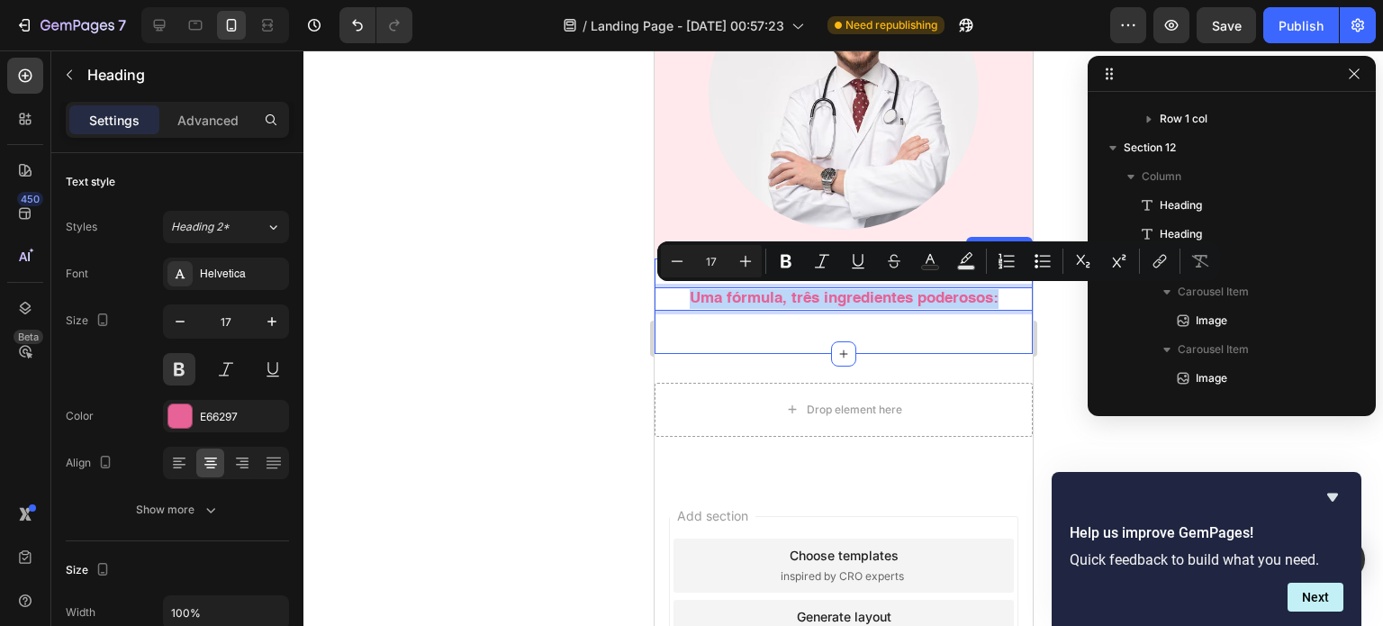
click at [822, 327] on div "Uma fórmula, três ingredientes poderosos: Heading 16 Section 15" at bounding box center [843, 305] width 378 height 95
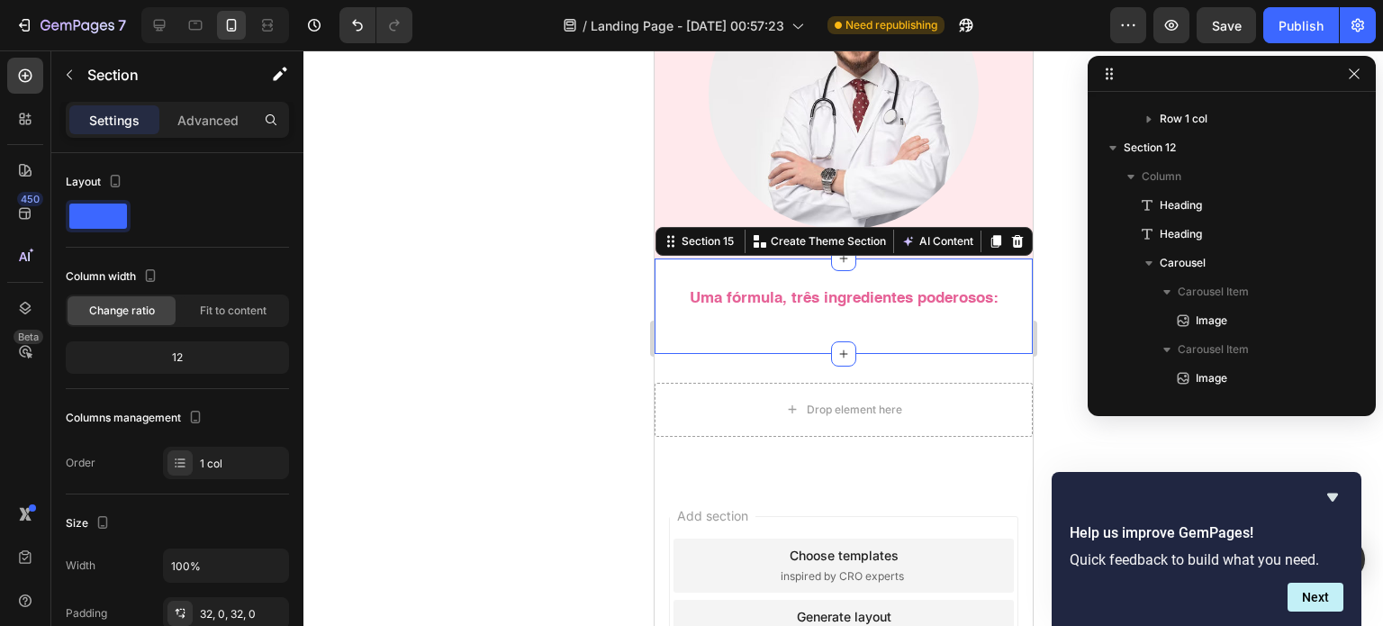
scroll to position [1142, 0]
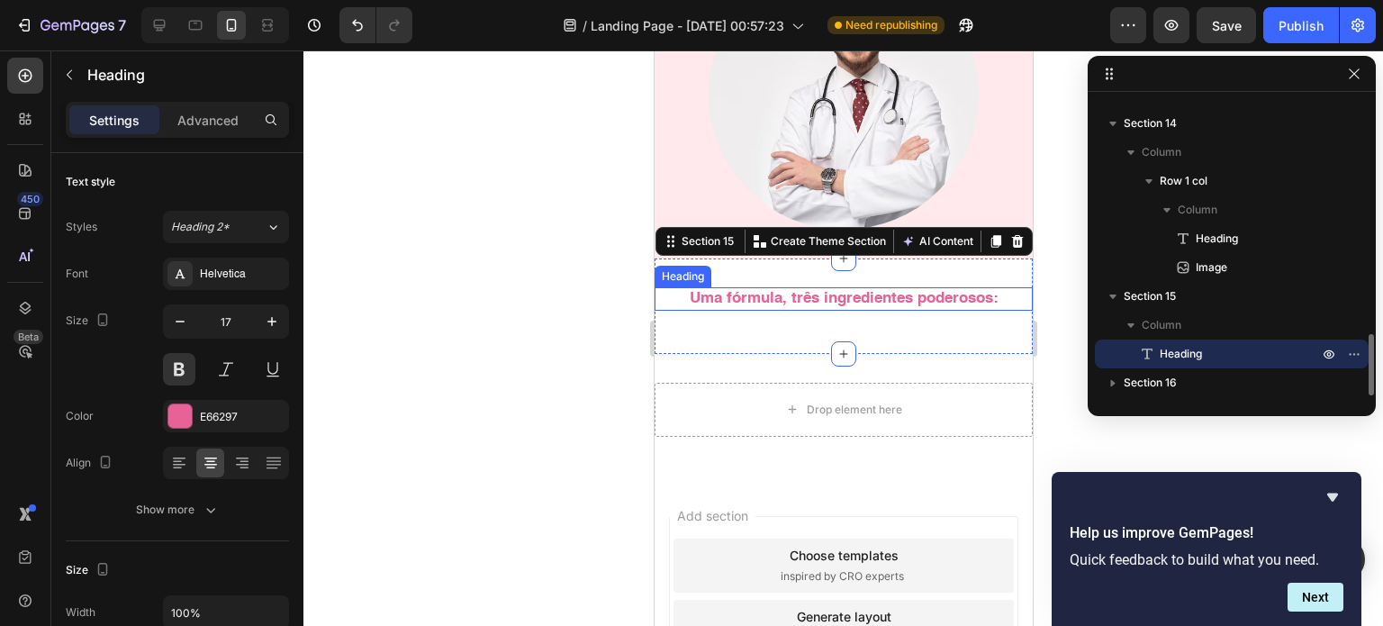
click at [787, 306] on p "Uma fórmula, três ingredientes poderosos:" at bounding box center [842, 299] width 375 height 20
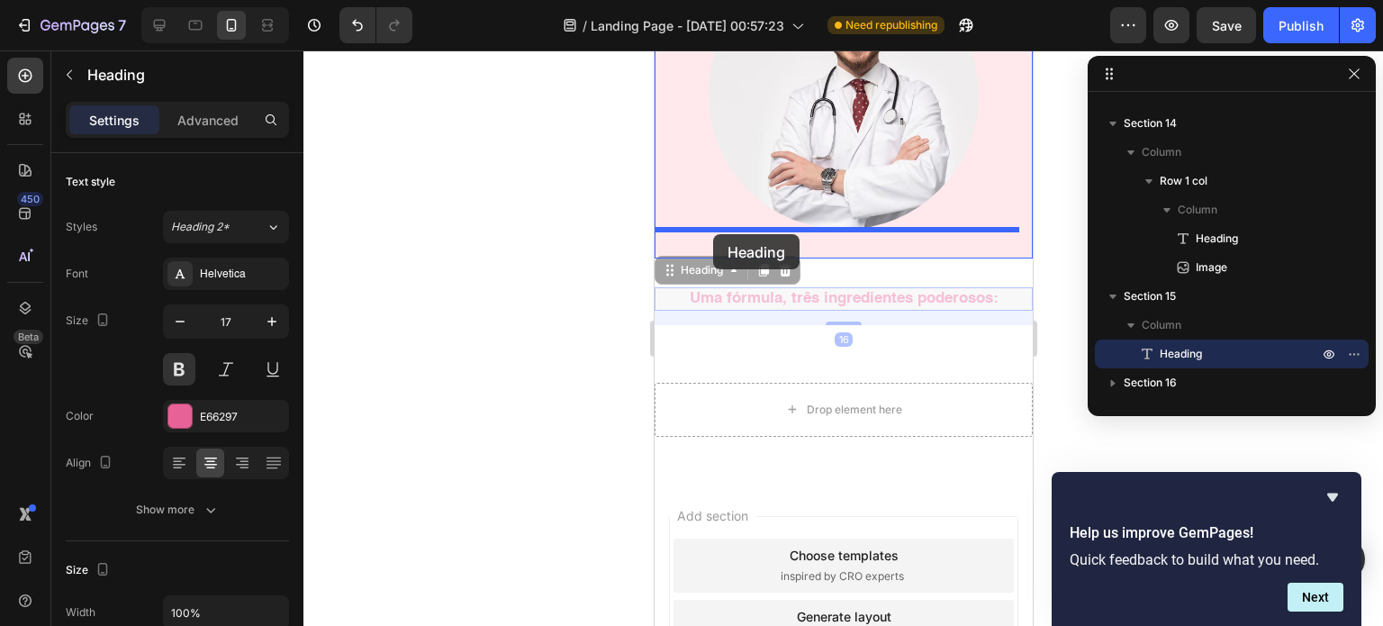
drag, startPoint x: 668, startPoint y: 270, endPoint x: 714, endPoint y: 234, distance: 58.4
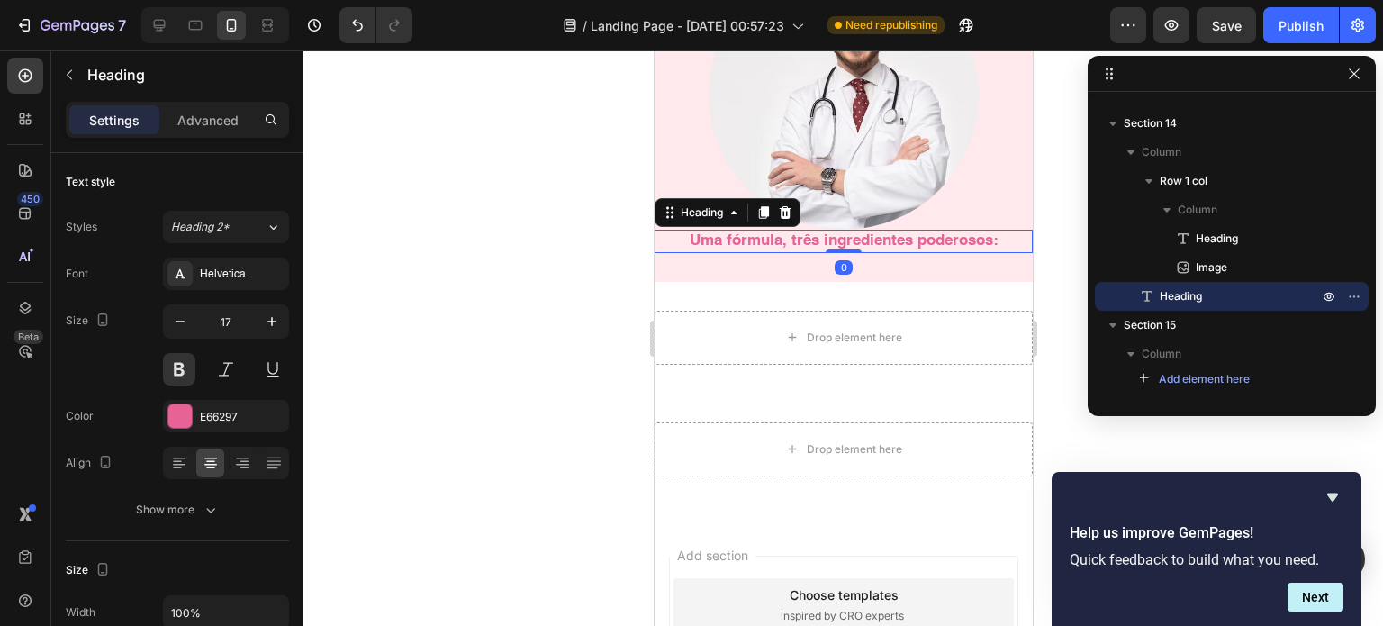
click at [729, 239] on h2 "Uma fórmula, três ingredientes poderosos:" at bounding box center [843, 241] width 378 height 23
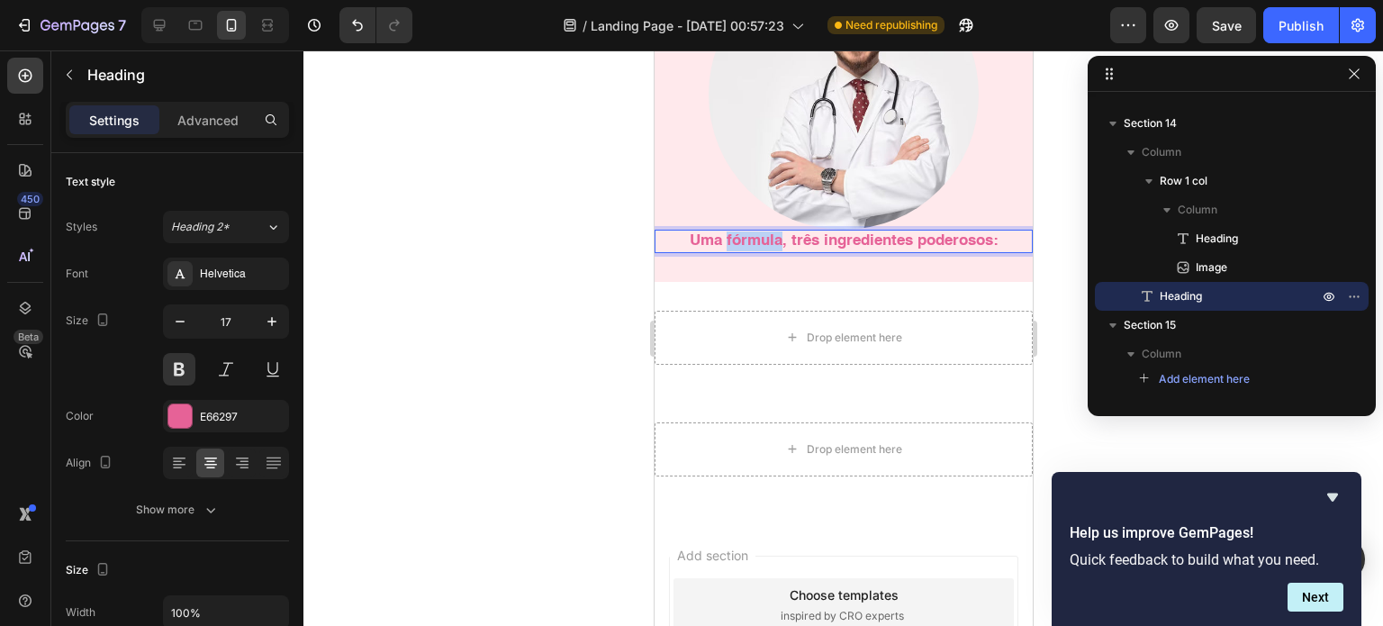
click at [729, 239] on p "Uma fórmula, três ingredientes poderosos:" at bounding box center [842, 241] width 375 height 20
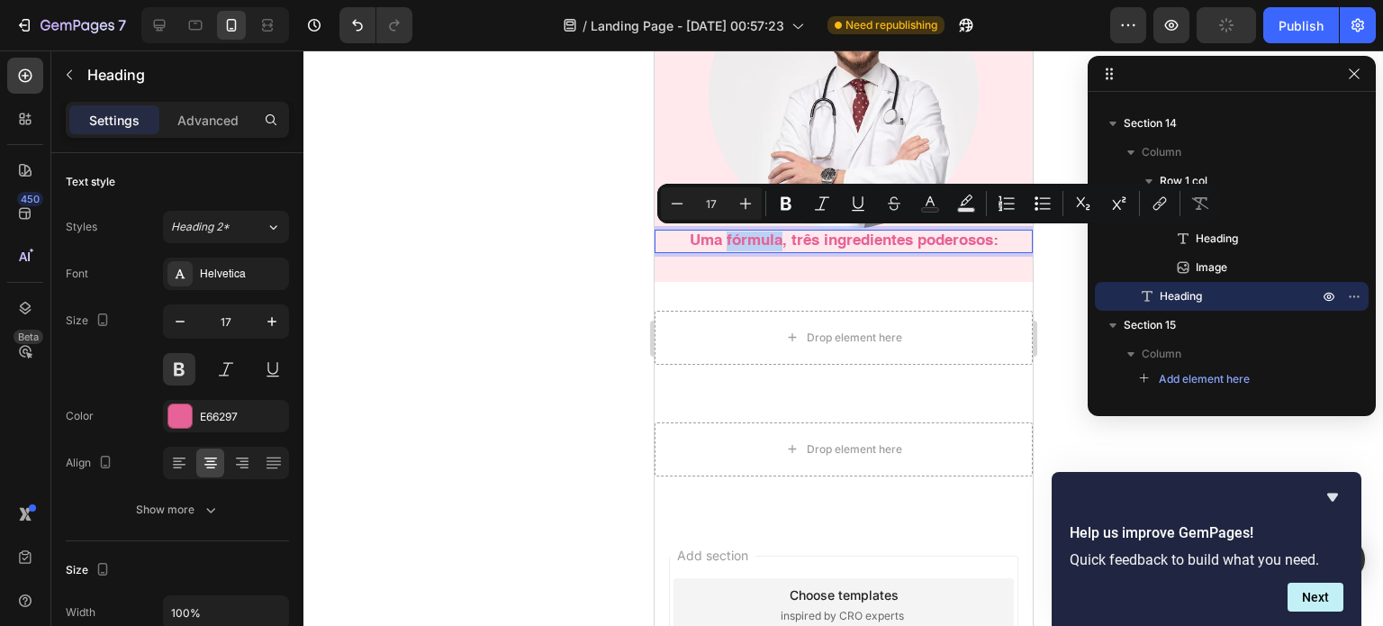
click at [733, 239] on p "Uma fórmula, três ingredientes poderosos:" at bounding box center [842, 241] width 375 height 20
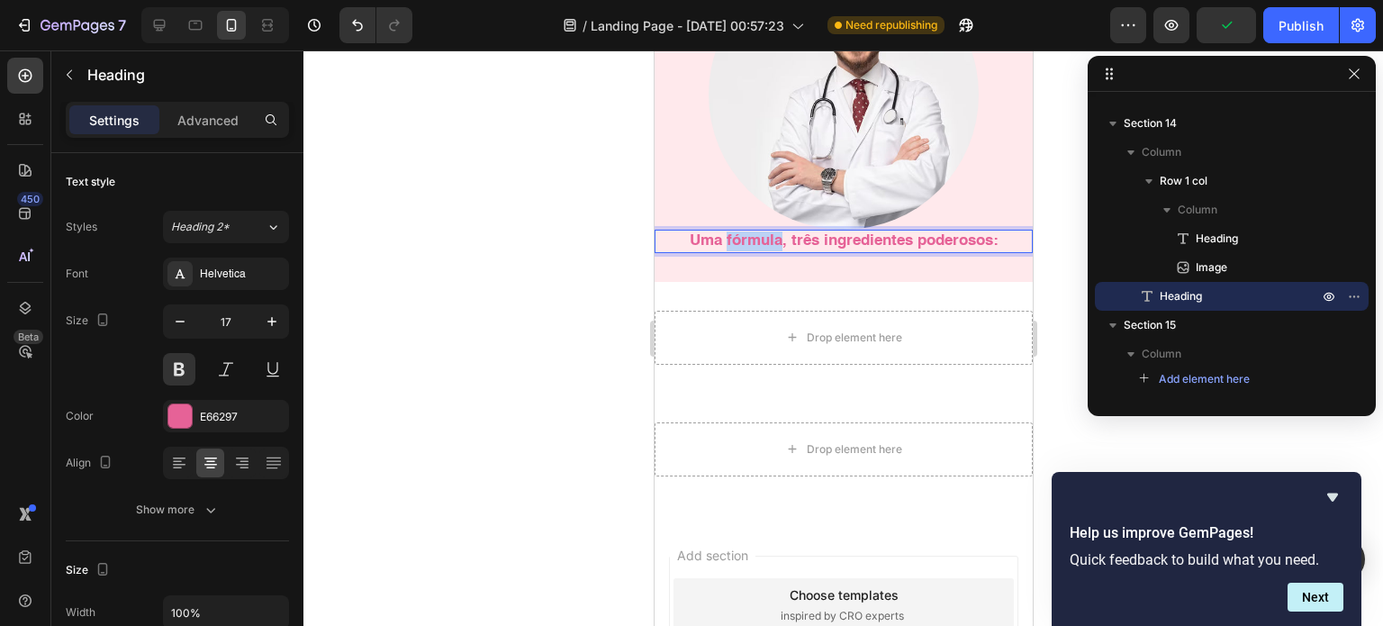
click at [733, 239] on p "Uma fórmula, três ingredientes poderosos:" at bounding box center [842, 241] width 375 height 20
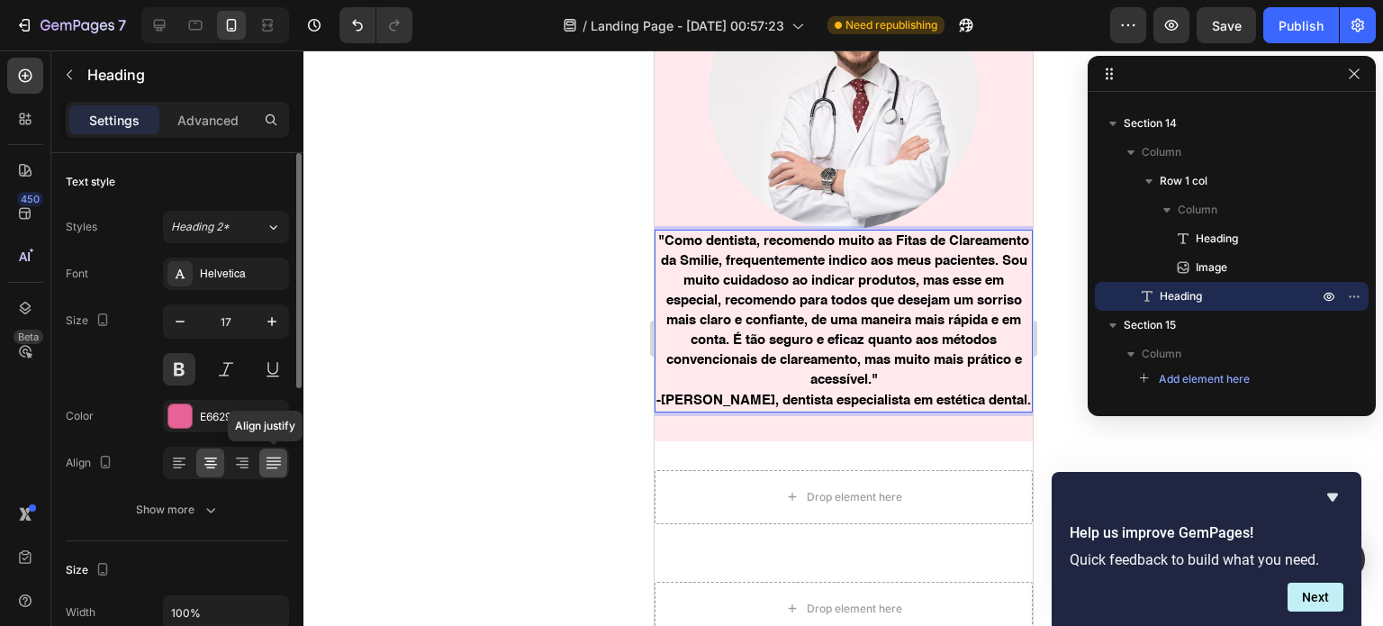
click at [270, 457] on icon at bounding box center [273, 457] width 14 height 1
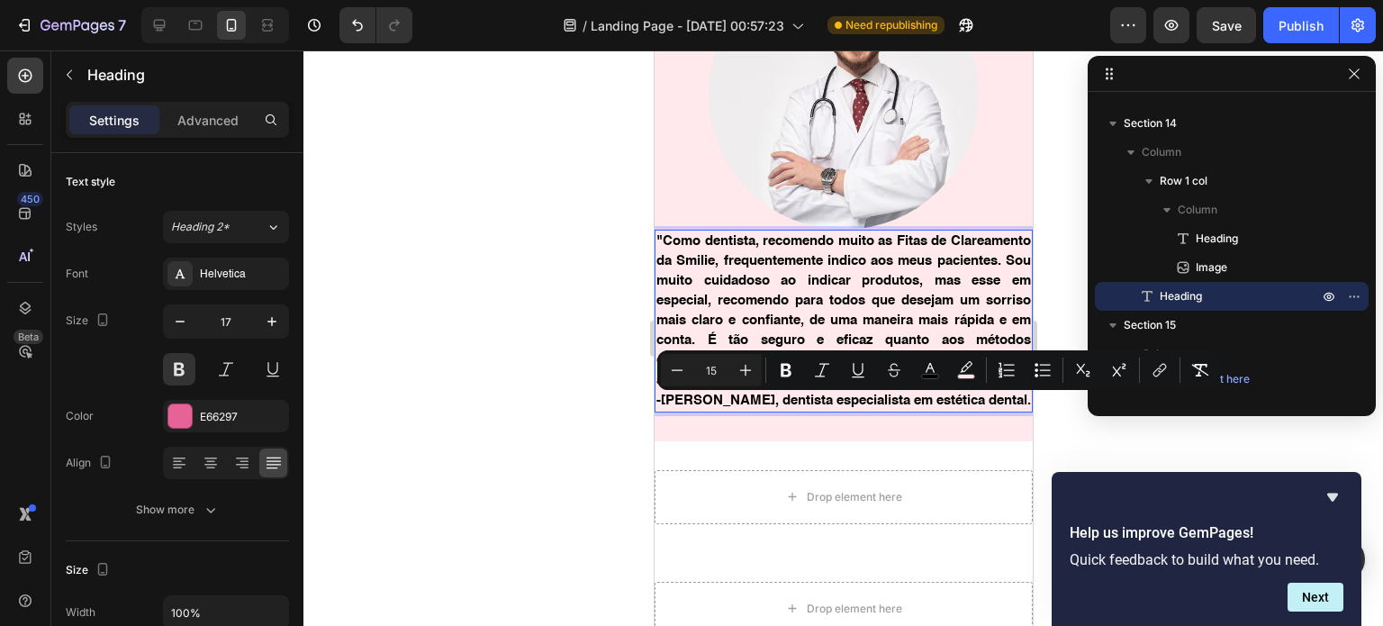
drag, startPoint x: 697, startPoint y: 424, endPoint x: 654, endPoint y: 405, distance: 47.2
click at [654, 405] on h2 ""Como dentista, recomendo muito as Fitas de Clareamento da Smilie, frequentemen…" at bounding box center [843, 321] width 378 height 183
click at [184, 367] on button at bounding box center [179, 369] width 32 height 32
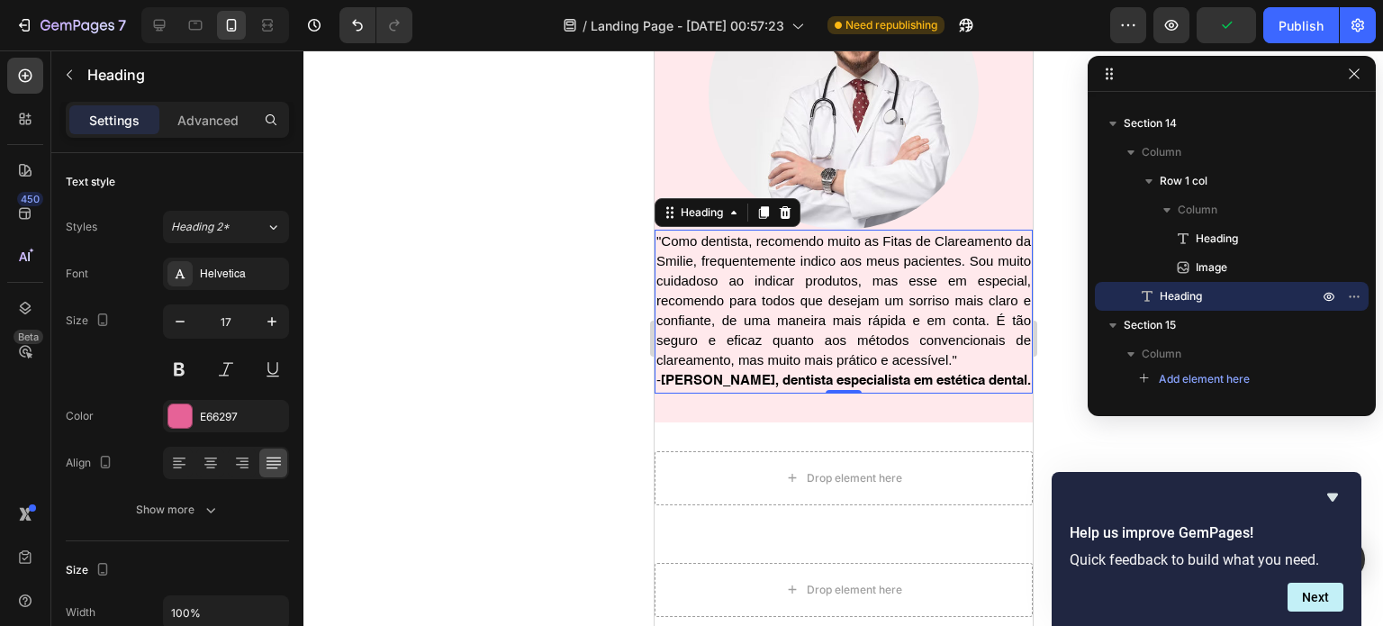
click at [751, 383] on p ""Como dentista, recomendo muito as Fitas de Clareamento da Smilie, frequentemen…" at bounding box center [842, 311] width 375 height 160
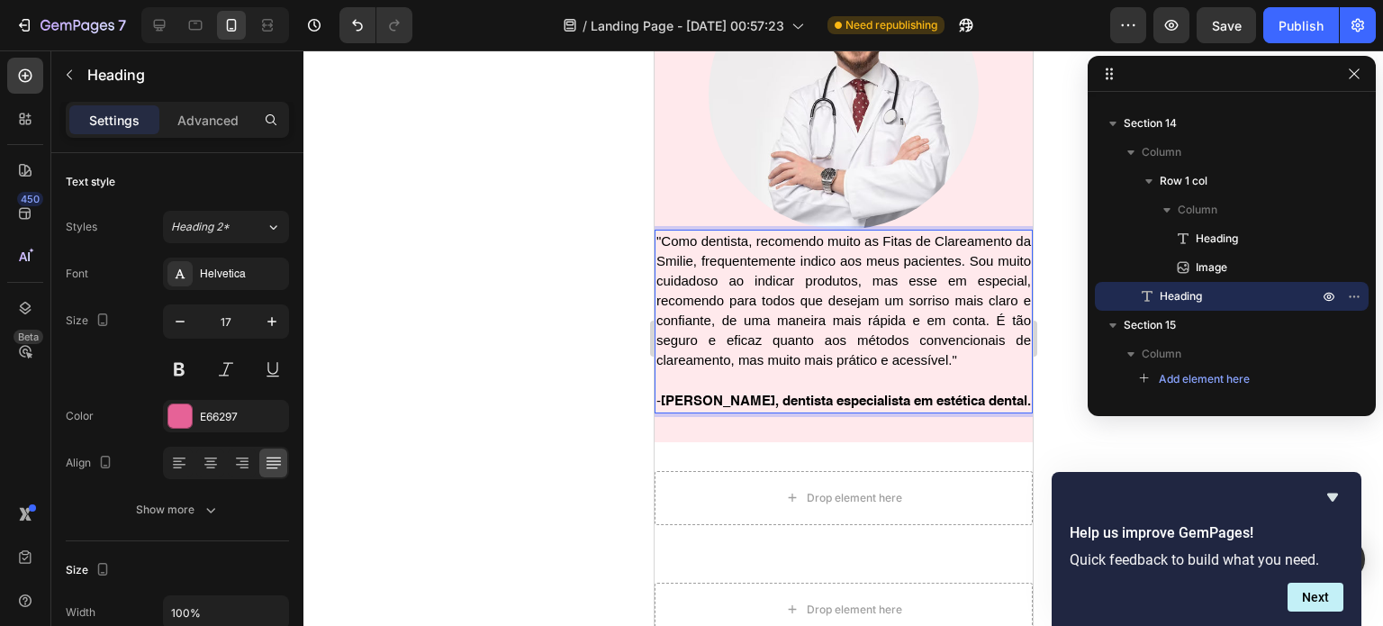
click at [666, 408] on span "- Emerson Batista, dentista especialista em estética dental." at bounding box center [842, 400] width 375 height 15
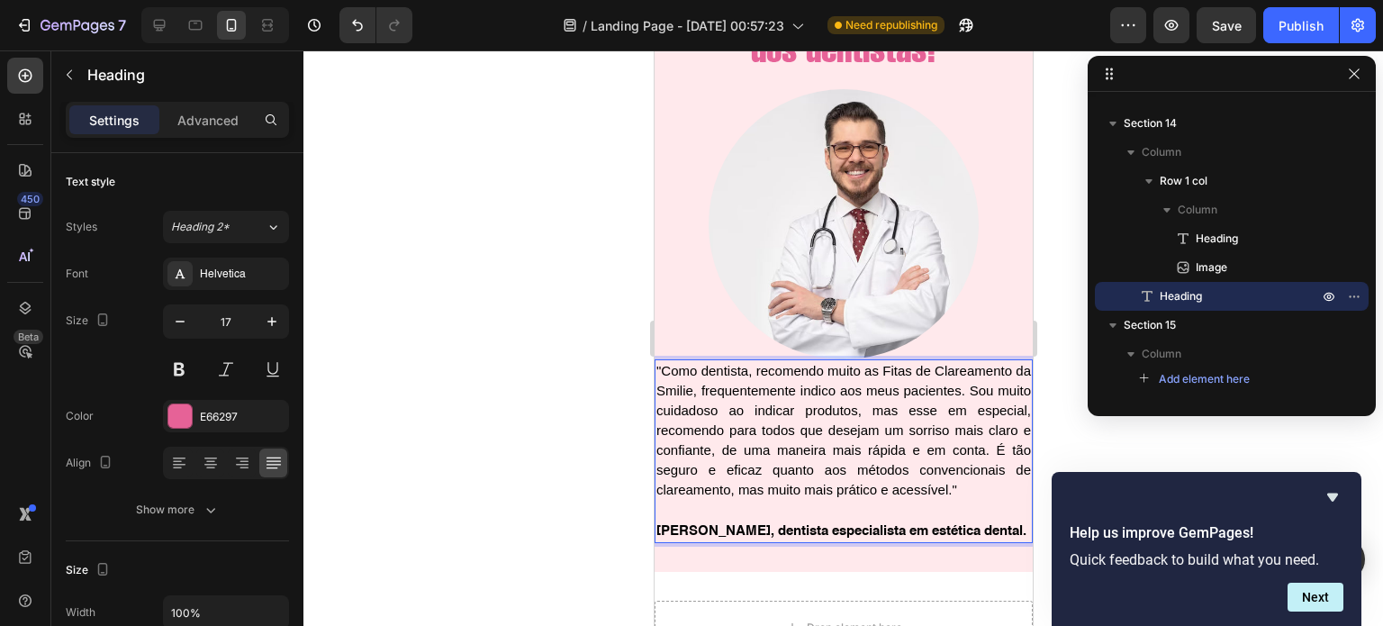
scroll to position [4412, 0]
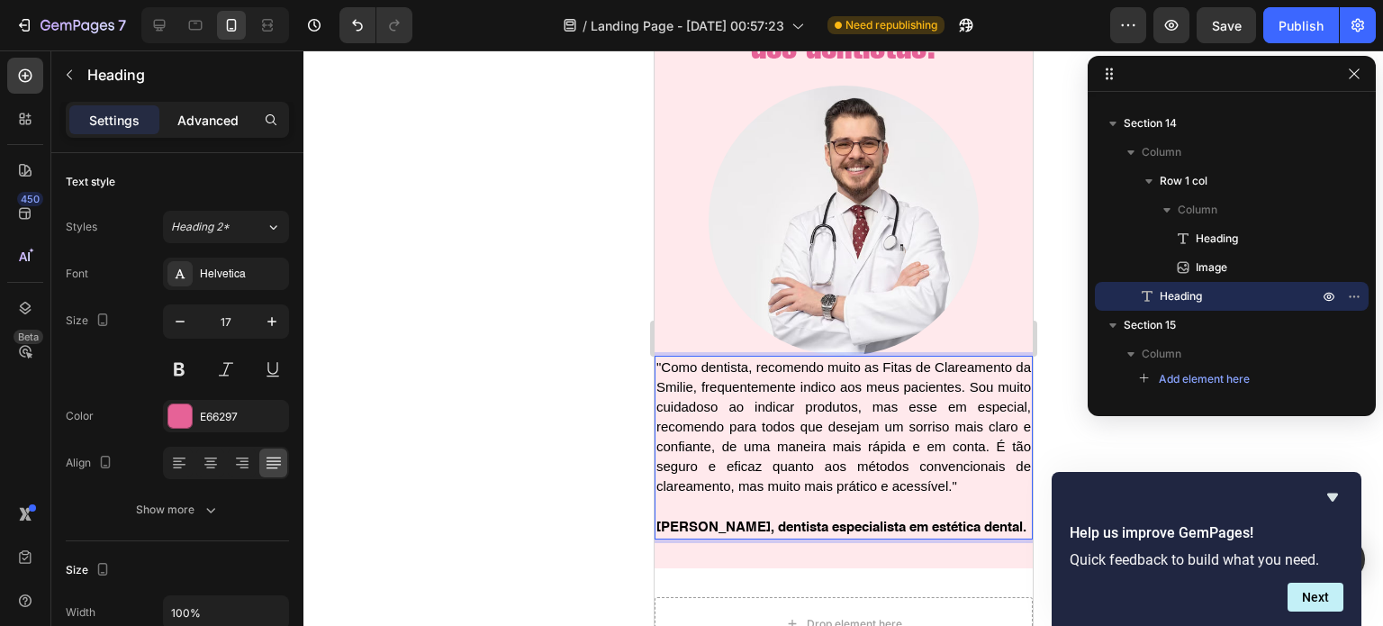
click at [209, 129] on div "Advanced" at bounding box center [208, 119] width 90 height 29
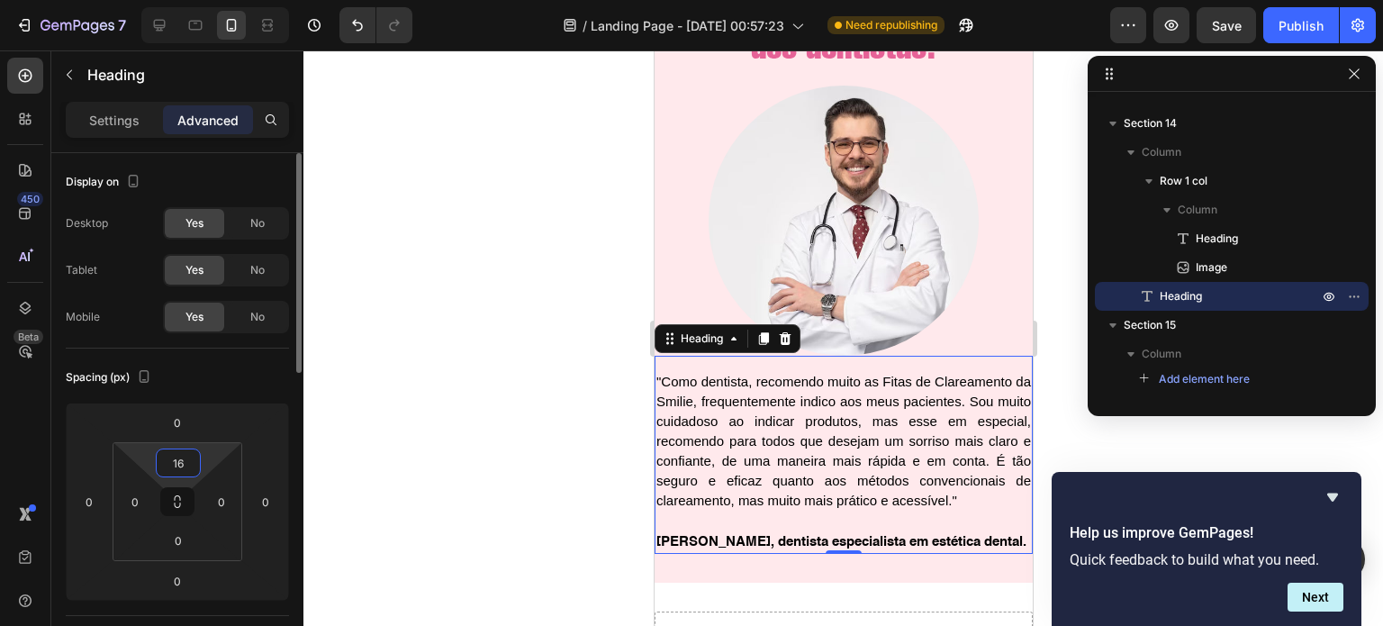
type input "18"
click at [183, 0] on html "7 / Landing Page - [DATE] 00:57:23 Need republishing Preview Save Publish 450 B…" at bounding box center [691, 0] width 1383 height 0
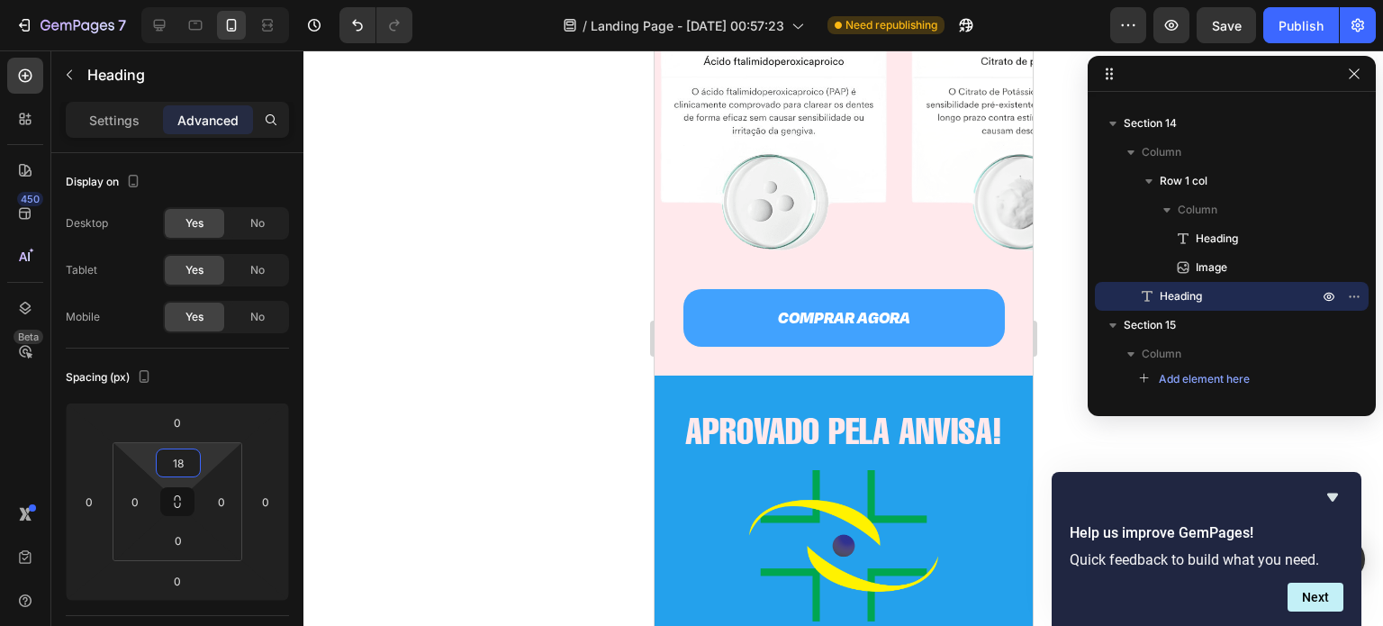
scroll to position [3637, 0]
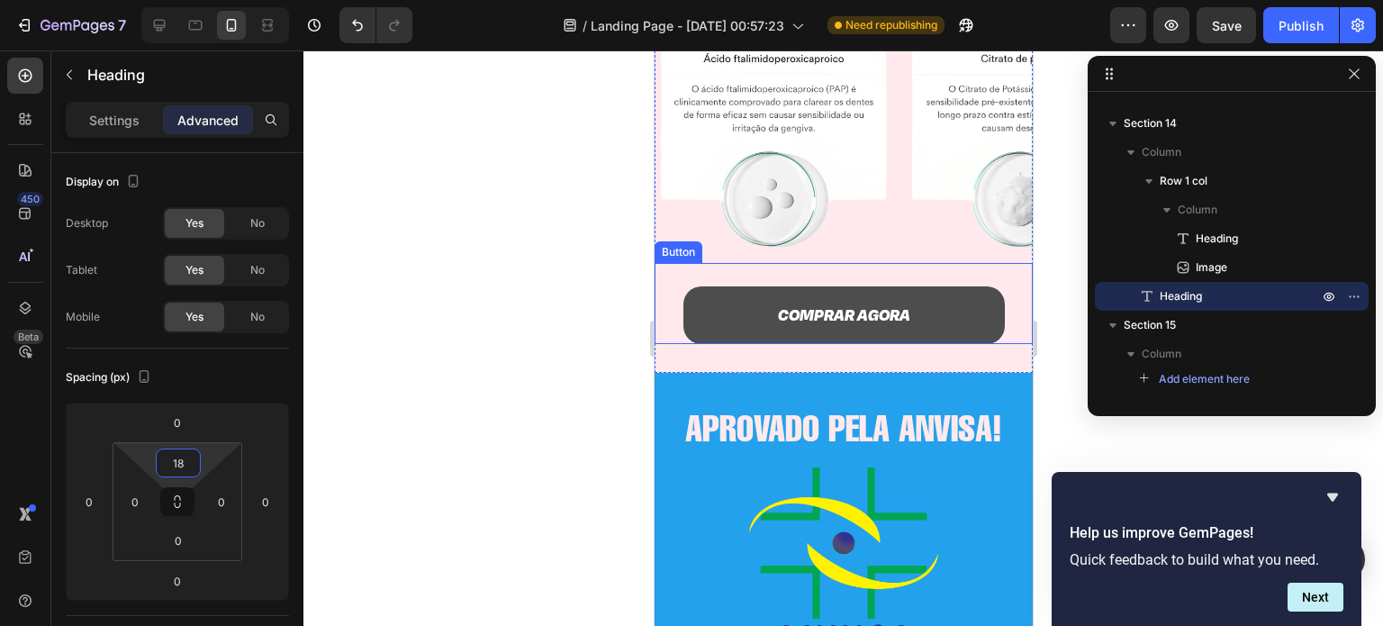
click at [951, 287] on link "COMPRAR AGORA" at bounding box center [842, 315] width 321 height 58
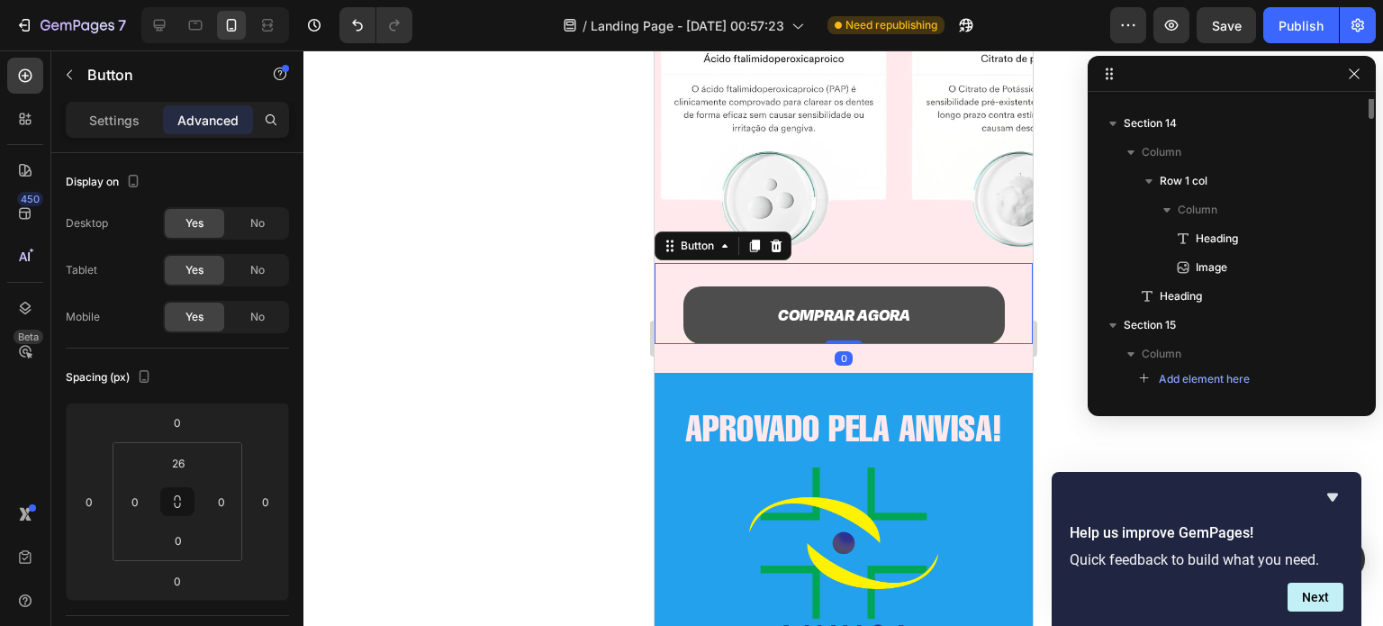
scroll to position [917, 0]
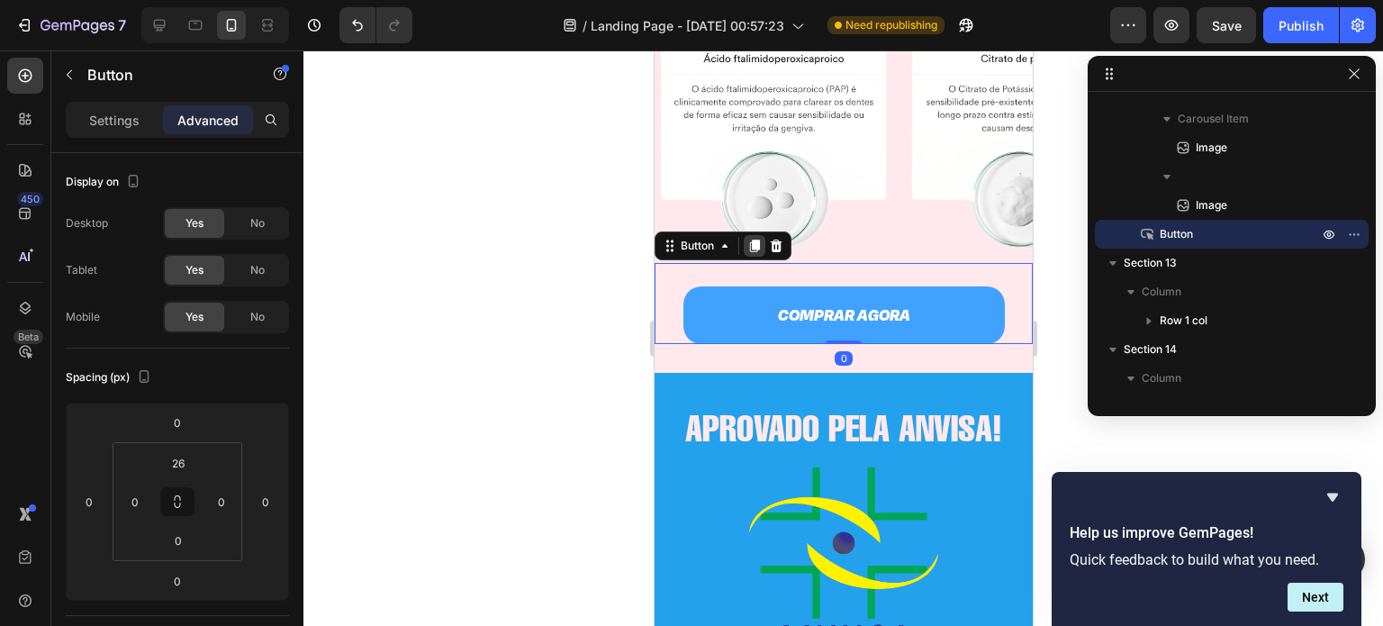
click at [755, 247] on icon at bounding box center [754, 245] width 10 height 13
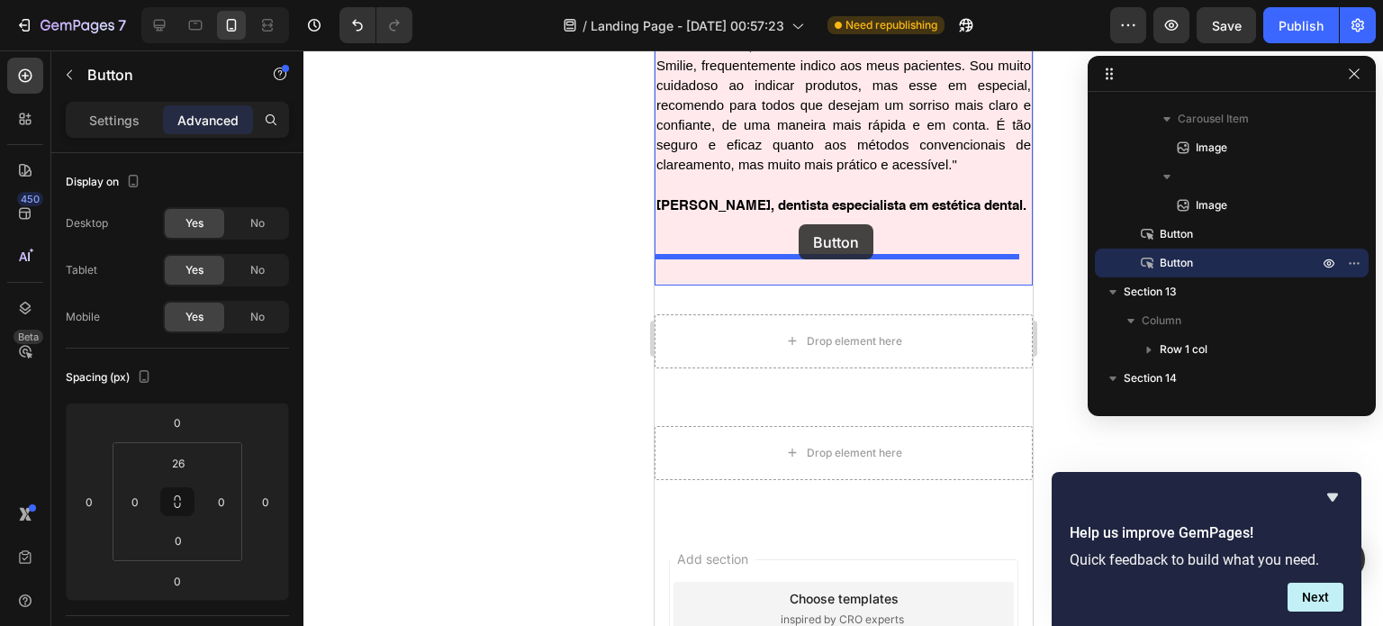
scroll to position [4780, 0]
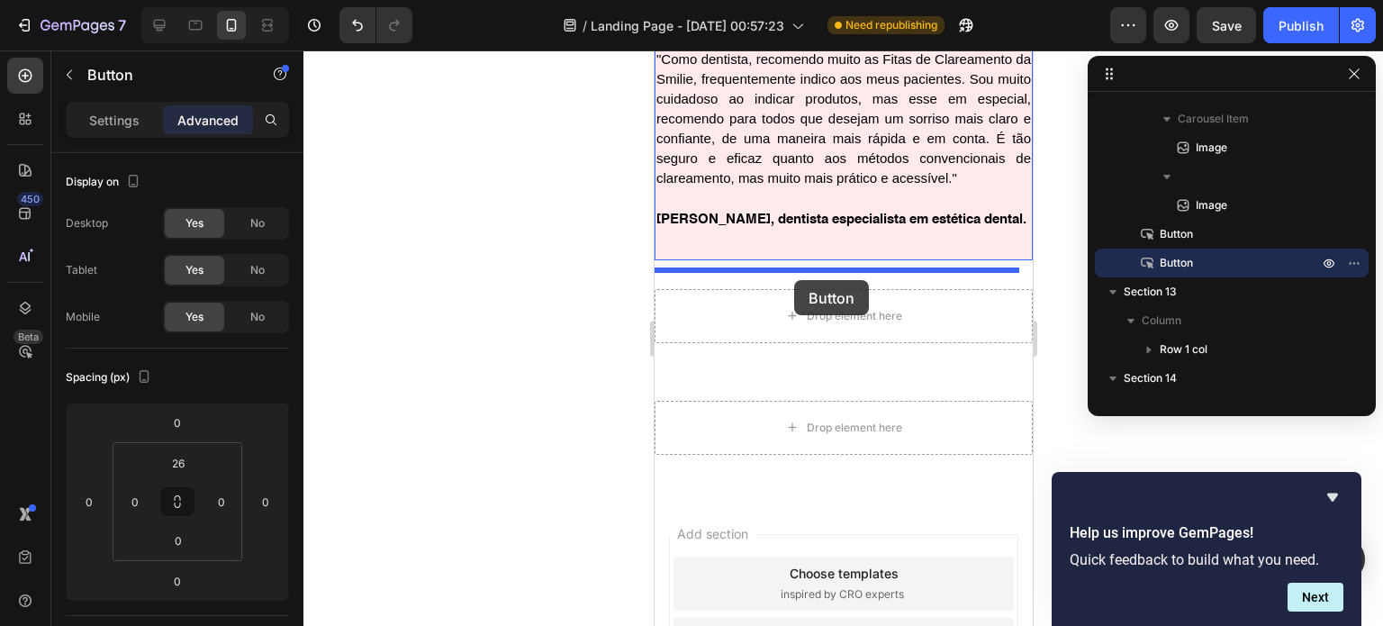
drag, startPoint x: 673, startPoint y: 330, endPoint x: 795, endPoint y: 279, distance: 131.6
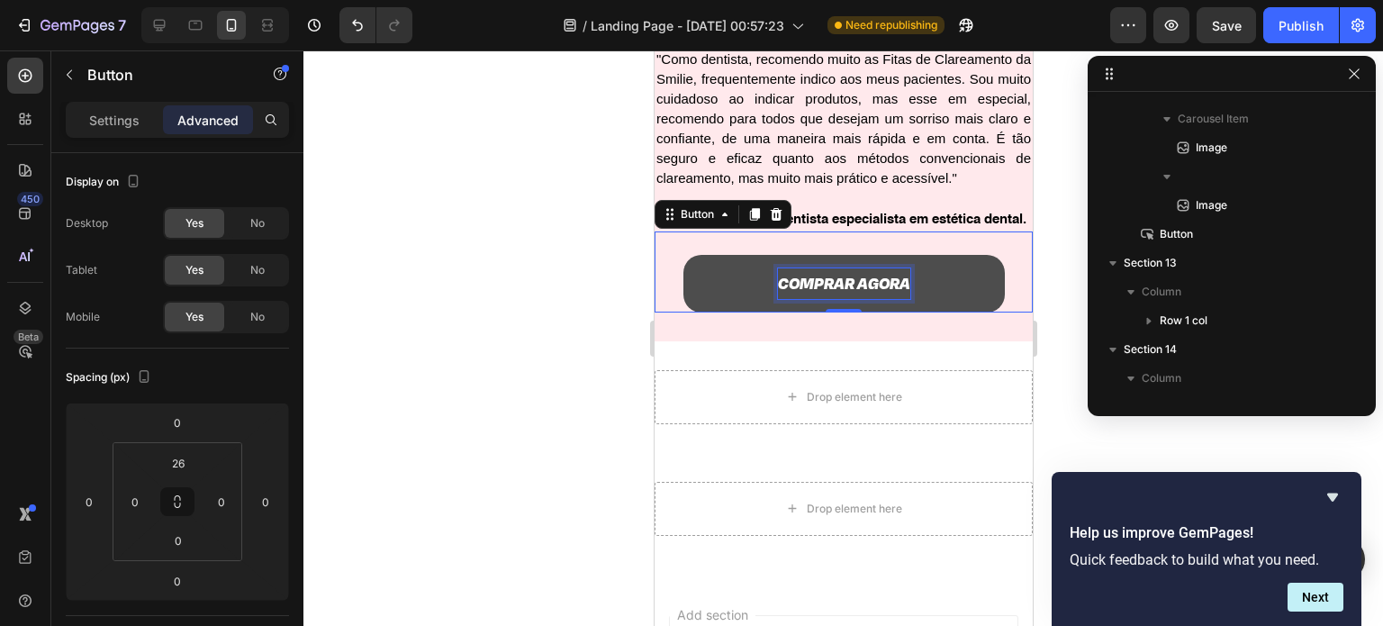
click at [840, 299] on p "COMPRAR AGORA" at bounding box center [843, 283] width 132 height 31
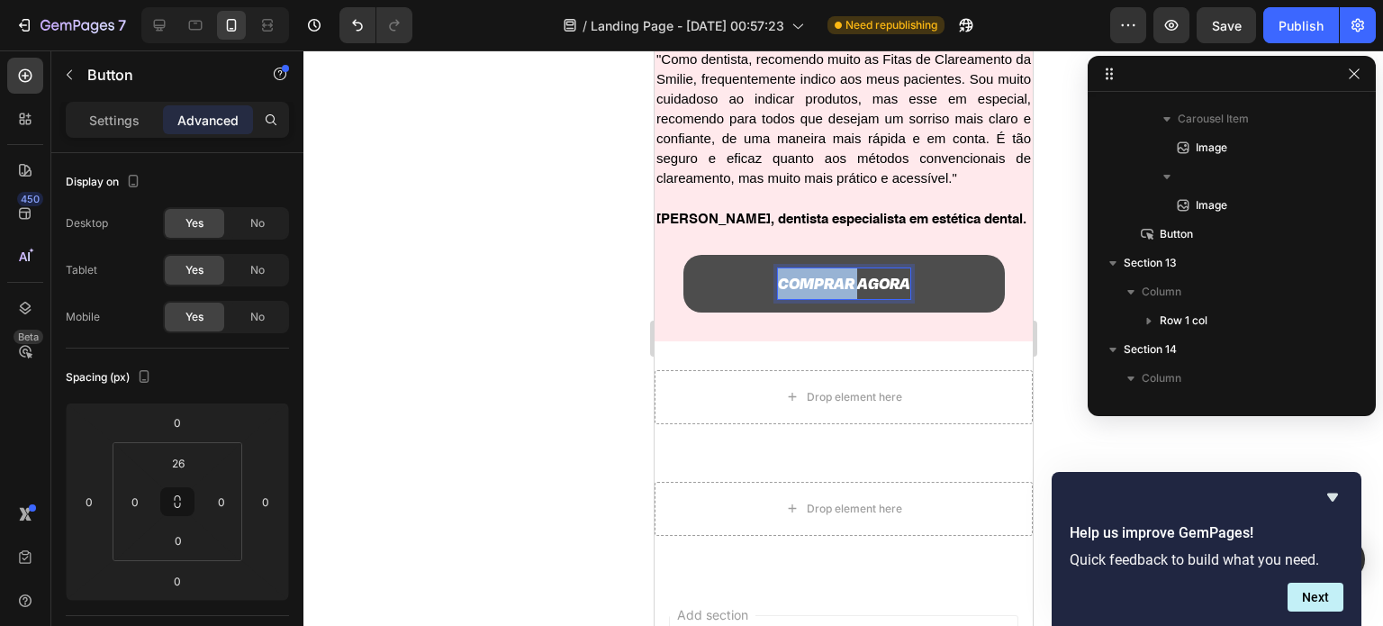
click at [840, 299] on p "COMPRAR AGORA" at bounding box center [843, 283] width 132 height 31
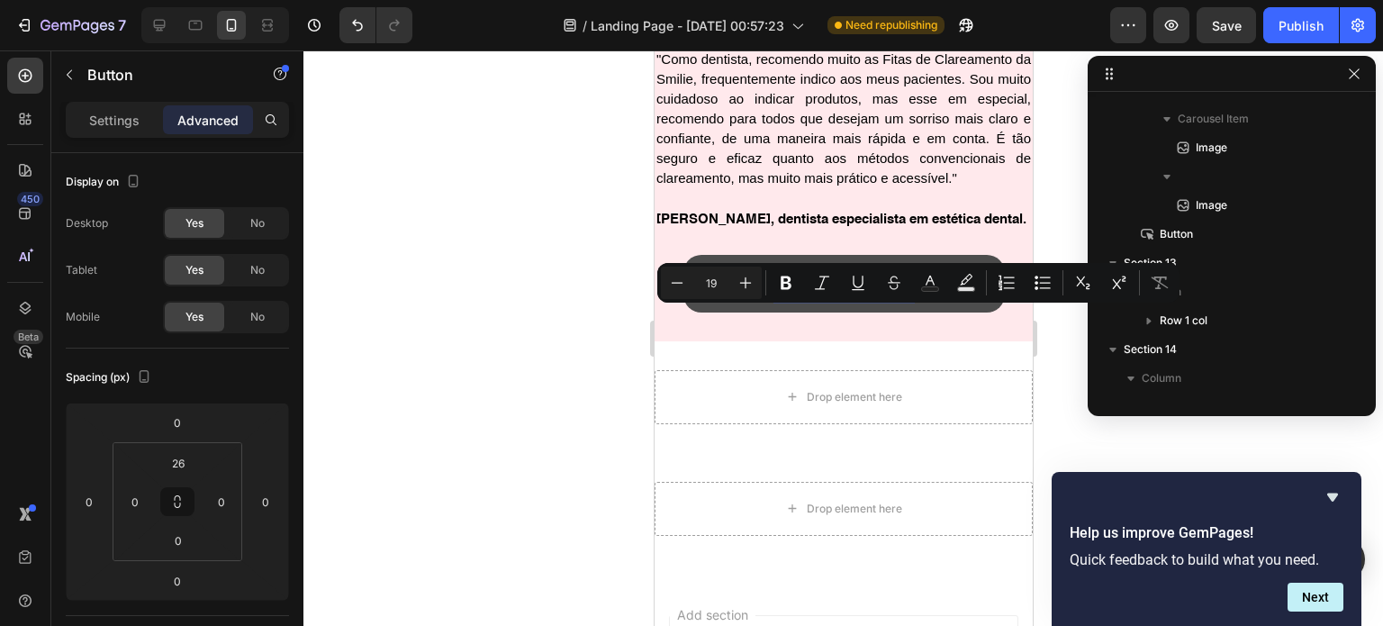
click at [840, 299] on p "COMPRAR AGORA" at bounding box center [843, 283] width 132 height 31
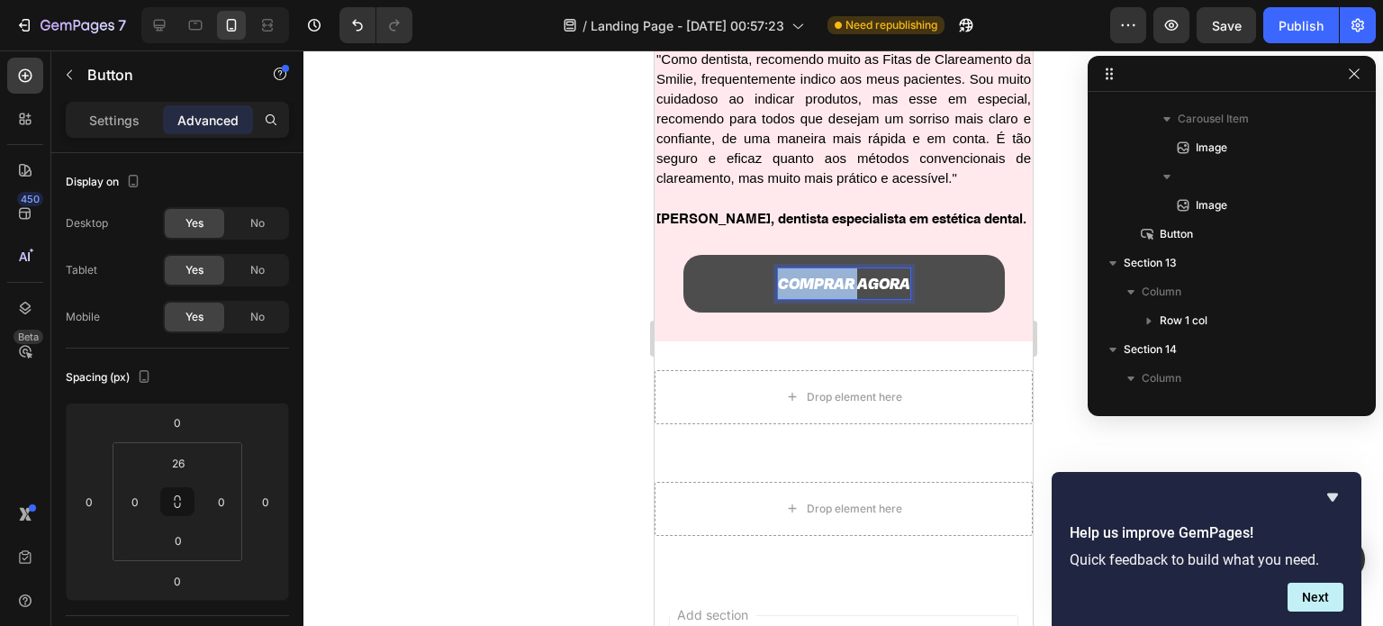
click at [840, 299] on p "COMPRAR AGORA" at bounding box center [843, 283] width 132 height 31
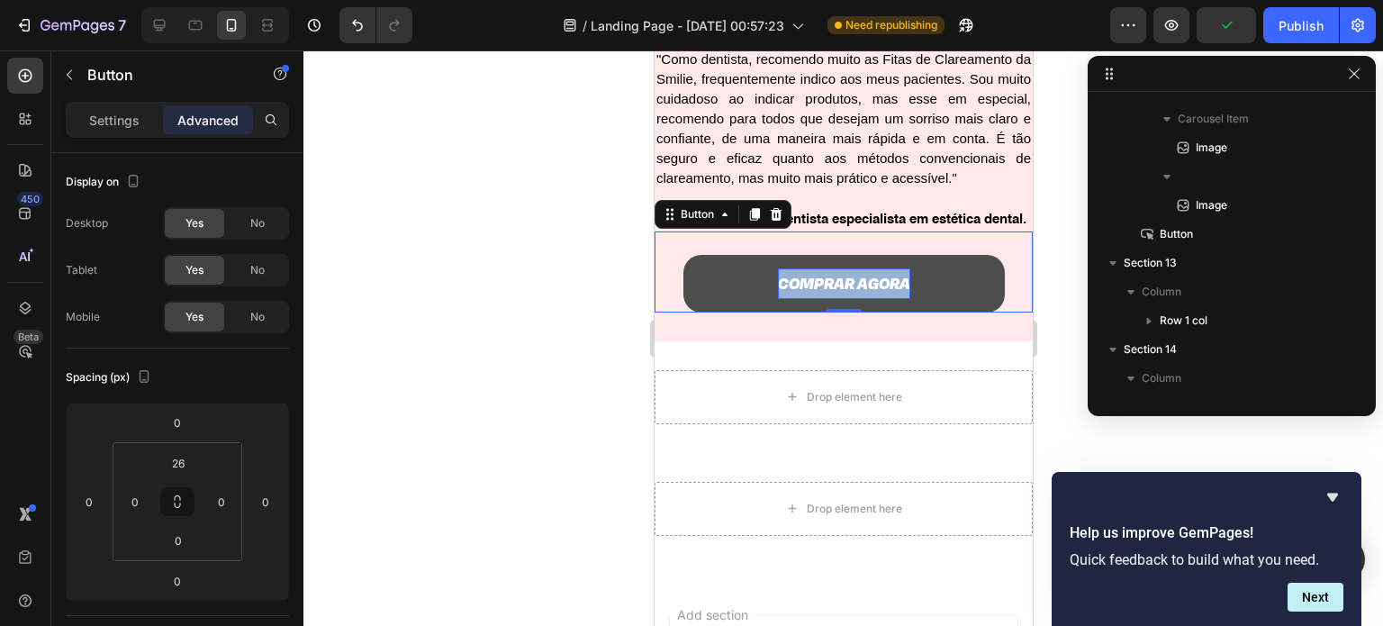
click at [840, 299] on p "COMPRAR AGORA" at bounding box center [843, 283] width 132 height 31
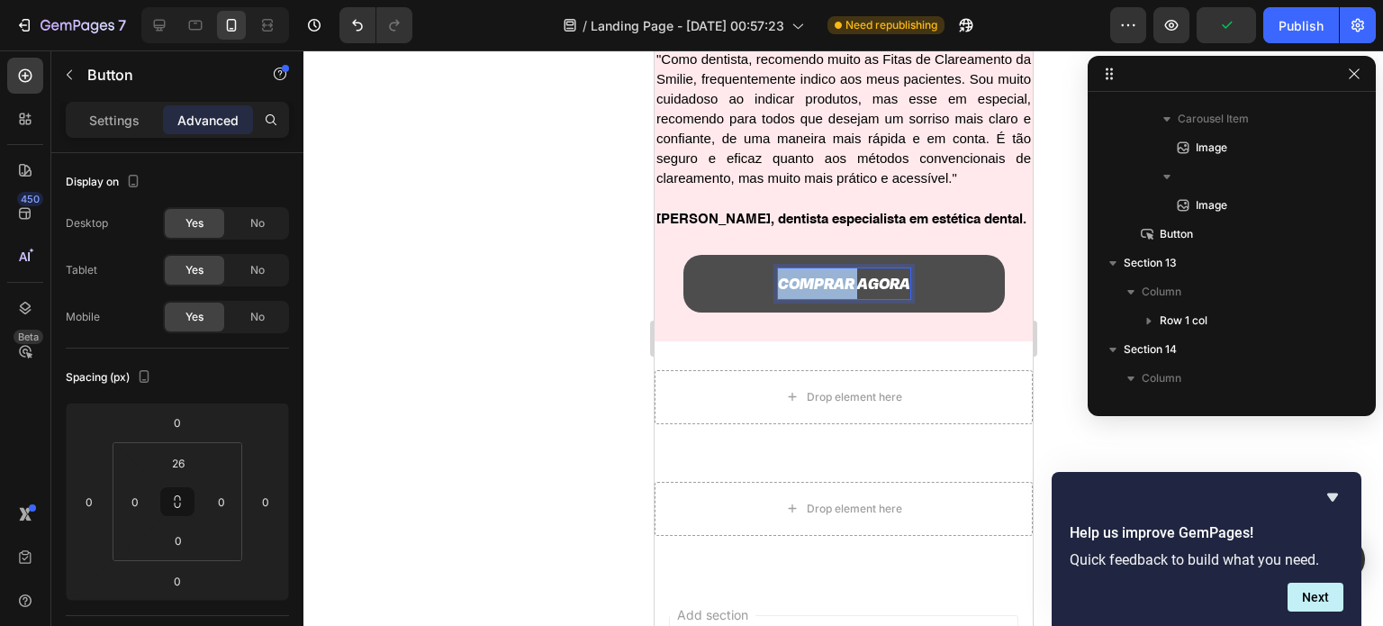
click at [840, 299] on p "COMPRAR AGORA" at bounding box center [843, 283] width 132 height 31
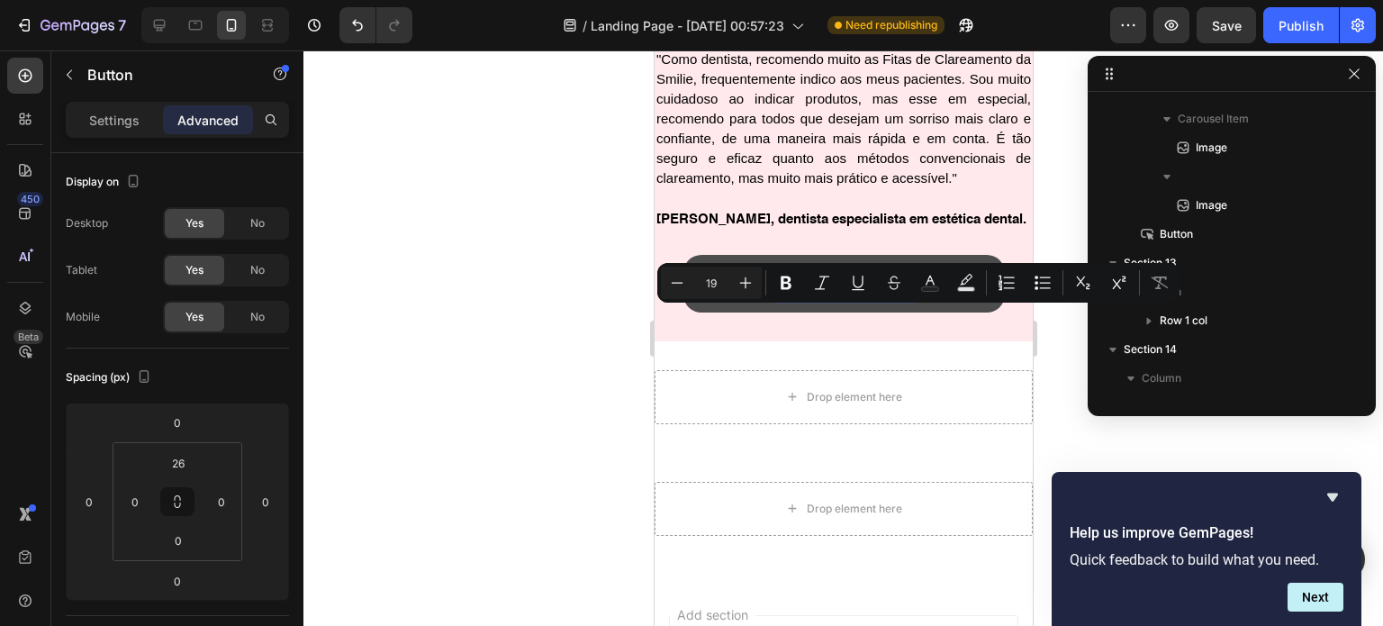
click at [840, 299] on p "COMPRAR AGORA" at bounding box center [843, 283] width 132 height 31
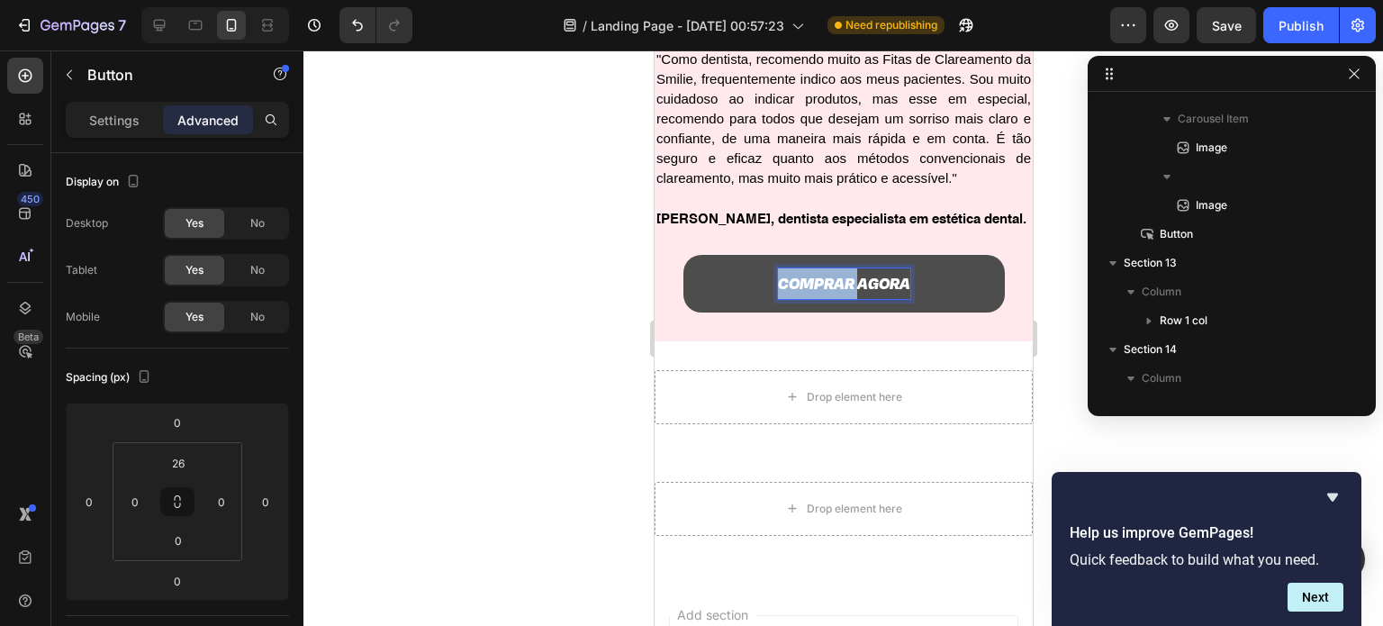
click at [840, 299] on p "COMPRAR AGORA" at bounding box center [843, 283] width 132 height 31
click at [900, 231] on h2 ""Como dentista, recomendo muito as Fitas de Clareamento da Smilie, frequentemen…" at bounding box center [843, 140] width 378 height 184
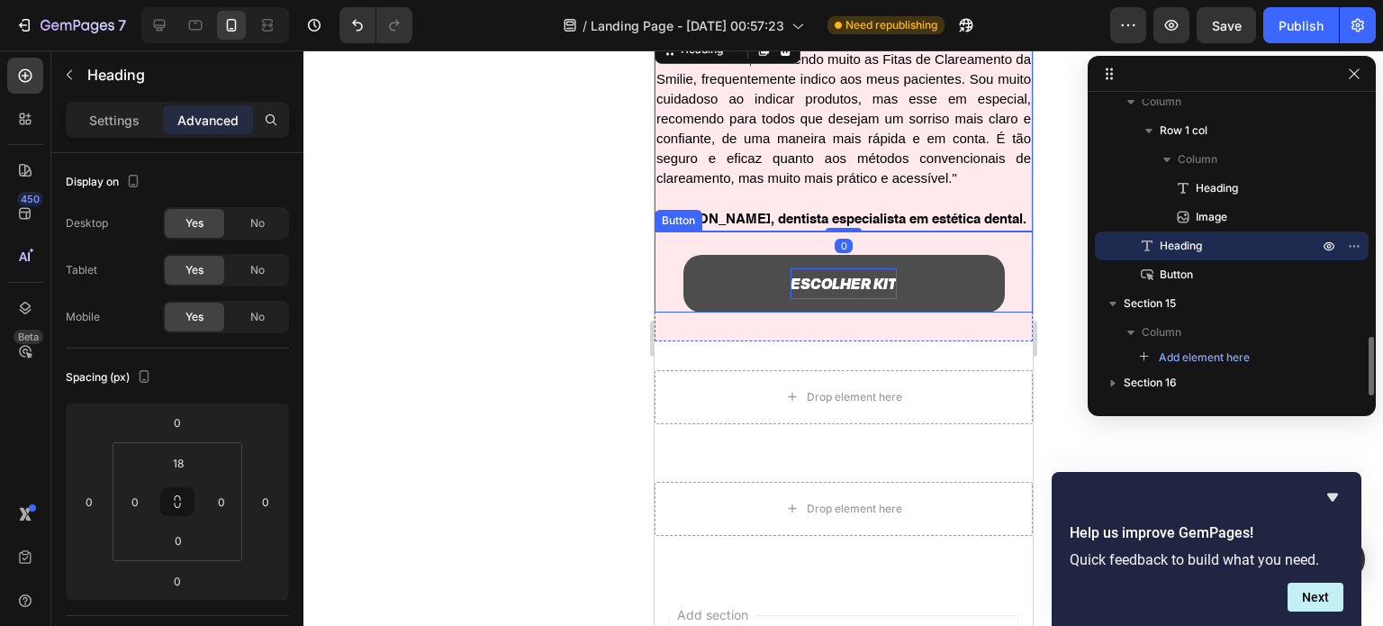
click at [923, 312] on link "ESCOLHER KIT" at bounding box center [842, 284] width 321 height 58
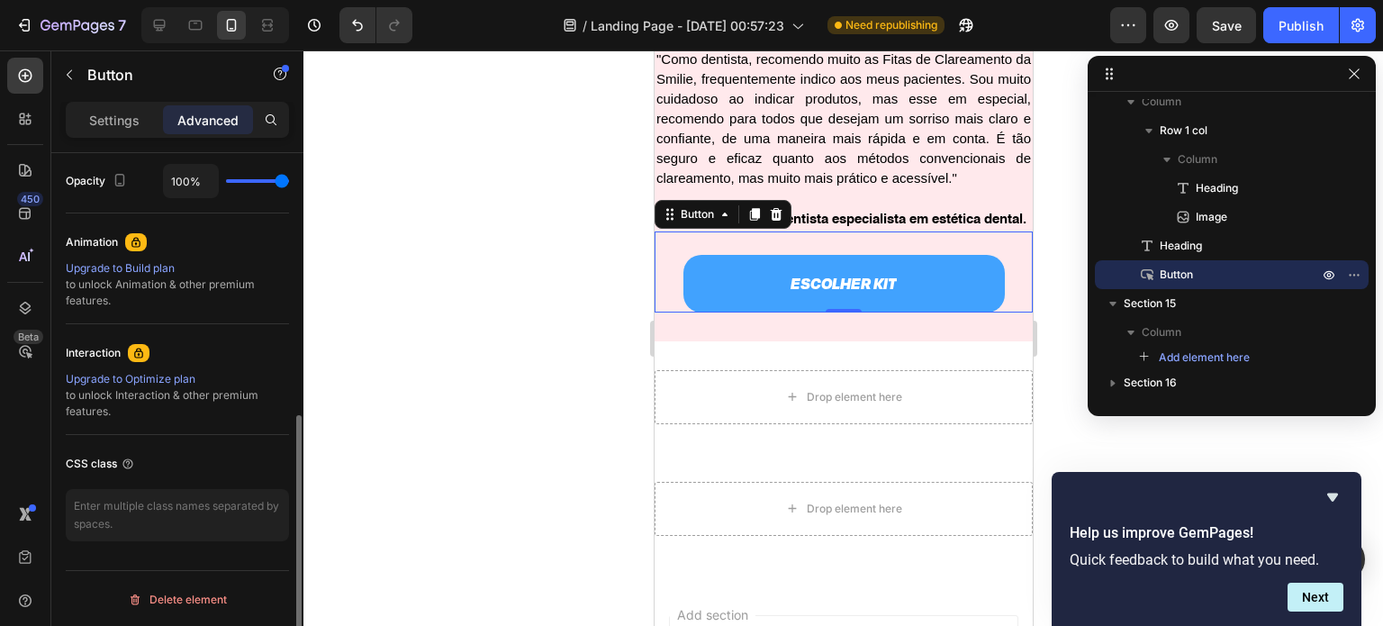
scroll to position [434, 0]
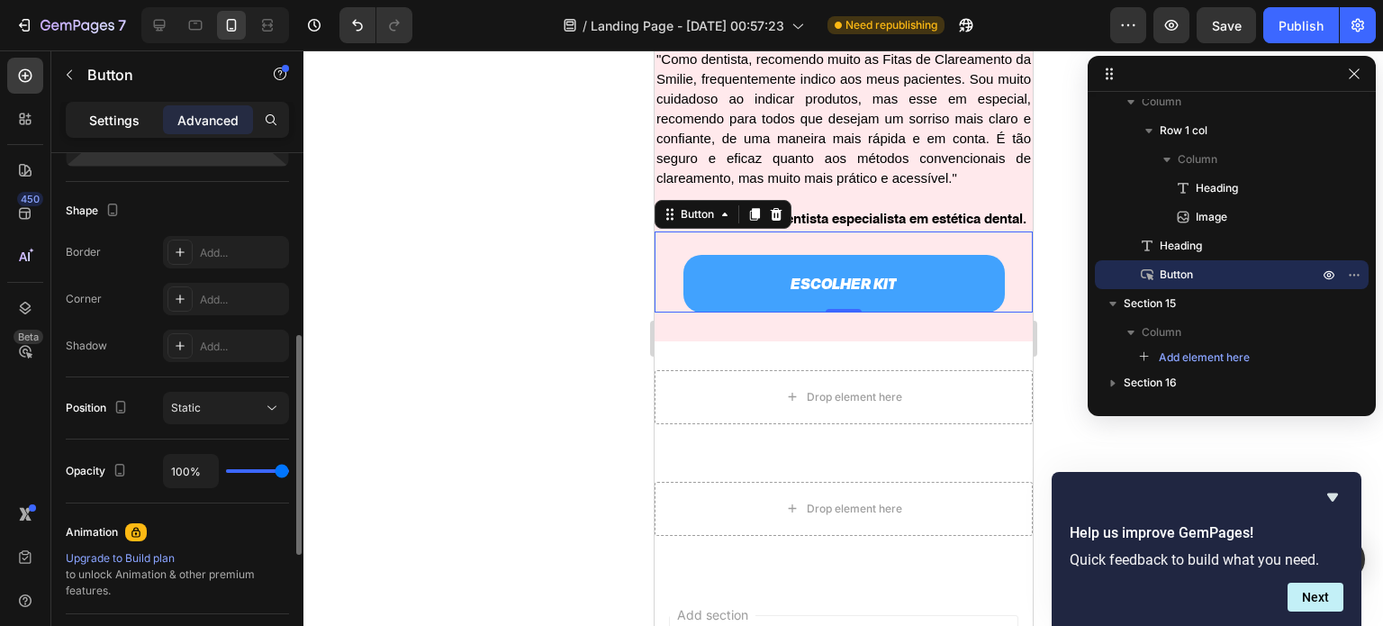
click at [131, 126] on p "Settings" at bounding box center [114, 120] width 50 height 19
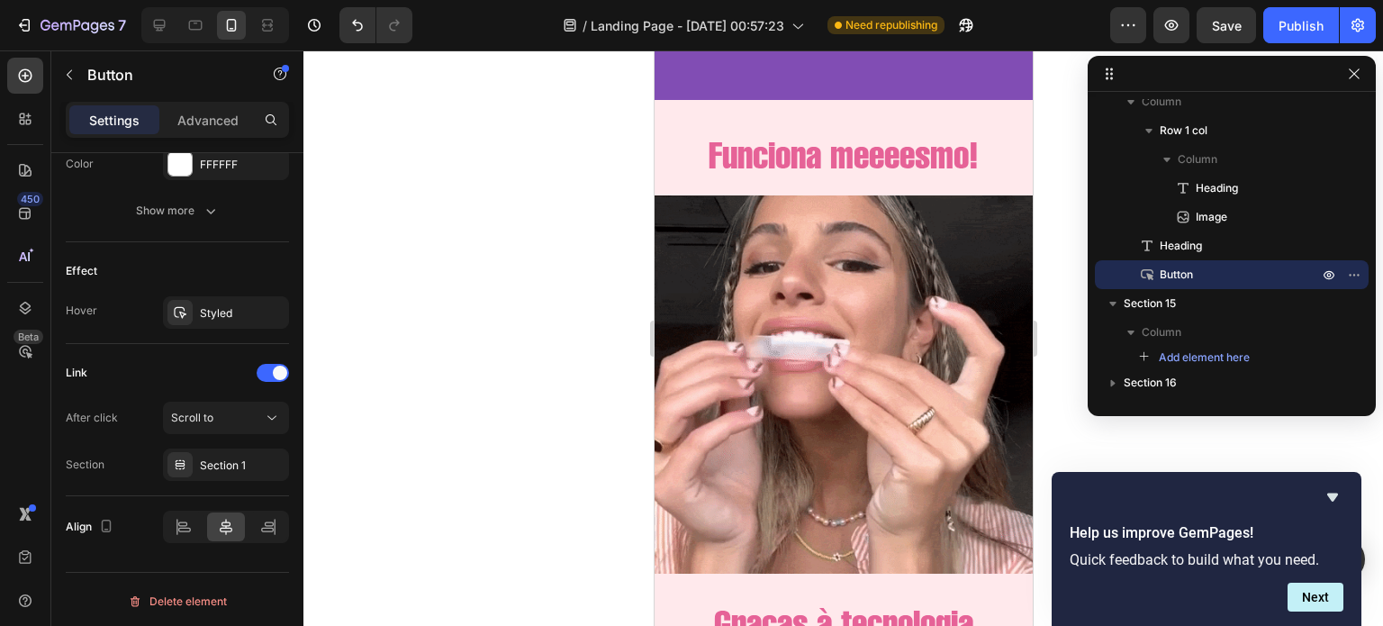
scroll to position [2994, 0]
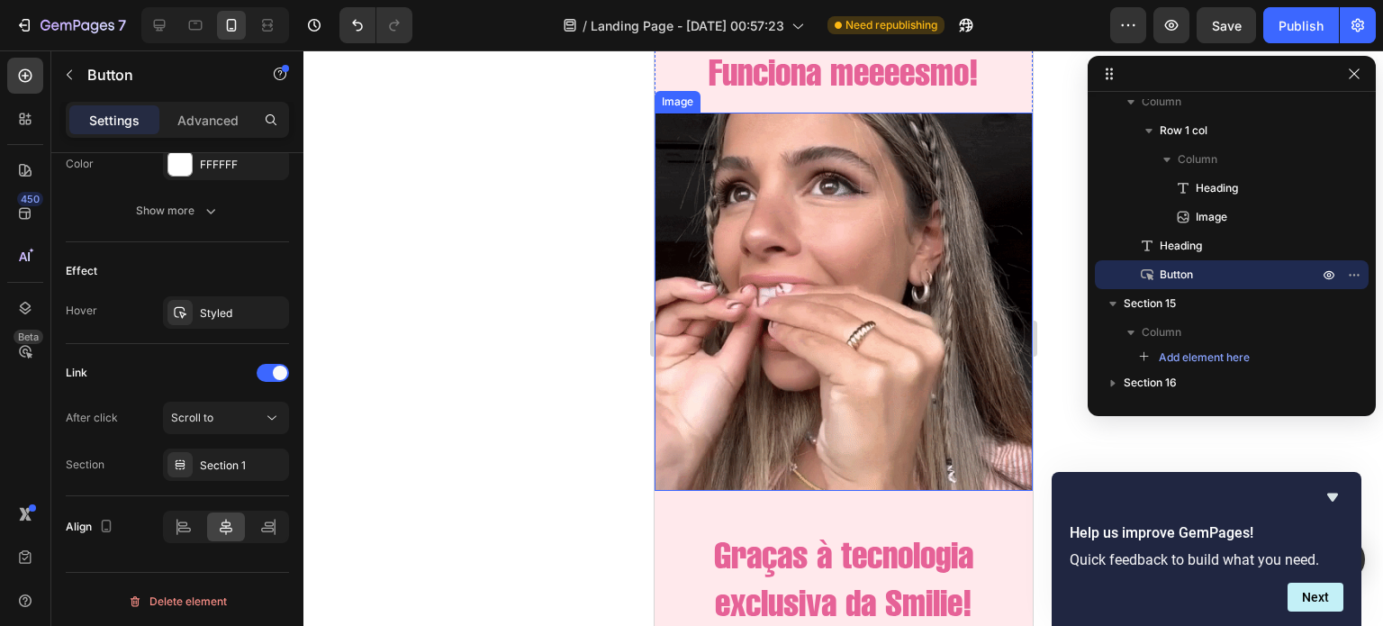
click at [827, 231] on img at bounding box center [843, 302] width 378 height 378
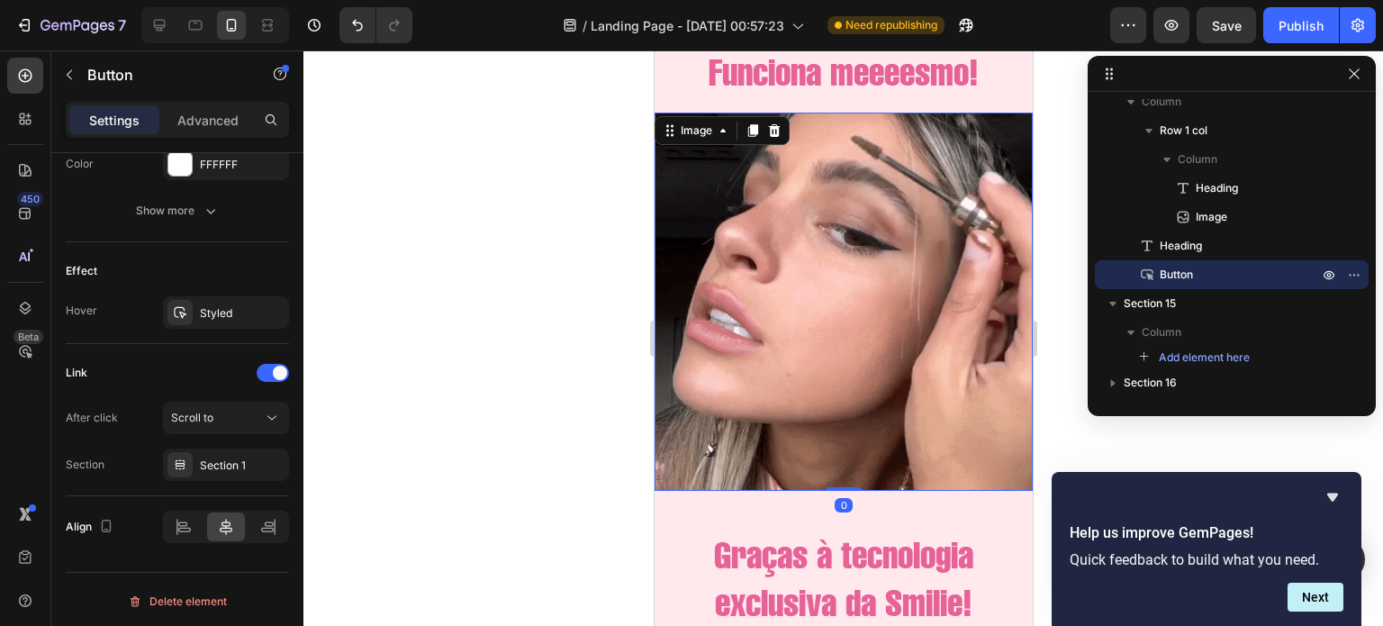
scroll to position [0, 0]
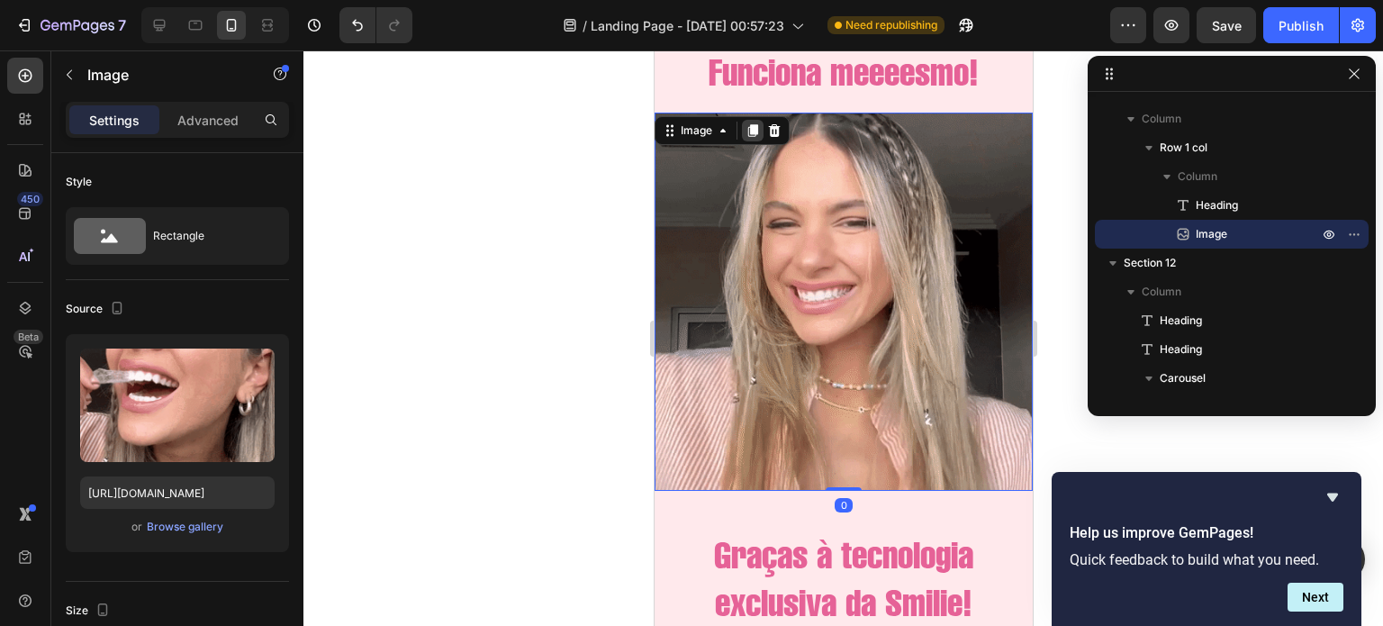
click at [750, 128] on icon at bounding box center [752, 130] width 10 height 13
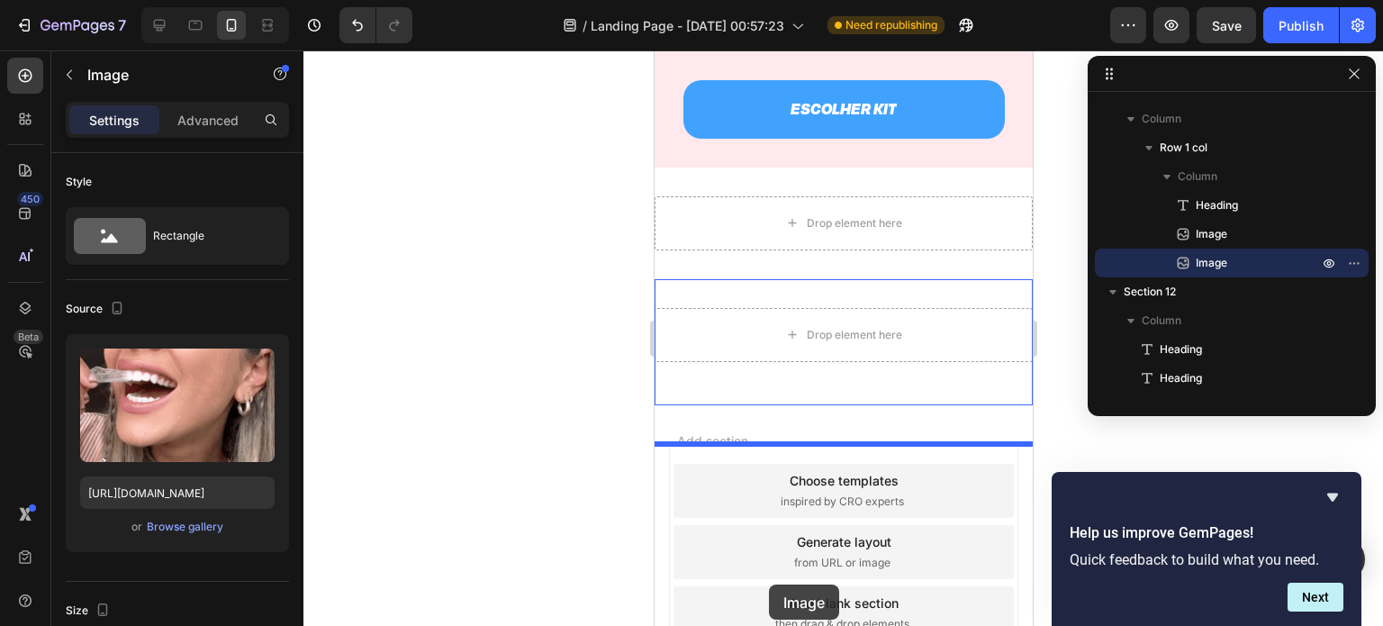
scroll to position [5259, 0]
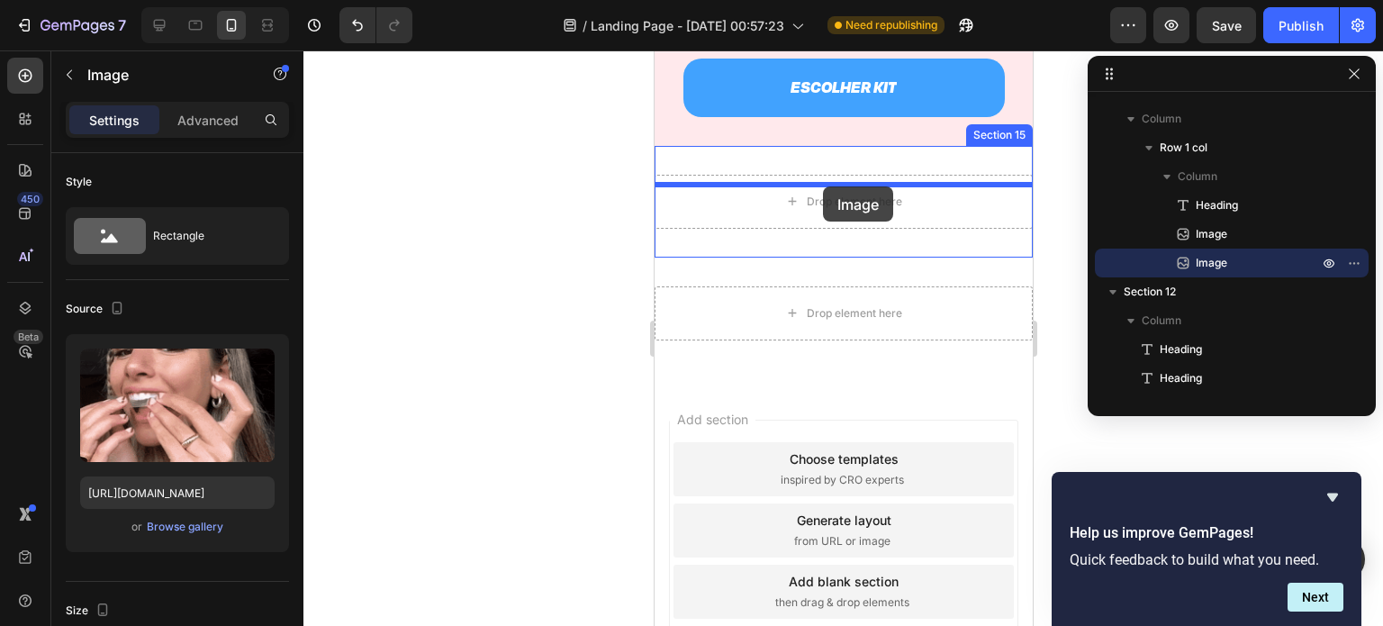
drag, startPoint x: 783, startPoint y: 248, endPoint x: 822, endPoint y: 186, distance: 72.4
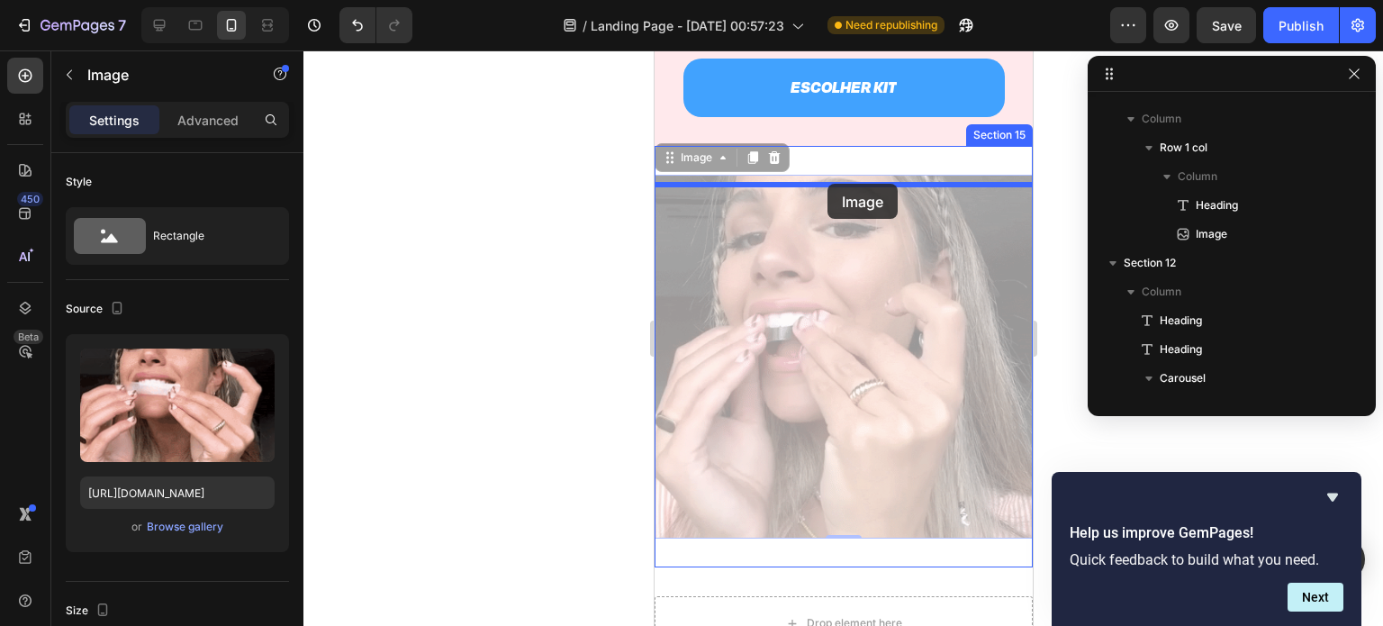
drag, startPoint x: 808, startPoint y: 265, endPoint x: 829, endPoint y: 182, distance: 85.4
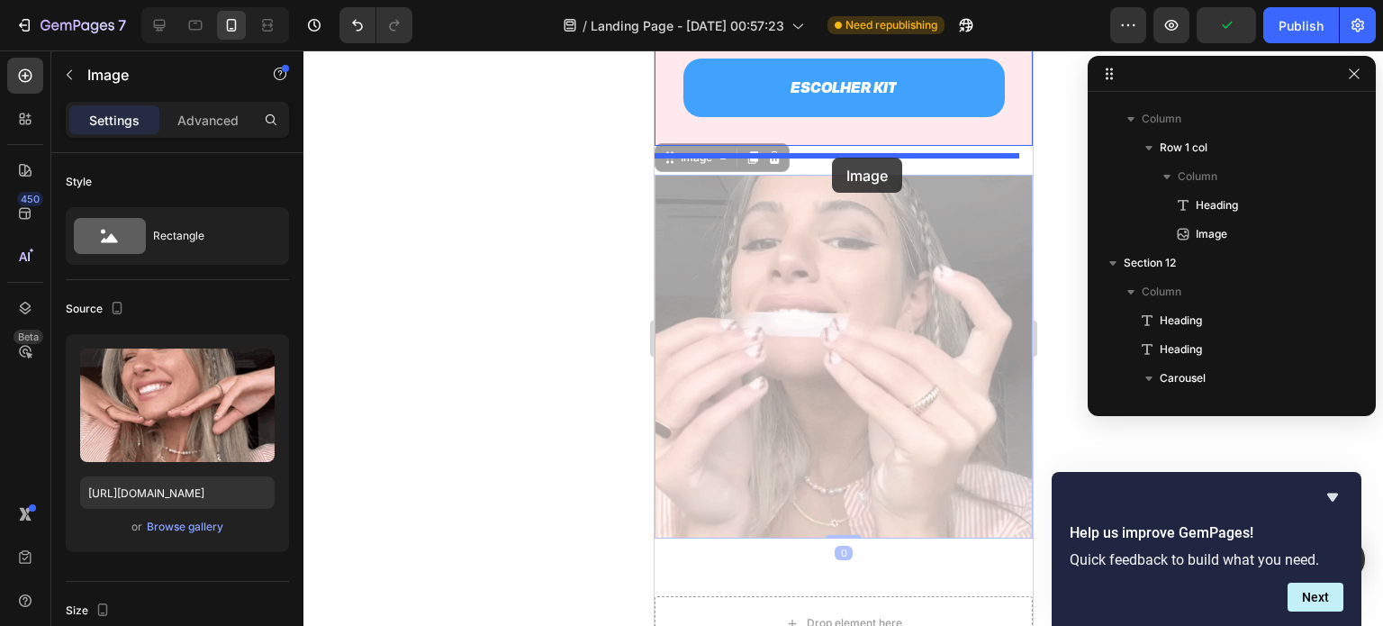
drag, startPoint x: 808, startPoint y: 298, endPoint x: 831, endPoint y: 157, distance: 143.3
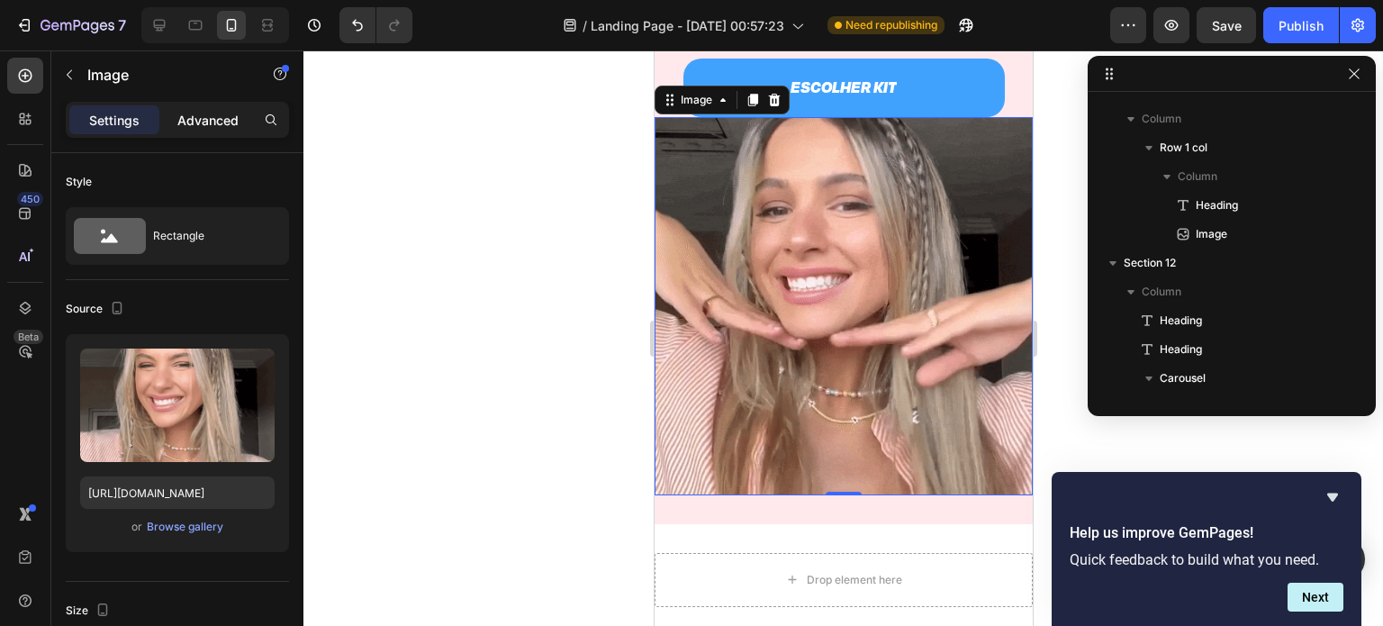
click at [209, 128] on p "Advanced" at bounding box center [207, 120] width 61 height 19
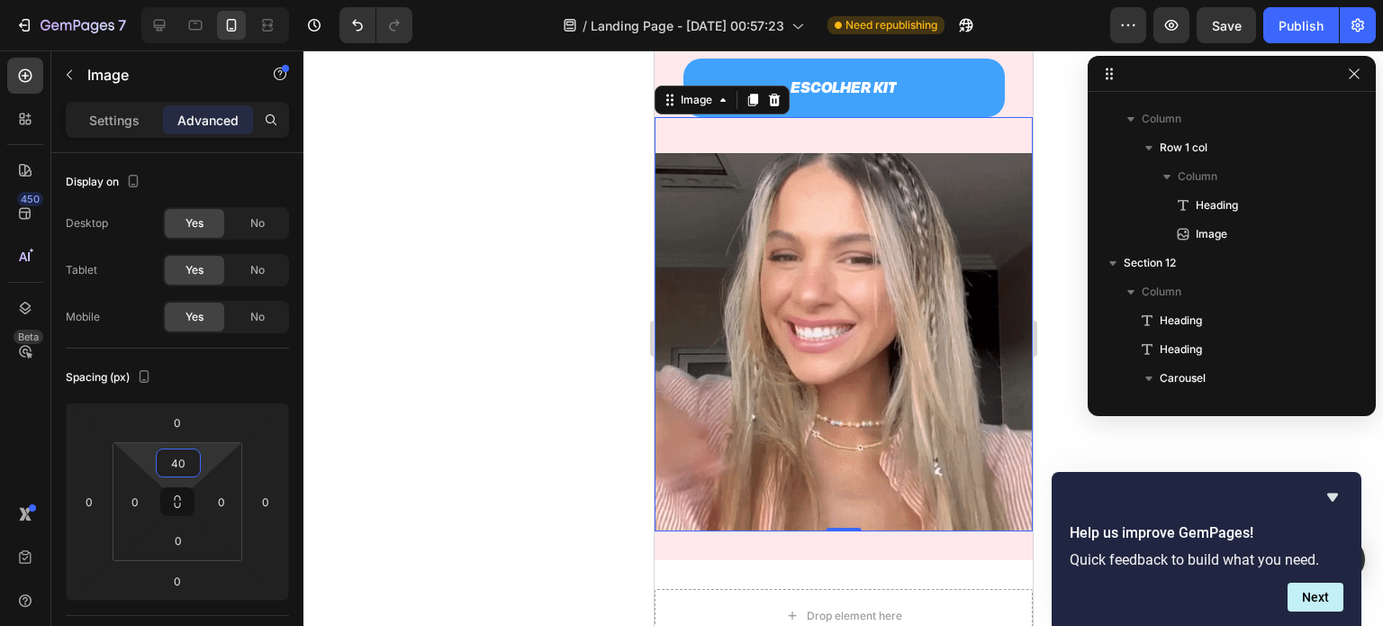
type input "42"
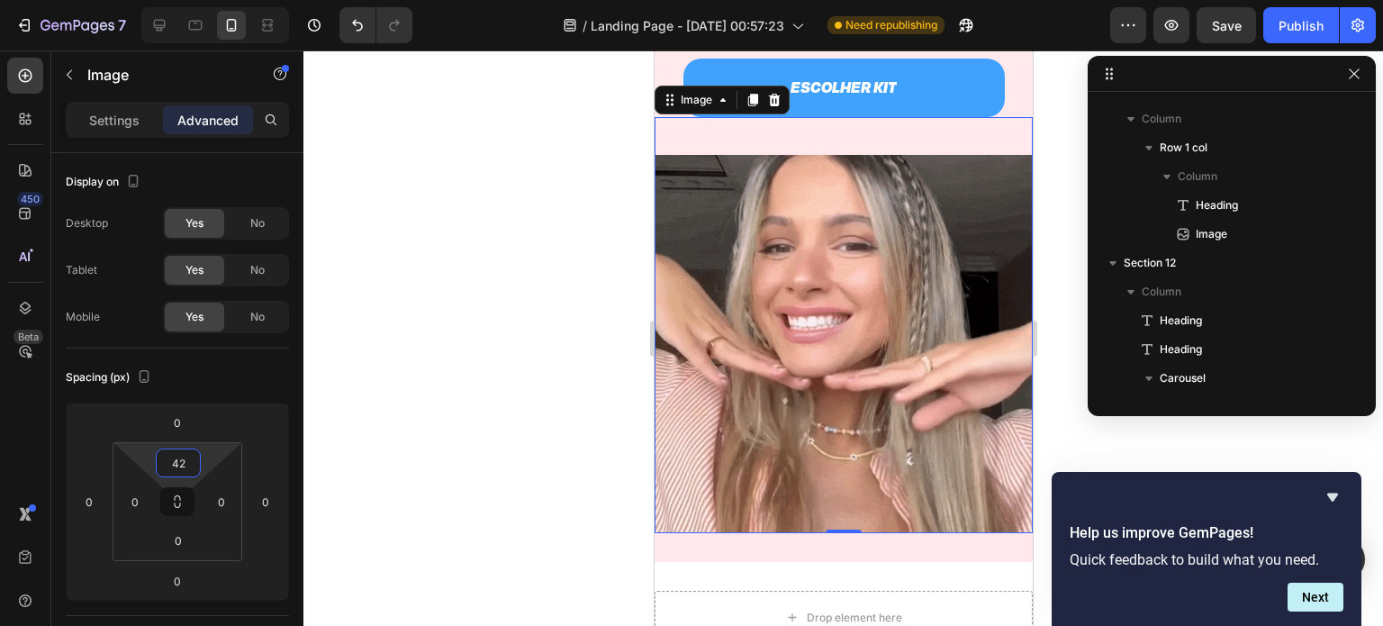
drag, startPoint x: 176, startPoint y: 478, endPoint x: 180, endPoint y: 459, distance: 19.4
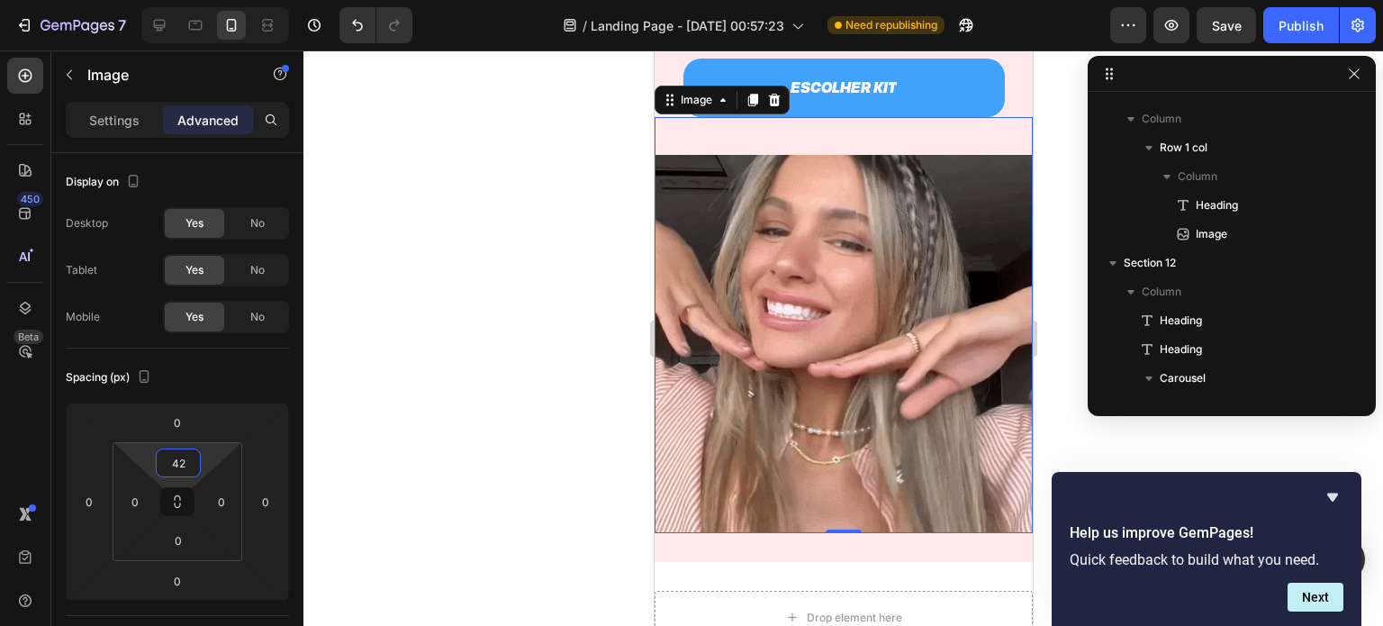
click at [180, 0] on html "7 / Landing Page - [DATE] 00:57:23 Need republishing Preview Save Publish 450 B…" at bounding box center [691, 0] width 1383 height 0
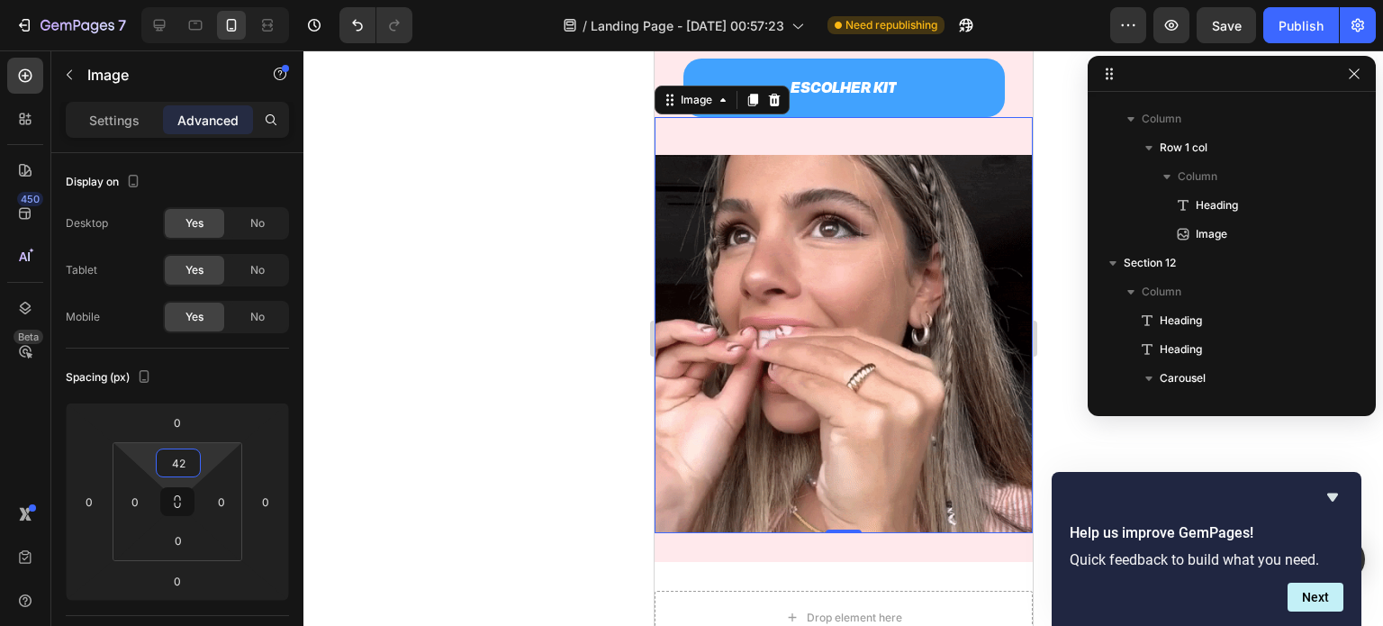
click at [803, 294] on img at bounding box center [843, 344] width 378 height 378
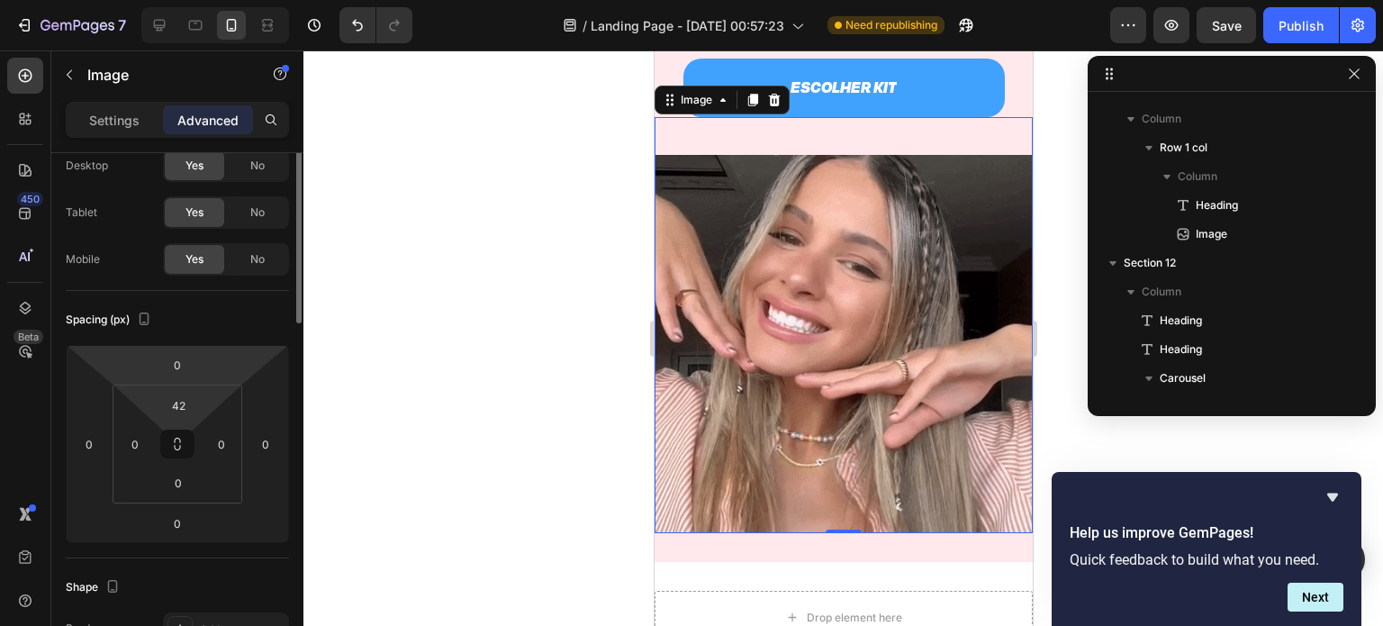
scroll to position [0, 0]
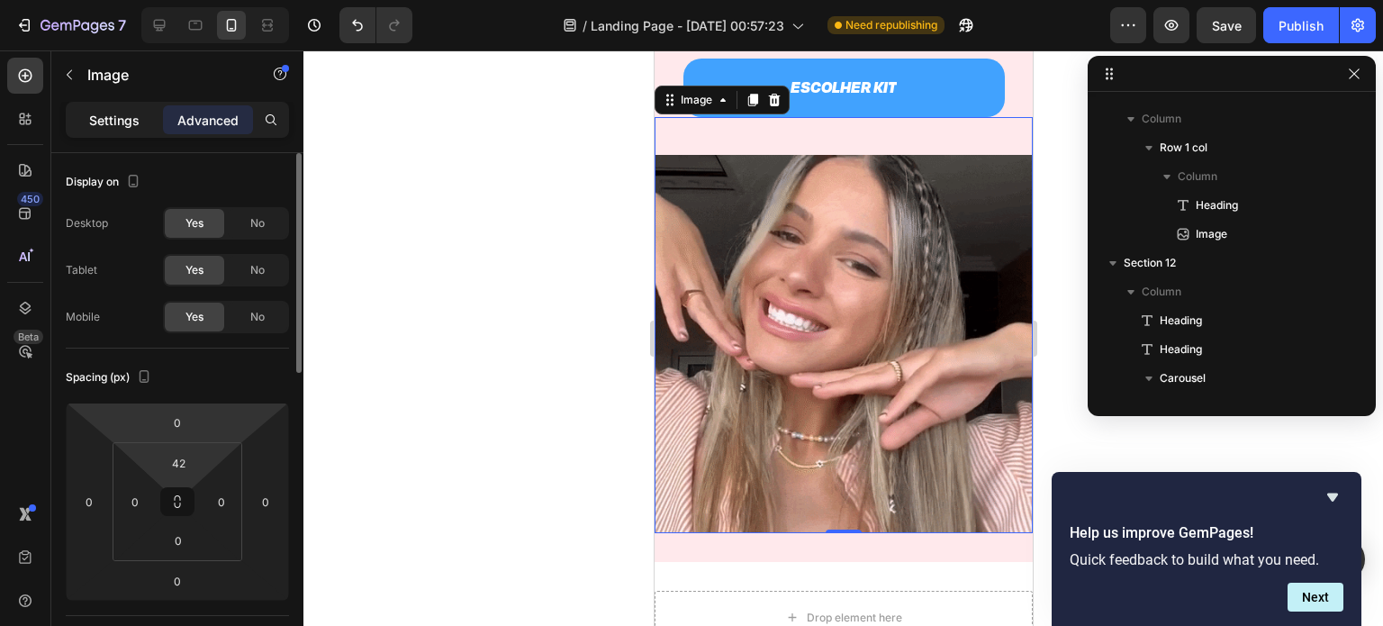
click at [137, 118] on p "Settings" at bounding box center [114, 120] width 50 height 19
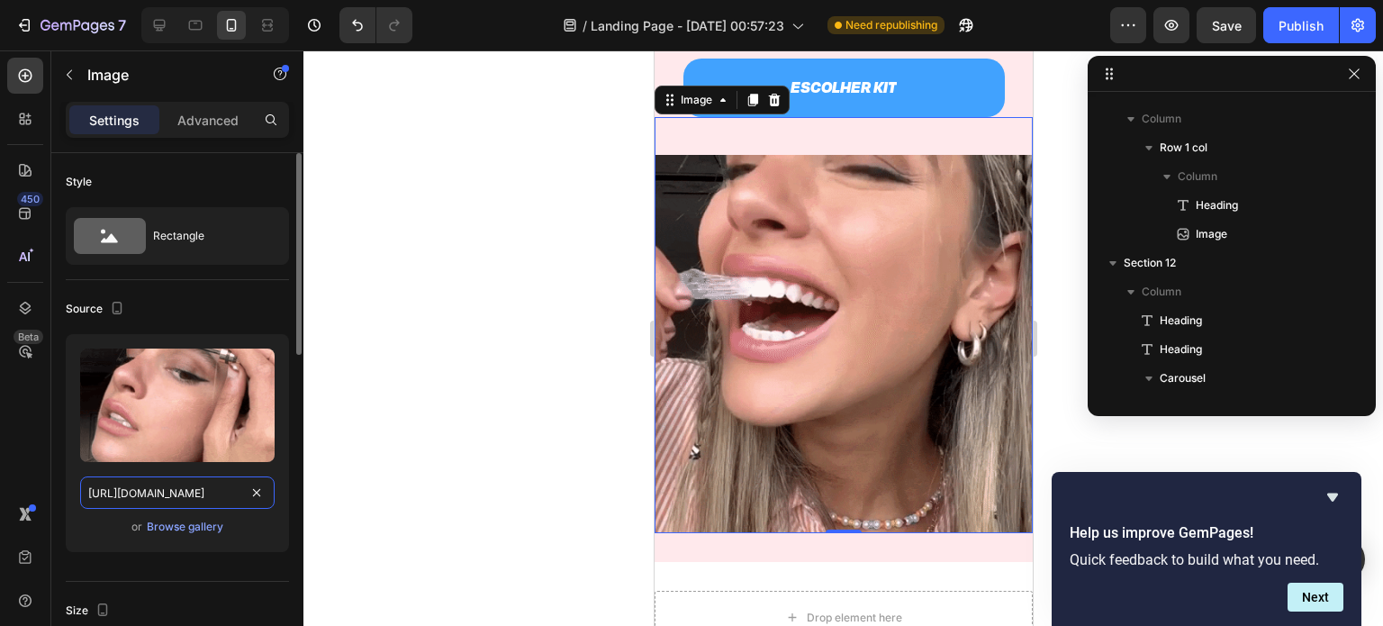
click at [166, 484] on input "https://cdn.shopify.com/s/files/1/0721/3921/1025/t/3/assets/giphy-1682433266036…" at bounding box center [177, 492] width 194 height 32
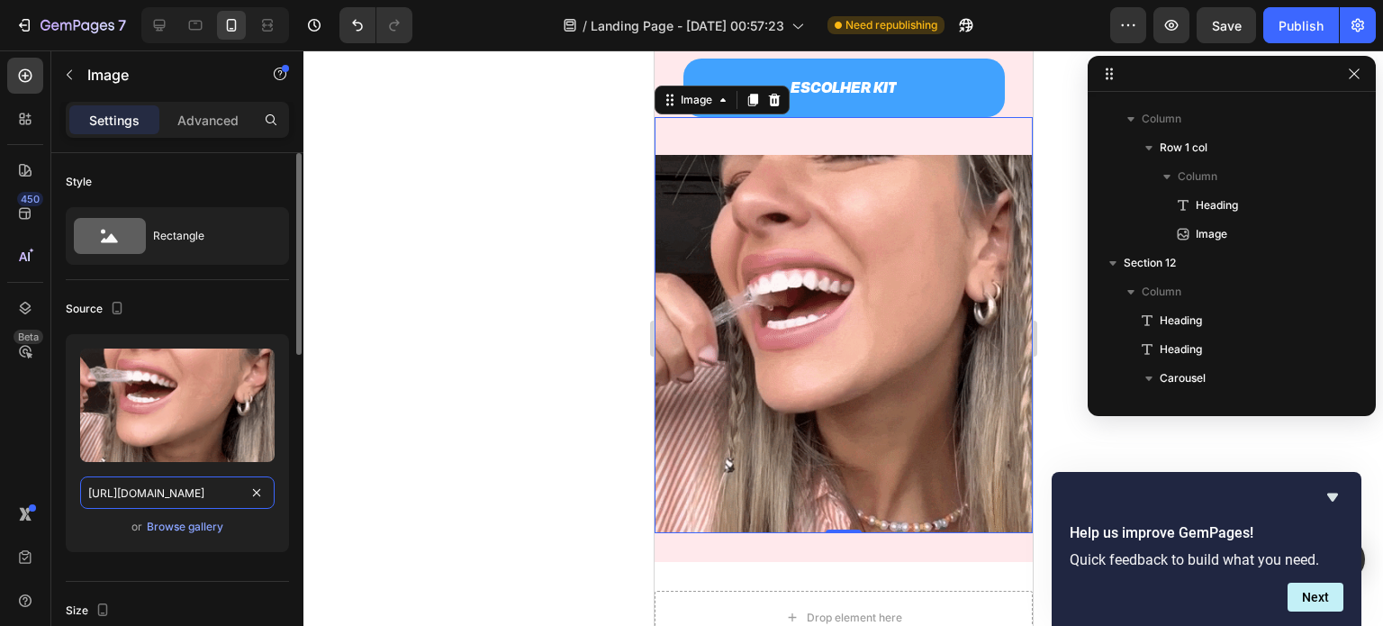
click at [166, 484] on input "https://cdn.shopify.com/s/files/1/0721/3921/1025/t/3/assets/giphy-1682433266036…" at bounding box center [177, 492] width 194 height 32
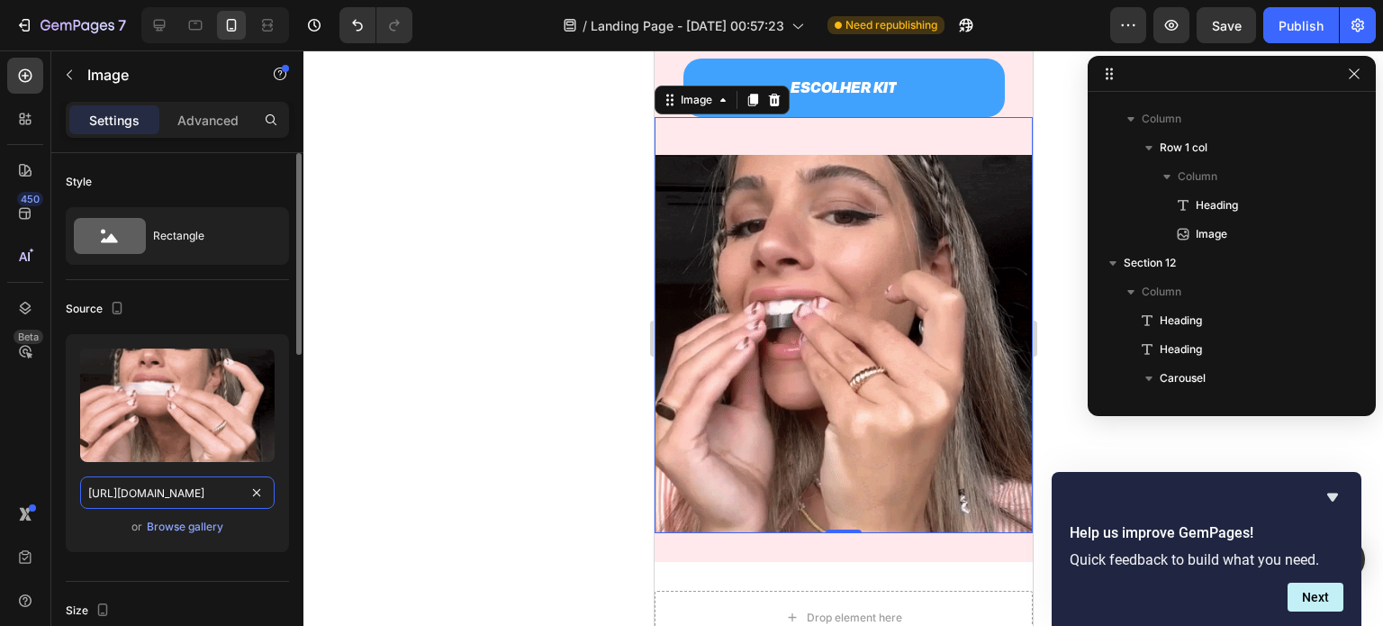
click at [166, 484] on input "https://cdn.shopify.com/s/files/1/0721/3921/1025/t/3/assets/giphy-1682433266036…" at bounding box center [177, 492] width 194 height 32
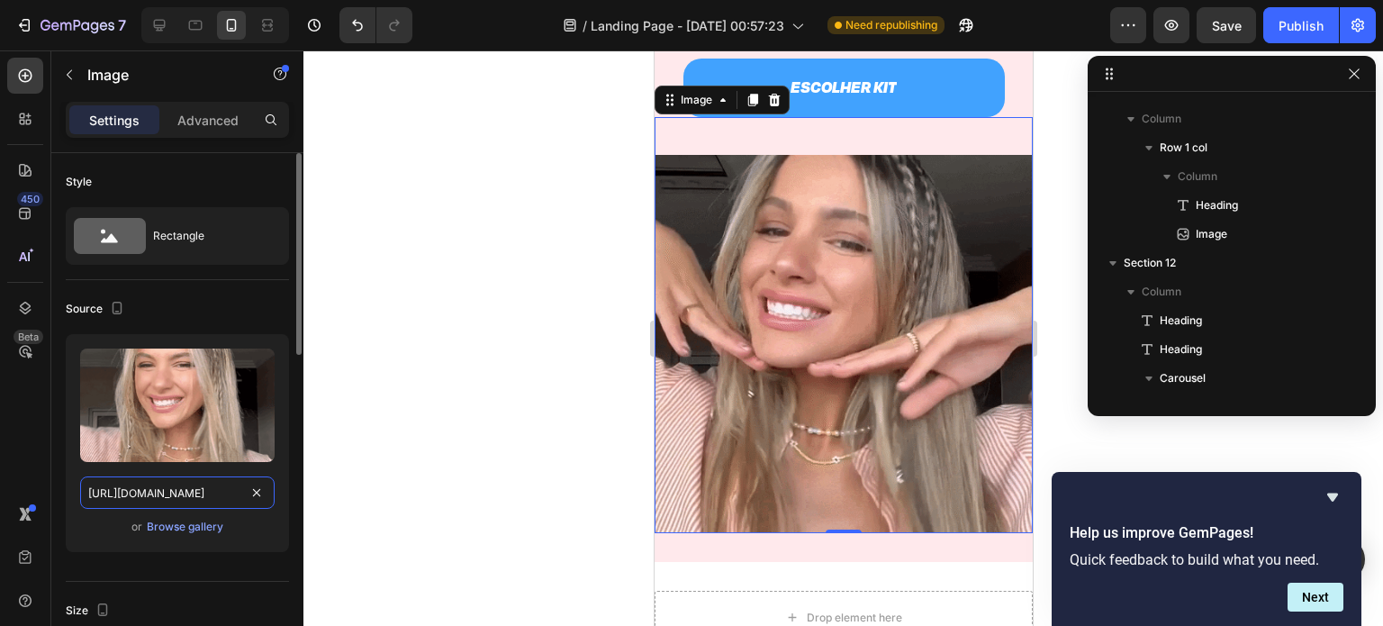
paste input "files/Imagem_do_WhatsApp_de_2024-09-18_a_s_23.02.18_c49be523.jpg?v=1726711522"
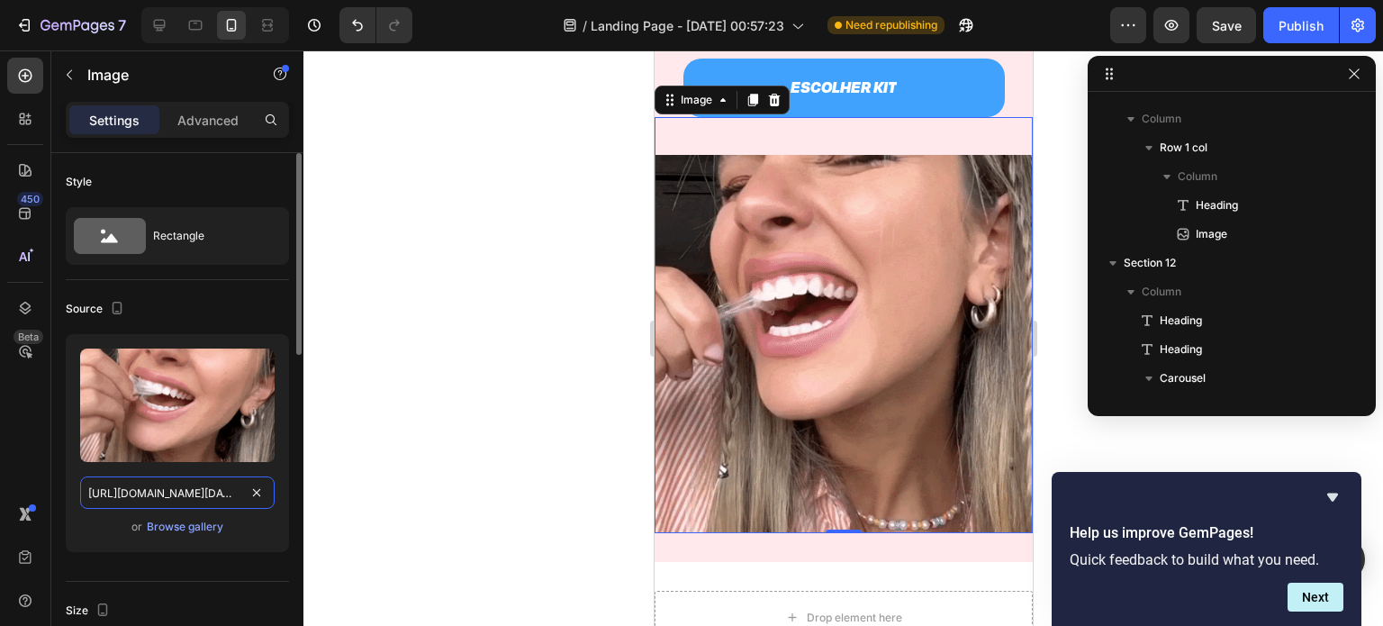
scroll to position [0, 550]
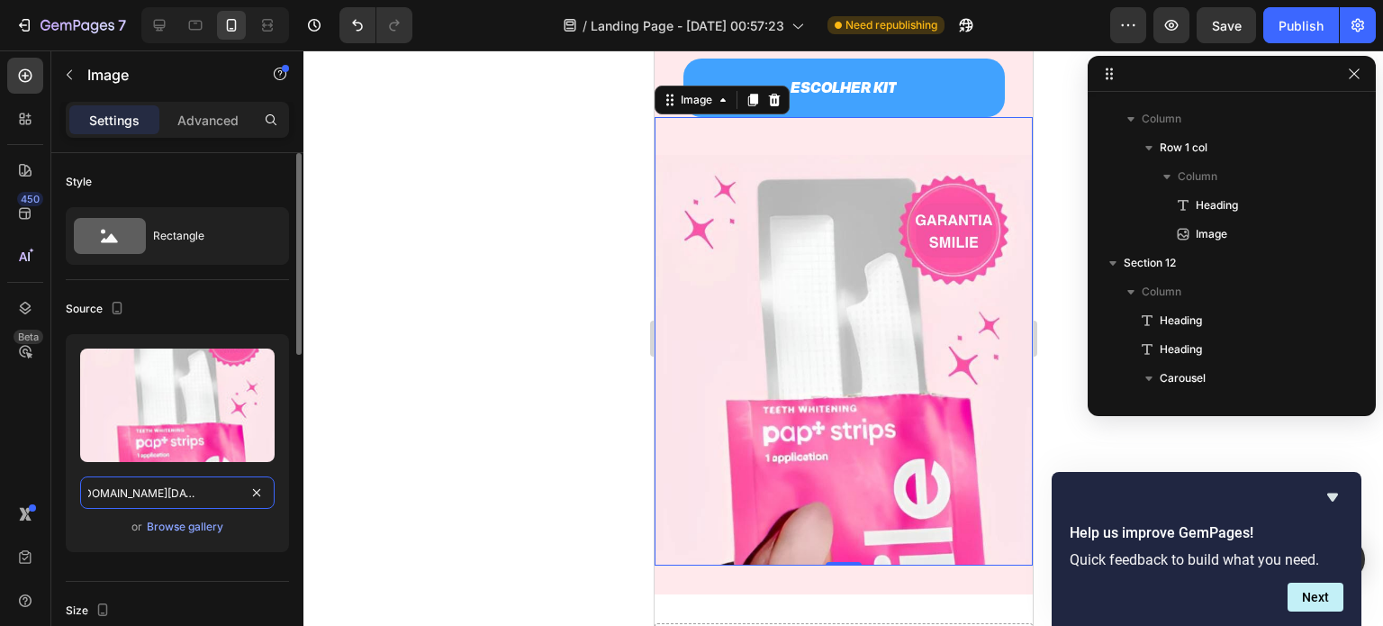
type input "https://cdn.shopify.com/s/files/1/0721/3921/1025/files/Imagem_do_WhatsApp_de_20…"
click at [242, 292] on div "Source Upload Image https://cdn.shopify.com/s/files/1/0721/3921/1025/files/Imag…" at bounding box center [177, 431] width 223 height 302
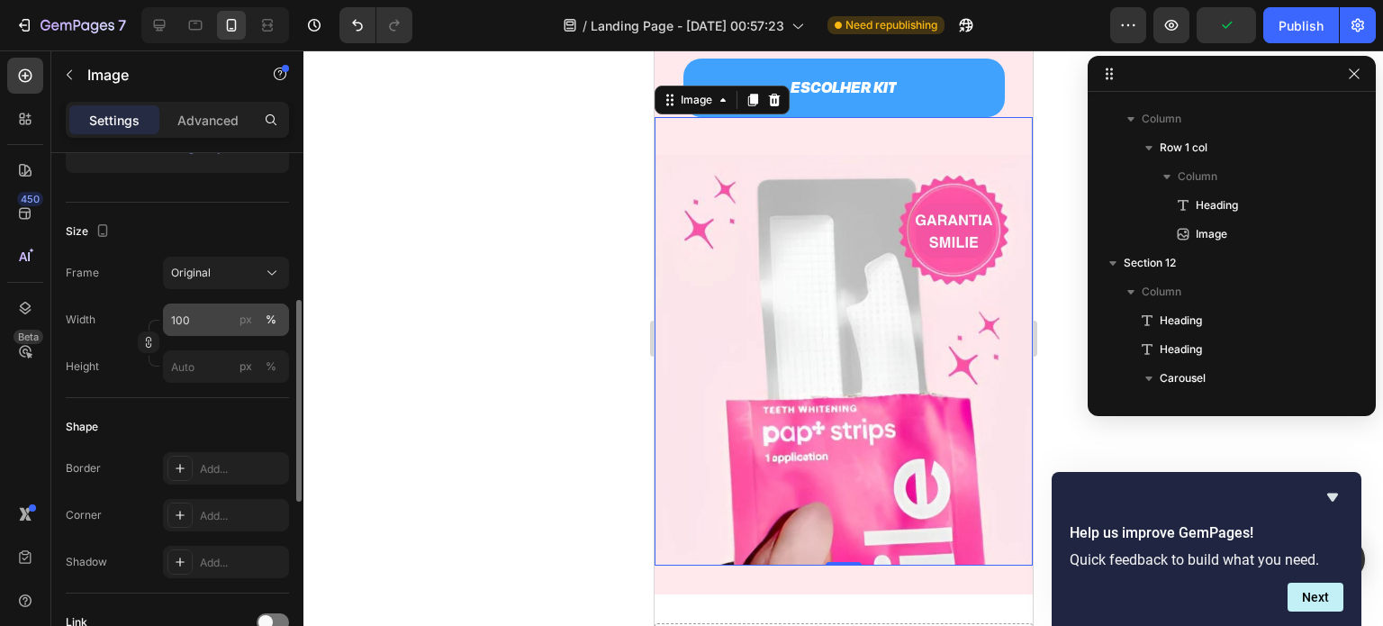
scroll to position [380, 0]
click at [203, 319] on input "100" at bounding box center [226, 319] width 126 height 32
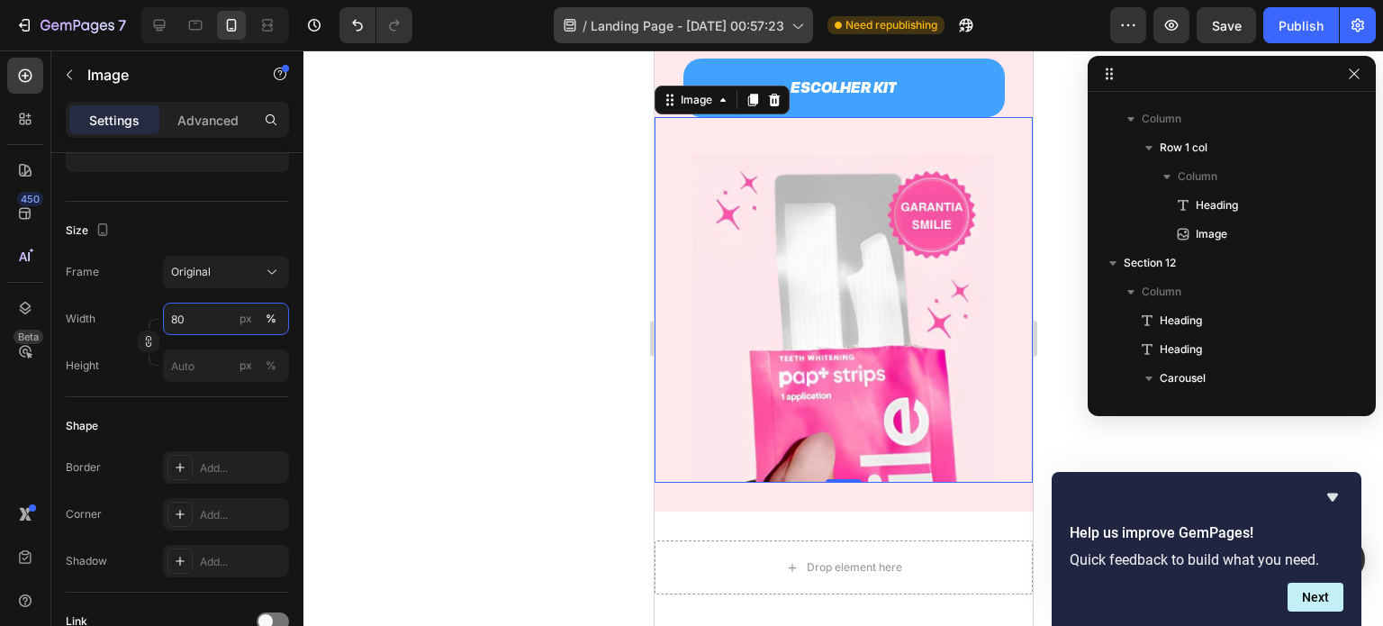
type input "80"
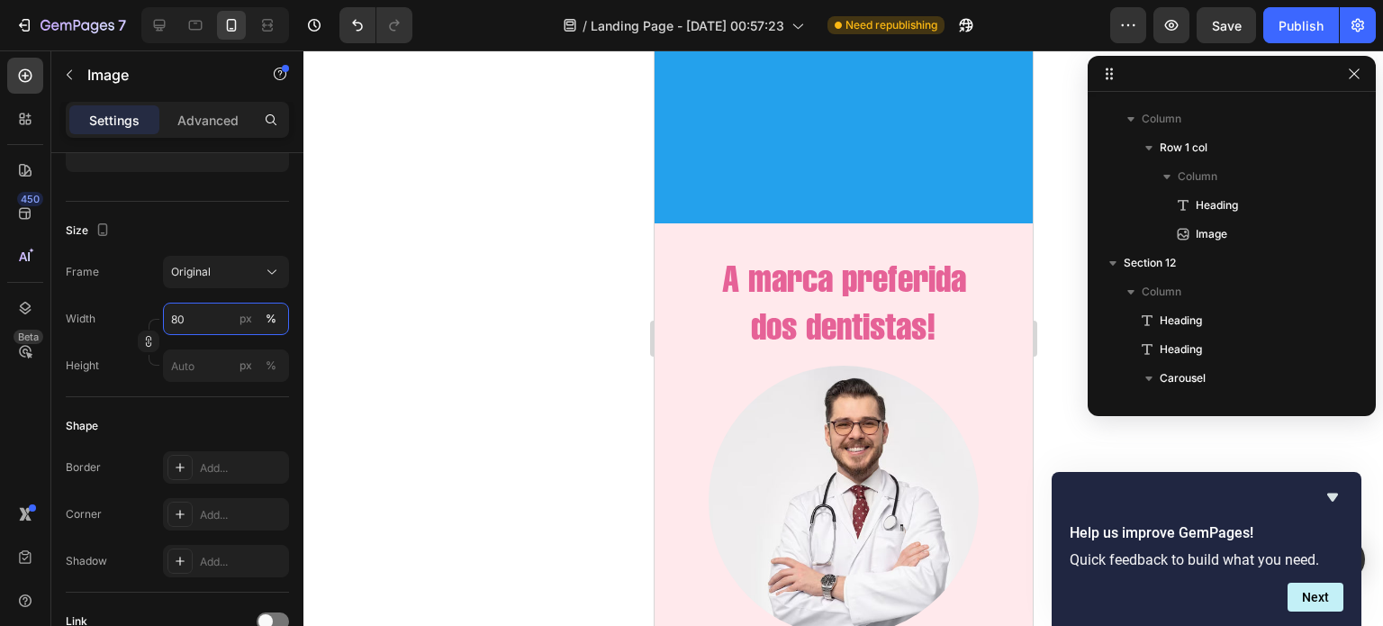
scroll to position [4450, 0]
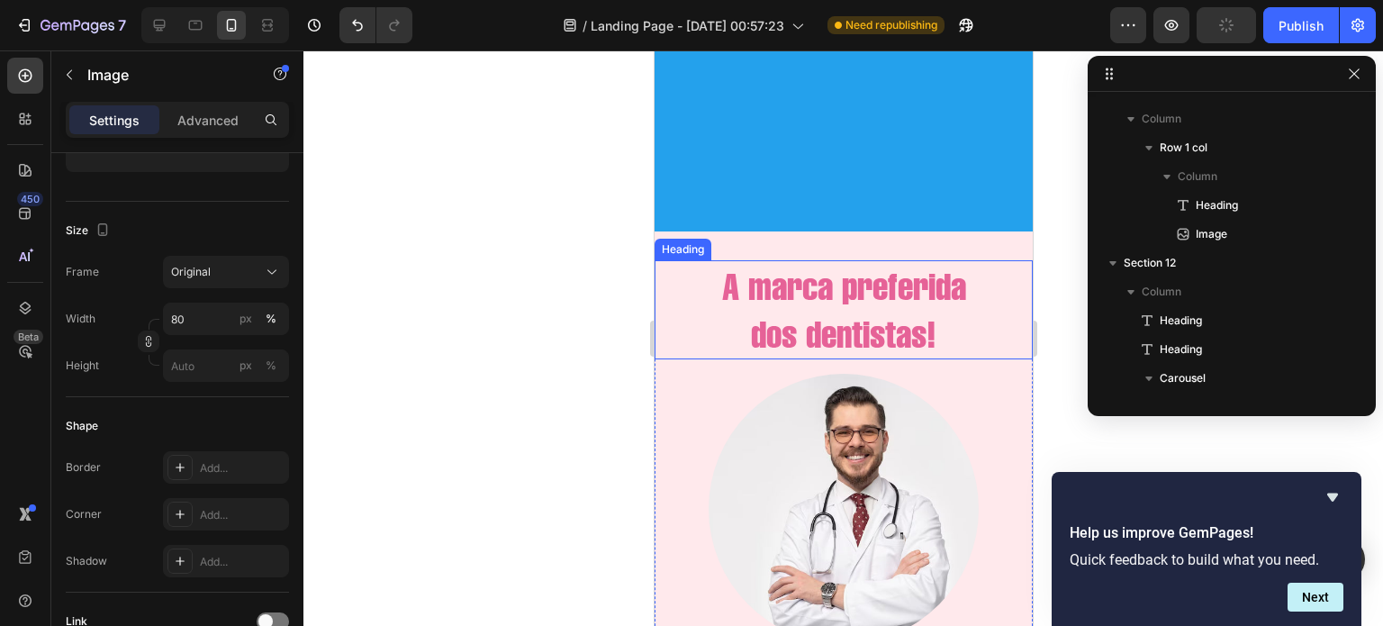
click at [886, 315] on h2 "A marca preferida dos dentistas!" at bounding box center [843, 310] width 378 height 100
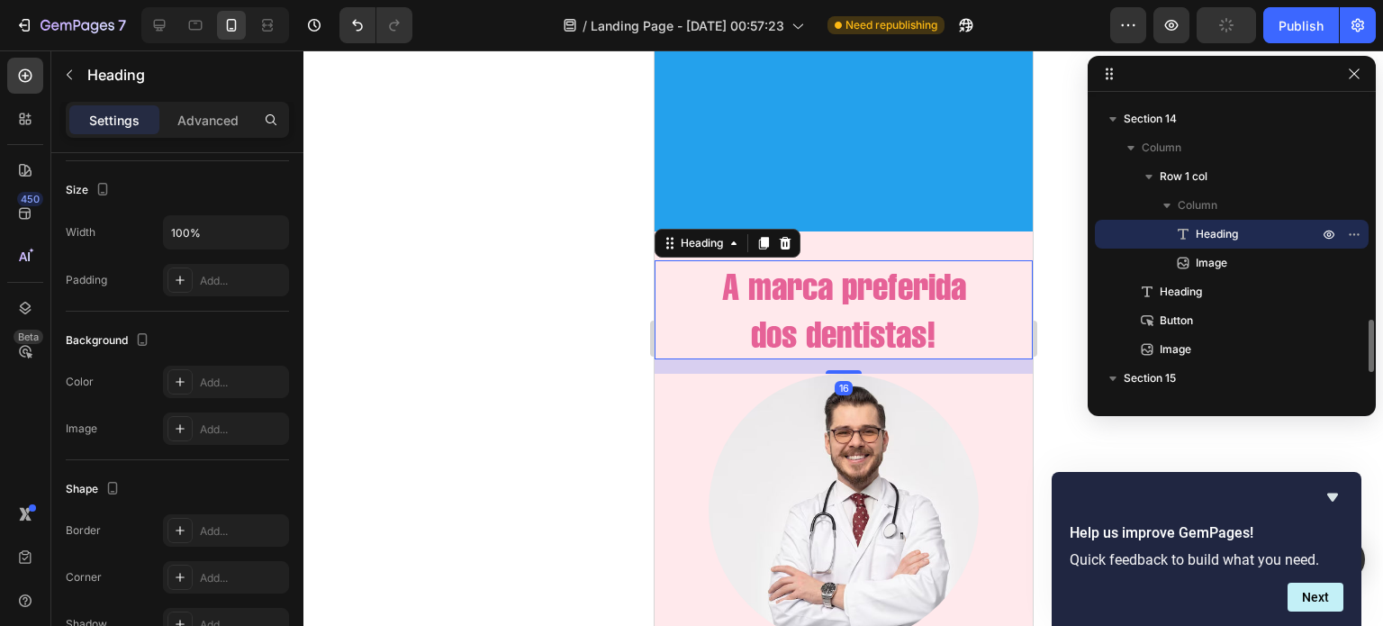
scroll to position [0, 0]
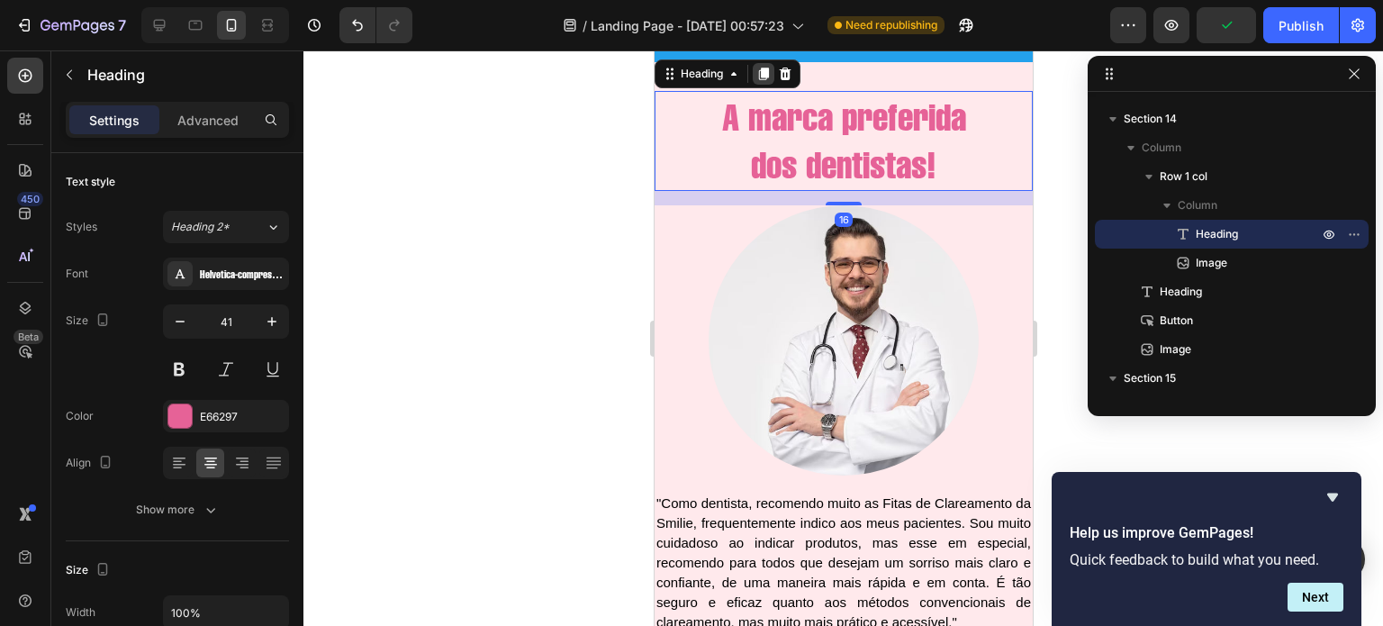
click at [761, 80] on icon at bounding box center [763, 74] width 10 height 13
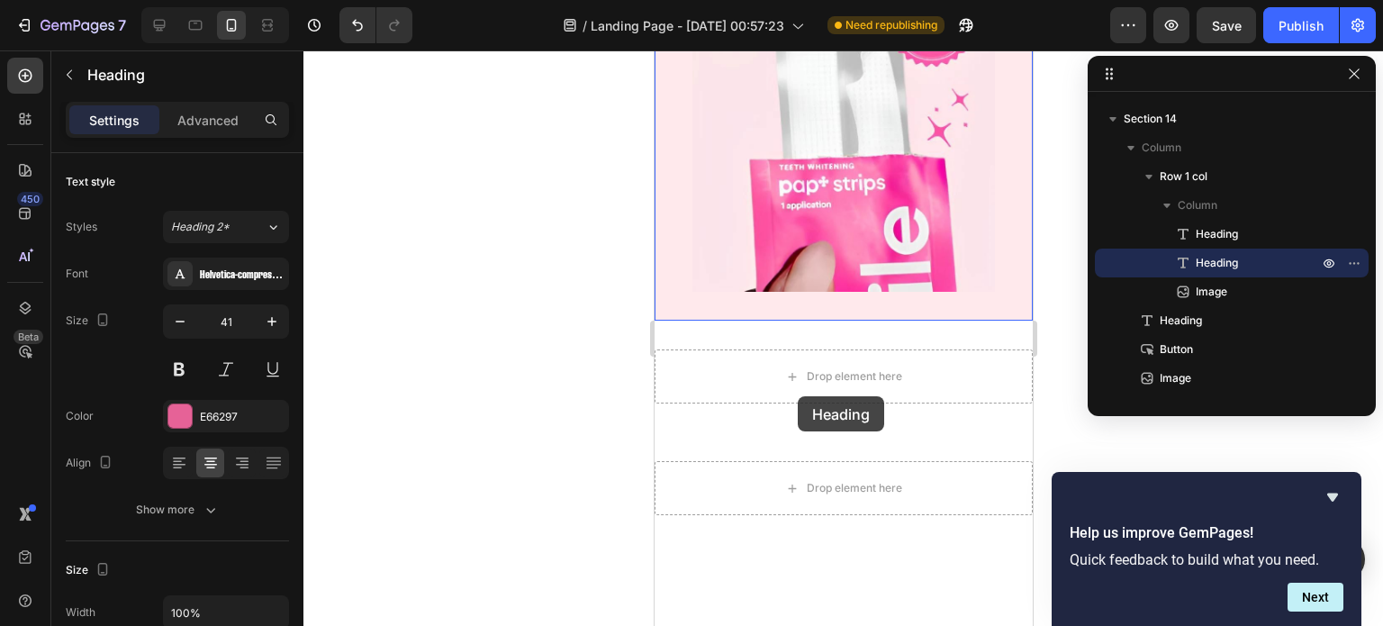
scroll to position [5662, 0]
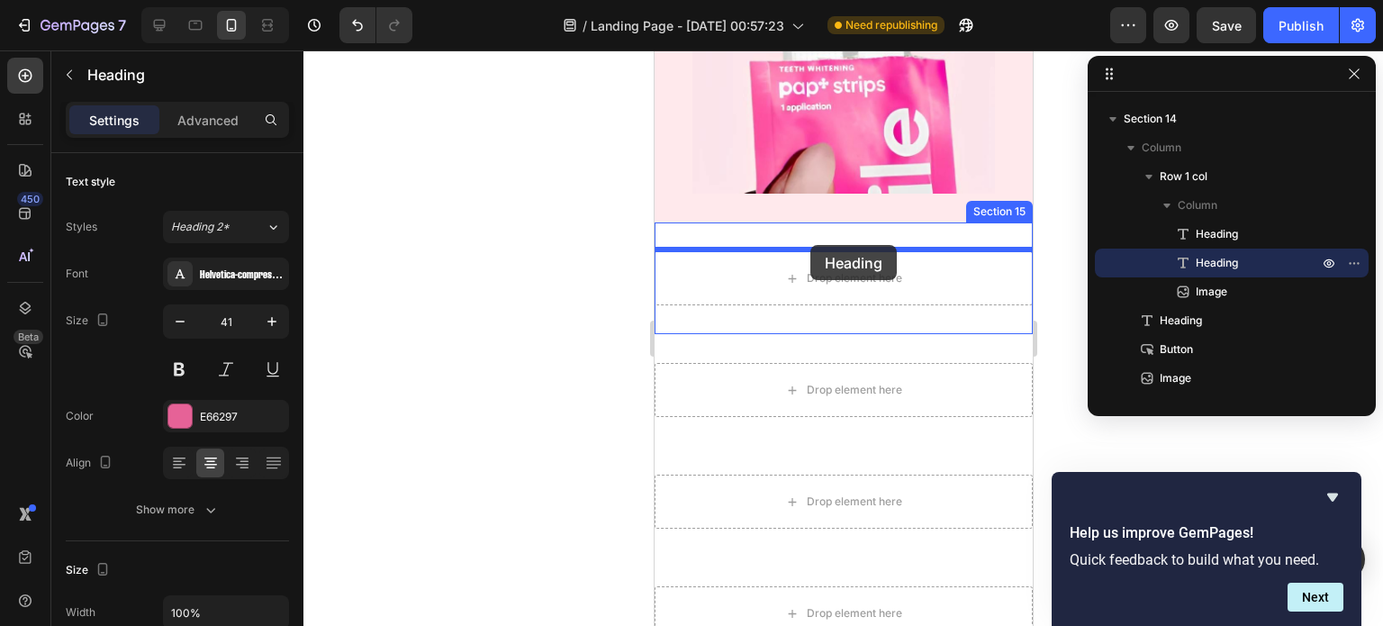
drag, startPoint x: 669, startPoint y: 357, endPoint x: 809, endPoint y: 245, distance: 180.0
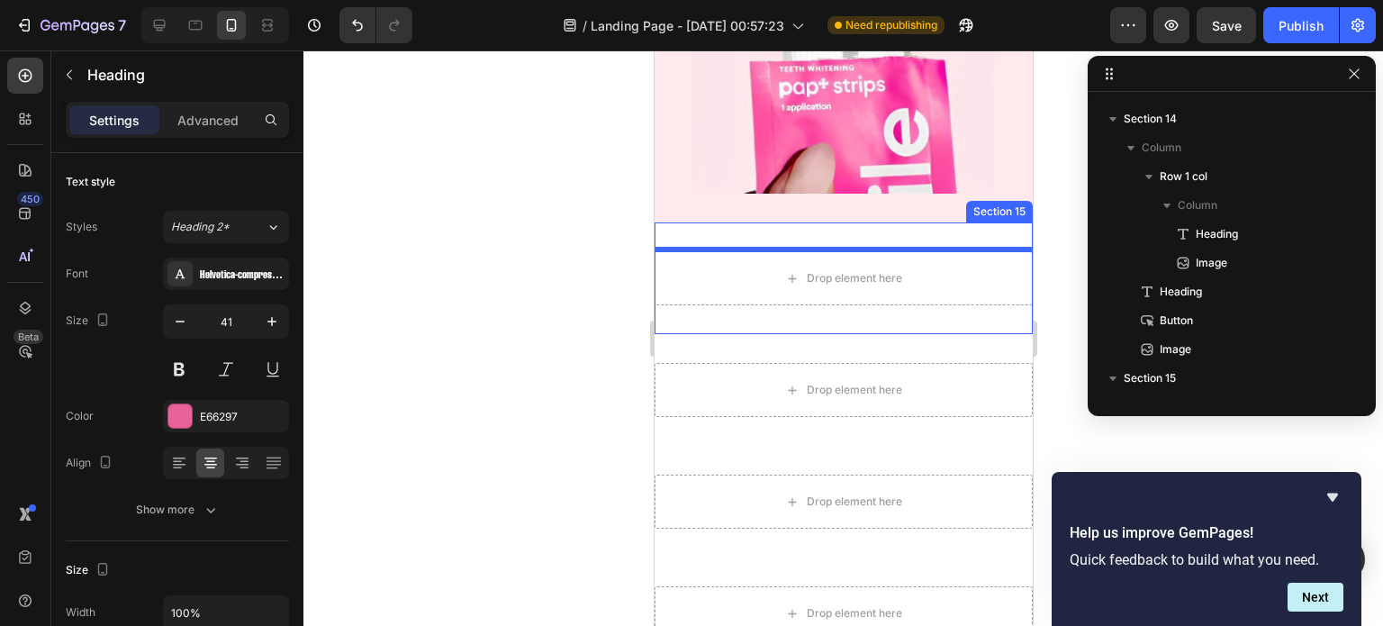
scroll to position [5549, 0]
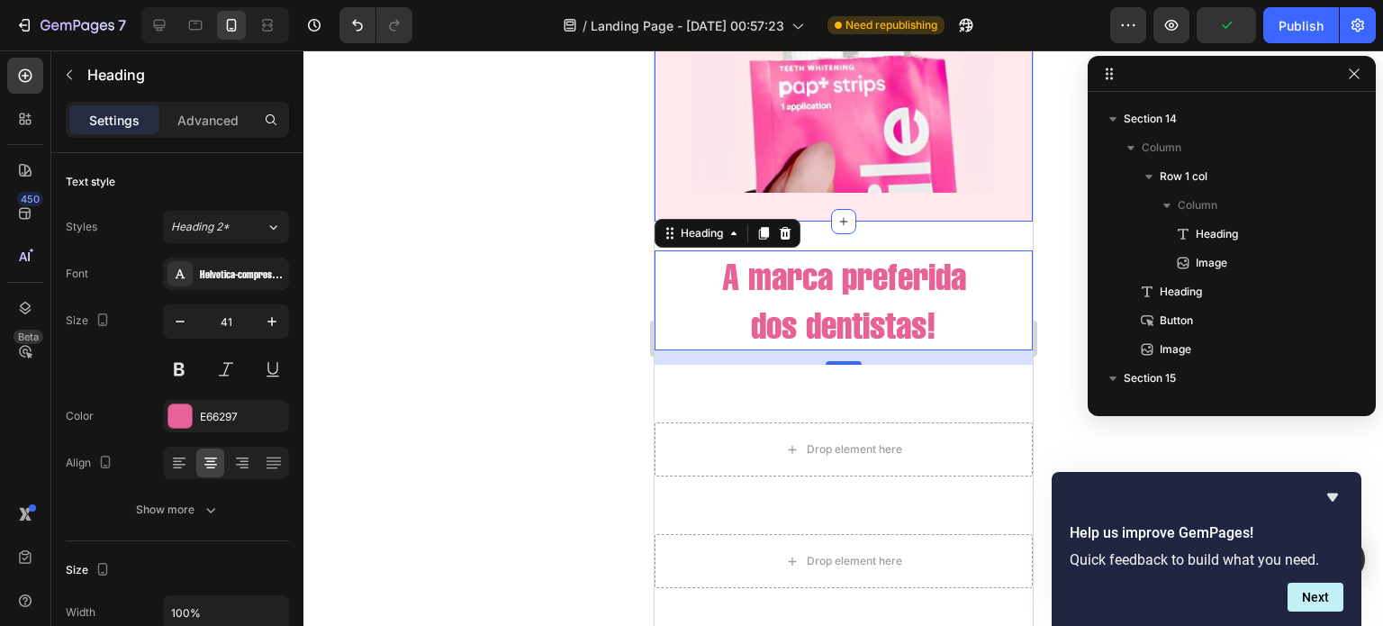
drag, startPoint x: 666, startPoint y: 261, endPoint x: 782, endPoint y: 226, distance: 121.3
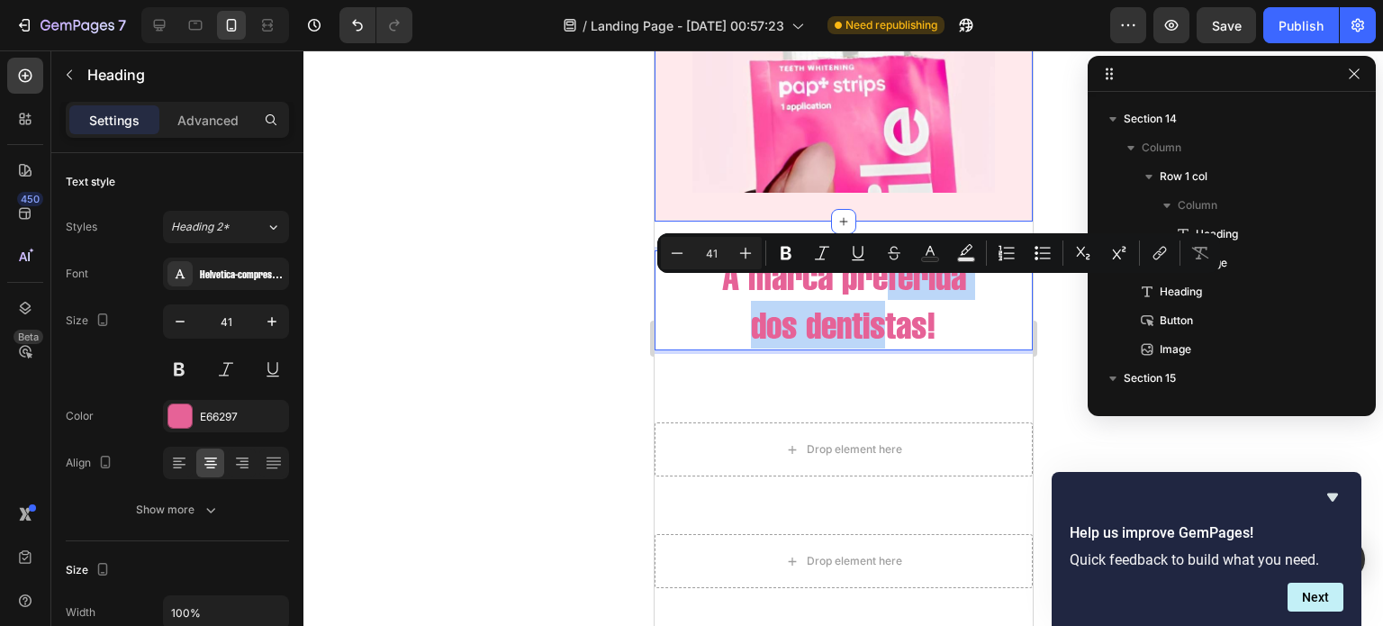
drag, startPoint x: 873, startPoint y: 333, endPoint x: 1526, endPoint y: 287, distance: 654.3
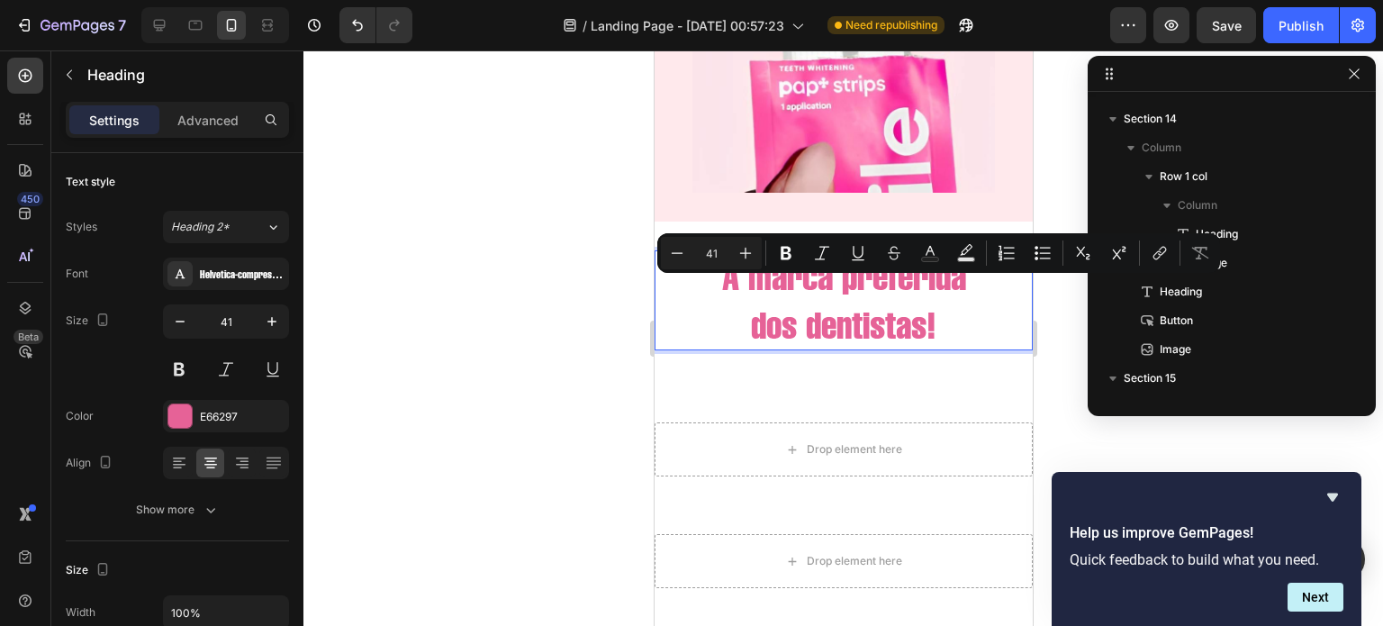
click at [987, 344] on p "A marca preferida dos dentistas!" at bounding box center [842, 300] width 375 height 96
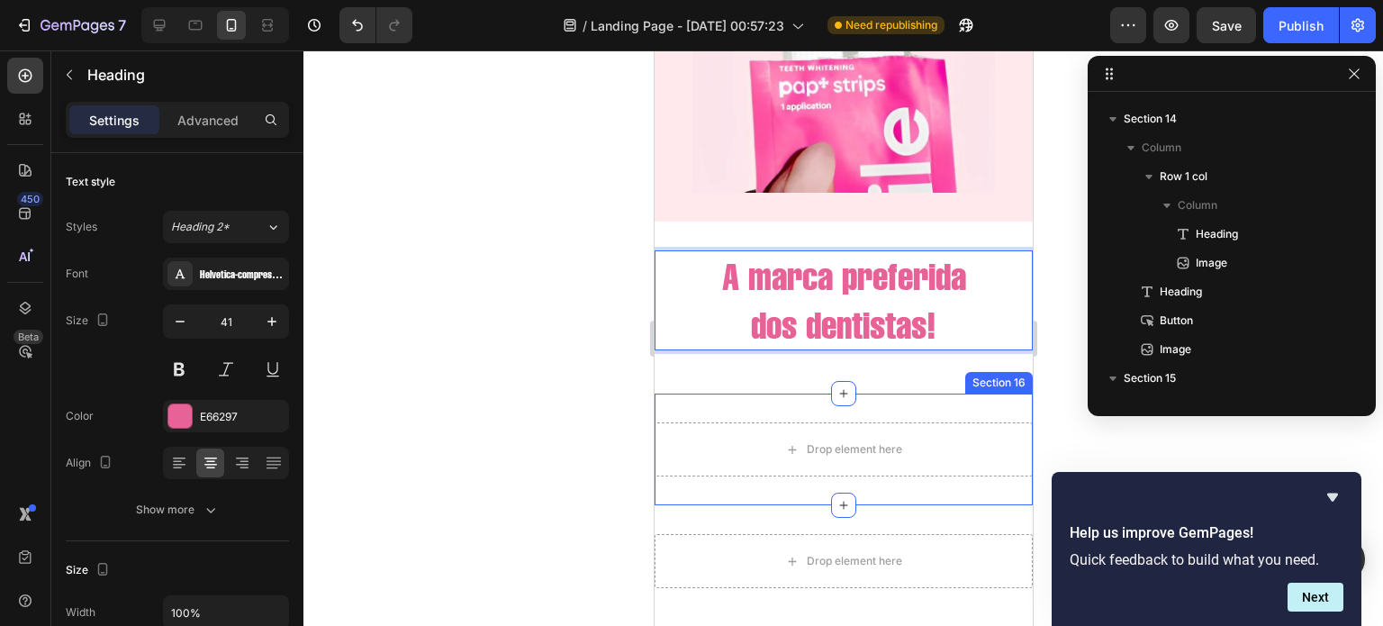
click at [948, 442] on div "Drop element here Section 16" at bounding box center [843, 449] width 378 height 112
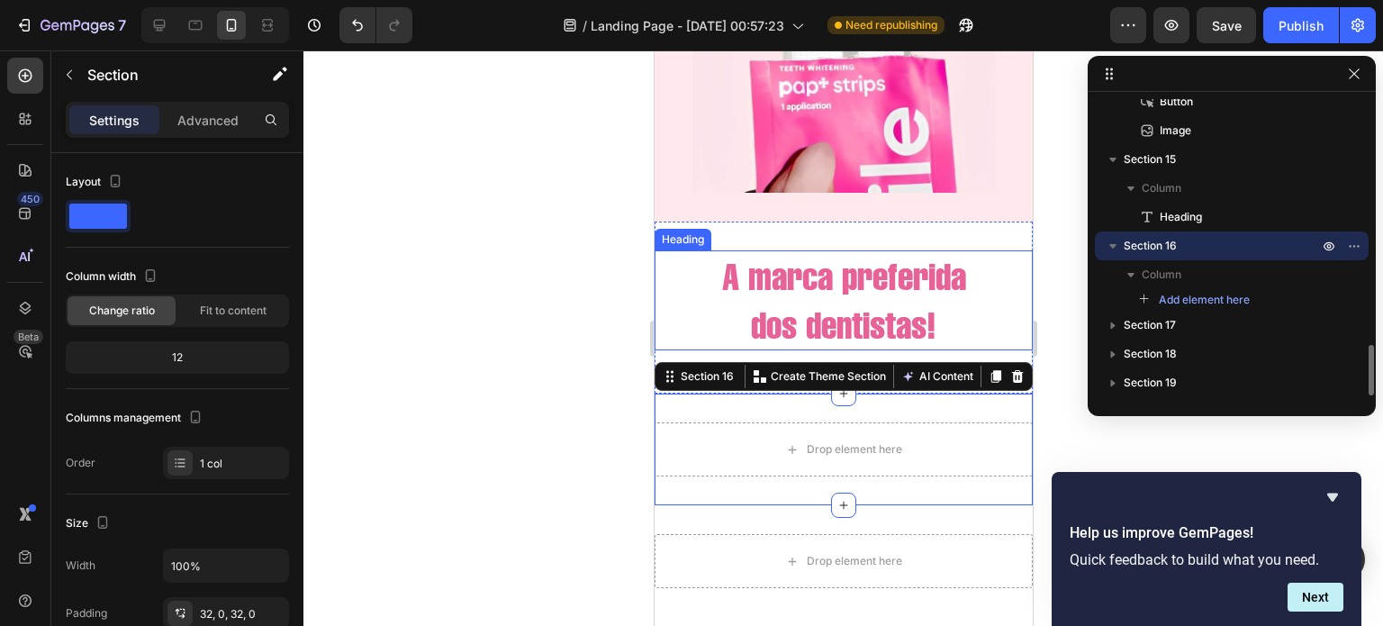
click at [965, 341] on p "A marca preferida dos dentistas!" at bounding box center [842, 300] width 375 height 96
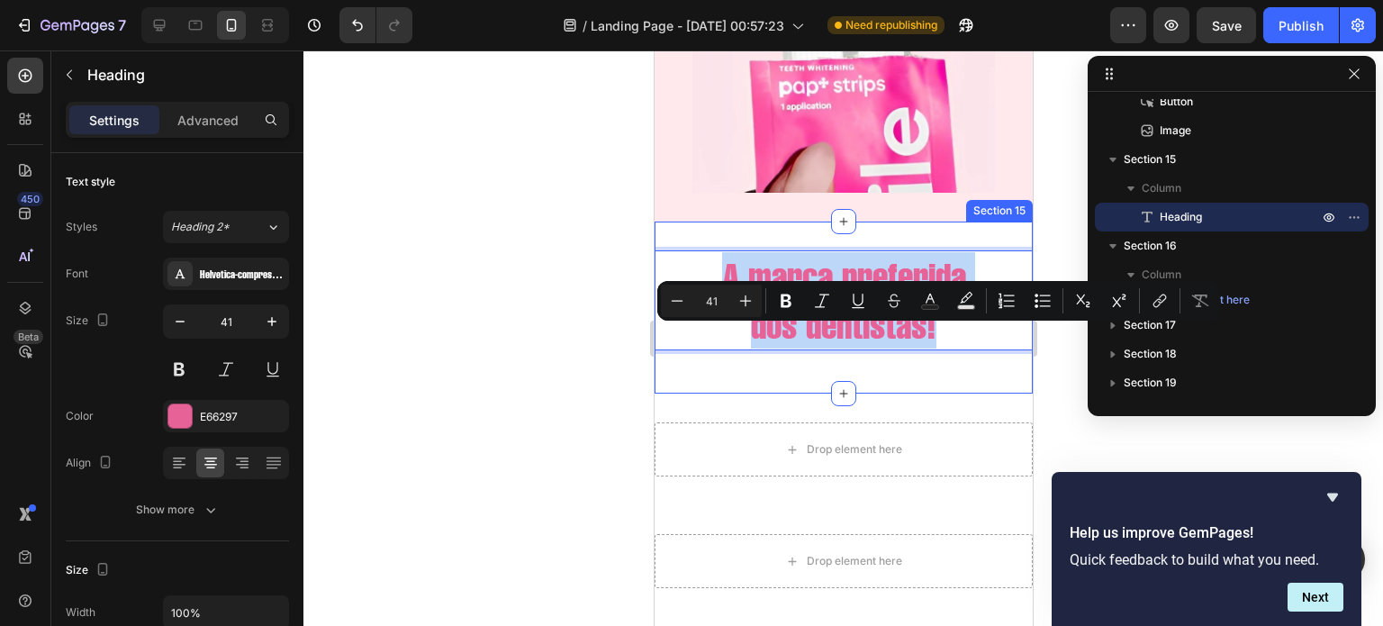
drag, startPoint x: 989, startPoint y: 348, endPoint x: 984, endPoint y: 252, distance: 96.4
click at [986, 428] on div "Drop element here Section 16" at bounding box center [843, 449] width 378 height 112
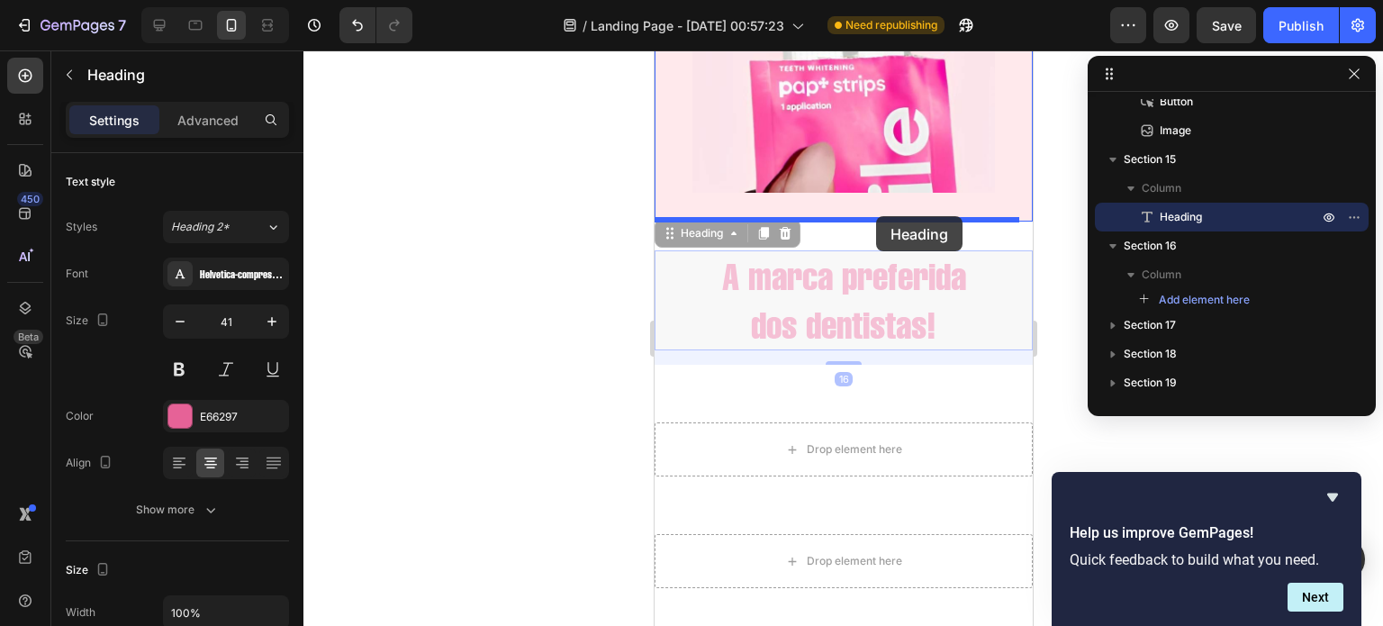
drag, startPoint x: 998, startPoint y: 312, endPoint x: 875, endPoint y: 218, distance: 155.4
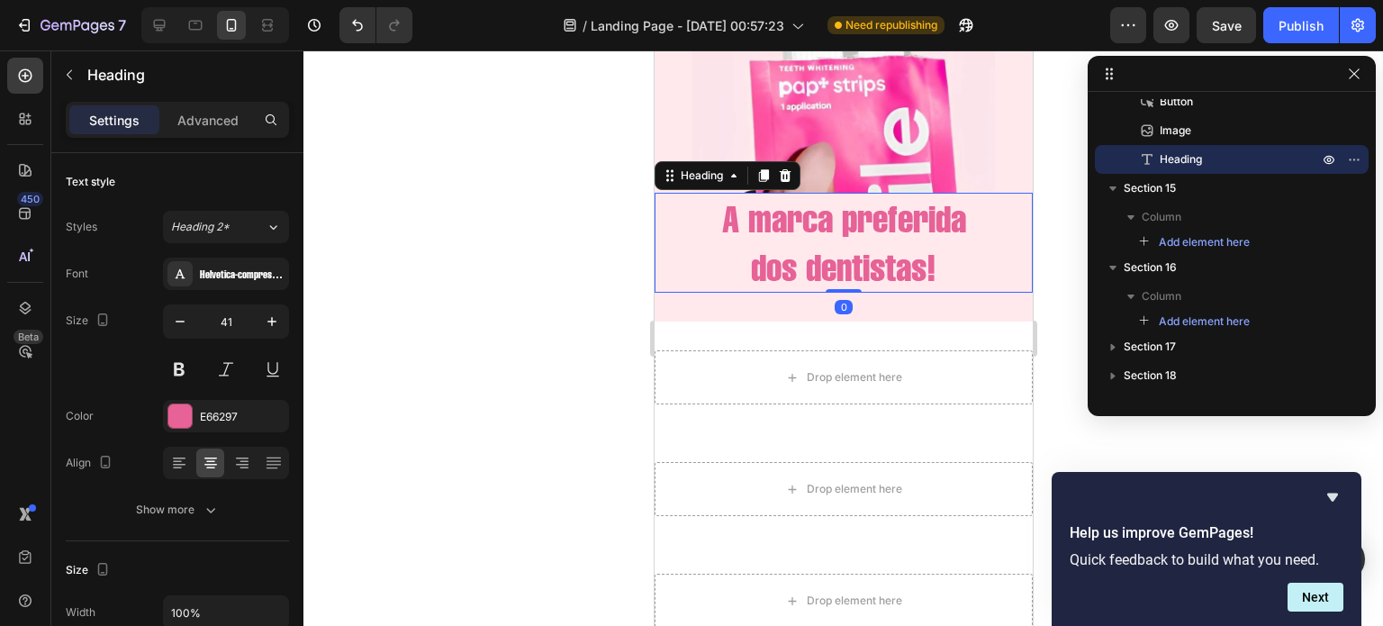
click at [827, 254] on h2 "A marca preferida dos dentistas!" at bounding box center [843, 243] width 378 height 100
click at [827, 254] on p "A marca preferida dos dentistas!" at bounding box center [842, 242] width 375 height 96
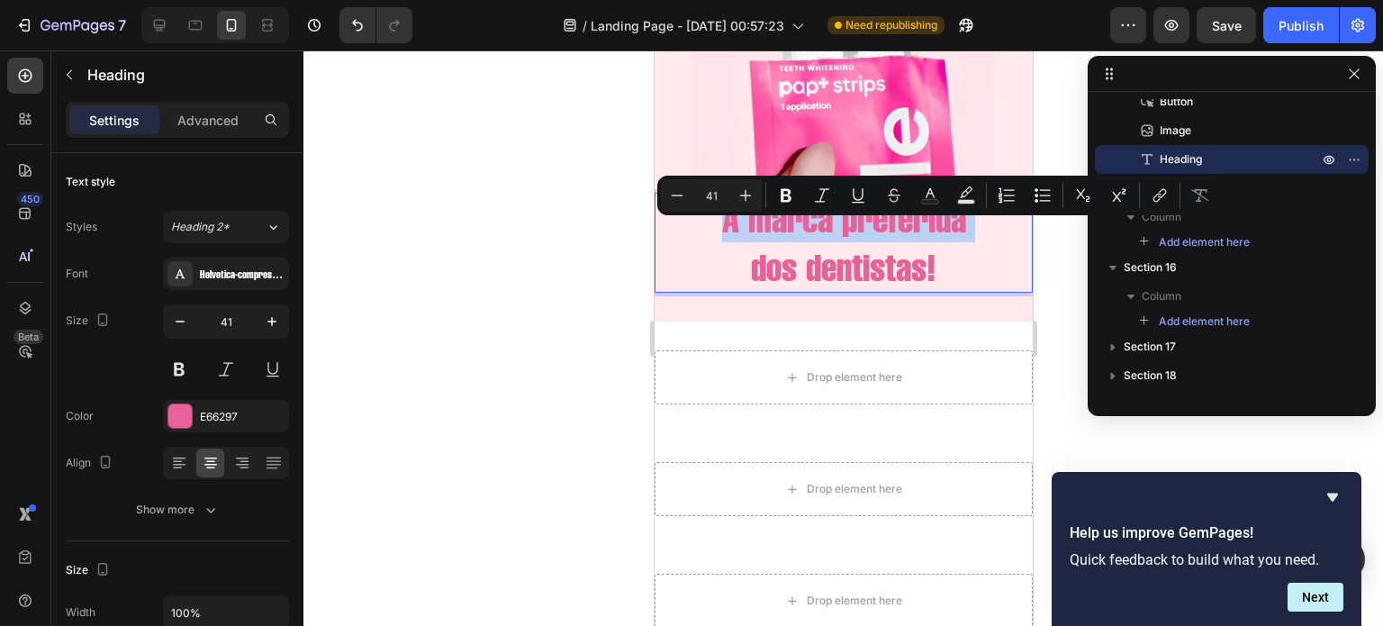
click at [827, 254] on p "A marca preferida dos dentistas!" at bounding box center [842, 242] width 375 height 96
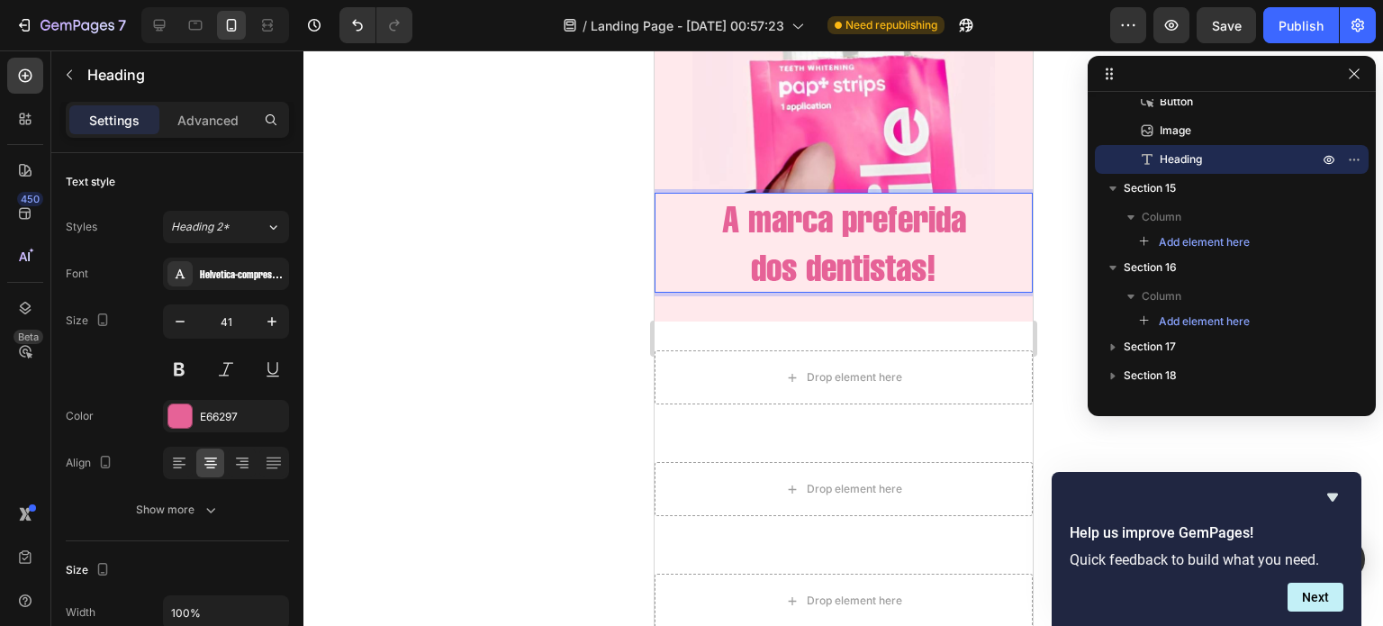
click at [923, 291] on p "A marca preferida dos dentistas!" at bounding box center [842, 242] width 375 height 96
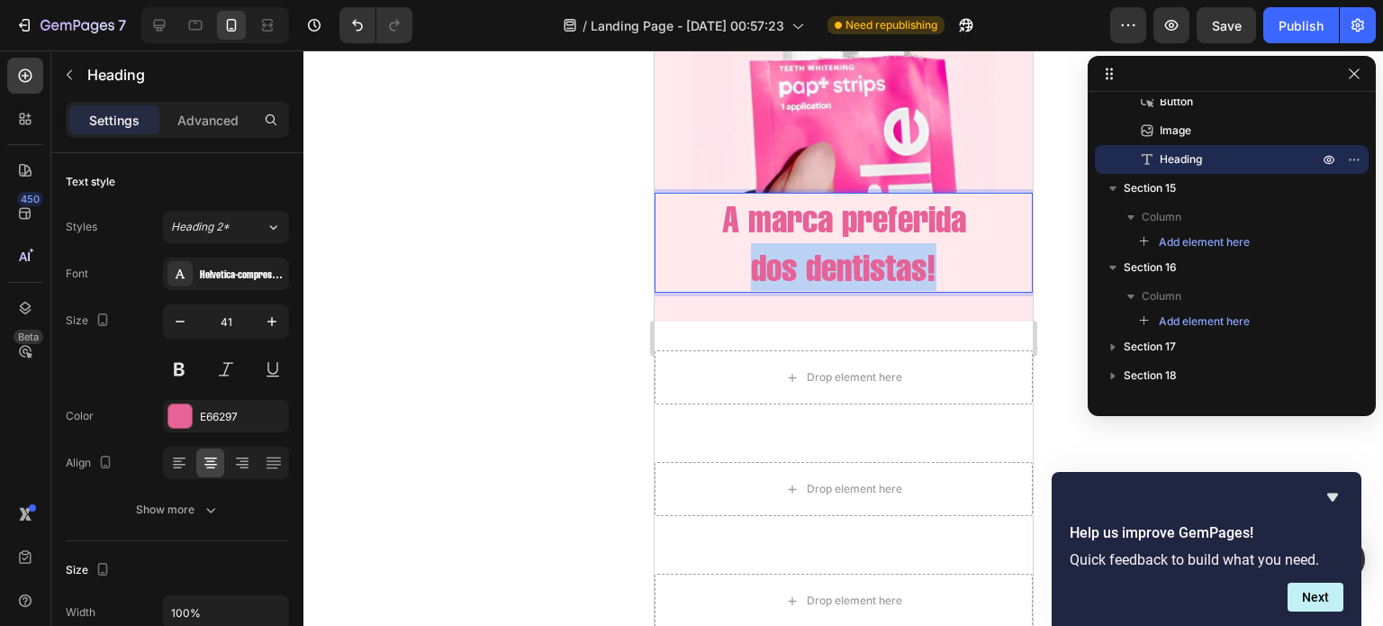
click at [923, 291] on p "A marca preferida dos dentistas!" at bounding box center [842, 242] width 375 height 96
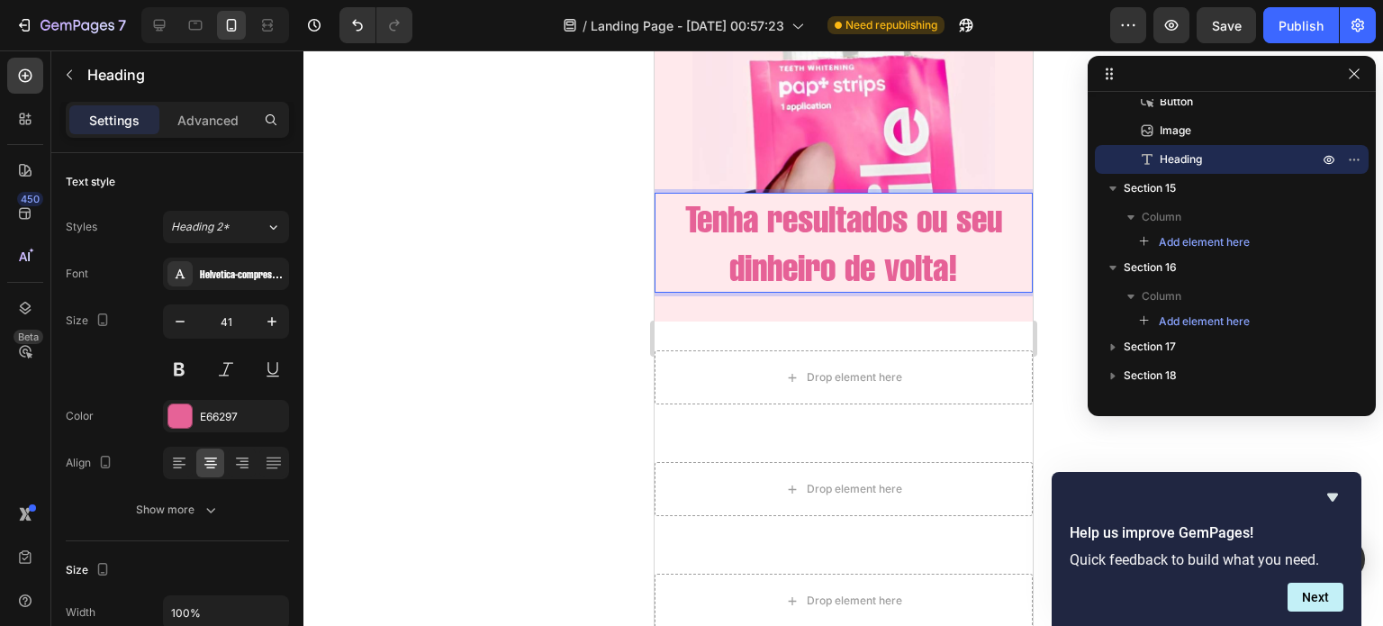
click at [947, 245] on p "Tenha resultados ou seu dinheiro de volta!" at bounding box center [842, 242] width 375 height 96
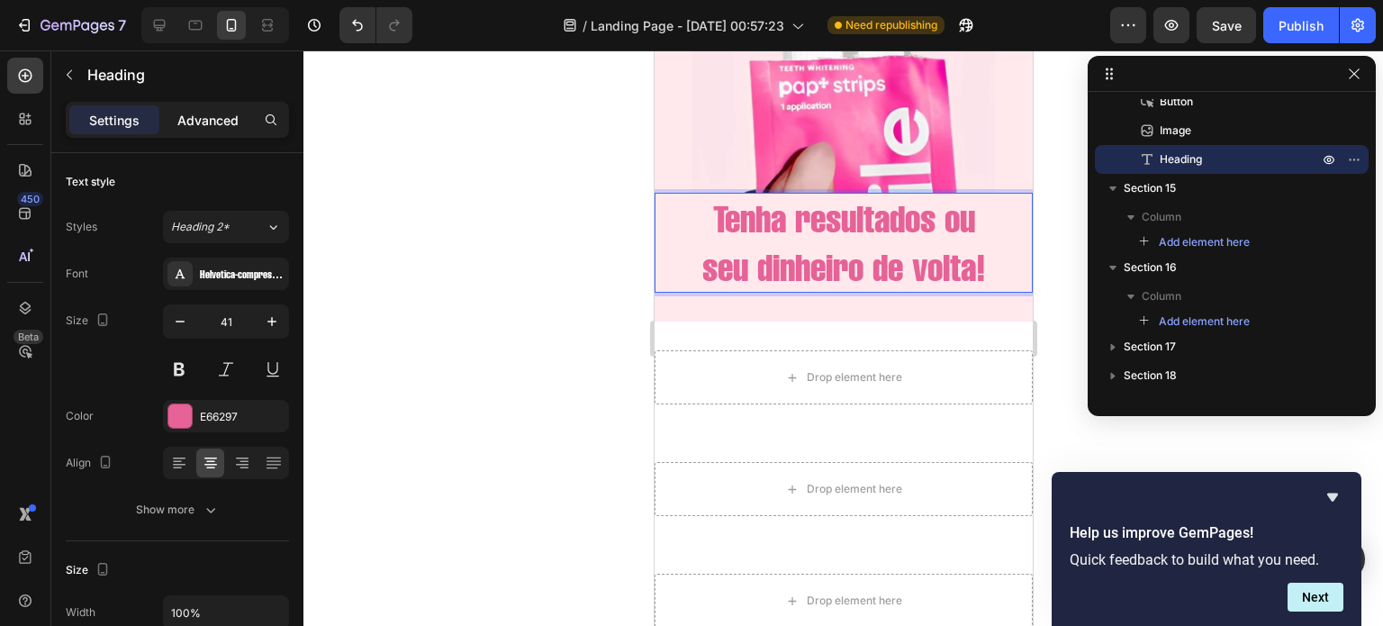
click at [223, 118] on p "Advanced" at bounding box center [207, 120] width 61 height 19
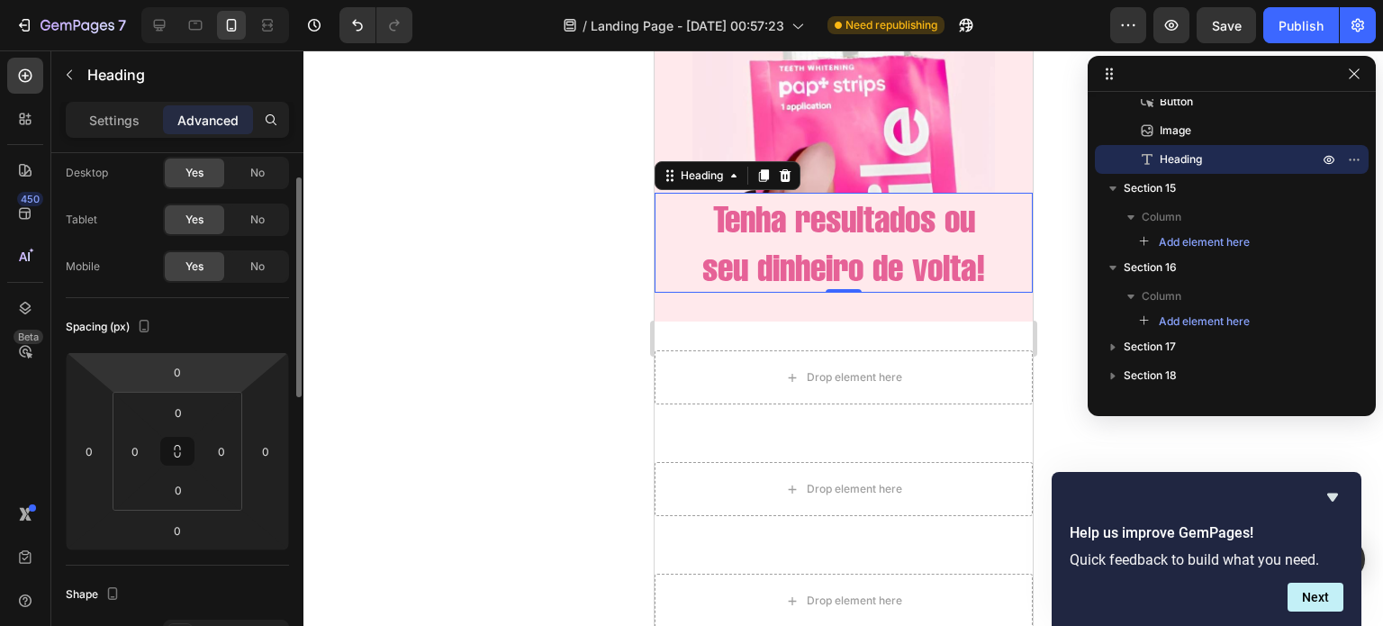
scroll to position [54, 0]
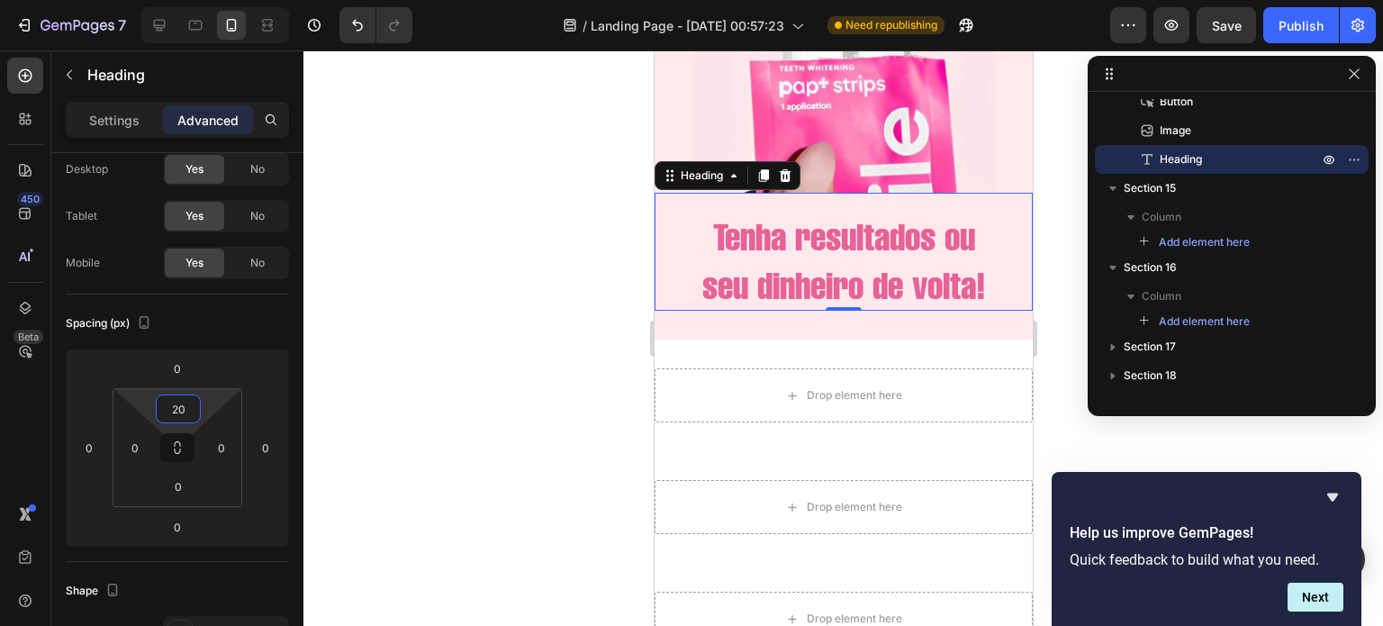
type input "22"
drag, startPoint x: 184, startPoint y: 429, endPoint x: 184, endPoint y: 420, distance: 9.9
click at [184, 0] on html "7 / Landing Page - [DATE] 00:57:23 Need republishing Preview Save Publish 450 B…" at bounding box center [691, 0] width 1383 height 0
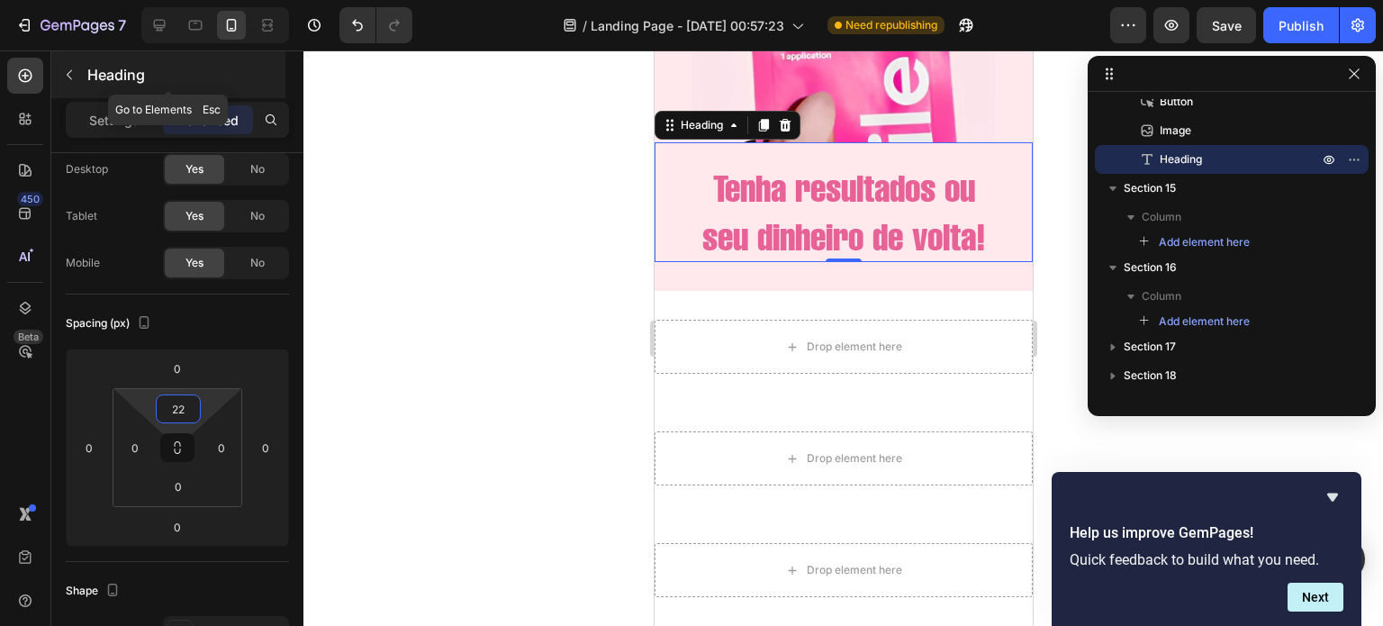
click at [84, 81] on div "Heading" at bounding box center [168, 74] width 234 height 47
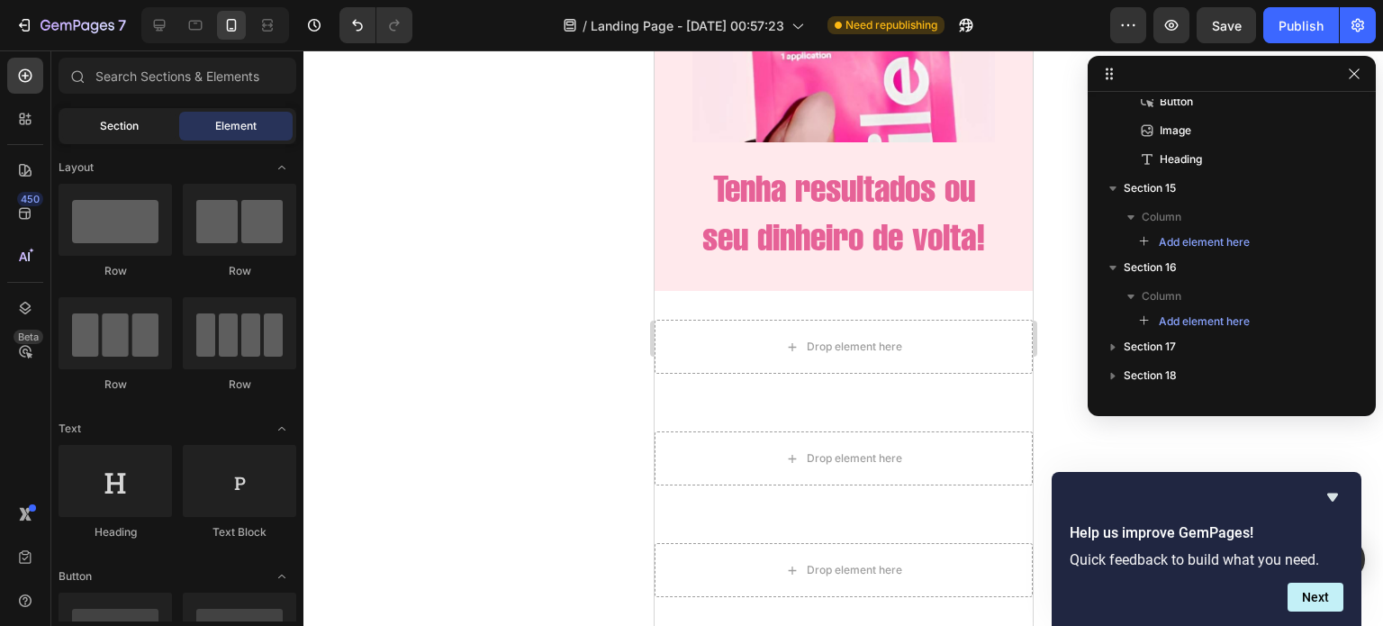
click at [134, 135] on div "Section" at bounding box center [118, 126] width 113 height 29
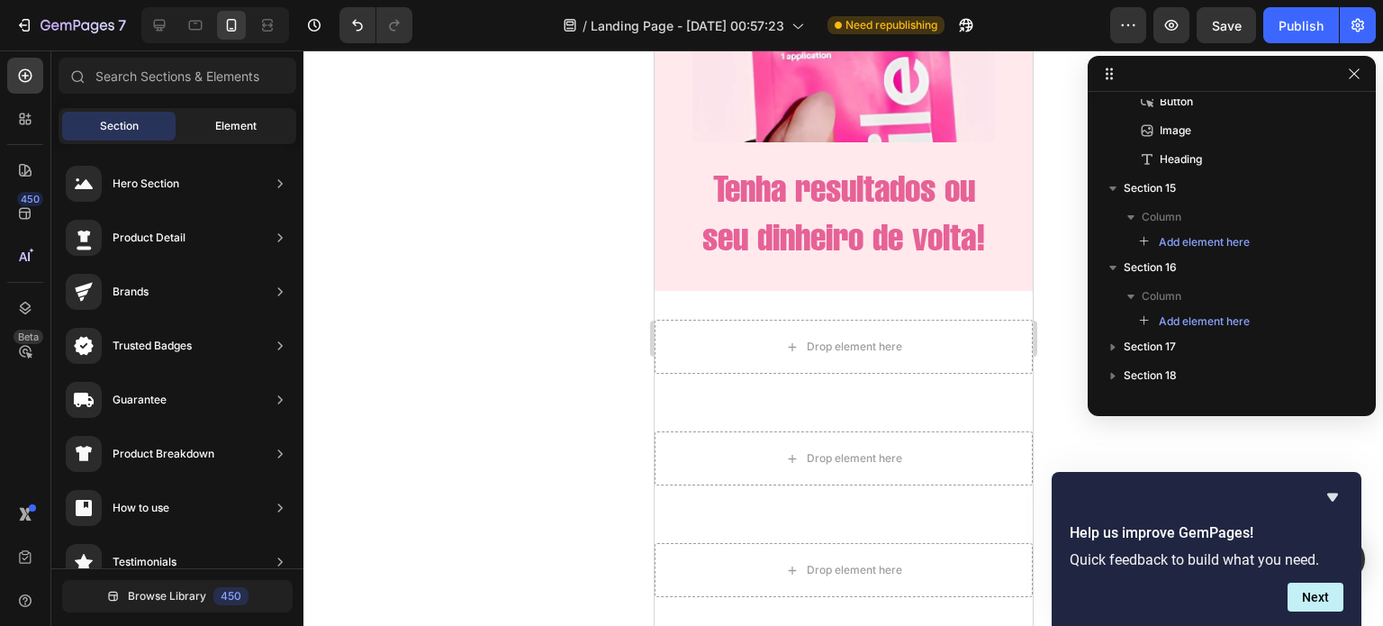
click at [211, 125] on div "Element" at bounding box center [235, 126] width 113 height 29
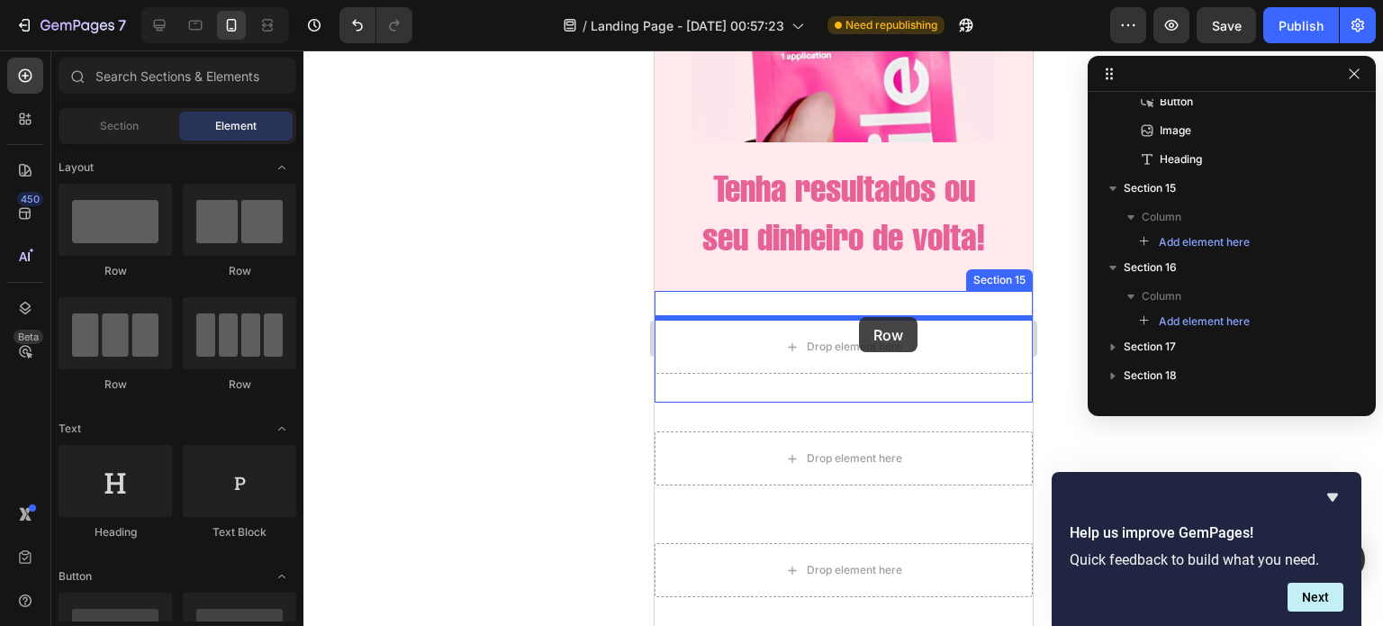
drag, startPoint x: 772, startPoint y: 271, endPoint x: 858, endPoint y: 317, distance: 97.1
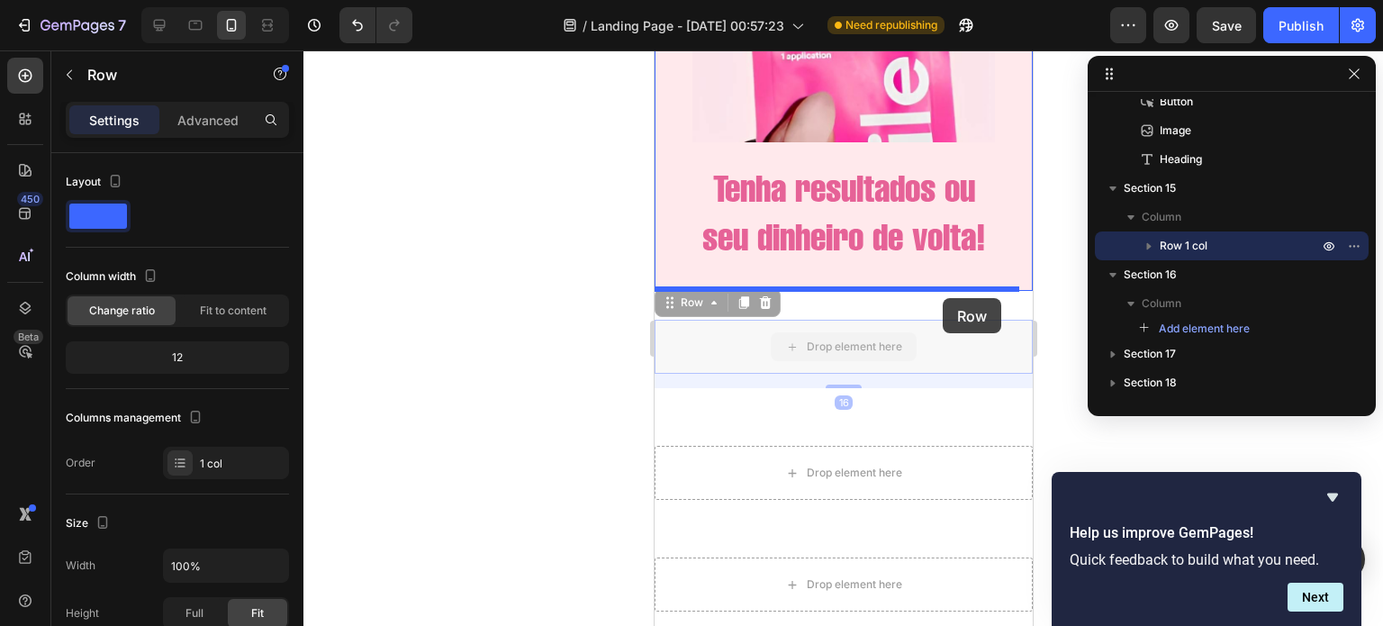
drag, startPoint x: 964, startPoint y: 376, endPoint x: 942, endPoint y: 294, distance: 85.0
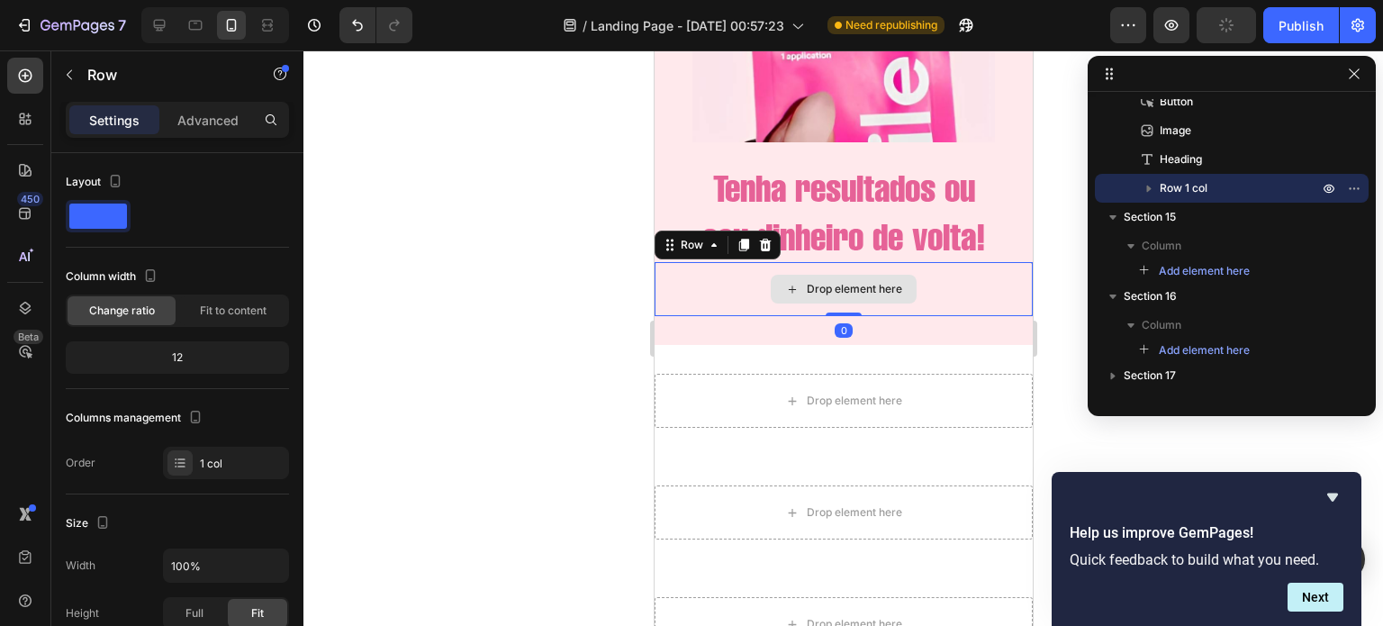
click at [813, 296] on div "Drop element here" at bounding box center [853, 289] width 95 height 14
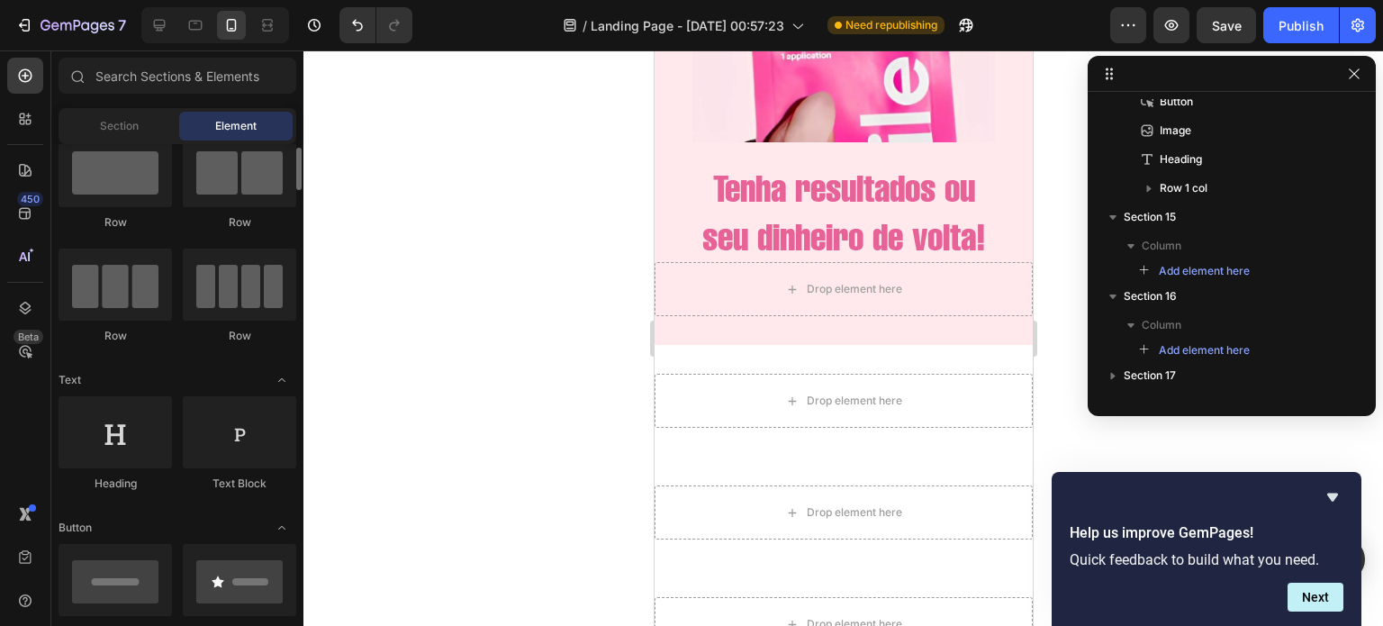
scroll to position [0, 0]
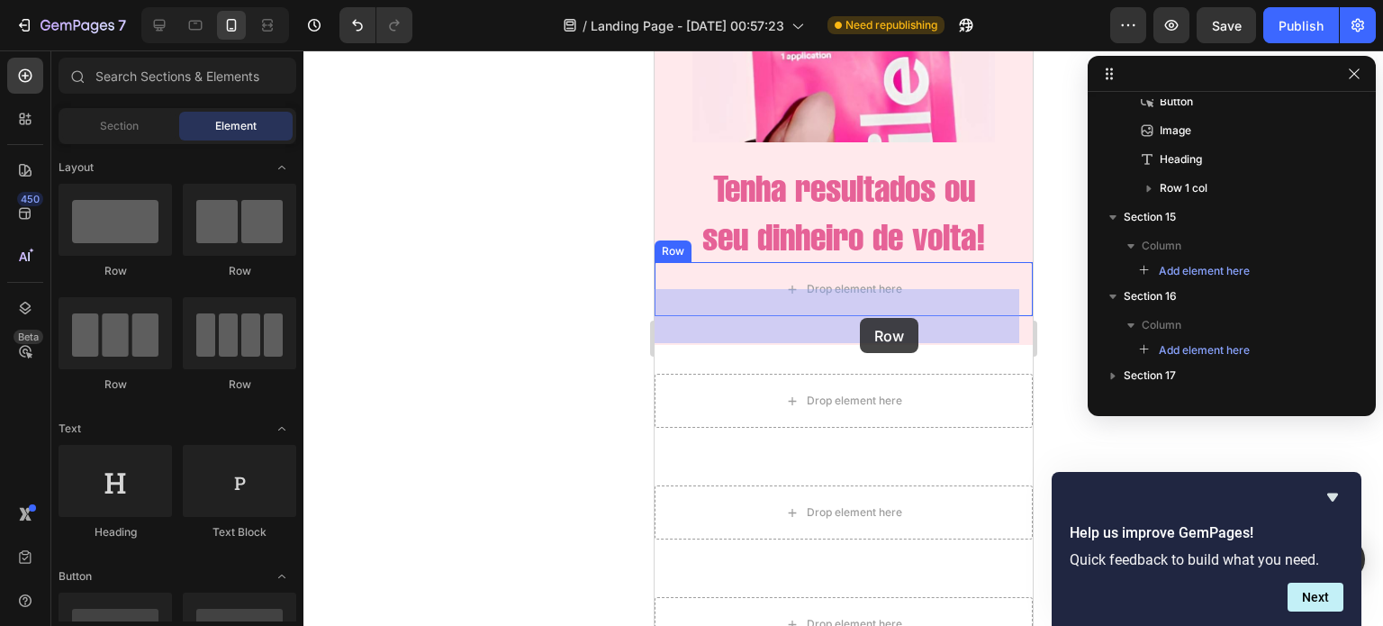
drag, startPoint x: 769, startPoint y: 277, endPoint x: 858, endPoint y: 318, distance: 97.9
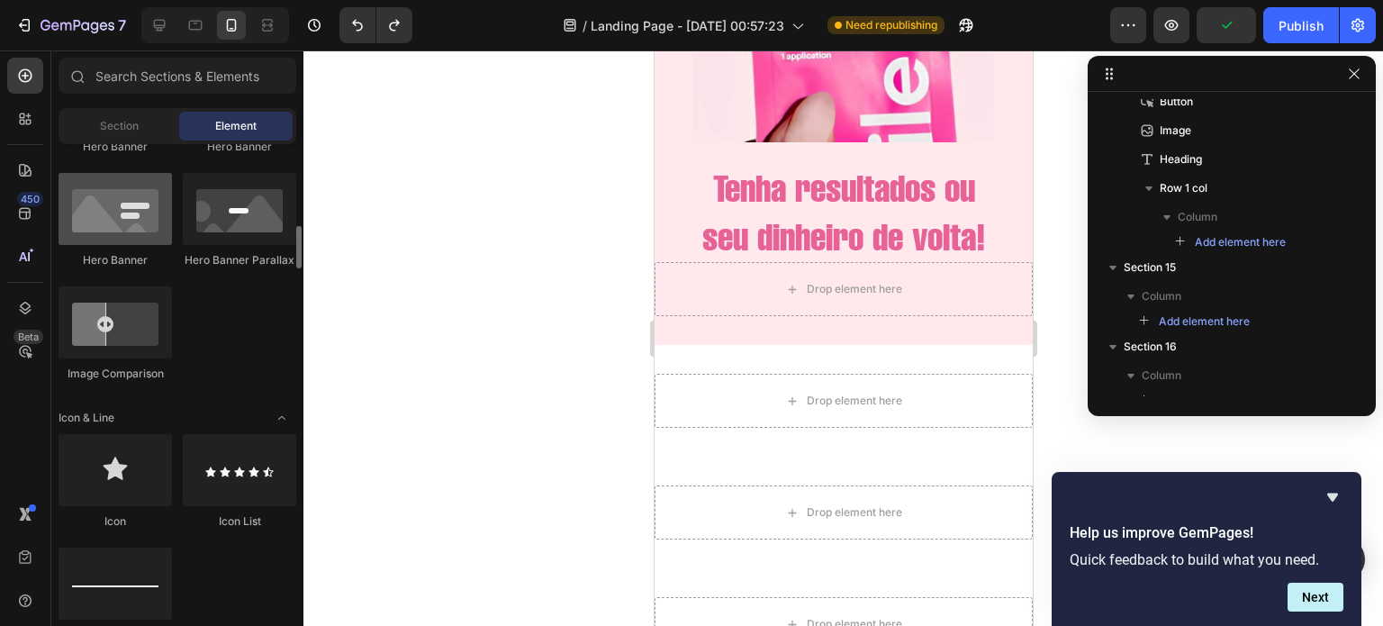
scroll to position [908, 0]
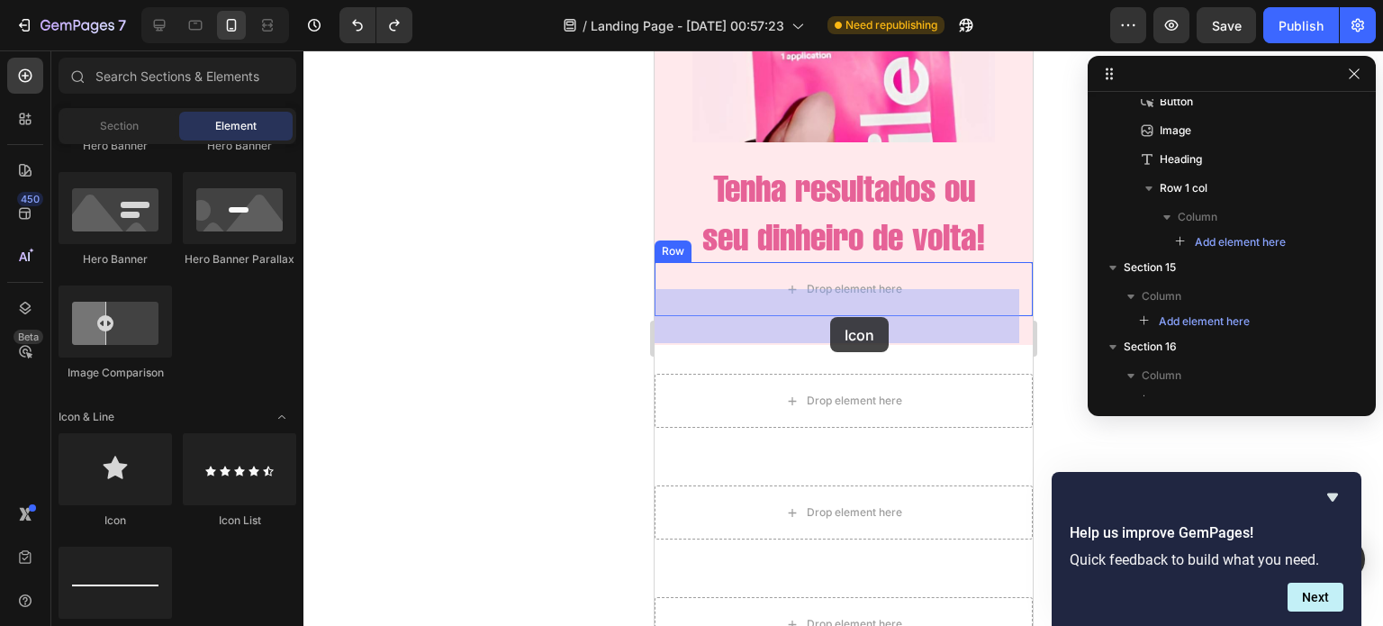
drag, startPoint x: 783, startPoint y: 495, endPoint x: 831, endPoint y: 319, distance: 182.8
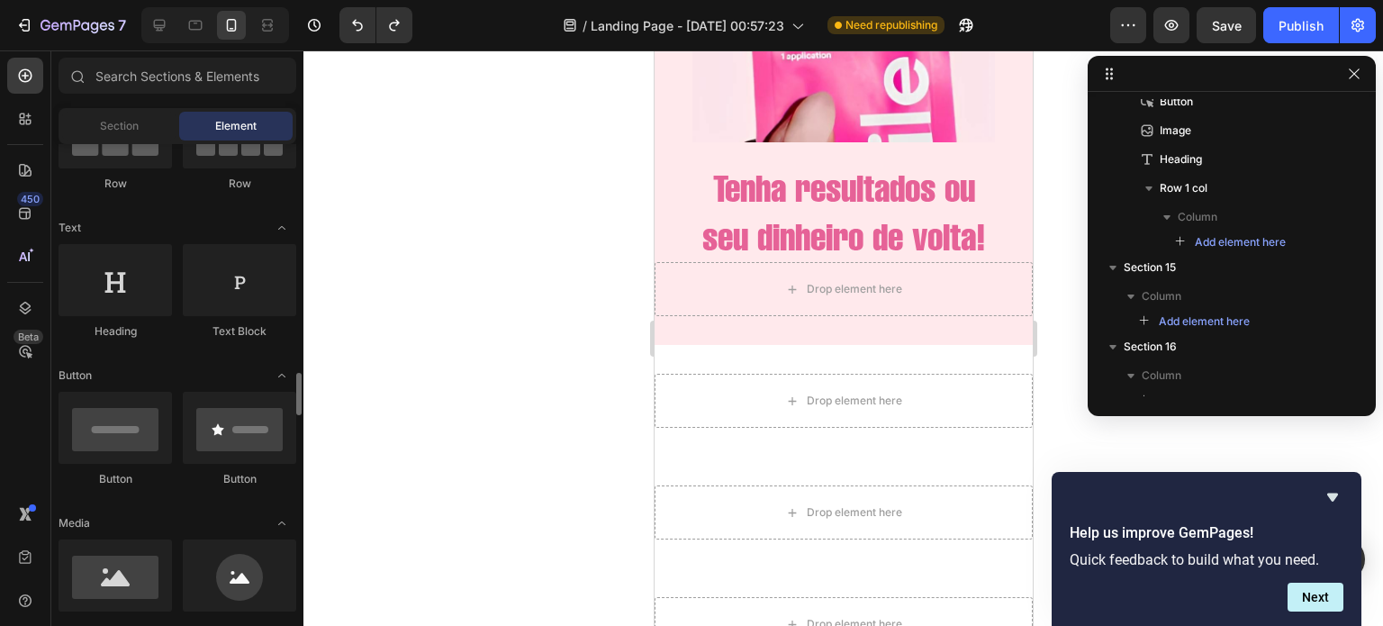
scroll to position [0, 0]
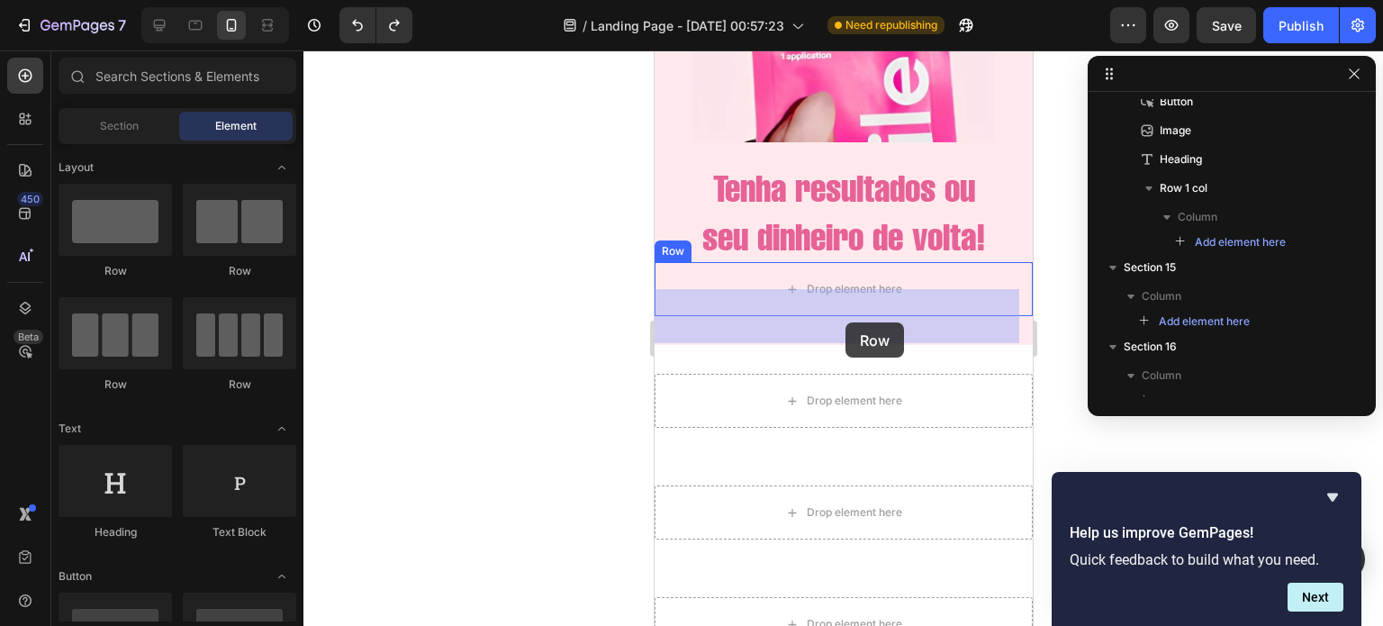
drag, startPoint x: 744, startPoint y: 285, endPoint x: 844, endPoint y: 322, distance: 107.4
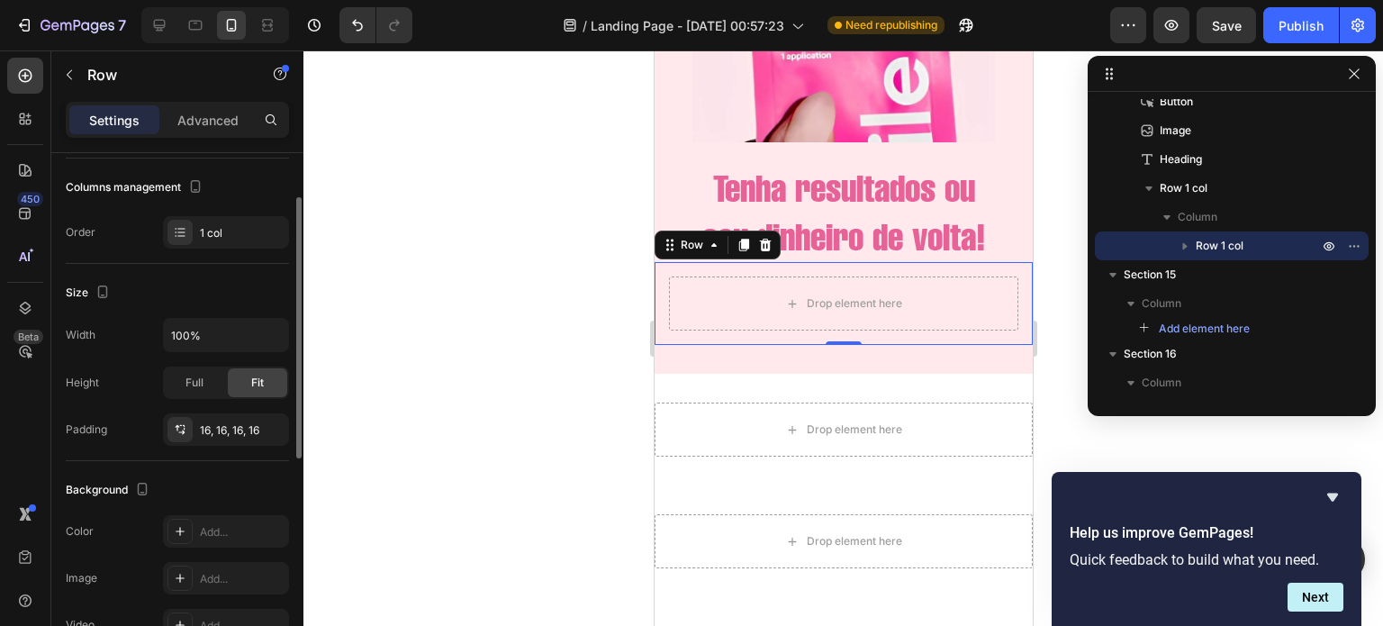
scroll to position [242, 0]
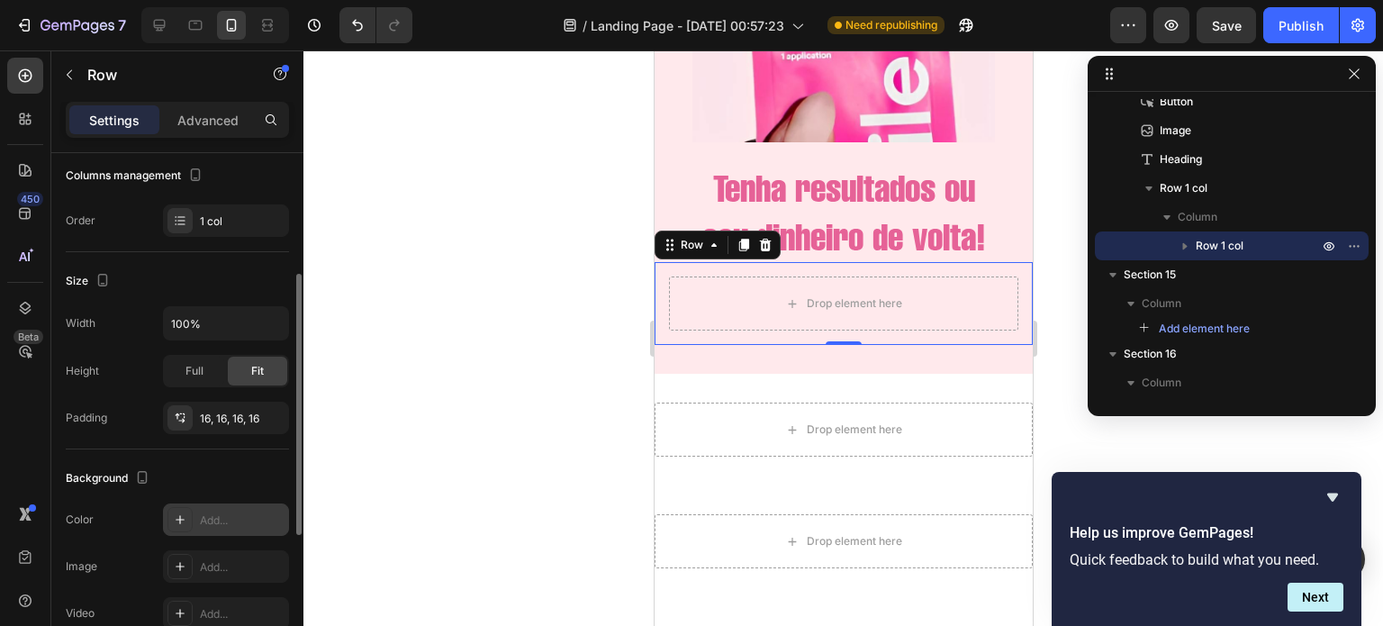
click at [203, 508] on div "Add..." at bounding box center [226, 519] width 126 height 32
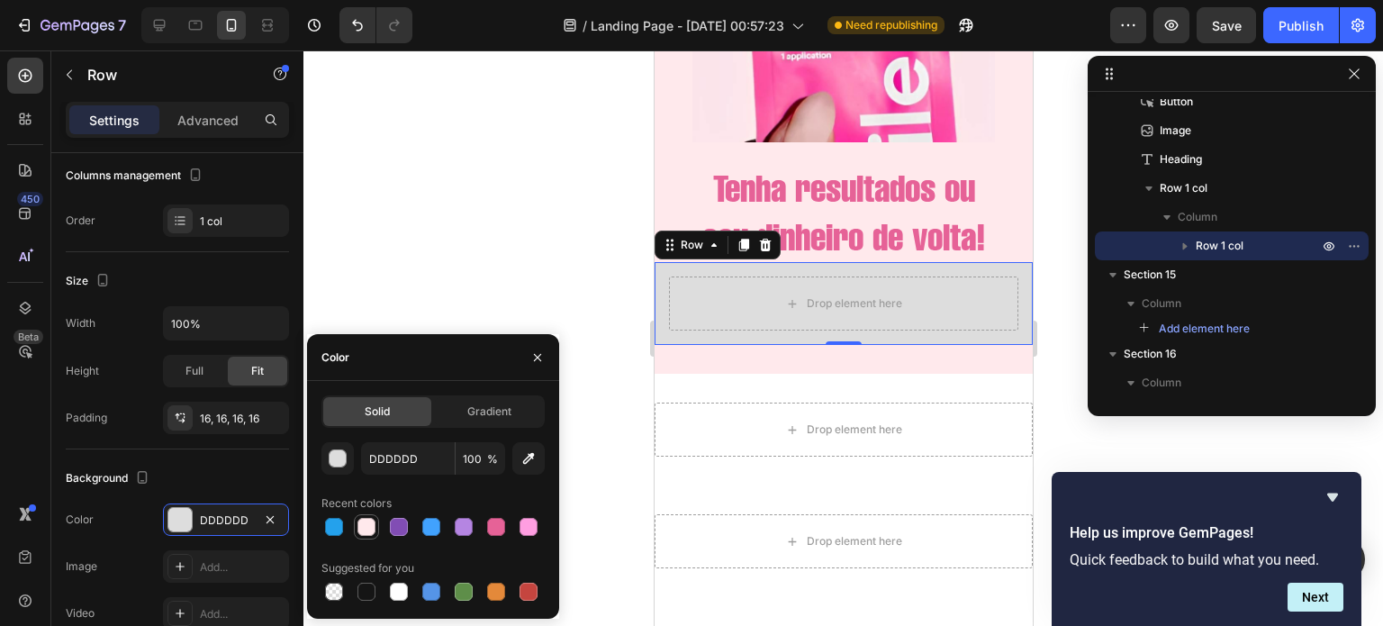
click at [367, 524] on div at bounding box center [366, 527] width 18 height 18
type input "FFE9EC"
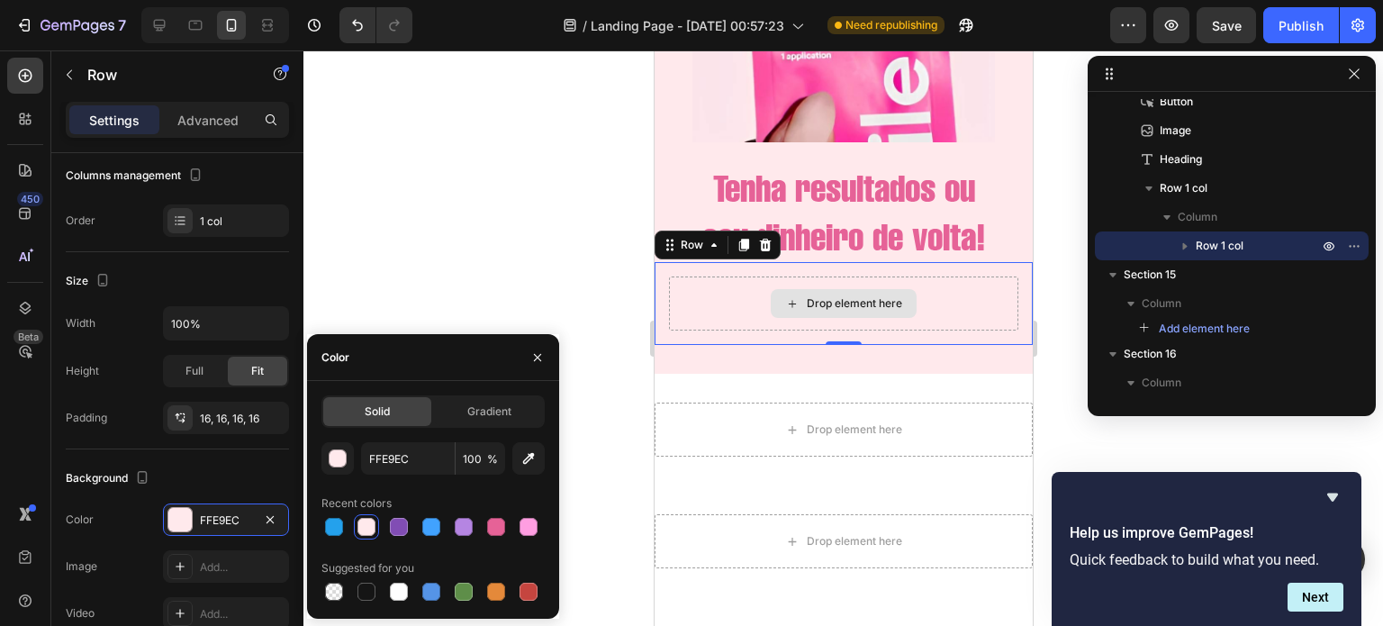
click at [744, 330] on div "Drop element here" at bounding box center [842, 303] width 349 height 54
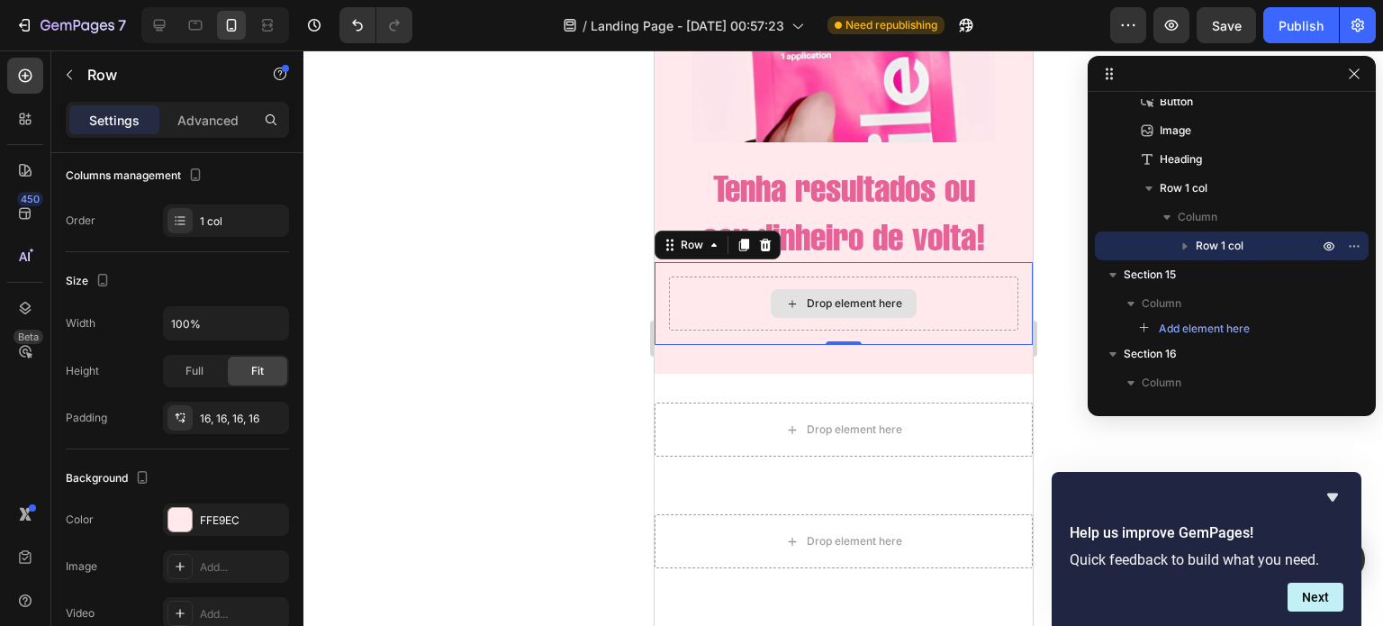
click at [708, 330] on div "Drop element here" at bounding box center [842, 303] width 349 height 54
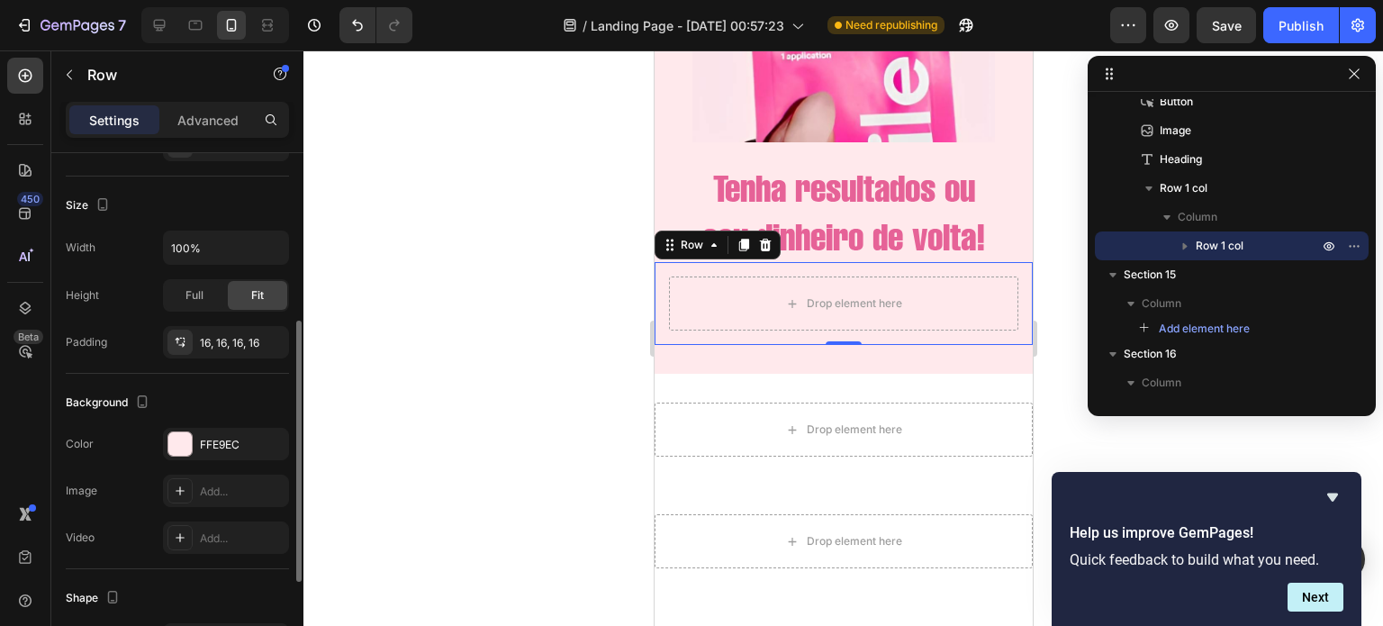
scroll to position [187, 0]
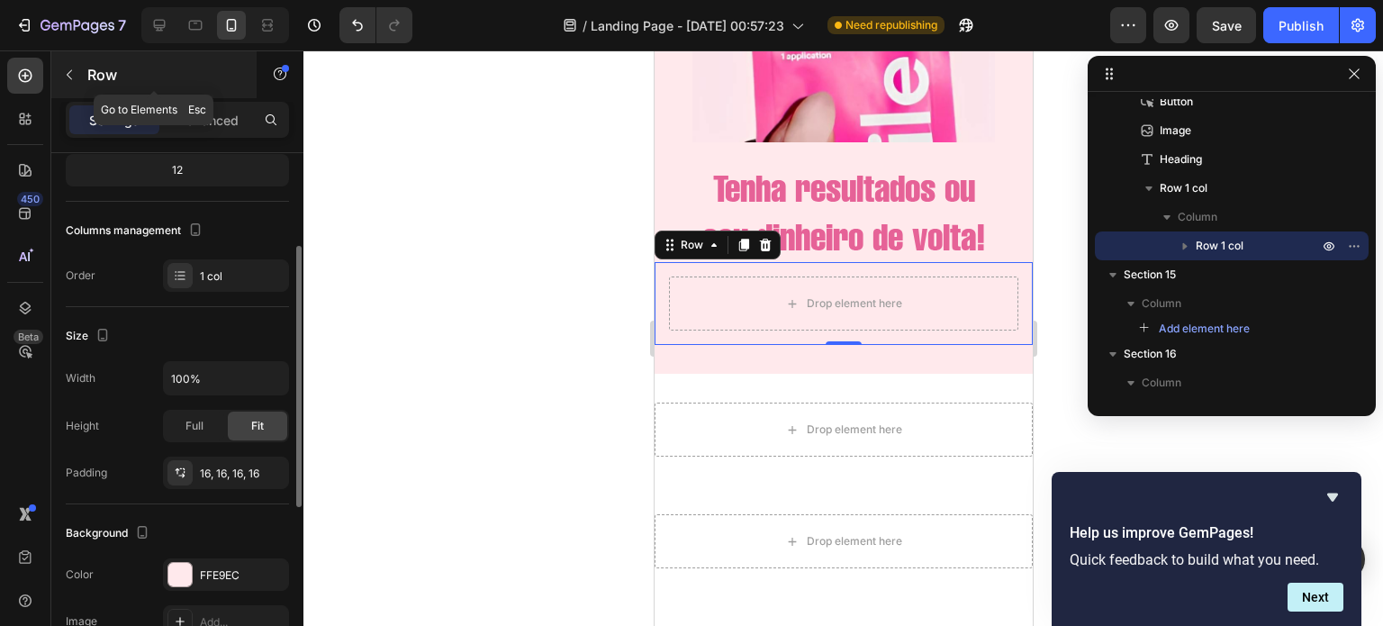
click at [78, 68] on button "button" at bounding box center [69, 74] width 29 height 29
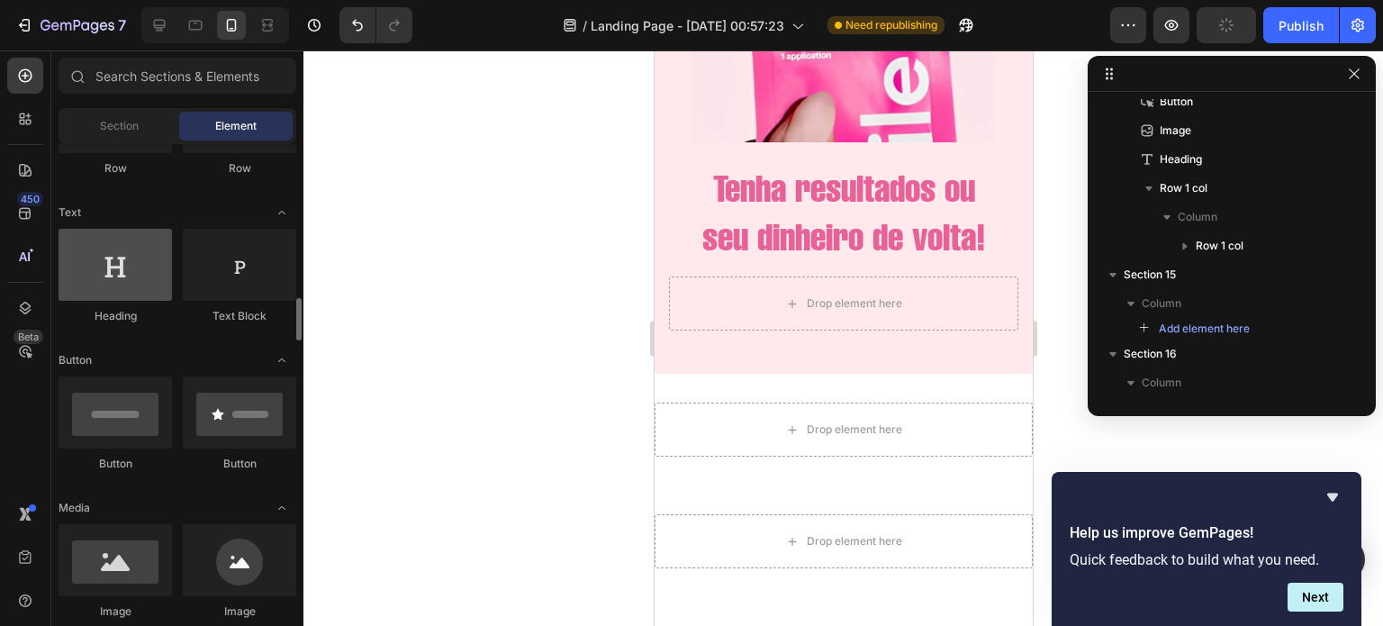
scroll to position [359, 0]
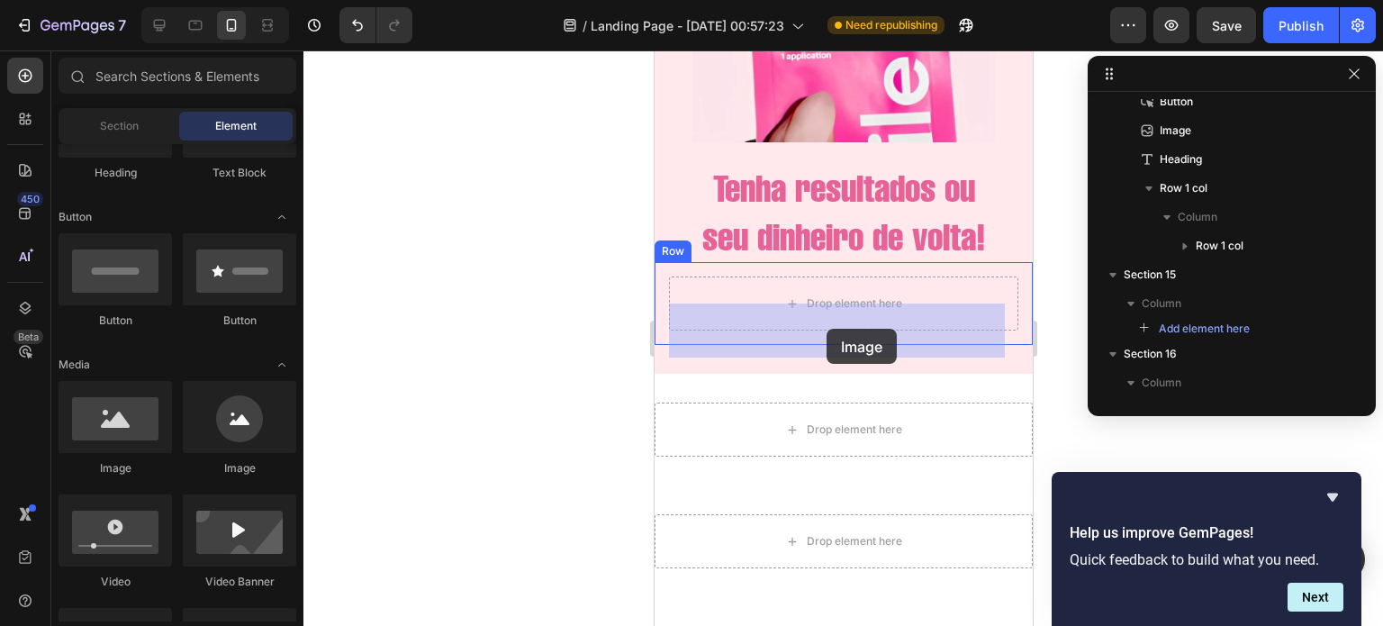
drag, startPoint x: 886, startPoint y: 449, endPoint x: 826, endPoint y: 329, distance: 134.9
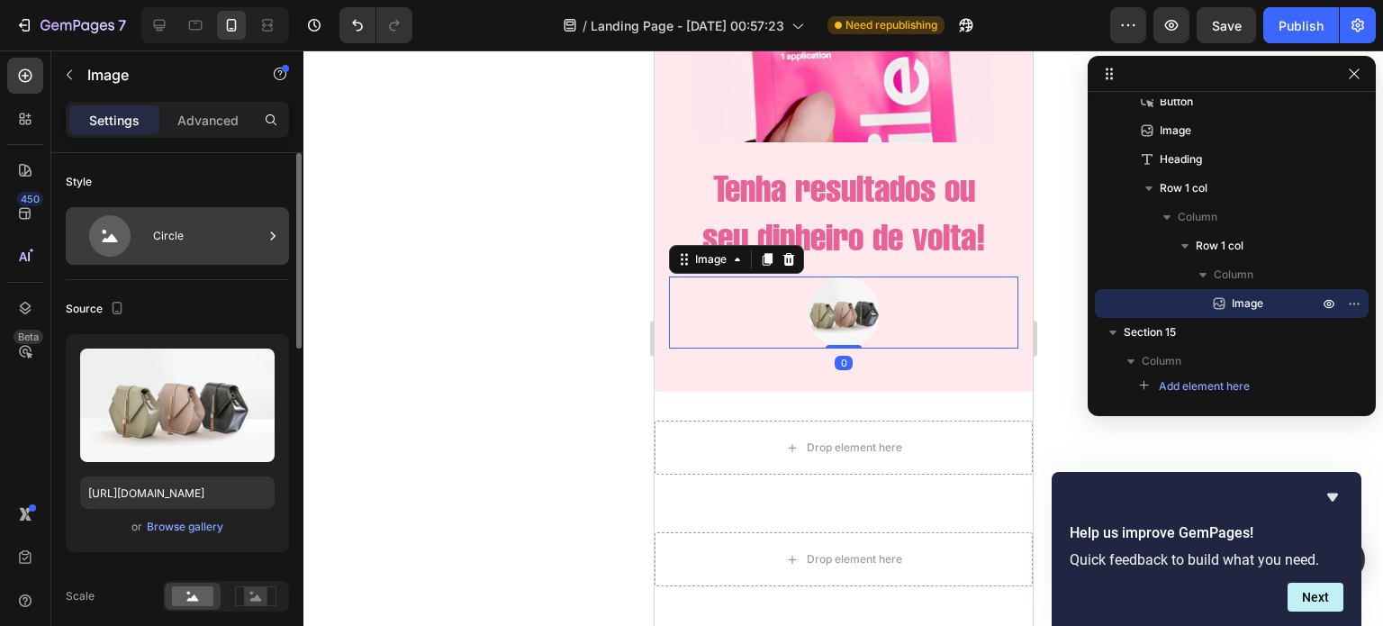
click at [198, 239] on div "Circle" at bounding box center [208, 235] width 110 height 41
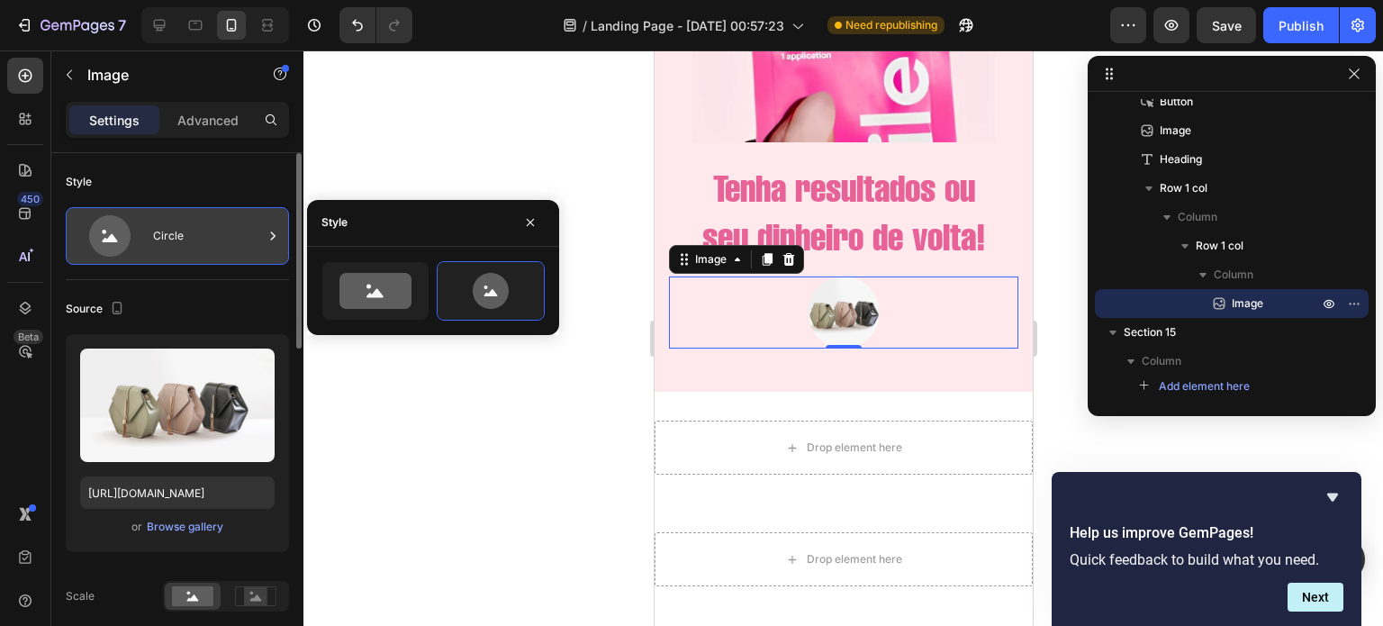
click at [198, 239] on div "Circle" at bounding box center [208, 235] width 110 height 41
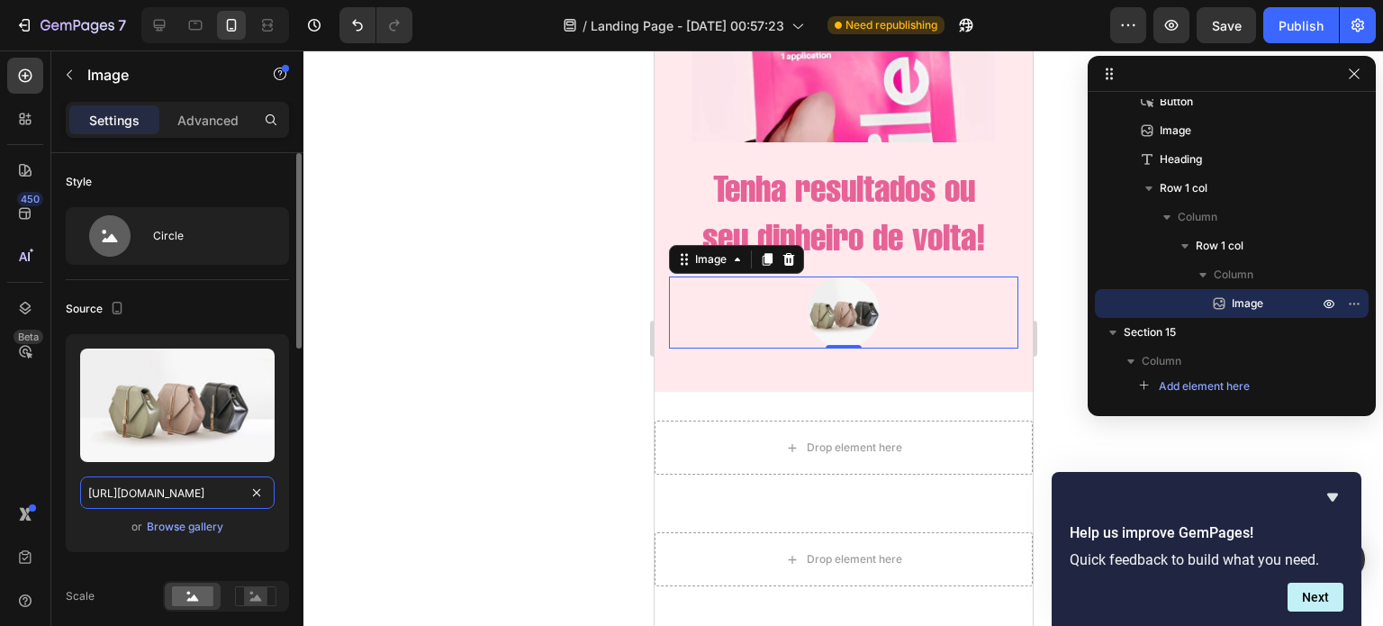
click at [190, 478] on input "[URL][DOMAIN_NAME]" at bounding box center [177, 492] width 194 height 32
paste input "0721/3921/1025/t/3/assets/destaque_image_1-1679702180529.png?v=1679702182"
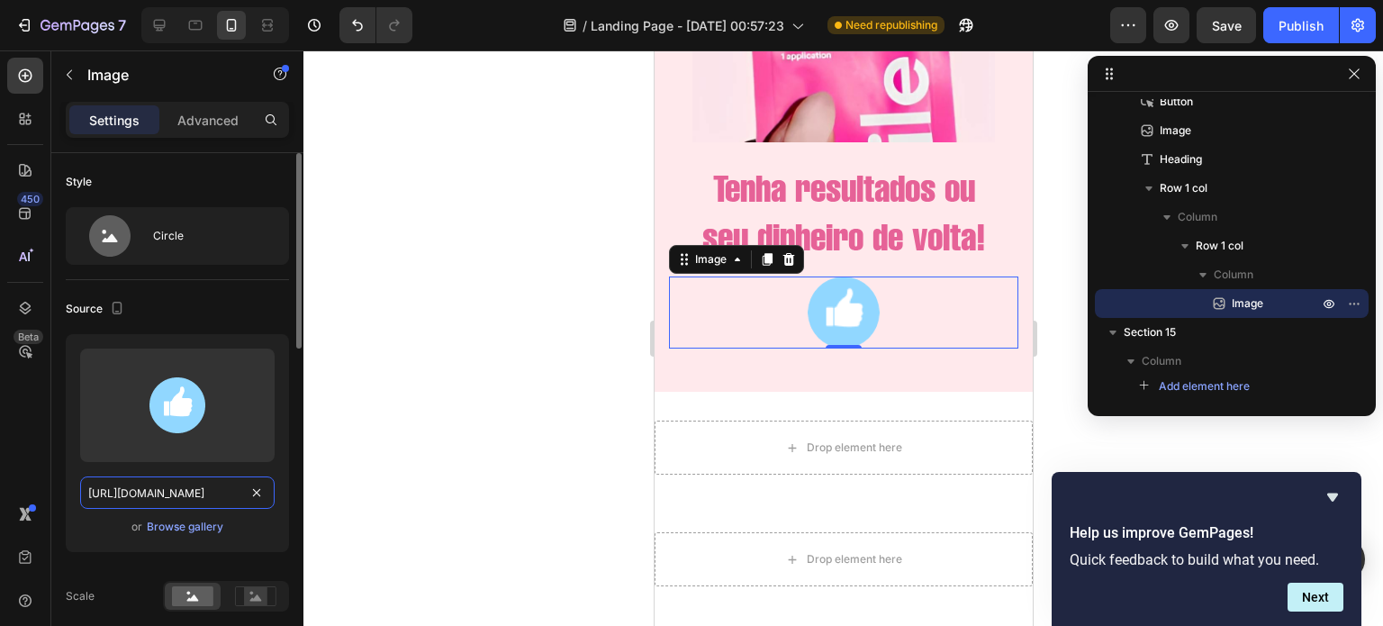
type input "https://cdn.shopify.com/s/files/1/0721/3921/1025/t/3/assets/destaque_image_1-16…"
click at [210, 312] on div "Source" at bounding box center [177, 308] width 223 height 29
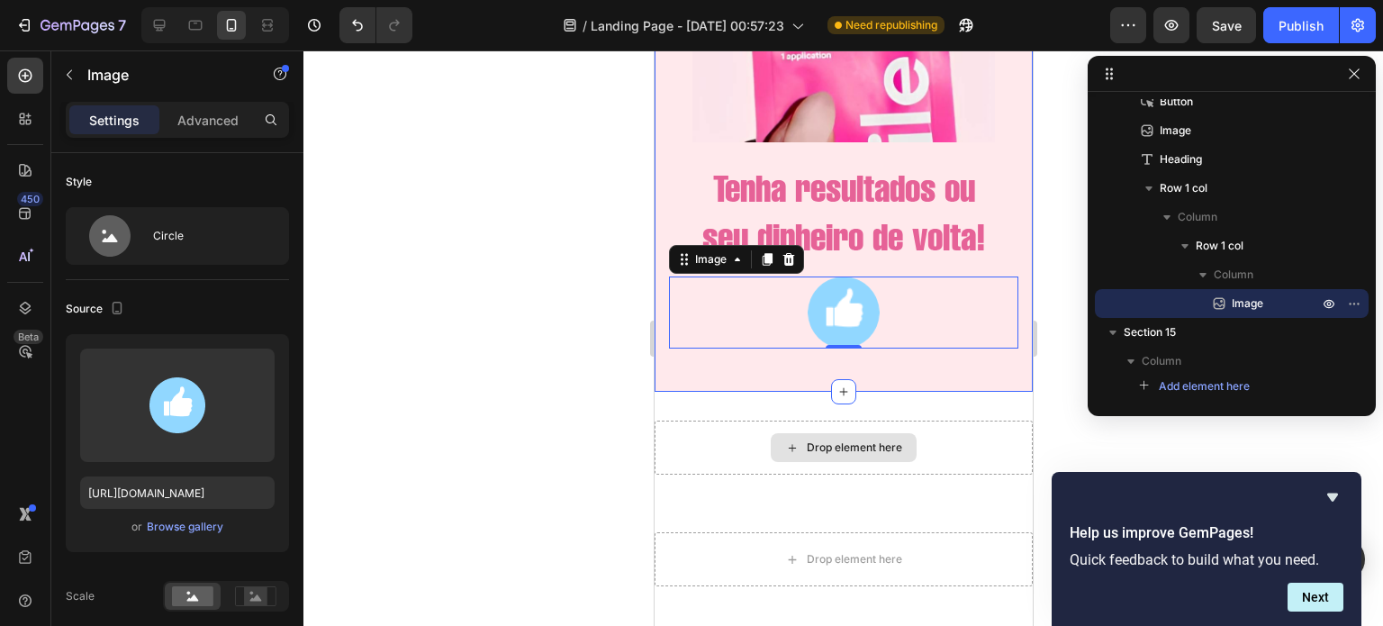
scroll to position [5689, 0]
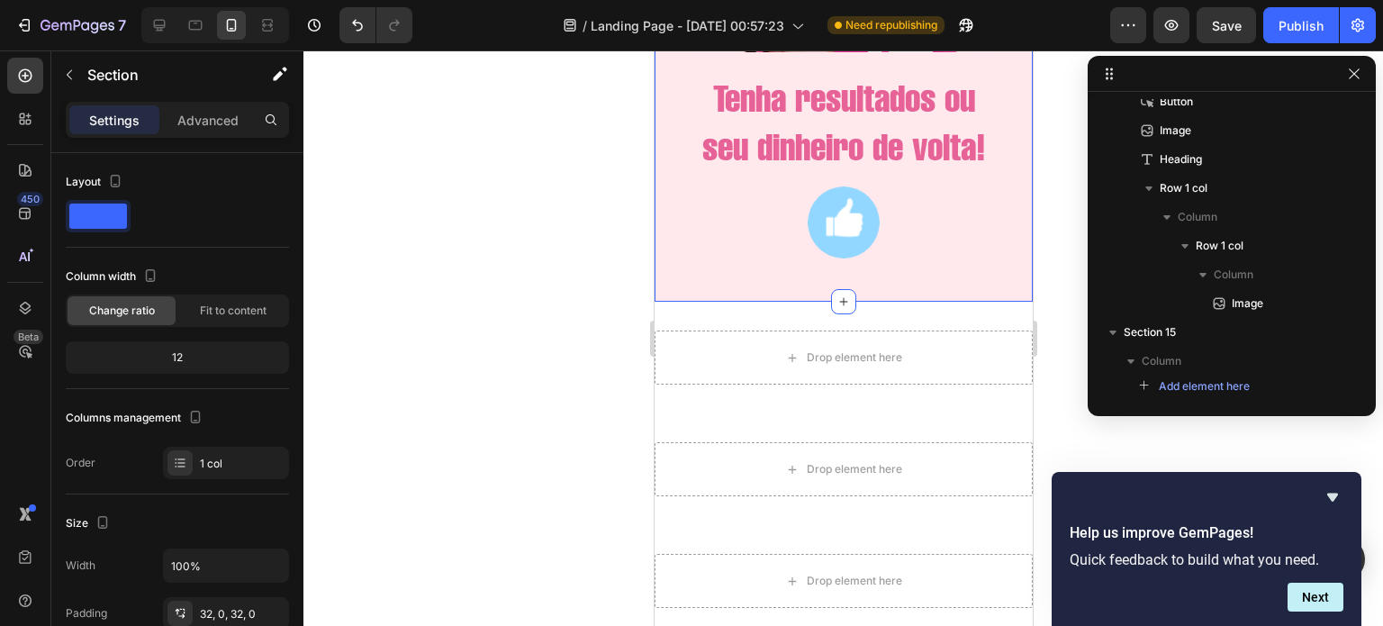
scroll to position [1118, 0]
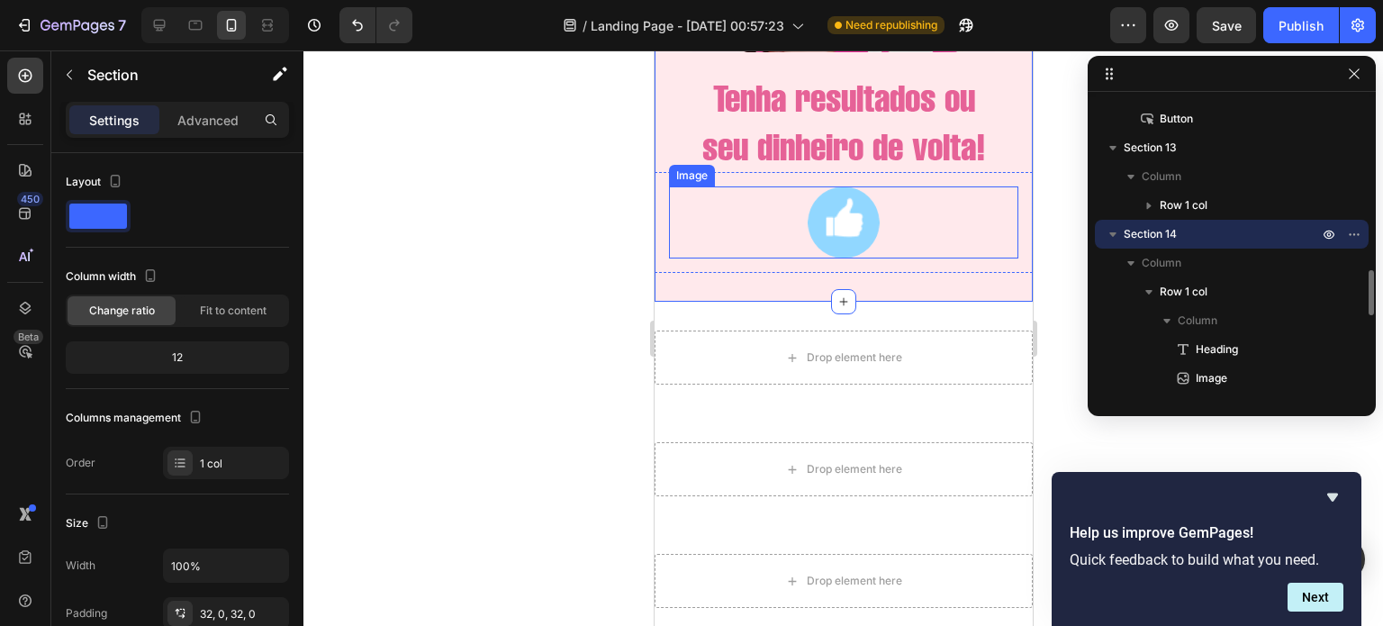
click at [829, 257] on img at bounding box center [843, 222] width 72 height 72
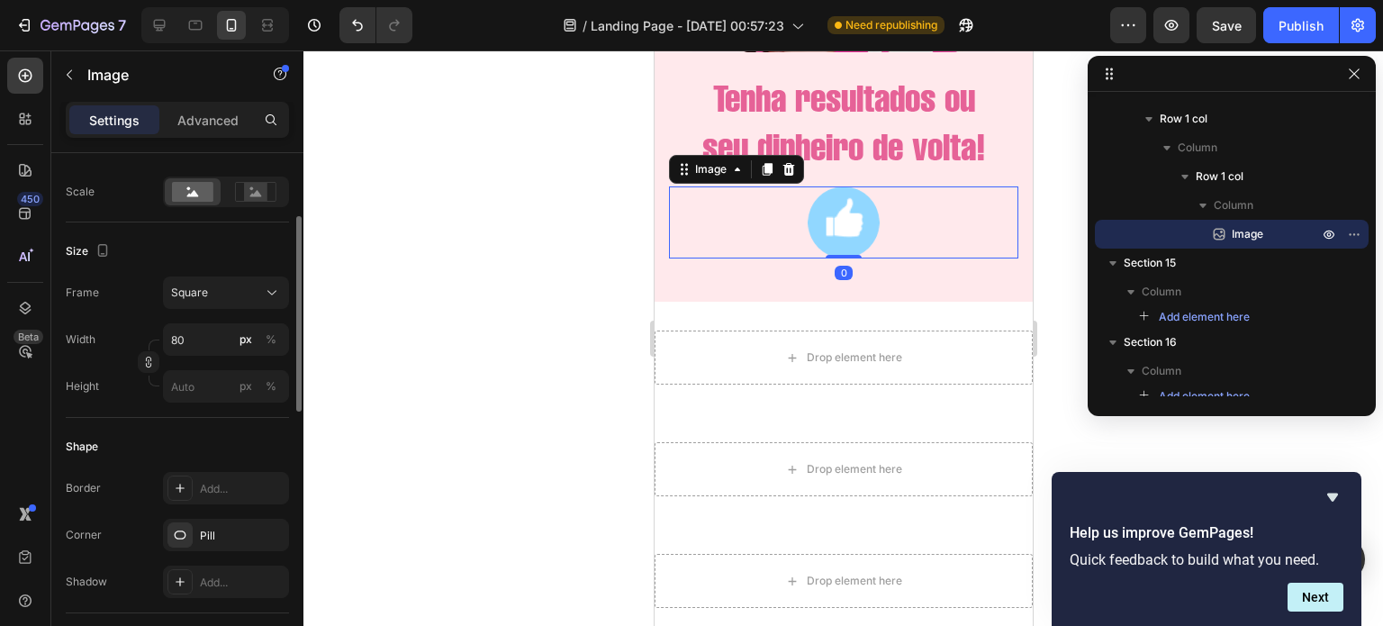
scroll to position [409, 0]
click at [189, 342] on input "80" at bounding box center [226, 335] width 126 height 32
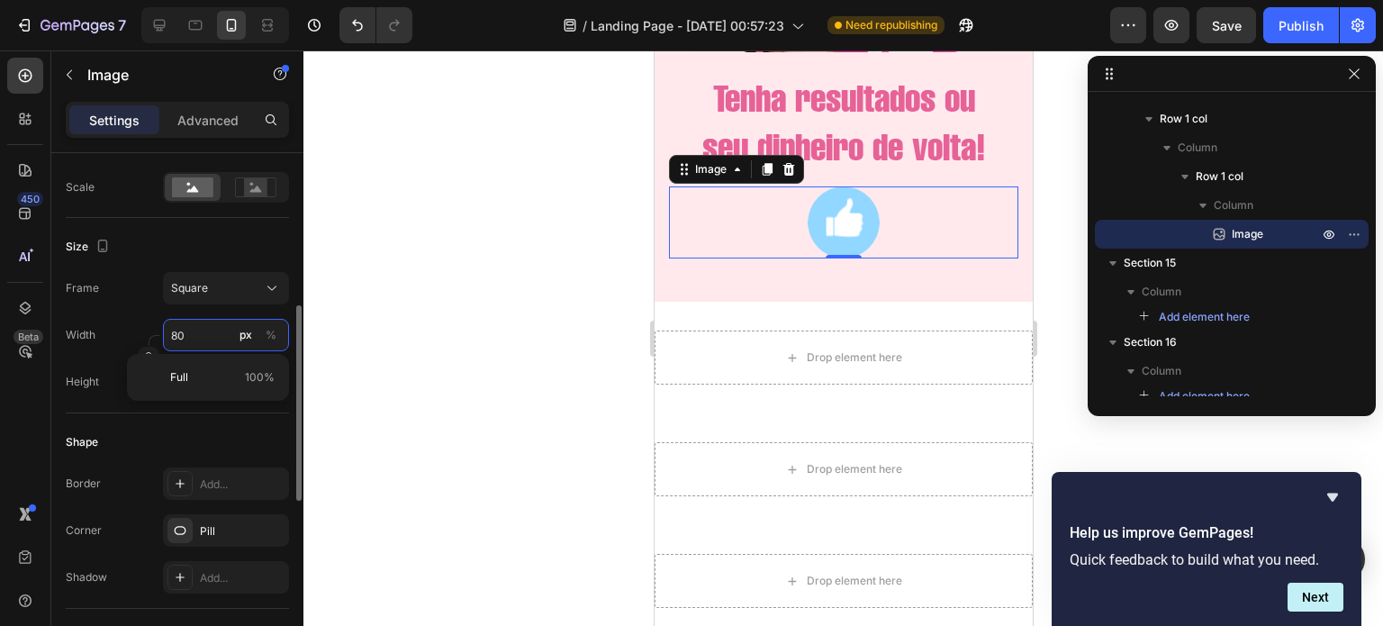
type input "5"
type input "50"
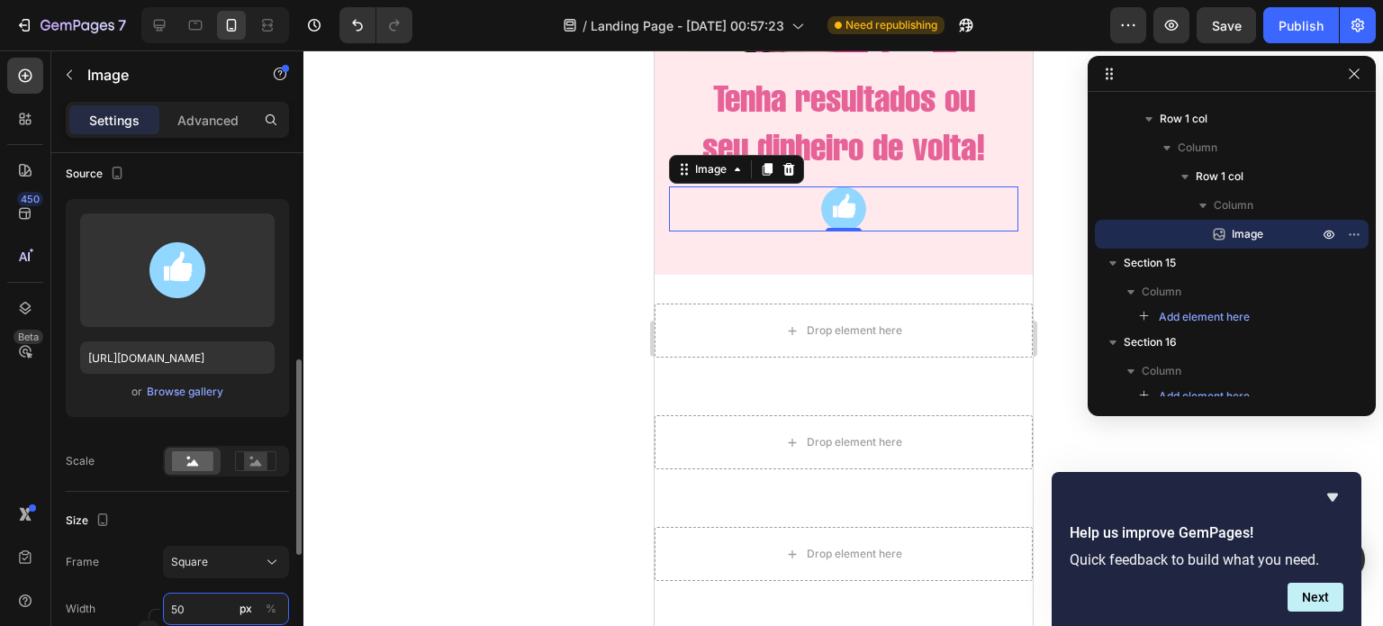
scroll to position [18, 0]
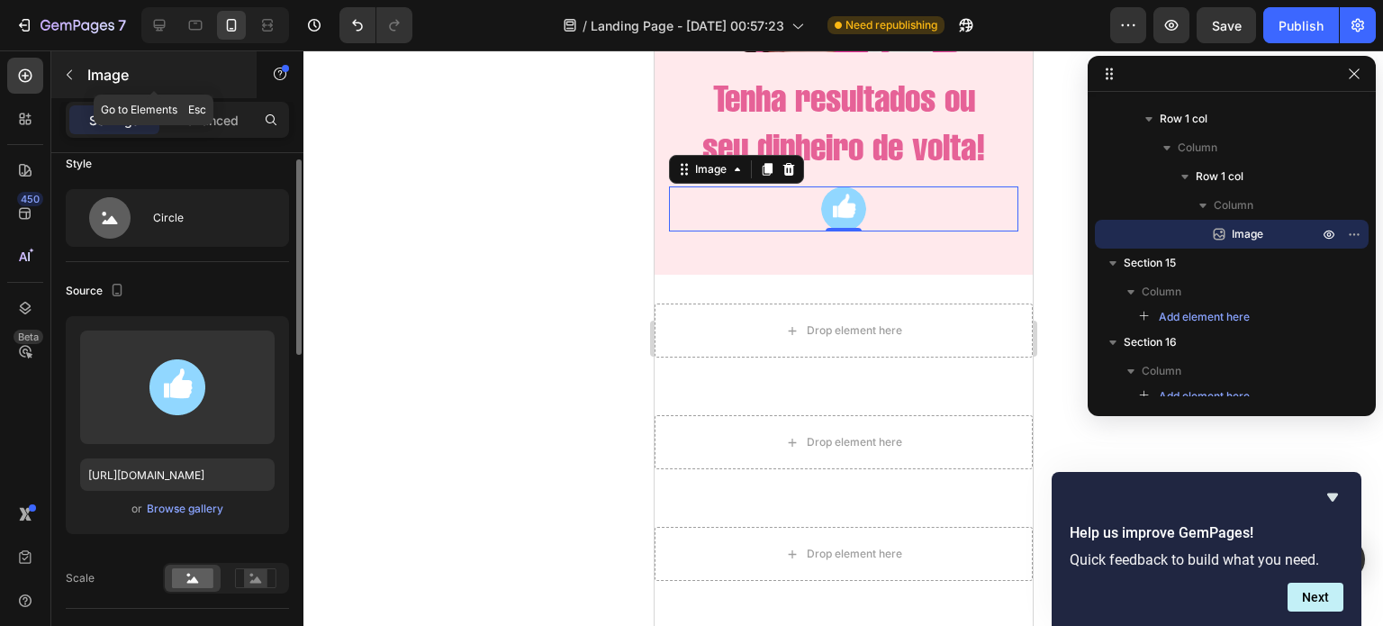
type input "50"
click at [87, 70] on p "Image" at bounding box center [163, 75] width 153 height 22
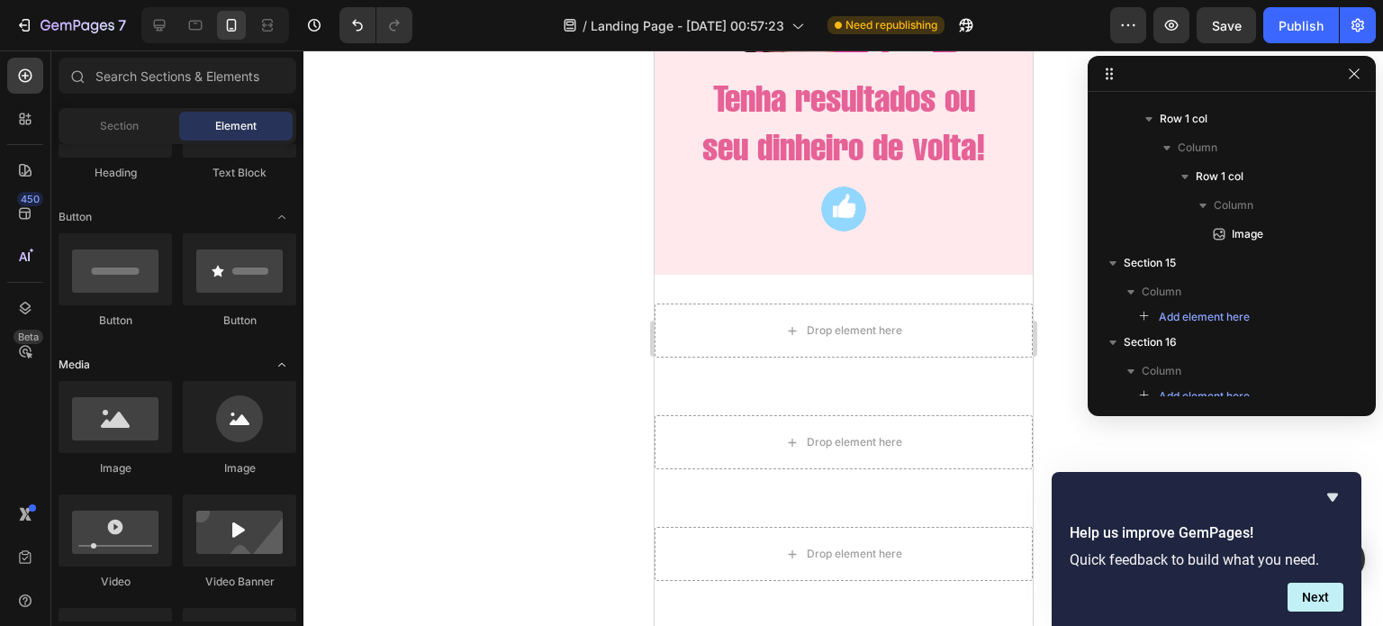
scroll to position [0, 0]
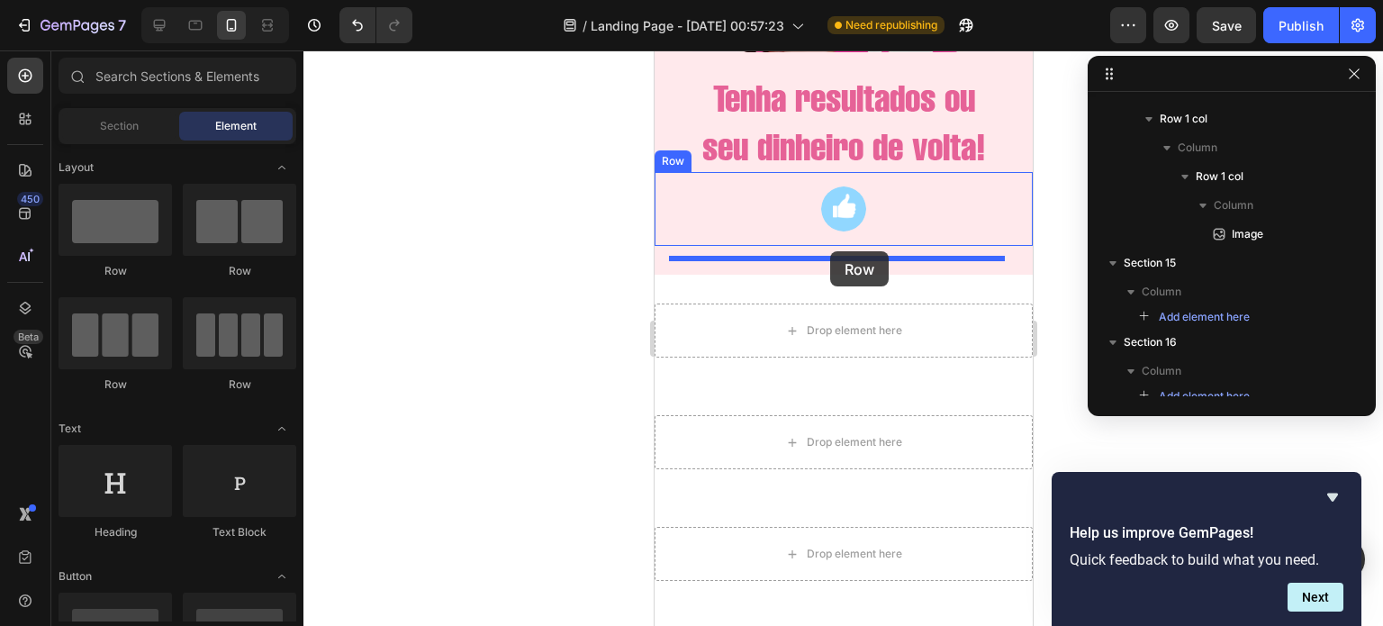
drag, startPoint x: 778, startPoint y: 269, endPoint x: 829, endPoint y: 252, distance: 54.1
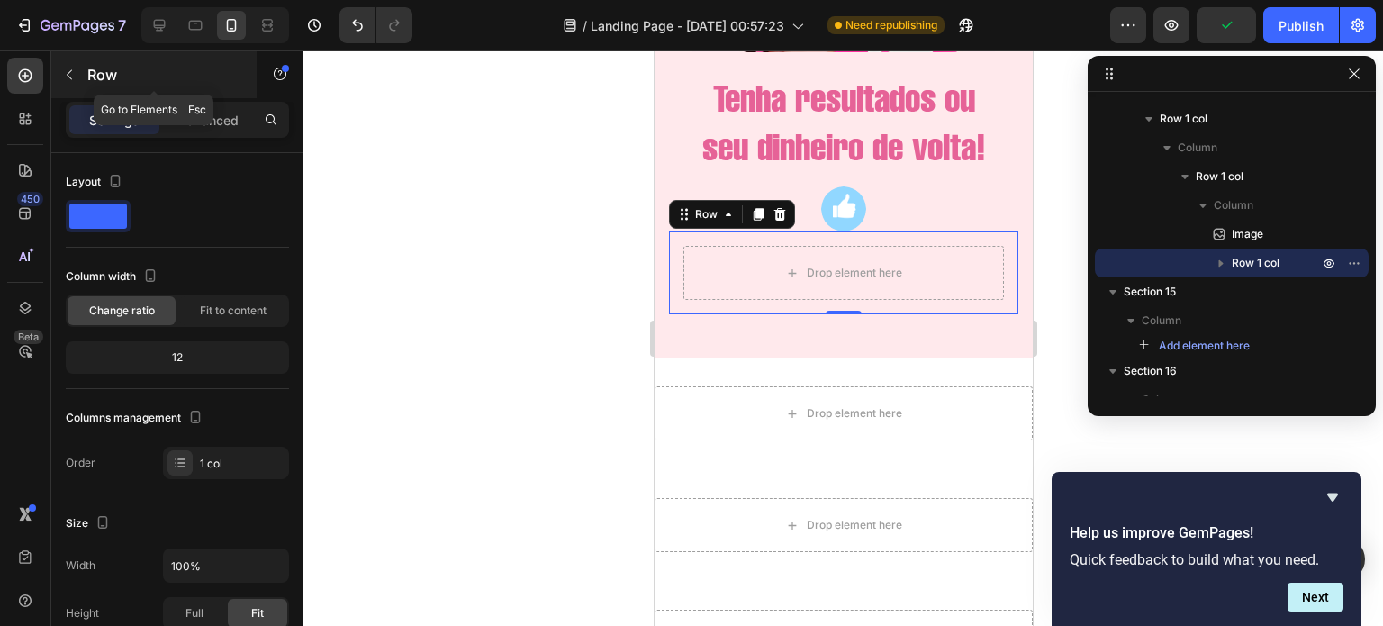
click at [77, 77] on button "button" at bounding box center [69, 74] width 29 height 29
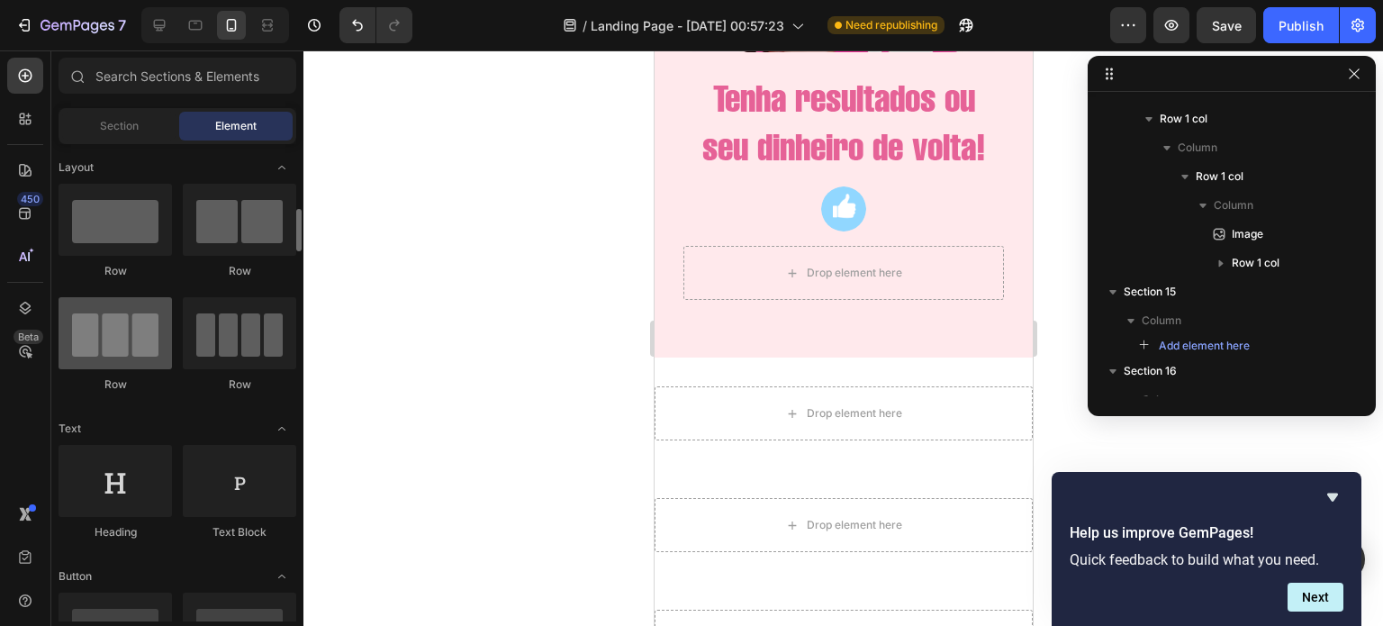
scroll to position [91, 0]
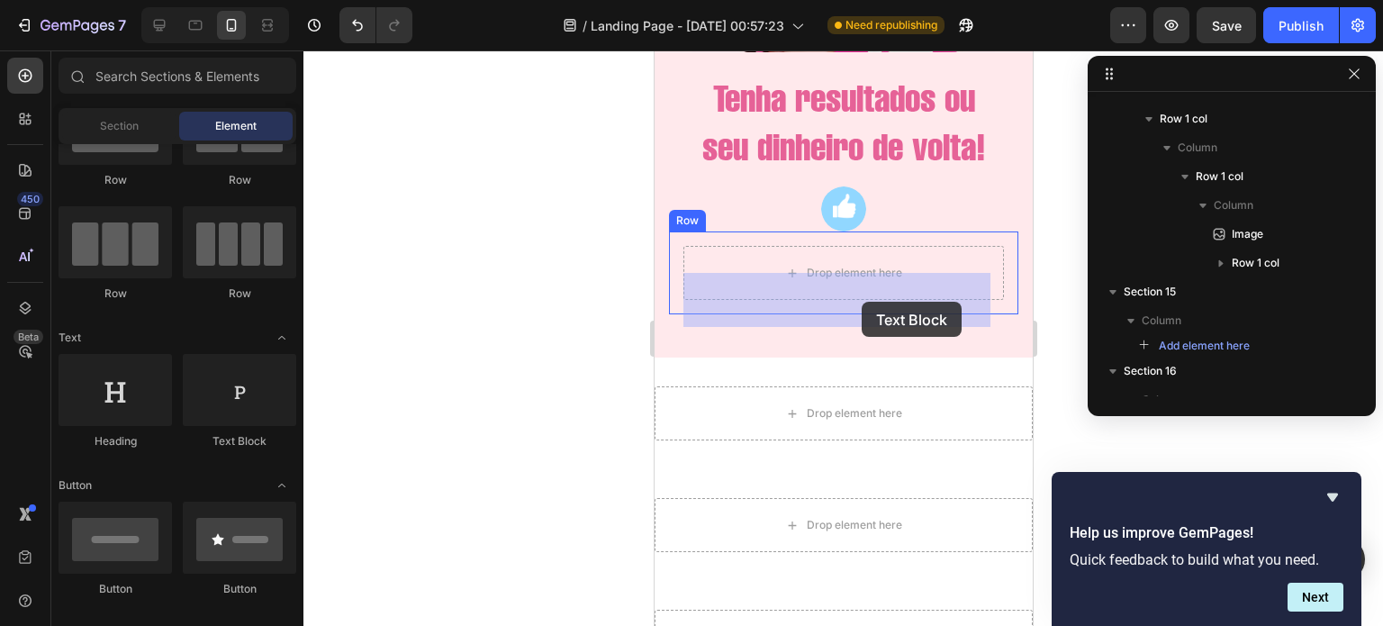
drag, startPoint x: 892, startPoint y: 444, endPoint x: 854, endPoint y: 298, distance: 150.7
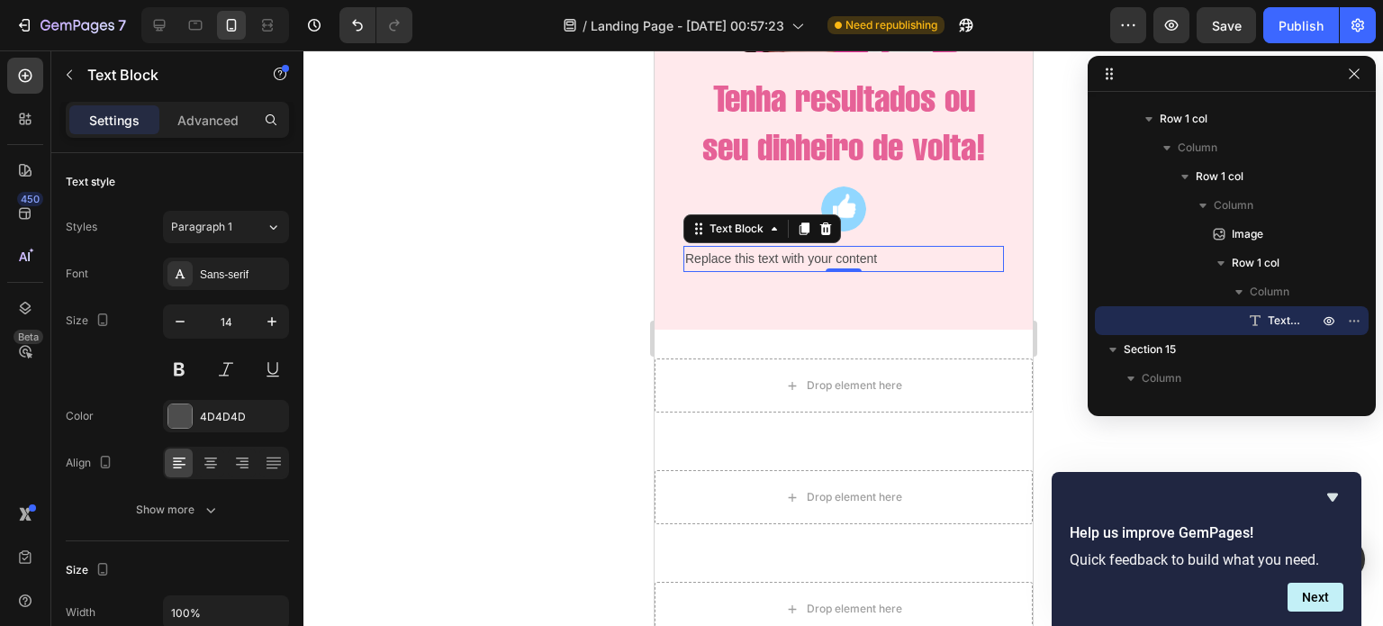
click at [826, 272] on div "Replace this text with your content" at bounding box center [842, 259] width 321 height 26
click at [826, 270] on p "Replace this text with your content" at bounding box center [842, 259] width 317 height 23
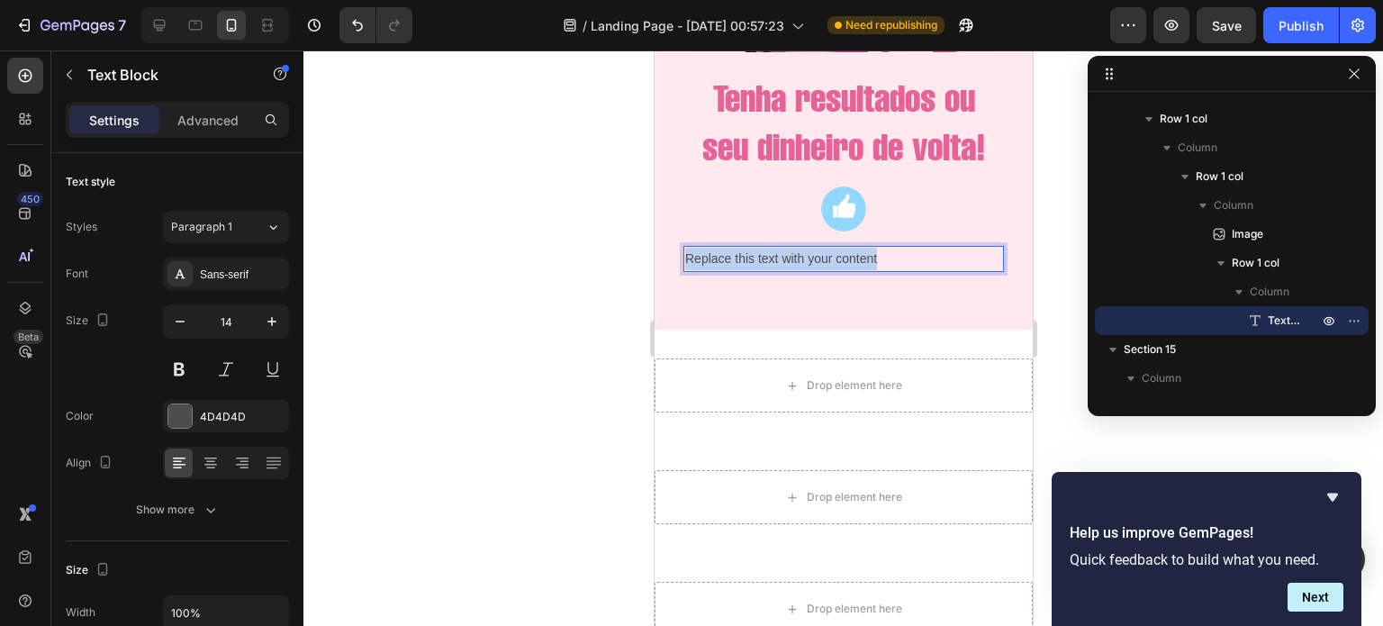
click at [826, 270] on p "Replace this text with your content" at bounding box center [842, 259] width 317 height 23
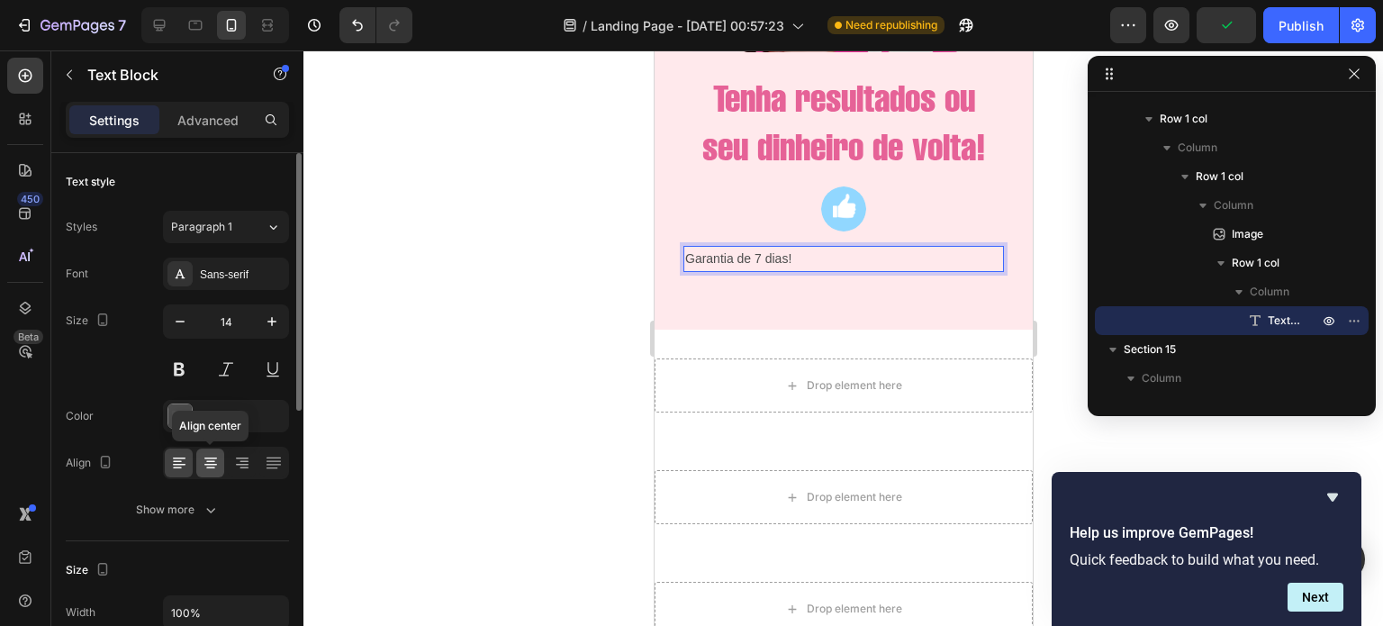
click at [209, 454] on icon at bounding box center [211, 463] width 18 height 18
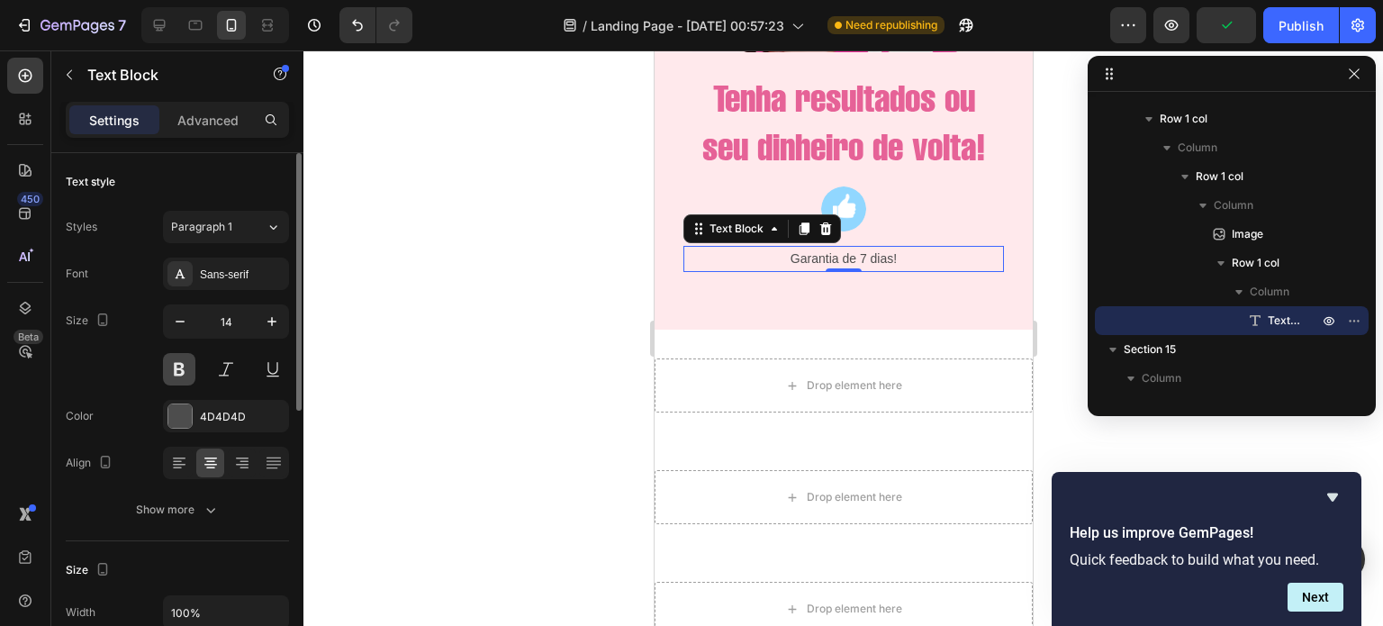
click at [185, 366] on button at bounding box center [179, 369] width 32 height 32
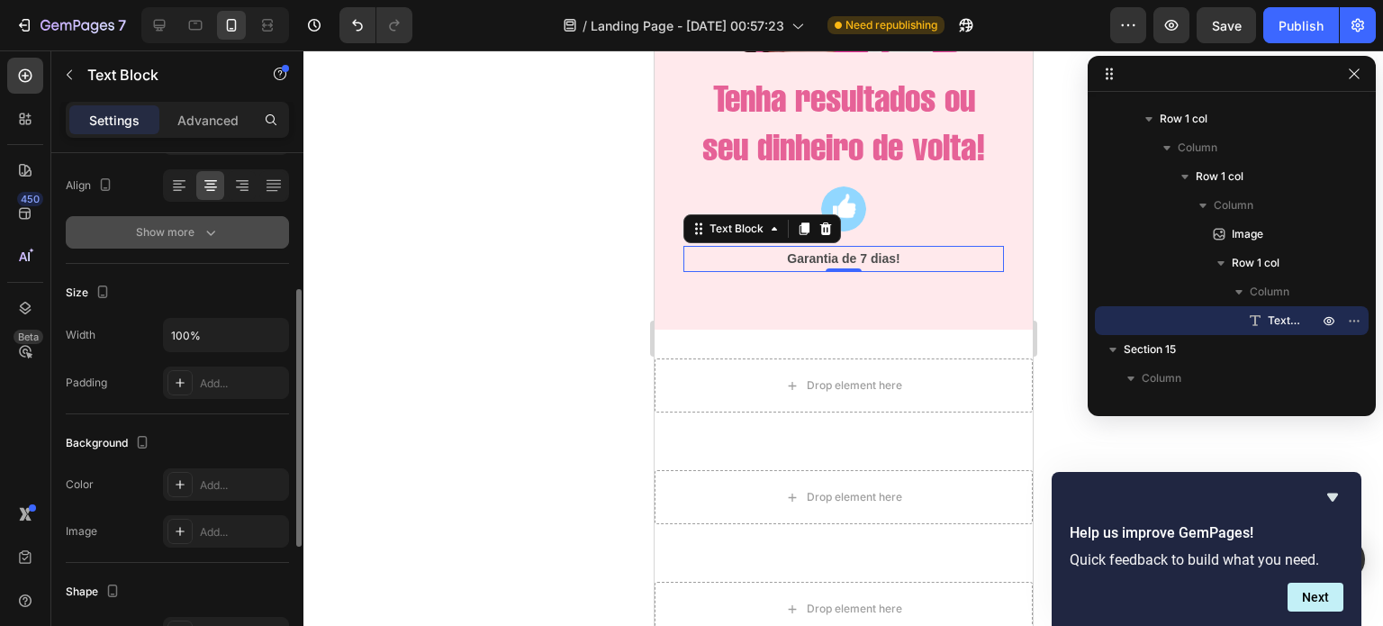
scroll to position [279, 0]
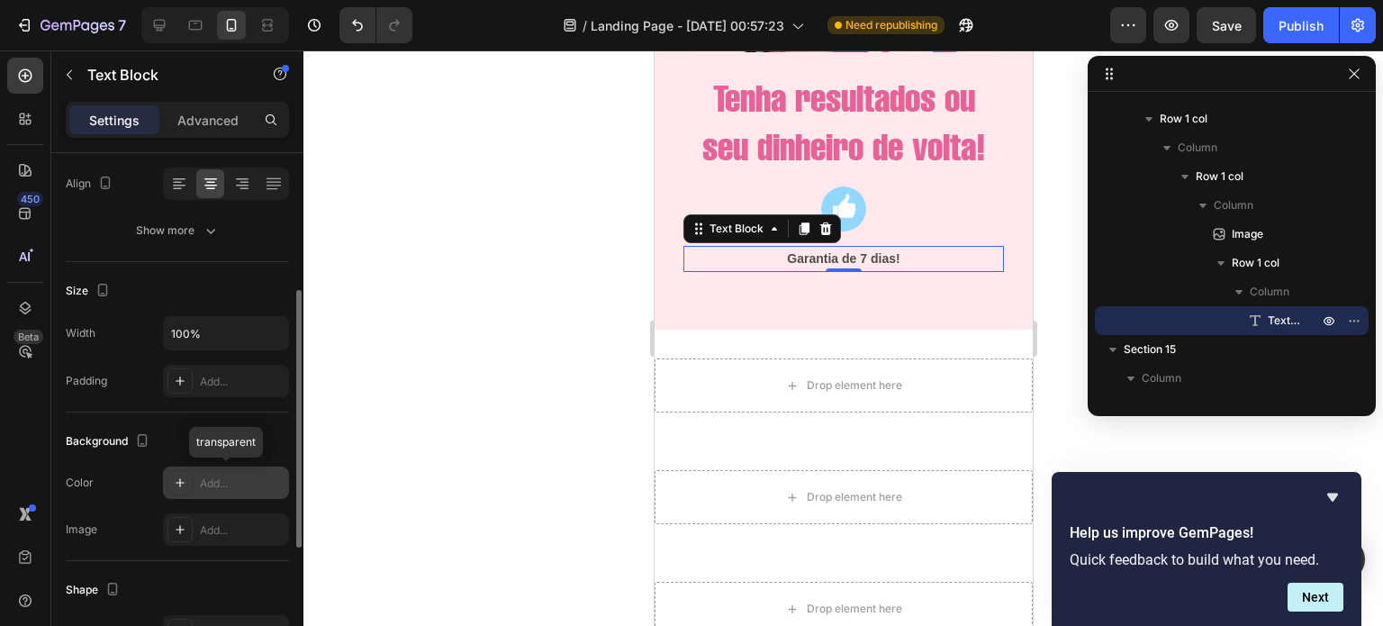
click at [205, 482] on div "Add..." at bounding box center [242, 483] width 85 height 16
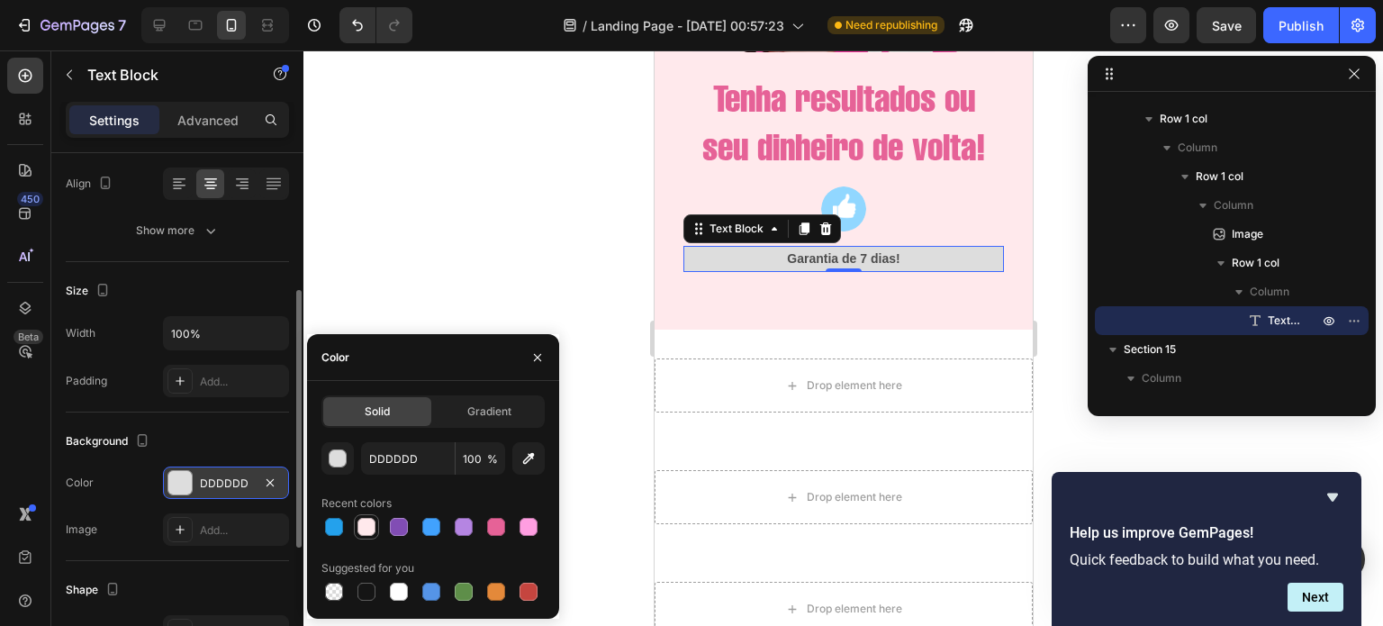
click at [367, 526] on div at bounding box center [366, 527] width 18 height 18
click at [398, 592] on div at bounding box center [399, 592] width 18 height 18
type input "FFFFFF"
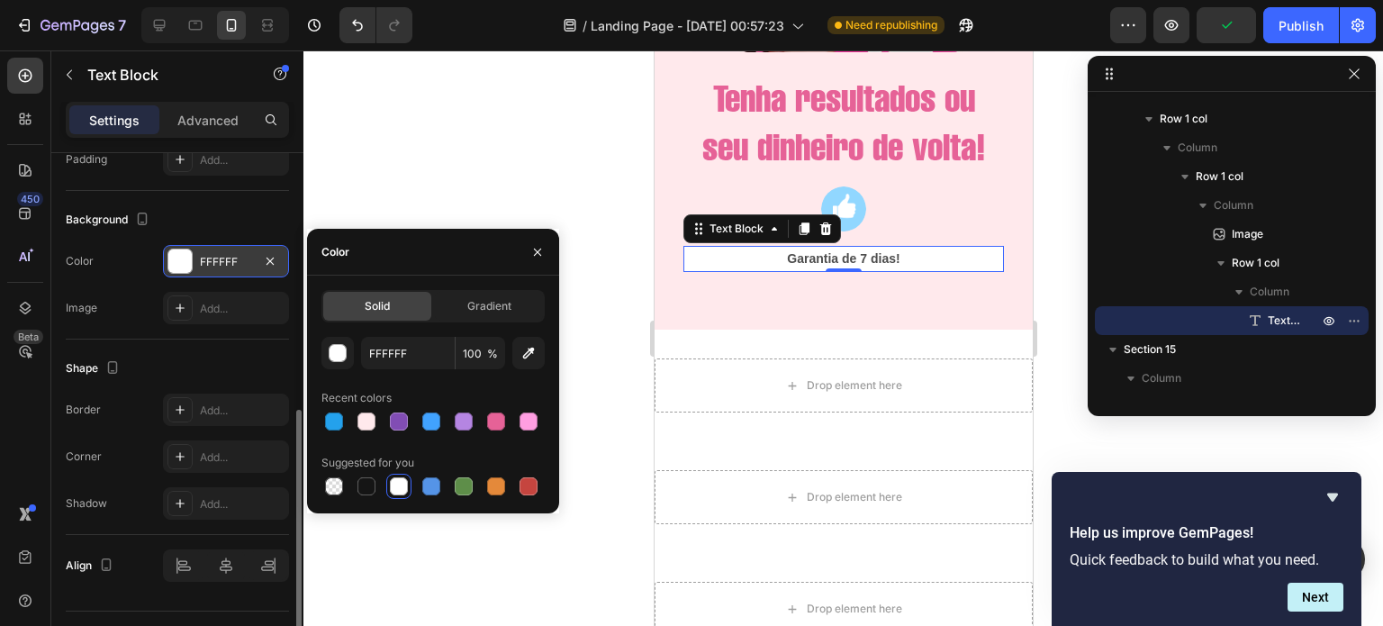
scroll to position [510, 0]
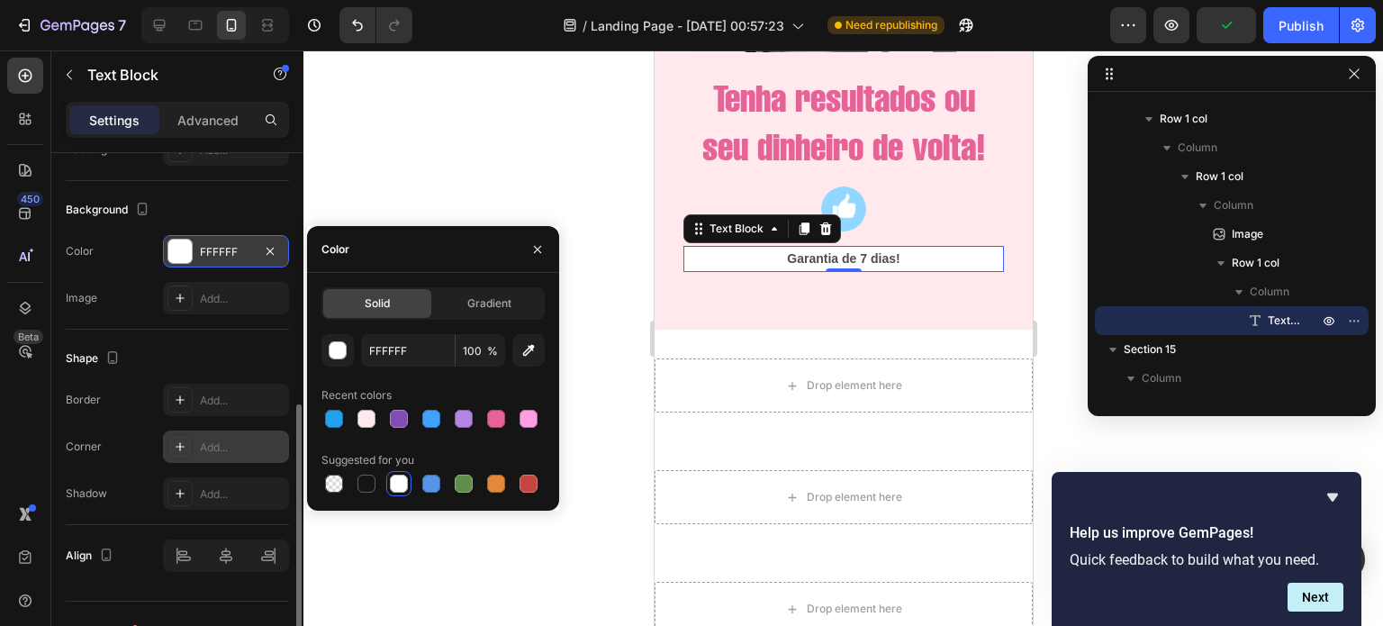
click at [195, 435] on div "Add..." at bounding box center [226, 446] width 126 height 32
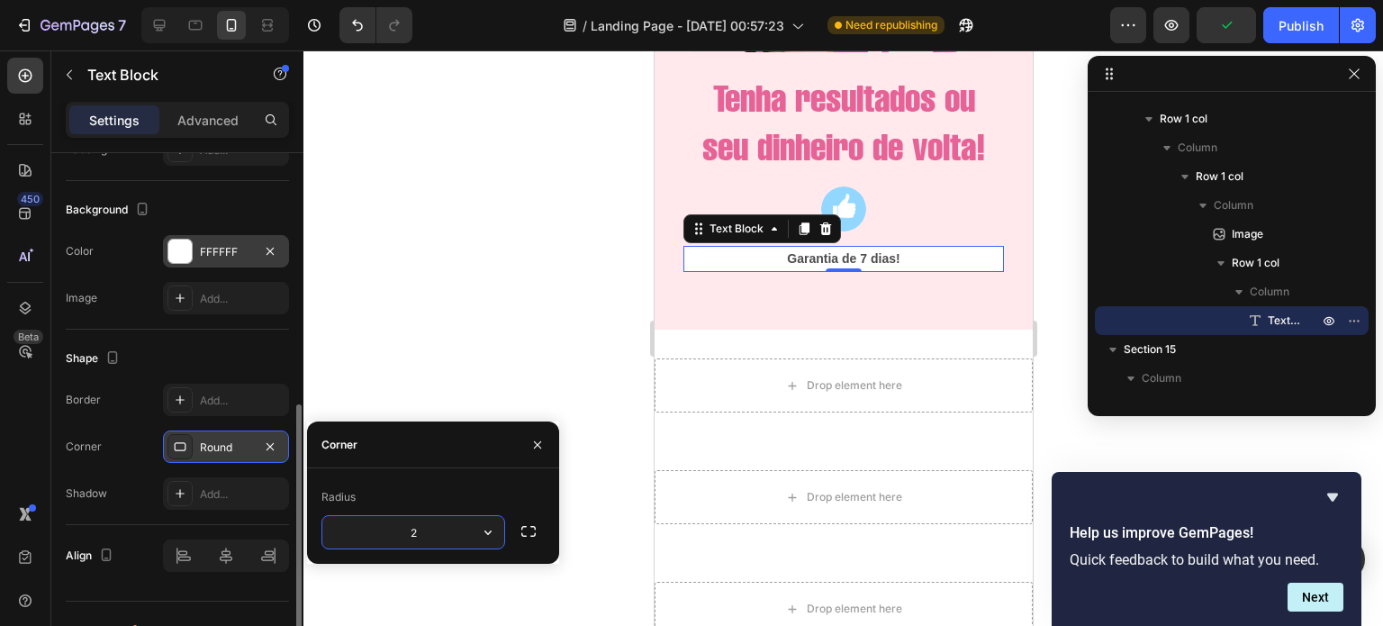
type input "20"
click at [879, 270] on p "Garantia de 7 dias!" at bounding box center [842, 259] width 317 height 23
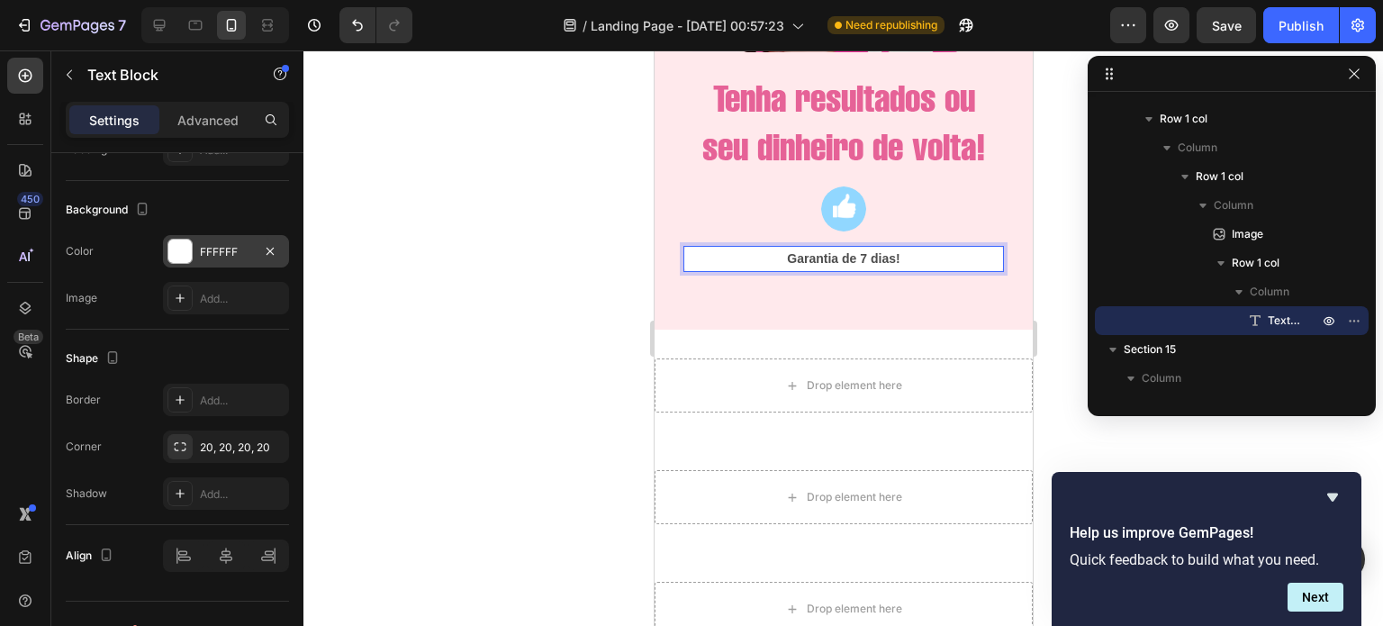
click at [901, 270] on p "Garantia de 7 dias!" at bounding box center [842, 259] width 317 height 23
click at [70, 69] on icon "button" at bounding box center [69, 75] width 14 height 14
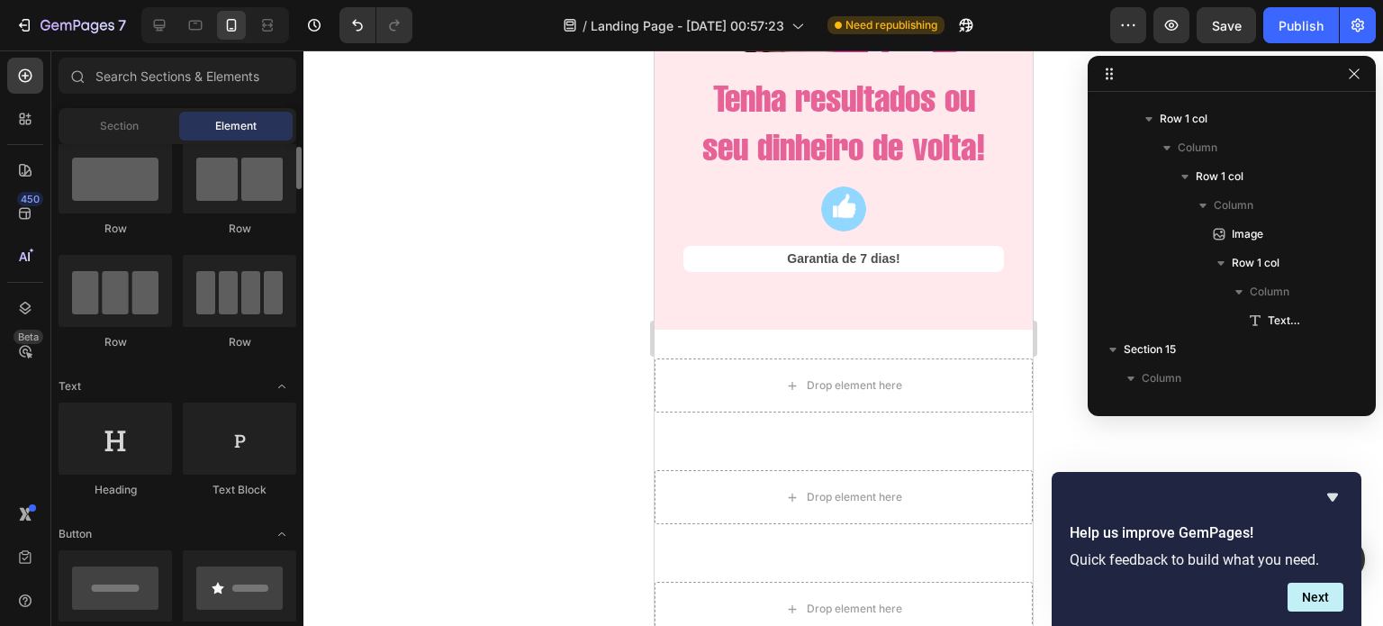
scroll to position [41, 0]
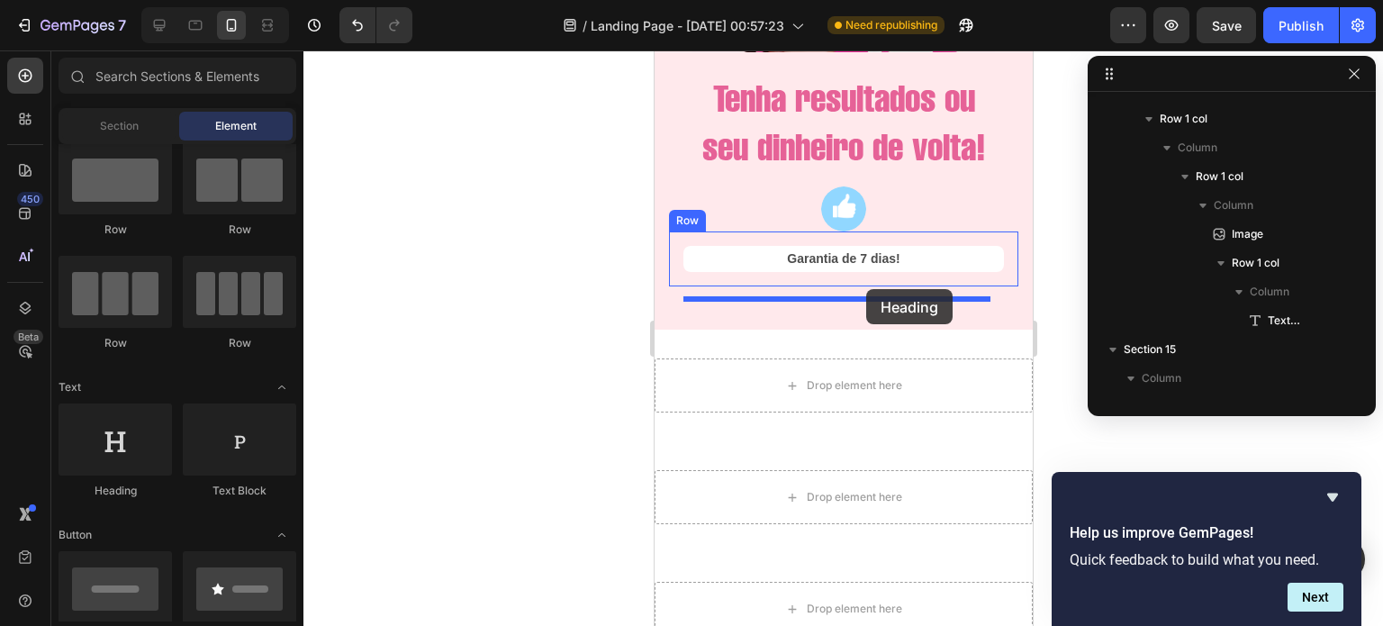
drag, startPoint x: 764, startPoint y: 492, endPoint x: 861, endPoint y: 293, distance: 221.9
drag, startPoint x: 881, startPoint y: 474, endPoint x: 865, endPoint y: 290, distance: 185.2
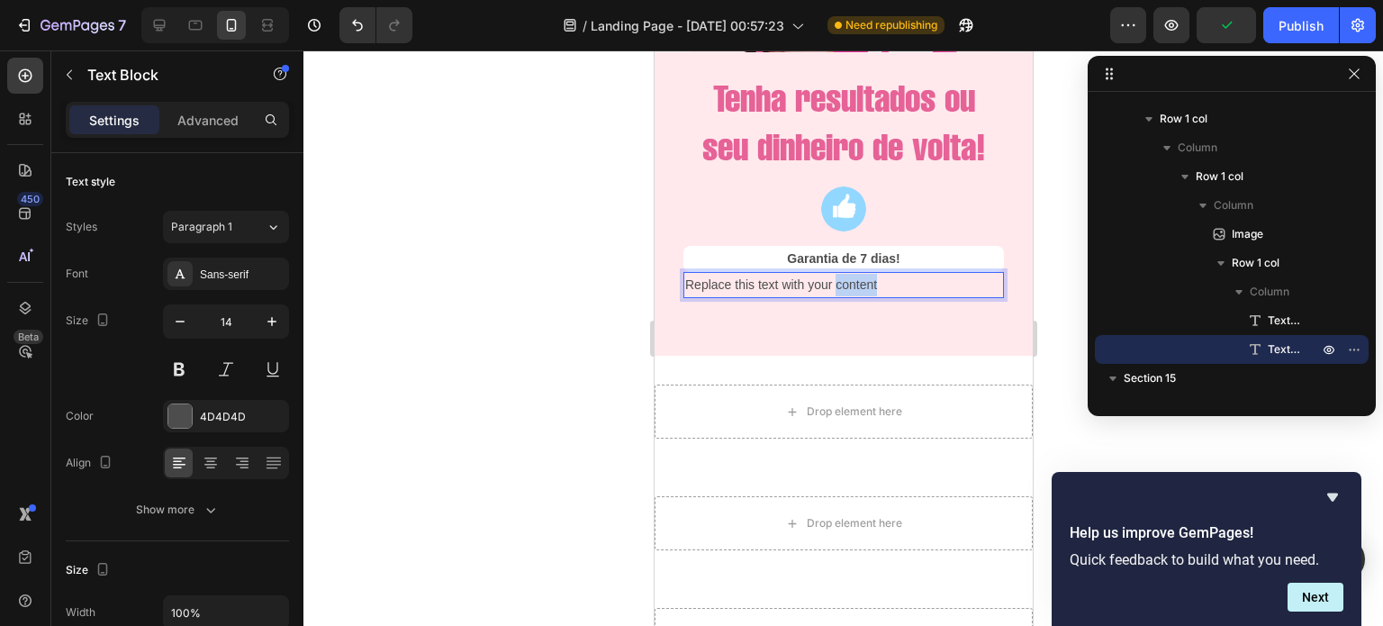
click at [846, 296] on p "Replace this text with your content" at bounding box center [842, 285] width 317 height 23
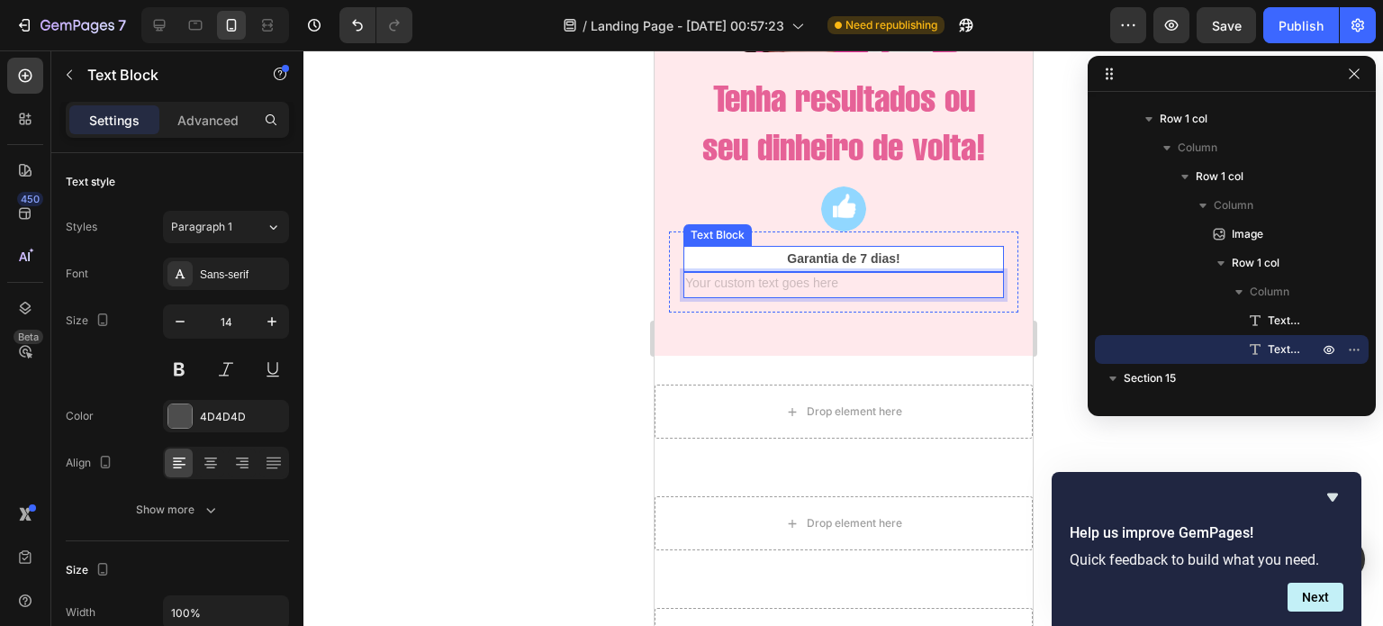
click at [857, 270] on p "Garantia de 7 dias!" at bounding box center [842, 259] width 317 height 23
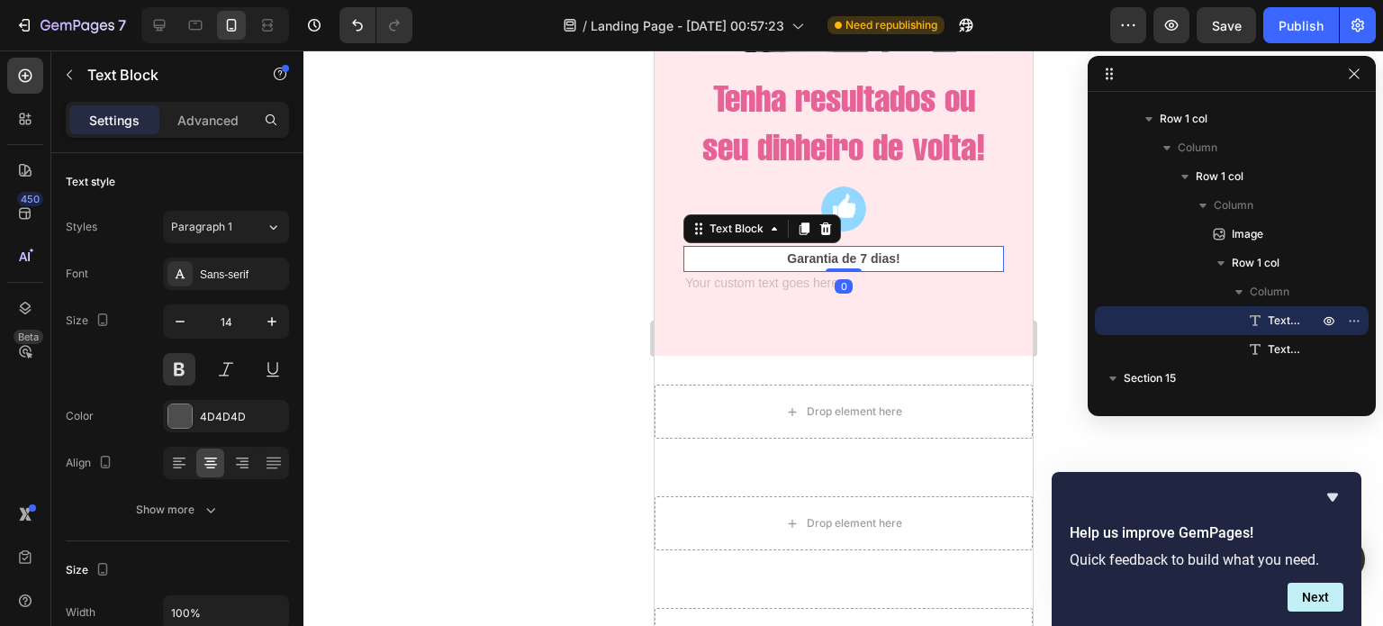
scroll to position [510, 0]
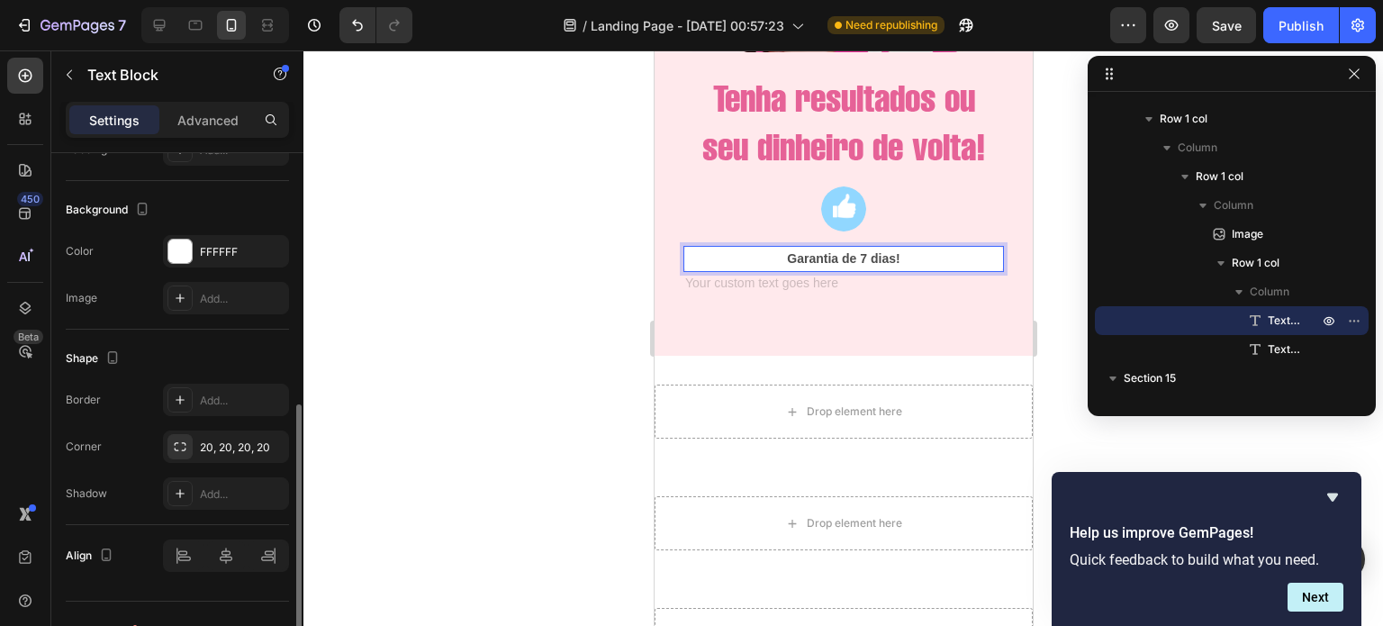
click at [884, 270] on p "Garantia de 7 dias!" at bounding box center [842, 259] width 317 height 23
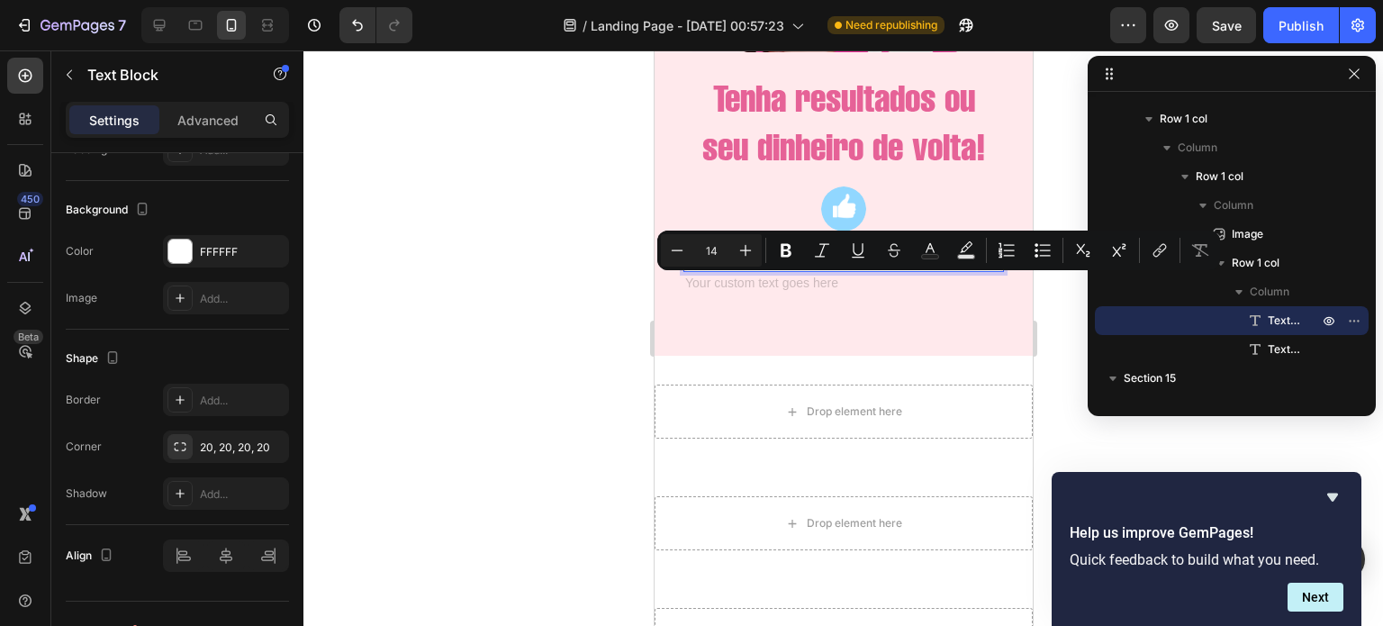
click at [899, 270] on p "Garantia de 7 dias!" at bounding box center [842, 259] width 317 height 23
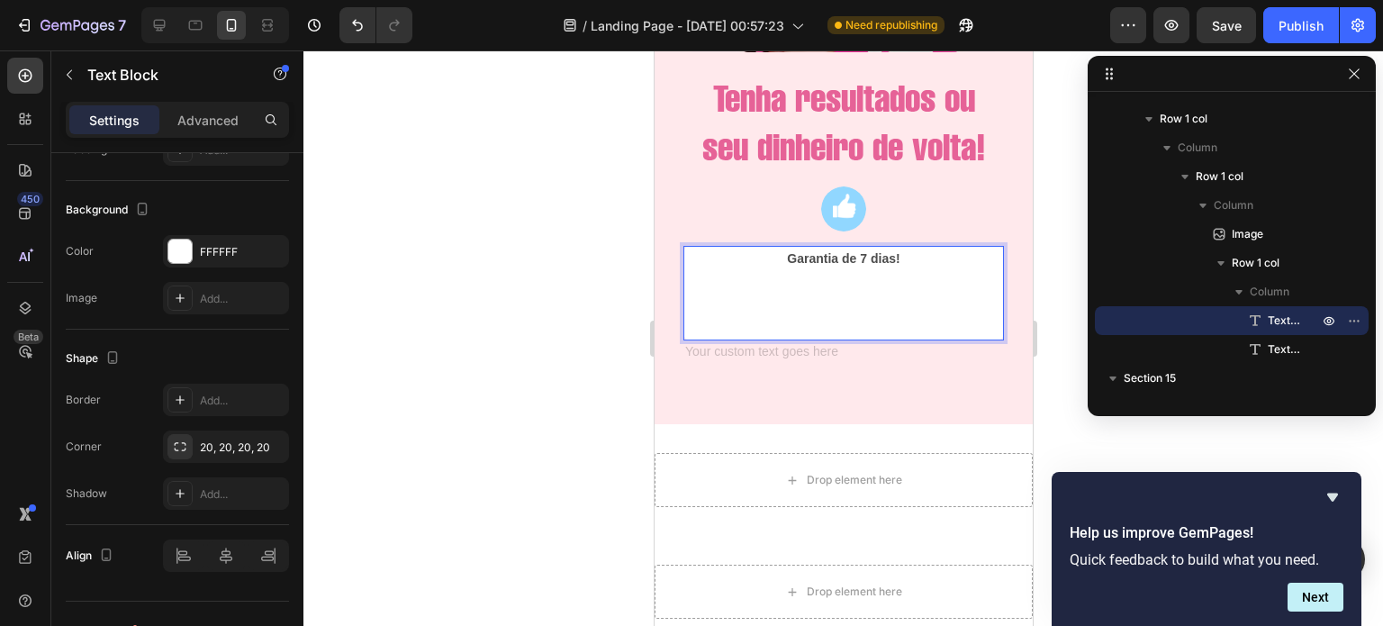
click at [781, 270] on p "Garantia de 7 dias!" at bounding box center [842, 259] width 317 height 23
click at [809, 315] on p "Rich Text Editor. Editing area: main" at bounding box center [842, 304] width 317 height 23
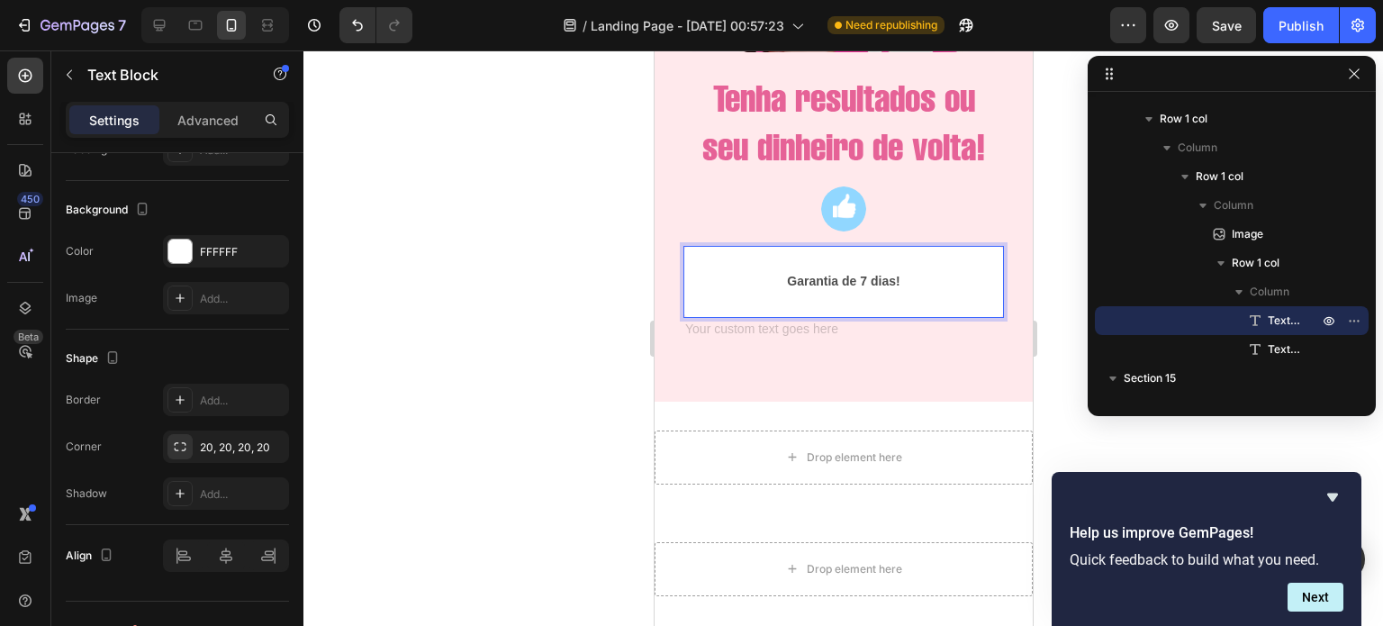
click at [833, 293] on p "Garantia de 7 dias!" at bounding box center [842, 281] width 317 height 23
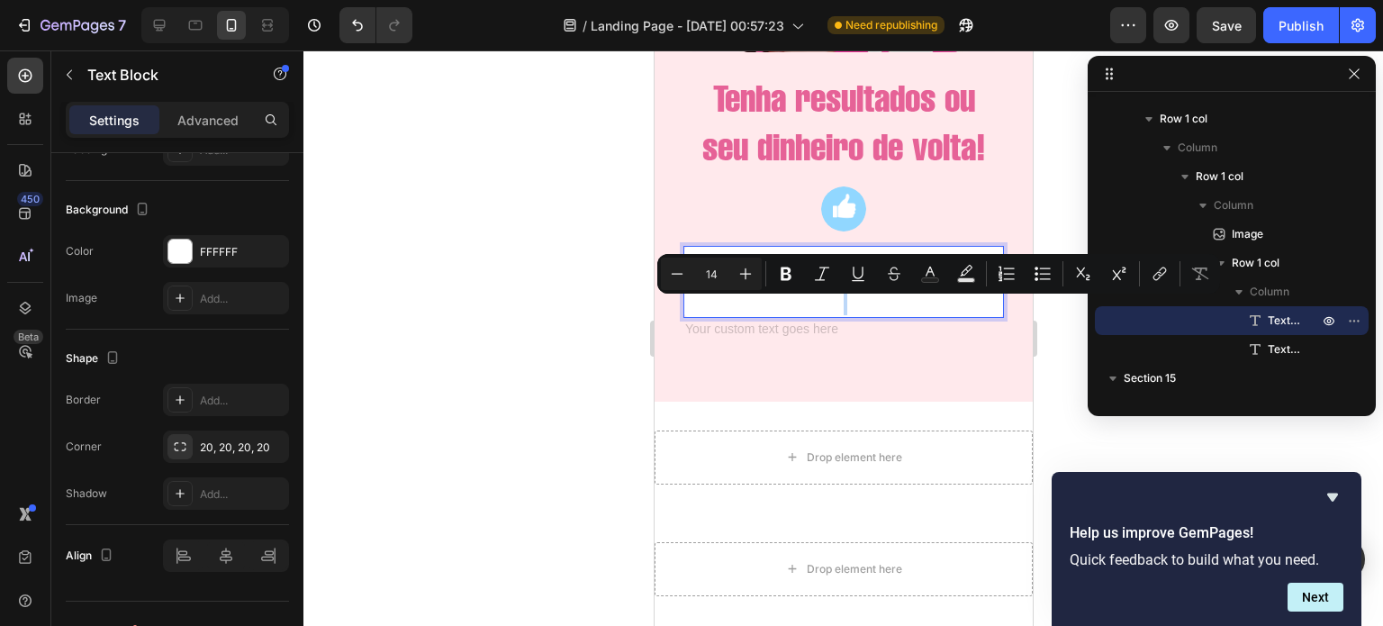
click at [833, 293] on p "Garantia de 7 dias!" at bounding box center [842, 281] width 317 height 23
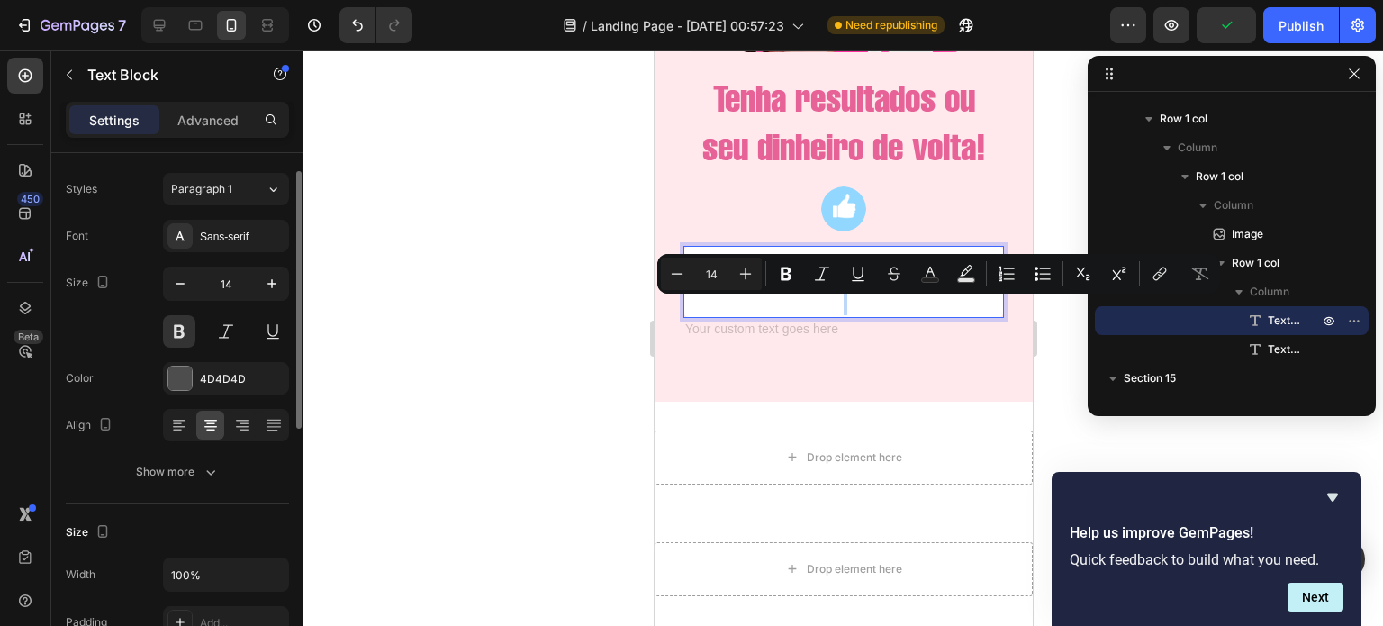
scroll to position [0, 0]
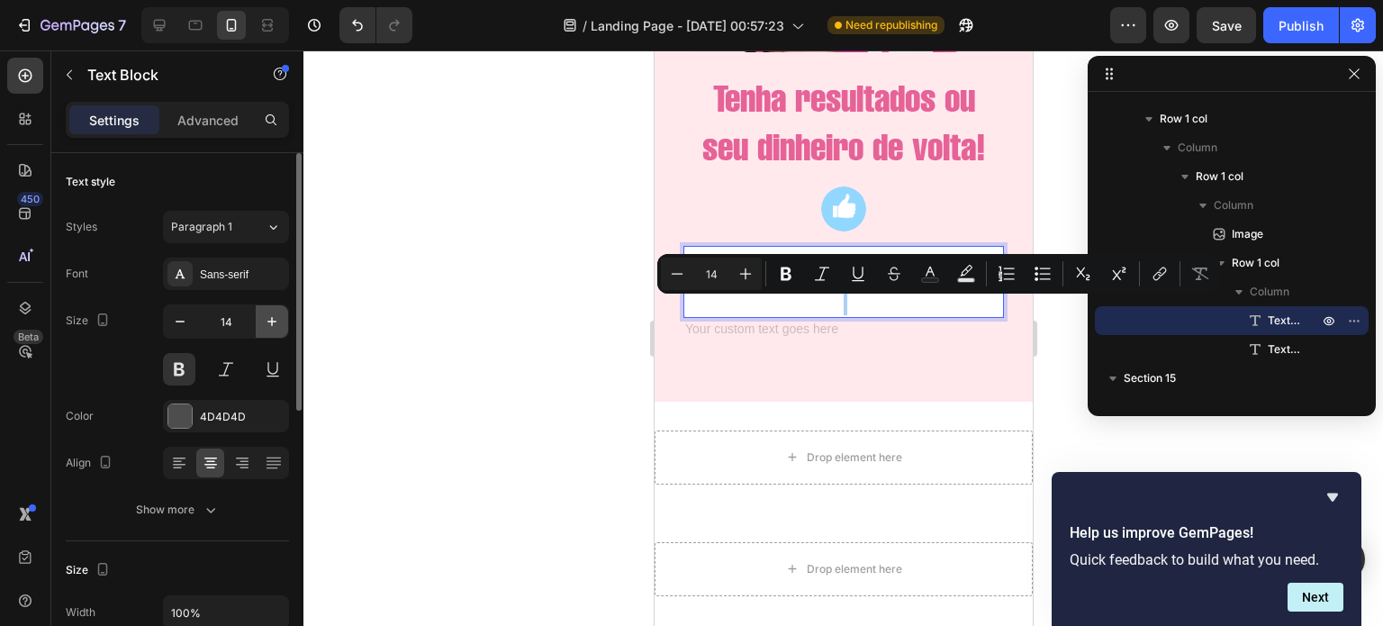
click at [266, 323] on icon "button" at bounding box center [272, 321] width 18 height 18
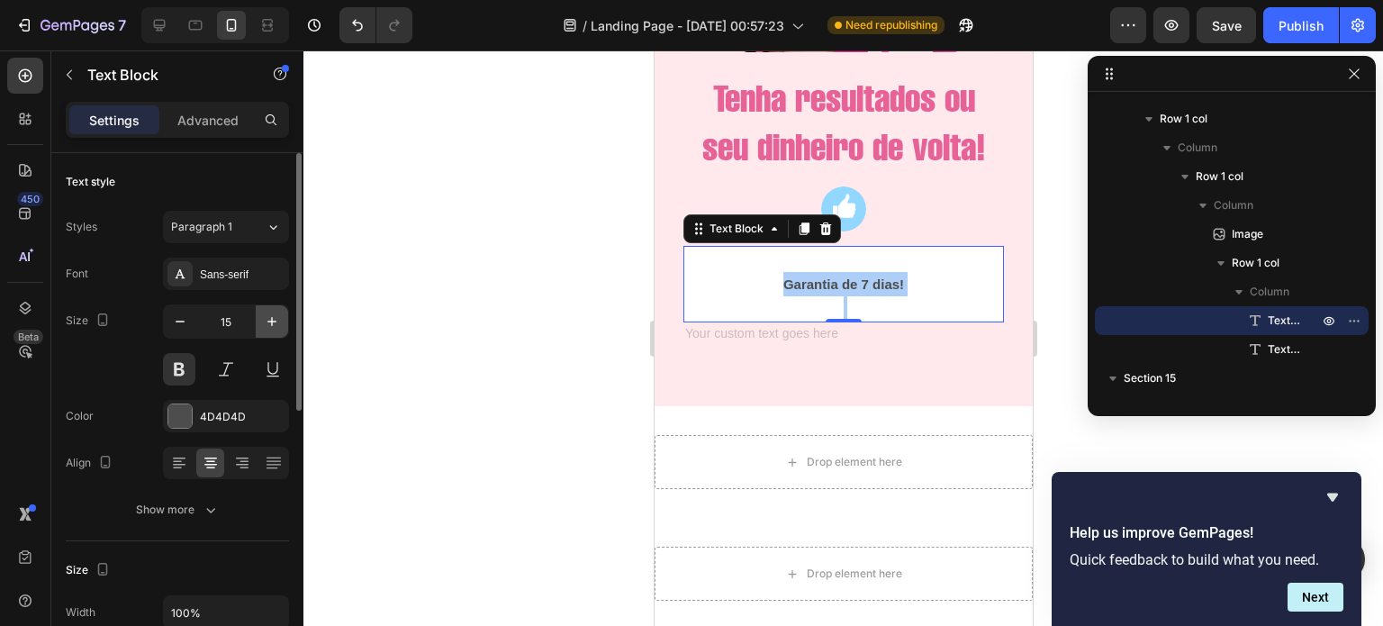
click at [266, 323] on icon "button" at bounding box center [272, 321] width 18 height 18
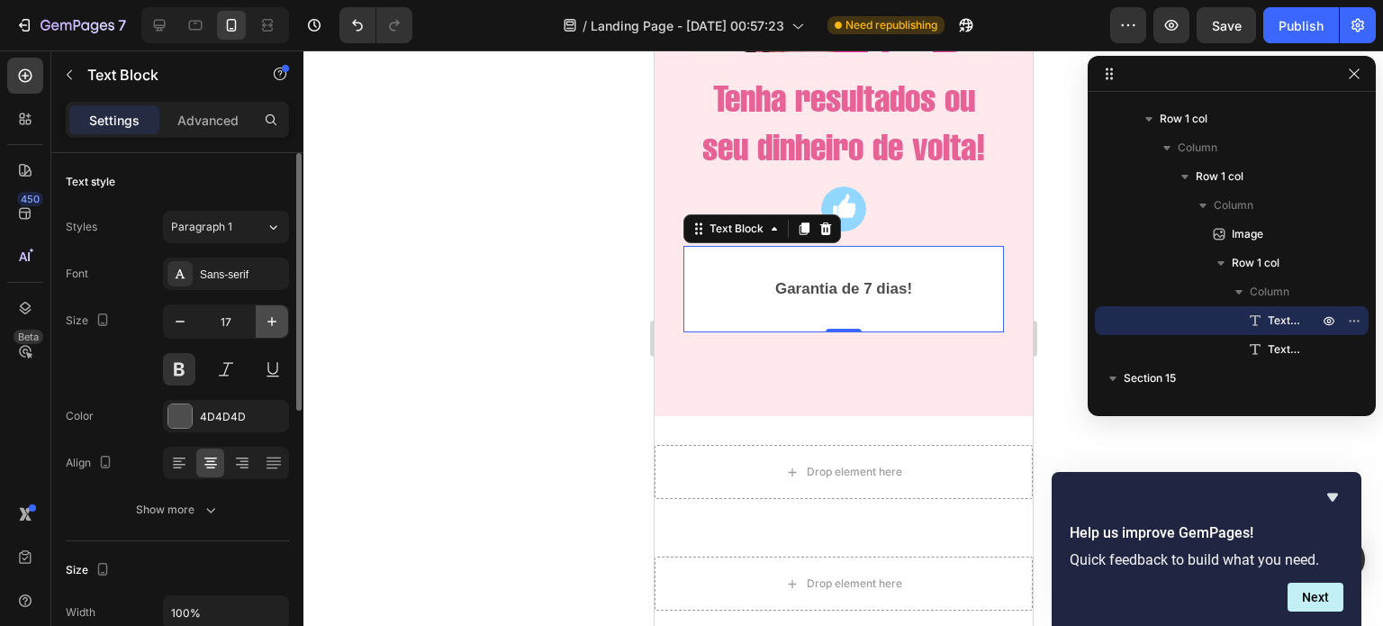
click at [266, 323] on icon "button" at bounding box center [272, 321] width 18 height 18
click at [840, 305] on p "Garantia de 7 dias!" at bounding box center [842, 290] width 317 height 29
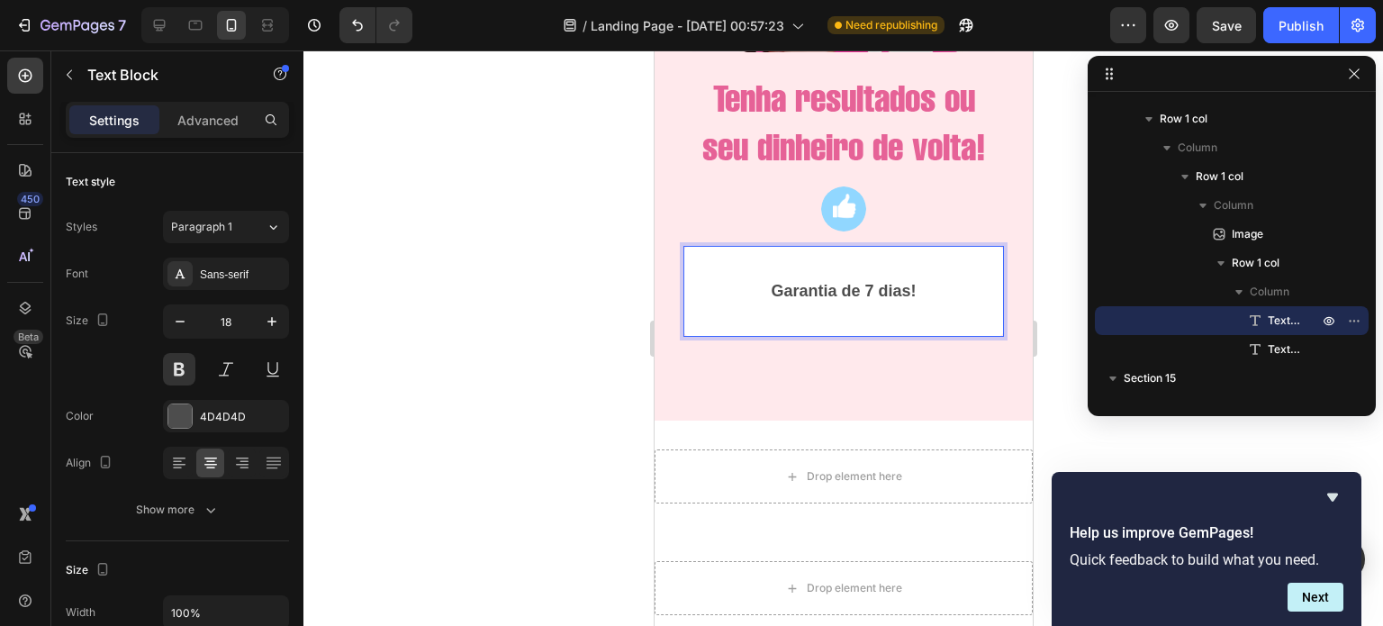
click at [858, 305] on p "Garantia de 7 dias!" at bounding box center [842, 290] width 317 height 29
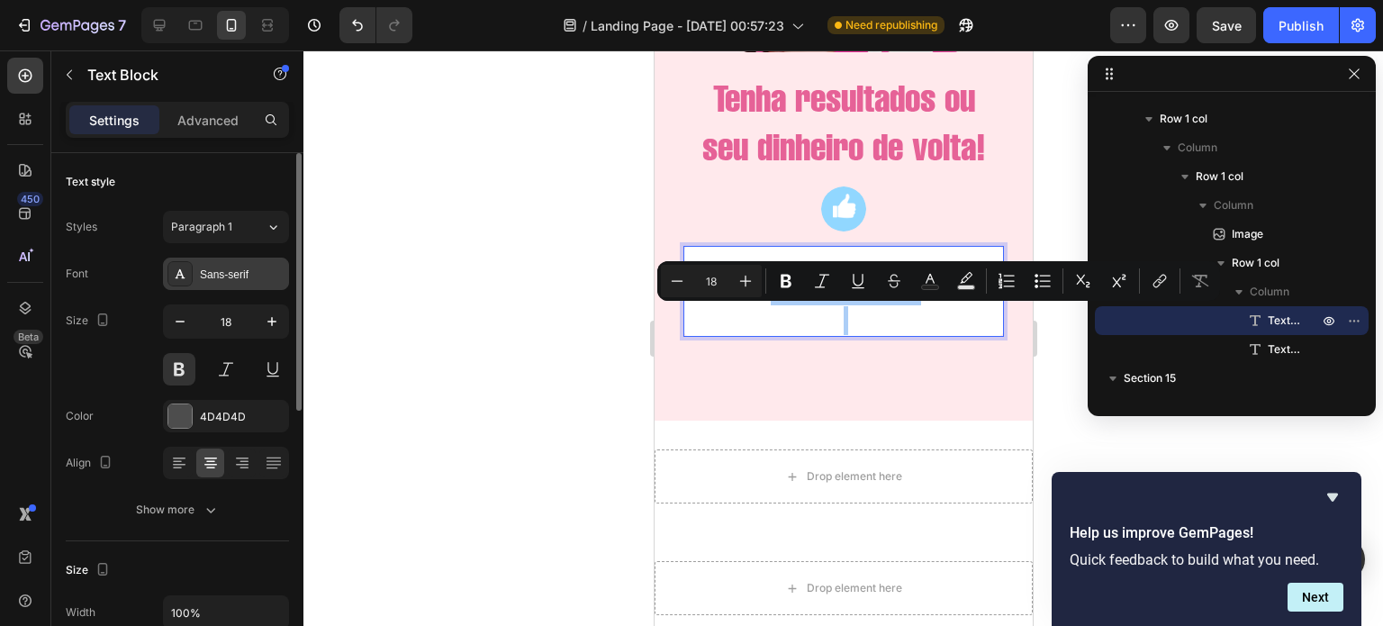
click at [231, 284] on div "Sans-serif" at bounding box center [226, 273] width 126 height 32
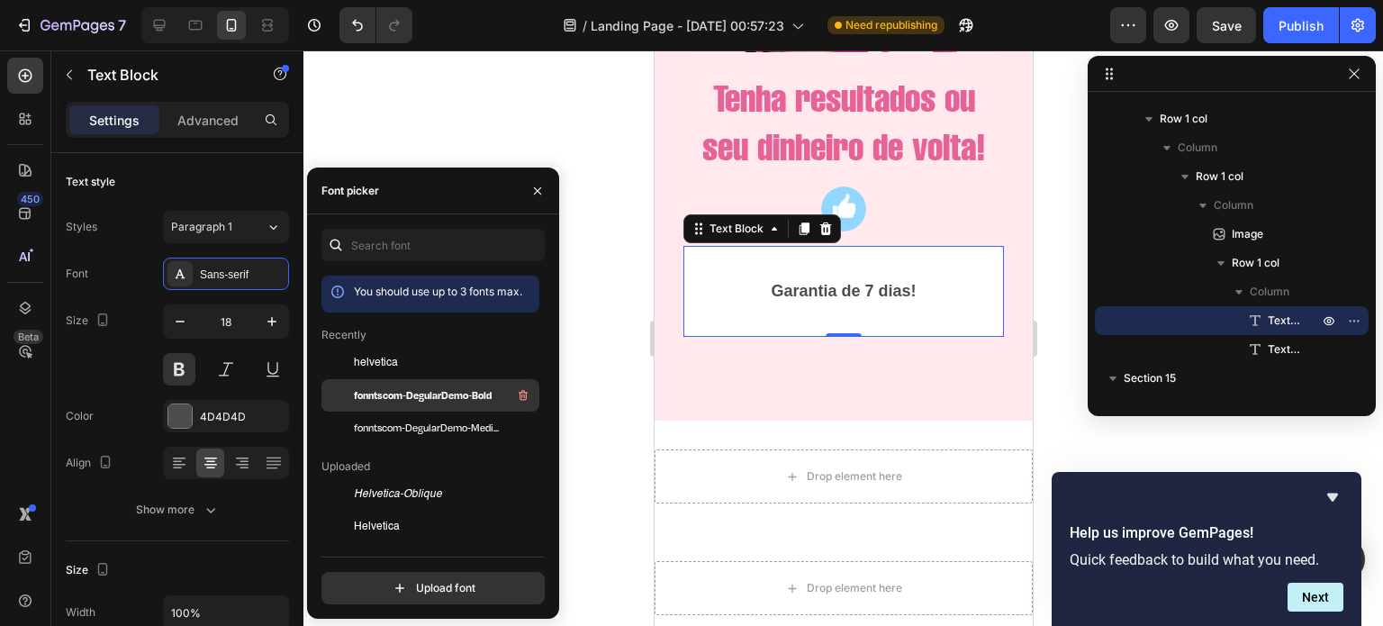
click at [418, 394] on span "fonntscom-DegularDemo-Bold" at bounding box center [423, 395] width 138 height 16
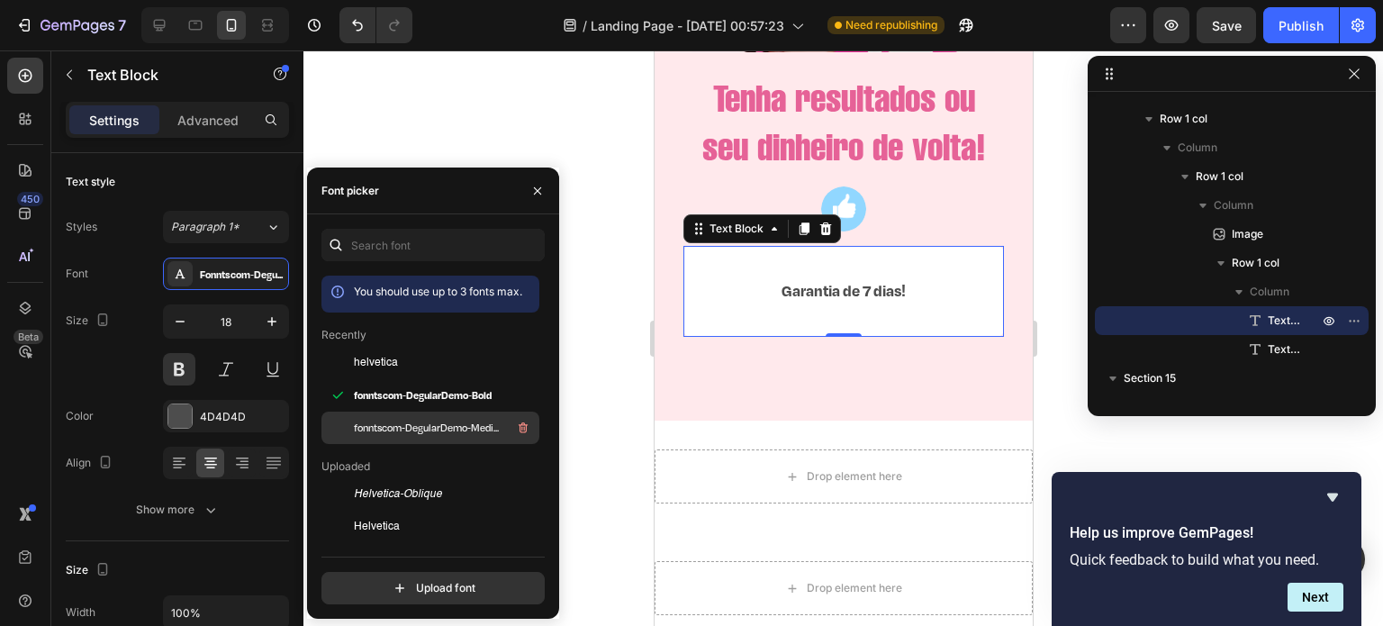
click at [413, 424] on span "fonntscom-DegularDemo-Medium" at bounding box center [428, 428] width 149 height 16
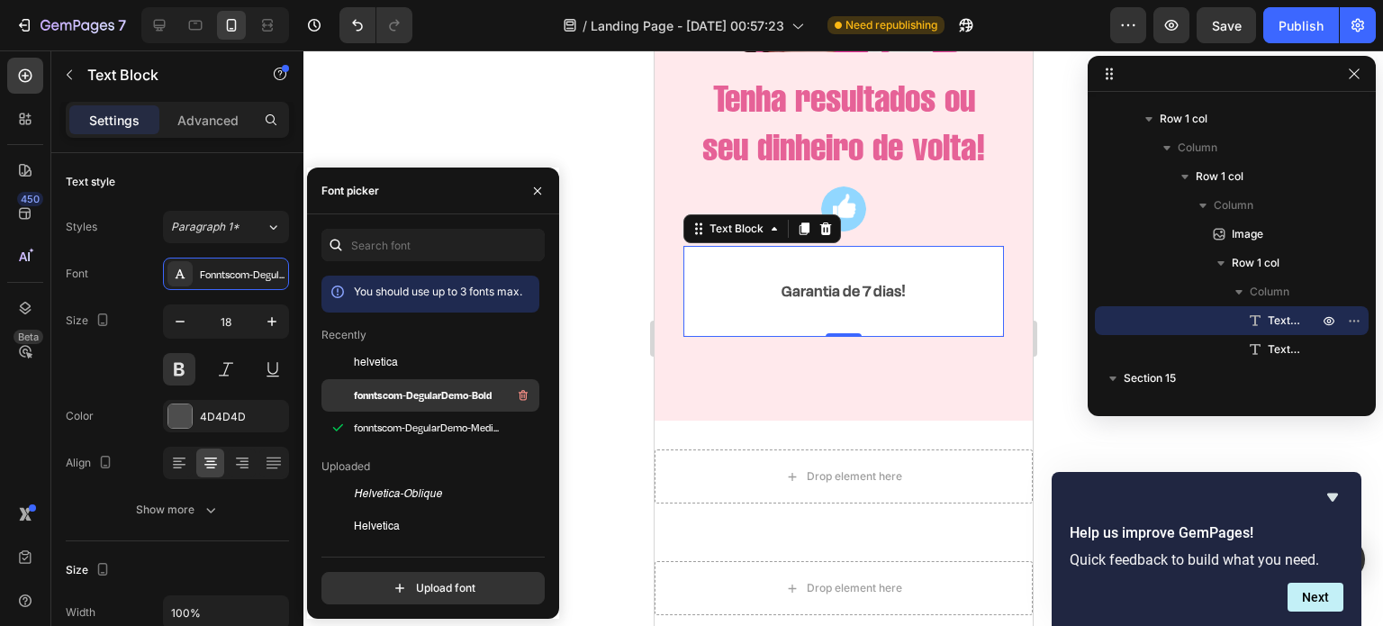
click at [426, 391] on span "fonntscom-DegularDemo-Bold" at bounding box center [423, 395] width 138 height 16
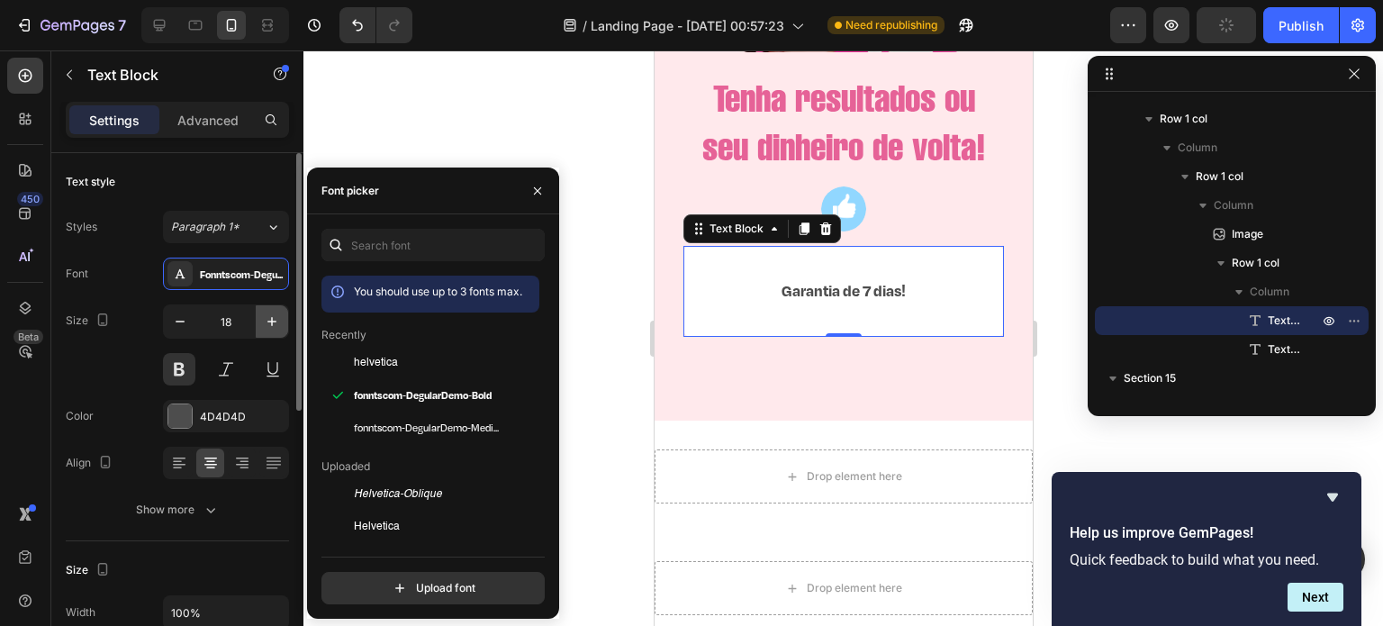
click at [268, 307] on button "button" at bounding box center [272, 321] width 32 height 32
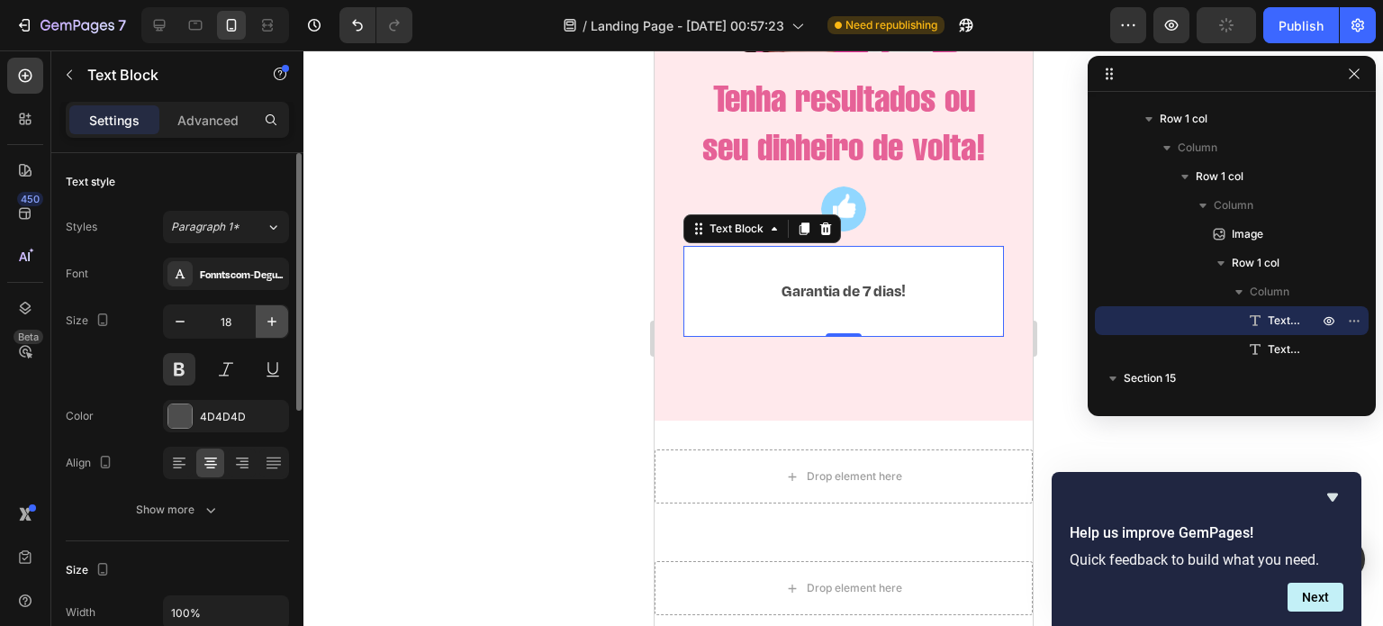
click at [268, 307] on button "button" at bounding box center [272, 321] width 32 height 32
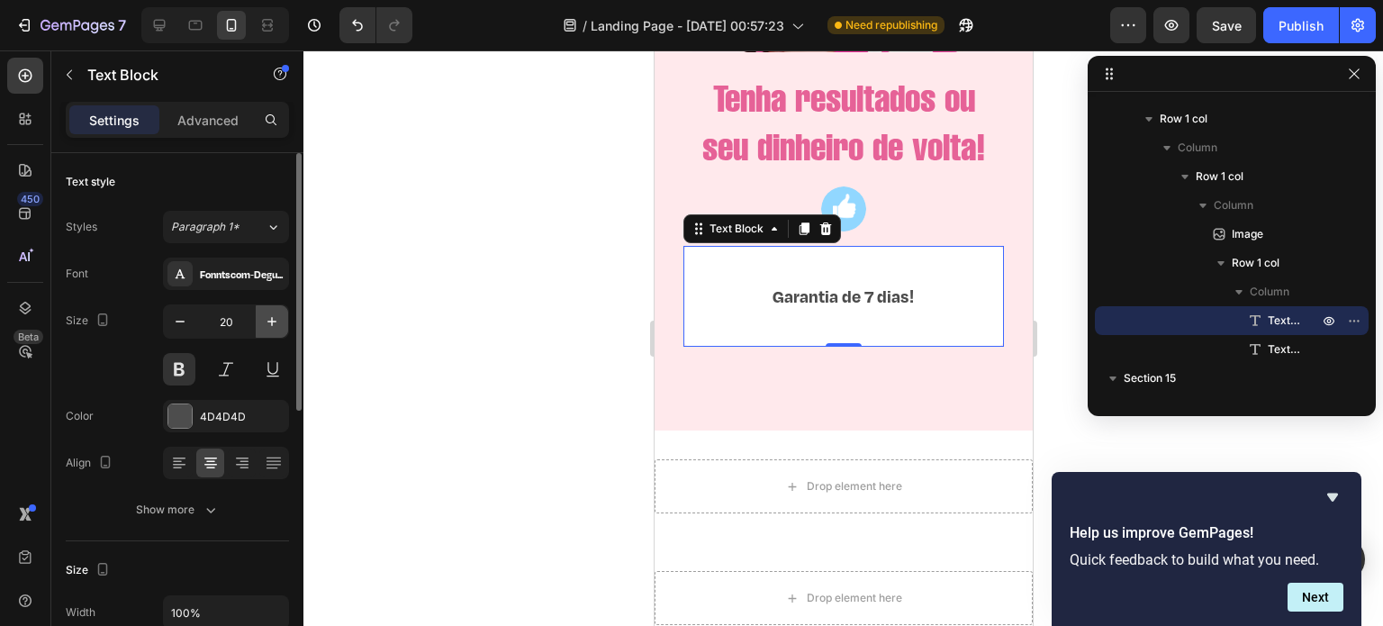
click at [268, 307] on button "button" at bounding box center [272, 321] width 32 height 32
type input "22"
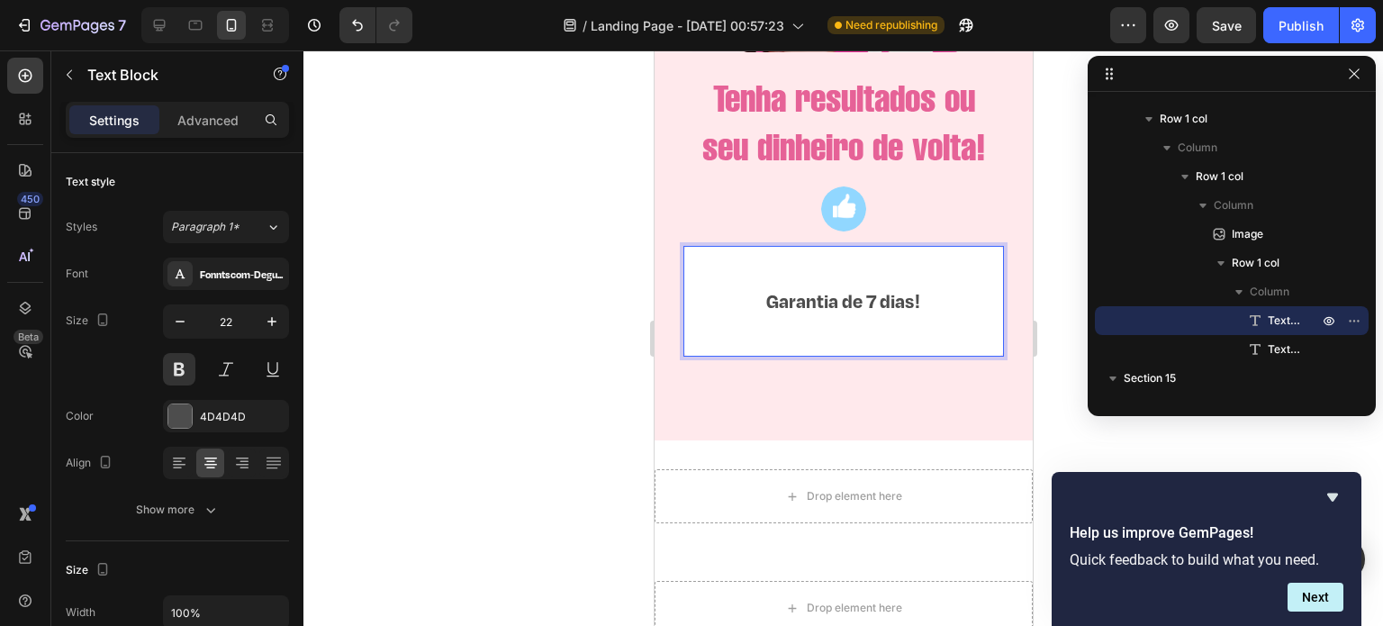
click at [761, 320] on p "Garantia de 7 dias!" at bounding box center [842, 302] width 317 height 36
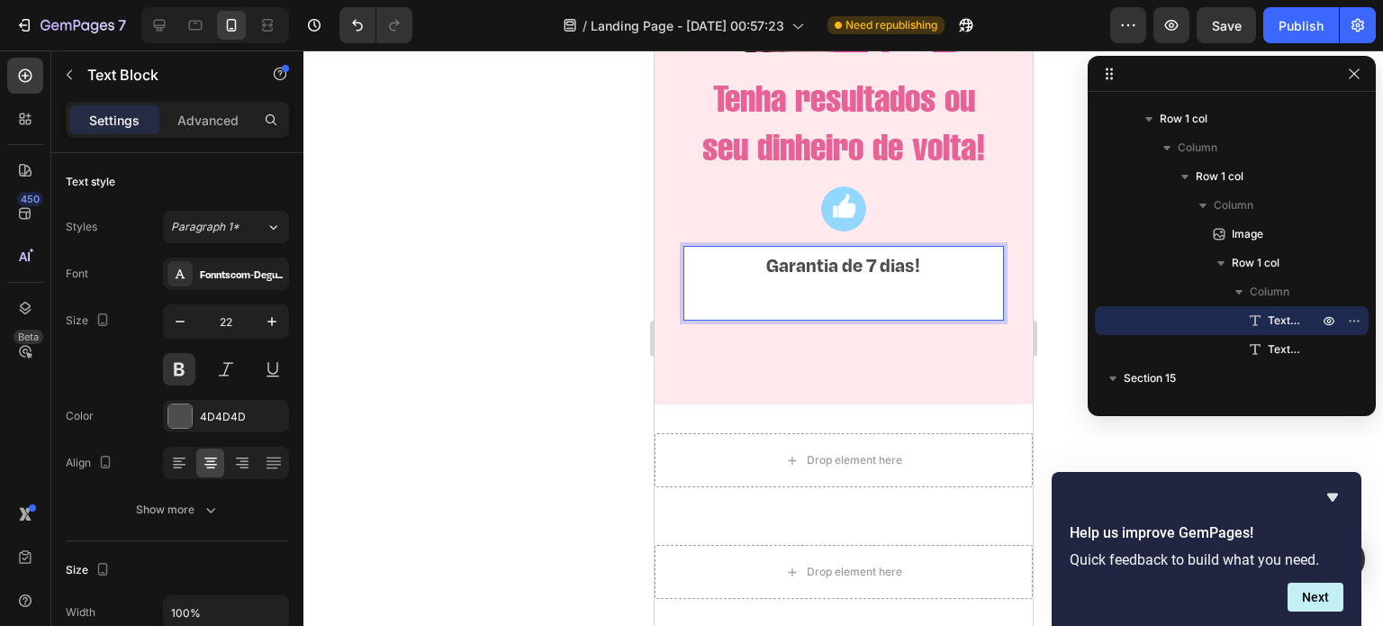
click at [849, 315] on p "Rich Text Editor. Editing area: main" at bounding box center [842, 302] width 317 height 36
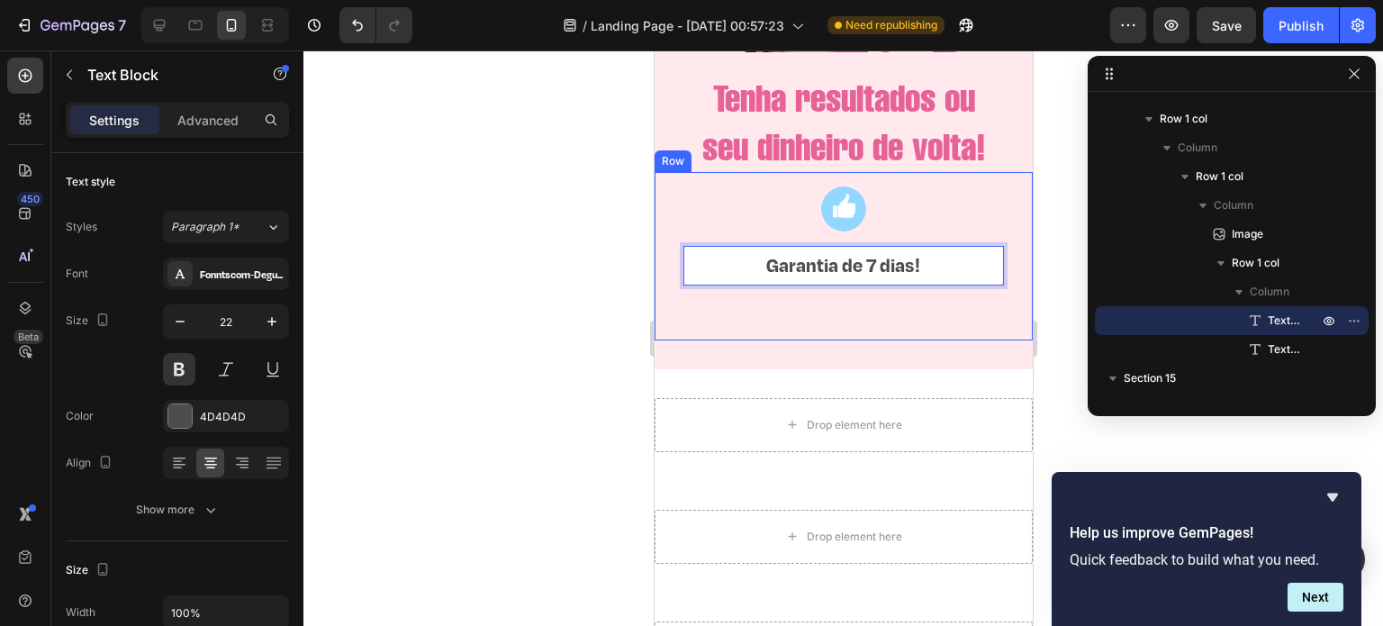
click at [808, 340] on div "Image Garantia de 7 dias! Text Block 0 Text Block Row Row" at bounding box center [843, 256] width 378 height 168
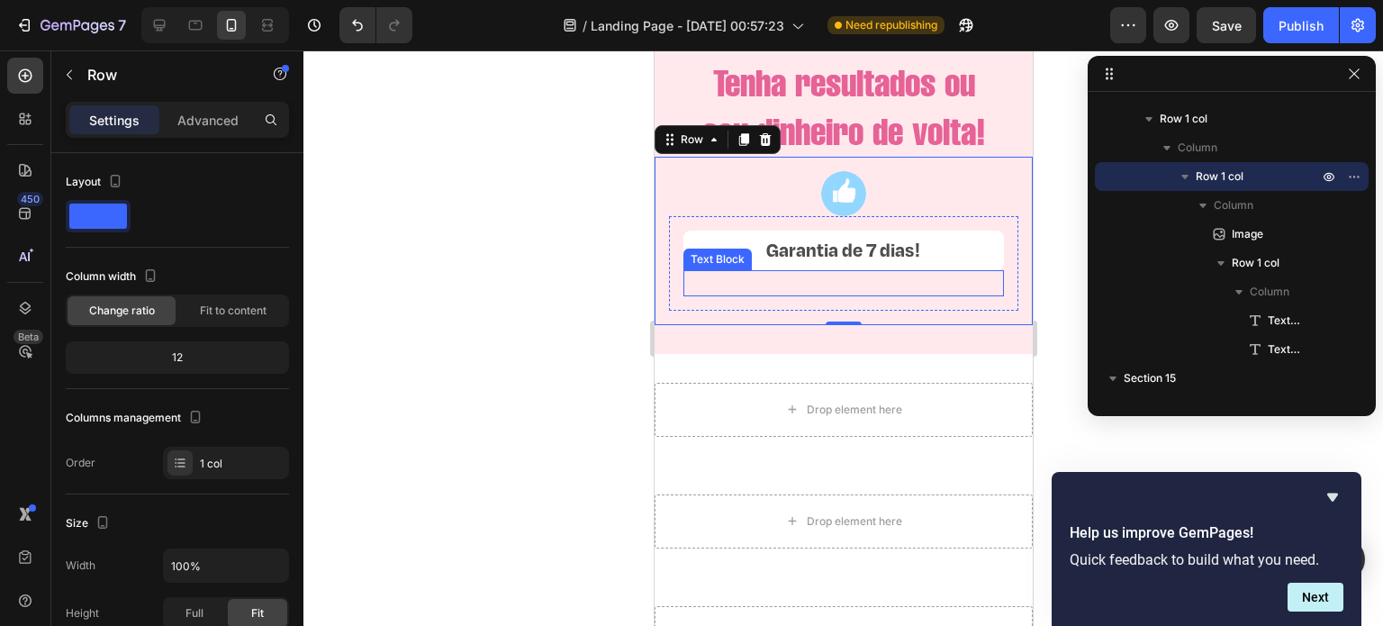
scroll to position [5746, 0]
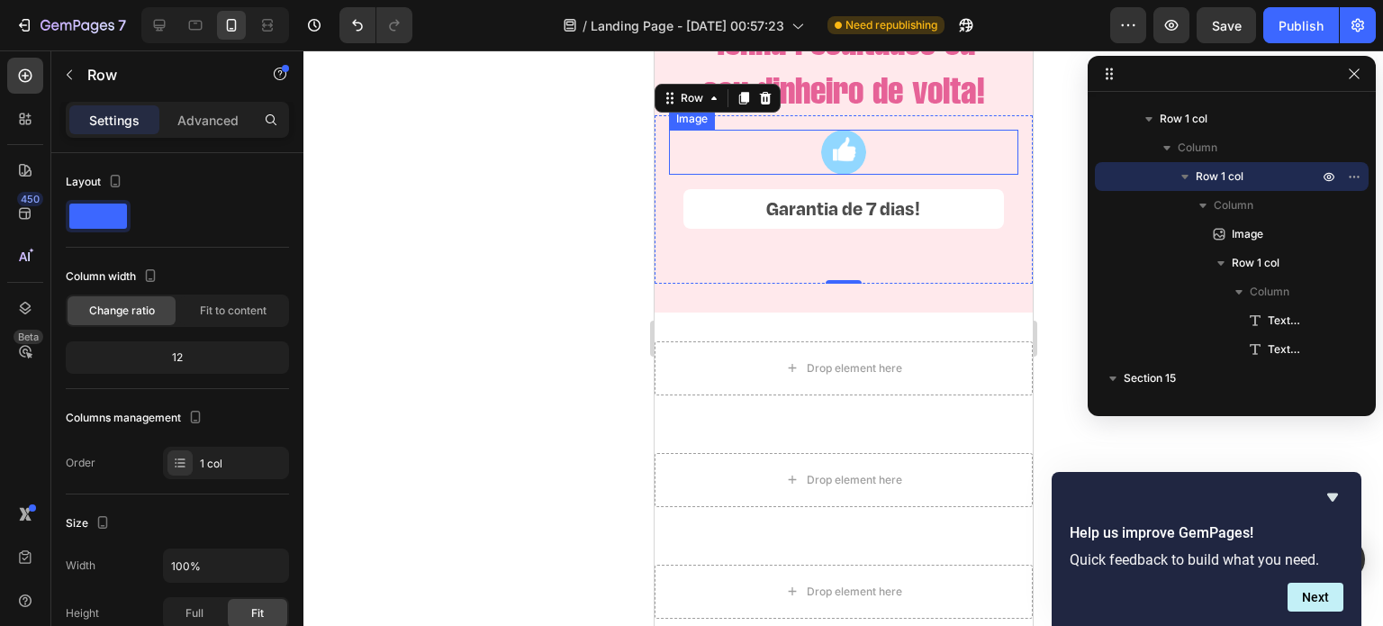
click at [869, 175] on div at bounding box center [842, 152] width 349 height 45
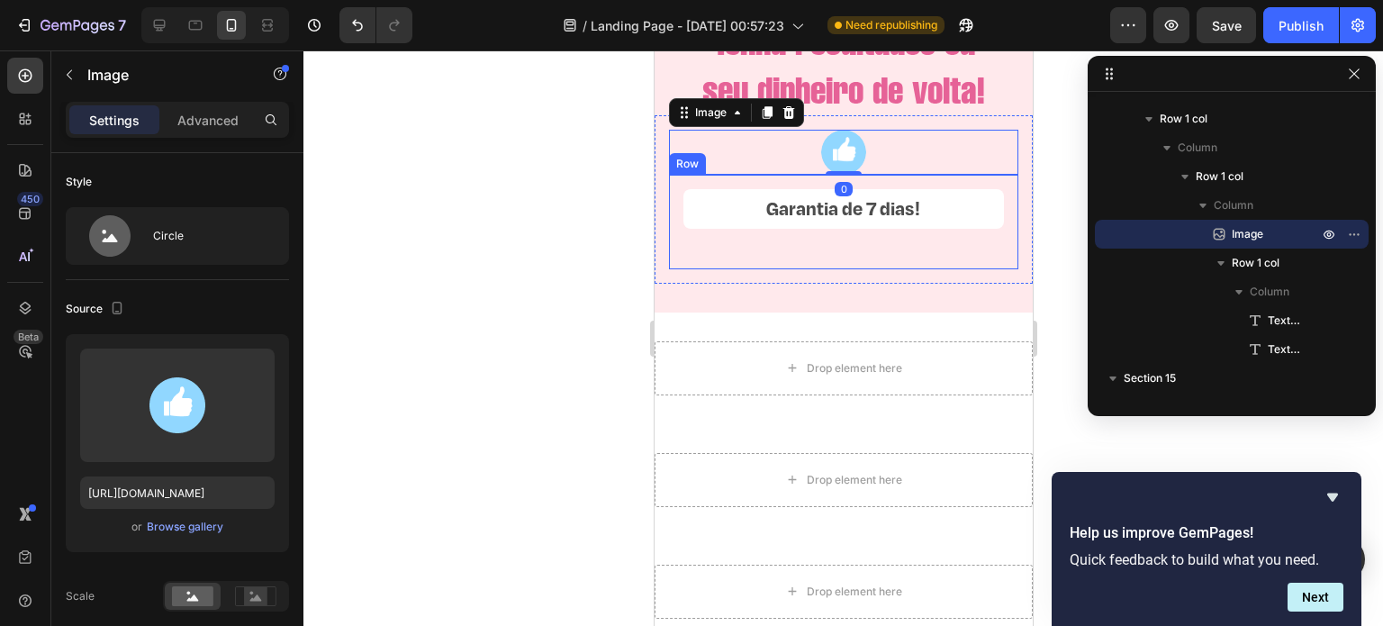
click at [990, 211] on div "Garantia de 7 dias! Text Block Text Block Row" at bounding box center [842, 222] width 349 height 95
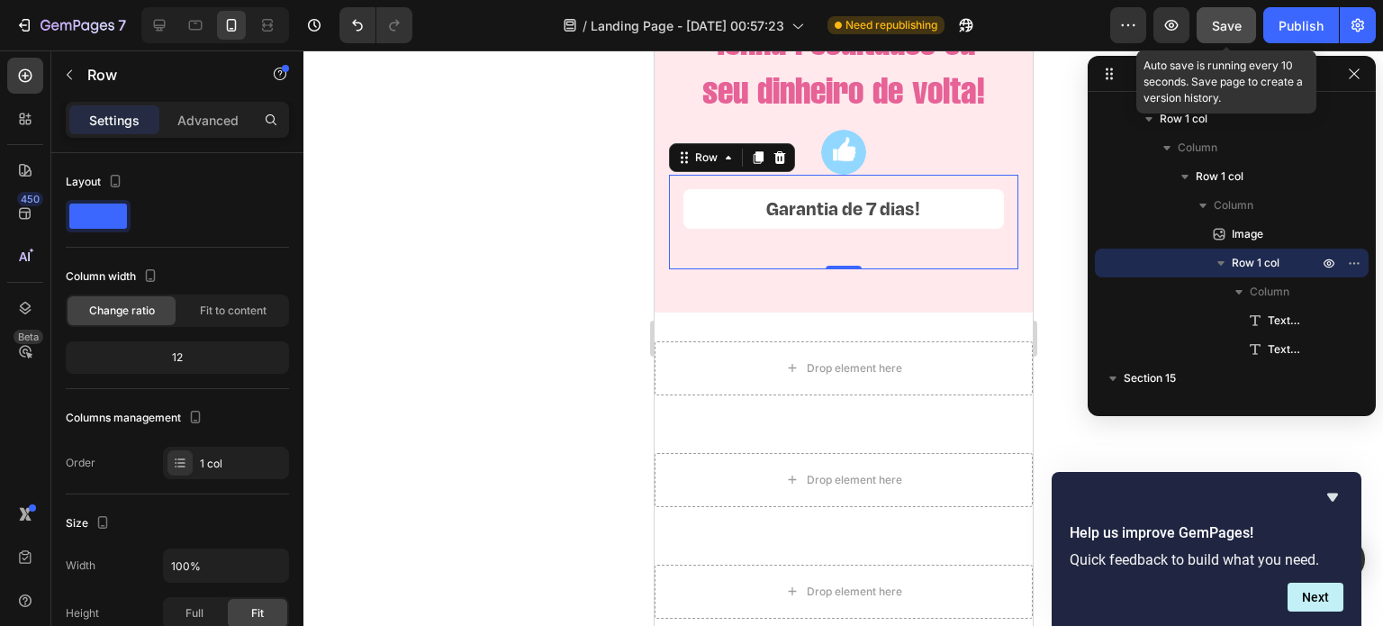
click at [1233, 23] on span "Save" at bounding box center [1227, 25] width 30 height 15
